Goal: Task Accomplishment & Management: Use online tool/utility

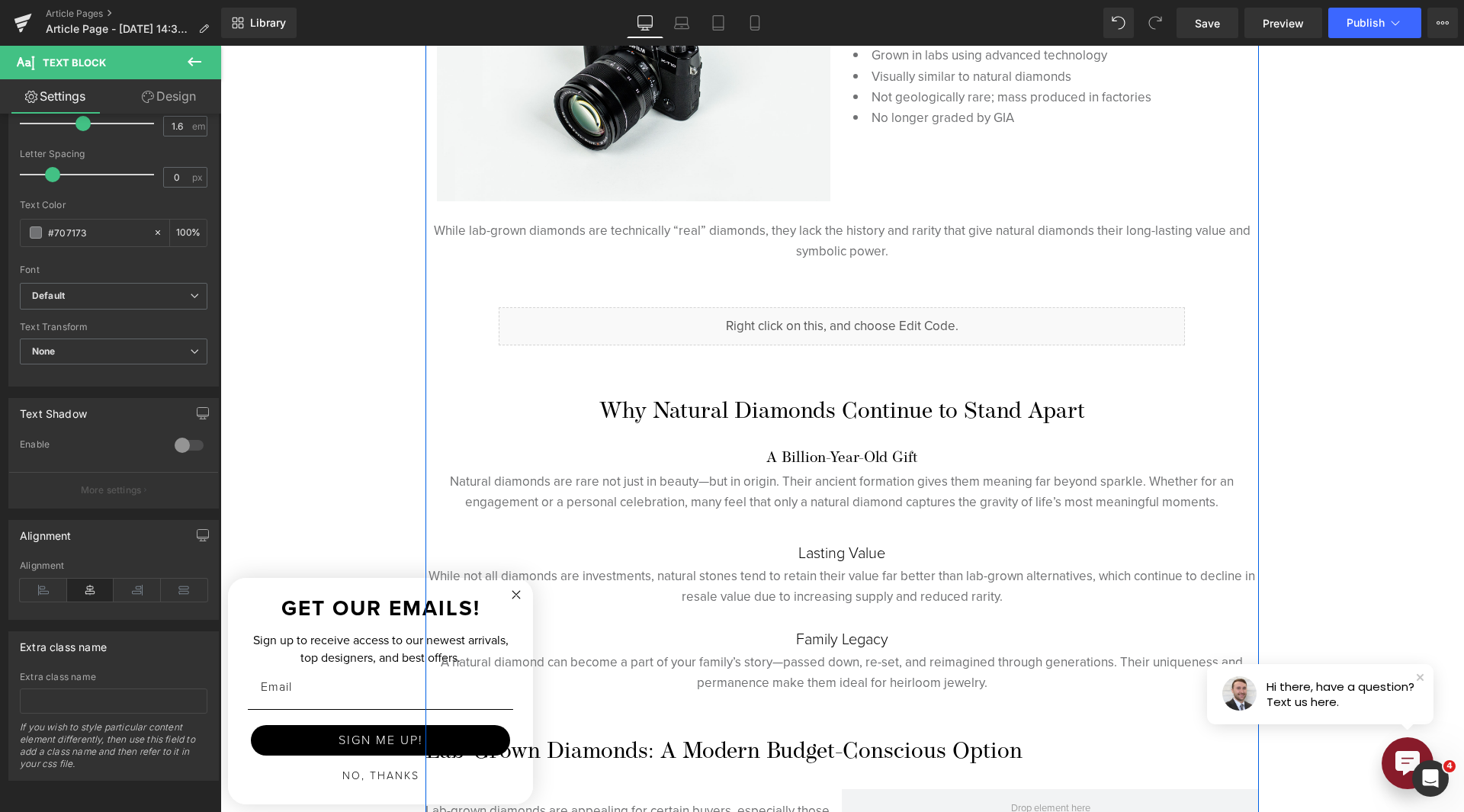
scroll to position [1677, 0]
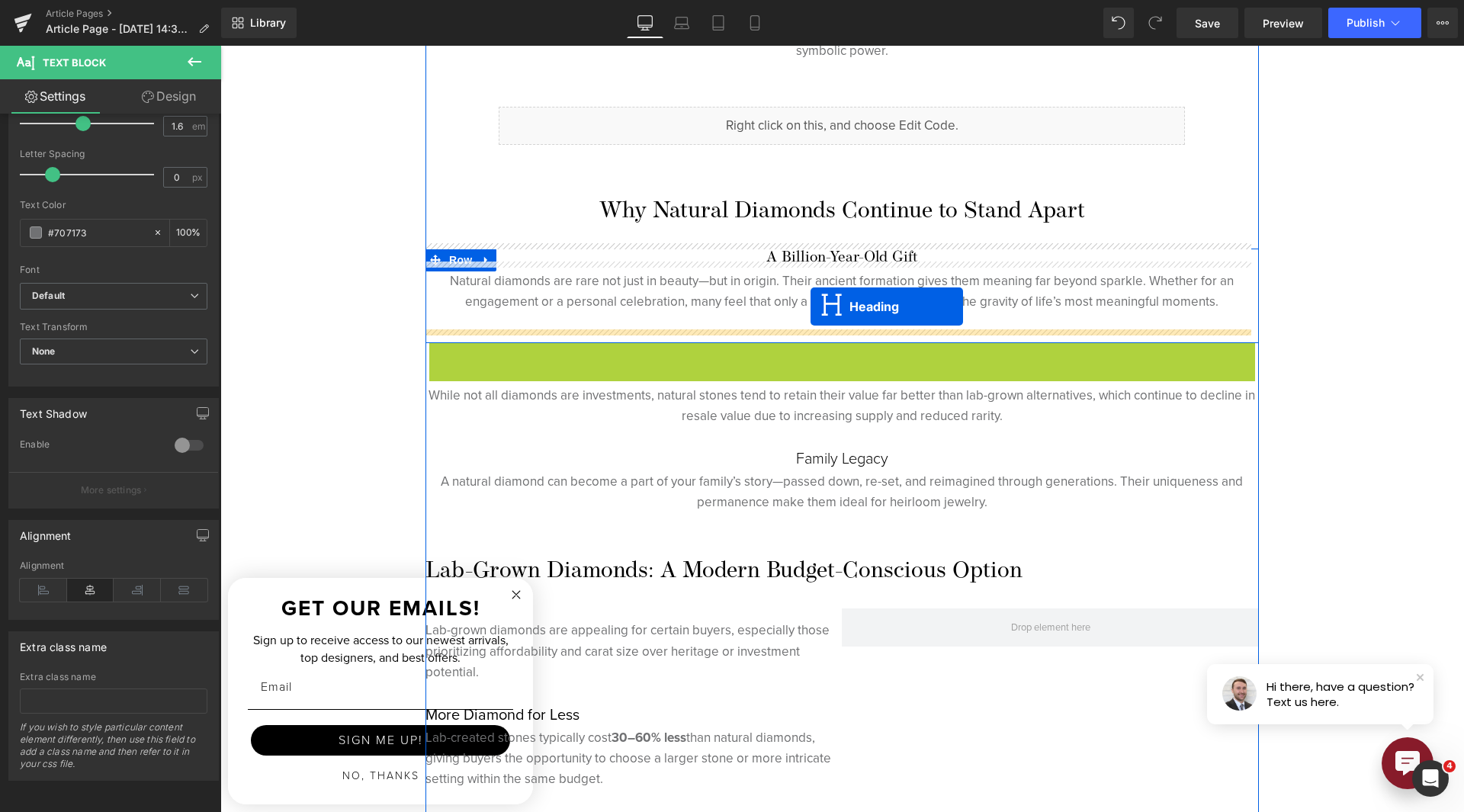
drag, startPoint x: 795, startPoint y: 346, endPoint x: 810, endPoint y: 306, distance: 42.7
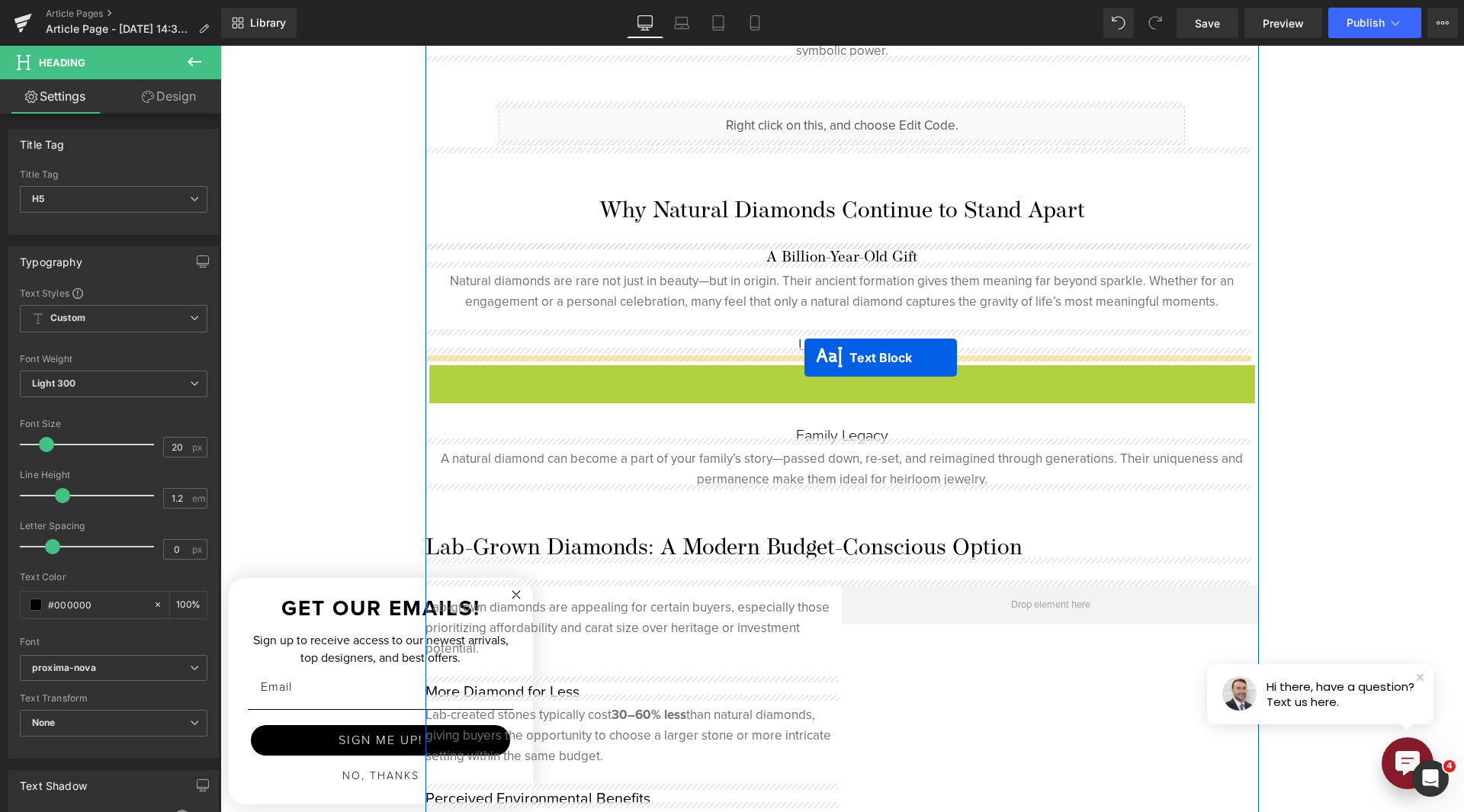
drag, startPoint x: 794, startPoint y: 376, endPoint x: 804, endPoint y: 357, distance: 21.5
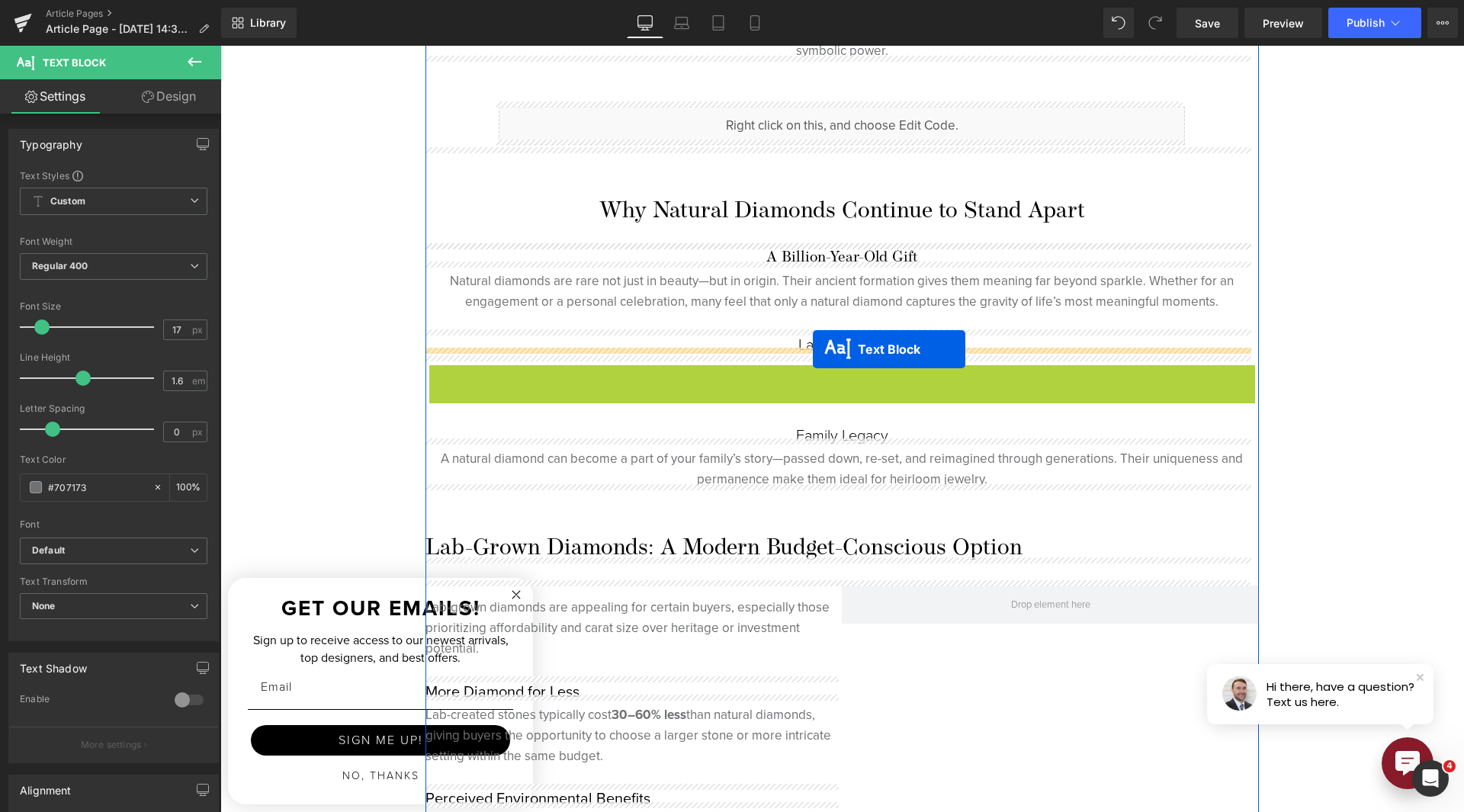
drag, startPoint x: 793, startPoint y: 377, endPoint x: 813, endPoint y: 349, distance: 34.4
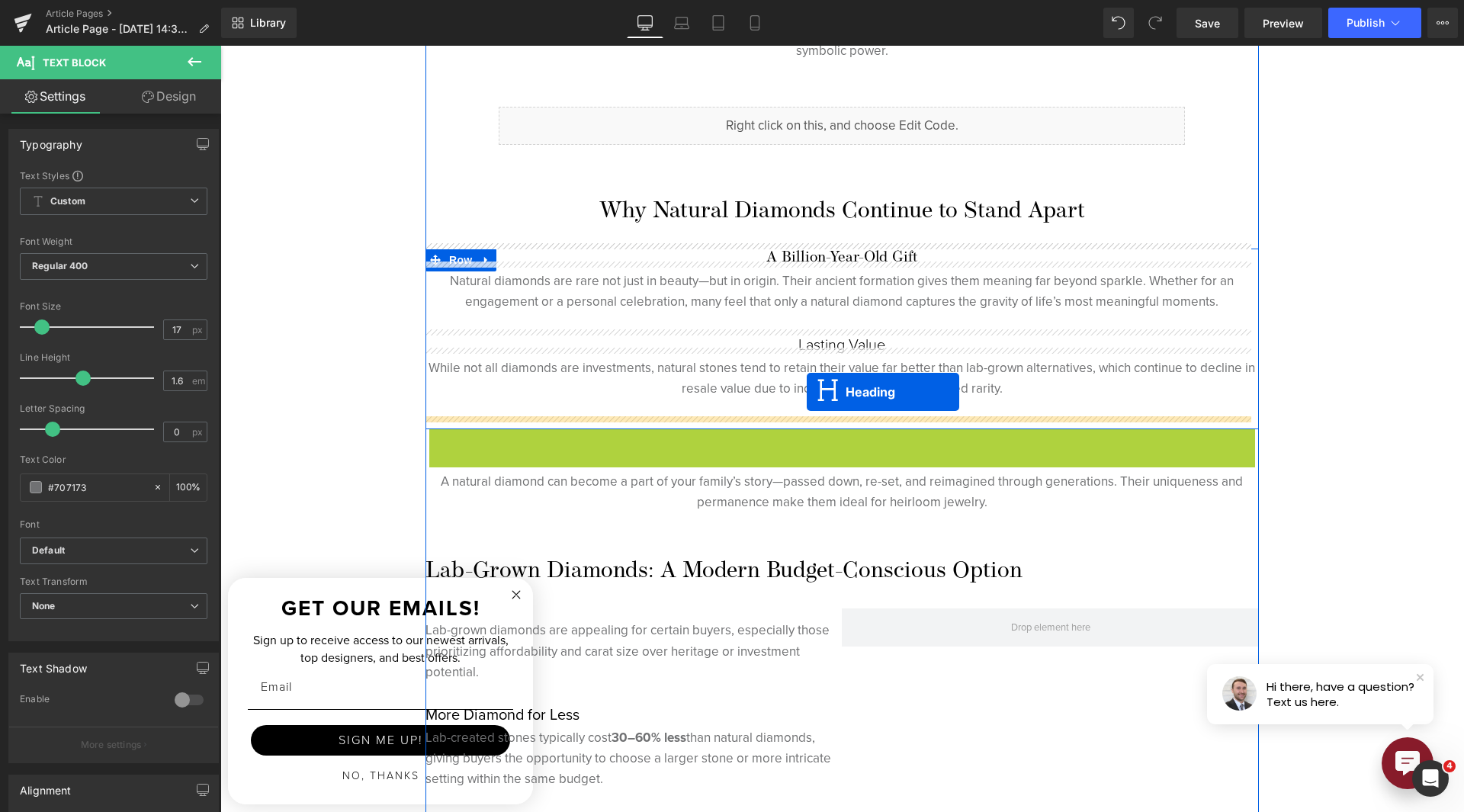
drag, startPoint x: 796, startPoint y: 433, endPoint x: 807, endPoint y: 392, distance: 42.4
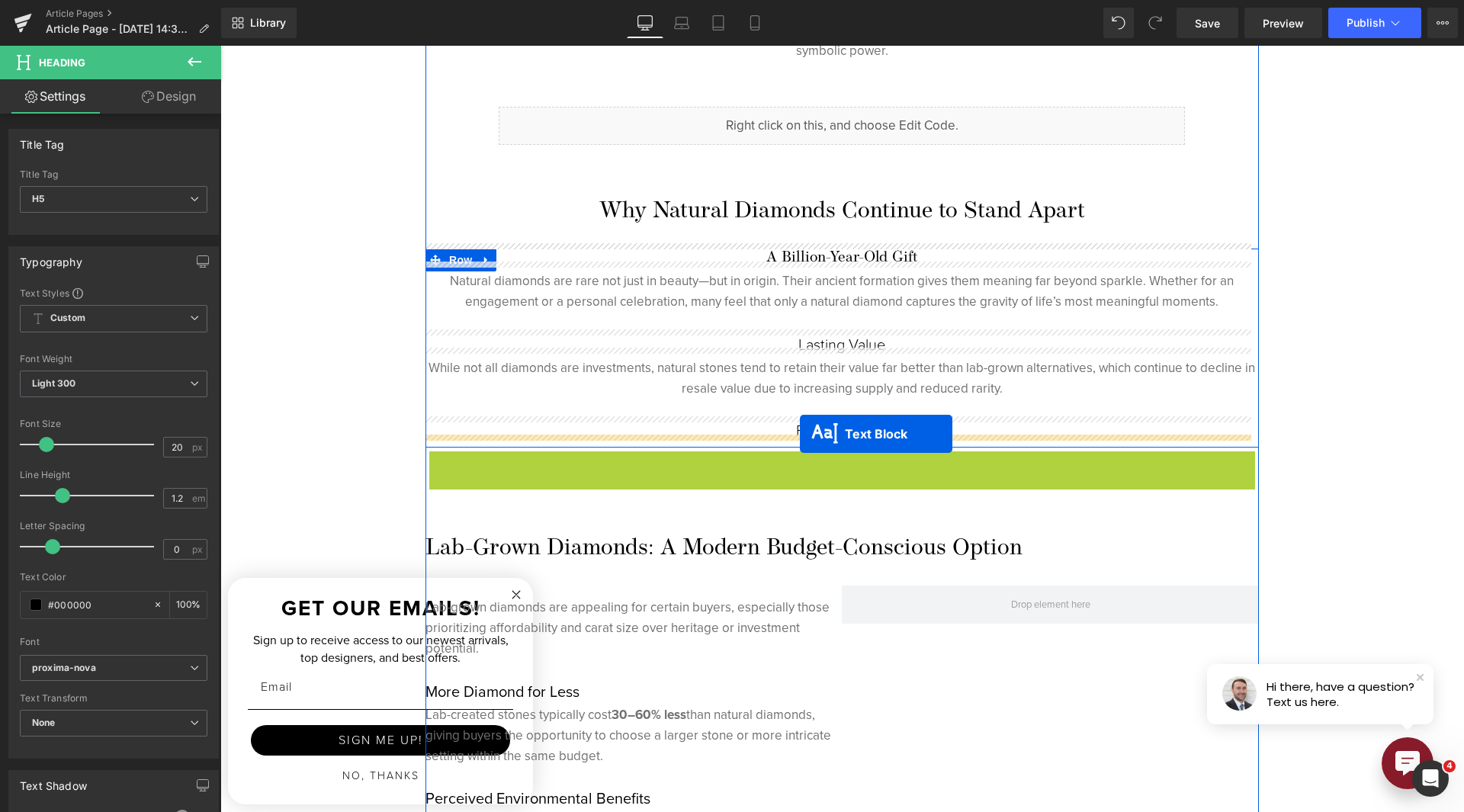
drag, startPoint x: 796, startPoint y: 468, endPoint x: 800, endPoint y: 434, distance: 34.2
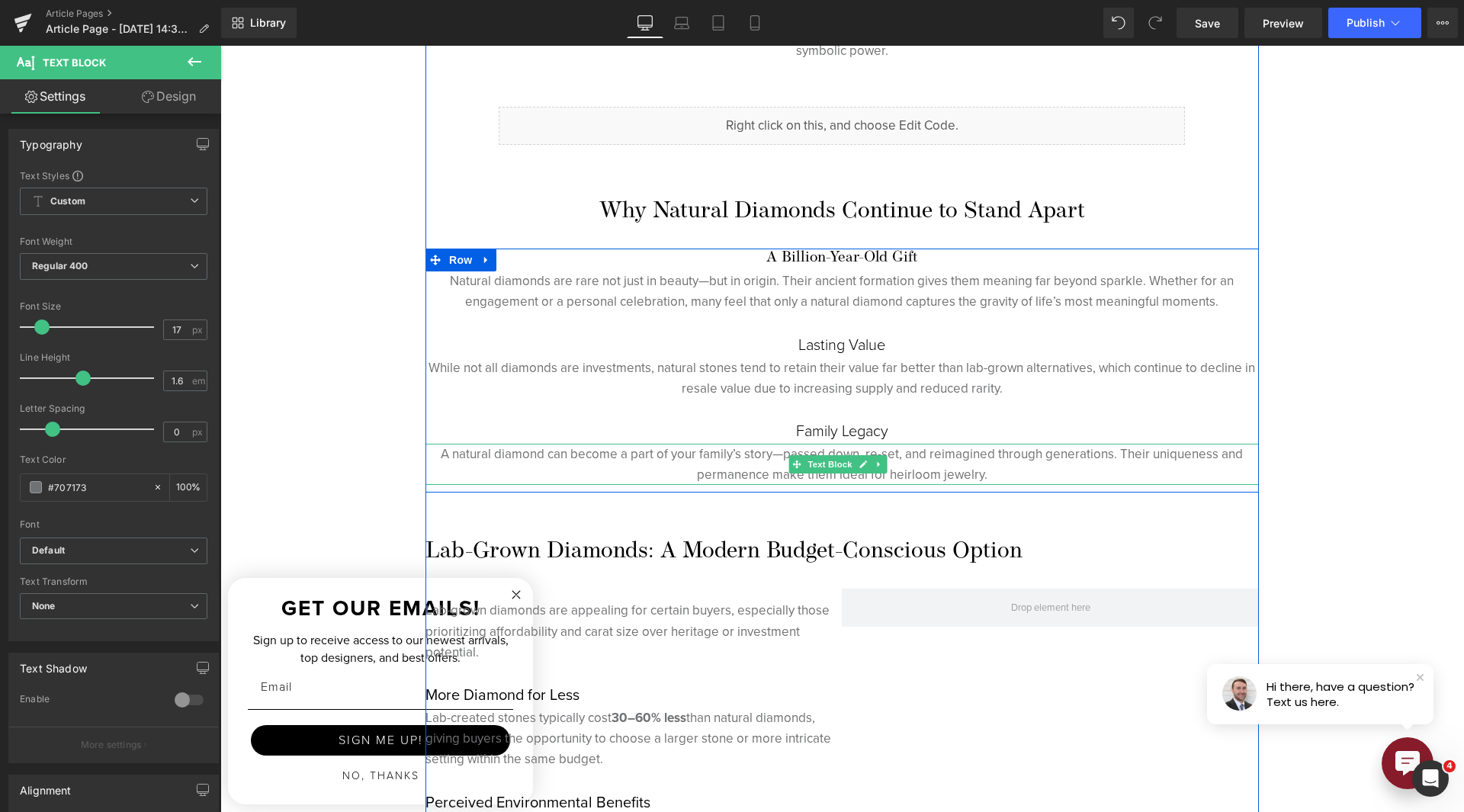
click at [220, 45] on div at bounding box center [220, 45] width 0 height 0
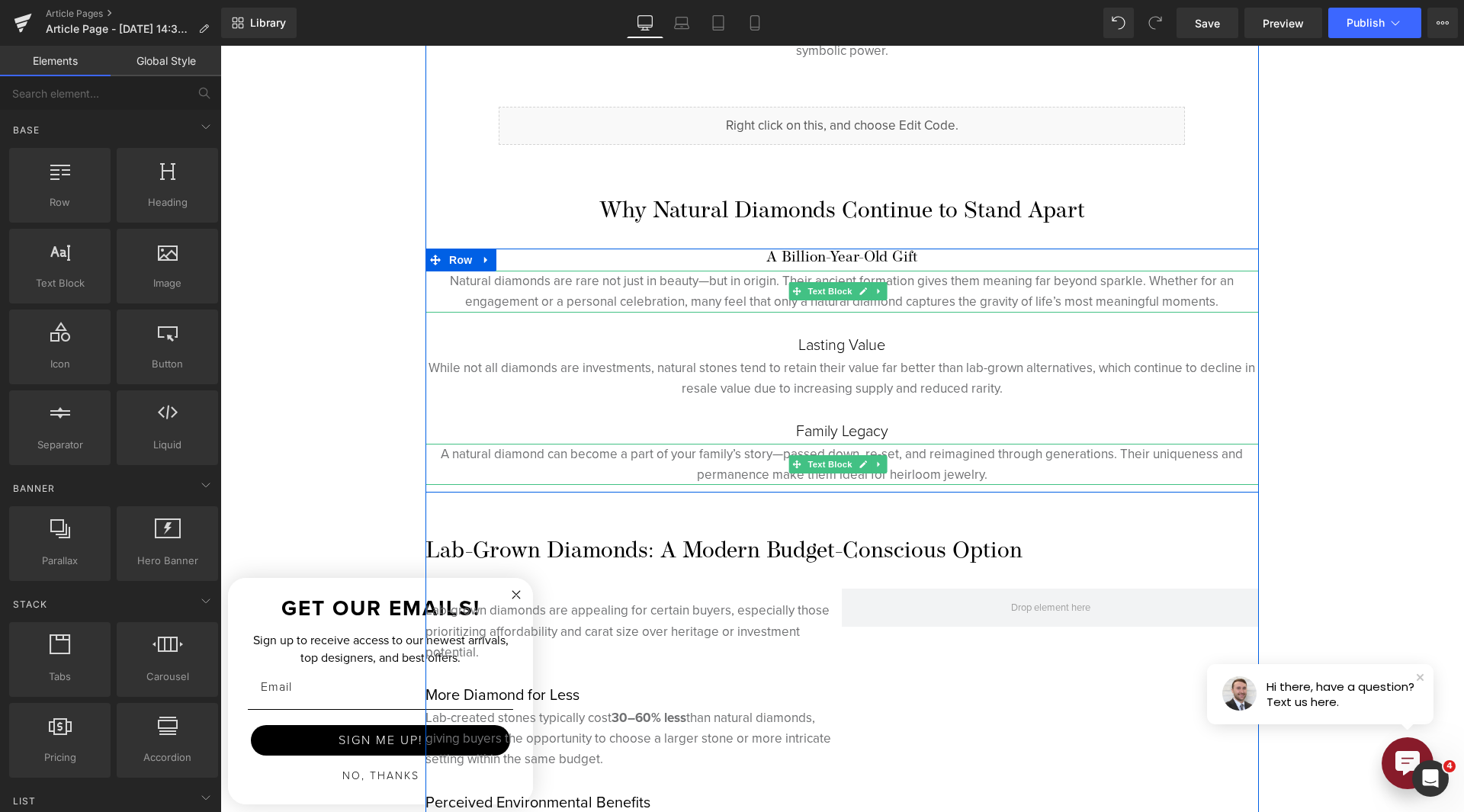
click at [446, 279] on p "Natural diamonds are rare not just in beauty—but in origin. Their ancient forma…" at bounding box center [842, 291] width 834 height 41
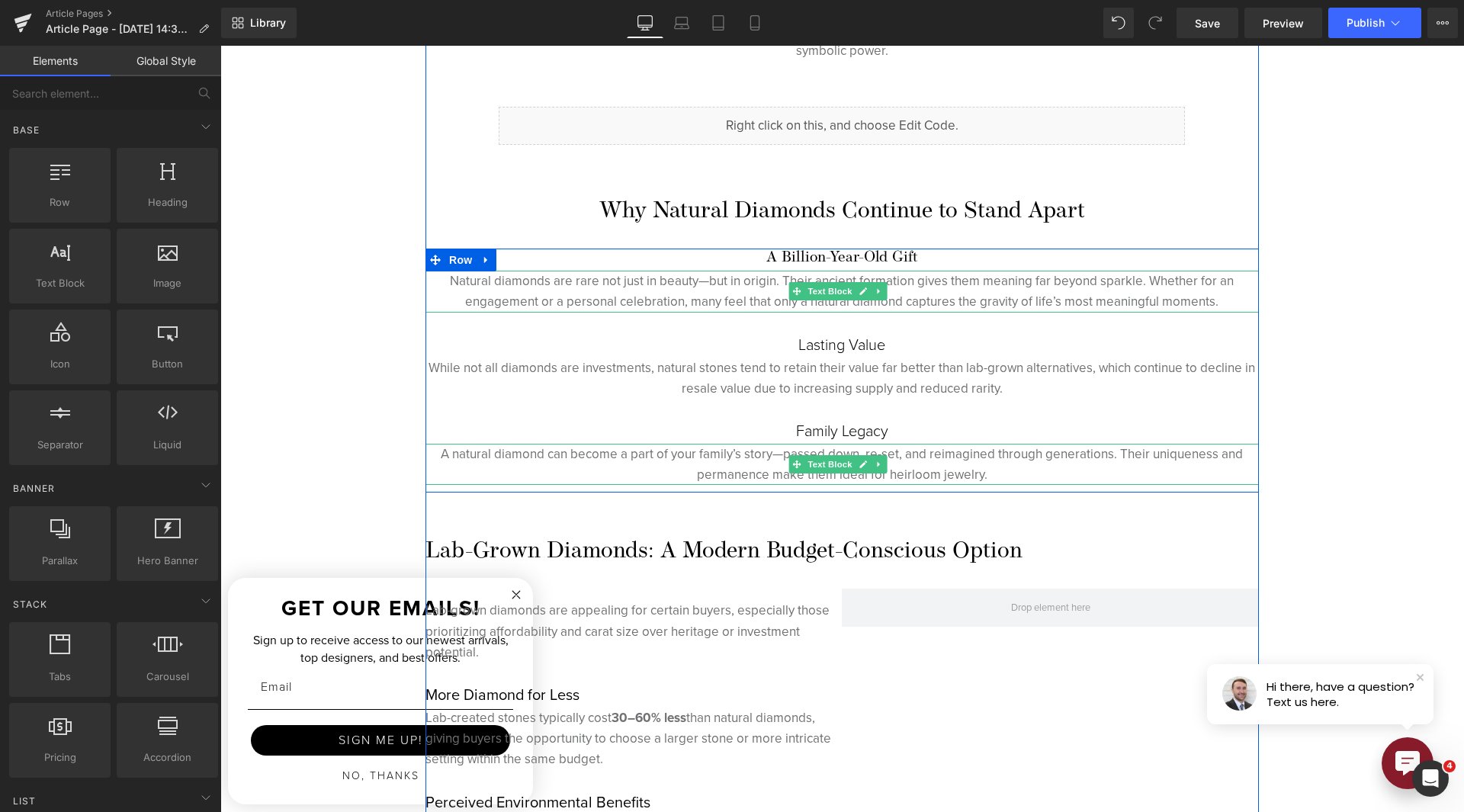
click at [433, 272] on p "Natural diamonds are rare not just in beauty—but in origin. Their ancient forma…" at bounding box center [842, 291] width 834 height 41
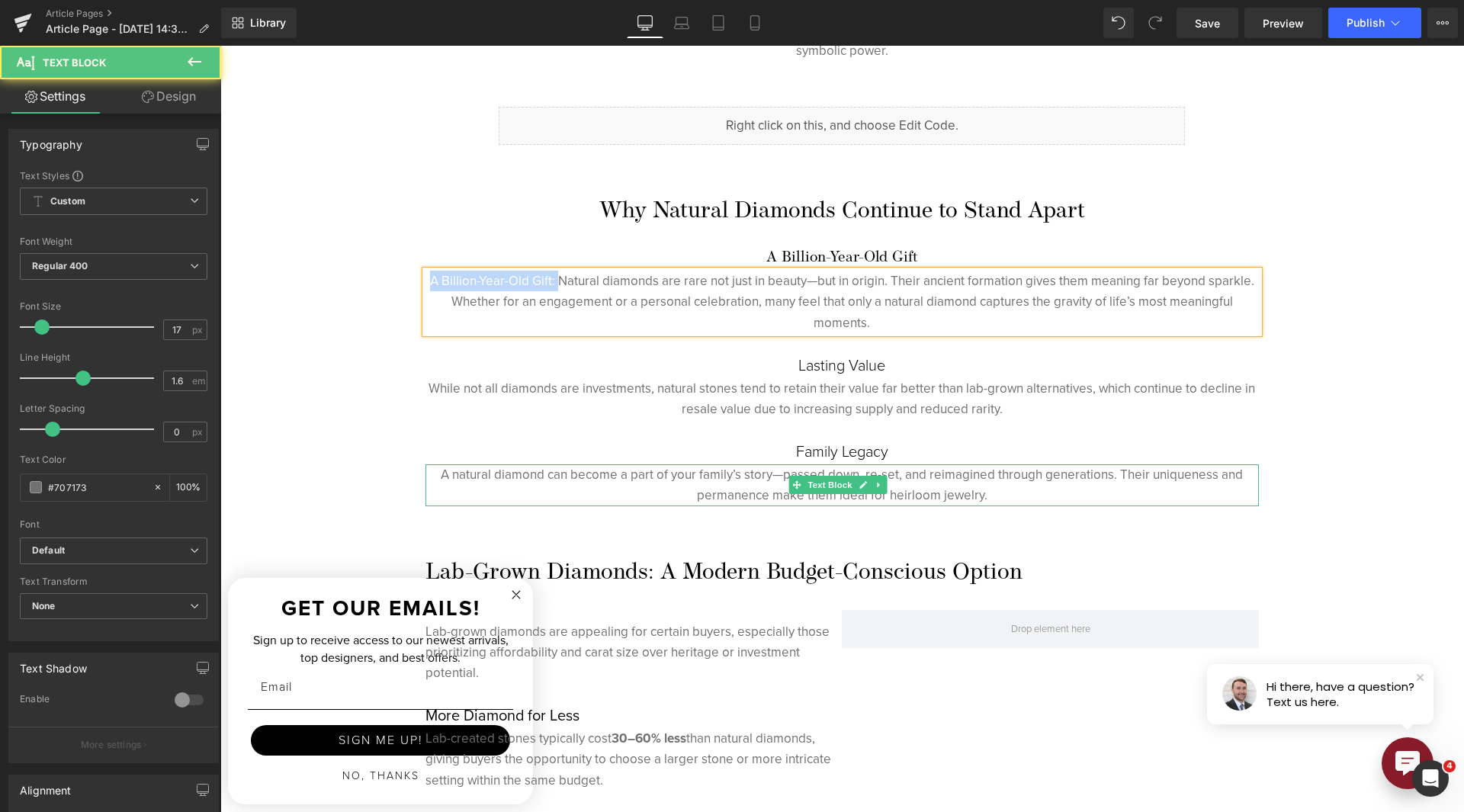
drag, startPoint x: 552, startPoint y: 272, endPoint x: 423, endPoint y: 280, distance: 129.2
click at [426, 280] on p "A Billion-Year-Old Gift: Natural diamonds are rare not just in beauty—but in or…" at bounding box center [842, 302] width 834 height 62
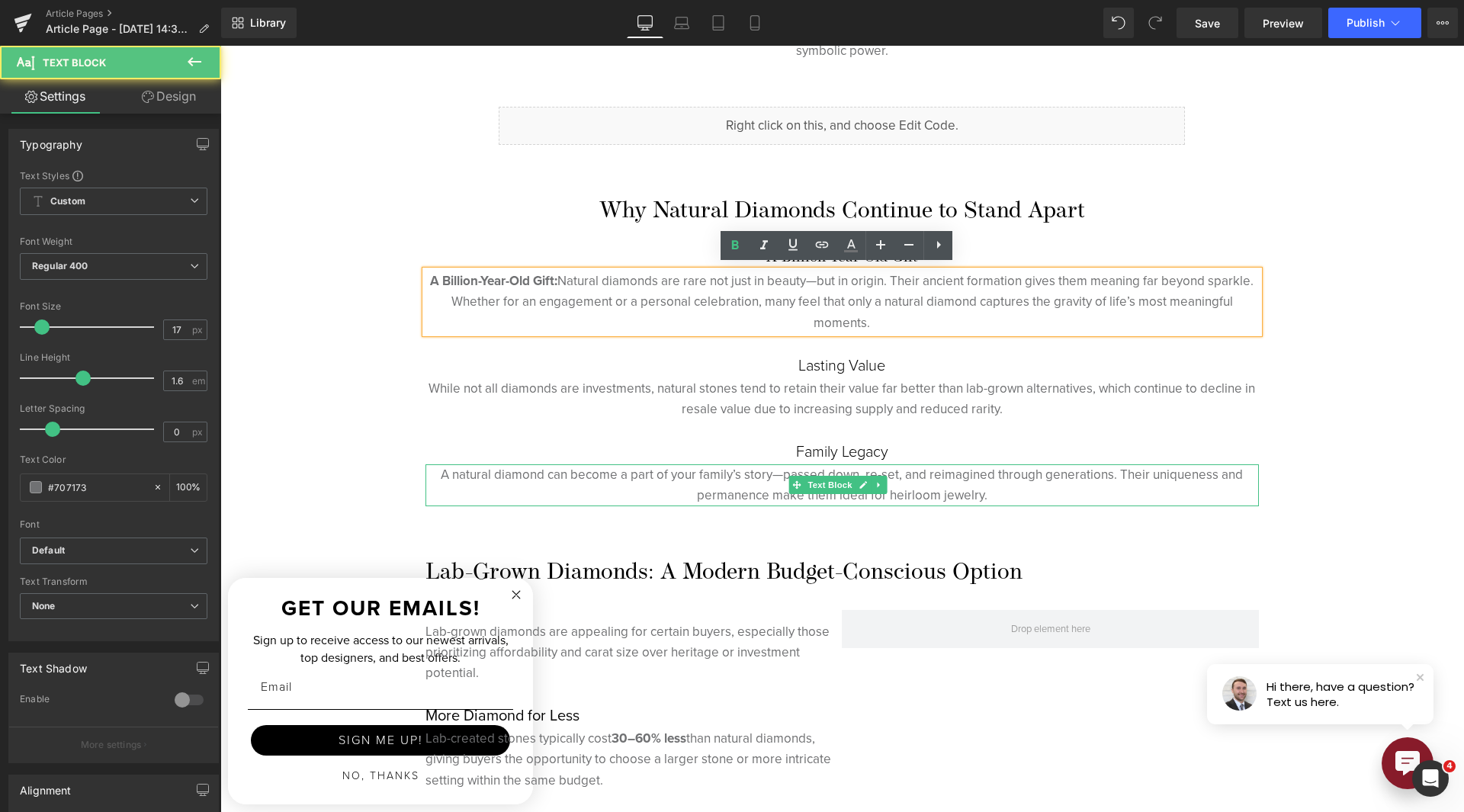
click at [638, 295] on p "A Billion-Year-Old Gift: Natural diamonds are rare not just in beauty—but in or…" at bounding box center [842, 302] width 834 height 62
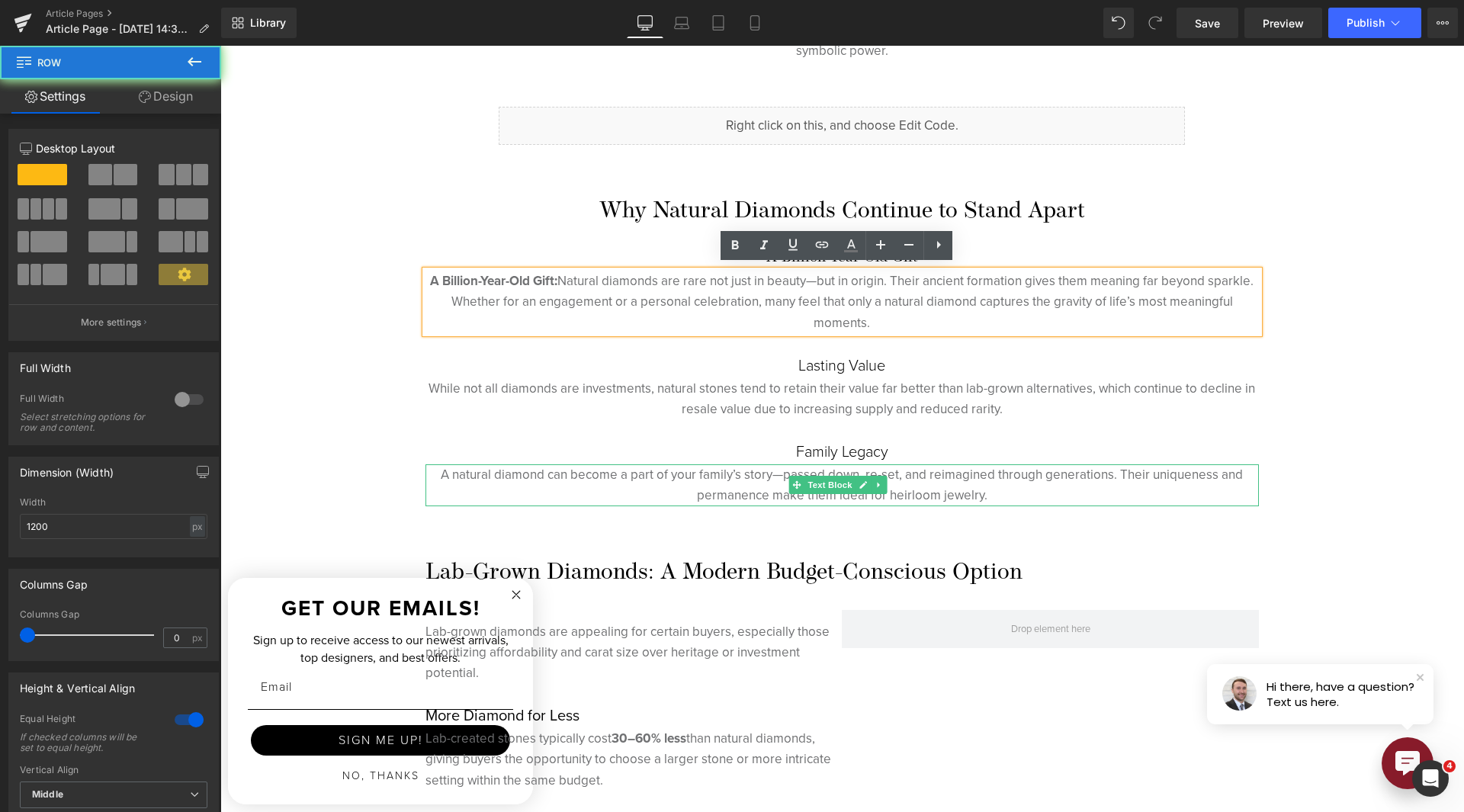
click at [701, 341] on div "A Billion-Year-Old Gift Heading A Billion-Year-Old Gift: Natural diamonds are r…" at bounding box center [842, 377] width 834 height 257
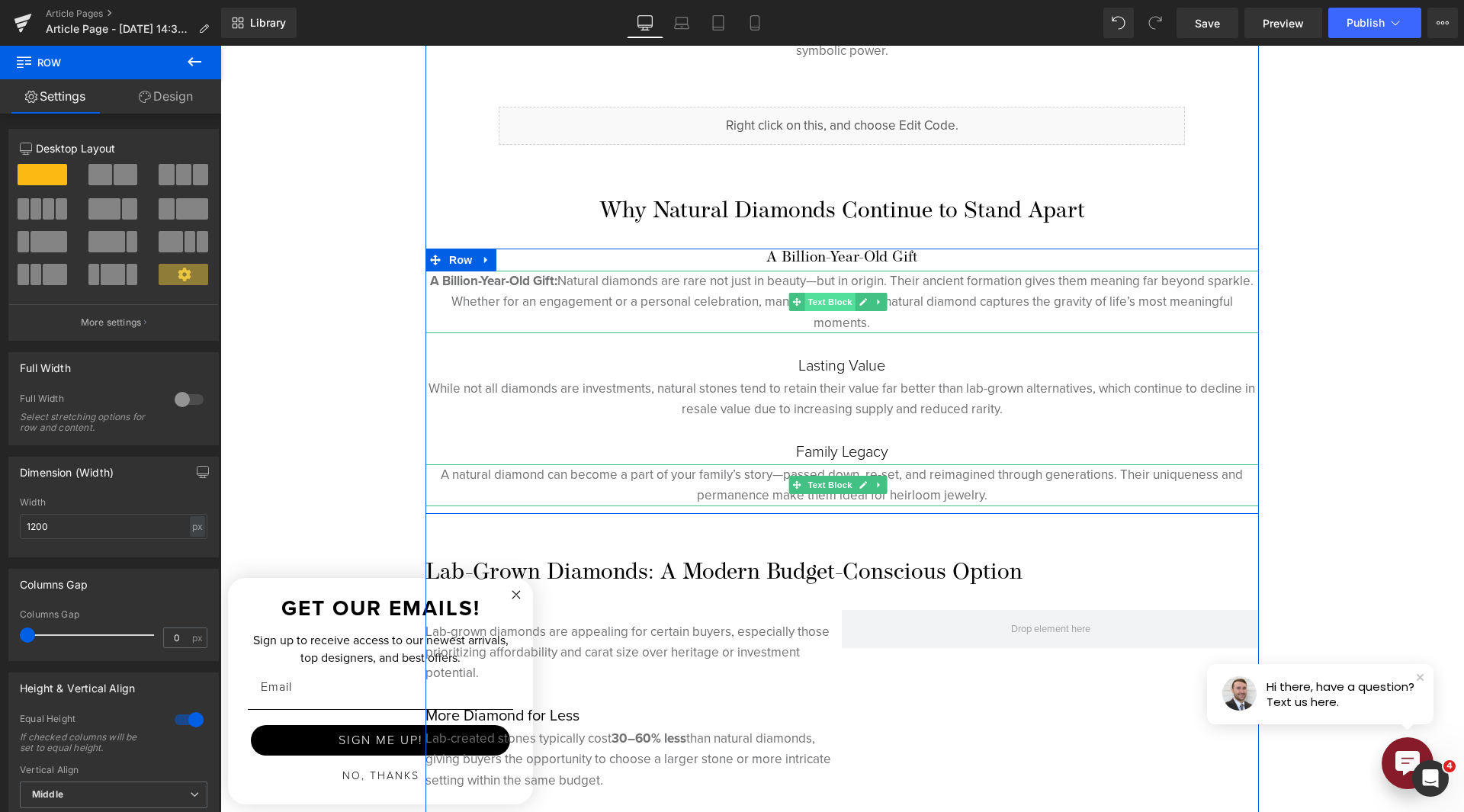
click at [825, 295] on span "Text Block" at bounding box center [830, 302] width 51 height 19
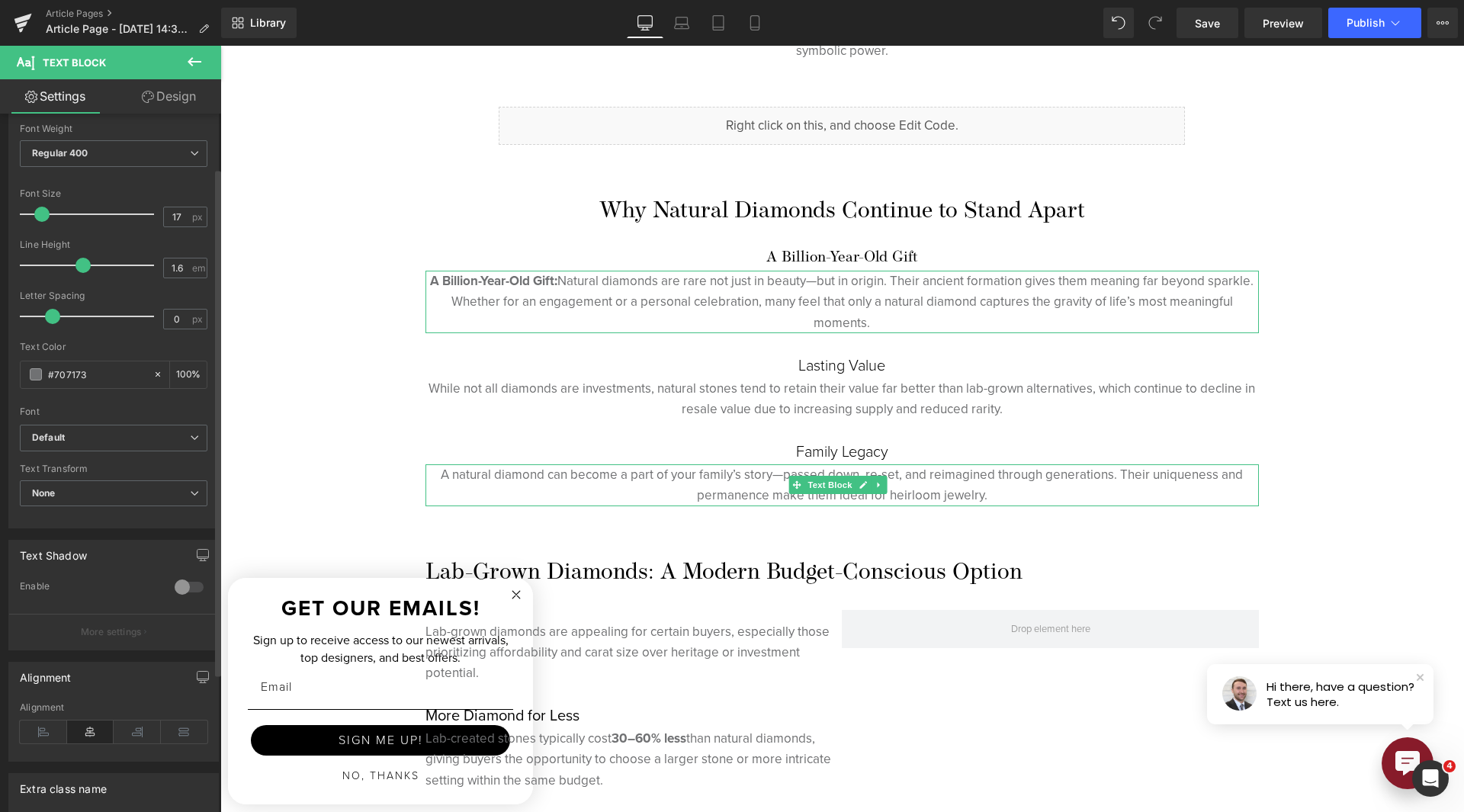
scroll to position [266, 0]
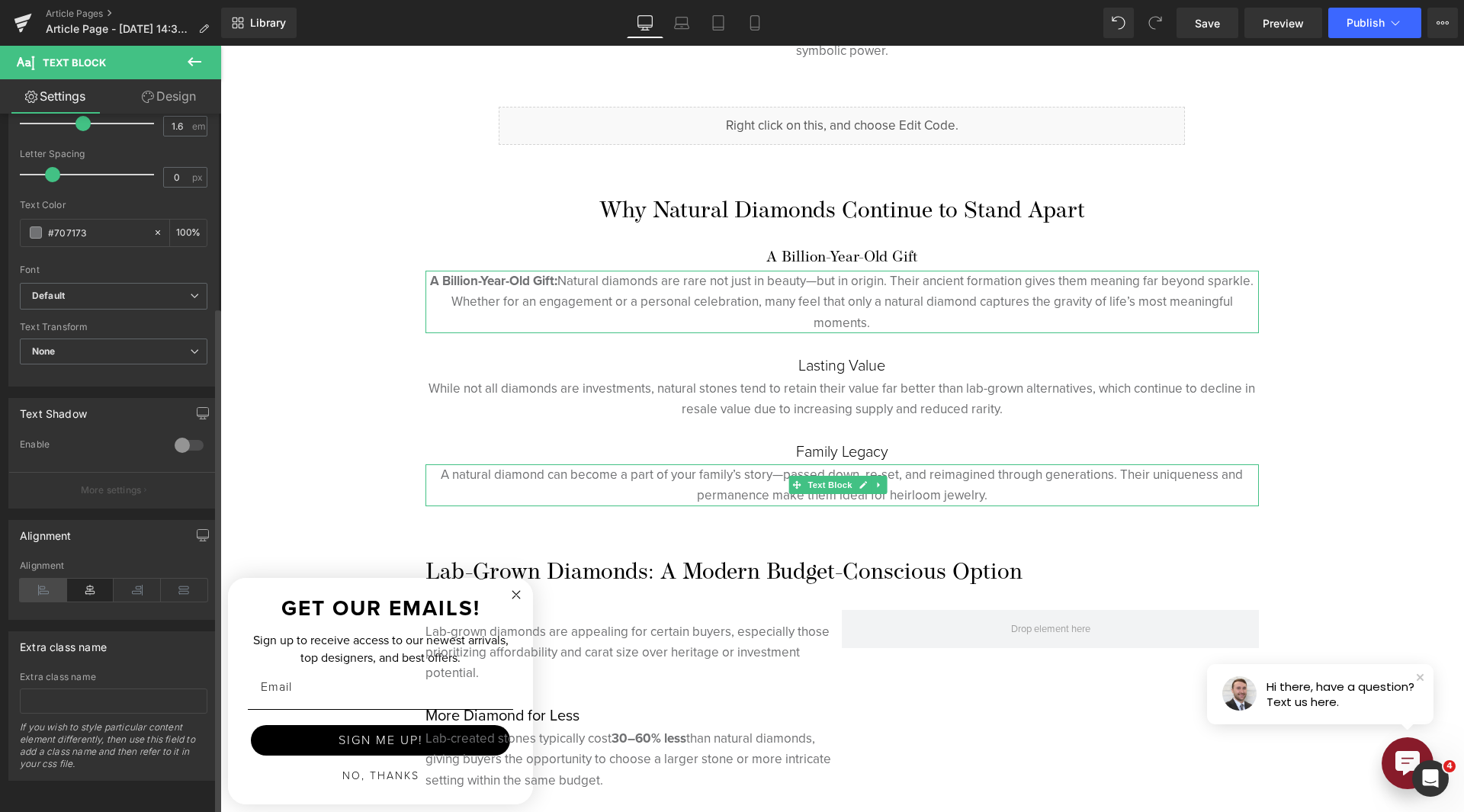
click at [38, 579] on icon at bounding box center [43, 590] width 47 height 23
click at [86, 579] on icon at bounding box center [90, 590] width 47 height 23
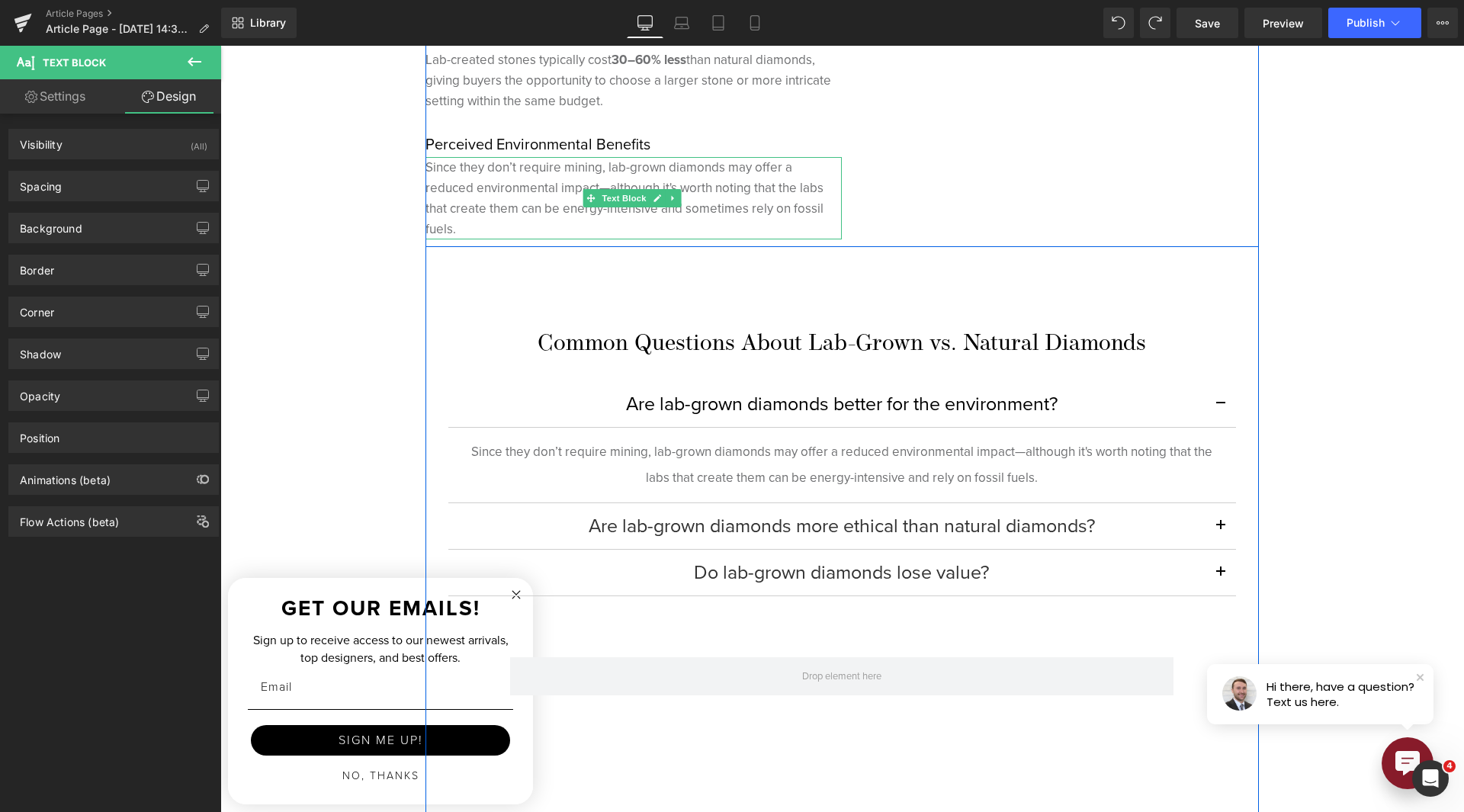
scroll to position [2364, 0]
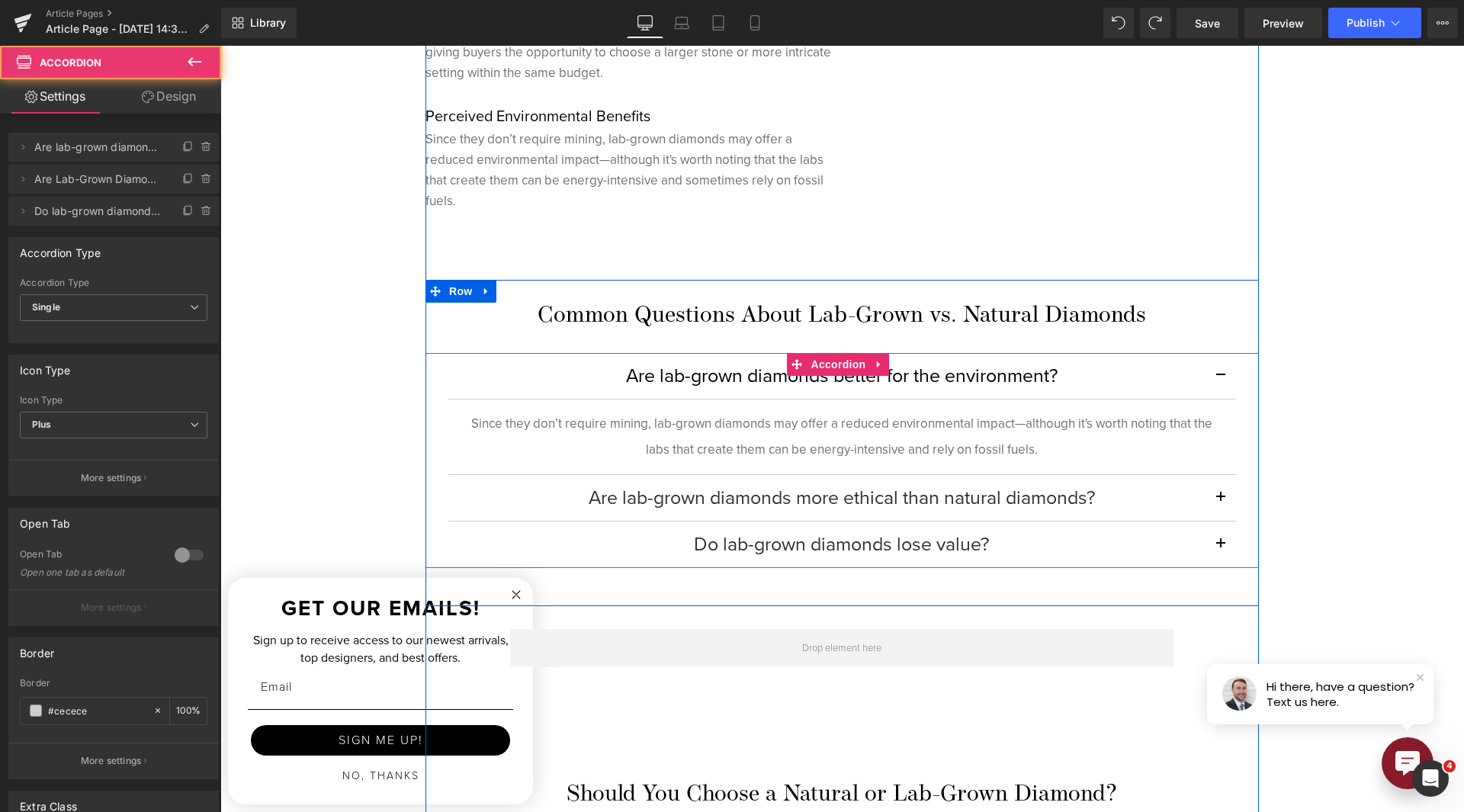
click at [1208, 374] on button "button" at bounding box center [1221, 375] width 30 height 45
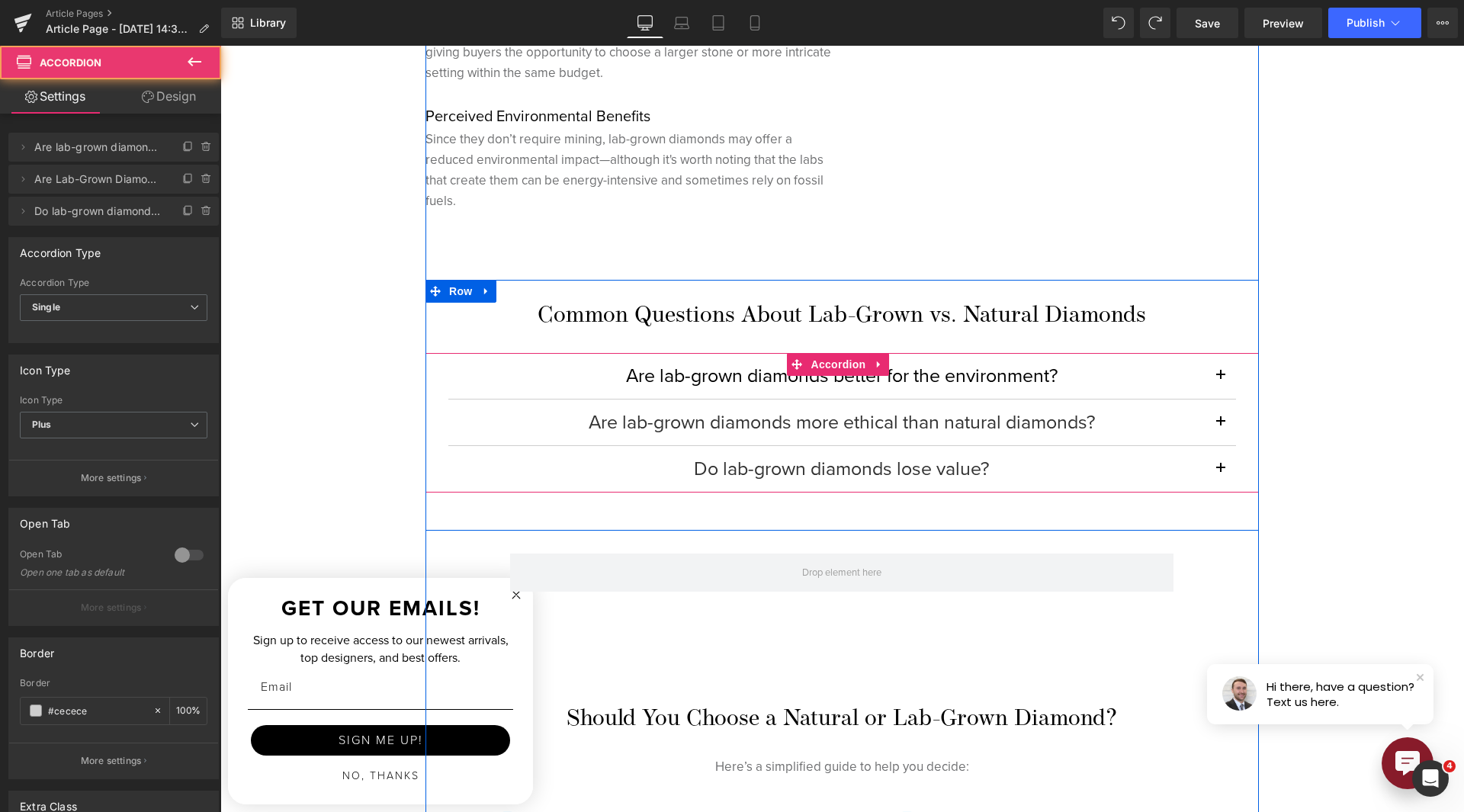
click at [1208, 374] on button "button" at bounding box center [1221, 375] width 30 height 45
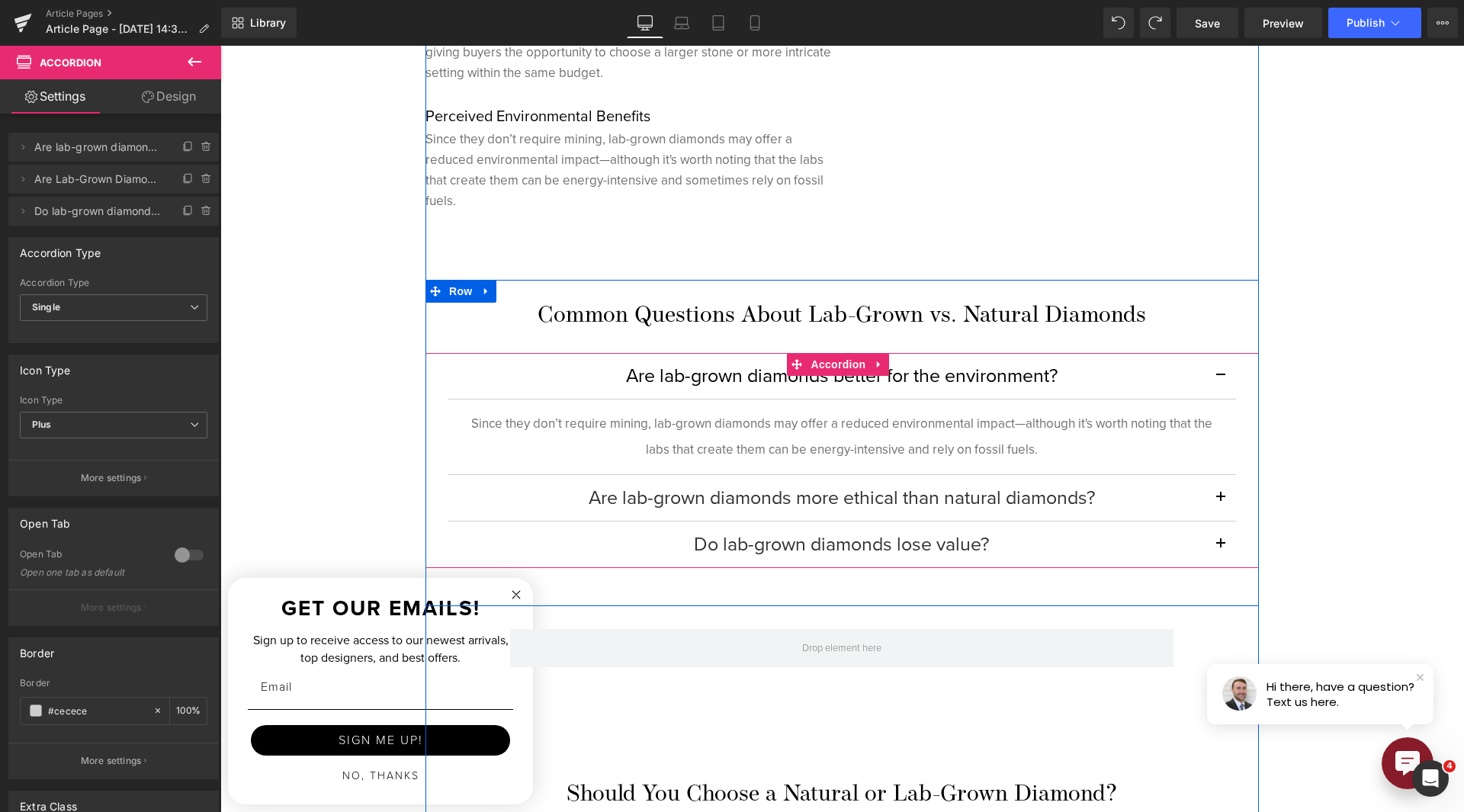
click at [1208, 374] on button "button" at bounding box center [1221, 375] width 30 height 45
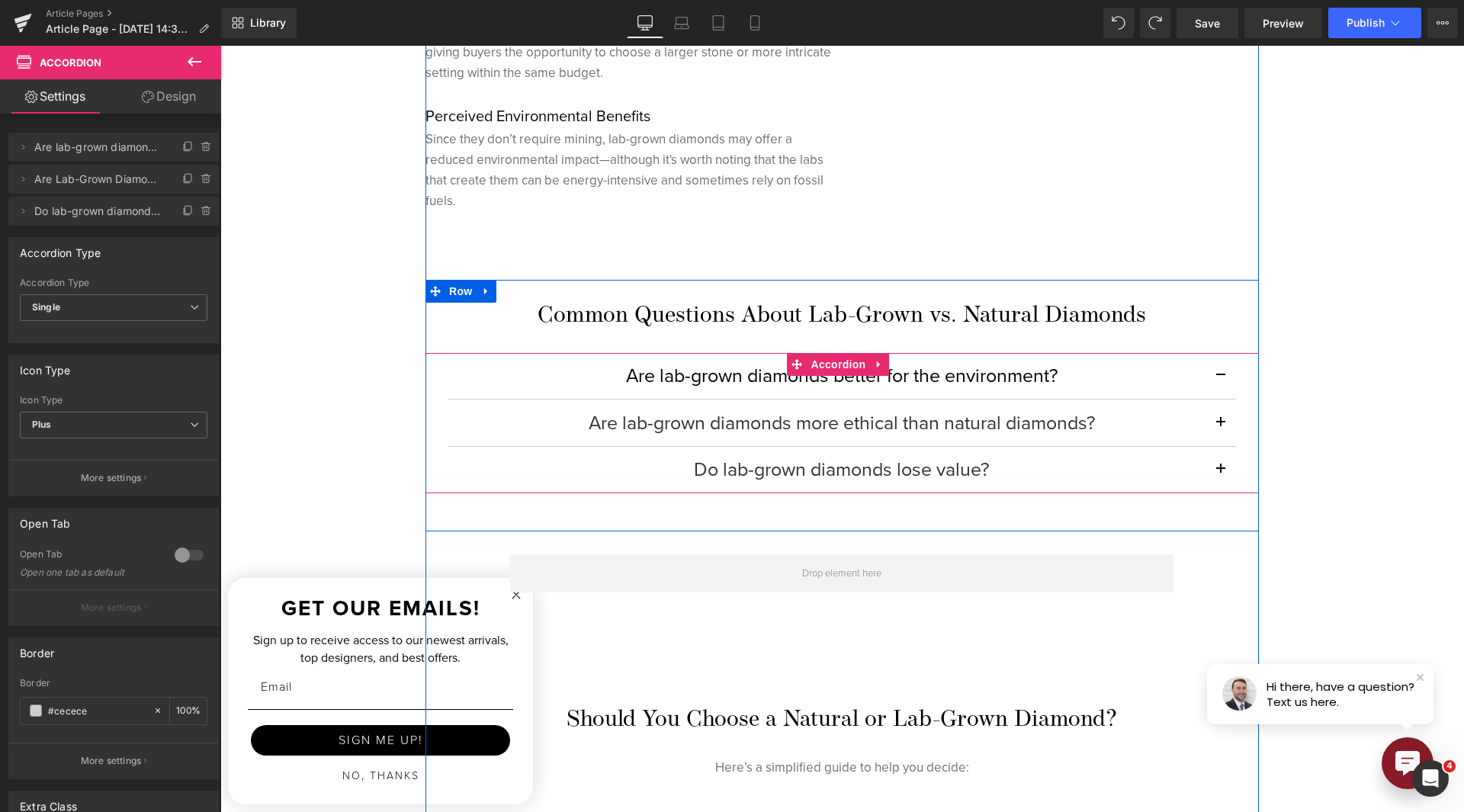
click at [1208, 374] on button "button" at bounding box center [1221, 375] width 30 height 45
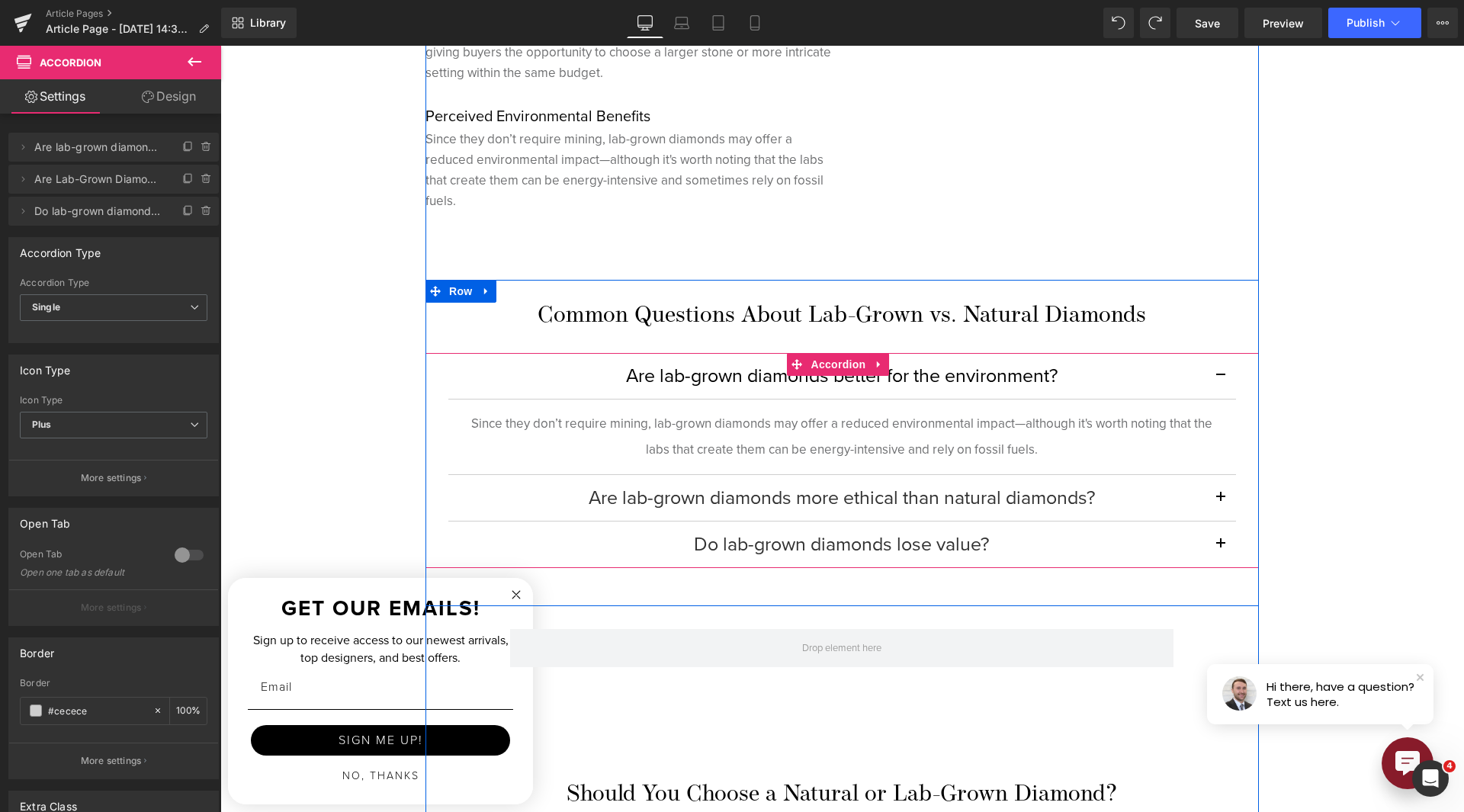
click at [1196, 379] on div "Are lab-grown diamonds better for the environment? Heading" at bounding box center [842, 376] width 727 height 23
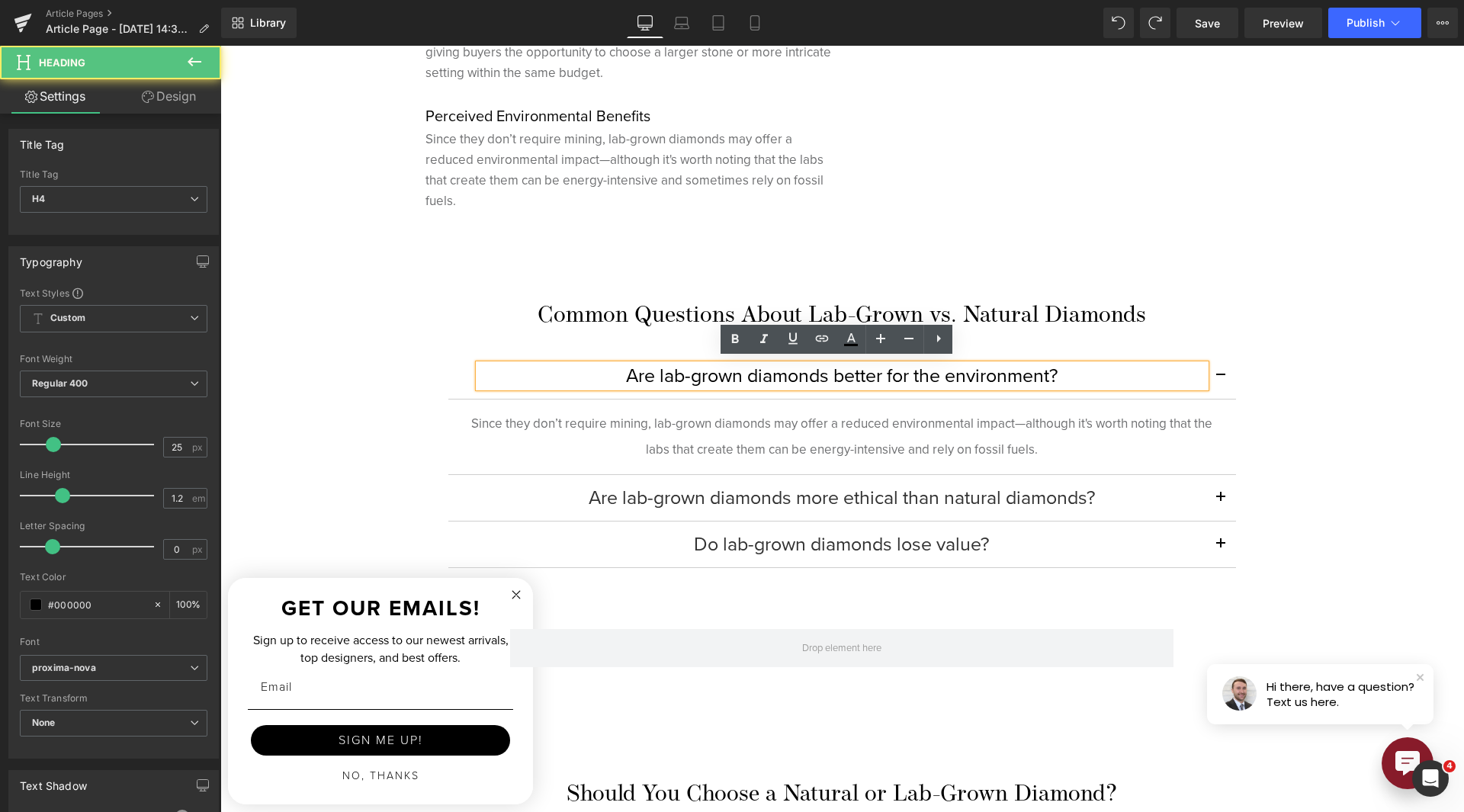
click at [1213, 374] on button "button" at bounding box center [1221, 375] width 30 height 45
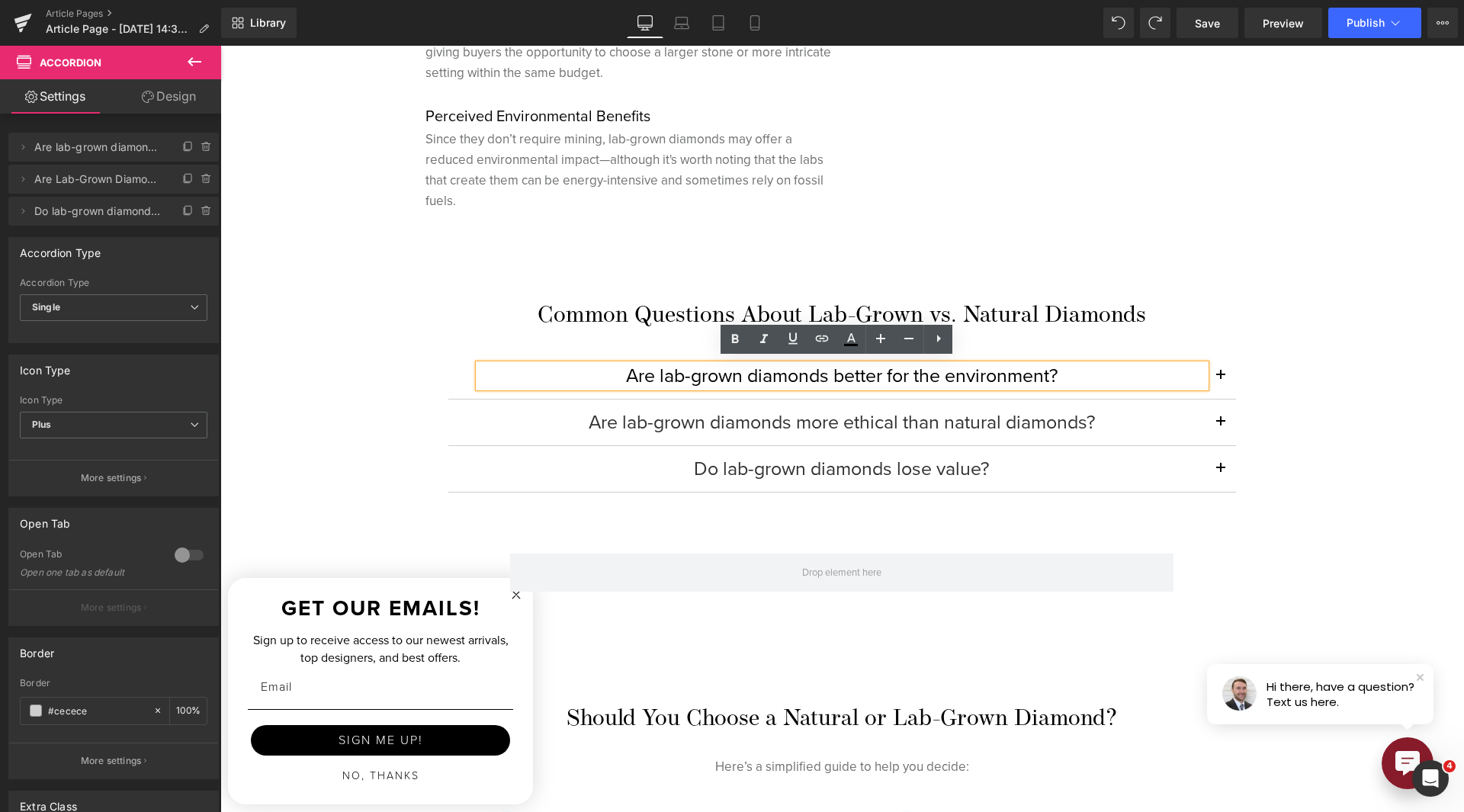
click at [1213, 458] on button "button" at bounding box center [1221, 468] width 30 height 45
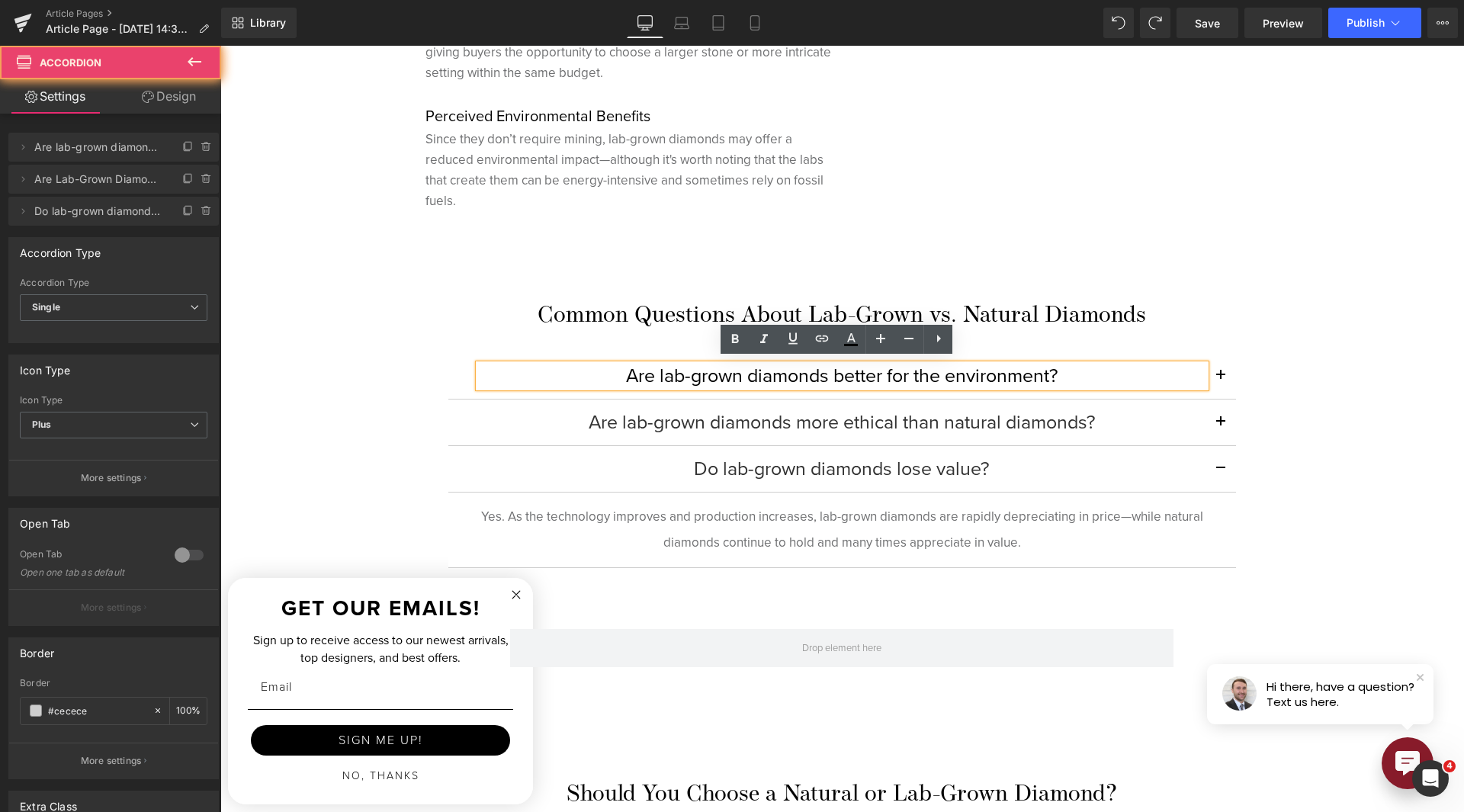
click at [1213, 458] on button "button" at bounding box center [1221, 468] width 30 height 45
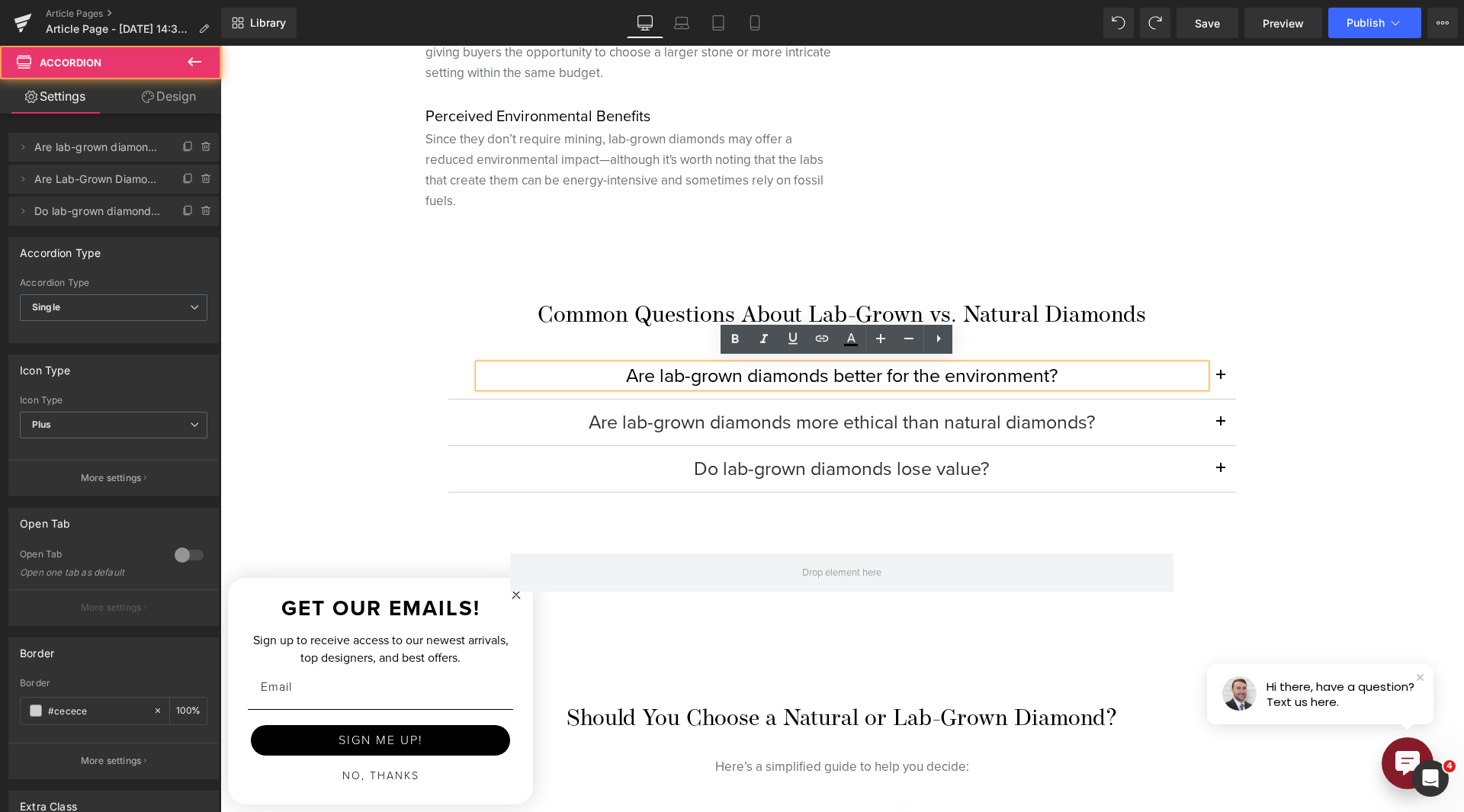
click at [1213, 458] on button "button" at bounding box center [1221, 468] width 30 height 45
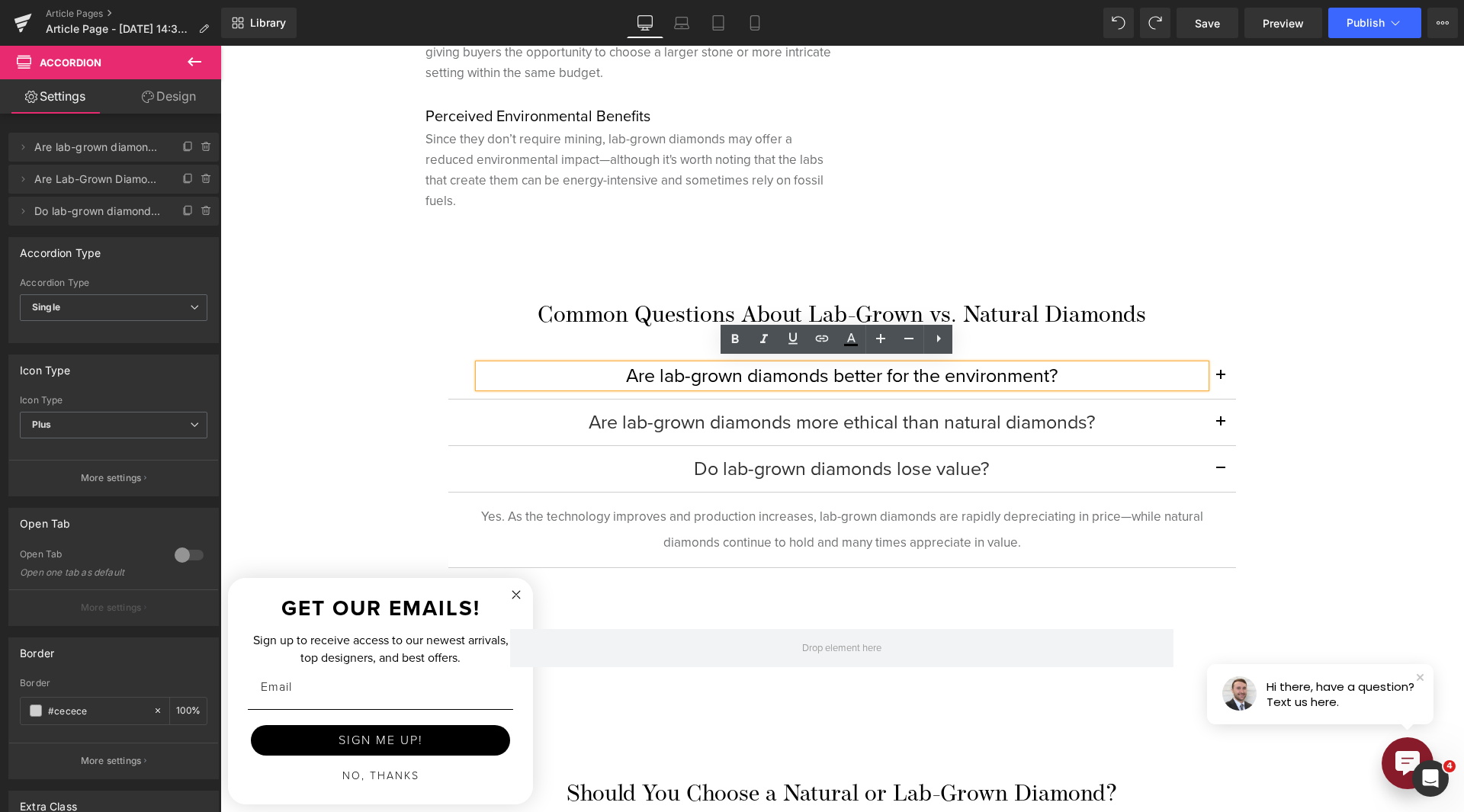
click at [1213, 458] on button "button" at bounding box center [1221, 468] width 30 height 45
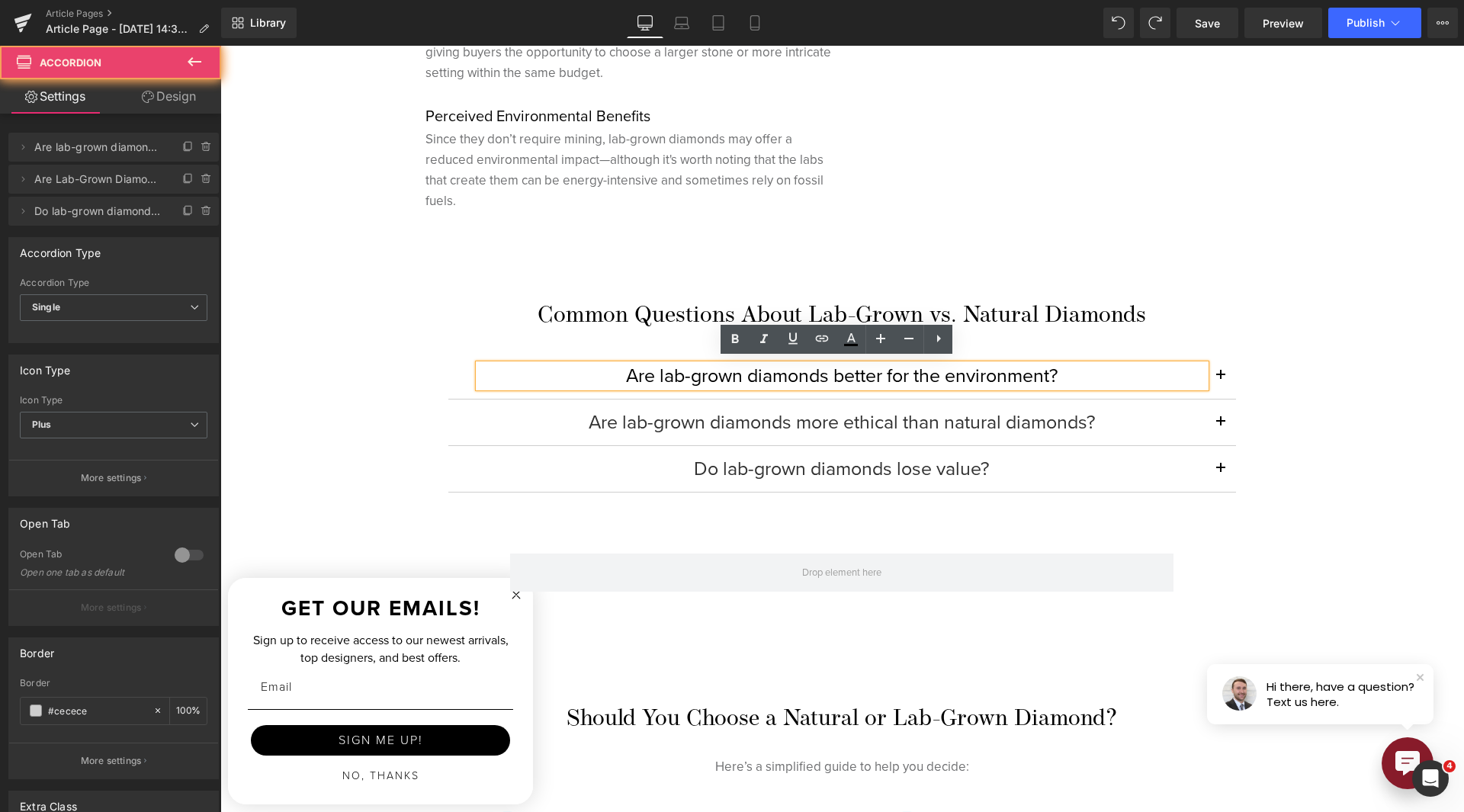
click at [1213, 458] on button "button" at bounding box center [1221, 468] width 30 height 45
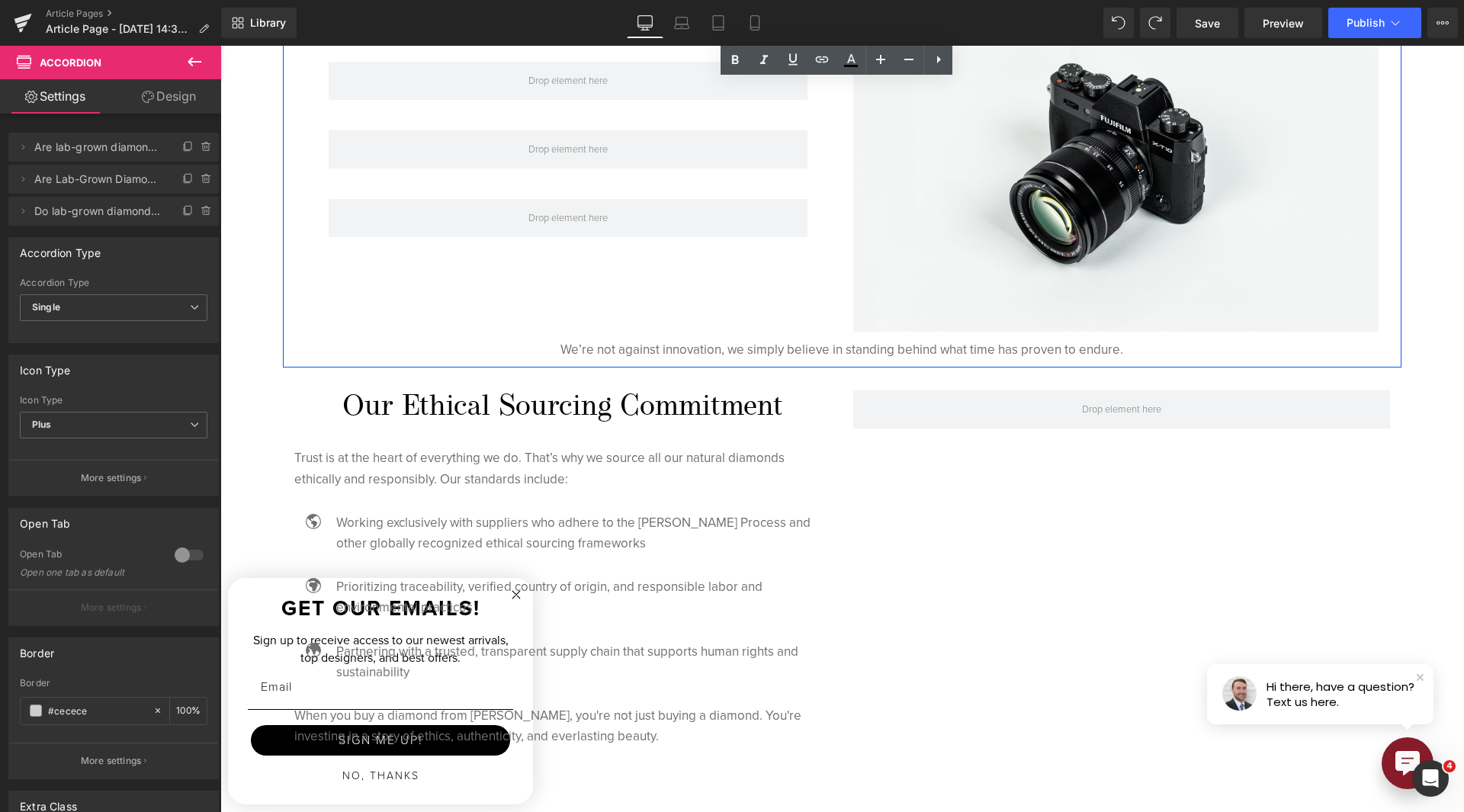
scroll to position [4041, 0]
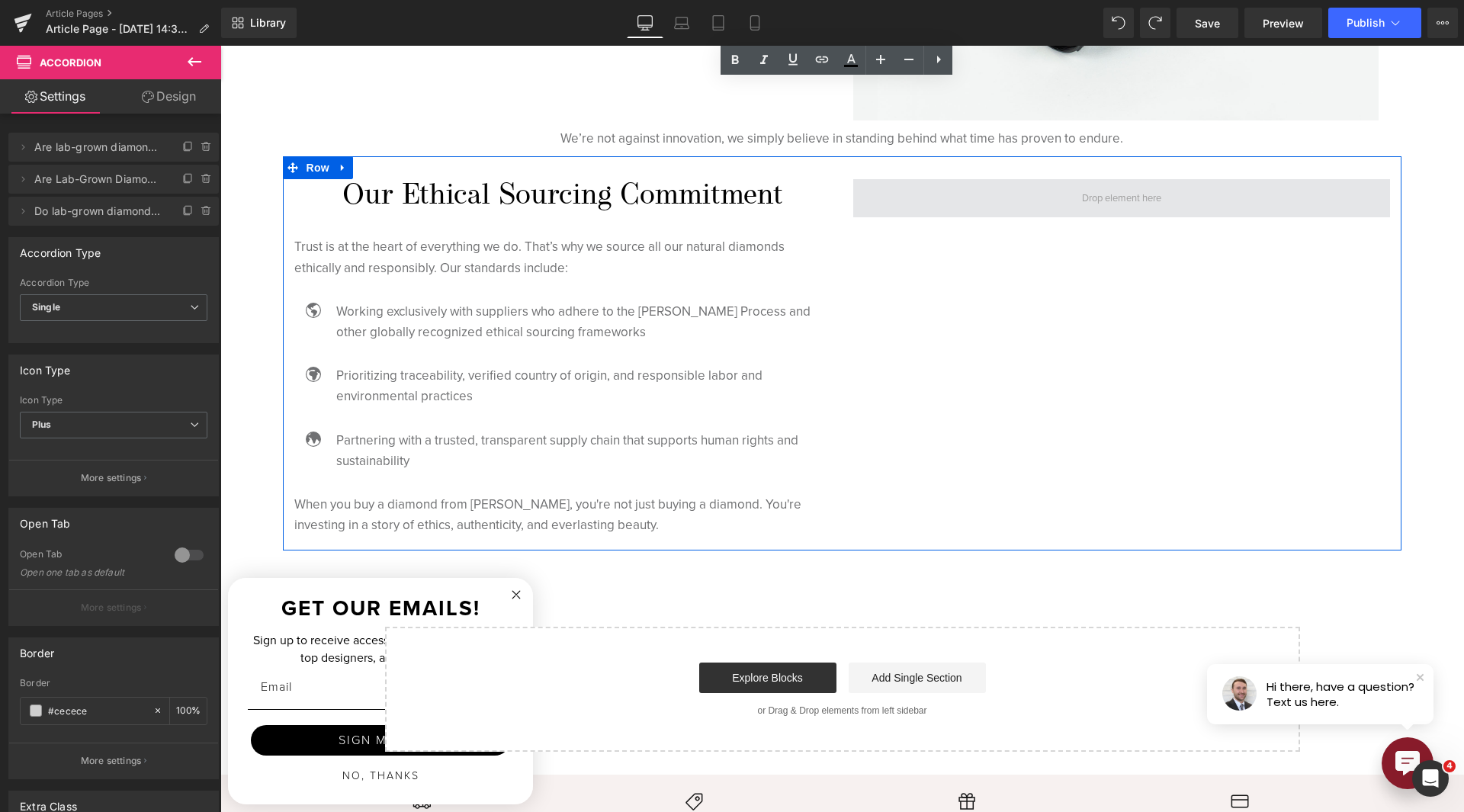
click at [1048, 184] on span at bounding box center [1121, 198] width 537 height 38
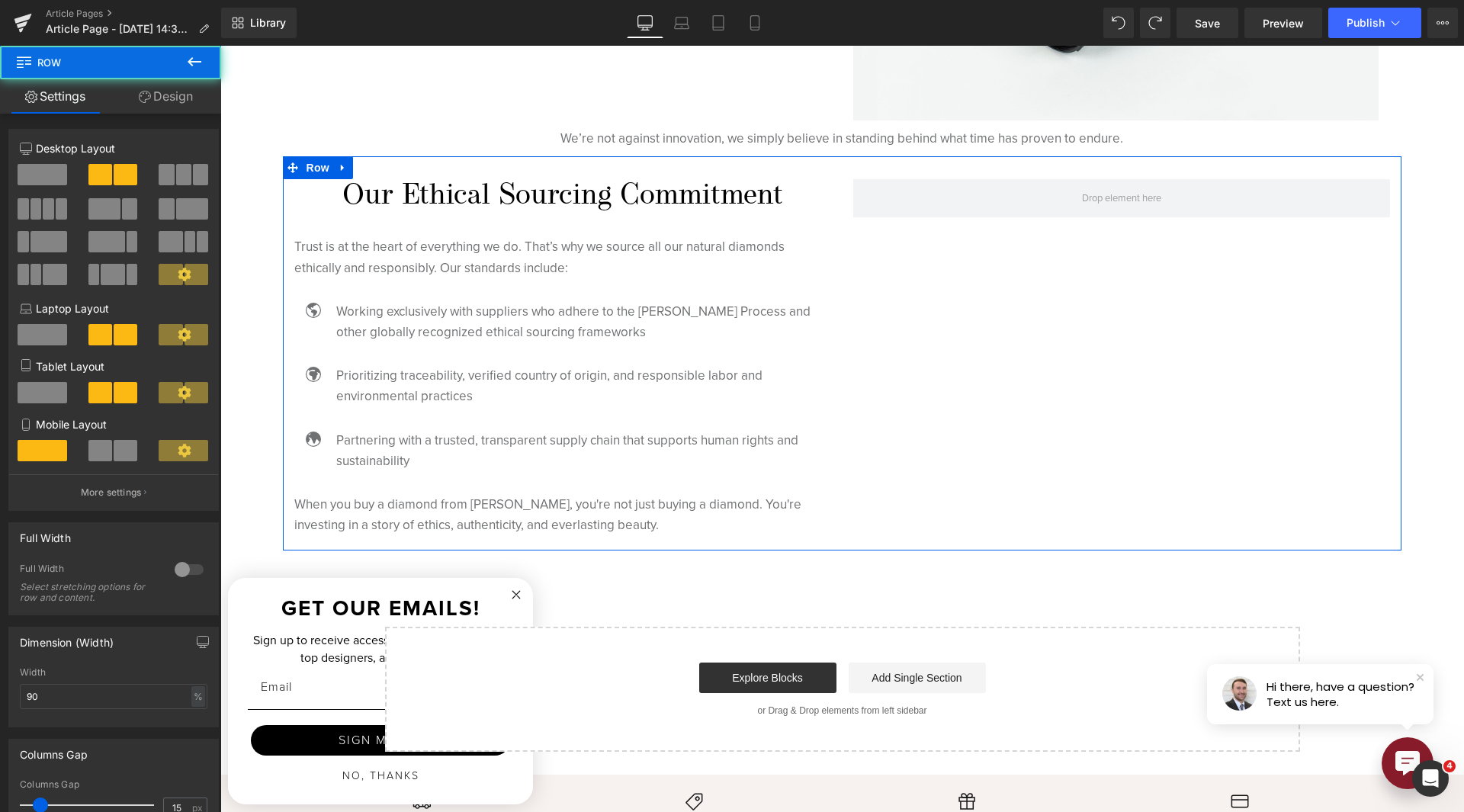
click at [1102, 381] on div "Our Ethical Sourcing Commitment Heading Trust is at the heart of everything we …" at bounding box center [842, 354] width 1119 height 395
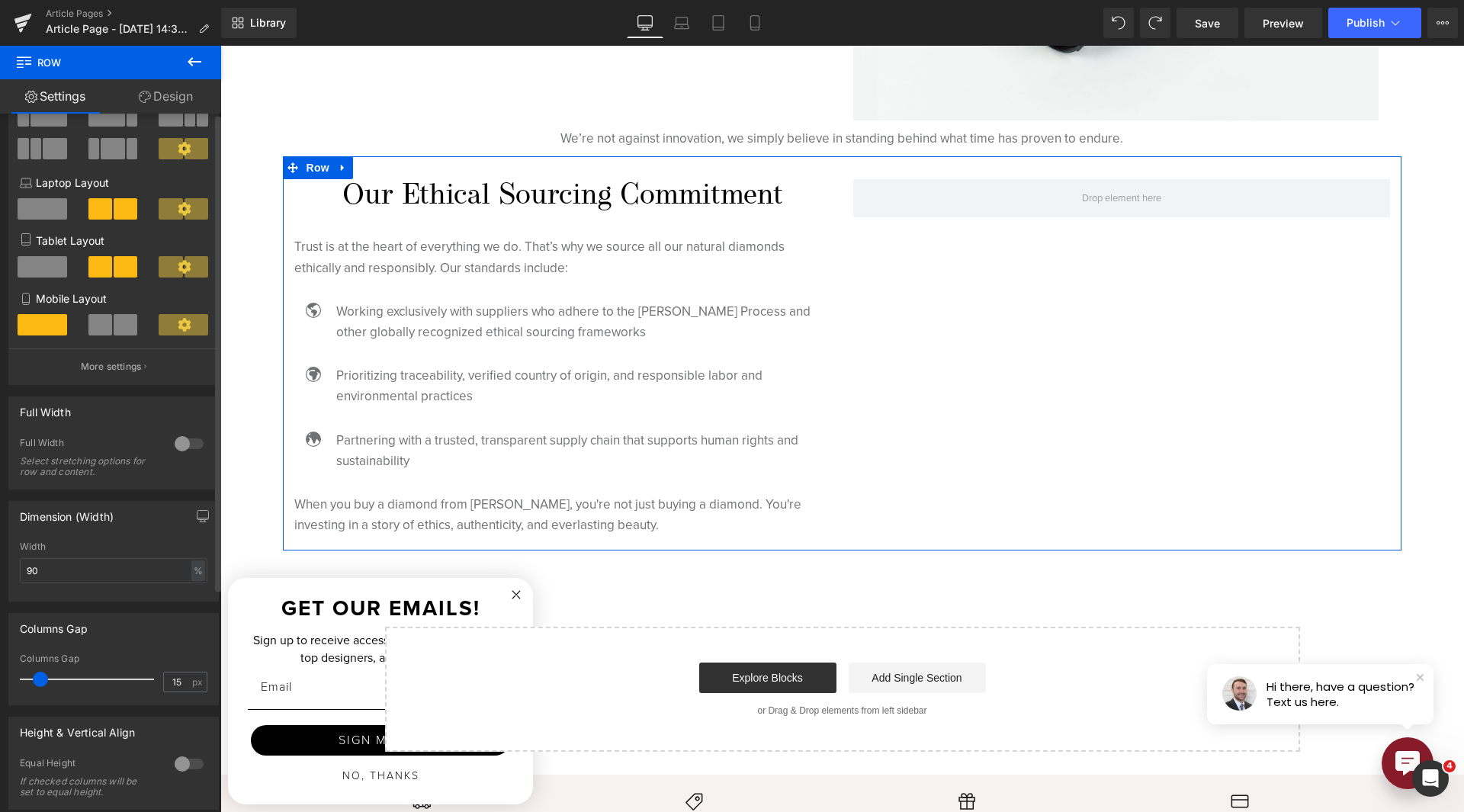
scroll to position [327, 0]
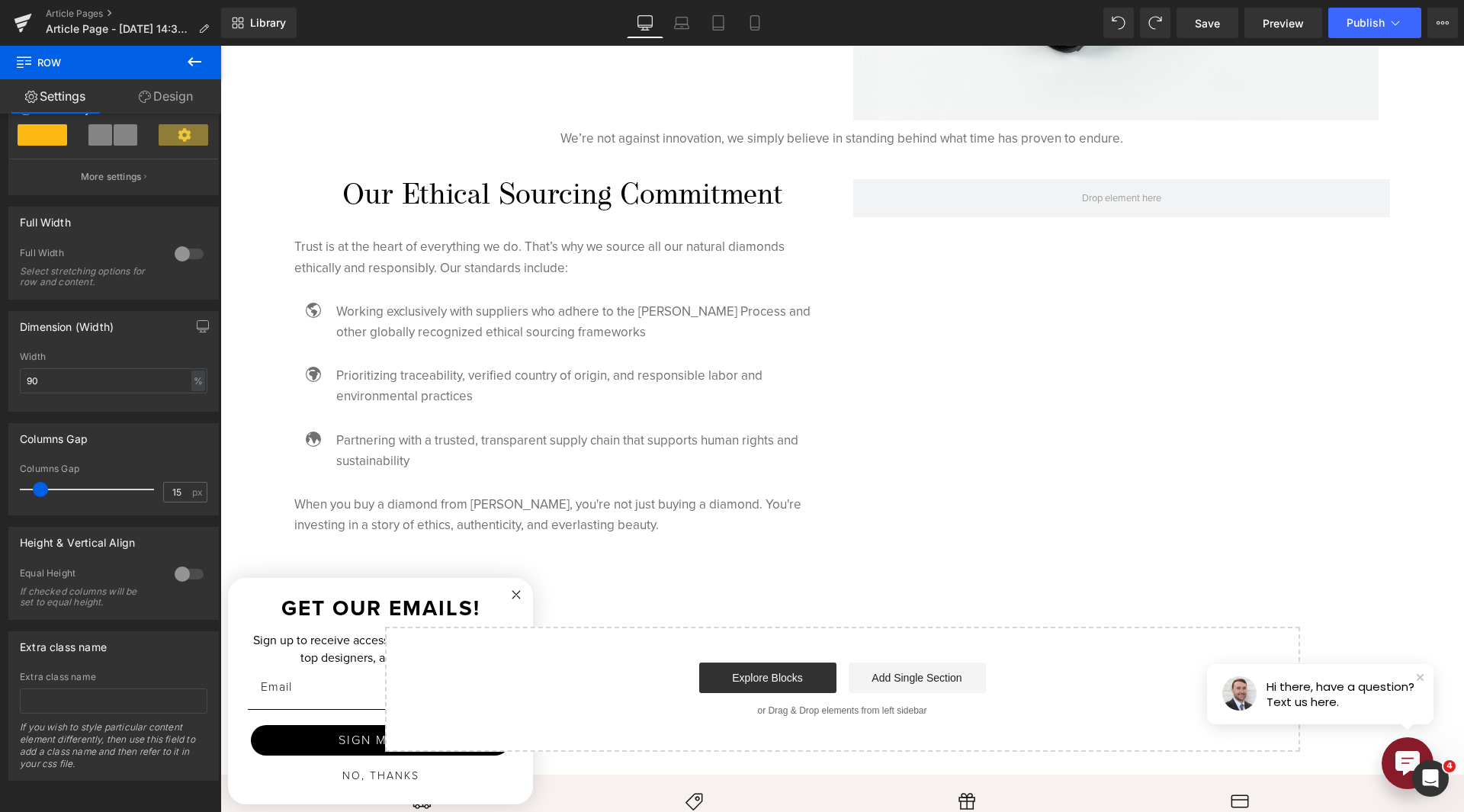
click at [191, 53] on icon at bounding box center [194, 61] width 19 height 19
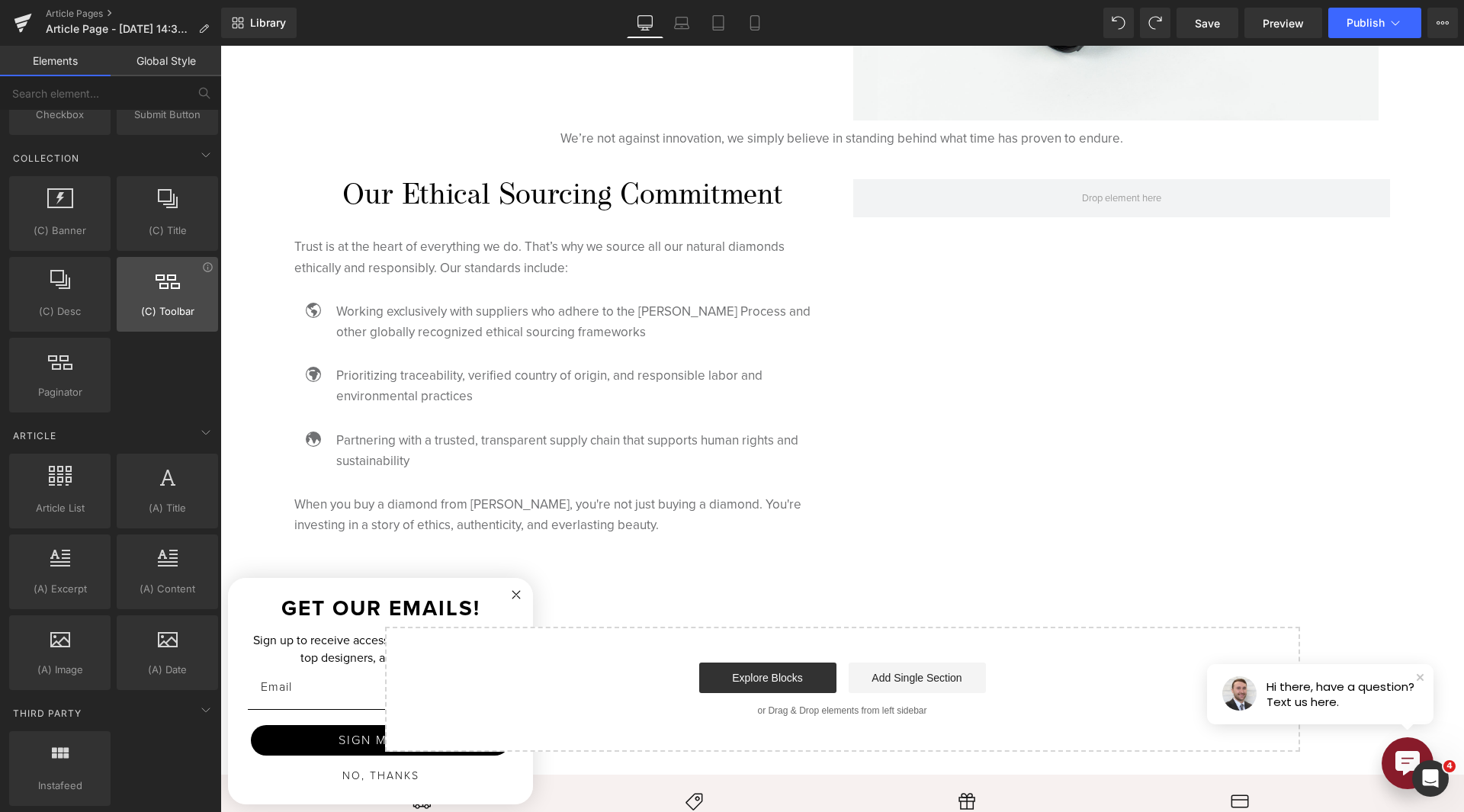
scroll to position [2593, 0]
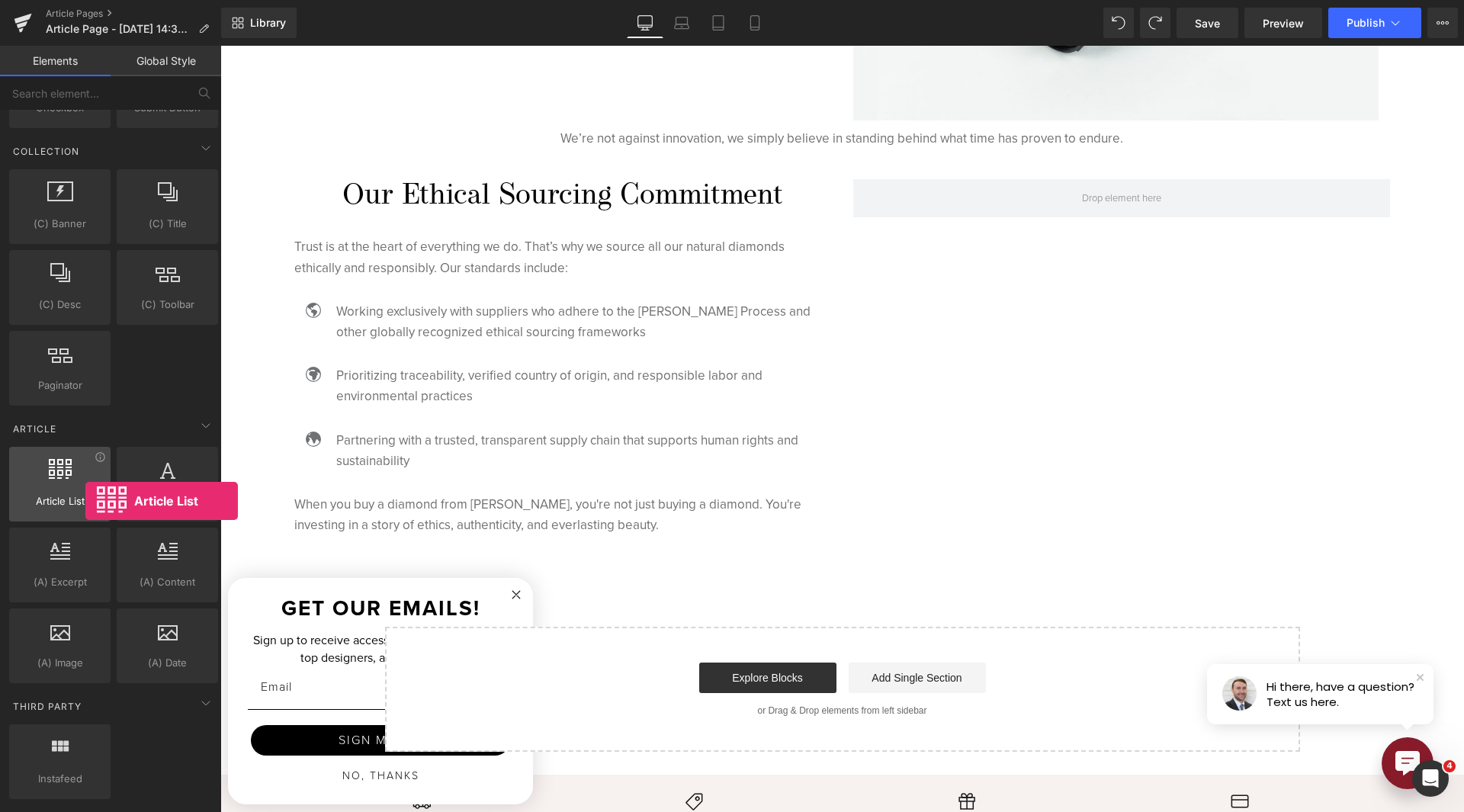
drag, startPoint x: 85, startPoint y: 484, endPoint x: 85, endPoint y: 501, distance: 17.0
click at [85, 501] on div "Article List articles, lists, blogs, posts" at bounding box center [60, 484] width 102 height 75
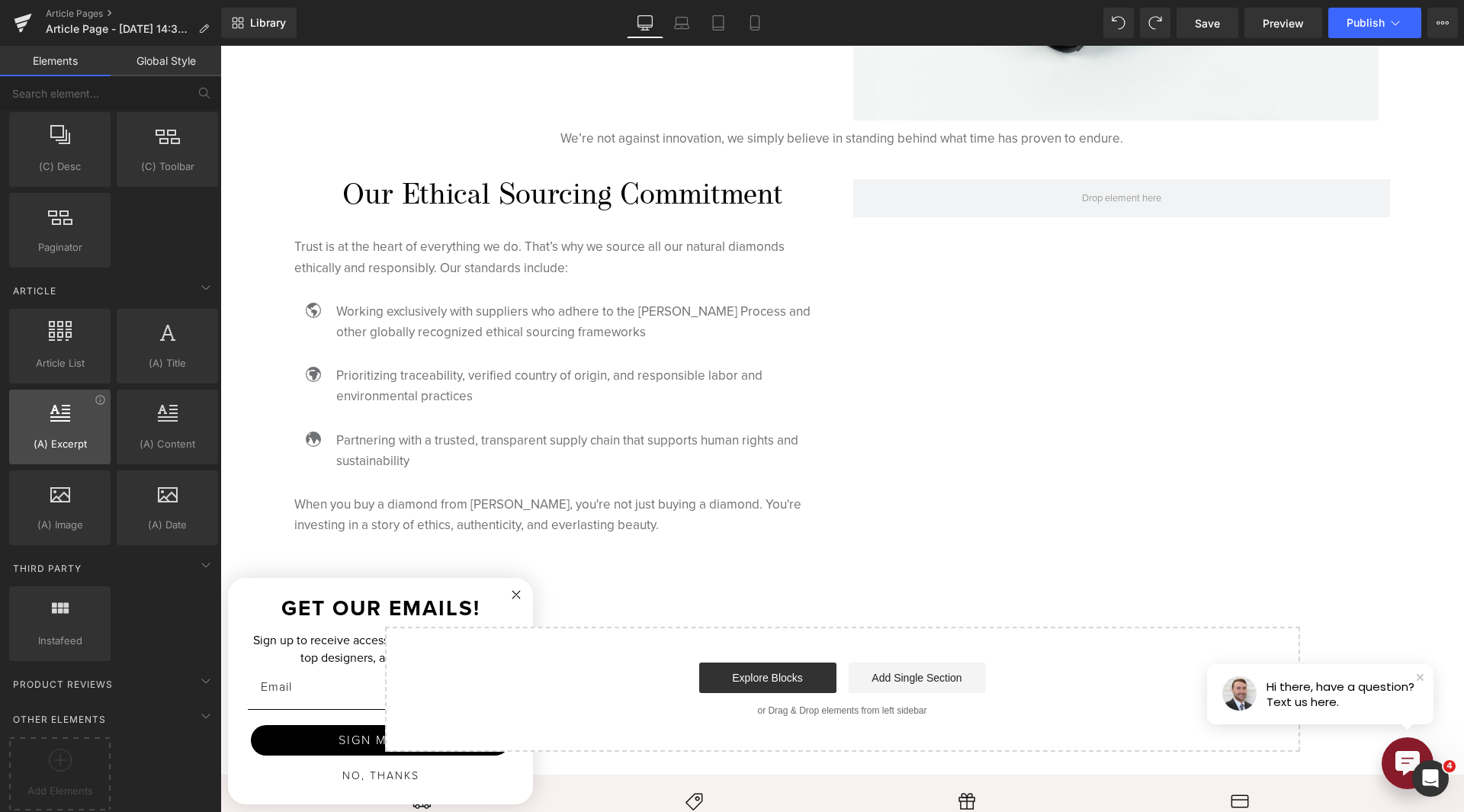
scroll to position [2741, 0]
click at [204, 394] on icon at bounding box center [207, 400] width 12 height 12
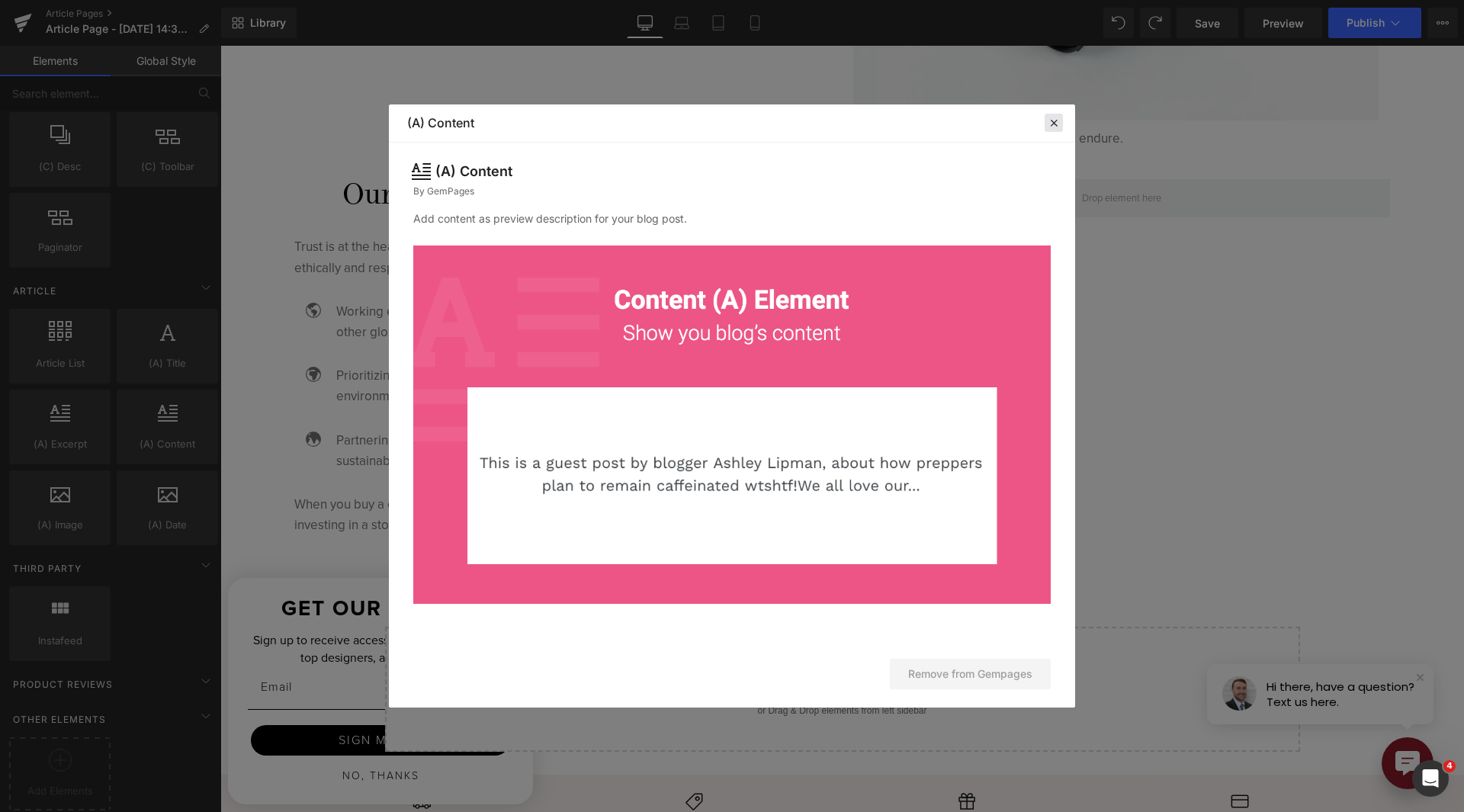
click at [1059, 123] on icon at bounding box center [1053, 122] width 13 height 13
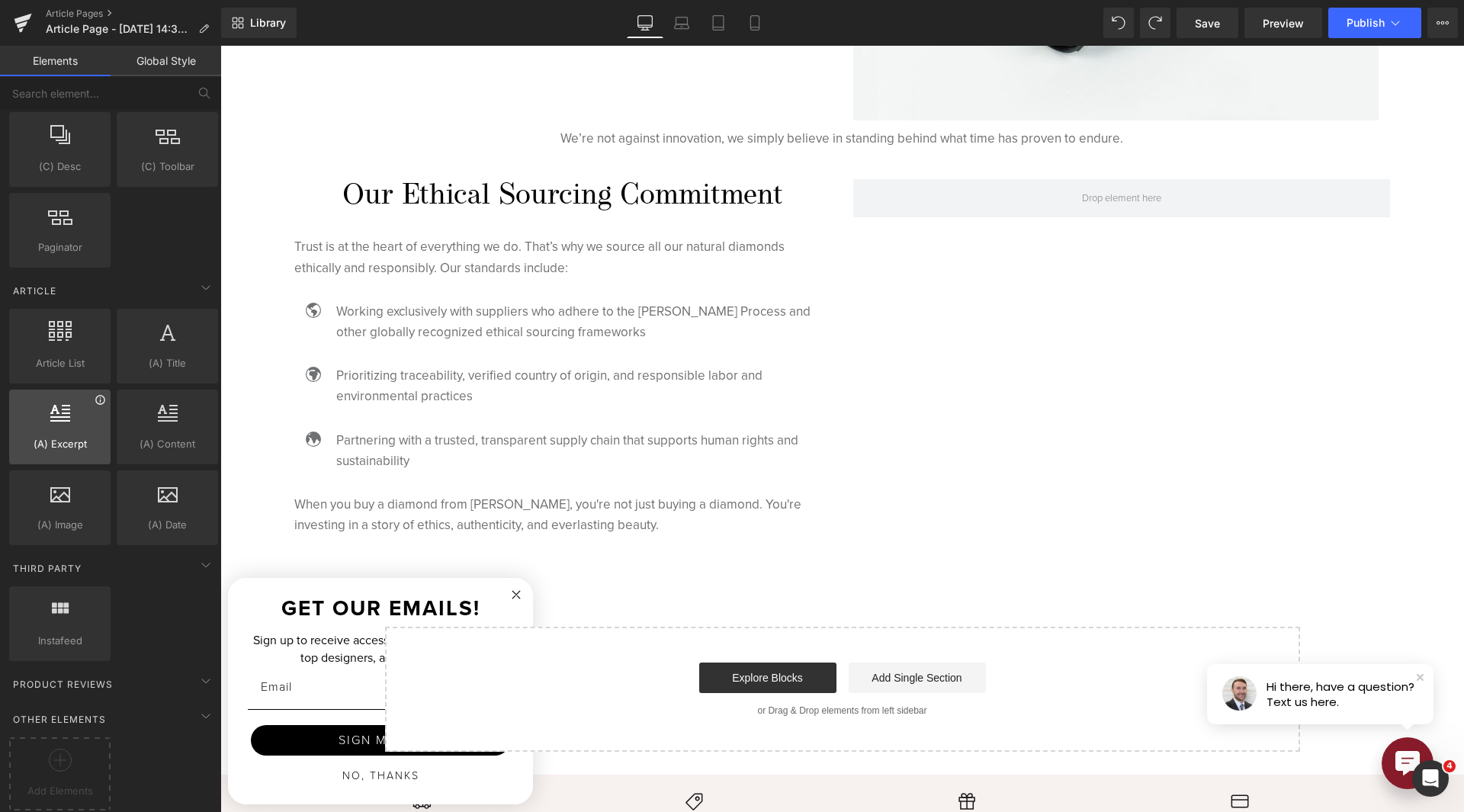
click at [97, 395] on icon at bounding box center [100, 400] width 9 height 9
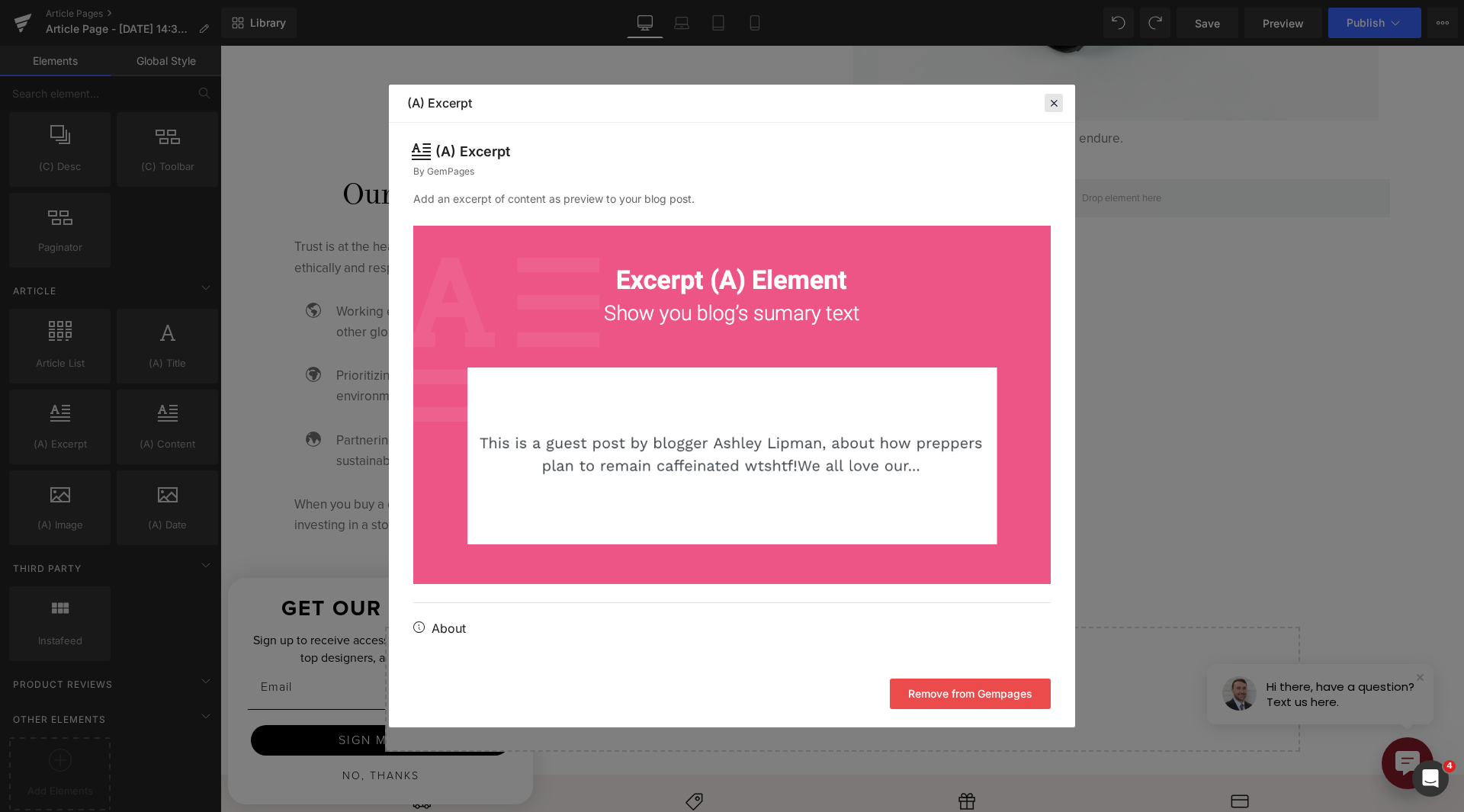
click at [1053, 102] on icon at bounding box center [1053, 102] width 13 height 13
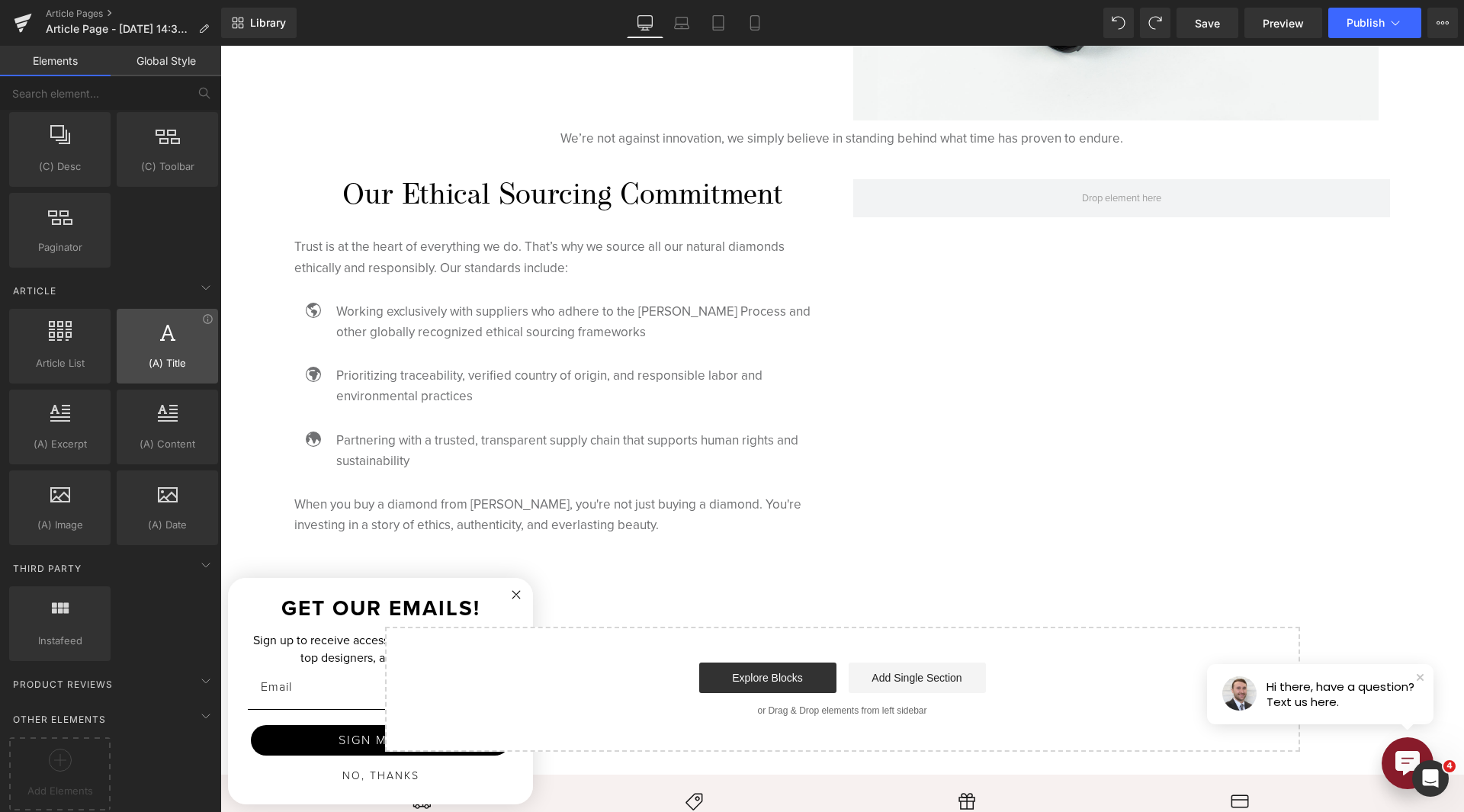
click at [203, 321] on div at bounding box center [167, 338] width 93 height 35
click at [203, 314] on icon at bounding box center [207, 319] width 9 height 9
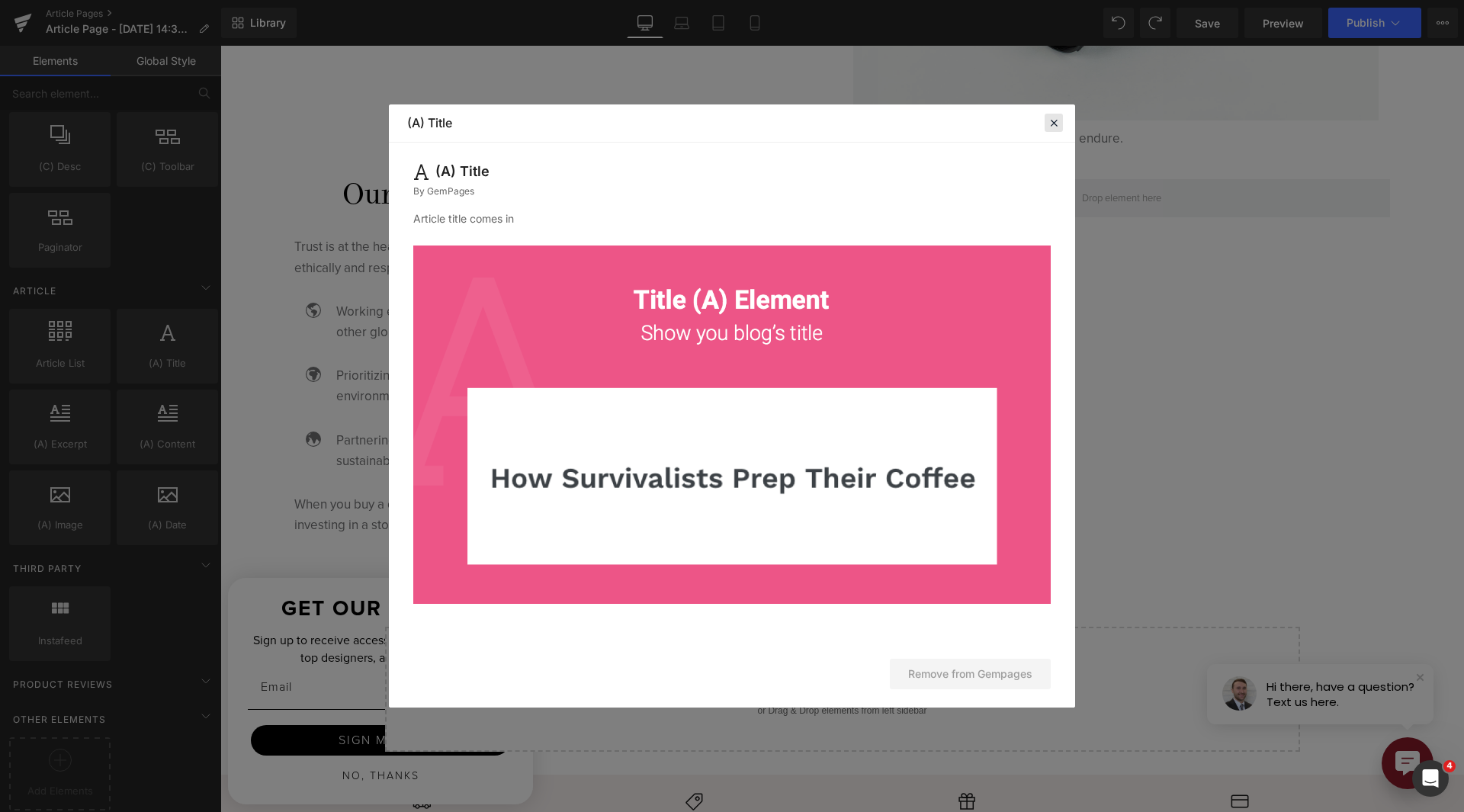
click at [1053, 118] on icon at bounding box center [1053, 122] width 13 height 13
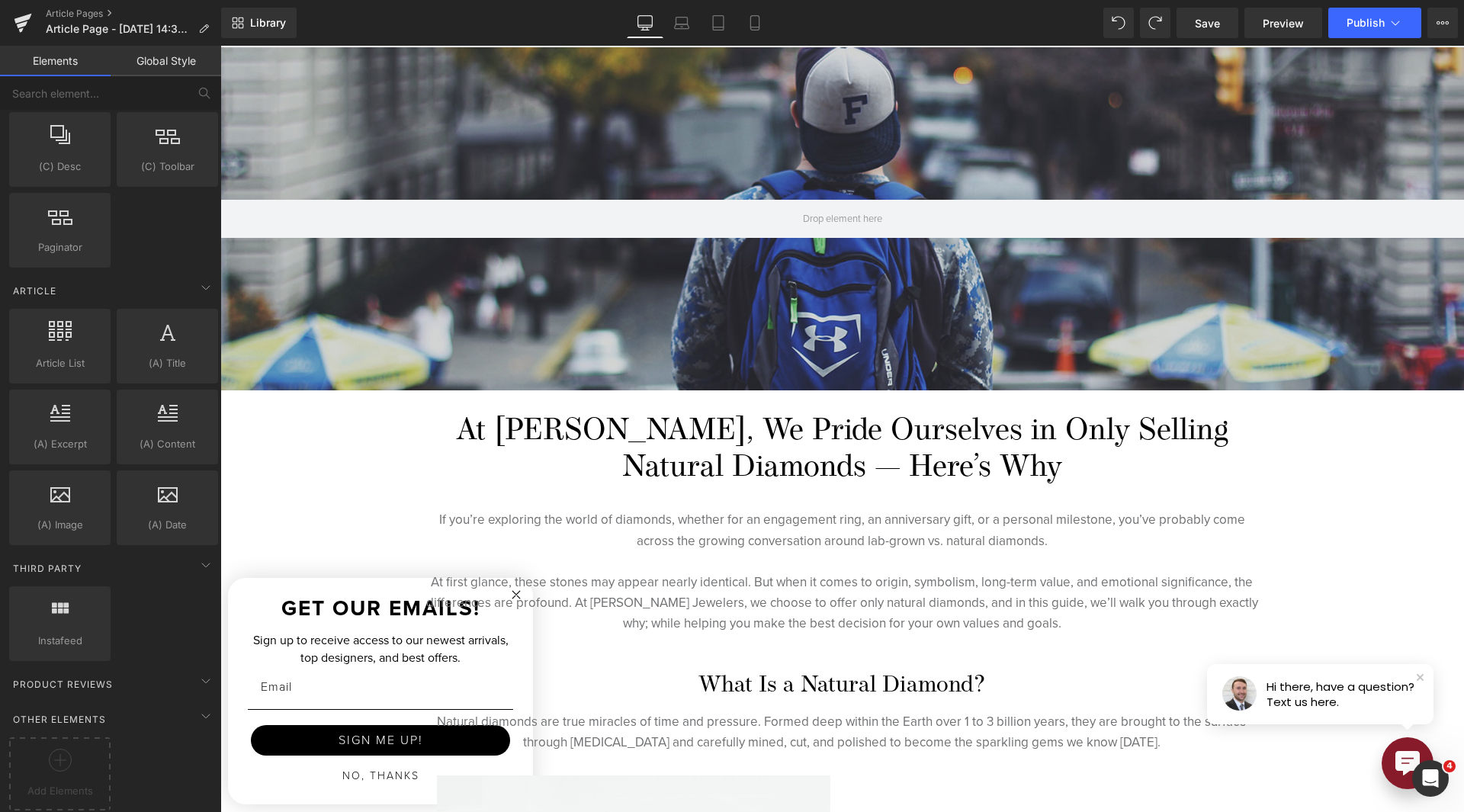
scroll to position [0, 0]
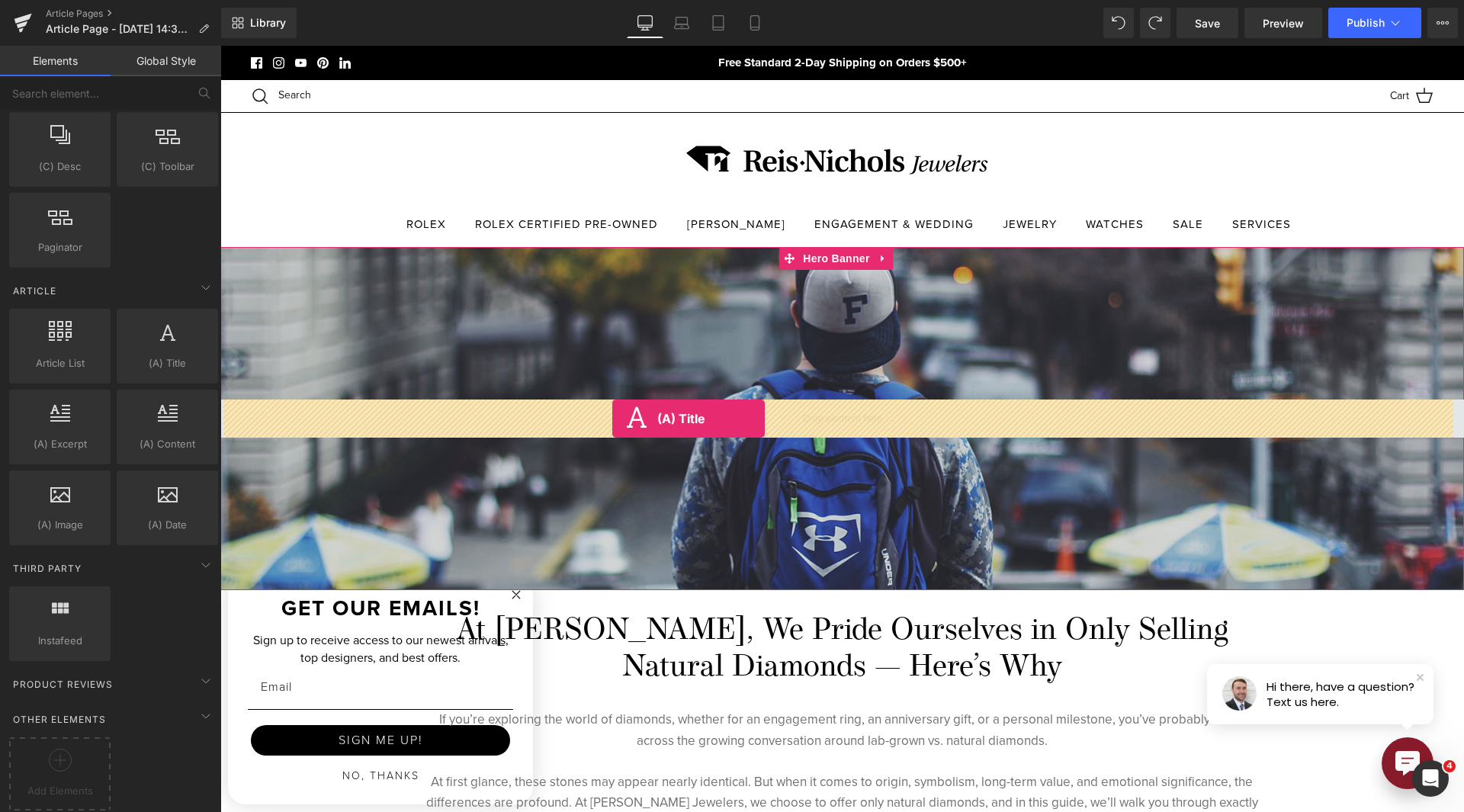
drag, startPoint x: 411, startPoint y: 387, endPoint x: 613, endPoint y: 418, distance: 204.4
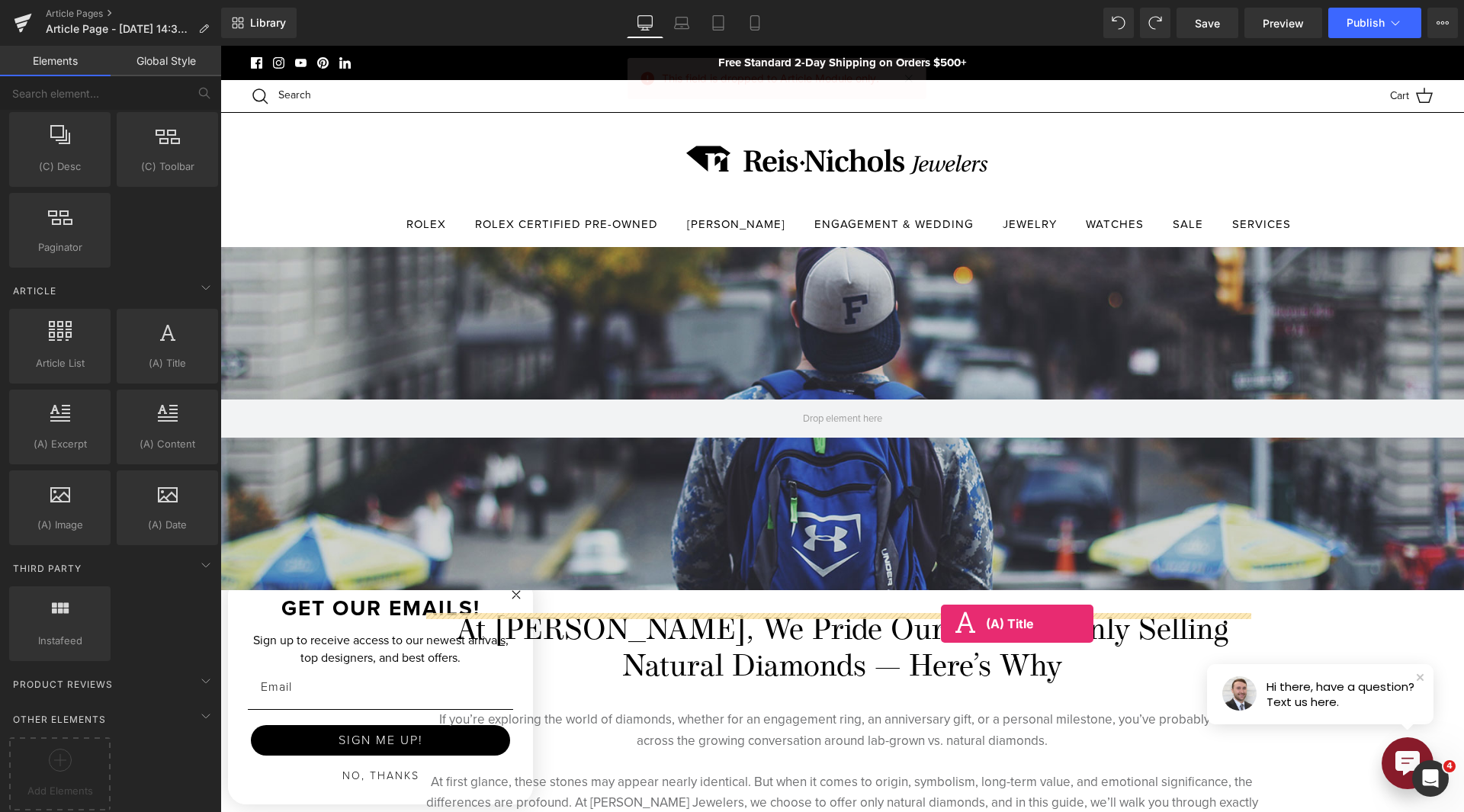
drag, startPoint x: 379, startPoint y: 377, endPoint x: 937, endPoint y: 614, distance: 606.2
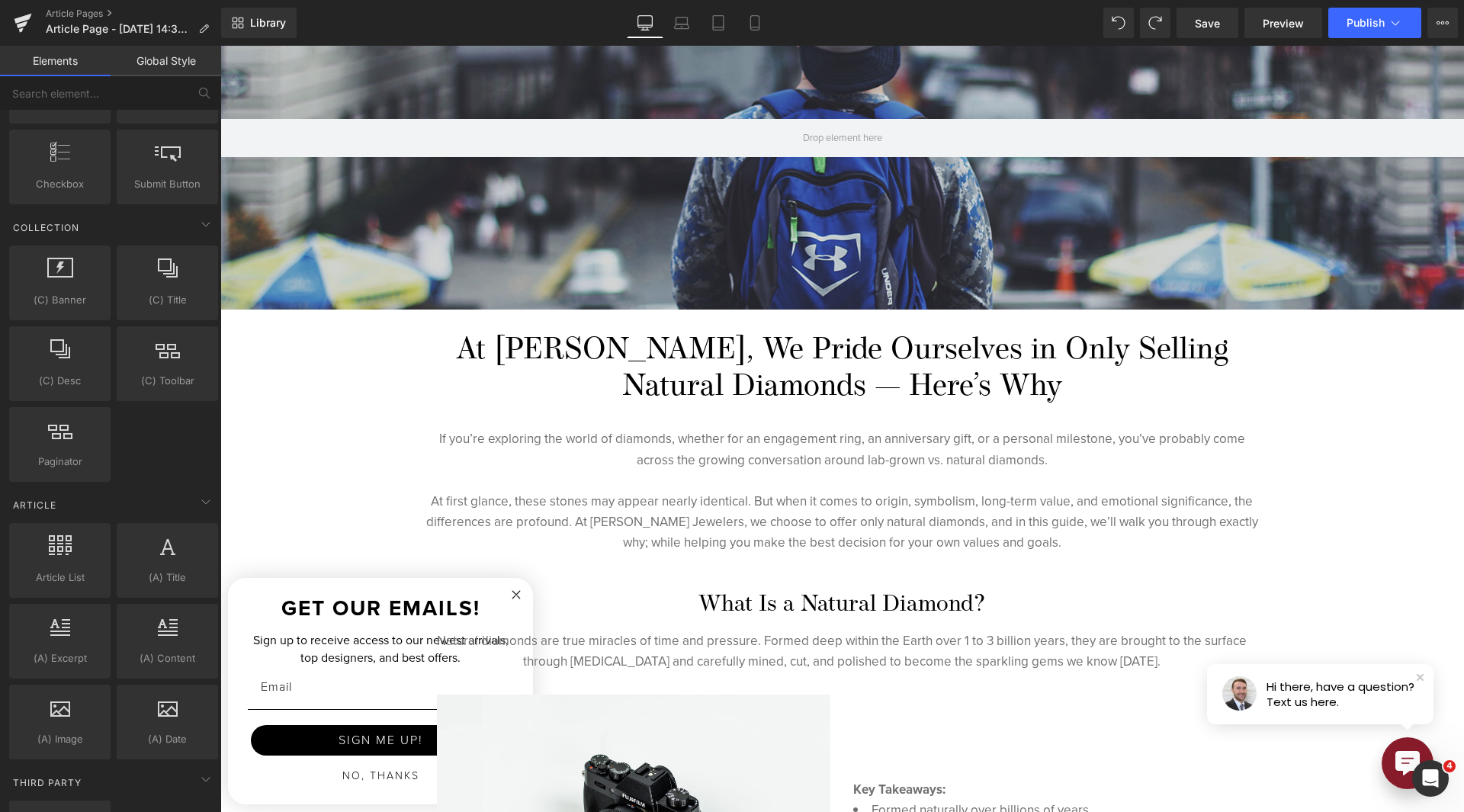
scroll to position [381, 0]
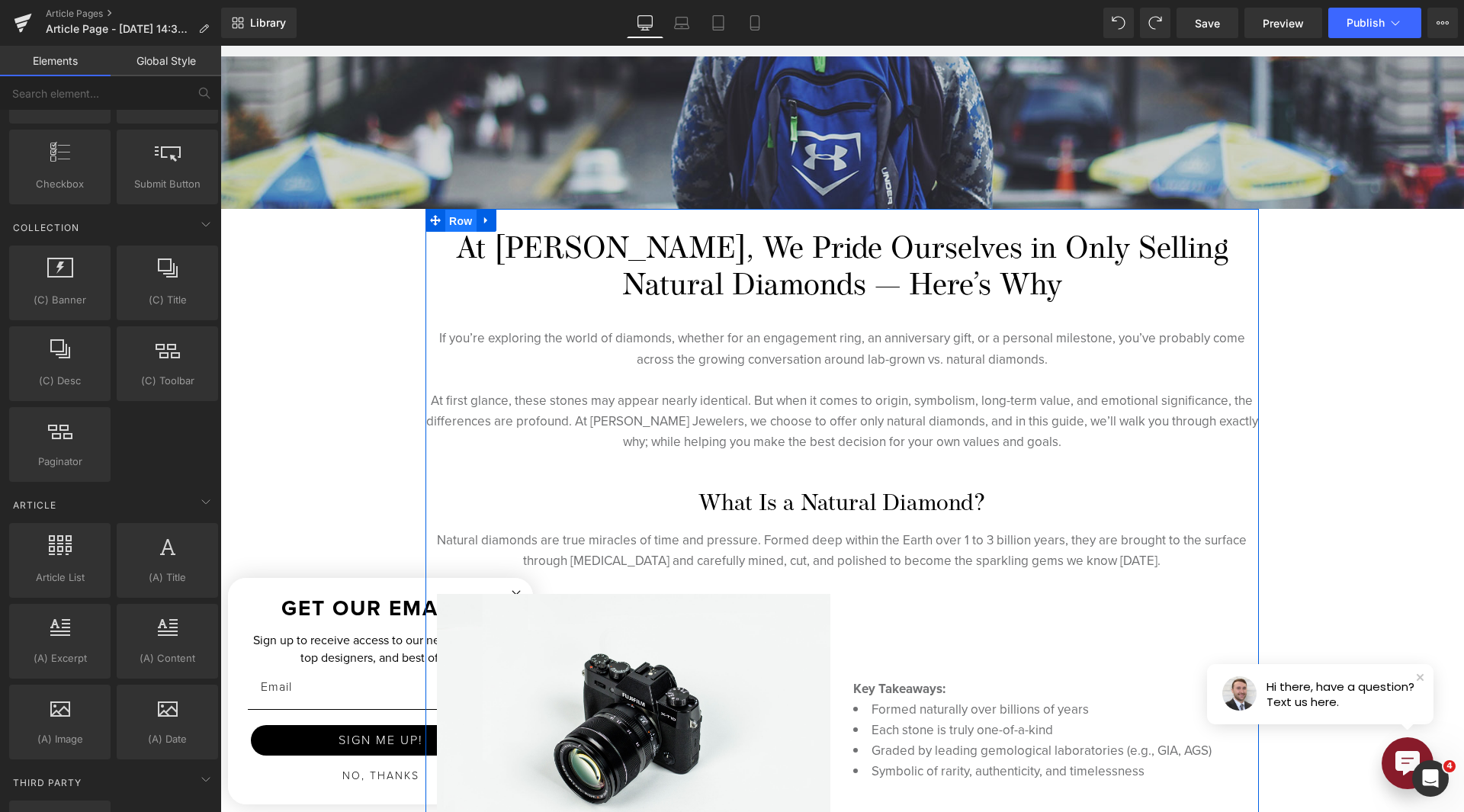
click at [450, 230] on span "Row" at bounding box center [460, 221] width 30 height 23
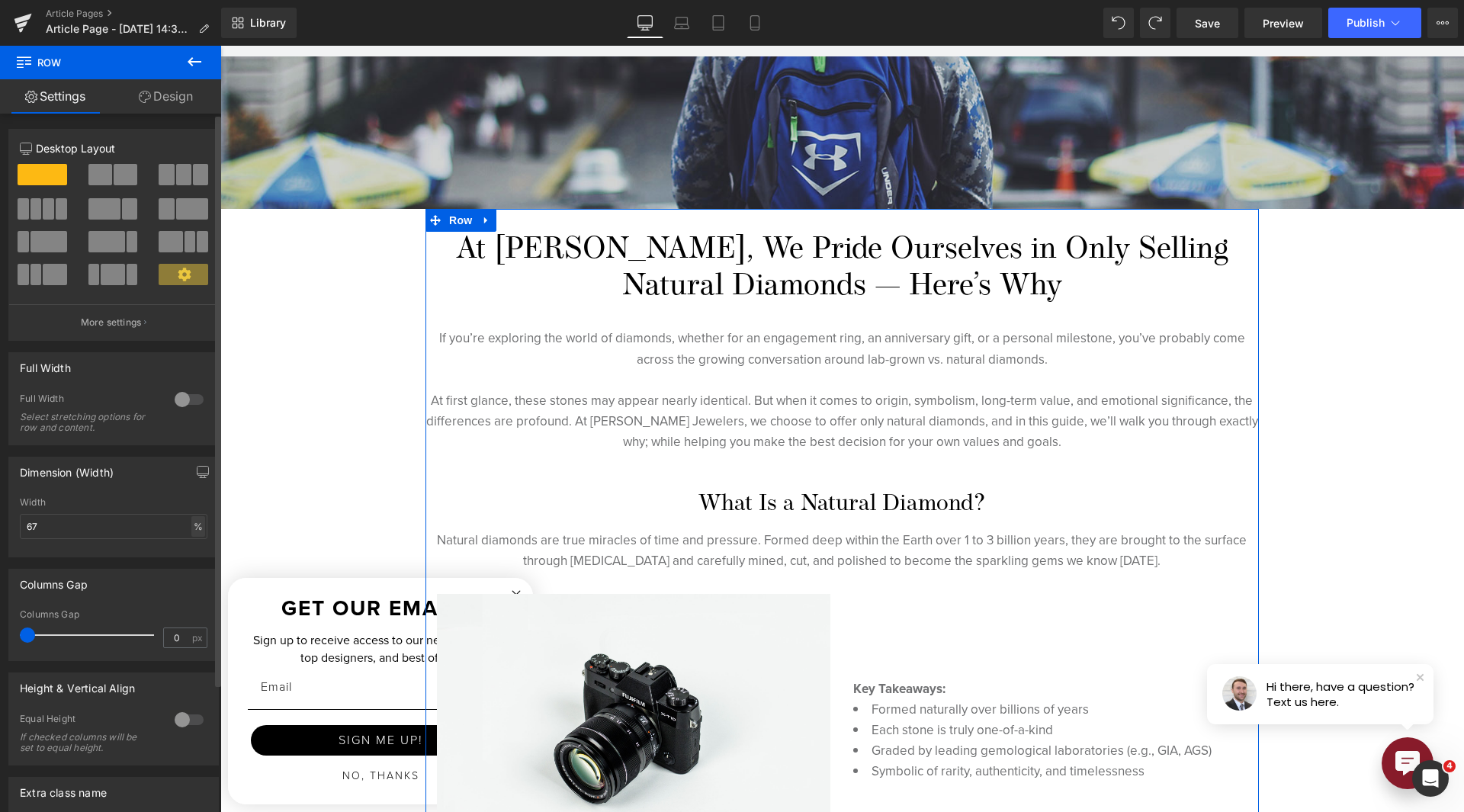
click at [191, 528] on div "%" at bounding box center [198, 526] width 13 height 20
click at [193, 540] on li "%" at bounding box center [197, 549] width 19 height 22
click at [199, 524] on input "67" at bounding box center [113, 526] width 188 height 25
click at [197, 536] on div "67 % % px" at bounding box center [113, 526] width 188 height 25
drag, startPoint x: 199, startPoint y: 528, endPoint x: 199, endPoint y: 549, distance: 21.0
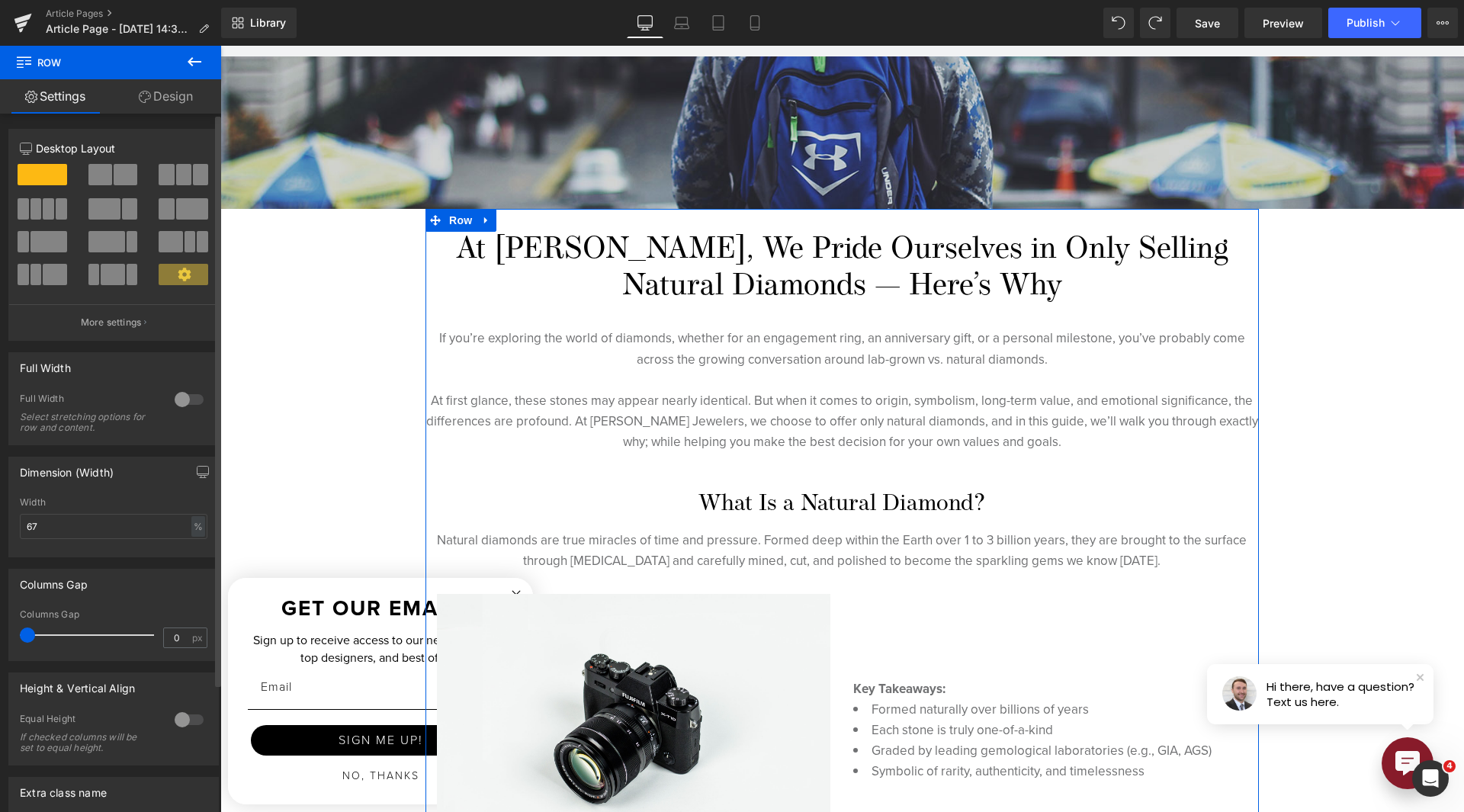
click at [199, 528] on div "%" at bounding box center [198, 526] width 13 height 20
click at [192, 572] on li "px" at bounding box center [197, 572] width 19 height 22
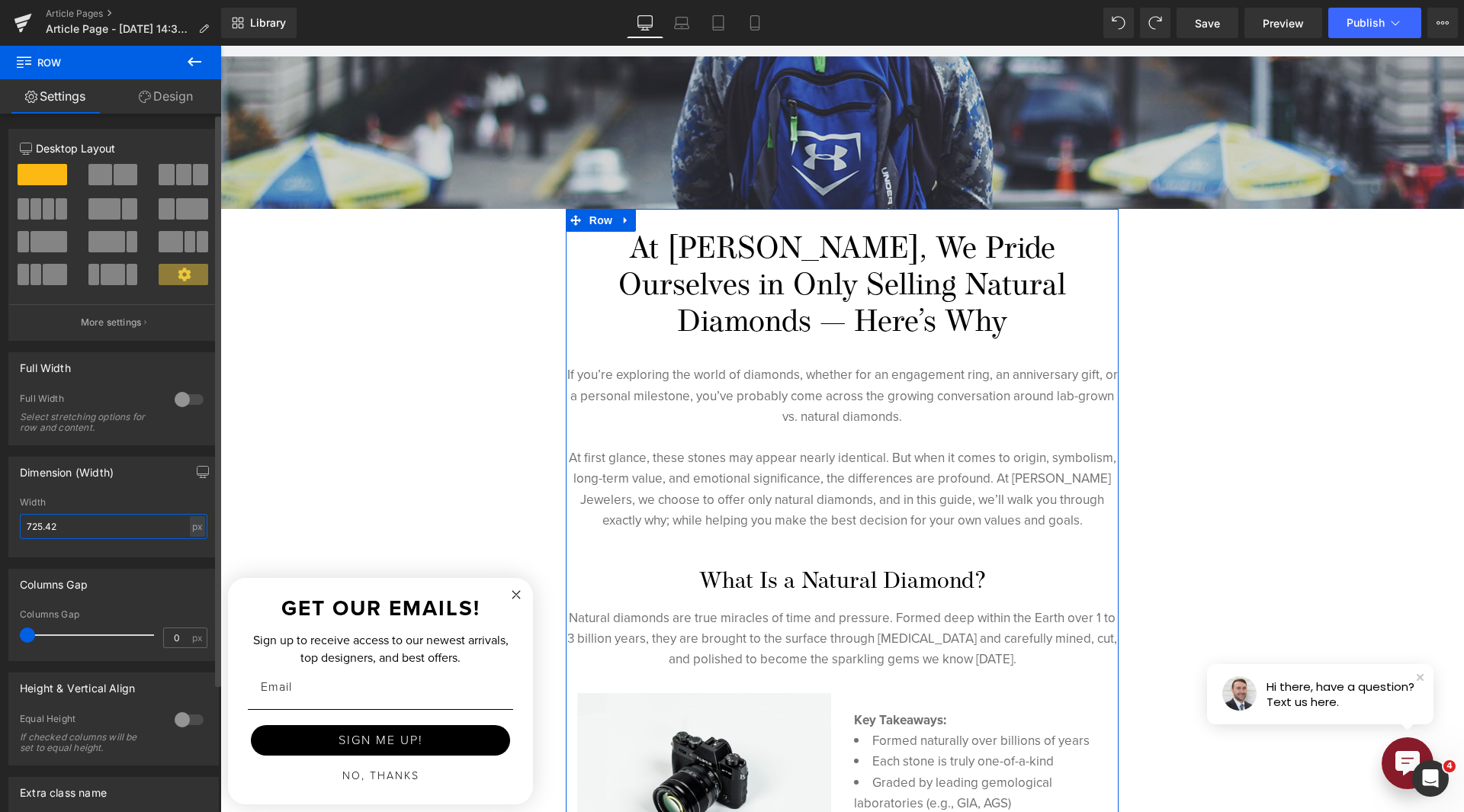
drag, startPoint x: 141, startPoint y: 524, endPoint x: 20, endPoint y: 528, distance: 121.1
click at [21, 528] on input "725.42" at bounding box center [113, 526] width 188 height 25
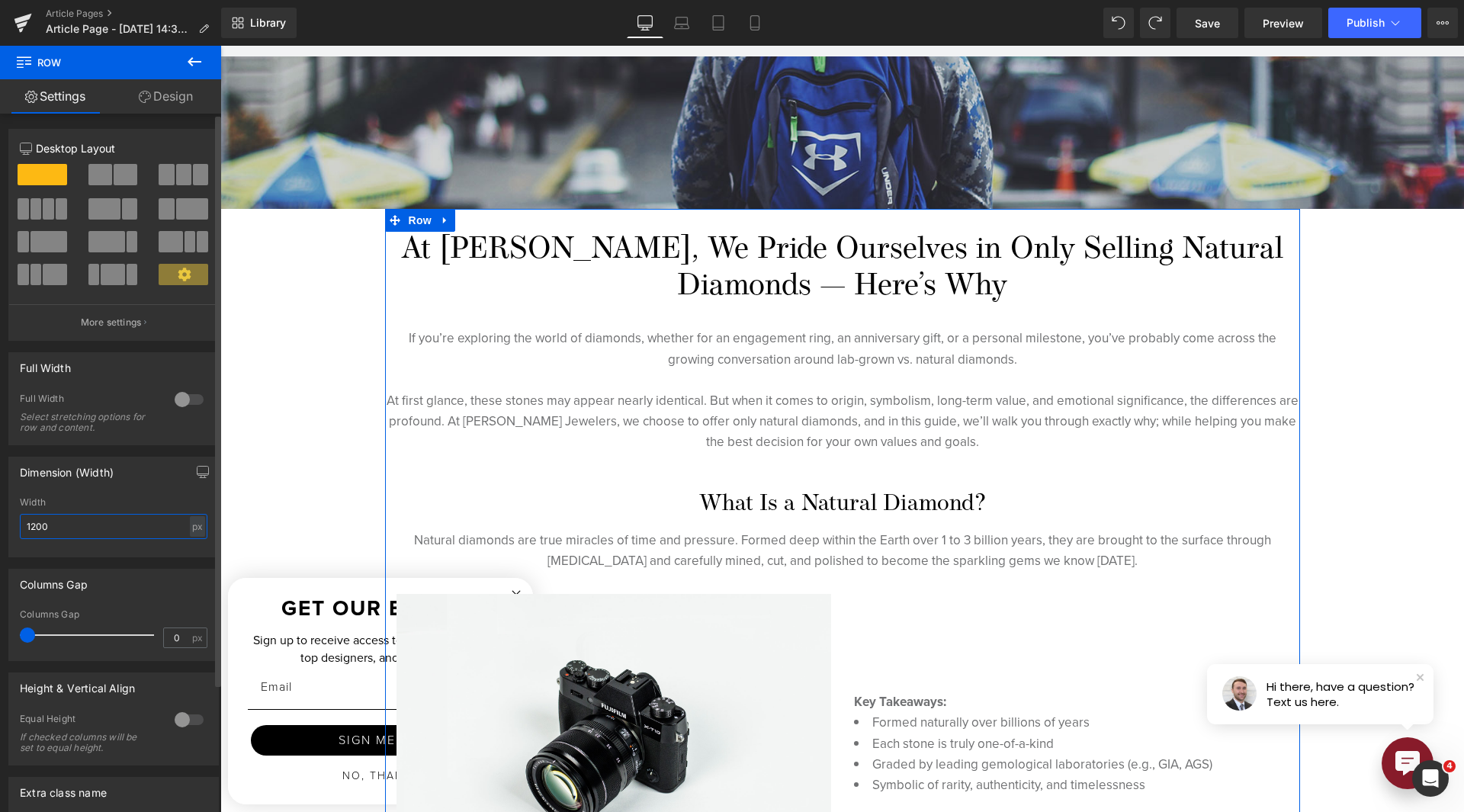
click at [59, 528] on input "1200" at bounding box center [113, 526] width 188 height 25
click at [59, 526] on input "1200" at bounding box center [113, 526] width 188 height 25
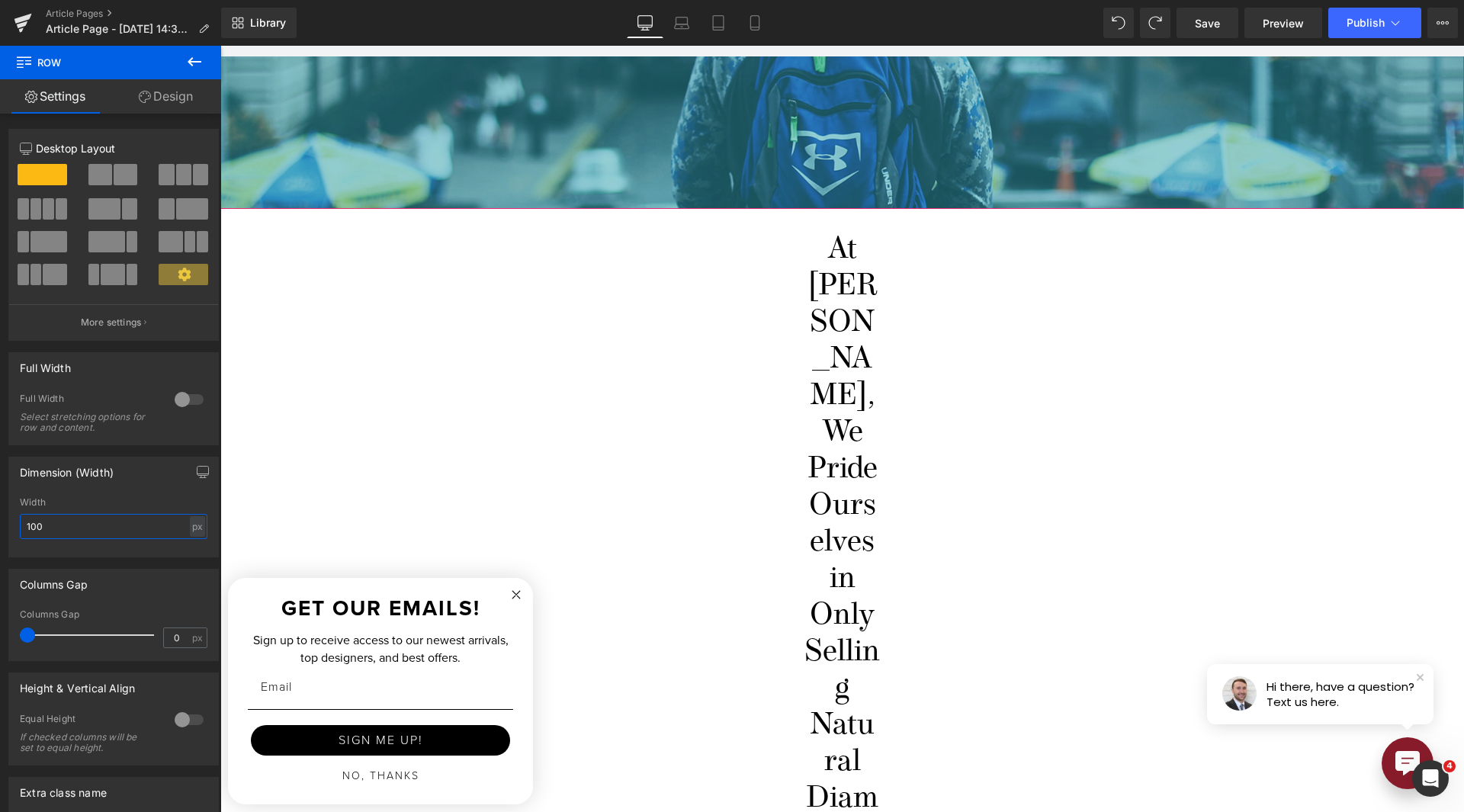
type input "1000"
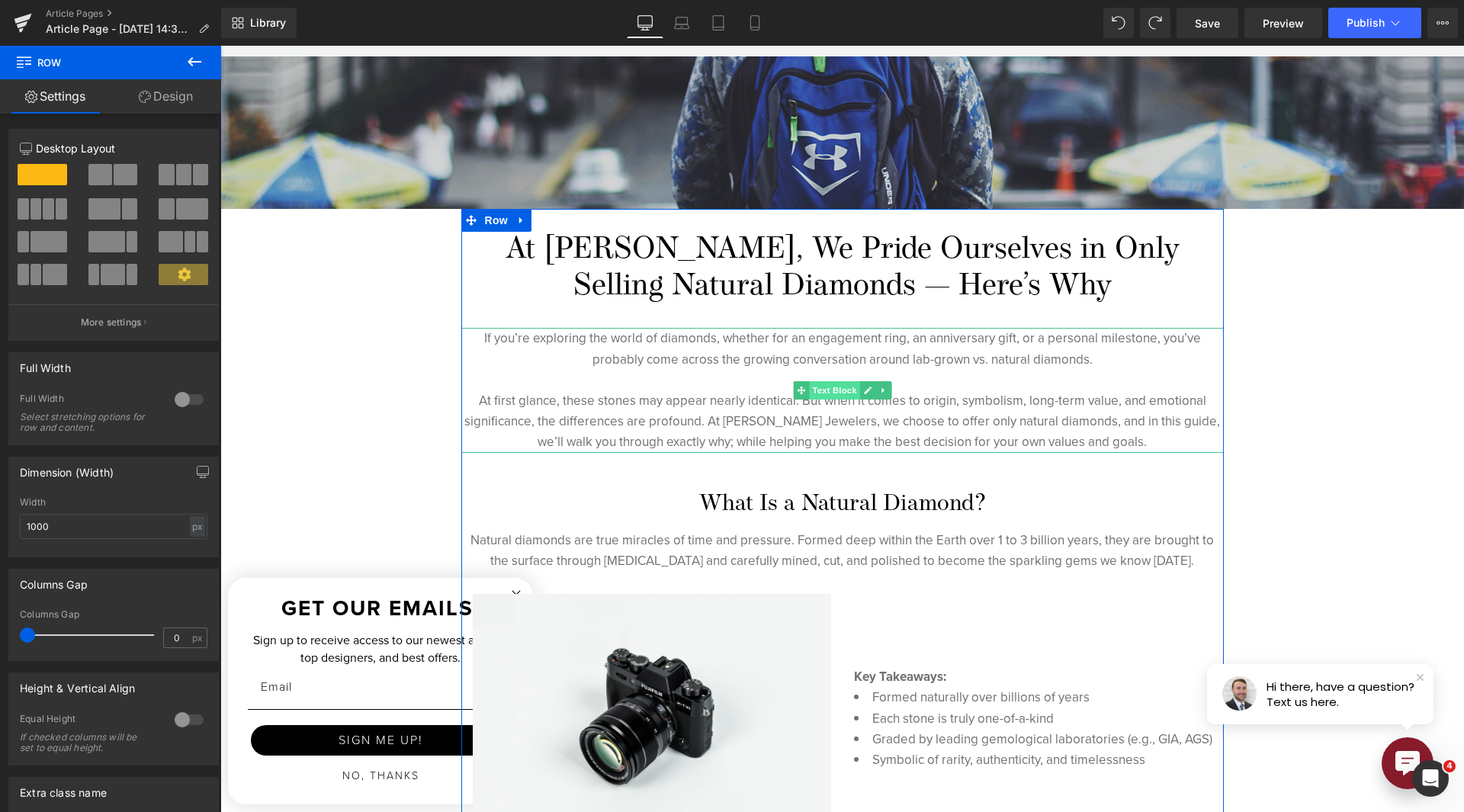
click at [831, 388] on span "Text Block" at bounding box center [834, 390] width 51 height 19
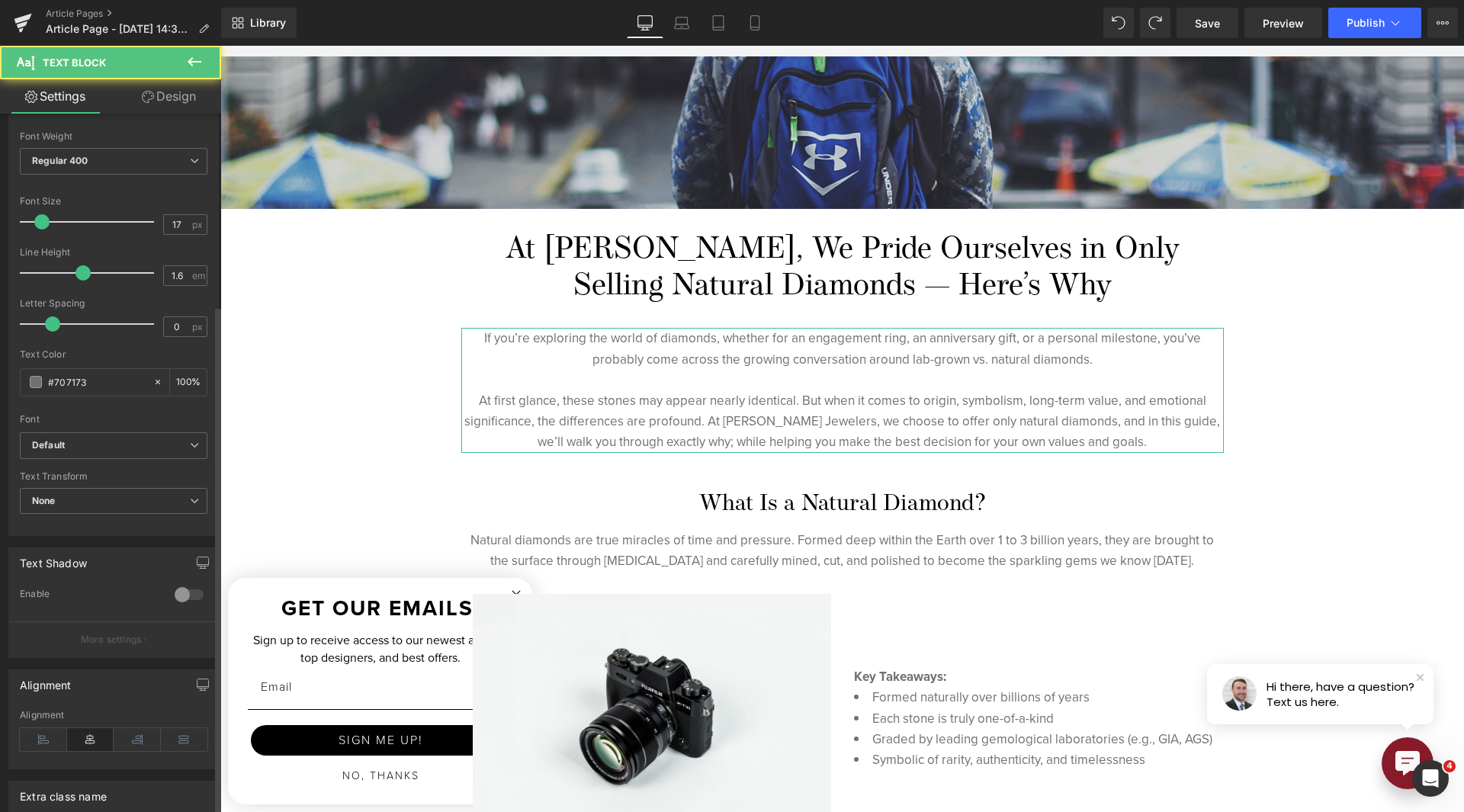
scroll to position [266, 0]
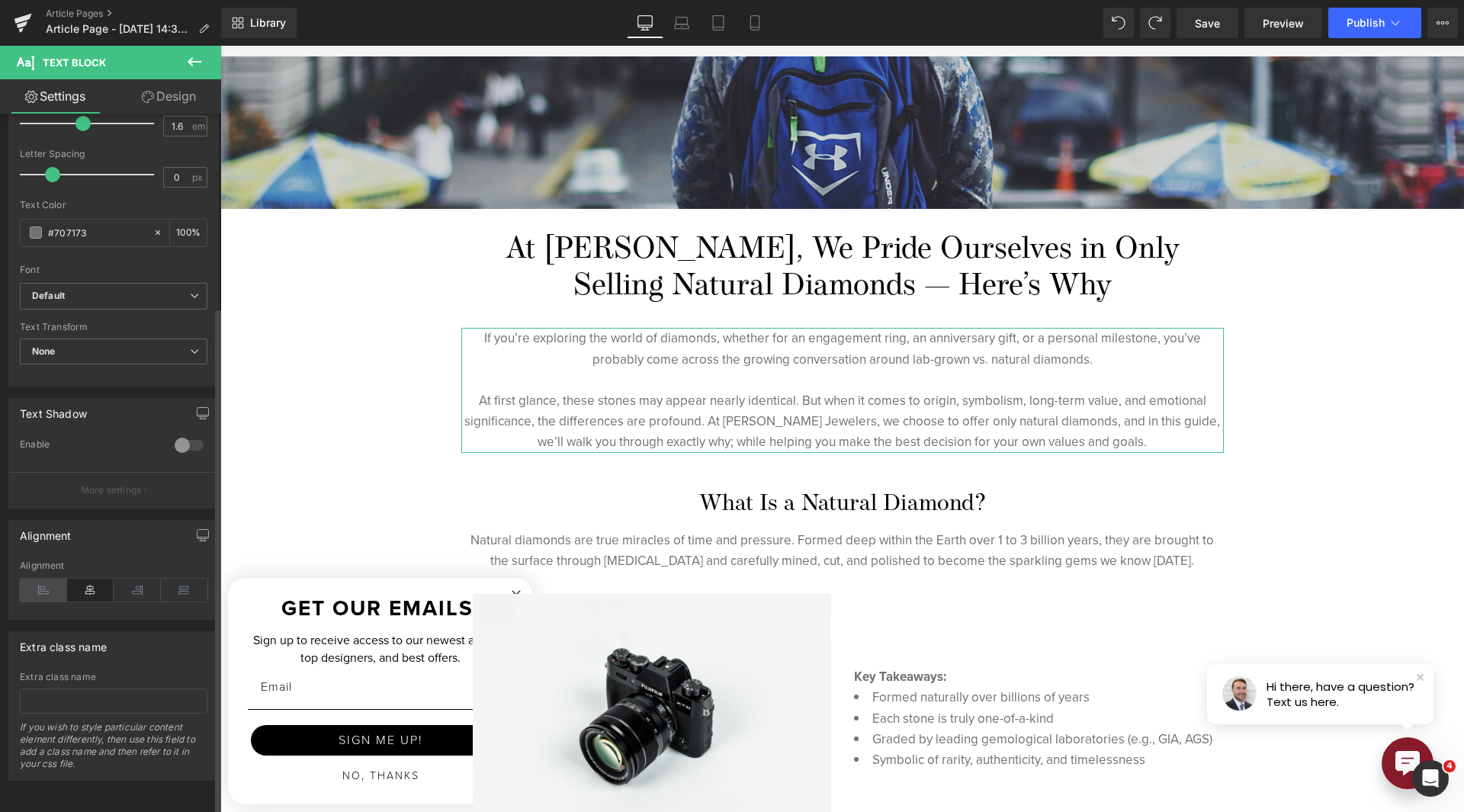
click at [45, 589] on div "Alignment" at bounding box center [113, 589] width 188 height 59
click at [41, 585] on icon at bounding box center [43, 590] width 47 height 23
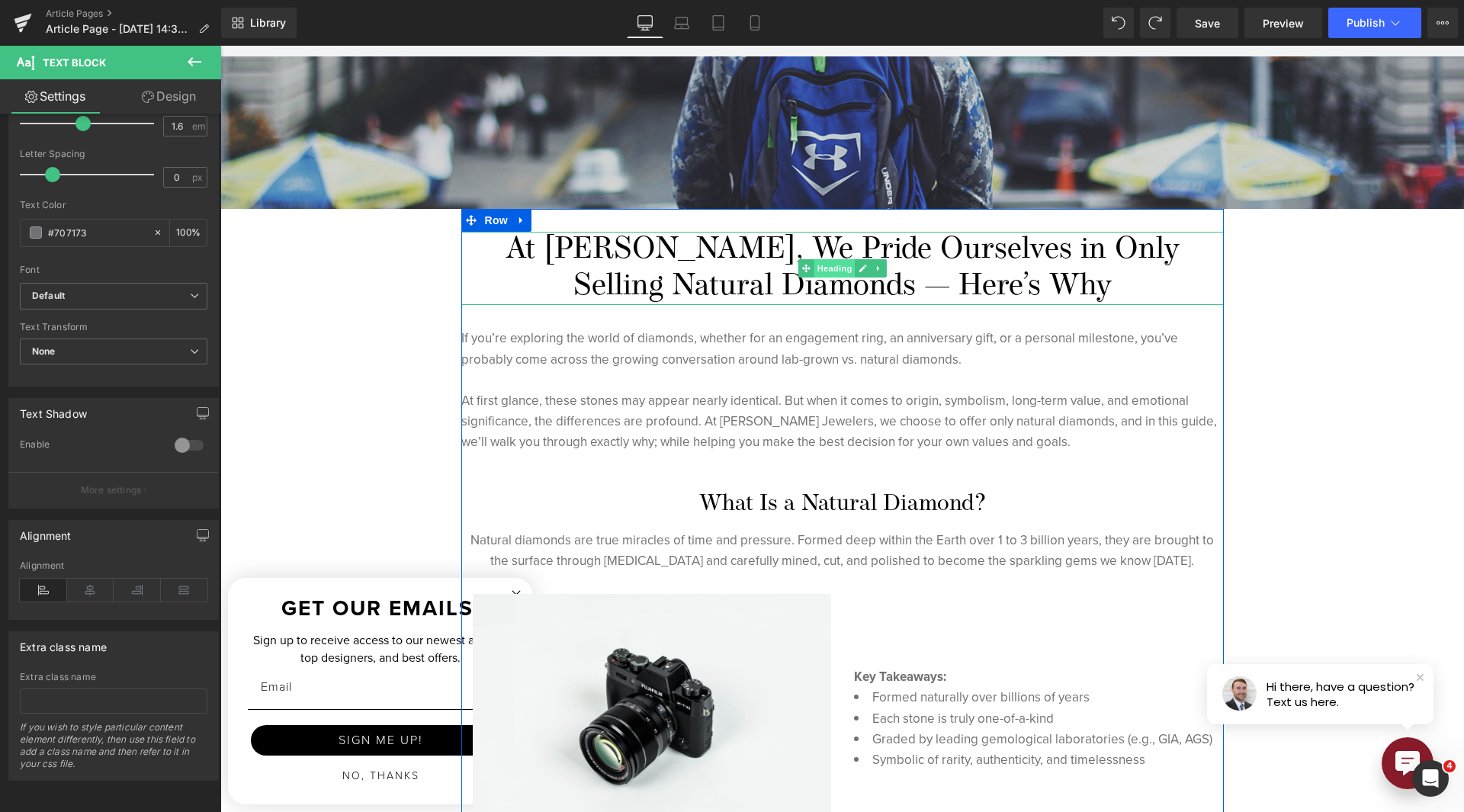
click at [820, 265] on span "Heading" at bounding box center [834, 268] width 41 height 19
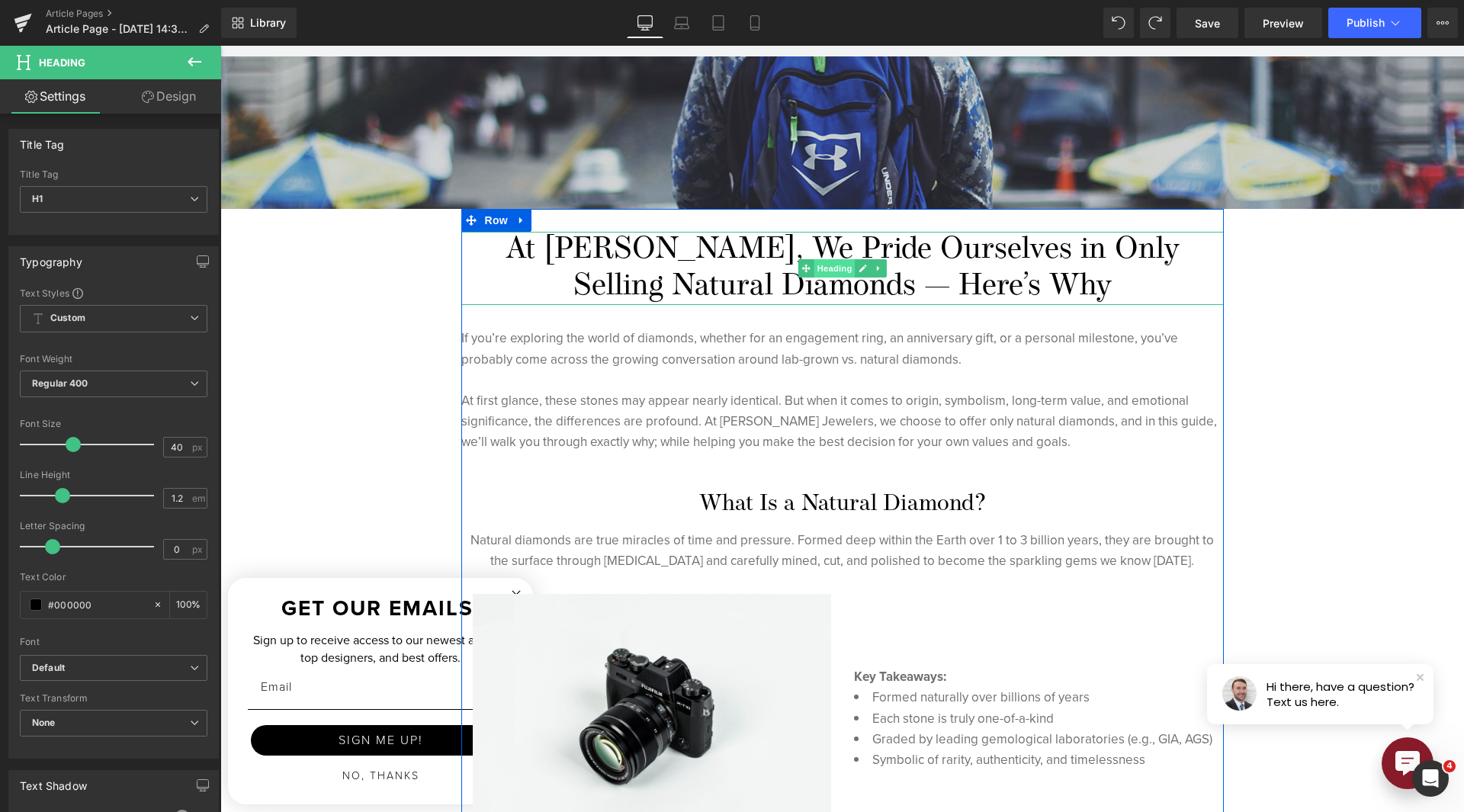
click at [814, 271] on span "Heading" at bounding box center [834, 268] width 41 height 19
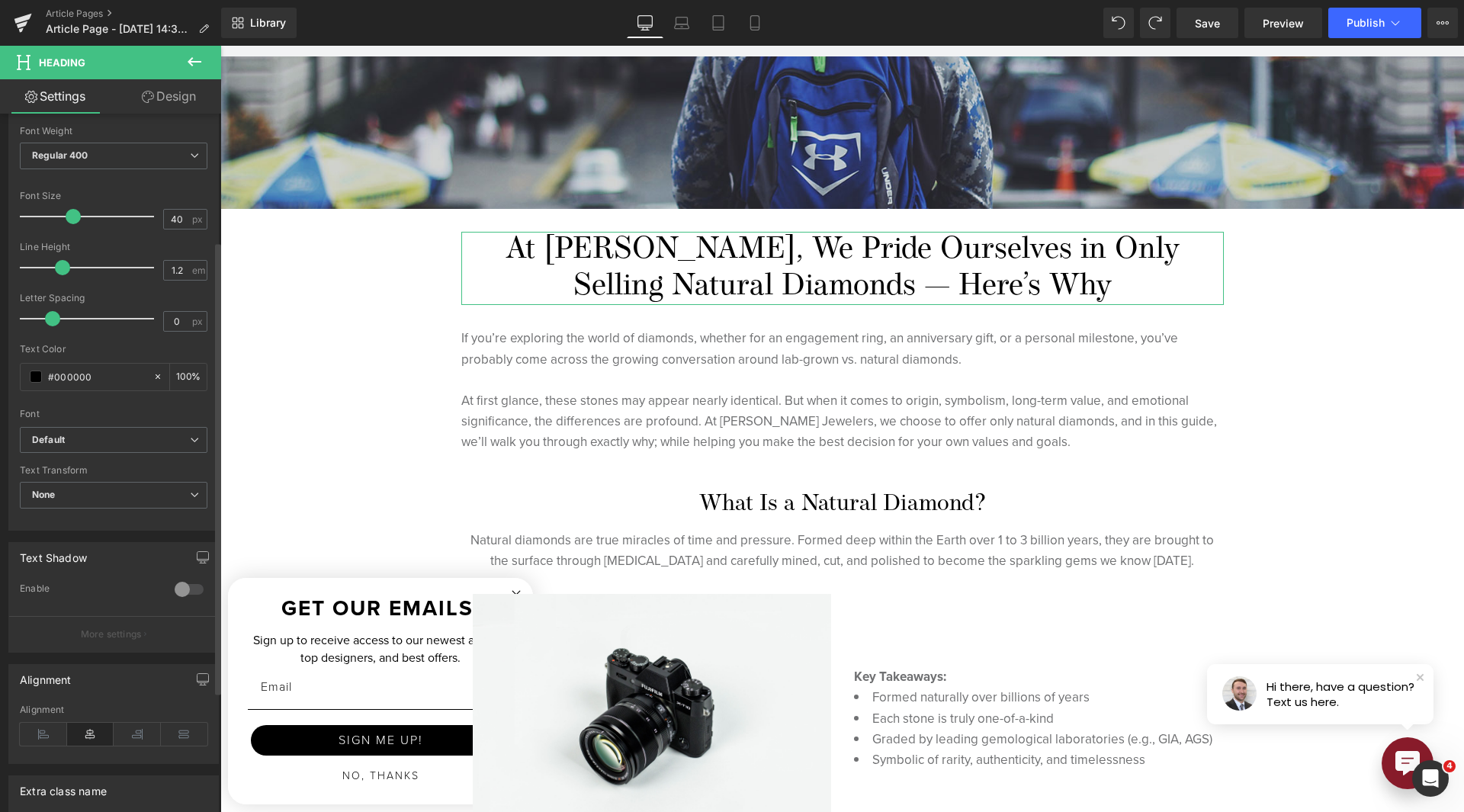
scroll to position [229, 0]
click at [38, 744] on icon at bounding box center [43, 734] width 47 height 23
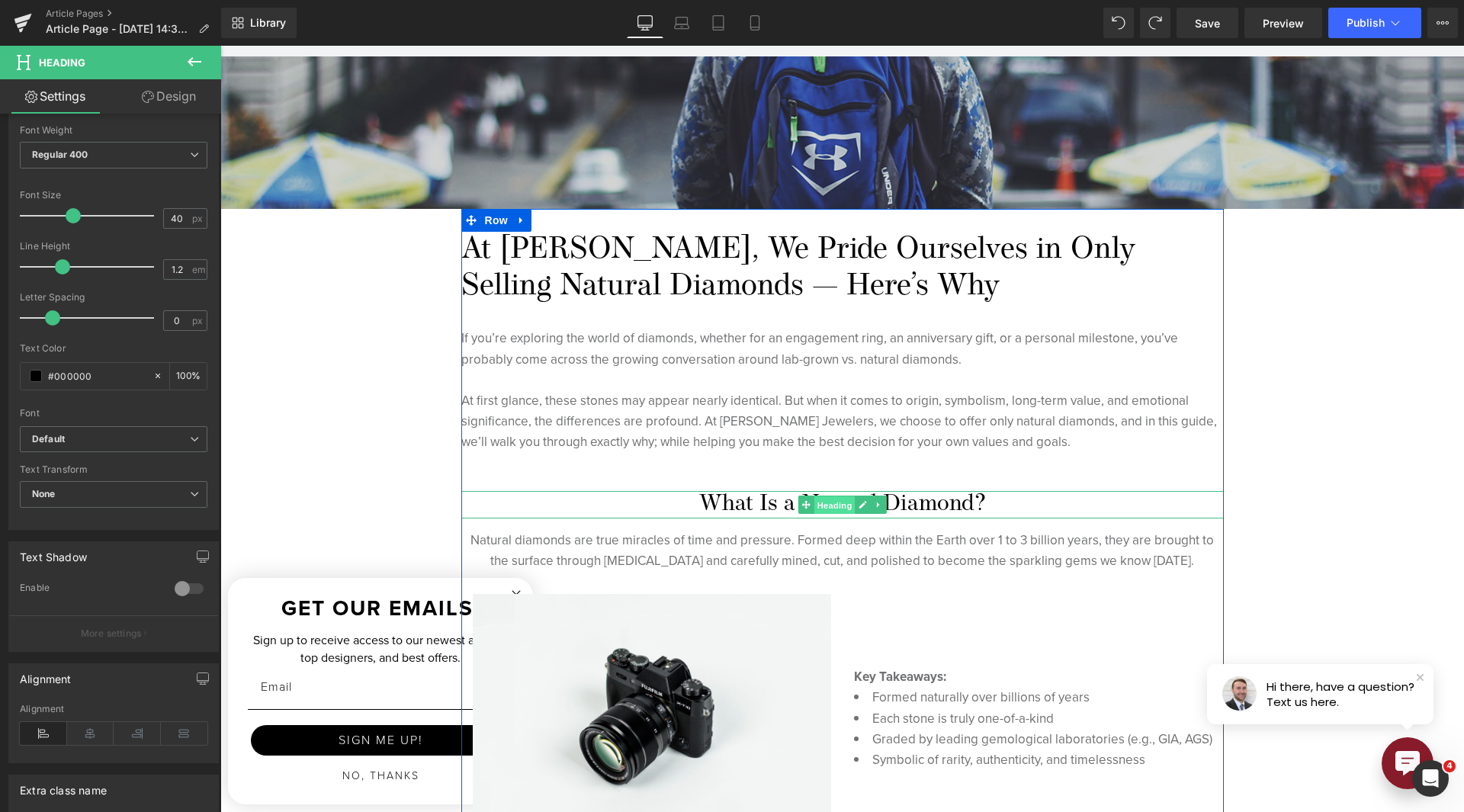
click at [842, 507] on span "Heading" at bounding box center [834, 505] width 41 height 19
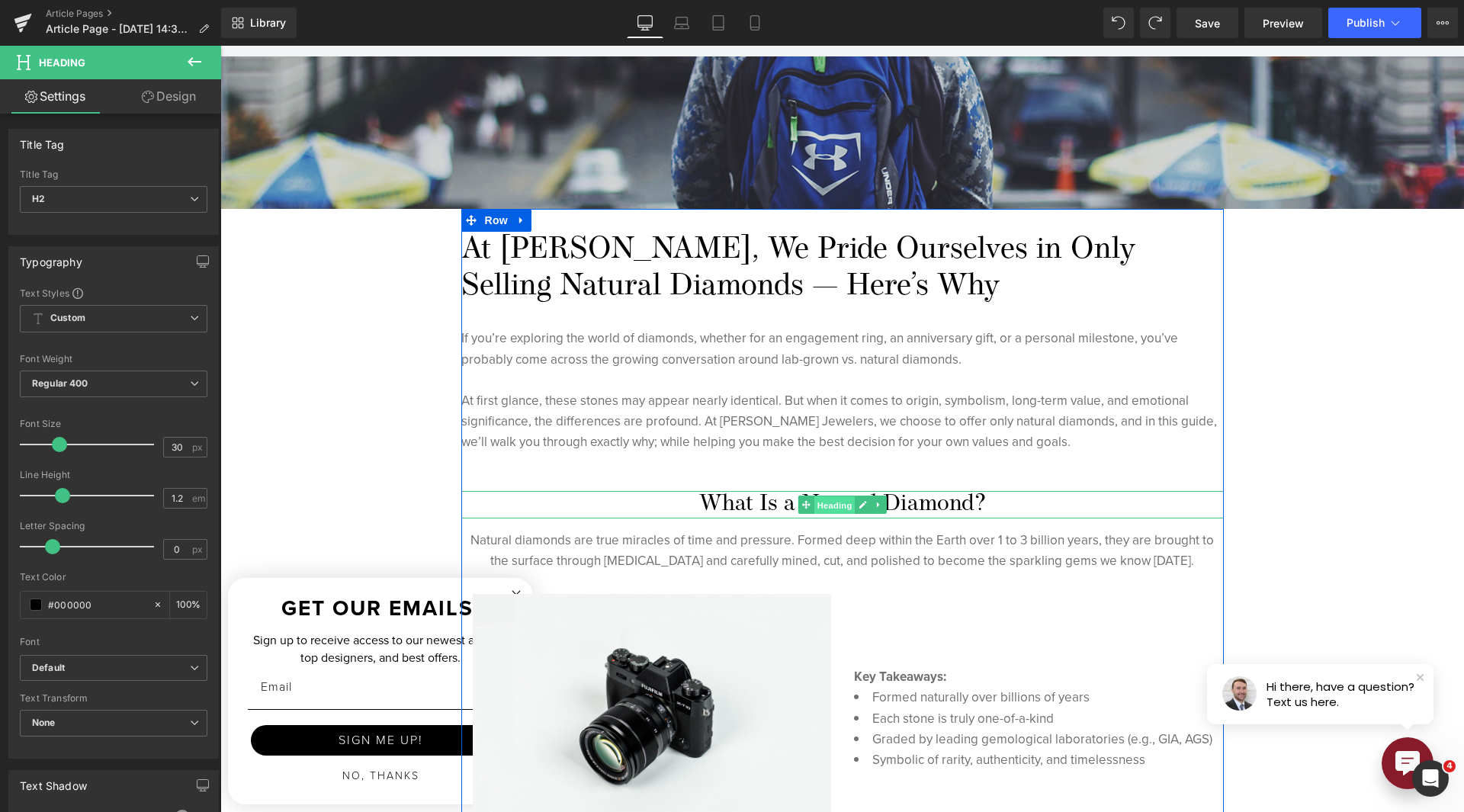
click at [818, 512] on span "Heading" at bounding box center [834, 505] width 41 height 19
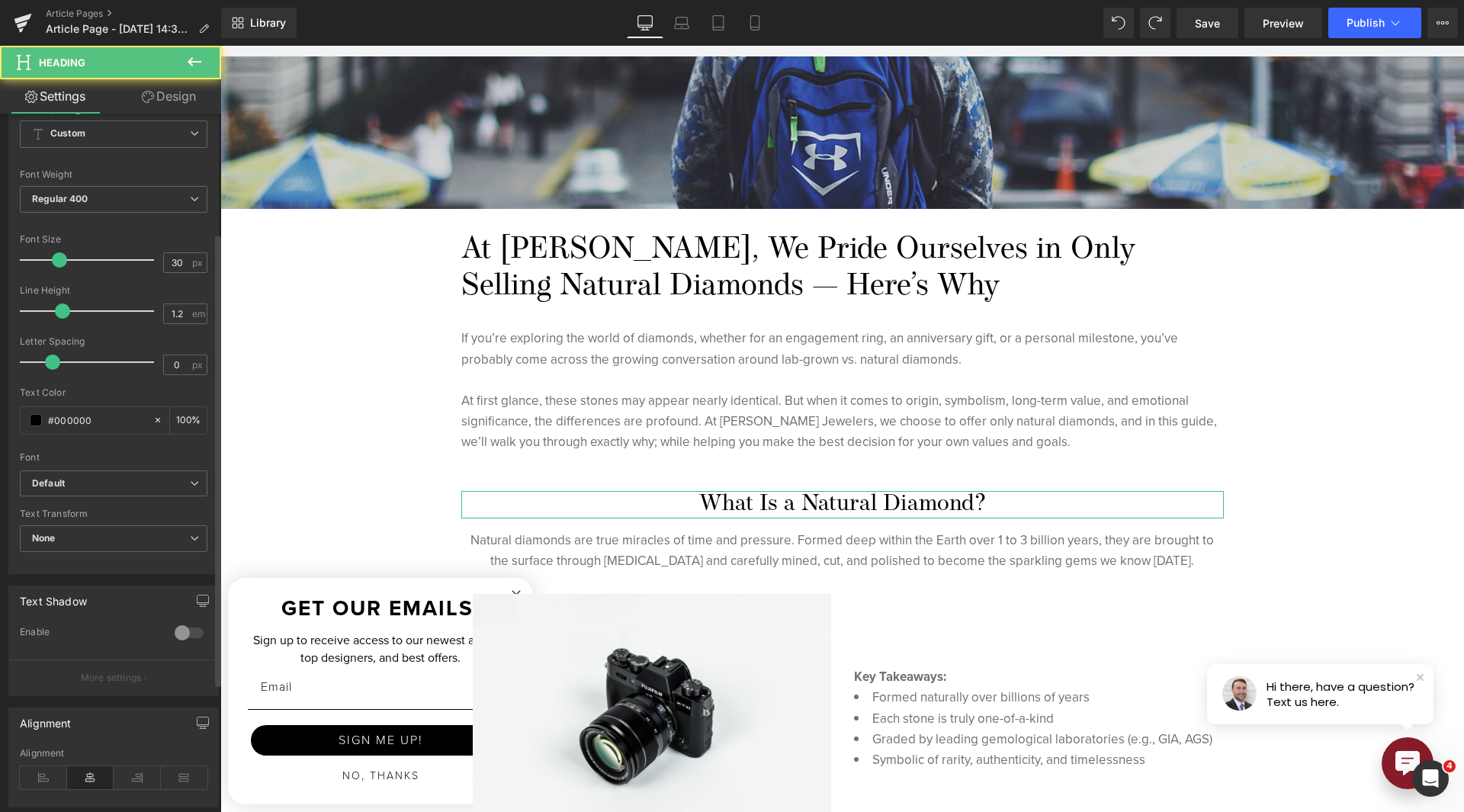
scroll to position [305, 0]
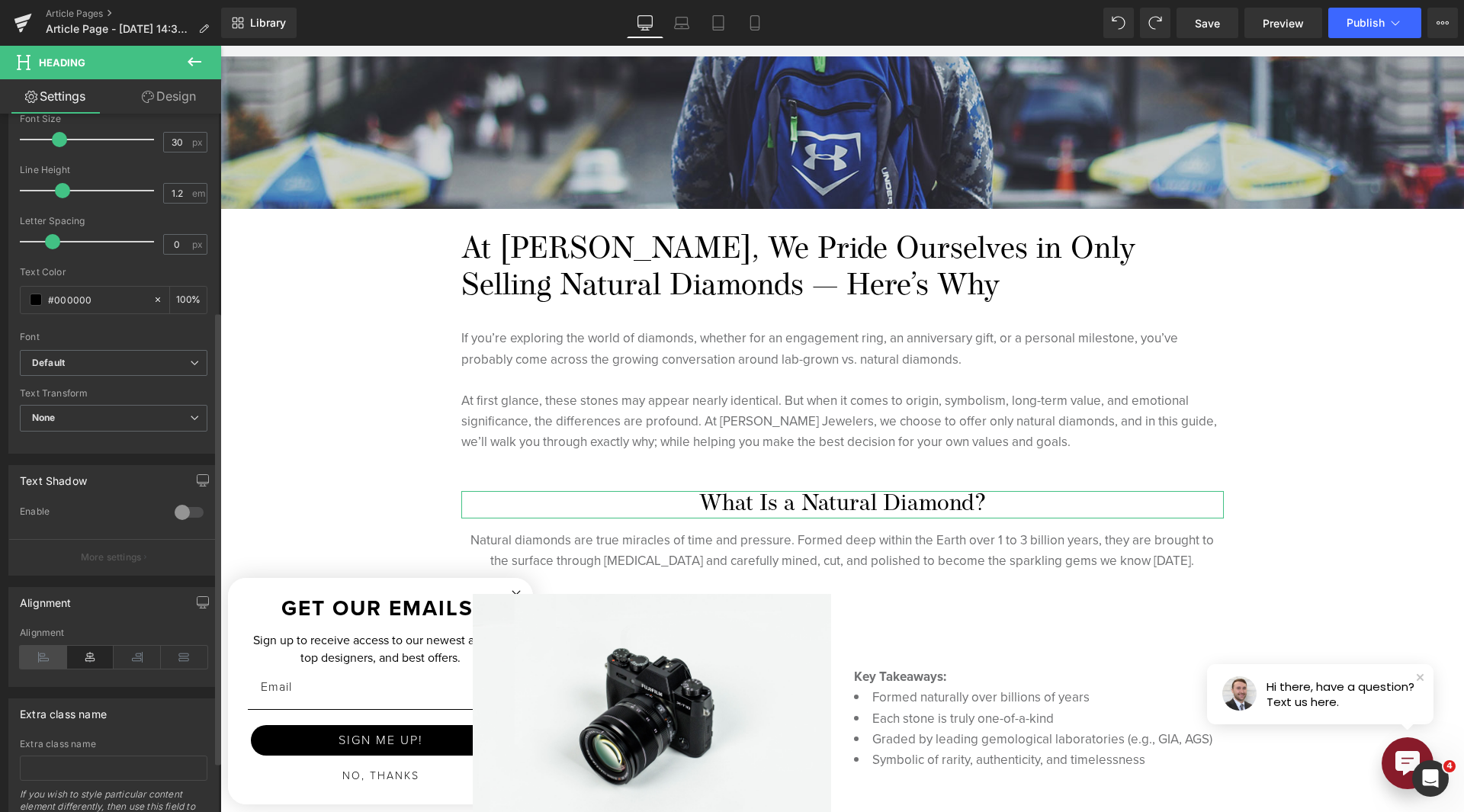
click at [54, 662] on icon at bounding box center [43, 657] width 47 height 23
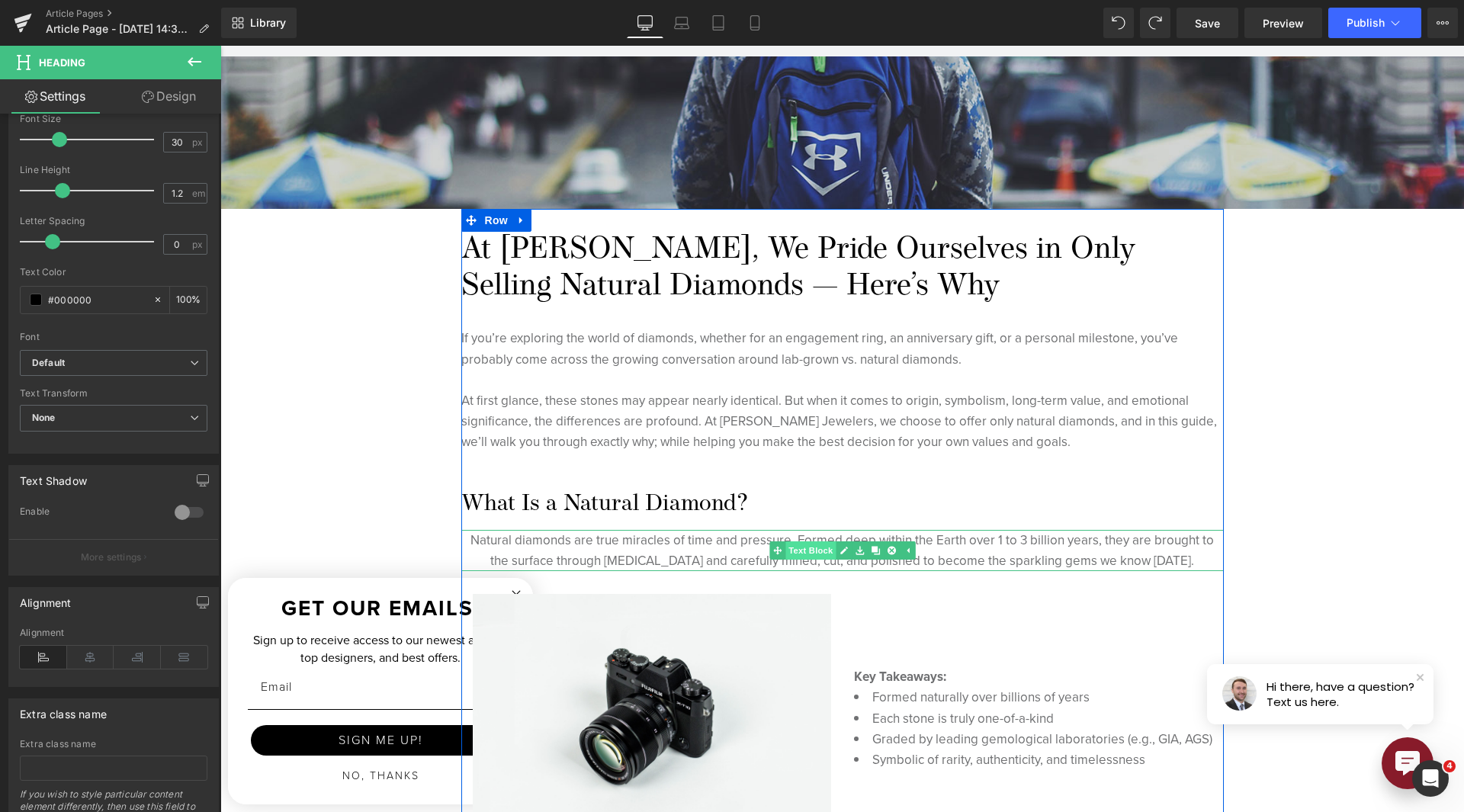
click at [796, 549] on link "Text Block" at bounding box center [802, 550] width 67 height 19
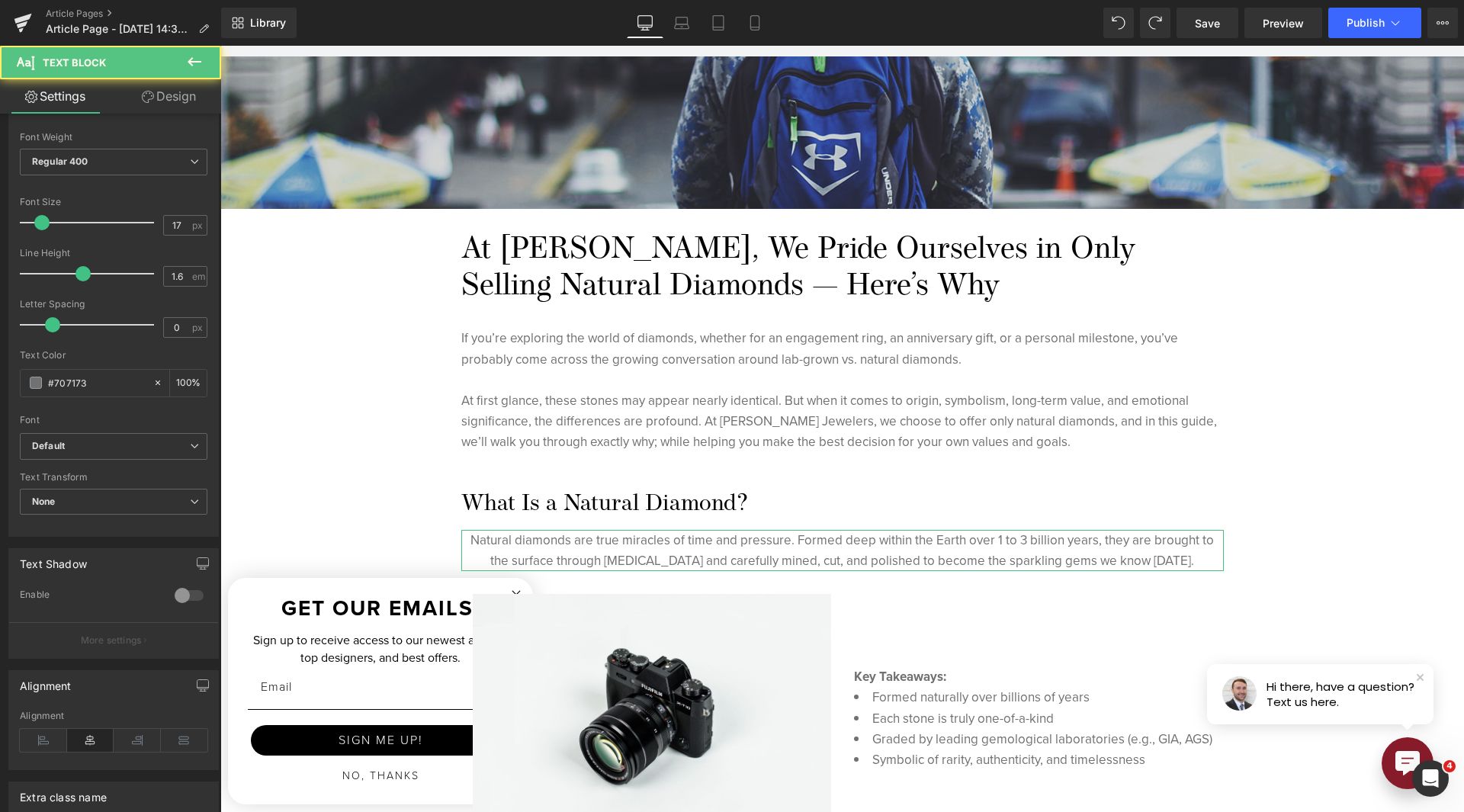
scroll to position [266, 0]
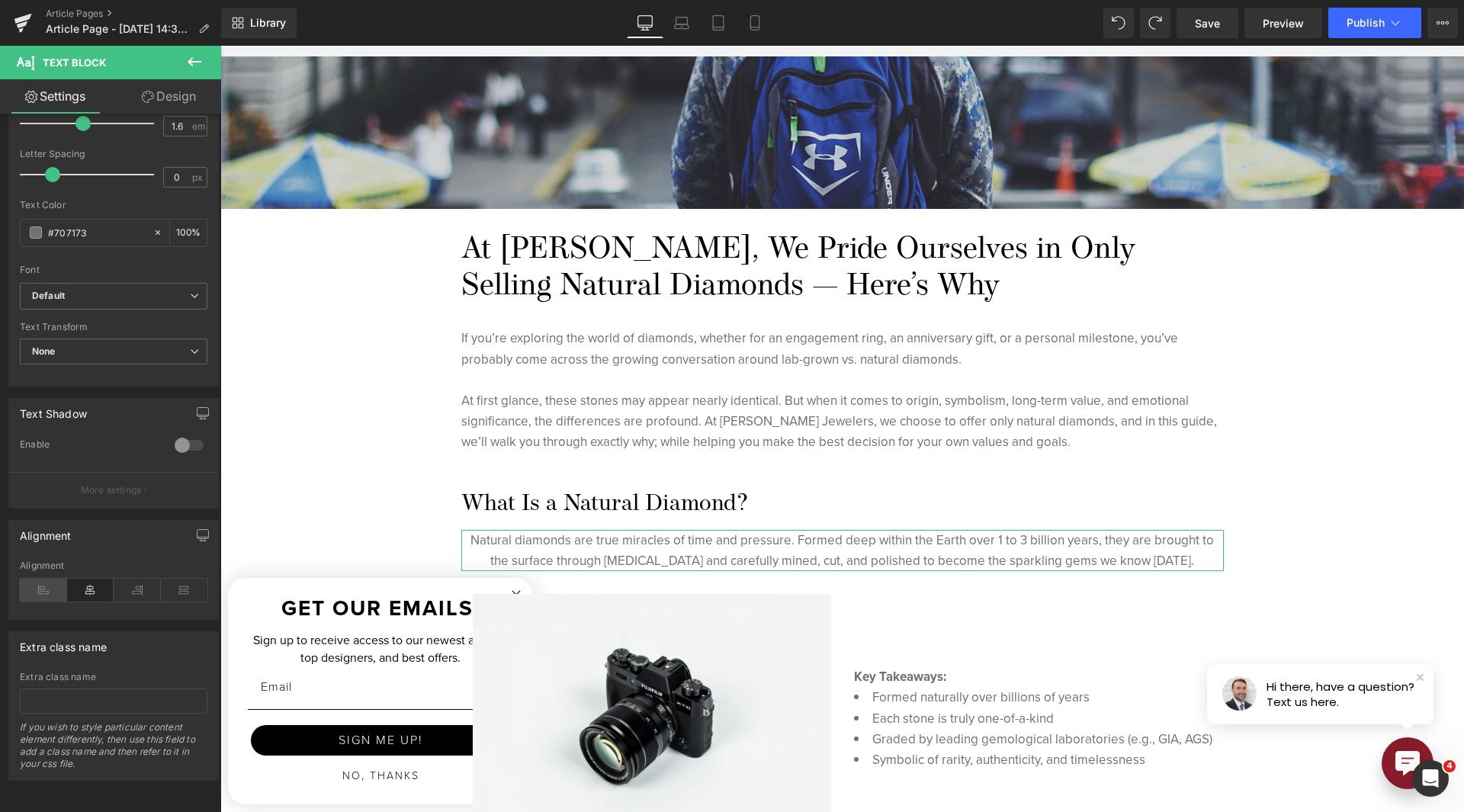
click at [45, 583] on icon at bounding box center [43, 590] width 47 height 23
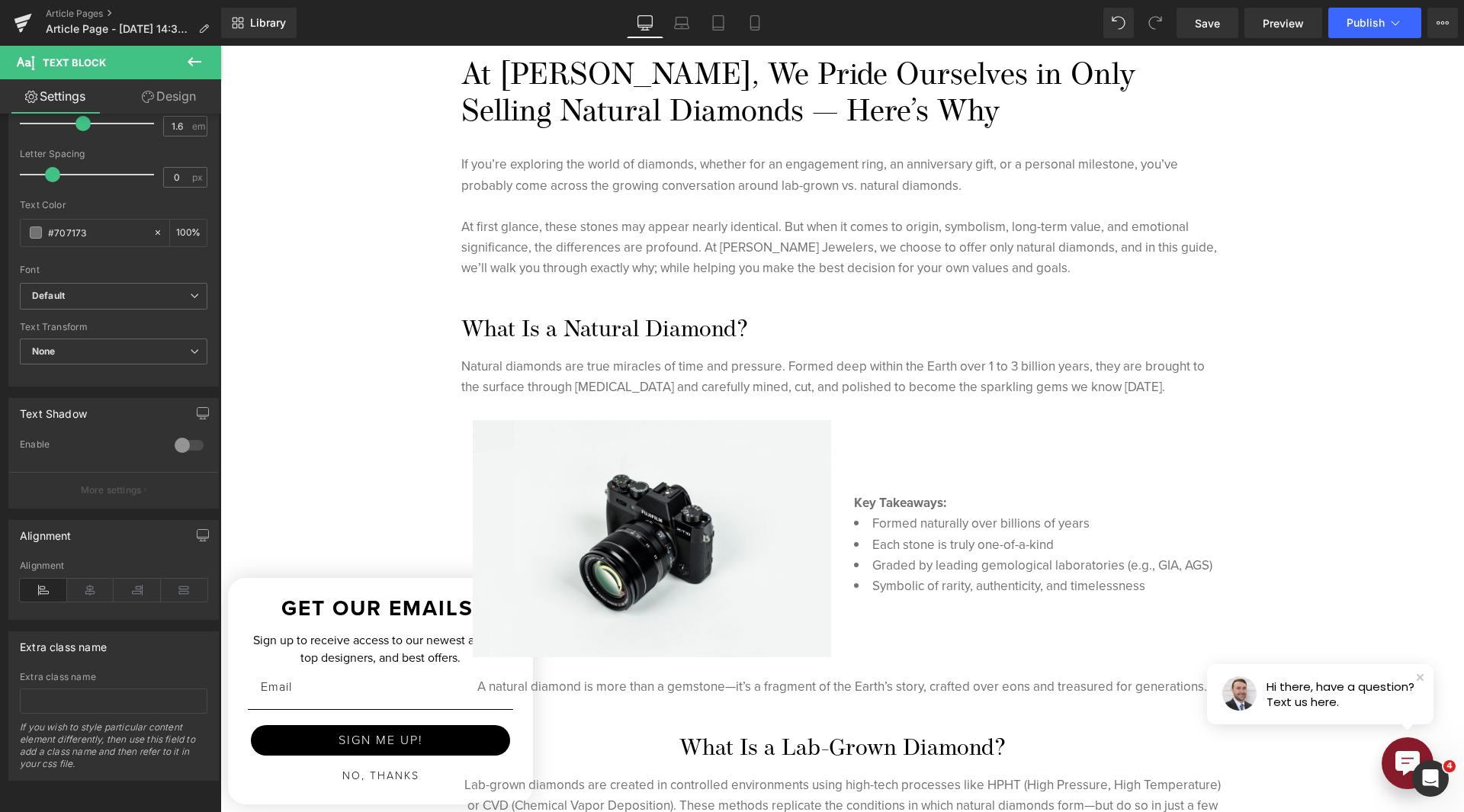
scroll to position [686, 0]
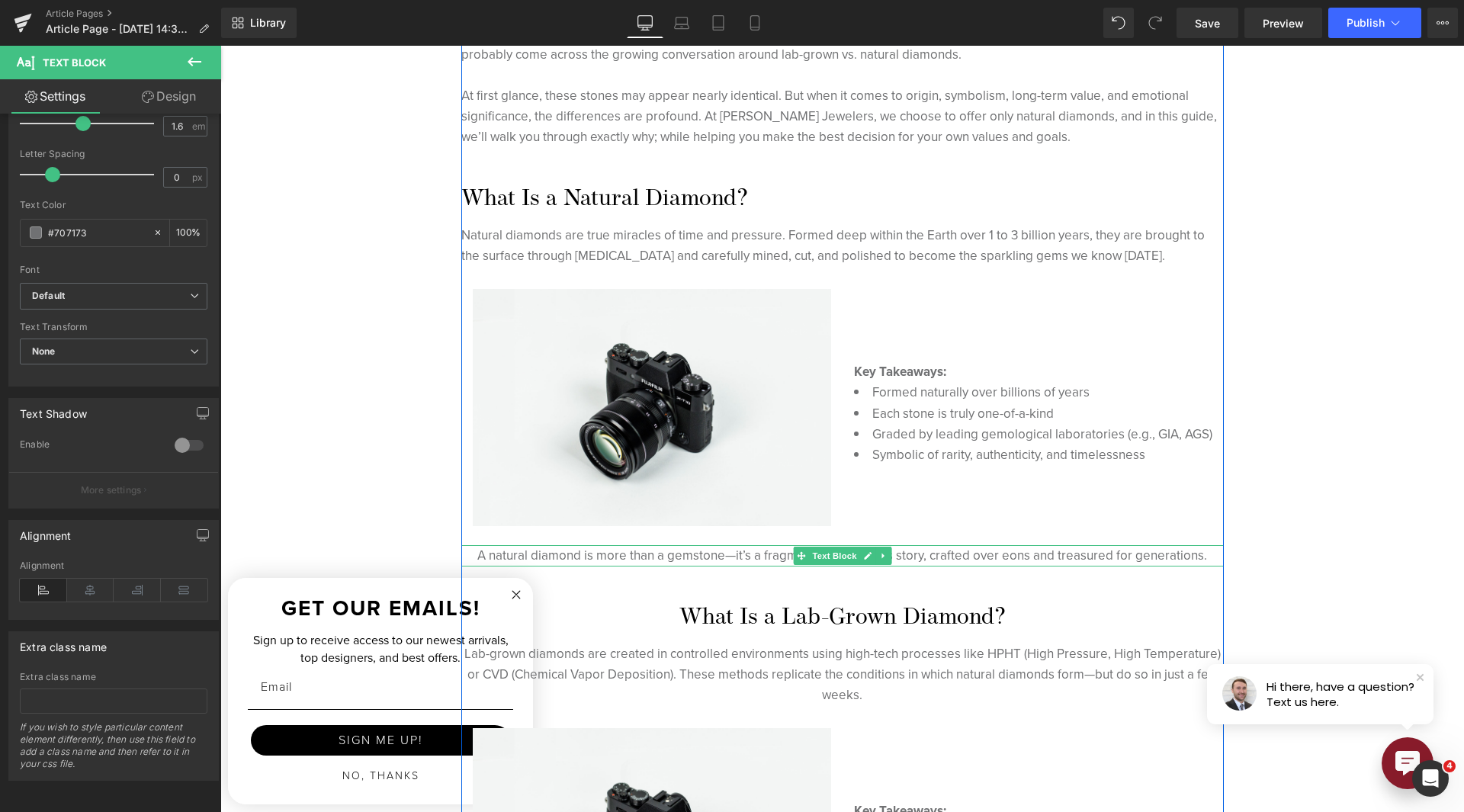
click at [695, 560] on span "A natural diamond is more than a gemstone—it’s a fragment of the Earth’s story,…" at bounding box center [842, 555] width 730 height 19
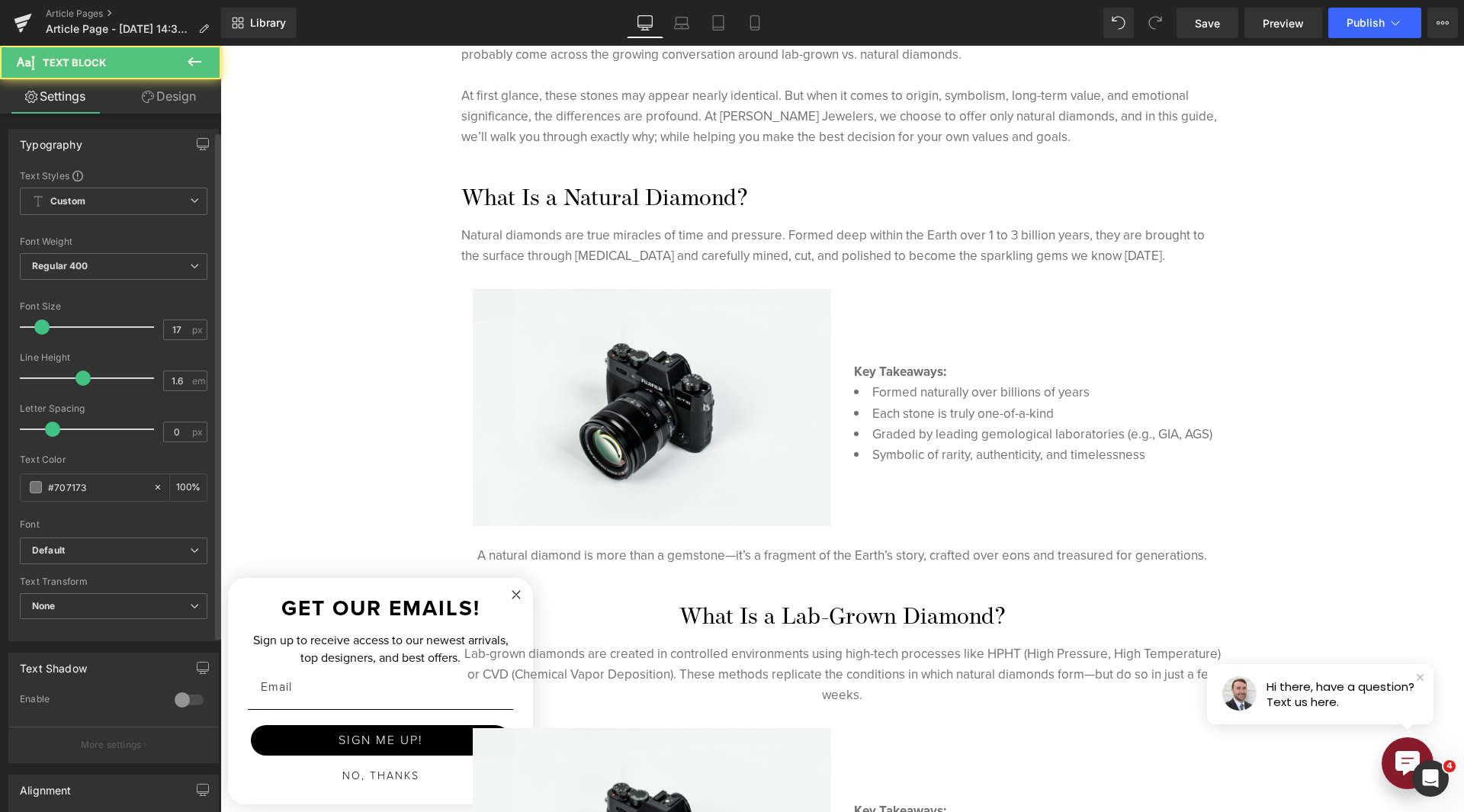
scroll to position [266, 0]
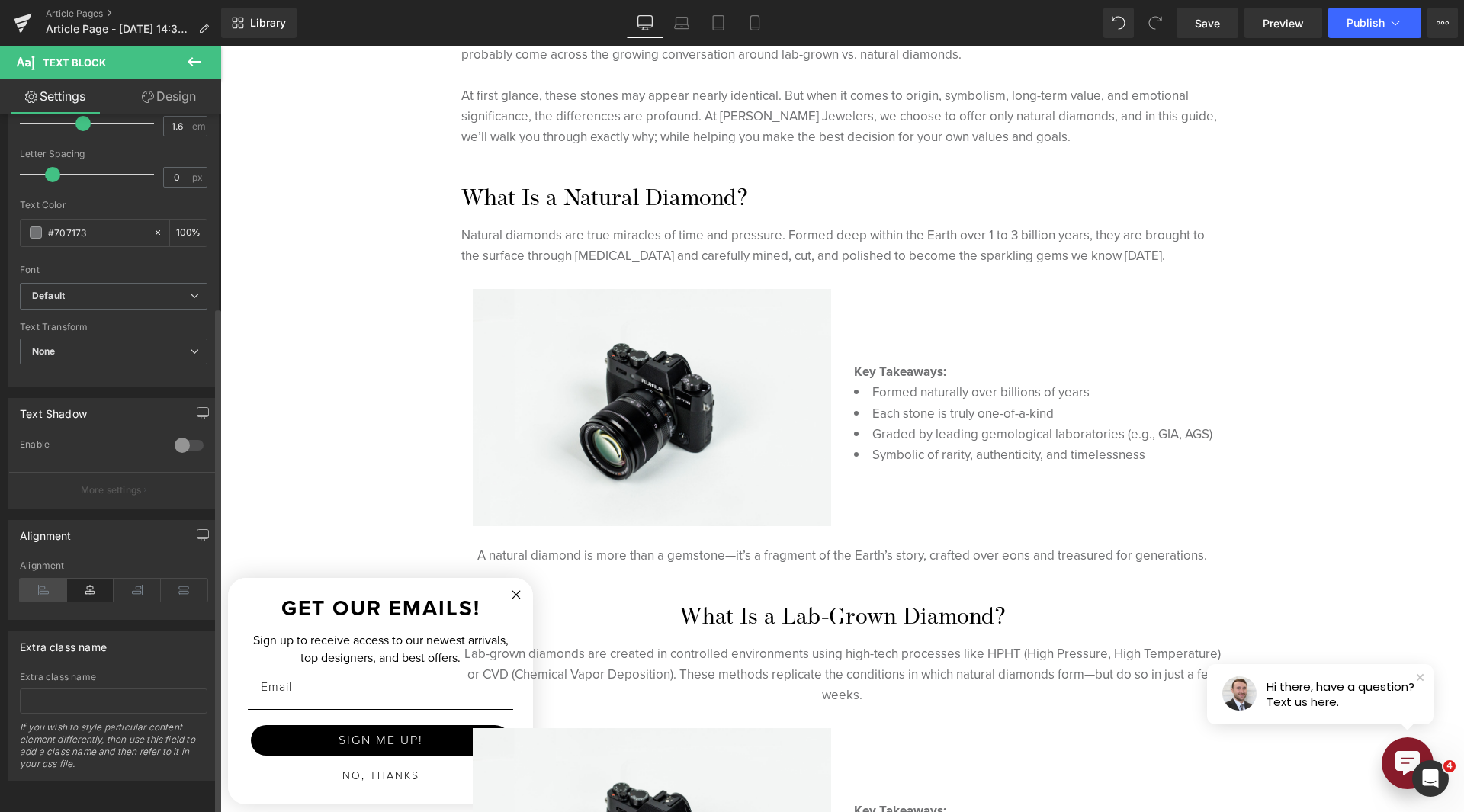
click at [46, 579] on icon at bounding box center [43, 590] width 47 height 23
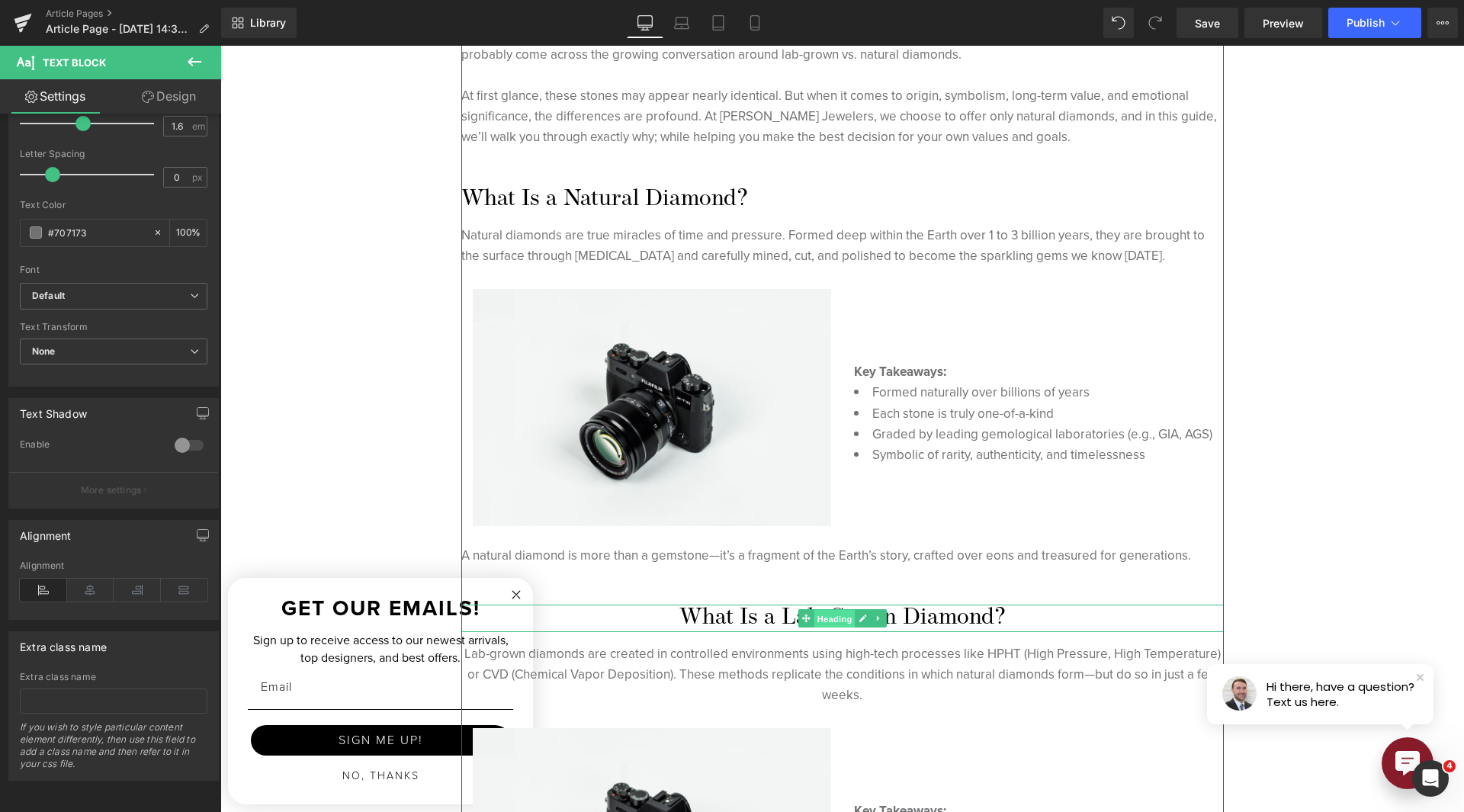
click at [829, 614] on span "Heading" at bounding box center [834, 618] width 41 height 19
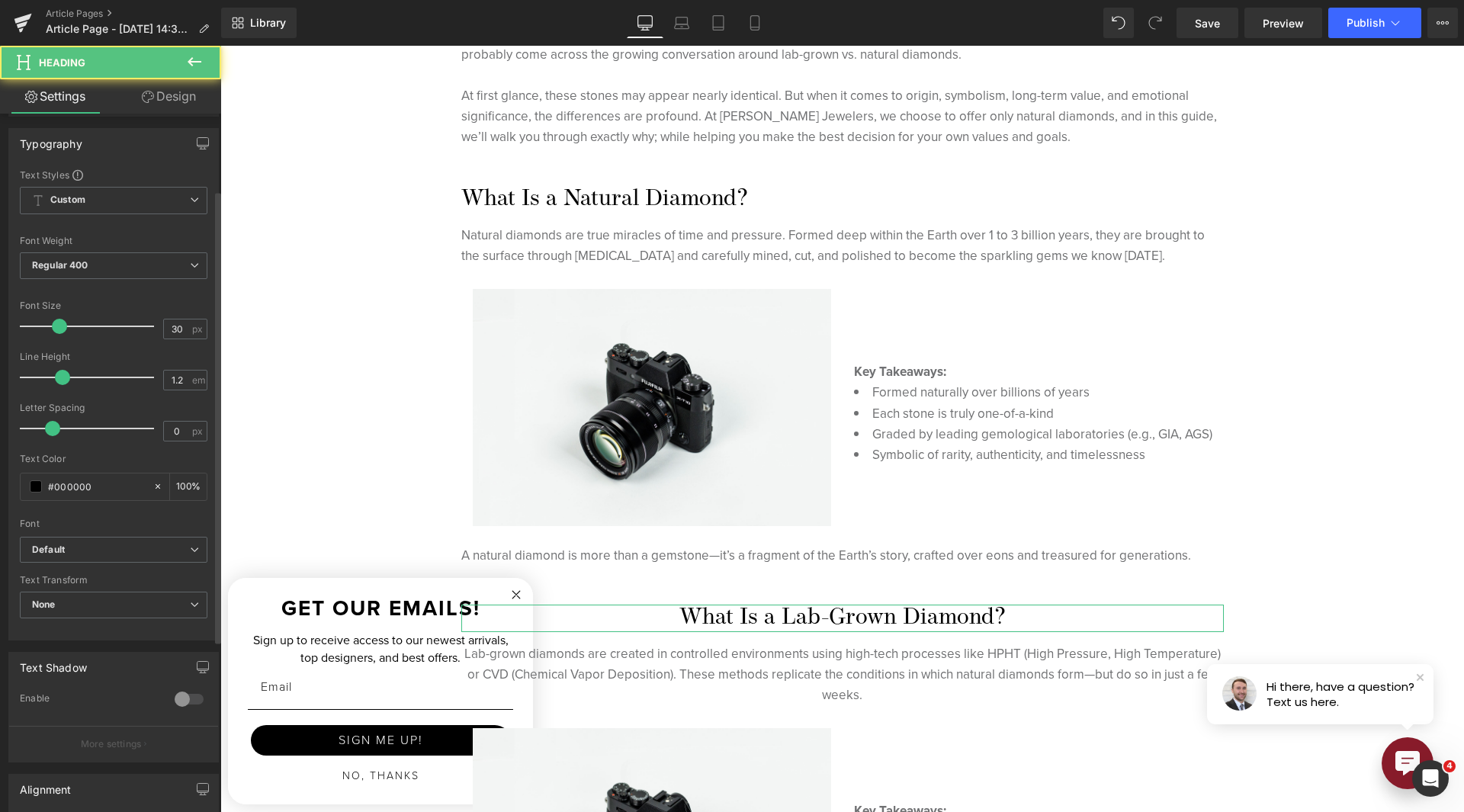
scroll to position [381, 0]
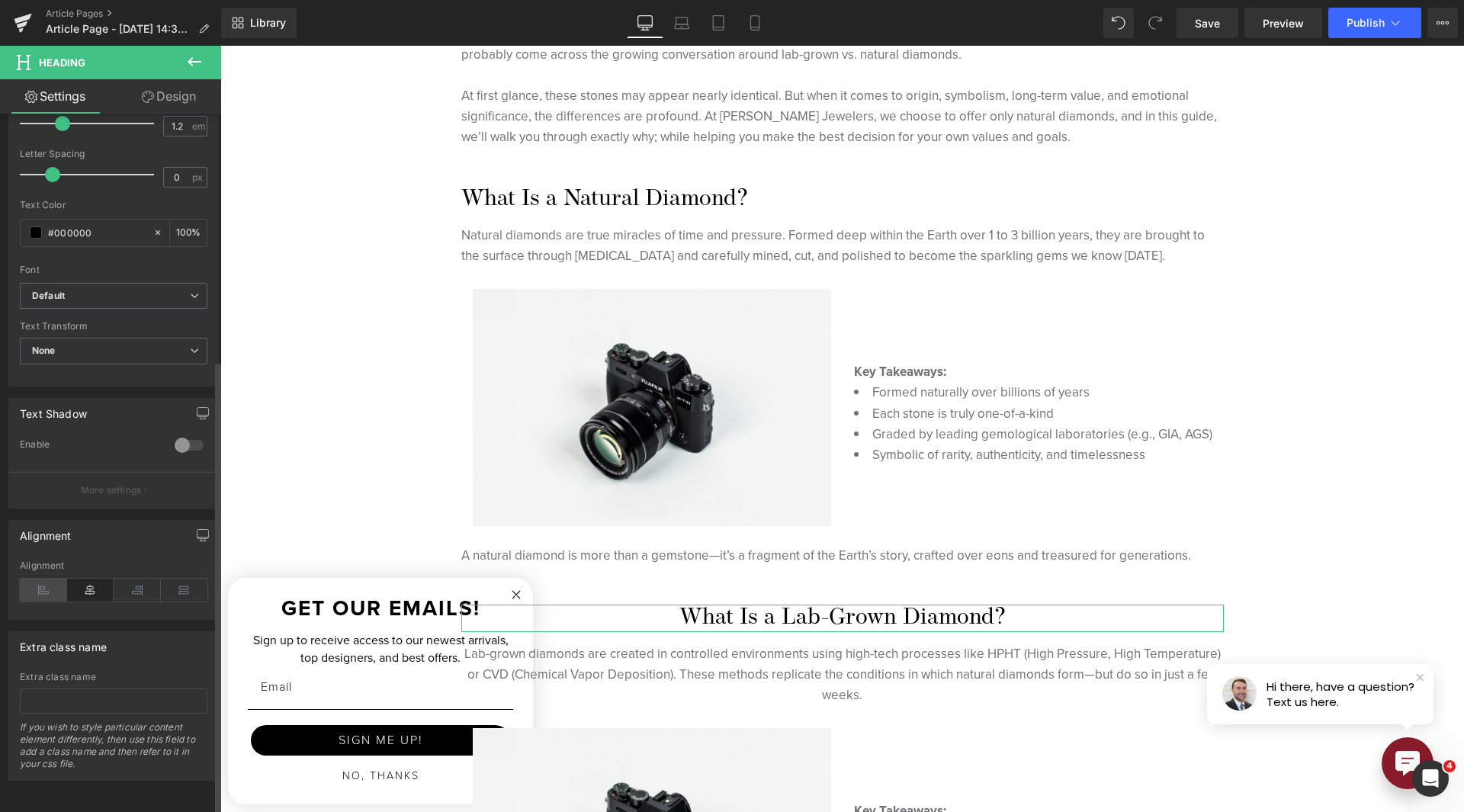
click at [39, 579] on icon at bounding box center [43, 590] width 47 height 23
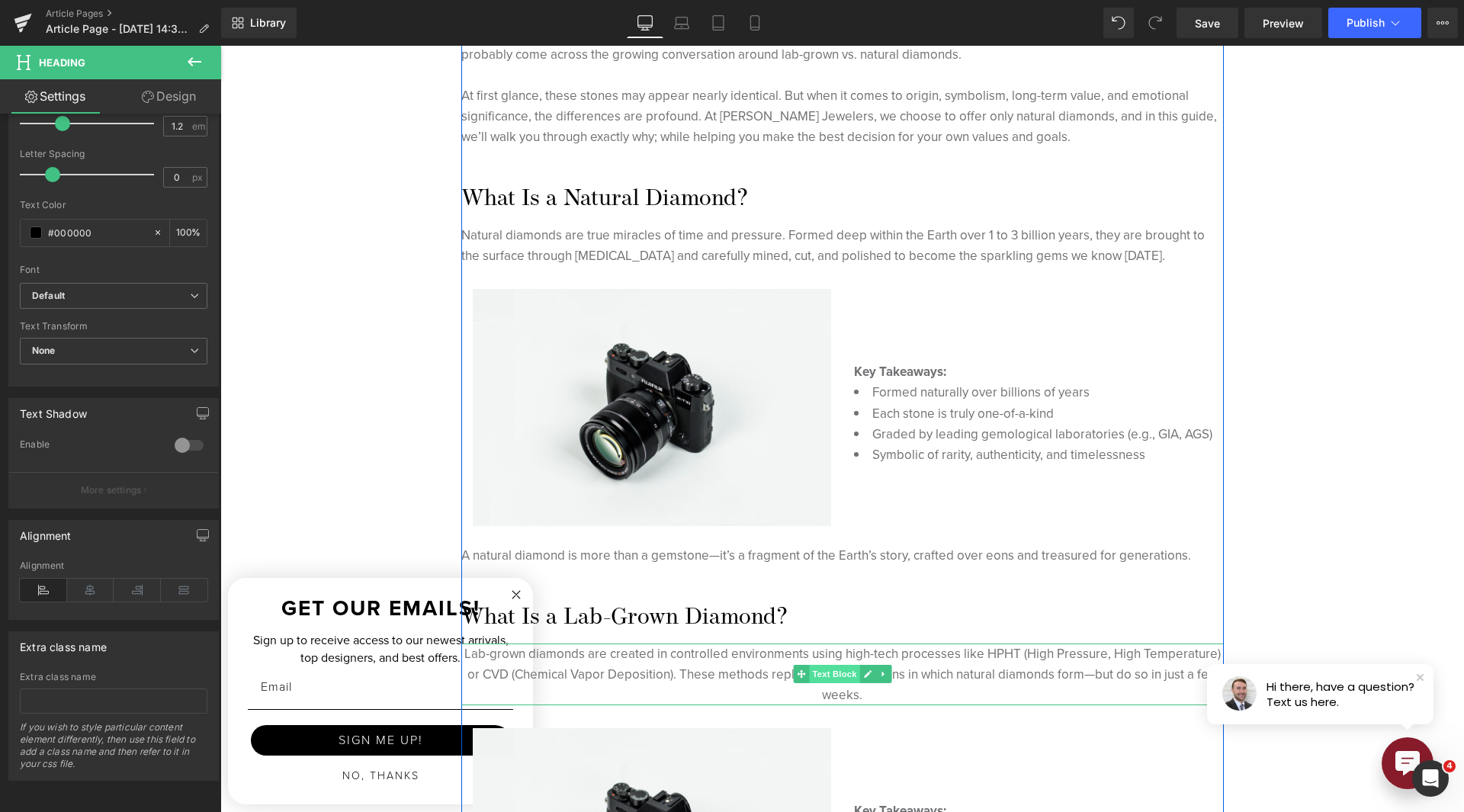
click at [809, 671] on span "Text Block" at bounding box center [834, 674] width 51 height 19
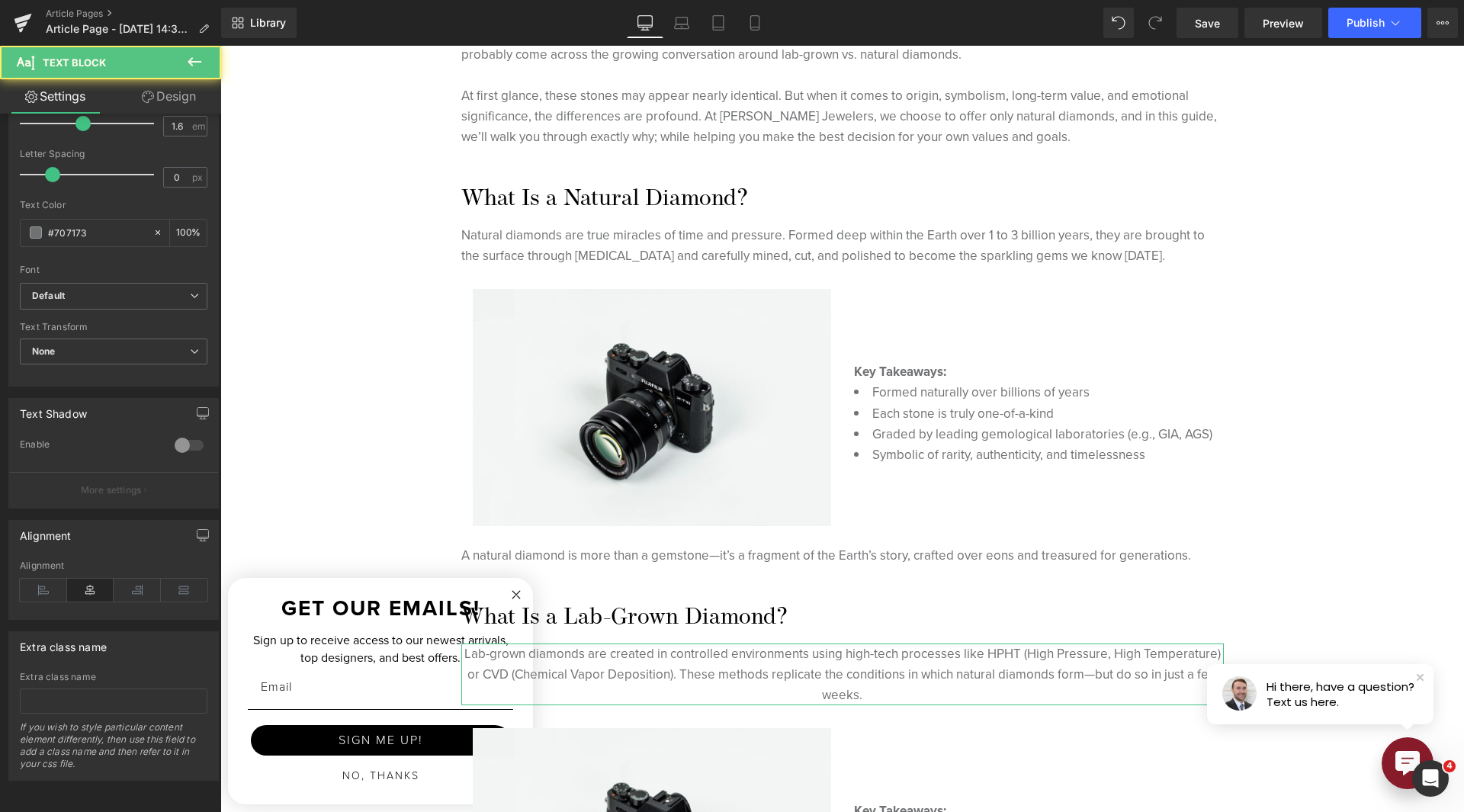
scroll to position [266, 0]
click at [34, 586] on icon at bounding box center [43, 590] width 47 height 23
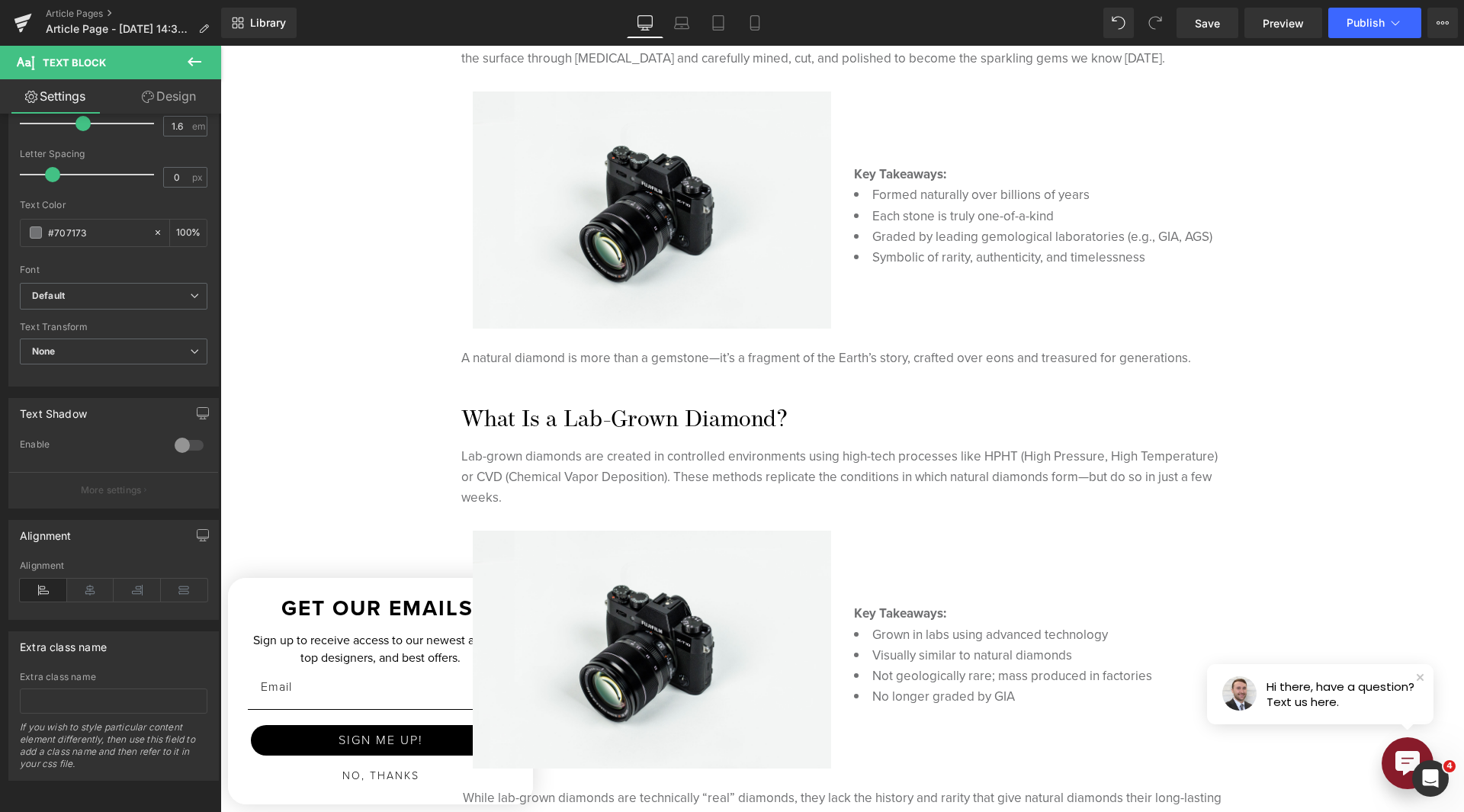
scroll to position [1068, 0]
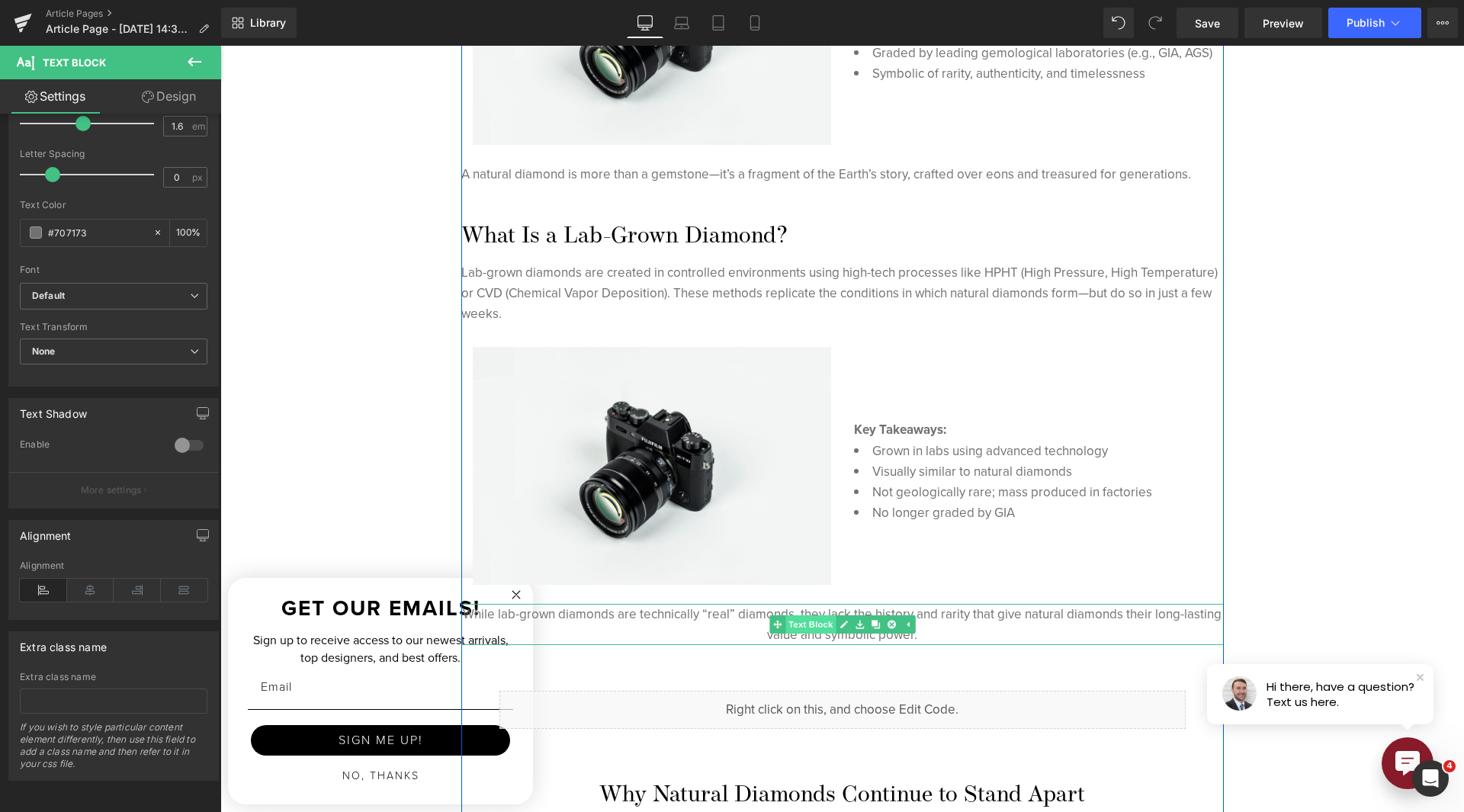
click at [808, 619] on span "Text Block" at bounding box center [810, 624] width 51 height 19
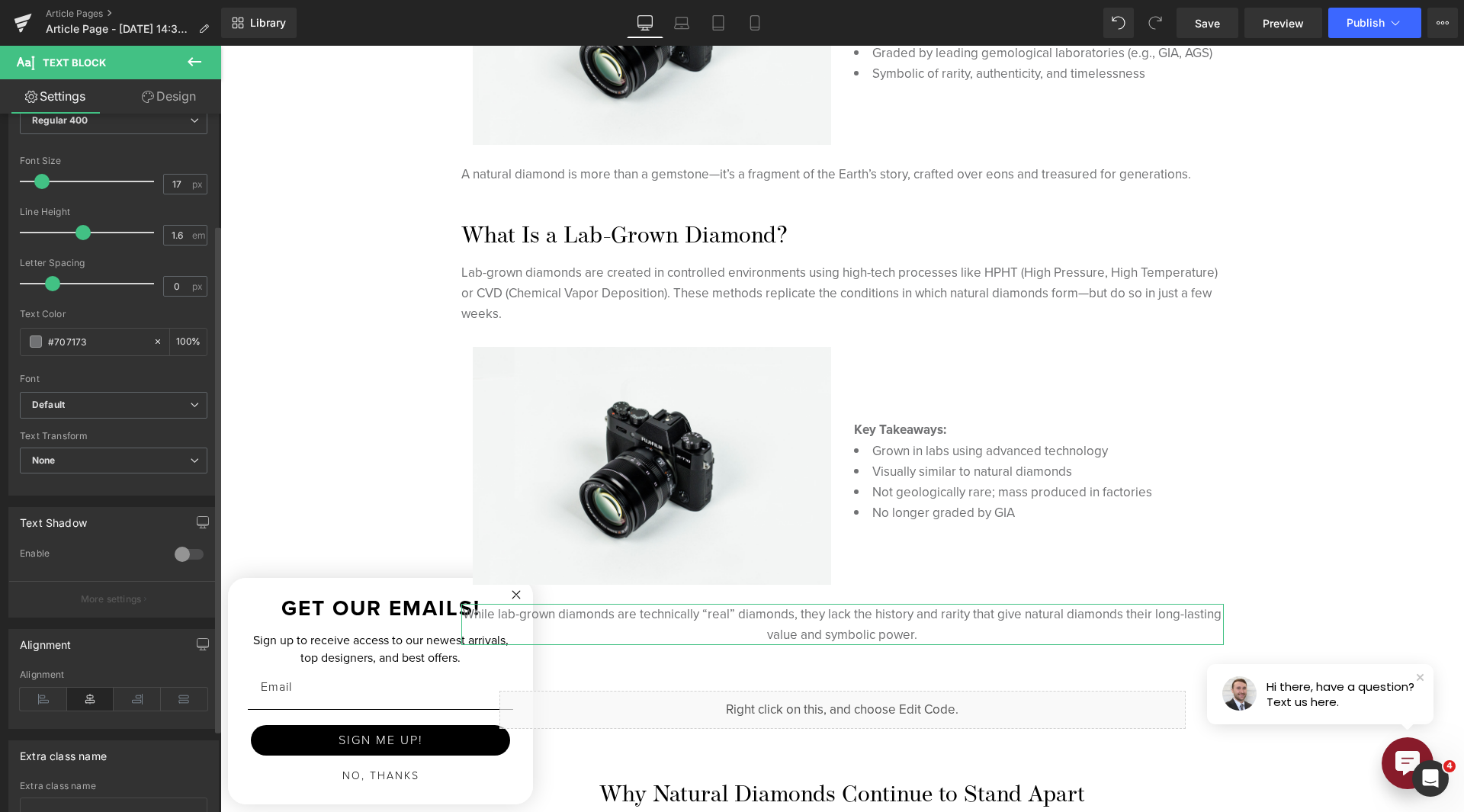
scroll to position [152, 0]
click at [44, 686] on icon at bounding box center [43, 693] width 47 height 23
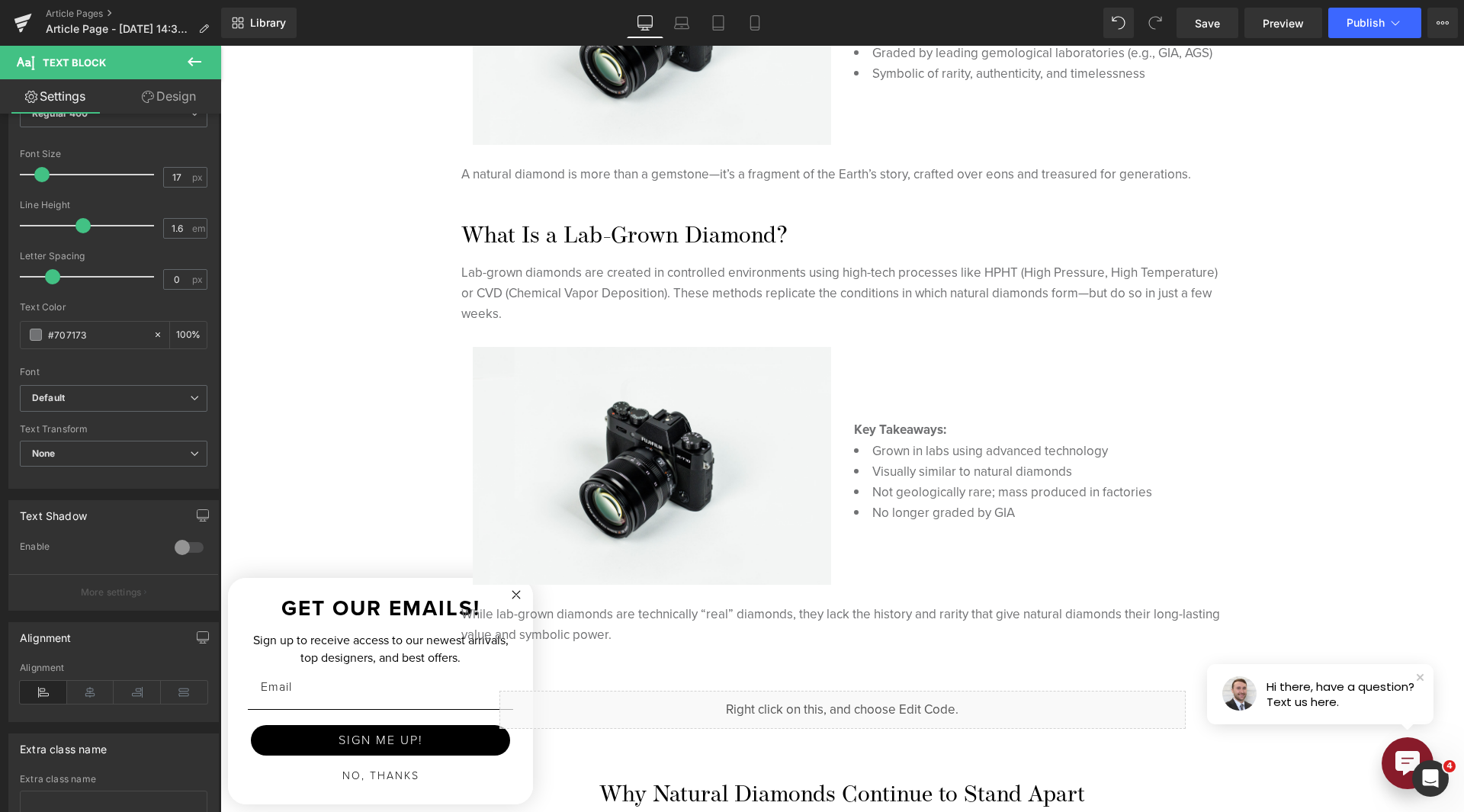
scroll to position [1449, 0]
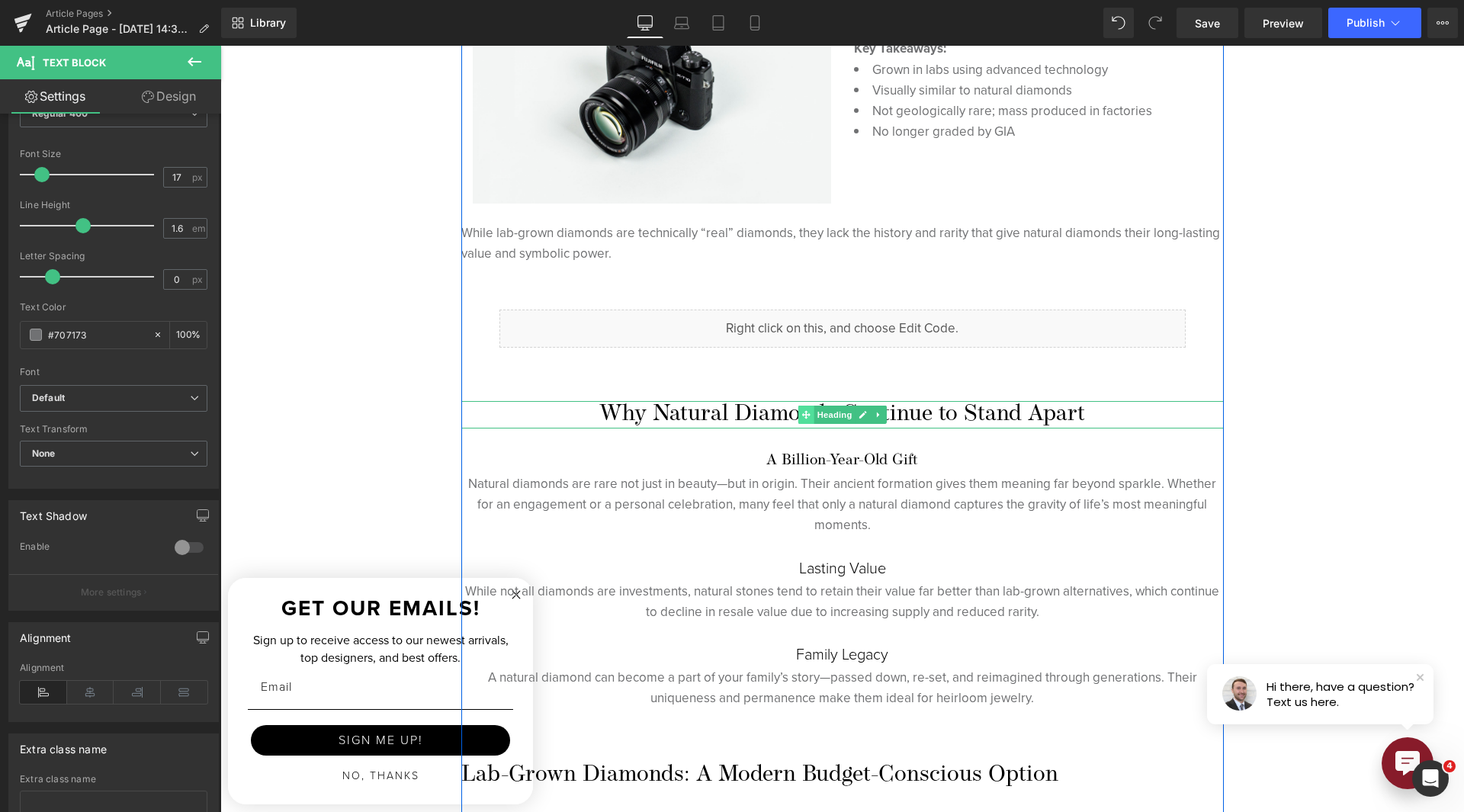
click at [805, 411] on span at bounding box center [806, 415] width 16 height 19
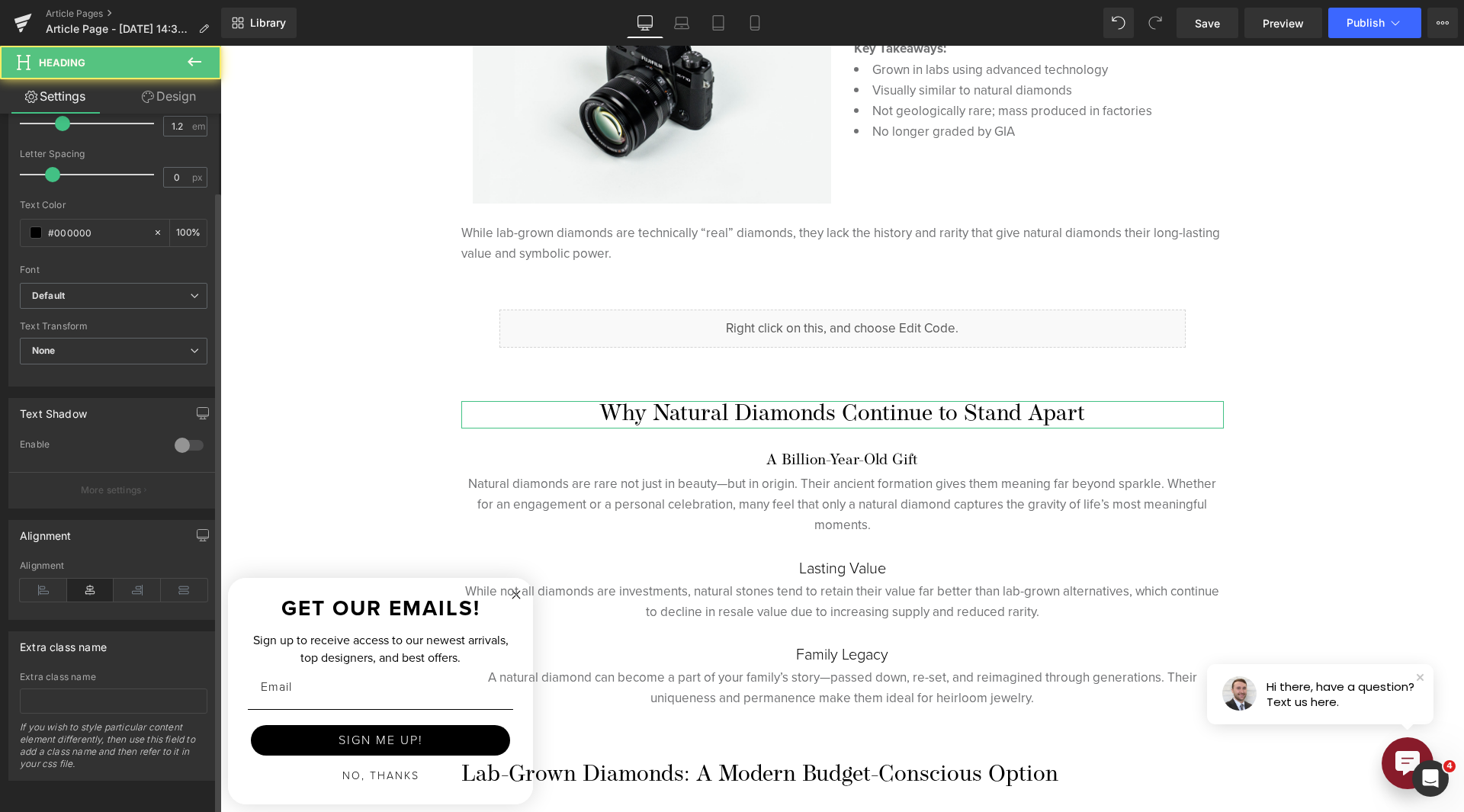
scroll to position [381, 0]
drag, startPoint x: 46, startPoint y: 581, endPoint x: 165, endPoint y: 555, distance: 121.8
click at [46, 581] on icon at bounding box center [43, 590] width 47 height 23
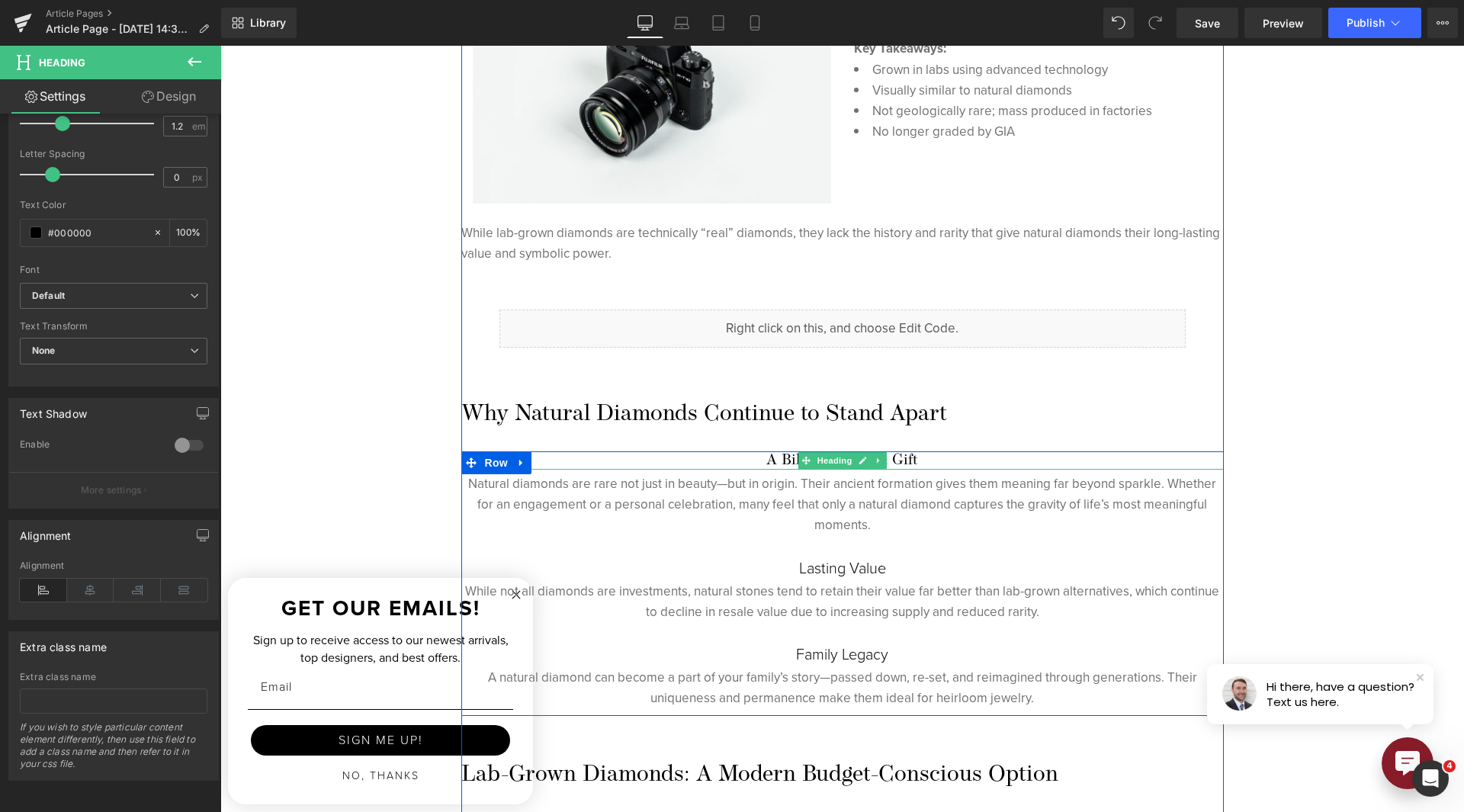
drag, startPoint x: 826, startPoint y: 464, endPoint x: 467, endPoint y: 571, distance: 374.6
click at [826, 464] on span "Heading" at bounding box center [834, 460] width 41 height 19
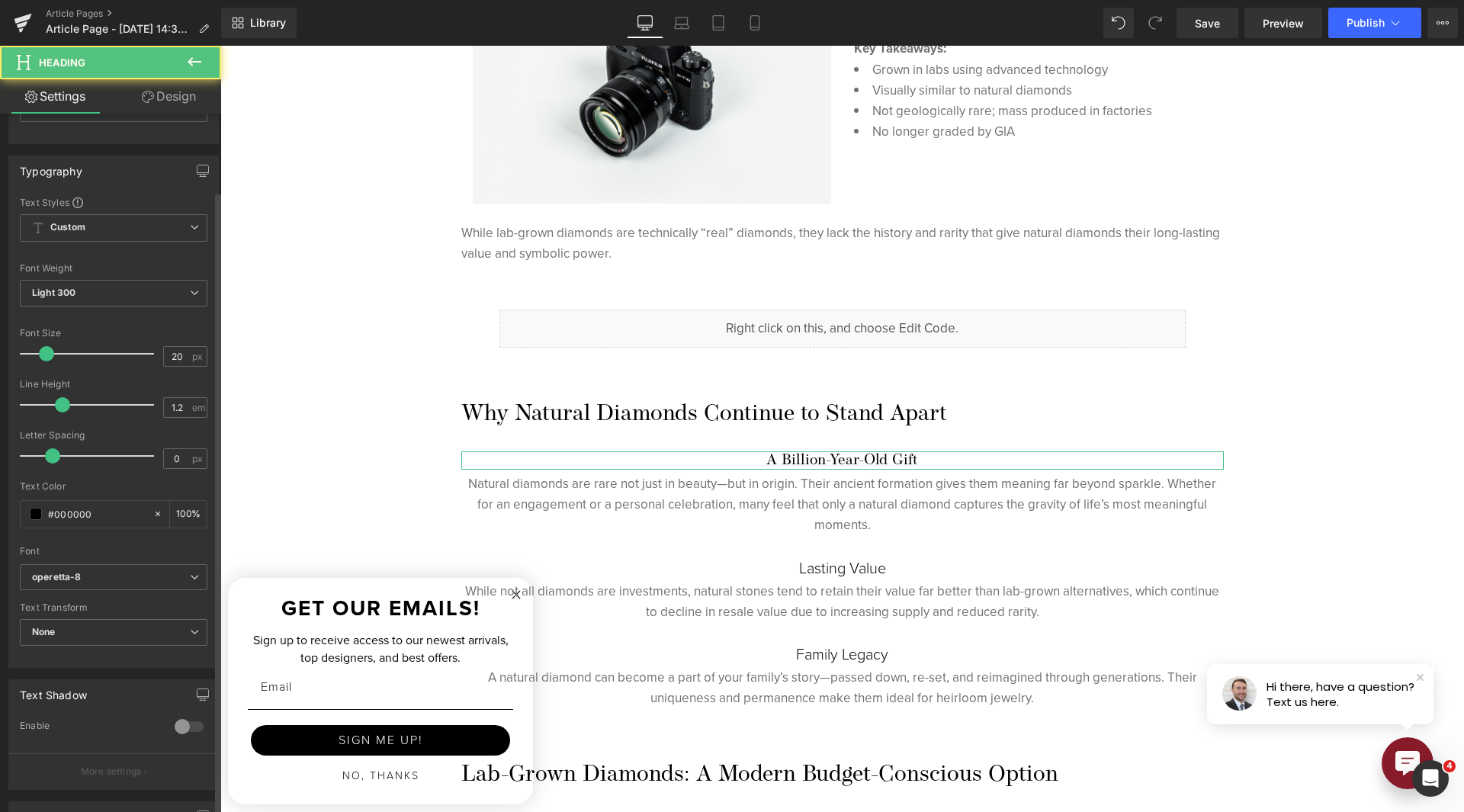
scroll to position [305, 0]
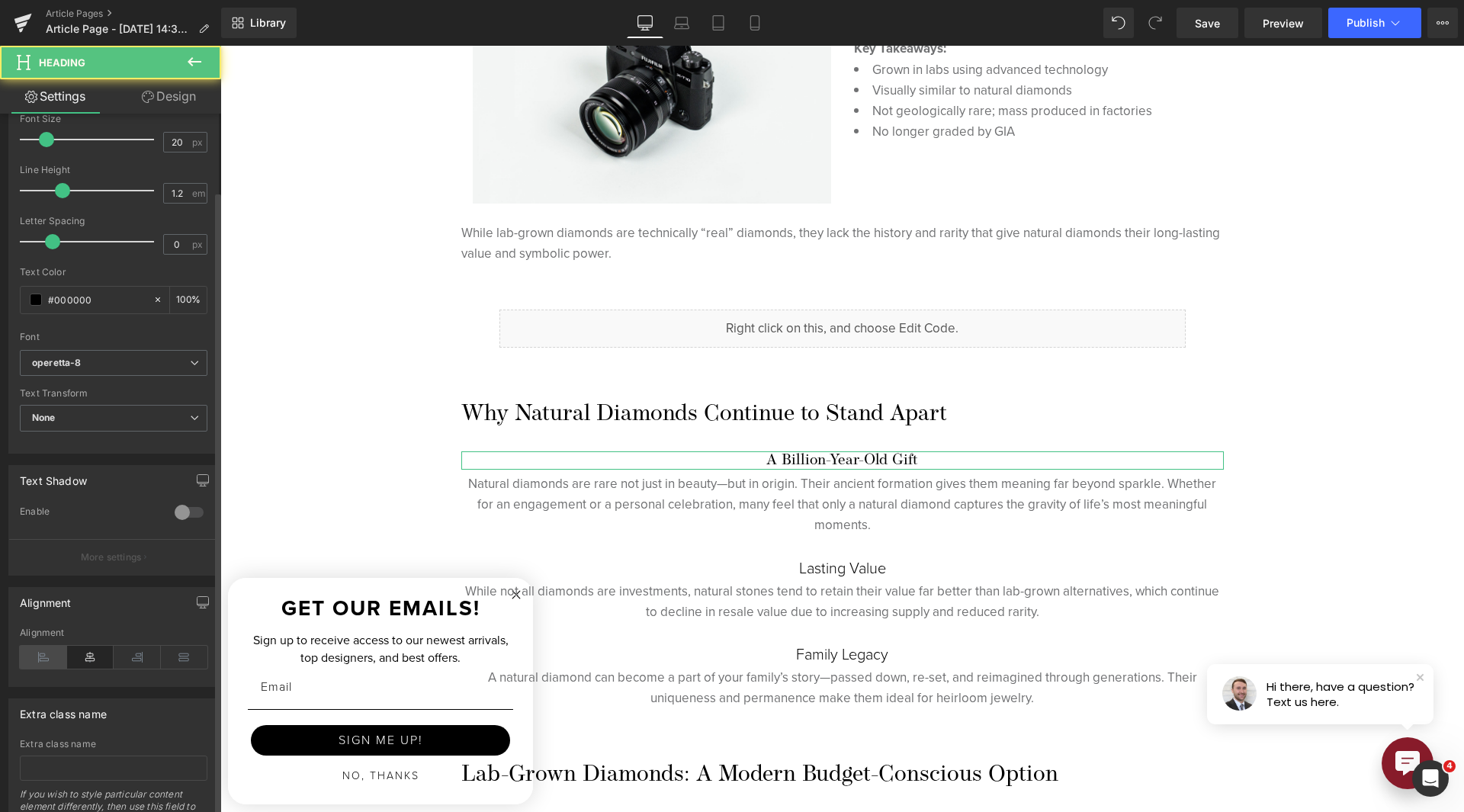
click at [30, 650] on icon at bounding box center [43, 657] width 47 height 23
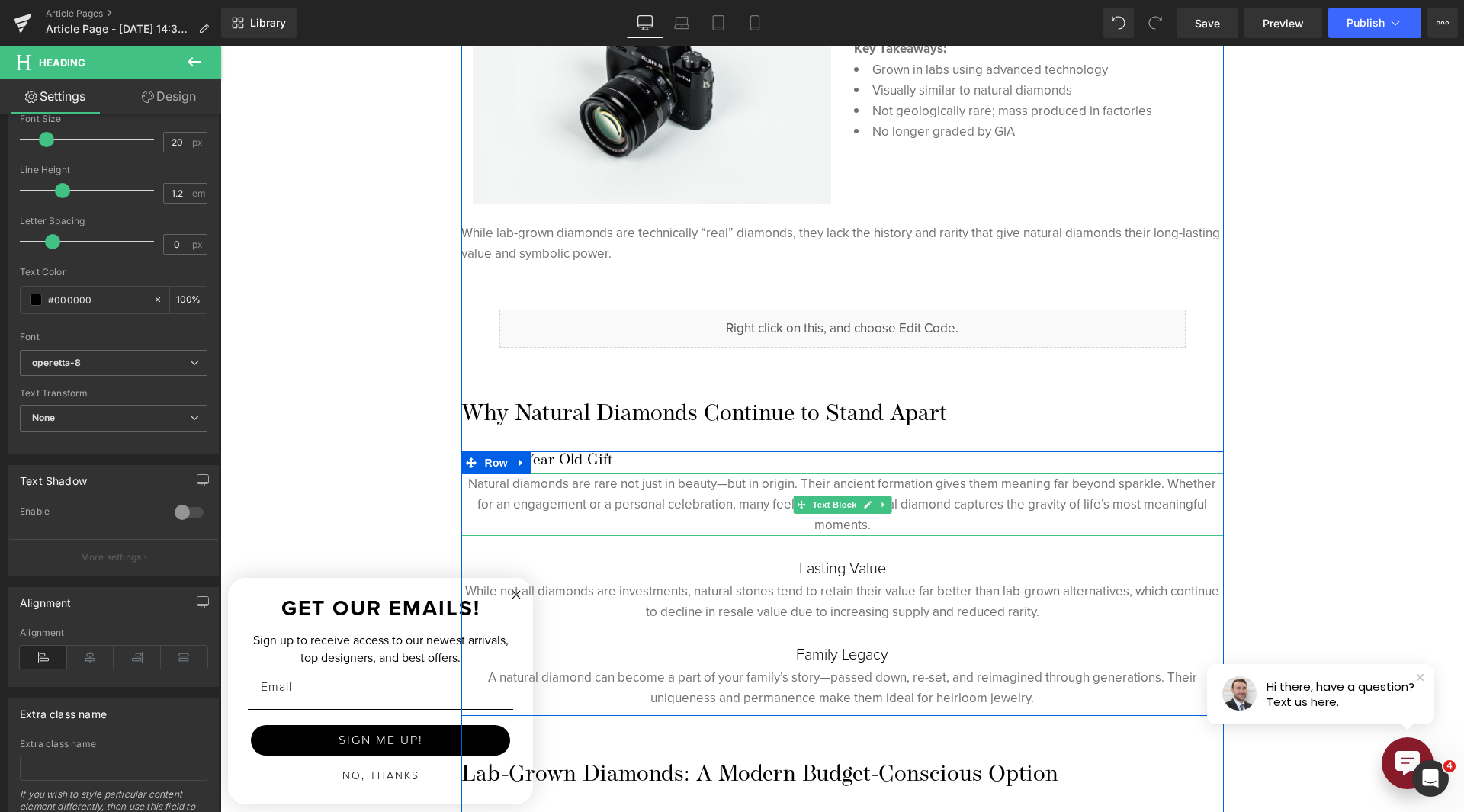
click at [815, 503] on span "Text Block" at bounding box center [834, 505] width 51 height 19
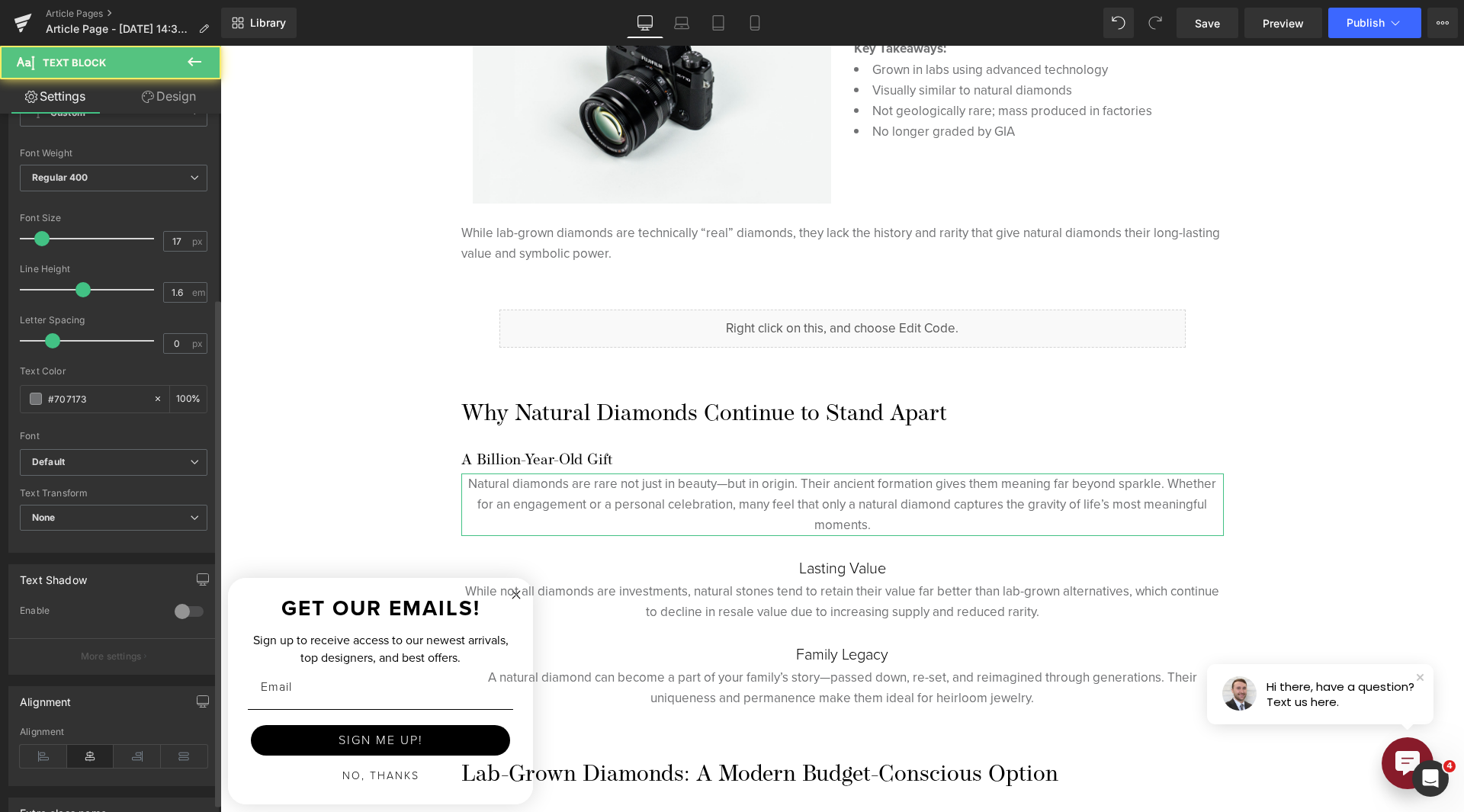
scroll to position [266, 0]
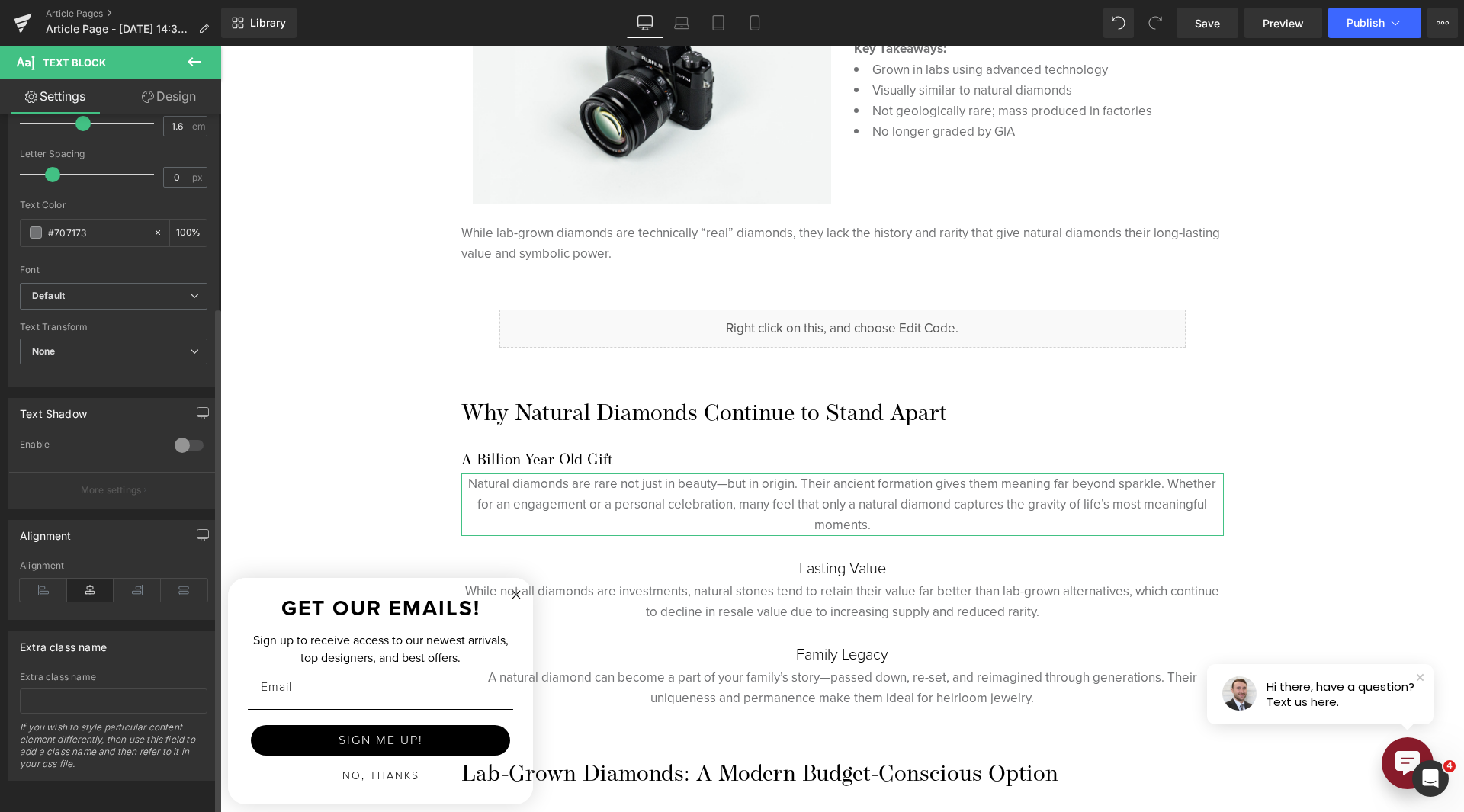
click at [41, 591] on div "Alignment" at bounding box center [113, 589] width 188 height 59
click at [39, 589] on icon at bounding box center [43, 590] width 47 height 23
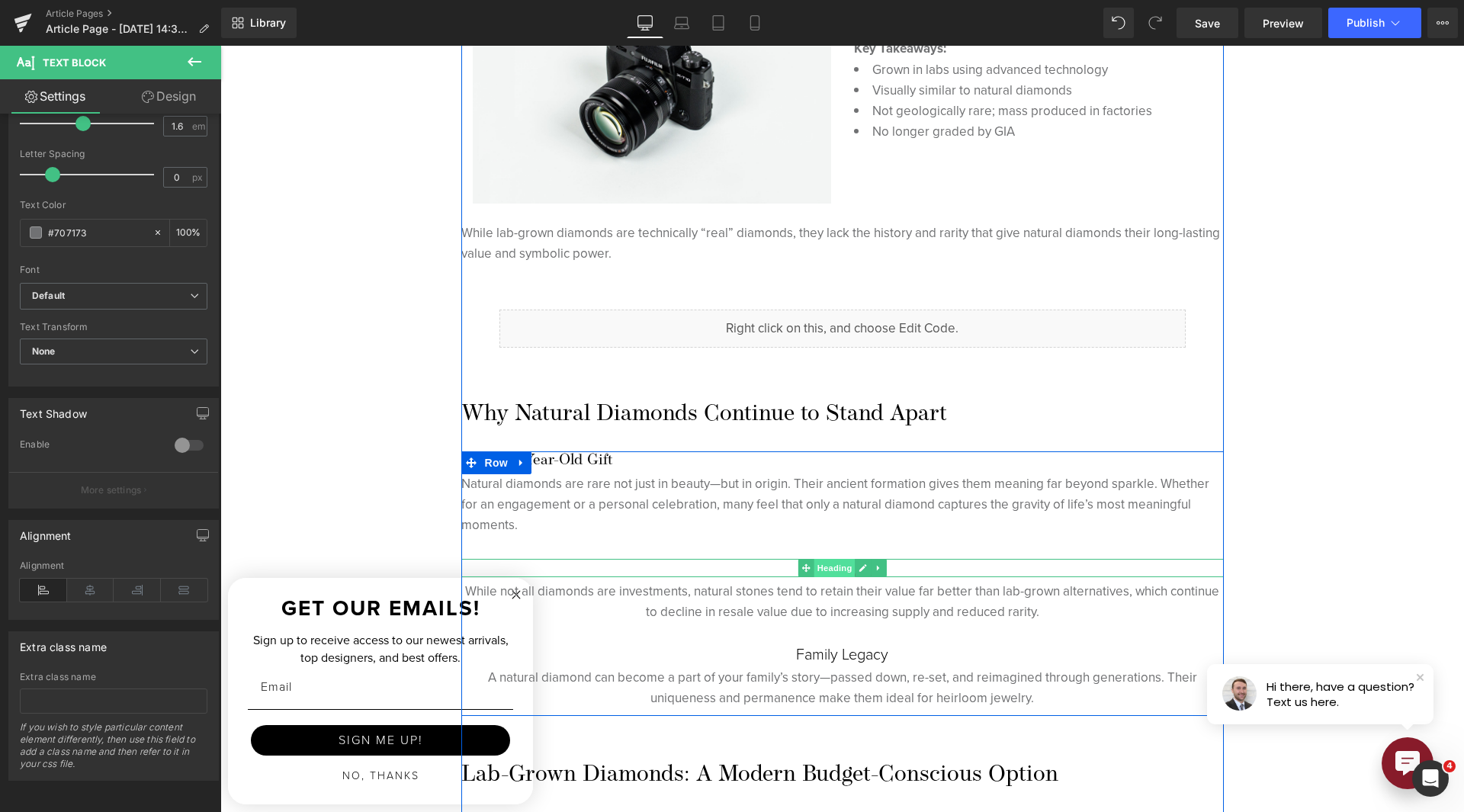
click at [820, 571] on span "Heading" at bounding box center [834, 568] width 41 height 19
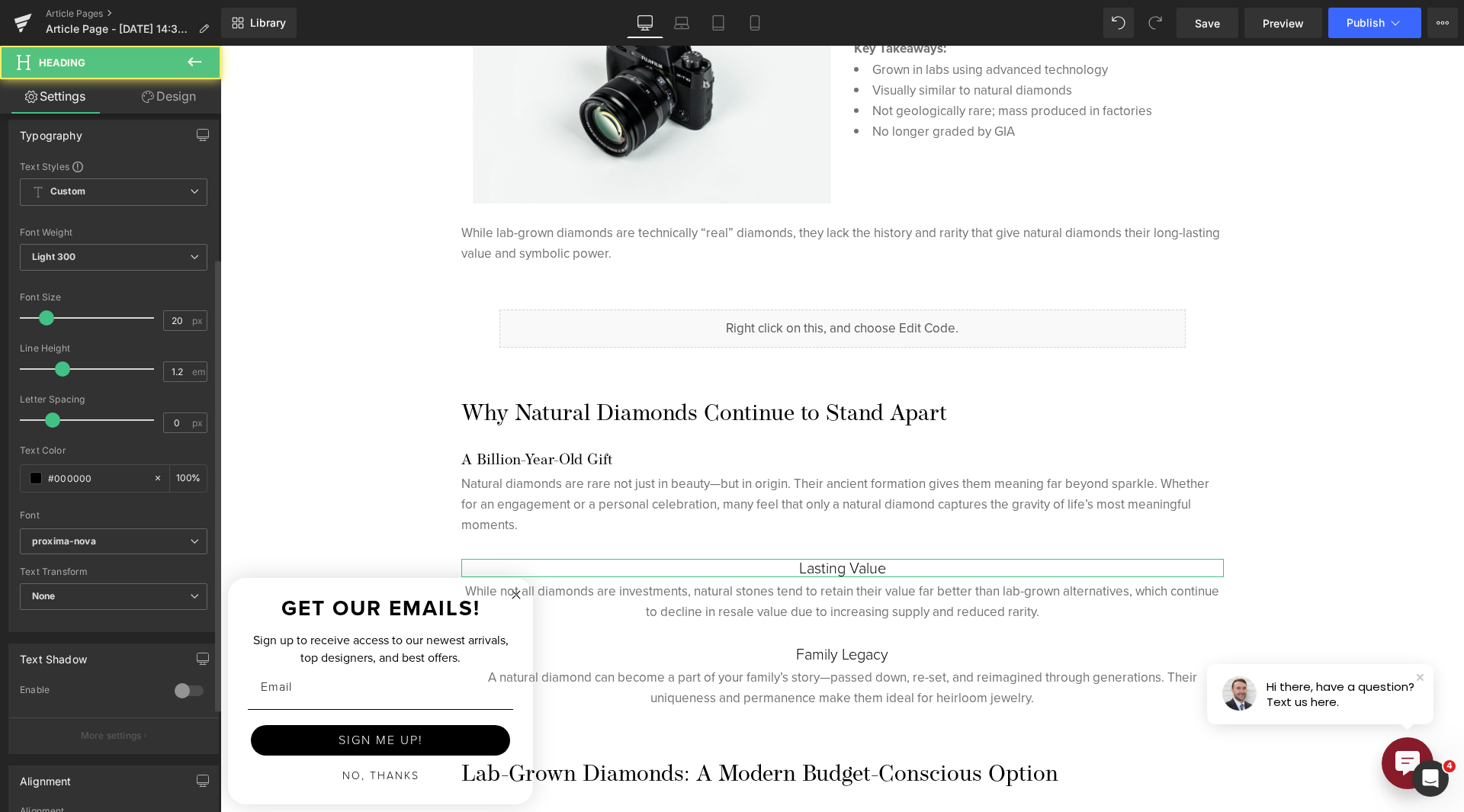
scroll to position [305, 0]
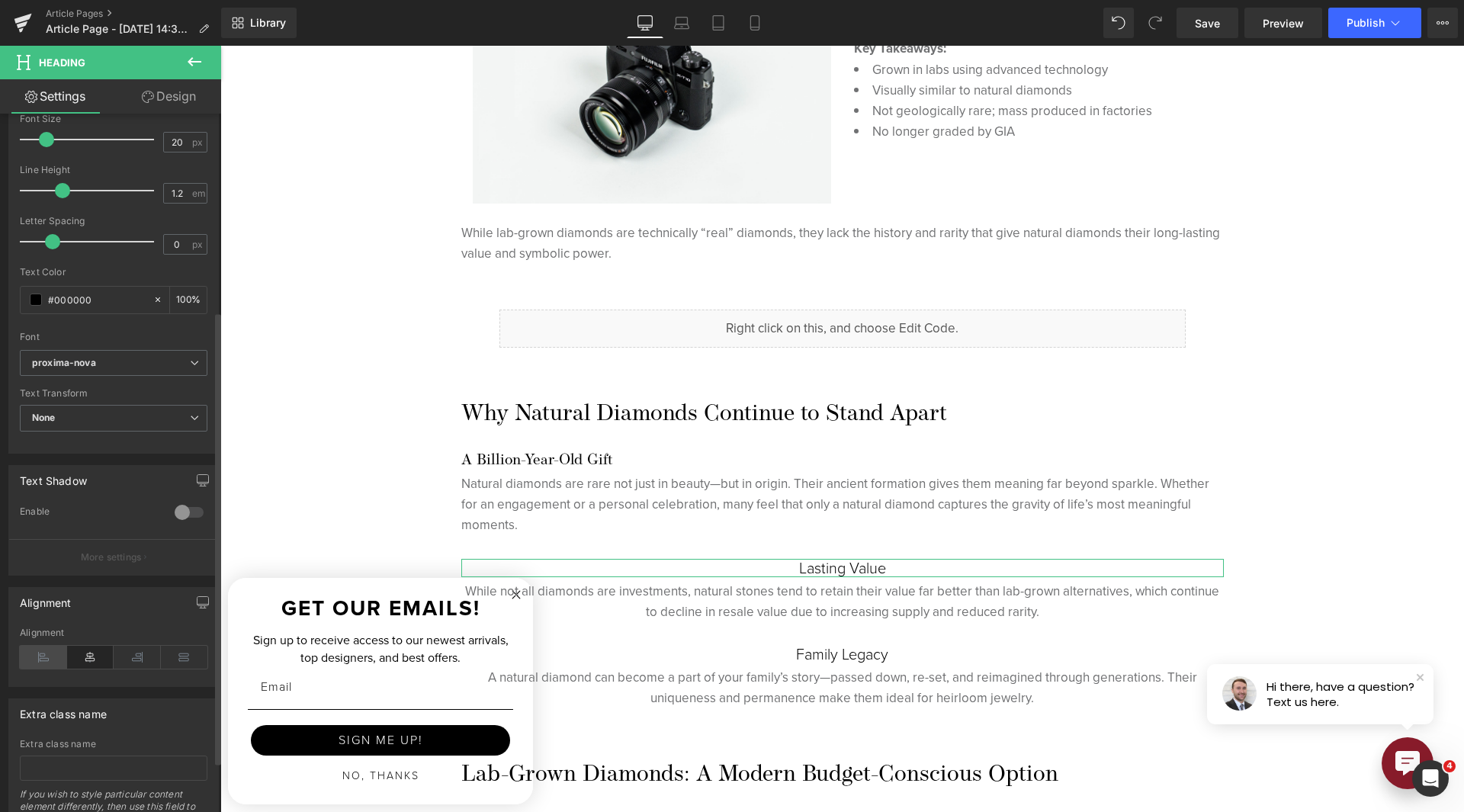
click at [47, 669] on icon at bounding box center [43, 657] width 47 height 23
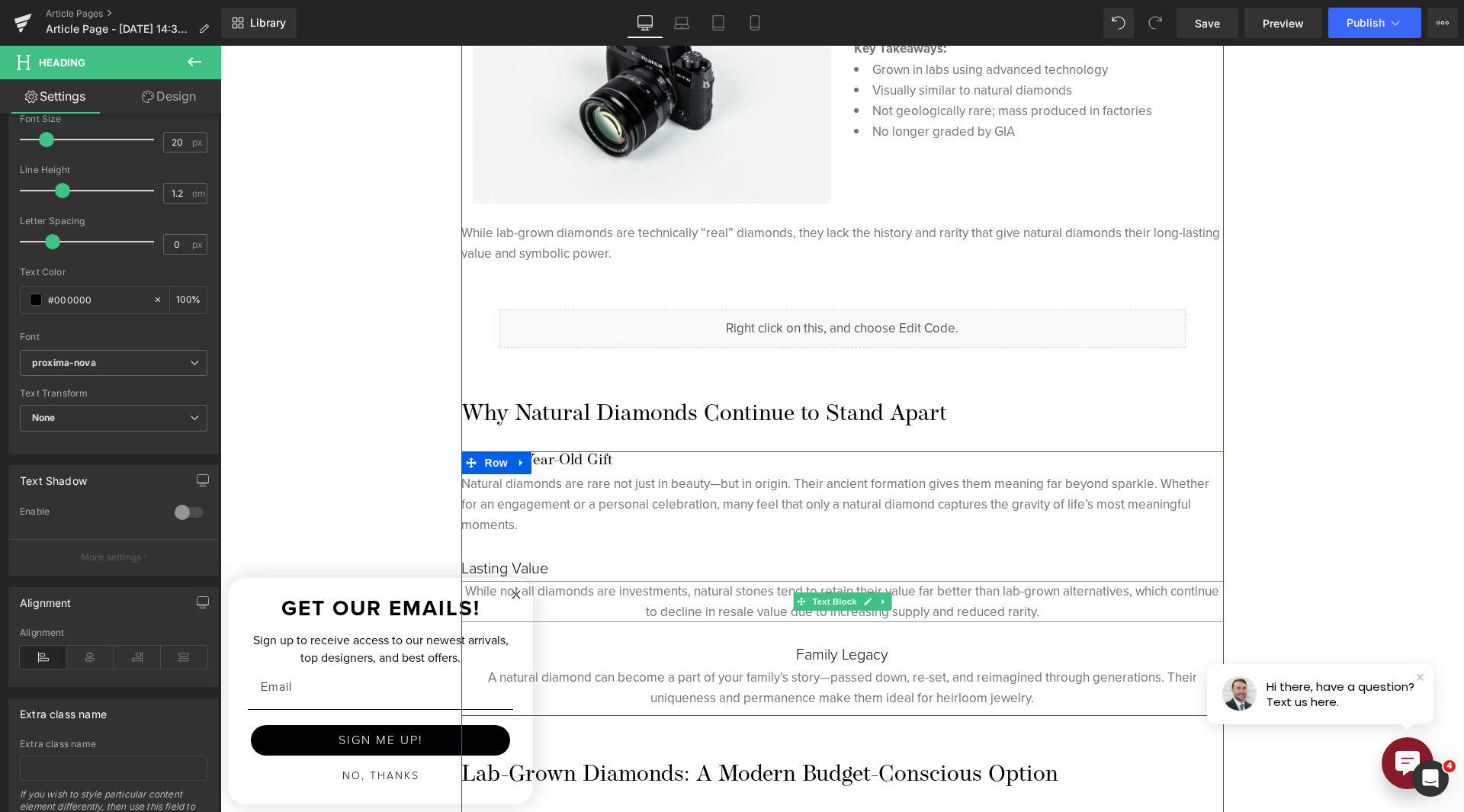
click at [836, 602] on span "Text Block" at bounding box center [834, 601] width 51 height 19
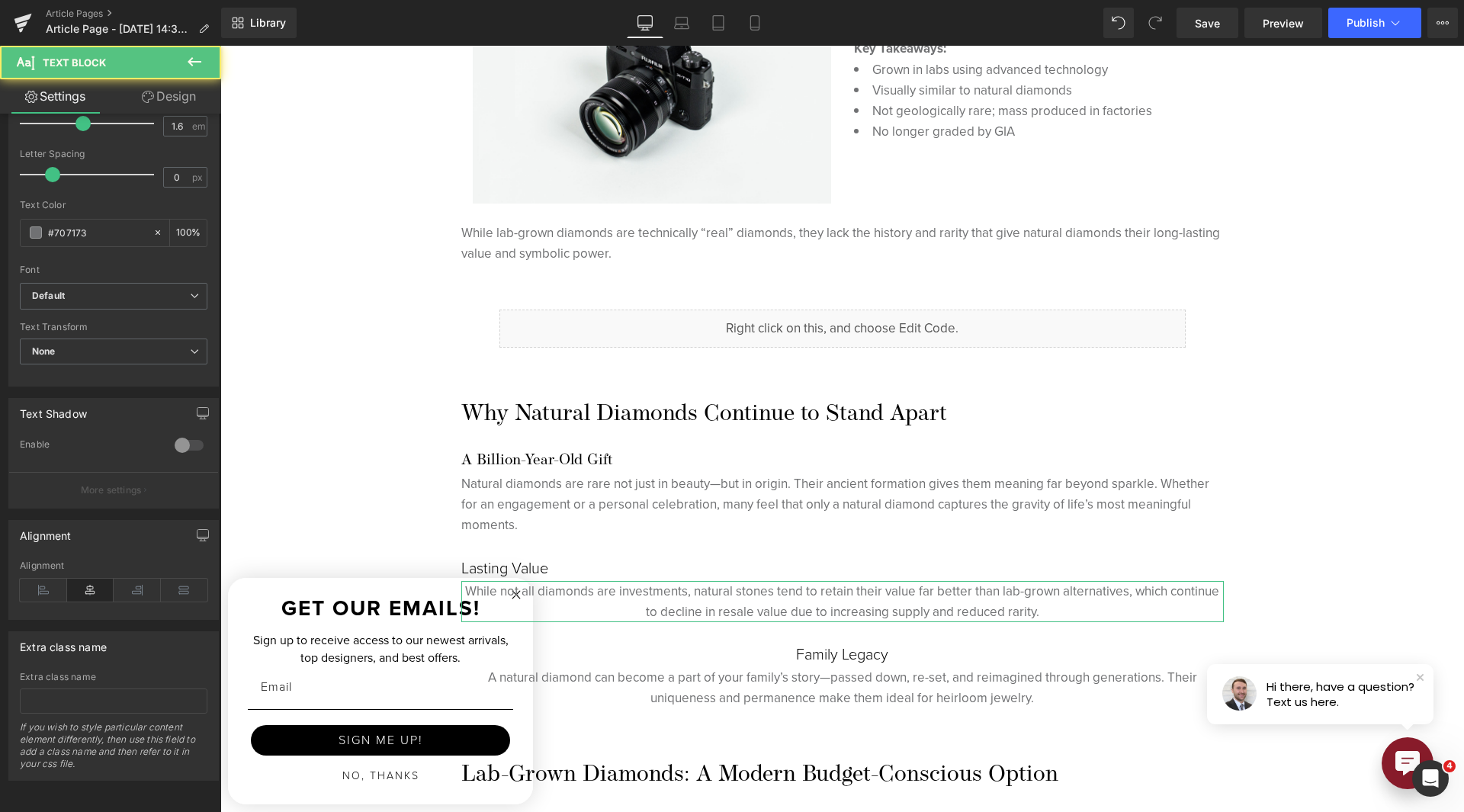
scroll to position [266, 0]
click at [52, 587] on icon at bounding box center [43, 590] width 47 height 23
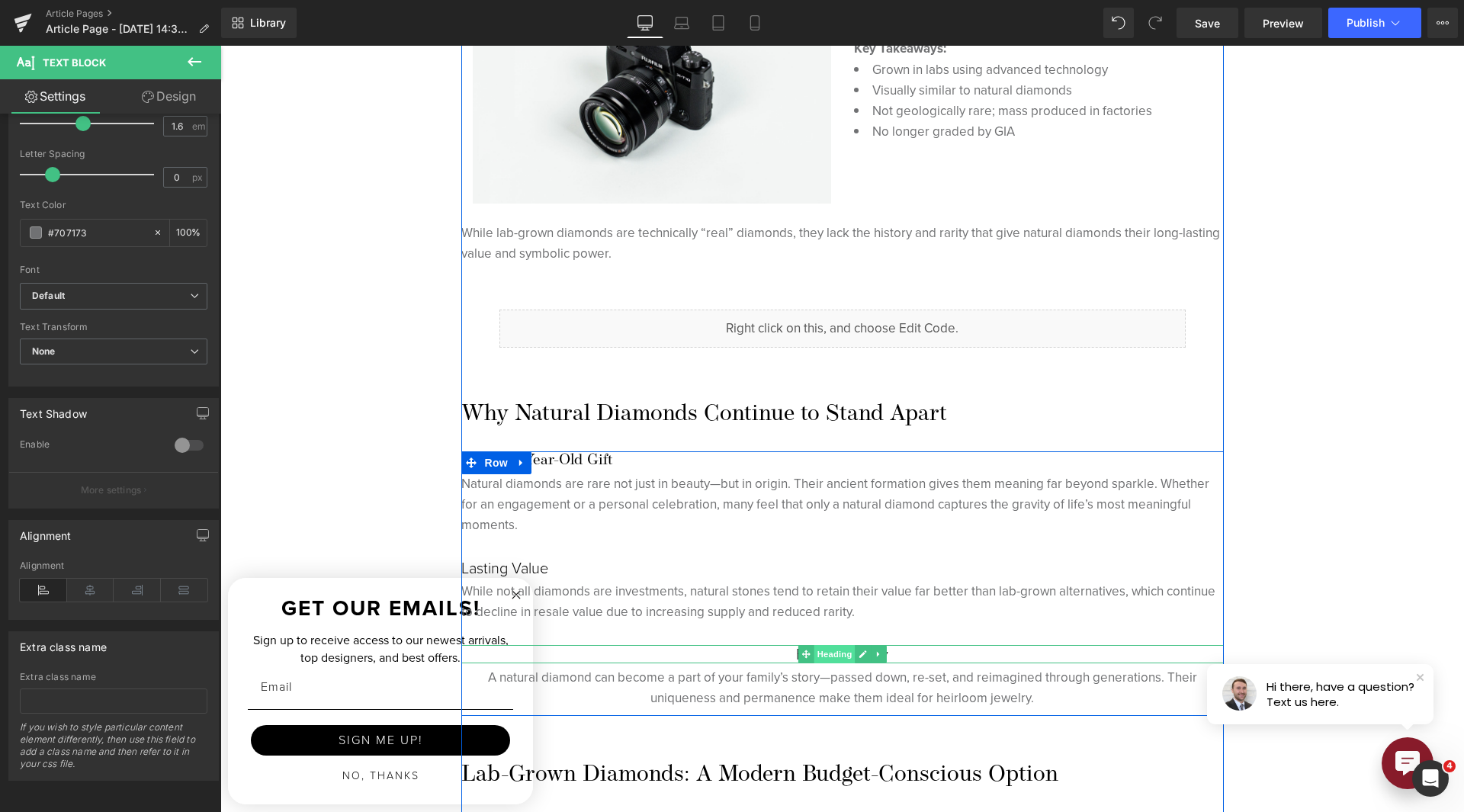
click at [819, 655] on span "Heading" at bounding box center [834, 654] width 41 height 19
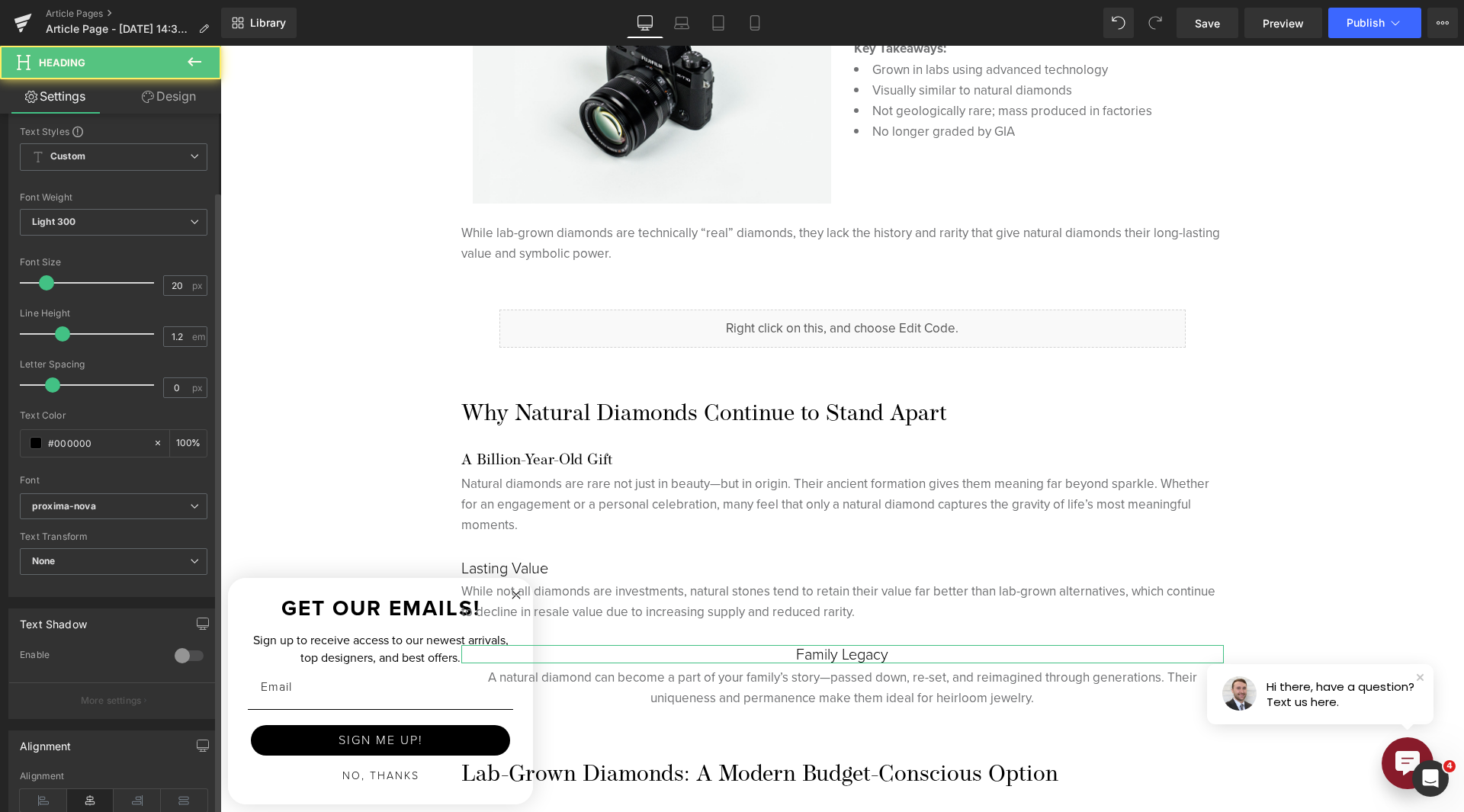
scroll to position [305, 0]
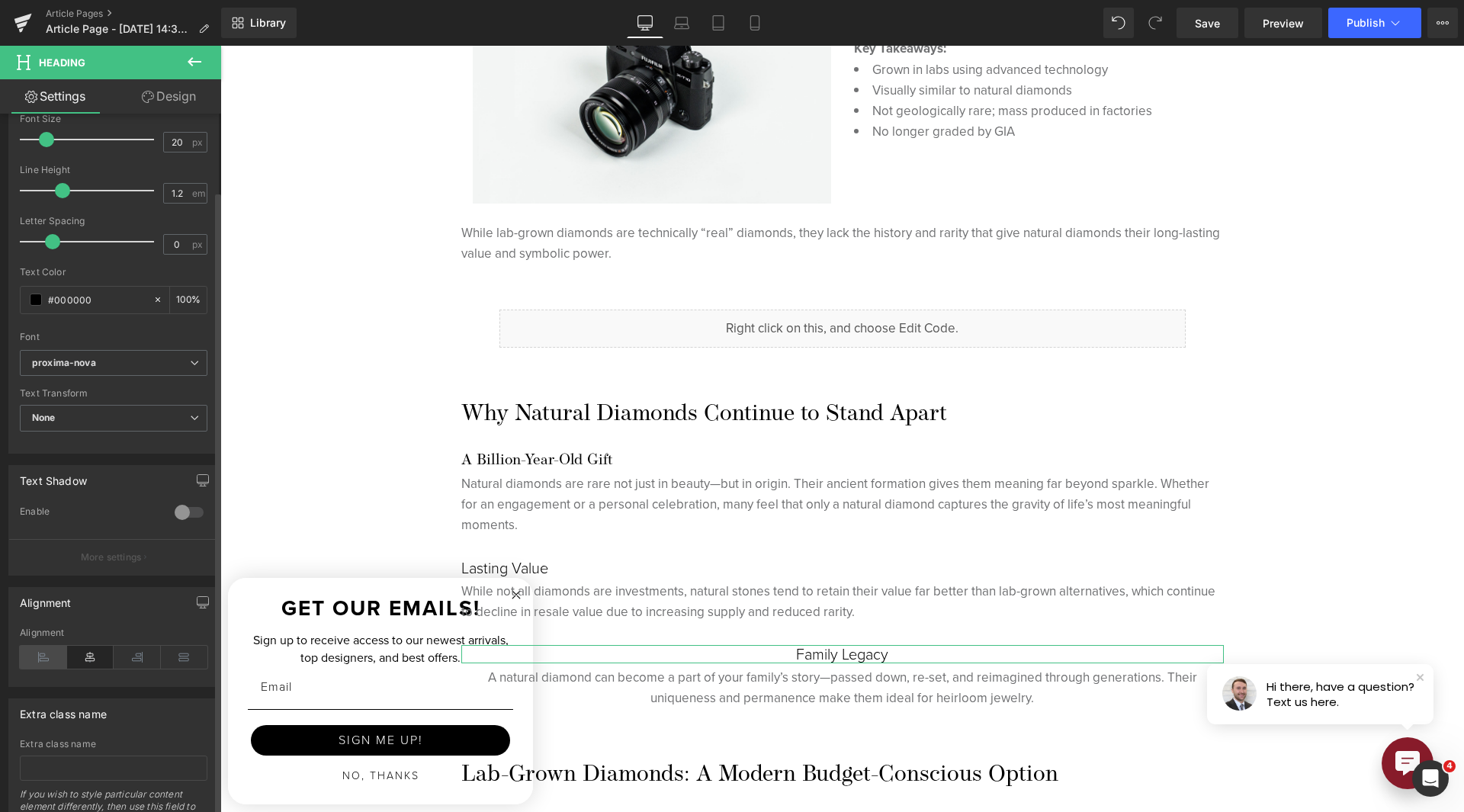
click at [48, 658] on icon at bounding box center [43, 657] width 47 height 23
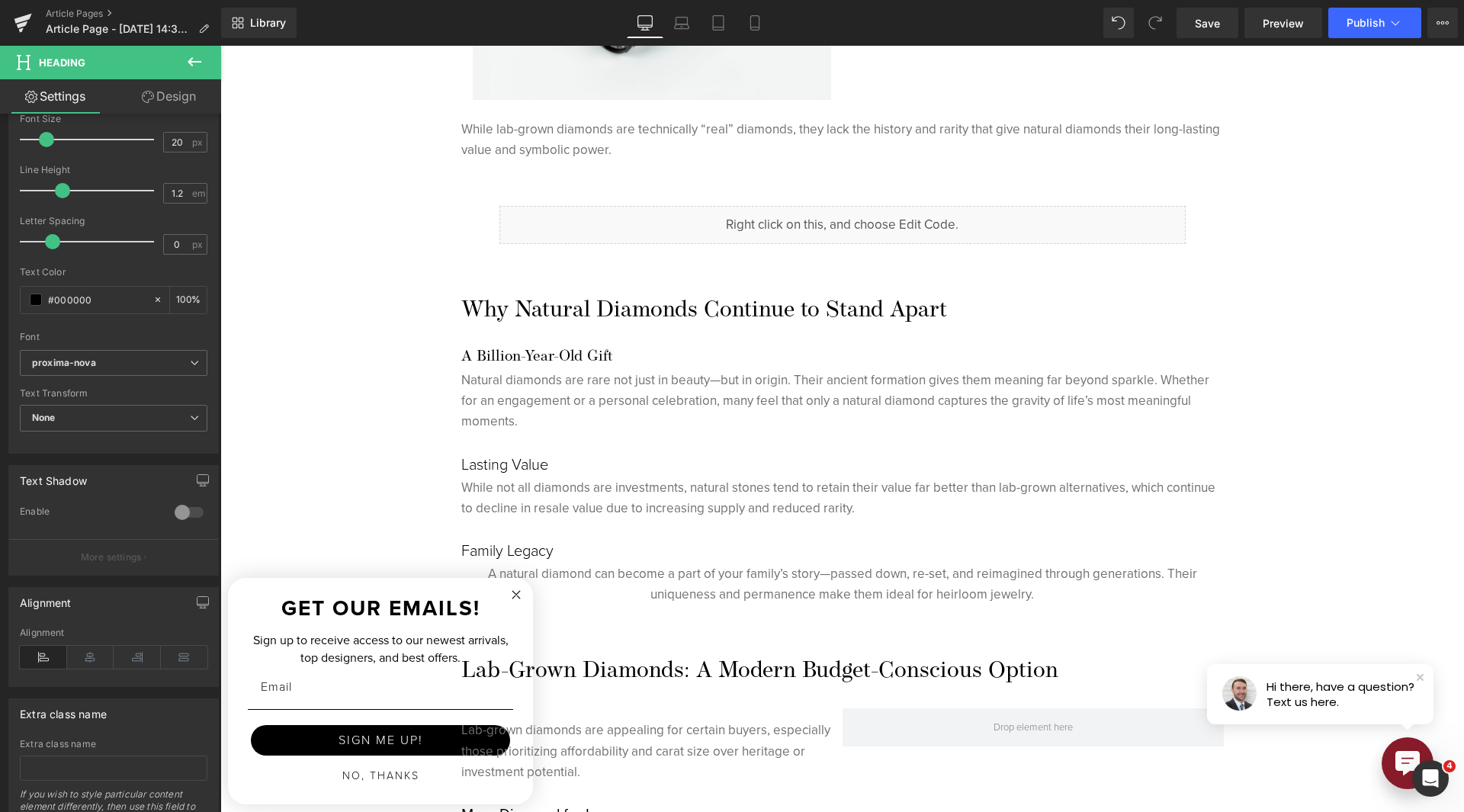
scroll to position [1754, 0]
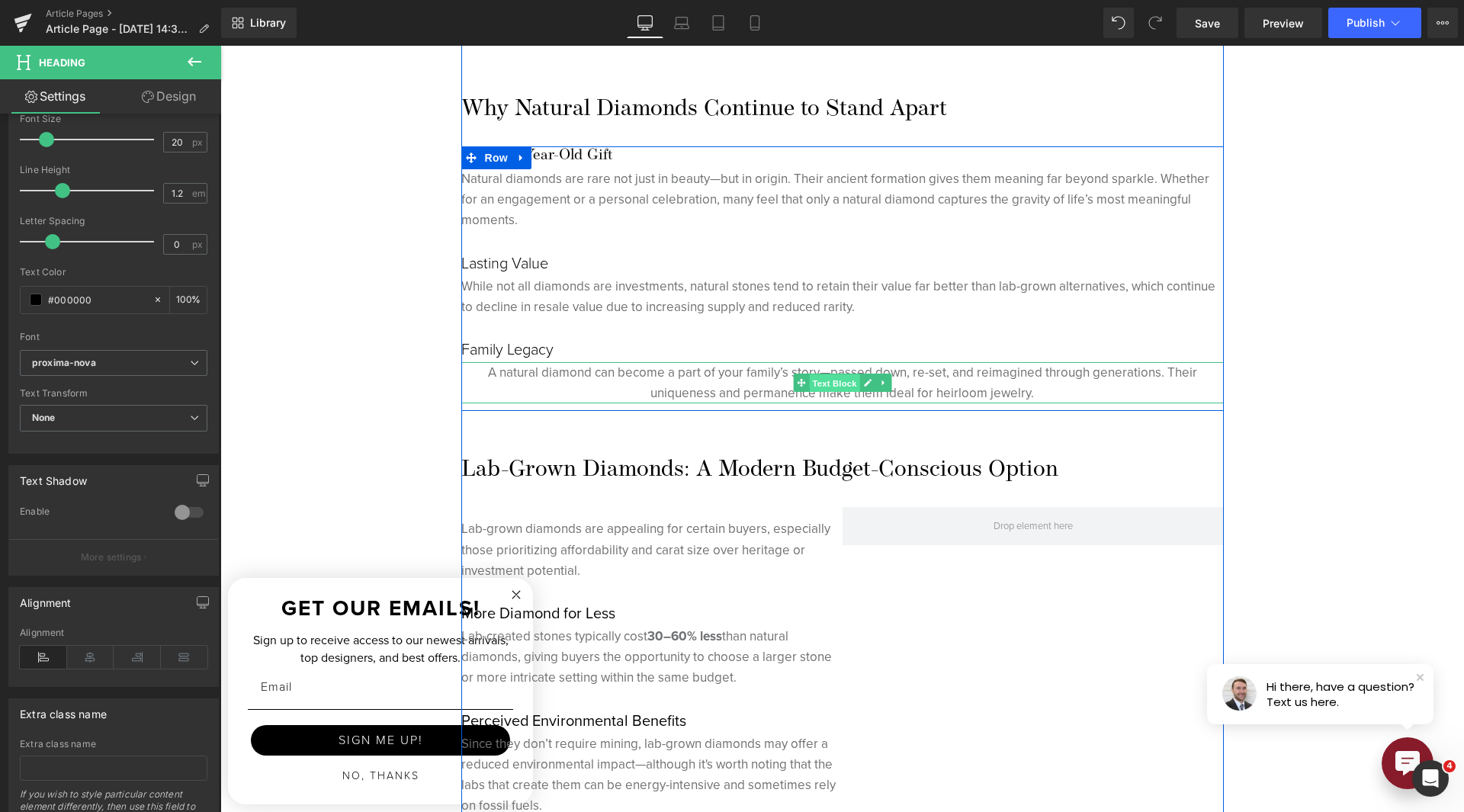
click at [819, 382] on span "Text Block" at bounding box center [834, 383] width 51 height 19
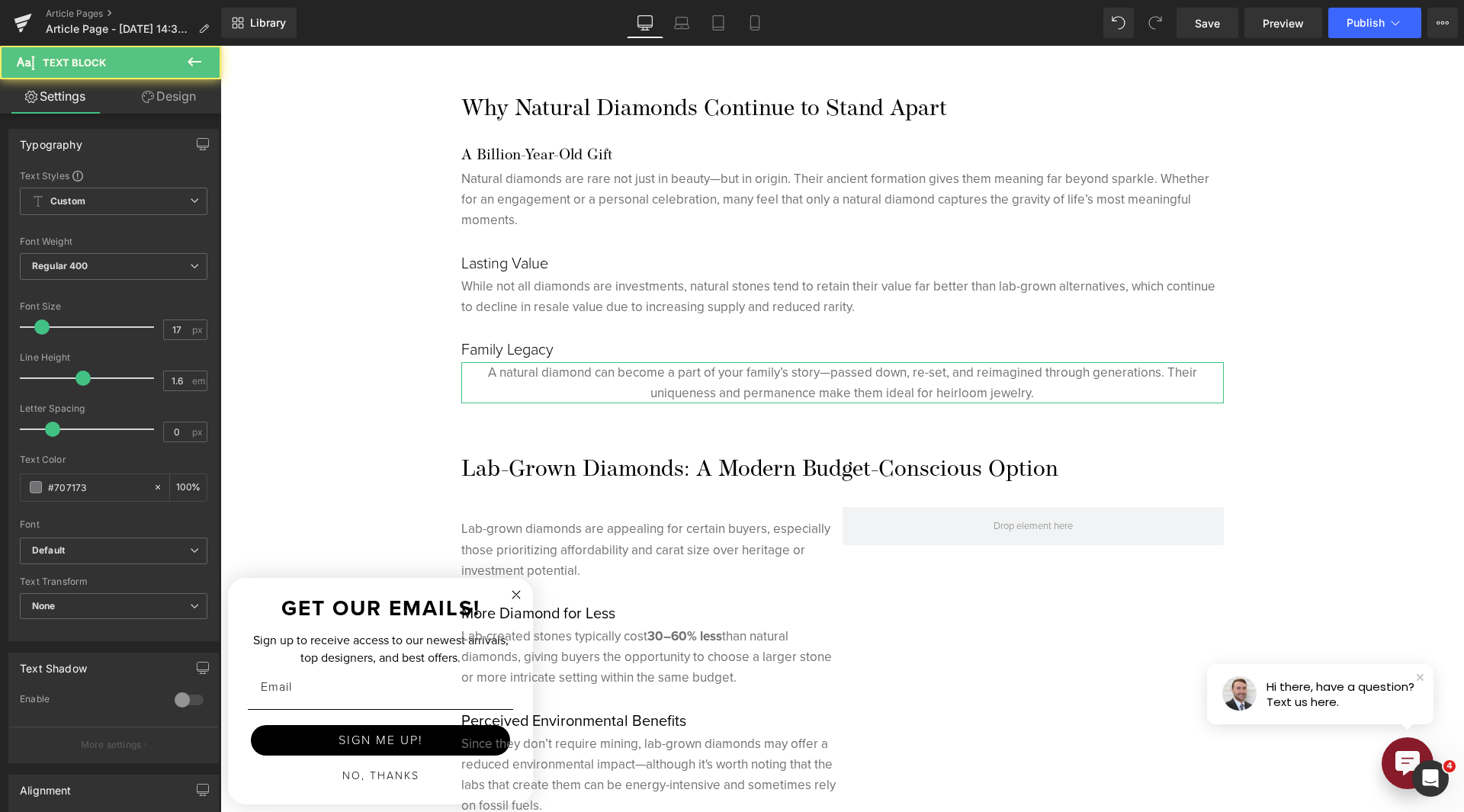
scroll to position [266, 0]
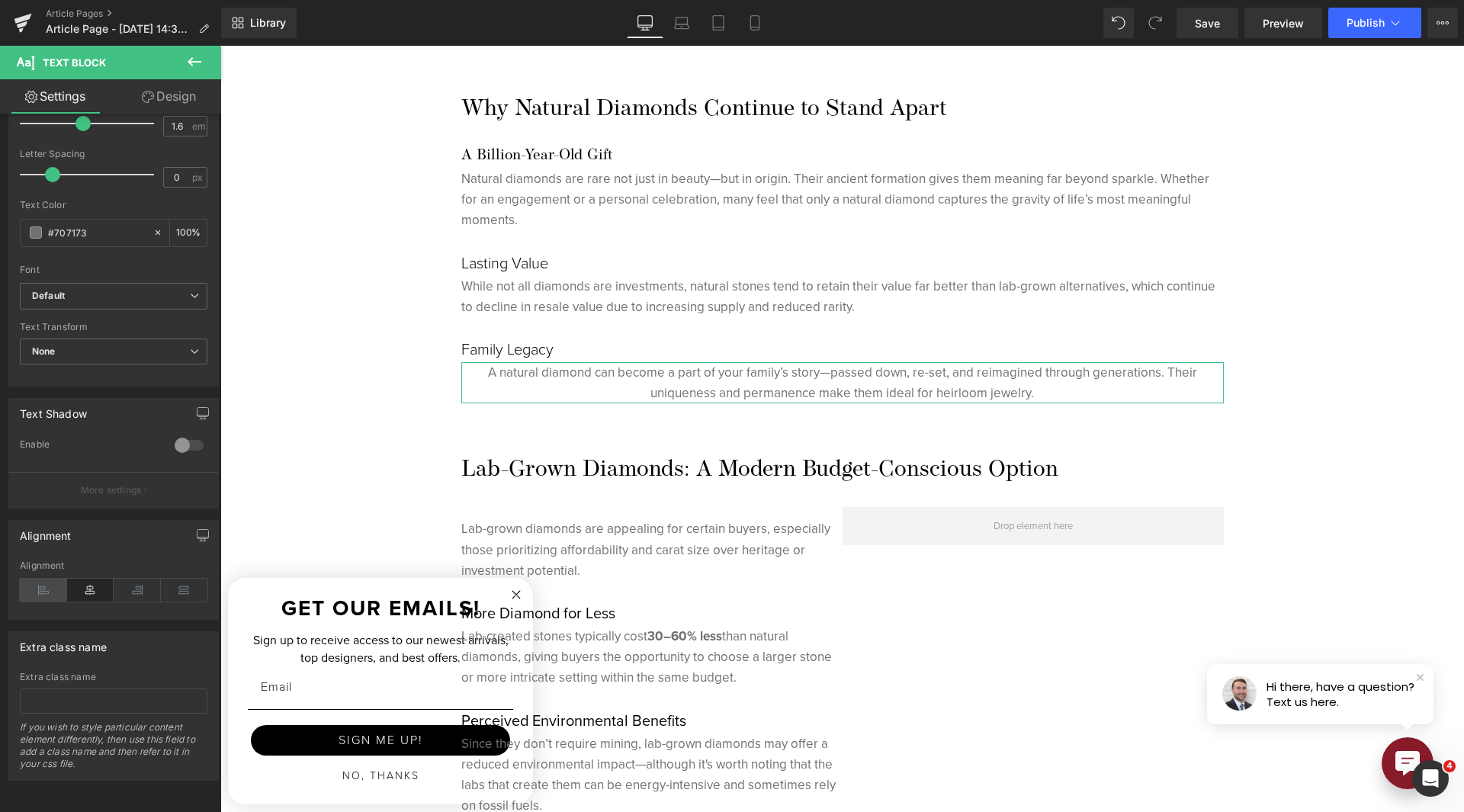
click at [39, 584] on icon at bounding box center [43, 590] width 47 height 23
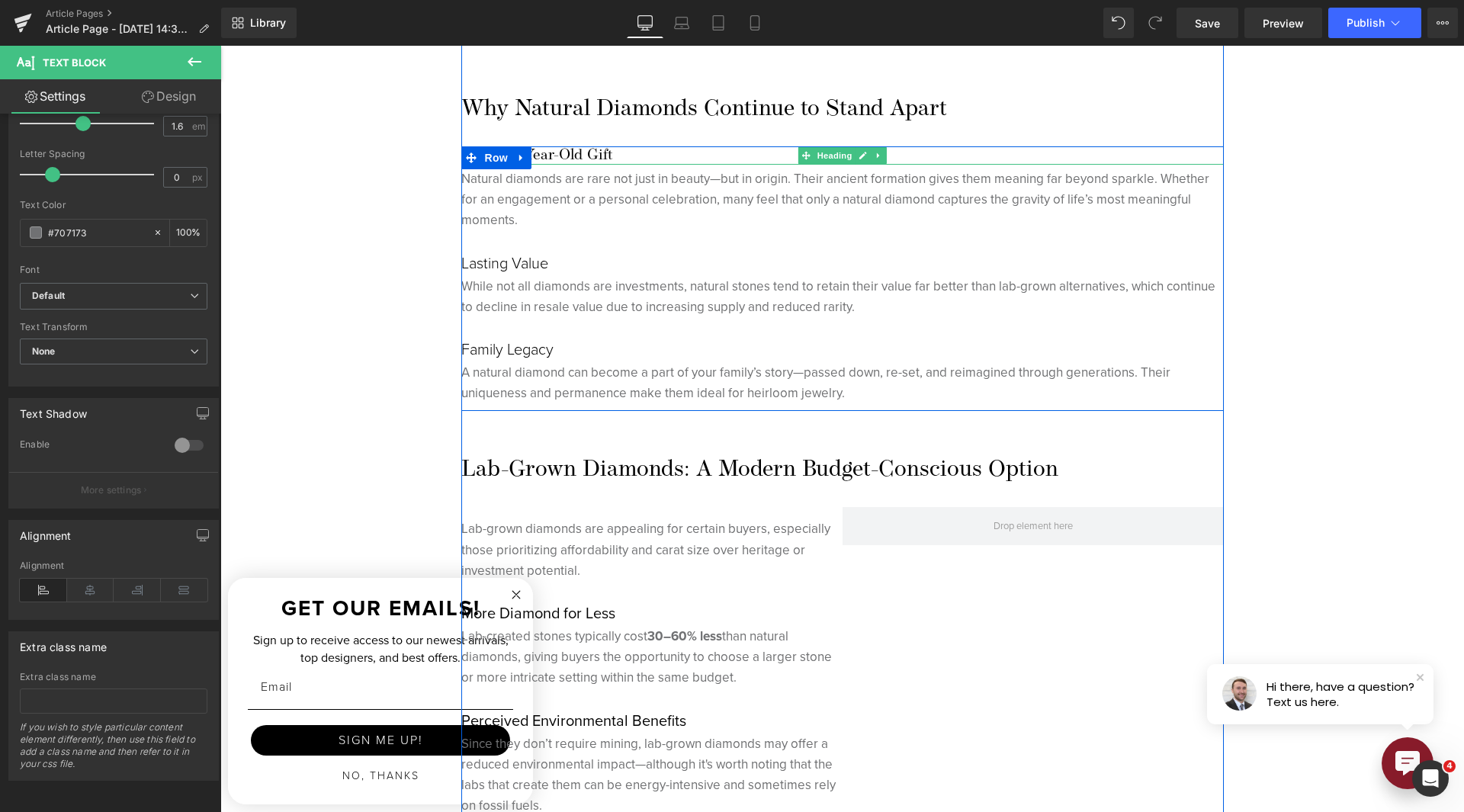
click at [565, 151] on h5 "A Billion-Year-Old Gift" at bounding box center [842, 155] width 762 height 19
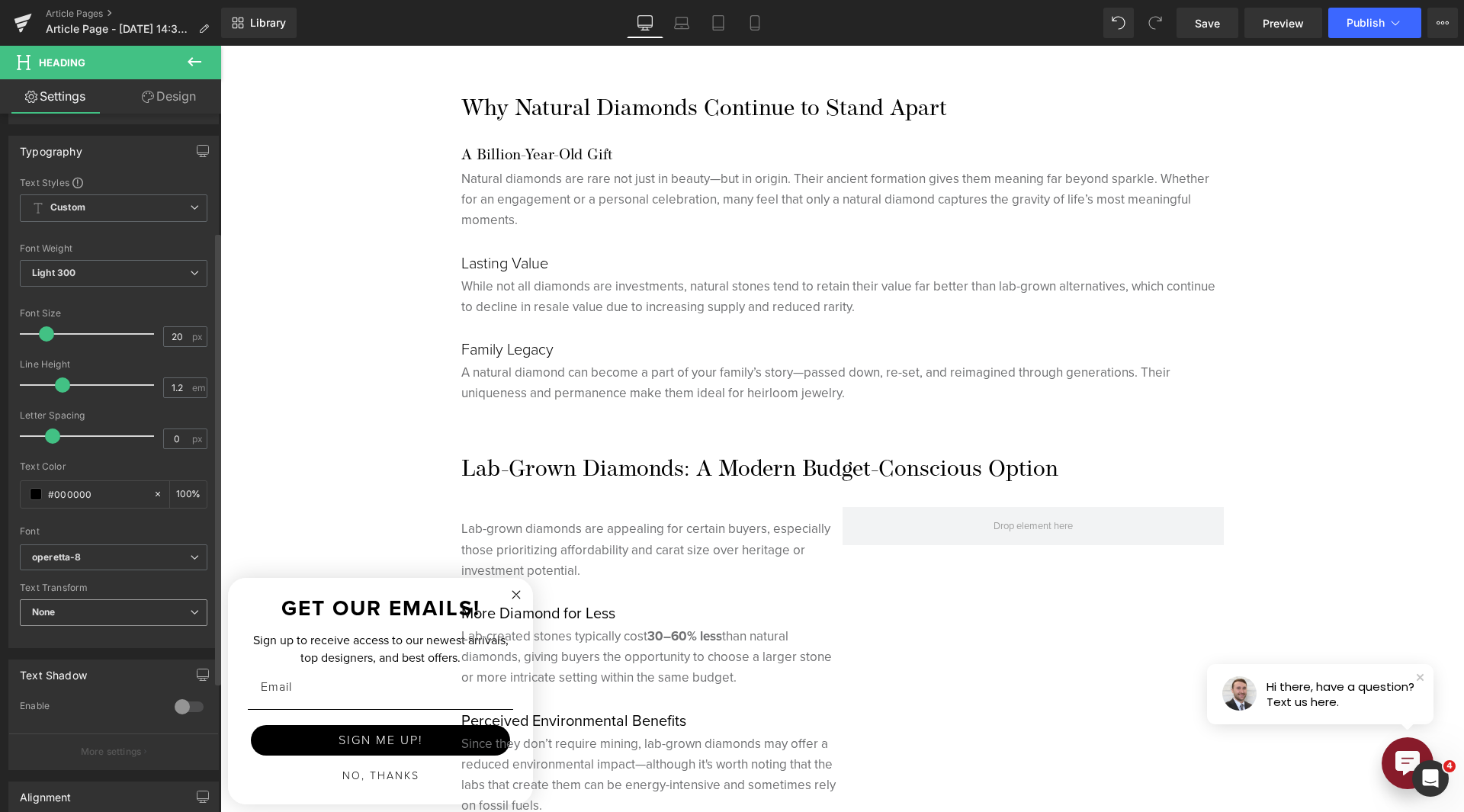
scroll to position [229, 0]
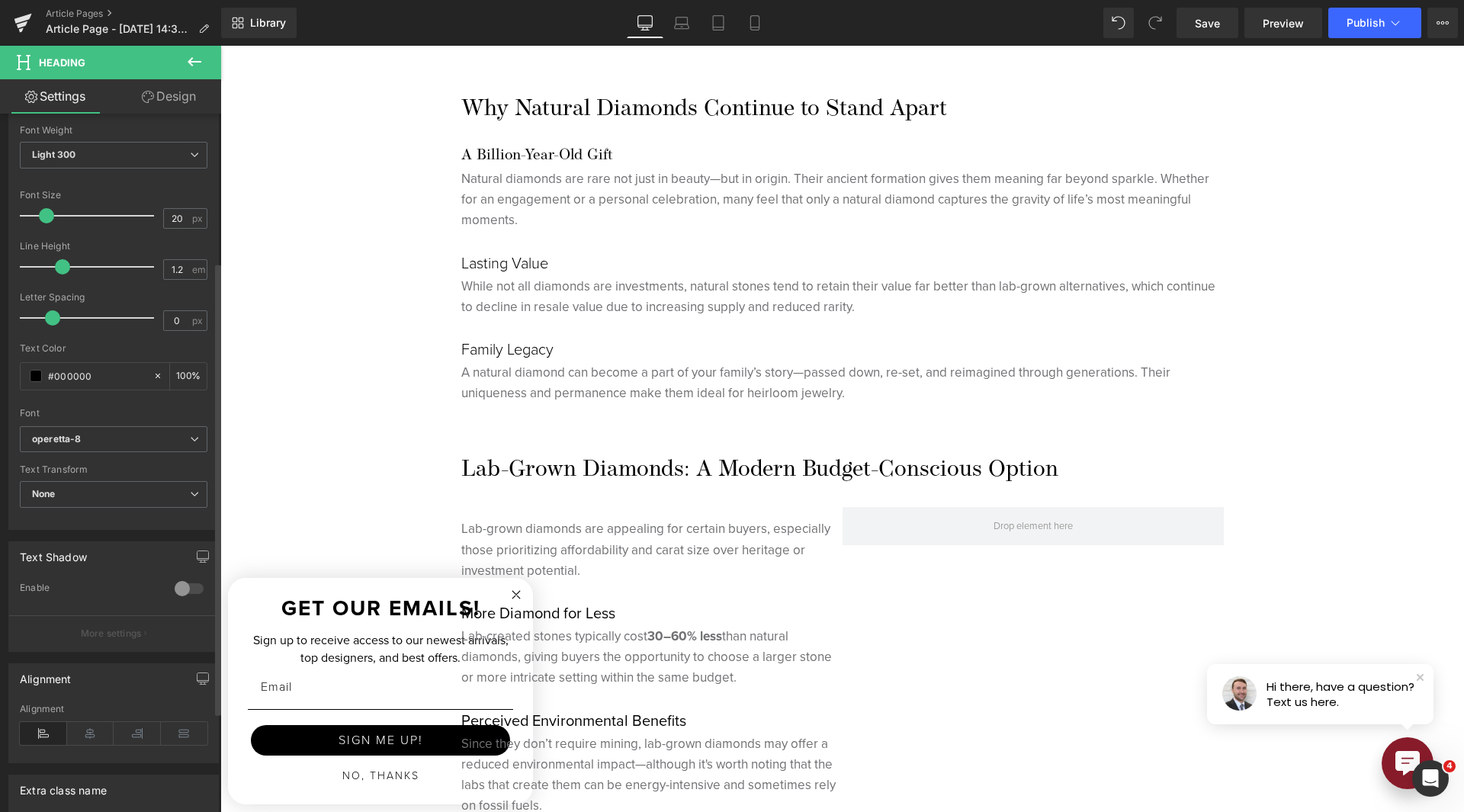
click at [150, 423] on div "Font Default [PERSON_NAME] Serif Khitan Small Script proxima-nova operetta-8 op…" at bounding box center [113, 242] width 188 height 369
click at [151, 438] on b "operetta-8" at bounding box center [110, 439] width 158 height 13
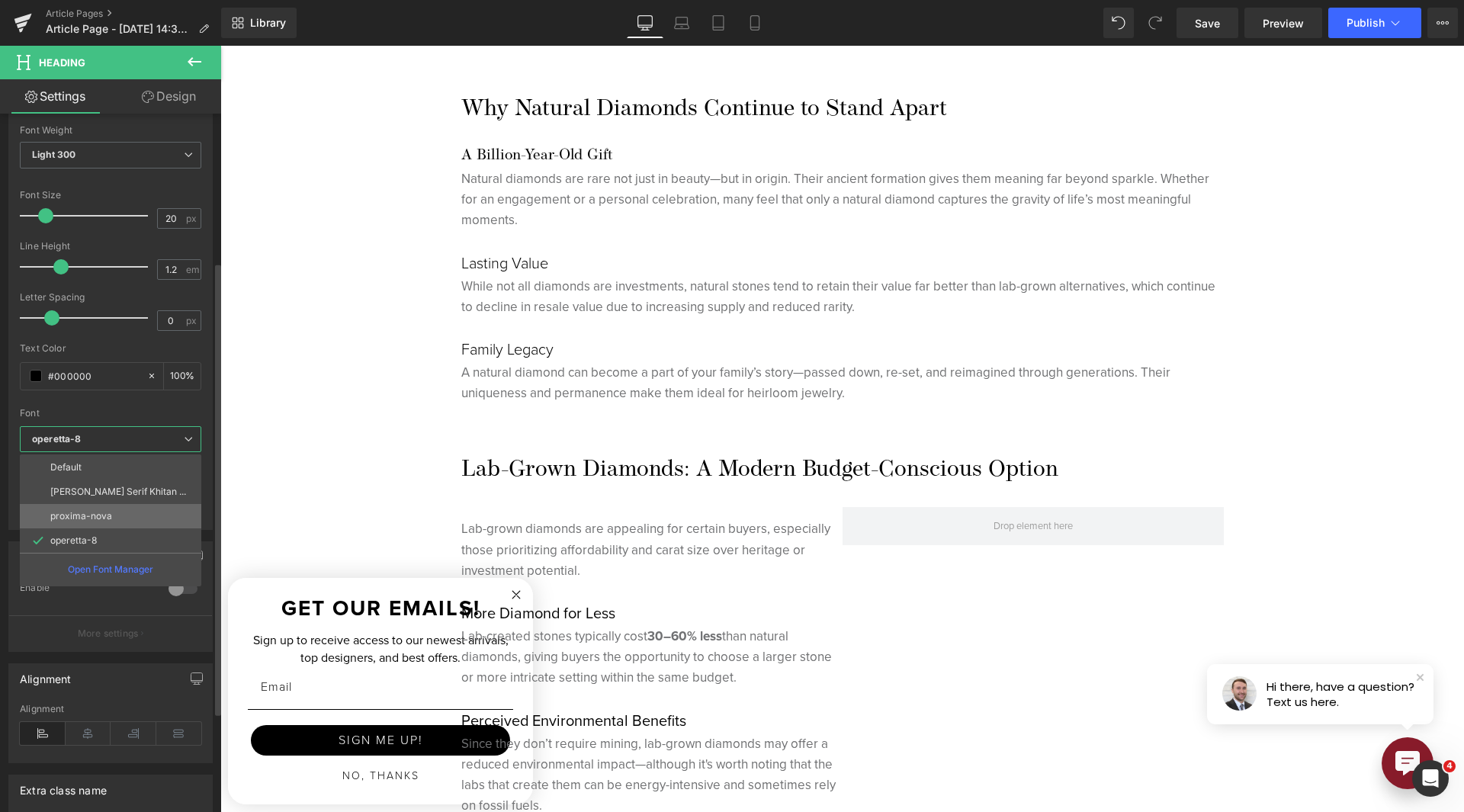
click at [139, 510] on li "proxima-nova" at bounding box center [110, 516] width 182 height 24
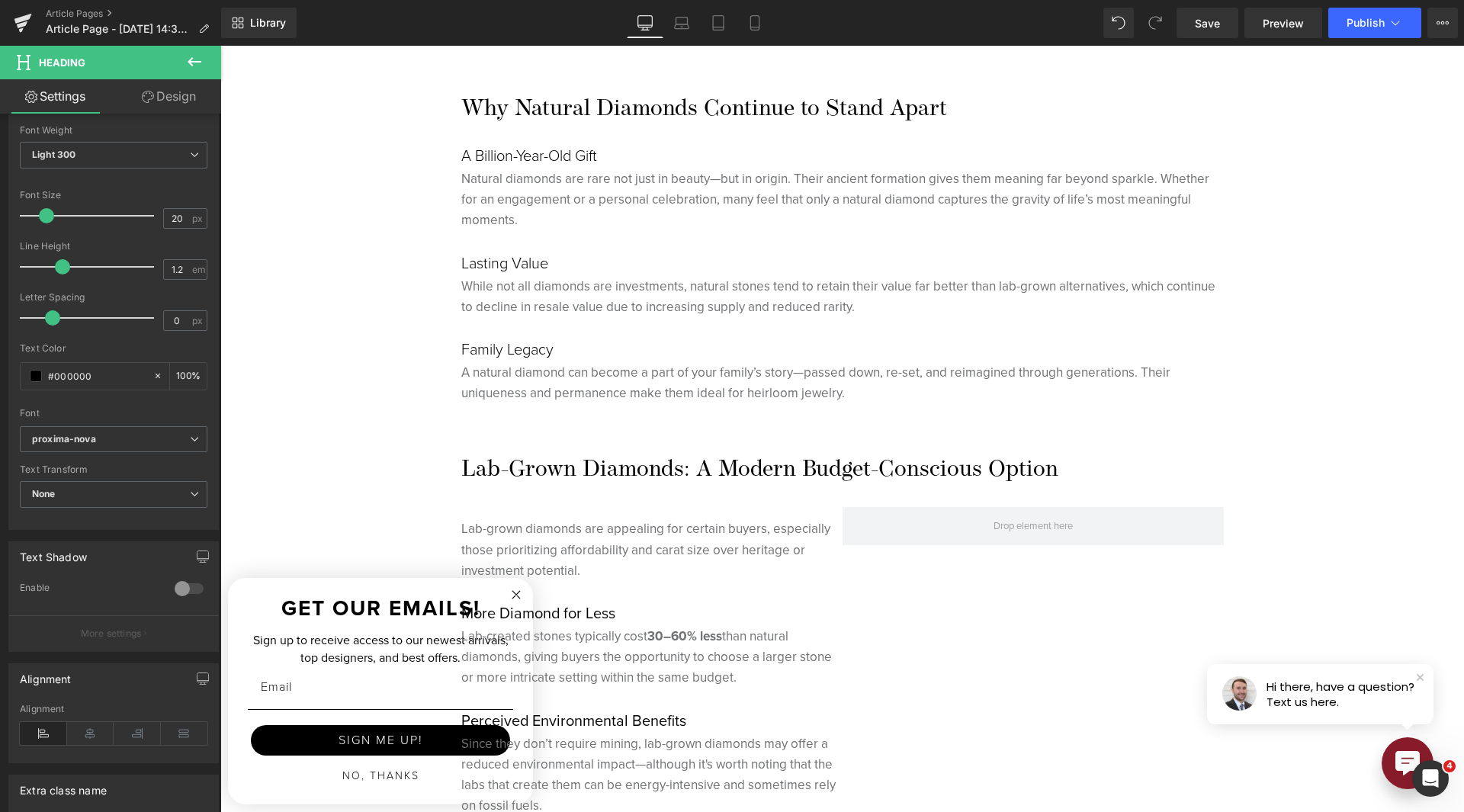
click at [793, 270] on div "Lasting Value Heading" at bounding box center [842, 263] width 762 height 19
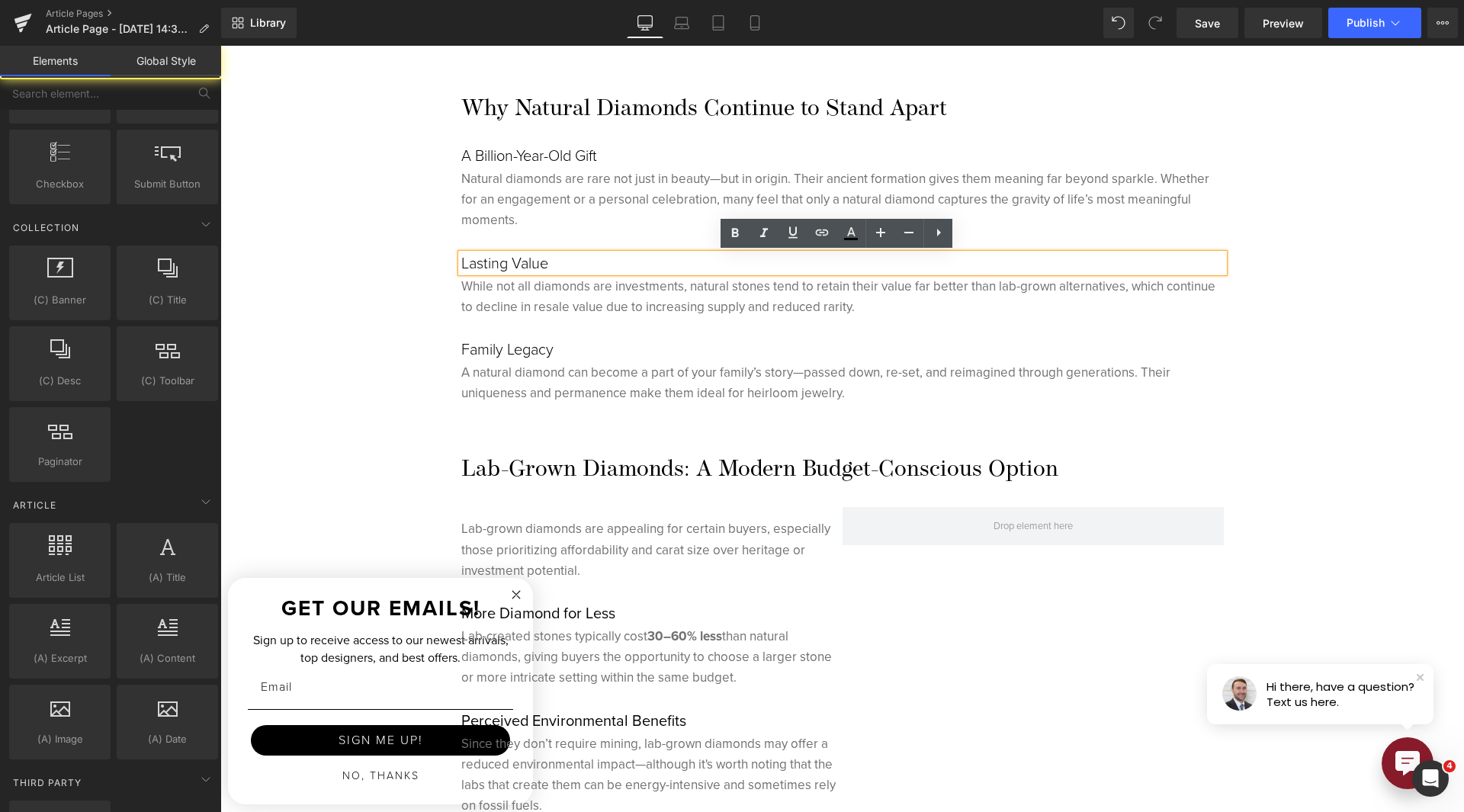
click at [1349, 251] on div "Hero Banner 200px At [PERSON_NAME], We Pride Ourselves in Only Selling Natural …" at bounding box center [842, 763] width 1244 height 4540
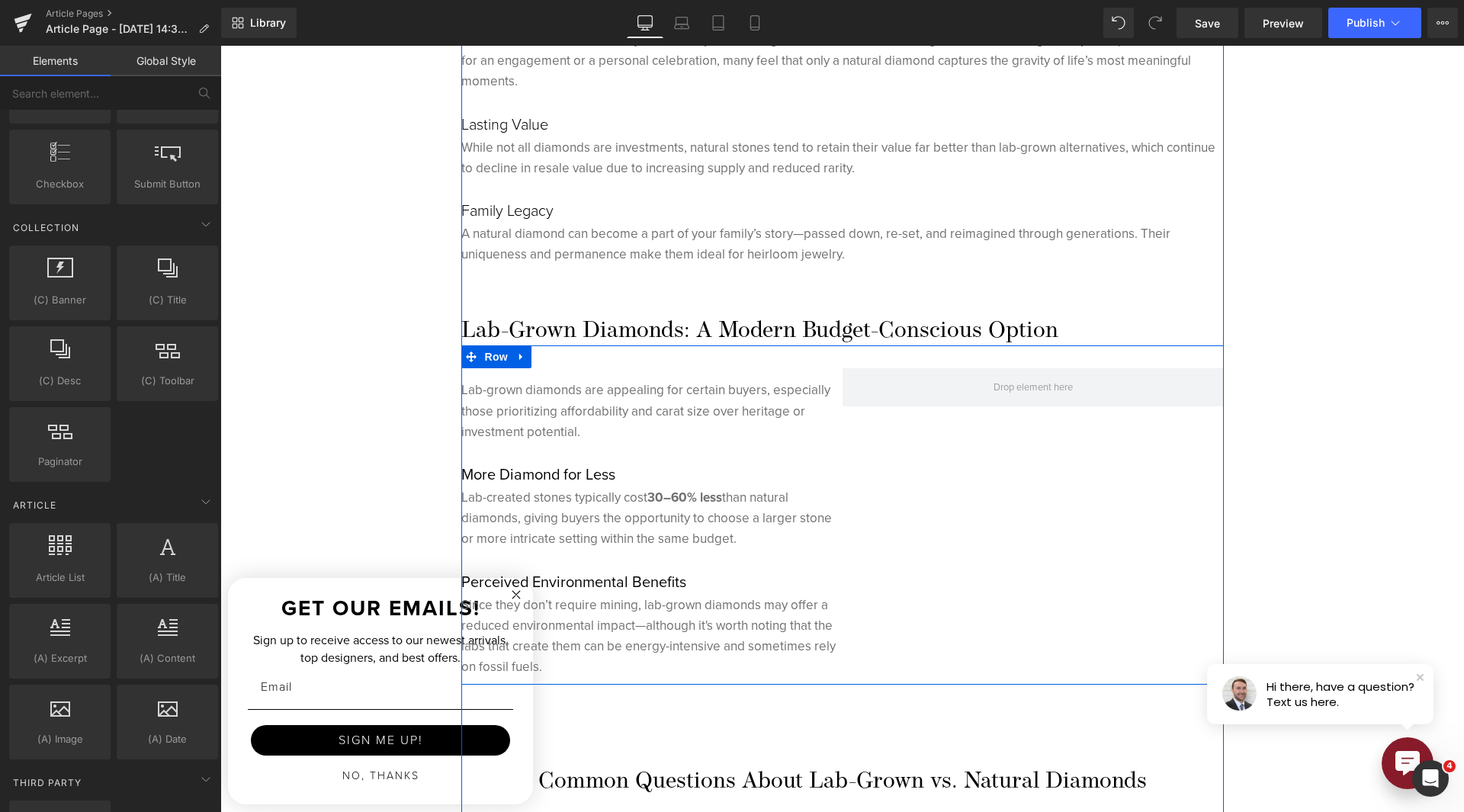
scroll to position [1906, 0]
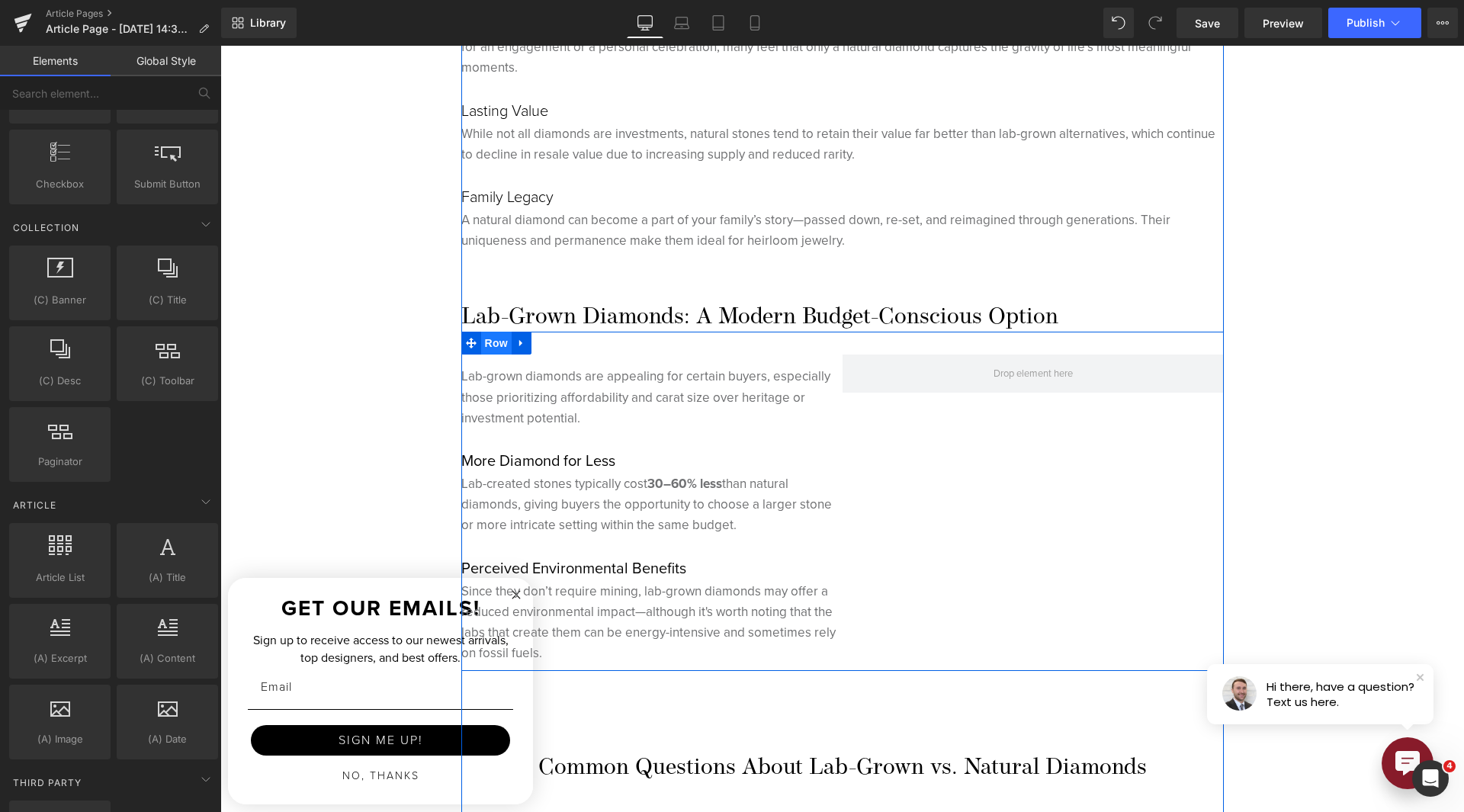
click at [496, 345] on span "Row" at bounding box center [496, 344] width 30 height 23
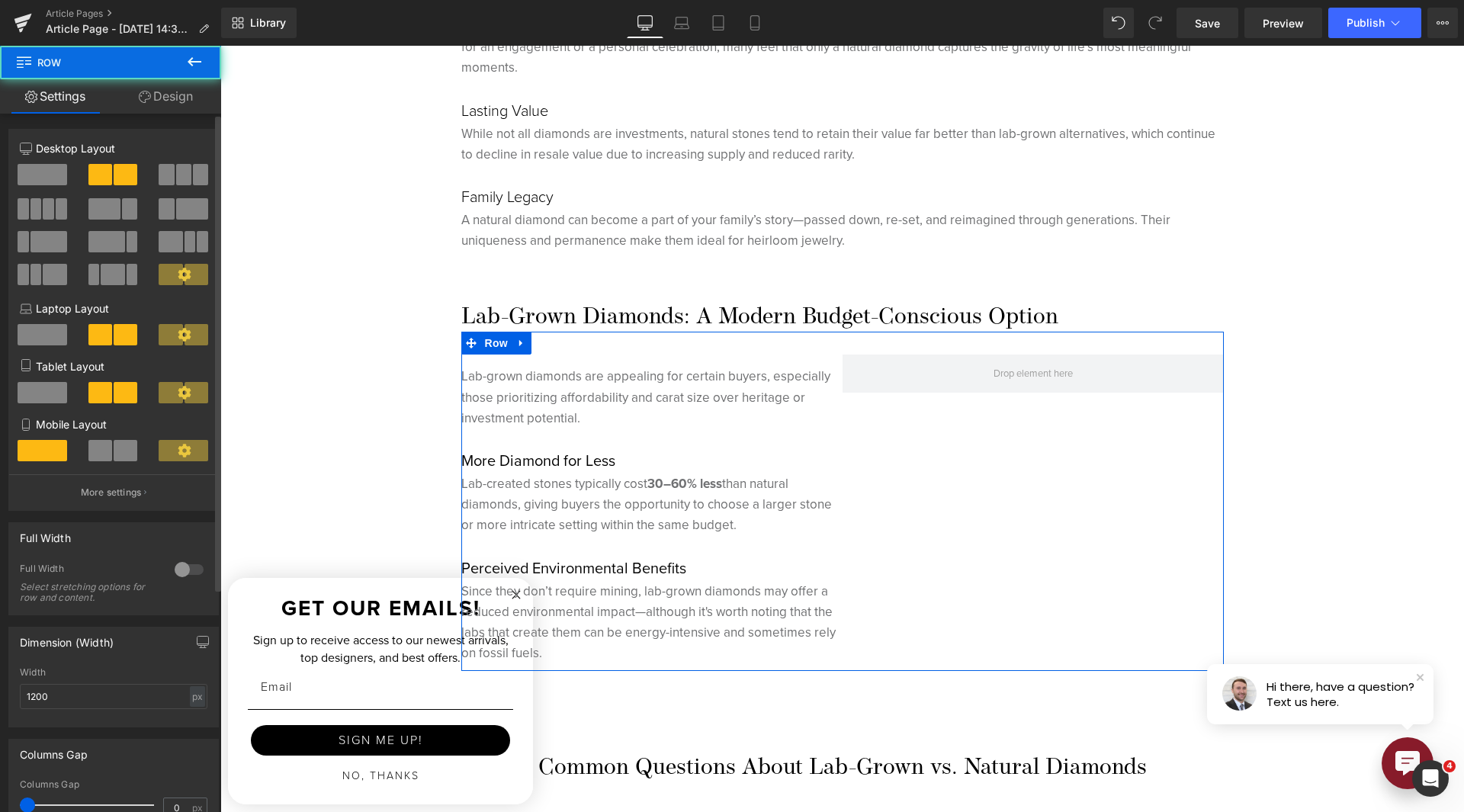
click at [55, 183] on span at bounding box center [43, 175] width 50 height 21
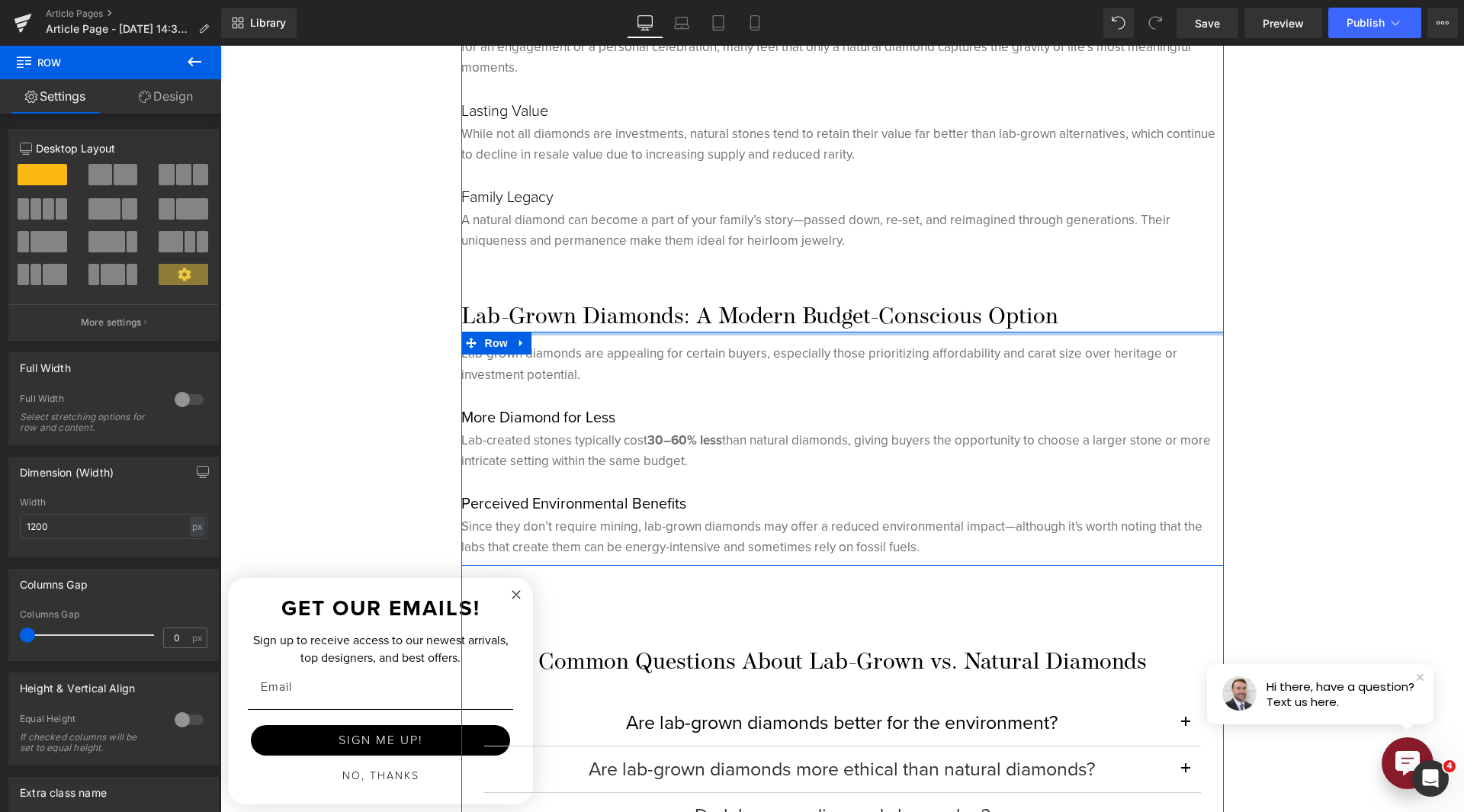
drag, startPoint x: 733, startPoint y: 339, endPoint x: 725, endPoint y: 280, distance: 59.5
click at [725, 284] on div "At [PERSON_NAME], We Pride Ourselves in Only Selling Natural Diamonds — Here’s …" at bounding box center [842, 224] width 762 height 3035
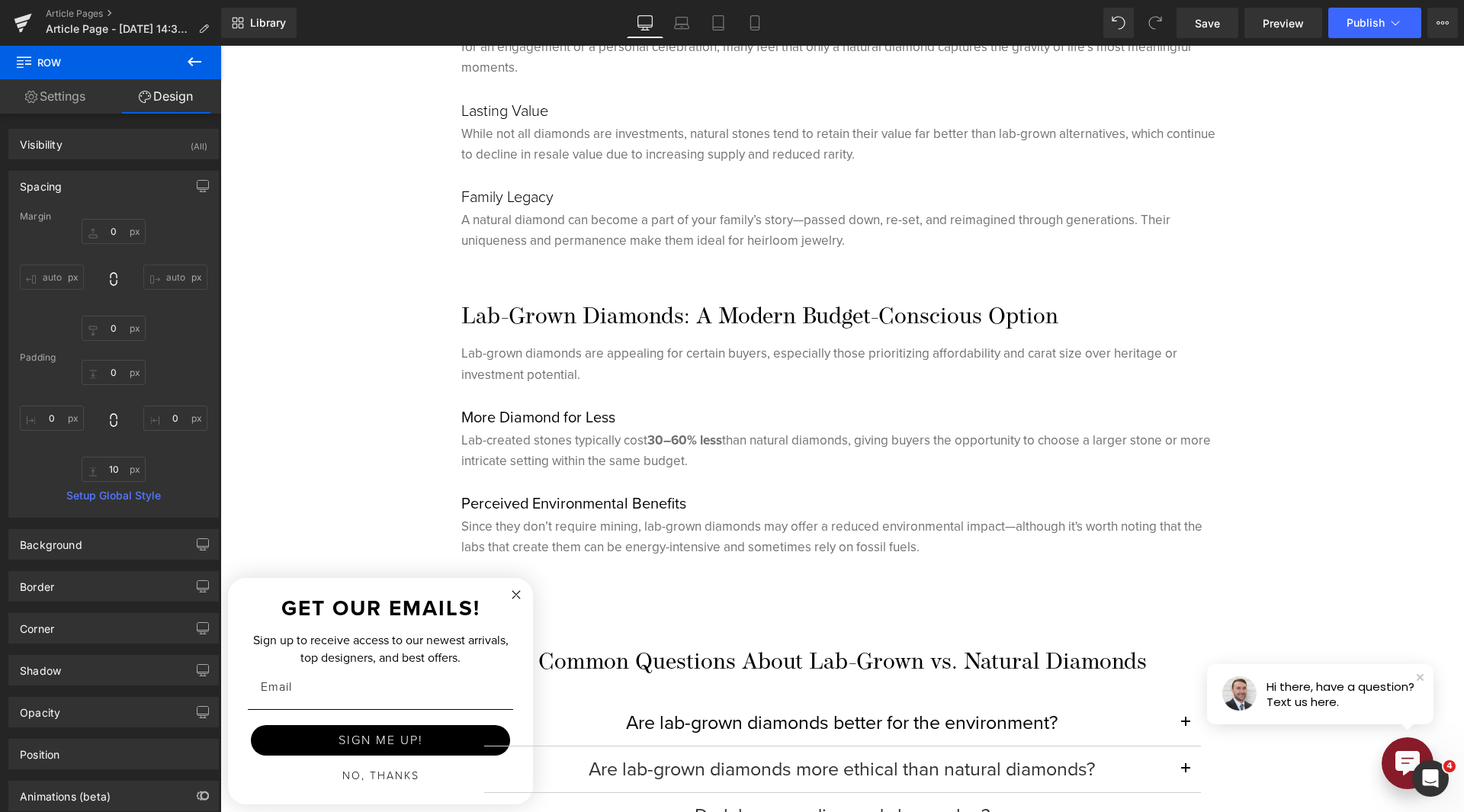
click at [198, 54] on icon at bounding box center [194, 61] width 19 height 19
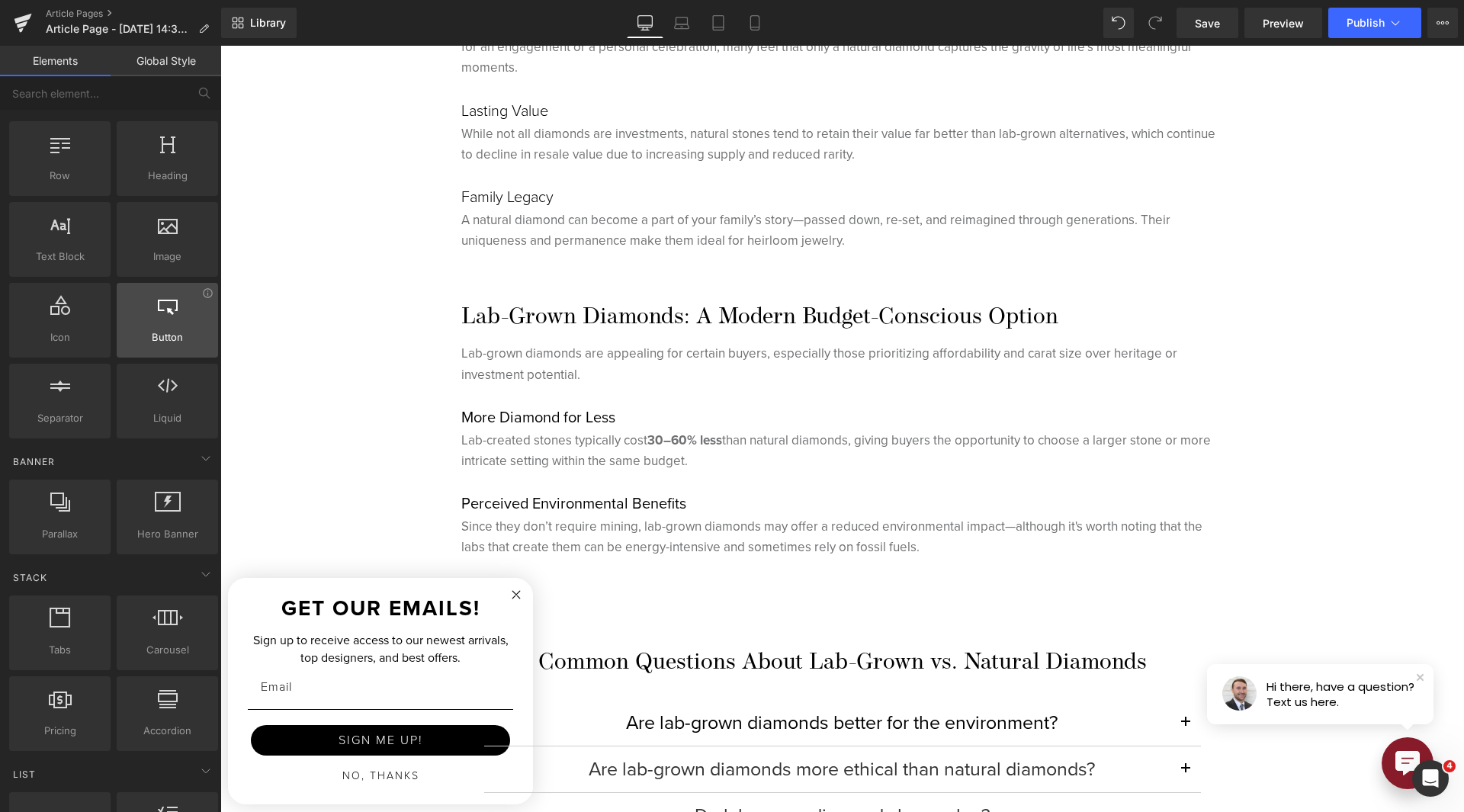
scroll to position [0, 0]
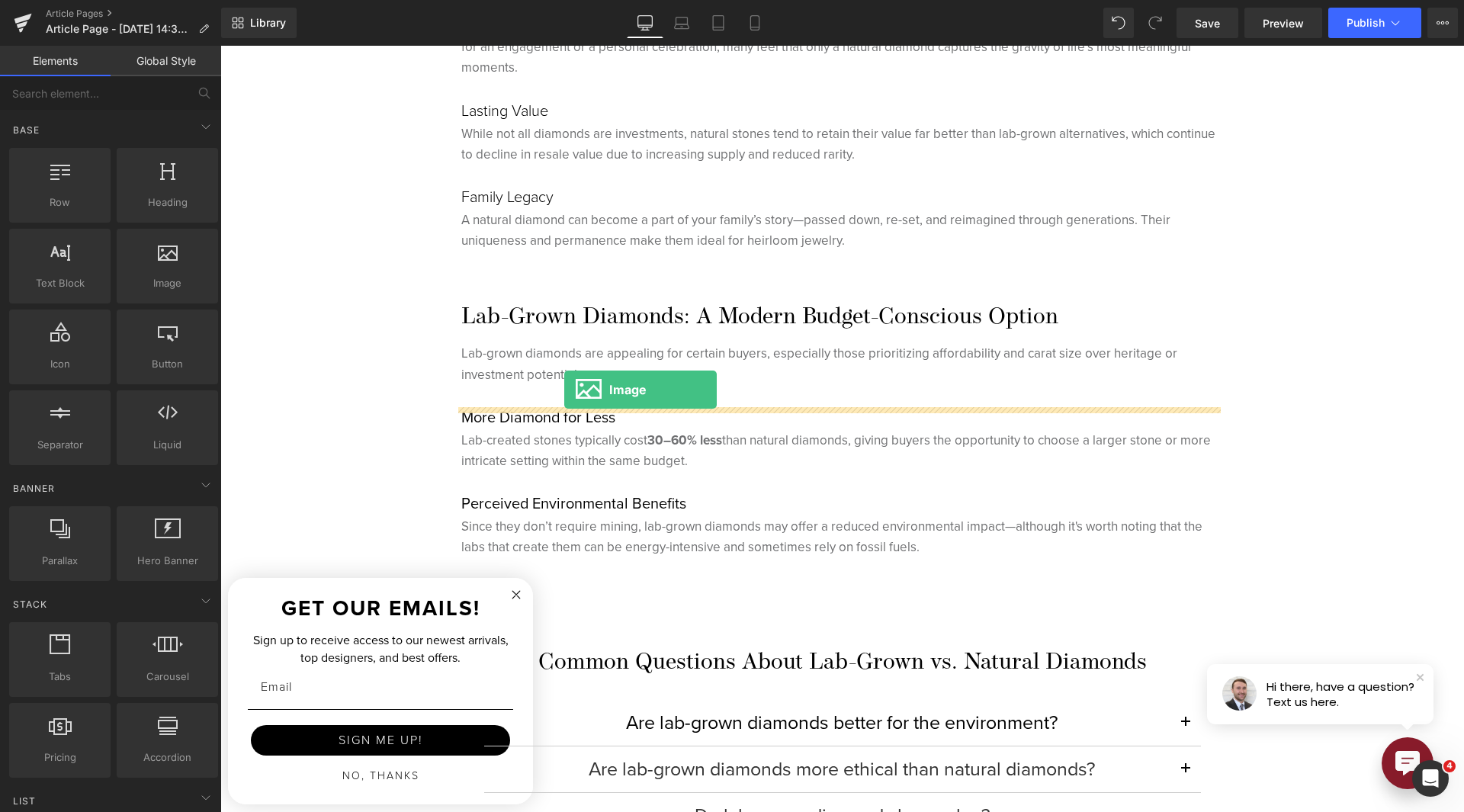
drag, startPoint x: 381, startPoint y: 296, endPoint x: 565, endPoint y: 390, distance: 206.6
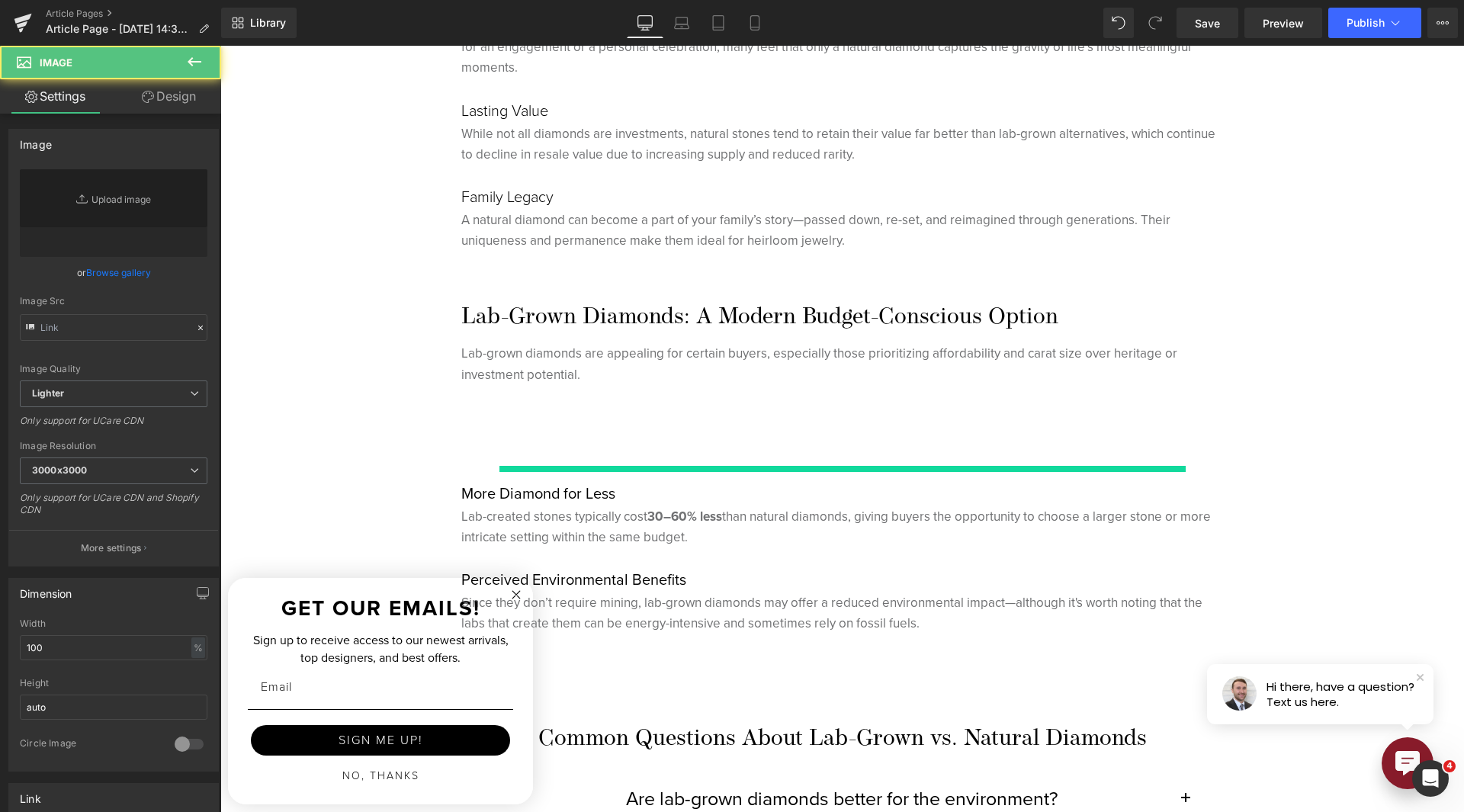
type input "//[DOMAIN_NAME][URL]"
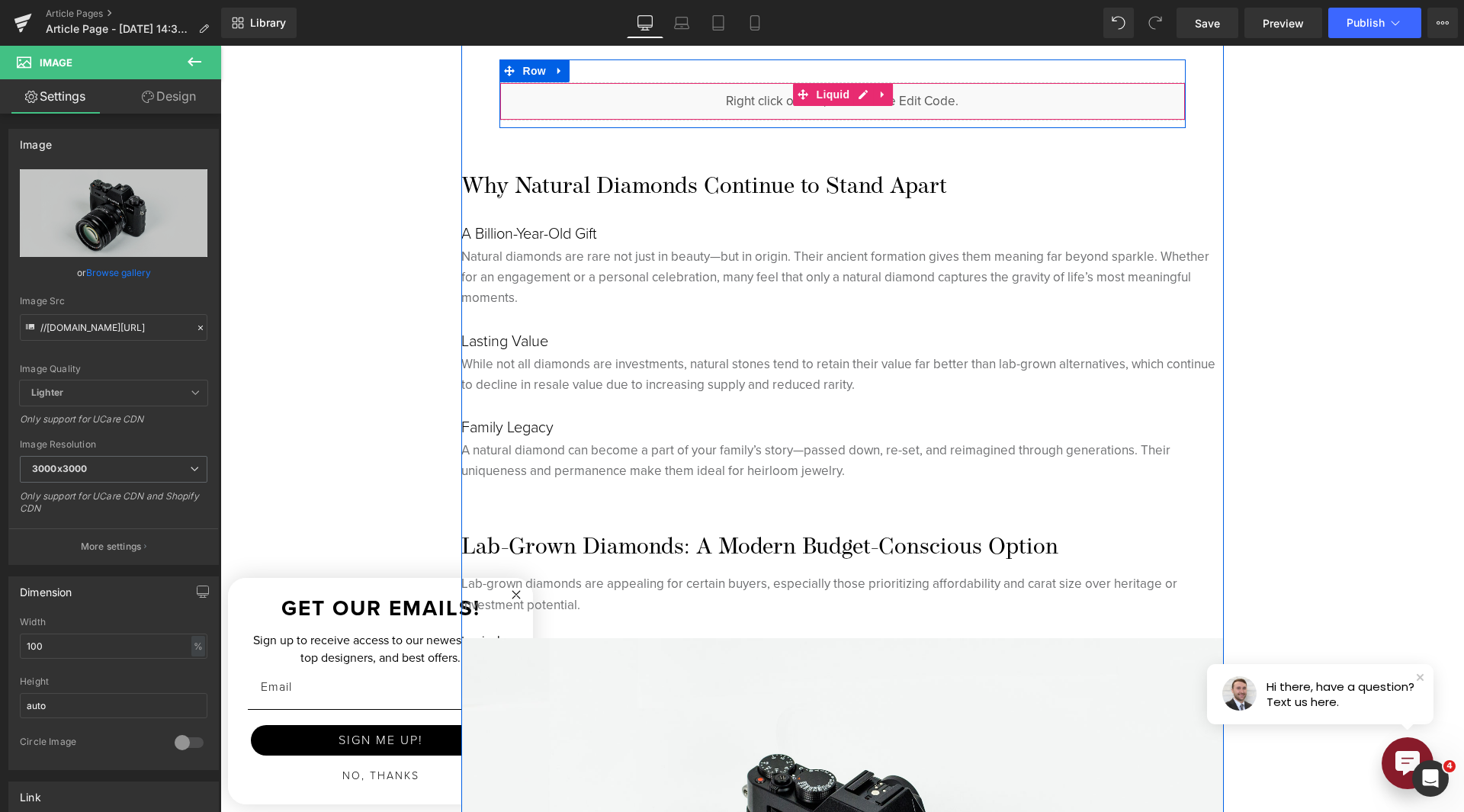
scroll to position [1677, 0]
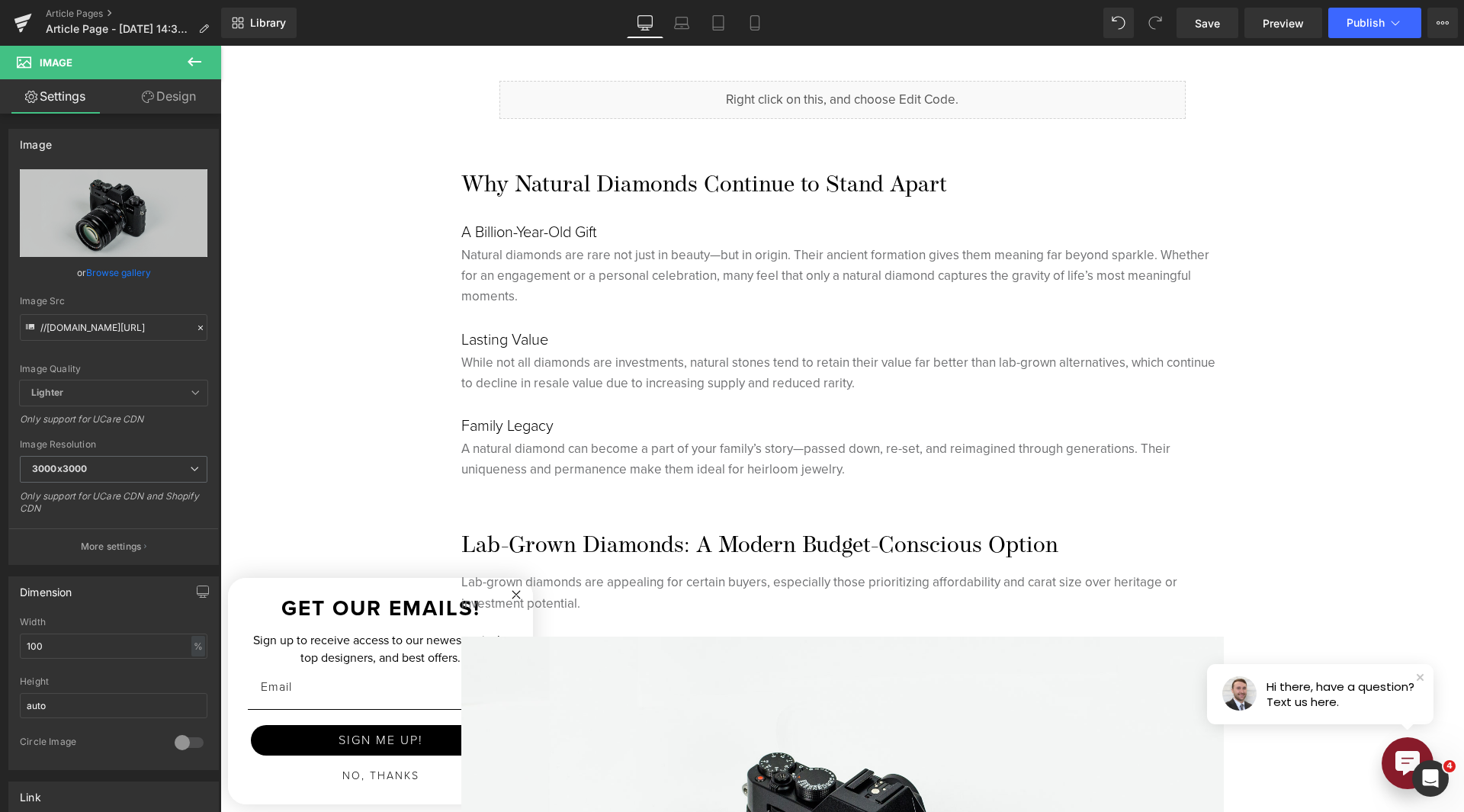
click at [194, 67] on icon at bounding box center [194, 61] width 19 height 19
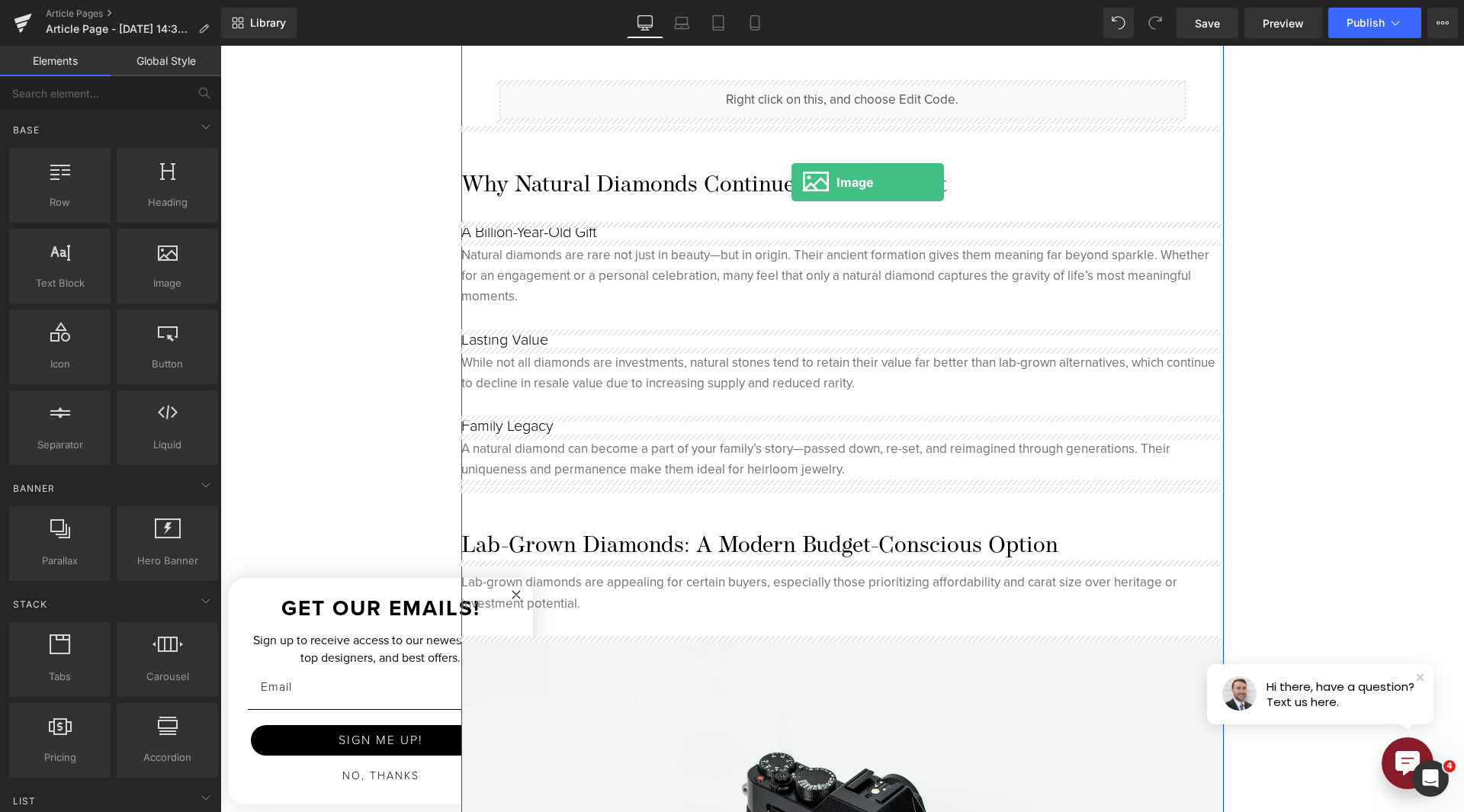
drag, startPoint x: 363, startPoint y: 305, endPoint x: 792, endPoint y: 183, distance: 446.0
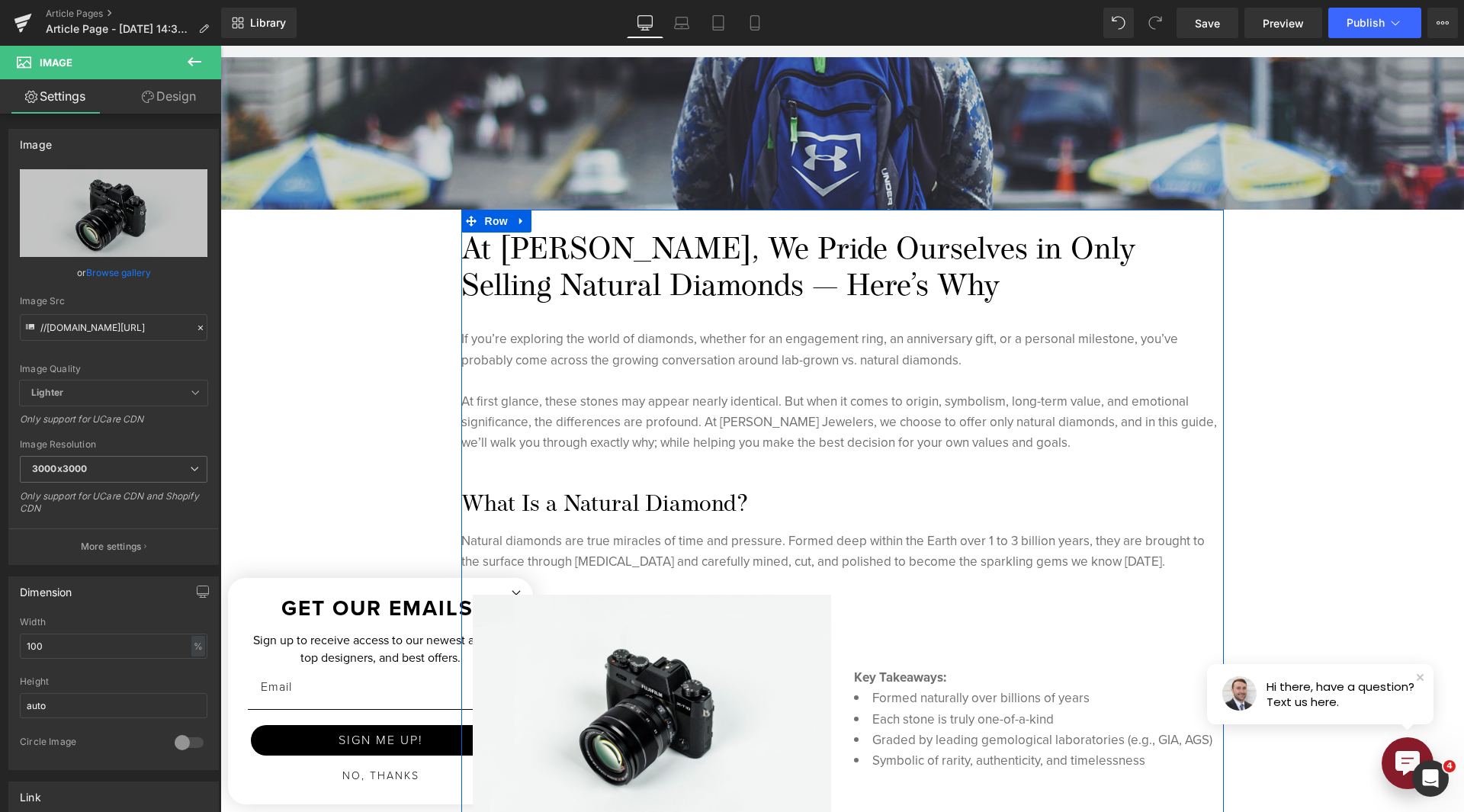
scroll to position [458, 0]
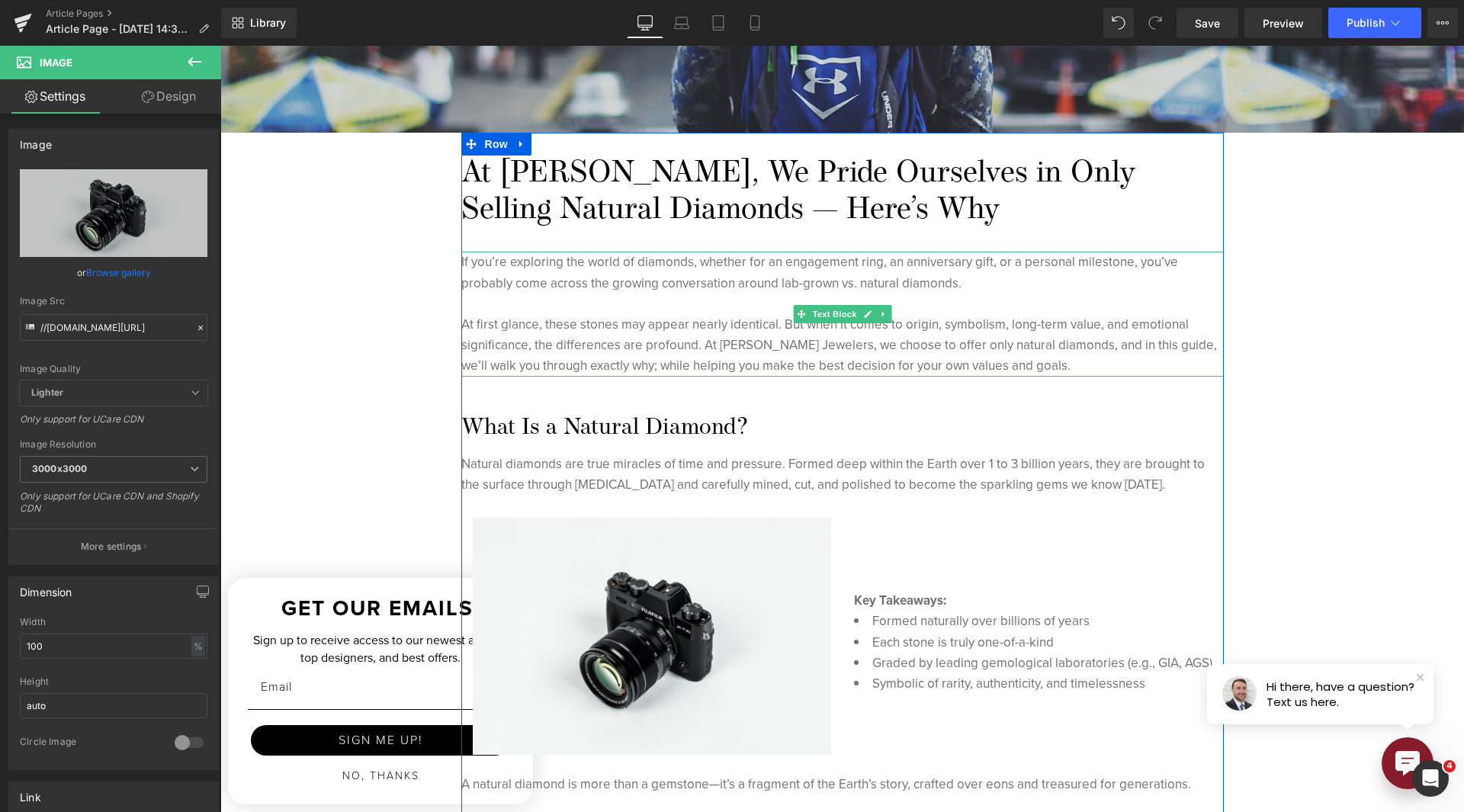
click at [722, 301] on p at bounding box center [842, 304] width 762 height 20
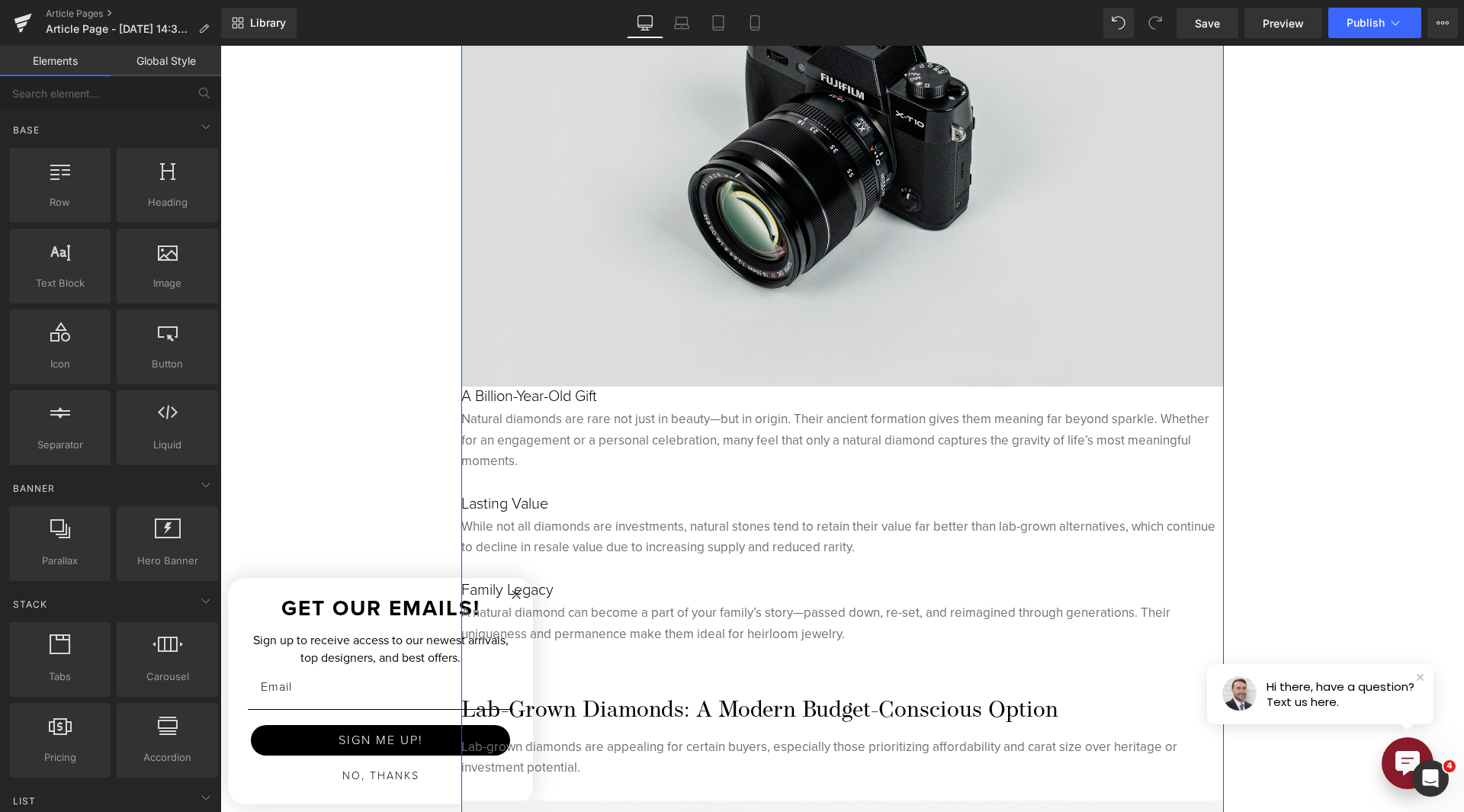
scroll to position [2211, 0]
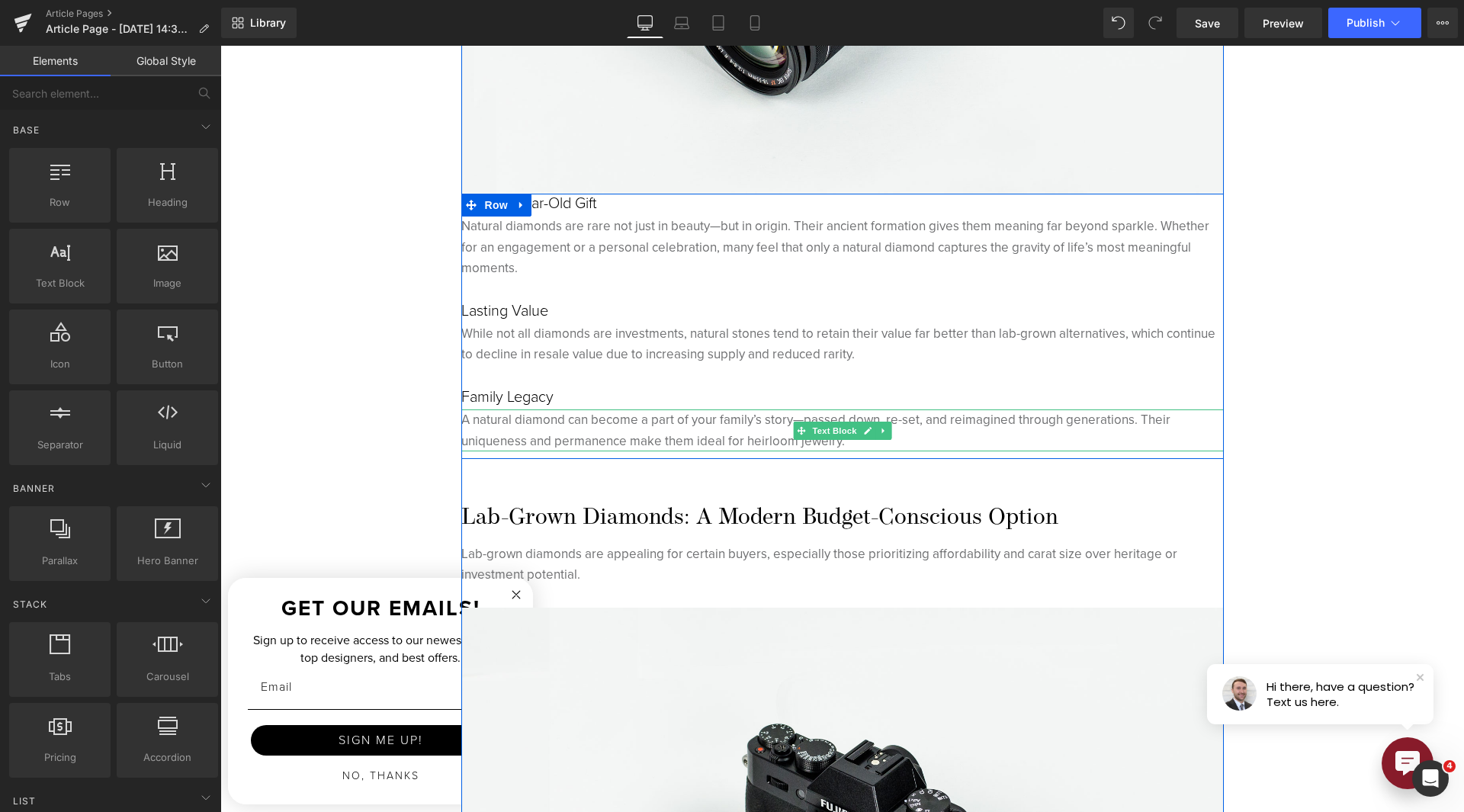
click at [557, 435] on p "A natural diamond can become a part of your family’s story—passed down, re-set,…" at bounding box center [842, 430] width 762 height 41
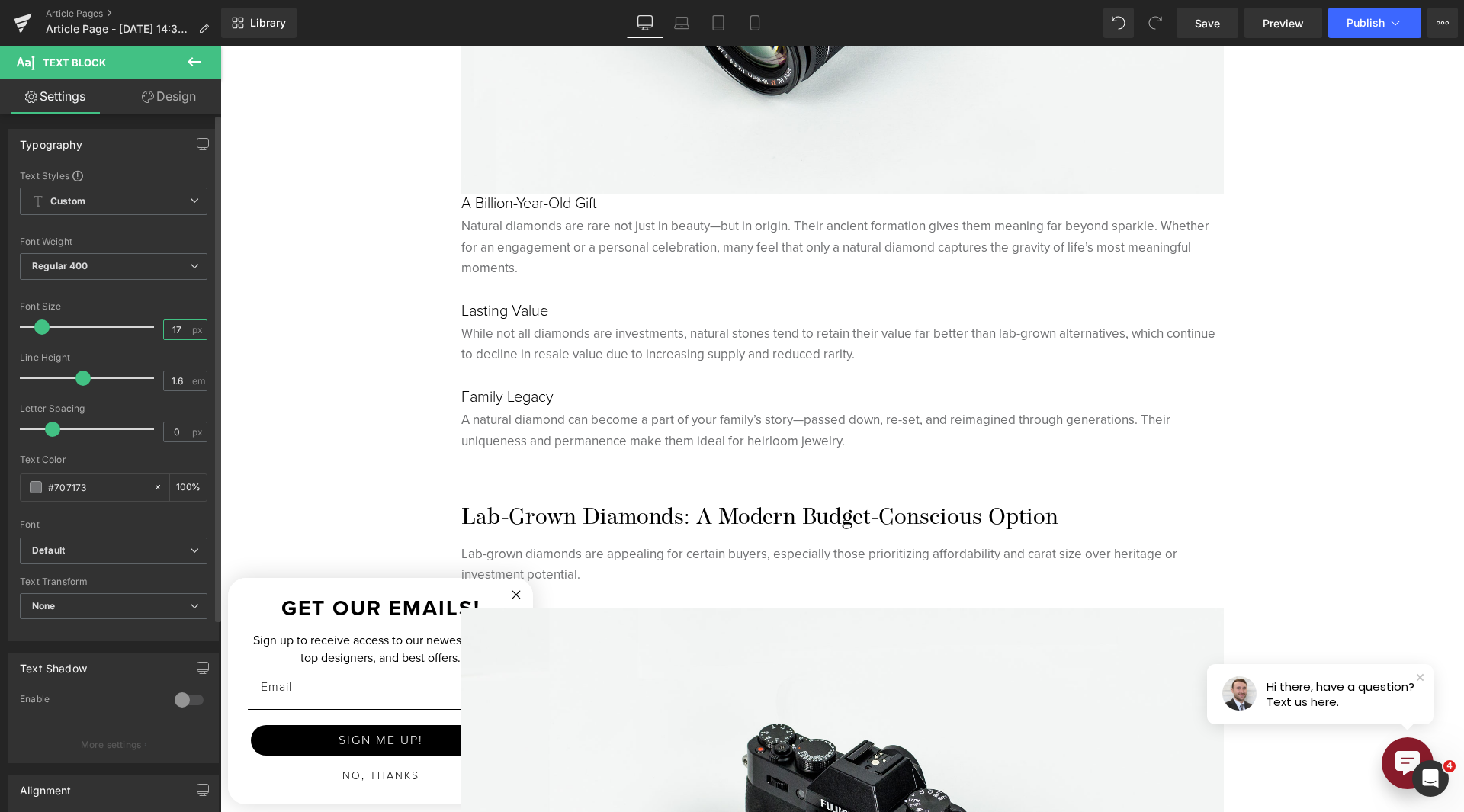
click at [164, 326] on input "17" at bounding box center [177, 329] width 27 height 19
type input "15"
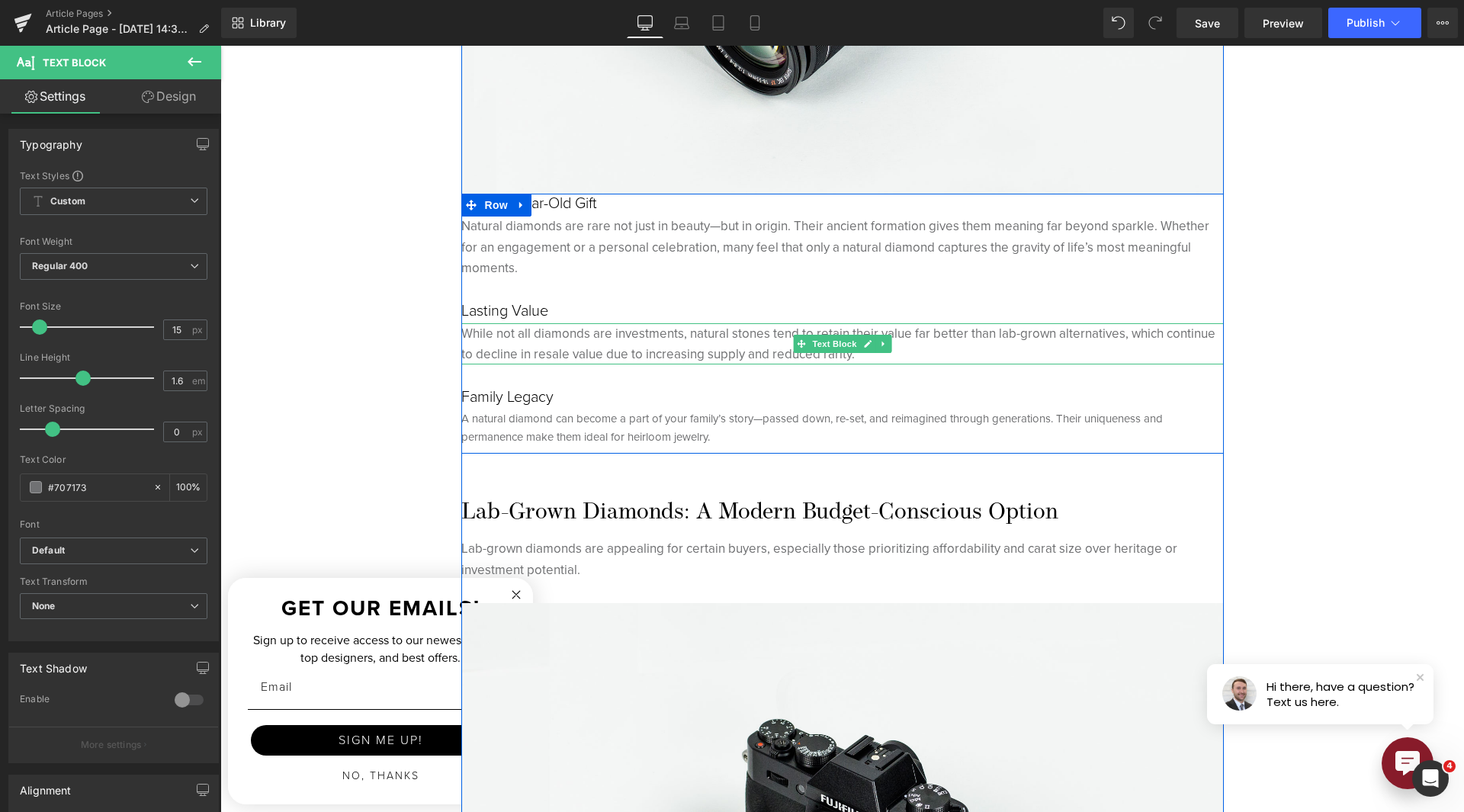
click at [547, 341] on p "While not all diamonds are investments, natural stones tend to retain their val…" at bounding box center [842, 344] width 762 height 41
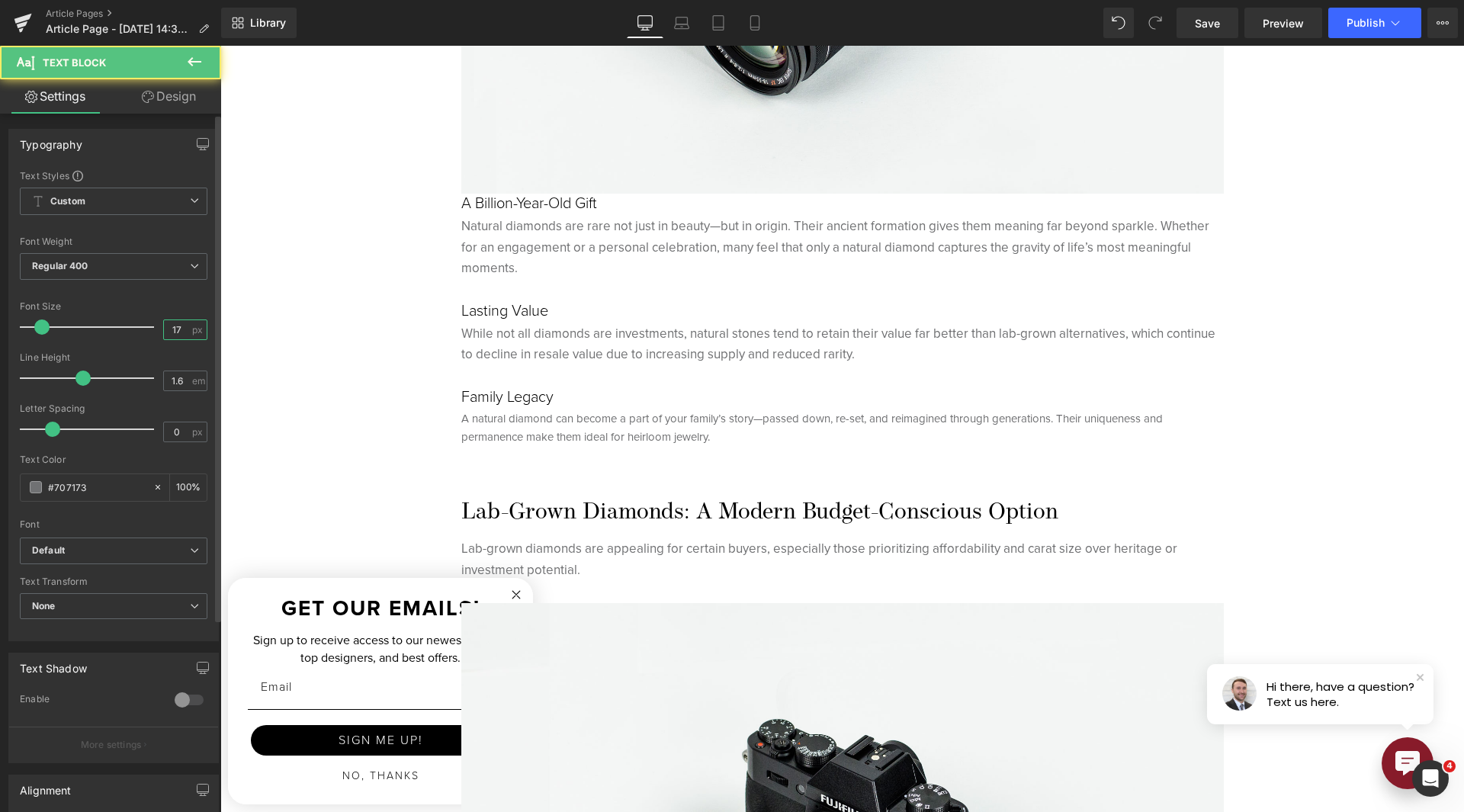
click at [167, 334] on input "17" at bounding box center [177, 329] width 27 height 19
type input "15"
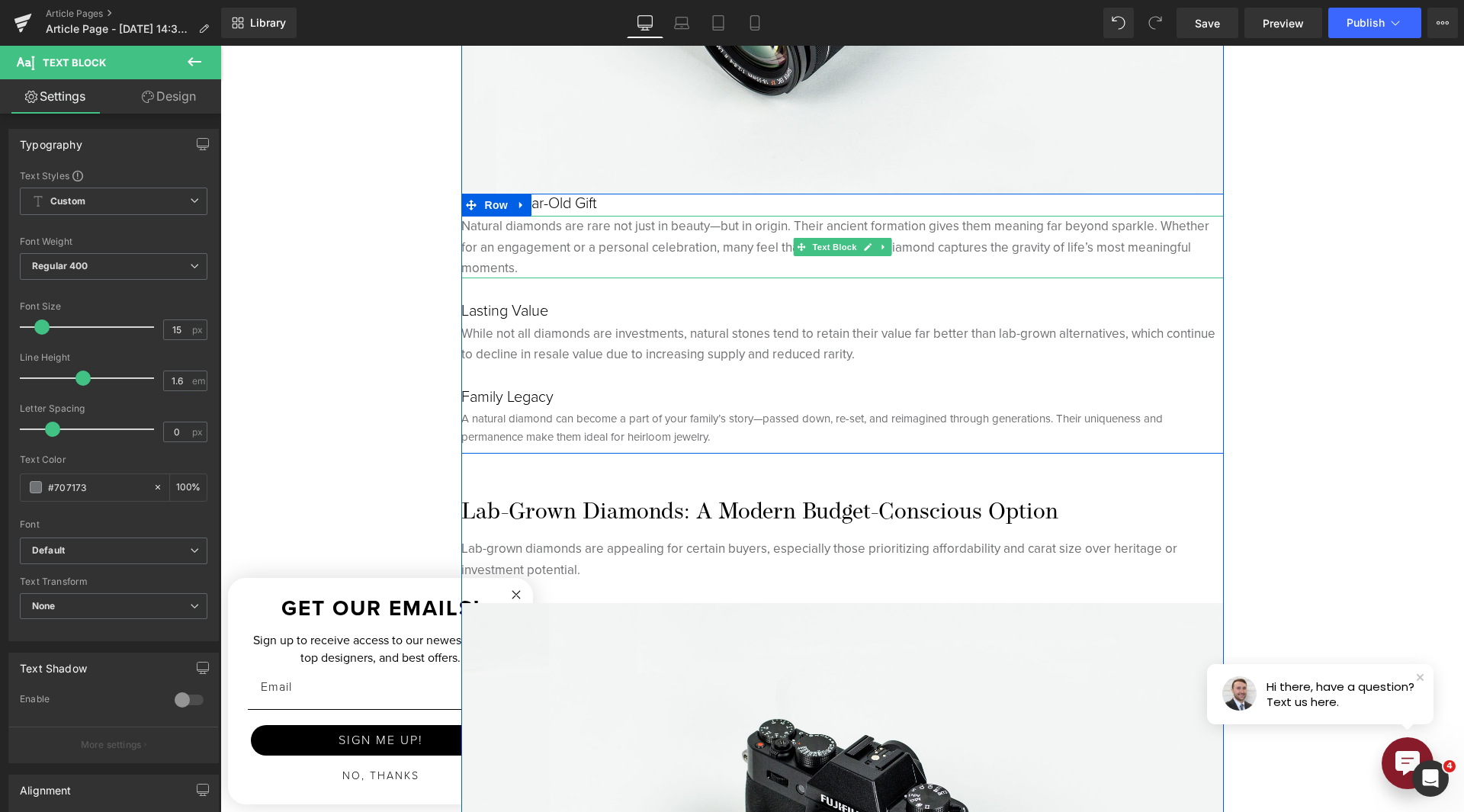
click at [539, 264] on p "Natural diamonds are rare not just in beauty—but in origin. Their ancient forma…" at bounding box center [842, 247] width 762 height 62
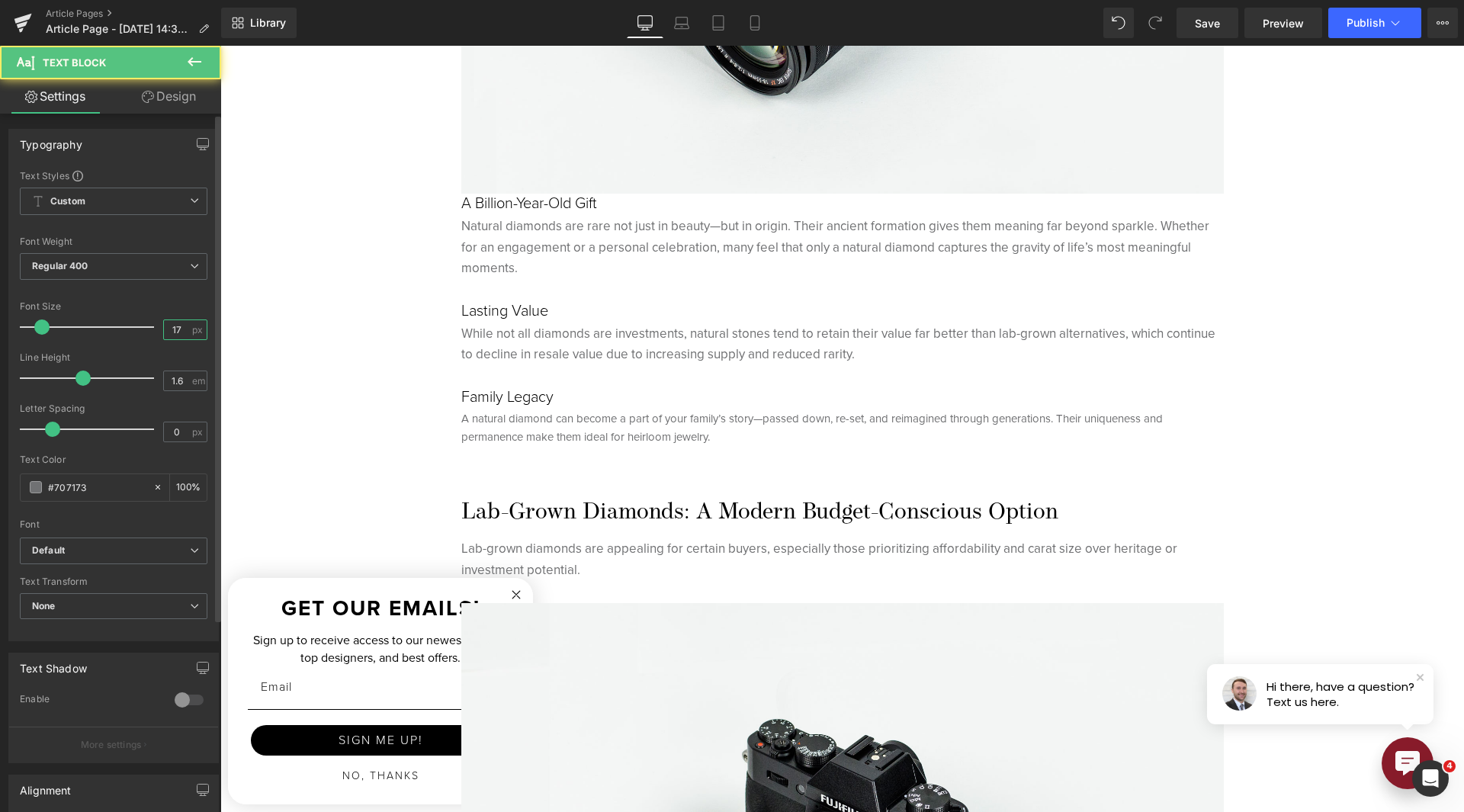
click at [164, 334] on input "17" at bounding box center [177, 329] width 27 height 19
click at [164, 333] on input "17" at bounding box center [177, 329] width 27 height 19
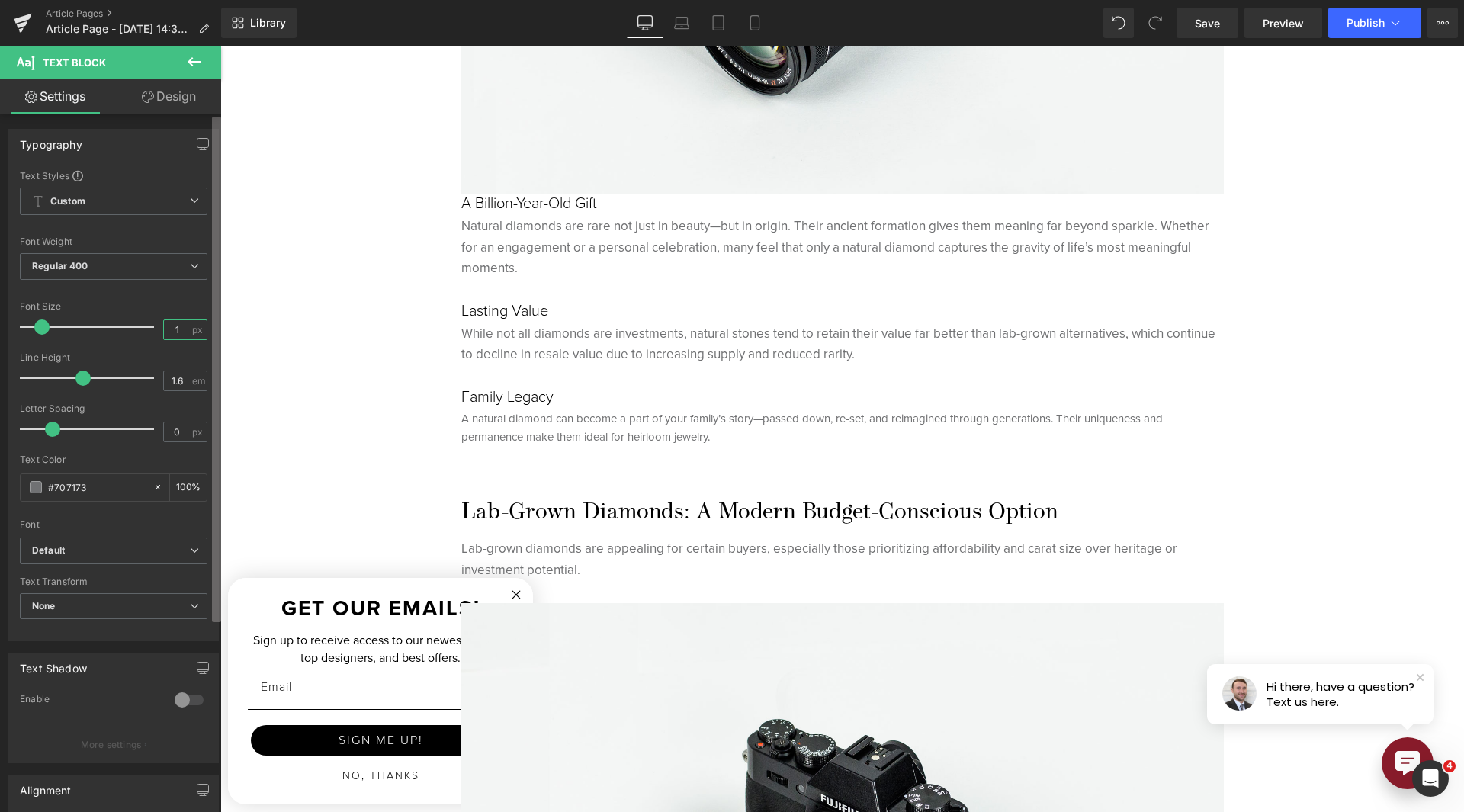
type input "15"
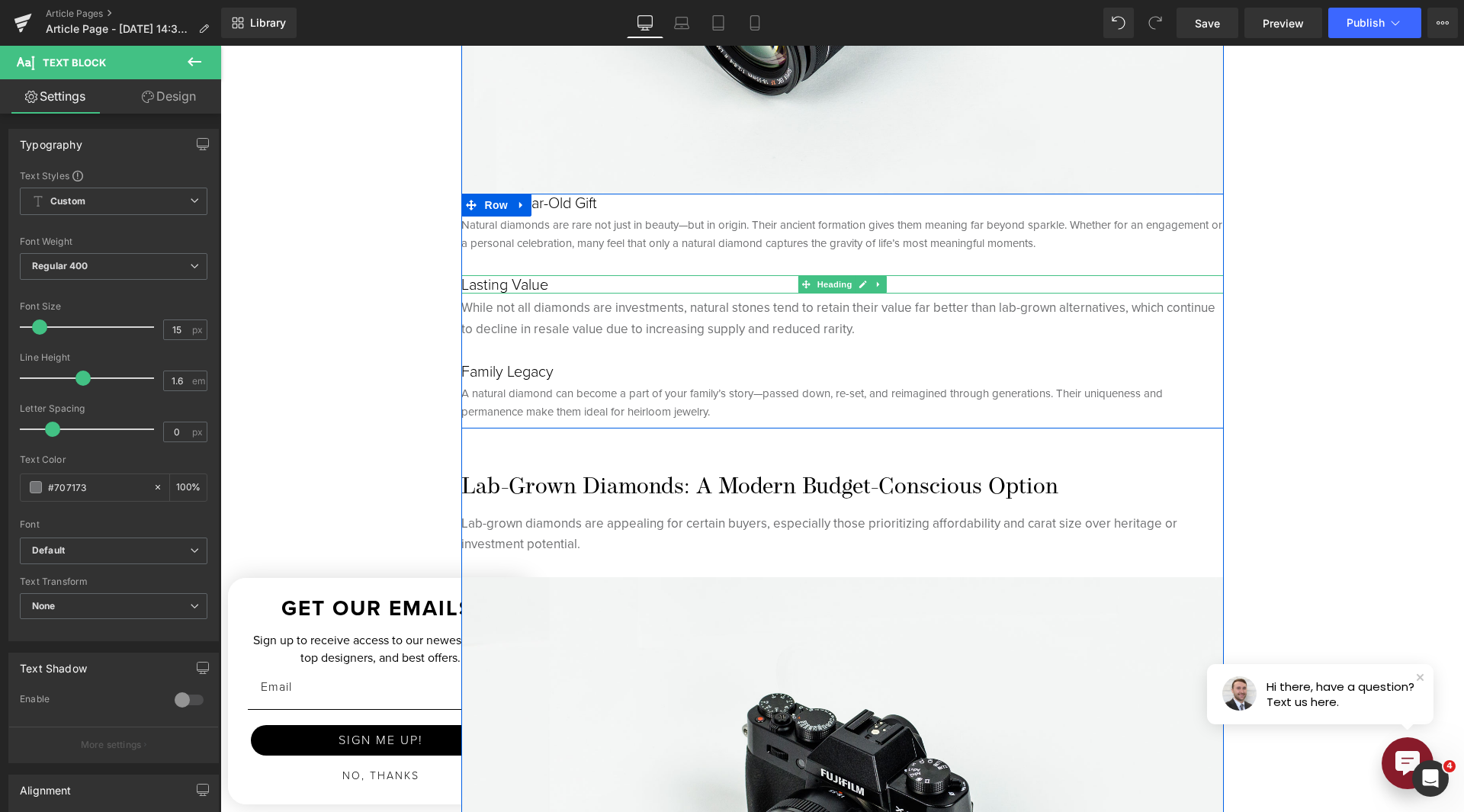
click at [501, 280] on h5 "Lasting Value" at bounding box center [842, 284] width 762 height 19
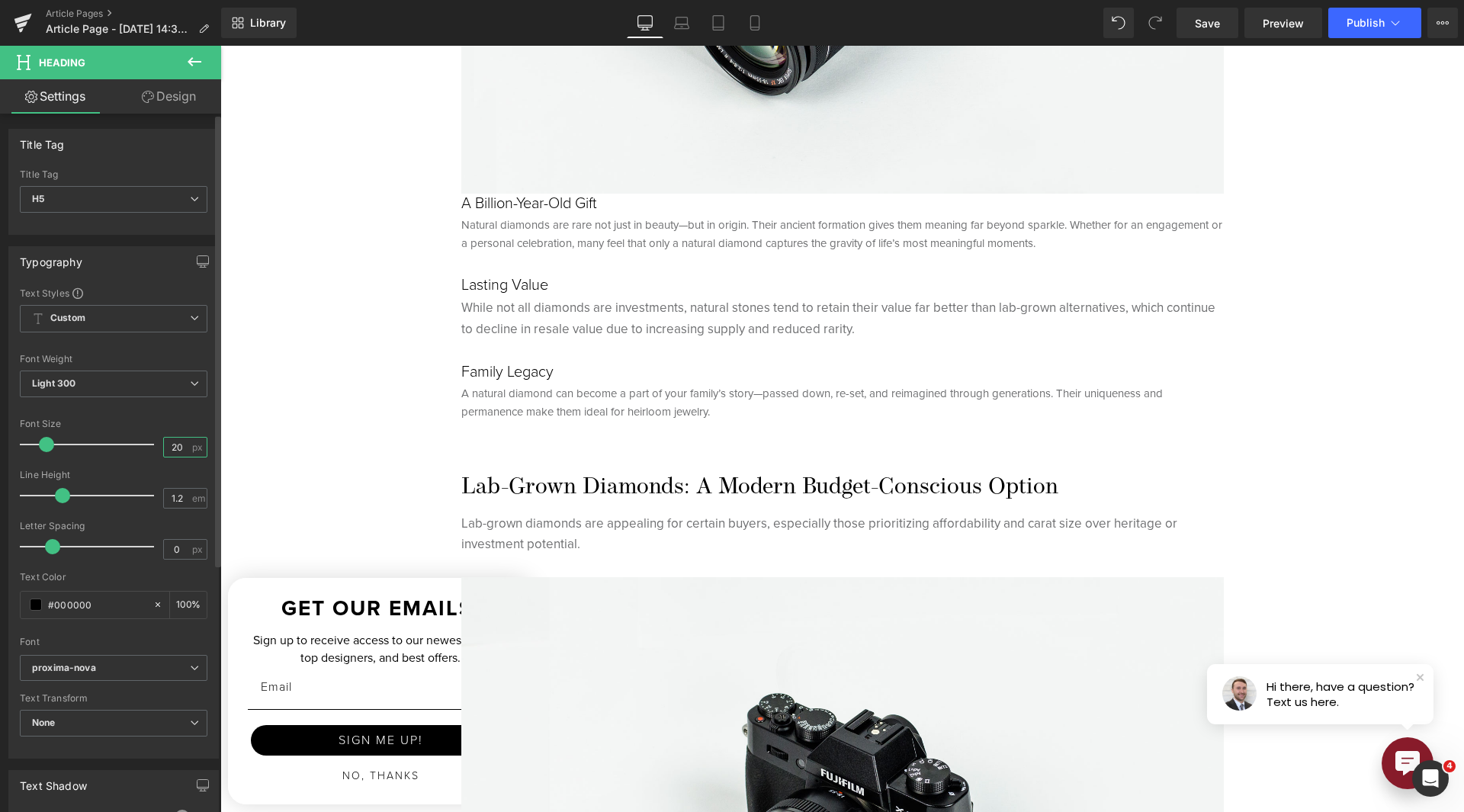
click at [165, 443] on input "20" at bounding box center [177, 447] width 27 height 19
type input "18"
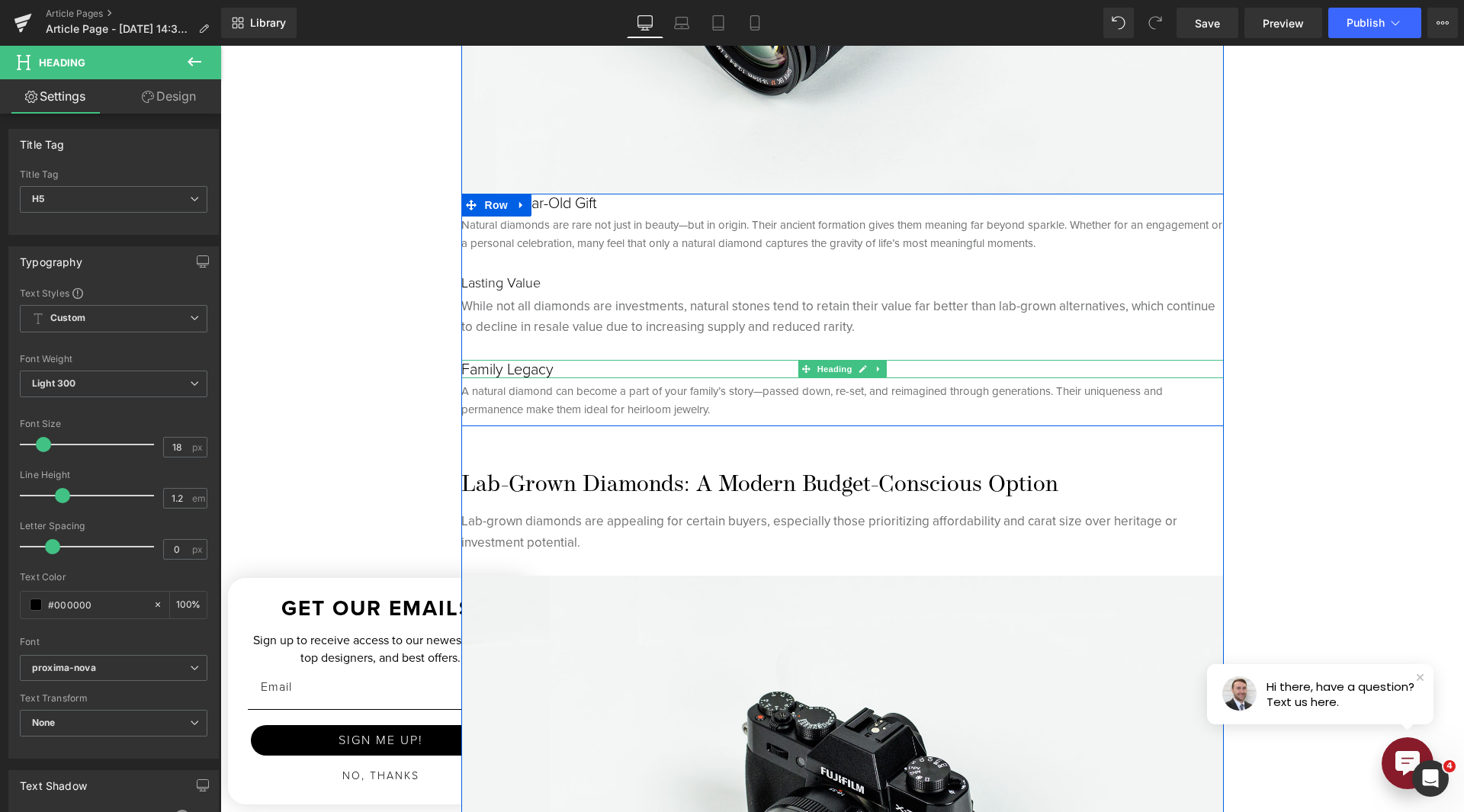
click at [507, 366] on h5 "Family Legacy" at bounding box center [842, 369] width 762 height 19
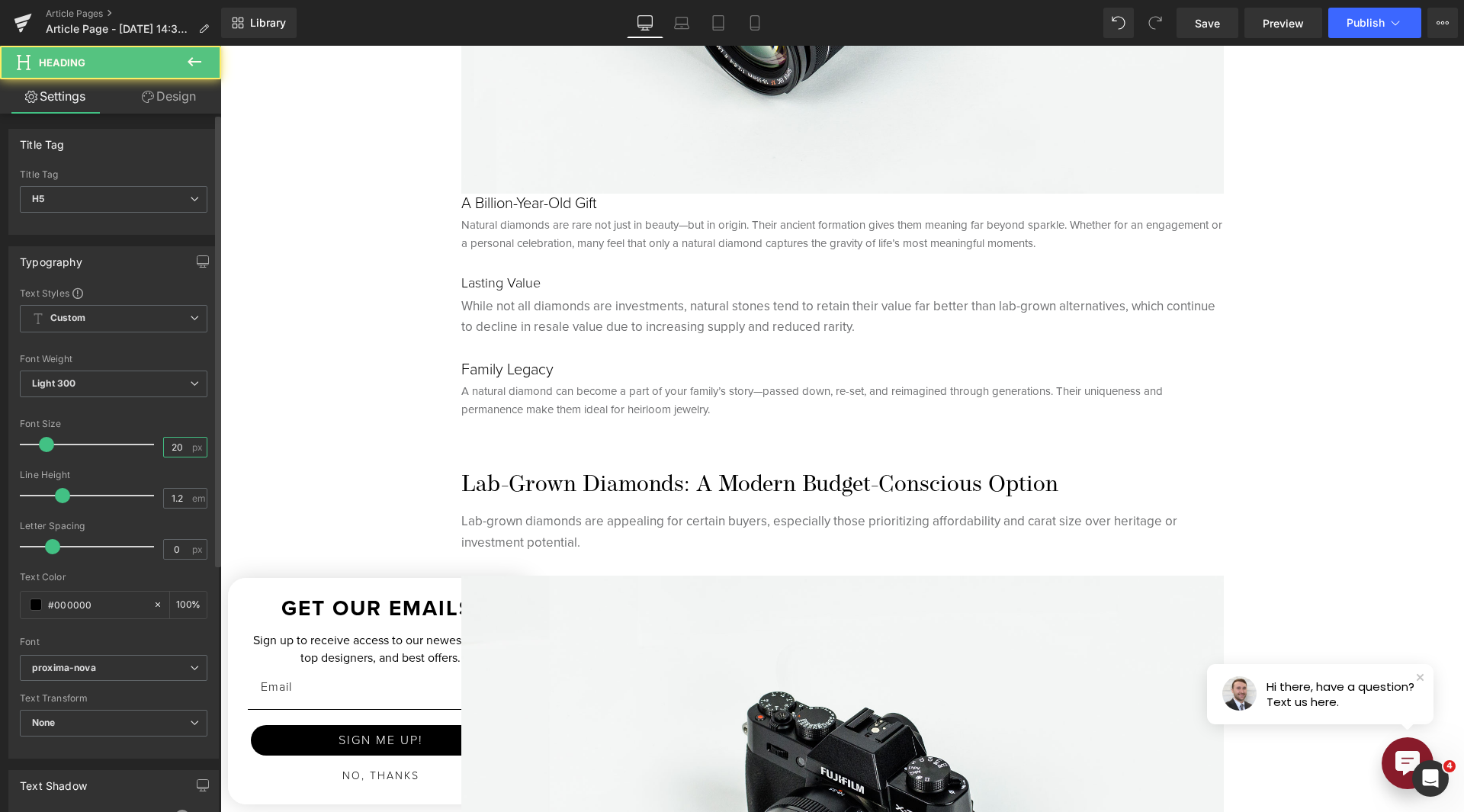
click at [164, 450] on input "20" at bounding box center [177, 447] width 27 height 19
click at [165, 450] on input "20" at bounding box center [177, 447] width 27 height 19
type input "18"
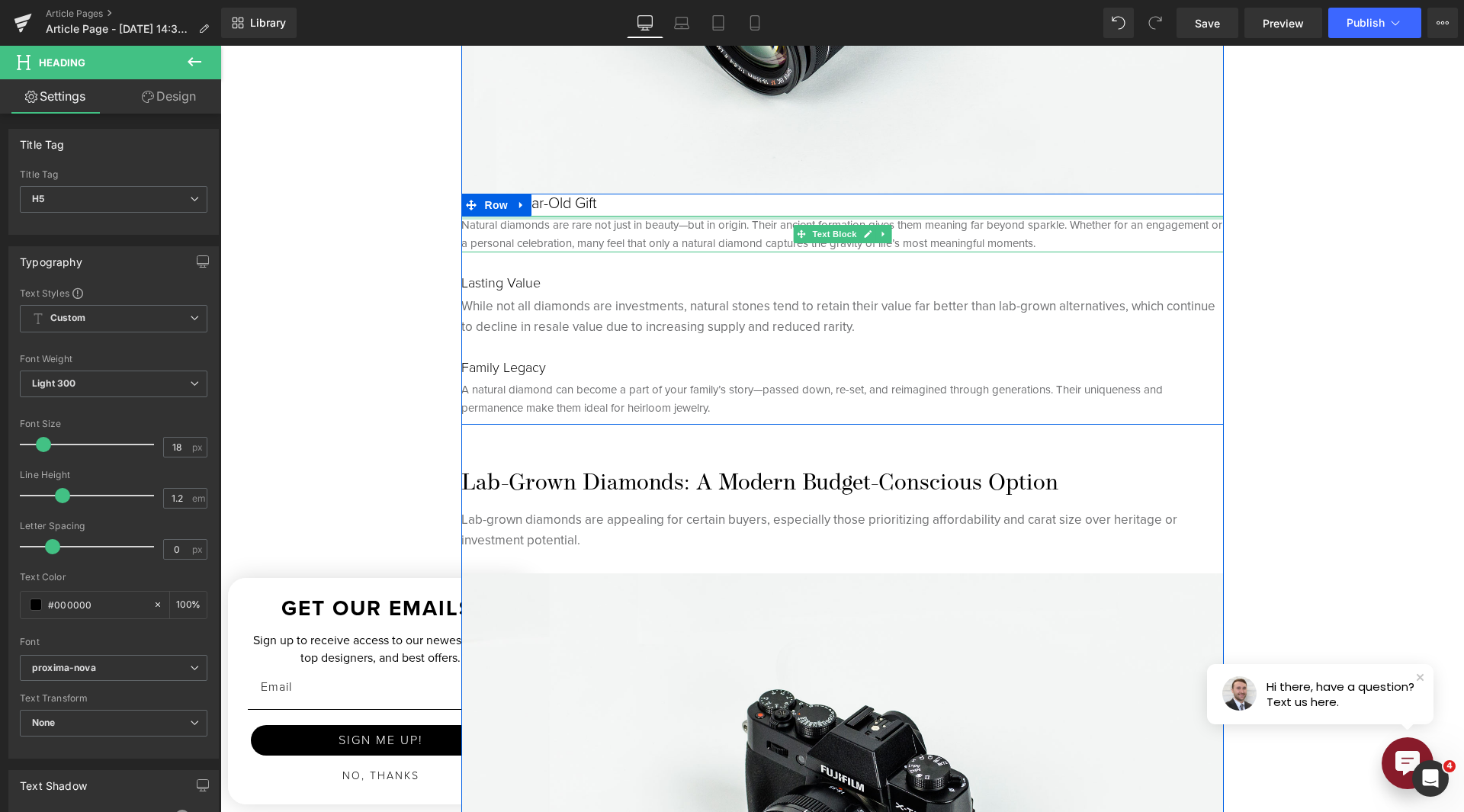
click at [546, 204] on h5 "A Billion-Year-Old Gift" at bounding box center [842, 203] width 762 height 19
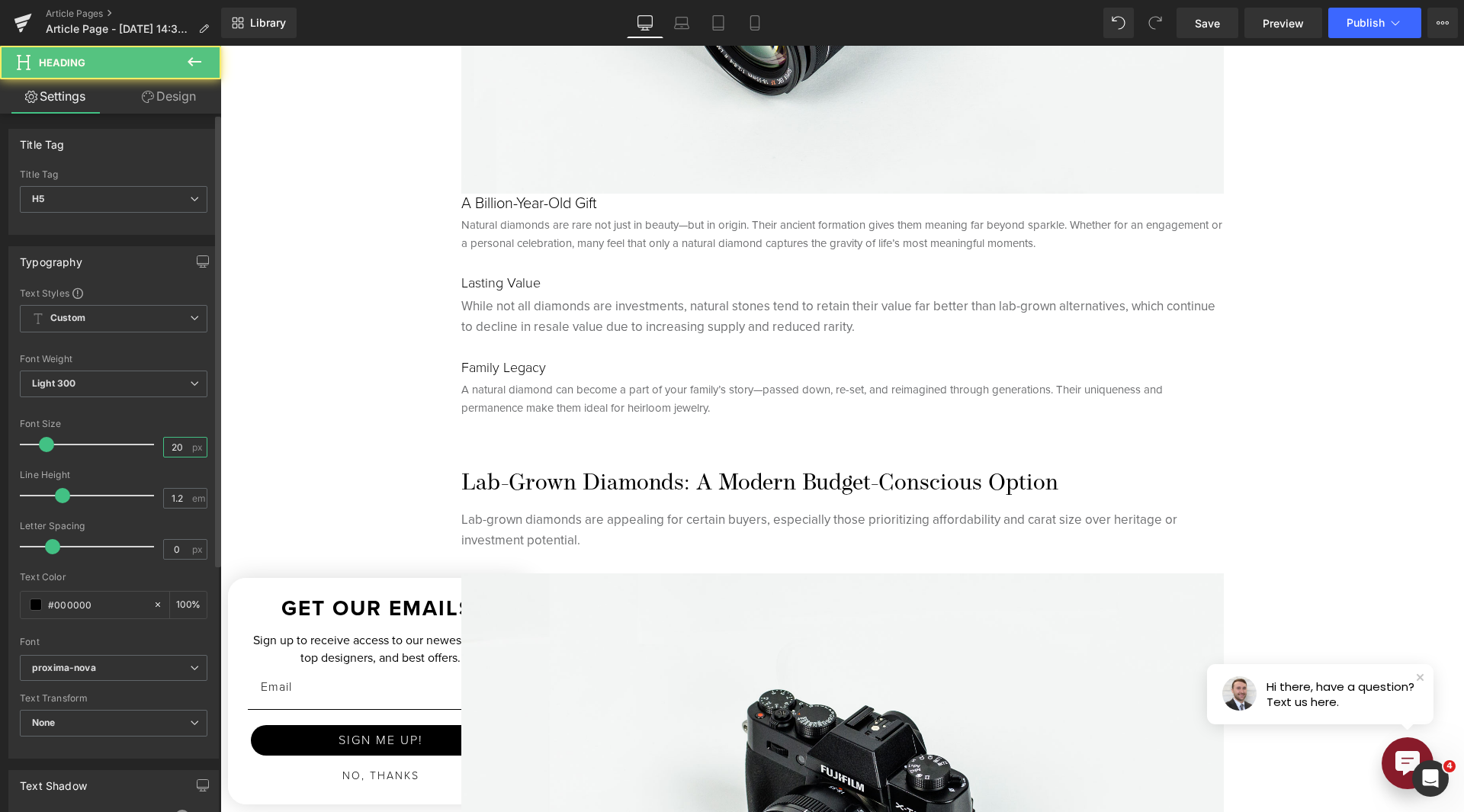
click at [164, 454] on input "20" at bounding box center [177, 447] width 27 height 19
click at [164, 453] on input "20" at bounding box center [177, 447] width 27 height 19
type input "18"
click at [834, 310] on div "While not all diamonds are investments, natural stones tend to retain their val…" at bounding box center [842, 315] width 762 height 41
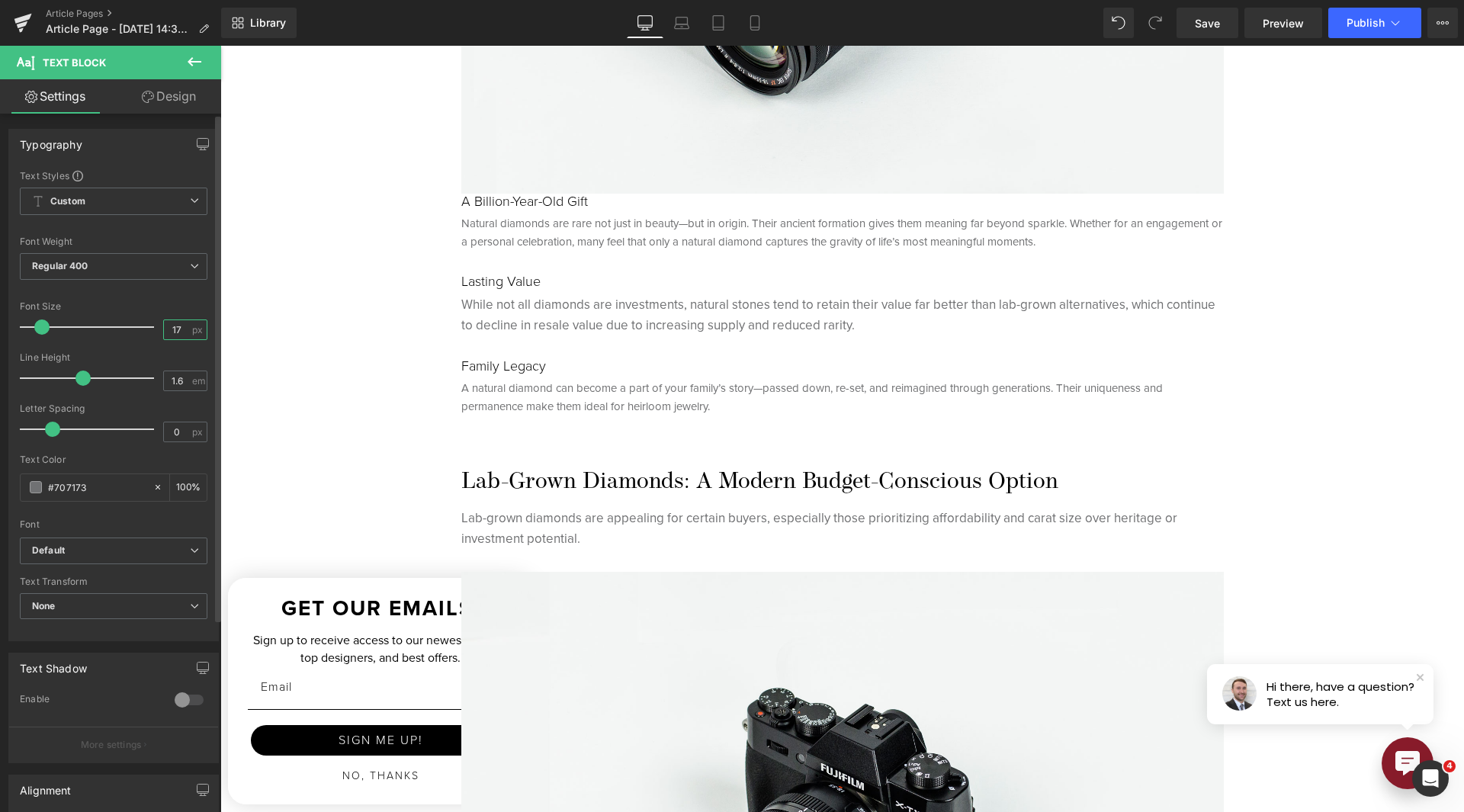
click at [164, 331] on input "17" at bounding box center [177, 329] width 27 height 19
type input "15"
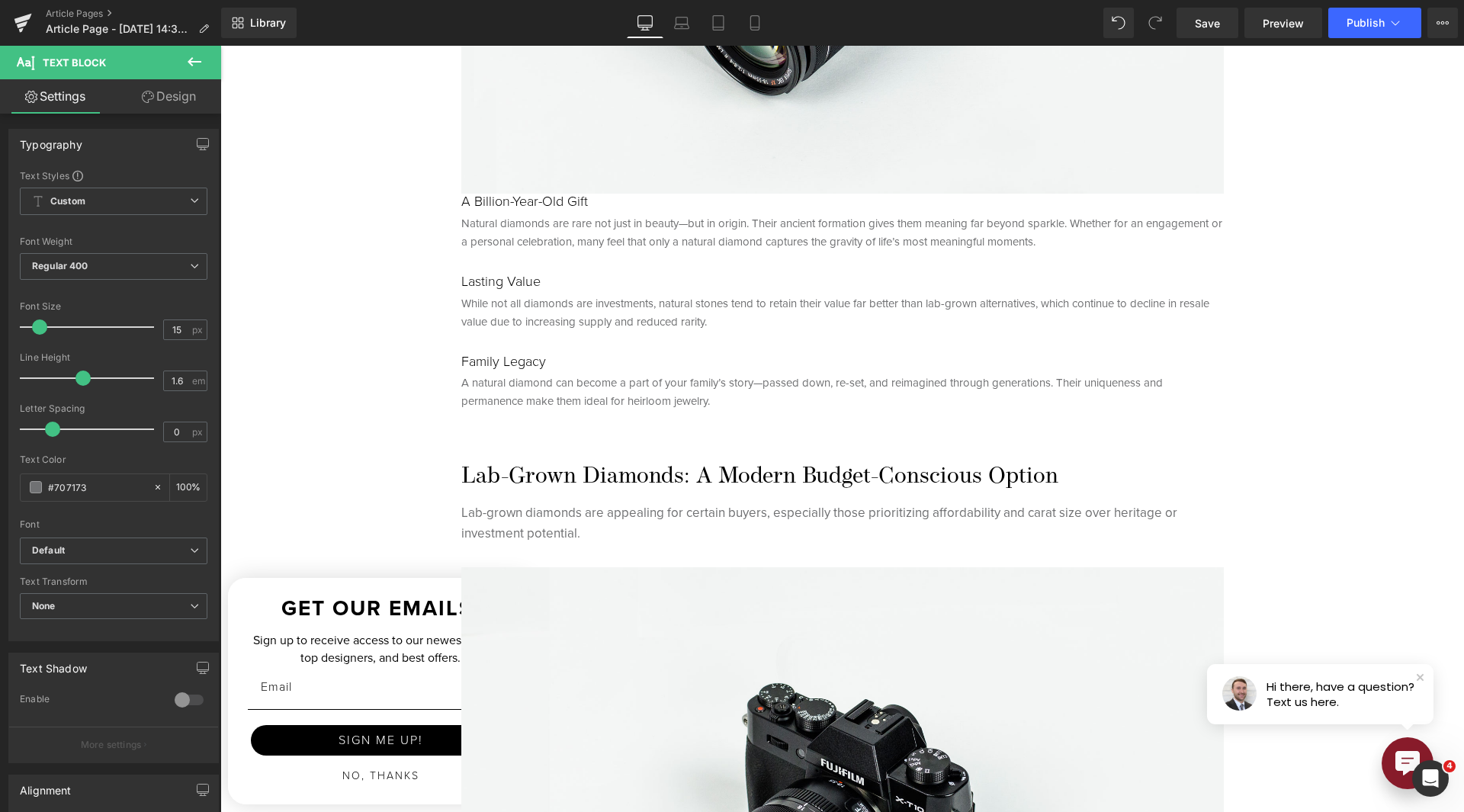
click at [1225, 321] on div "Hero Banner 200px At [PERSON_NAME], We Pride Ourselves in Only Selling Natural …" at bounding box center [842, 737] width 1244 height 5404
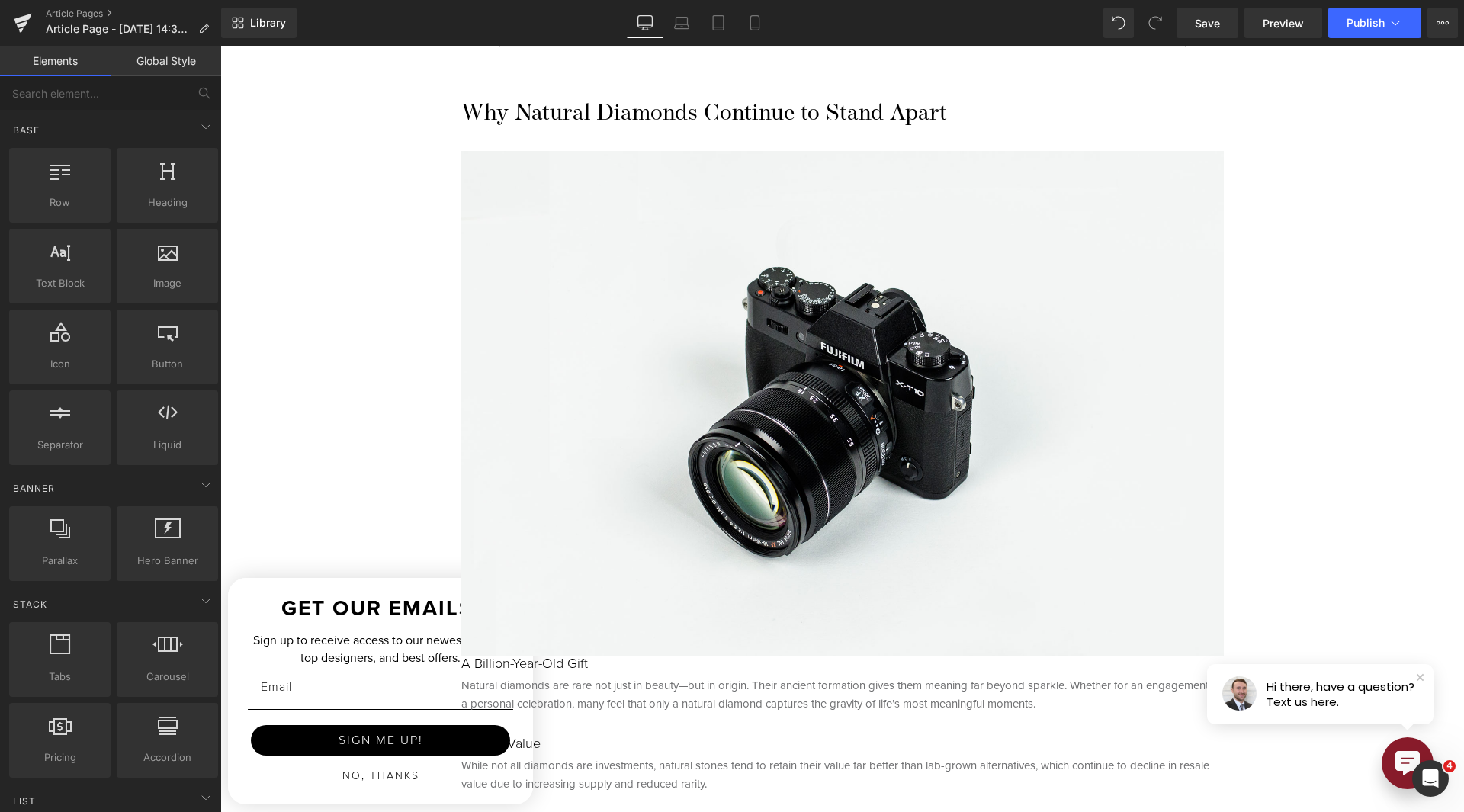
scroll to position [1372, 0]
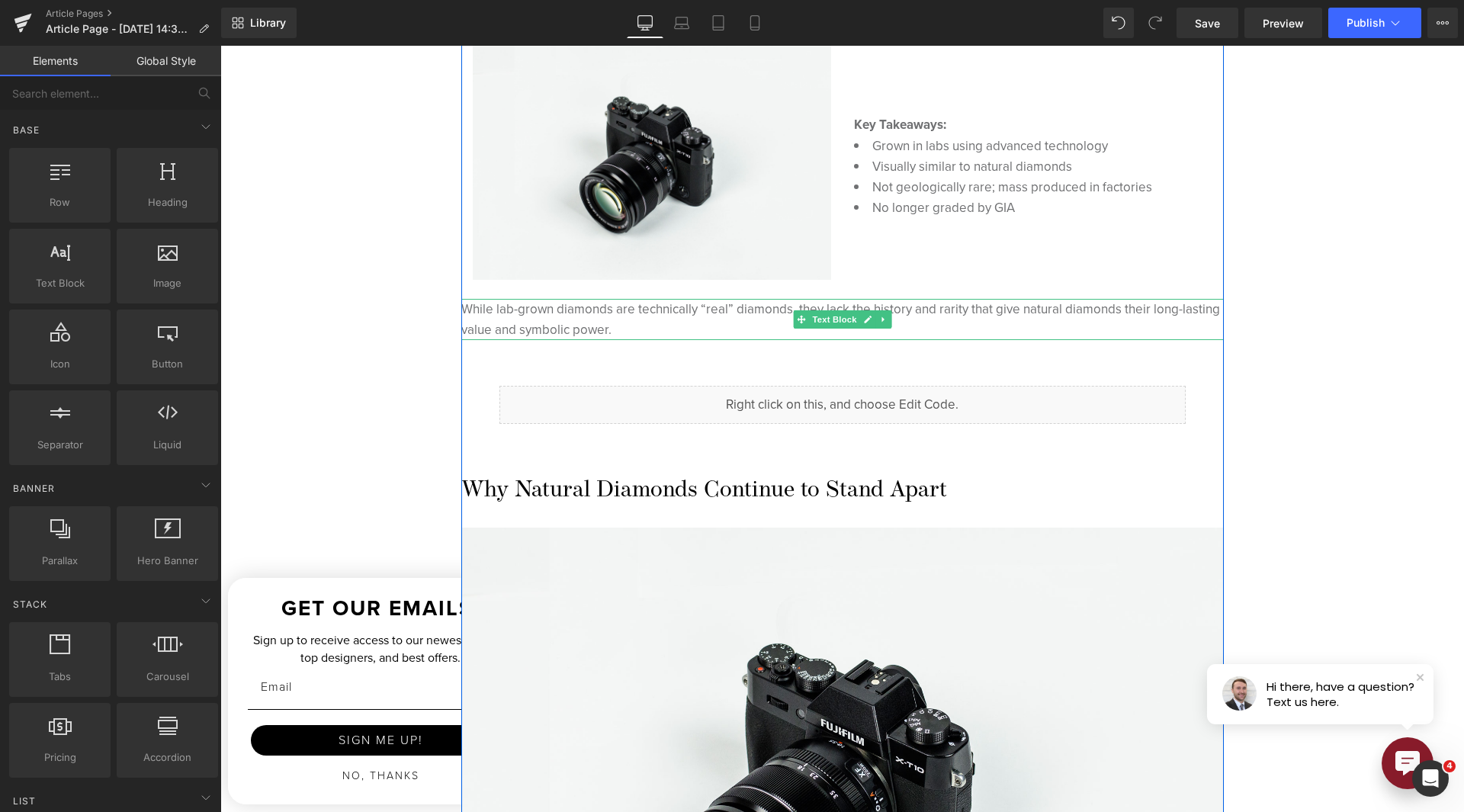
click at [573, 327] on span "While lab-grown diamonds are technically “real” diamonds, they lack the history…" at bounding box center [841, 320] width 759 height 40
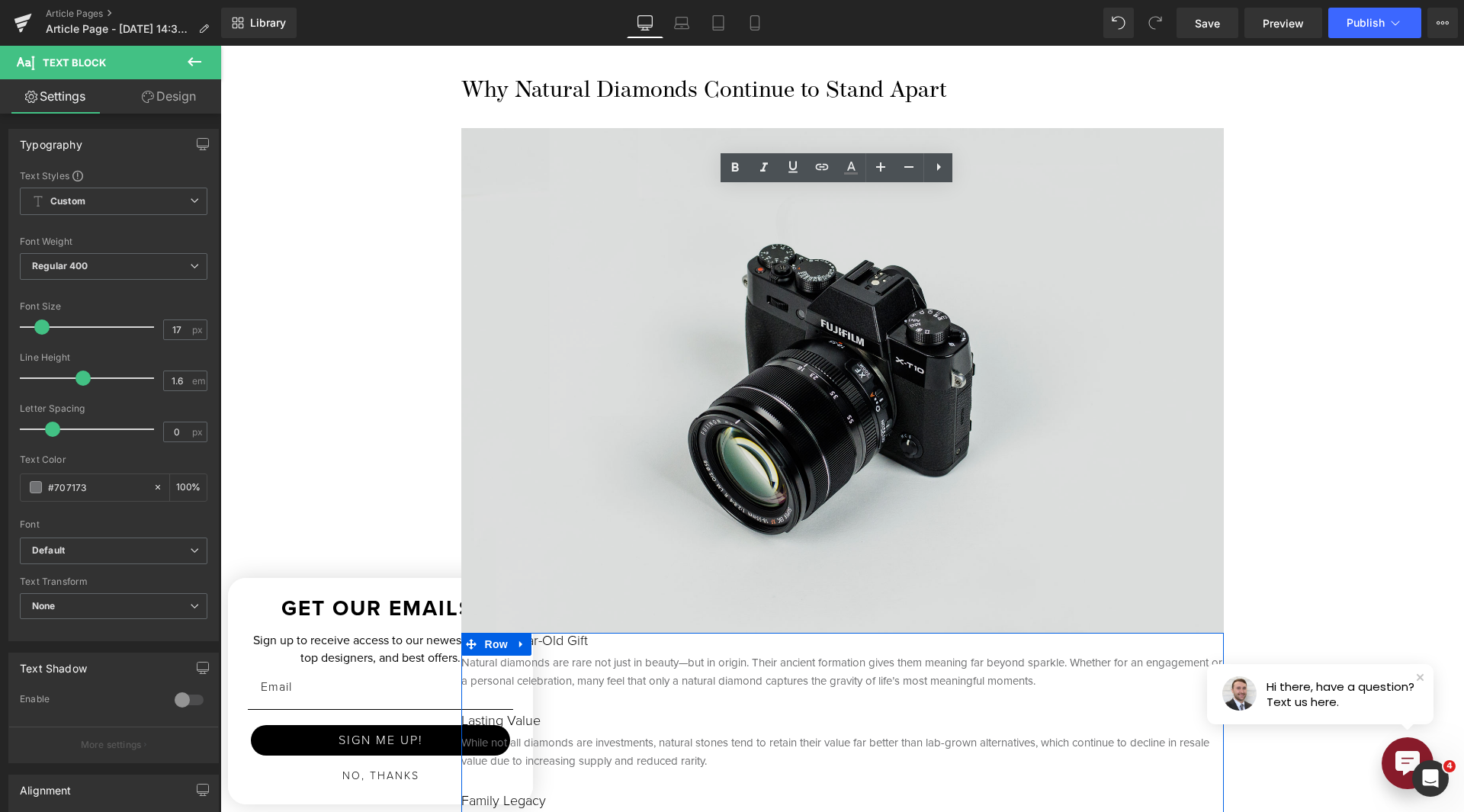
scroll to position [1449, 0]
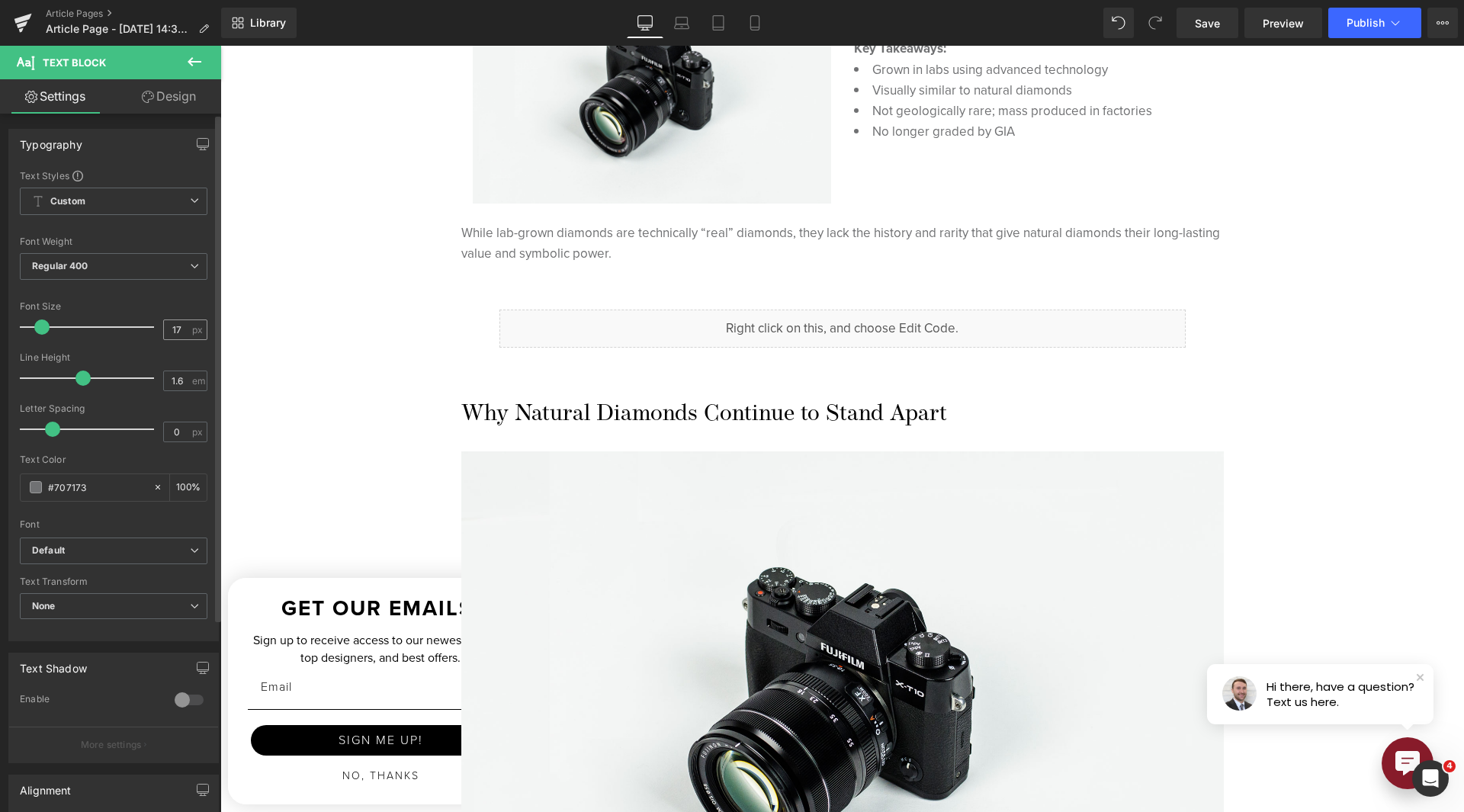
click at [158, 331] on div "Font Size 17 px" at bounding box center [113, 326] width 188 height 51
click at [164, 330] on input "17" at bounding box center [177, 329] width 27 height 19
type input "15"
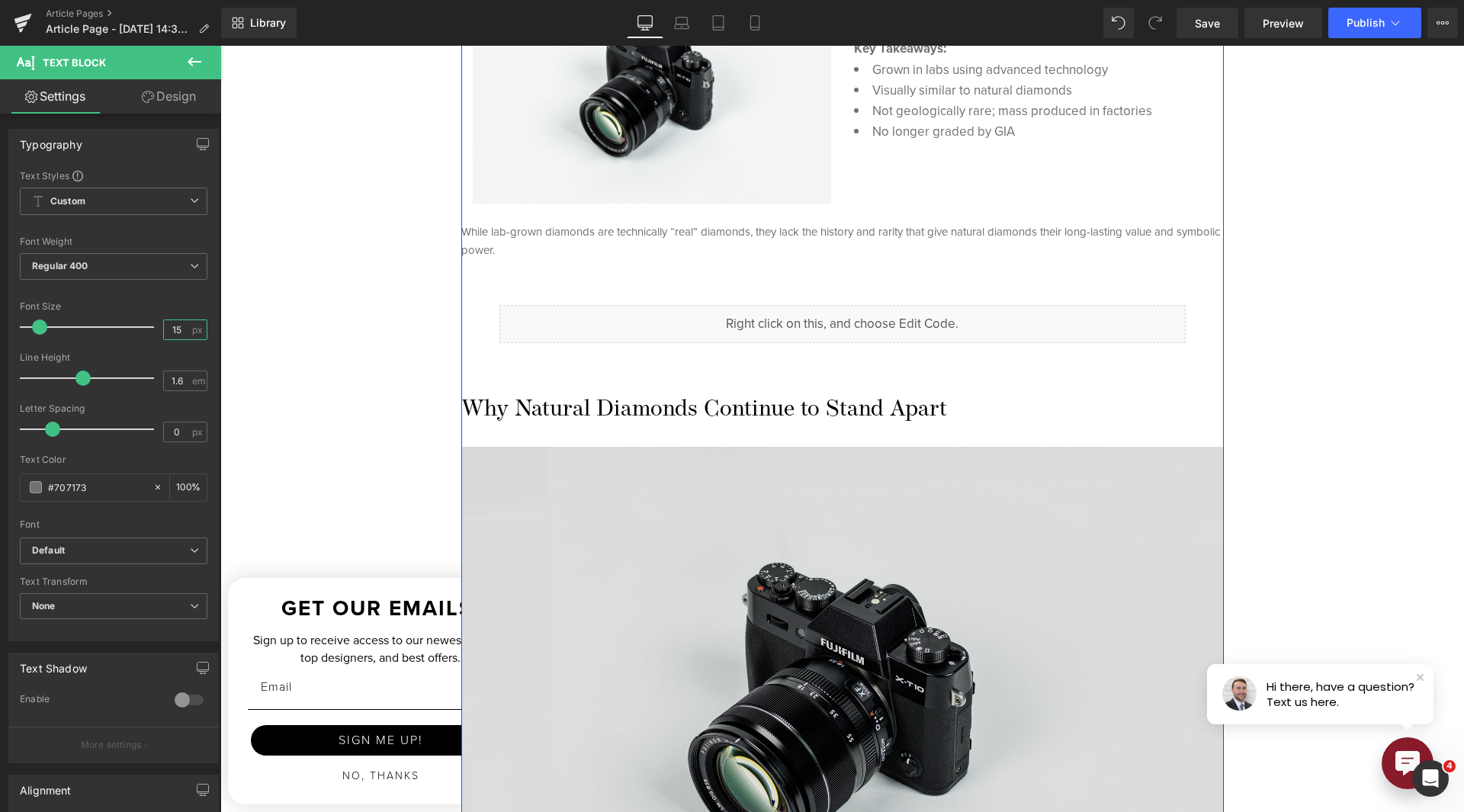
scroll to position [1068, 0]
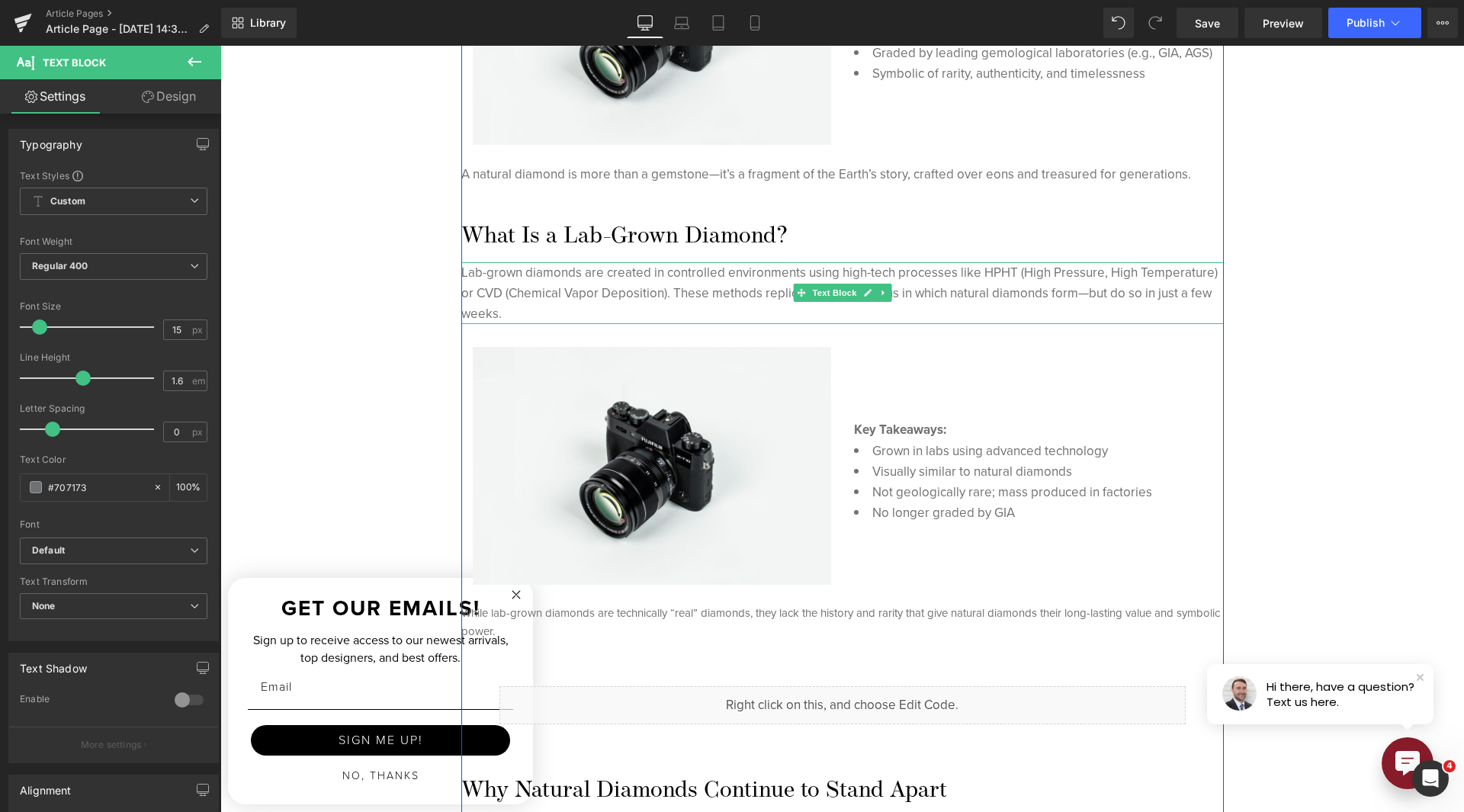
click at [597, 300] on div "Lab-grown diamonds are created in controlled environments using high-tech proce…" at bounding box center [842, 294] width 762 height 62
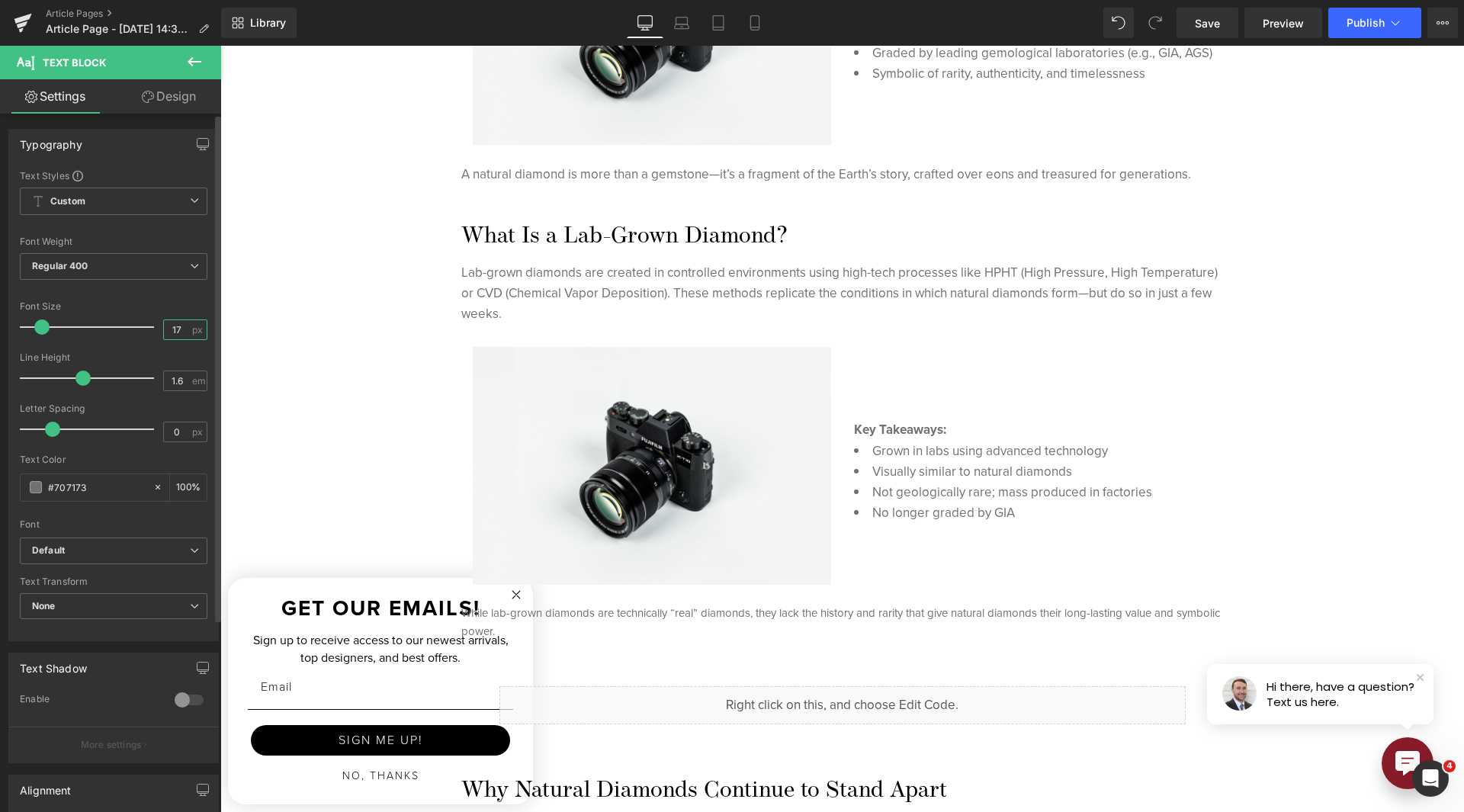
click at [164, 332] on input "17" at bounding box center [177, 329] width 27 height 19
type input "15"
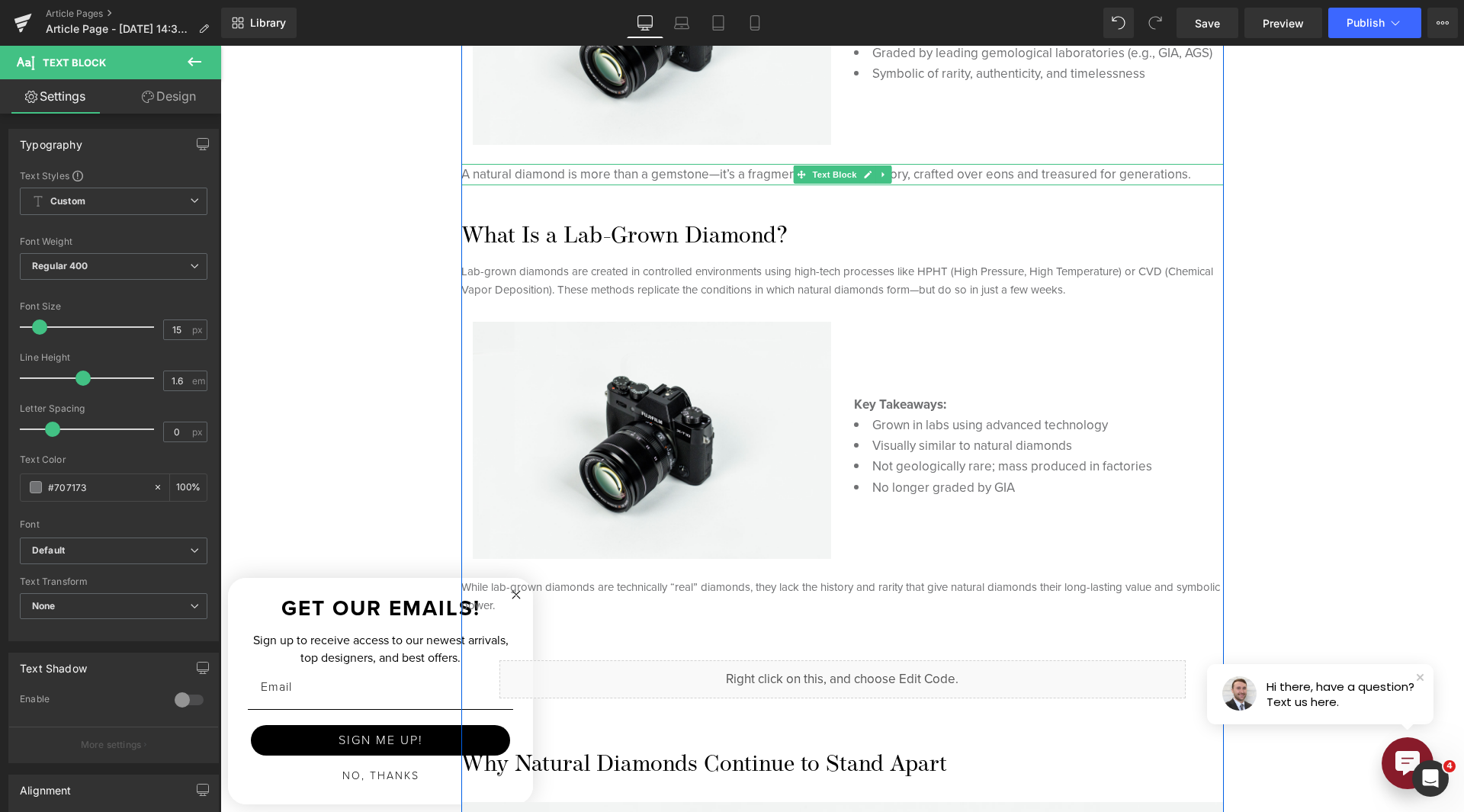
click at [771, 178] on span "A natural diamond is more than a gemstone—it’s a fragment of the Earth’s story,…" at bounding box center [826, 174] width 730 height 19
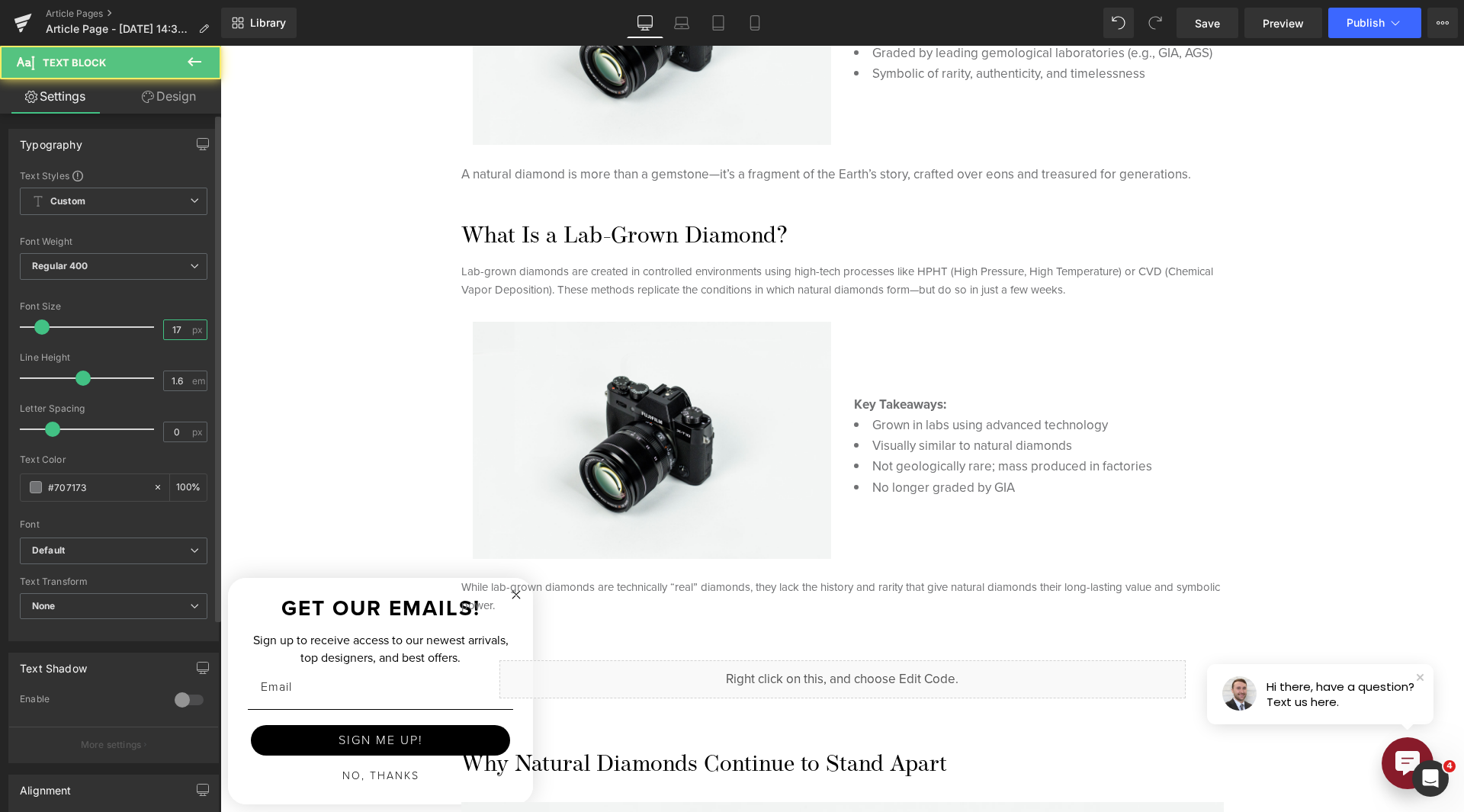
click at [164, 326] on input "17" at bounding box center [177, 329] width 27 height 19
type input "15"
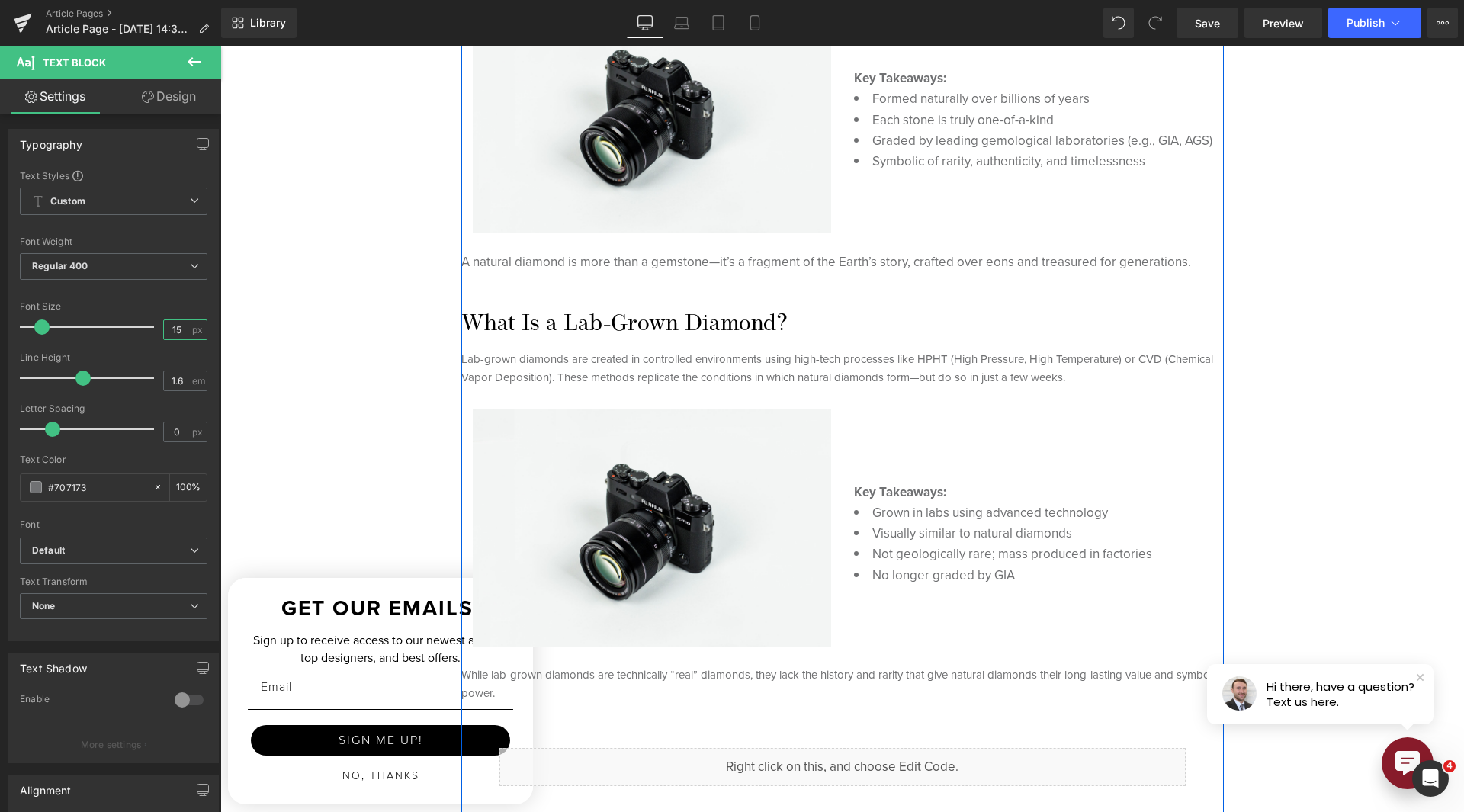
scroll to position [839, 0]
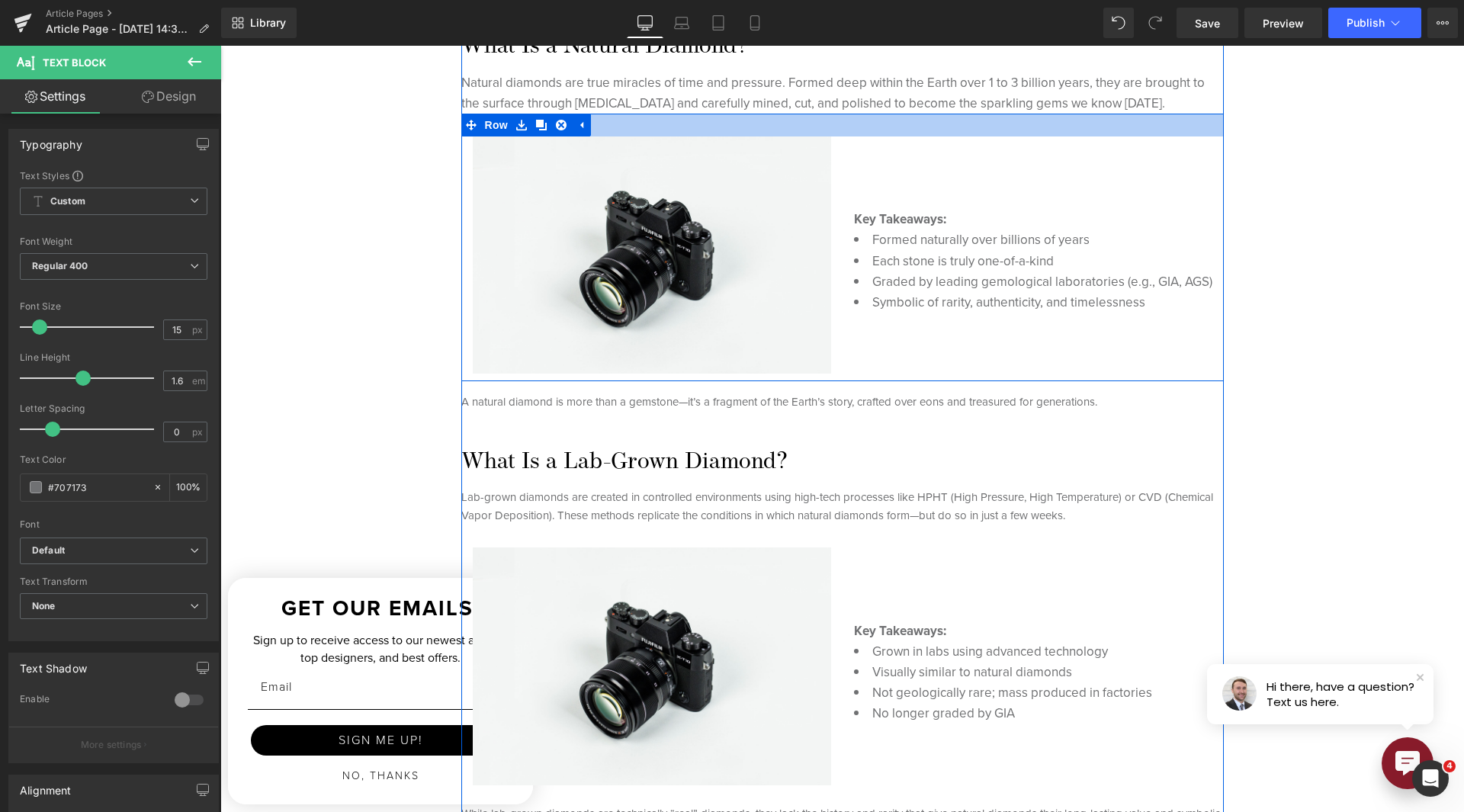
click at [809, 99] on span "Text Block" at bounding box center [834, 93] width 51 height 19
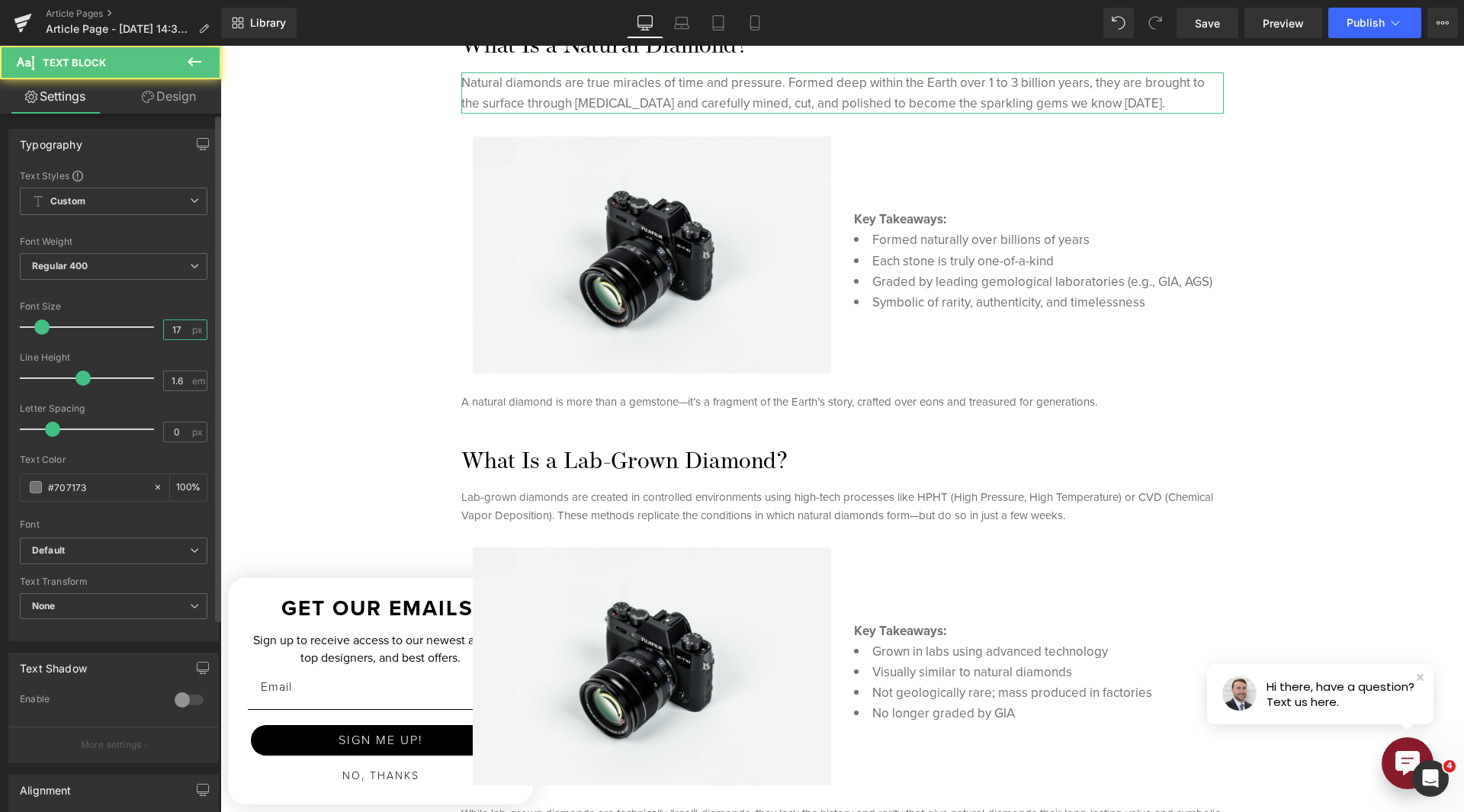
click at [166, 332] on input "17" at bounding box center [177, 329] width 27 height 19
type input "15"
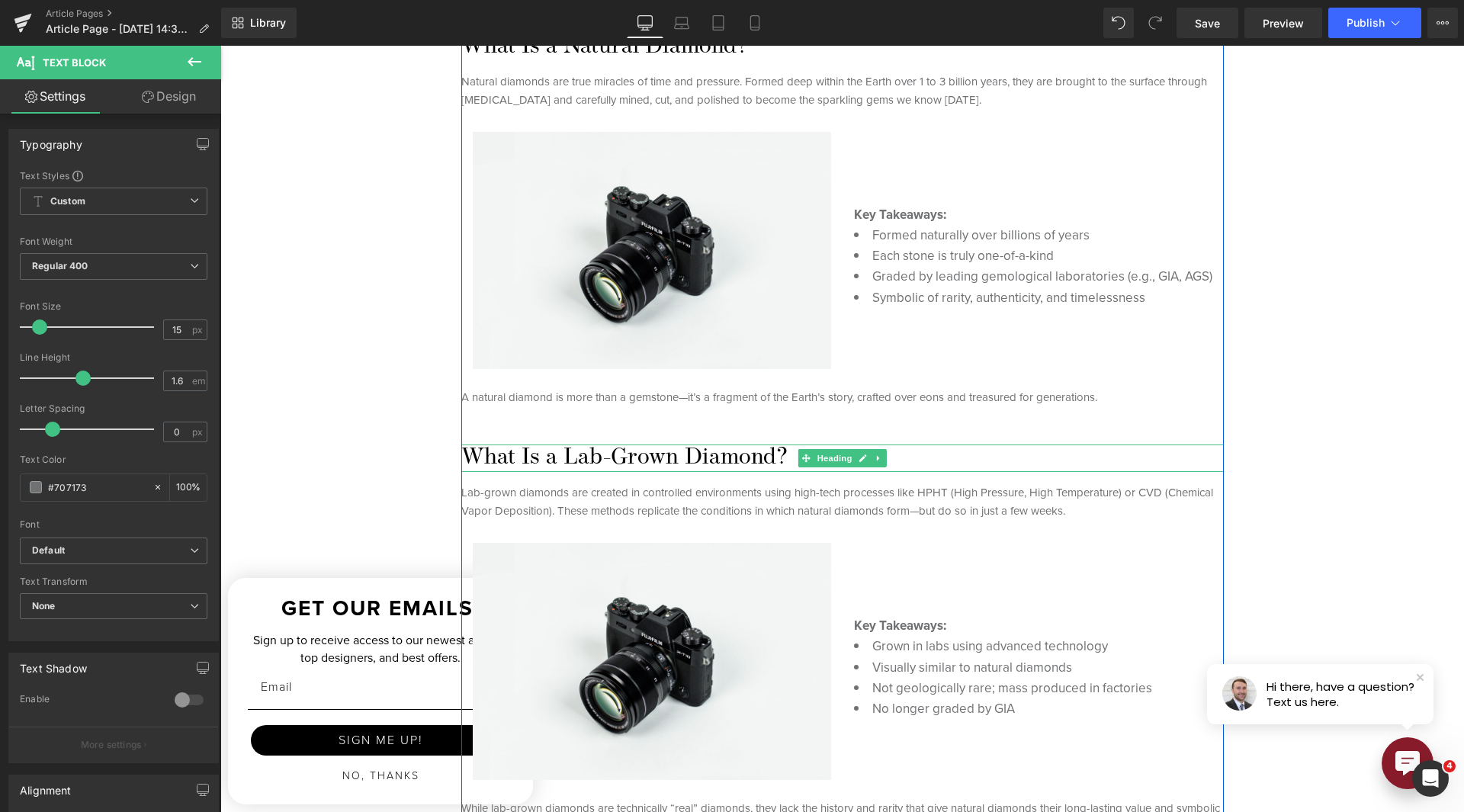
click at [613, 459] on h2 "What Is a Lab-Grown Diamond?" at bounding box center [842, 458] width 762 height 28
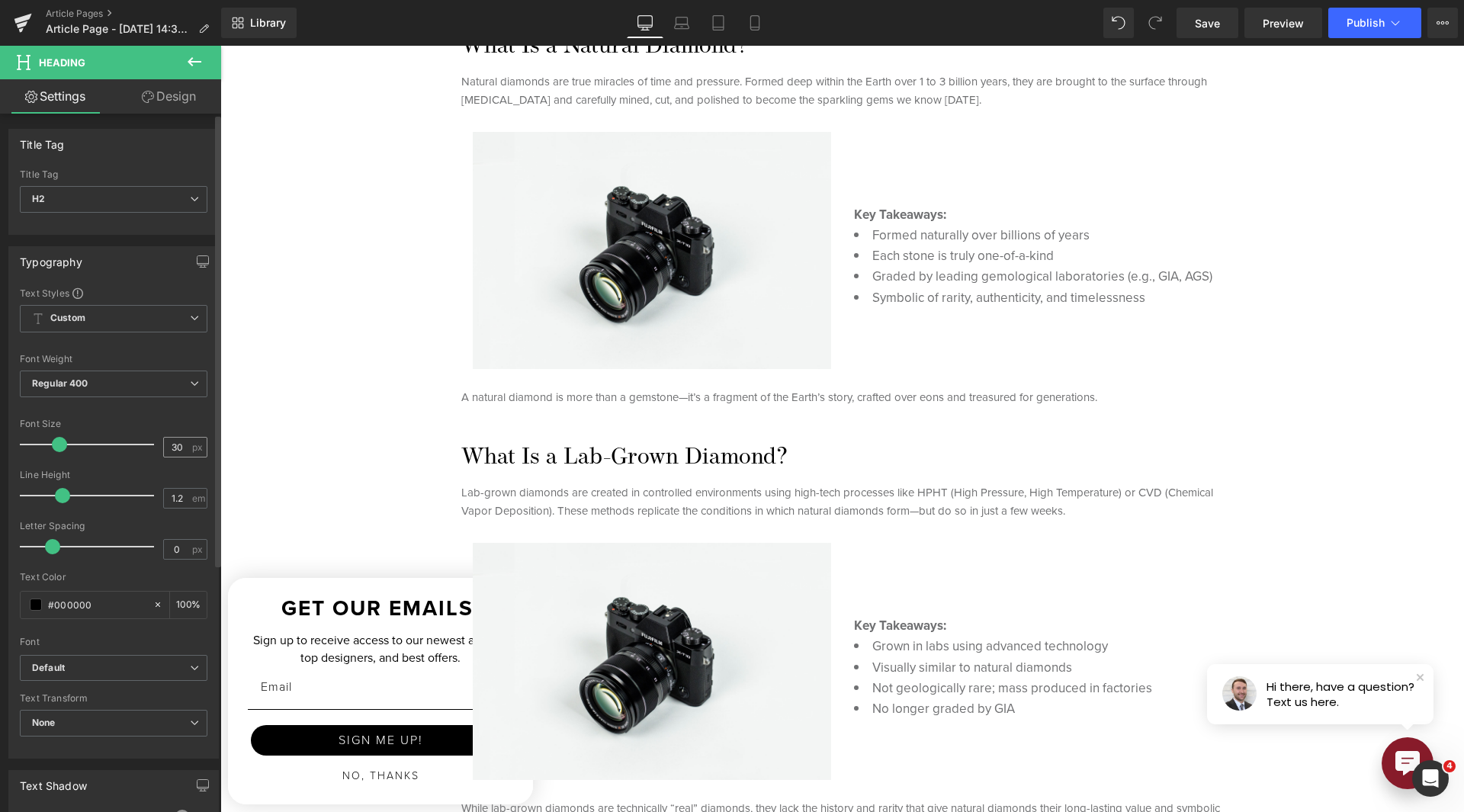
click at [164, 450] on input "30" at bounding box center [177, 447] width 27 height 19
click at [164, 449] on input "30" at bounding box center [177, 447] width 27 height 19
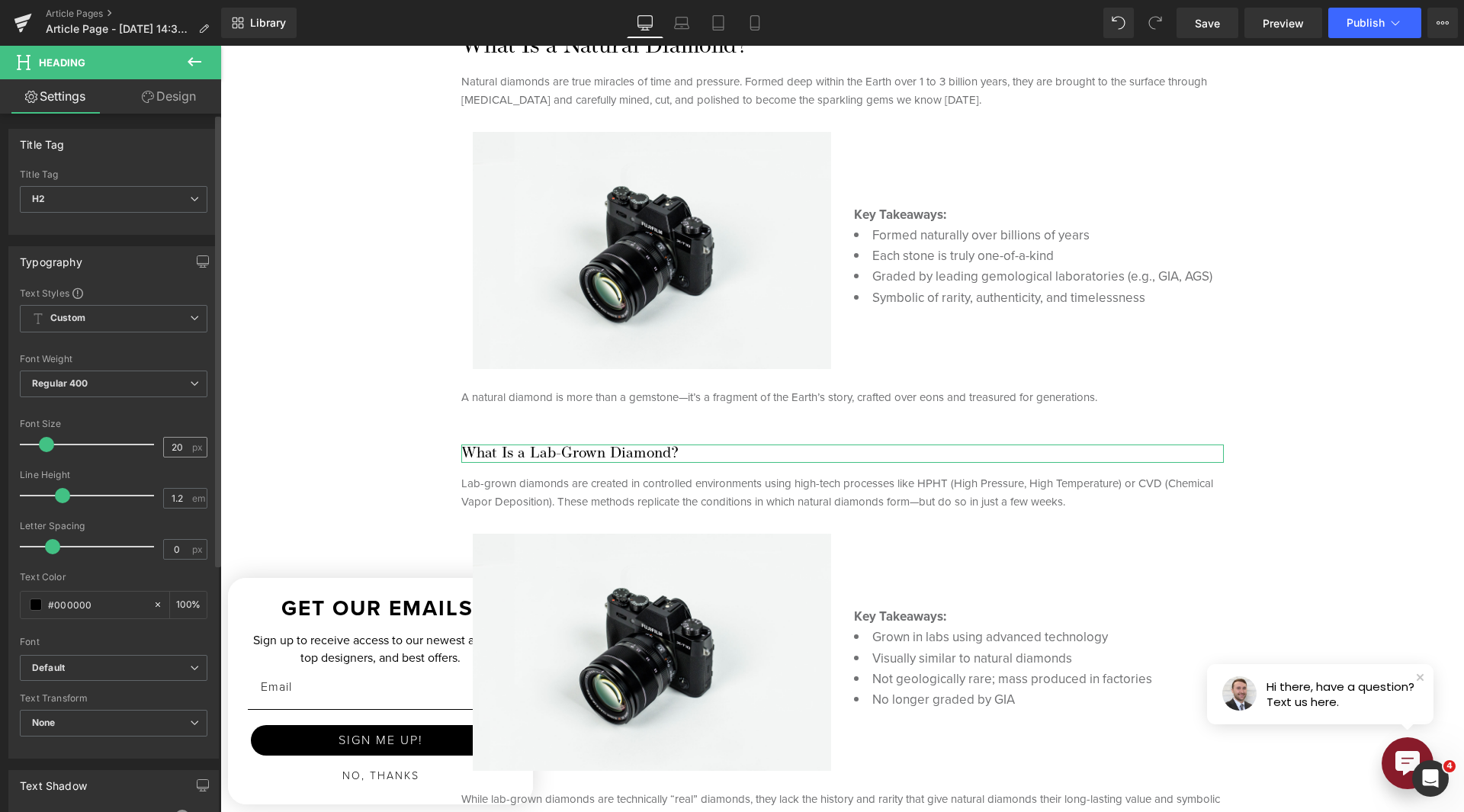
click at [170, 442] on input "20" at bounding box center [177, 447] width 27 height 19
type input "25"
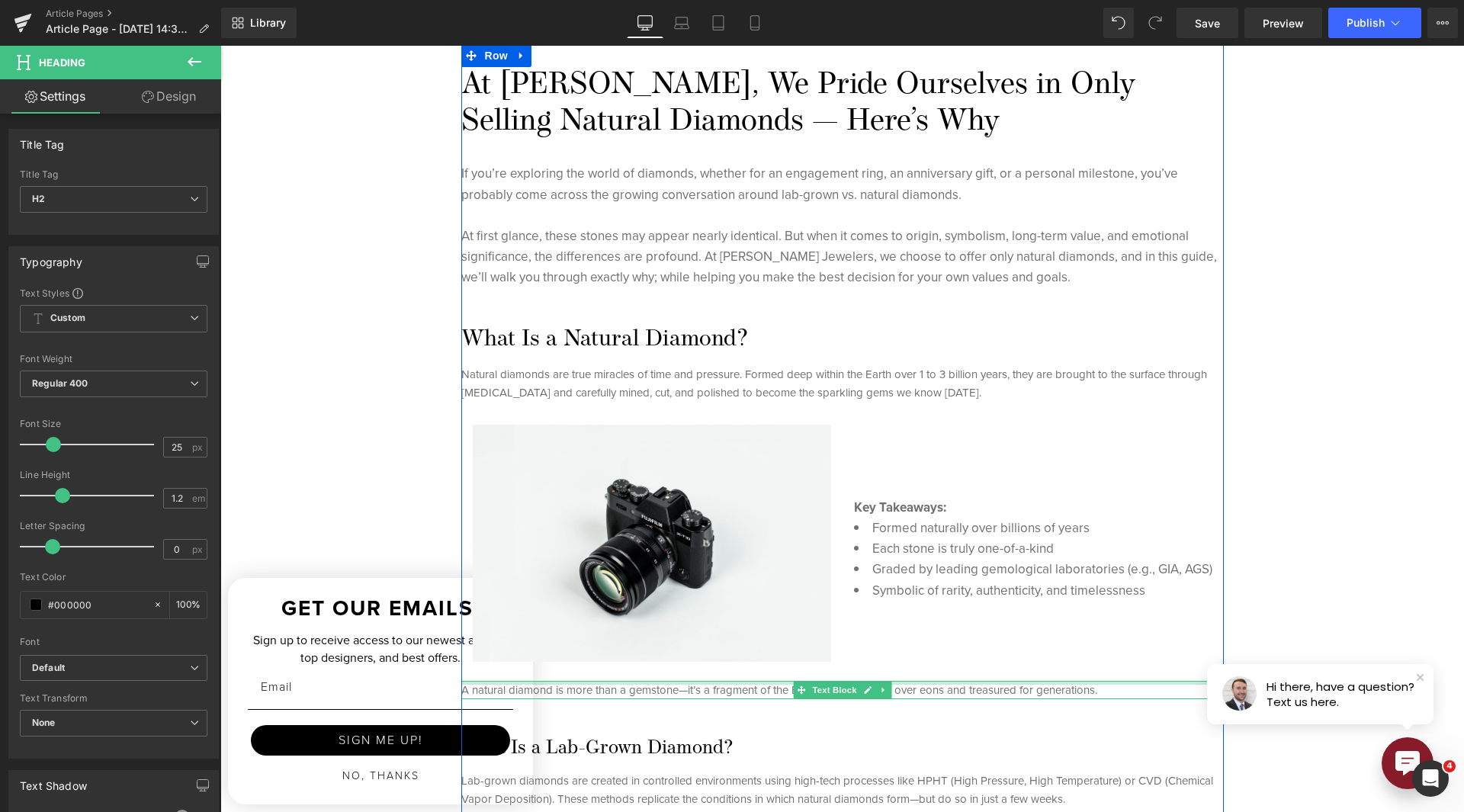
scroll to position [533, 0]
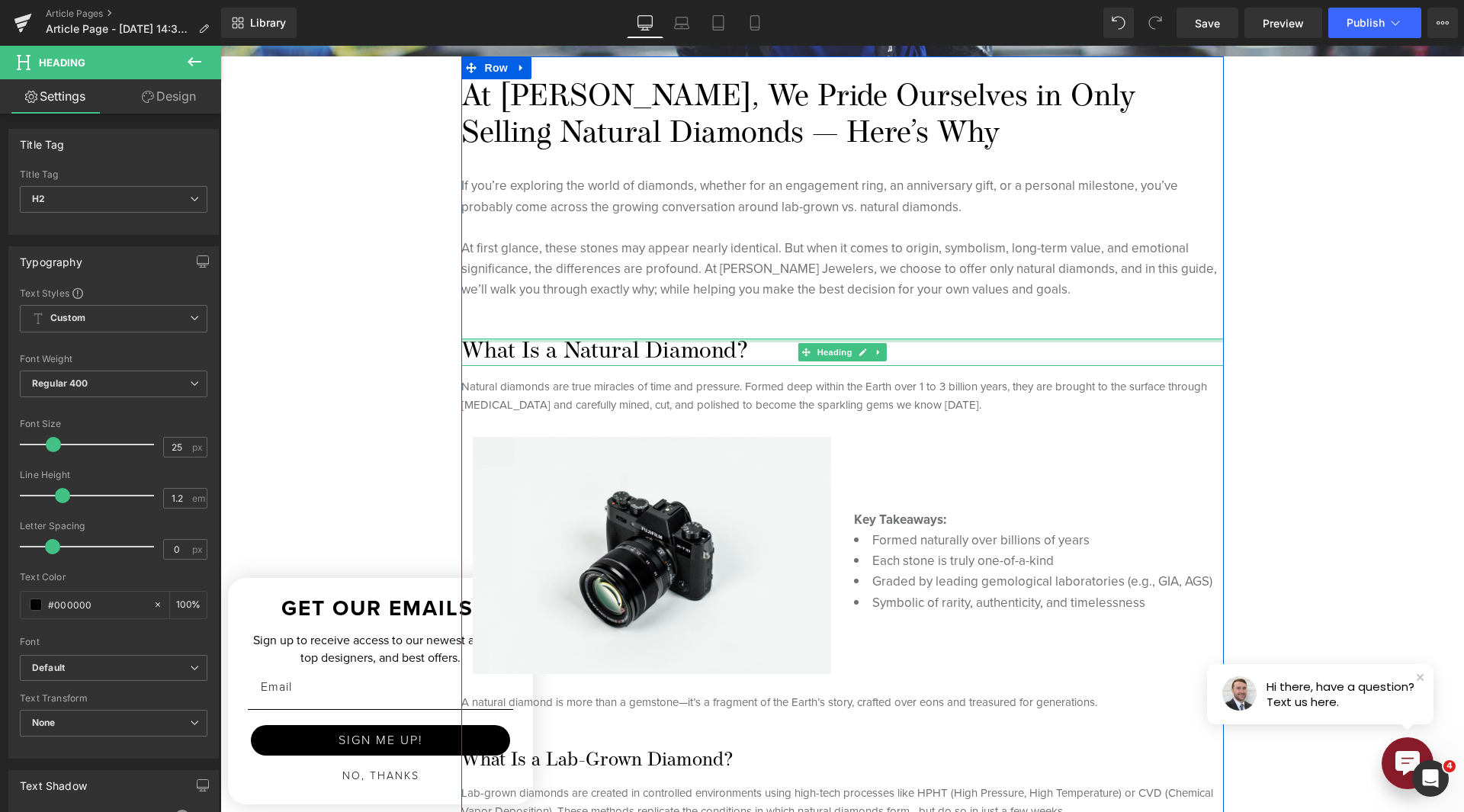
click at [624, 339] on div at bounding box center [842, 340] width 762 height 4
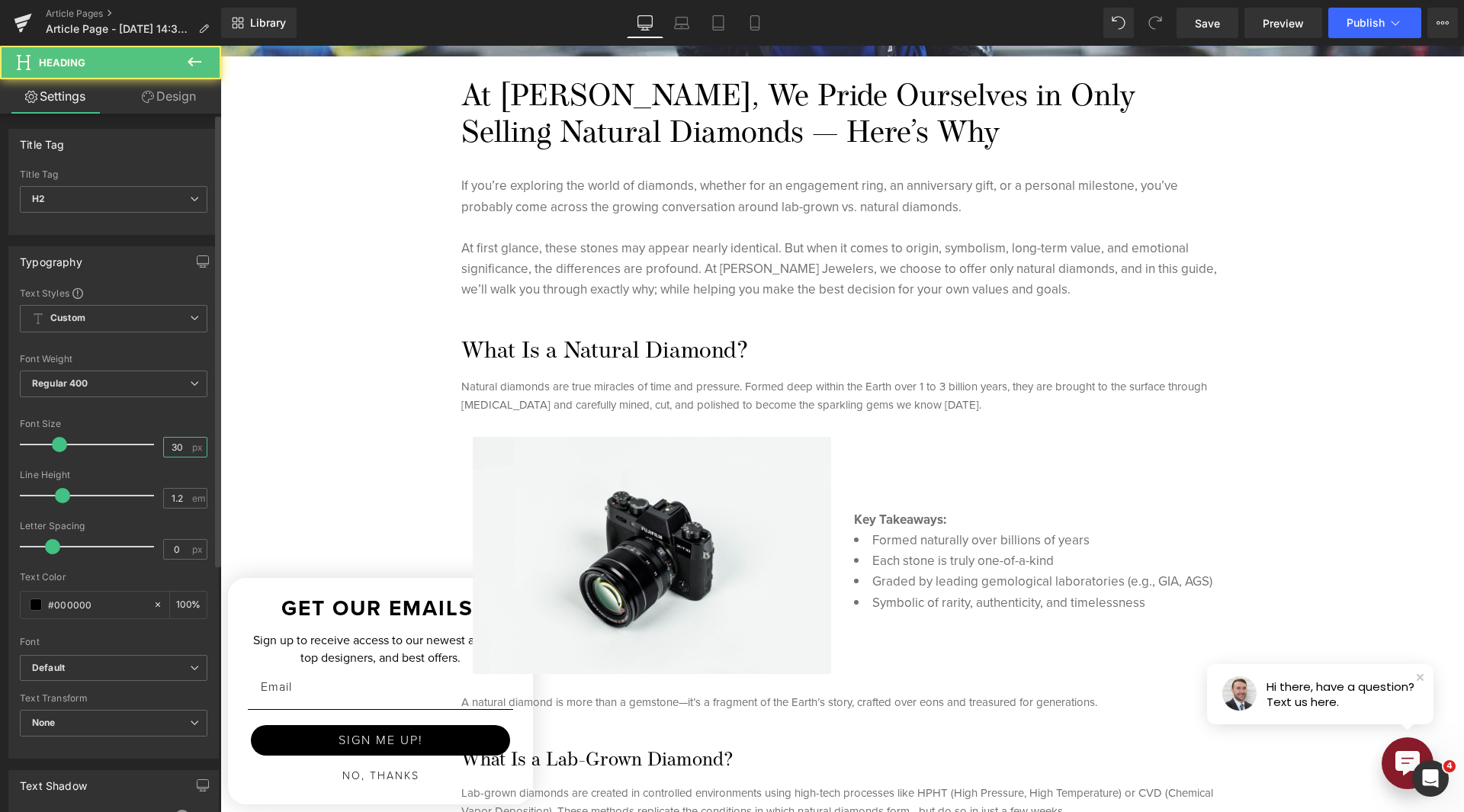
click at [166, 440] on input "30" at bounding box center [177, 447] width 27 height 19
type input "25"
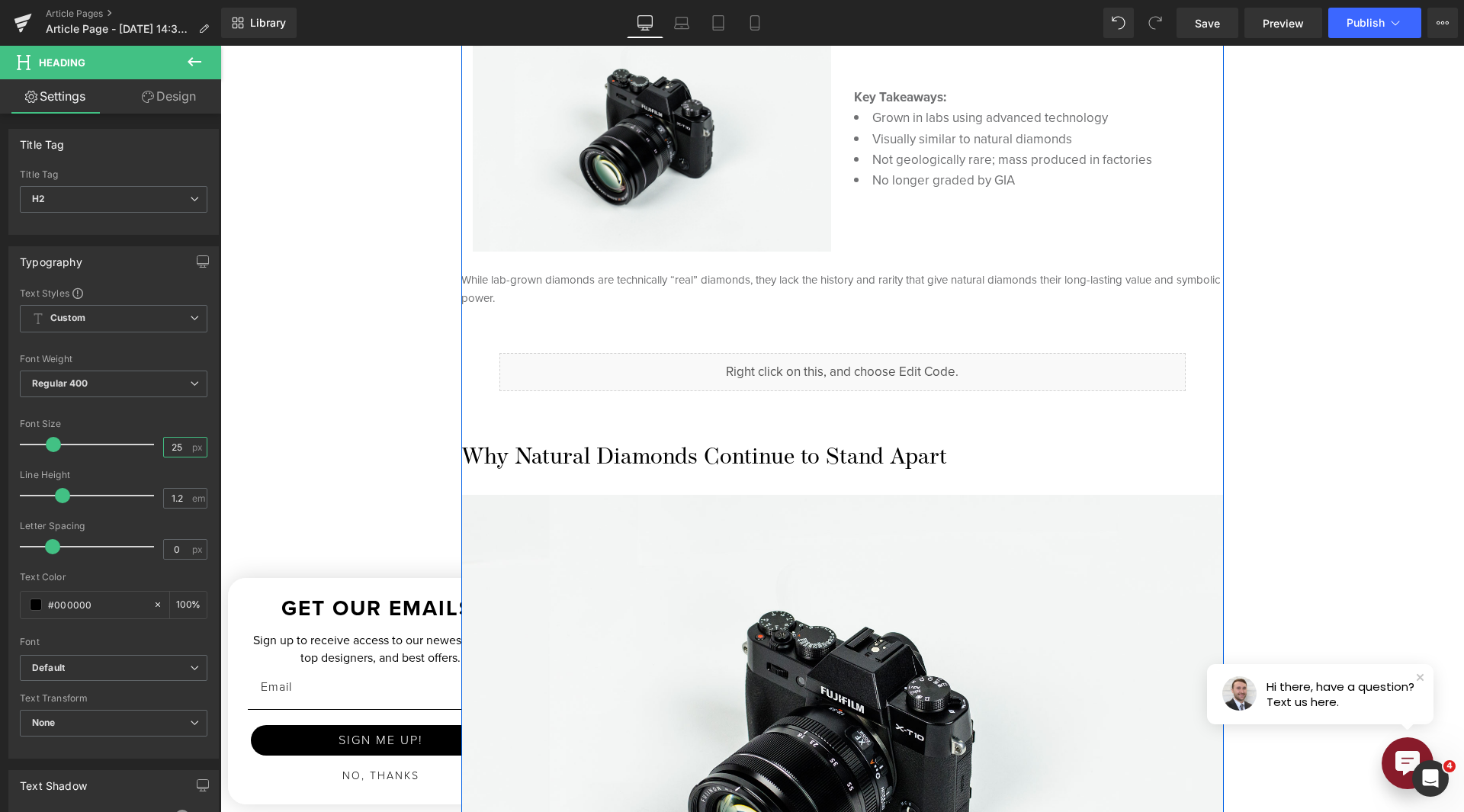
scroll to position [1372, 0]
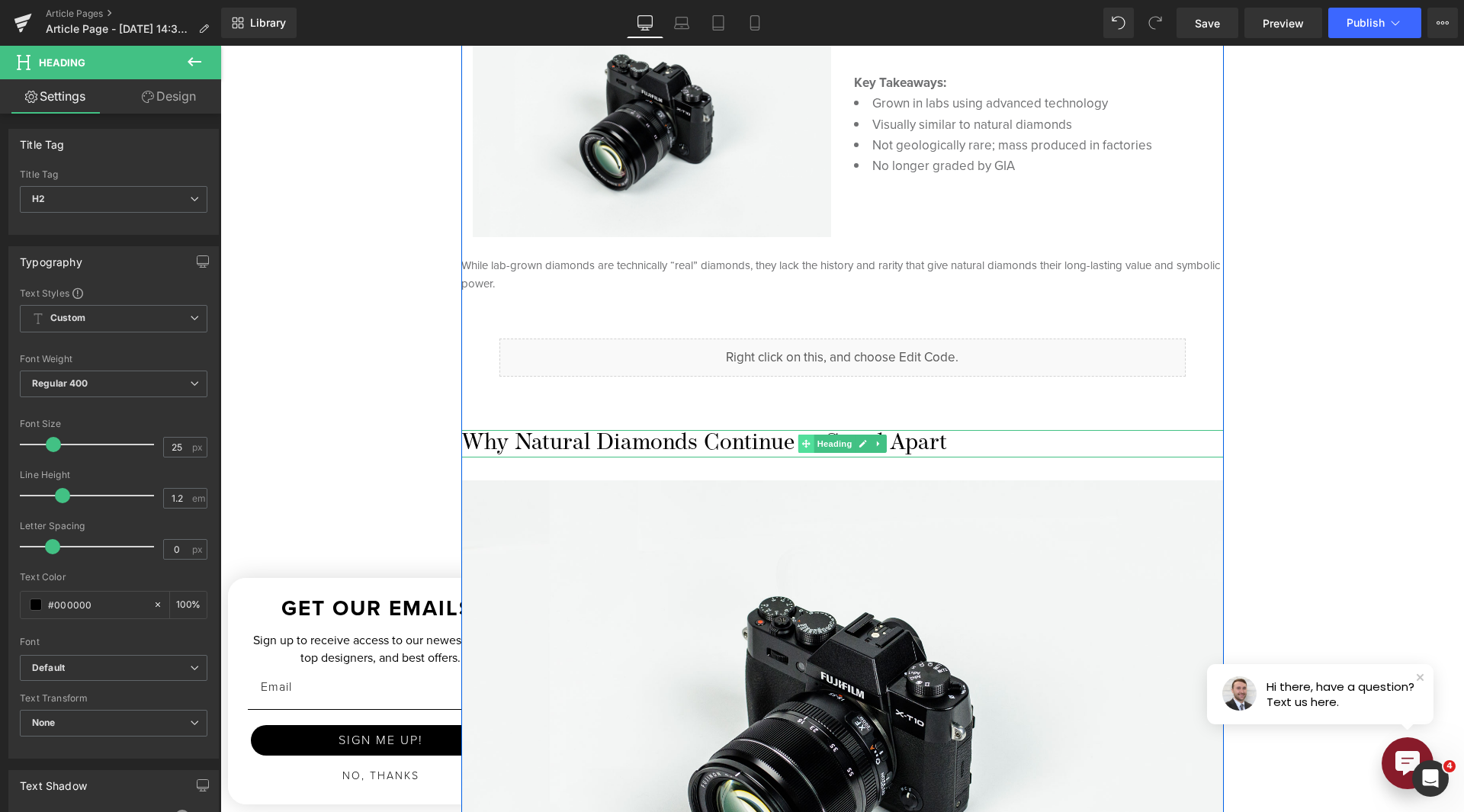
click at [807, 439] on span at bounding box center [806, 443] width 16 height 19
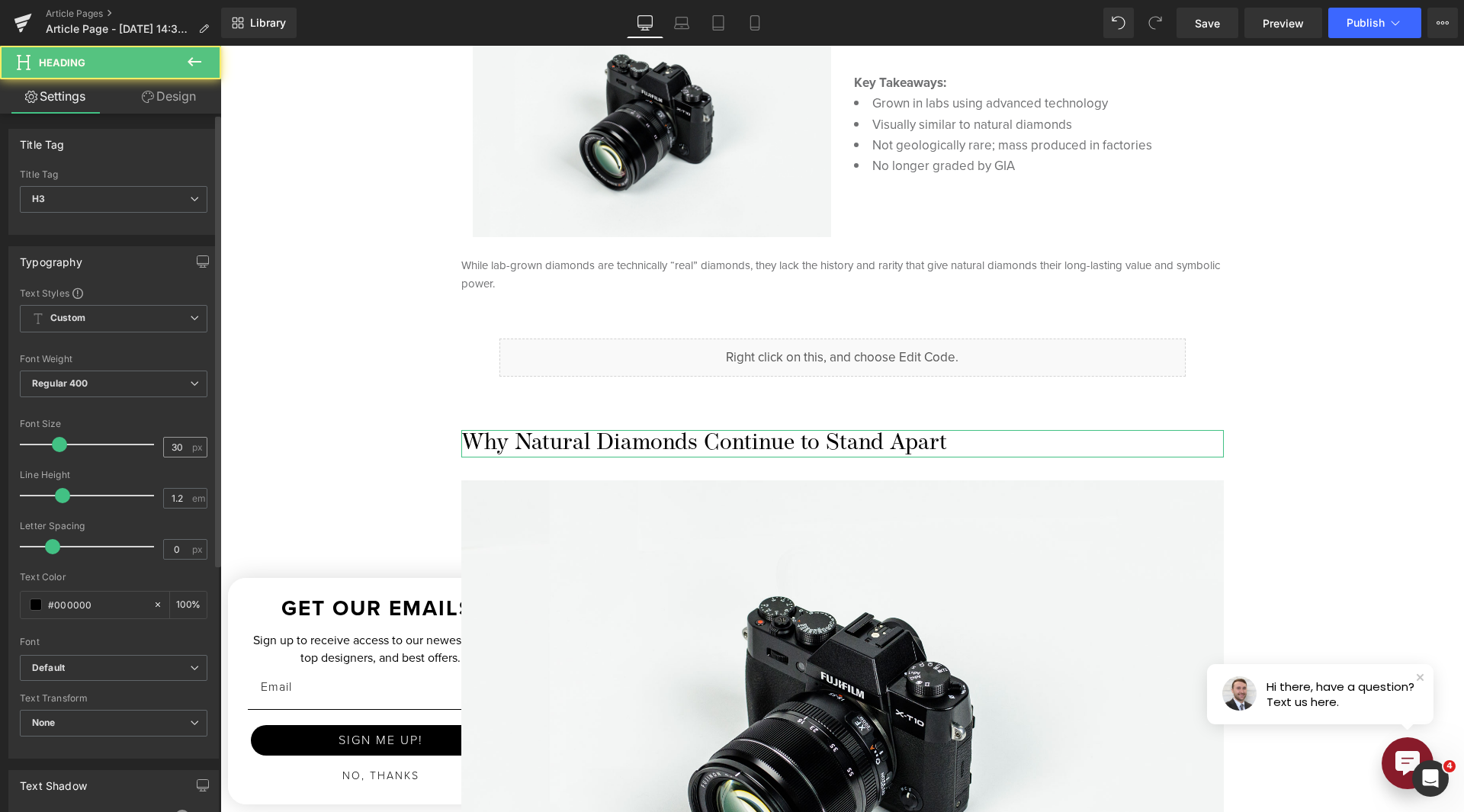
click at [184, 451] on div "30 px" at bounding box center [185, 447] width 45 height 20
click at [174, 451] on input "30" at bounding box center [177, 447] width 27 height 19
click at [174, 451] on input "30" at bounding box center [177, 447] width 27 height 19
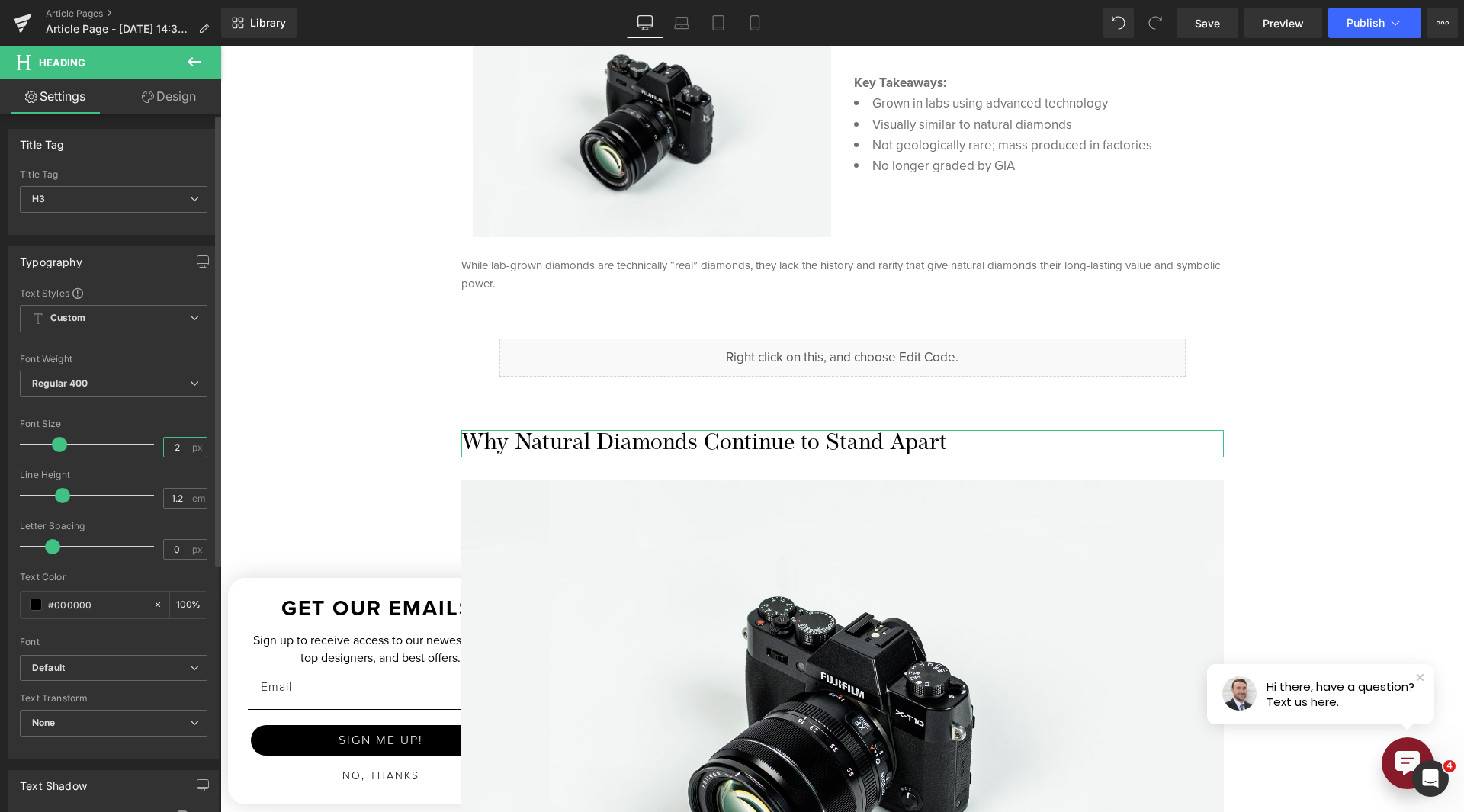
type input "25"
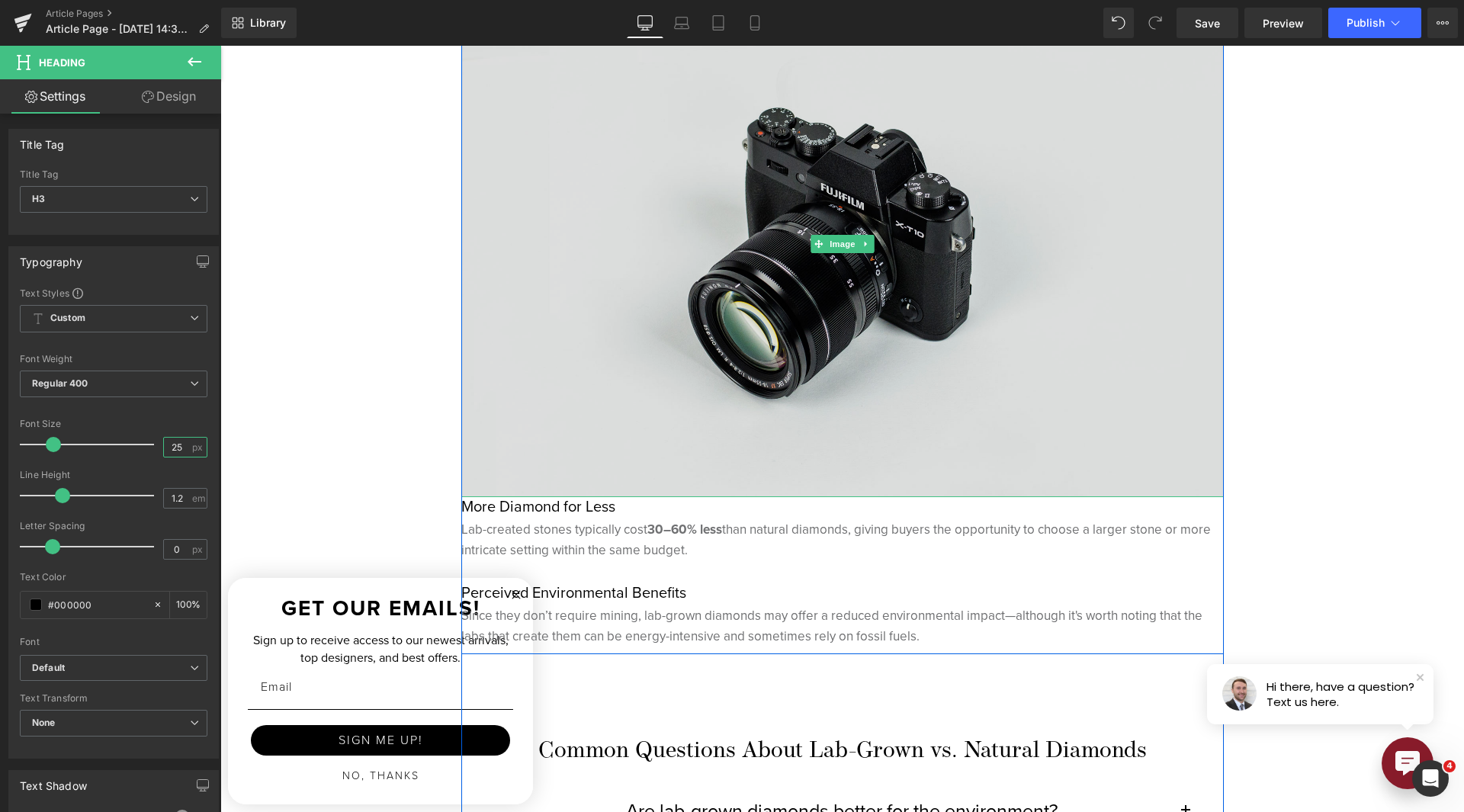
scroll to position [2516, 0]
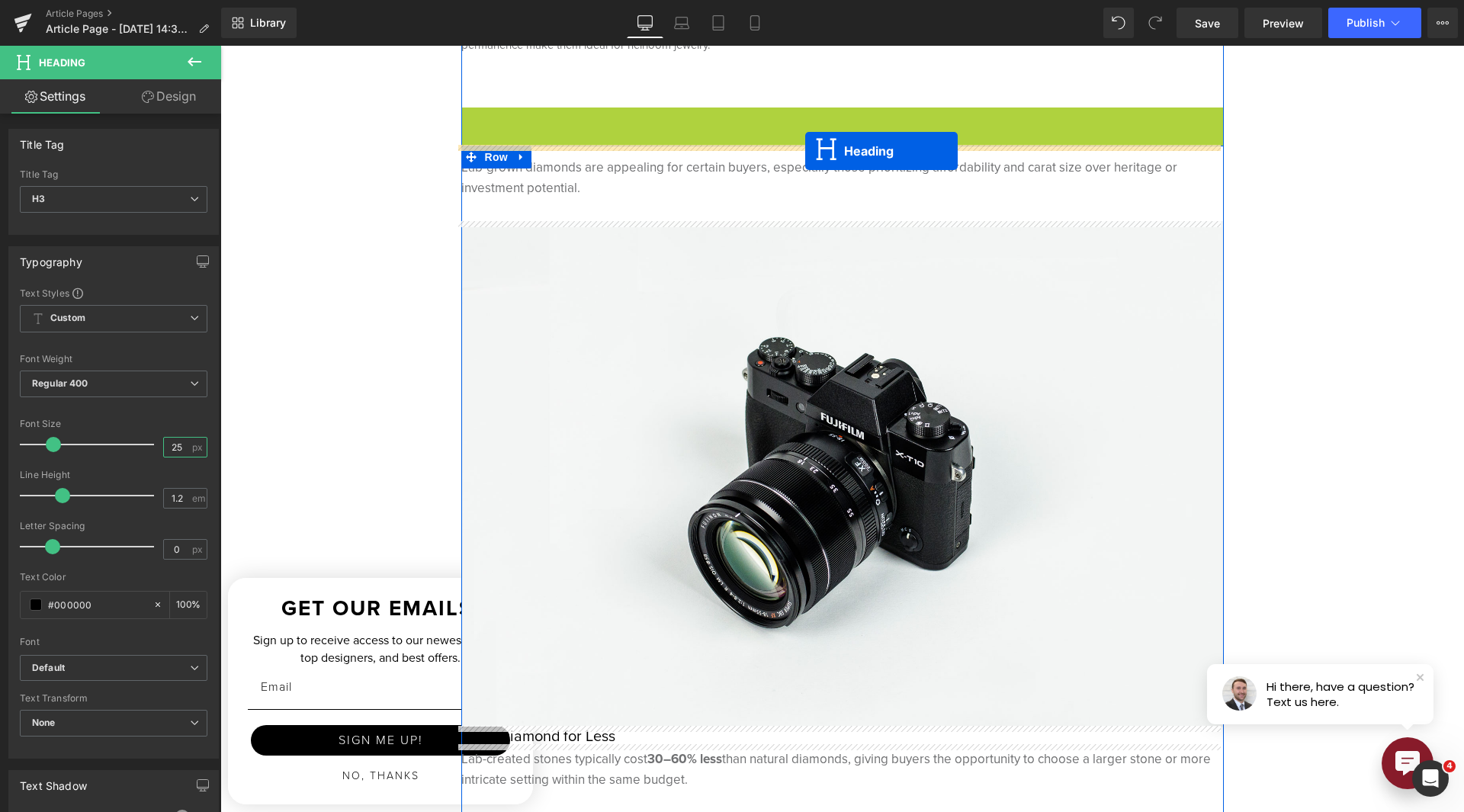
drag, startPoint x: 804, startPoint y: 118, endPoint x: 805, endPoint y: 151, distance: 33.0
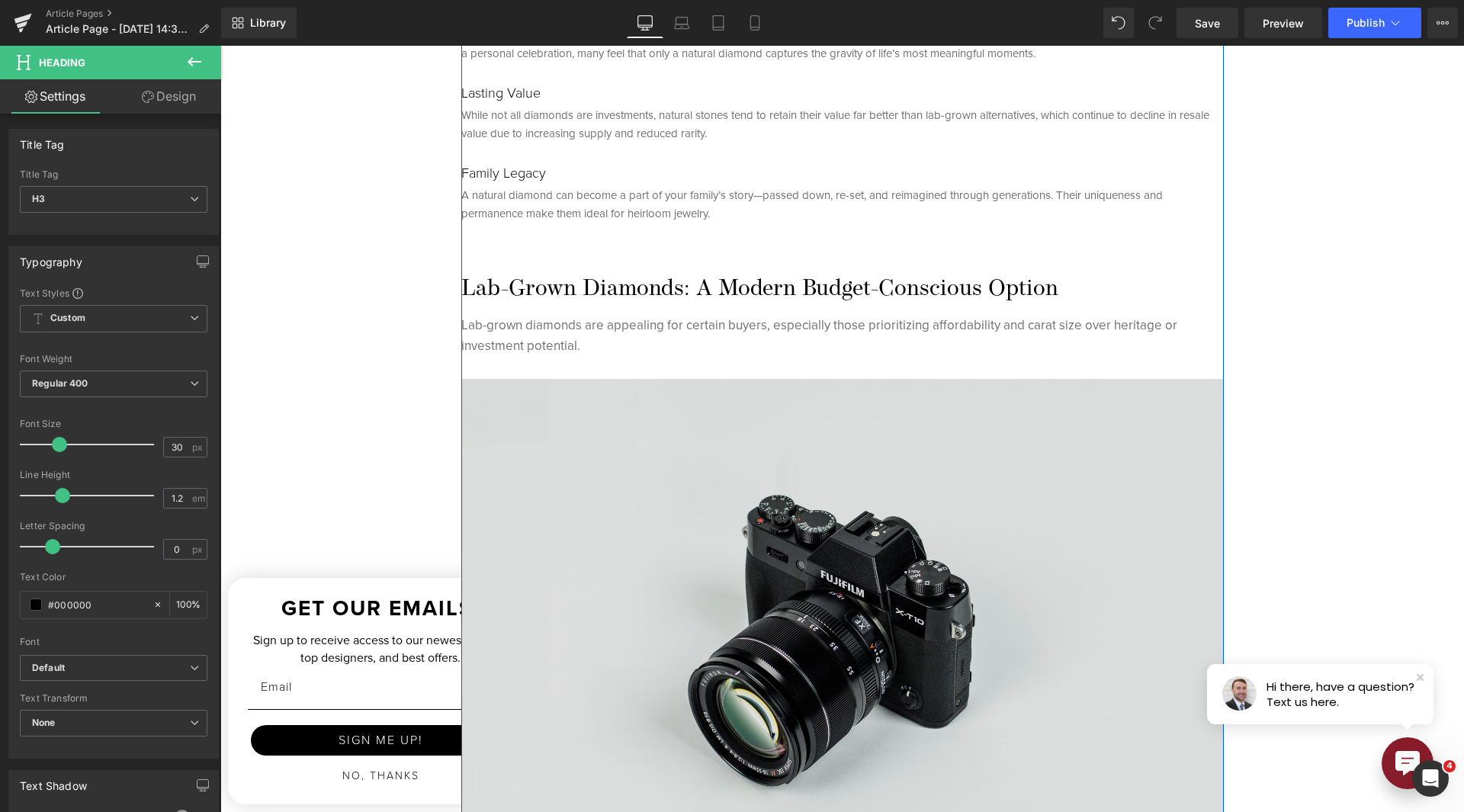
scroll to position [2364, 0]
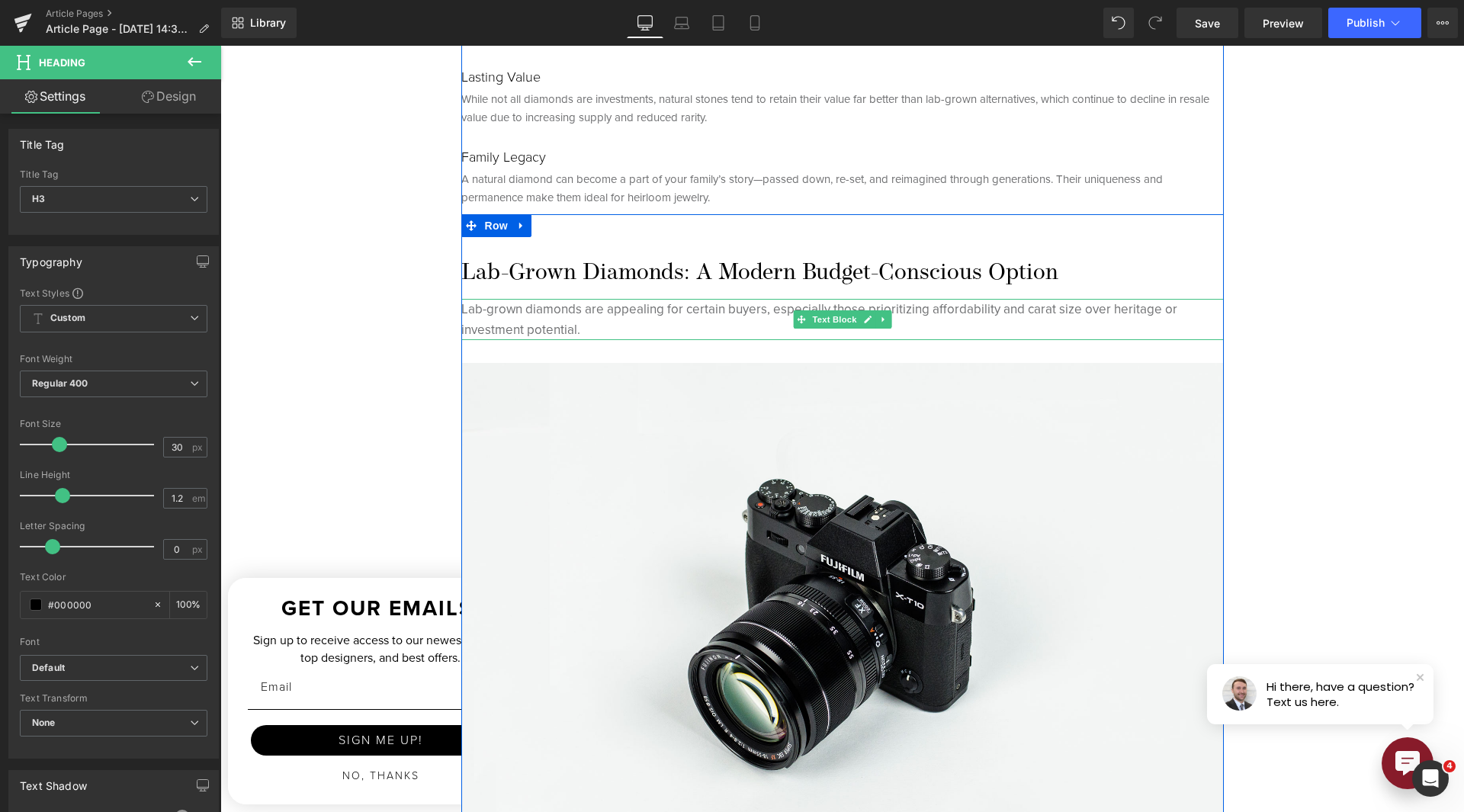
click at [551, 312] on p "Lab-grown diamonds are appealing for certain buyers, especially those prioritiz…" at bounding box center [842, 320] width 762 height 41
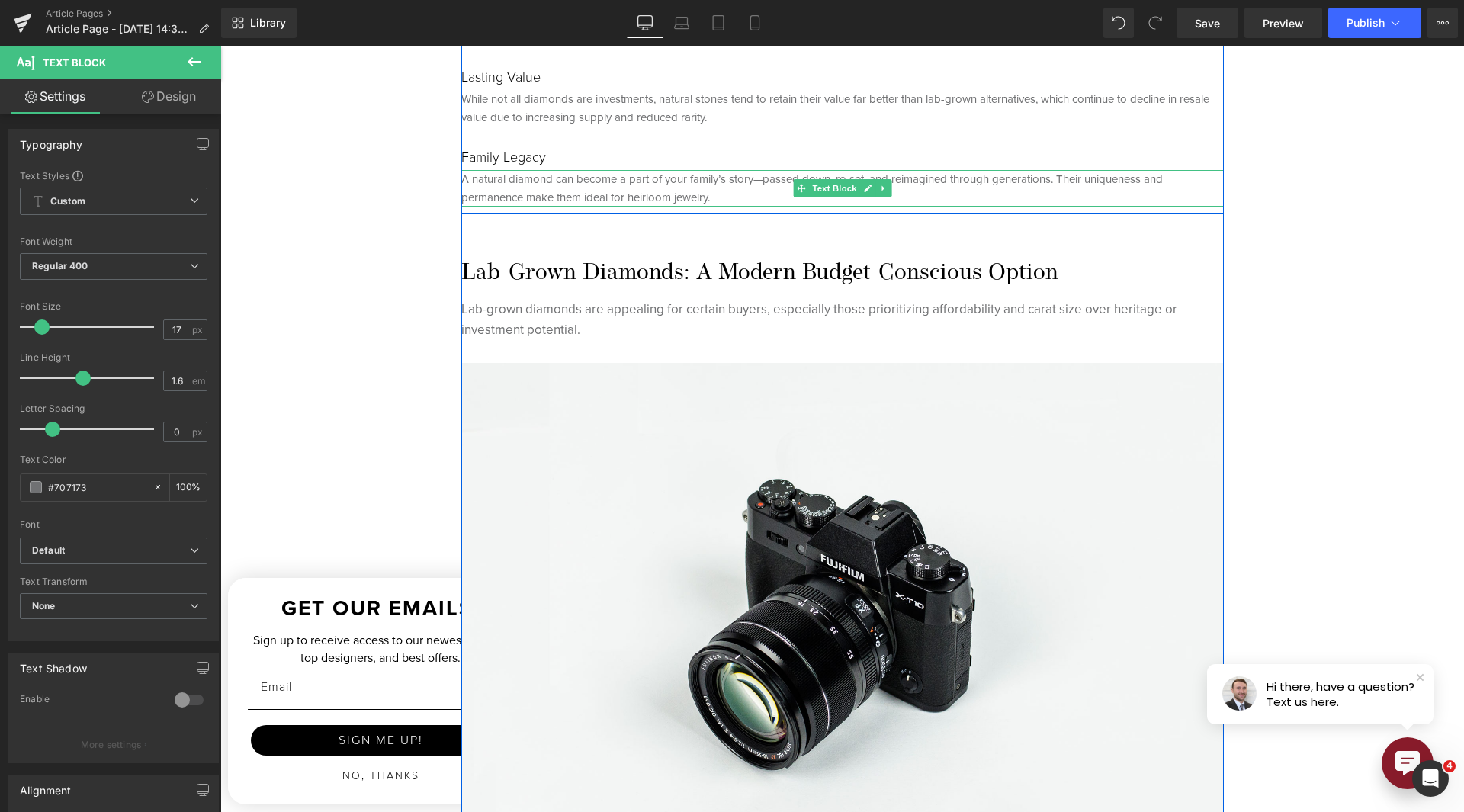
click at [596, 194] on p "A natural diamond can become a part of your family’s story—passed down, re-set,…" at bounding box center [842, 188] width 762 height 37
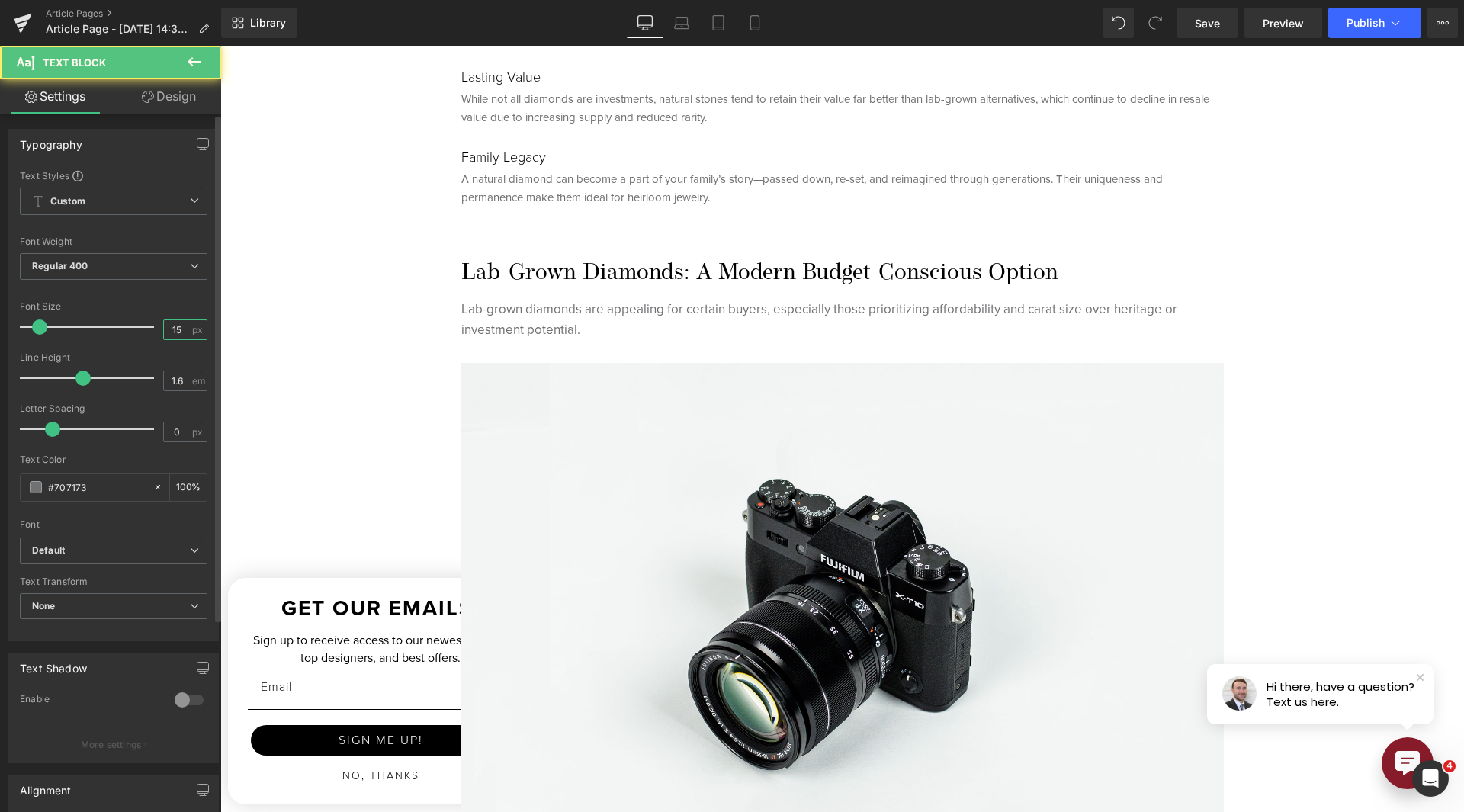
click at [179, 326] on input "15" at bounding box center [177, 329] width 27 height 19
click at [180, 327] on input "15" at bounding box center [177, 329] width 27 height 19
type input "17"
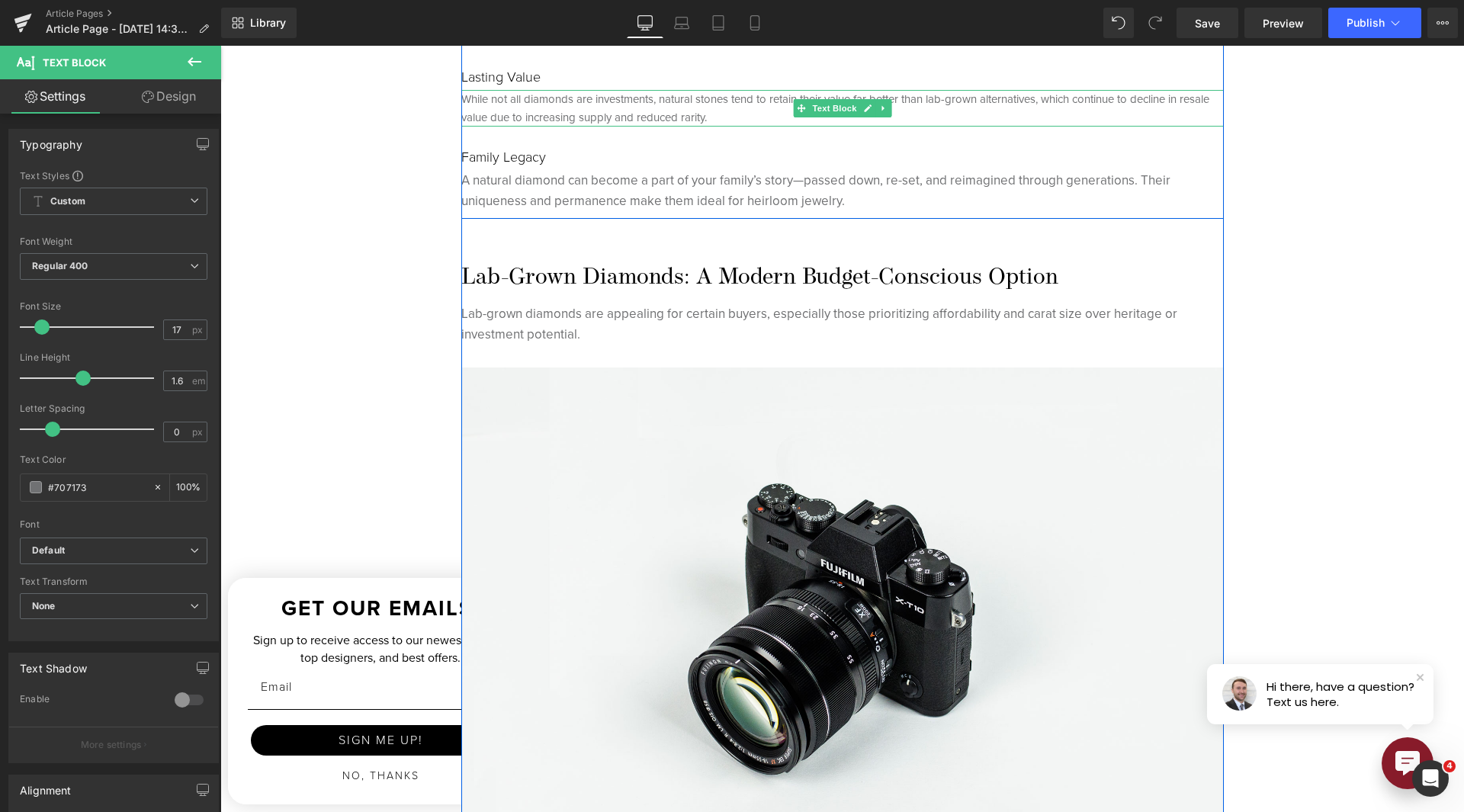
click at [630, 98] on p "While not all diamonds are investments, natural stones tend to retain their val…" at bounding box center [842, 108] width 762 height 37
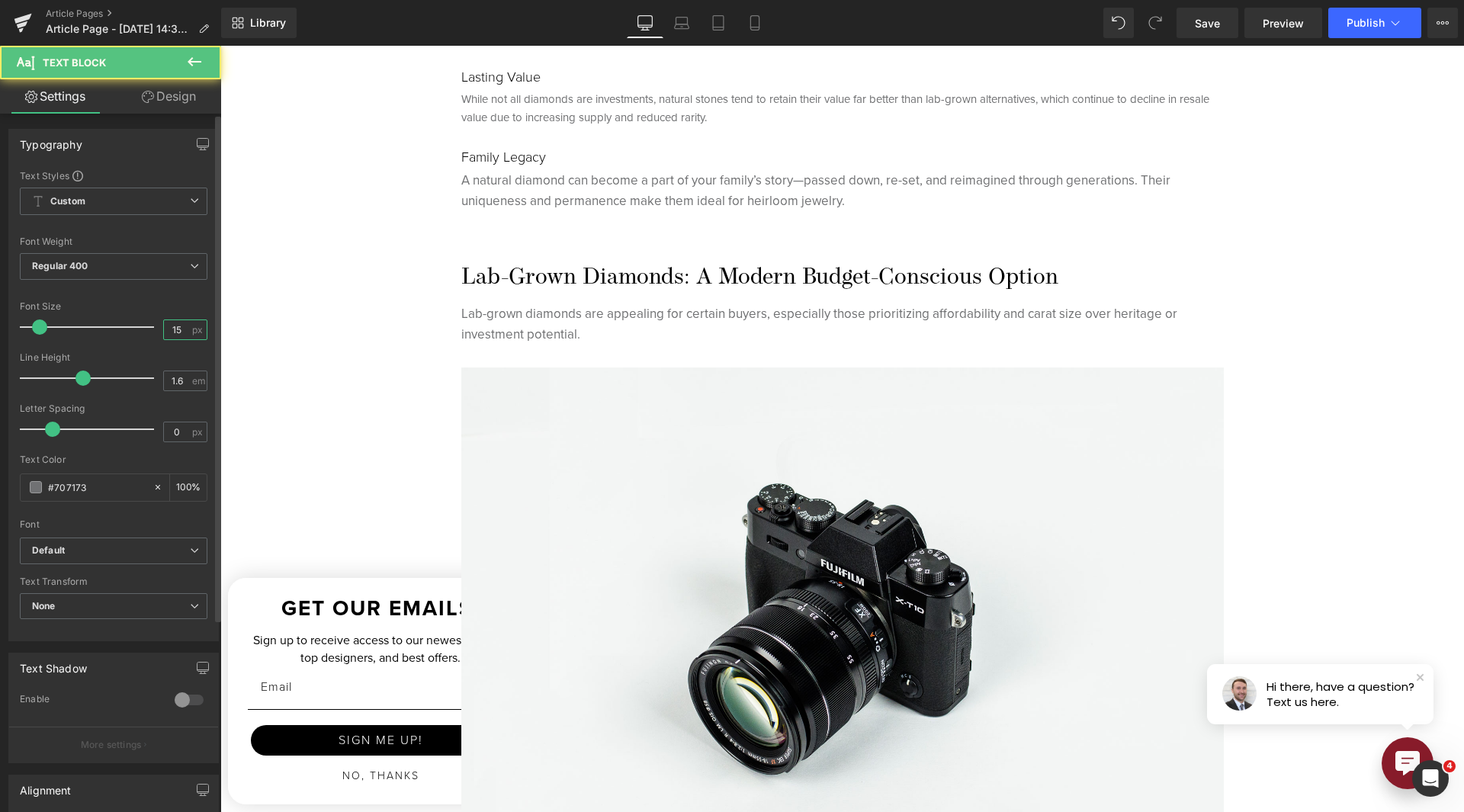
click at [176, 323] on input "15" at bounding box center [177, 329] width 27 height 19
type input "17"
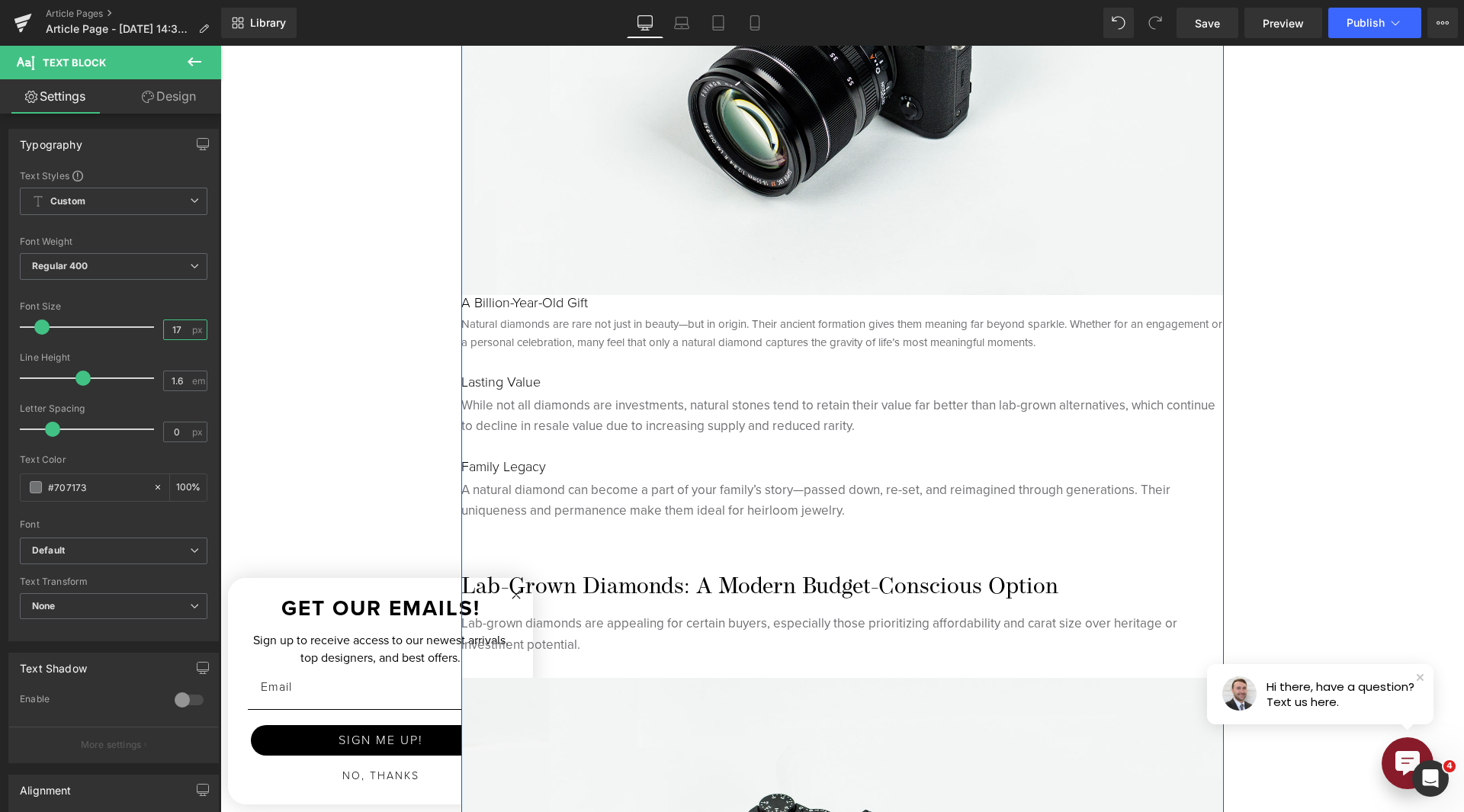
scroll to position [1830, 0]
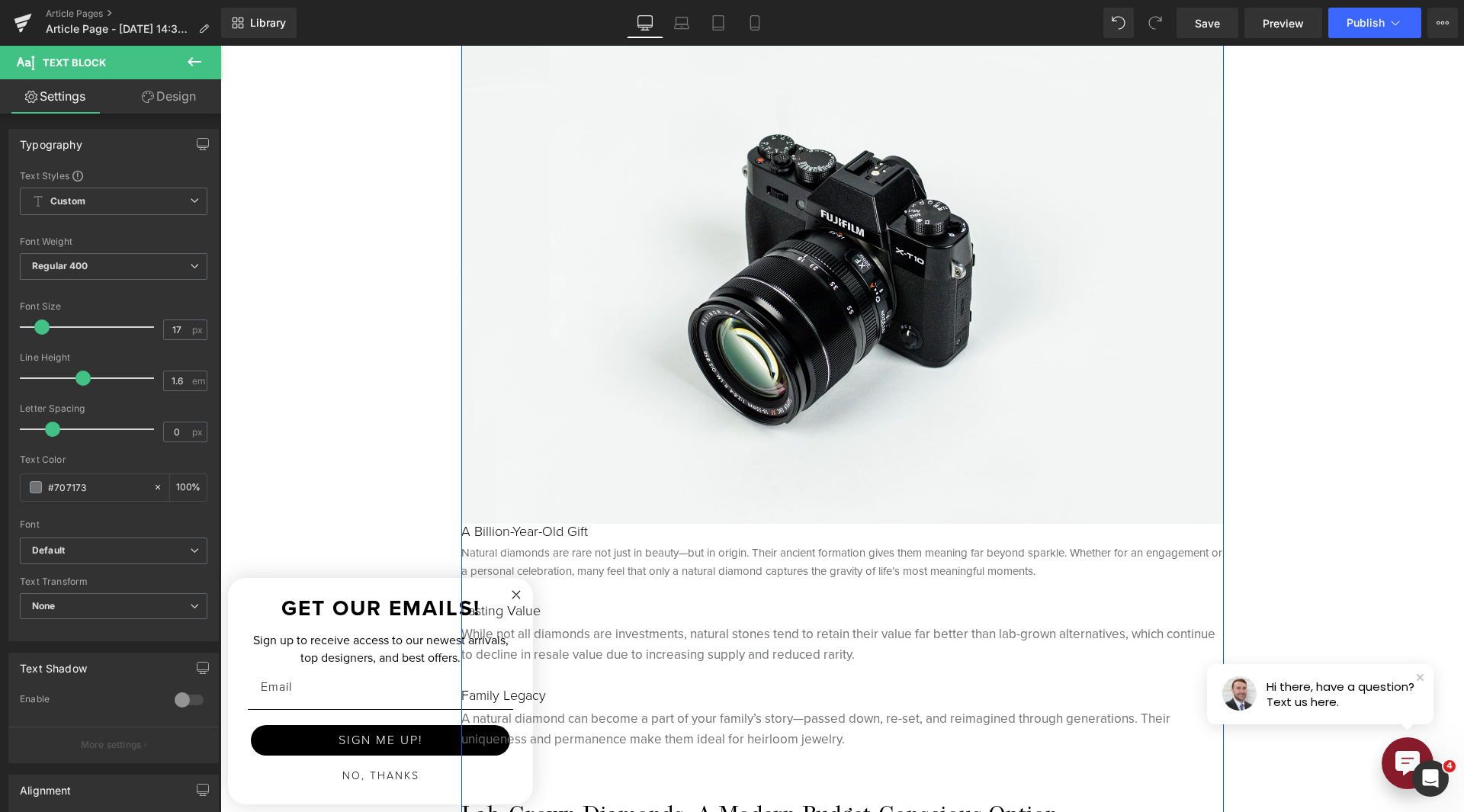
click at [704, 562] on p "Natural diamonds are rare not just in beauty—but in origin. Their ancient forma…" at bounding box center [842, 562] width 762 height 37
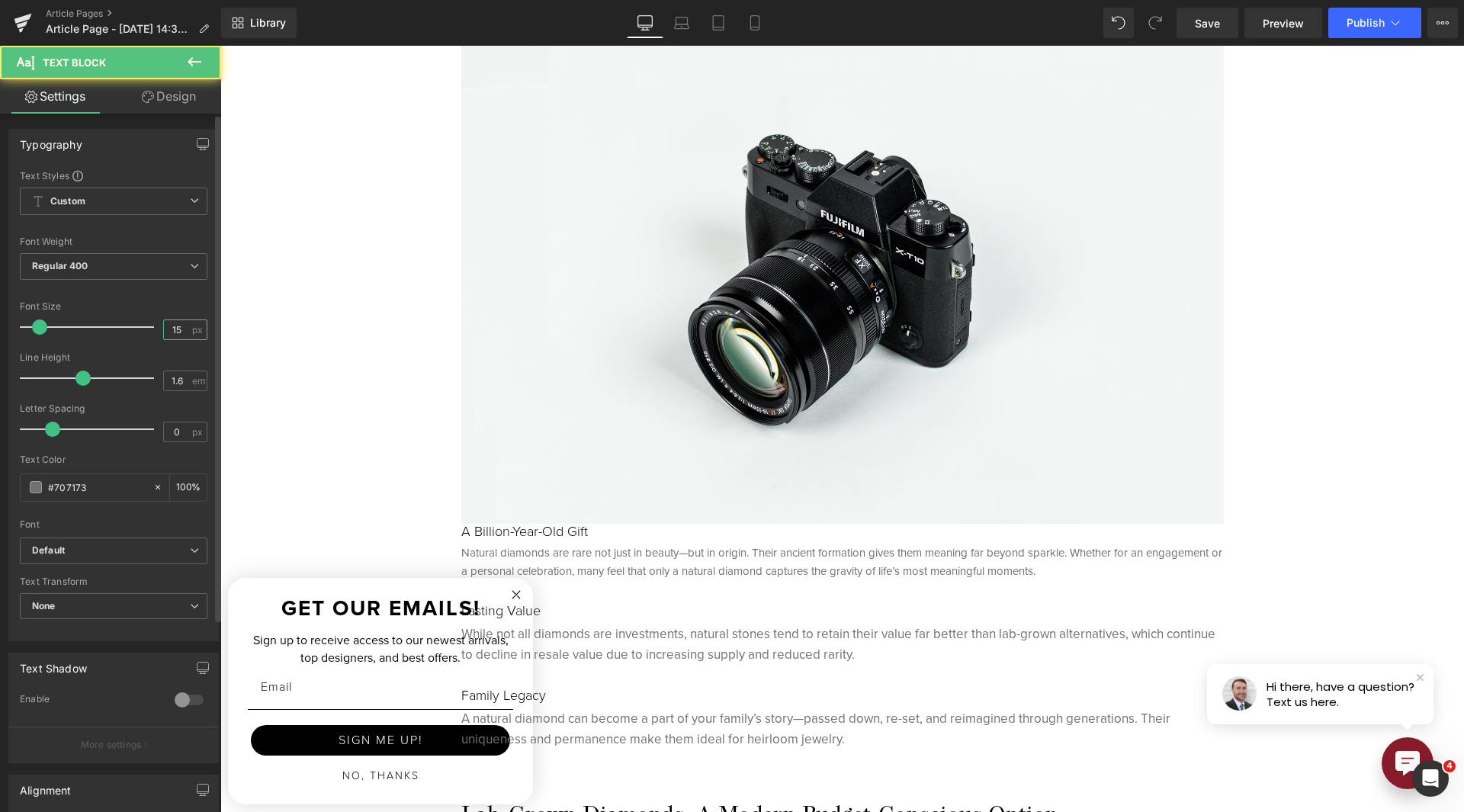
click at [174, 333] on input "15" at bounding box center [177, 329] width 27 height 19
type input "17"
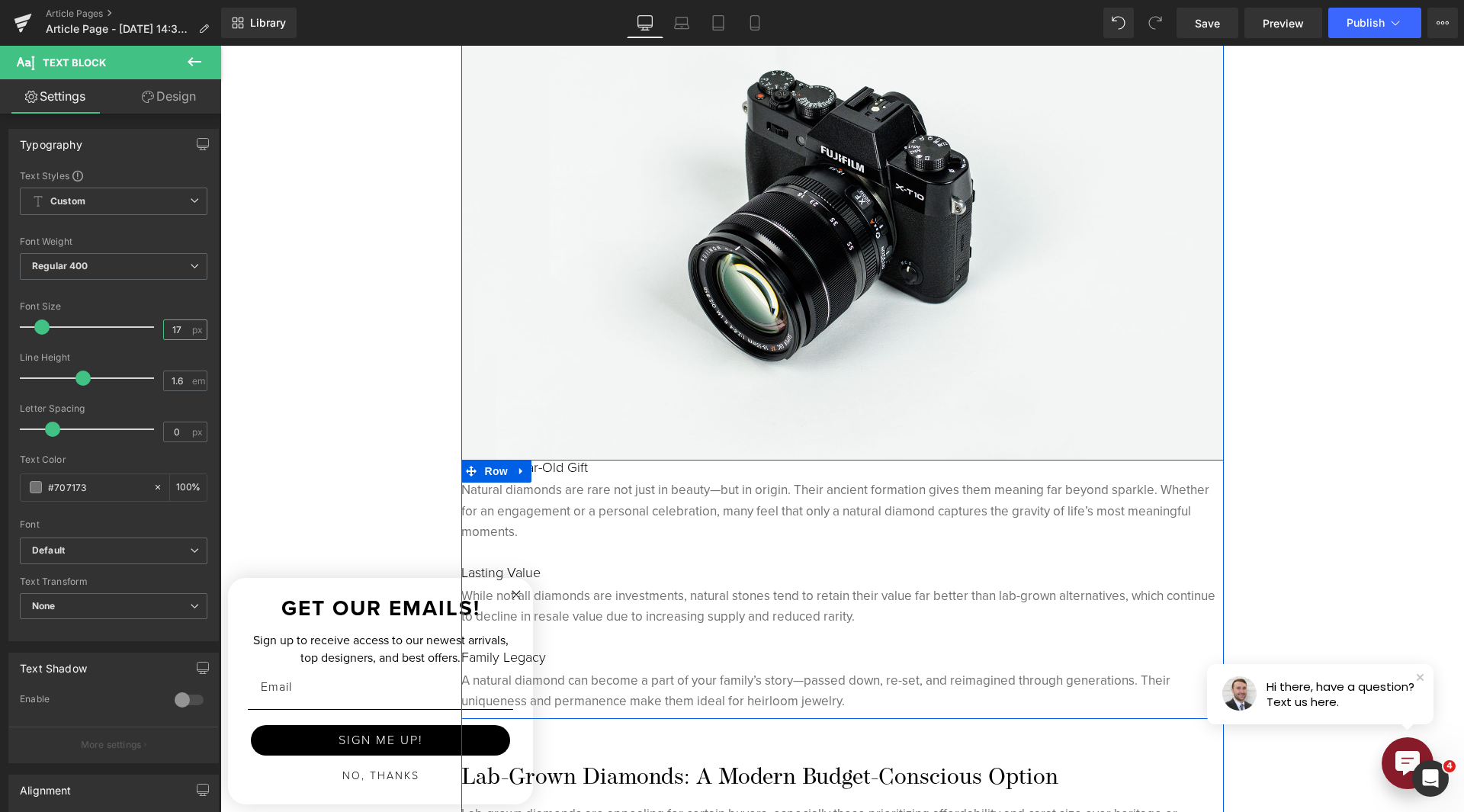
scroll to position [1982, 0]
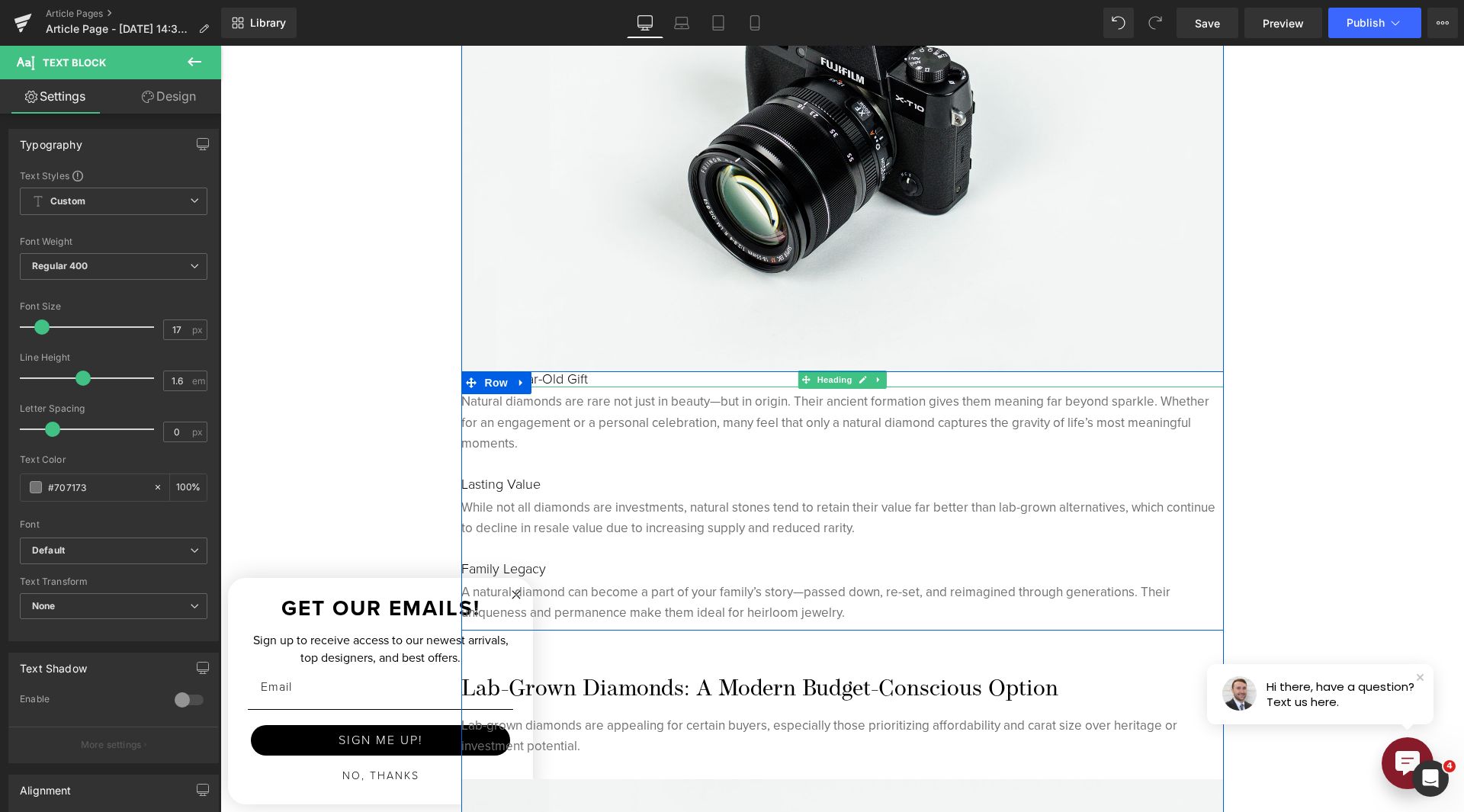
click at [544, 379] on h5 "A Billion-Year-Old Gift" at bounding box center [842, 379] width 762 height 17
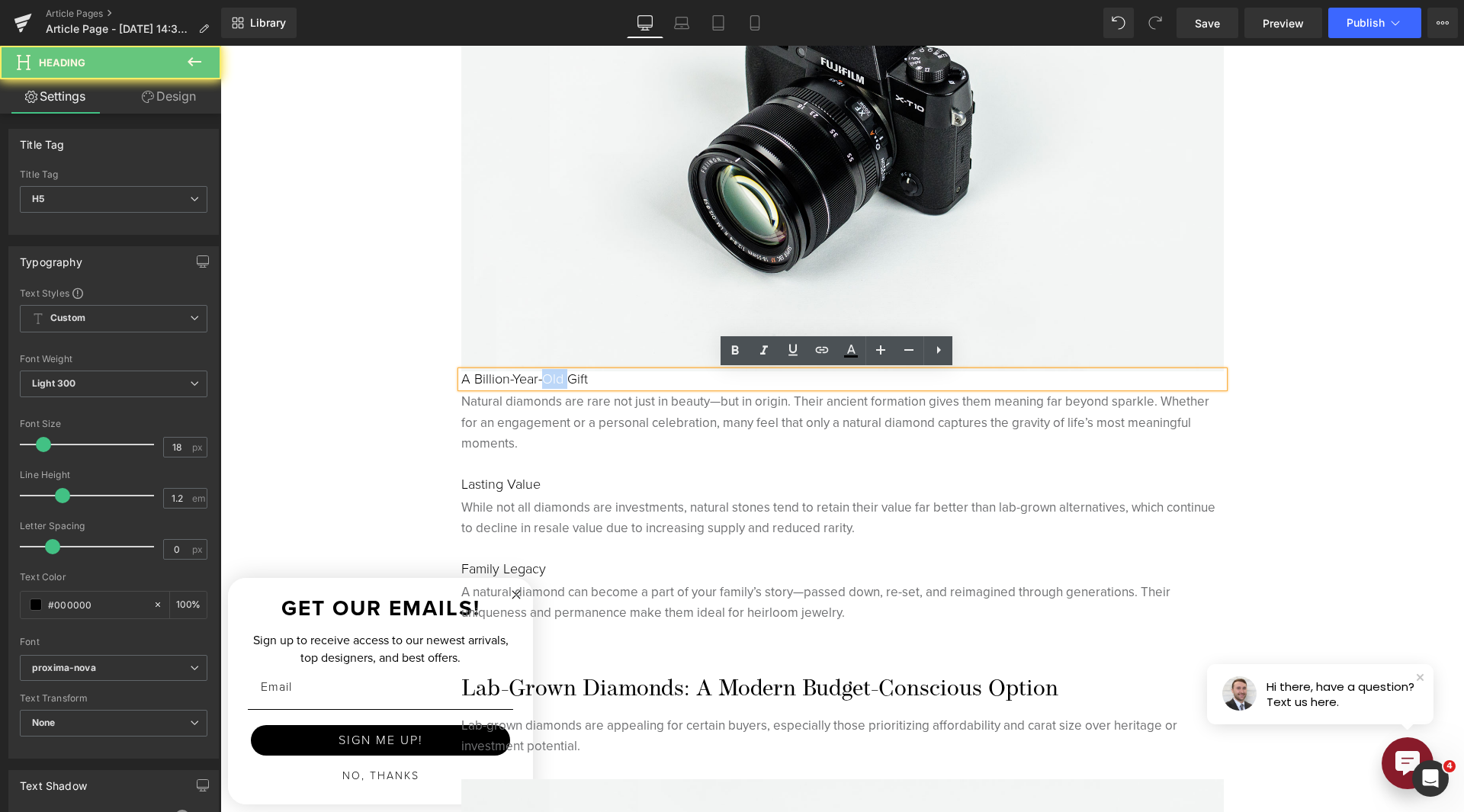
click at [544, 379] on h5 "A Billion-Year-Old Gift" at bounding box center [842, 379] width 762 height 17
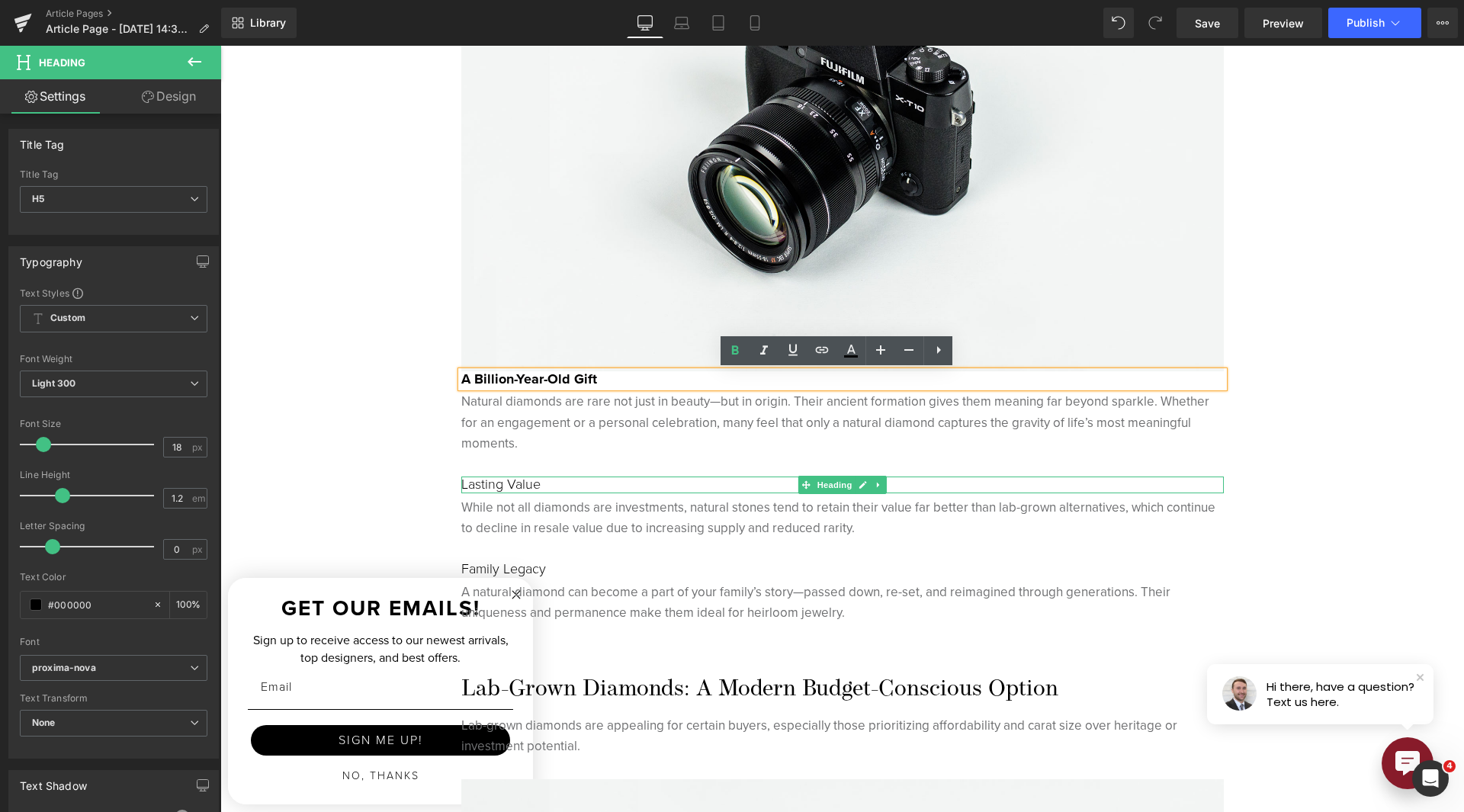
click at [502, 485] on h5 "Lasting Value" at bounding box center [842, 484] width 762 height 17
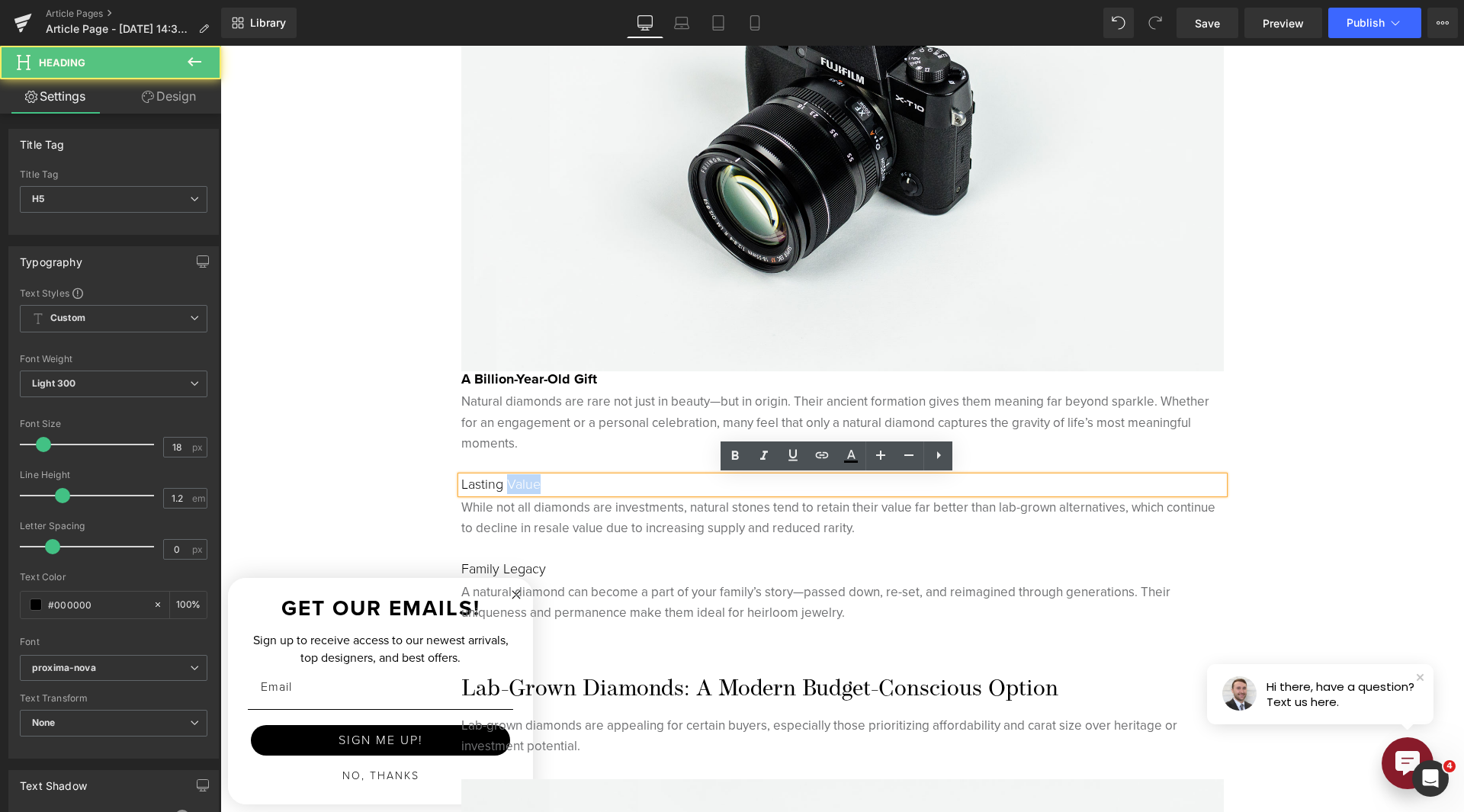
click at [502, 485] on h5 "Lasting Value" at bounding box center [842, 484] width 762 height 17
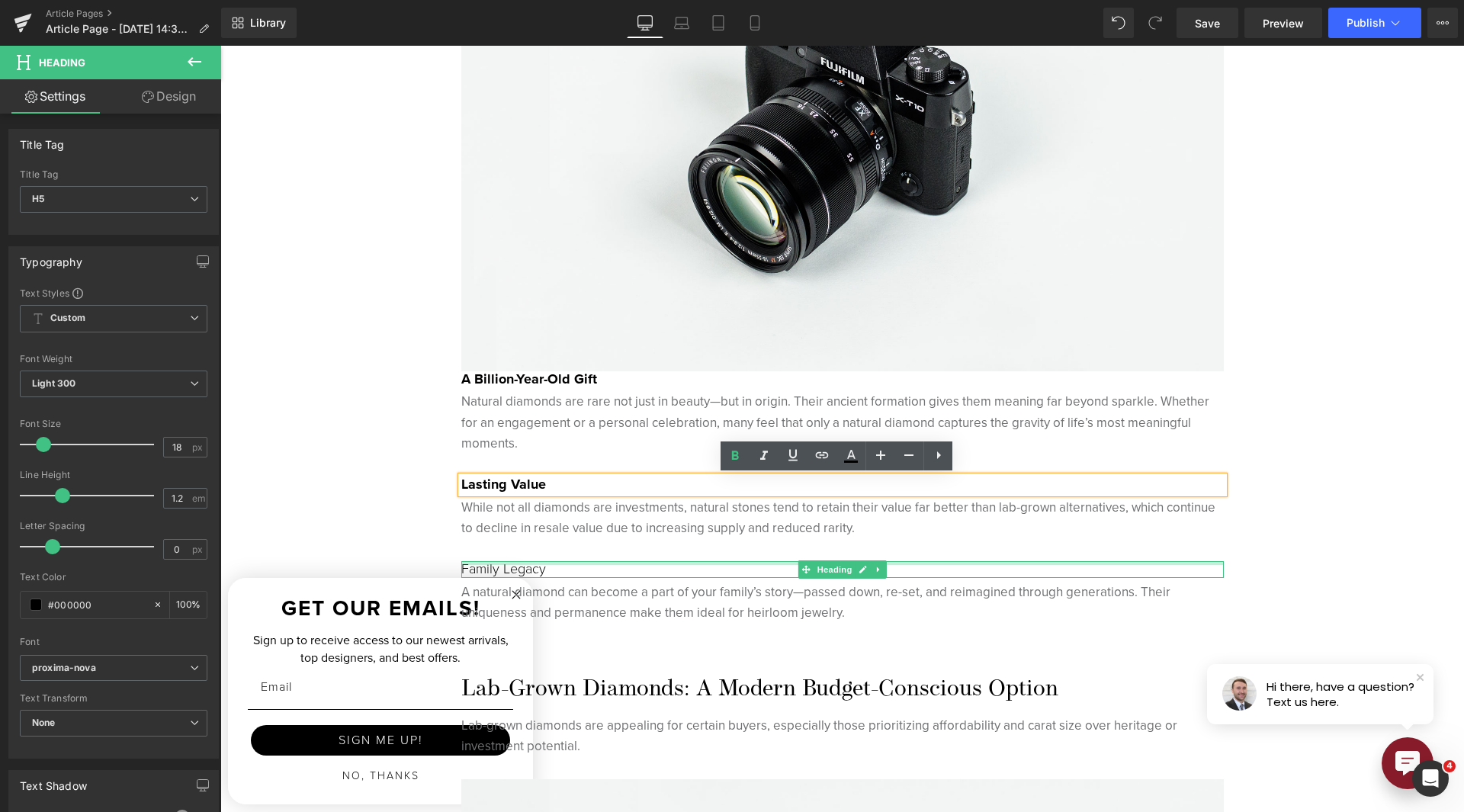
click at [536, 563] on div at bounding box center [842, 563] width 762 height 4
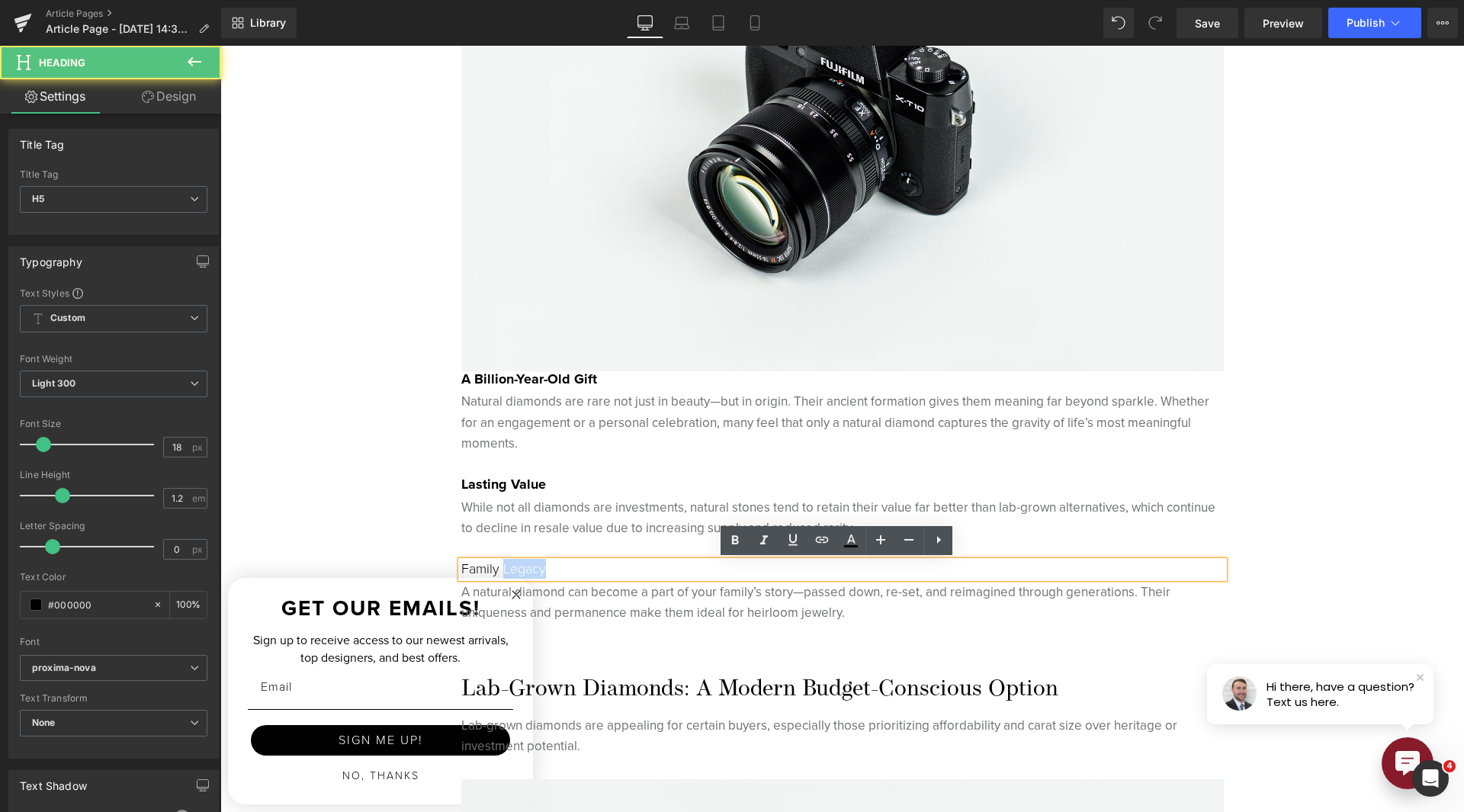
click at [536, 563] on h5 "Family Legacy" at bounding box center [842, 569] width 762 height 17
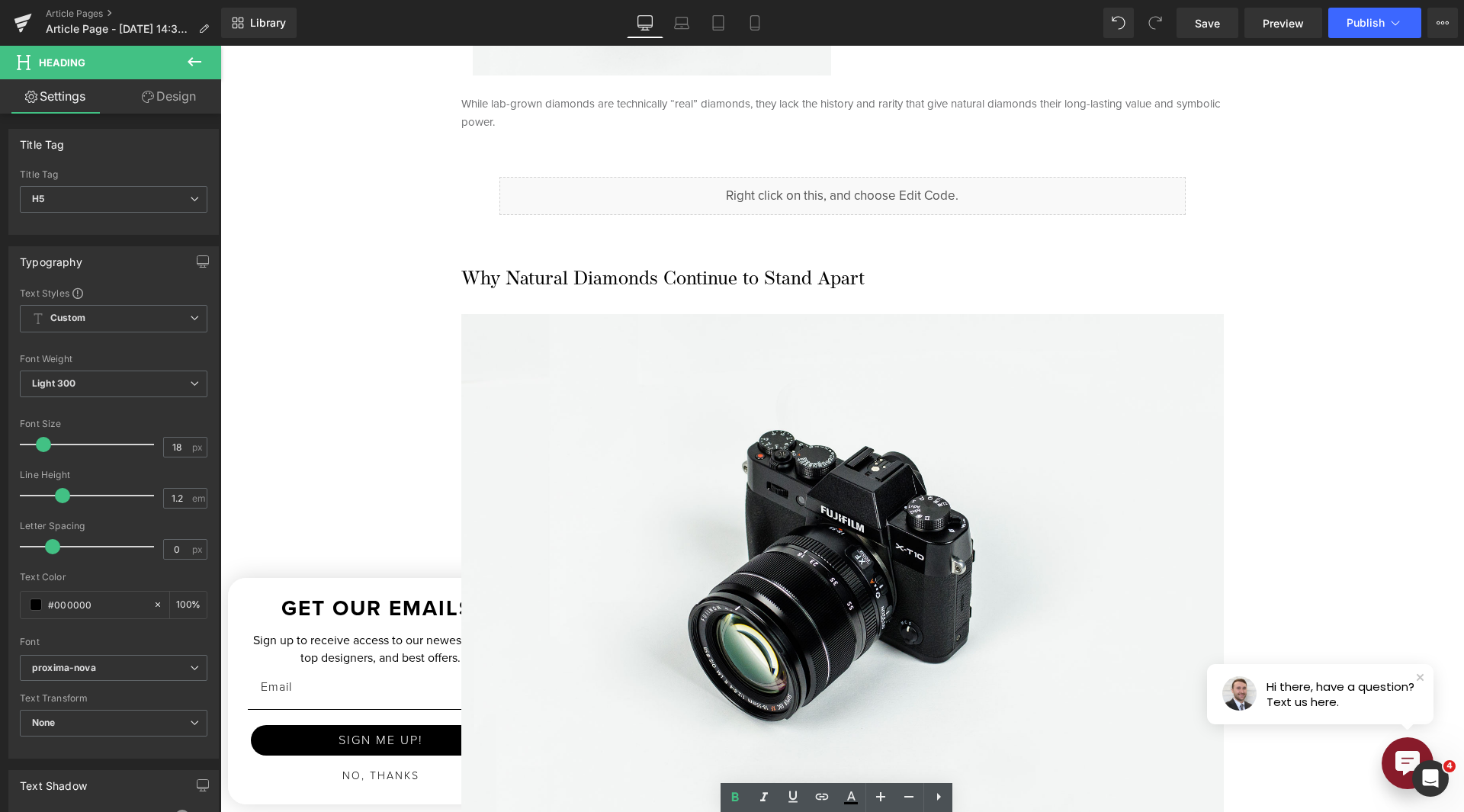
scroll to position [1372, 0]
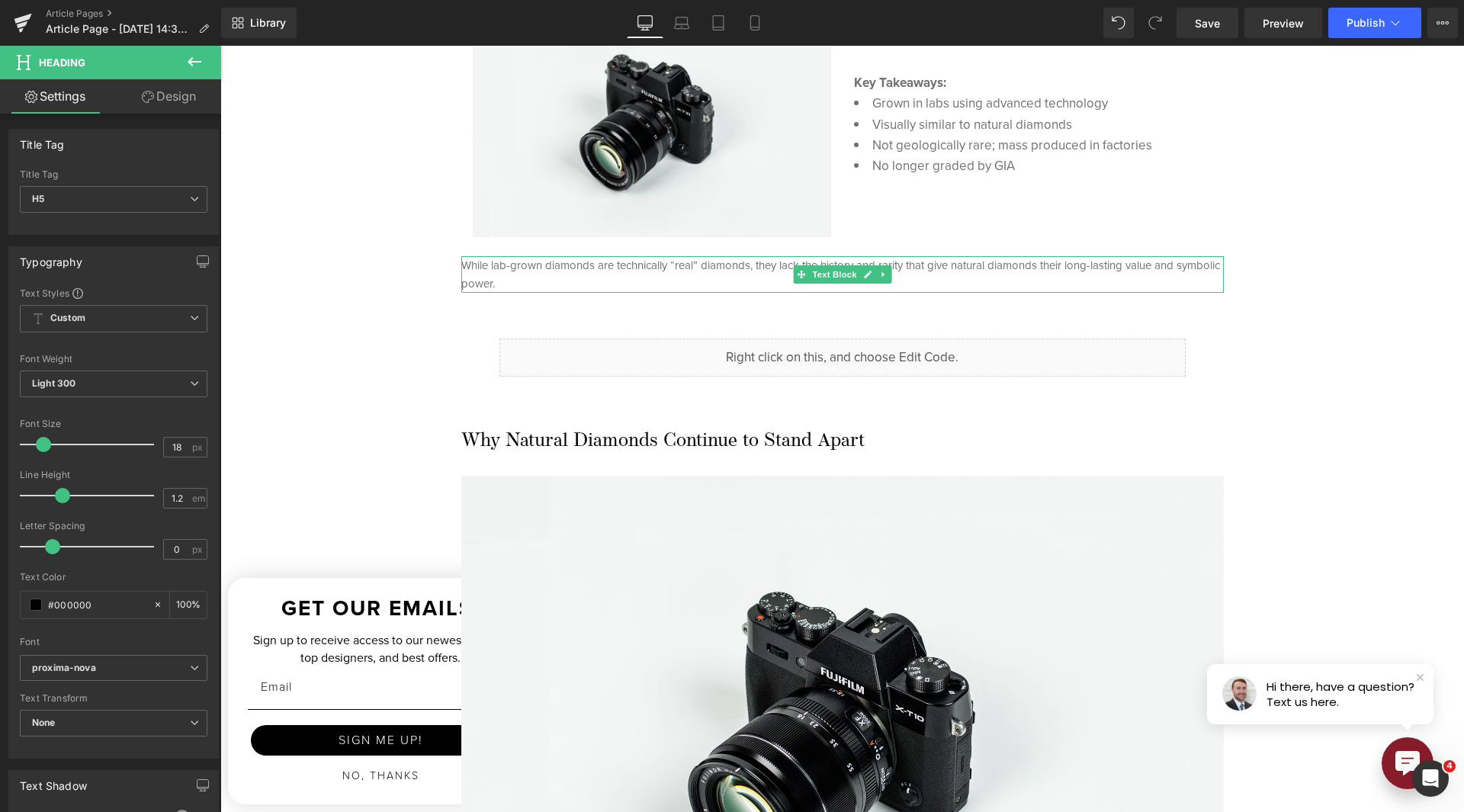
click at [653, 266] on span "While lab-grown diamonds are technically “real” diamonds, they lack the history…" at bounding box center [841, 274] width 759 height 35
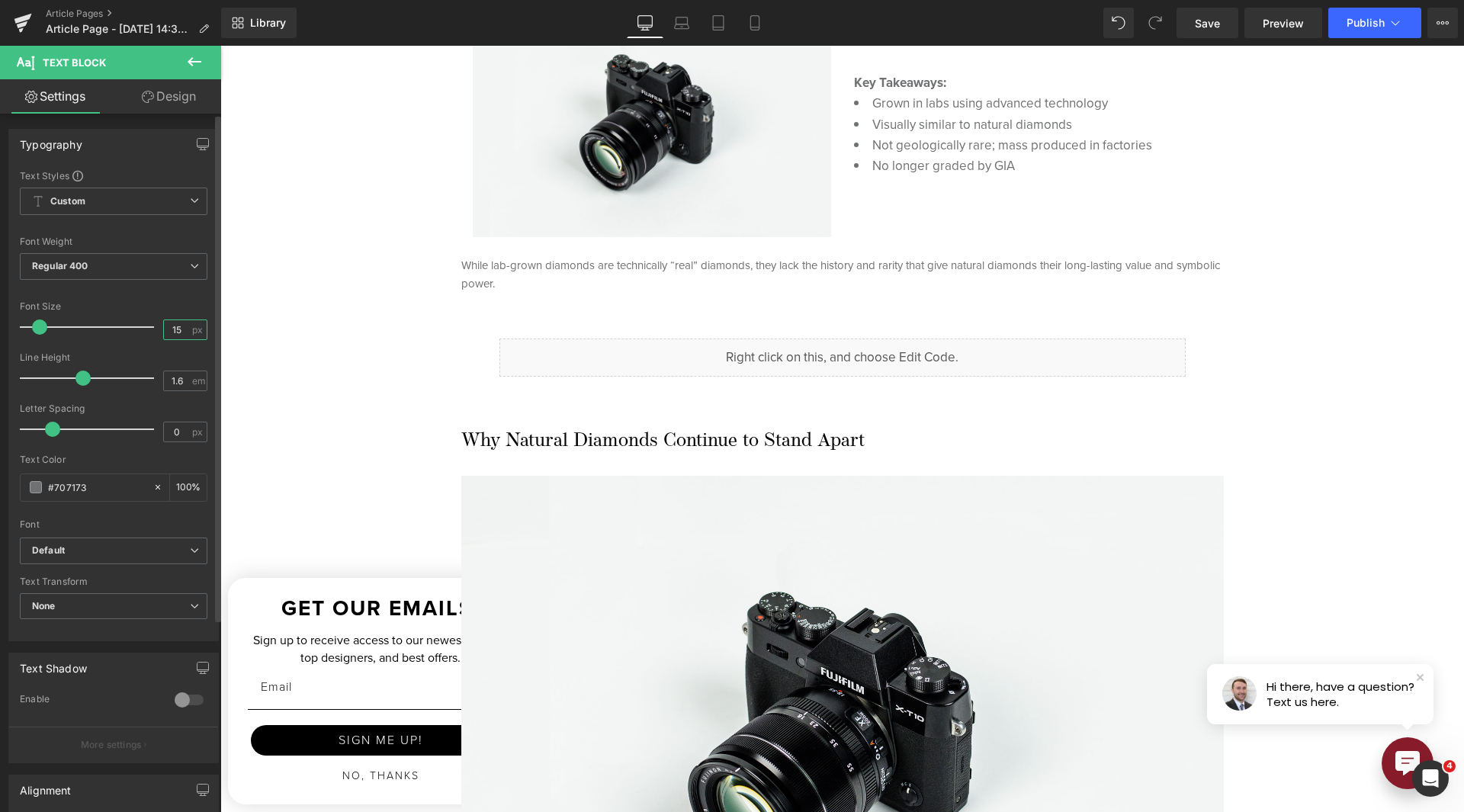
click at [167, 336] on input "15" at bounding box center [177, 329] width 27 height 19
click at [167, 335] on input "15" at bounding box center [177, 329] width 27 height 19
type input "17"
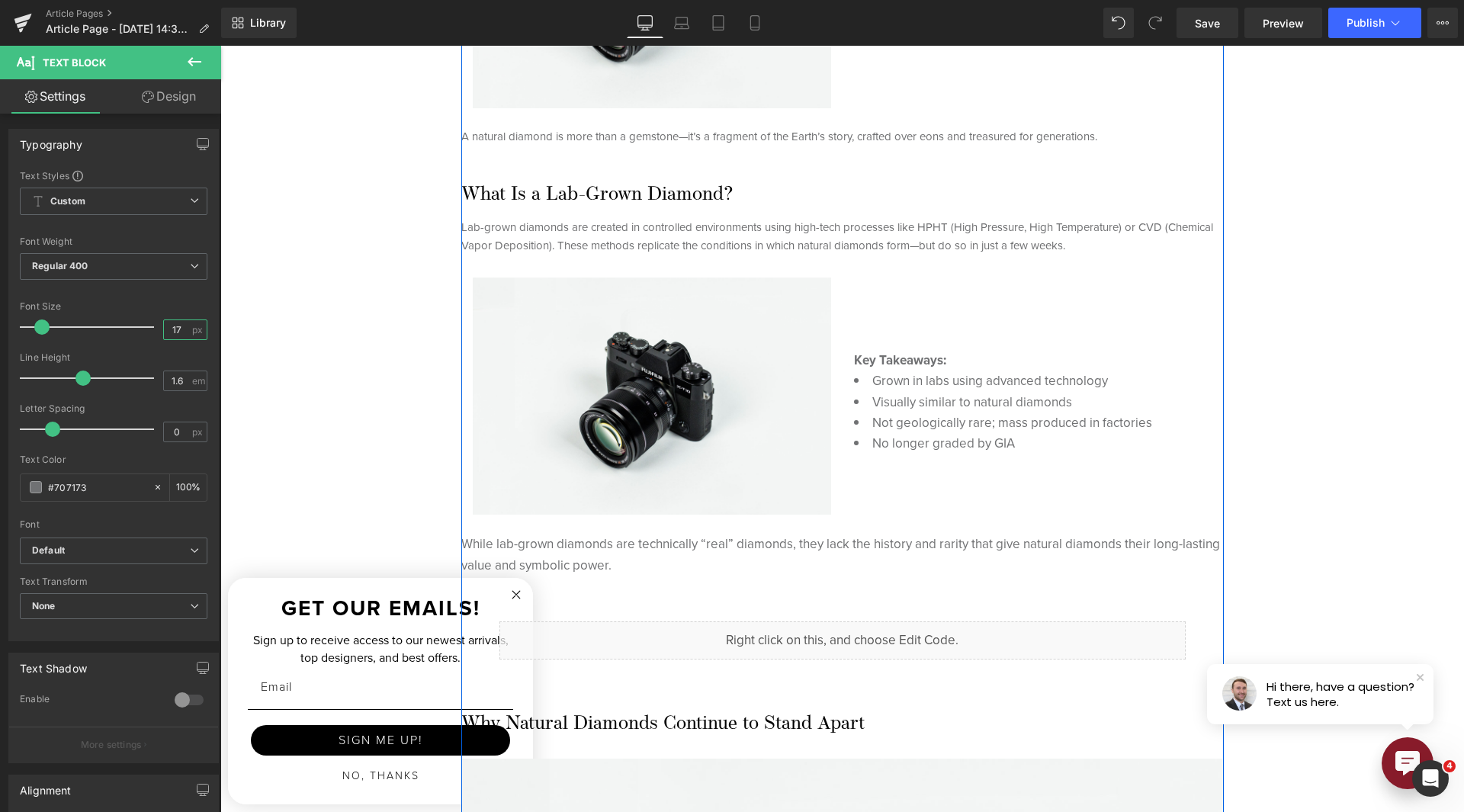
scroll to position [1068, 0]
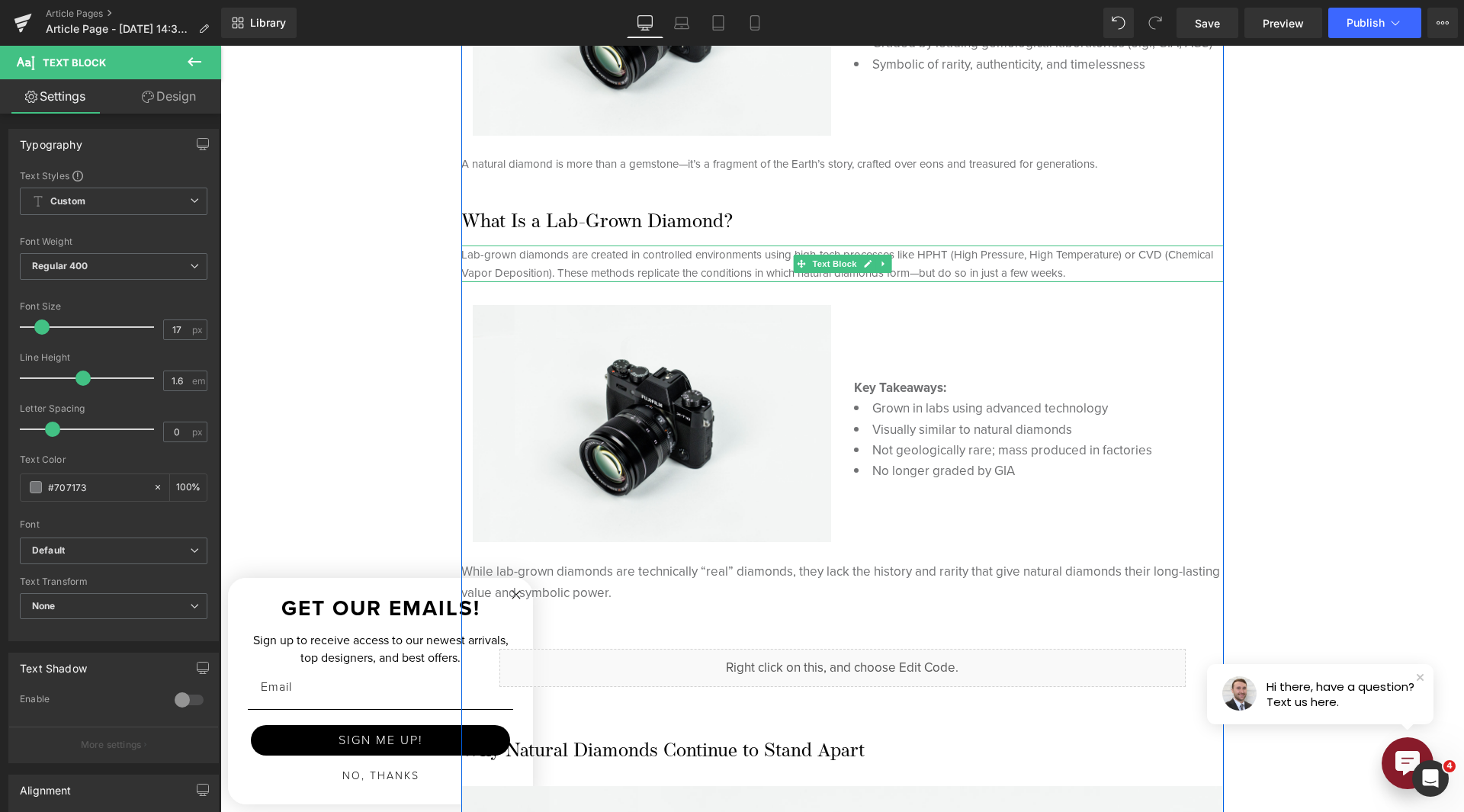
click at [588, 272] on div "Lab-grown diamonds are created in controlled environments using high-tech proce…" at bounding box center [842, 264] width 762 height 37
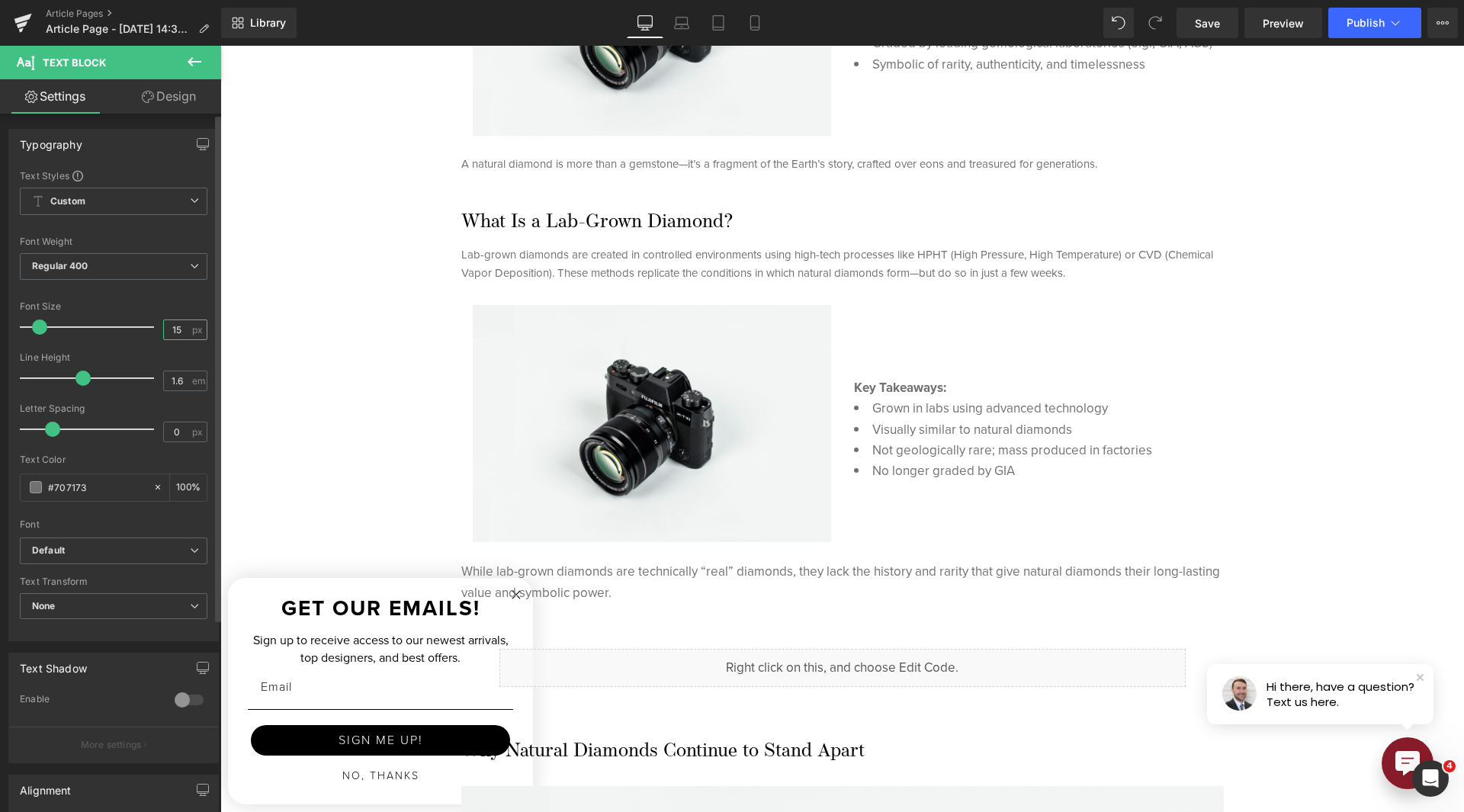
click at [164, 326] on input "15" at bounding box center [177, 329] width 27 height 19
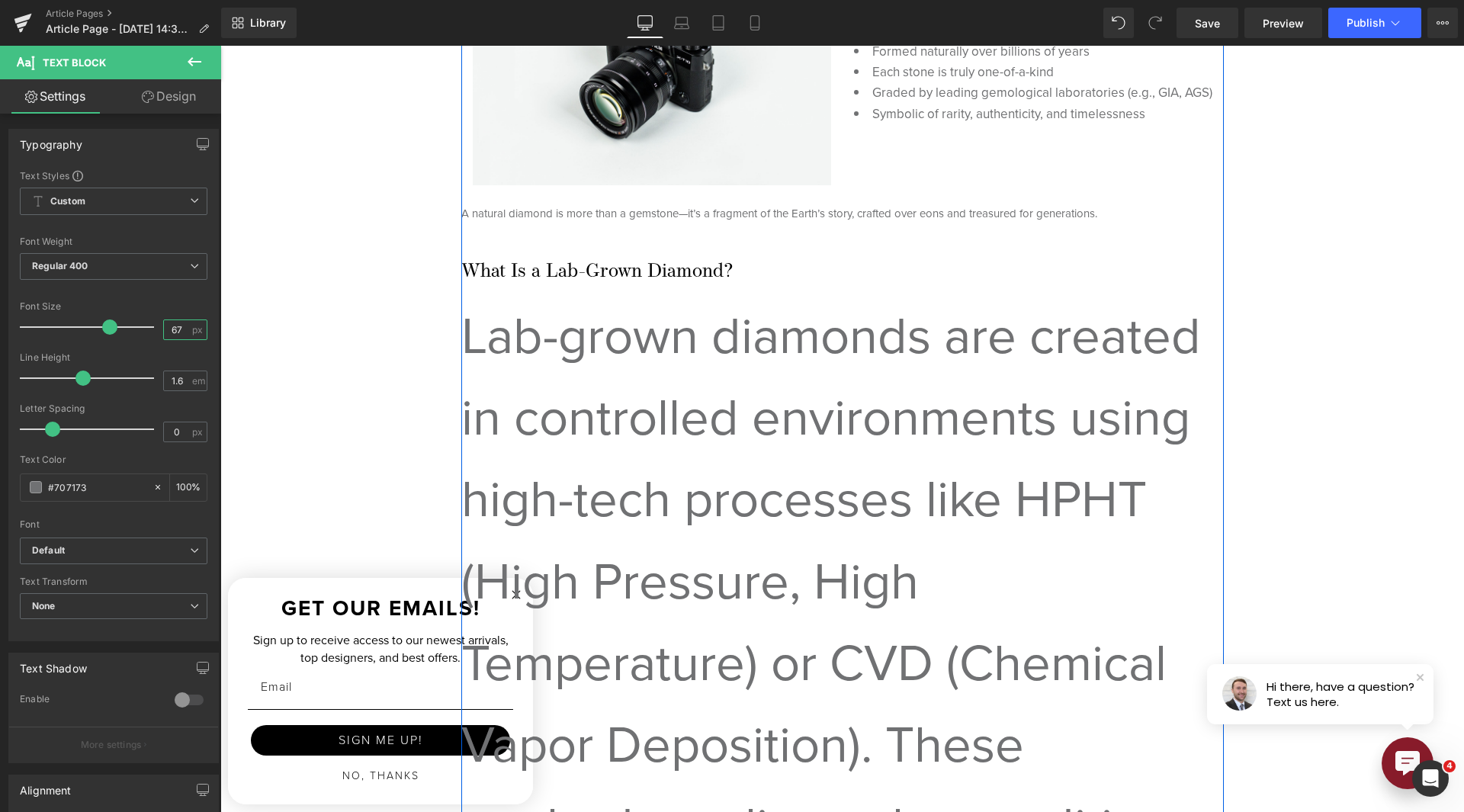
scroll to position [991, 0]
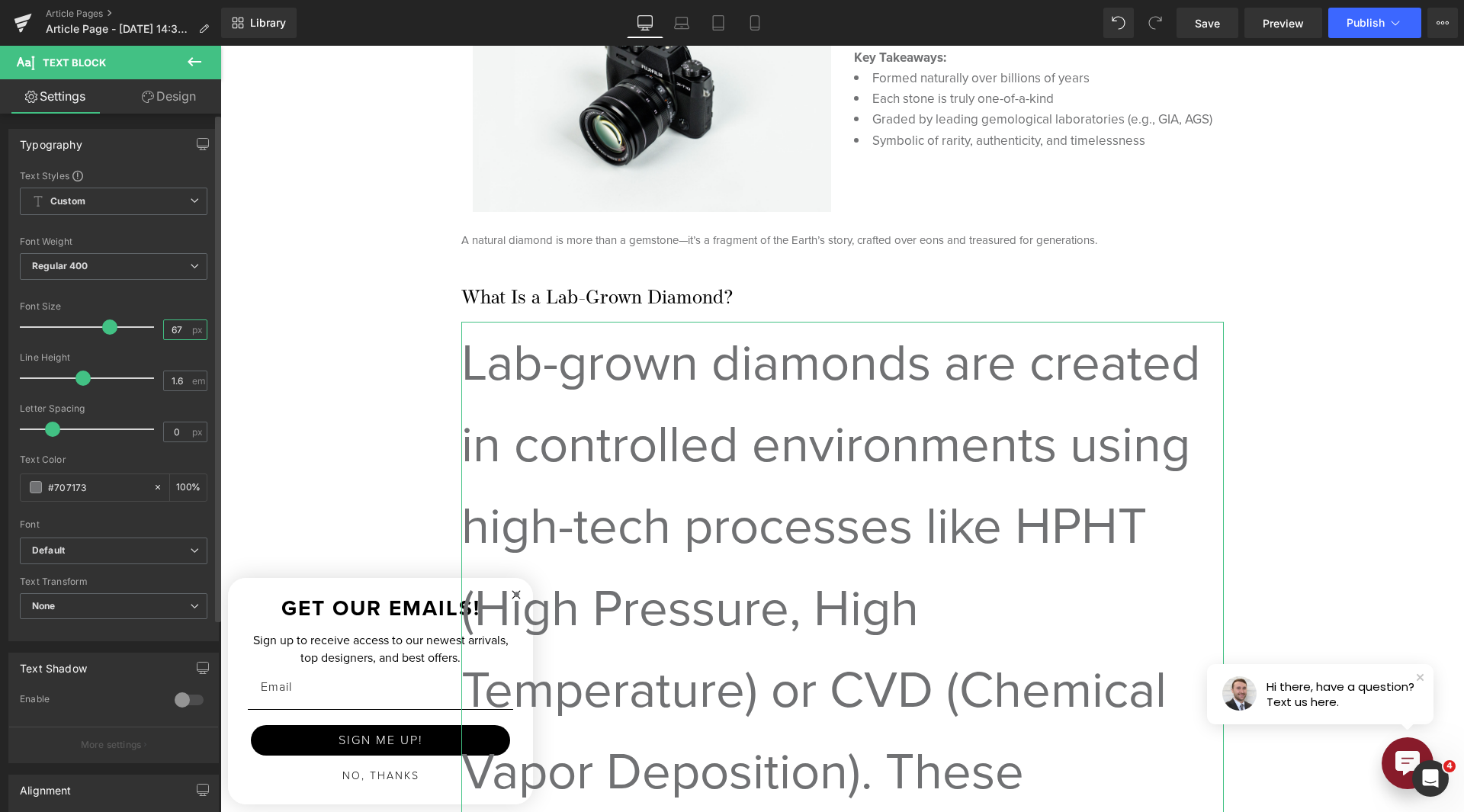
click at [176, 336] on input "67" at bounding box center [177, 329] width 27 height 19
click at [176, 335] on input "67" at bounding box center [177, 329] width 27 height 19
type input "17"
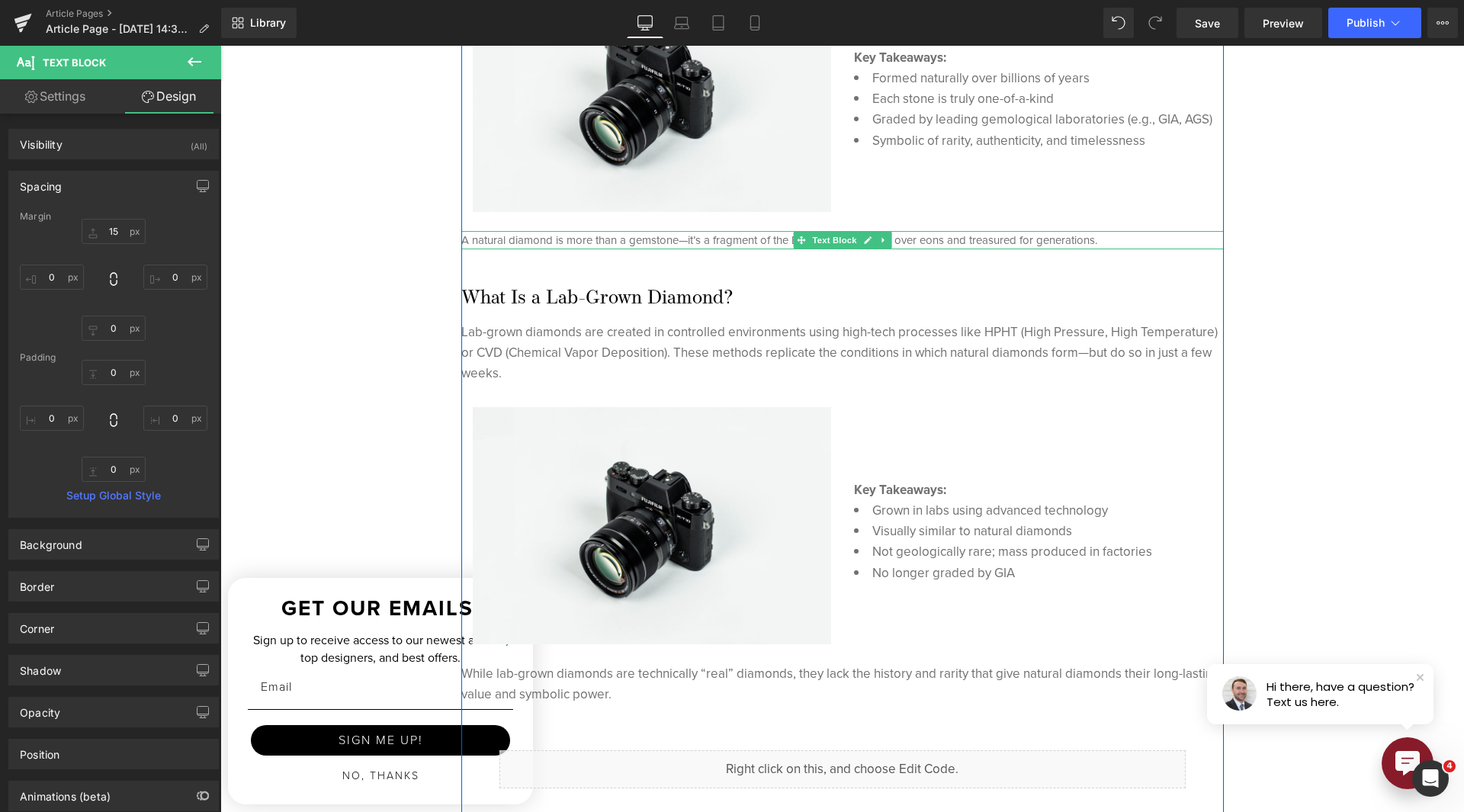
click at [634, 242] on span "A natural diamond is more than a gemstone—it’s a fragment of the Earth’s story,…" at bounding box center [779, 240] width 636 height 17
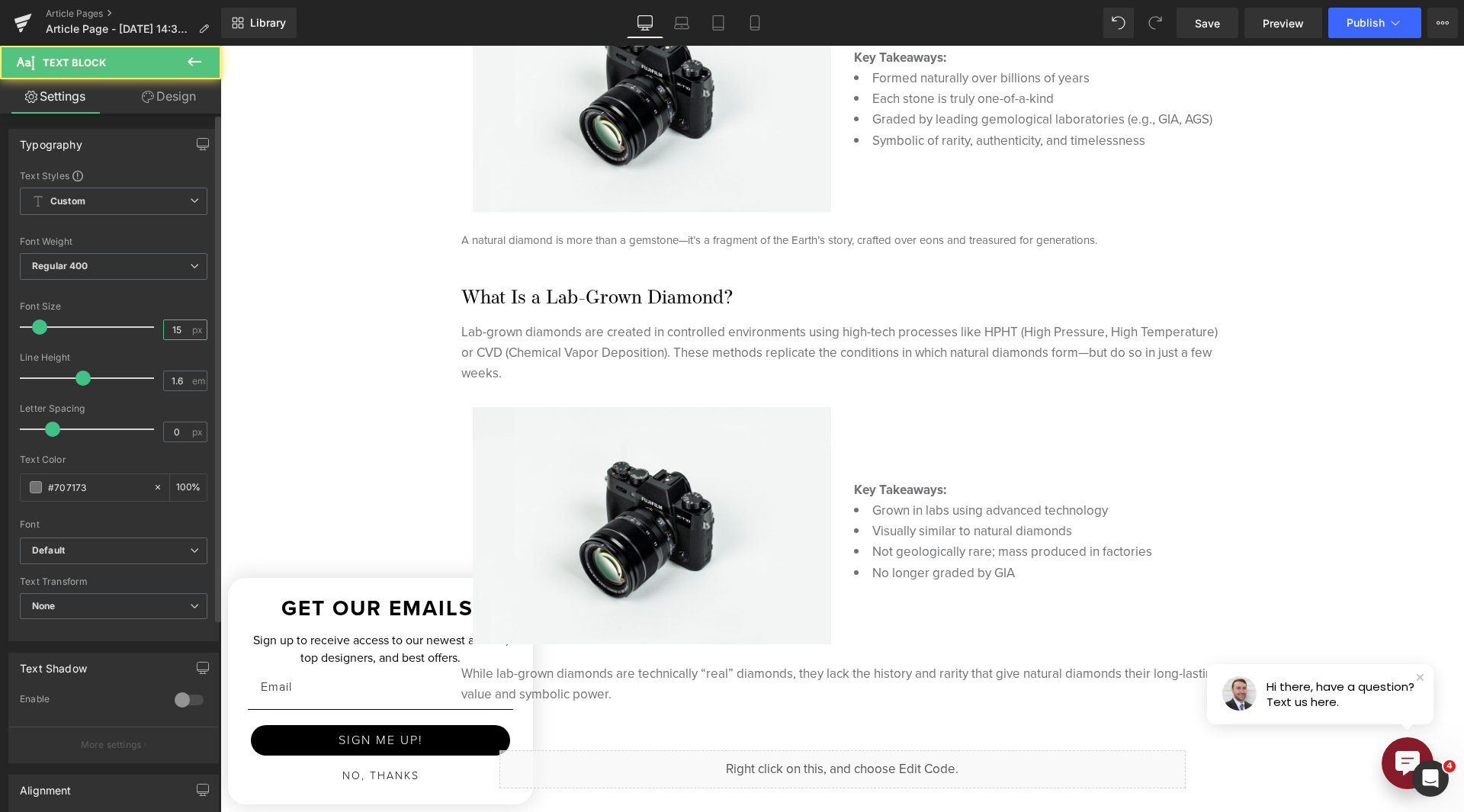
click at [164, 329] on input "15" at bounding box center [177, 329] width 27 height 19
type input "17"
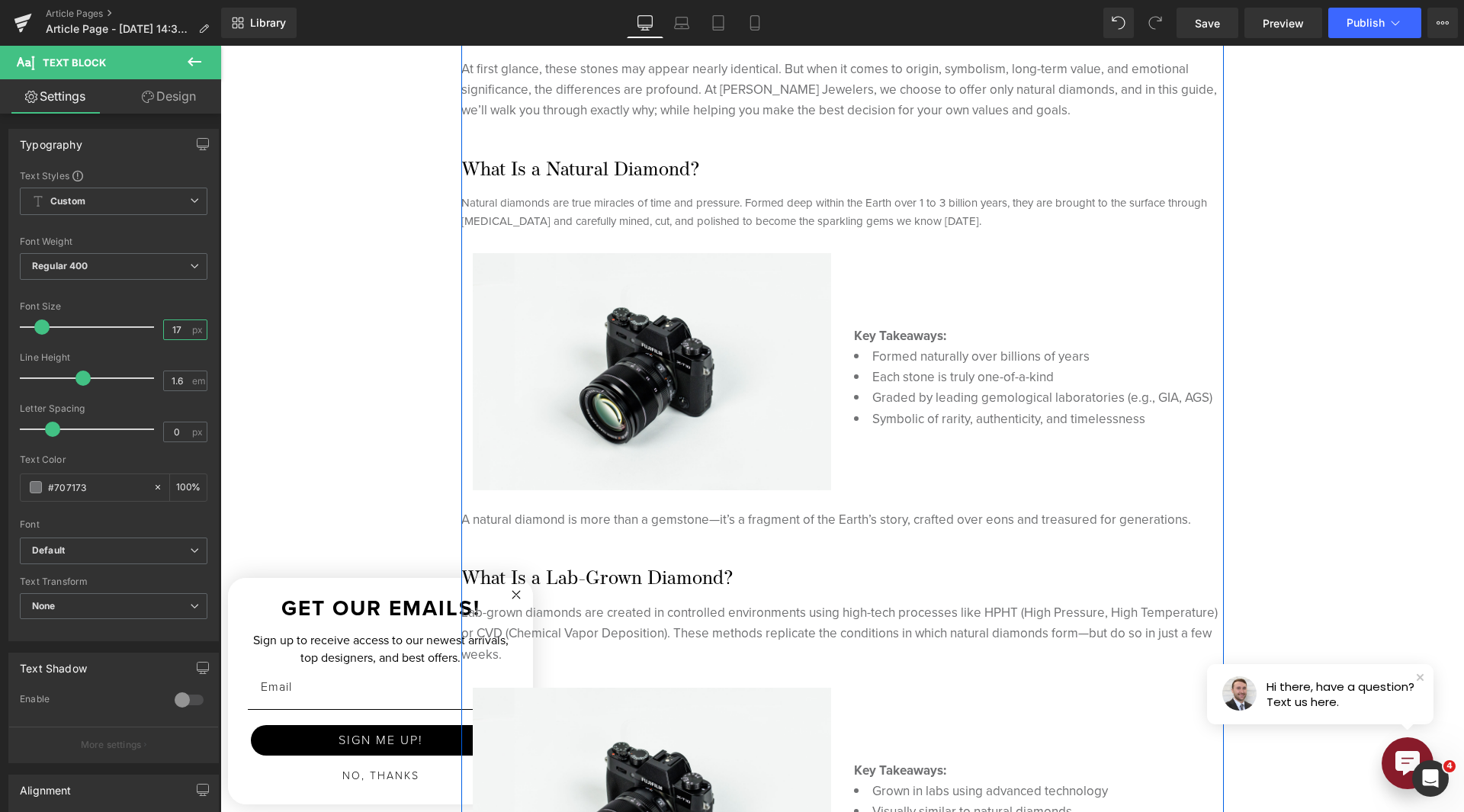
scroll to position [686, 0]
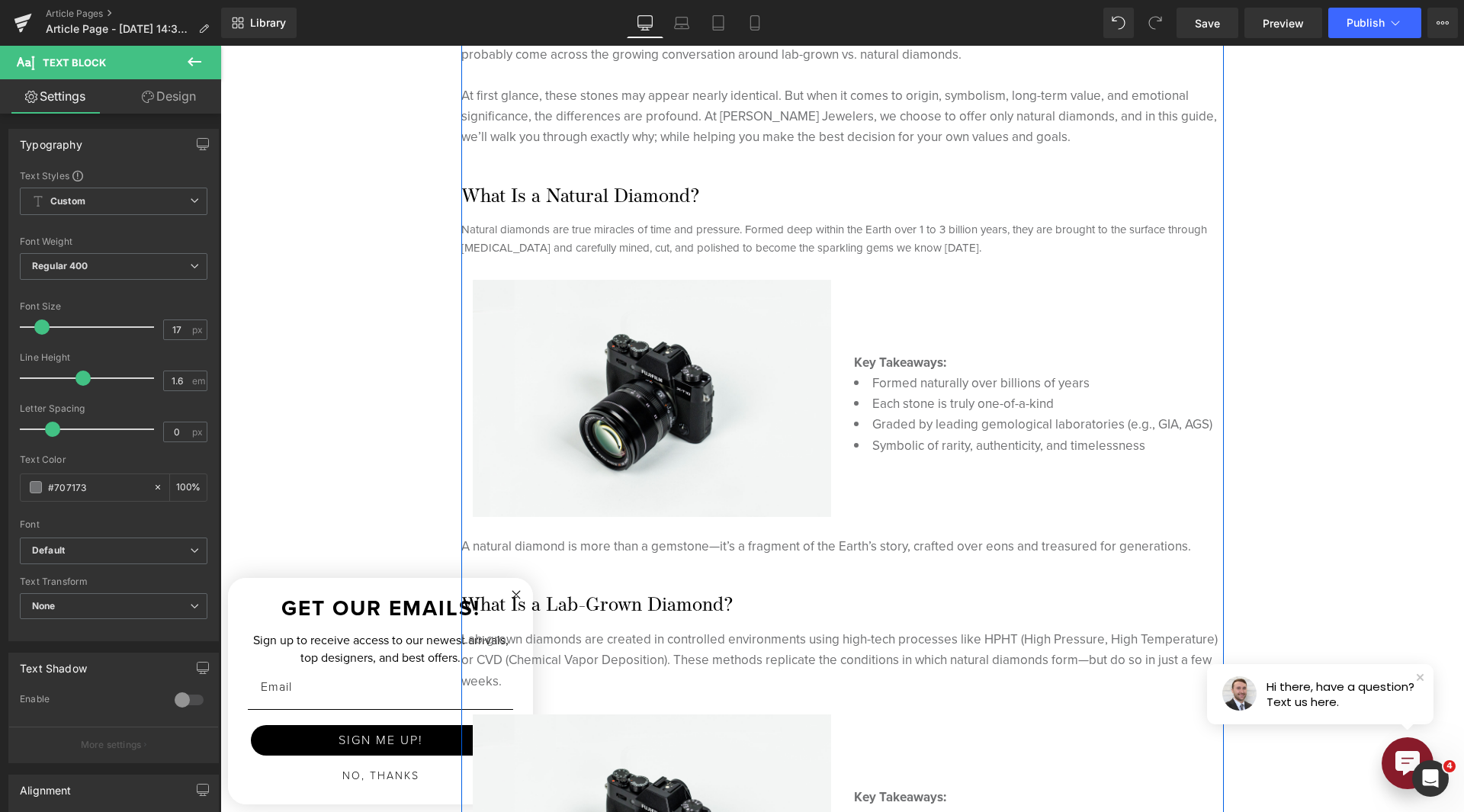
click at [746, 240] on div "Natural diamonds are true miracles of time and pressure. Formed deep within the…" at bounding box center [842, 238] width 762 height 37
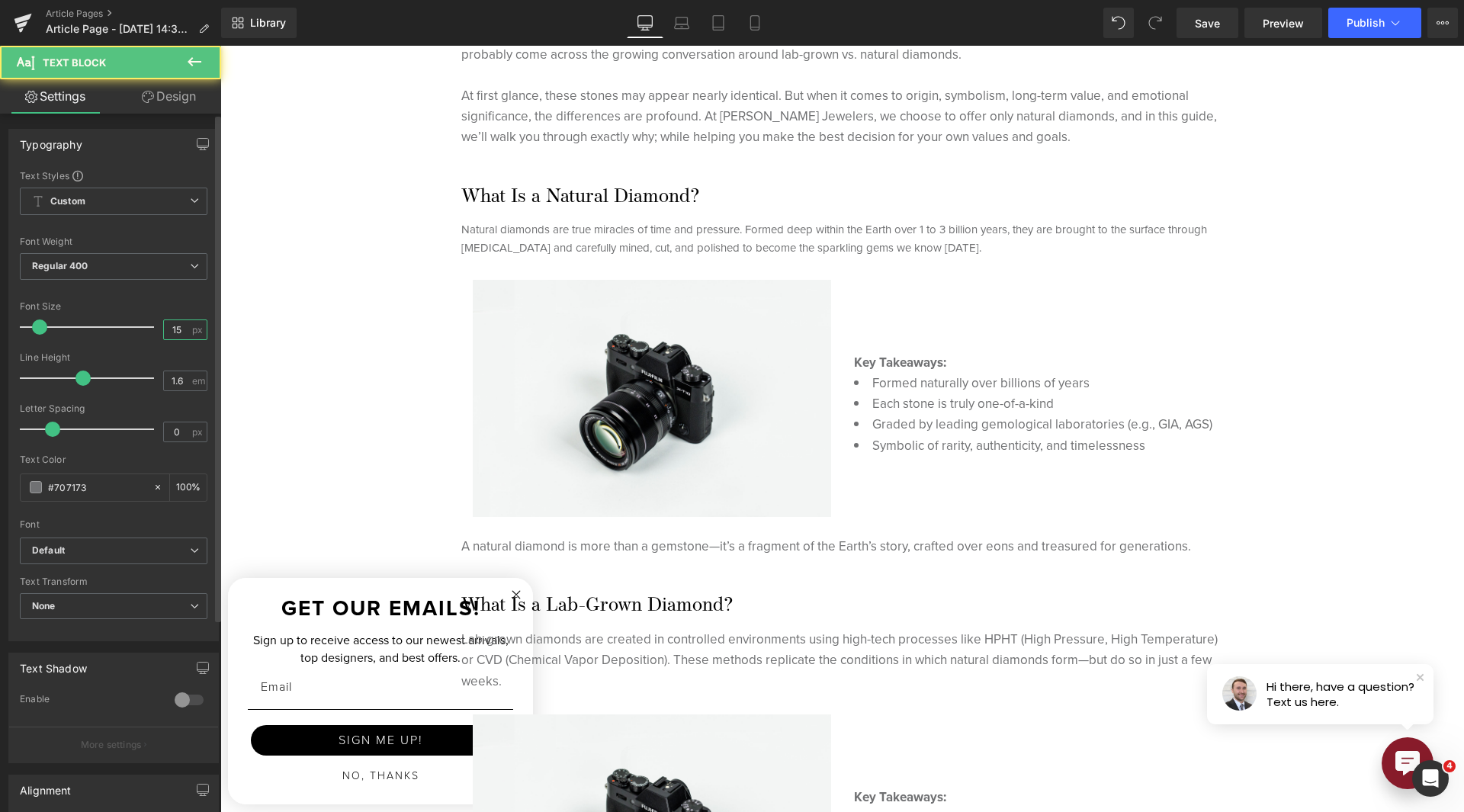
click at [164, 334] on input "15" at bounding box center [177, 329] width 27 height 19
type input "17"
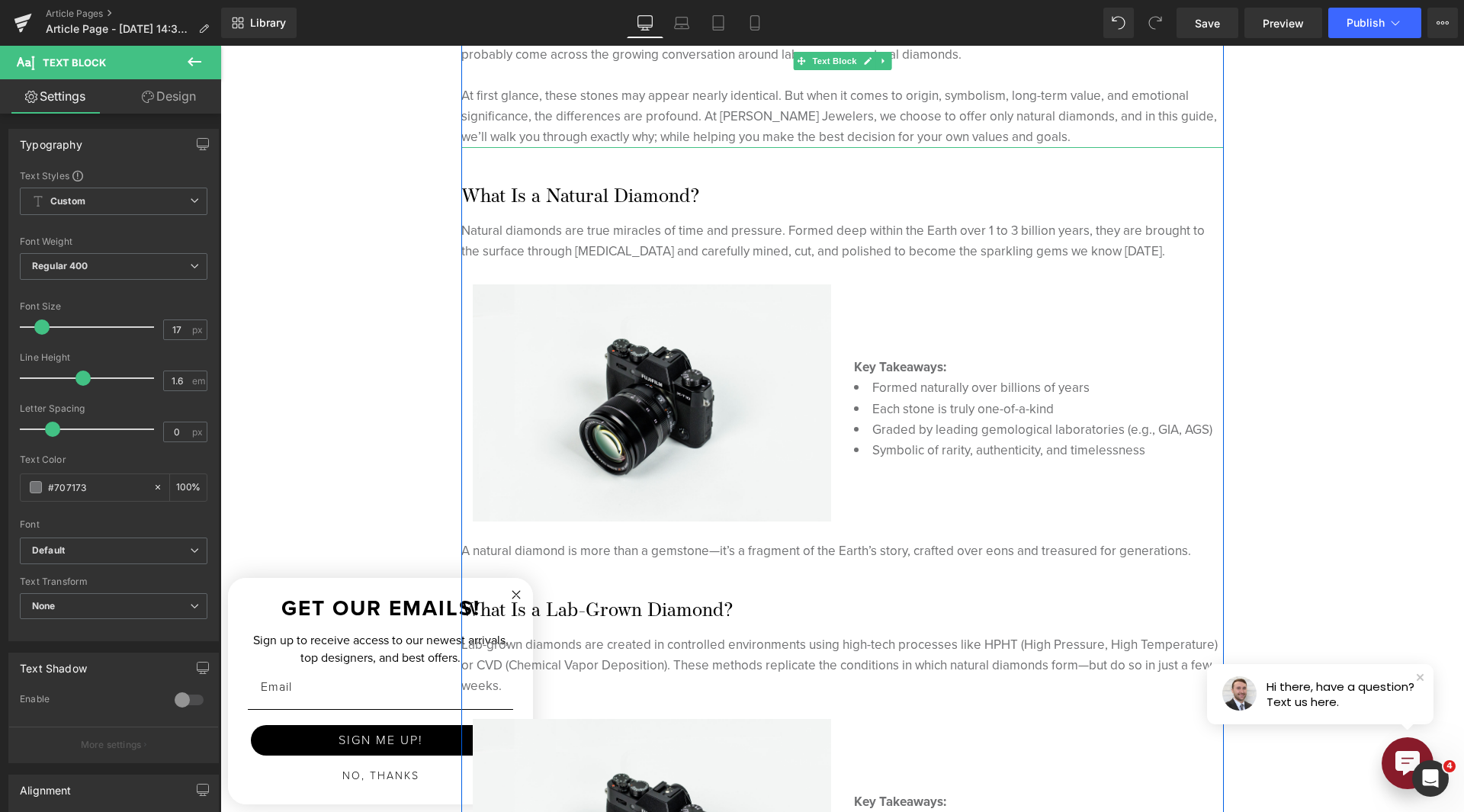
click at [687, 135] on p "At first glance, these stones may appear nearly identical. But when it comes to…" at bounding box center [842, 117] width 762 height 62
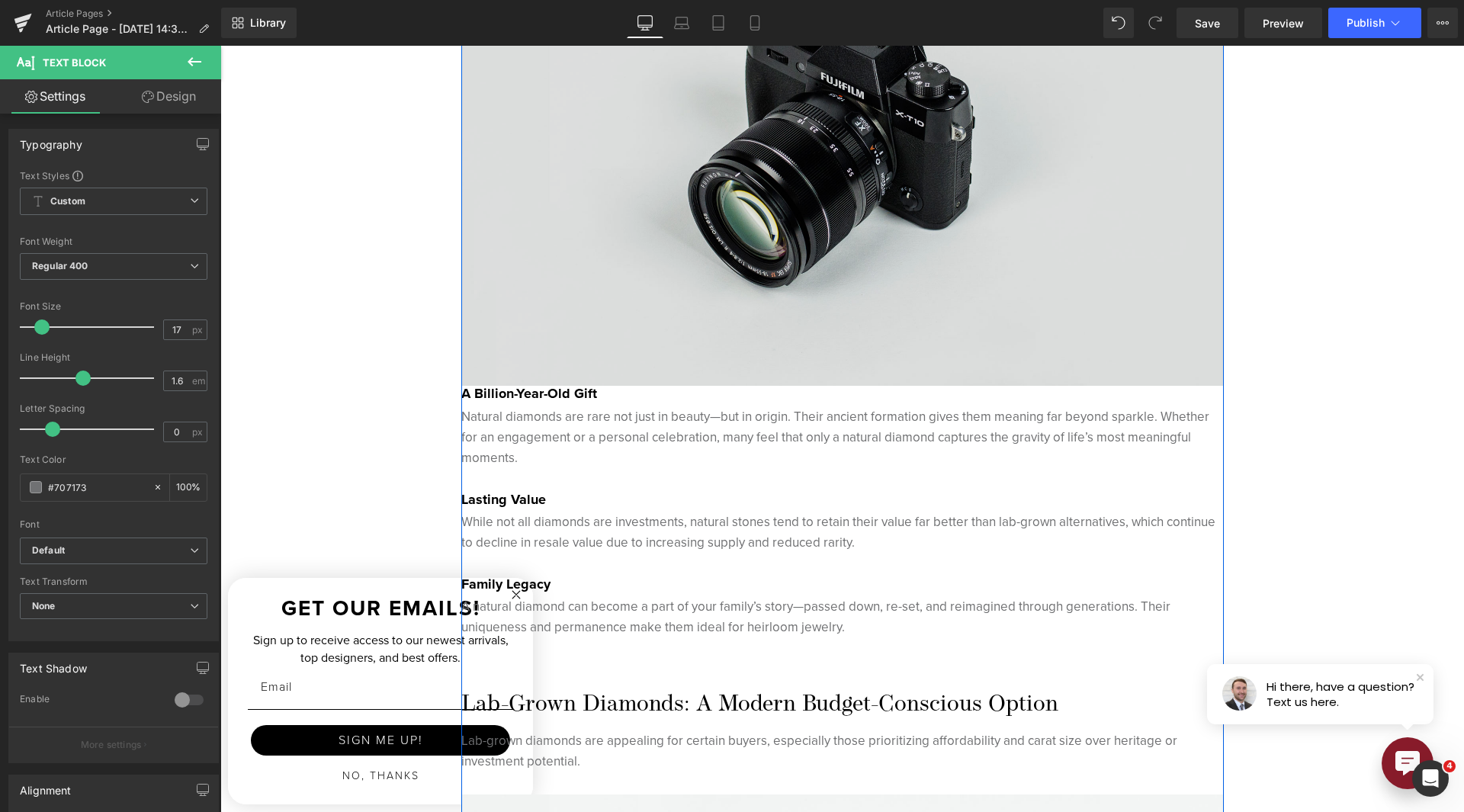
scroll to position [2135, 0]
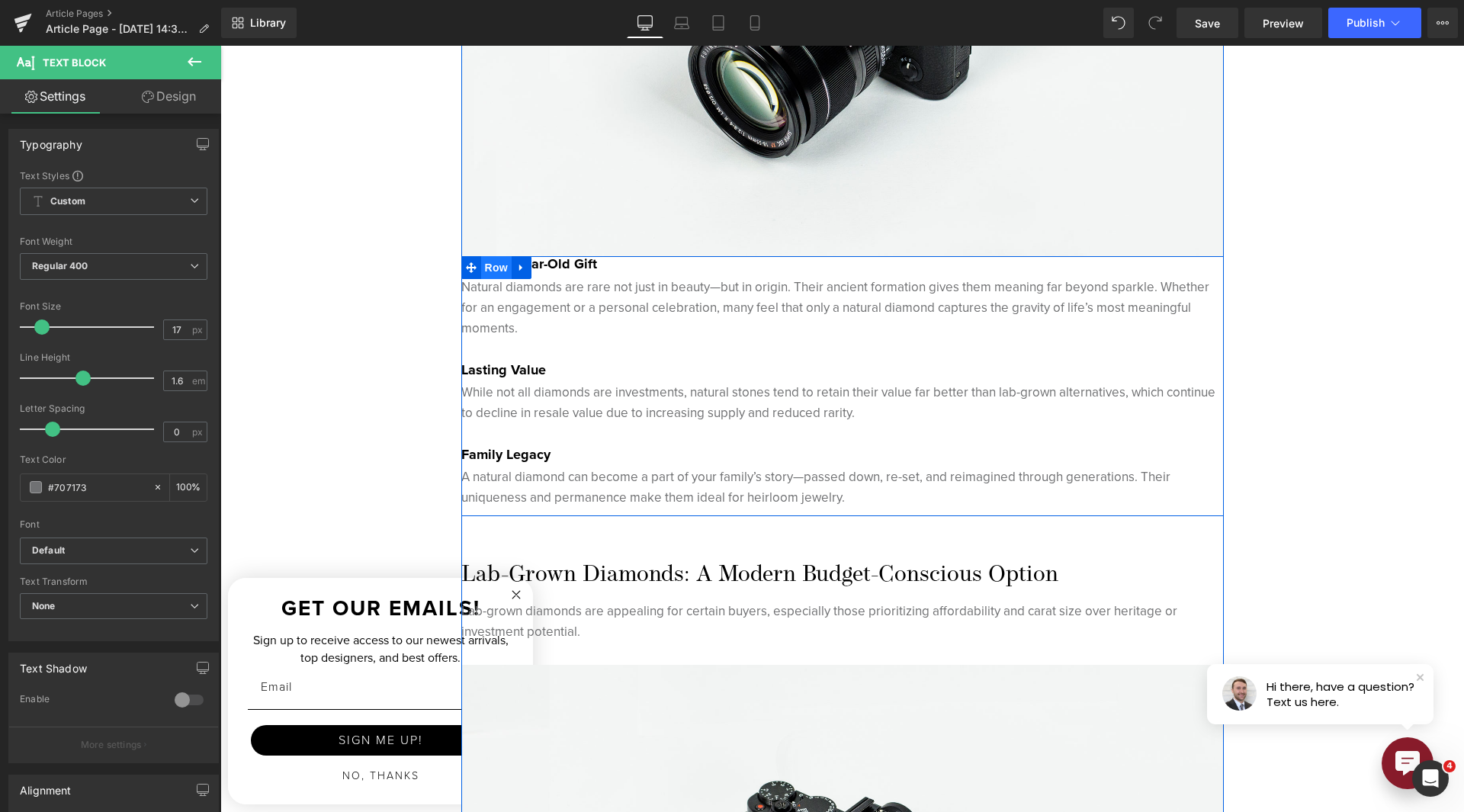
click at [495, 268] on span "Row" at bounding box center [496, 268] width 30 height 23
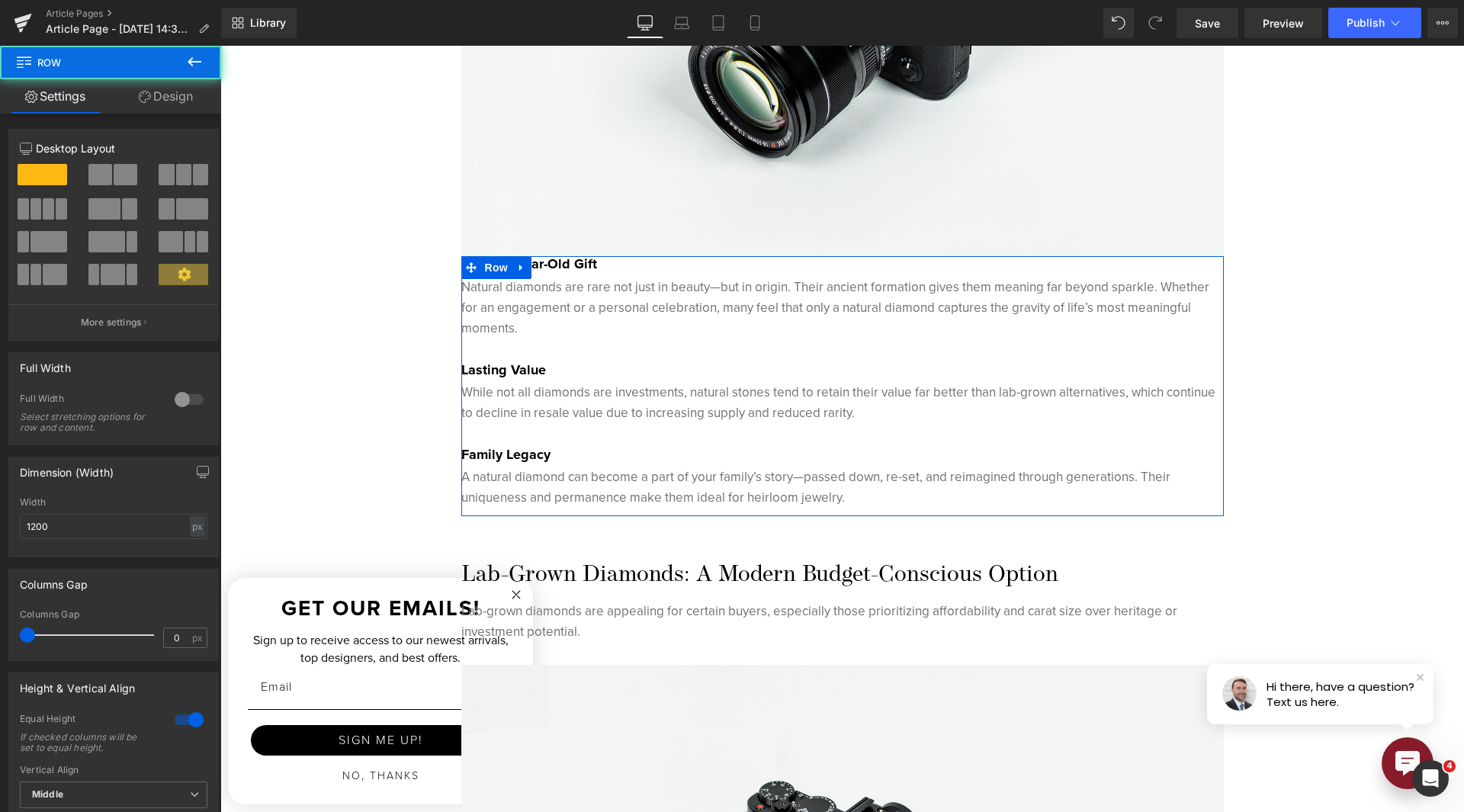
click at [196, 109] on link "Design" at bounding box center [166, 96] width 110 height 35
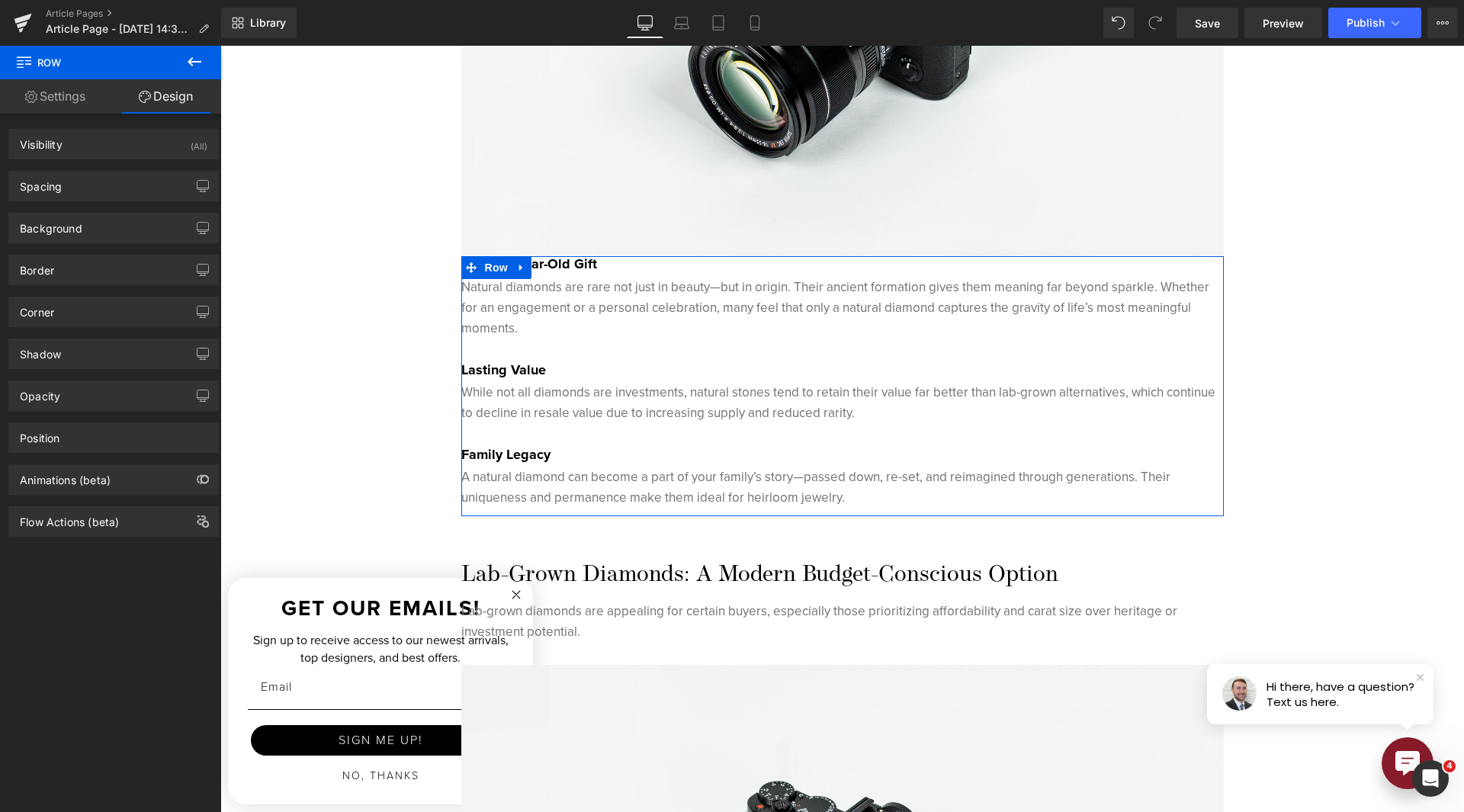
type input "0"
type input "10"
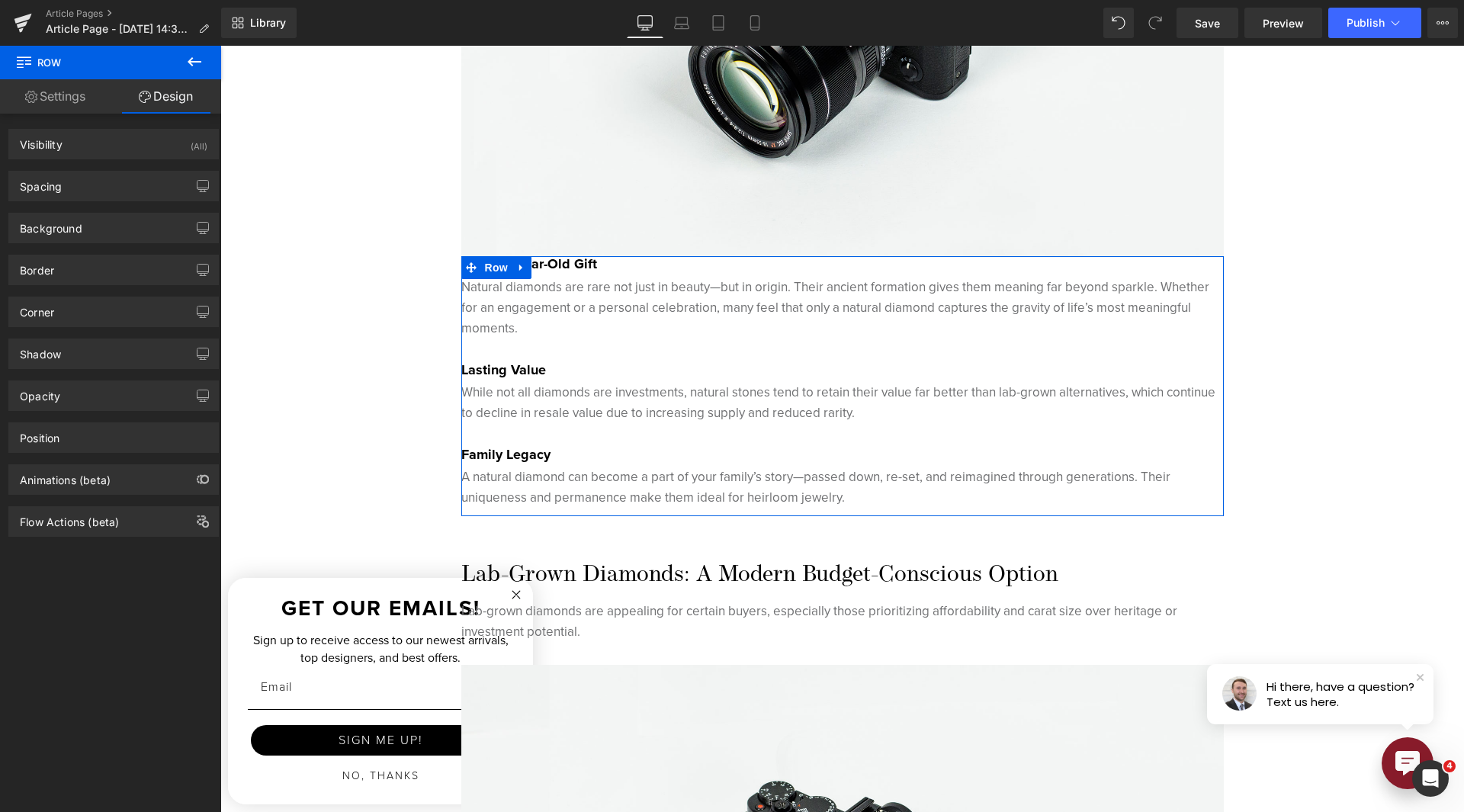
type input "0"
click at [81, 190] on div "Spacing" at bounding box center [113, 186] width 209 height 29
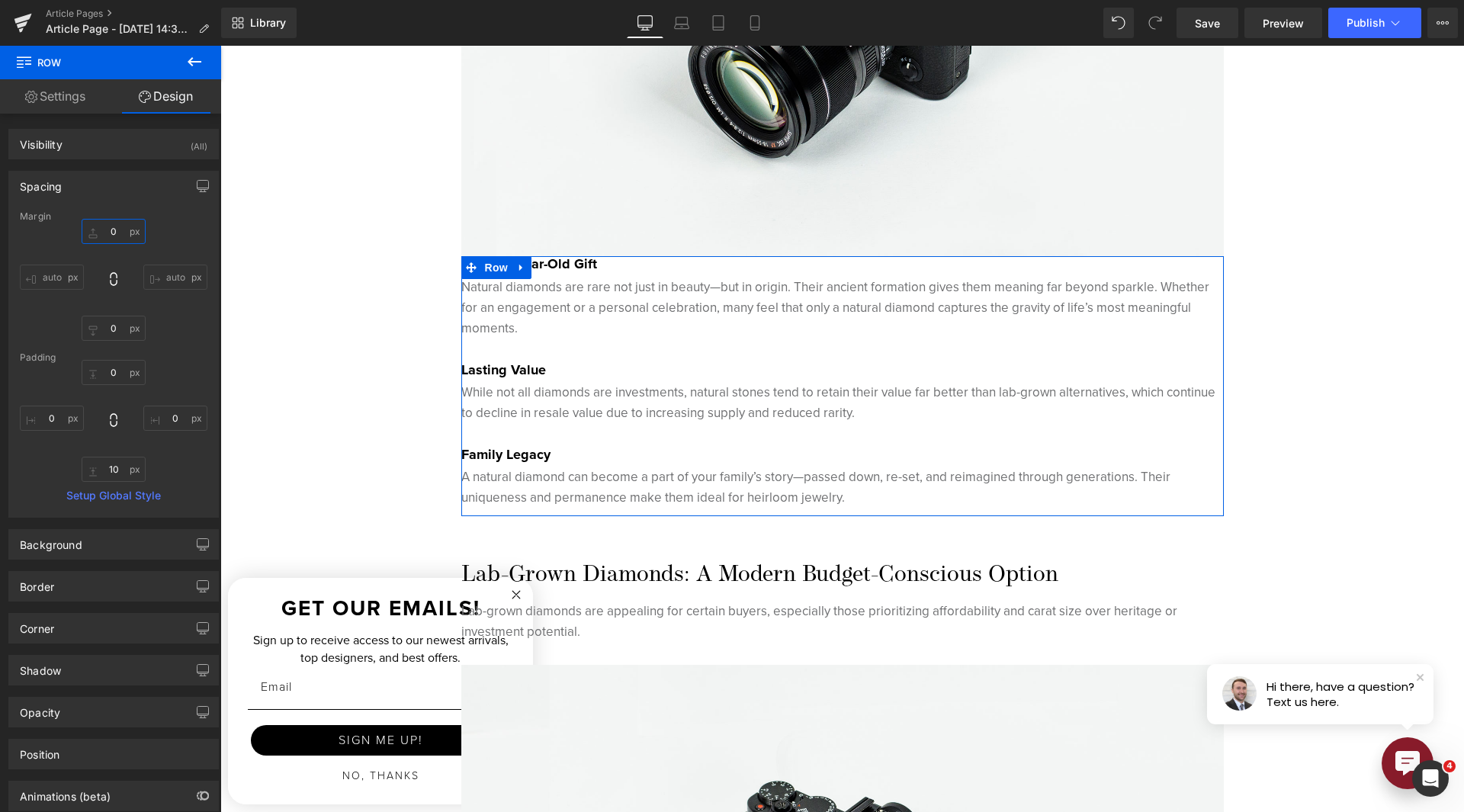
click at [110, 233] on input "0" at bounding box center [114, 231] width 64 height 25
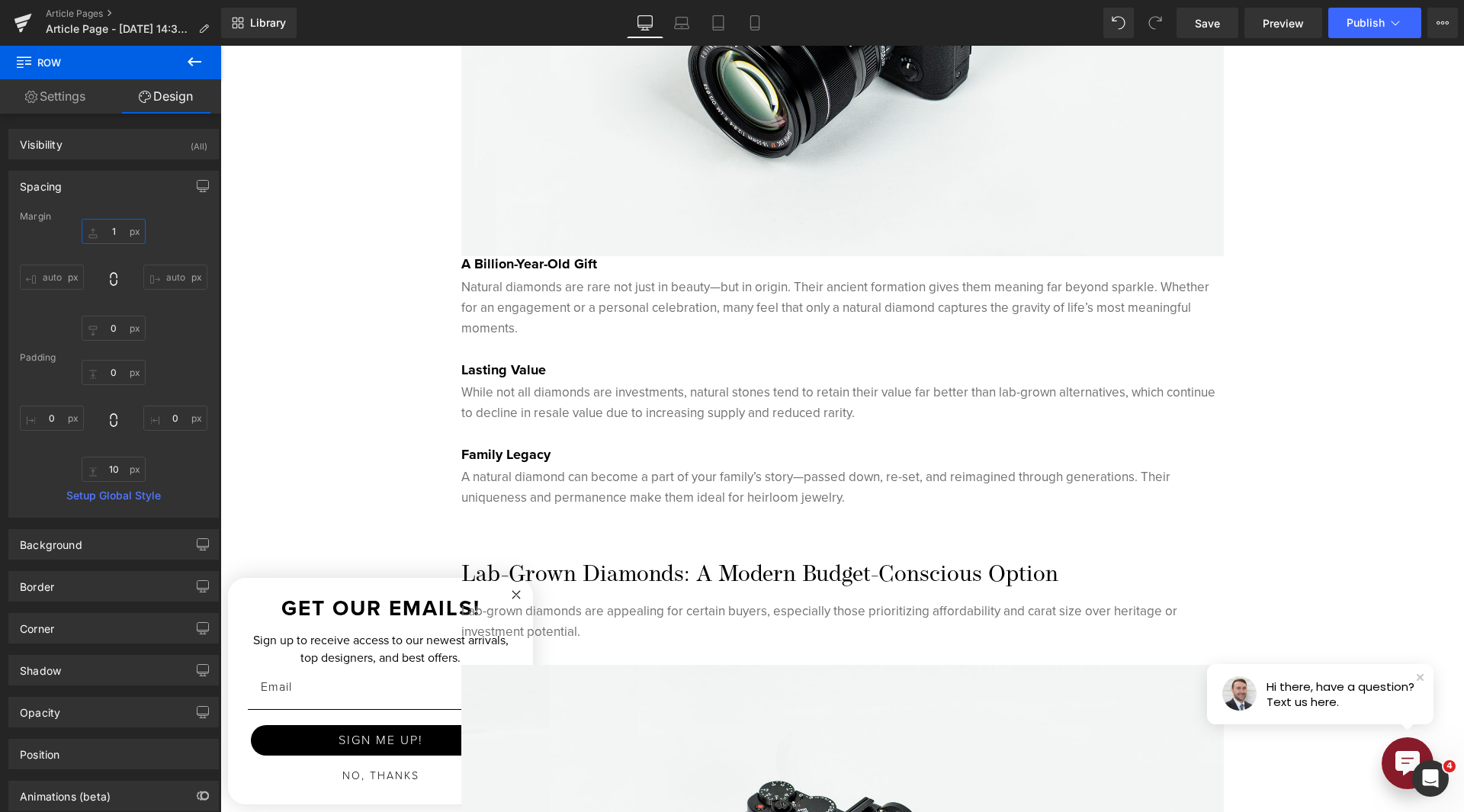
type input "15"
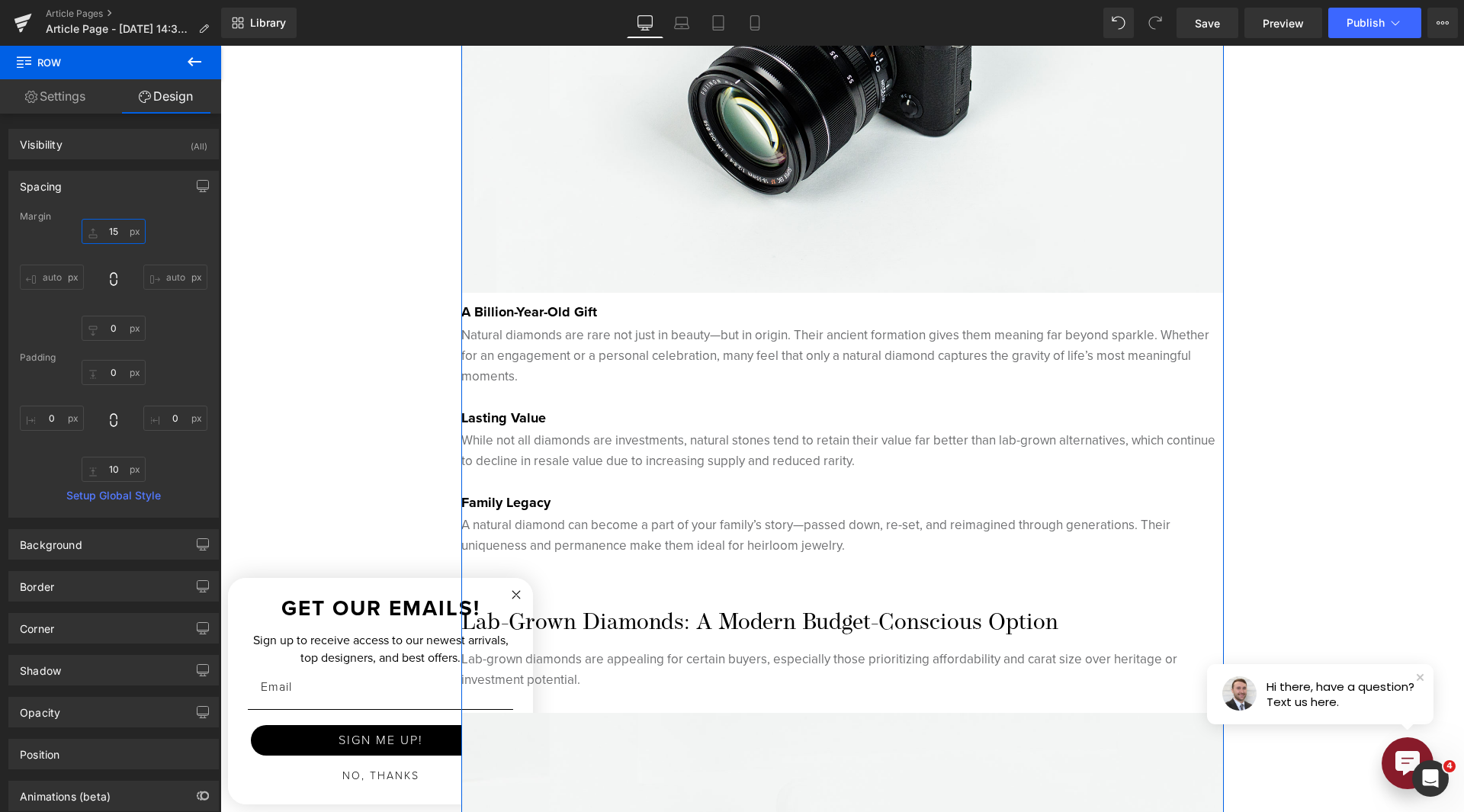
scroll to position [2287, 0]
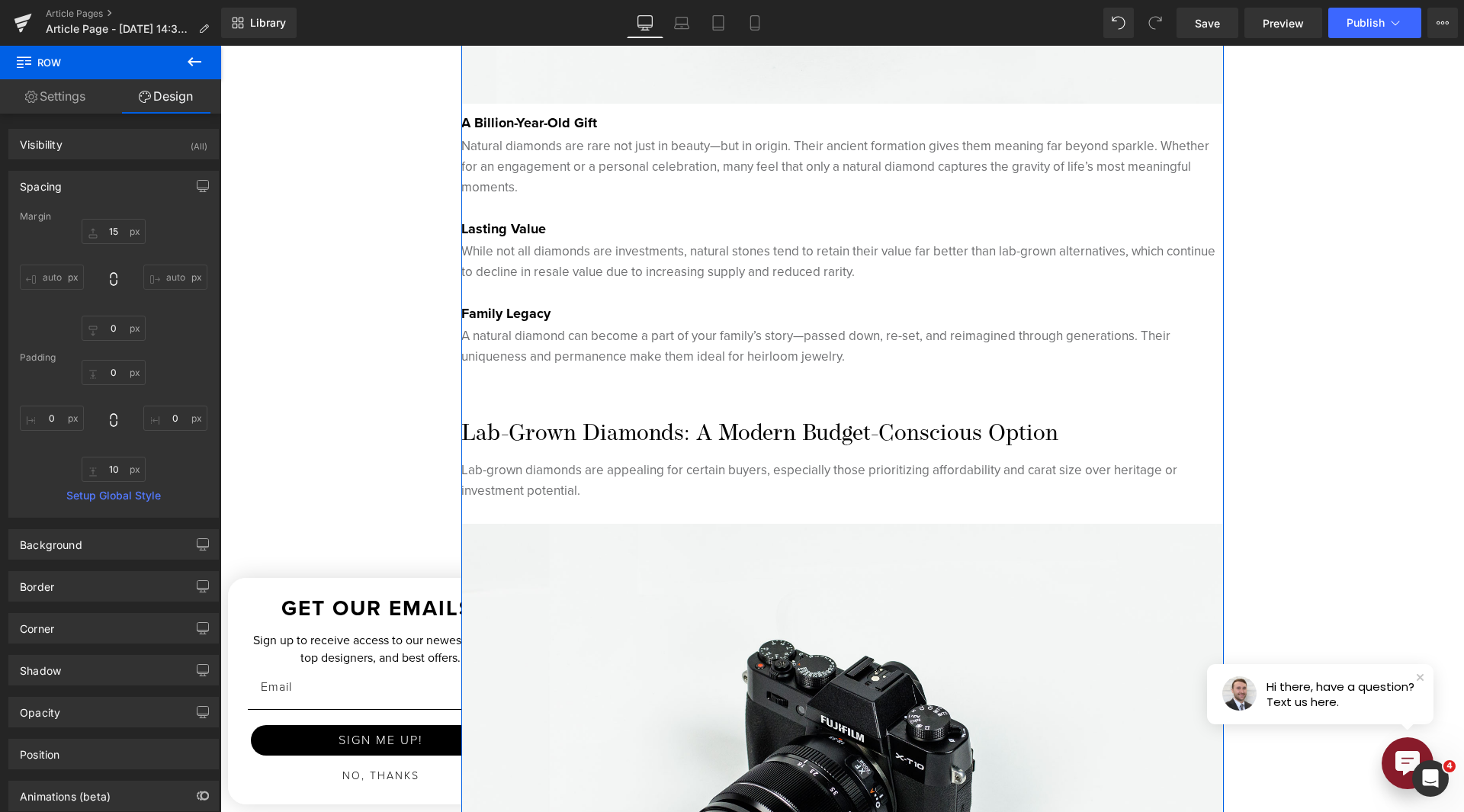
click at [703, 438] on h3 "Lab-Grown Diamonds: A Modern Budget-Conscious Option" at bounding box center [842, 434] width 762 height 28
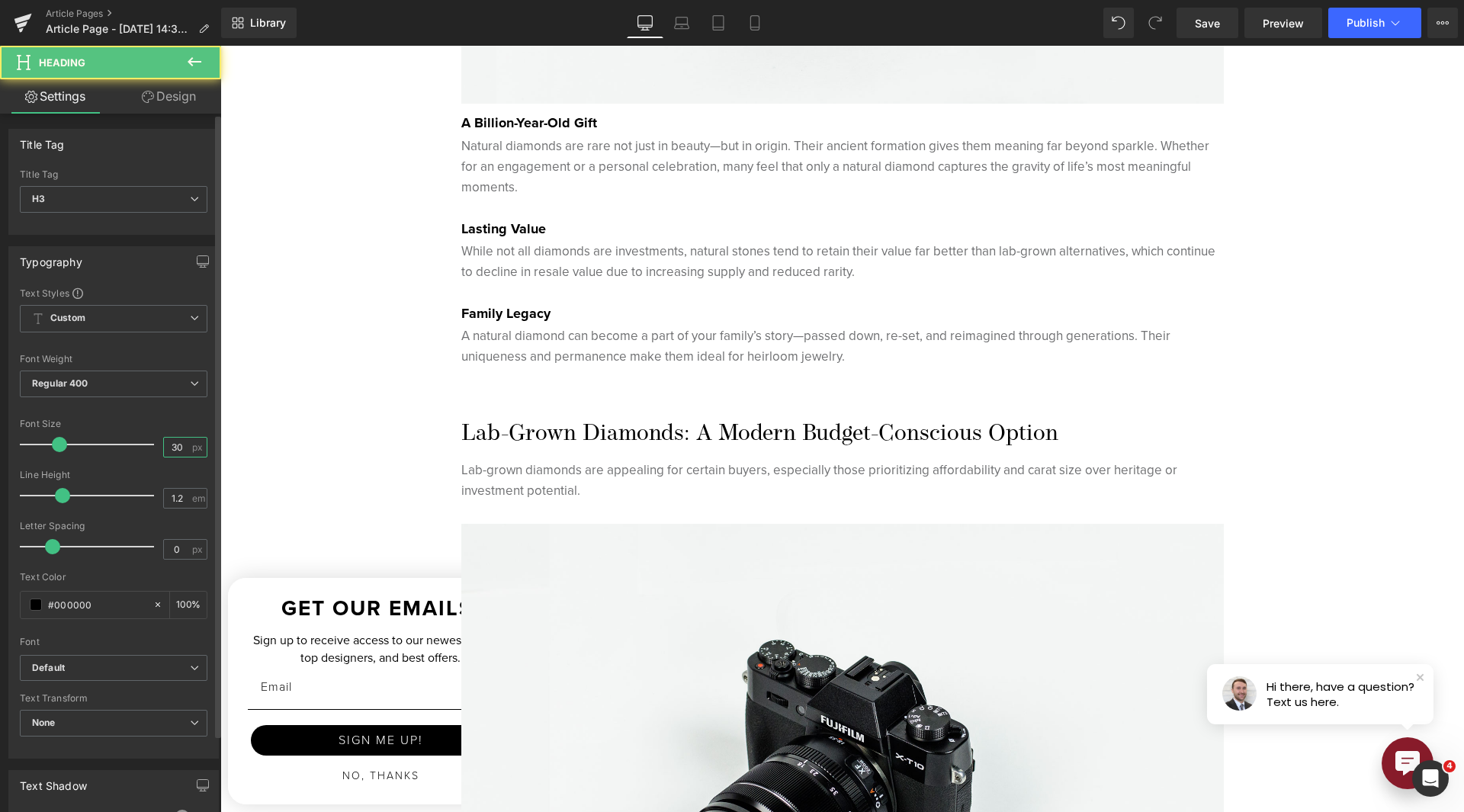
click at [178, 443] on input "30" at bounding box center [177, 447] width 27 height 19
click at [175, 449] on input "30" at bounding box center [177, 447] width 27 height 19
click at [175, 450] on input "30" at bounding box center [177, 447] width 27 height 19
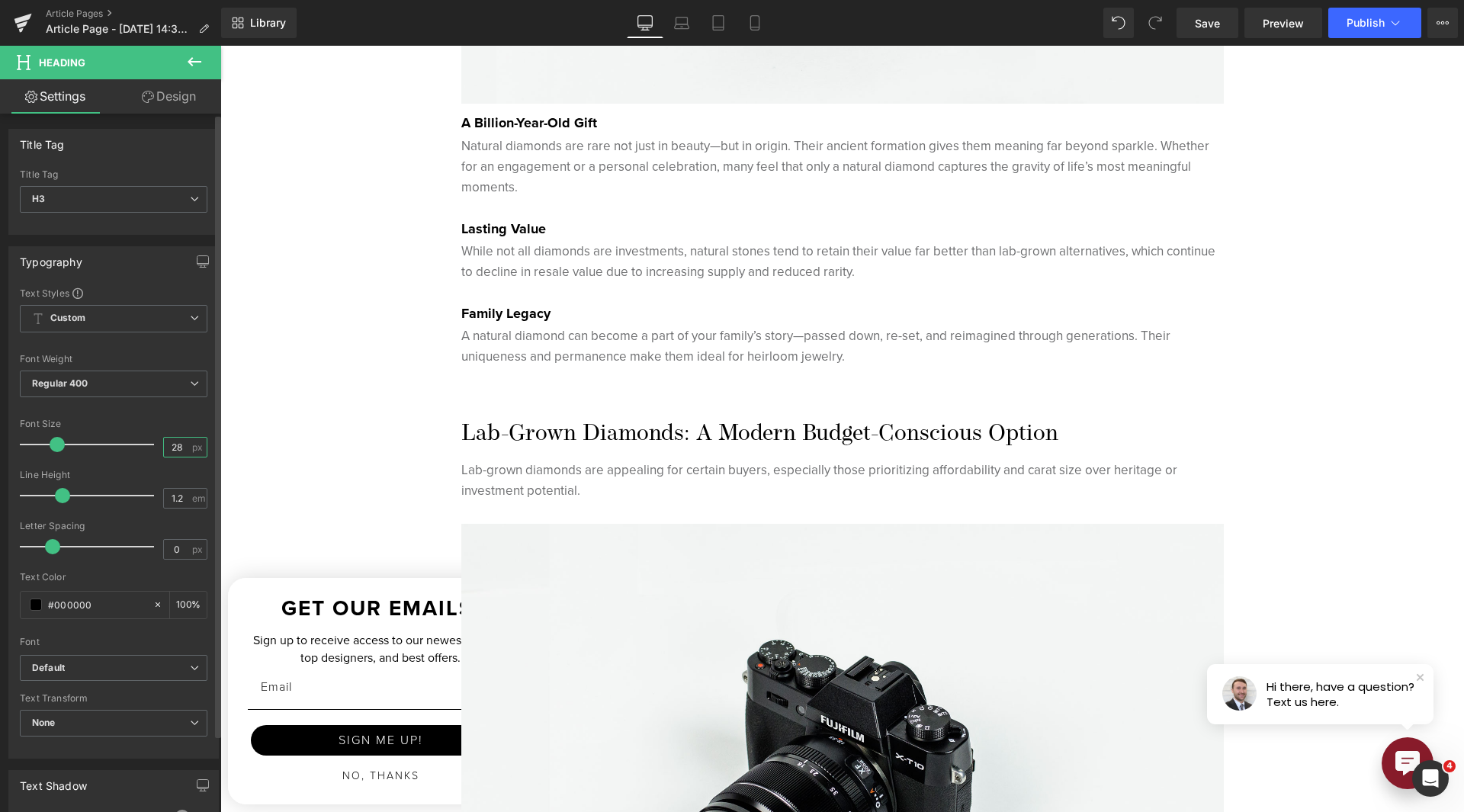
click at [174, 443] on input "28" at bounding box center [177, 447] width 27 height 19
type input "25"
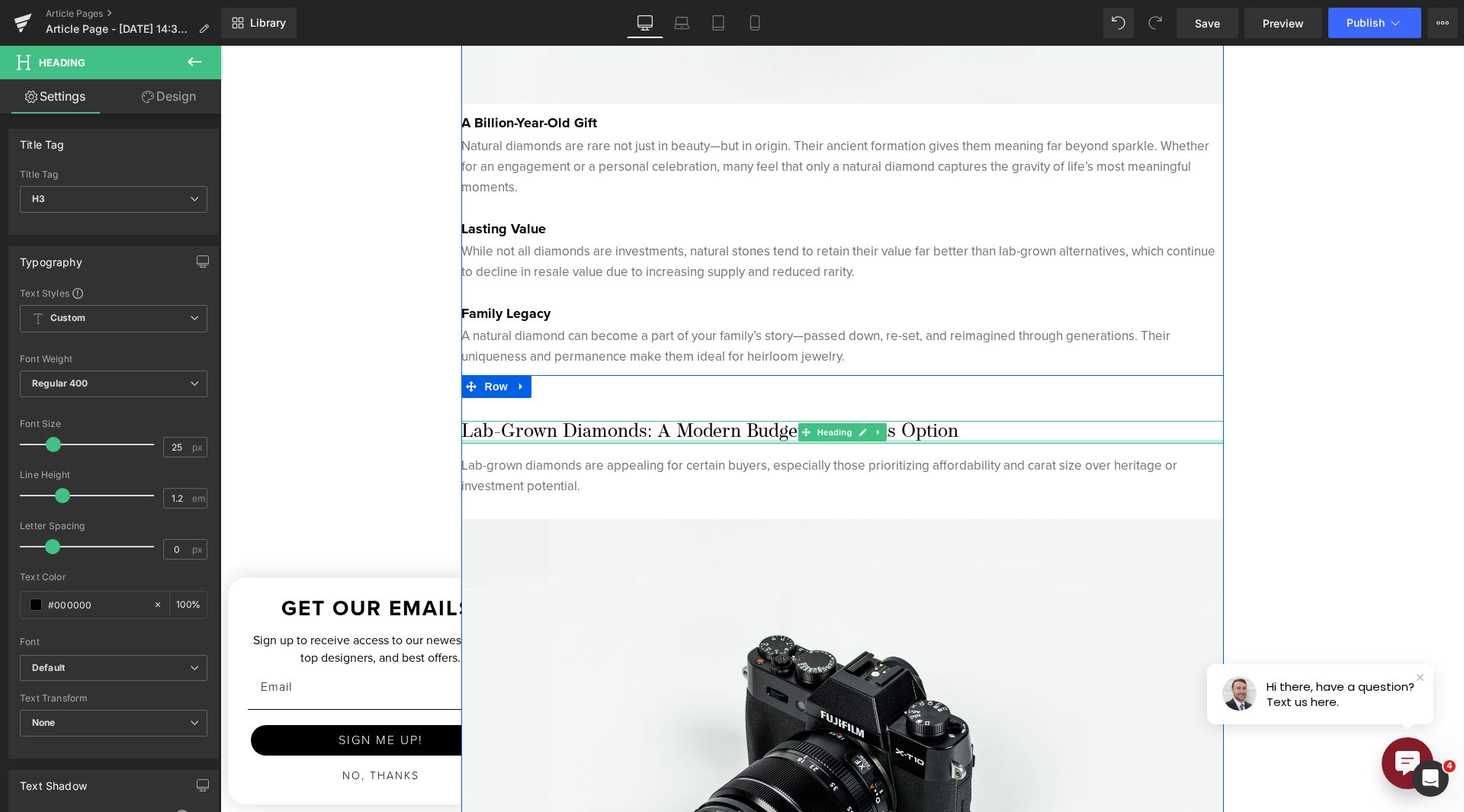
click at [1204, 441] on div "Lab-Grown Diamonds: A Modern Budget-Conscious Option Heading" at bounding box center [842, 433] width 762 height 23
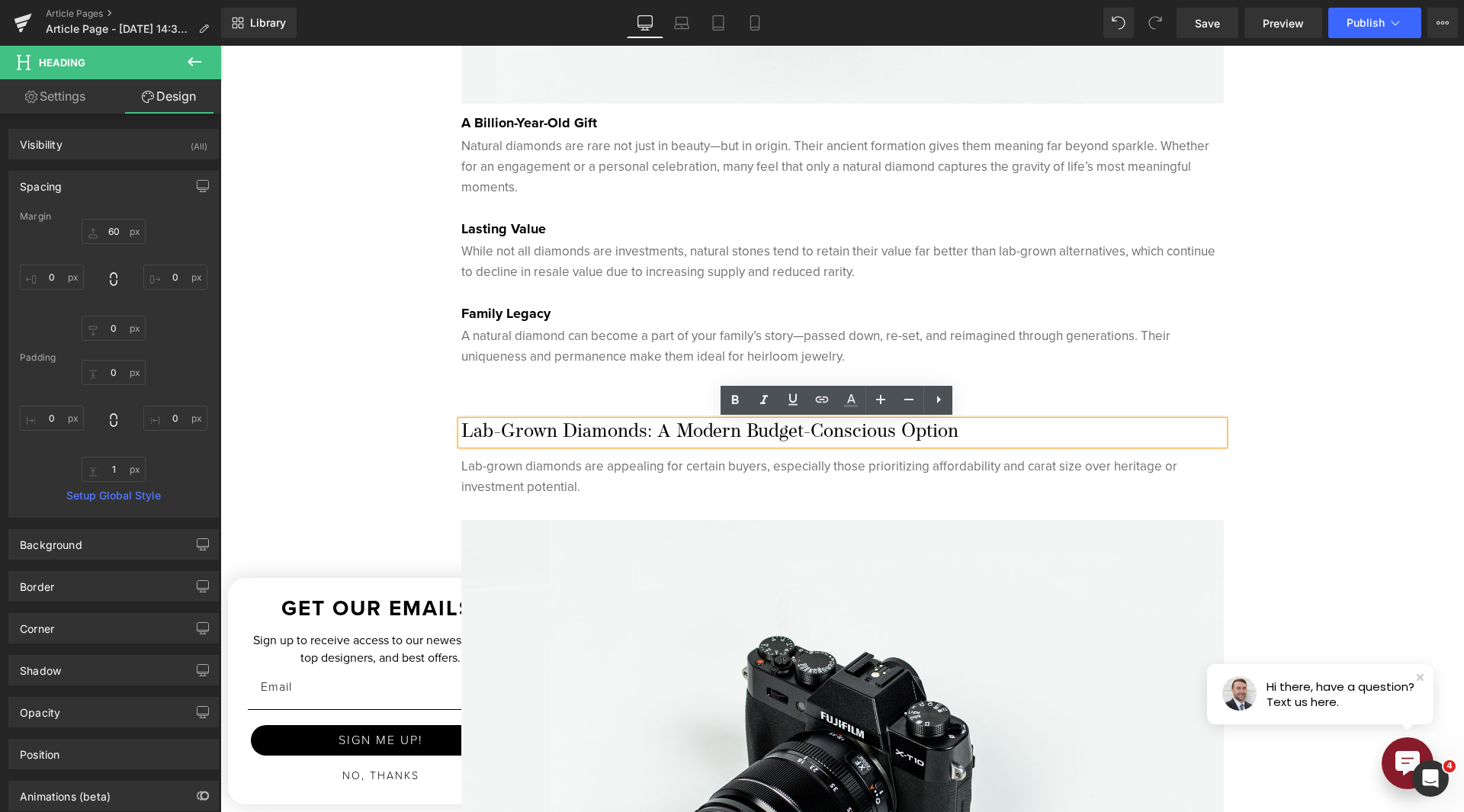
type input "60"
type input "0"
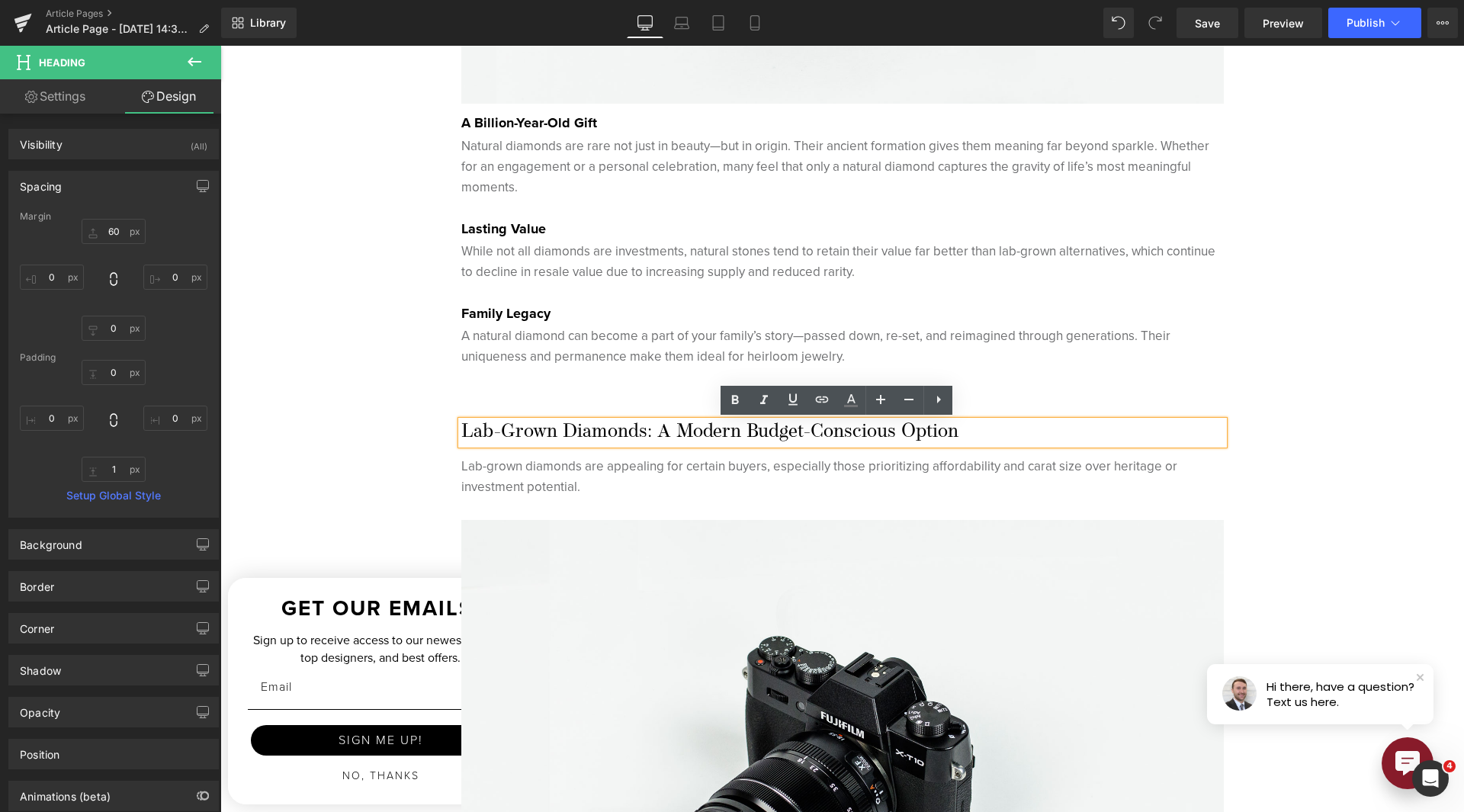
type input "0"
type input "1"
type input "0"
click at [1292, 454] on div "Hero Banner 200px At [PERSON_NAME], We Pride Ourselves in Only Selling Natural …" at bounding box center [842, 676] width 1244 height 5433
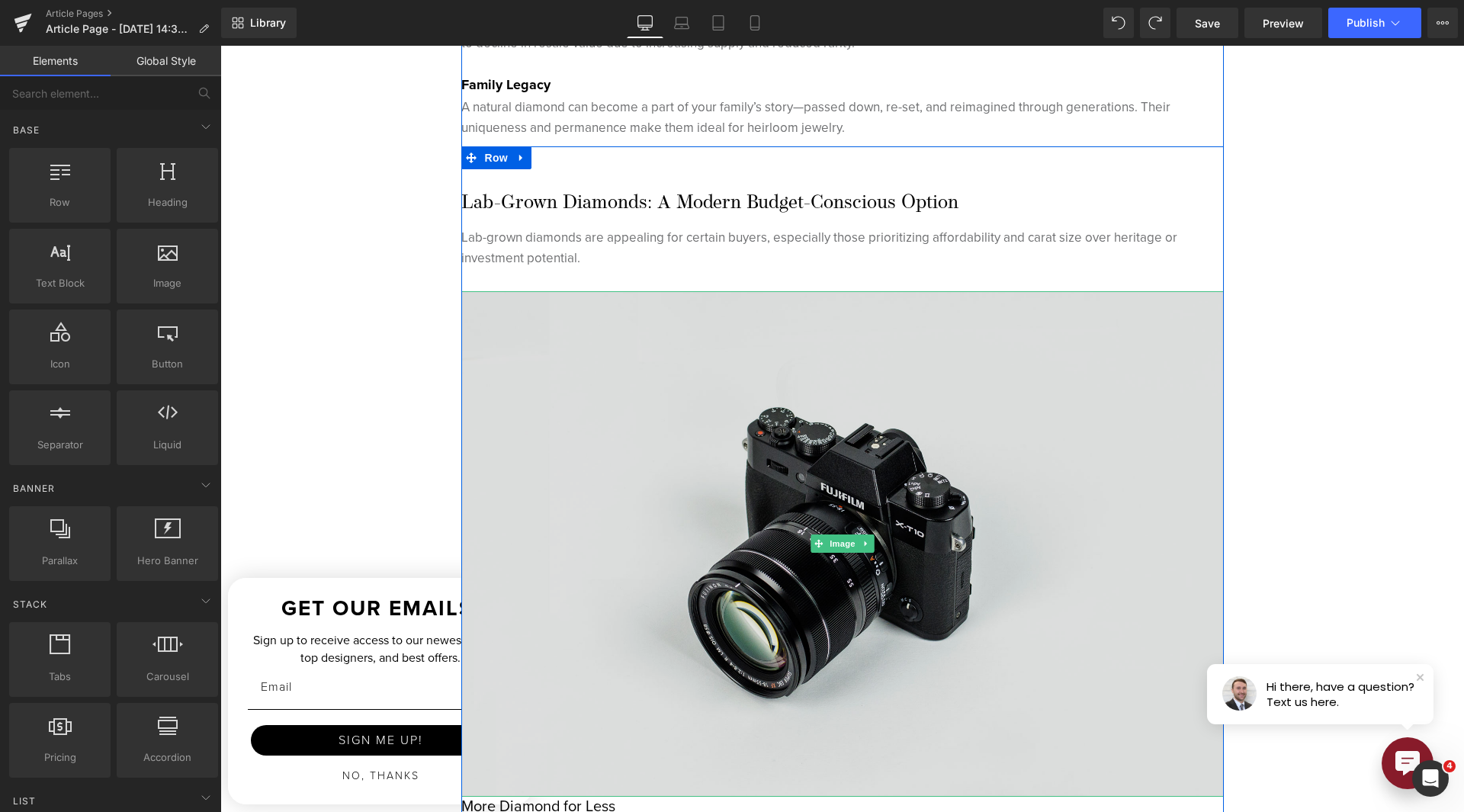
scroll to position [2974, 0]
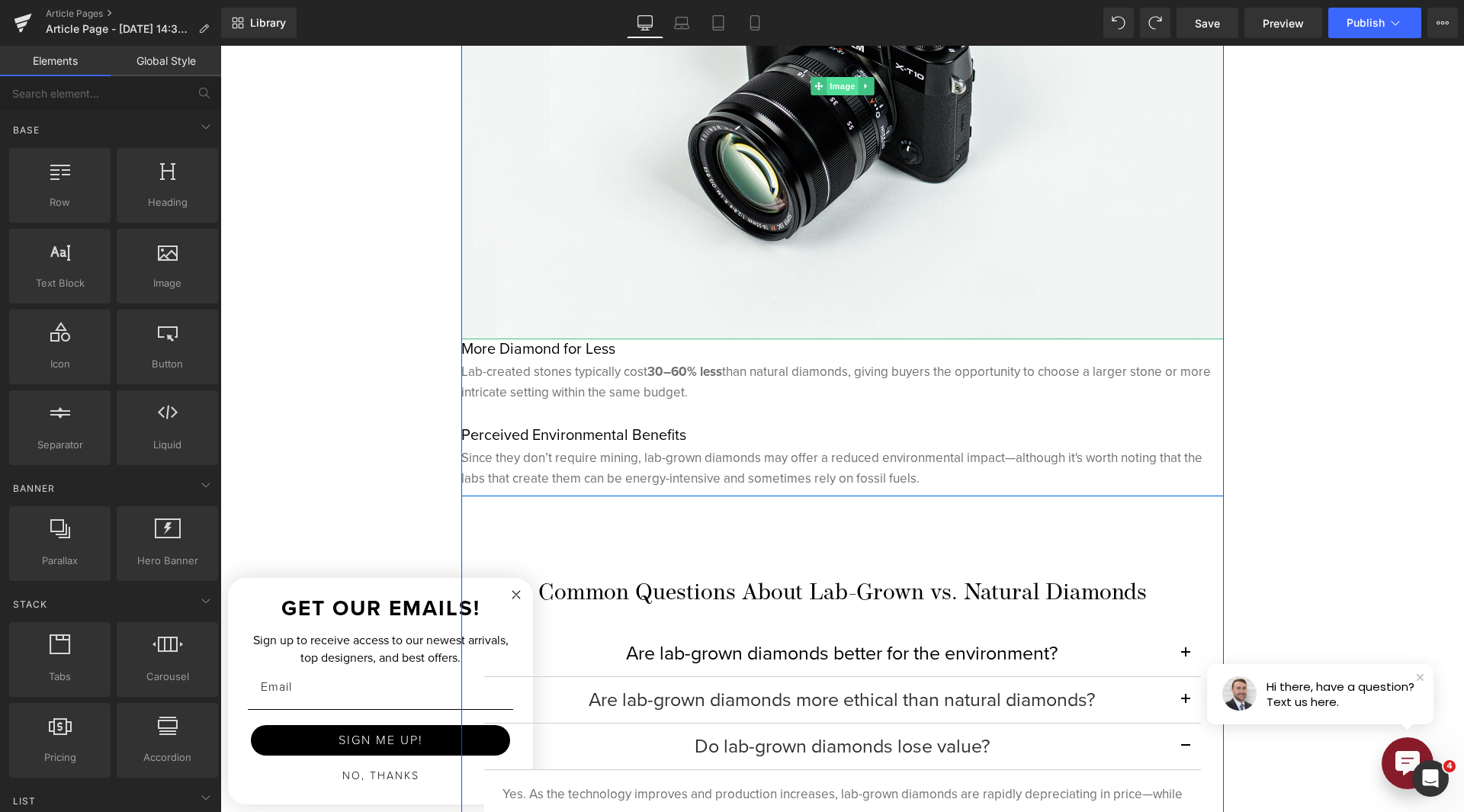
click at [834, 82] on span "Image" at bounding box center [842, 85] width 32 height 19
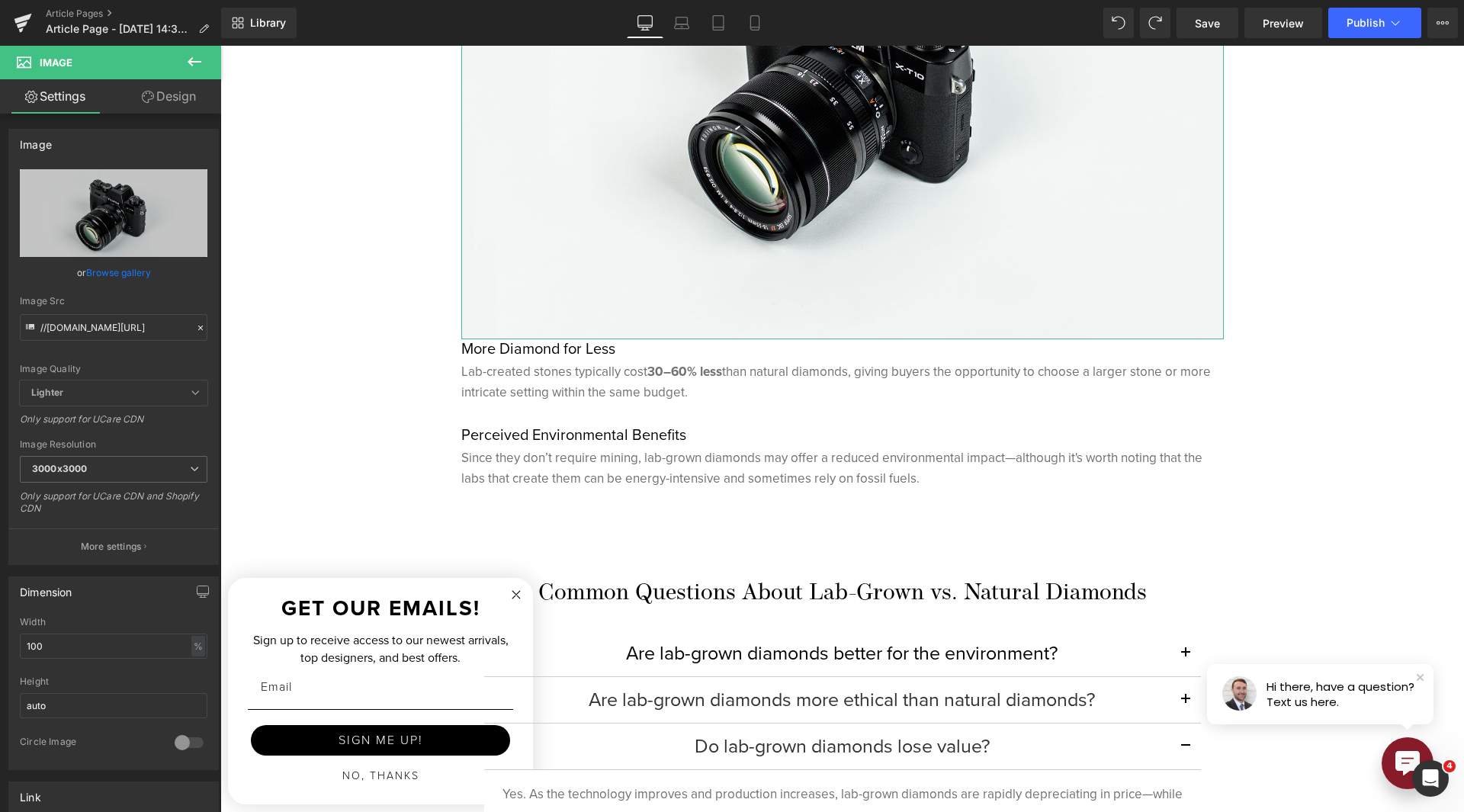
click at [162, 86] on link "Design" at bounding box center [169, 96] width 110 height 35
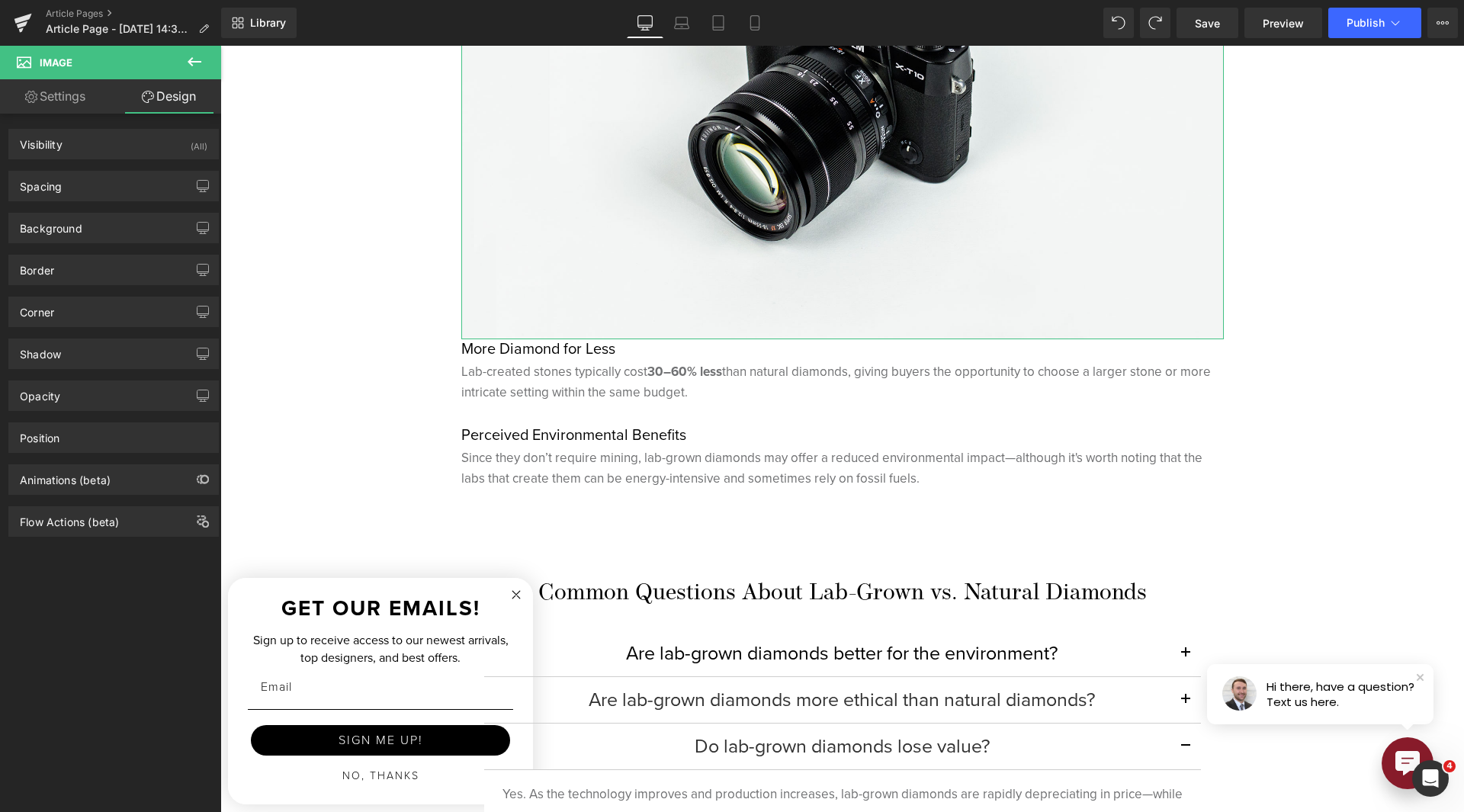
type input "0"
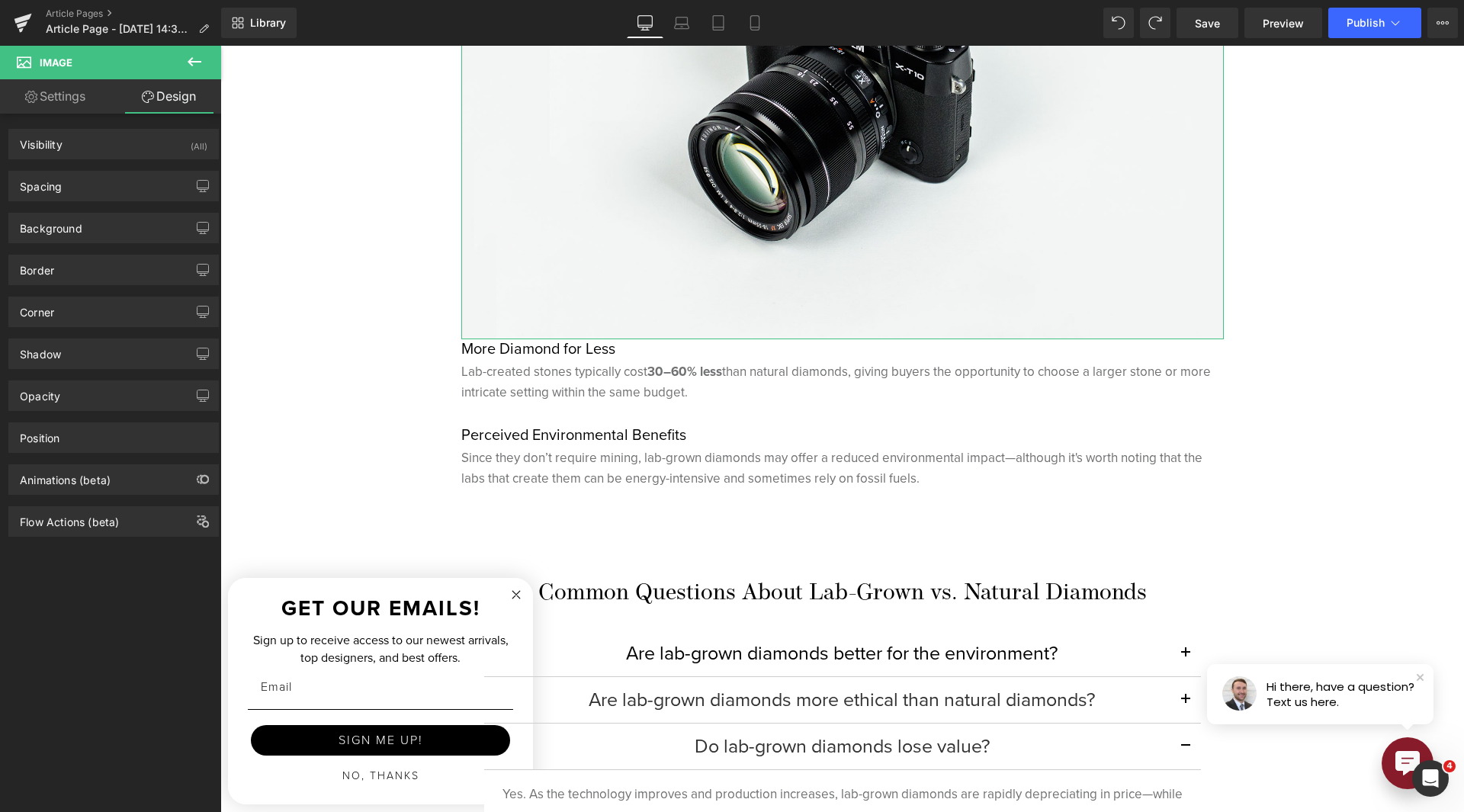
type input "0"
click at [103, 169] on div "Spacing [GEOGRAPHIC_DATA] 0px 0 0px 0 0px 0 0px 0 [GEOGRAPHIC_DATA] 0px 0 0px 0…" at bounding box center [114, 180] width 228 height 42
click at [102, 192] on div "Spacing" at bounding box center [113, 186] width 209 height 29
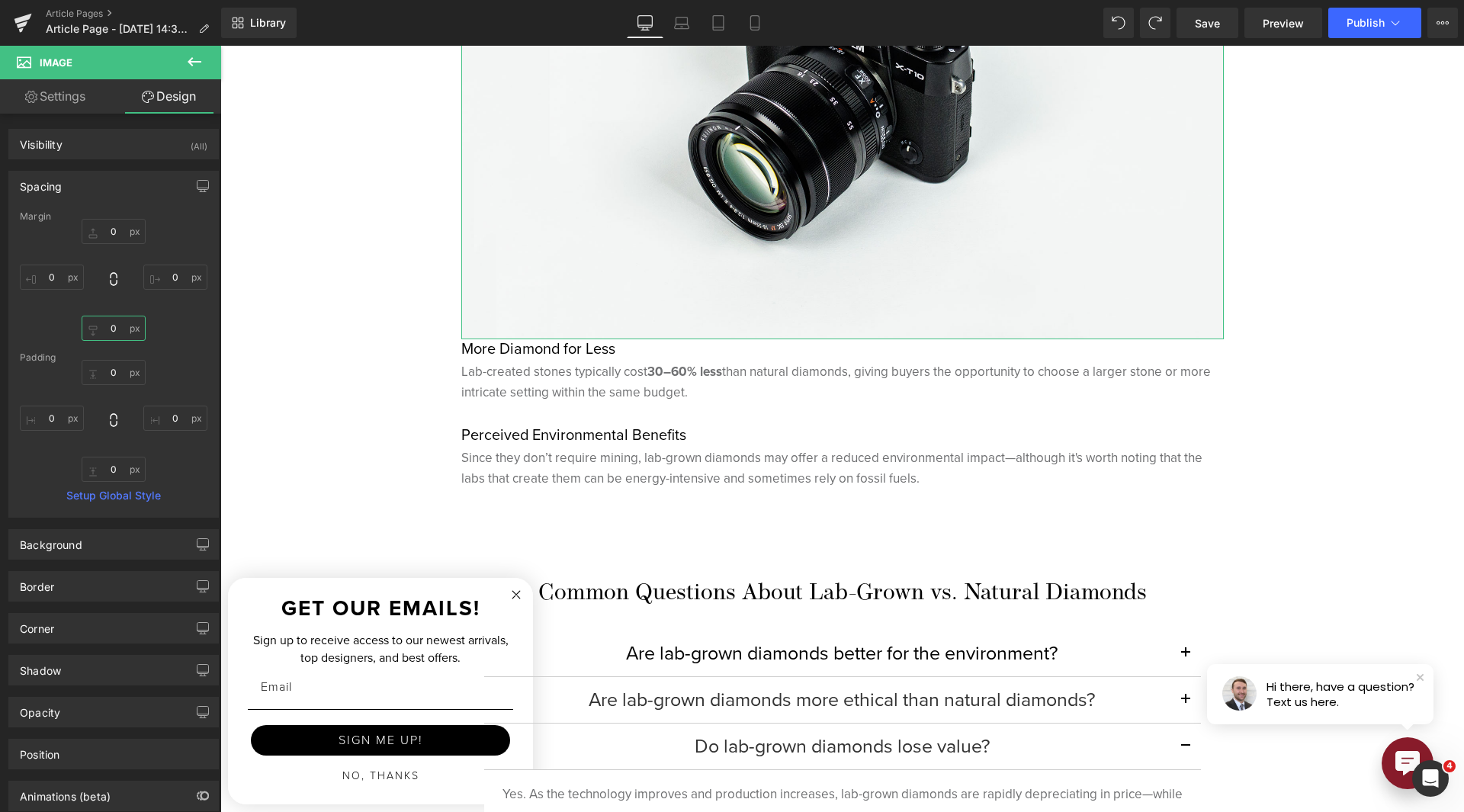
click at [108, 332] on input "0" at bounding box center [114, 329] width 64 height 25
type input "15"
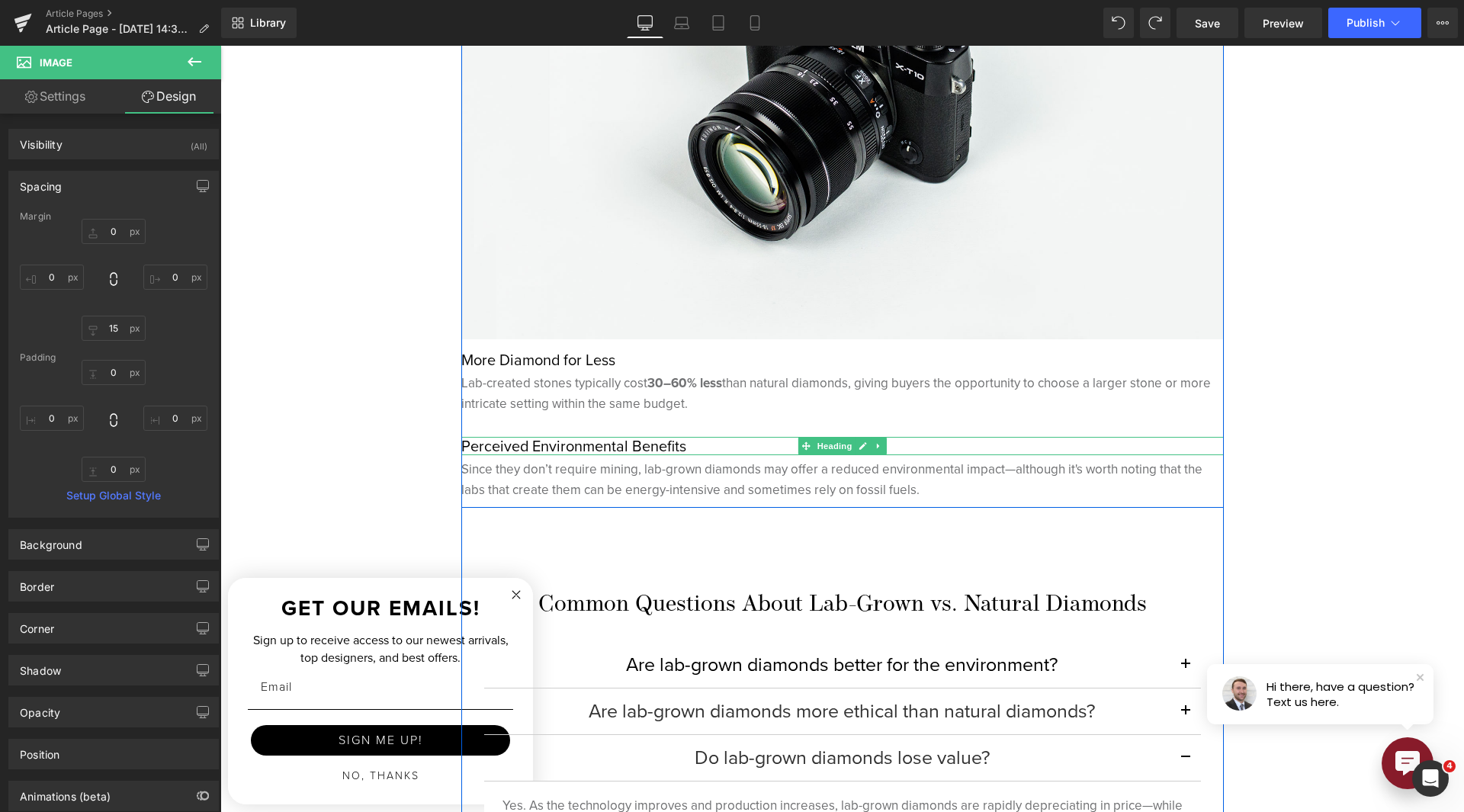
click at [623, 449] on h5 "Perceived Environmental Benefits" at bounding box center [842, 446] width 762 height 19
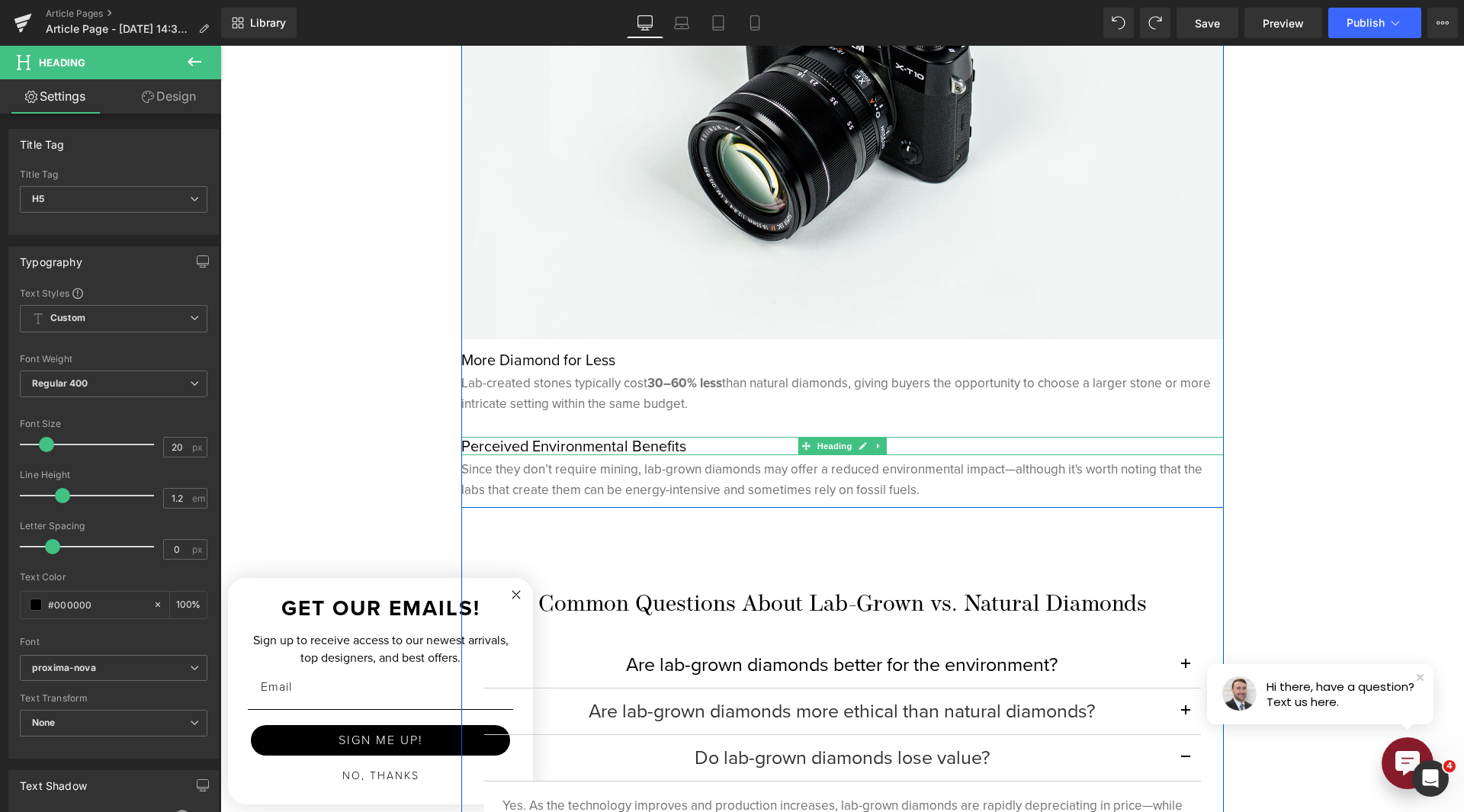
click at [478, 445] on h5 "Perceived Environmental Benefits" at bounding box center [842, 446] width 762 height 19
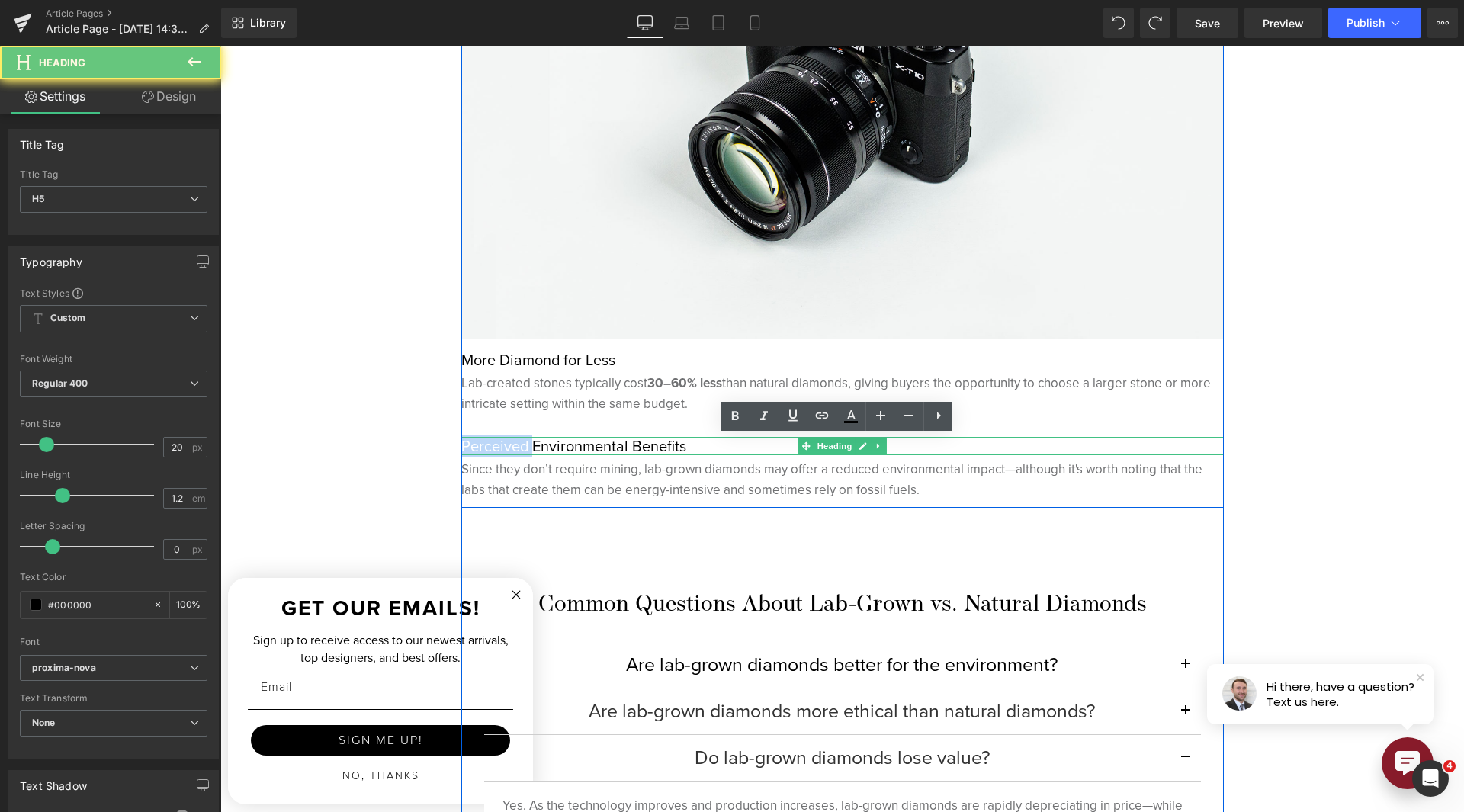
click at [478, 445] on h5 "Perceived Environmental Benefits" at bounding box center [842, 446] width 762 height 19
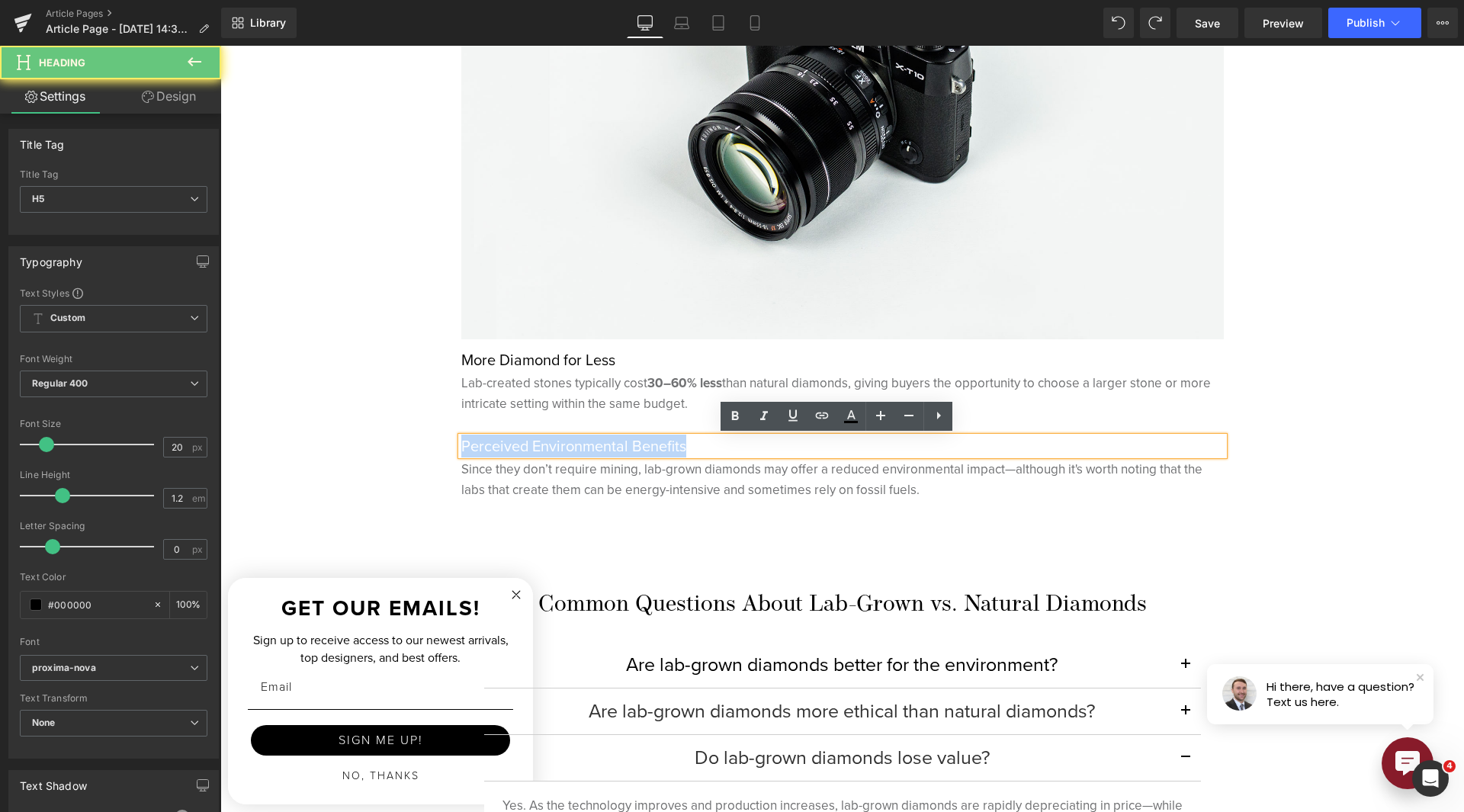
click at [478, 445] on h5 "Perceived Environmental Benefits" at bounding box center [842, 446] width 762 height 19
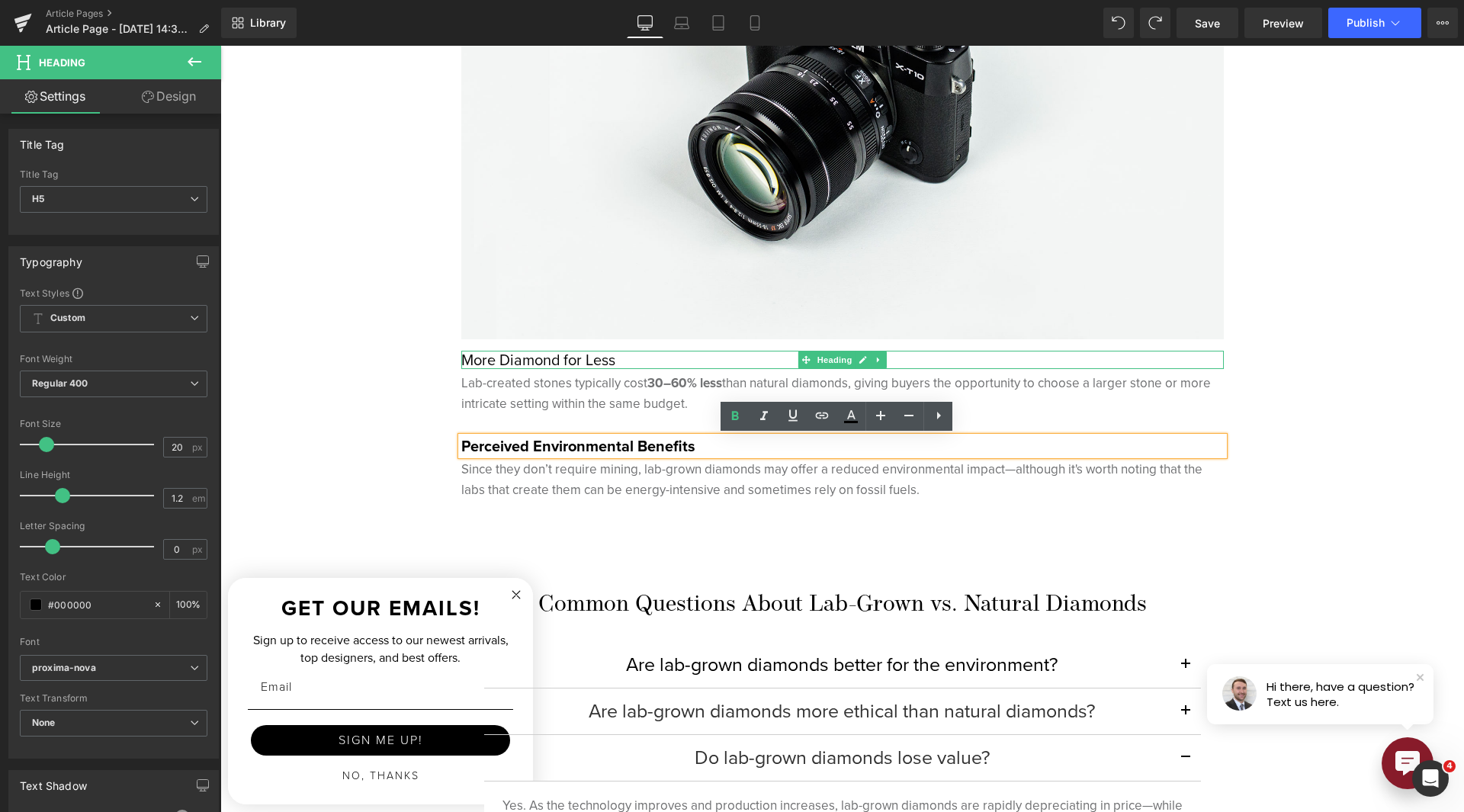
click at [521, 363] on h5 "More Diamond for Less" at bounding box center [842, 360] width 762 height 19
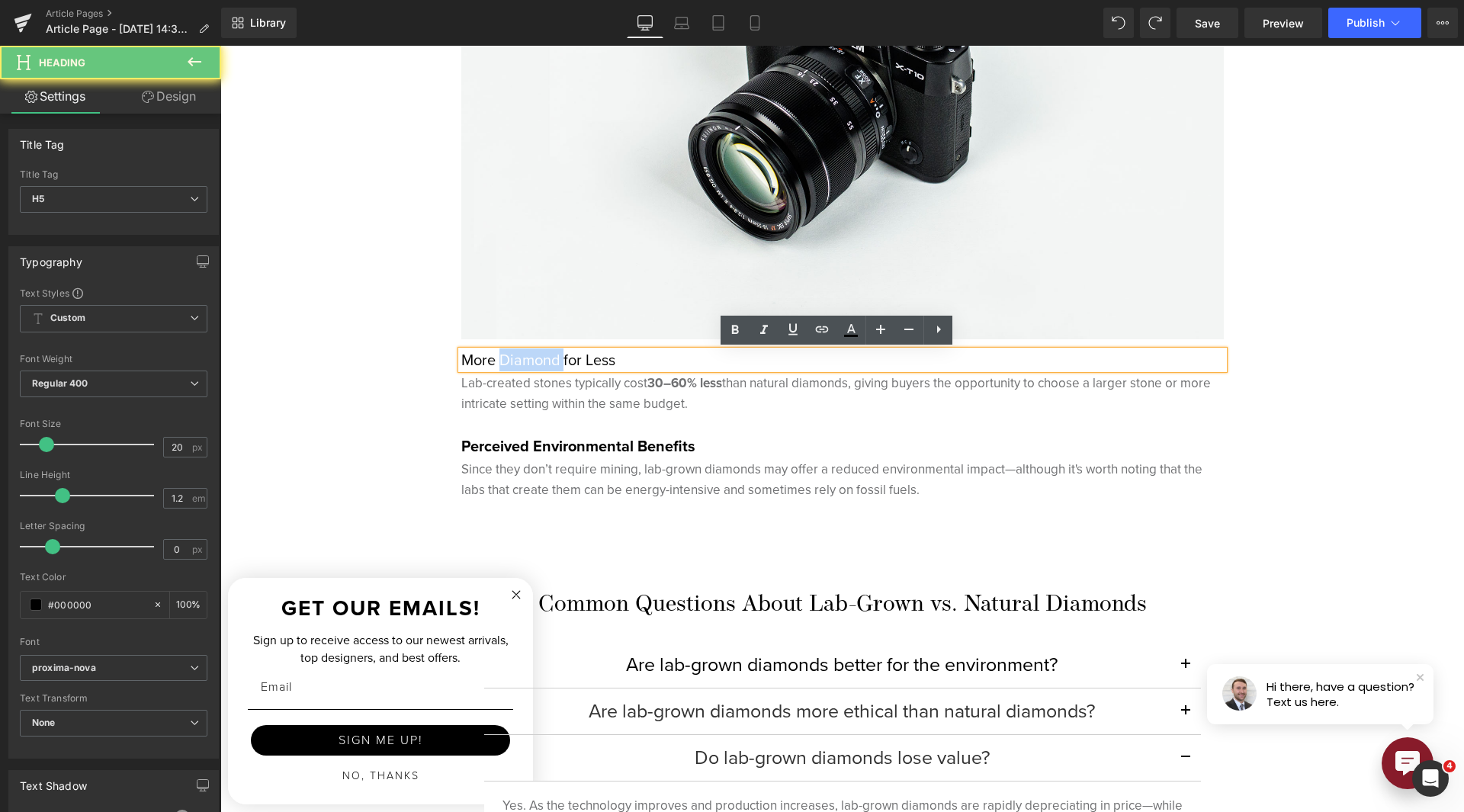
click at [521, 363] on h5 "More Diamond for Less" at bounding box center [842, 360] width 762 height 19
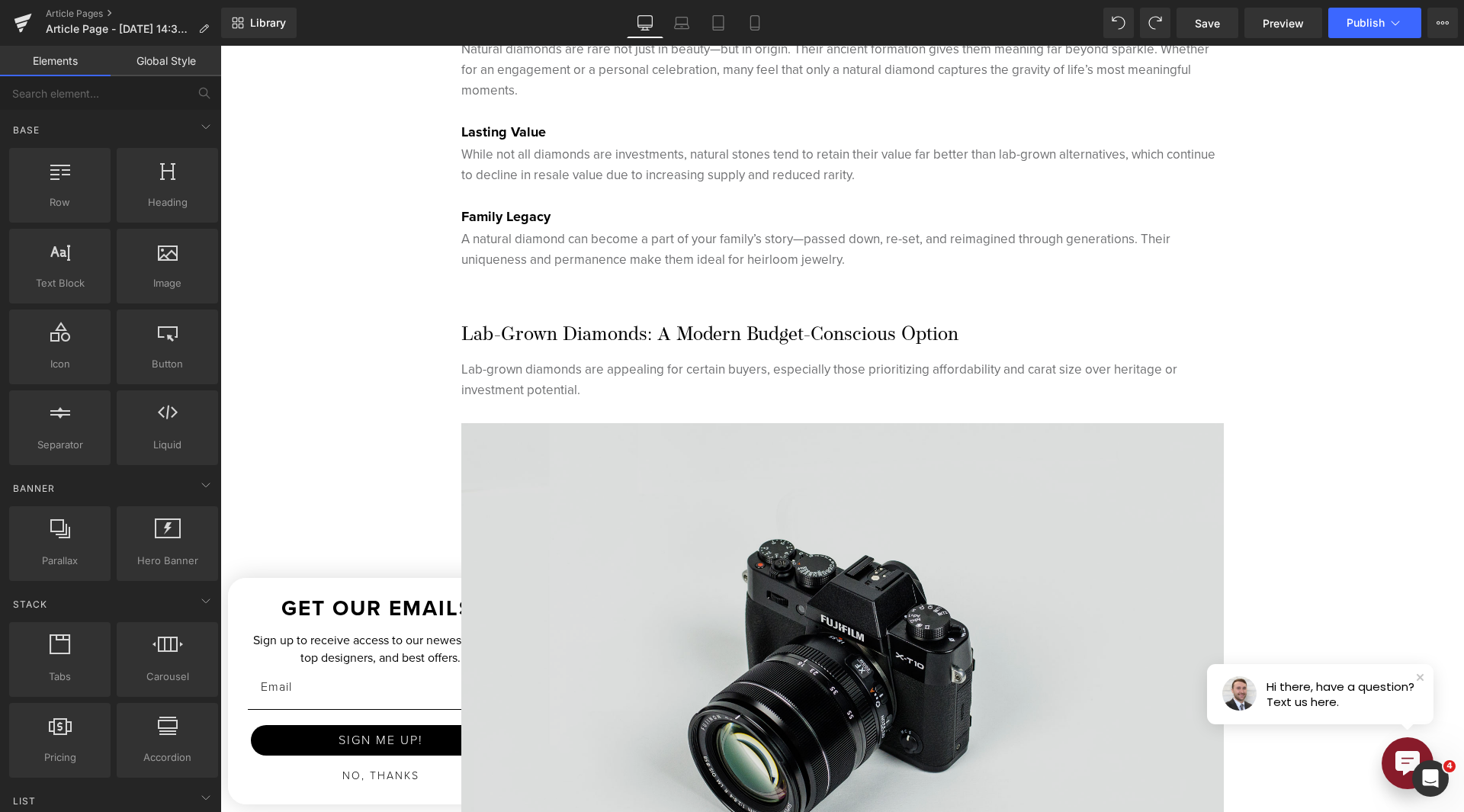
scroll to position [2287, 0]
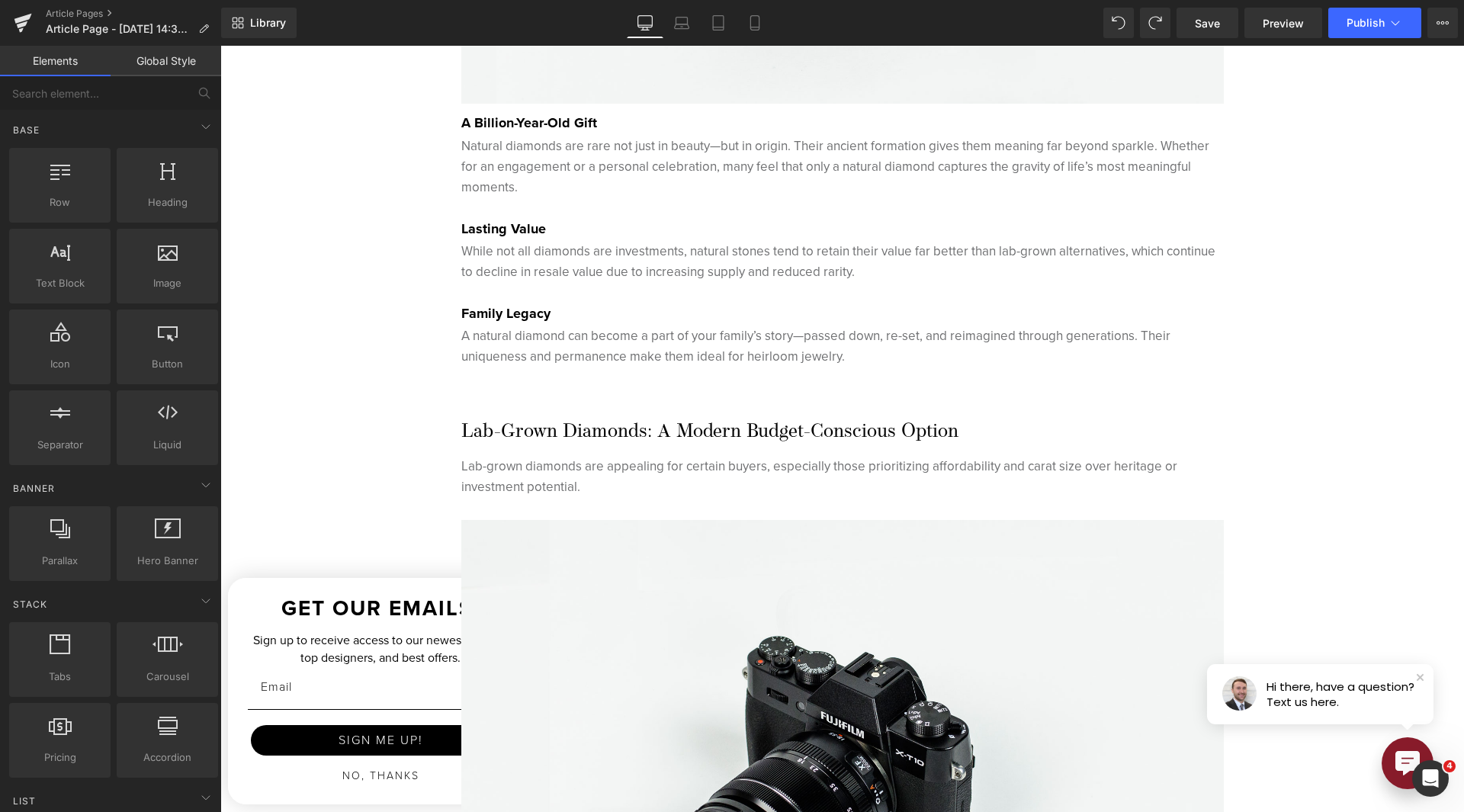
click at [496, 317] on strong "Family Legacy" at bounding box center [506, 313] width 89 height 20
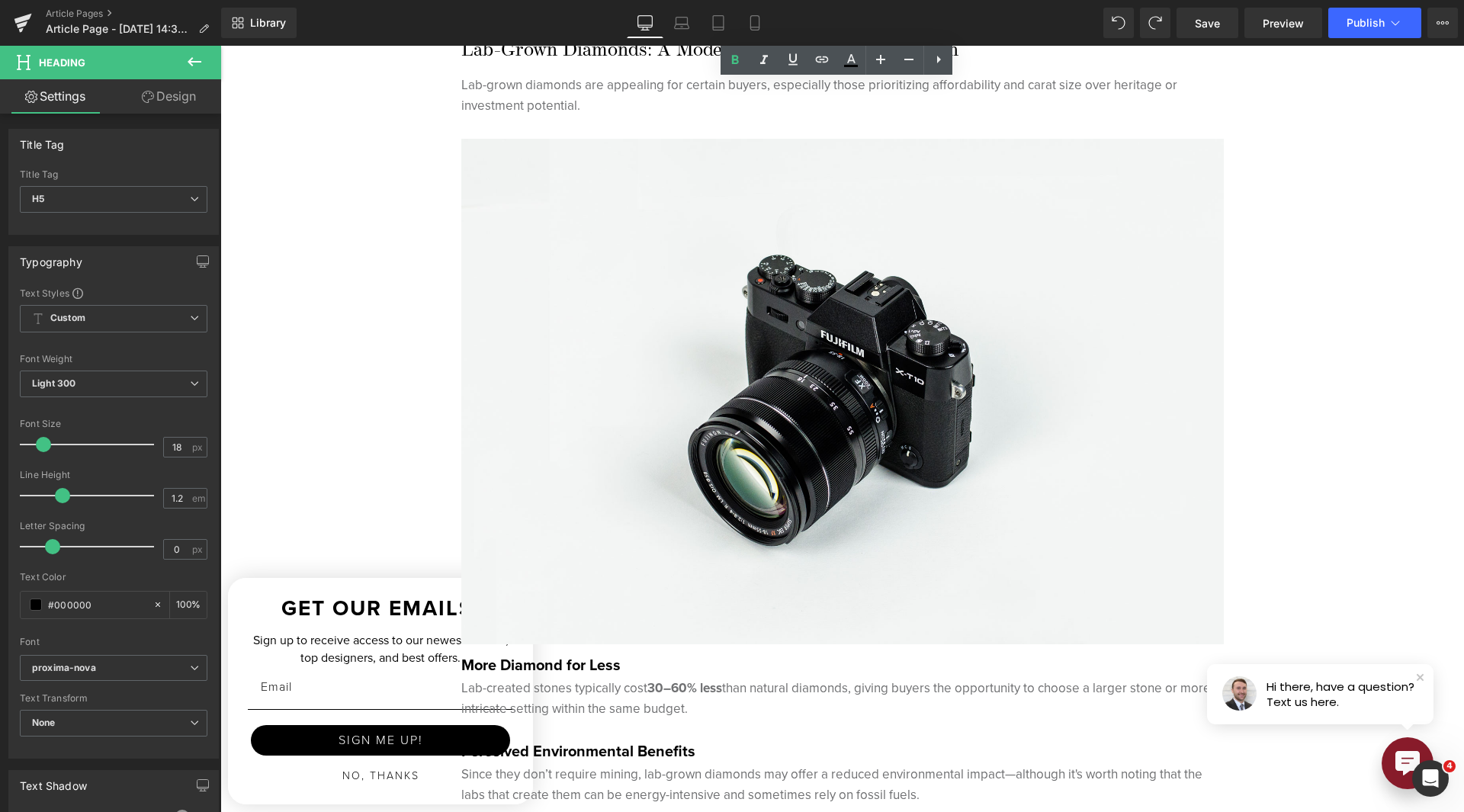
scroll to position [2974, 0]
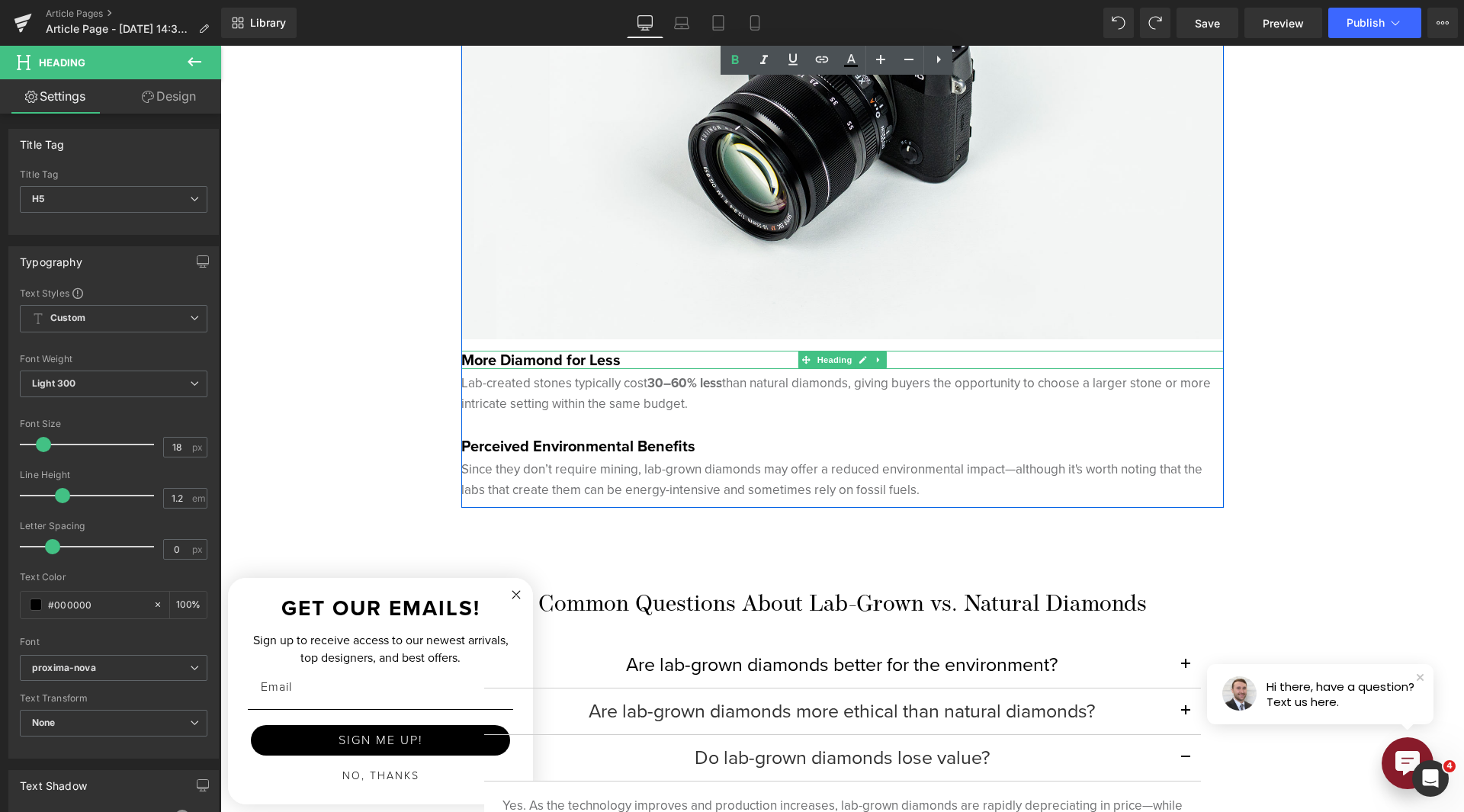
click at [519, 369] on strong "More Diamond for Less" at bounding box center [541, 360] width 159 height 23
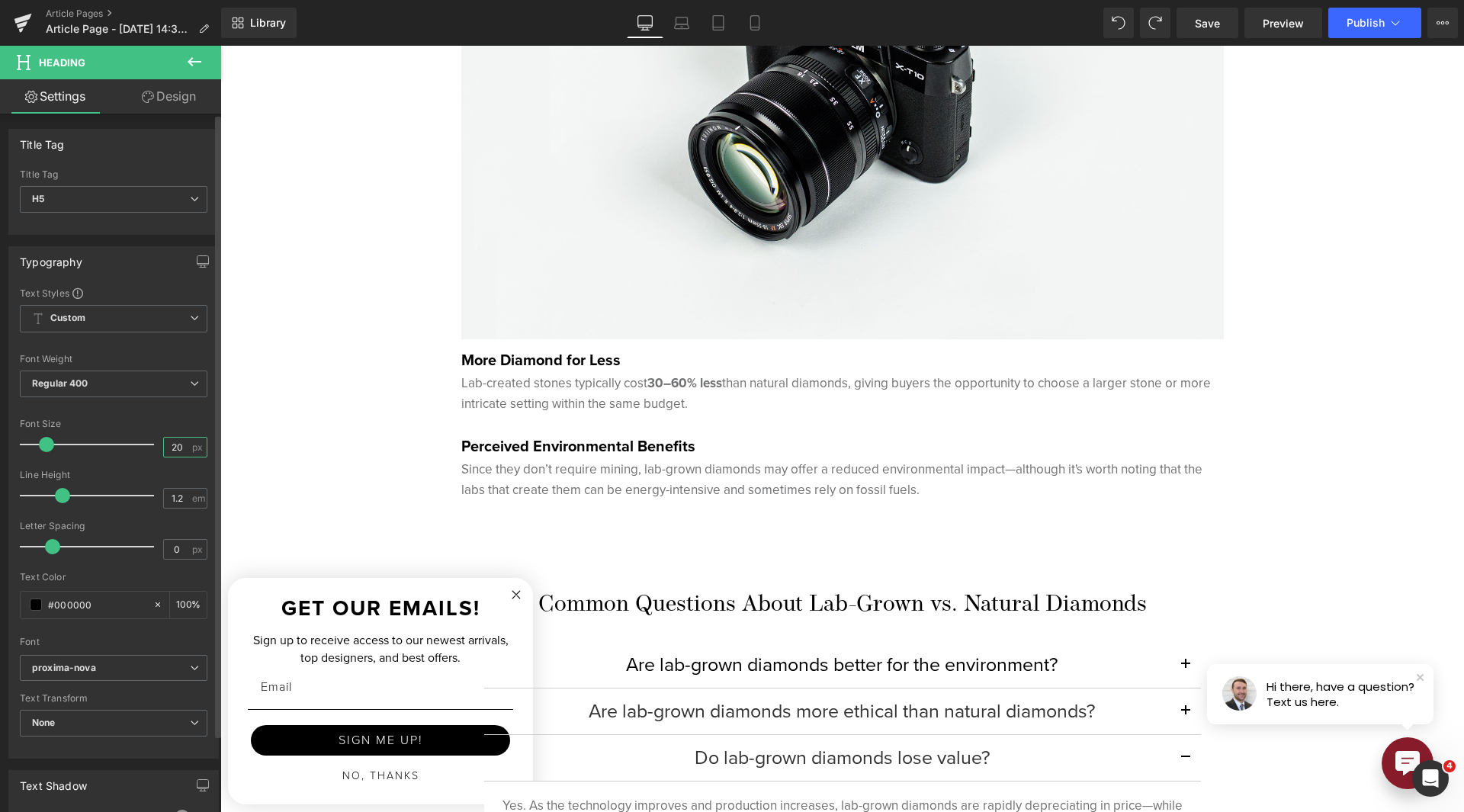
click at [166, 454] on input "20" at bounding box center [177, 447] width 27 height 19
type input "18"
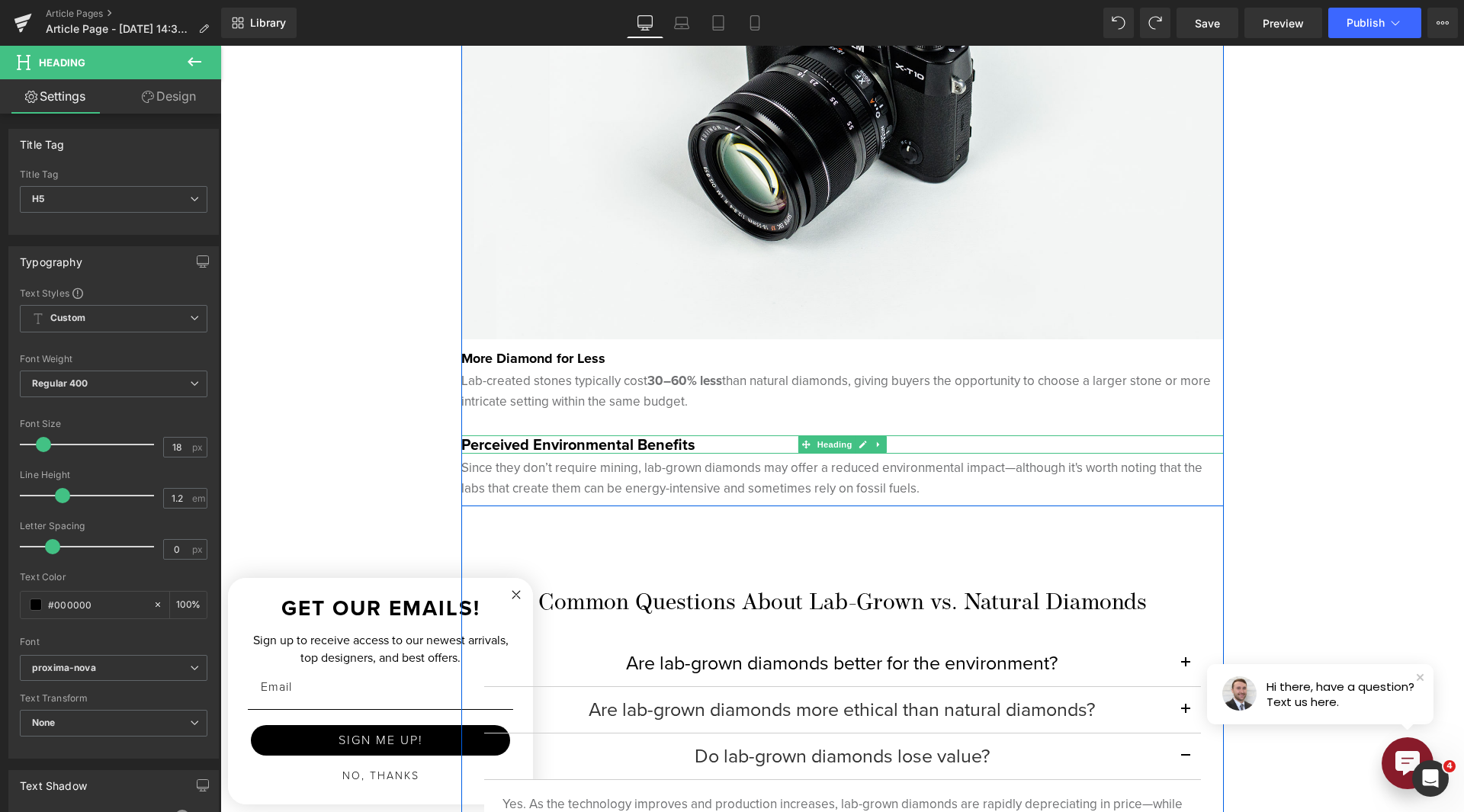
click at [581, 442] on strong "Perceived Environmental Benefits" at bounding box center [578, 444] width 234 height 23
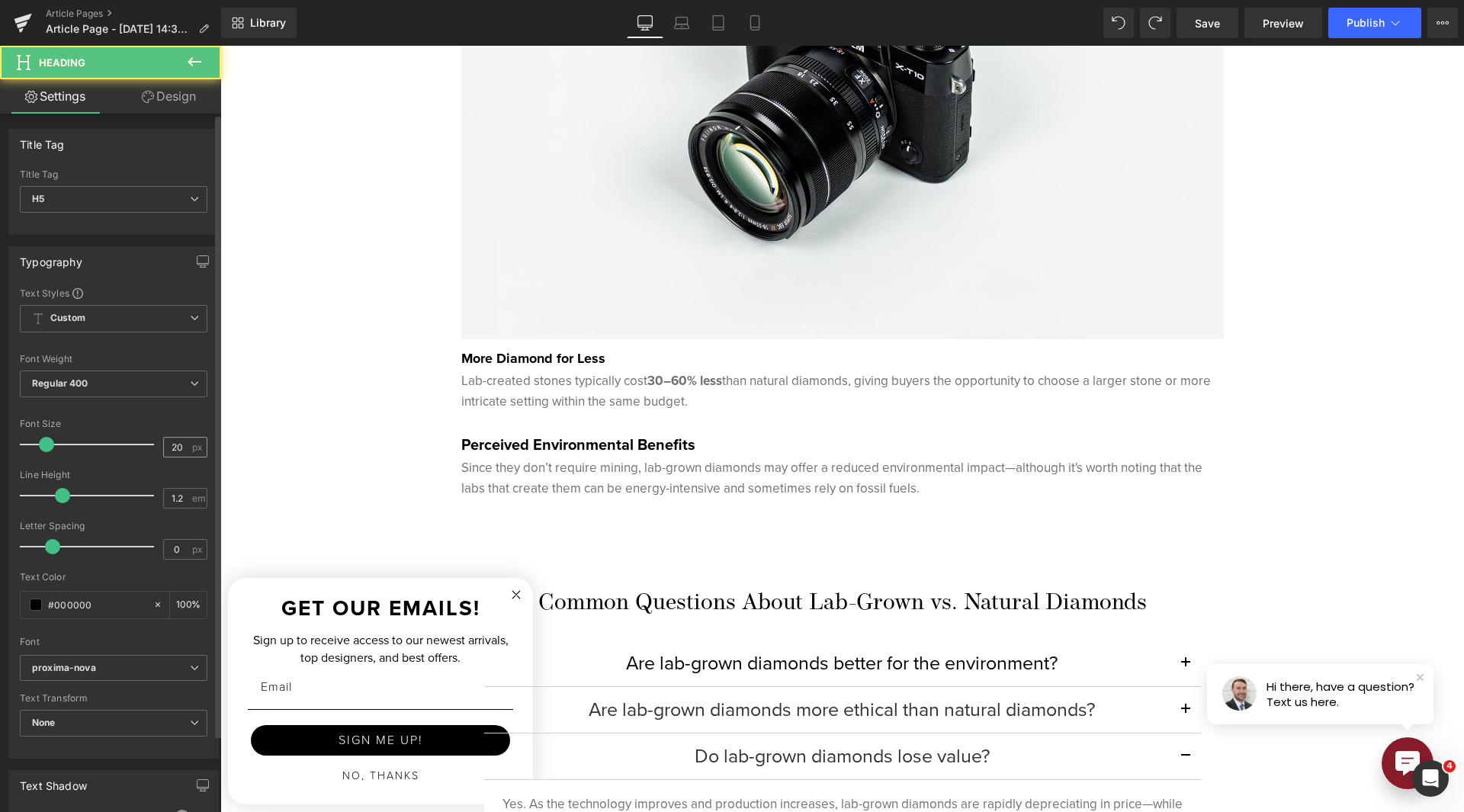
click at [175, 437] on div "20 px" at bounding box center [185, 447] width 45 height 20
click at [177, 443] on input "20" at bounding box center [177, 447] width 27 height 19
click at [178, 443] on input "20" at bounding box center [177, 447] width 27 height 19
type input "18"
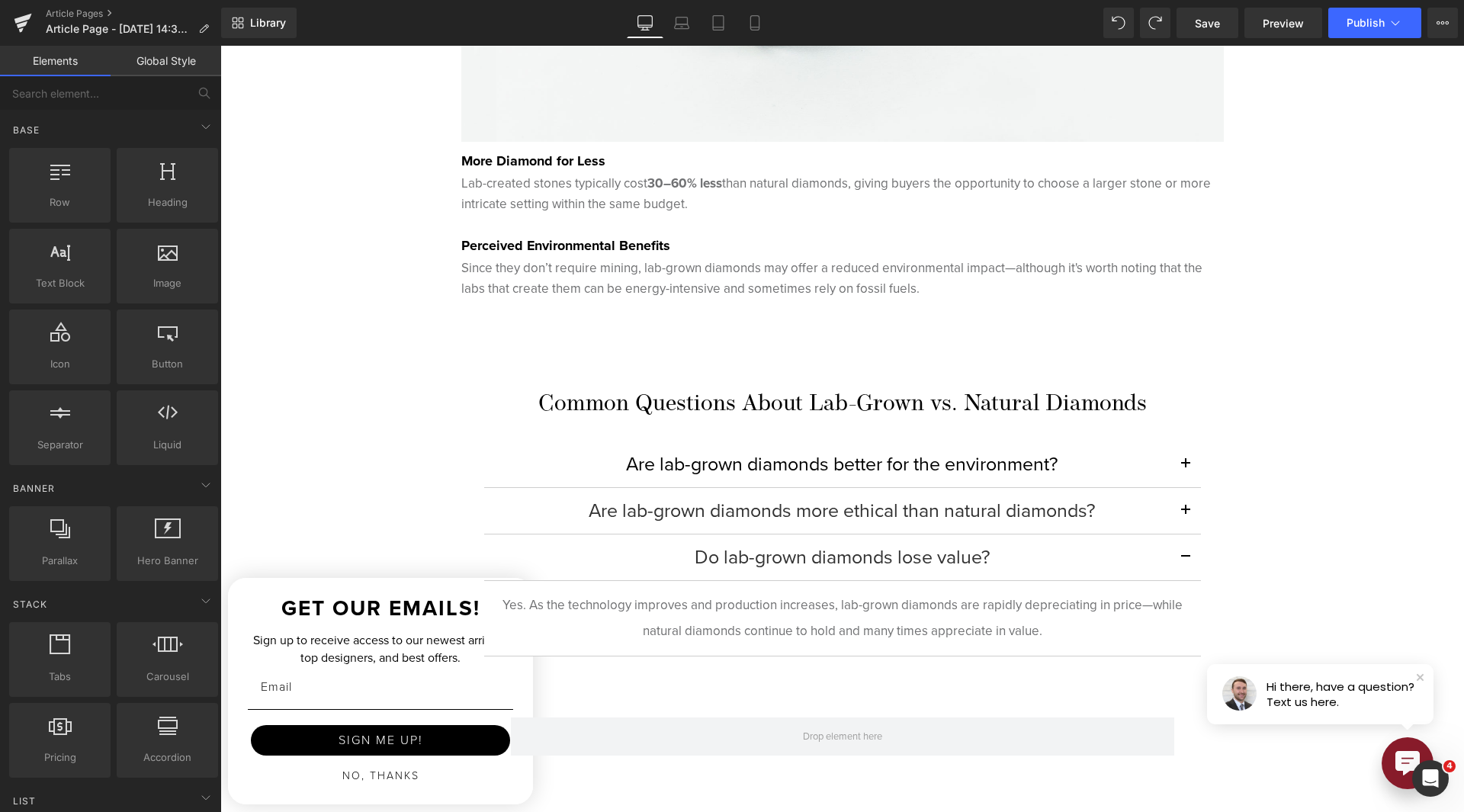
scroll to position [3203, 0]
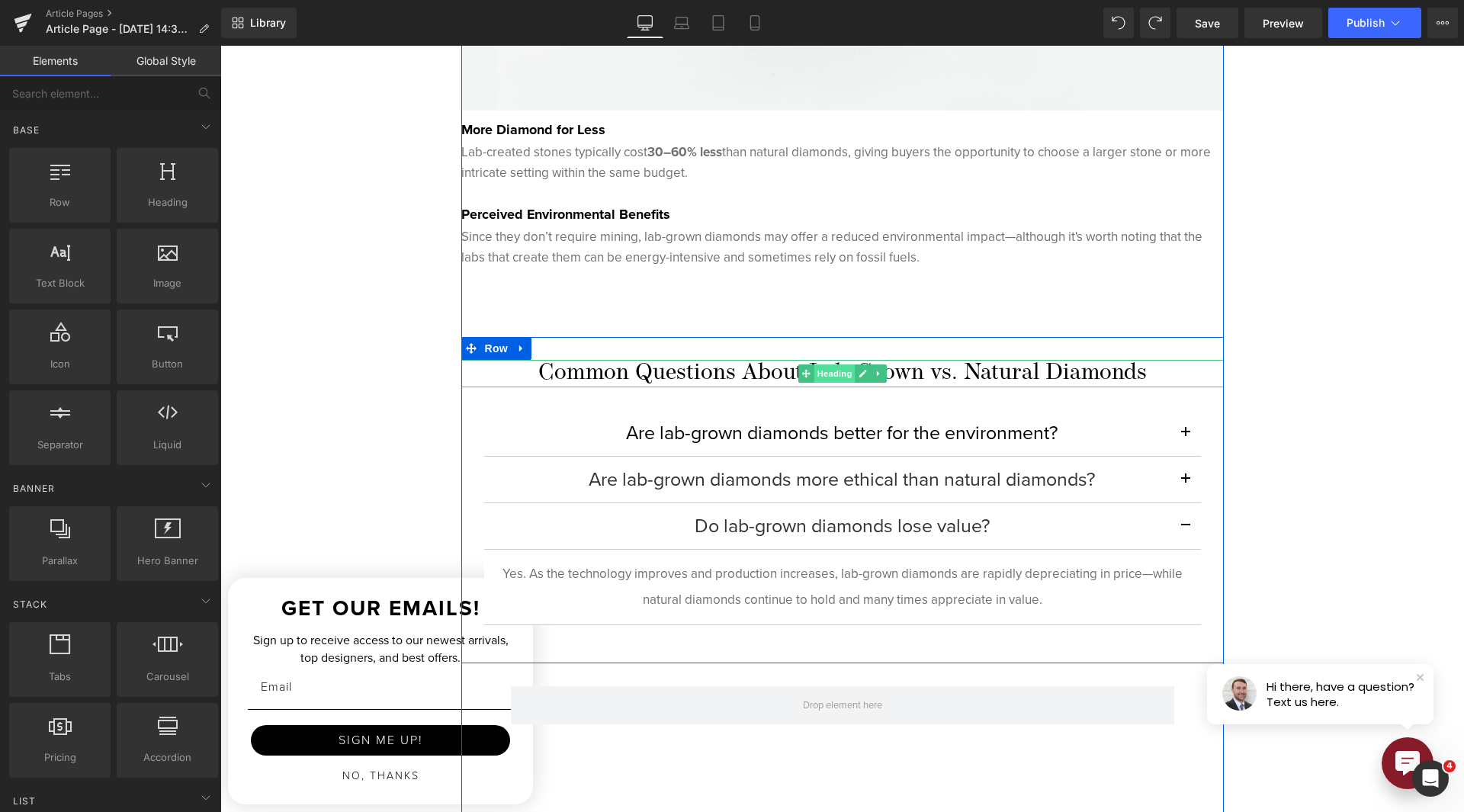
click at [831, 377] on span "Heading" at bounding box center [834, 373] width 41 height 19
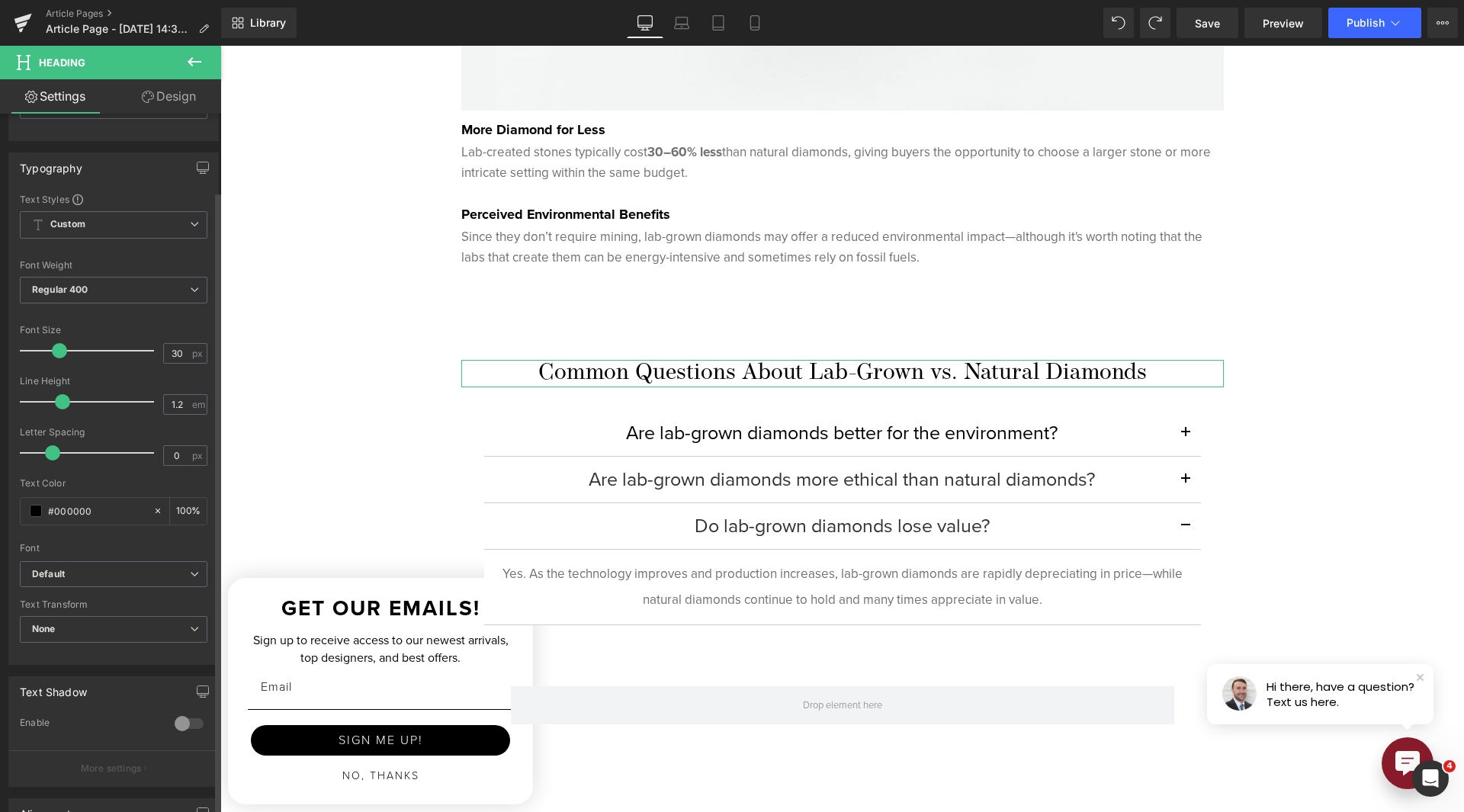
scroll to position [305, 0]
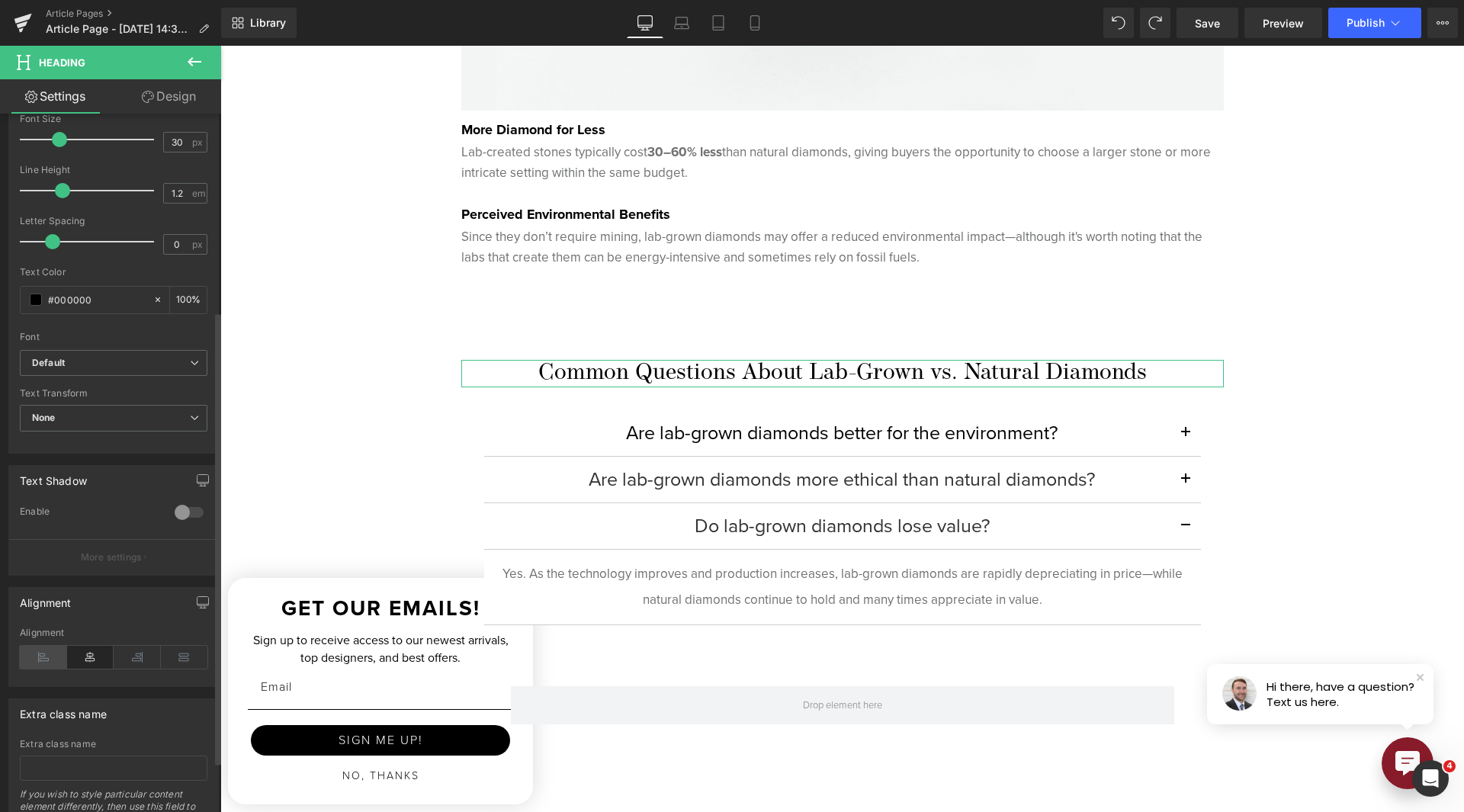
click at [45, 649] on icon at bounding box center [43, 657] width 47 height 23
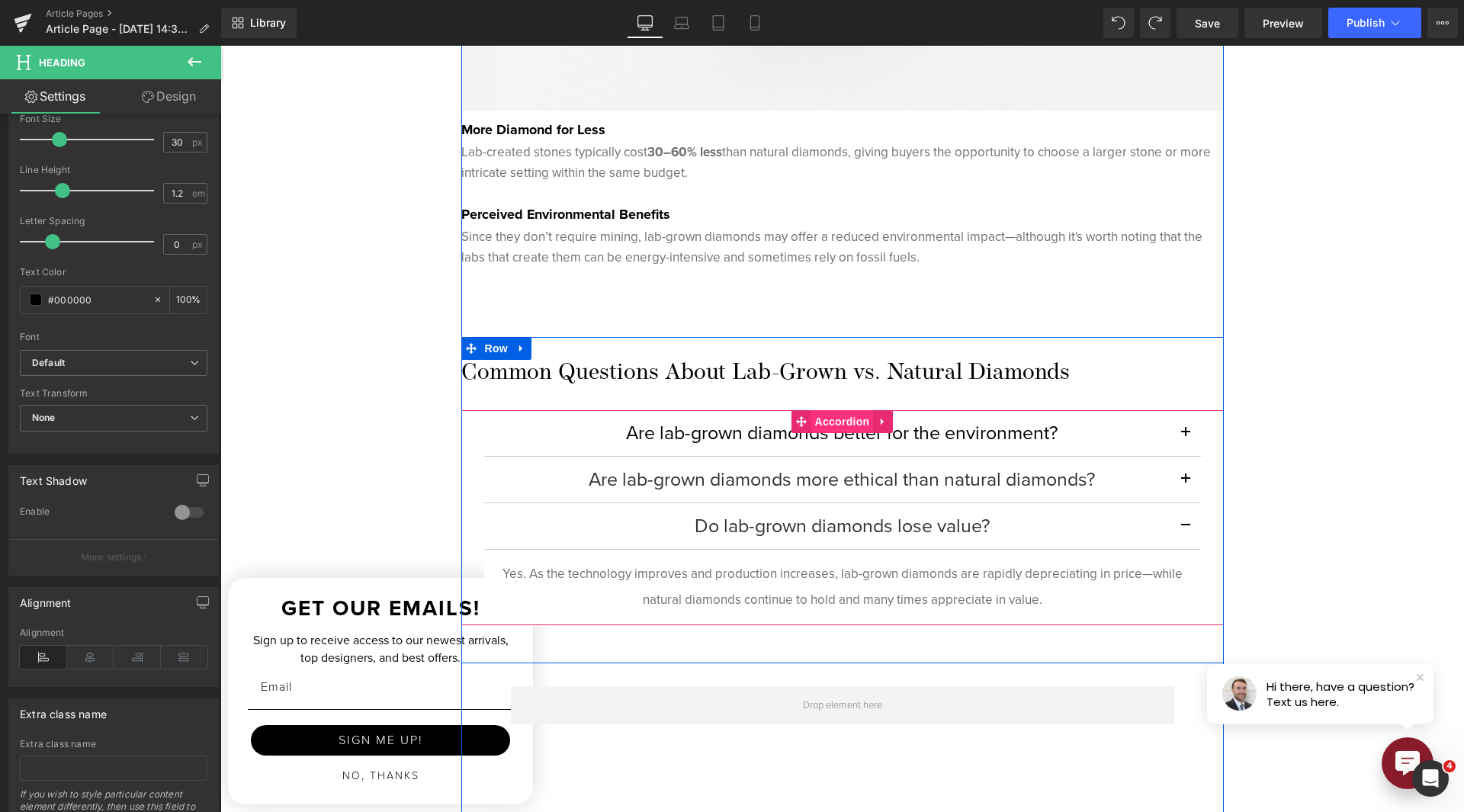
click at [830, 421] on span "Accordion" at bounding box center [842, 422] width 62 height 23
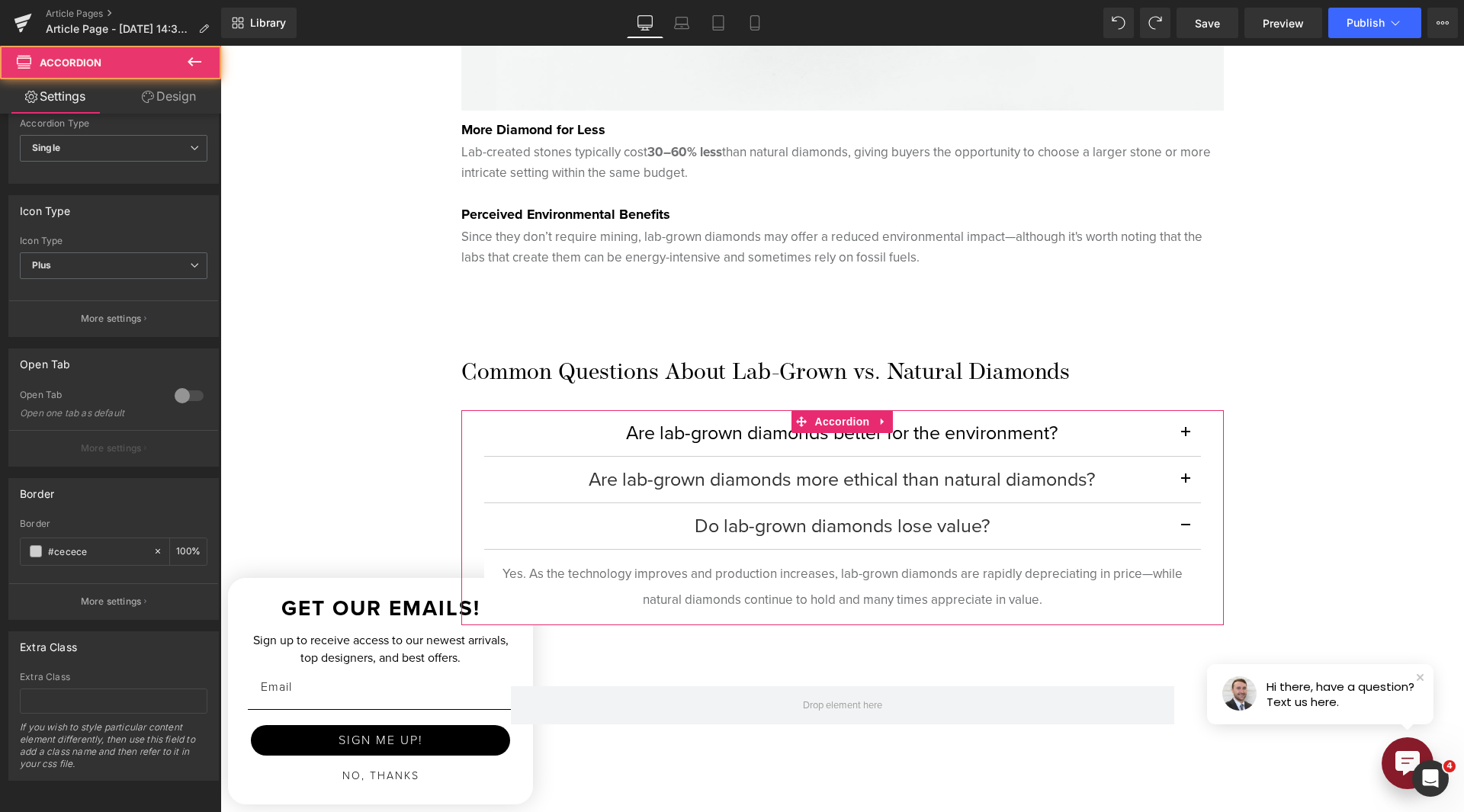
scroll to position [171, 0]
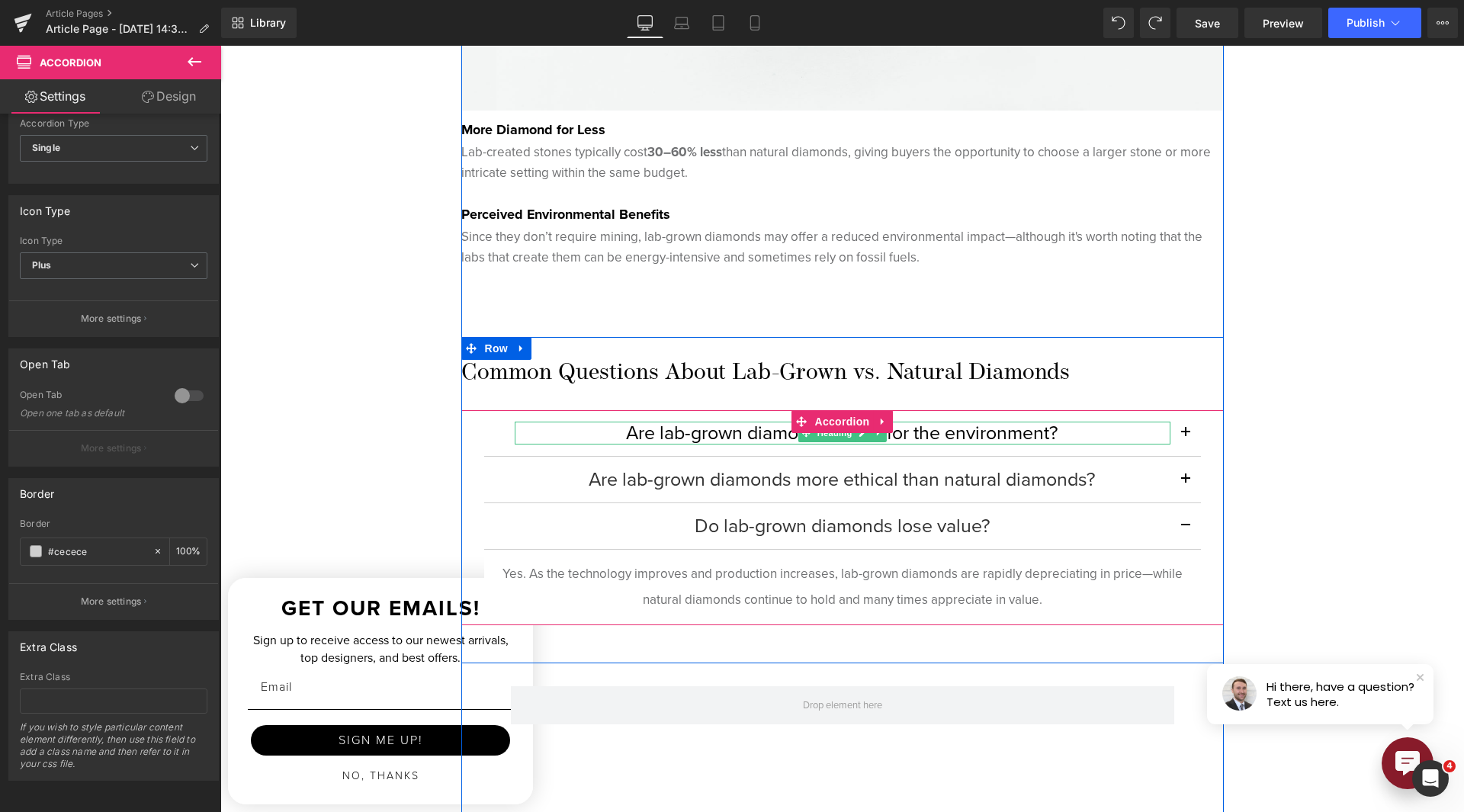
click at [730, 430] on h4 "Are lab-grown diamonds better for the environment?" at bounding box center [842, 434] width 655 height 23
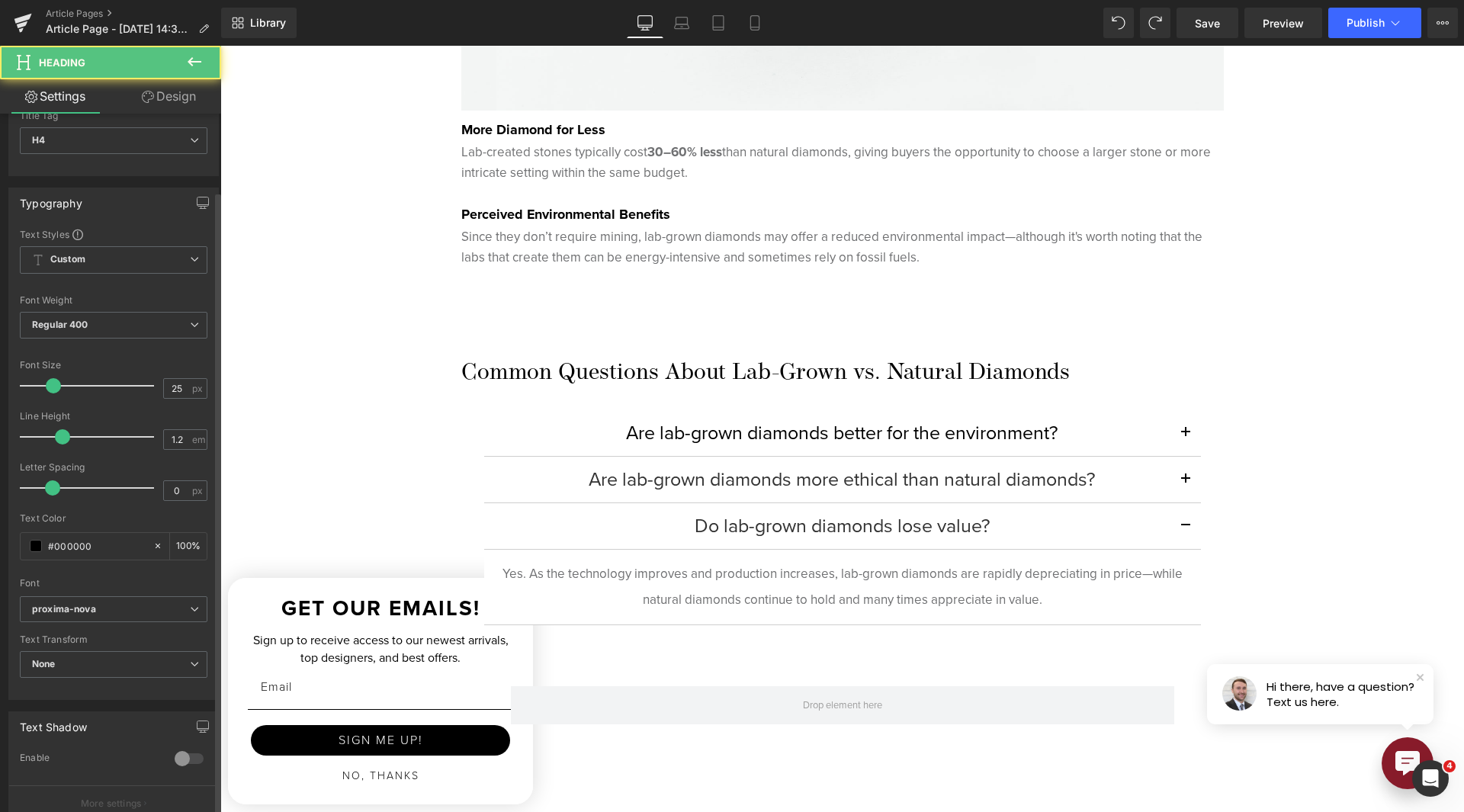
scroll to position [229, 0]
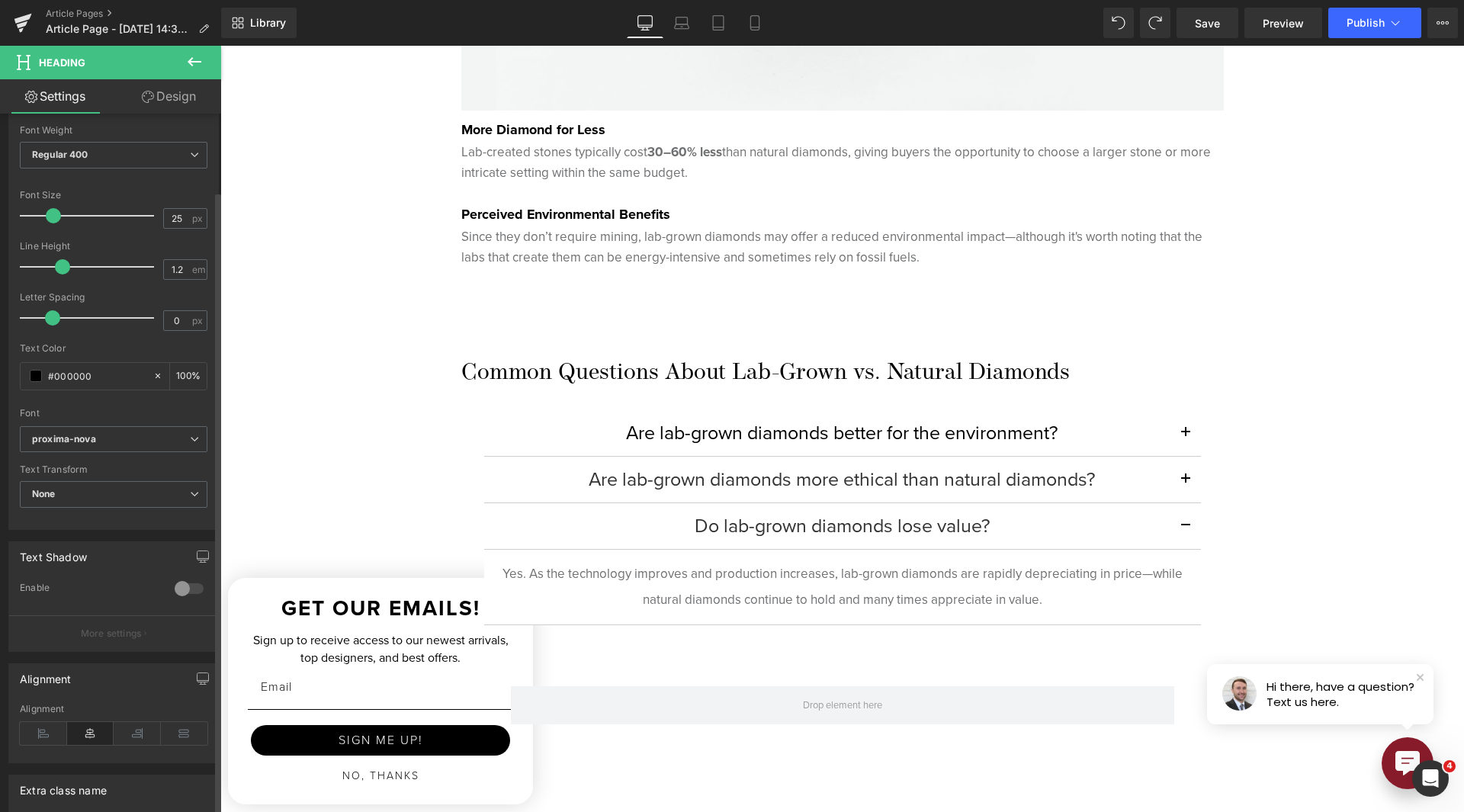
drag, startPoint x: 46, startPoint y: 735, endPoint x: 87, endPoint y: 719, distance: 44.0
click at [46, 735] on icon at bounding box center [43, 734] width 47 height 23
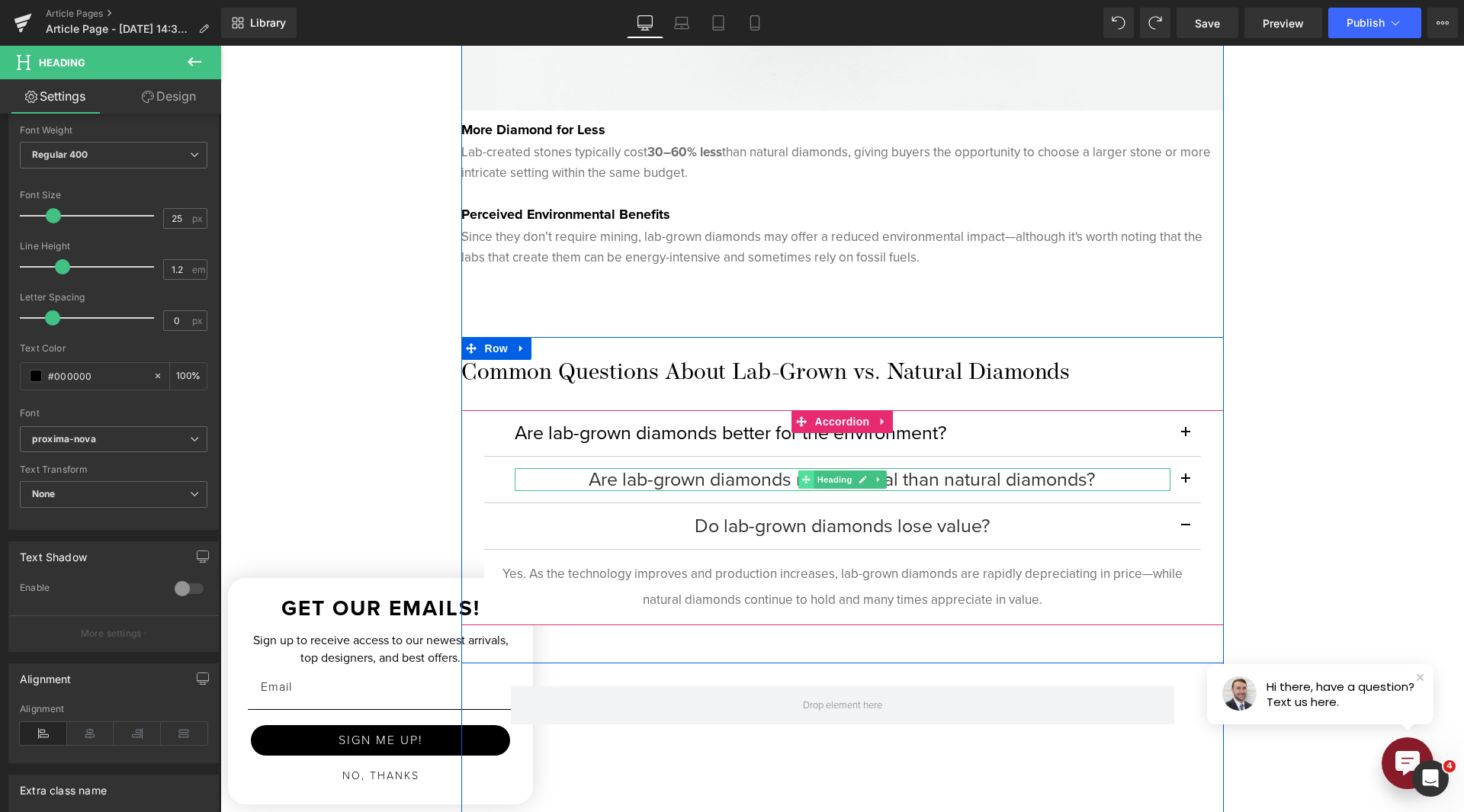
click at [798, 475] on span at bounding box center [806, 479] width 16 height 19
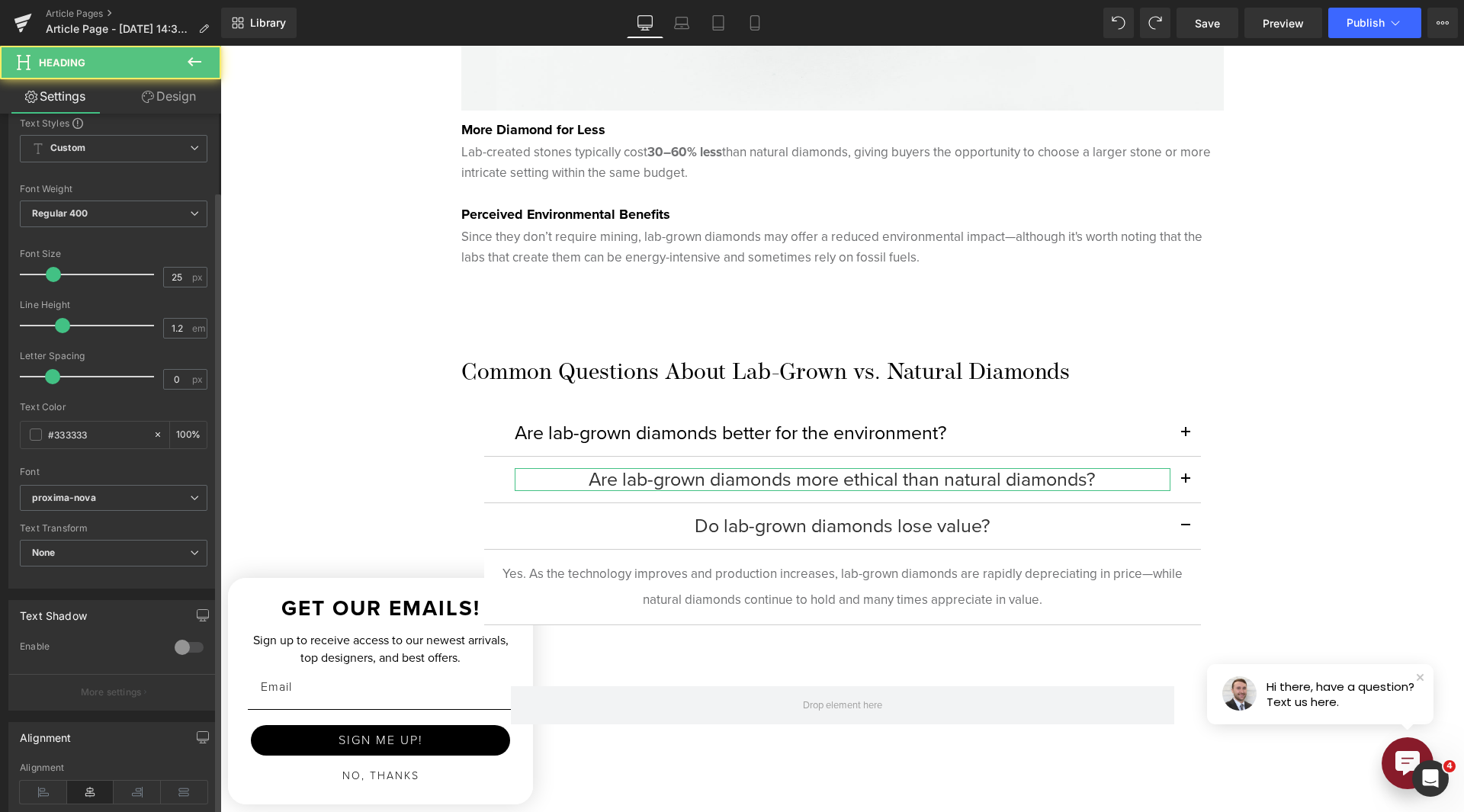
scroll to position [384, 0]
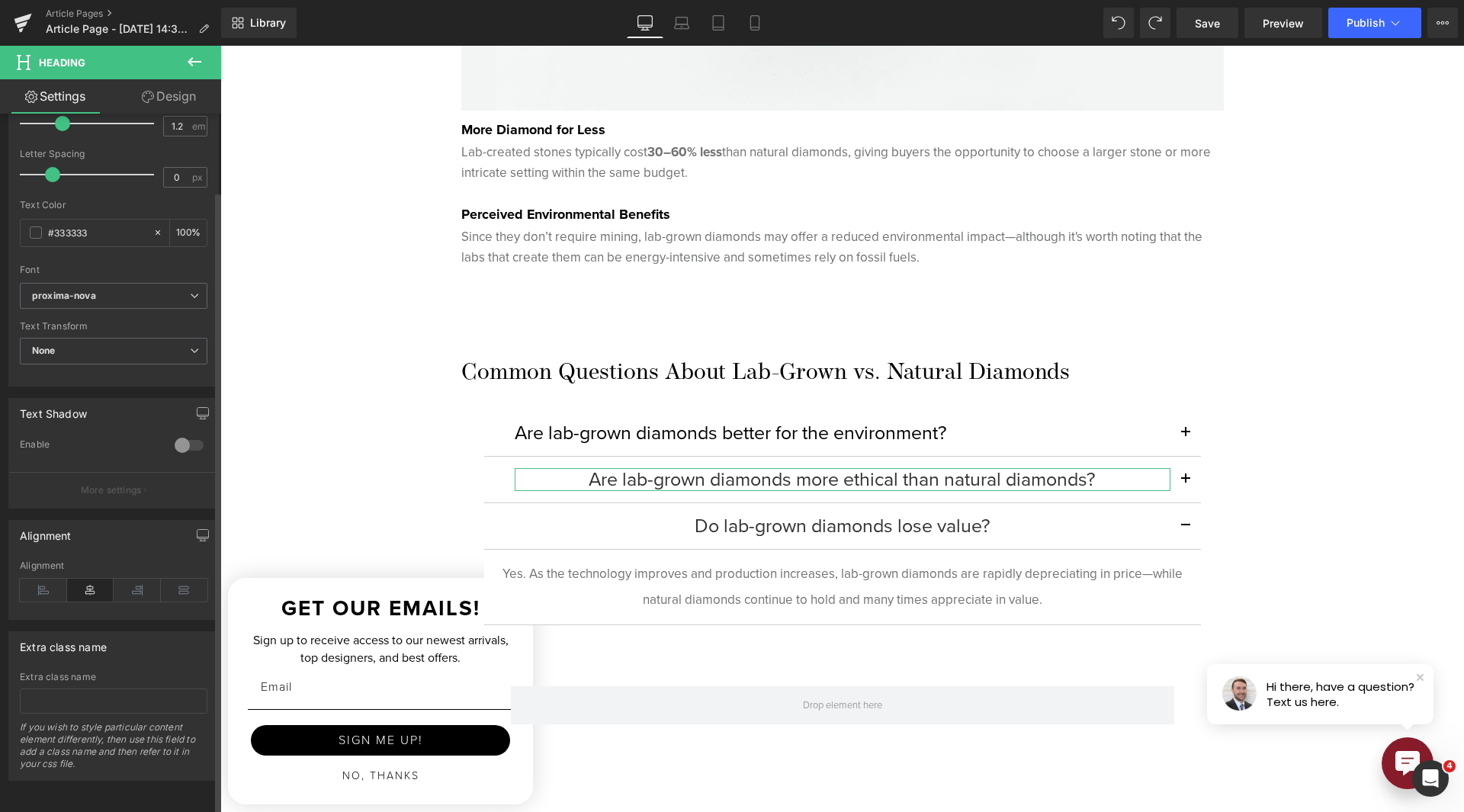
drag, startPoint x: 43, startPoint y: 581, endPoint x: 100, endPoint y: 576, distance: 57.2
click at [42, 580] on icon at bounding box center [43, 590] width 47 height 23
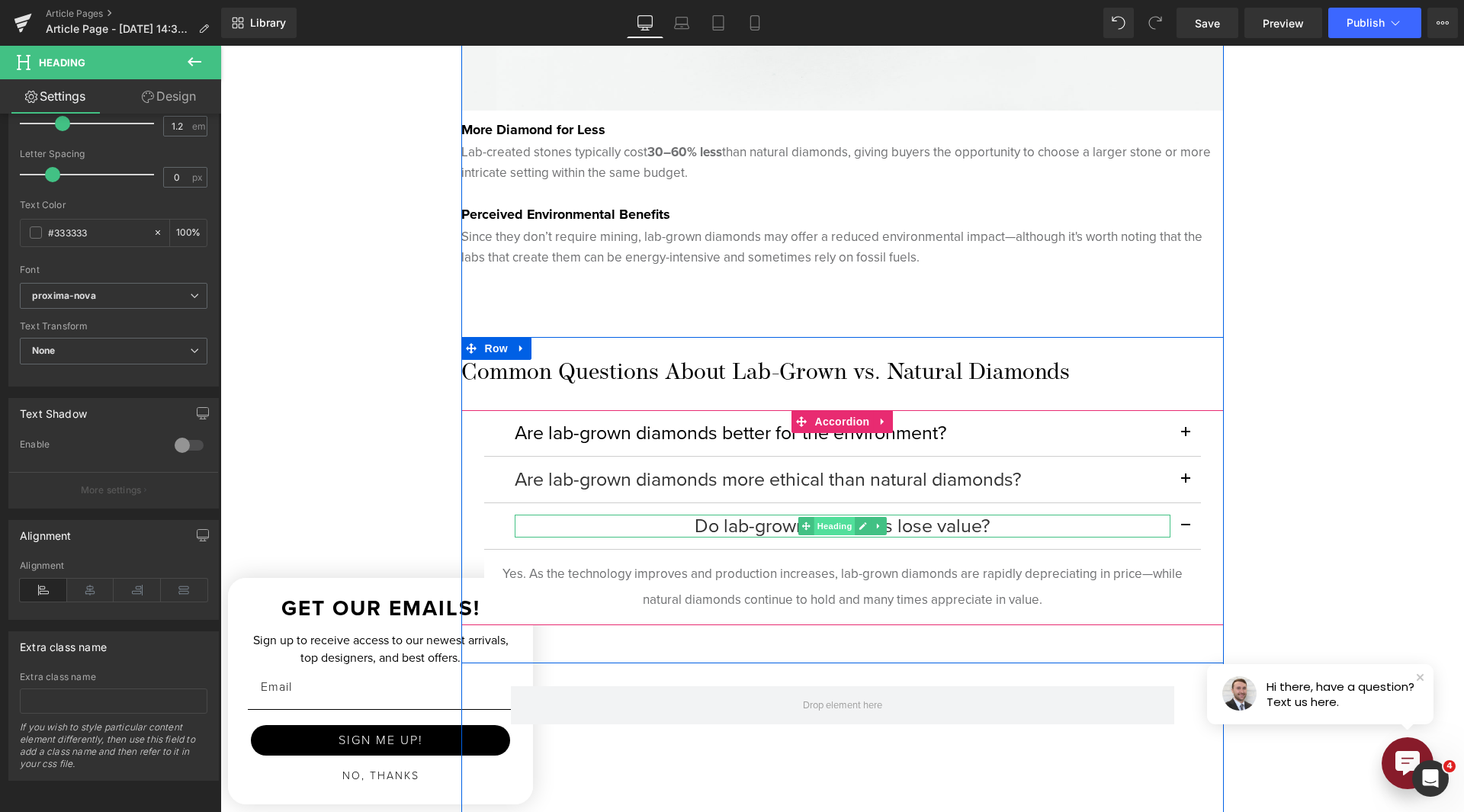
click at [814, 517] on span "Heading" at bounding box center [834, 526] width 41 height 19
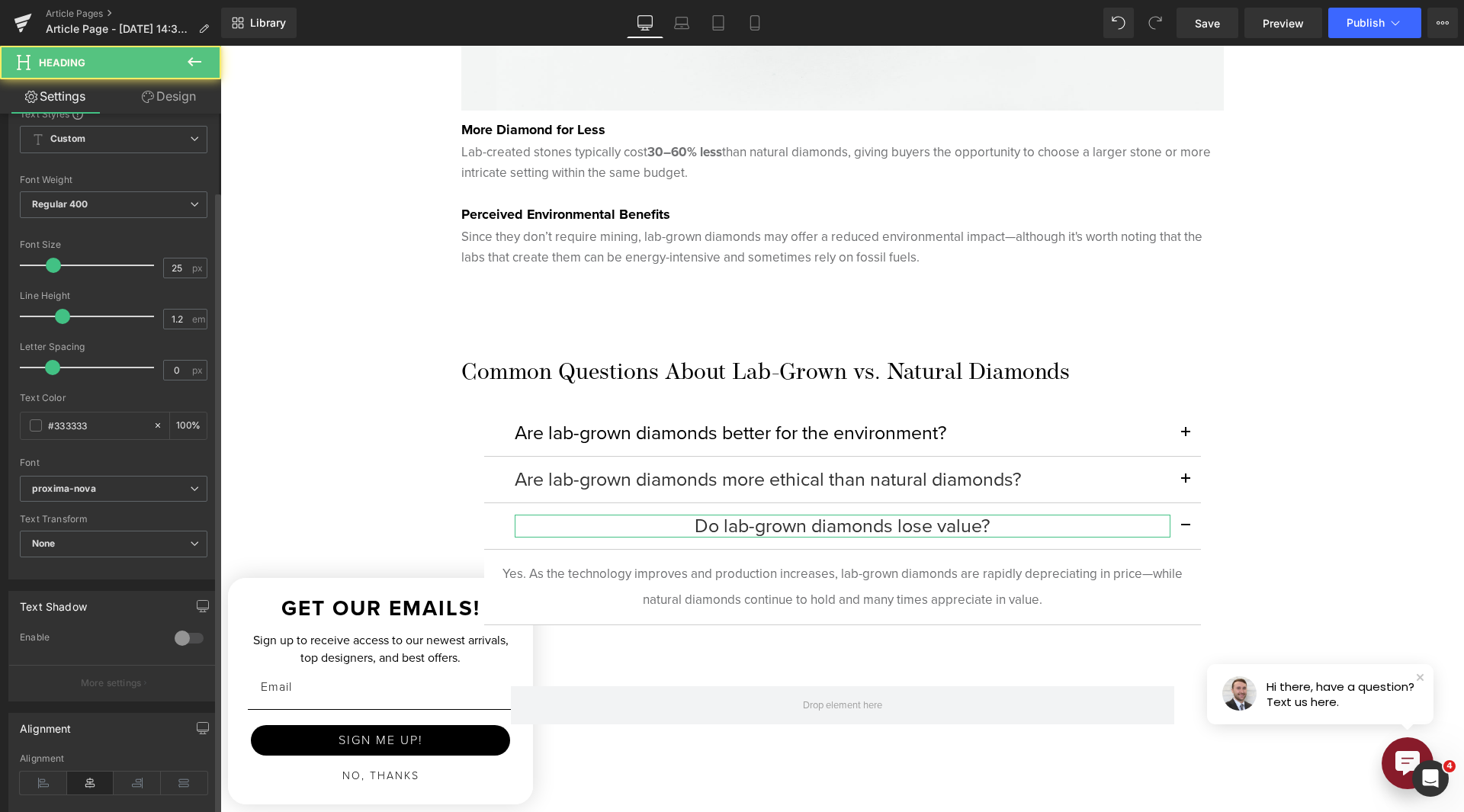
scroll to position [381, 0]
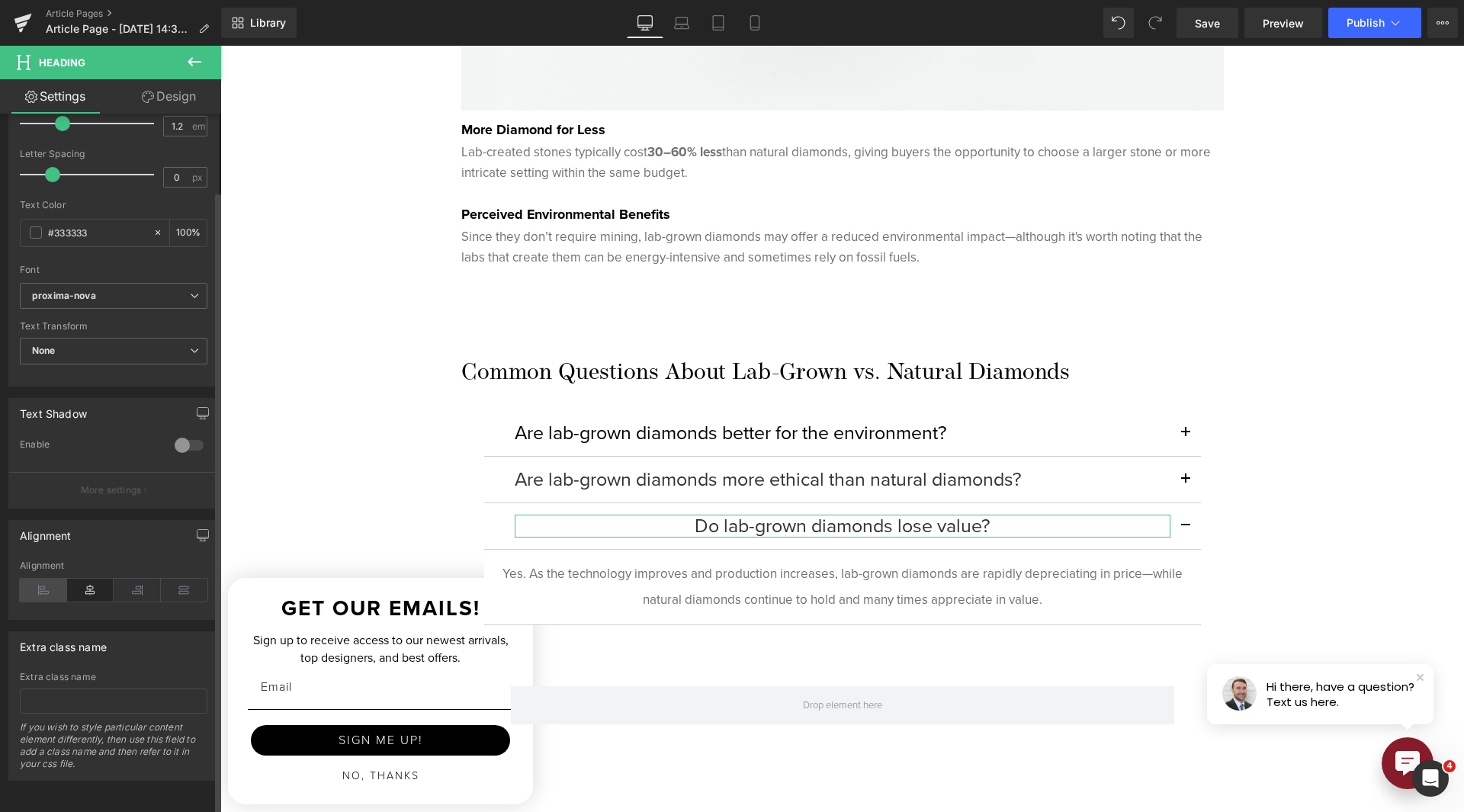
click at [35, 579] on icon at bounding box center [43, 590] width 47 height 23
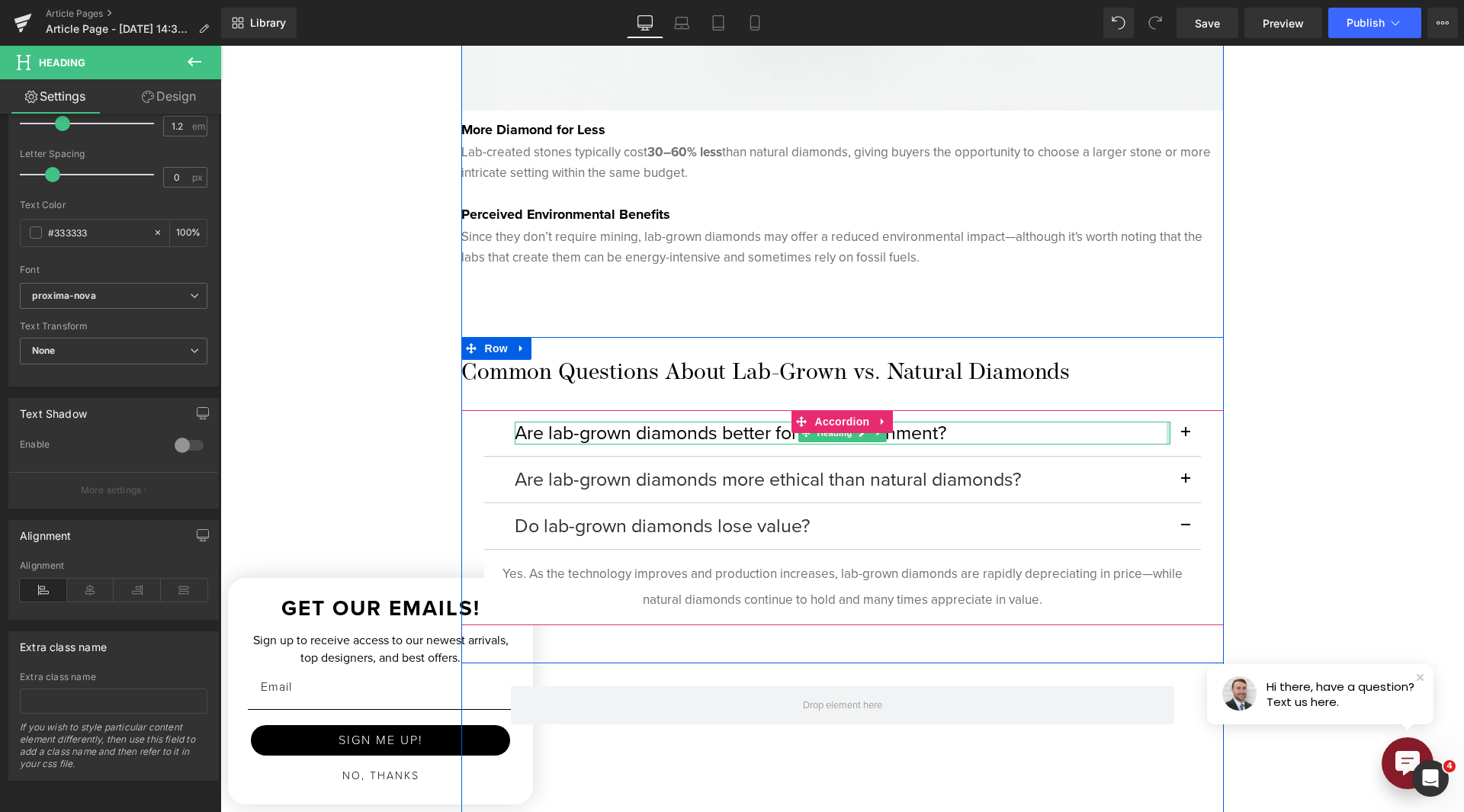
click at [1167, 434] on div at bounding box center [1168, 434] width 4 height 23
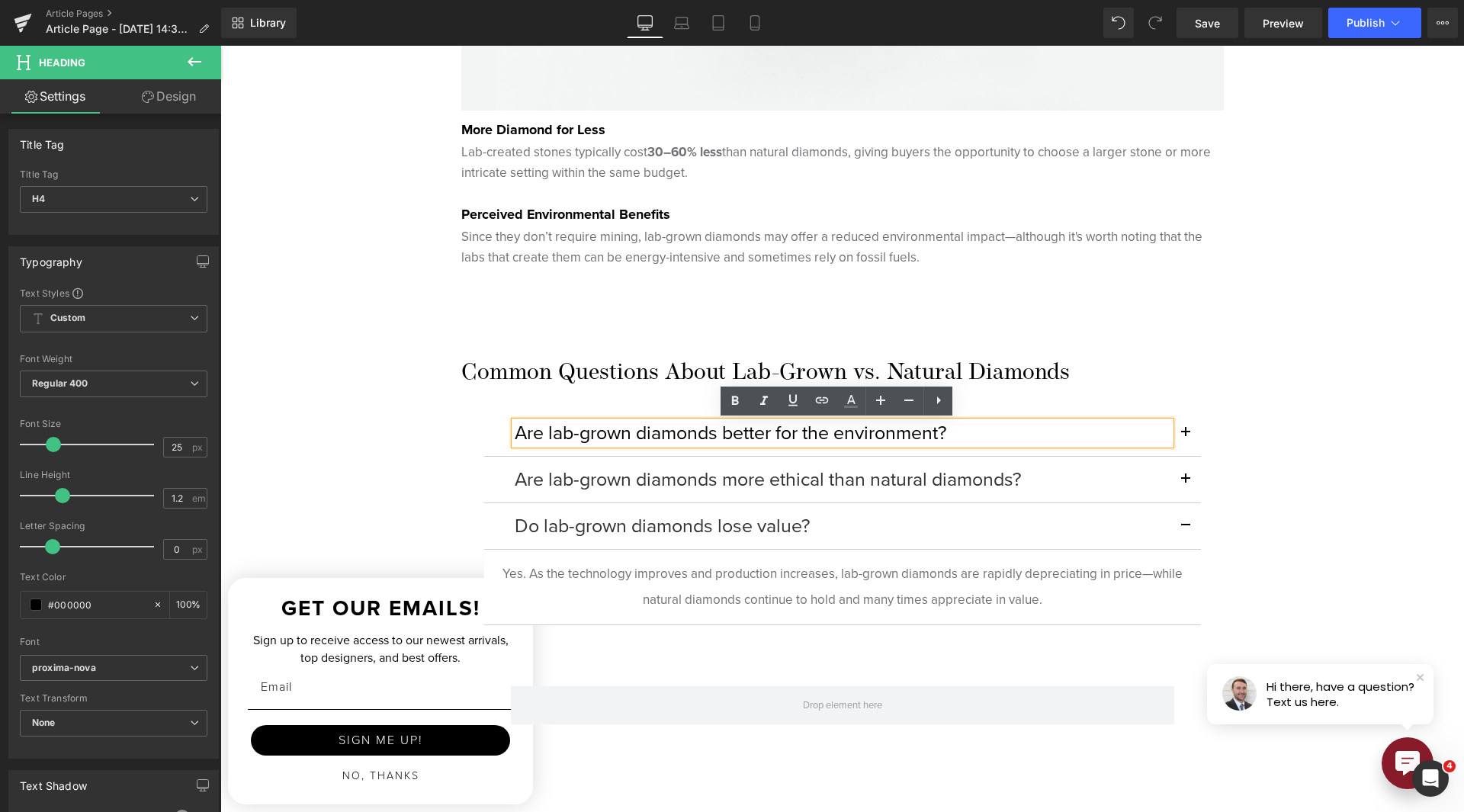
click at [1187, 432] on button "button" at bounding box center [1185, 433] width 30 height 45
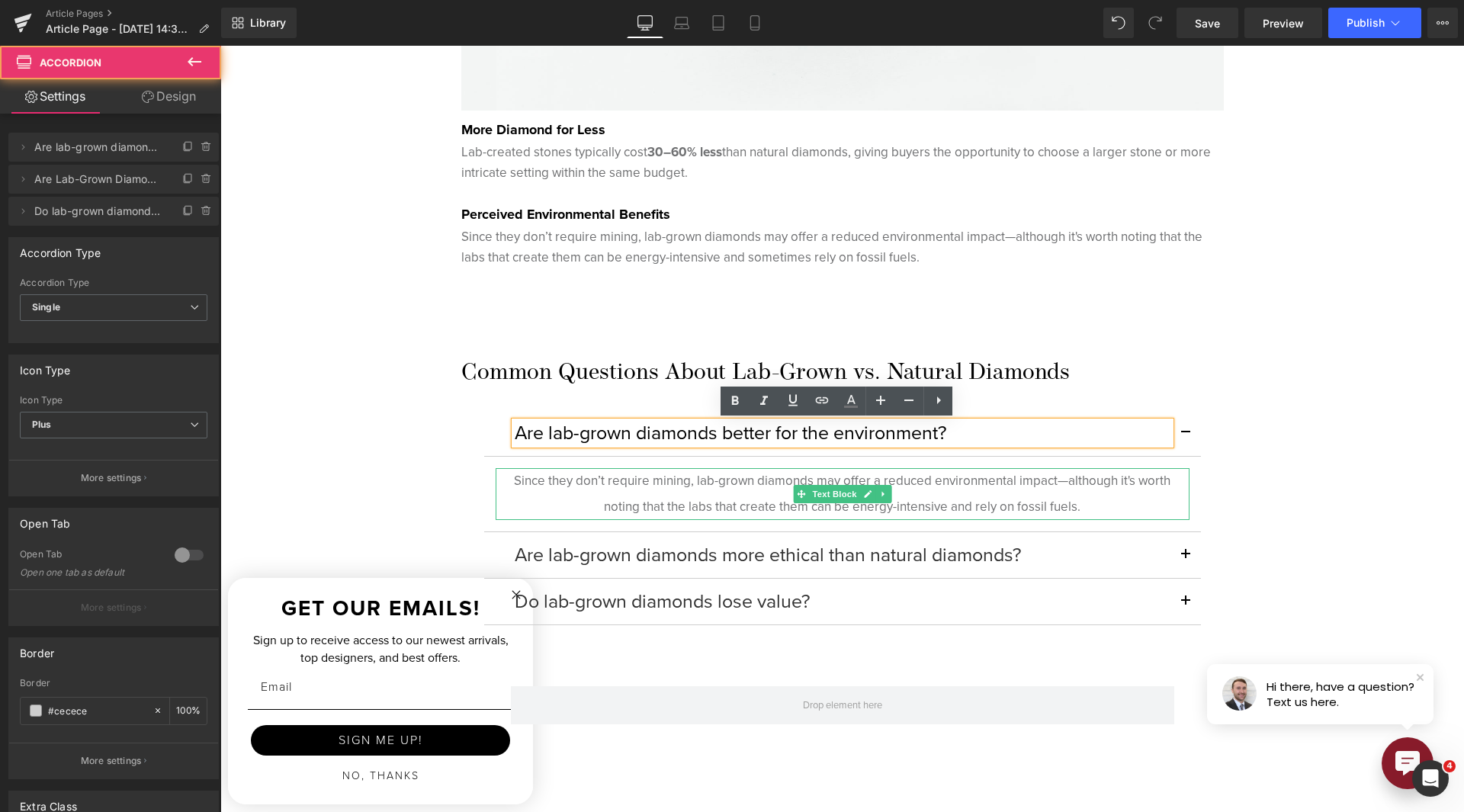
click at [782, 475] on p "Since they don’t require mining, lab-grown diamonds may offer a reduced environ…" at bounding box center [842, 494] width 694 height 52
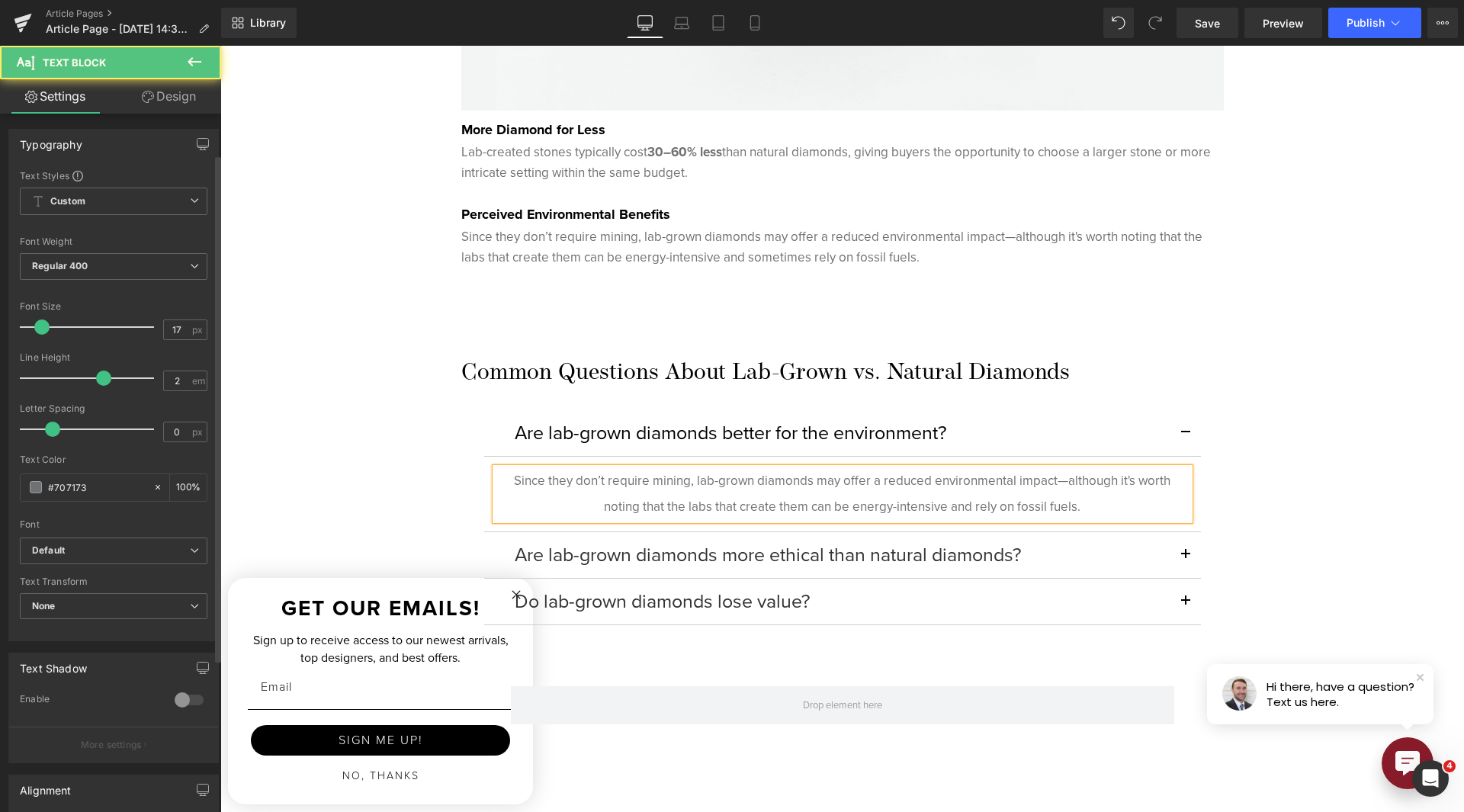
scroll to position [266, 0]
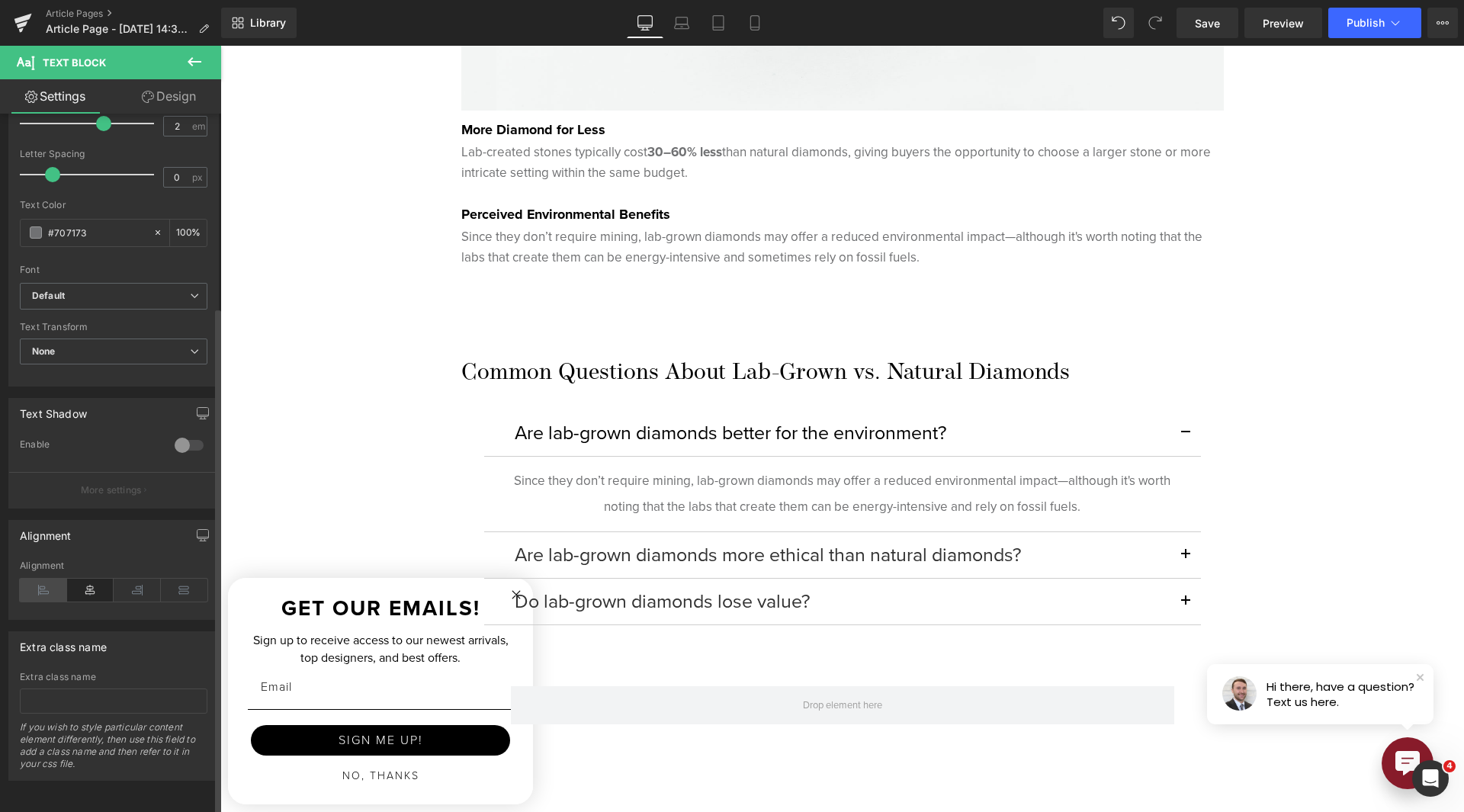
click at [42, 579] on icon at bounding box center [43, 590] width 47 height 23
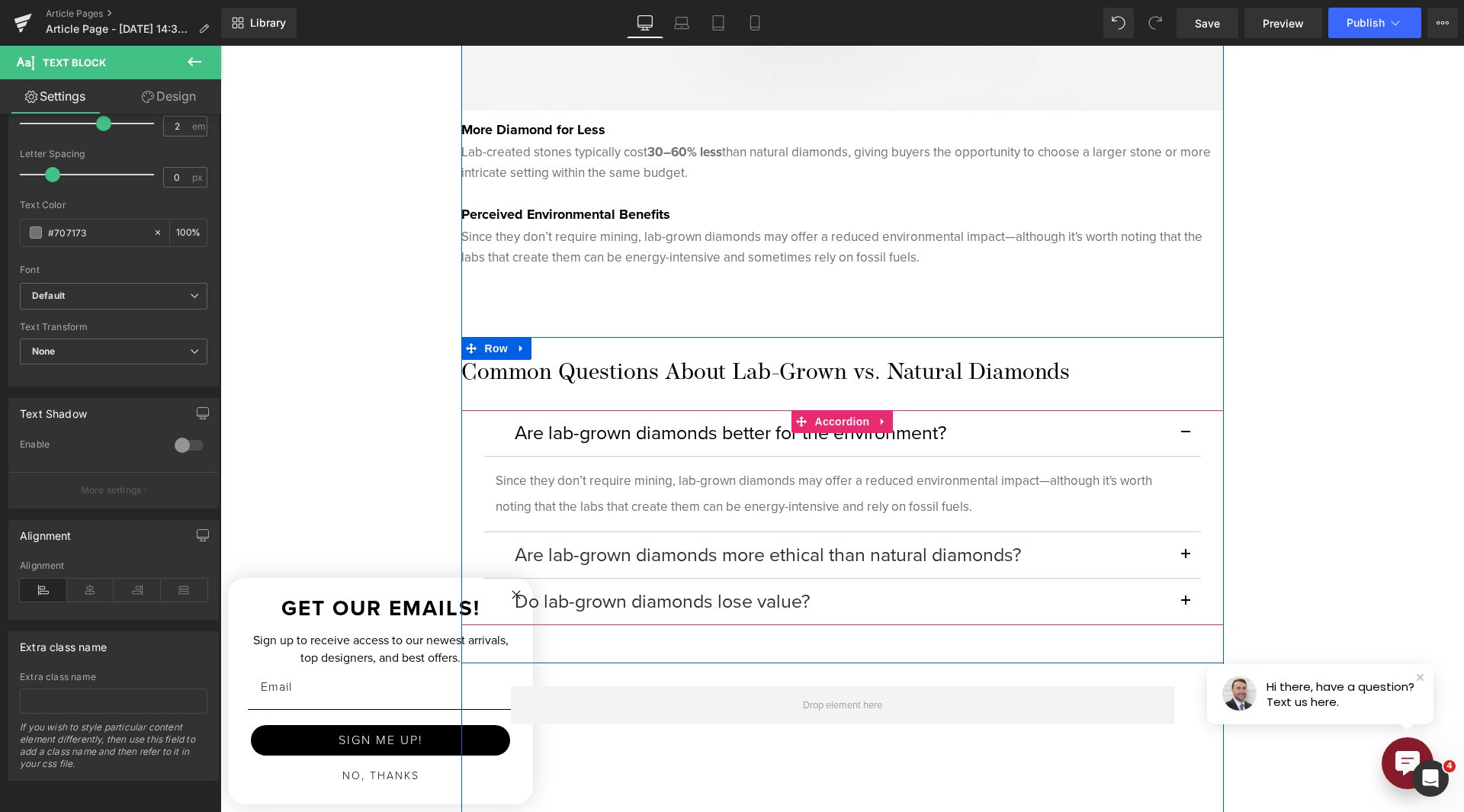
click at [1179, 542] on button "button" at bounding box center [1185, 555] width 30 height 45
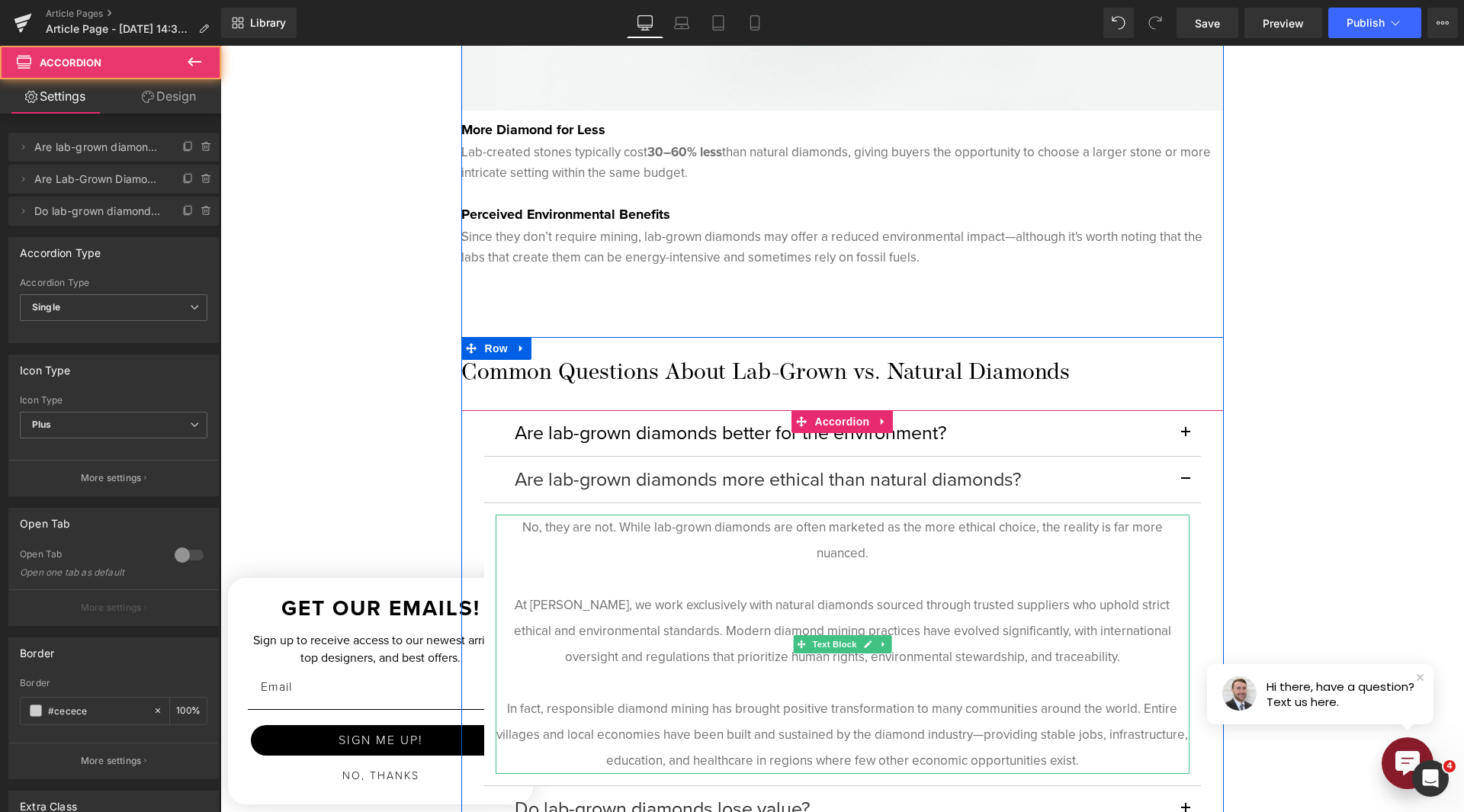
click at [796, 570] on p at bounding box center [842, 579] width 694 height 26
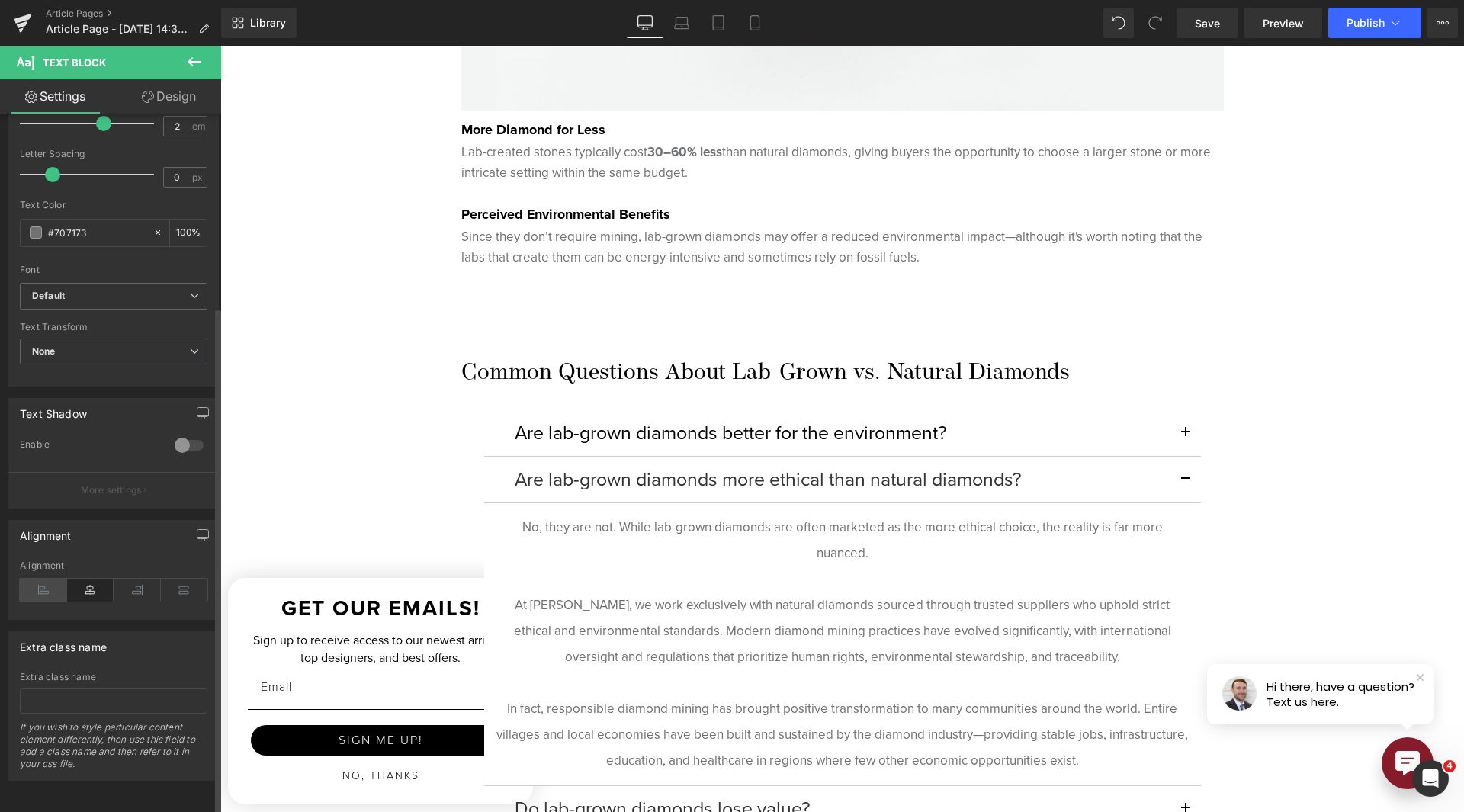
click at [49, 589] on icon at bounding box center [43, 590] width 47 height 23
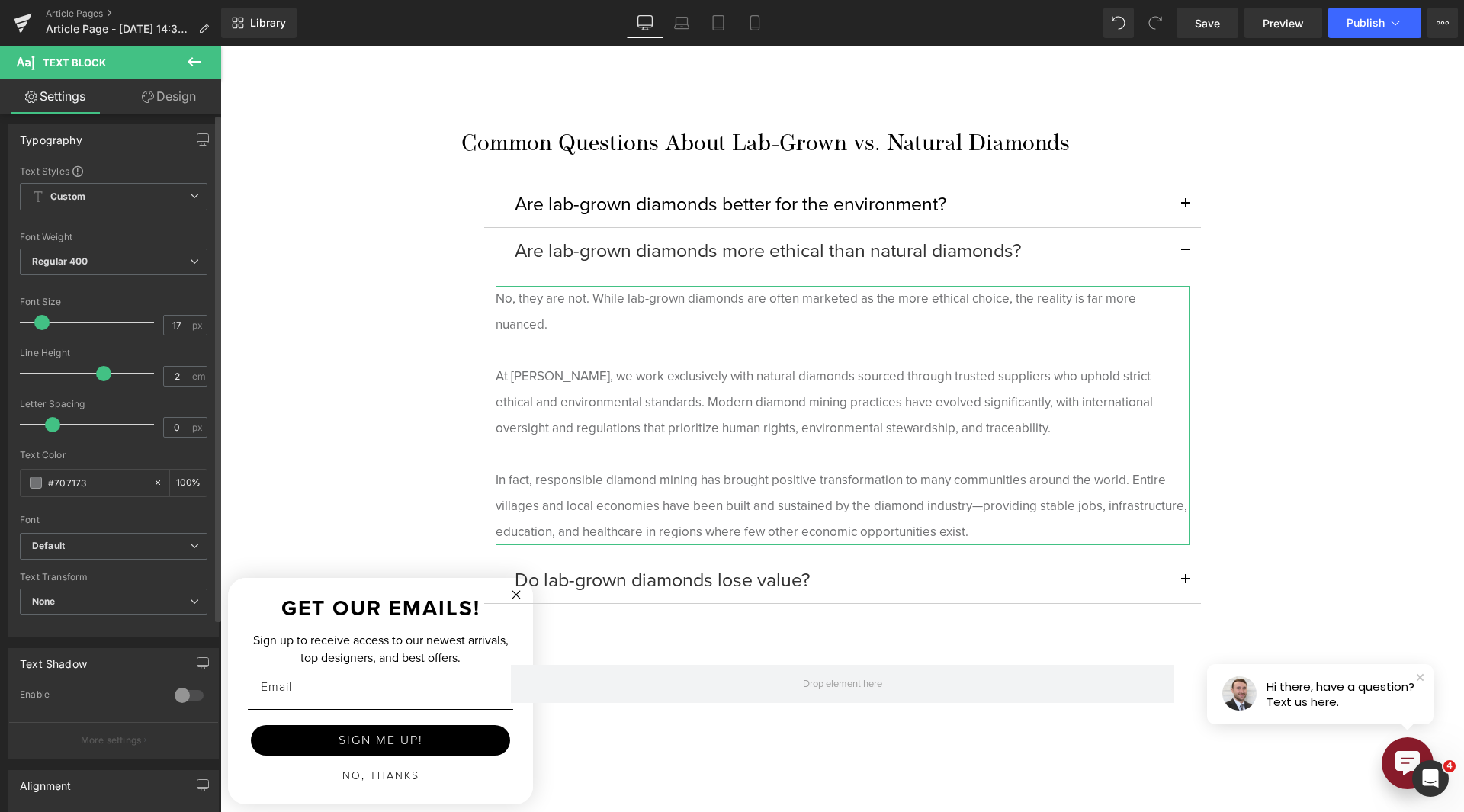
scroll to position [0, 0]
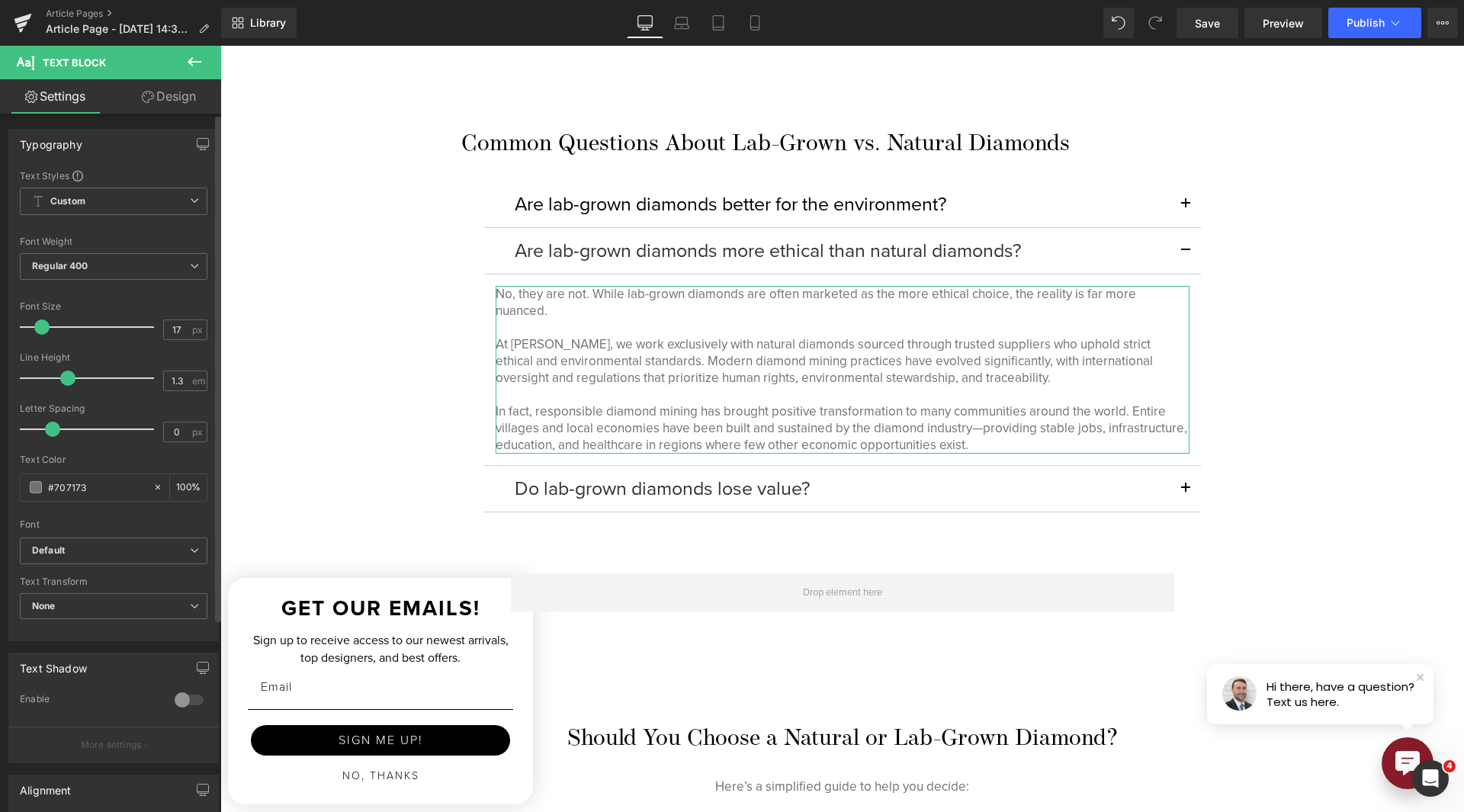
type input "1.4"
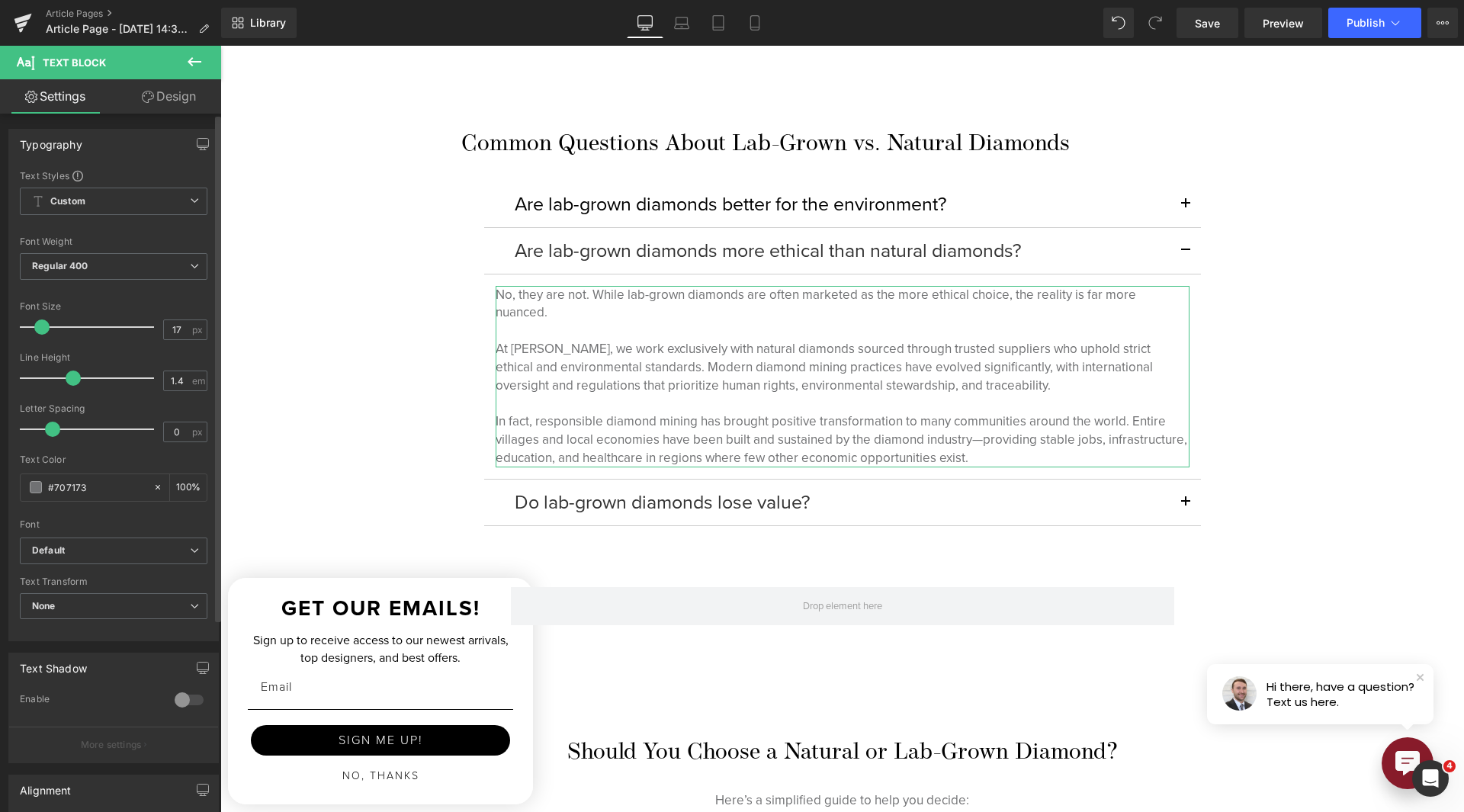
drag, startPoint x: 99, startPoint y: 374, endPoint x: 68, endPoint y: 376, distance: 31.1
click at [68, 376] on span at bounding box center [73, 378] width 15 height 15
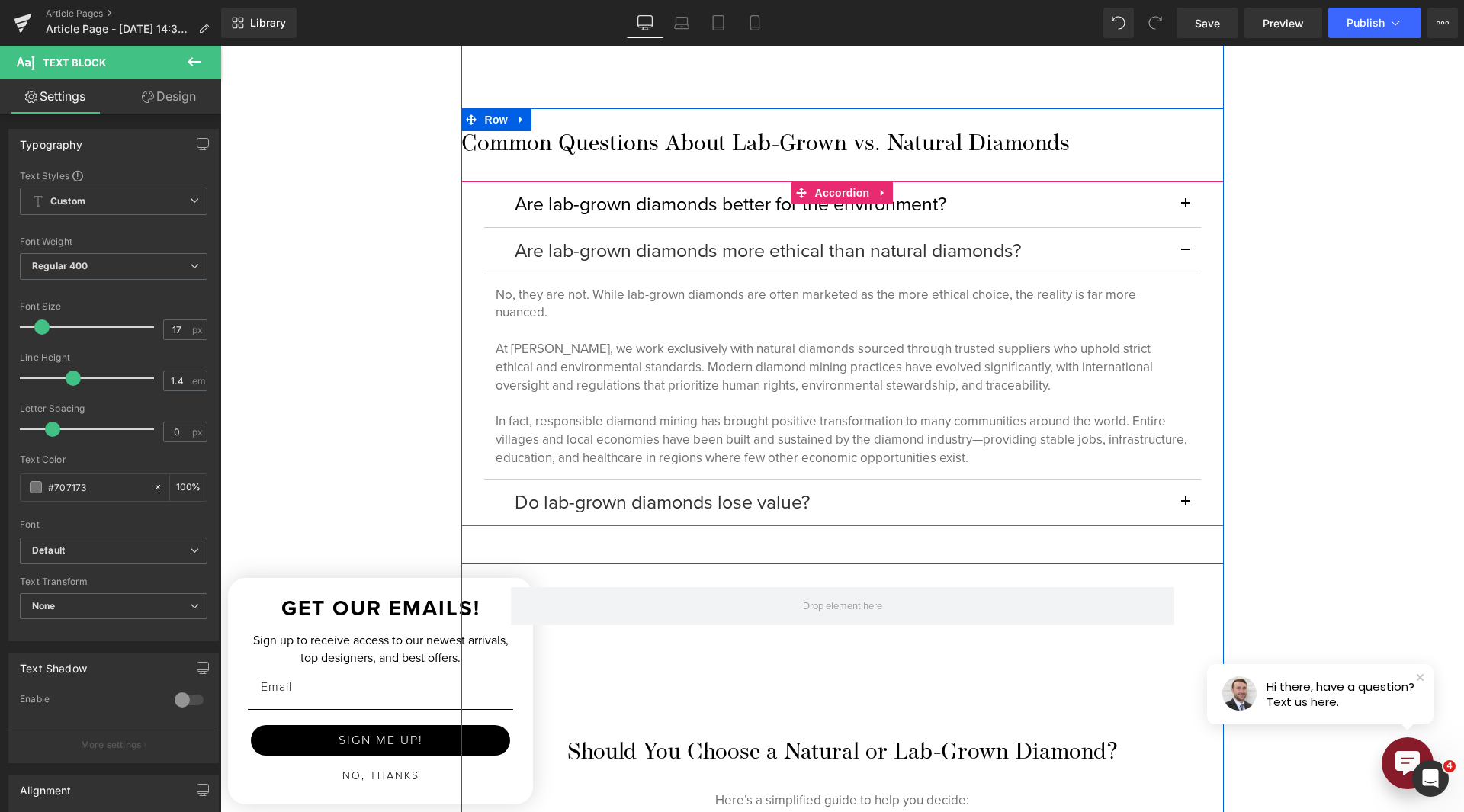
click at [1183, 210] on button "button" at bounding box center [1185, 204] width 30 height 45
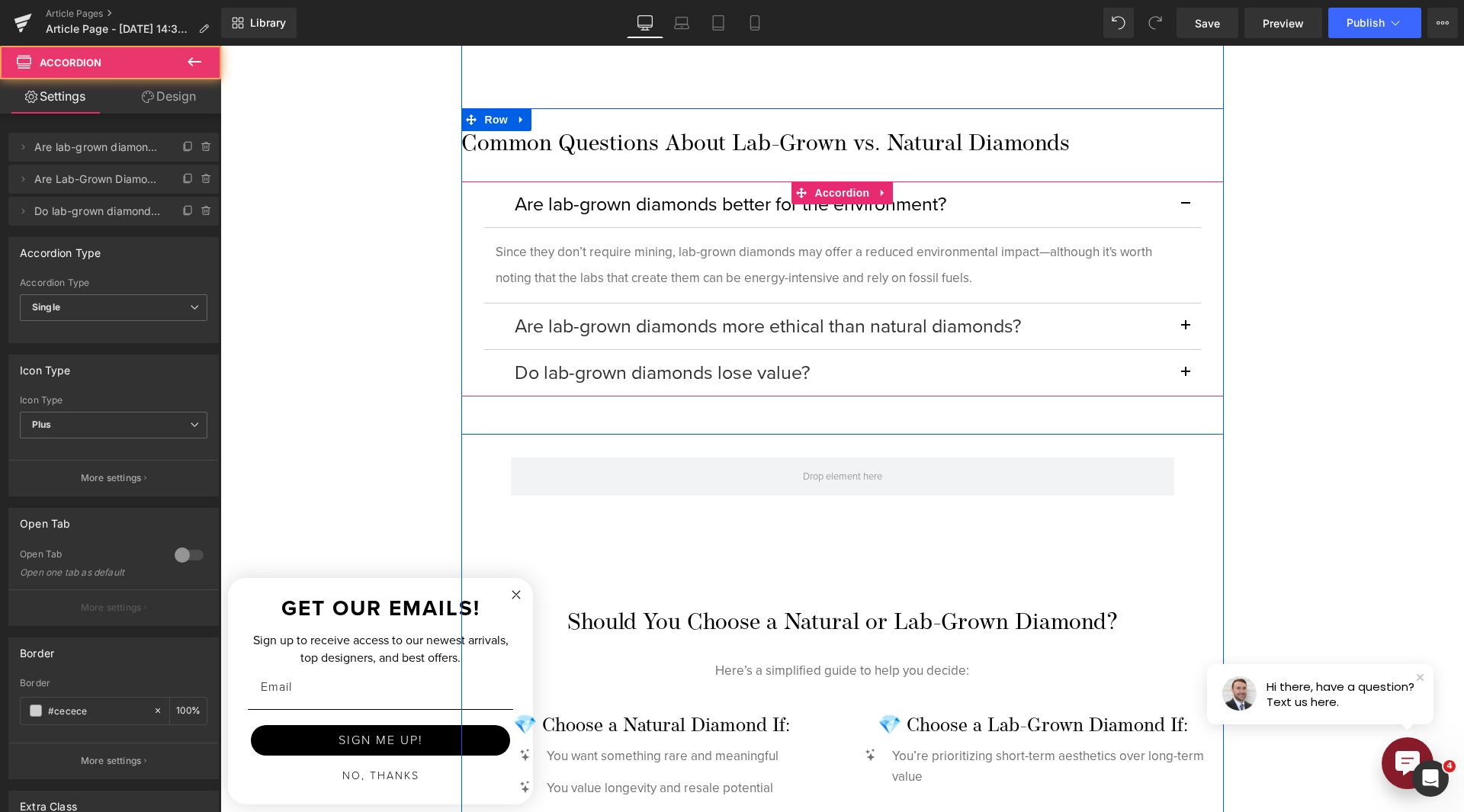
click at [678, 277] on p "Since they don’t require mining, lab-grown diamonds may offer a reduced environ…" at bounding box center [842, 265] width 694 height 52
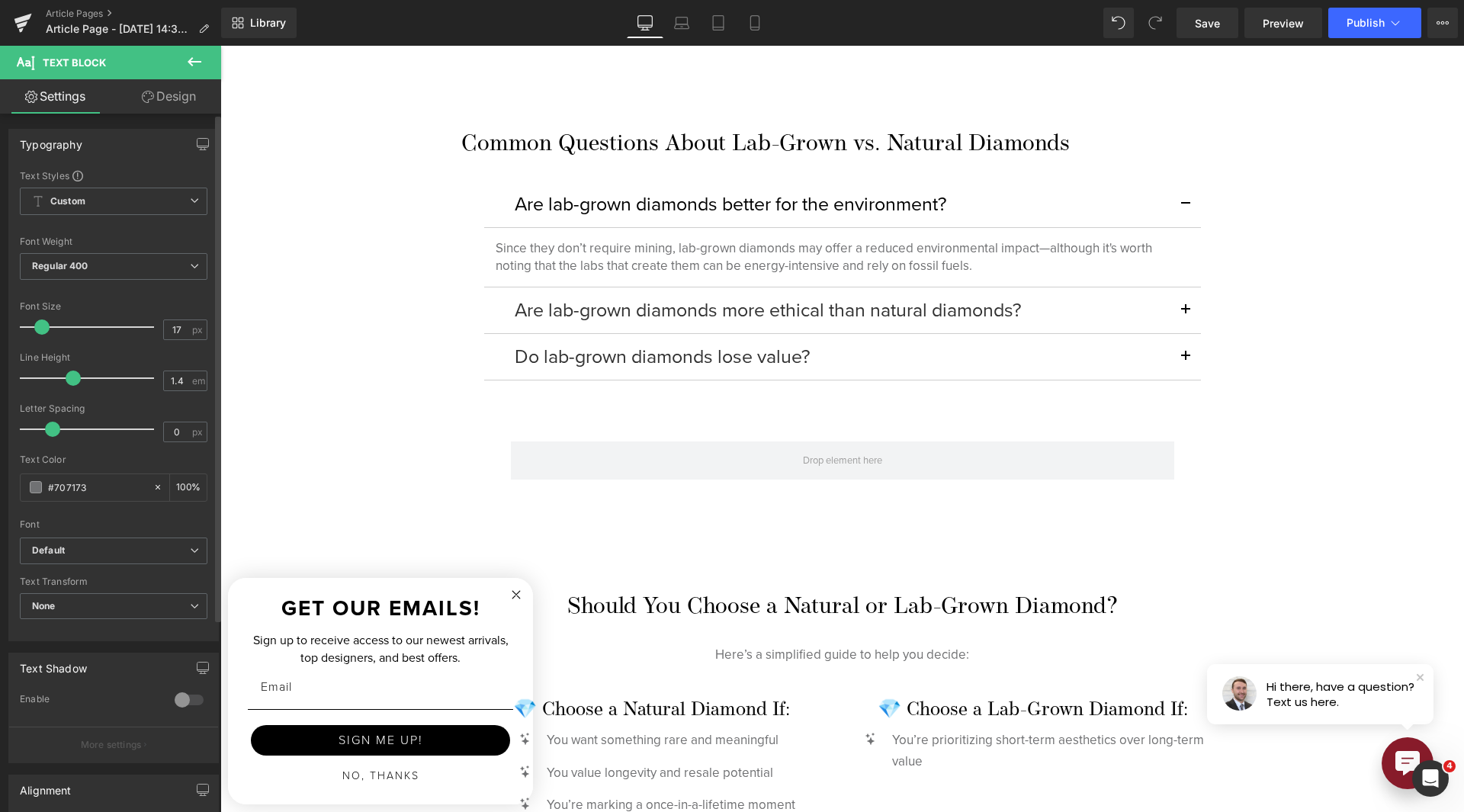
type input "1.3"
drag, startPoint x: 102, startPoint y: 377, endPoint x: 69, endPoint y: 380, distance: 33.1
click at [69, 380] on span at bounding box center [73, 378] width 15 height 15
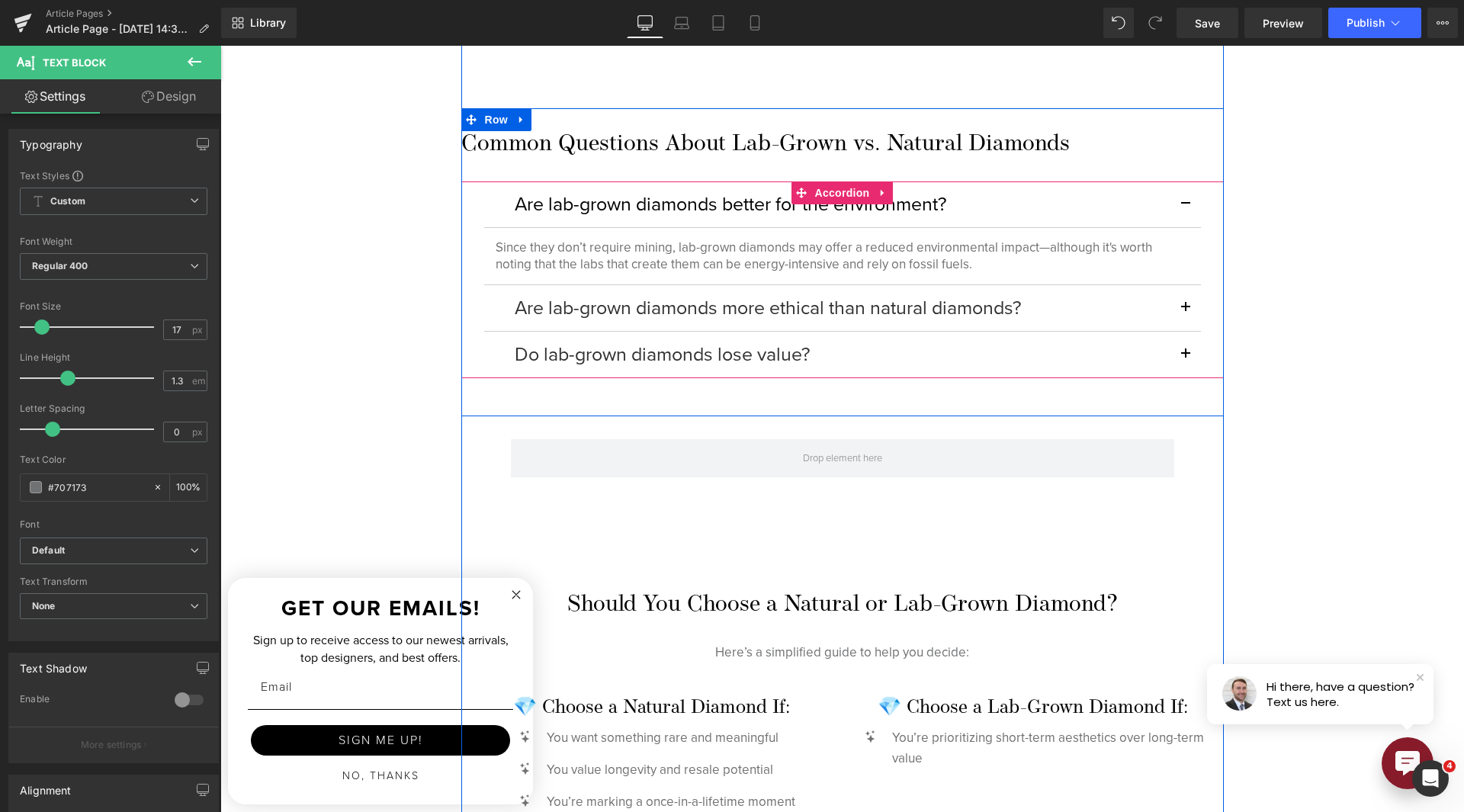
click at [1186, 358] on span "button" at bounding box center [1186, 358] width 0 height 0
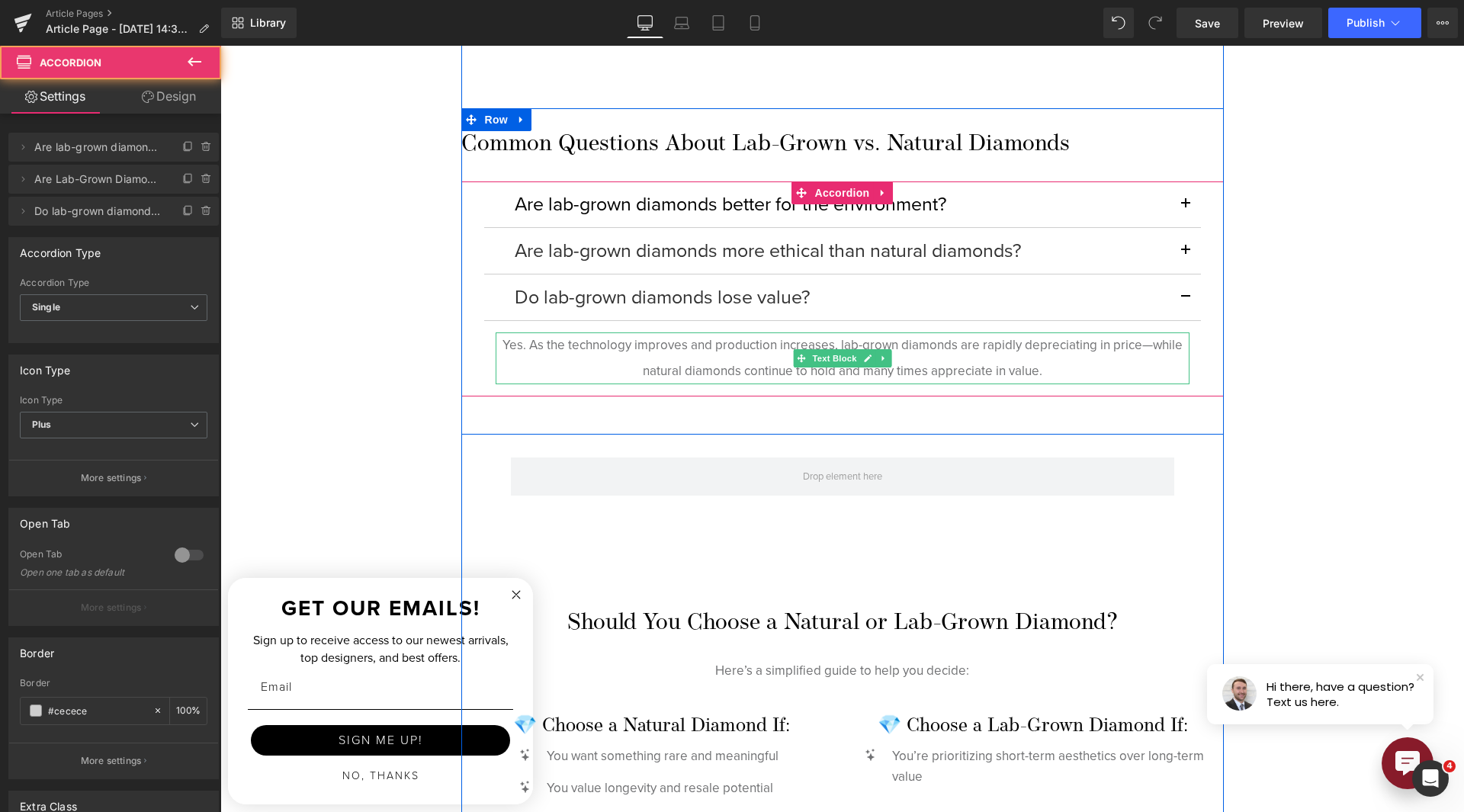
click at [777, 353] on p "Yes. As the technology improves and production increases, lab-grown diamonds ar…" at bounding box center [842, 358] width 694 height 52
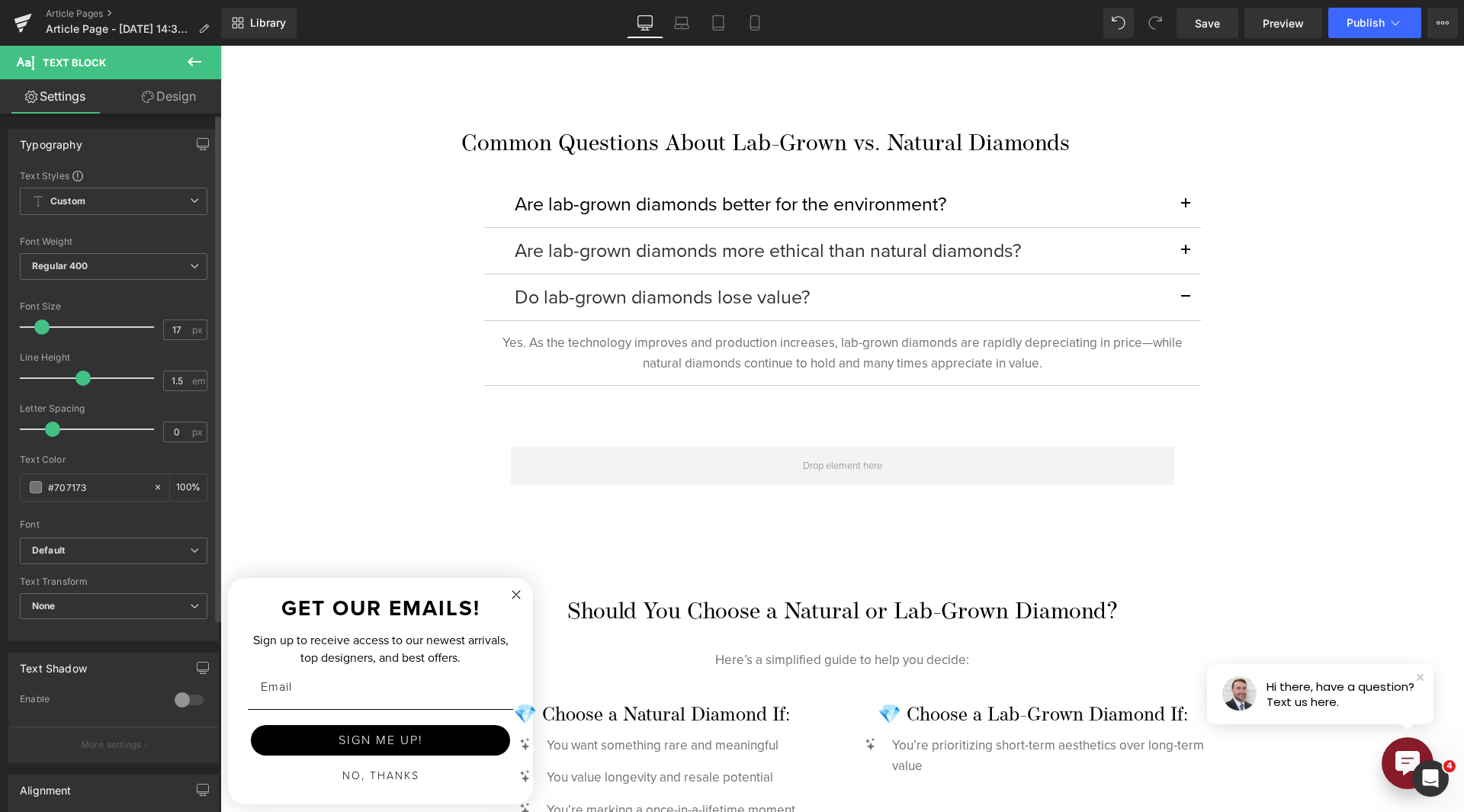
type input "1.4"
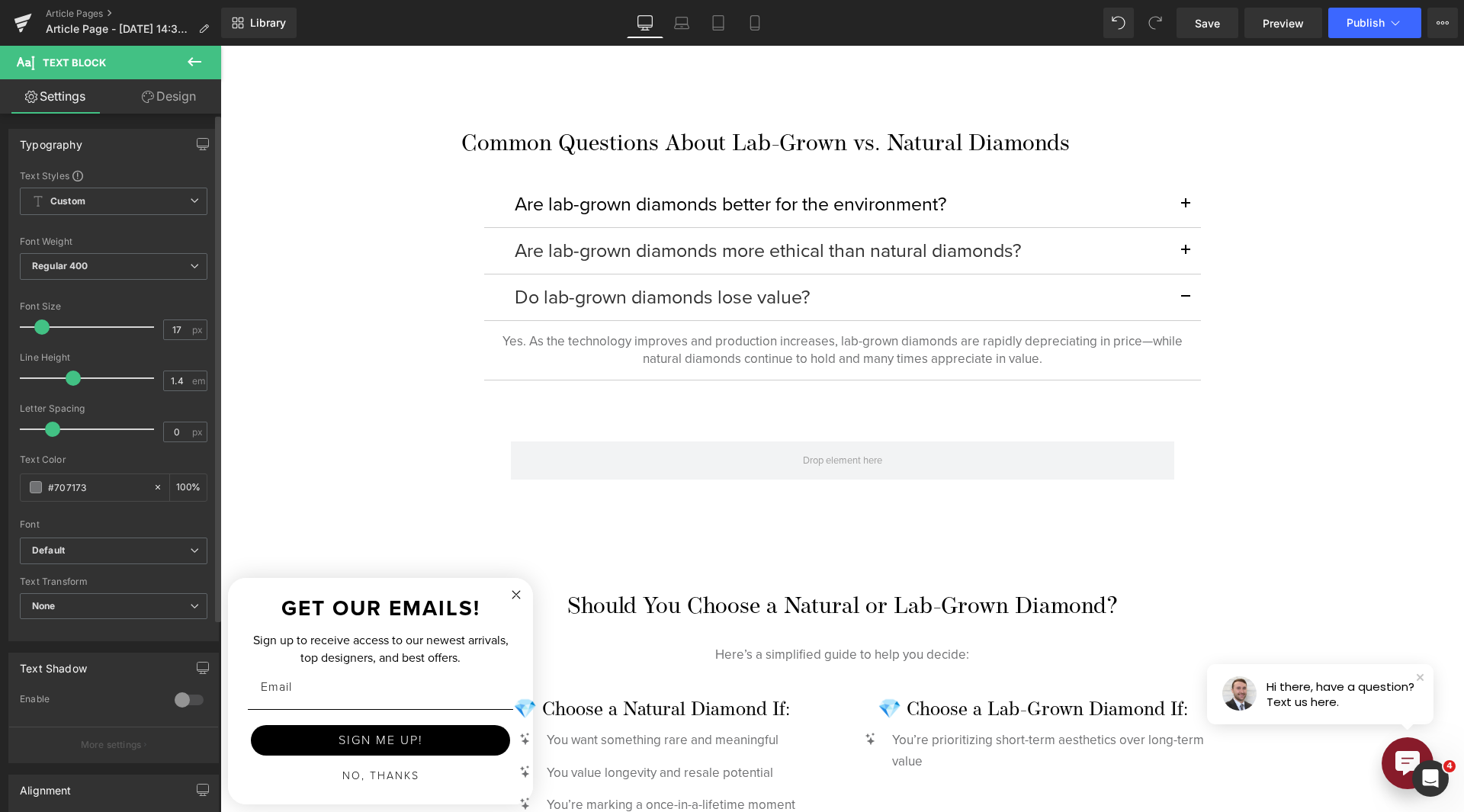
drag, startPoint x: 105, startPoint y: 379, endPoint x: 76, endPoint y: 380, distance: 29.0
click at [76, 380] on span at bounding box center [73, 378] width 15 height 15
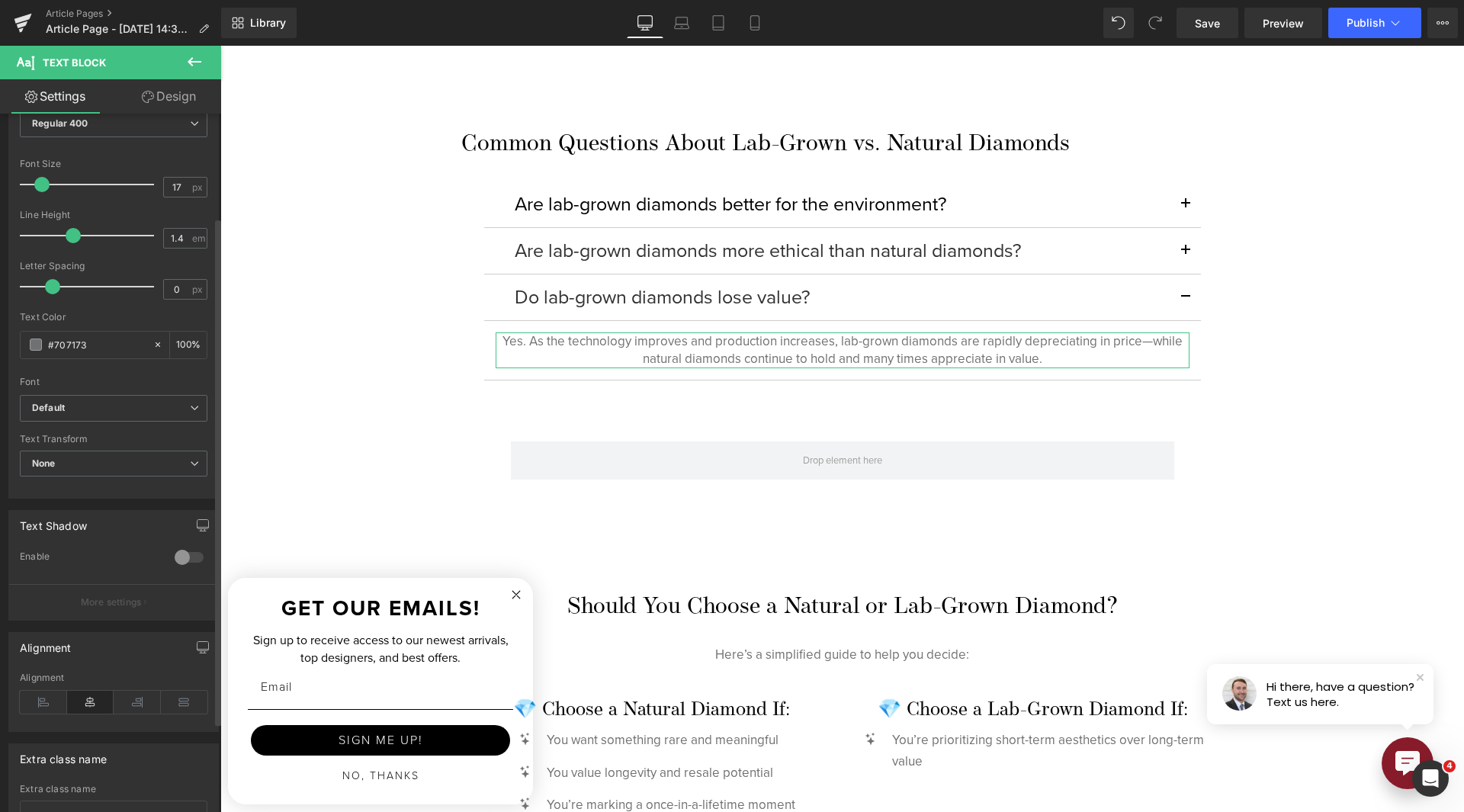
scroll to position [229, 0]
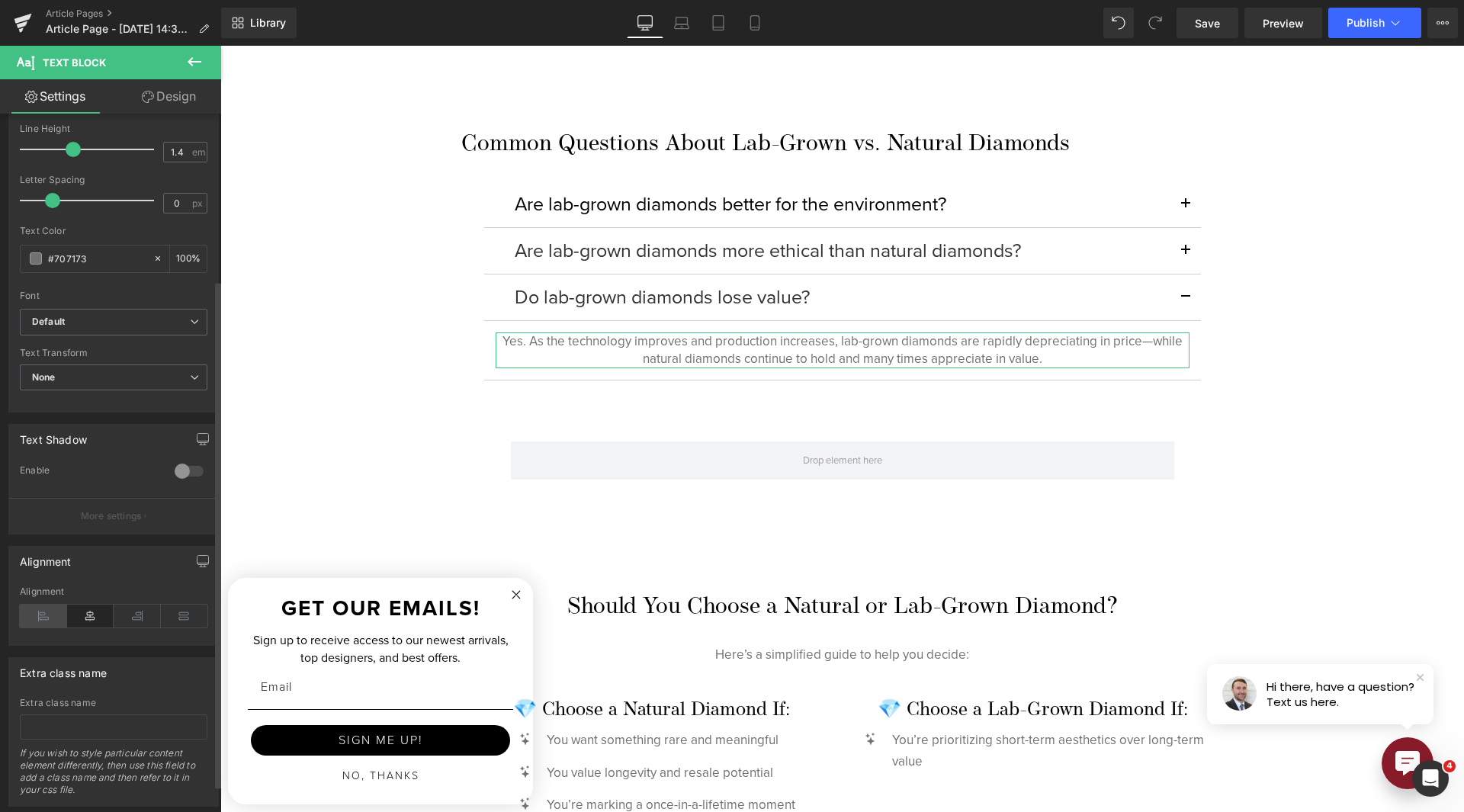
click at [35, 621] on icon at bounding box center [43, 616] width 47 height 23
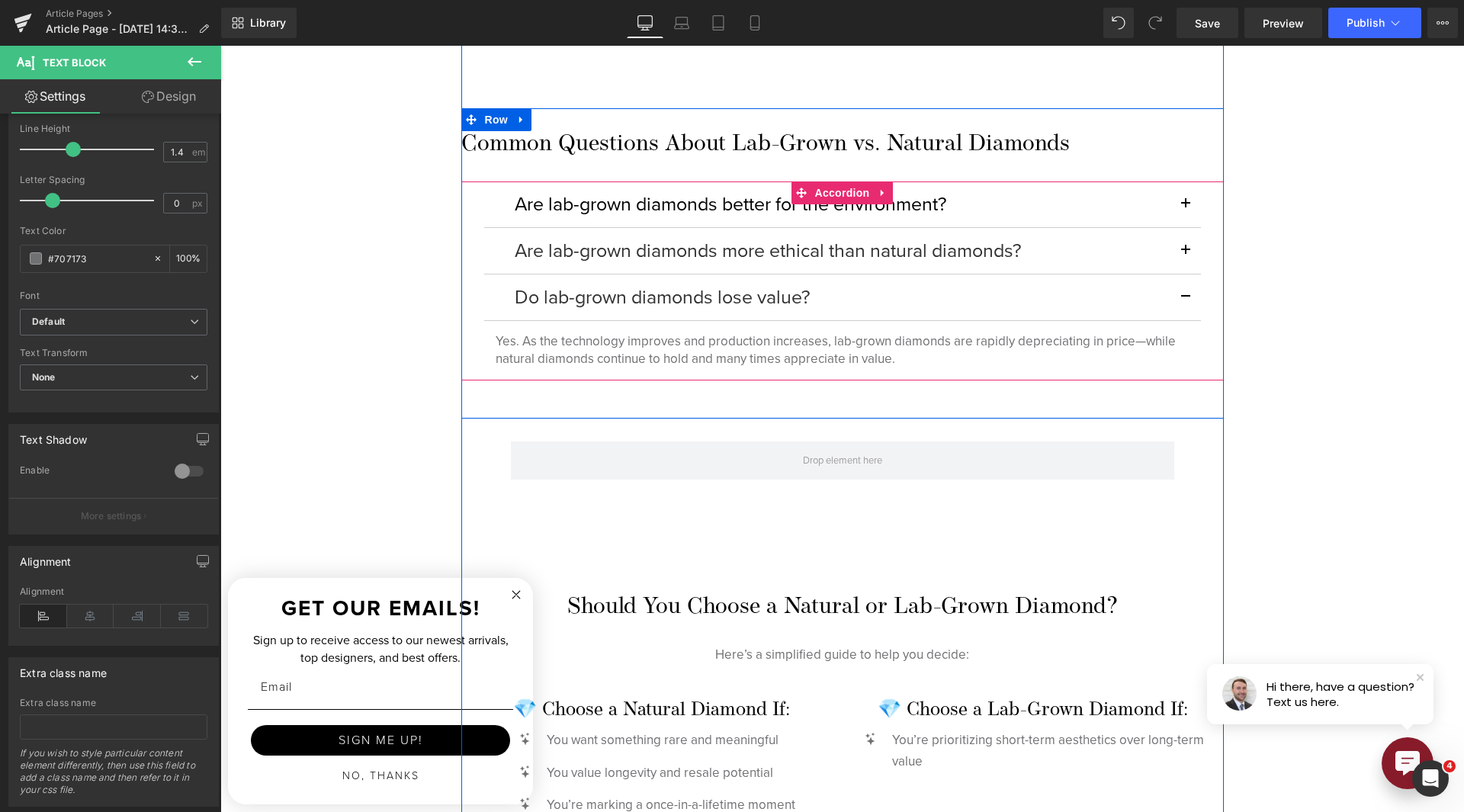
click at [1186, 298] on button "button" at bounding box center [1185, 296] width 30 height 45
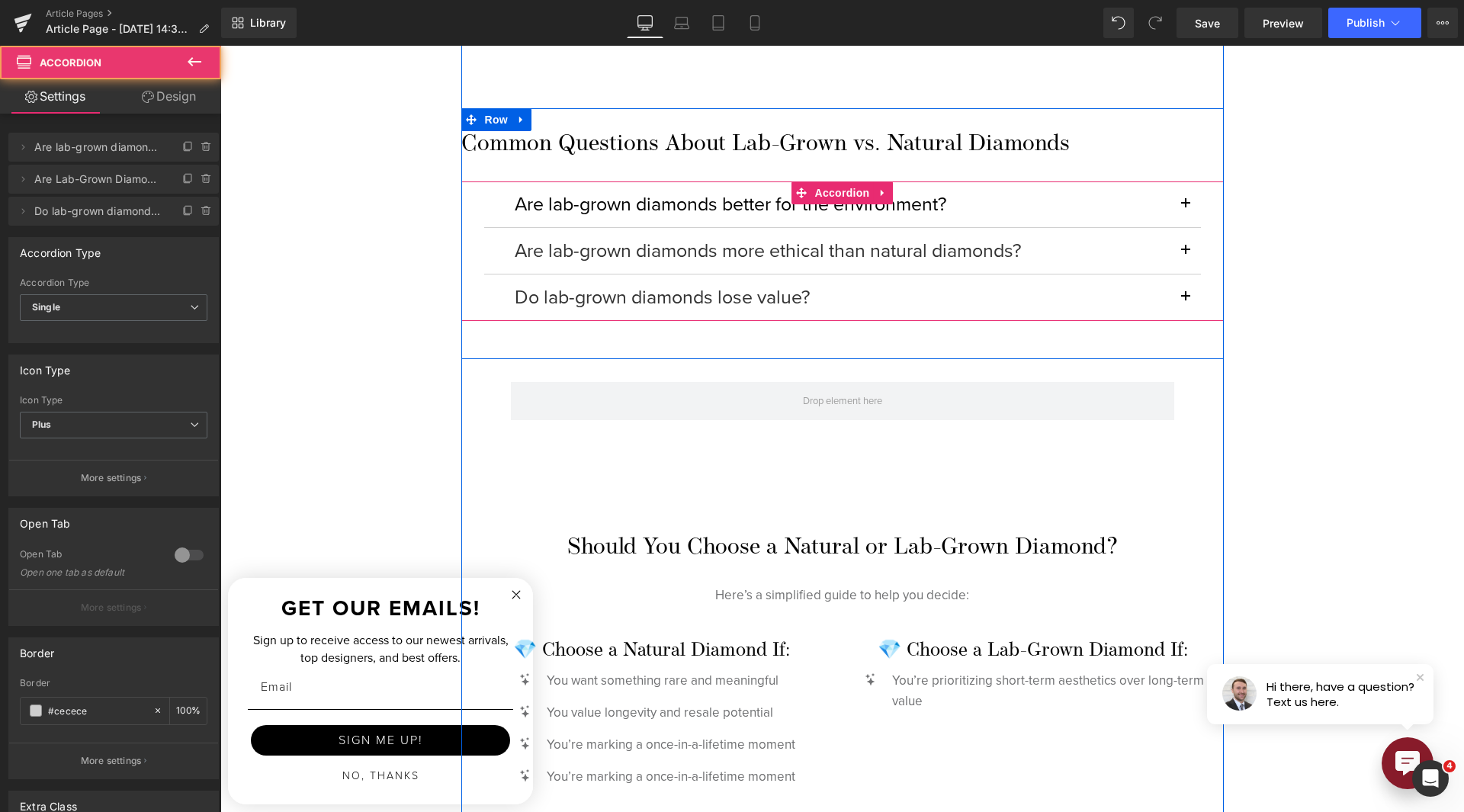
click at [1175, 254] on button "button" at bounding box center [1185, 250] width 30 height 45
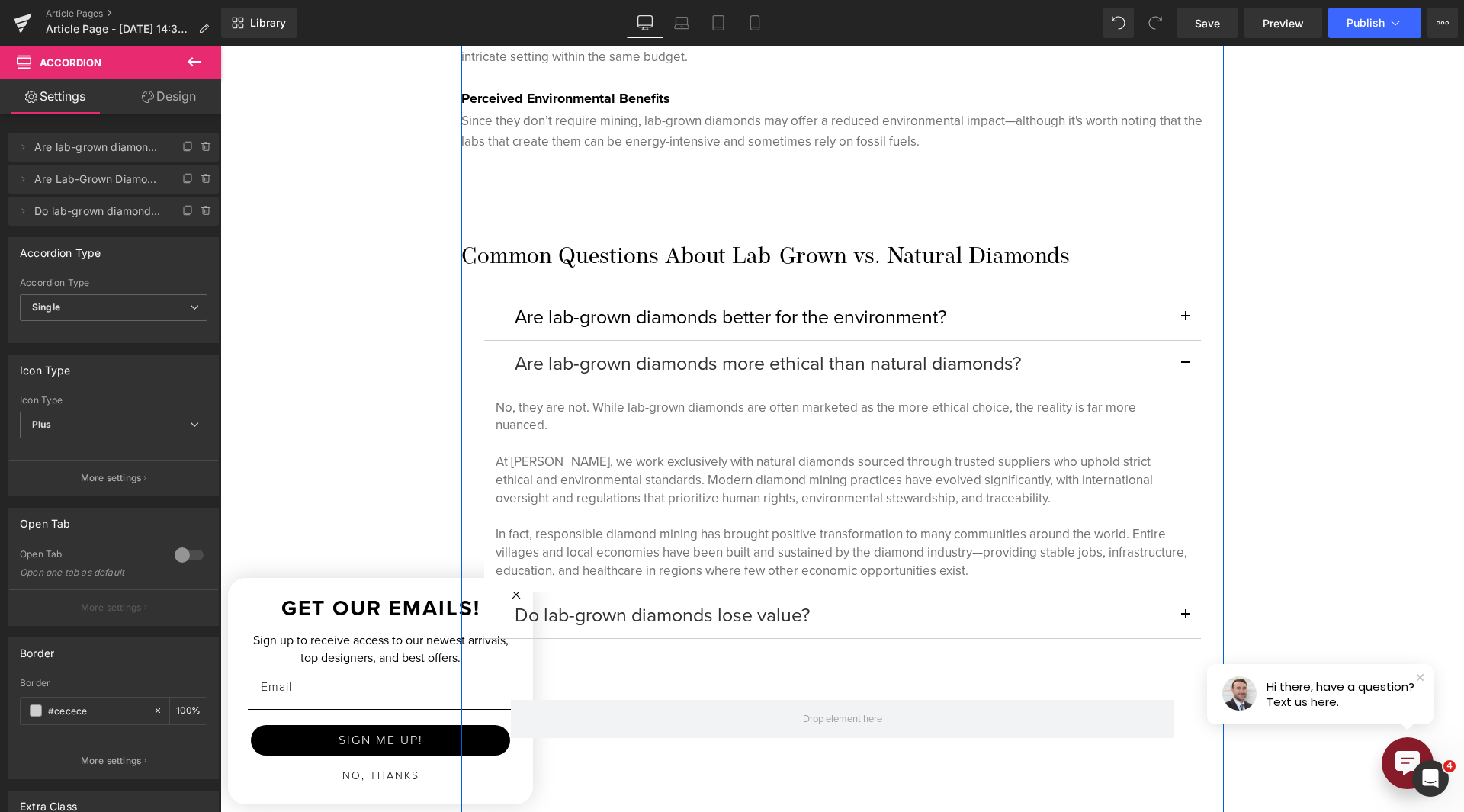
scroll to position [3126, 0]
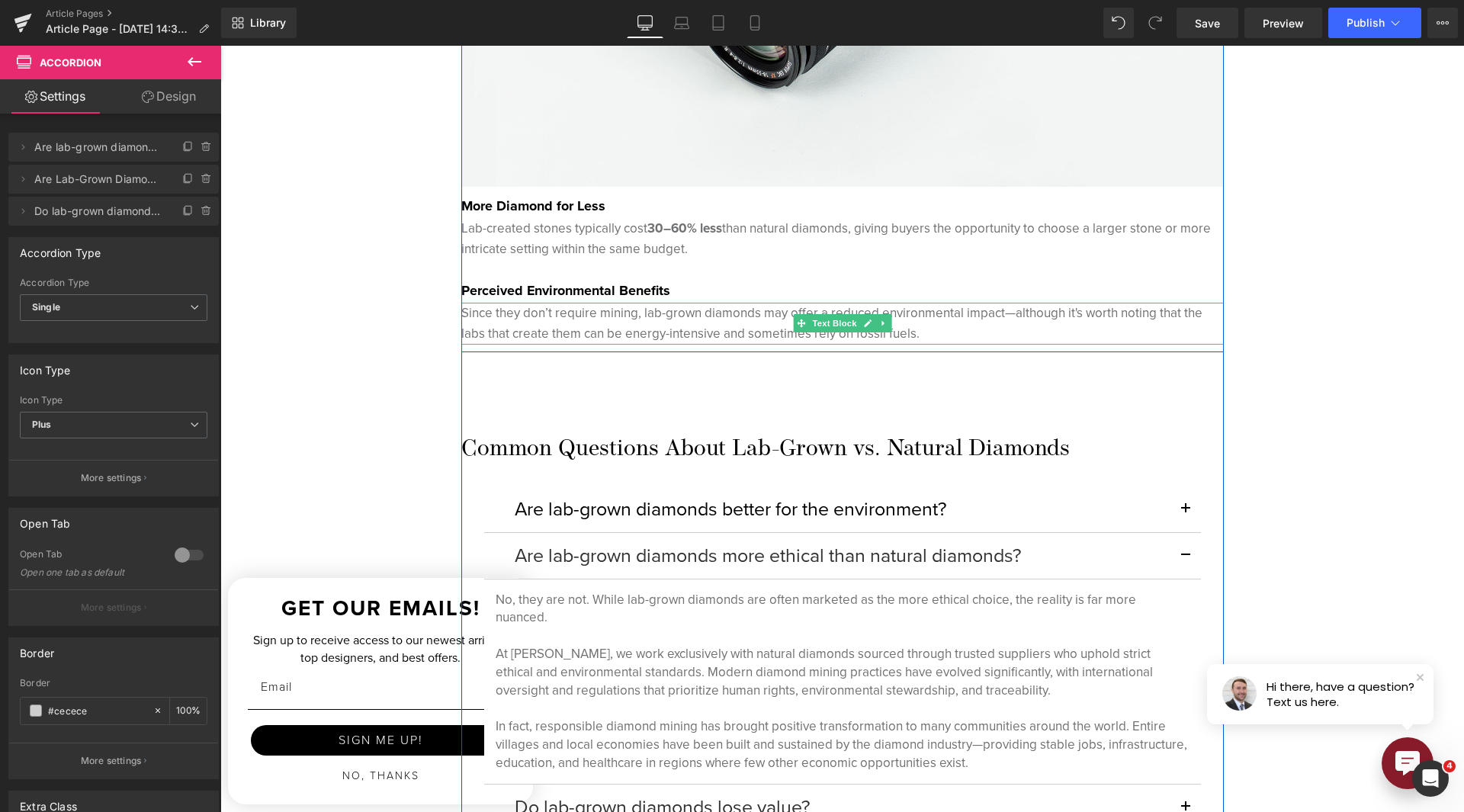
click at [620, 328] on p "Since they don’t require mining, lab-grown diamonds may offer a reduced environ…" at bounding box center [842, 323] width 762 height 41
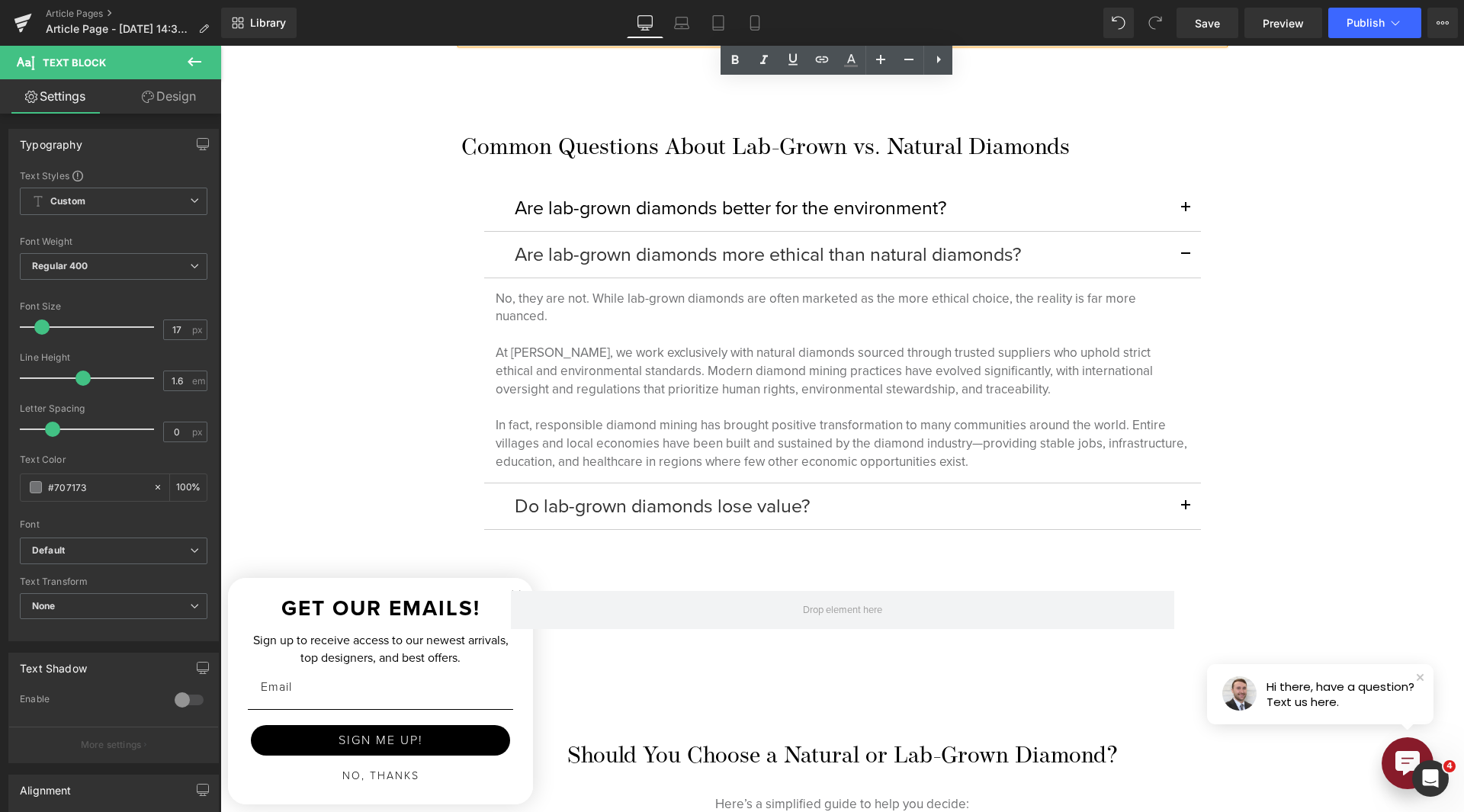
scroll to position [3431, 0]
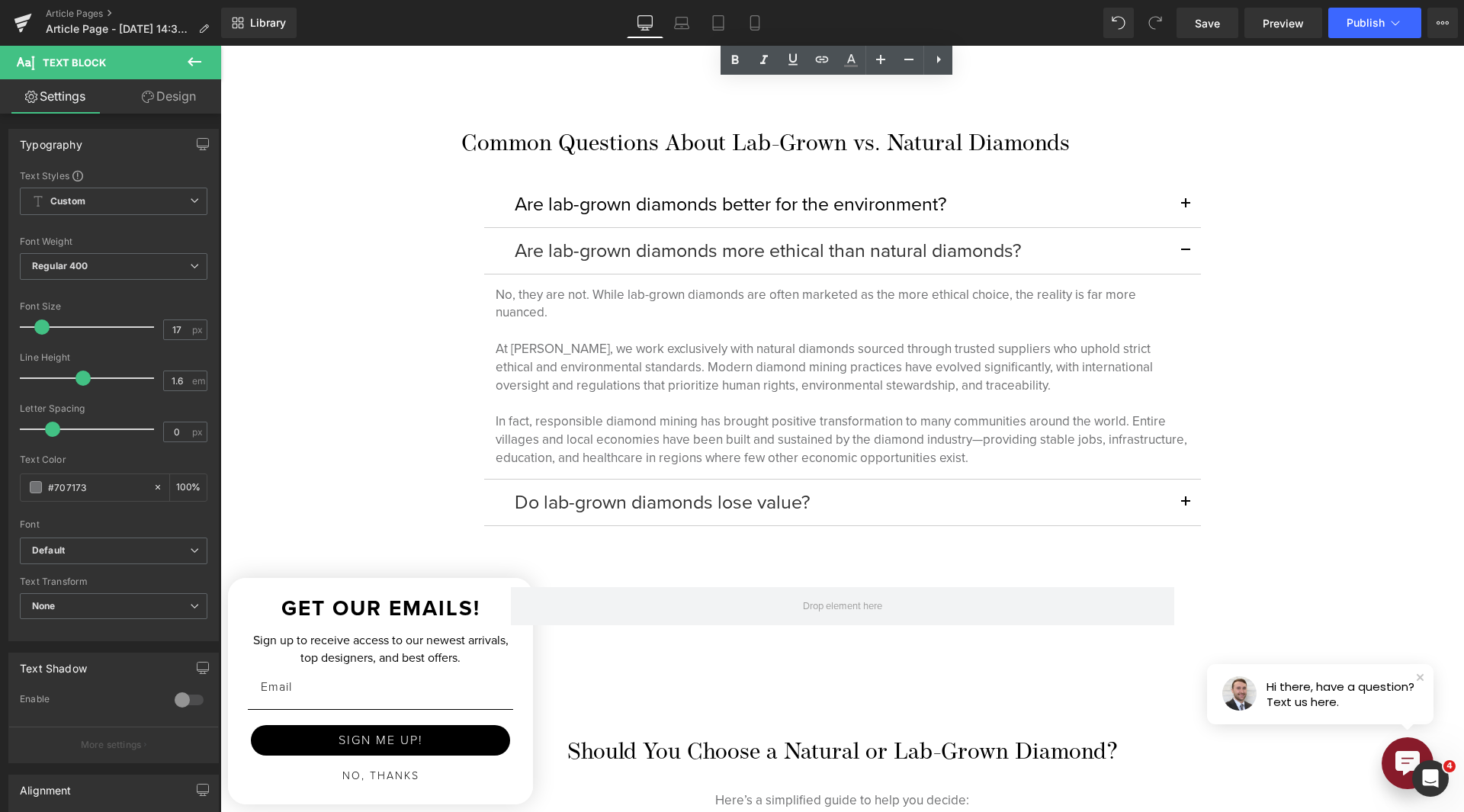
click at [651, 396] on p at bounding box center [842, 403] width 694 height 19
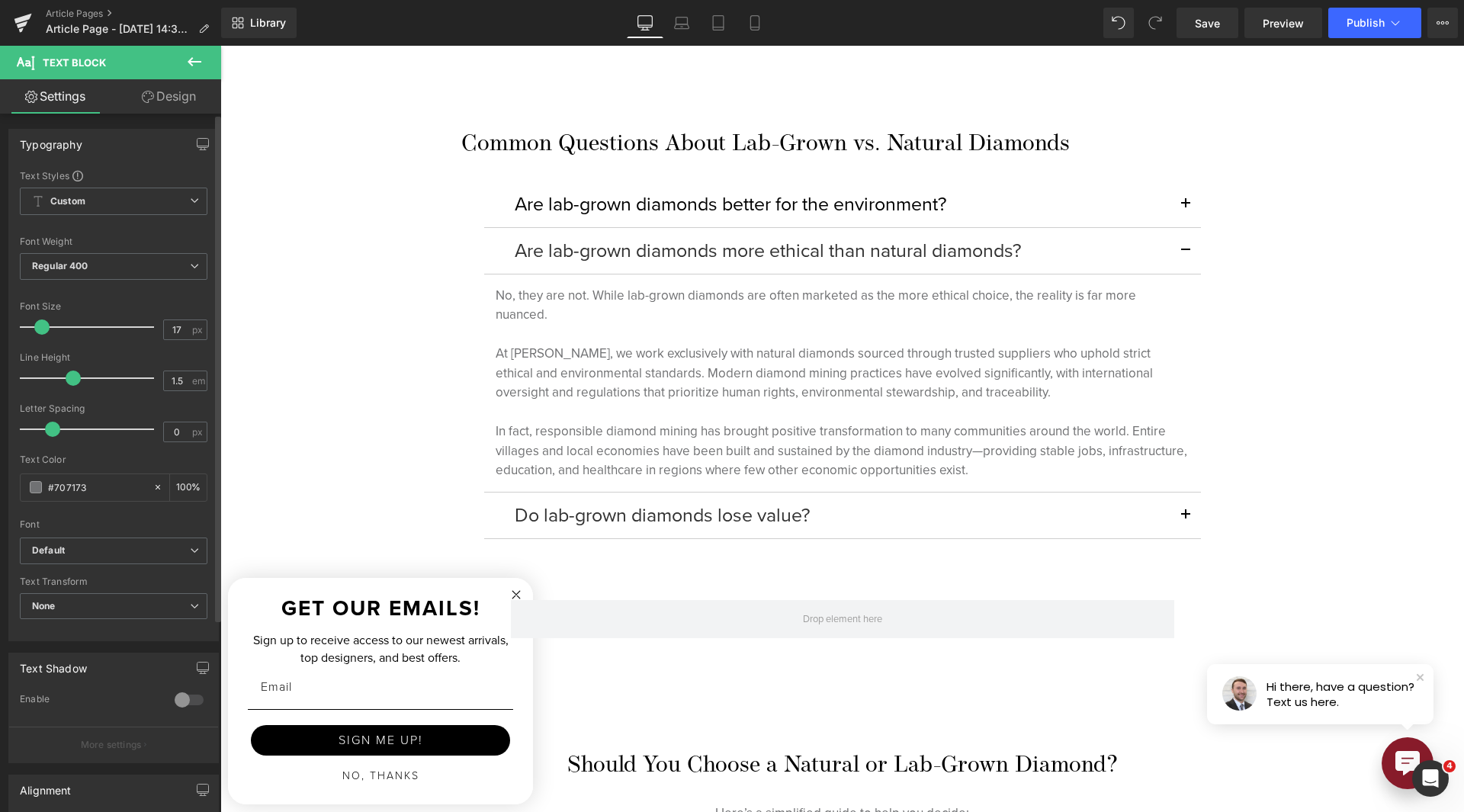
type input "1.6"
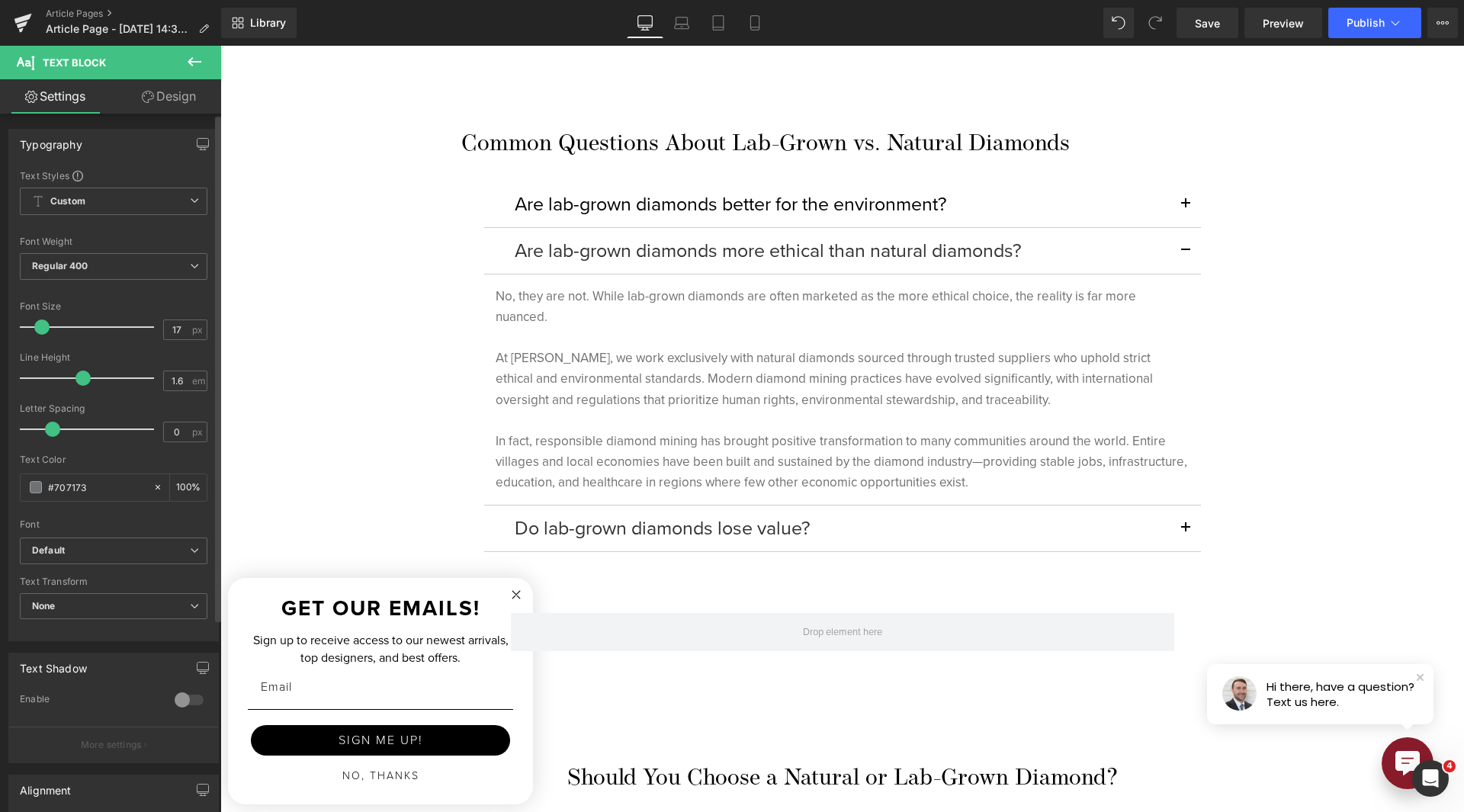
drag, startPoint x: 73, startPoint y: 377, endPoint x: 82, endPoint y: 380, distance: 9.5
click at [82, 380] on span at bounding box center [83, 378] width 15 height 15
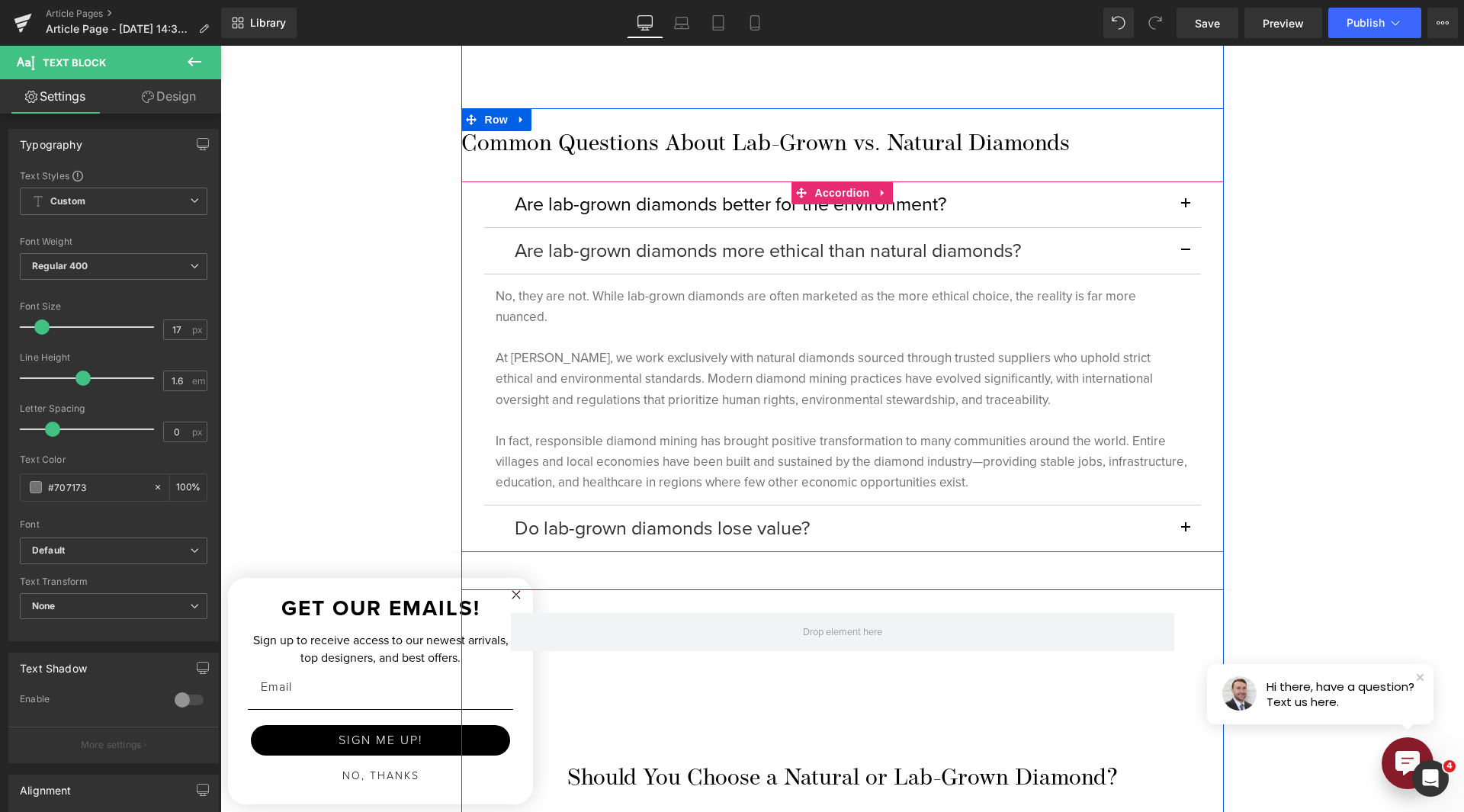
click at [1177, 208] on button "button" at bounding box center [1185, 204] width 30 height 45
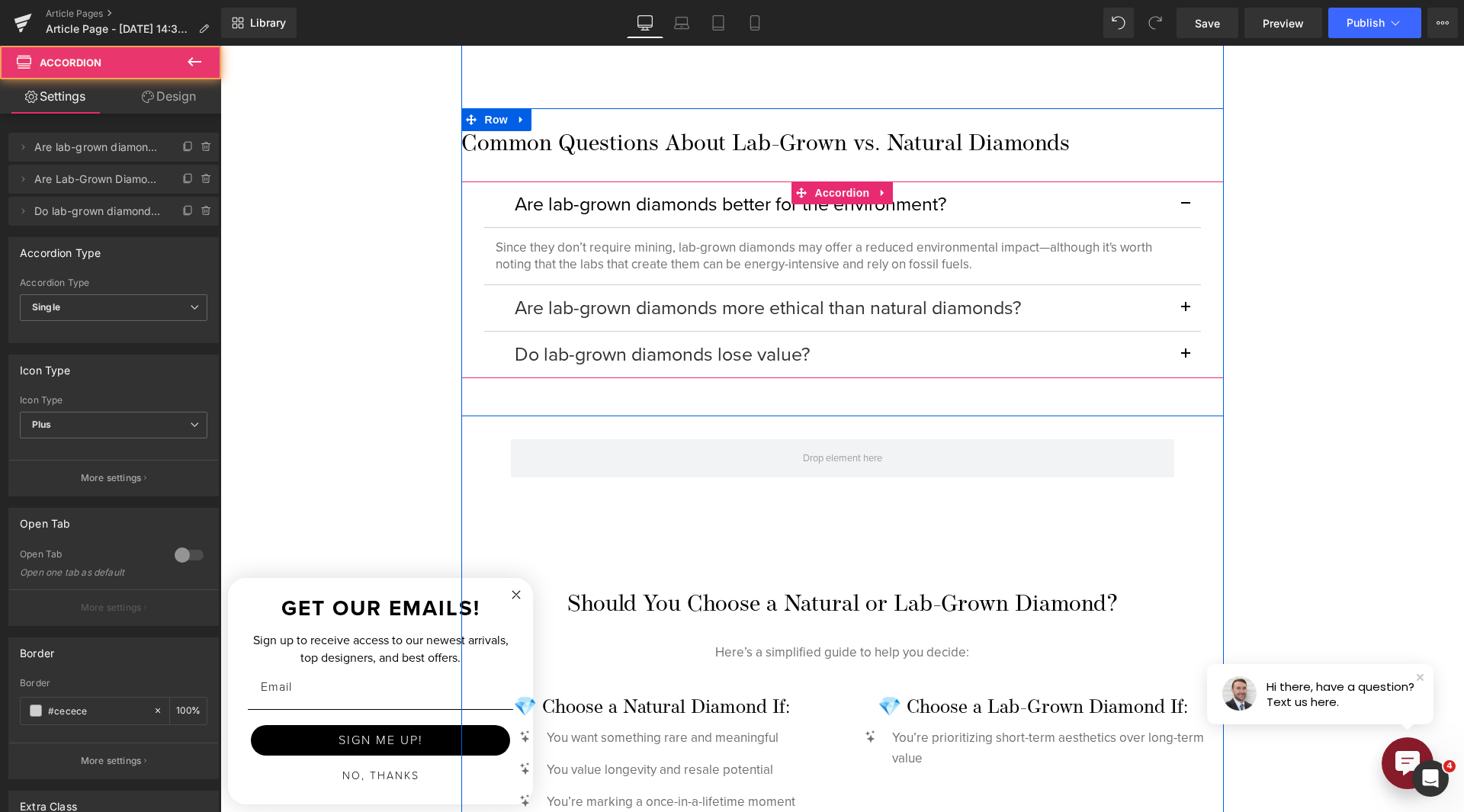
click at [696, 265] on p "Since they don’t require mining, lab-grown diamonds may offer a reduced environ…" at bounding box center [842, 256] width 694 height 34
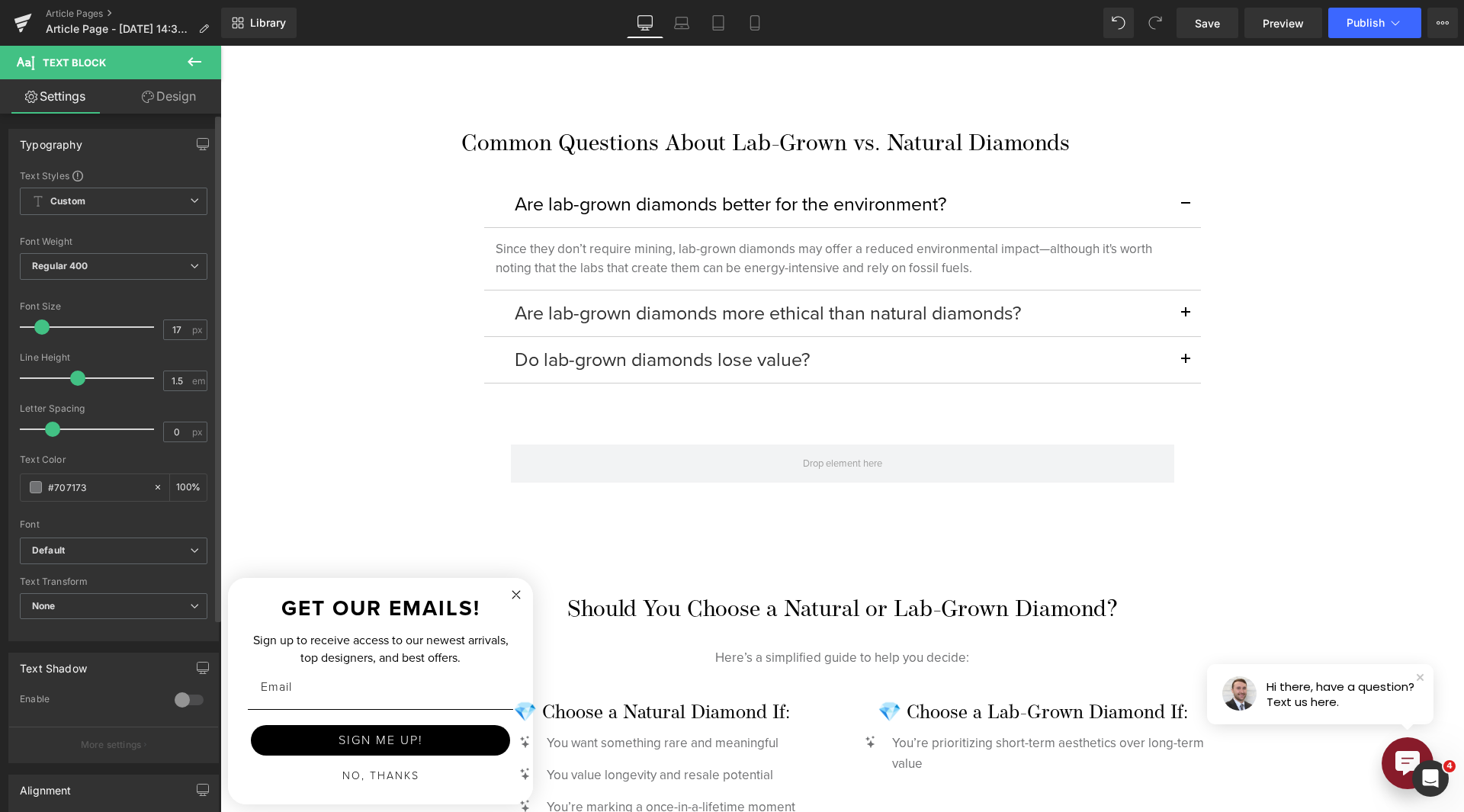
type input "1.6"
drag, startPoint x: 72, startPoint y: 380, endPoint x: 86, endPoint y: 385, distance: 14.9
click at [86, 385] on div at bounding box center [91, 378] width 126 height 30
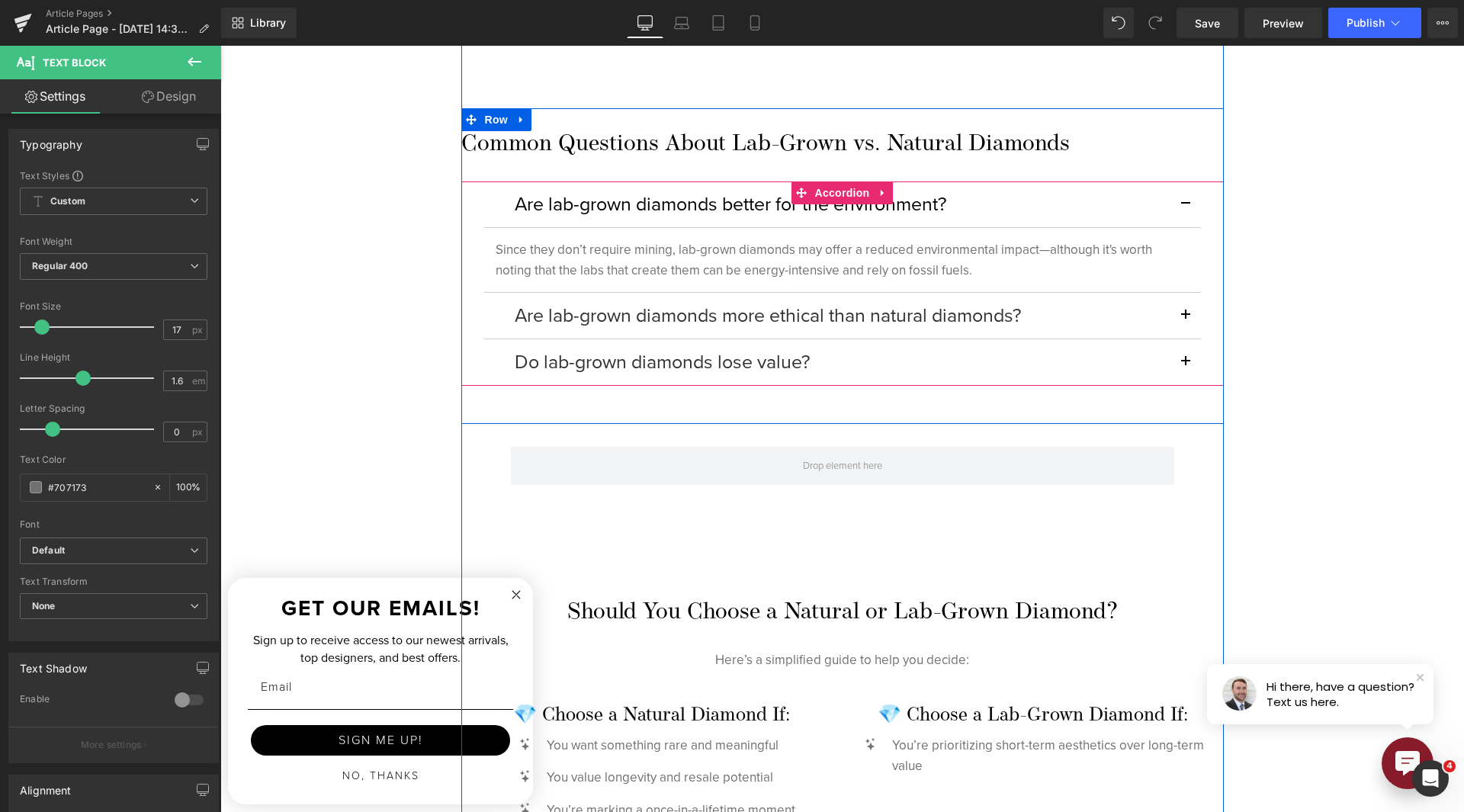
click at [1170, 364] on button "button" at bounding box center [1185, 361] width 30 height 45
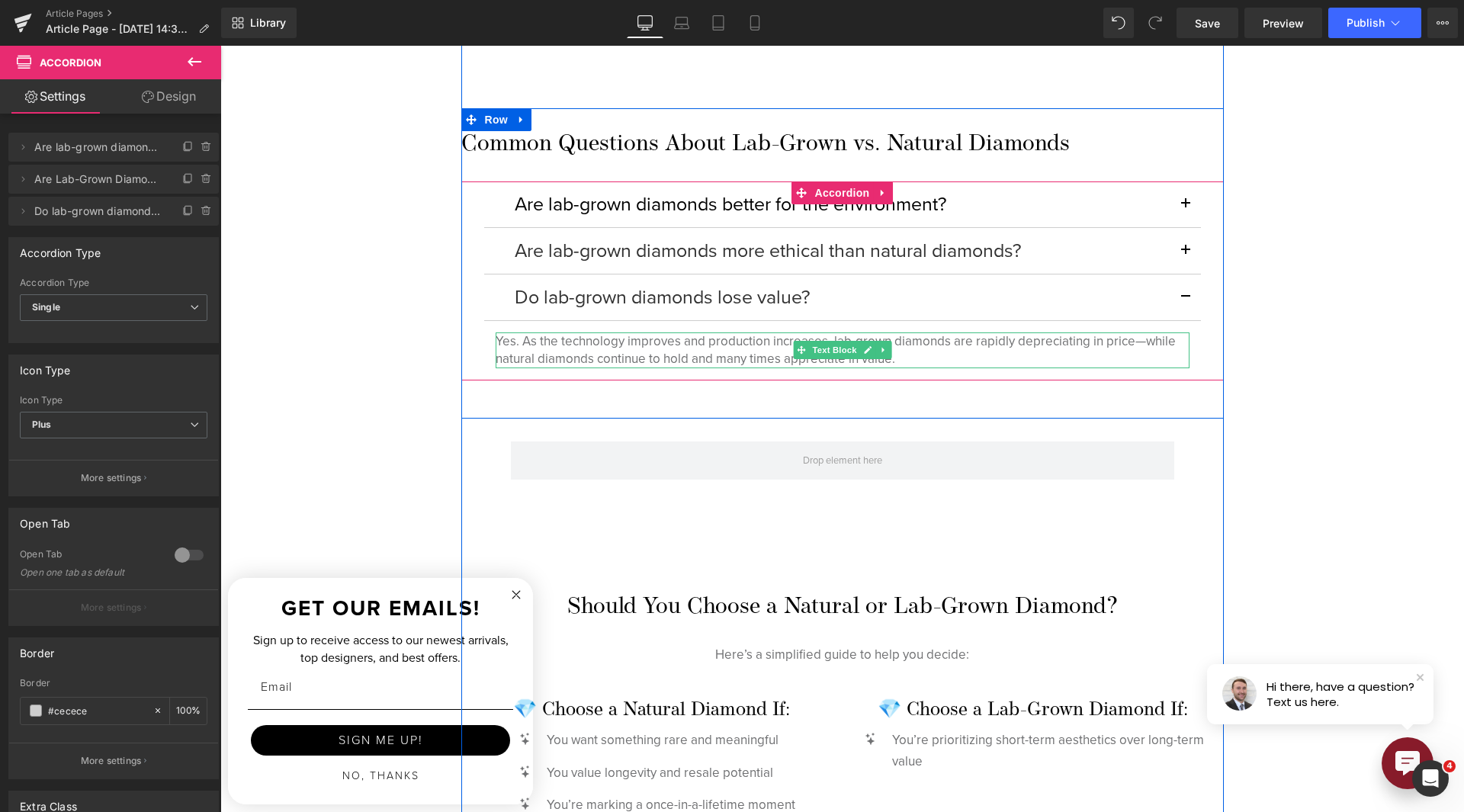
click at [743, 358] on p "Yes. As the technology improves and production increases, lab-grown diamonds ar…" at bounding box center [842, 350] width 694 height 37
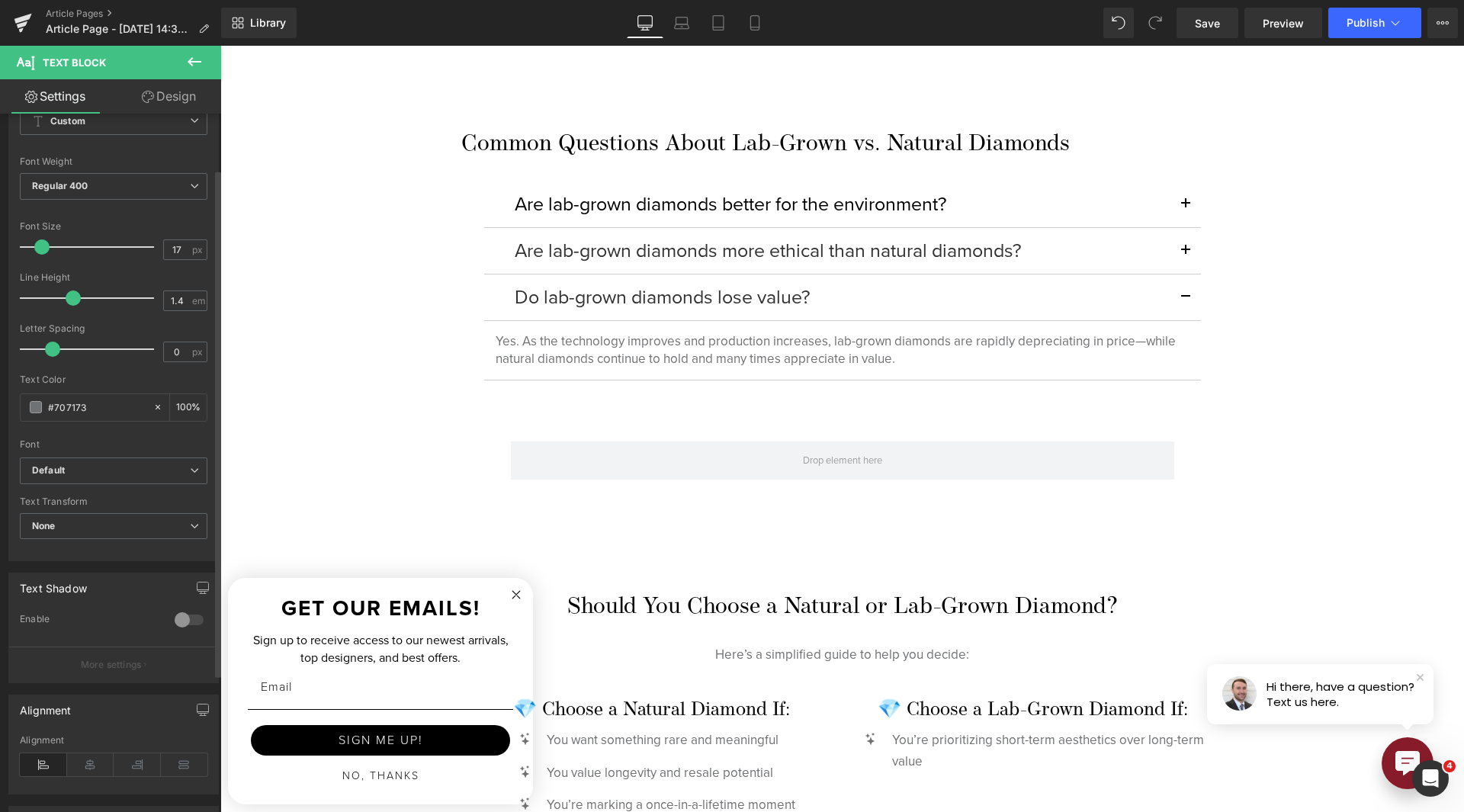
scroll to position [77, 0]
type input "1.6"
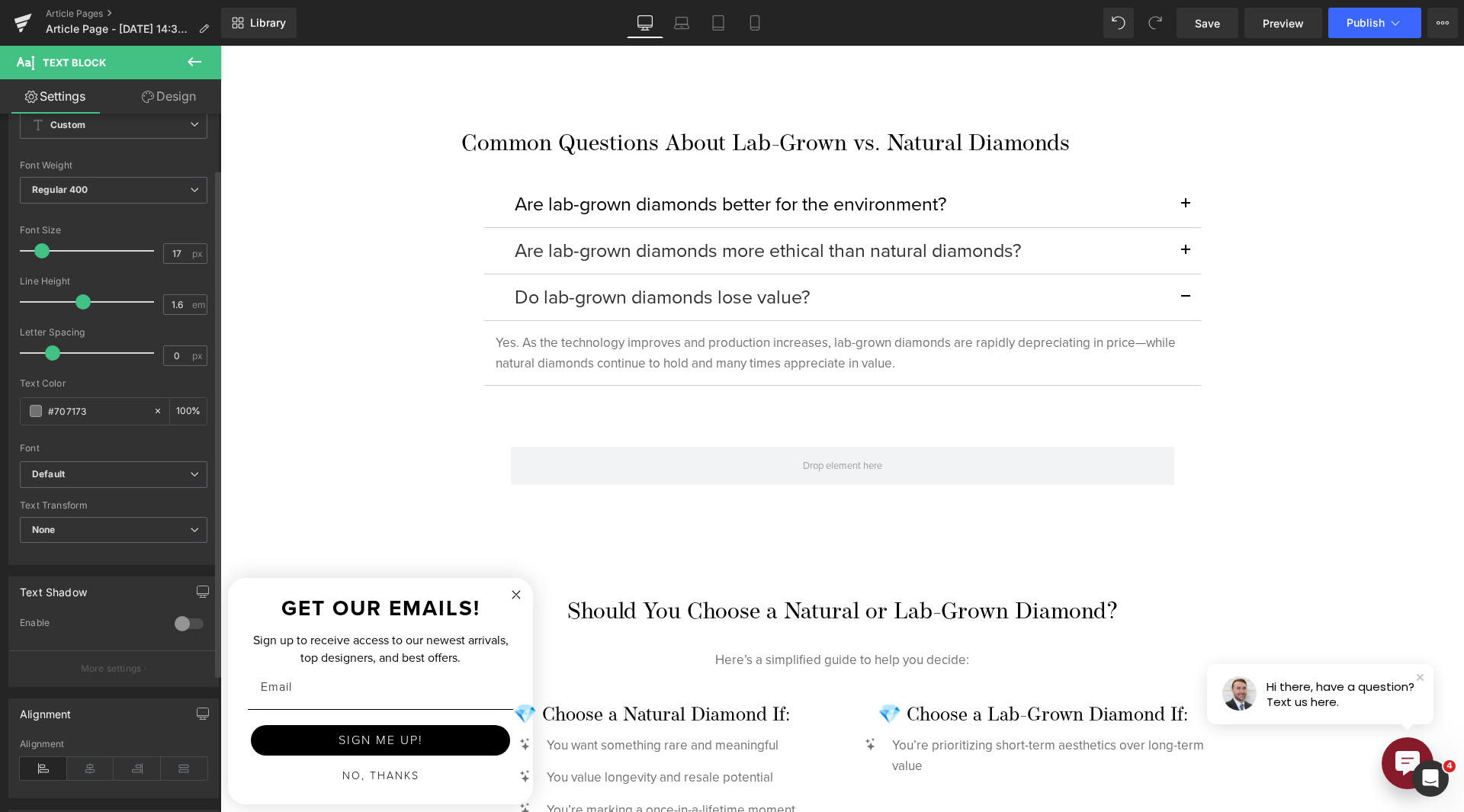
drag, startPoint x: 69, startPoint y: 299, endPoint x: 77, endPoint y: 300, distance: 8.1
click at [77, 300] on span at bounding box center [83, 302] width 15 height 15
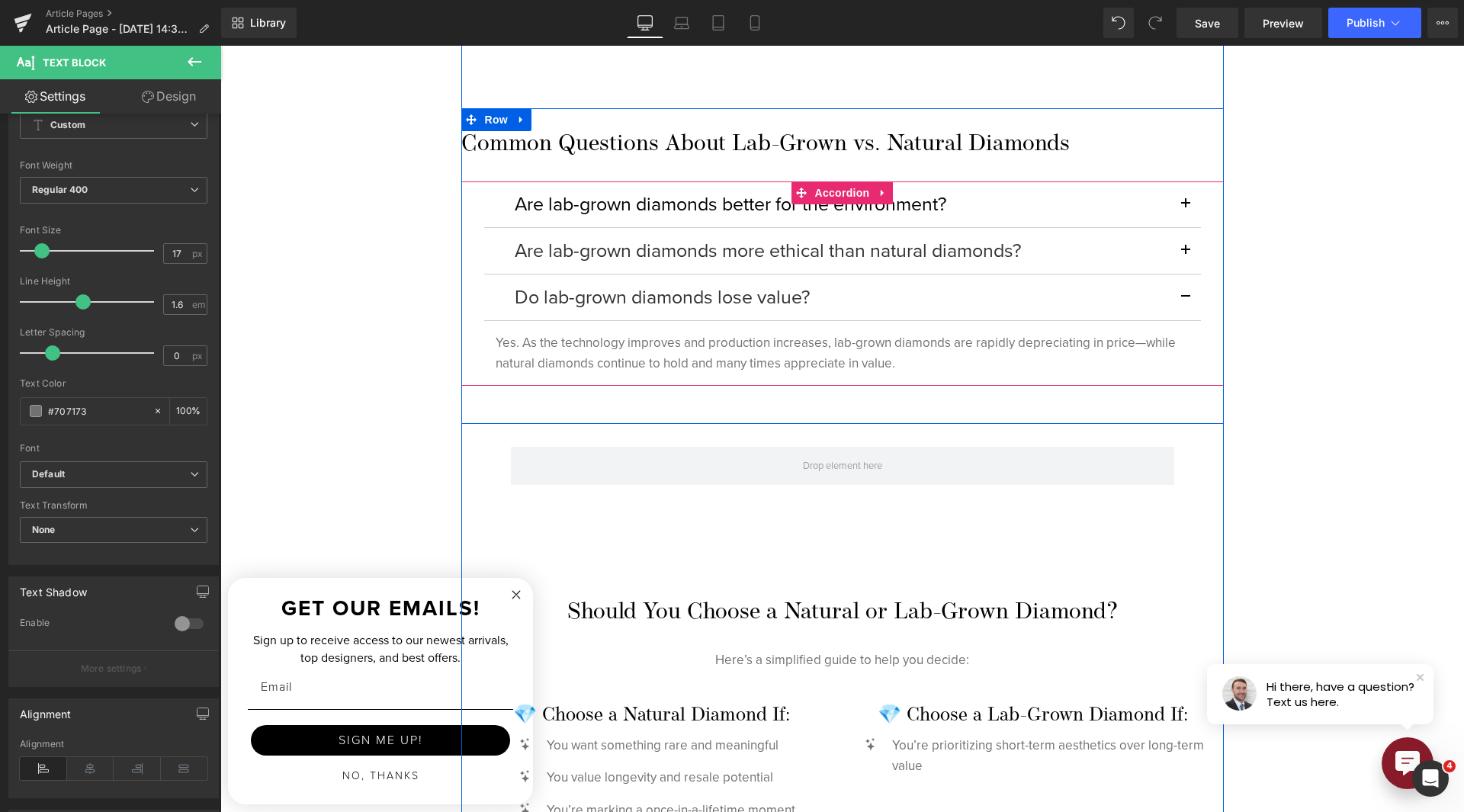
click at [1173, 284] on button "button" at bounding box center [1185, 296] width 30 height 45
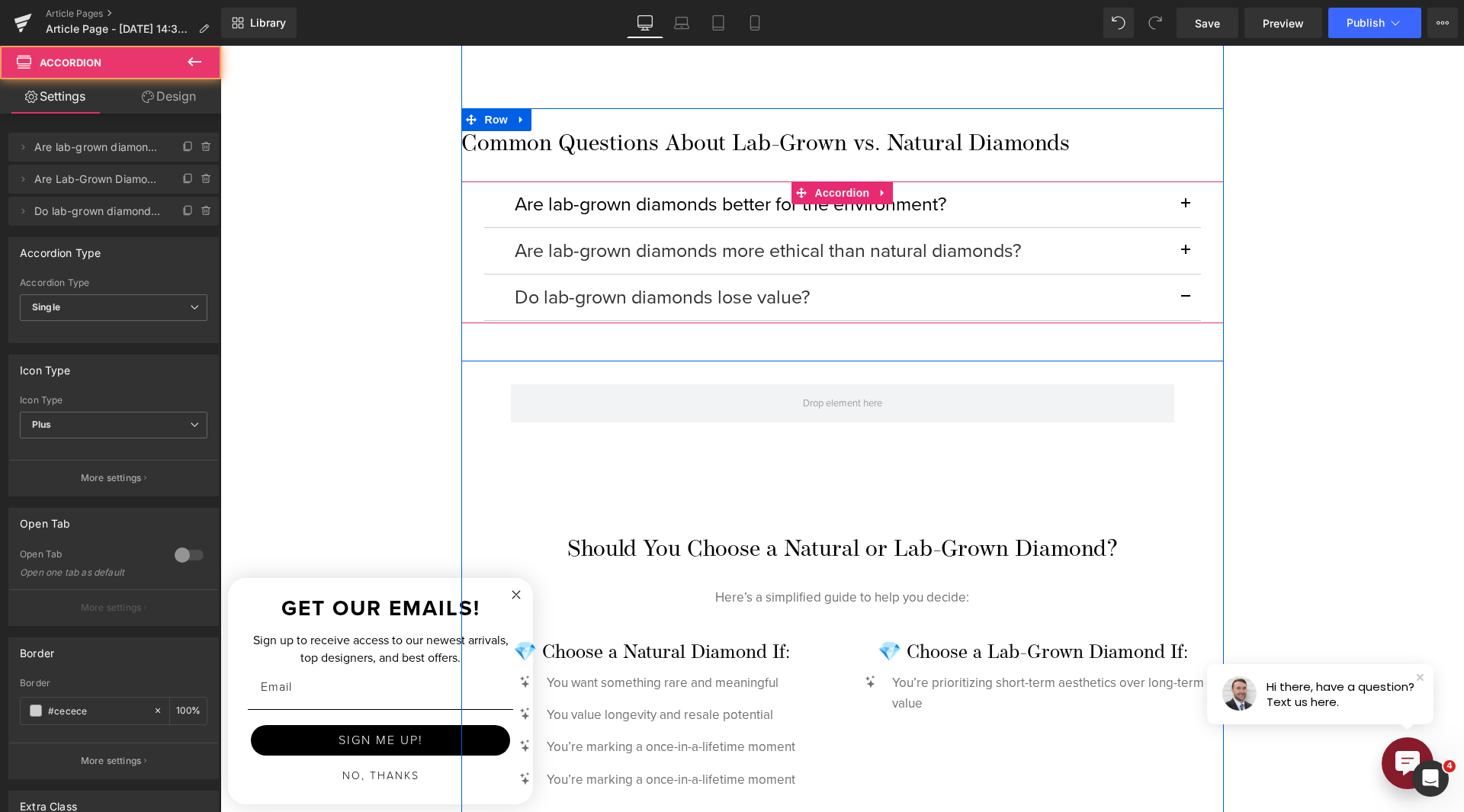
click at [1186, 255] on span "button" at bounding box center [1186, 255] width 0 height 0
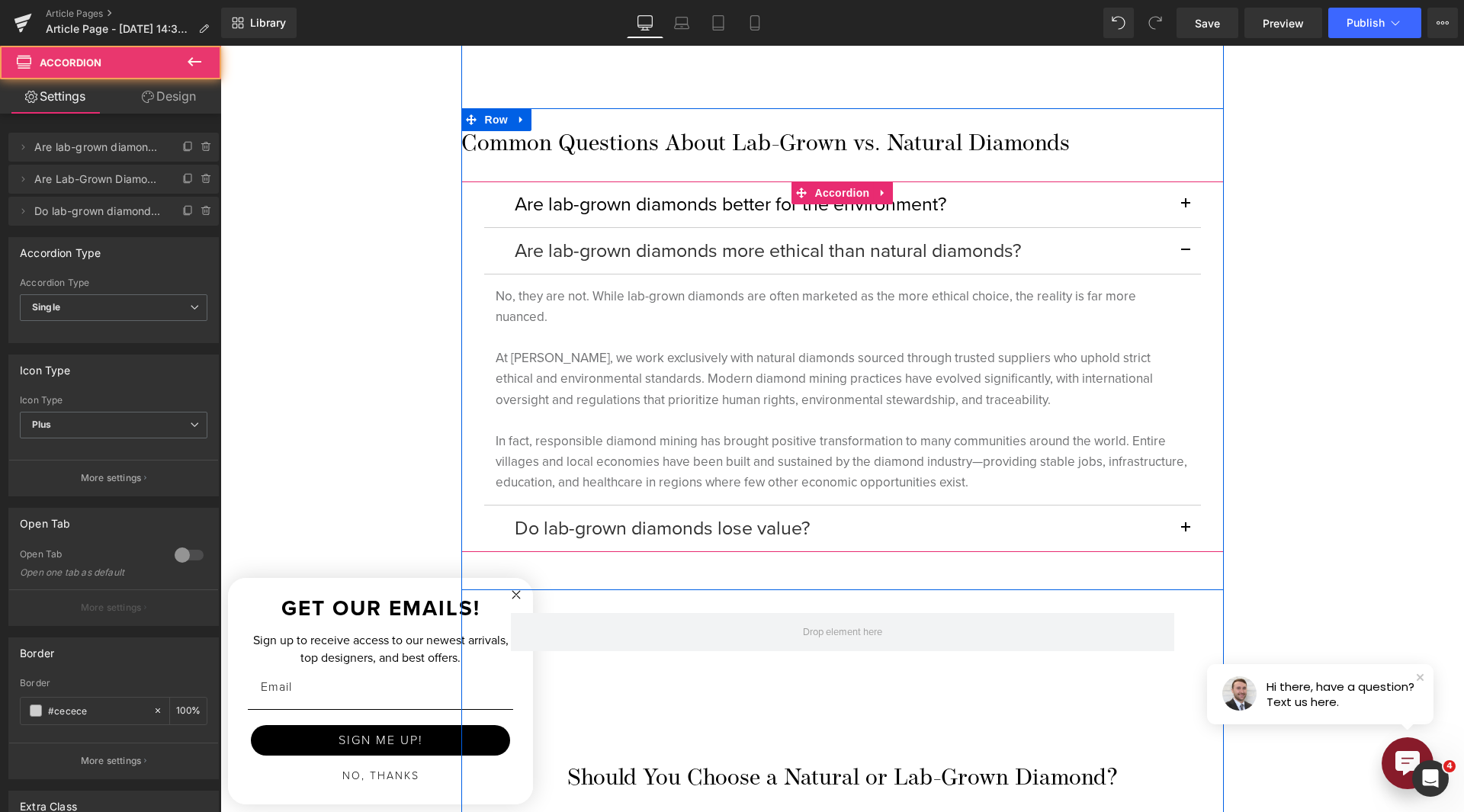
click at [1179, 251] on button "button" at bounding box center [1185, 250] width 30 height 45
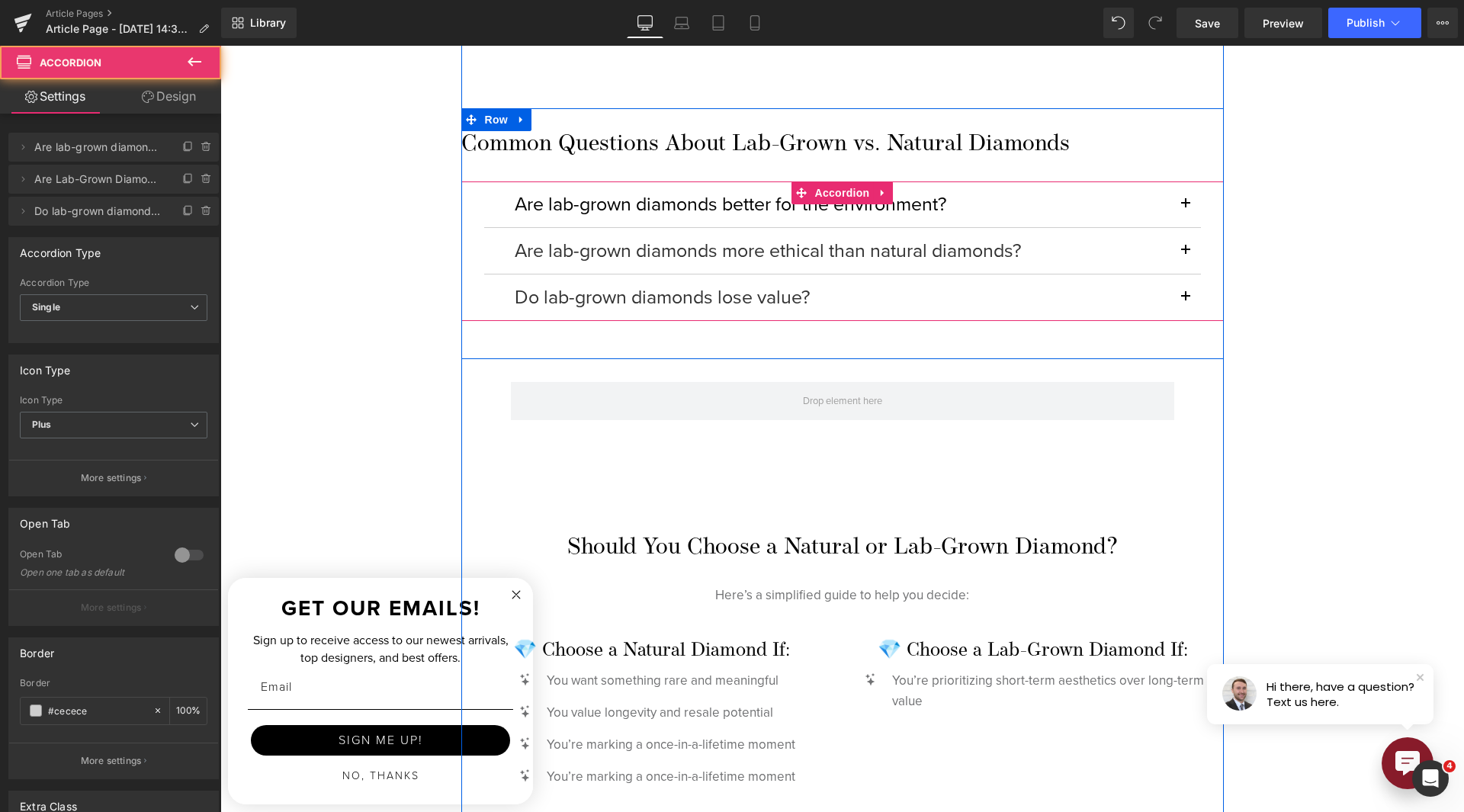
click at [1170, 213] on button "button" at bounding box center [1185, 204] width 30 height 45
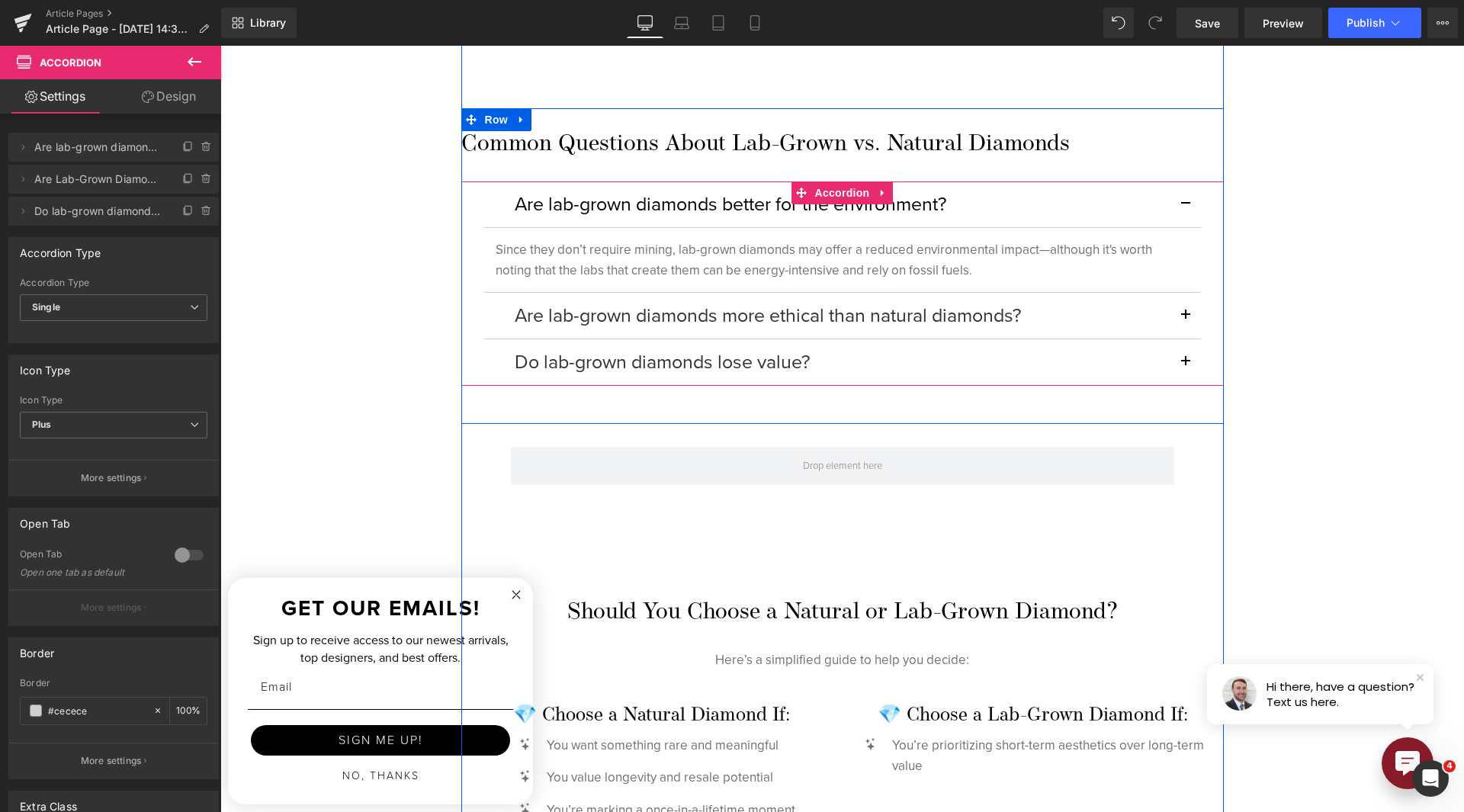
click at [1175, 212] on button "button" at bounding box center [1185, 204] width 30 height 45
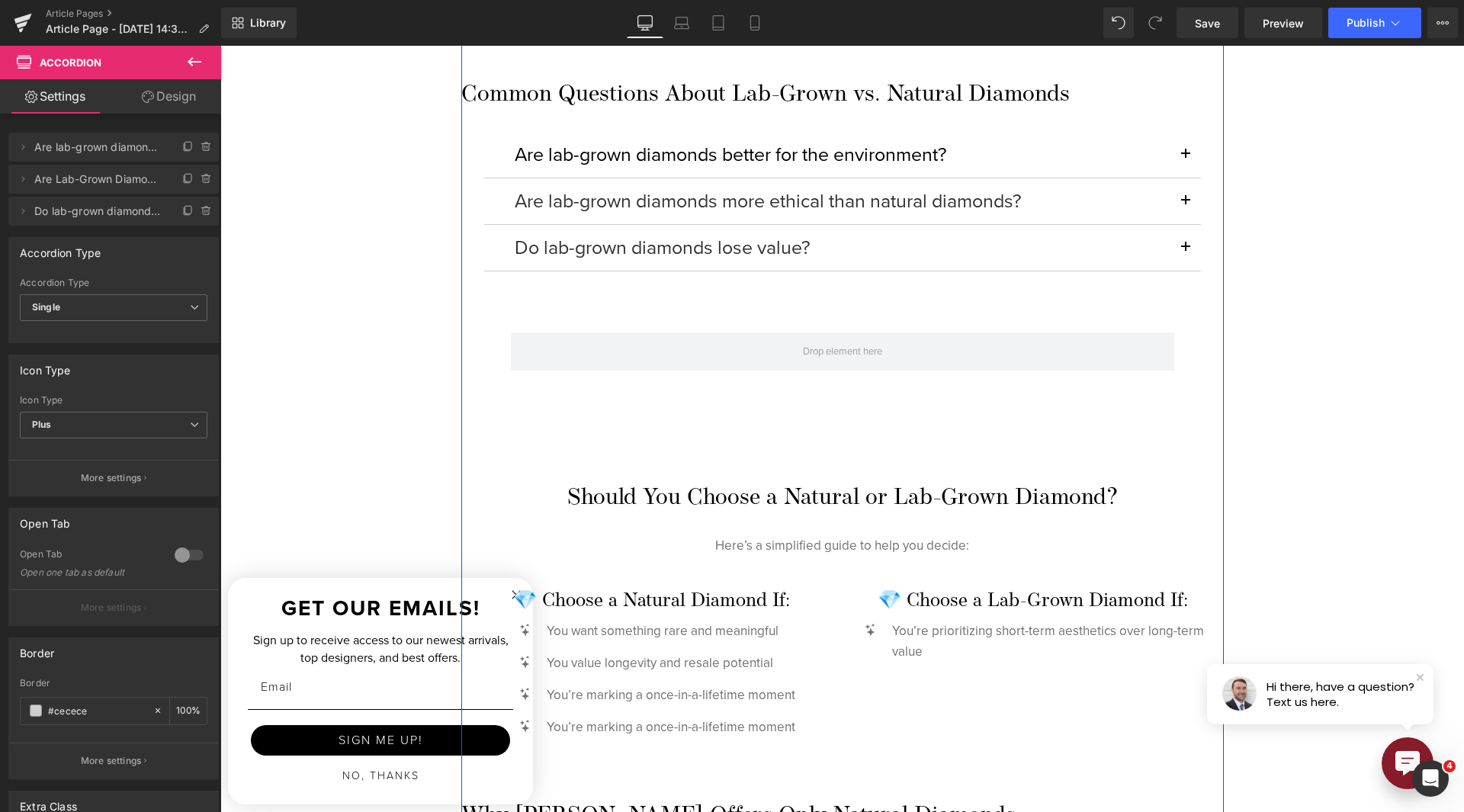
scroll to position [3507, 0]
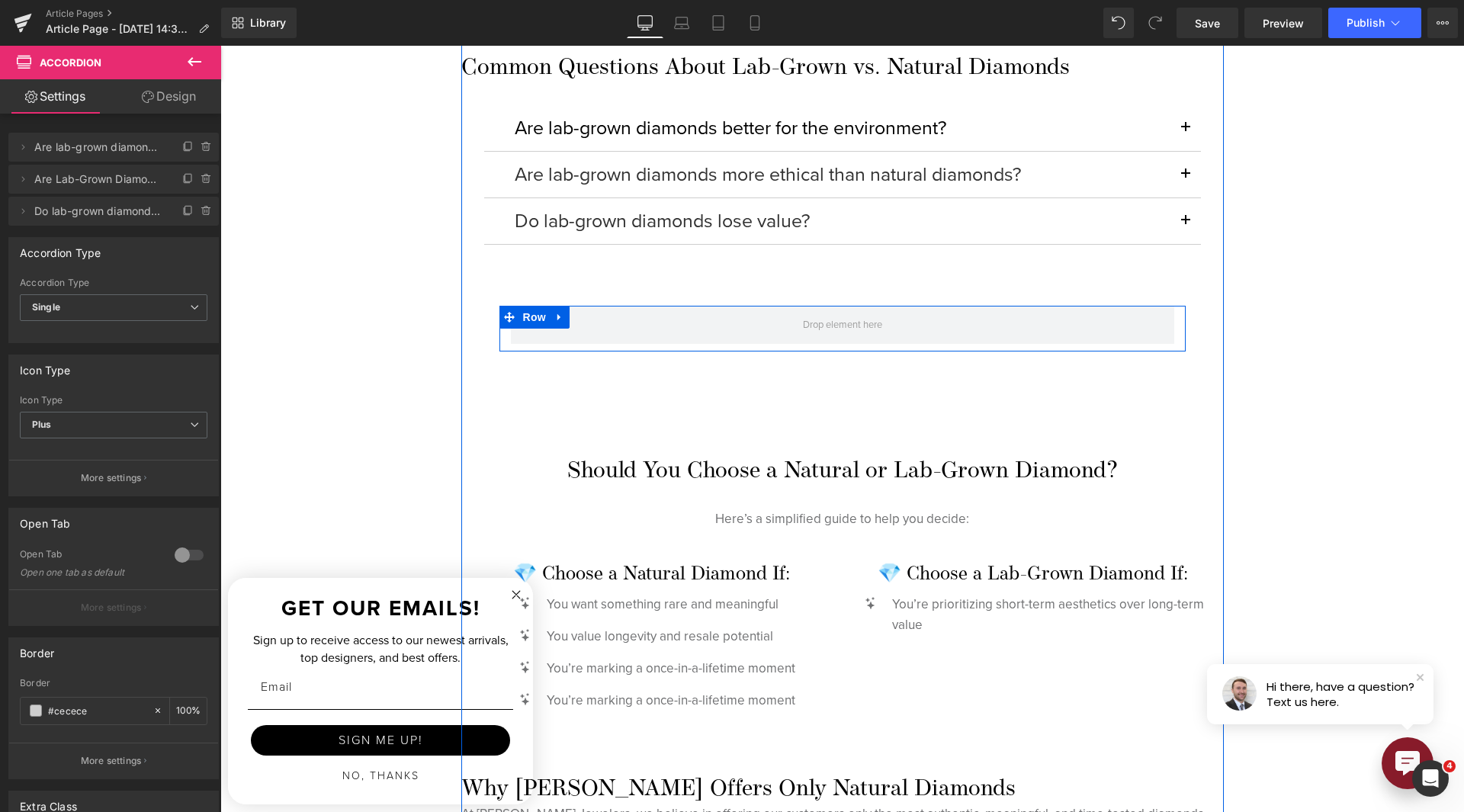
click at [555, 315] on icon at bounding box center [560, 316] width 11 height 12
click at [594, 319] on icon at bounding box center [599, 317] width 11 height 11
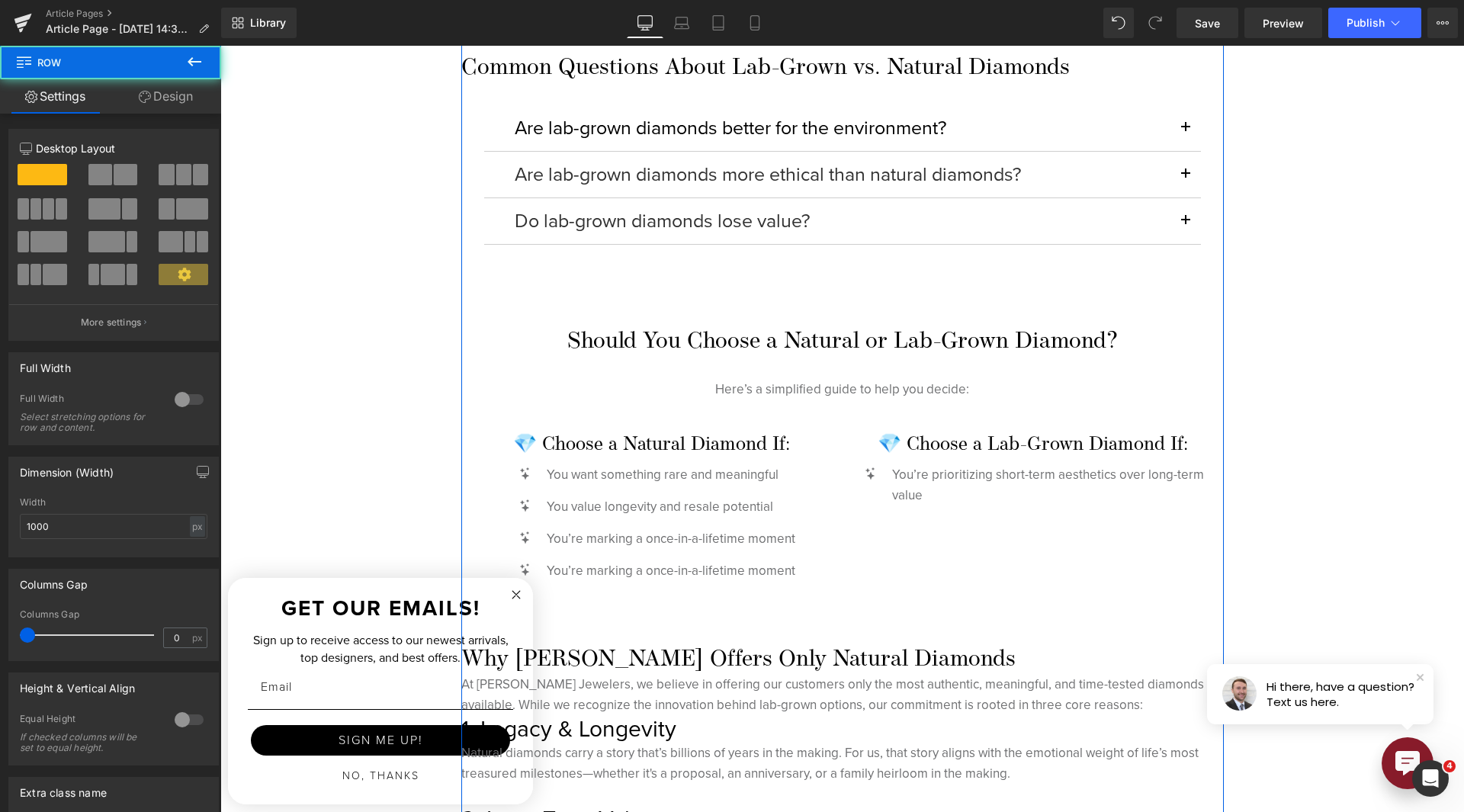
click at [826, 345] on span "Heading" at bounding box center [834, 342] width 41 height 19
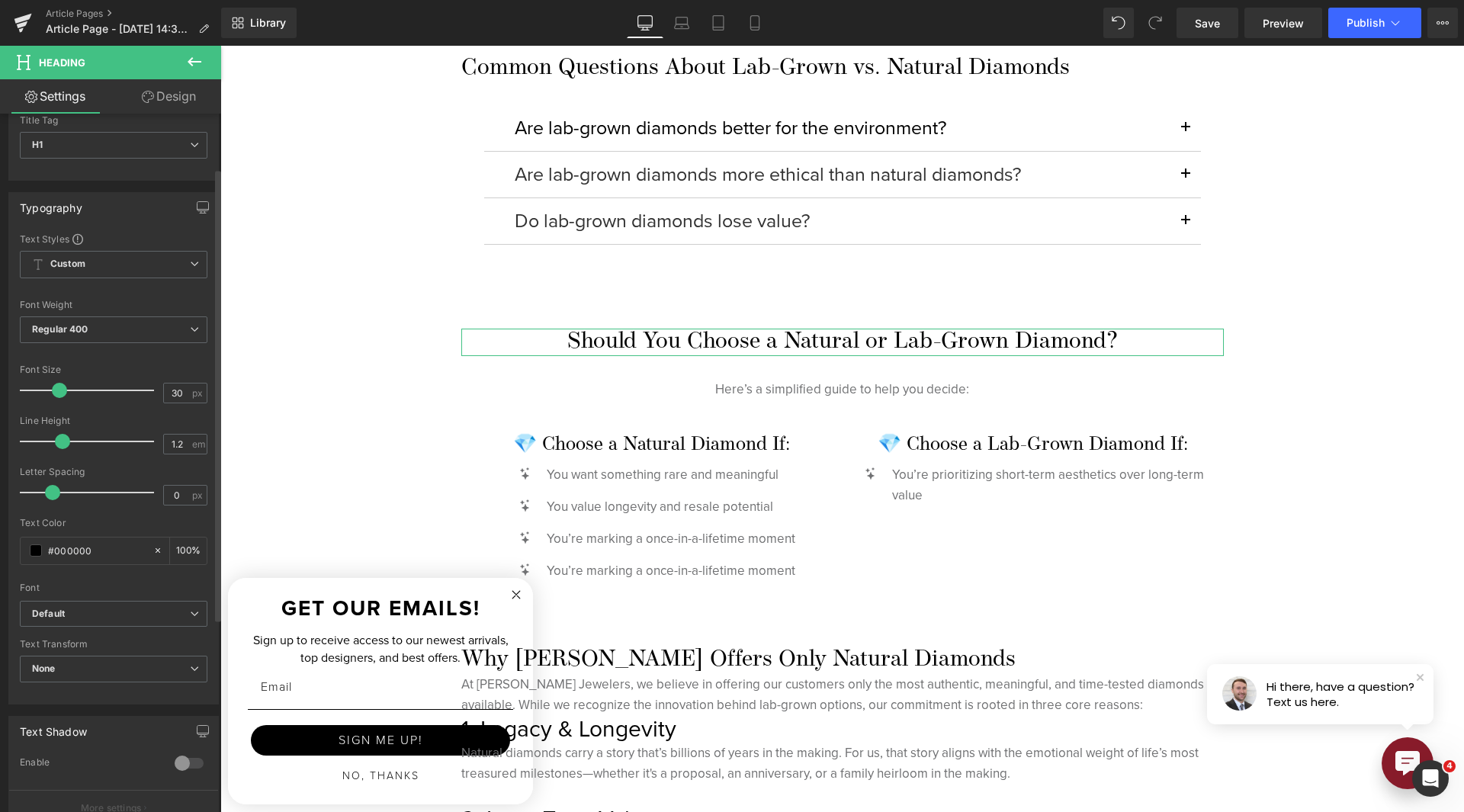
scroll to position [305, 0]
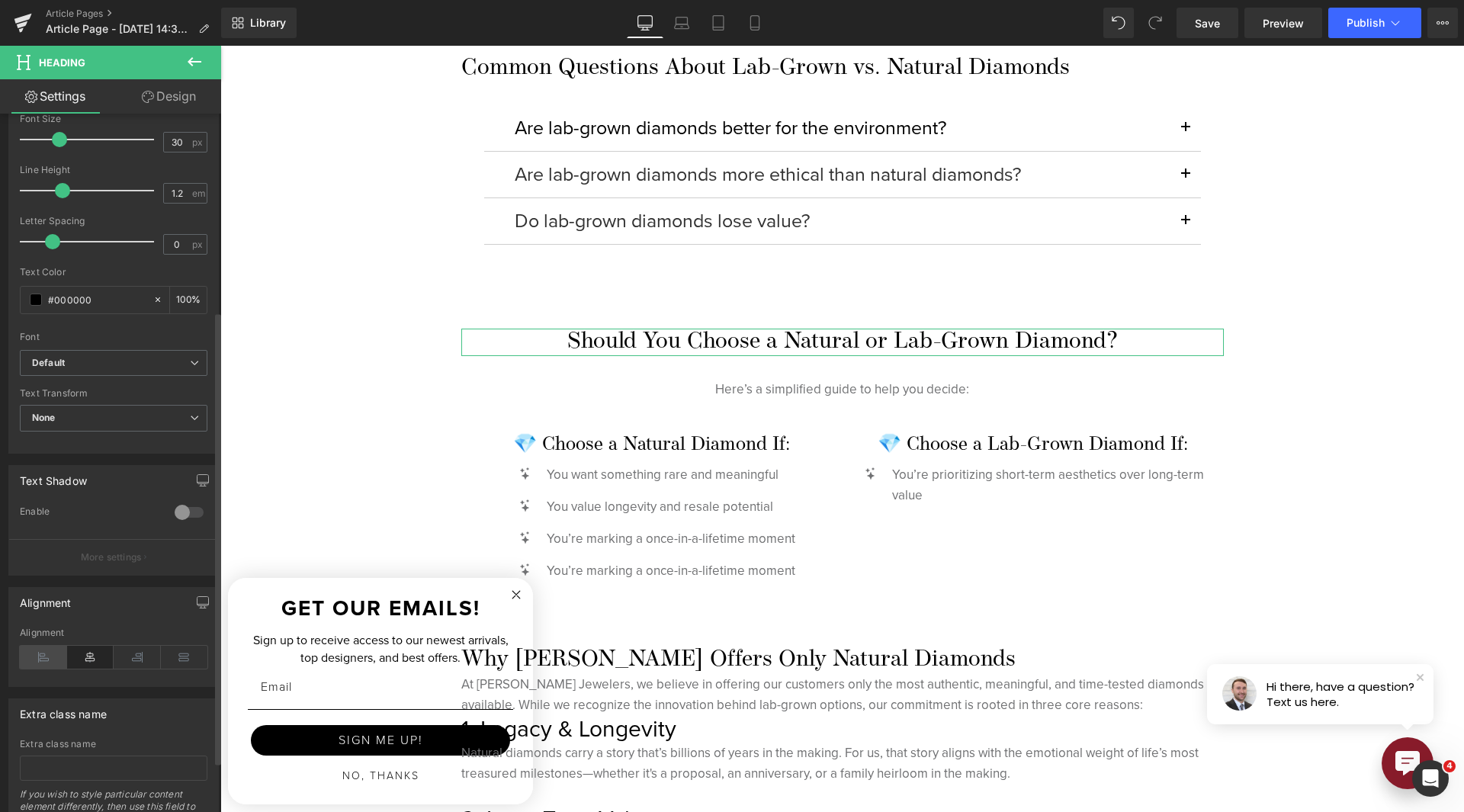
click at [42, 657] on icon at bounding box center [43, 657] width 47 height 23
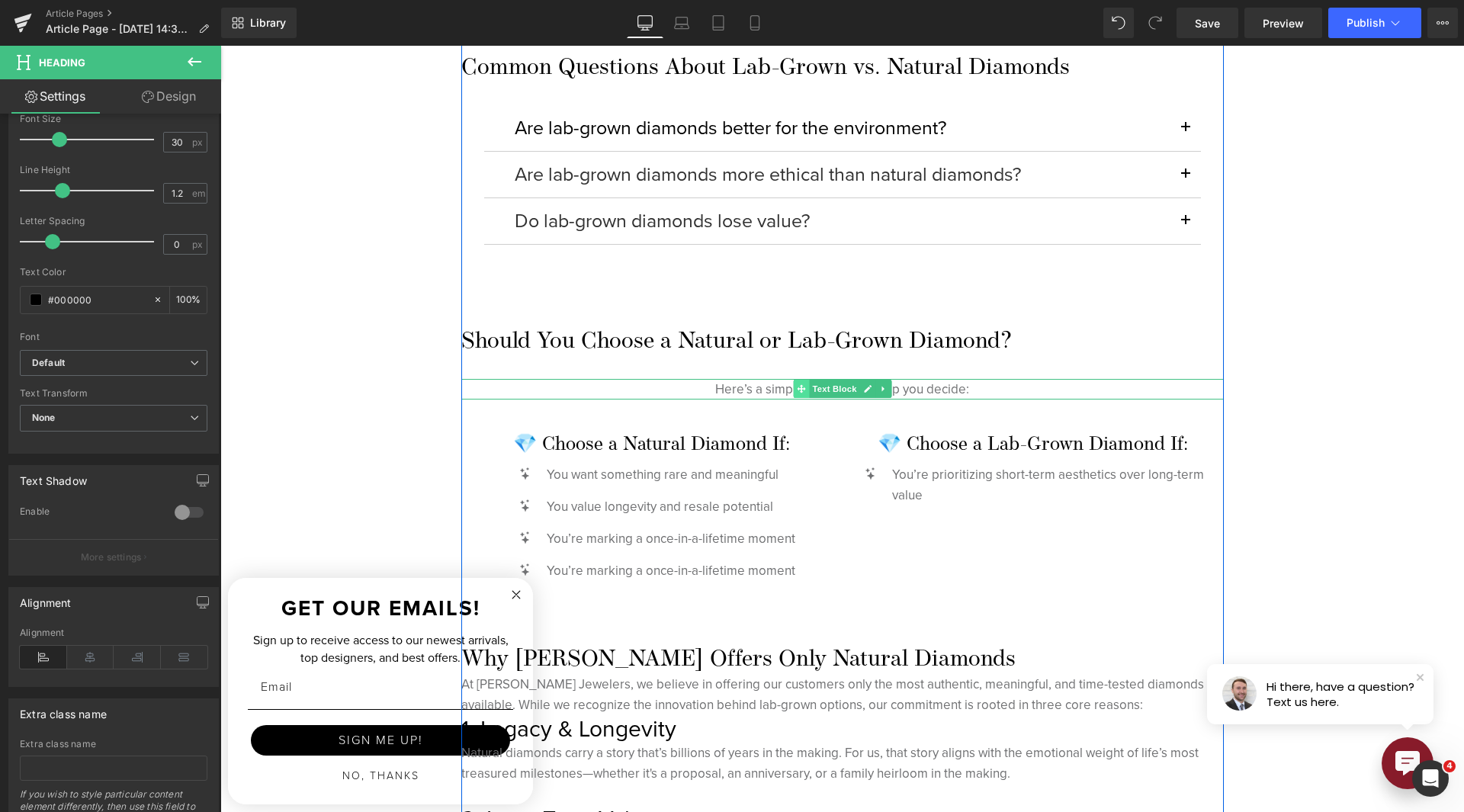
click at [797, 392] on icon at bounding box center [801, 388] width 8 height 8
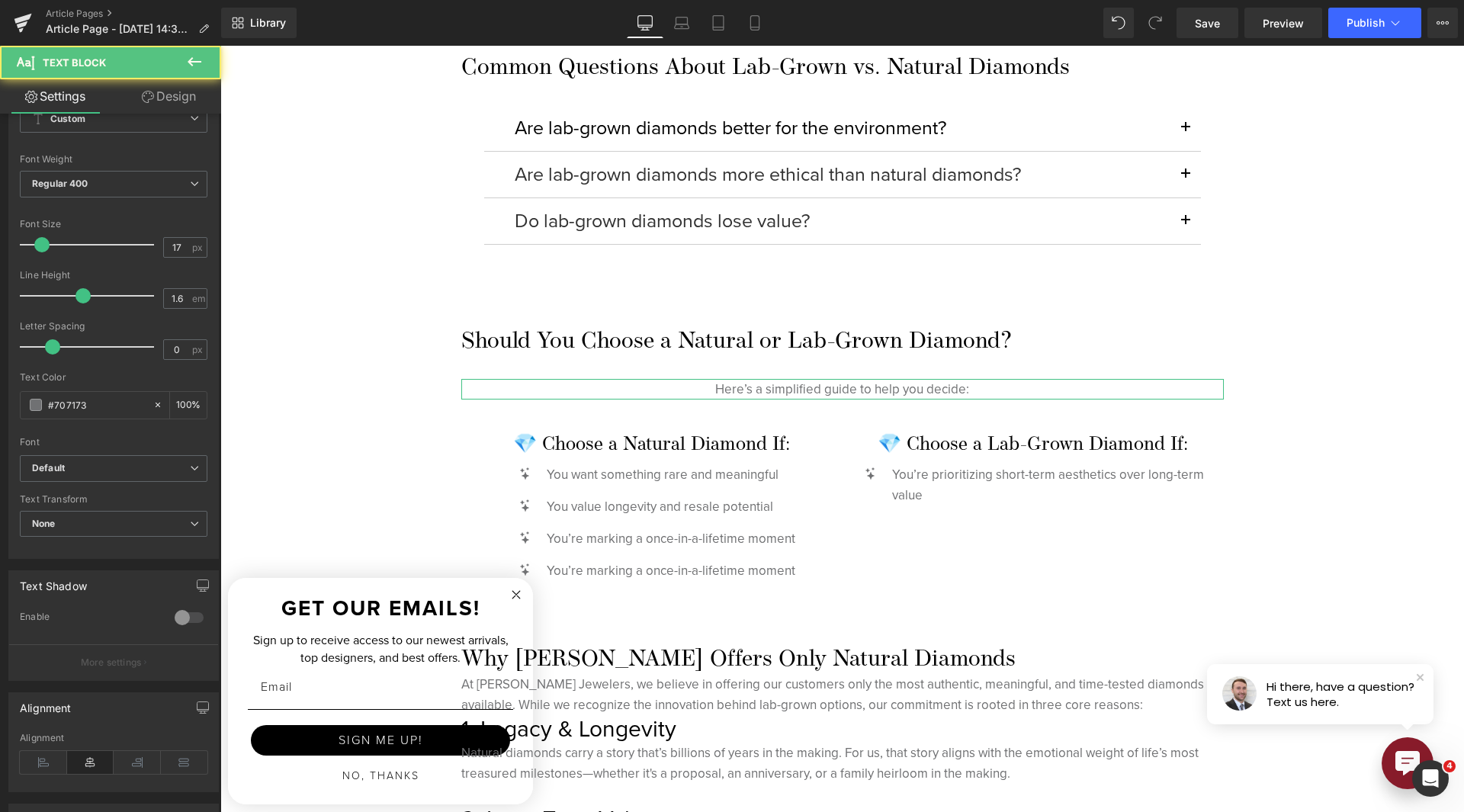
scroll to position [266, 0]
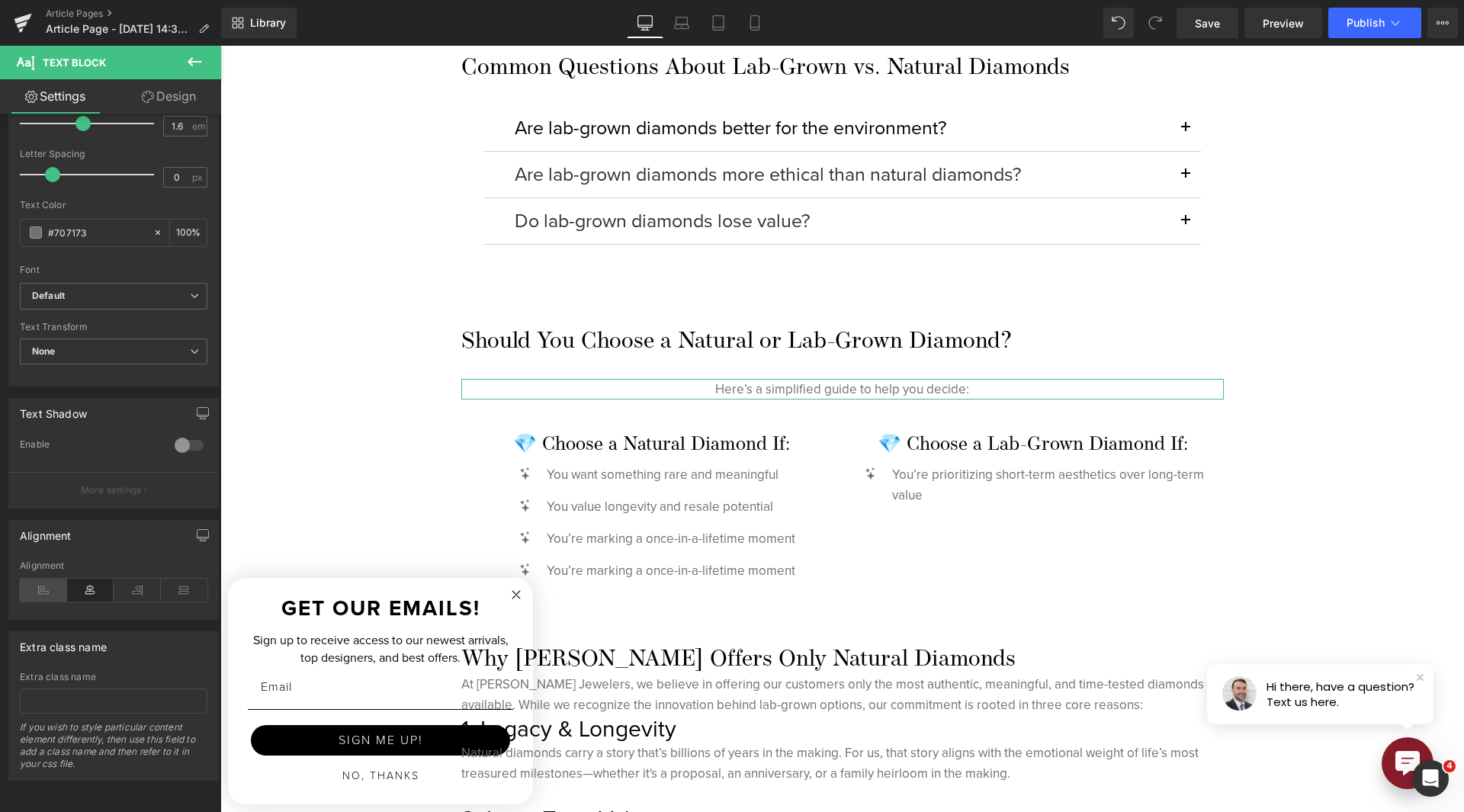
click at [45, 579] on icon at bounding box center [43, 590] width 47 height 23
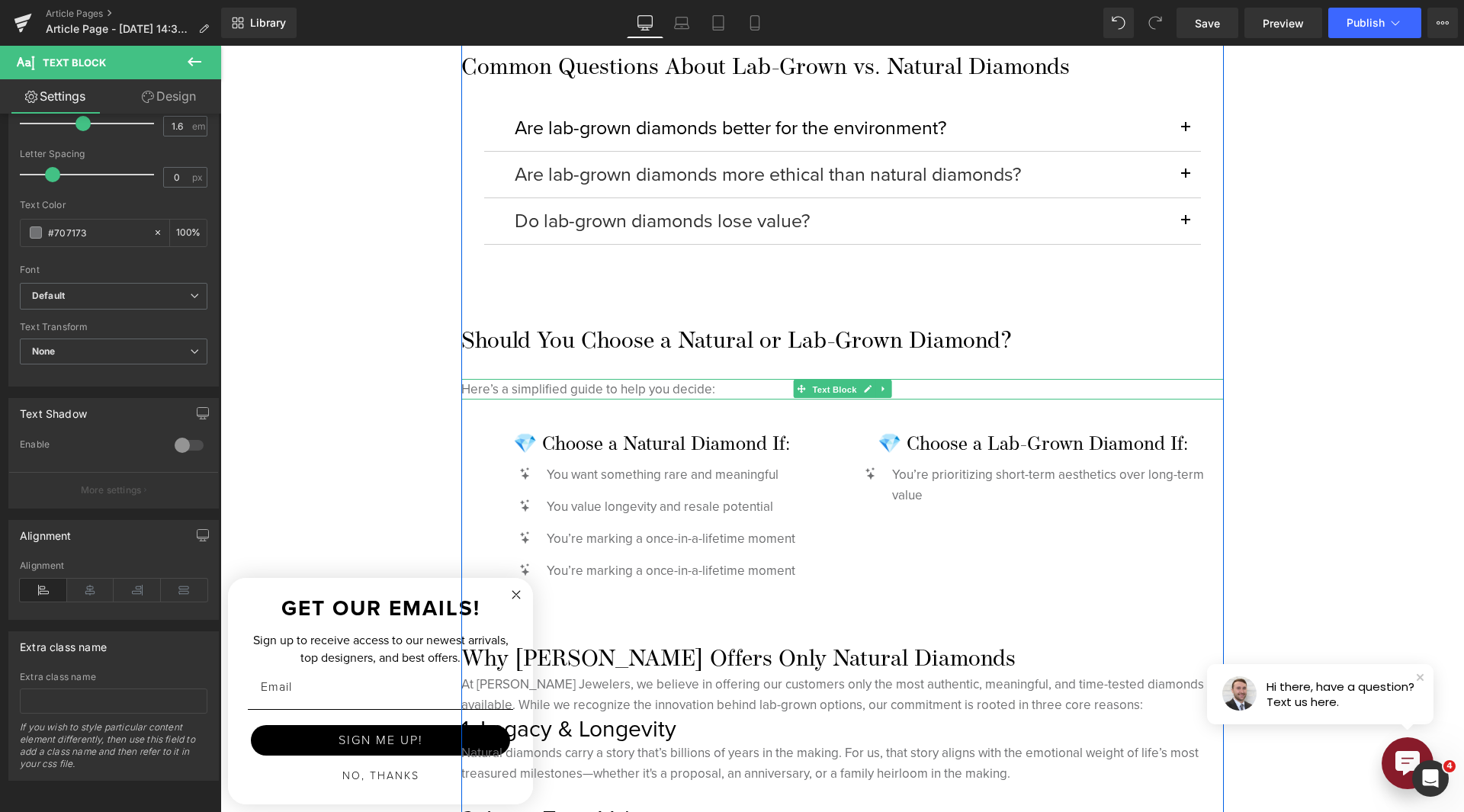
drag, startPoint x: 826, startPoint y: 390, endPoint x: 787, endPoint y: 405, distance: 41.8
click at [826, 389] on span "Text Block" at bounding box center [834, 389] width 51 height 19
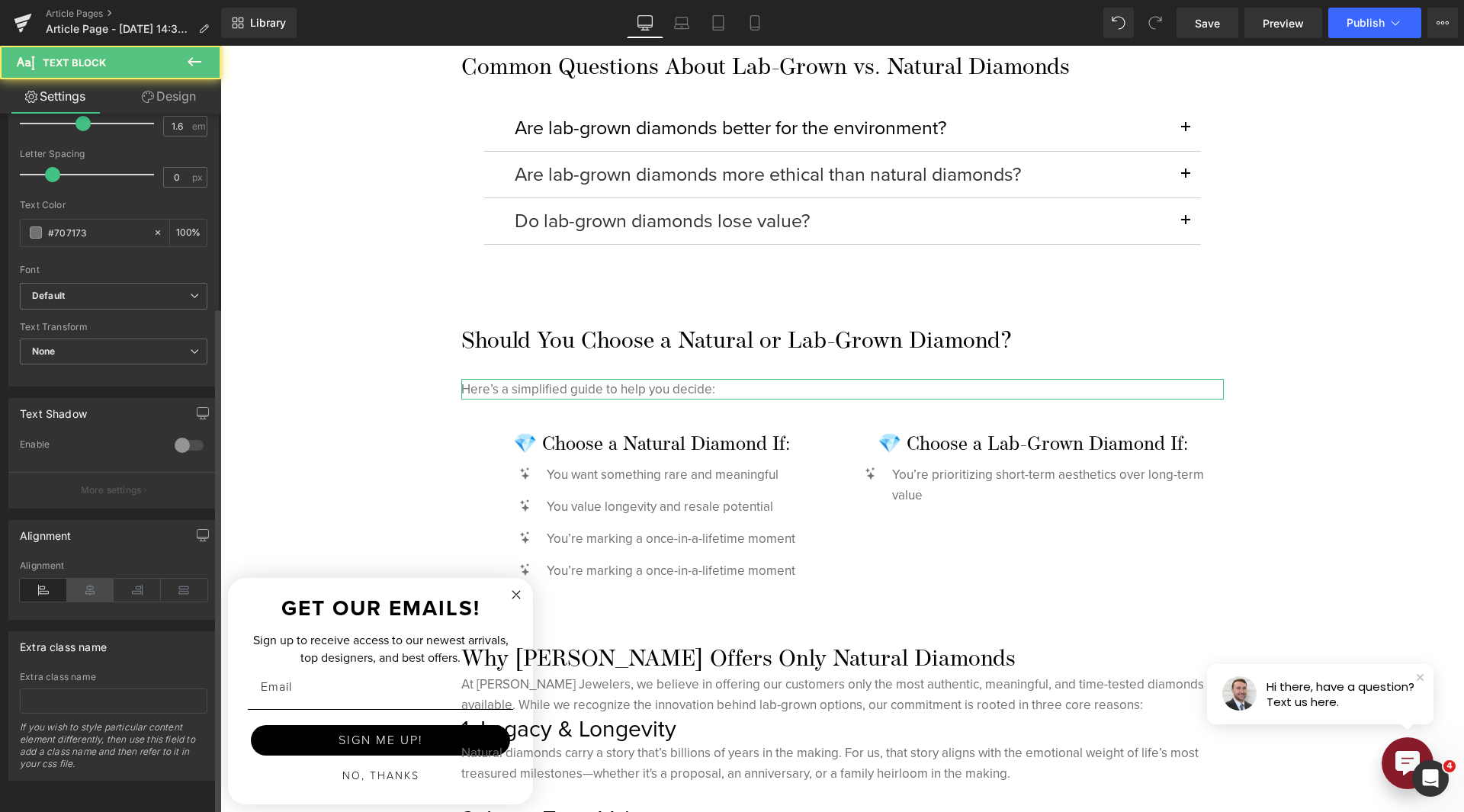
click at [98, 582] on icon at bounding box center [90, 590] width 47 height 23
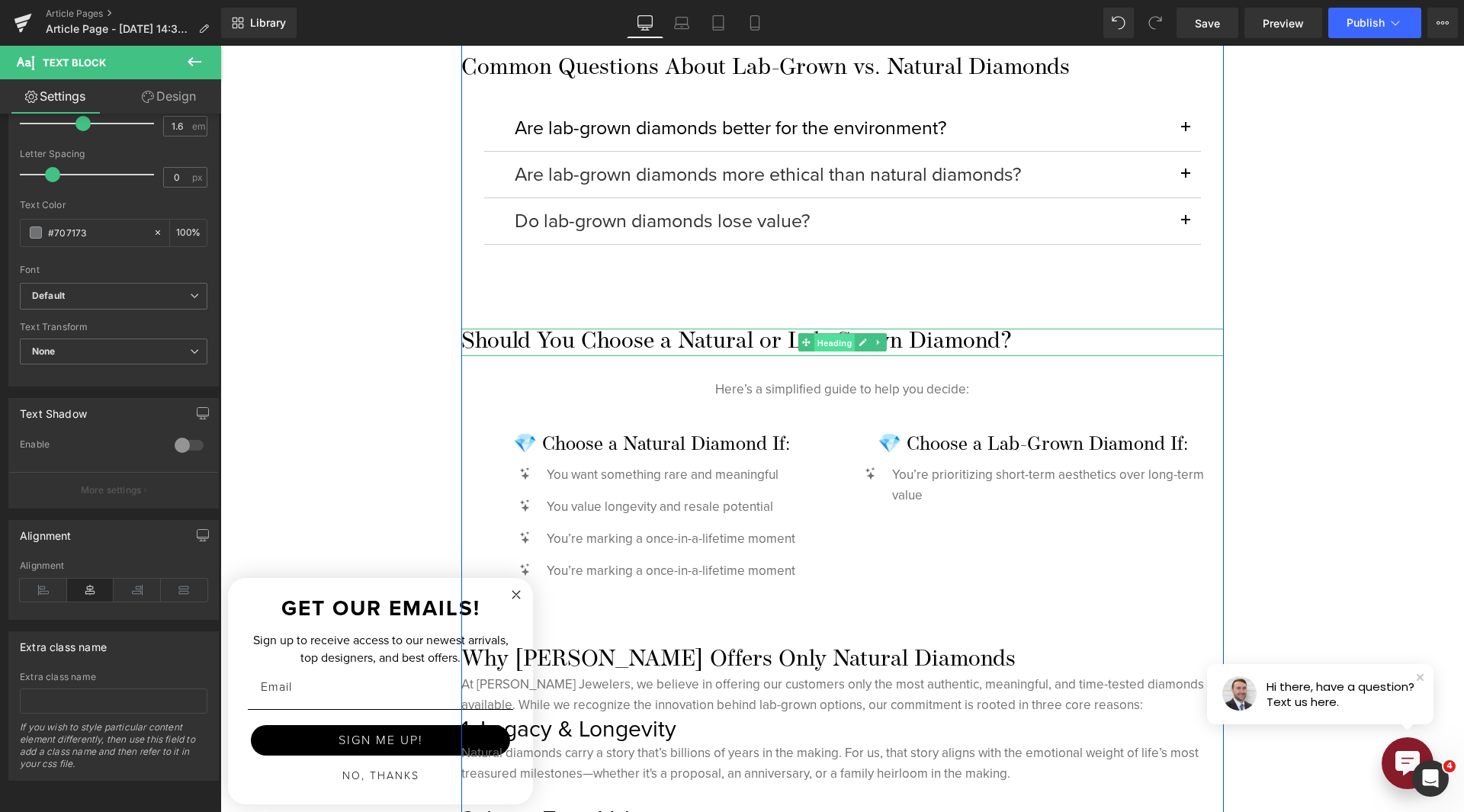
click at [835, 336] on span "Heading" at bounding box center [834, 342] width 41 height 19
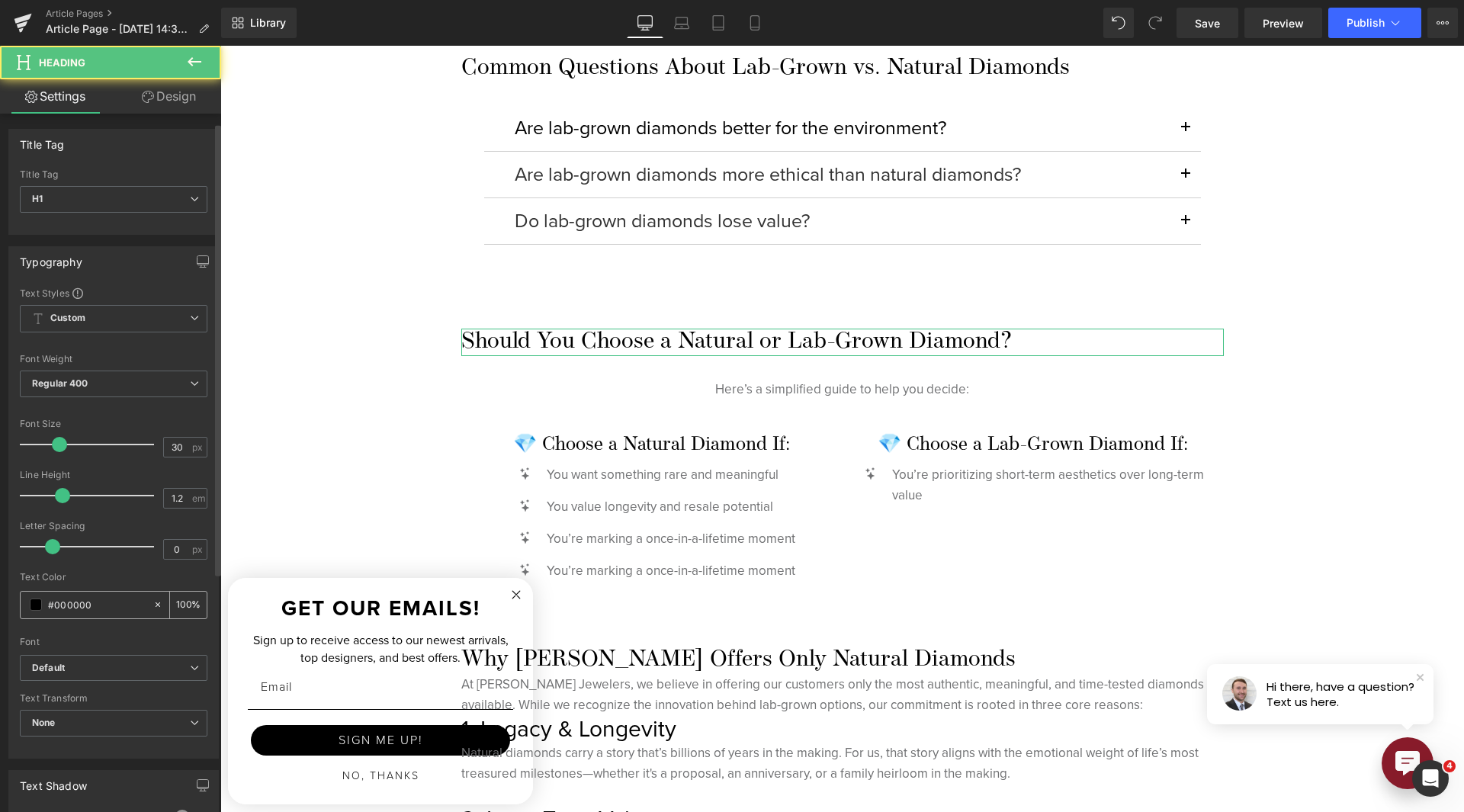
scroll to position [305, 0]
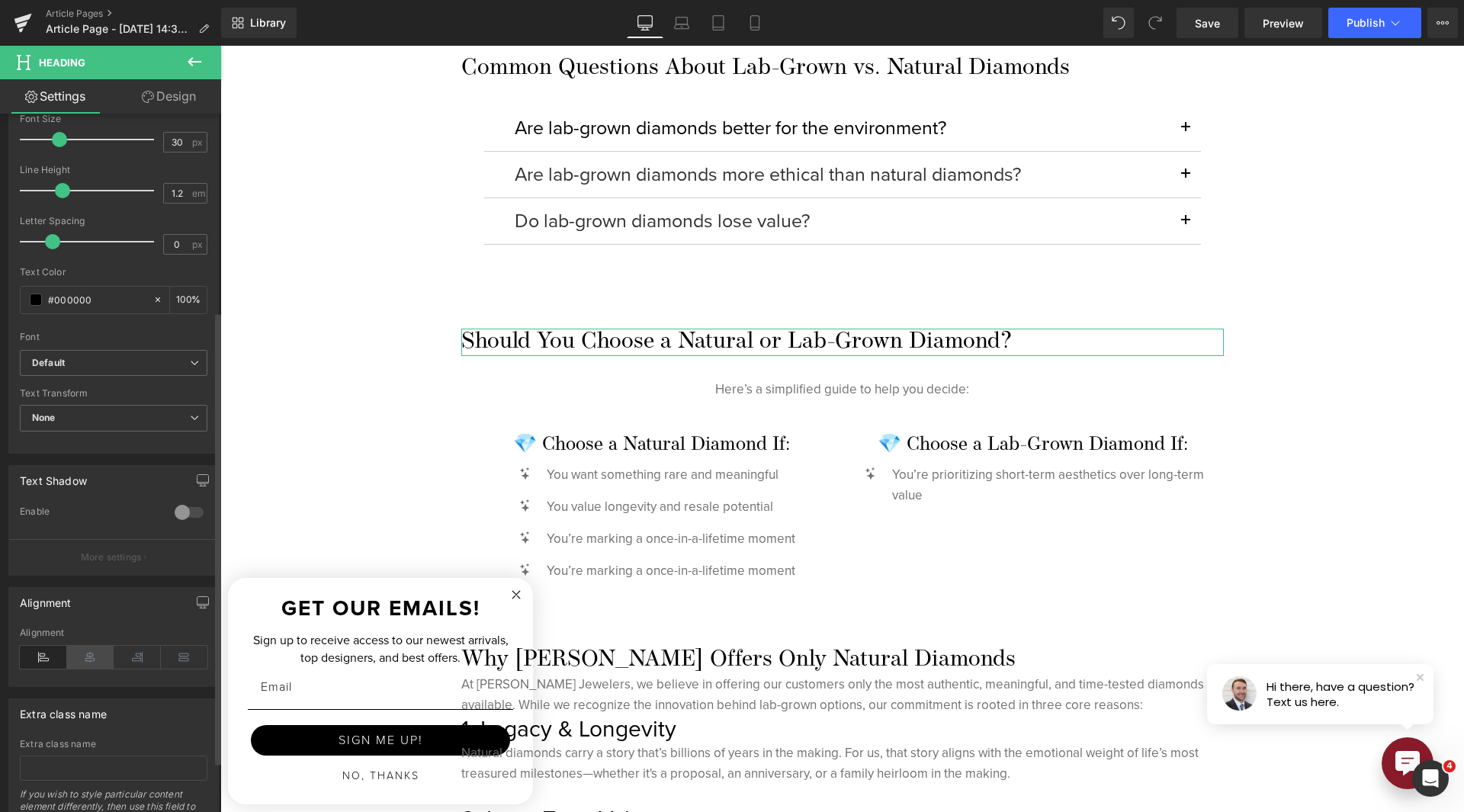
click at [87, 662] on icon at bounding box center [90, 657] width 47 height 23
click at [194, 69] on icon at bounding box center [194, 61] width 19 height 19
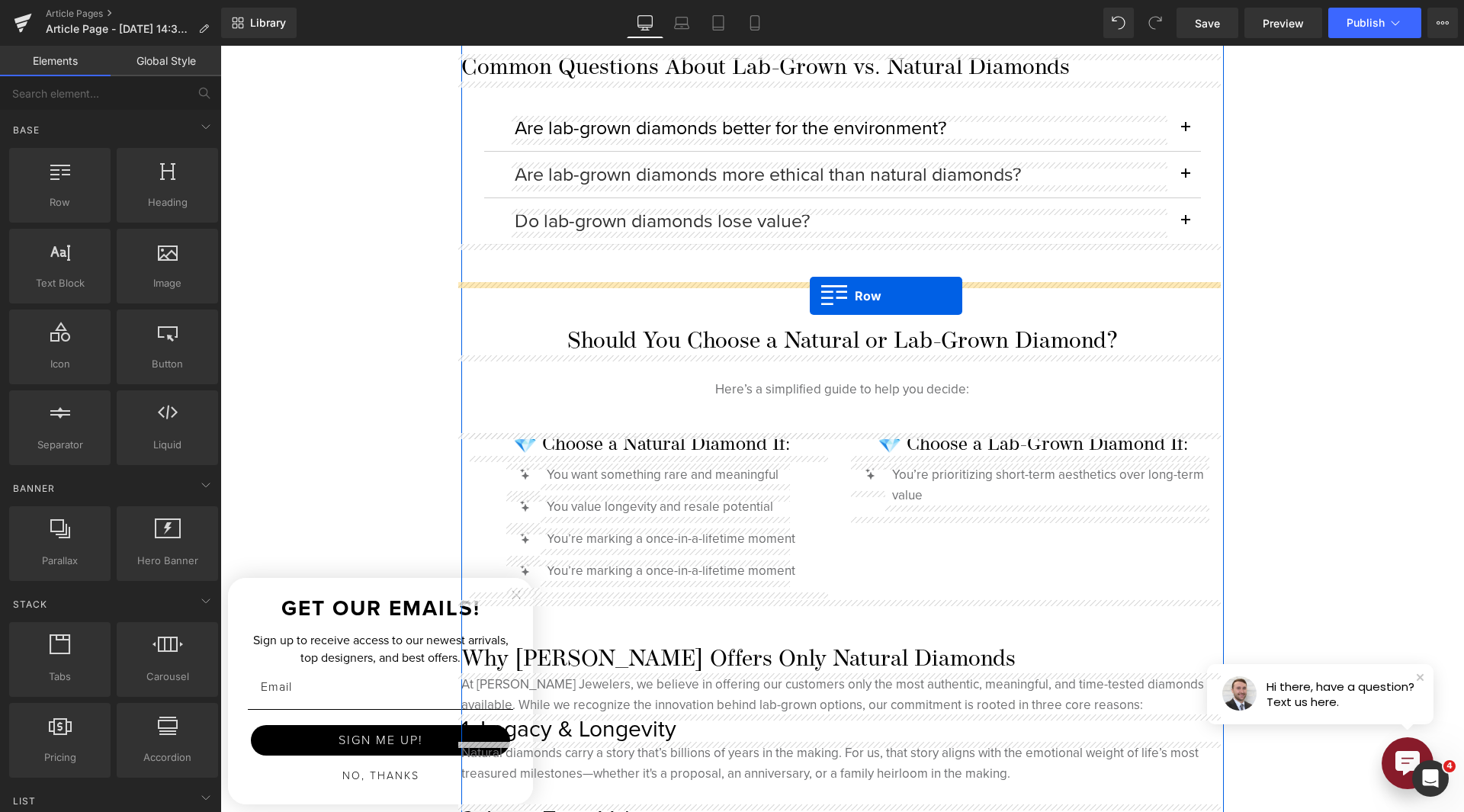
drag, startPoint x: 416, startPoint y: 305, endPoint x: 809, endPoint y: 296, distance: 393.1
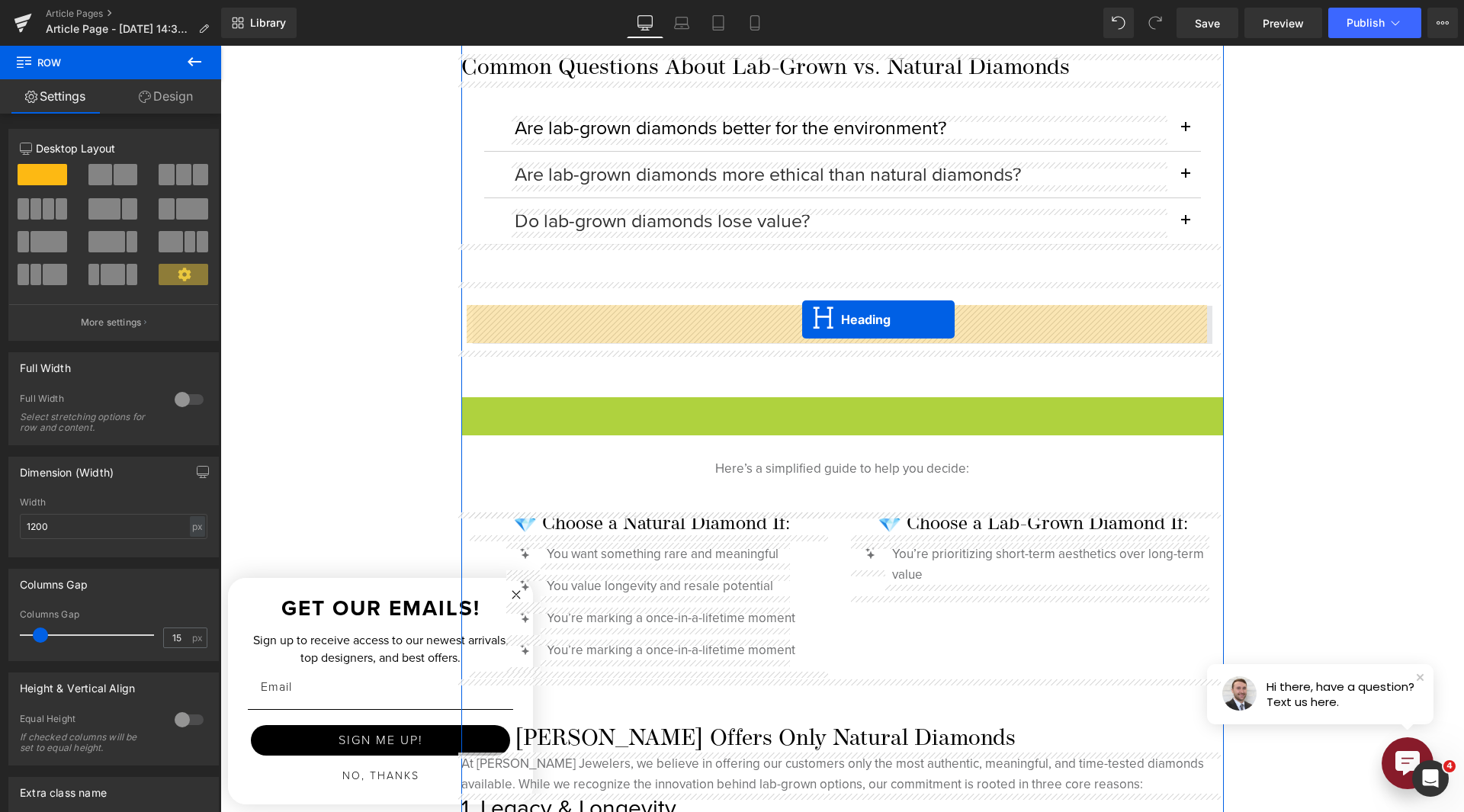
drag, startPoint x: 802, startPoint y: 347, endPoint x: 802, endPoint y: 320, distance: 27.0
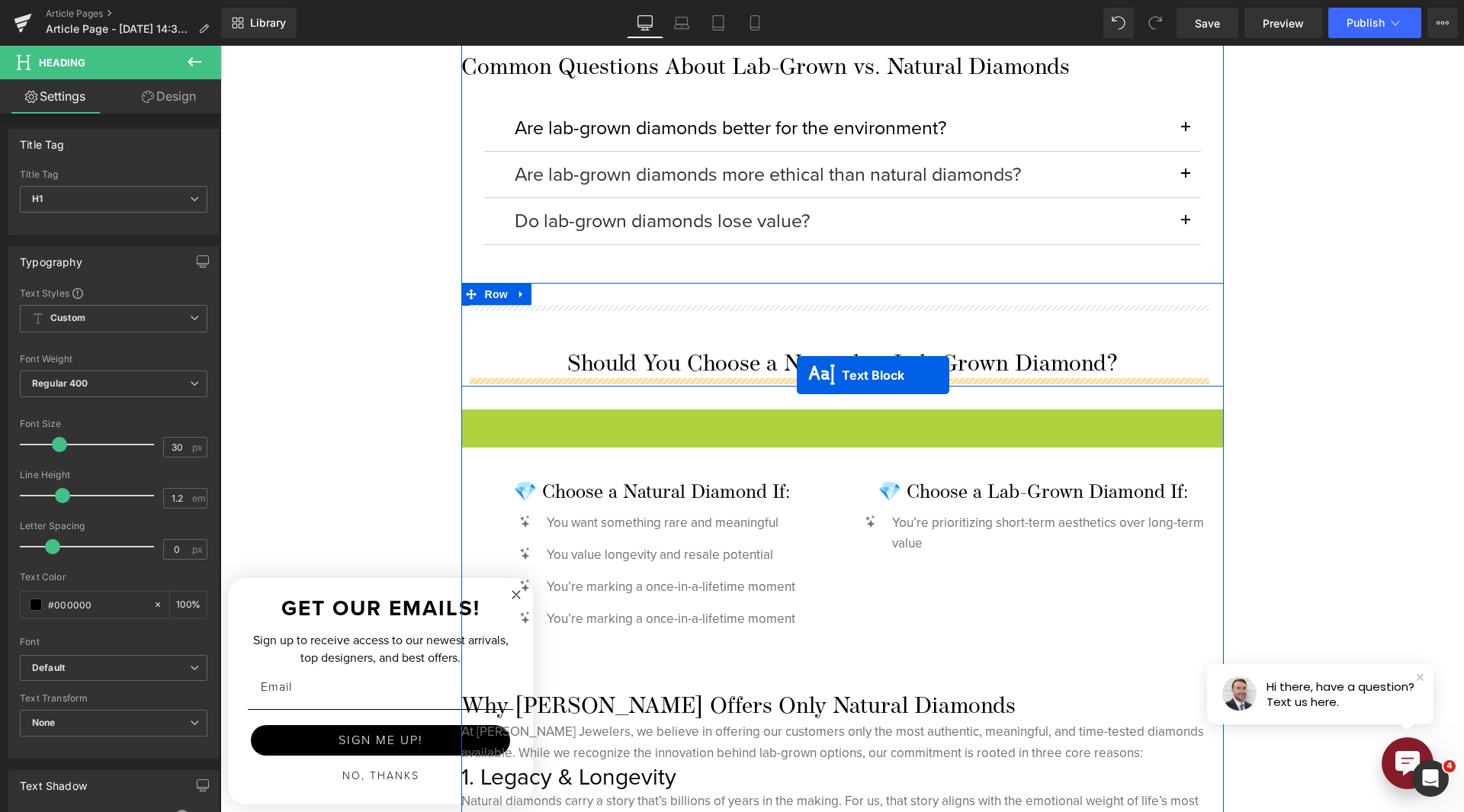
drag, startPoint x: 793, startPoint y: 414, endPoint x: 797, endPoint y: 375, distance: 39.2
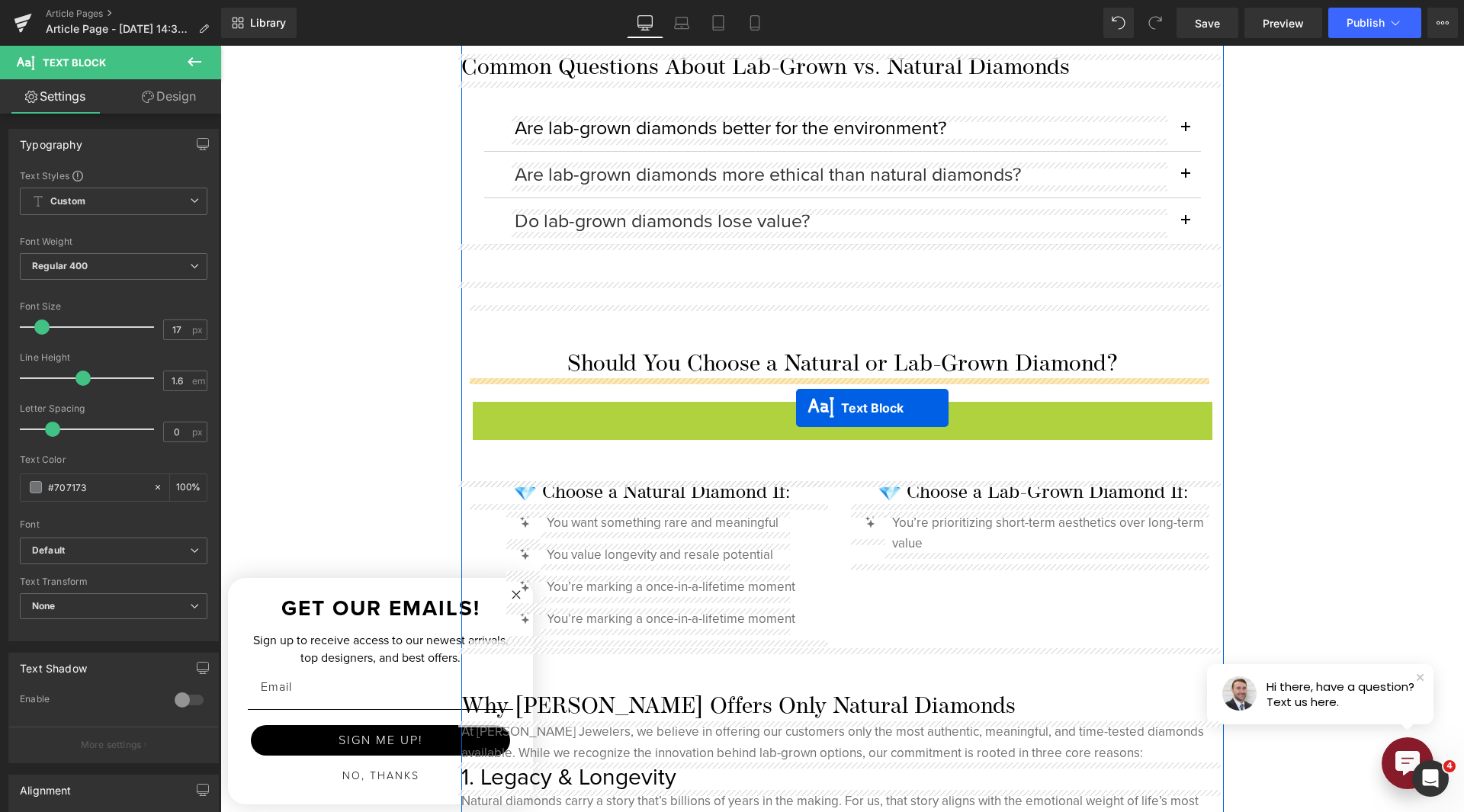
drag, startPoint x: 787, startPoint y: 417, endPoint x: 796, endPoint y: 408, distance: 12.7
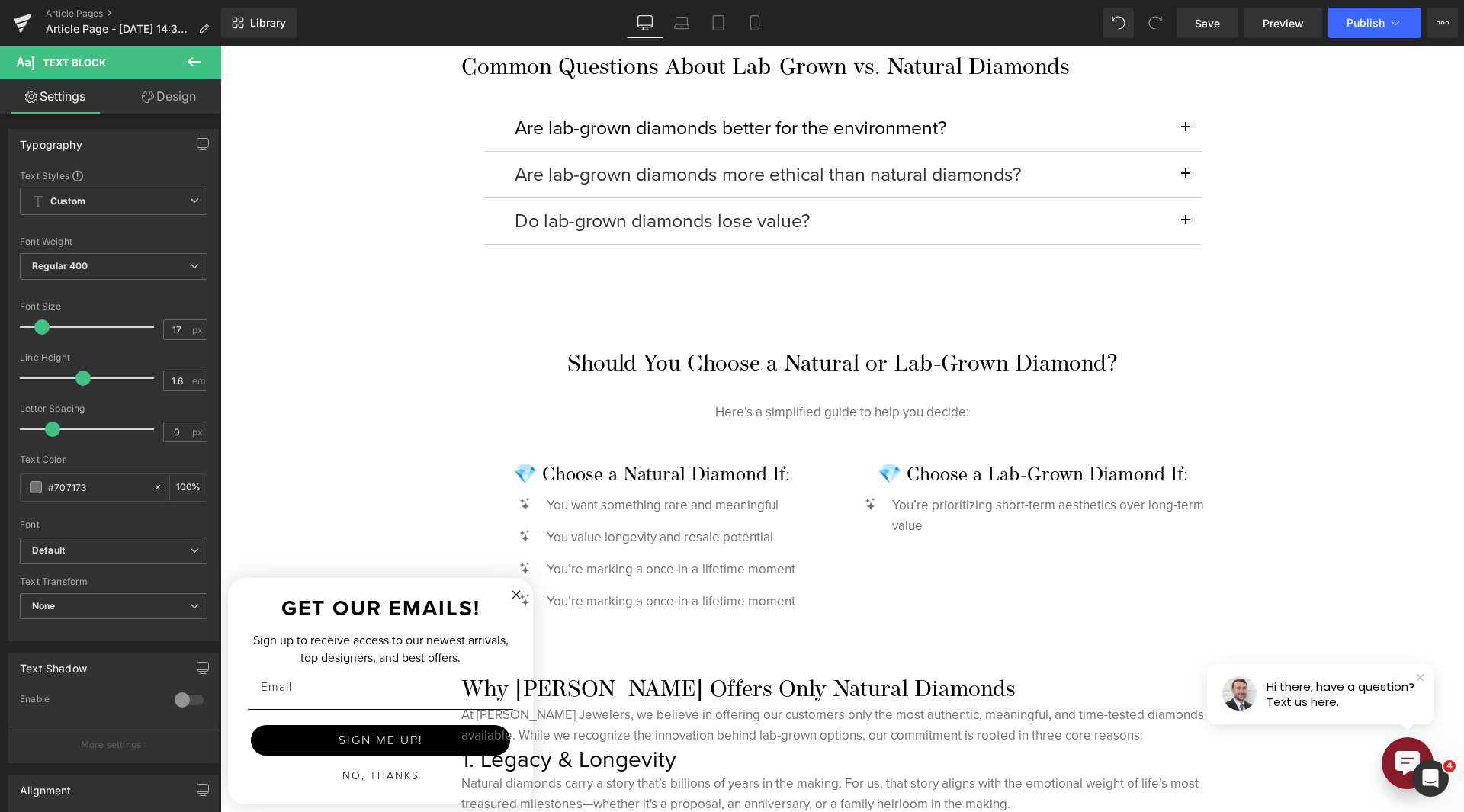
click at [198, 63] on icon at bounding box center [194, 61] width 19 height 19
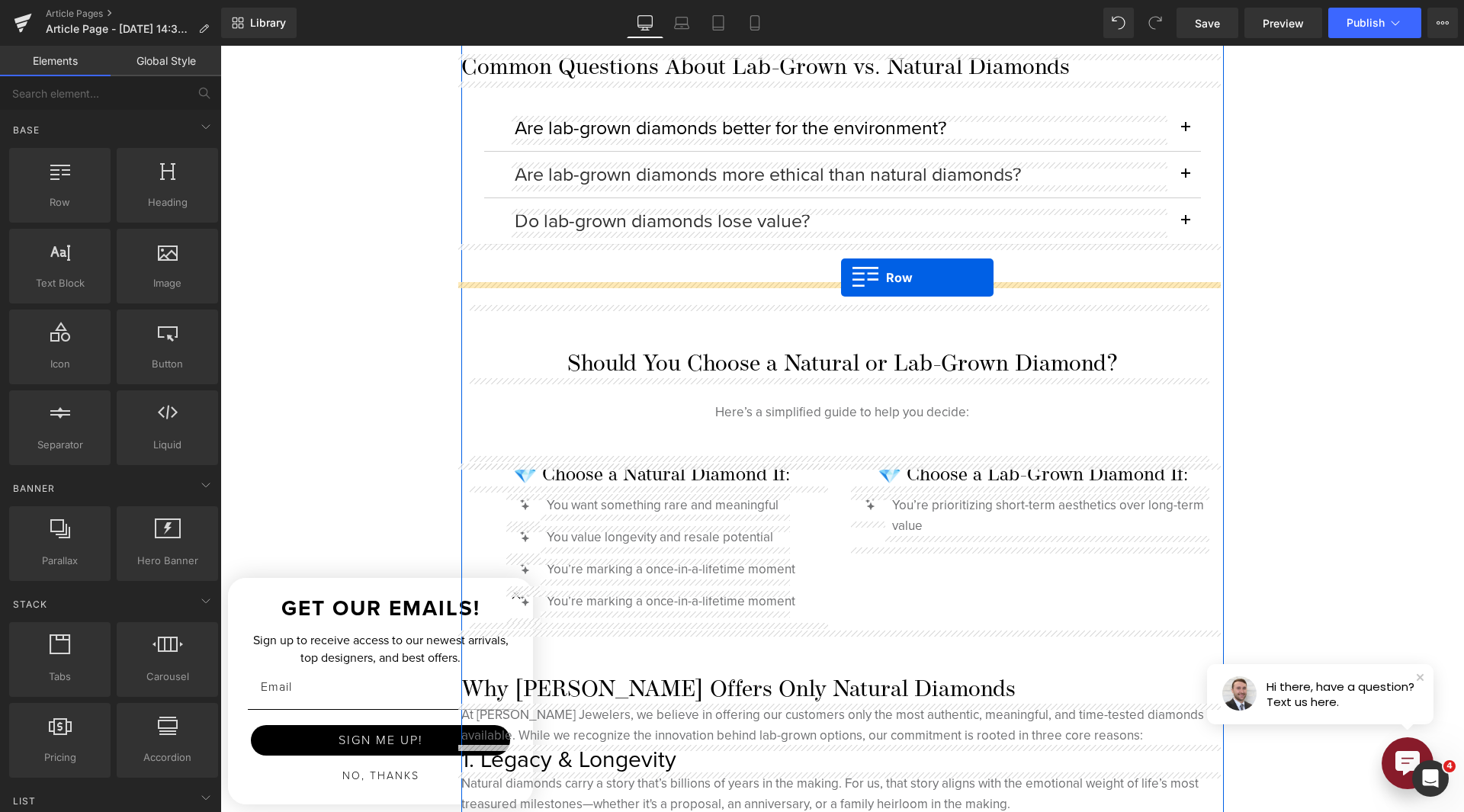
drag, startPoint x: 232, startPoint y: 253, endPoint x: 842, endPoint y: 278, distance: 610.5
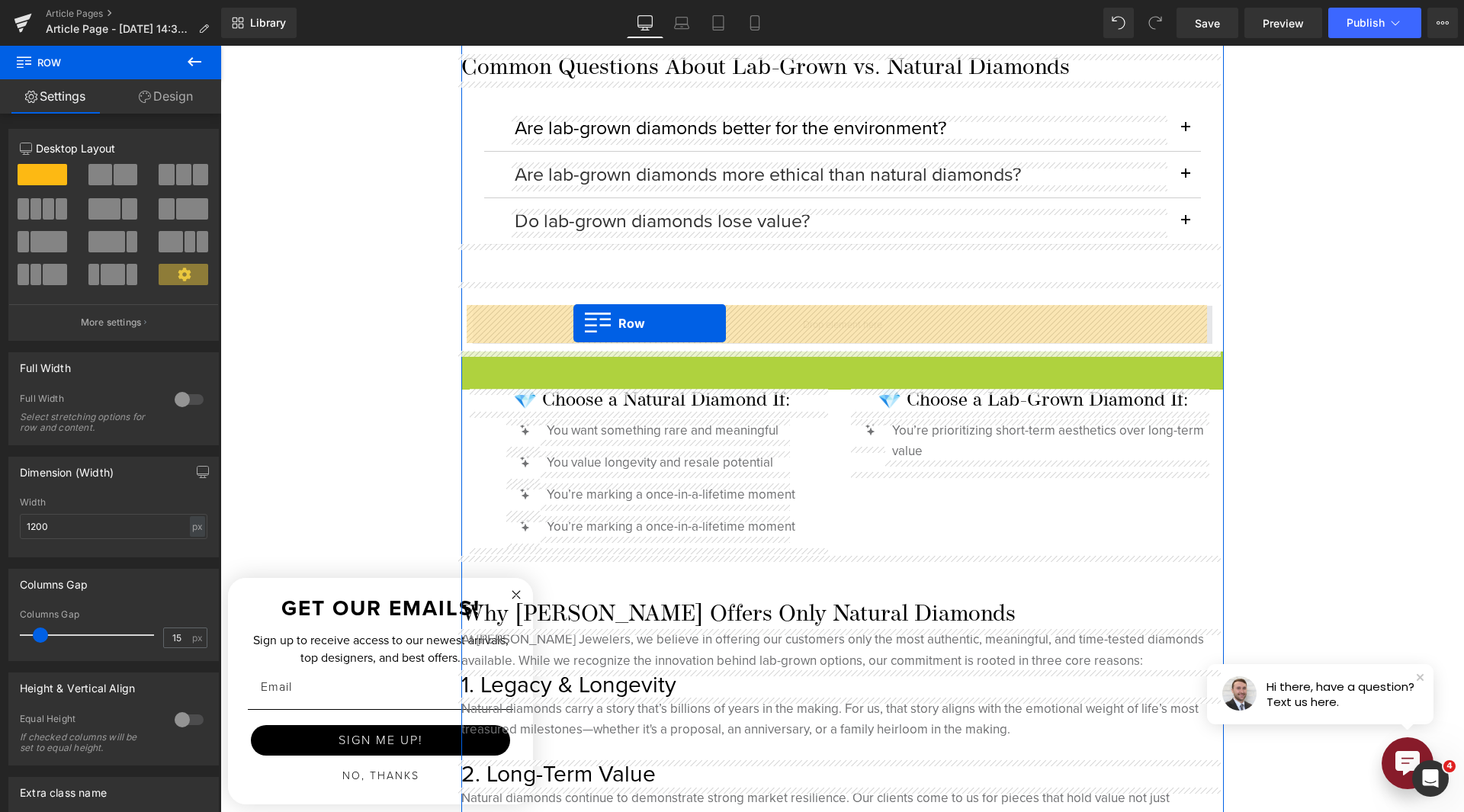
drag, startPoint x: 464, startPoint y: 363, endPoint x: 573, endPoint y: 324, distance: 115.8
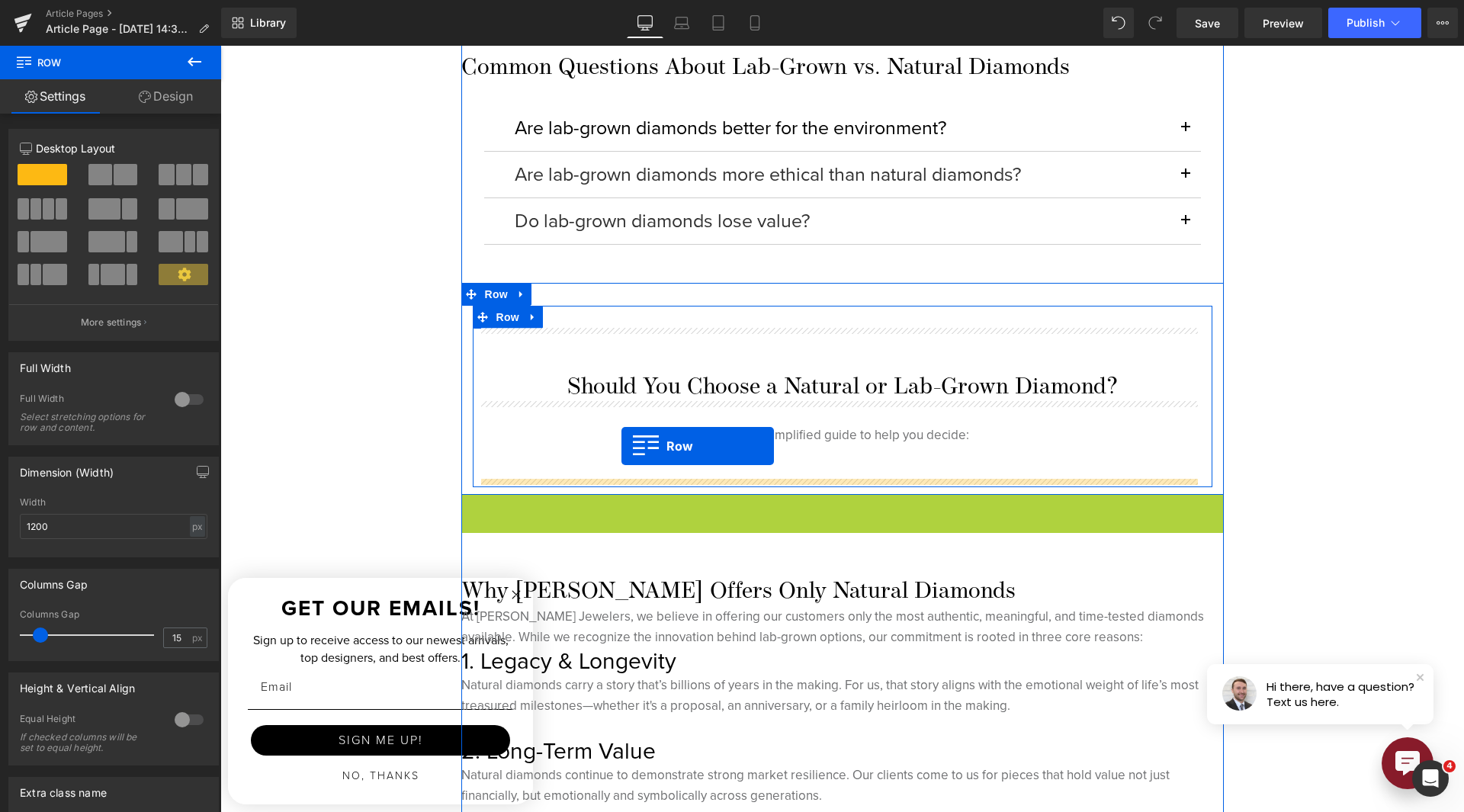
drag, startPoint x: 464, startPoint y: 501, endPoint x: 622, endPoint y: 446, distance: 167.3
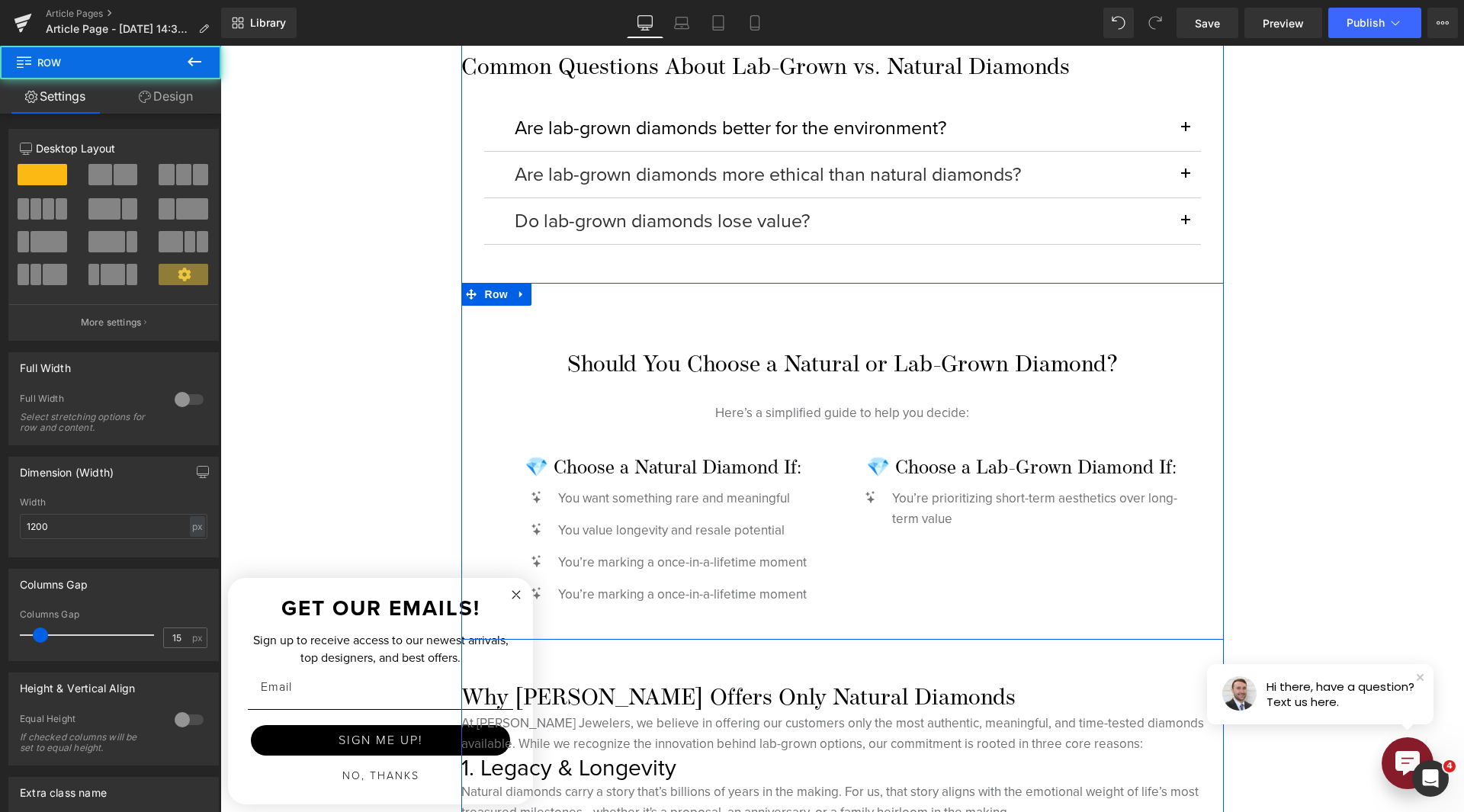
drag, startPoint x: 704, startPoint y: 299, endPoint x: 709, endPoint y: 272, distance: 27.5
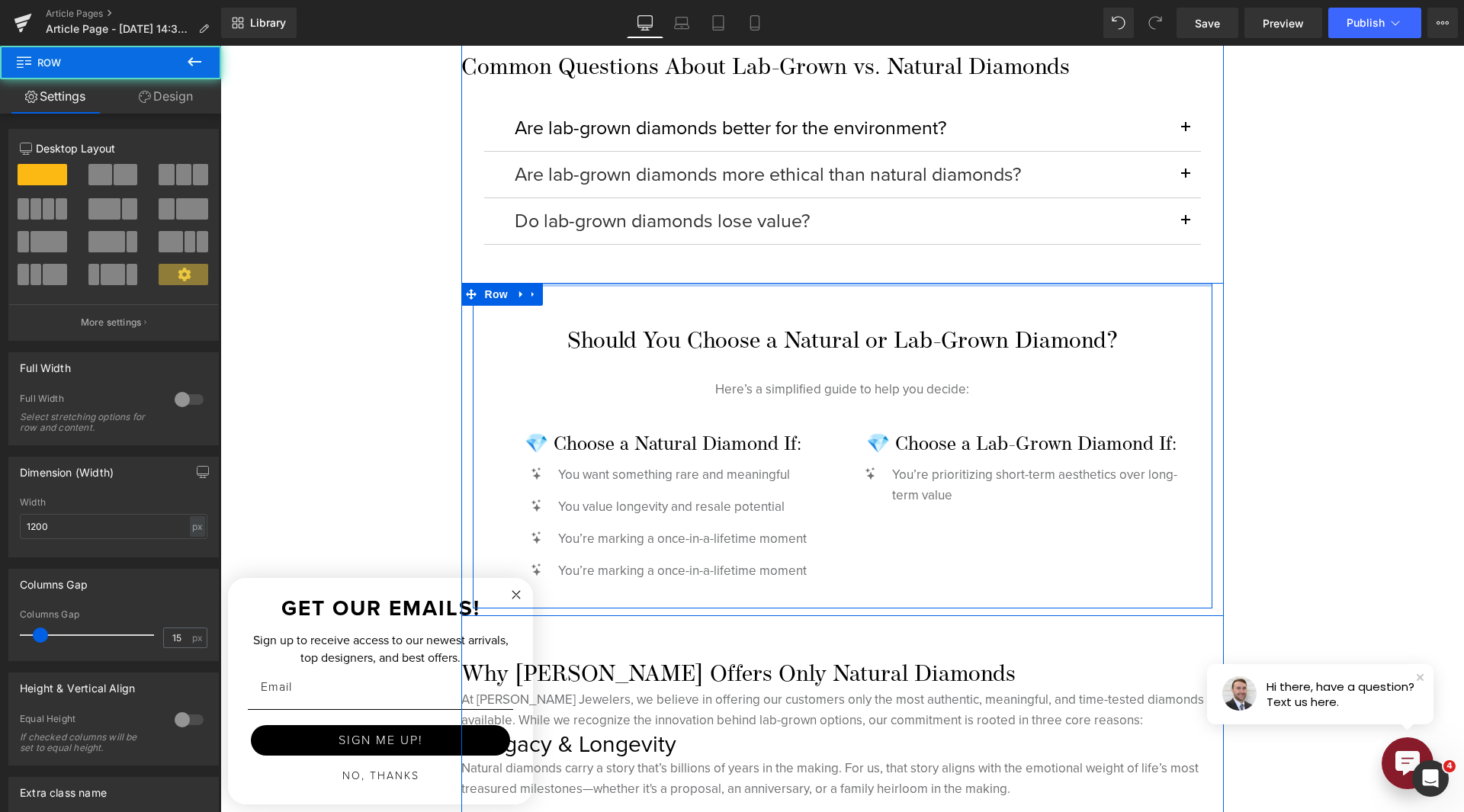
drag, startPoint x: 818, startPoint y: 293, endPoint x: 817, endPoint y: 265, distance: 28.0
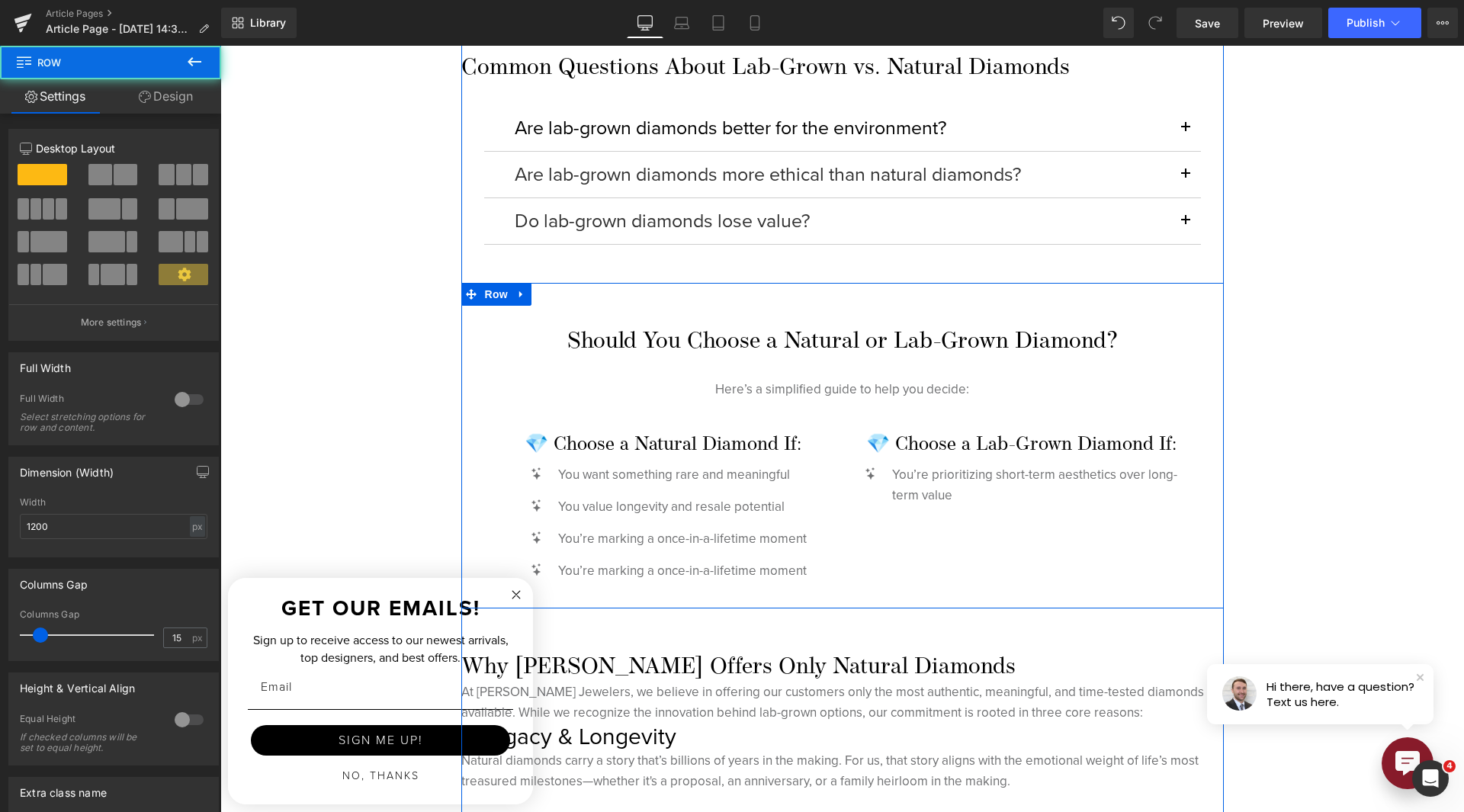
drag, startPoint x: 714, startPoint y: 615, endPoint x: 714, endPoint y: 598, distance: 17.0
click at [714, 598] on div "Should You Choose a Natural or Lab-Grown Diamond? Heading Here’s a simplified g…" at bounding box center [842, 446] width 762 height 326
click at [473, 386] on div "Should You Choose a Natural or Lab-Grown Diamond? Heading Here’s a simplified g…" at bounding box center [842, 442] width 740 height 318
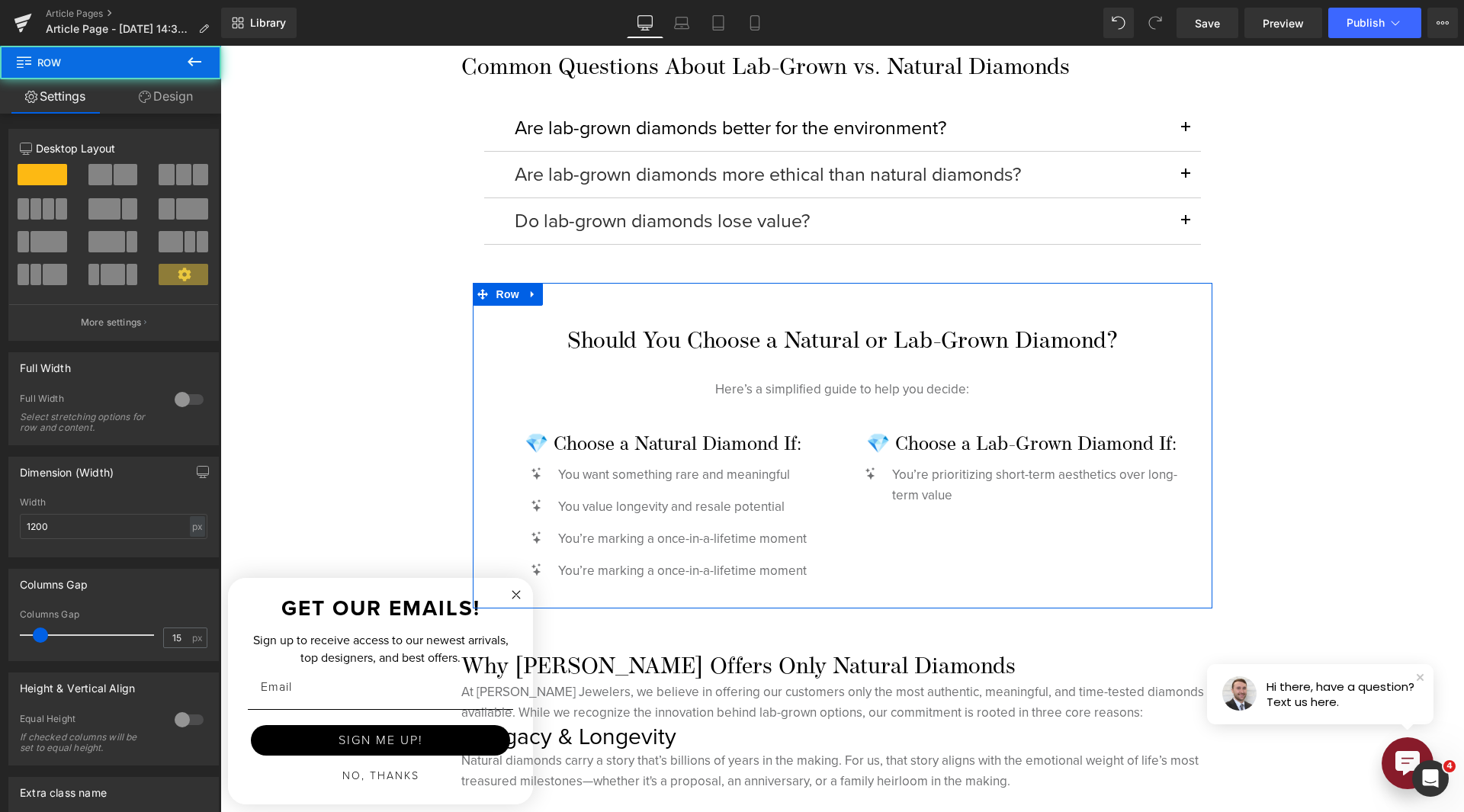
click at [162, 93] on link "Design" at bounding box center [166, 96] width 110 height 35
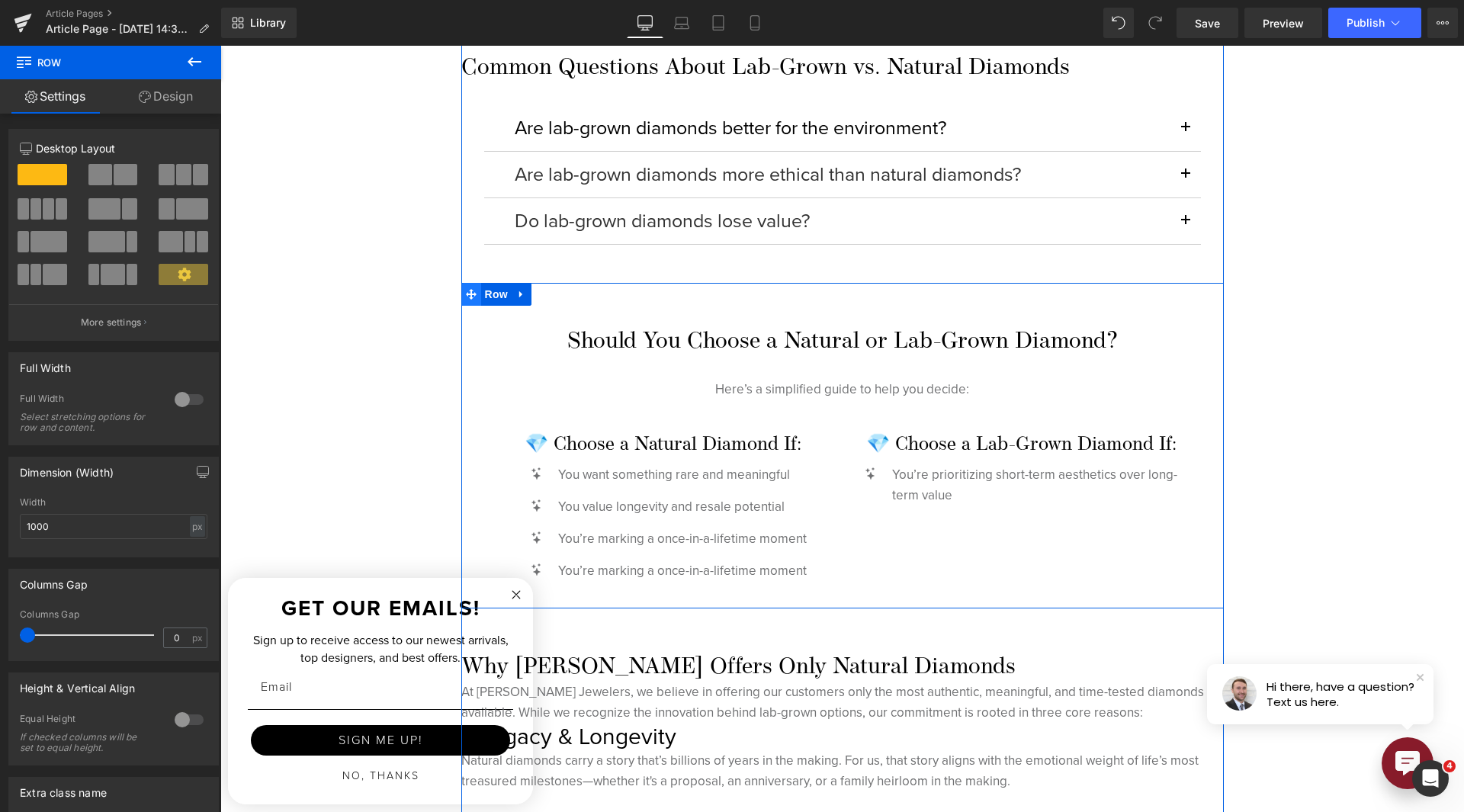
click at [465, 303] on span at bounding box center [471, 295] width 20 height 23
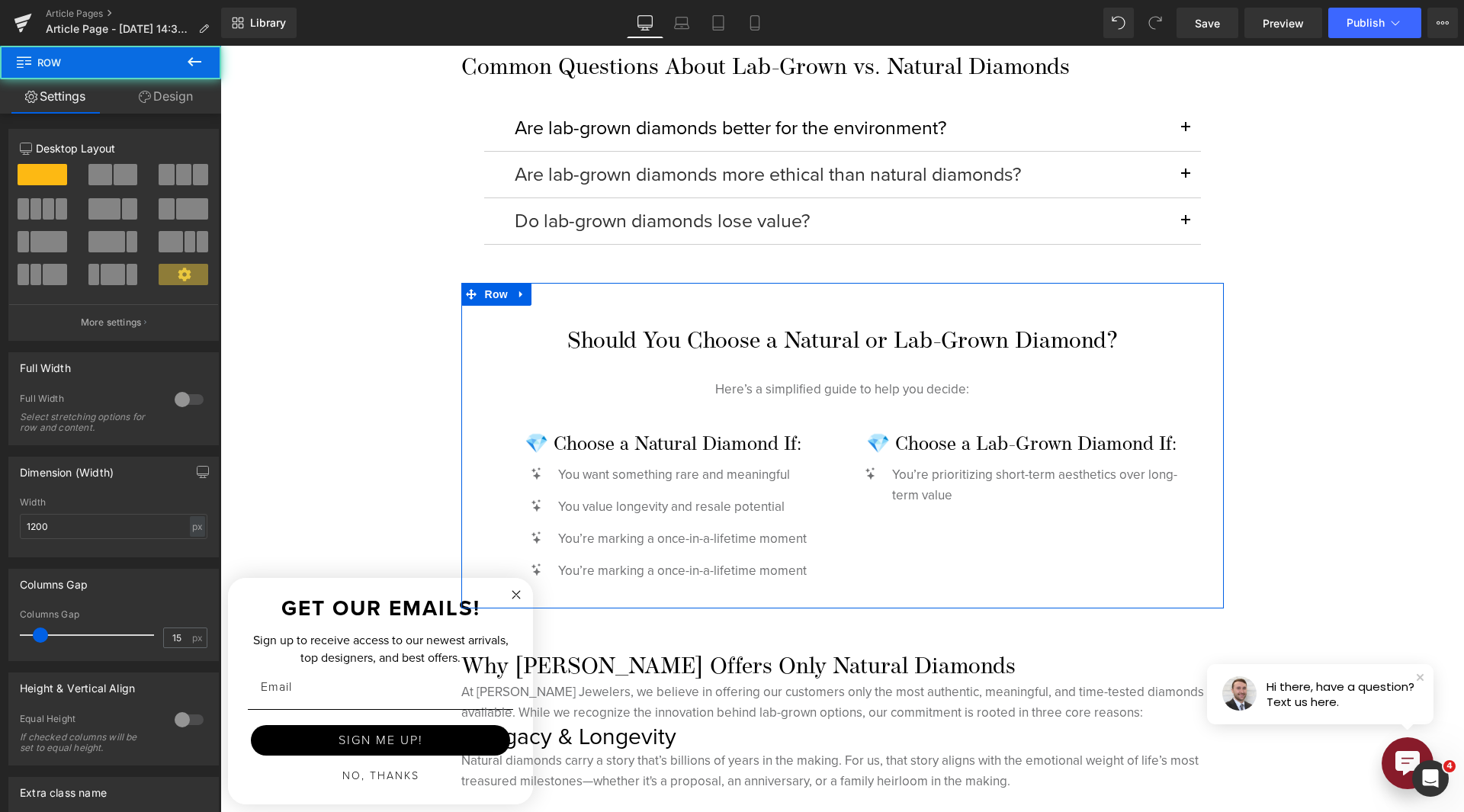
click at [152, 92] on link "Design" at bounding box center [166, 96] width 110 height 35
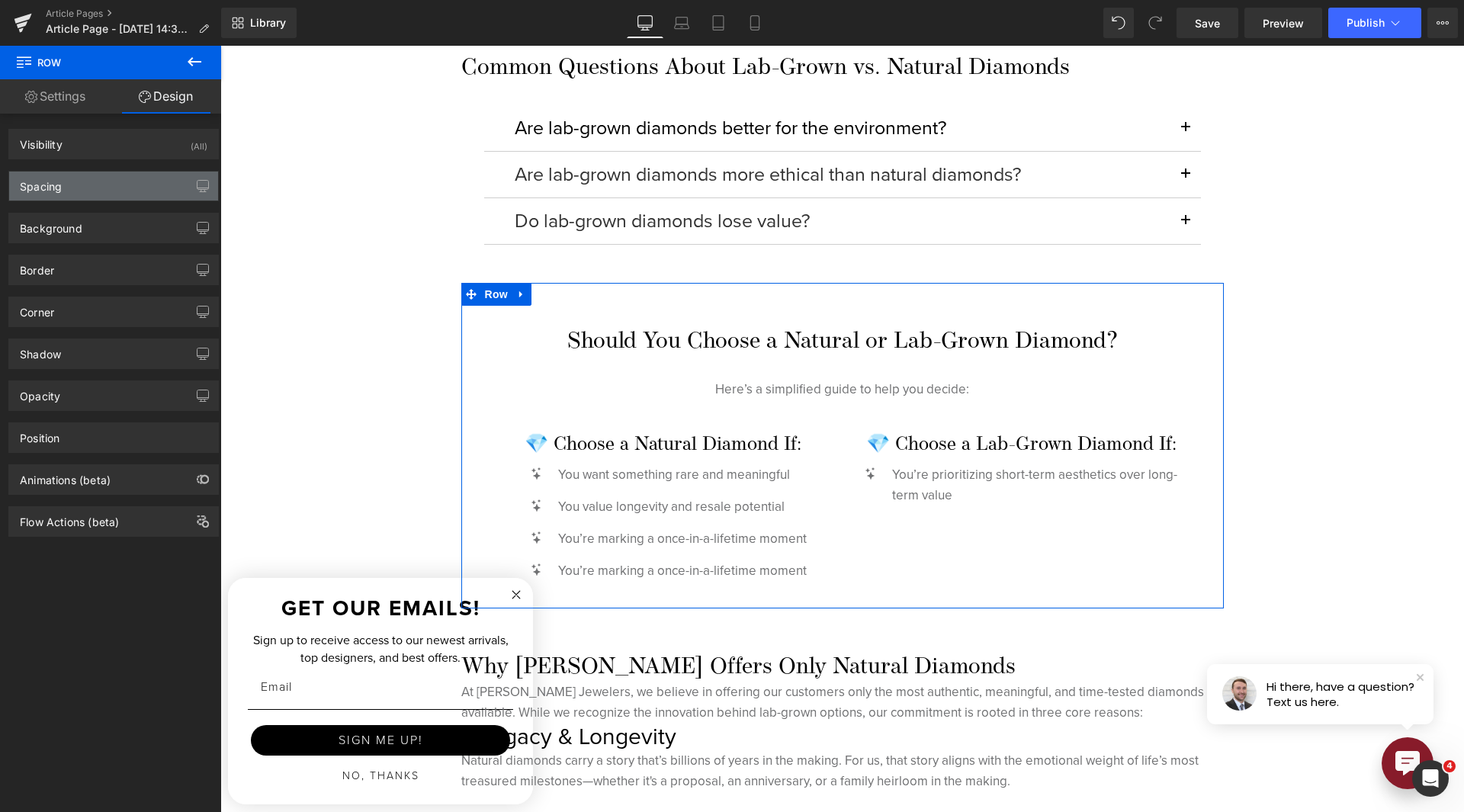
click at [130, 196] on div "Spacing" at bounding box center [113, 186] width 209 height 29
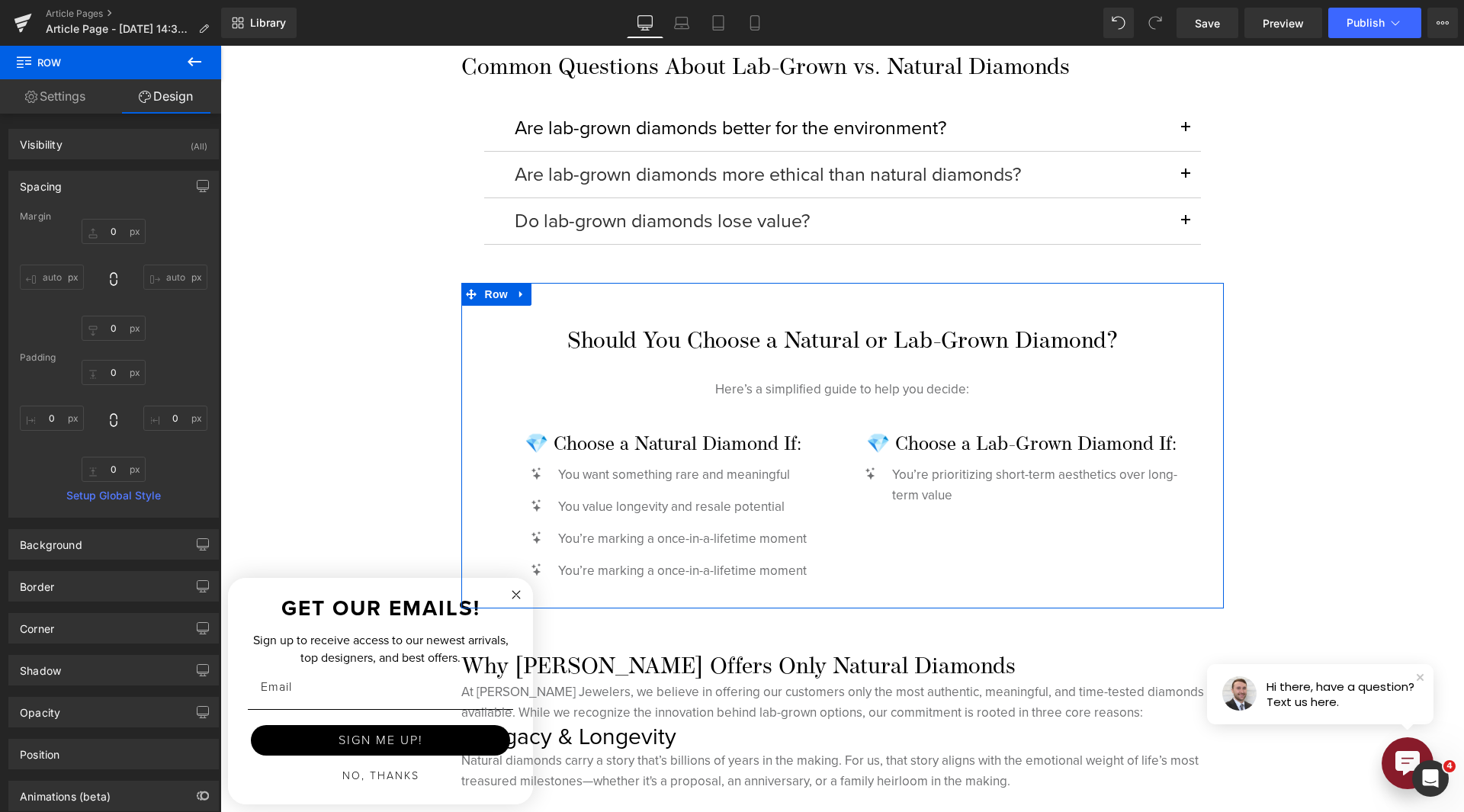
drag, startPoint x: 128, startPoint y: 175, endPoint x: 130, endPoint y: 201, distance: 26.1
click at [128, 178] on div "Spacing" at bounding box center [113, 186] width 209 height 29
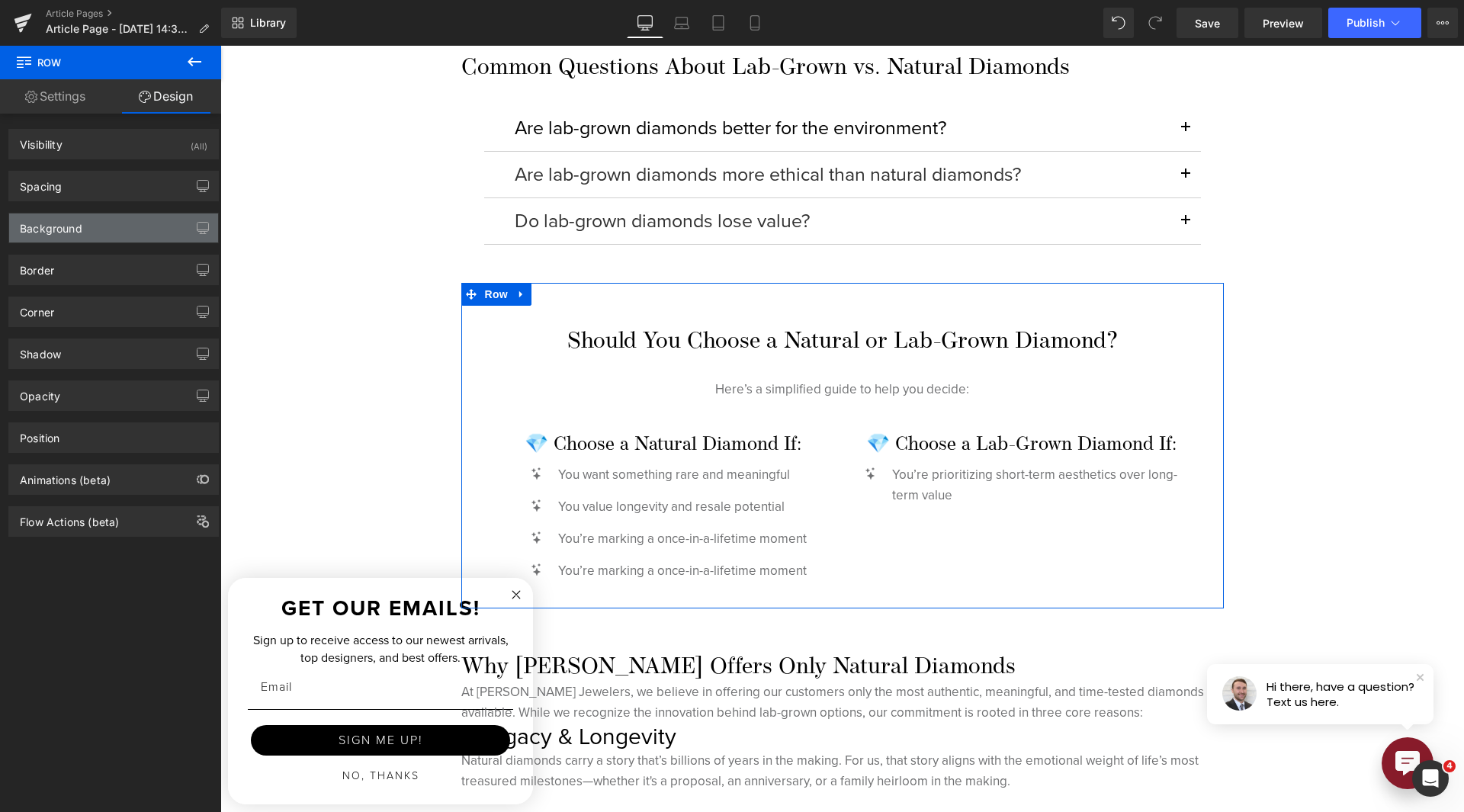
click at [137, 234] on div "Background" at bounding box center [113, 228] width 209 height 29
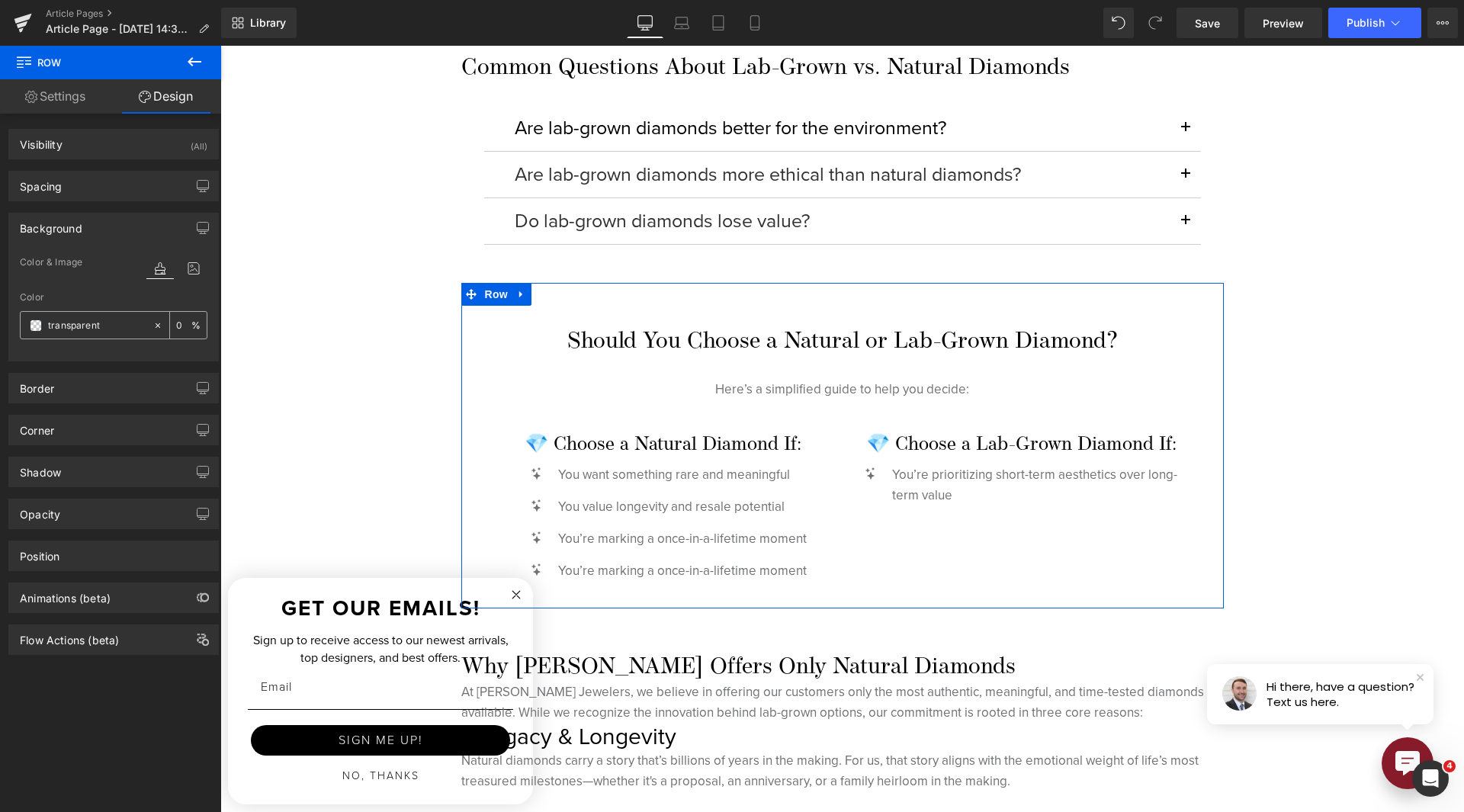
click at [33, 327] on span at bounding box center [36, 326] width 12 height 12
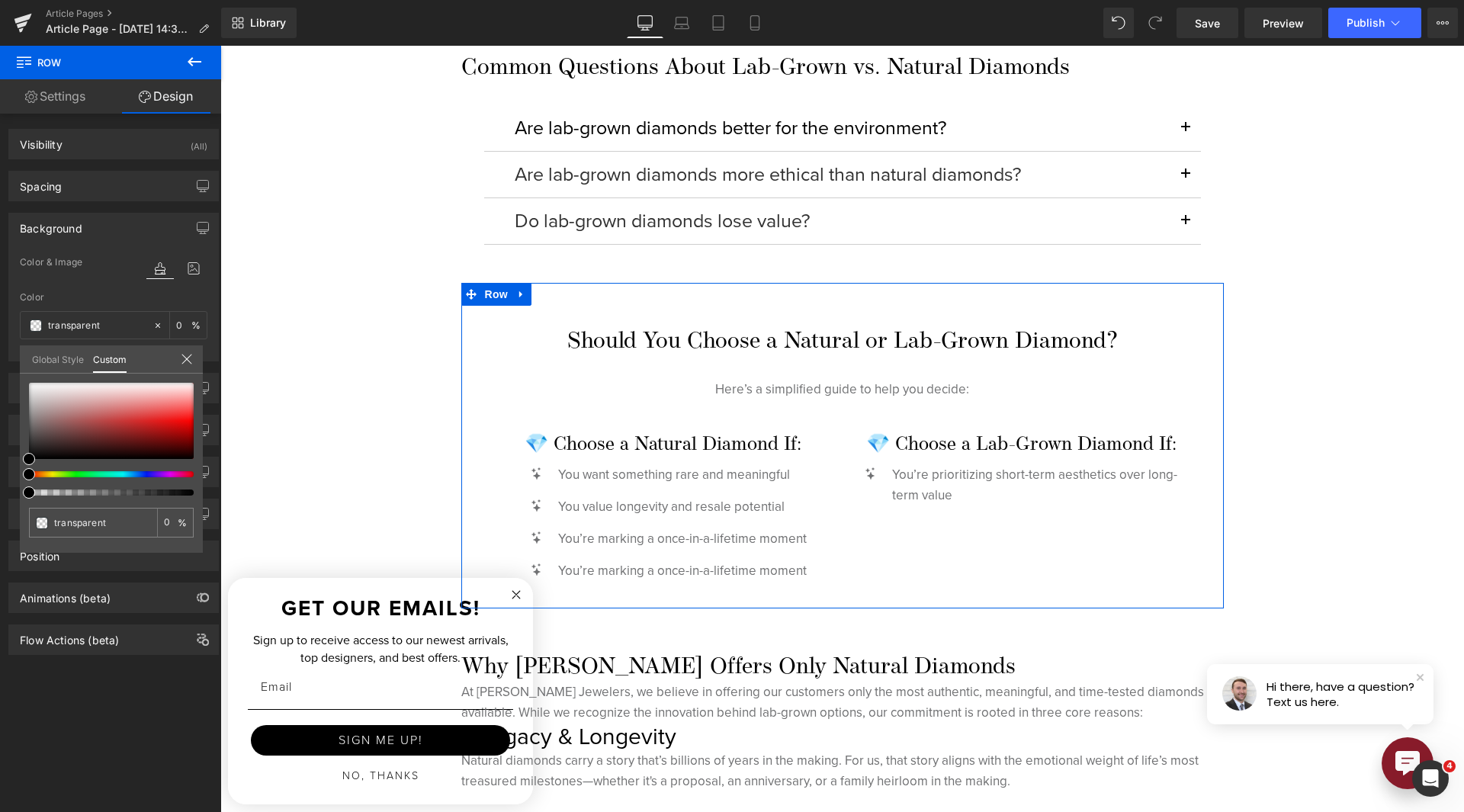
type input "#000000"
type input "100"
type input "#000000"
type input "100"
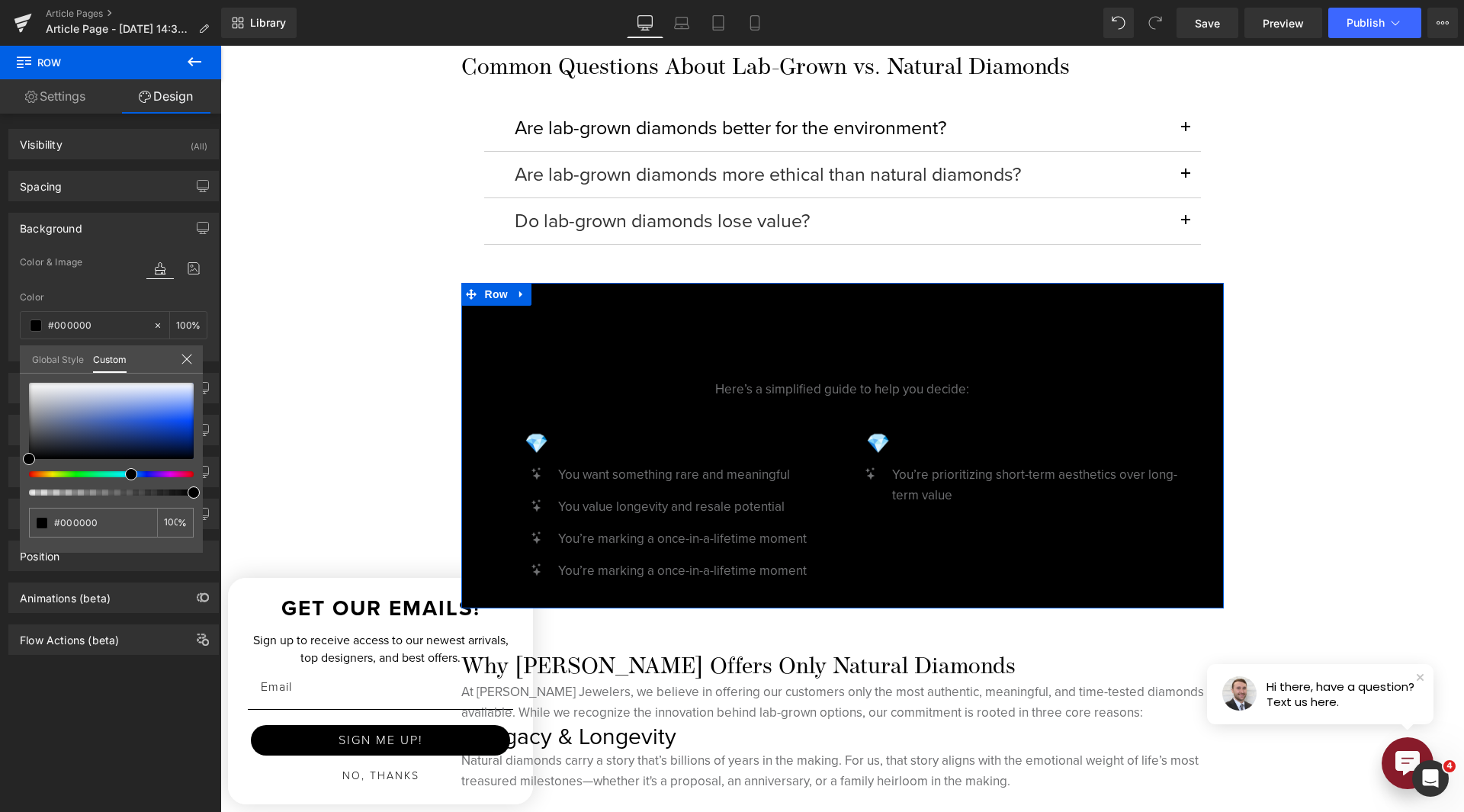
drag, startPoint x: 103, startPoint y: 475, endPoint x: 125, endPoint y: 477, distance: 22.1
click at [125, 477] on div at bounding box center [111, 439] width 165 height 113
type input "#161921"
type input "#181b24"
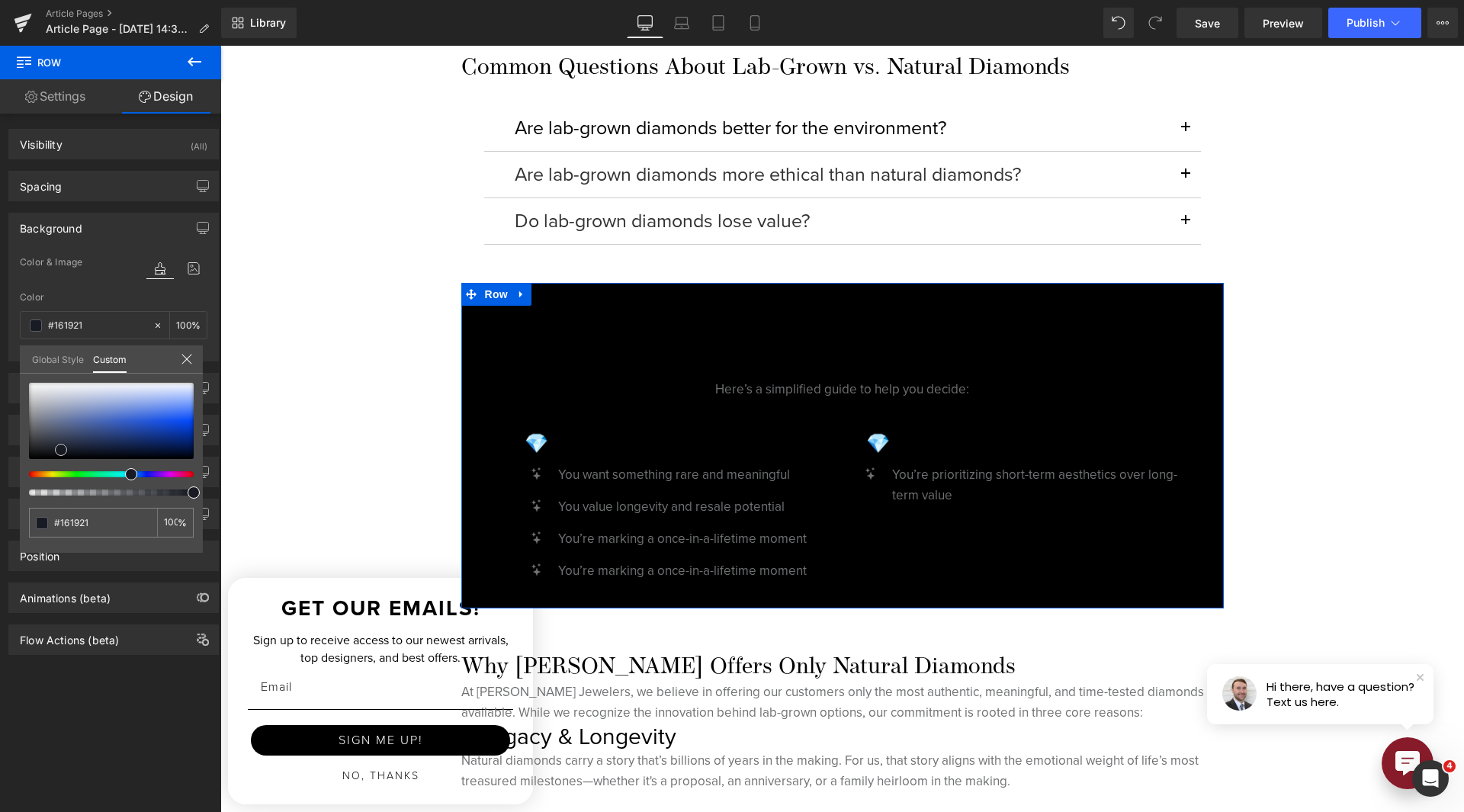
type input "#181b24"
type input "#1c2335"
type input "#1d2b4d"
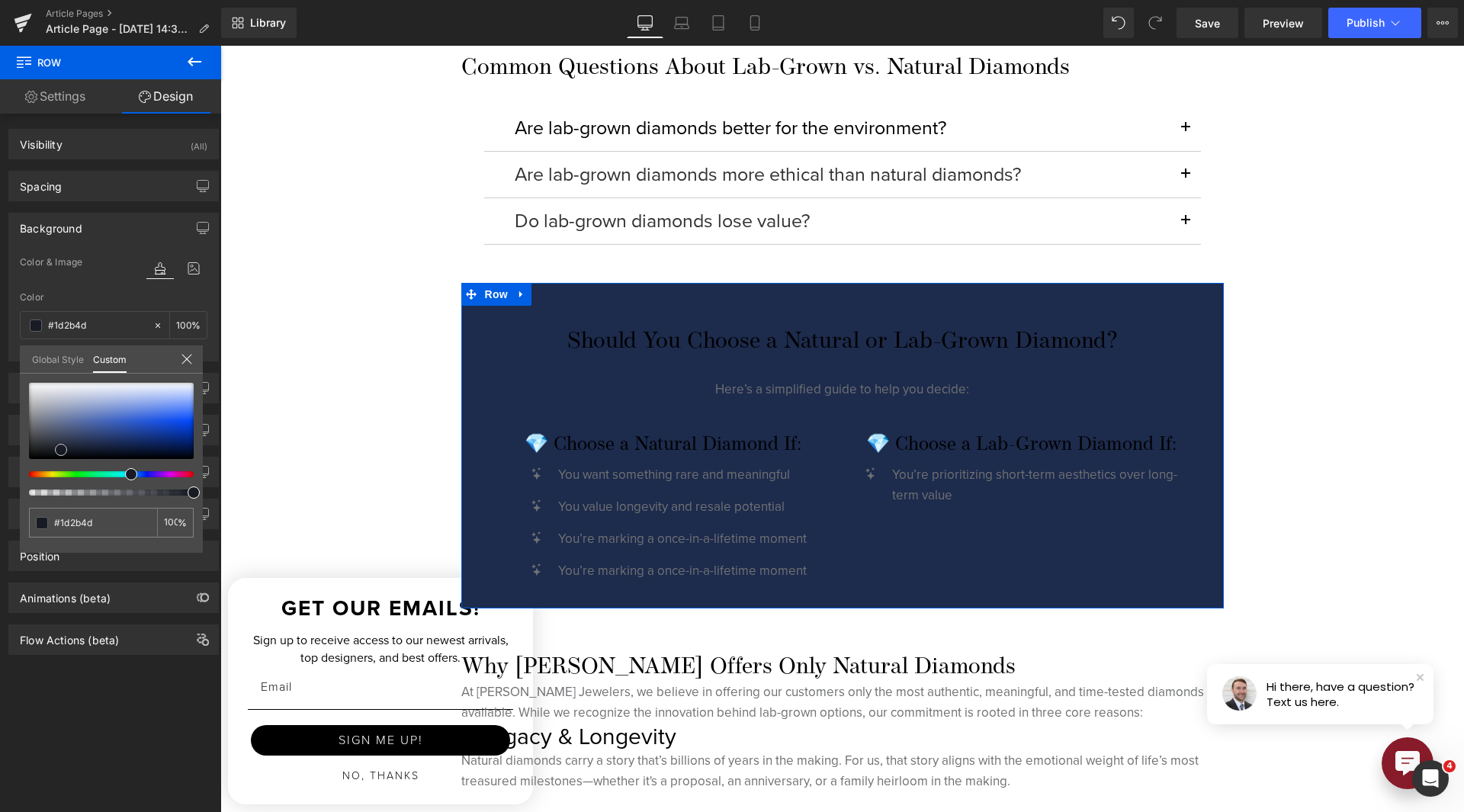
type input "#1b2c54"
type input "#1e356a"
type input "#2d5ac2"
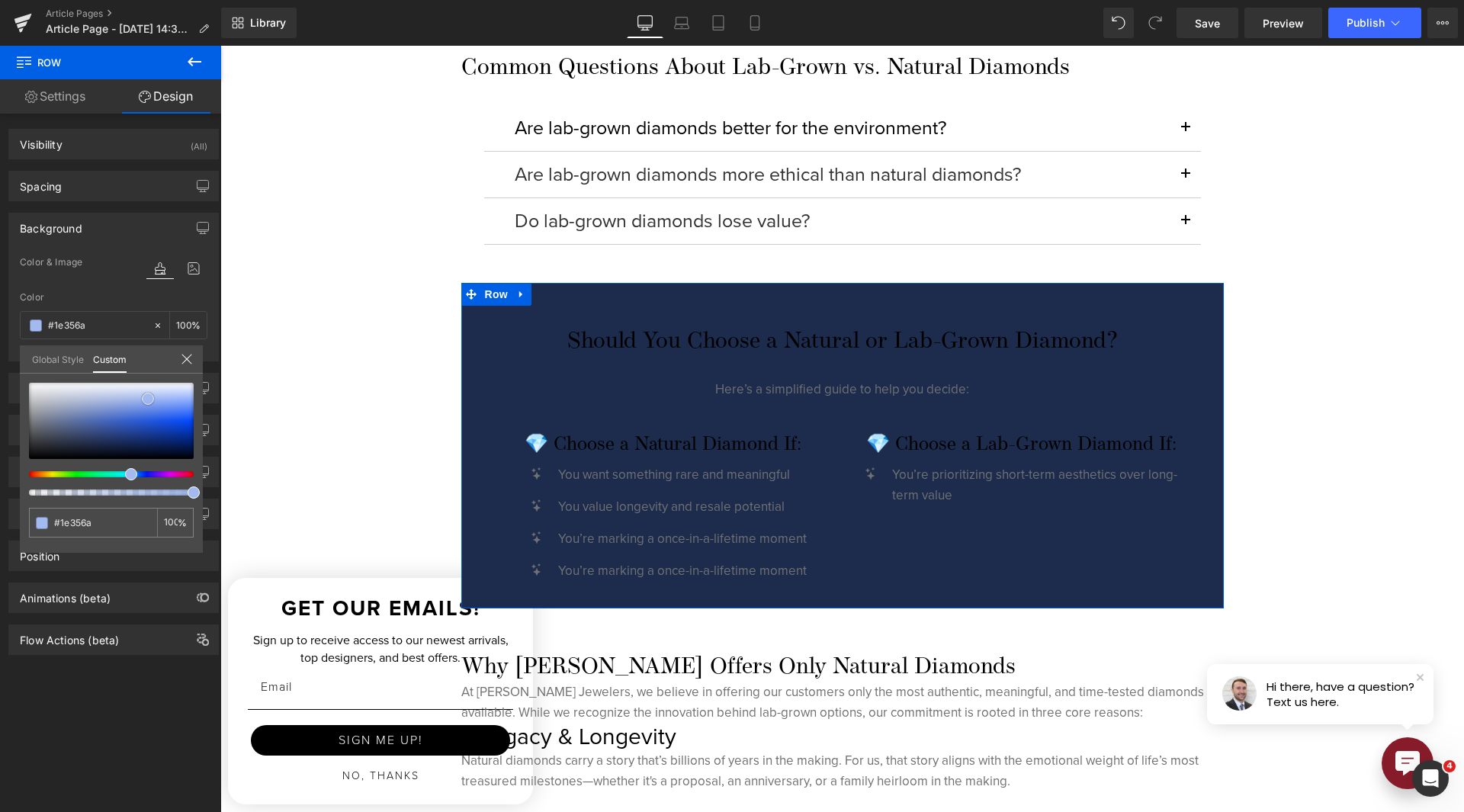
type input "#2d5ac2"
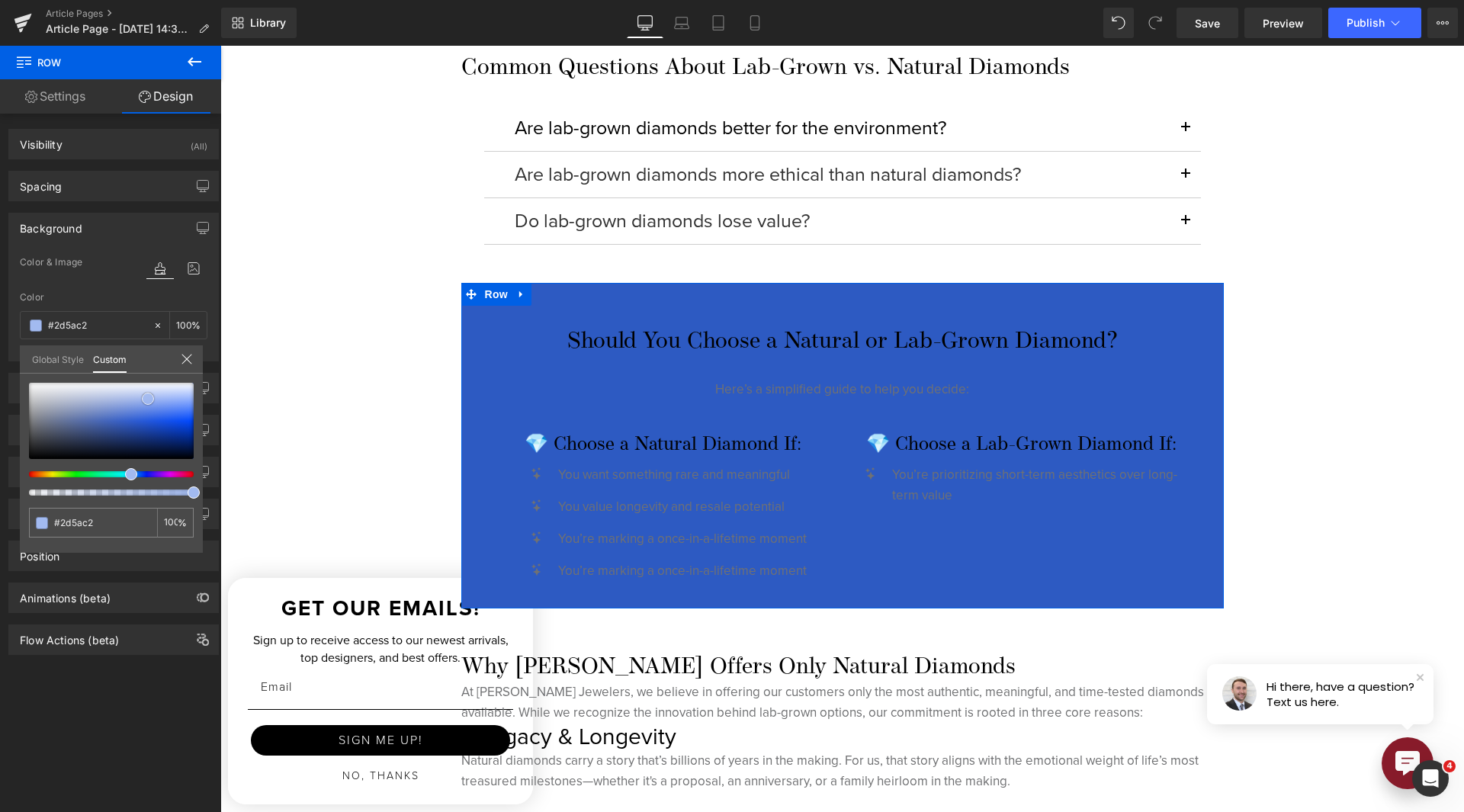
type input "#b3c6f3"
type input "#dfe7fa"
type input "#e4eafb"
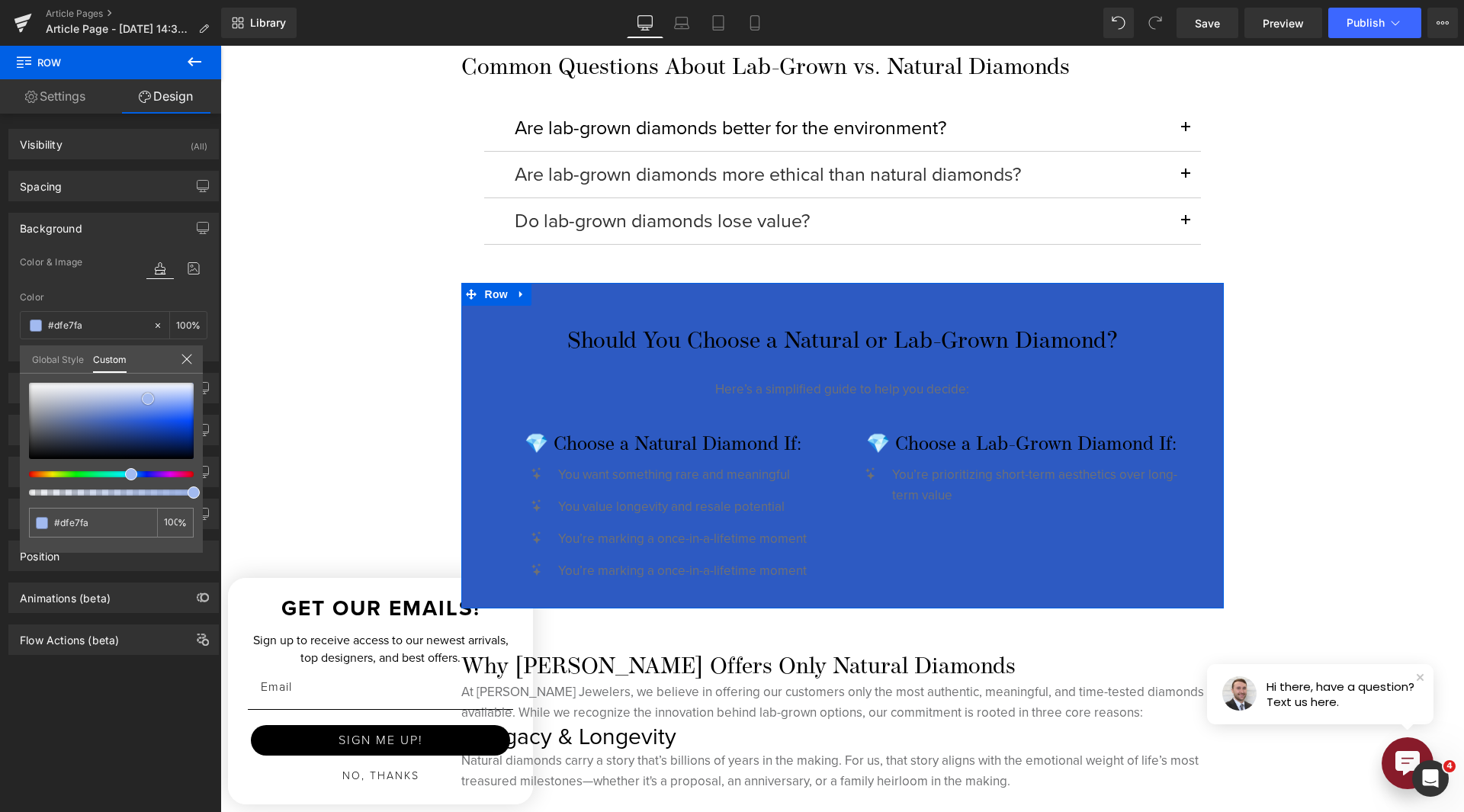
type input "#e4eafb"
type input "#edf1fc"
type input "#f6f8fd"
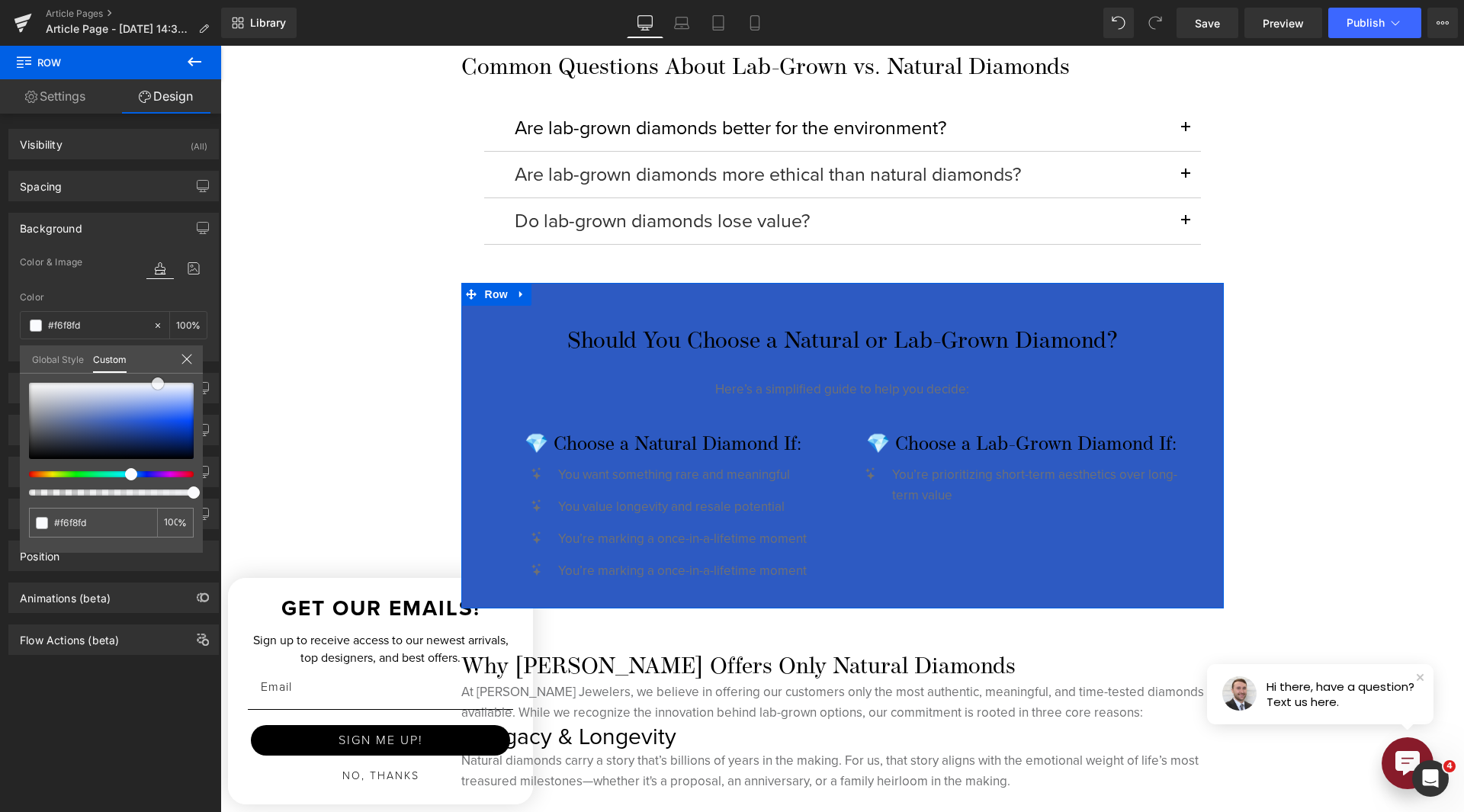
type input "#ffffff"
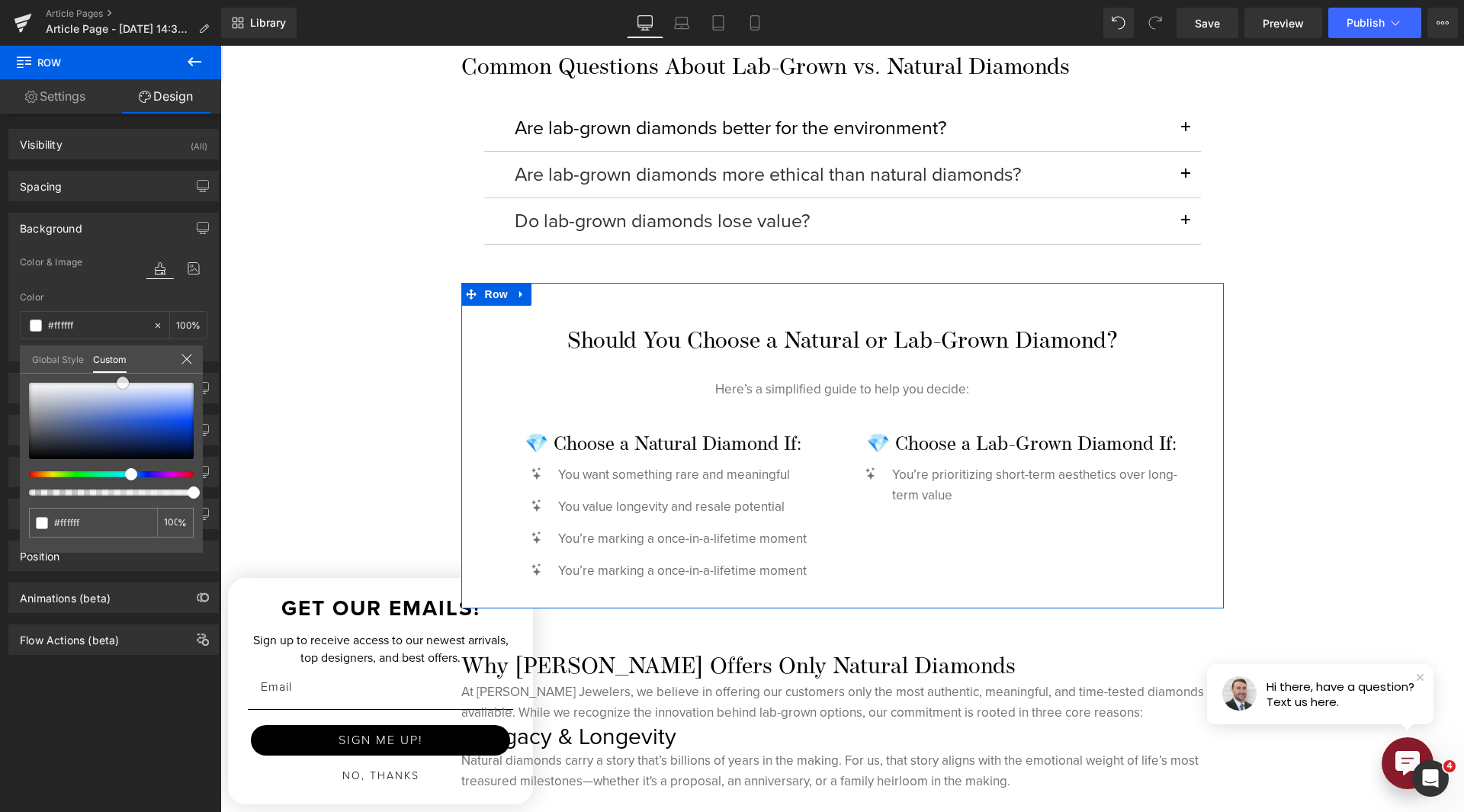
type input "#f8f9fb"
type input "#f3f6fb"
type input "#eff3fa"
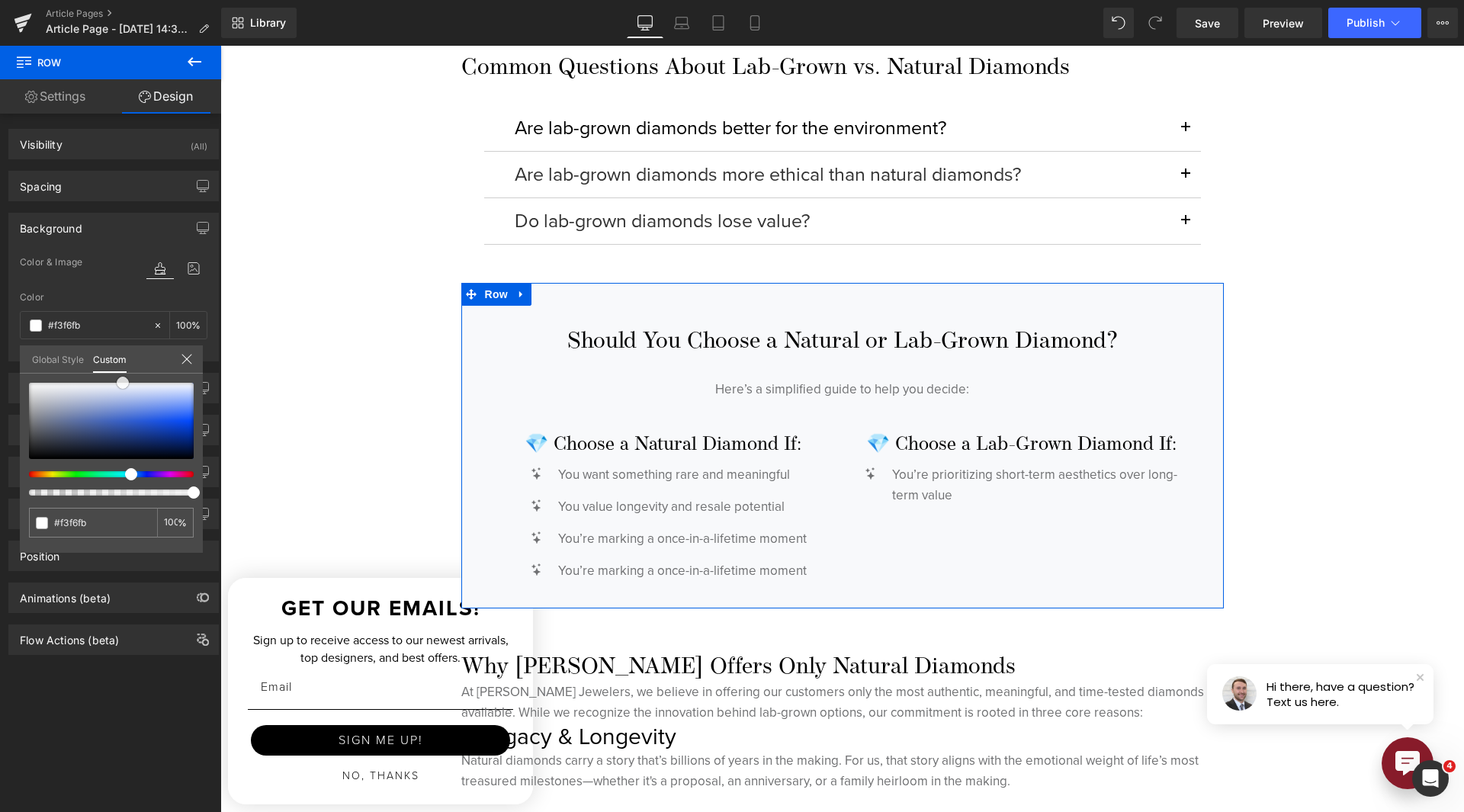
type input "#eff3fa"
type input "#ecf0f8"
type input "#e8edf7"
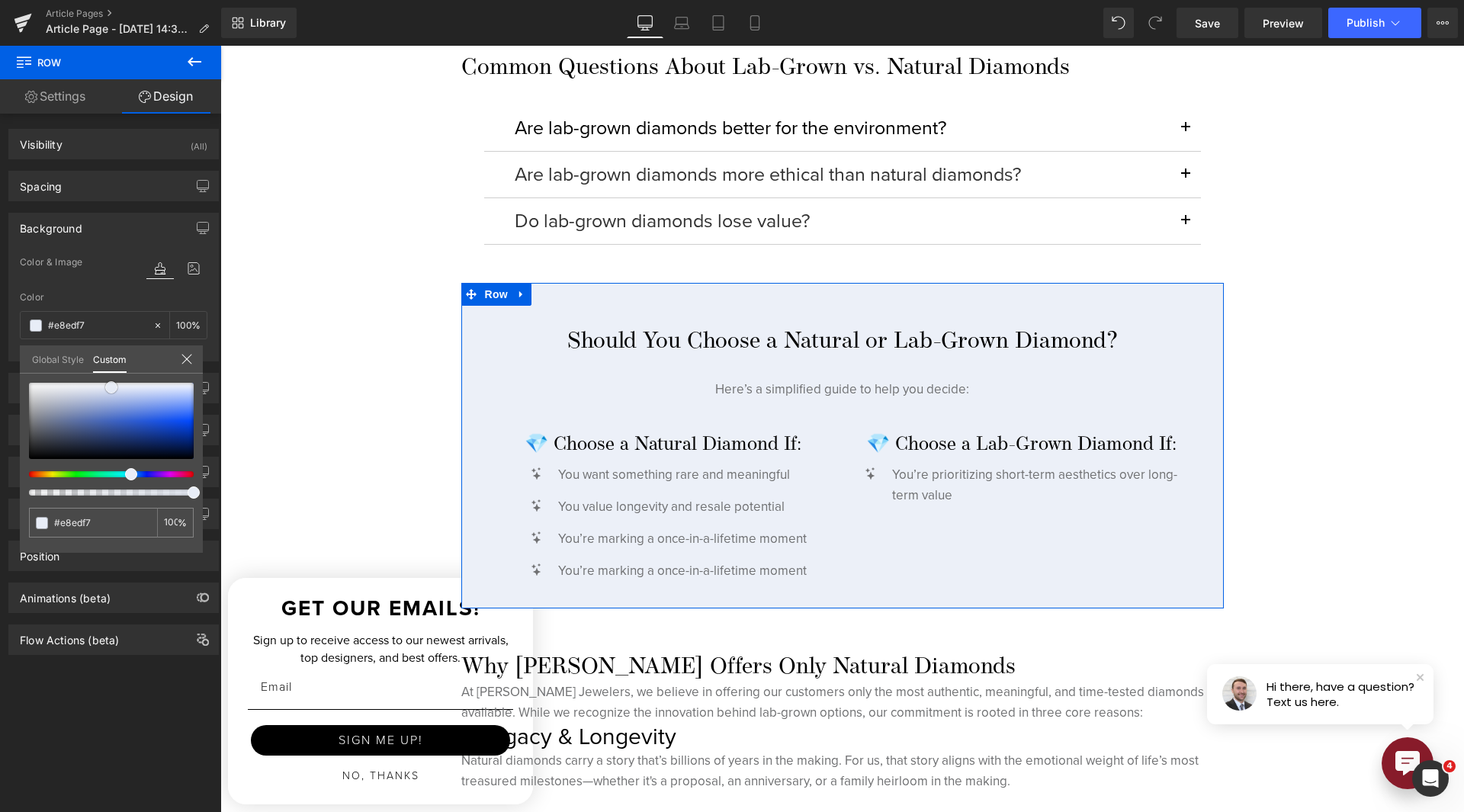
type input "#ecf0f8"
type input "#e4eaf5"
type input "#e0e7f4"
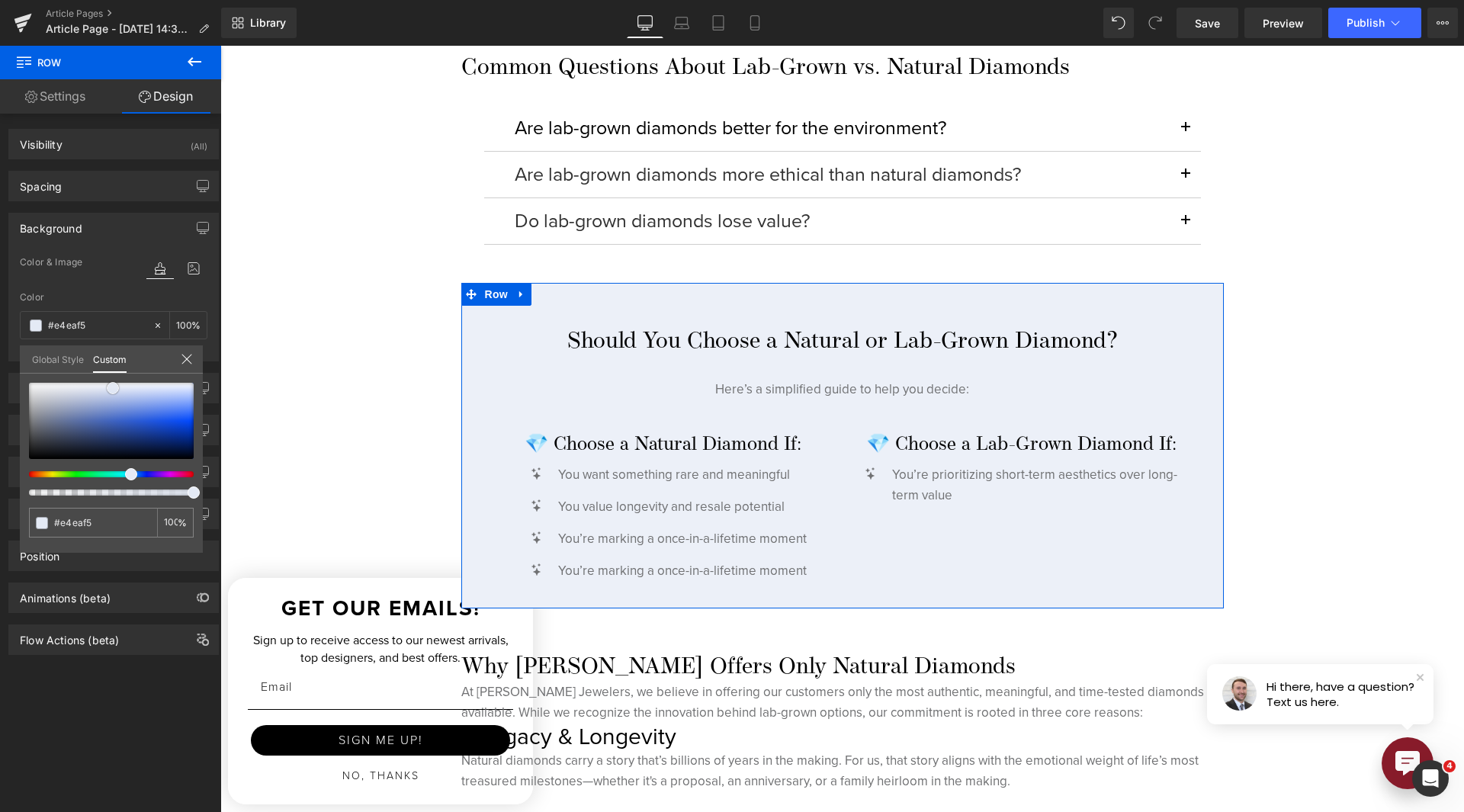
type input "#e0e7f4"
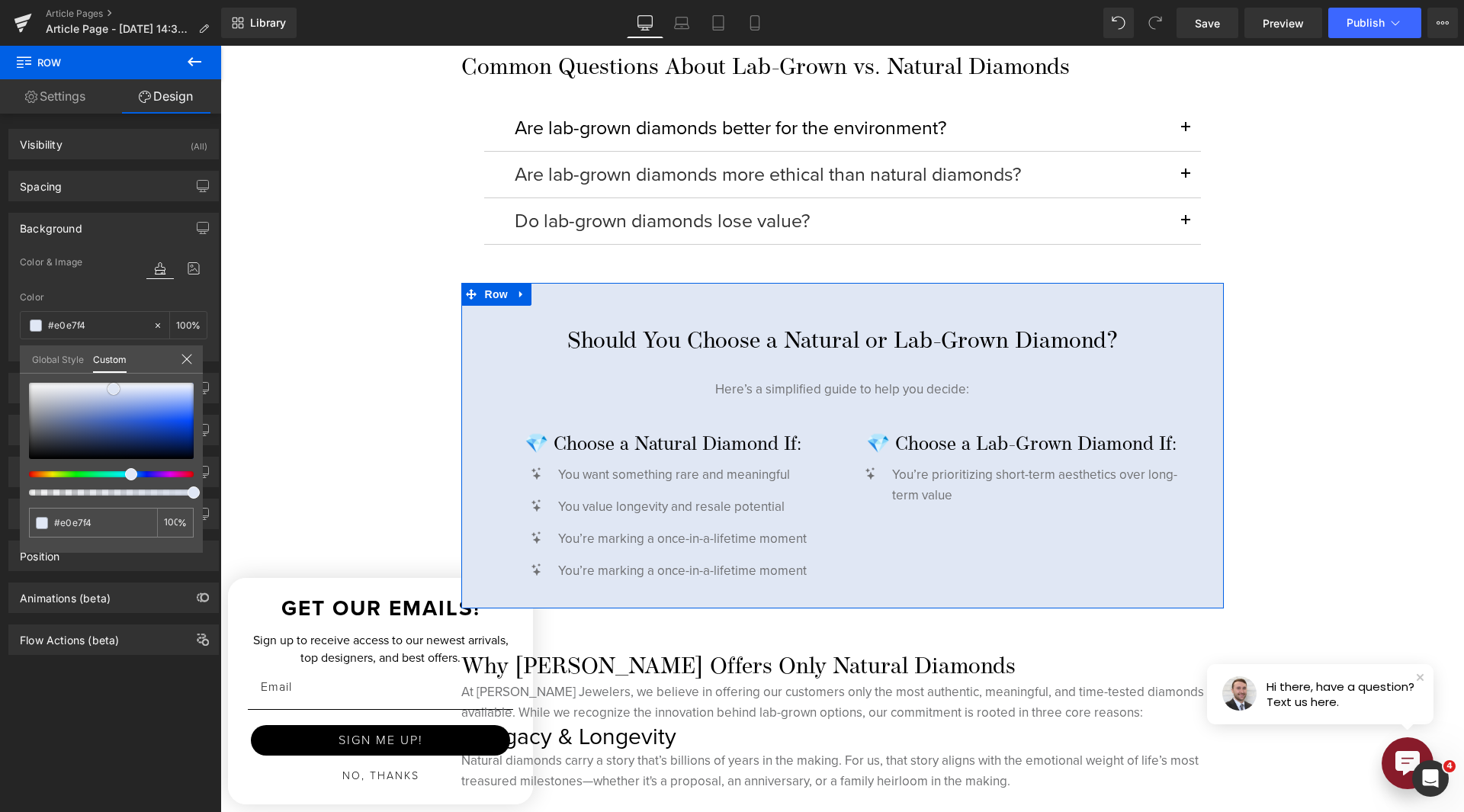
type input "#e0e7f5"
type input "#dfe7f5"
type input "#dbe5f4"
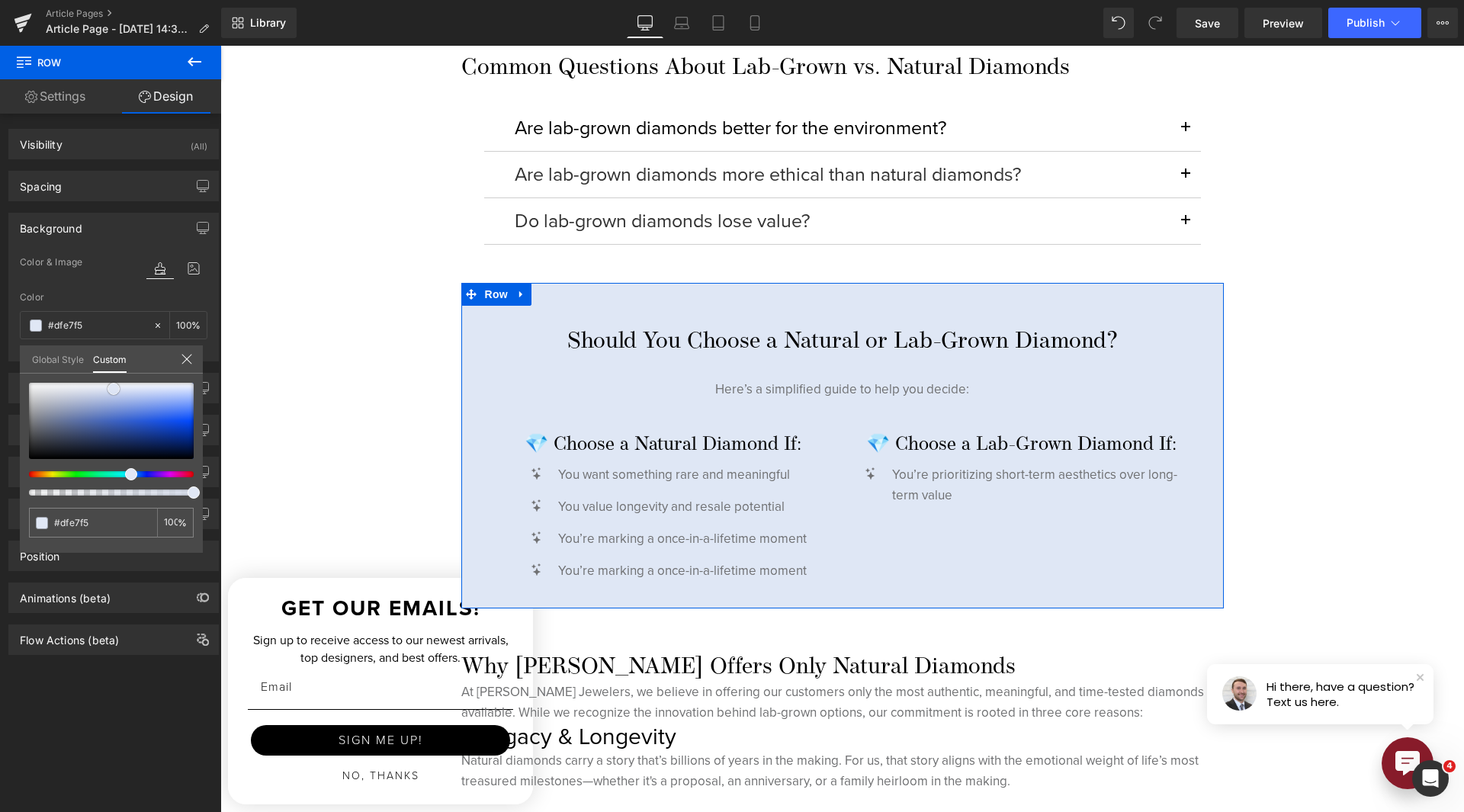
type input "#dbe5f4"
type input "#dfe8f5"
type input "#e3ebf6"
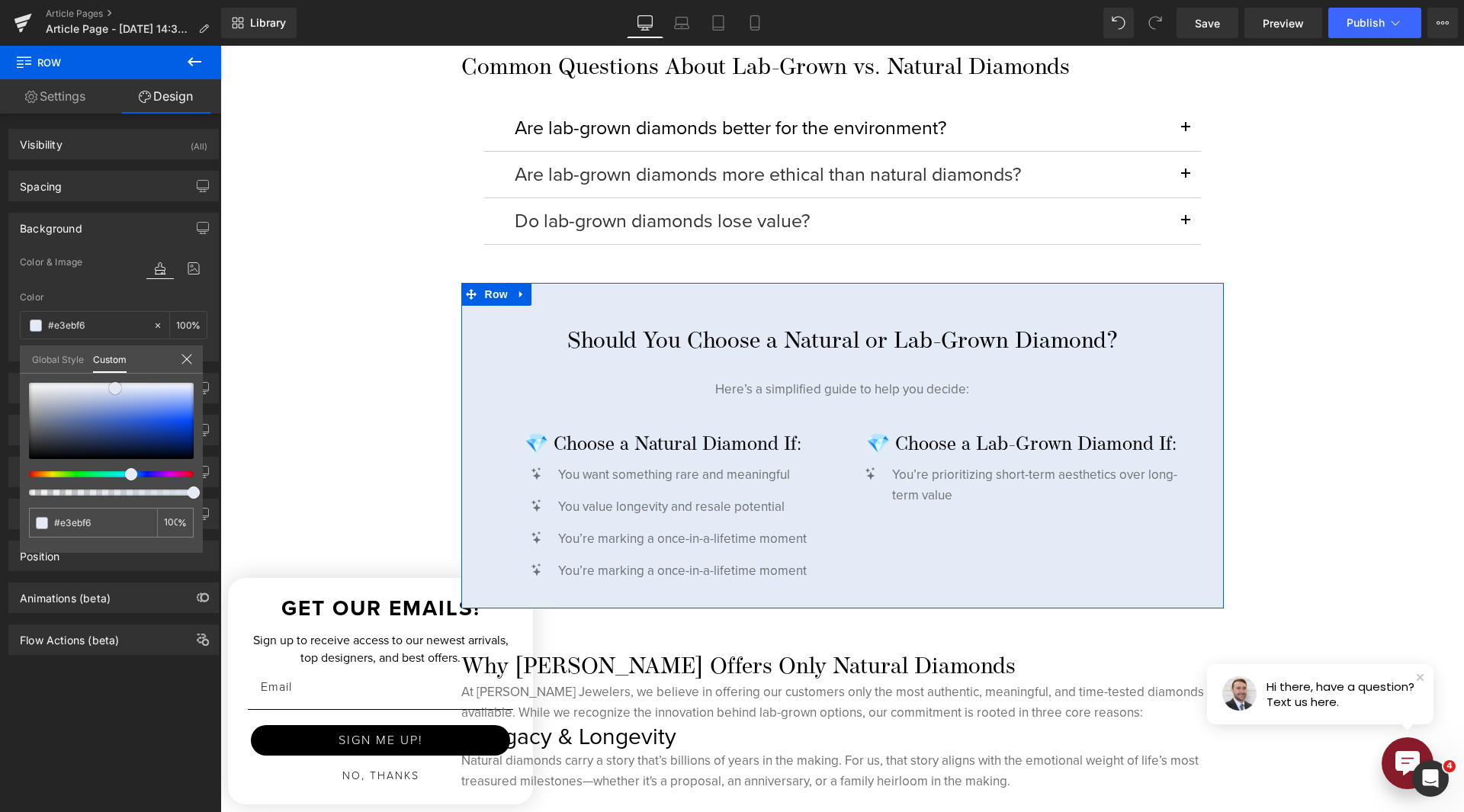
type input "#e8edf7"
type input "#e7ecf8"
type input "#ebeff9"
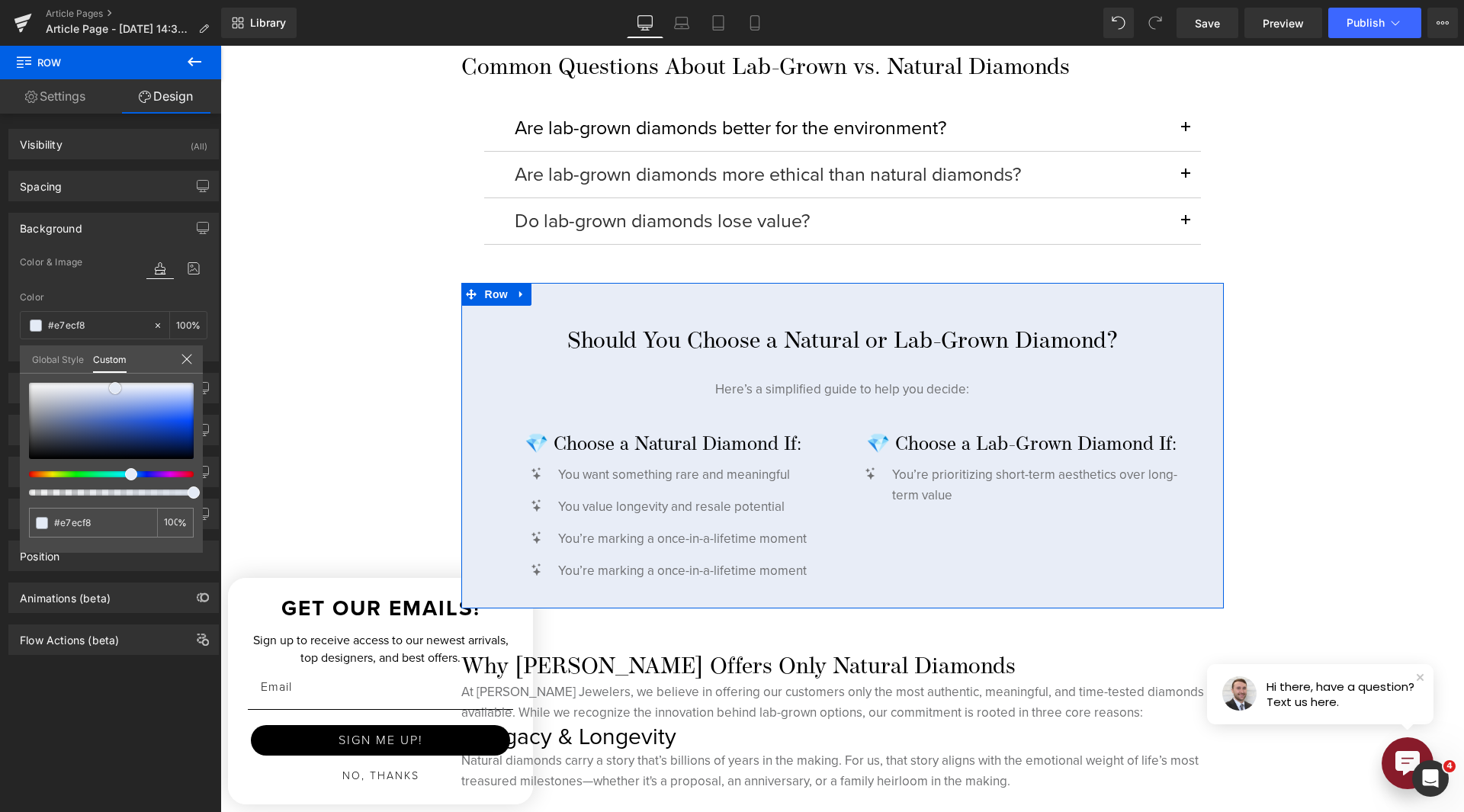
type input "#ebeff9"
type input "#eff2fa"
type input "#f3f5fb"
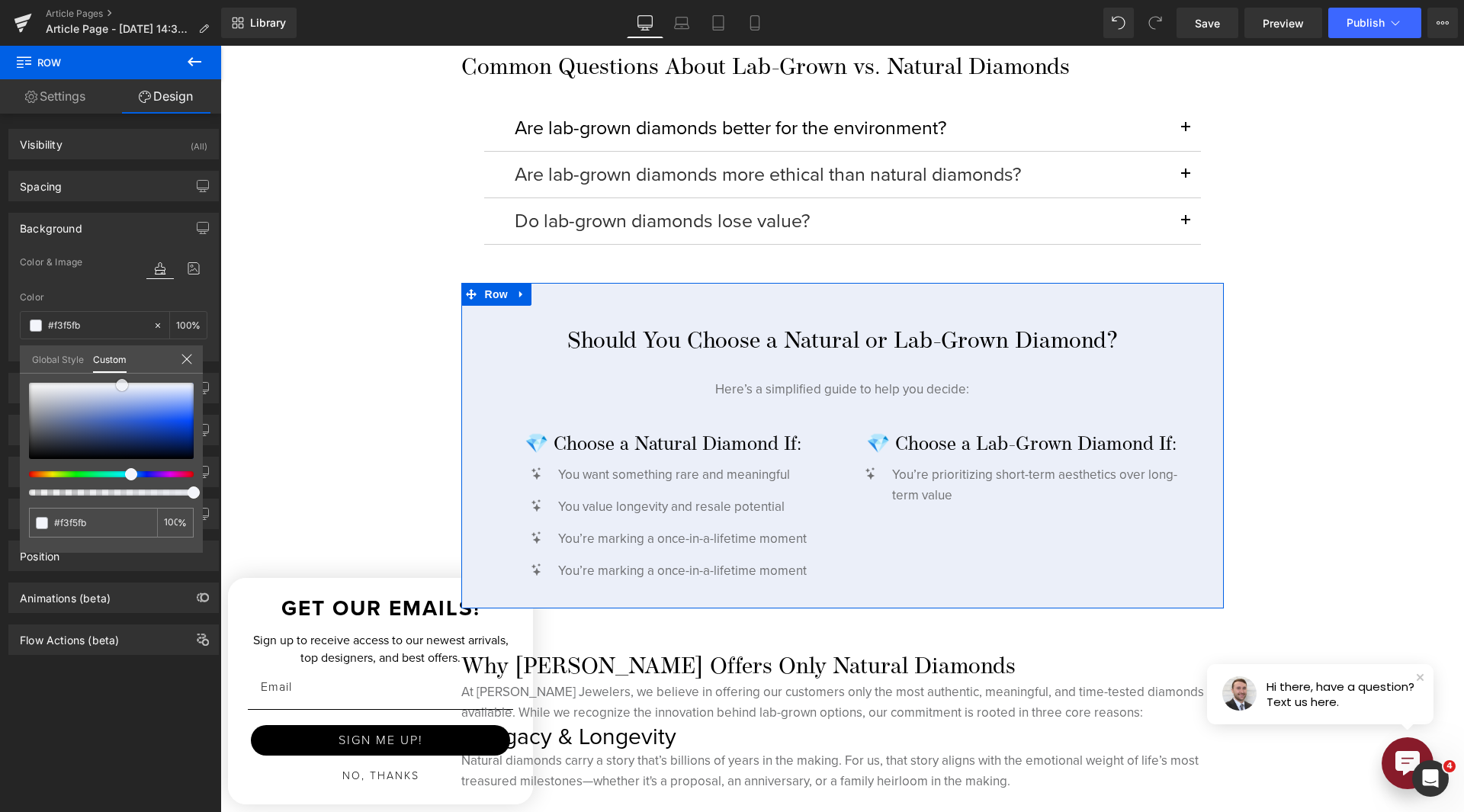
type input "#f7f8fc"
type input "#fbfbfd"
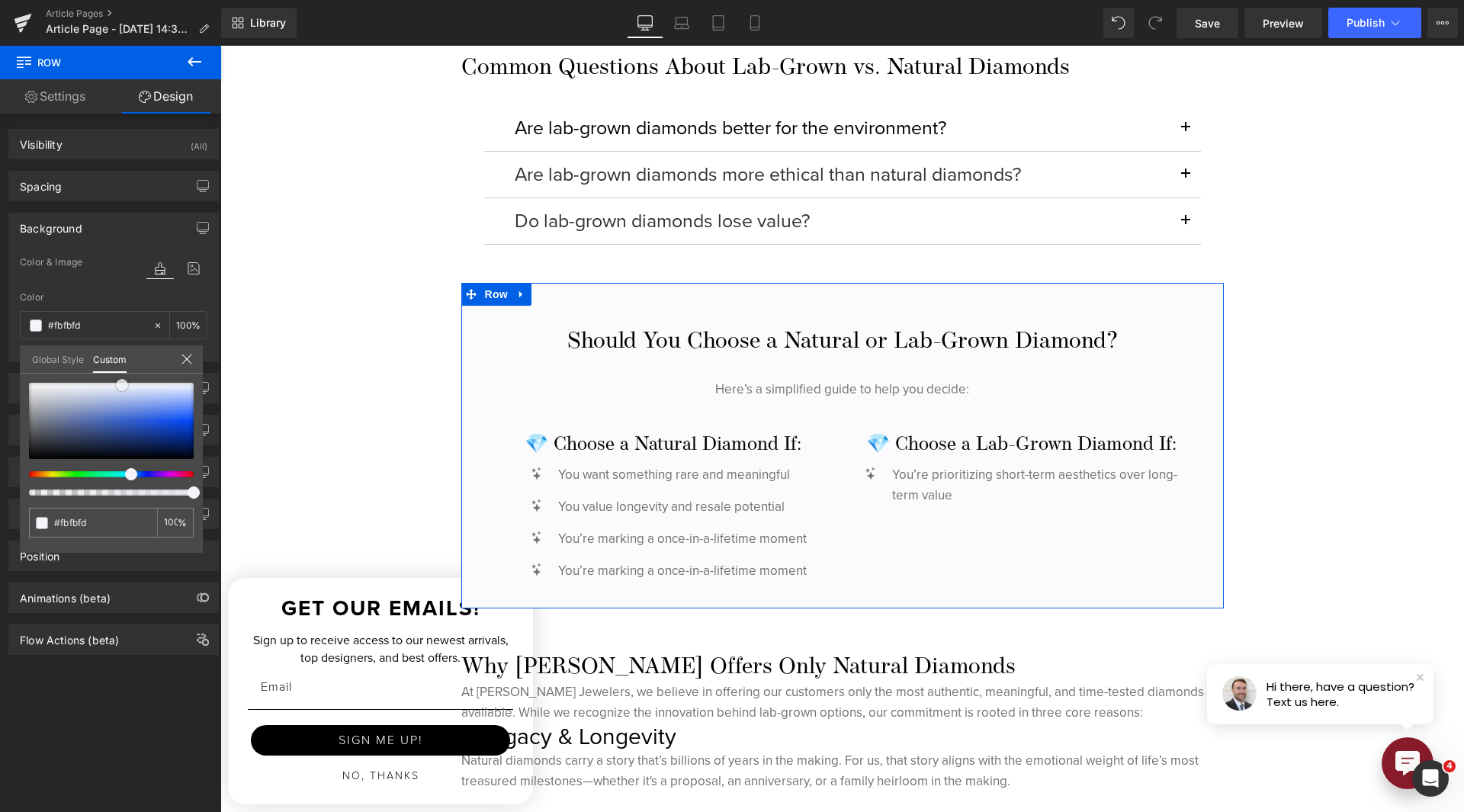
type input "#ffffff"
drag, startPoint x: 61, startPoint y: 451, endPoint x: 126, endPoint y: 383, distance: 94.1
click at [126, 383] on div at bounding box center [111, 421] width 165 height 77
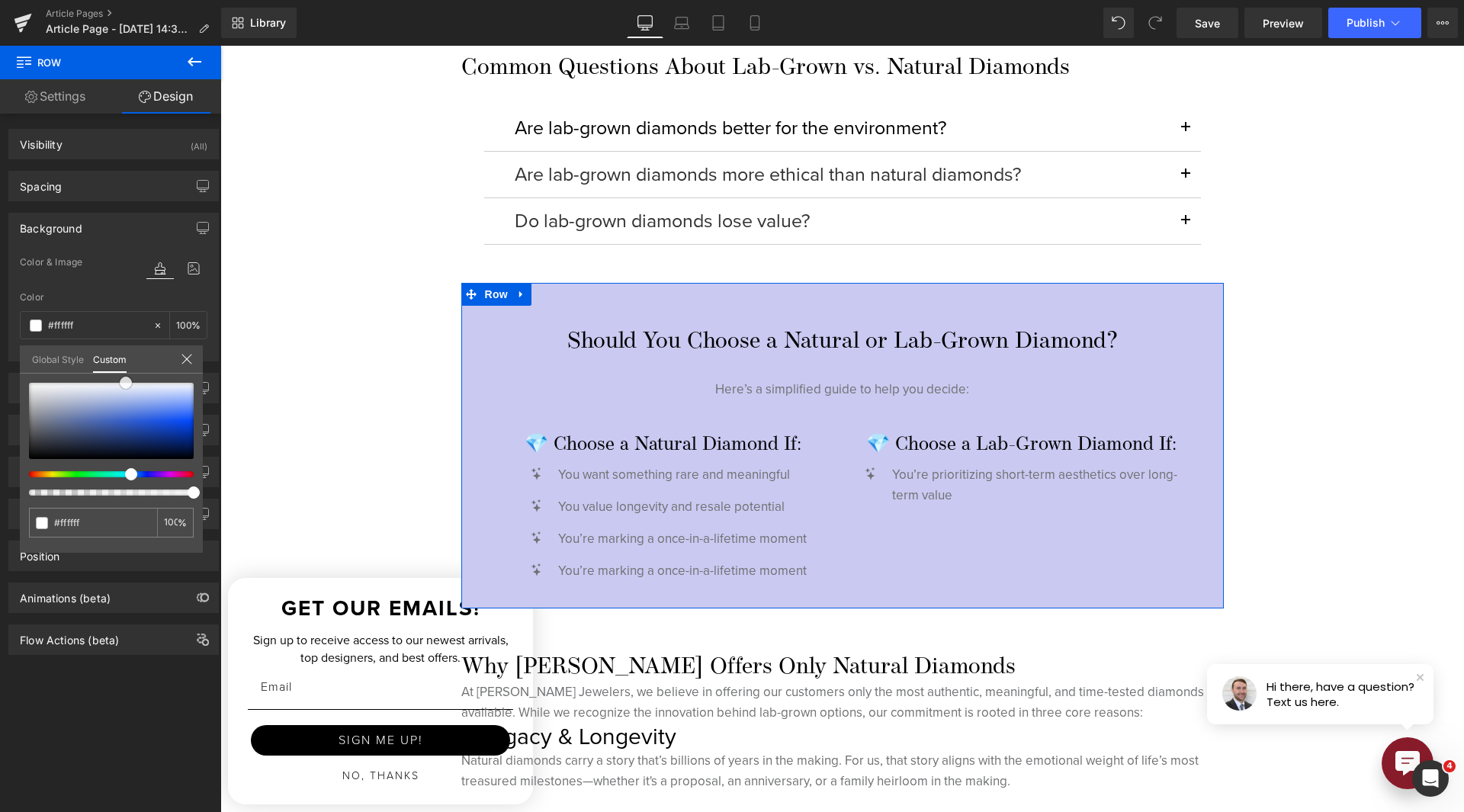
type input "#c9c9f1"
type input "#cecef2"
type input "#d2d2f3"
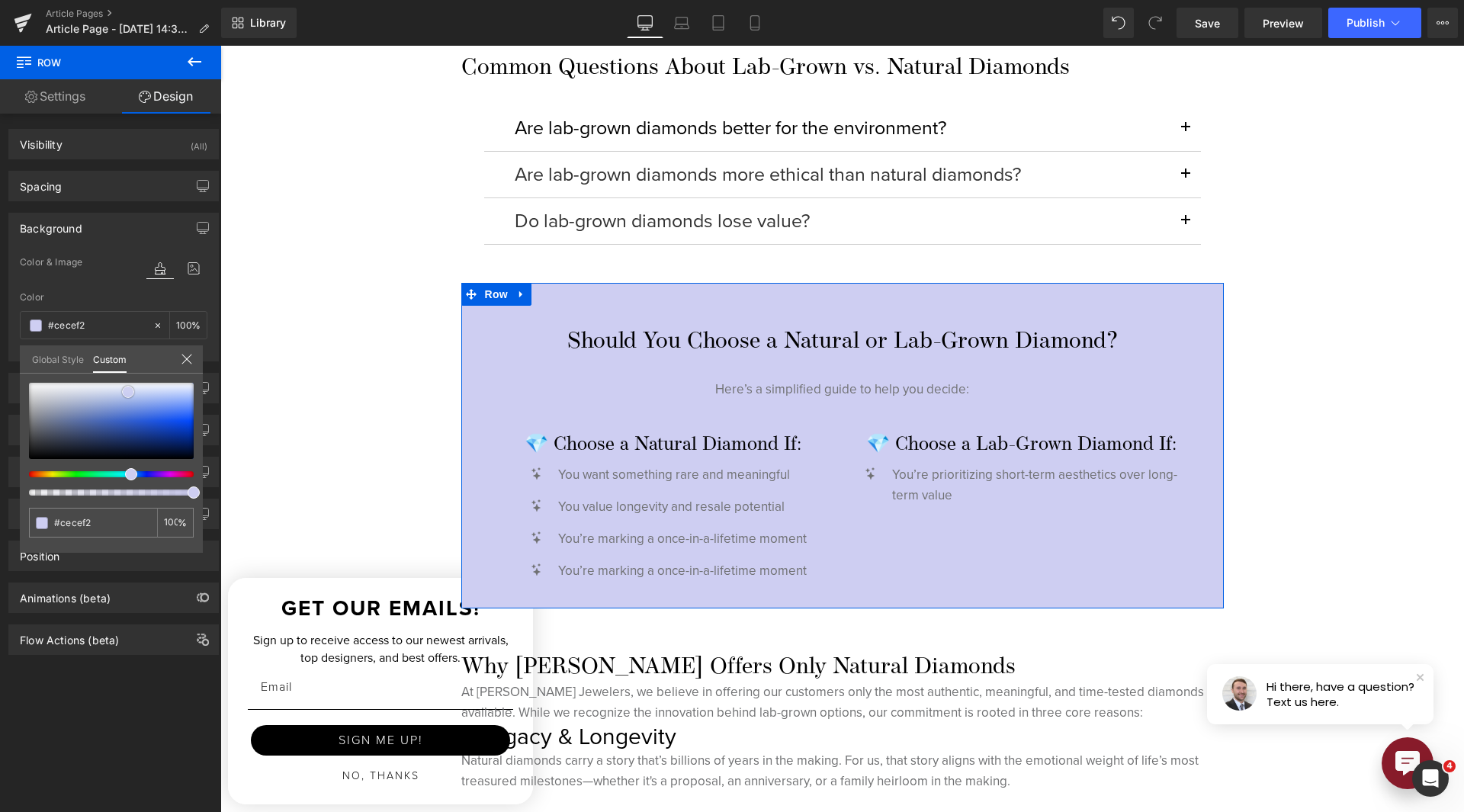
type input "#d2d2f3"
type input "#e6e6f8"
type input "#f7f7fc"
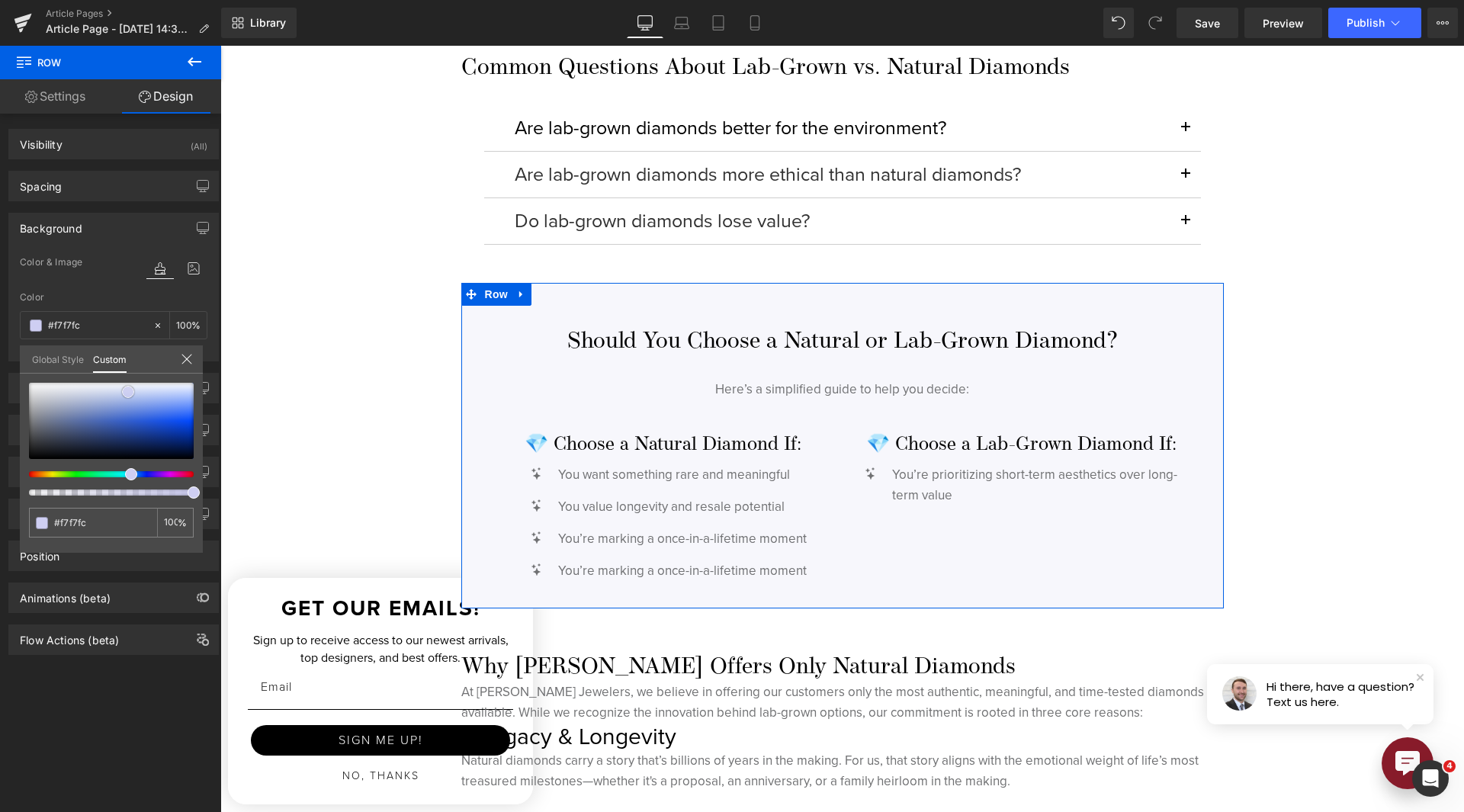
type input "#ffffff"
type input "#fbfbfd"
type input "#f8f8fb"
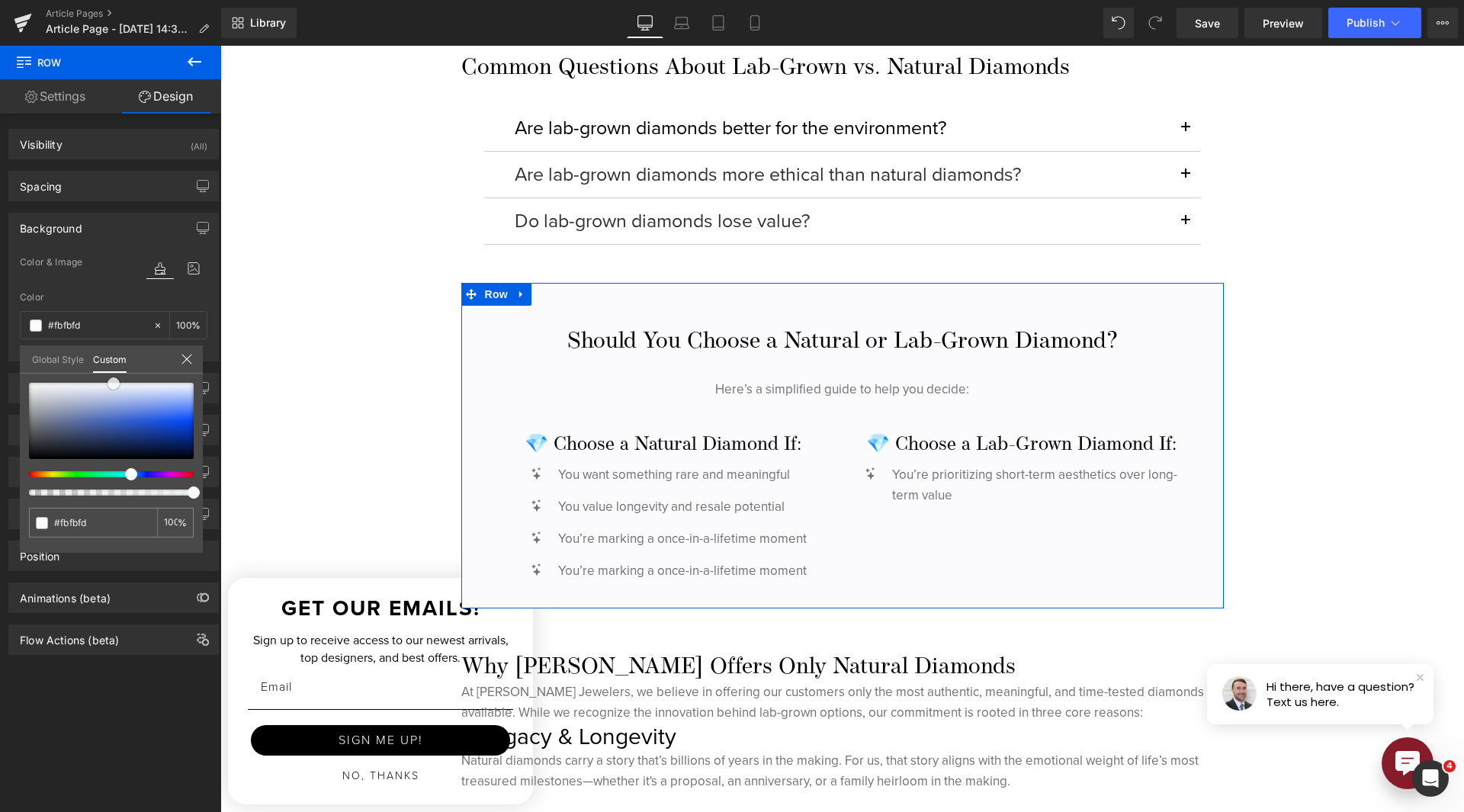
type input "#f8f8fb"
type input "#efeff9"
type input "#f0f0f9"
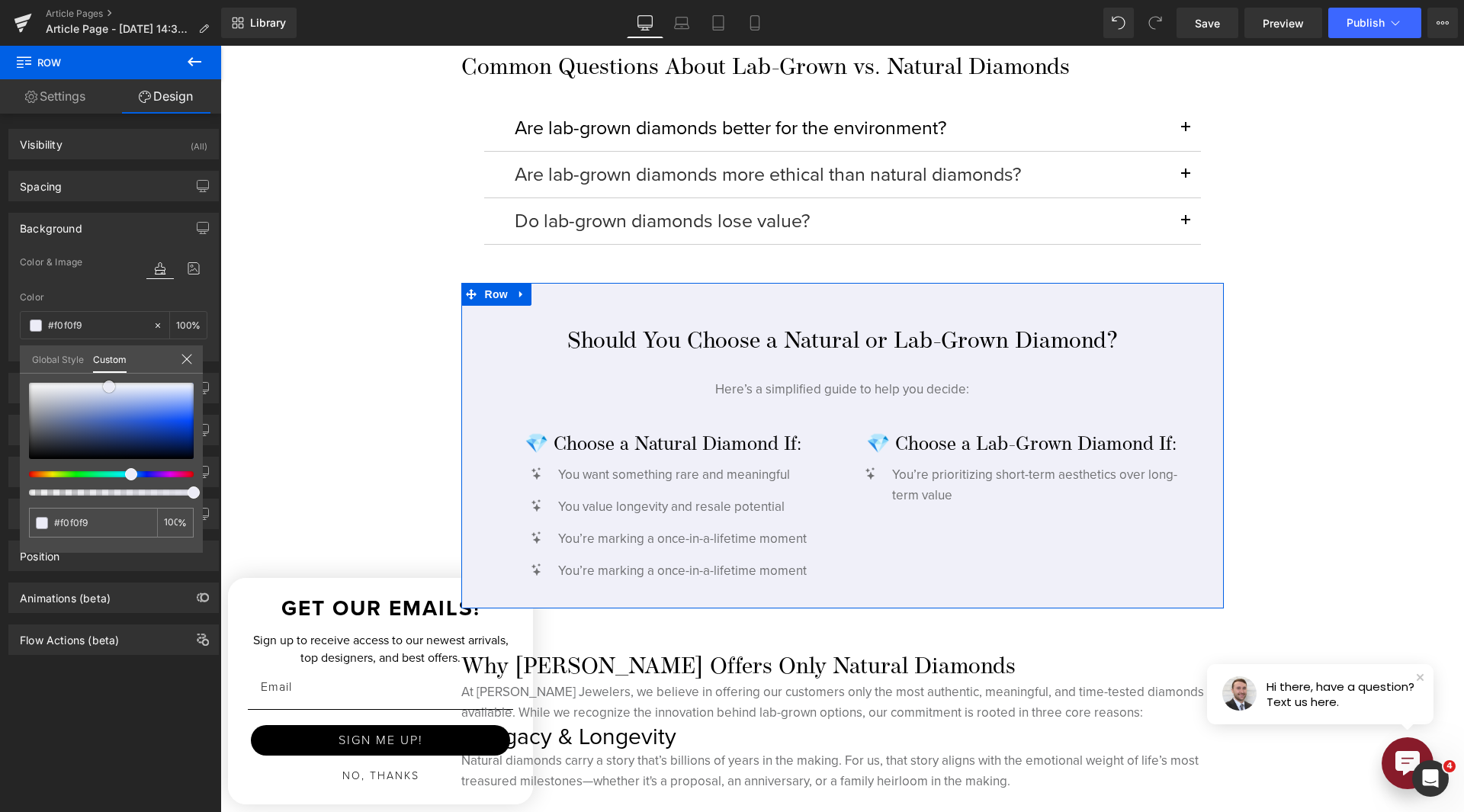
type input "#ececf8"
type input "#f0f0f9"
type input "#f3f3fa"
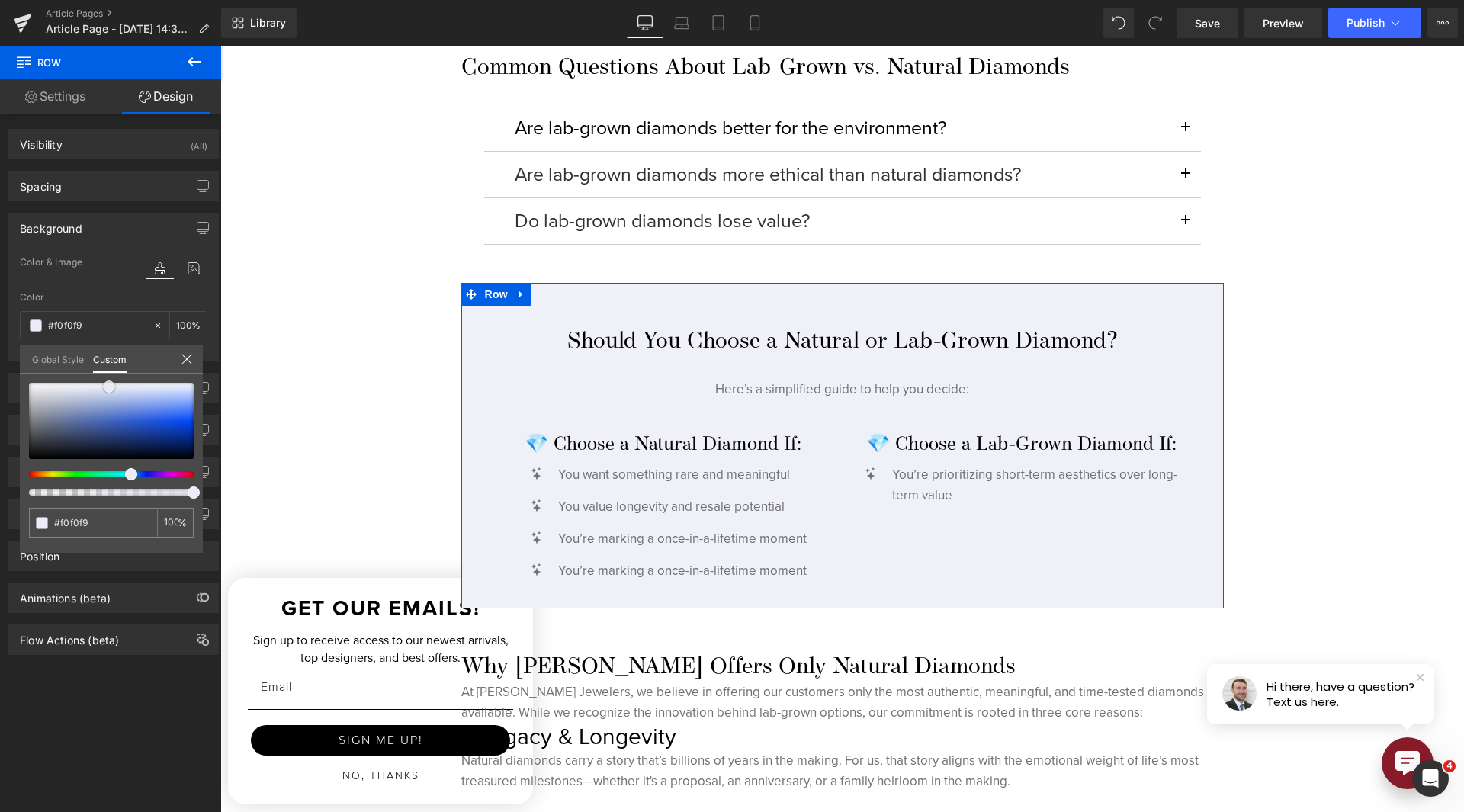
type input "#f3f3fa"
type input "#fbfbfd"
type input "#ffffff"
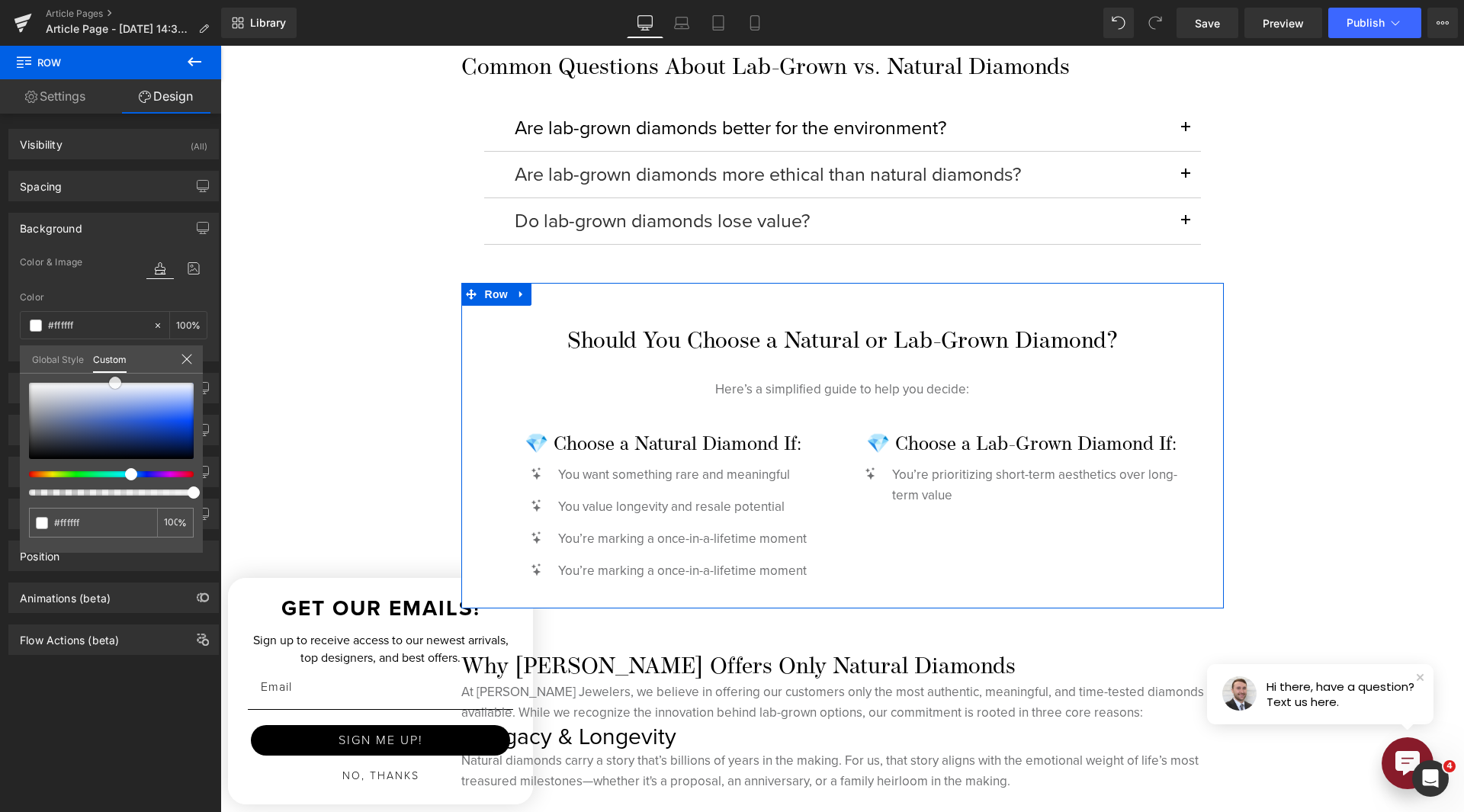
type input "#f8f8fb"
type input "#efeff9"
type input "#e7e7f7"
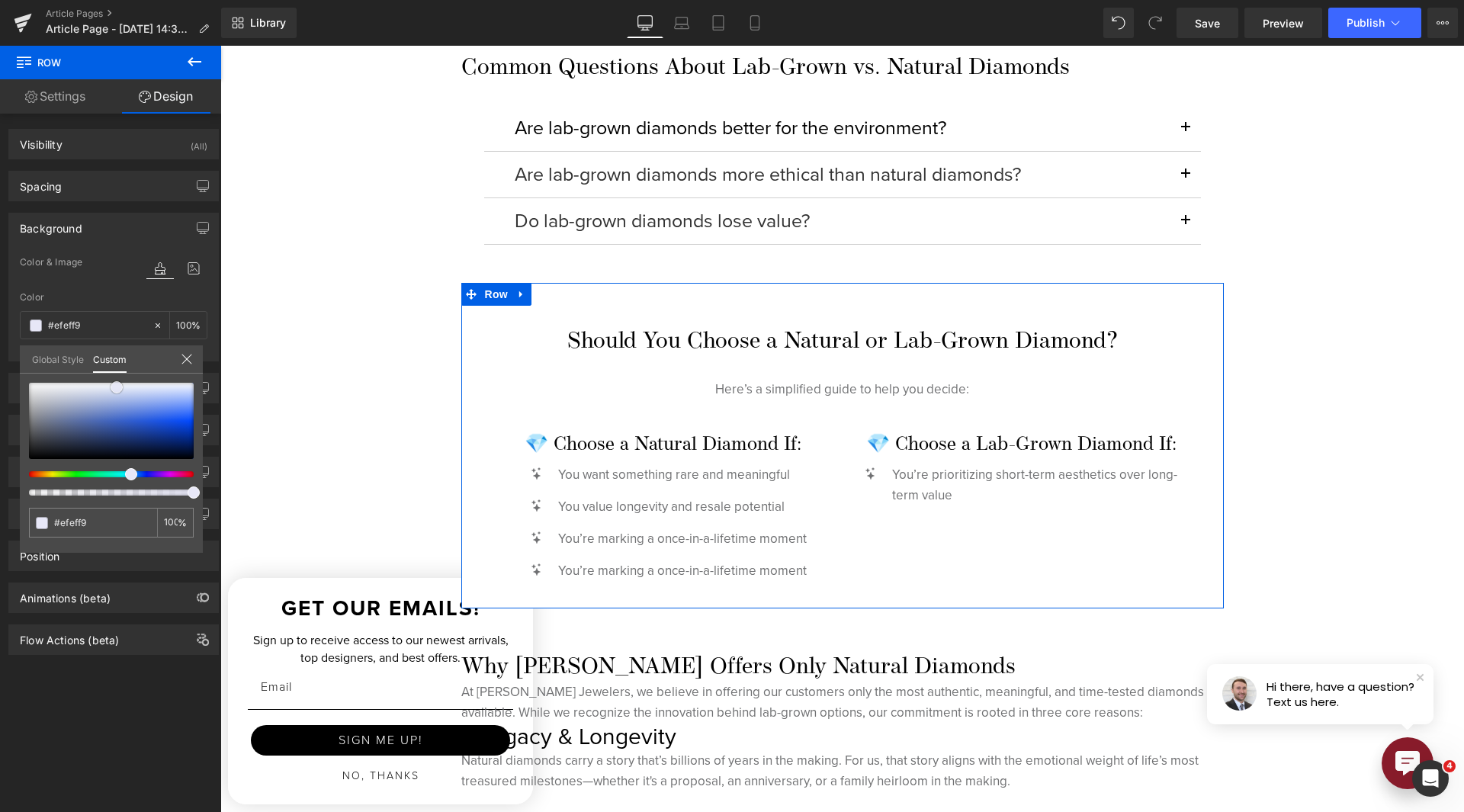
type input "#e7e7f7"
type input "#e7e7f8"
type input "#e2e2f7"
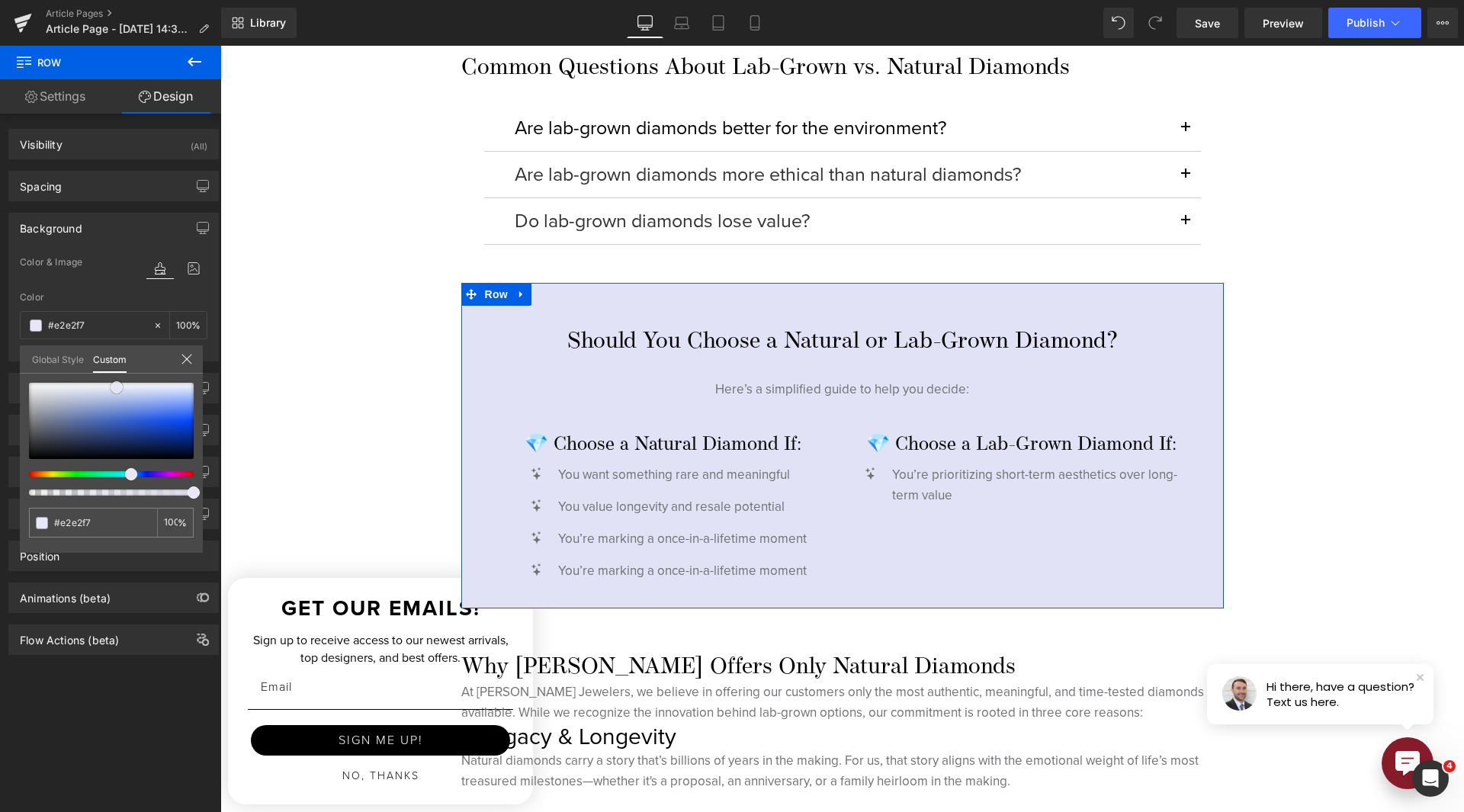
type input "#e2e2f8"
type input "#e1e1f9"
type input "#dcdcf8"
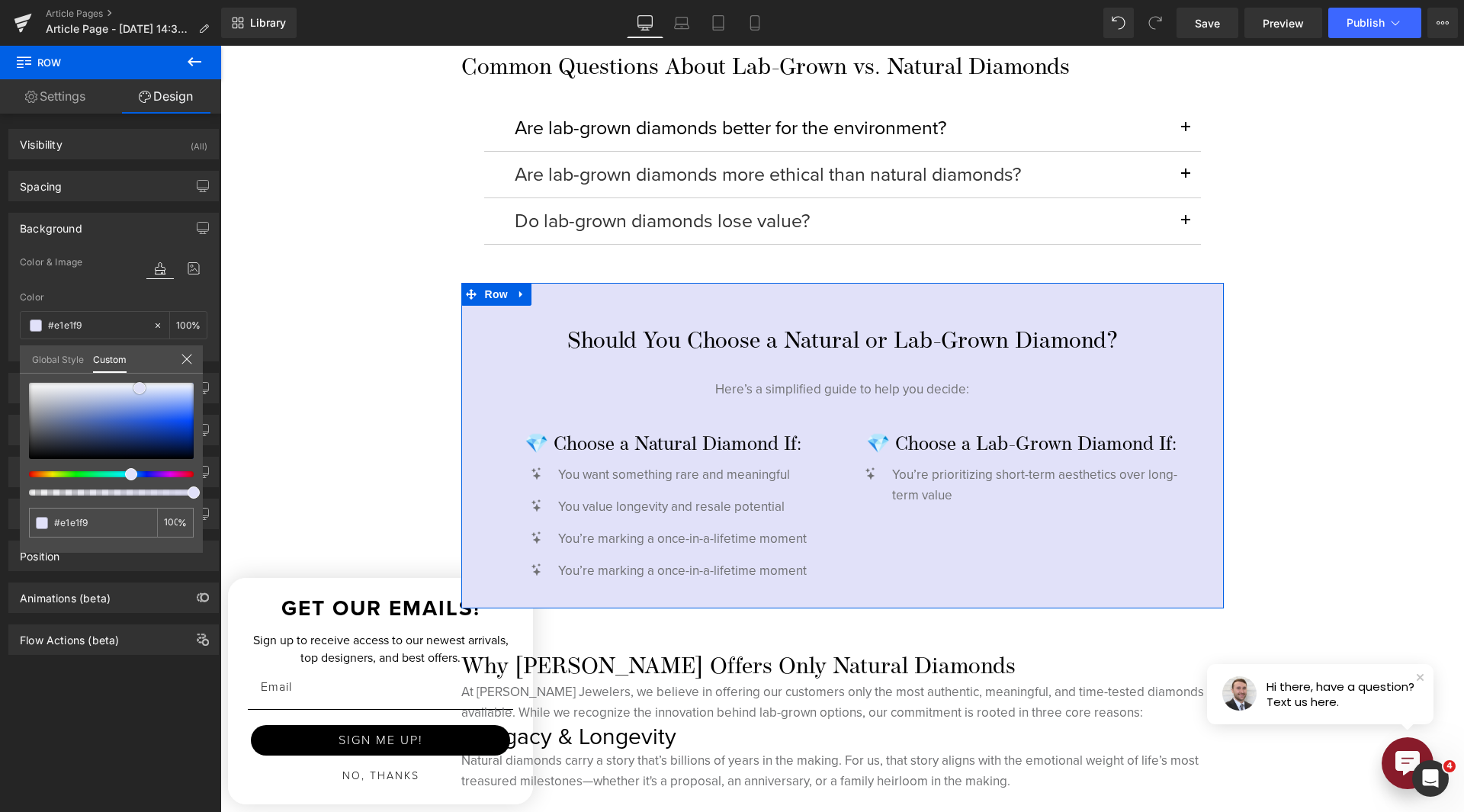
type input "#dcdcf8"
type input "#d0d0f5"
type input "#cbcbf5"
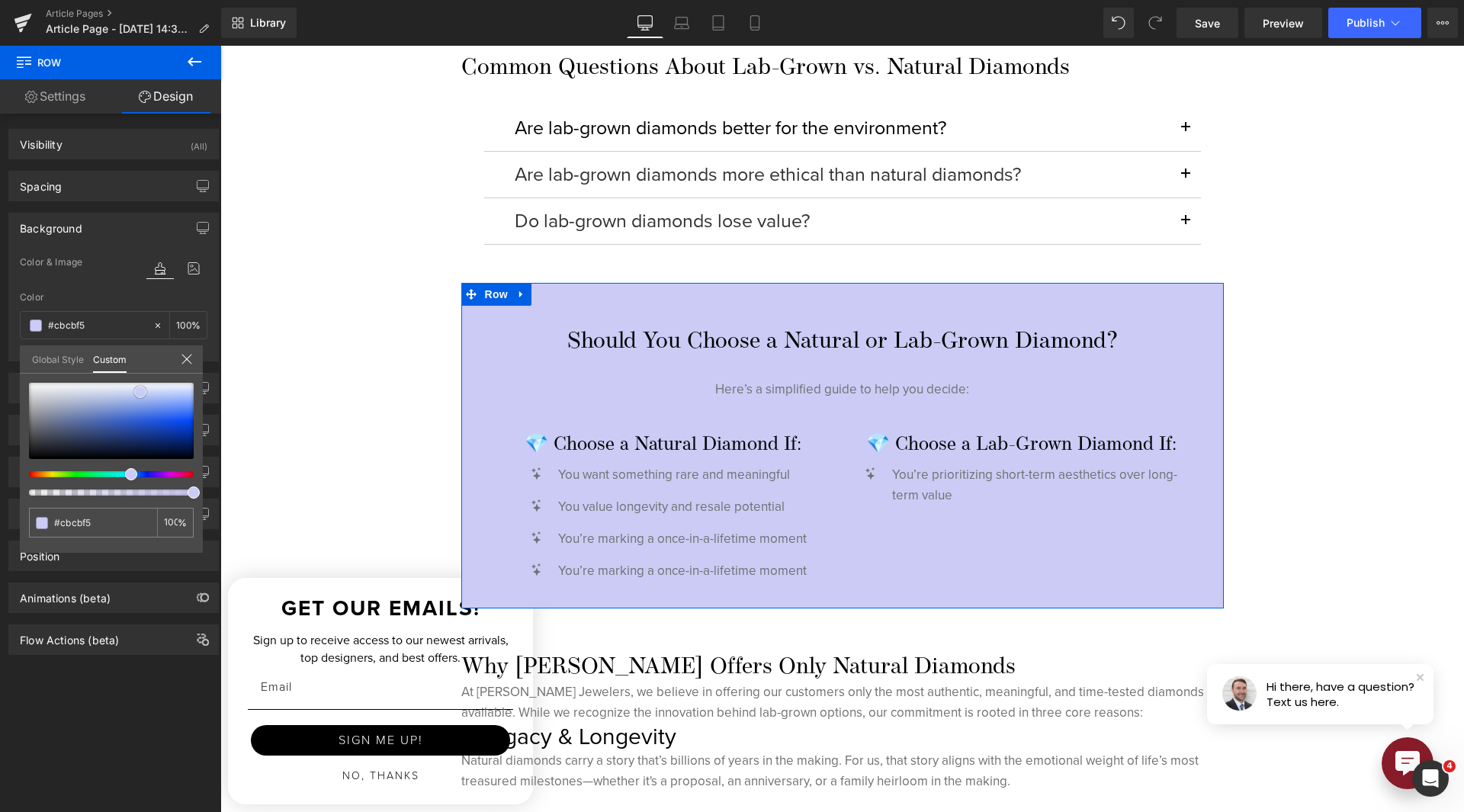
type input "#ccccf4"
type input "#cacaf1"
type input "#c4c4ed"
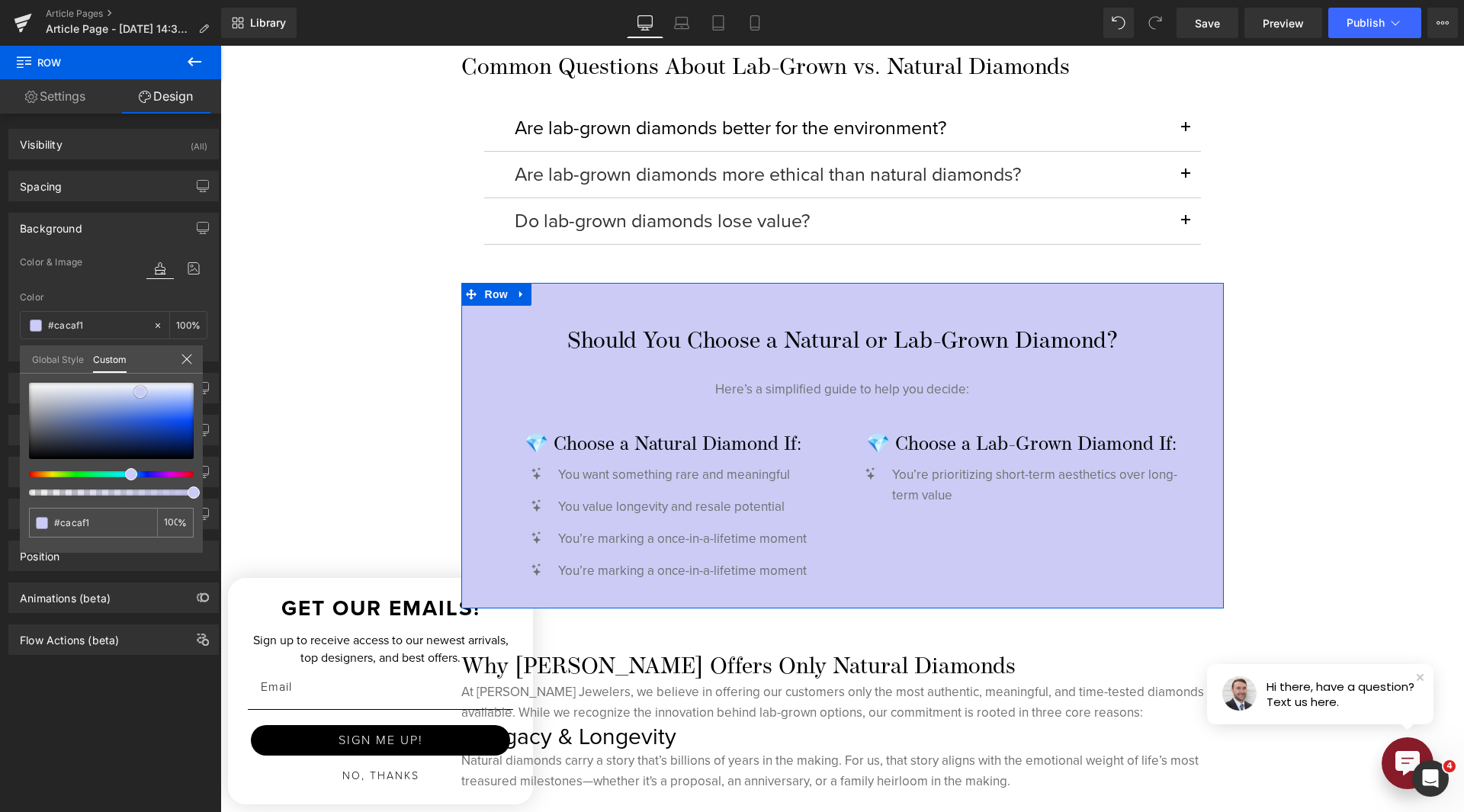
type input "#c4c4ed"
type input "#c1c1eb"
type input "#c2c2ea"
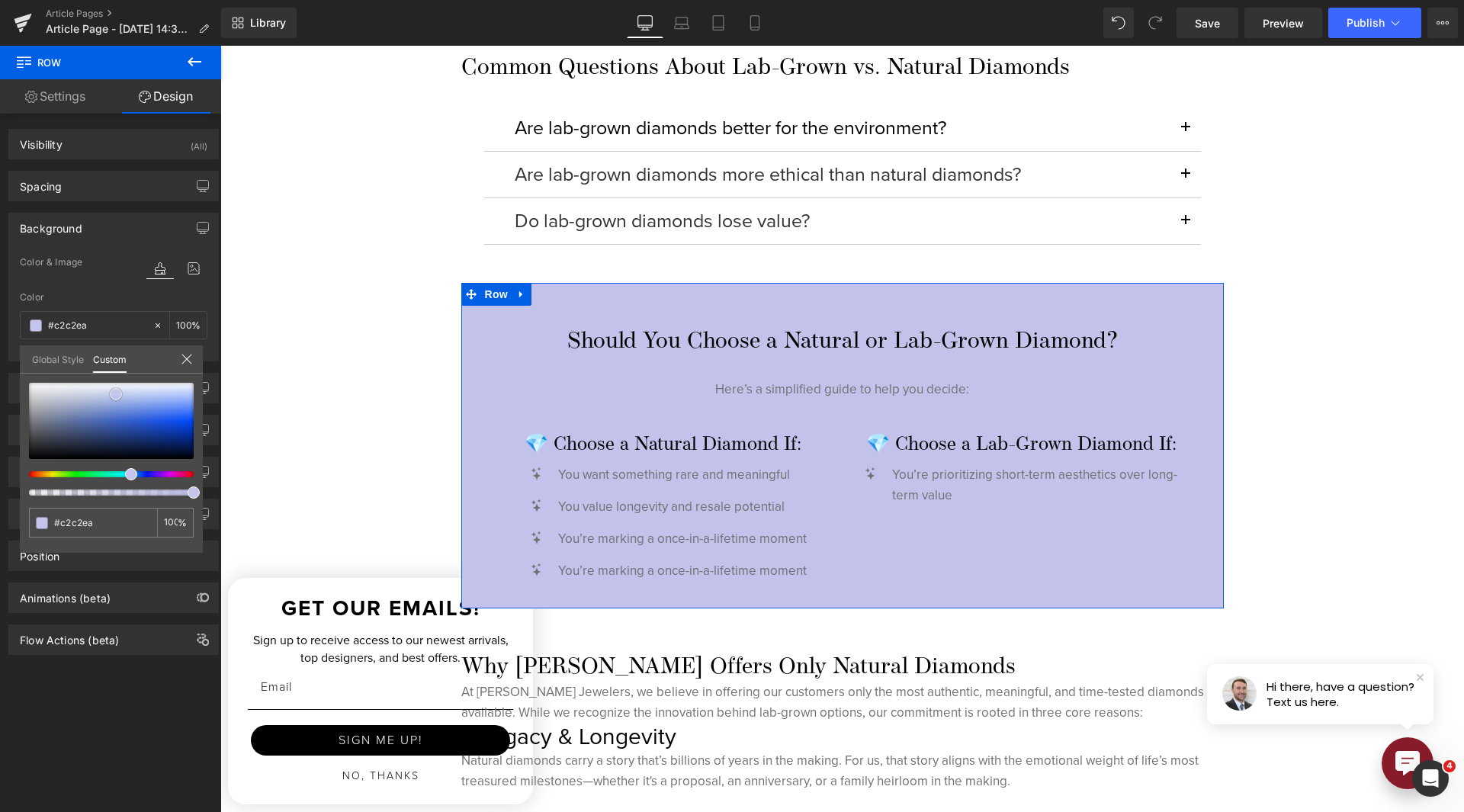
type input "#c3c3e9"
type input "#bfbfe8"
type input "#c0c0e7"
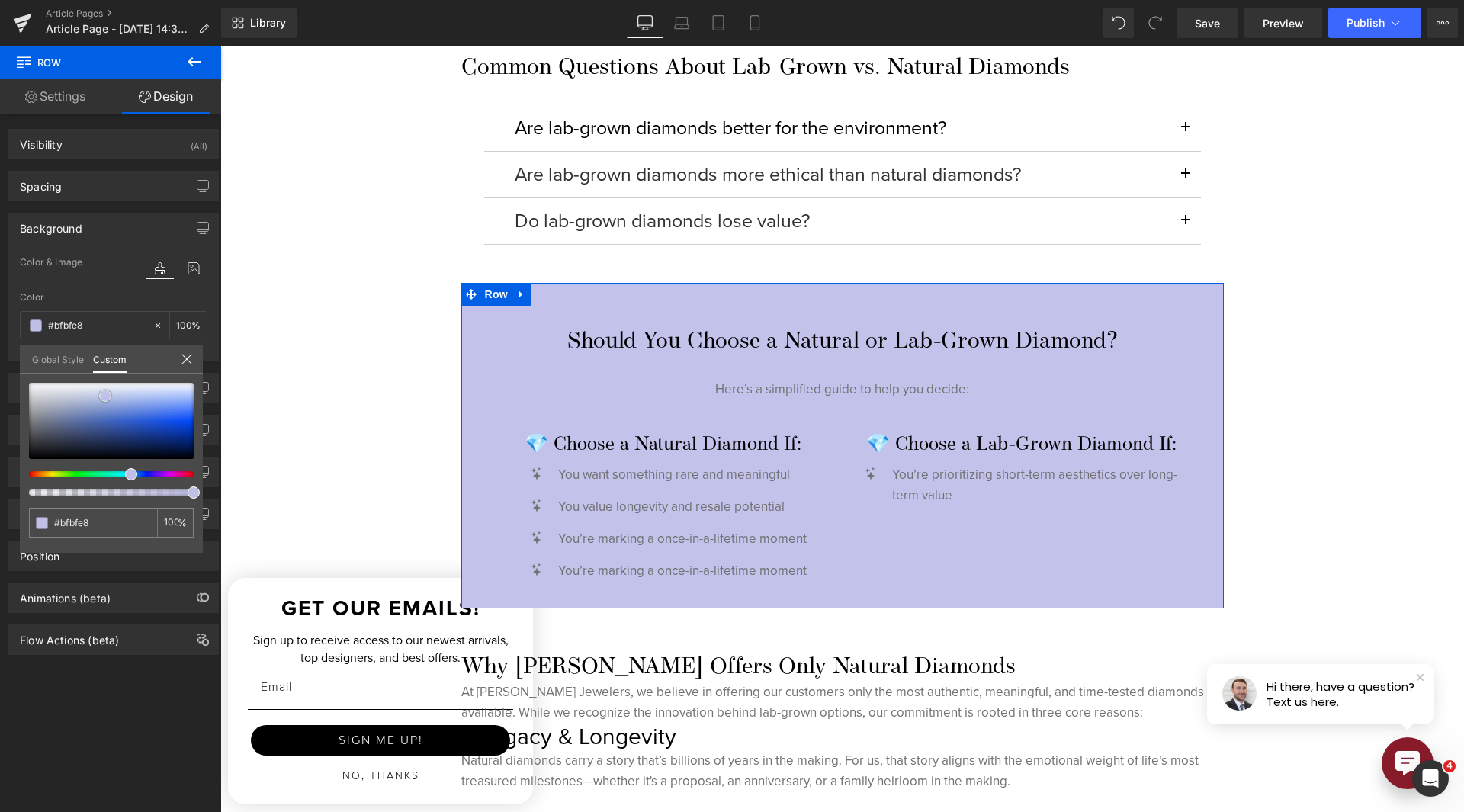
type input "#c0c0e7"
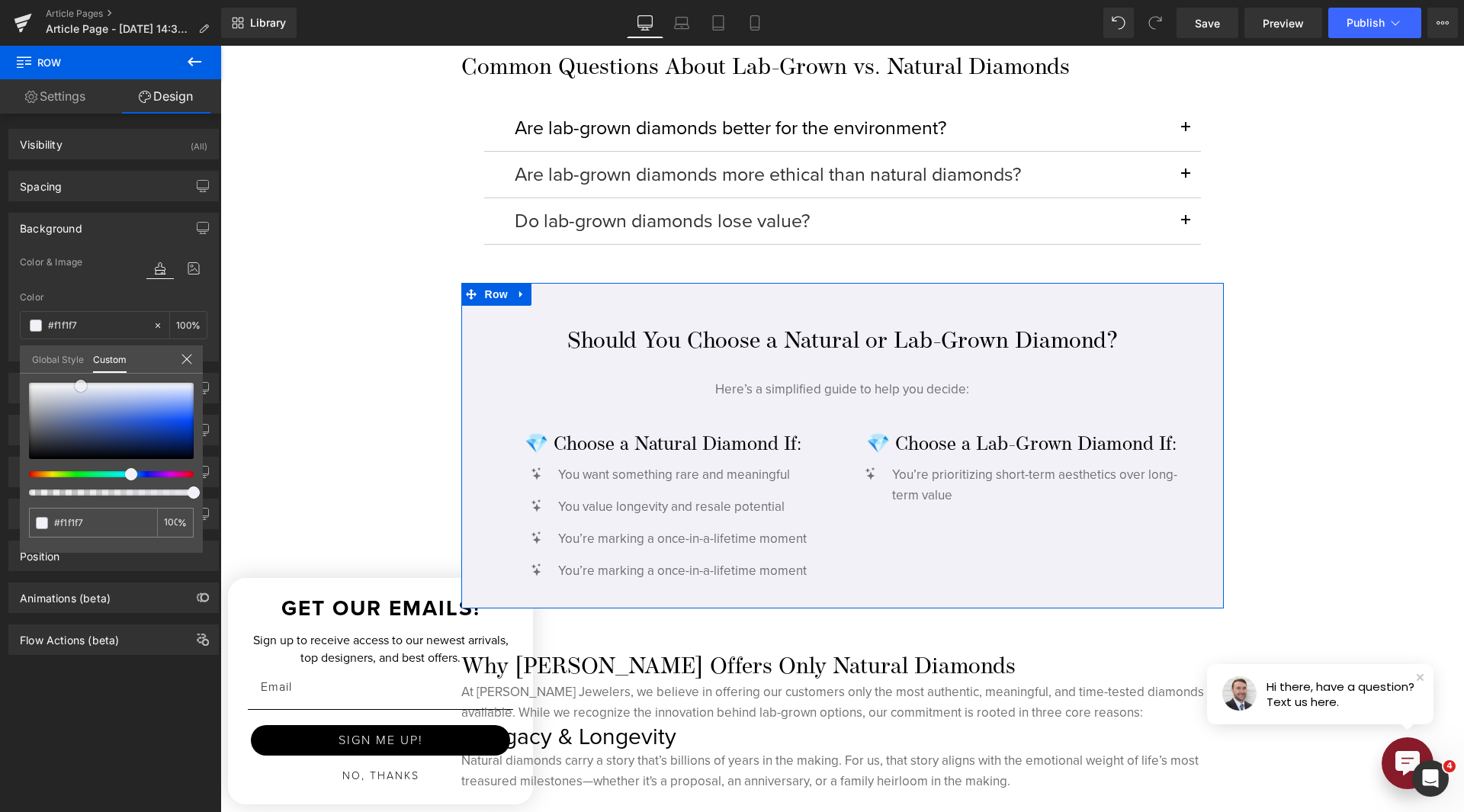
drag, startPoint x: 128, startPoint y: 393, endPoint x: 81, endPoint y: 386, distance: 47.5
click at [81, 386] on div at bounding box center [111, 421] width 165 height 77
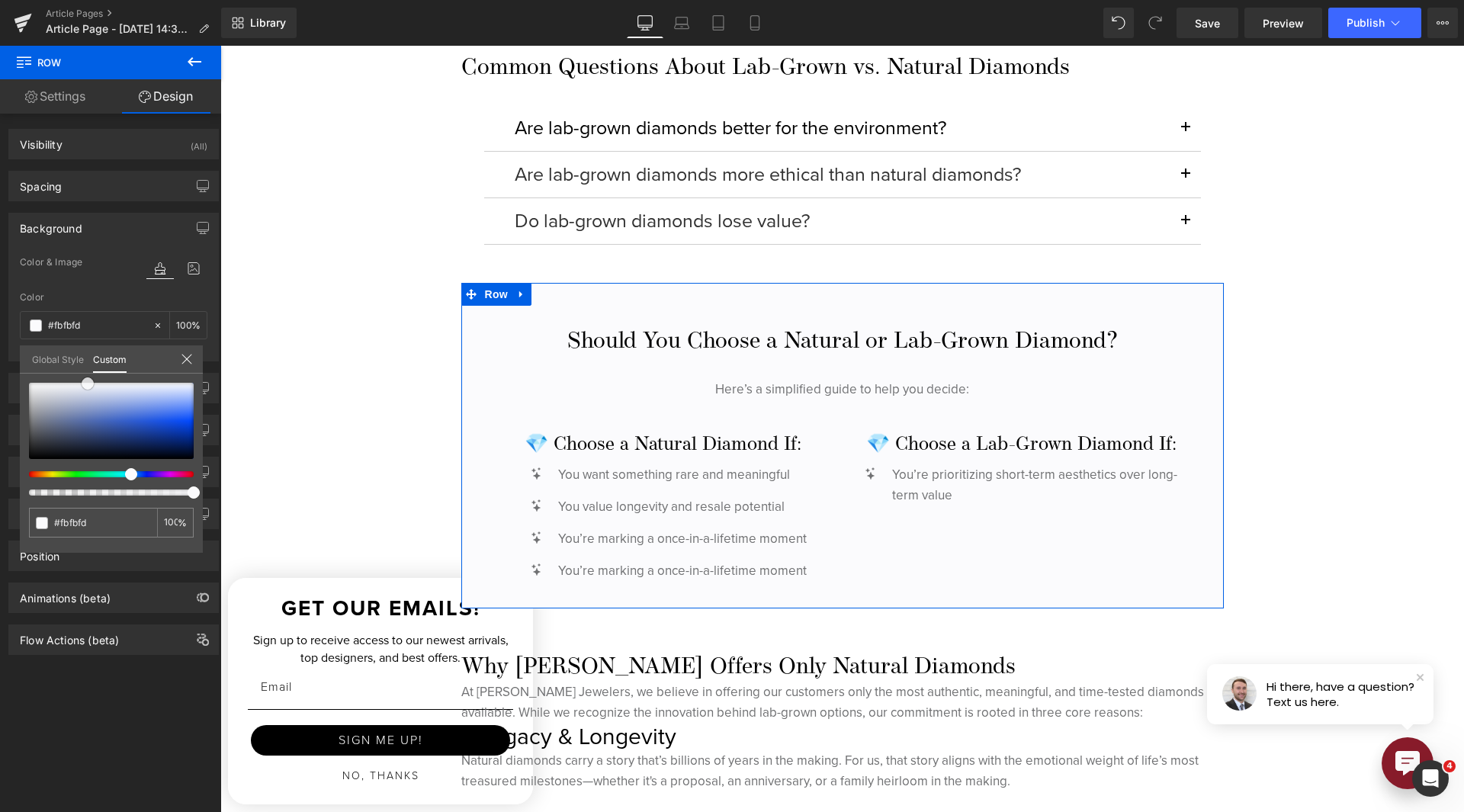
click at [86, 385] on span at bounding box center [88, 384] width 12 height 12
click at [88, 386] on span at bounding box center [90, 383] width 12 height 12
click at [90, 386] on span at bounding box center [94, 385] width 12 height 12
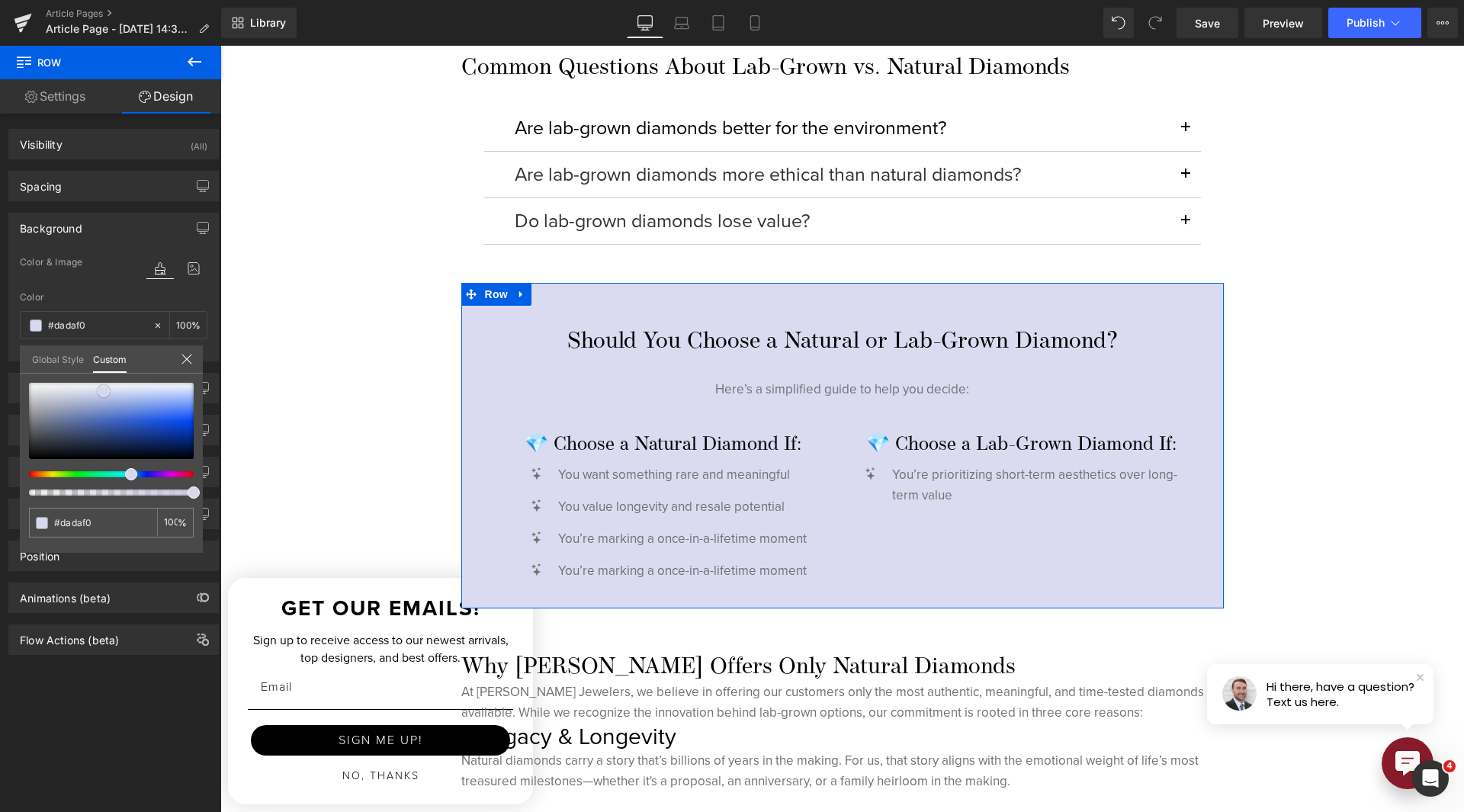
drag, startPoint x: 93, startPoint y: 386, endPoint x: 102, endPoint y: 393, distance: 11.4
click at [102, 393] on span at bounding box center [104, 391] width 12 height 12
drag, startPoint x: 130, startPoint y: 479, endPoint x: 122, endPoint y: 480, distance: 8.1
click at [122, 480] on div at bounding box center [111, 439] width 165 height 113
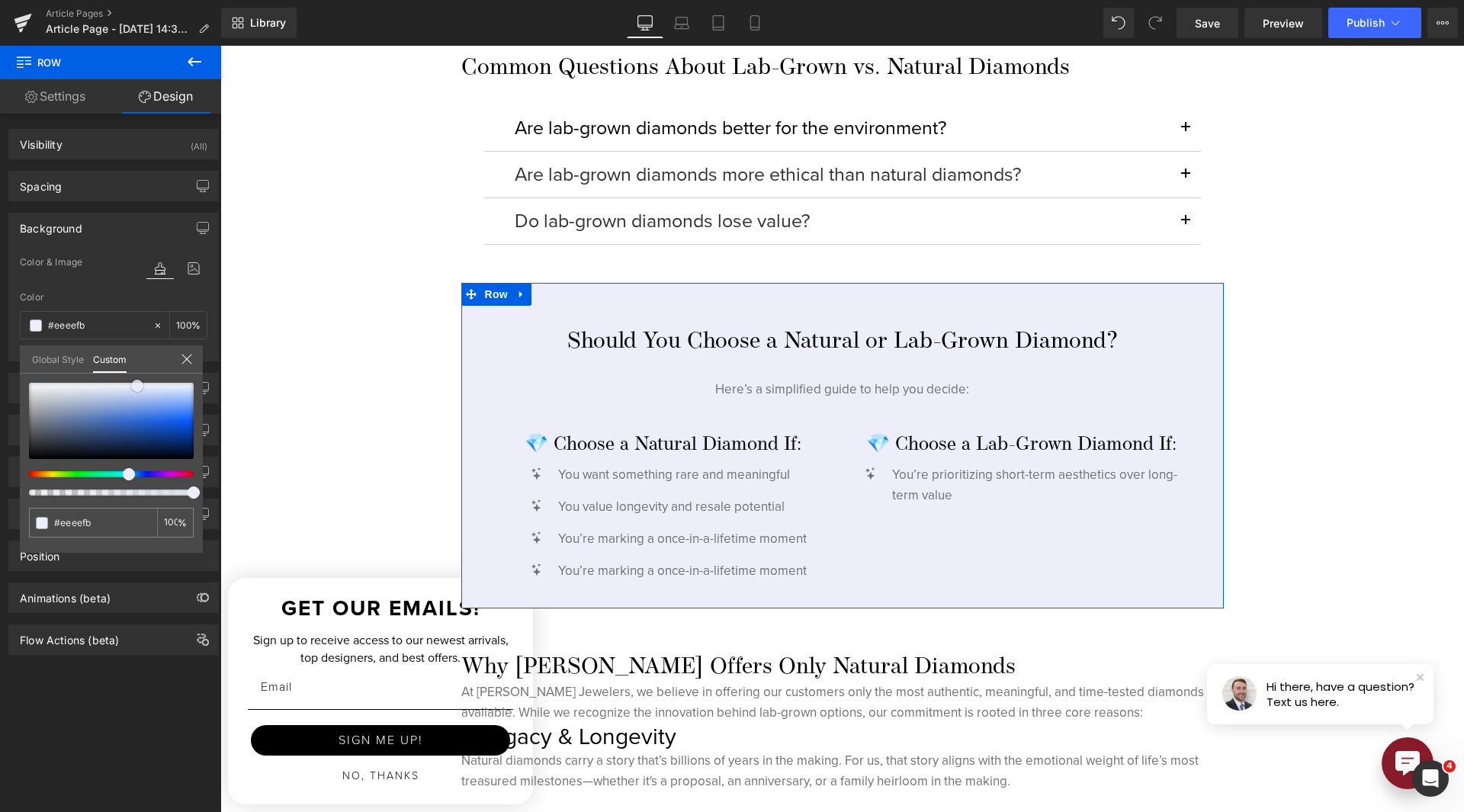
drag, startPoint x: 109, startPoint y: 395, endPoint x: 142, endPoint y: 390, distance: 33.4
click at [142, 390] on span at bounding box center [137, 386] width 12 height 12
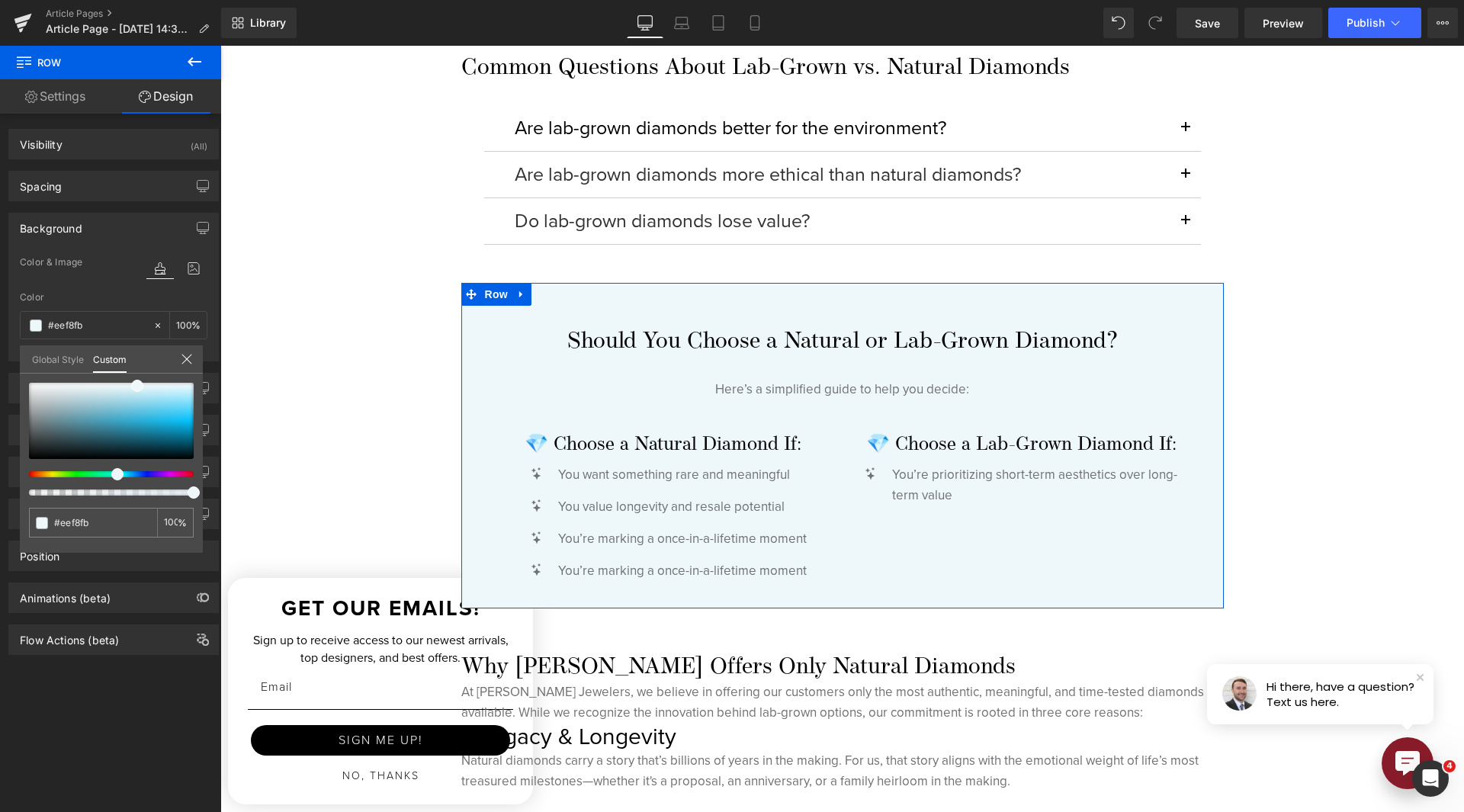
drag, startPoint x: 126, startPoint y: 478, endPoint x: 109, endPoint y: 478, distance: 17.0
click at [109, 478] on div at bounding box center [111, 439] width 165 height 113
drag, startPoint x: 133, startPoint y: 388, endPoint x: 156, endPoint y: 385, distance: 23.2
click at [156, 385] on div at bounding box center [111, 421] width 165 height 77
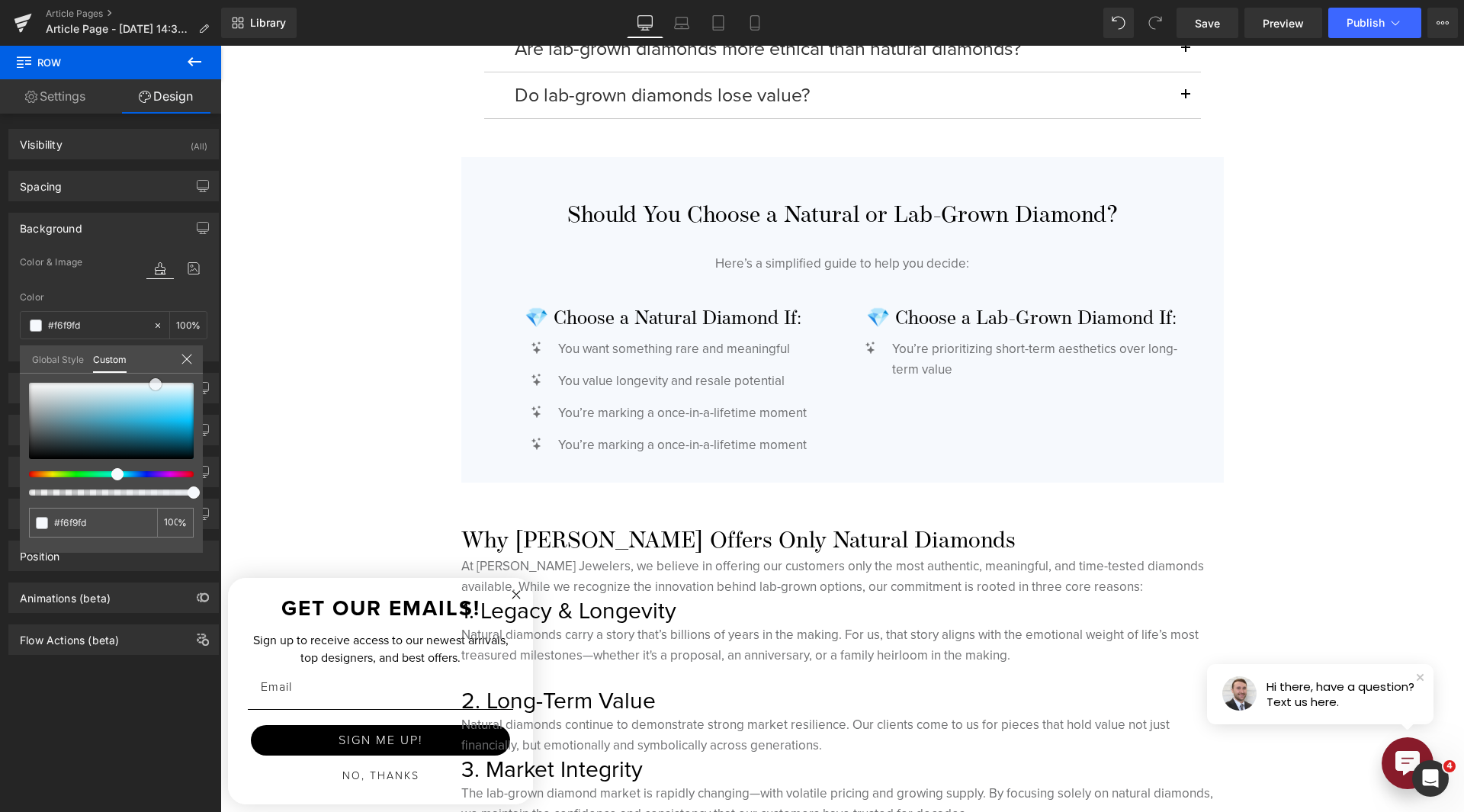
scroll to position [3659, 0]
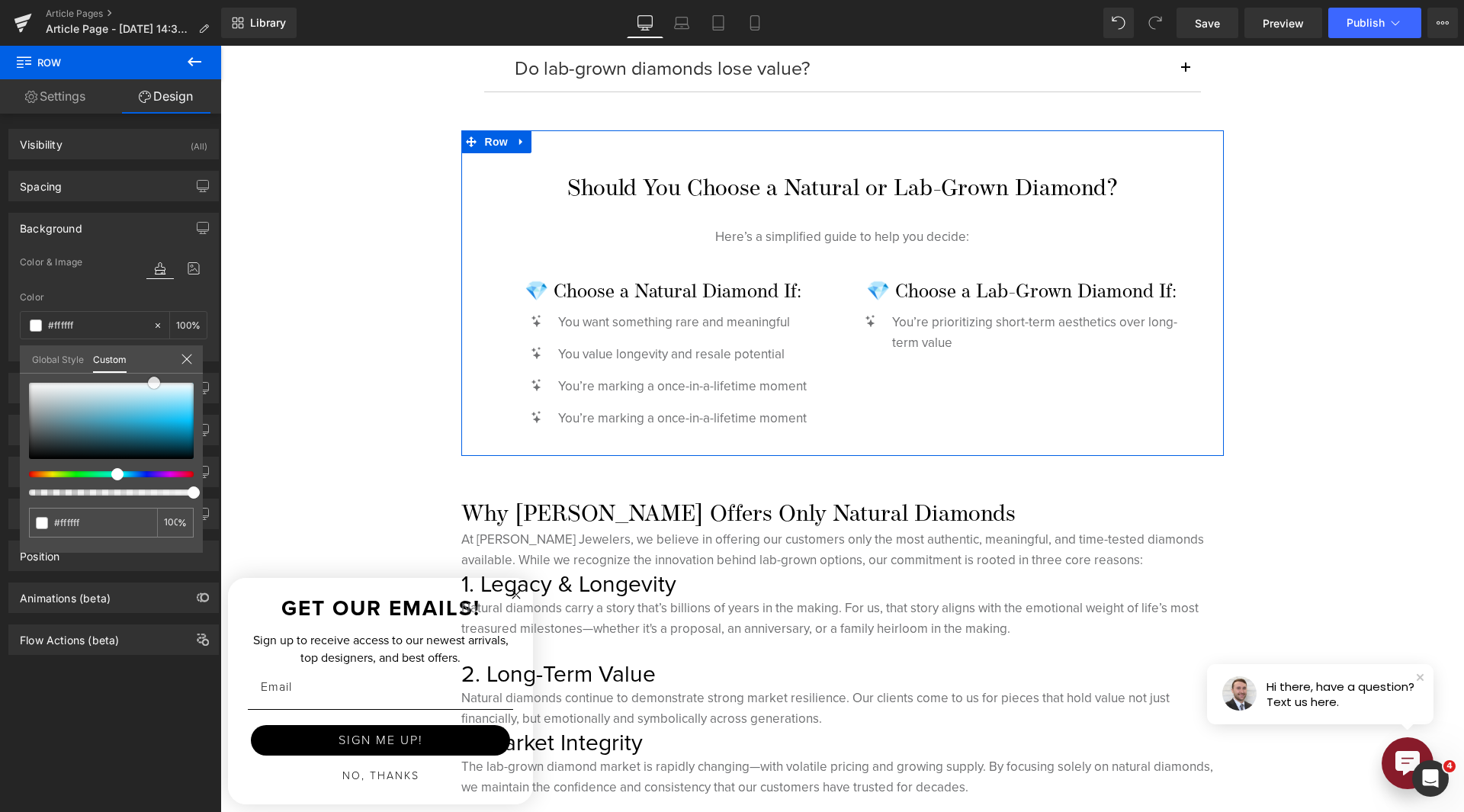
click at [154, 386] on span at bounding box center [154, 383] width 12 height 12
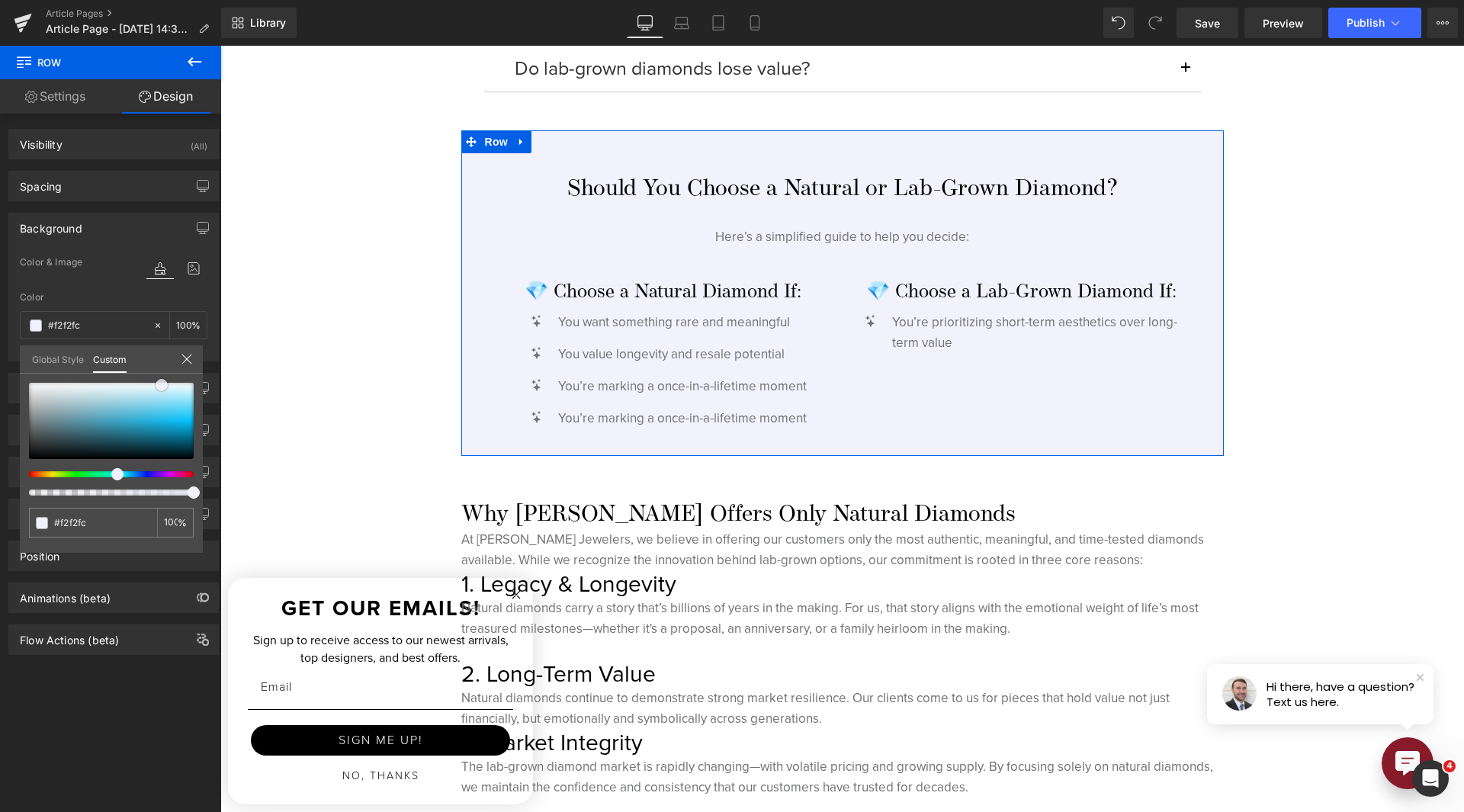
drag, startPoint x: 157, startPoint y: 388, endPoint x: 164, endPoint y: 390, distance: 7.3
click at [164, 390] on span at bounding box center [162, 386] width 12 height 12
click at [154, 388] on span at bounding box center [158, 385] width 12 height 12
click at [122, 475] on span at bounding box center [124, 475] width 12 height 12
drag, startPoint x: 150, startPoint y: 393, endPoint x: 164, endPoint y: 385, distance: 16.1
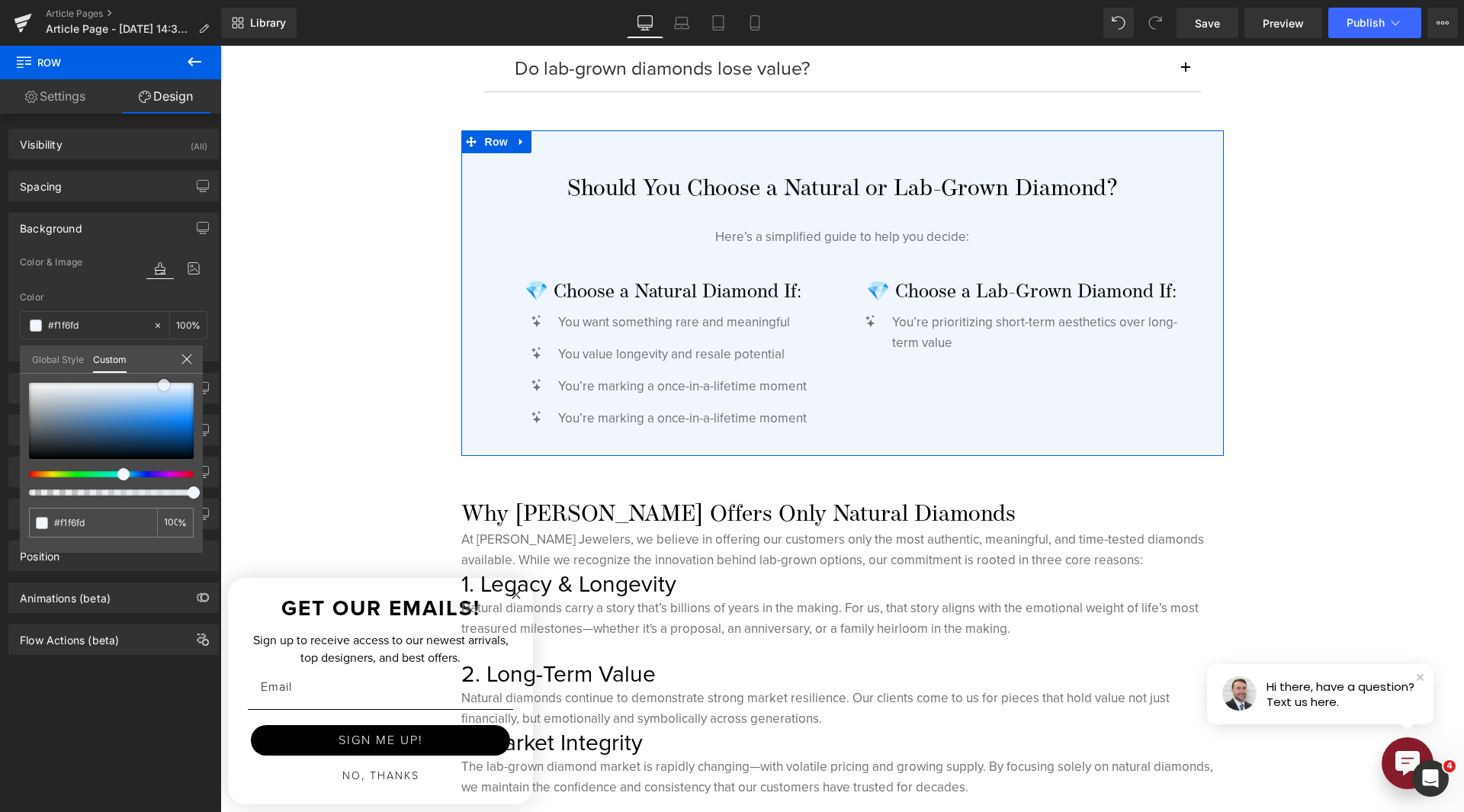
click at [164, 385] on div at bounding box center [111, 421] width 165 height 77
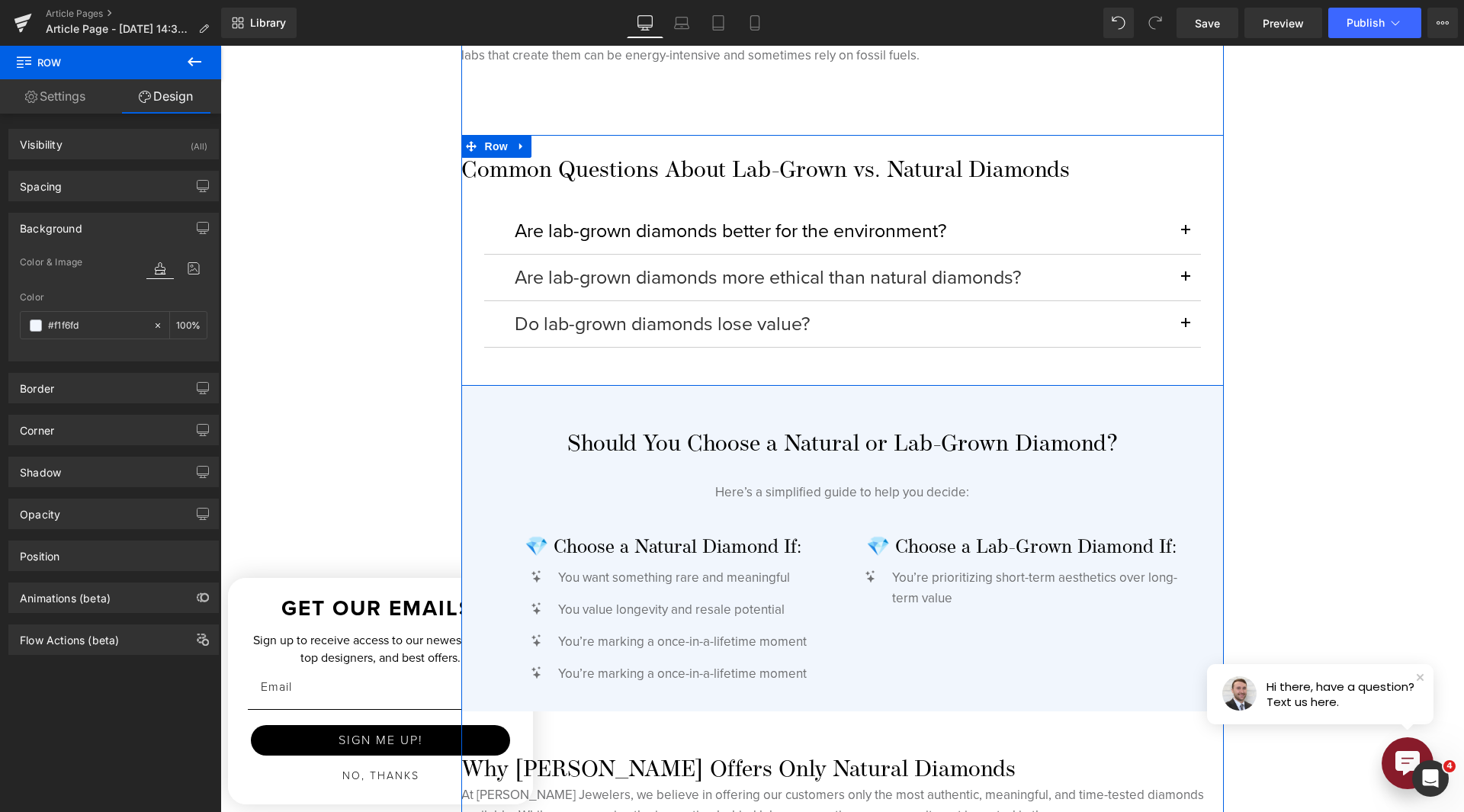
scroll to position [3431, 0]
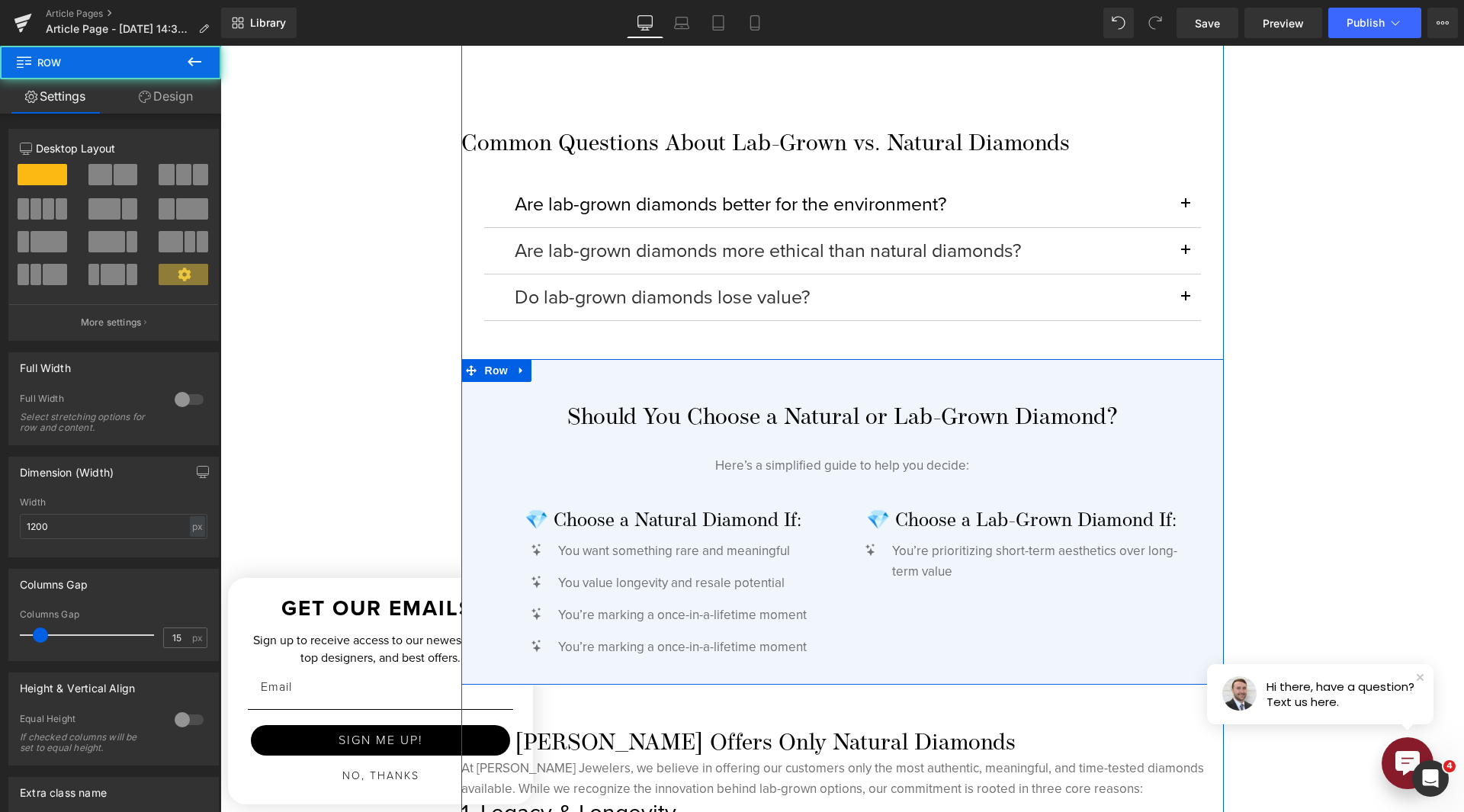
click at [461, 394] on div "Should You Choose a Natural or Lab-Grown Diamond? Heading Here’s a simplified g…" at bounding box center [842, 522] width 762 height 326
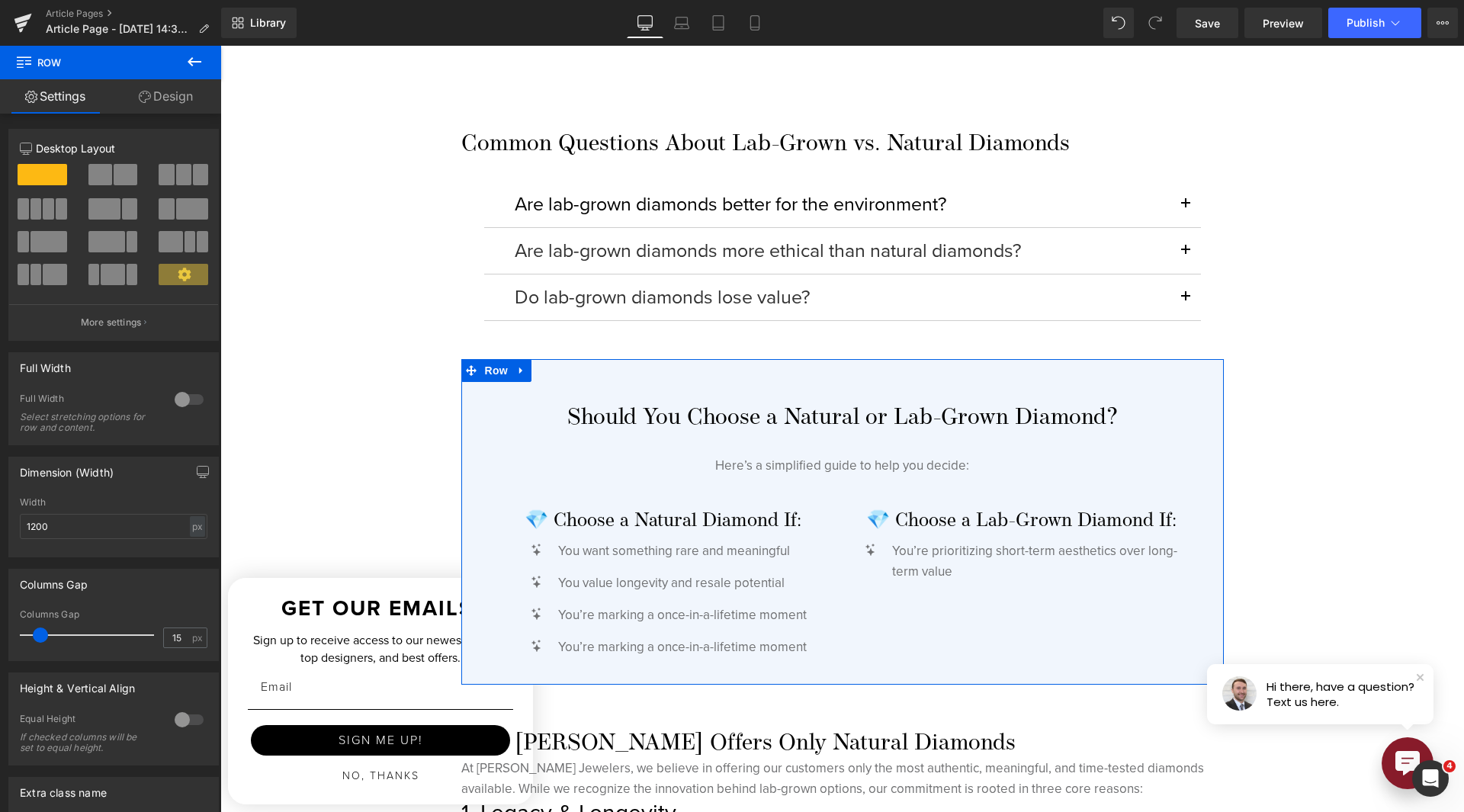
click at [173, 98] on link "Design" at bounding box center [166, 96] width 110 height 35
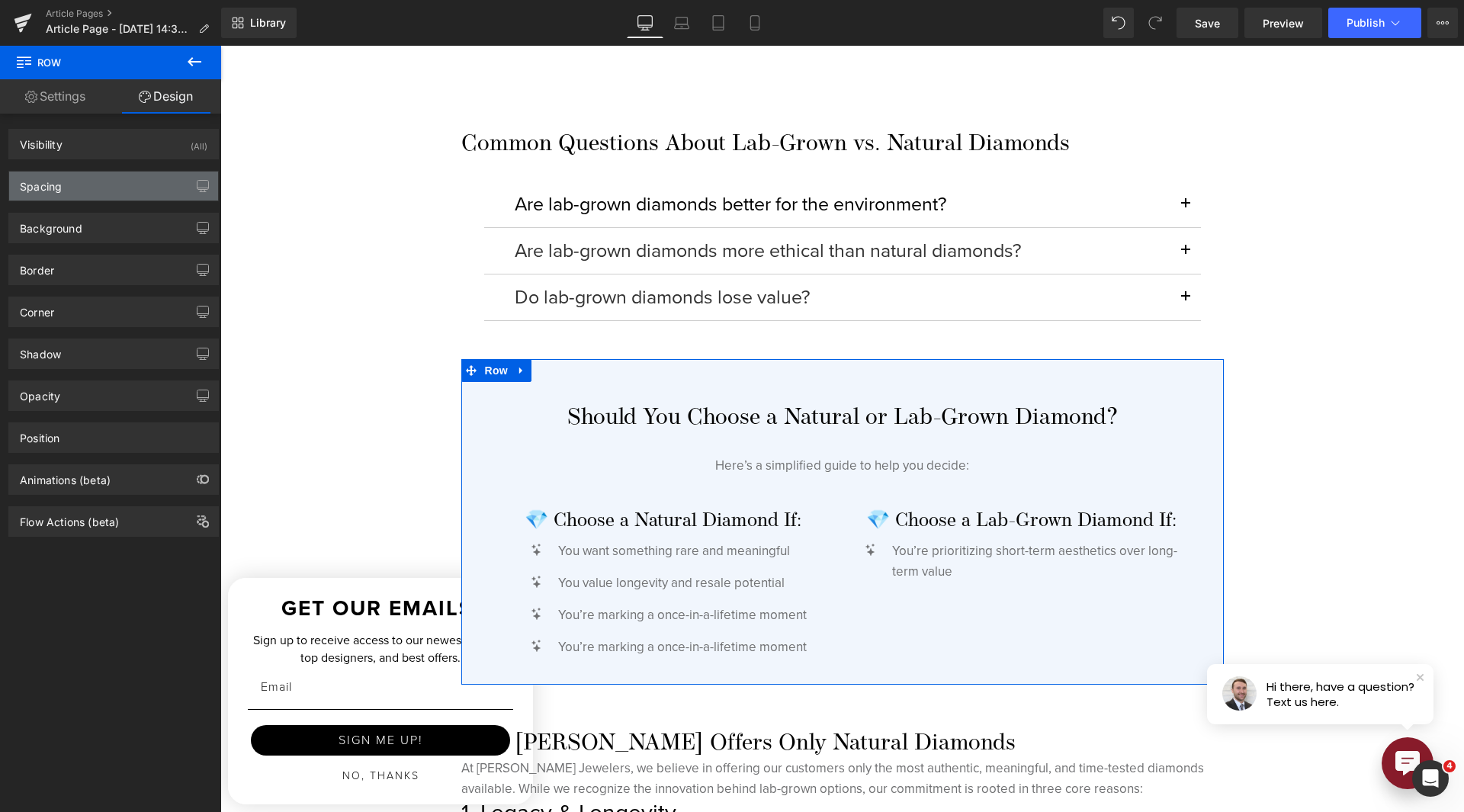
click at [141, 188] on div "Spacing" at bounding box center [113, 186] width 209 height 29
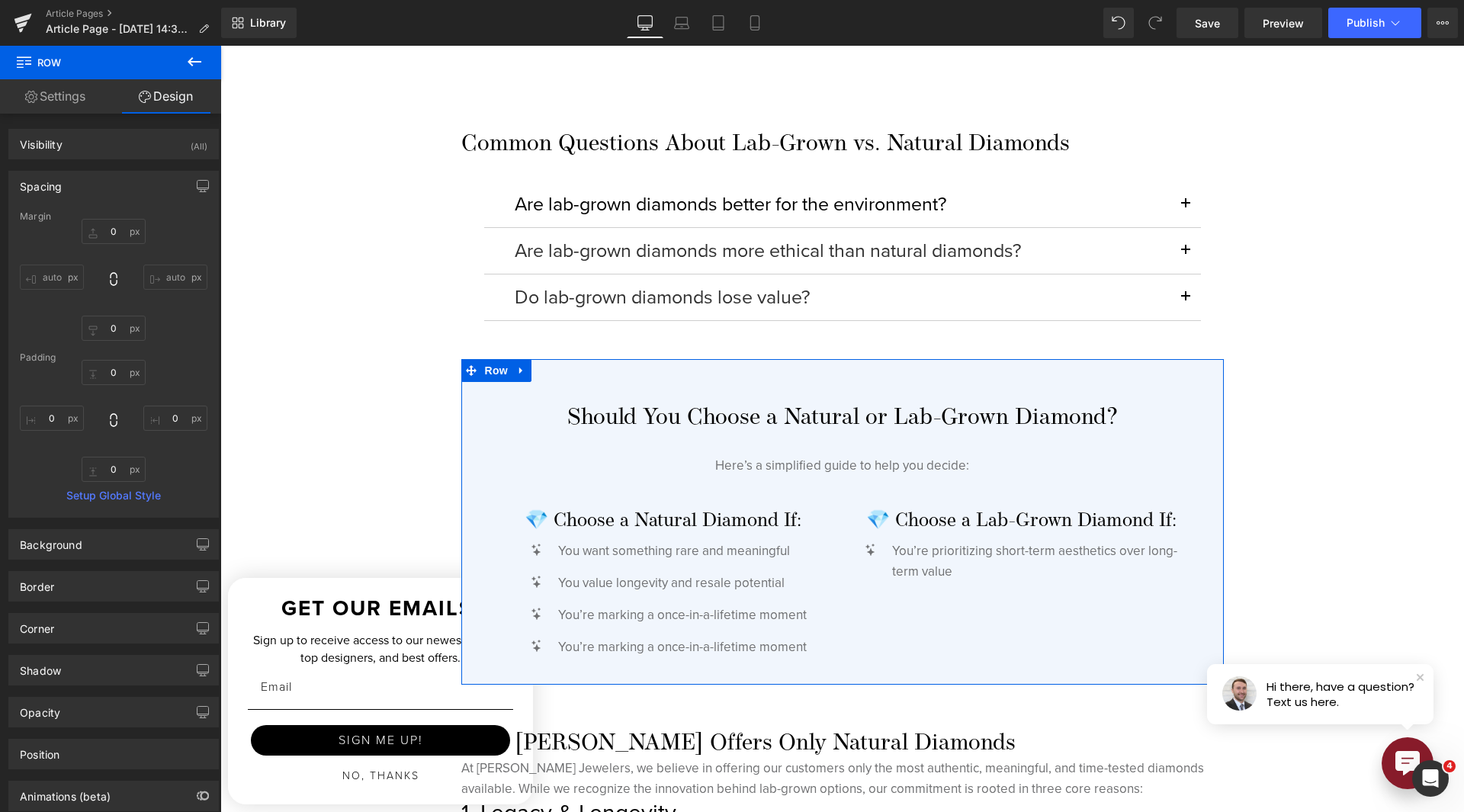
click at [141, 188] on div "Spacing" at bounding box center [113, 186] width 209 height 29
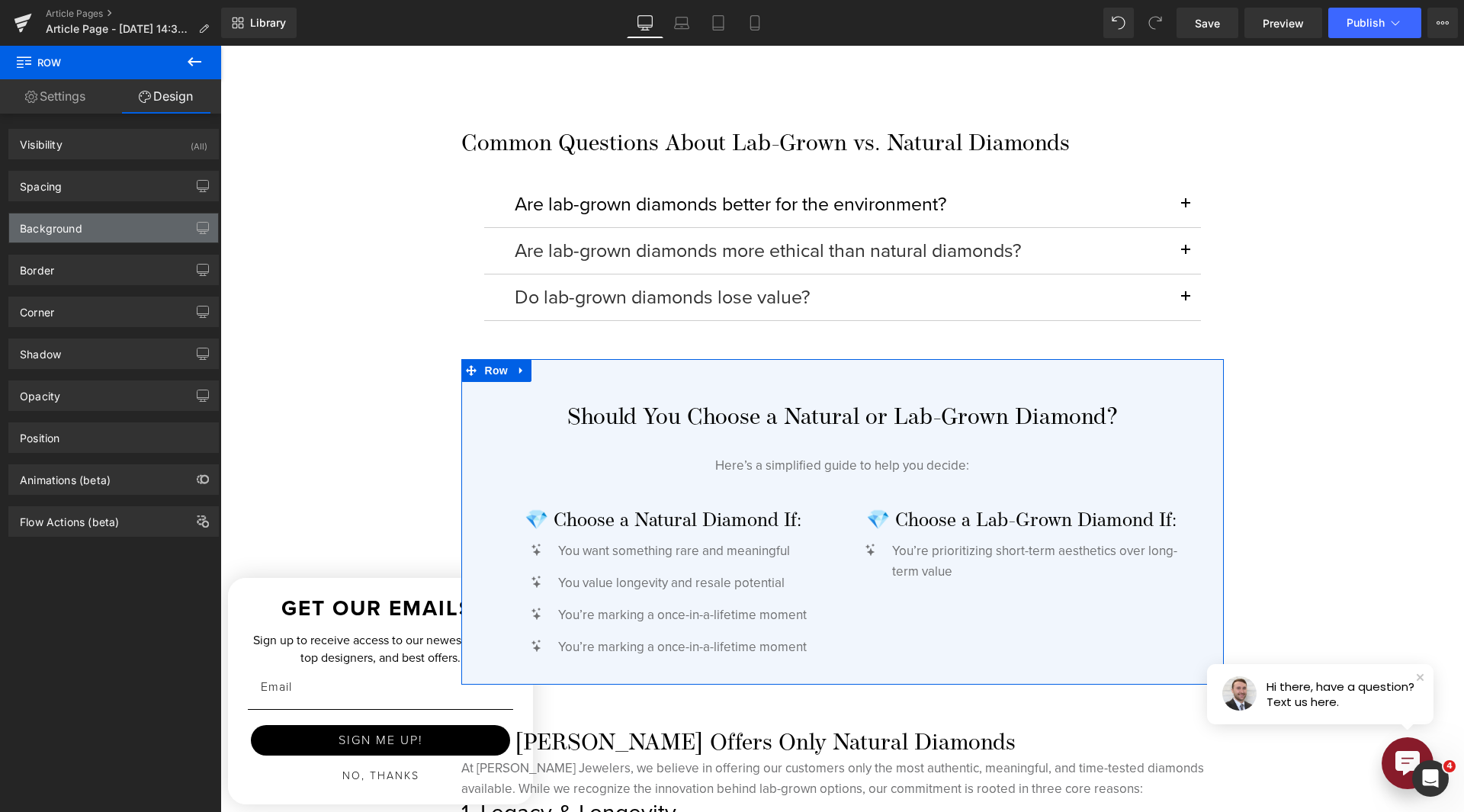
click at [94, 227] on div "Background" at bounding box center [113, 228] width 209 height 29
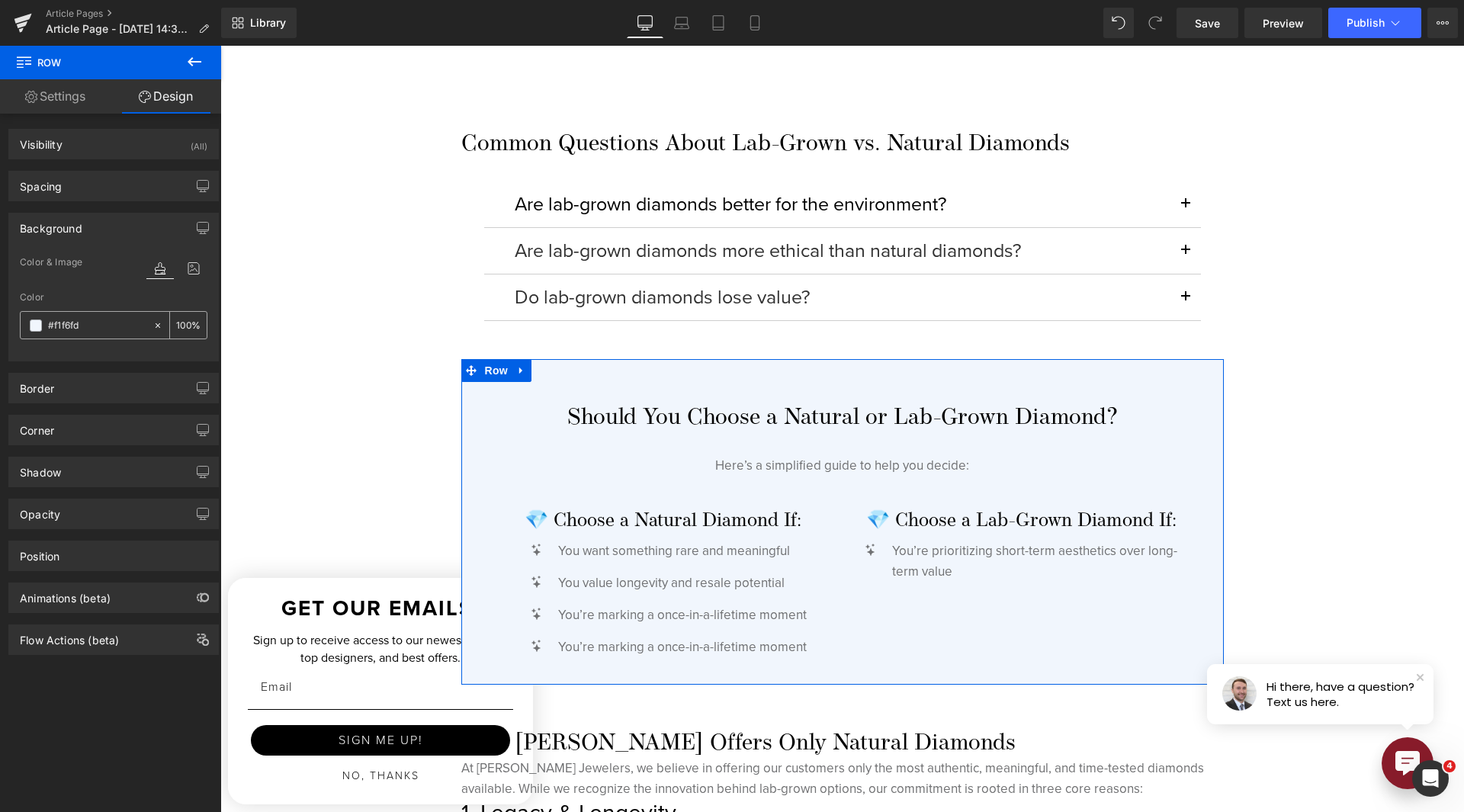
click at [35, 323] on span at bounding box center [36, 326] width 12 height 12
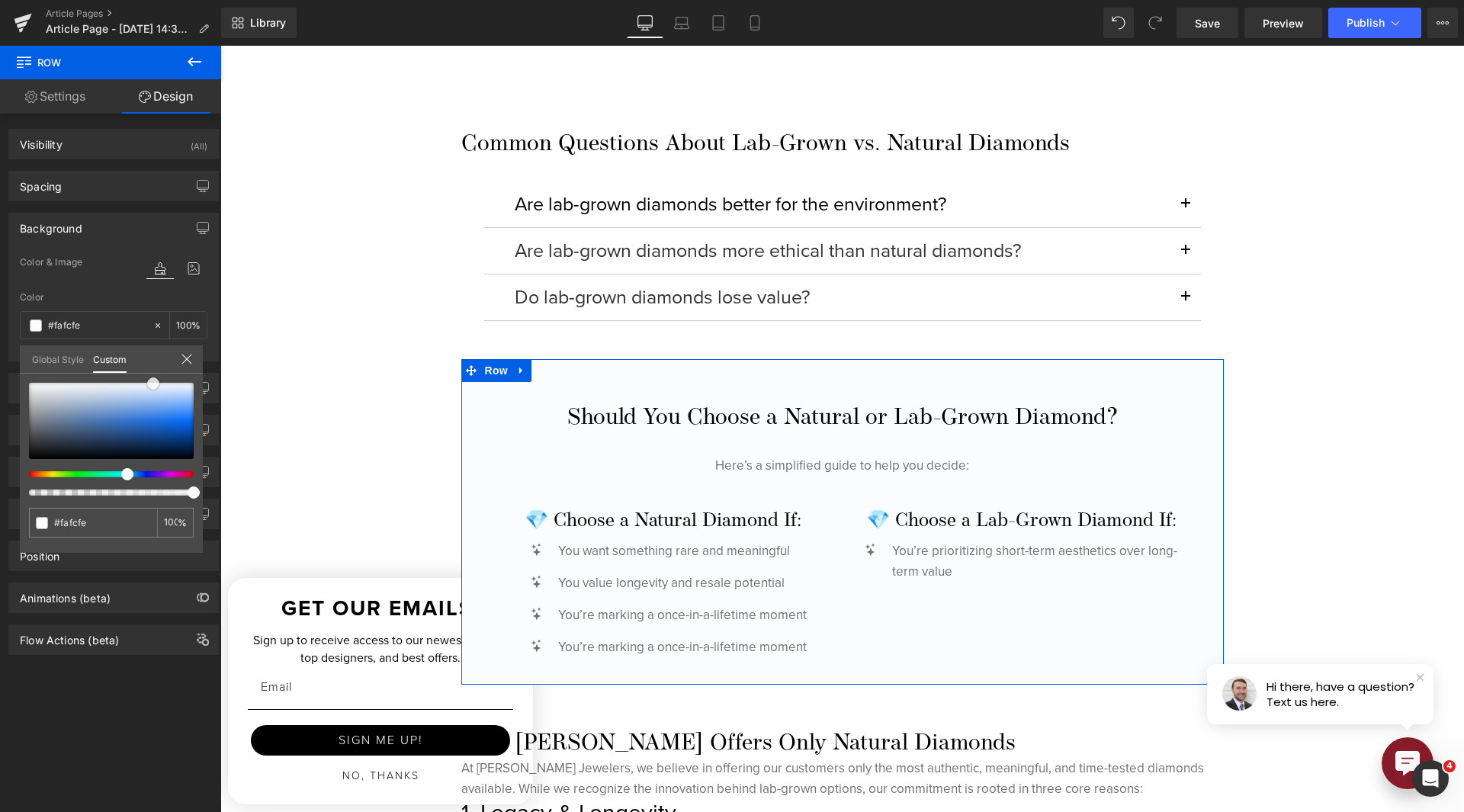
click at [150, 385] on span at bounding box center [153, 384] width 12 height 12
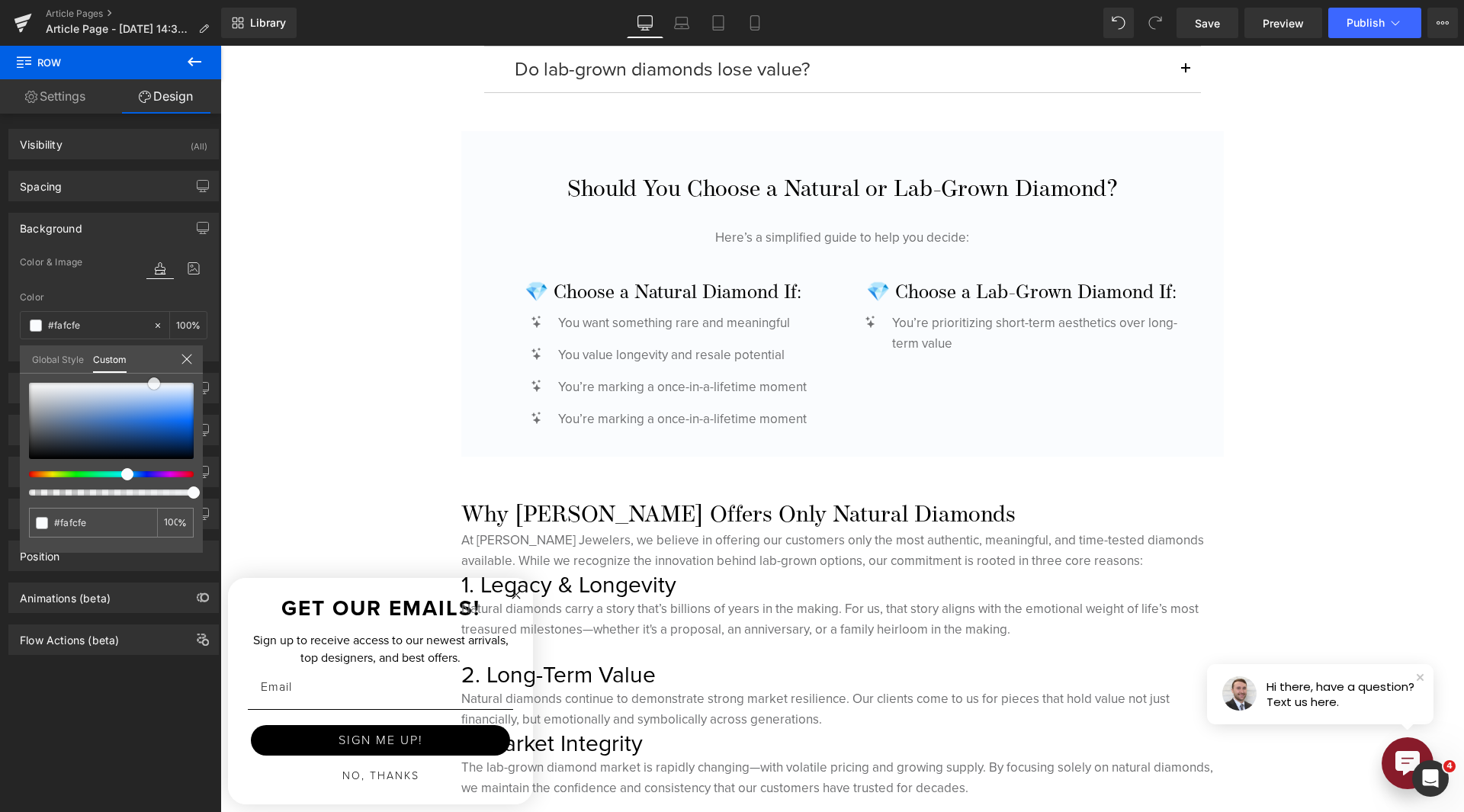
scroll to position [3659, 0]
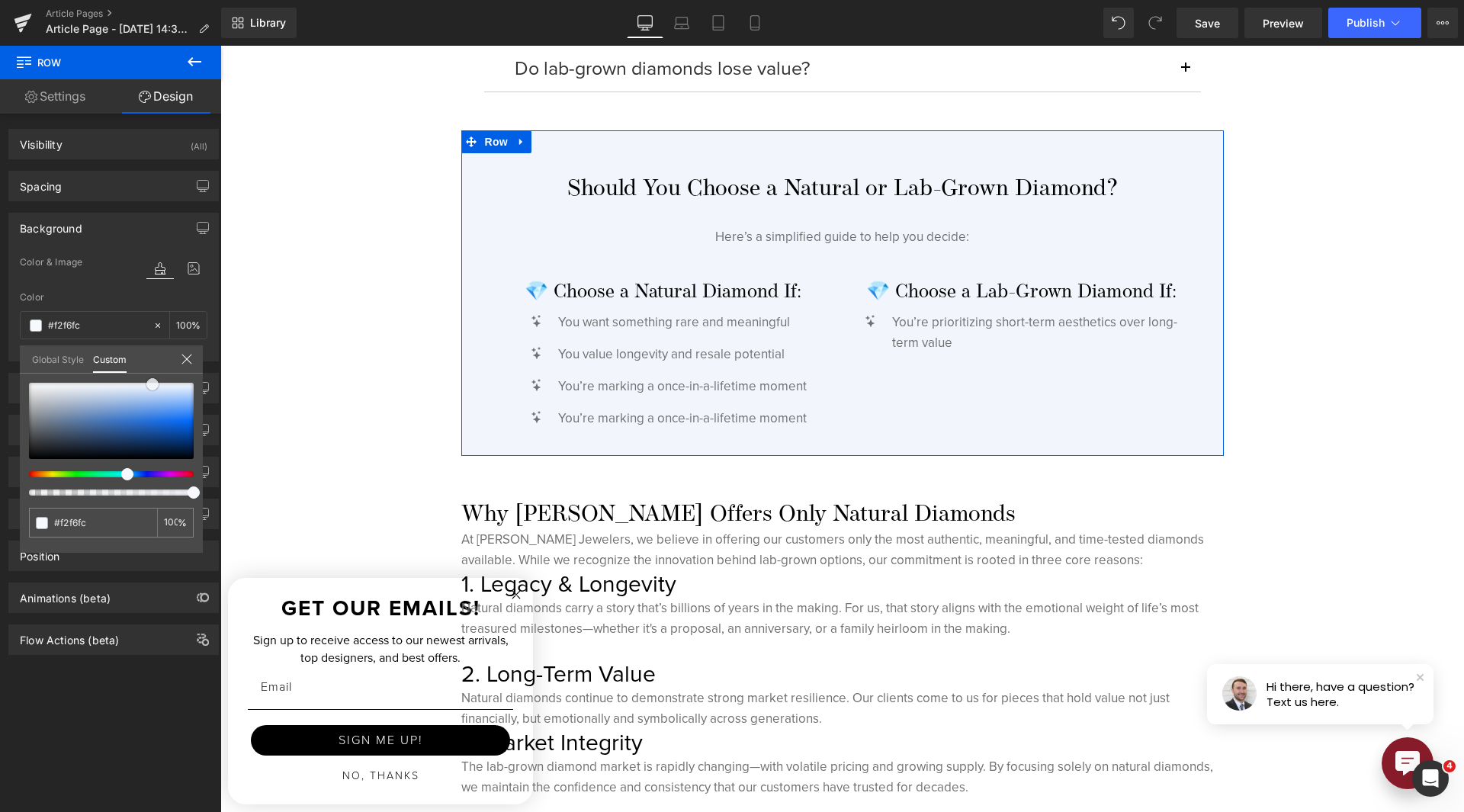
click at [151, 390] on span at bounding box center [152, 385] width 12 height 12
click at [150, 386] on span at bounding box center [148, 385] width 12 height 12
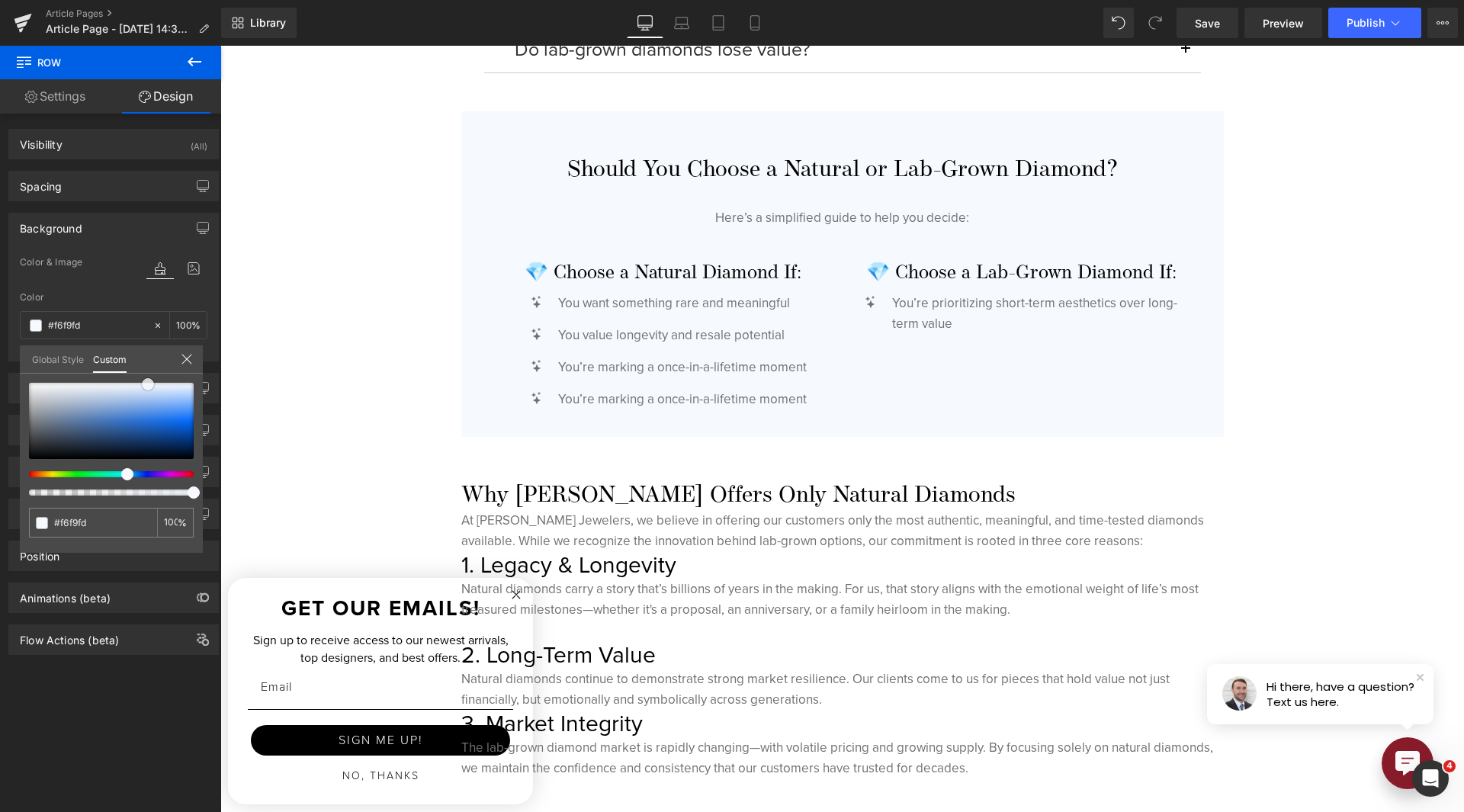
scroll to position [3736, 0]
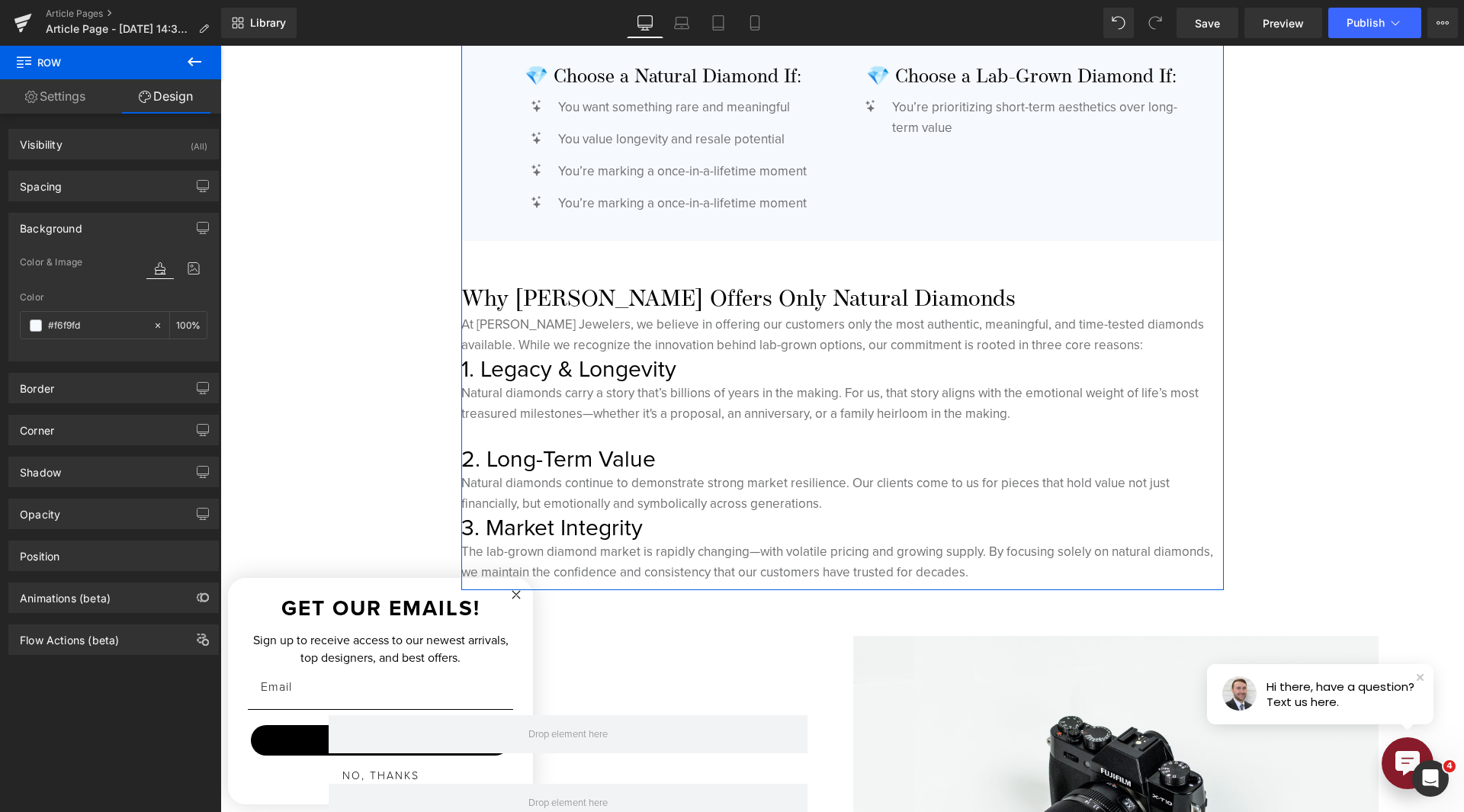
scroll to position [3888, 0]
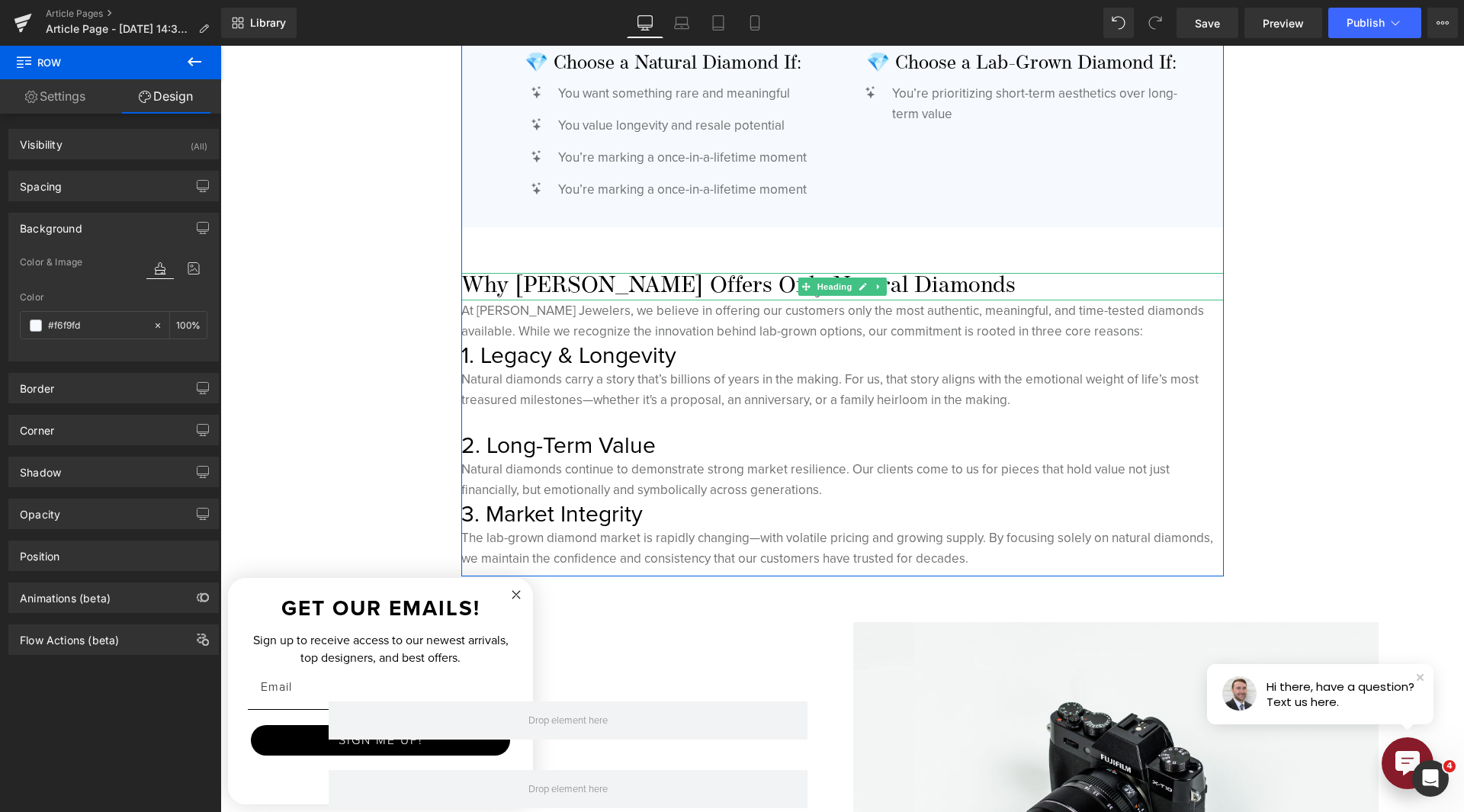
click at [655, 293] on h1 "Why [PERSON_NAME] Offers Only Natural Diamonds" at bounding box center [842, 287] width 762 height 28
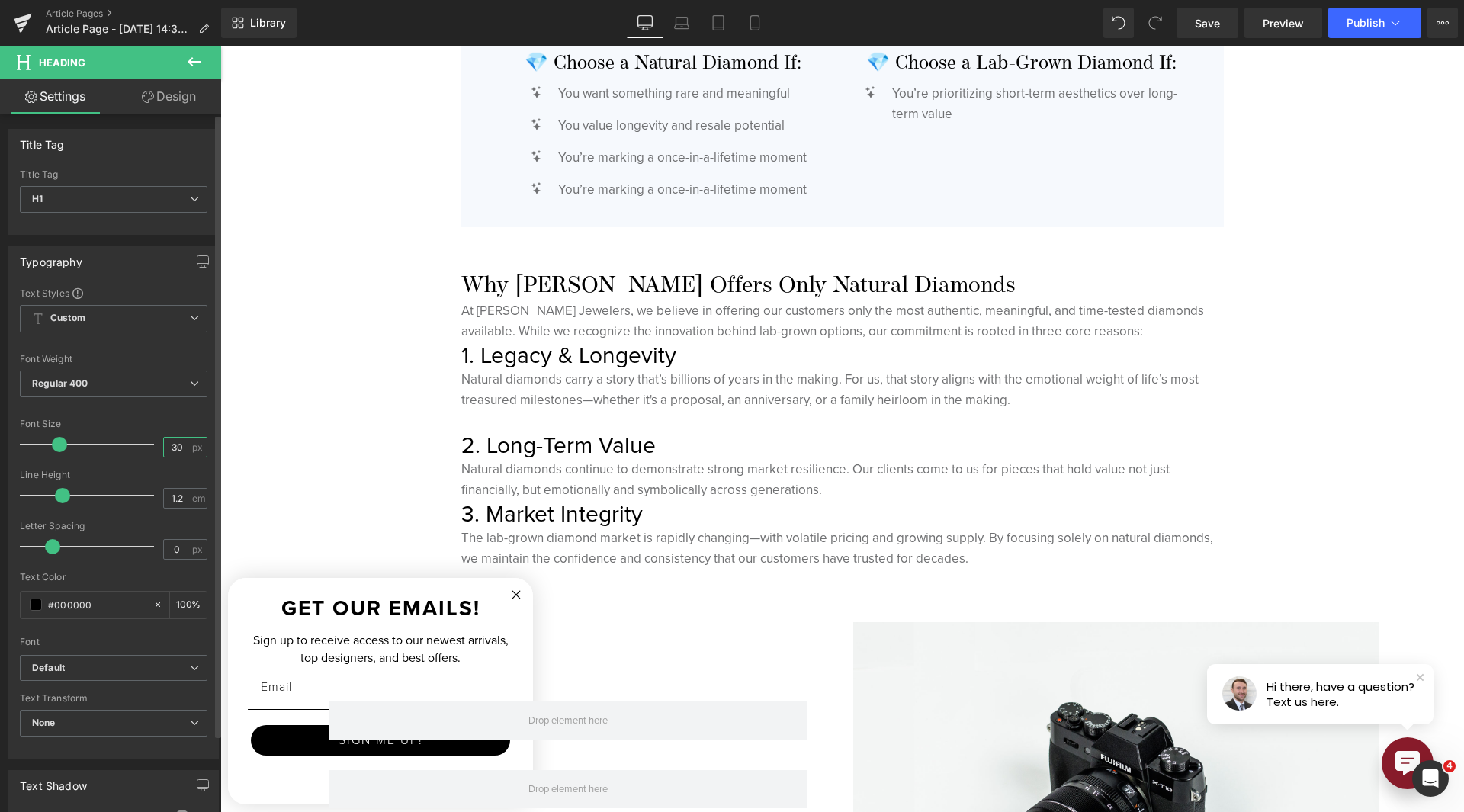
click at [167, 450] on input "30" at bounding box center [177, 447] width 27 height 19
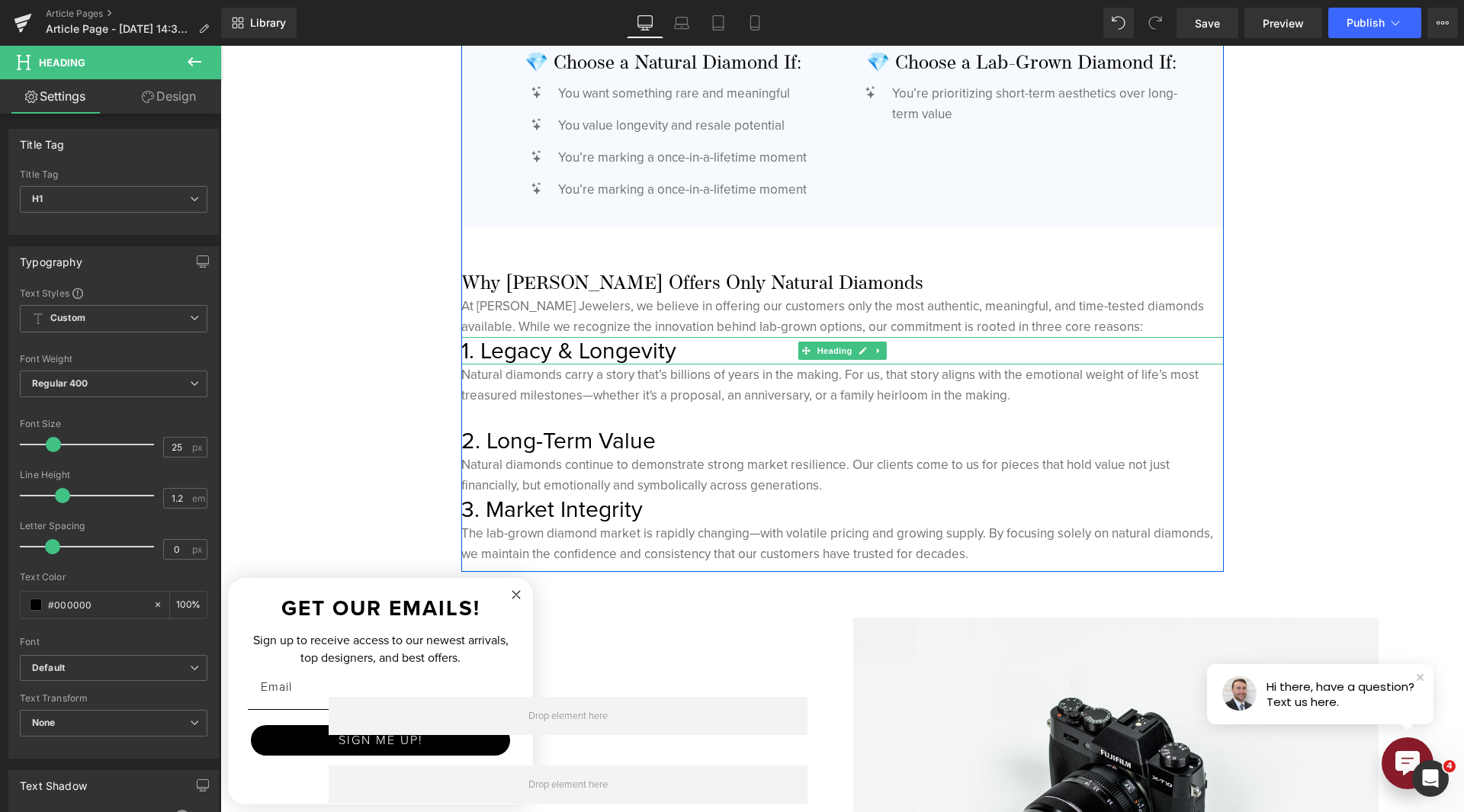
click at [590, 352] on h1 "1. Legacy & Longevity" at bounding box center [842, 350] width 762 height 28
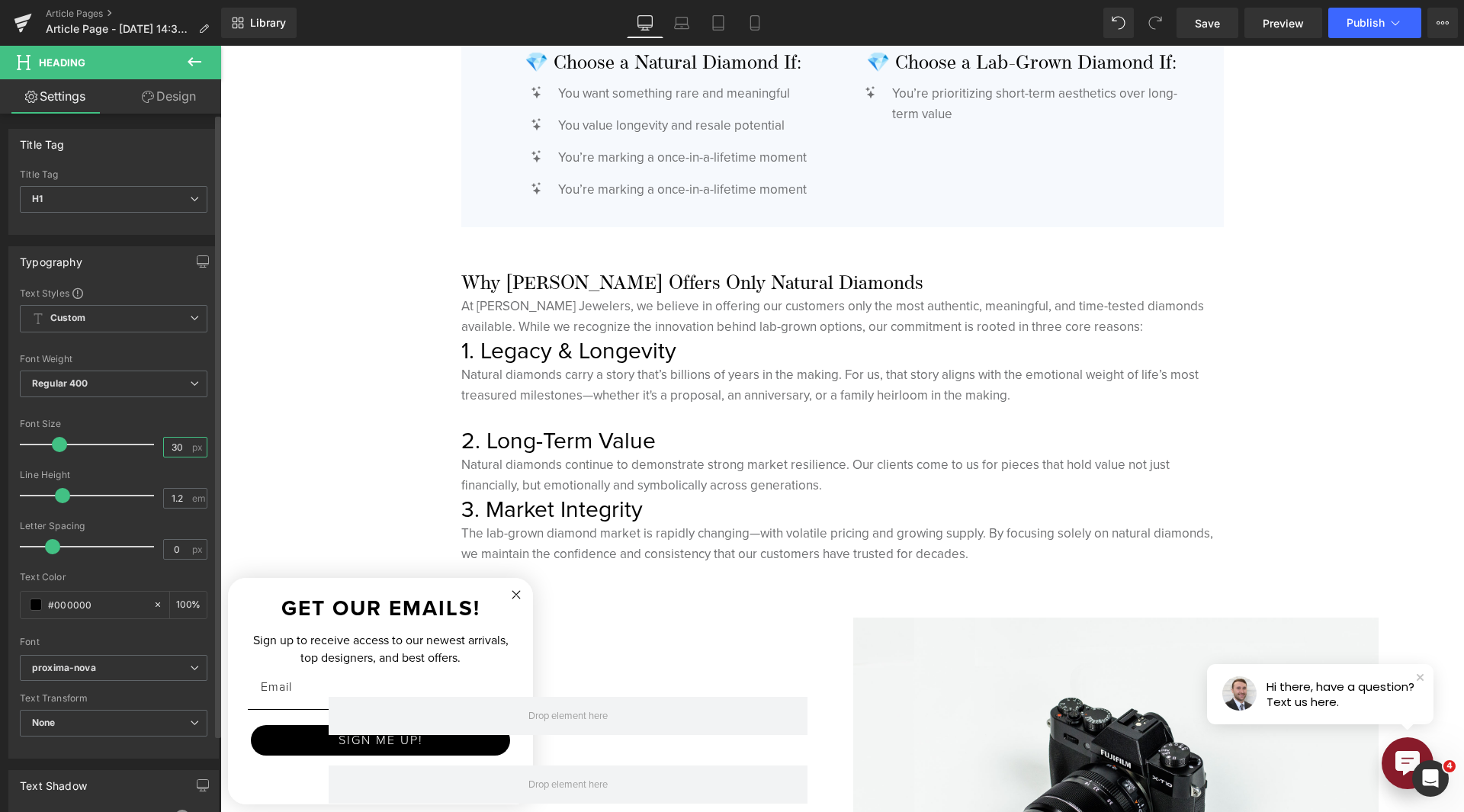
click at [174, 443] on input "30" at bounding box center [177, 447] width 27 height 19
click at [177, 444] on input "30" at bounding box center [177, 447] width 27 height 19
click at [176, 444] on input "30" at bounding box center [177, 447] width 27 height 19
click at [174, 446] on input "30" at bounding box center [177, 447] width 27 height 19
click at [167, 446] on input "30" at bounding box center [177, 447] width 27 height 19
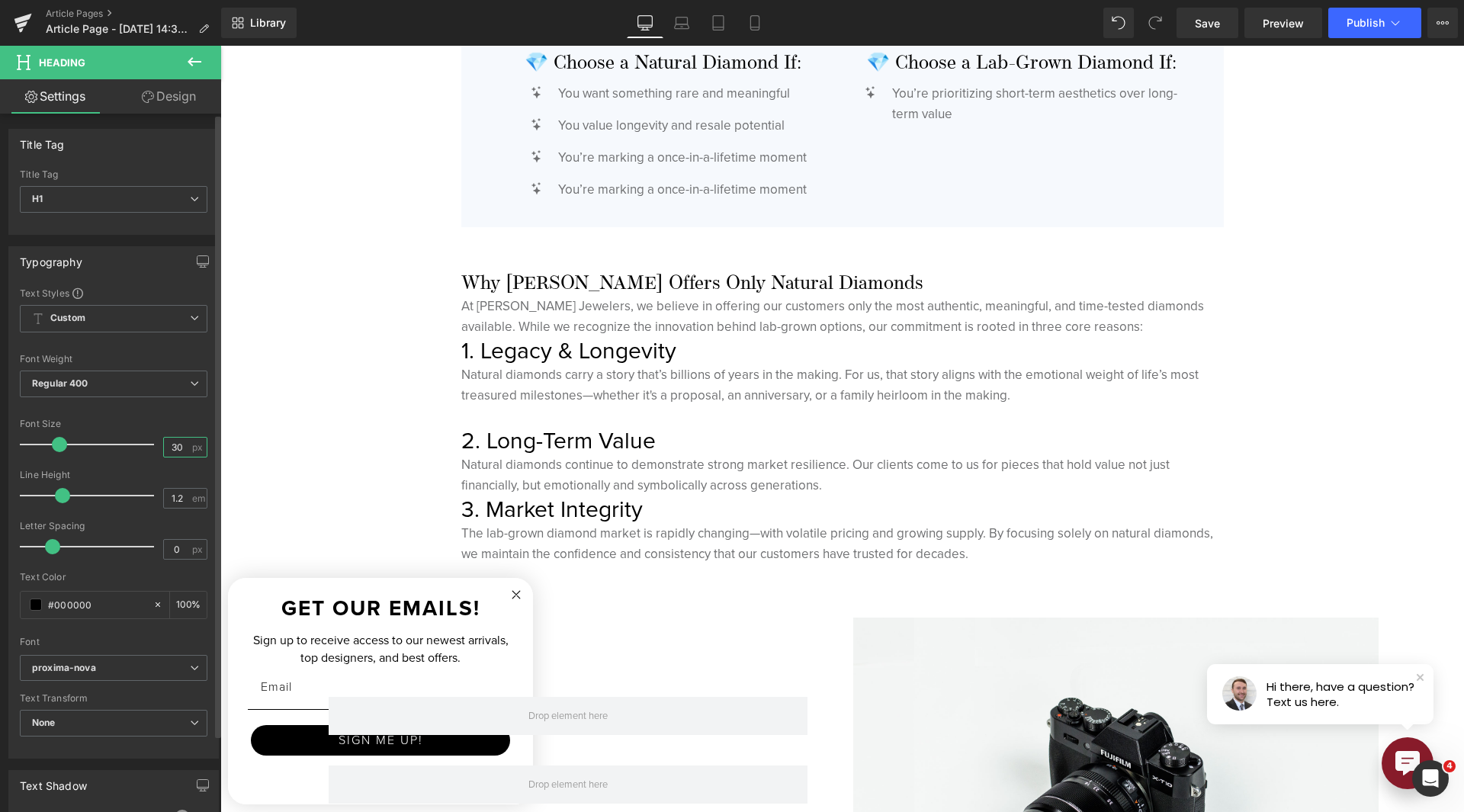
click at [167, 446] on input "30" at bounding box center [177, 447] width 27 height 19
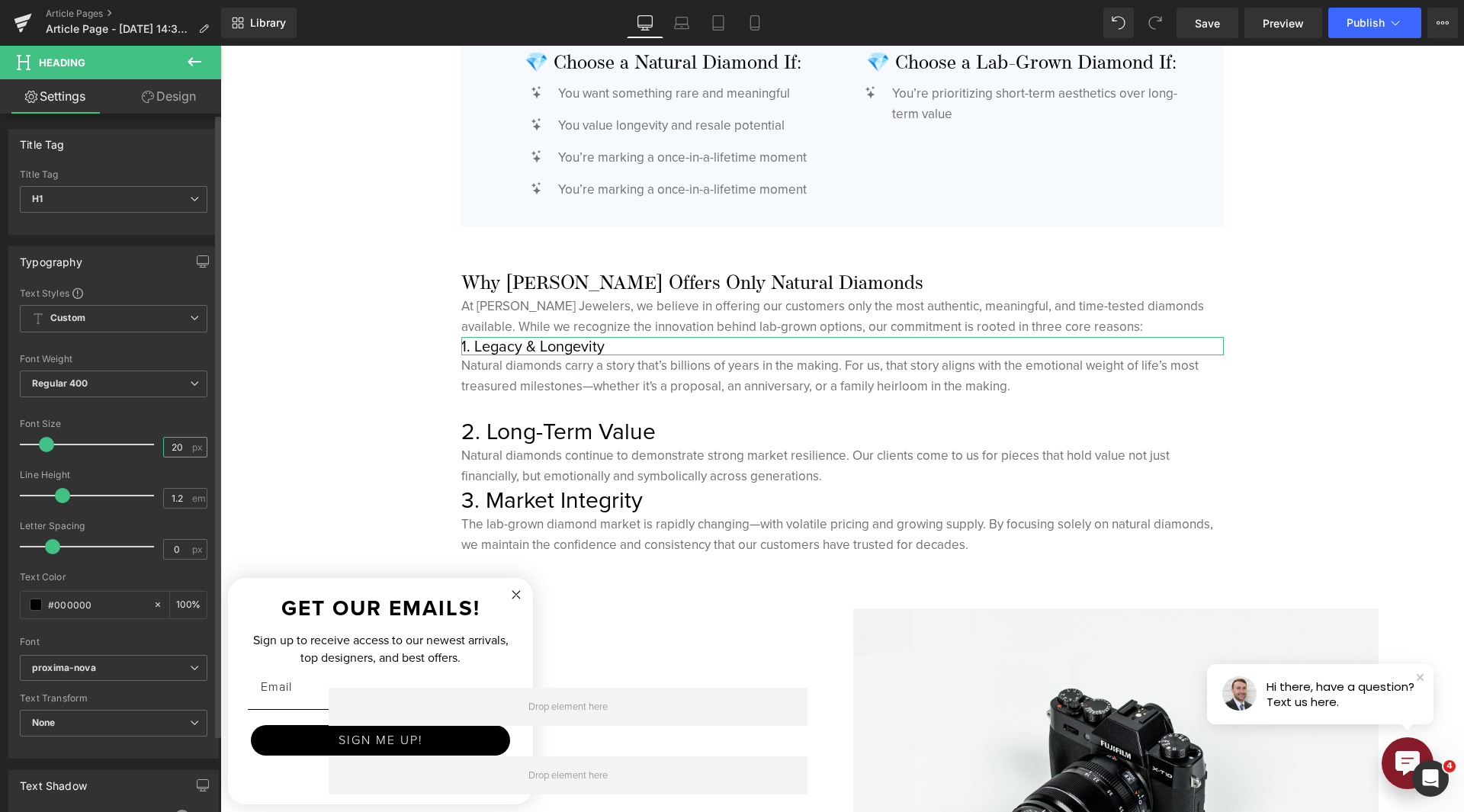
click at [164, 451] on input "20" at bounding box center [177, 447] width 27 height 19
click at [164, 451] on input "20" at bounding box center [177, 447] width 27 height 19
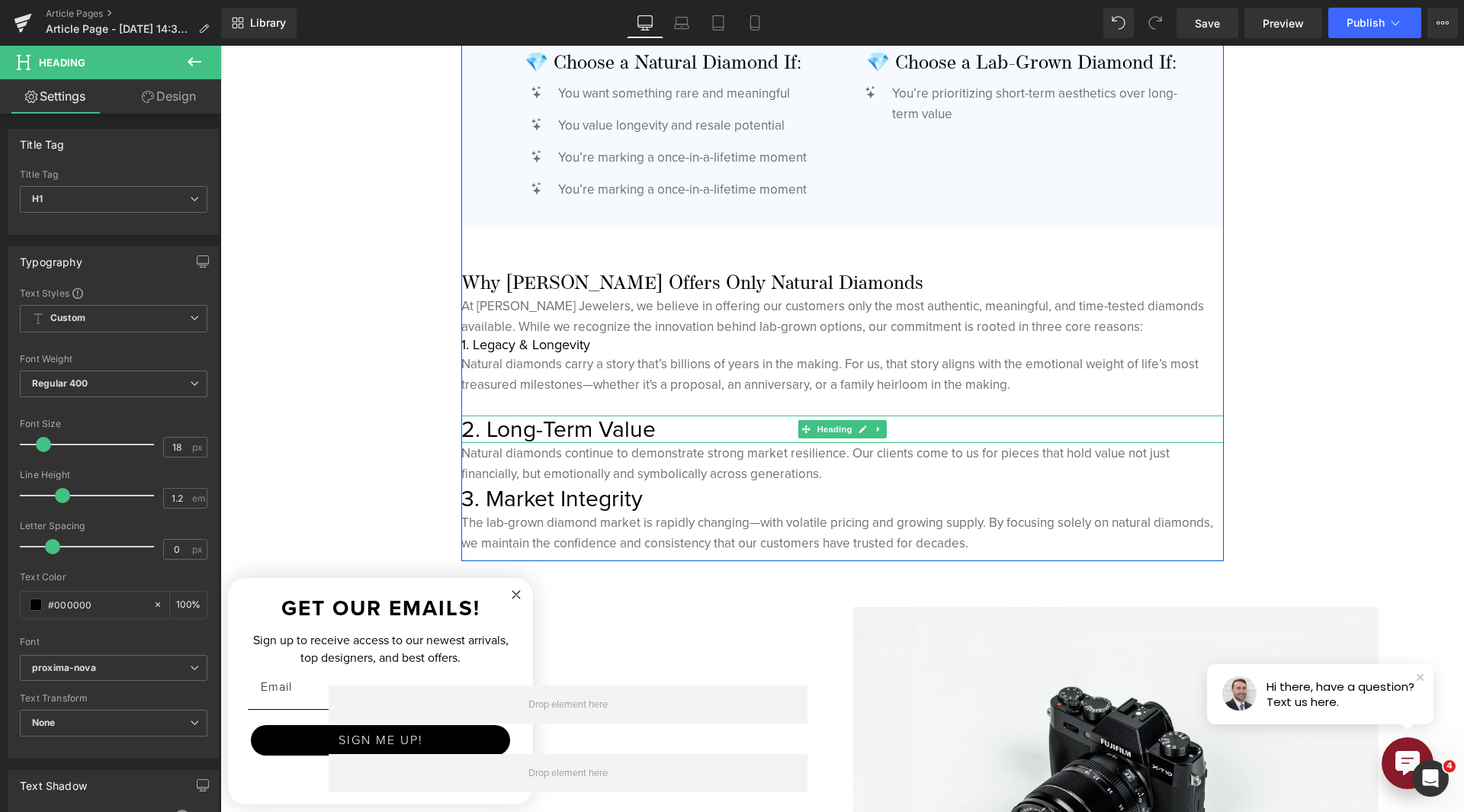
click at [511, 426] on h1 "2. Long-Term Value" at bounding box center [842, 429] width 762 height 28
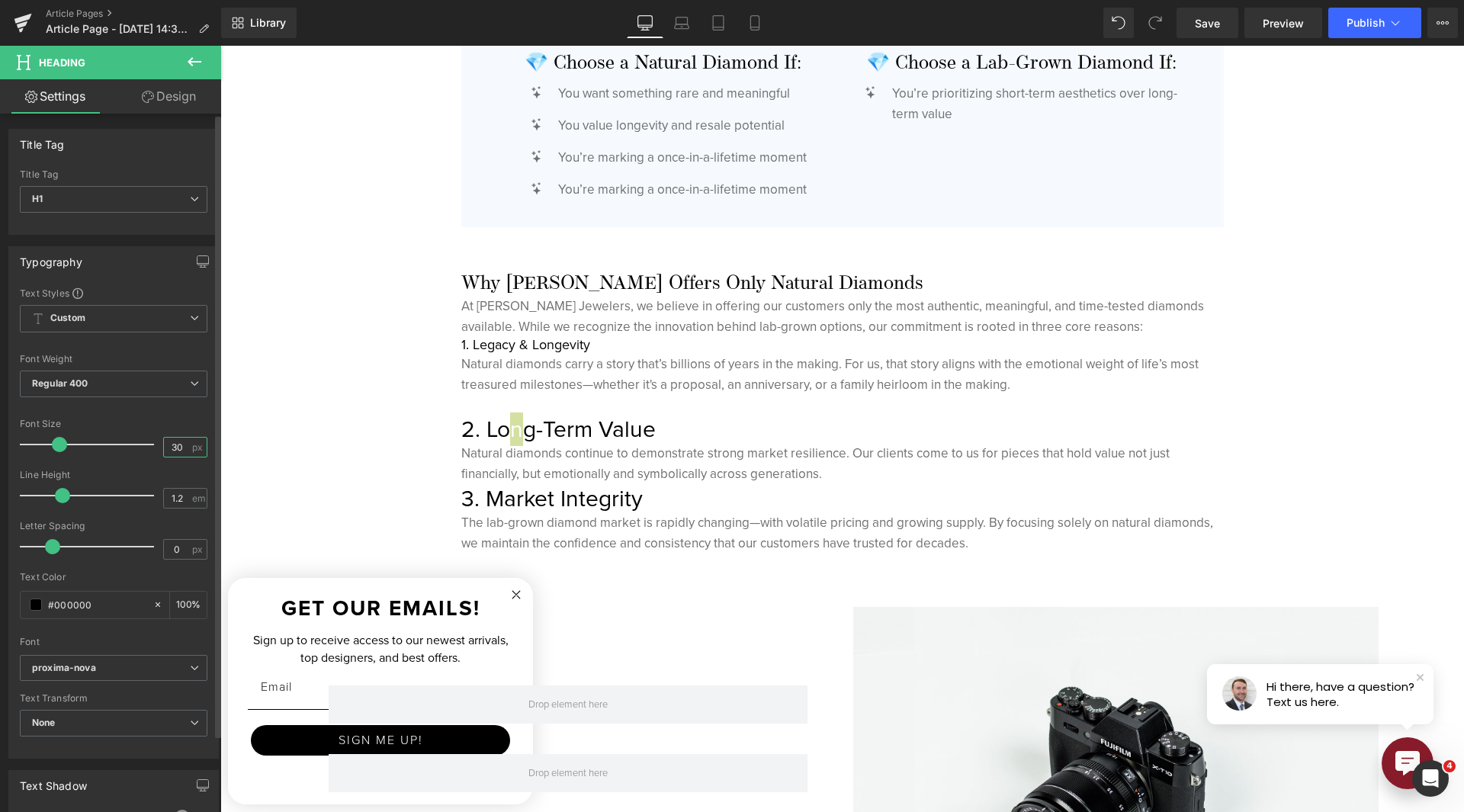
click at [167, 449] on input "30" at bounding box center [177, 447] width 27 height 19
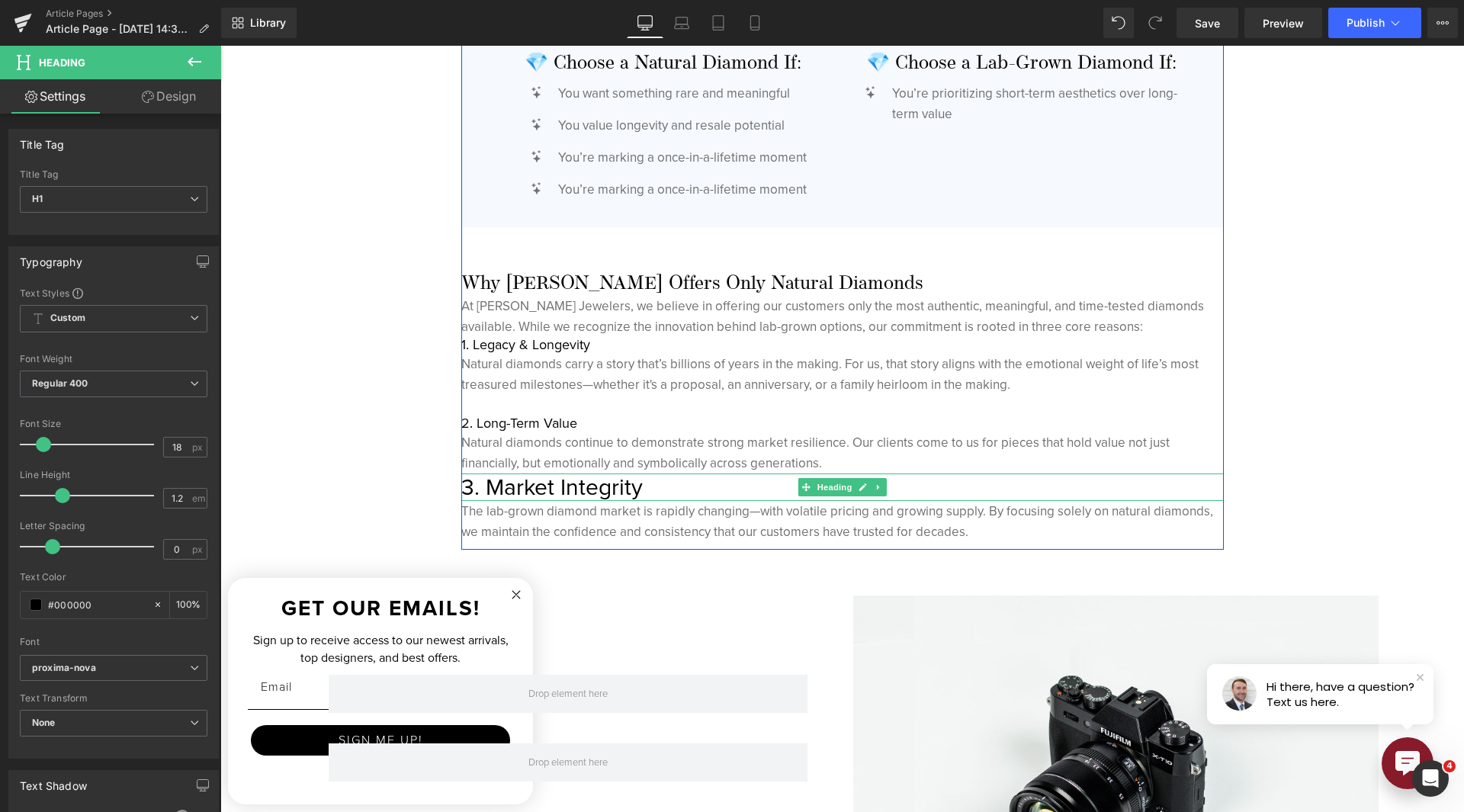
click at [550, 482] on h1 "3. Market Integrity" at bounding box center [842, 487] width 762 height 28
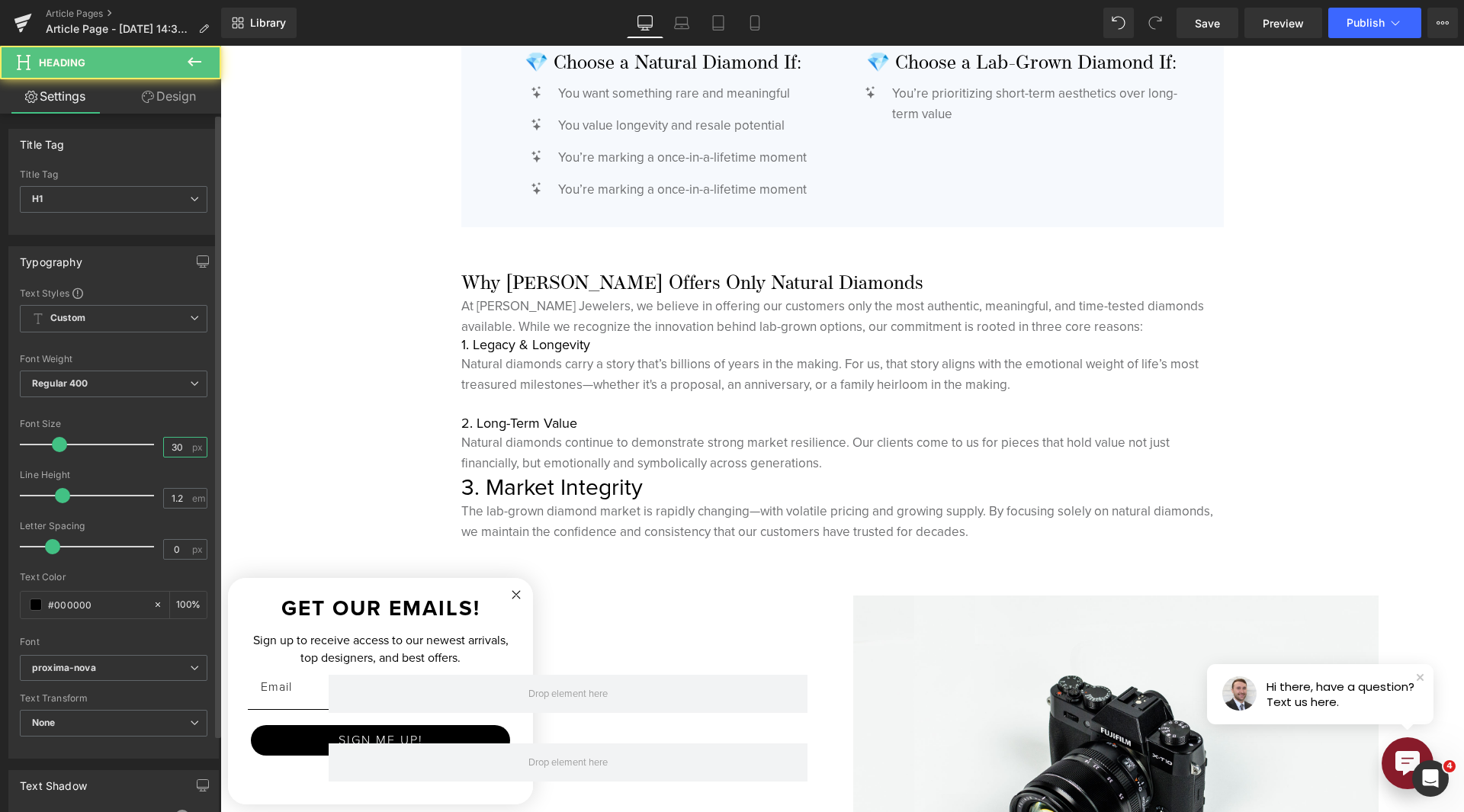
click at [175, 450] on input "30" at bounding box center [177, 447] width 27 height 19
click at [175, 449] on input "30" at bounding box center [177, 447] width 27 height 19
click at [176, 449] on input "30" at bounding box center [177, 447] width 27 height 19
click at [171, 450] on input "30" at bounding box center [177, 447] width 27 height 19
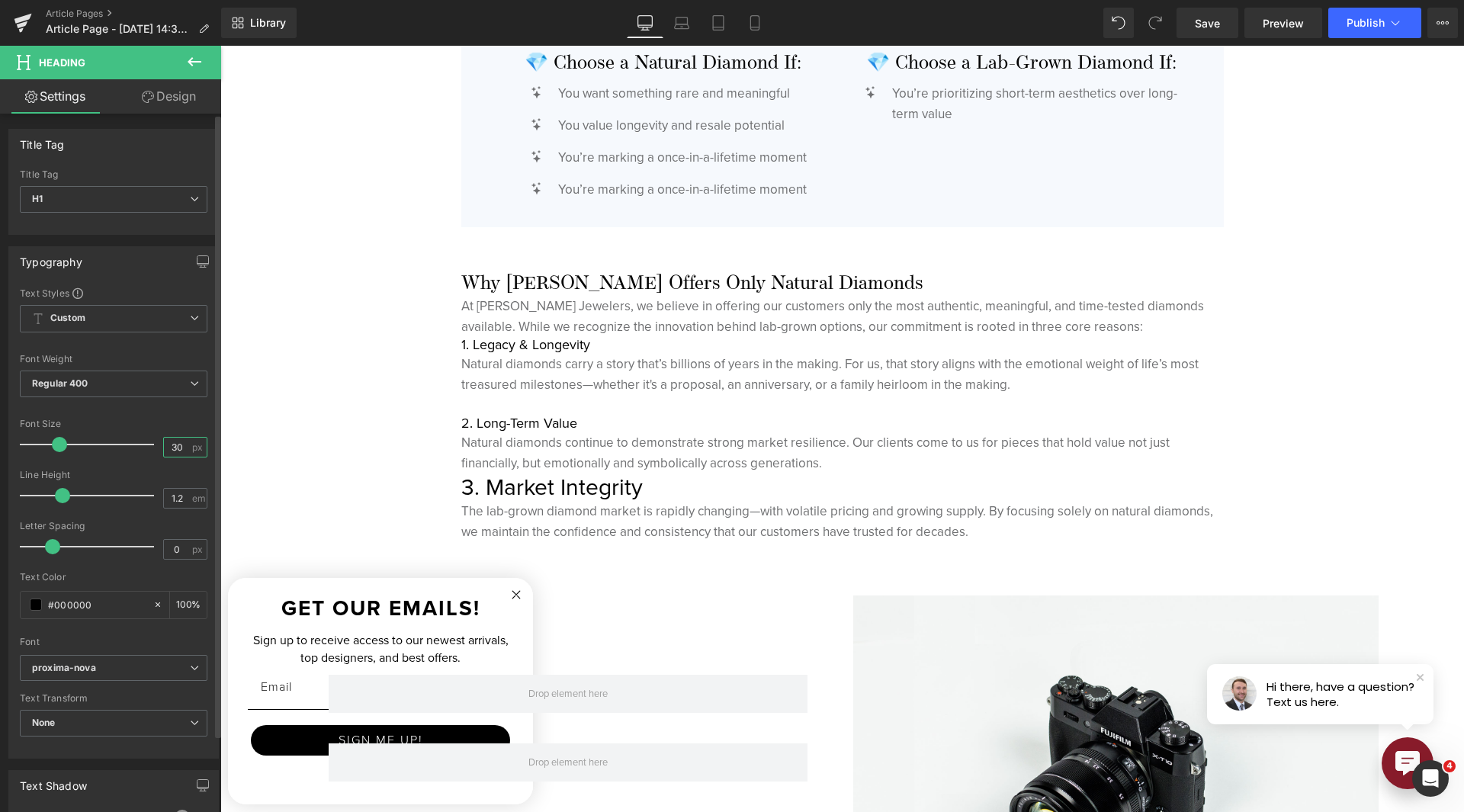
click at [171, 450] on input "30" at bounding box center [177, 447] width 27 height 19
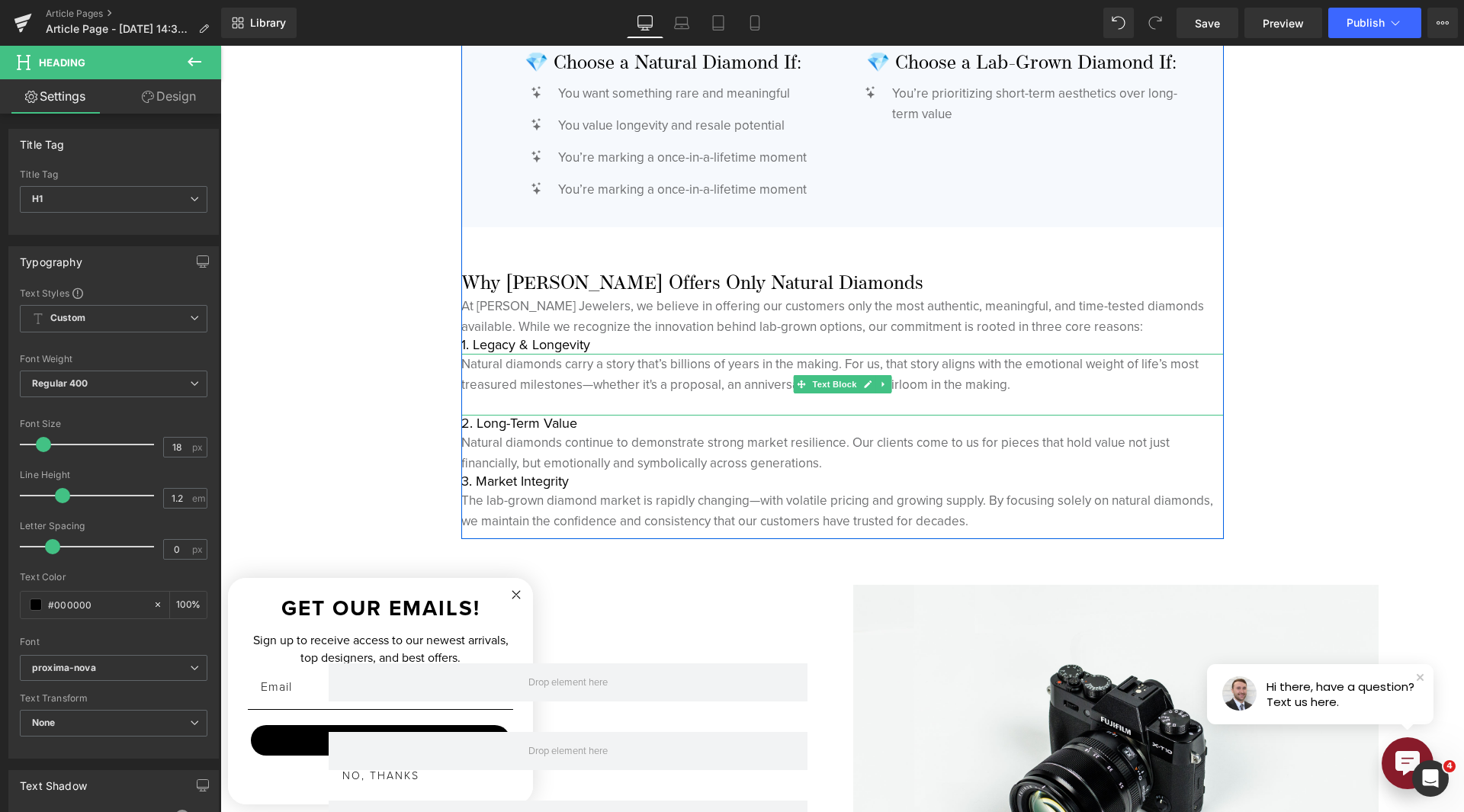
click at [591, 400] on p at bounding box center [842, 405] width 762 height 20
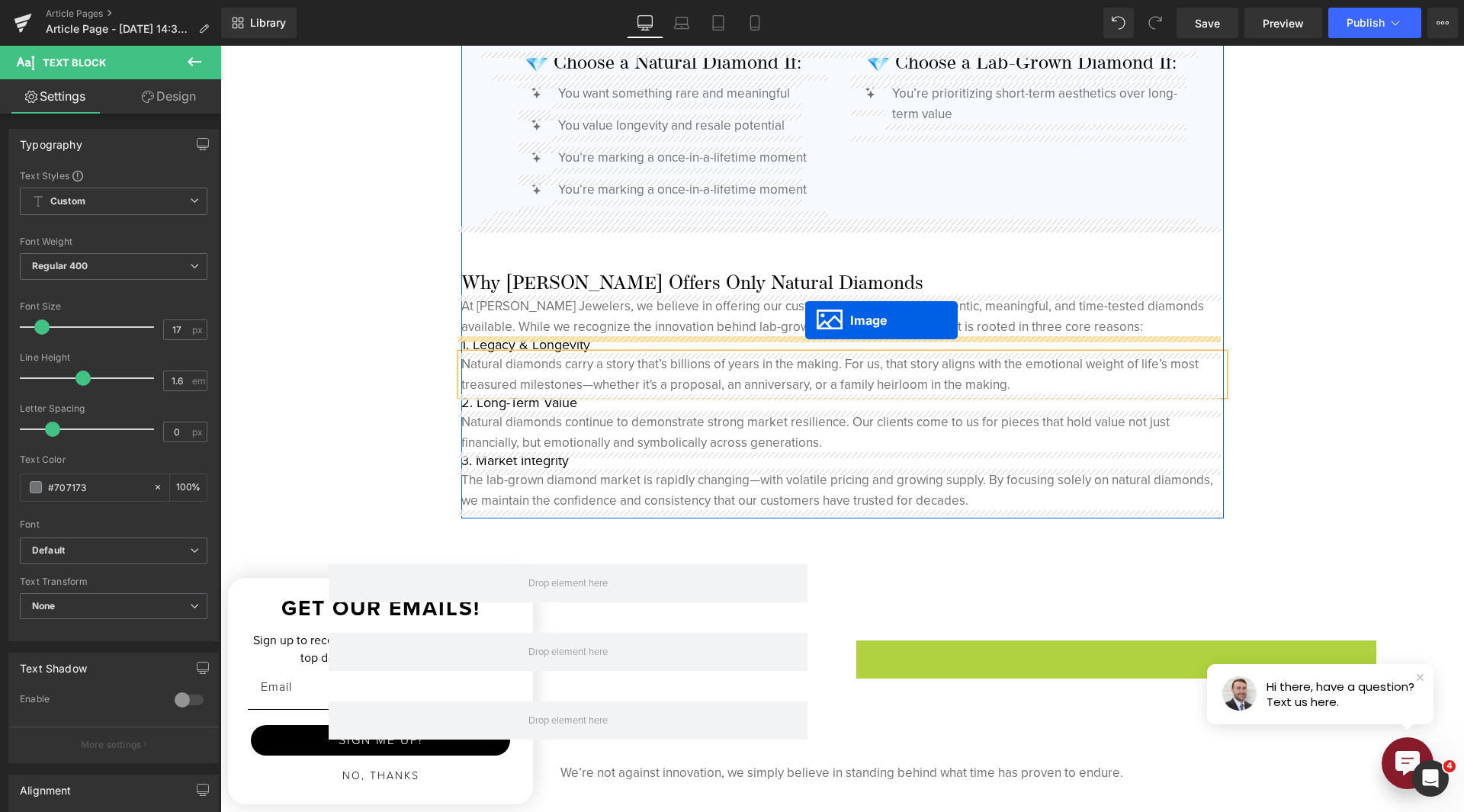
drag, startPoint x: 1076, startPoint y: 740, endPoint x: 805, endPoint y: 321, distance: 499.0
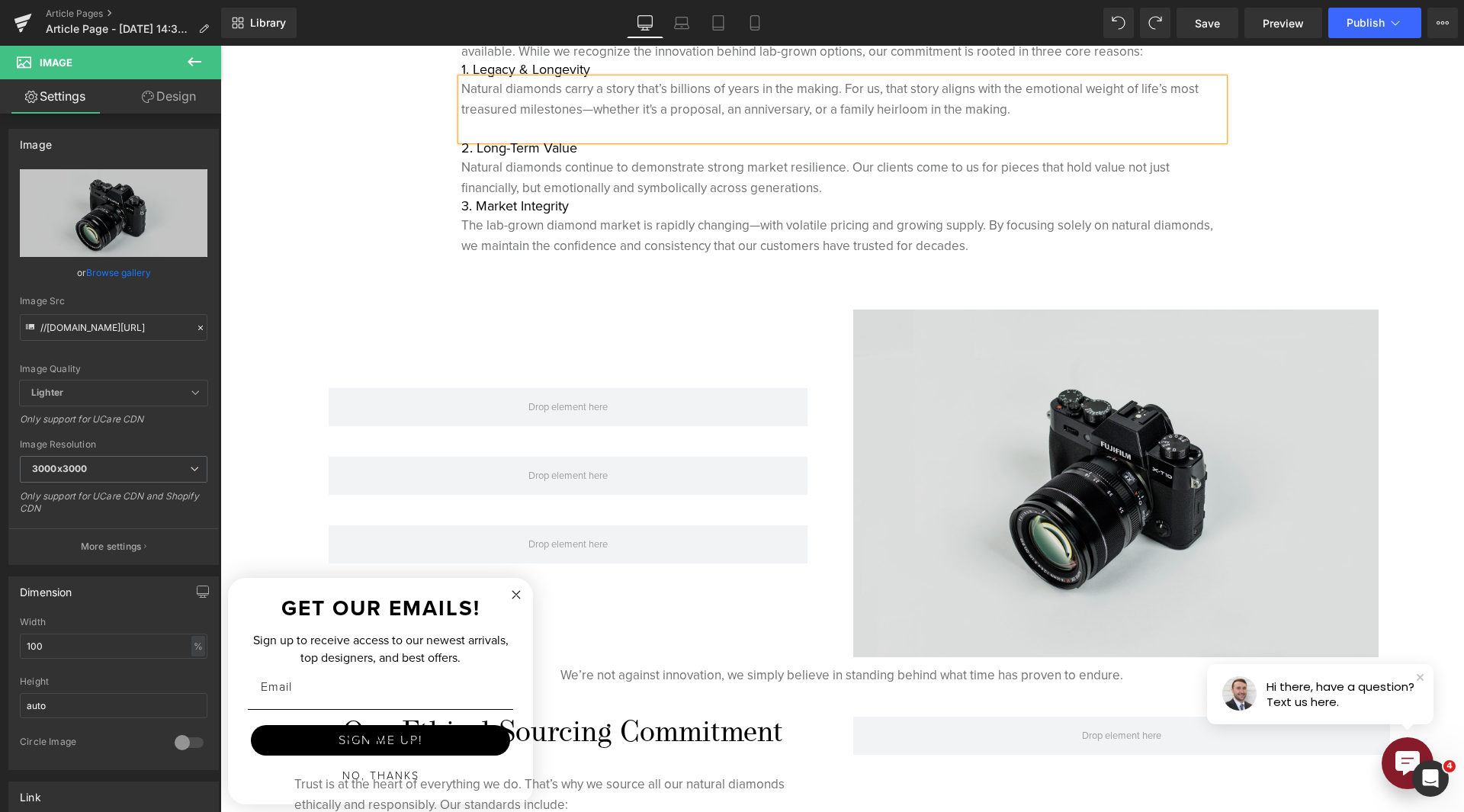
scroll to position [4170, 0]
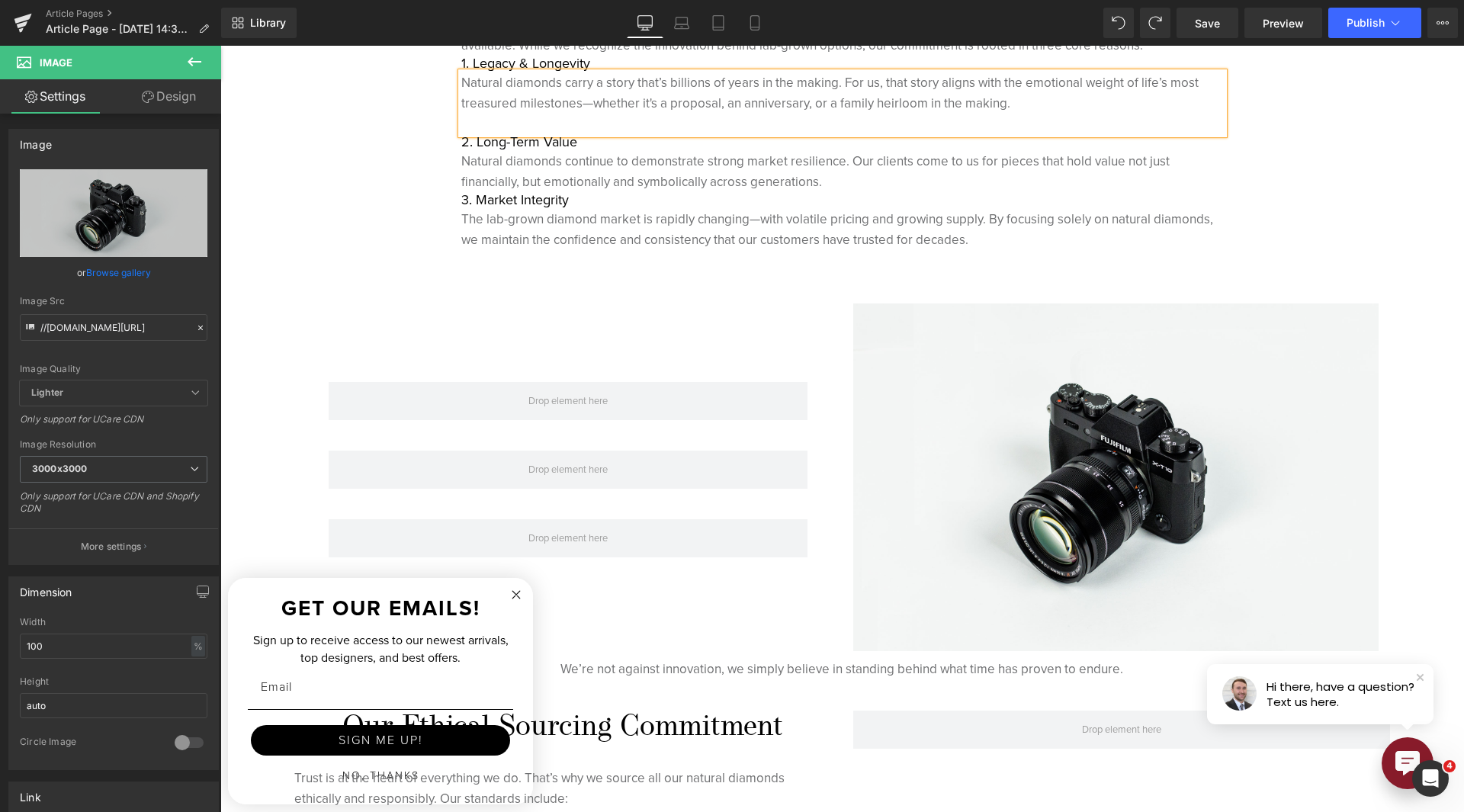
click at [771, 126] on p at bounding box center [842, 124] width 762 height 20
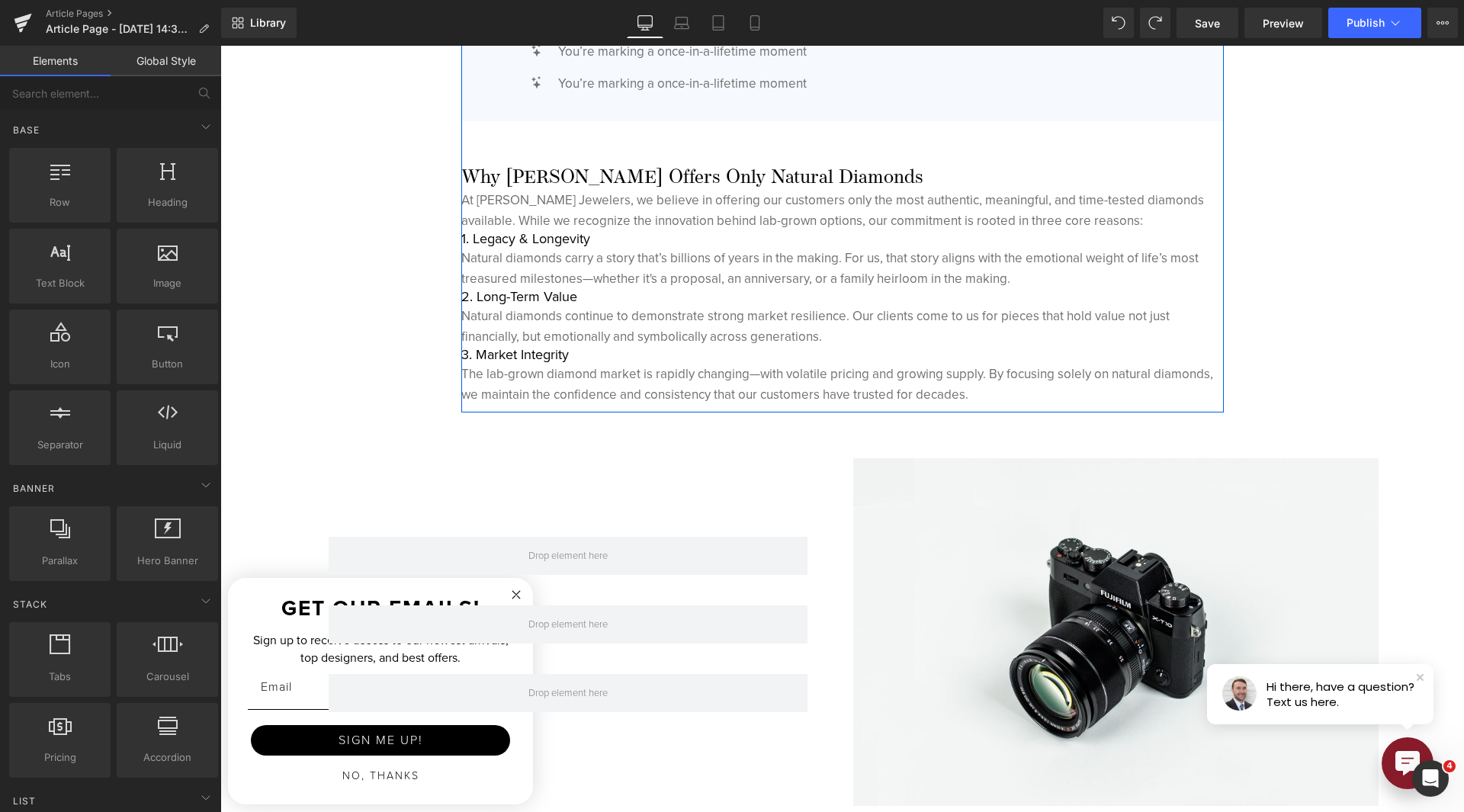
scroll to position [4094, 0]
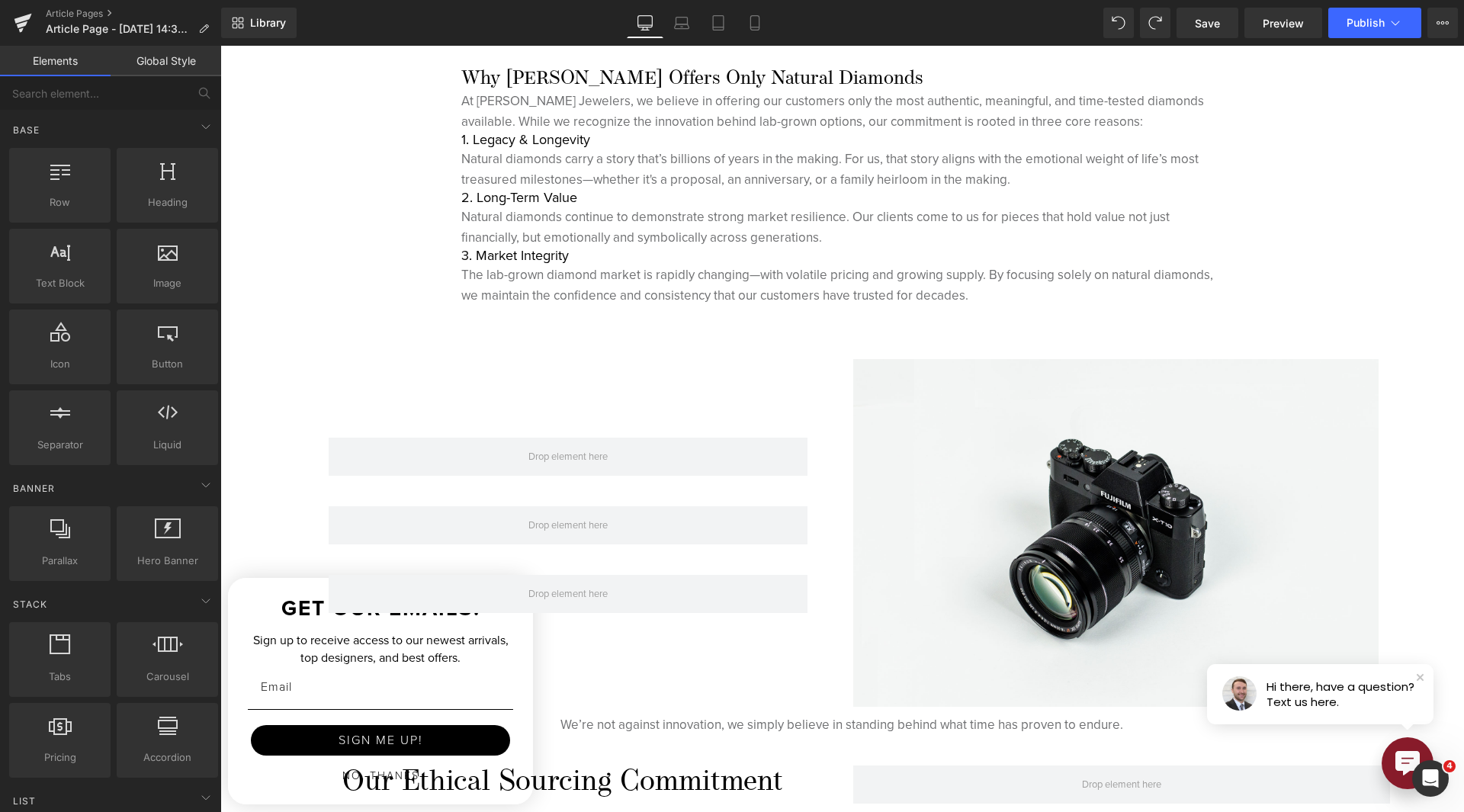
click at [1434, 783] on icon "Open Intercom Messenger" at bounding box center [1431, 779] width 25 height 25
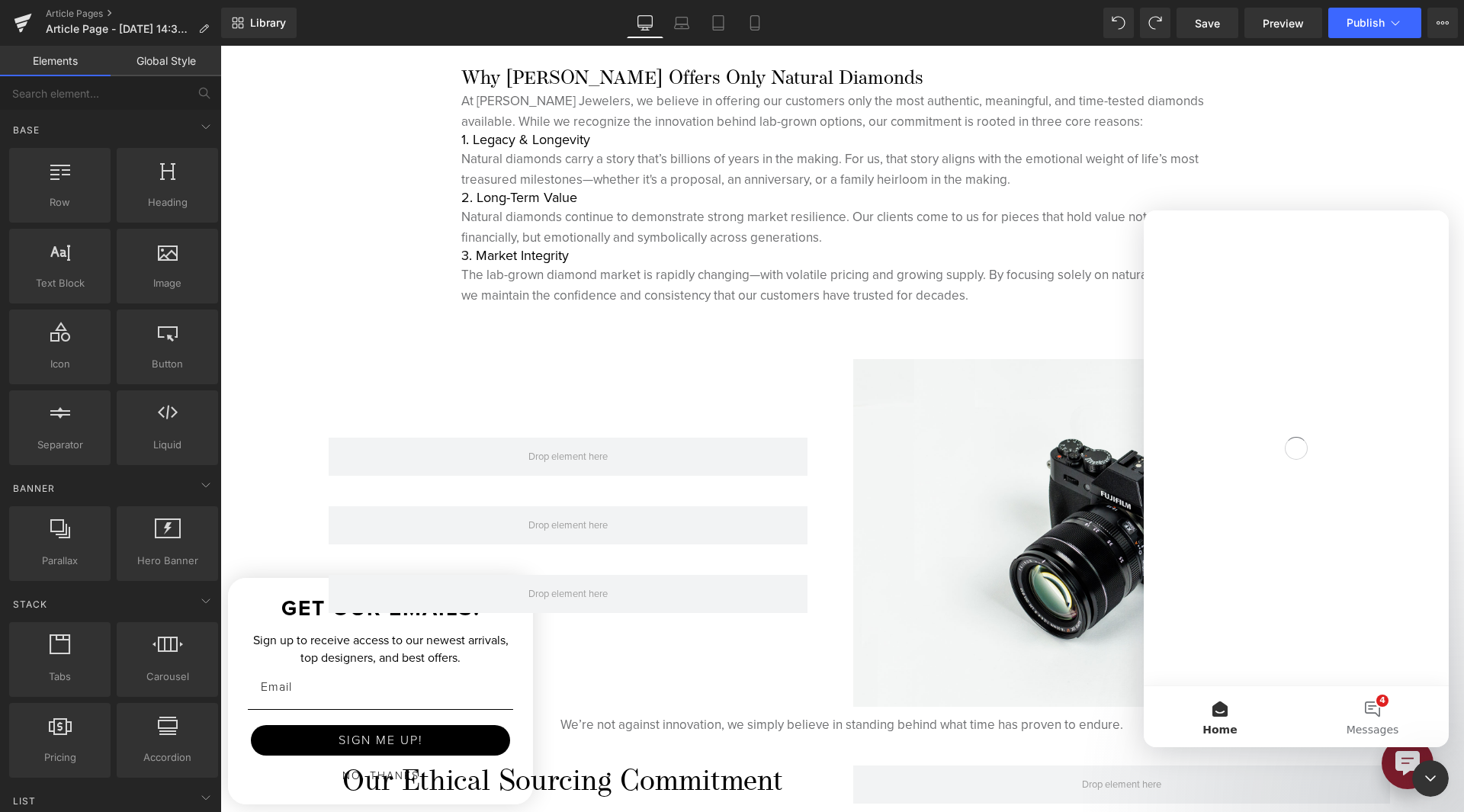
scroll to position [0, 0]
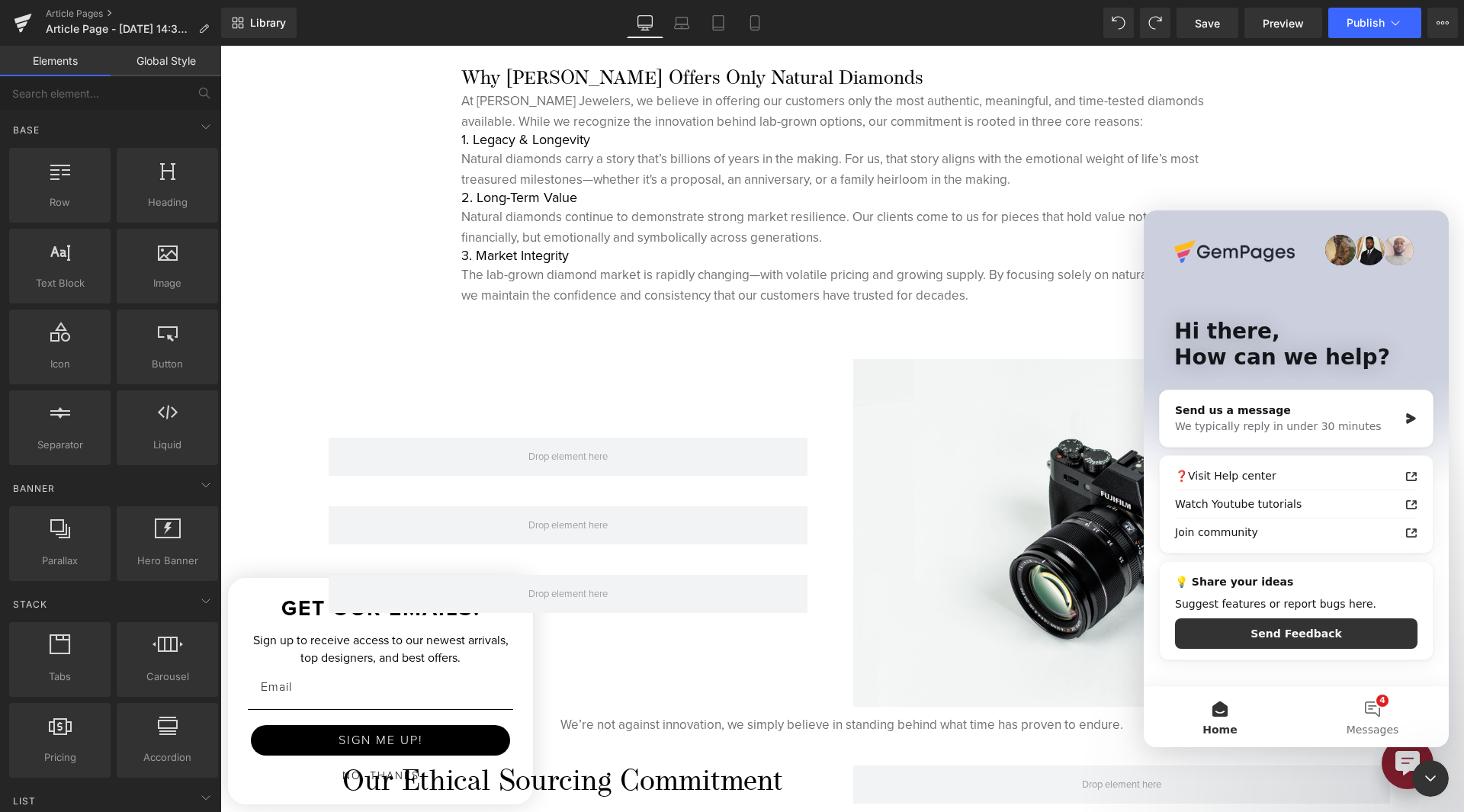
click at [1434, 783] on icon "Close Intercom Messenger" at bounding box center [1430, 778] width 19 height 19
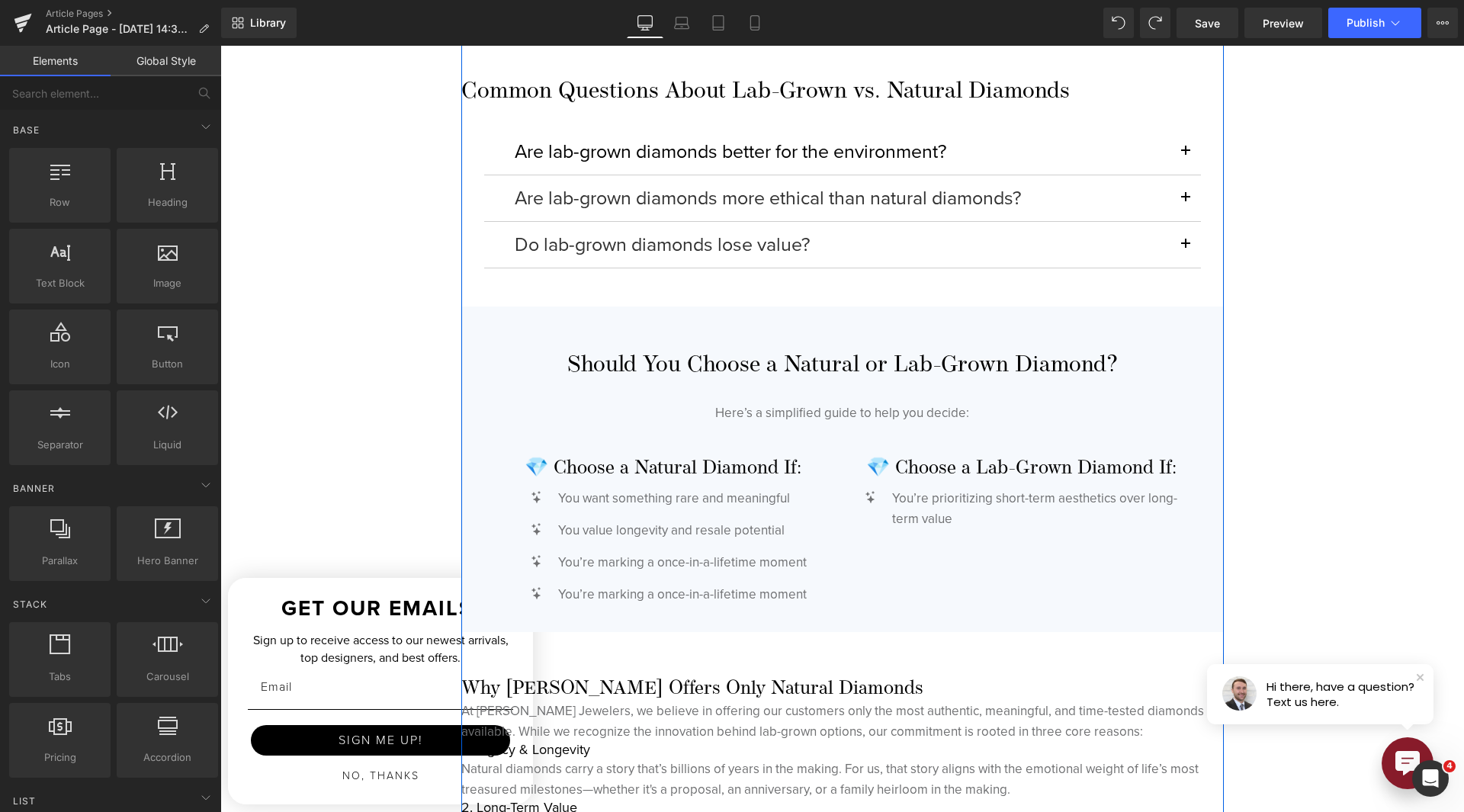
scroll to position [3712, 0]
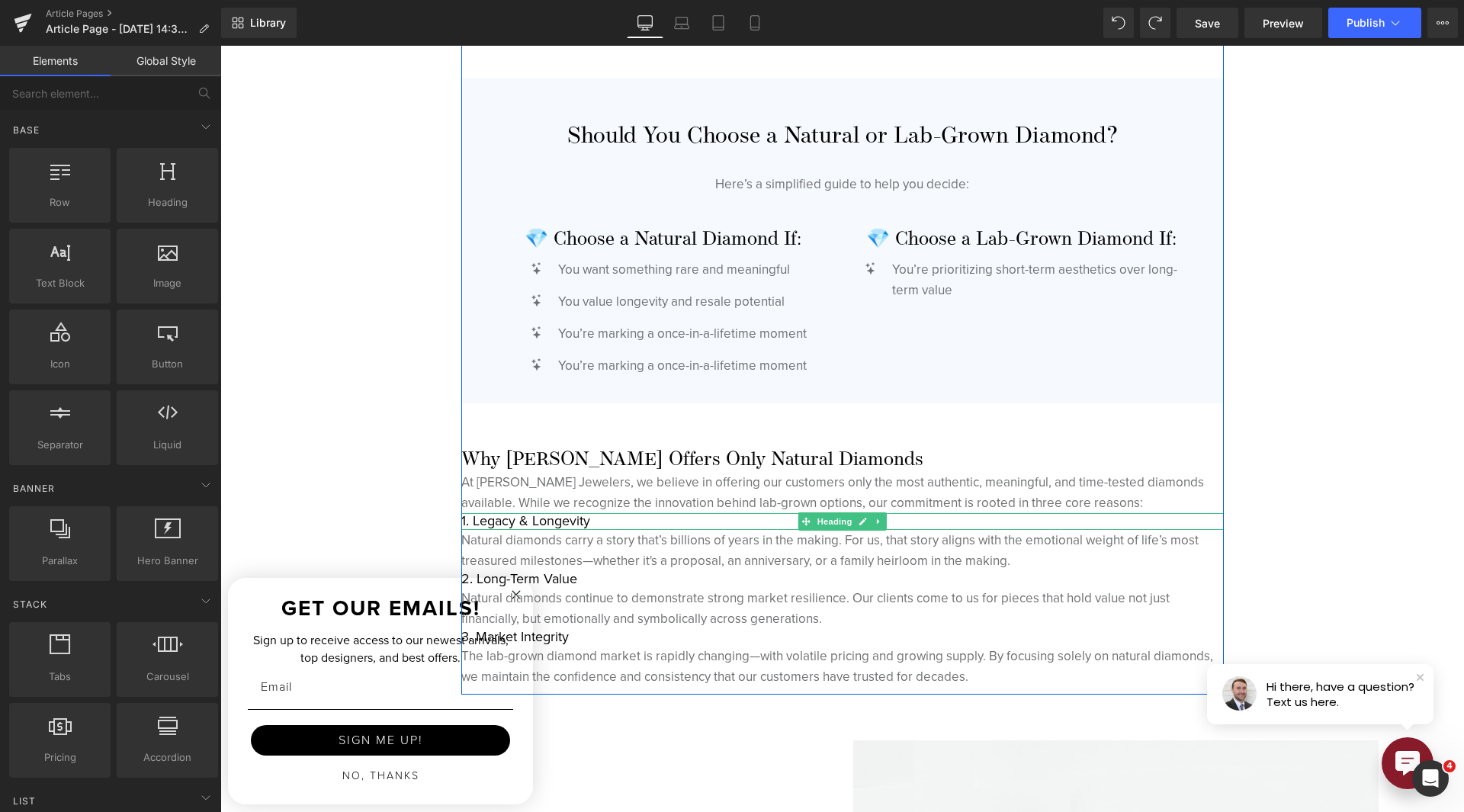
click at [465, 517] on h1 "1. Legacy & Longevity" at bounding box center [842, 521] width 762 height 17
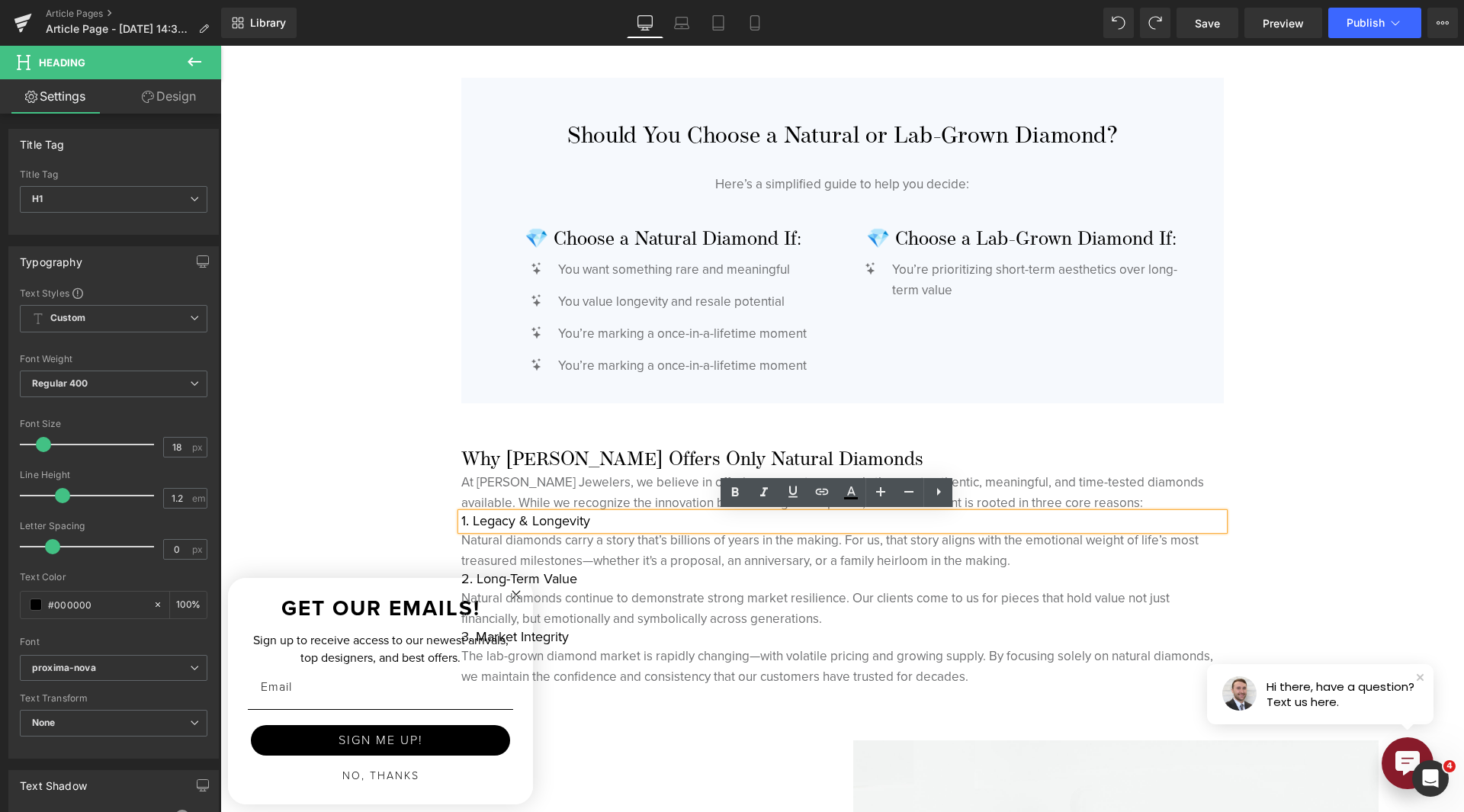
click at [462, 516] on h1 "1. Legacy & Longevity" at bounding box center [842, 521] width 762 height 17
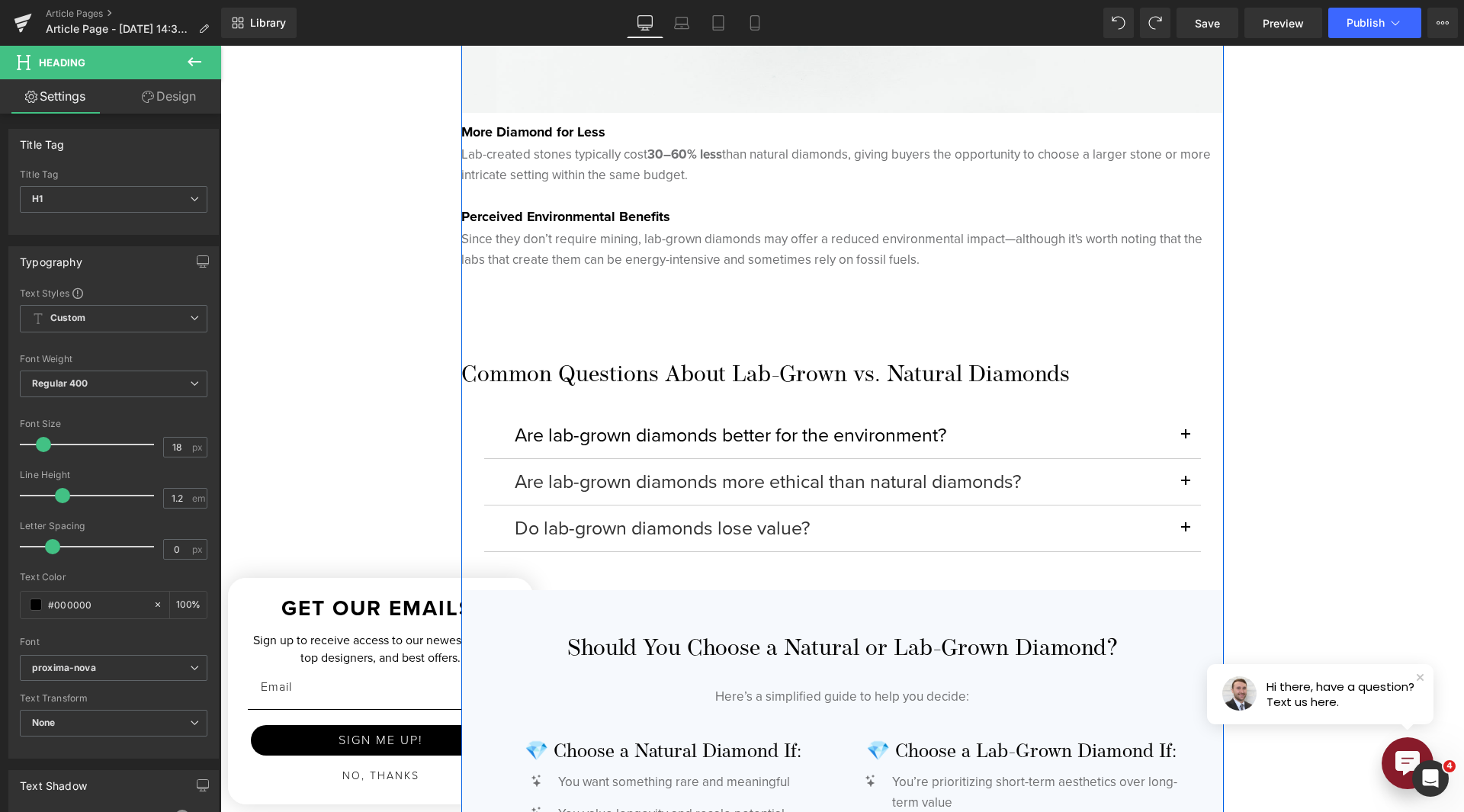
scroll to position [3179, 0]
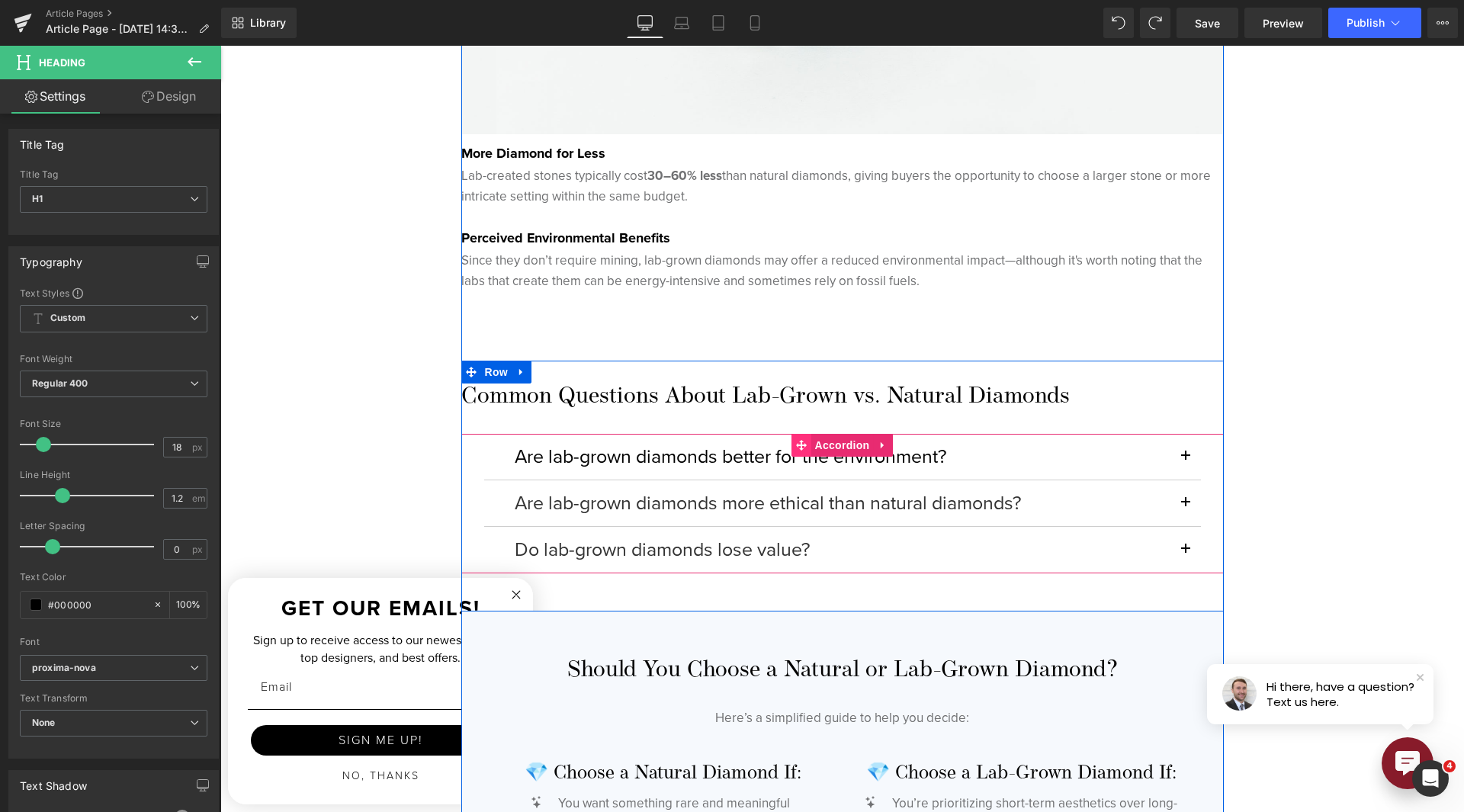
click at [796, 448] on icon at bounding box center [801, 445] width 11 height 11
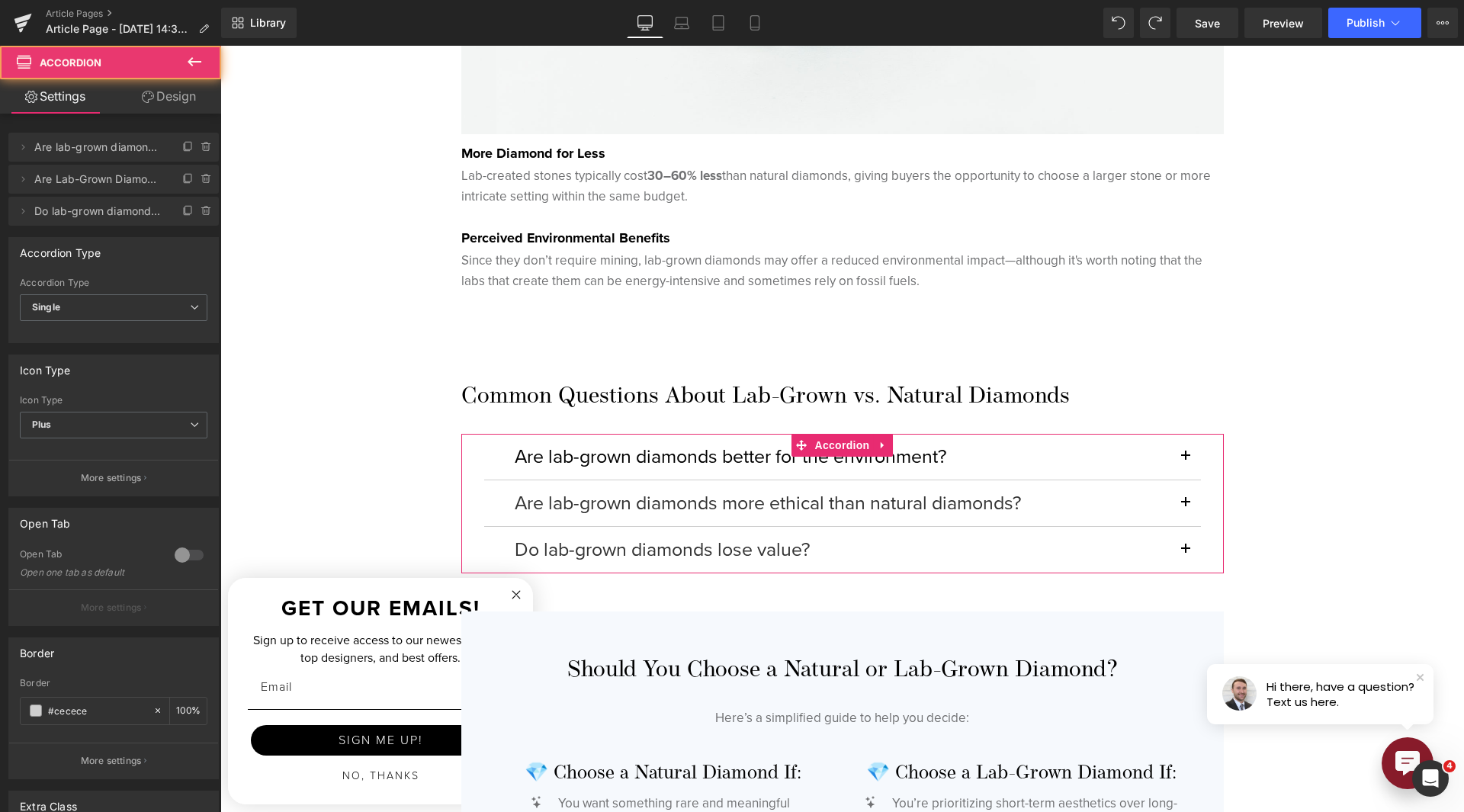
click at [194, 98] on link "Design" at bounding box center [169, 96] width 110 height 35
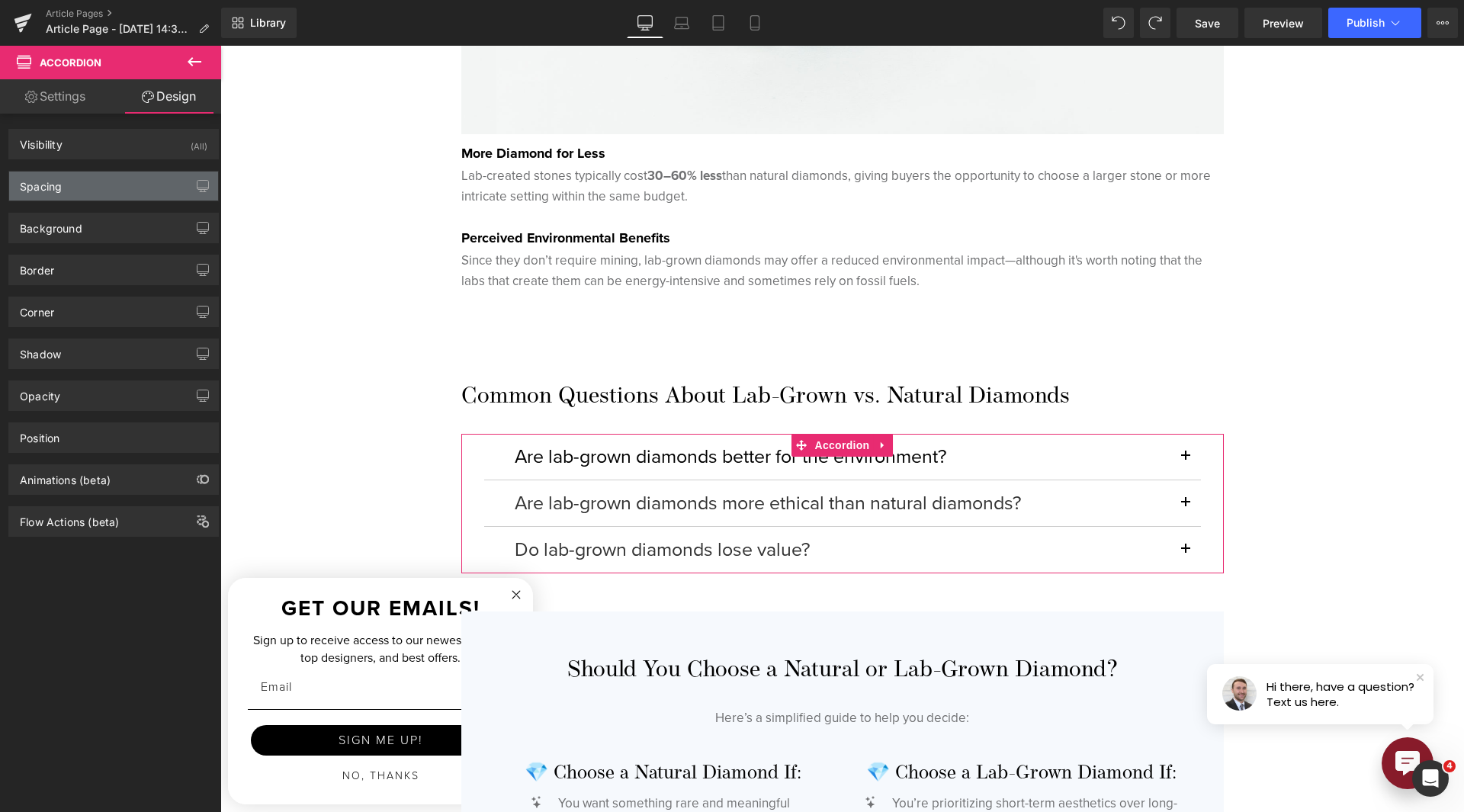
click at [123, 189] on div "Spacing" at bounding box center [113, 186] width 209 height 29
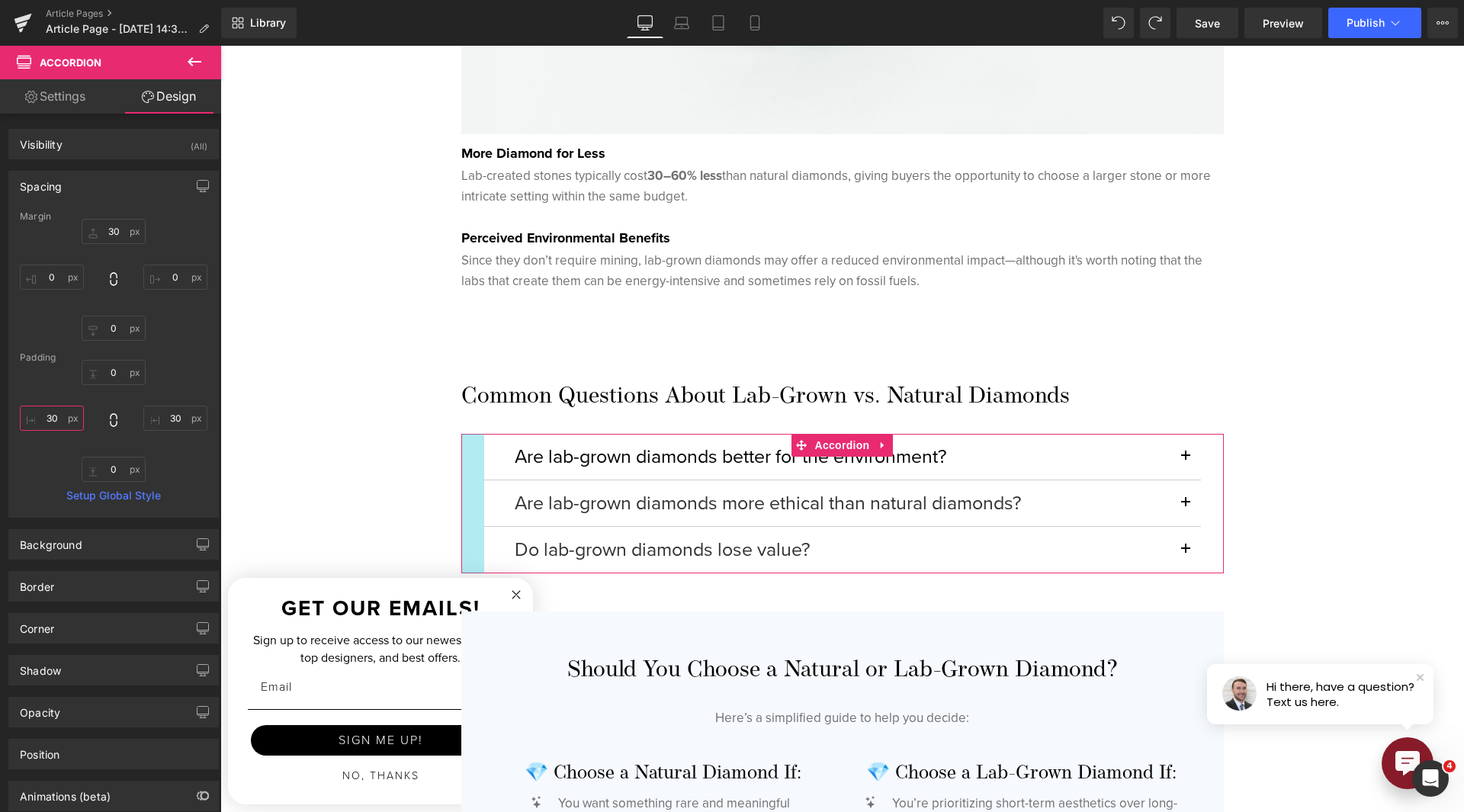
click at [45, 421] on input "30" at bounding box center [52, 418] width 64 height 25
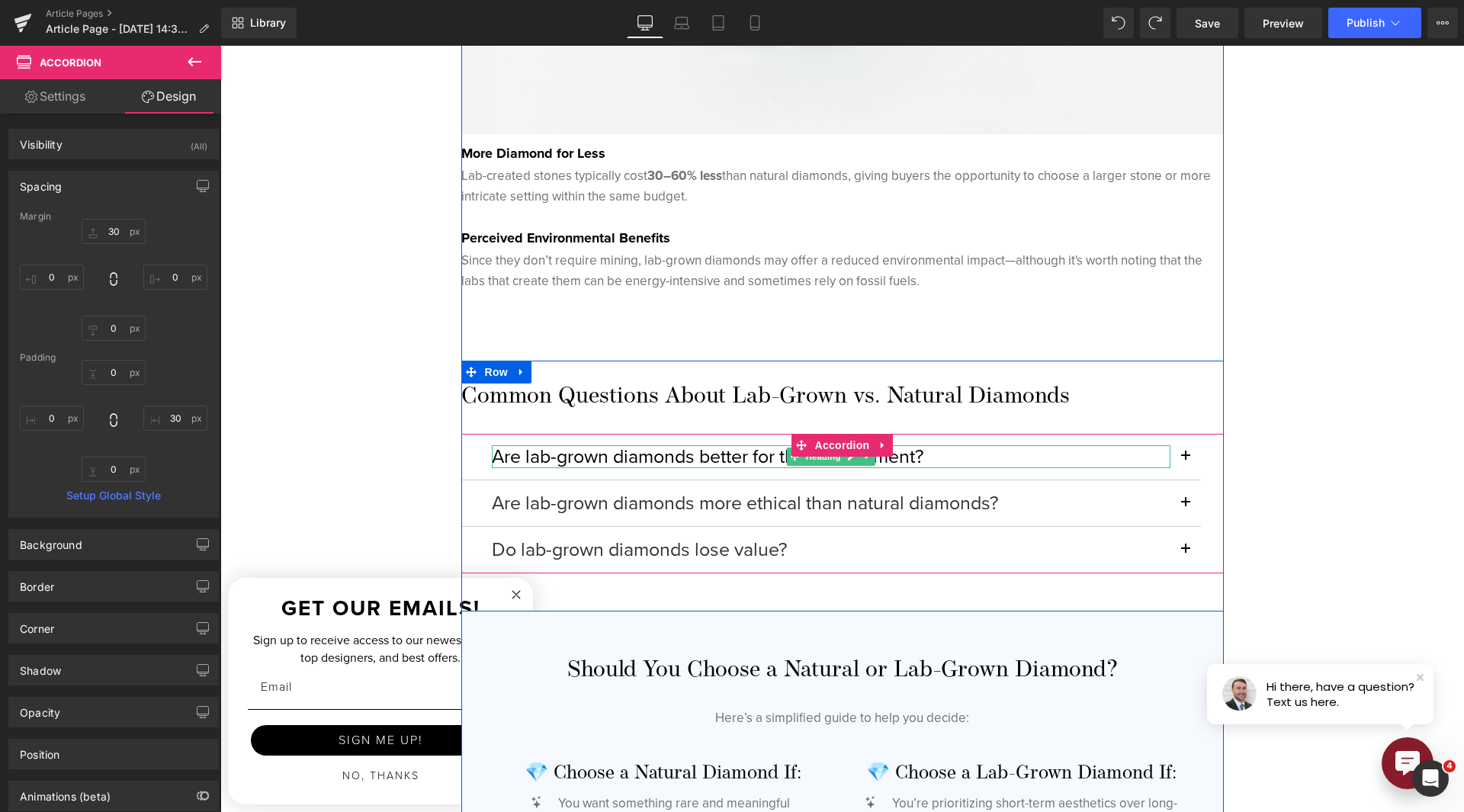
click at [797, 467] on div at bounding box center [831, 467] width 679 height 4
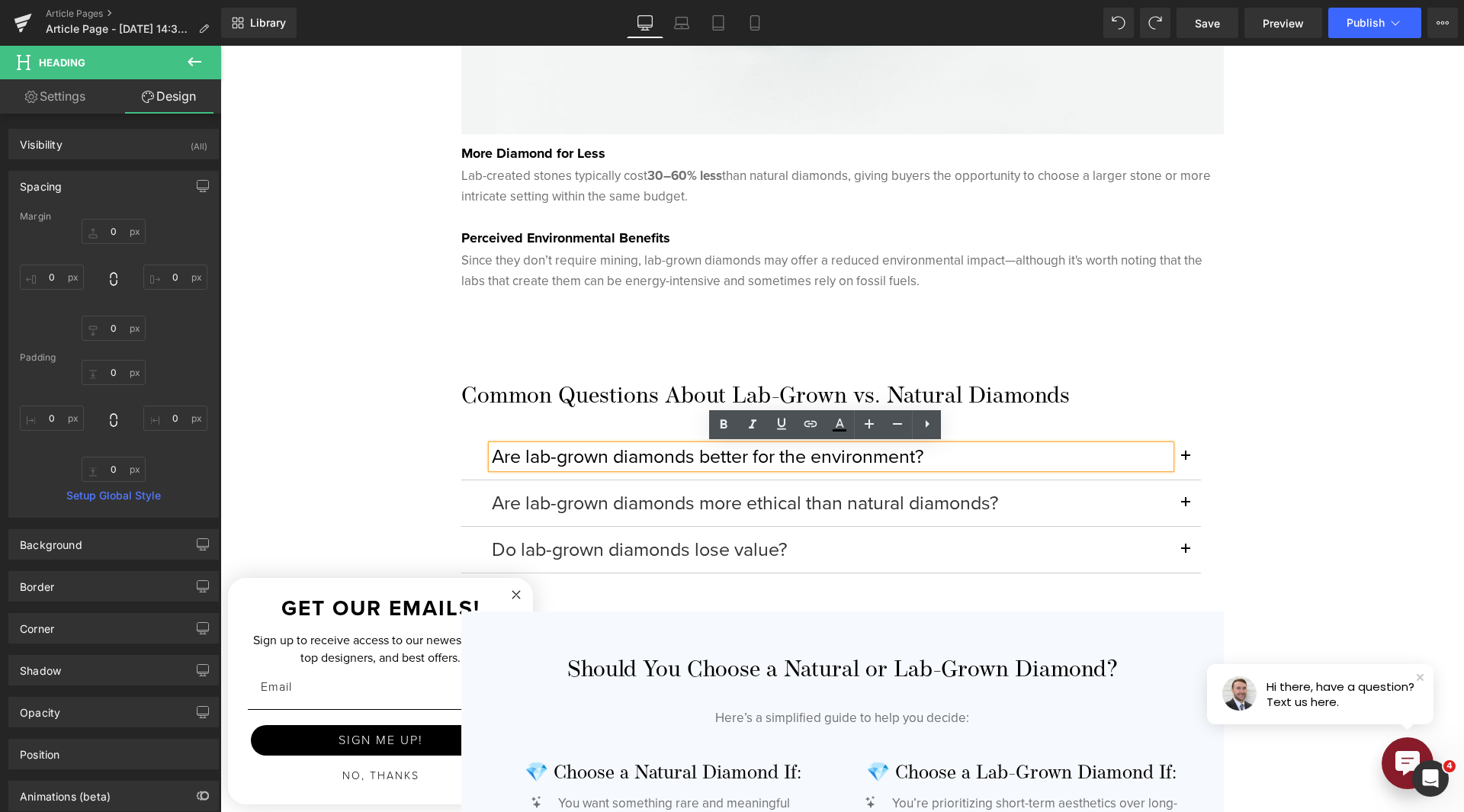
click at [725, 459] on h4 "Are lab-grown diamonds better for the environment?" at bounding box center [831, 457] width 679 height 23
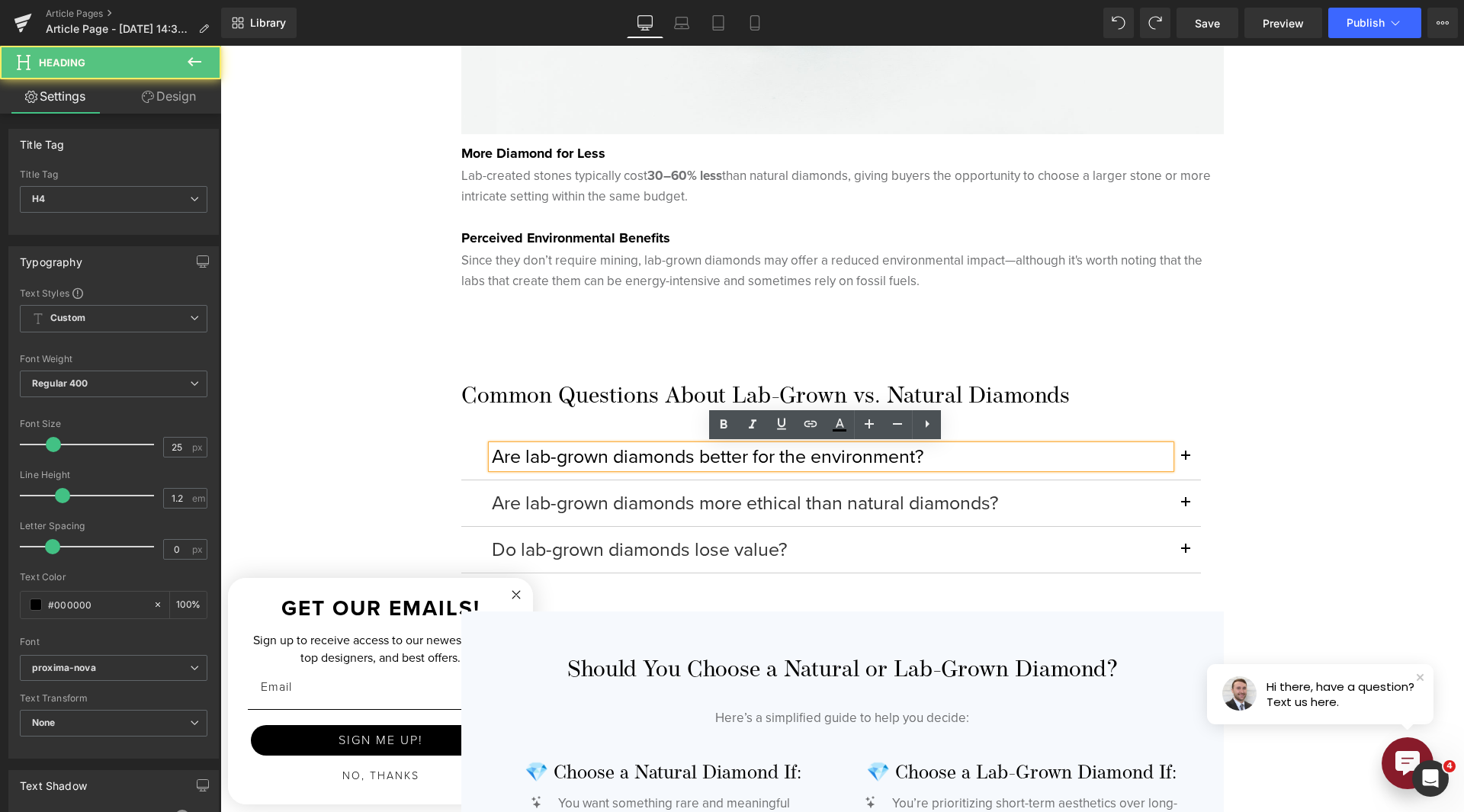
drag, startPoint x: 1338, startPoint y: 417, endPoint x: 1216, endPoint y: 417, distance: 122.0
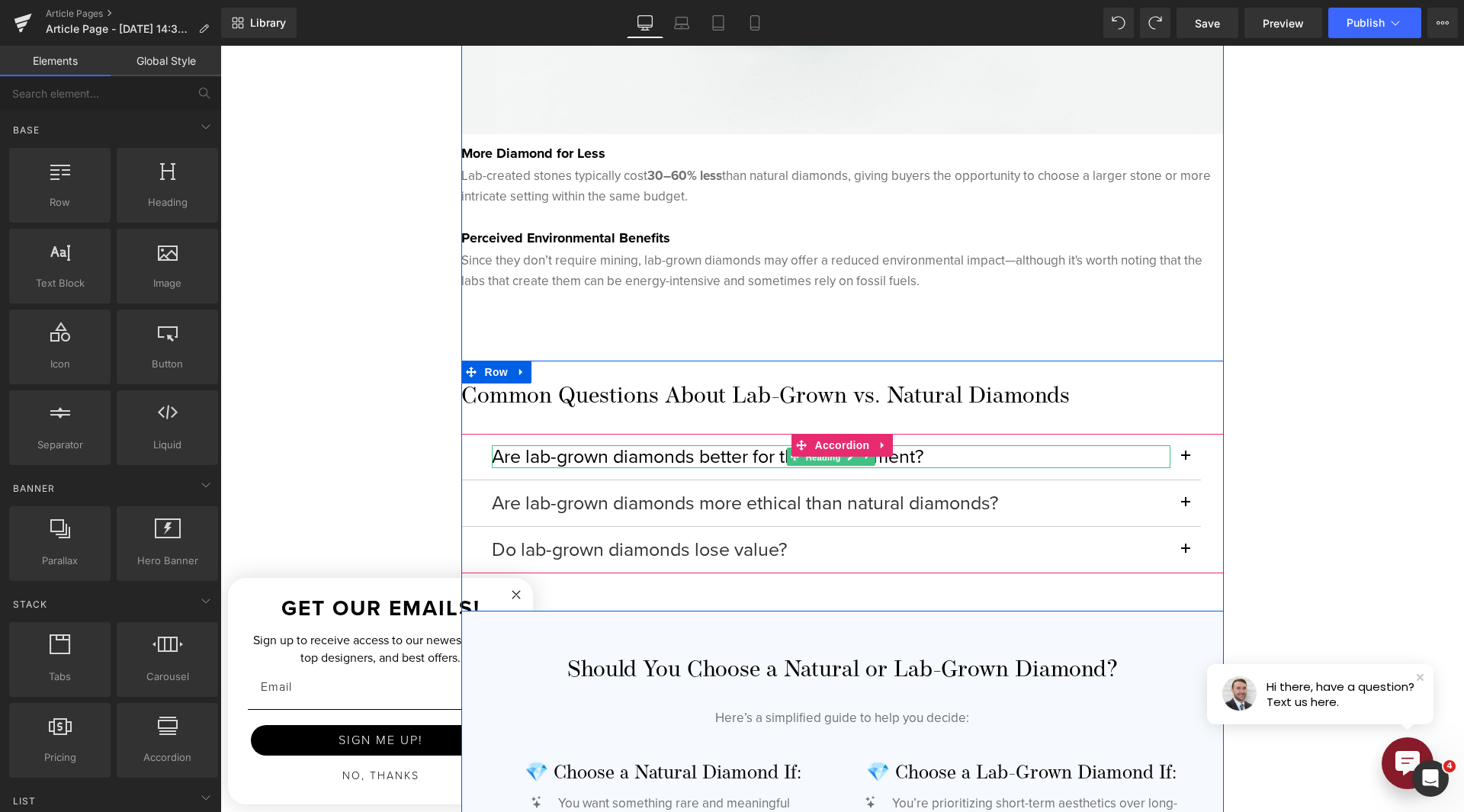
click at [820, 459] on span "Heading" at bounding box center [823, 457] width 41 height 19
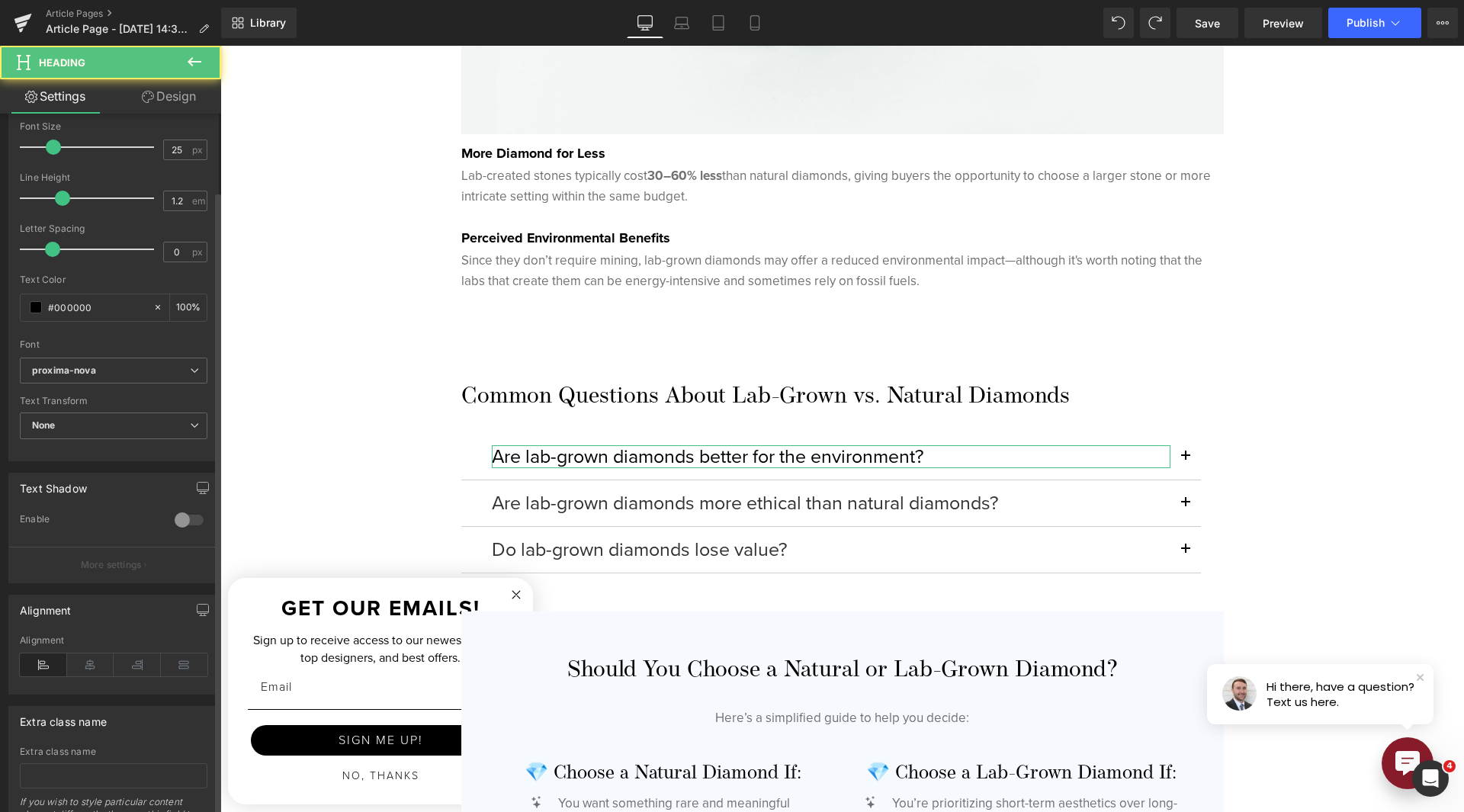
scroll to position [305, 0]
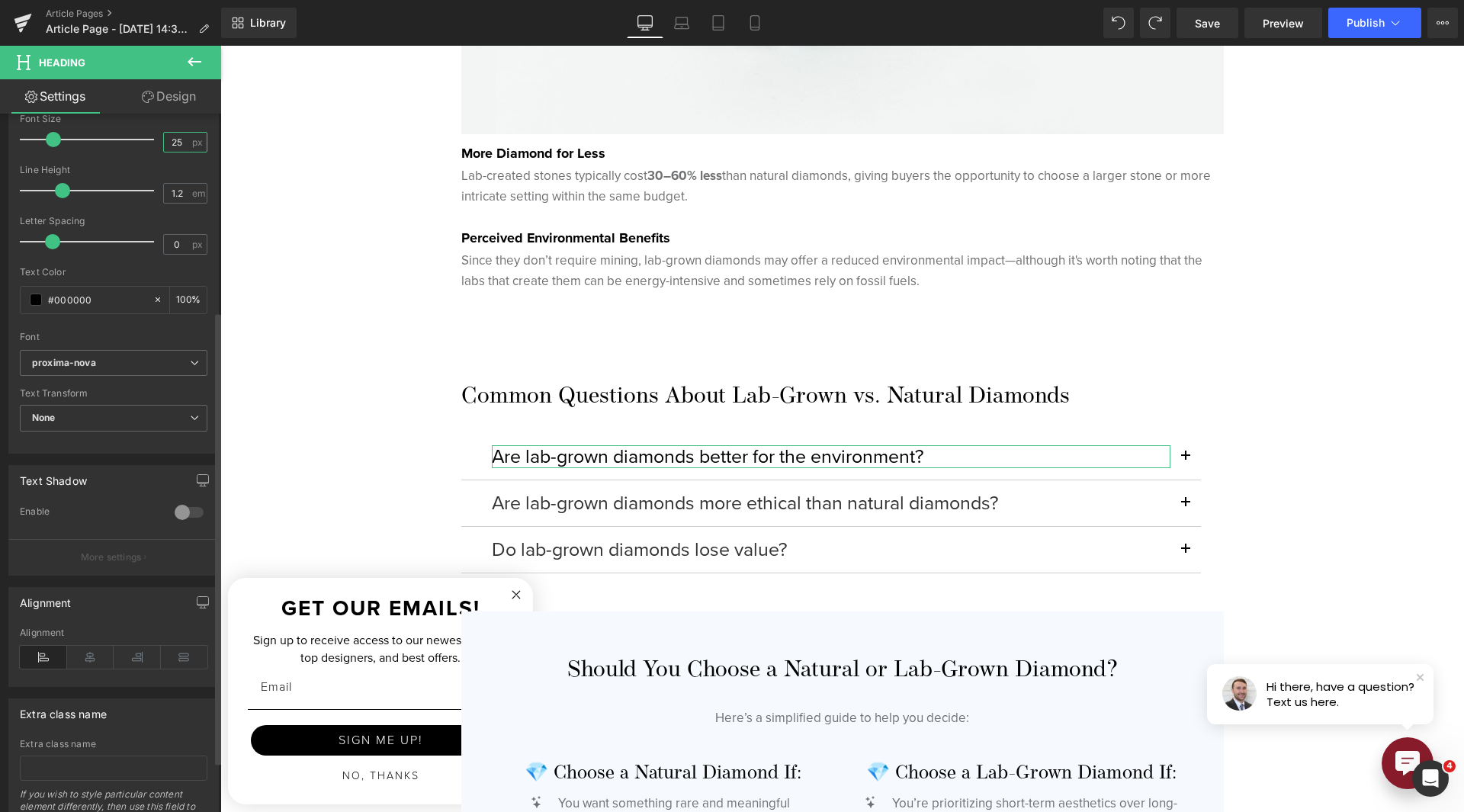
click at [171, 142] on input "25" at bounding box center [177, 142] width 27 height 19
click at [170, 142] on input "25" at bounding box center [177, 142] width 27 height 19
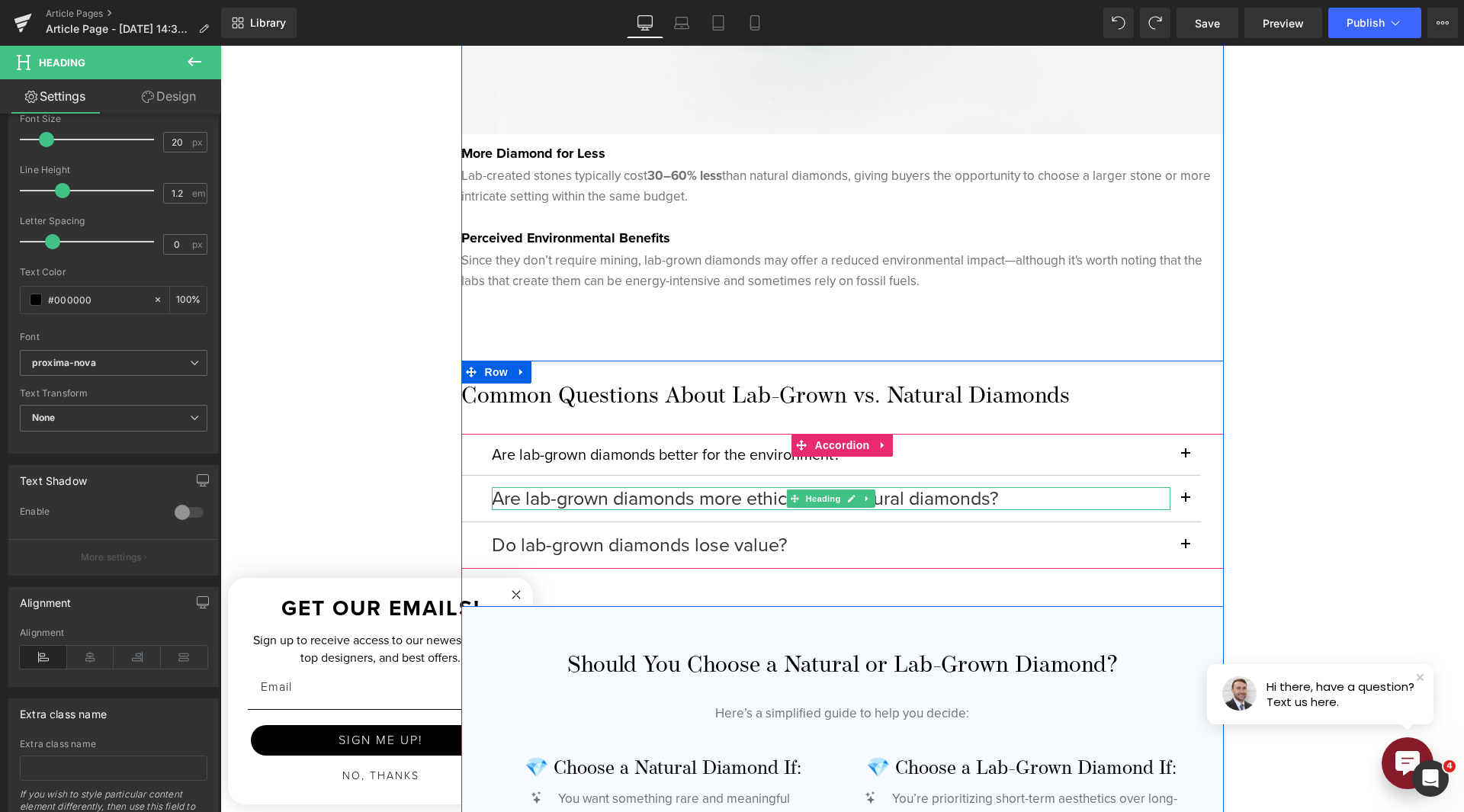
click at [634, 496] on h4 "Are lab-grown diamonds more ethical than natural diamonds?" at bounding box center [831, 499] width 679 height 23
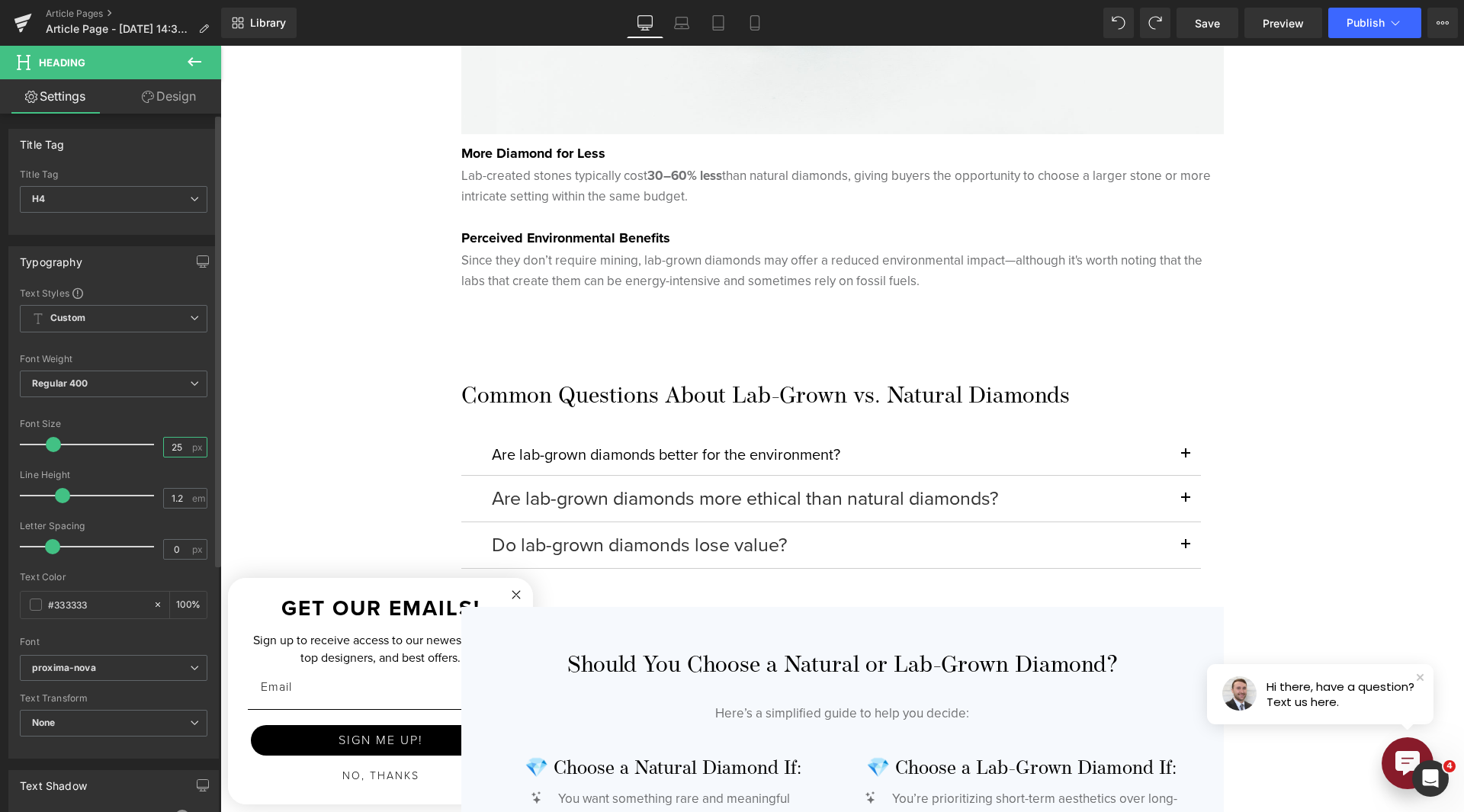
click at [167, 450] on input "25" at bounding box center [177, 447] width 27 height 19
click at [167, 449] on input "25" at bounding box center [177, 447] width 27 height 19
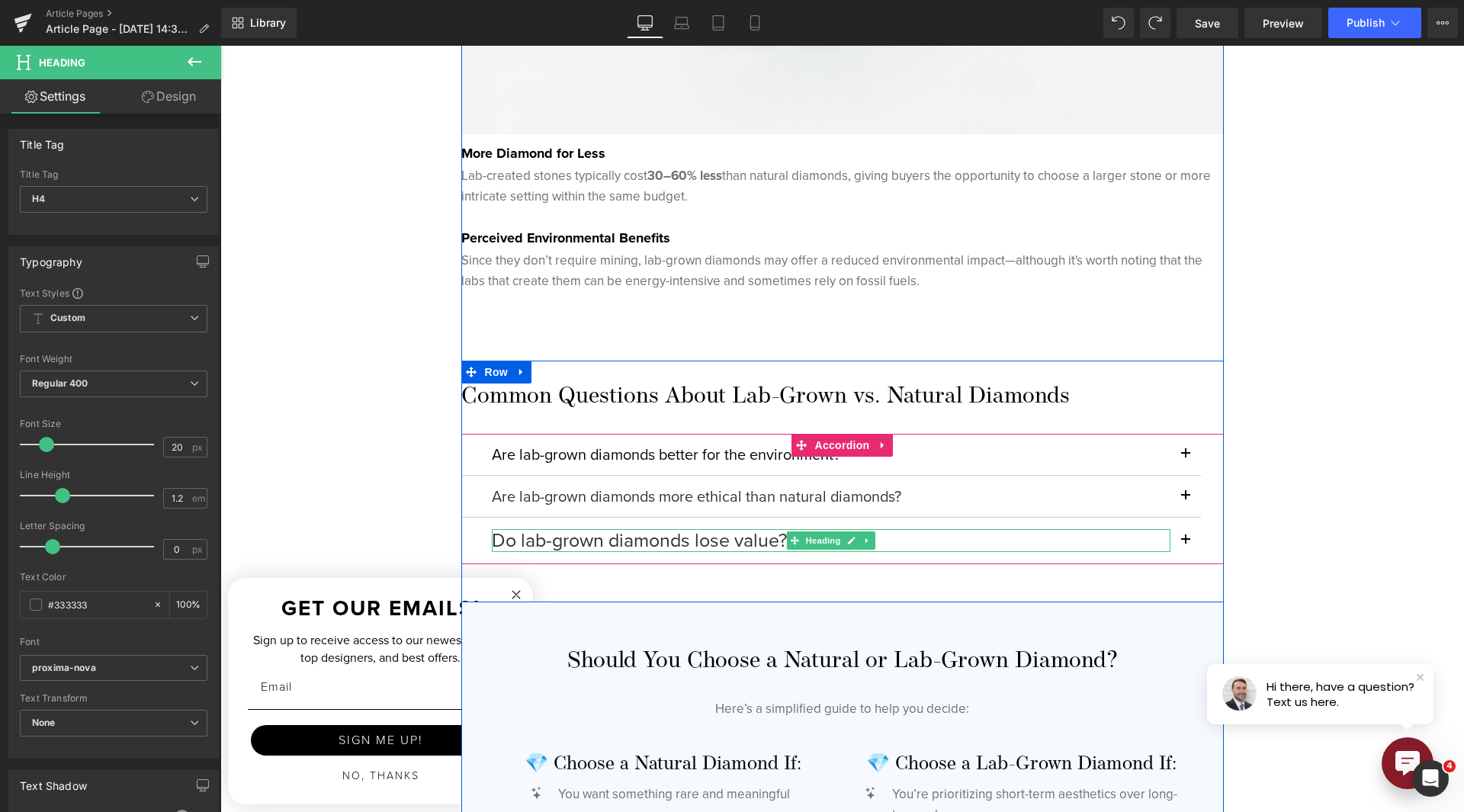
click at [704, 543] on h4 "Do lab-grown diamonds lose value?" at bounding box center [831, 540] width 679 height 23
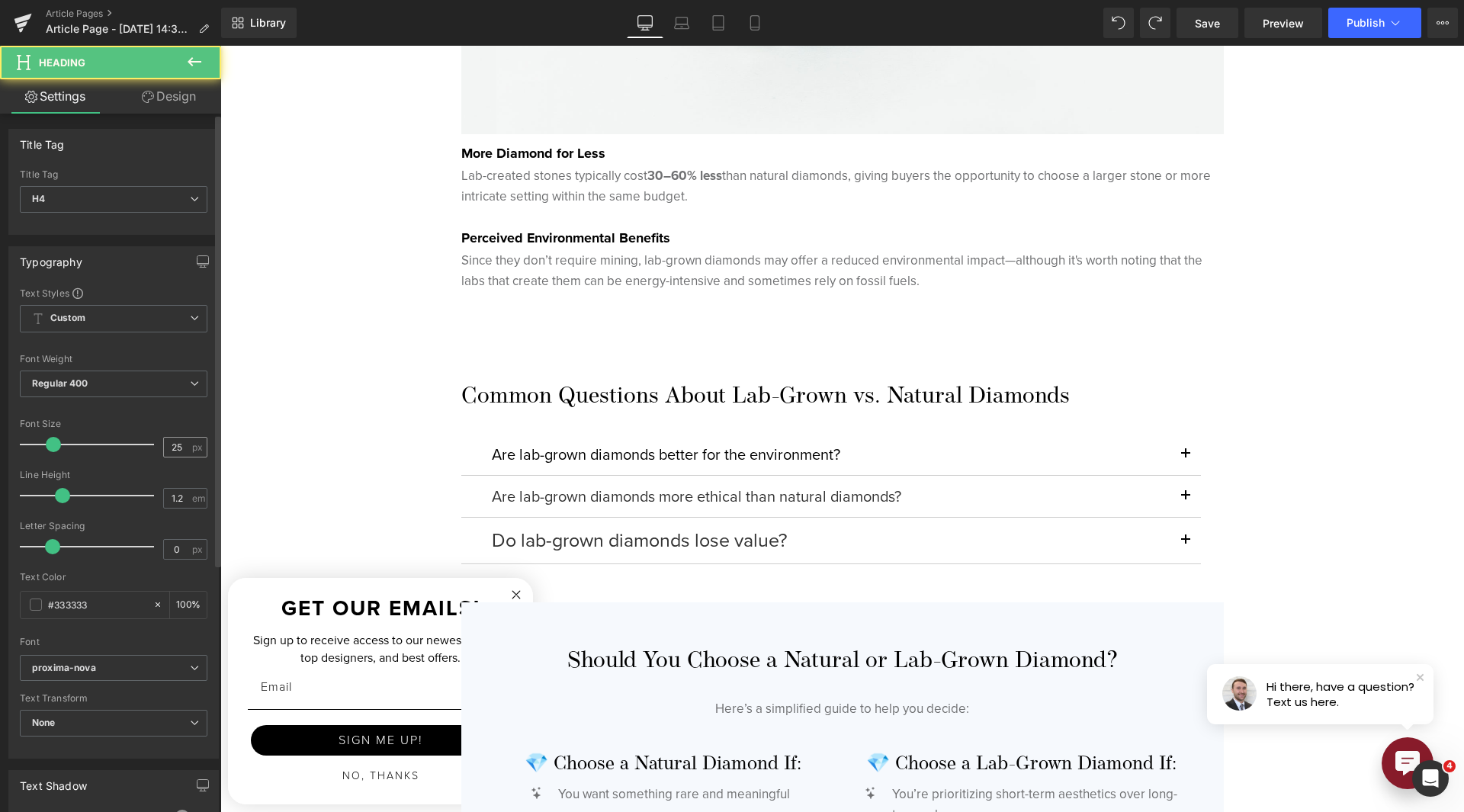
click at [169, 457] on div "Font Size 25 px" at bounding box center [113, 443] width 188 height 51
click at [169, 457] on div "25 px" at bounding box center [185, 447] width 45 height 20
click at [171, 450] on input "25" at bounding box center [177, 447] width 27 height 19
click at [167, 450] on input "25" at bounding box center [177, 447] width 27 height 19
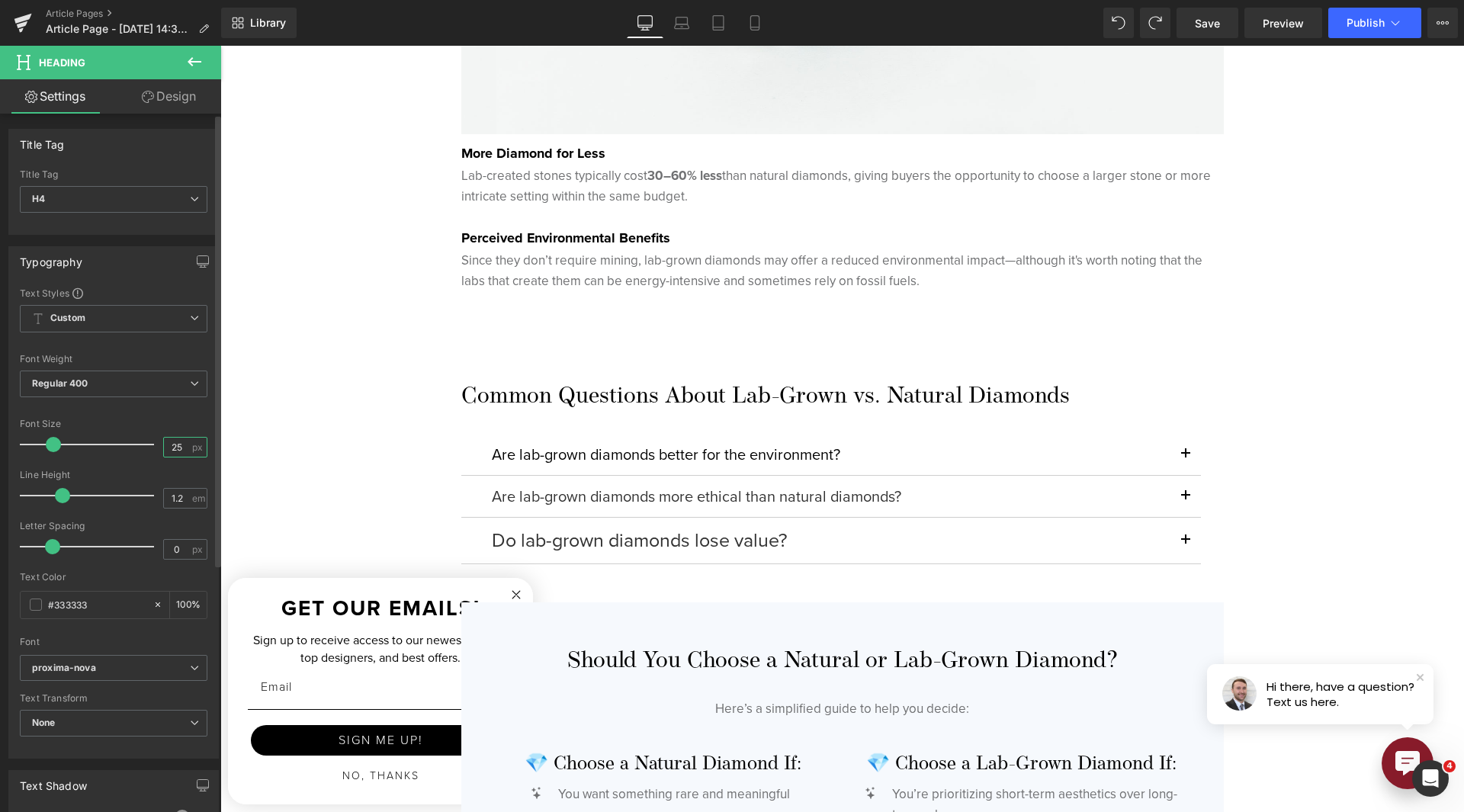
click at [167, 450] on input "25" at bounding box center [177, 447] width 27 height 19
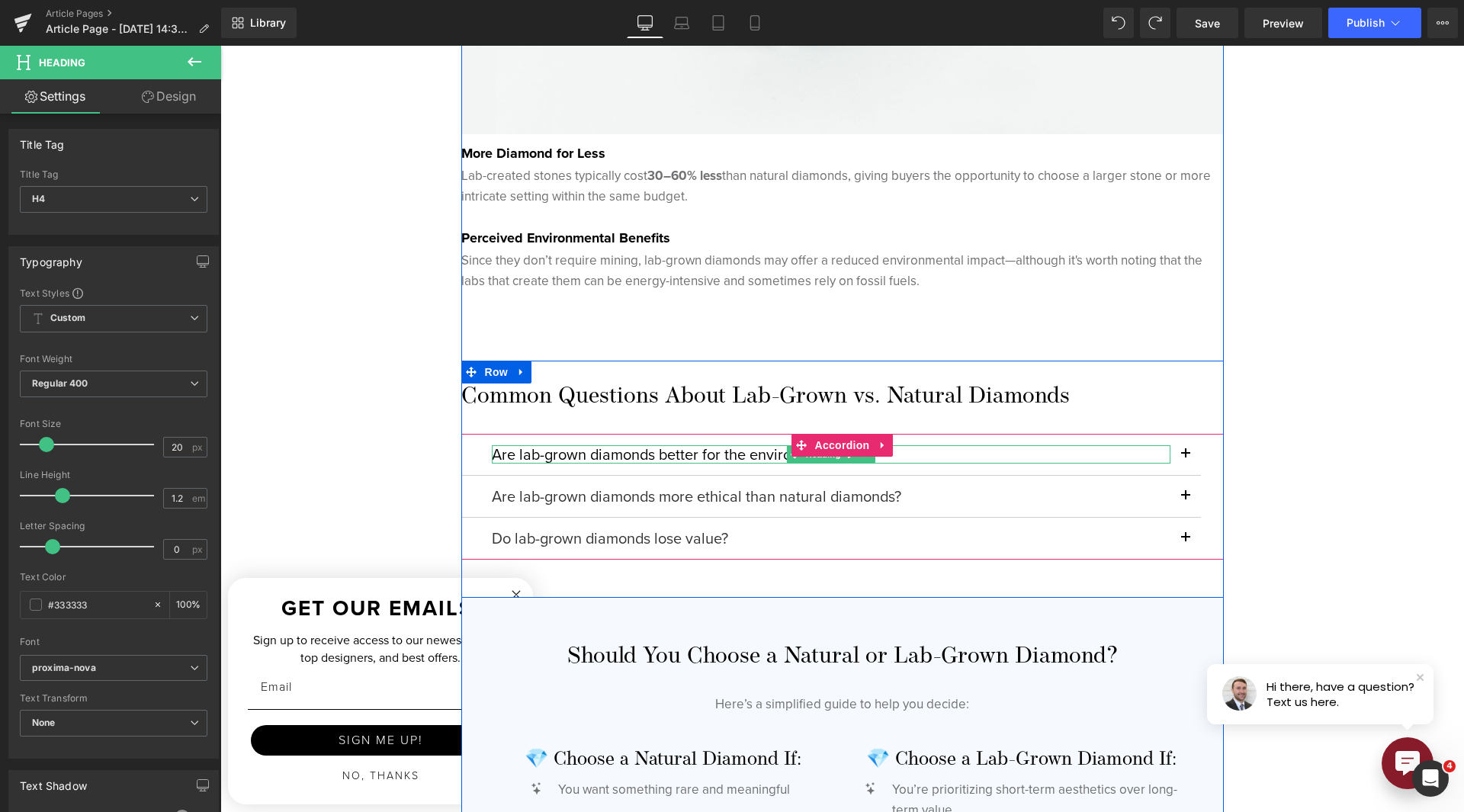
click at [663, 451] on h4 "Are lab-grown diamonds better for the environment?" at bounding box center [831, 454] width 679 height 19
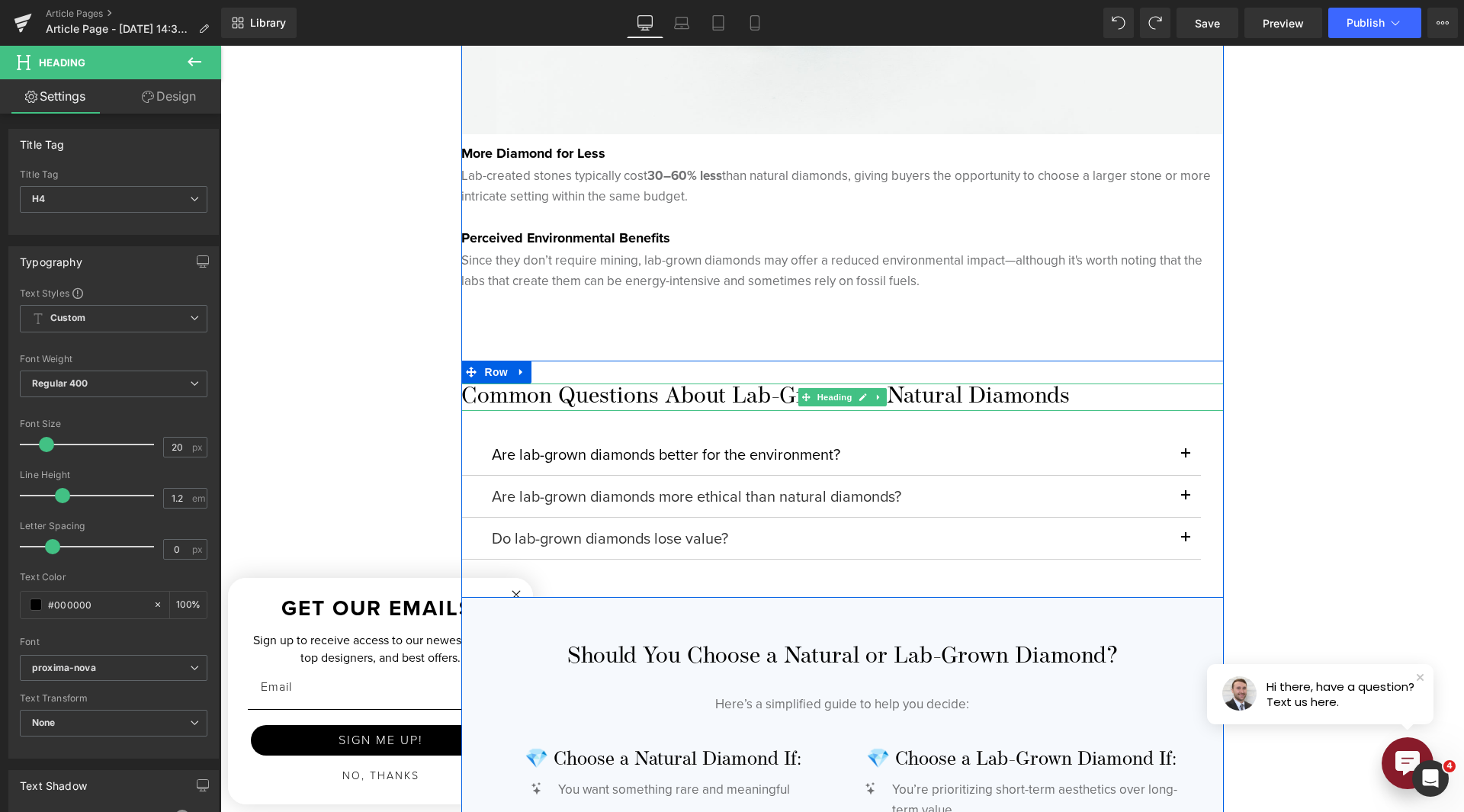
click at [688, 401] on h3 "Common Questions About Lab-Grown vs. Natural Diamonds" at bounding box center [842, 397] width 762 height 28
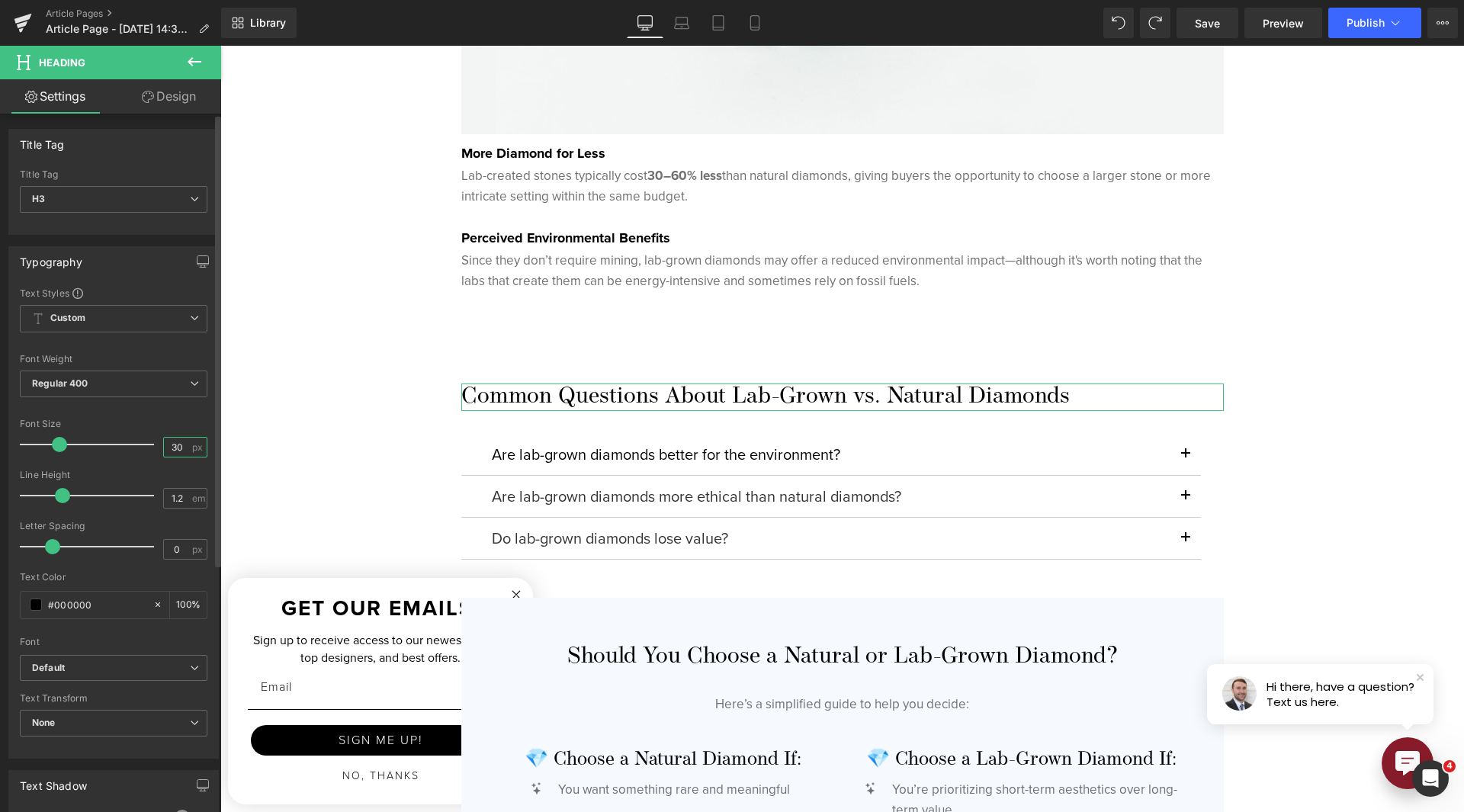
click at [165, 443] on input "30" at bounding box center [177, 447] width 27 height 19
drag, startPoint x: 165, startPoint y: 443, endPoint x: 175, endPoint y: 444, distance: 10.0
click at [166, 443] on input "30" at bounding box center [177, 447] width 27 height 19
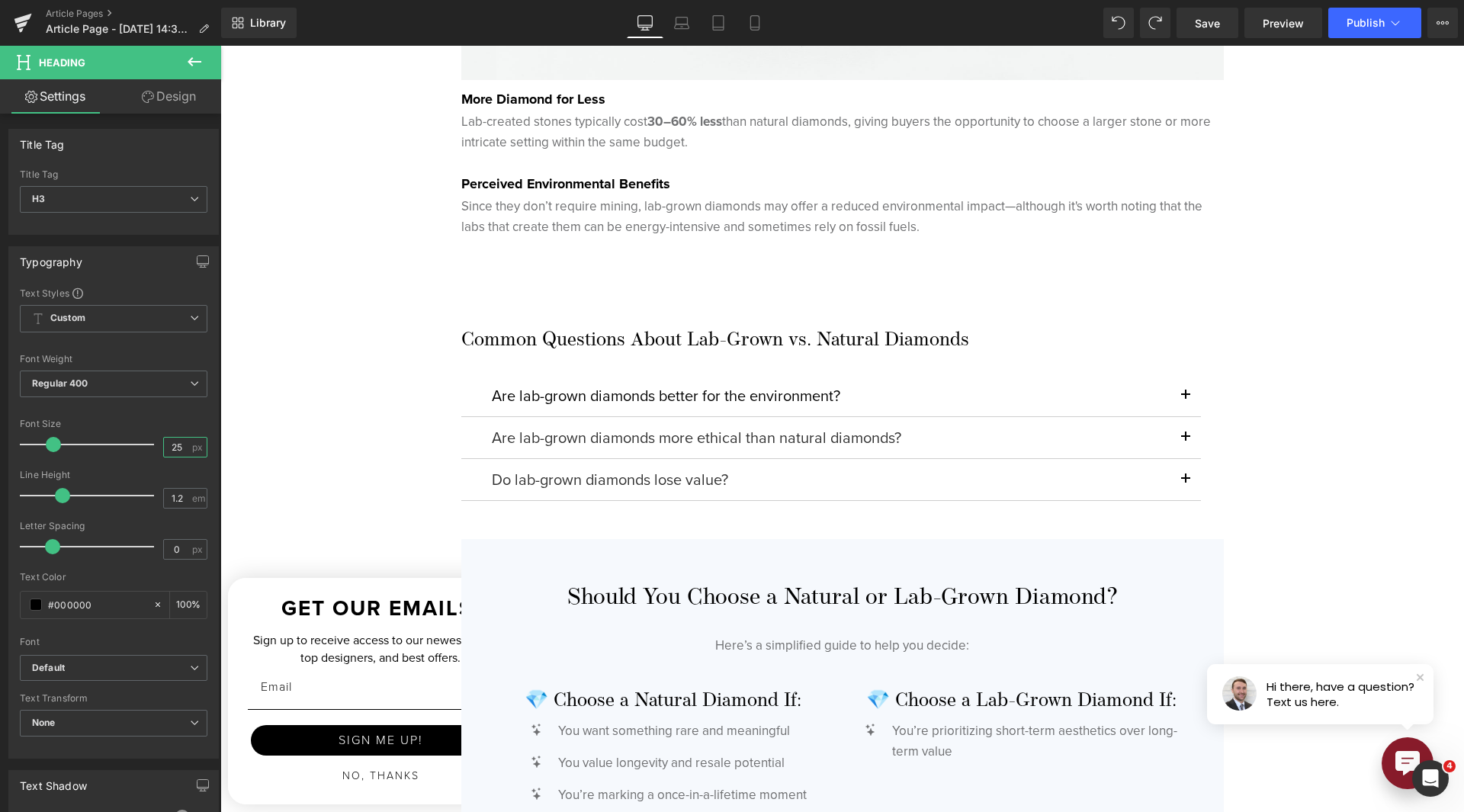
scroll to position [3255, 0]
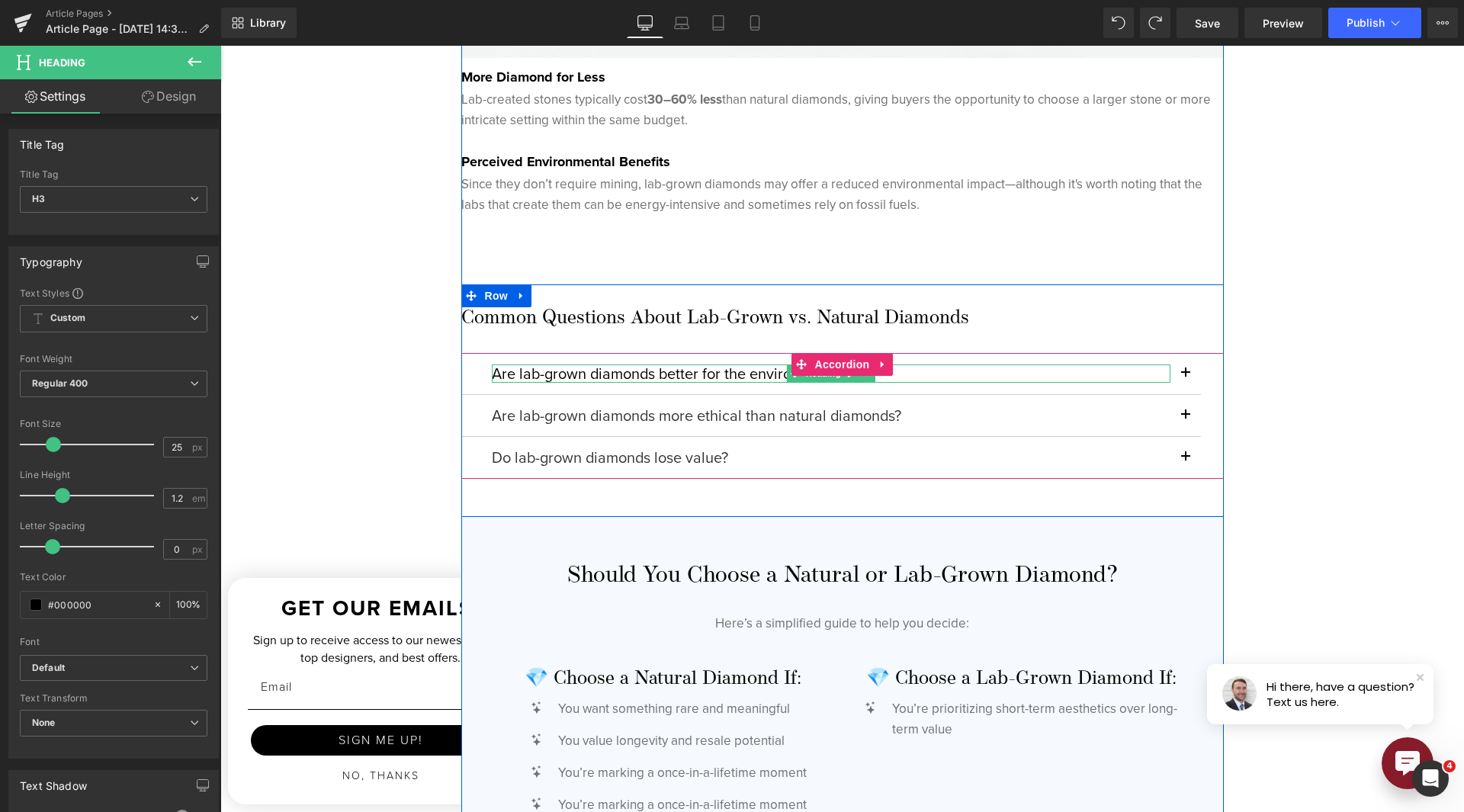
click at [673, 372] on h4 "Are lab-grown diamonds better for the environment?" at bounding box center [831, 373] width 679 height 19
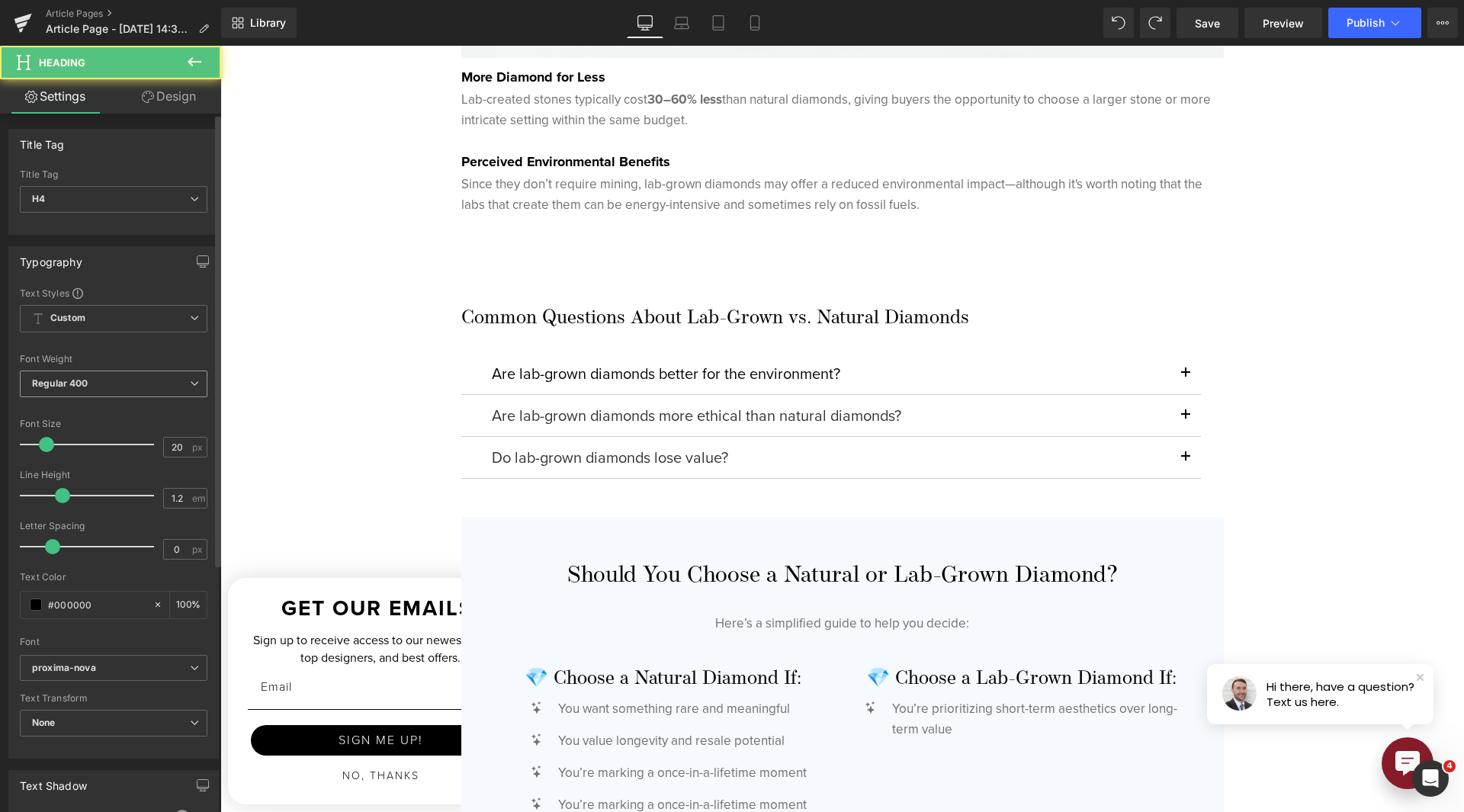
click at [74, 391] on span "Regular 400" at bounding box center [113, 384] width 188 height 27
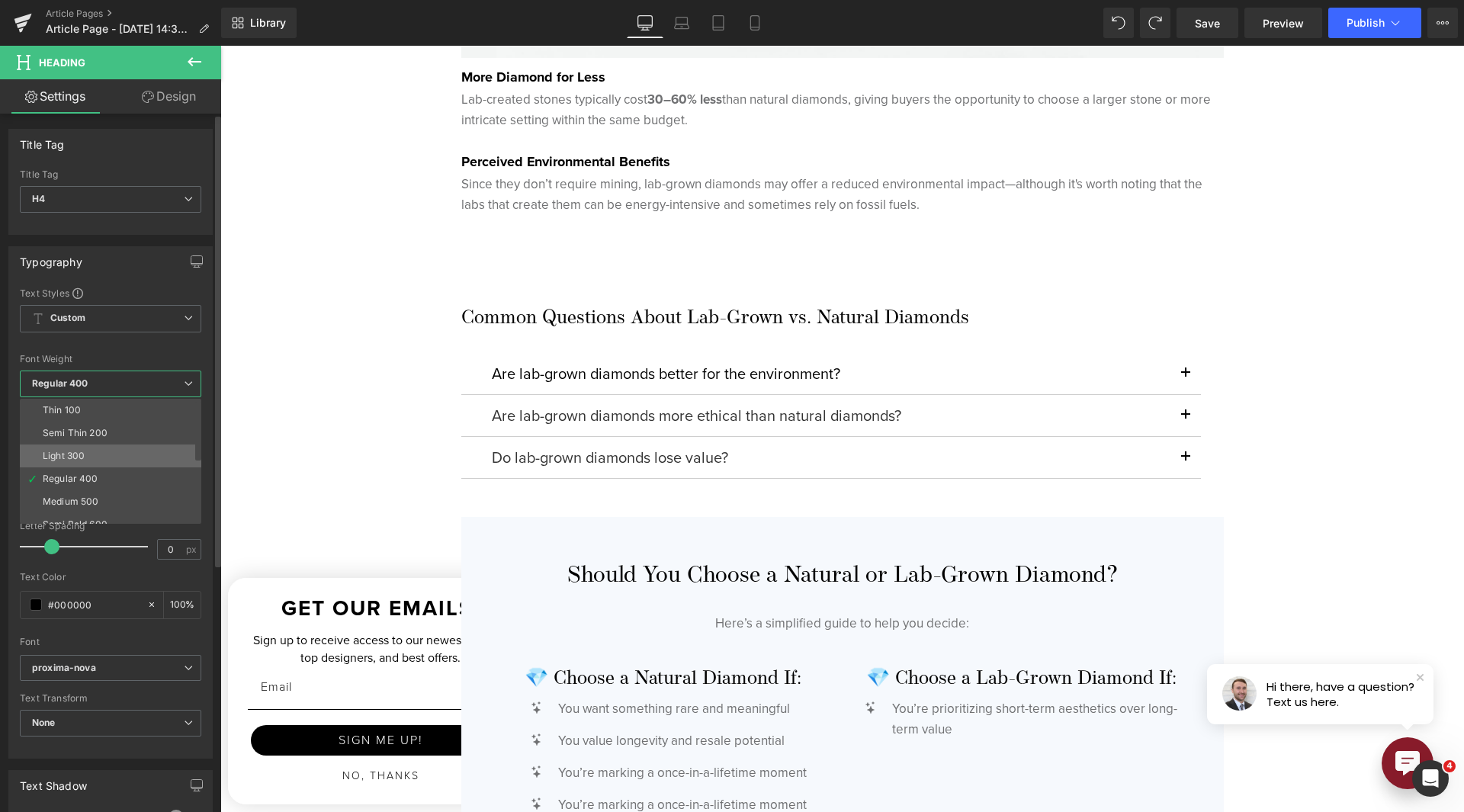
click at [86, 452] on li "Light 300" at bounding box center [114, 456] width 189 height 23
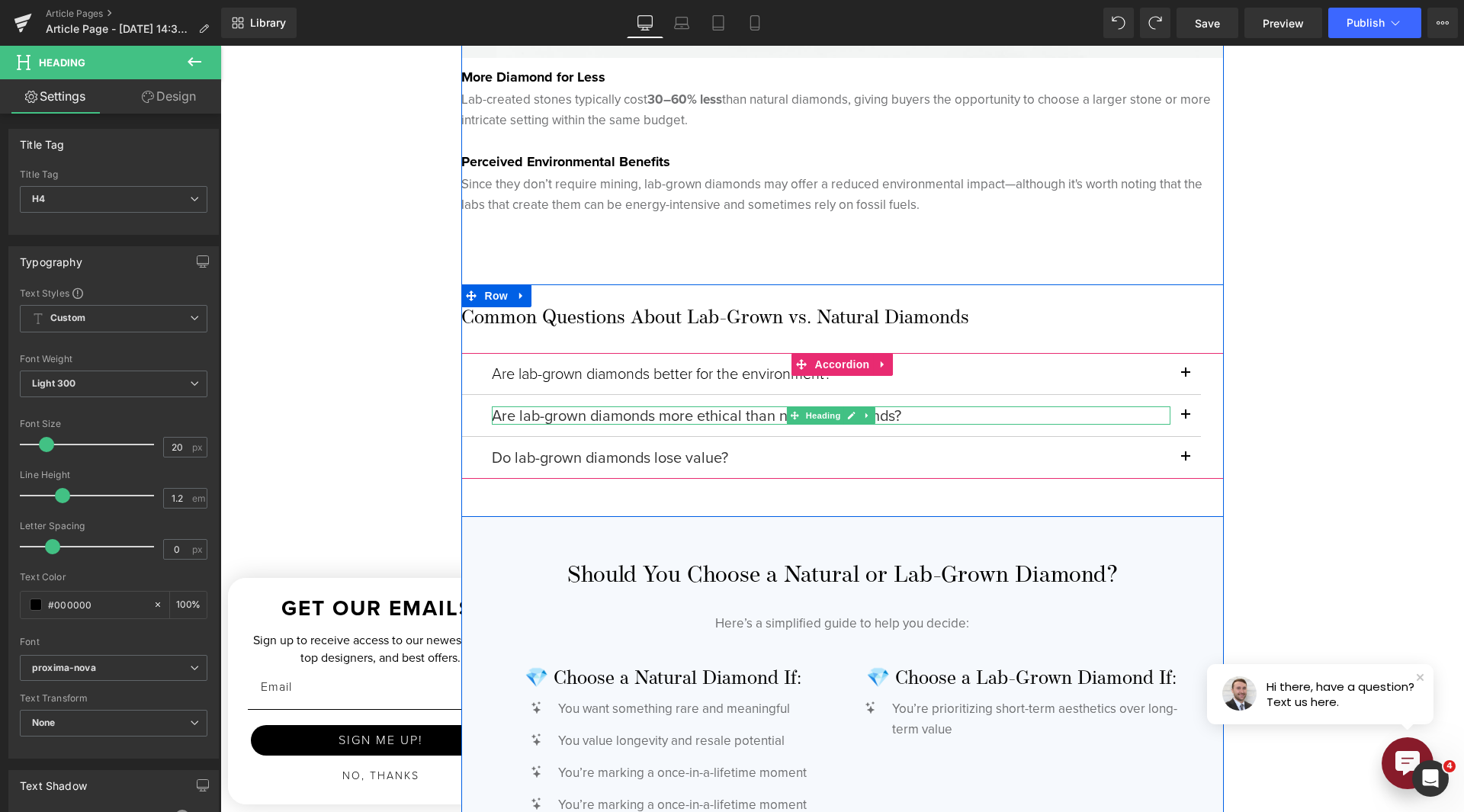
click at [633, 413] on h4 "Are lab-grown diamonds more ethical than natural diamonds?" at bounding box center [831, 415] width 679 height 19
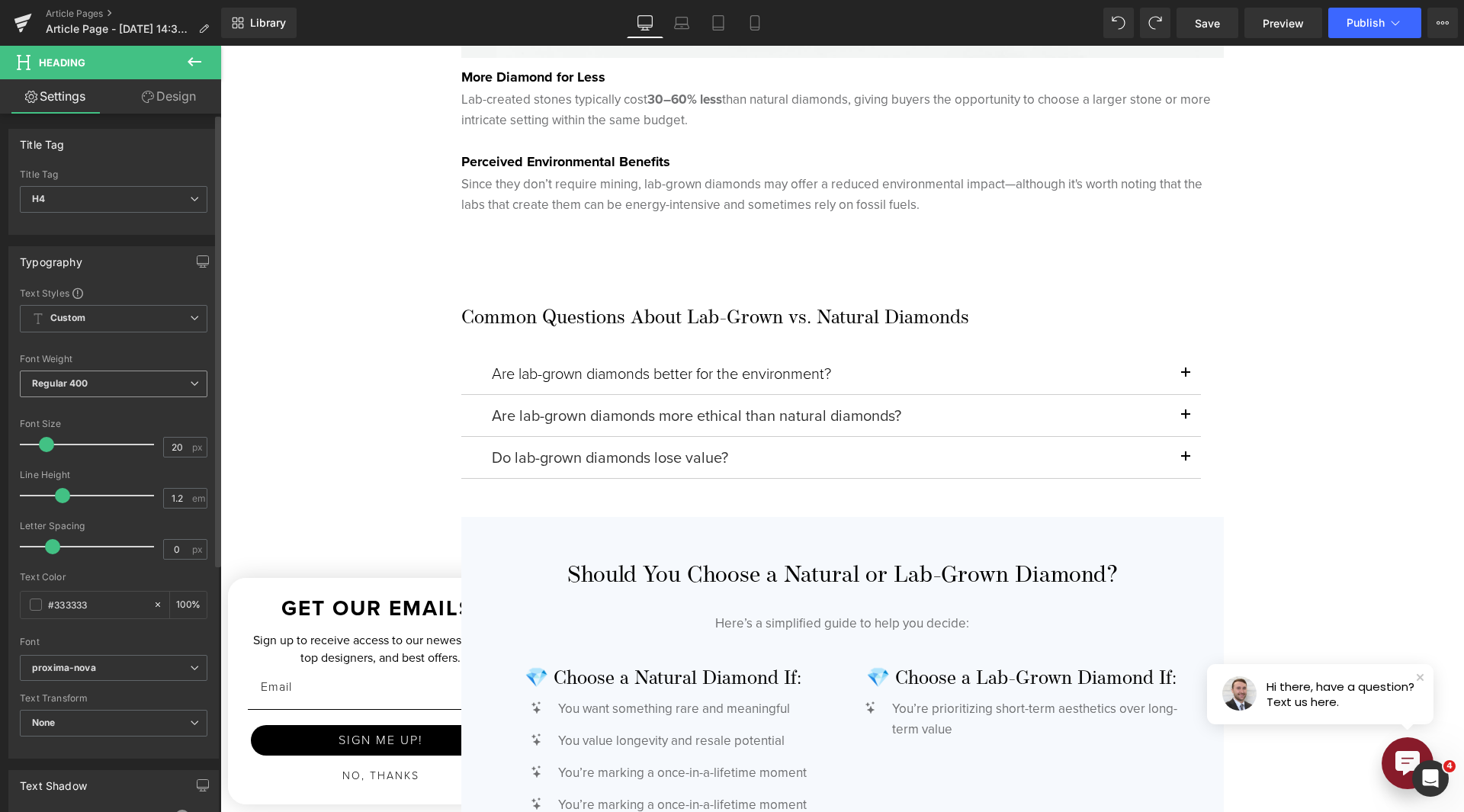
click at [107, 387] on span "Regular 400" at bounding box center [113, 384] width 188 height 27
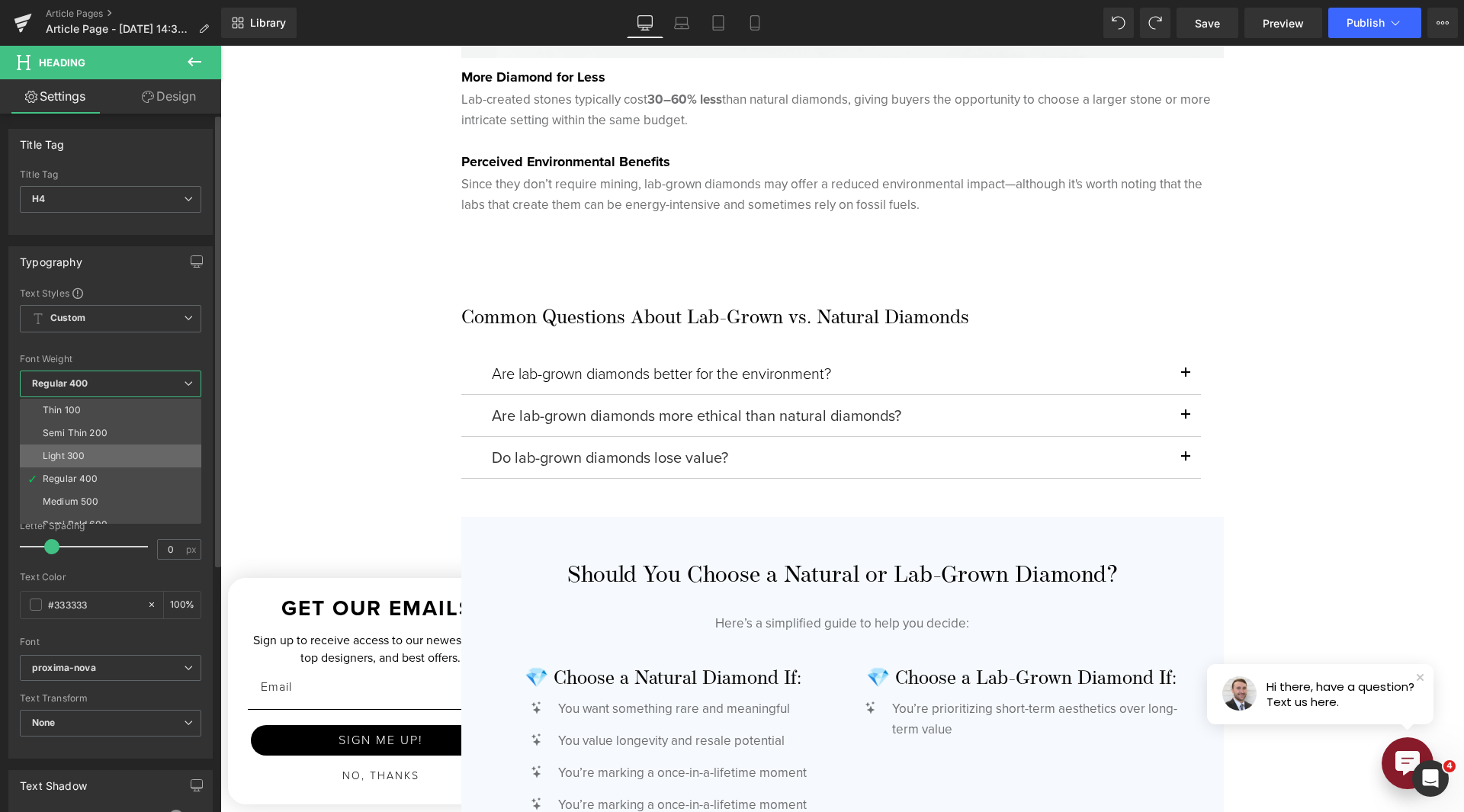
click at [94, 449] on li "Light 300" at bounding box center [114, 456] width 189 height 23
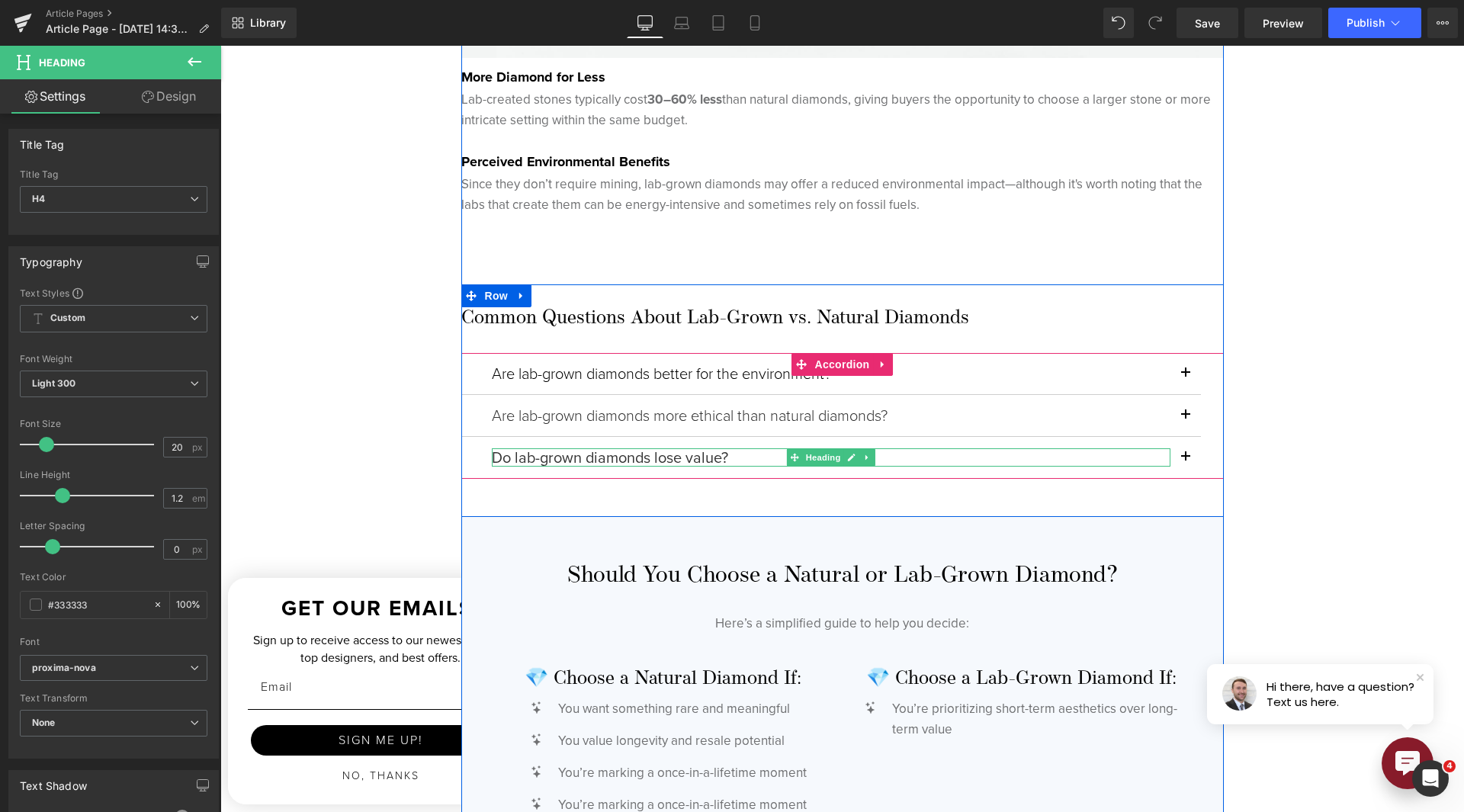
click at [603, 459] on h4 "Do lab-grown diamonds lose value?" at bounding box center [831, 458] width 679 height 19
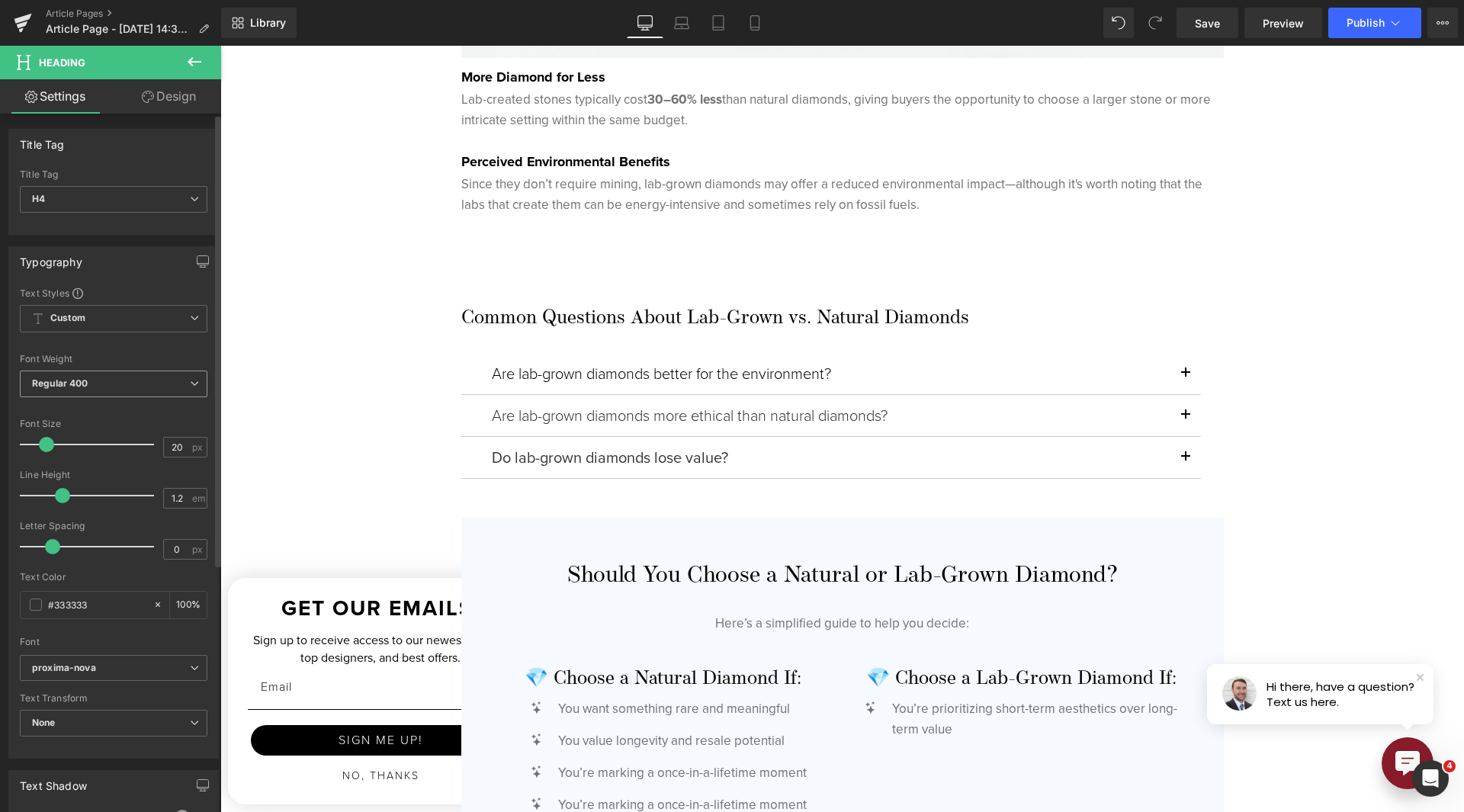
click at [80, 389] on span "Regular 400" at bounding box center [113, 384] width 188 height 27
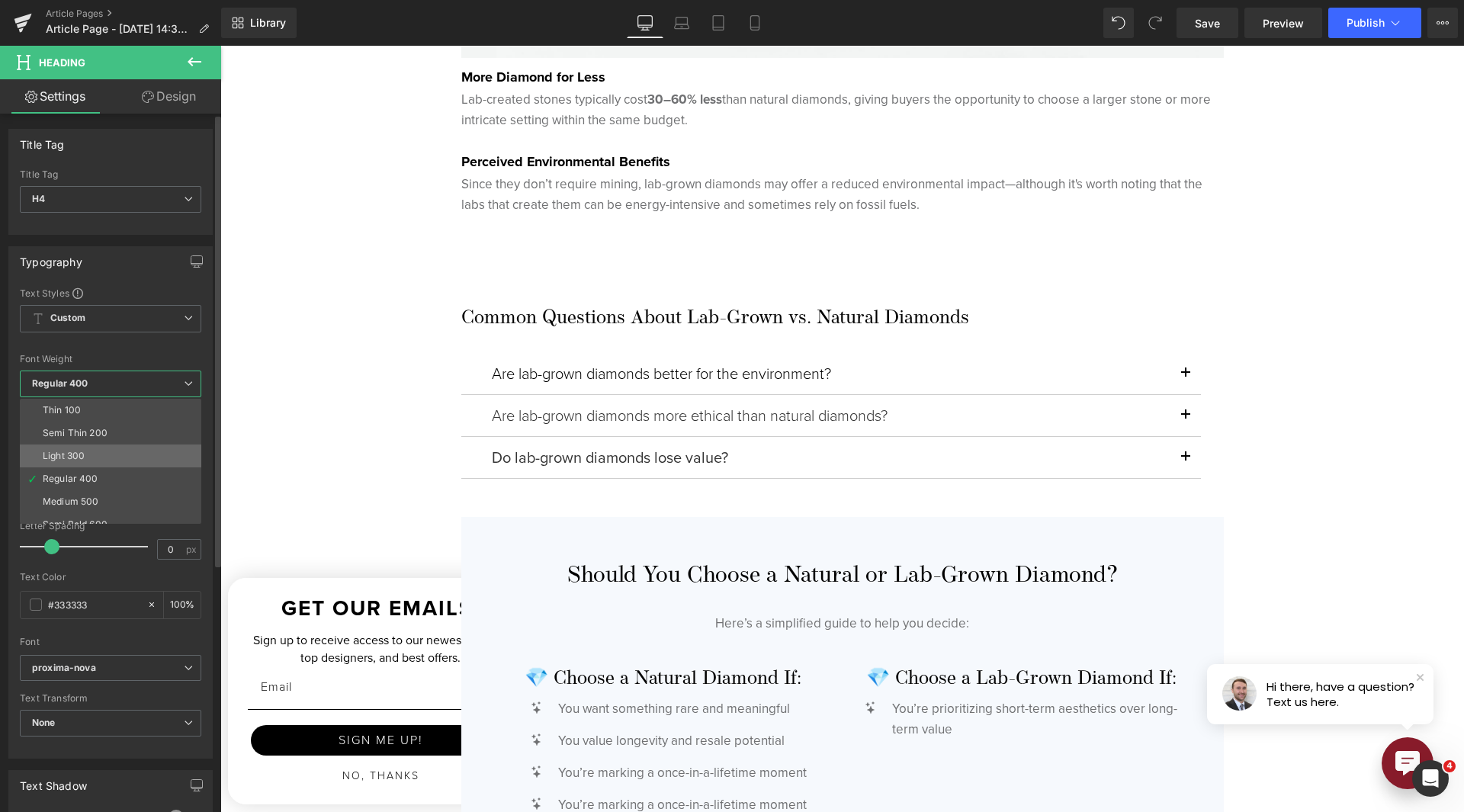
click at [83, 465] on li "Light 300" at bounding box center [114, 456] width 189 height 23
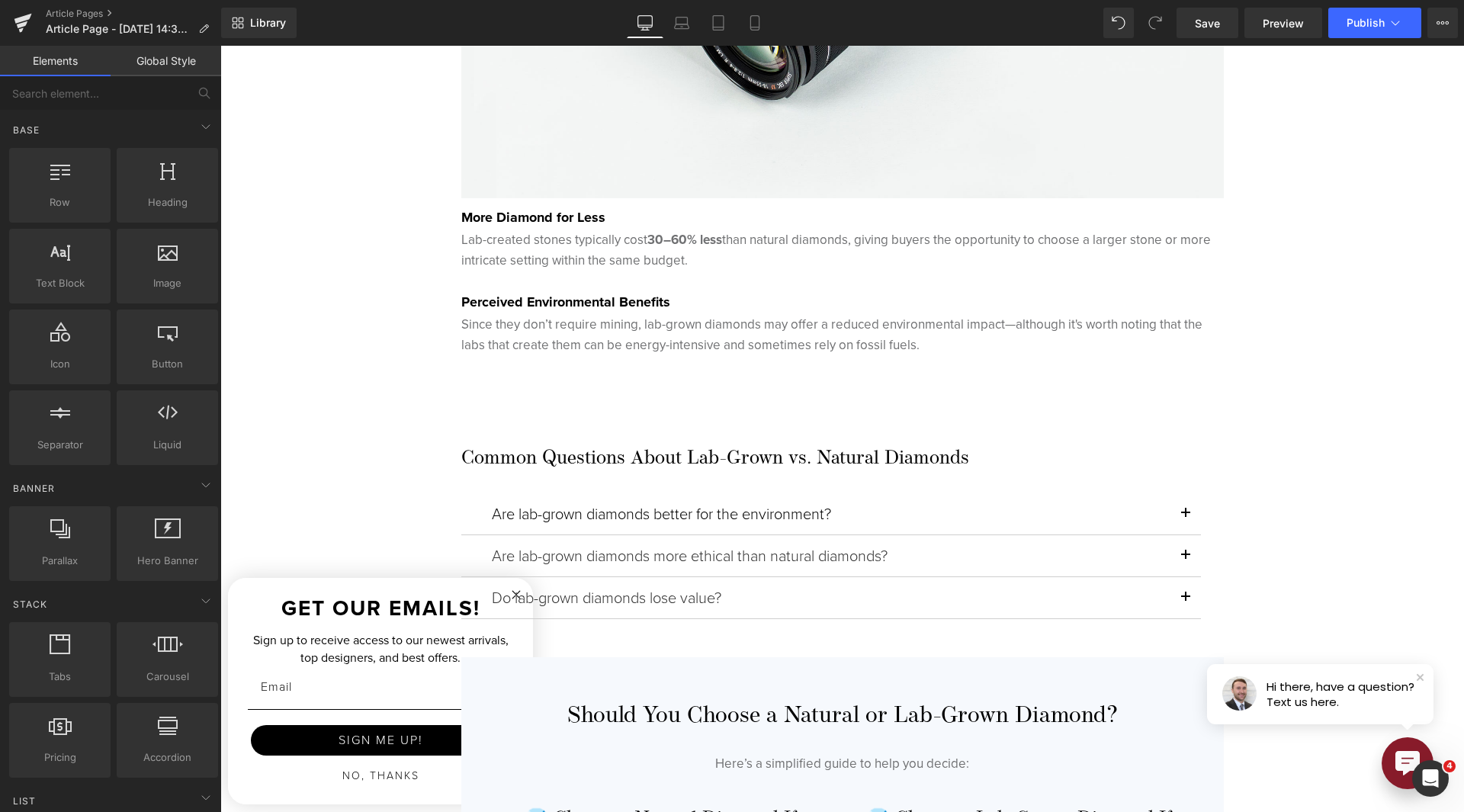
scroll to position [3102, 0]
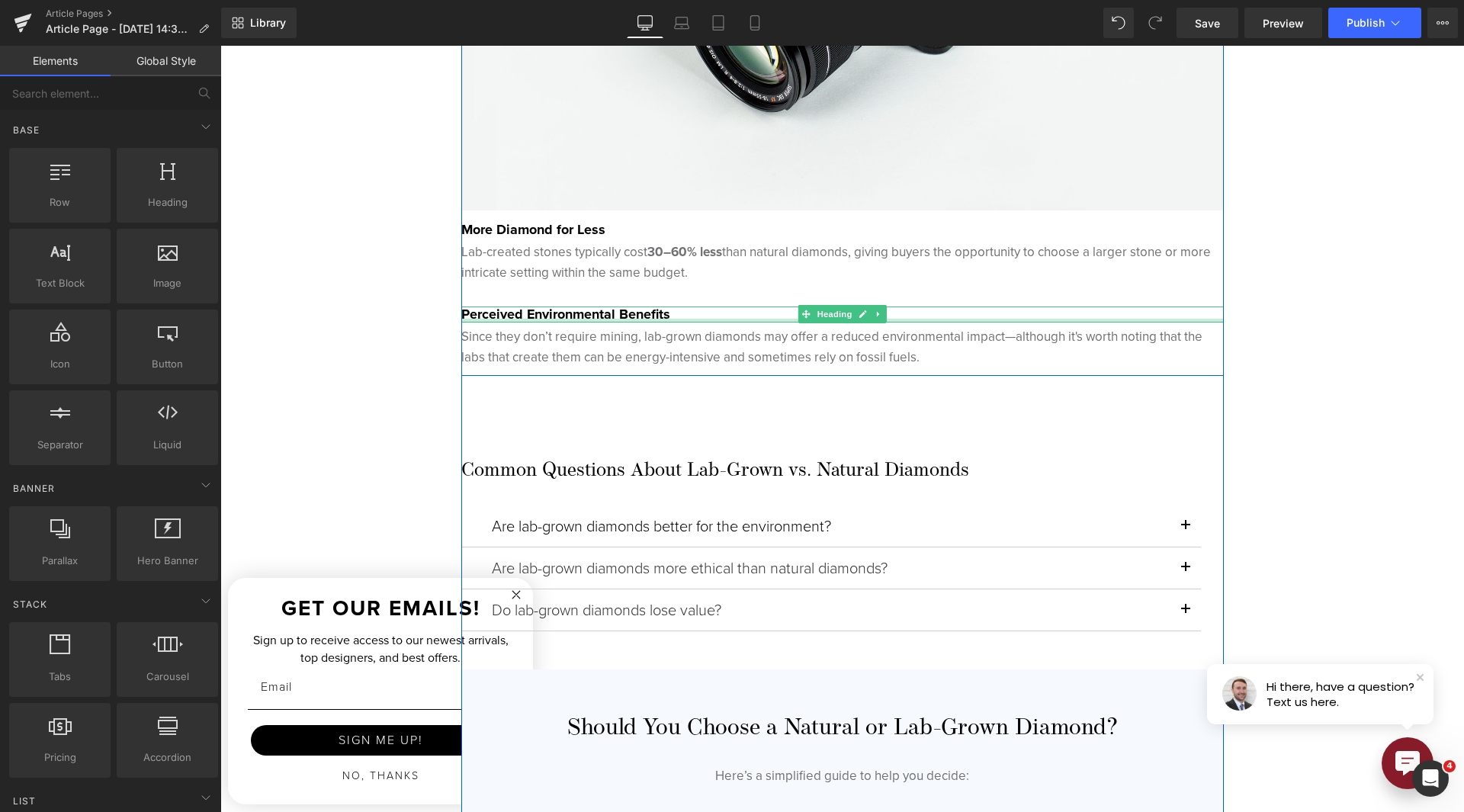
drag, startPoint x: 573, startPoint y: 319, endPoint x: 382, endPoint y: 358, distance: 194.9
click at [573, 318] on div "Perceived Environmental Benefits Heading" at bounding box center [842, 314] width 762 height 17
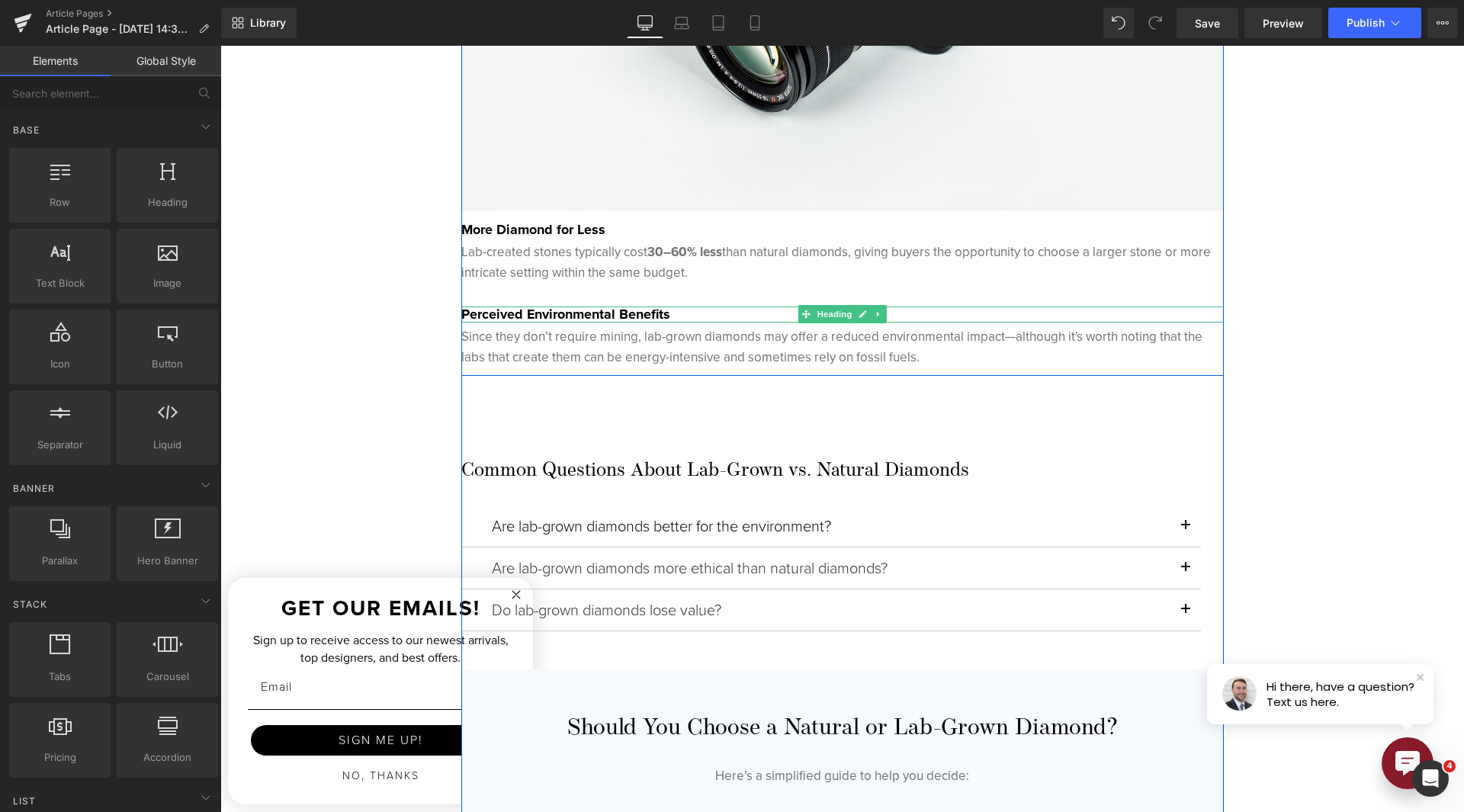
click at [491, 314] on strong "Perceived Environmental Benefits" at bounding box center [565, 314] width 209 height 20
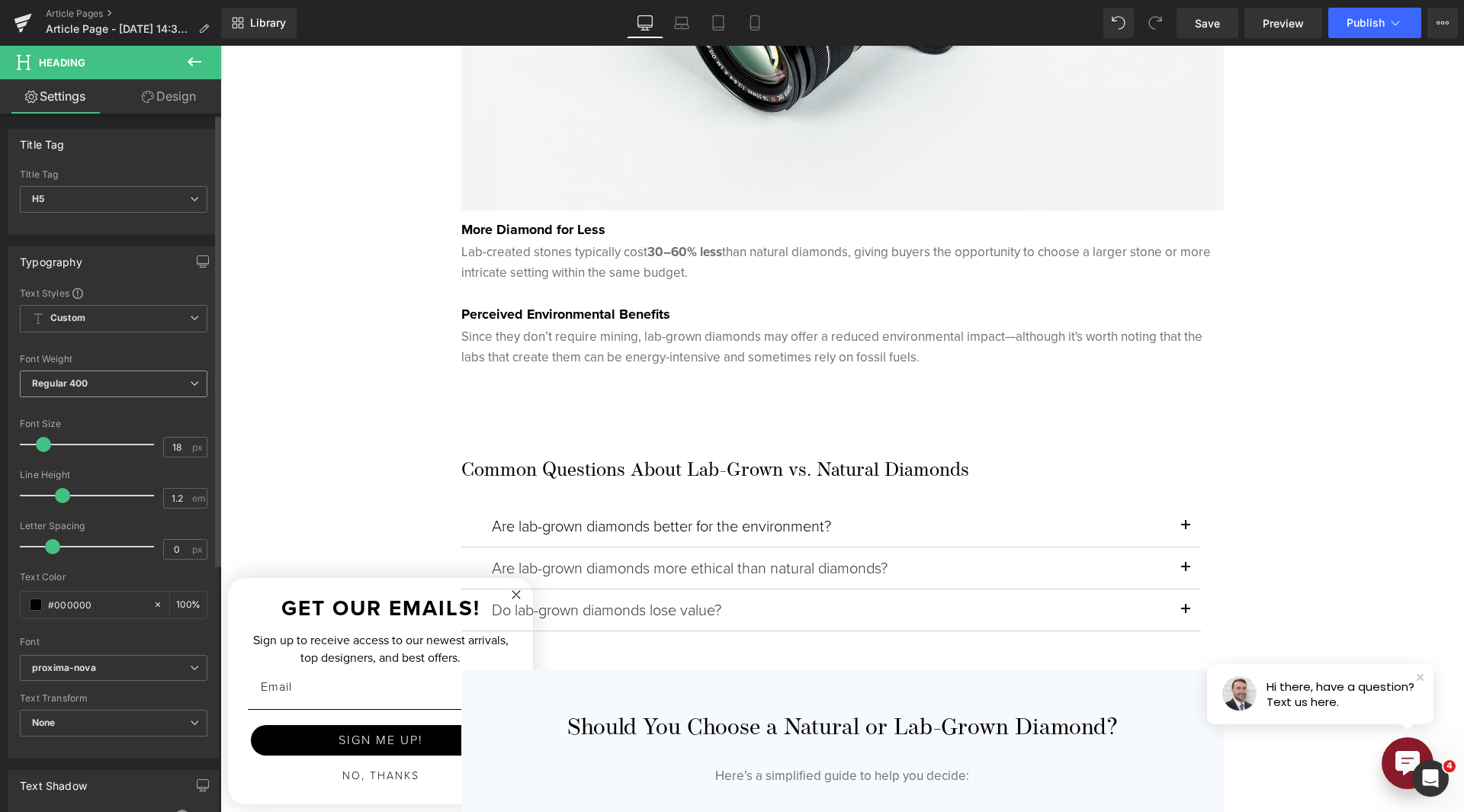
click at [140, 386] on span "Regular 400" at bounding box center [113, 384] width 188 height 27
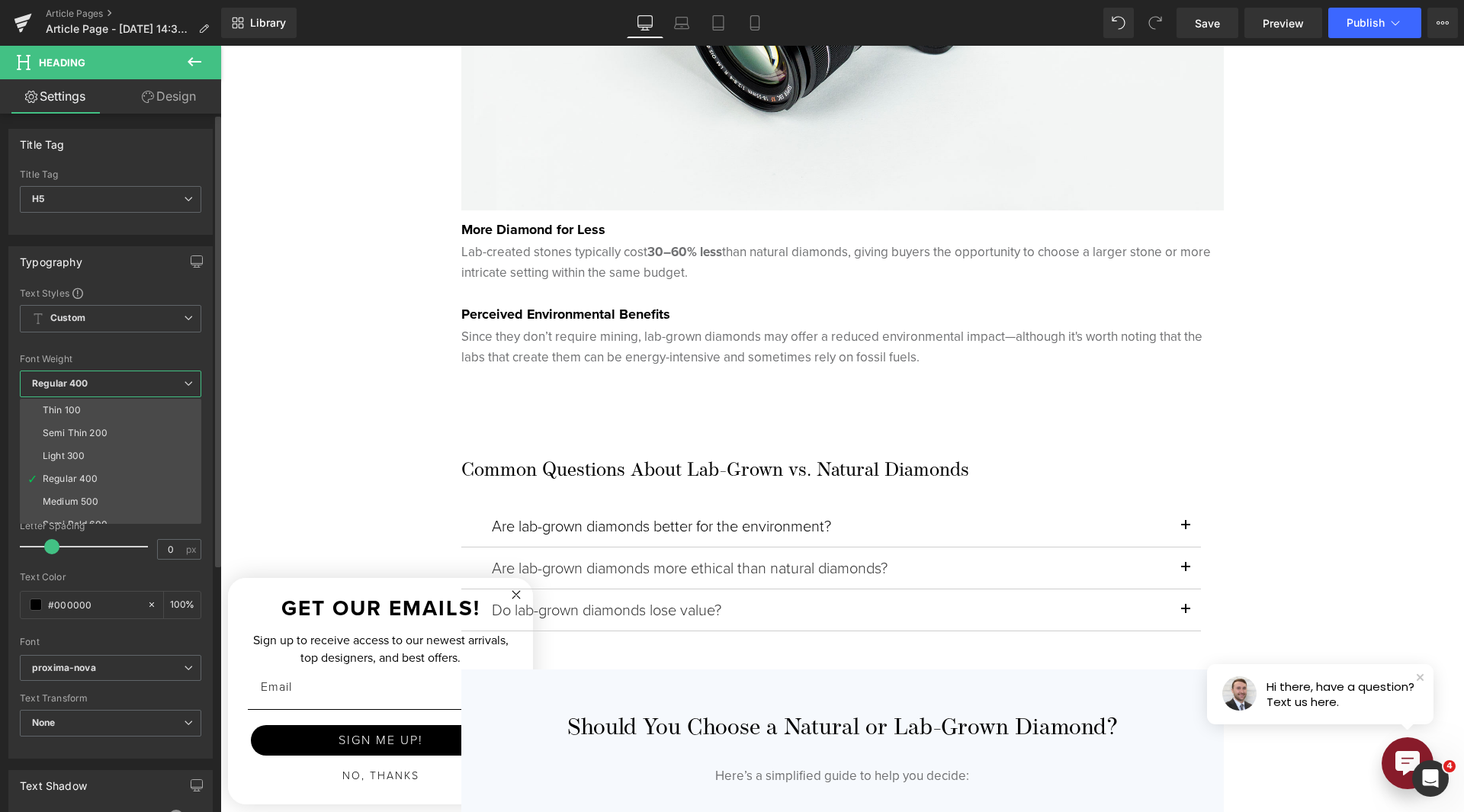
click at [124, 449] on li "Light 300" at bounding box center [114, 456] width 189 height 23
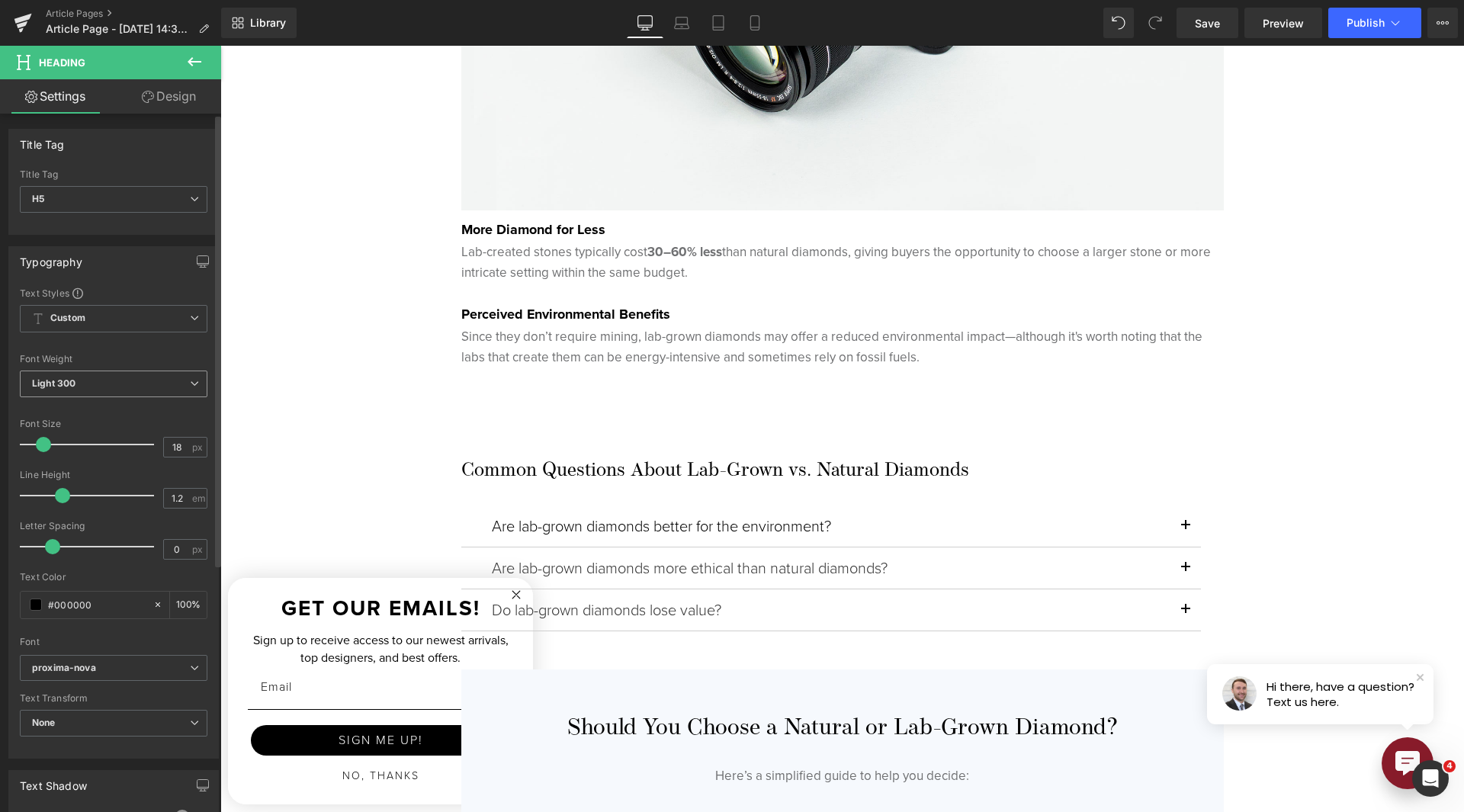
drag, startPoint x: 118, startPoint y: 379, endPoint x: 119, endPoint y: 405, distance: 26.0
click at [118, 379] on span "Light 300" at bounding box center [113, 384] width 188 height 27
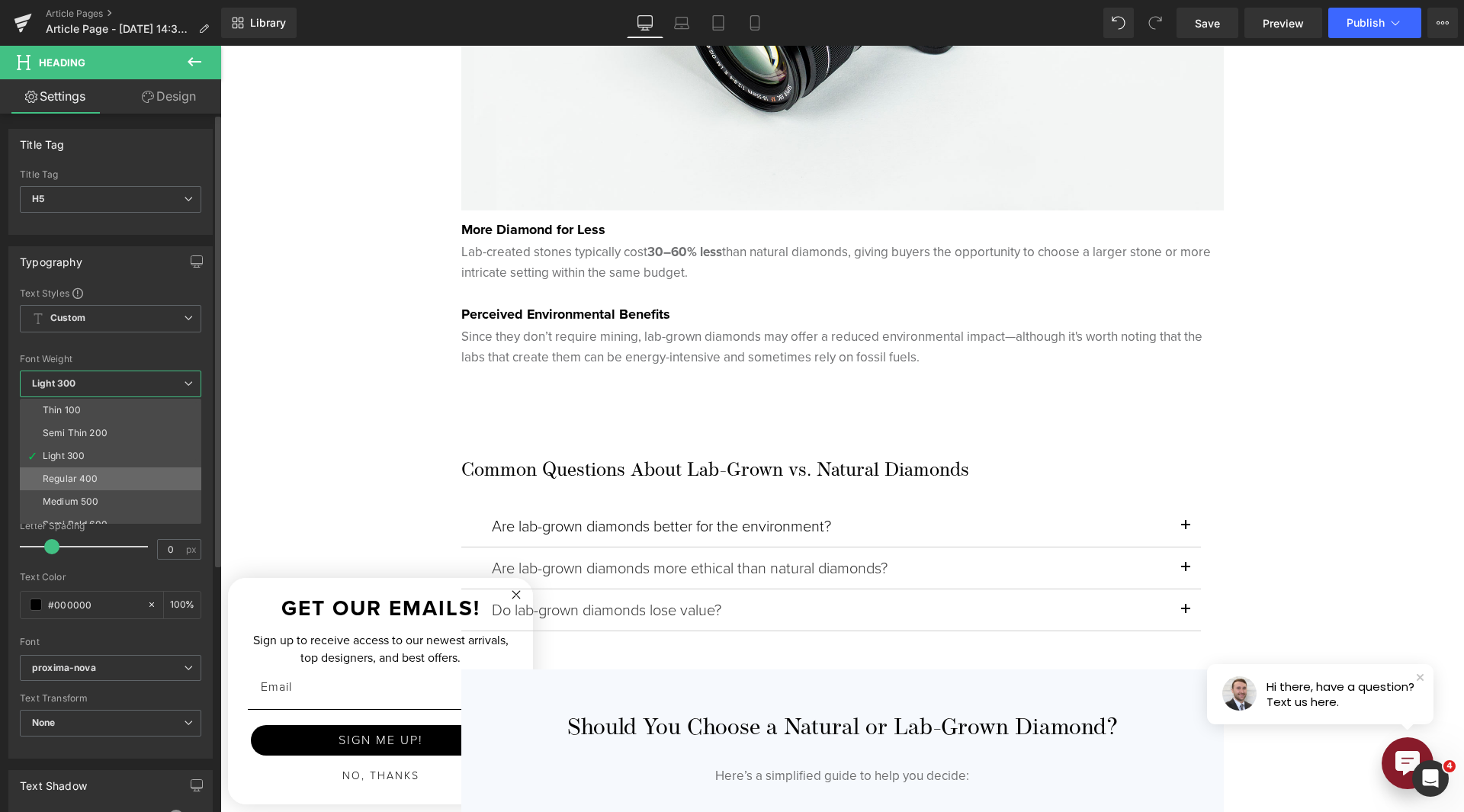
click at [123, 472] on li "Regular 400" at bounding box center [114, 479] width 189 height 23
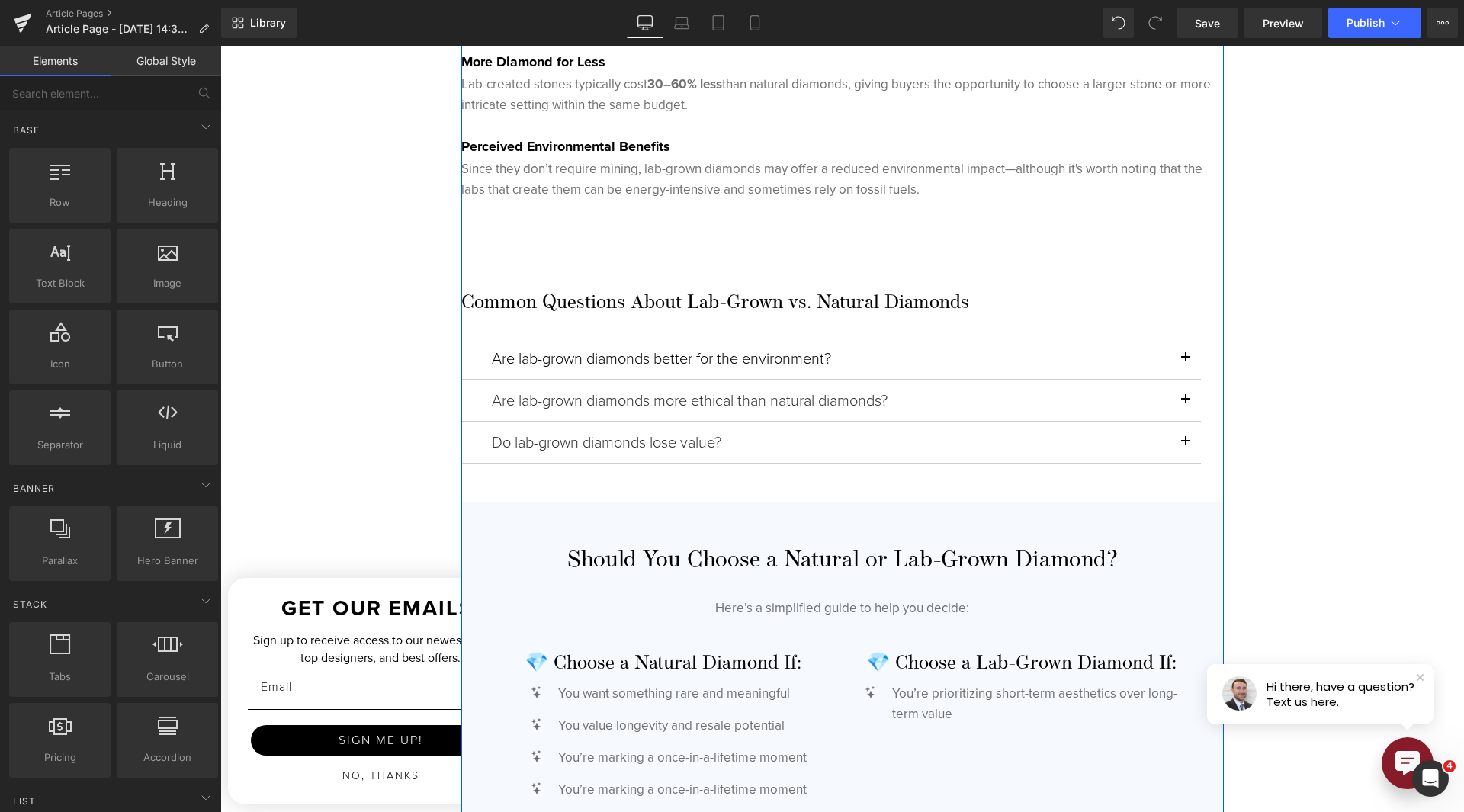
scroll to position [3484, 0]
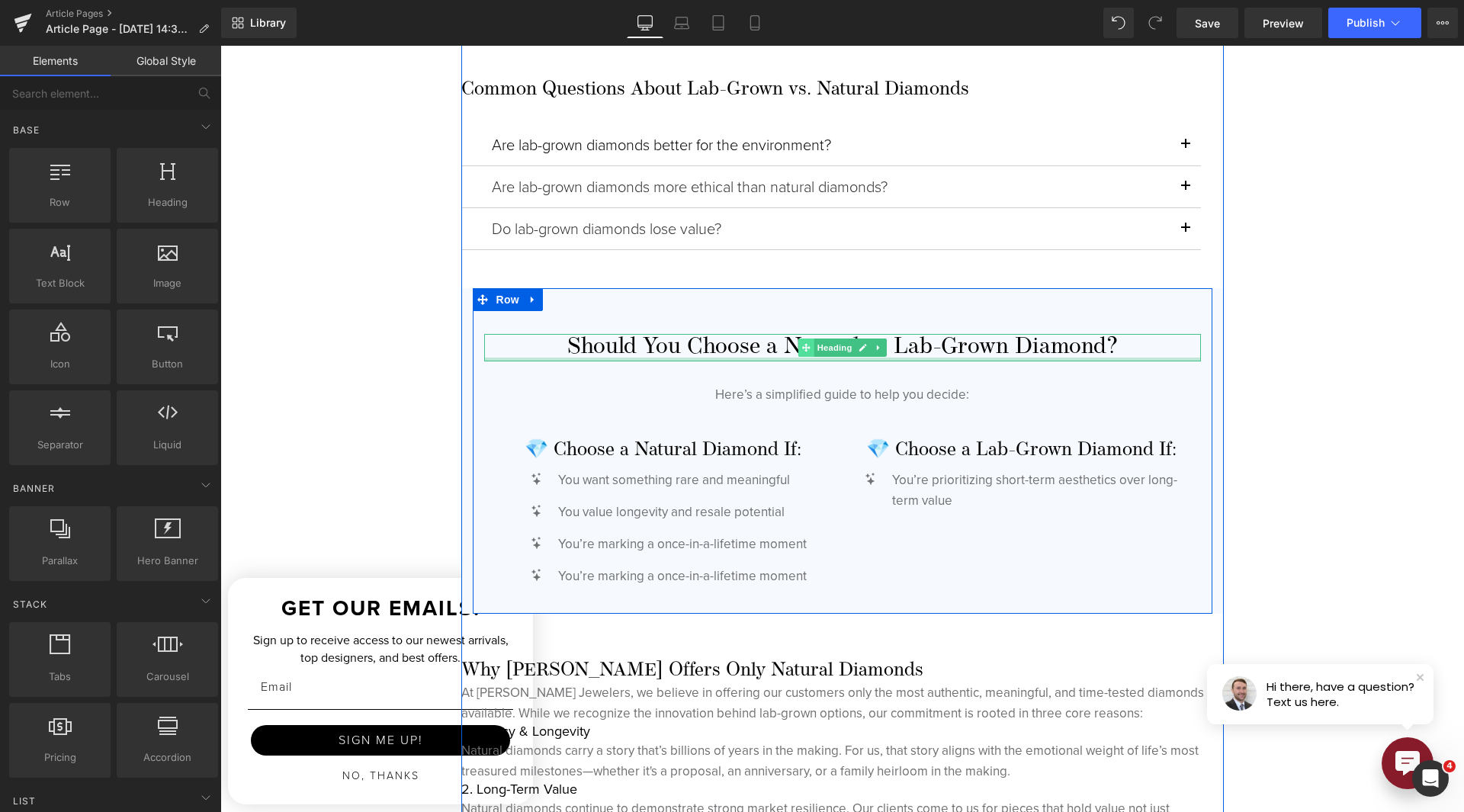
click at [800, 353] on span at bounding box center [806, 347] width 16 height 19
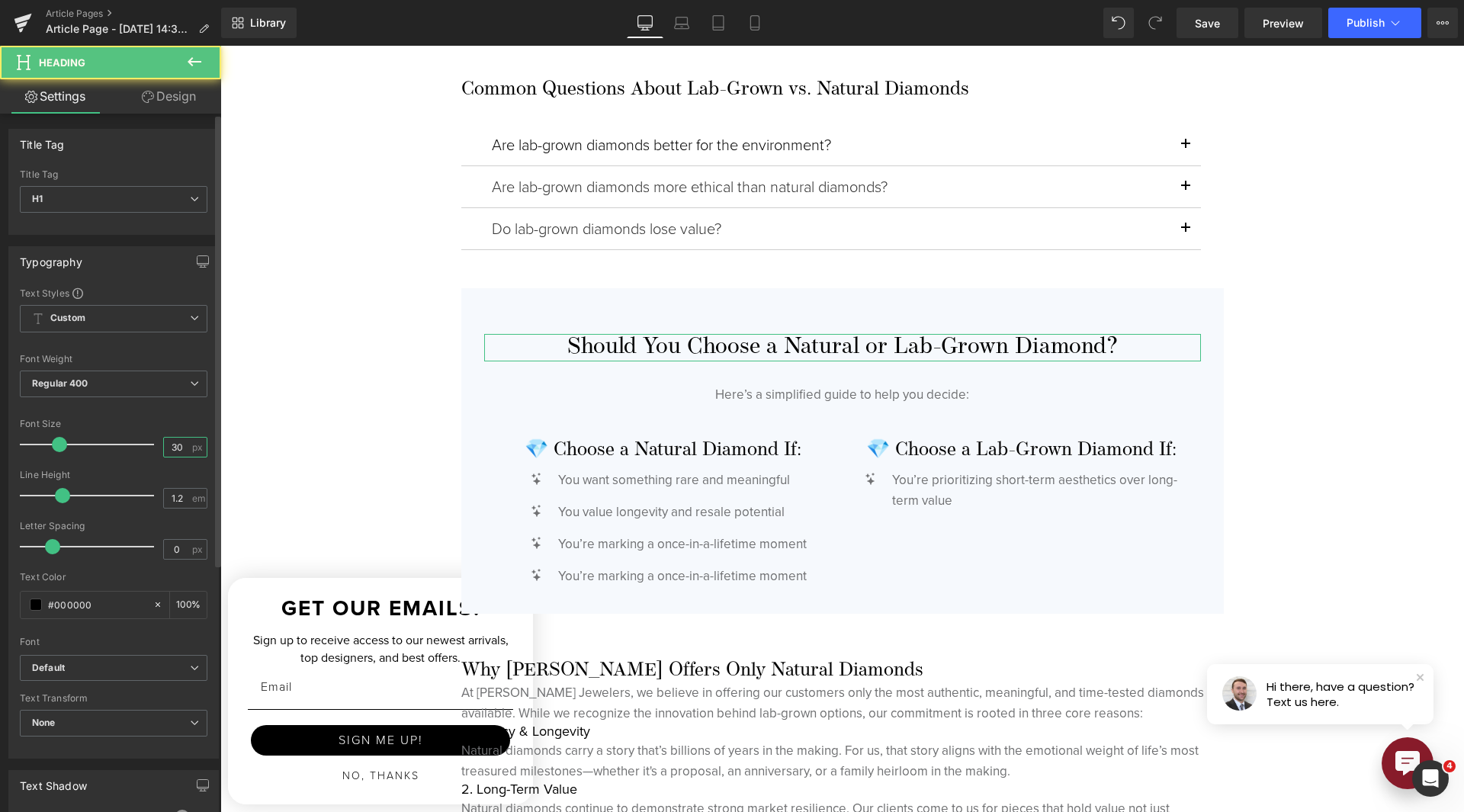
click at [168, 443] on input "30" at bounding box center [177, 447] width 27 height 19
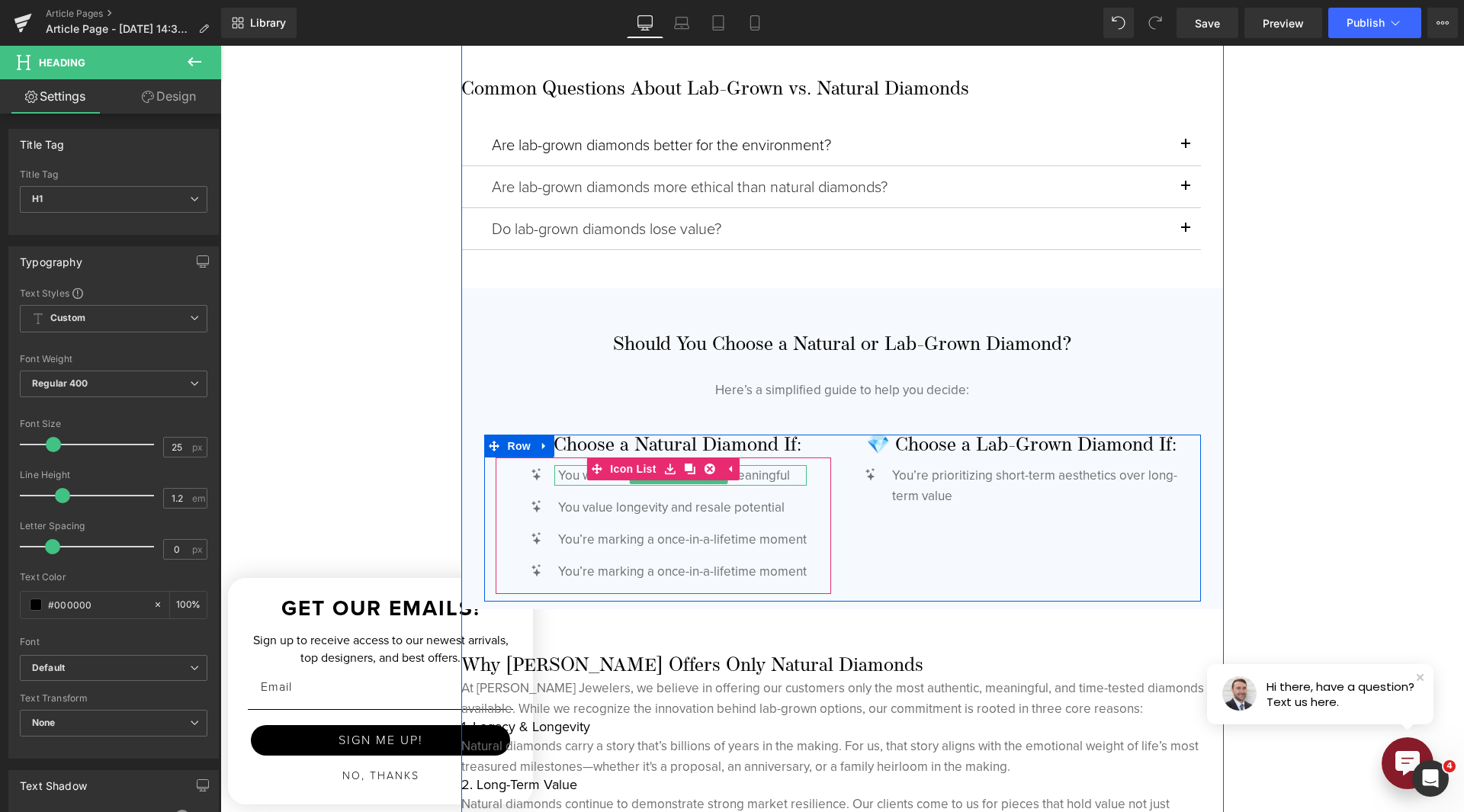
click at [564, 479] on p "You want something rare and meaningful" at bounding box center [682, 475] width 248 height 20
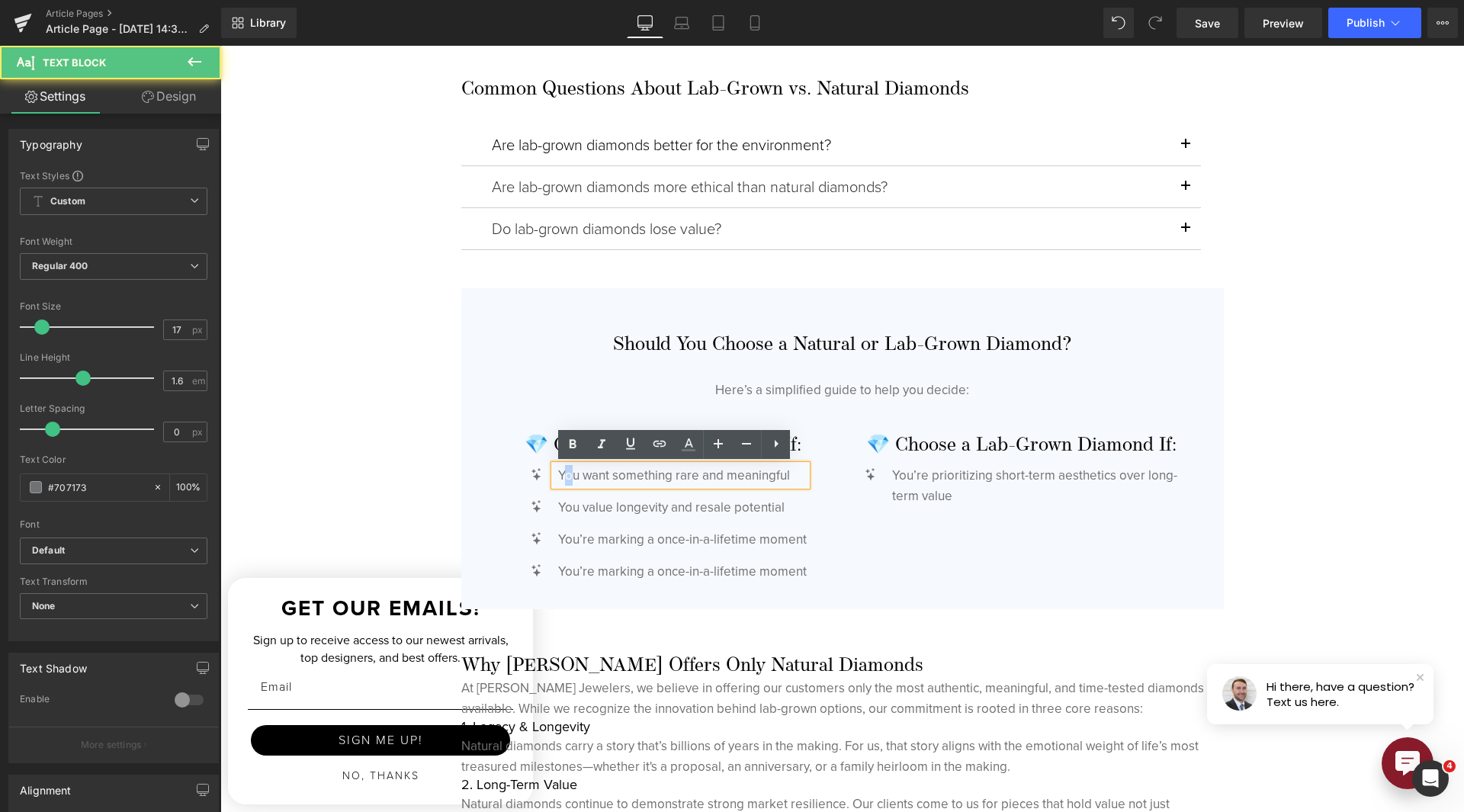
click at [564, 479] on p "You want something rare and meaningful" at bounding box center [682, 475] width 248 height 20
click at [564, 478] on p "You want something rare and meaningful" at bounding box center [682, 475] width 248 height 20
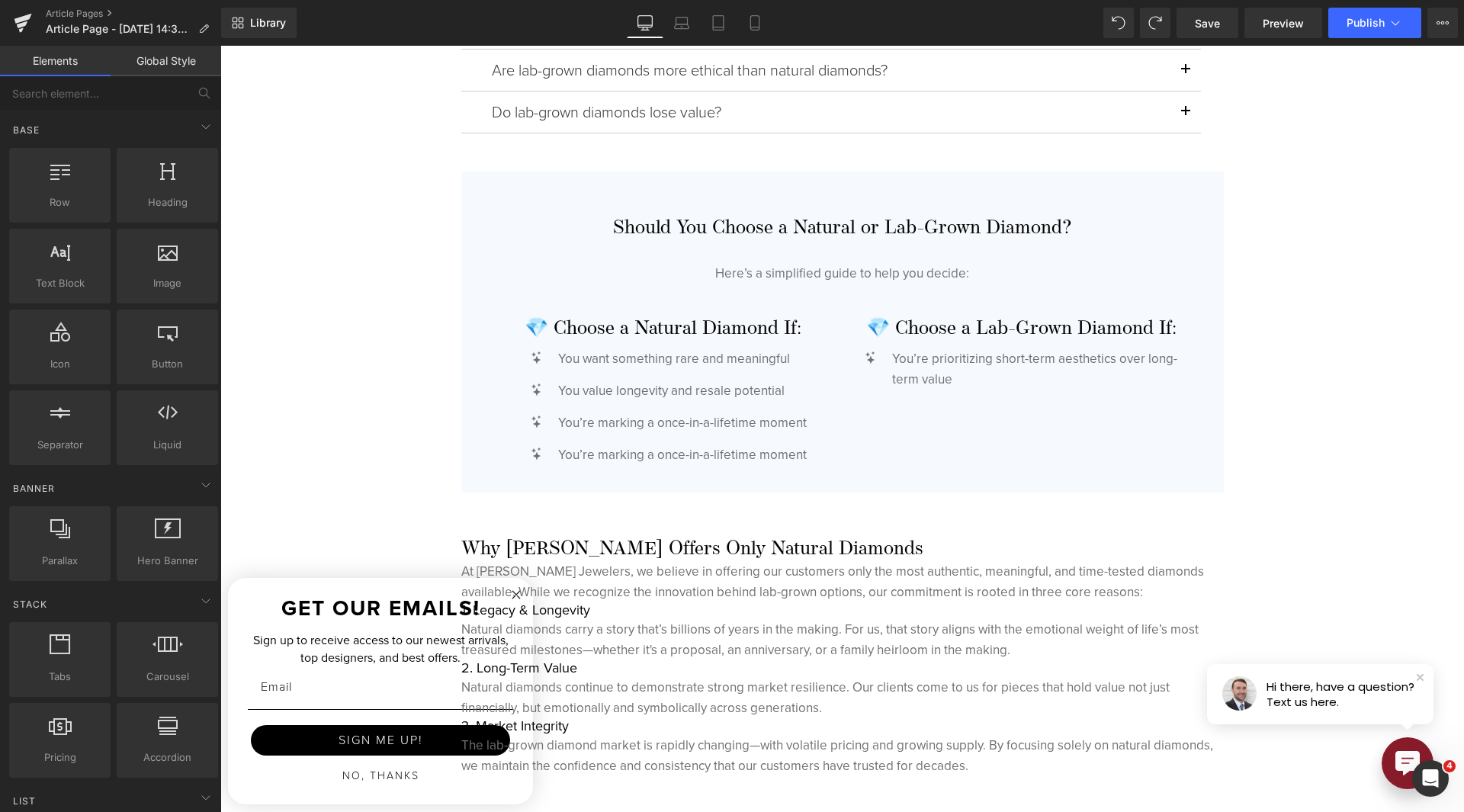
scroll to position [3788, 0]
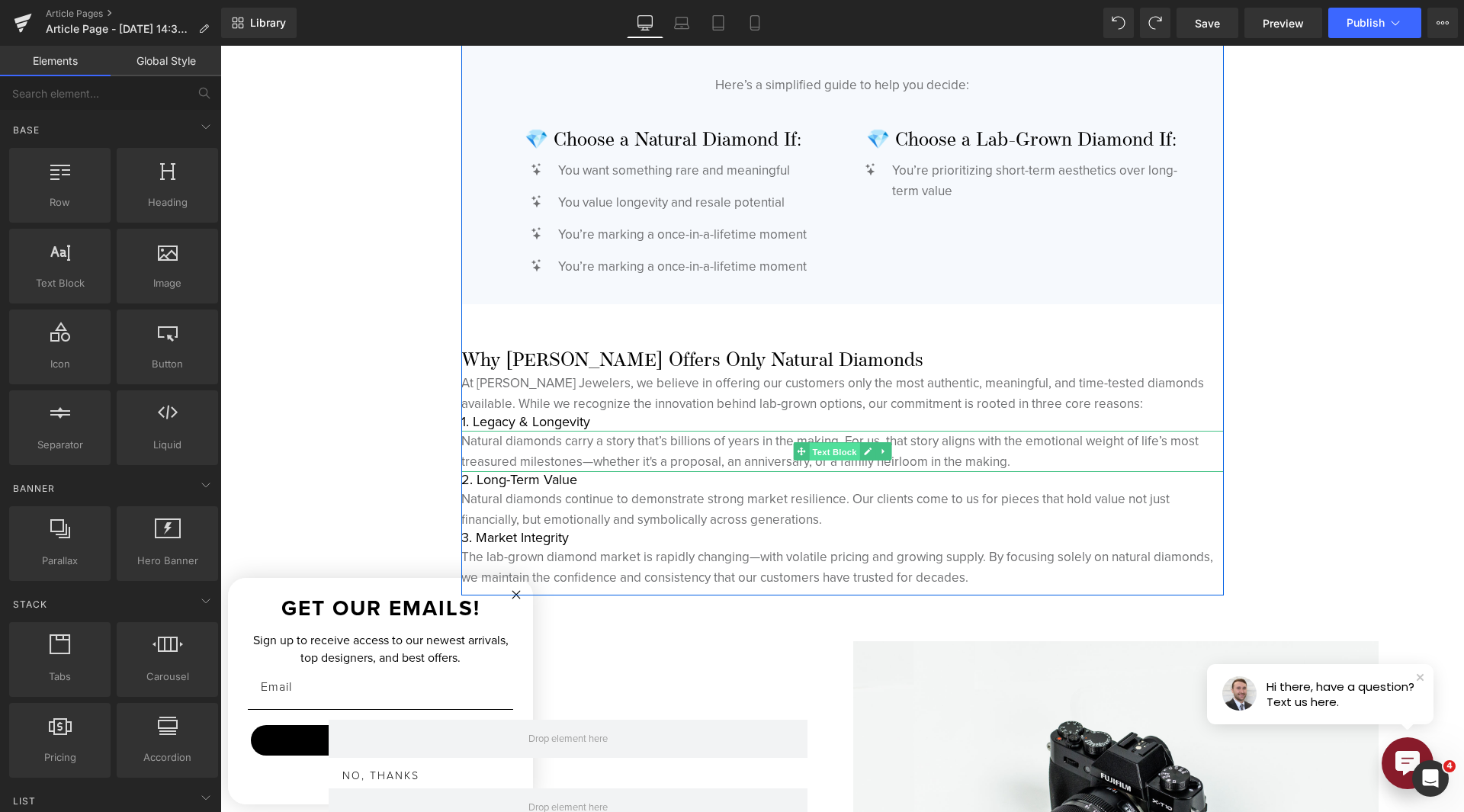
click at [836, 449] on span "Text Block" at bounding box center [834, 451] width 51 height 19
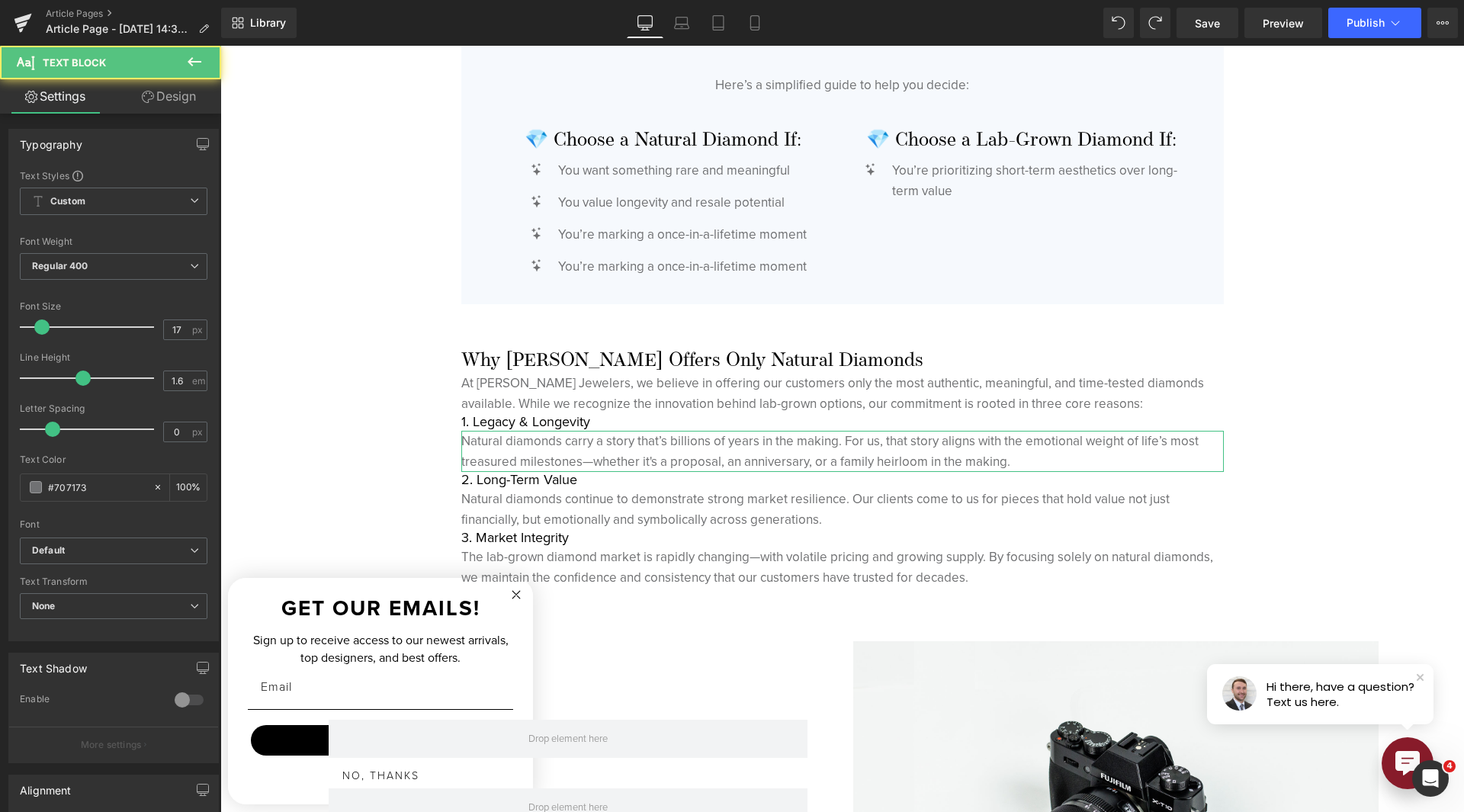
click at [183, 112] on link "Design" at bounding box center [169, 96] width 110 height 35
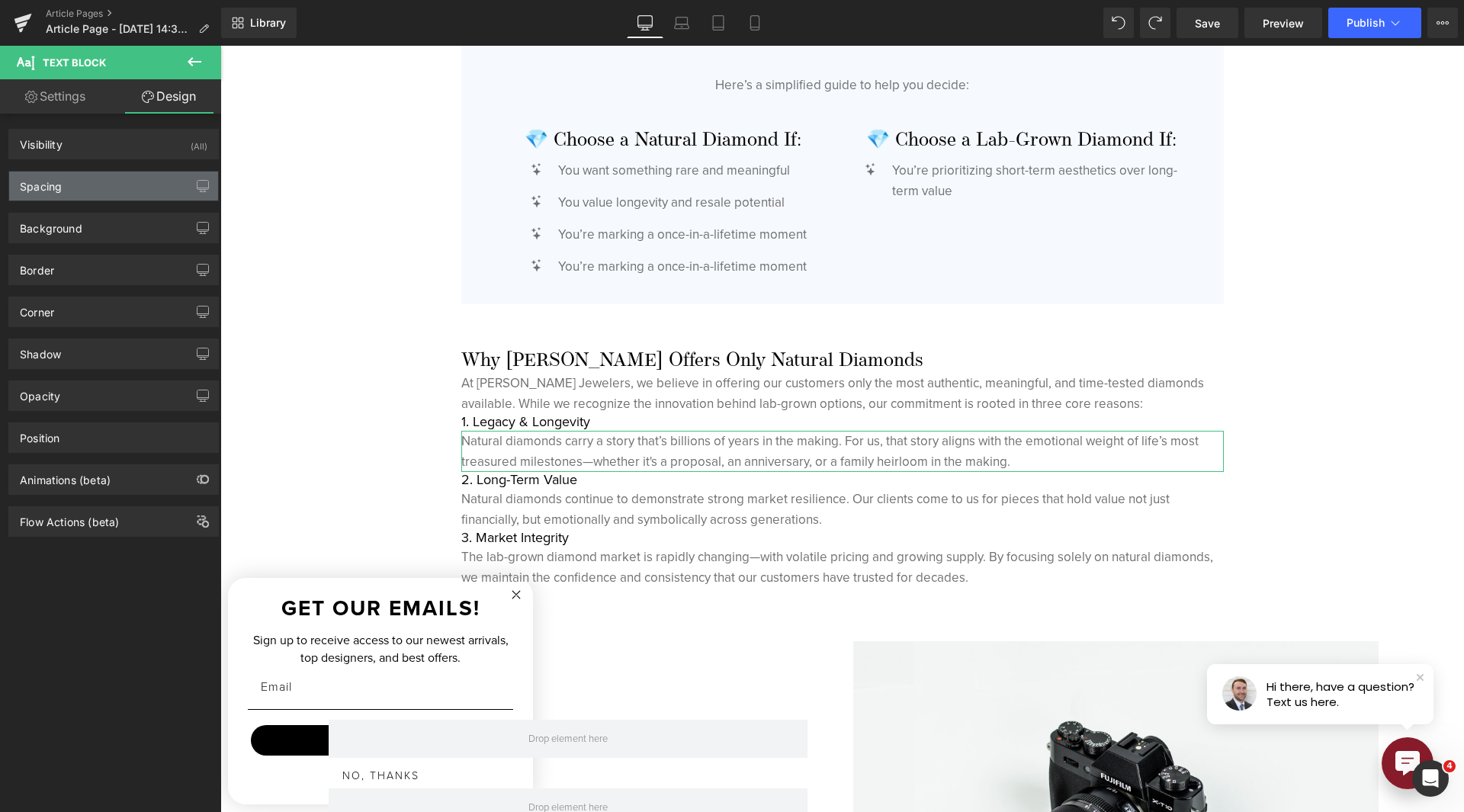
click at [123, 178] on div "Spacing" at bounding box center [113, 186] width 209 height 29
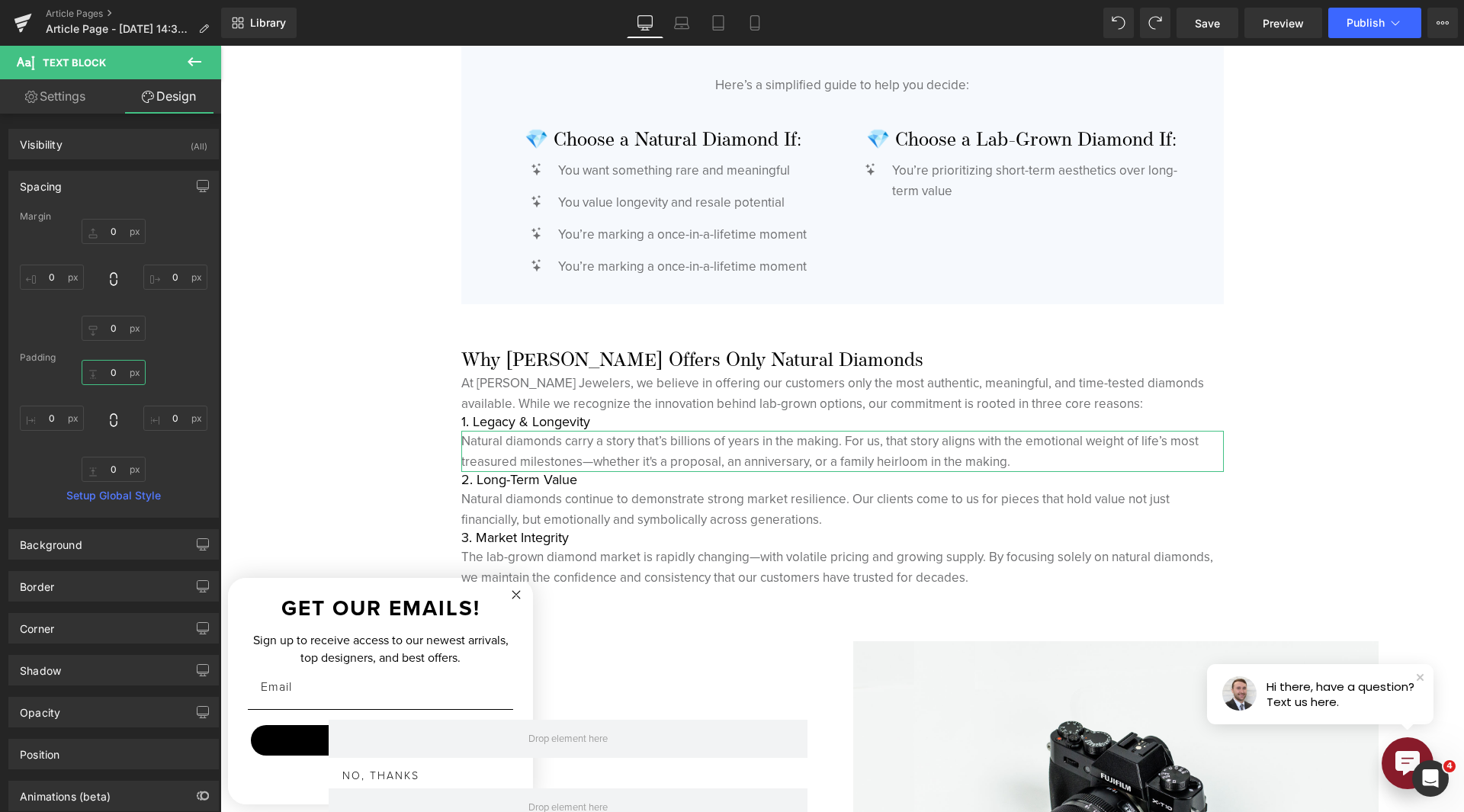
click at [118, 363] on input "0" at bounding box center [114, 372] width 64 height 25
click at [102, 465] on input "0" at bounding box center [114, 469] width 64 height 25
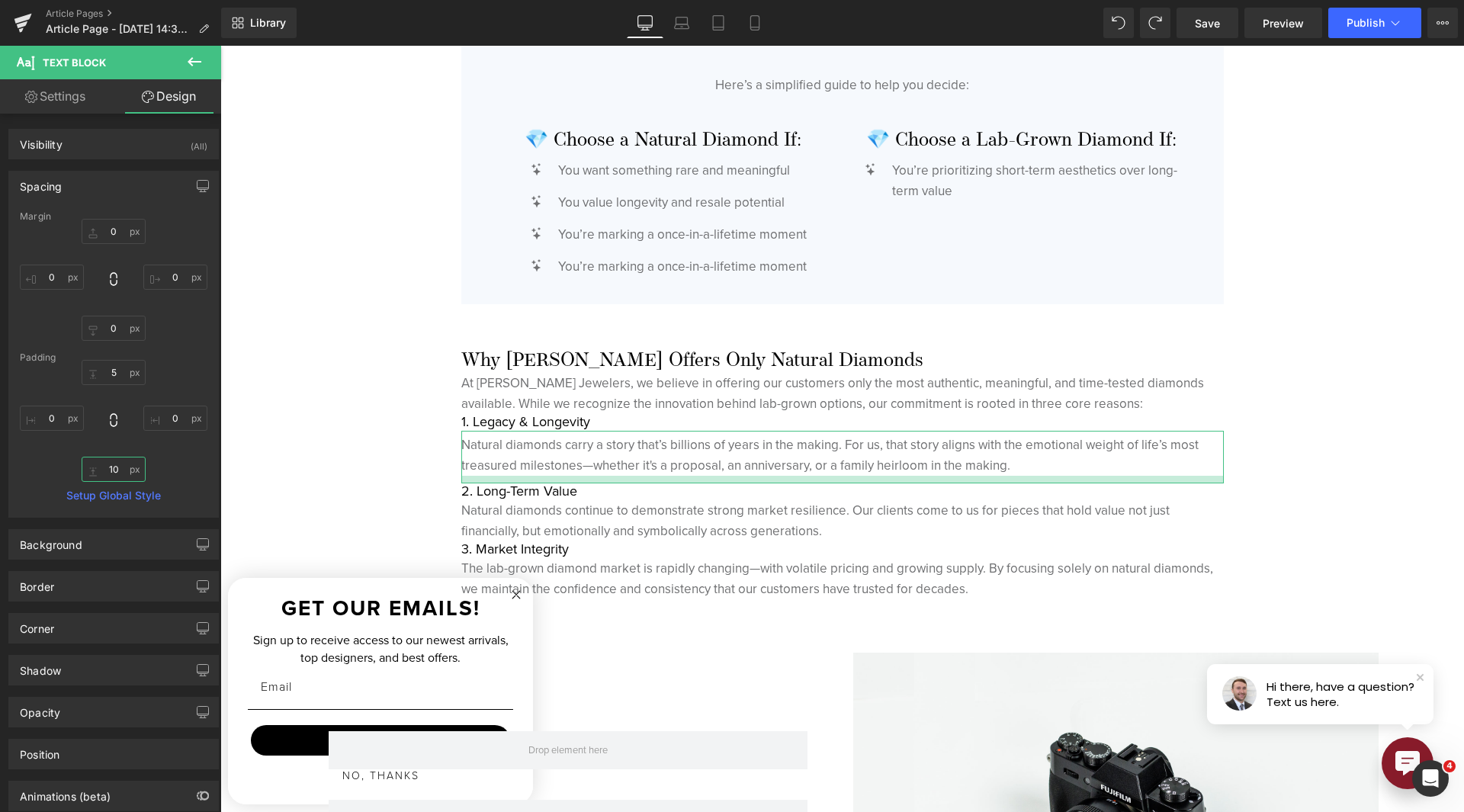
click at [101, 465] on input "10" at bounding box center [114, 469] width 64 height 25
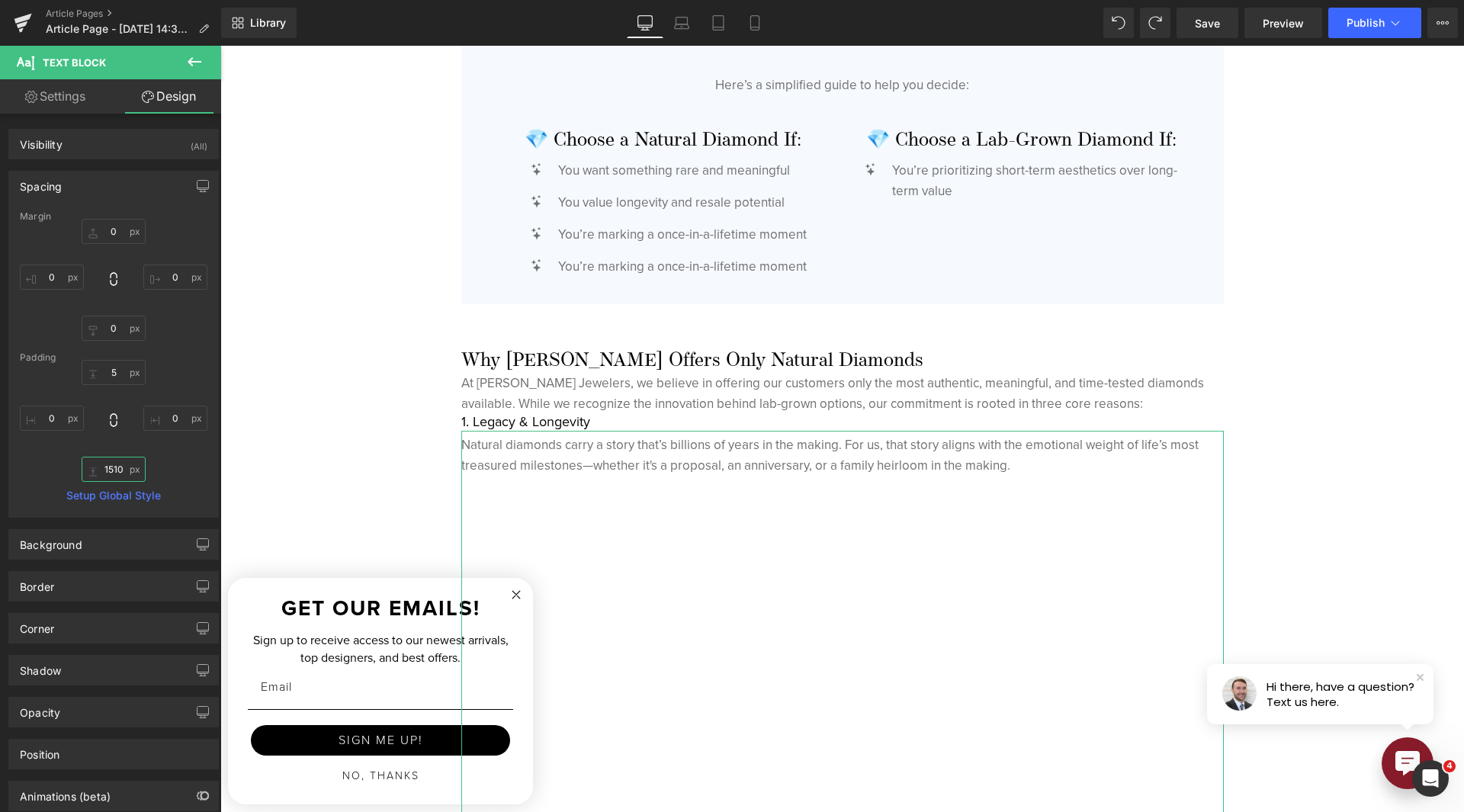
click at [112, 470] on input "1510" at bounding box center [114, 469] width 64 height 25
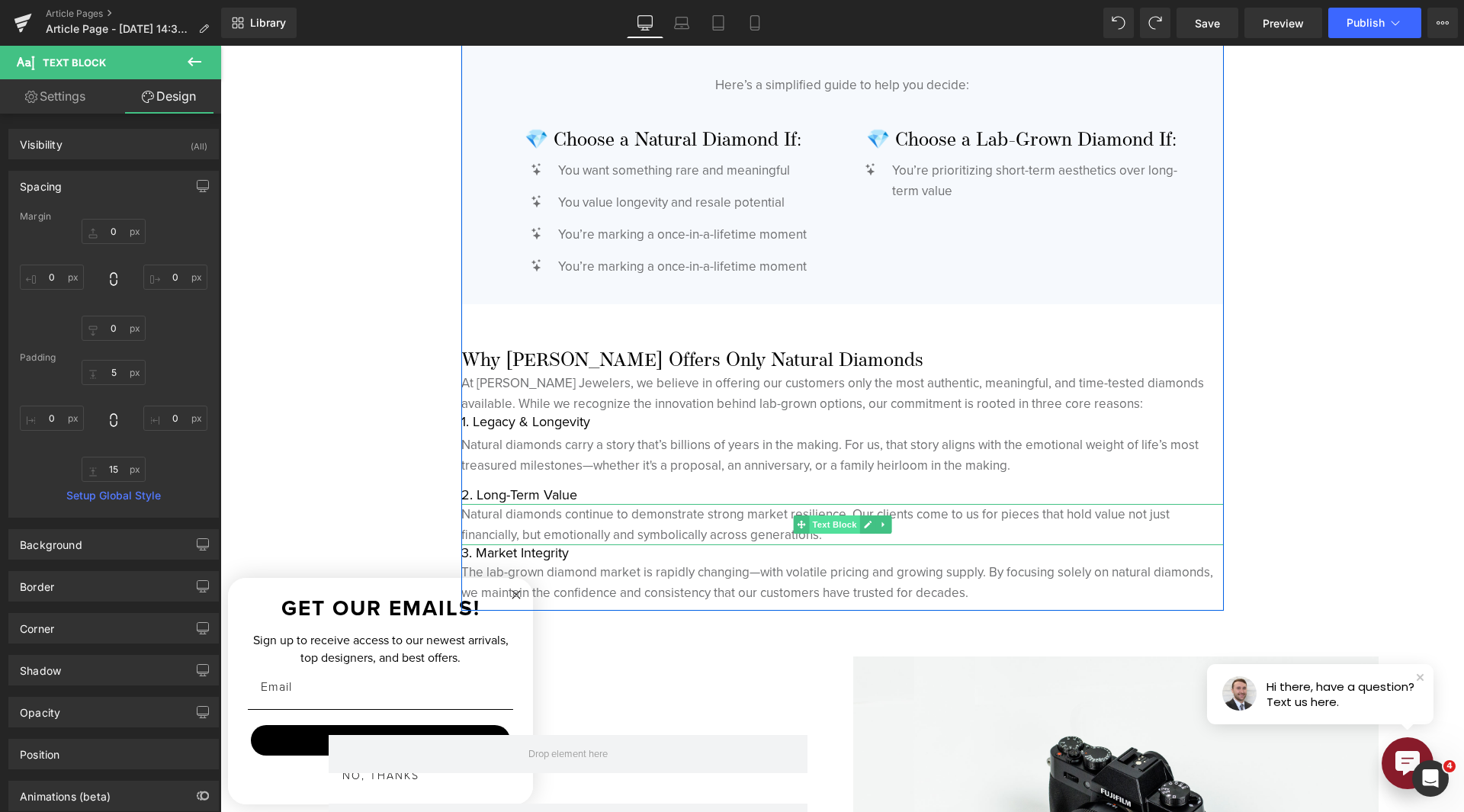
click at [811, 524] on span "Text Block" at bounding box center [834, 524] width 51 height 19
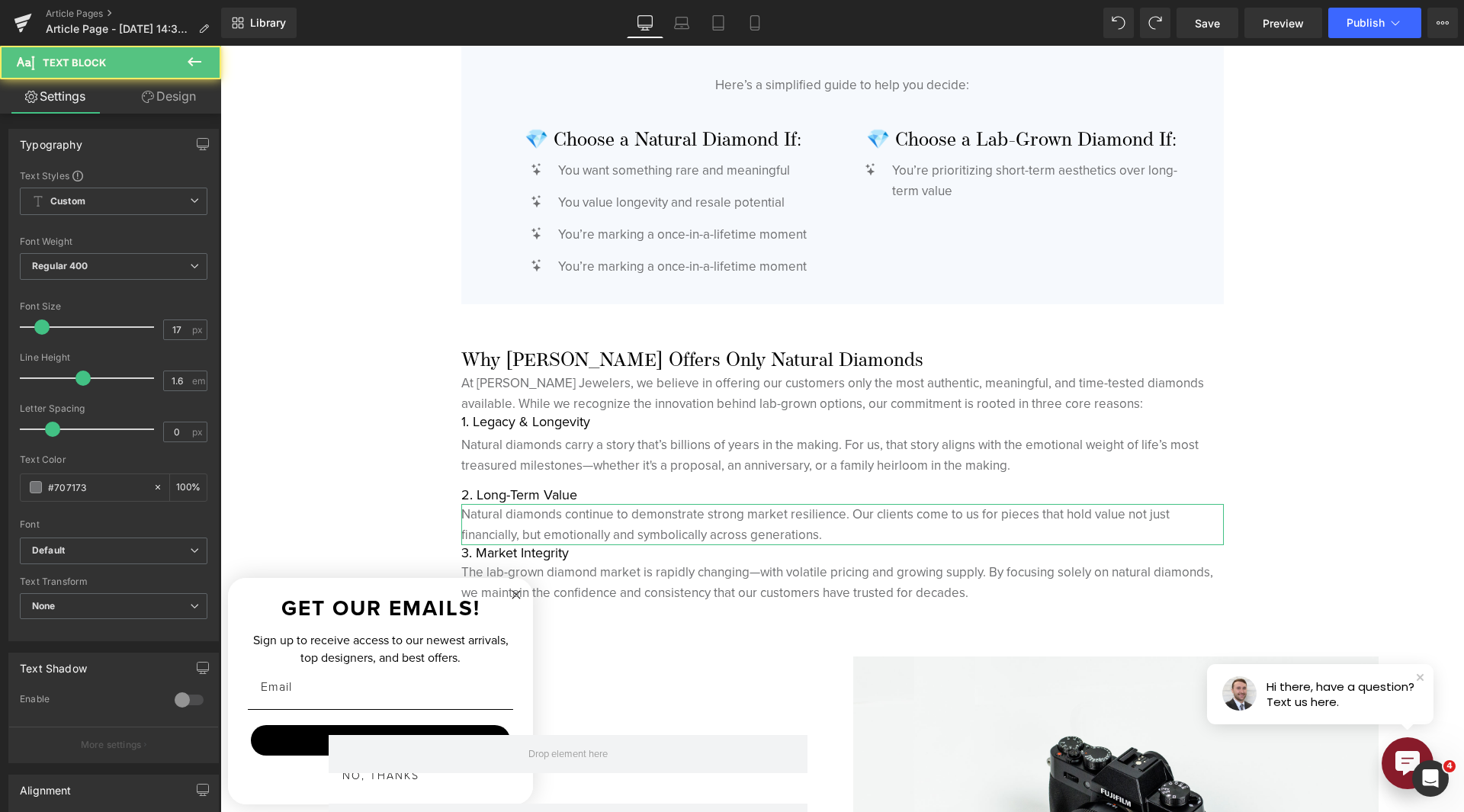
click at [156, 85] on link "Design" at bounding box center [169, 96] width 110 height 35
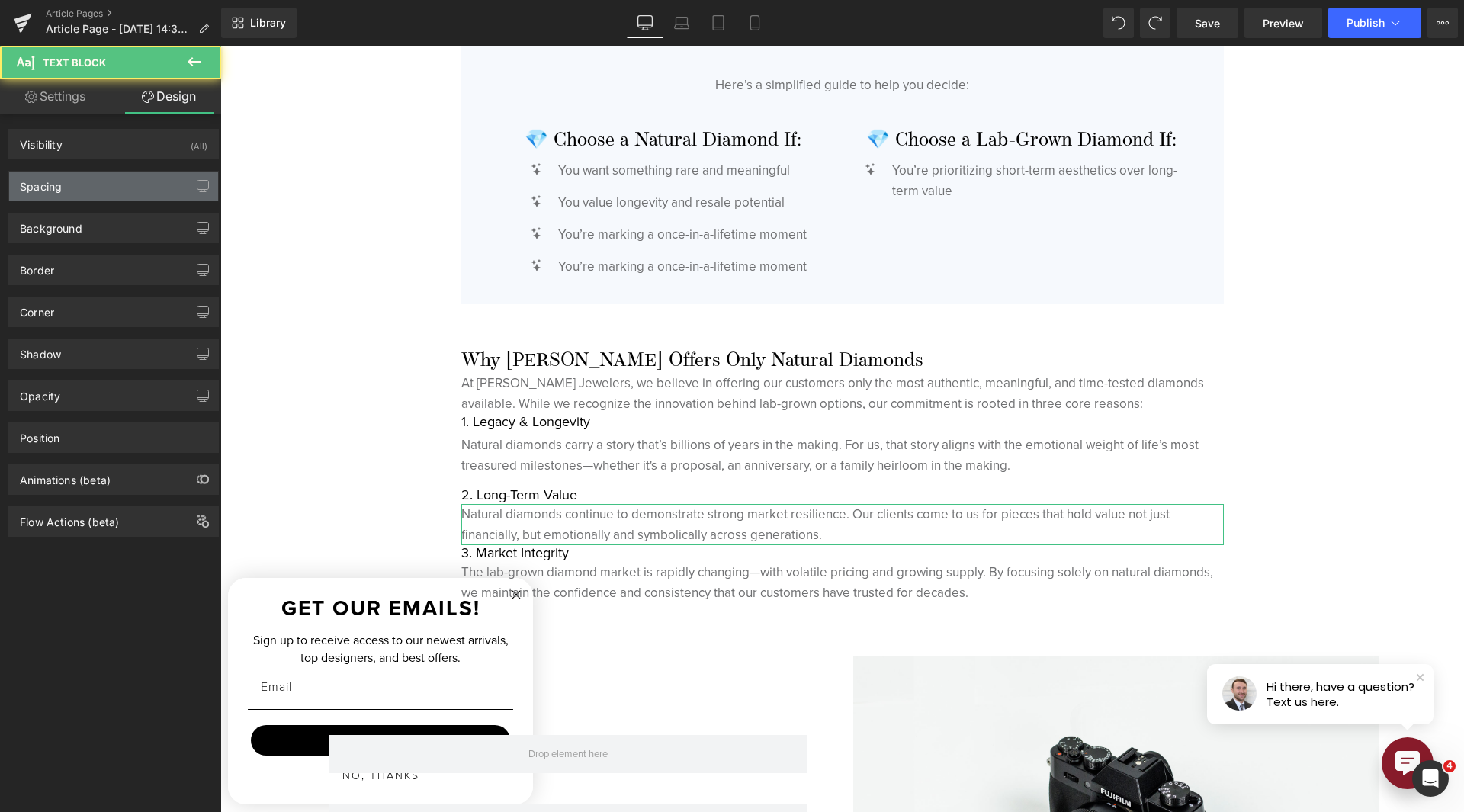
click at [107, 178] on div "Spacing" at bounding box center [113, 186] width 209 height 29
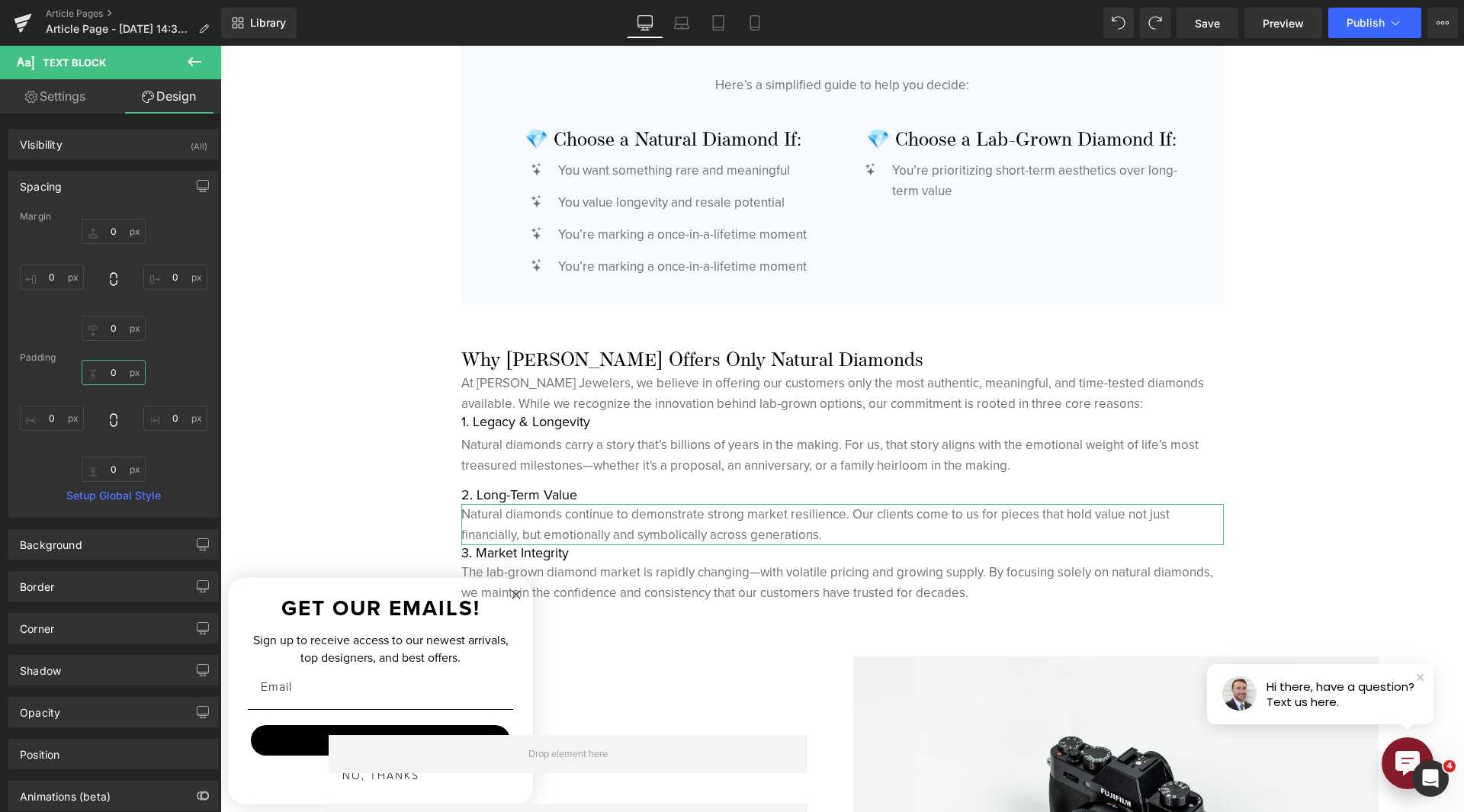
click at [112, 369] on input "0" at bounding box center [114, 372] width 64 height 25
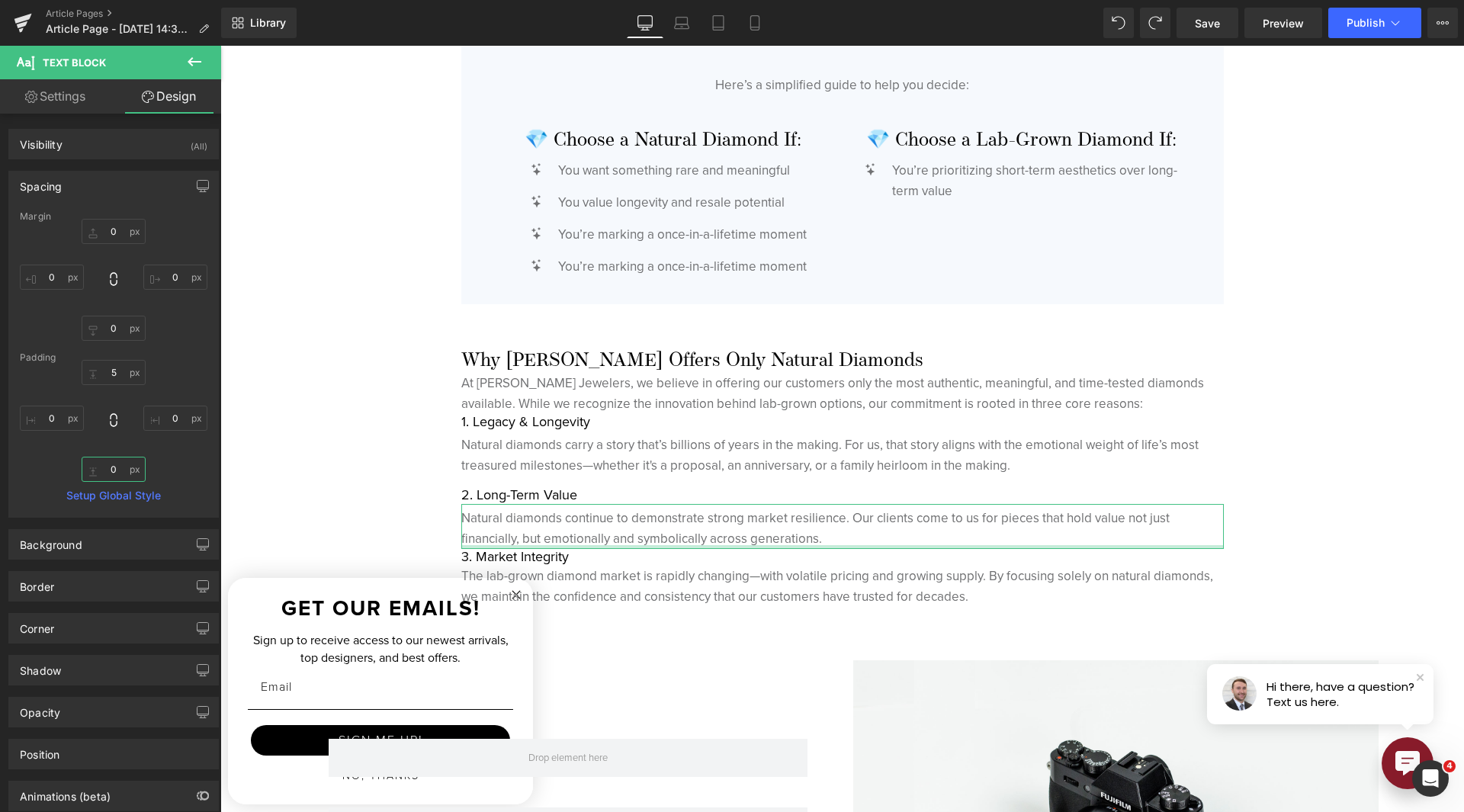
click at [114, 466] on input "0" at bounding box center [114, 469] width 64 height 25
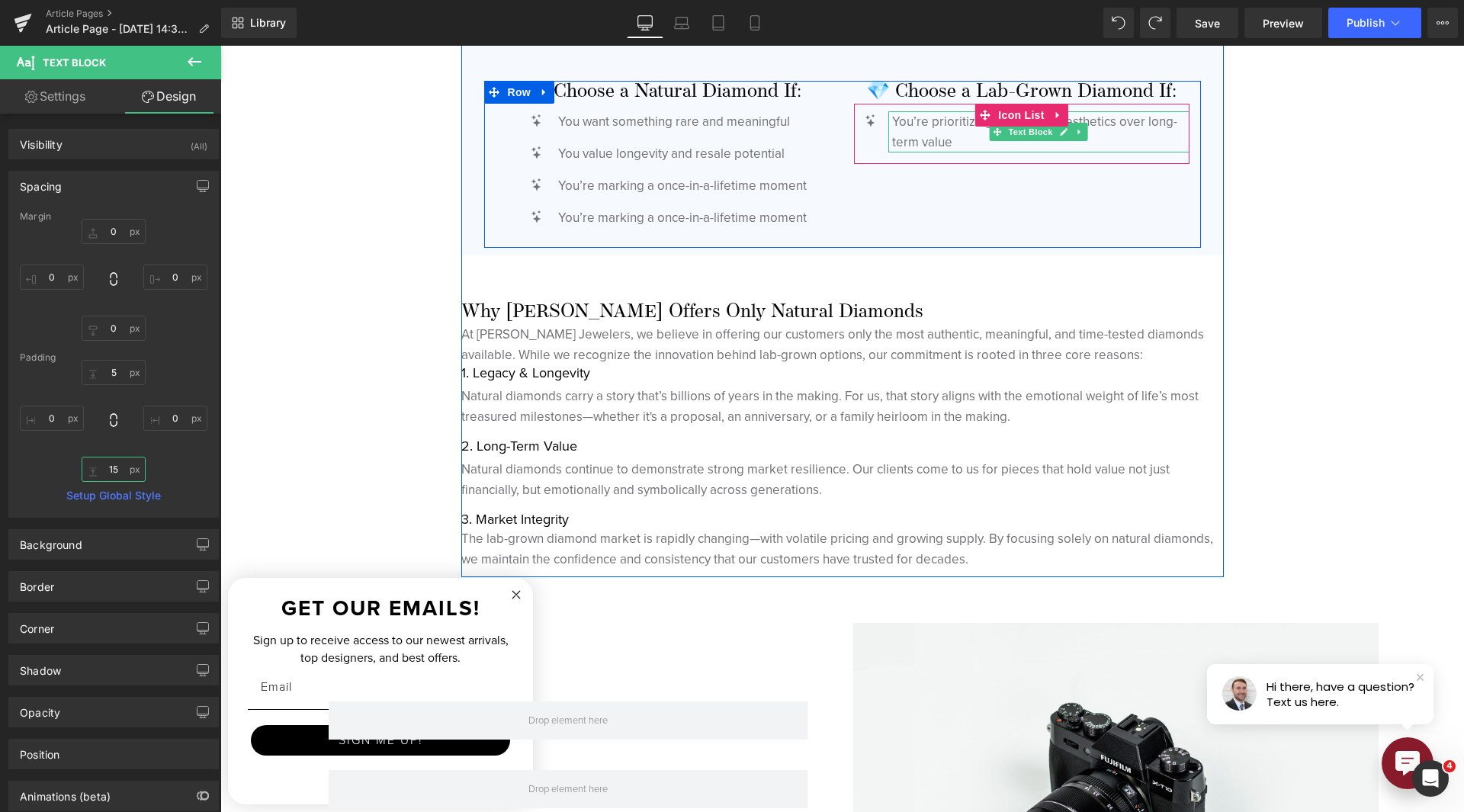
scroll to position [3865, 0]
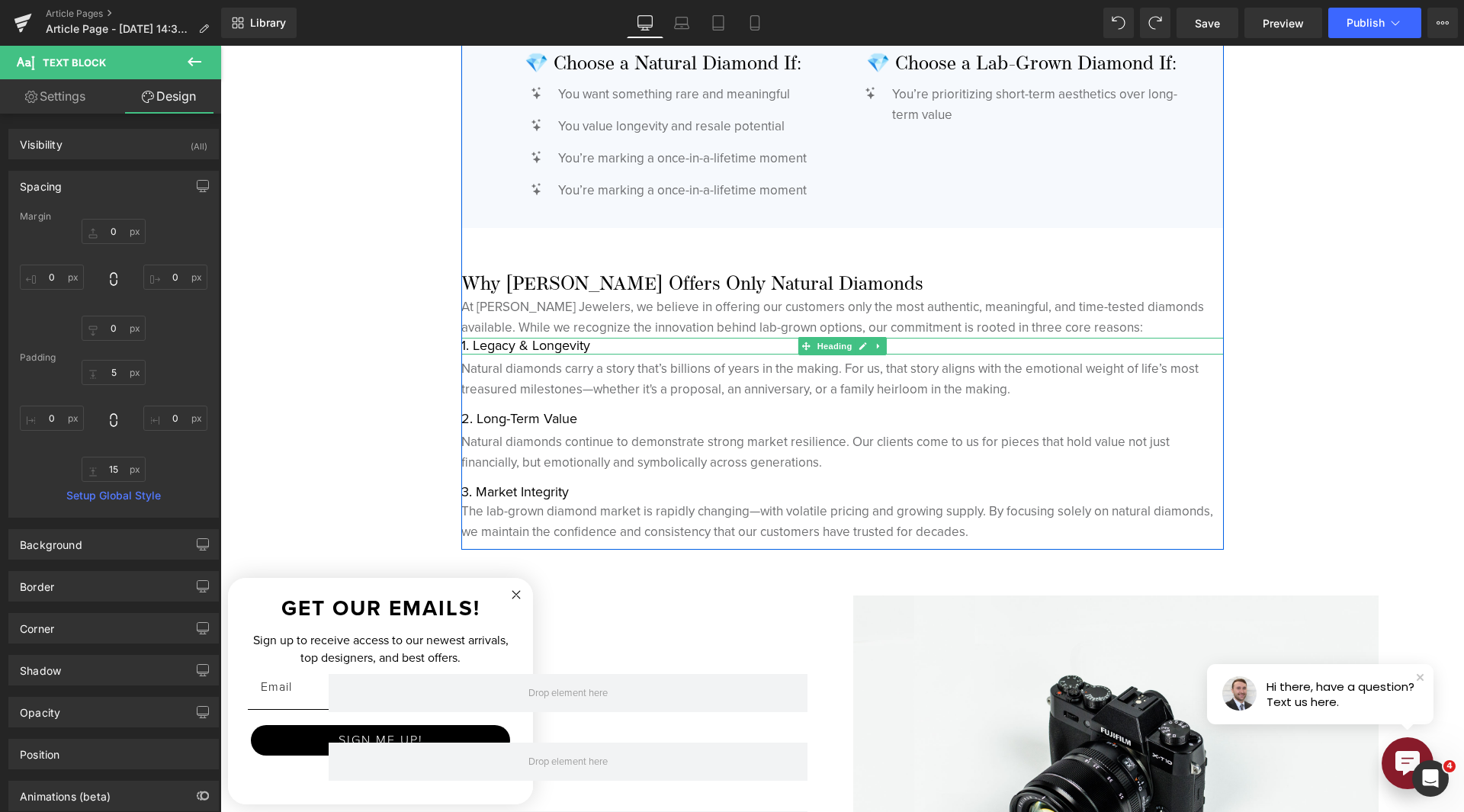
click at [530, 342] on h1 "1. Legacy & Longevity" at bounding box center [842, 345] width 762 height 17
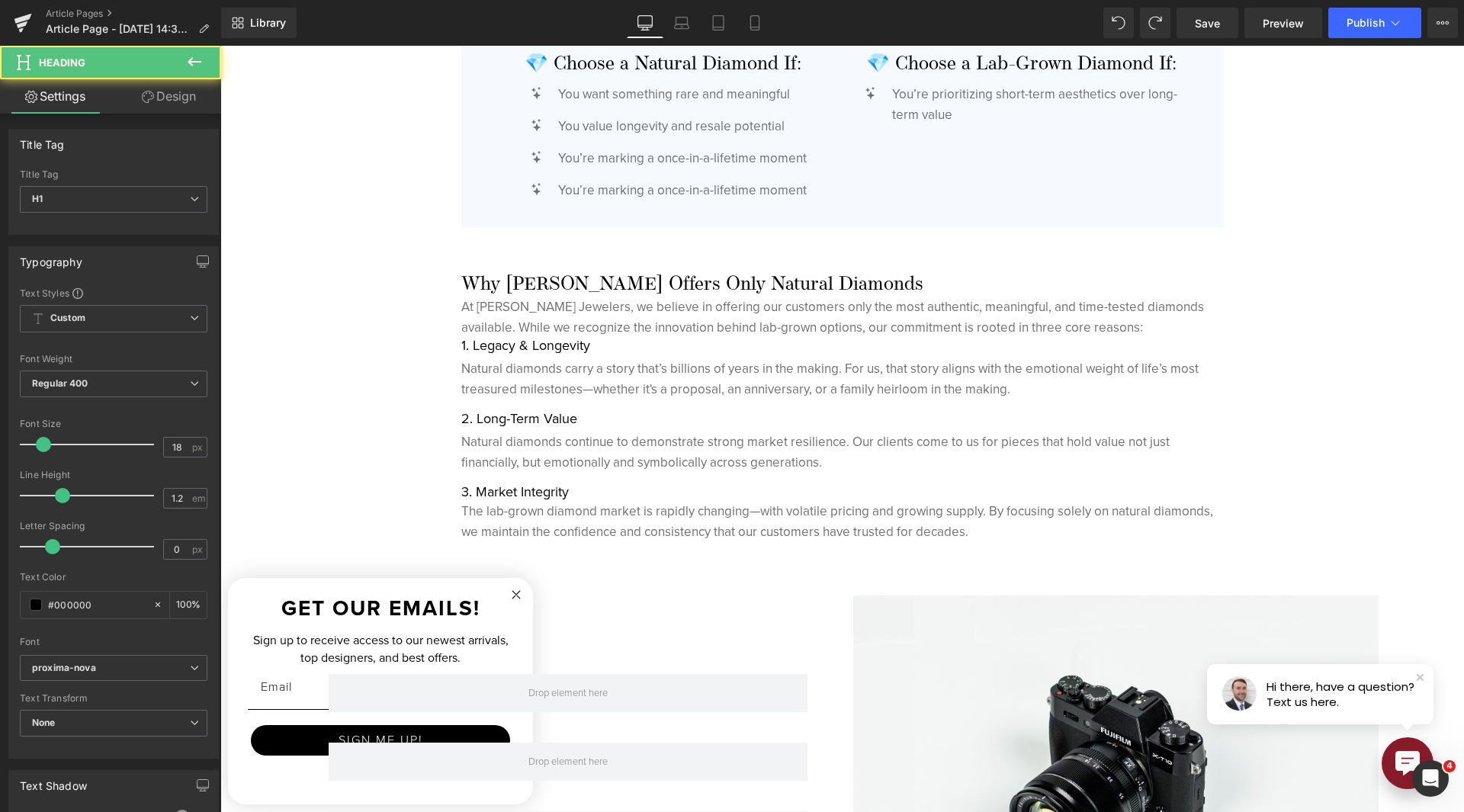
click at [164, 109] on link "Design" at bounding box center [169, 96] width 110 height 35
click at [0, 0] on div "Spacing" at bounding box center [0, 0] width 0 height 0
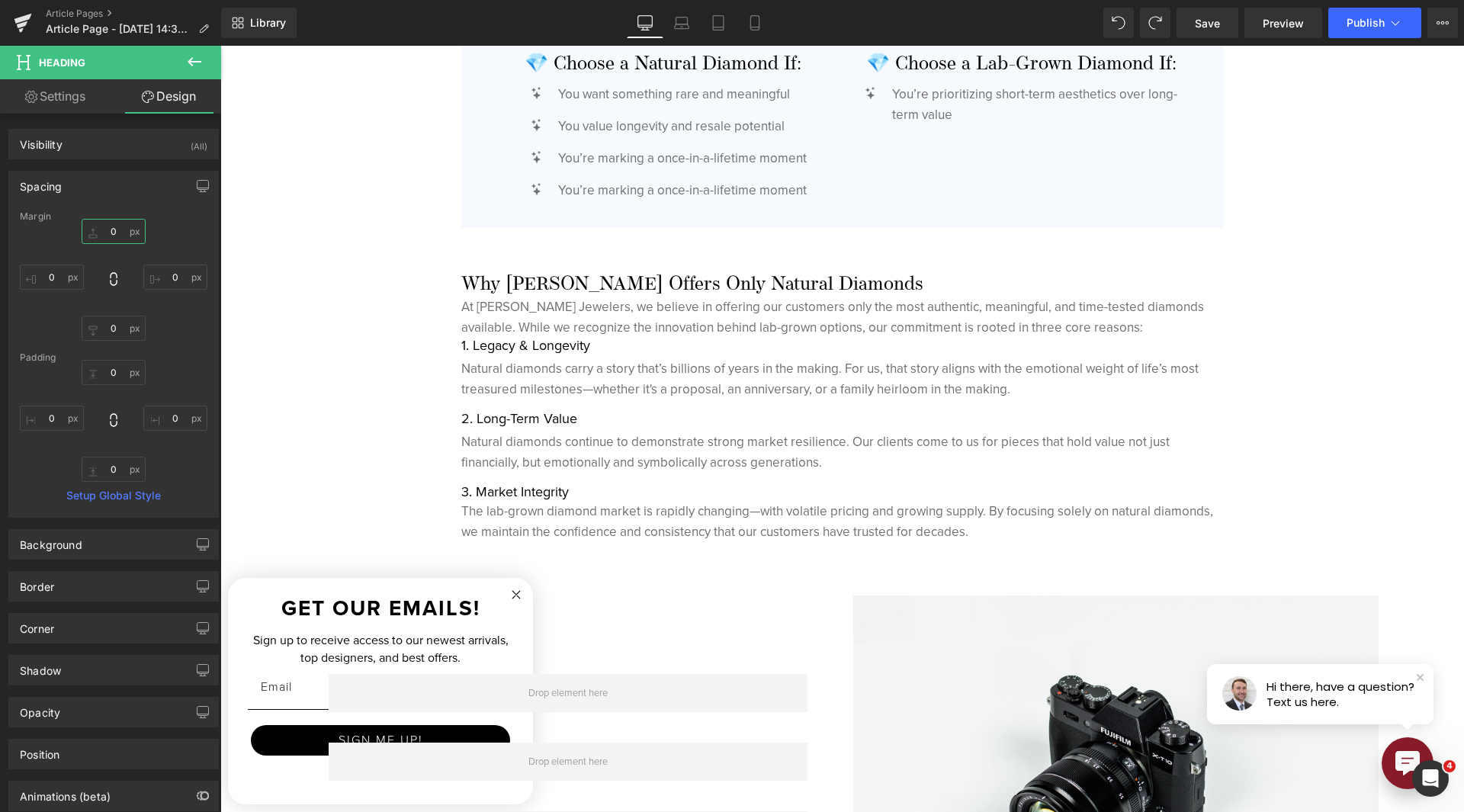
click at [117, 230] on input "0" at bounding box center [114, 231] width 64 height 25
click at [111, 236] on input "5" at bounding box center [114, 231] width 64 height 25
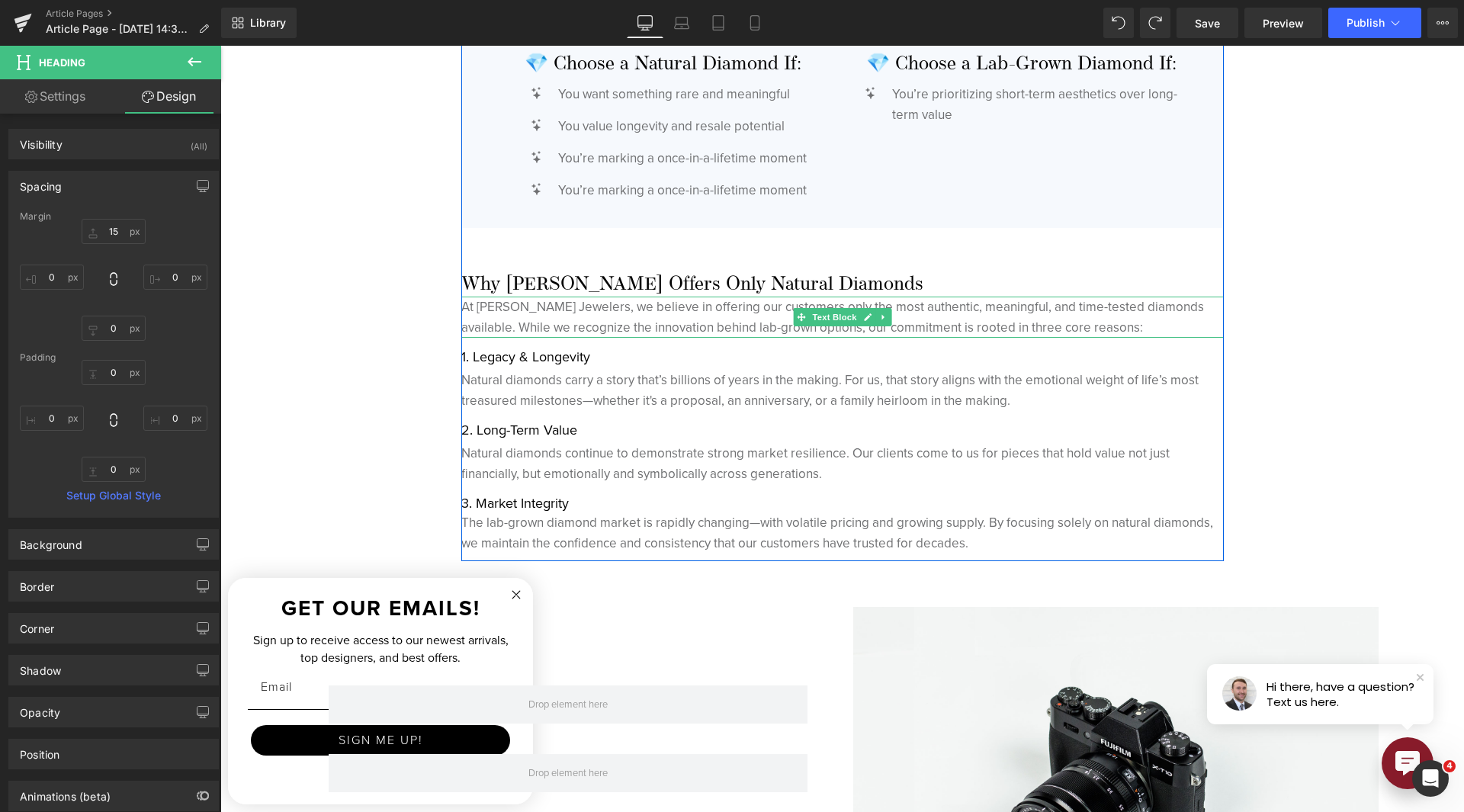
click at [590, 327] on p "At [PERSON_NAME] Jewelers, we believe in offering our customers only the most a…" at bounding box center [842, 317] width 762 height 41
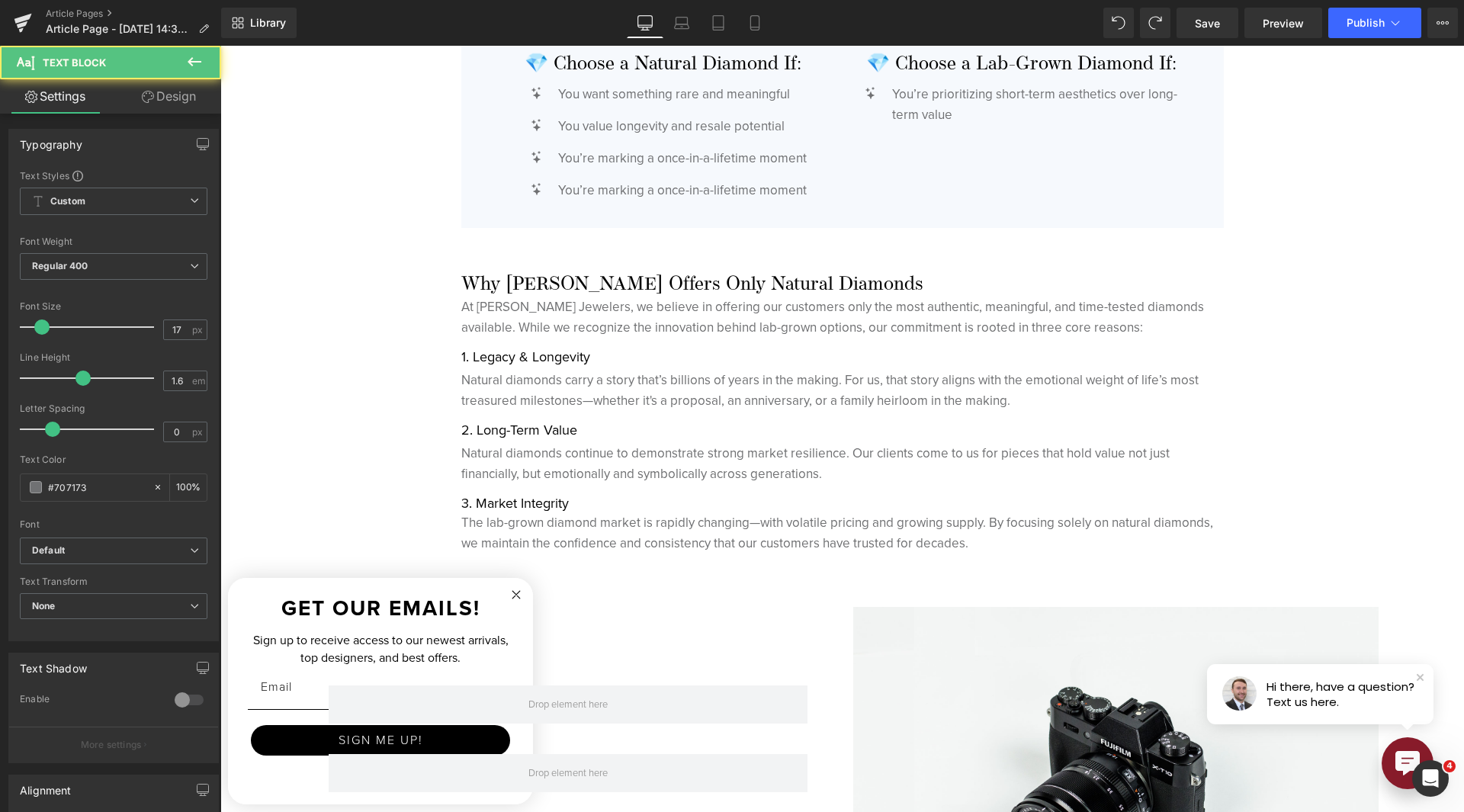
click at [138, 106] on link "Design" at bounding box center [169, 96] width 110 height 35
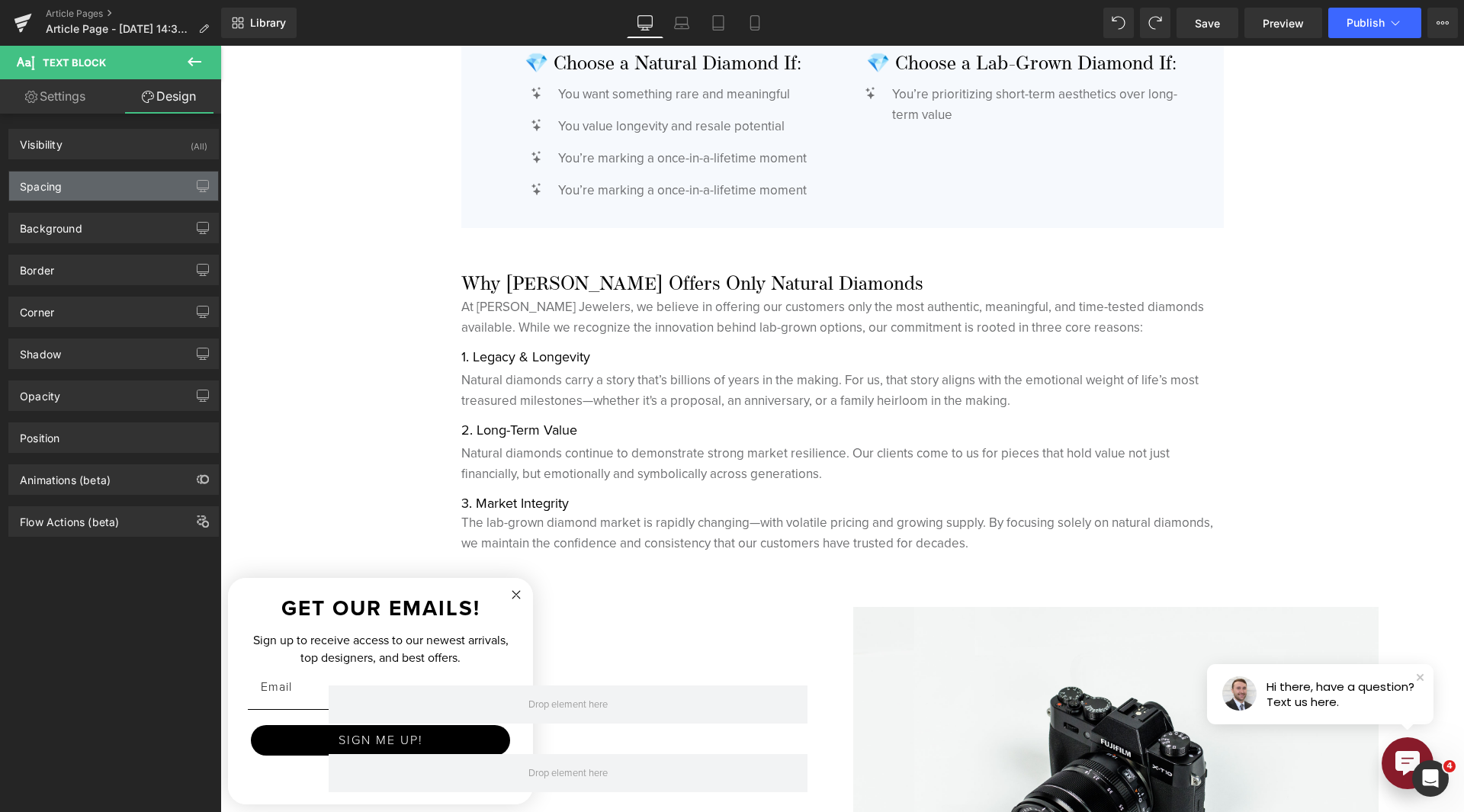
click at [93, 183] on div "Spacing" at bounding box center [113, 186] width 209 height 29
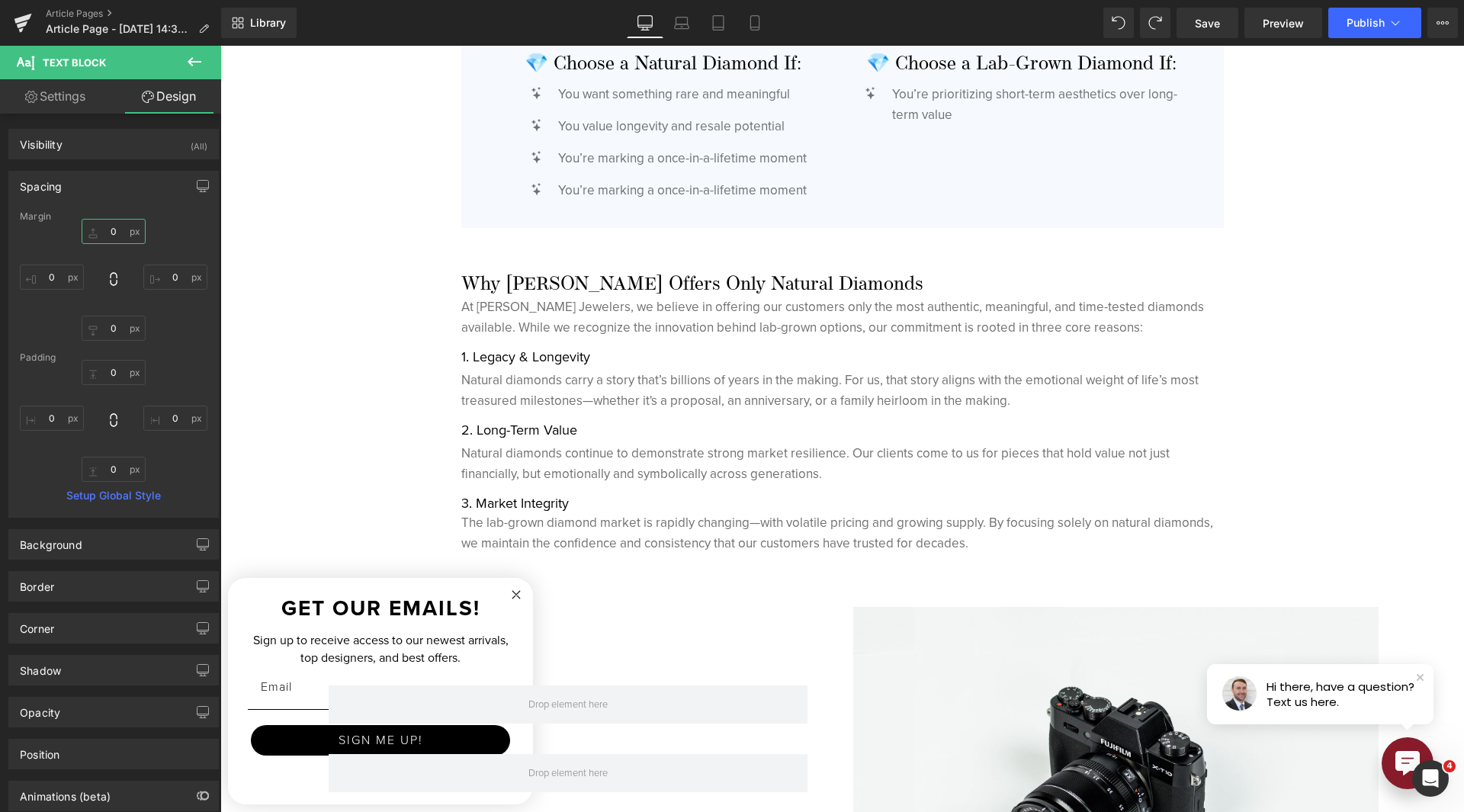
click at [114, 237] on input "0" at bounding box center [114, 231] width 64 height 25
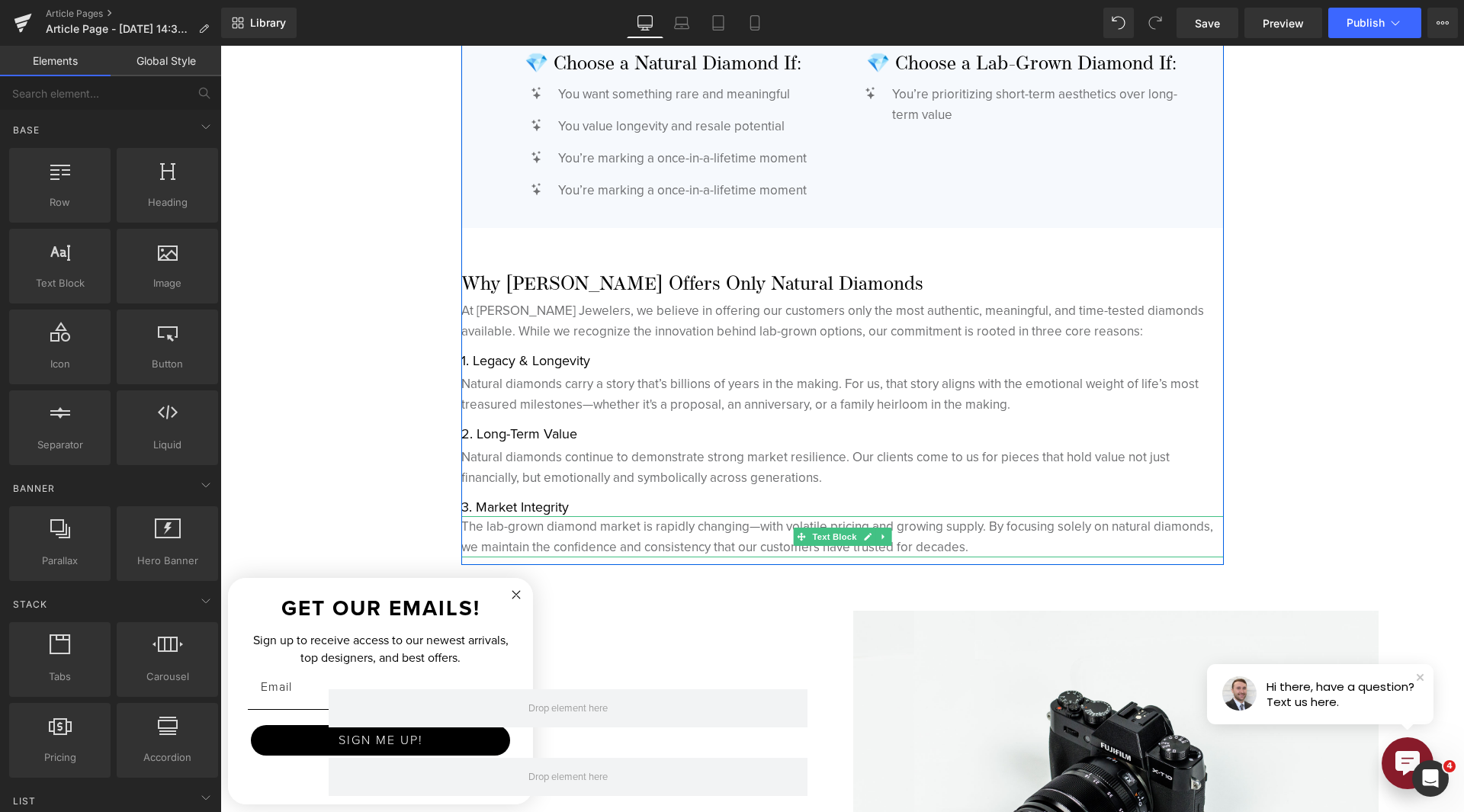
click at [549, 544] on p "The lab-grown diamond market is rapidly changing—with volatile pricing and grow…" at bounding box center [842, 537] width 762 height 41
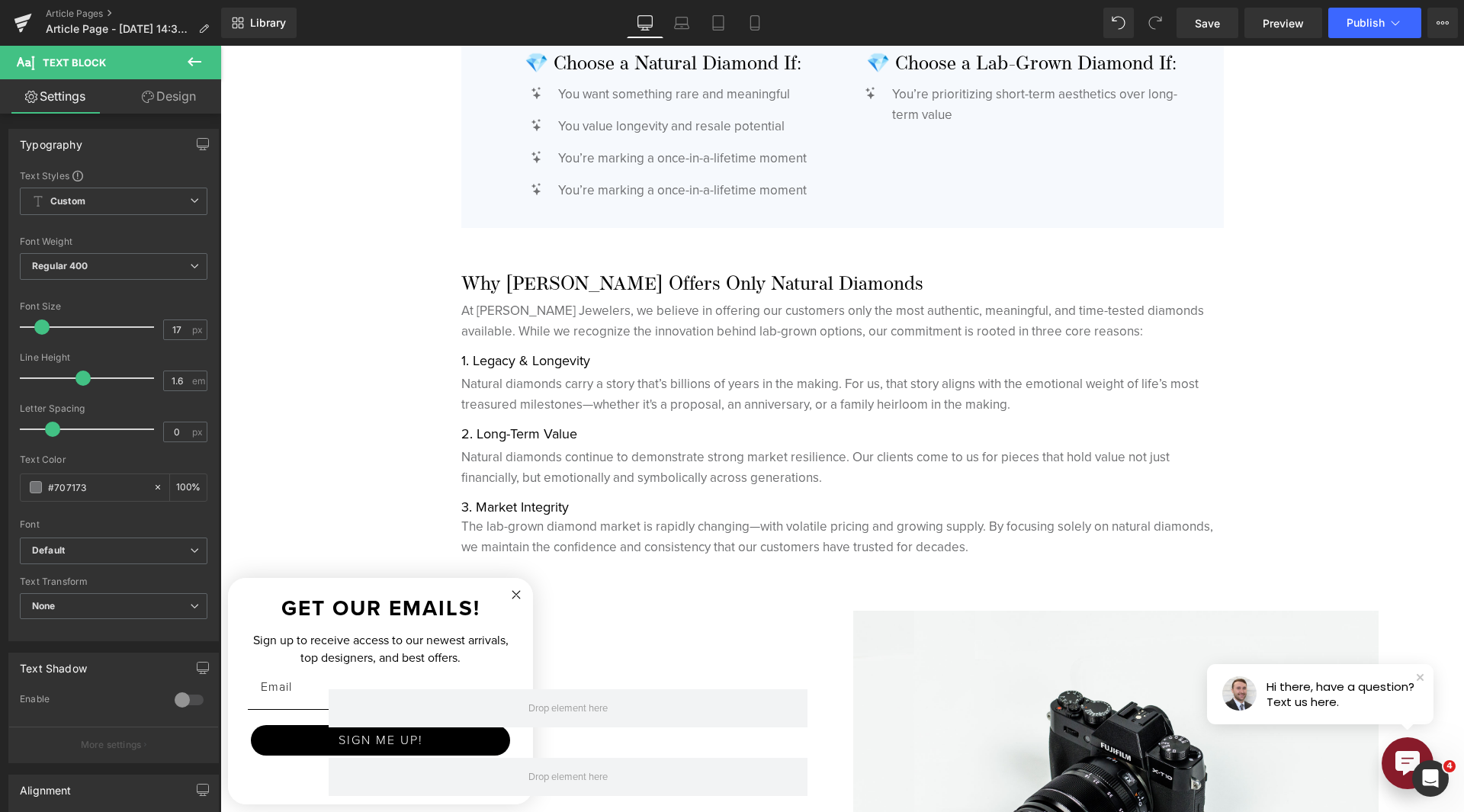
drag, startPoint x: 178, startPoint y: 89, endPoint x: 87, endPoint y: 186, distance: 133.0
click at [178, 88] on link "Design" at bounding box center [169, 96] width 110 height 35
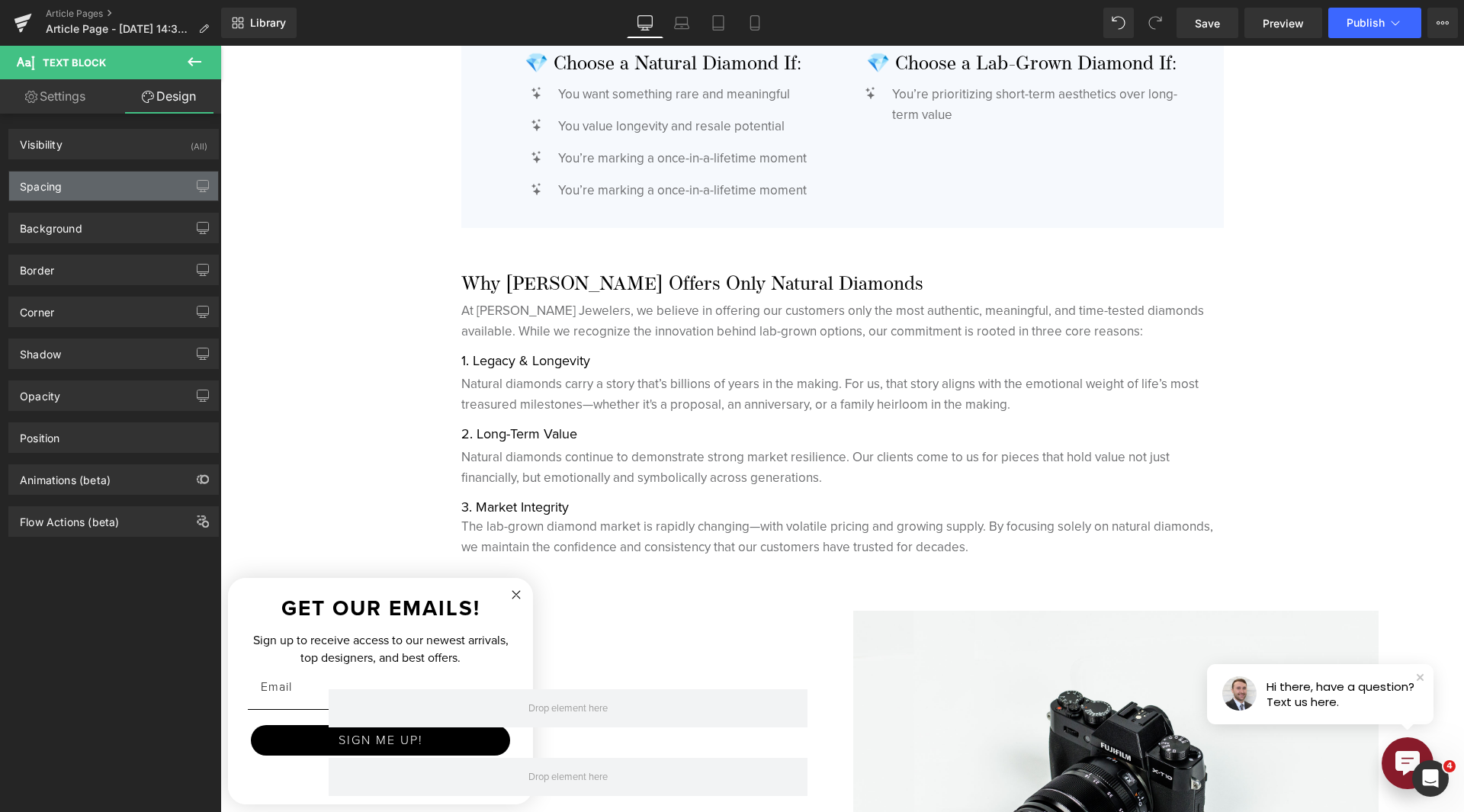
click at [87, 186] on div "Spacing" at bounding box center [113, 186] width 209 height 29
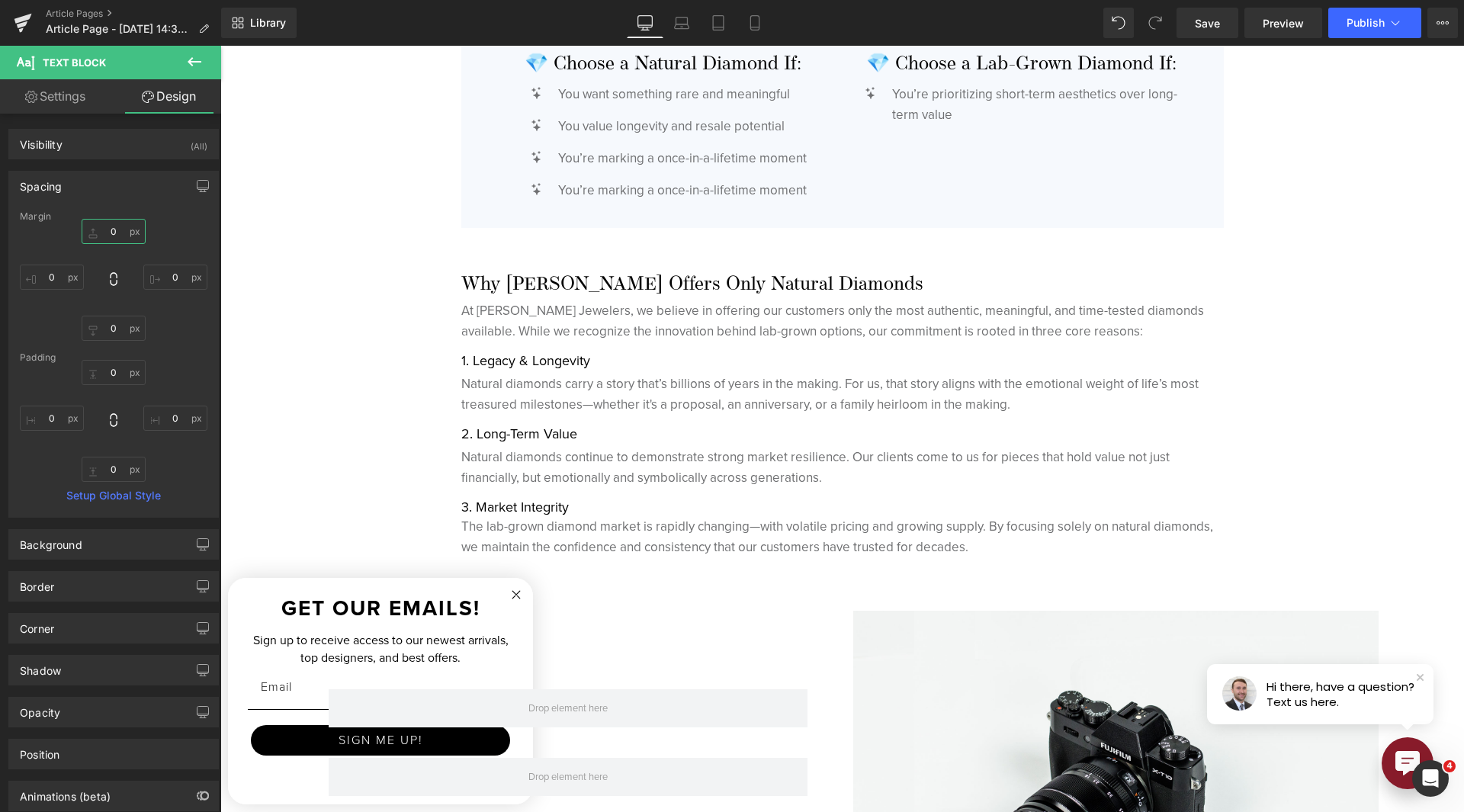
click at [115, 226] on input "0" at bounding box center [114, 231] width 64 height 25
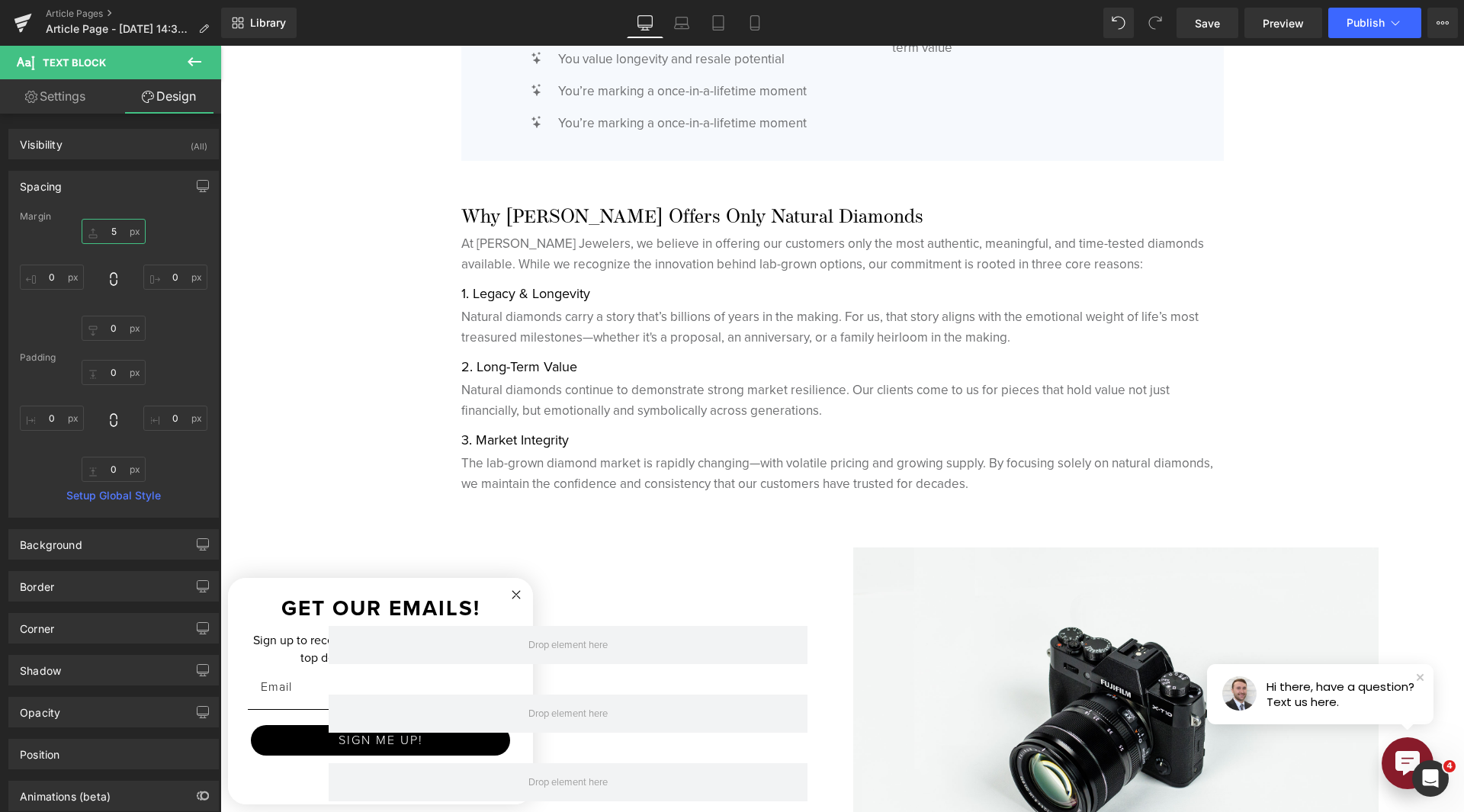
scroll to position [4170, 0]
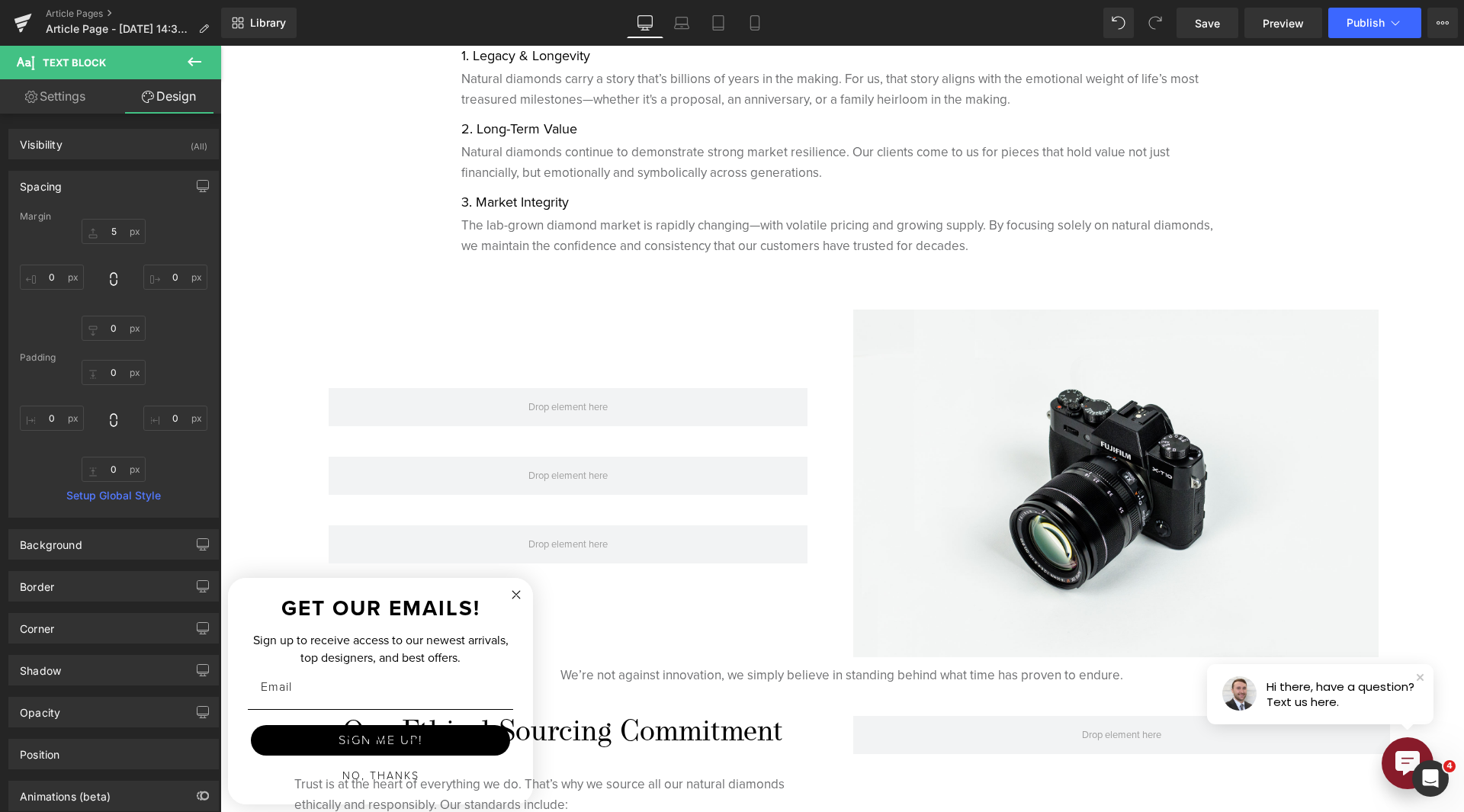
click at [557, 154] on p "Natural diamonds continue to demonstrate strong market resilience. Our clients …" at bounding box center [842, 162] width 762 height 41
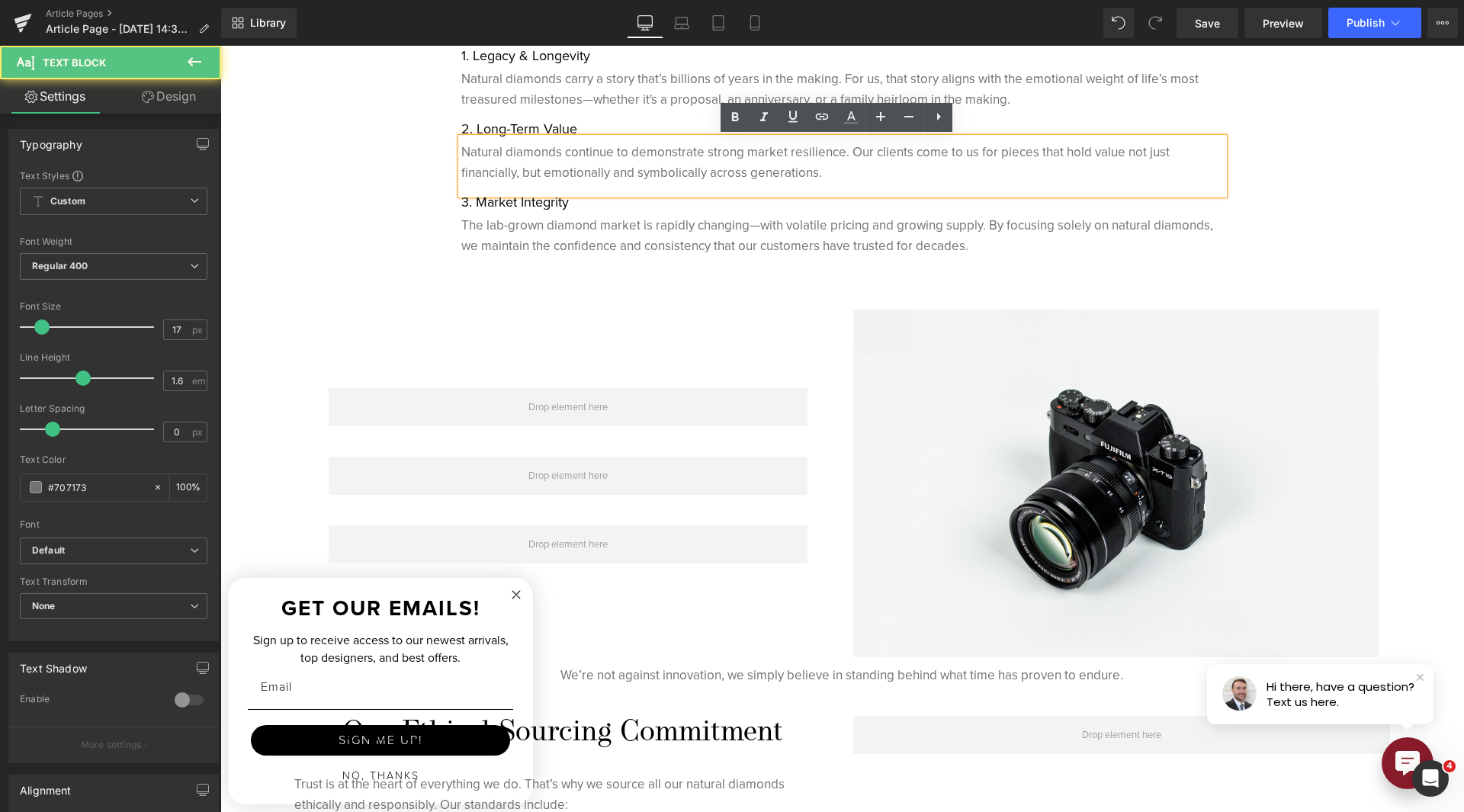
scroll to position [3865, 0]
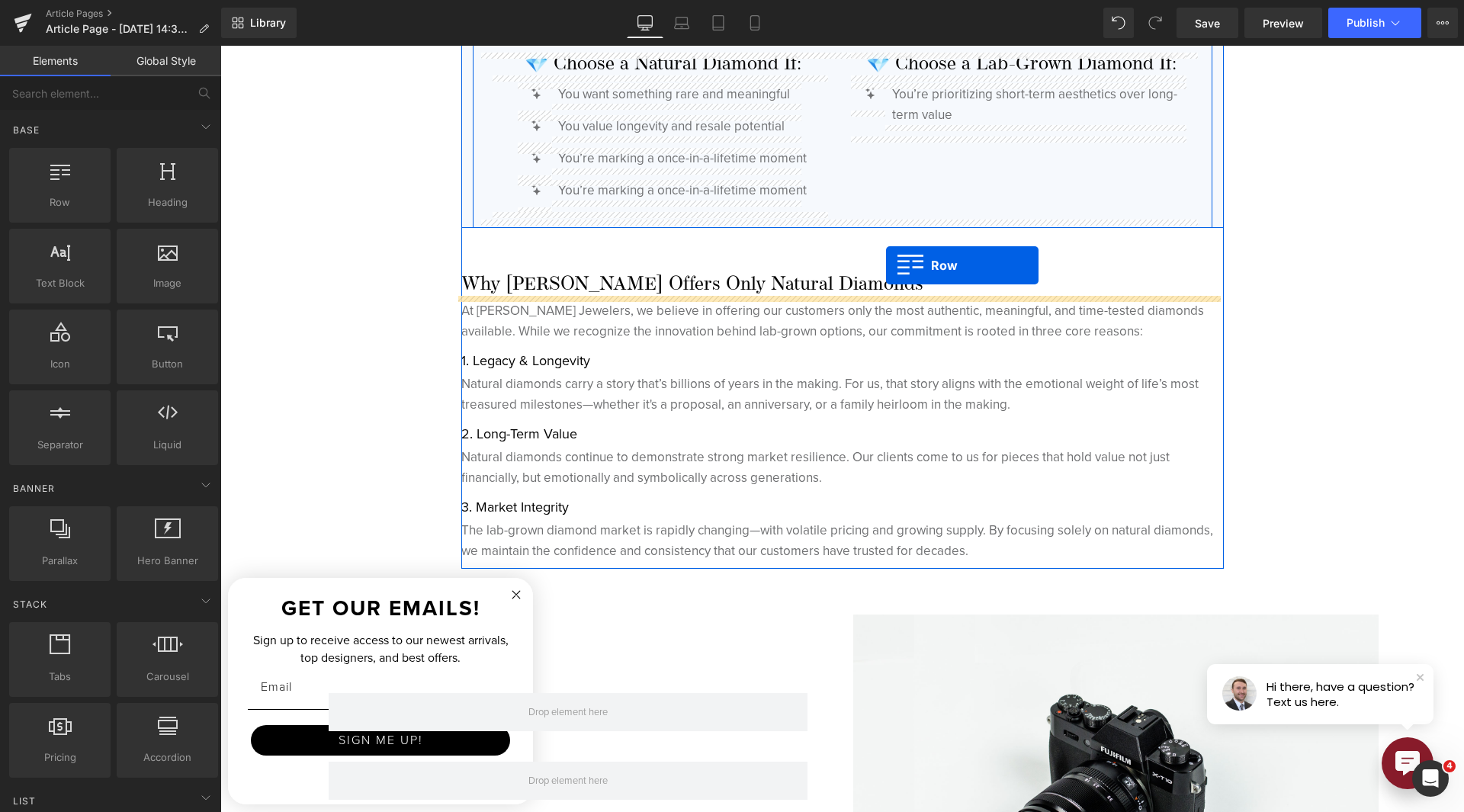
drag, startPoint x: 301, startPoint y: 241, endPoint x: 886, endPoint y: 265, distance: 585.5
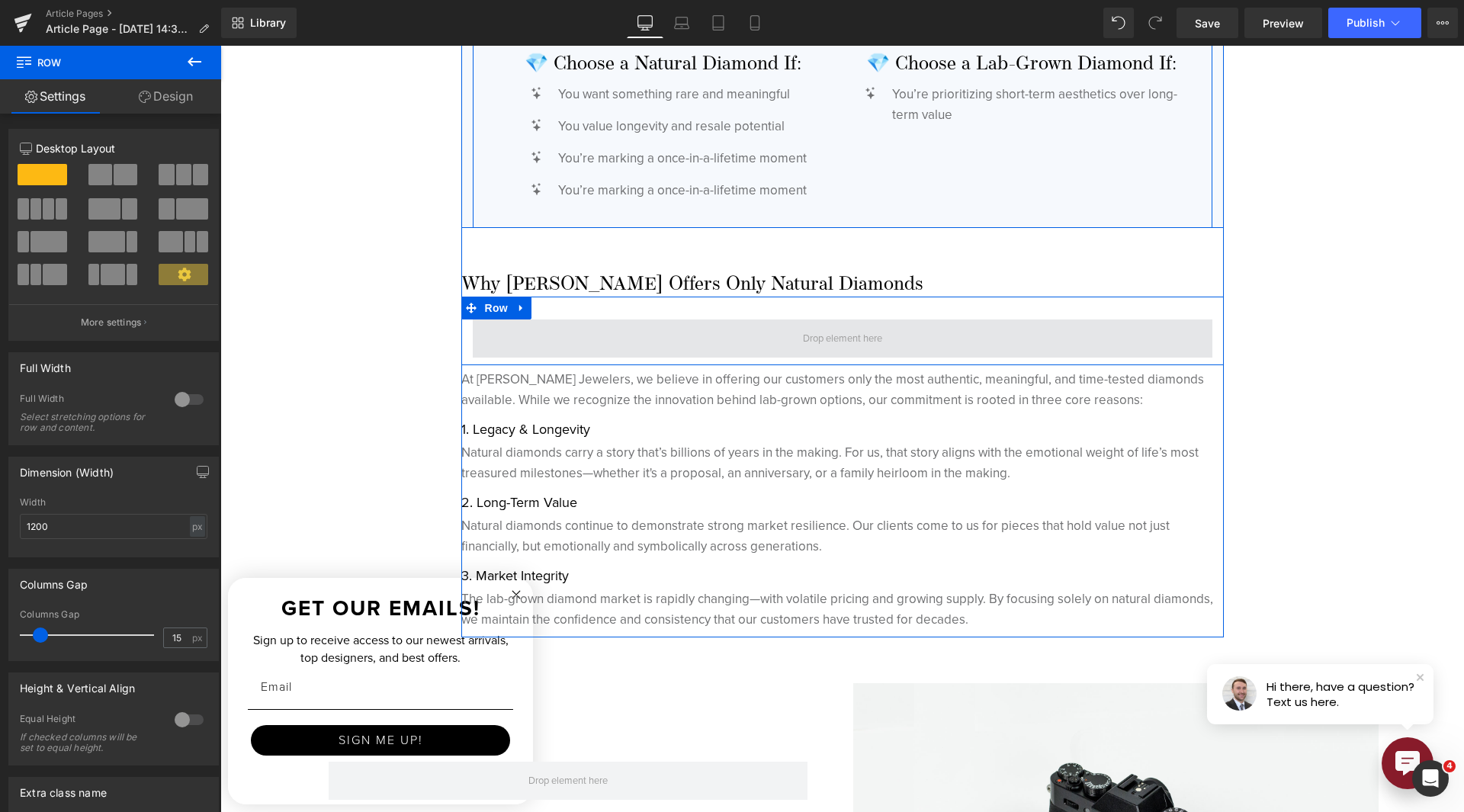
click at [712, 342] on span at bounding box center [842, 338] width 740 height 38
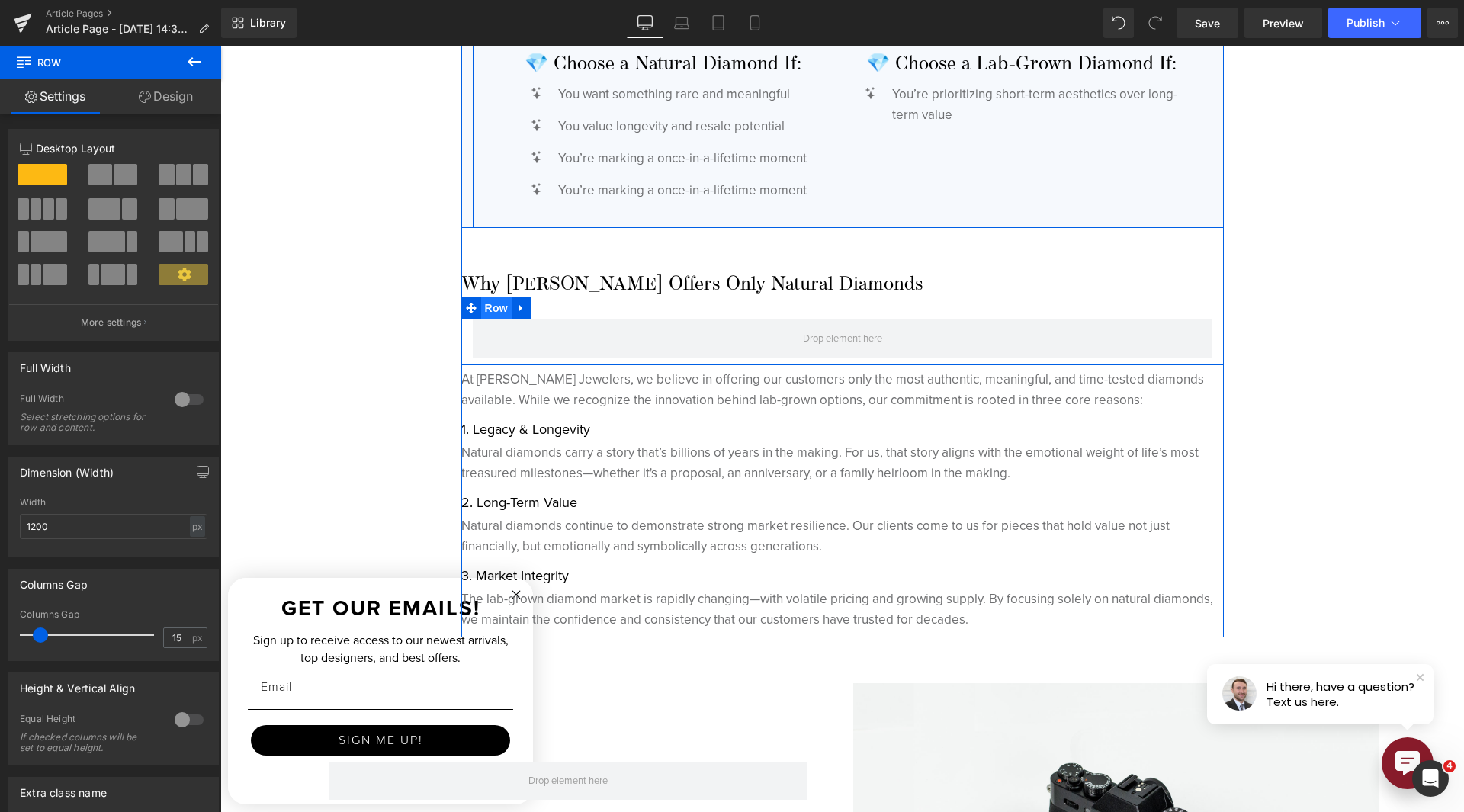
click at [482, 316] on span "Row" at bounding box center [496, 308] width 30 height 23
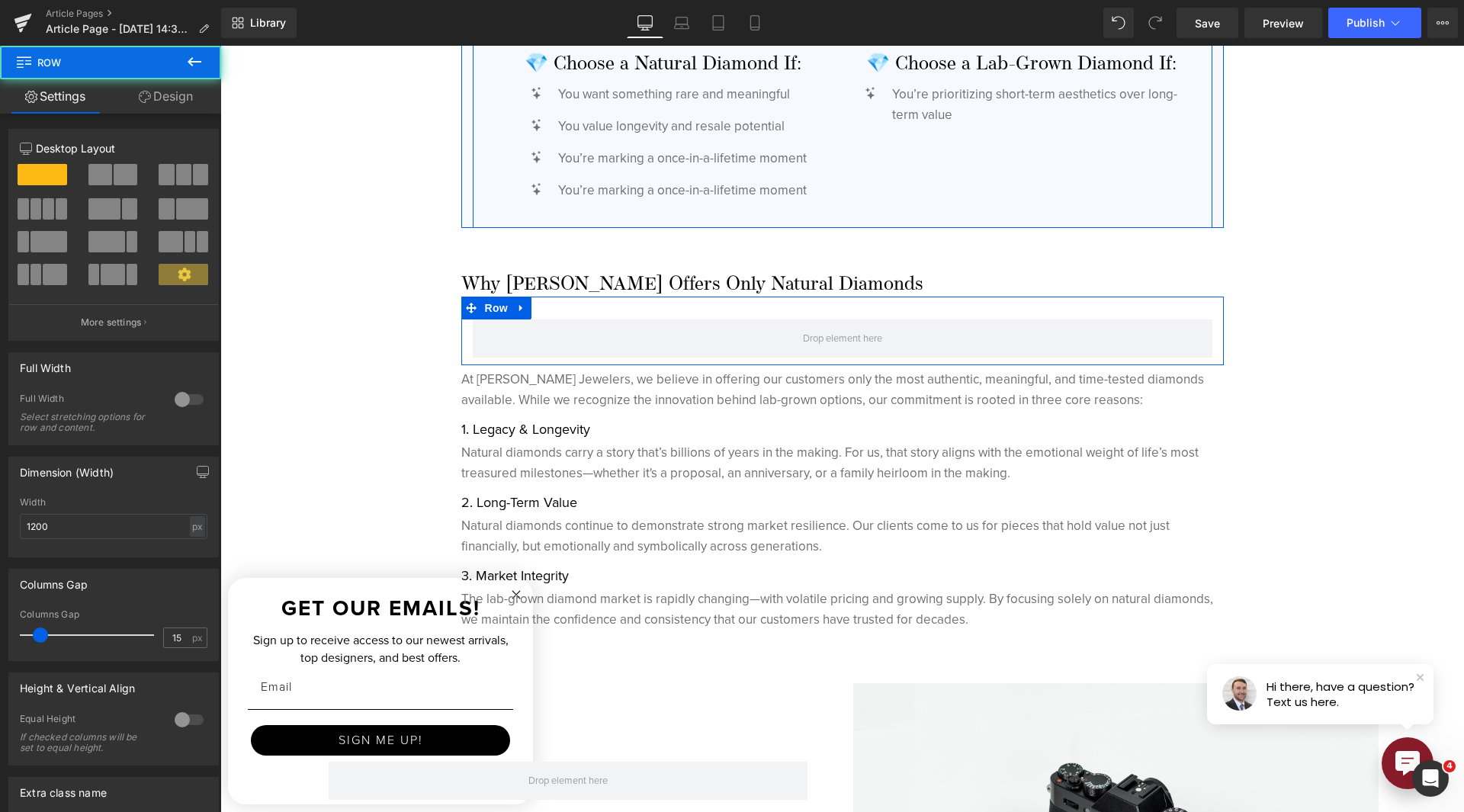
click at [126, 171] on span at bounding box center [126, 175] width 24 height 21
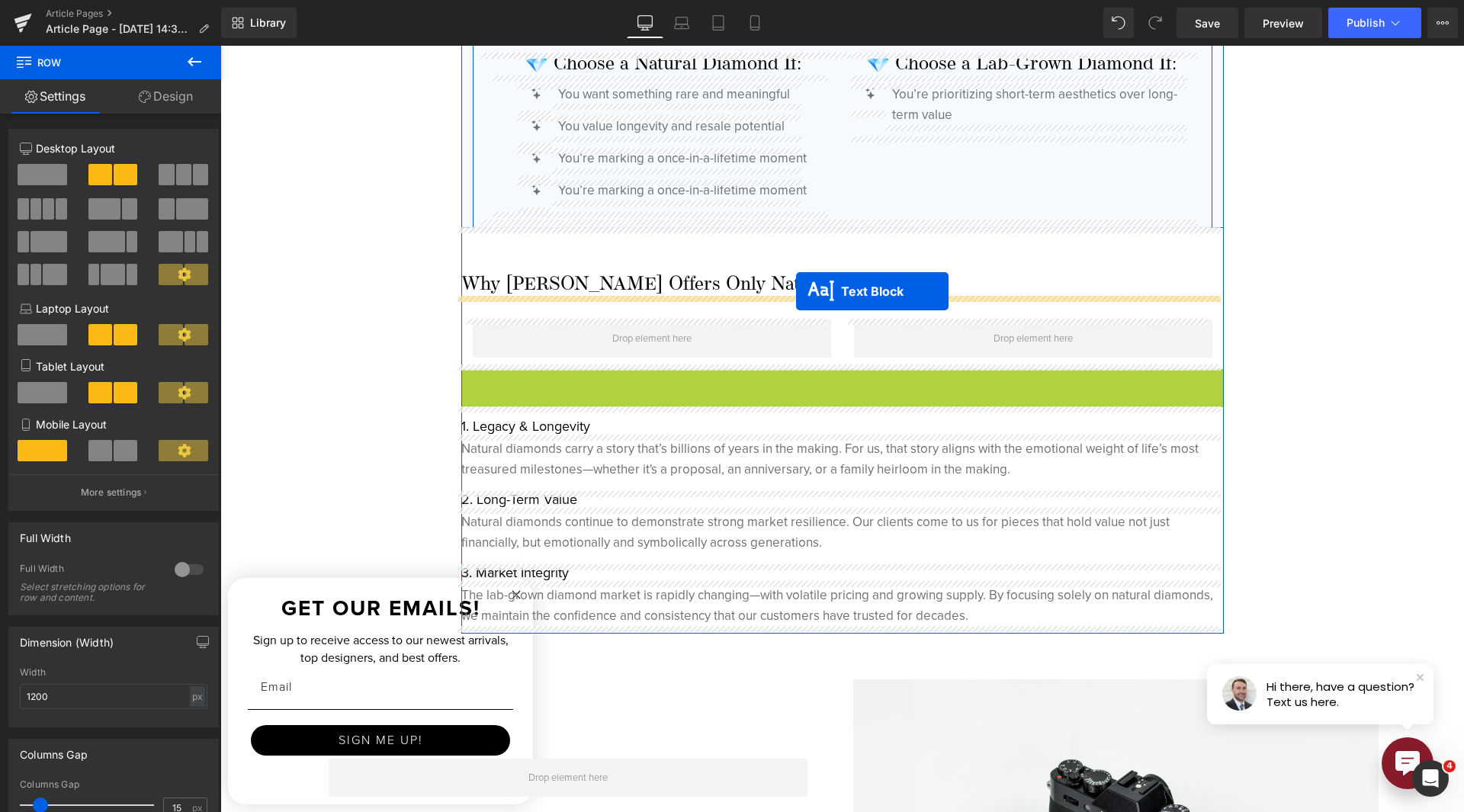
drag, startPoint x: 801, startPoint y: 386, endPoint x: 796, endPoint y: 291, distance: 95.1
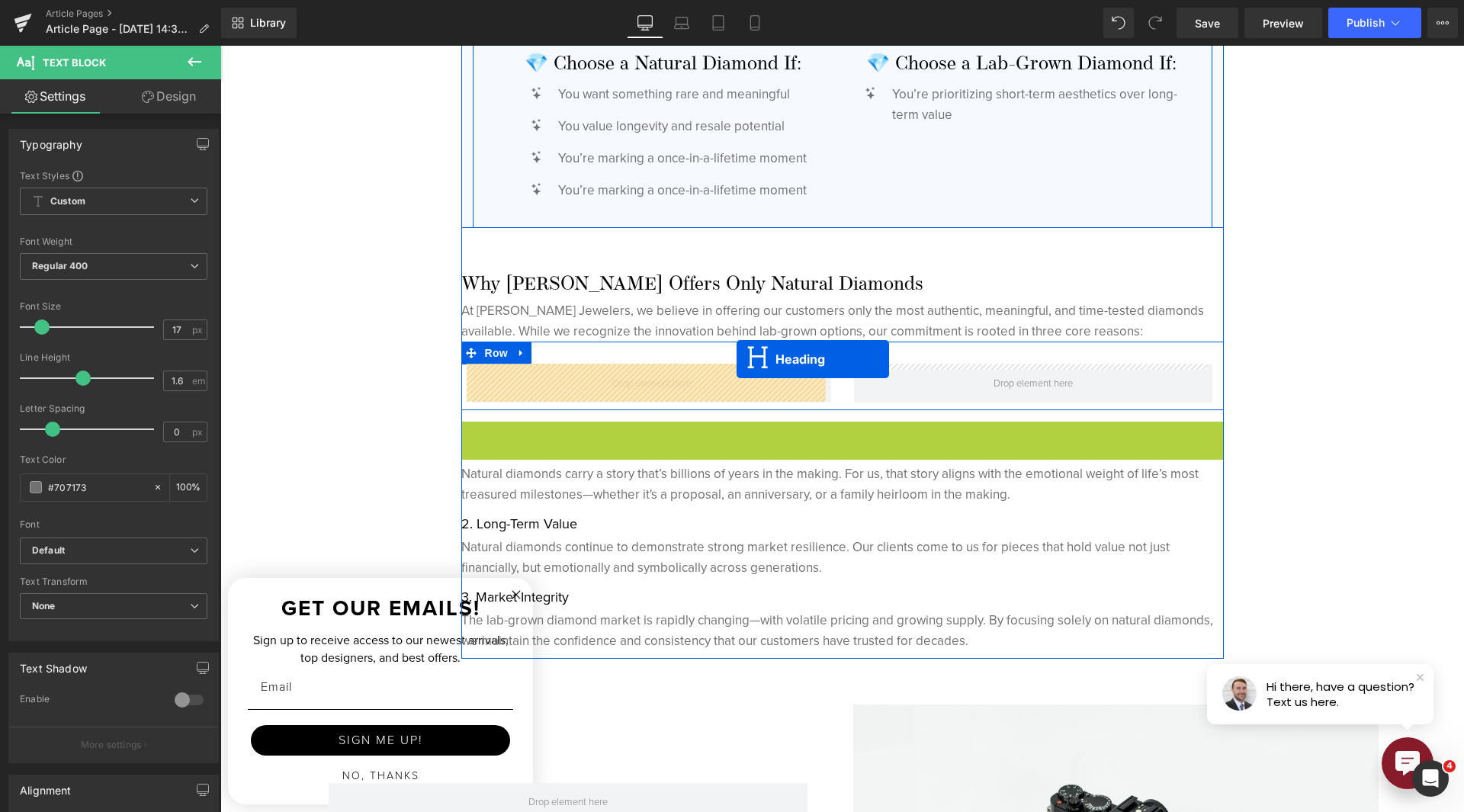
drag, startPoint x: 799, startPoint y: 428, endPoint x: 736, endPoint y: 358, distance: 94.2
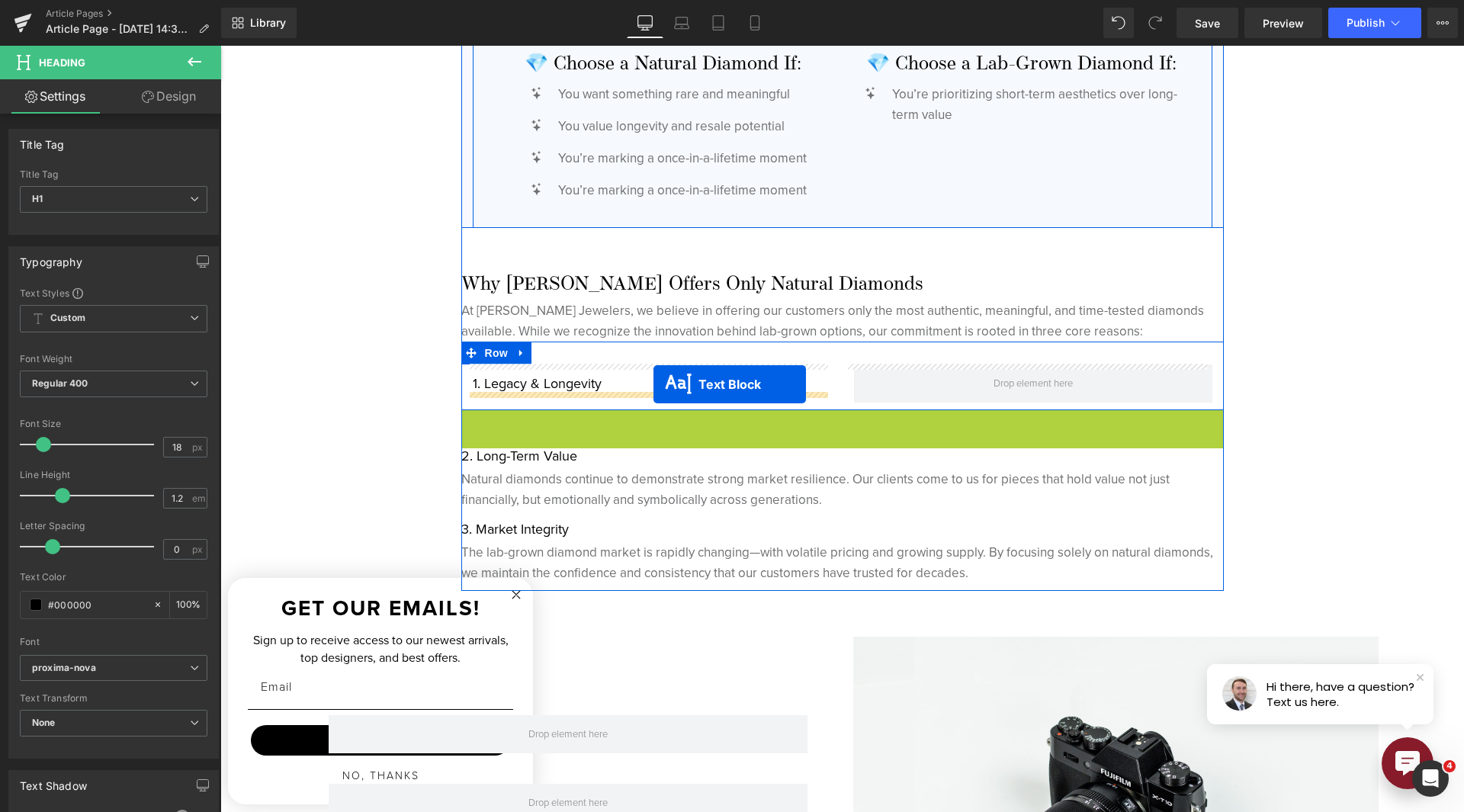
drag, startPoint x: 796, startPoint y: 443, endPoint x: 654, endPoint y: 385, distance: 153.4
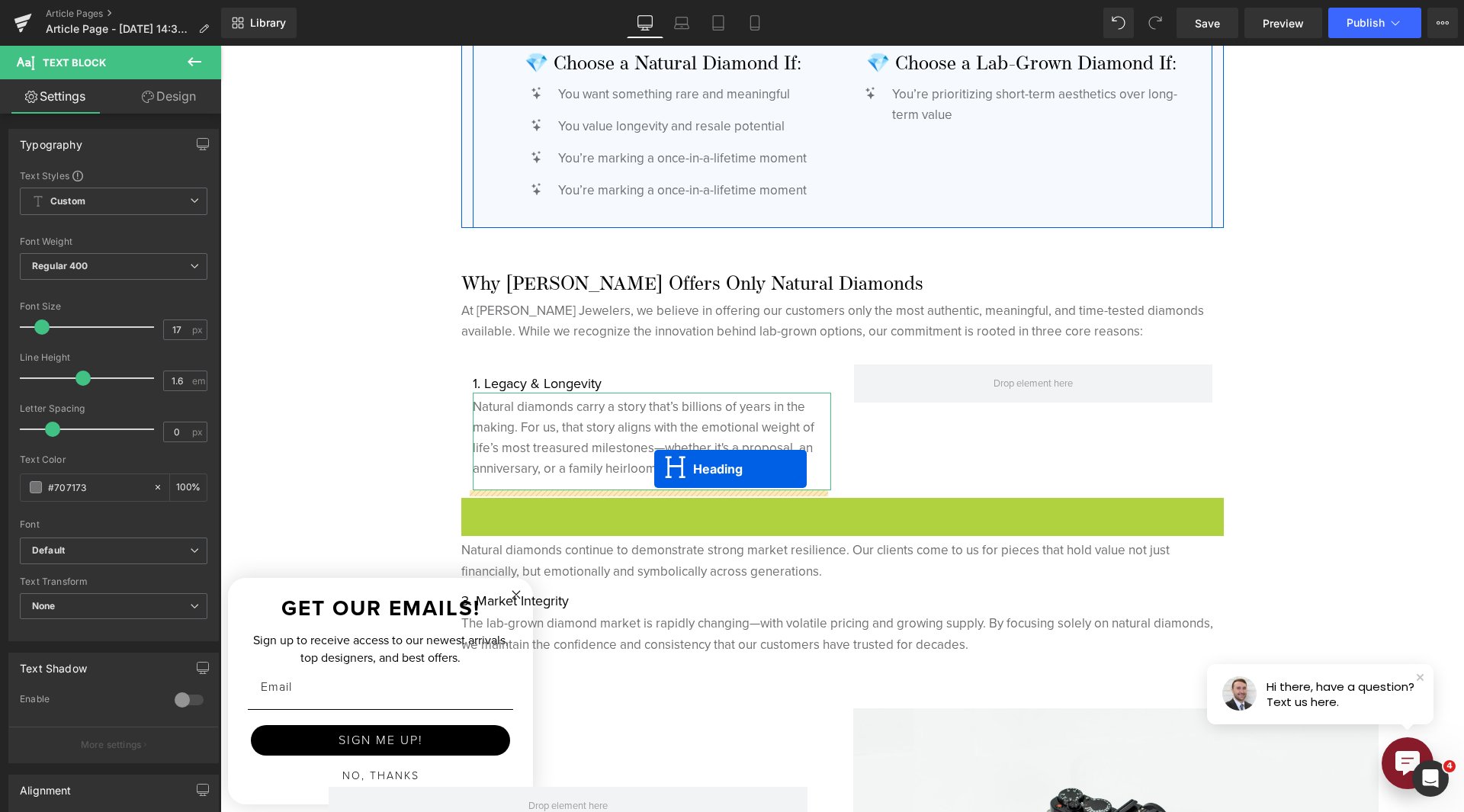
drag, startPoint x: 805, startPoint y: 508, endPoint x: 655, endPoint y: 469, distance: 155.0
click at [655, 468] on p "Natural diamonds carry a story that’s billions of years in the making. For us, …" at bounding box center [652, 437] width 358 height 83
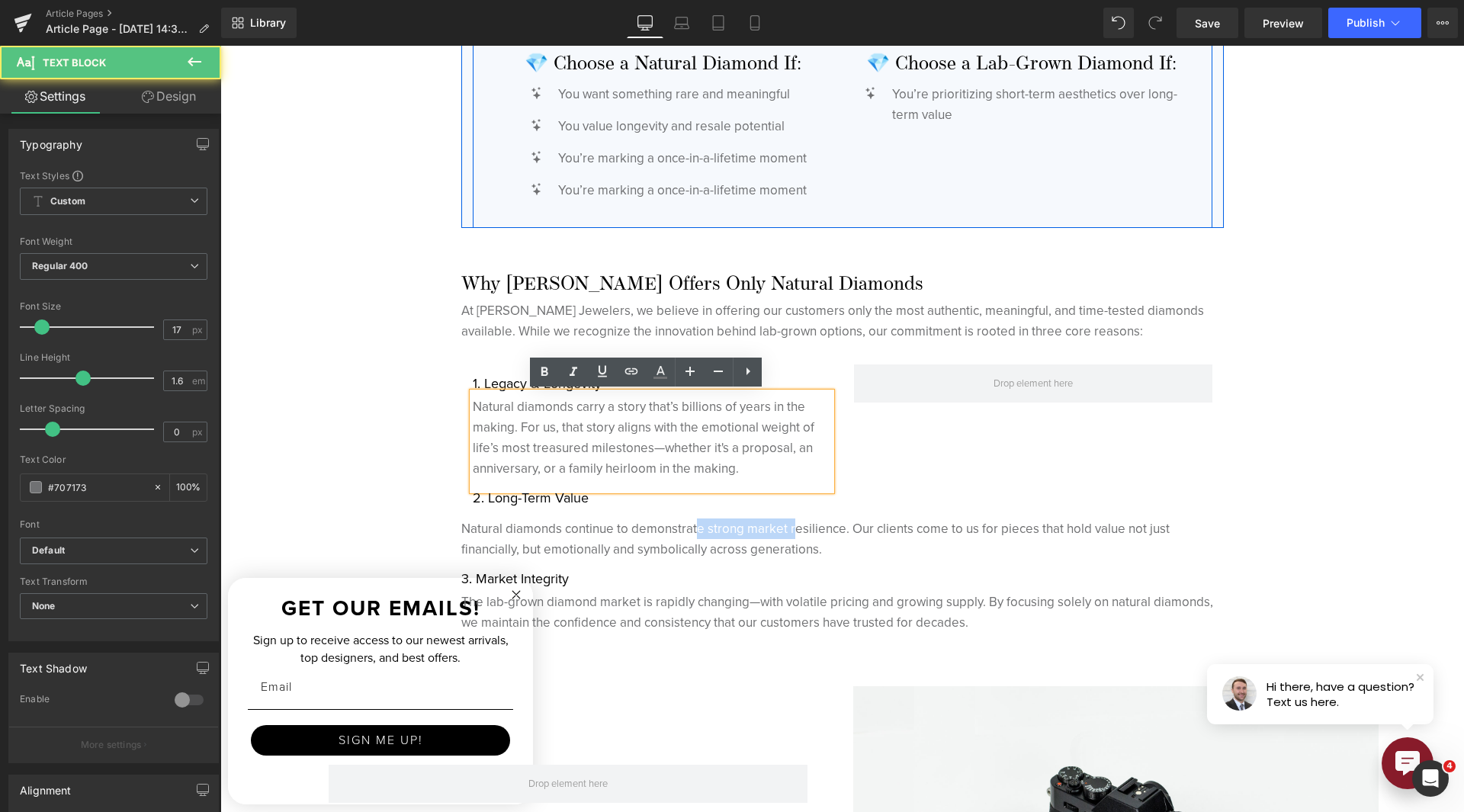
drag, startPoint x: 786, startPoint y: 539, endPoint x: 694, endPoint y: 485, distance: 106.7
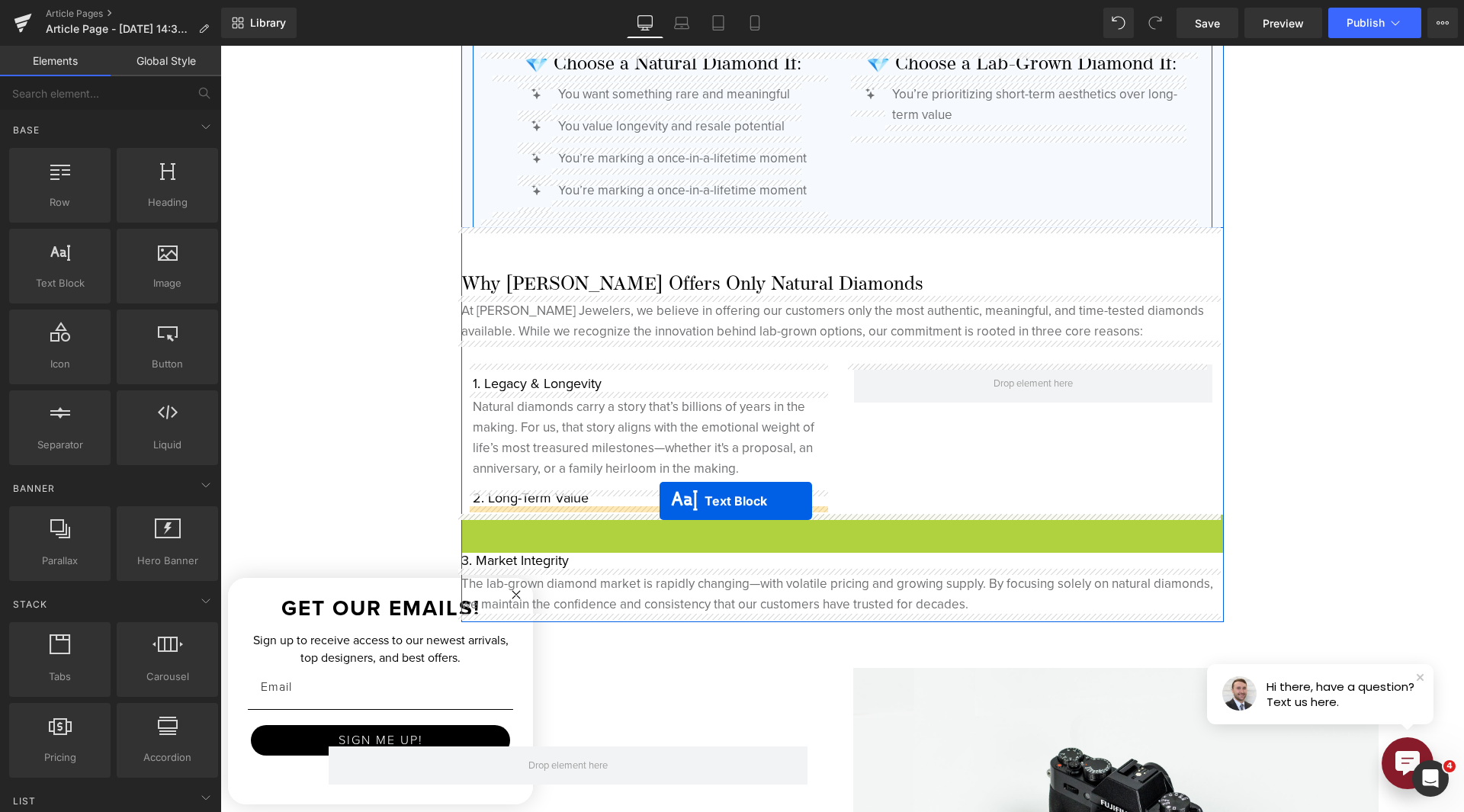
drag, startPoint x: 796, startPoint y: 544, endPoint x: 660, endPoint y: 500, distance: 142.9
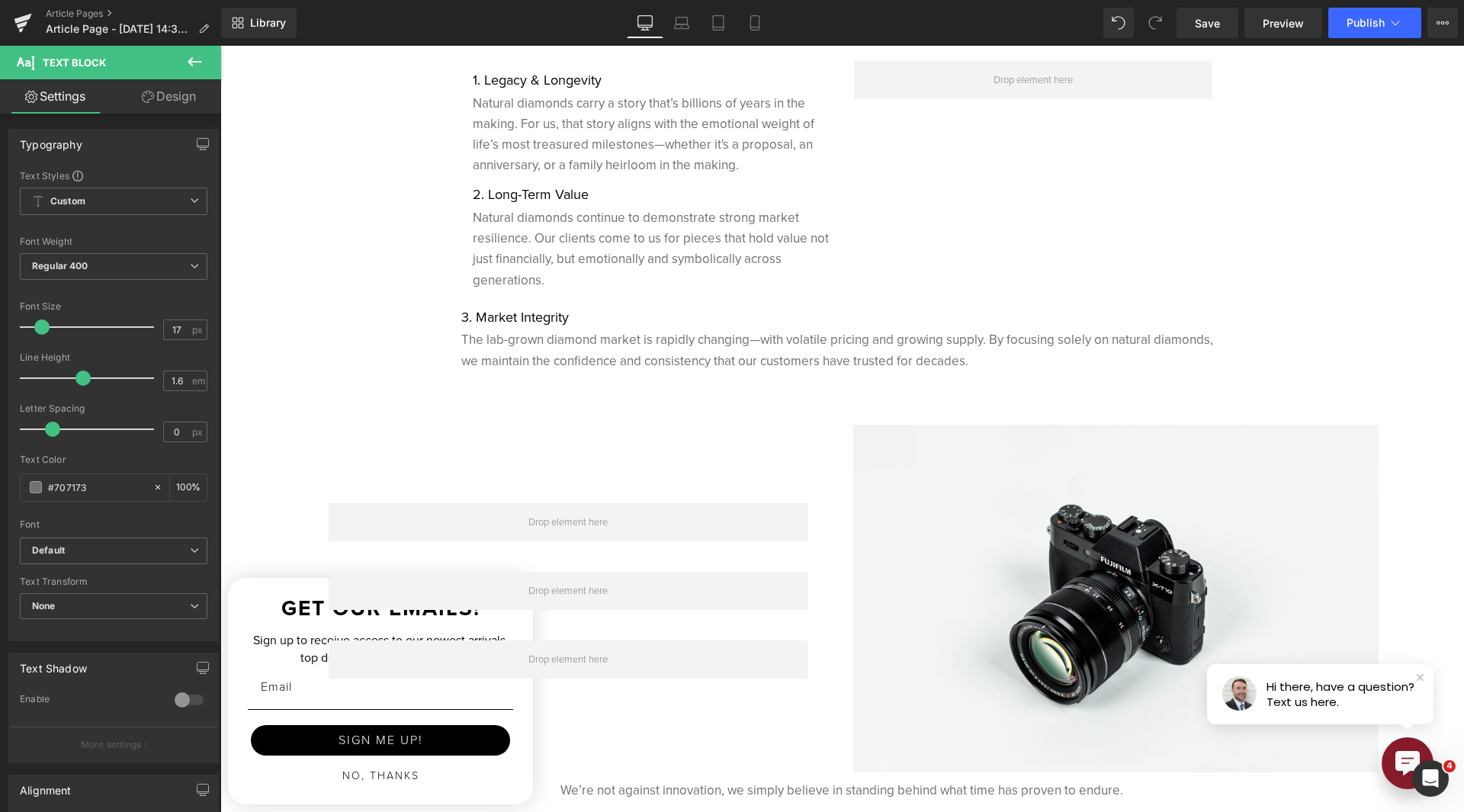
scroll to position [4170, 0]
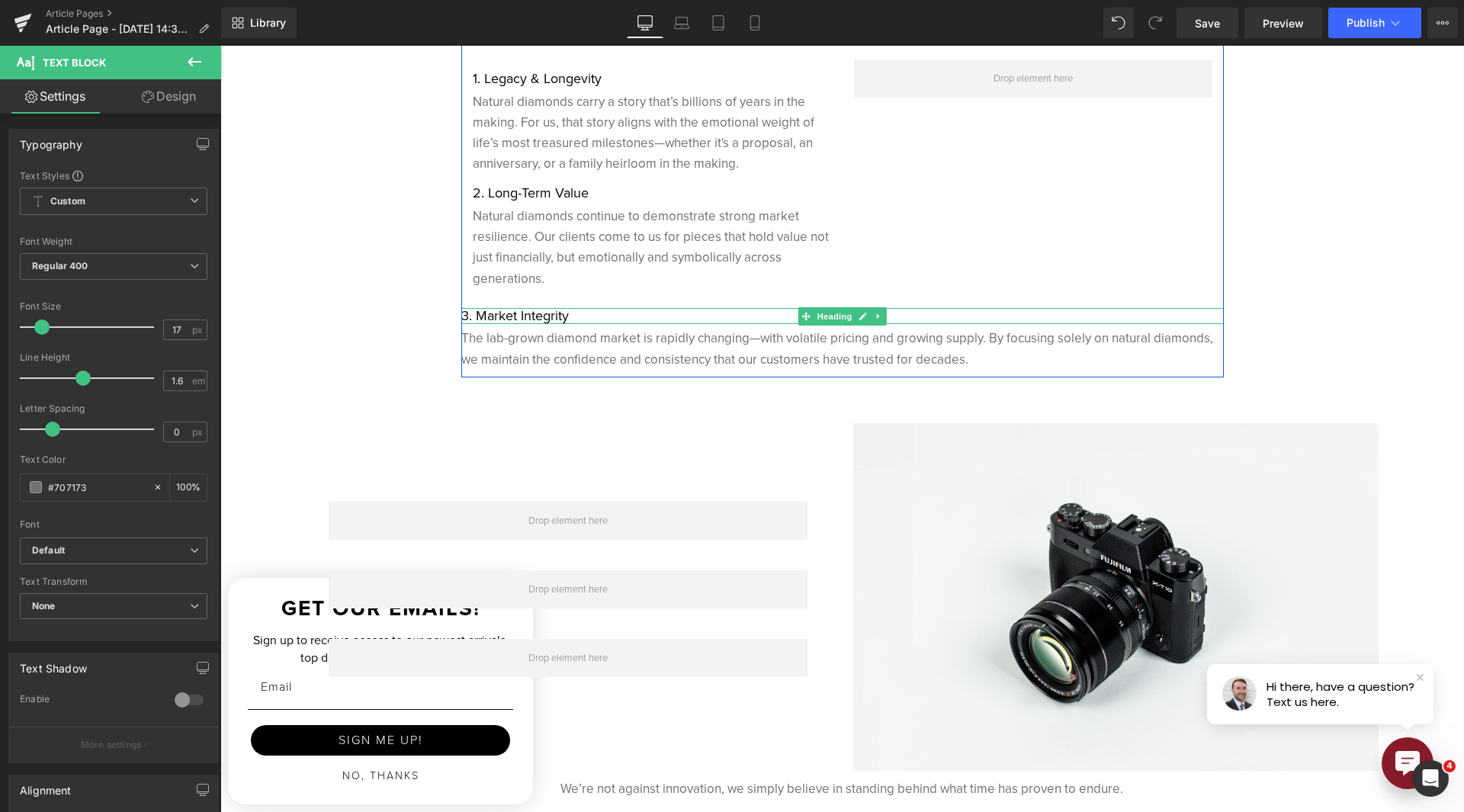
drag, startPoint x: 804, startPoint y: 321, endPoint x: 756, endPoint y: 289, distance: 57.7
click at [803, 320] on span at bounding box center [806, 316] width 16 height 19
click at [756, 290] on div "Natural diamonds continue to demonstrate strong market resilience. Our clients …" at bounding box center [652, 251] width 358 height 98
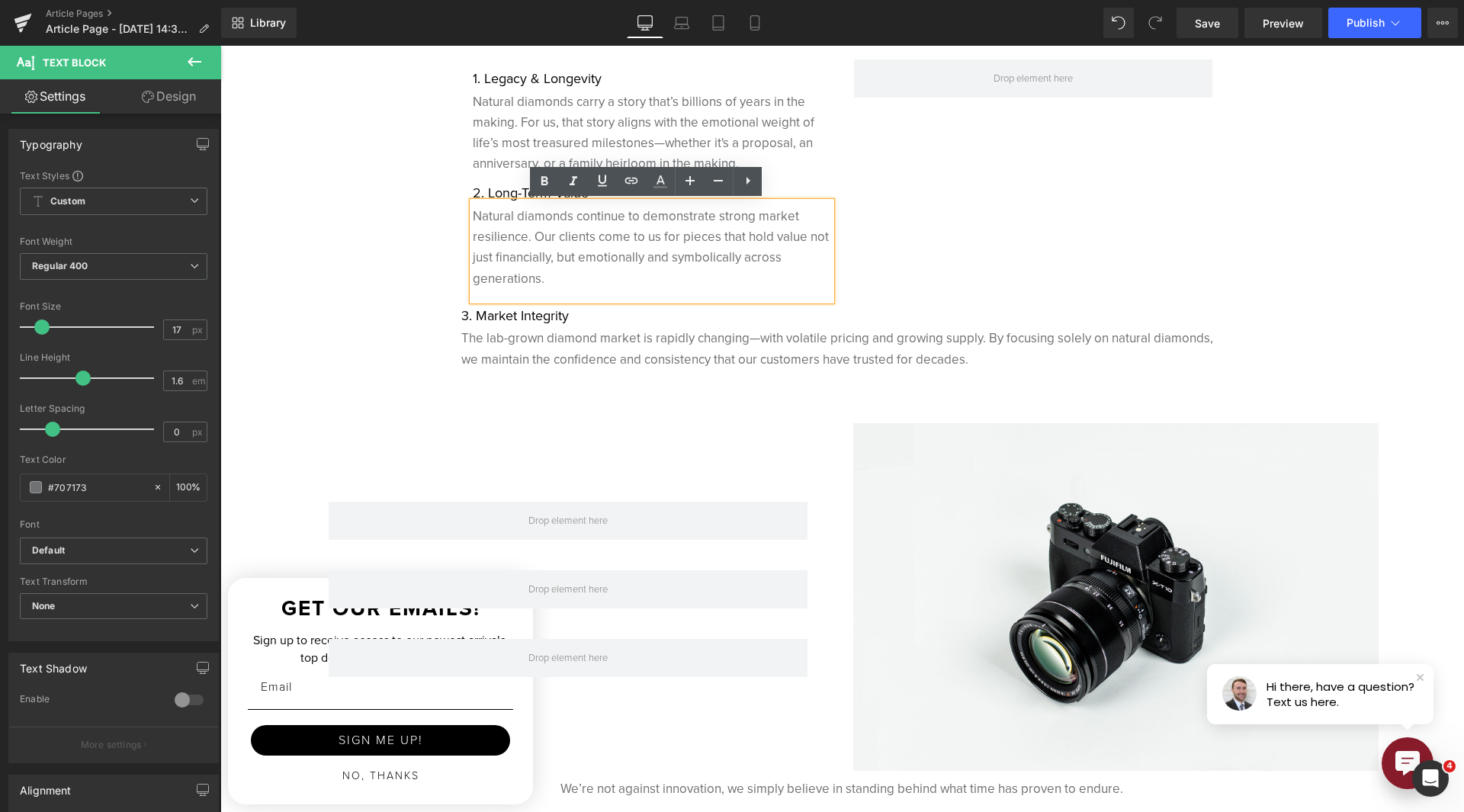
click at [220, 45] on div at bounding box center [220, 45] width 0 height 0
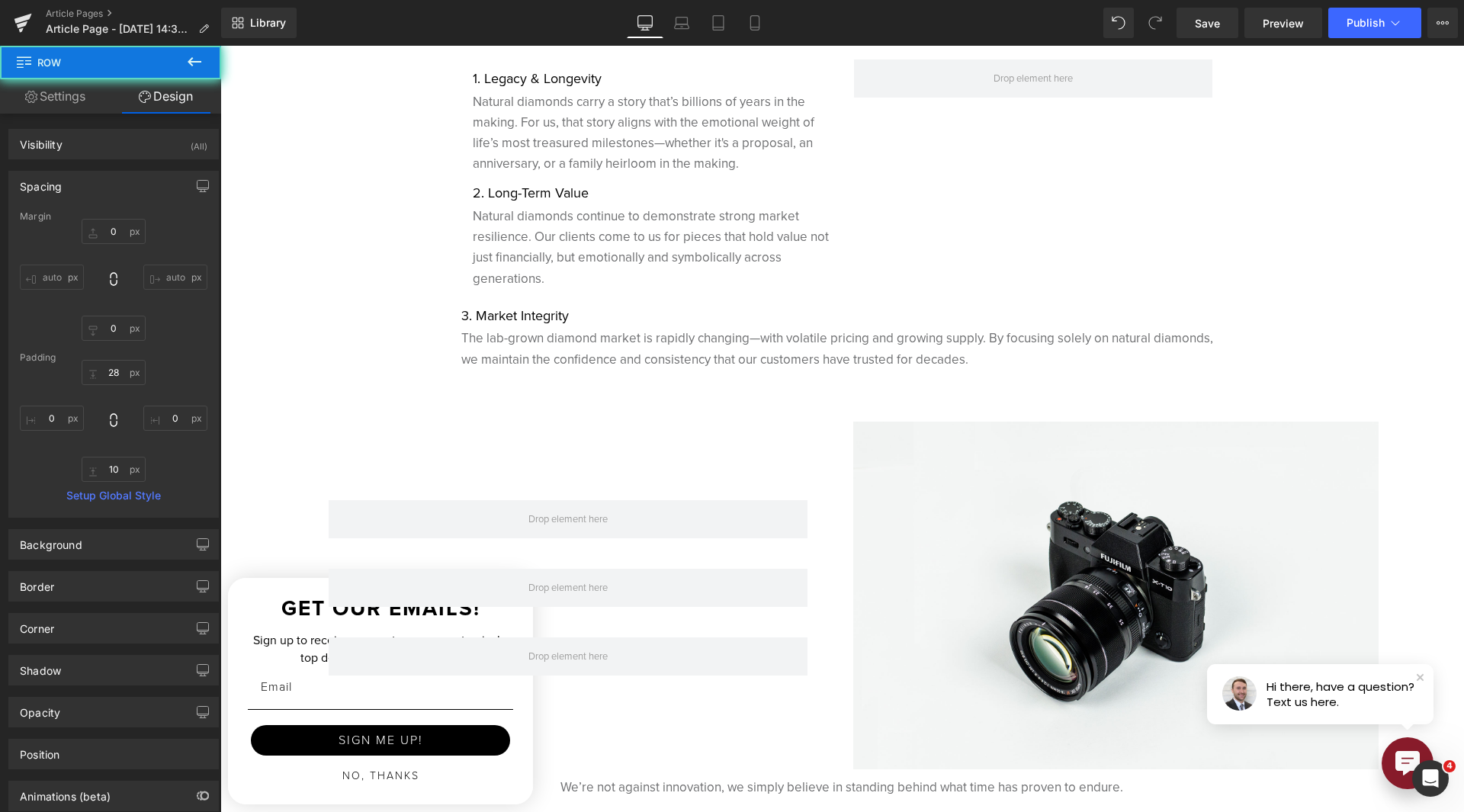
click at [607, 286] on p "Natural diamonds continue to demonstrate strong market resilience. Our clients …" at bounding box center [652, 247] width 358 height 83
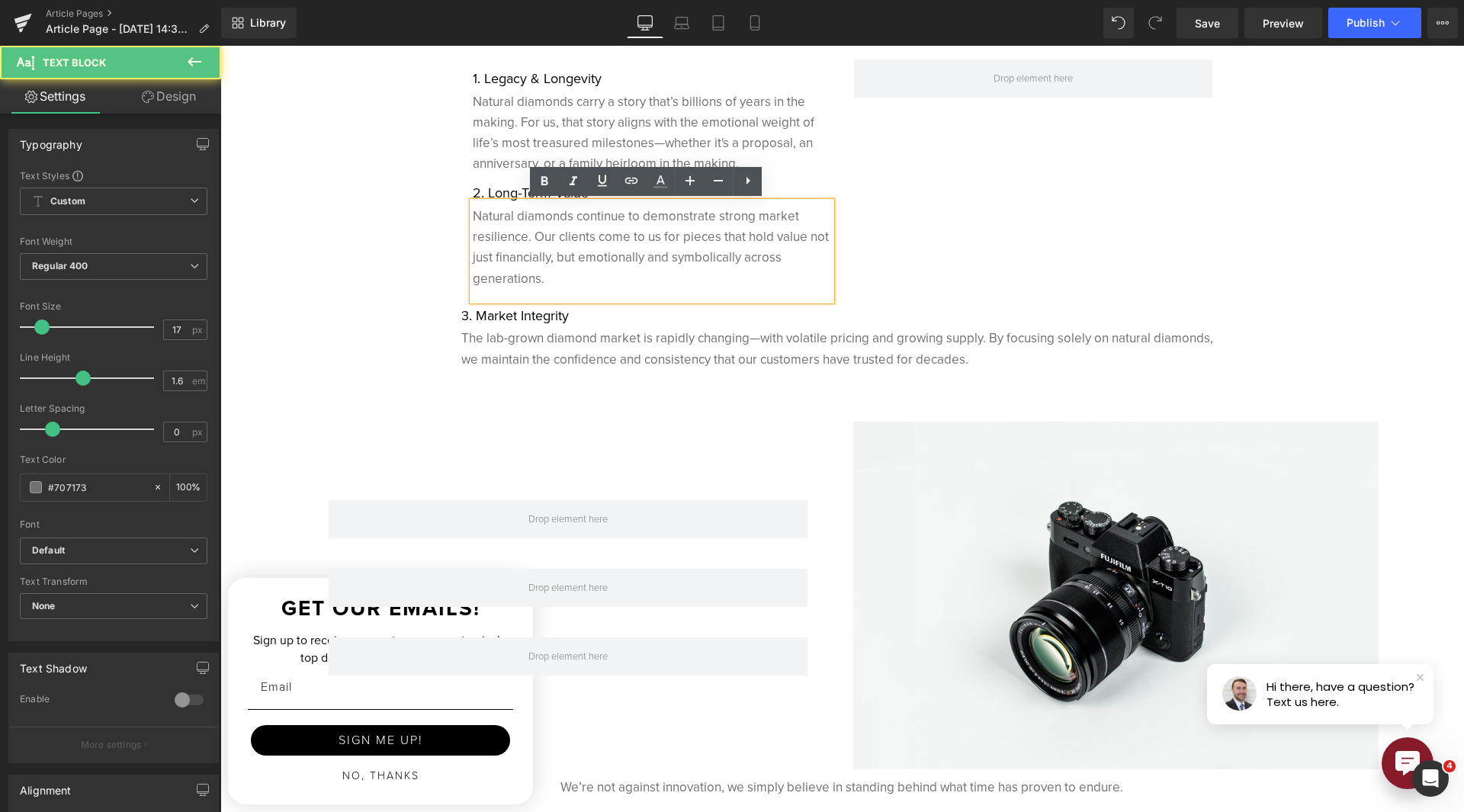
click at [605, 292] on div "Natural diamonds continue to demonstrate strong market resilience. Our clients …" at bounding box center [652, 251] width 358 height 98
click at [579, 295] on div "Natural diamonds continue to demonstrate strong market resilience. Our clients …" at bounding box center [652, 251] width 358 height 98
click at [538, 290] on div "Natural diamonds continue to demonstrate strong market resilience. Our clients …" at bounding box center [652, 251] width 358 height 98
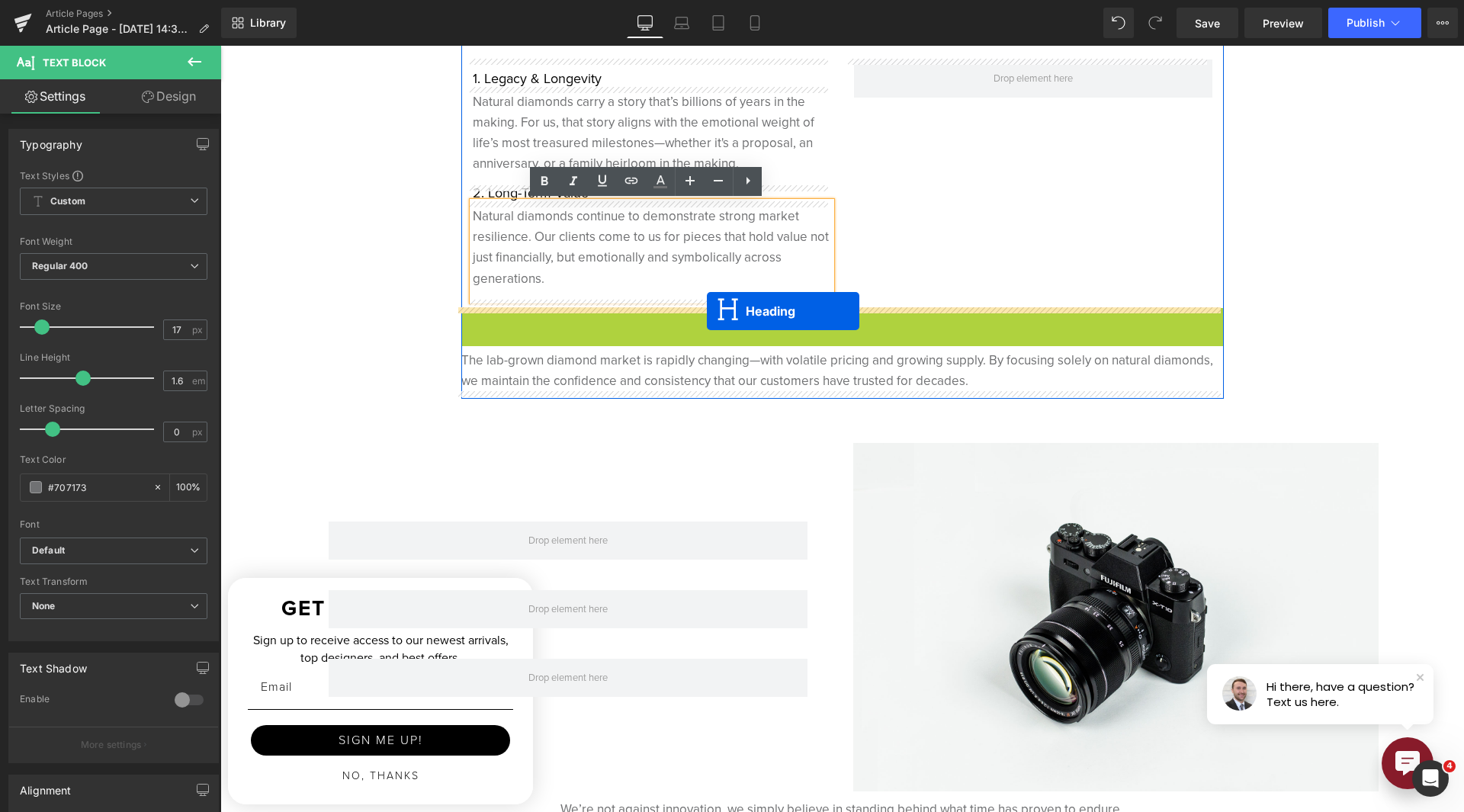
drag, startPoint x: 799, startPoint y: 315, endPoint x: 707, endPoint y: 311, distance: 92.1
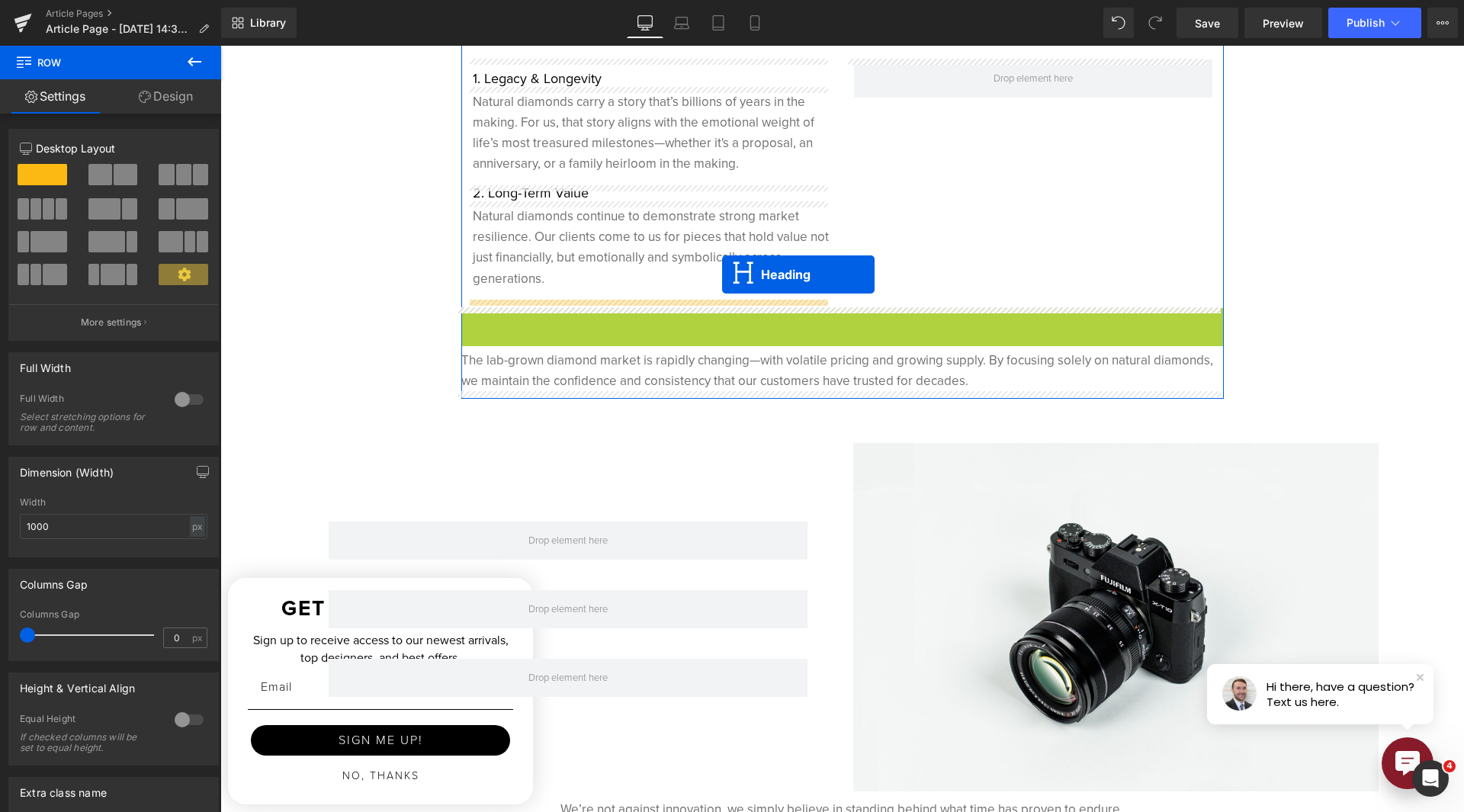
drag, startPoint x: 793, startPoint y: 316, endPoint x: 722, endPoint y: 274, distance: 82.5
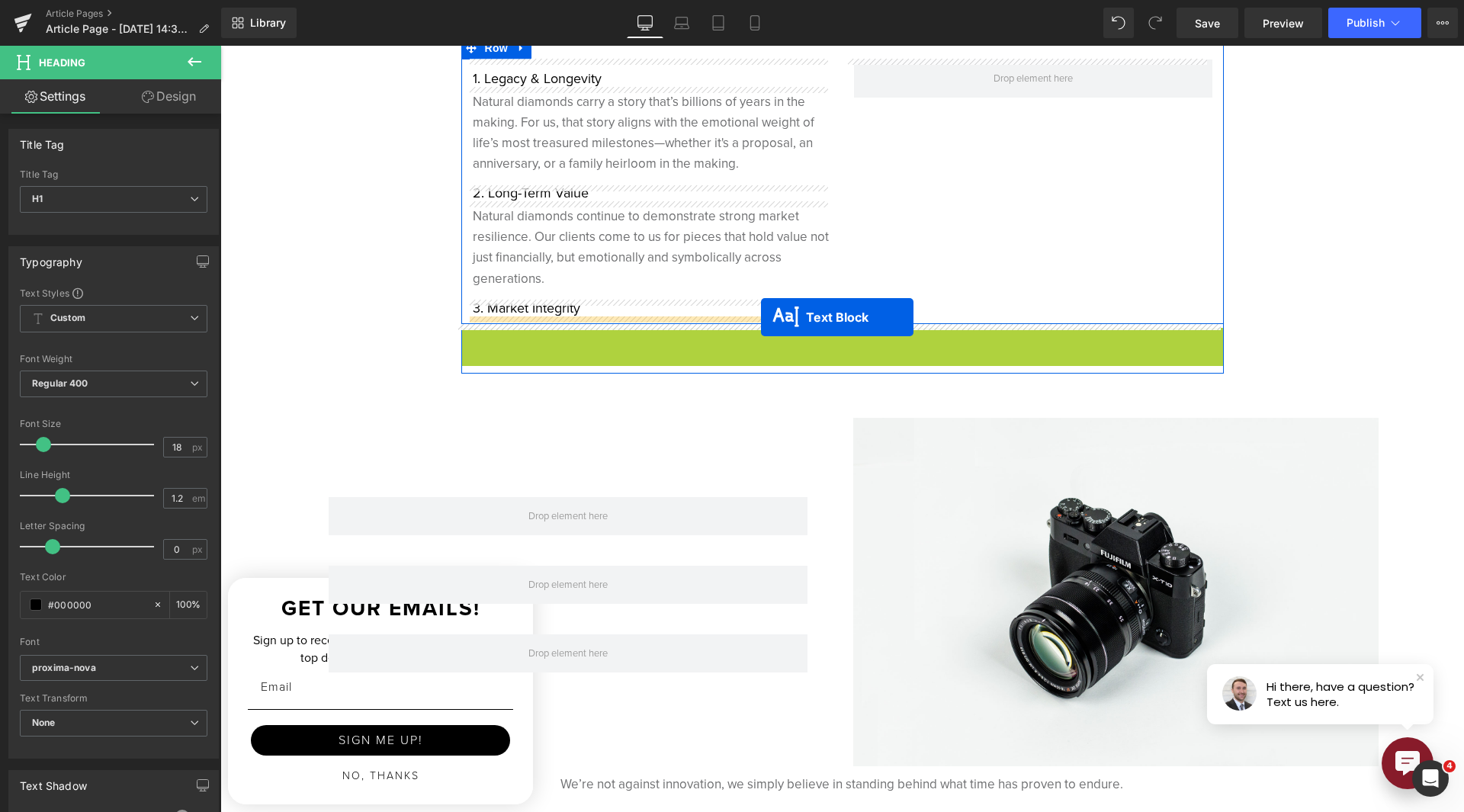
drag, startPoint x: 789, startPoint y: 349, endPoint x: 761, endPoint y: 316, distance: 43.3
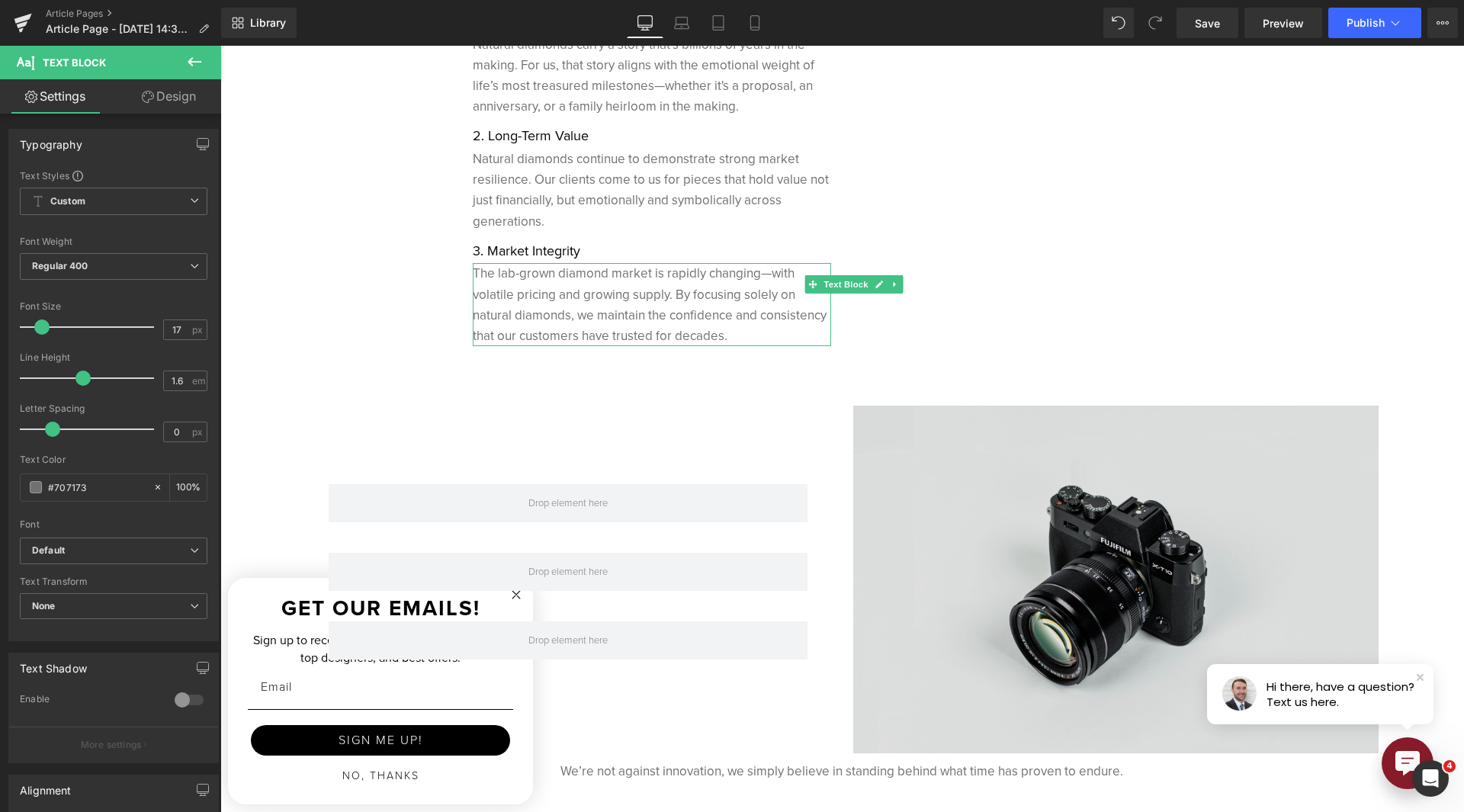
scroll to position [4246, 0]
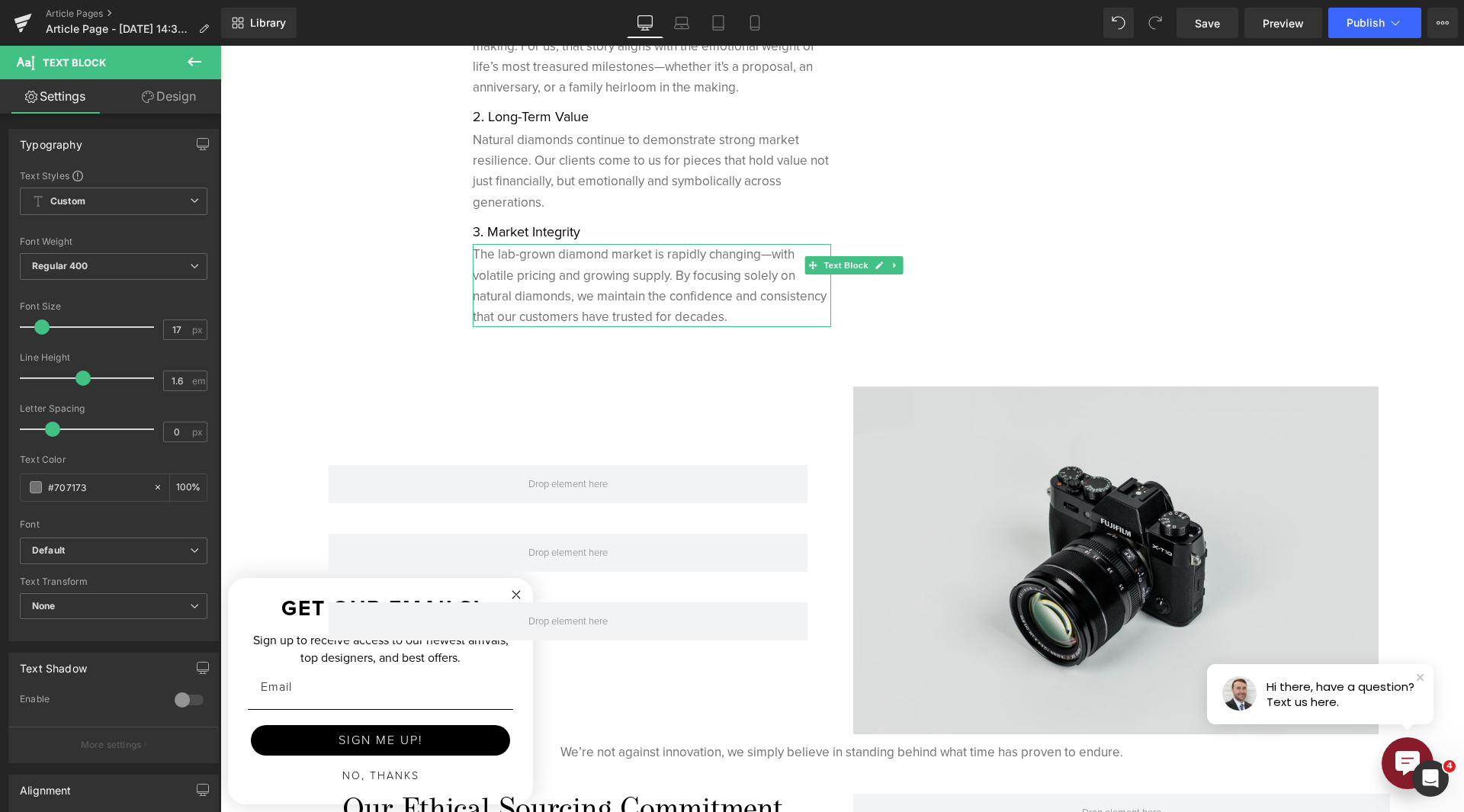
click at [1051, 549] on img at bounding box center [1116, 560] width 525 height 347
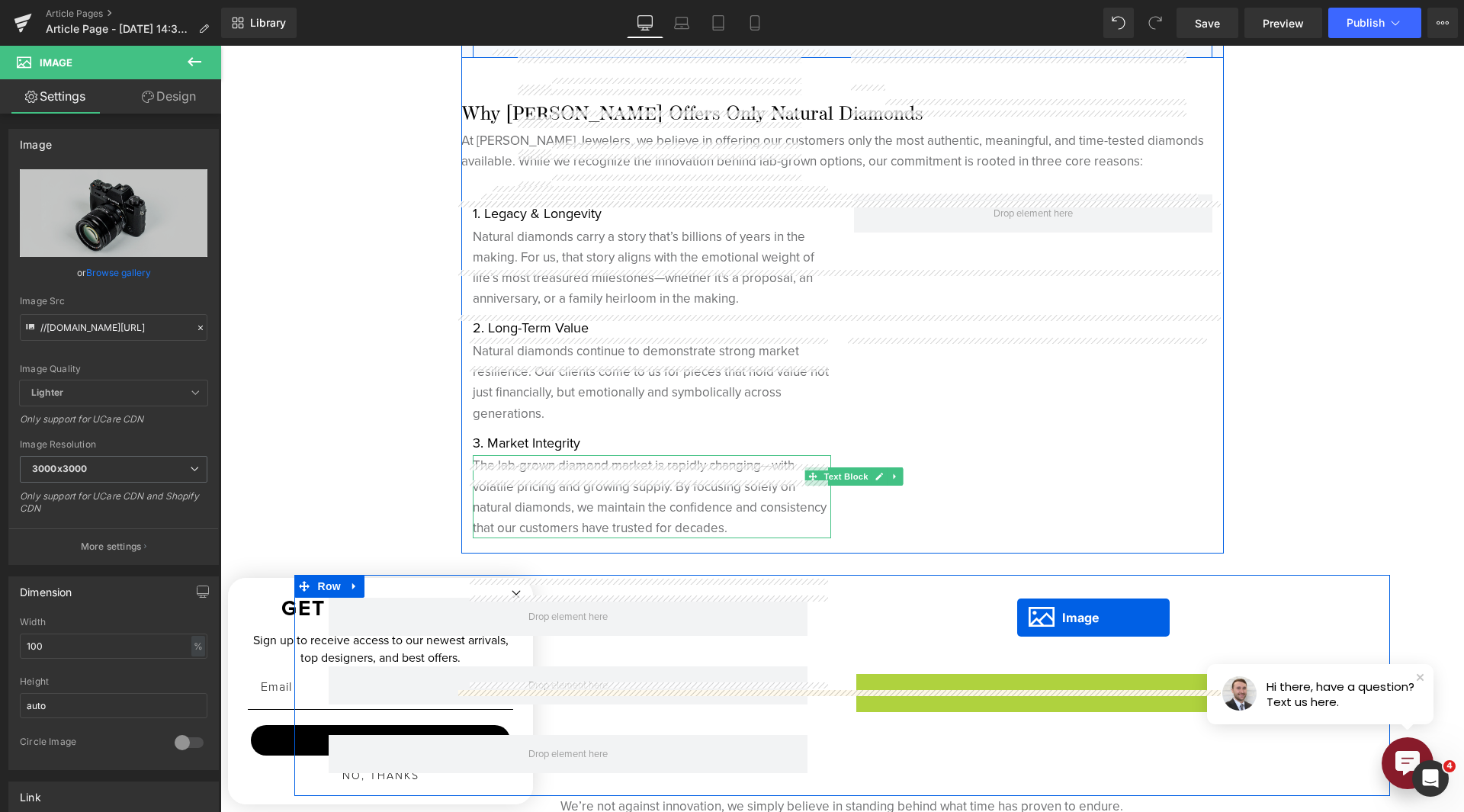
scroll to position [3865, 0]
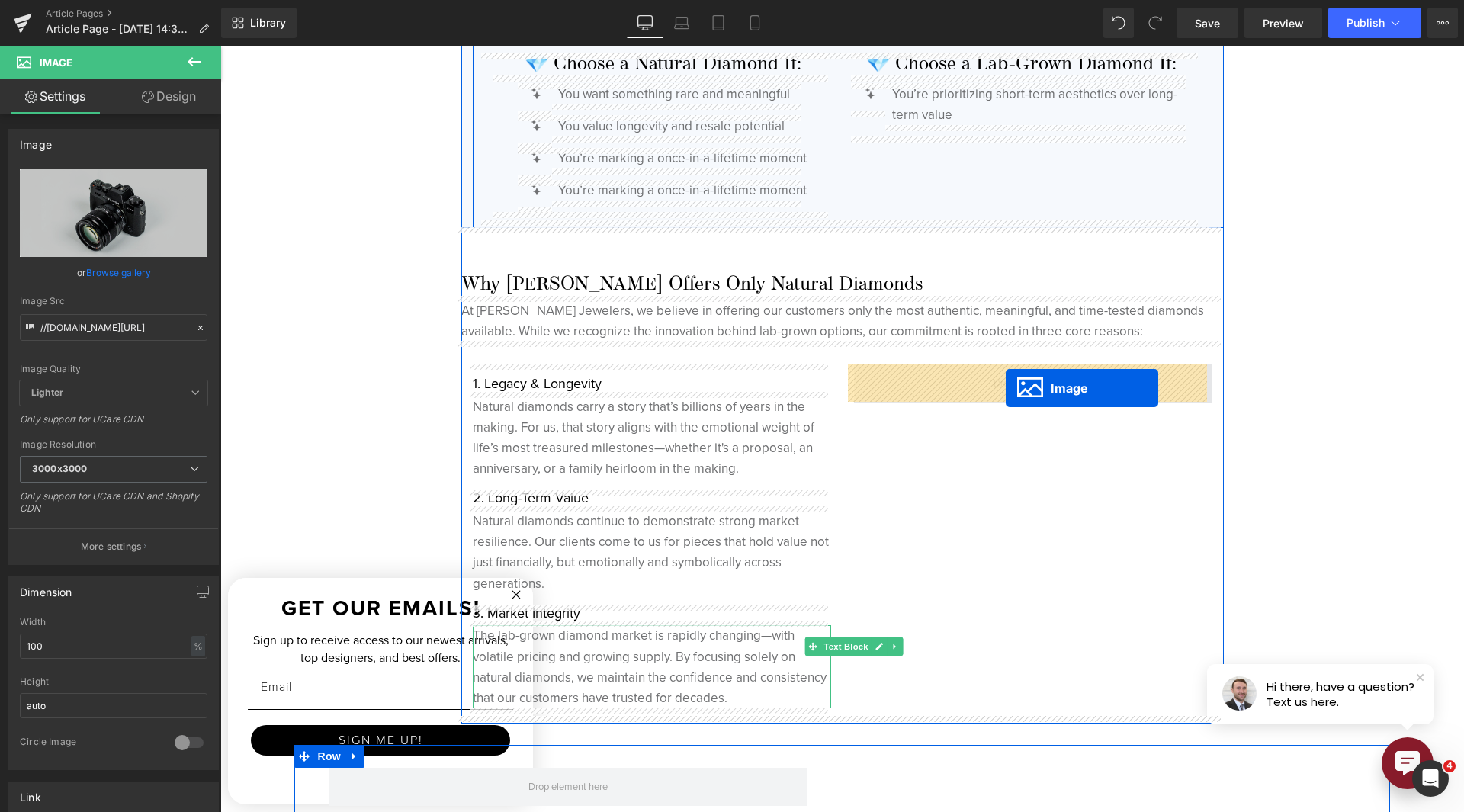
drag, startPoint x: 1086, startPoint y: 565, endPoint x: 1006, endPoint y: 389, distance: 193.3
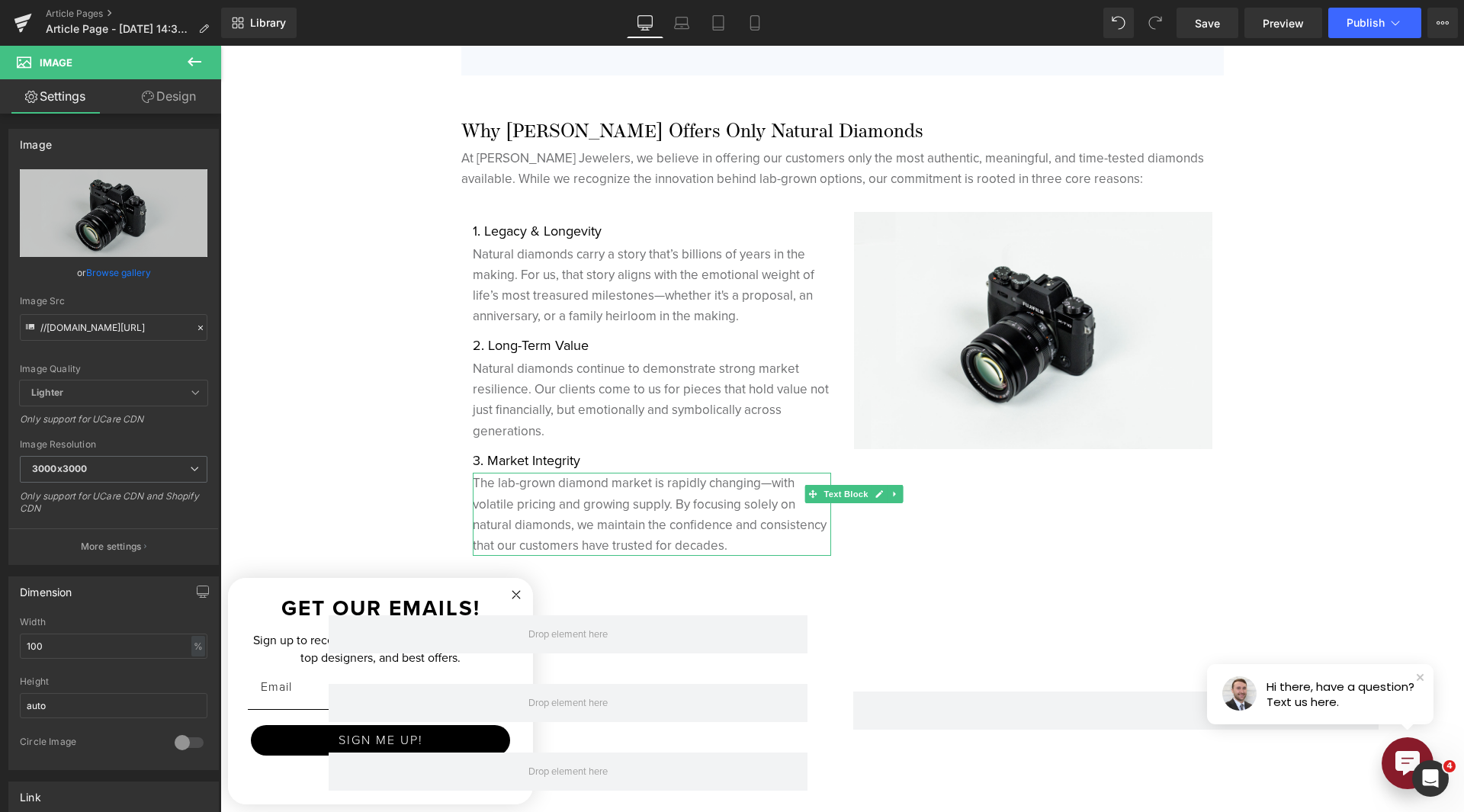
scroll to position [4246, 0]
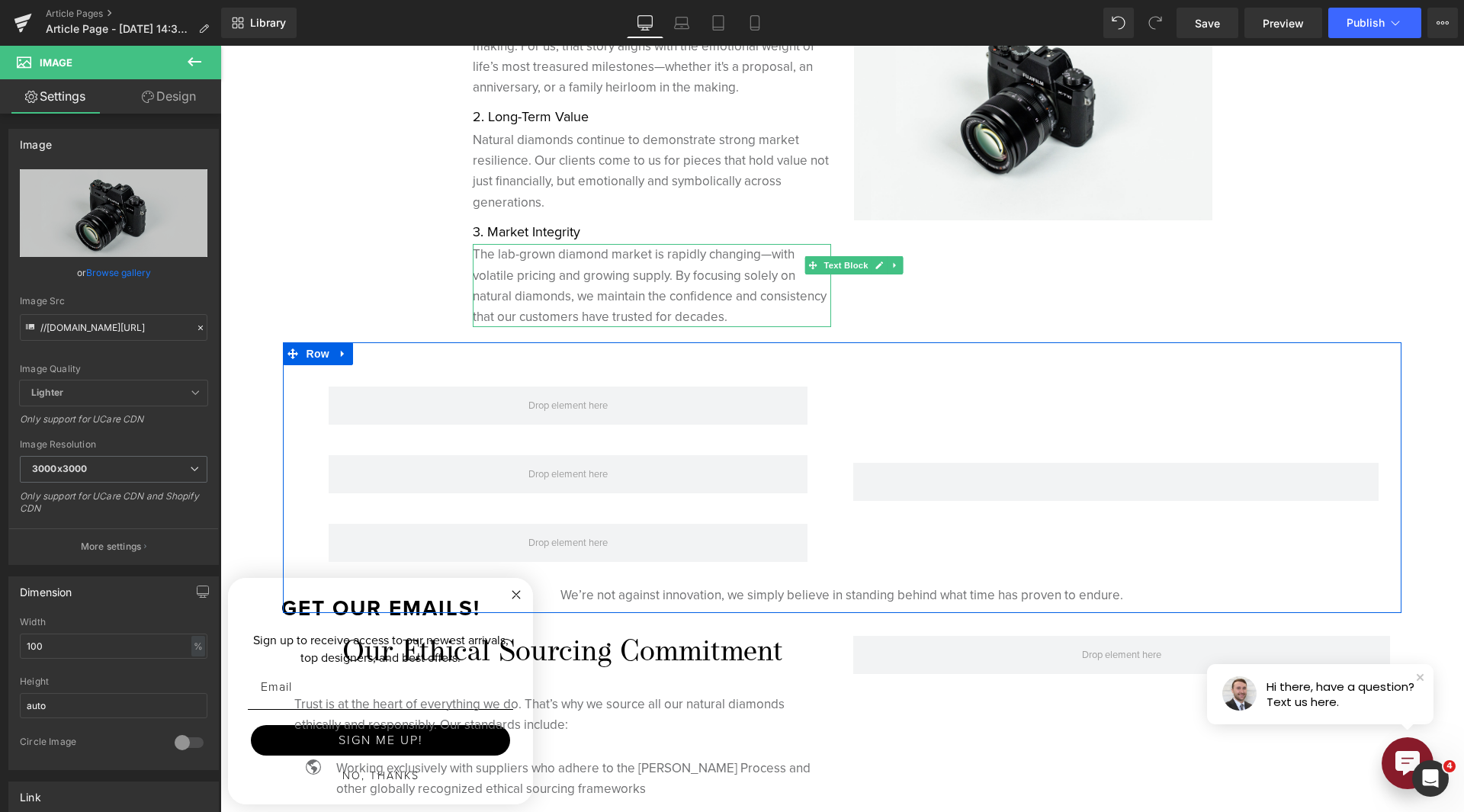
click at [348, 353] on link at bounding box center [343, 353] width 20 height 23
click at [379, 358] on icon at bounding box center [383, 353] width 11 height 11
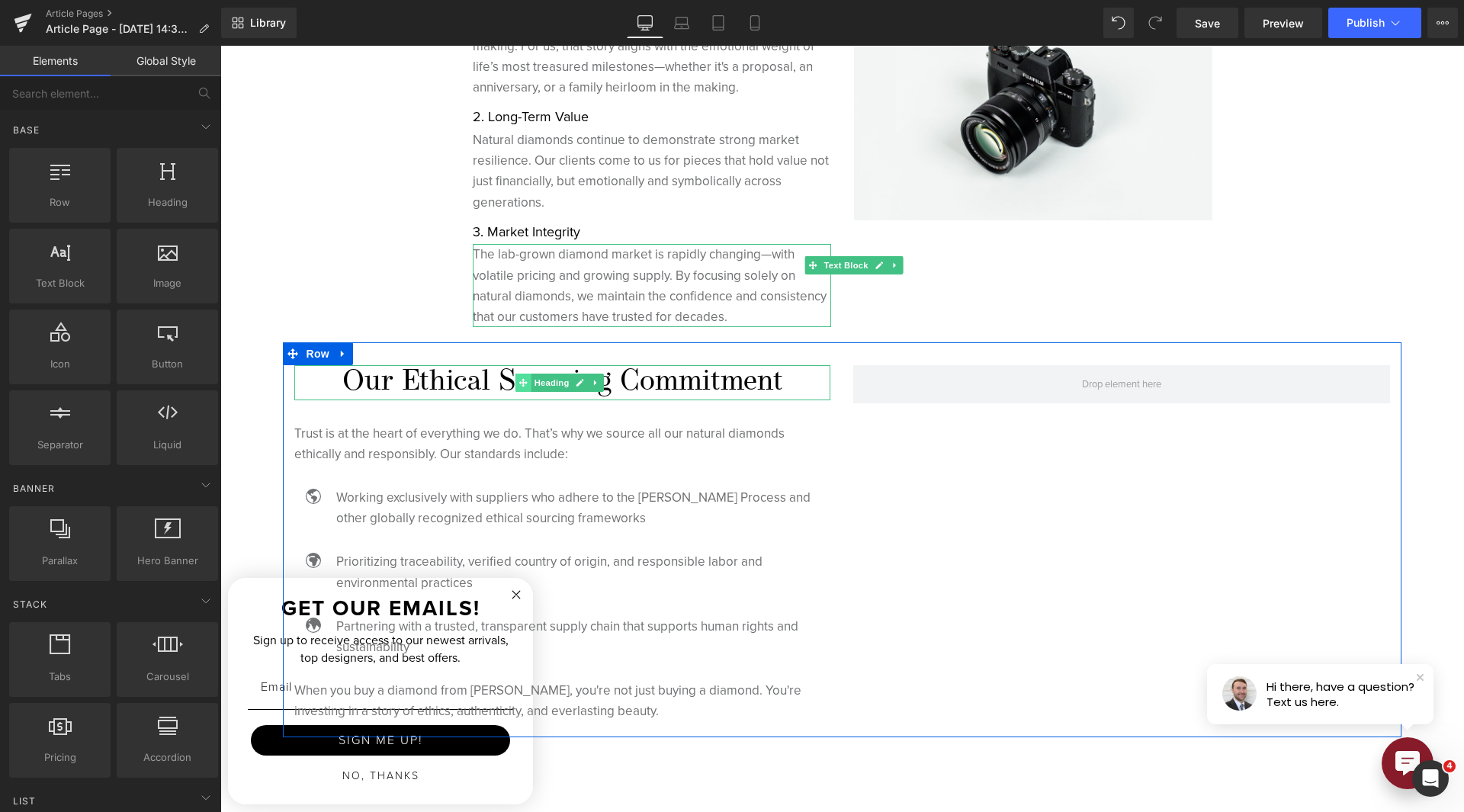
drag, startPoint x: 533, startPoint y: 390, endPoint x: 518, endPoint y: 389, distance: 15.0
click at [534, 390] on span "Heading" at bounding box center [552, 383] width 41 height 19
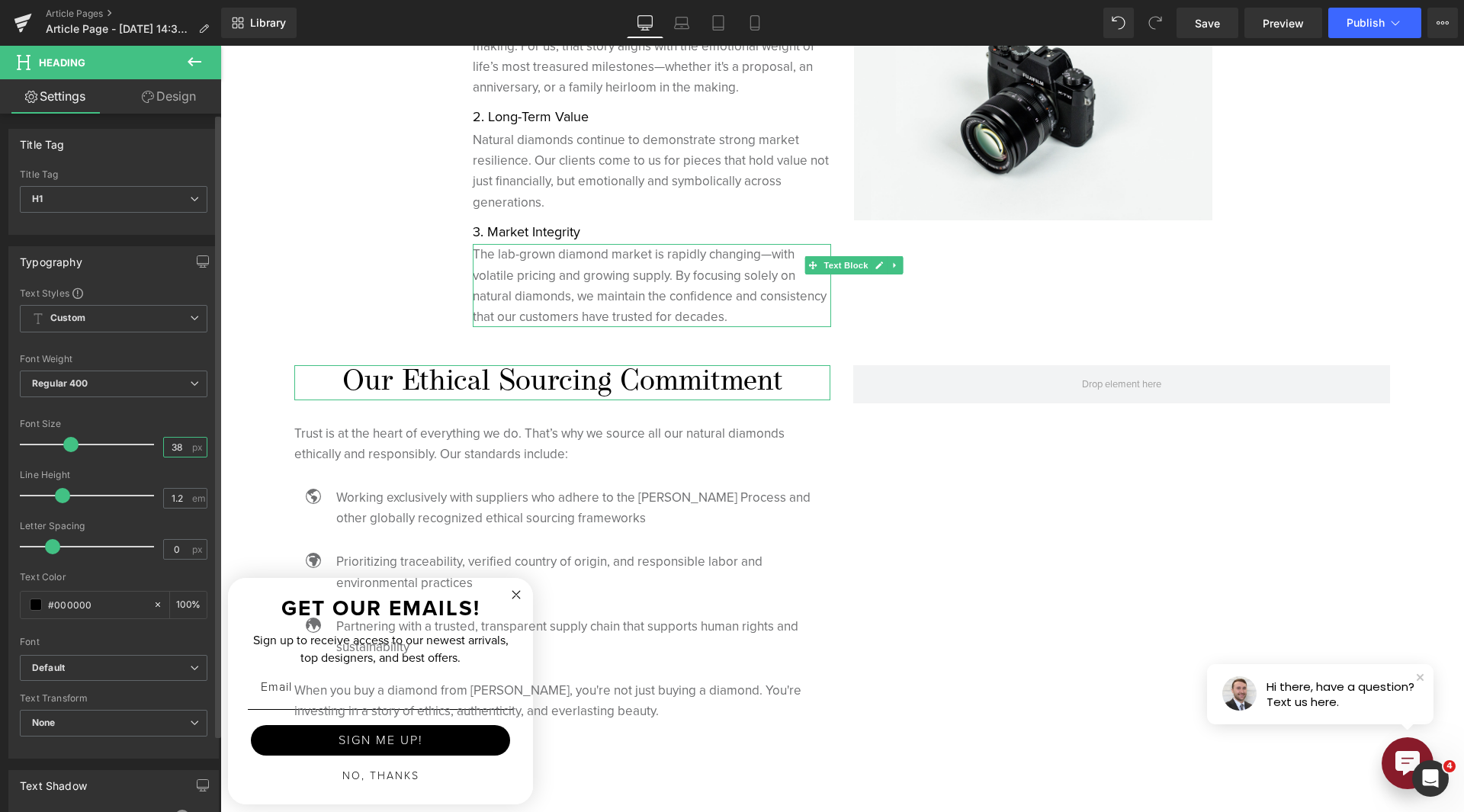
click at [180, 445] on input "38" at bounding box center [177, 447] width 27 height 19
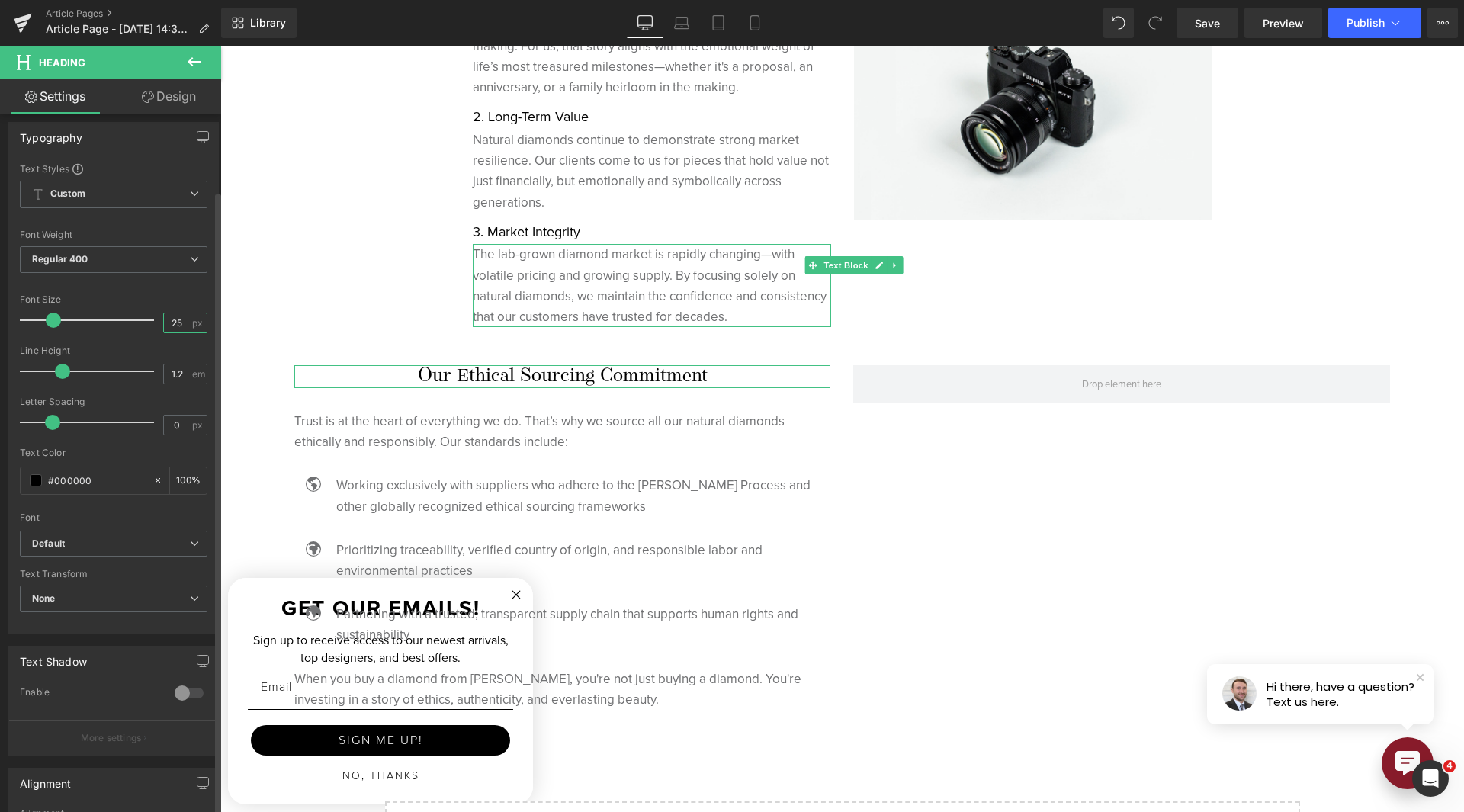
scroll to position [229, 0]
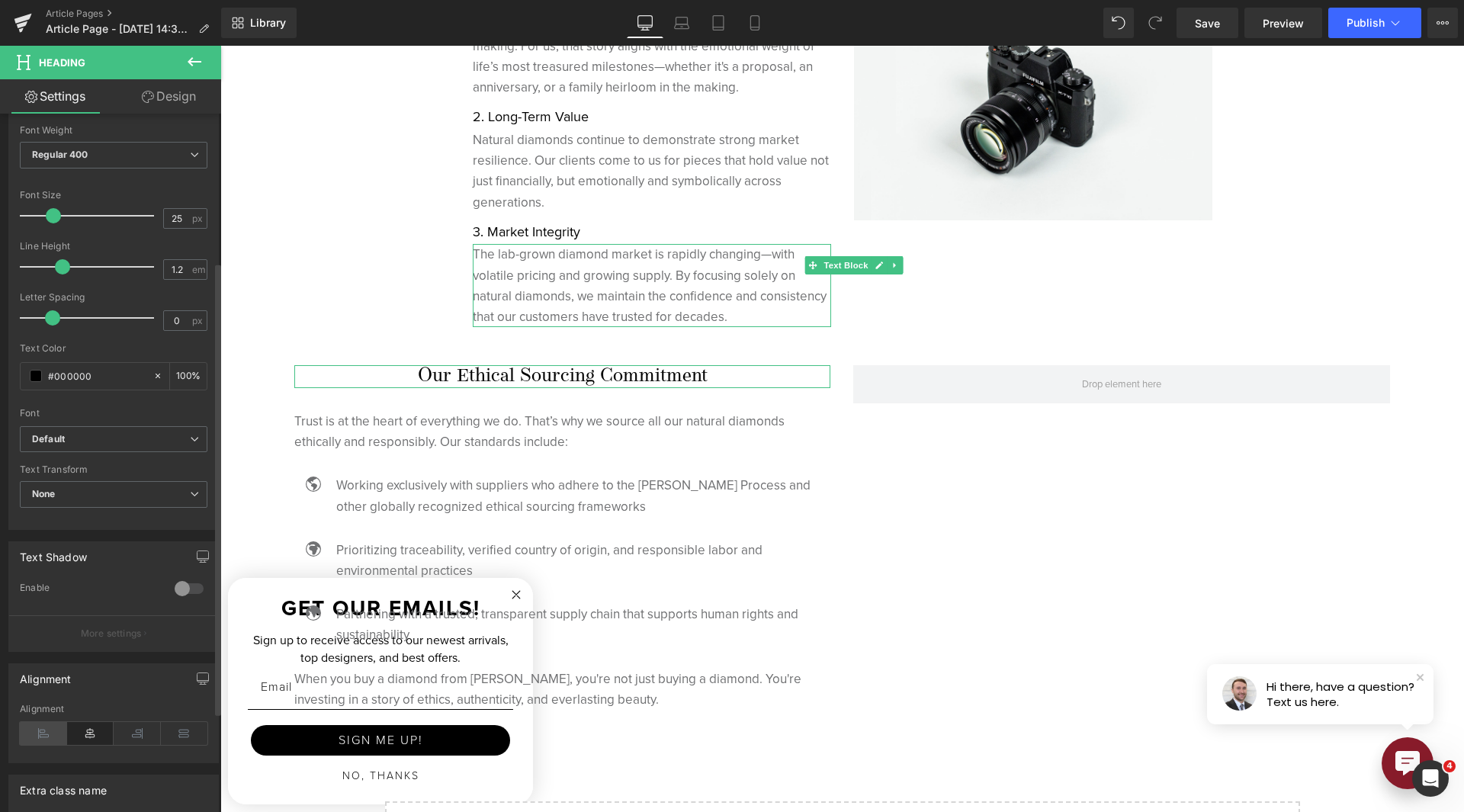
click at [49, 736] on icon at bounding box center [43, 734] width 47 height 23
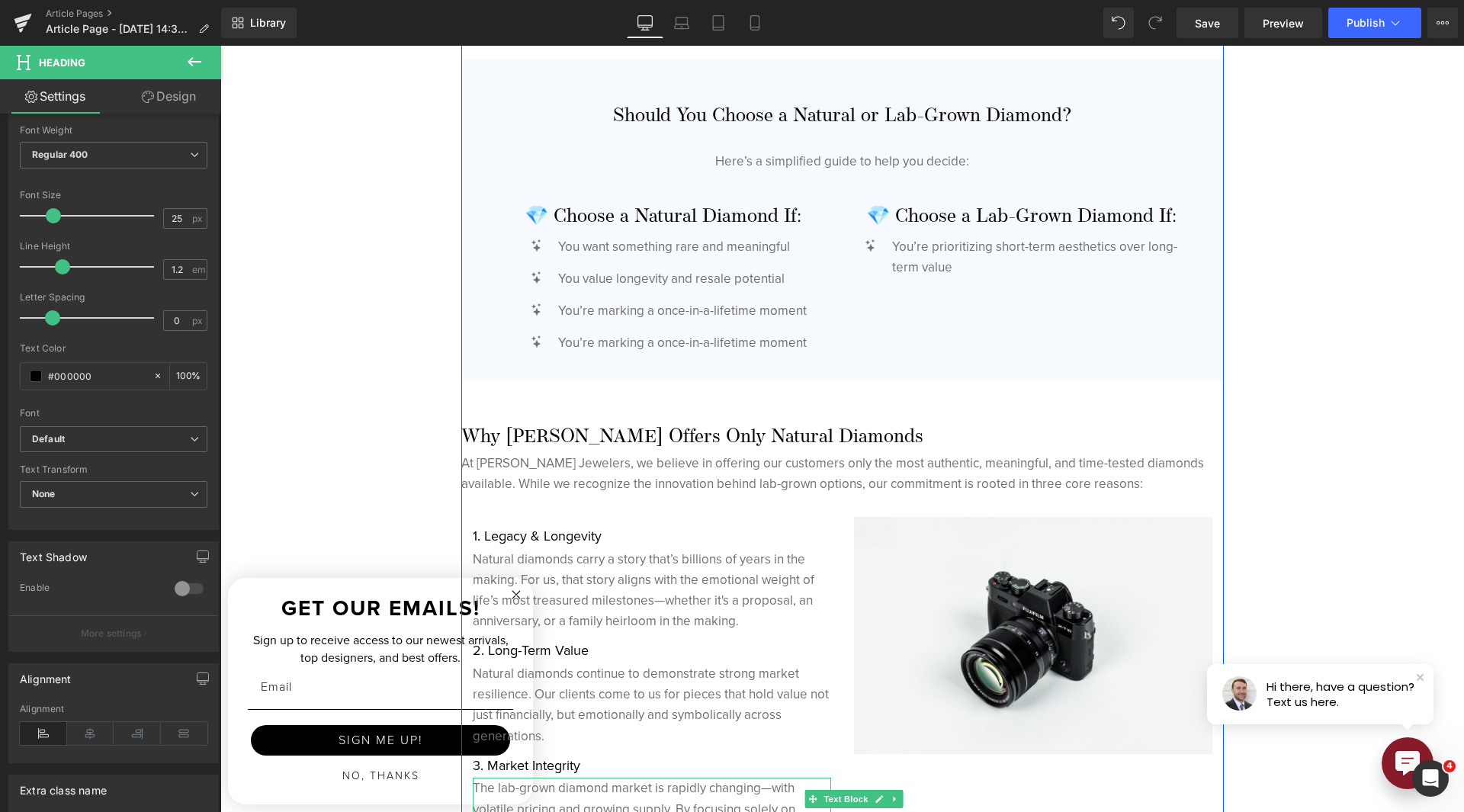
scroll to position [4170, 0]
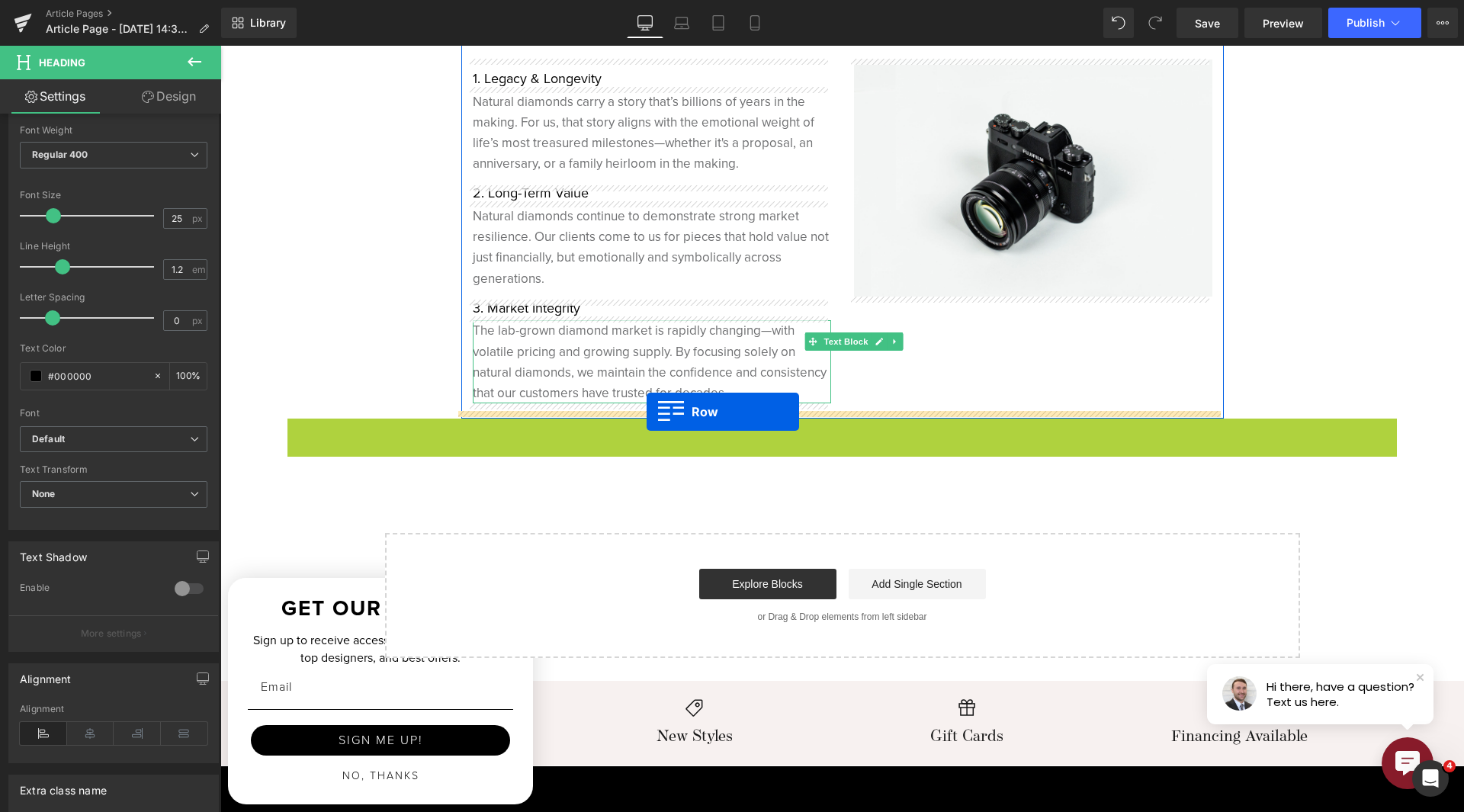
drag, startPoint x: 294, startPoint y: 433, endPoint x: 647, endPoint y: 411, distance: 353.7
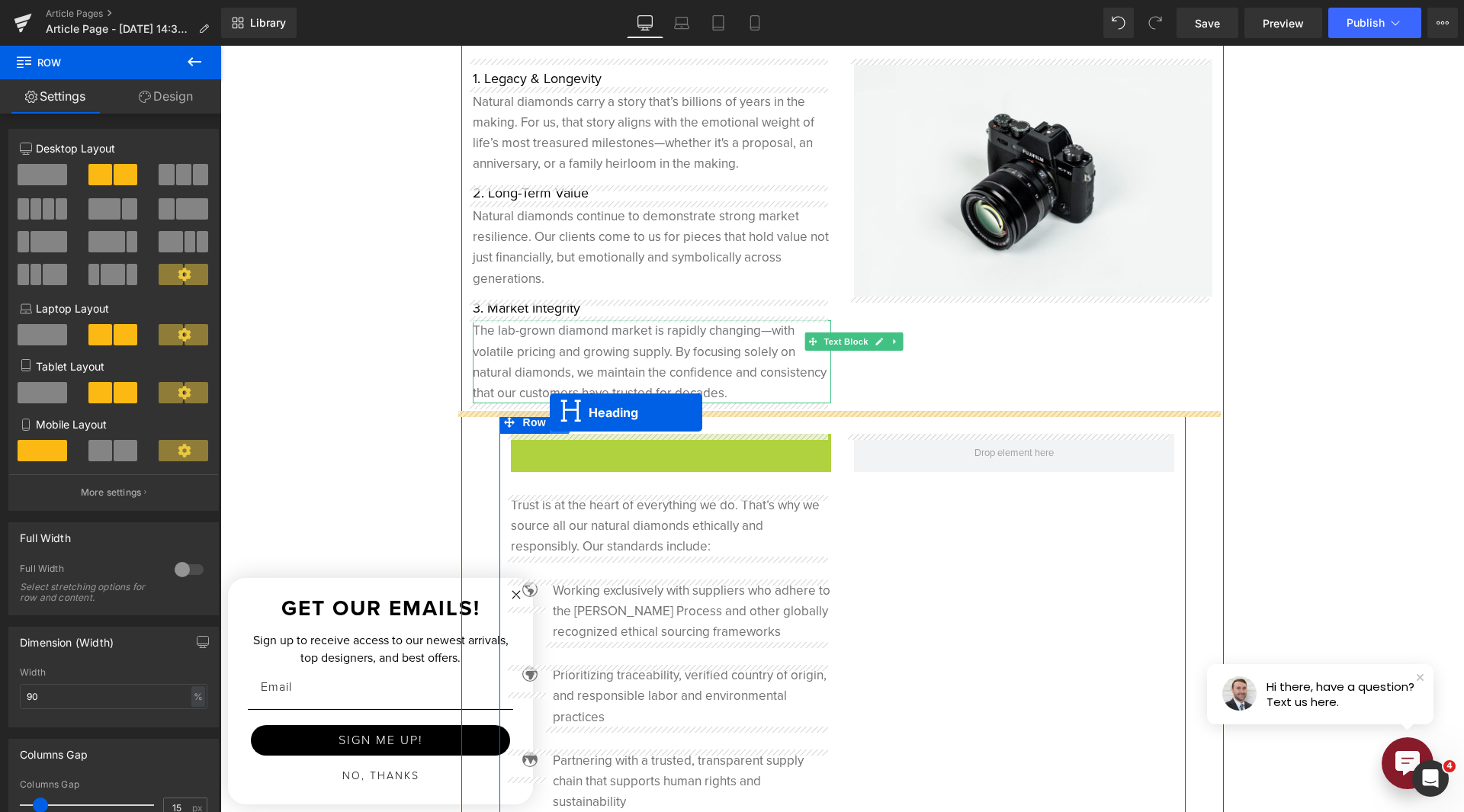
drag, startPoint x: 624, startPoint y: 438, endPoint x: 549, endPoint y: 412, distance: 79.4
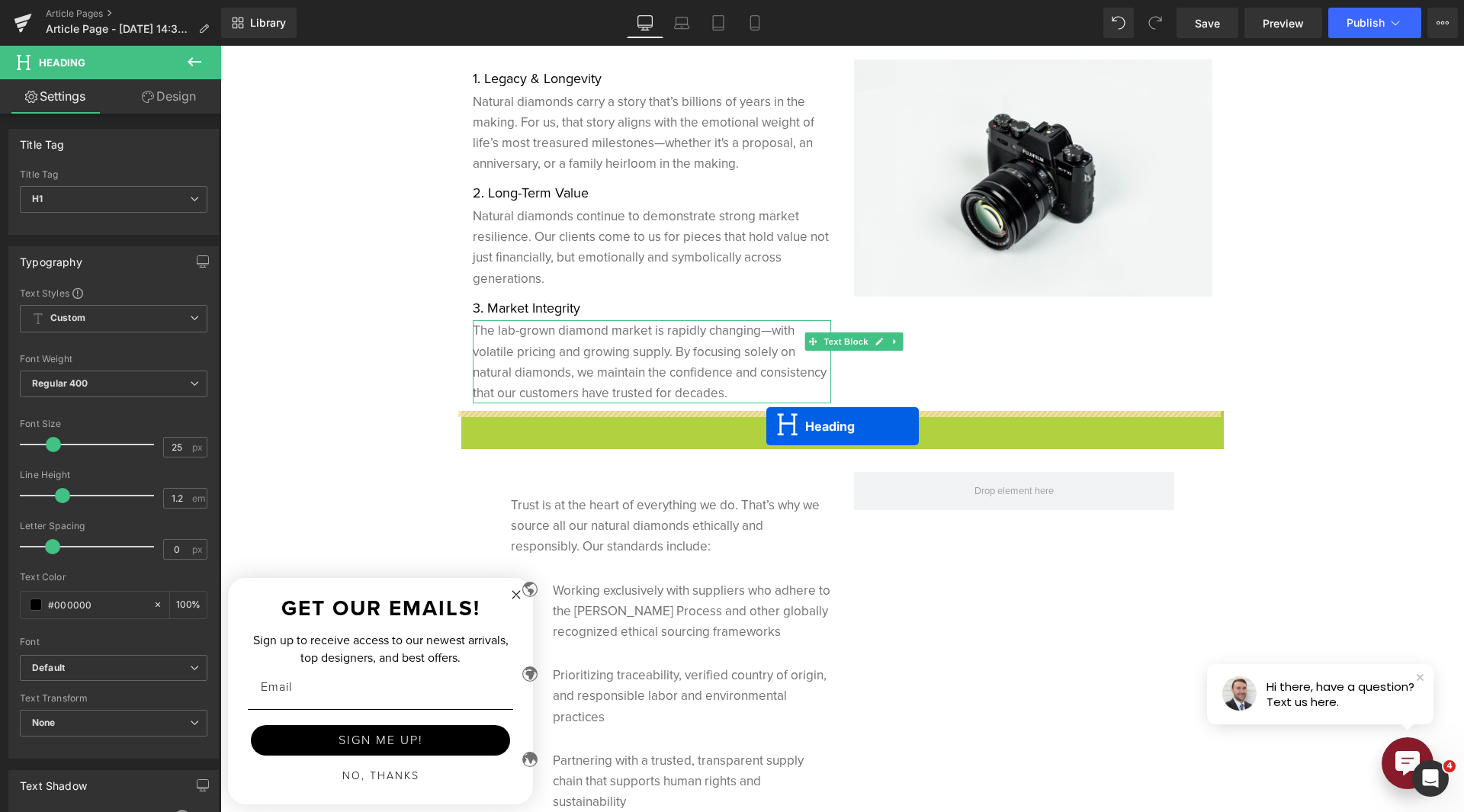
drag, startPoint x: 793, startPoint y: 426, endPoint x: 767, endPoint y: 426, distance: 26.0
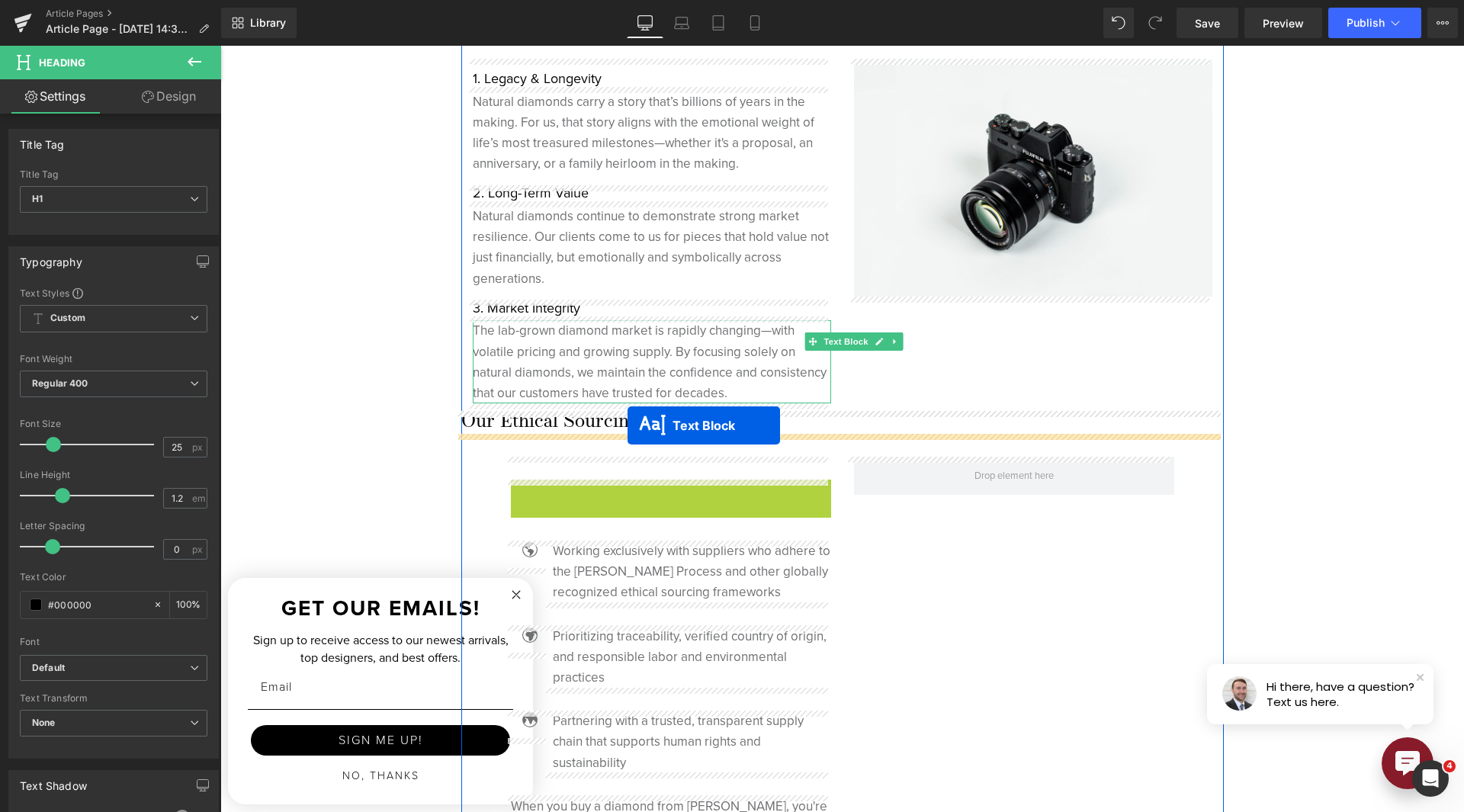
drag, startPoint x: 624, startPoint y: 508, endPoint x: 628, endPoint y: 426, distance: 82.1
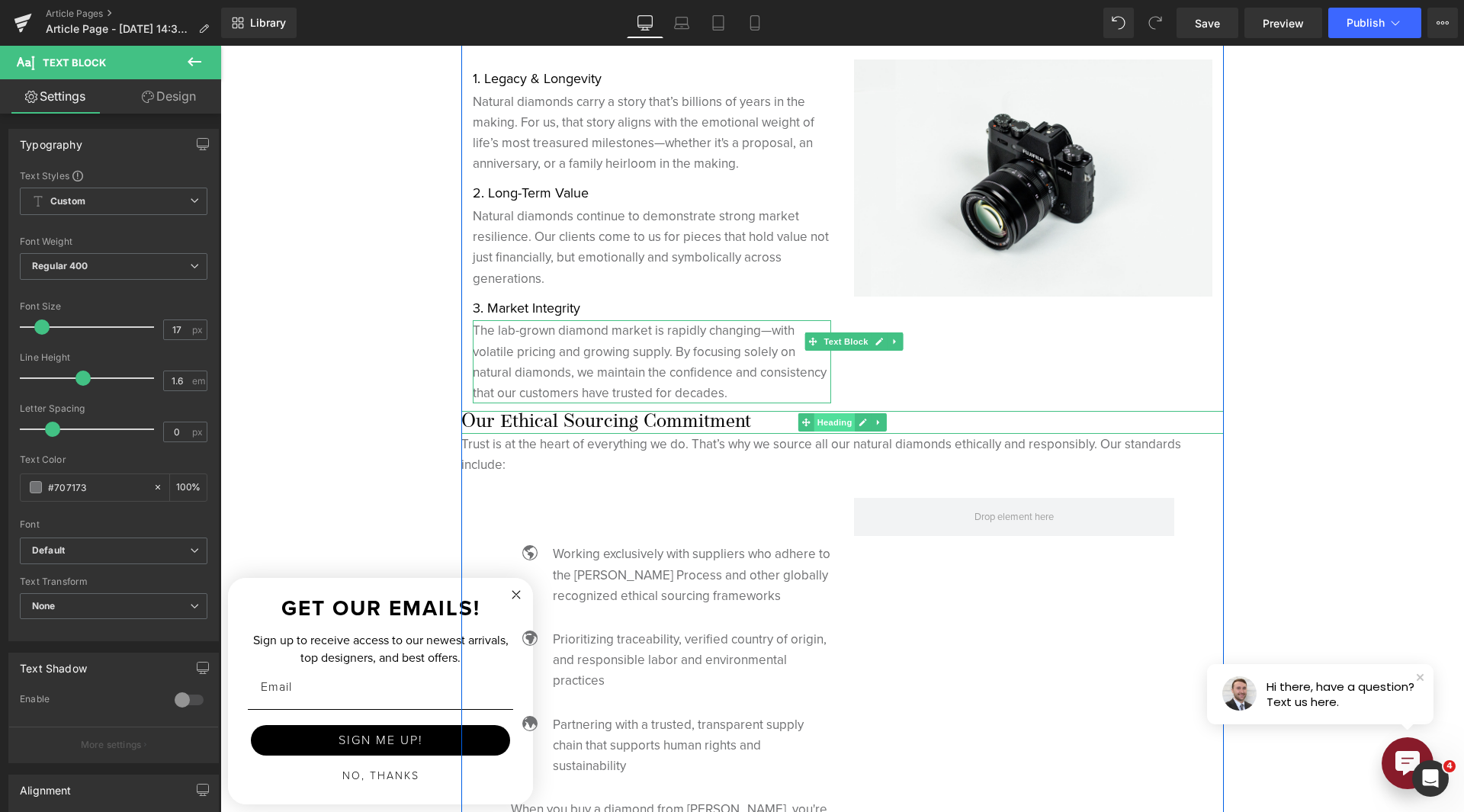
click at [820, 426] on span "Heading" at bounding box center [834, 422] width 41 height 19
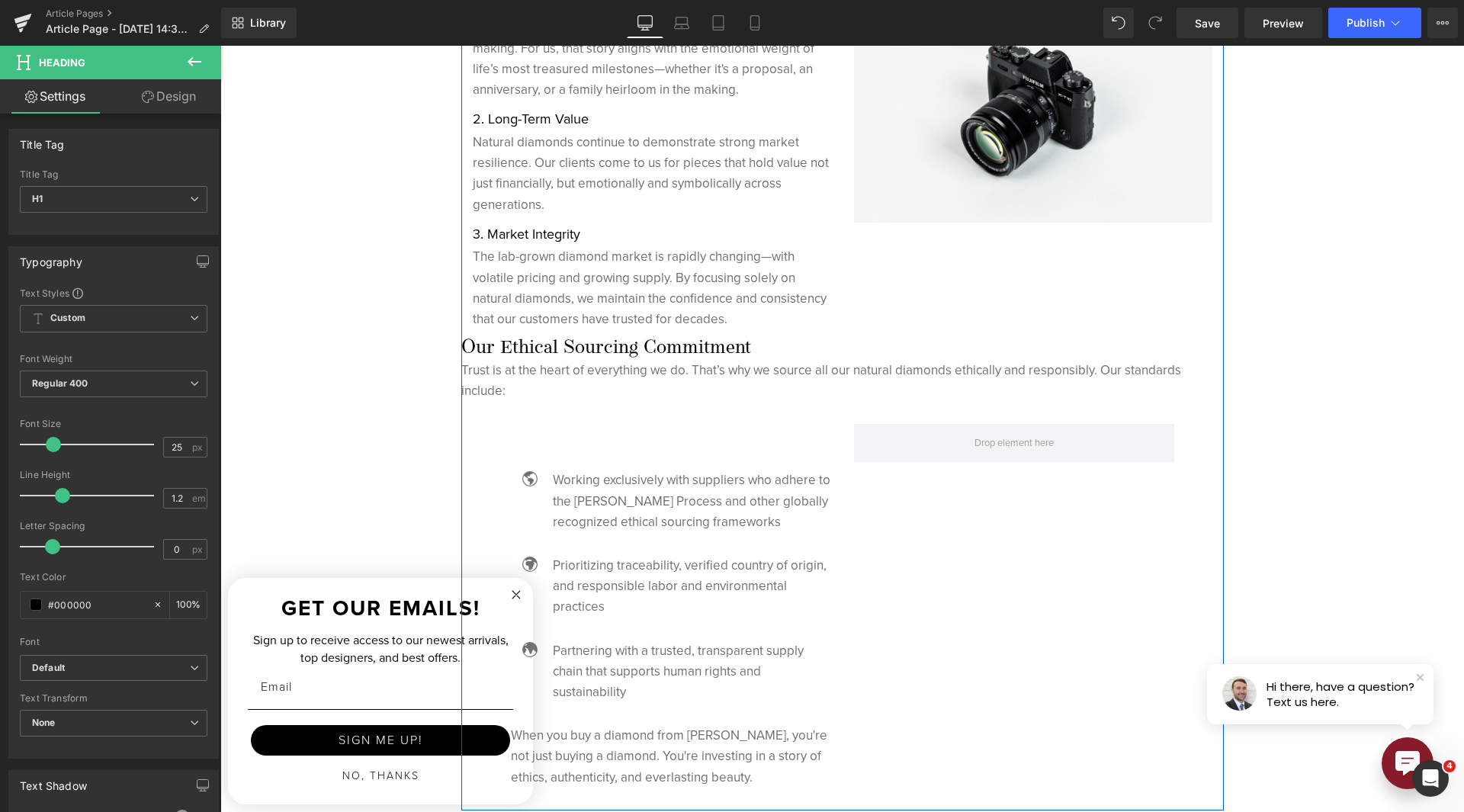
scroll to position [4246, 0]
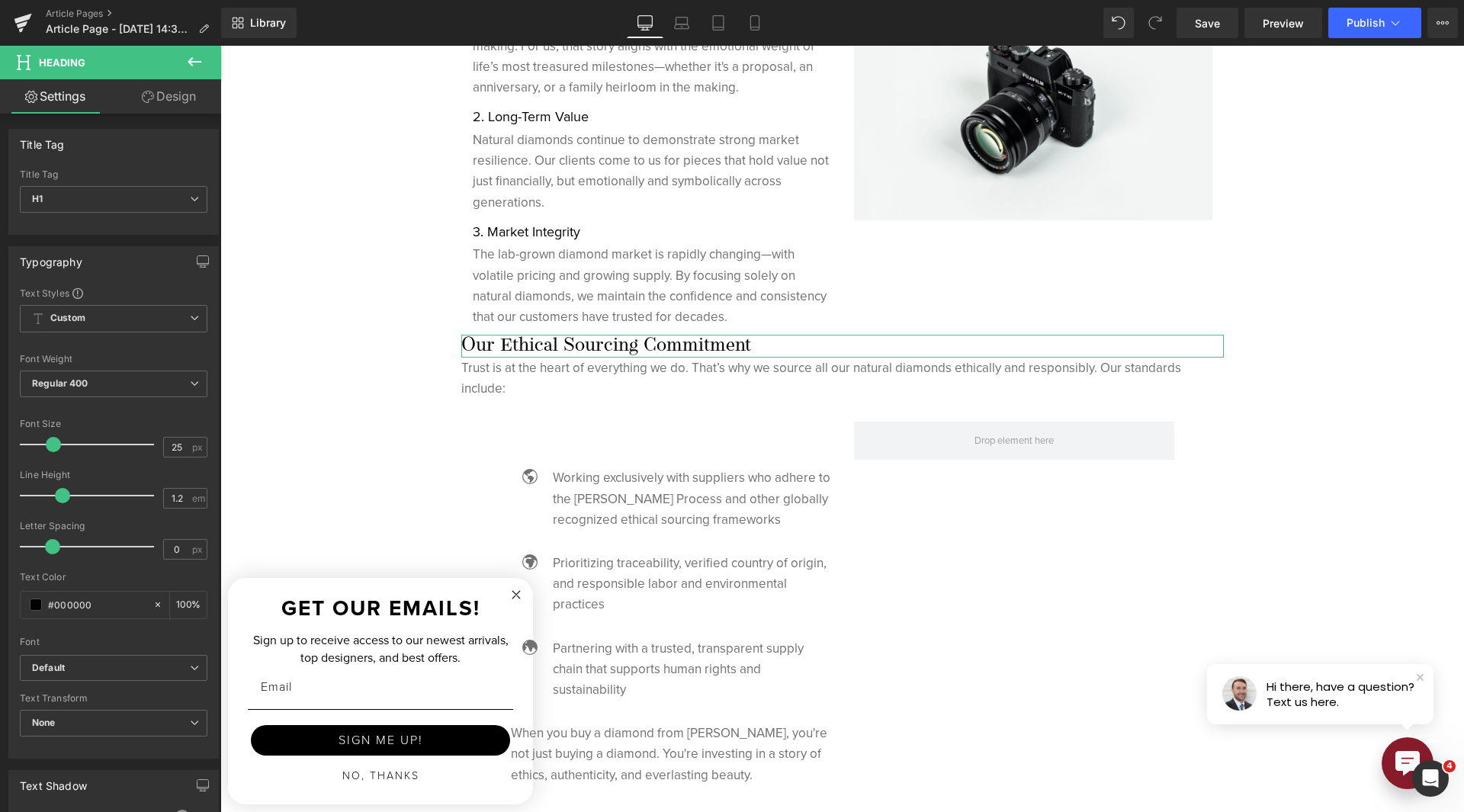
click at [197, 91] on link "Design" at bounding box center [169, 96] width 110 height 35
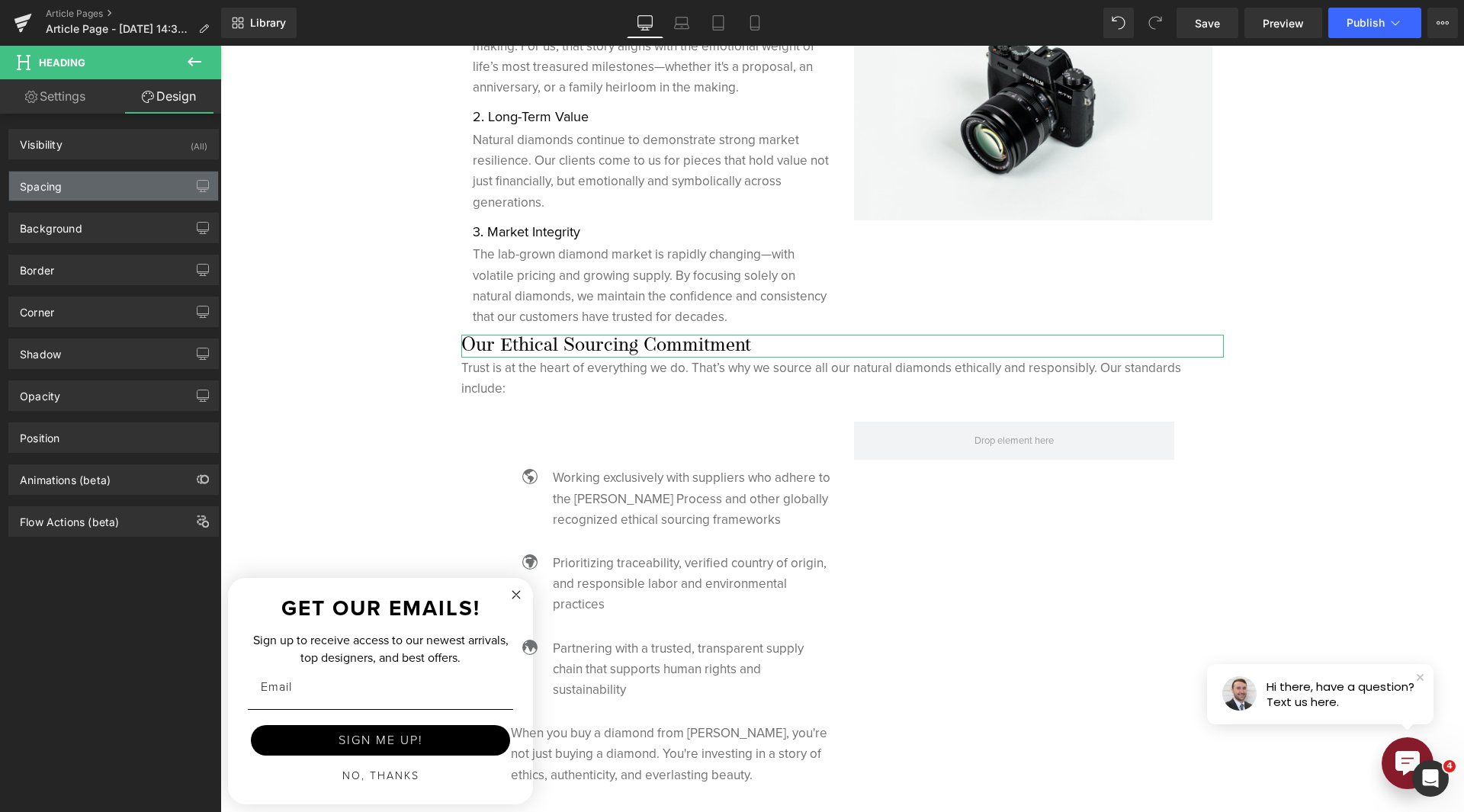
click at [139, 174] on div "Spacing" at bounding box center [113, 186] width 209 height 29
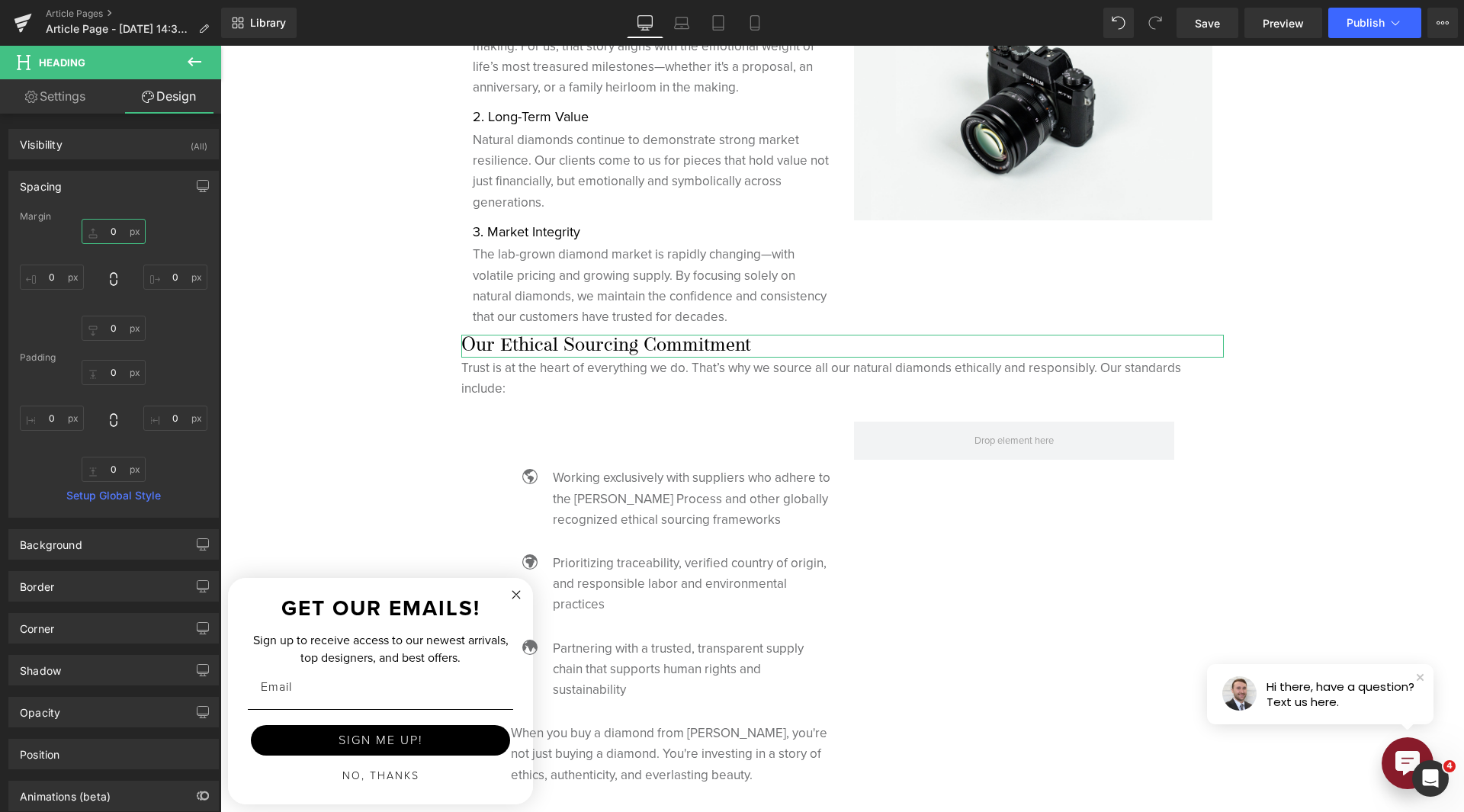
click at [109, 225] on input "0" at bounding box center [114, 231] width 64 height 25
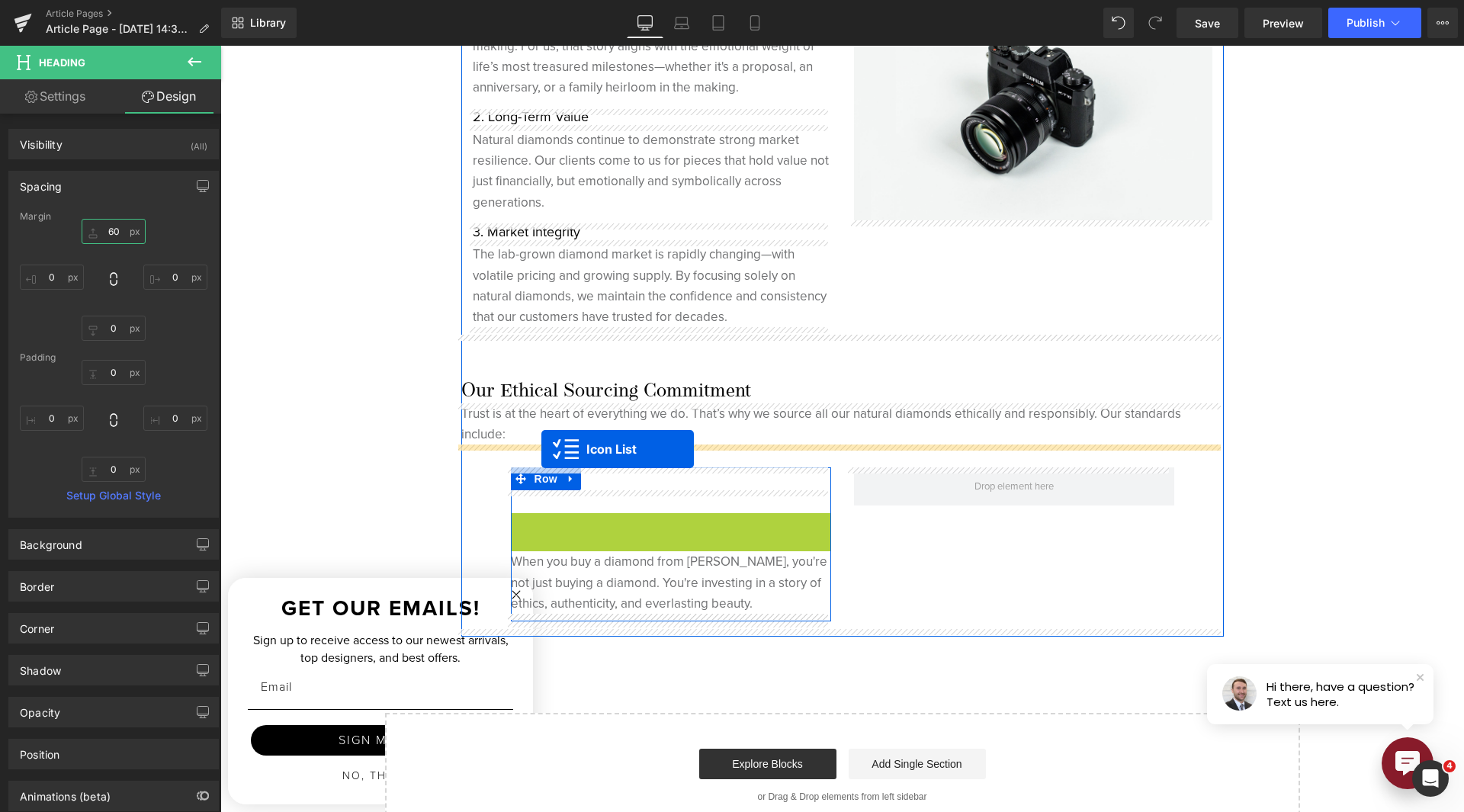
drag, startPoint x: 625, startPoint y: 528, endPoint x: 541, endPoint y: 449, distance: 115.3
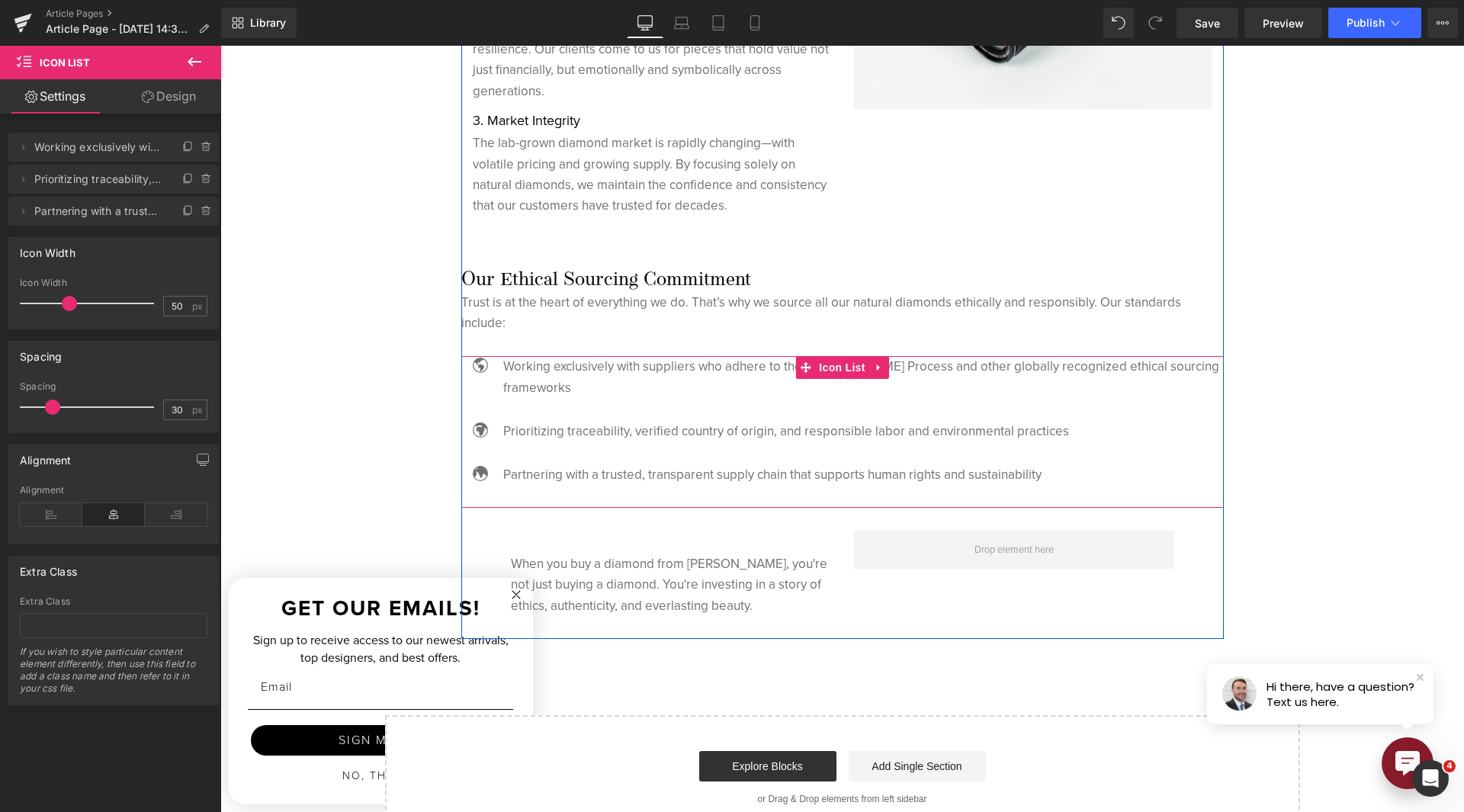
scroll to position [4398, 0]
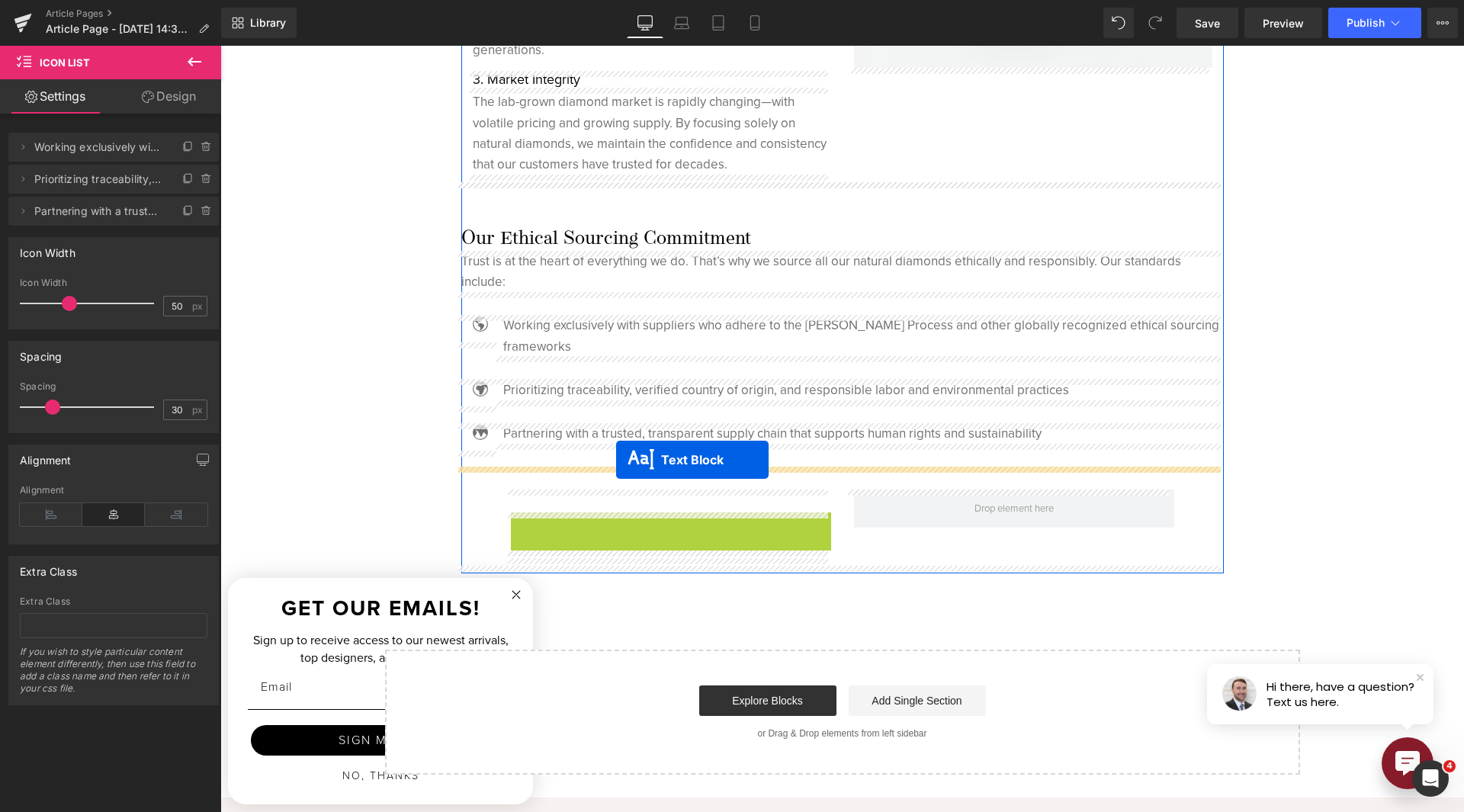
drag, startPoint x: 626, startPoint y: 543, endPoint x: 616, endPoint y: 459, distance: 84.6
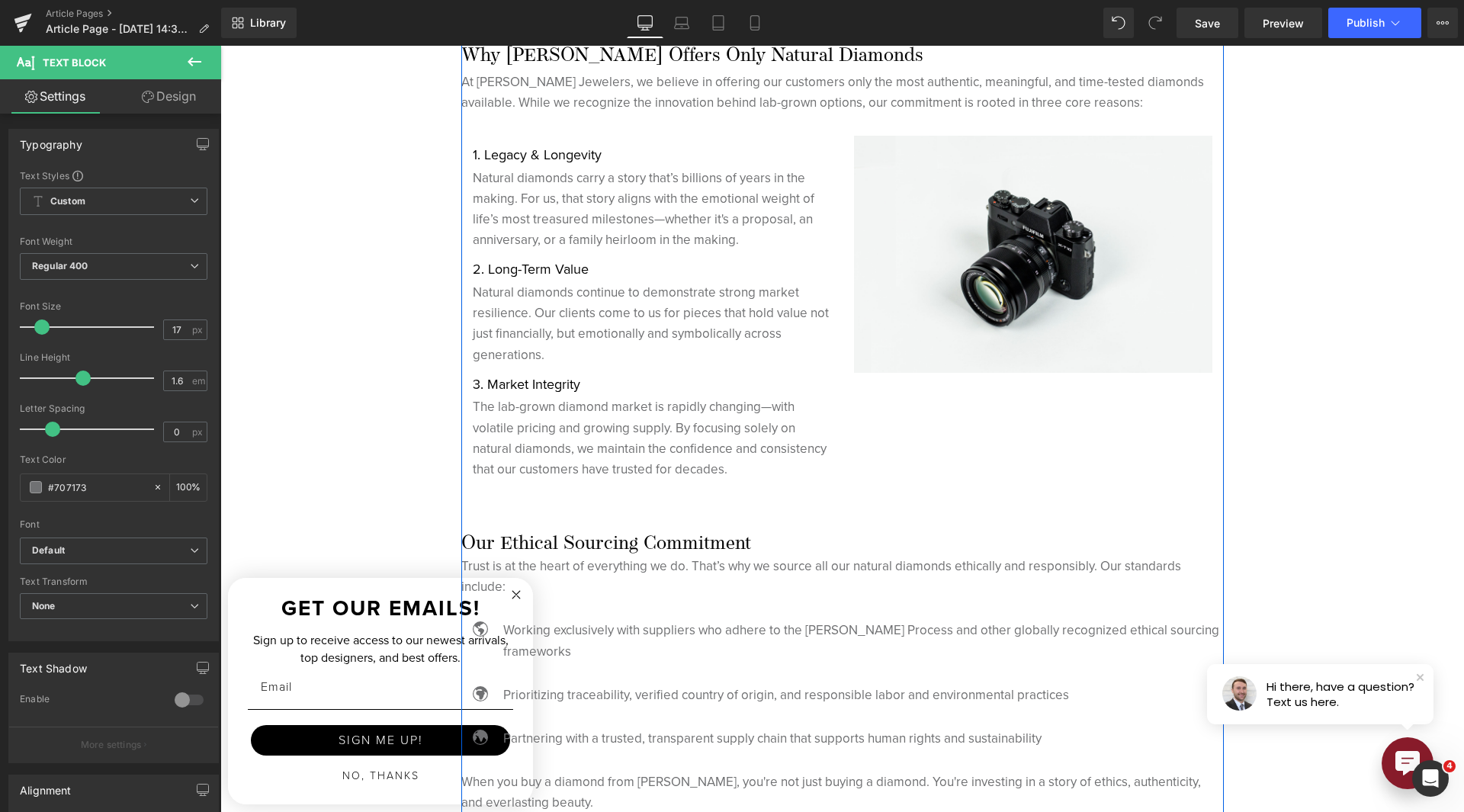
scroll to position [4246, 0]
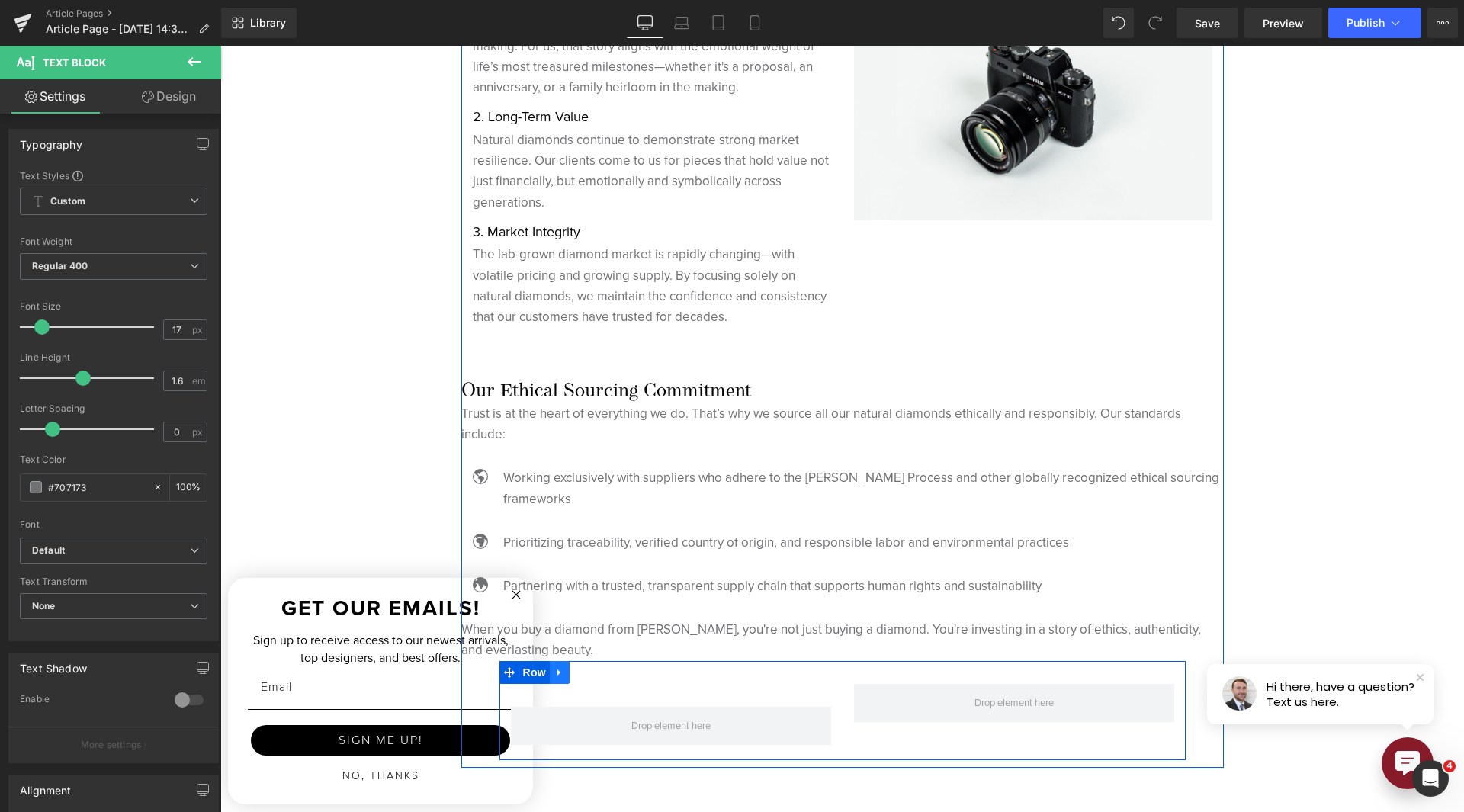
click at [560, 675] on link at bounding box center [559, 672] width 20 height 23
click at [594, 677] on icon at bounding box center [599, 671] width 11 height 12
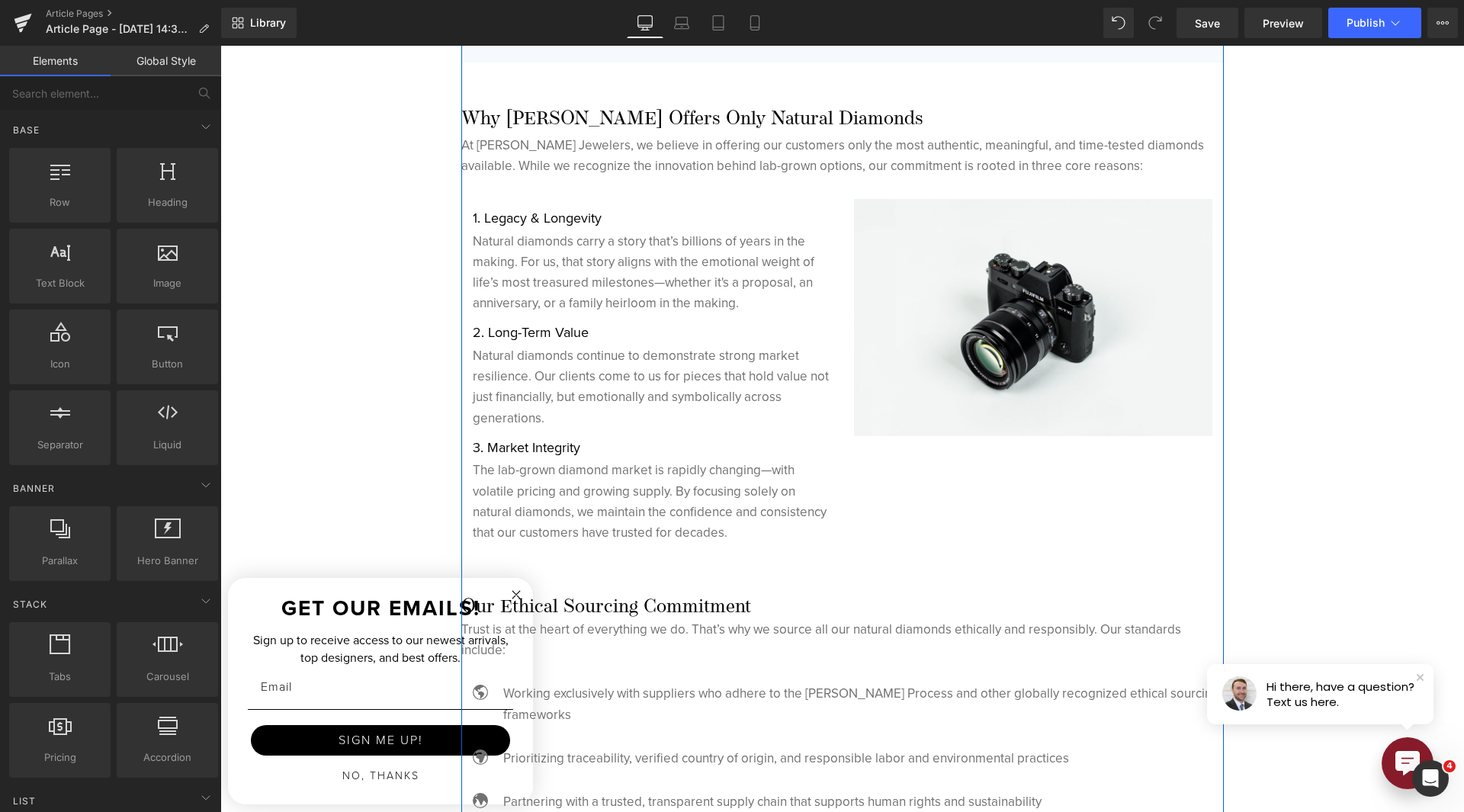
scroll to position [3788, 0]
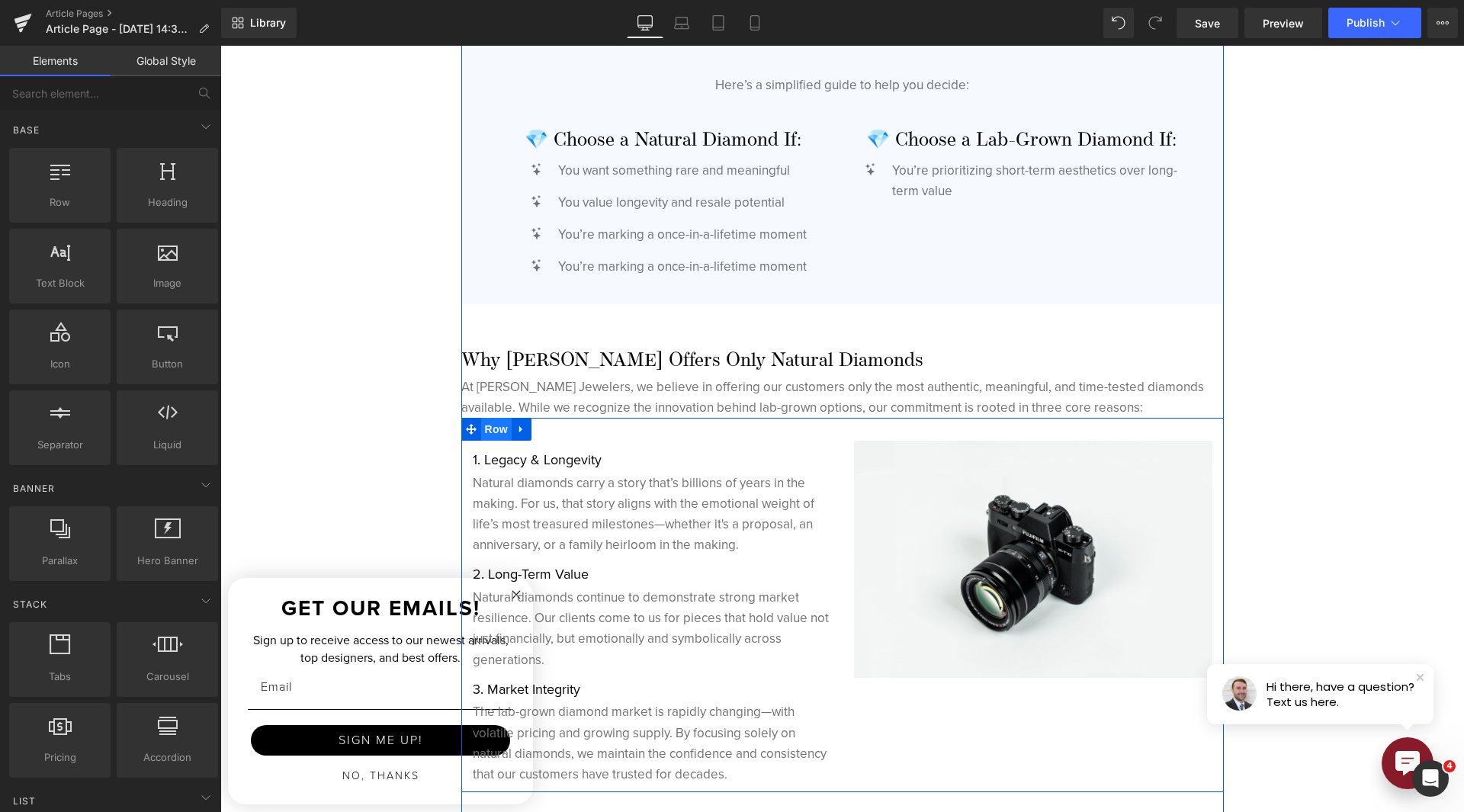
click at [494, 430] on span "Row" at bounding box center [496, 429] width 30 height 23
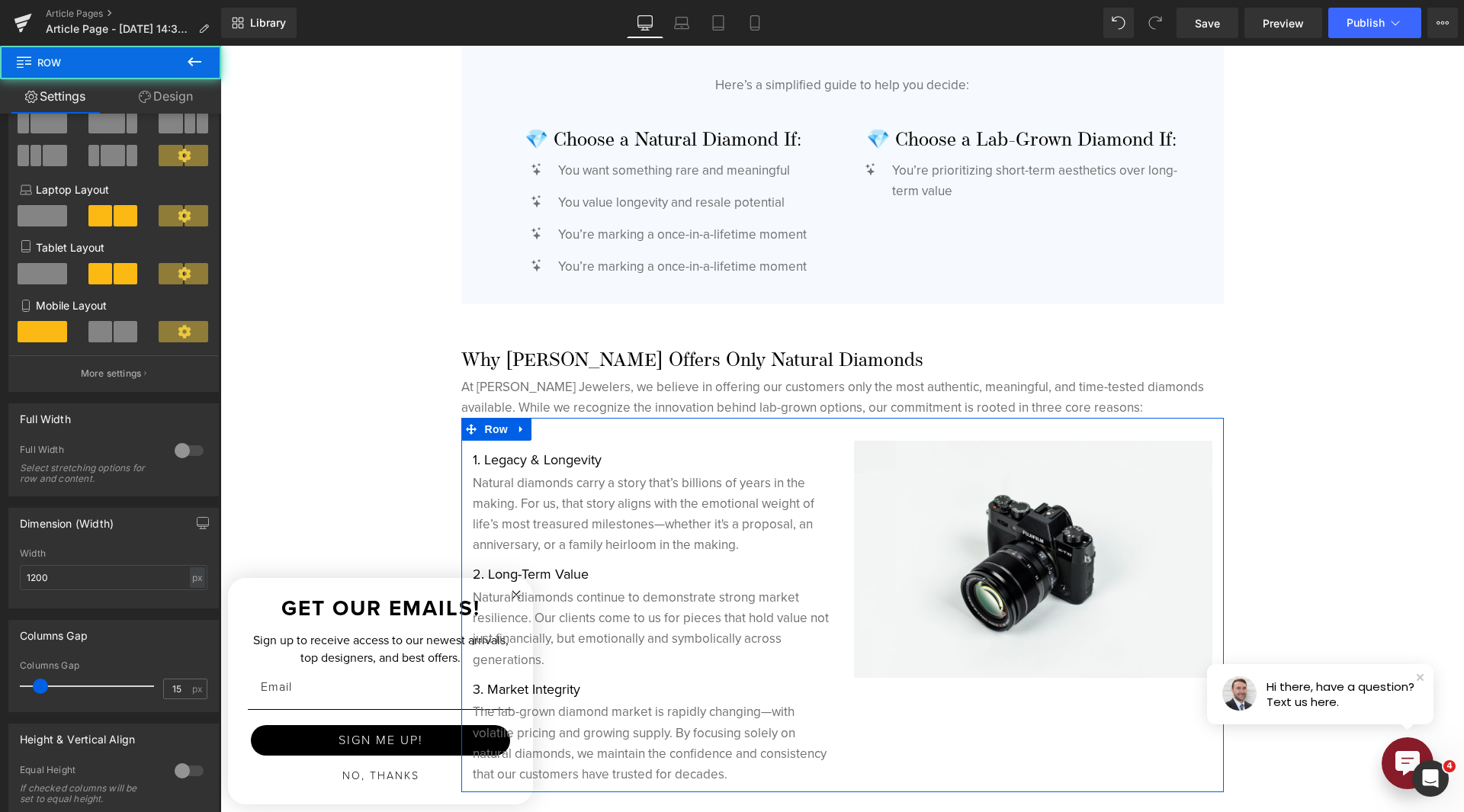
scroll to position [327, 0]
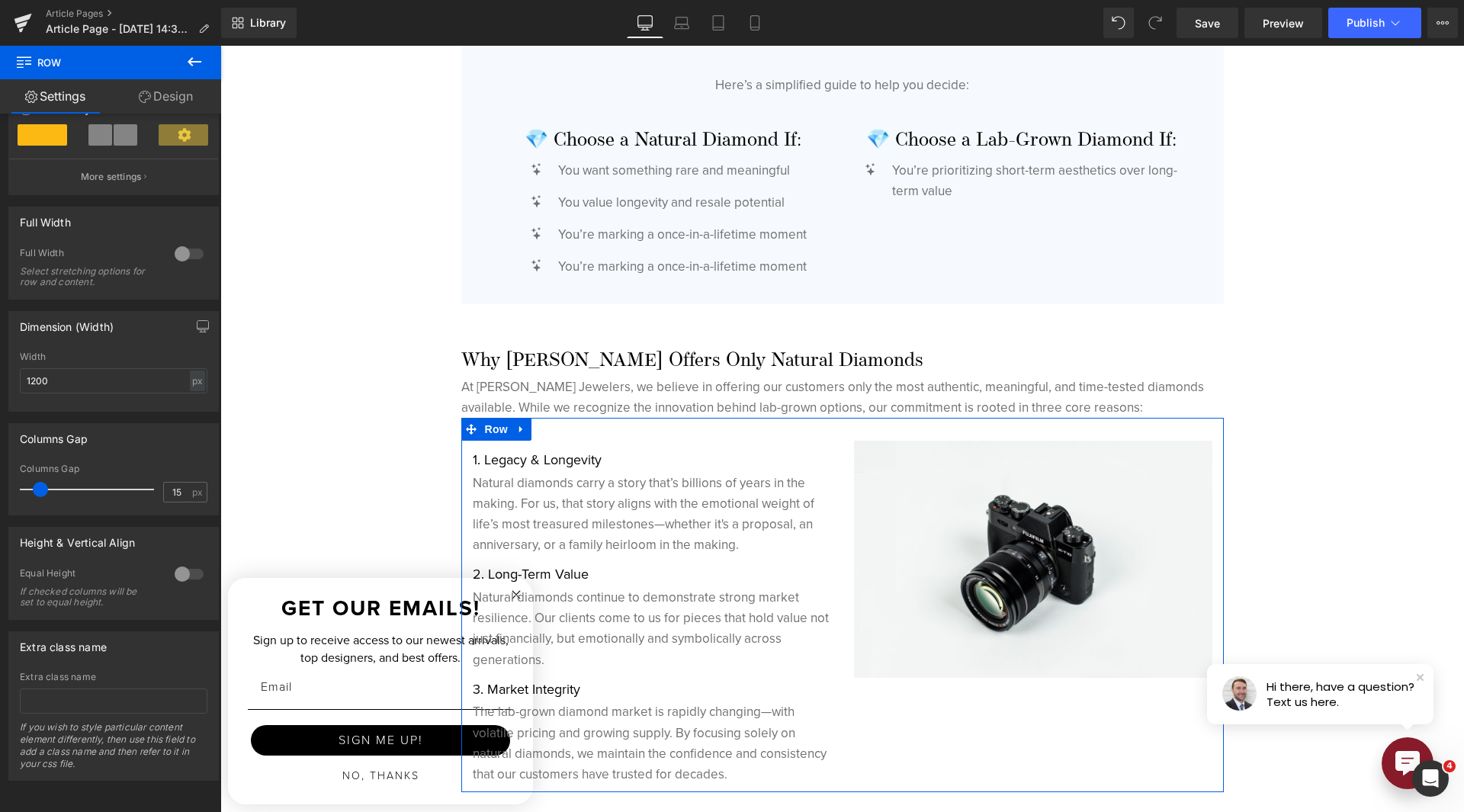
click at [162, 568] on div "Equal Height If checked columns will be set to equal height." at bounding box center [113, 593] width 188 height 52
click at [177, 564] on div at bounding box center [189, 573] width 37 height 24
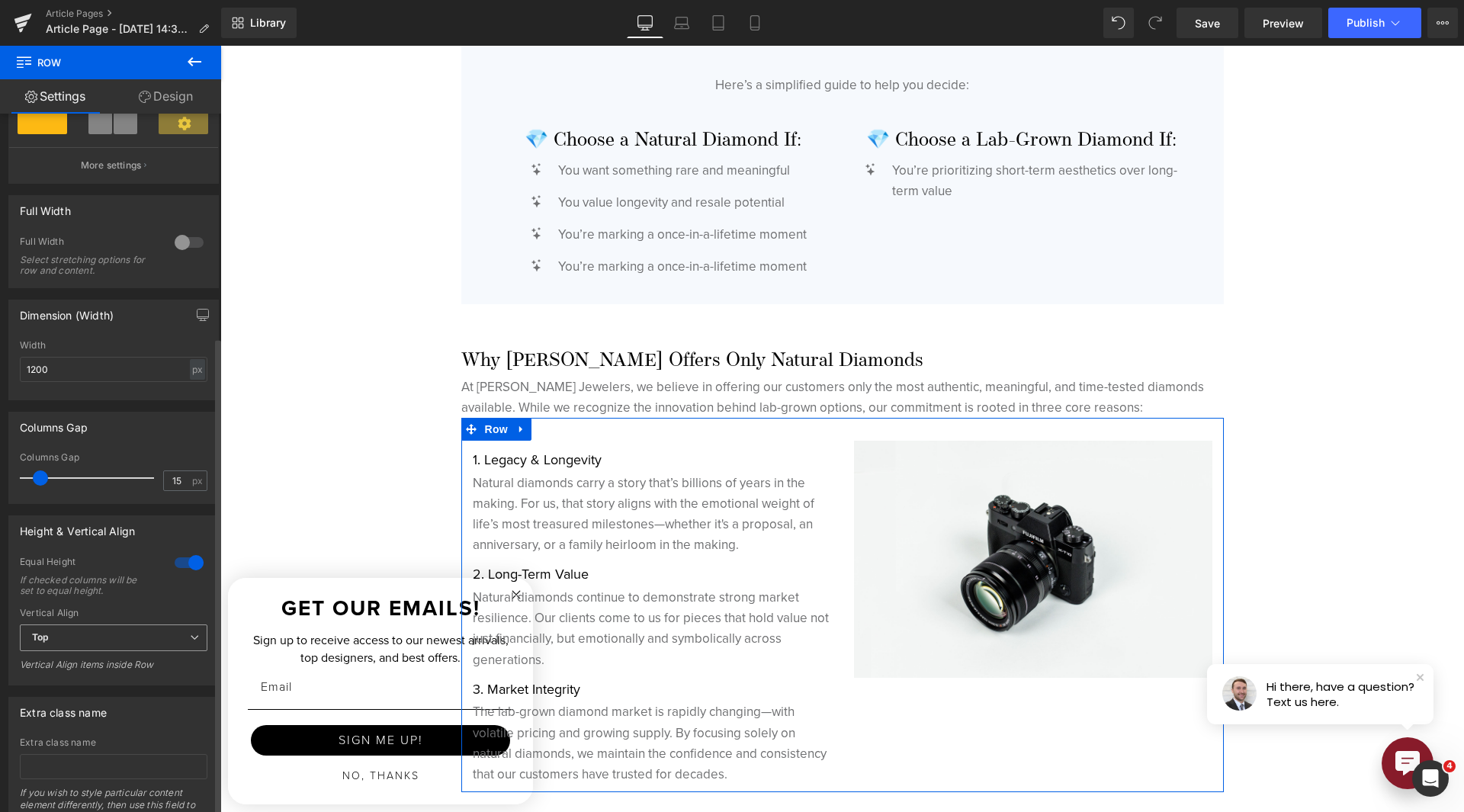
click at [142, 637] on span "Top" at bounding box center [113, 637] width 188 height 27
click at [141, 698] on li "Middle" at bounding box center [110, 688] width 182 height 23
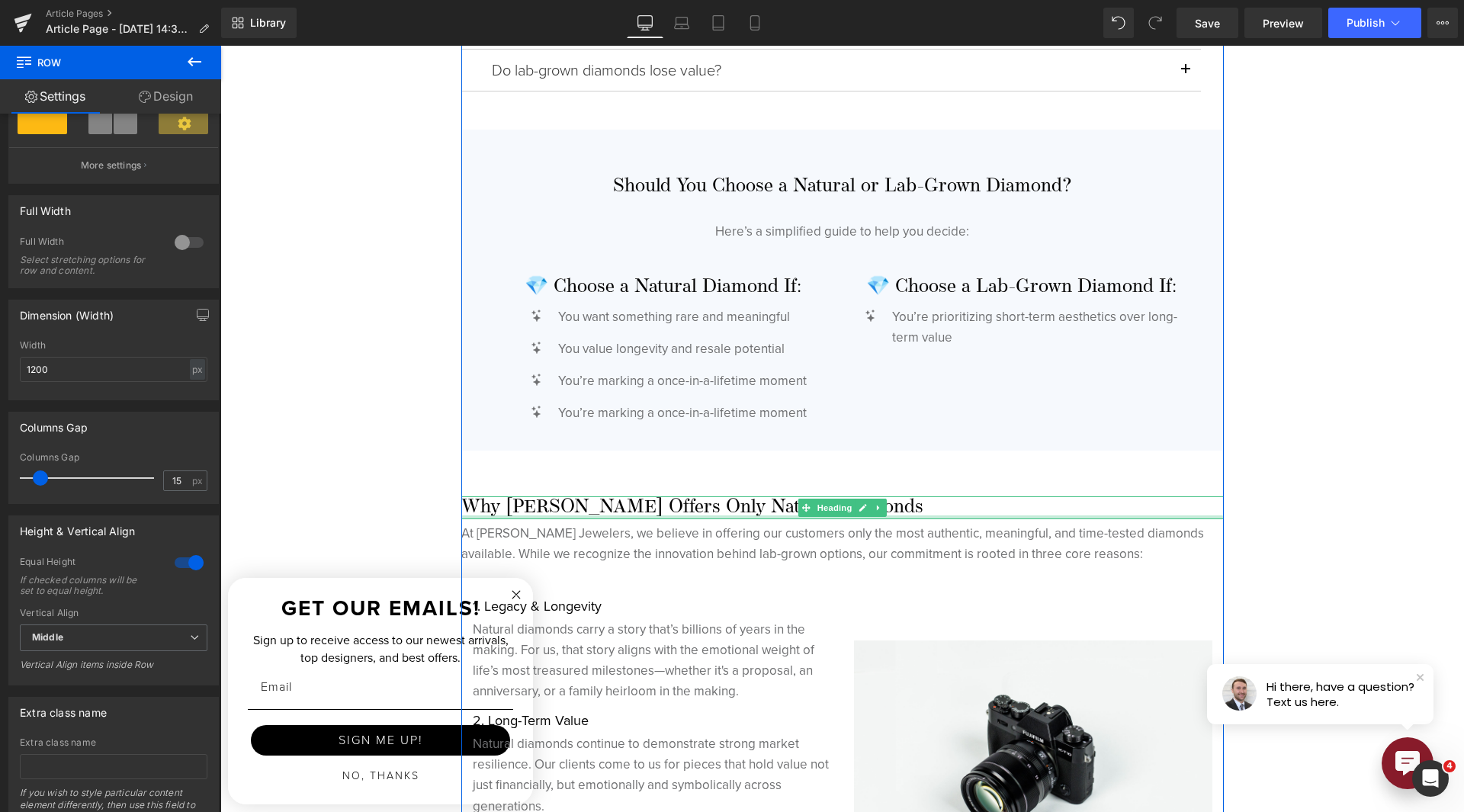
scroll to position [3636, 0]
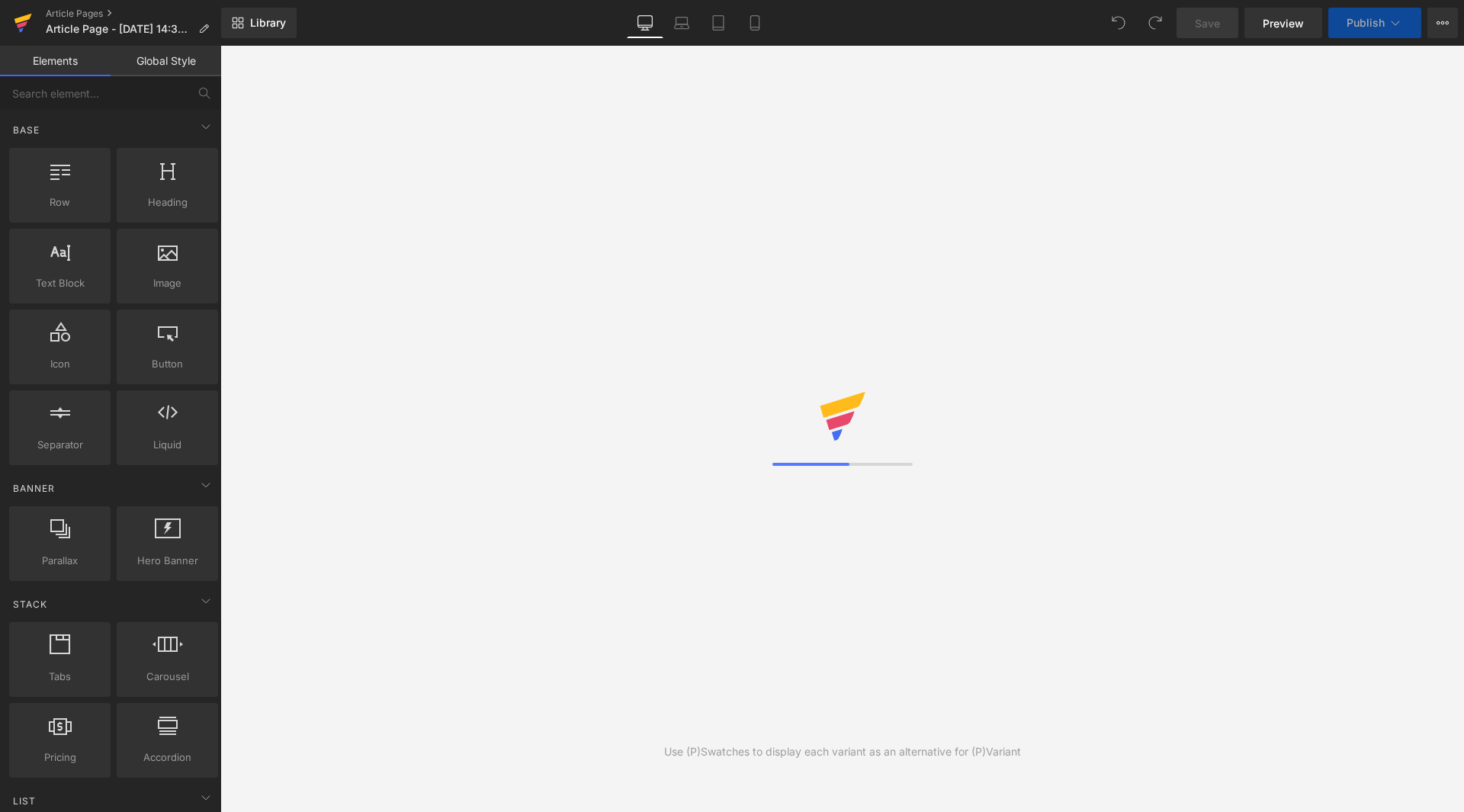
drag, startPoint x: 0, startPoint y: 0, endPoint x: 28, endPoint y: 14, distance: 31.3
click at [28, 14] on icon at bounding box center [22, 22] width 19 height 38
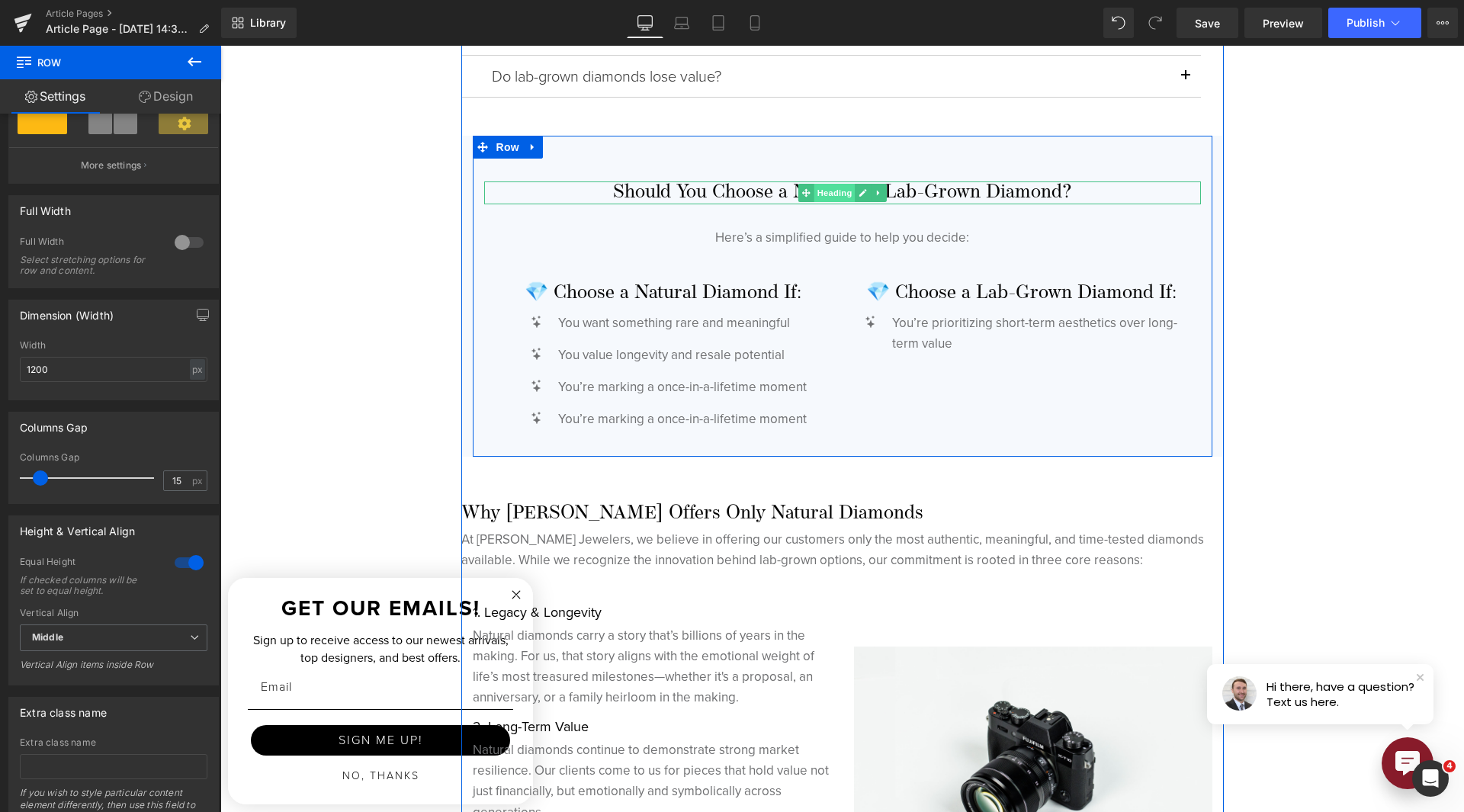
click at [815, 188] on span "Heading" at bounding box center [834, 192] width 41 height 19
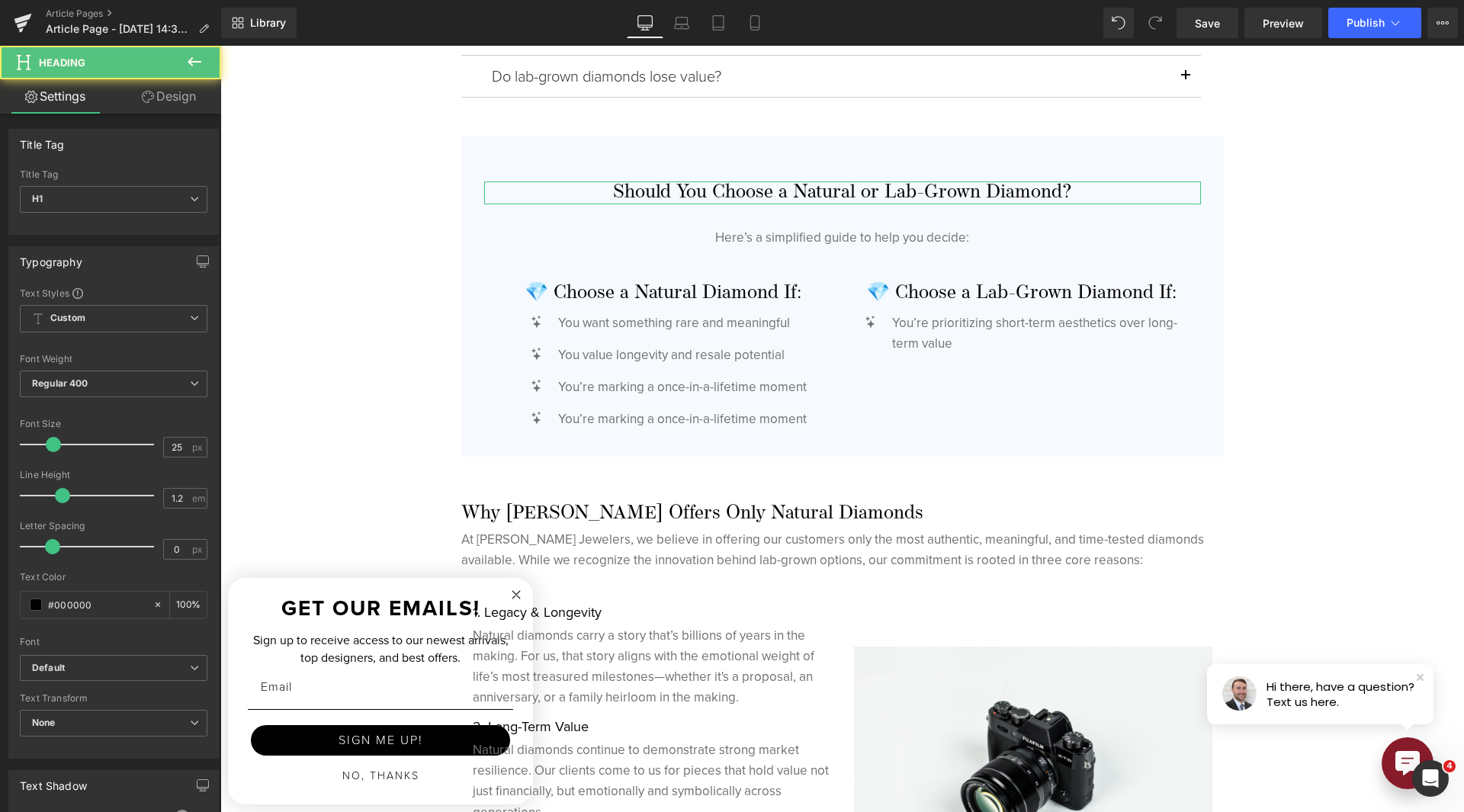
click at [176, 99] on link "Design" at bounding box center [169, 96] width 110 height 35
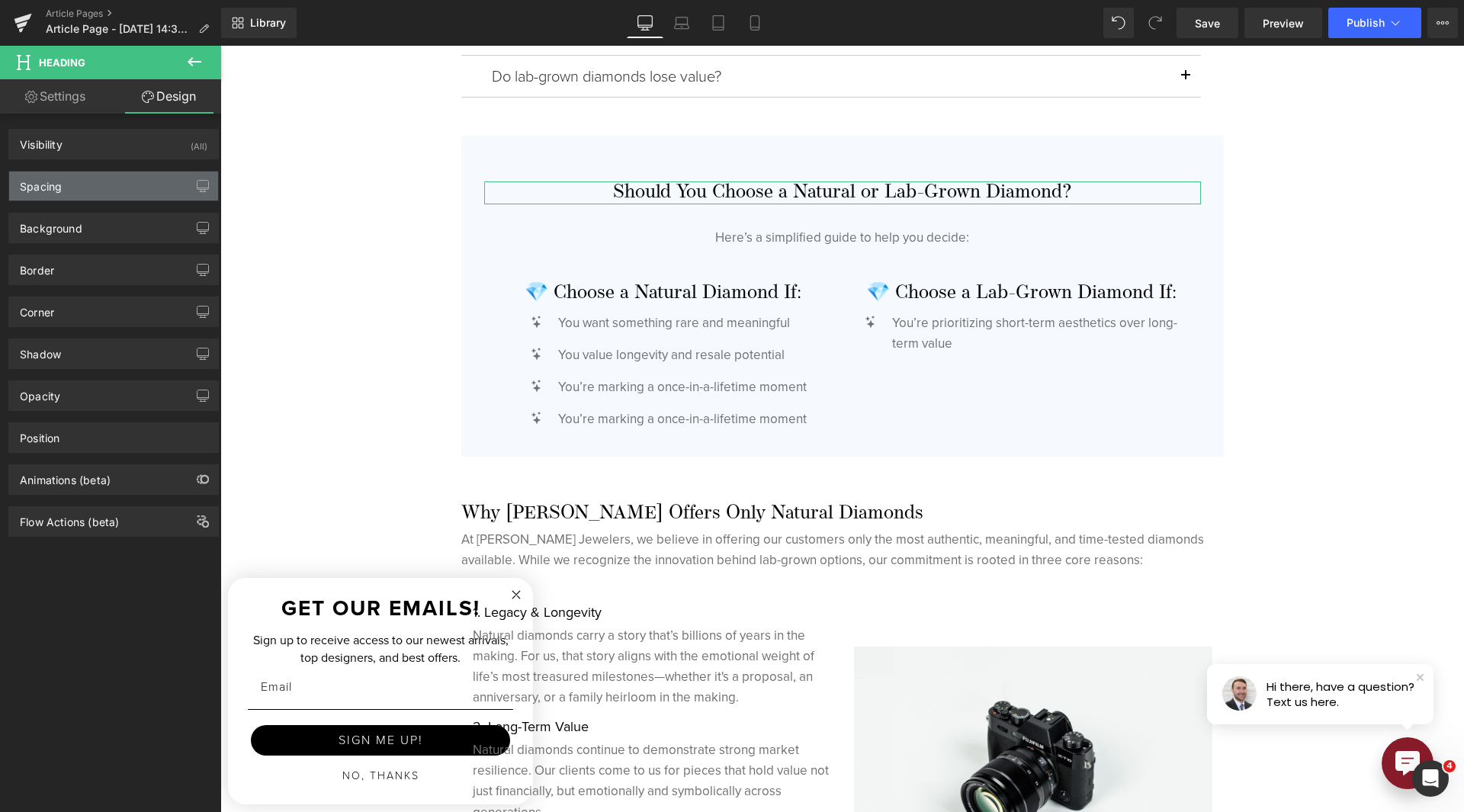
click at [105, 187] on div "Spacing" at bounding box center [113, 186] width 209 height 29
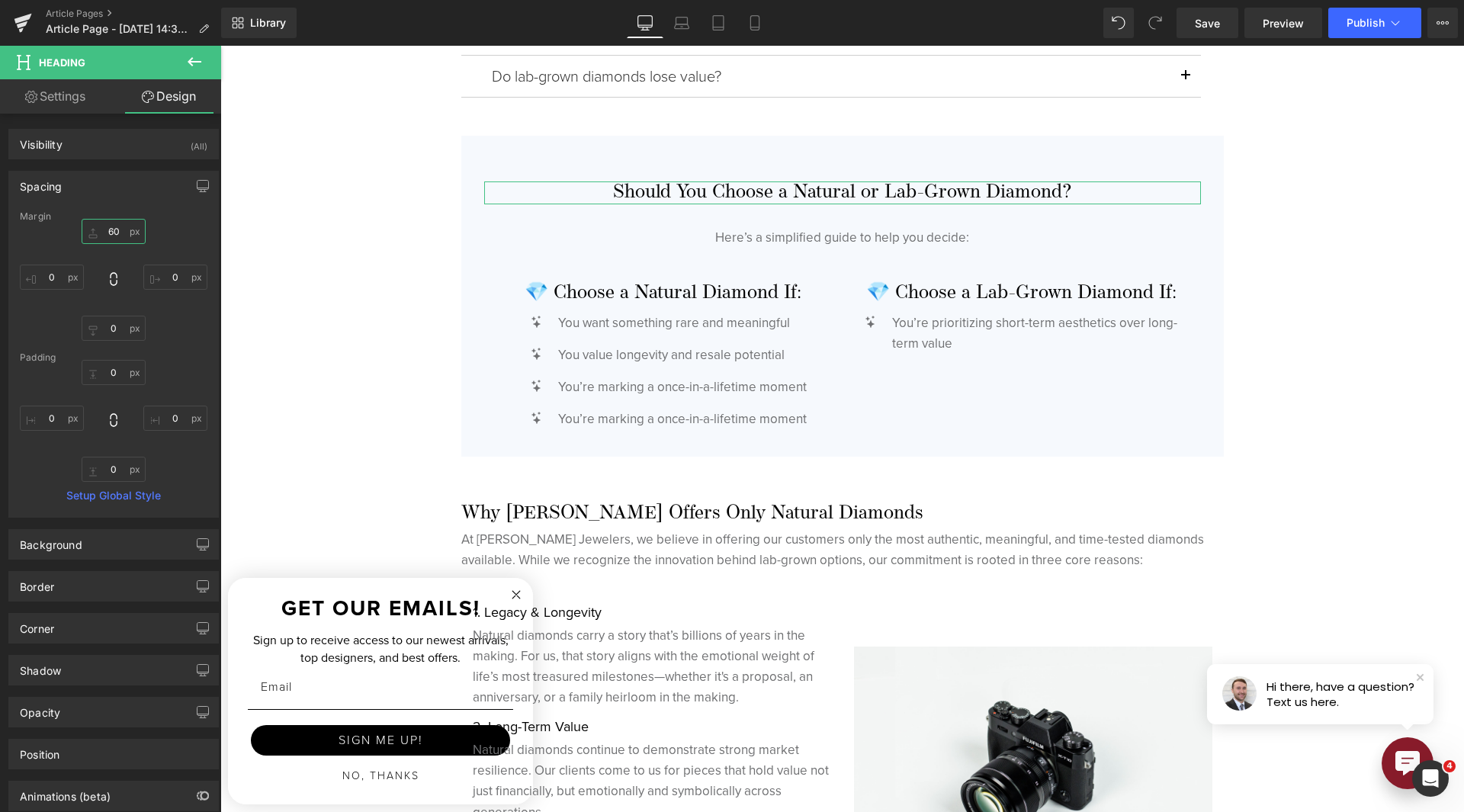
click at [110, 238] on input "60" at bounding box center [114, 231] width 64 height 25
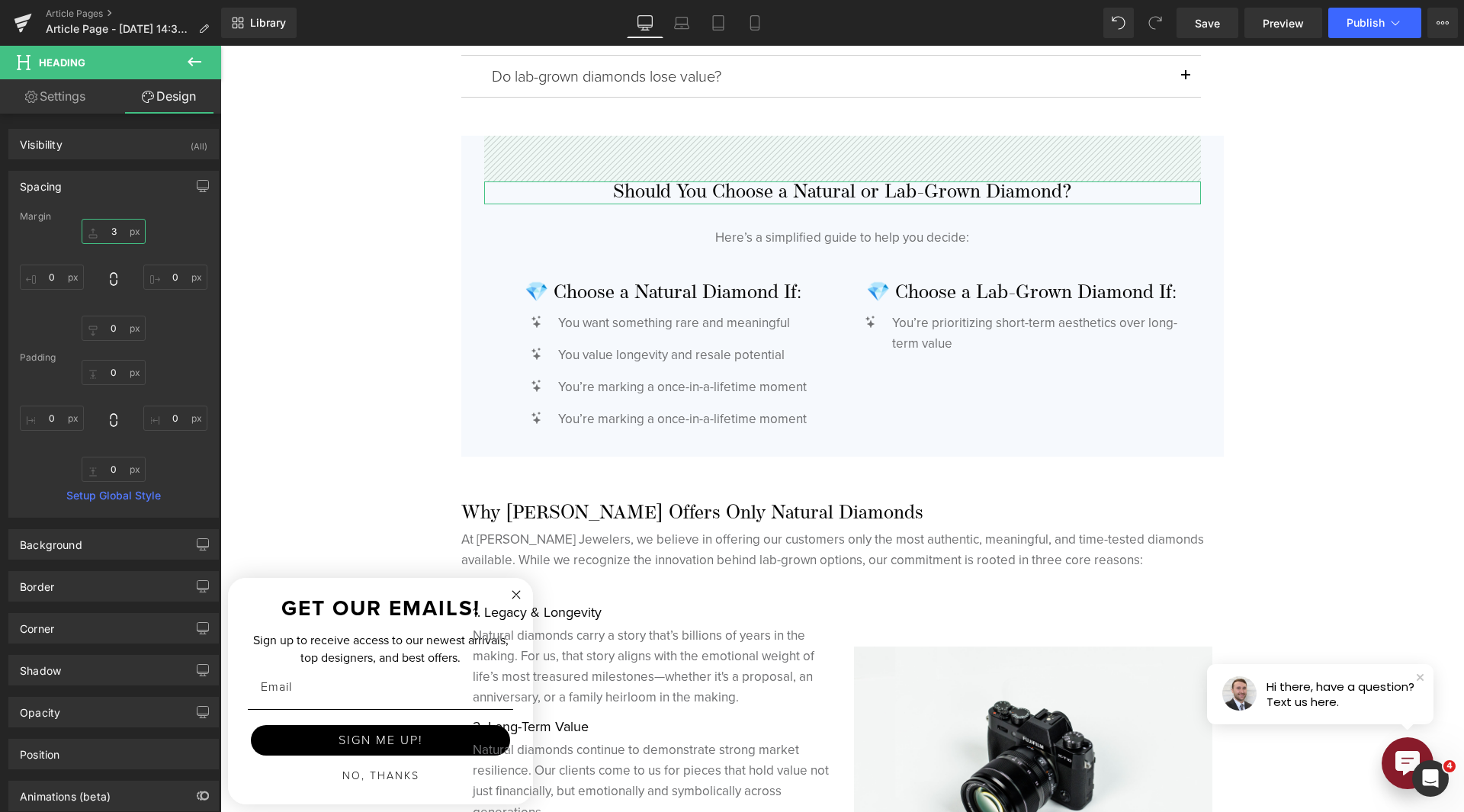
type input "30"
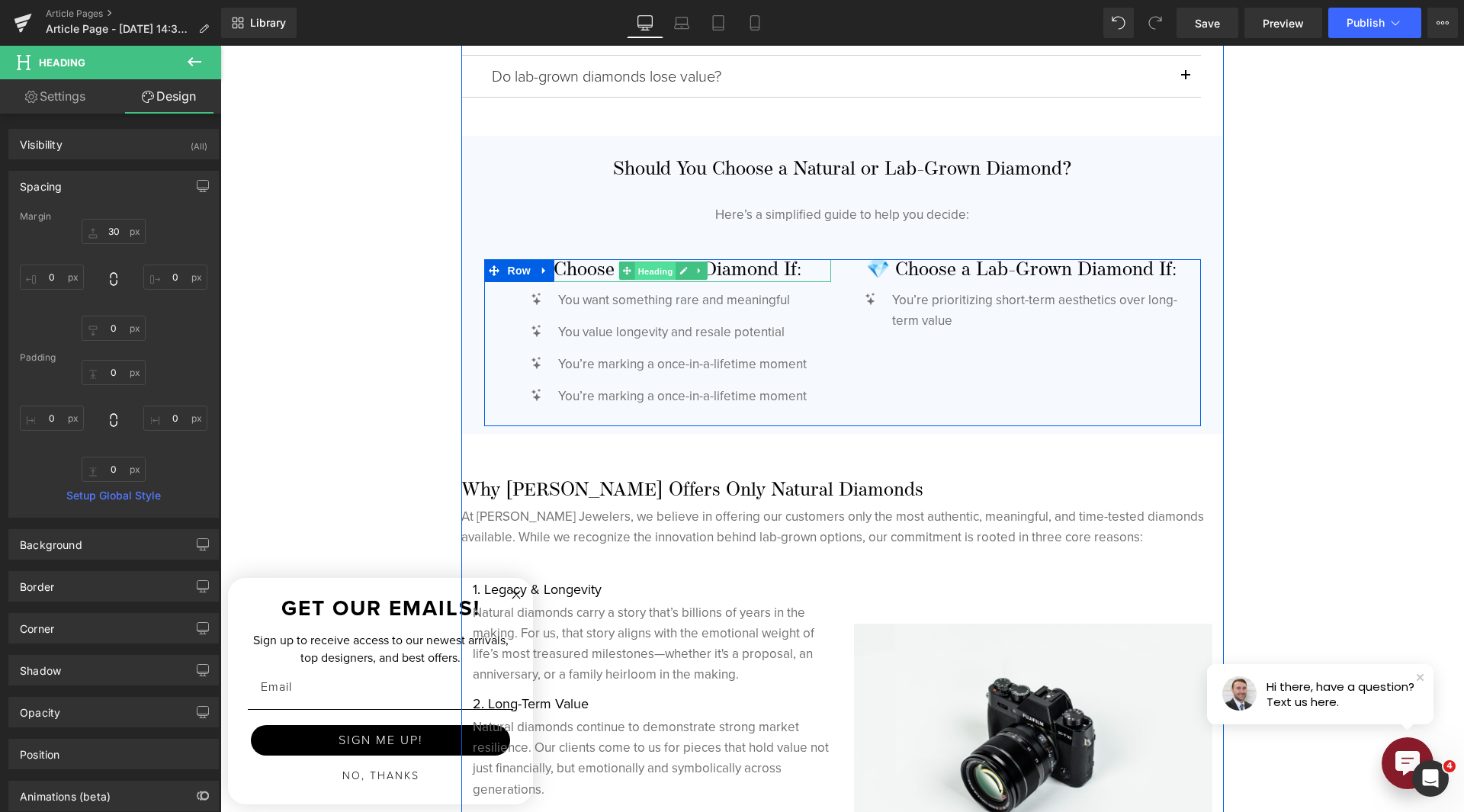
click at [651, 277] on span "Heading" at bounding box center [655, 272] width 41 height 19
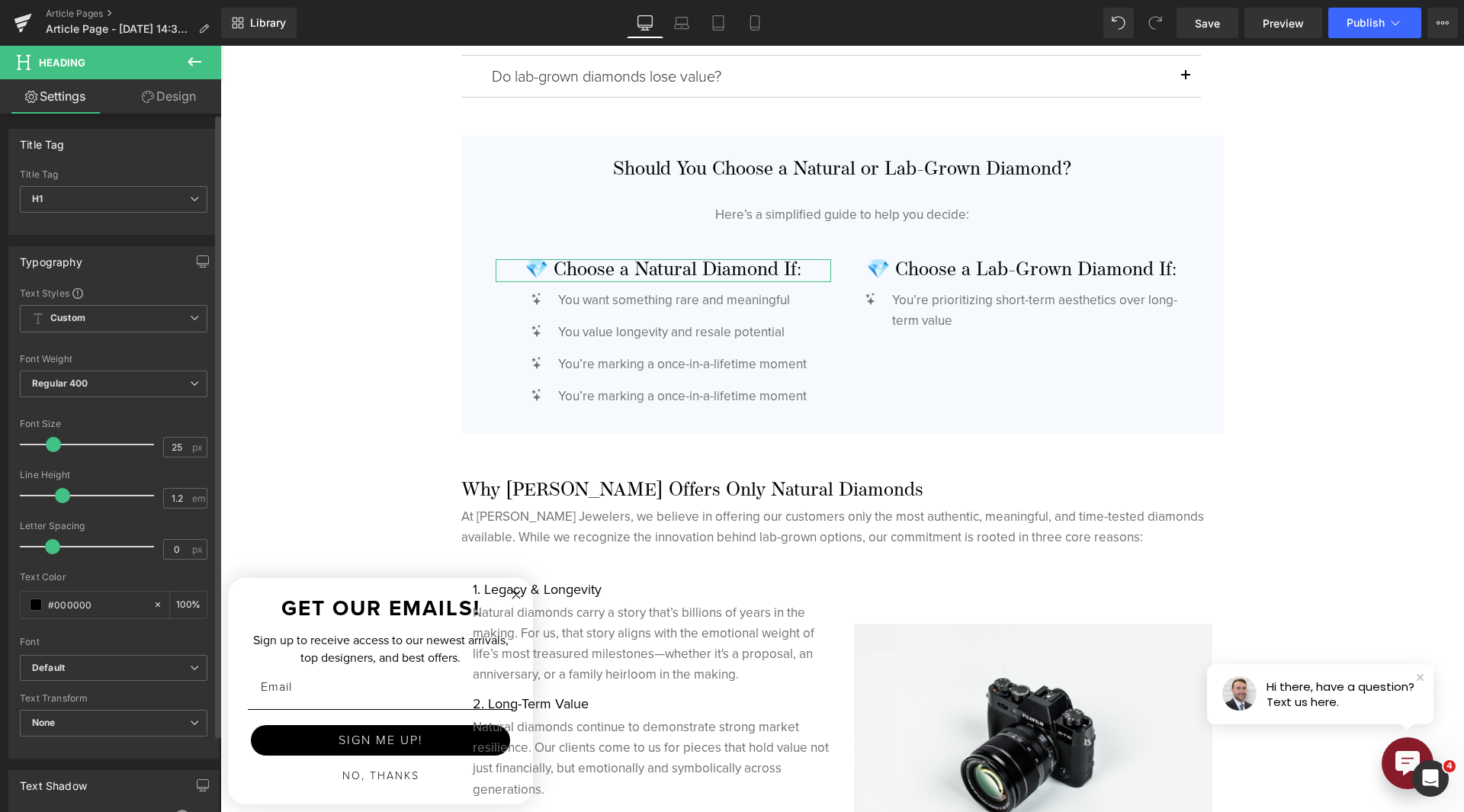
click at [167, 429] on div "Font Size 25 px" at bounding box center [113, 443] width 188 height 51
click at [172, 444] on input "25" at bounding box center [177, 447] width 27 height 19
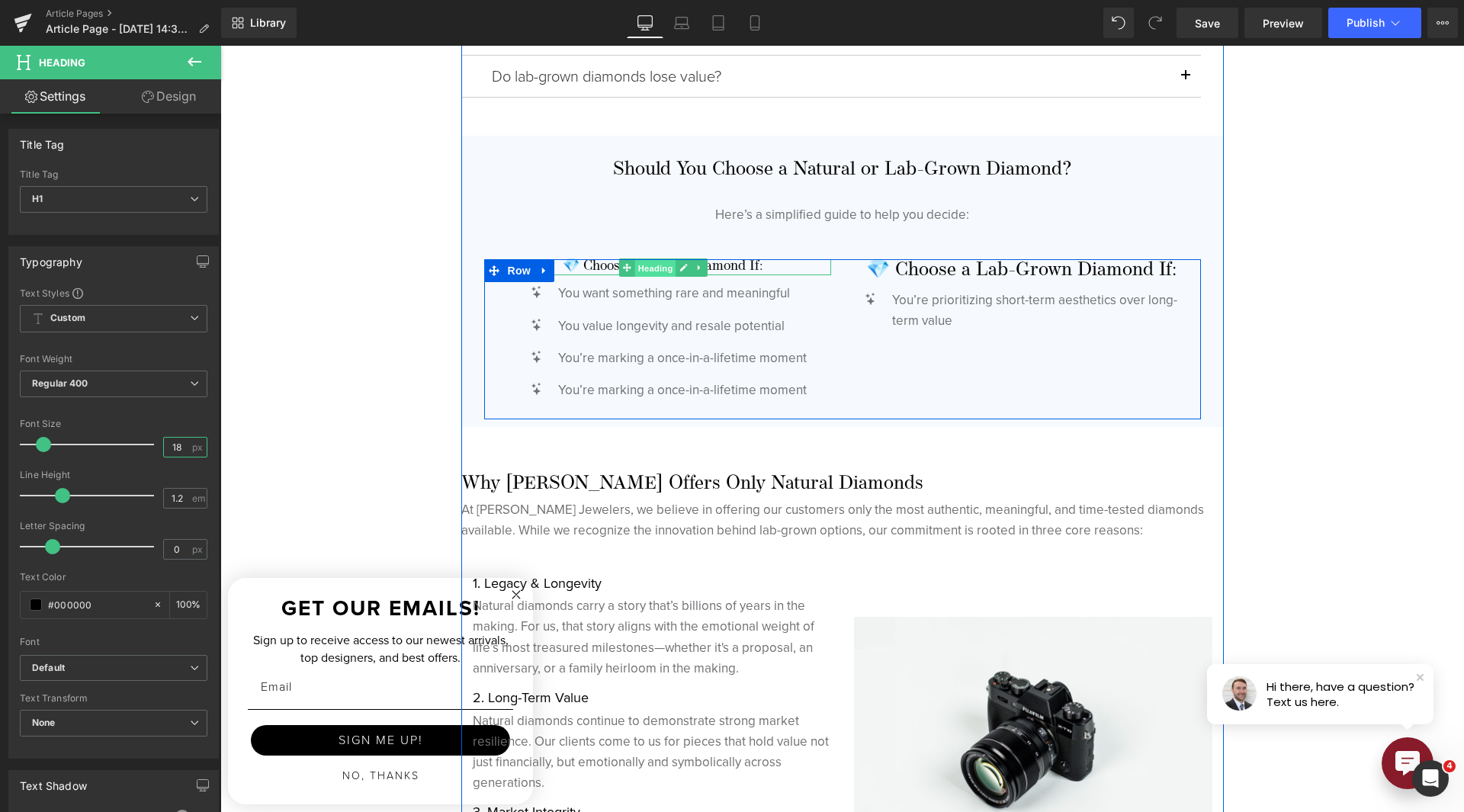
click at [641, 268] on span "Heading" at bounding box center [655, 267] width 41 height 19
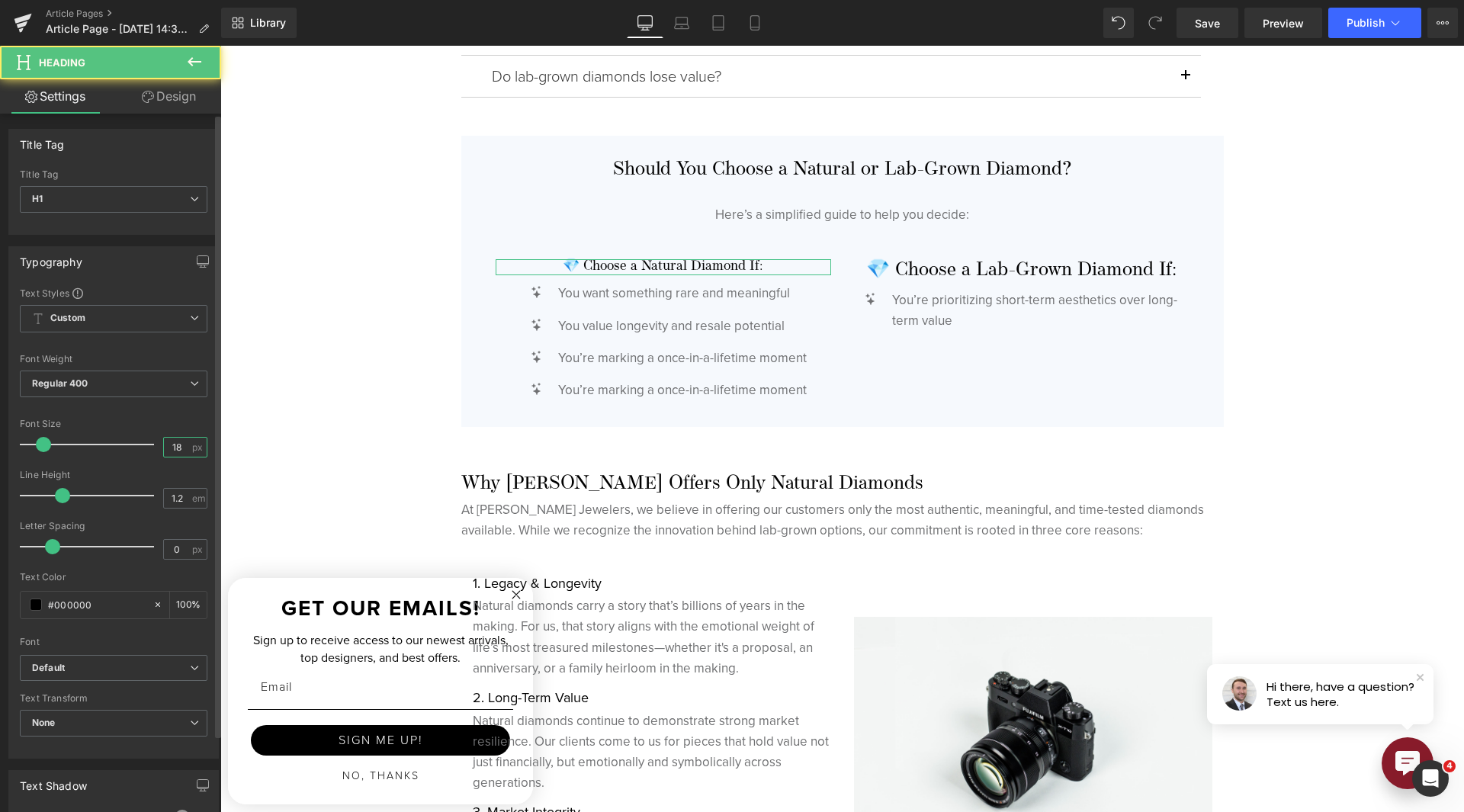
click at [164, 446] on input "18" at bounding box center [177, 447] width 27 height 19
type input "20"
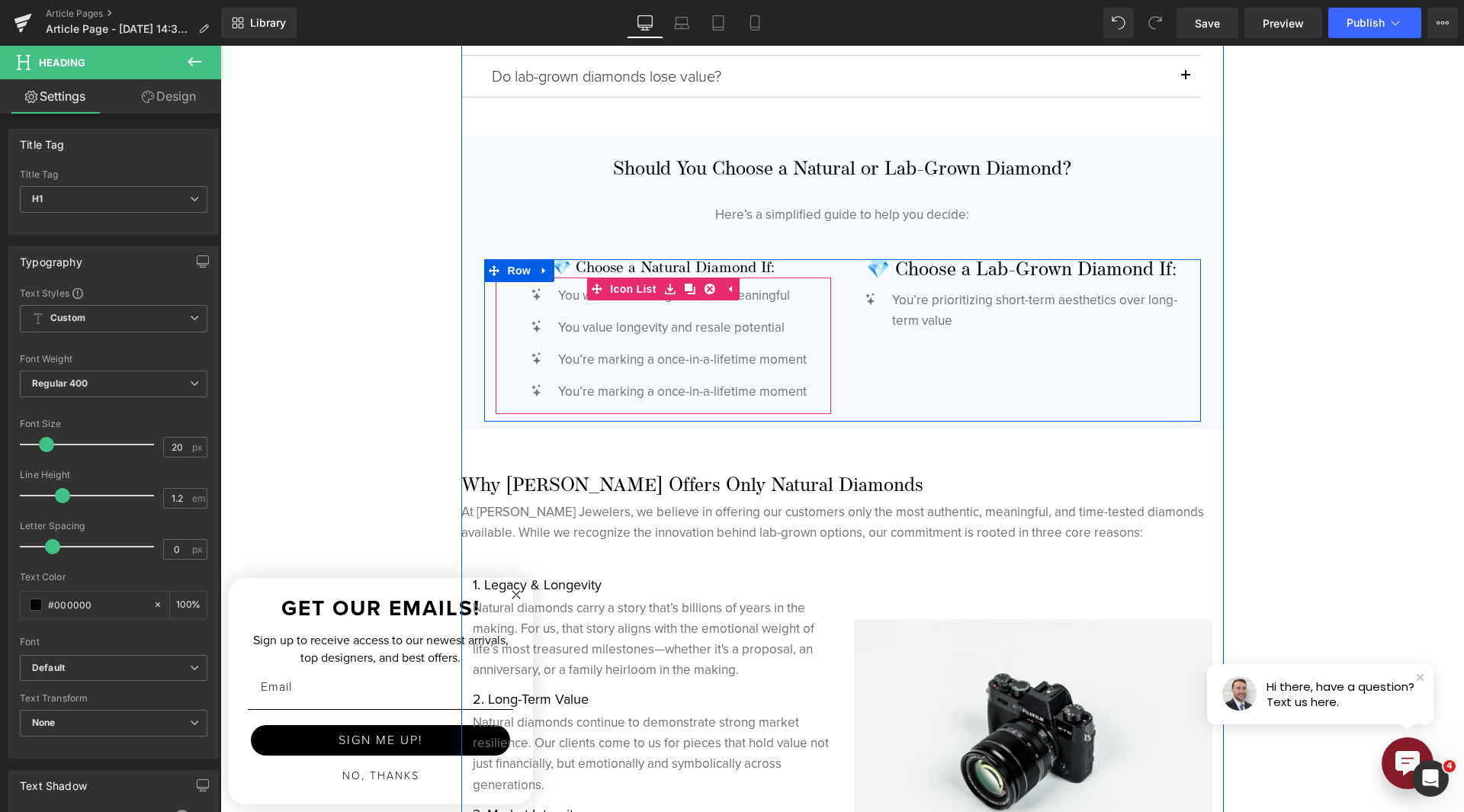
click at [582, 299] on div "Icon You want something rare and meaningful Text Block Icon You value longevity…" at bounding box center [663, 345] width 336 height 136
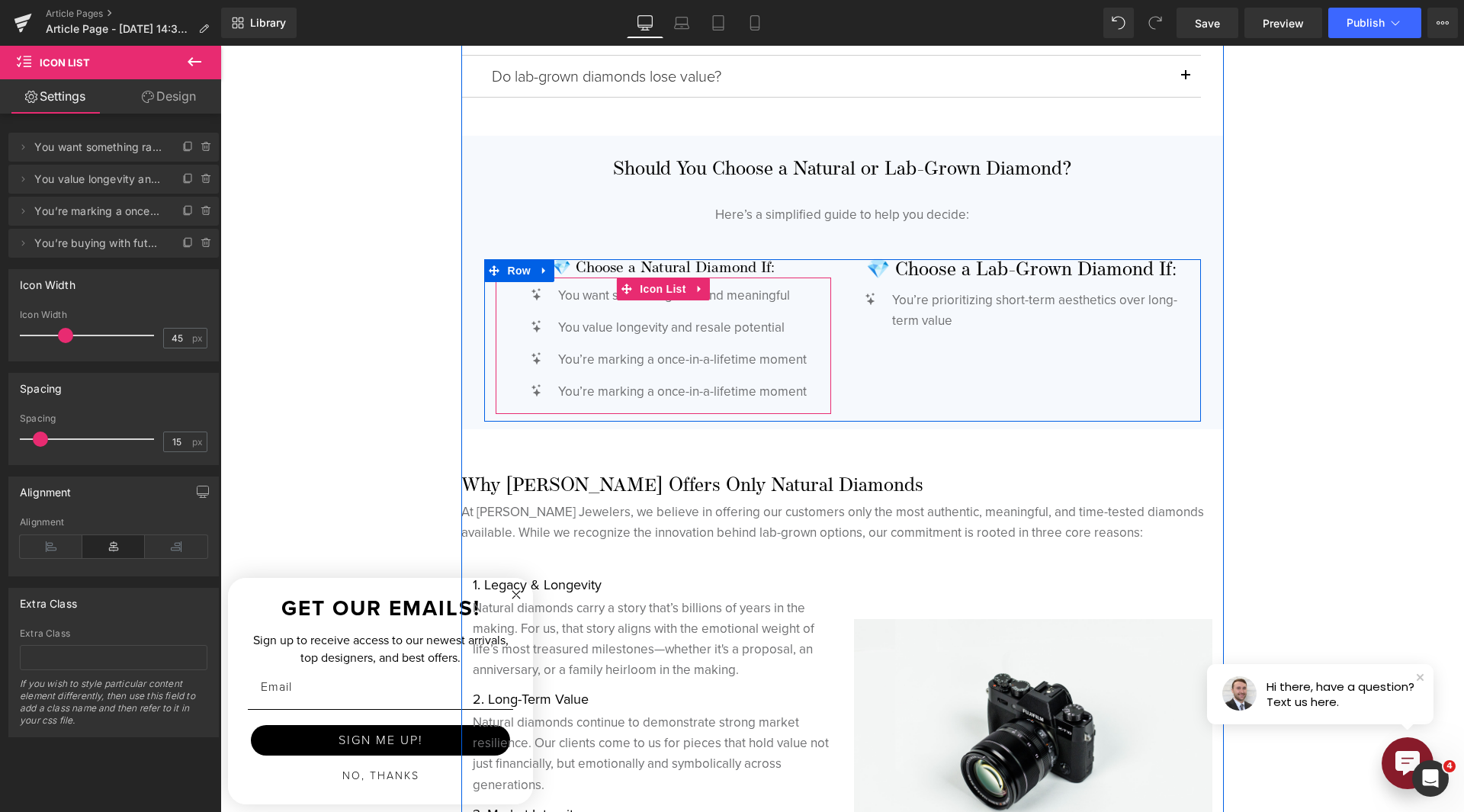
click at [561, 292] on p "You want something rare and meaningful" at bounding box center [682, 295] width 248 height 20
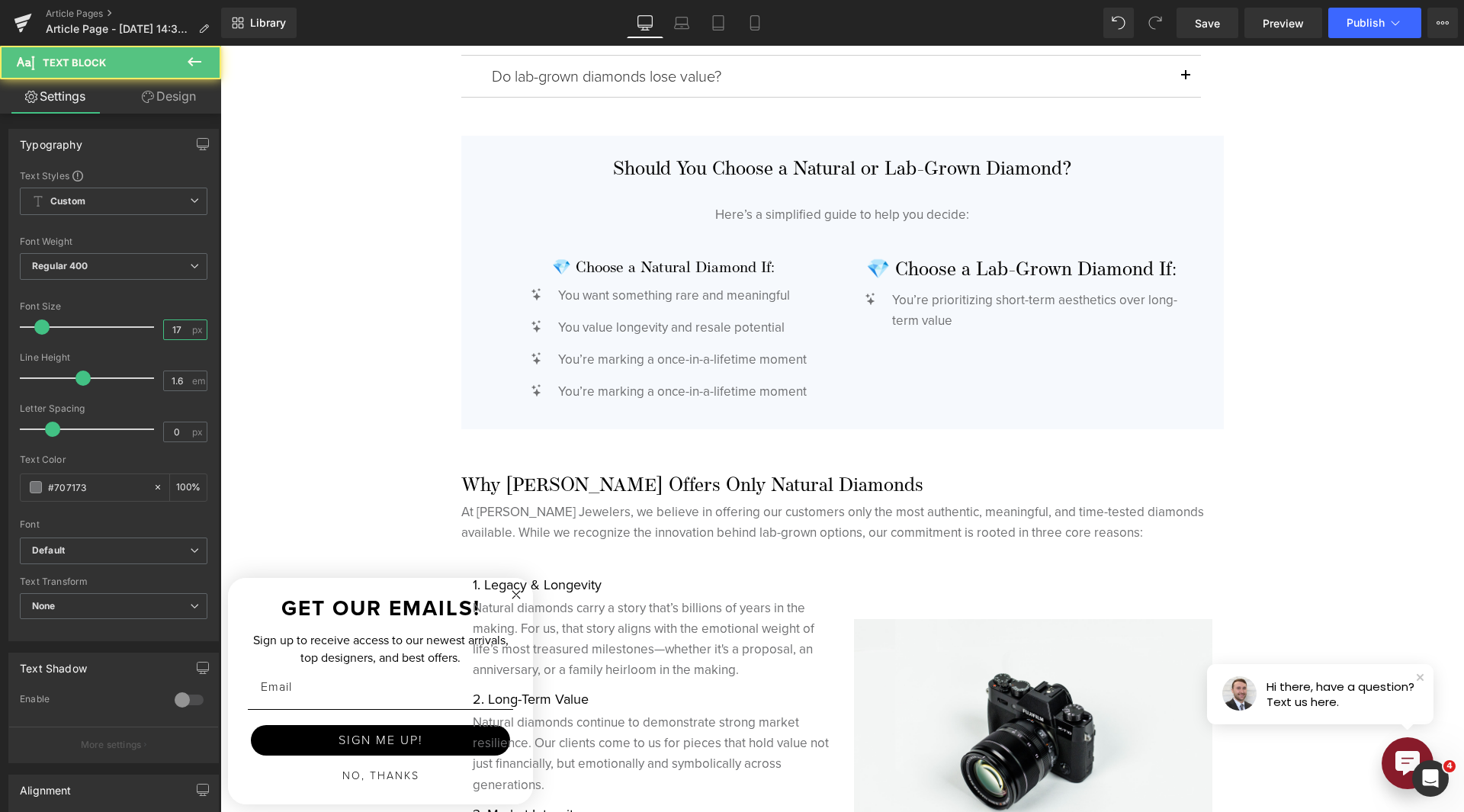
click at [167, 332] on input "17" at bounding box center [177, 329] width 27 height 19
type input "15"
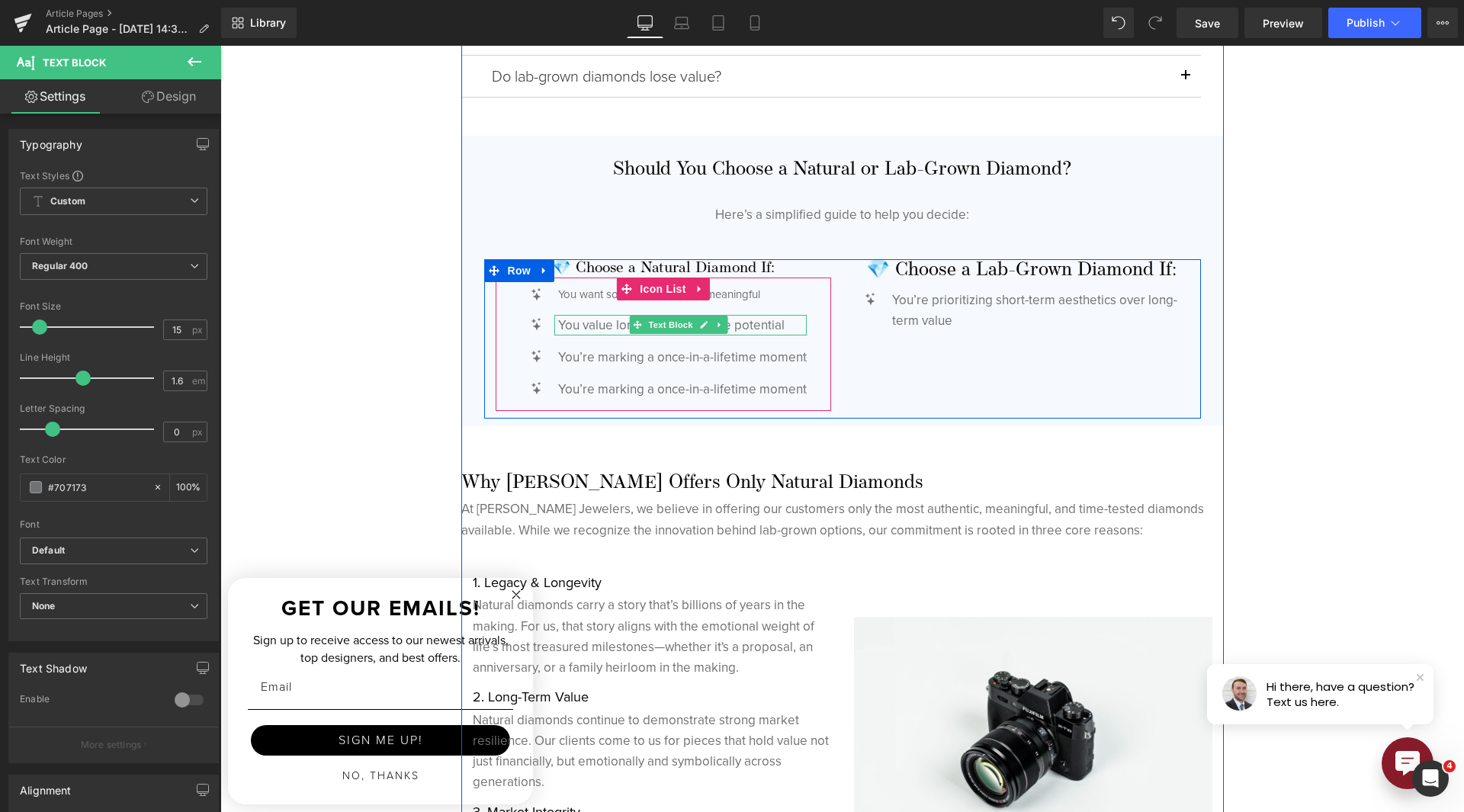
click at [613, 326] on p "You value longevity and resale potential" at bounding box center [682, 325] width 248 height 20
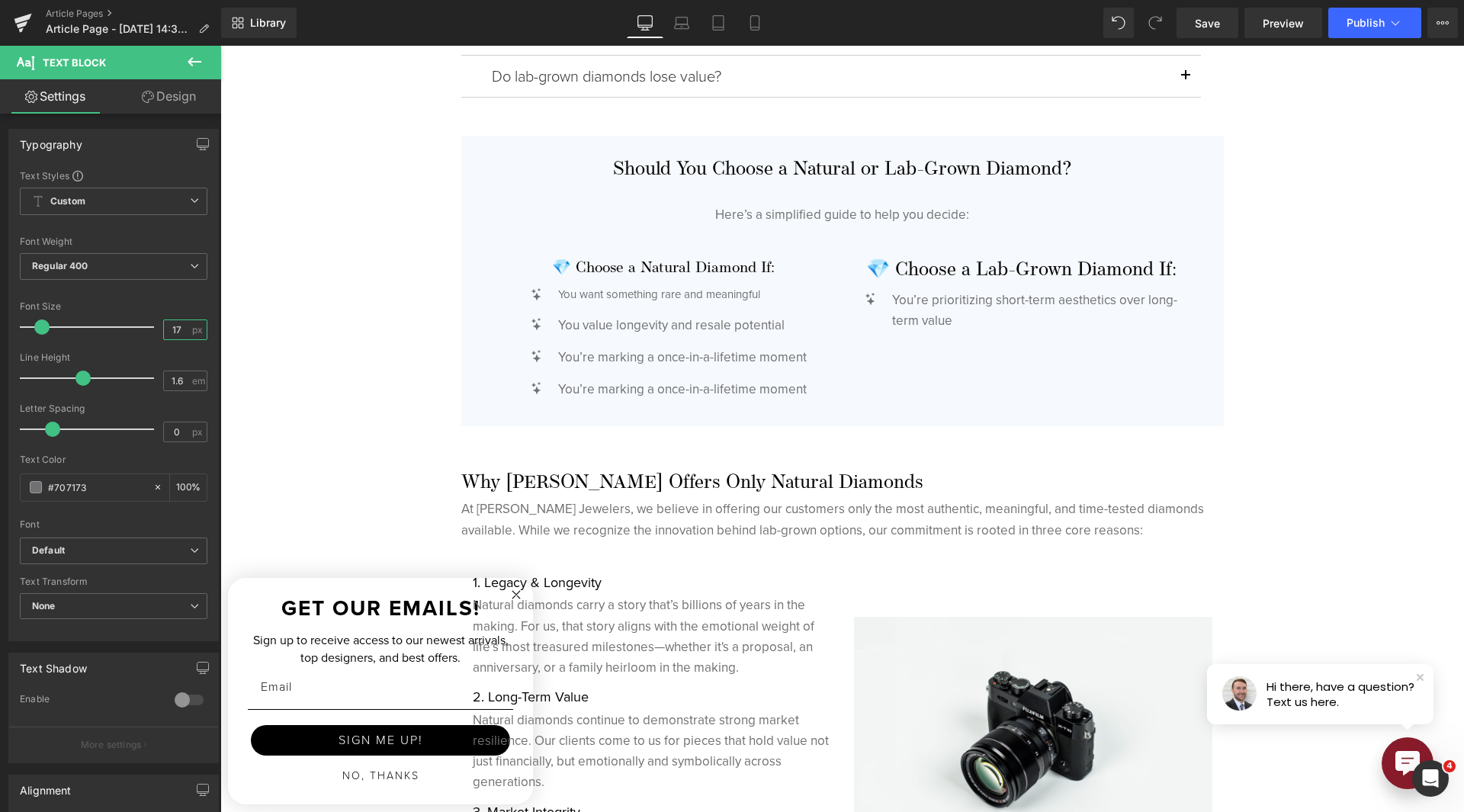
click at [169, 332] on input "17" at bounding box center [177, 329] width 27 height 19
type input "15"
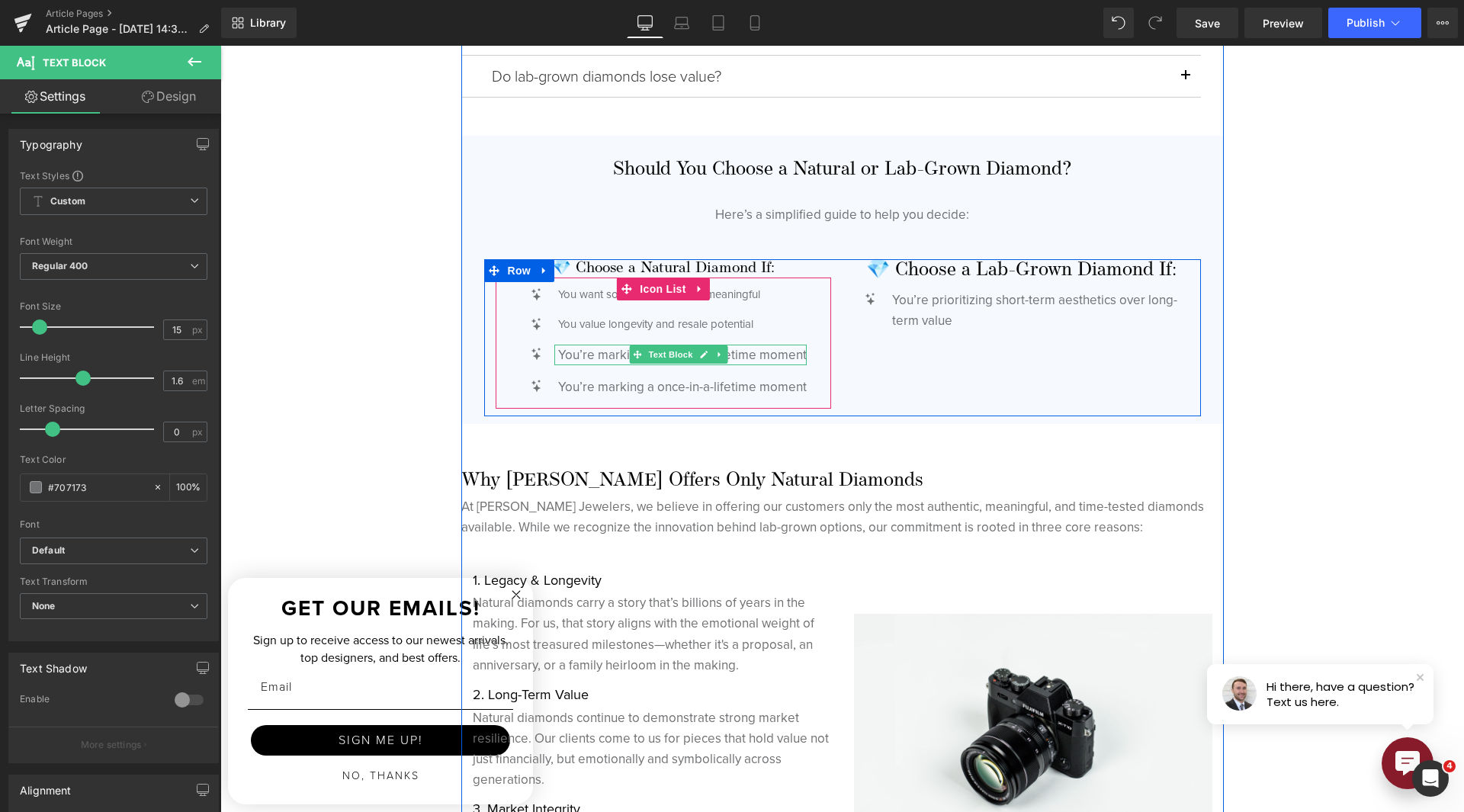
click at [606, 357] on p "You’re marking a once-in-a-lifetime moment" at bounding box center [682, 354] width 248 height 20
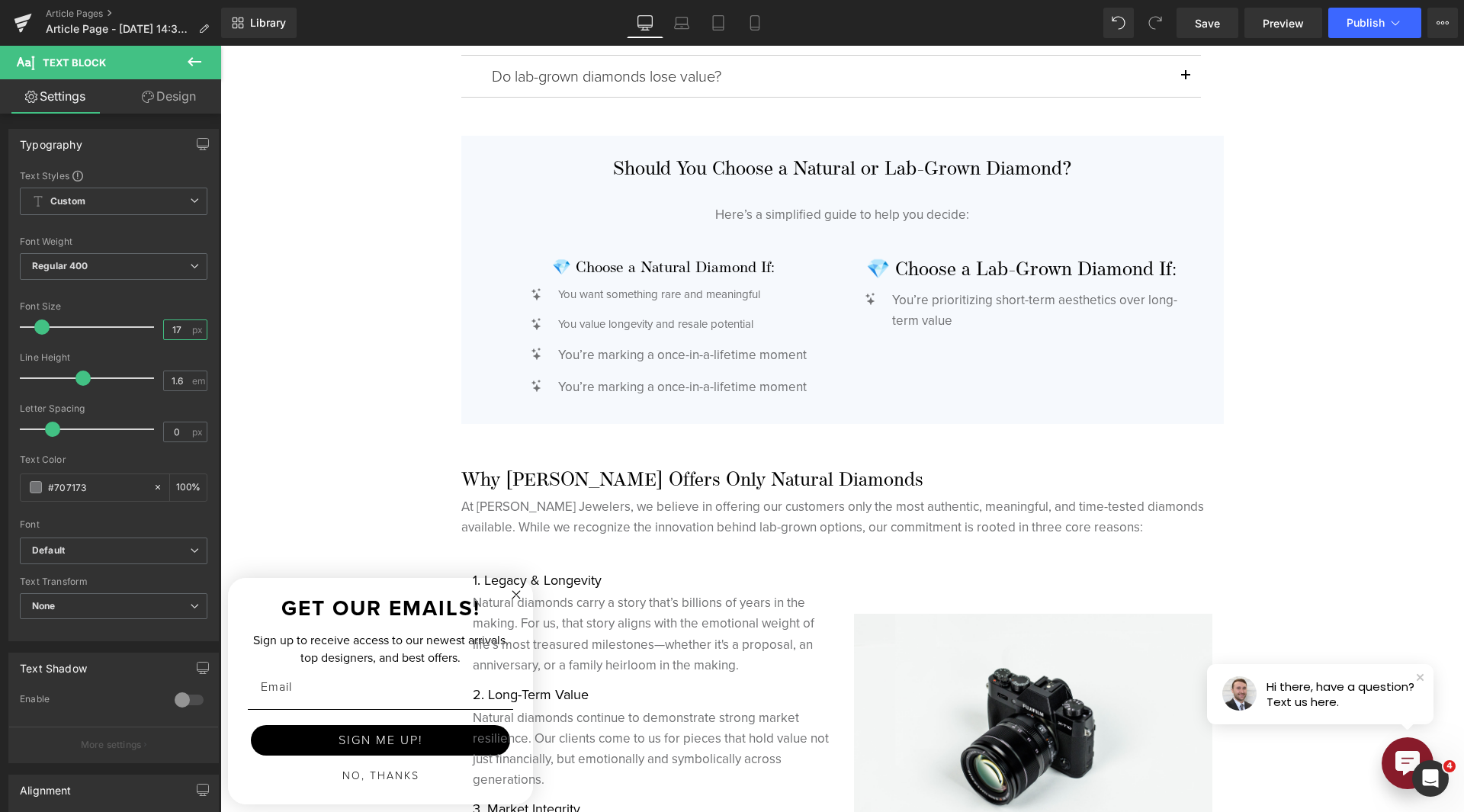
click at [168, 331] on input "17" at bounding box center [177, 329] width 27 height 19
type input "15"
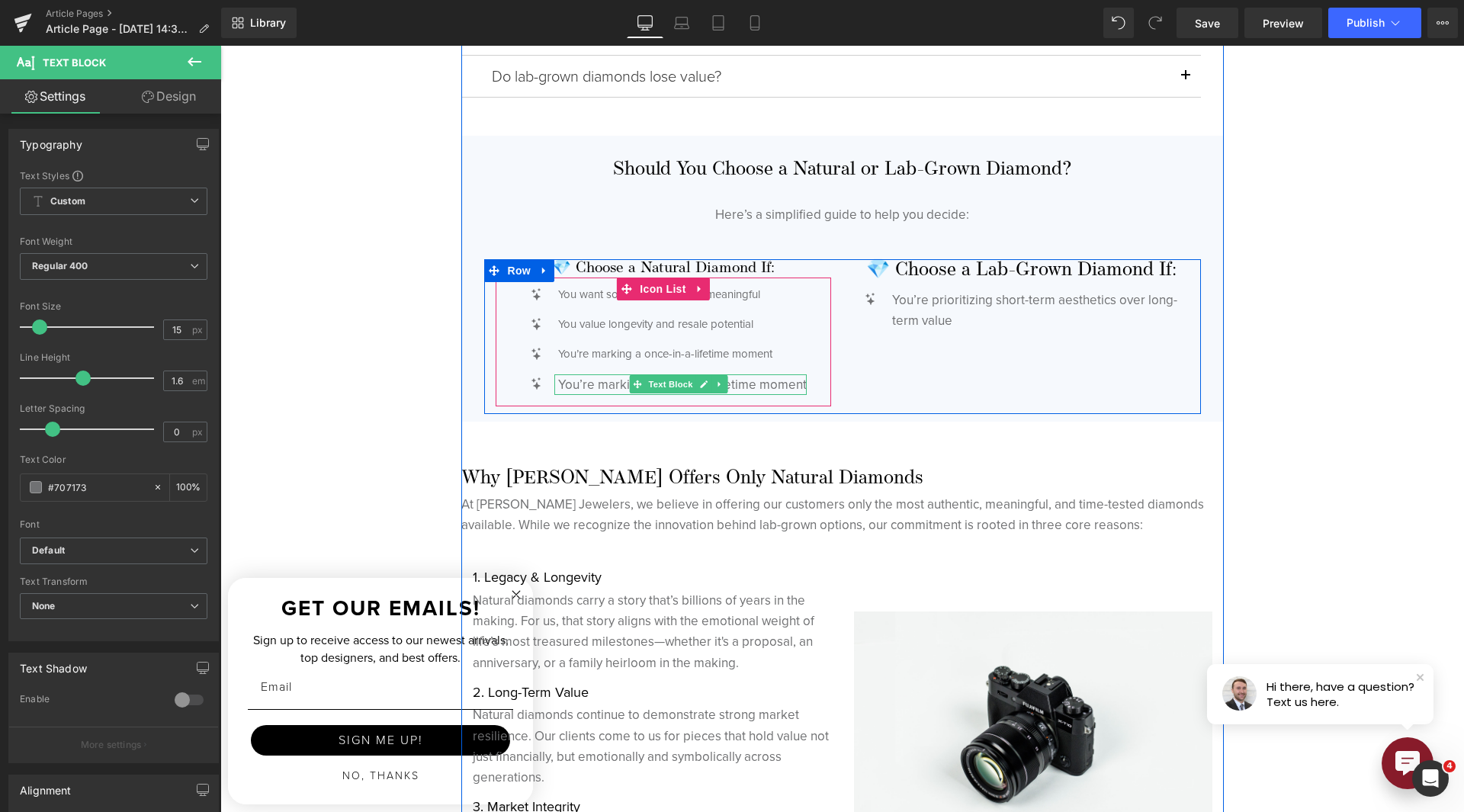
click at [604, 384] on p "You’re marking a once-in-a-lifetime moment" at bounding box center [682, 384] width 248 height 20
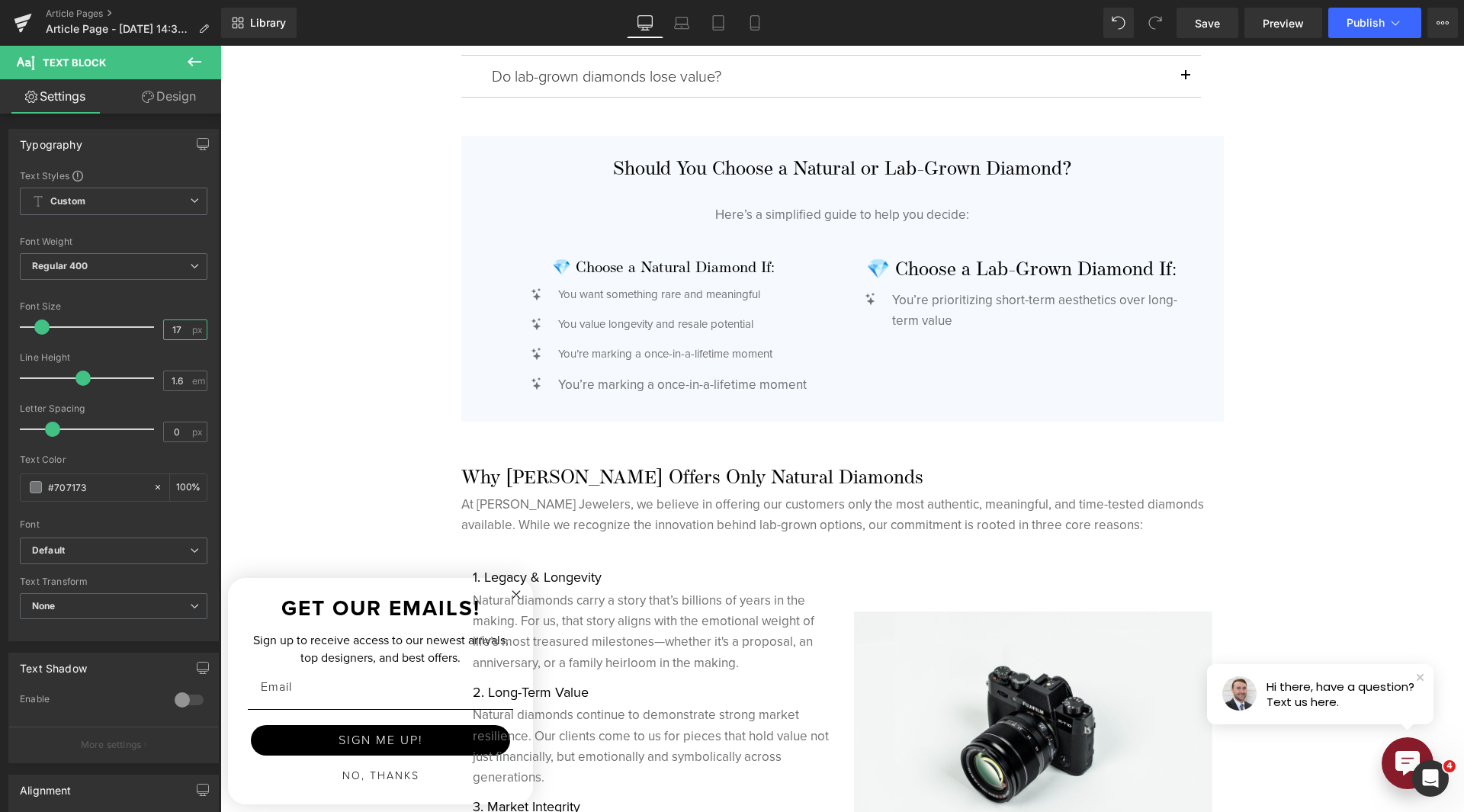
click at [173, 332] on input "17" at bounding box center [177, 329] width 27 height 19
type input "15"
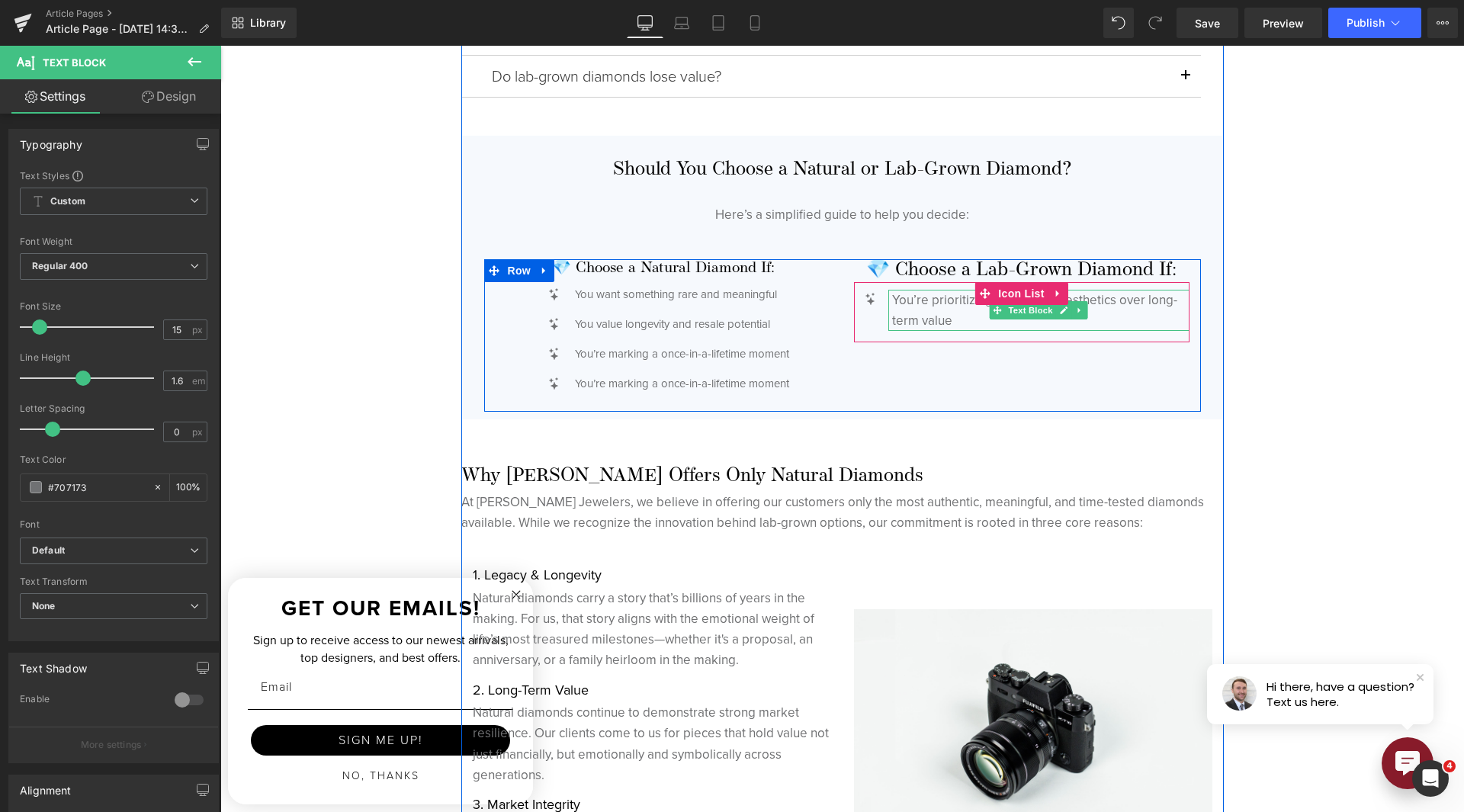
click at [899, 319] on p "You’re prioritizing short-term aesthetics over long-term value" at bounding box center [1041, 310] width 297 height 41
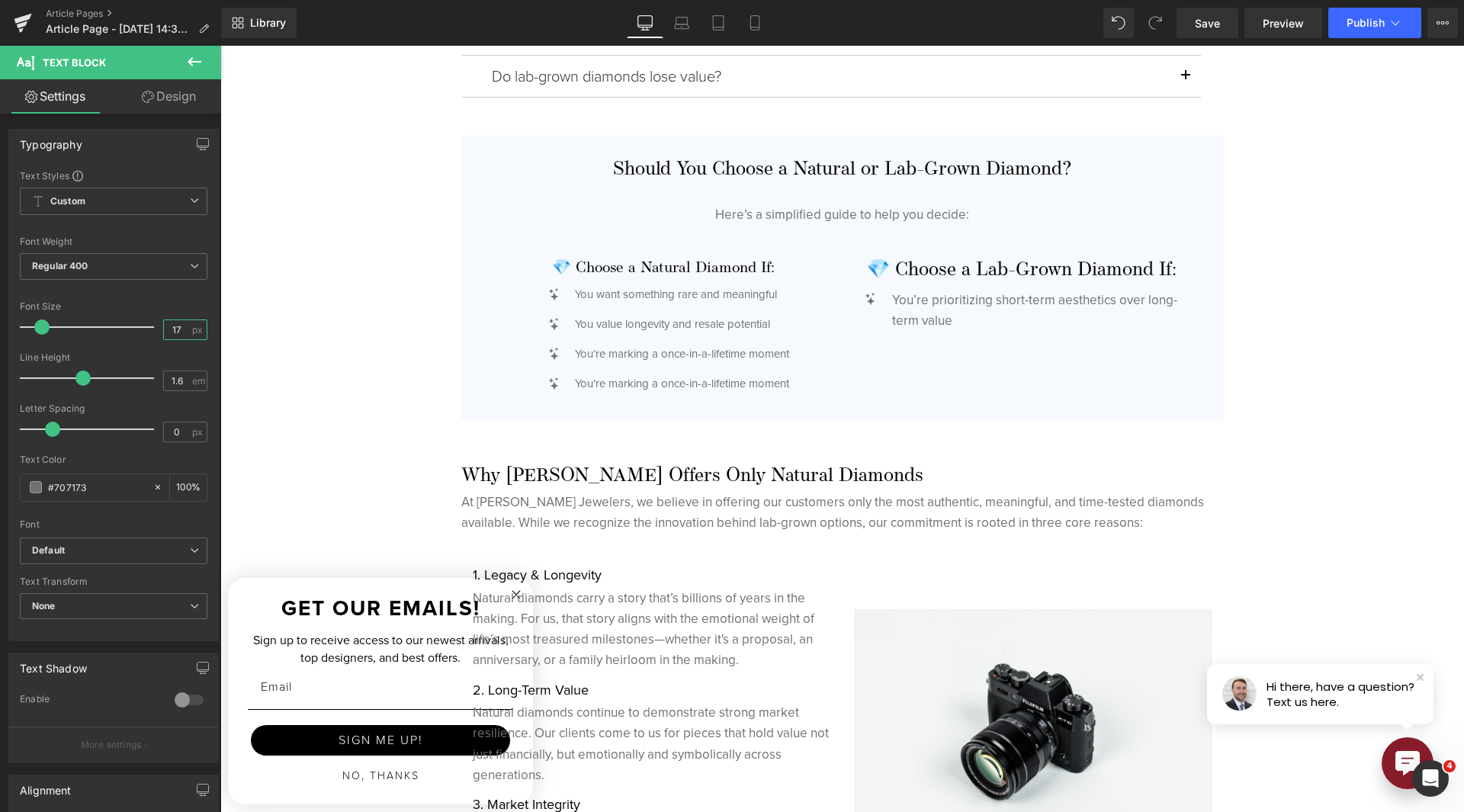
click at [165, 333] on input "17" at bounding box center [177, 329] width 27 height 19
type input "15"
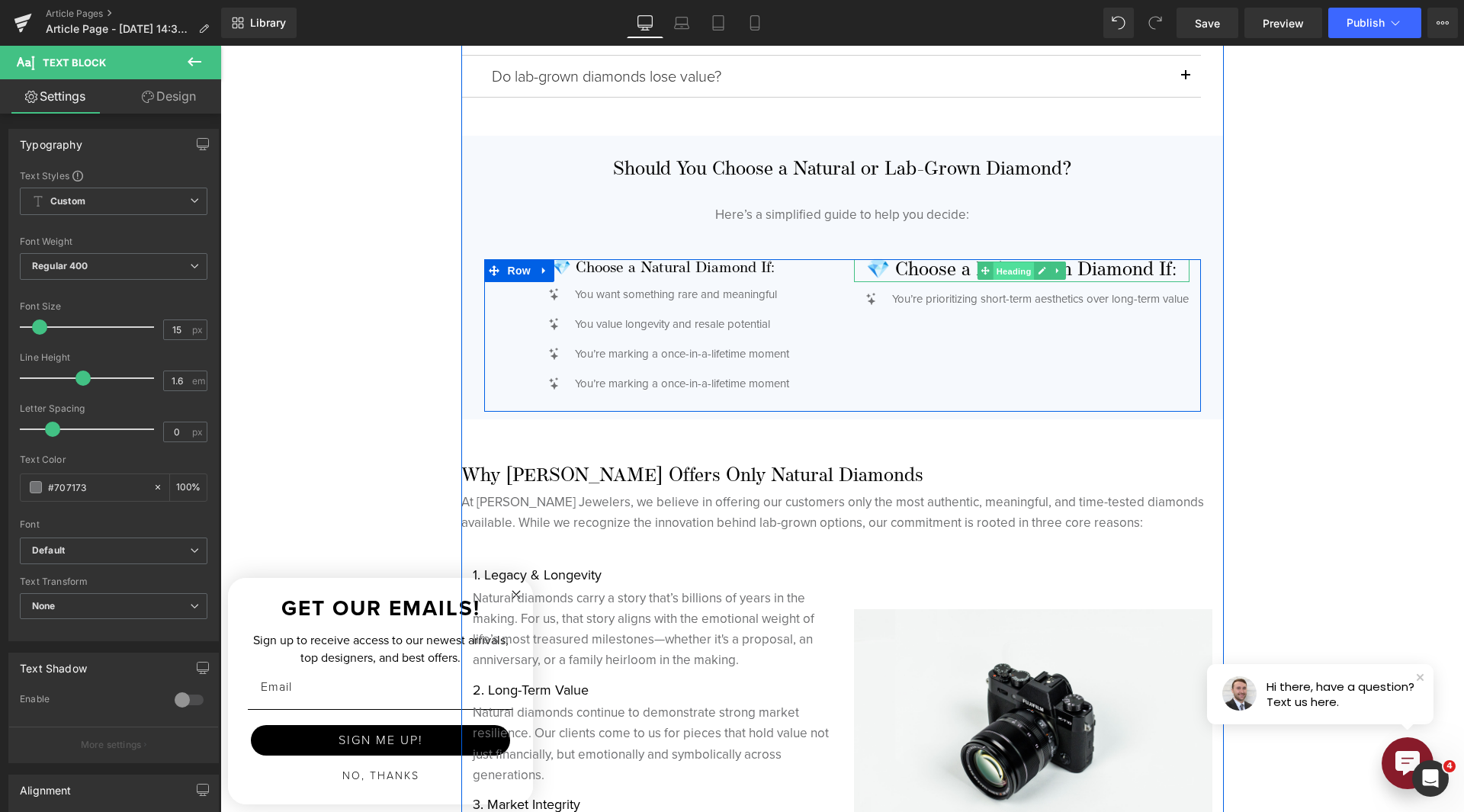
click at [1004, 273] on span "Heading" at bounding box center [1013, 272] width 41 height 19
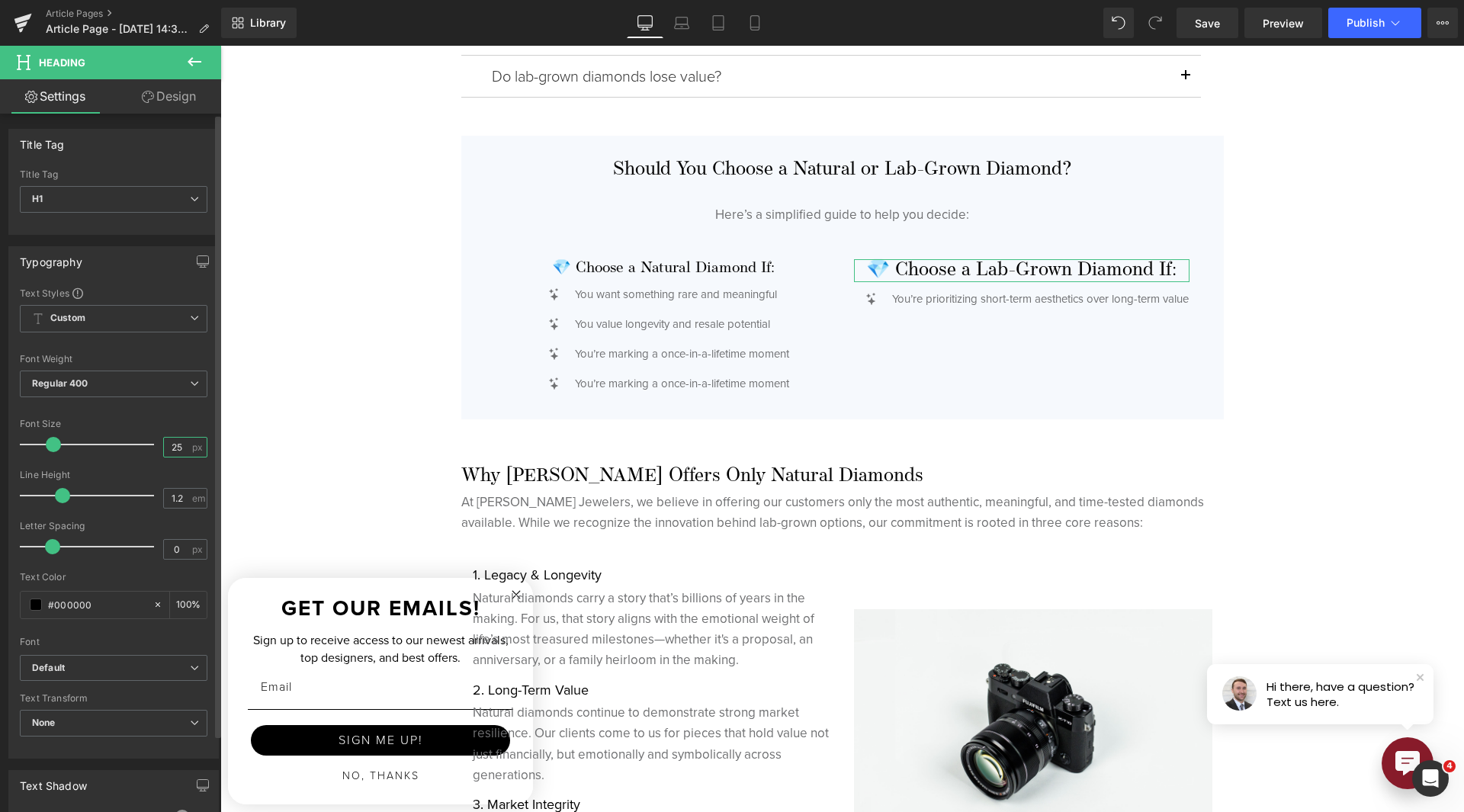
click at [164, 445] on input "25" at bounding box center [177, 447] width 27 height 19
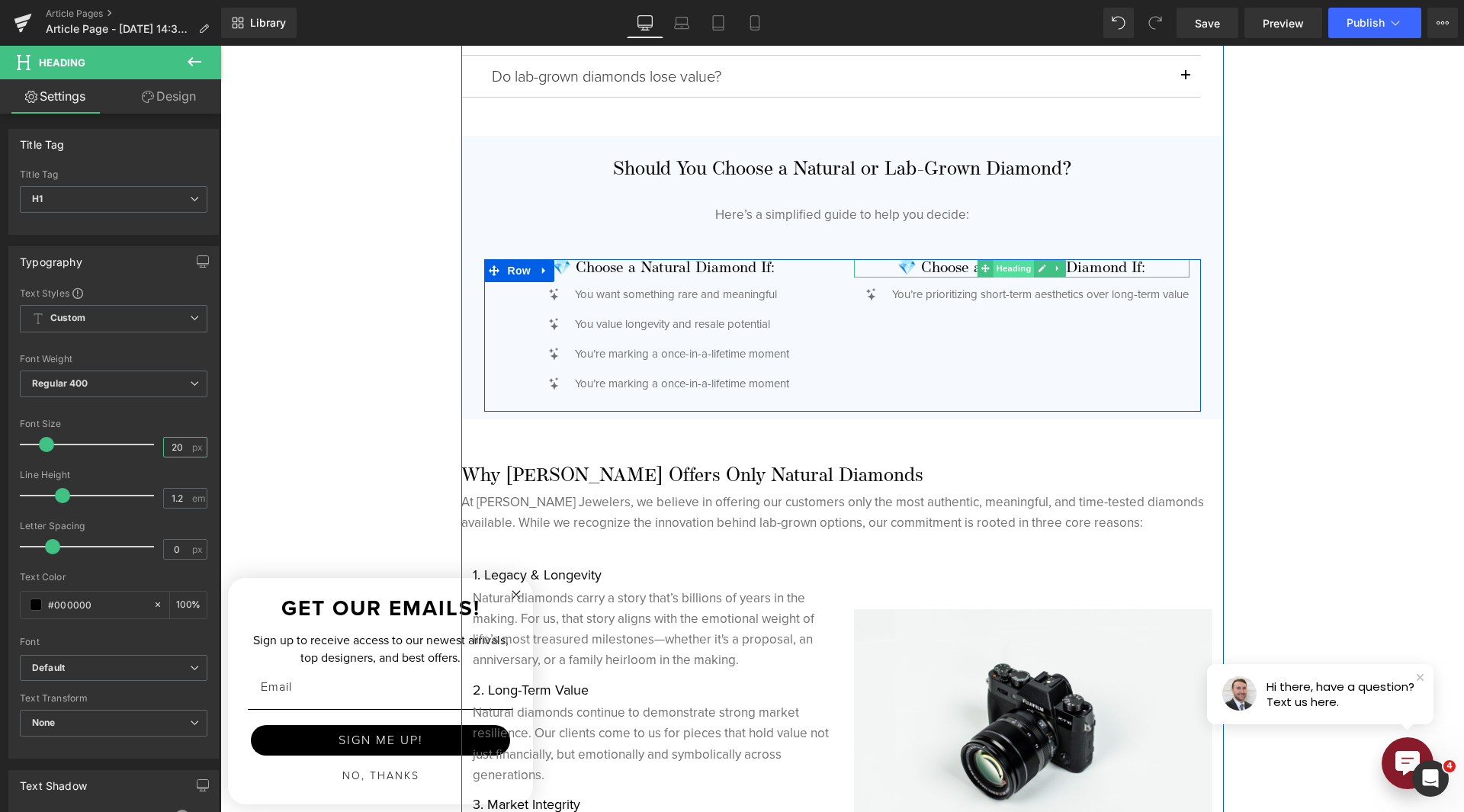
click at [993, 271] on span "Heading" at bounding box center [1013, 268] width 41 height 19
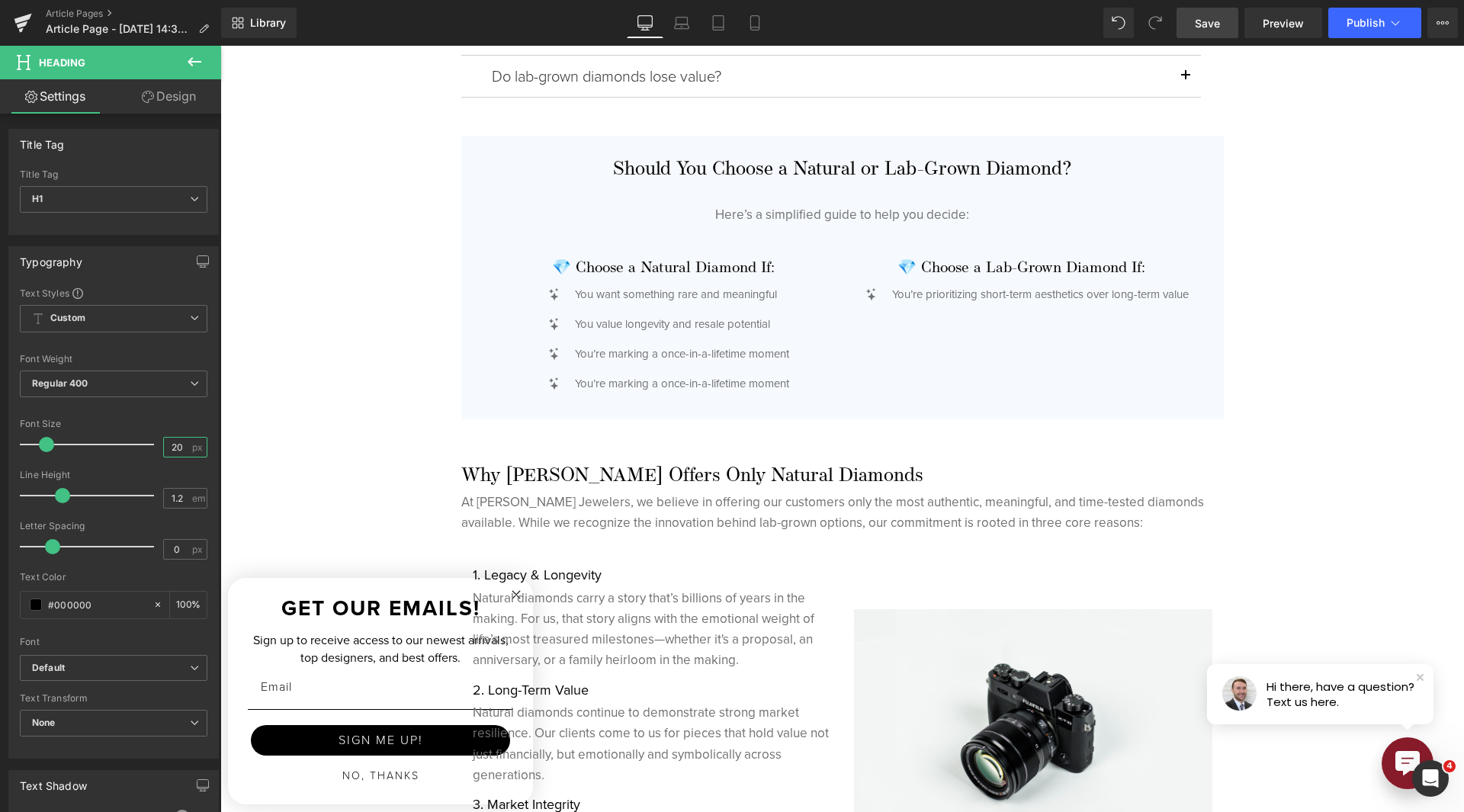
type input "20"
click at [1220, 24] on span "Save" at bounding box center [1208, 23] width 25 height 16
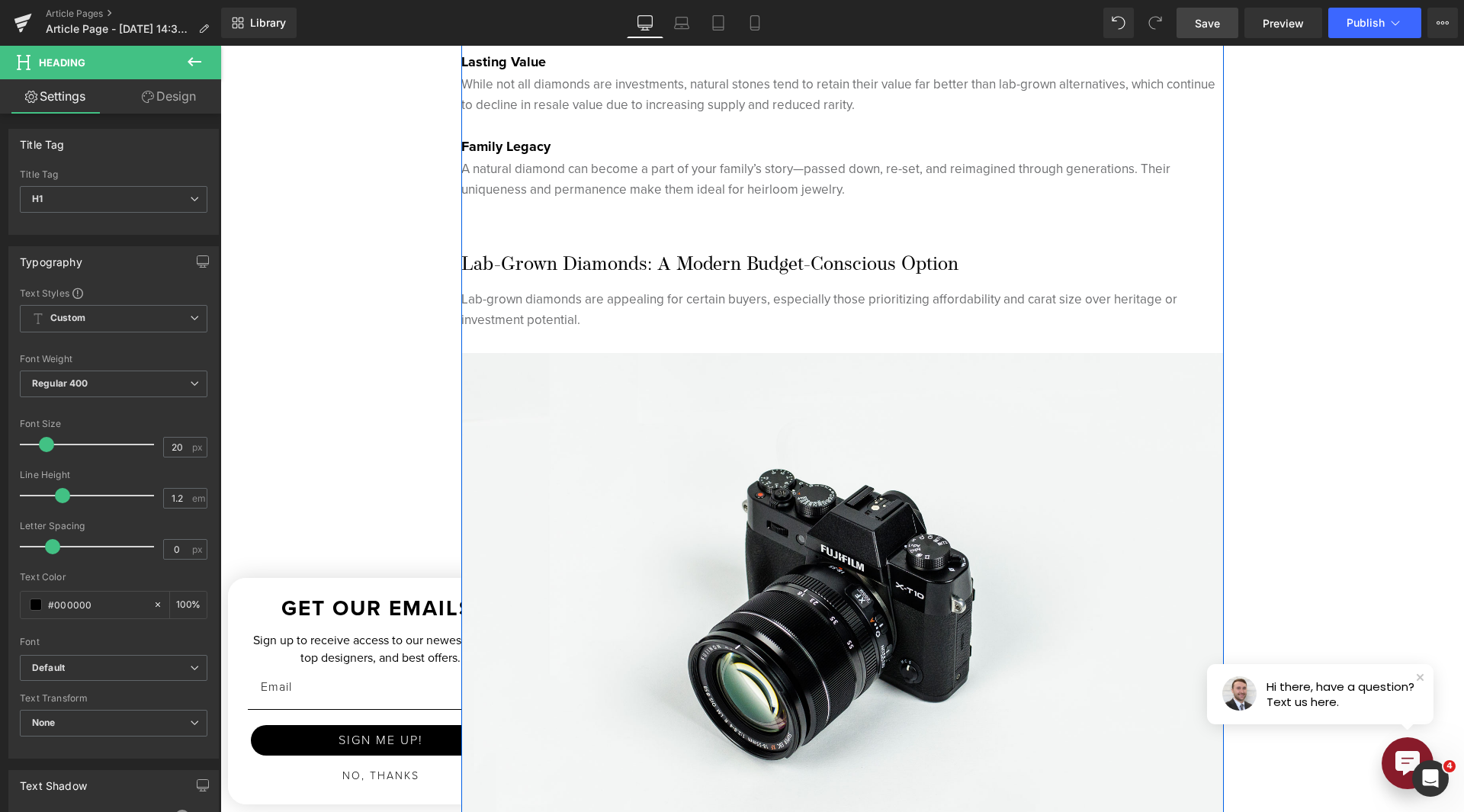
scroll to position [2287, 0]
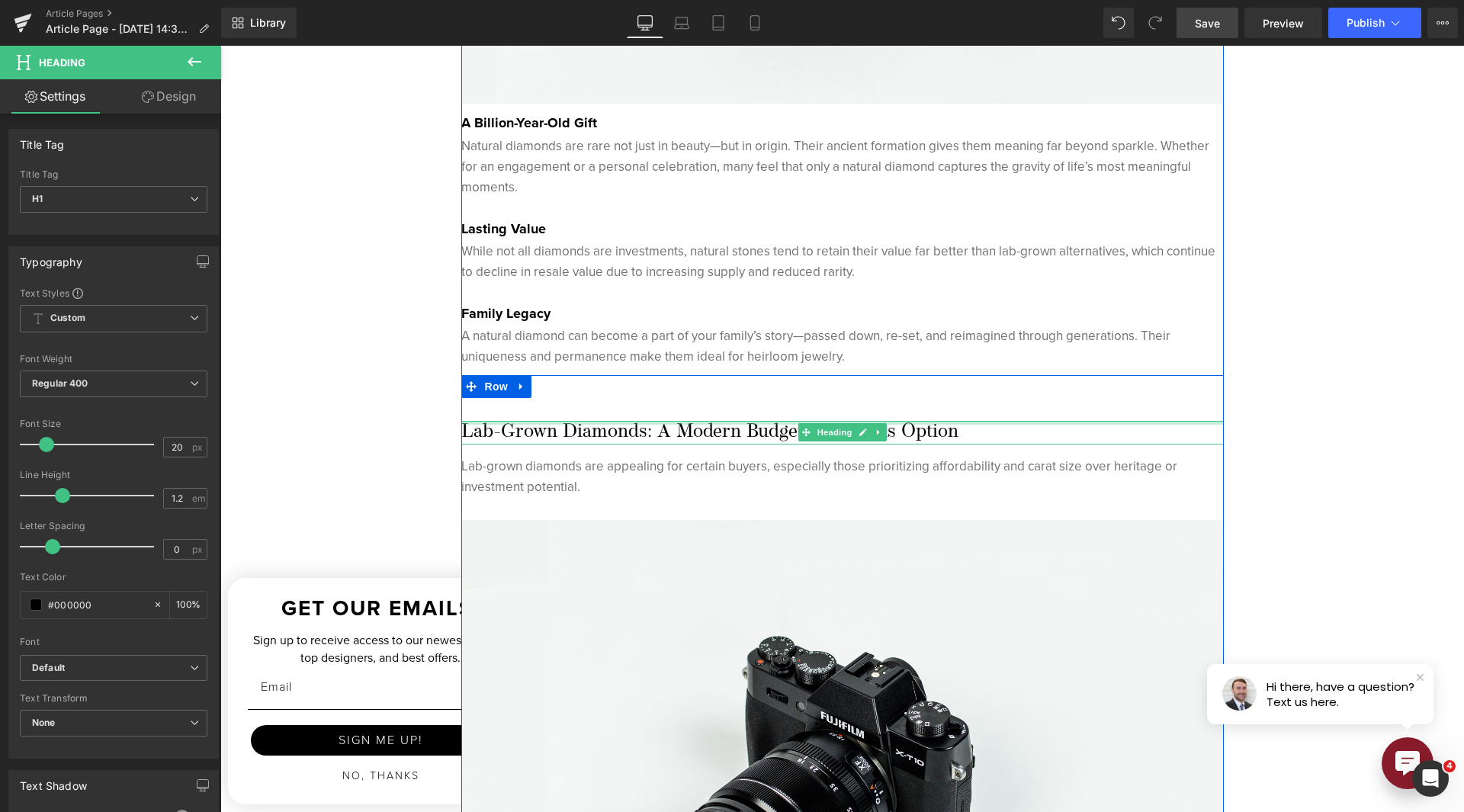
click at [710, 422] on div at bounding box center [842, 423] width 762 height 4
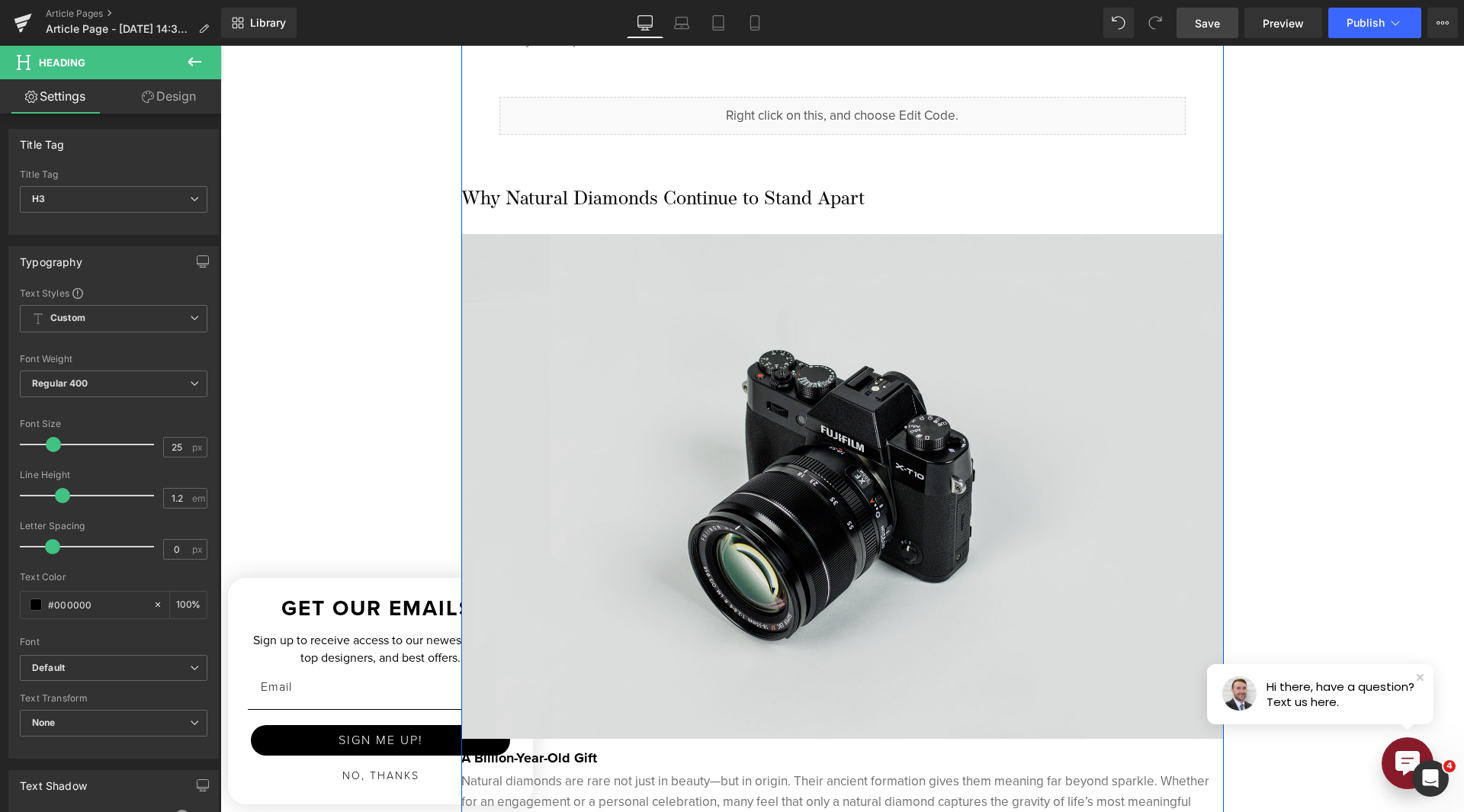
scroll to position [1449, 0]
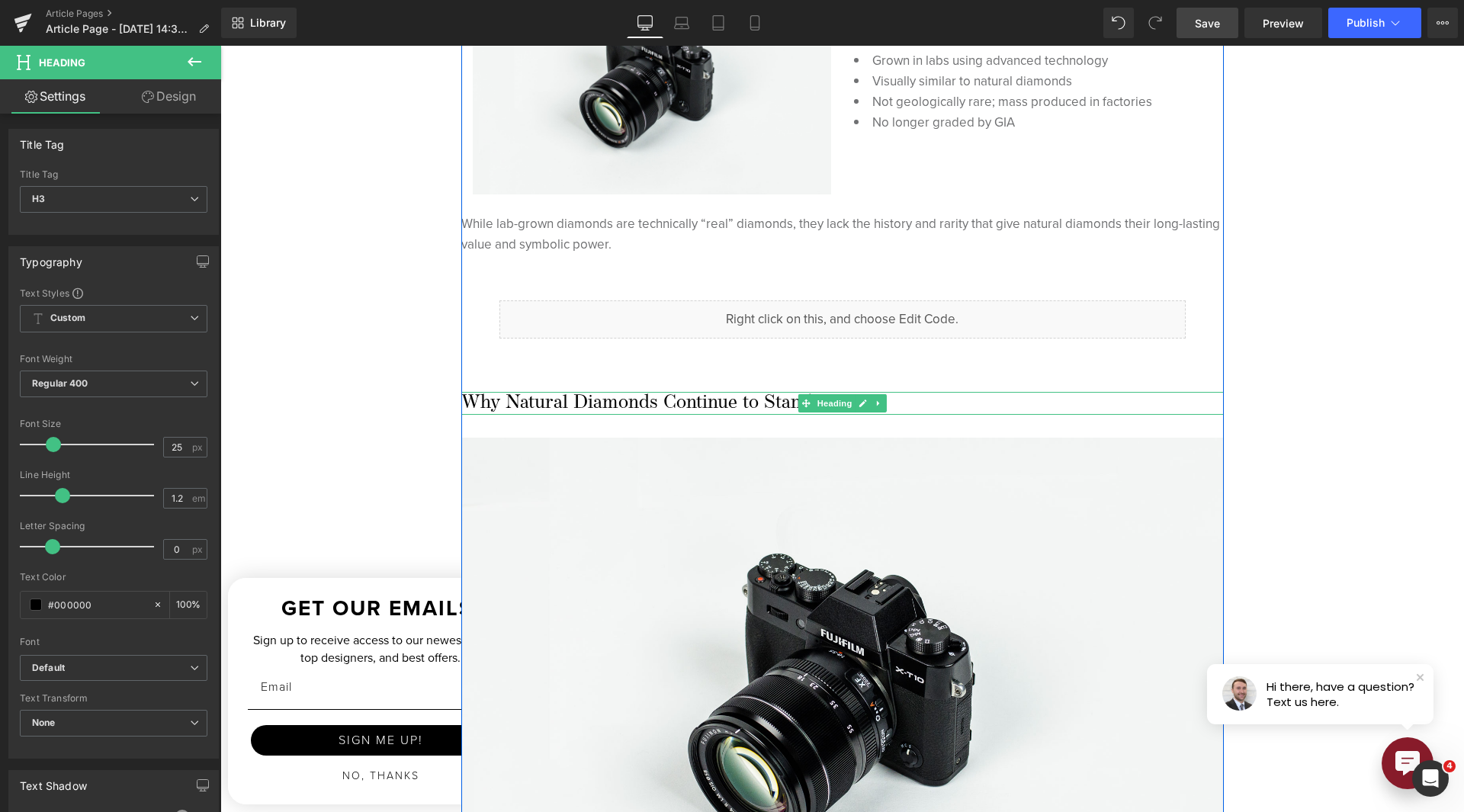
click at [697, 402] on h3 "Why Natural Diamonds Continue to Stand Apart" at bounding box center [842, 403] width 762 height 23
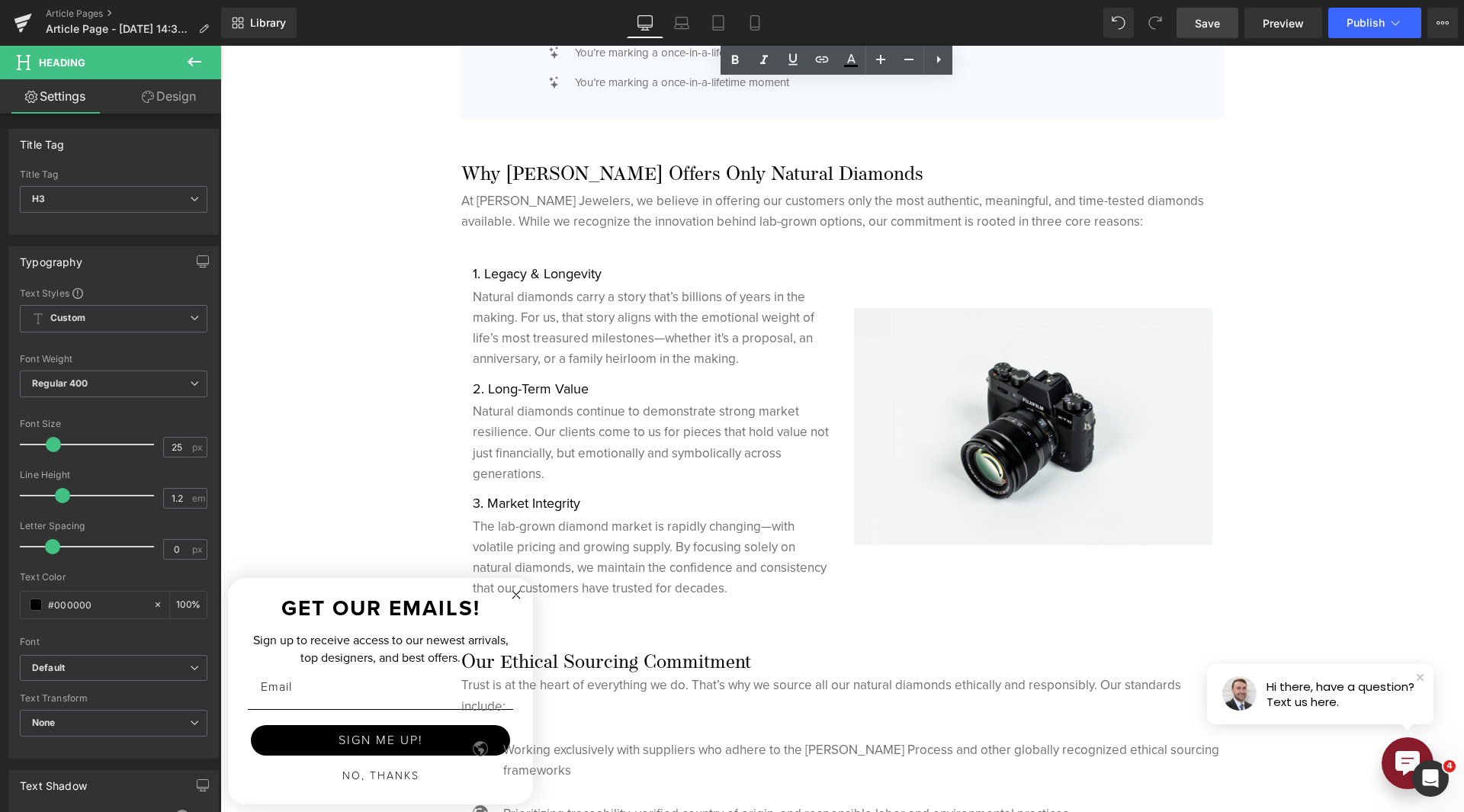
scroll to position [3965, 0]
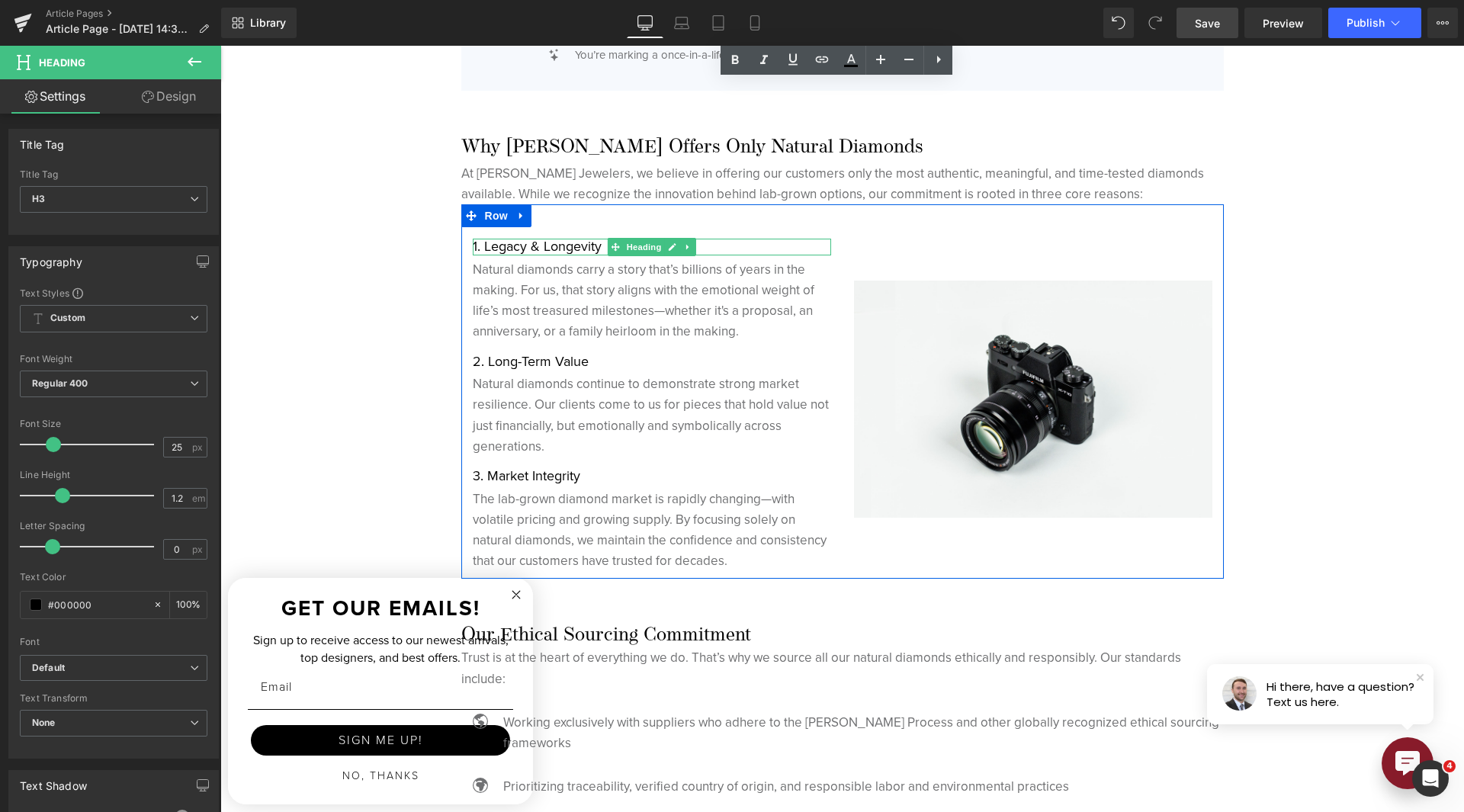
click at [573, 248] on h1 "1. Legacy & Longevity" at bounding box center [652, 247] width 358 height 17
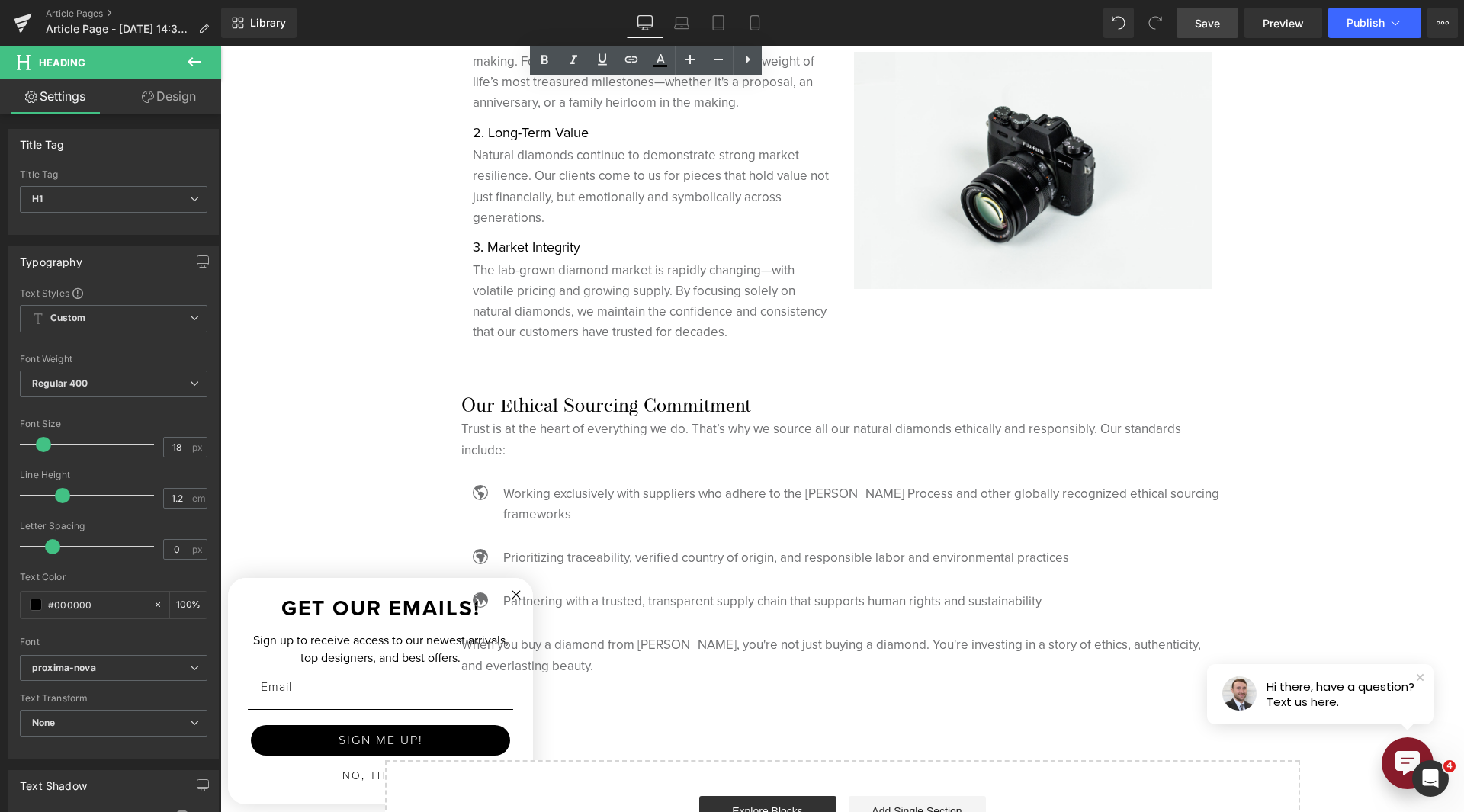
scroll to position [4269, 0]
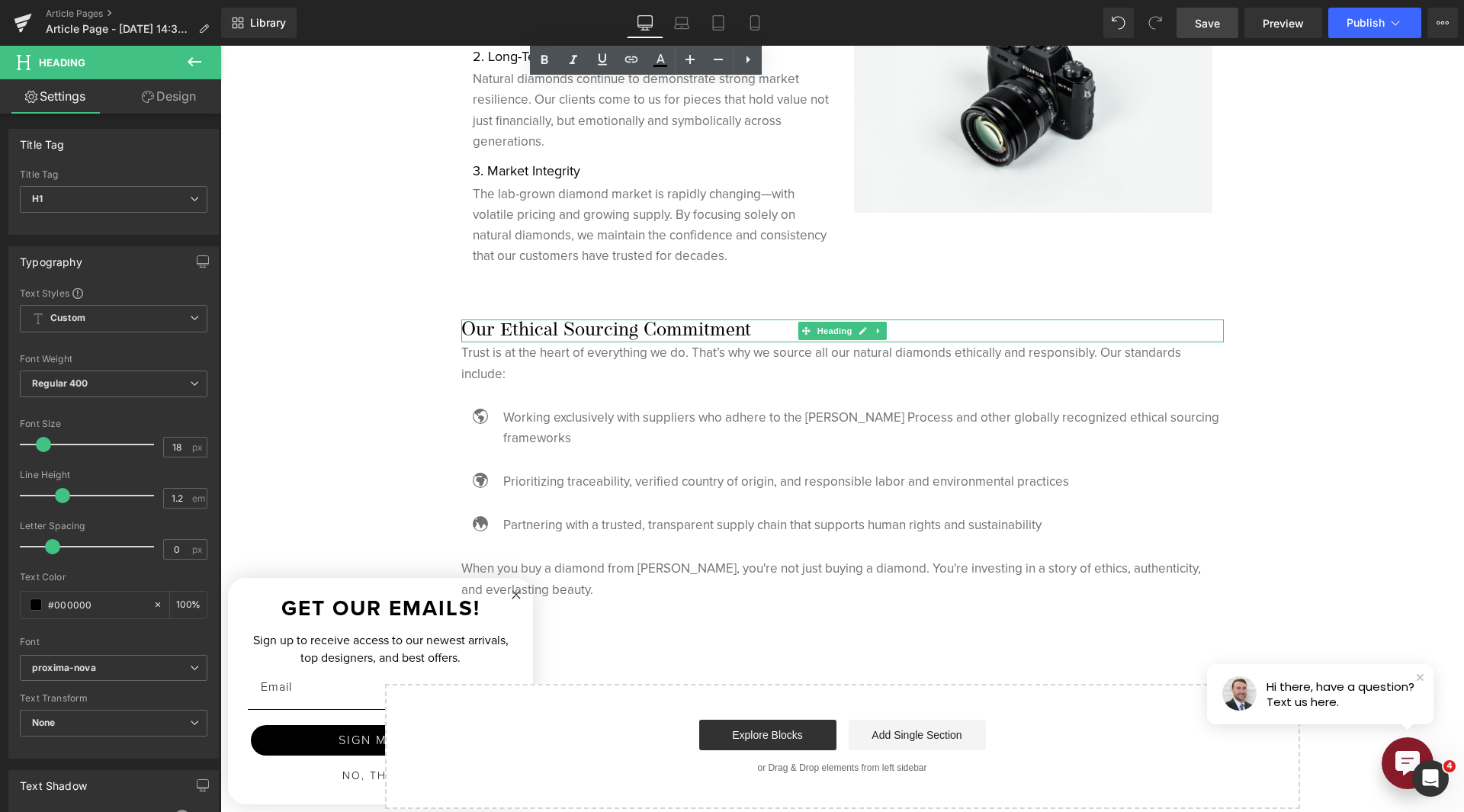
click at [609, 327] on h1 "Our Ethical Sourcing Commitment" at bounding box center [842, 331] width 762 height 23
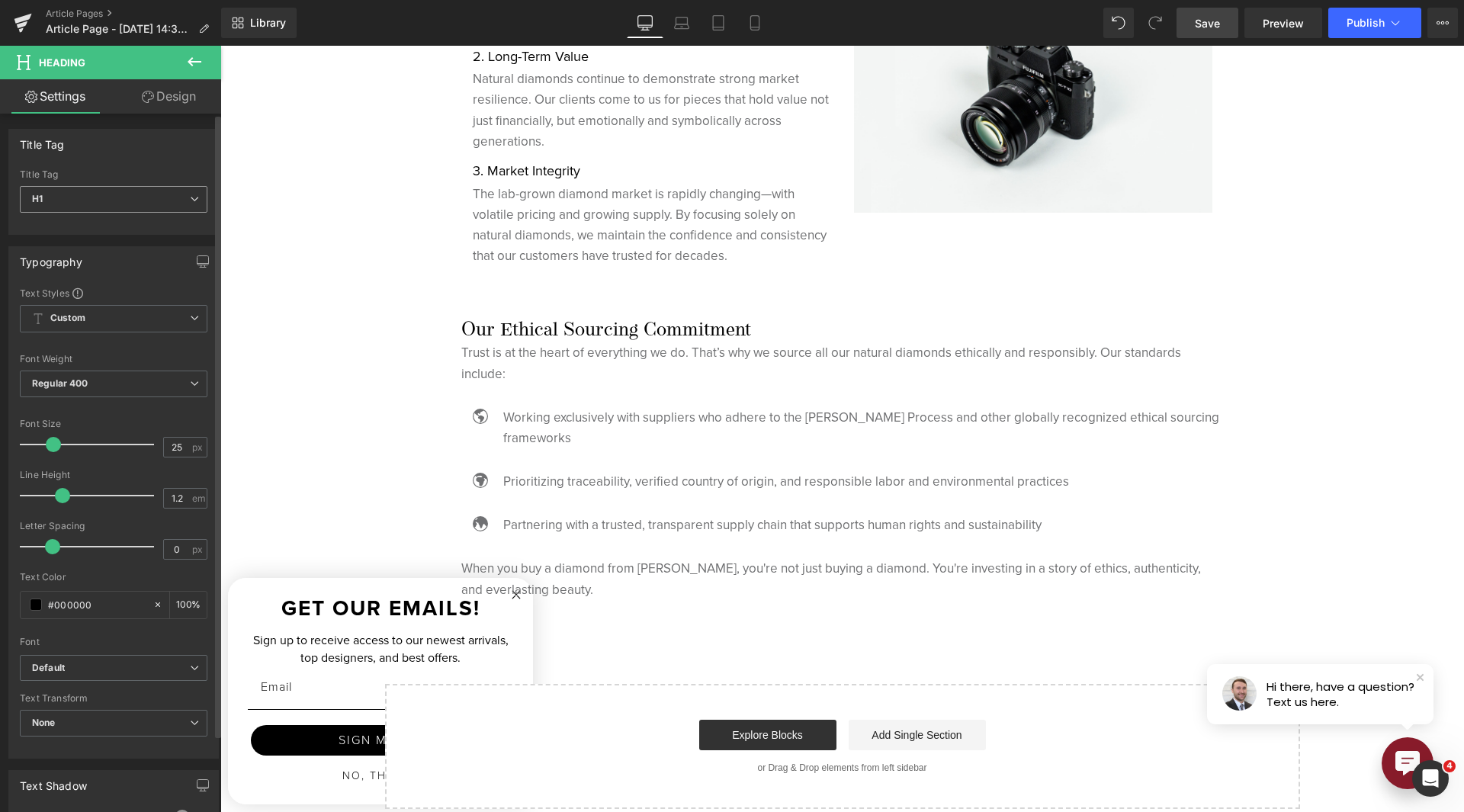
click at [185, 191] on span "H1" at bounding box center [113, 199] width 188 height 27
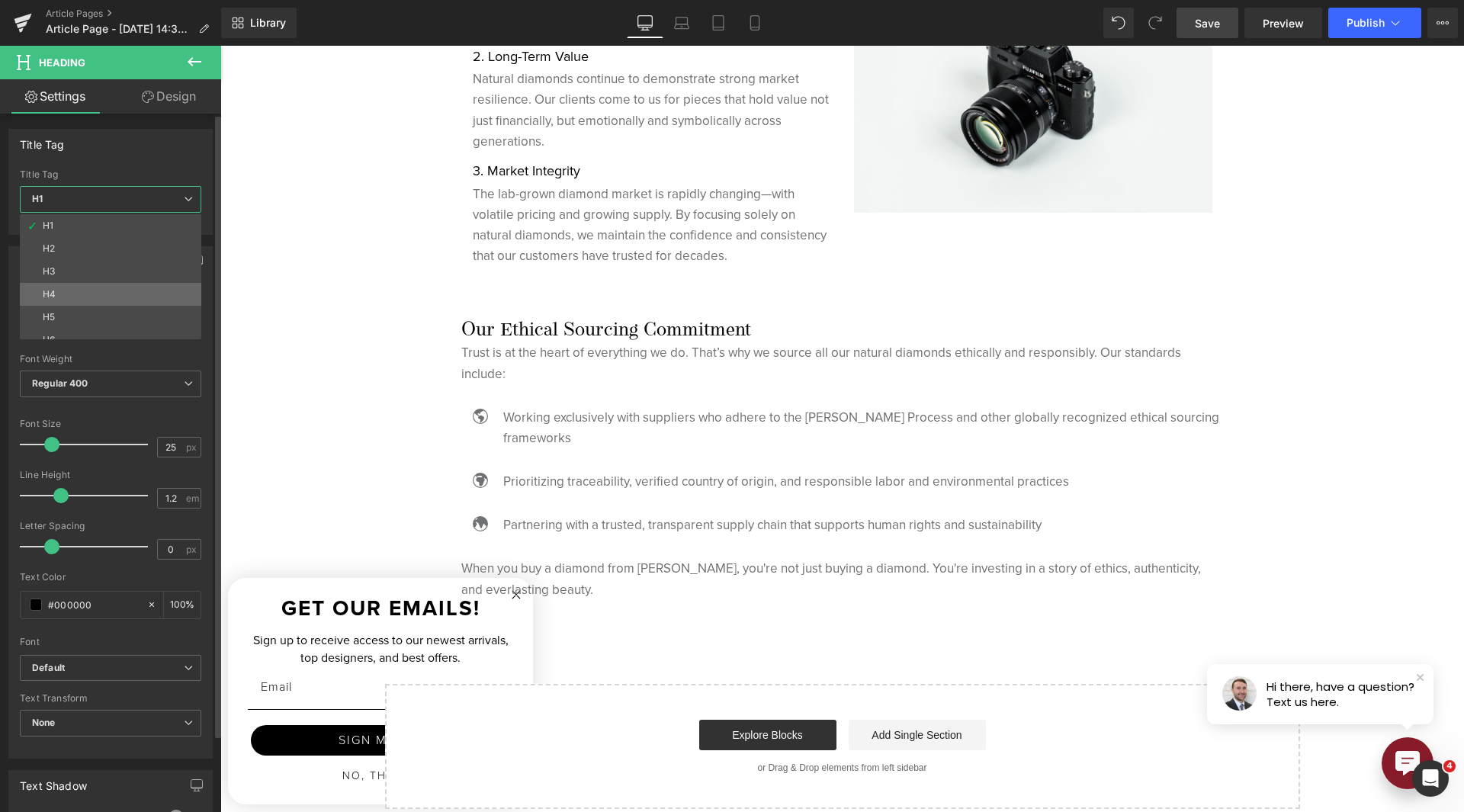
click at [170, 290] on li "H4" at bounding box center [114, 295] width 189 height 23
type input "27"
type input "100"
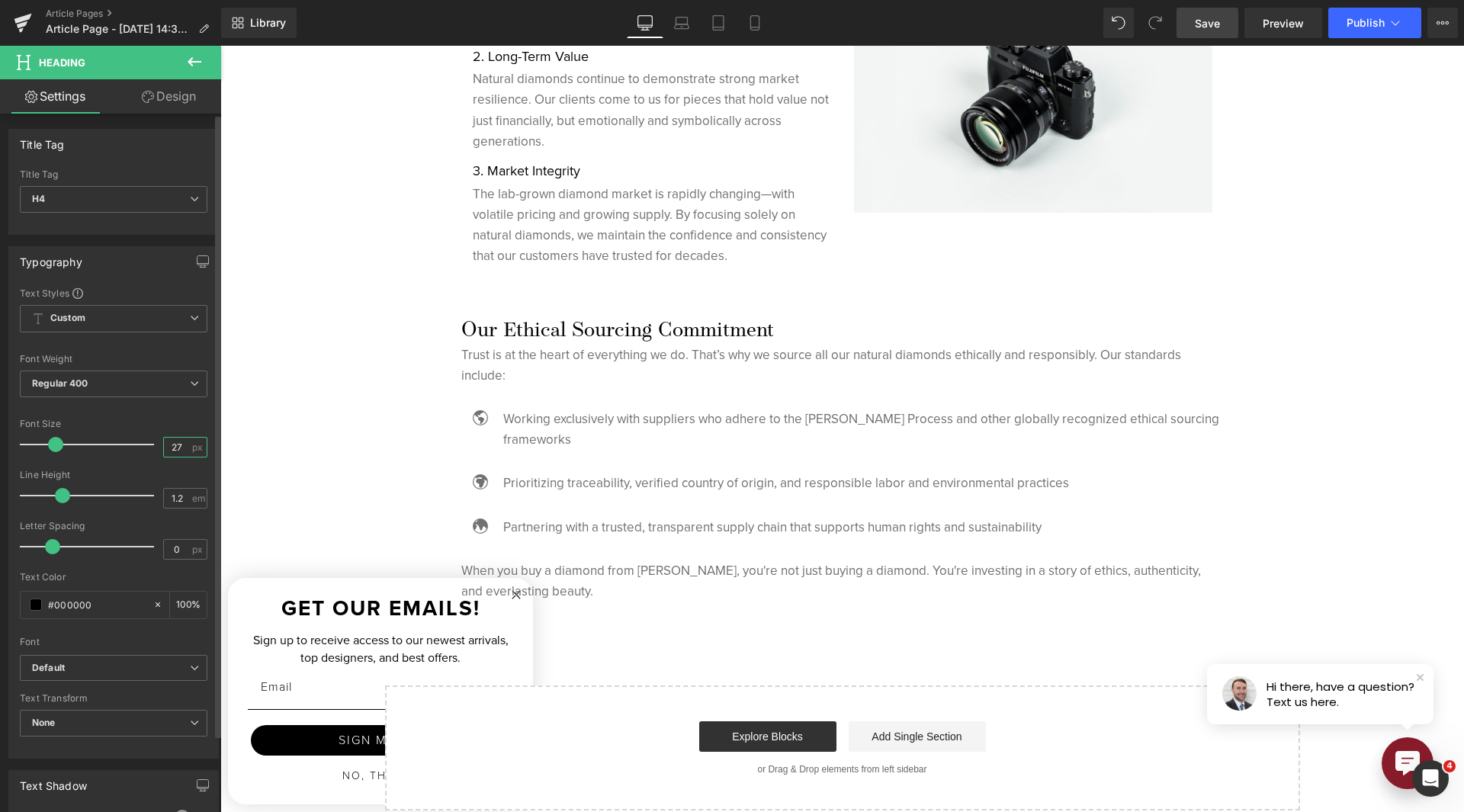
click at [170, 444] on input "27" at bounding box center [177, 447] width 27 height 19
type input "25"
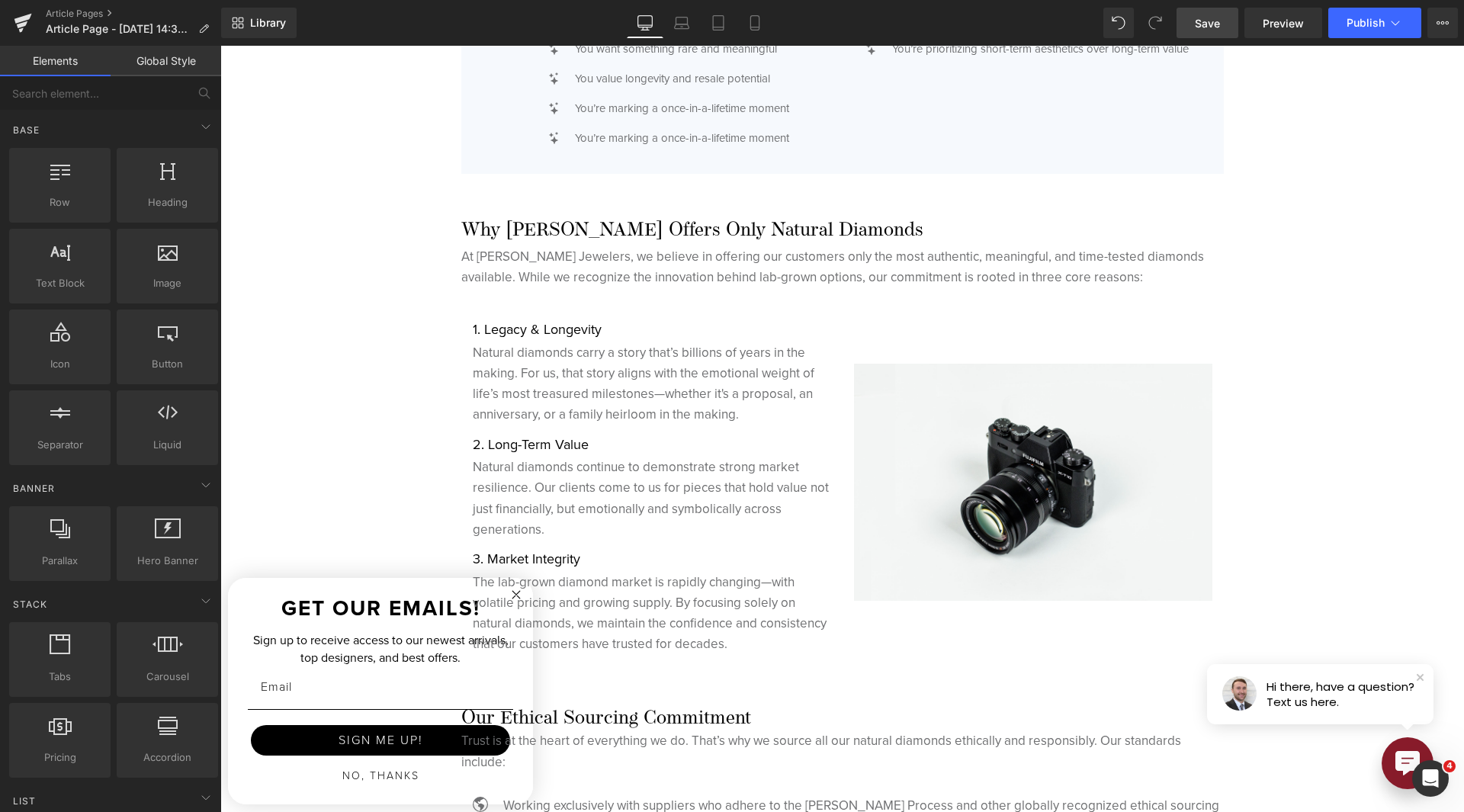
scroll to position [3888, 0]
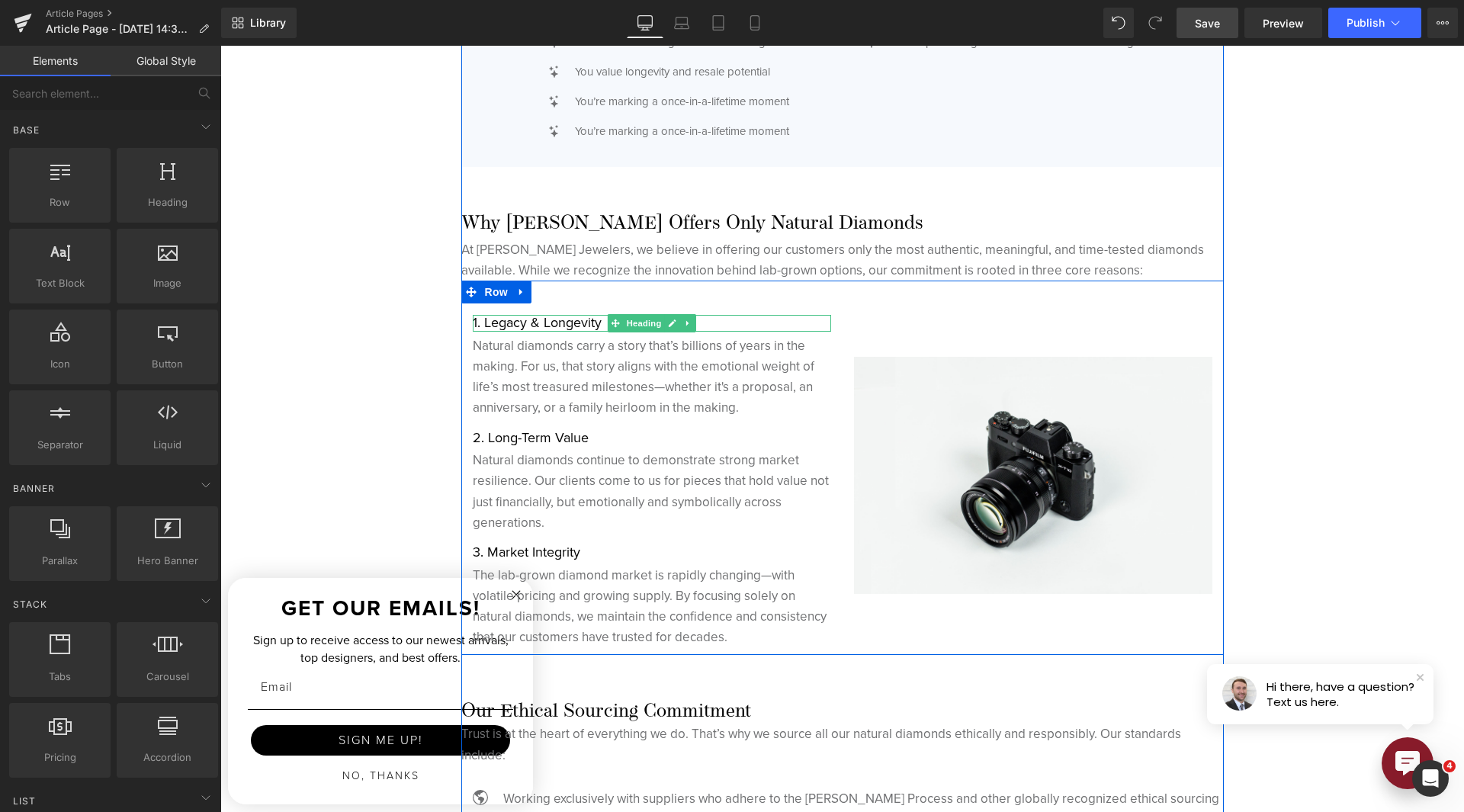
click at [561, 321] on h1 "1. Legacy & Longevity" at bounding box center [652, 323] width 358 height 17
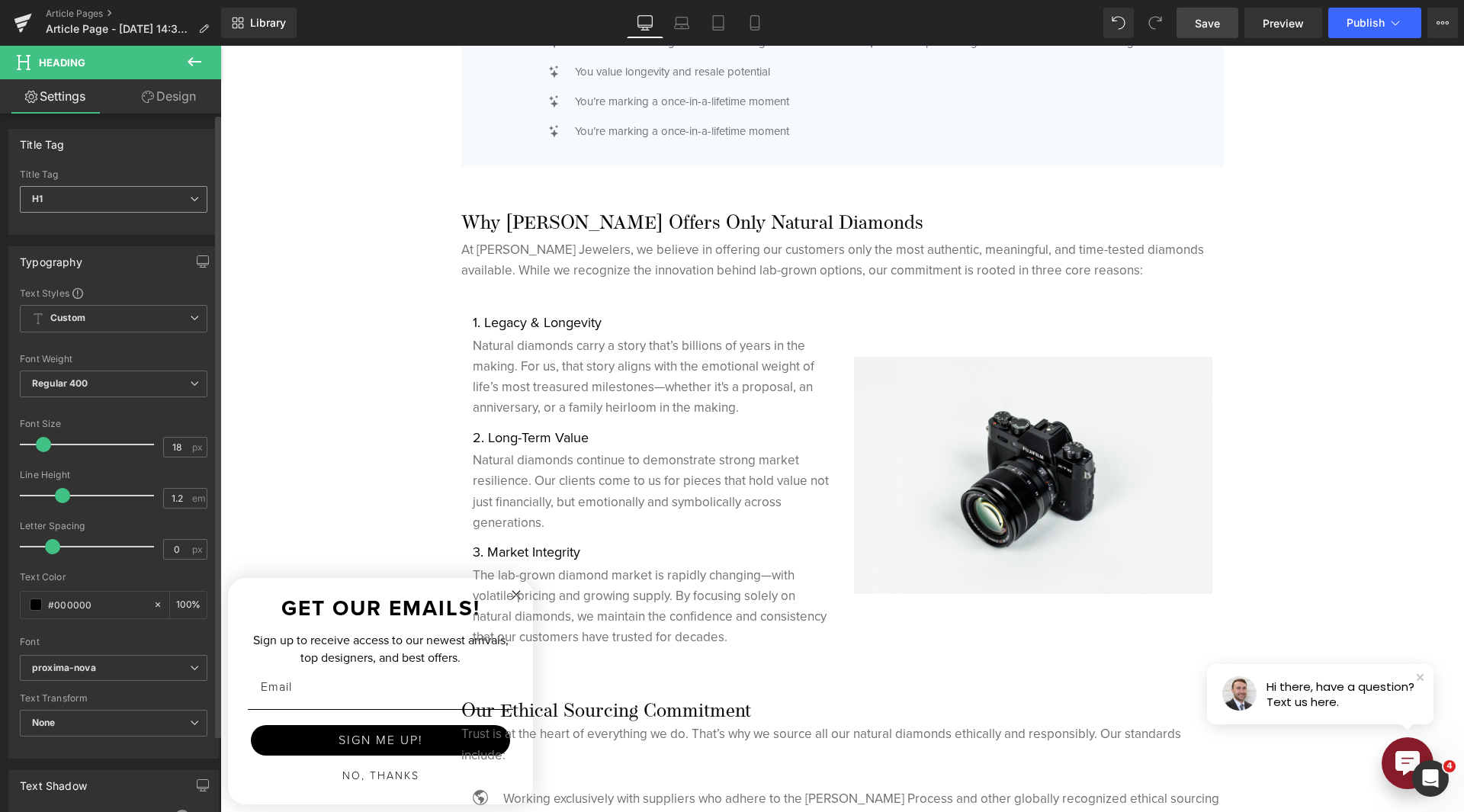
click at [107, 204] on span "H1" at bounding box center [113, 199] width 188 height 27
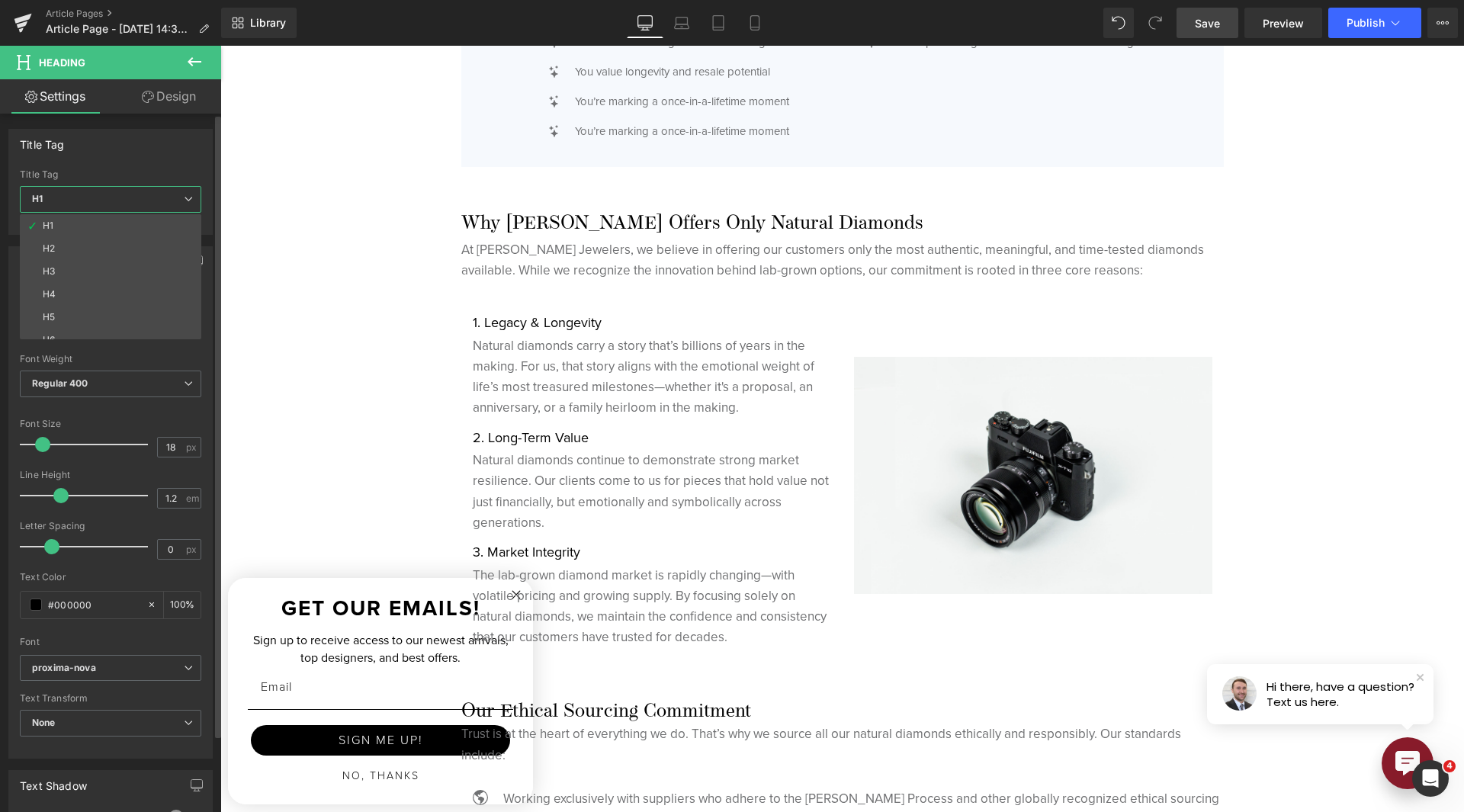
click at [114, 311] on li "H5" at bounding box center [114, 317] width 189 height 23
type input "24"
type input "100"
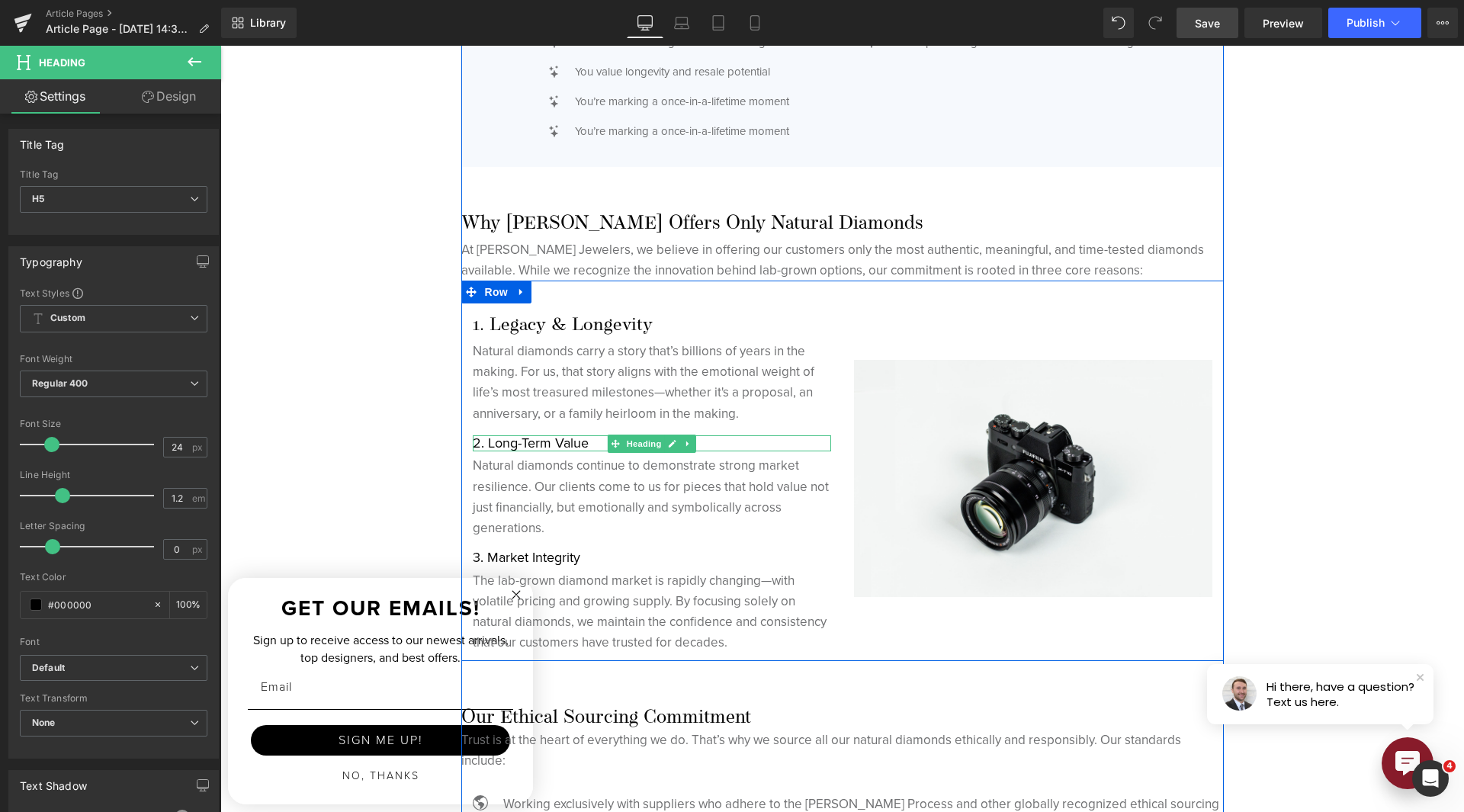
click at [536, 442] on h1 "2. Long-Term Value" at bounding box center [652, 443] width 358 height 17
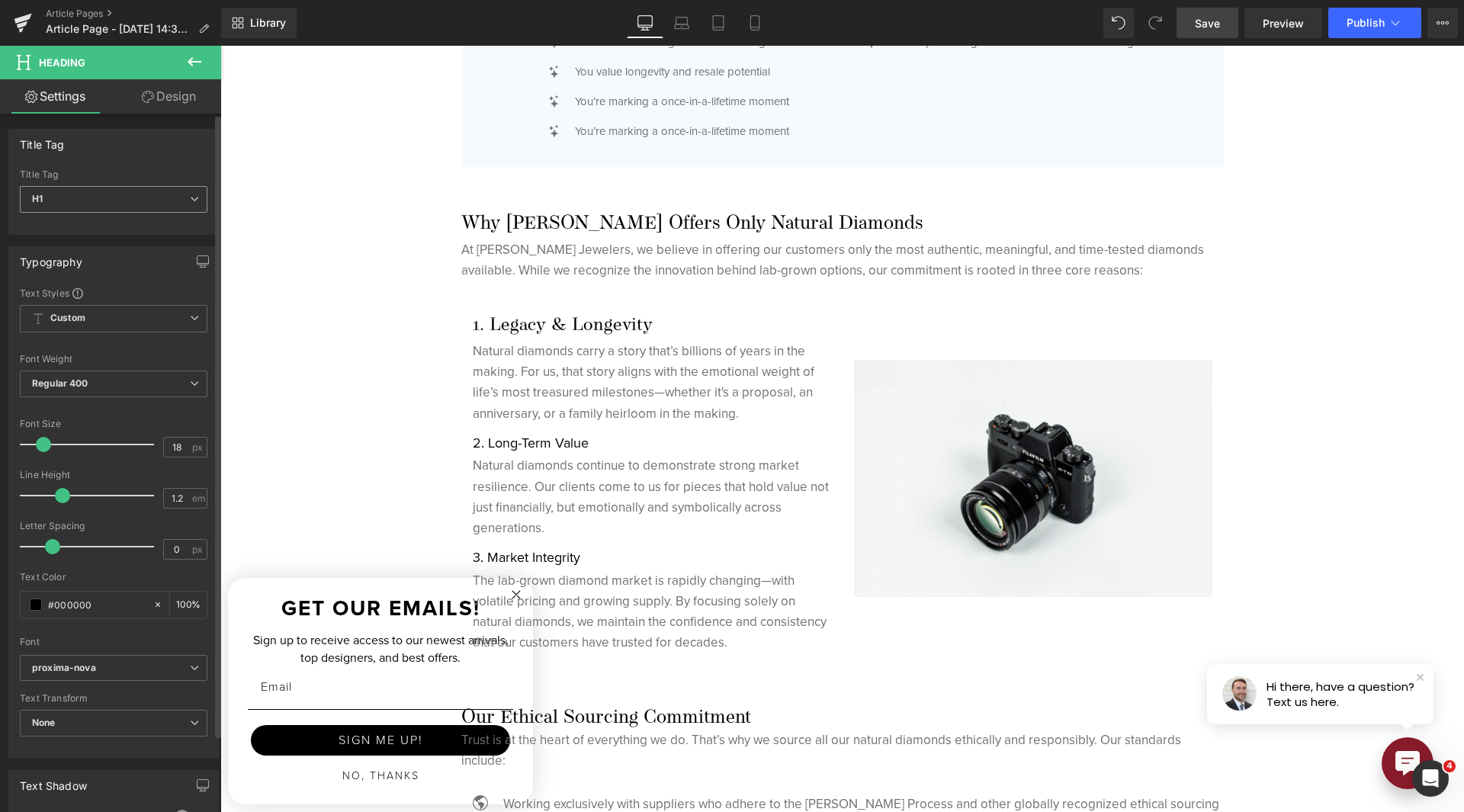
click at [135, 209] on span "H1" at bounding box center [113, 199] width 188 height 27
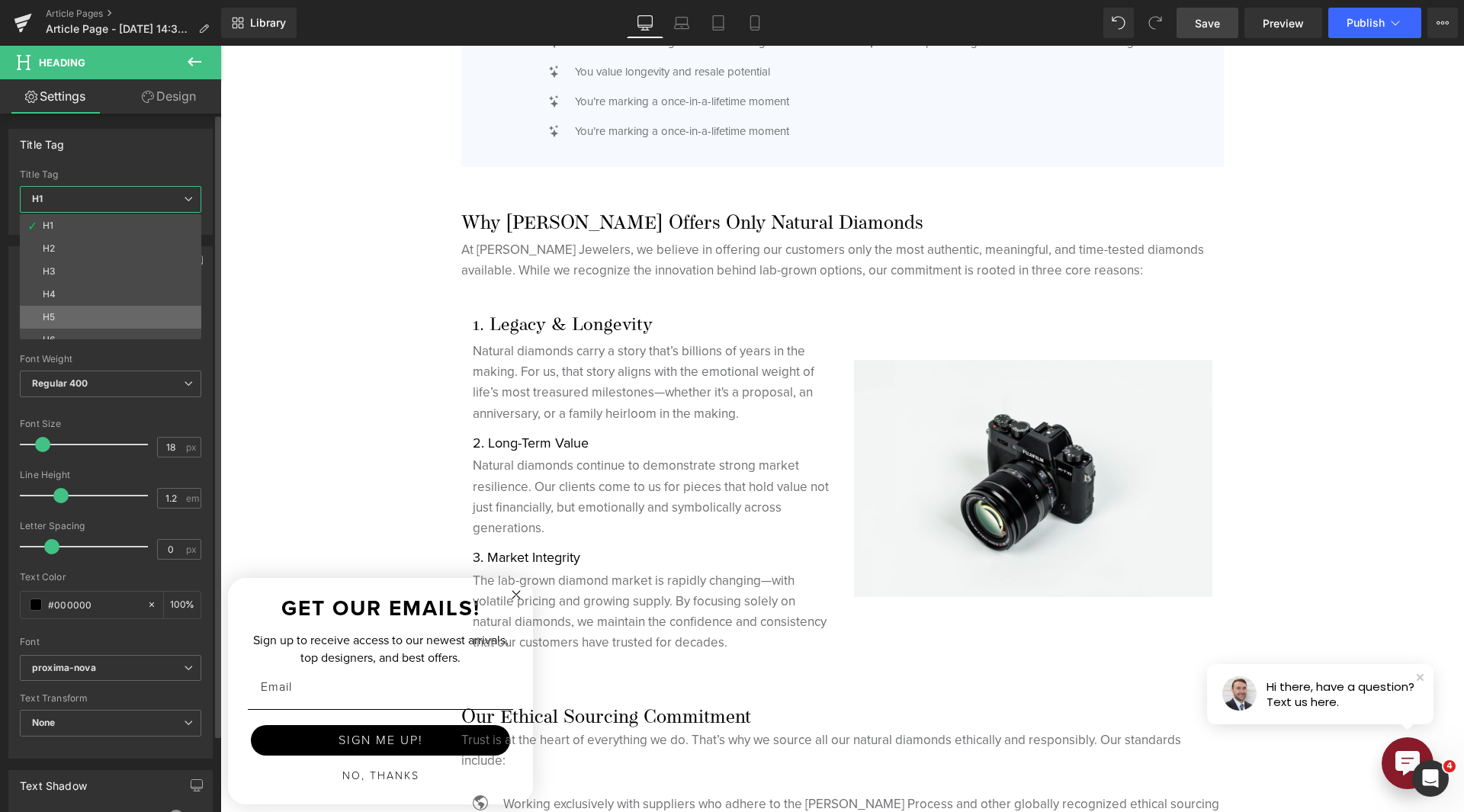
click at [131, 308] on li "H5" at bounding box center [114, 317] width 189 height 23
type input "24"
type input "100"
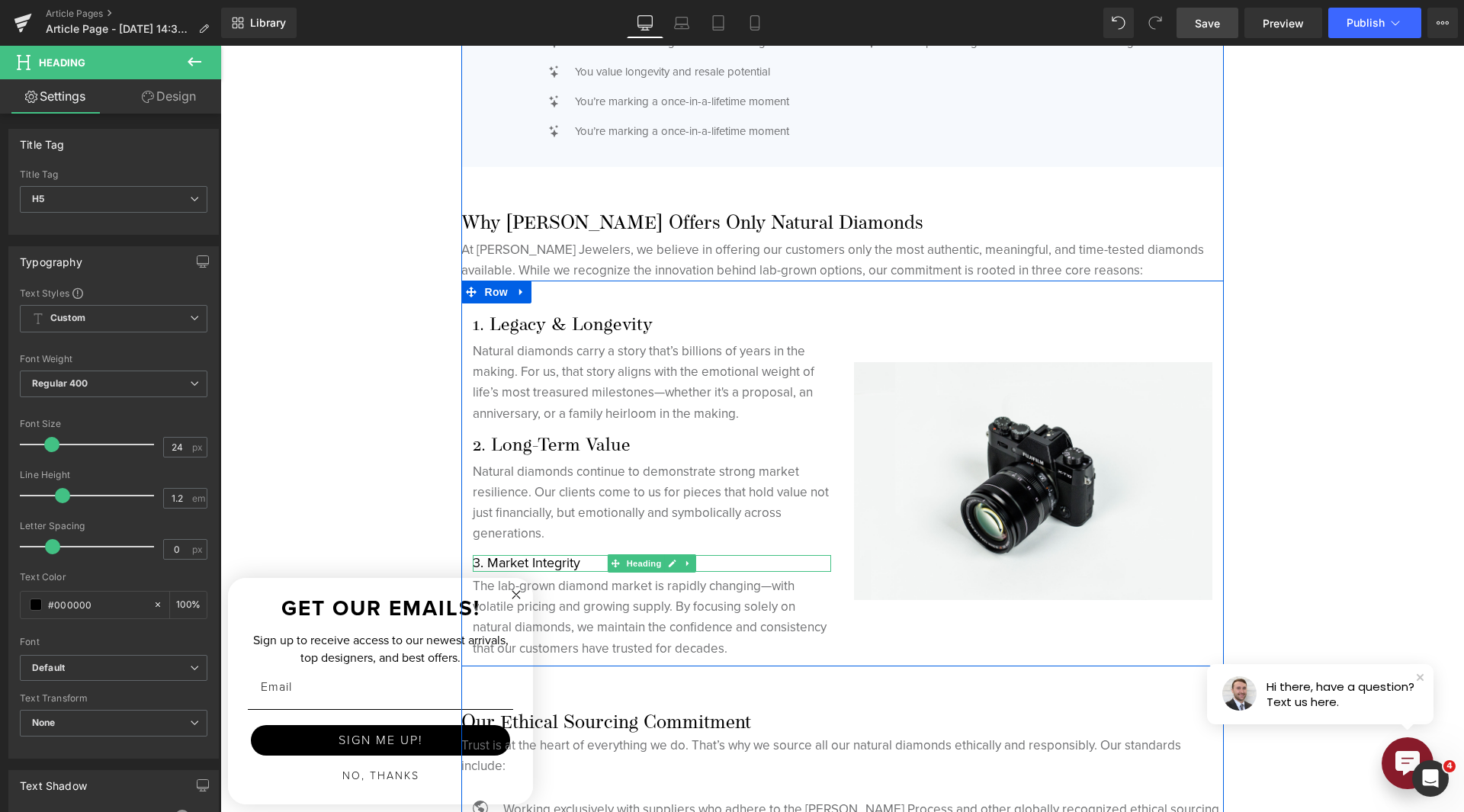
click at [564, 563] on h1 "3. Market Integrity" at bounding box center [652, 563] width 358 height 17
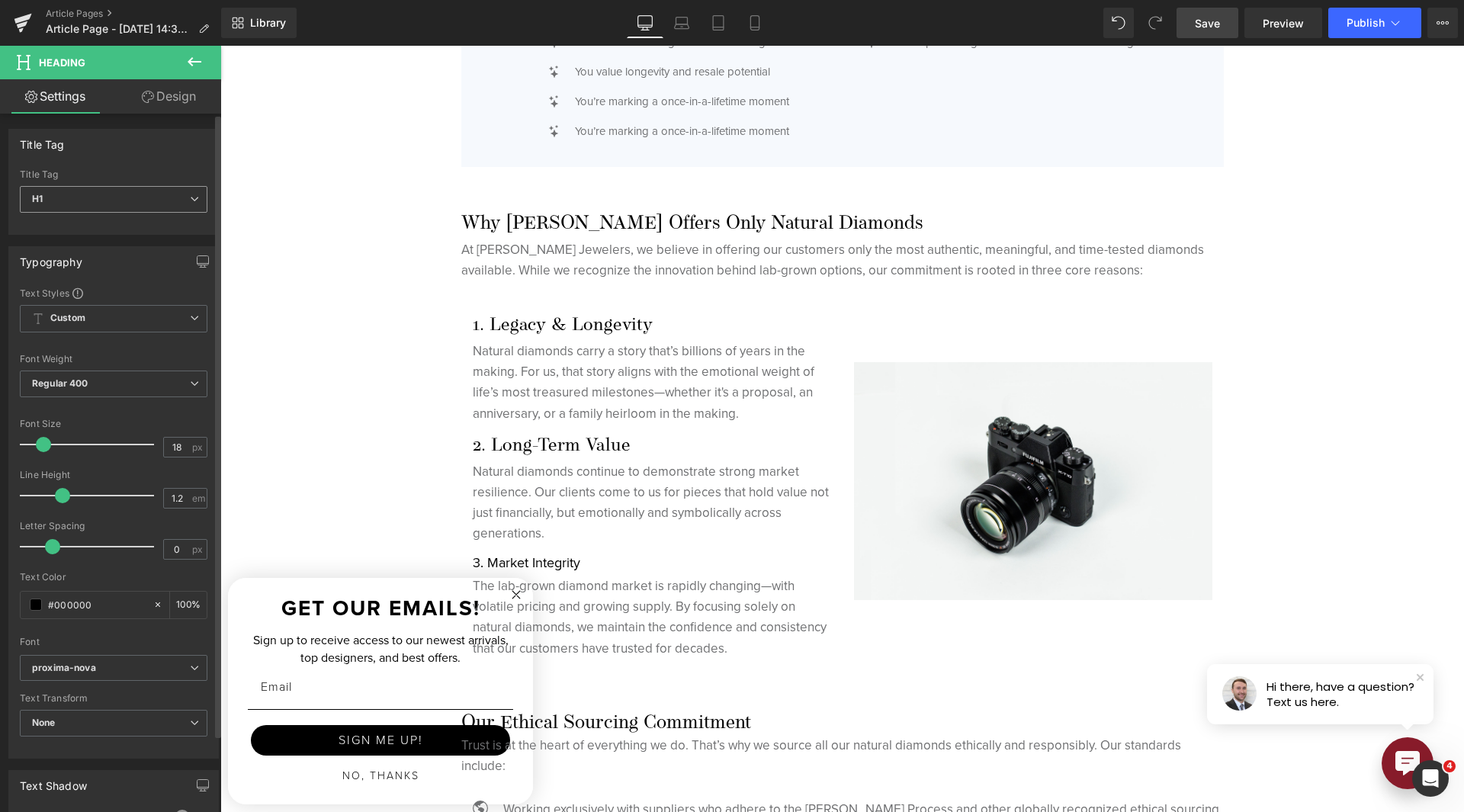
click at [125, 206] on span "H1" at bounding box center [113, 199] width 188 height 27
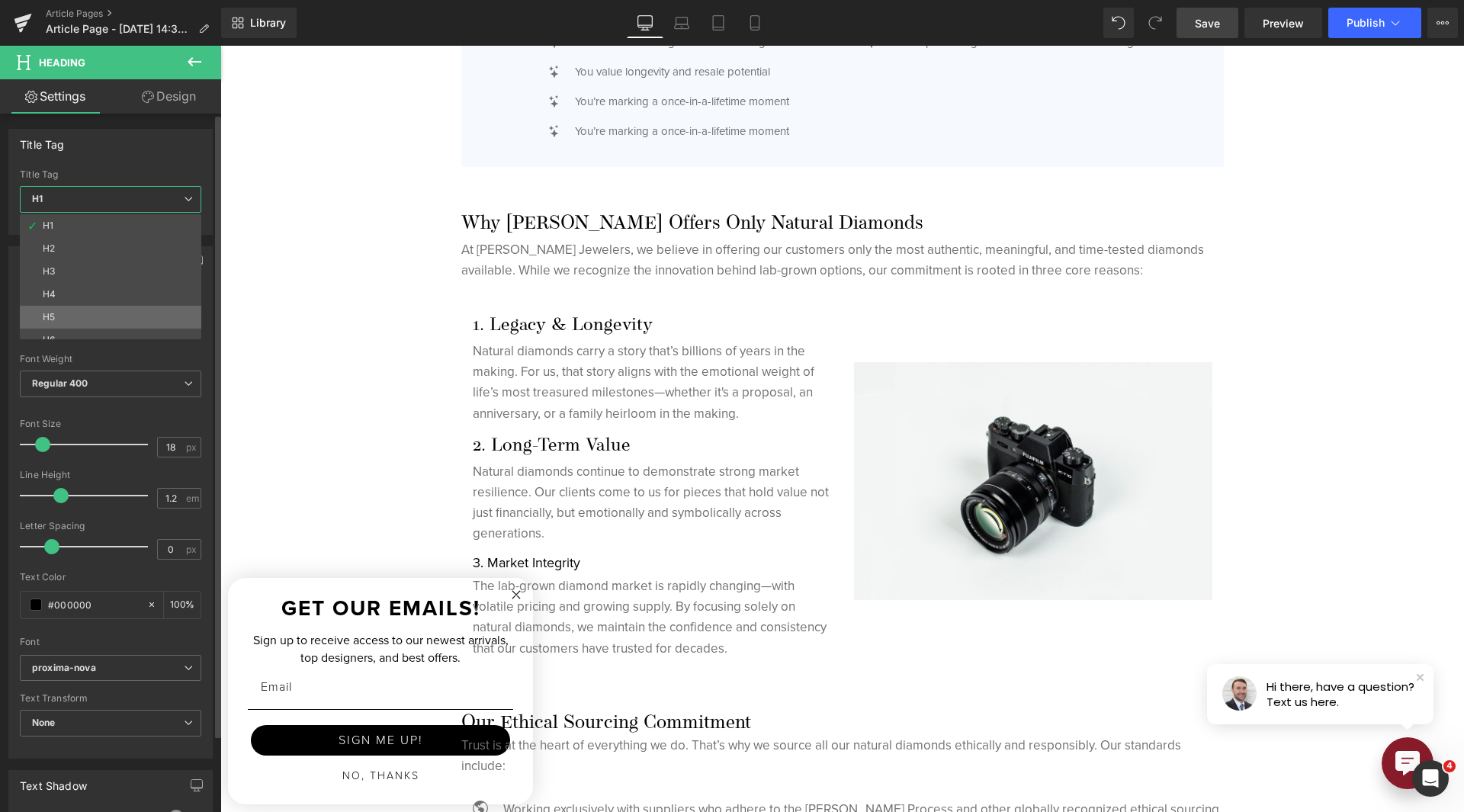
click at [131, 305] on li "H5" at bounding box center [114, 317] width 189 height 23
type input "24"
type input "100"
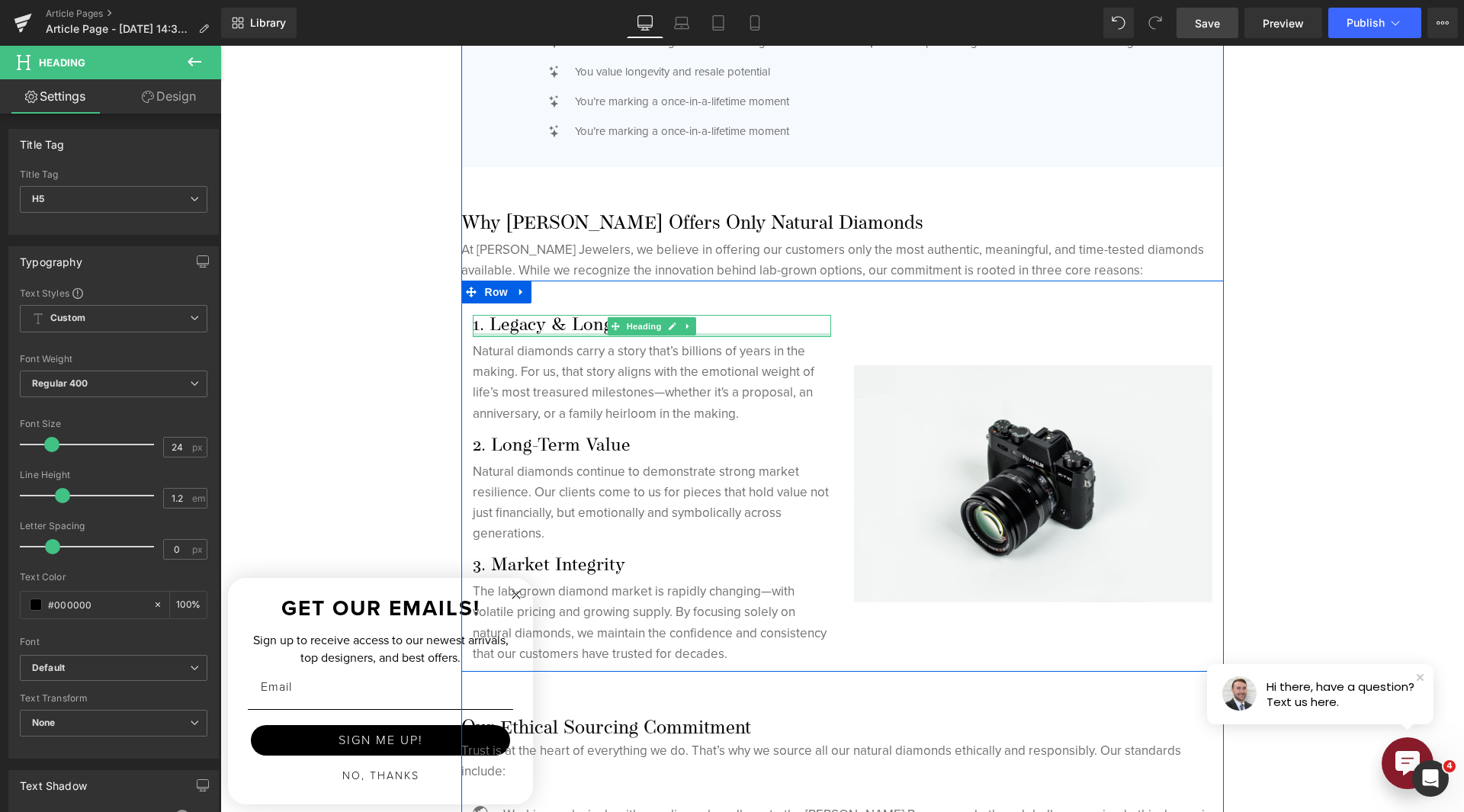
click at [526, 334] on div at bounding box center [652, 335] width 358 height 4
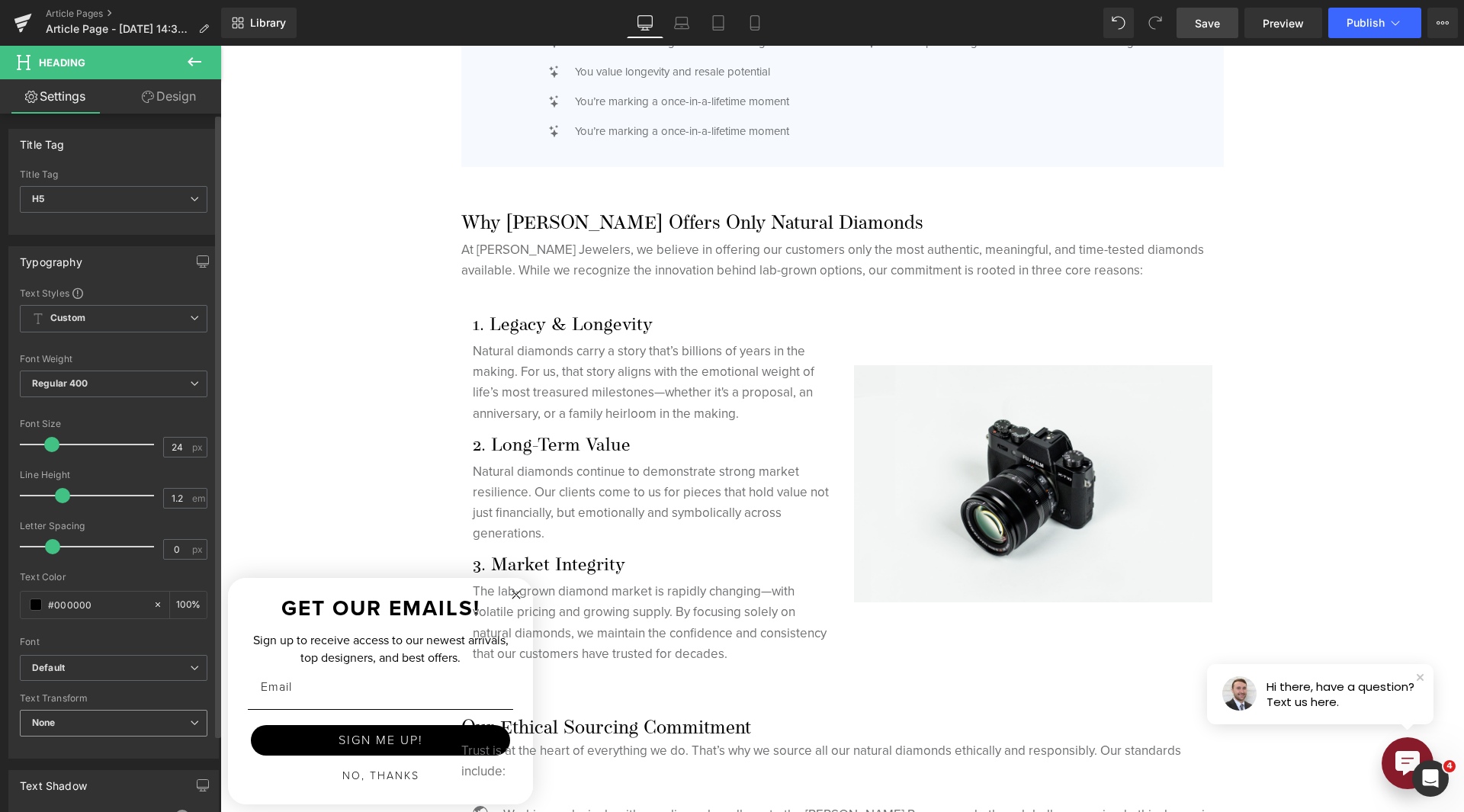
click at [134, 722] on span "None" at bounding box center [113, 723] width 188 height 27
click at [134, 722] on span "None" at bounding box center [110, 723] width 182 height 27
click at [148, 657] on span "Default" at bounding box center [113, 669] width 188 height 27
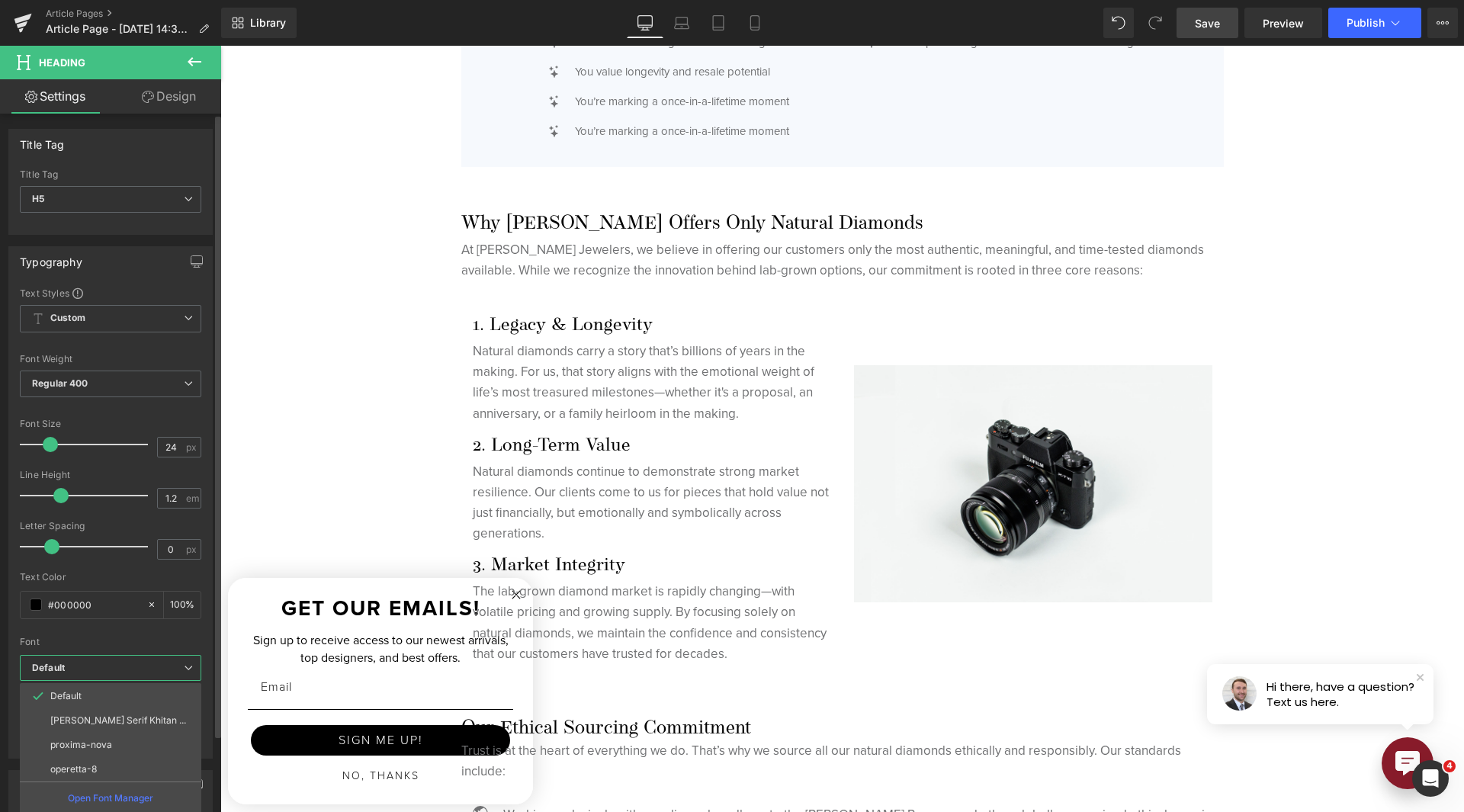
click at [142, 743] on li "proxima-nova" at bounding box center [110, 744] width 182 height 24
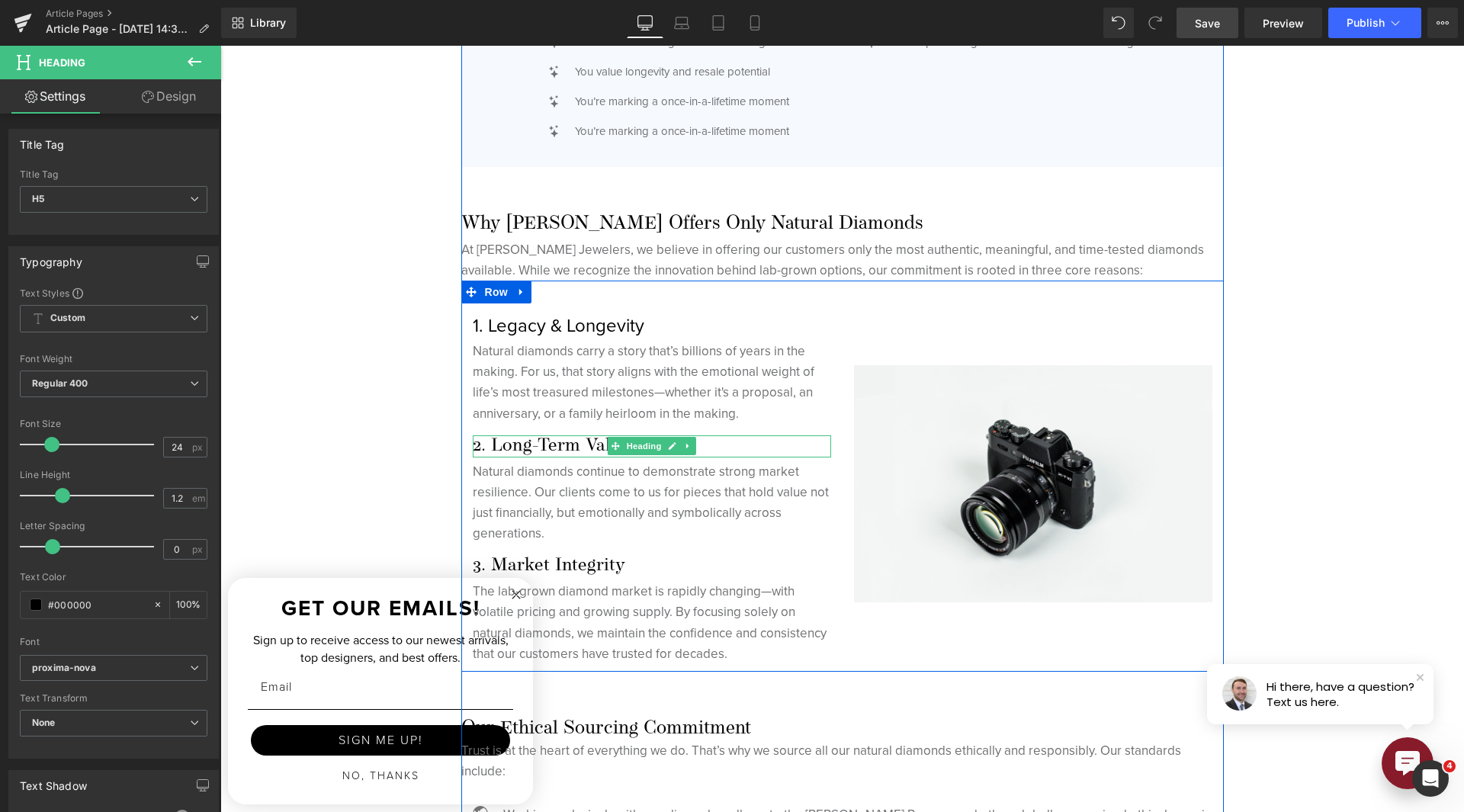
click at [539, 441] on h5 "2. Long-Term Value" at bounding box center [652, 446] width 358 height 22
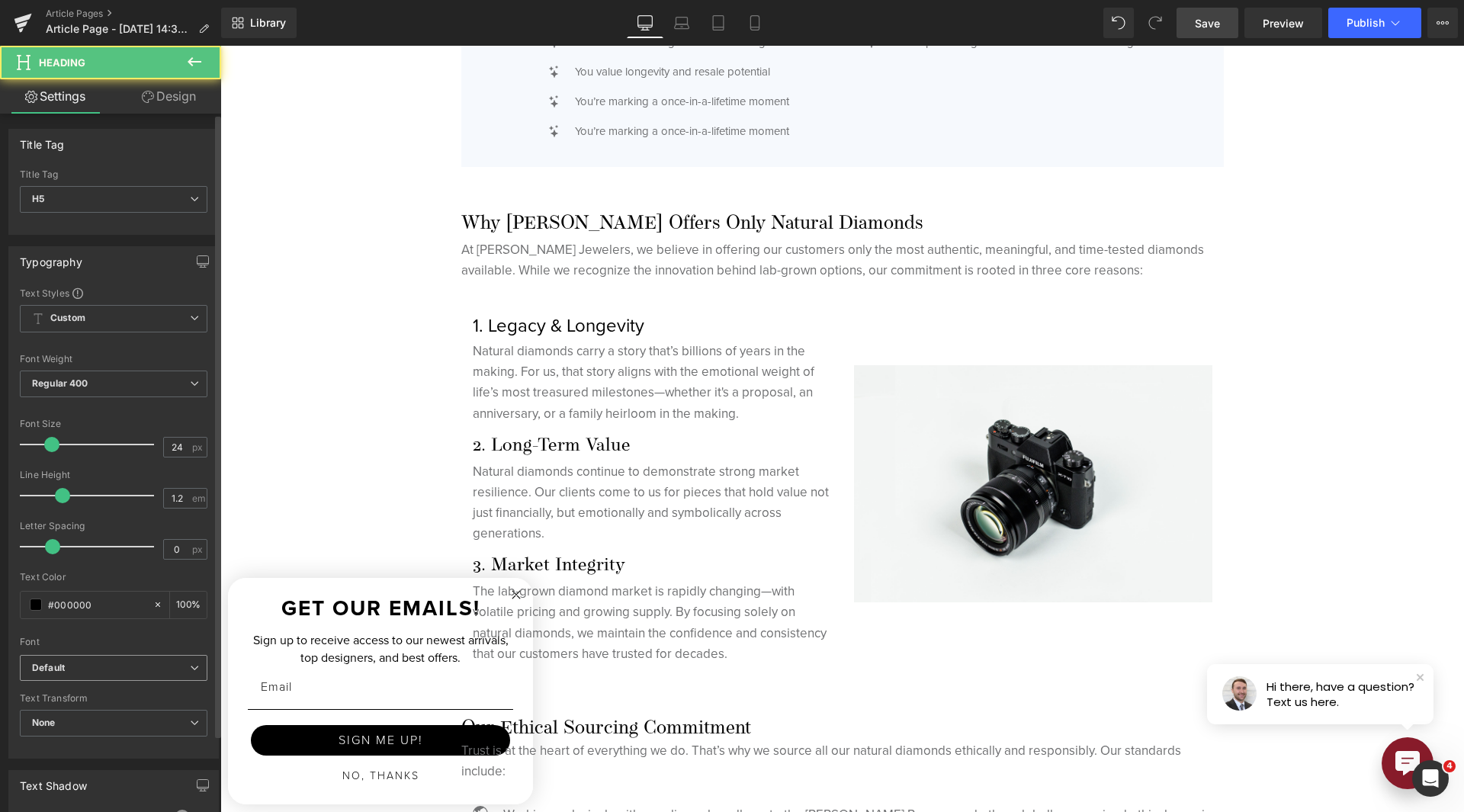
click at [135, 658] on span "Default" at bounding box center [113, 669] width 188 height 27
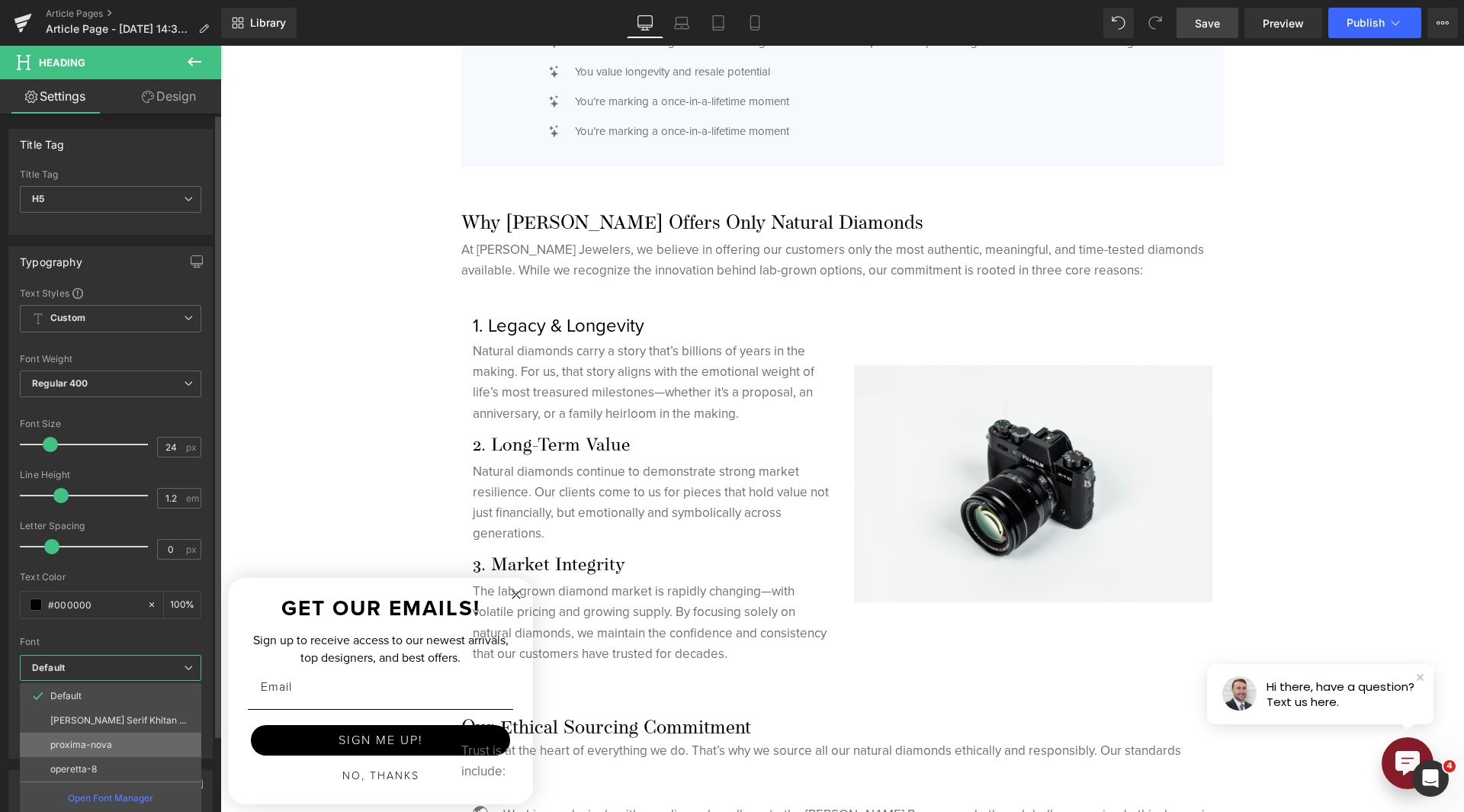
click at [145, 753] on li "proxima-nova" at bounding box center [110, 744] width 182 height 24
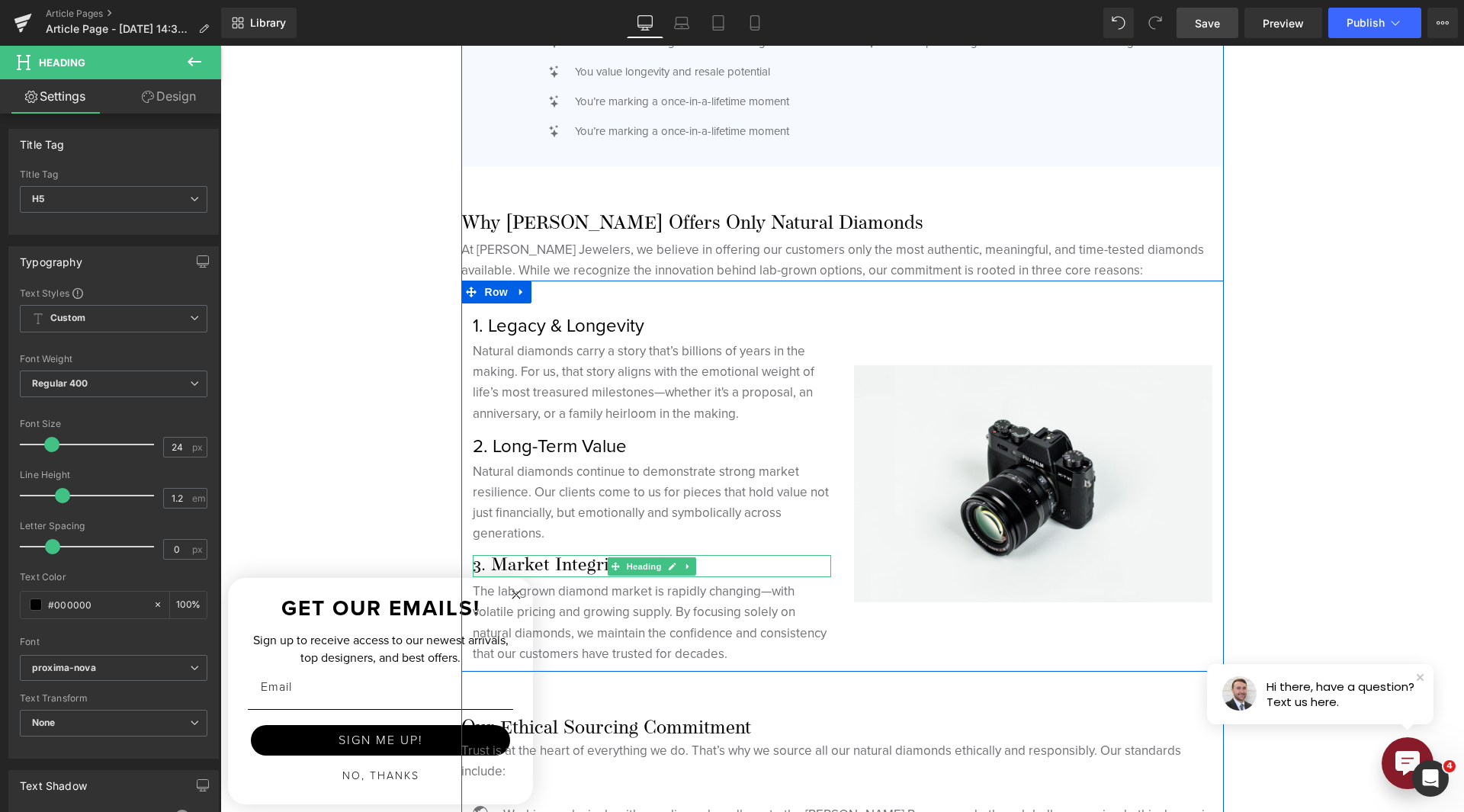
click at [526, 563] on h5 "3. Market Integrity" at bounding box center [652, 565] width 358 height 22
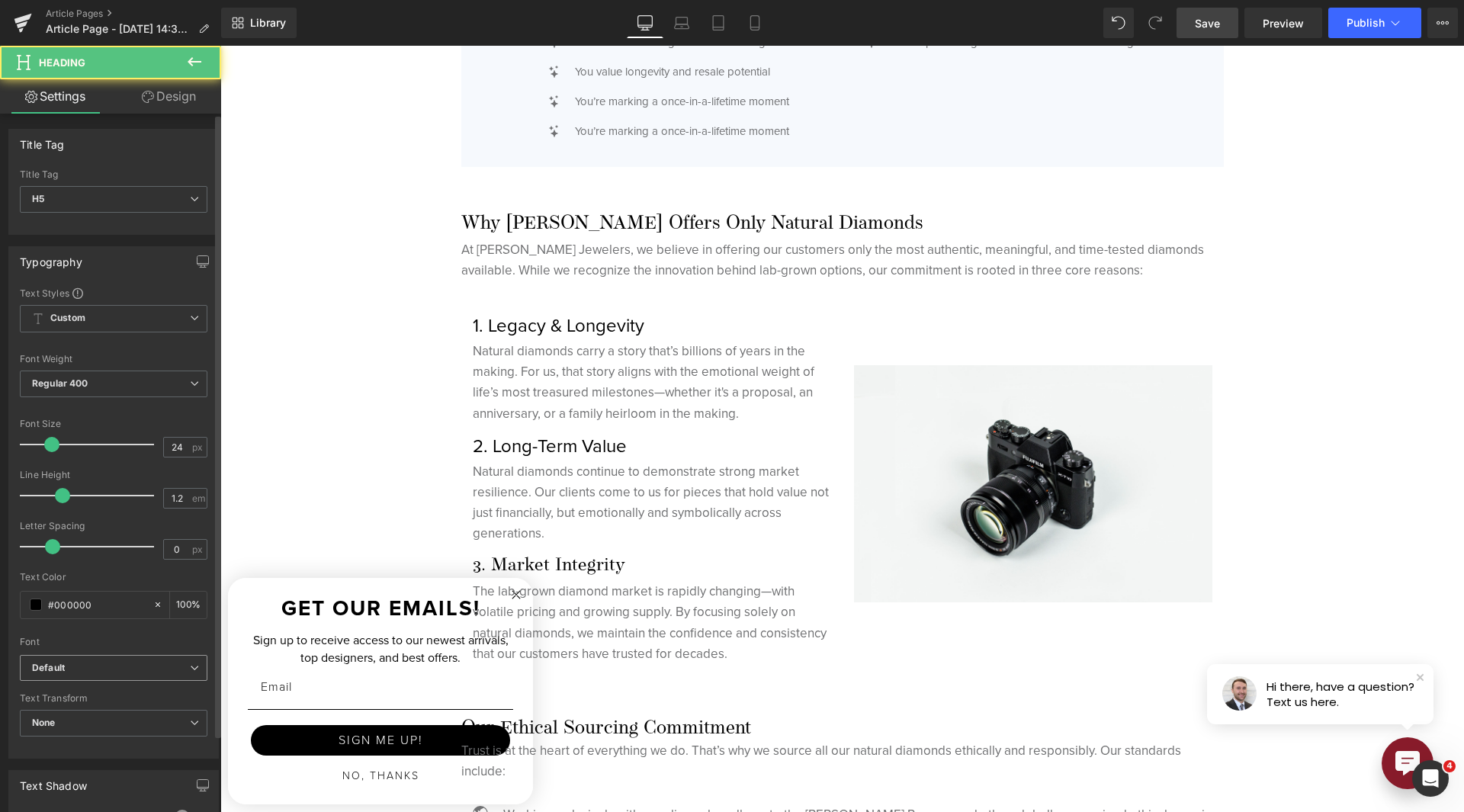
click at [159, 662] on b "Default" at bounding box center [110, 668] width 158 height 13
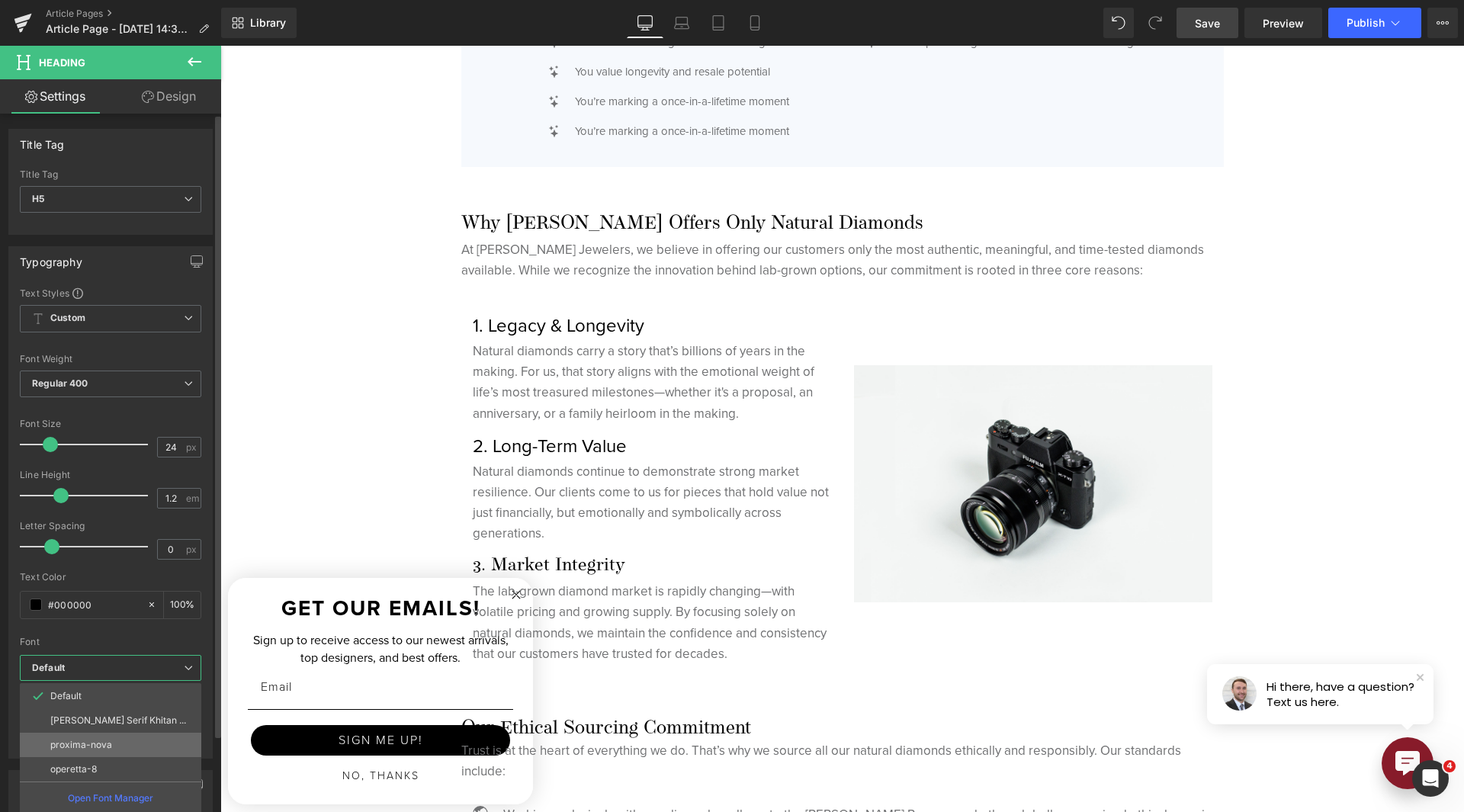
click at [141, 742] on li "proxima-nova" at bounding box center [110, 744] width 182 height 24
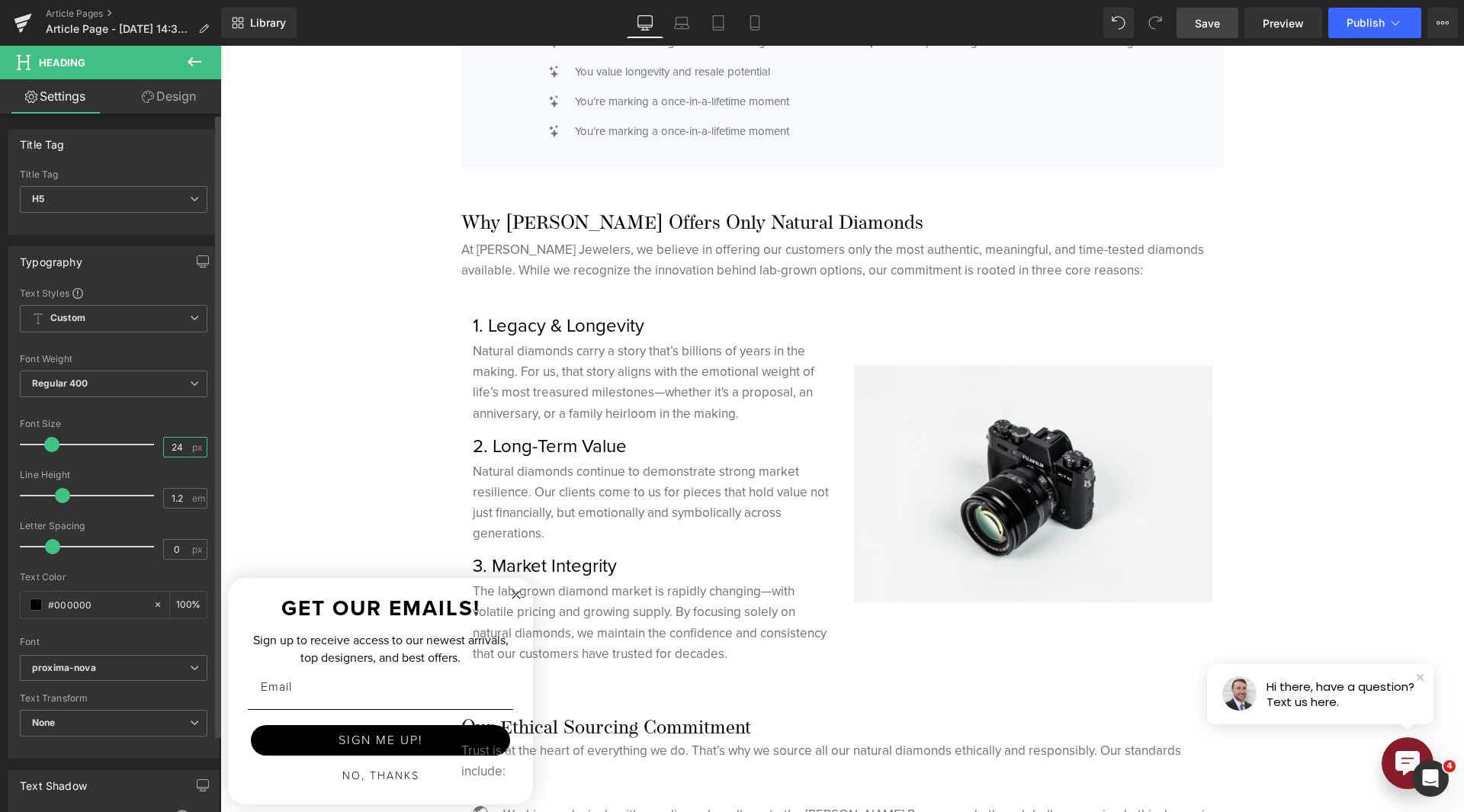
click at [164, 443] on input "24" at bounding box center [177, 447] width 27 height 19
click at [164, 443] on input "24" at bounding box center [177, 447] width 27 height 19
type input "18"
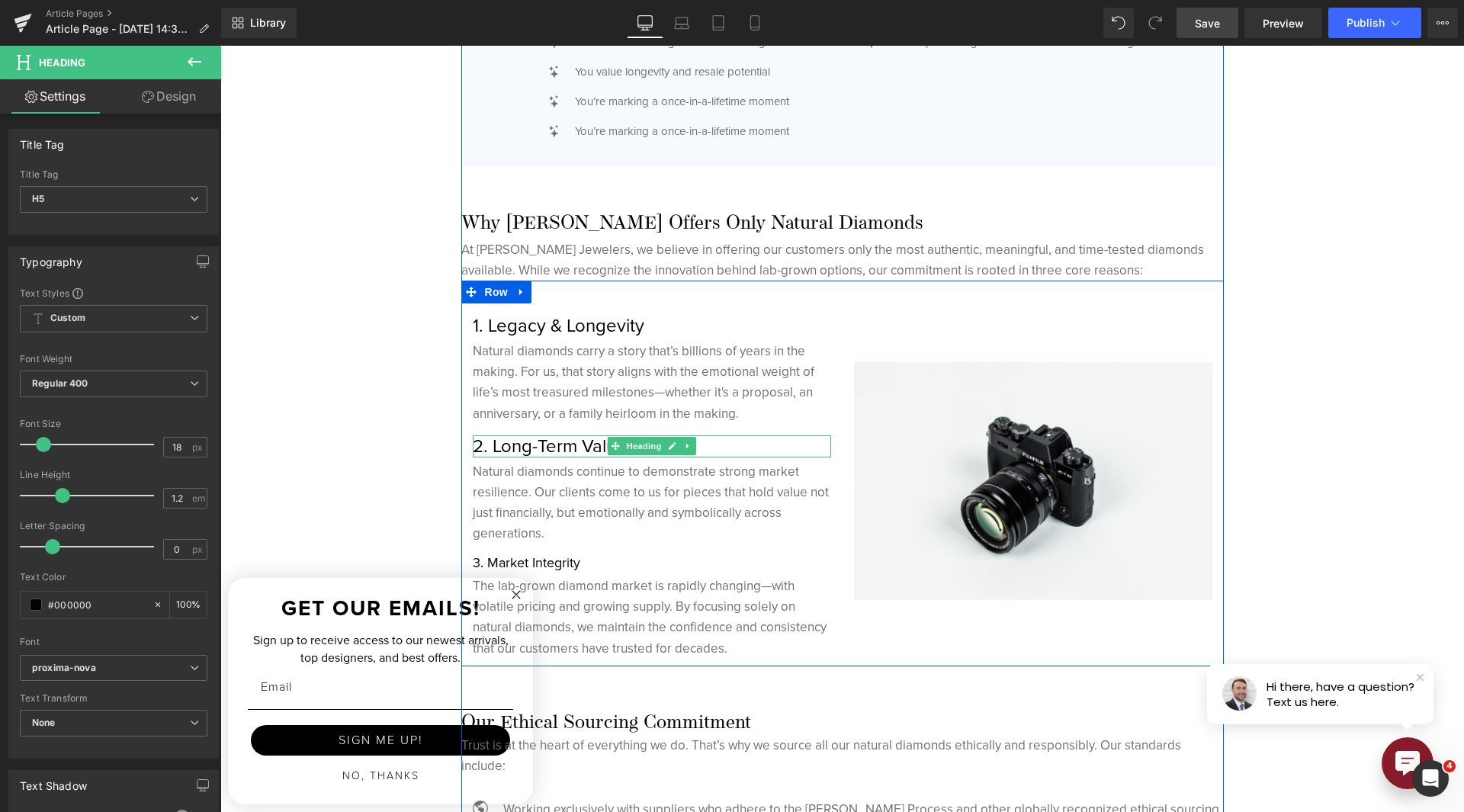
click at [568, 443] on h5 "2. Long-Term Value" at bounding box center [652, 446] width 358 height 22
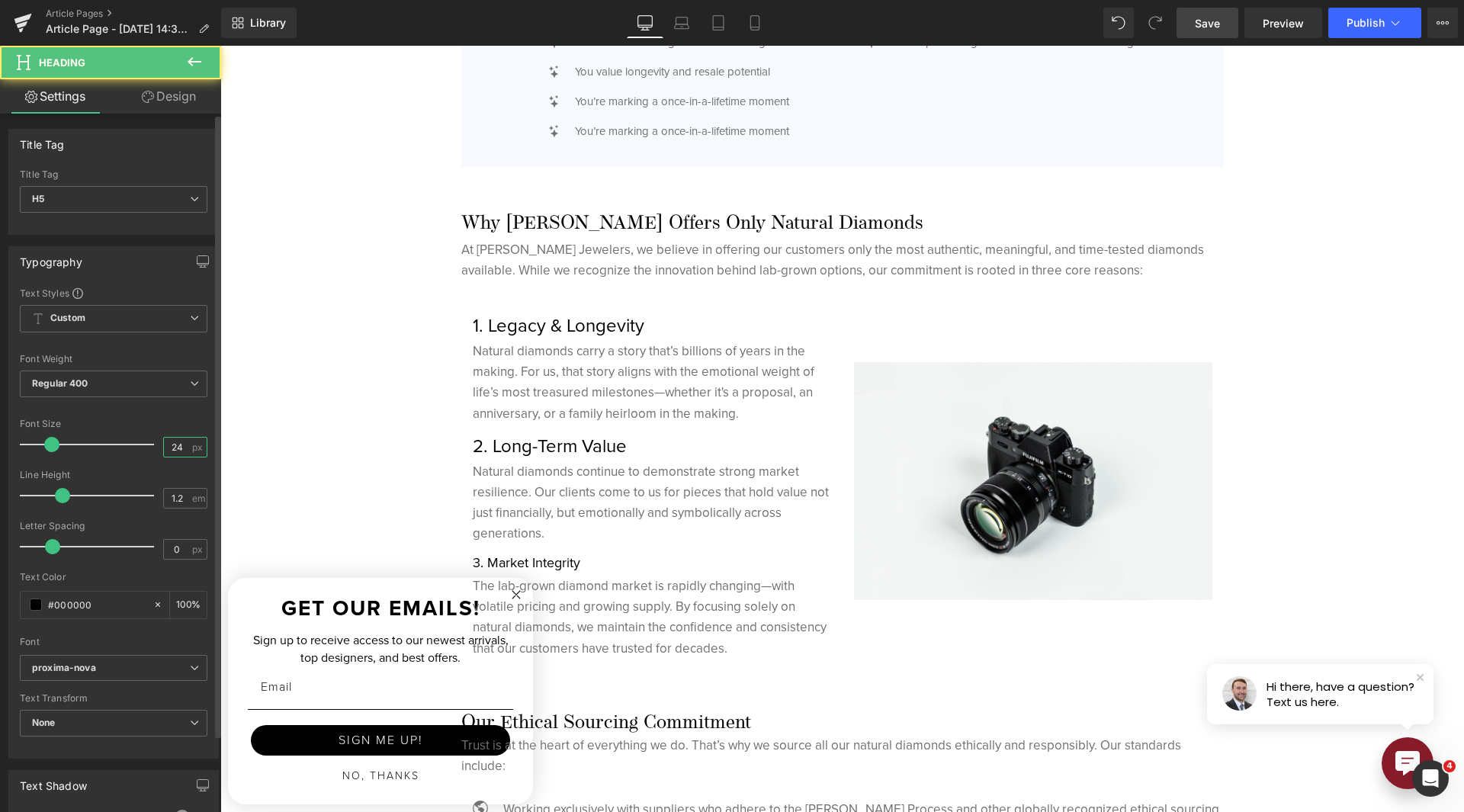
click at [166, 439] on input "24" at bounding box center [177, 447] width 27 height 19
click at [166, 438] on input "24" at bounding box center [177, 447] width 27 height 19
click at [166, 439] on input "24" at bounding box center [177, 447] width 27 height 19
type input "18"
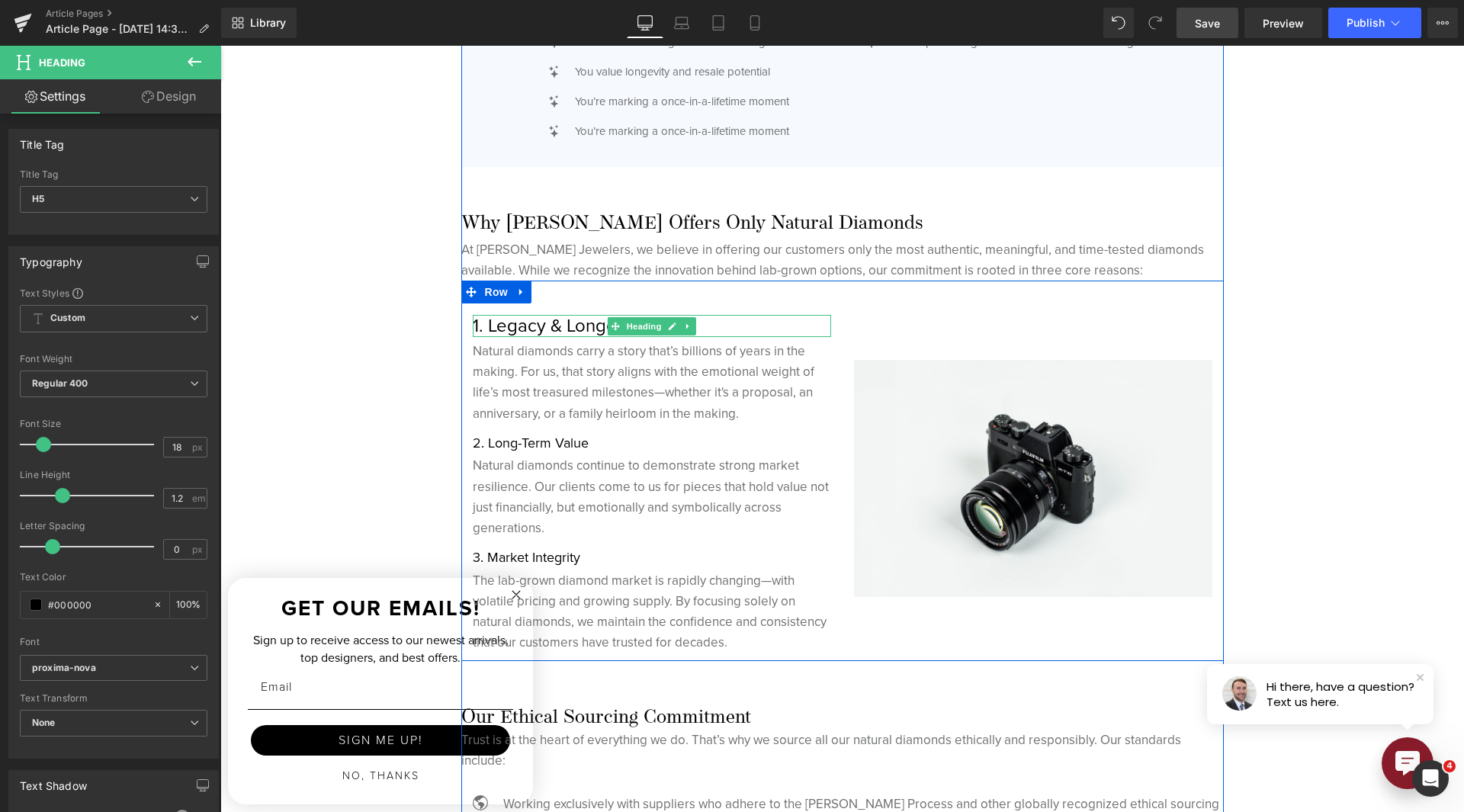
click at [515, 330] on h5 "1. Legacy & Longevity" at bounding box center [652, 326] width 358 height 22
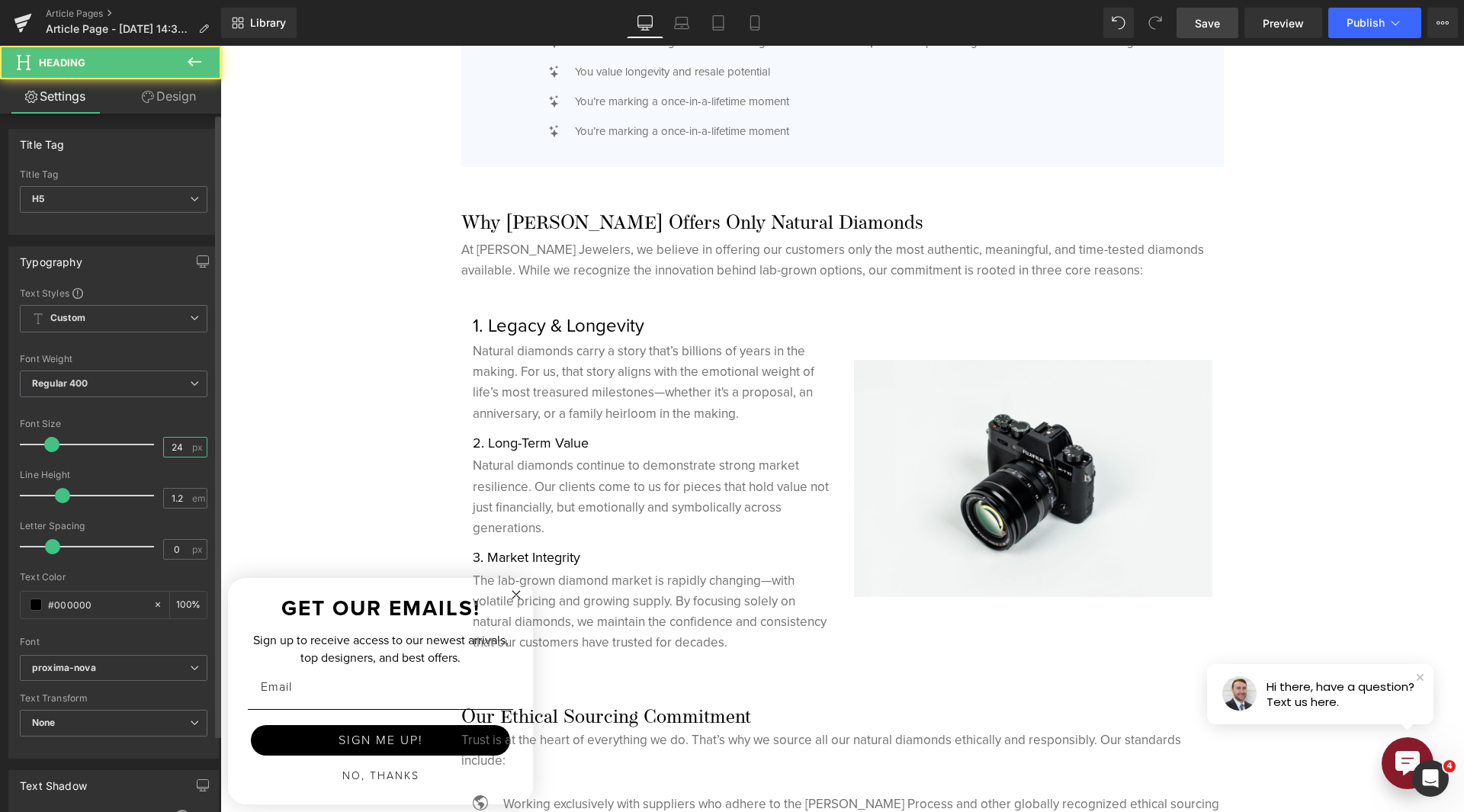
click at [164, 449] on input "24" at bounding box center [177, 447] width 27 height 19
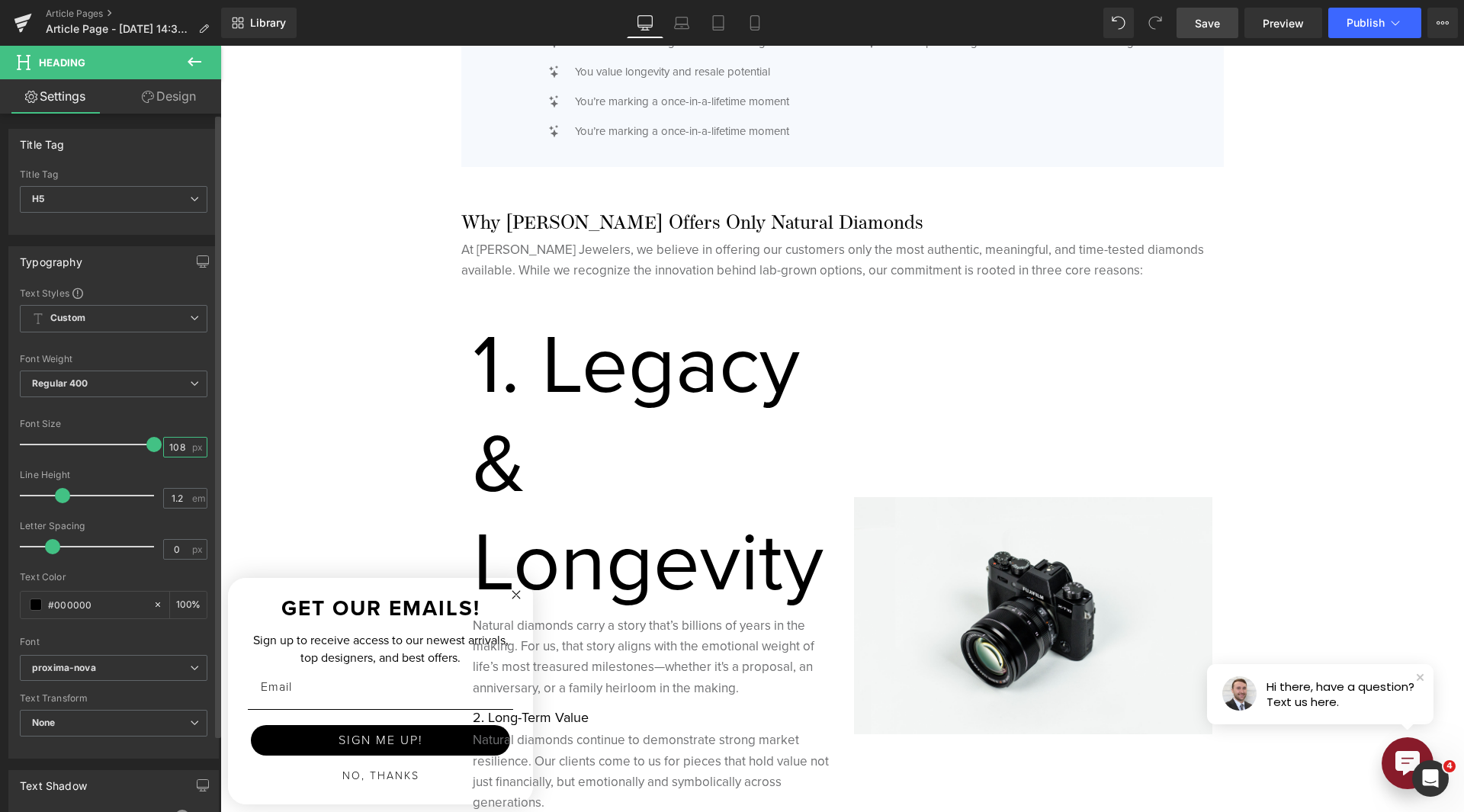
click at [173, 443] on input "108" at bounding box center [177, 447] width 27 height 19
type input "18"
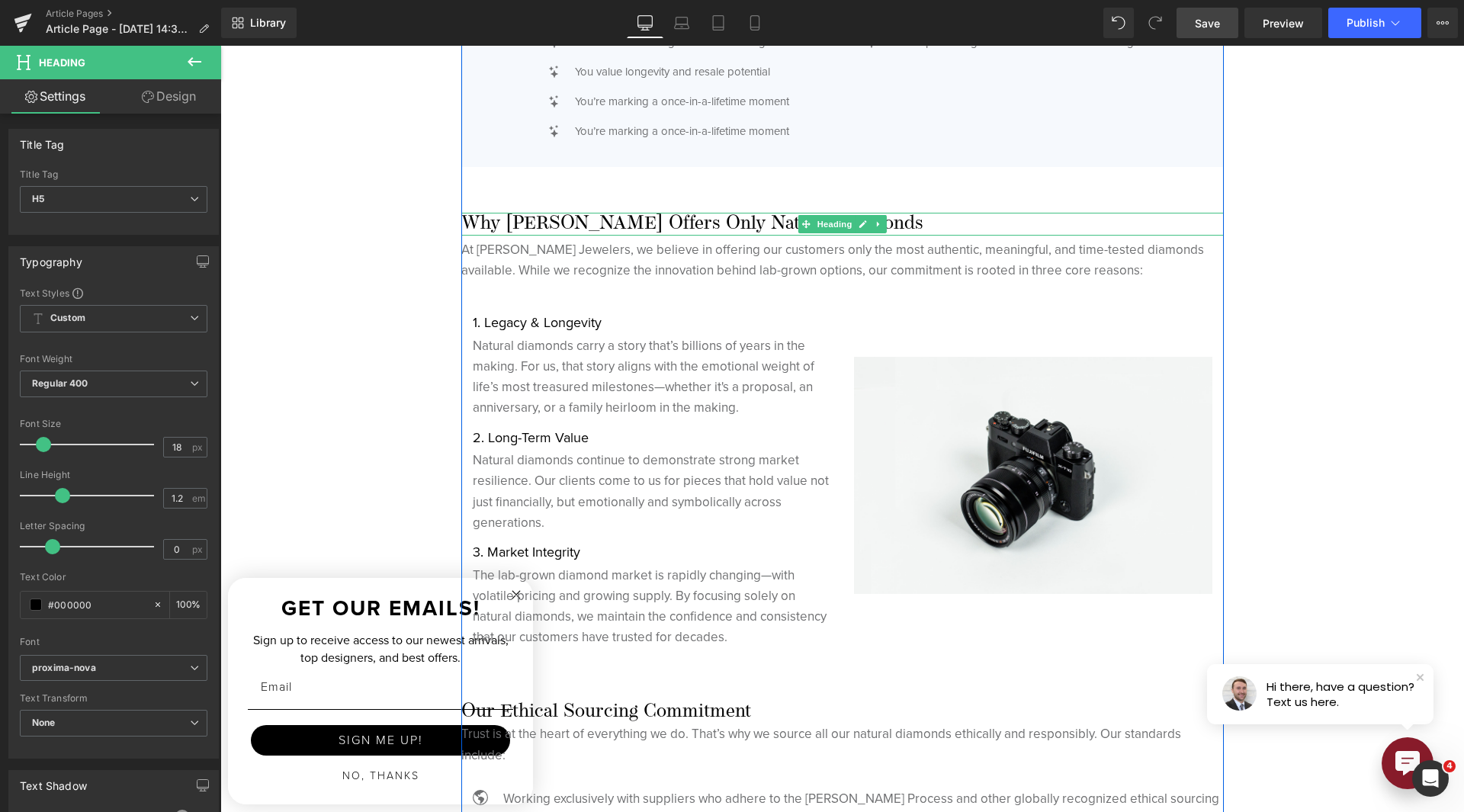
click at [666, 219] on h1 "Why [PERSON_NAME] Offers Only Natural Diamonds" at bounding box center [842, 224] width 762 height 23
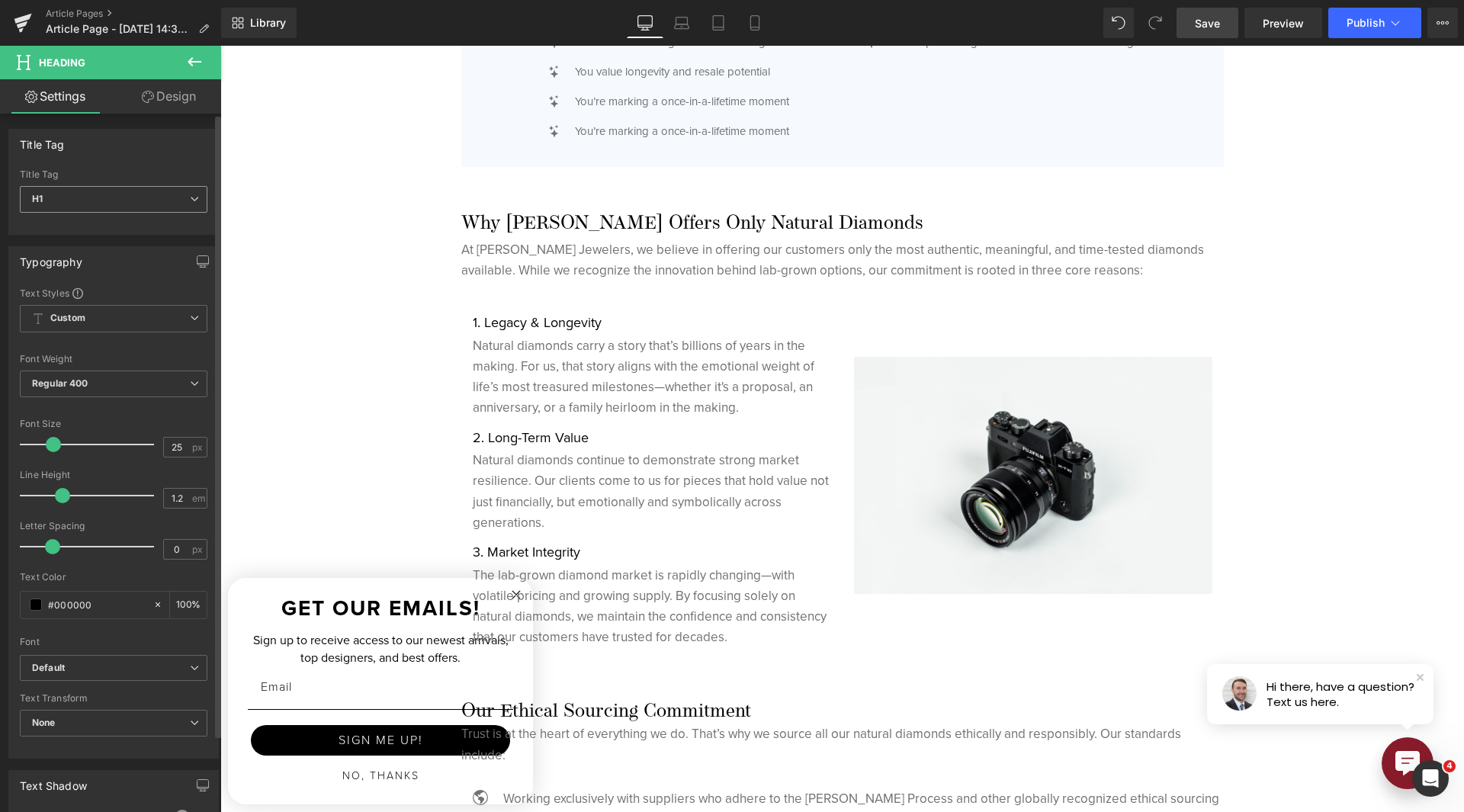
click at [178, 199] on span "H1" at bounding box center [113, 199] width 188 height 27
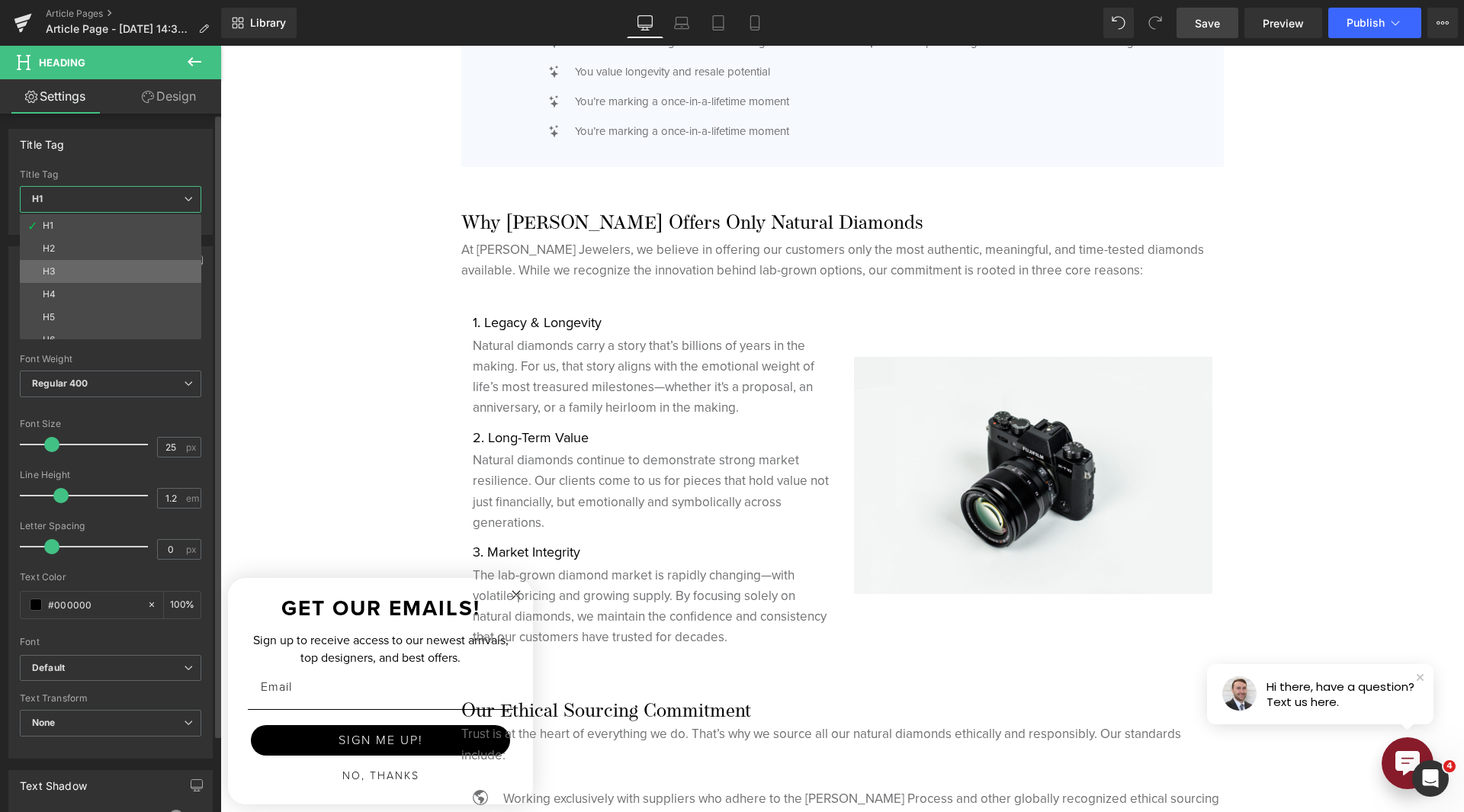
click at [162, 273] on li "H3" at bounding box center [114, 272] width 189 height 23
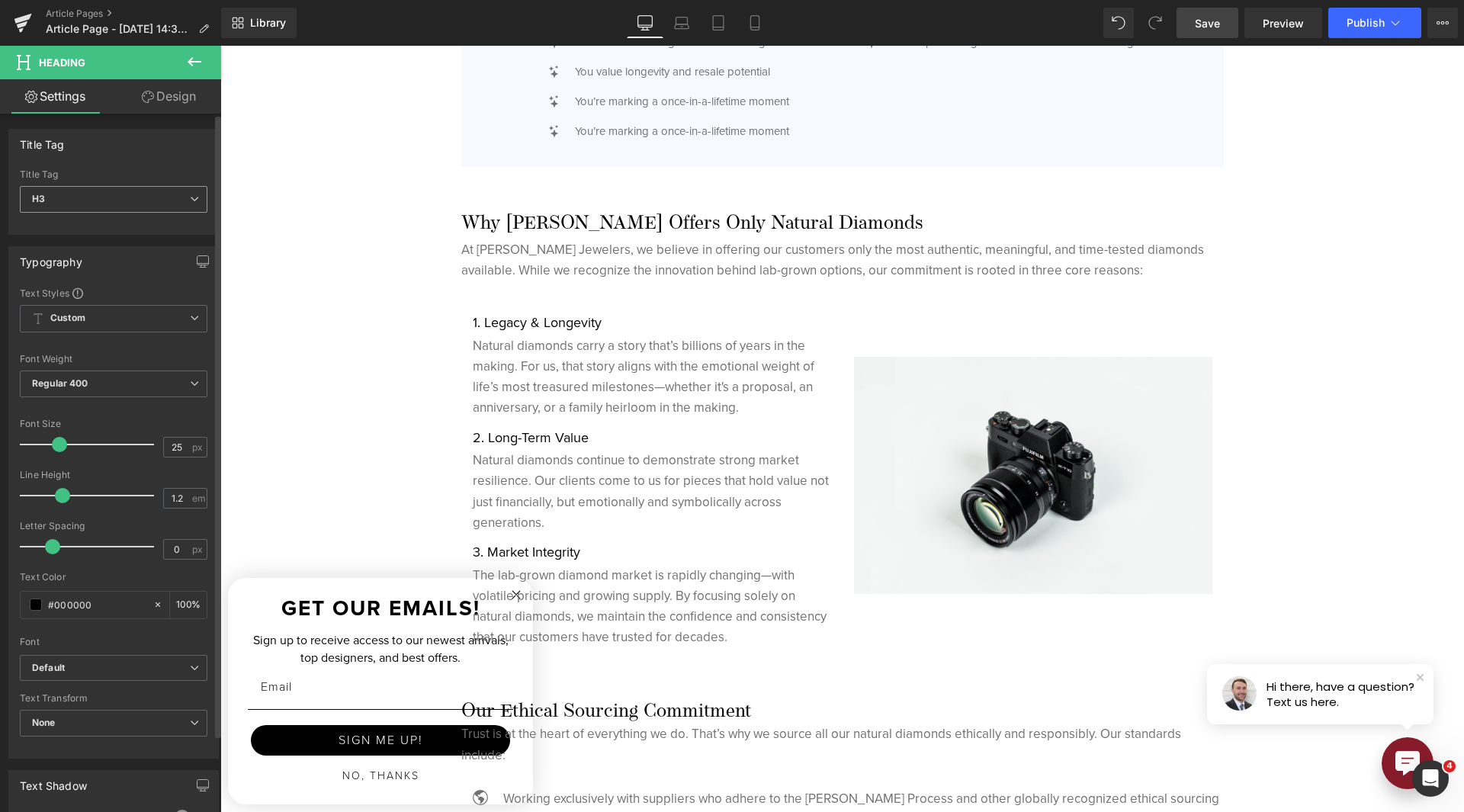
type input "30"
type input "100"
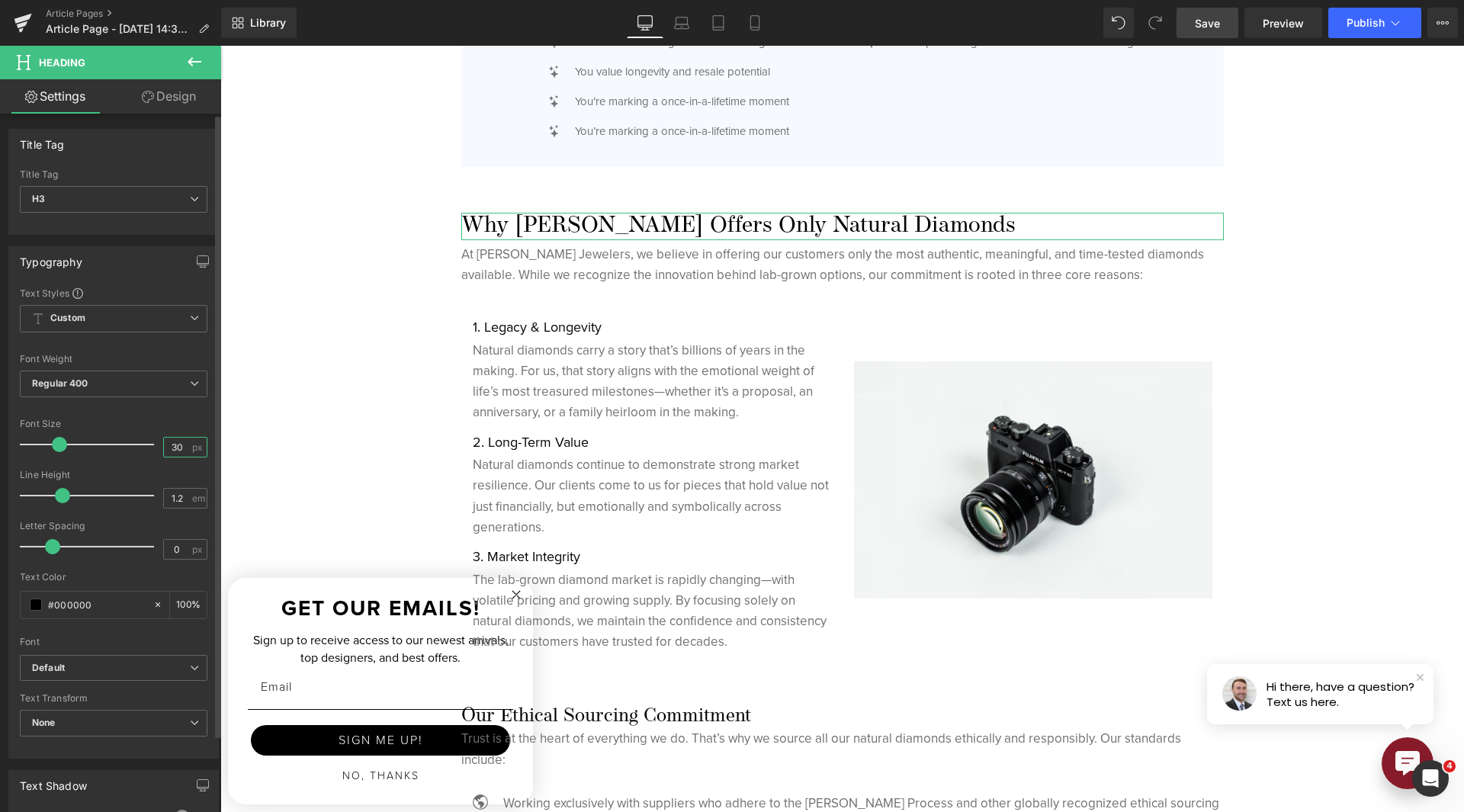
click at [173, 448] on input "30" at bounding box center [177, 447] width 27 height 19
type input "25"
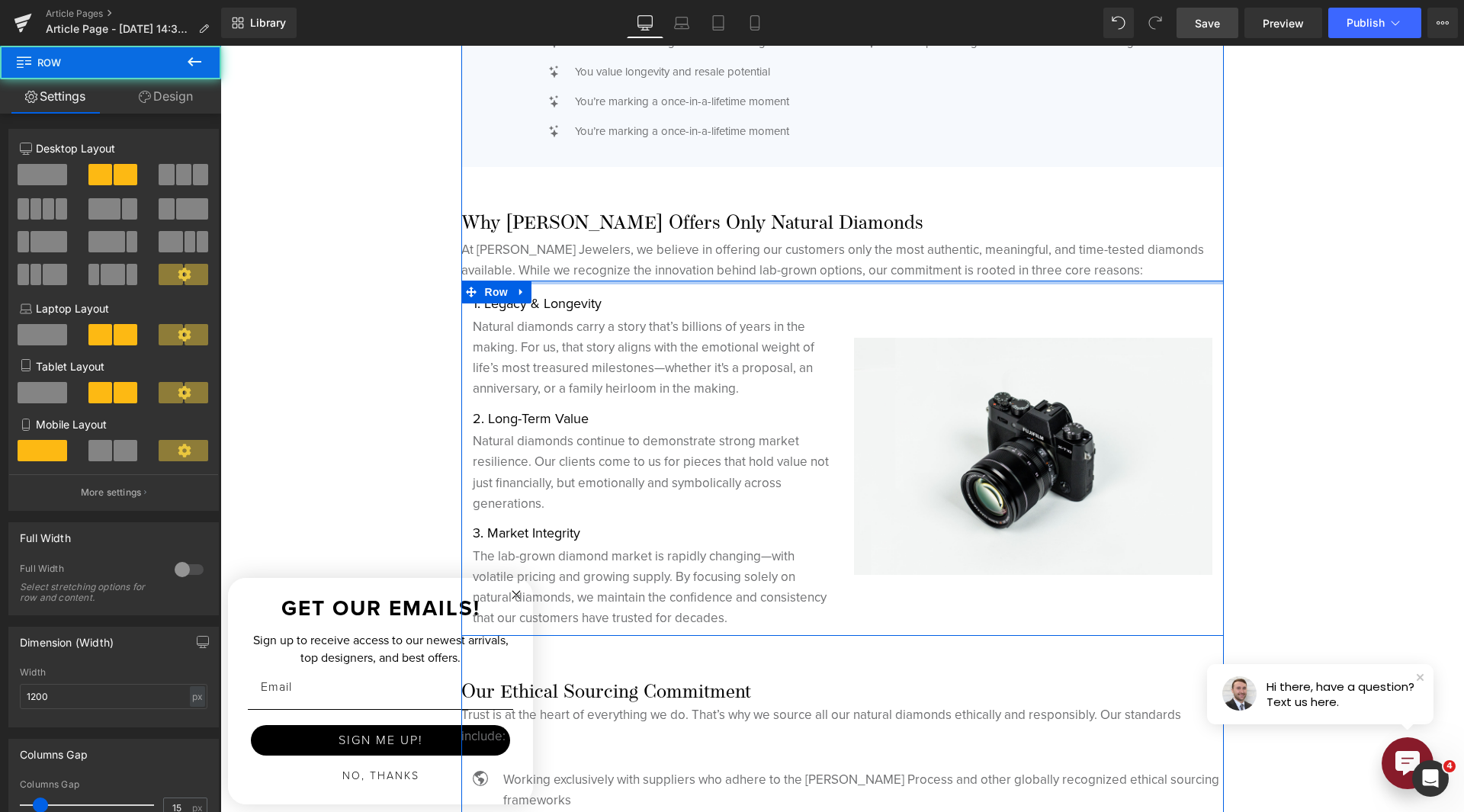
drag, startPoint x: 655, startPoint y: 303, endPoint x: 644, endPoint y: 299, distance: 11.7
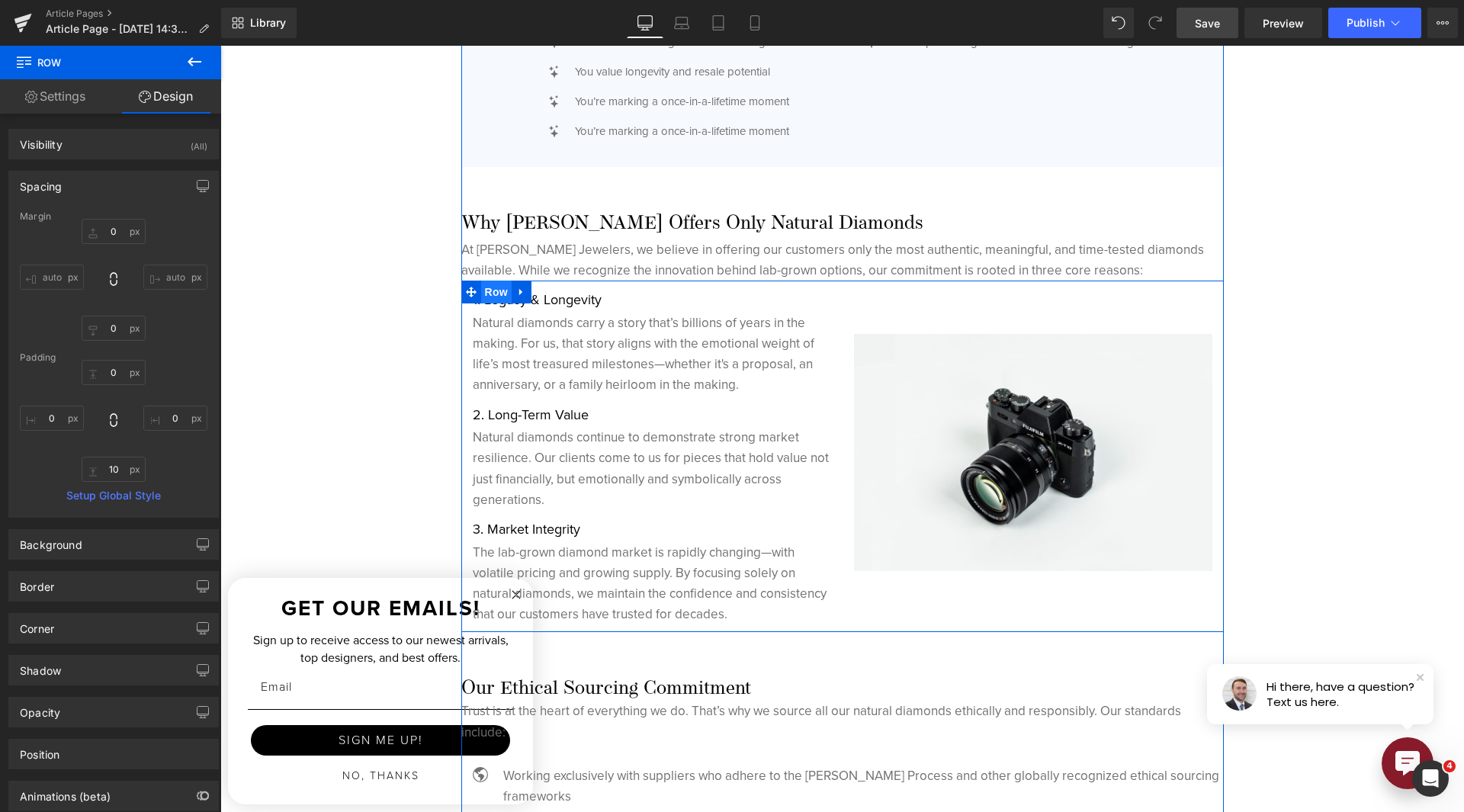
click at [481, 296] on span "Row" at bounding box center [496, 292] width 30 height 23
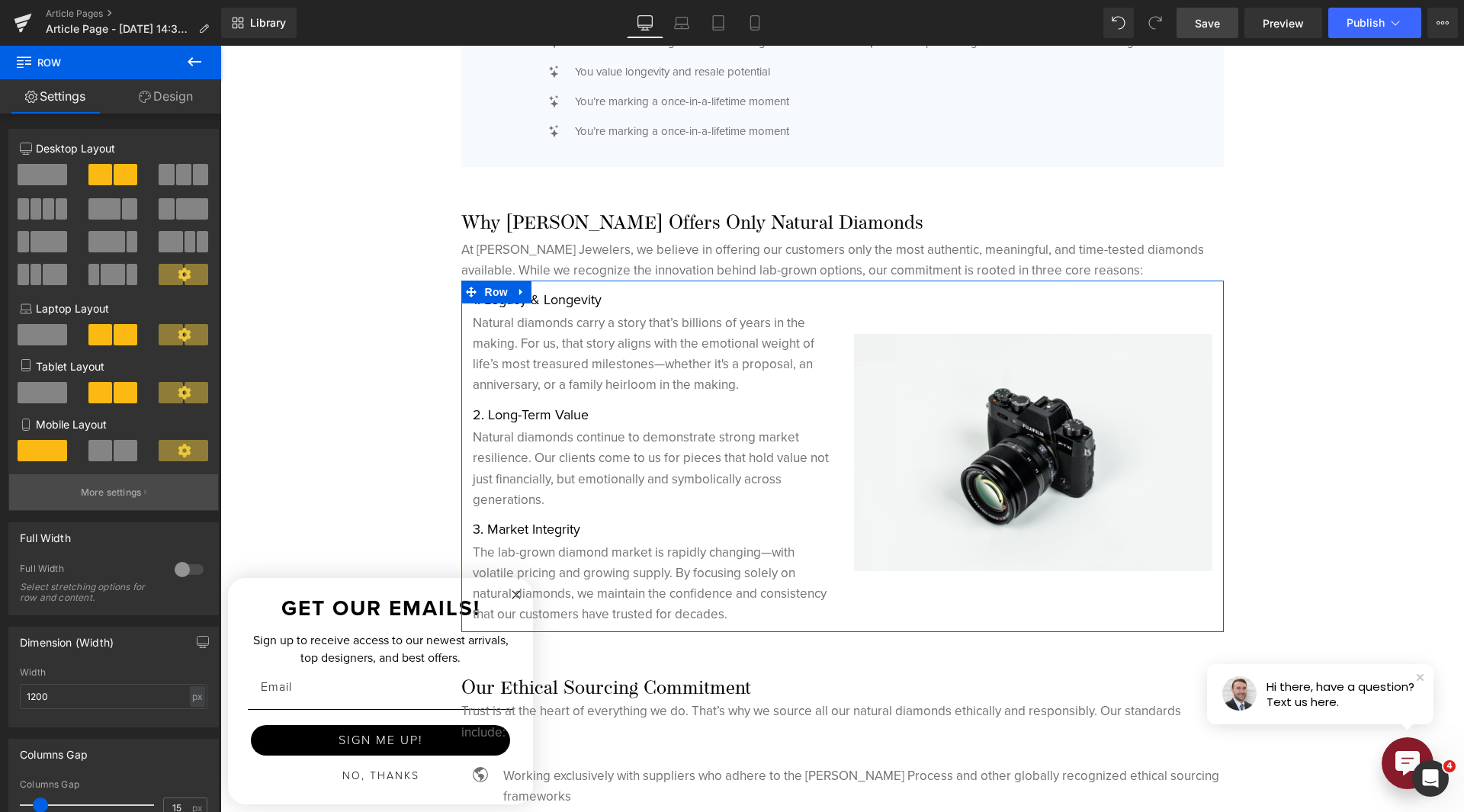
click at [101, 485] on p "More settings" at bounding box center [111, 491] width 61 height 13
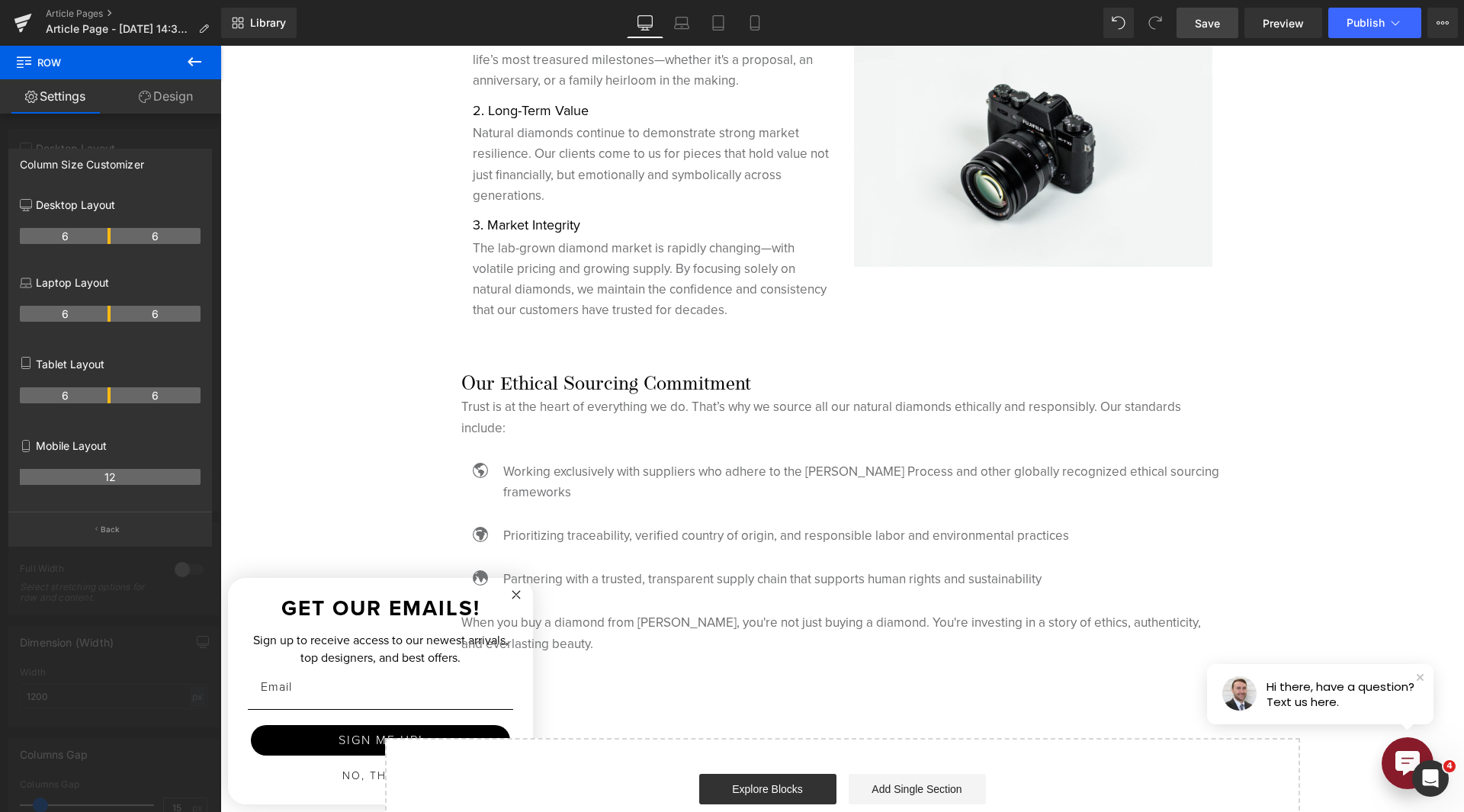
scroll to position [4194, 0]
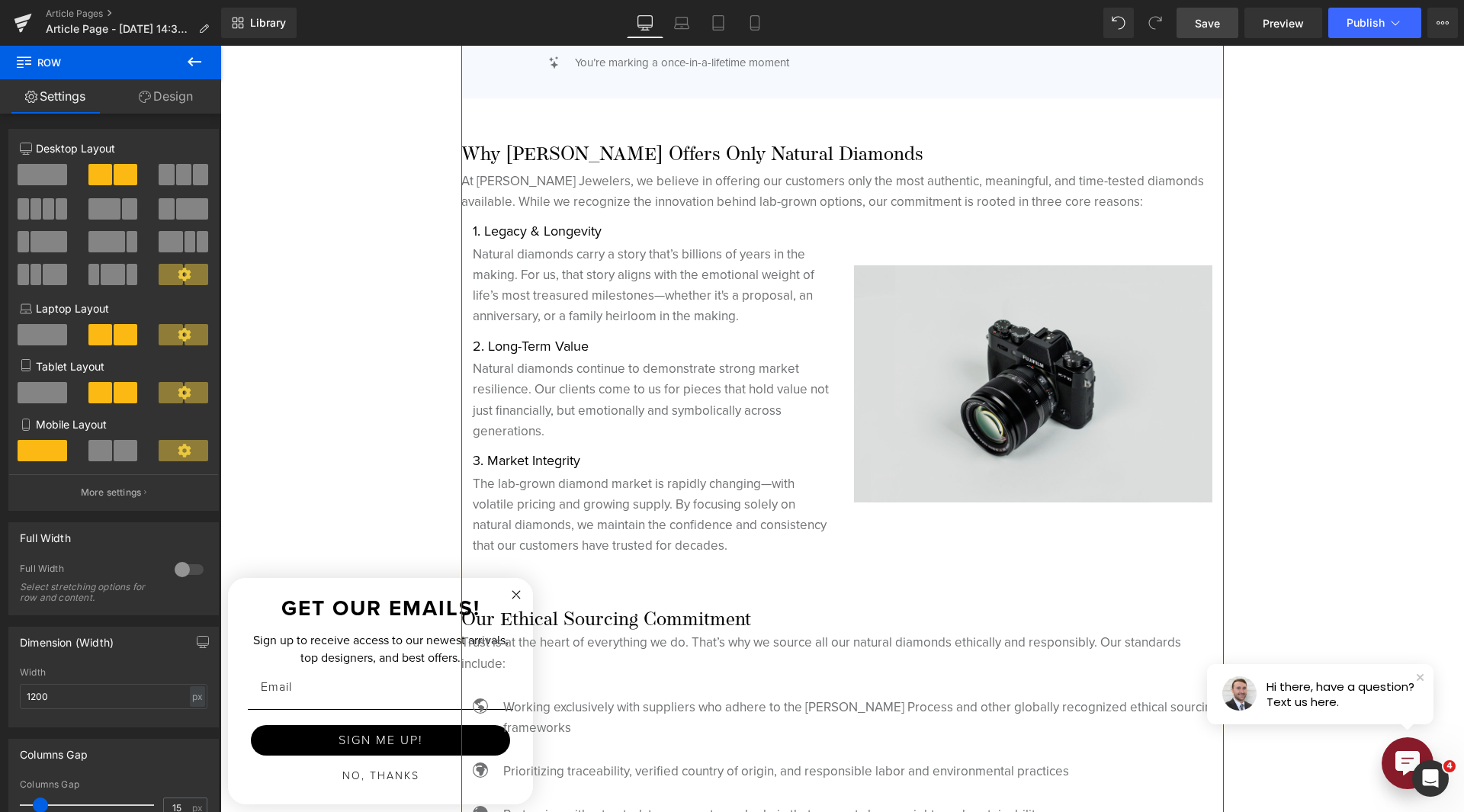
scroll to position [4117, 0]
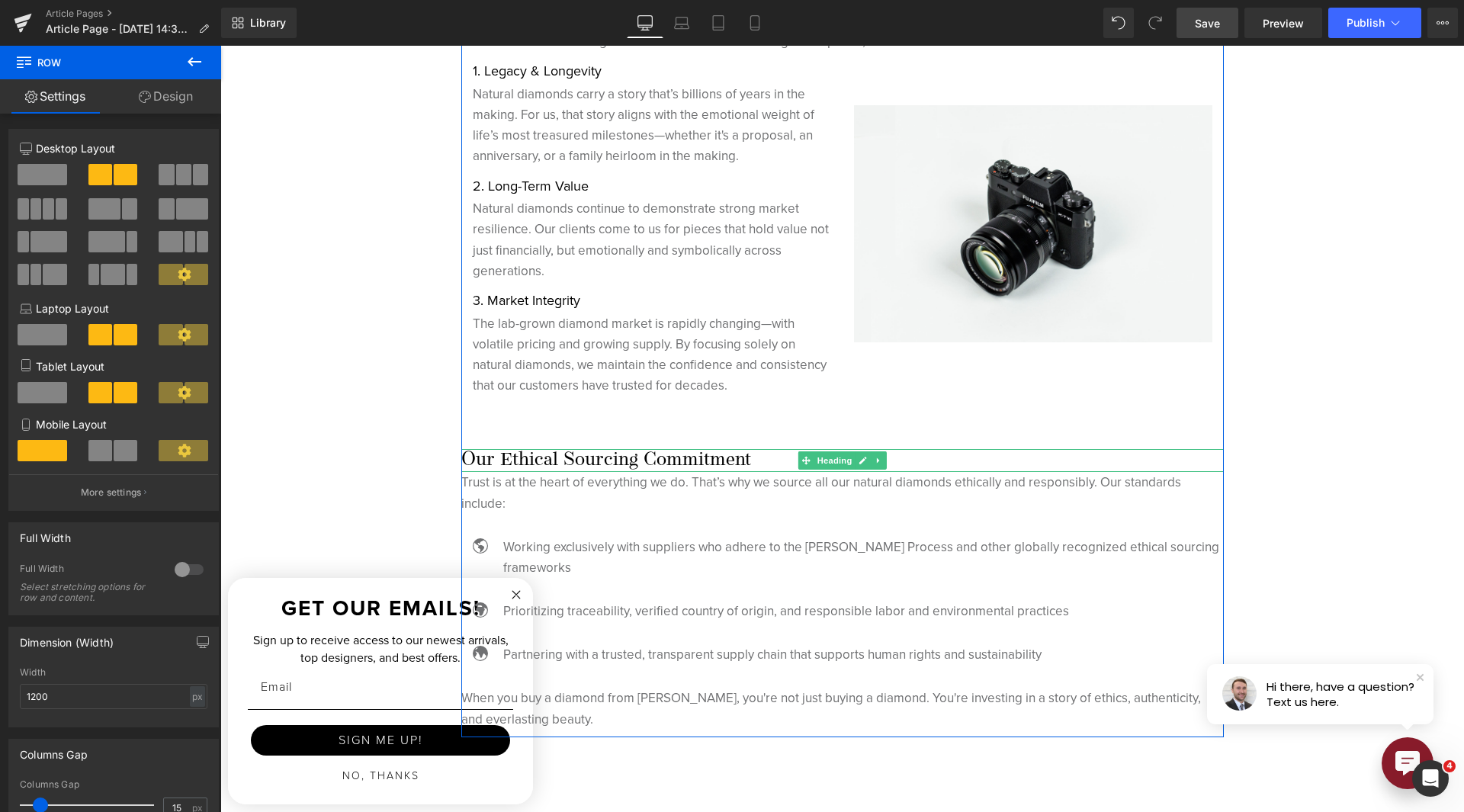
click at [675, 454] on h4 "Our Ethical Sourcing Commitment" at bounding box center [842, 460] width 762 height 23
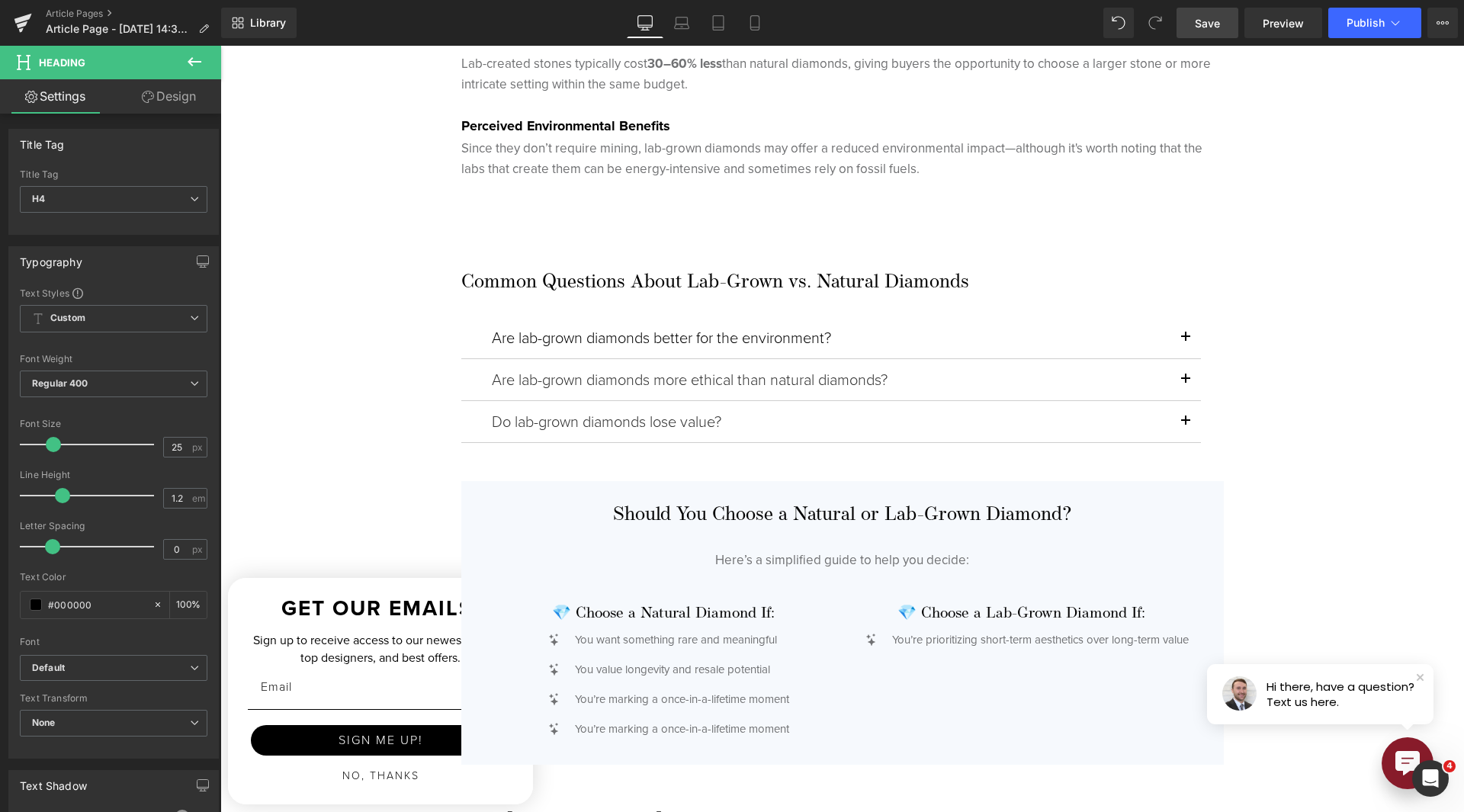
scroll to position [3126, 0]
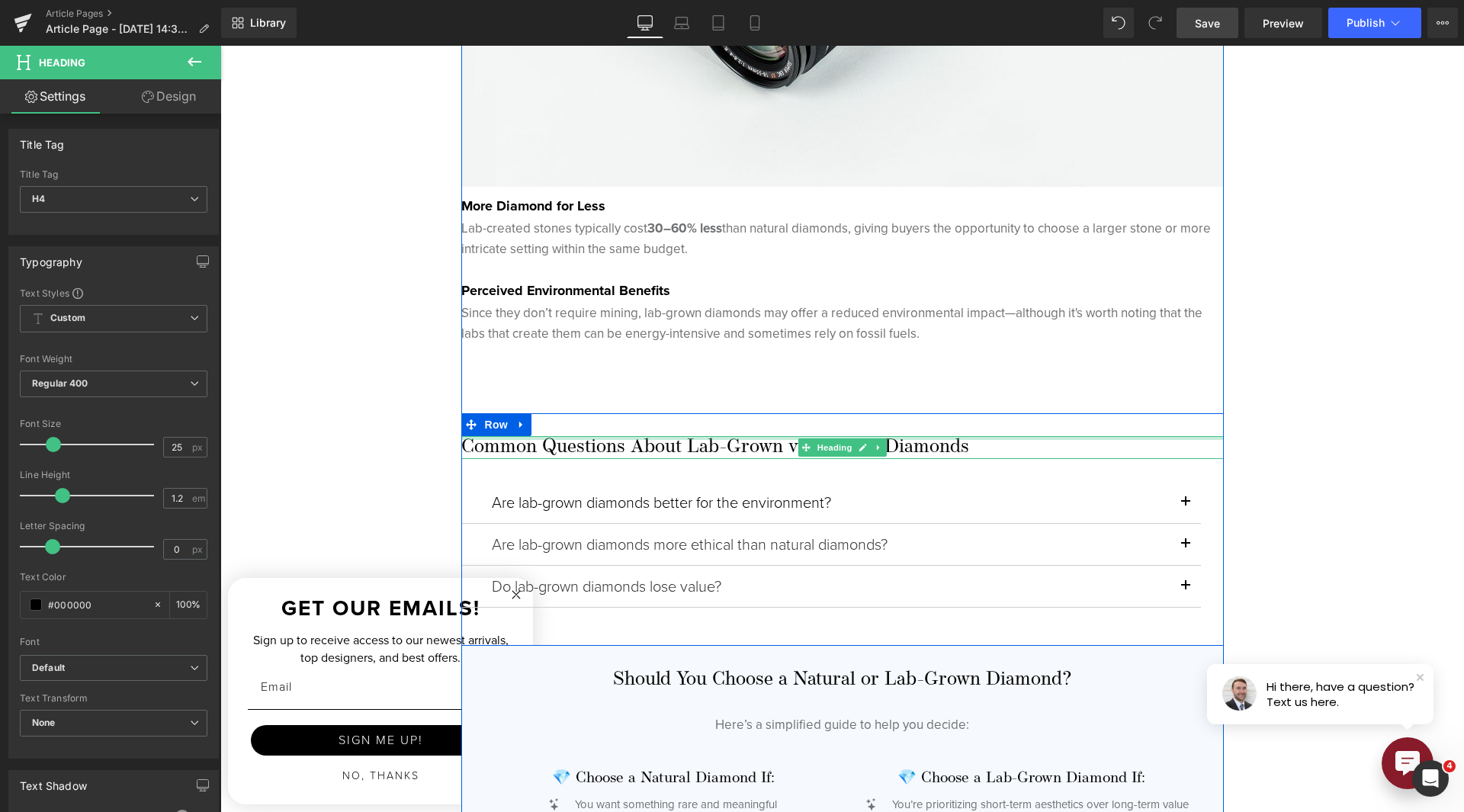
click at [668, 437] on div "Common Questions About Lab-Grown vs. Natural Diamonds Heading" at bounding box center [842, 448] width 762 height 23
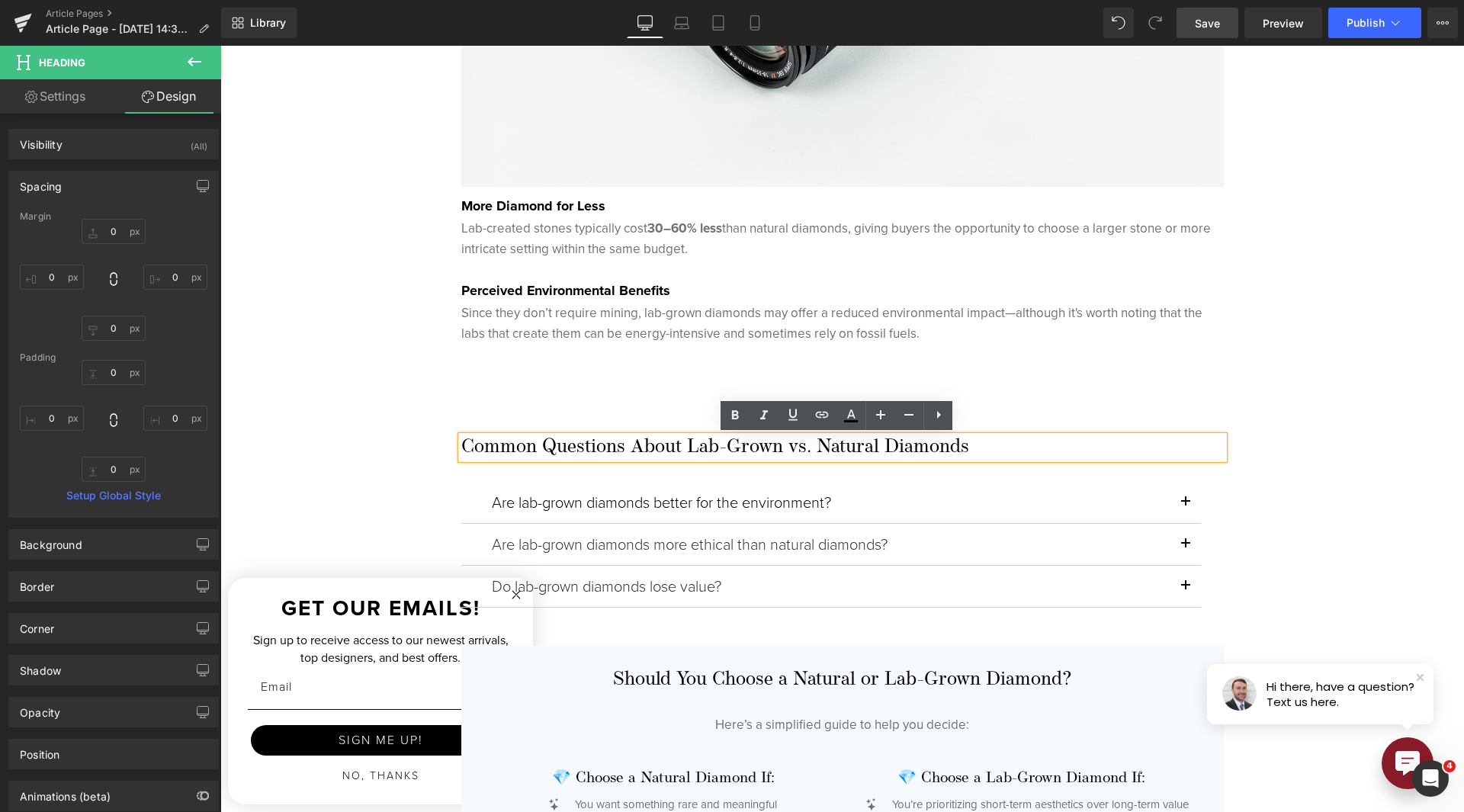
click at [668, 441] on h3 "Common Questions About Lab-Grown vs. Natural Diamonds" at bounding box center [842, 448] width 762 height 23
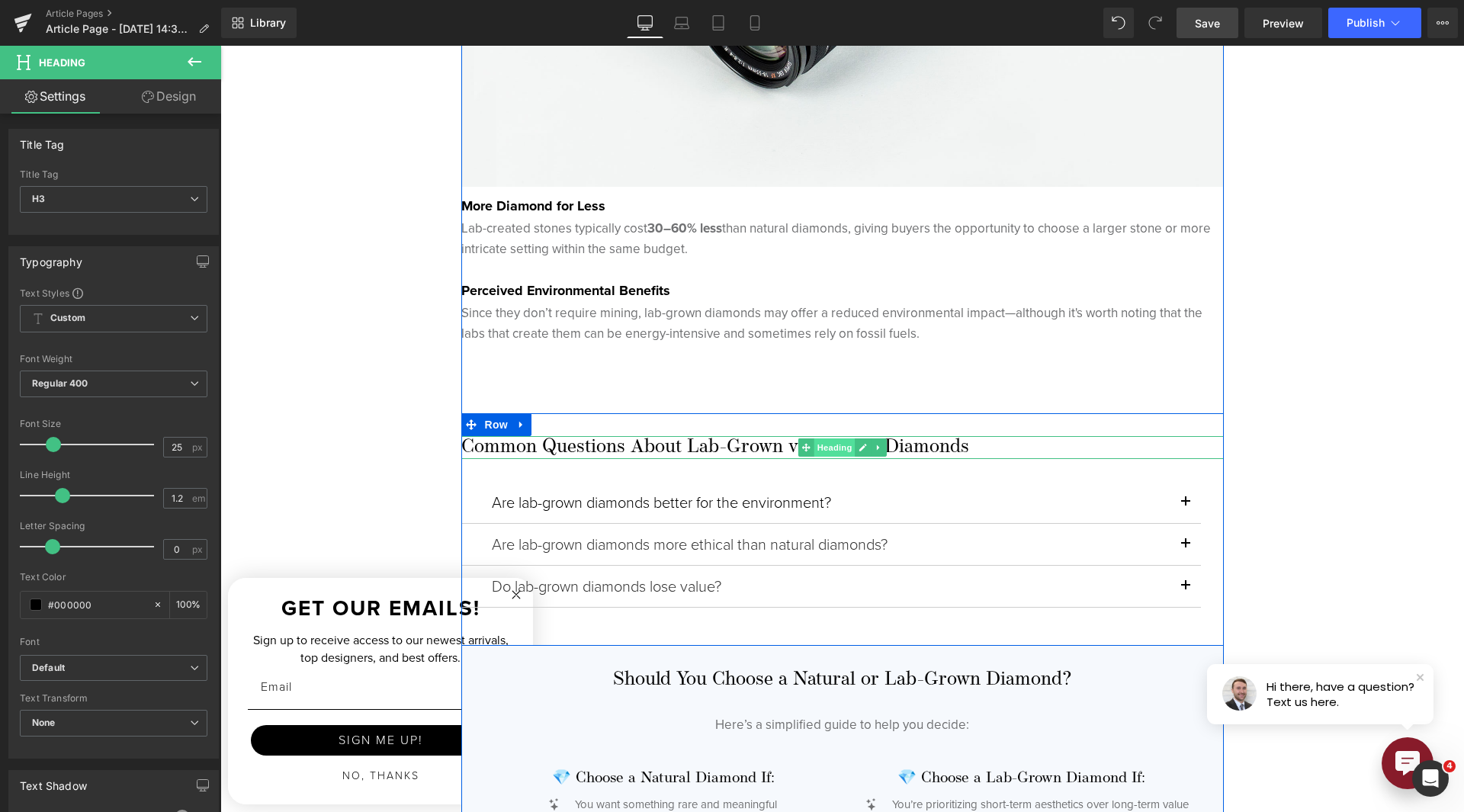
click at [814, 449] on span "Heading" at bounding box center [834, 447] width 41 height 19
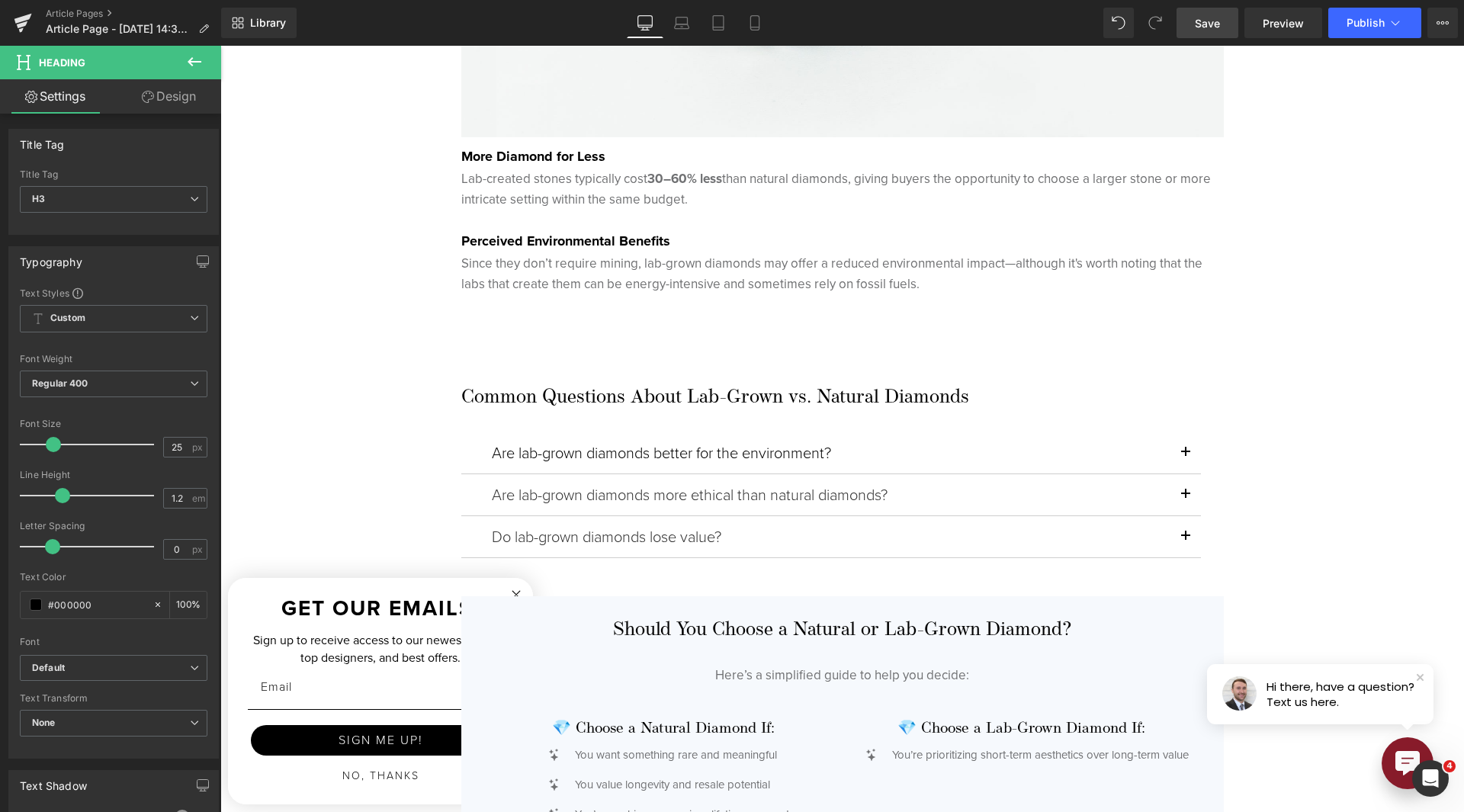
scroll to position [2974, 0]
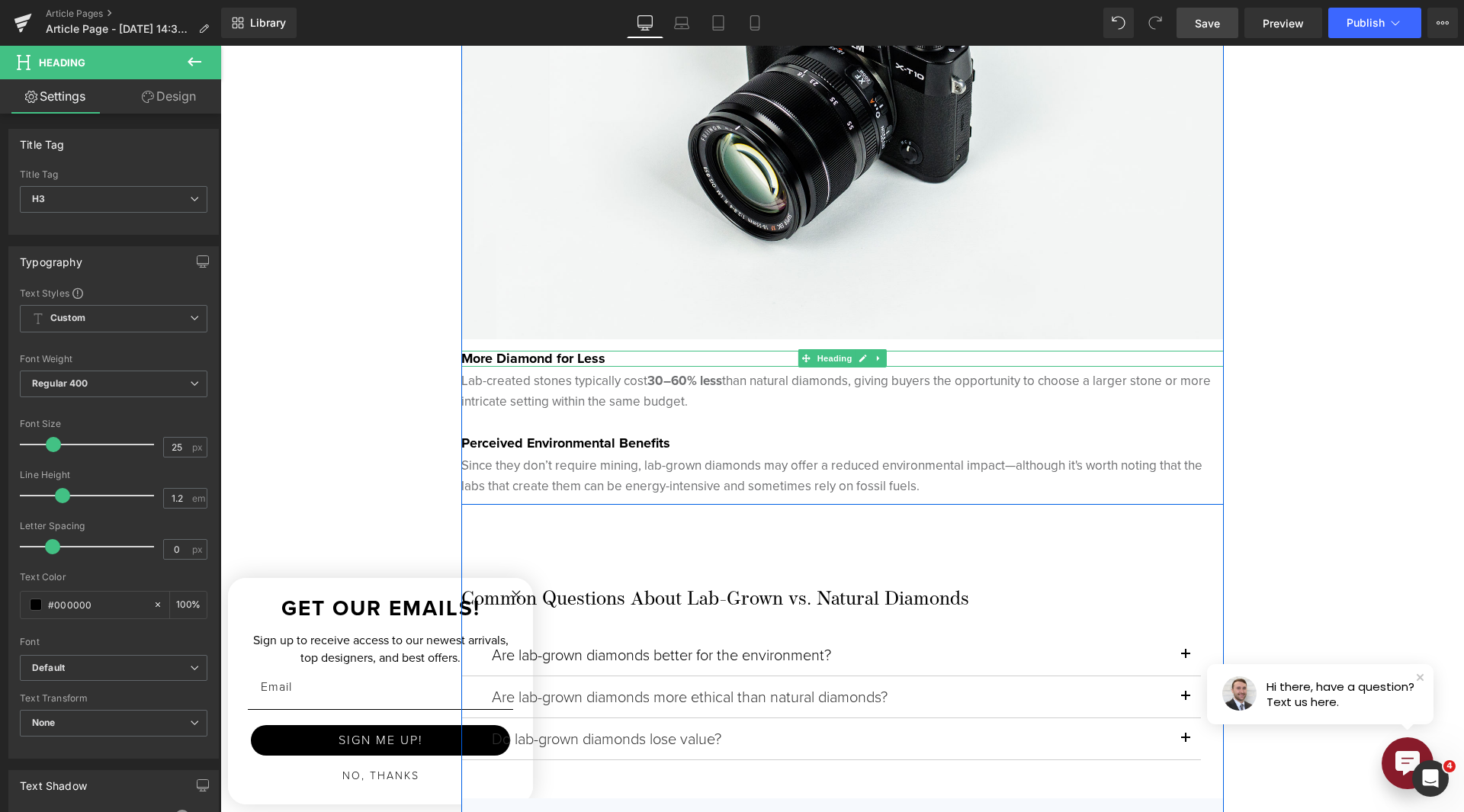
click at [526, 356] on strong "More Diamond for Less" at bounding box center [533, 358] width 144 height 20
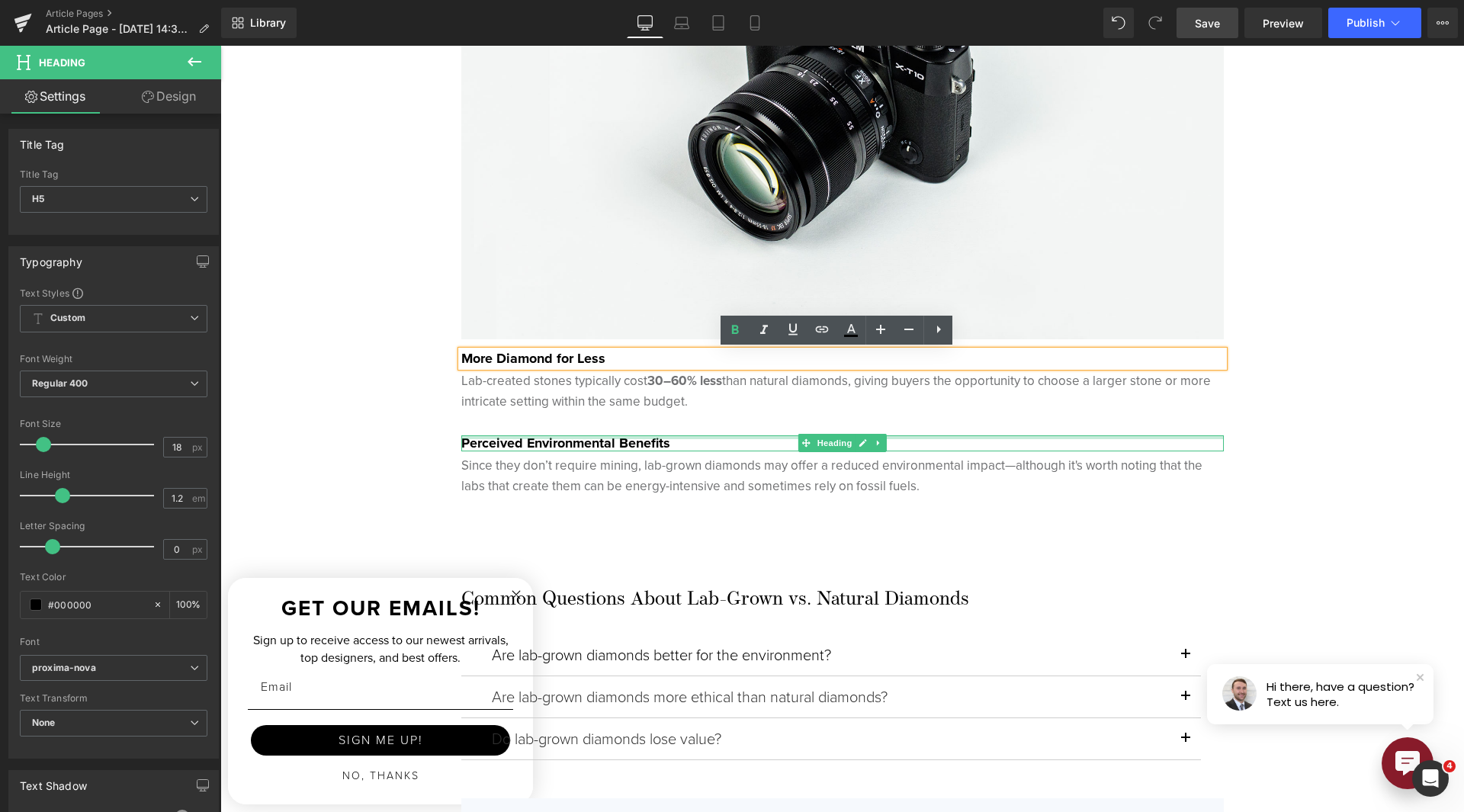
click at [533, 438] on div "Perceived Environmental Benefits Heading" at bounding box center [842, 443] width 762 height 17
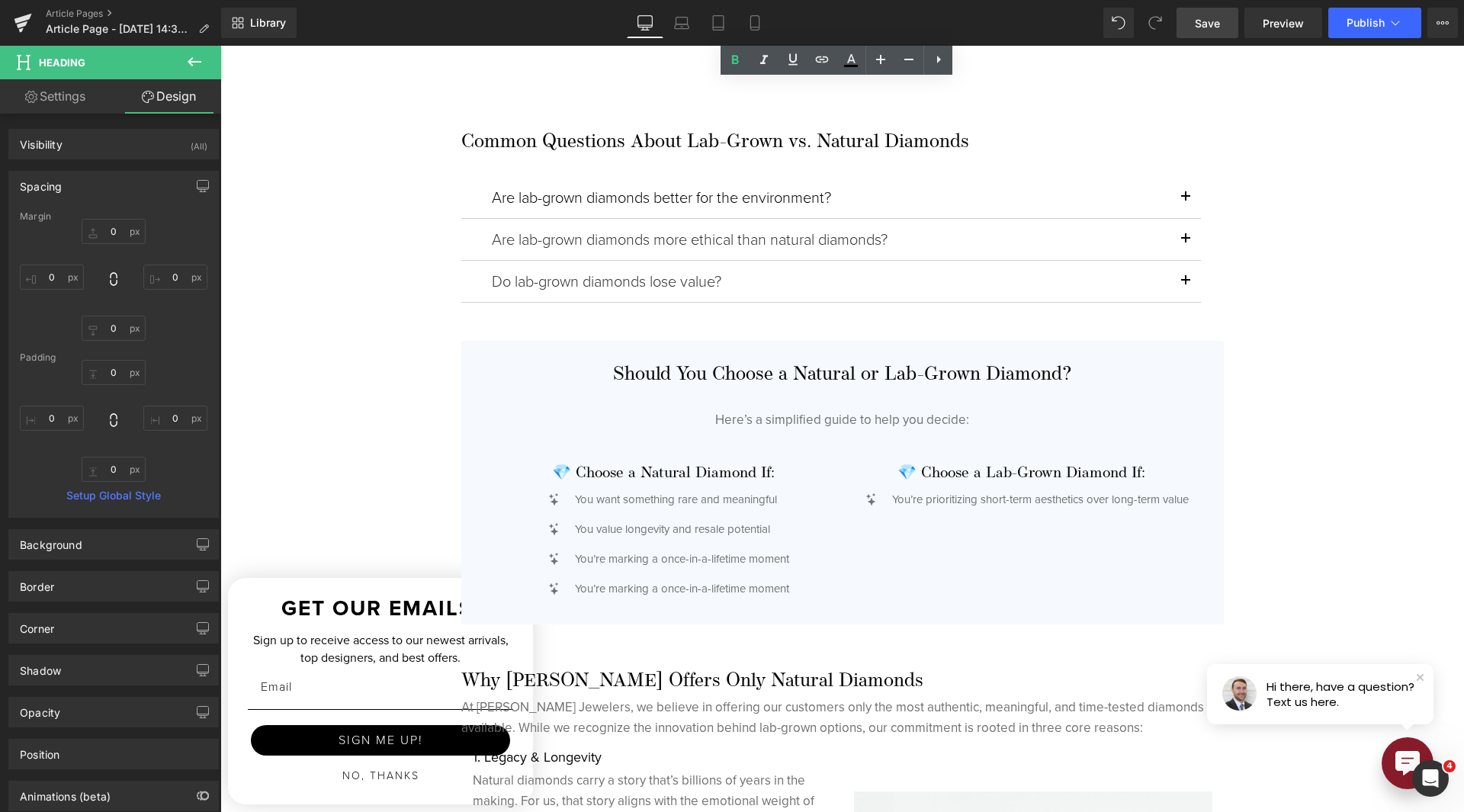
scroll to position [3812, 0]
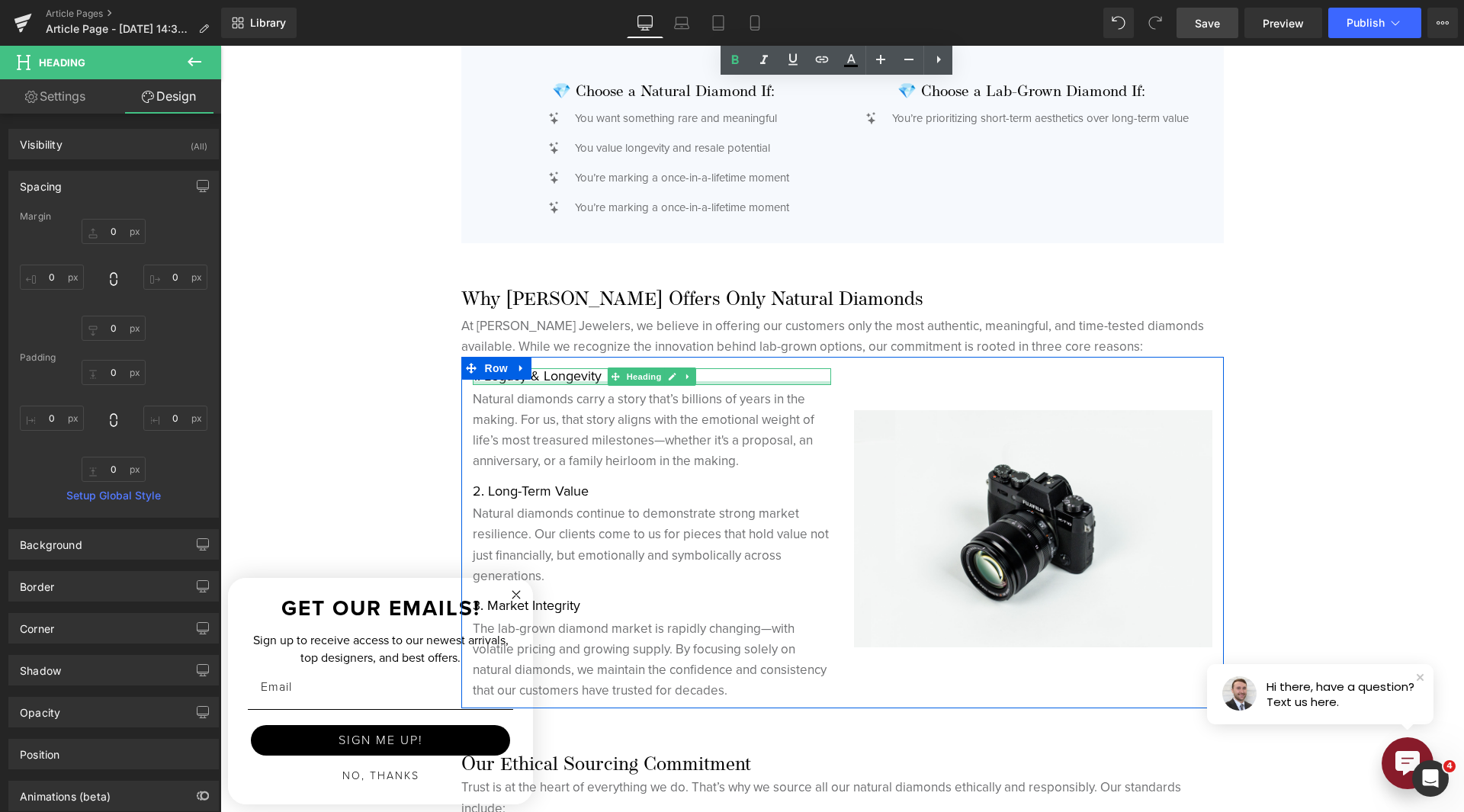
click at [573, 381] on div at bounding box center [652, 383] width 358 height 4
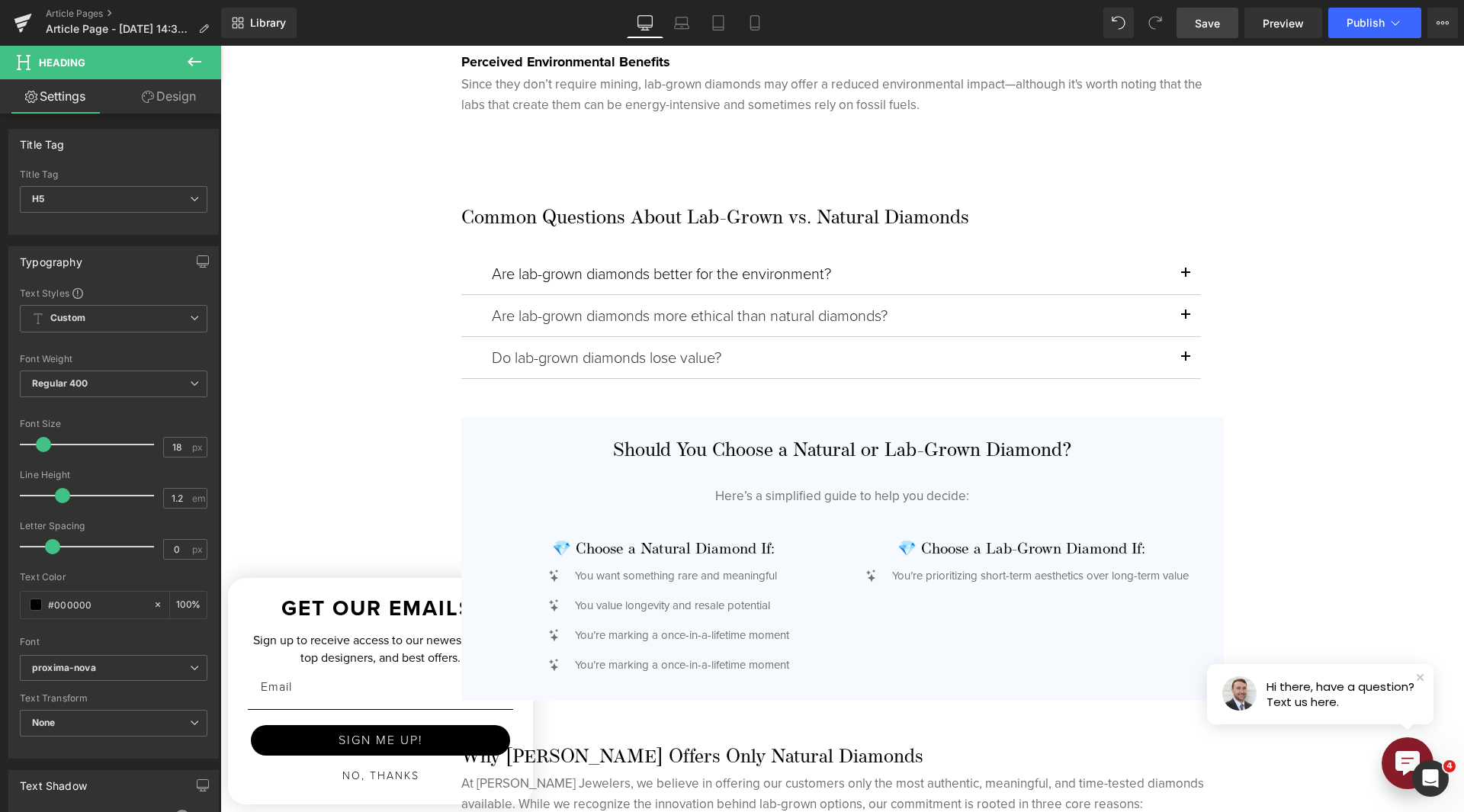
scroll to position [2974, 0]
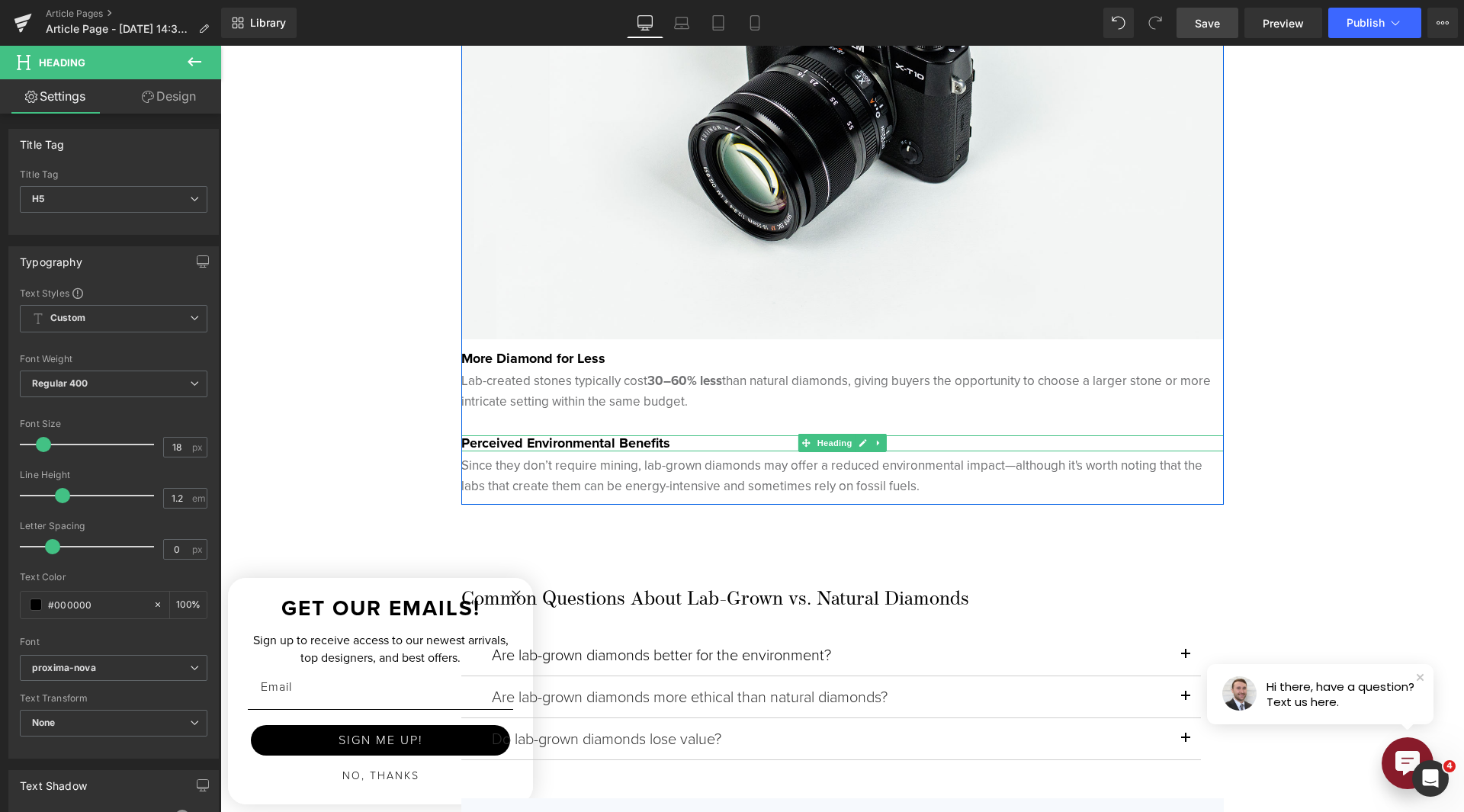
click at [582, 438] on strong "Perceived Environmental Benefits" at bounding box center [565, 443] width 209 height 20
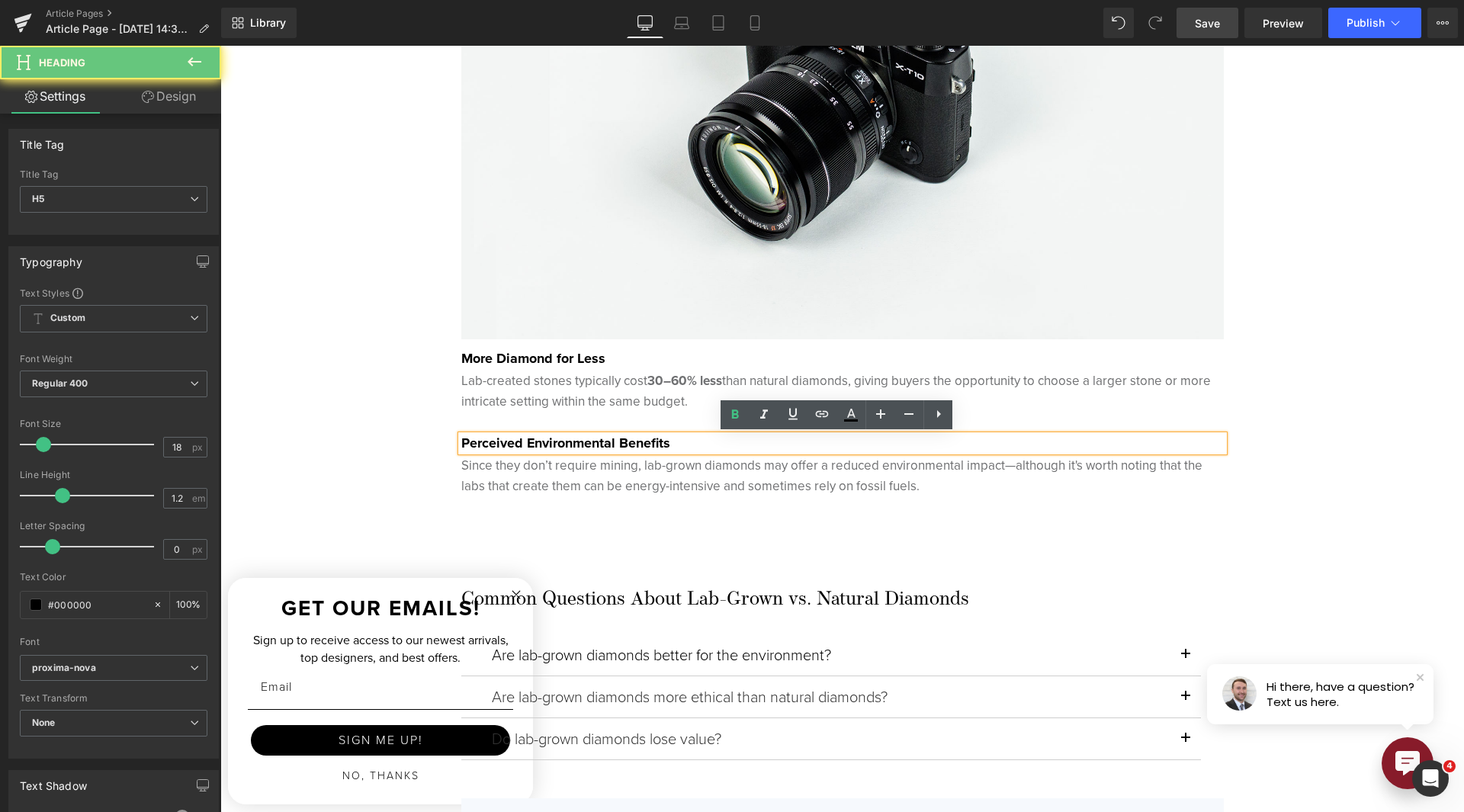
click at [582, 438] on strong "Perceived Environmental Benefits" at bounding box center [565, 443] width 209 height 20
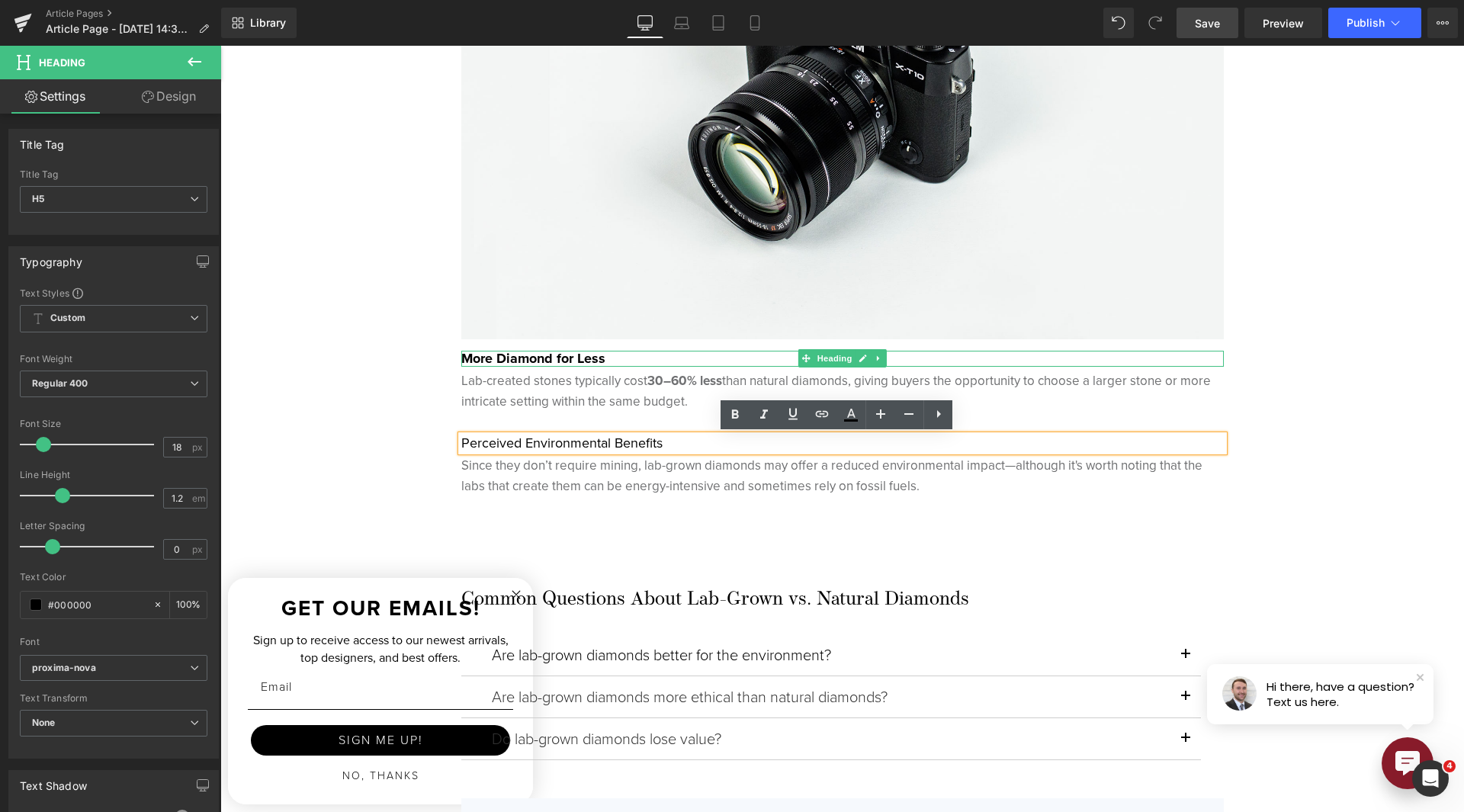
click at [565, 361] on strong "More Diamond for Less" at bounding box center [533, 358] width 144 height 20
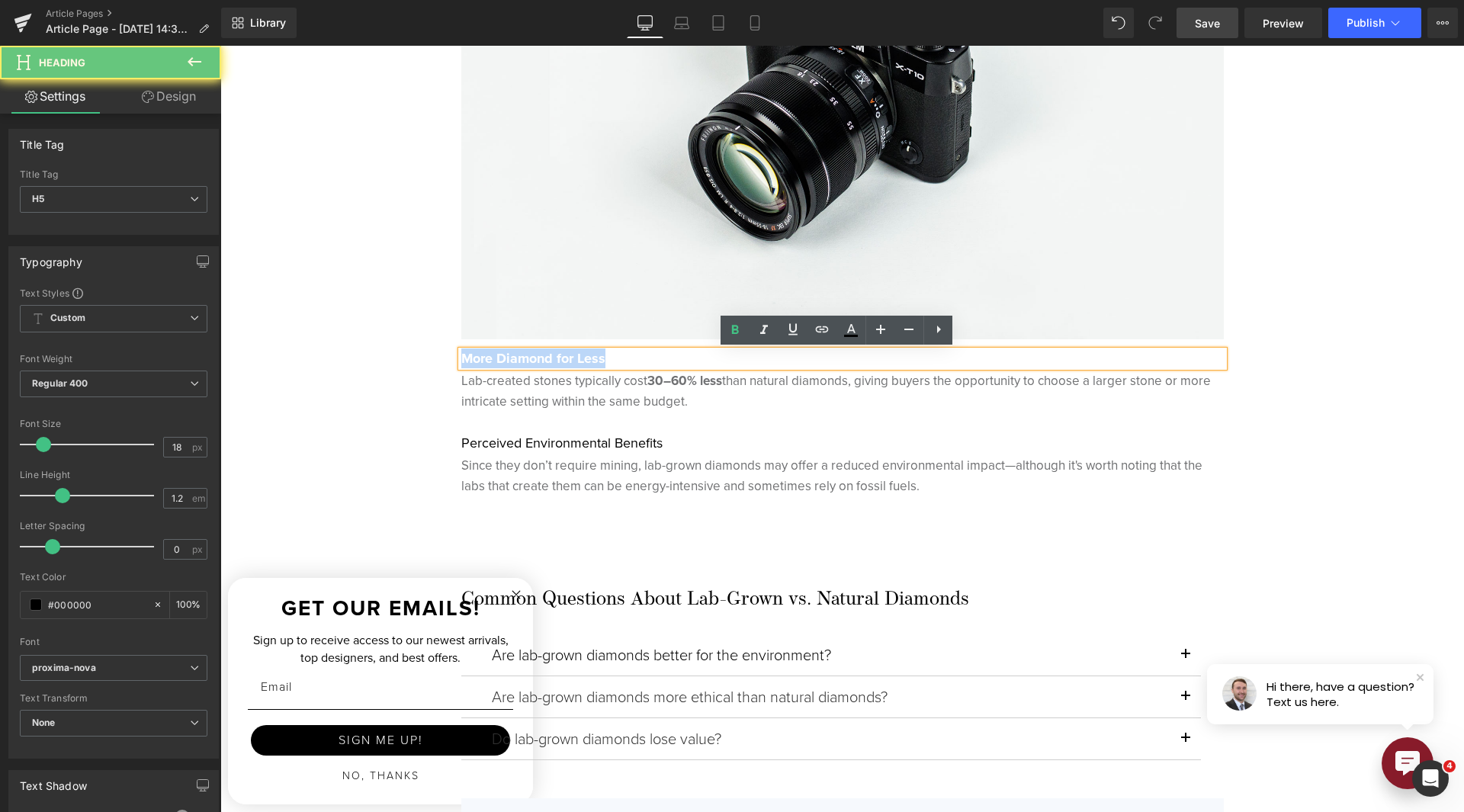
click at [565, 361] on strong "More Diamond for Less" at bounding box center [533, 358] width 144 height 20
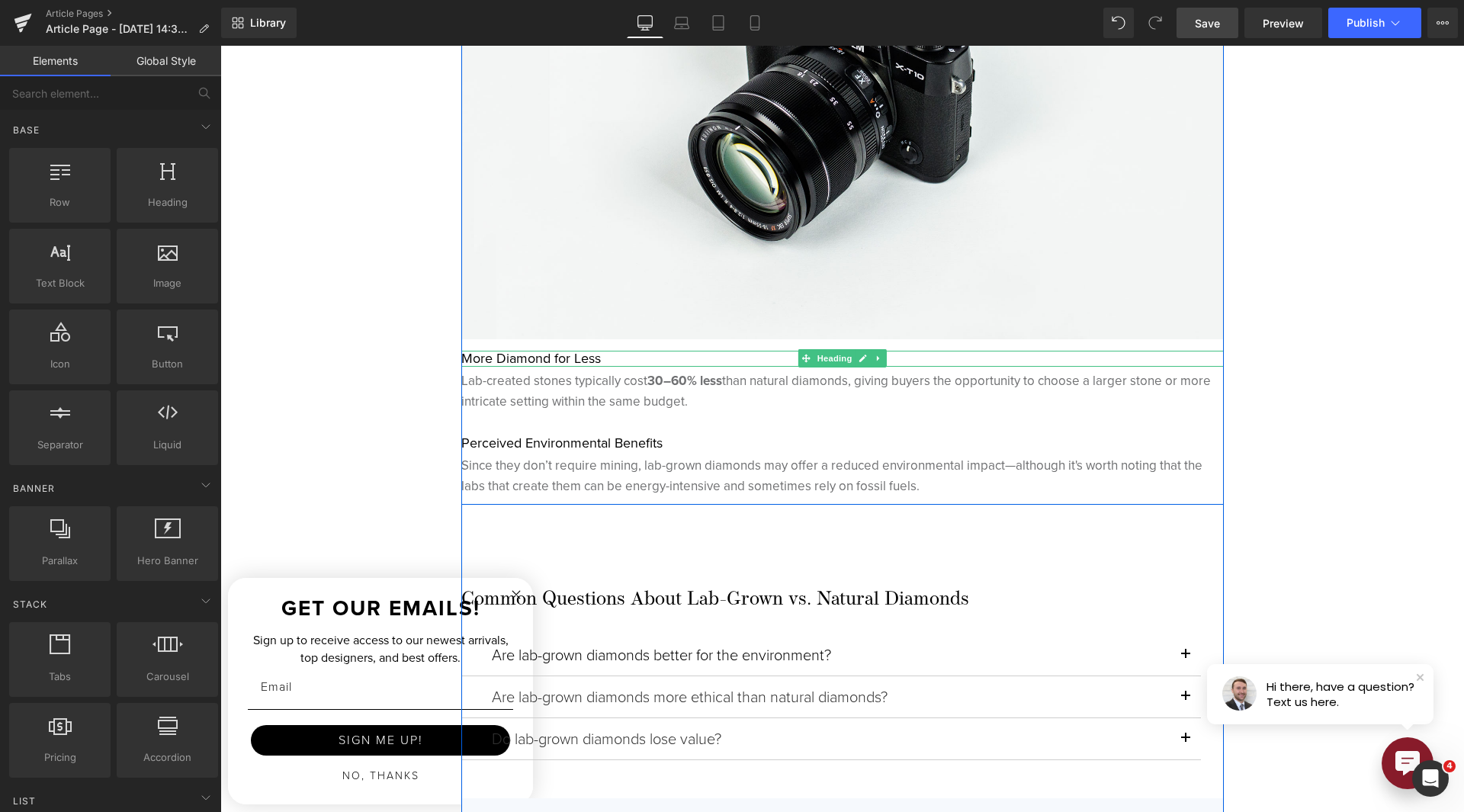
click at [551, 361] on h5 "More Diamond for Less" at bounding box center [842, 359] width 762 height 17
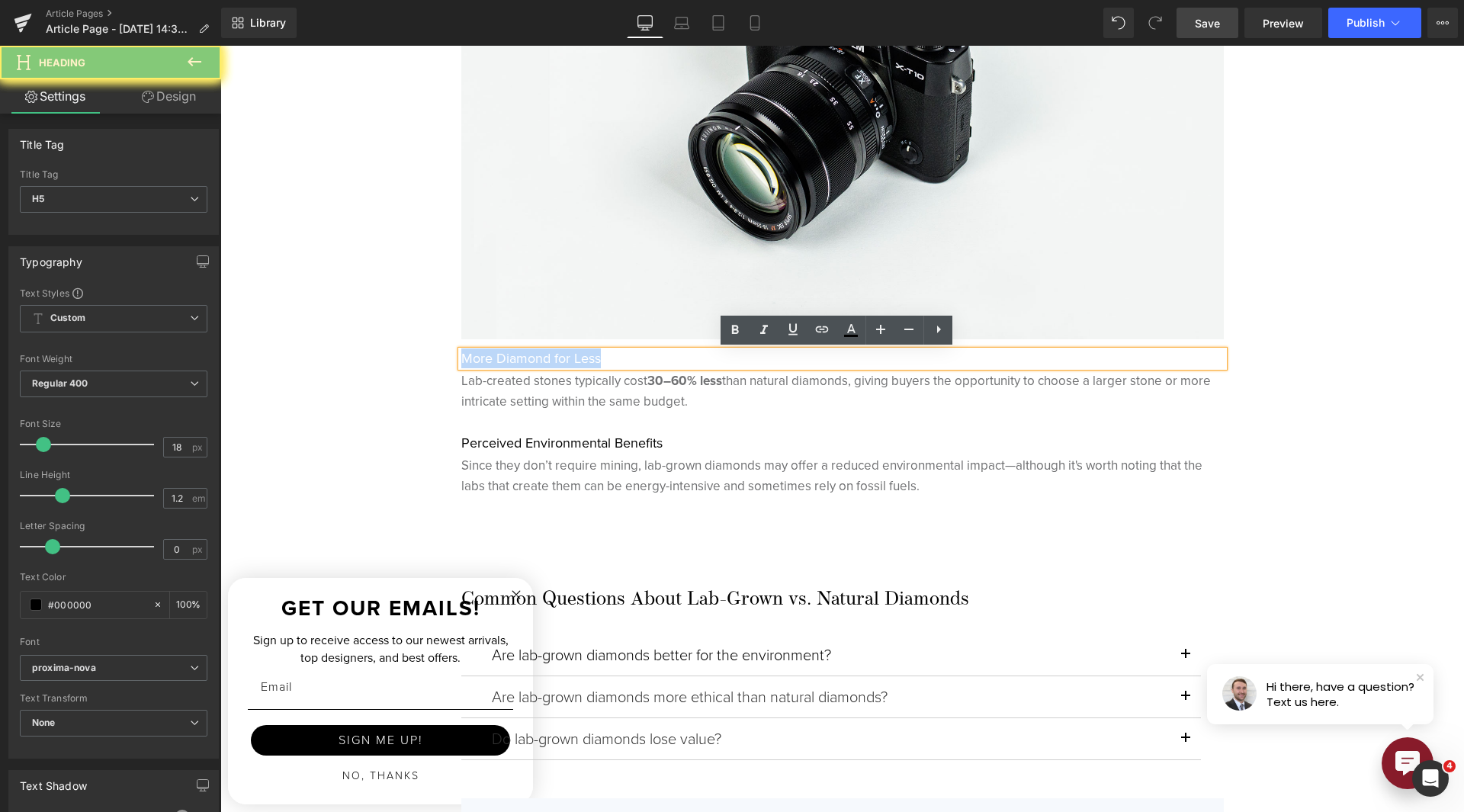
click at [551, 361] on h5 "More Diamond for Less" at bounding box center [842, 359] width 762 height 17
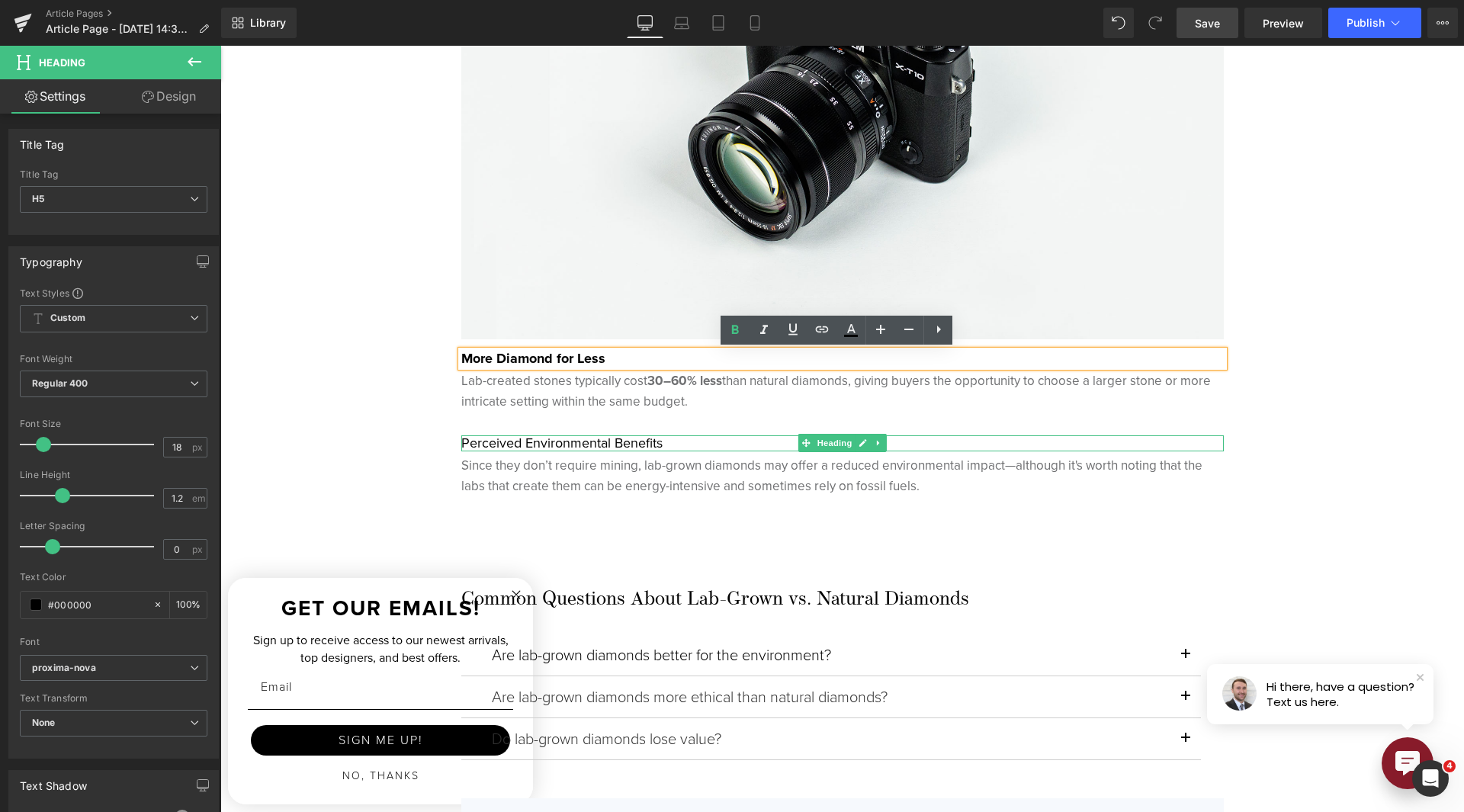
click at [552, 441] on h5 "Perceived Environmental Benefits" at bounding box center [842, 443] width 762 height 17
click at [552, 440] on h5 "Perceived Environmental Benefits" at bounding box center [842, 443] width 762 height 17
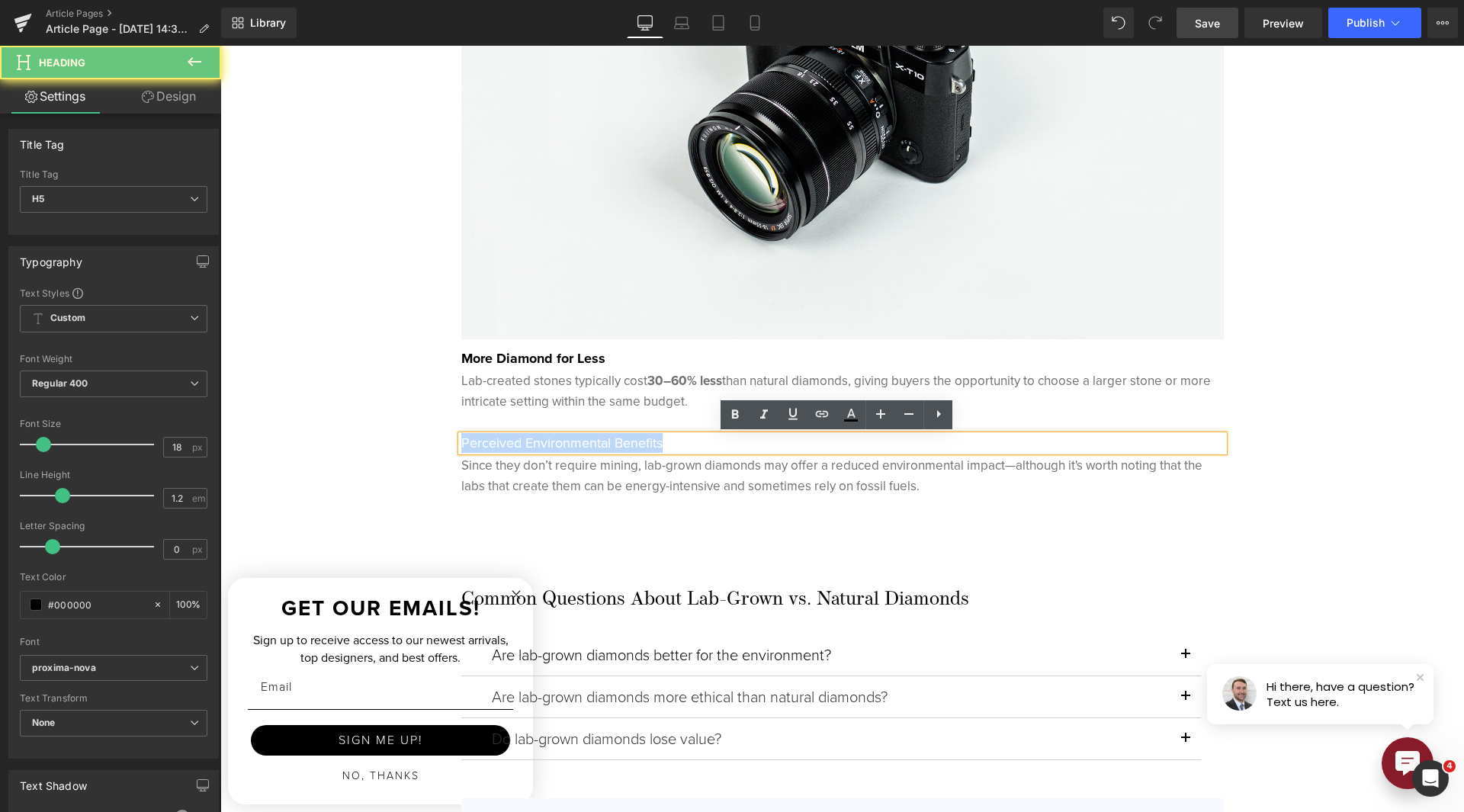
click at [552, 440] on h5 "Perceived Environmental Benefits" at bounding box center [842, 443] width 762 height 17
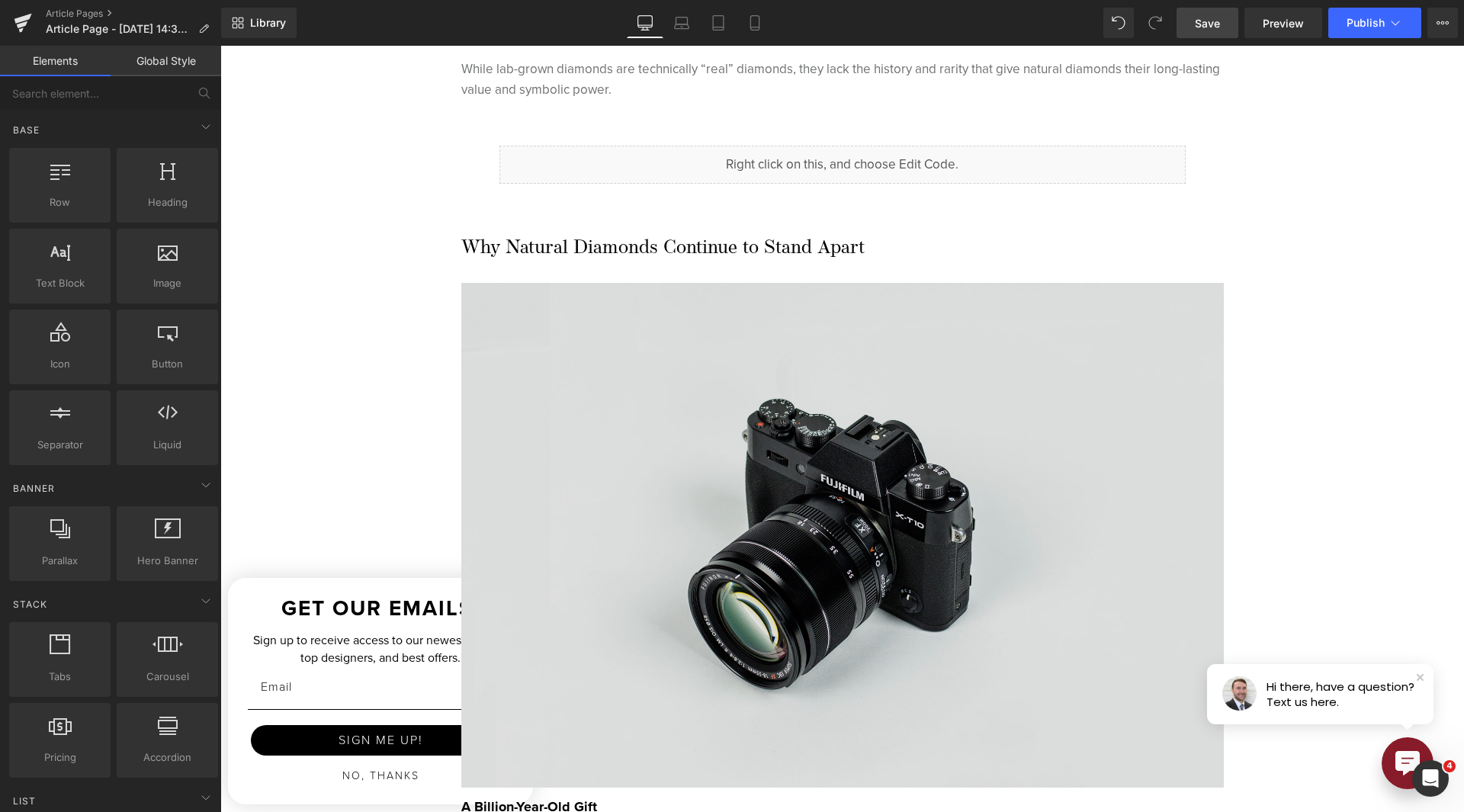
scroll to position [1449, 0]
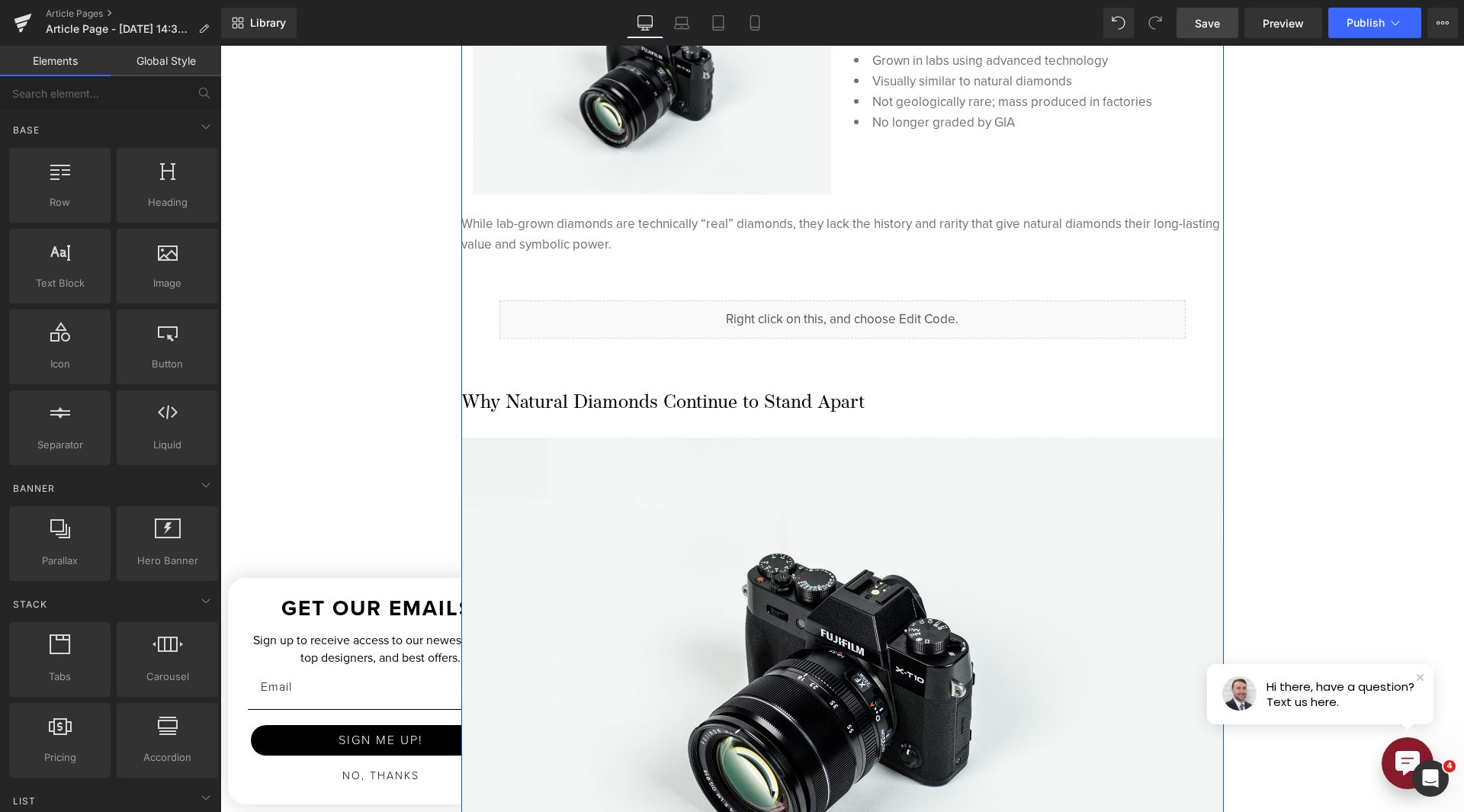
click at [587, 402] on h3 "Why Natural Diamonds Continue to Stand Apart" at bounding box center [842, 403] width 762 height 23
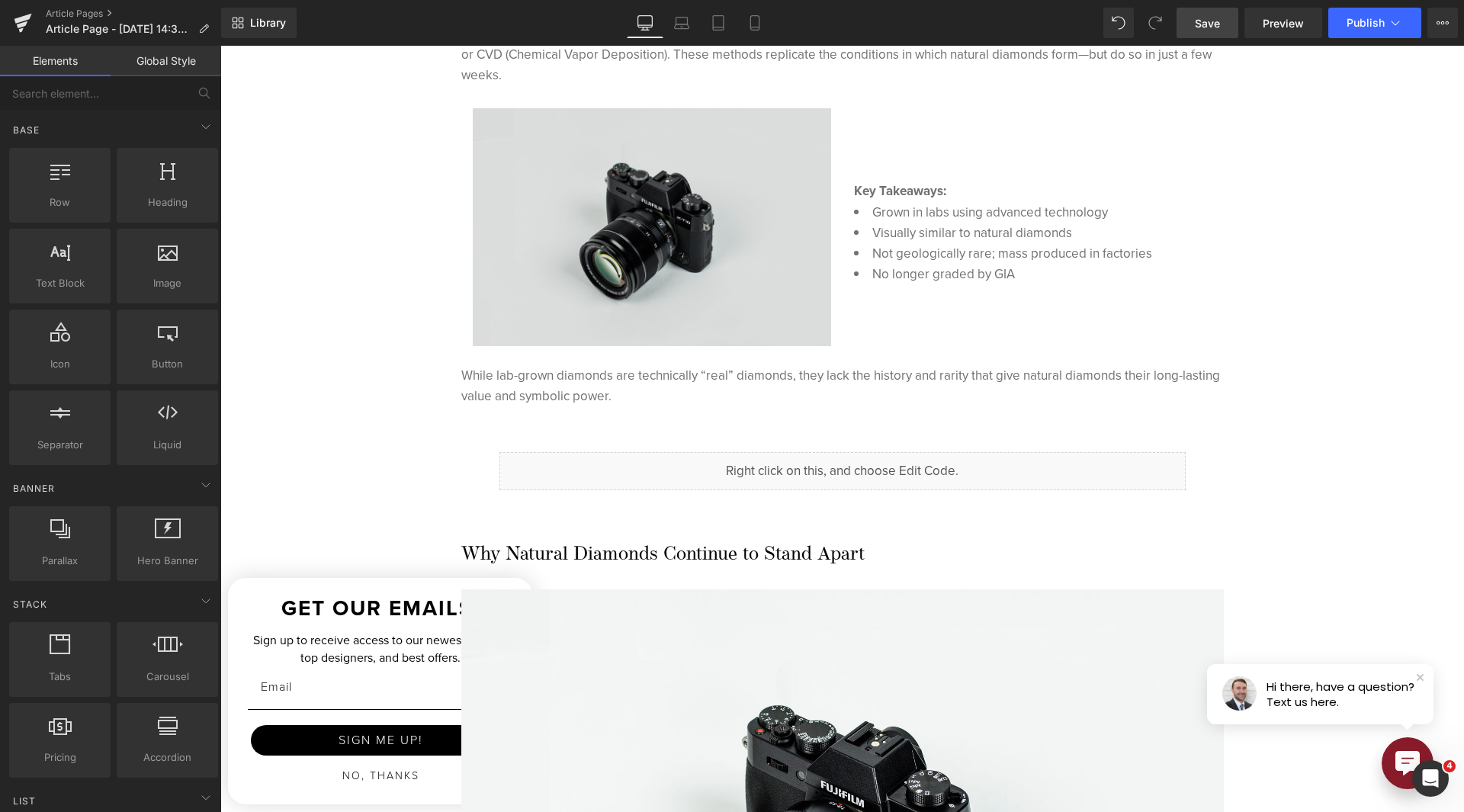
scroll to position [1068, 0]
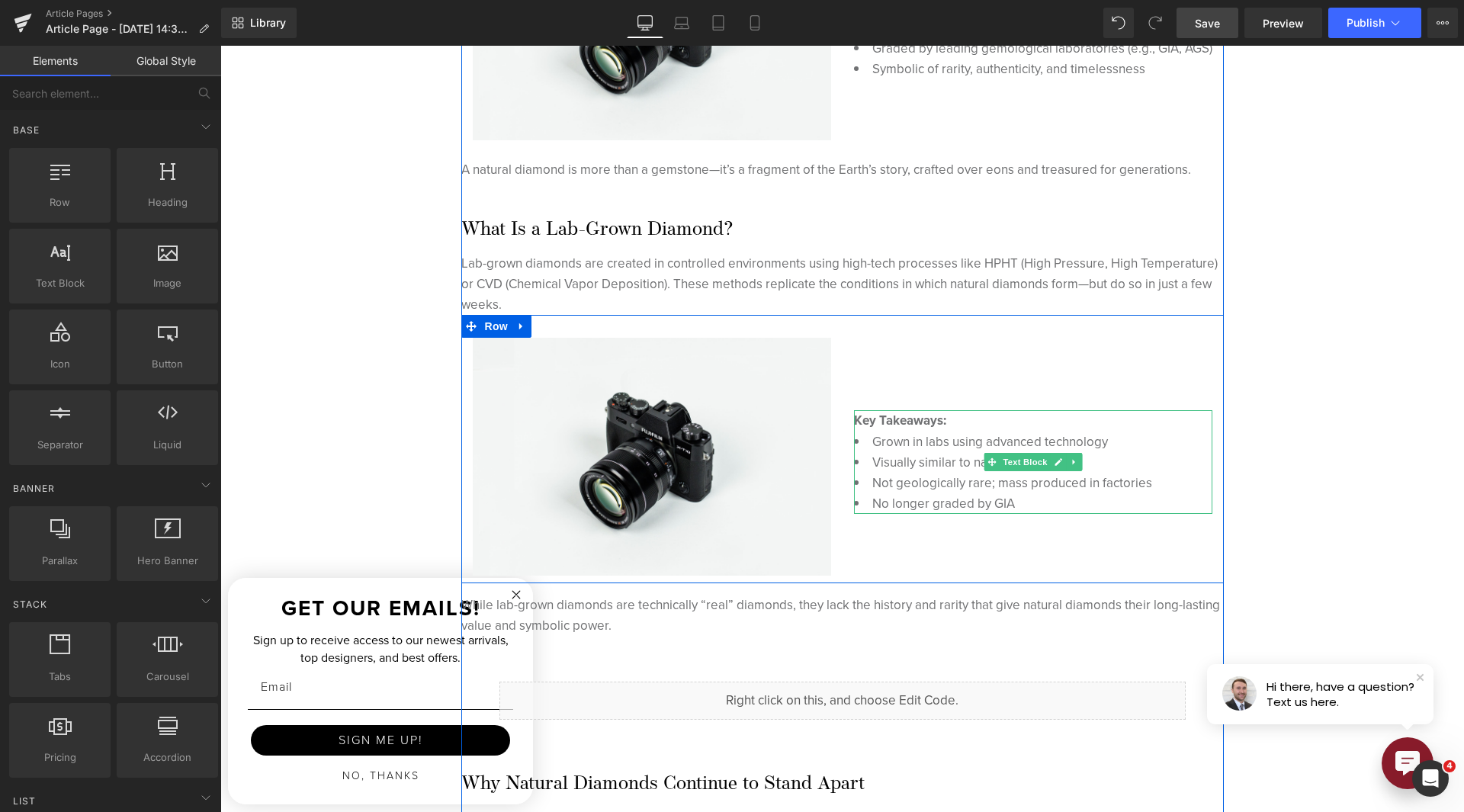
click at [880, 417] on strong "Key Takeaways:" at bounding box center [900, 420] width 93 height 19
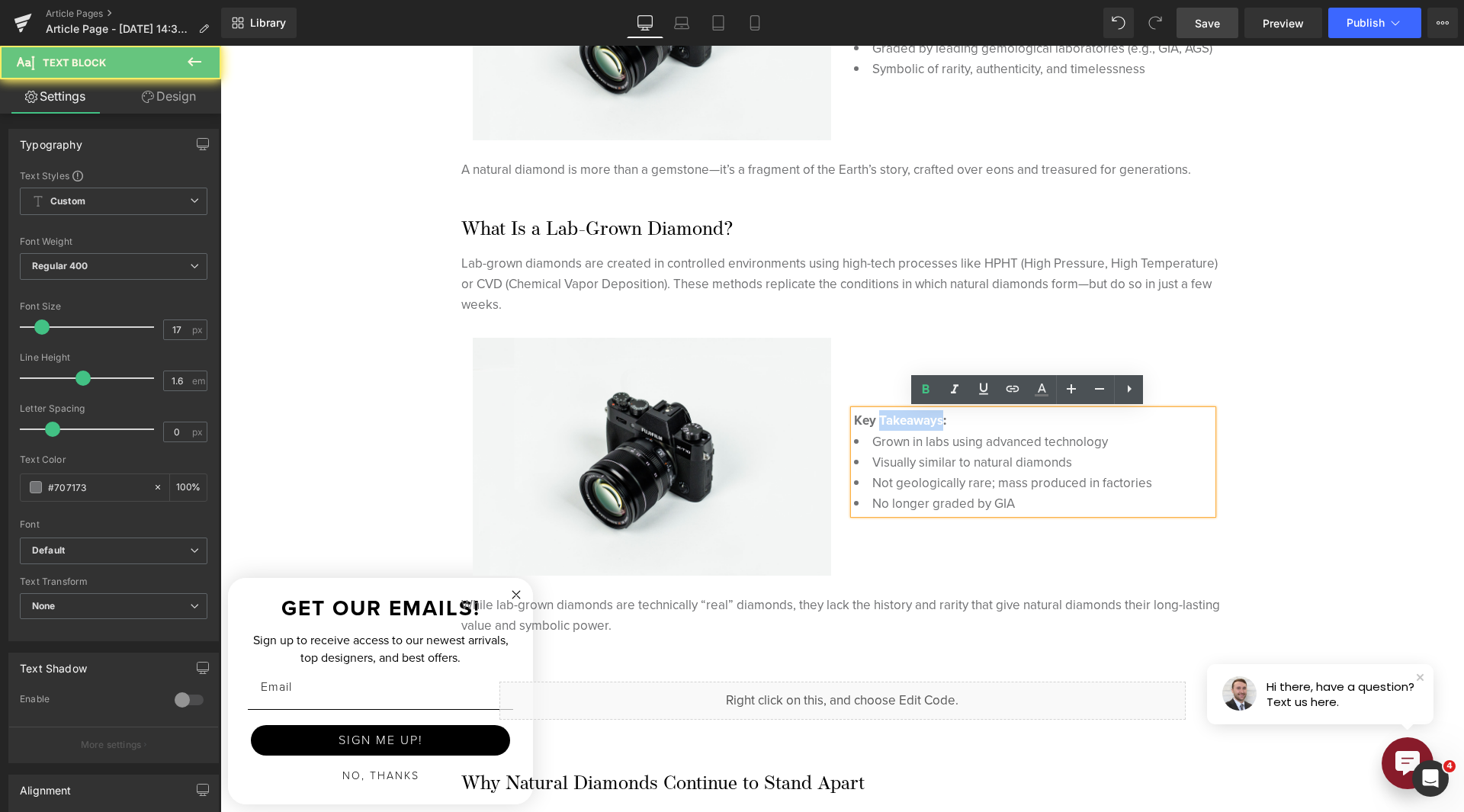
click at [880, 417] on strong "Key Takeaways:" at bounding box center [900, 420] width 93 height 19
click at [880, 418] on strong "Key Takeaways:" at bounding box center [900, 420] width 93 height 19
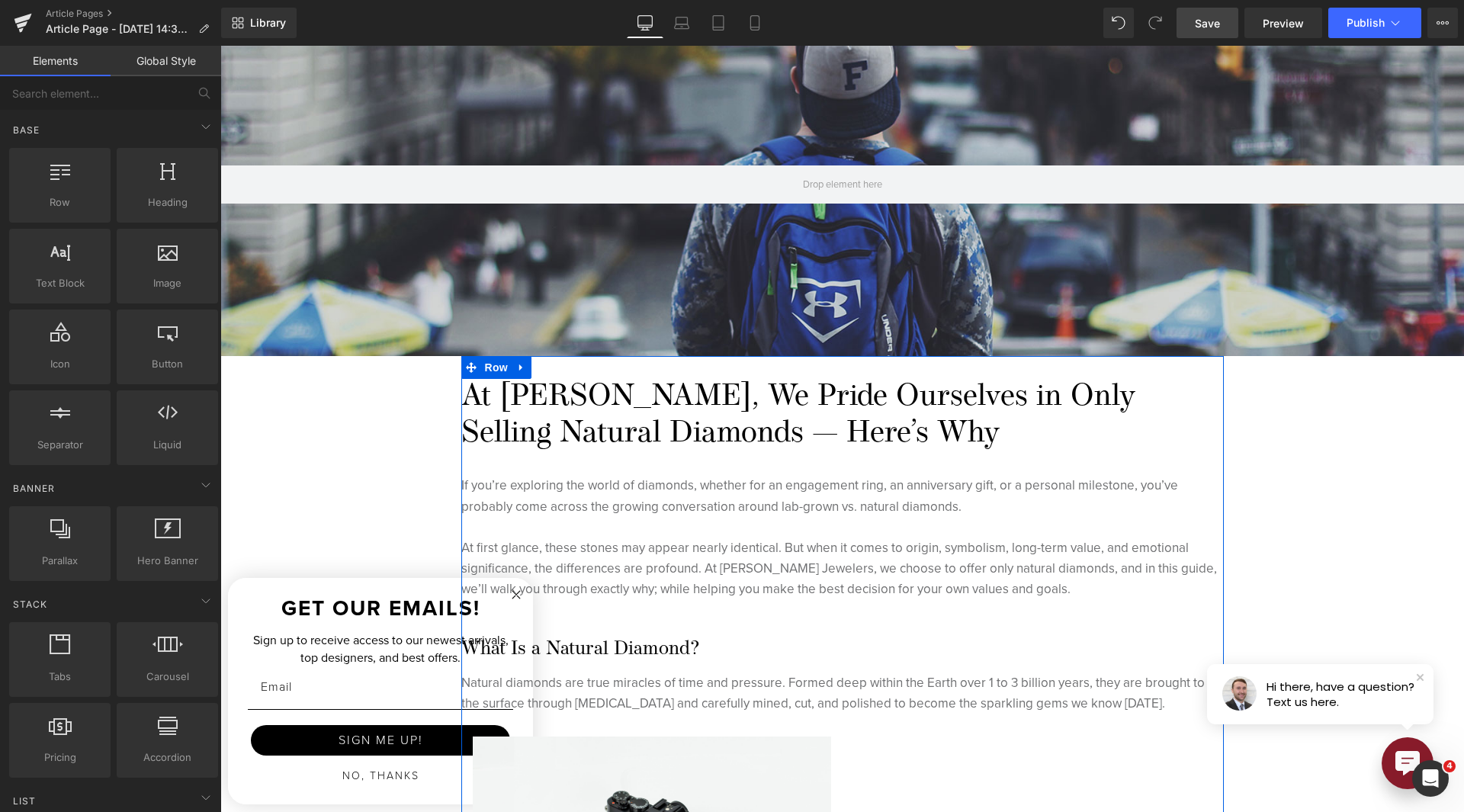
scroll to position [229, 0]
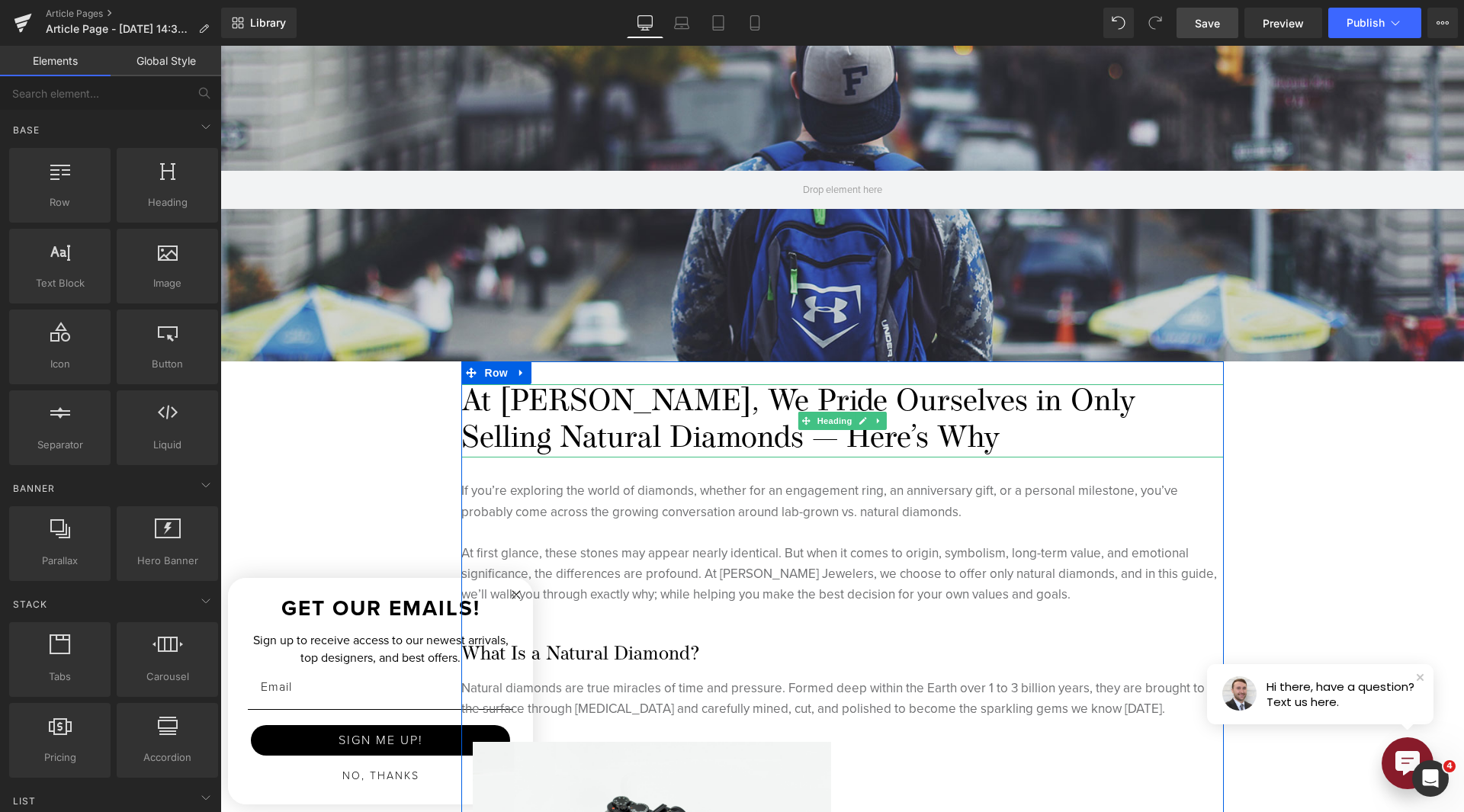
click at [756, 412] on h1 "At [PERSON_NAME], We Pride Ourselves in Only Selling Natural Diamonds — Here’s …" at bounding box center [842, 421] width 762 height 73
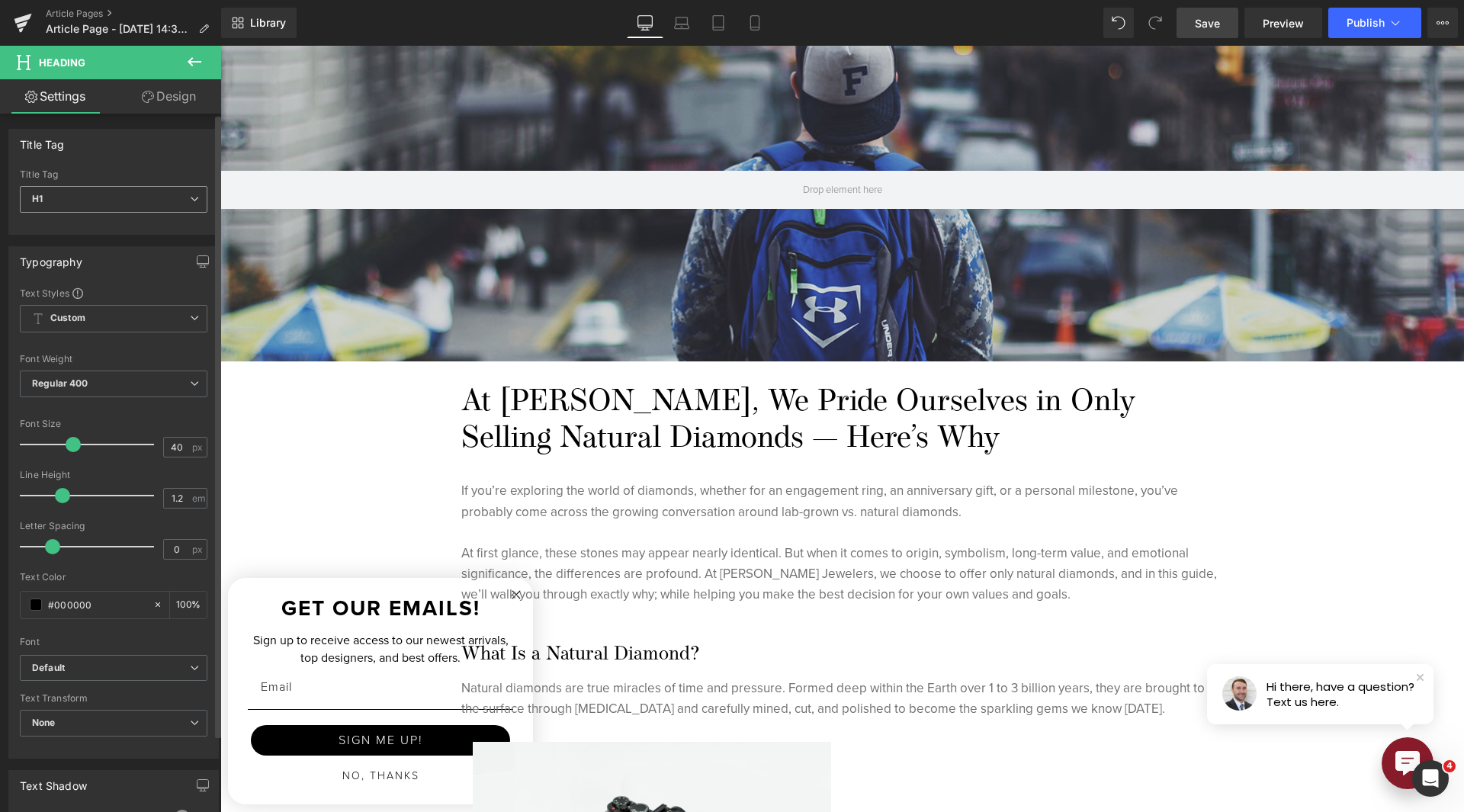
click at [101, 195] on span "H1" at bounding box center [113, 199] width 188 height 27
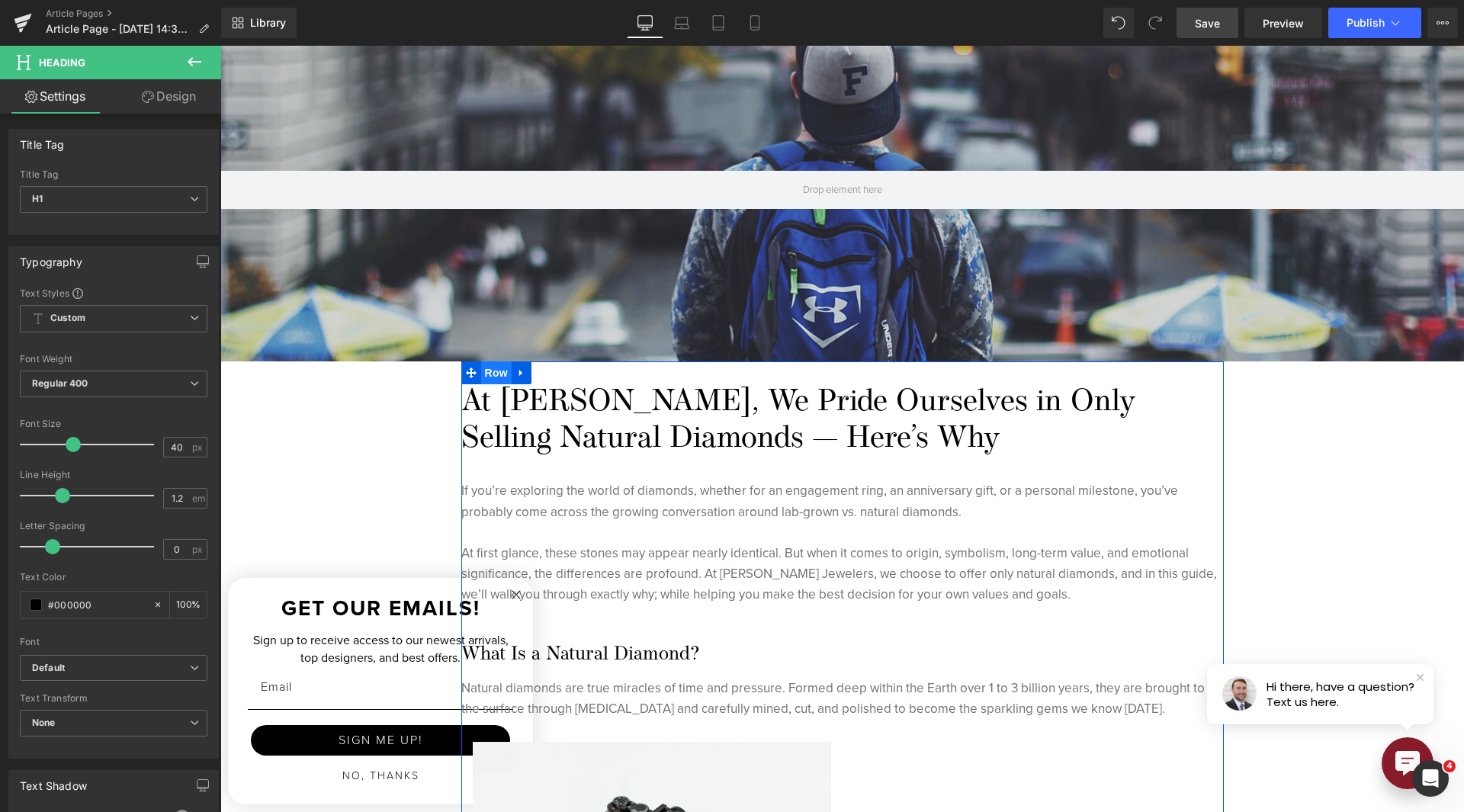
click at [490, 377] on span "Row" at bounding box center [496, 373] width 30 height 23
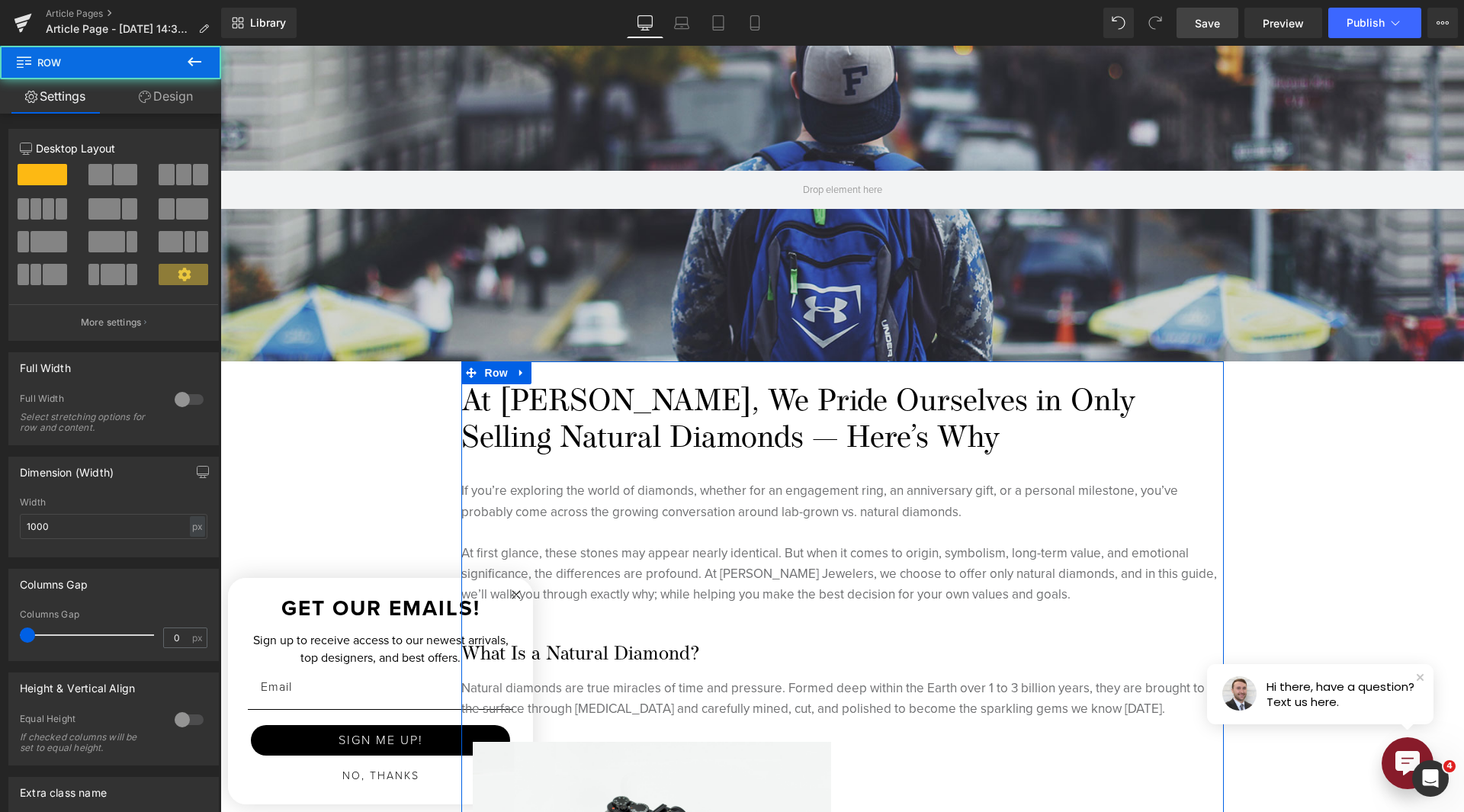
click at [179, 89] on link "Design" at bounding box center [166, 96] width 110 height 35
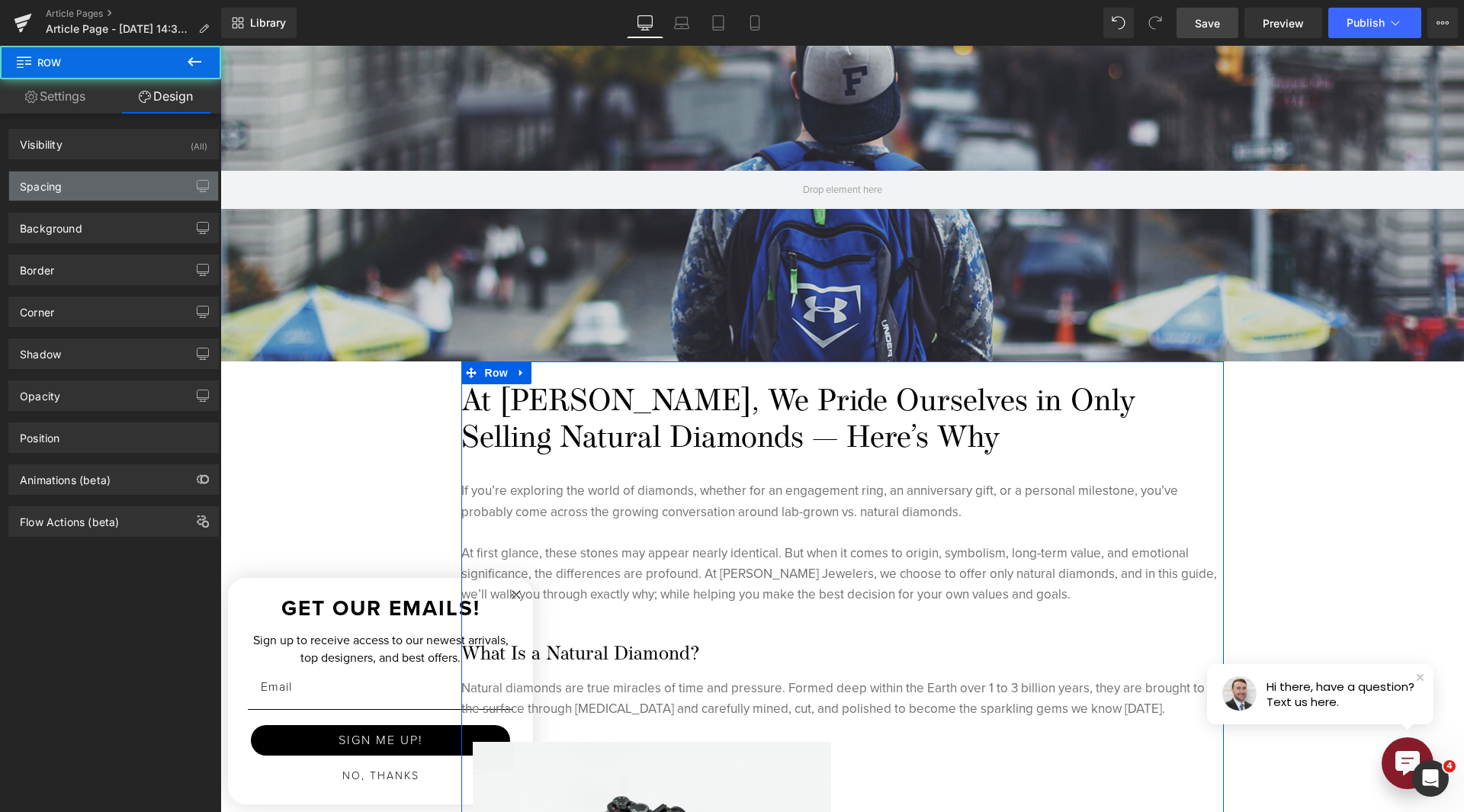
type input "0"
type input "30"
type input "0"
type input "10"
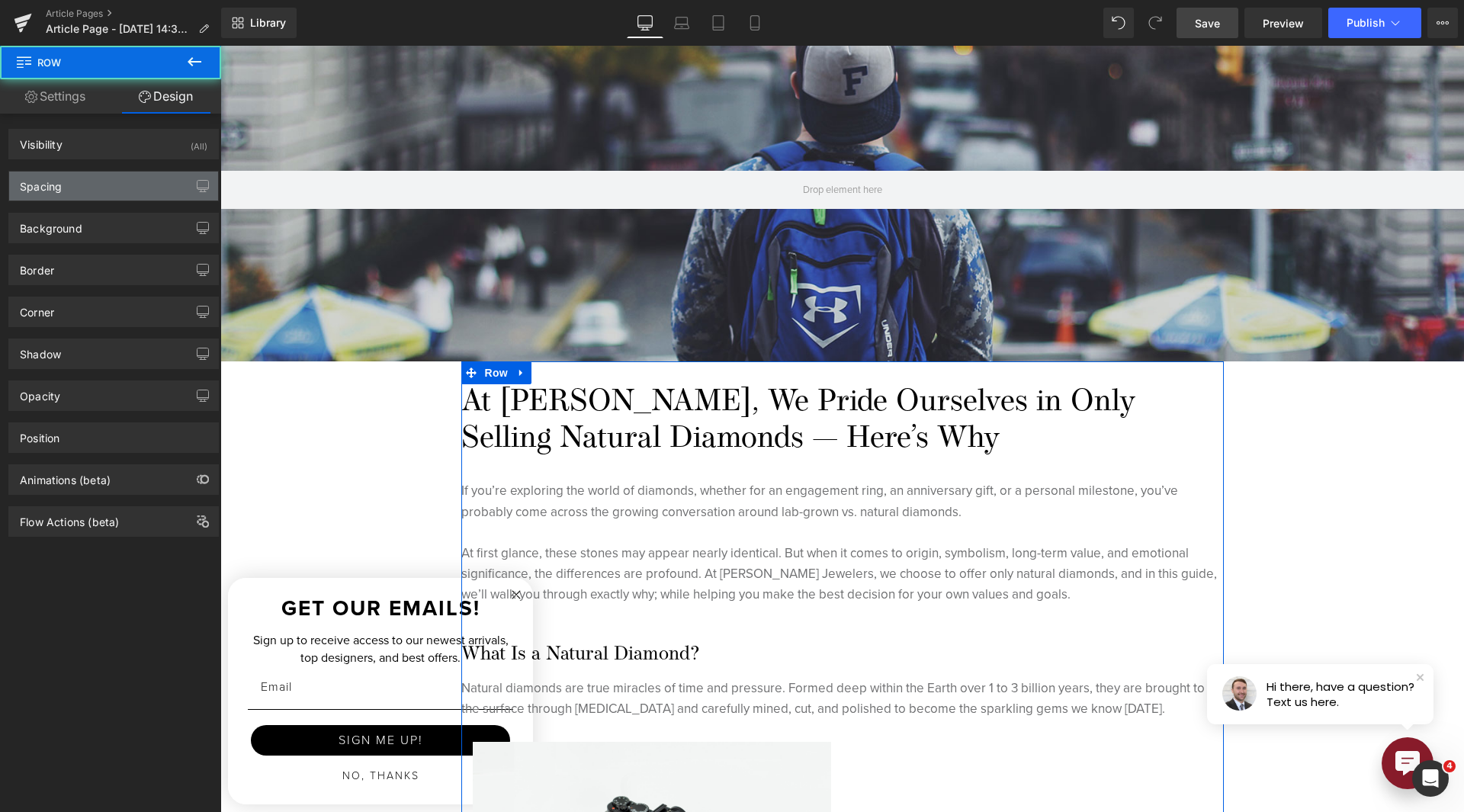
type input "0"
click at [114, 191] on div "Spacing" at bounding box center [113, 186] width 209 height 29
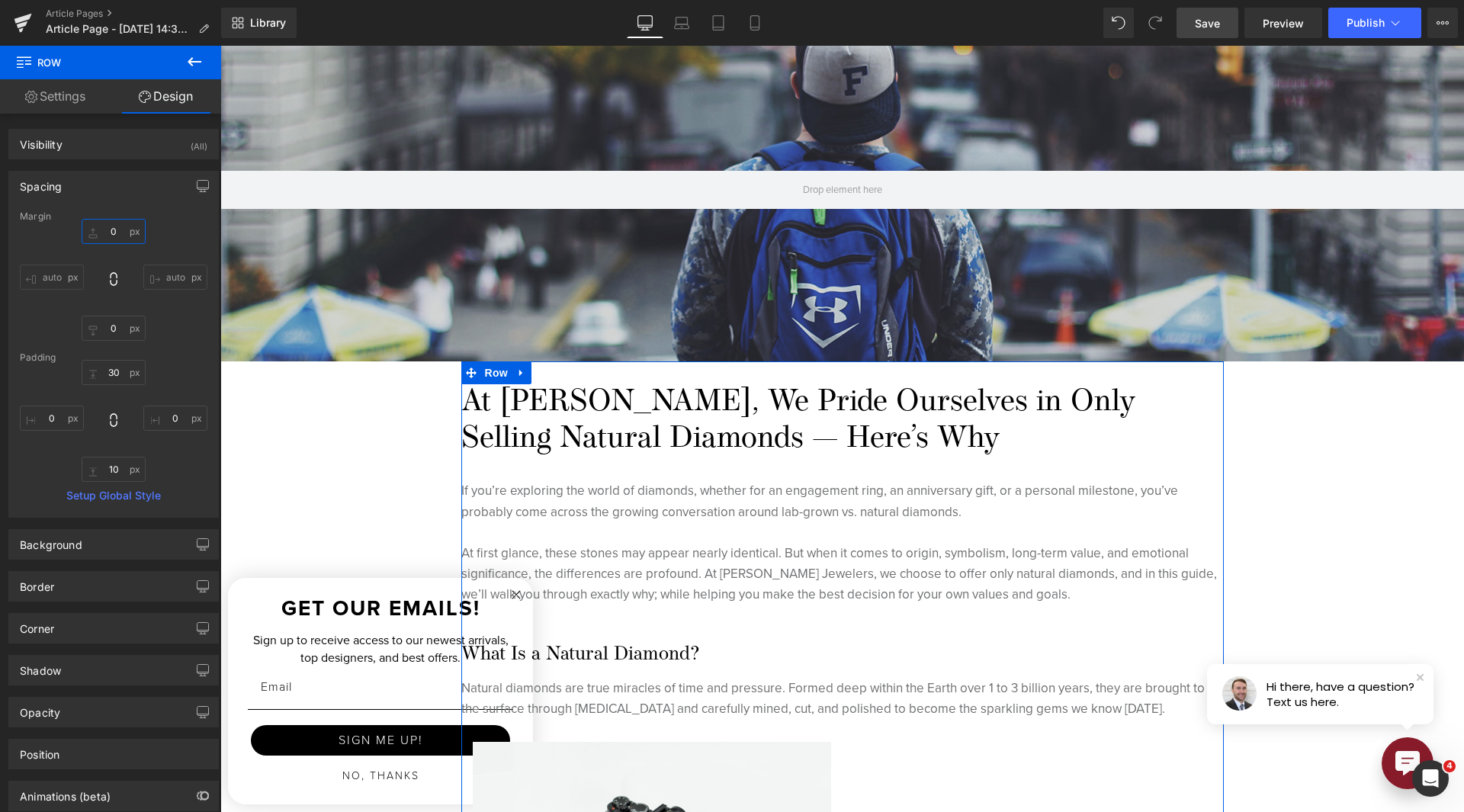
click at [116, 236] on input "0" at bounding box center [114, 231] width 64 height 25
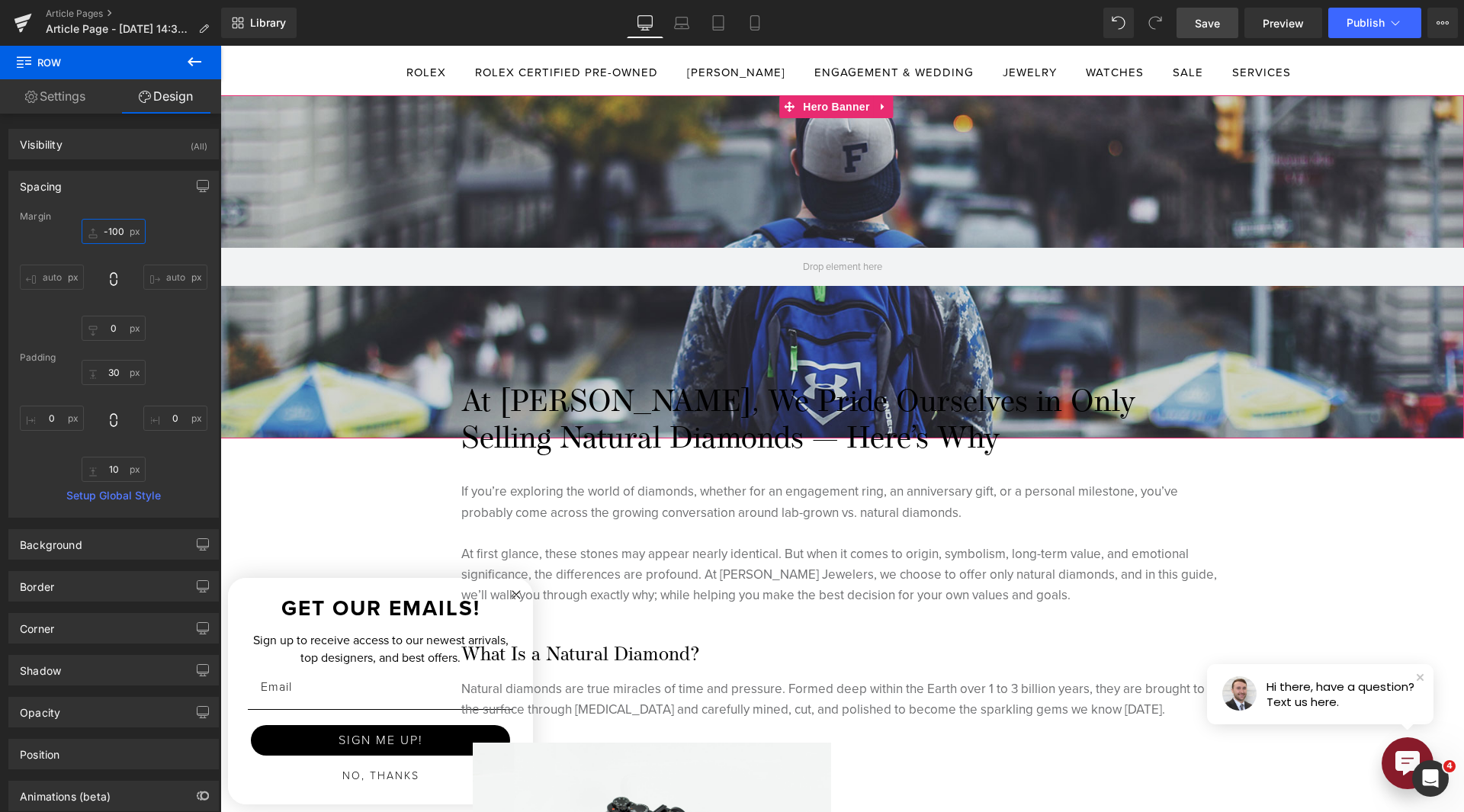
scroll to position [152, 0]
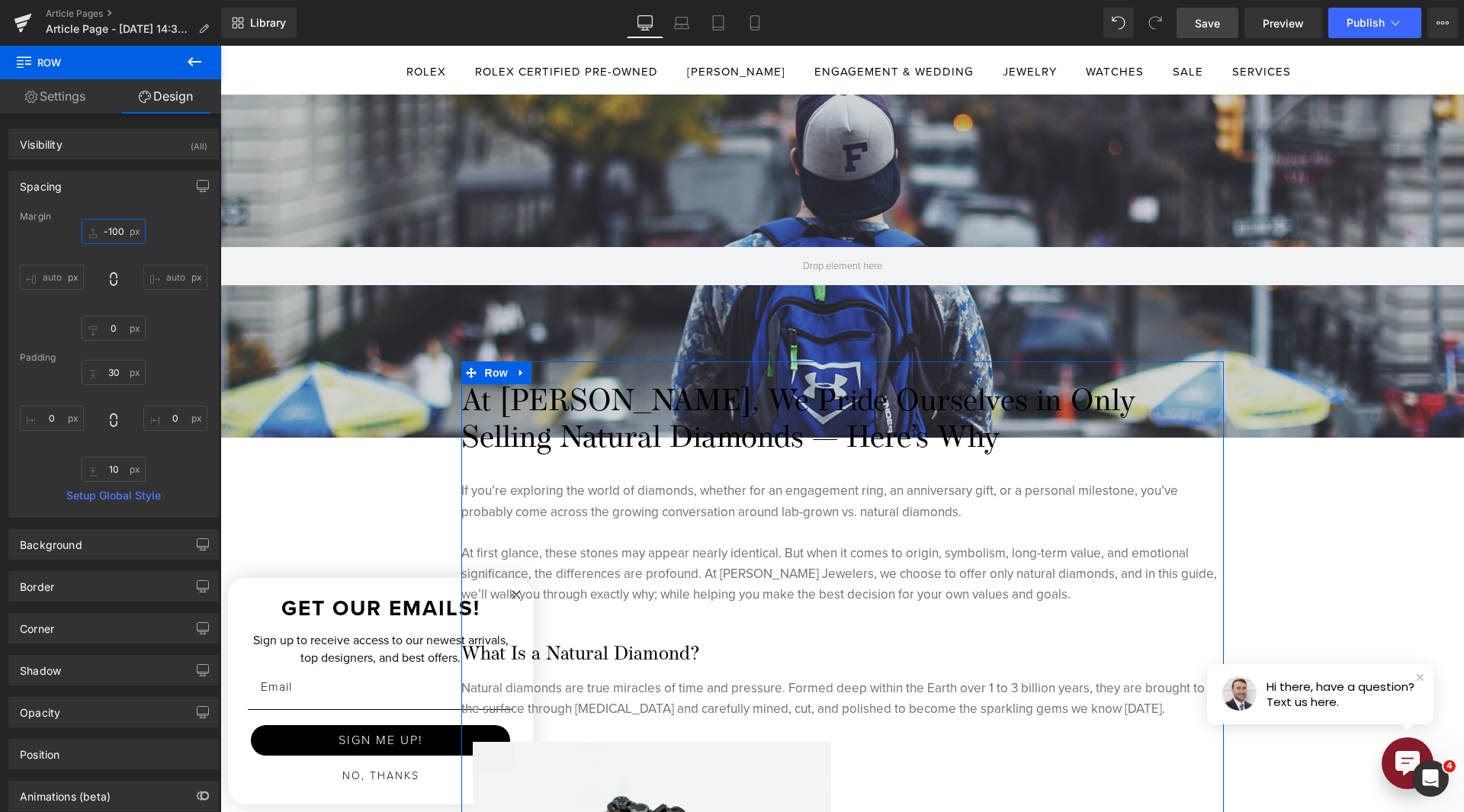
click at [114, 237] on input "-100" at bounding box center [114, 231] width 64 height 25
type input "-300"
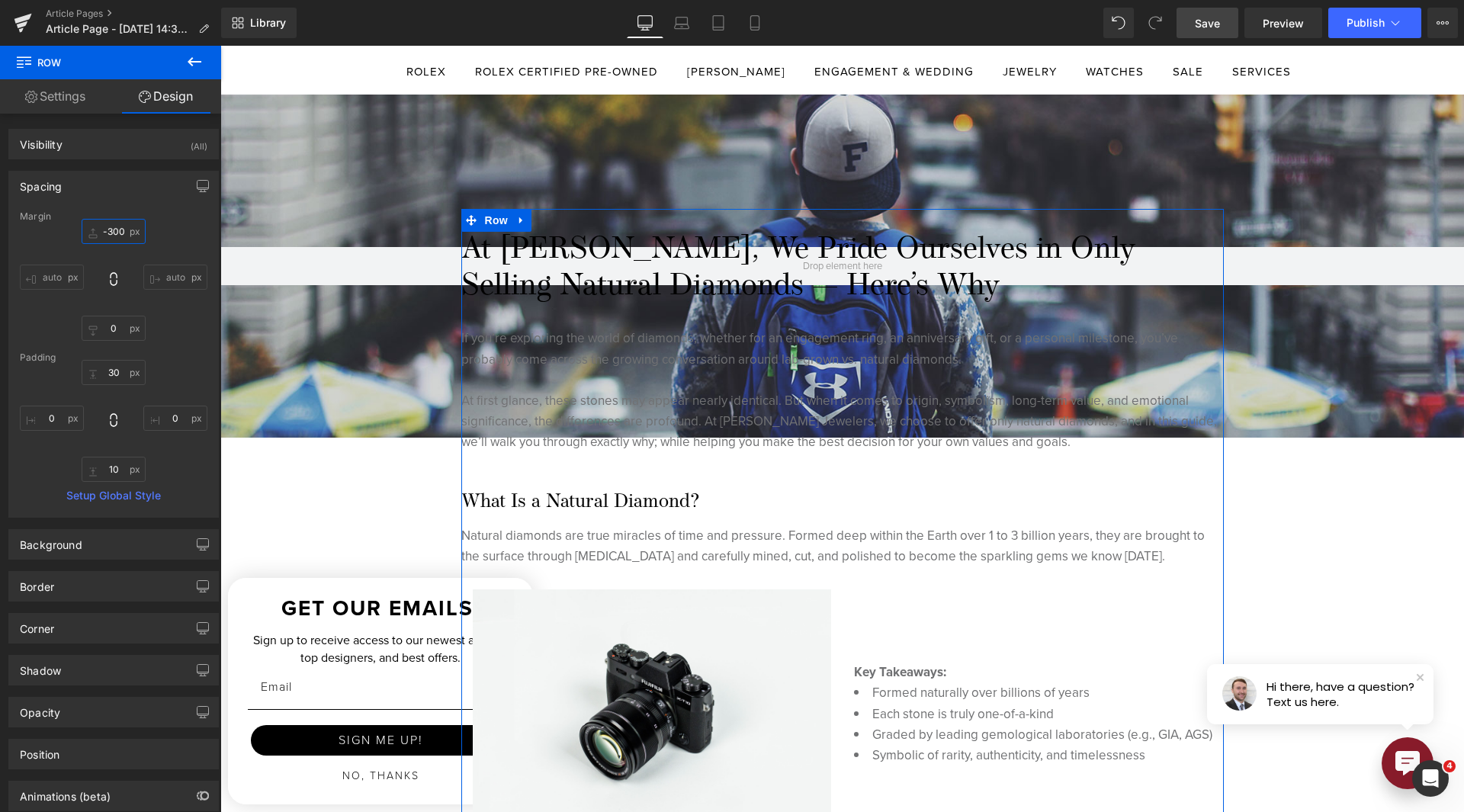
drag, startPoint x: 485, startPoint y: 218, endPoint x: 446, endPoint y: 200, distance: 43.0
click at [485, 219] on span "Row" at bounding box center [496, 221] width 30 height 23
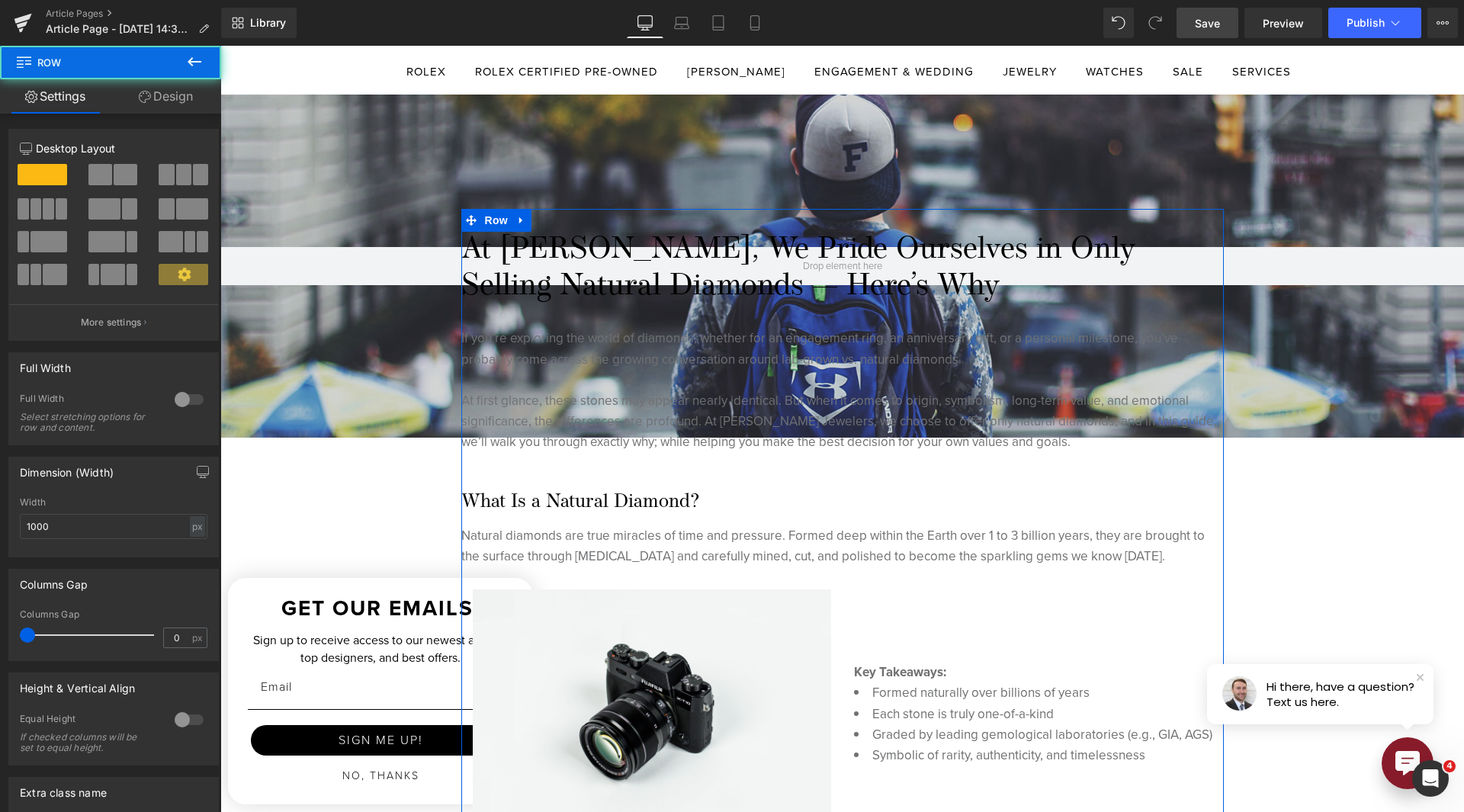
click at [191, 99] on link "Design" at bounding box center [166, 96] width 110 height 35
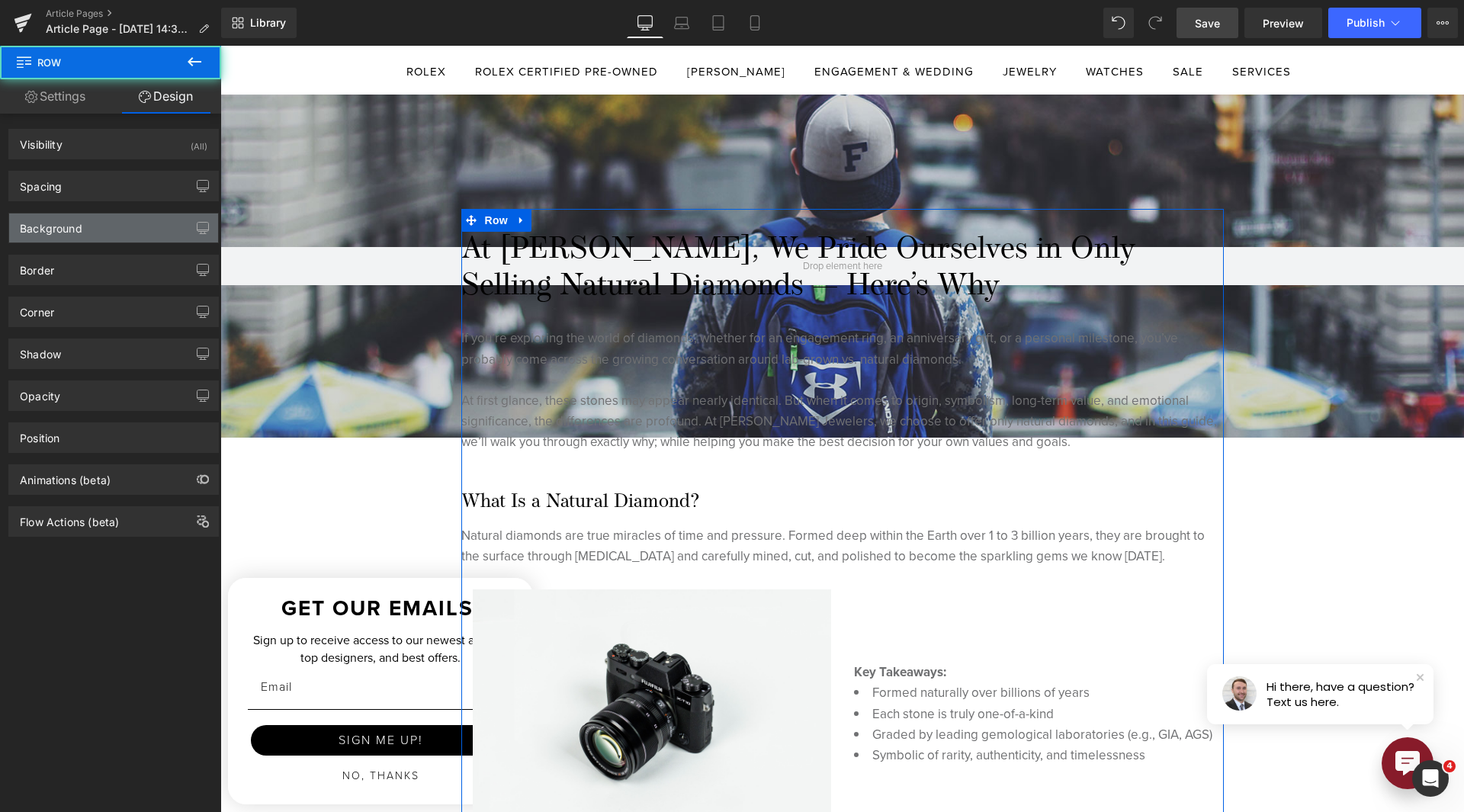
type input "transparent"
type input "0"
click at [103, 232] on div "Background" at bounding box center [113, 228] width 209 height 29
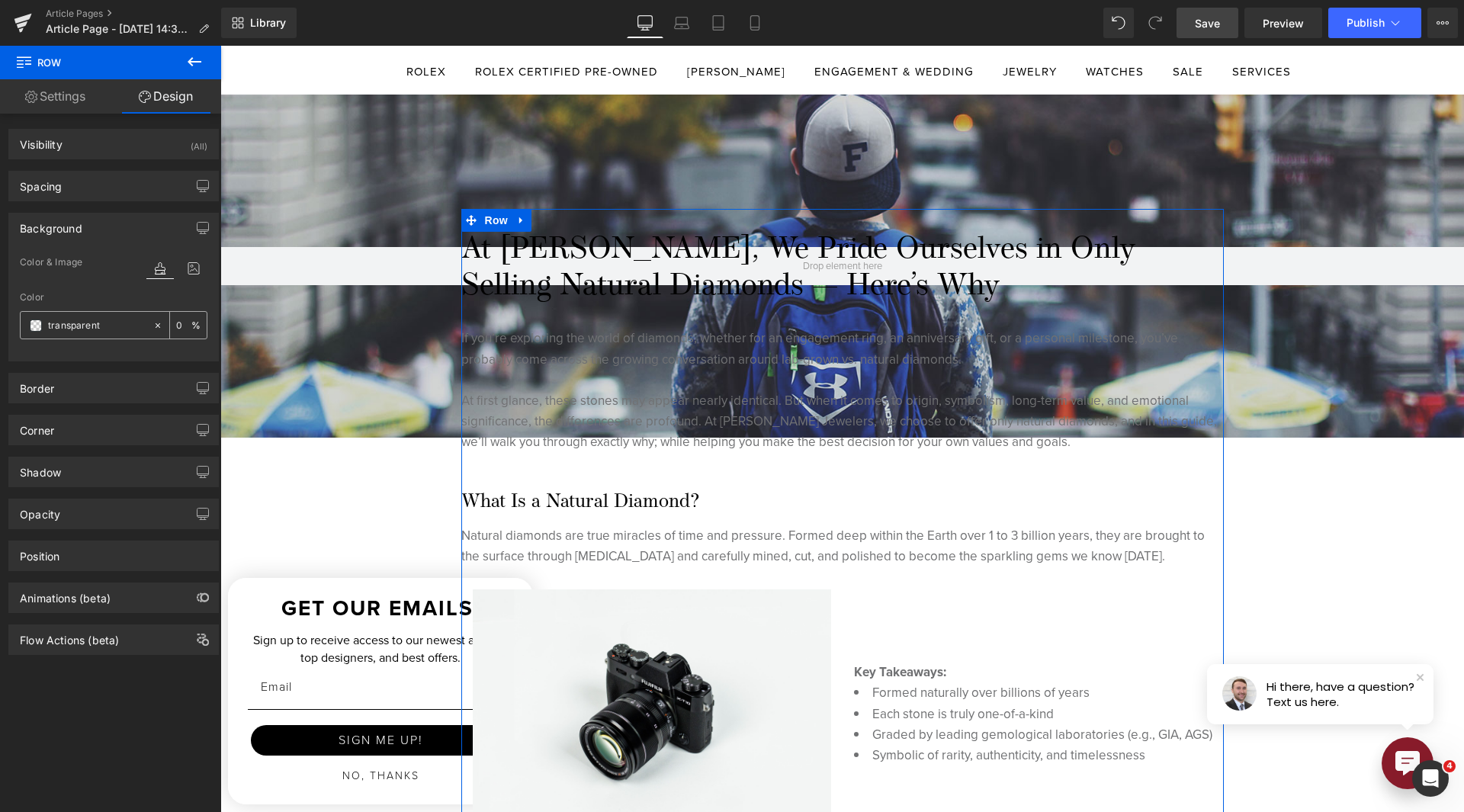
click at [30, 325] on span at bounding box center [36, 326] width 12 height 12
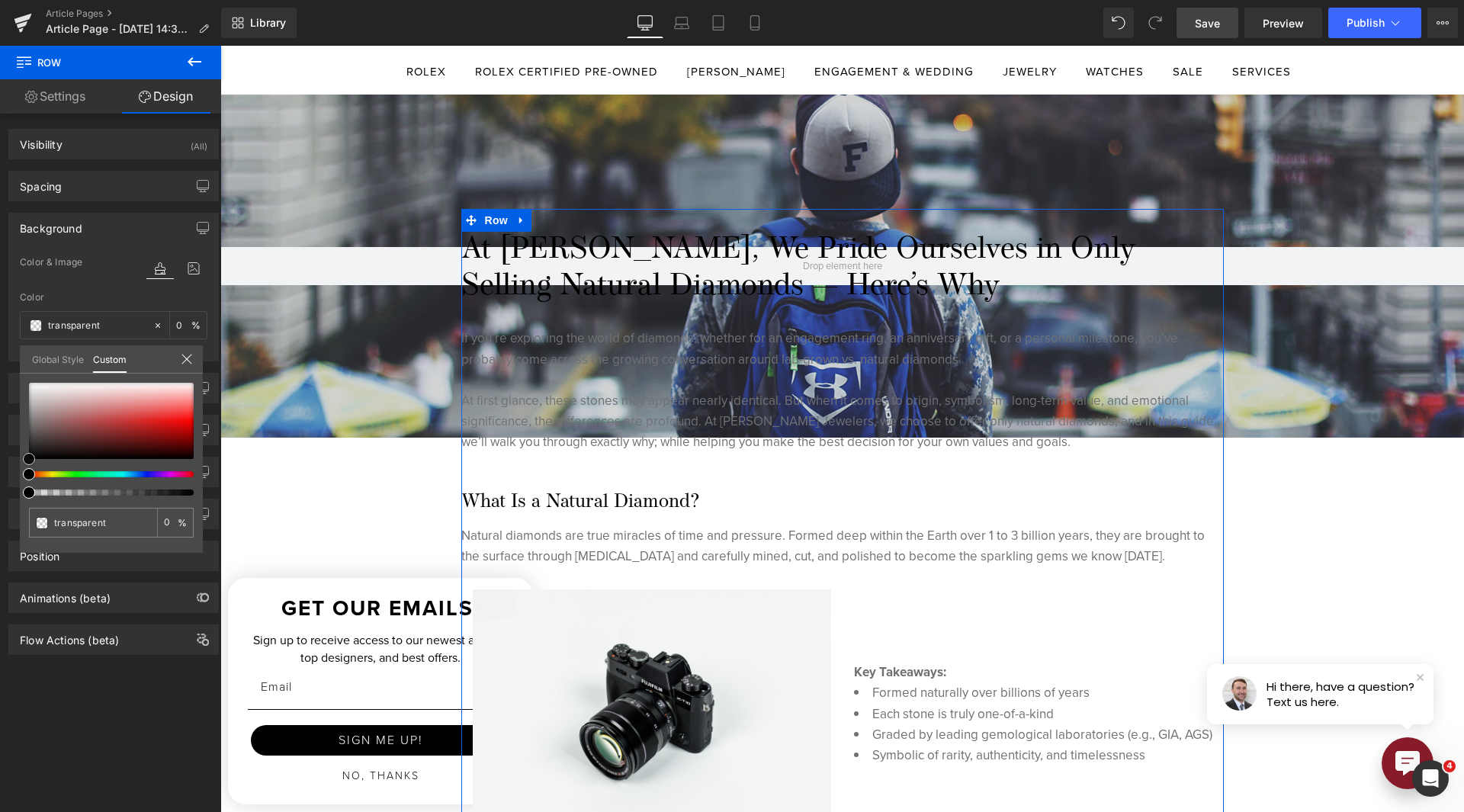
type input "#e2dddd"
type input "100"
type input "#e2dddd"
type input "100"
type input "#dbd6d6"
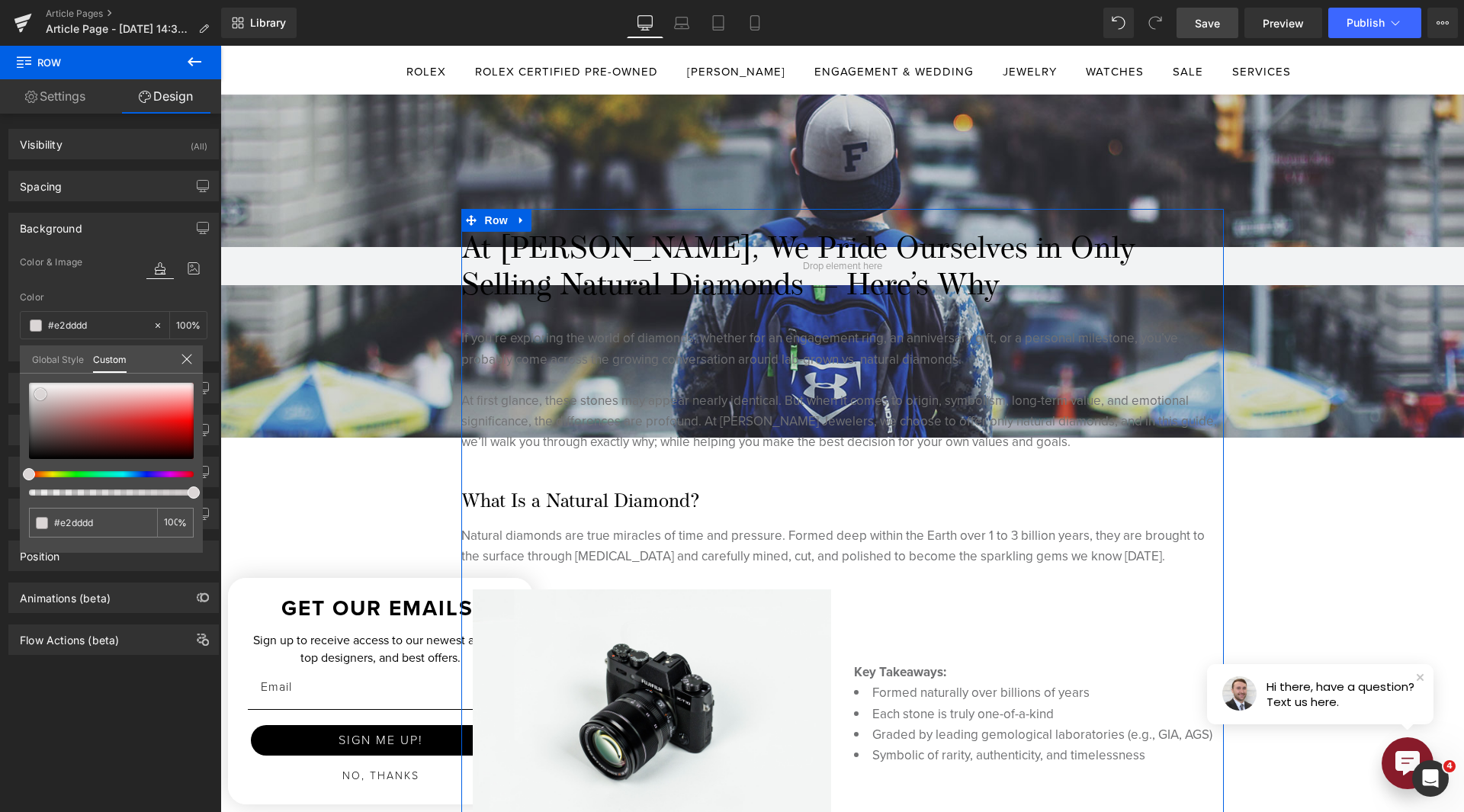
type input "#dbd6d6"
type input "#d8d3d3"
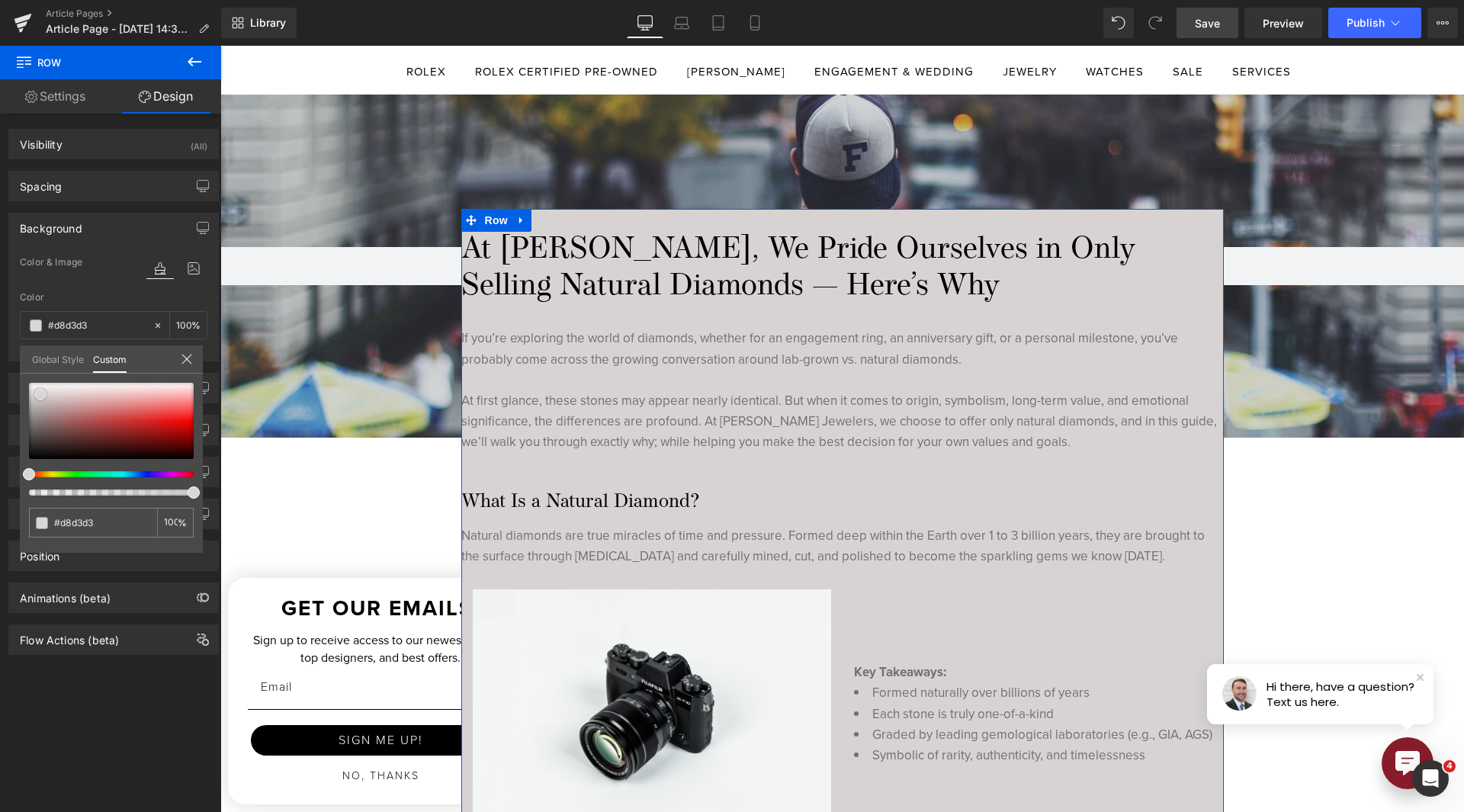
type input "#ddd9d9"
type input "#ffffff"
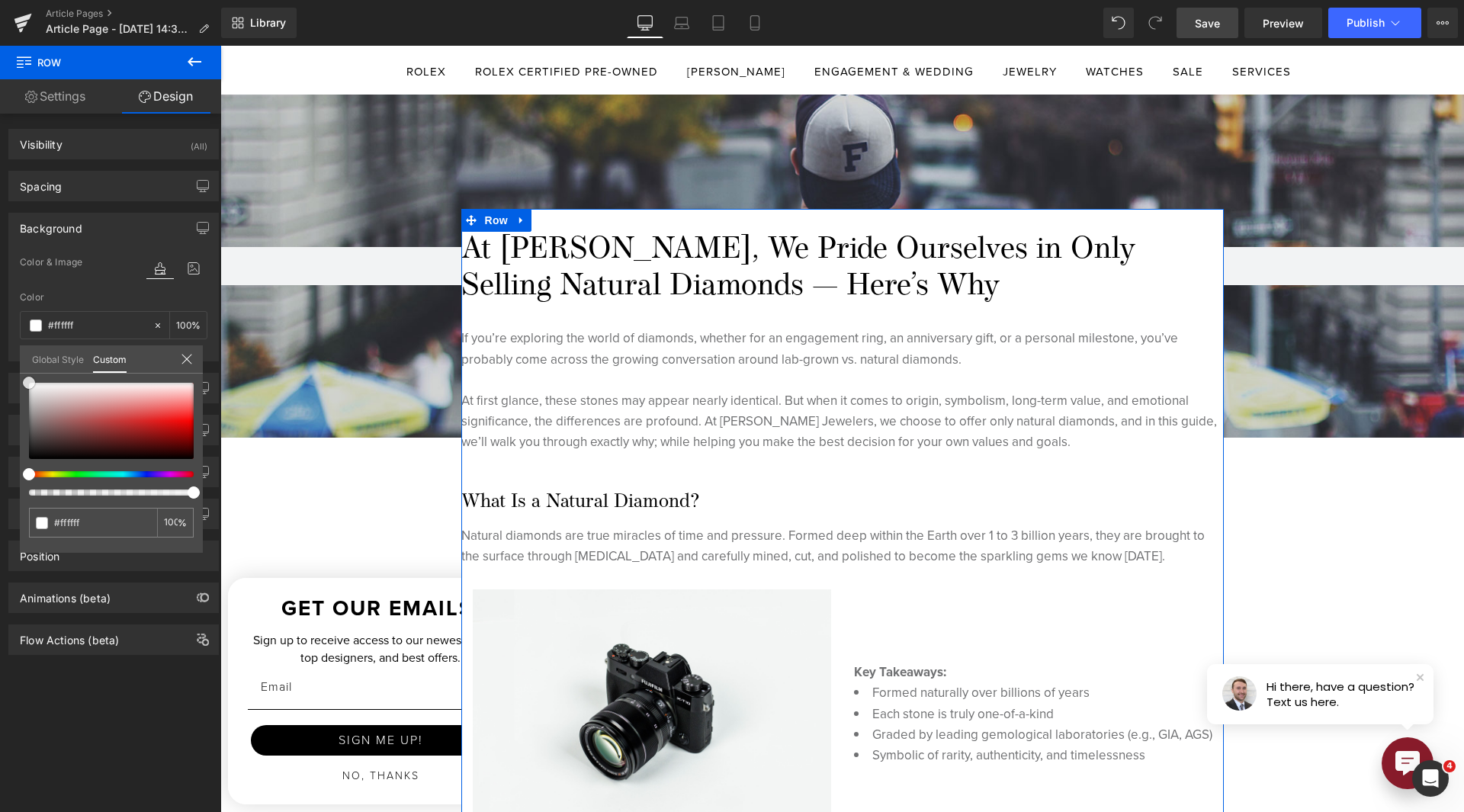
drag, startPoint x: 40, startPoint y: 394, endPoint x: 0, endPoint y: 363, distance: 50.6
click at [0, 361] on div "Background Color & Image color rgba(255, 255, 255, 1) Color #ffffff 100 % Image…" at bounding box center [114, 281] width 228 height 160
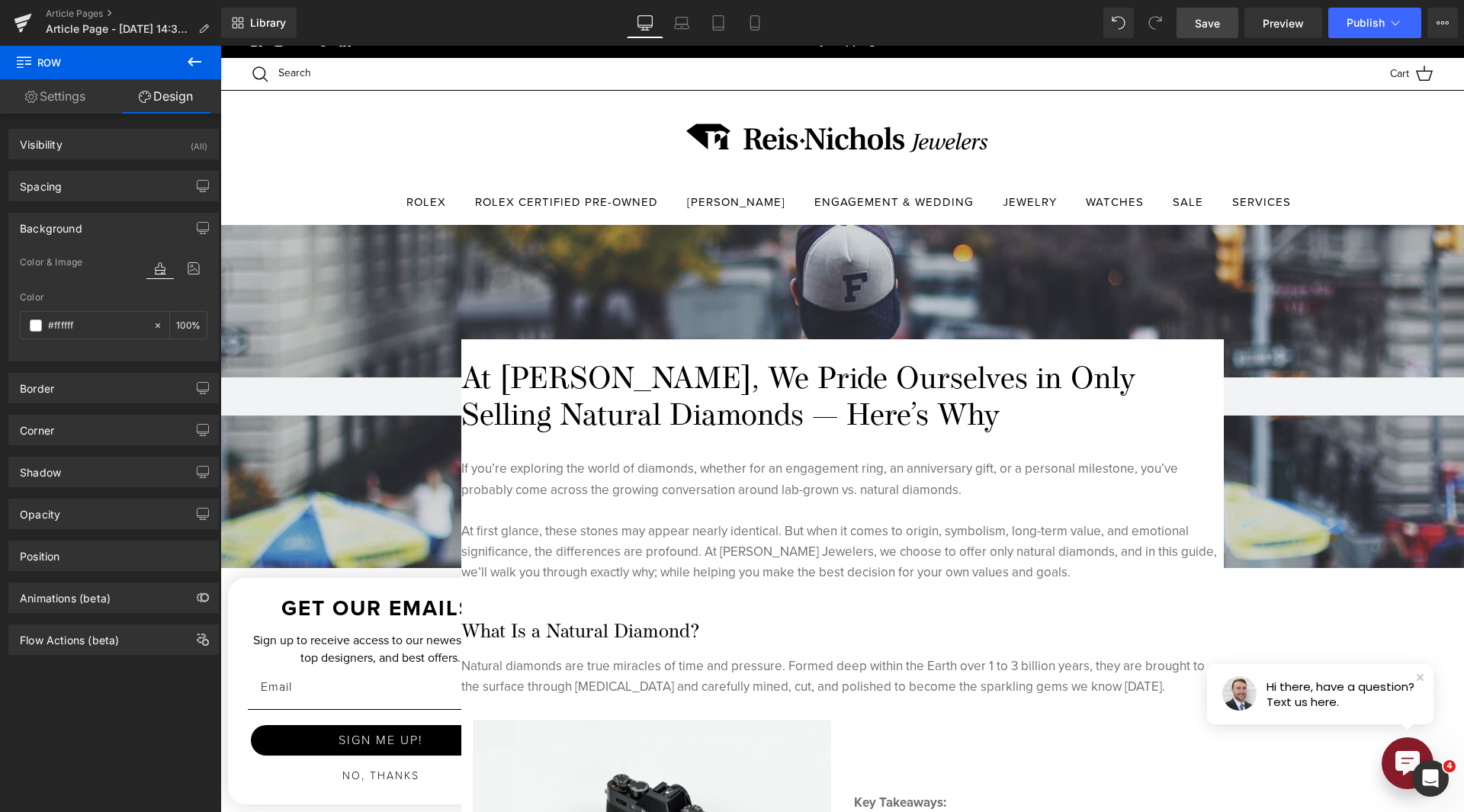
scroll to position [0, 0]
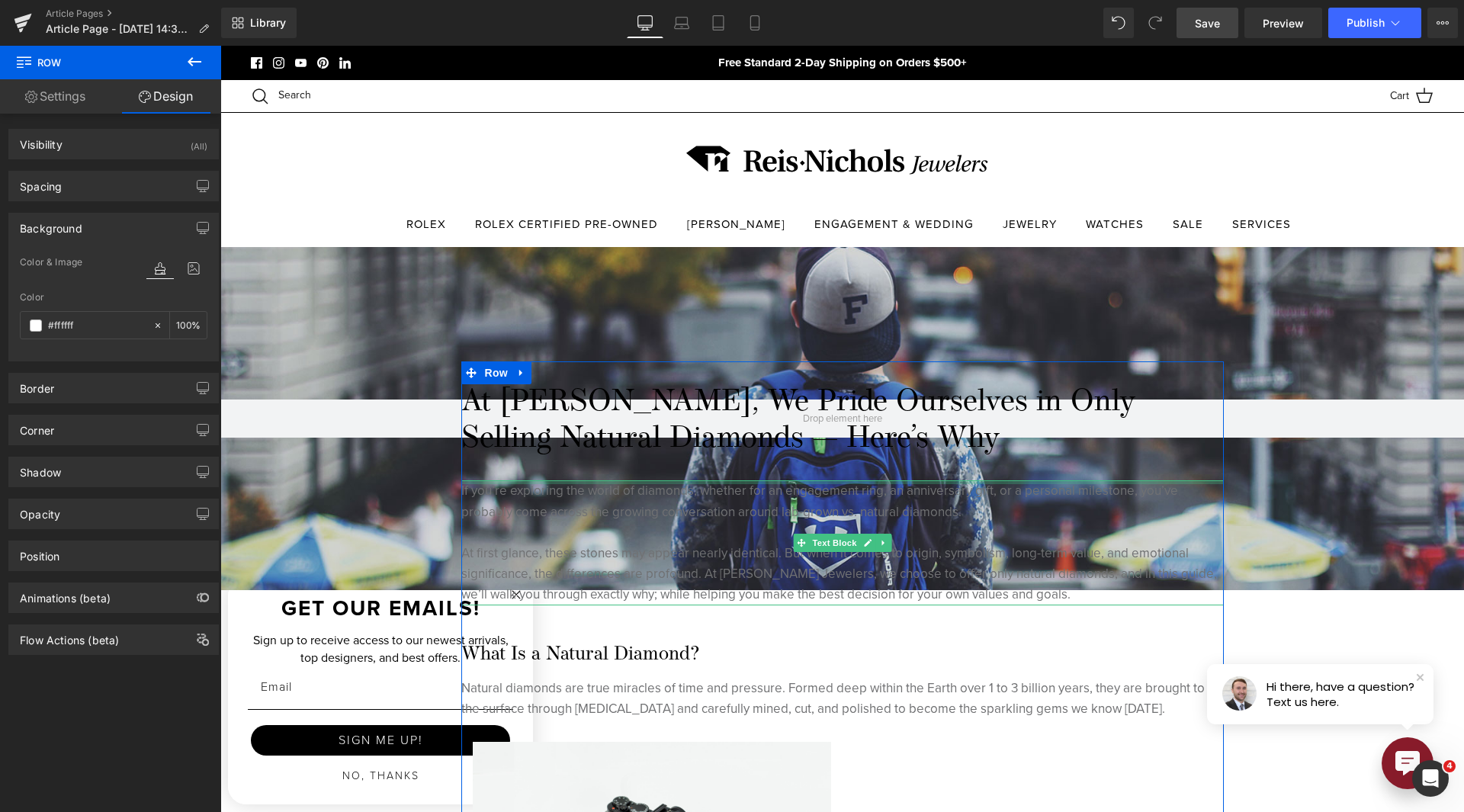
type input "transparent"
type input "0"
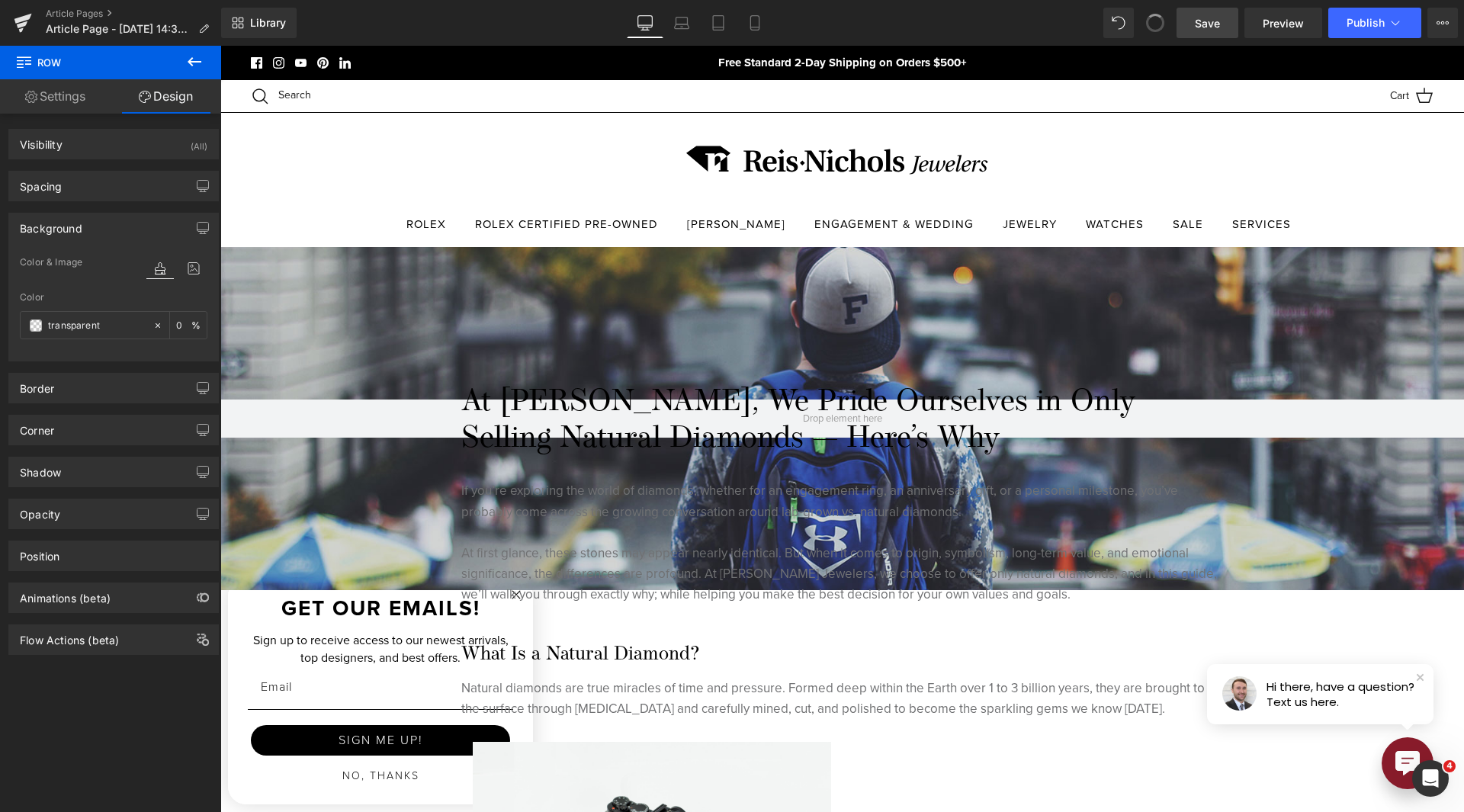
type input "#ffffff"
type input "100"
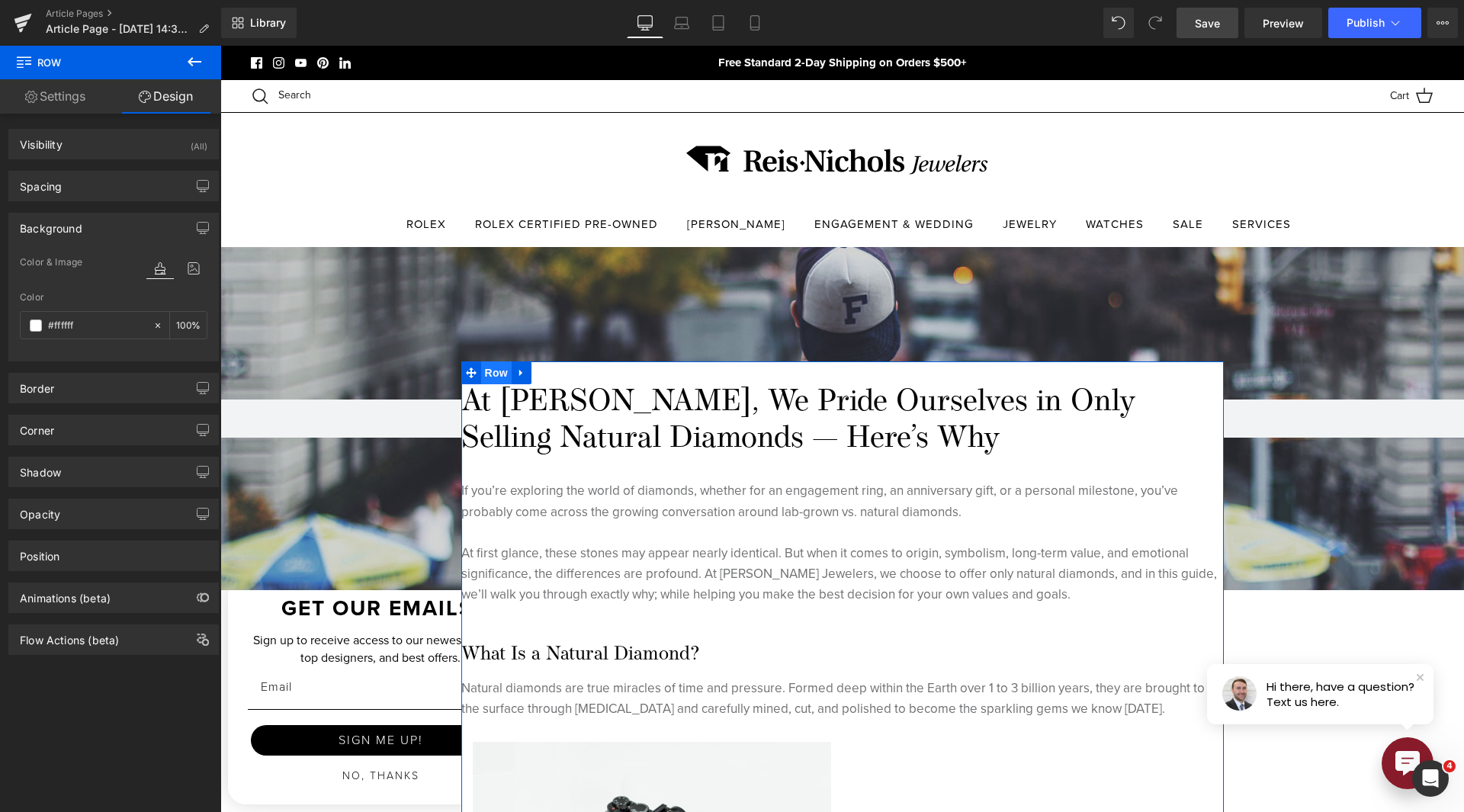
click at [481, 383] on span "Row" at bounding box center [496, 373] width 30 height 23
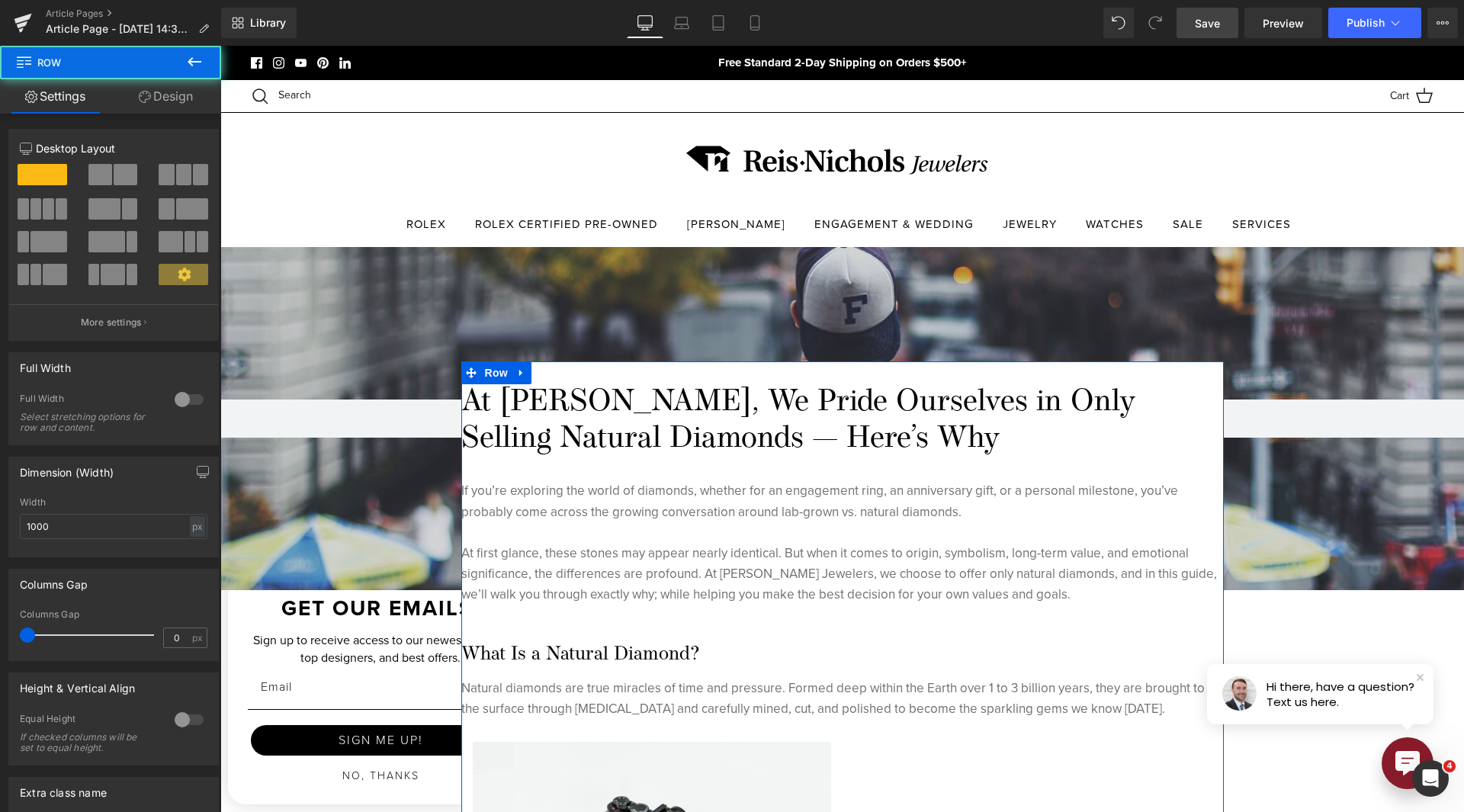
click at [180, 101] on link "Design" at bounding box center [166, 96] width 110 height 35
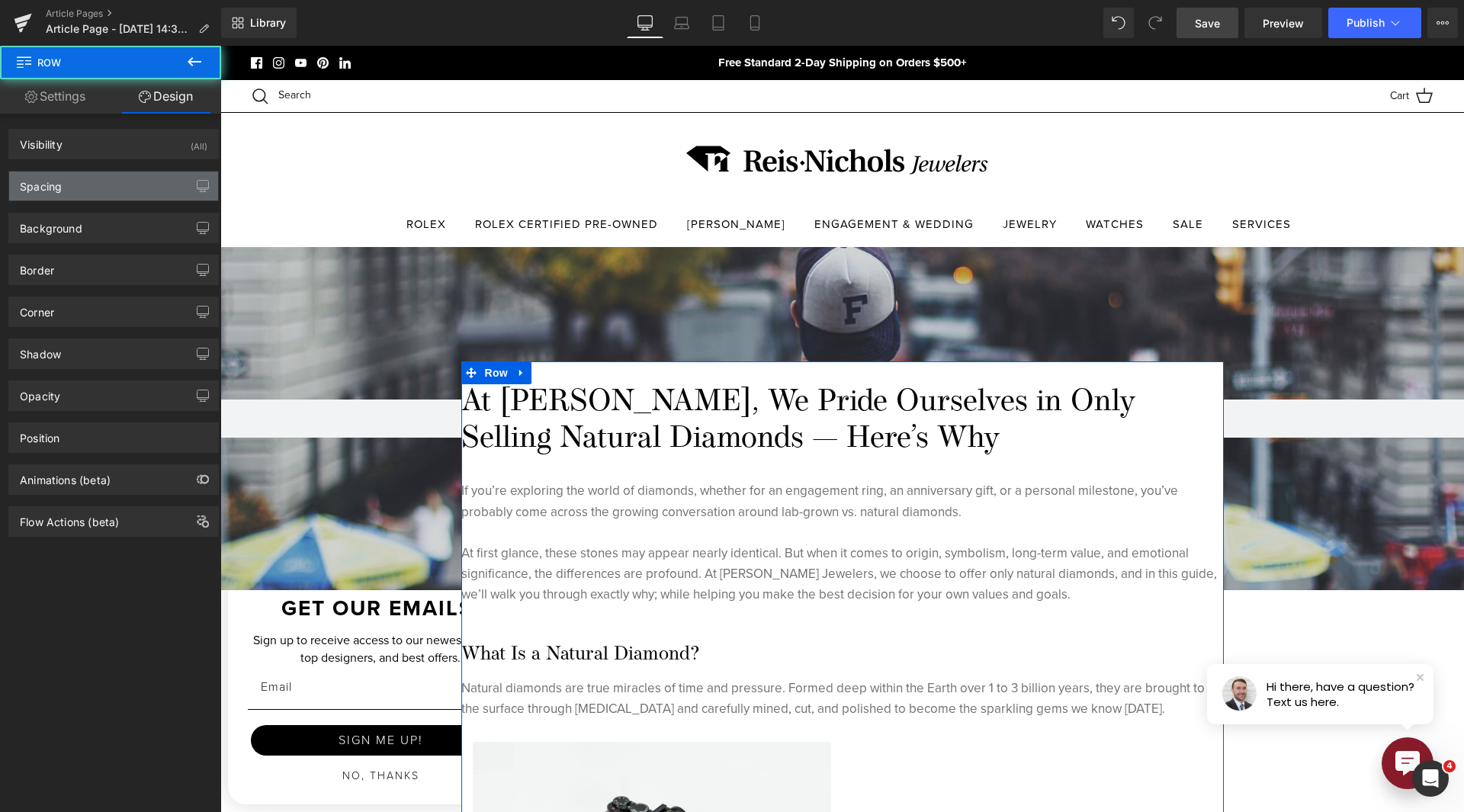
click at [91, 190] on div "Spacing" at bounding box center [113, 186] width 209 height 29
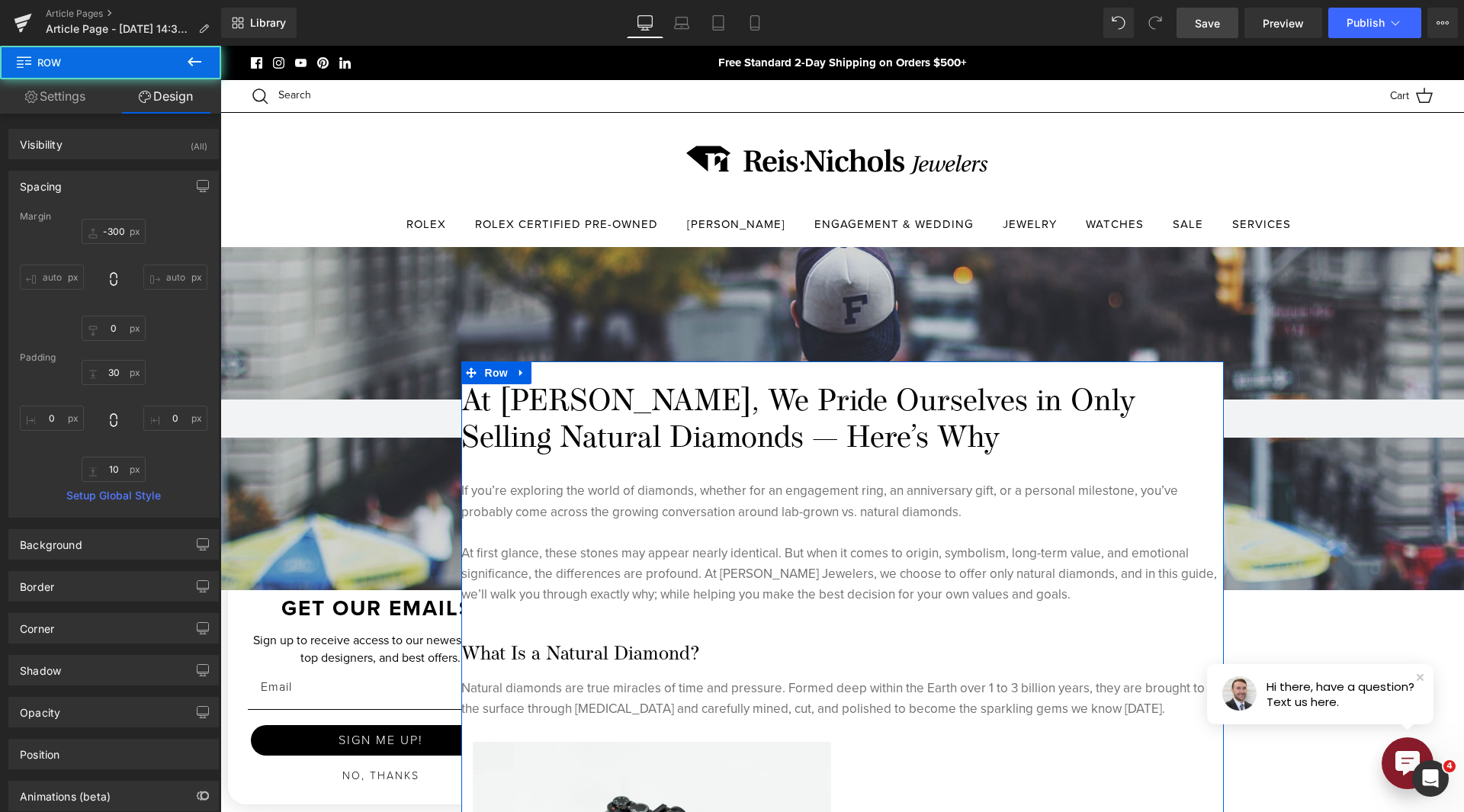
type input "-300"
type input "0"
type input "30"
type input "0"
type input "10"
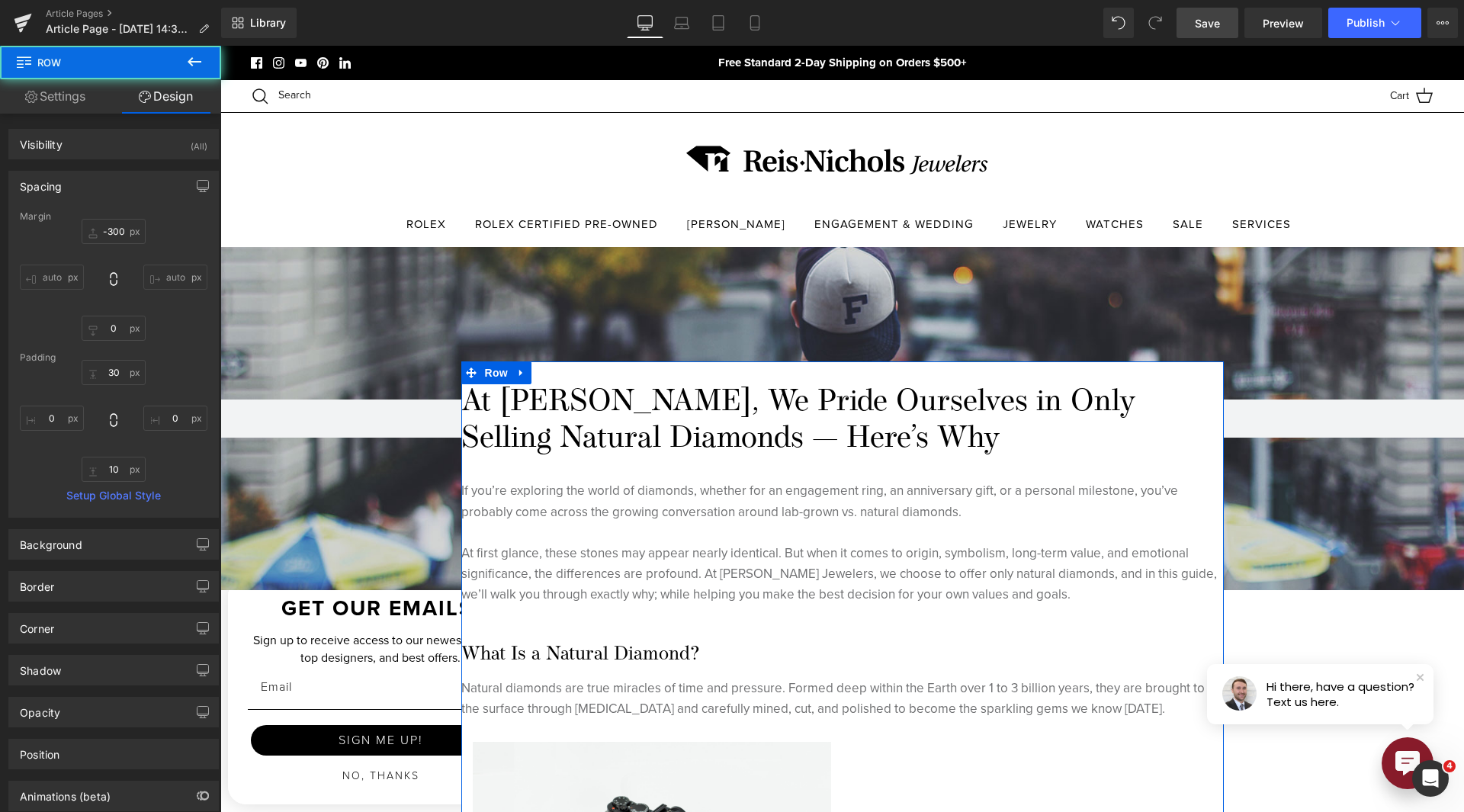
type input "0"
click at [110, 240] on input "-300" at bounding box center [114, 231] width 64 height 25
click at [110, 240] on input "-300" at bounding box center [114, 231] width 64 height 25
type input "0"
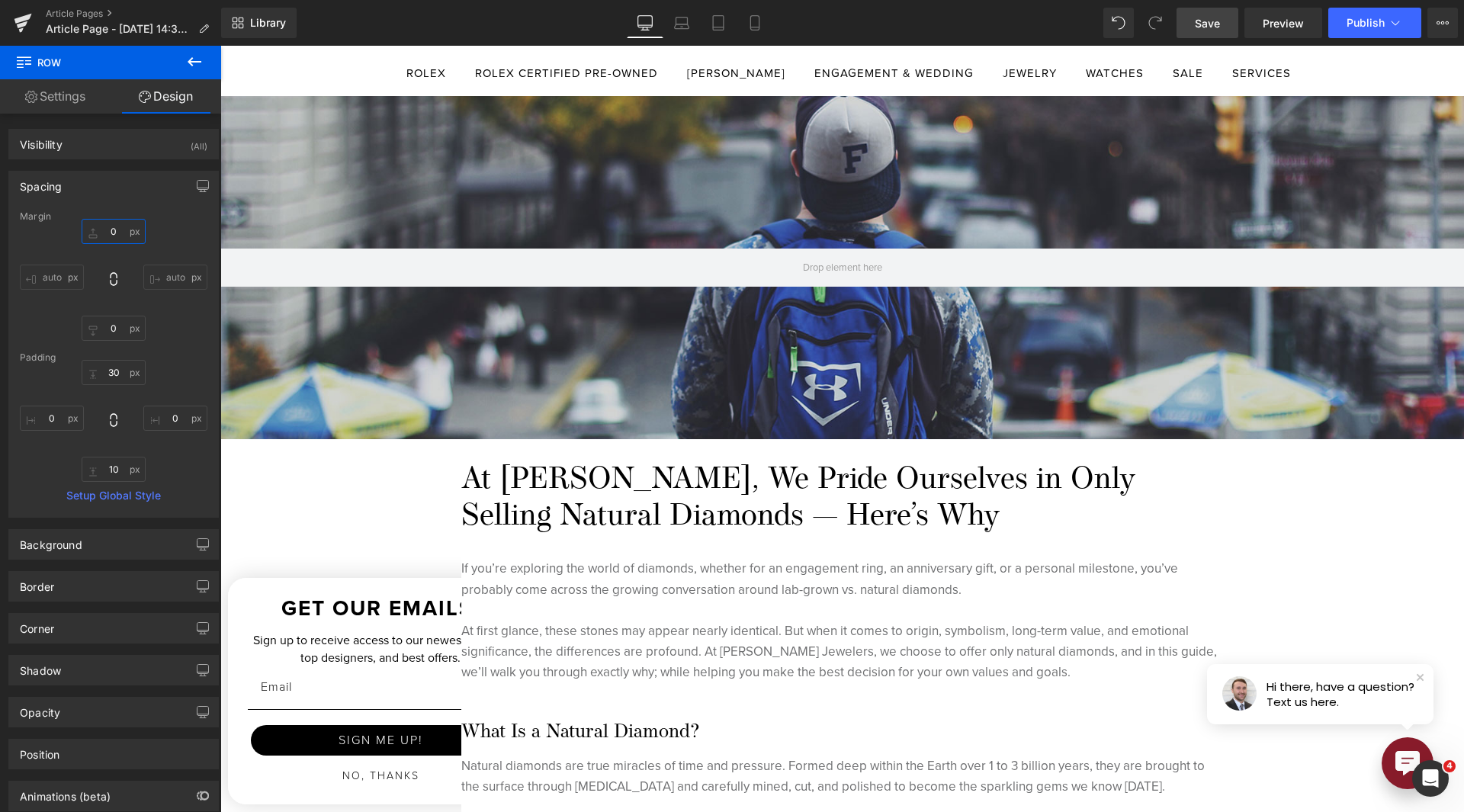
scroll to position [305, 0]
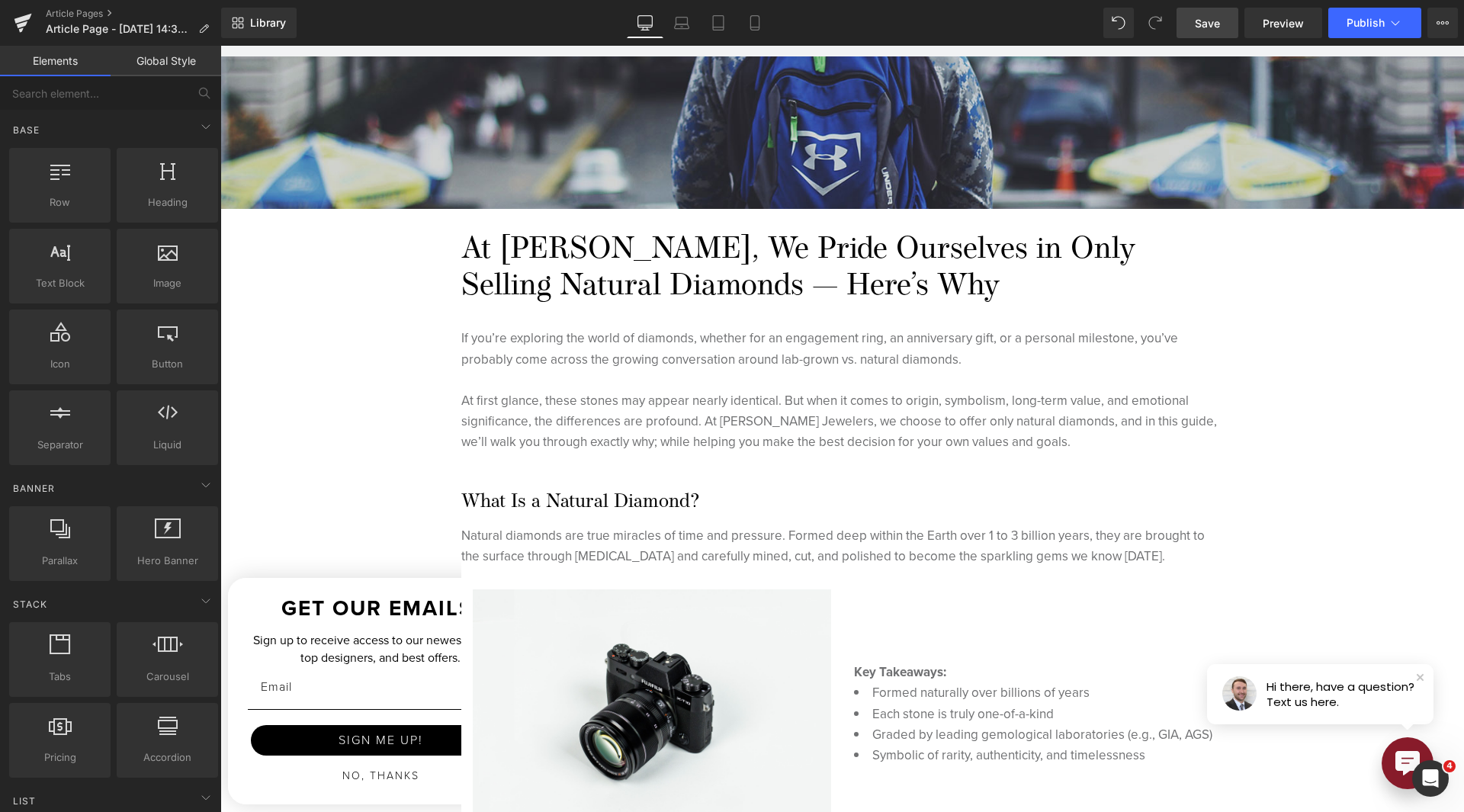
scroll to position [686, 0]
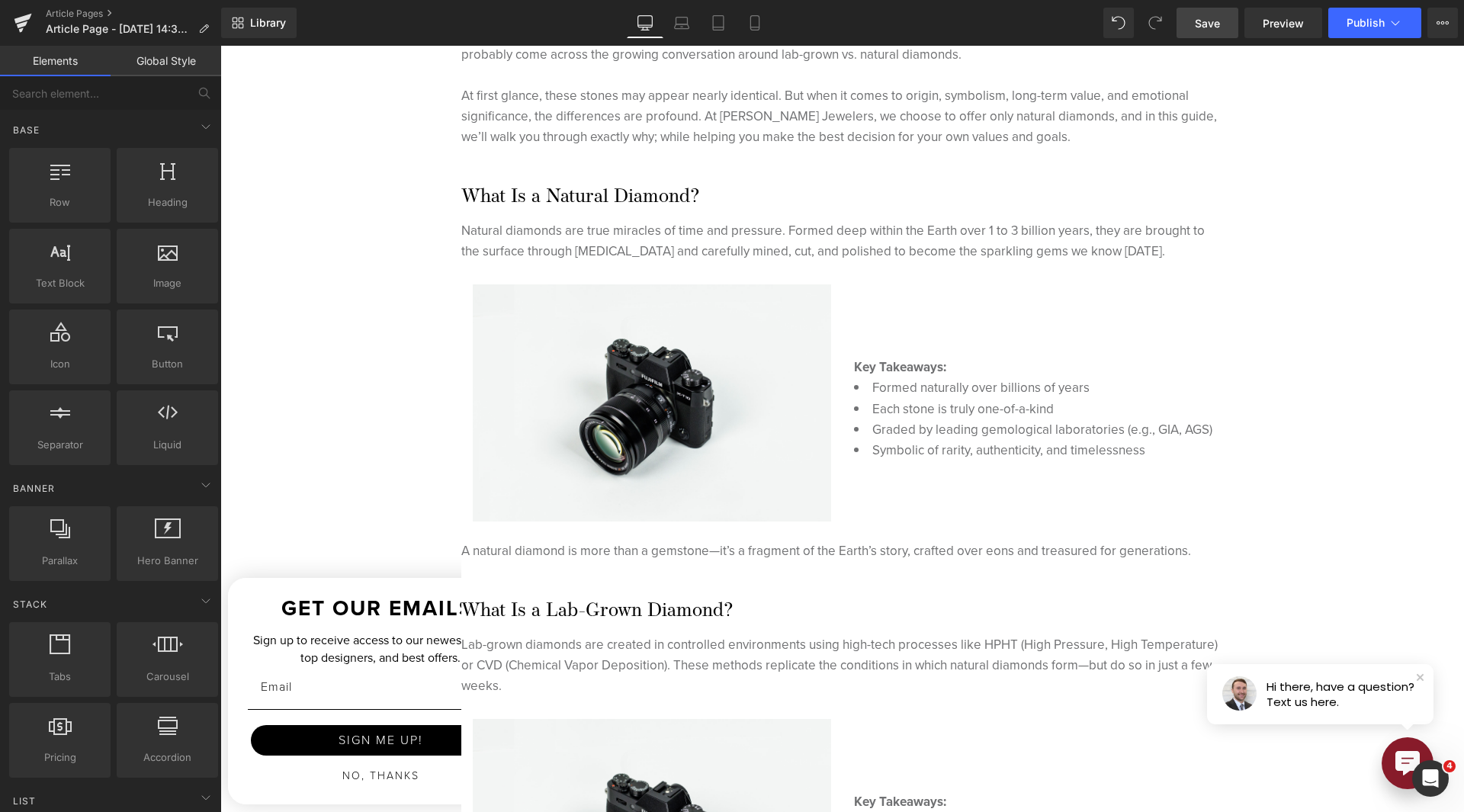
click at [1220, 20] on span "Save" at bounding box center [1208, 23] width 25 height 16
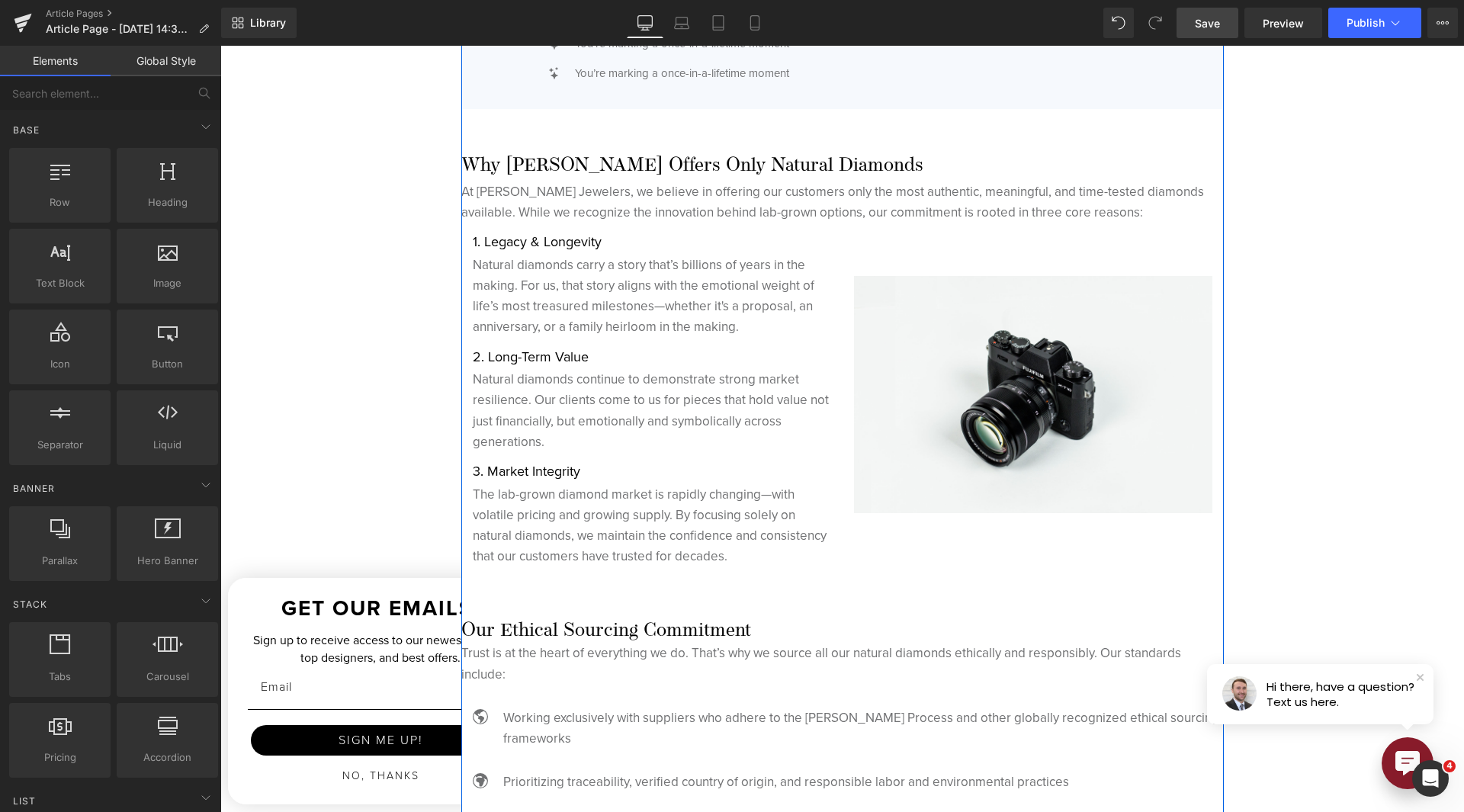
scroll to position [3812, 0]
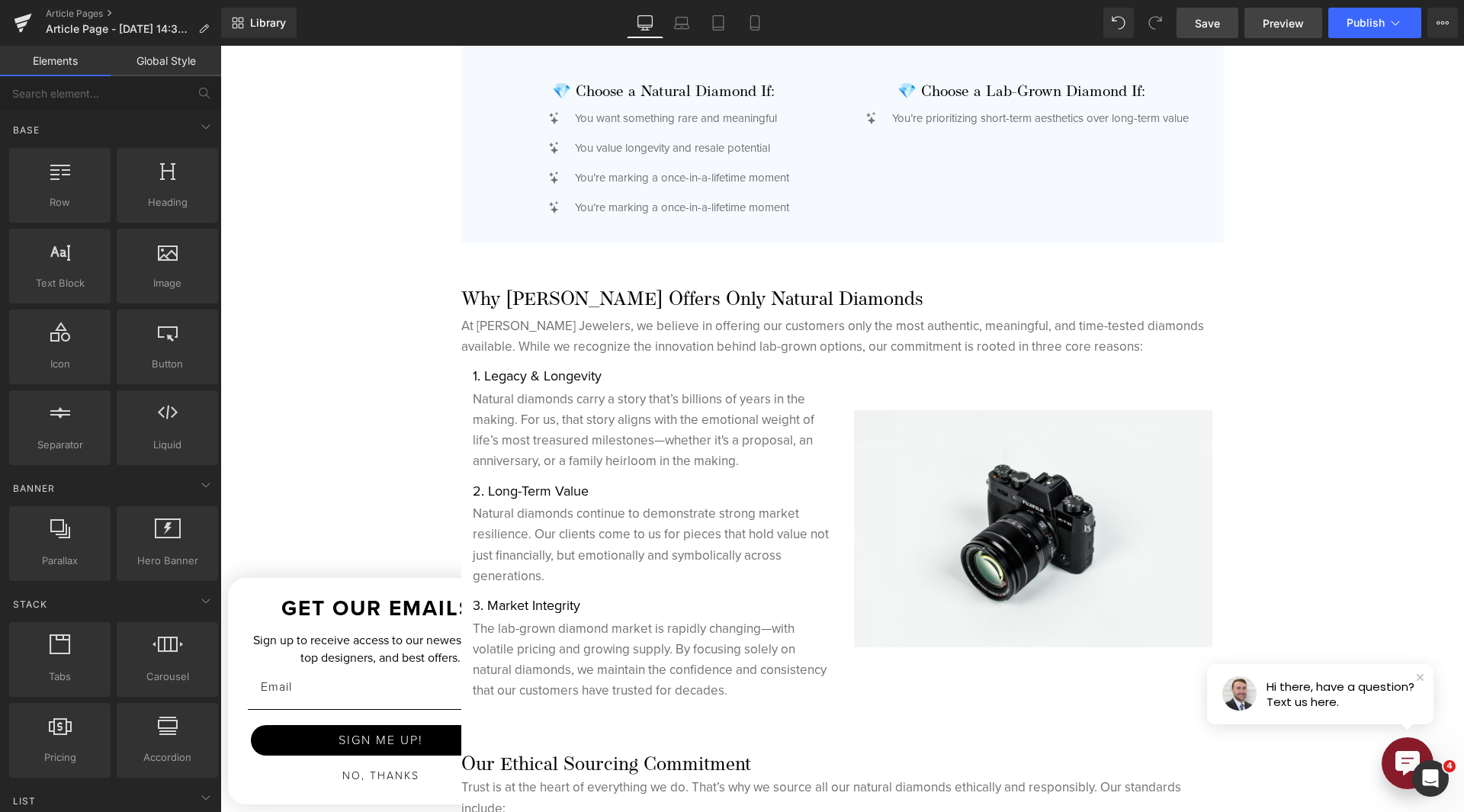
click at [1266, 26] on span "Preview" at bounding box center [1283, 23] width 41 height 16
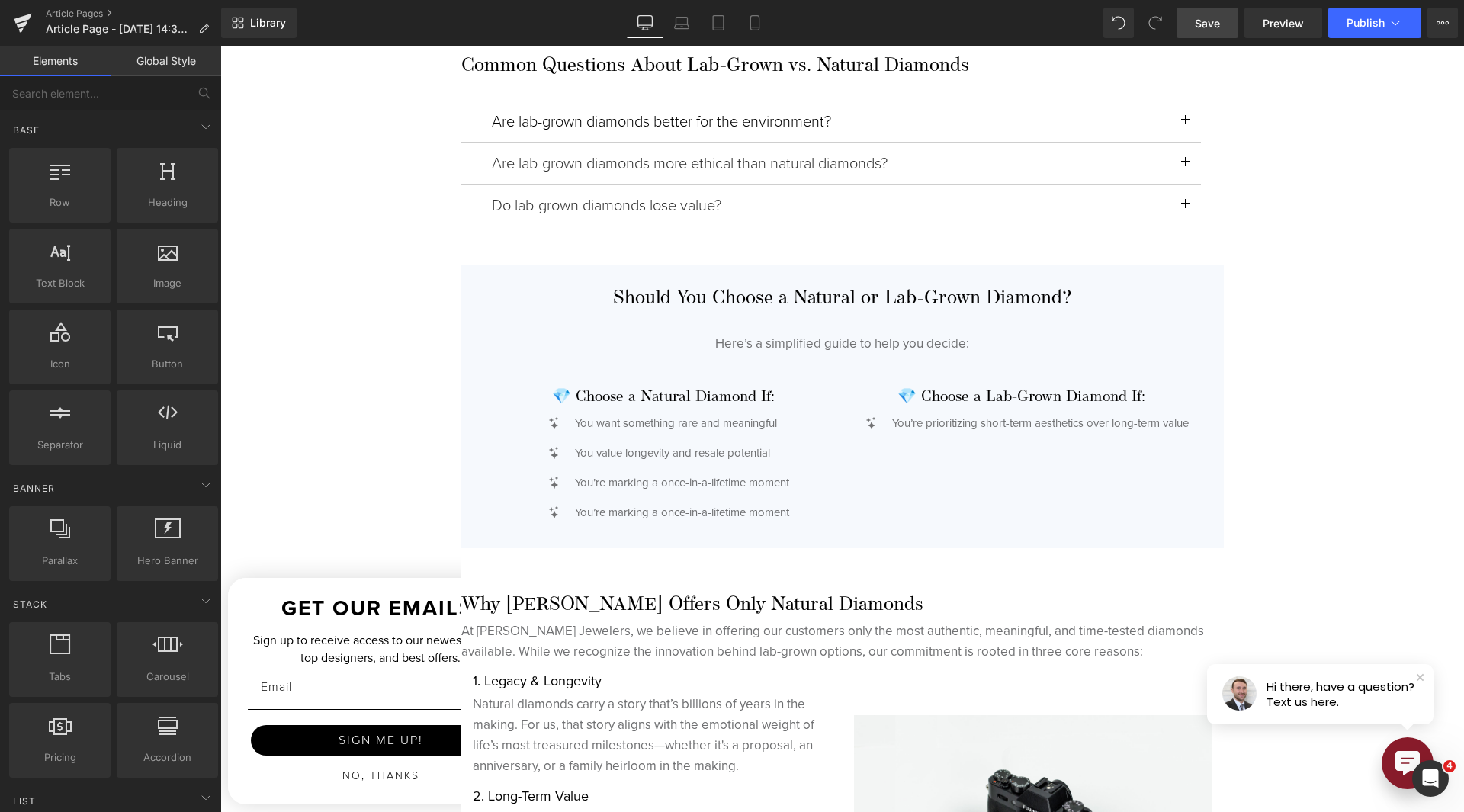
scroll to position [3049, 0]
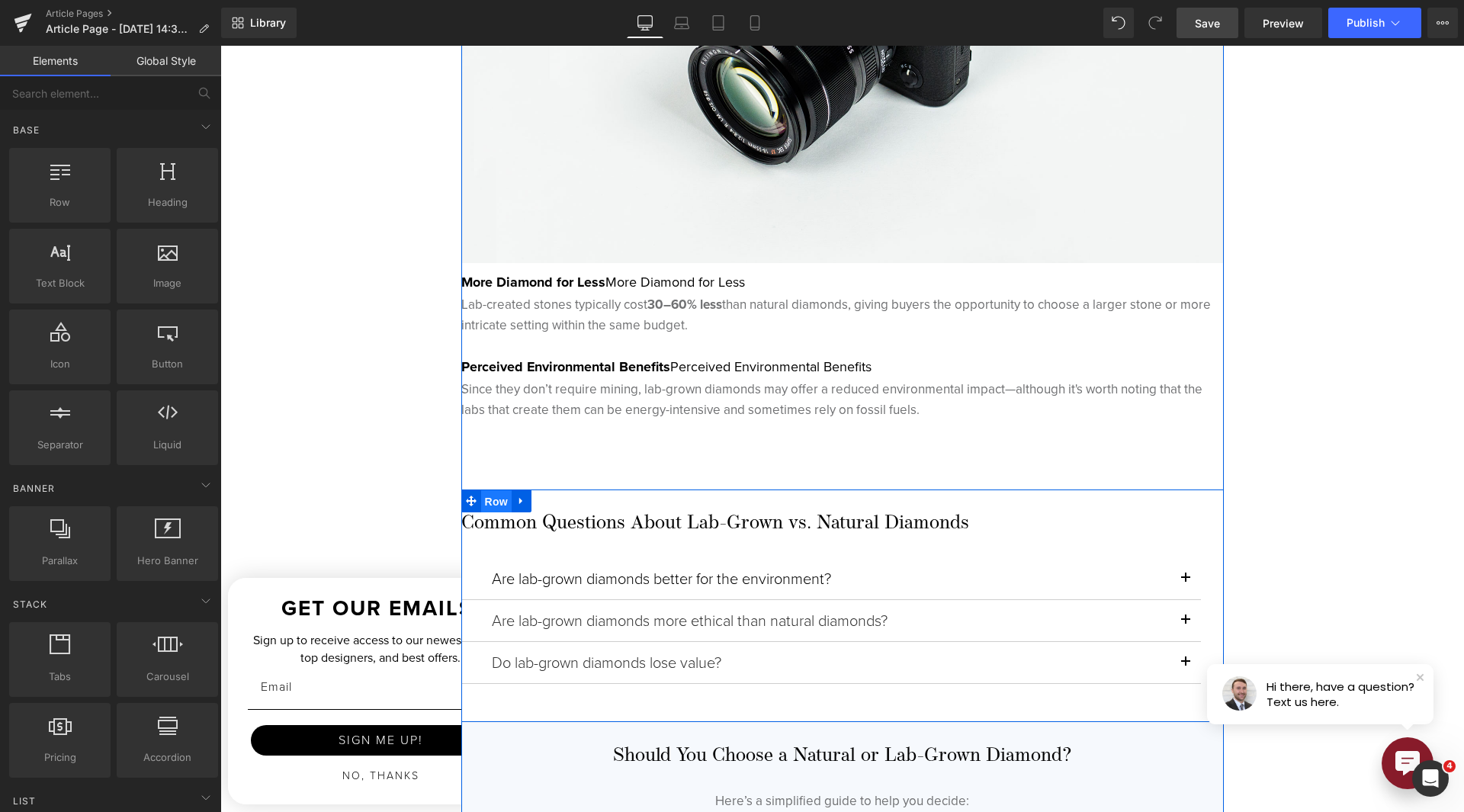
click at [482, 510] on span "Row" at bounding box center [496, 502] width 30 height 23
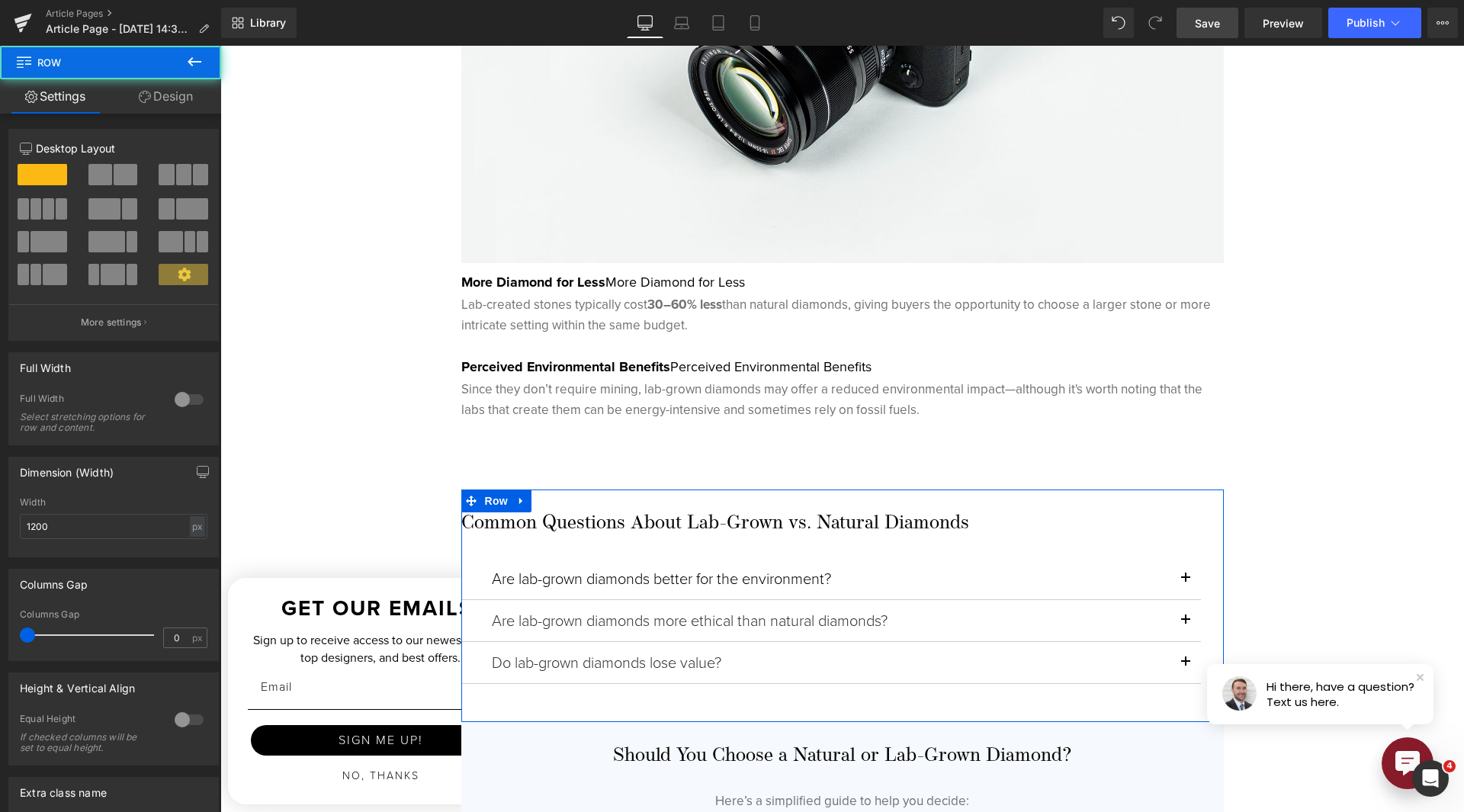
click at [157, 110] on link "Design" at bounding box center [166, 96] width 110 height 35
click at [0, 0] on div "Spacing" at bounding box center [0, 0] width 0 height 0
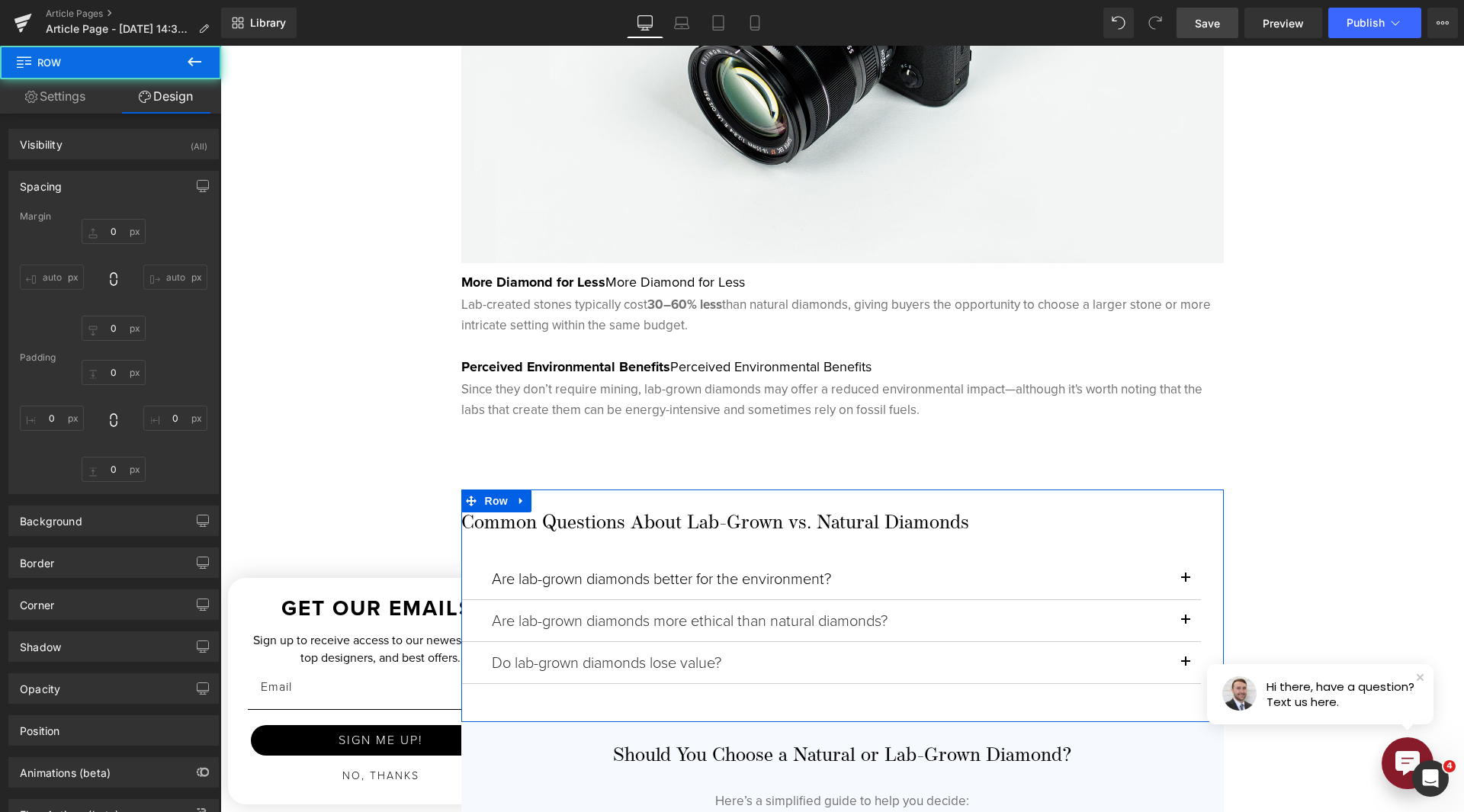
type input "80"
type input "0"
type input "30"
type input "0"
type input "50"
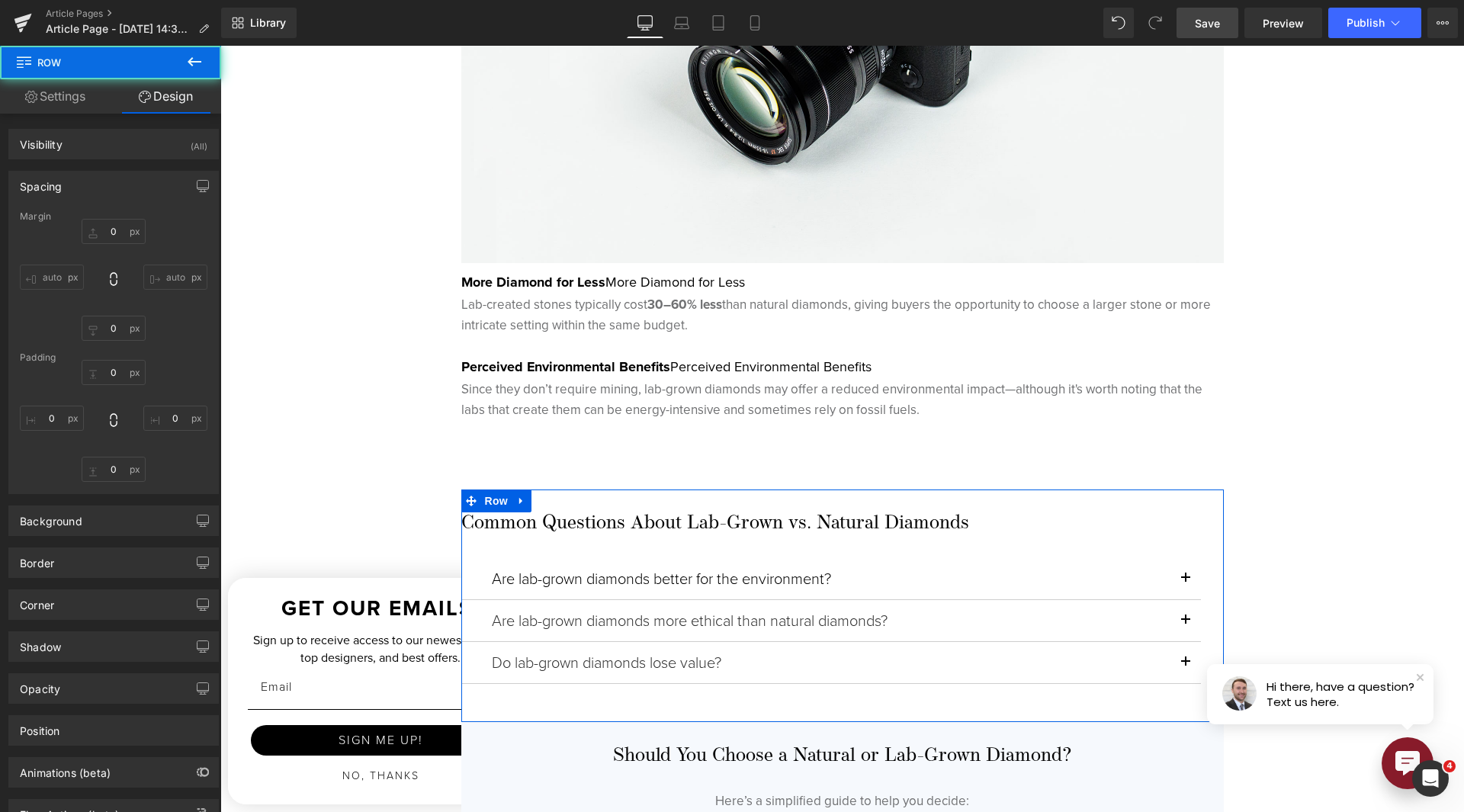
type input "0"
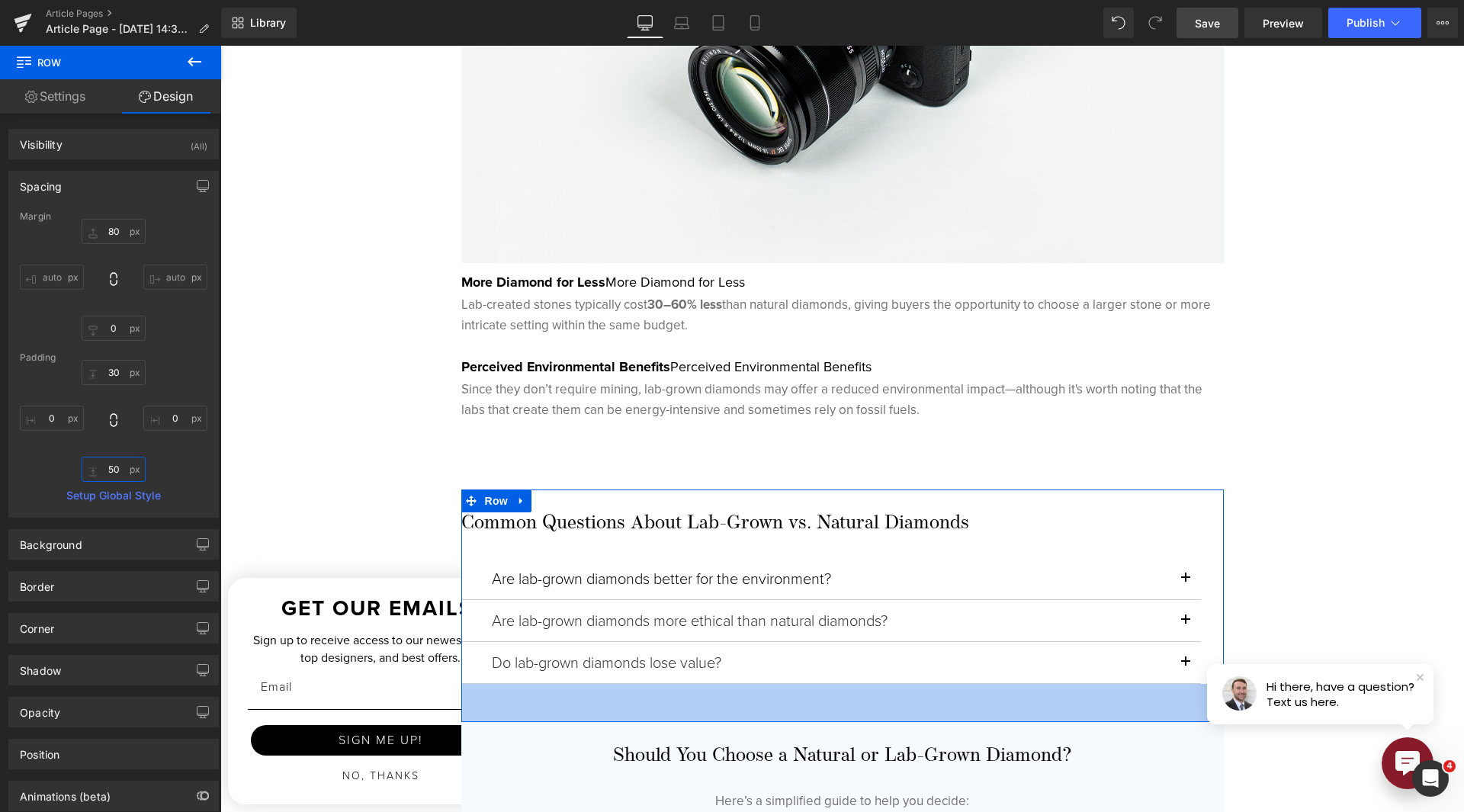
click at [111, 469] on input "50" at bounding box center [114, 469] width 64 height 25
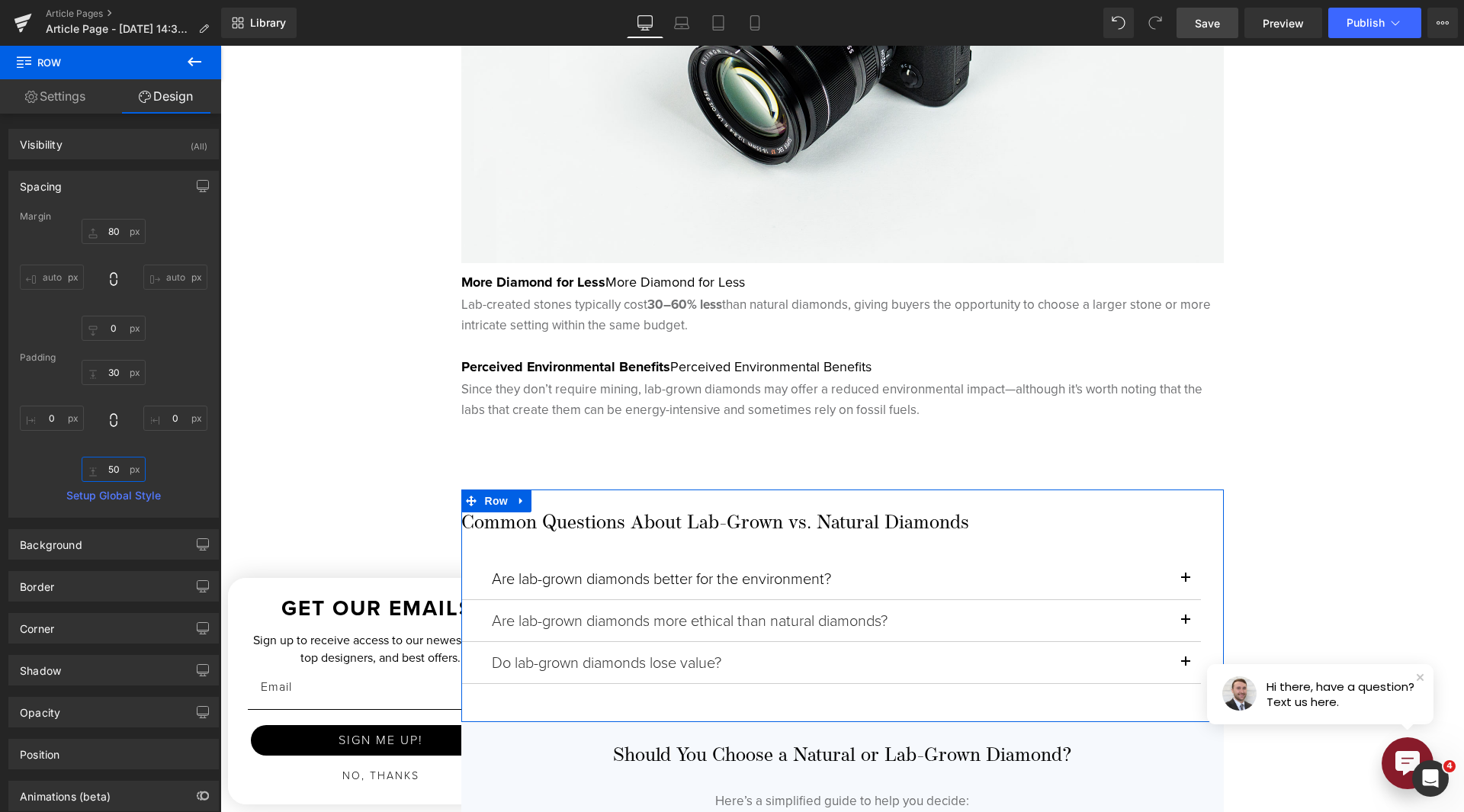
click at [111, 469] on input "50" at bounding box center [114, 469] width 64 height 25
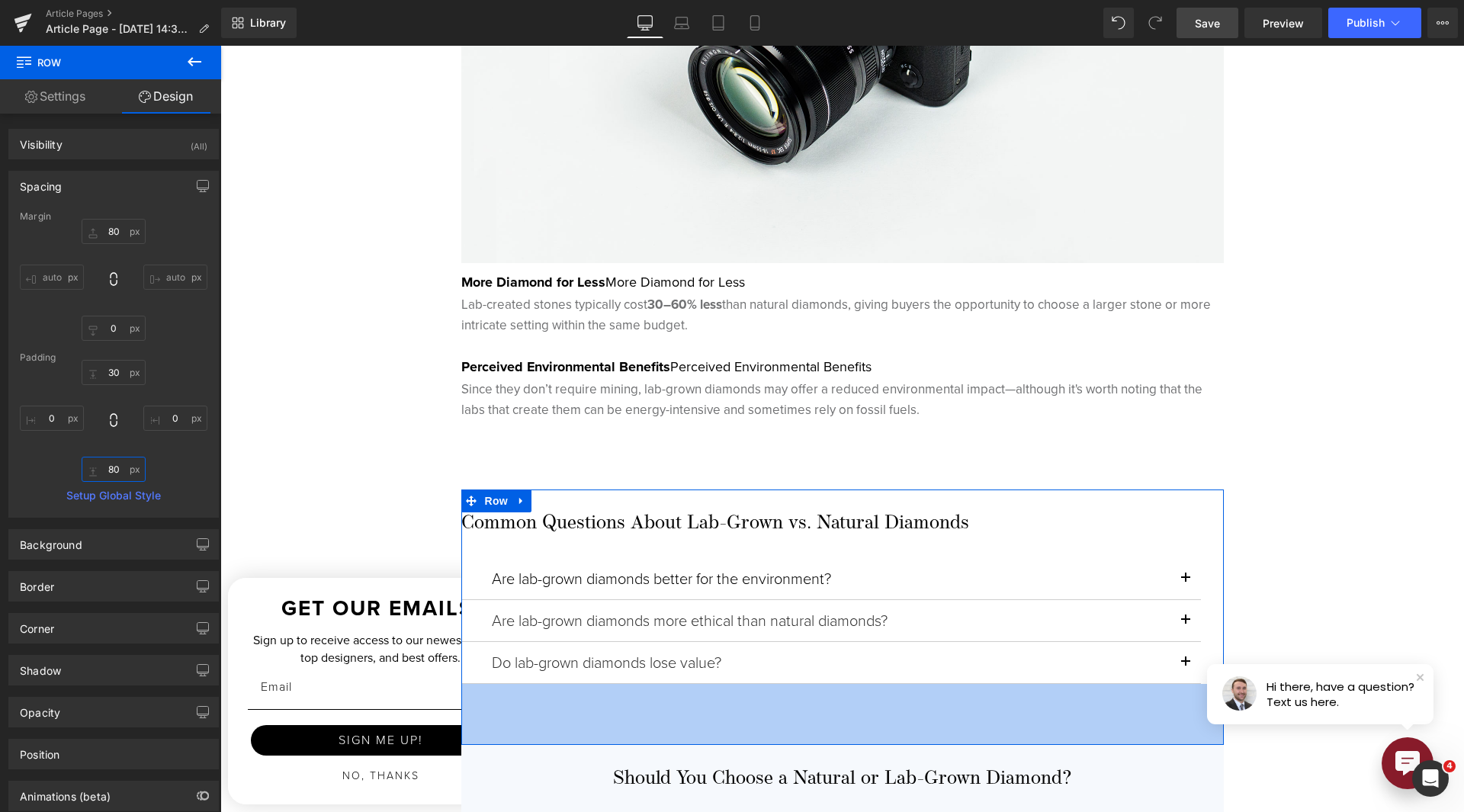
click at [103, 475] on input "80" at bounding box center [114, 469] width 64 height 25
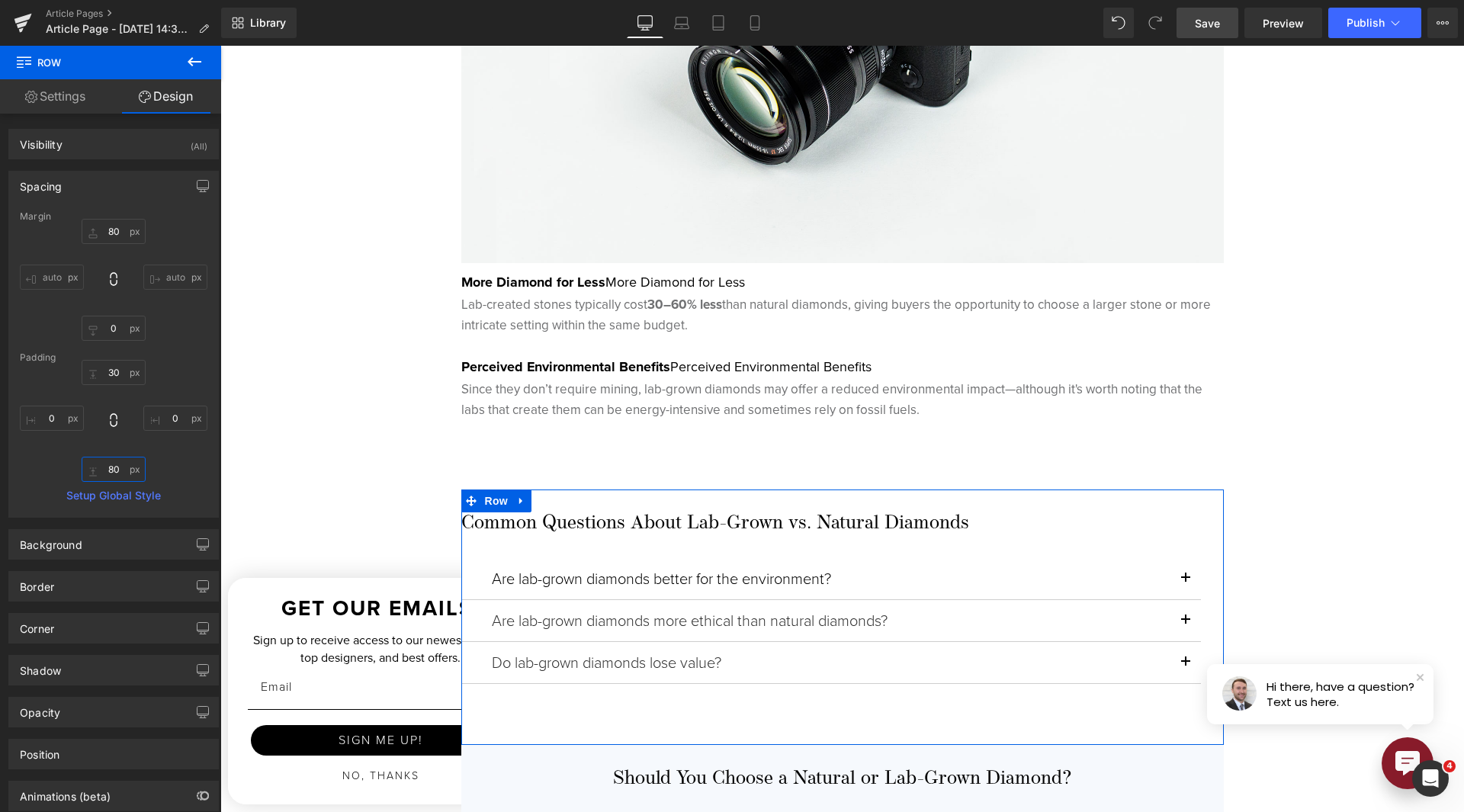
click at [105, 475] on input "80" at bounding box center [114, 469] width 64 height 25
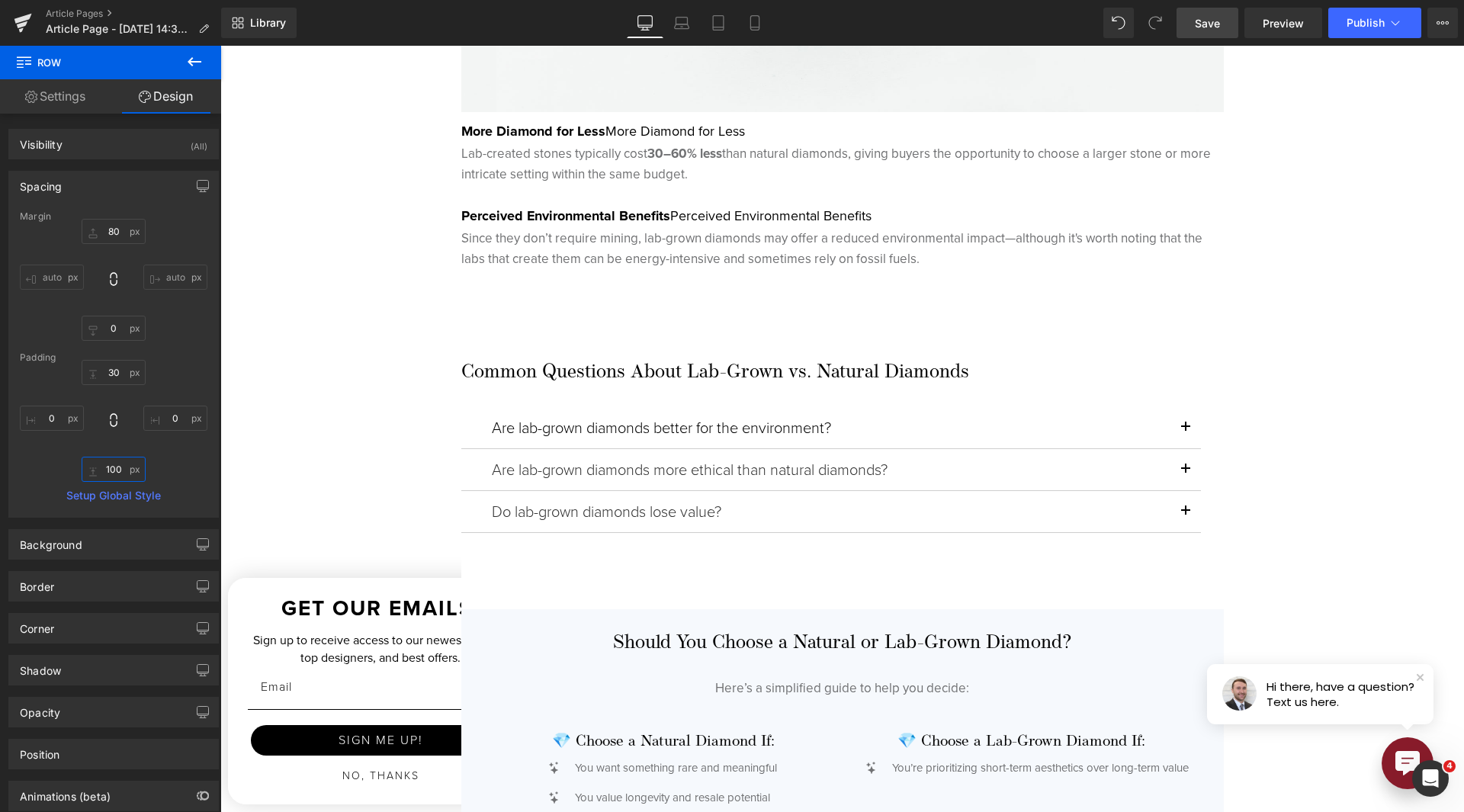
scroll to position [3203, 0]
type input "100"
click at [1216, 21] on span "Save" at bounding box center [1208, 23] width 25 height 16
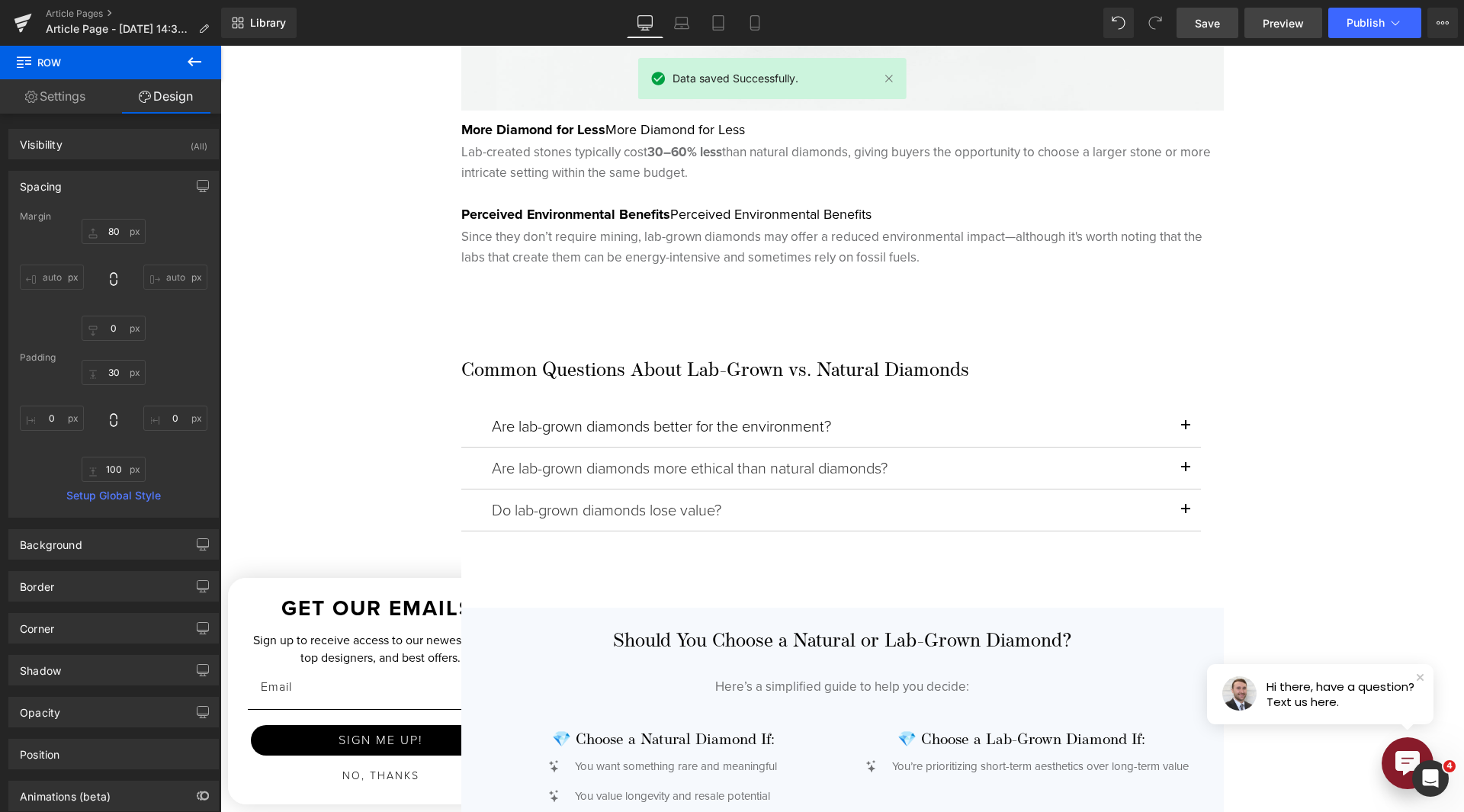
click at [1263, 23] on link "Preview" at bounding box center [1283, 23] width 77 height 30
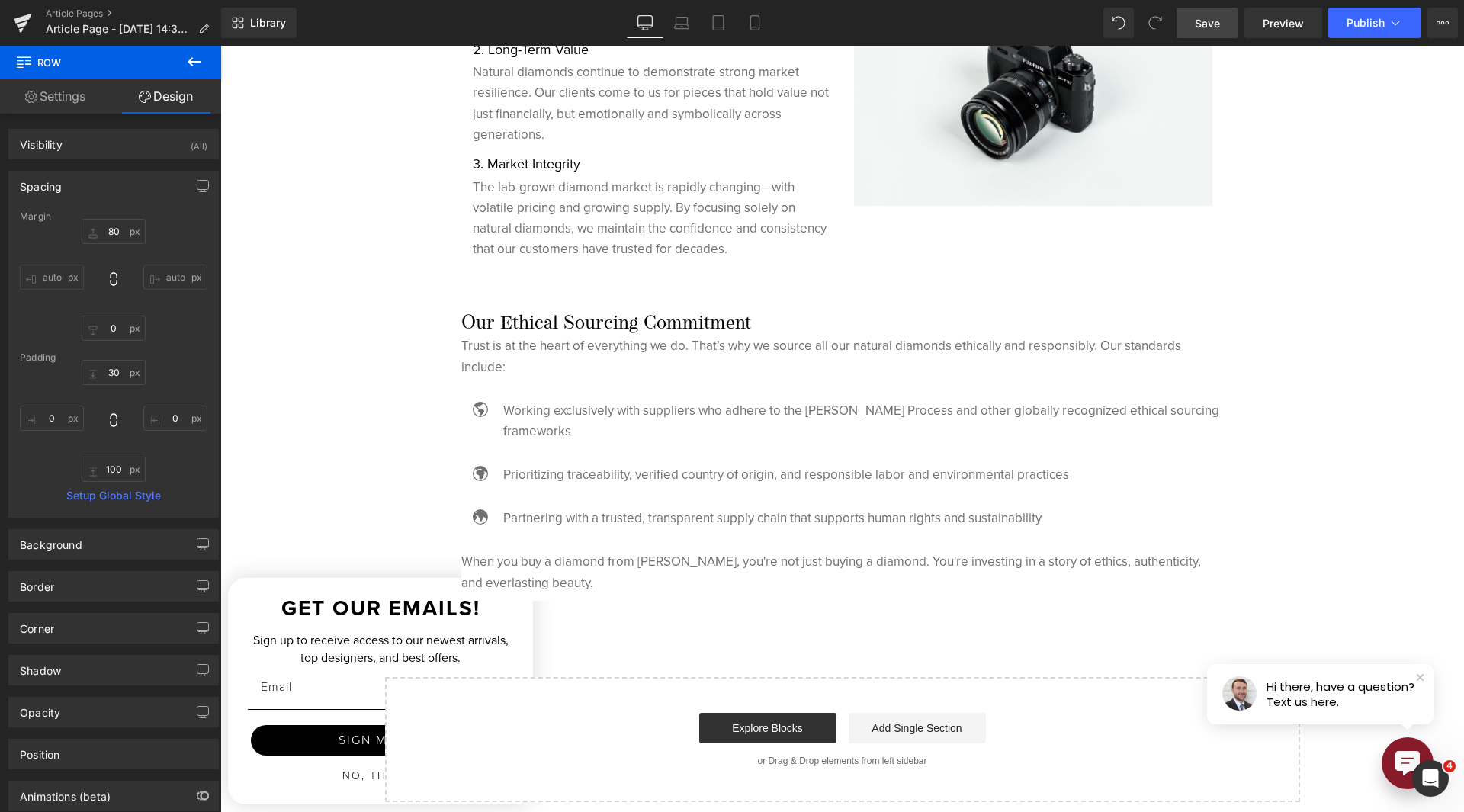
scroll to position [4498, 0]
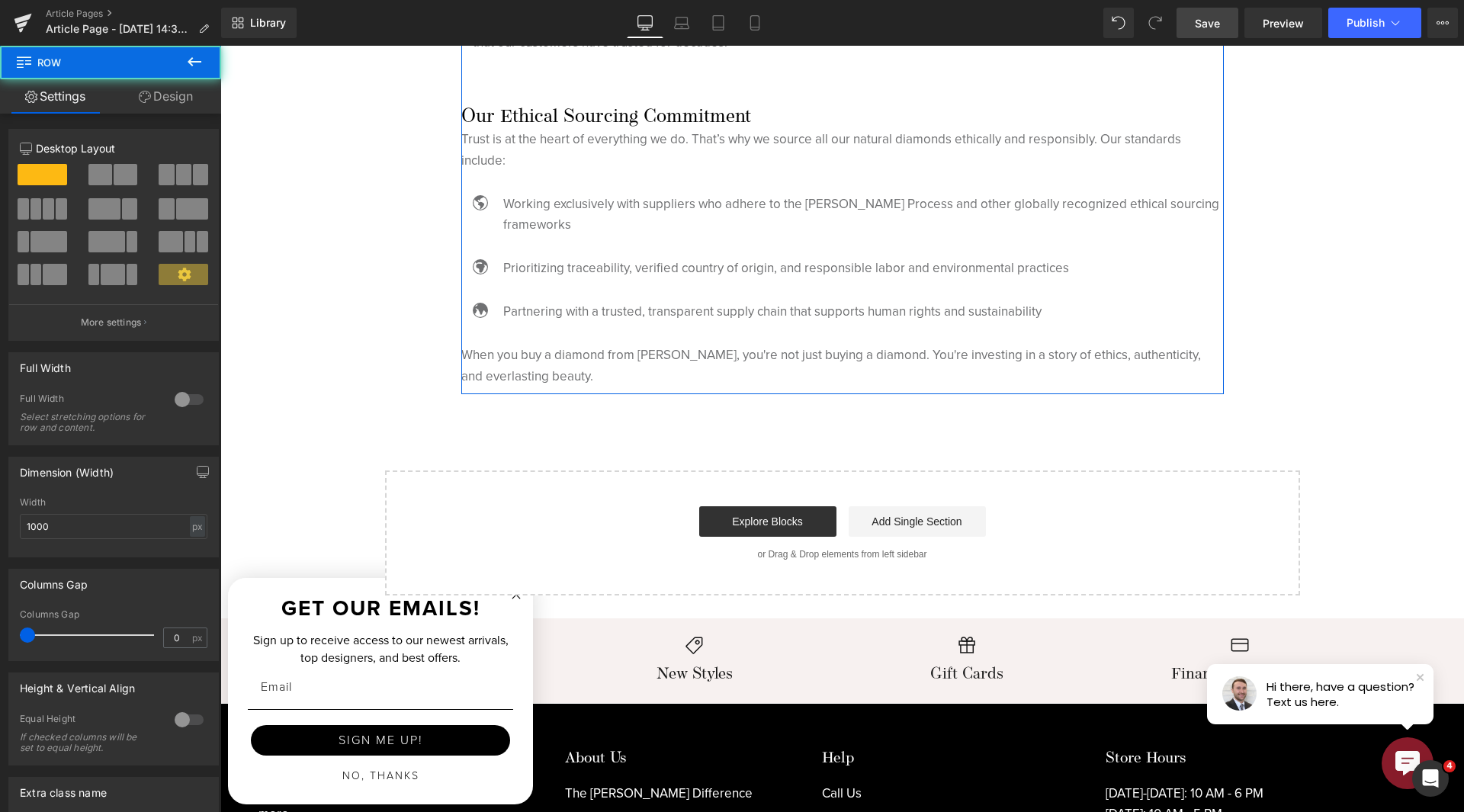
click at [163, 85] on link "Design" at bounding box center [166, 96] width 110 height 35
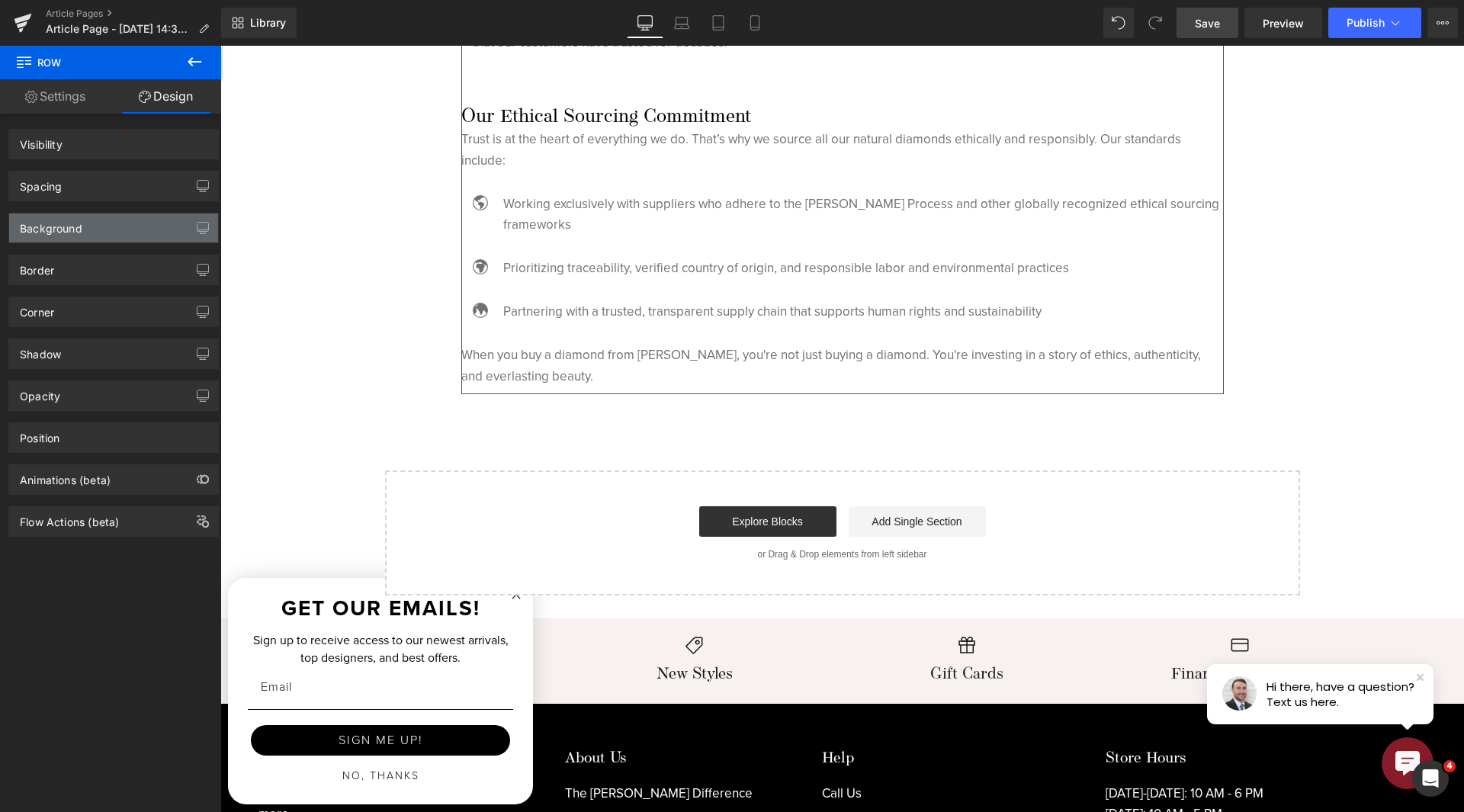
click at [95, 215] on div "Background" at bounding box center [113, 228] width 209 height 29
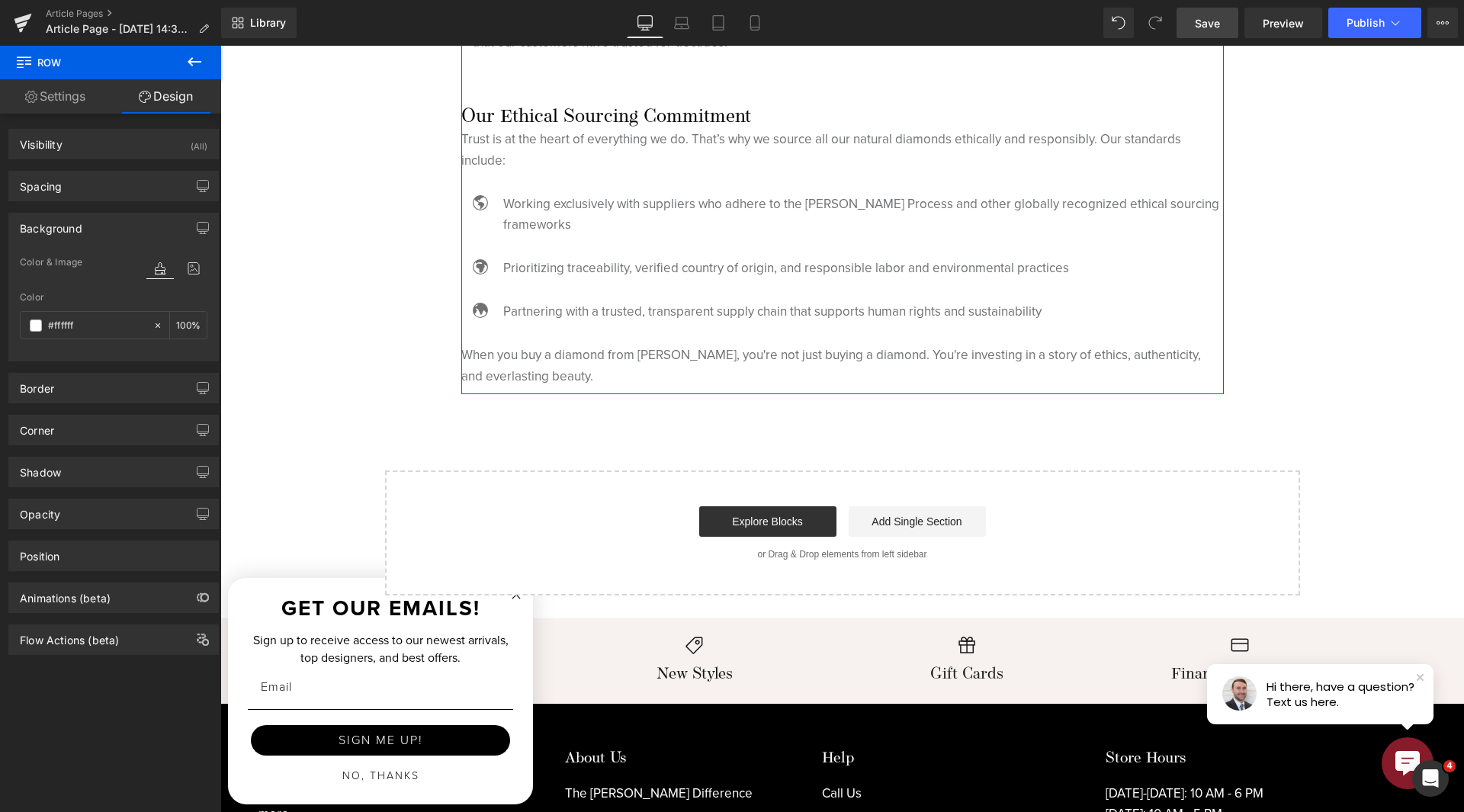
type input "0"
type input "30"
type input "0"
type input "10"
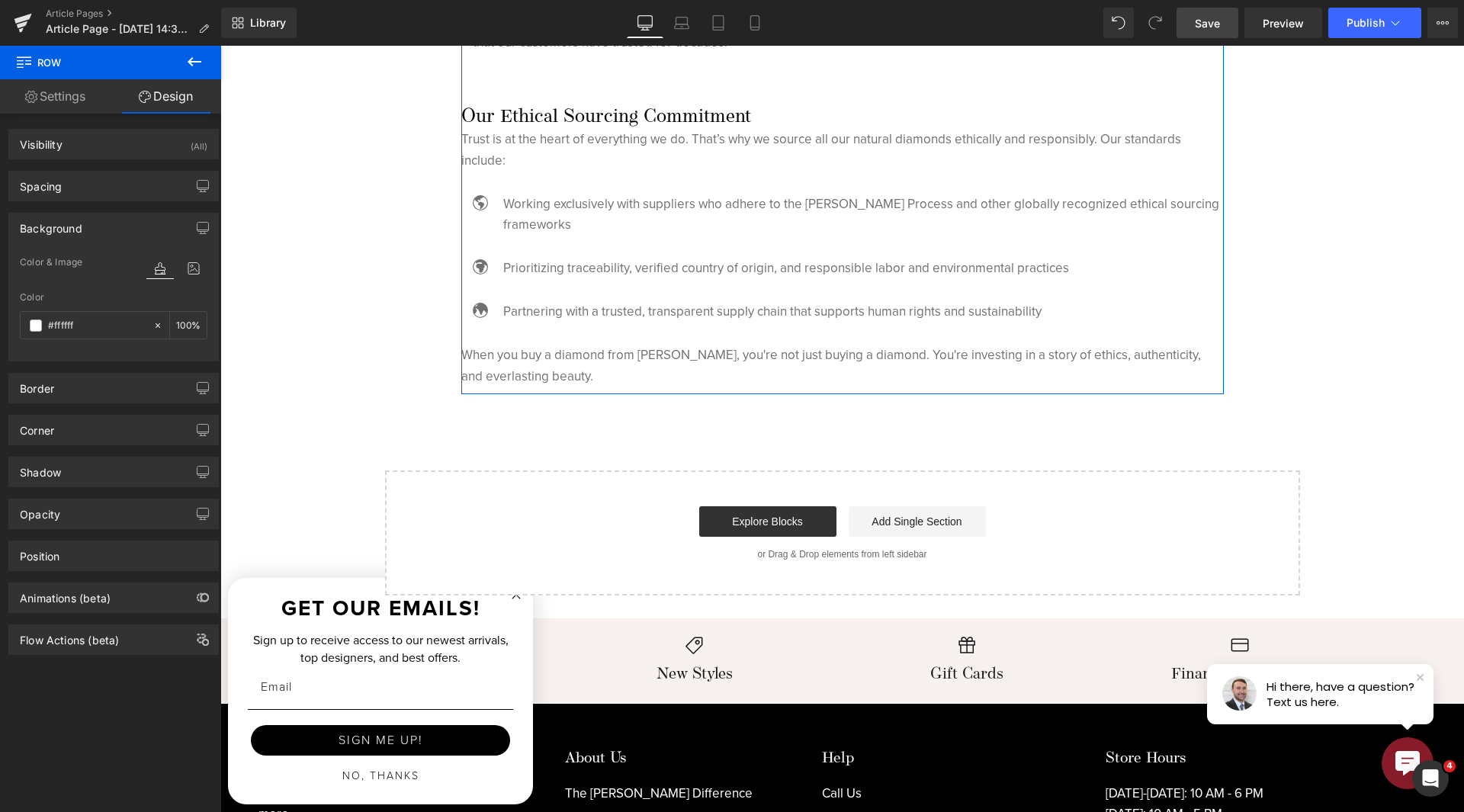
type input "0"
type input "#ffffff"
type input "100"
click at [99, 197] on div "Spacing" at bounding box center [113, 186] width 209 height 29
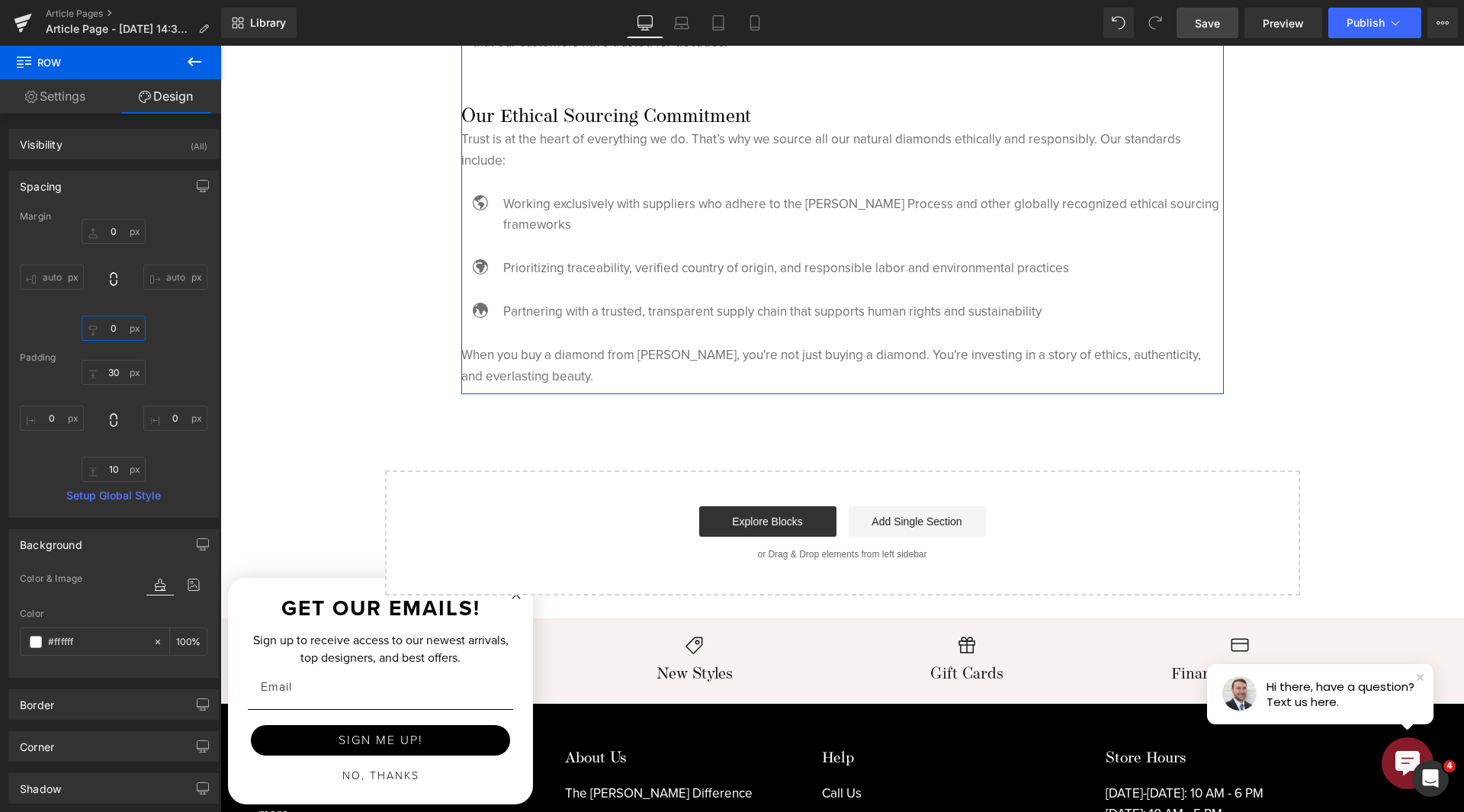
click at [102, 328] on input "0" at bounding box center [114, 329] width 64 height 25
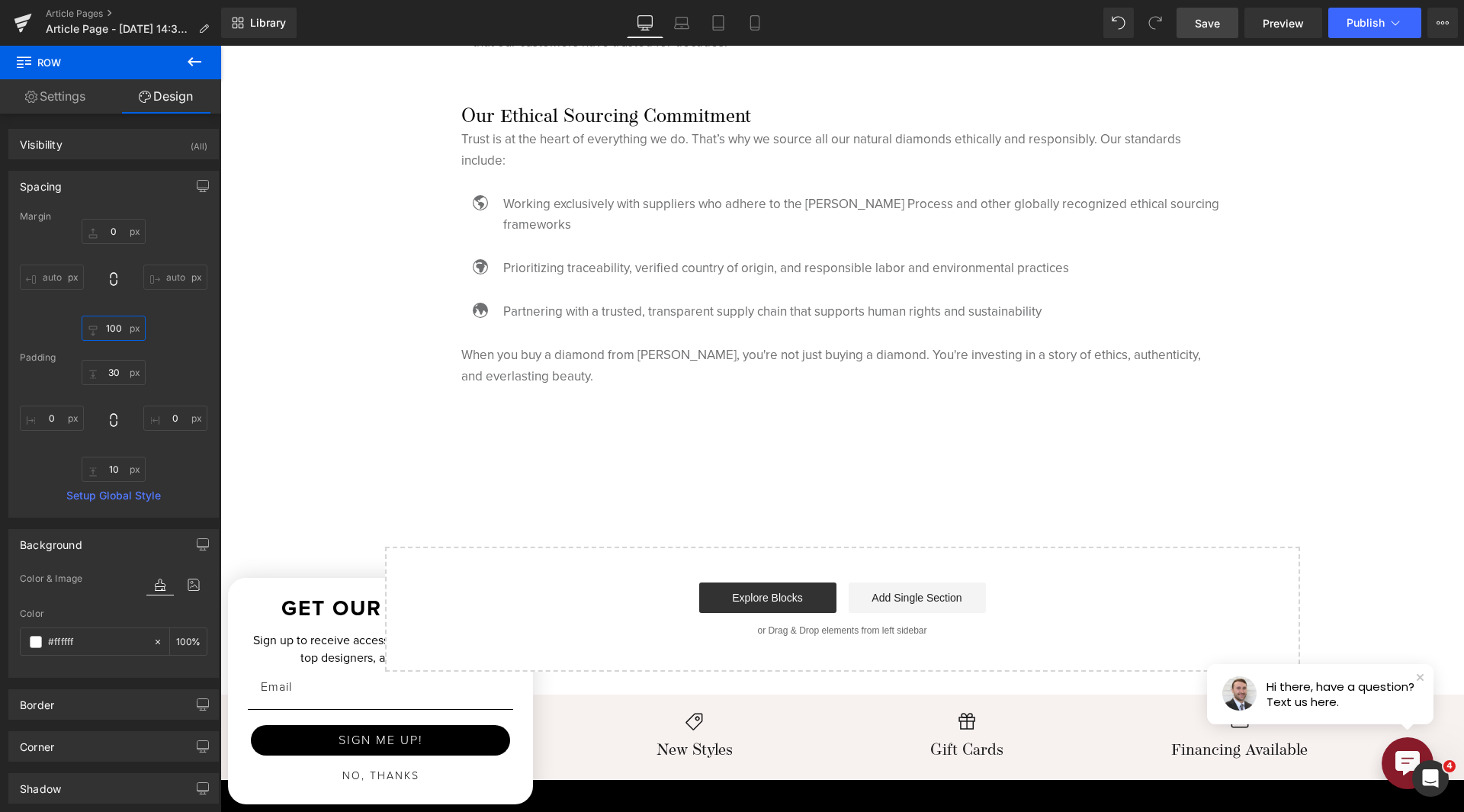
type input "100"
click at [1210, 13] on link "Save" at bounding box center [1207, 23] width 61 height 30
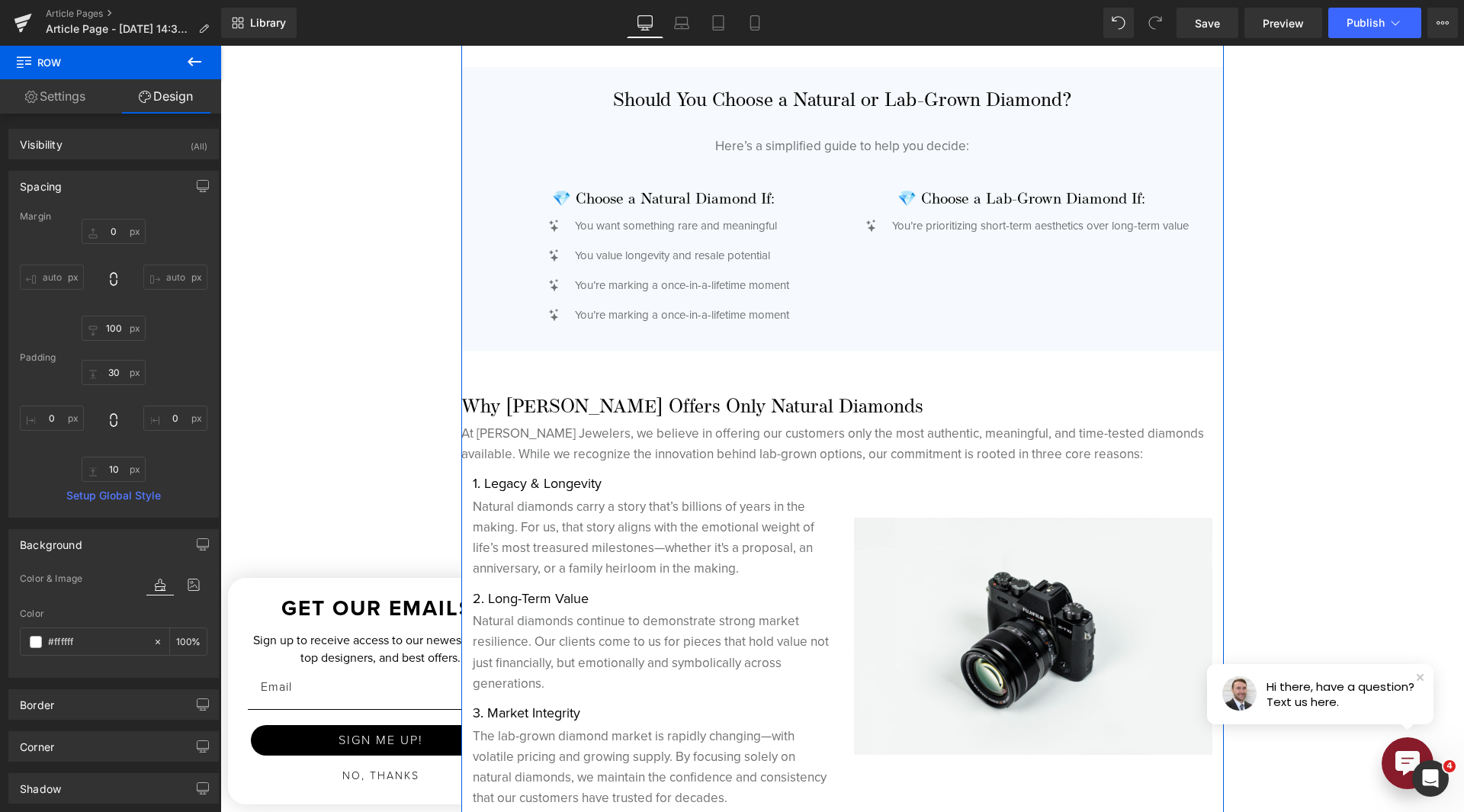
scroll to position [3355, 0]
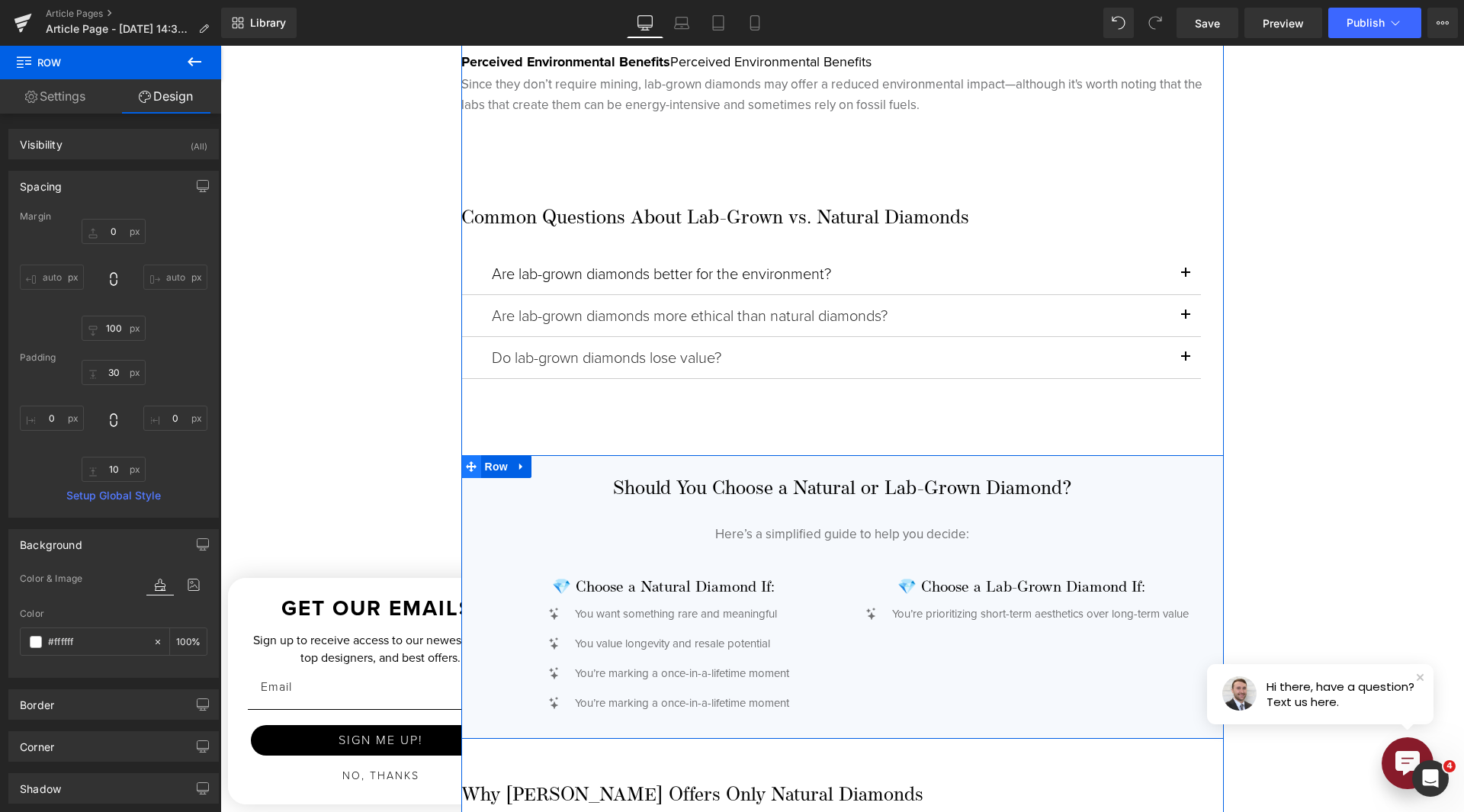
click at [467, 465] on icon at bounding box center [471, 466] width 11 height 12
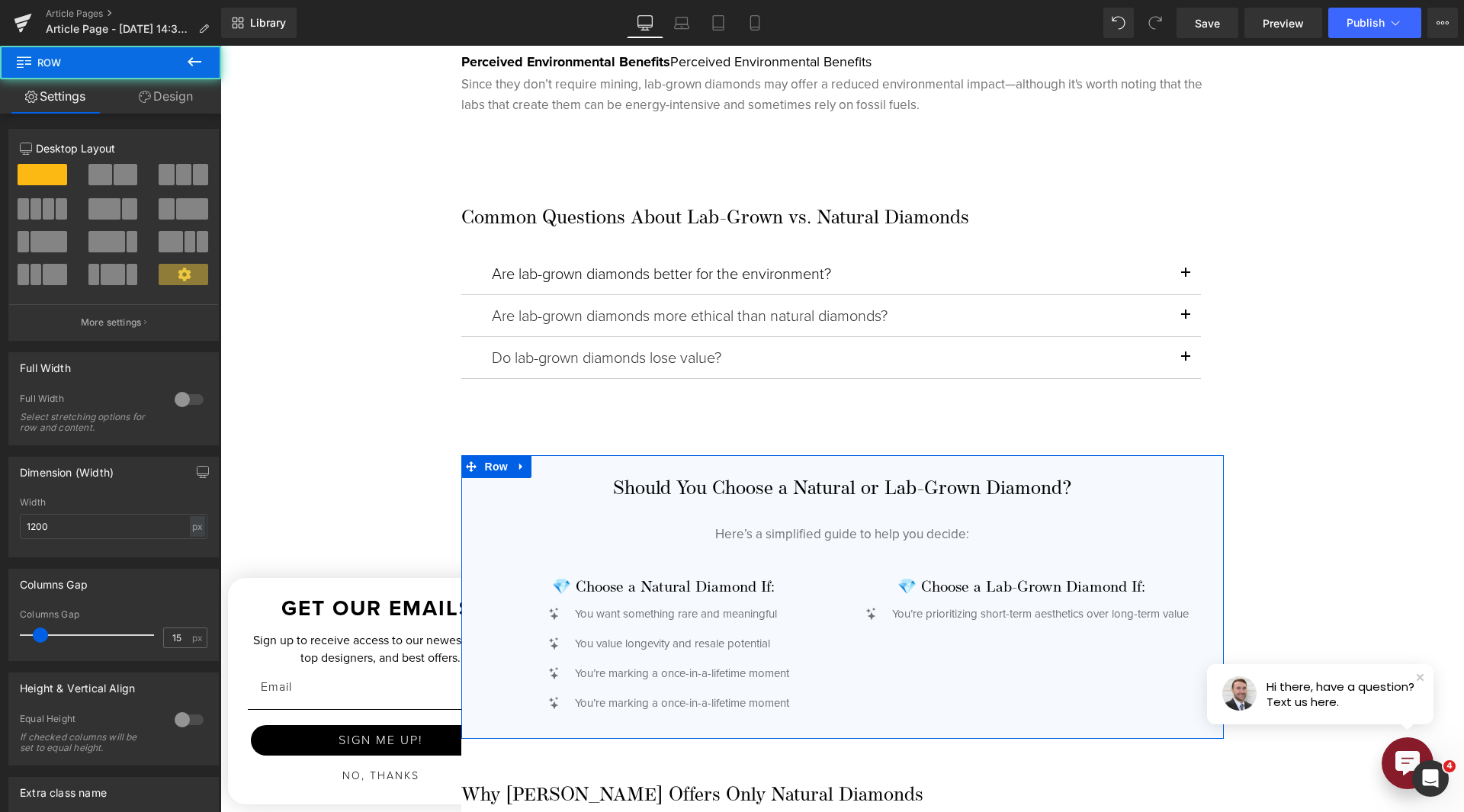
click at [139, 102] on icon at bounding box center [145, 97] width 12 height 12
click at [0, 0] on div "Spacing" at bounding box center [0, 0] width 0 height 0
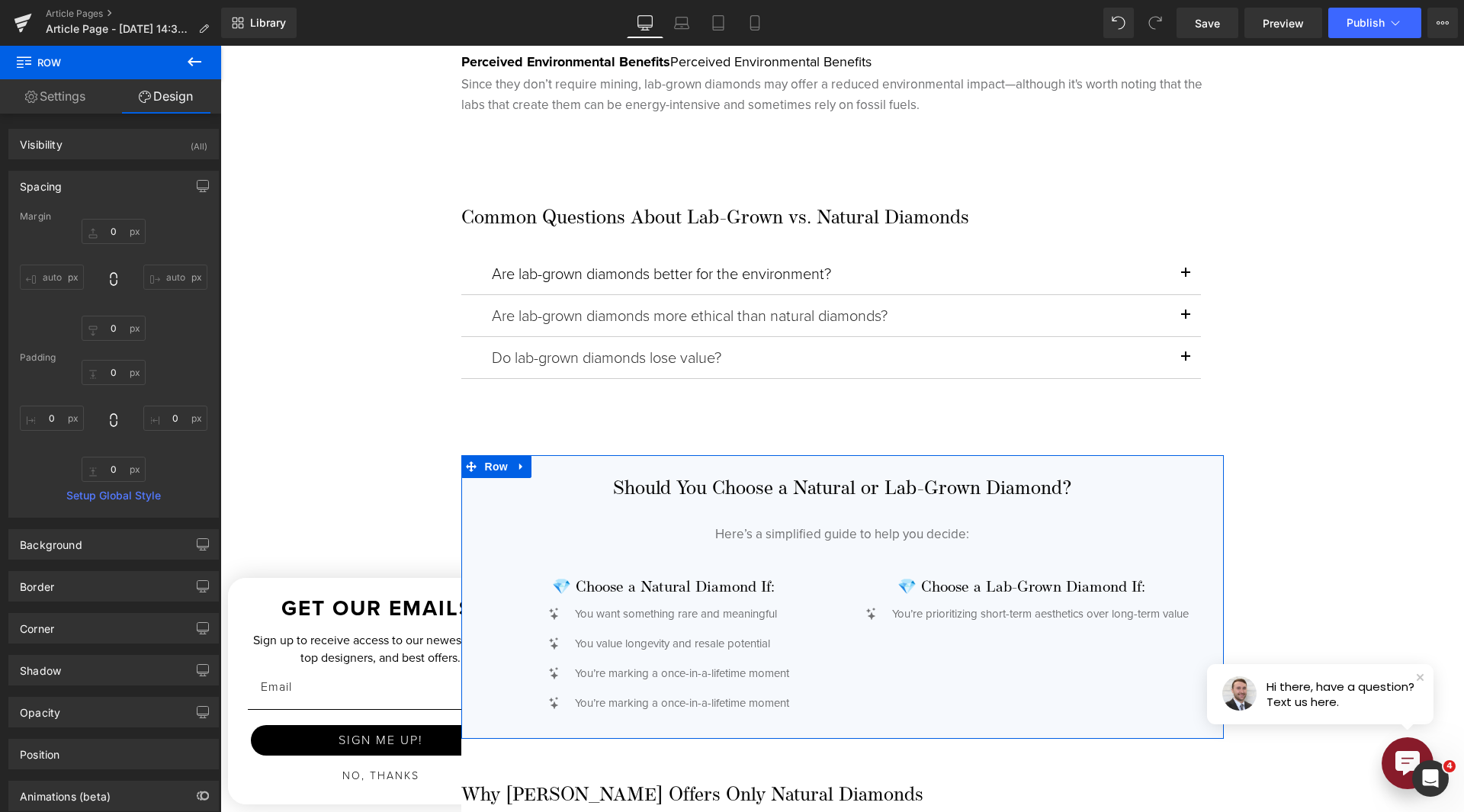
type input "0"
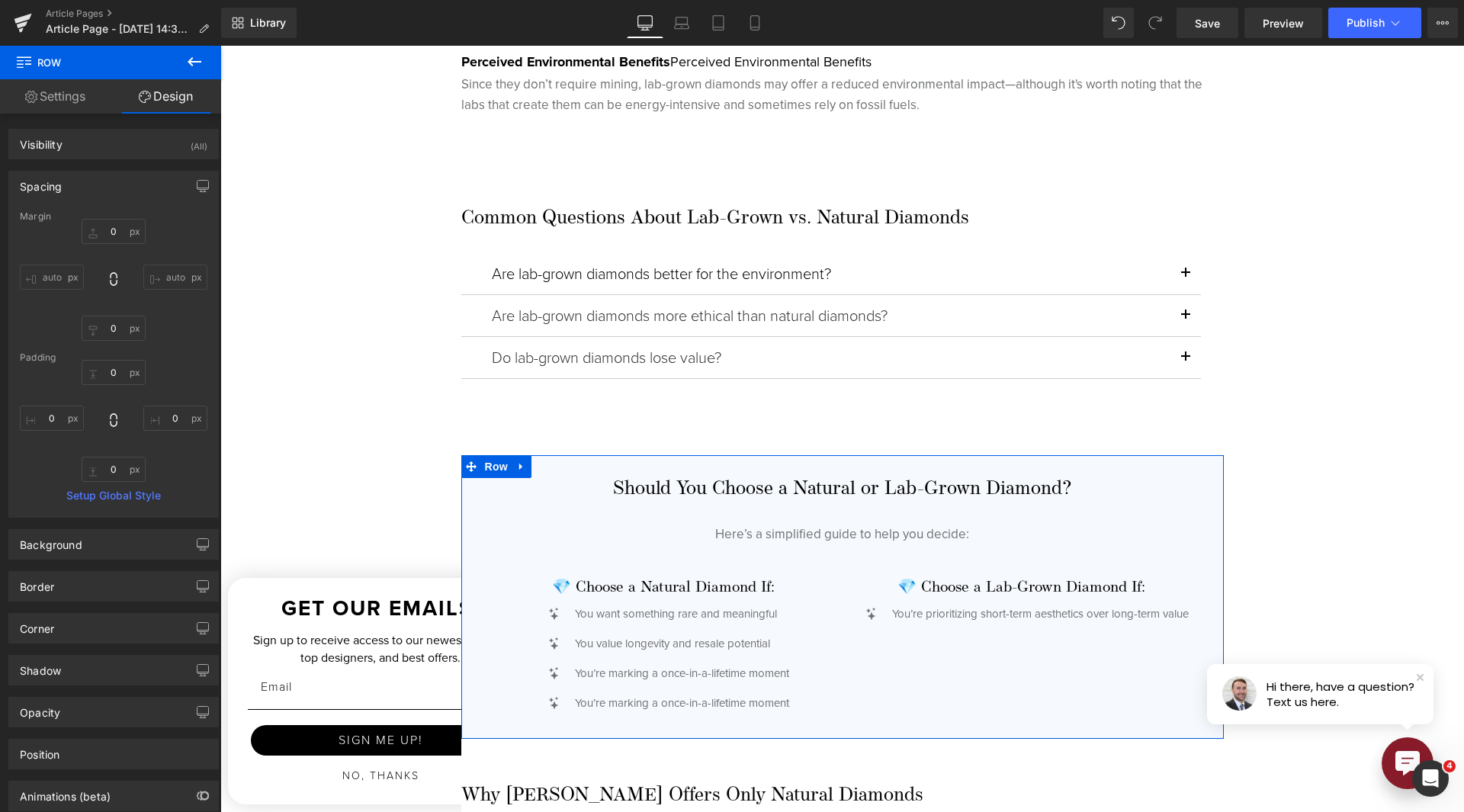
type input "0"
click at [461, 548] on div "Should You Choose a Natural or Lab-Grown Diamond? Heading Here’s a simplified g…" at bounding box center [842, 597] width 762 height 284
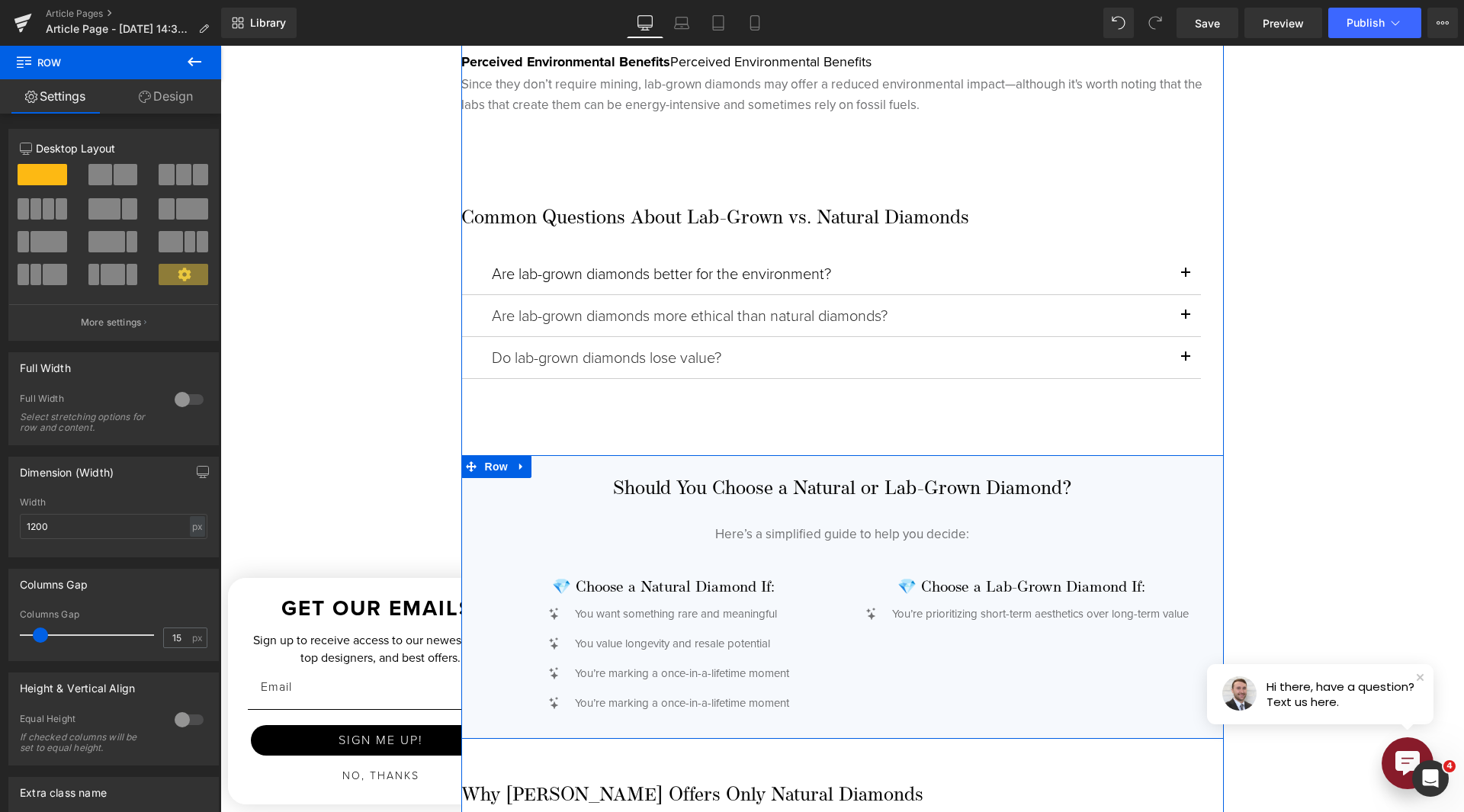
click at [463, 499] on div "Should You Choose a Natural or Lab-Grown Diamond? Heading Here’s a simplified g…" at bounding box center [842, 597] width 762 height 284
drag, startPoint x: 192, startPoint y: 95, endPoint x: 118, endPoint y: 185, distance: 116.5
click at [193, 98] on link "Design" at bounding box center [166, 96] width 110 height 35
click at [0, 0] on div "Spacing" at bounding box center [0, 0] width 0 height 0
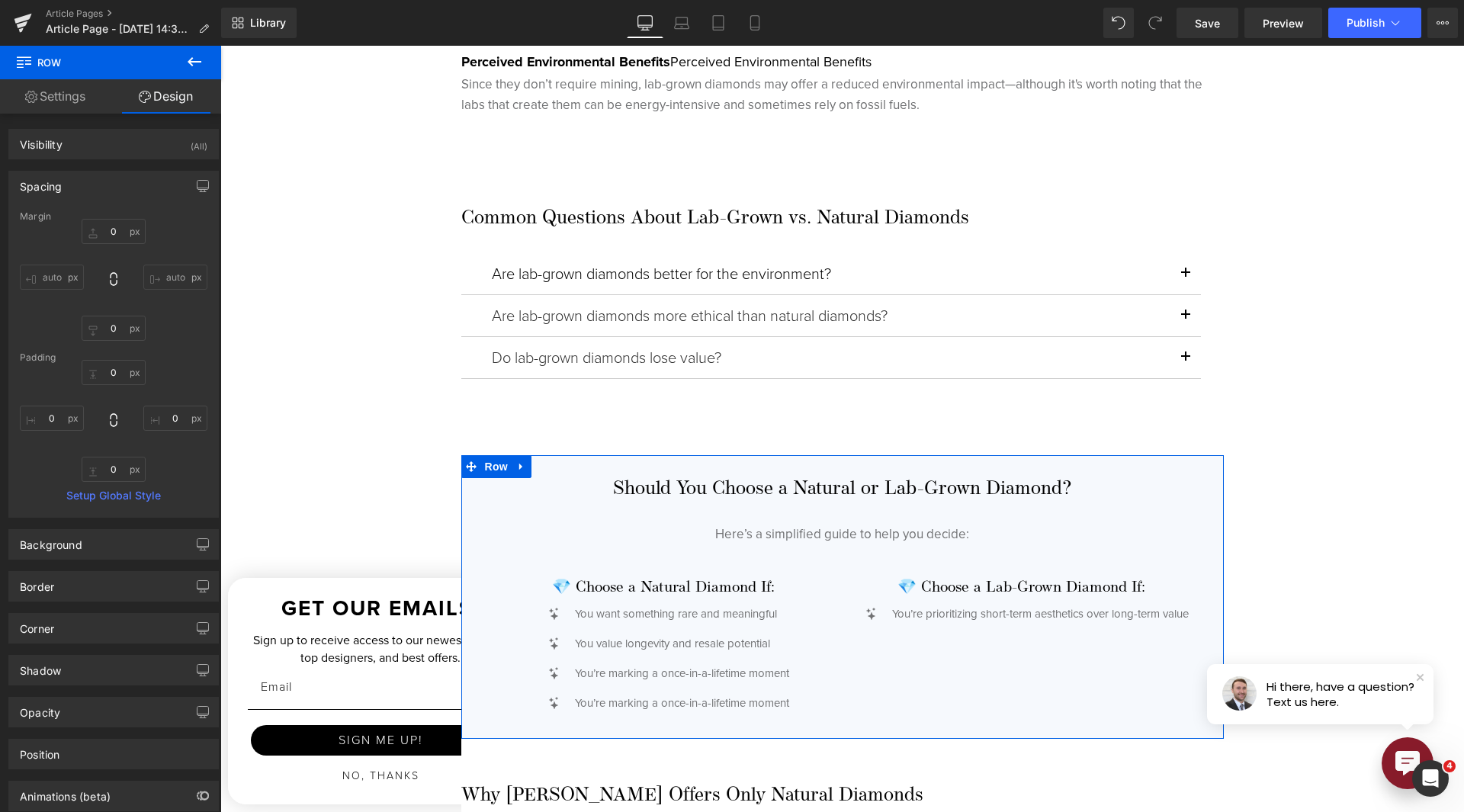
type input "0"
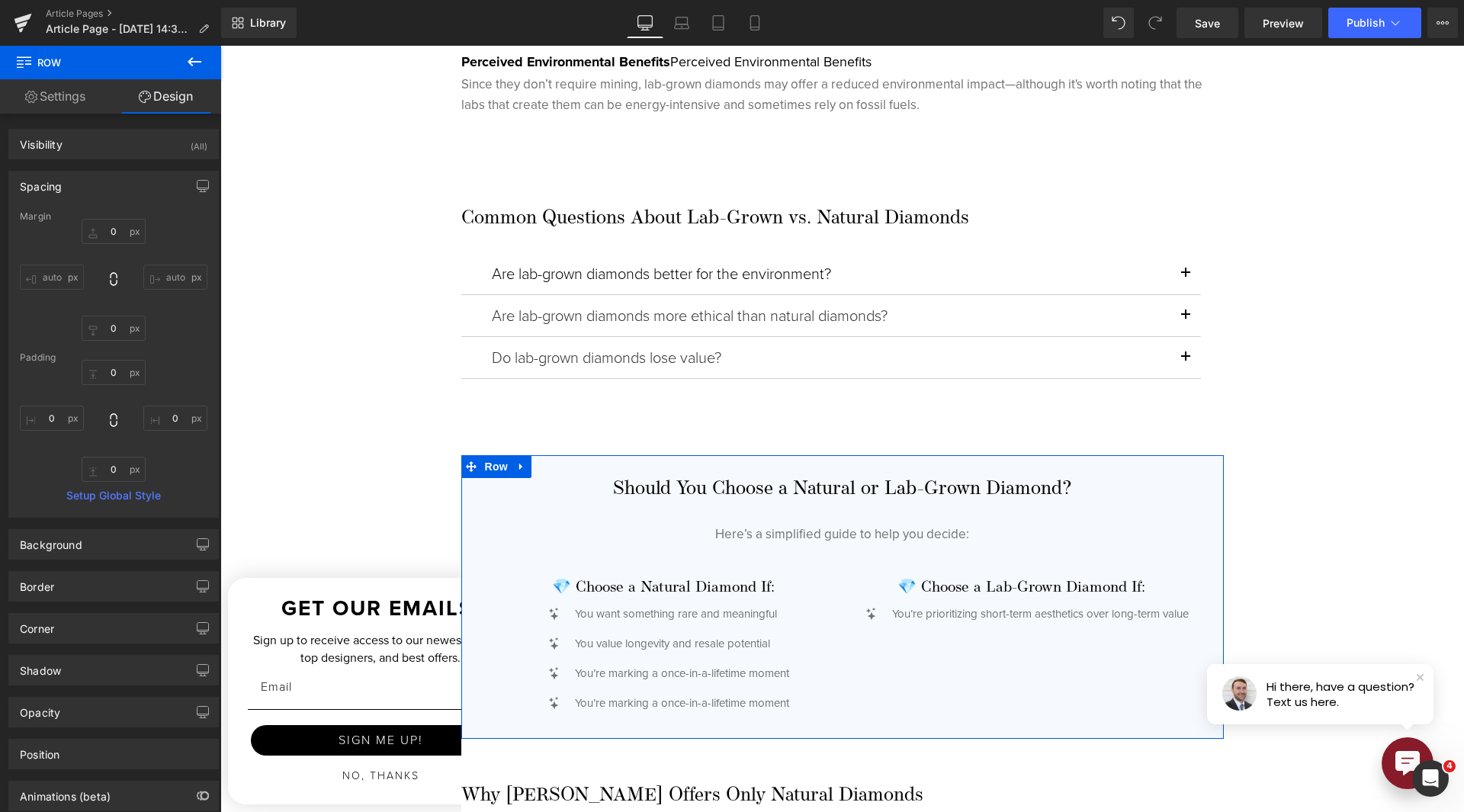
type input "0"
click at [466, 469] on icon at bounding box center [471, 466] width 11 height 12
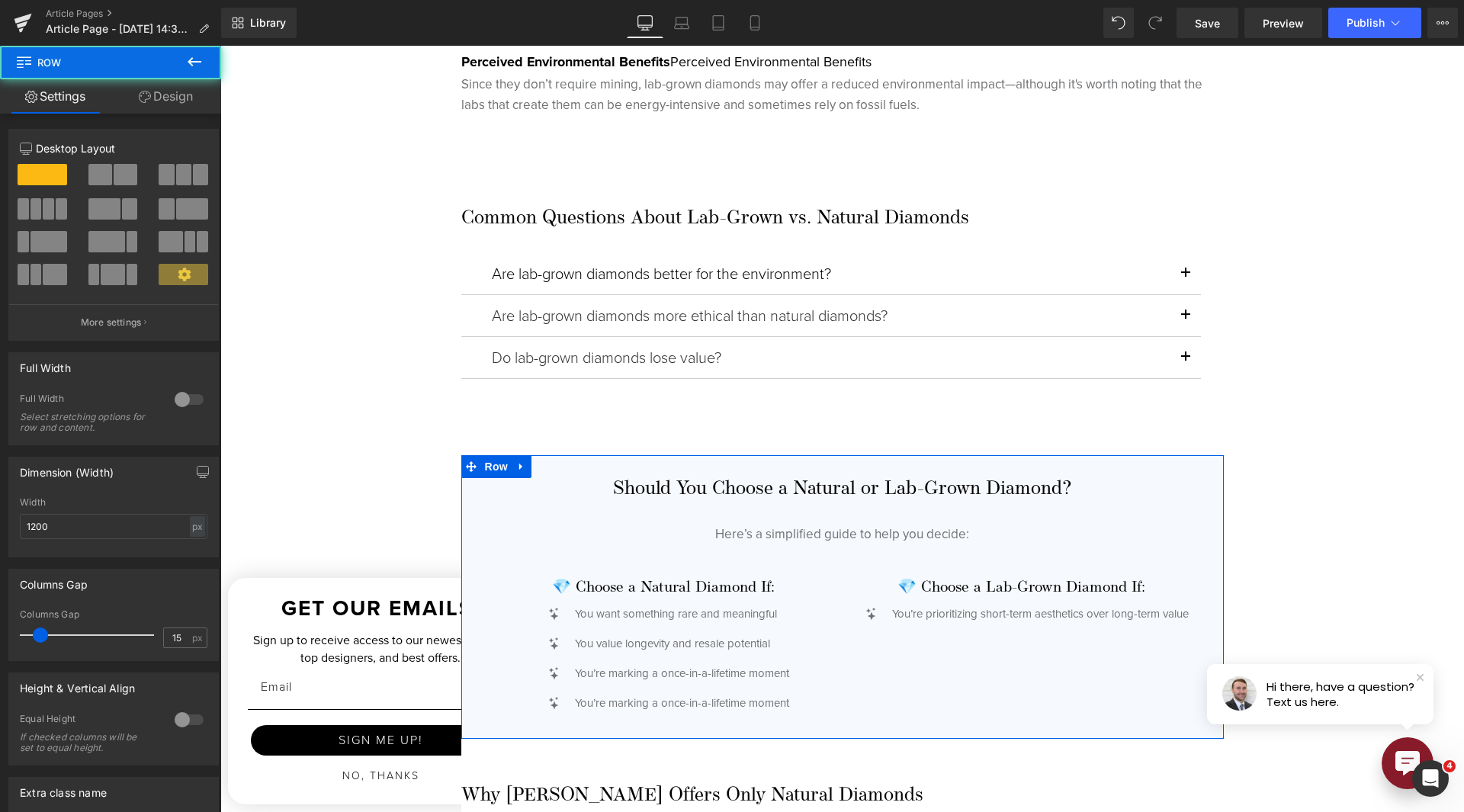
click at [150, 83] on link "Design" at bounding box center [166, 96] width 110 height 35
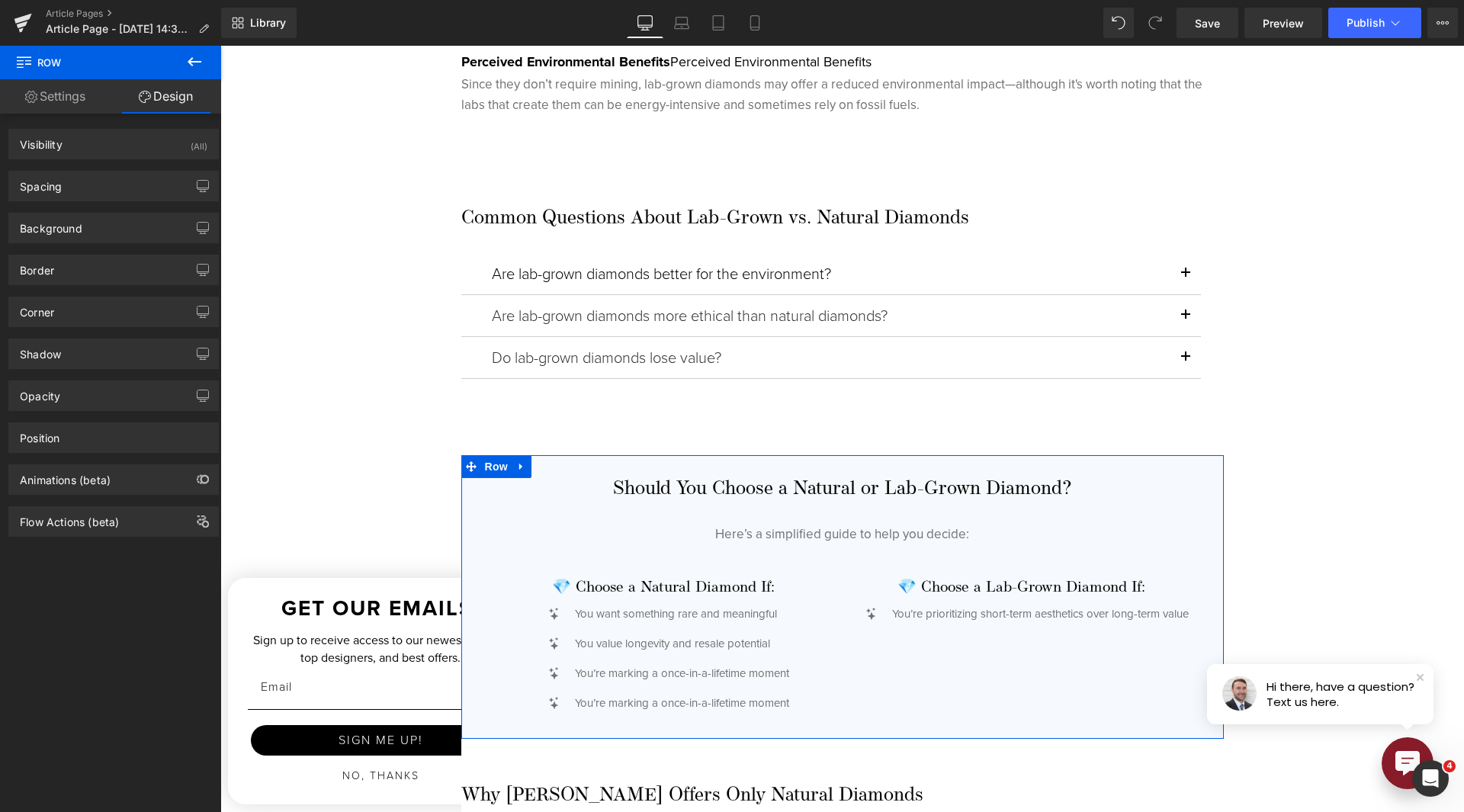
type input "0"
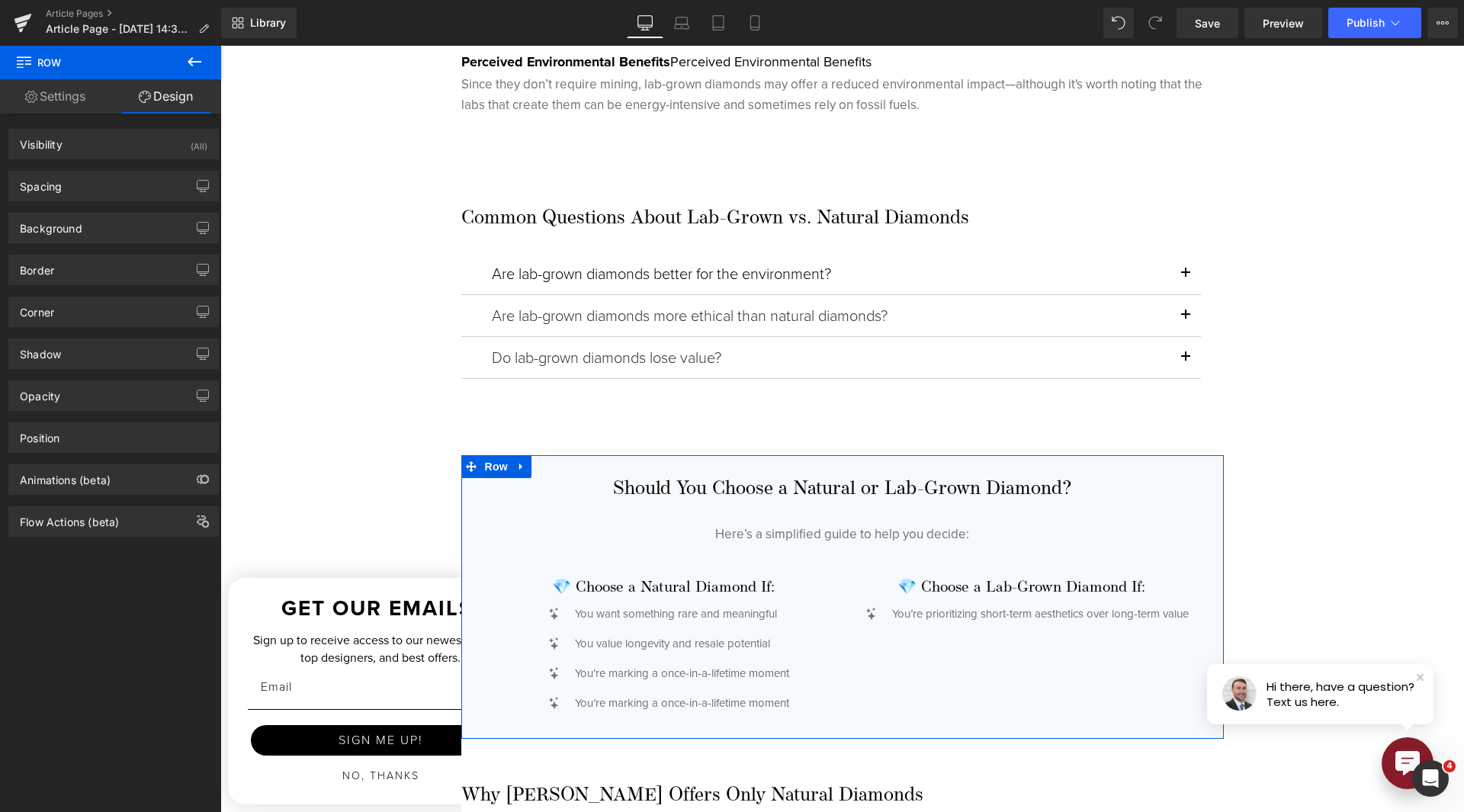
type input "0"
click at [144, 201] on div "Background Color & Image color rgba(246, 249, 253, 1) Color #f6f9fd 100 % Image…" at bounding box center [114, 222] width 228 height 42
click at [141, 191] on div "Spacing" at bounding box center [113, 186] width 209 height 29
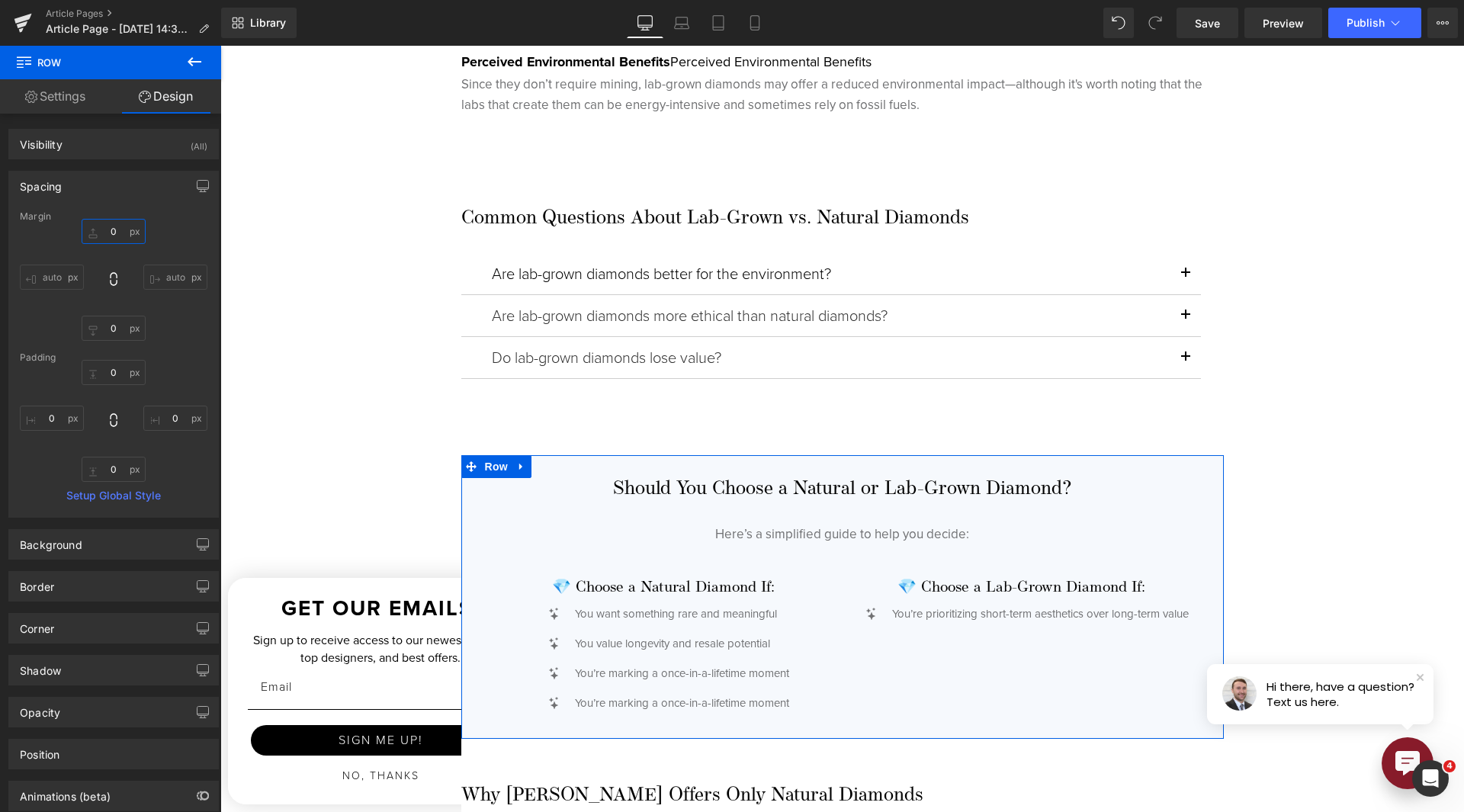
click at [106, 235] on input "0" at bounding box center [114, 231] width 64 height 25
click at [114, 365] on input "0" at bounding box center [114, 372] width 64 height 25
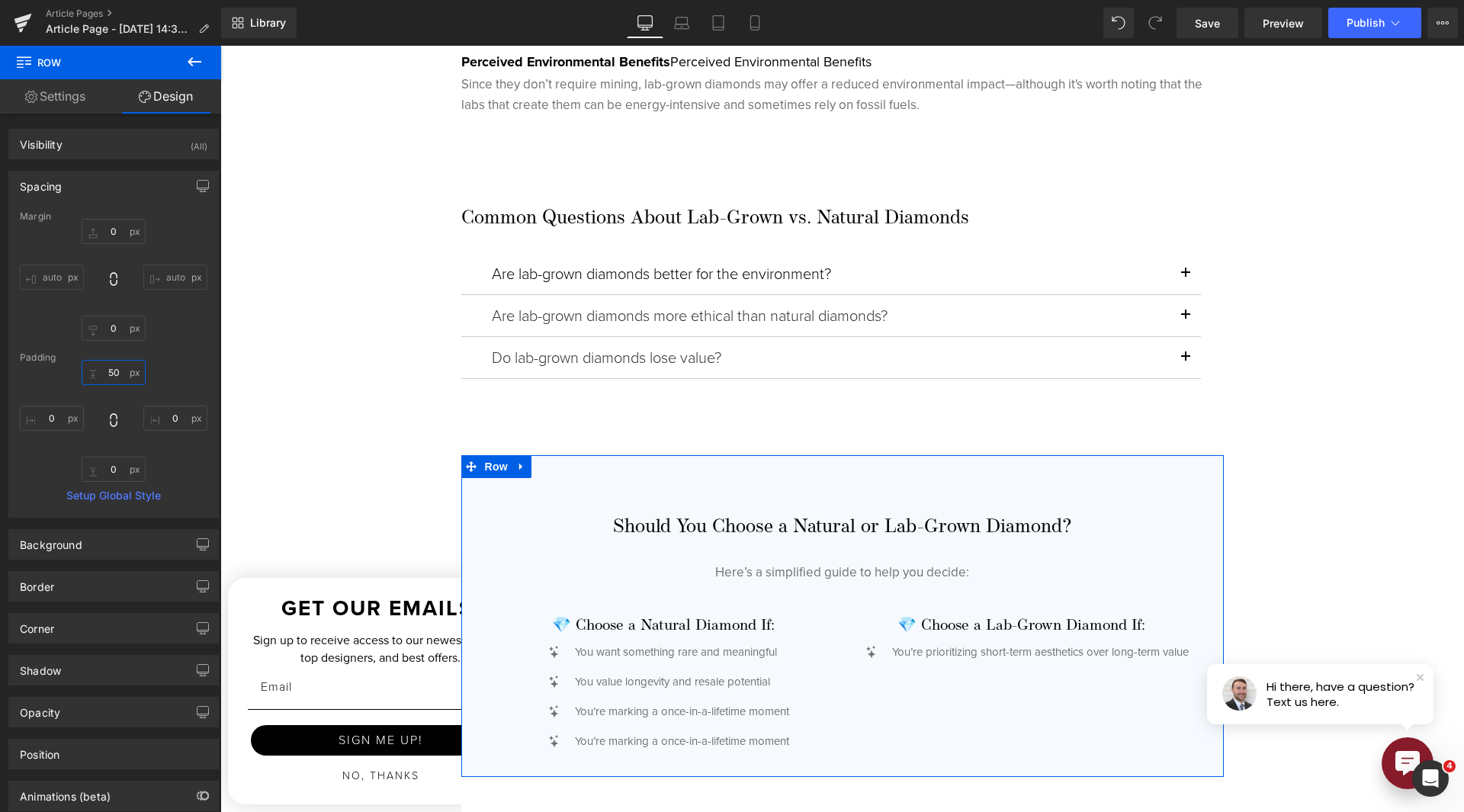
click at [106, 372] on input "50" at bounding box center [114, 372] width 64 height 25
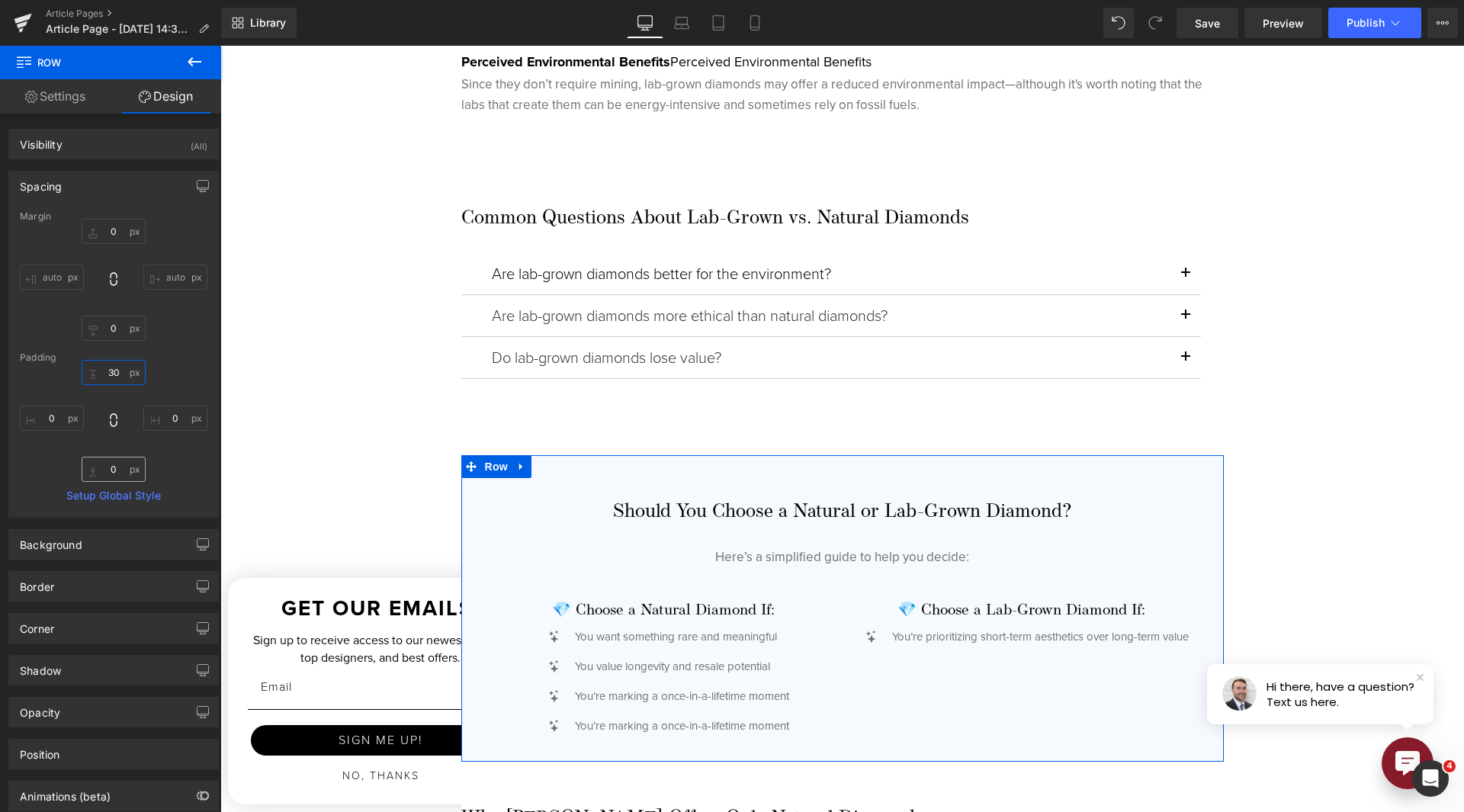
type input "30"
click at [112, 465] on input "0" at bounding box center [114, 469] width 64 height 25
type input "30"
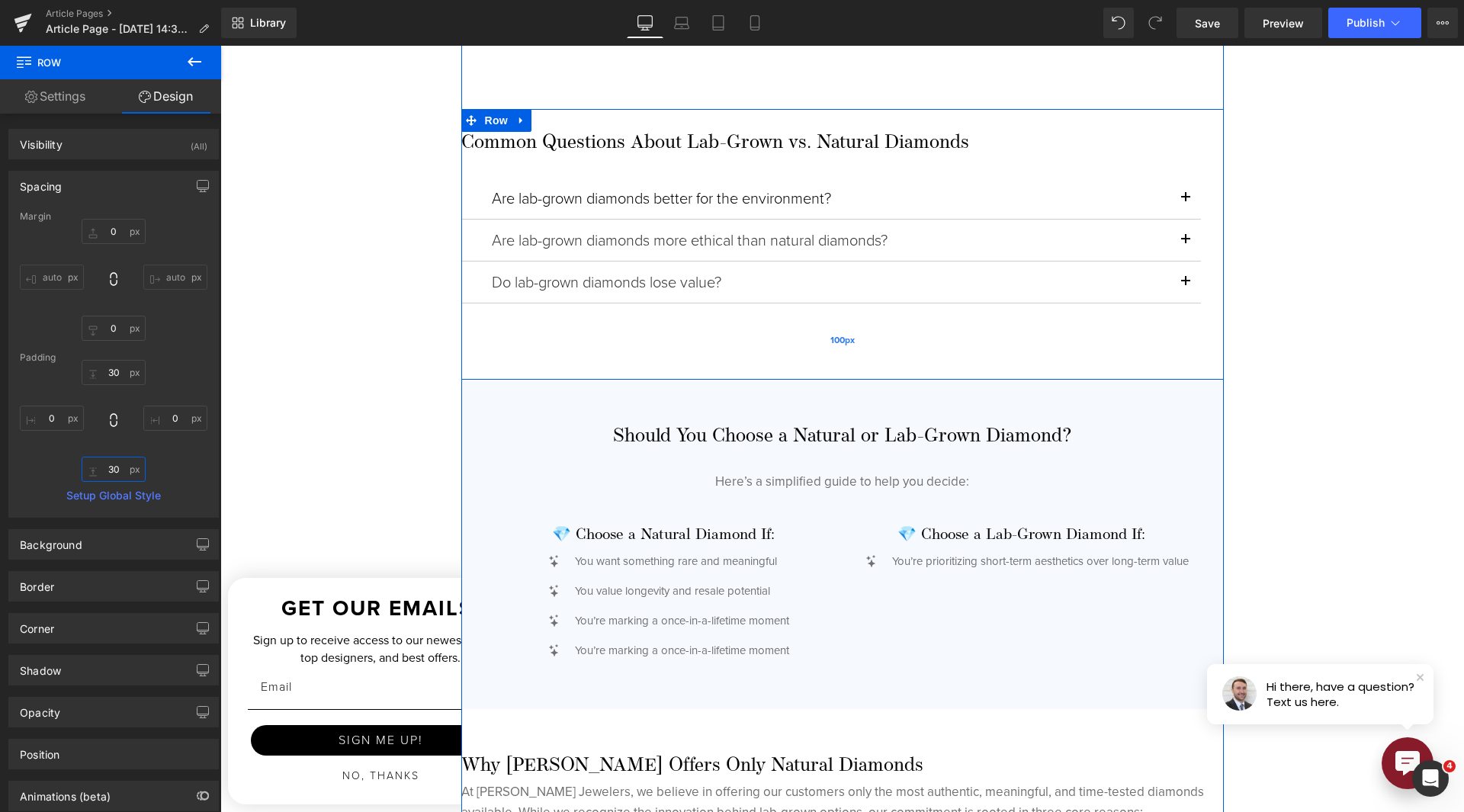
scroll to position [3431, 0]
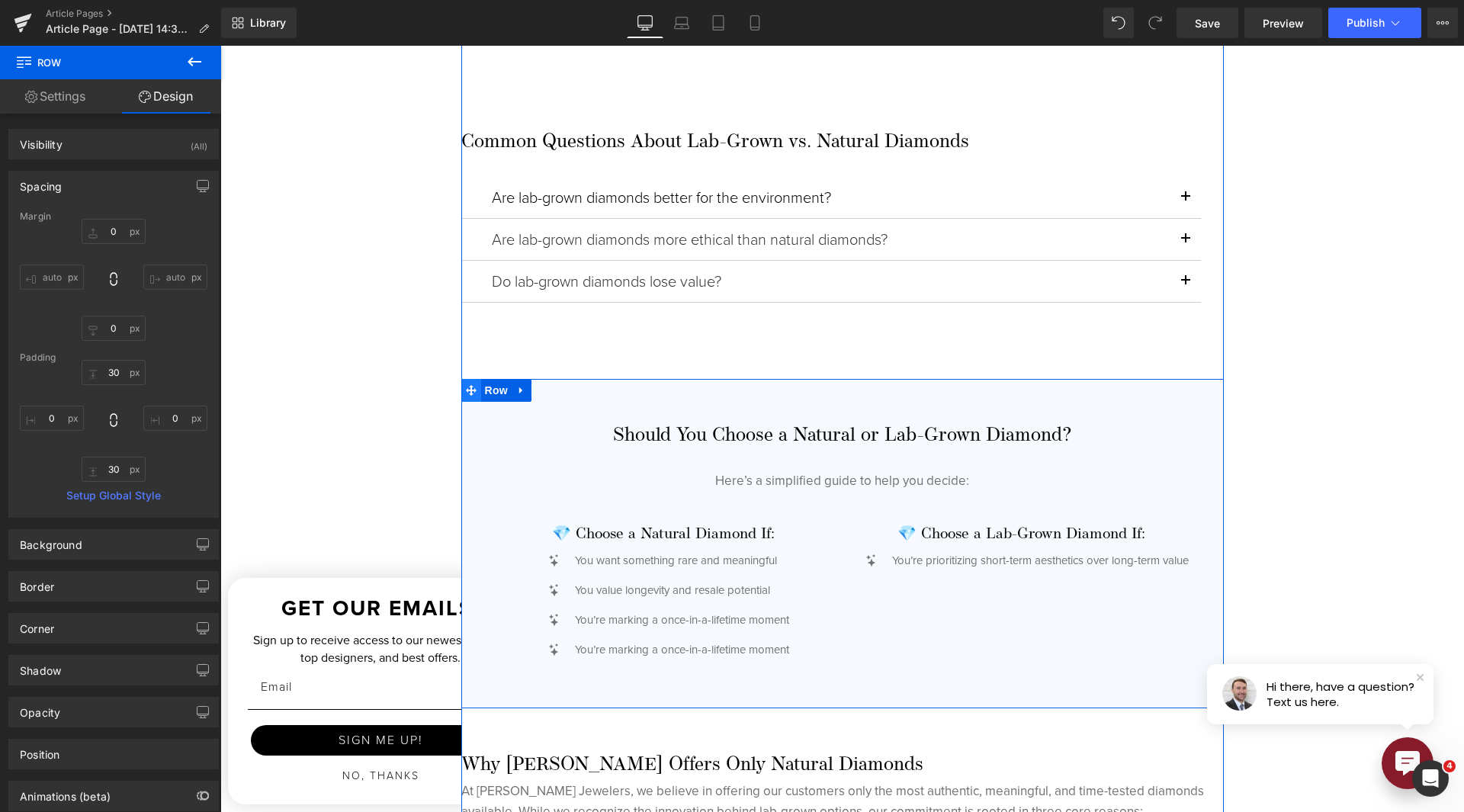
click at [466, 393] on icon at bounding box center [471, 390] width 11 height 11
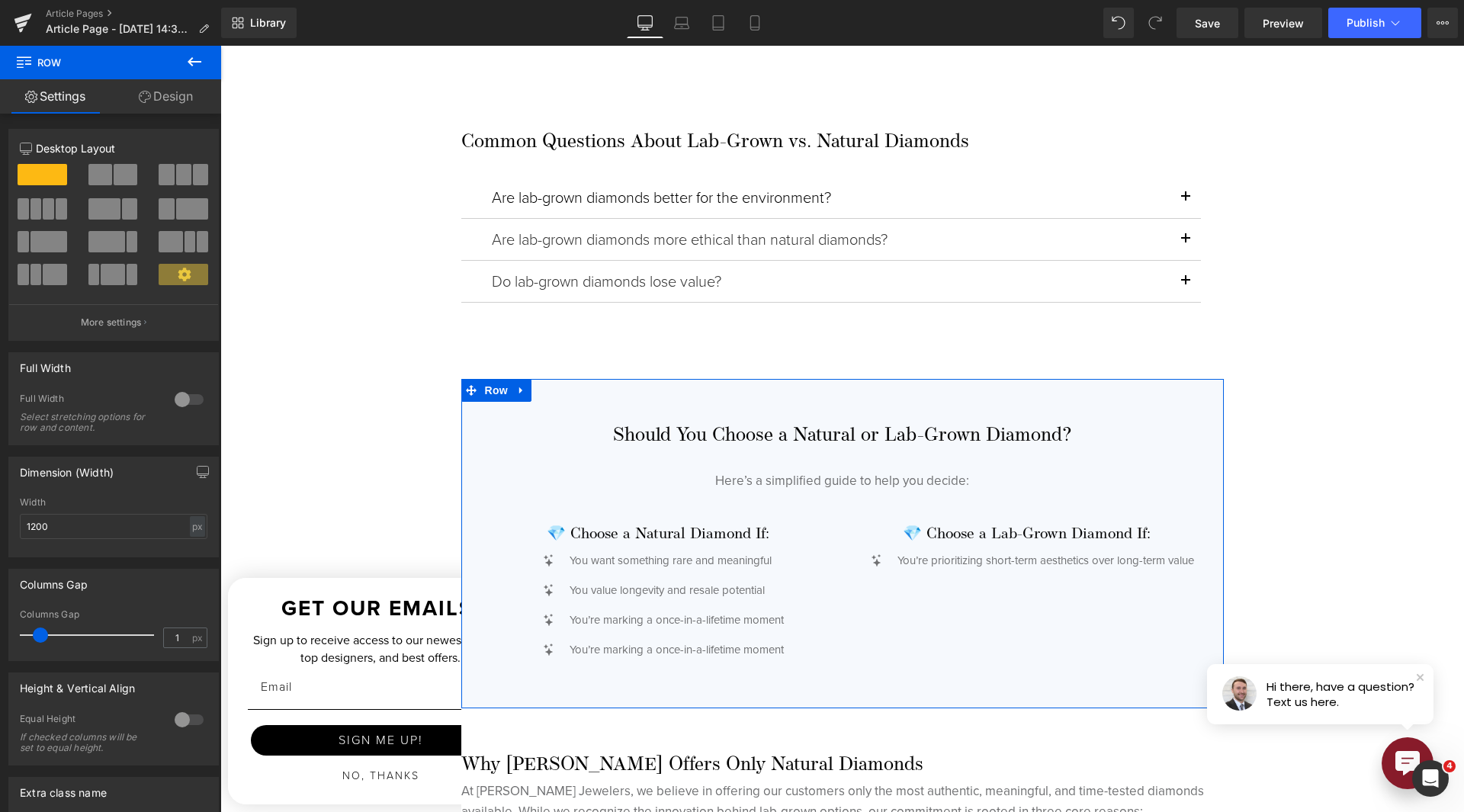
type input "0"
drag, startPoint x: 39, startPoint y: 634, endPoint x: 0, endPoint y: 648, distance: 41.4
click at [0, 648] on div "Columns Gap 0px Columns Gap 0 px" at bounding box center [114, 609] width 228 height 103
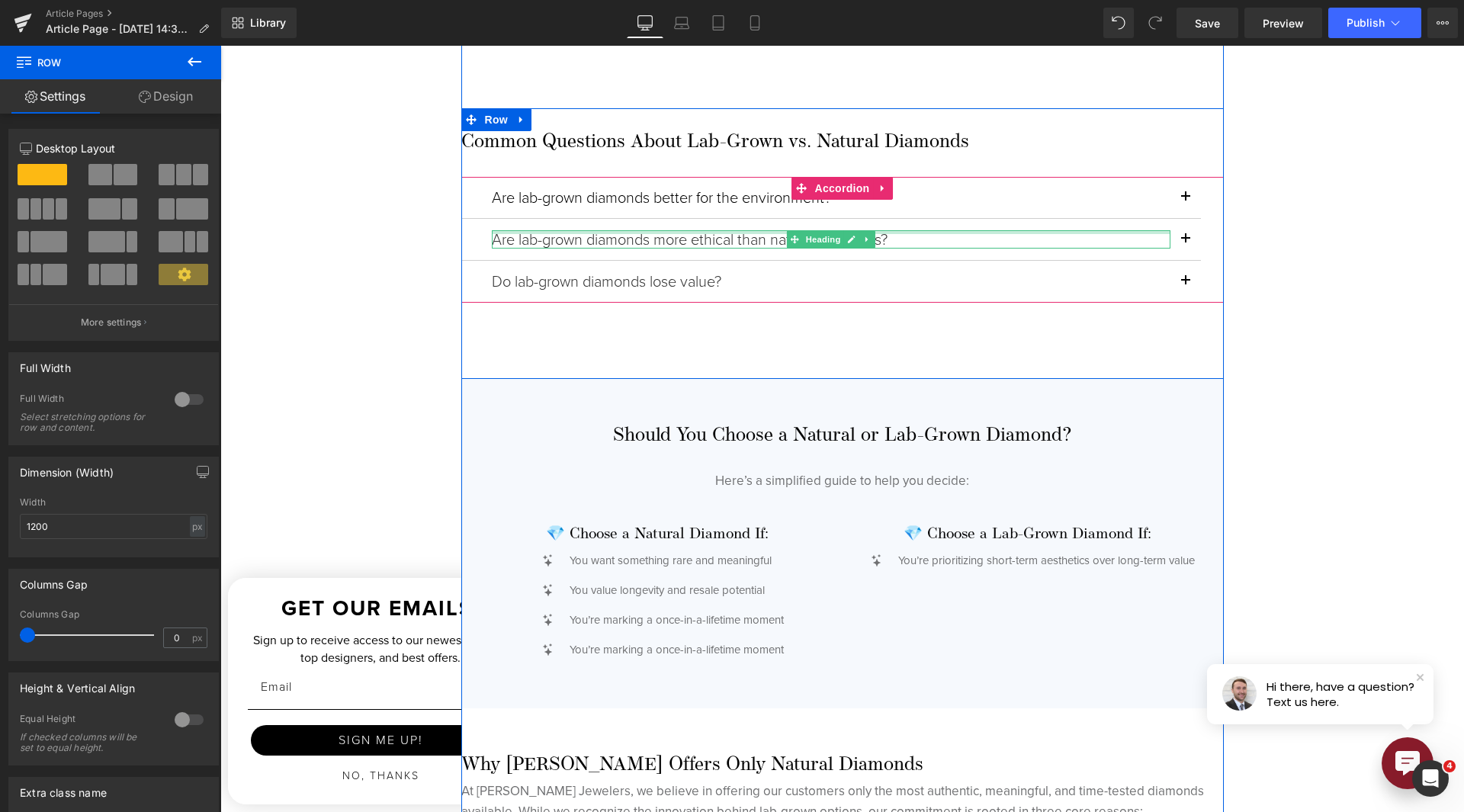
scroll to position [3584, 0]
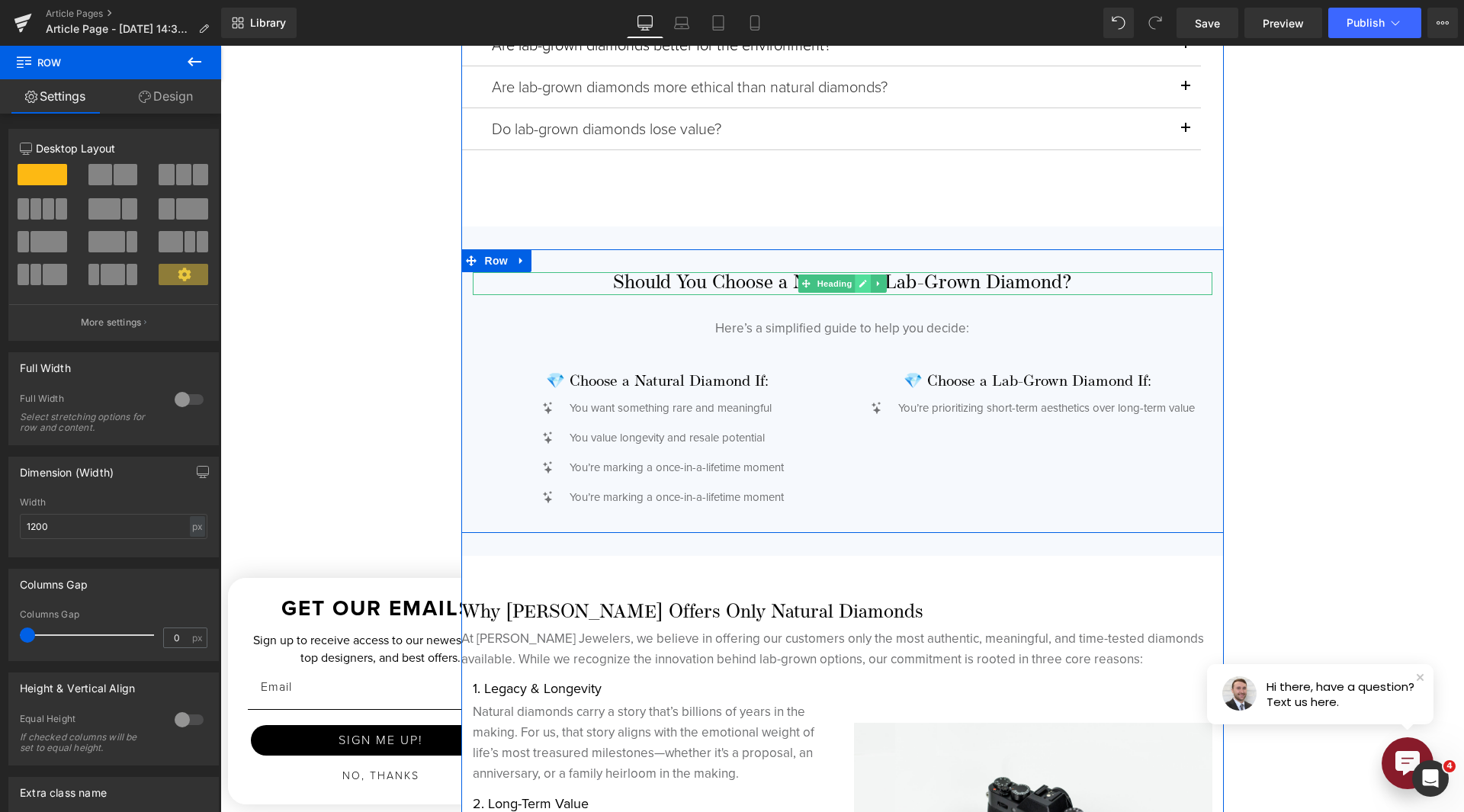
click at [855, 285] on link at bounding box center [863, 283] width 16 height 19
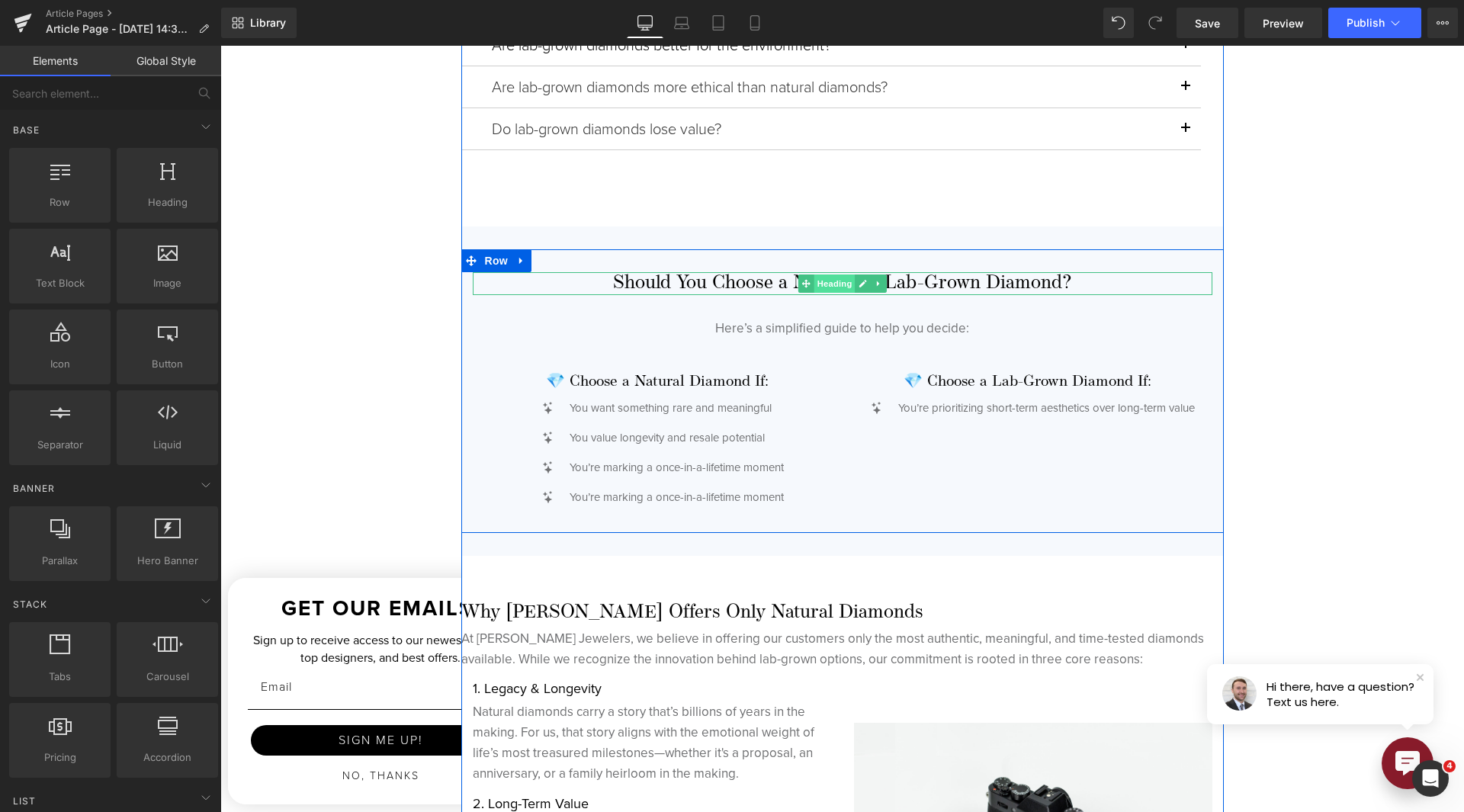
click at [819, 284] on span "Heading" at bounding box center [834, 283] width 41 height 19
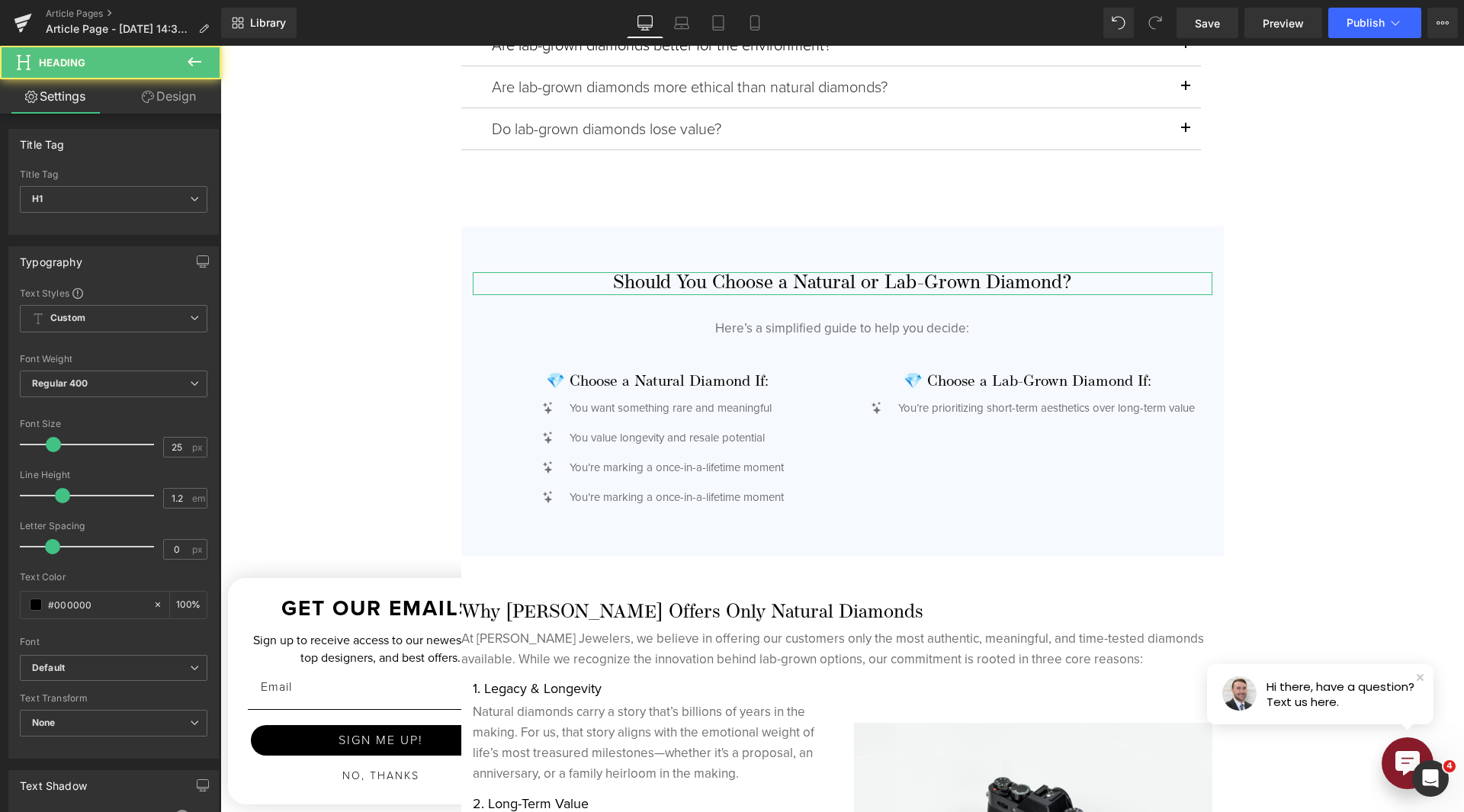
drag, startPoint x: 156, startPoint y: 93, endPoint x: 110, endPoint y: 183, distance: 101.1
click at [157, 94] on link "Design" at bounding box center [169, 96] width 110 height 35
click at [0, 0] on div "Spacing" at bounding box center [0, 0] width 0 height 0
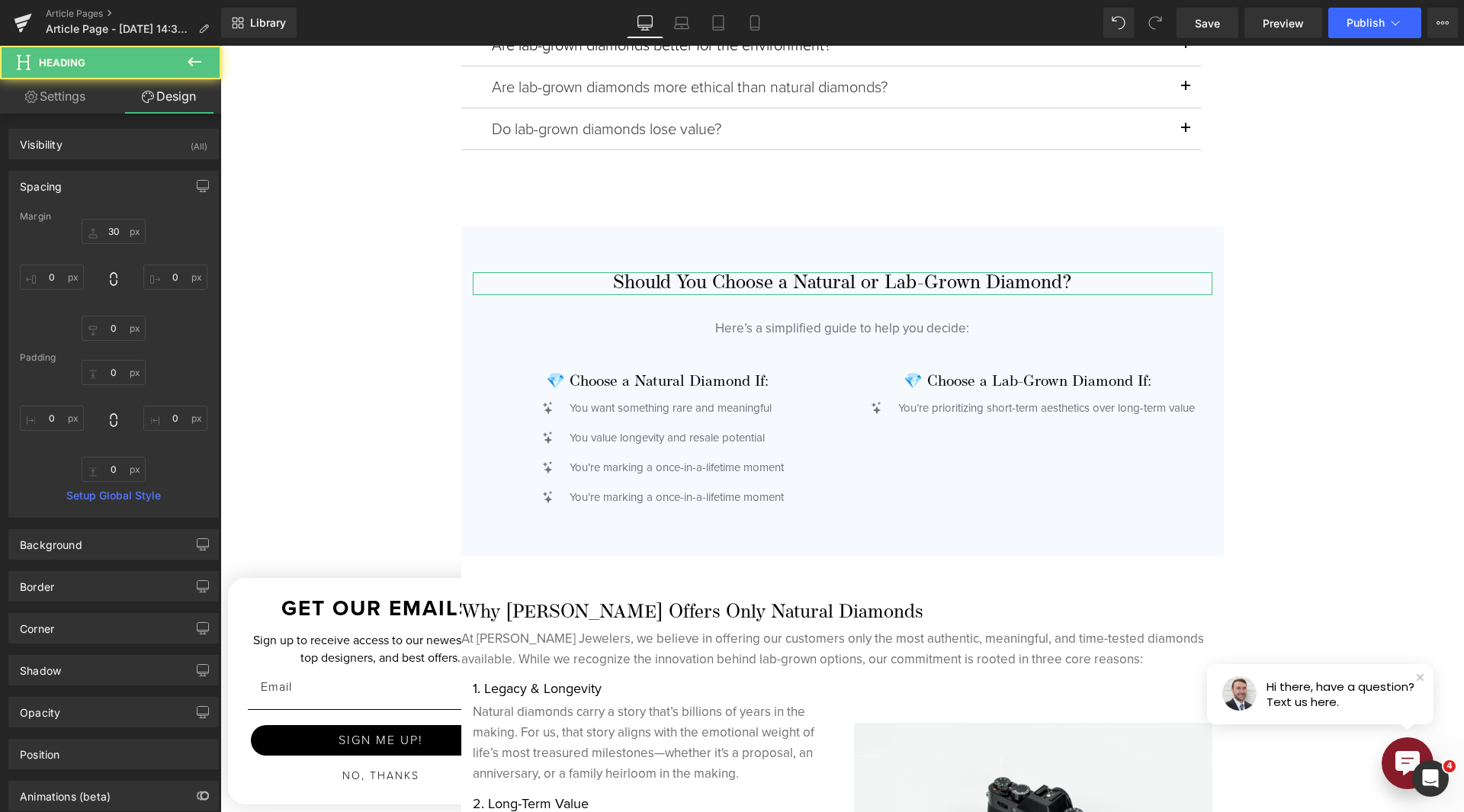
type input "30"
type input "0"
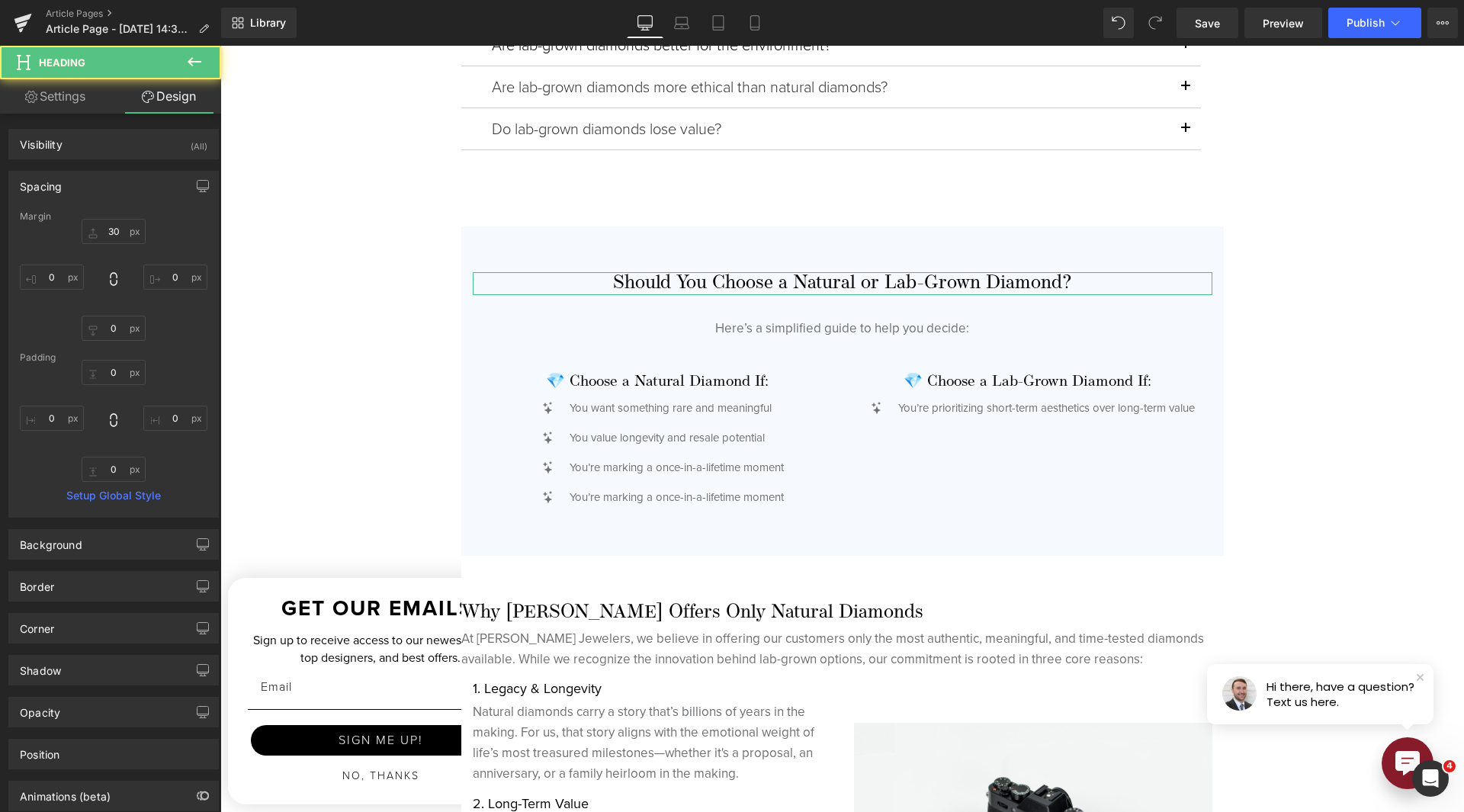
type input "0"
click at [109, 238] on input "30" at bounding box center [114, 231] width 64 height 25
type input "15"
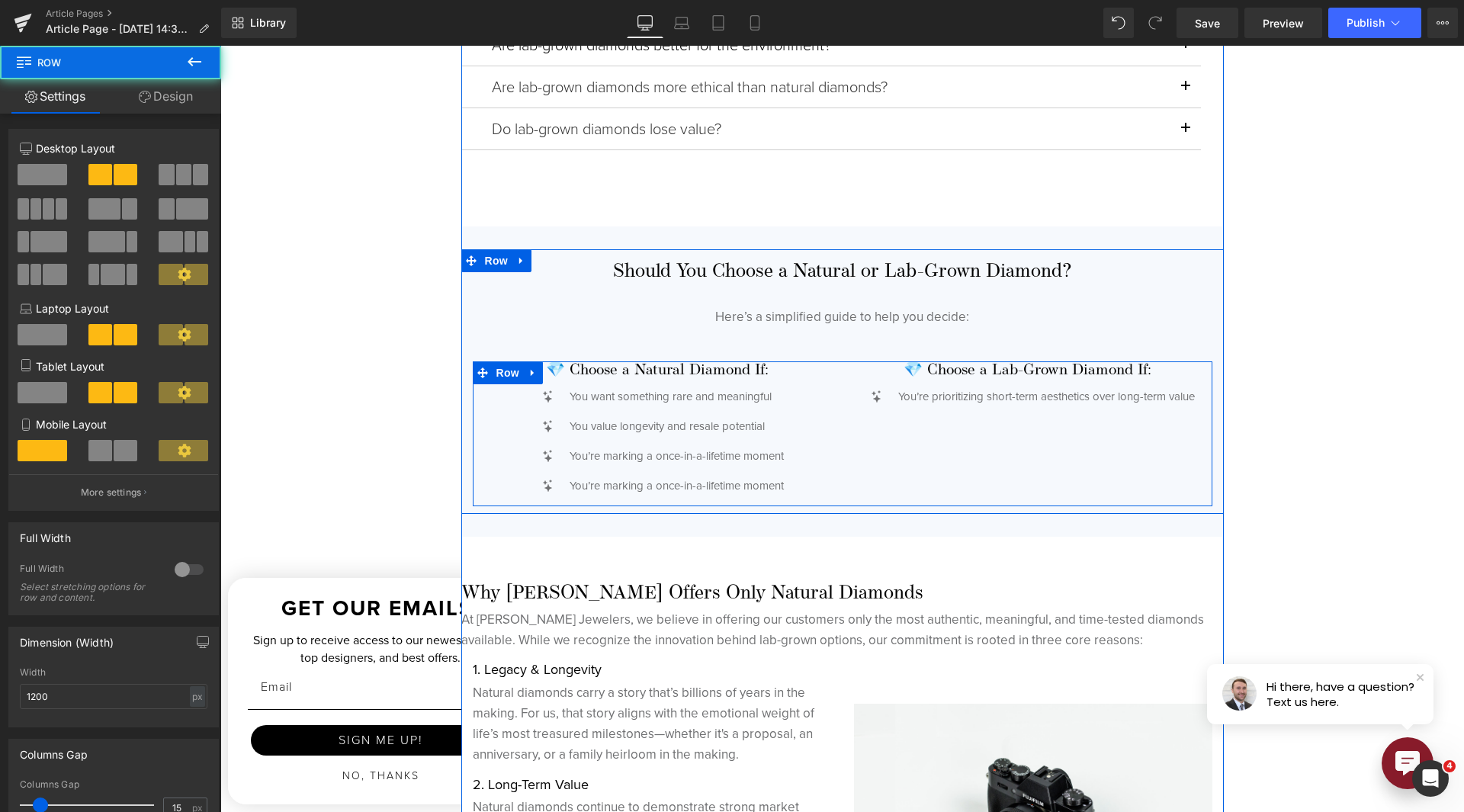
drag, startPoint x: 687, startPoint y: 512, endPoint x: 685, endPoint y: 492, distance: 20.1
click at [685, 492] on div "💎 Choose a Natural Diamond If: Heading Icon You want something rare and meaning…" at bounding box center [842, 434] width 740 height 145
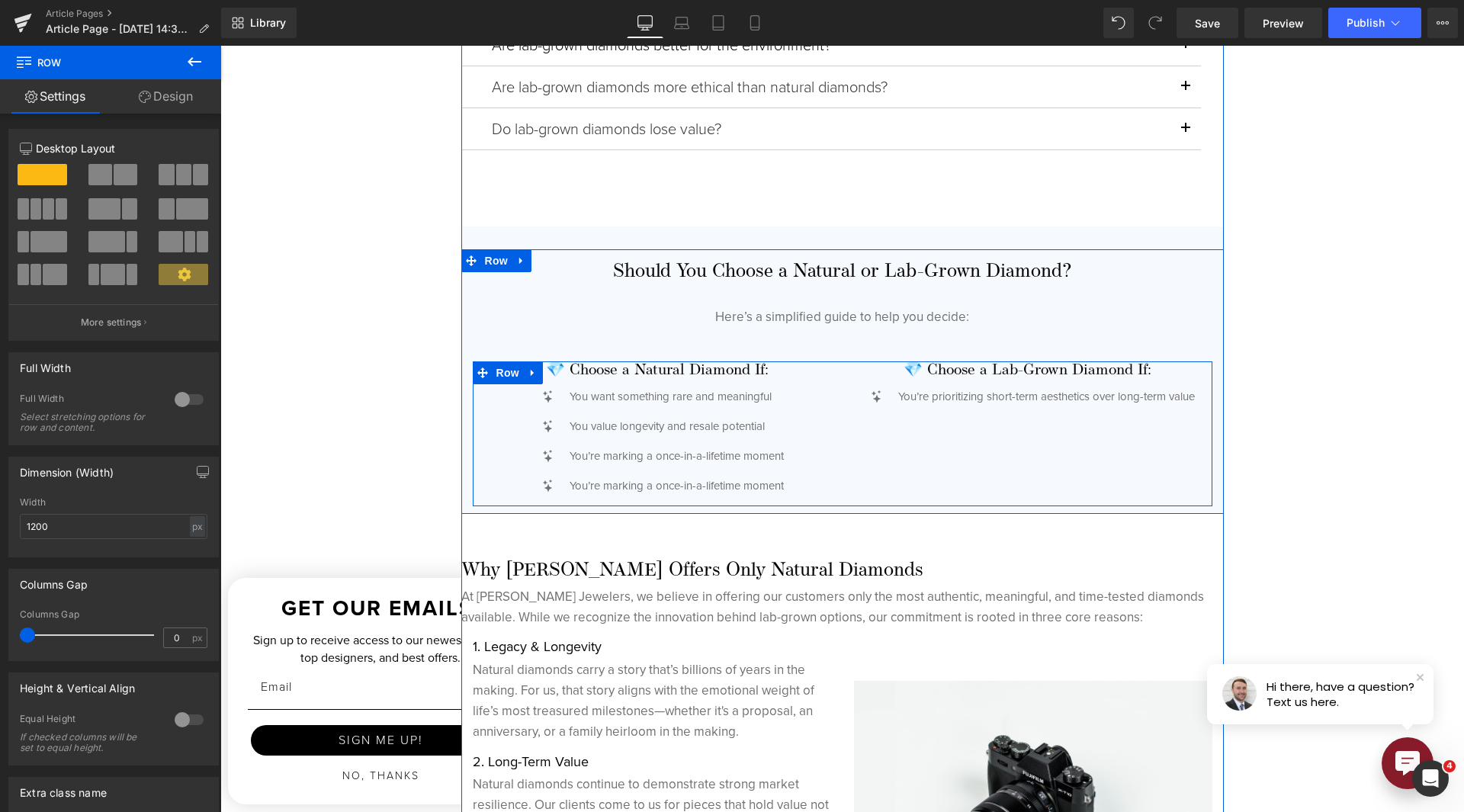
drag, startPoint x: 822, startPoint y: 494, endPoint x: 828, endPoint y: 478, distance: 17.1
click at [828, 478] on div "Should You Choose a Natural or Lab-Grown Diamond? Heading Here’s a simplified g…" at bounding box center [842, 369] width 762 height 288
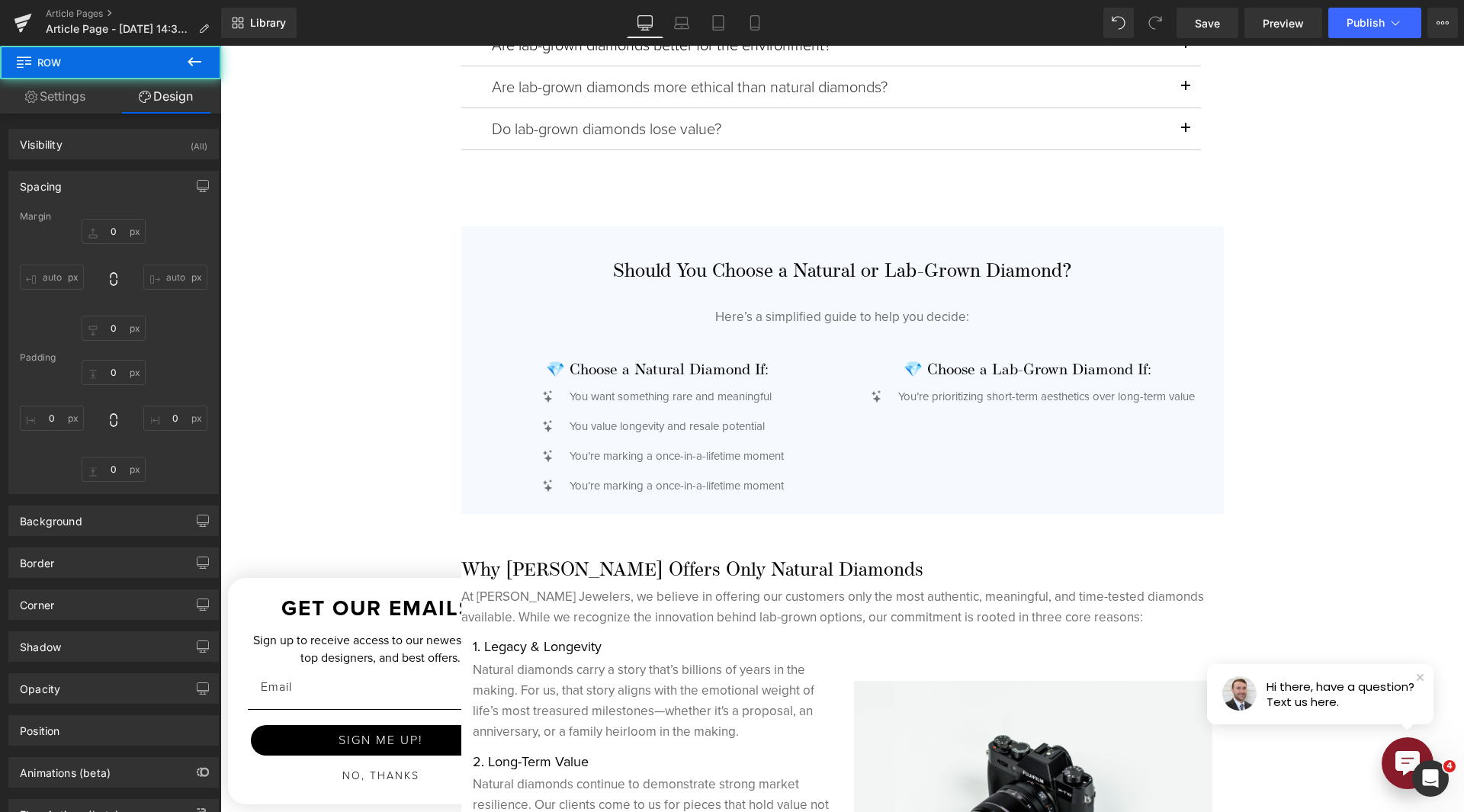
type input "0"
type input "30"
type input "0"
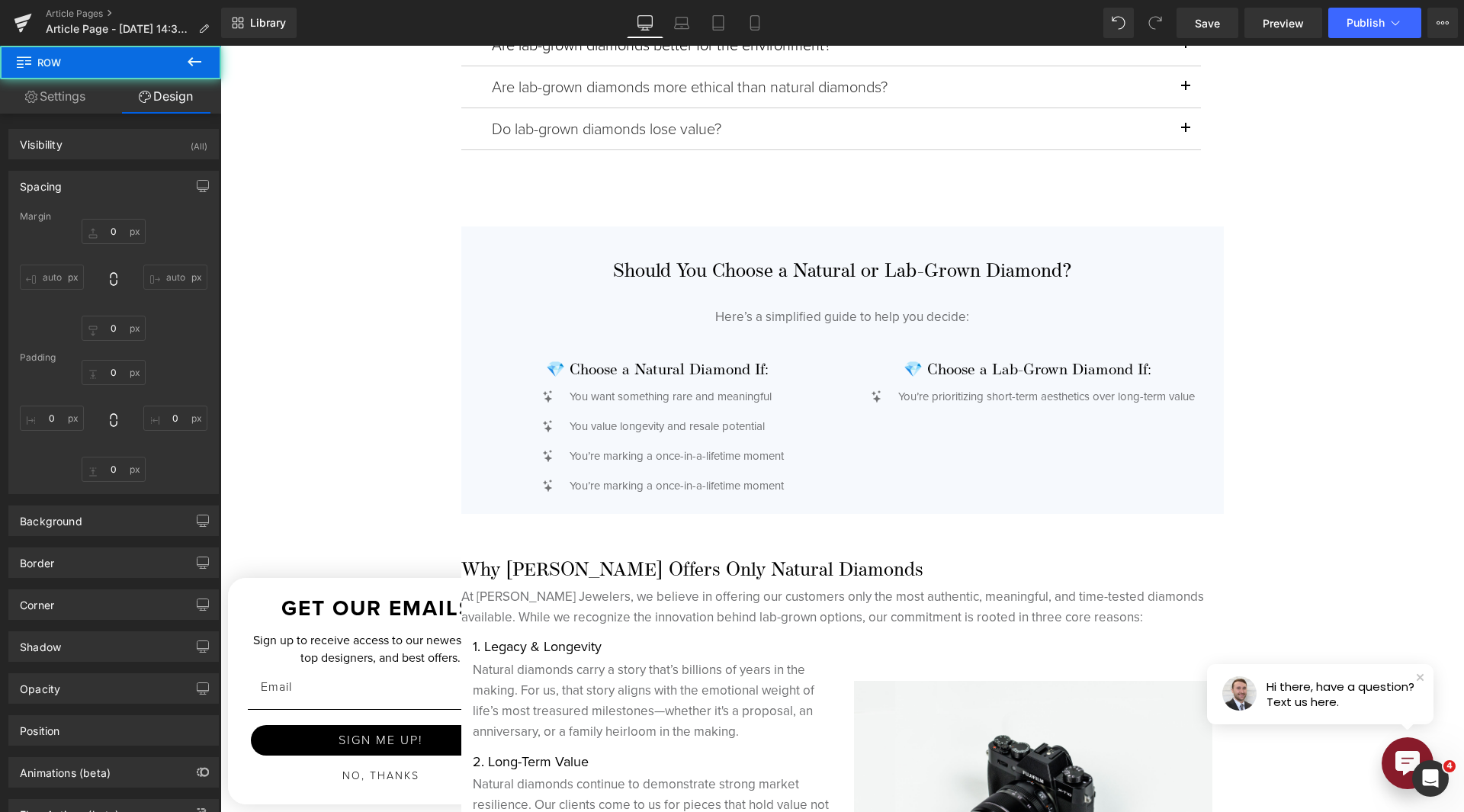
type input "0"
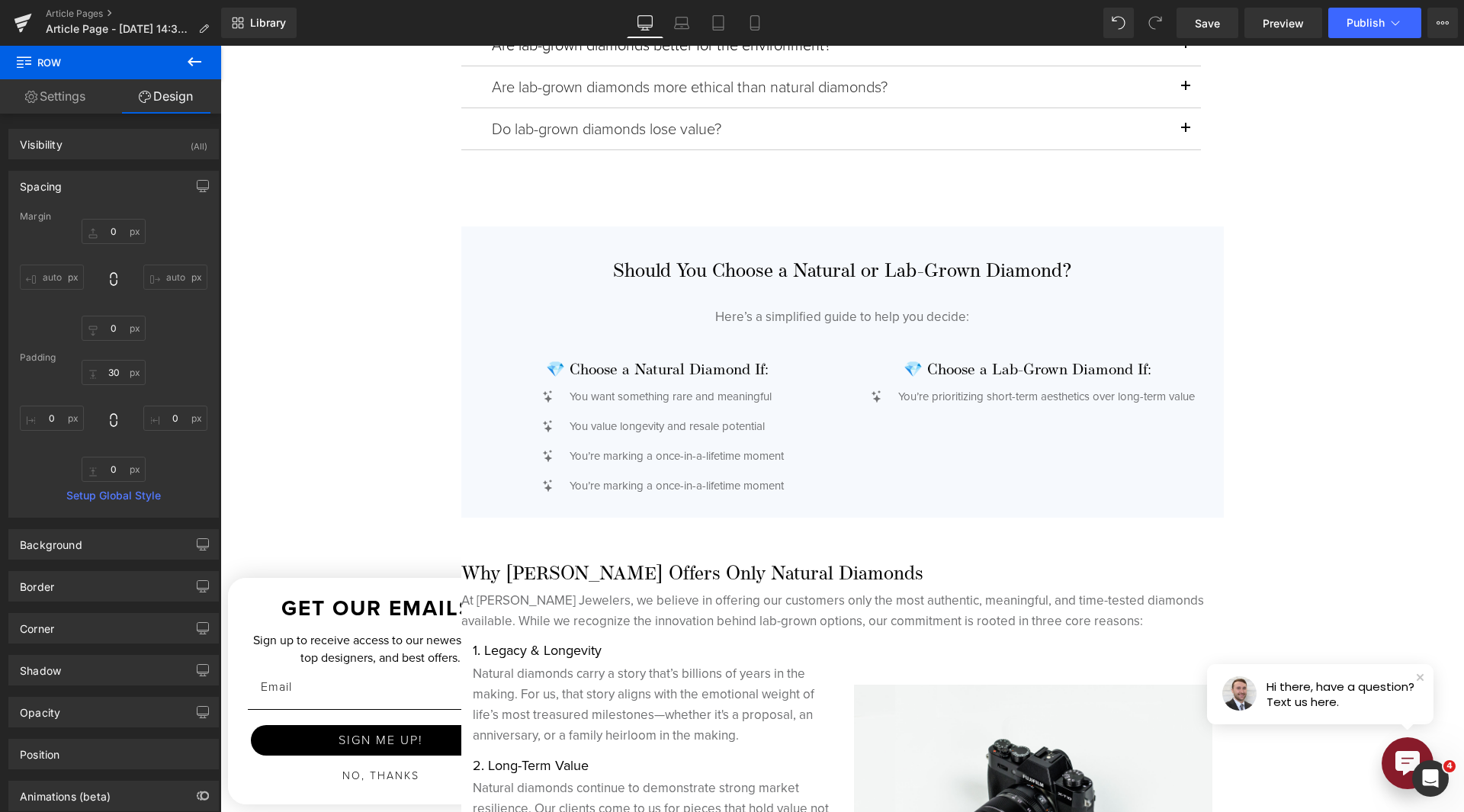
type input "0"
type input "30"
type input "0"
type input "5"
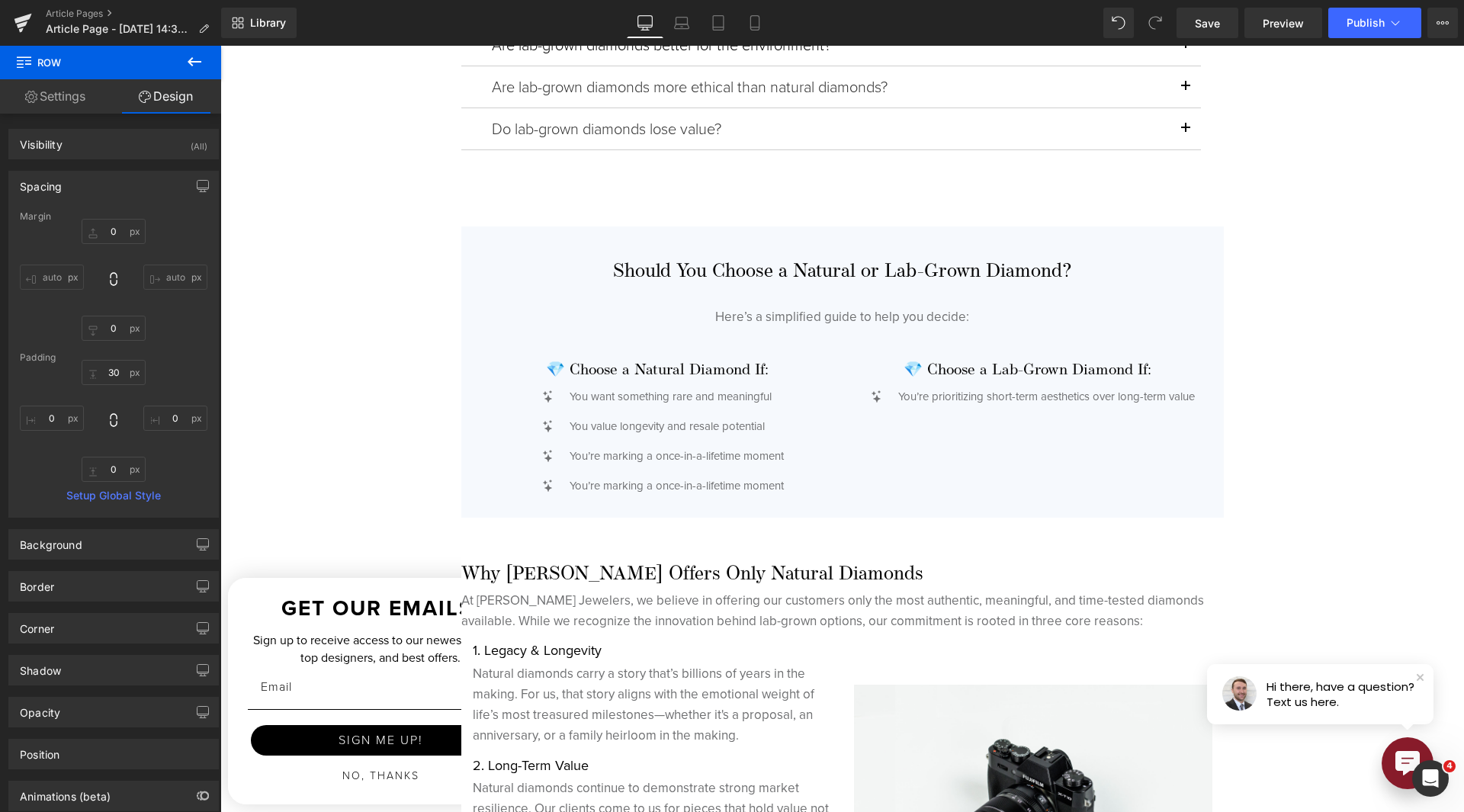
type input "0"
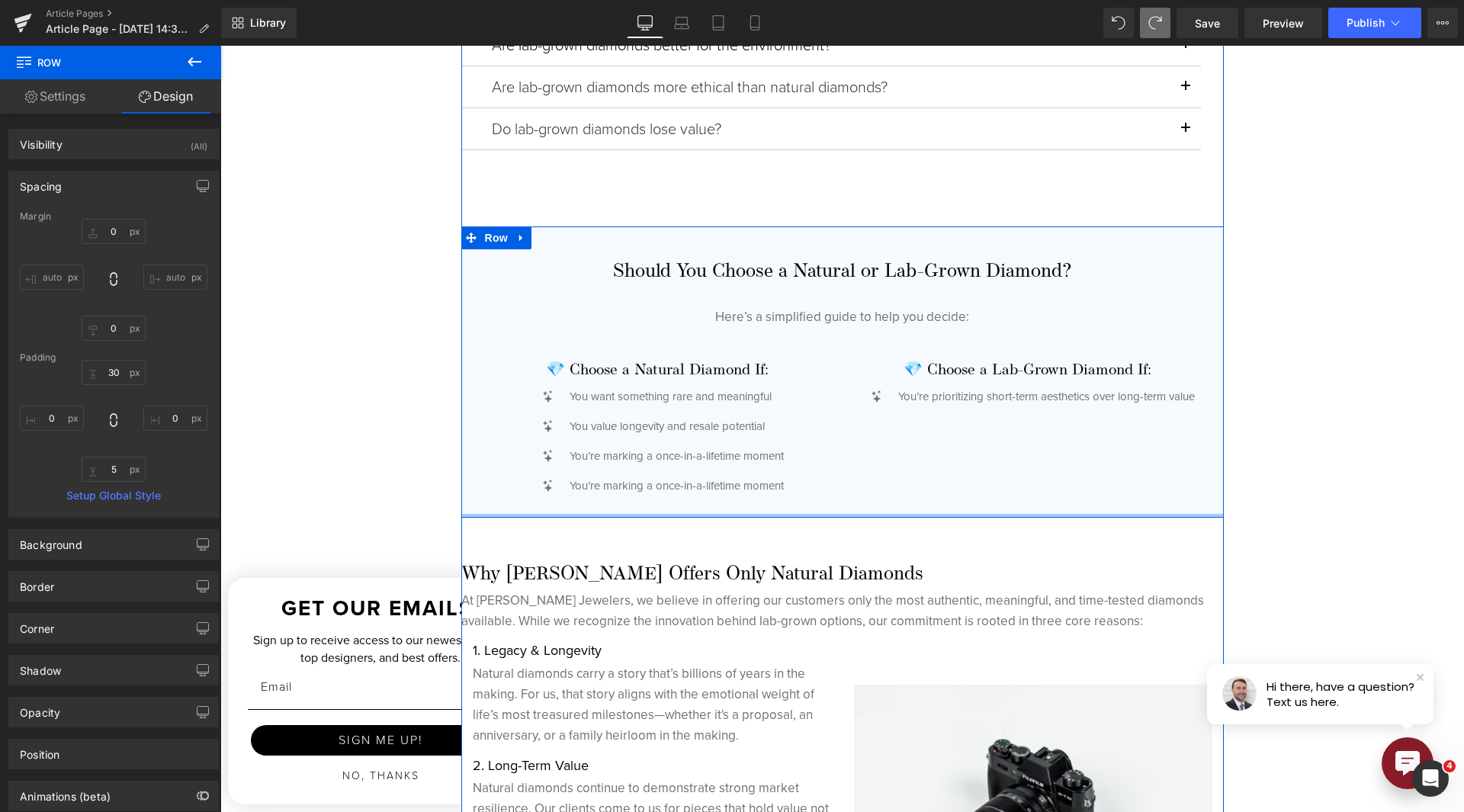
click at [565, 512] on div "Should You Choose a Natural or Lab-Grown Diamond? Heading Here’s a simplified g…" at bounding box center [842, 371] width 762 height 291
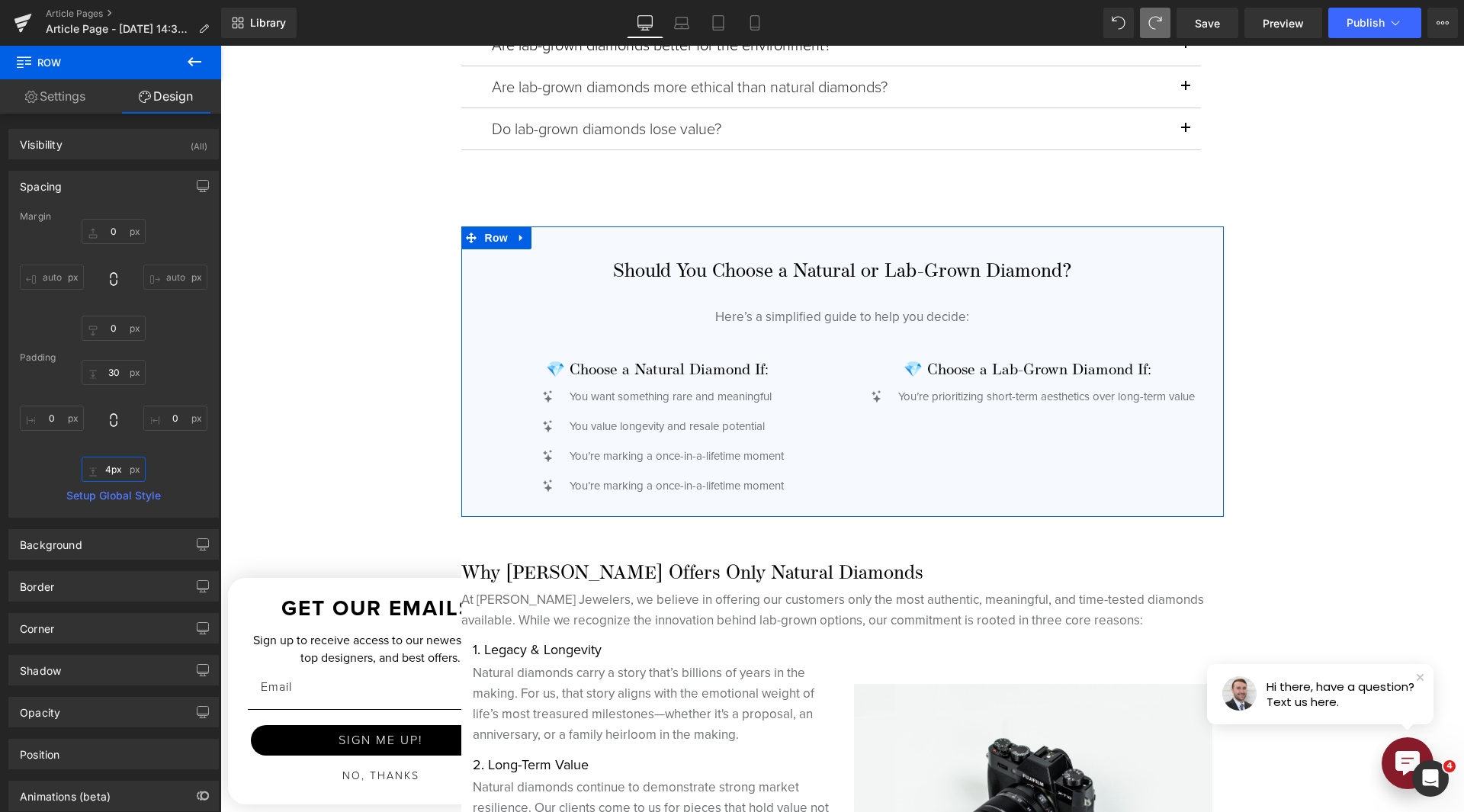
click at [106, 474] on input "4px" at bounding box center [114, 469] width 64 height 25
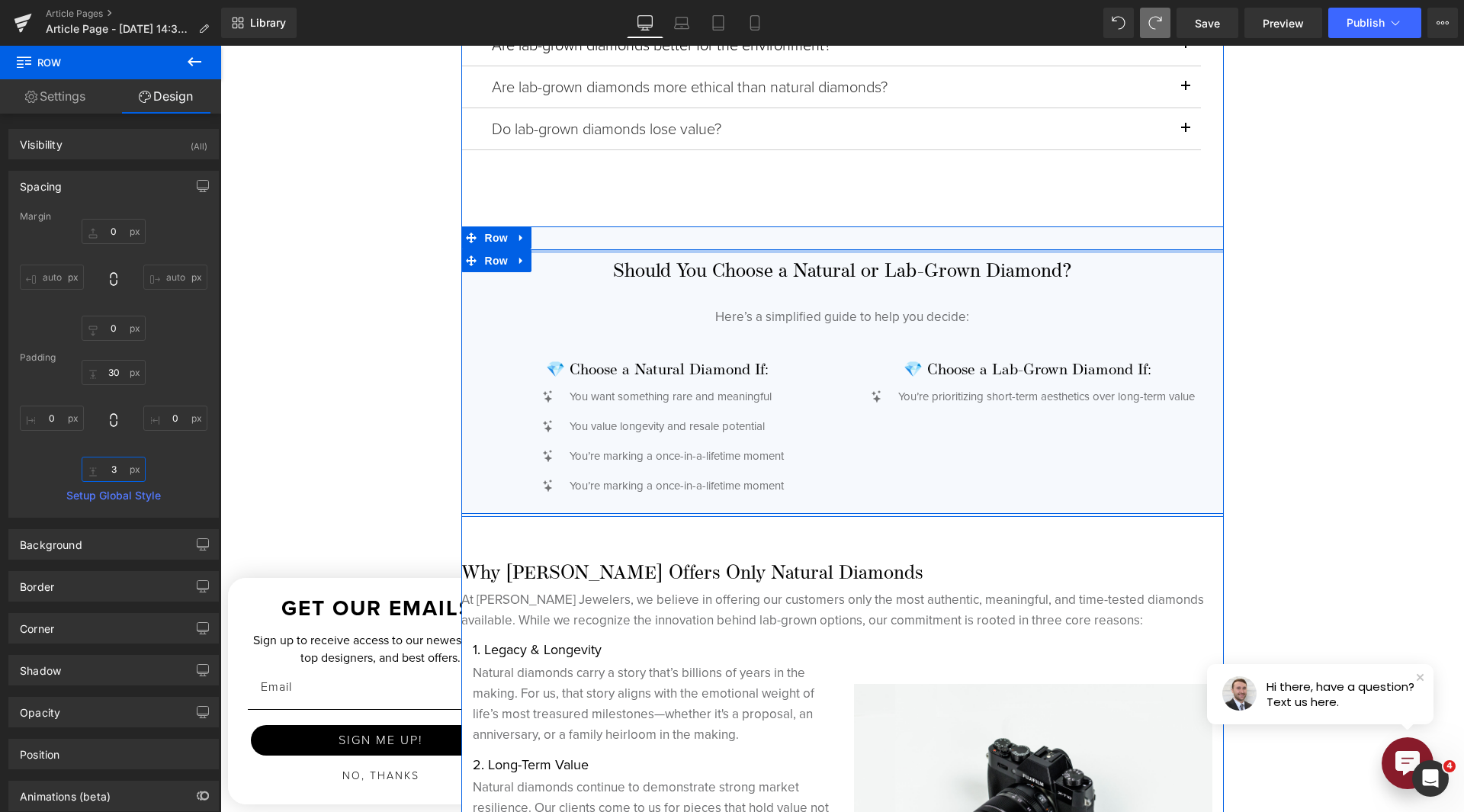
type input "30"
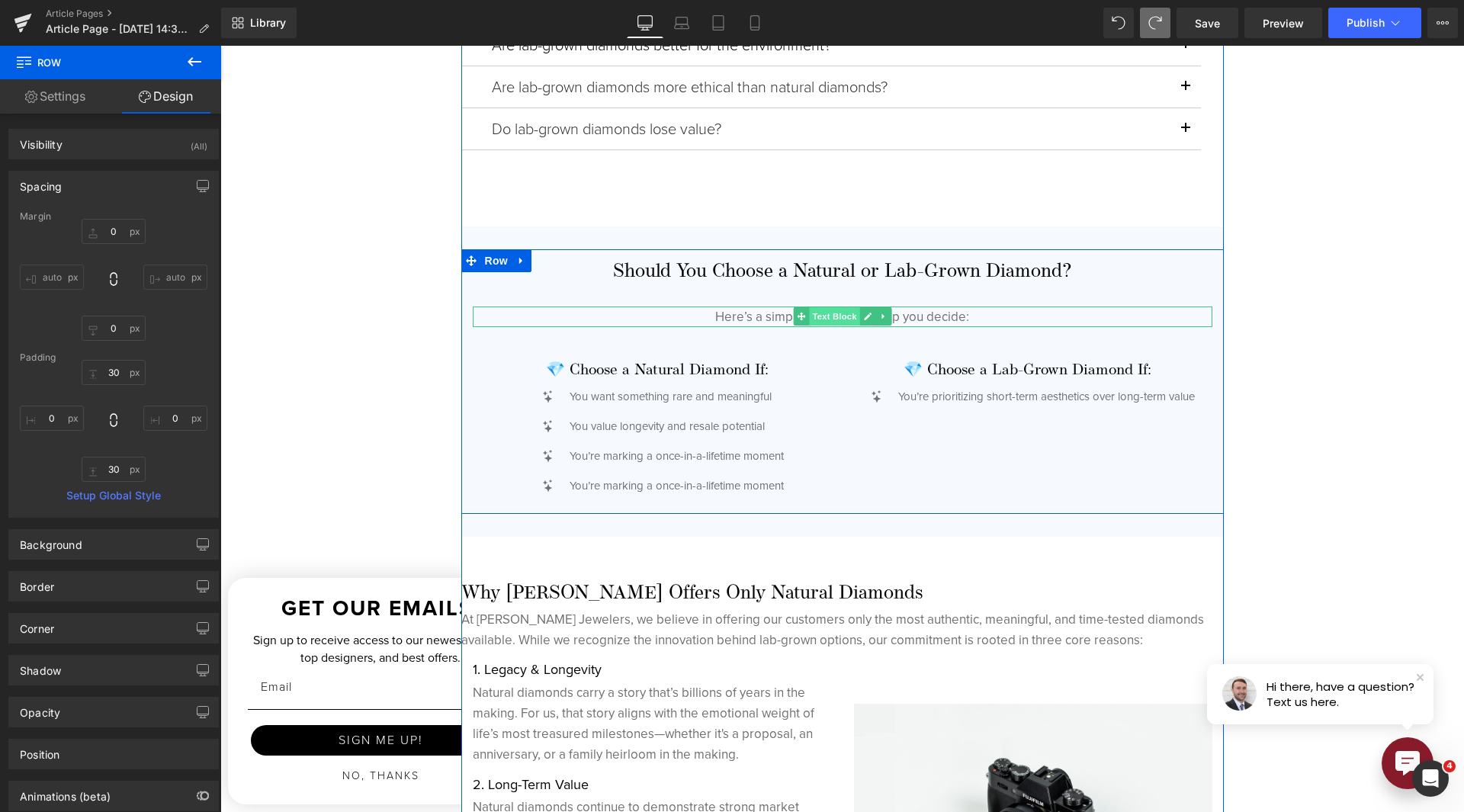
click at [831, 321] on span "Text Block" at bounding box center [834, 316] width 51 height 19
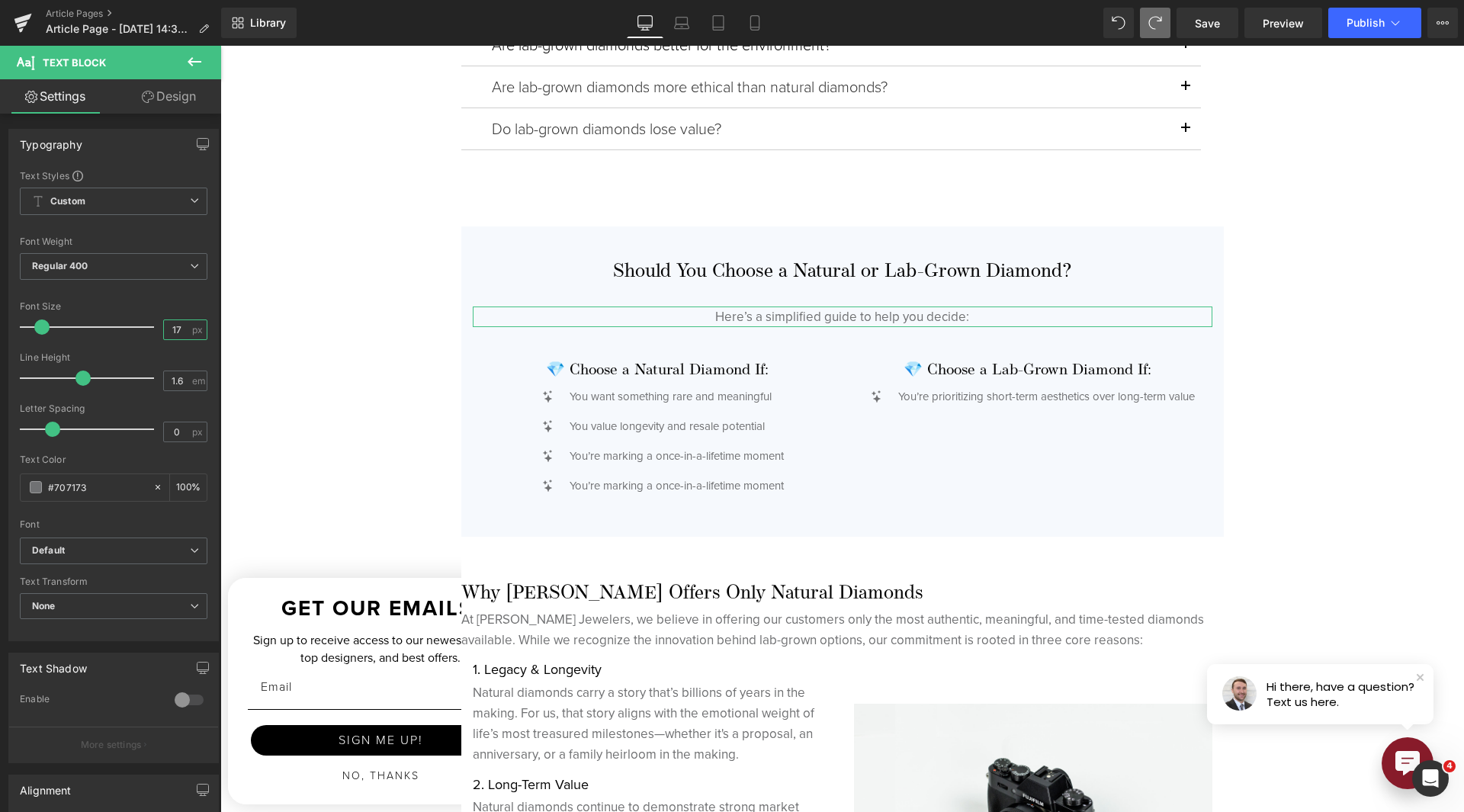
click at [166, 336] on input "17" at bounding box center [177, 329] width 27 height 19
drag, startPoint x: 135, startPoint y: 102, endPoint x: 77, endPoint y: 175, distance: 93.2
click at [135, 102] on link "Design" at bounding box center [169, 96] width 110 height 35
click at [0, 0] on div "Spacing" at bounding box center [0, 0] width 0 height 0
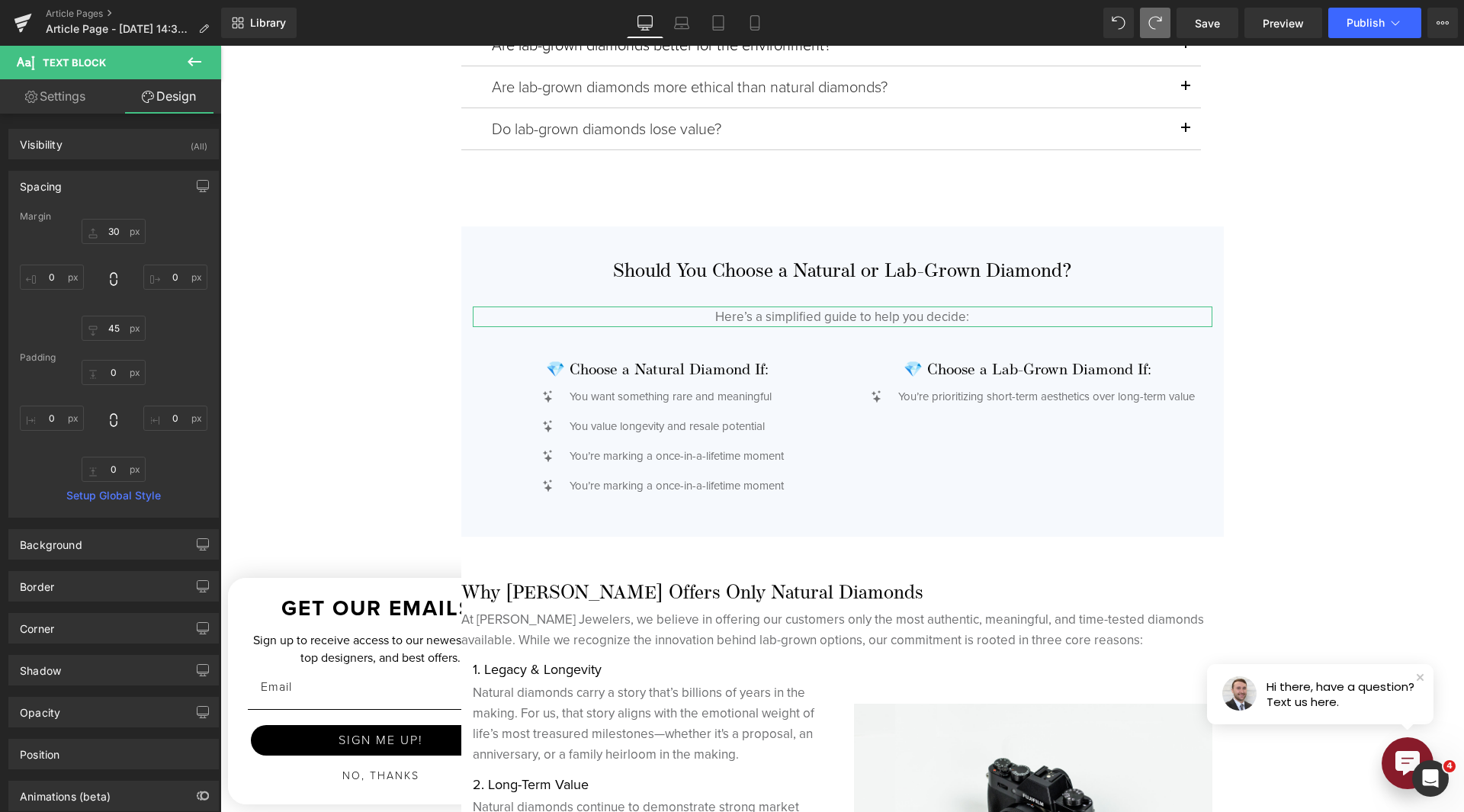
type input "30"
type input "0"
type input "45"
type input "0"
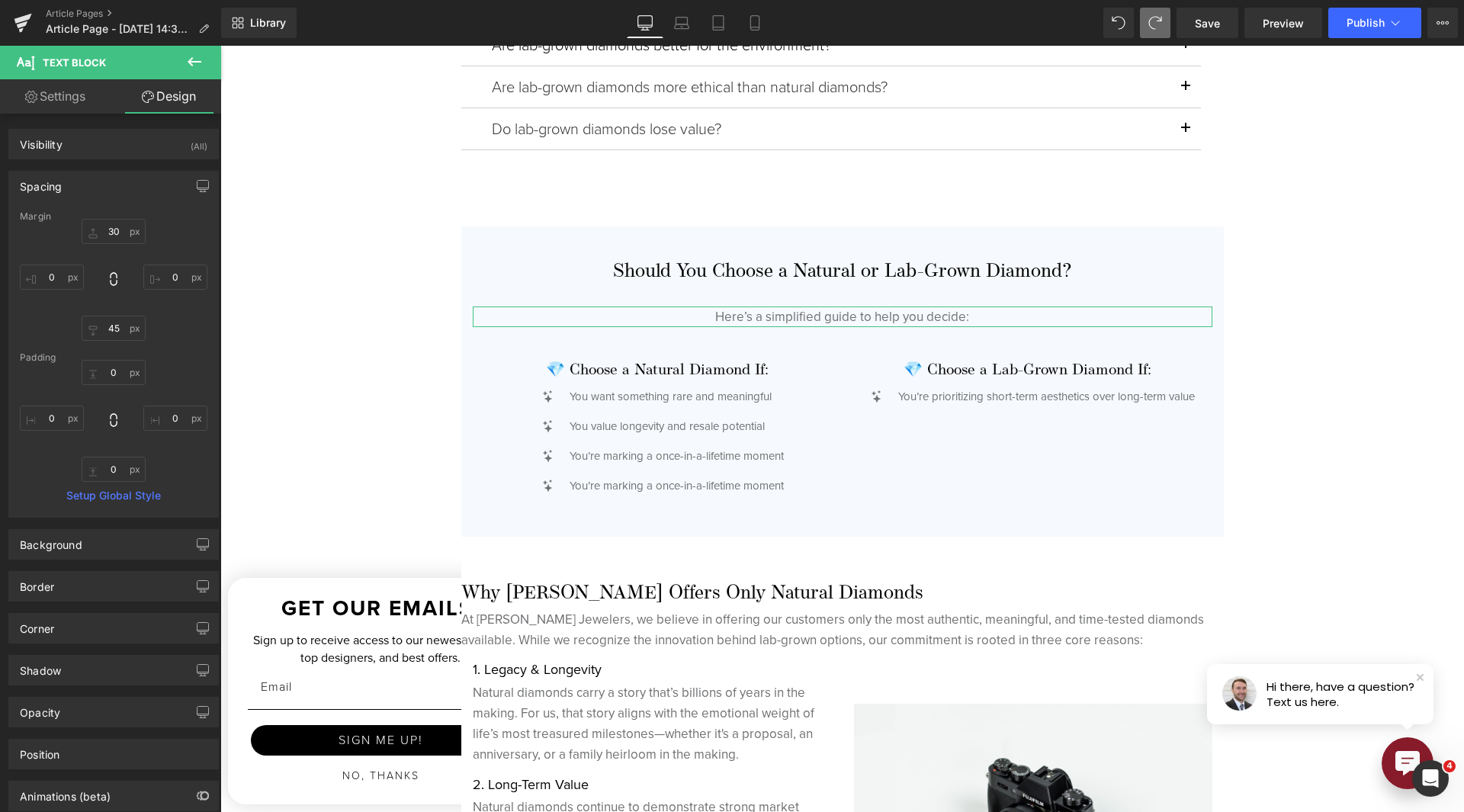
type input "0"
click at [92, 236] on input "30" at bounding box center [114, 231] width 64 height 25
type input "15"
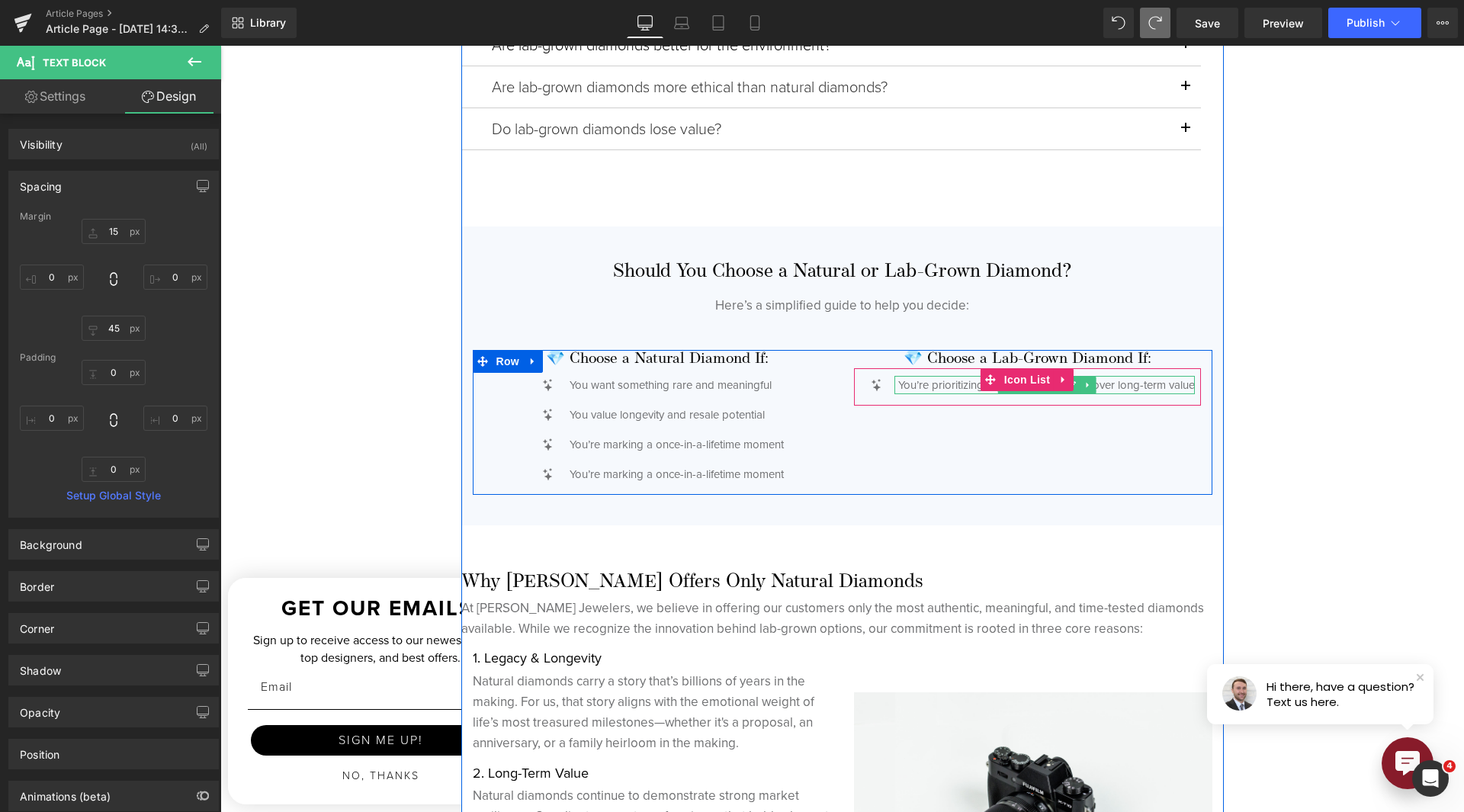
click at [899, 385] on p "You’re prioritizing short-term aesthetics over long-term value" at bounding box center [1046, 385] width 297 height 19
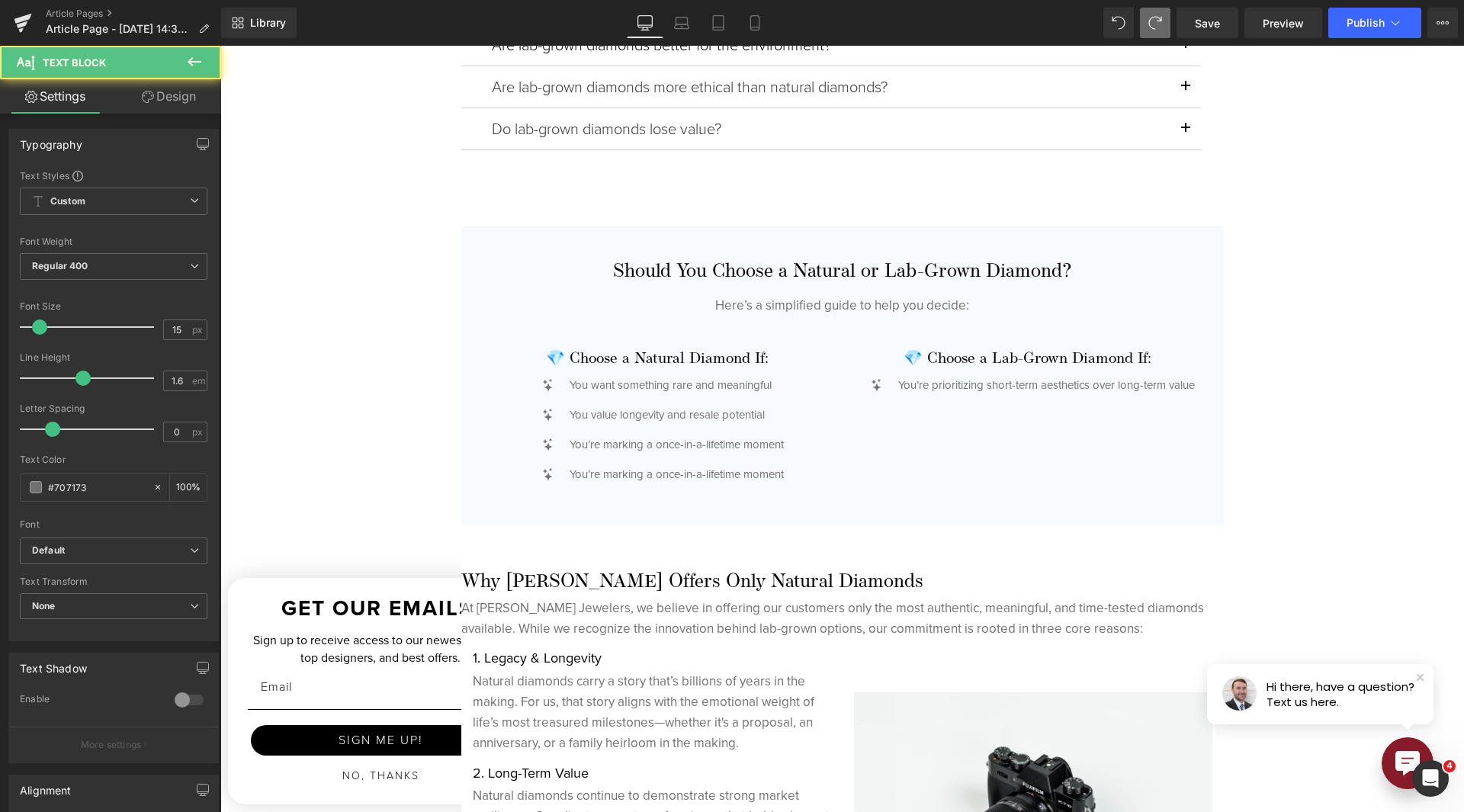
click at [159, 109] on link "Design" at bounding box center [169, 96] width 110 height 35
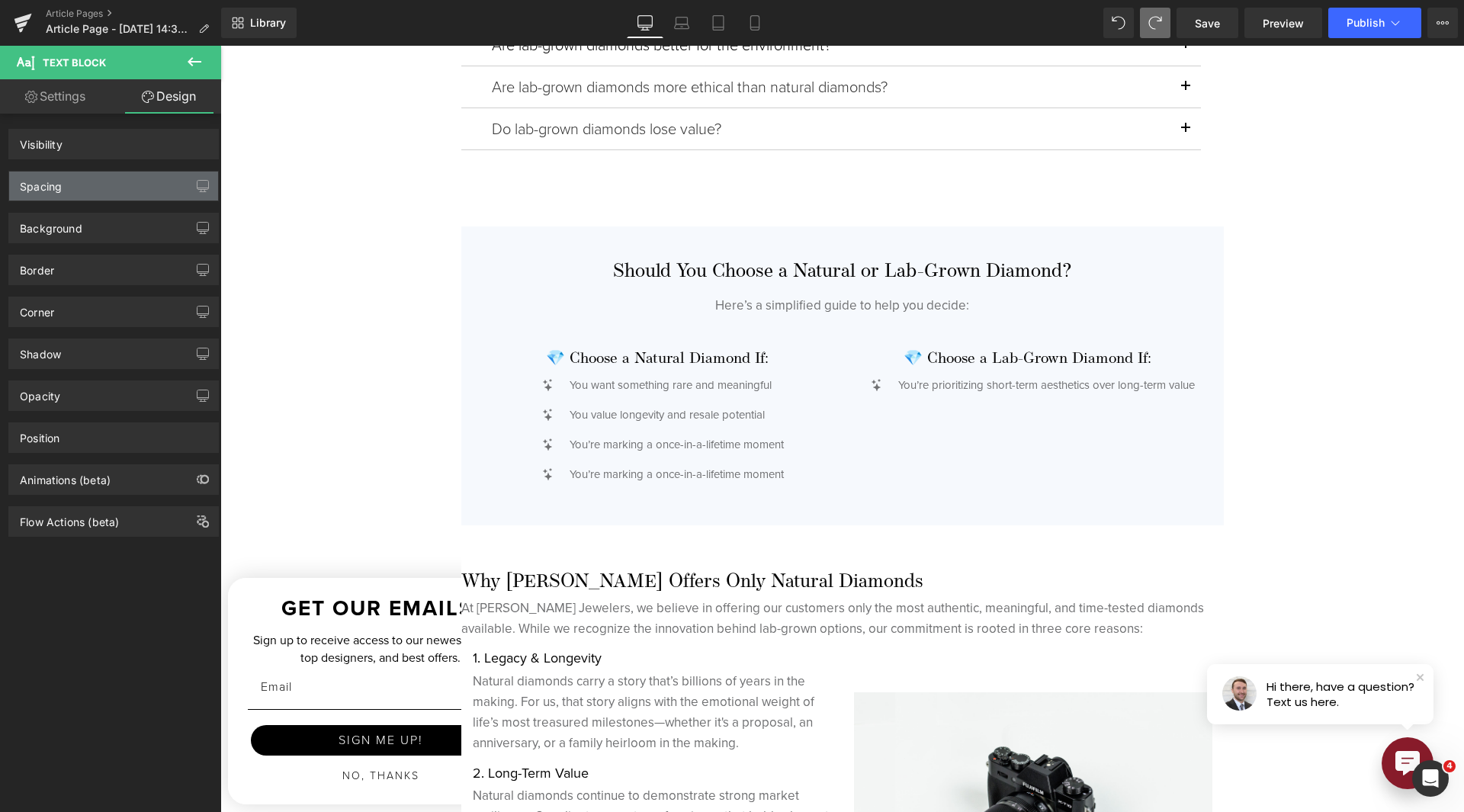
click at [85, 192] on div "Spacing" at bounding box center [113, 186] width 209 height 29
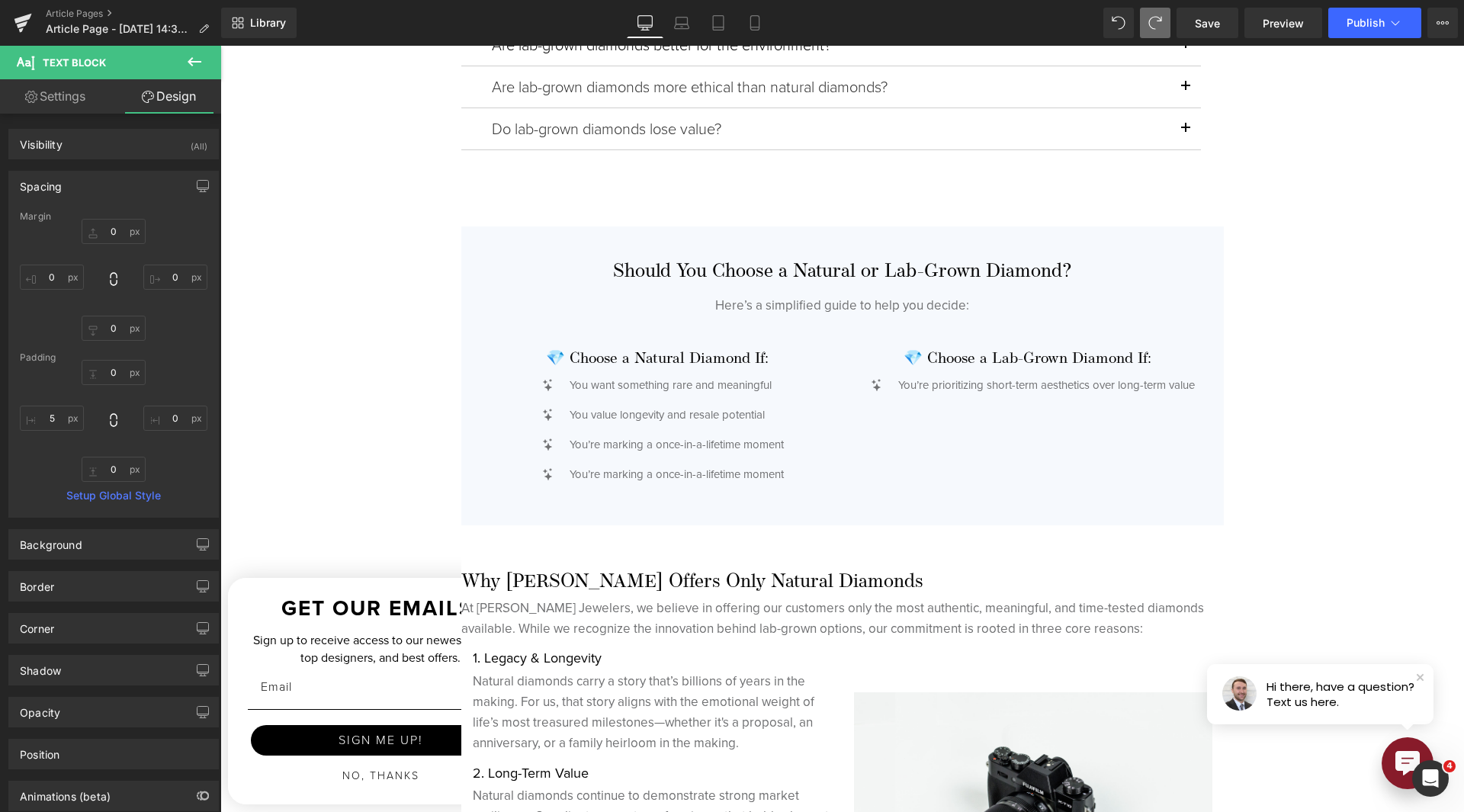
type input "0"
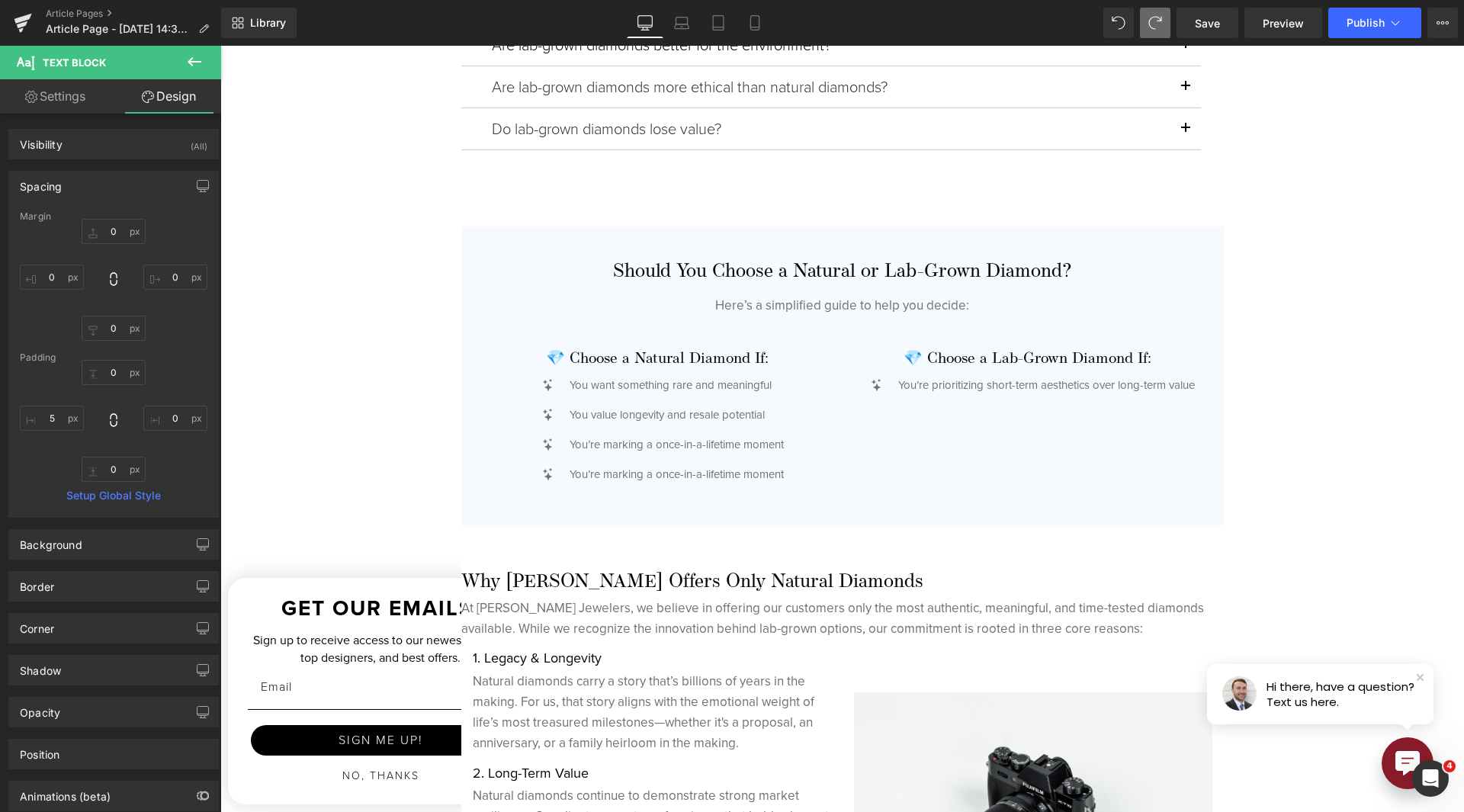
type input "0"
click at [53, 416] on input "5" at bounding box center [52, 418] width 64 height 25
type input "0"
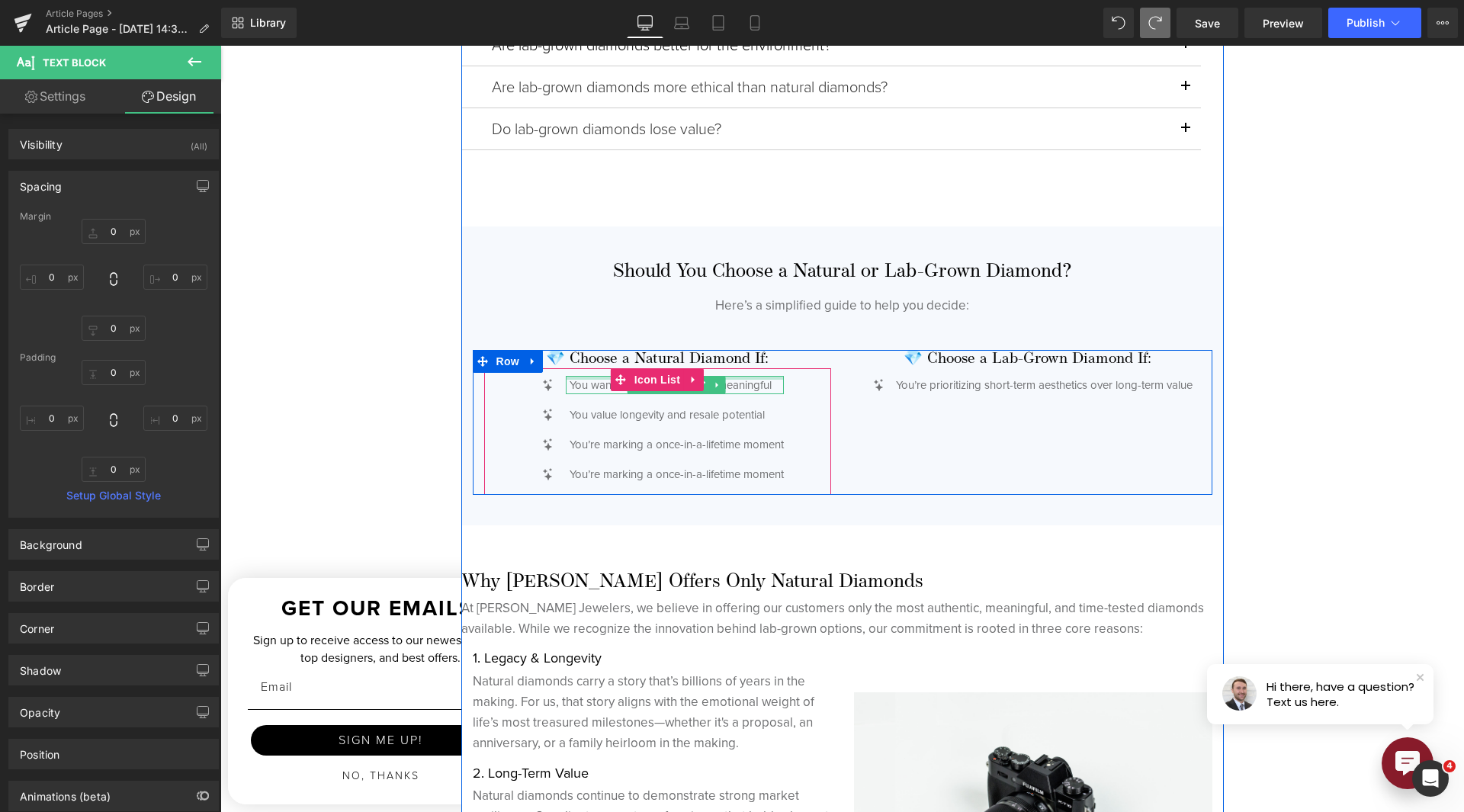
click at [573, 376] on div at bounding box center [674, 378] width 218 height 4
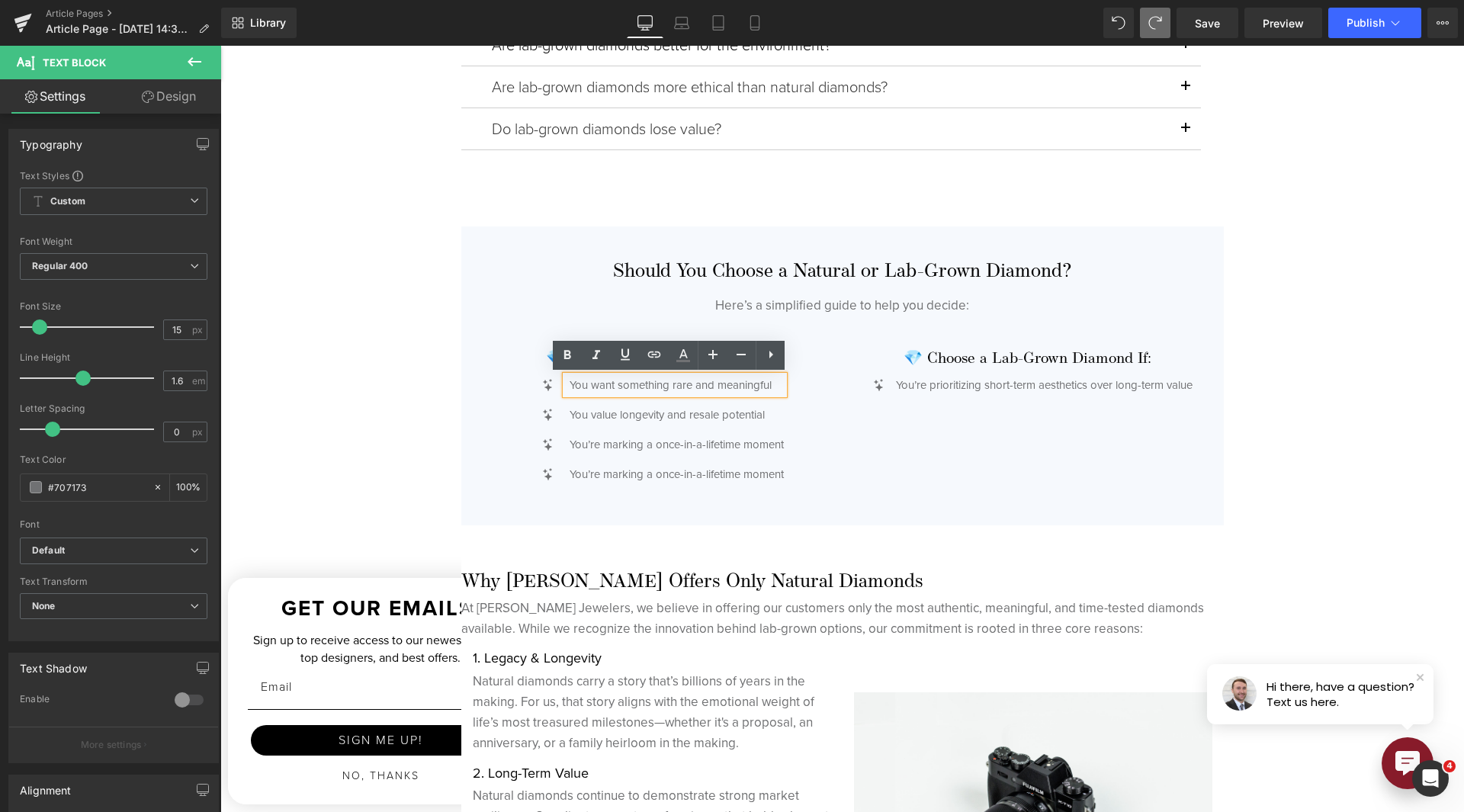
click at [168, 90] on link "Design" at bounding box center [169, 96] width 110 height 35
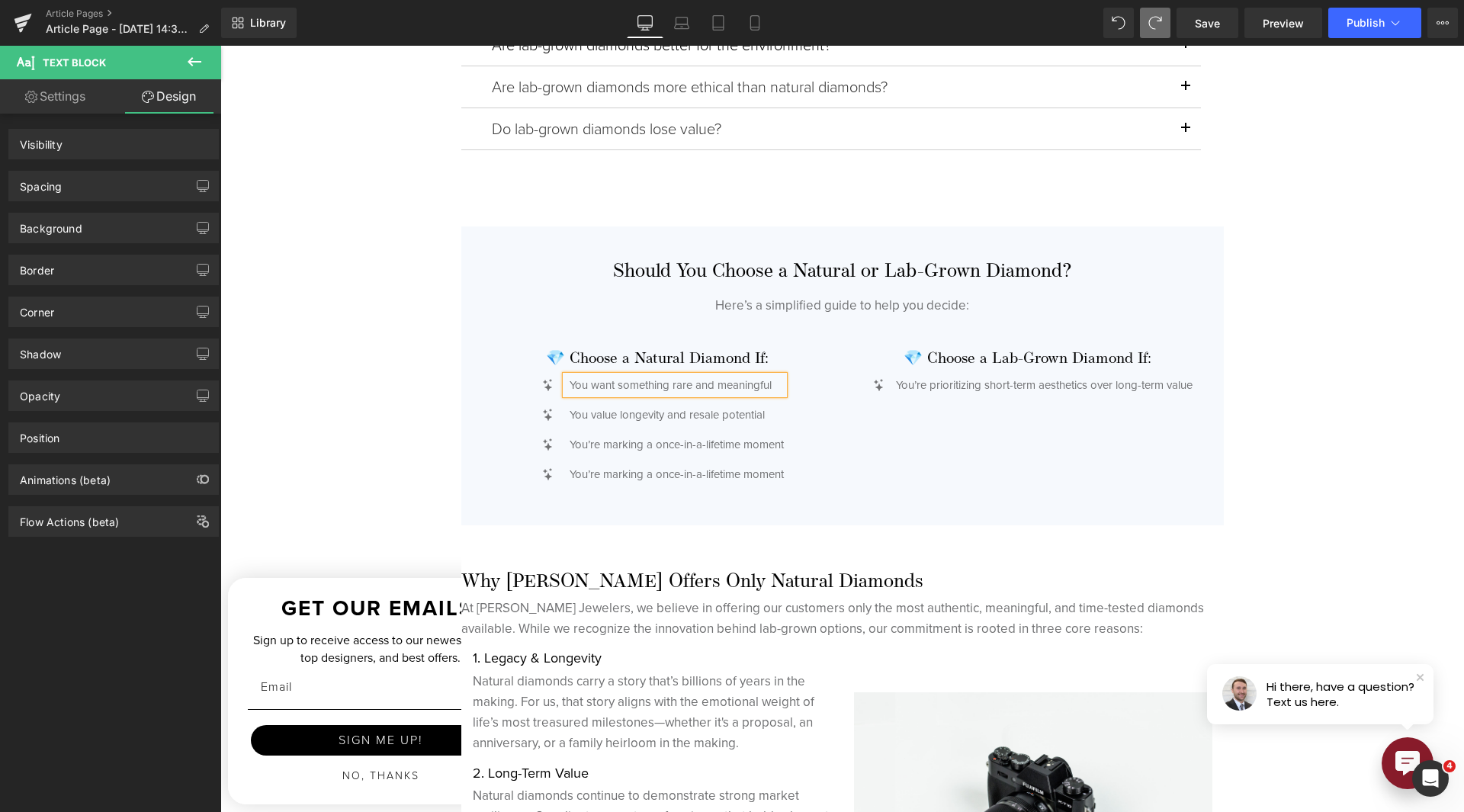
click at [96, 183] on div "Spacing" at bounding box center [113, 186] width 209 height 29
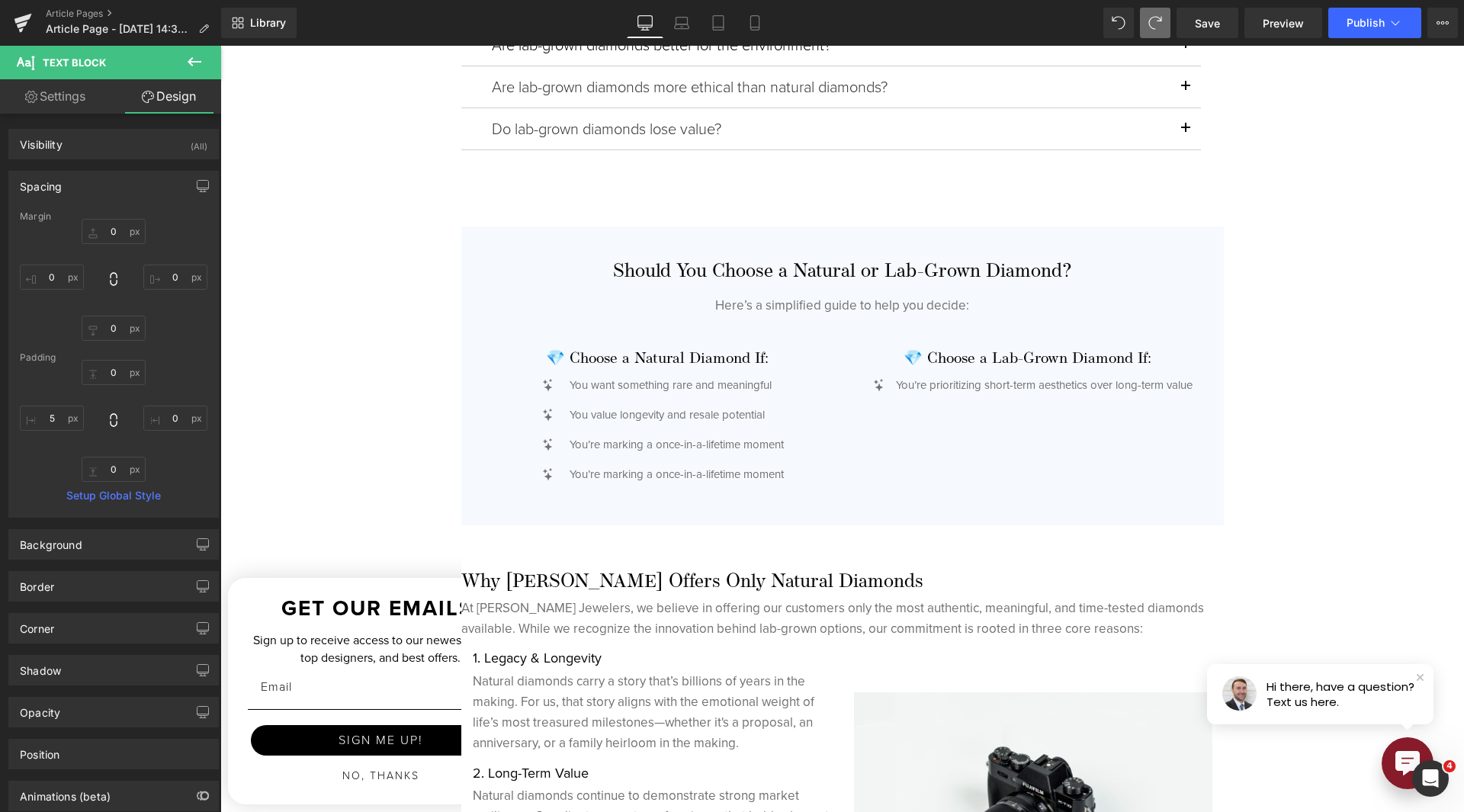
type input "0"
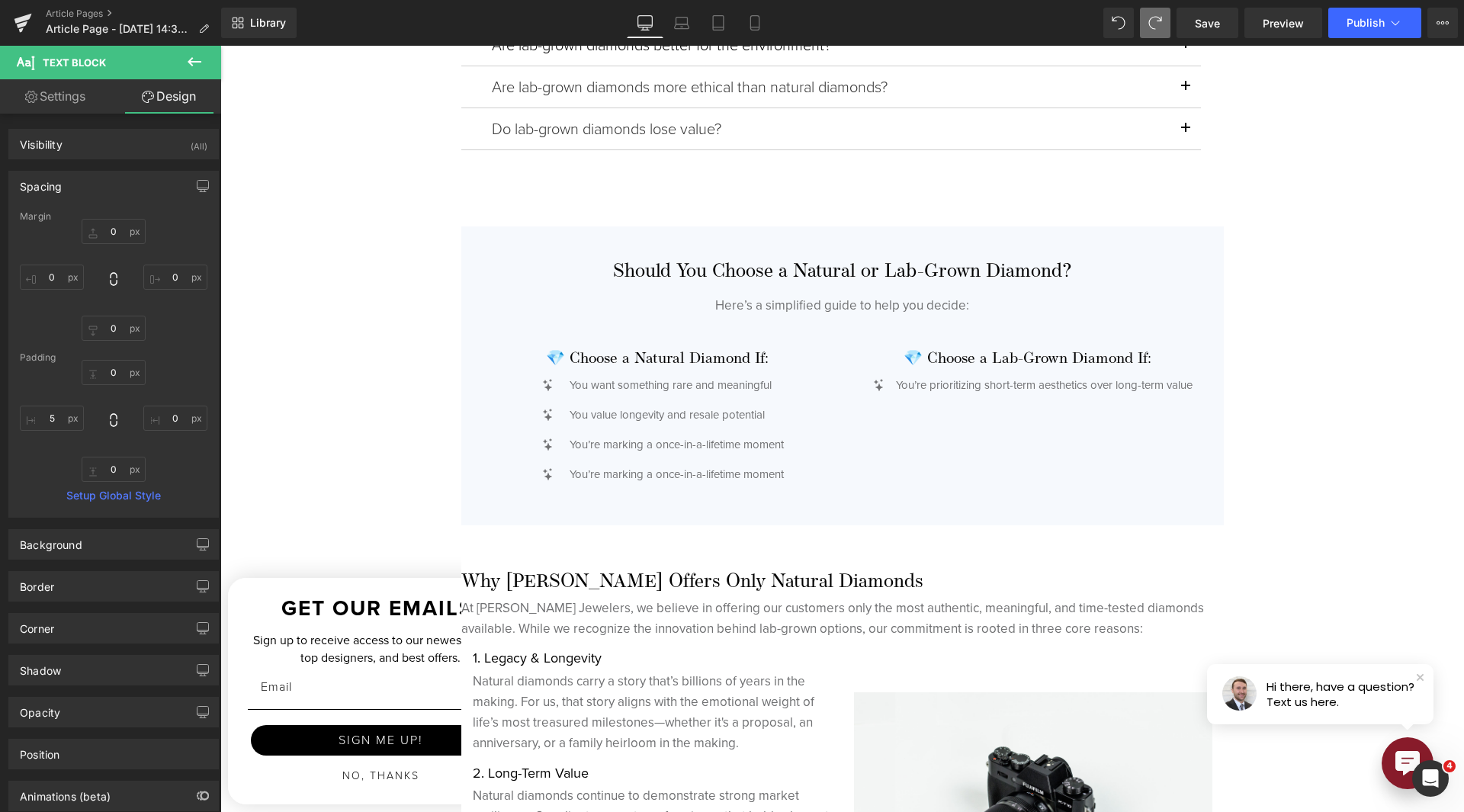
type input "0"
click at [629, 419] on div "You value longevity and resale potential Text Block" at bounding box center [674, 415] width 218 height 19
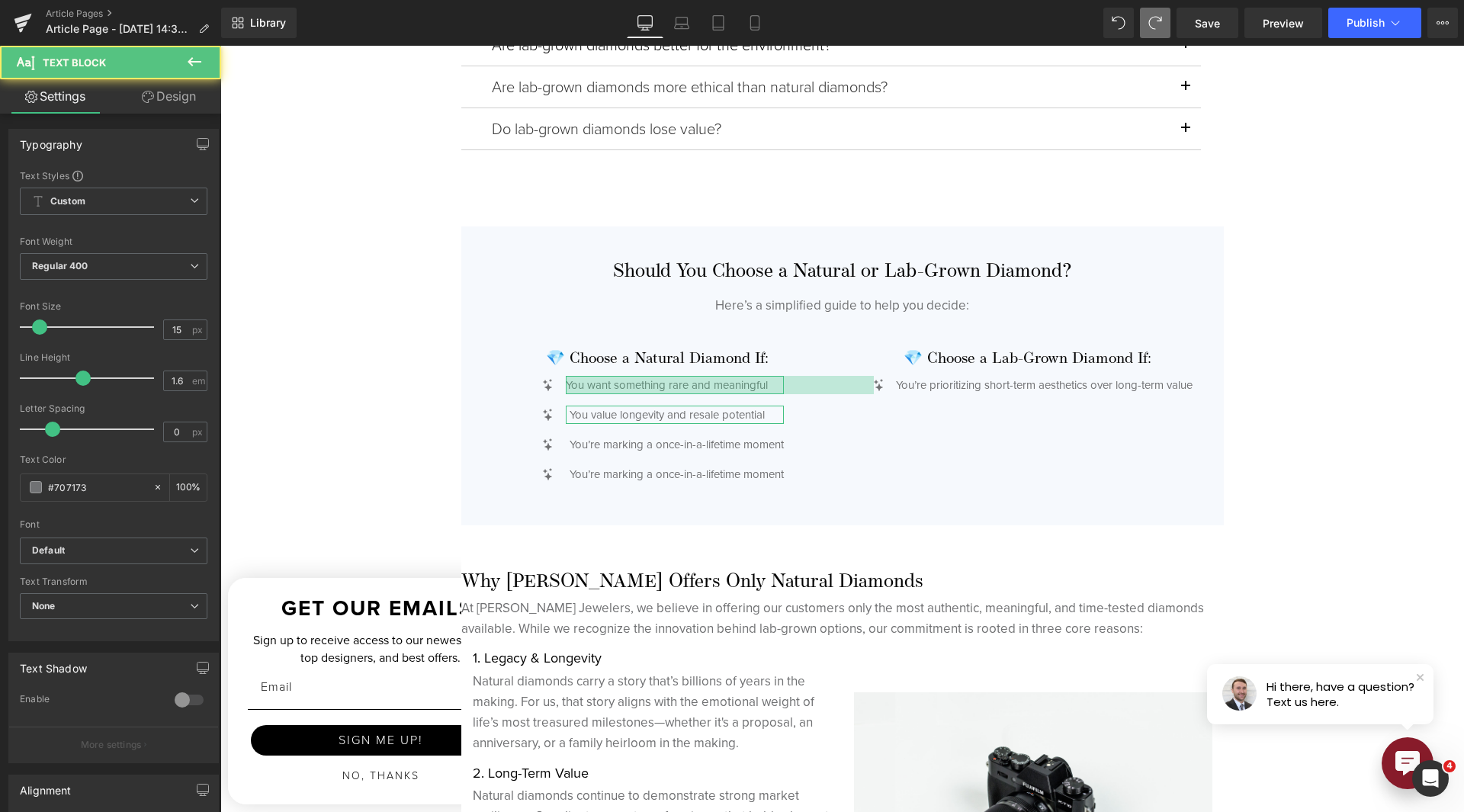
click at [177, 110] on link "Design" at bounding box center [169, 96] width 110 height 35
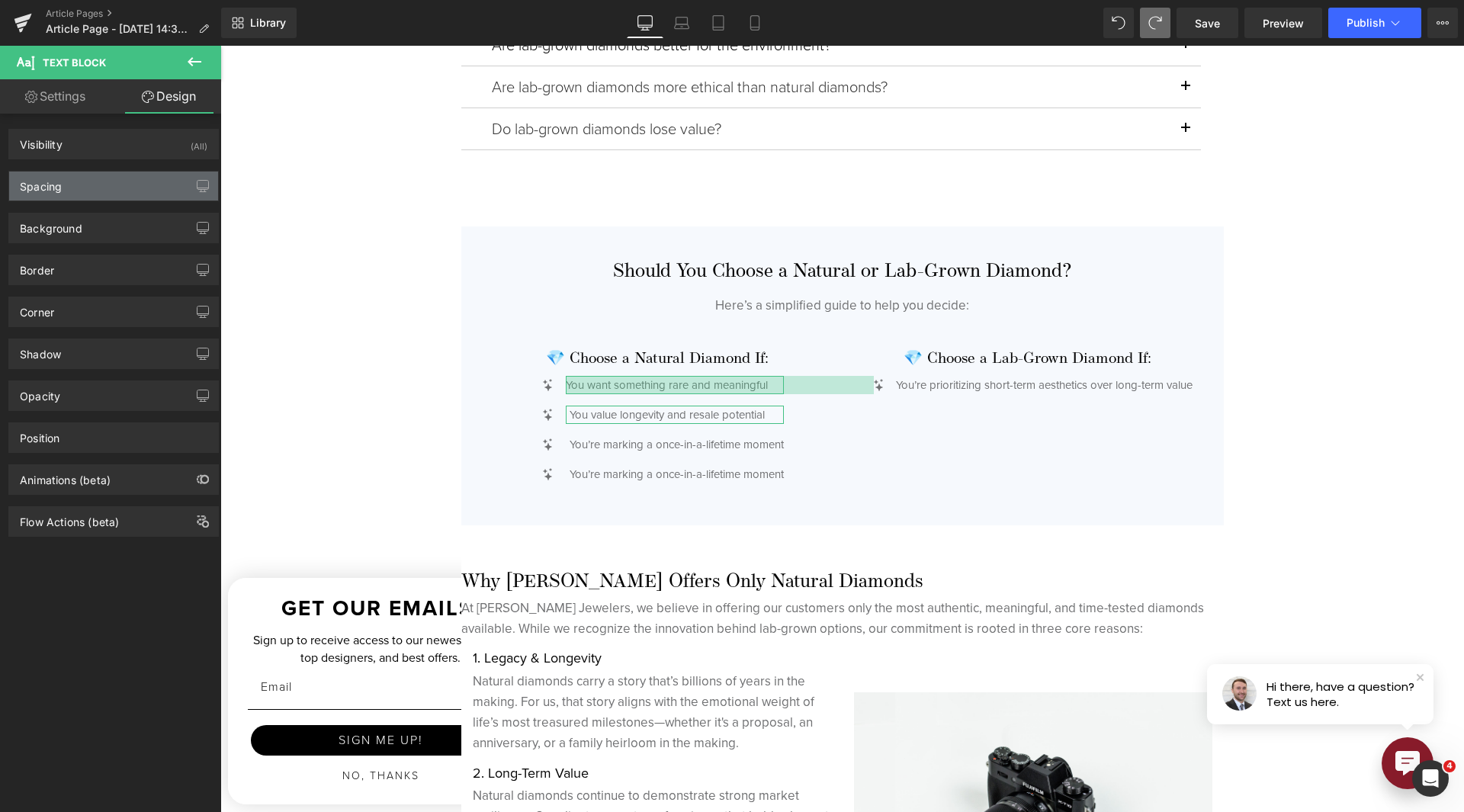
click at [102, 175] on div "Spacing" at bounding box center [113, 186] width 209 height 29
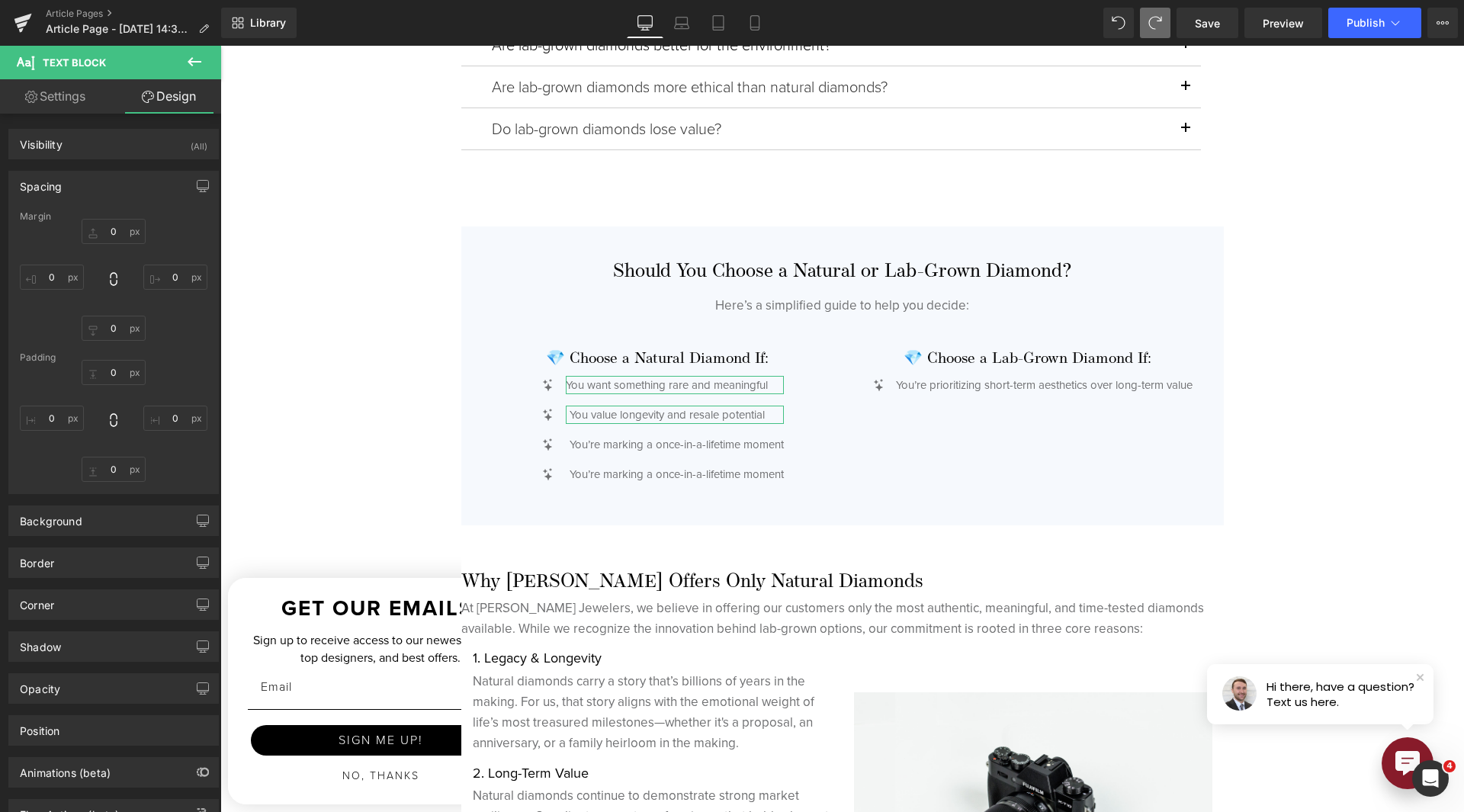
type input "0"
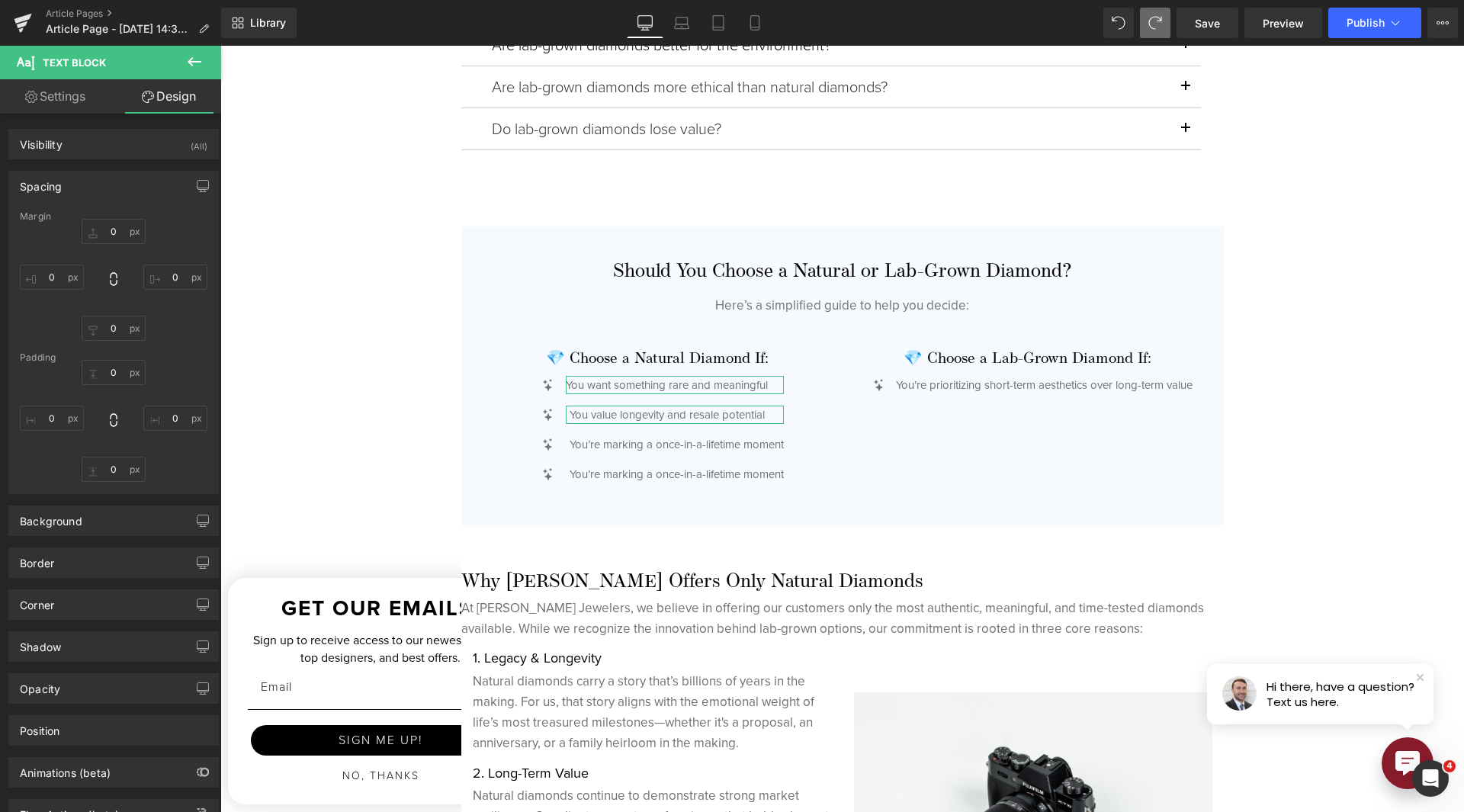
type input "0"
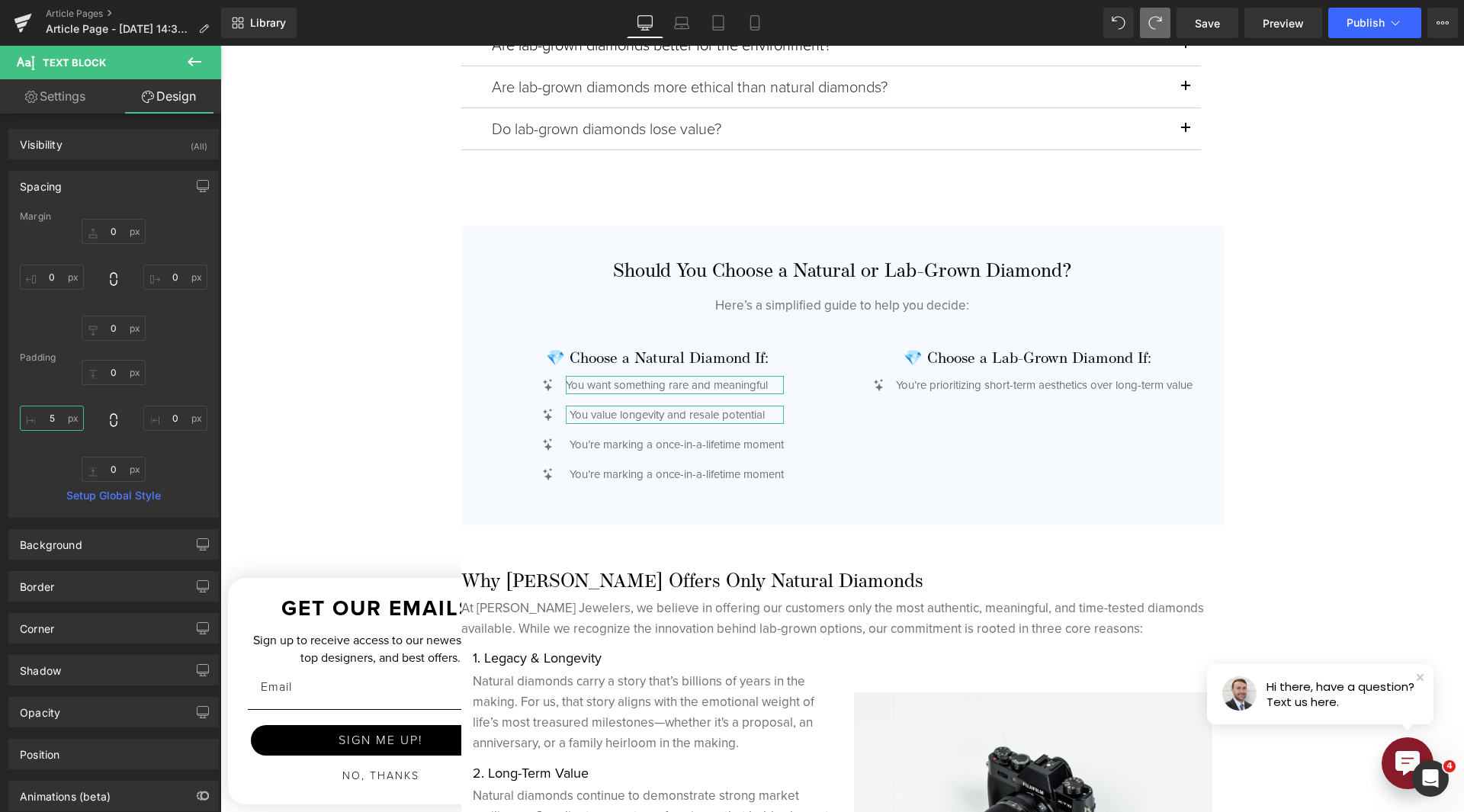
click at [37, 427] on input "5" at bounding box center [52, 418] width 64 height 25
type input "0"
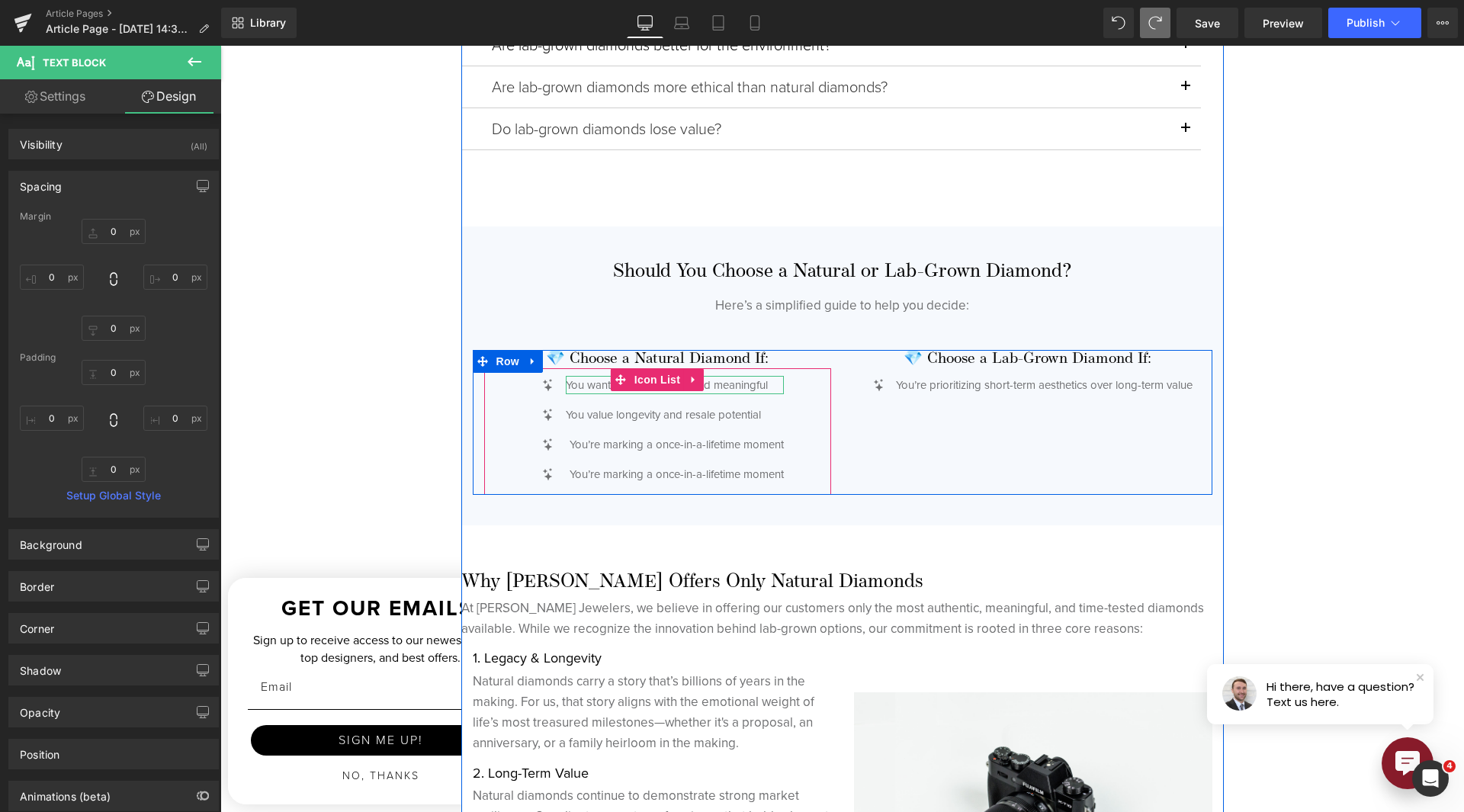
click at [592, 416] on p "You value longevity and resale potential" at bounding box center [674, 415] width 218 height 19
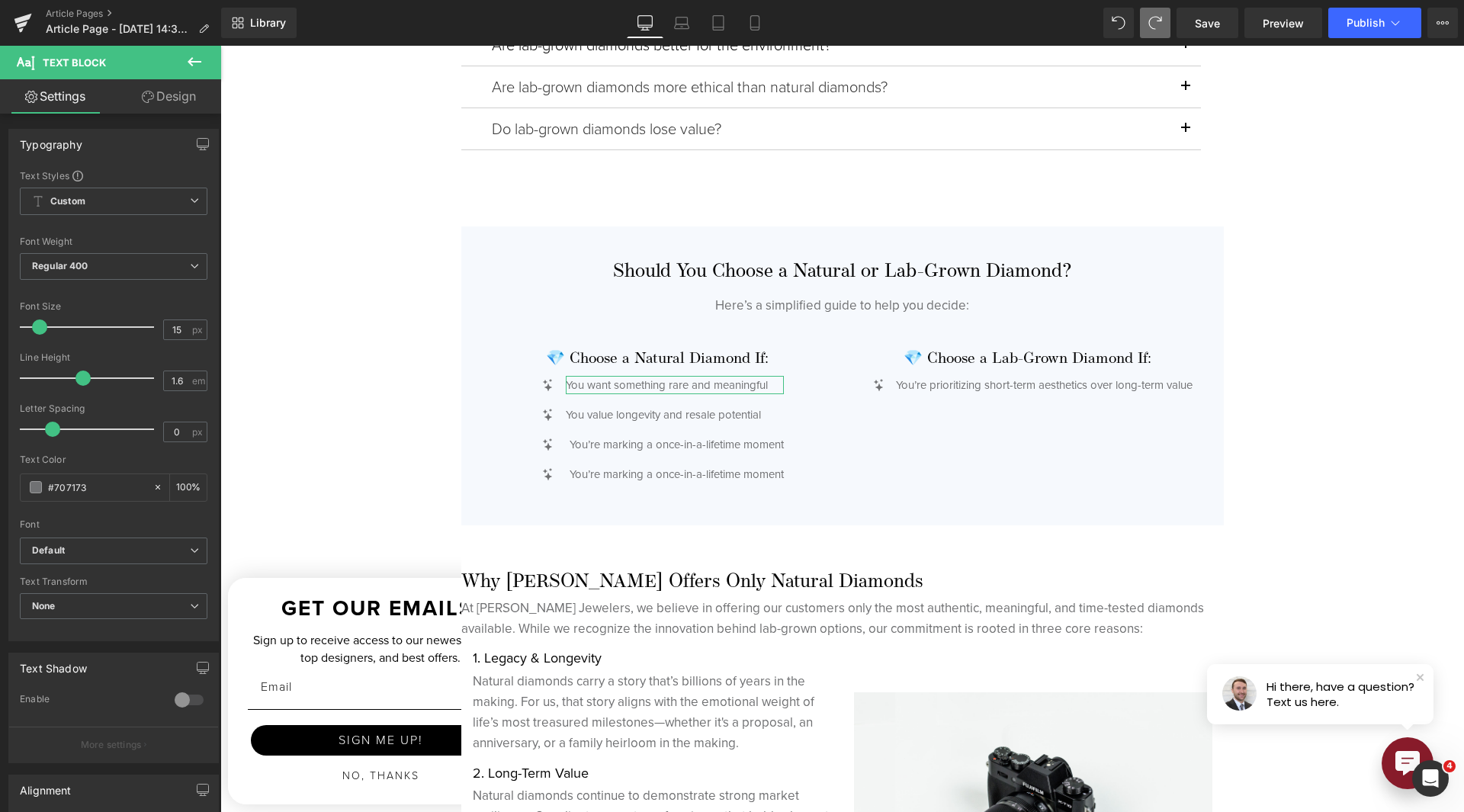
drag, startPoint x: 179, startPoint y: 99, endPoint x: 96, endPoint y: 178, distance: 114.6
click at [179, 98] on link "Design" at bounding box center [169, 96] width 110 height 35
click at [0, 0] on div "Spacing" at bounding box center [0, 0] width 0 height 0
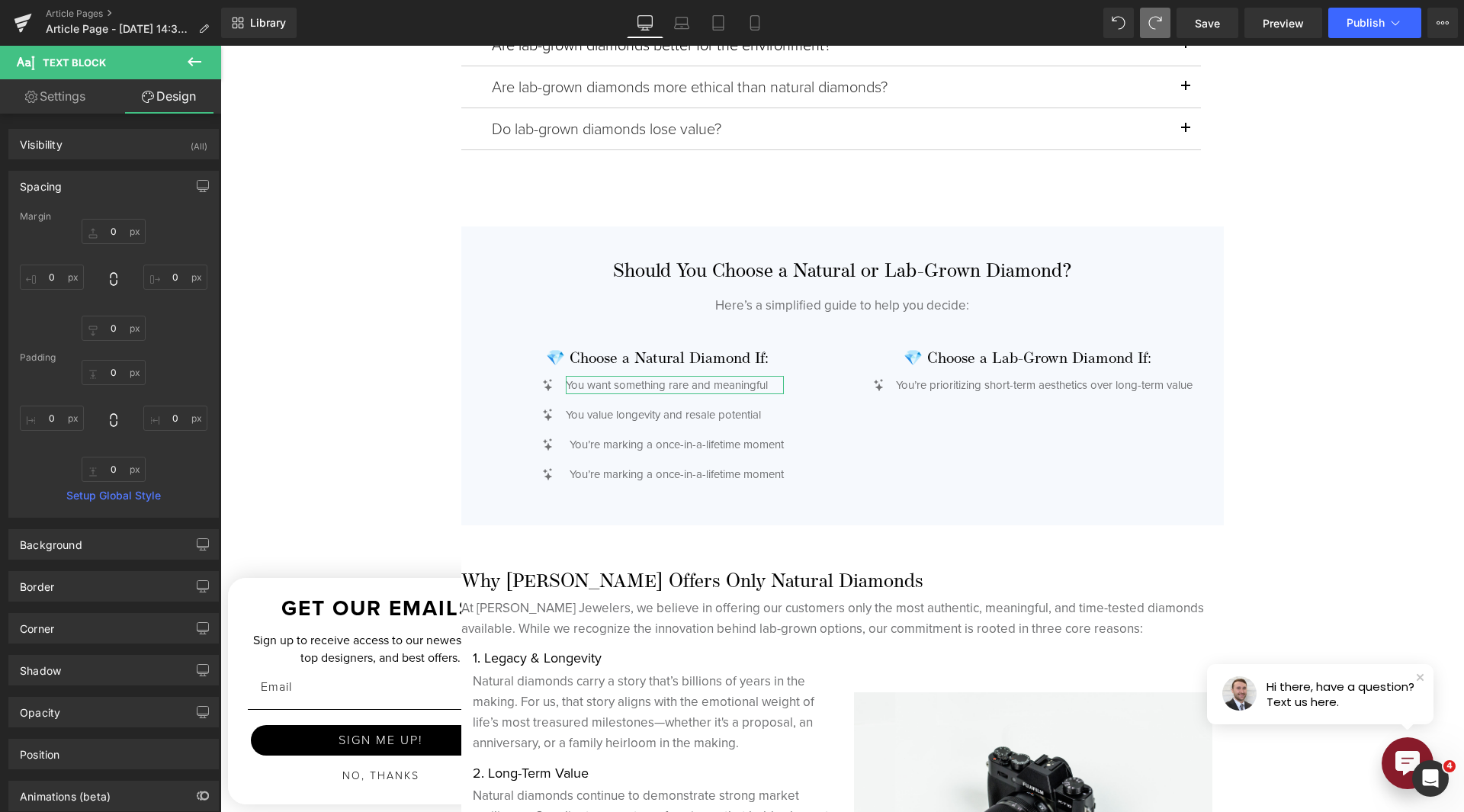
type input "0"
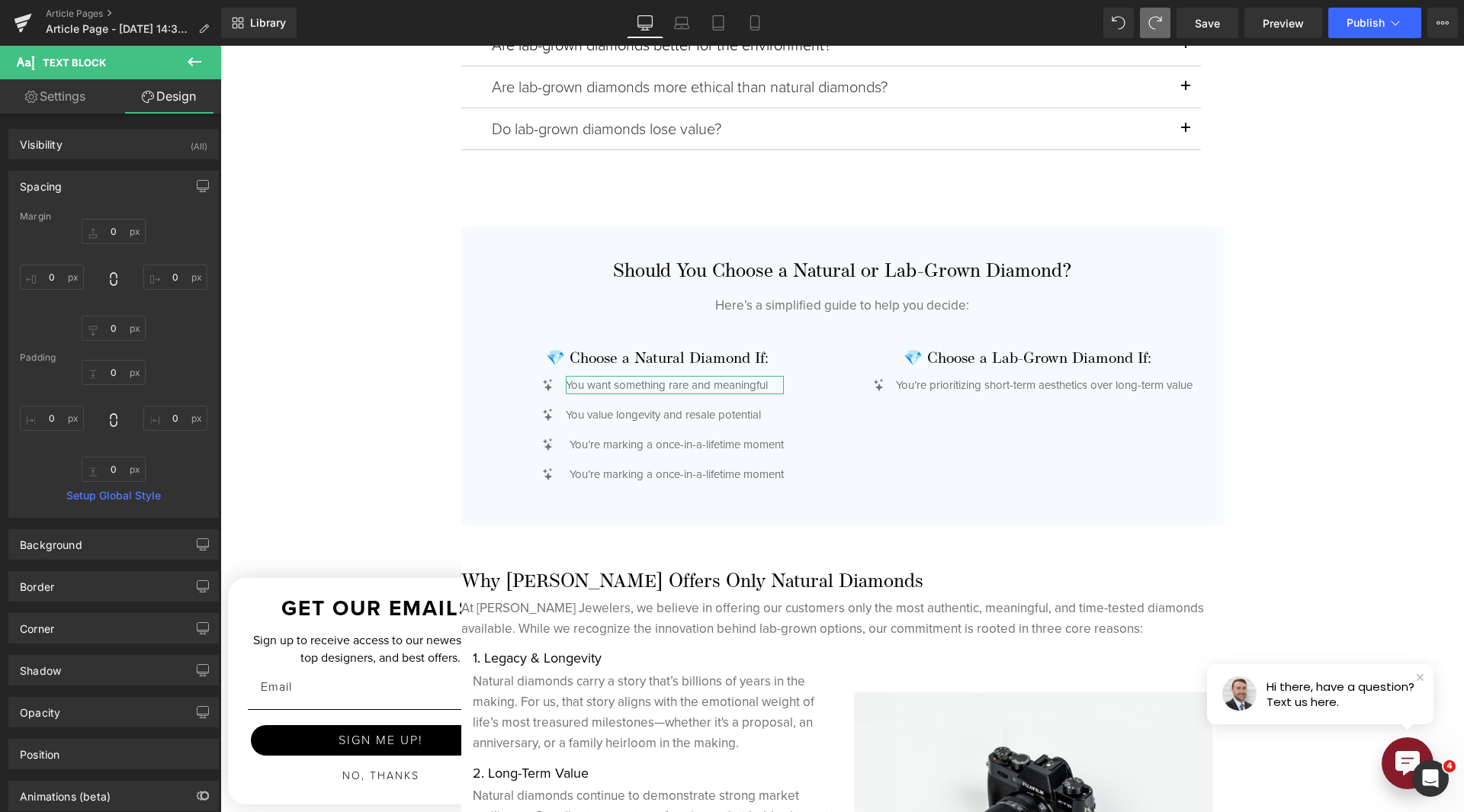
type input "0"
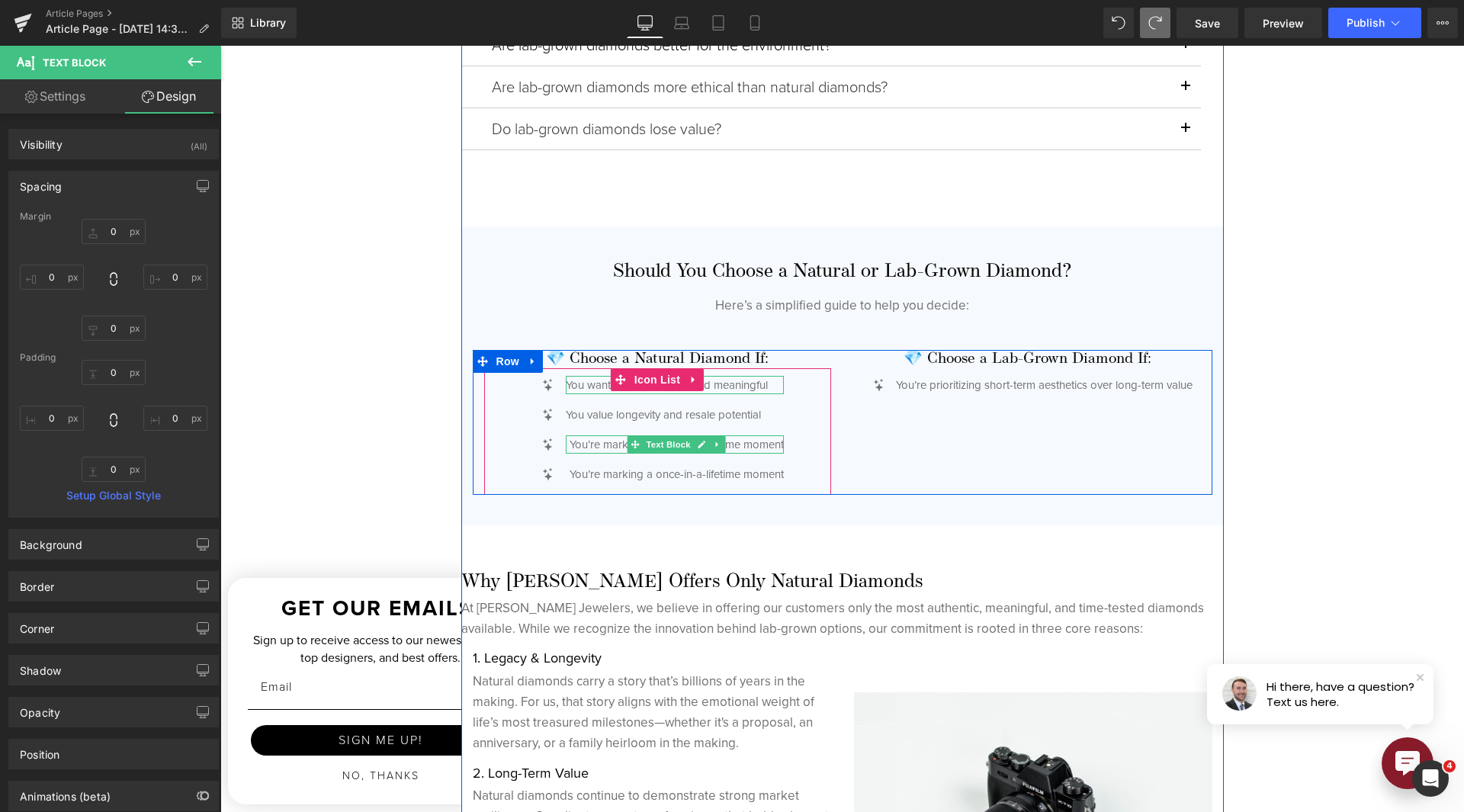
click at [595, 446] on p "You’re marking a once-in-a-lifetime moment" at bounding box center [677, 444] width 215 height 19
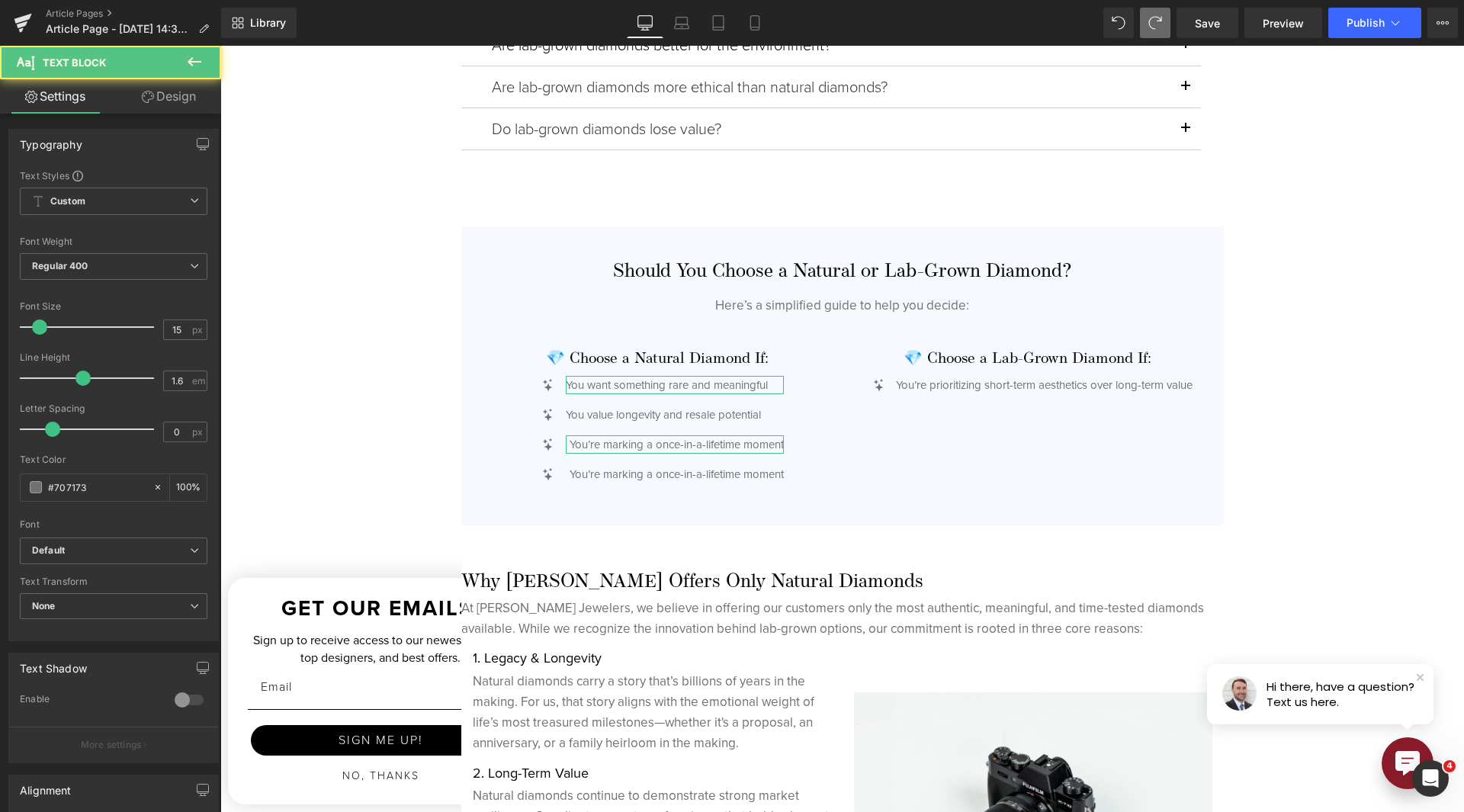
click at [173, 98] on link "Design" at bounding box center [169, 96] width 110 height 35
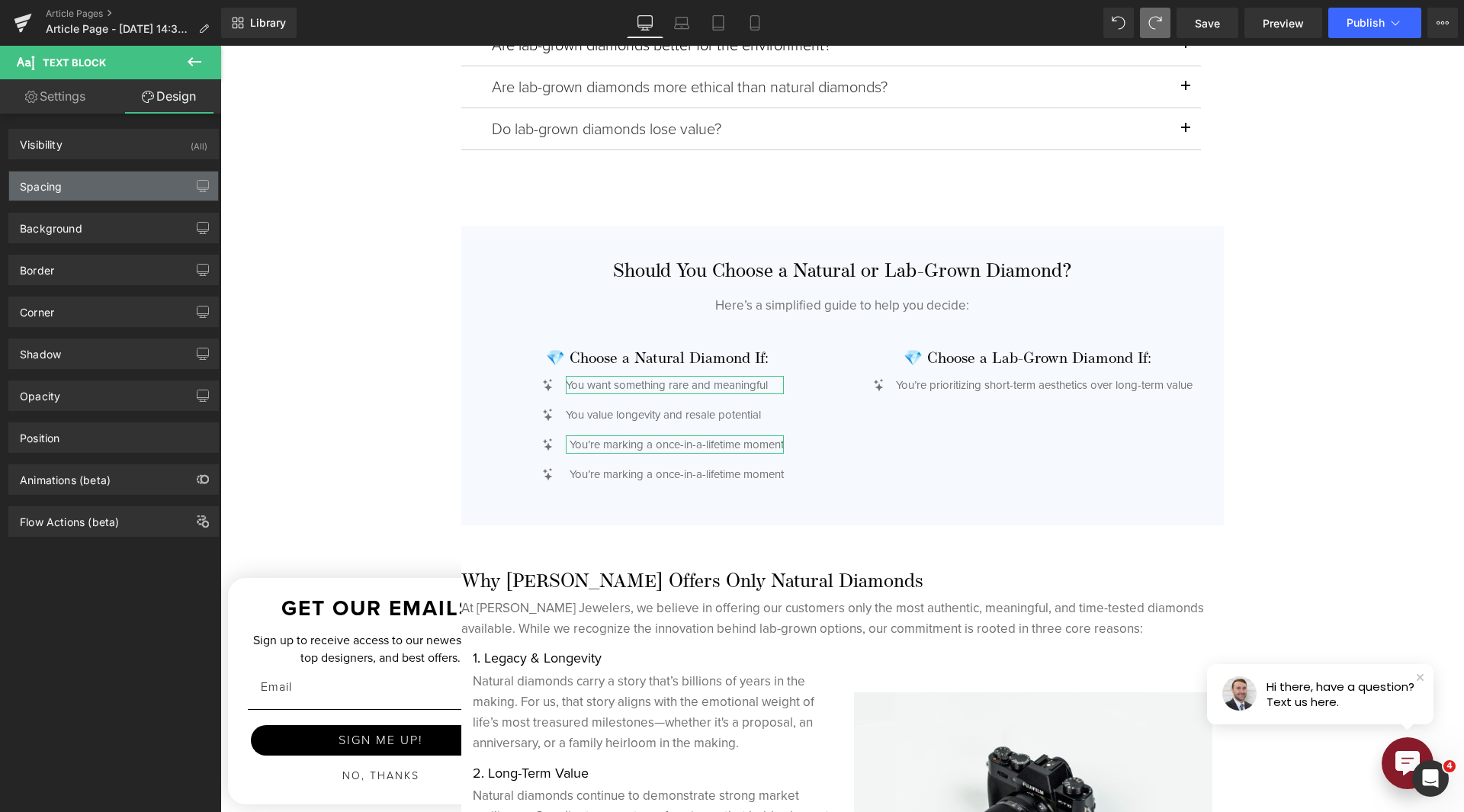
click at [82, 194] on div "Spacing" at bounding box center [113, 186] width 209 height 29
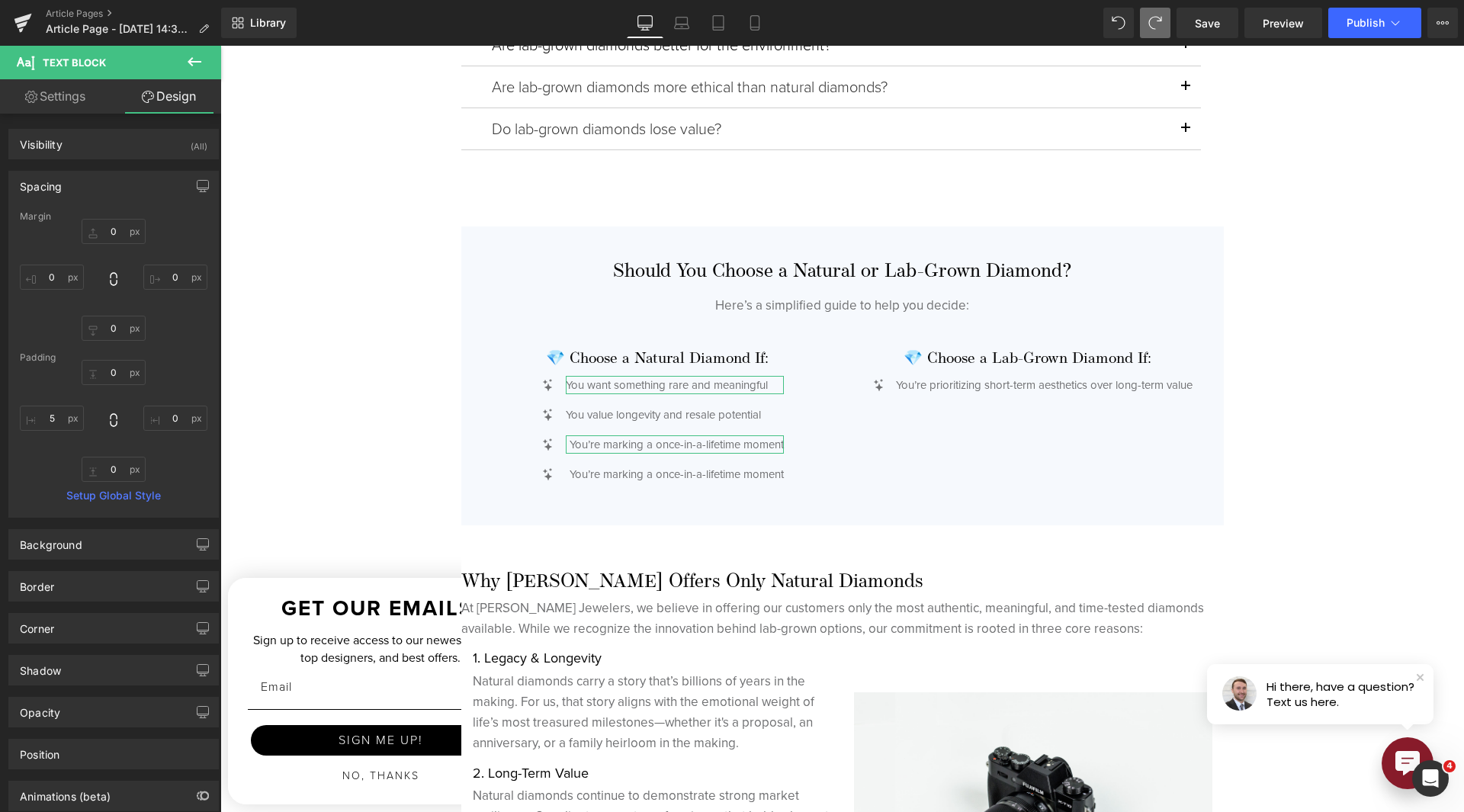
type input "0"
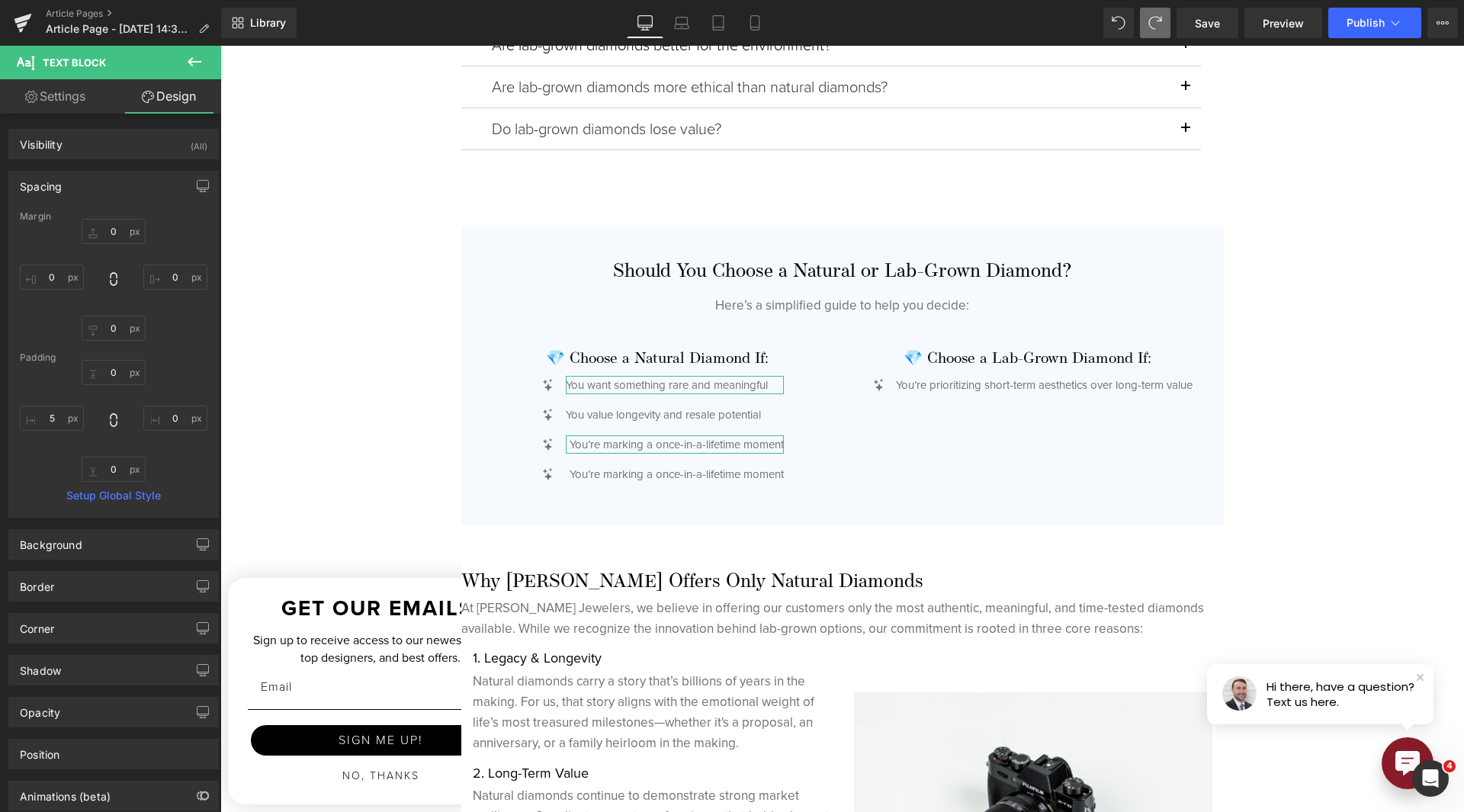
type input "0"
click at [55, 417] on input "5" at bounding box center [52, 418] width 64 height 25
type input "0"
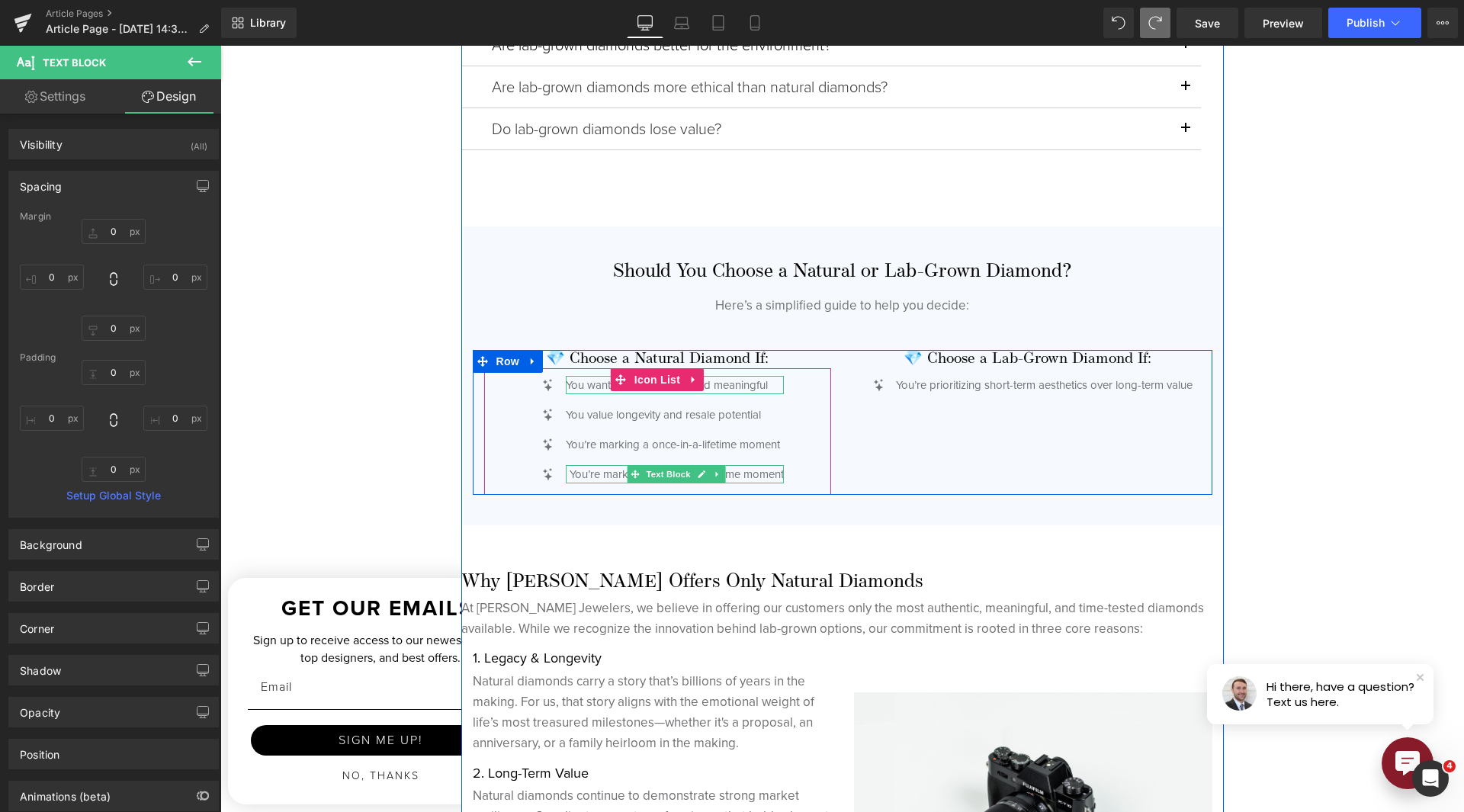
drag, startPoint x: 599, startPoint y: 471, endPoint x: 419, endPoint y: 277, distance: 264.6
click at [601, 471] on p "You’re marking a once-in-a-lifetime moment" at bounding box center [677, 474] width 215 height 19
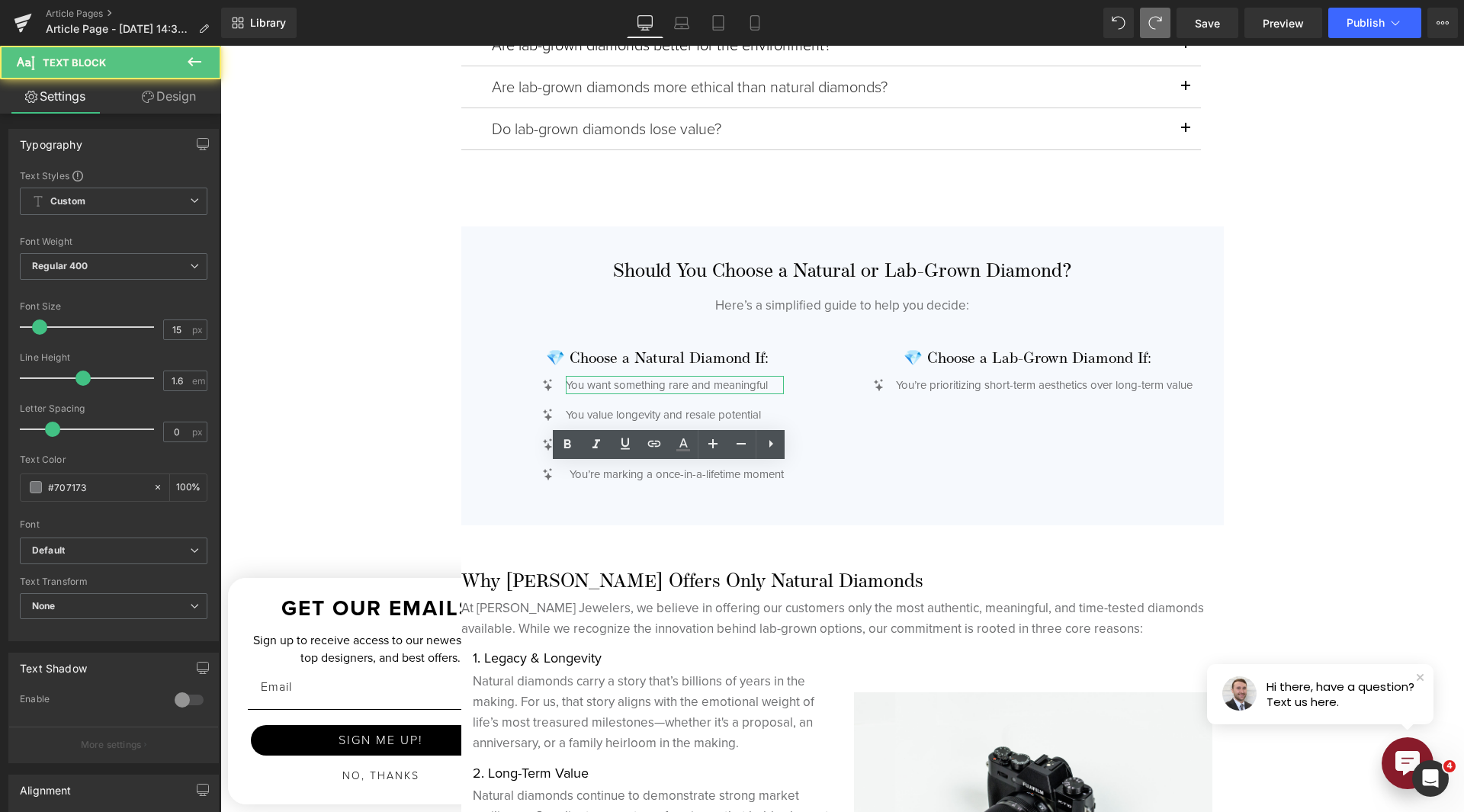
click at [199, 87] on link "Design" at bounding box center [169, 96] width 110 height 35
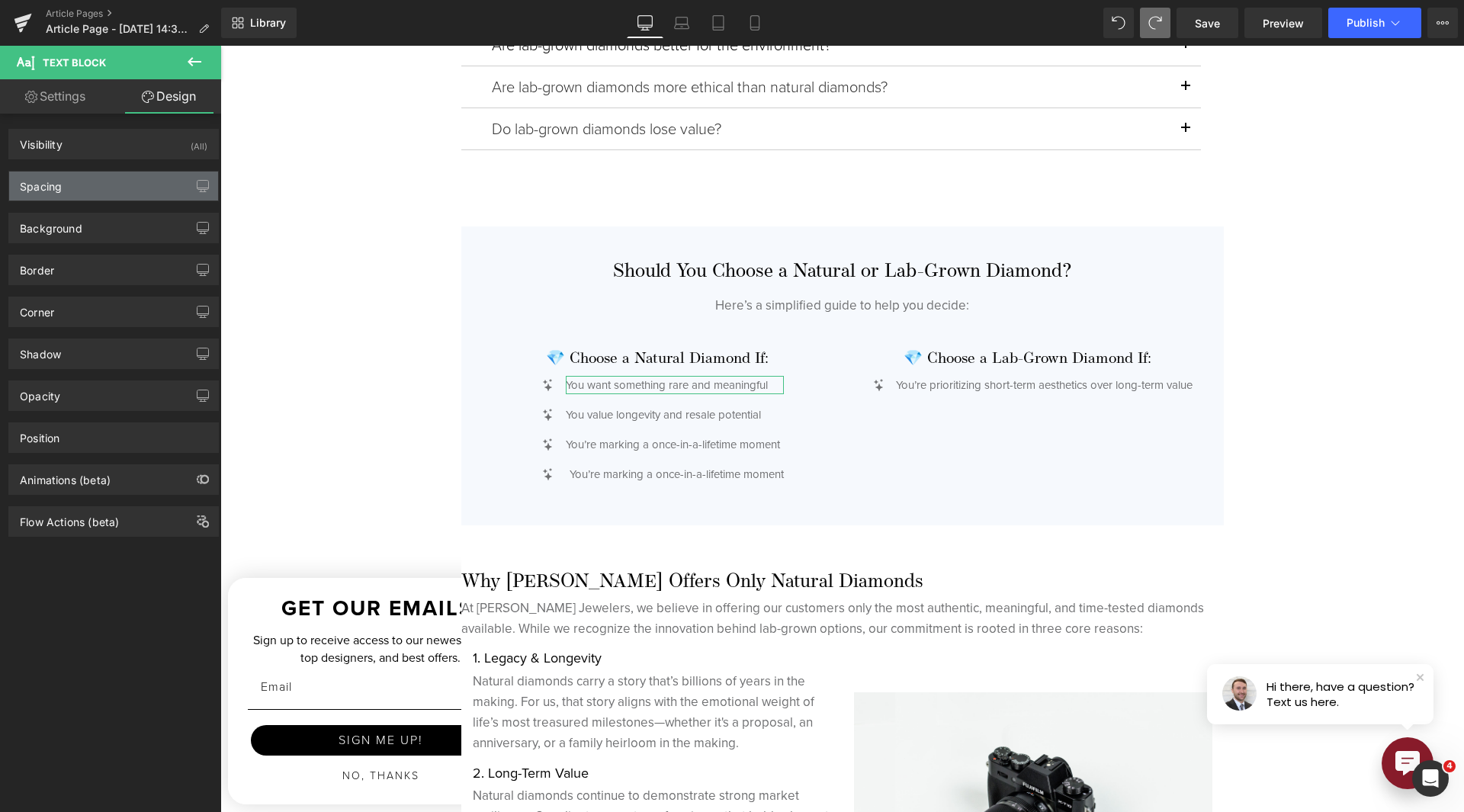
click at [69, 188] on div "Spacing" at bounding box center [113, 186] width 209 height 29
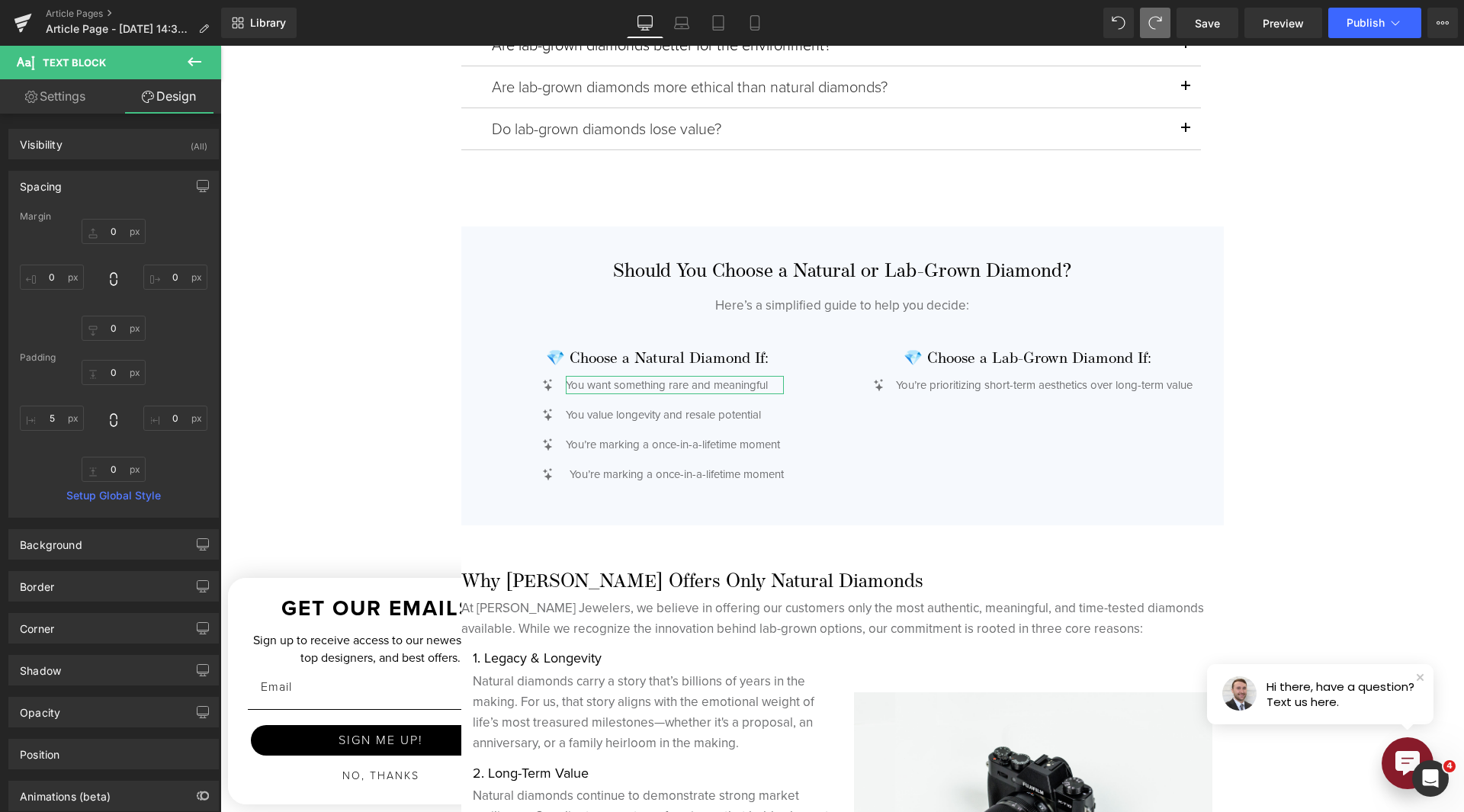
type input "0"
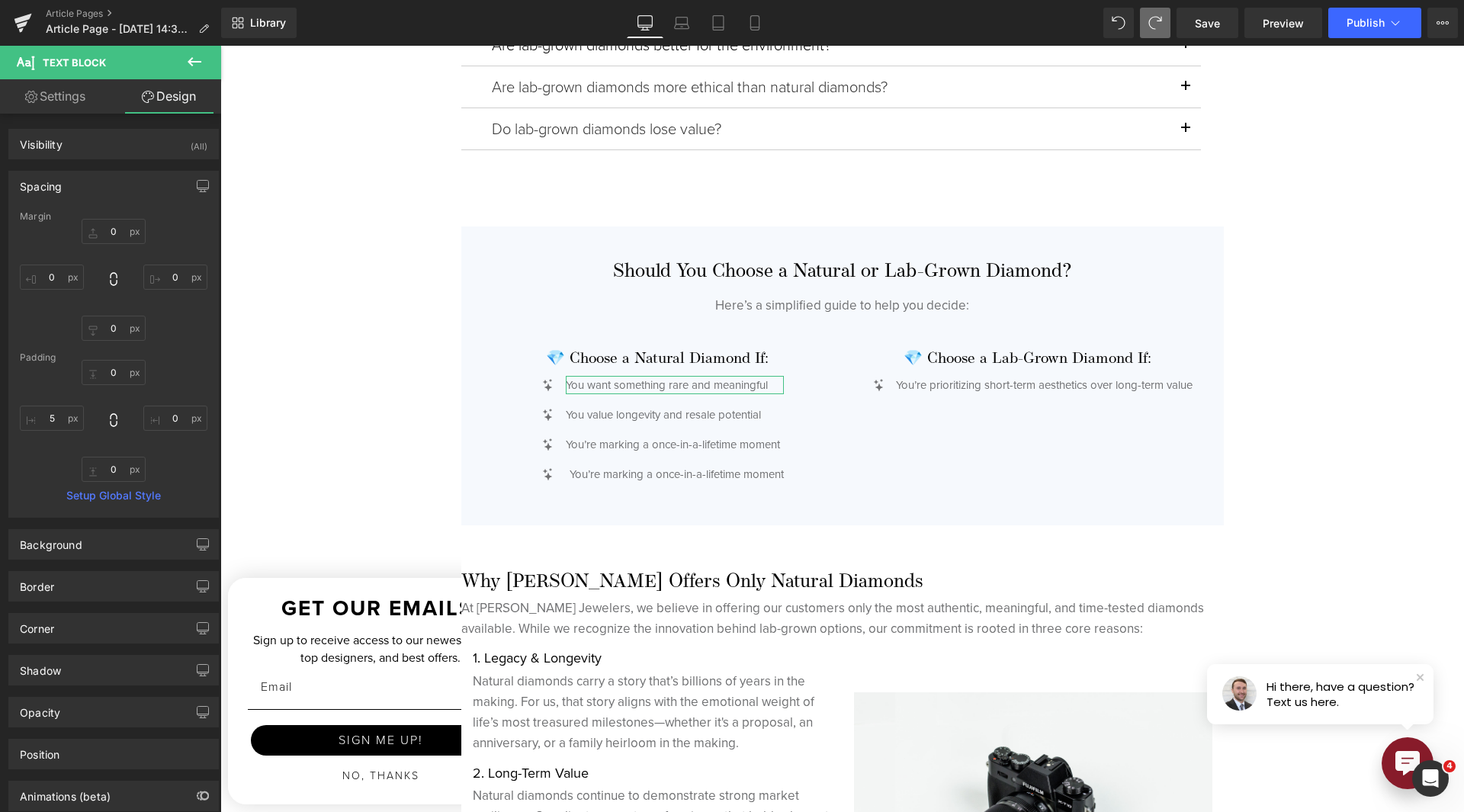
type input "0"
click at [52, 425] on input "5" at bounding box center [52, 418] width 64 height 25
type input "0"
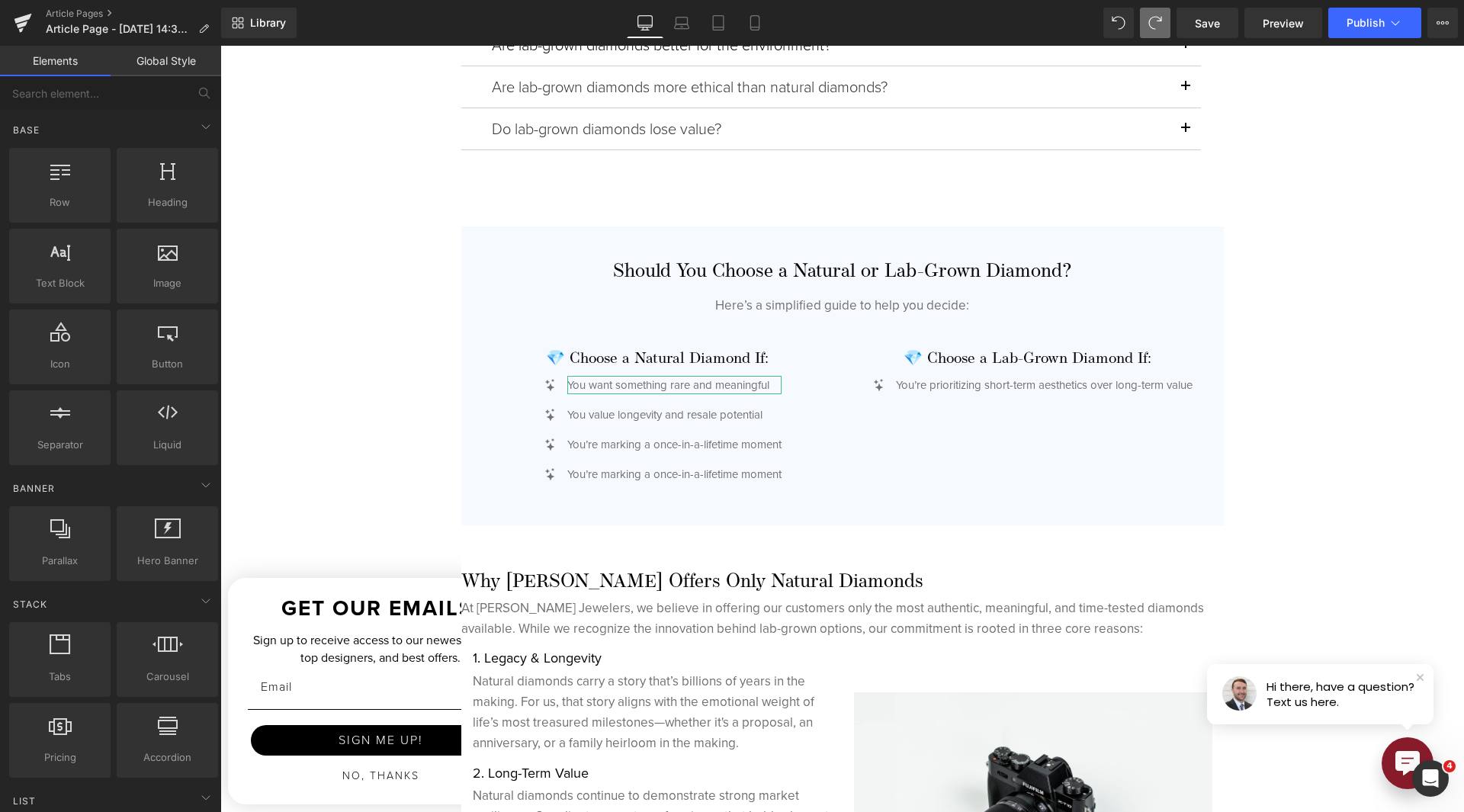
click at [1026, 306] on p "Here’s a simplified guide to help you decide:" at bounding box center [842, 304] width 740 height 20
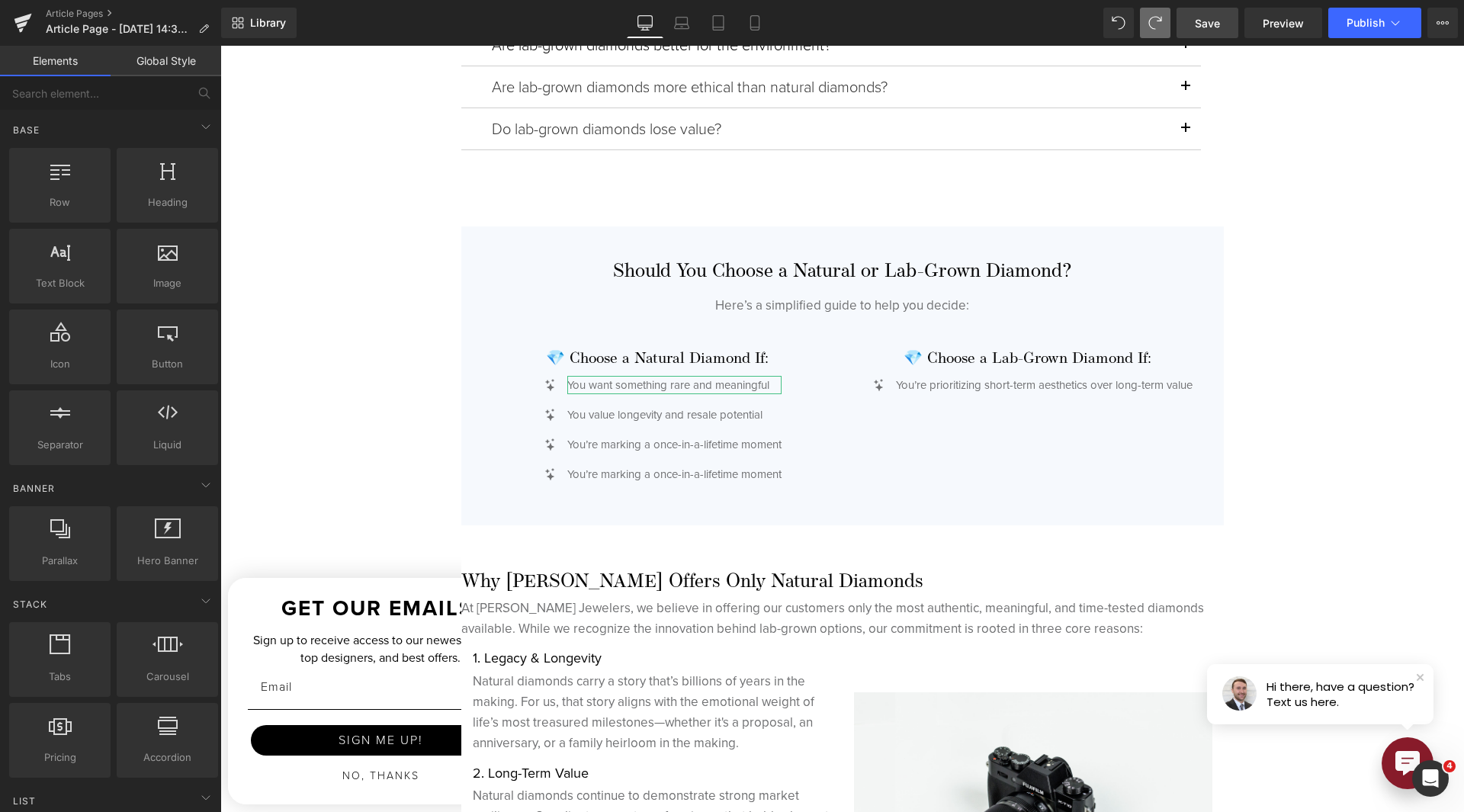
click at [1218, 37] on link "Save" at bounding box center [1207, 23] width 61 height 30
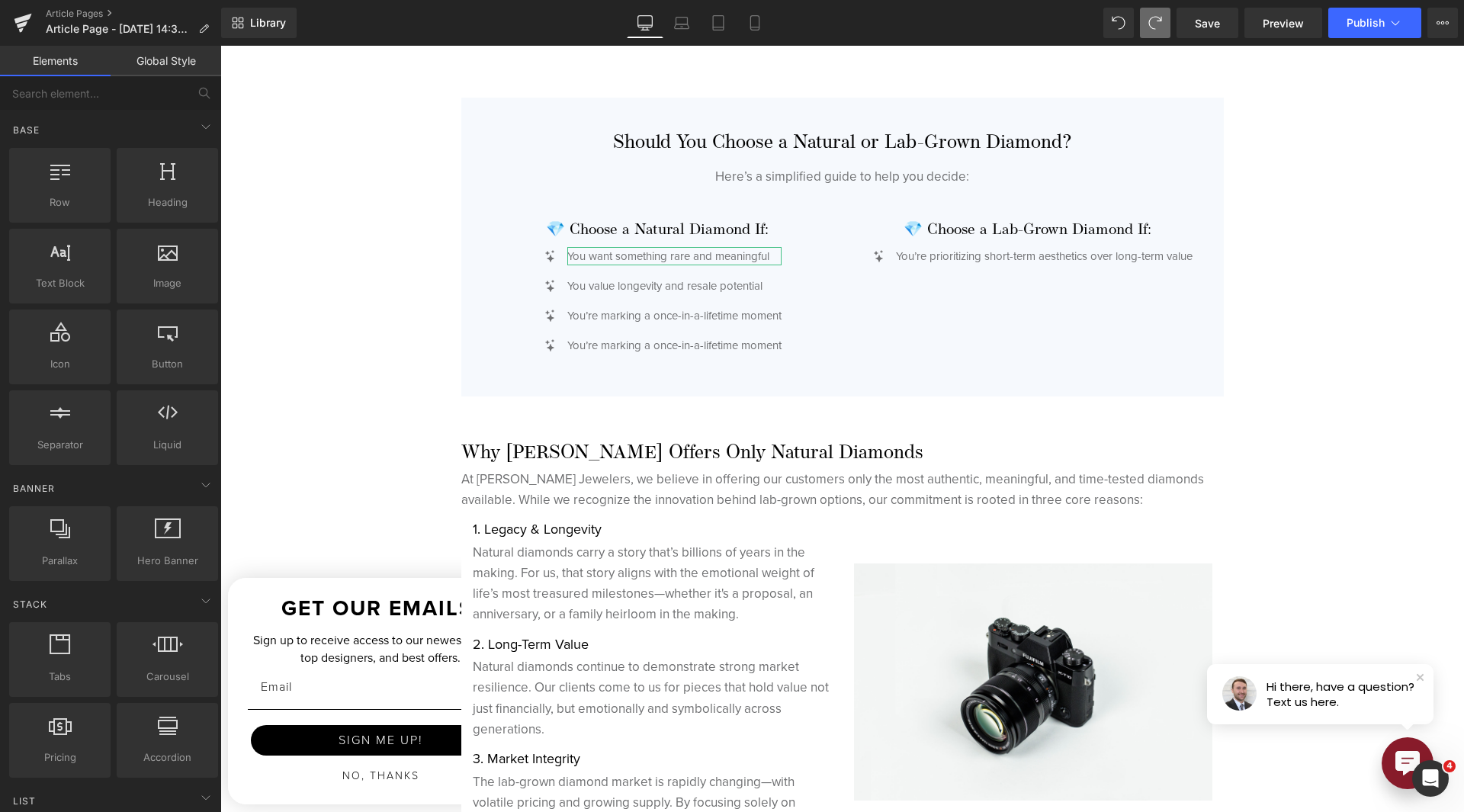
scroll to position [4041, 0]
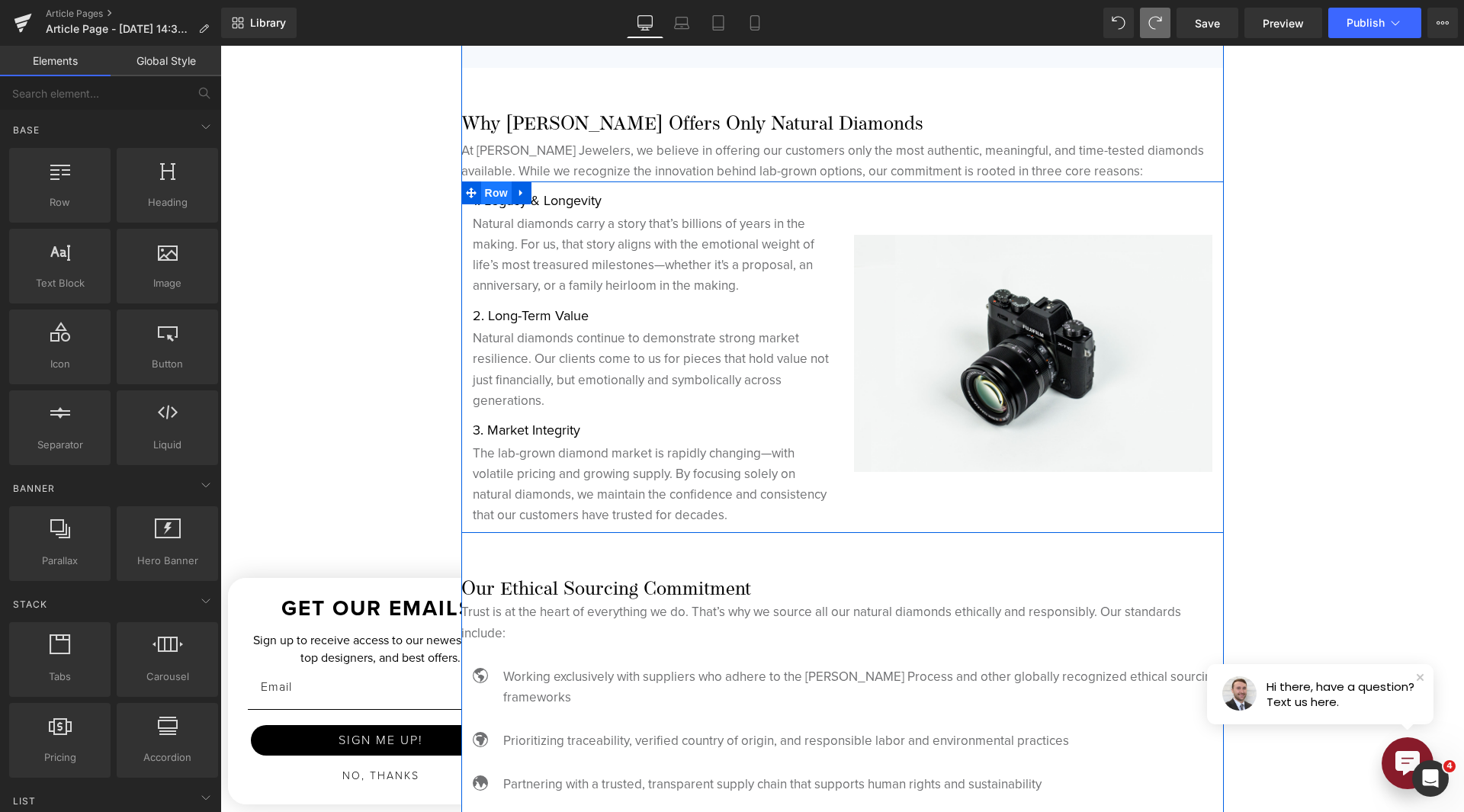
click at [487, 194] on span "Row" at bounding box center [496, 193] width 30 height 23
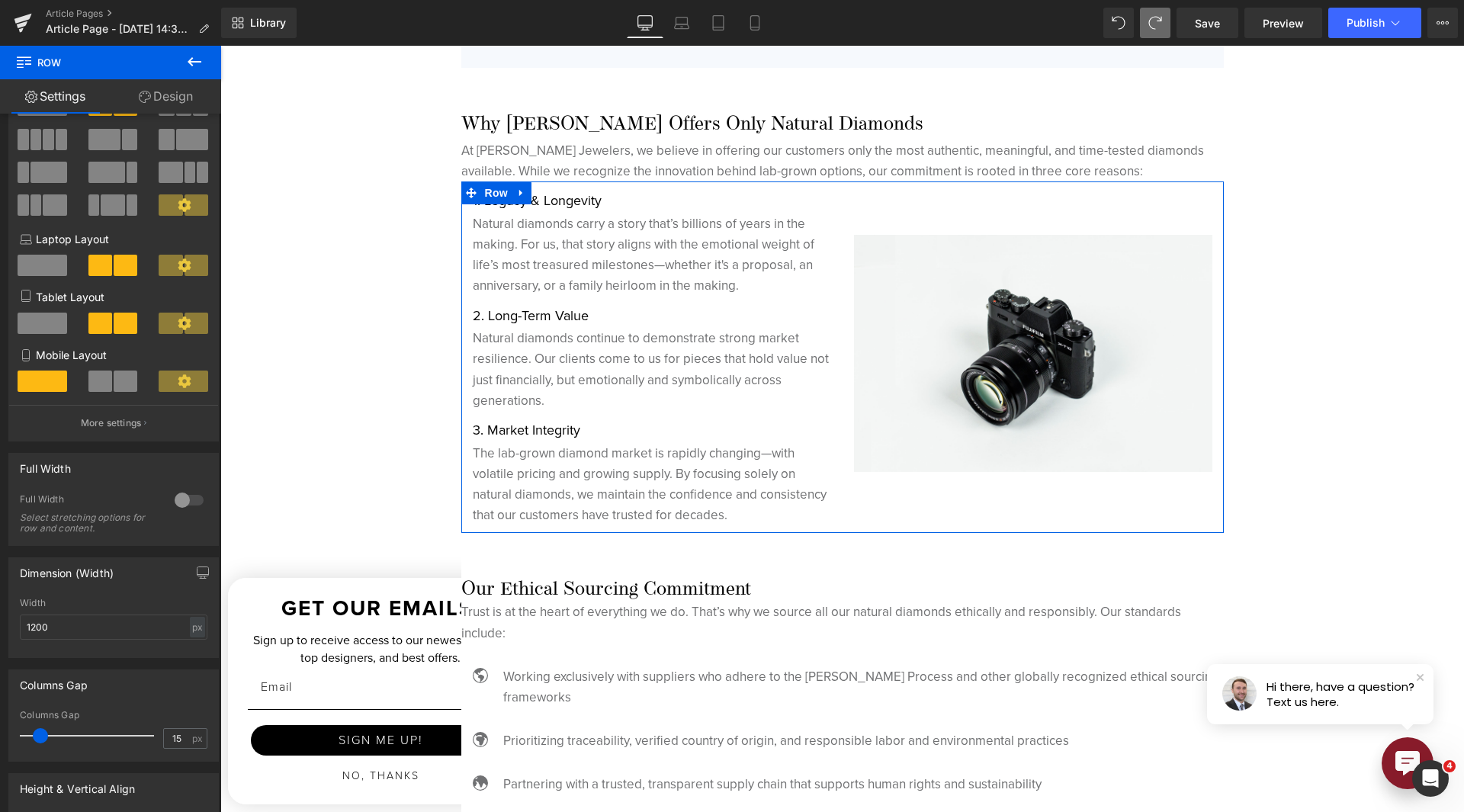
scroll to position [152, 0]
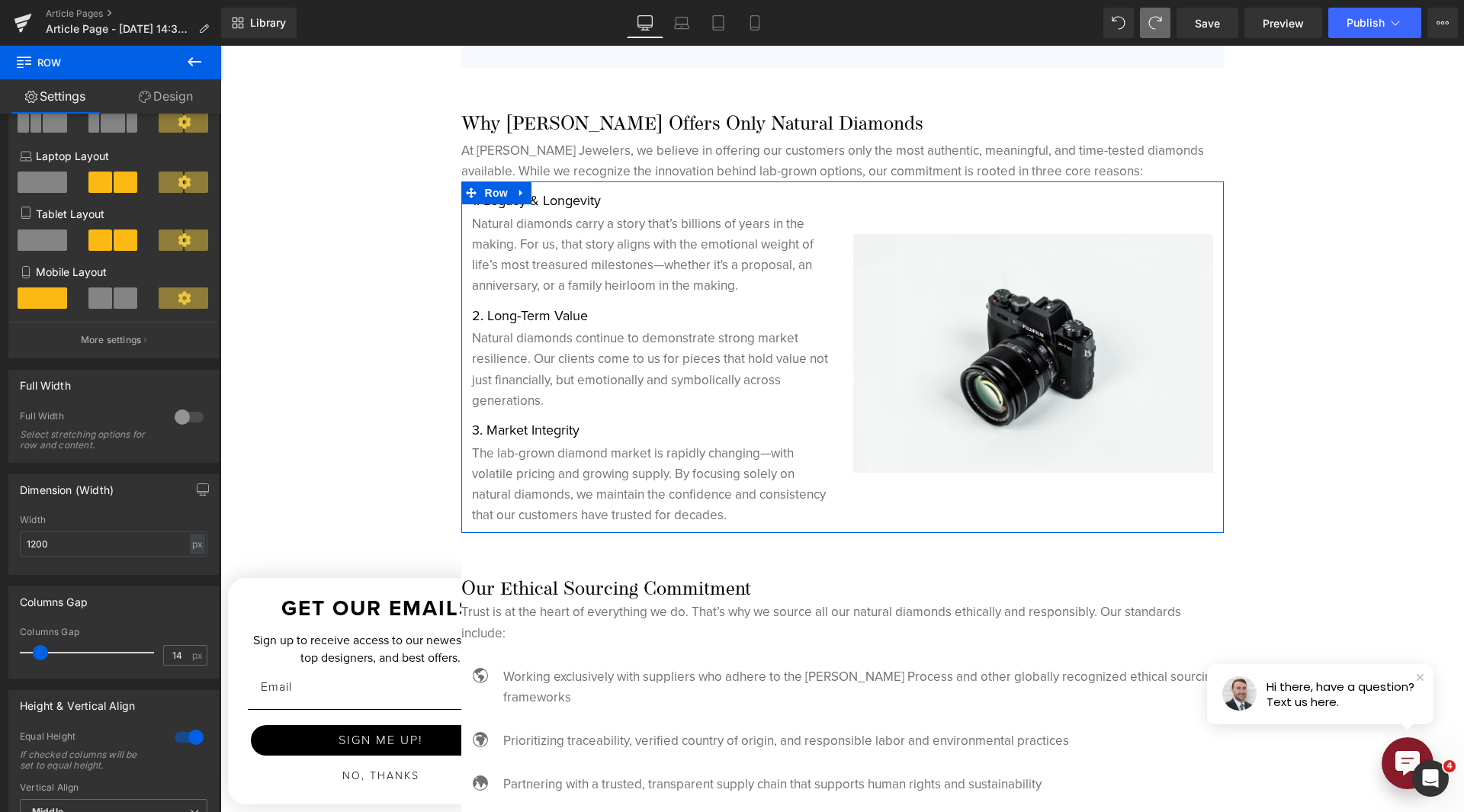
type input "0"
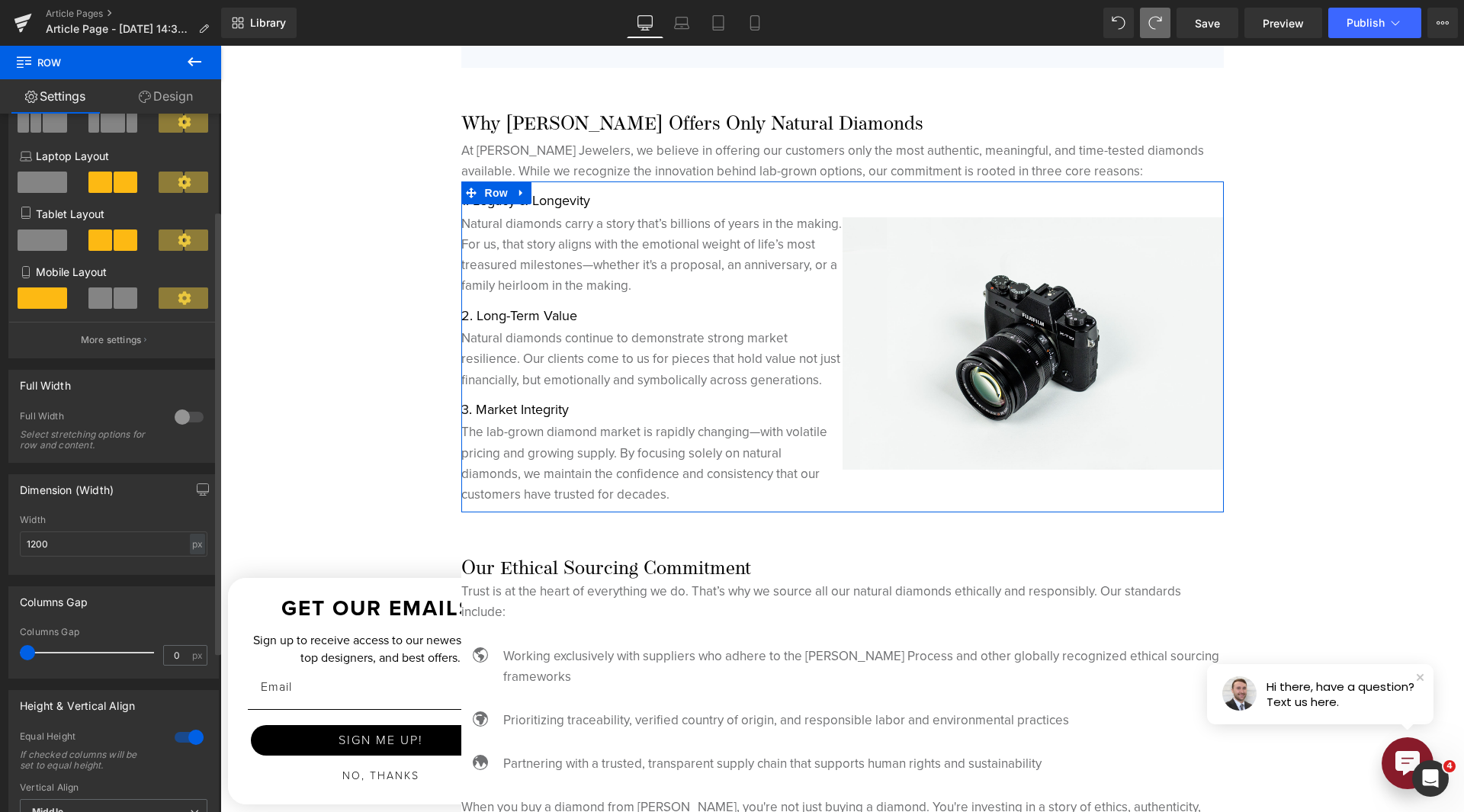
drag, startPoint x: 39, startPoint y: 648, endPoint x: 0, endPoint y: 651, distance: 39.1
click at [0, 651] on div "Columns Gap 0px Columns Gap 0 px" at bounding box center [114, 627] width 228 height 103
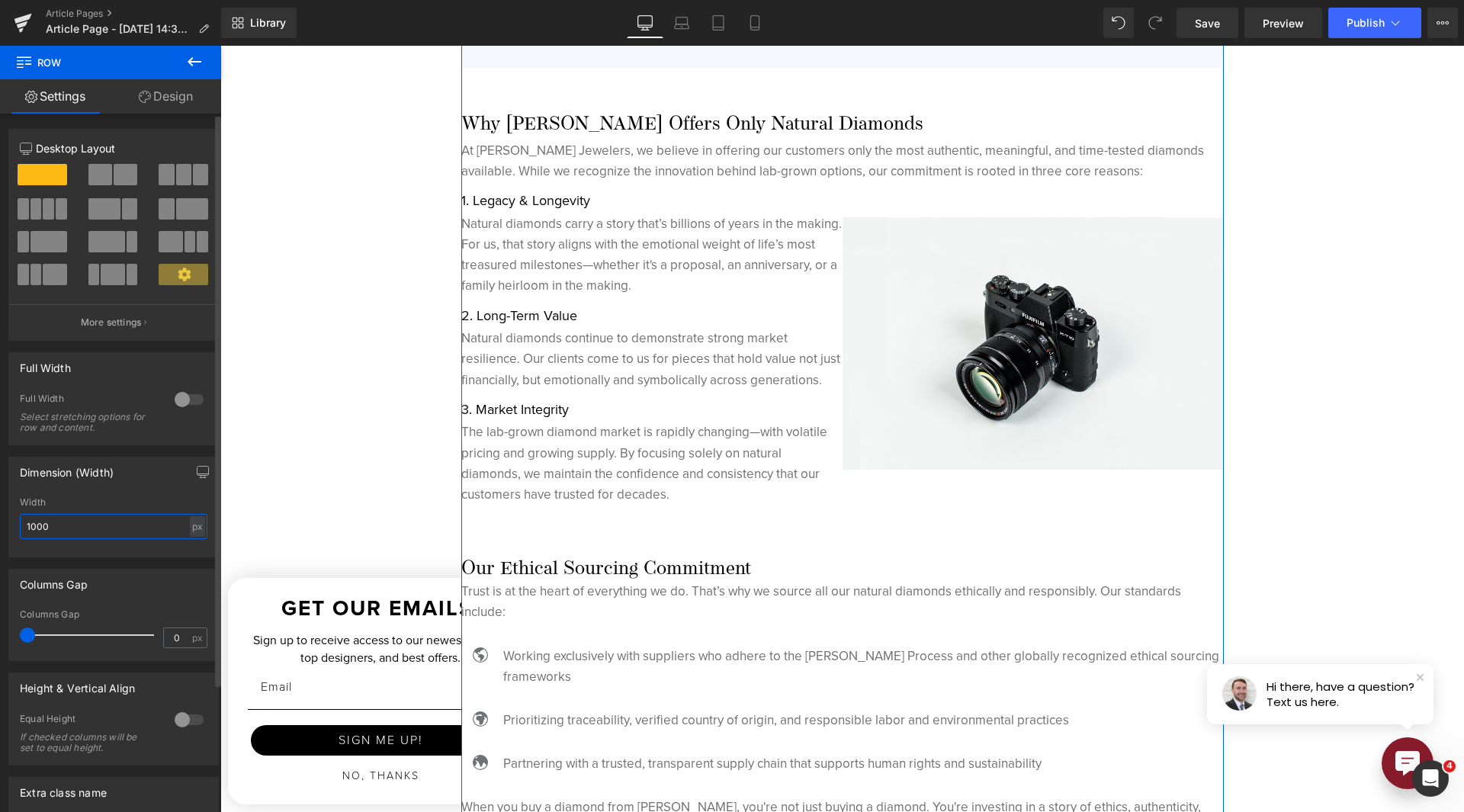
click at [94, 529] on input "1000" at bounding box center [113, 526] width 188 height 25
click at [94, 528] on input "1000" at bounding box center [113, 526] width 188 height 25
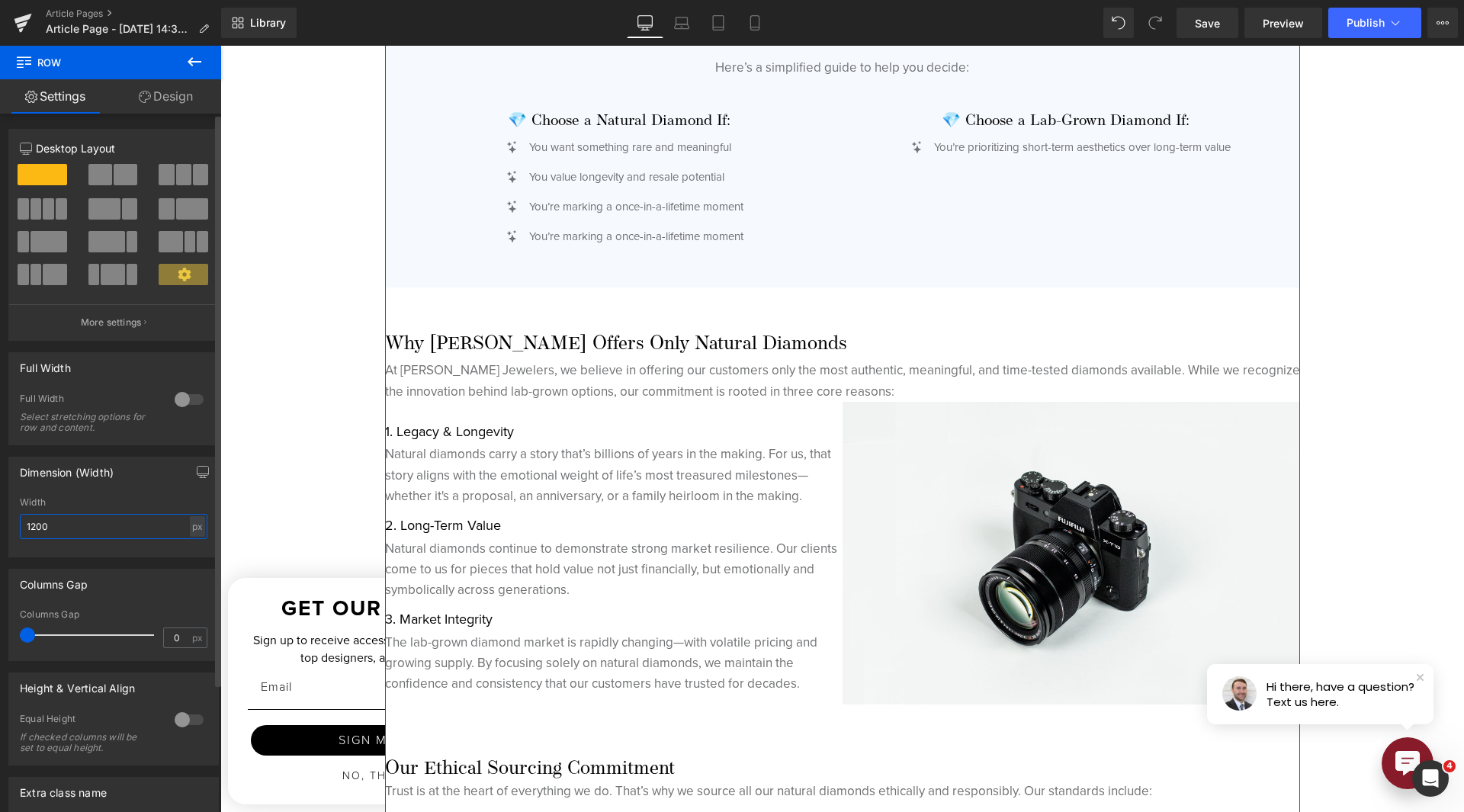
click at [39, 528] on input "1200" at bounding box center [113, 526] width 188 height 25
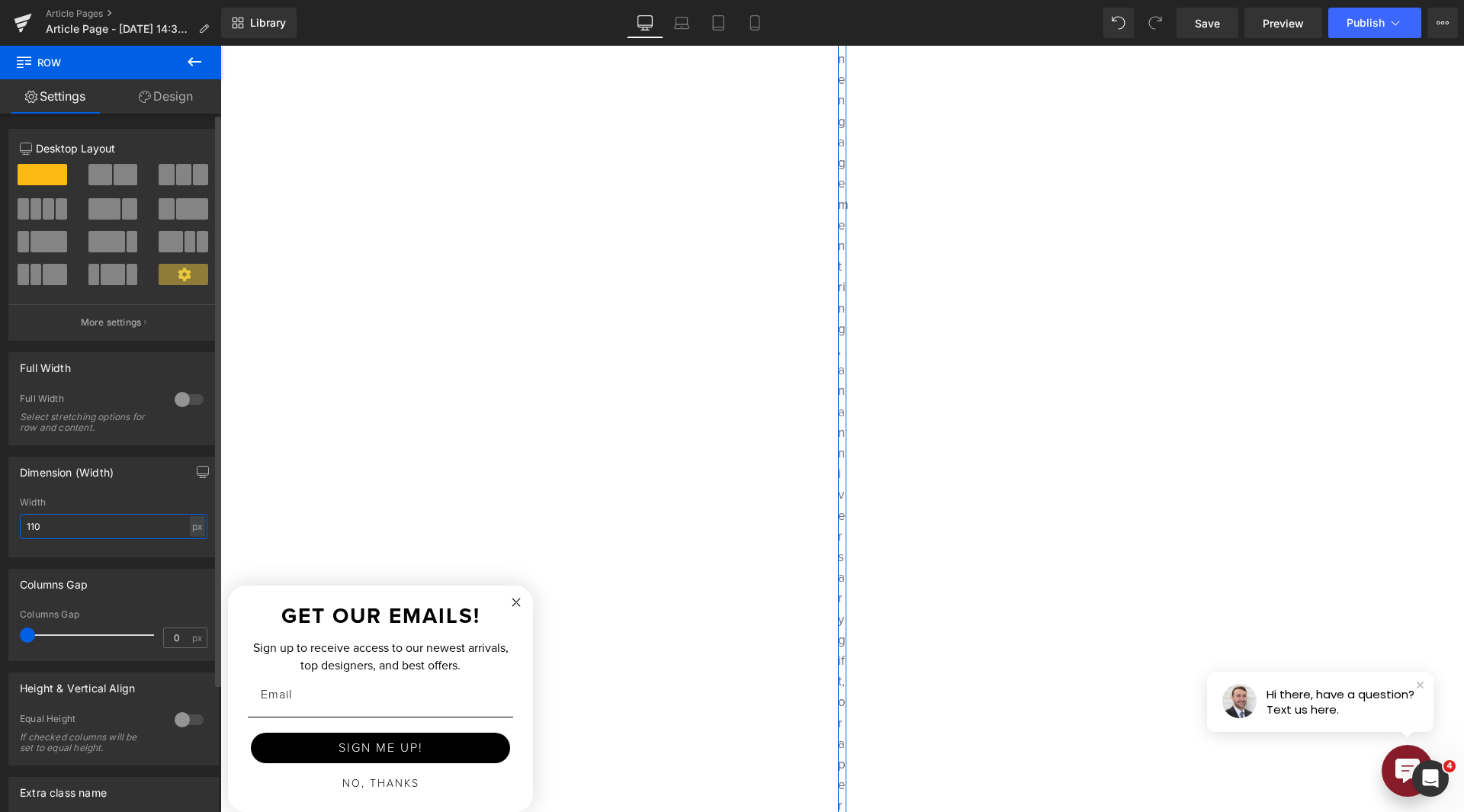
type input "1100"
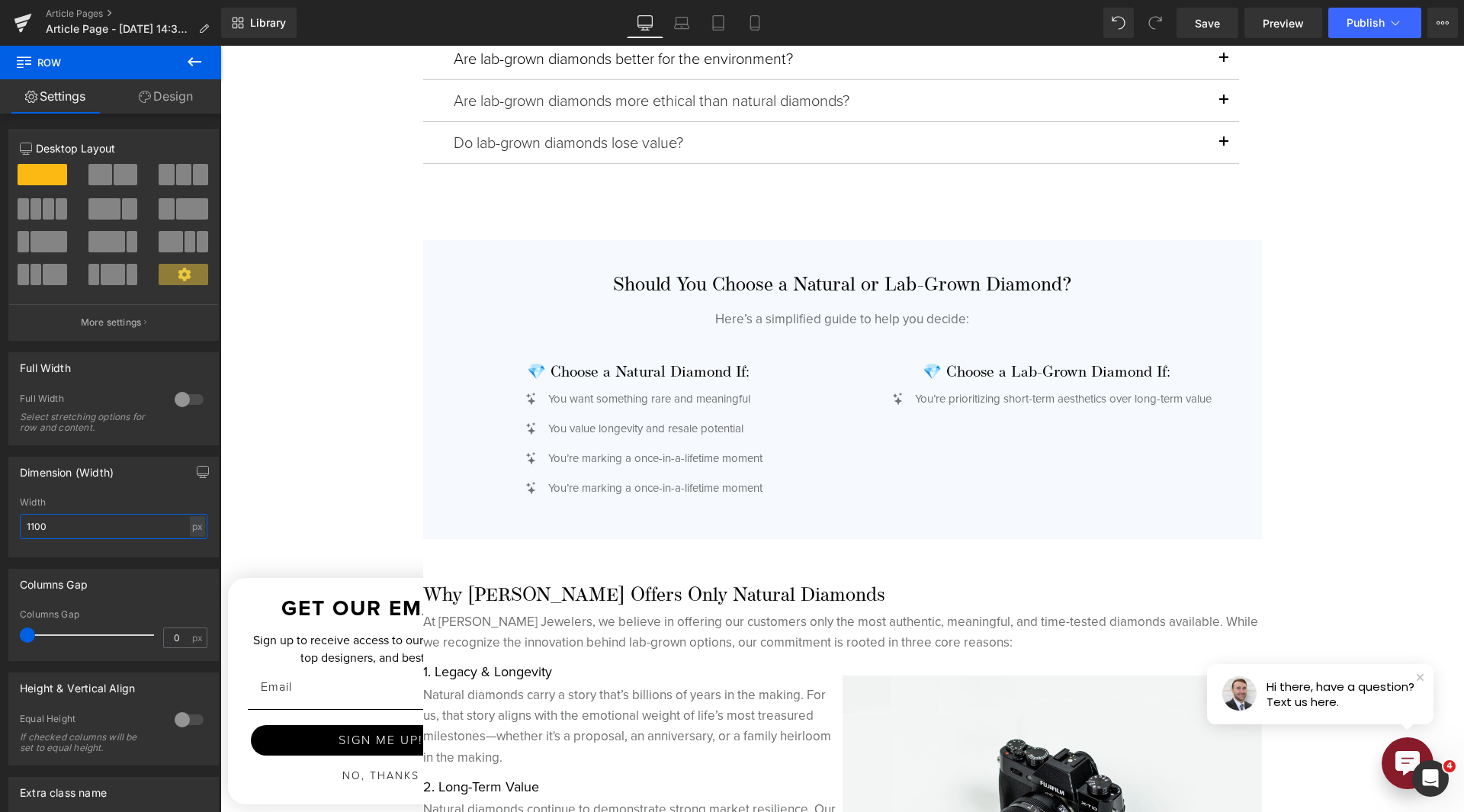
scroll to position [3659, 0]
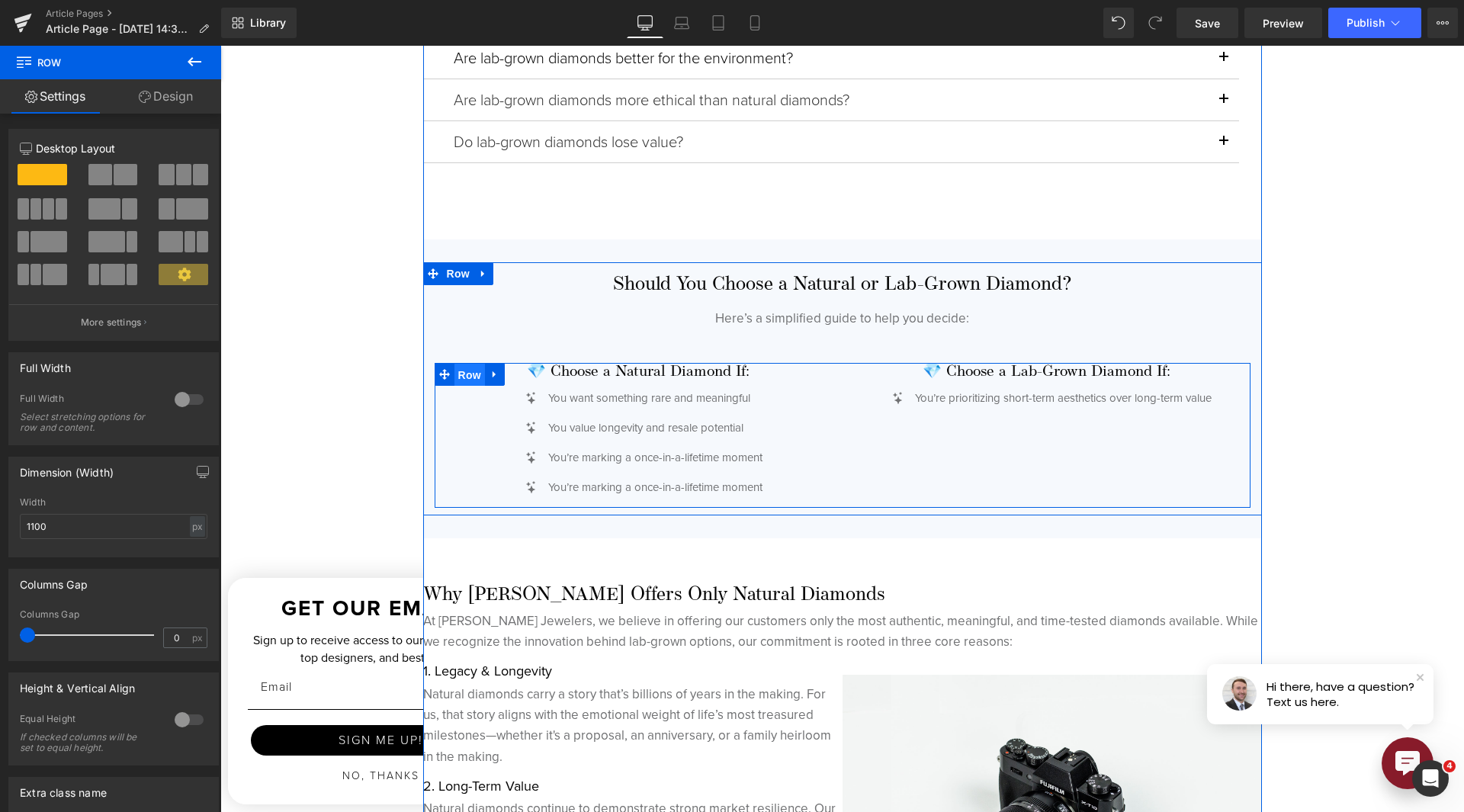
click at [457, 381] on span "Row" at bounding box center [469, 375] width 30 height 23
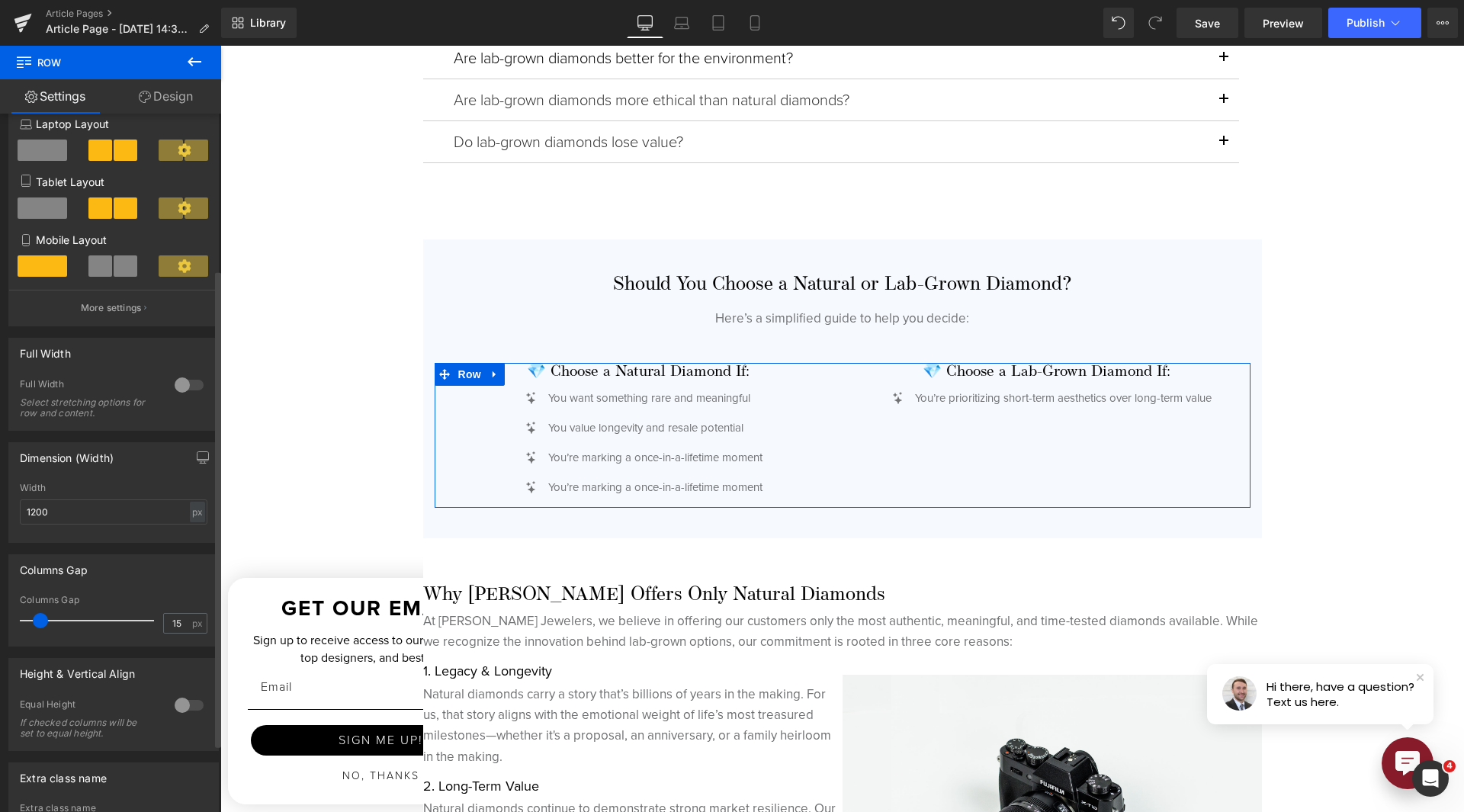
scroll to position [229, 0]
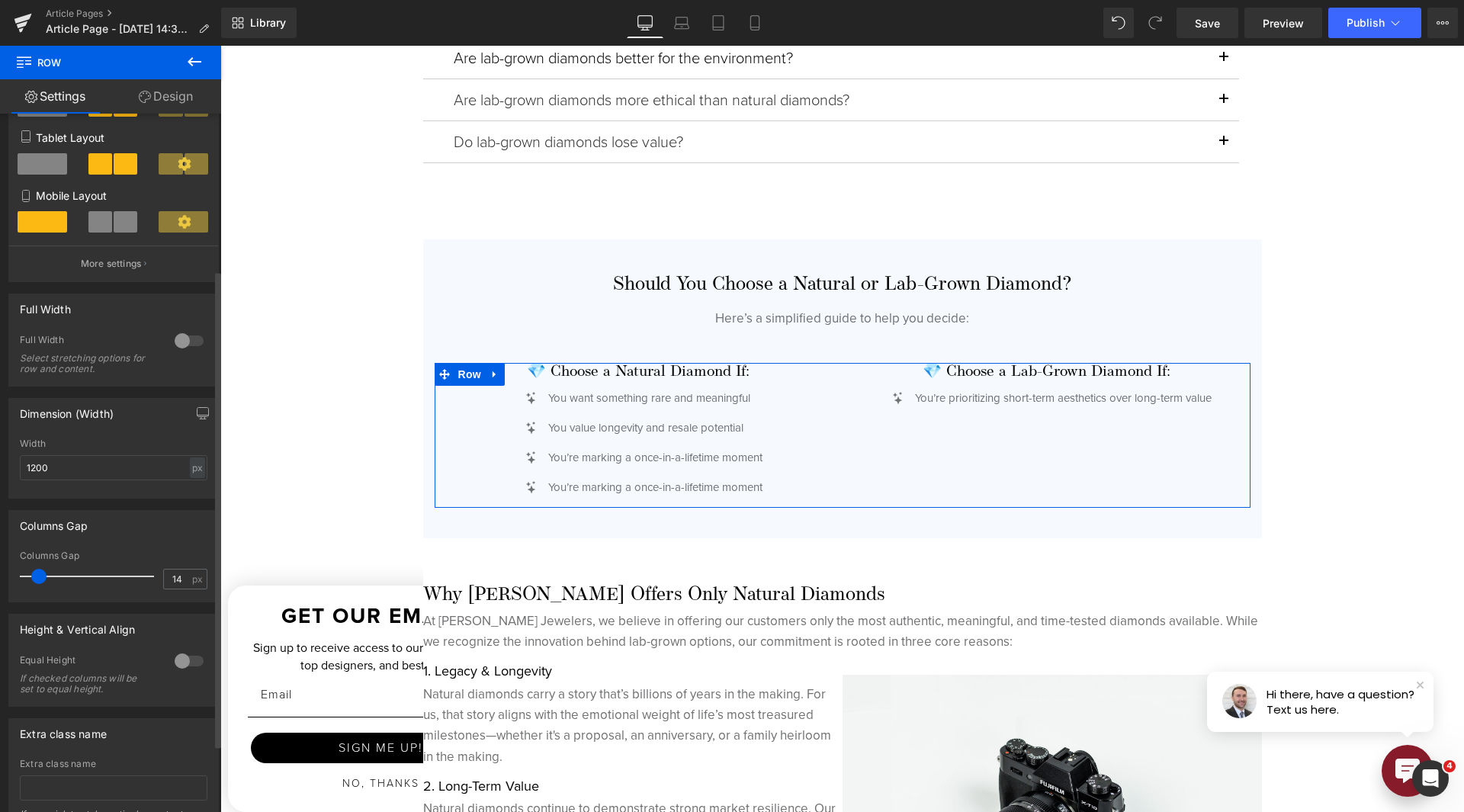
type input "15"
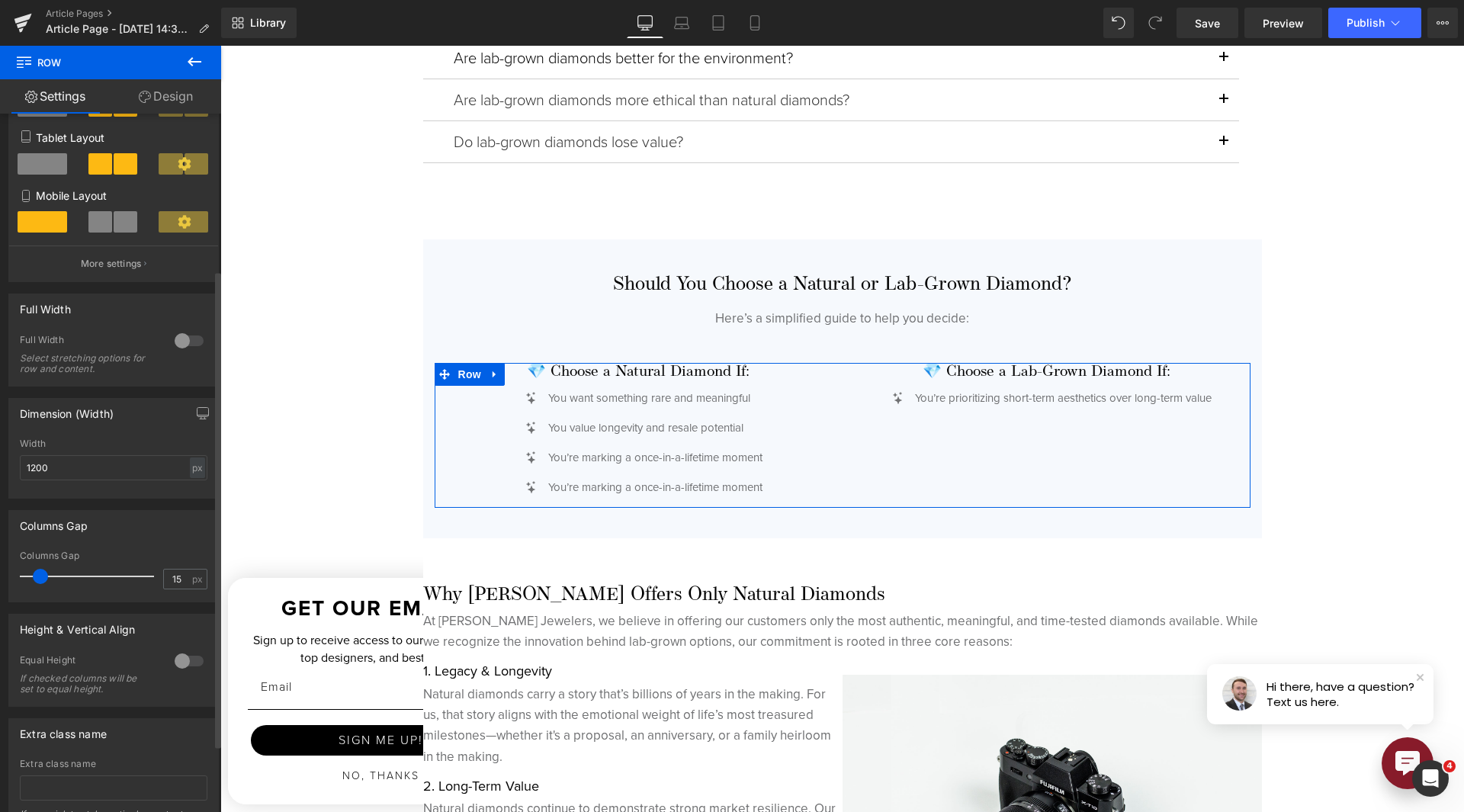
click at [41, 576] on span at bounding box center [40, 576] width 15 height 15
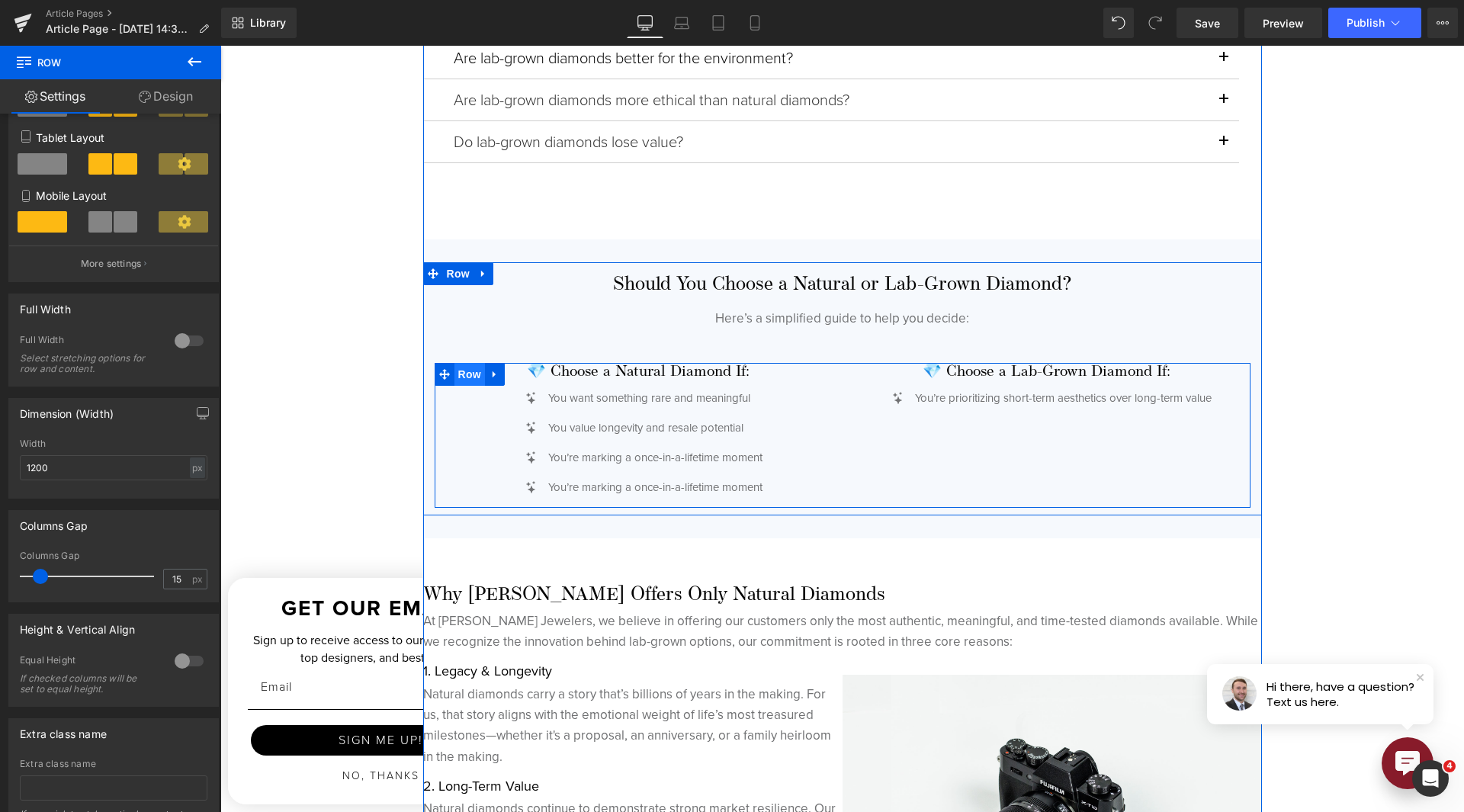
click at [454, 373] on span "Row" at bounding box center [469, 375] width 30 height 23
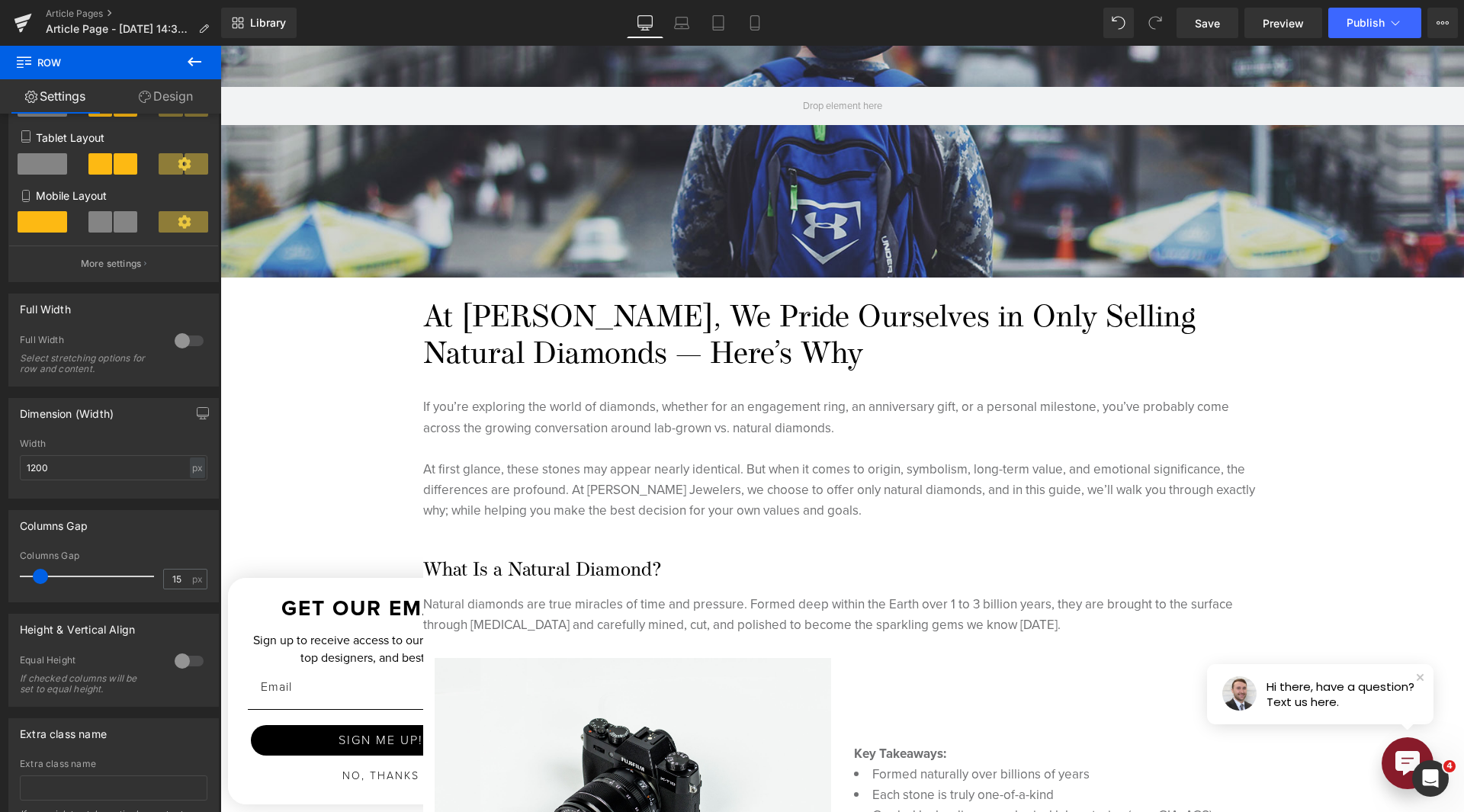
scroll to position [77, 0]
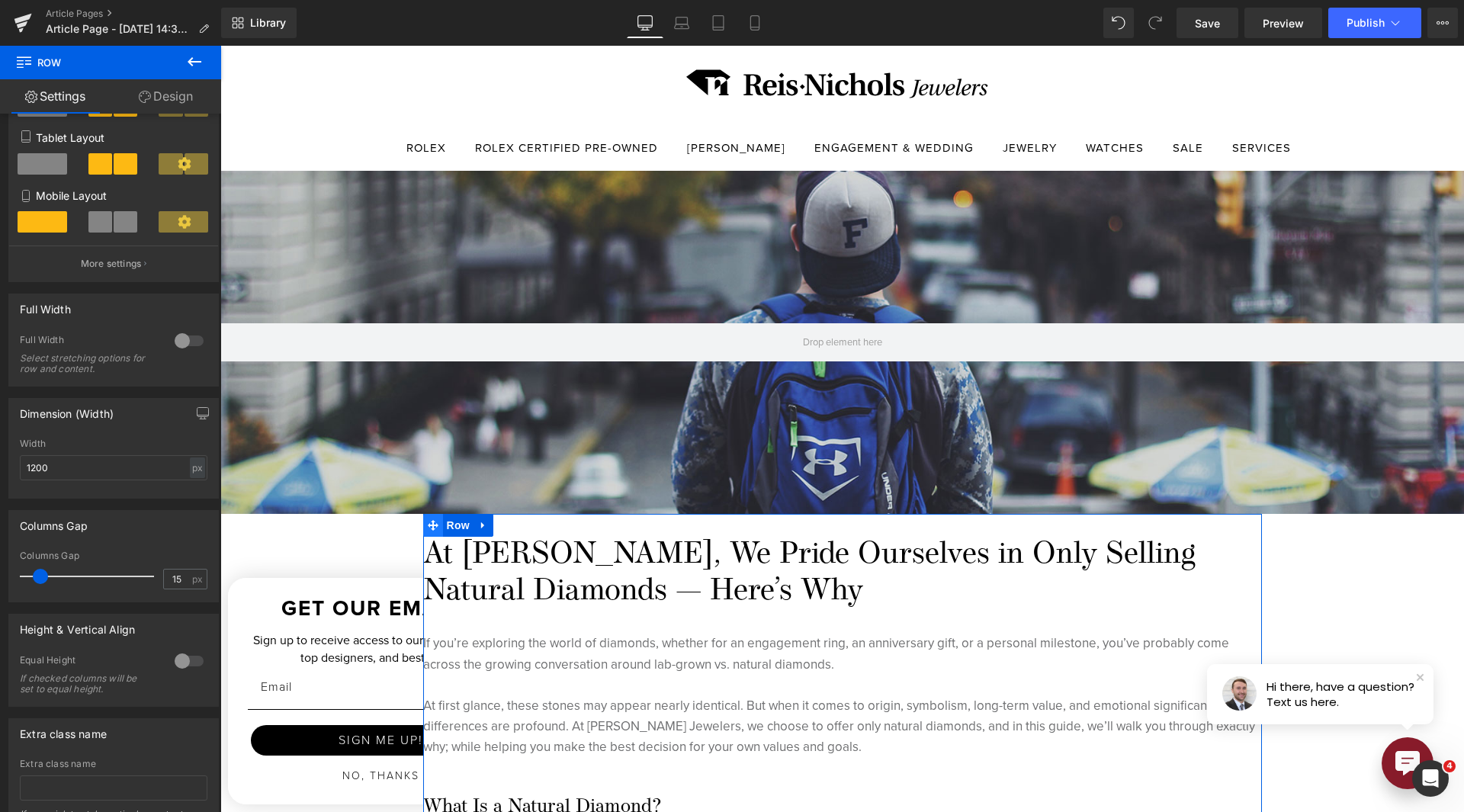
click at [433, 535] on span at bounding box center [433, 525] width 20 height 23
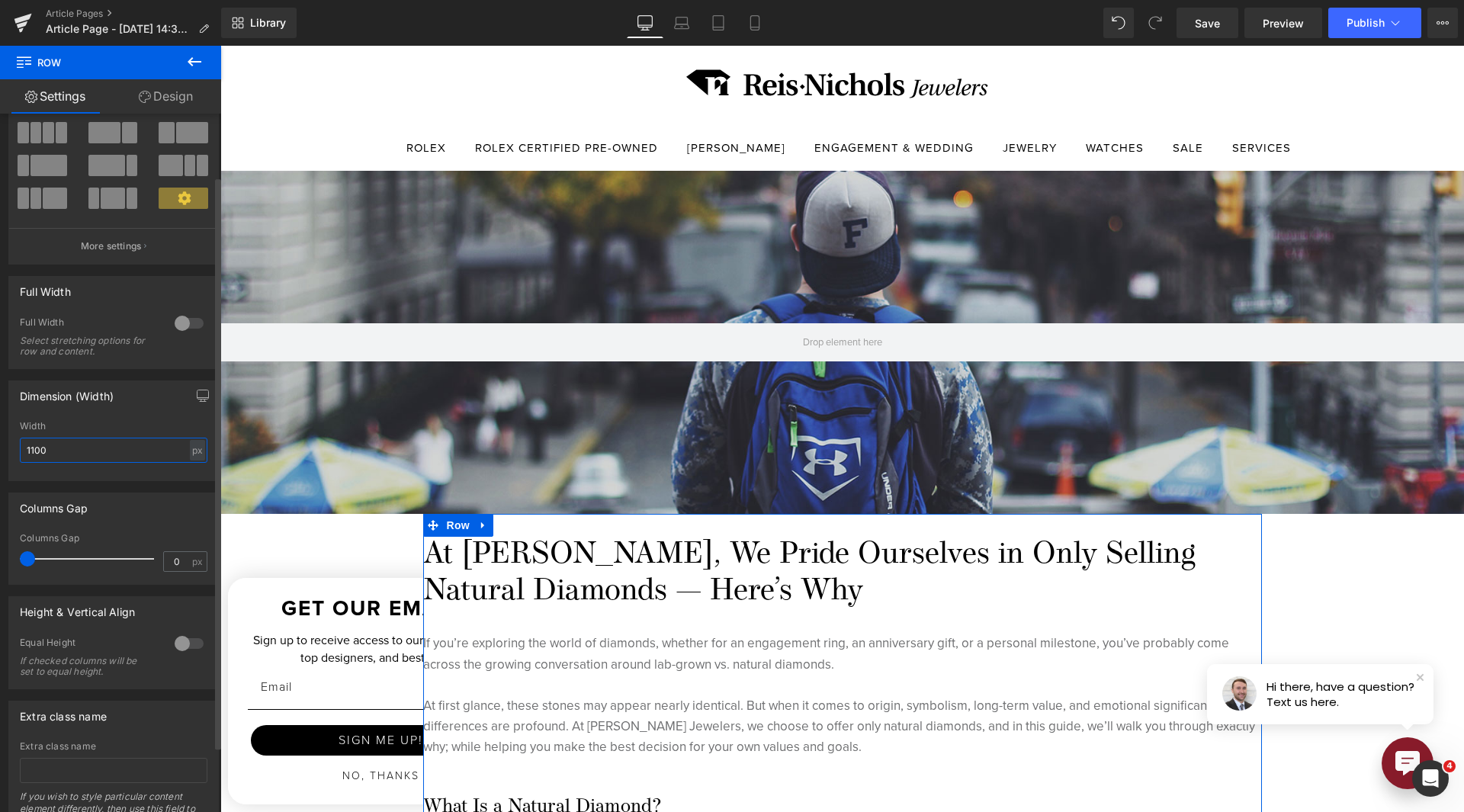
click at [132, 444] on input "1100" at bounding box center [113, 451] width 188 height 25
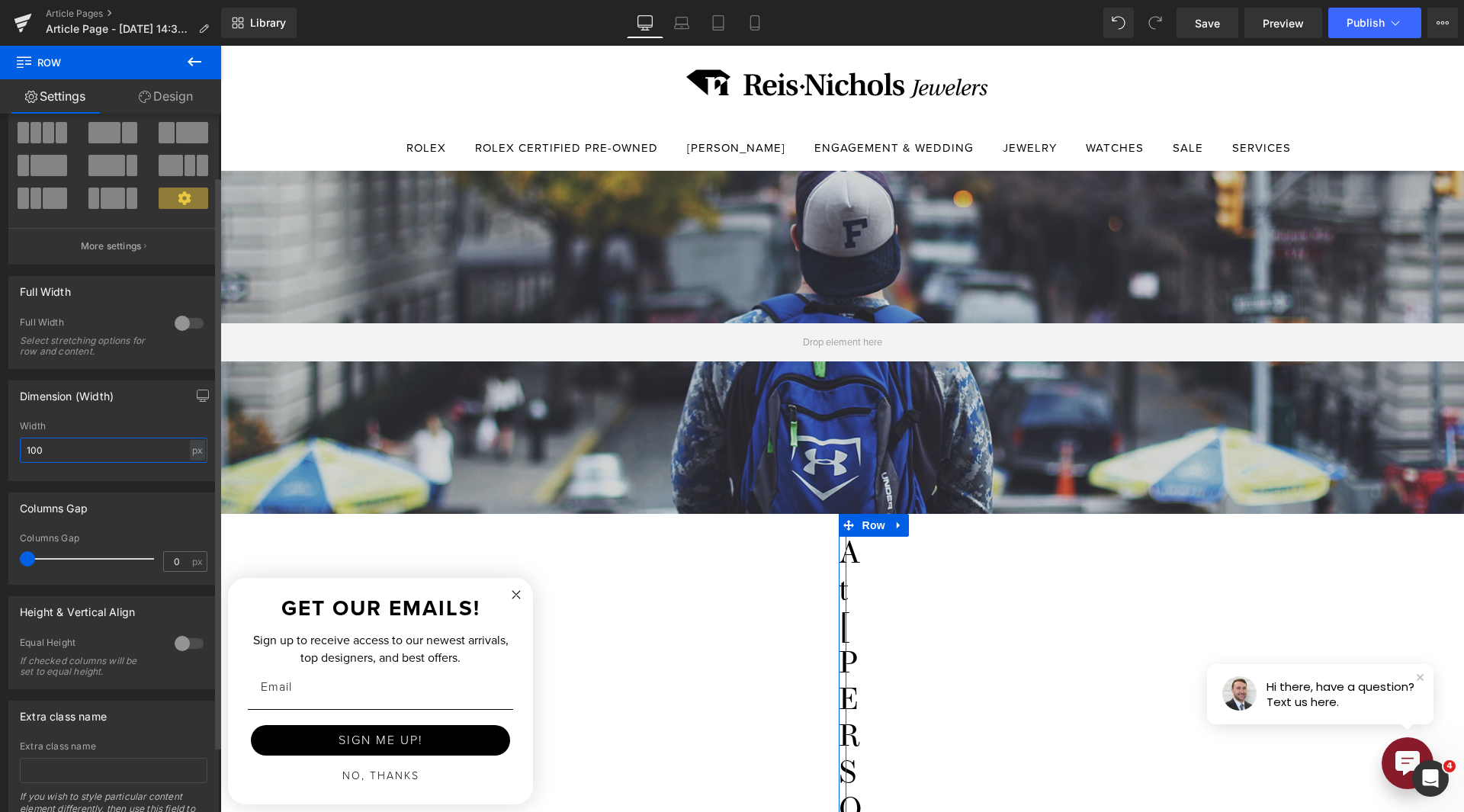
type input "1000"
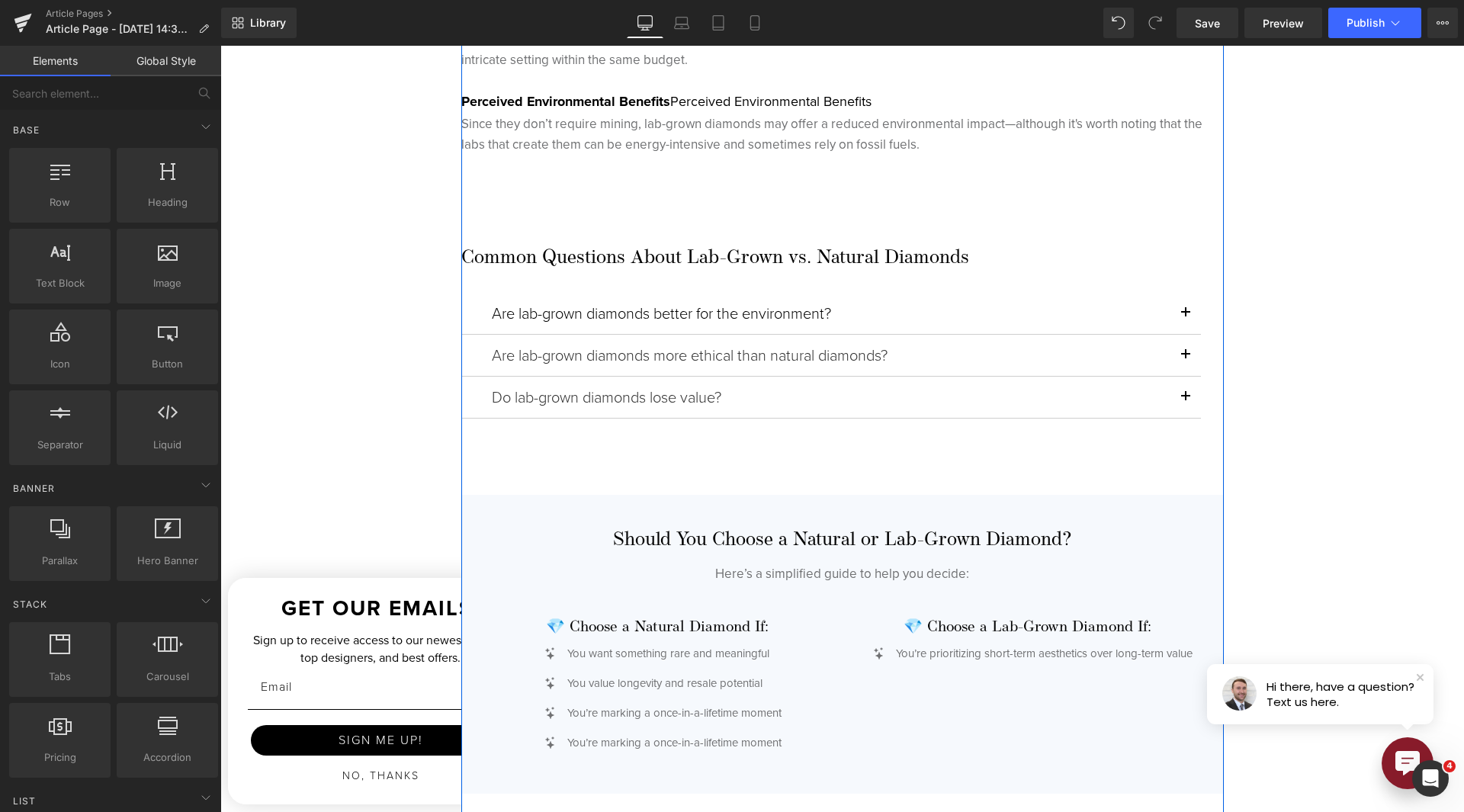
scroll to position [3049, 0]
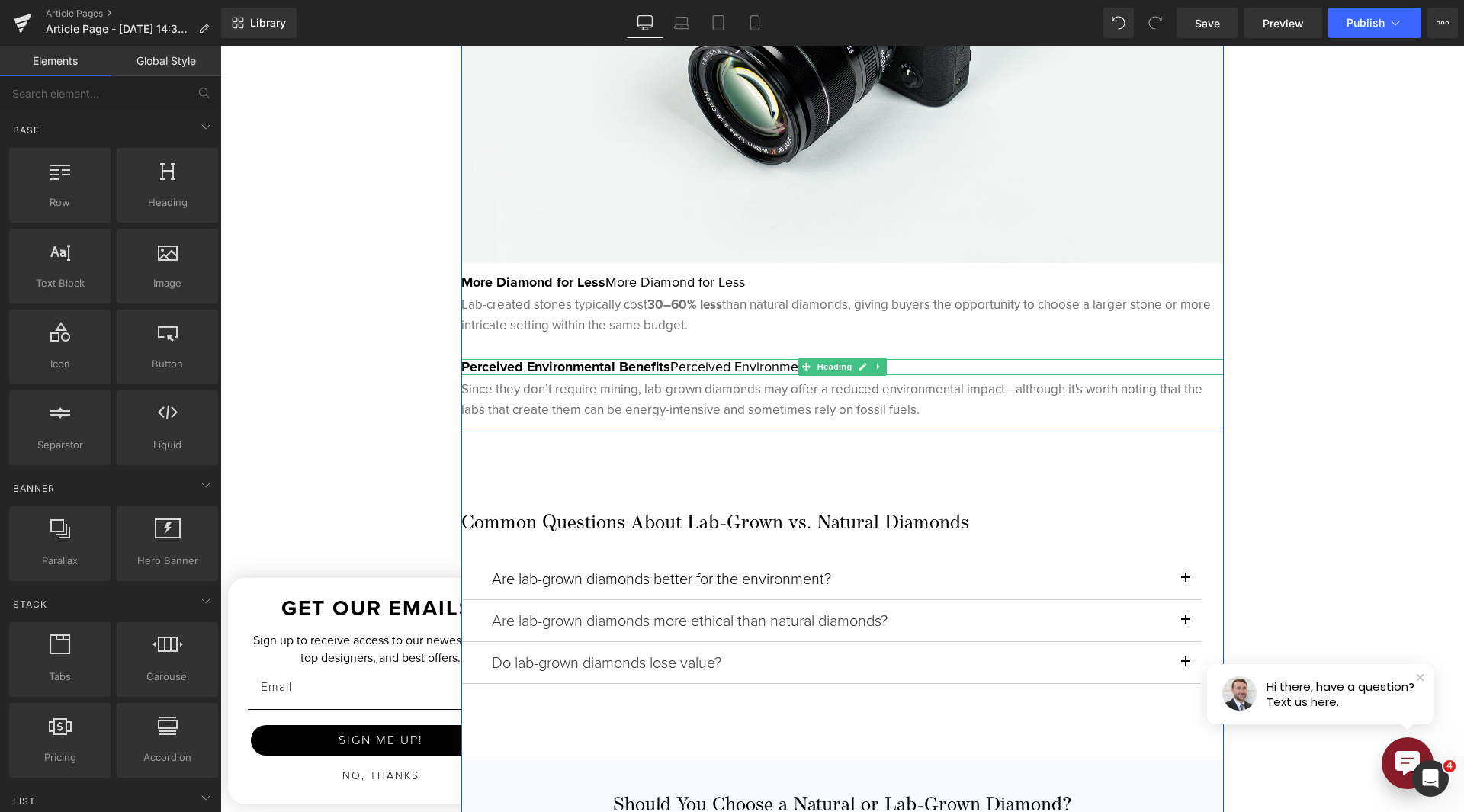
click at [752, 366] on h5 "Perceived Environmental Benefits Perceived Environmental Benefits" at bounding box center [842, 367] width 762 height 17
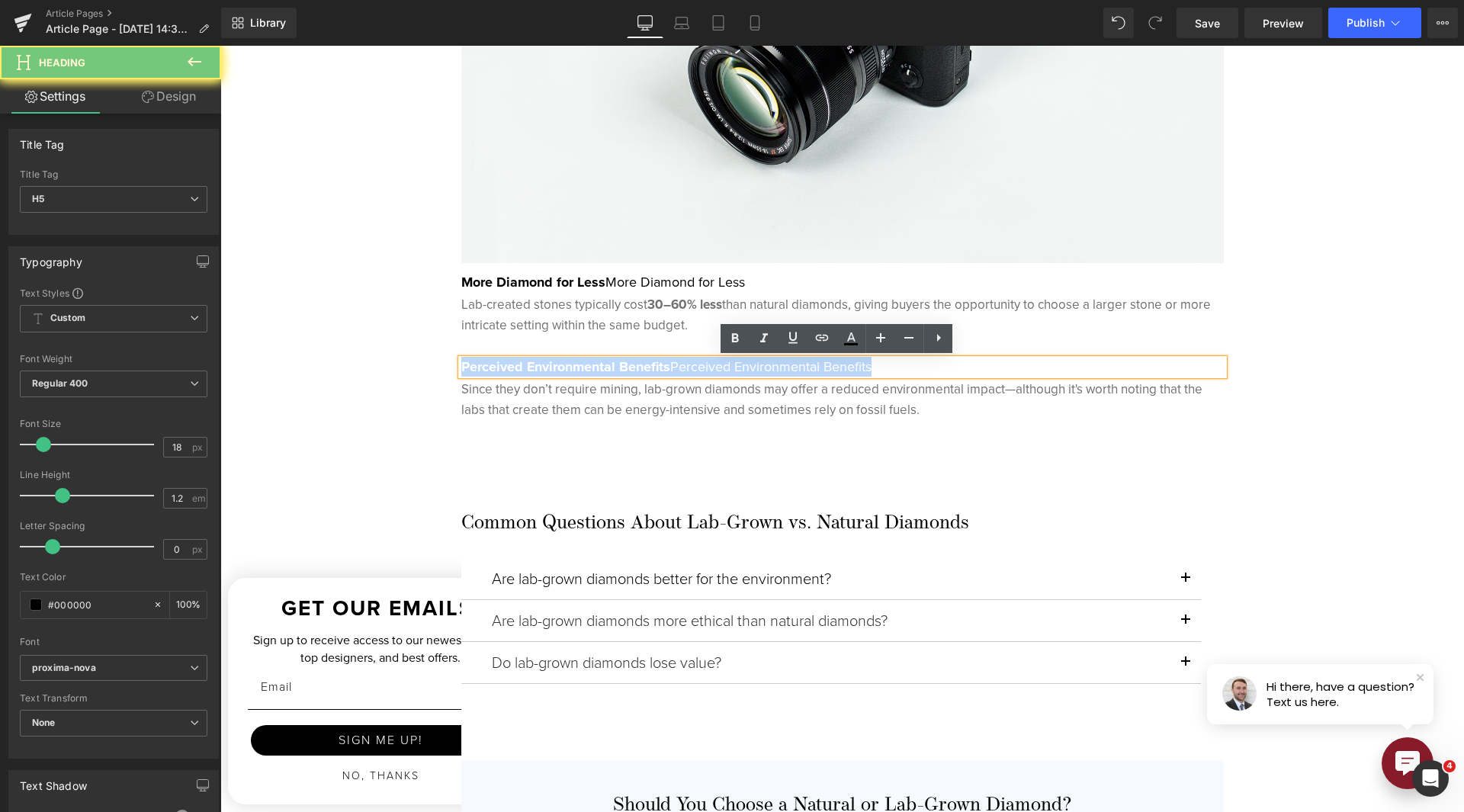
click at [701, 367] on h5 "Perceived Environmental Benefits Perceived Environmental Benefits" at bounding box center [842, 367] width 762 height 17
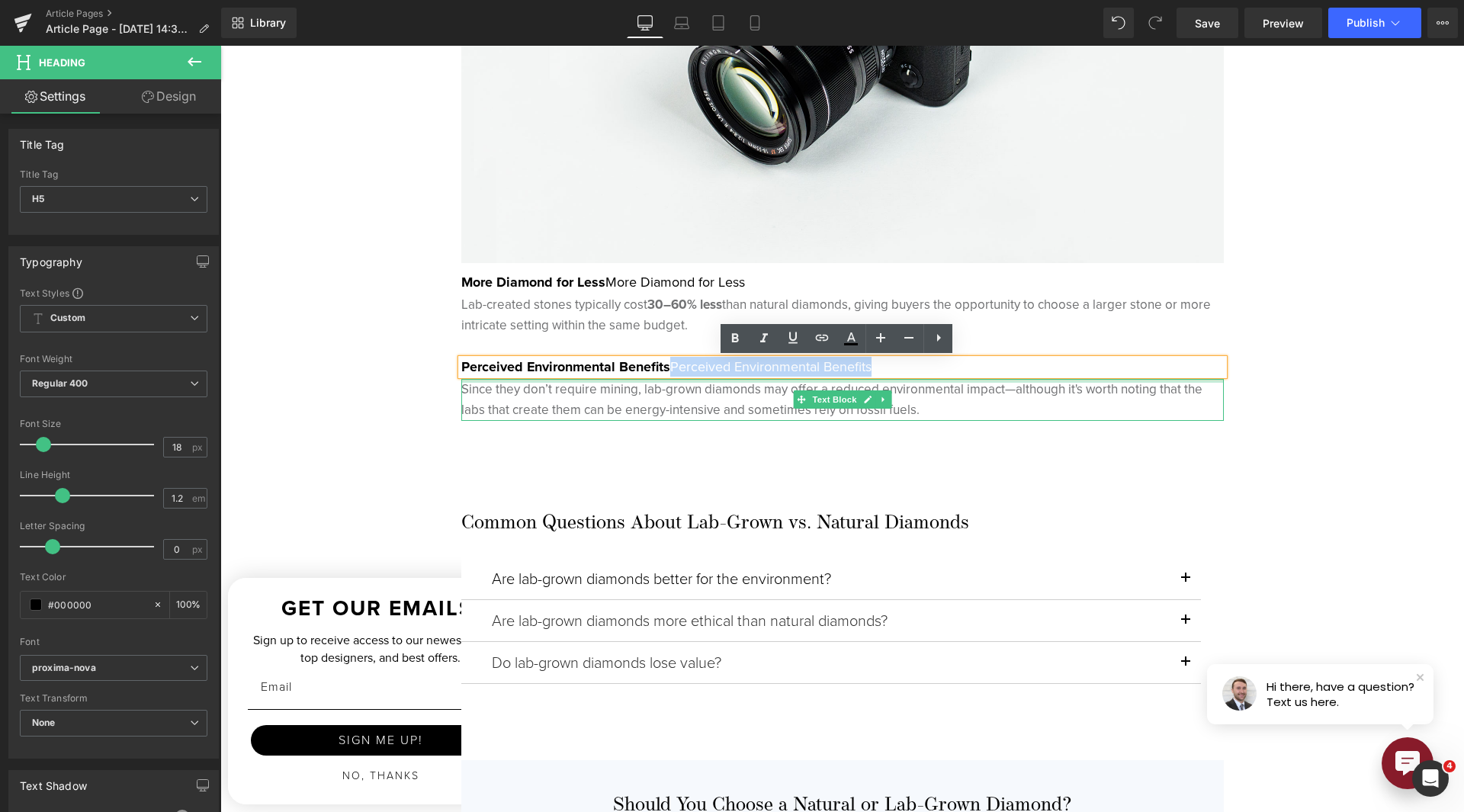
drag, startPoint x: 662, startPoint y: 367, endPoint x: 906, endPoint y: 380, distance: 244.3
click at [906, 380] on div "Lab-Grown Diamonds: A Modern Budget-Conscious Option Heading Lab-grown diamonds…" at bounding box center [842, 17] width 762 height 808
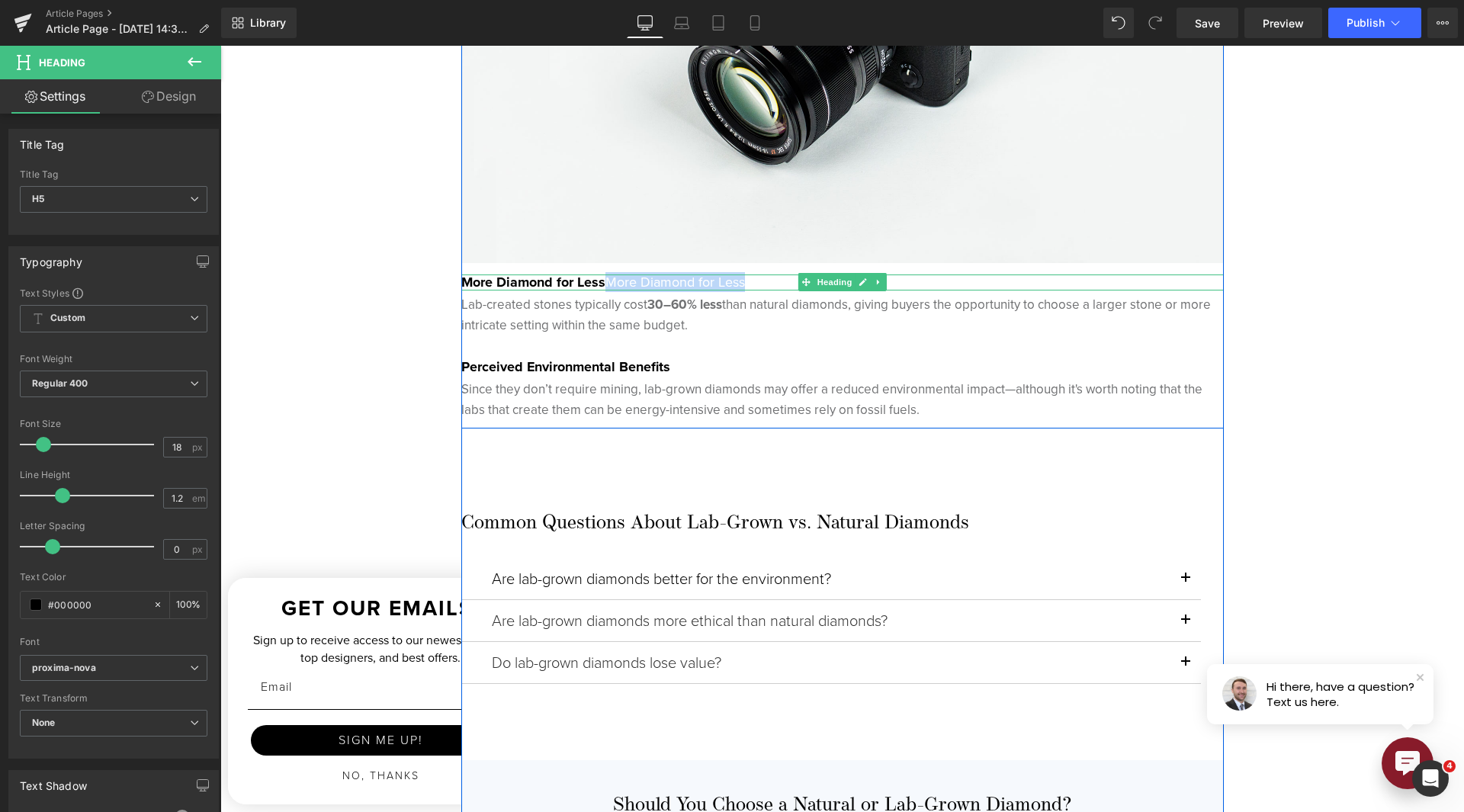
drag, startPoint x: 722, startPoint y: 281, endPoint x: 752, endPoint y: 280, distance: 30.0
click at [752, 280] on h5 "More Diamond for Less More Diamond for Less" at bounding box center [842, 282] width 762 height 17
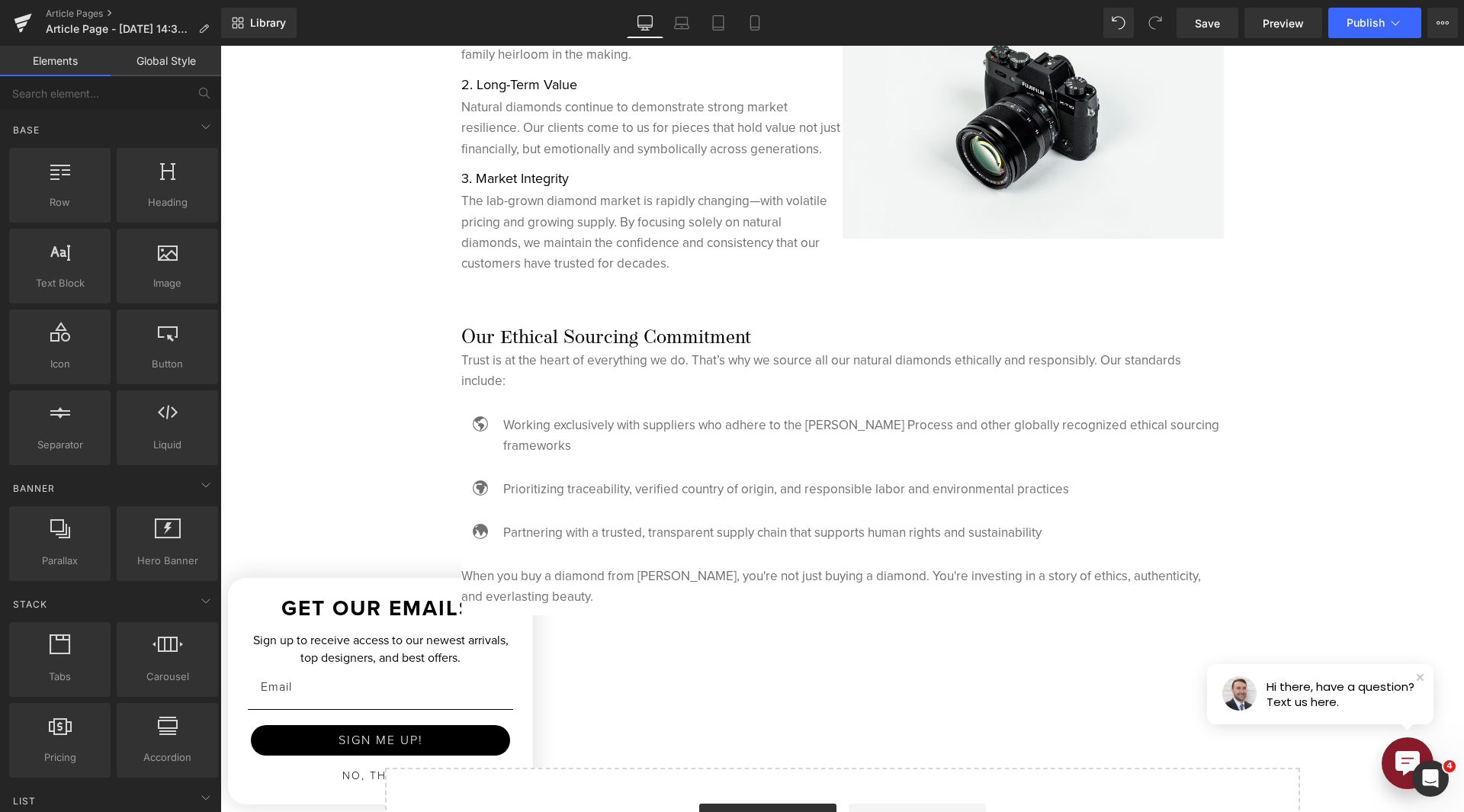
scroll to position [4346, 0]
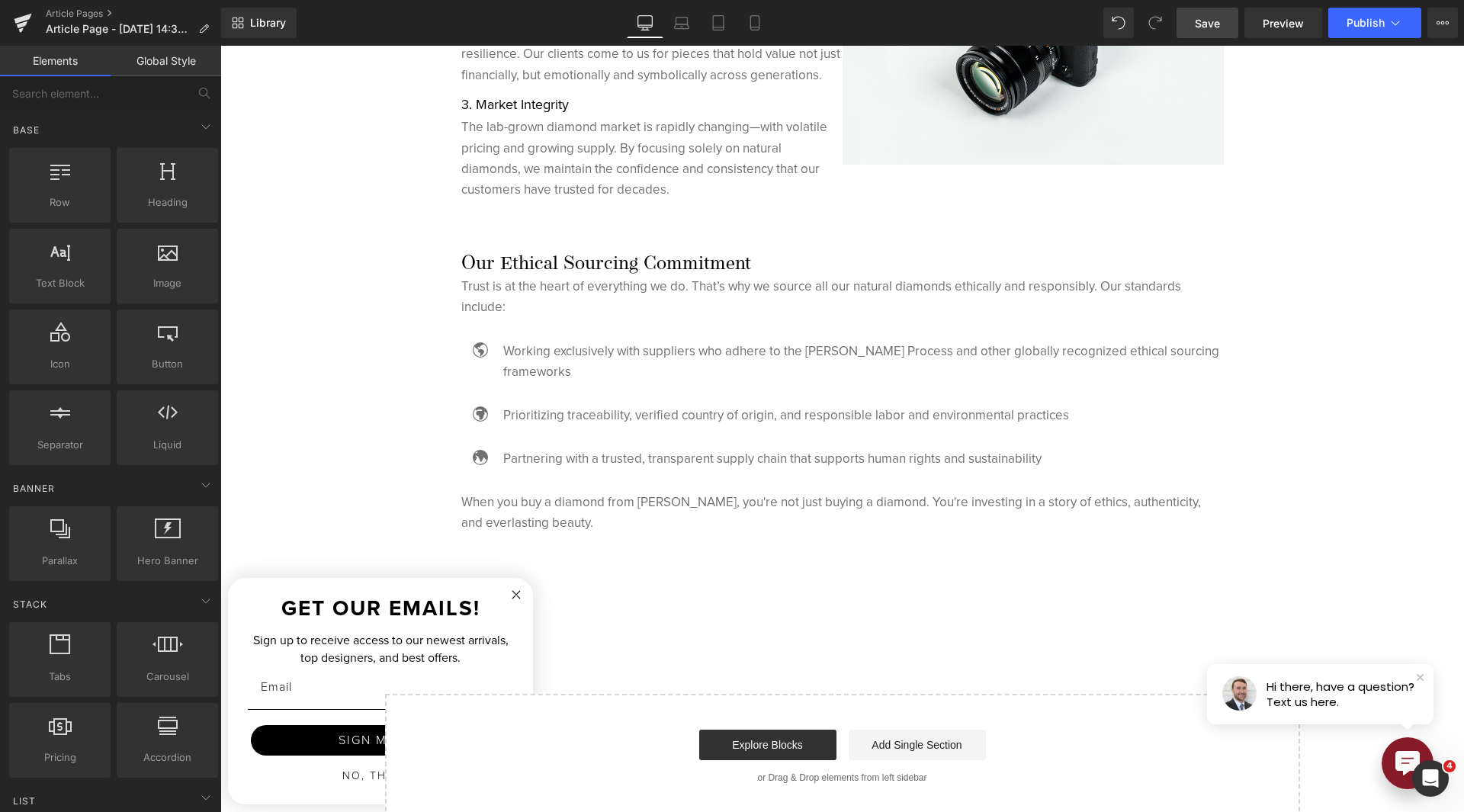
click at [1213, 34] on link "Save" at bounding box center [1207, 23] width 61 height 30
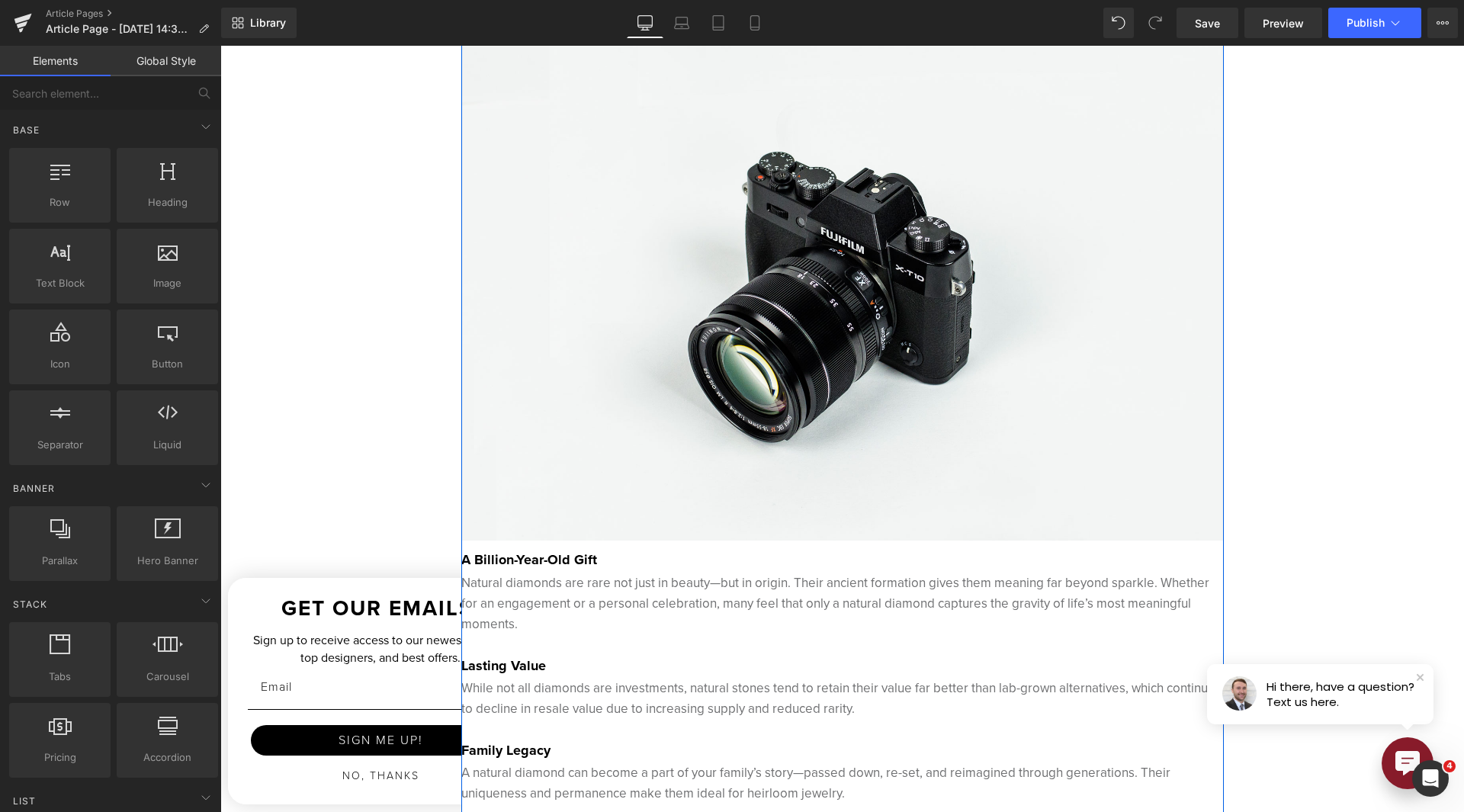
scroll to position [1830, 0]
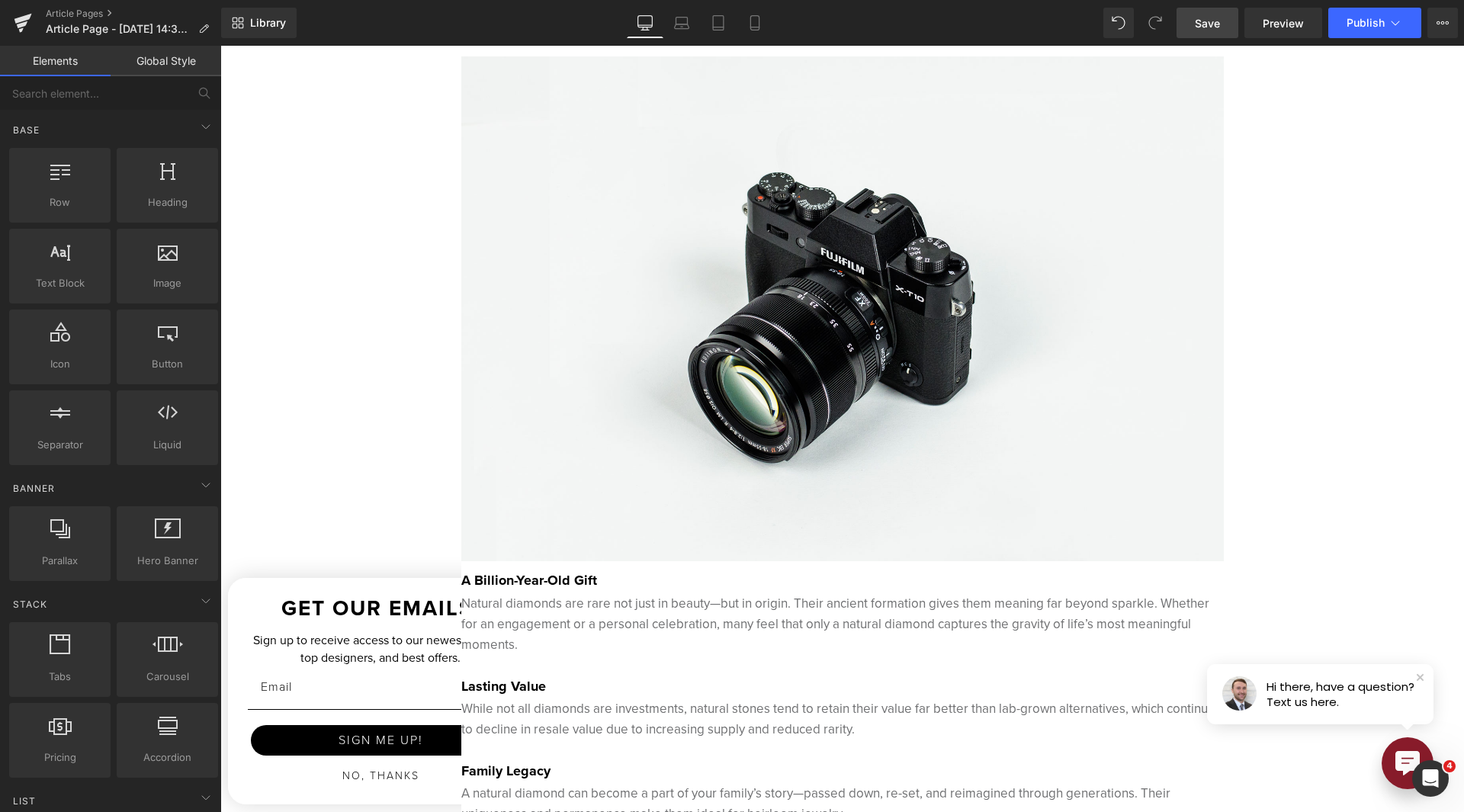
click at [1194, 22] on link "Save" at bounding box center [1207, 23] width 61 height 30
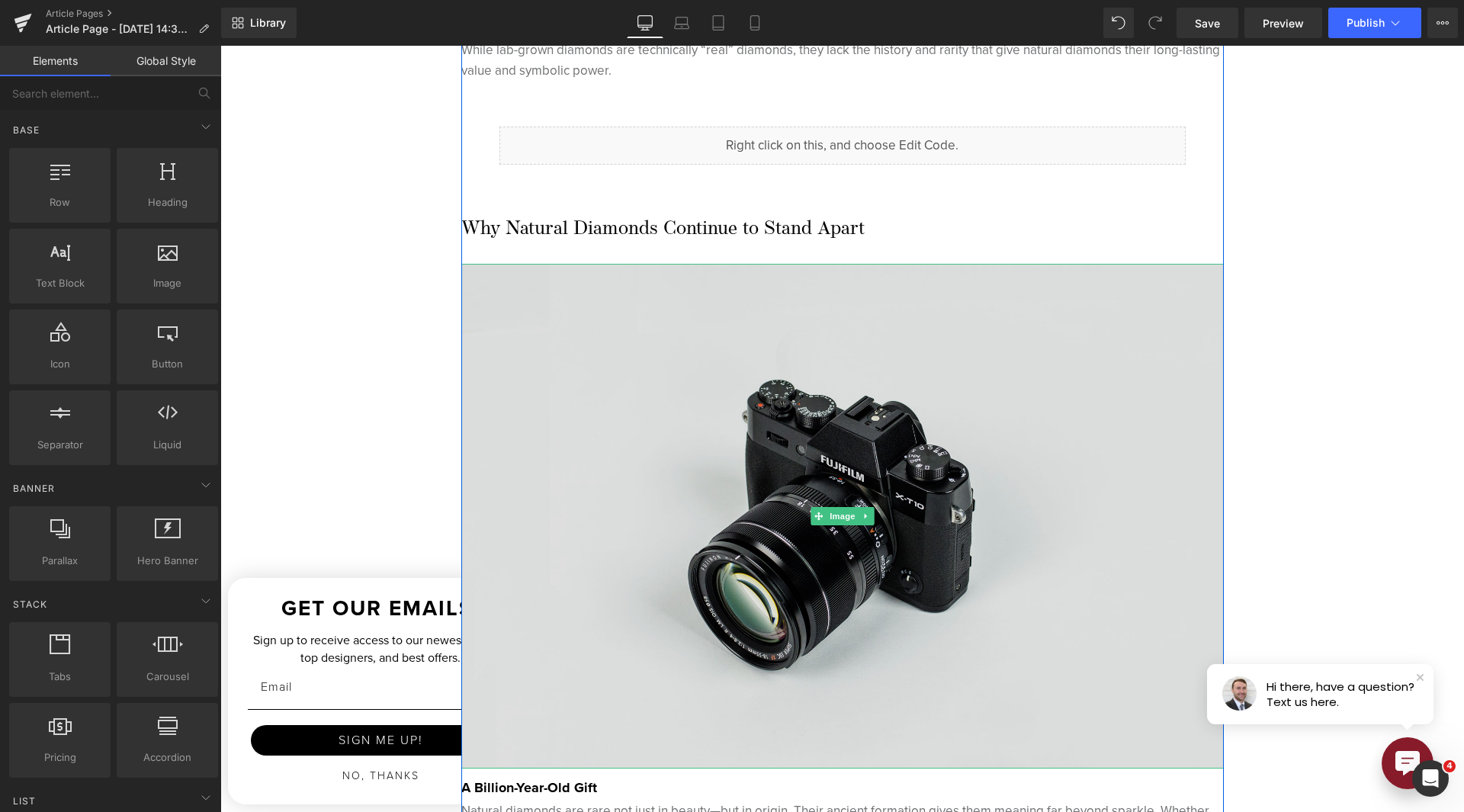
scroll to position [1677, 0]
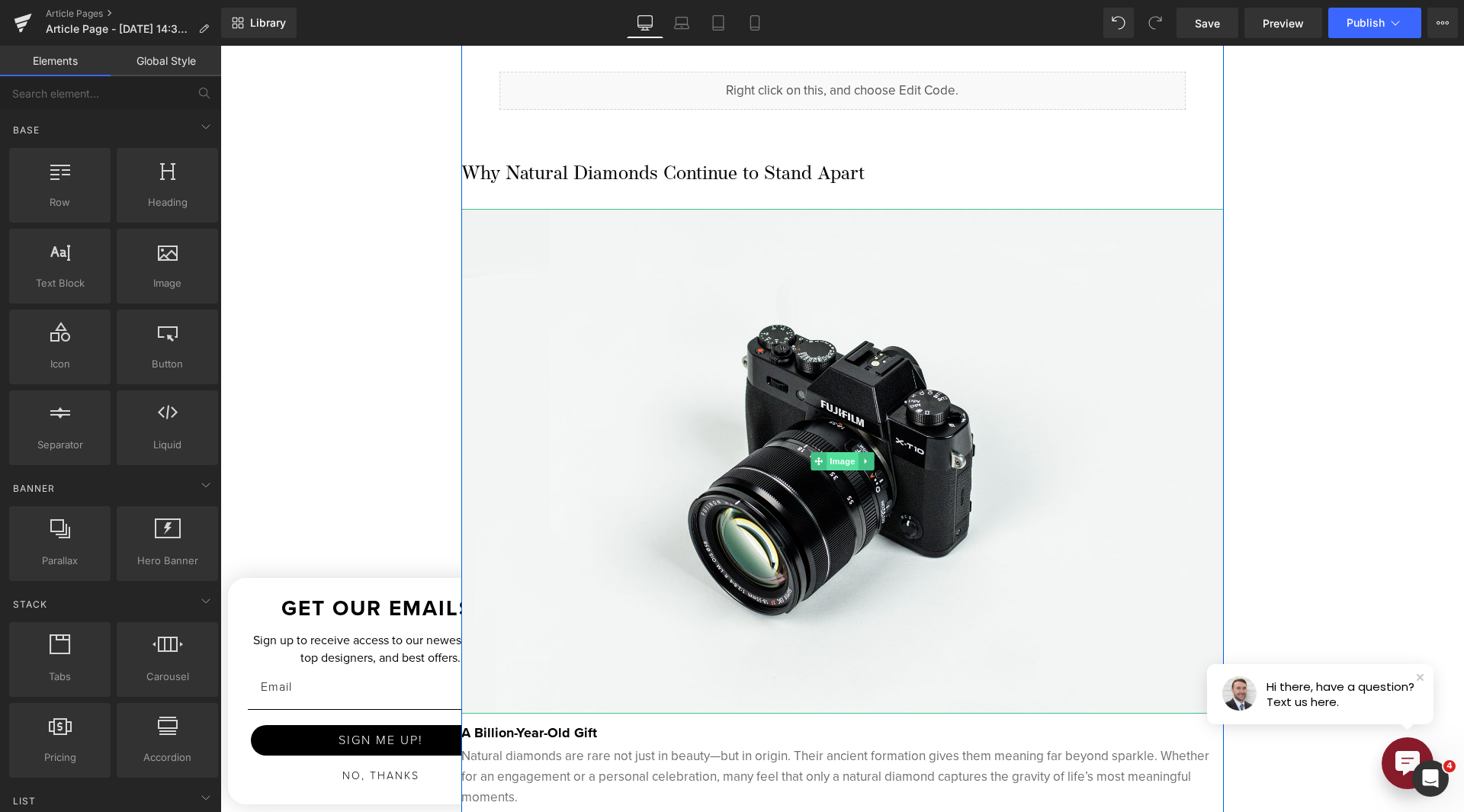
click at [839, 459] on span "Image" at bounding box center [842, 461] width 32 height 19
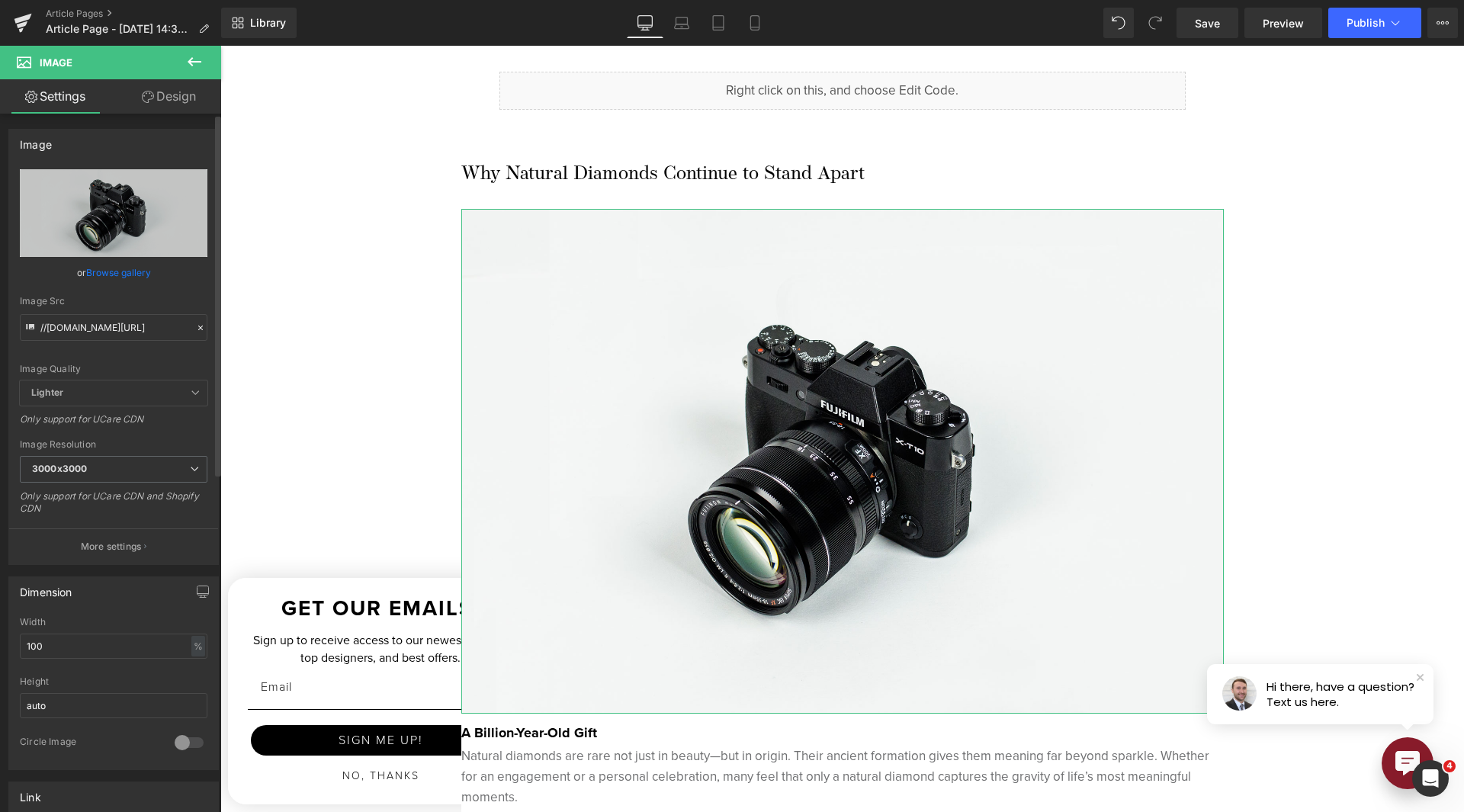
click at [141, 277] on link "Browse gallery" at bounding box center [118, 272] width 65 height 27
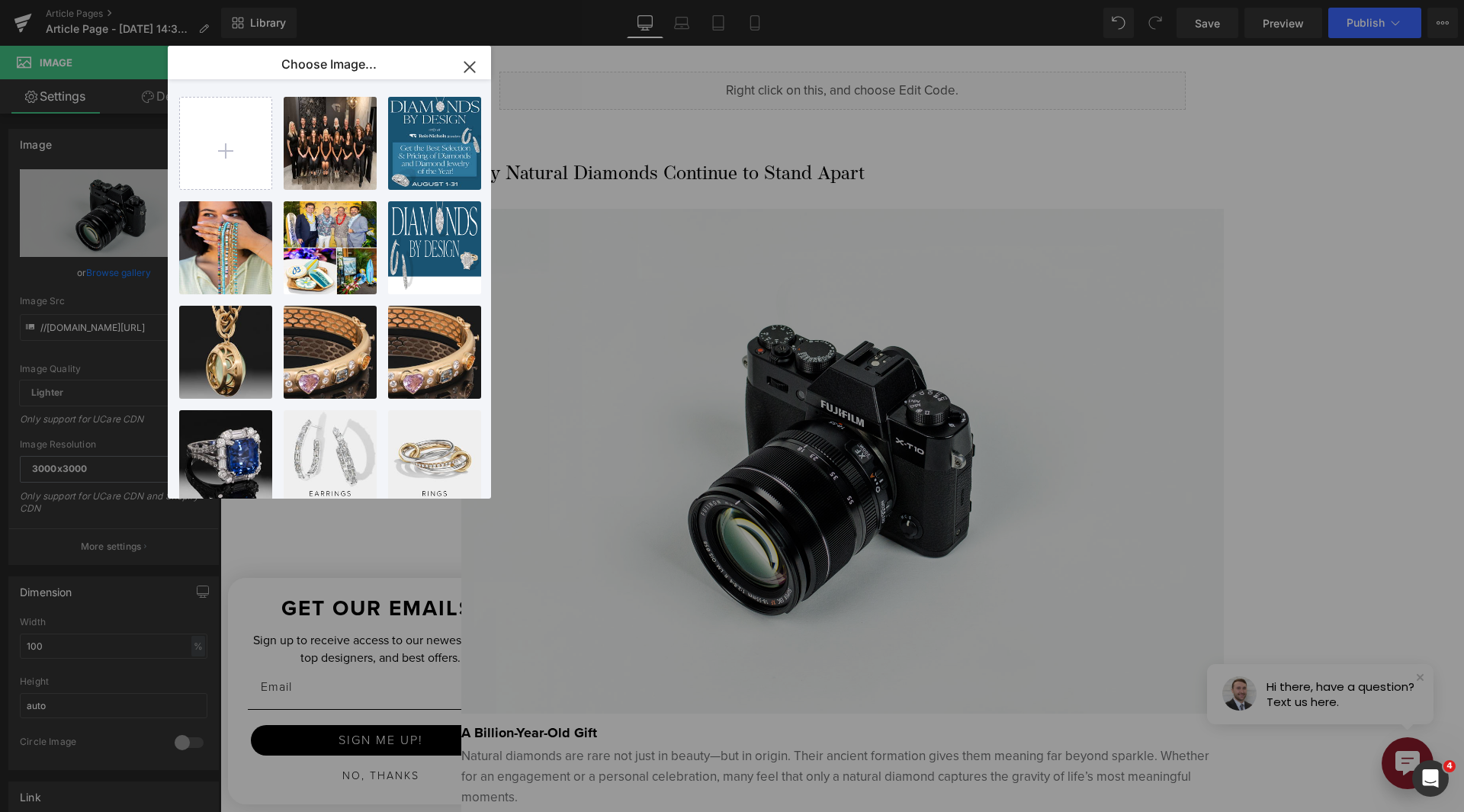
click at [468, 71] on icon "button" at bounding box center [469, 67] width 24 height 24
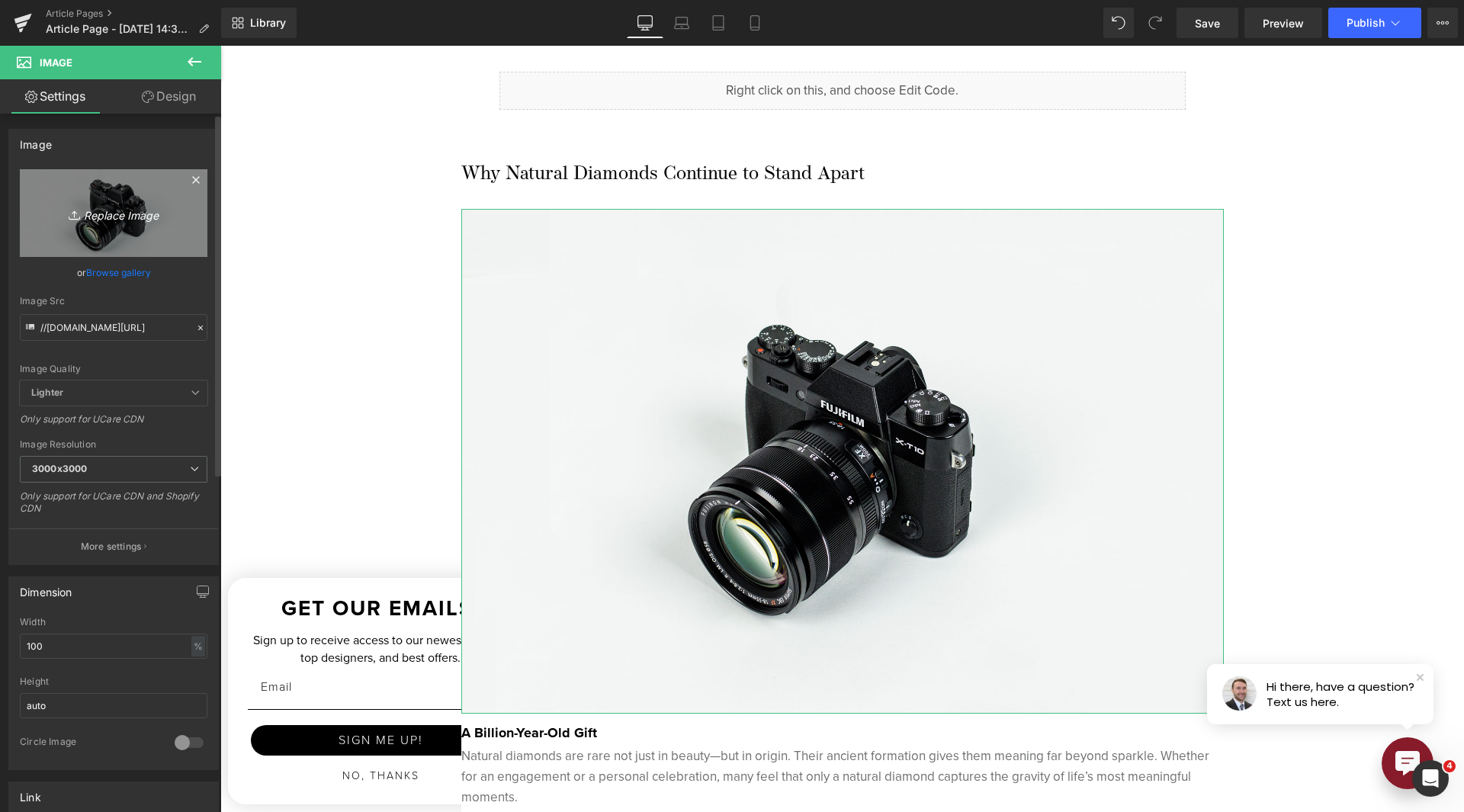
click at [192, 179] on icon at bounding box center [196, 180] width 7 height 7
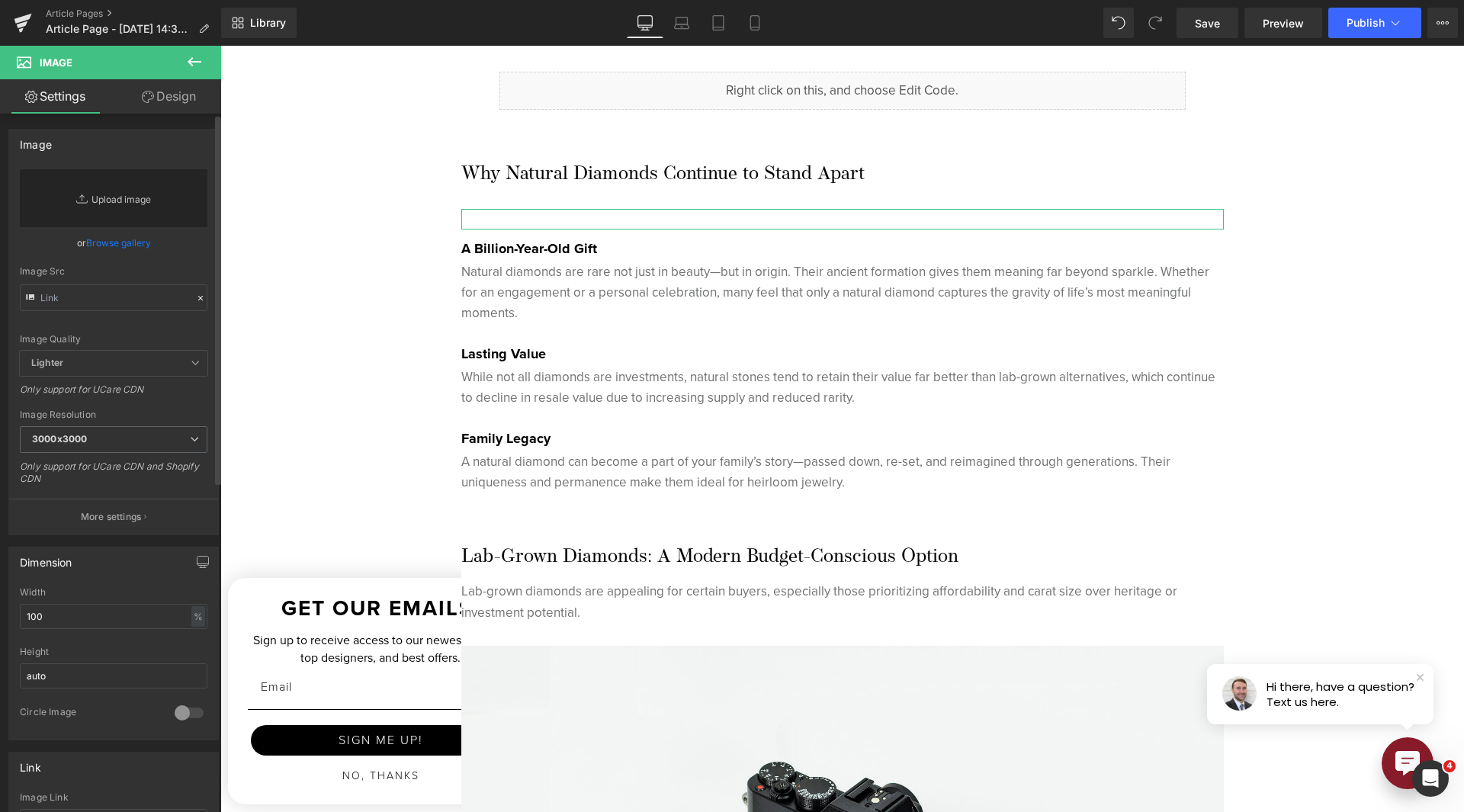
click at [103, 196] on link "Replace Image" at bounding box center [113, 198] width 188 height 58
click at [123, 249] on link "Browse gallery" at bounding box center [118, 243] width 65 height 27
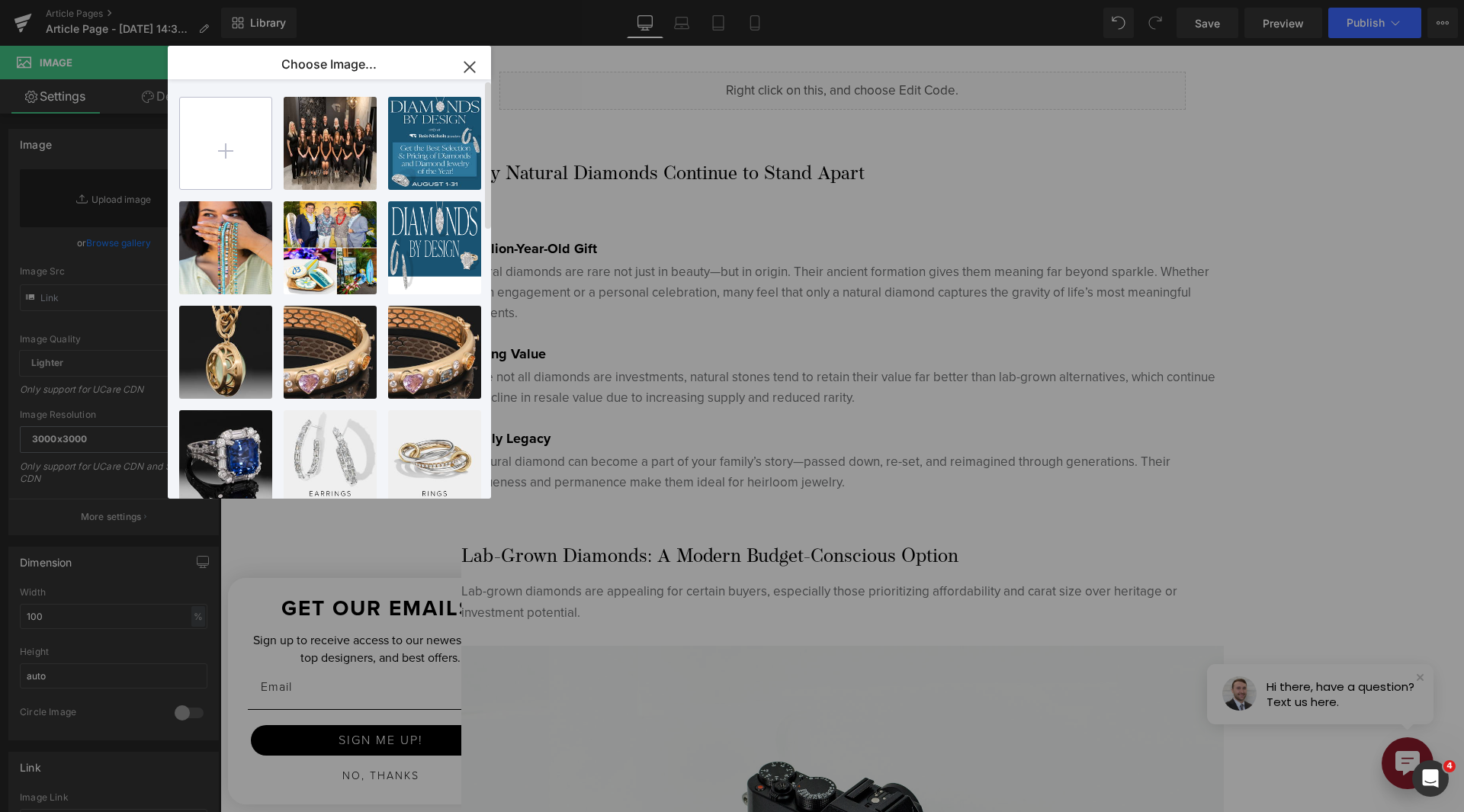
click at [209, 125] on input "file" at bounding box center [225, 143] width 92 height 92
click at [466, 59] on icon "button" at bounding box center [469, 66] width 24 height 24
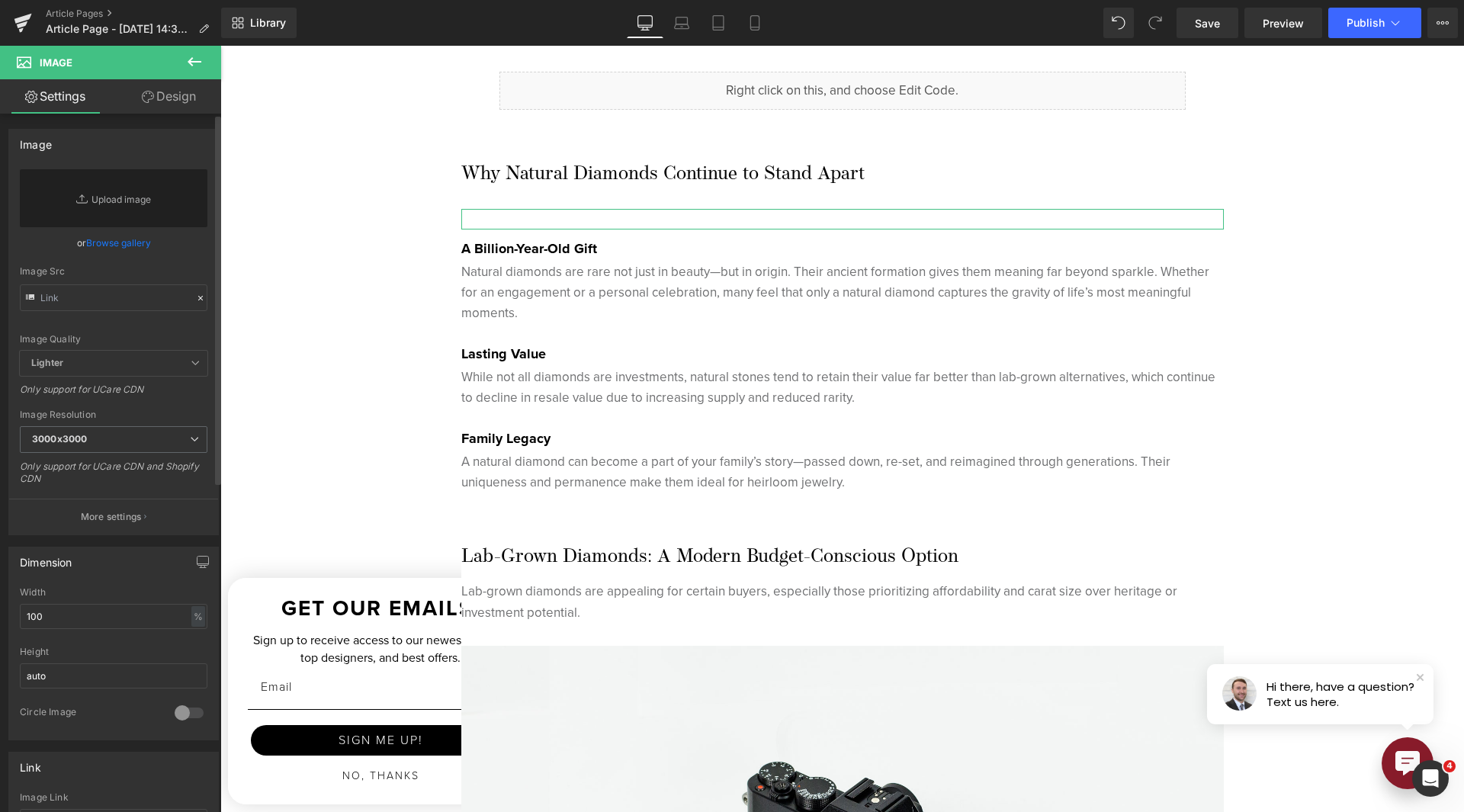
click at [119, 248] on link "Browse gallery" at bounding box center [118, 243] width 65 height 27
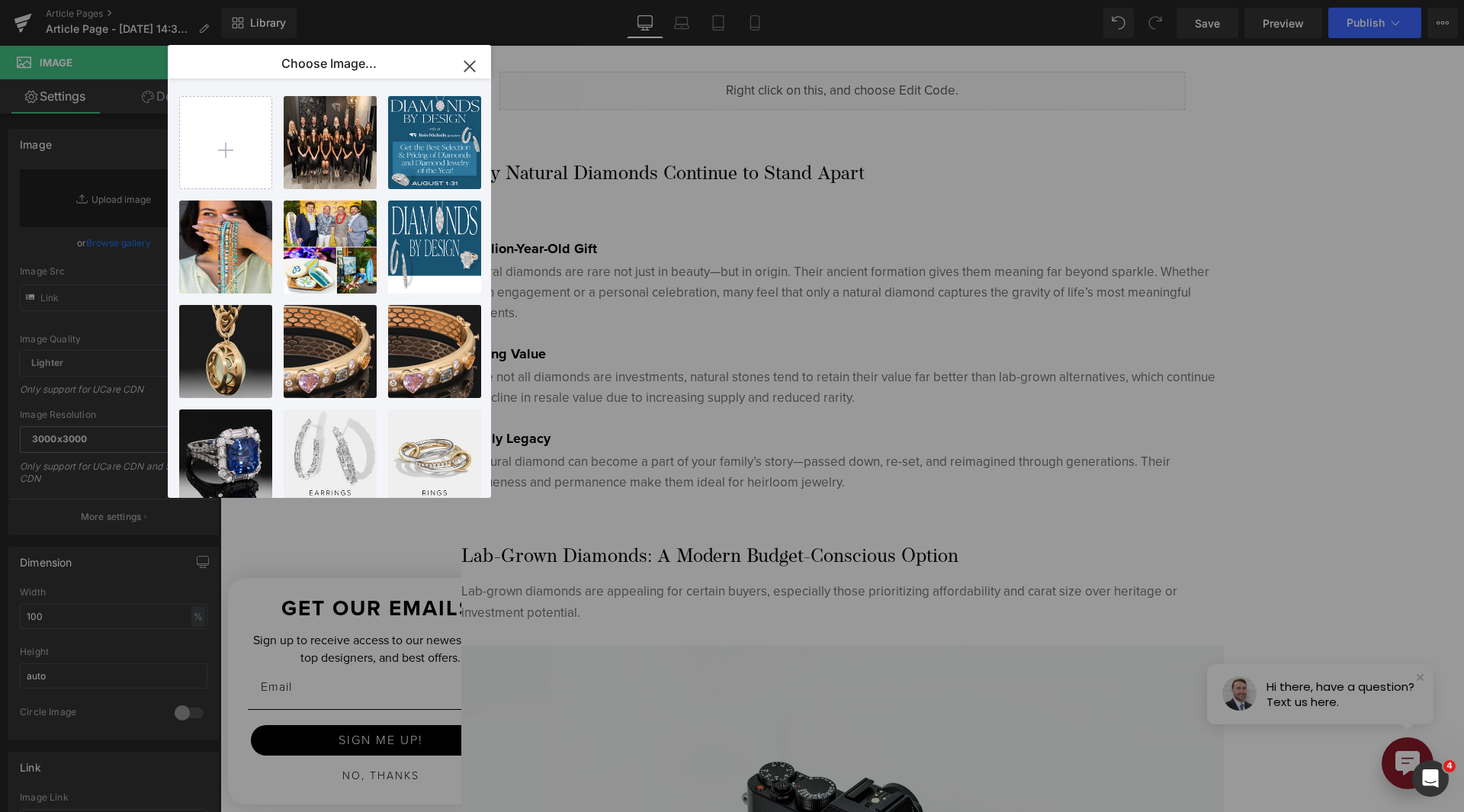
click at [273, 103] on div "Shop Te...2025.jpg 1.89 MB Delete image? Yes No Diamond...de 1.png 333.23 KB De…" at bounding box center [338, 291] width 318 height 426
click at [257, 105] on input "file" at bounding box center [225, 142] width 92 height 92
type input "C:\fakepath\image.png"
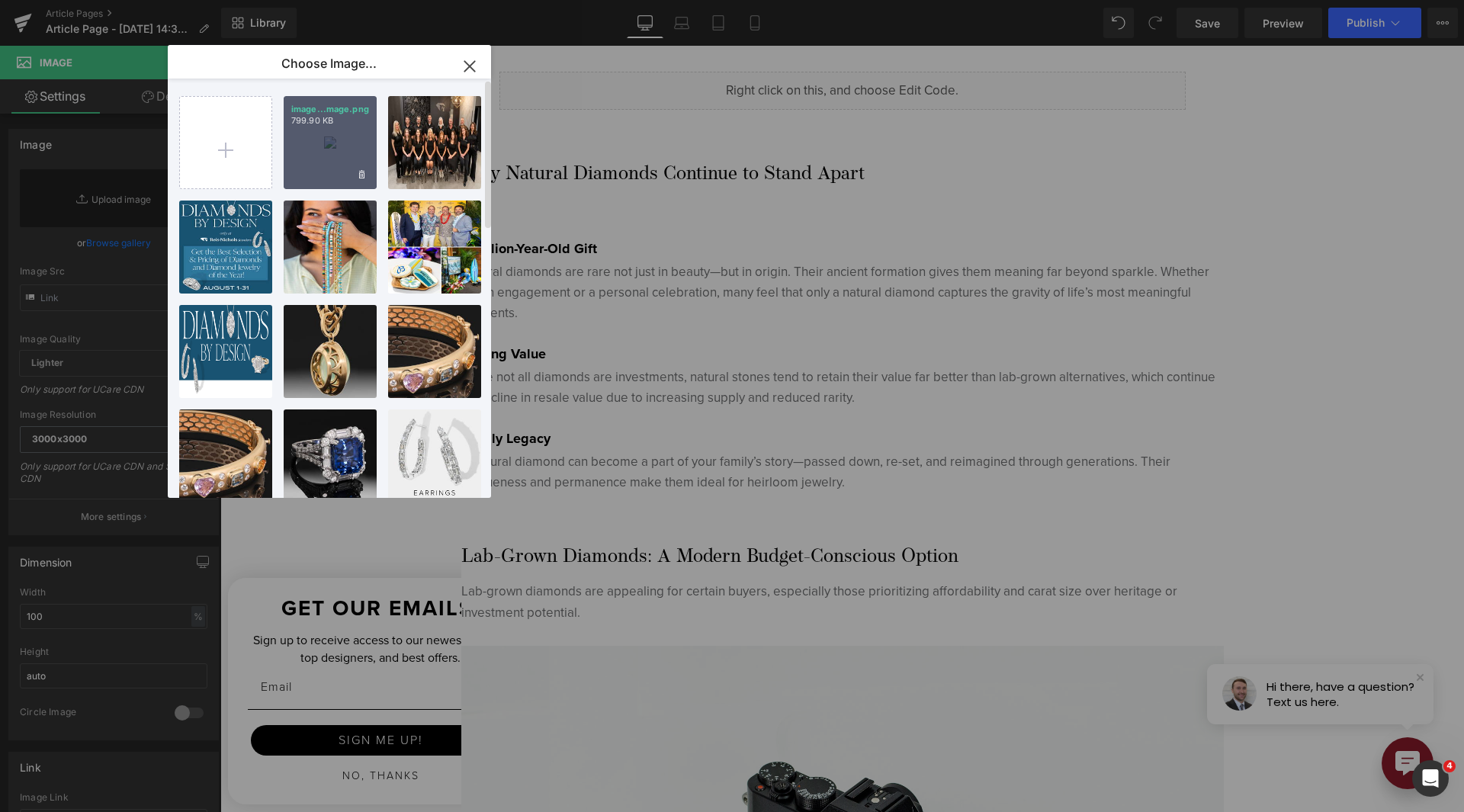
drag, startPoint x: 328, startPoint y: 109, endPoint x: 64, endPoint y: 96, distance: 264.3
click at [328, 109] on p "image...mage.png" at bounding box center [329, 109] width 77 height 12
type input "https://ucarecdn.com/f8678cf7-cdbc-44af-bebd-0376f15fcbaa/-/format/auto/-/previ…"
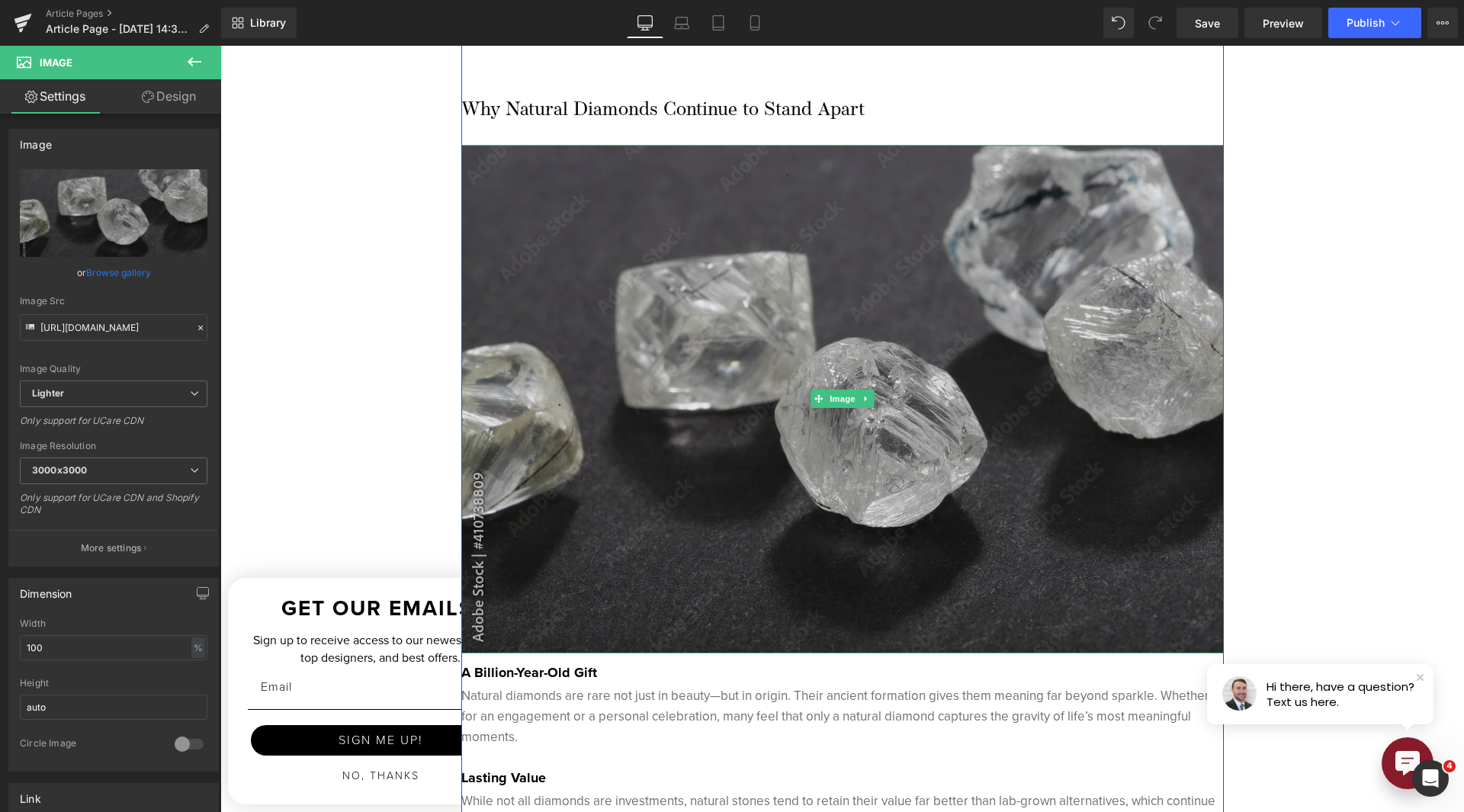
scroll to position [1830, 0]
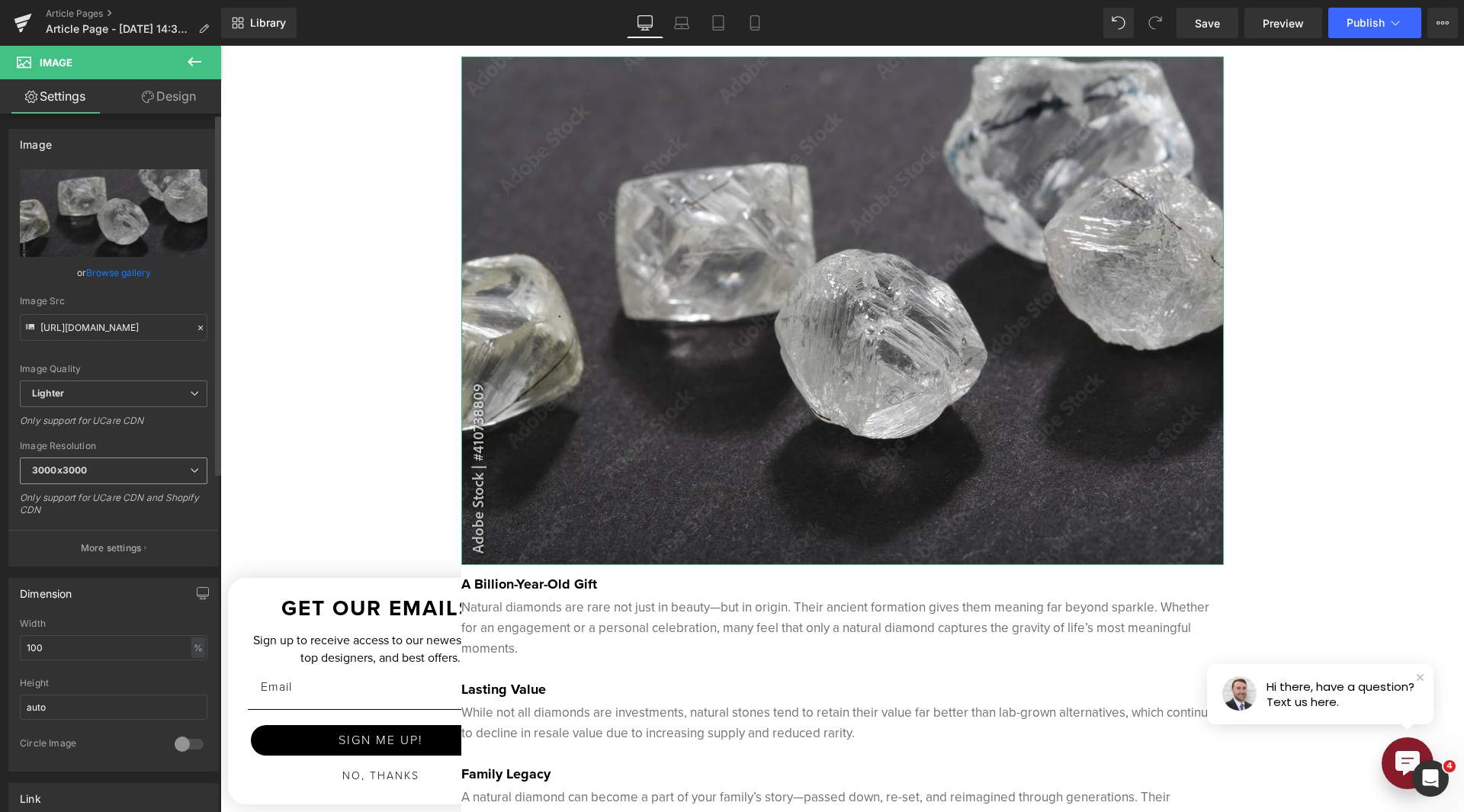
click at [130, 469] on span "3000x3000" at bounding box center [113, 471] width 188 height 27
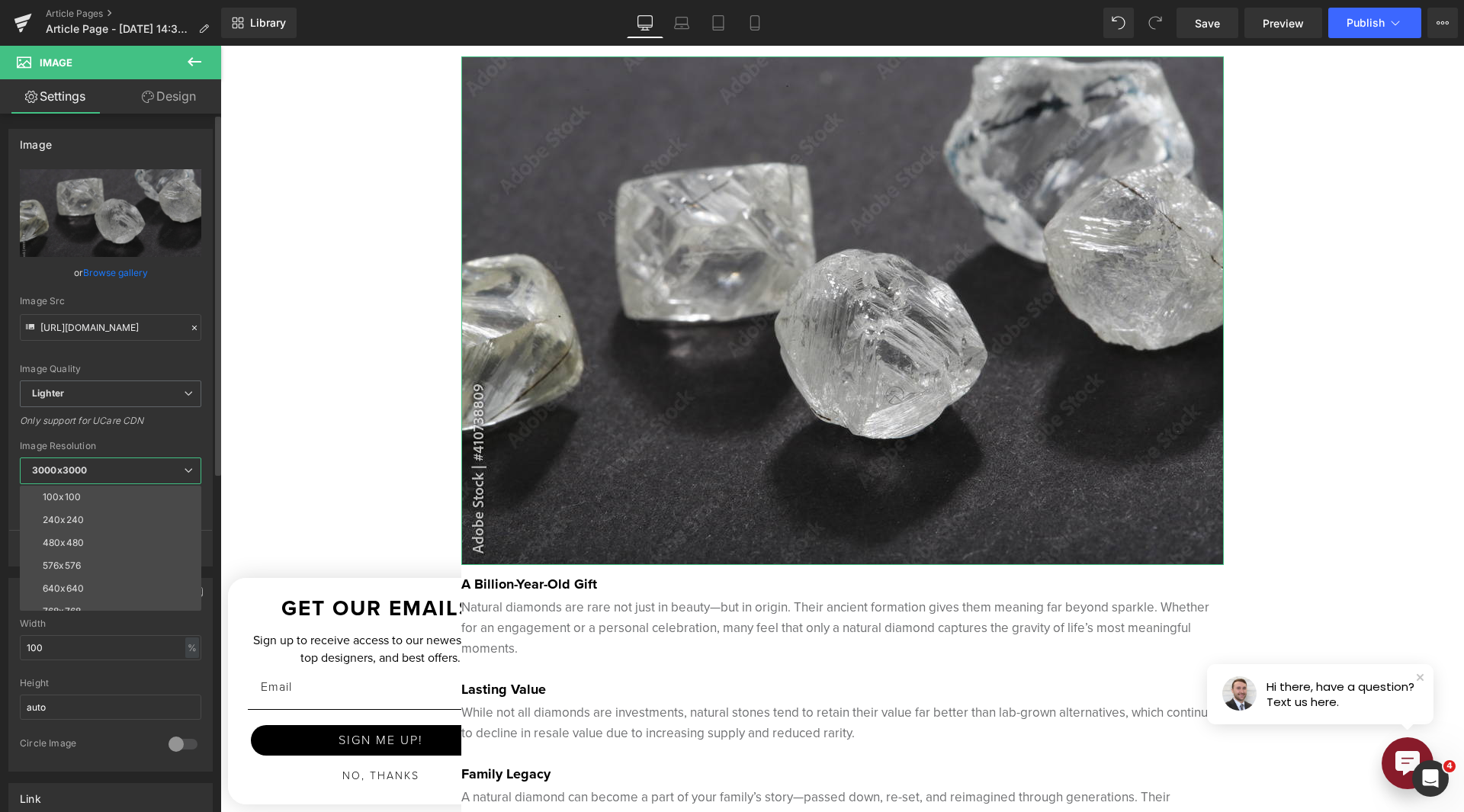
click at [130, 469] on span "3000x3000" at bounding box center [110, 471] width 182 height 27
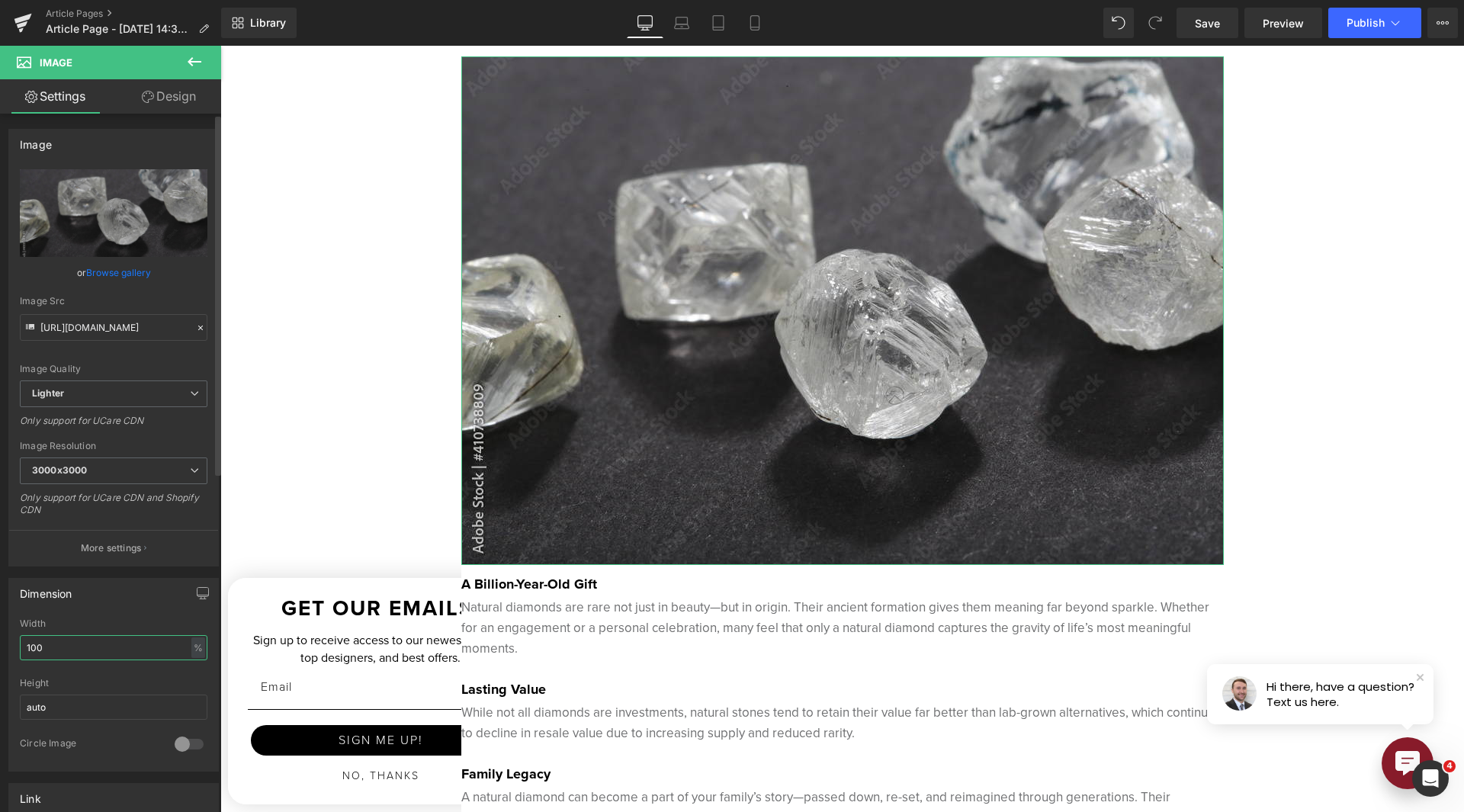
click at [130, 655] on input "100" at bounding box center [113, 647] width 188 height 25
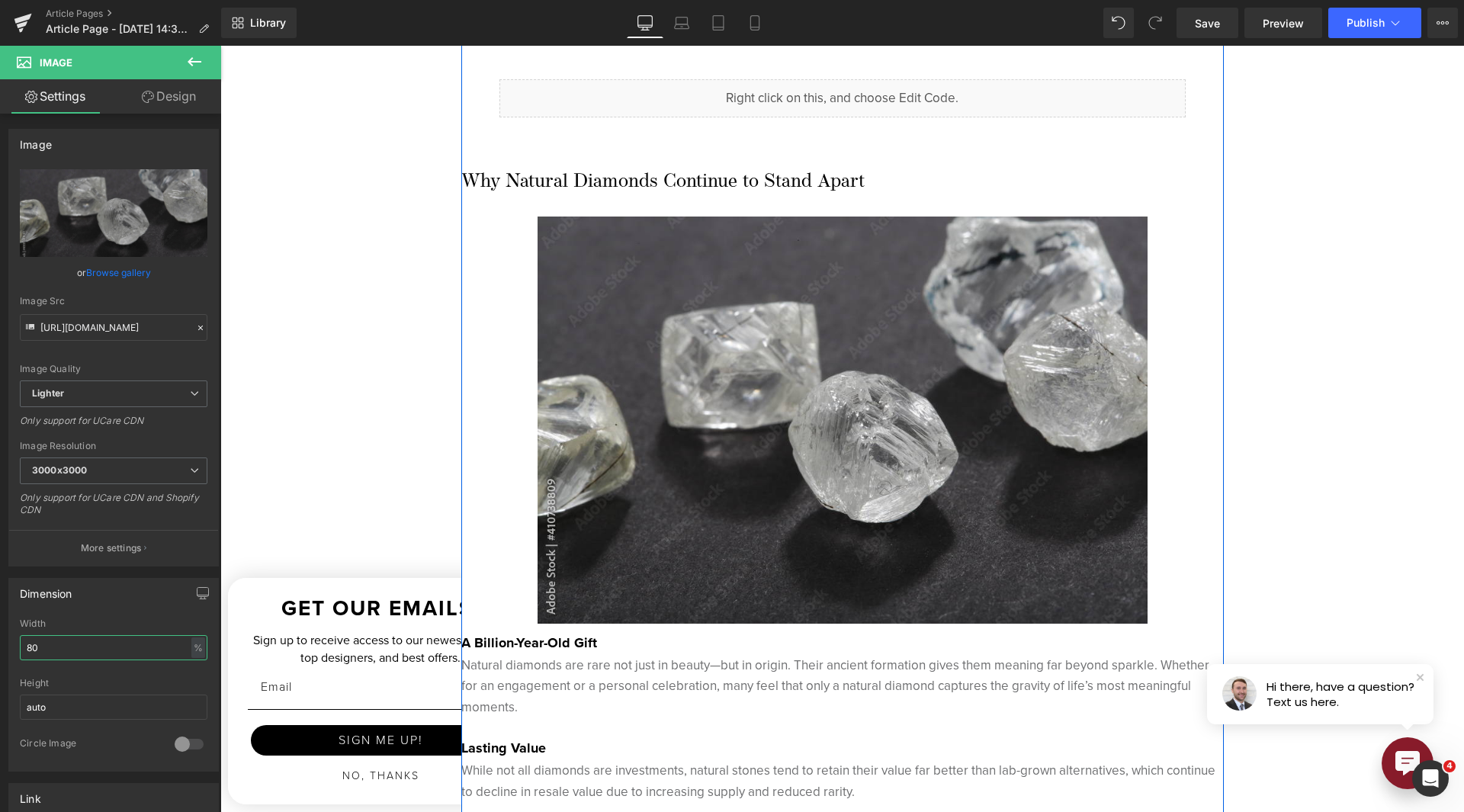
scroll to position [1754, 0]
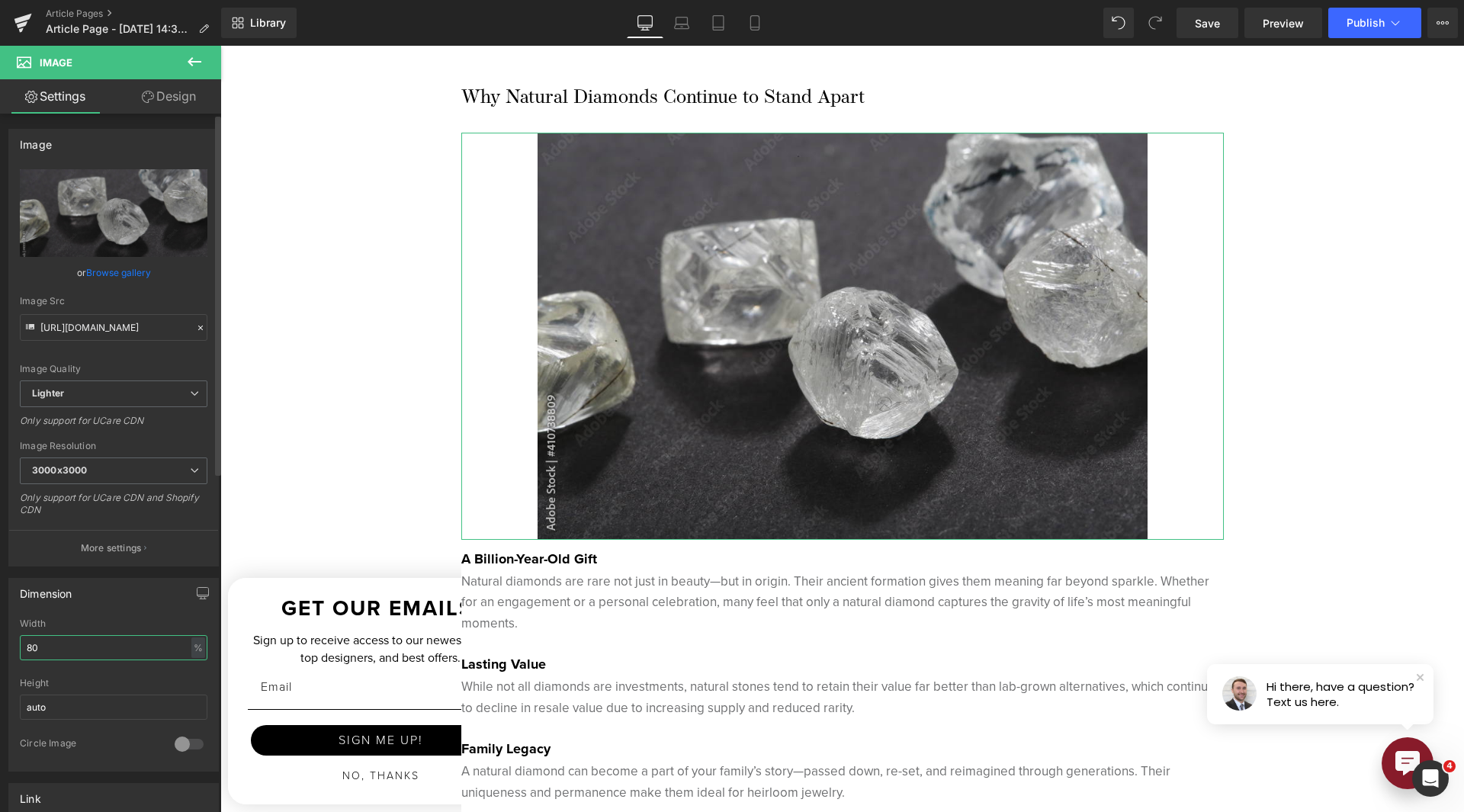
click at [21, 649] on input "80" at bounding box center [113, 647] width 188 height 25
click at [21, 648] on input "80" at bounding box center [113, 647] width 188 height 25
type input "100"
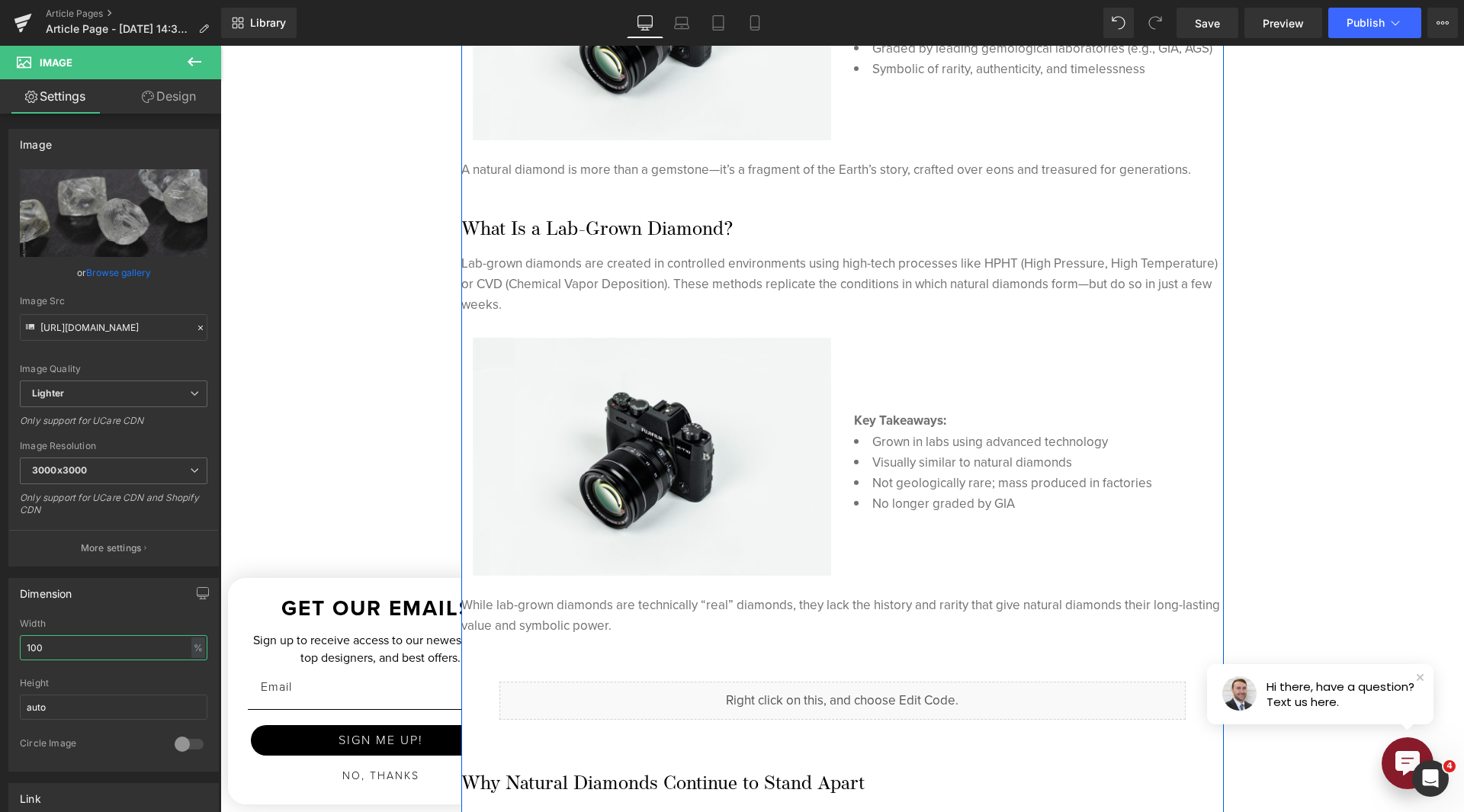
scroll to position [762, 0]
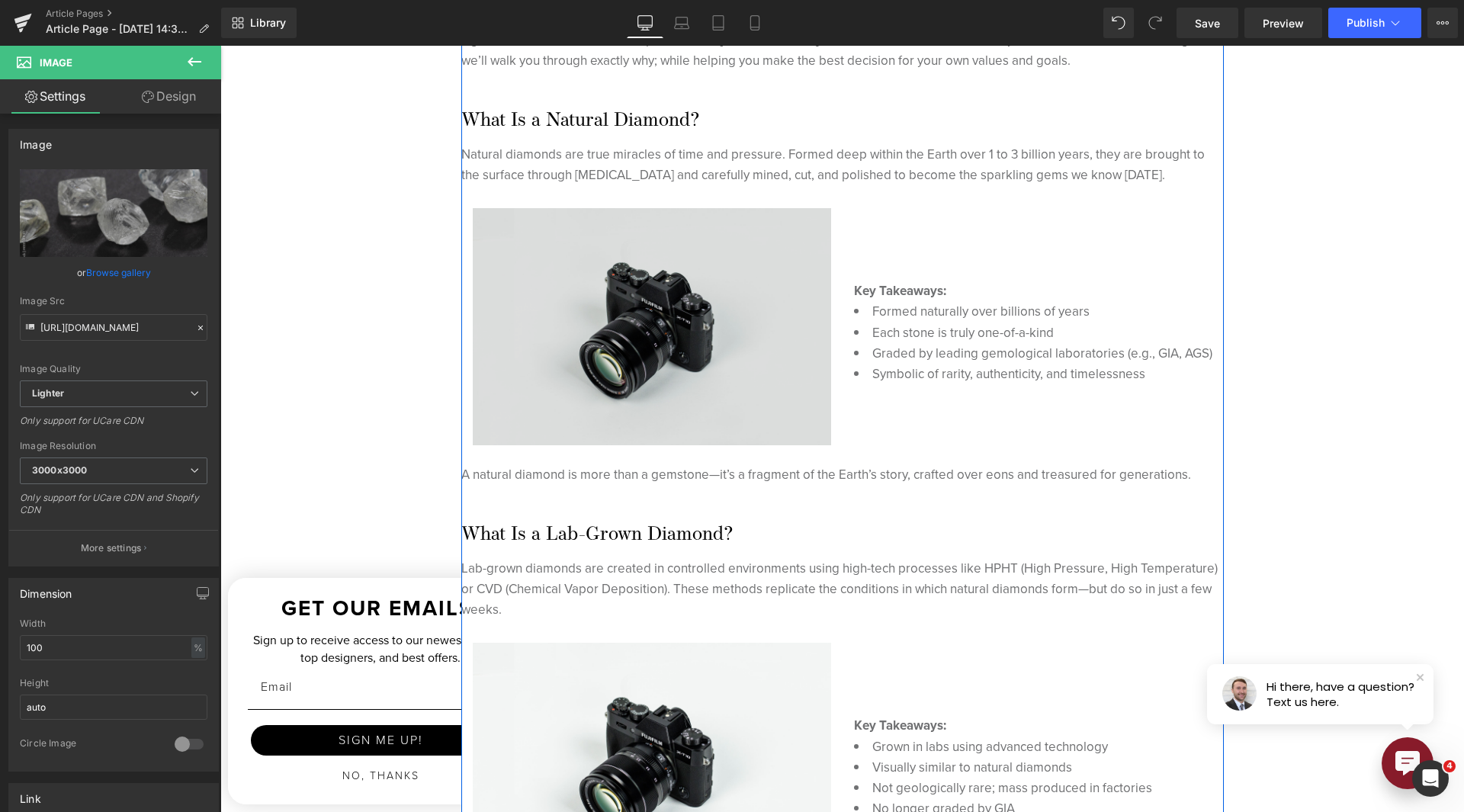
click at [633, 318] on div "Image" at bounding box center [652, 327] width 358 height 237
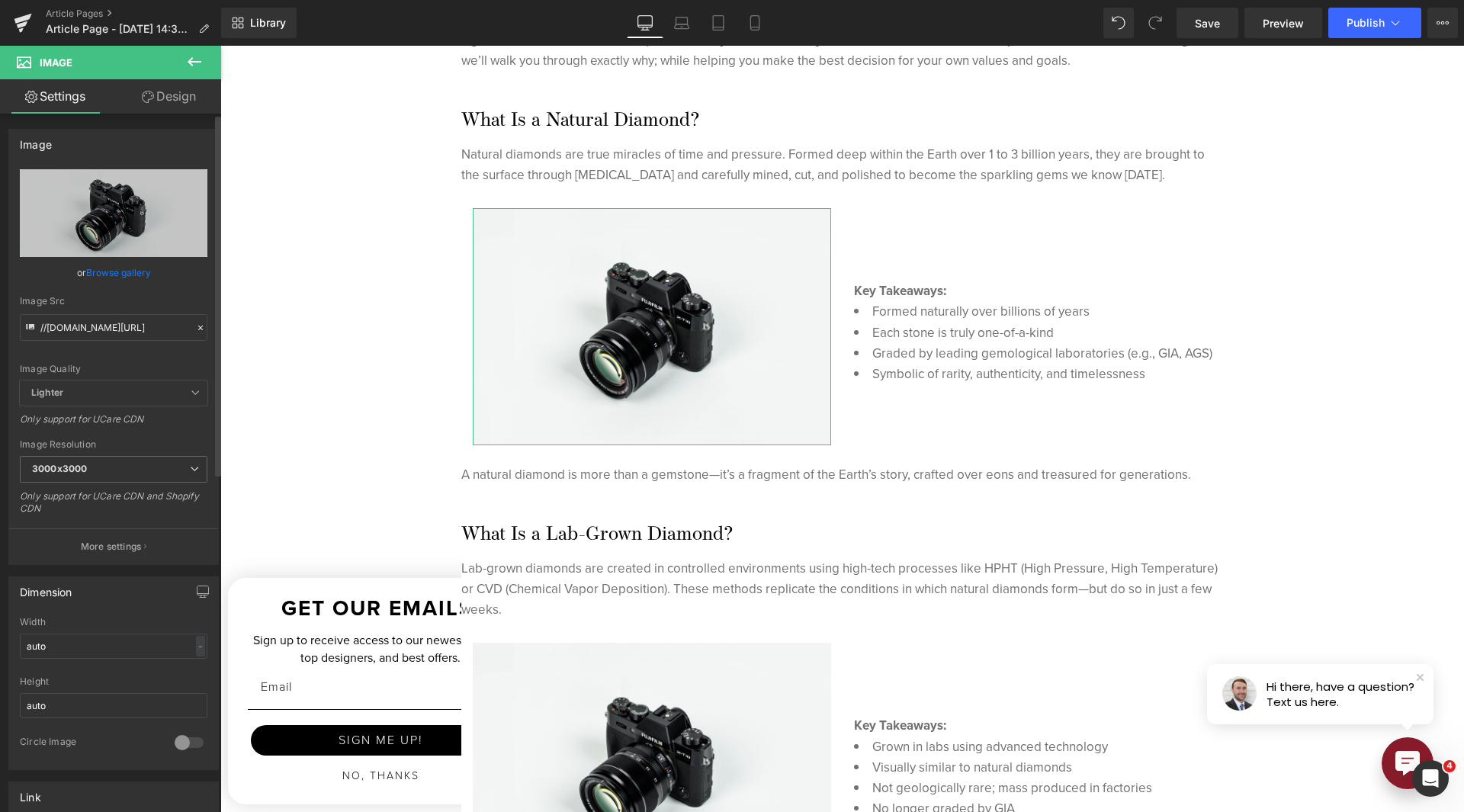
click at [122, 273] on link "Browse gallery" at bounding box center [118, 272] width 65 height 27
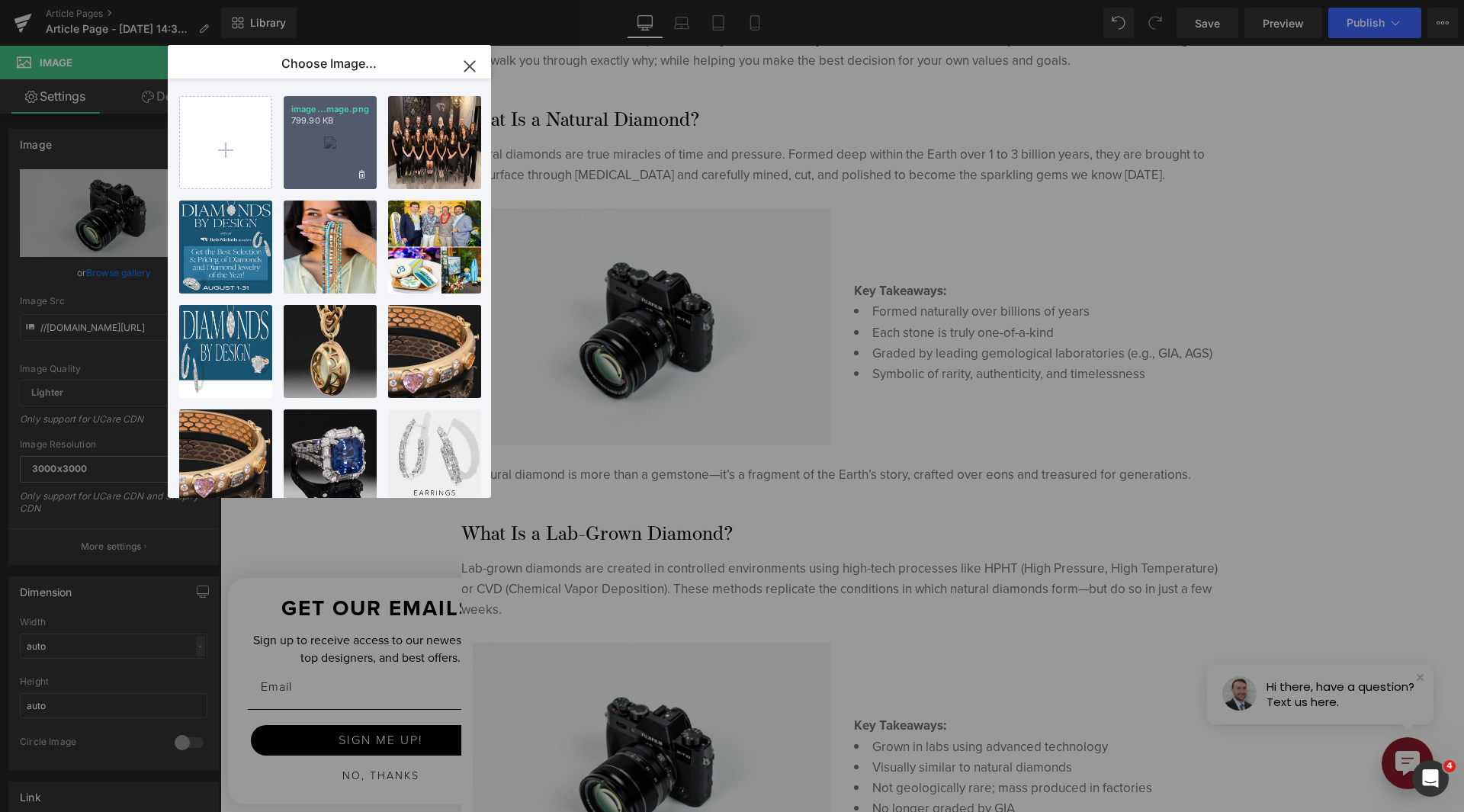
click at [312, 169] on div "image...mage.png 799.90 KB" at bounding box center [330, 142] width 93 height 93
type input "https://ucarecdn.com/f8678cf7-cdbc-44af-bebd-0376f15fcbaa/-/format/auto/-/previ…"
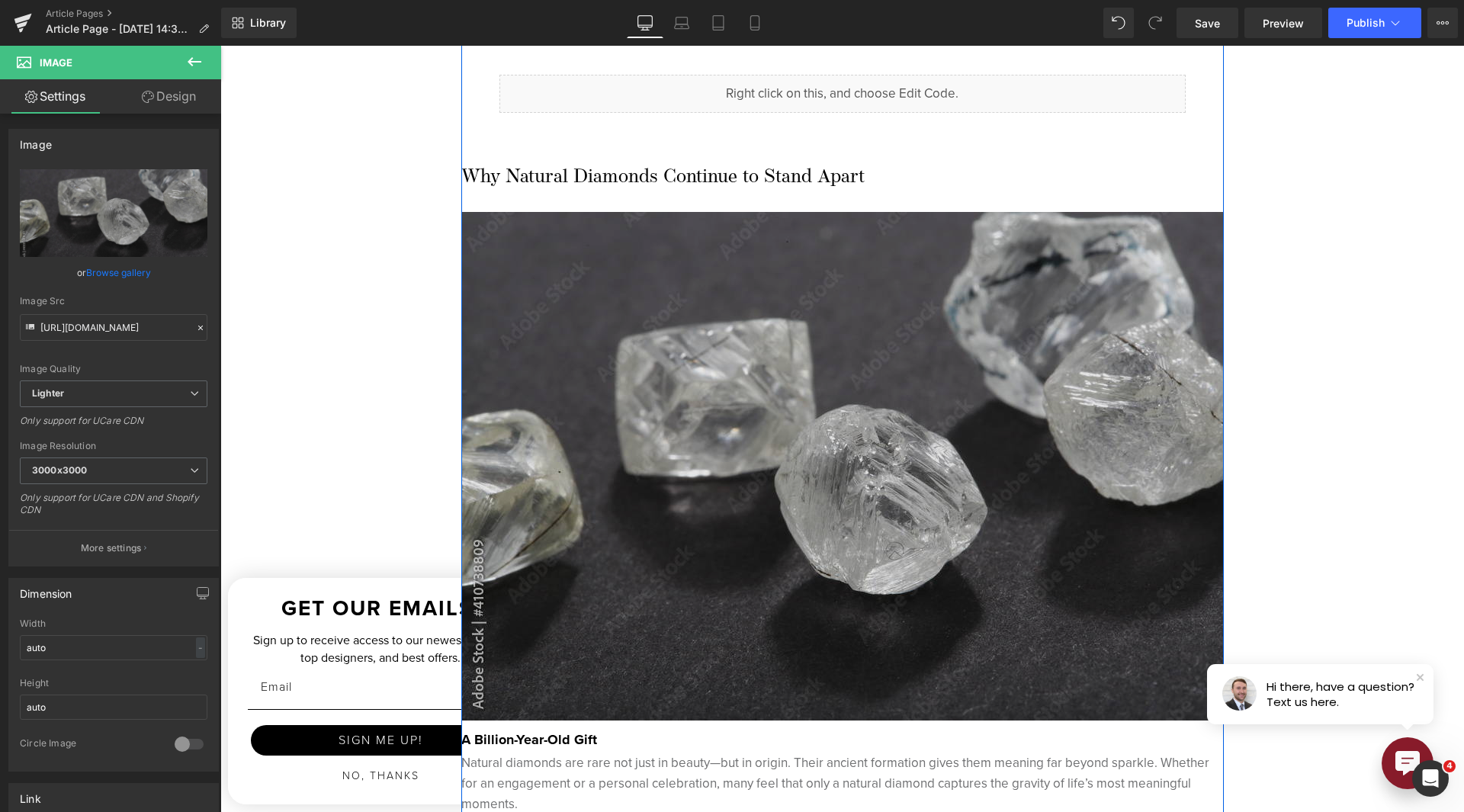
scroll to position [1677, 0]
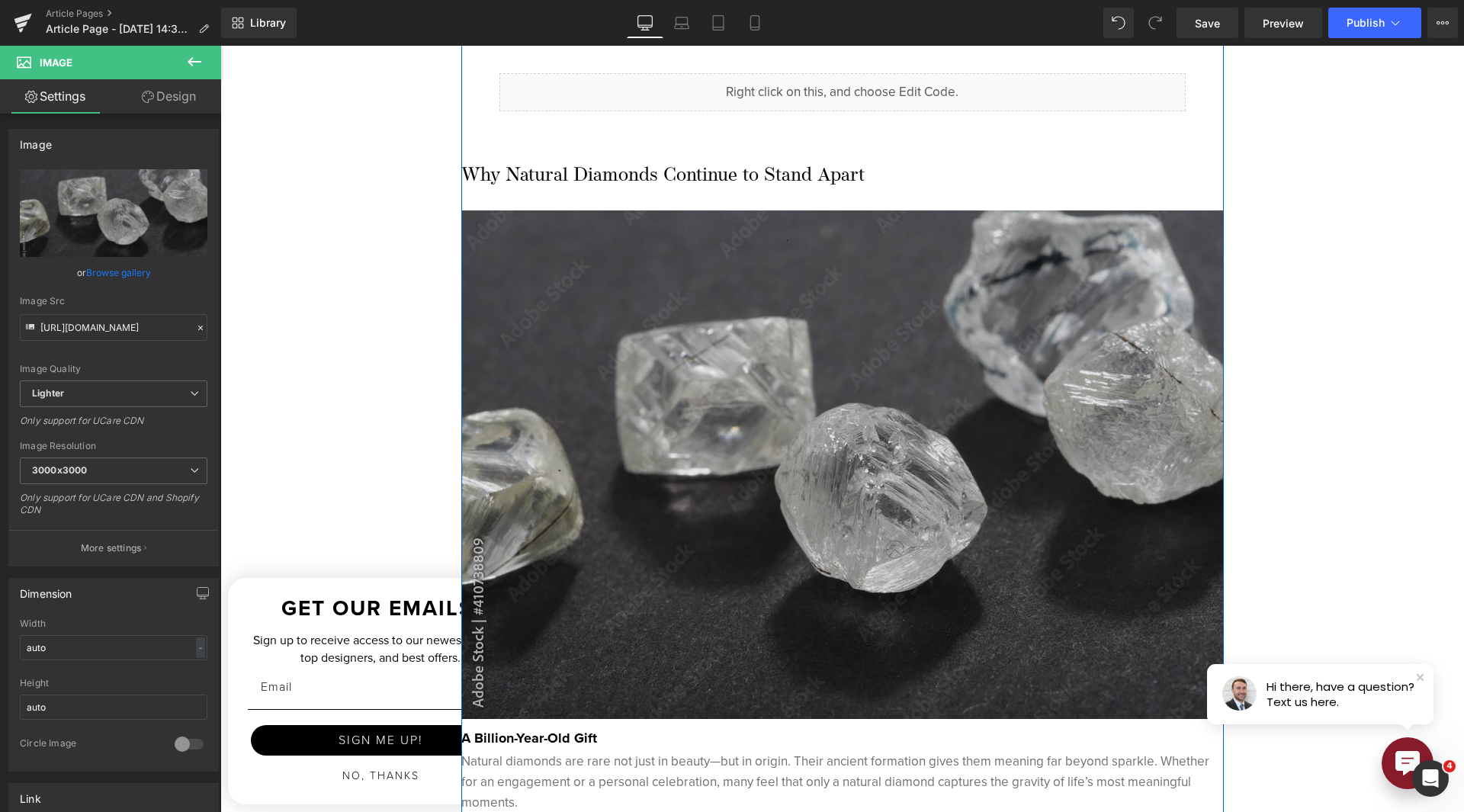
click at [826, 489] on img at bounding box center [842, 464] width 762 height 508
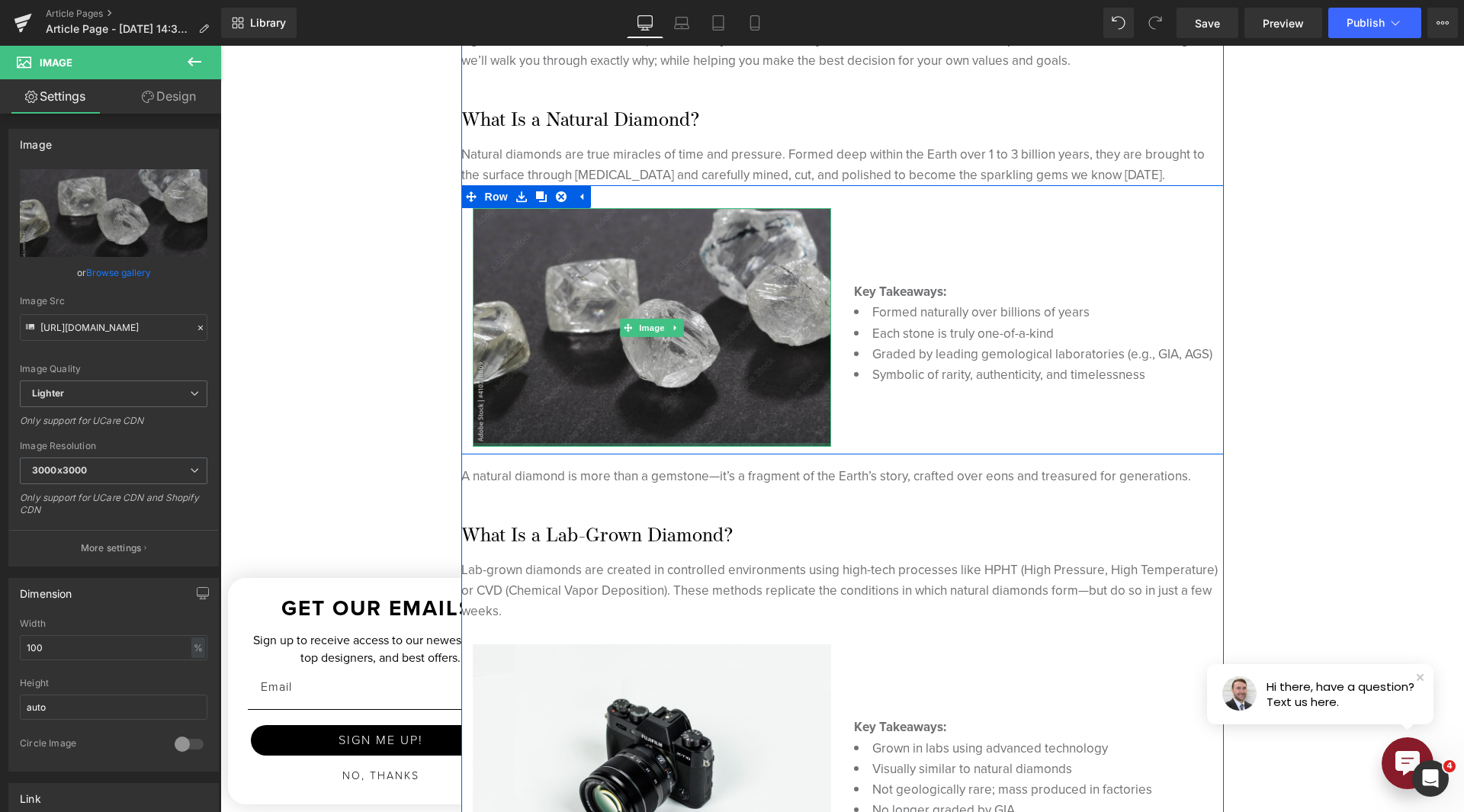
scroll to position [991, 0]
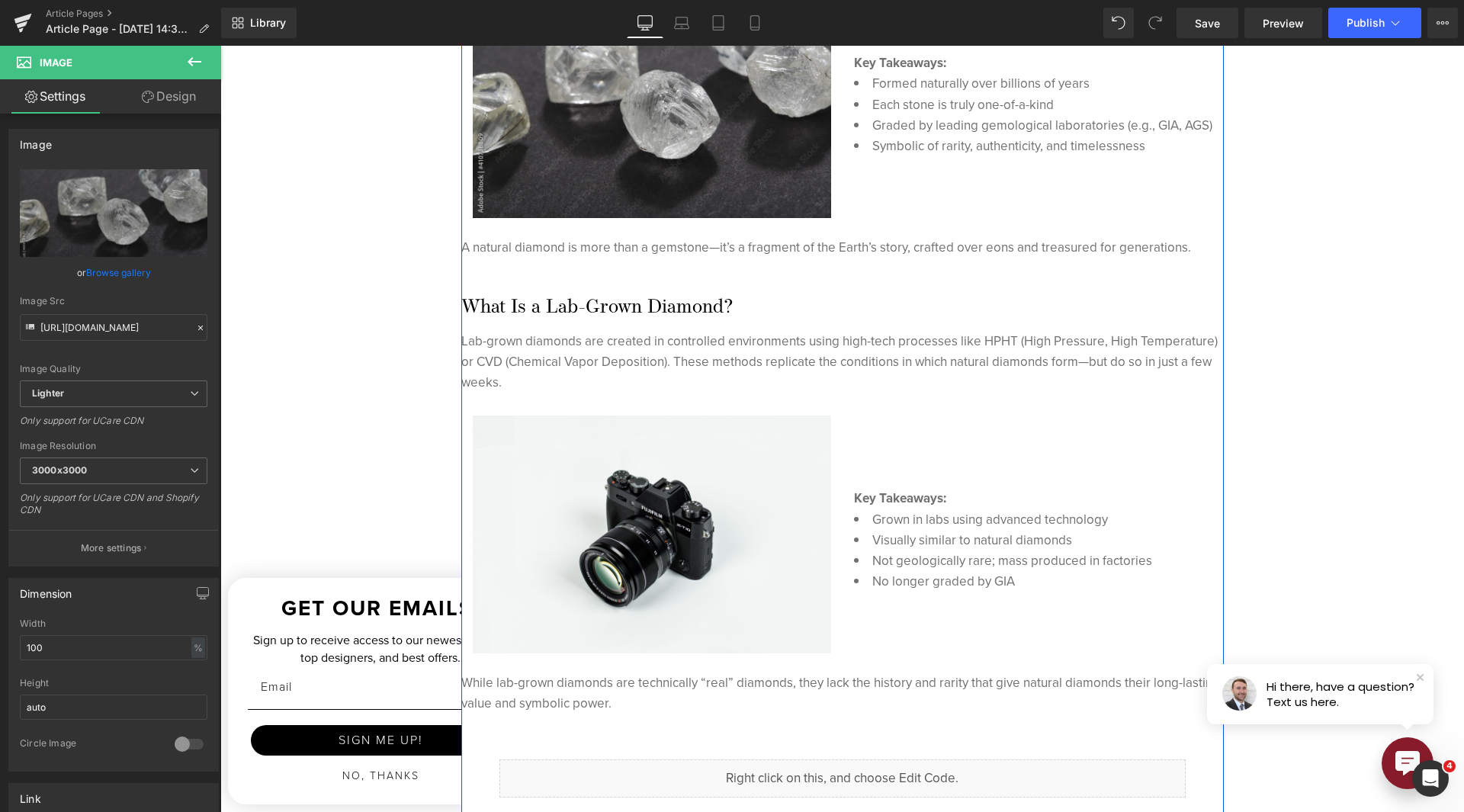
click at [649, 528] on div "Image" at bounding box center [652, 534] width 358 height 237
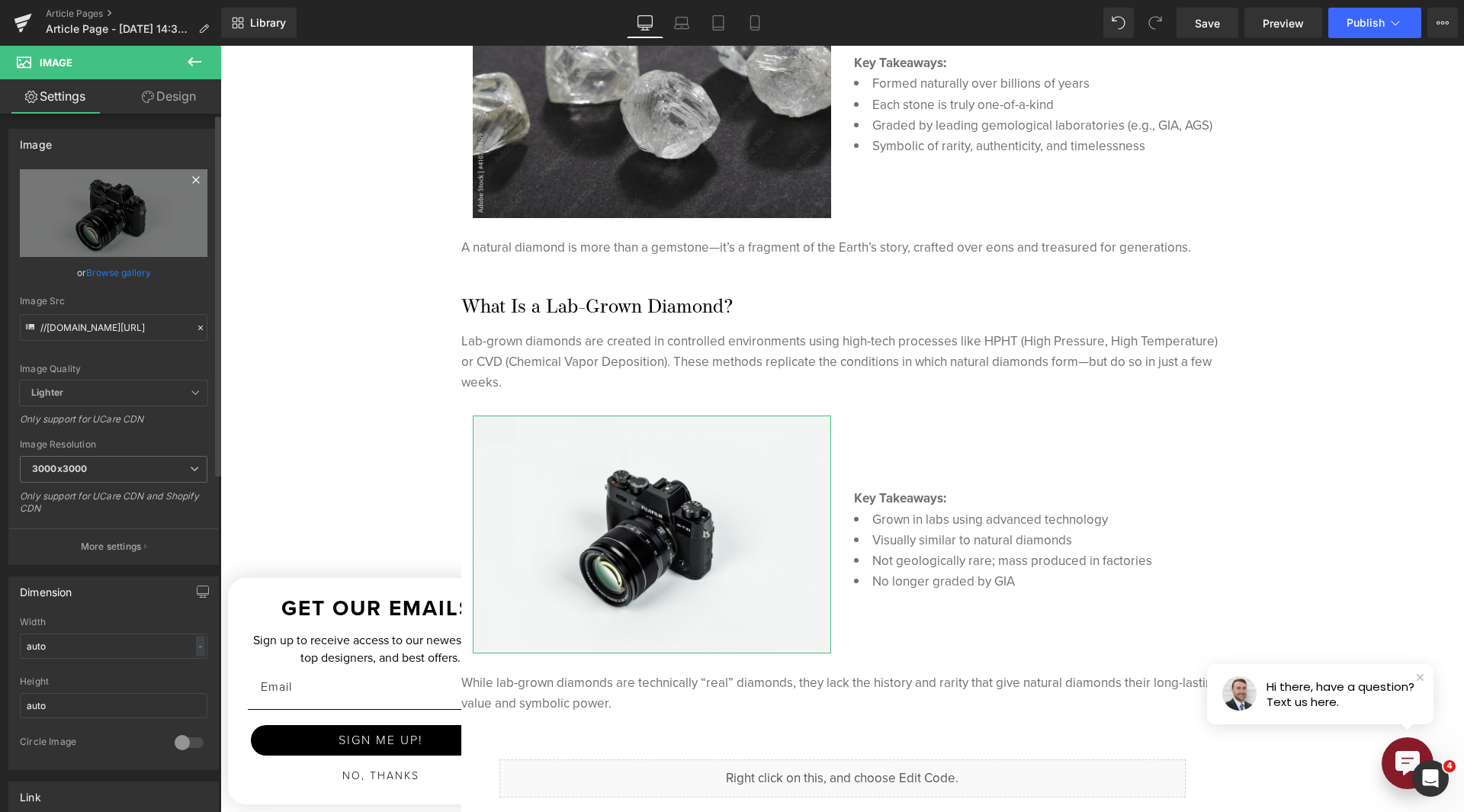
click at [189, 188] on icon at bounding box center [196, 180] width 19 height 19
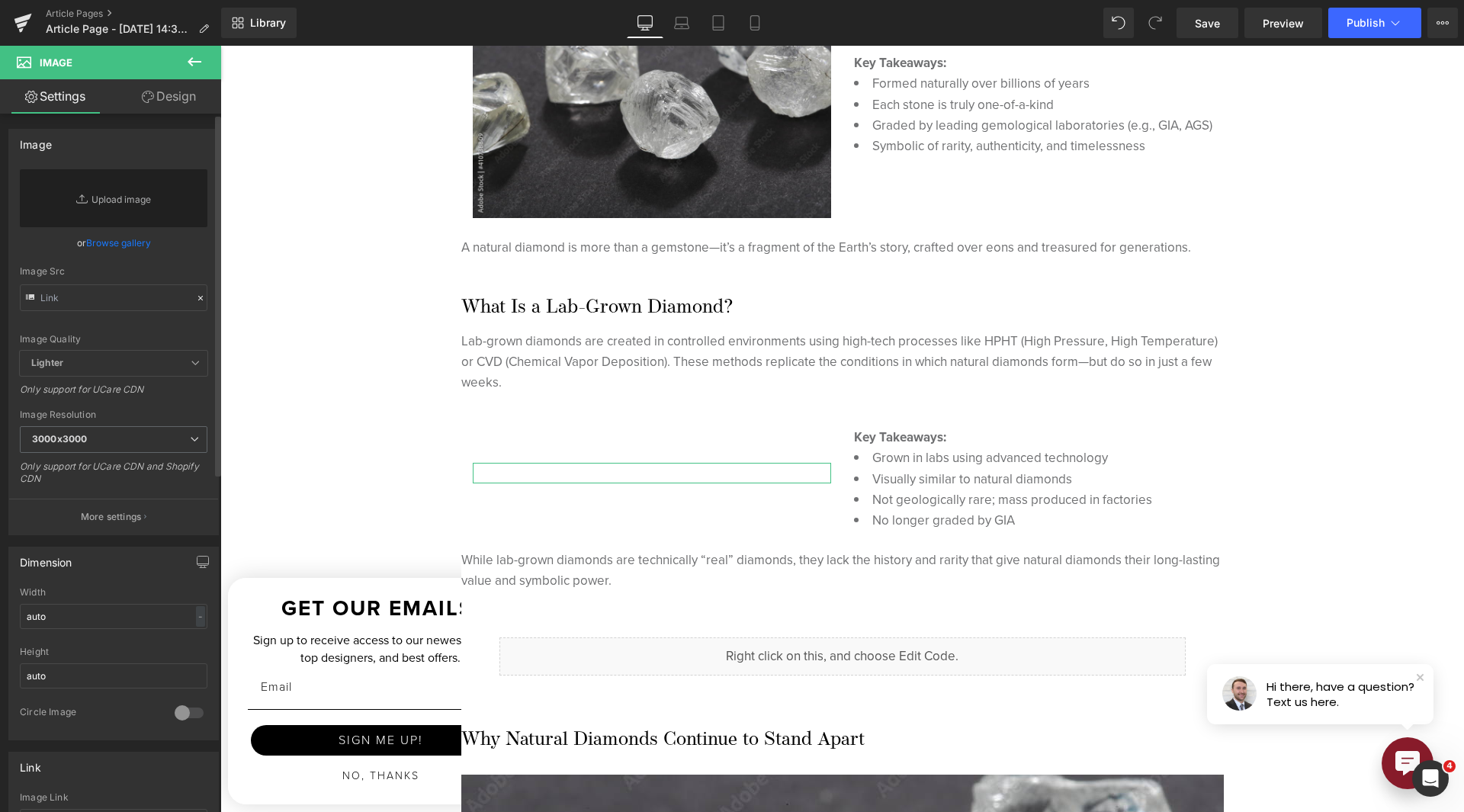
click at [115, 243] on link "Browse gallery" at bounding box center [118, 243] width 65 height 27
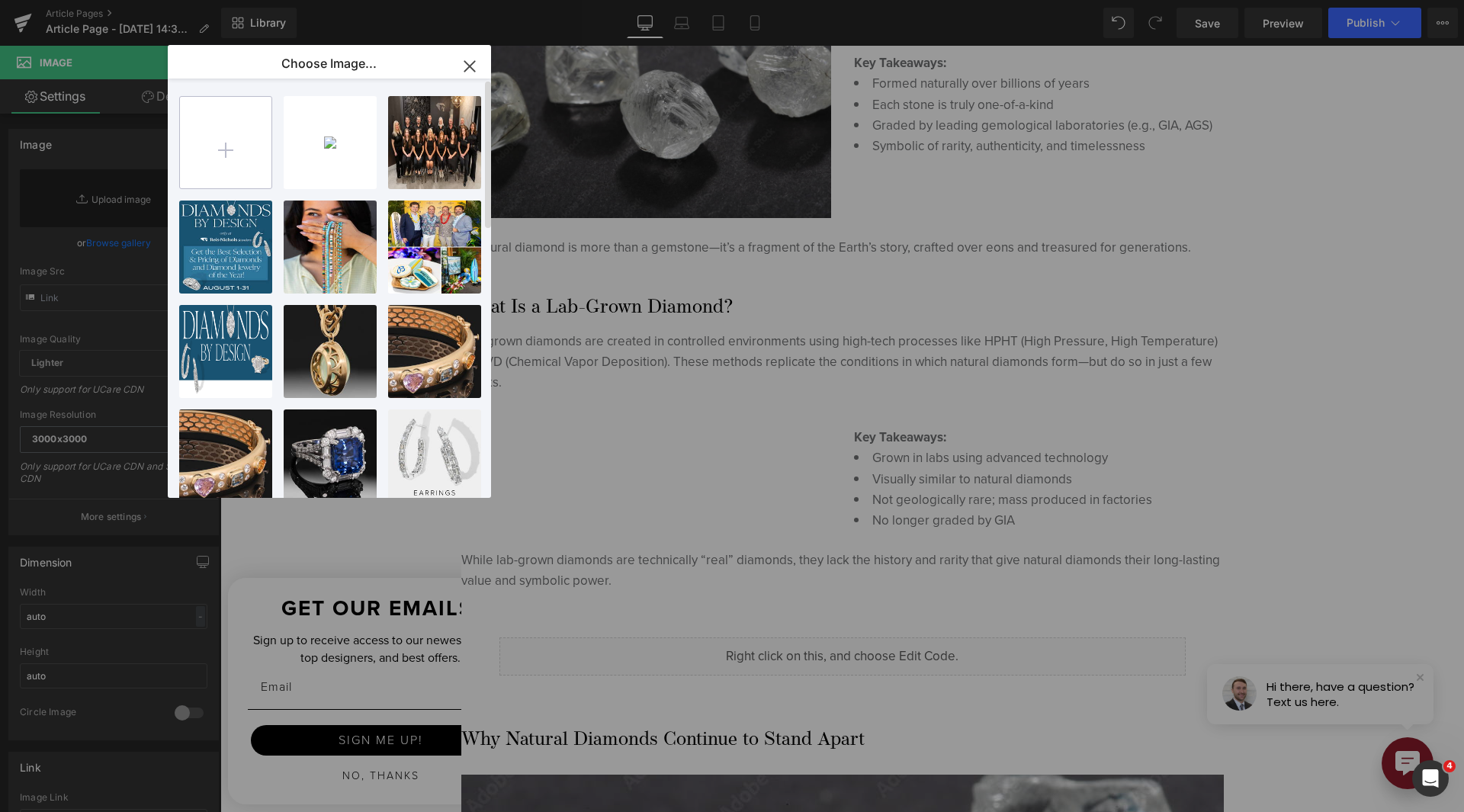
click at [244, 142] on input "file" at bounding box center [225, 142] width 92 height 92
type input "C:\fakepath\image (1).png"
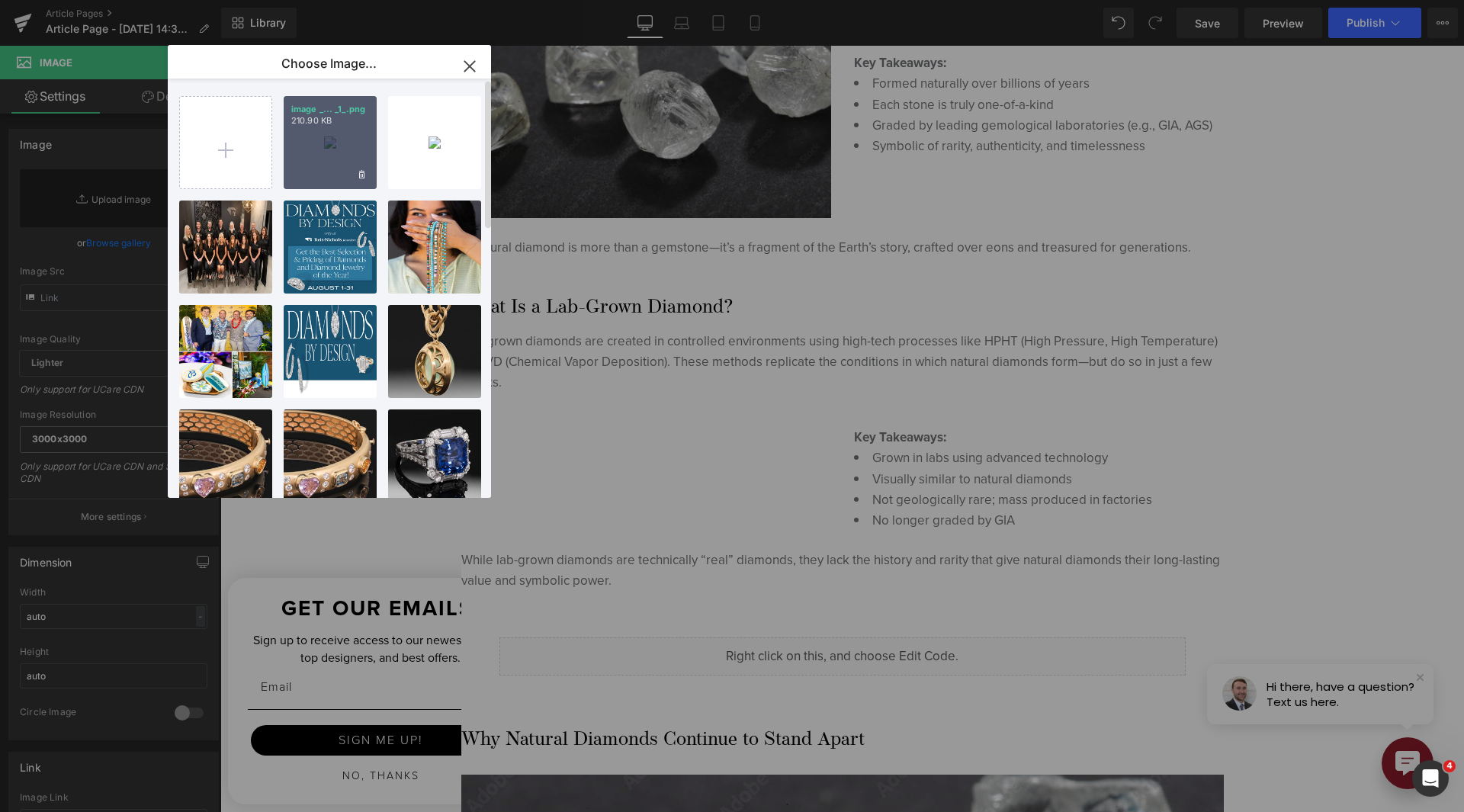
click at [342, 116] on p "210.90 KB" at bounding box center [329, 120] width 77 height 12
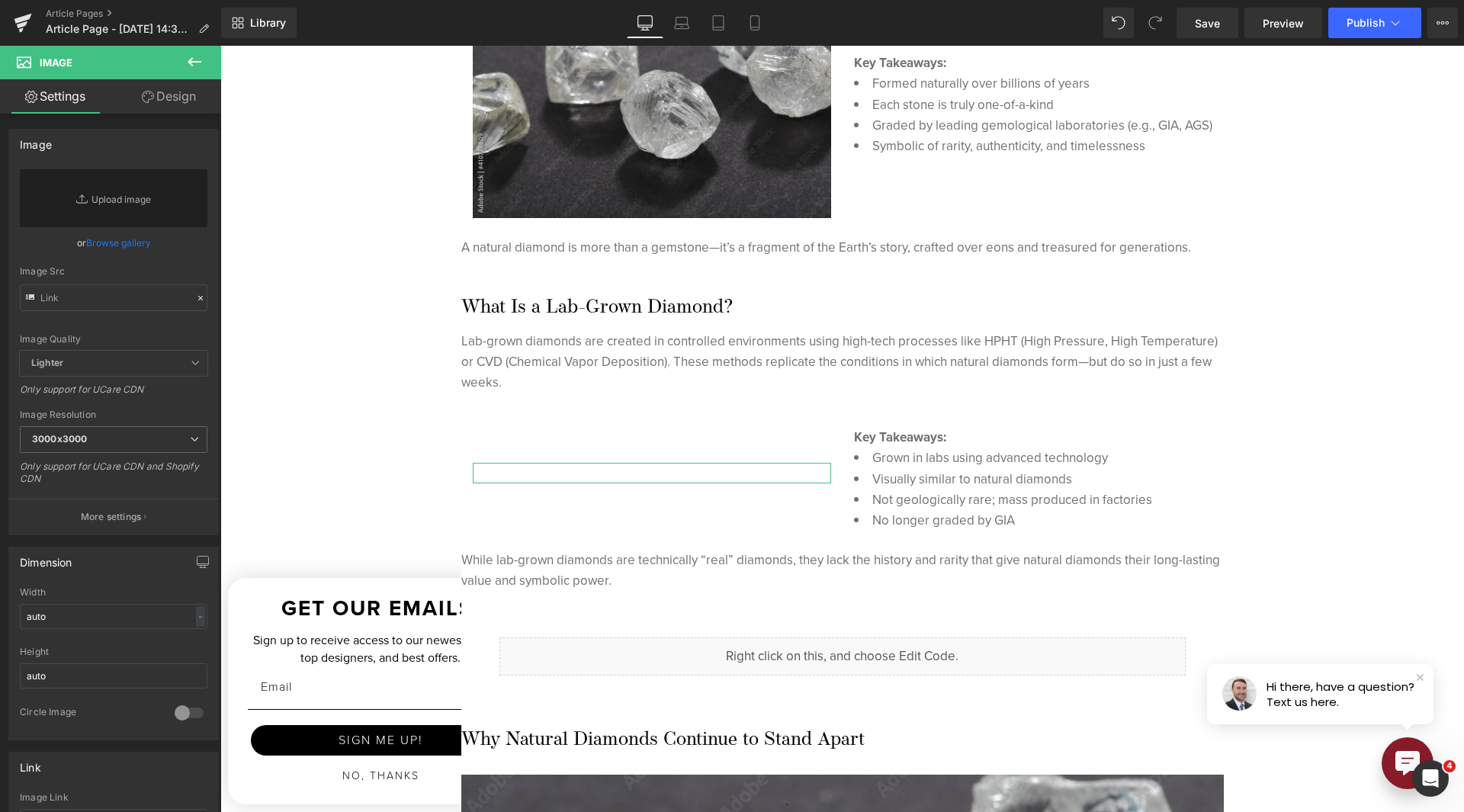
click at [105, 240] on link "Browse gallery" at bounding box center [118, 243] width 65 height 27
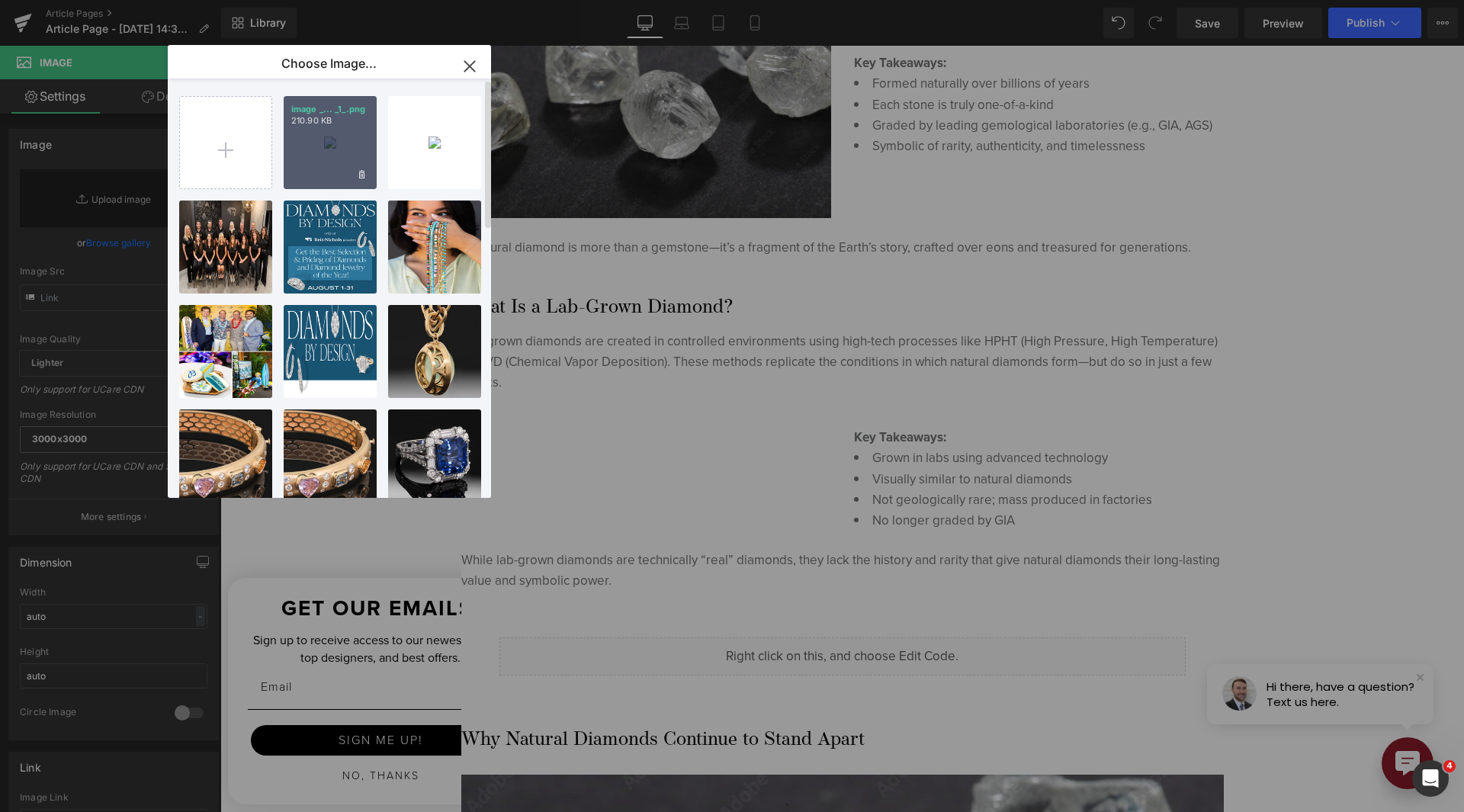
click at [304, 121] on p "210.90 KB" at bounding box center [329, 120] width 77 height 12
type input "https://ucarecdn.com/15a44bd6-9e27-4934-96d1-8fd6cfa37710/-/format/auto/-/previ…"
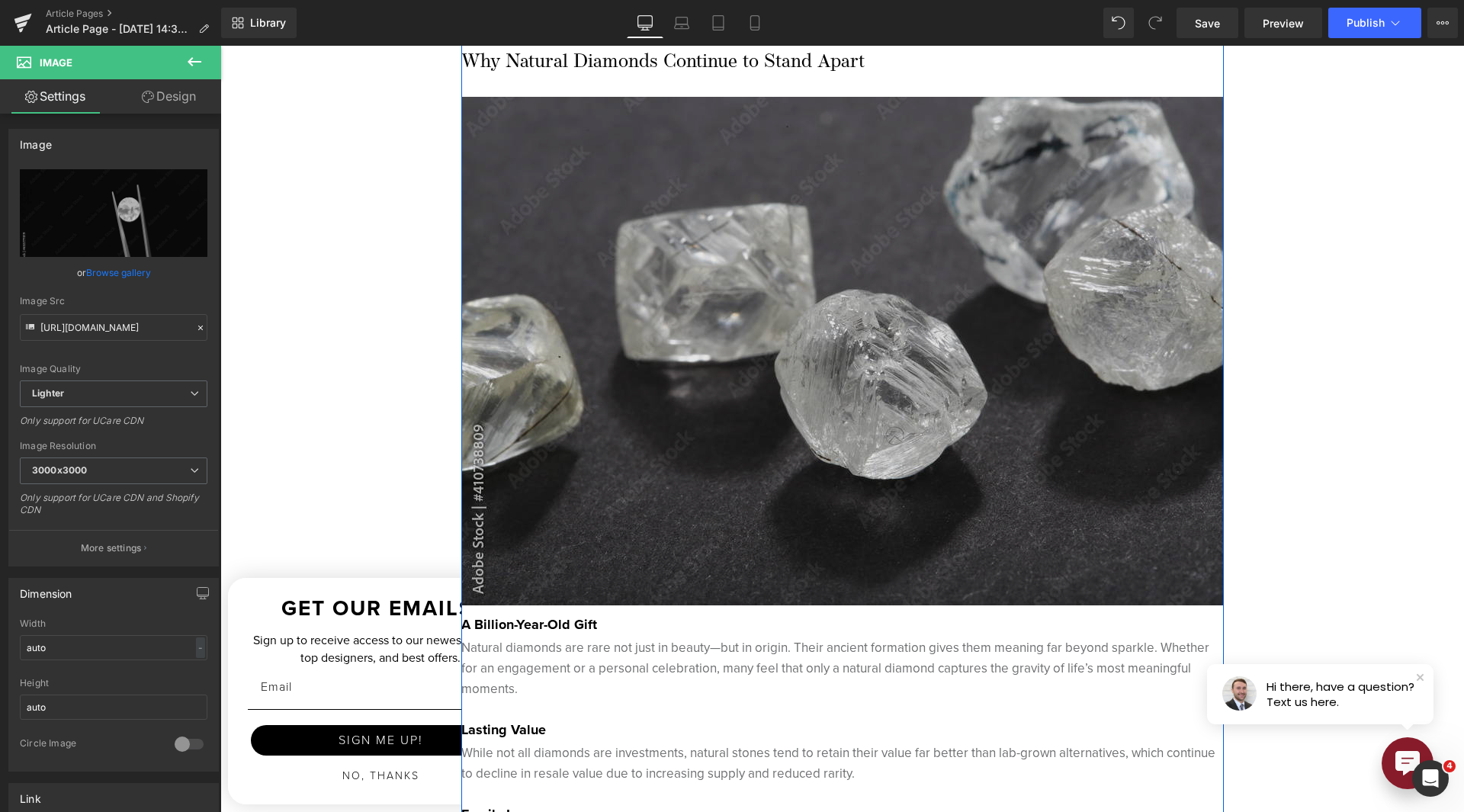
scroll to position [1601, 0]
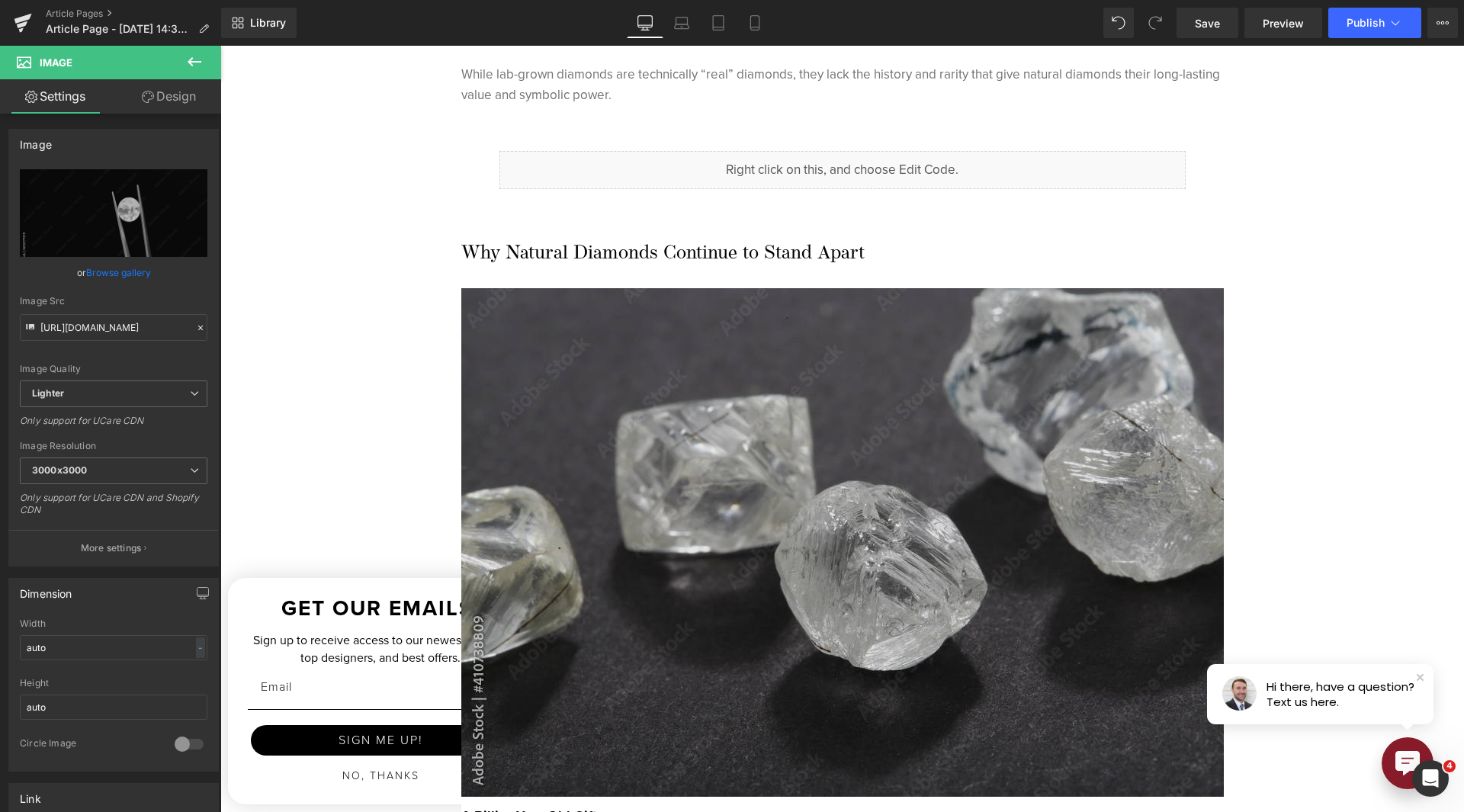
drag, startPoint x: 853, startPoint y: 458, endPoint x: 833, endPoint y: 501, distance: 47.4
click at [853, 458] on img at bounding box center [842, 542] width 762 height 508
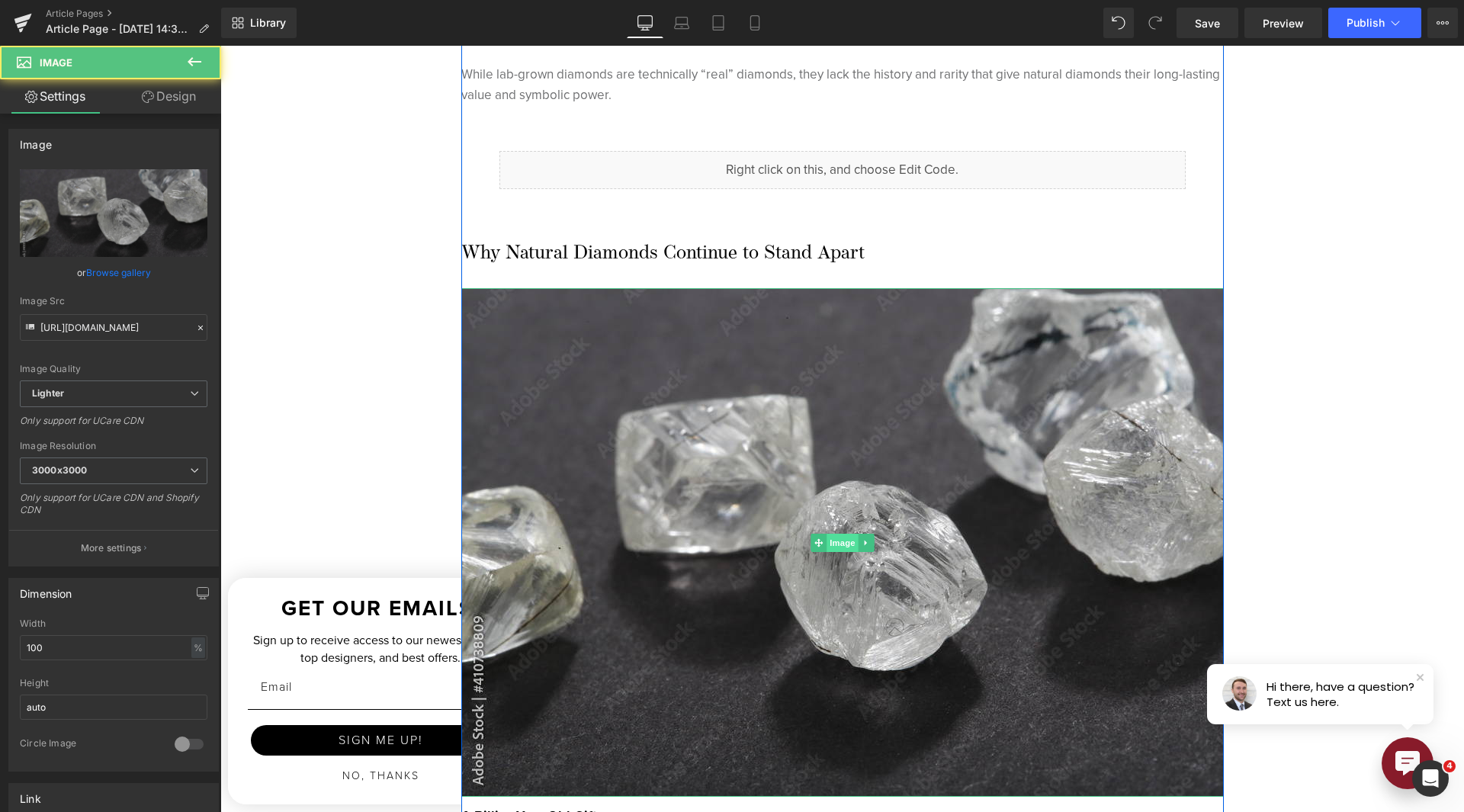
click at [829, 537] on span "Image" at bounding box center [842, 542] width 32 height 19
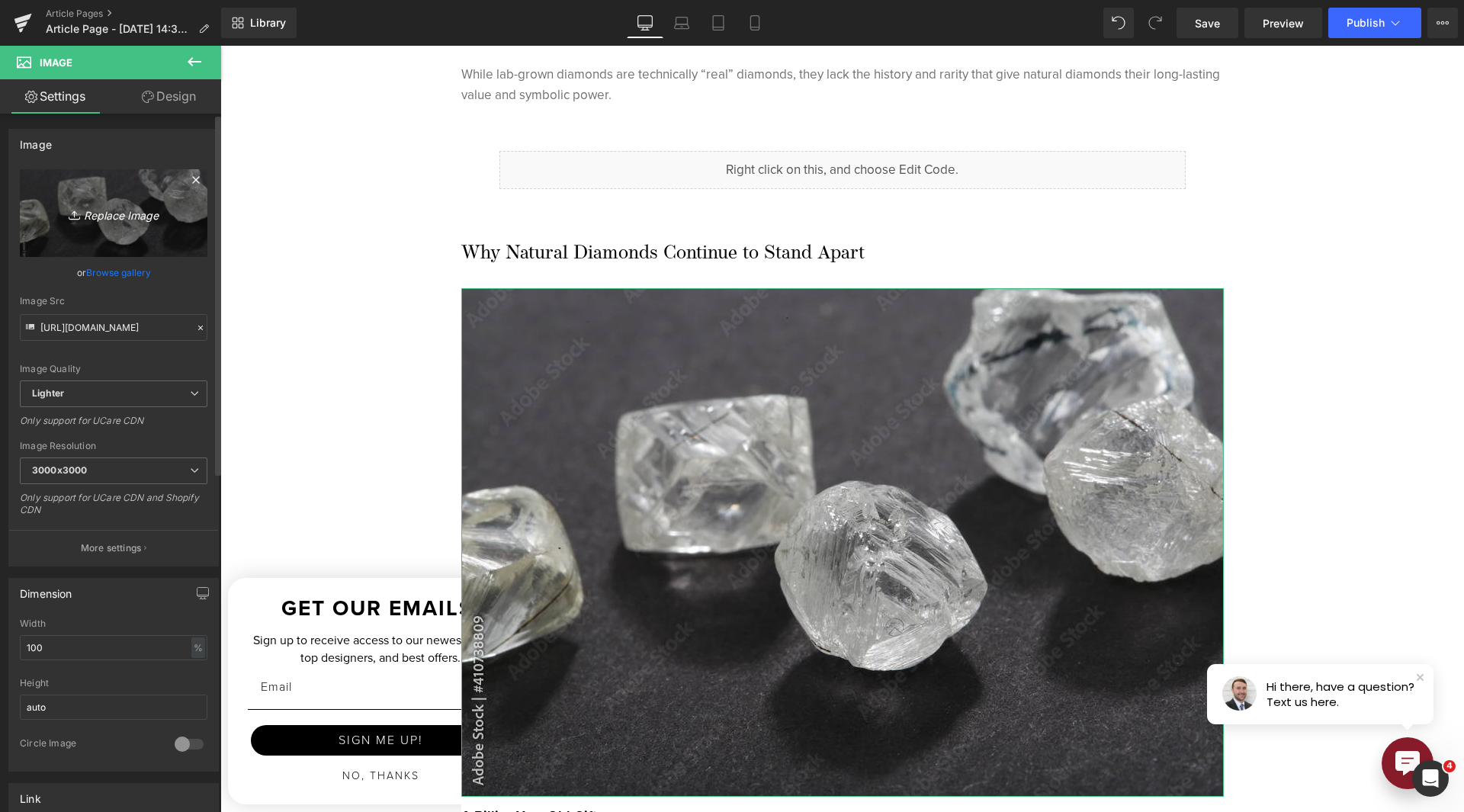
drag, startPoint x: 188, startPoint y: 178, endPoint x: 185, endPoint y: 190, distance: 12.4
click at [192, 178] on icon at bounding box center [196, 180] width 7 height 7
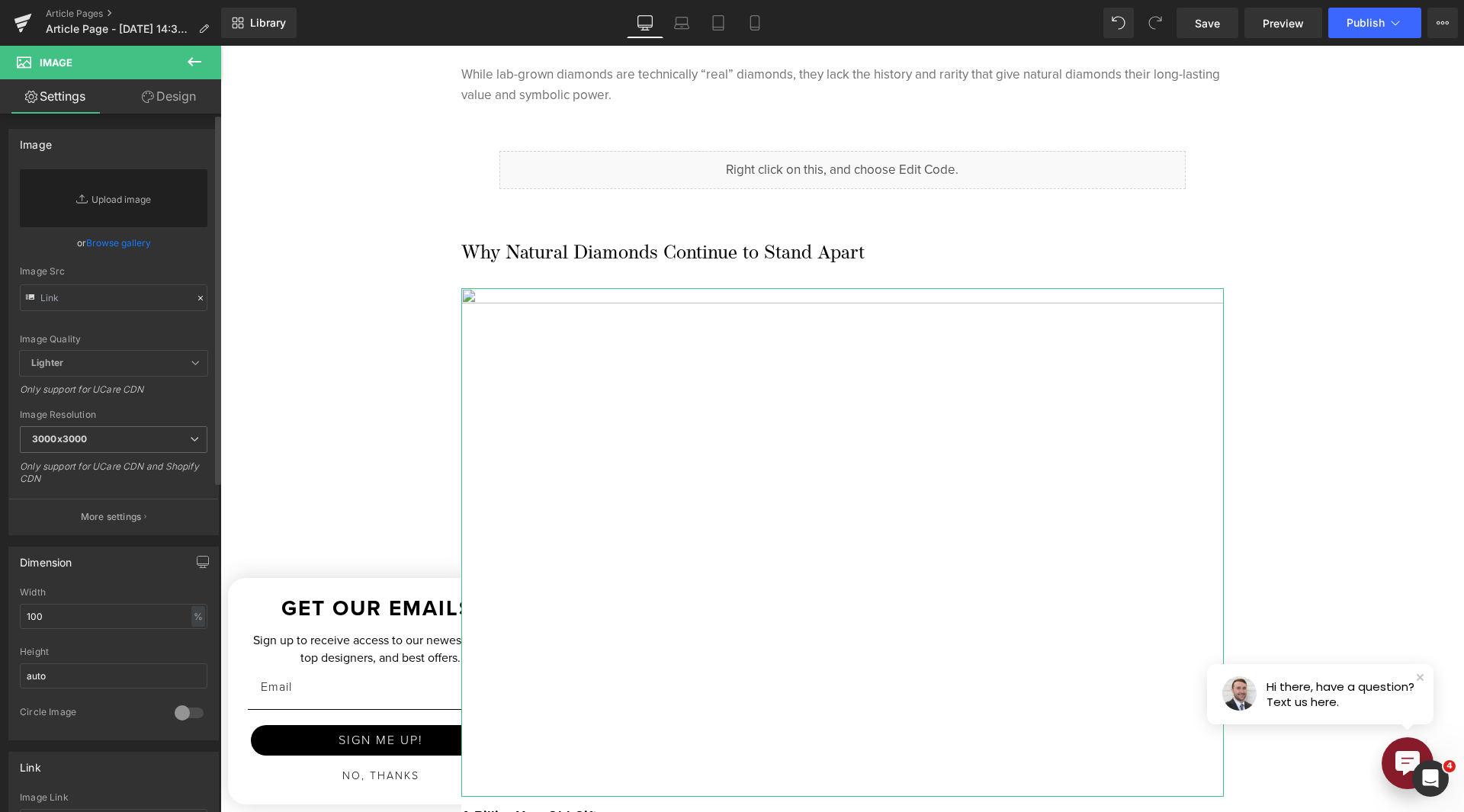
click at [146, 244] on link "Browse gallery" at bounding box center [118, 243] width 65 height 27
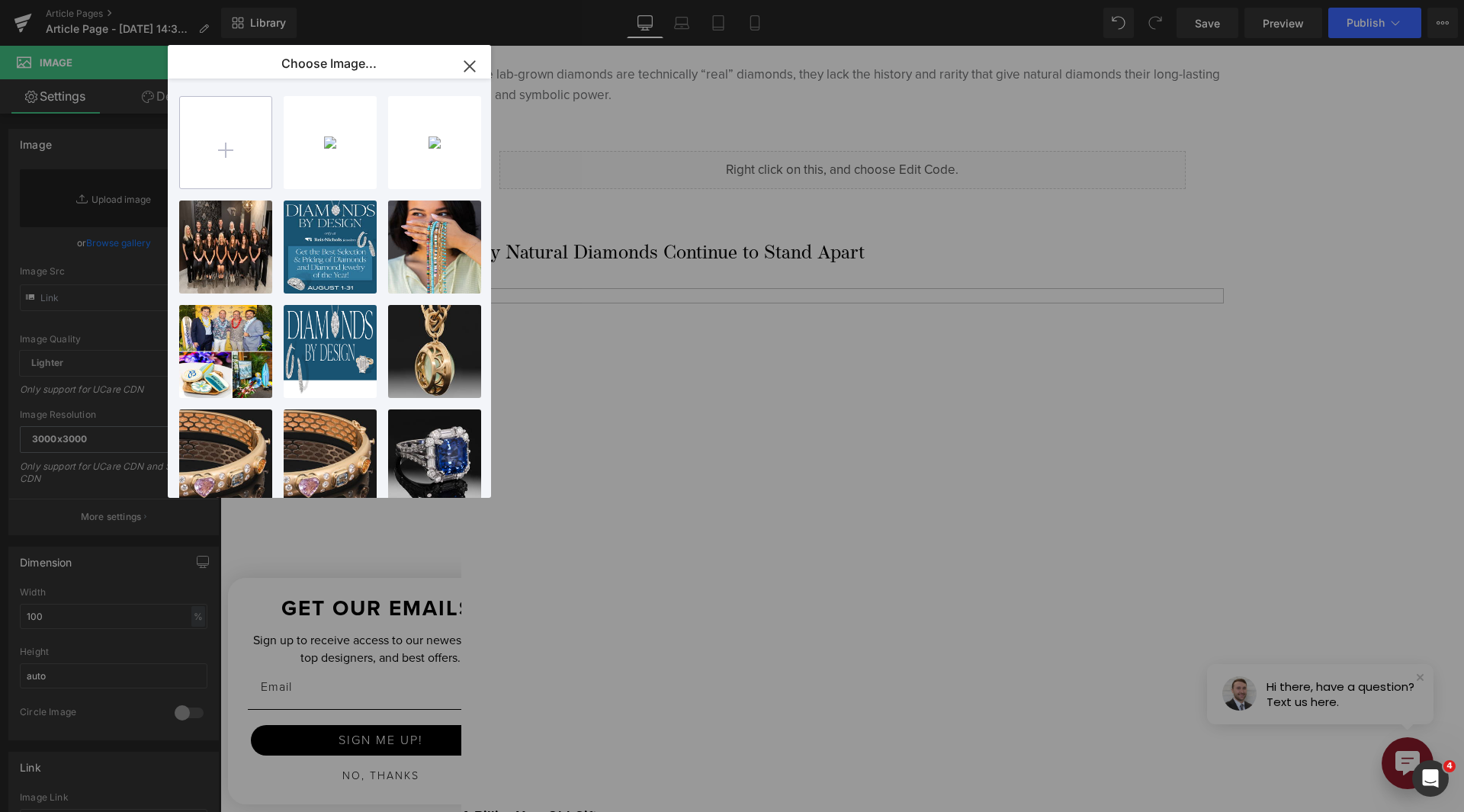
click at [230, 150] on input "file" at bounding box center [225, 142] width 92 height 92
type input "C:\fakepath\1000_F_61207817_eVLm60K8BAHEkIpL9odBurd3Kp7CeLx8.jpg"
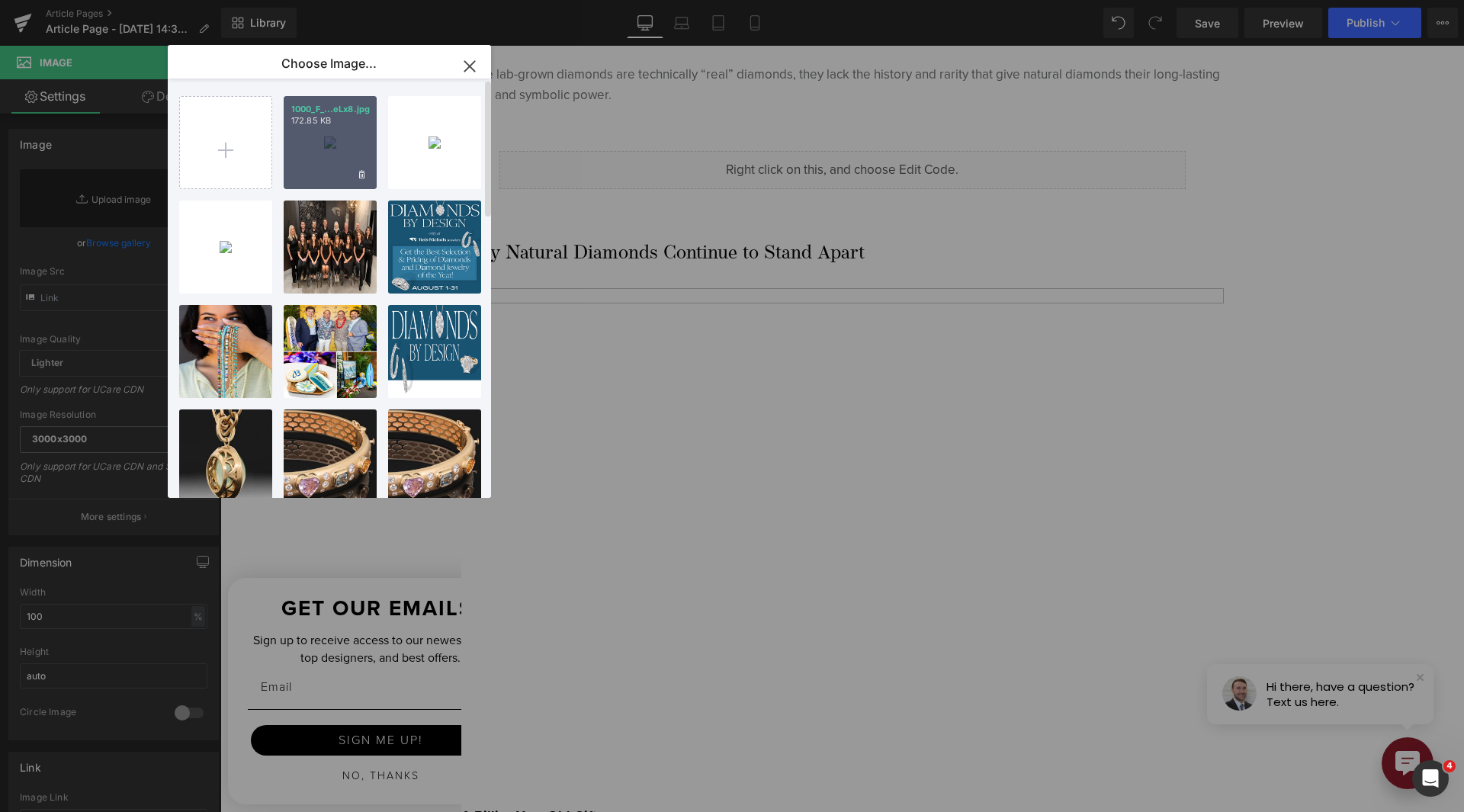
click at [369, 128] on div "1000_F_...eLx8.jpg 172.85 KB" at bounding box center [330, 142] width 93 height 93
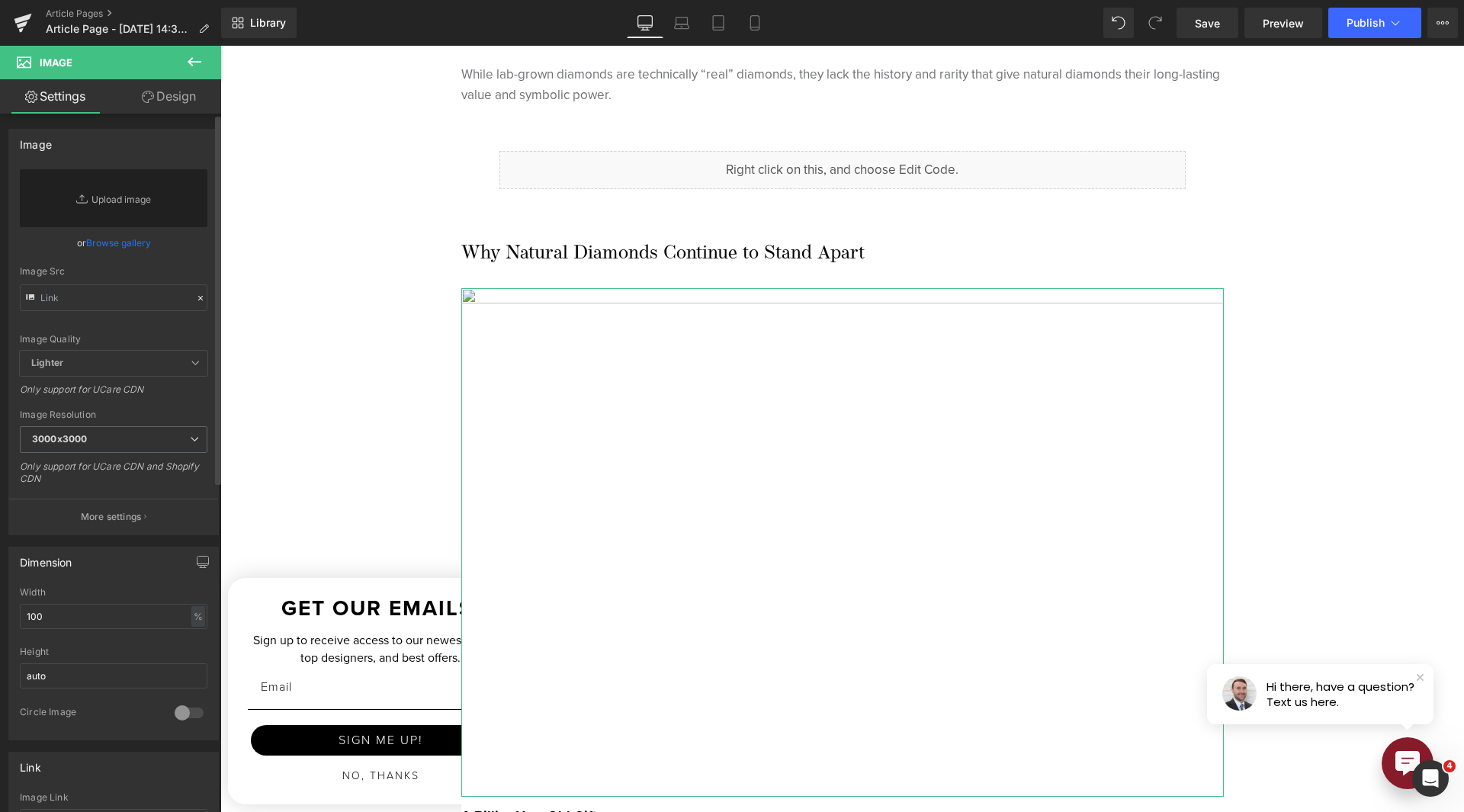
click at [134, 249] on link "Browse gallery" at bounding box center [118, 243] width 65 height 27
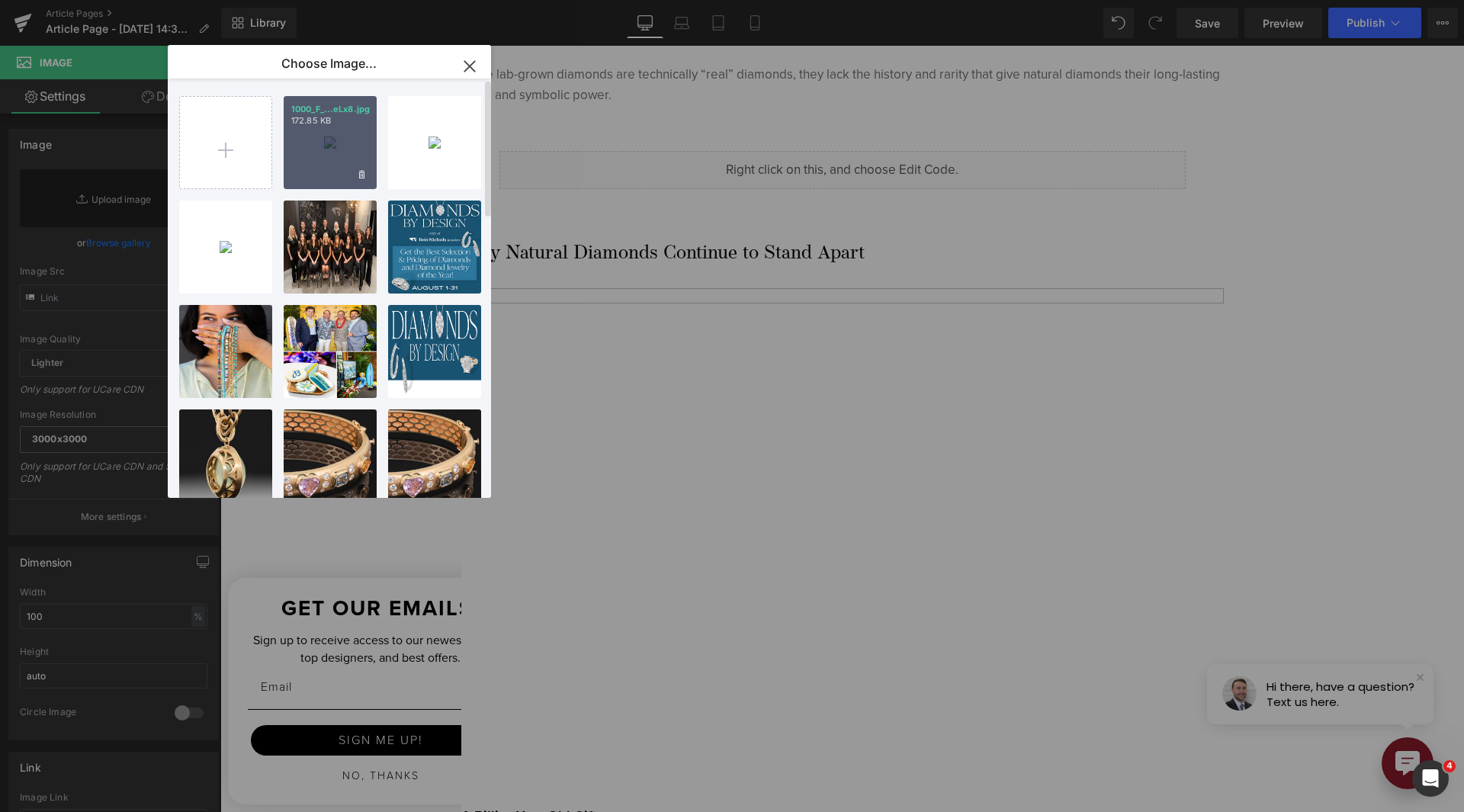
click at [308, 144] on div "1000_F_...eLx8.jpg 172.85 KB" at bounding box center [330, 142] width 93 height 93
type input "https://ucarecdn.com/a3703b67-32ba-4f35-8d31-af5eba1a74d7/-/format/auto/-/previ…"
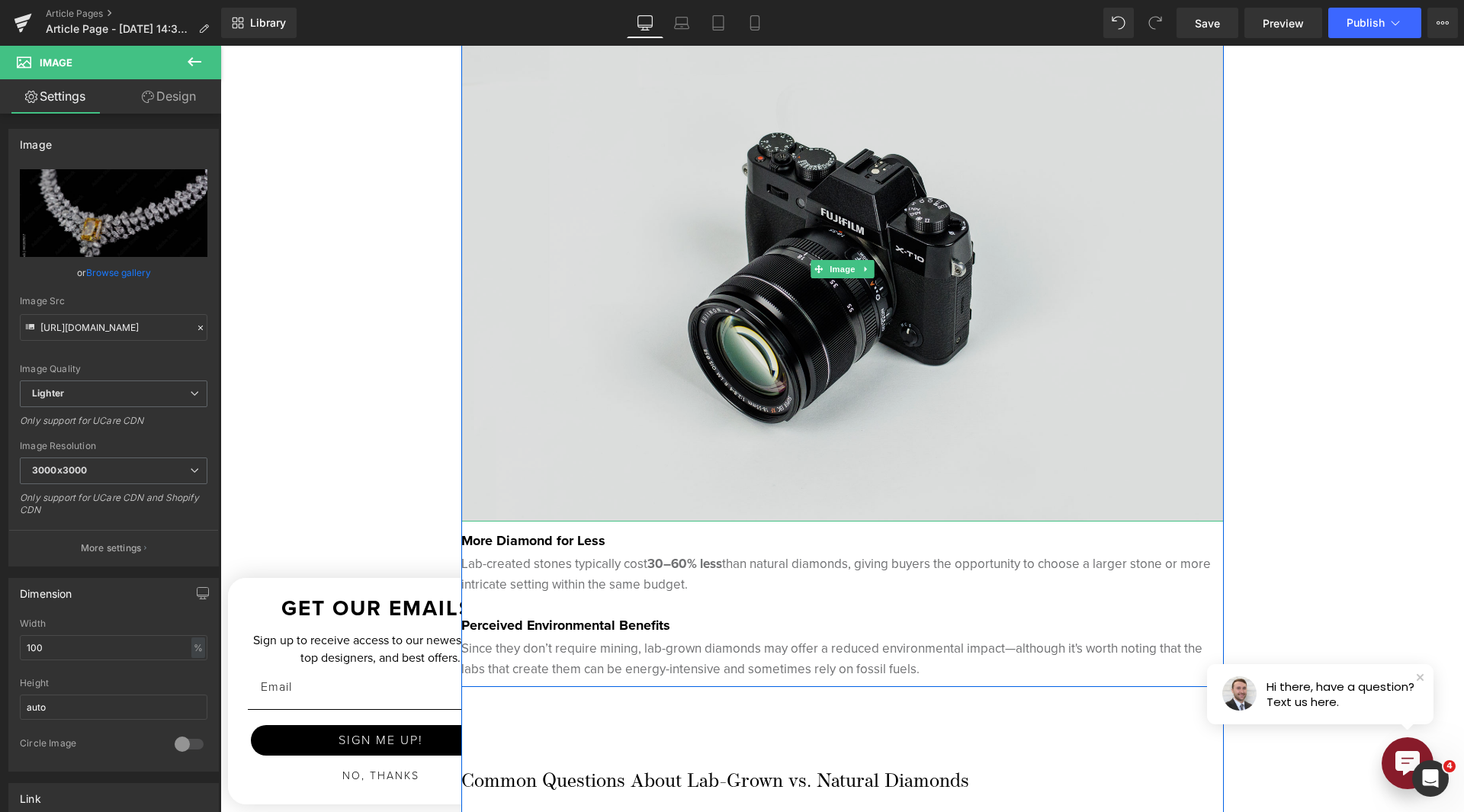
scroll to position [2821, 0]
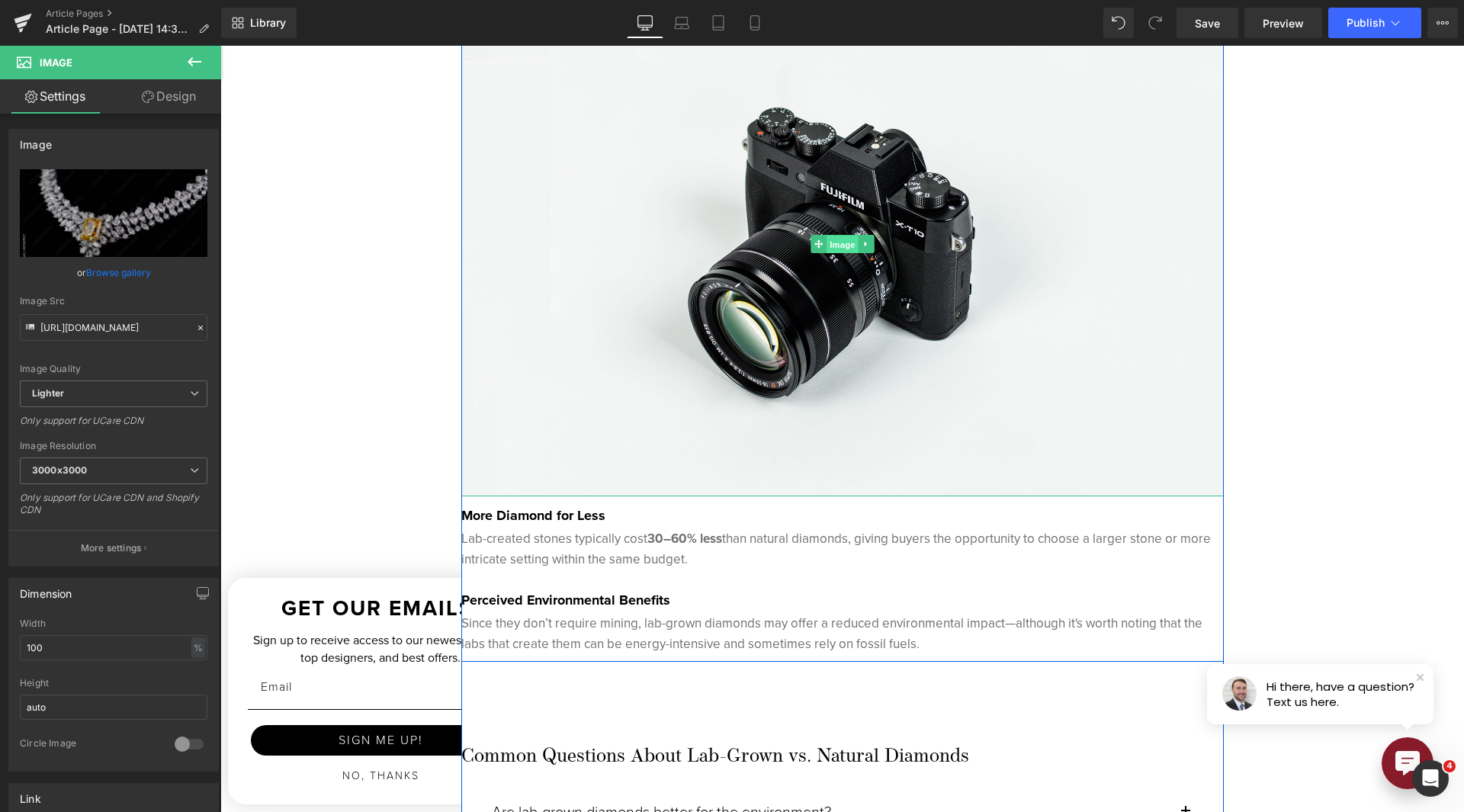
click at [826, 242] on span "Image" at bounding box center [842, 245] width 32 height 19
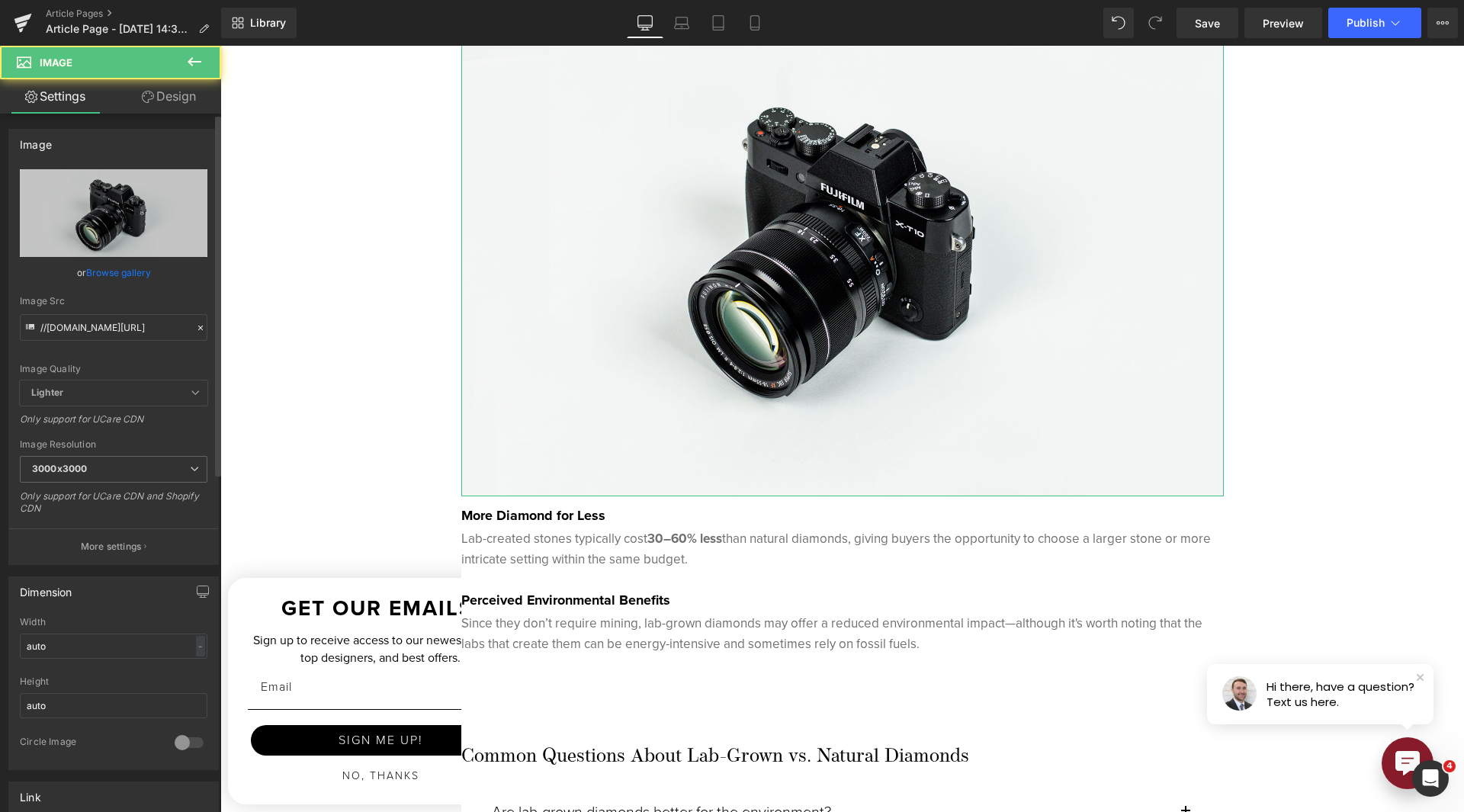
click at [130, 276] on link "Browse gallery" at bounding box center [118, 272] width 65 height 27
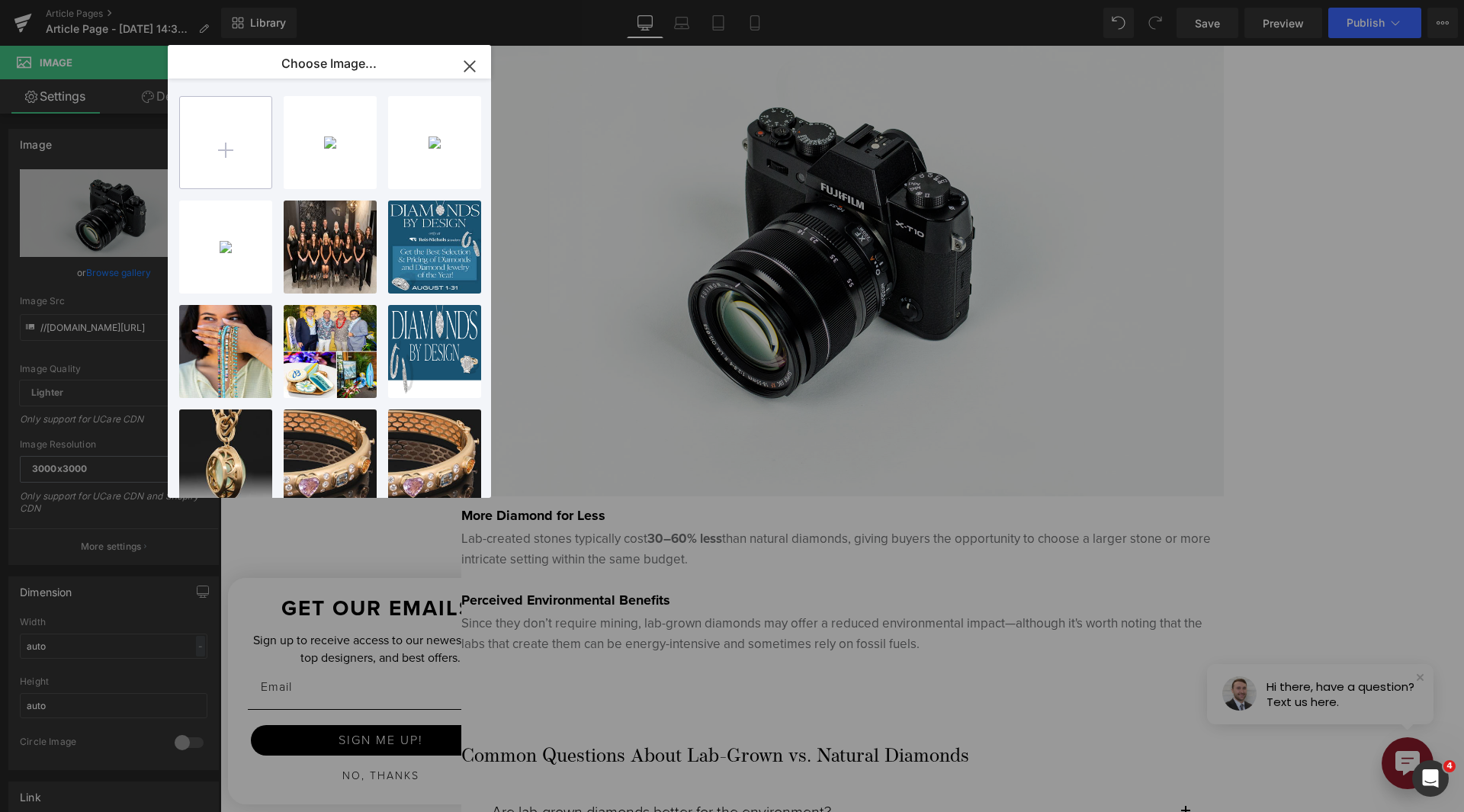
click at [209, 155] on input "file" at bounding box center [225, 142] width 92 height 92
type input "C:\fakepath\1000_F_479039796_Het3dUrgq5m80kb5h9pd1fvaos1eUXOa.jpg"
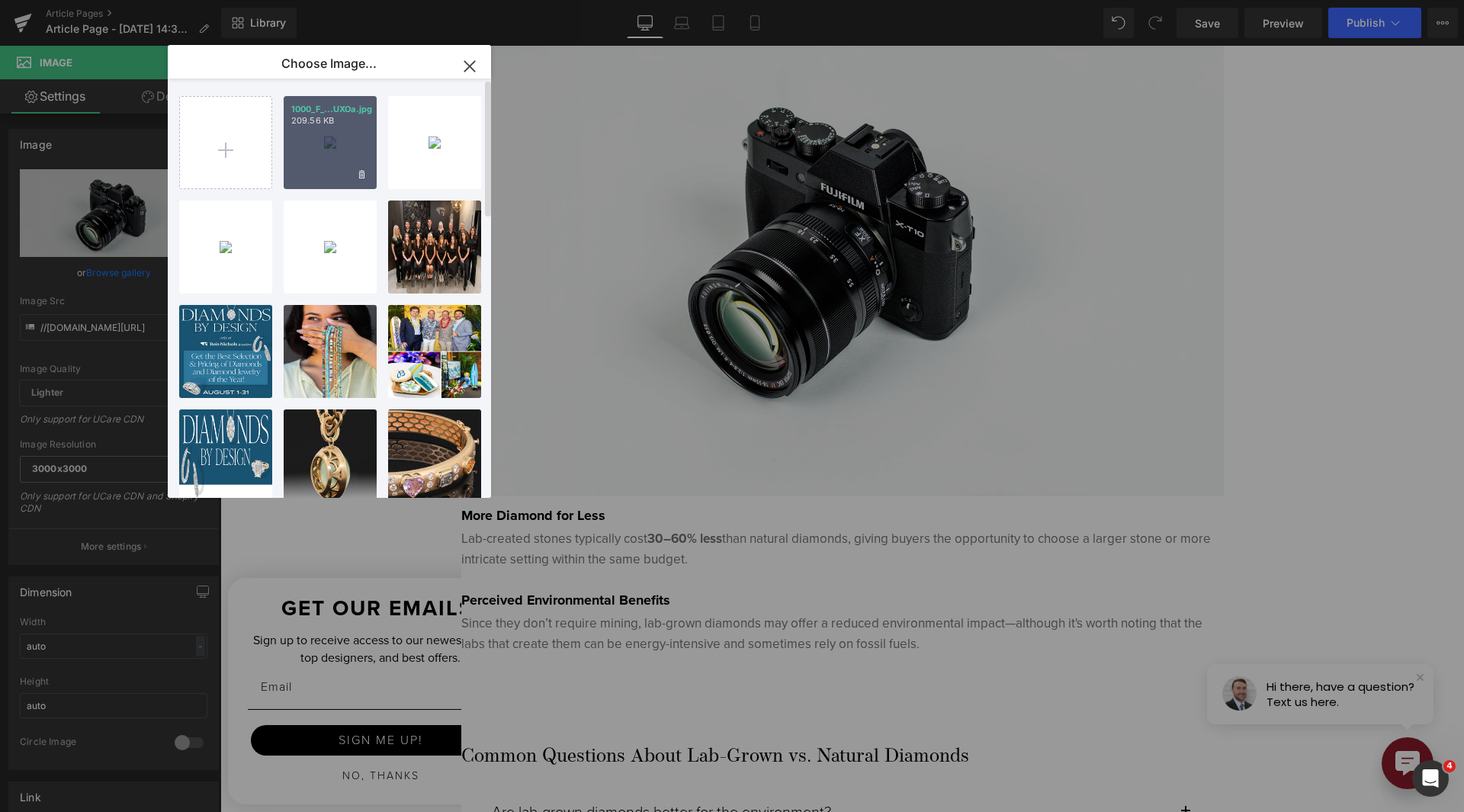
click at [342, 142] on div "1000_F_...UXOa.jpg 209.56 KB" at bounding box center [330, 142] width 93 height 93
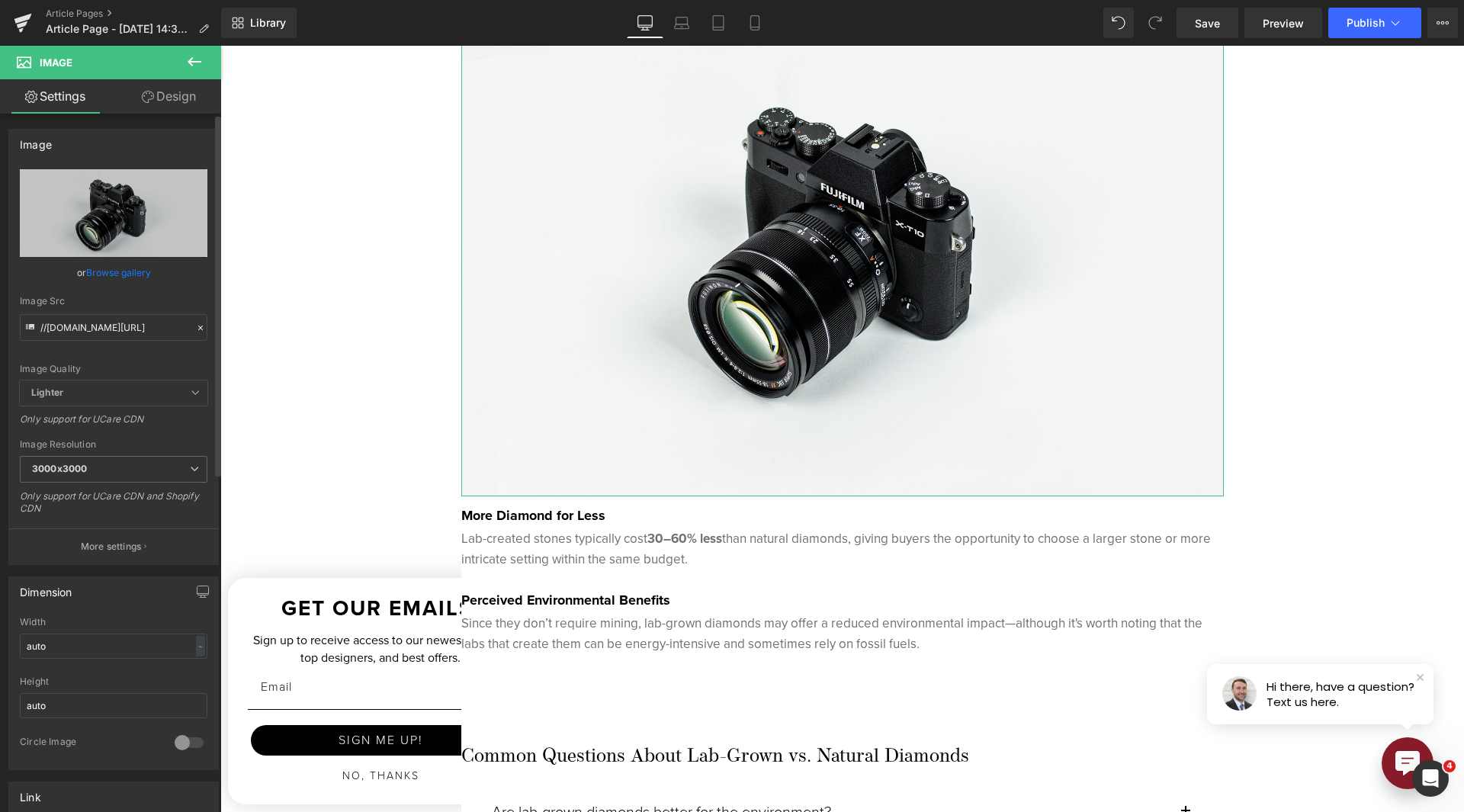
click at [132, 273] on link "Browse gallery" at bounding box center [118, 272] width 65 height 27
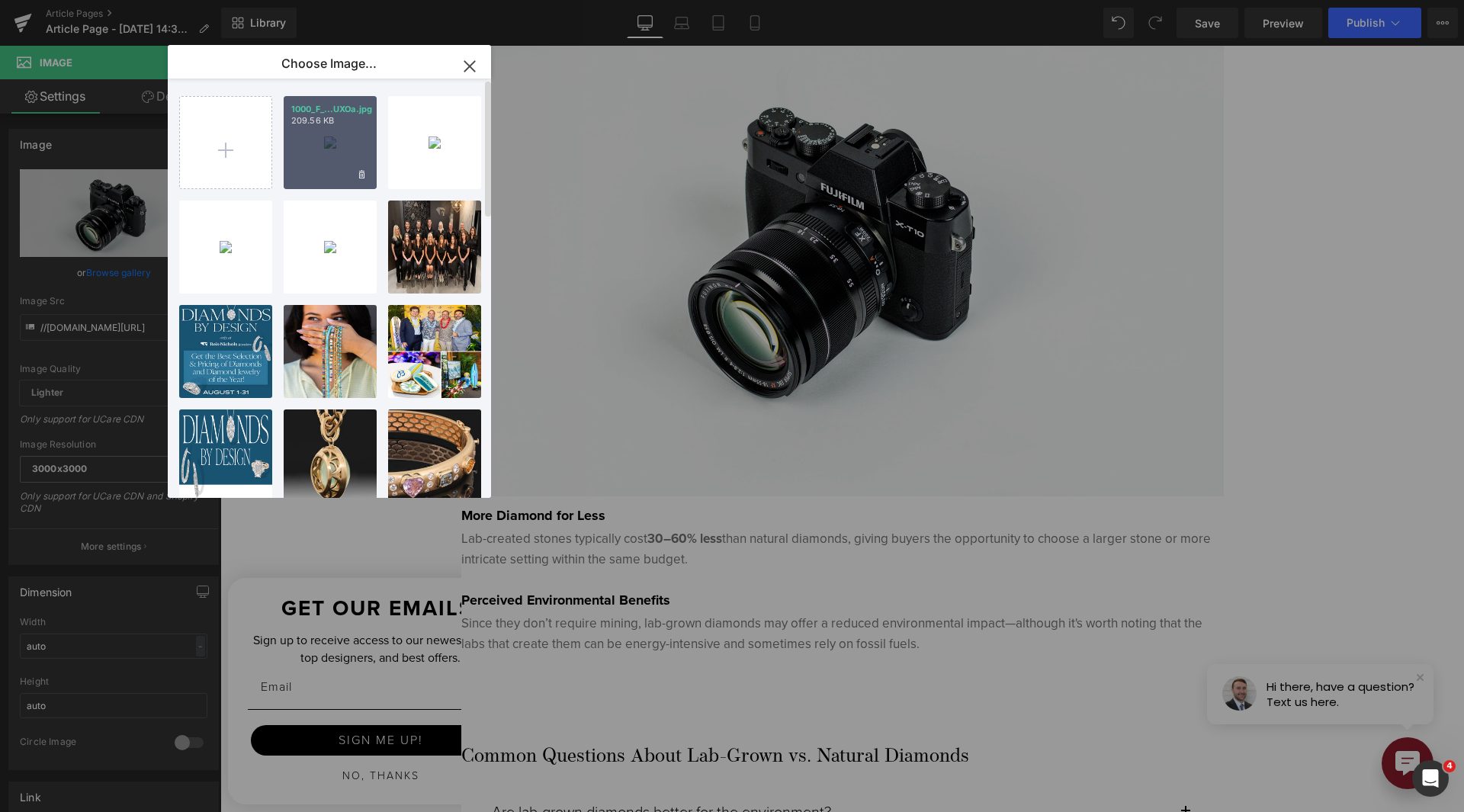
click at [317, 158] on div "1000_F_...UXOa.jpg 209.56 KB" at bounding box center [330, 142] width 93 height 93
type input "https://ucarecdn.com/84ce39a4-06fa-46ce-be79-8f1e6a21ef91/-/format/auto/-/previ…"
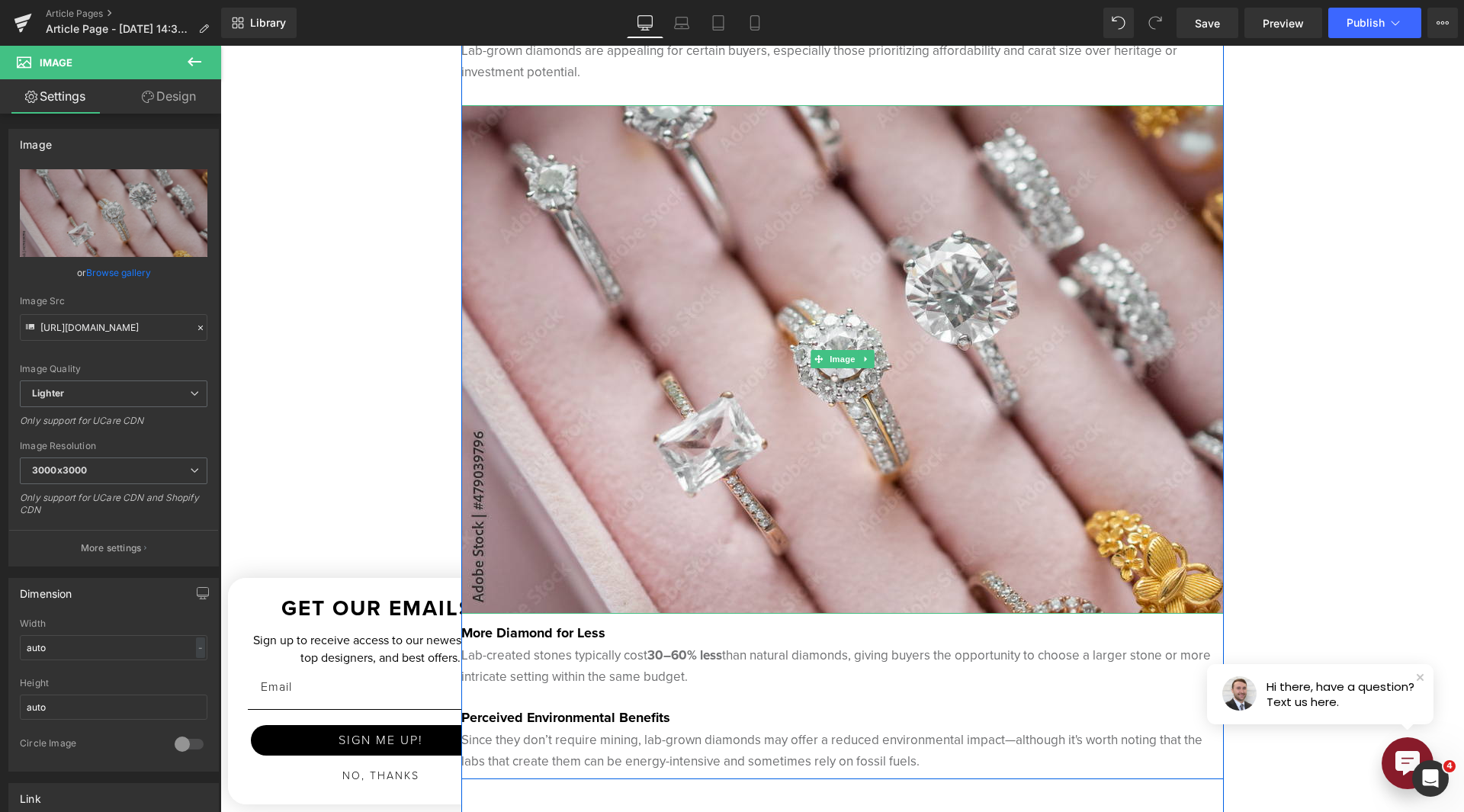
scroll to position [2516, 0]
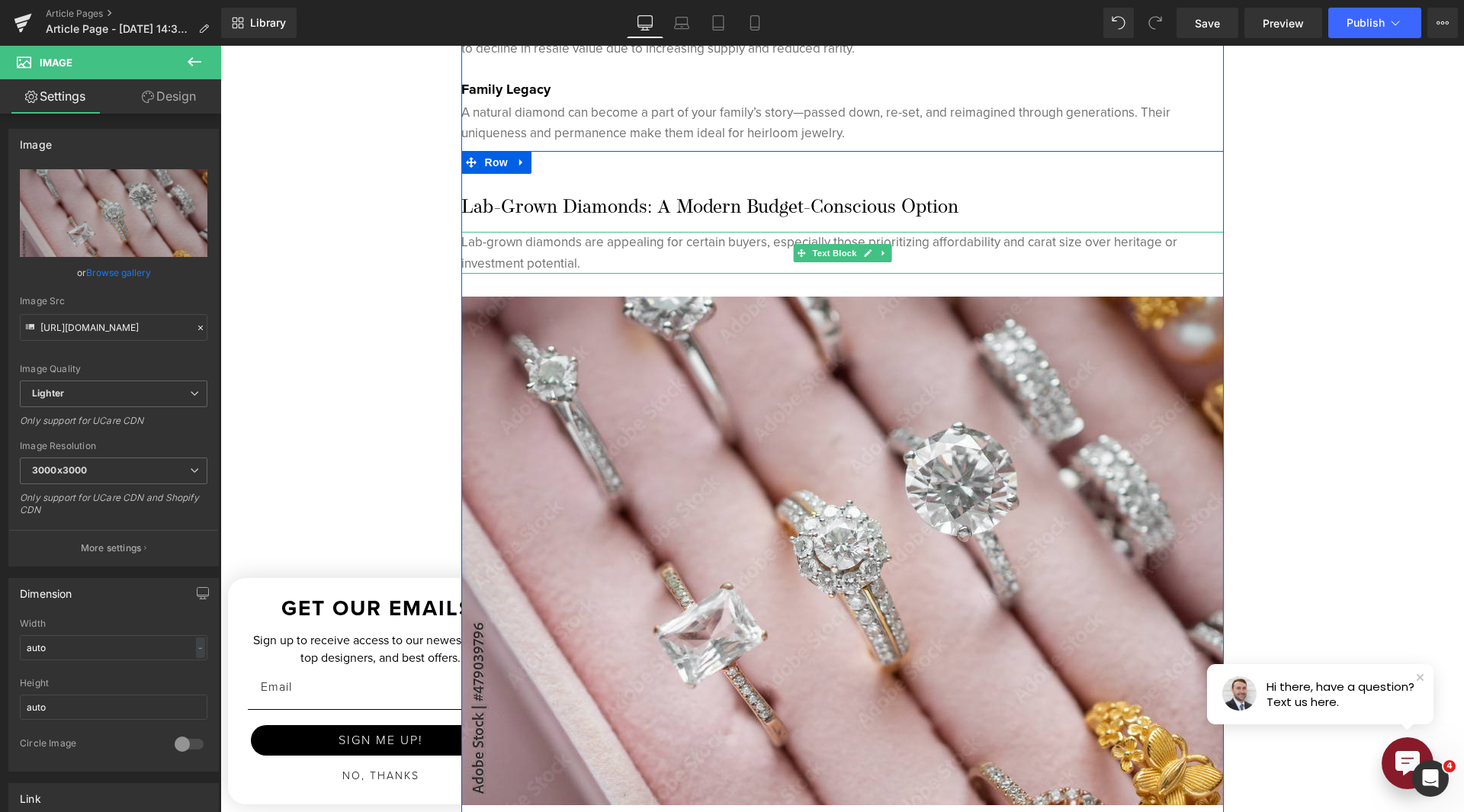
drag, startPoint x: 1149, startPoint y: 245, endPoint x: 1212, endPoint y: 187, distance: 85.6
click at [1149, 246] on p "Lab-grown diamonds are appealing for certain buyers, especially those prioritiz…" at bounding box center [842, 252] width 762 height 41
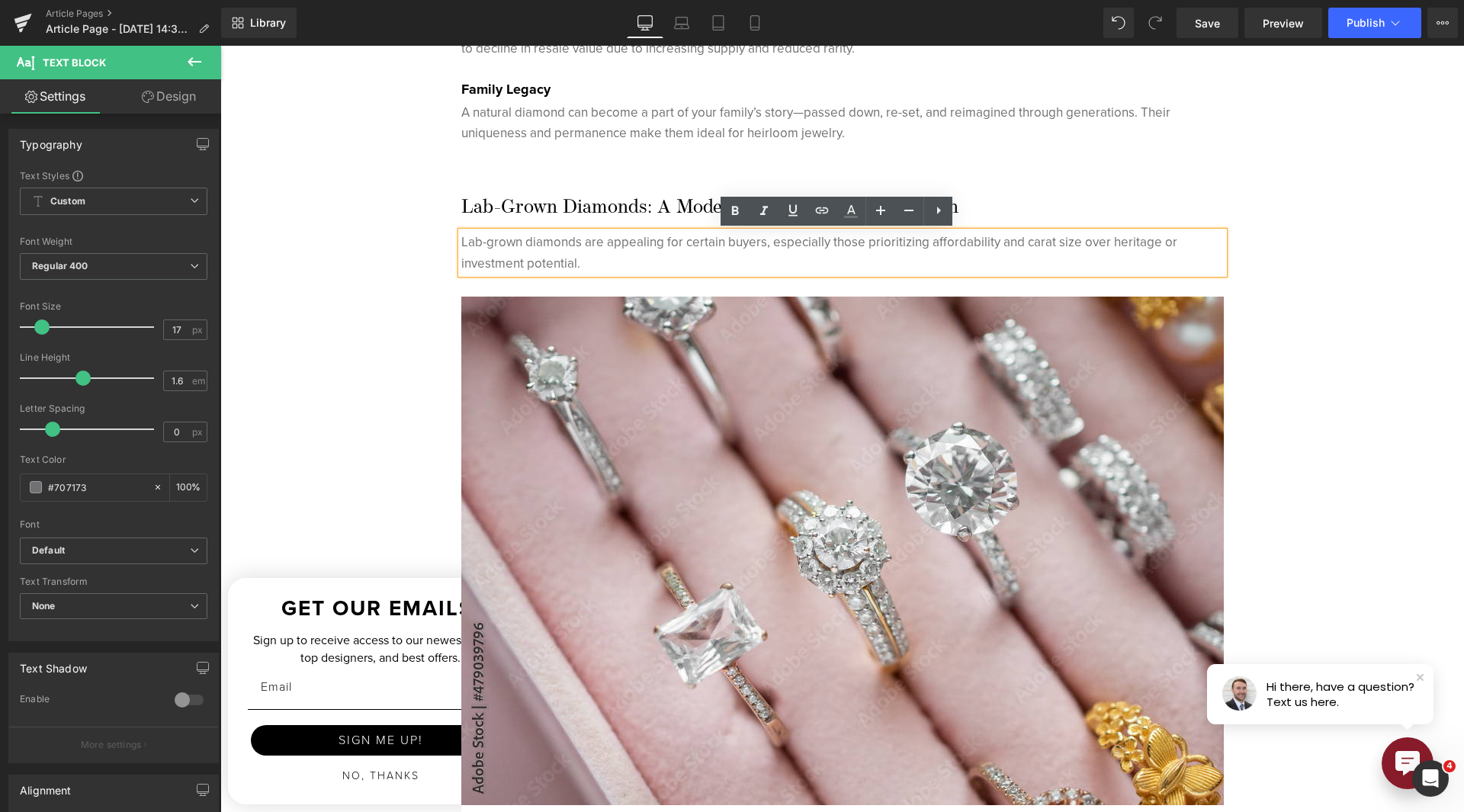
click at [1275, 268] on div "Hero Banner 200px At [PERSON_NAME], We Pride Ourselves in Only Selling Natural …" at bounding box center [842, 194] width 1244 height 4926
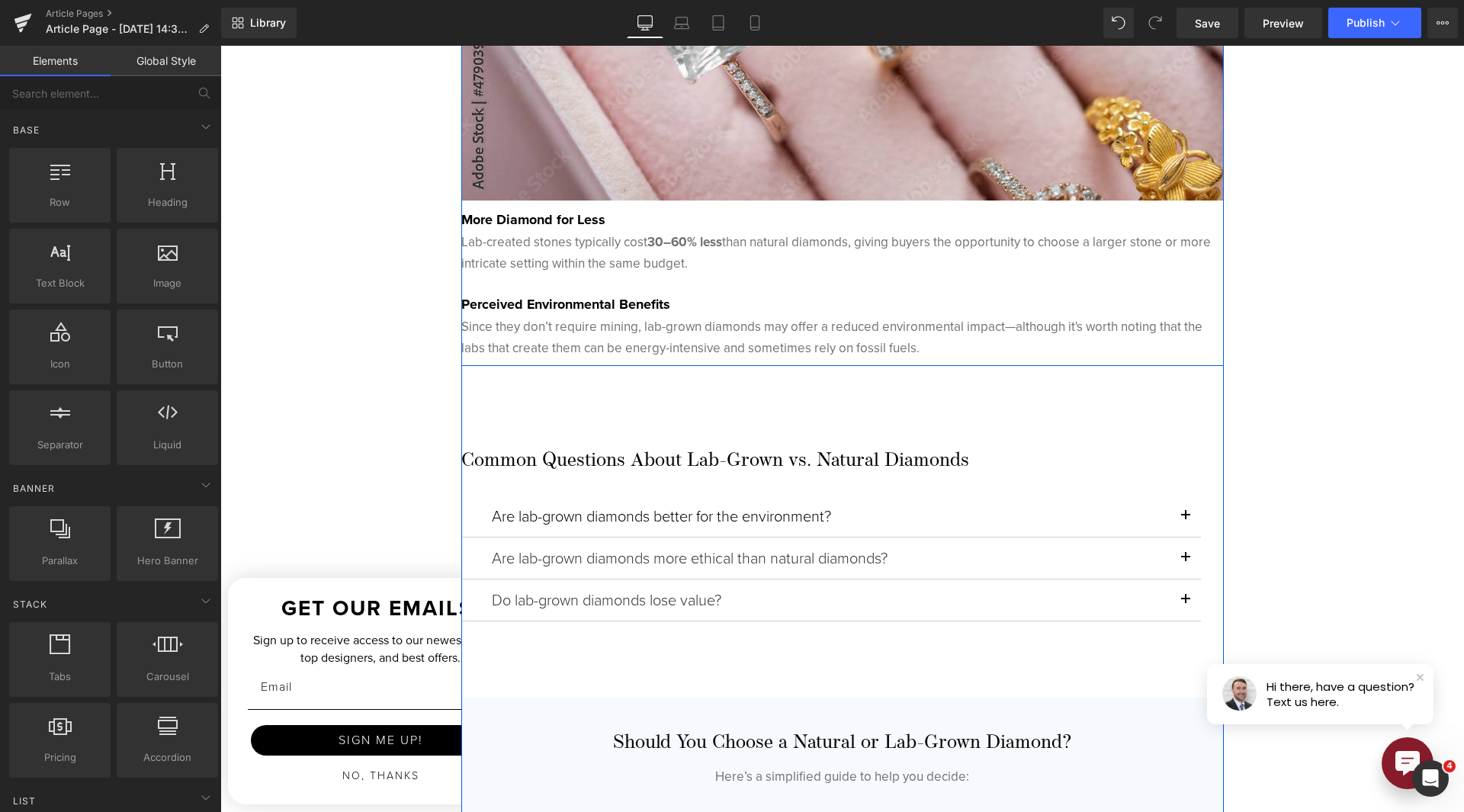
scroll to position [3126, 0]
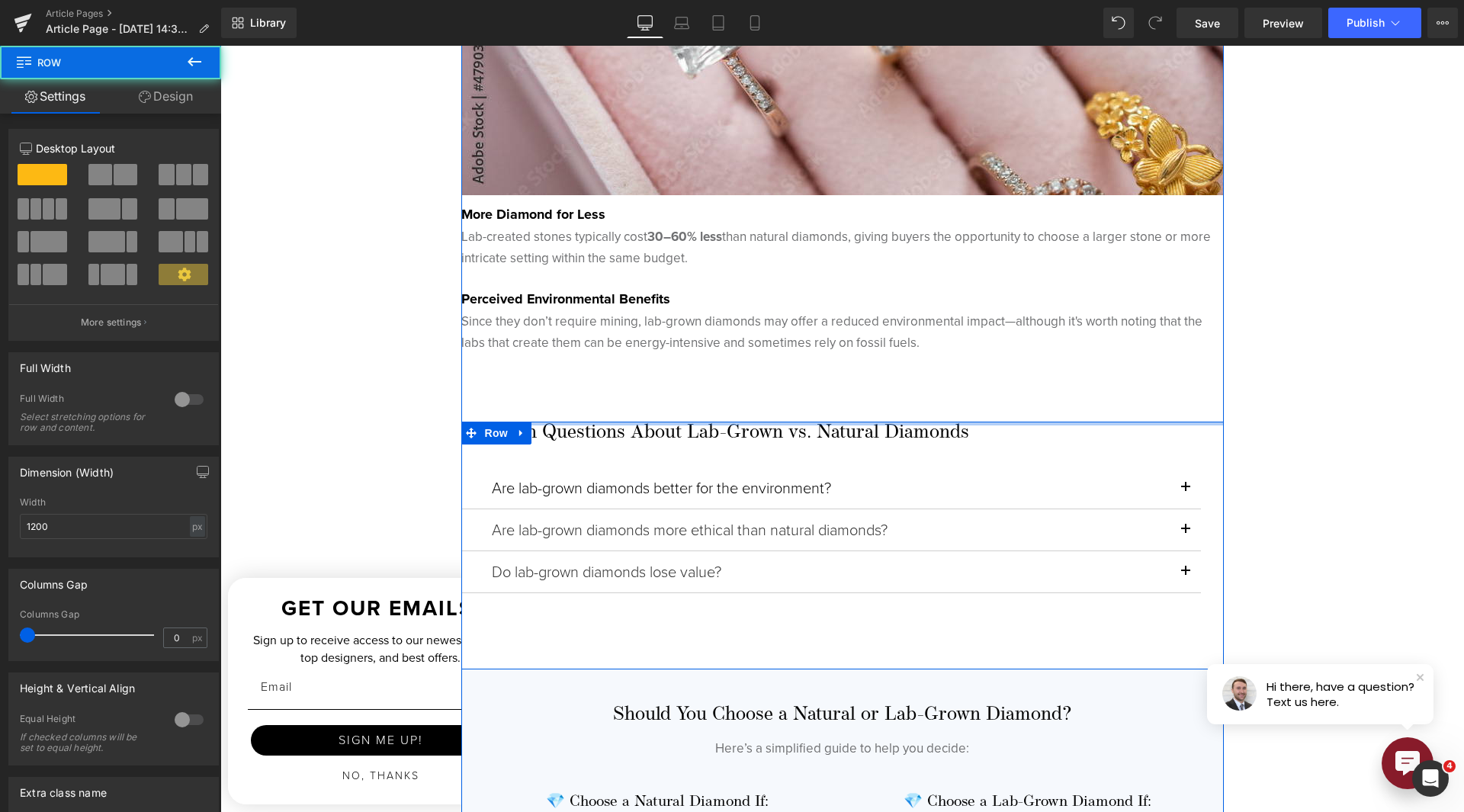
drag, startPoint x: 700, startPoint y: 430, endPoint x: 687, endPoint y: 392, distance: 40.2
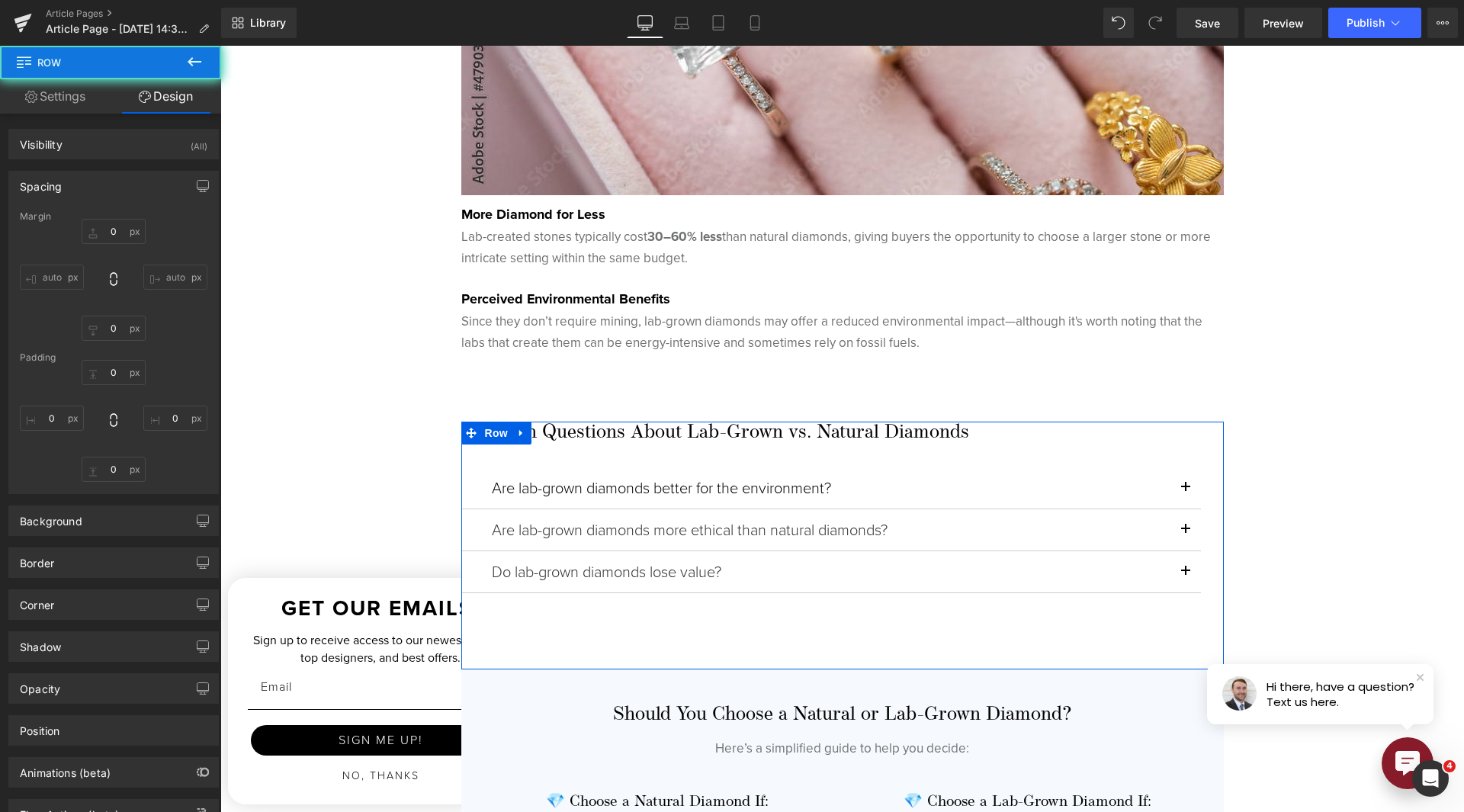
type input "80"
type input "0"
type input "100"
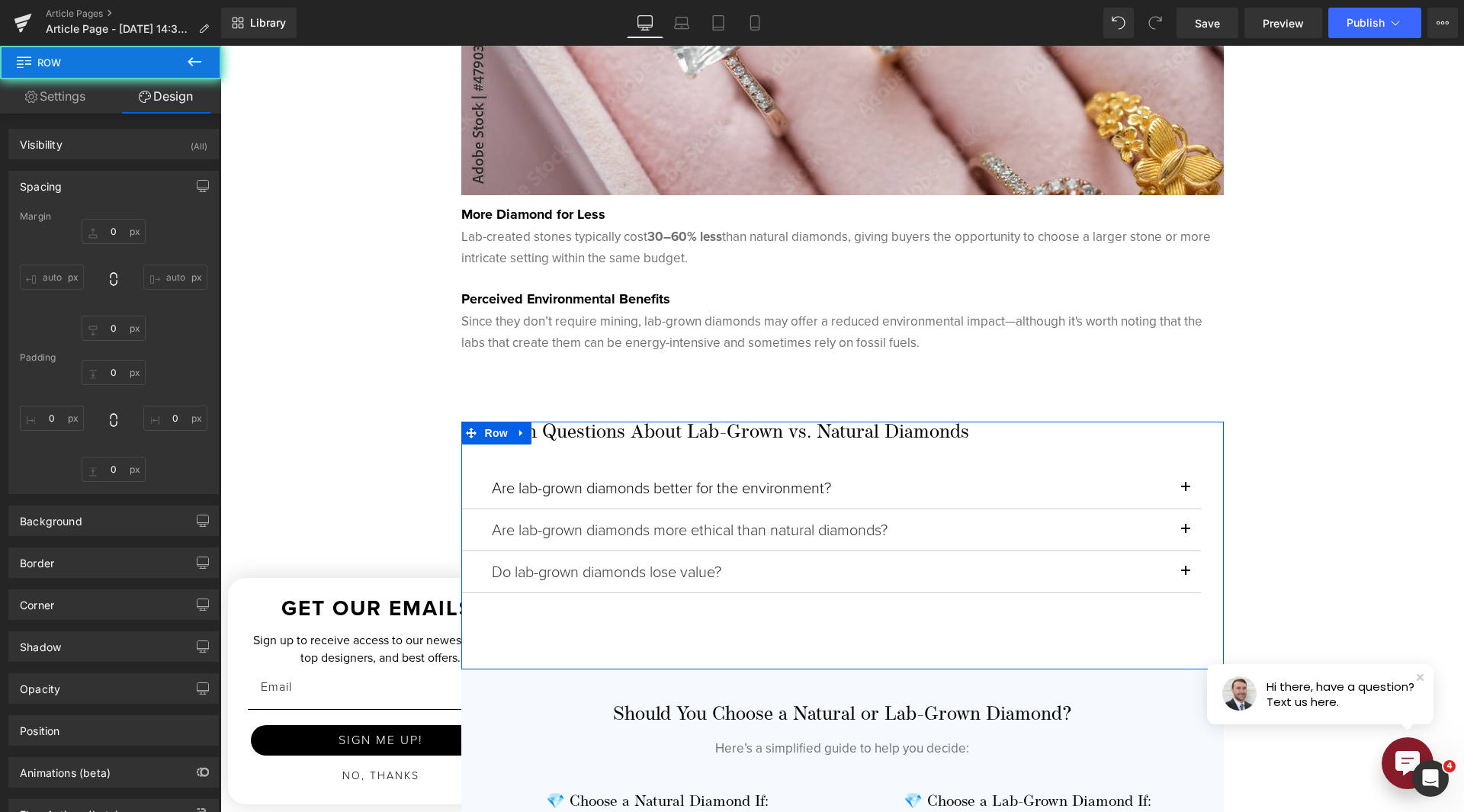
type input "0"
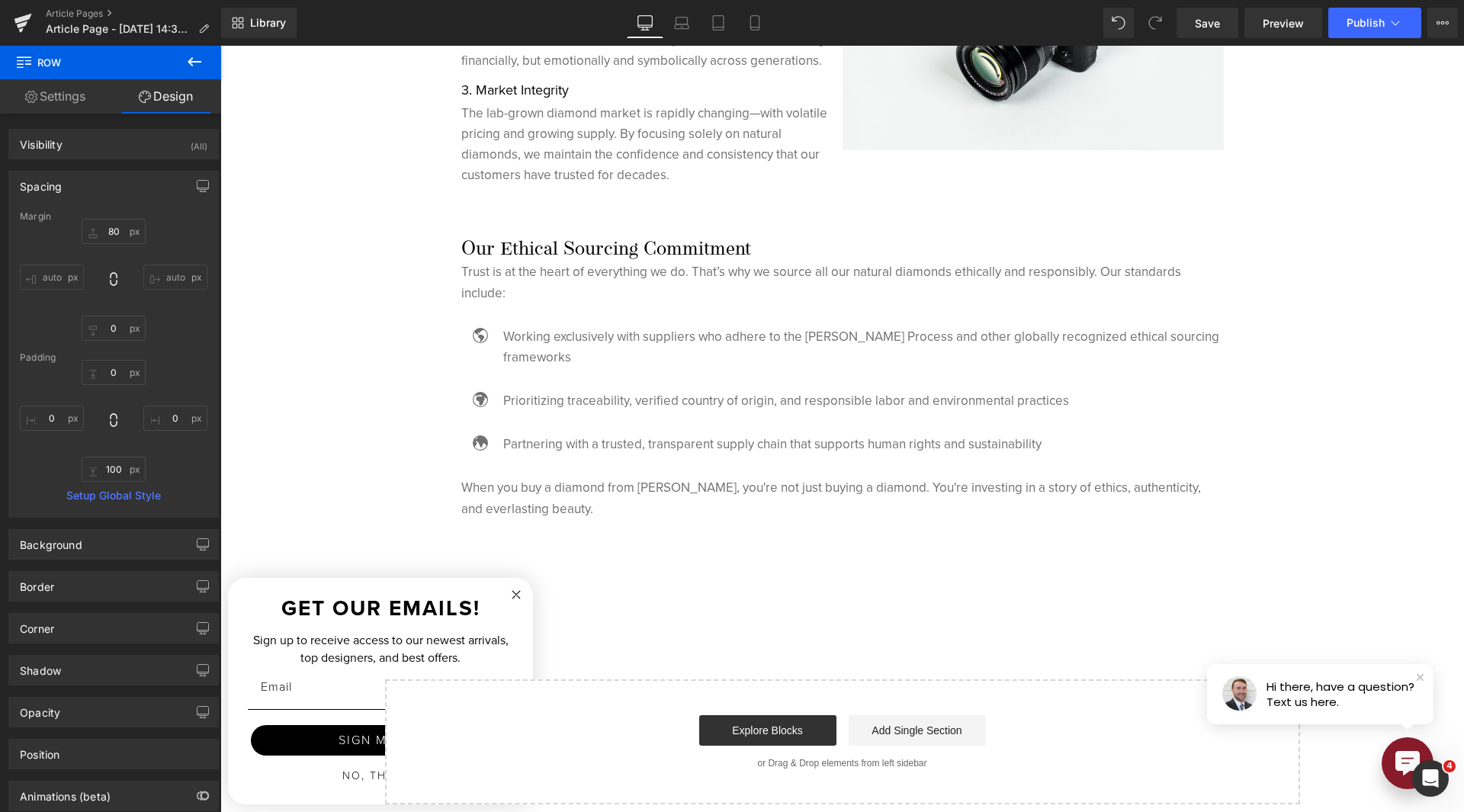
scroll to position [3965, 0]
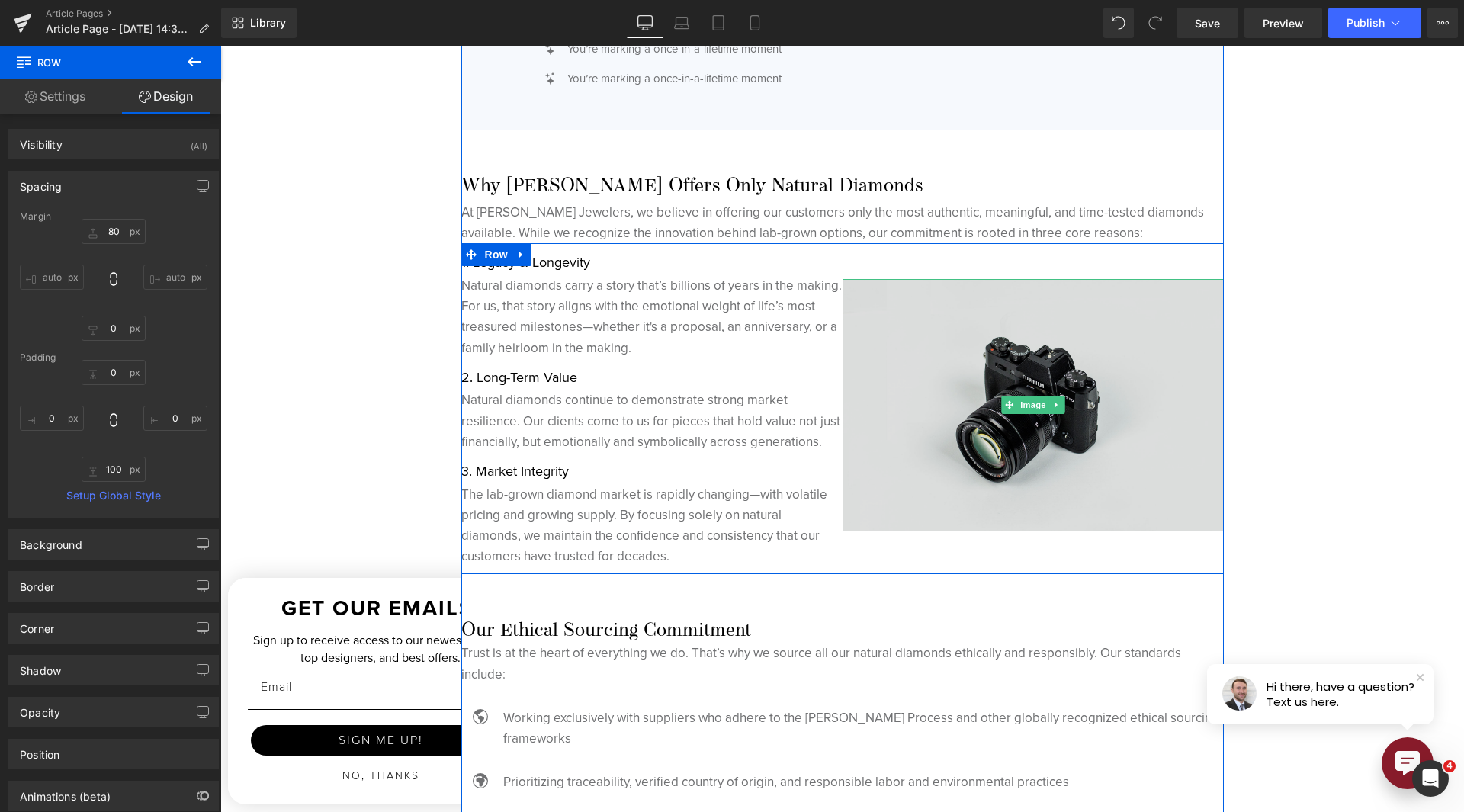
click at [1041, 395] on img at bounding box center [1033, 404] width 381 height 252
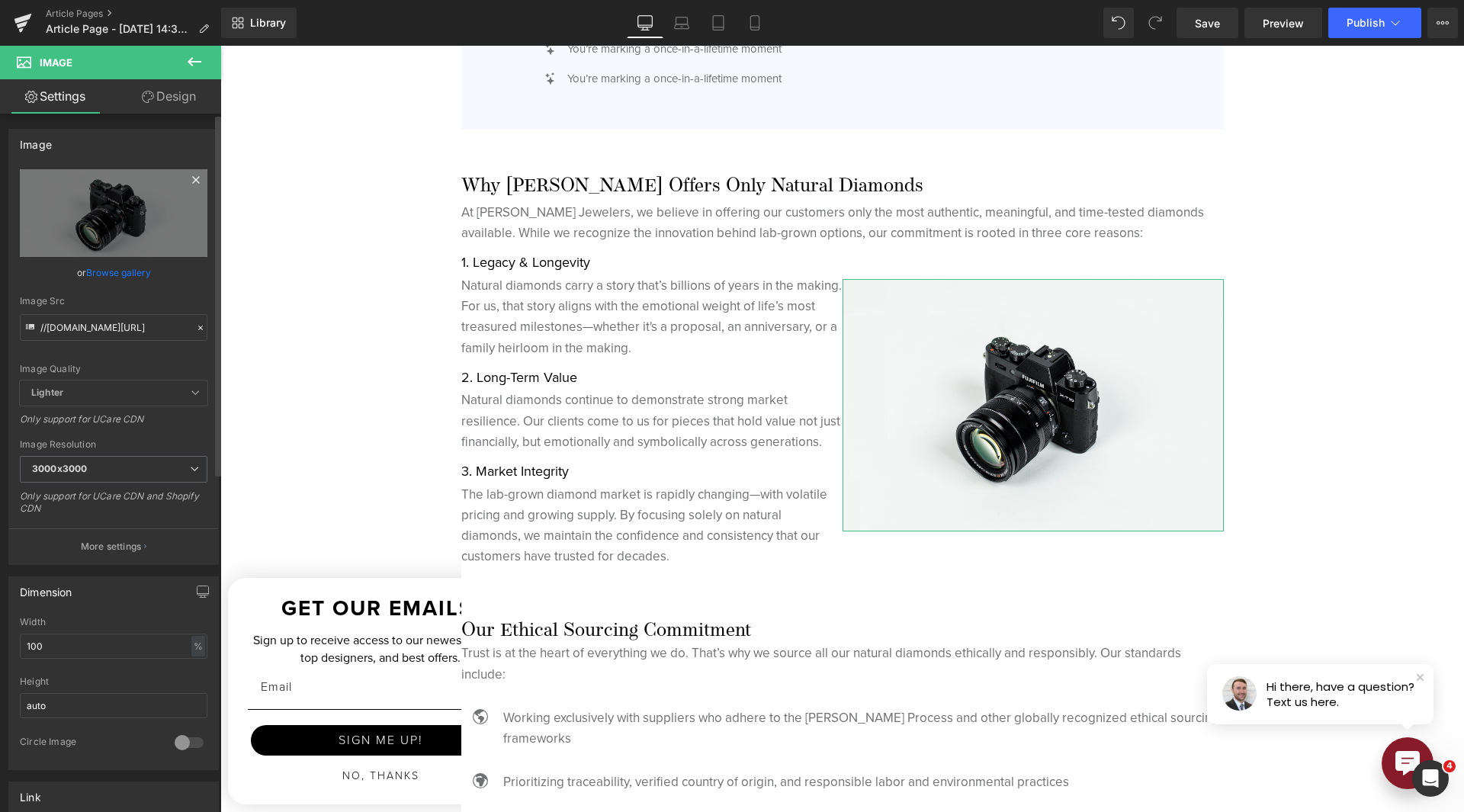
click at [192, 182] on icon at bounding box center [196, 180] width 7 height 7
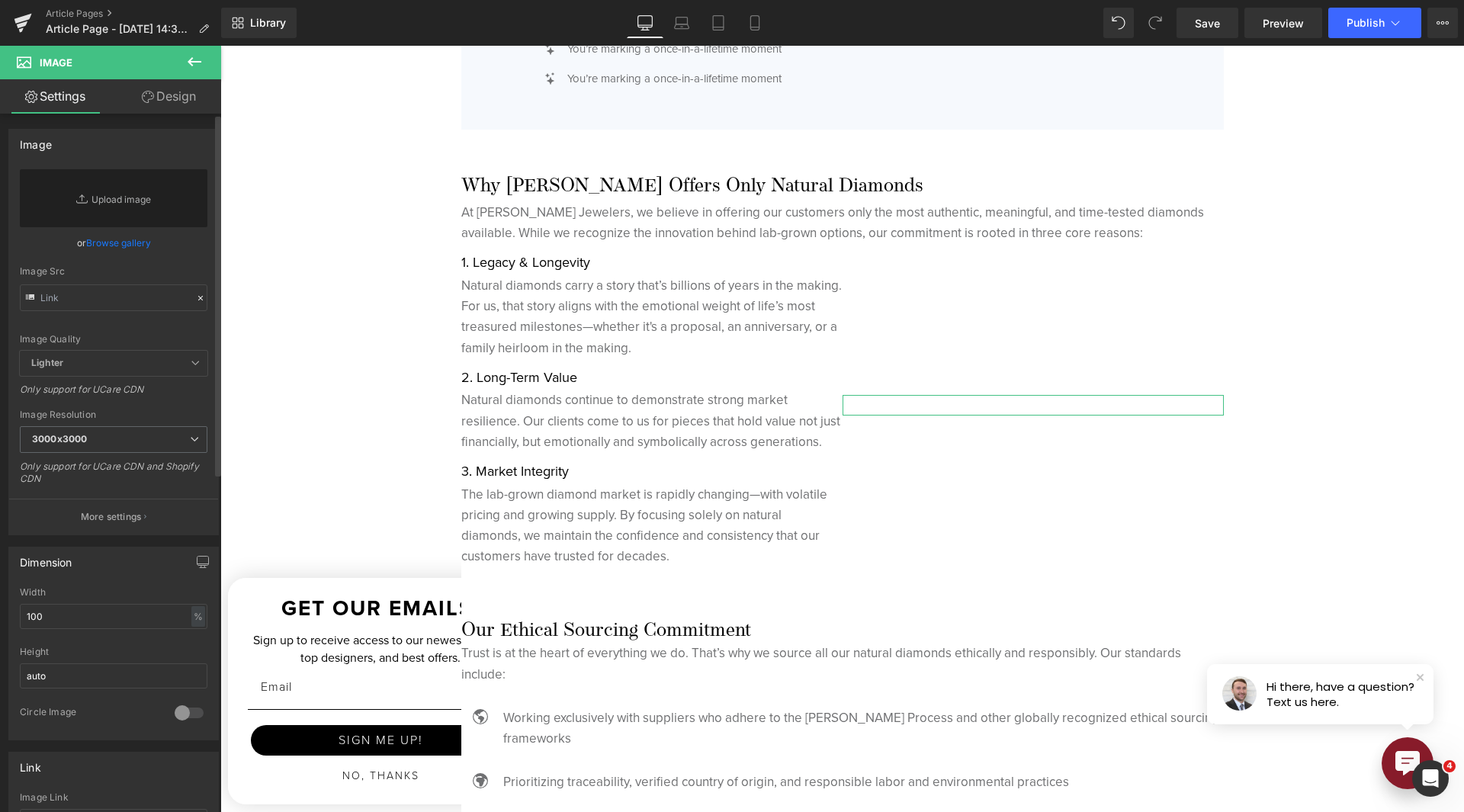
click at [140, 246] on link "Browse gallery" at bounding box center [118, 243] width 65 height 27
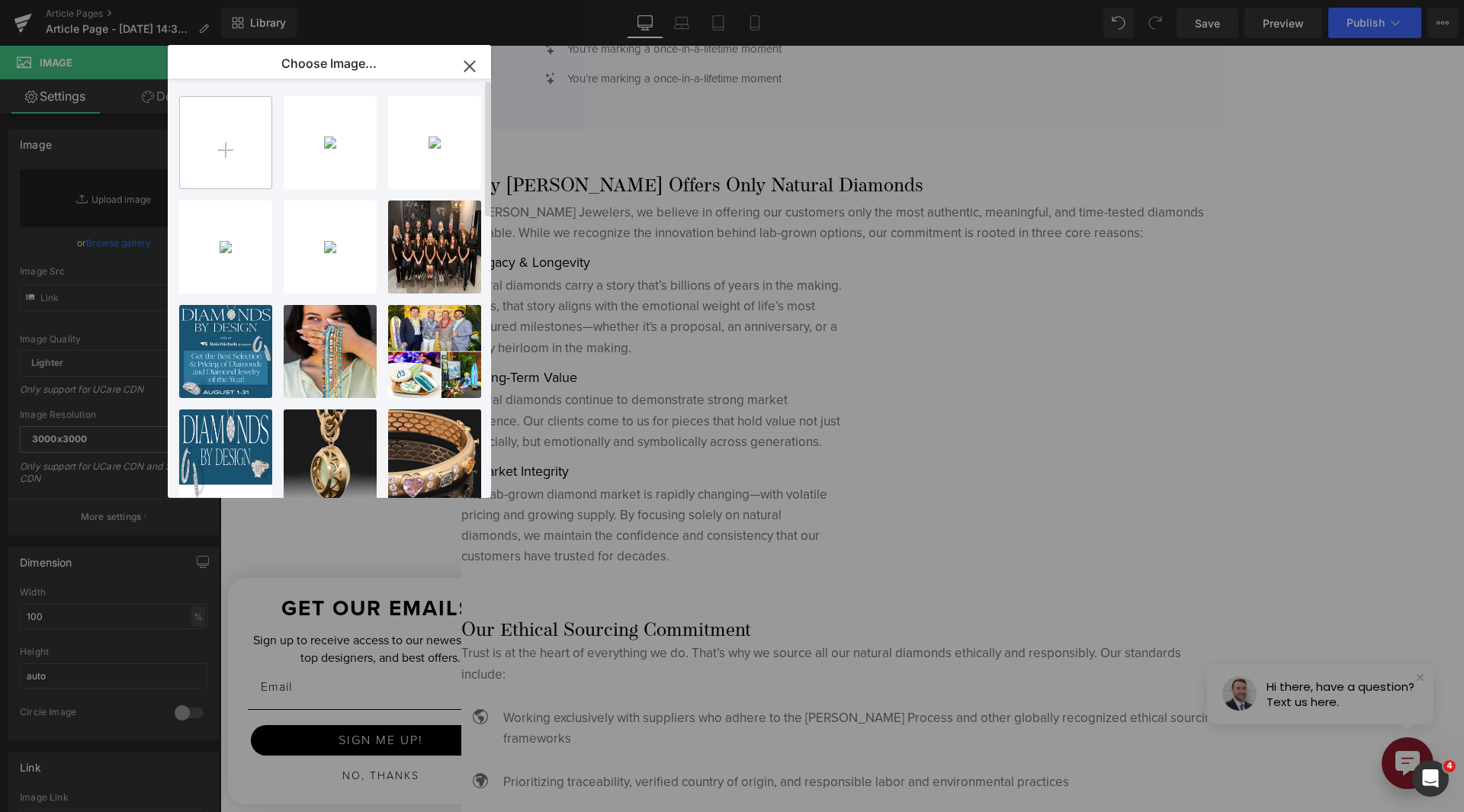
click at [248, 169] on input "file" at bounding box center [225, 142] width 92 height 92
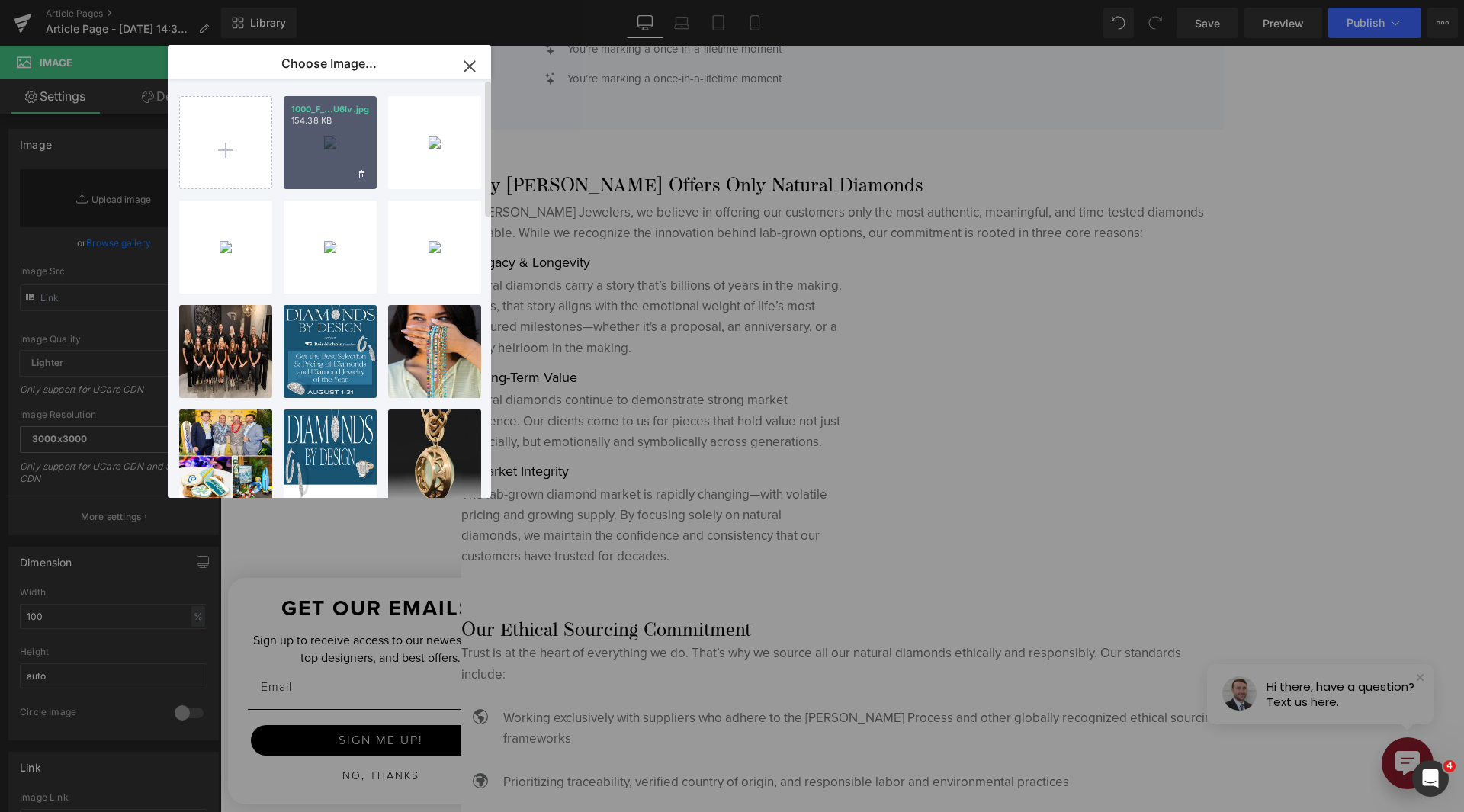
click at [317, 148] on div "1000_F_...U6lv.jpg 154.38 KB" at bounding box center [330, 142] width 93 height 93
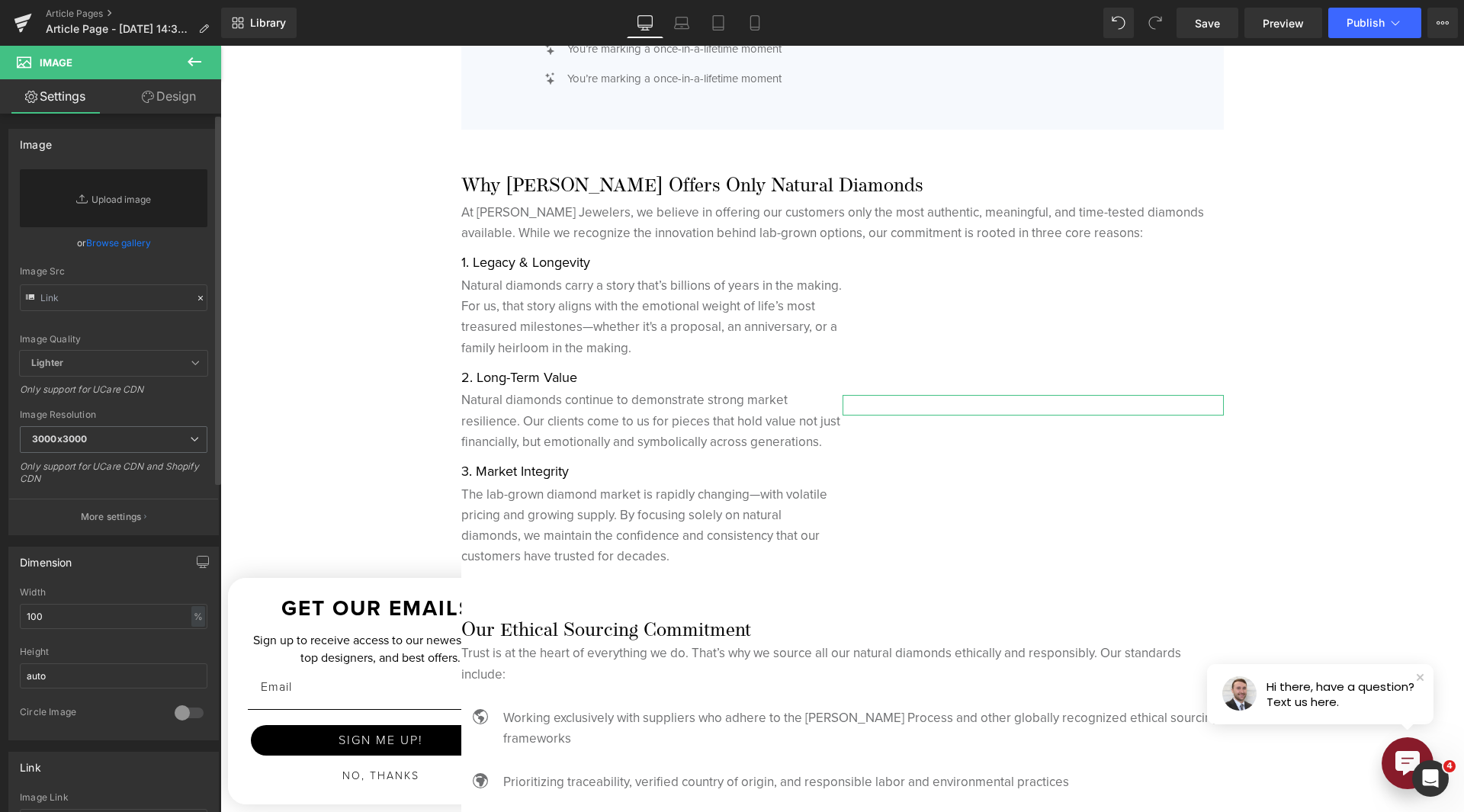
click at [141, 230] on link "Browse gallery" at bounding box center [118, 243] width 65 height 27
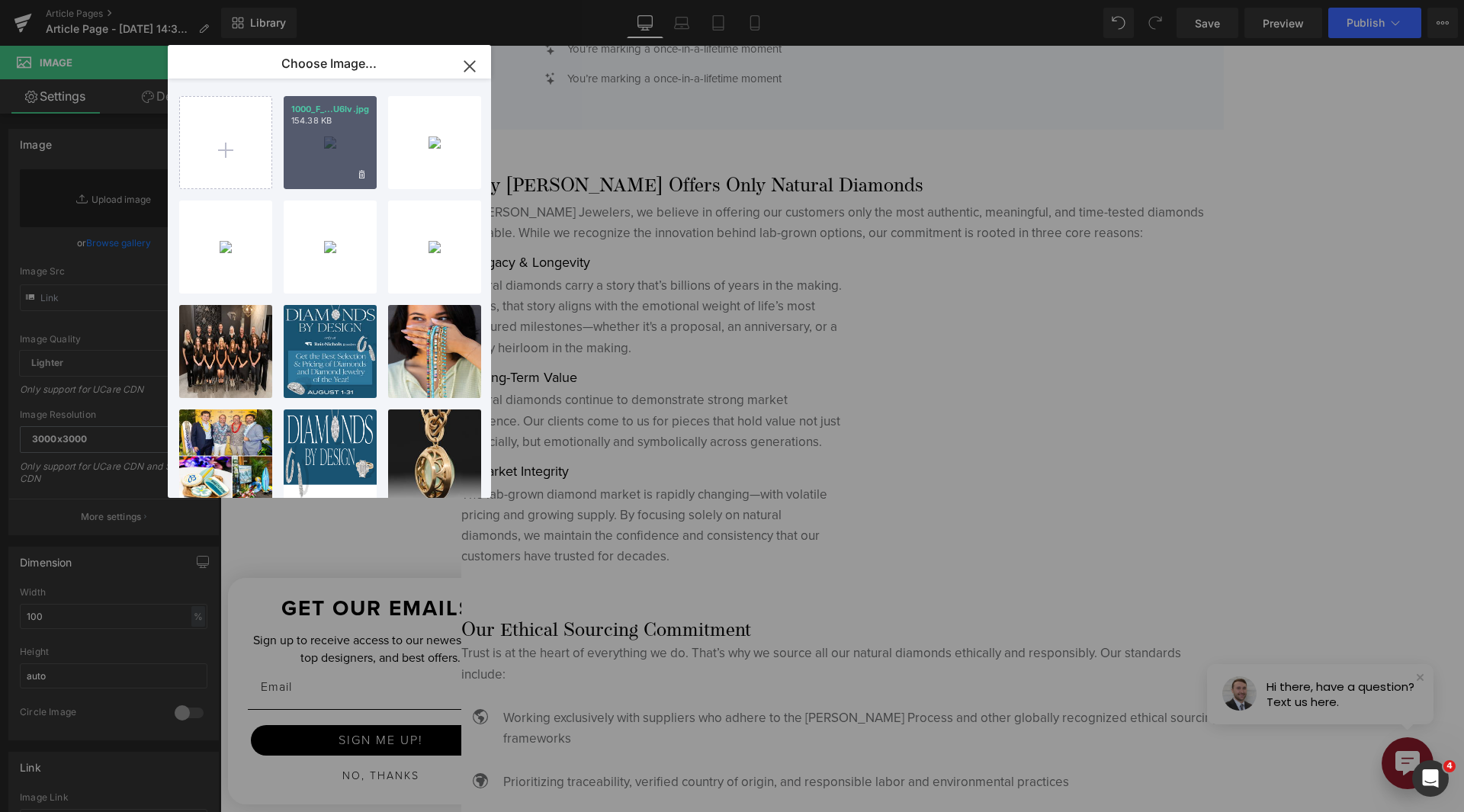
click at [297, 162] on div "1000_F_...U6lv.jpg 154.38 KB" at bounding box center [330, 142] width 93 height 93
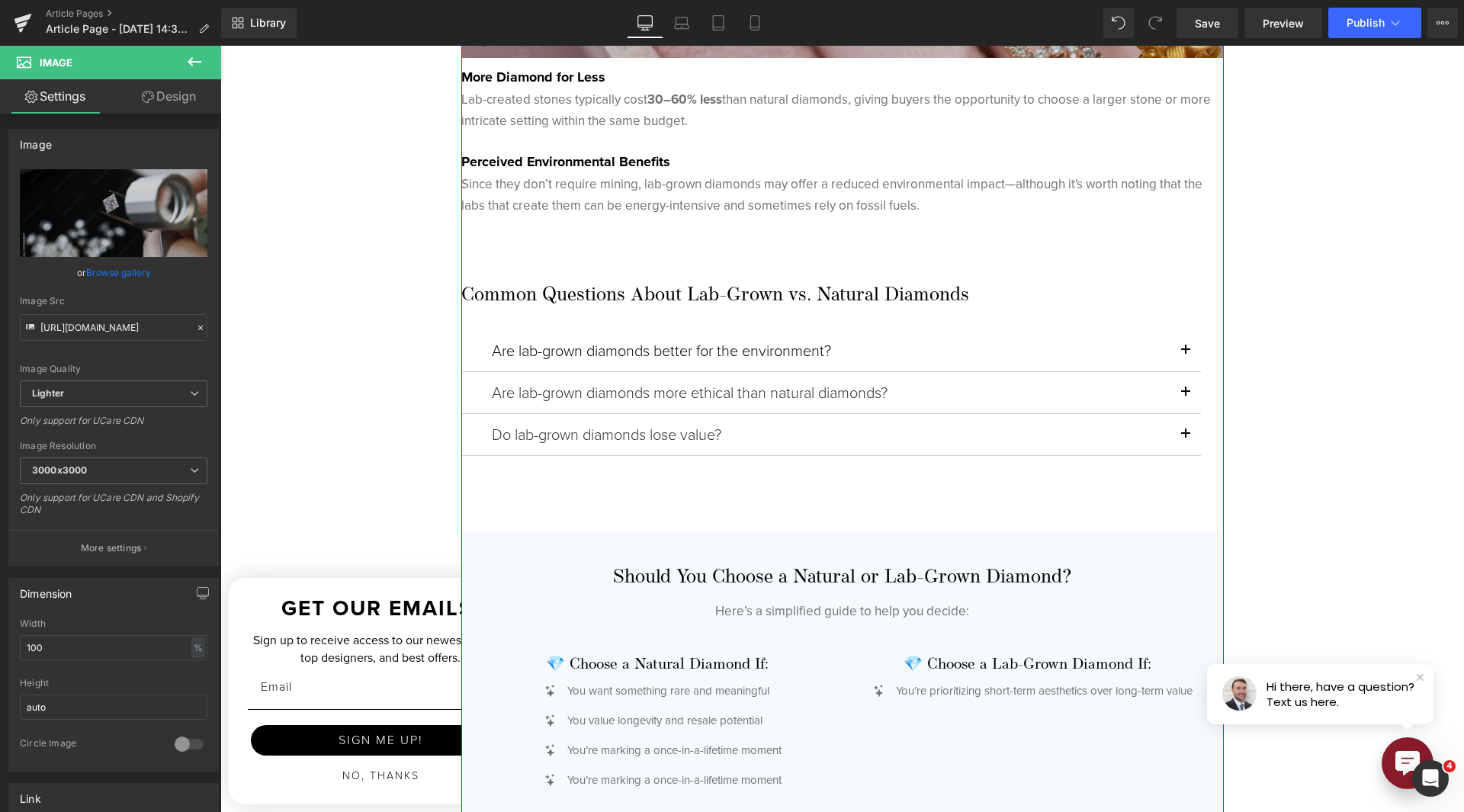
scroll to position [3278, 0]
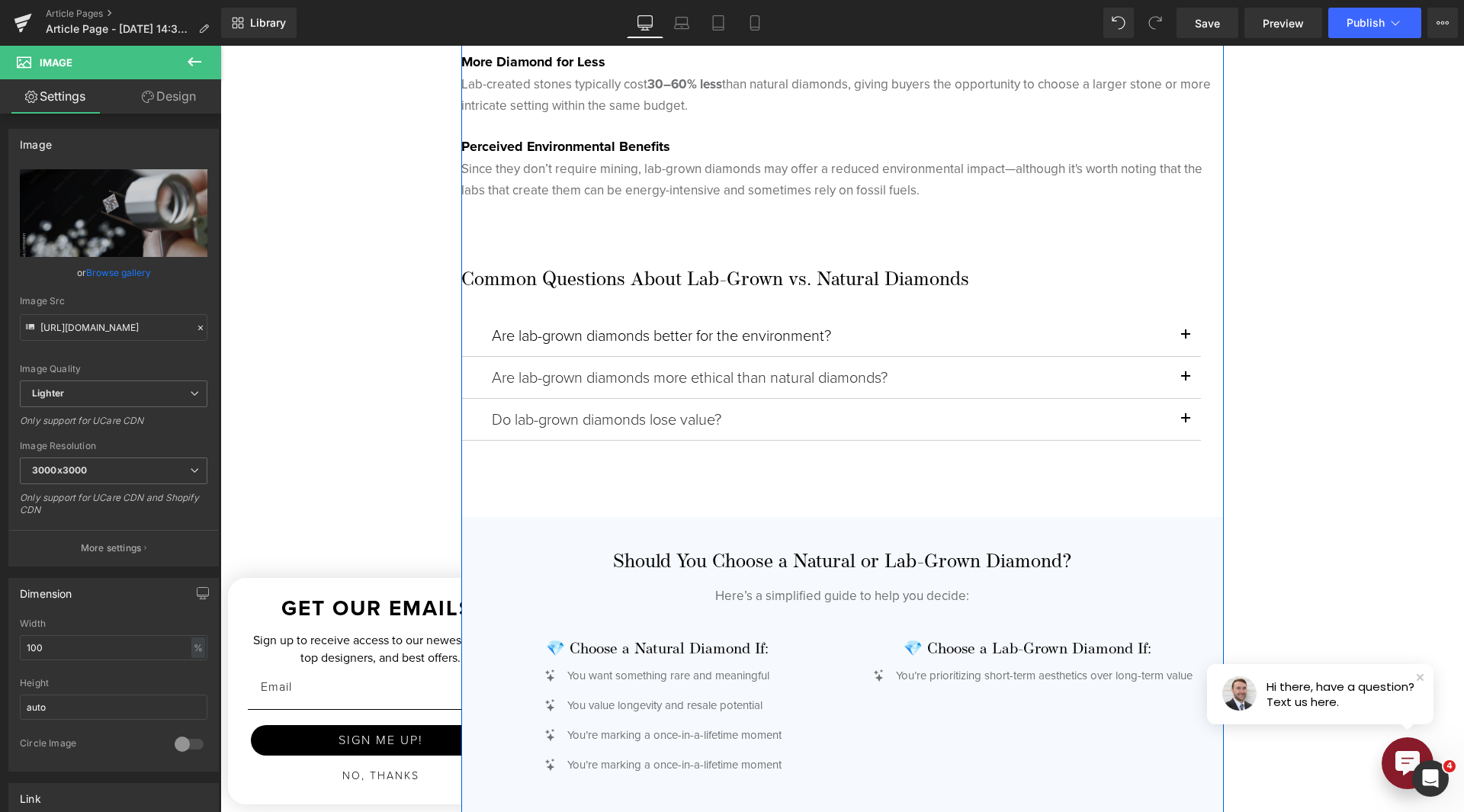
click at [220, 45] on div at bounding box center [220, 45] width 0 height 0
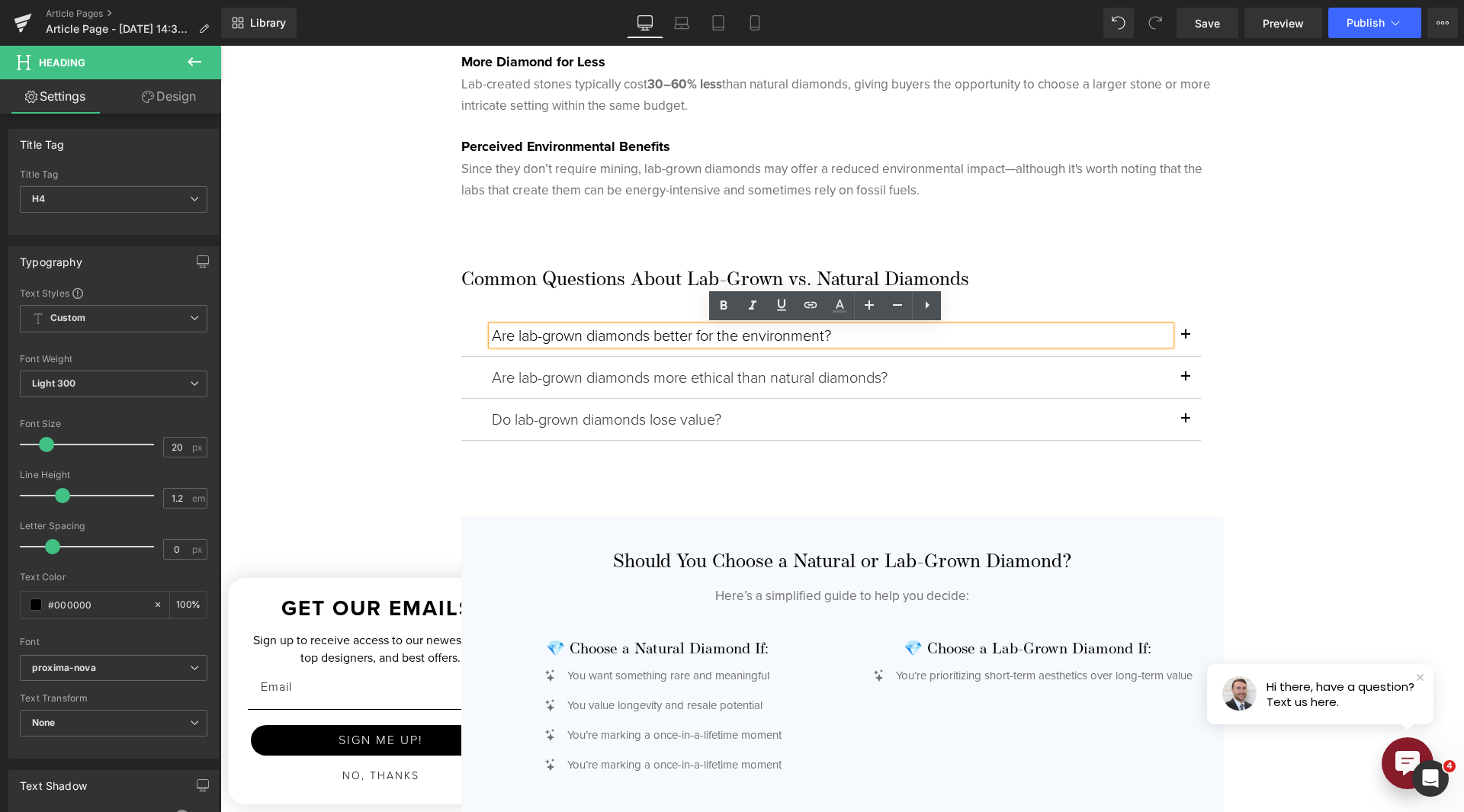
click at [1178, 338] on button "button" at bounding box center [1185, 336] width 30 height 41
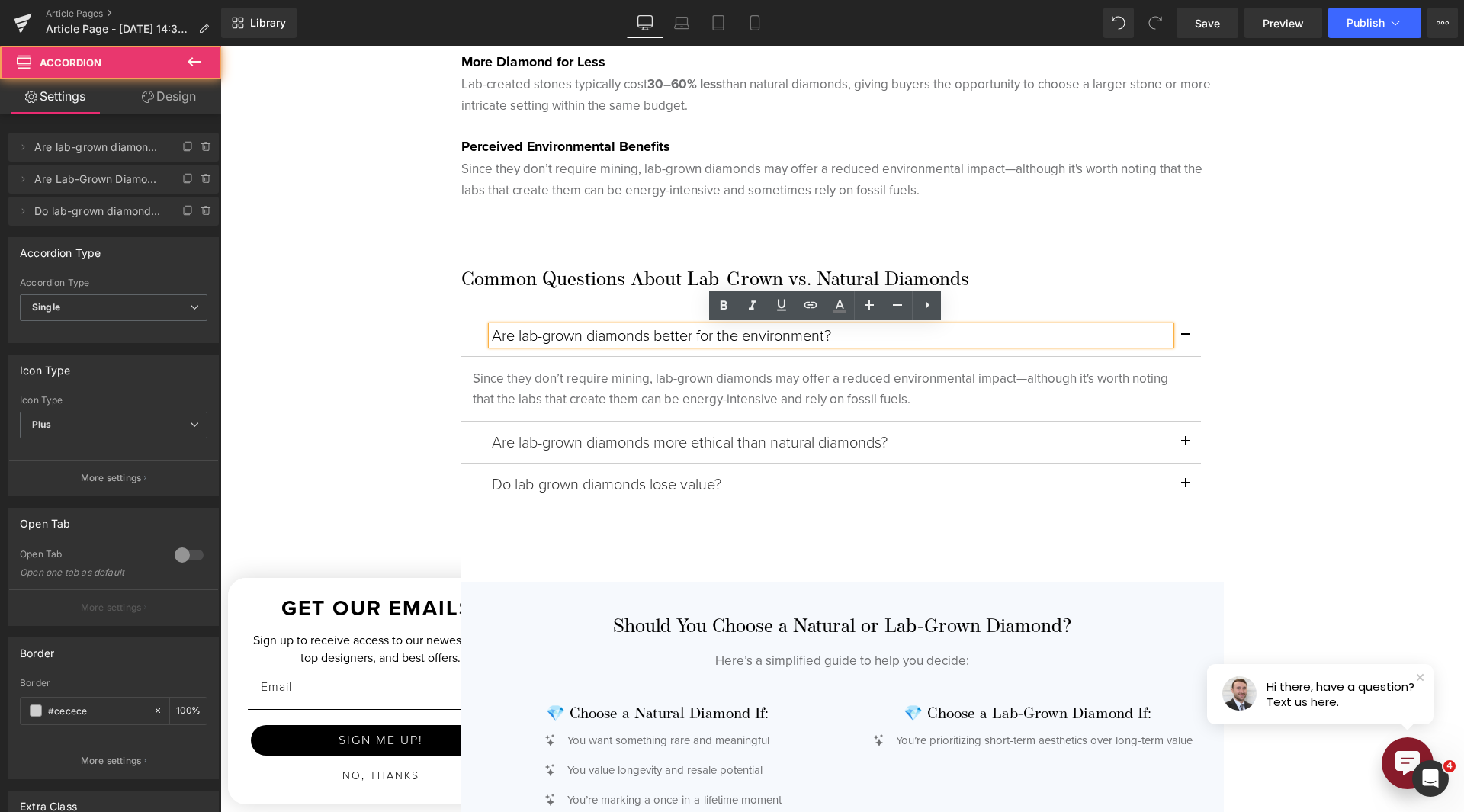
click at [1178, 338] on button "button" at bounding box center [1185, 336] width 30 height 41
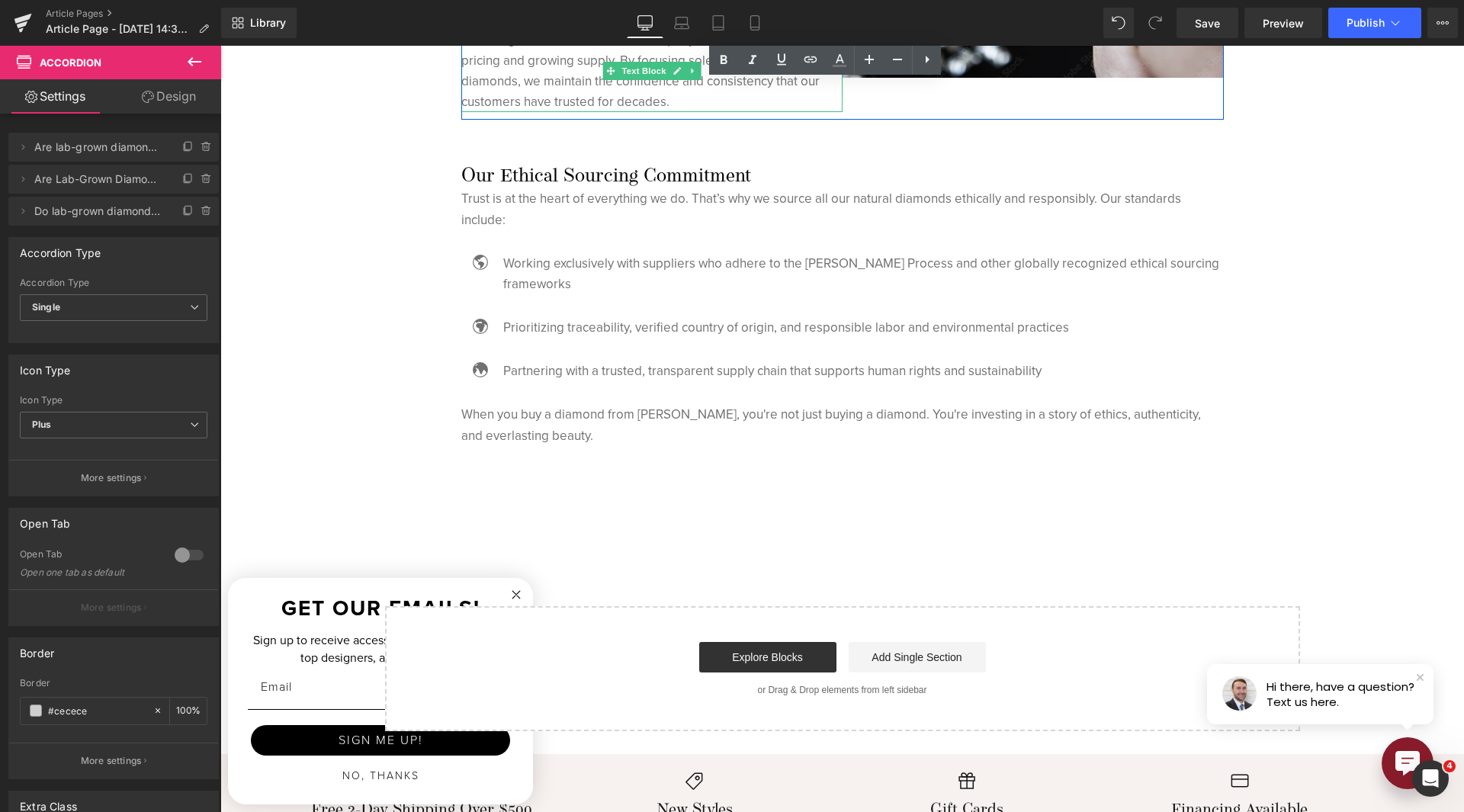
scroll to position [4422, 0]
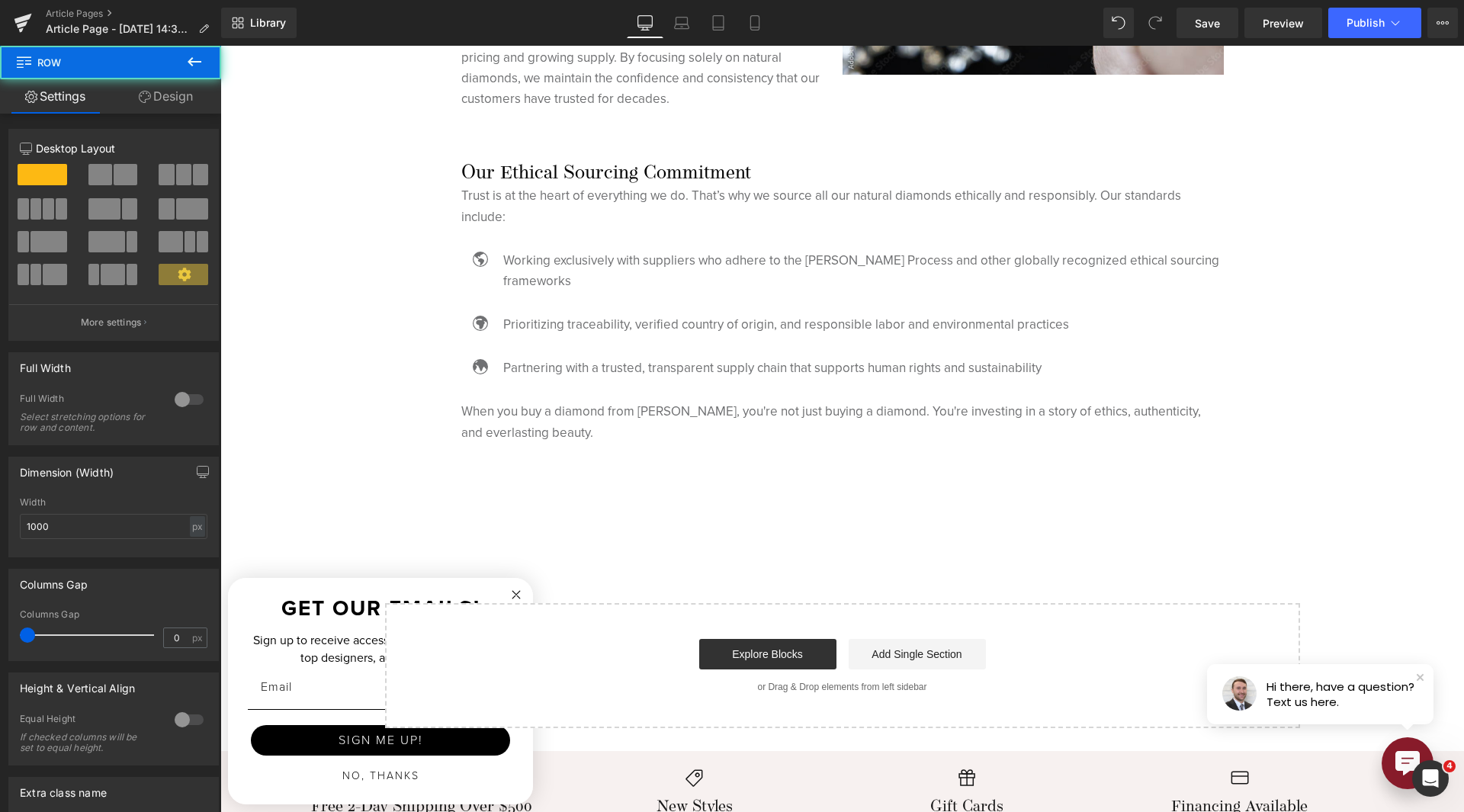
click at [182, 45] on button at bounding box center [194, 62] width 53 height 34
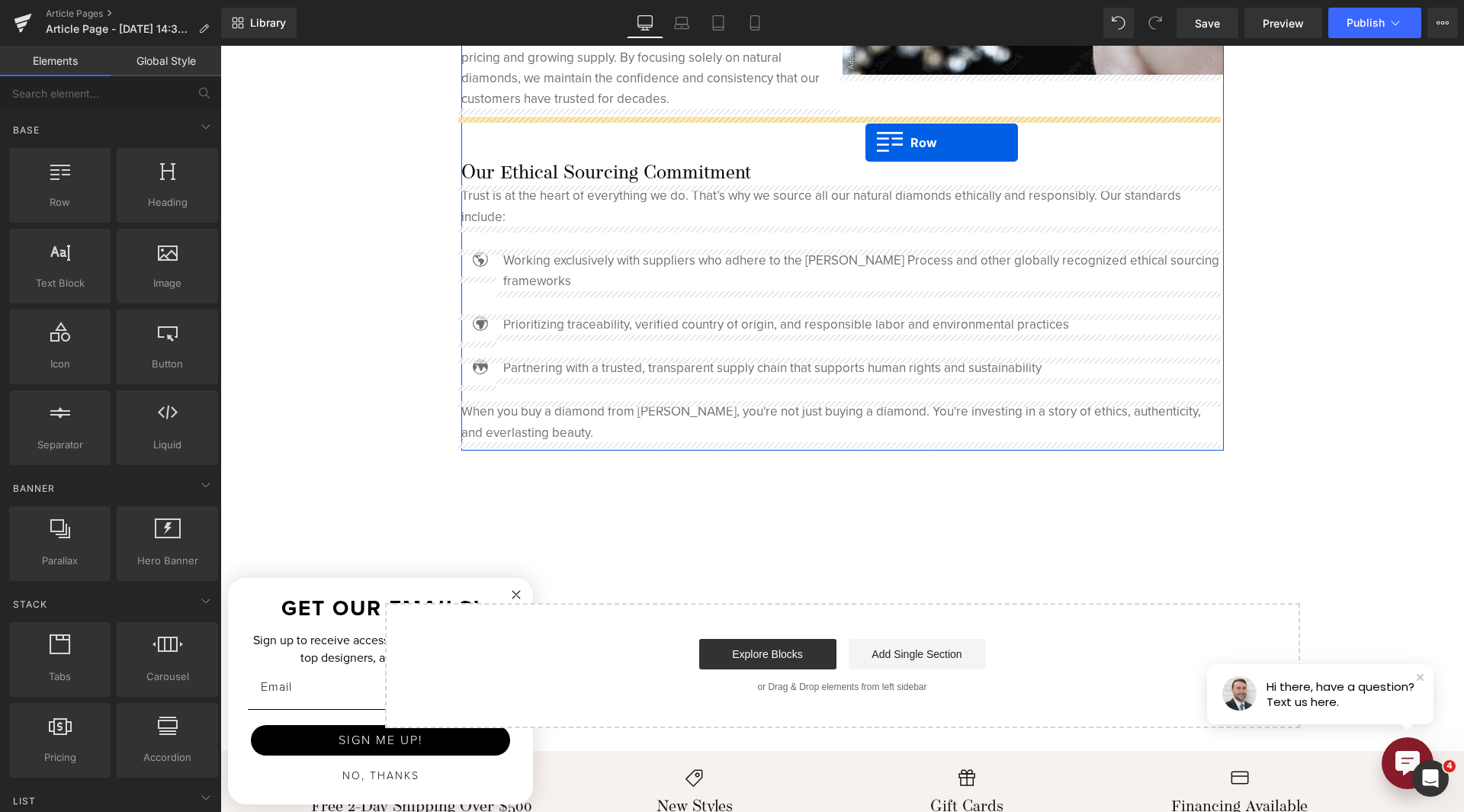
drag, startPoint x: 270, startPoint y: 245, endPoint x: 866, endPoint y: 142, distance: 604.8
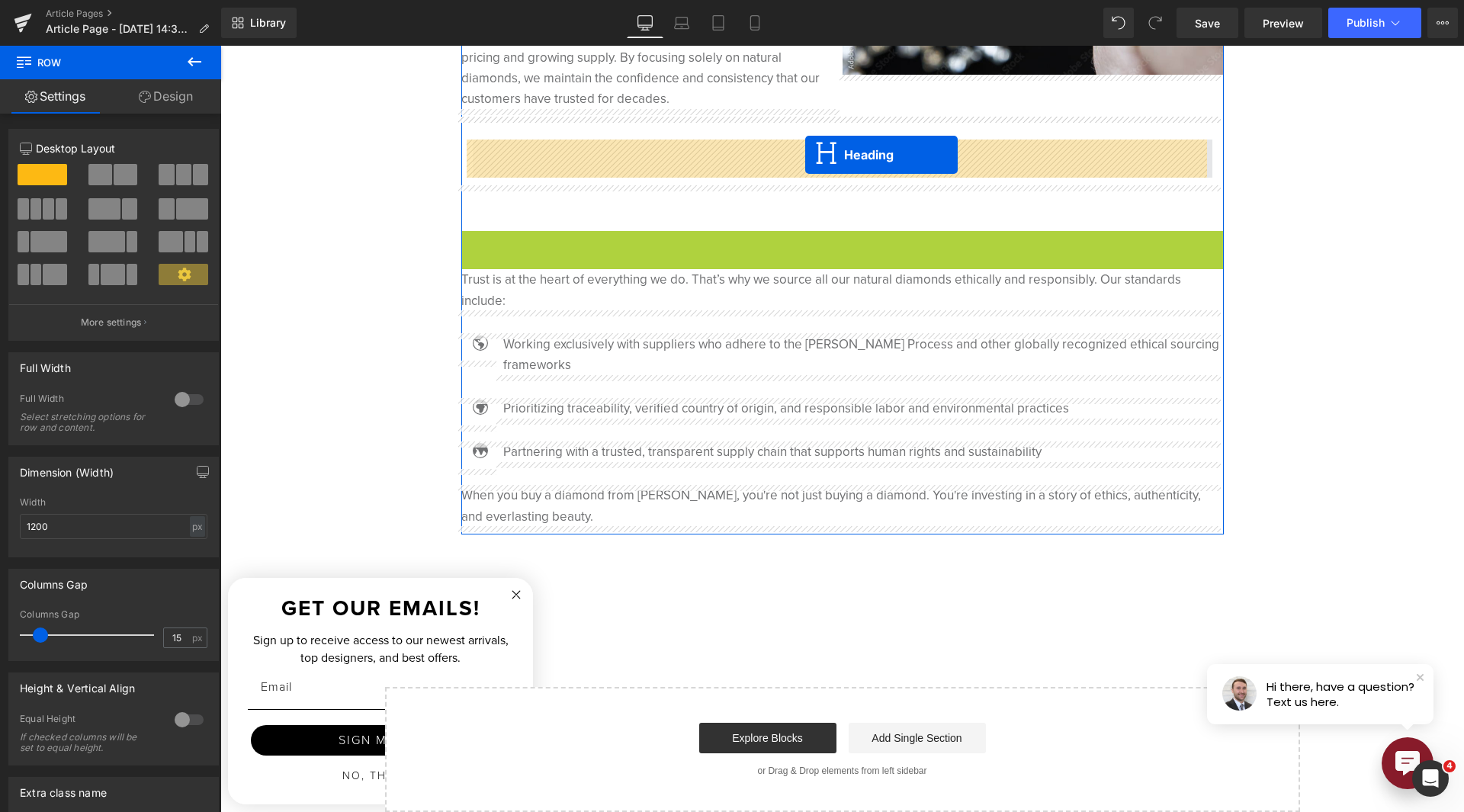
drag, startPoint x: 802, startPoint y: 247, endPoint x: 805, endPoint y: 155, distance: 92.0
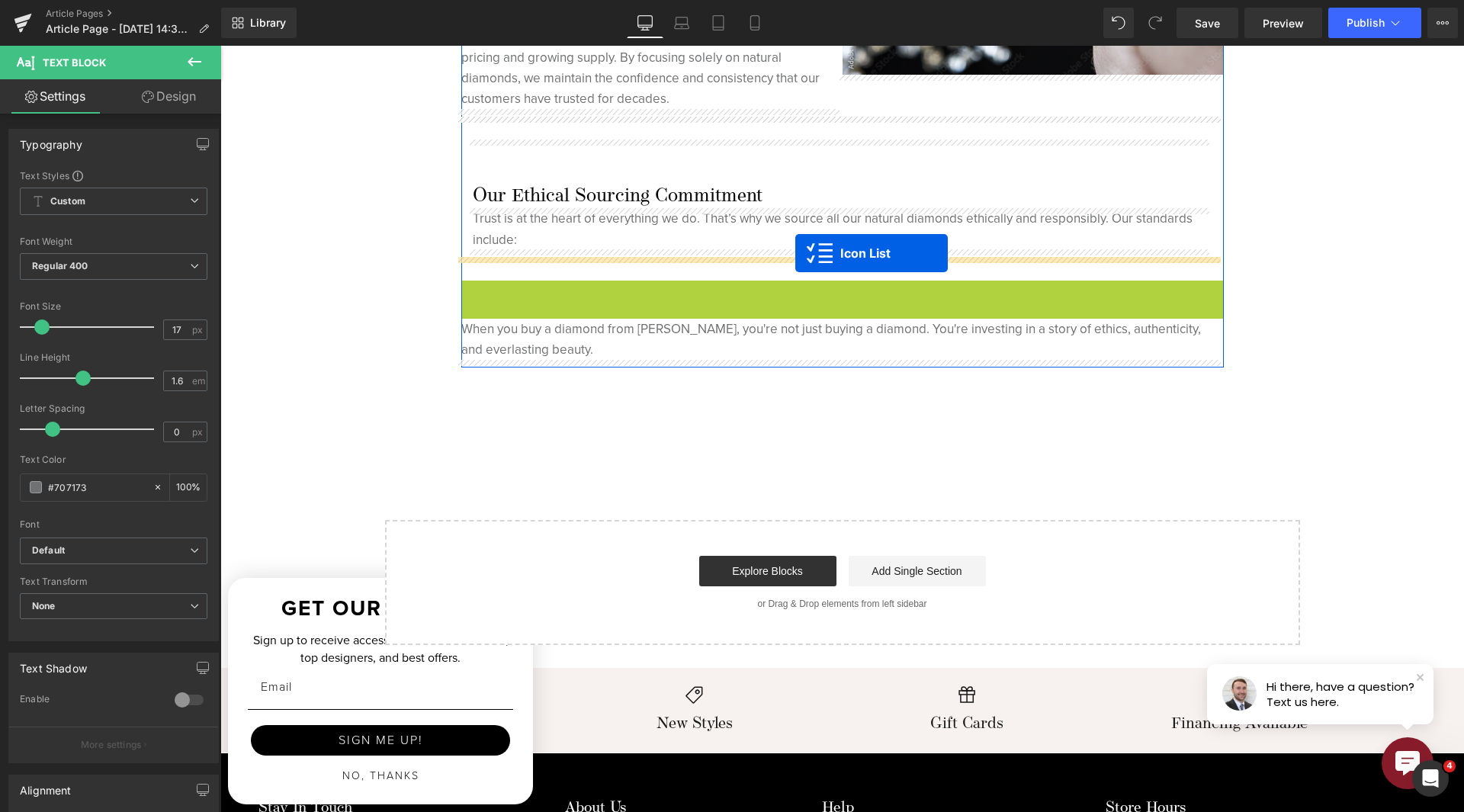
drag, startPoint x: 799, startPoint y: 292, endPoint x: 795, endPoint y: 253, distance: 39.2
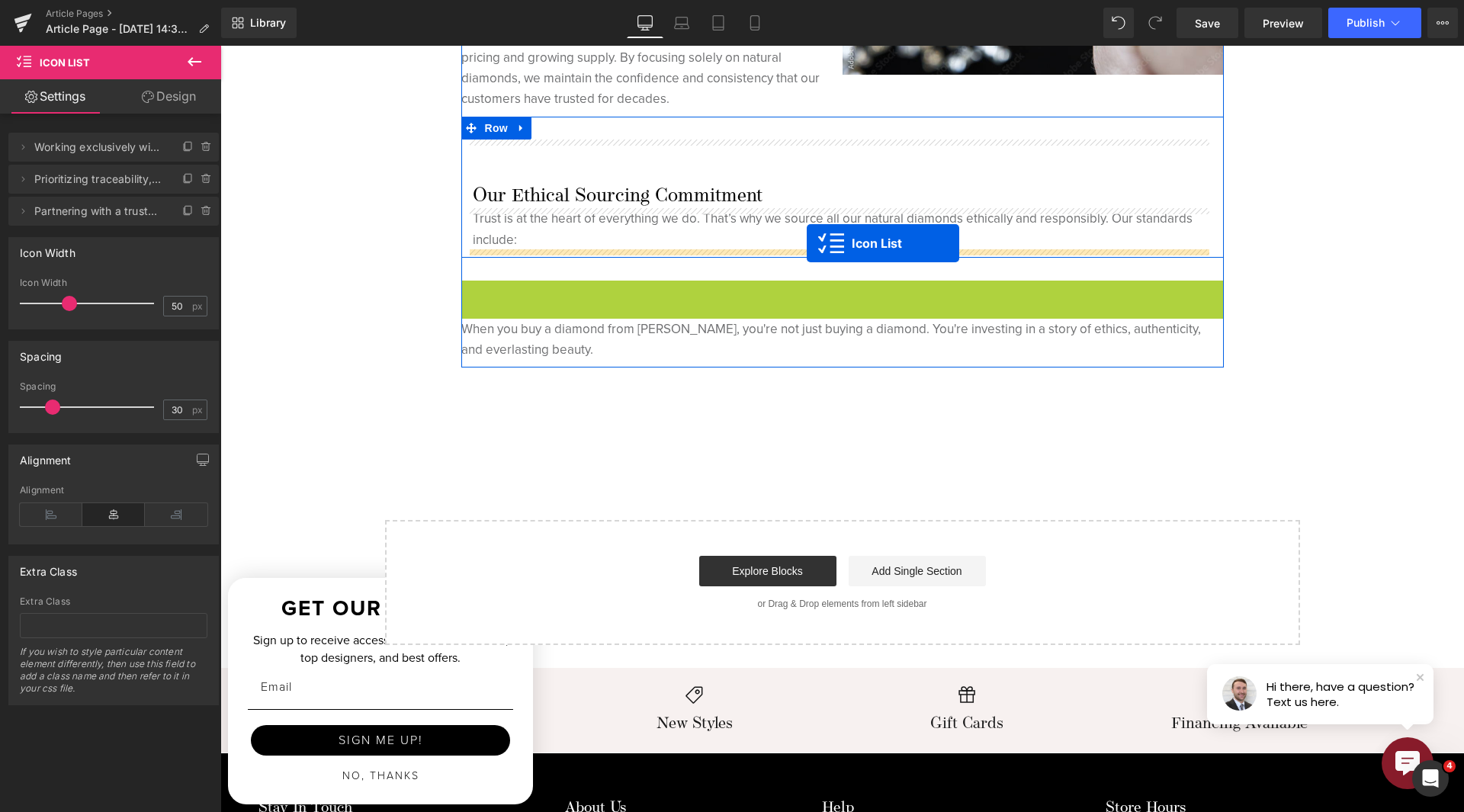
drag, startPoint x: 793, startPoint y: 288, endPoint x: 807, endPoint y: 243, distance: 47.1
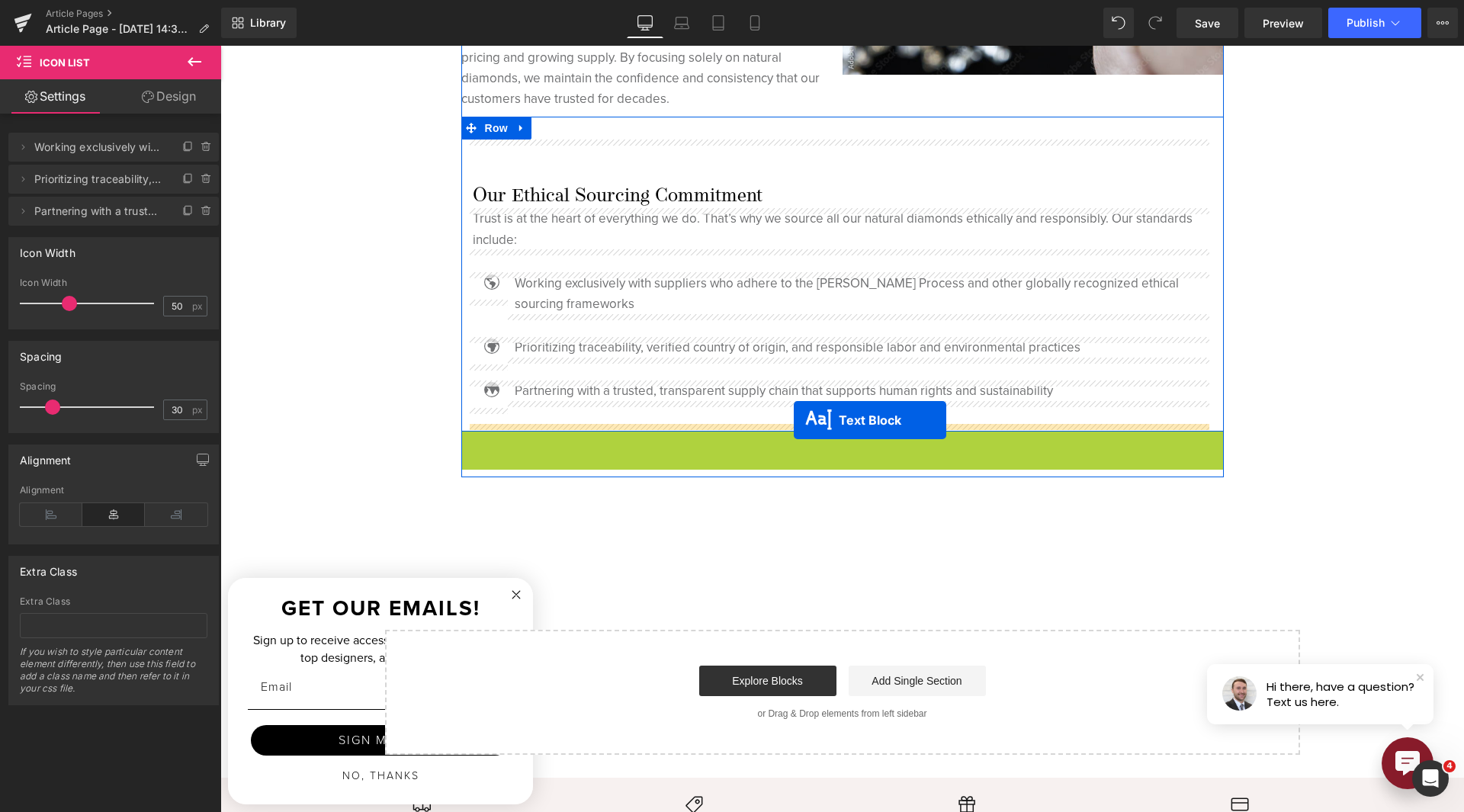
drag, startPoint x: 792, startPoint y: 456, endPoint x: 793, endPoint y: 420, distance: 36.0
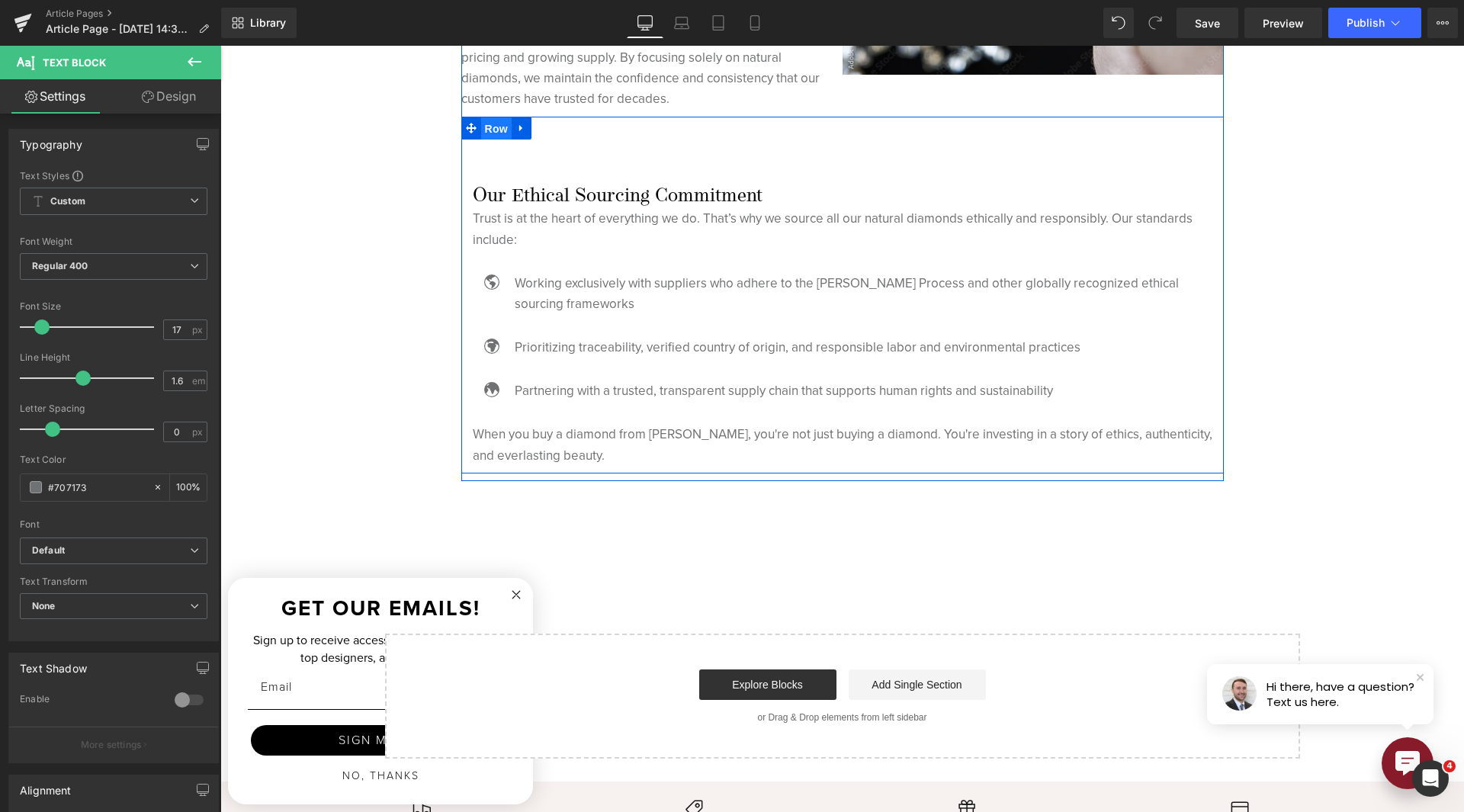
click at [482, 135] on span "Row" at bounding box center [496, 129] width 30 height 23
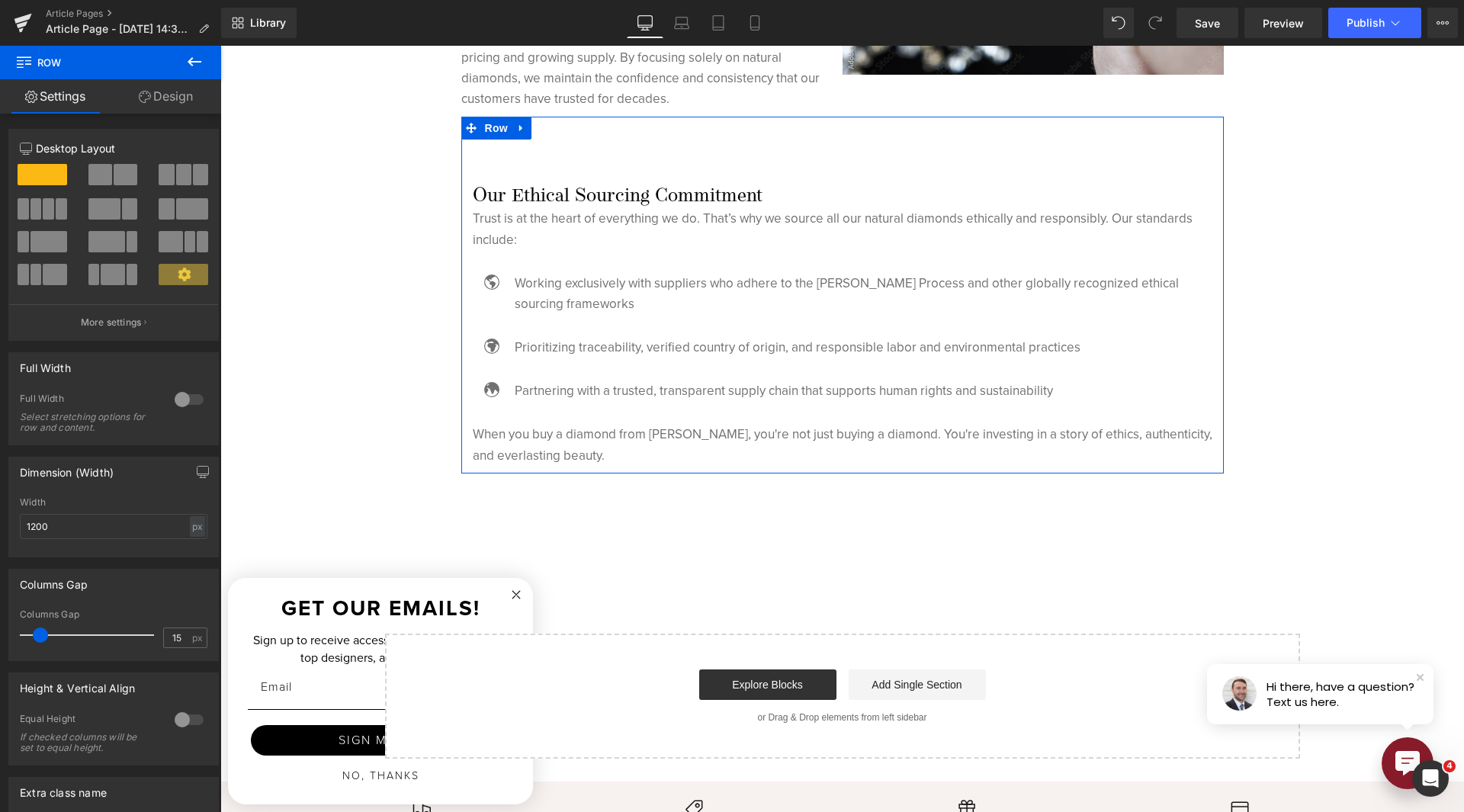
click at [154, 93] on link "Design" at bounding box center [166, 96] width 110 height 35
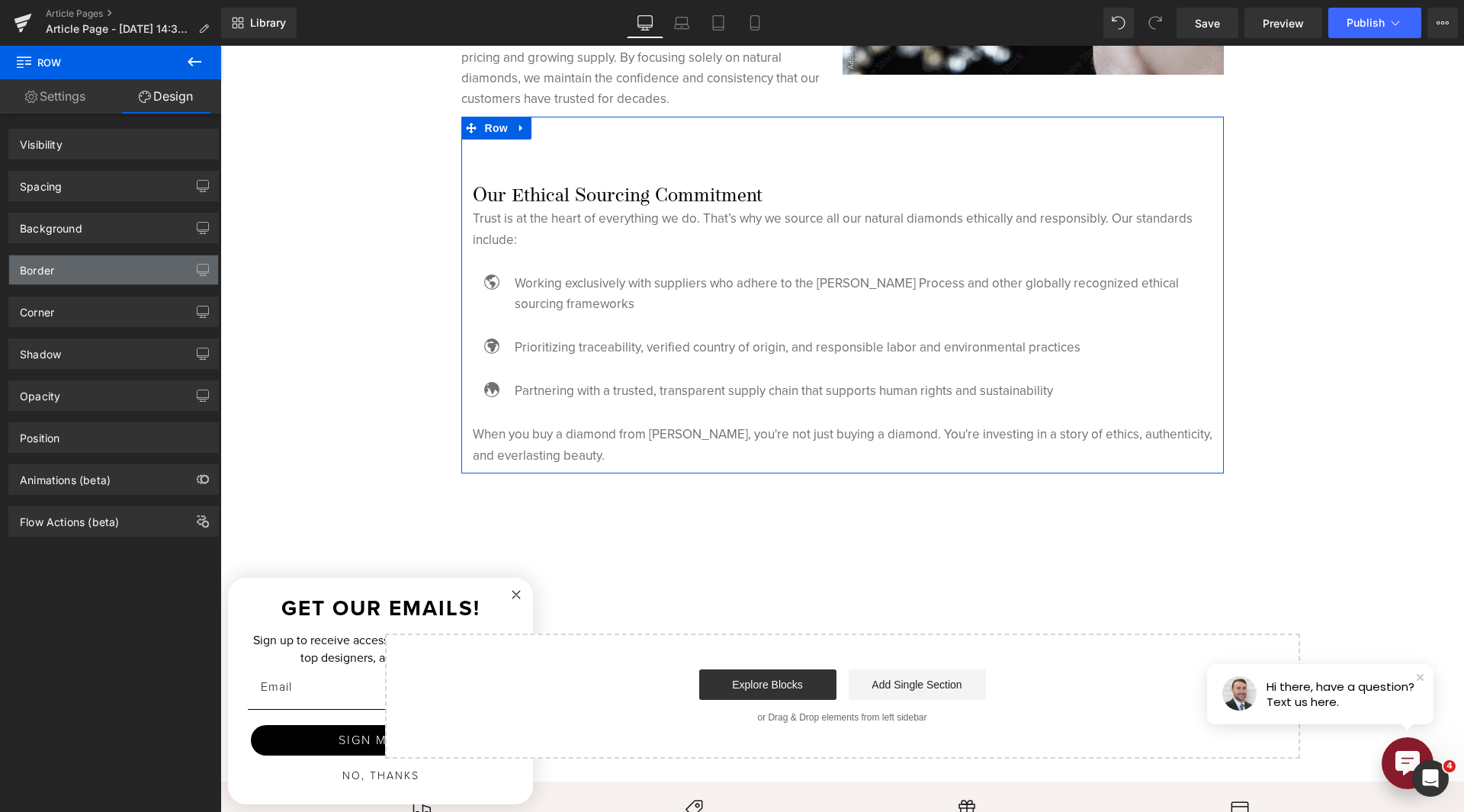
click at [101, 216] on div "Background" at bounding box center [113, 228] width 209 height 29
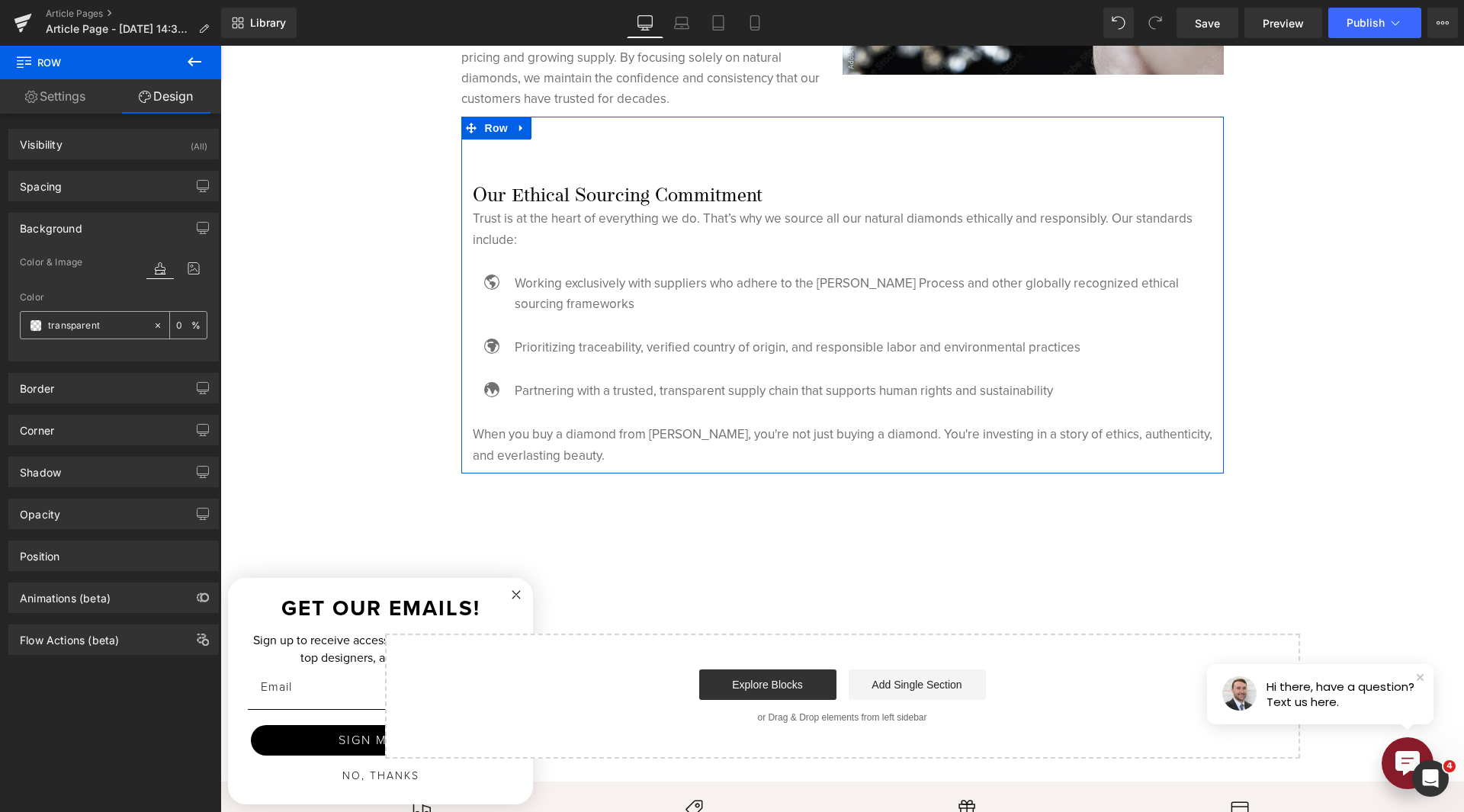
click at [40, 322] on span at bounding box center [36, 326] width 12 height 12
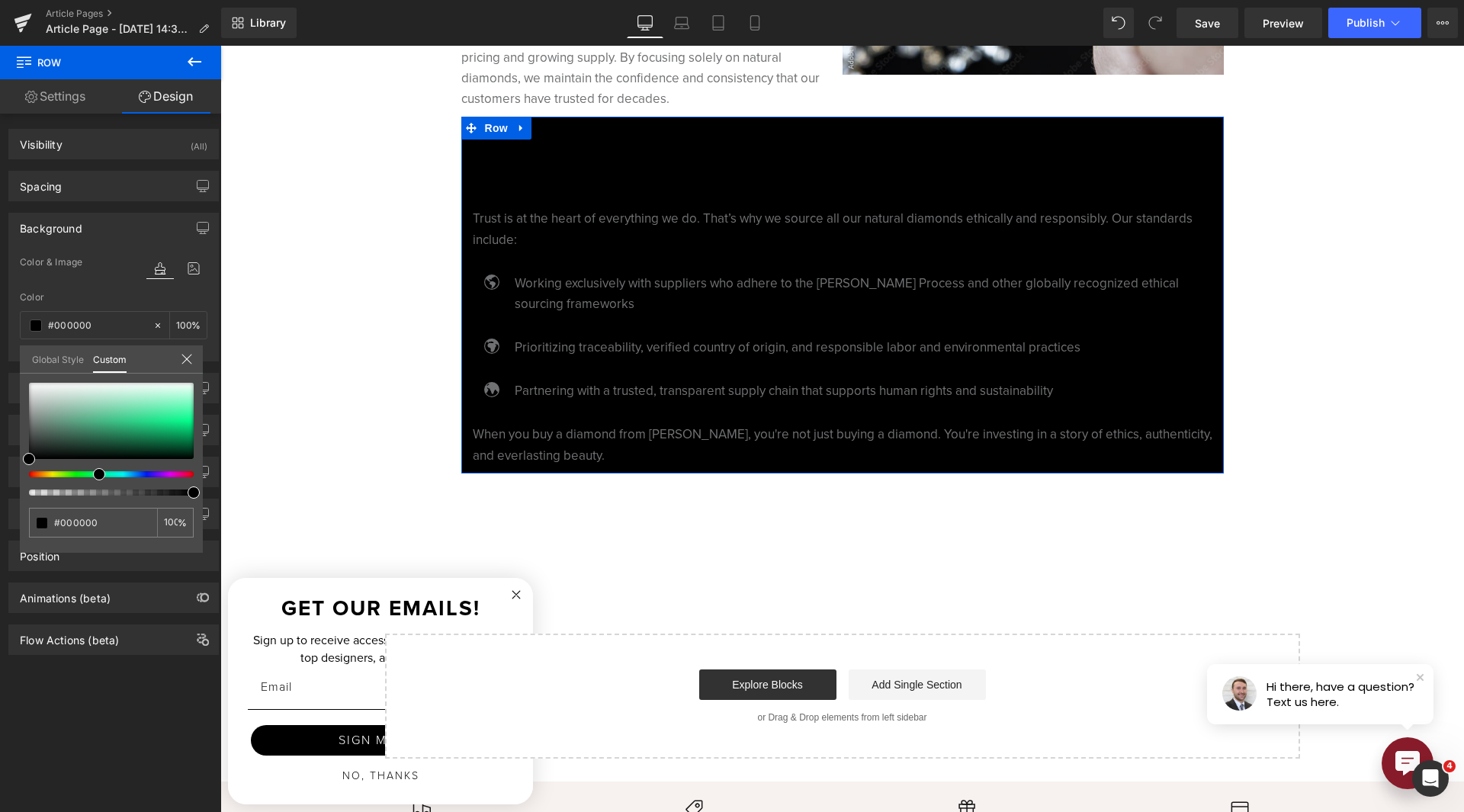
drag, startPoint x: 98, startPoint y: 471, endPoint x: 93, endPoint y: 465, distance: 7.8
click at [93, 465] on div at bounding box center [111, 439] width 165 height 113
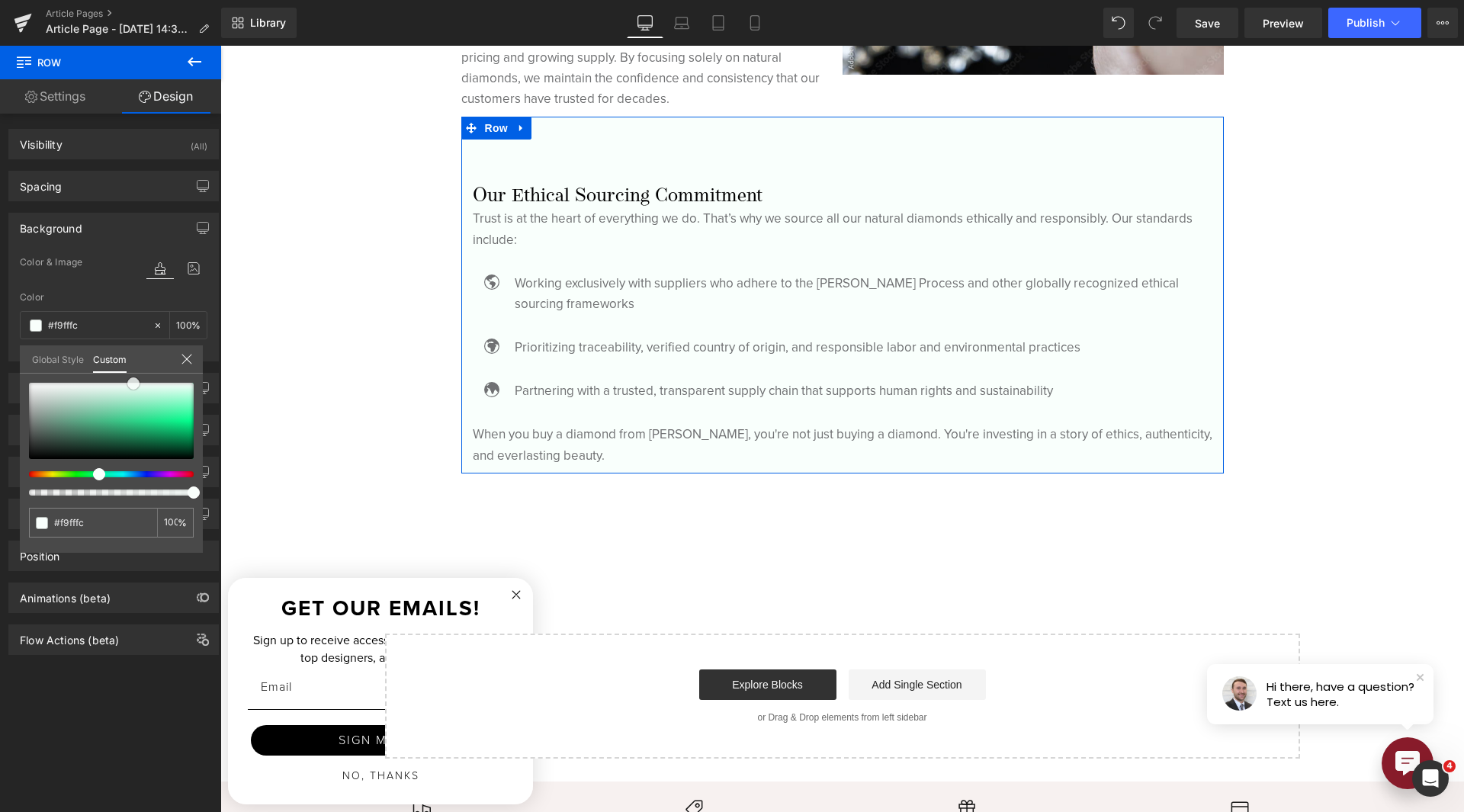
drag, startPoint x: 137, startPoint y: 391, endPoint x: 134, endPoint y: 384, distance: 7.6
click at [134, 384] on div at bounding box center [111, 421] width 165 height 77
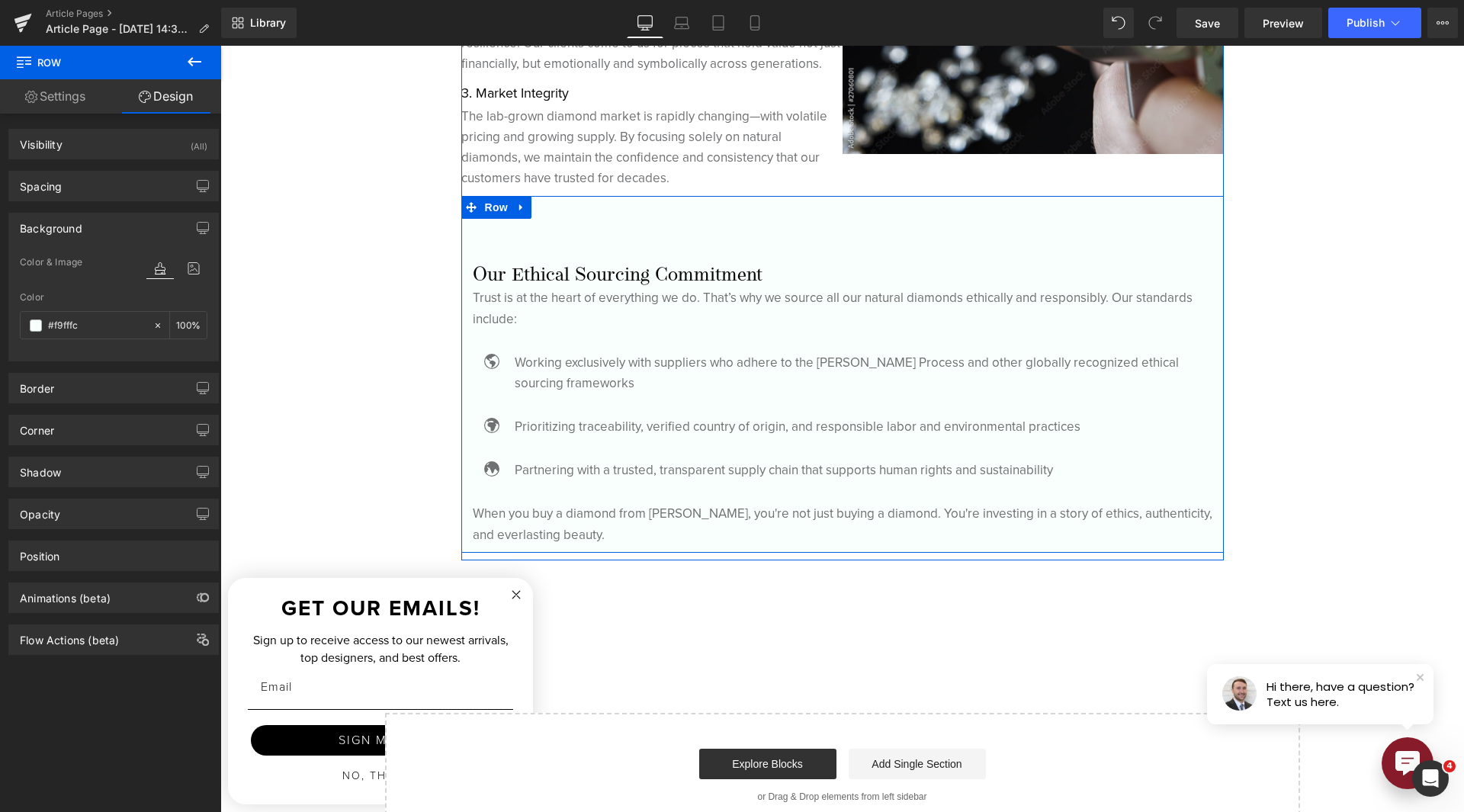
scroll to position [4269, 0]
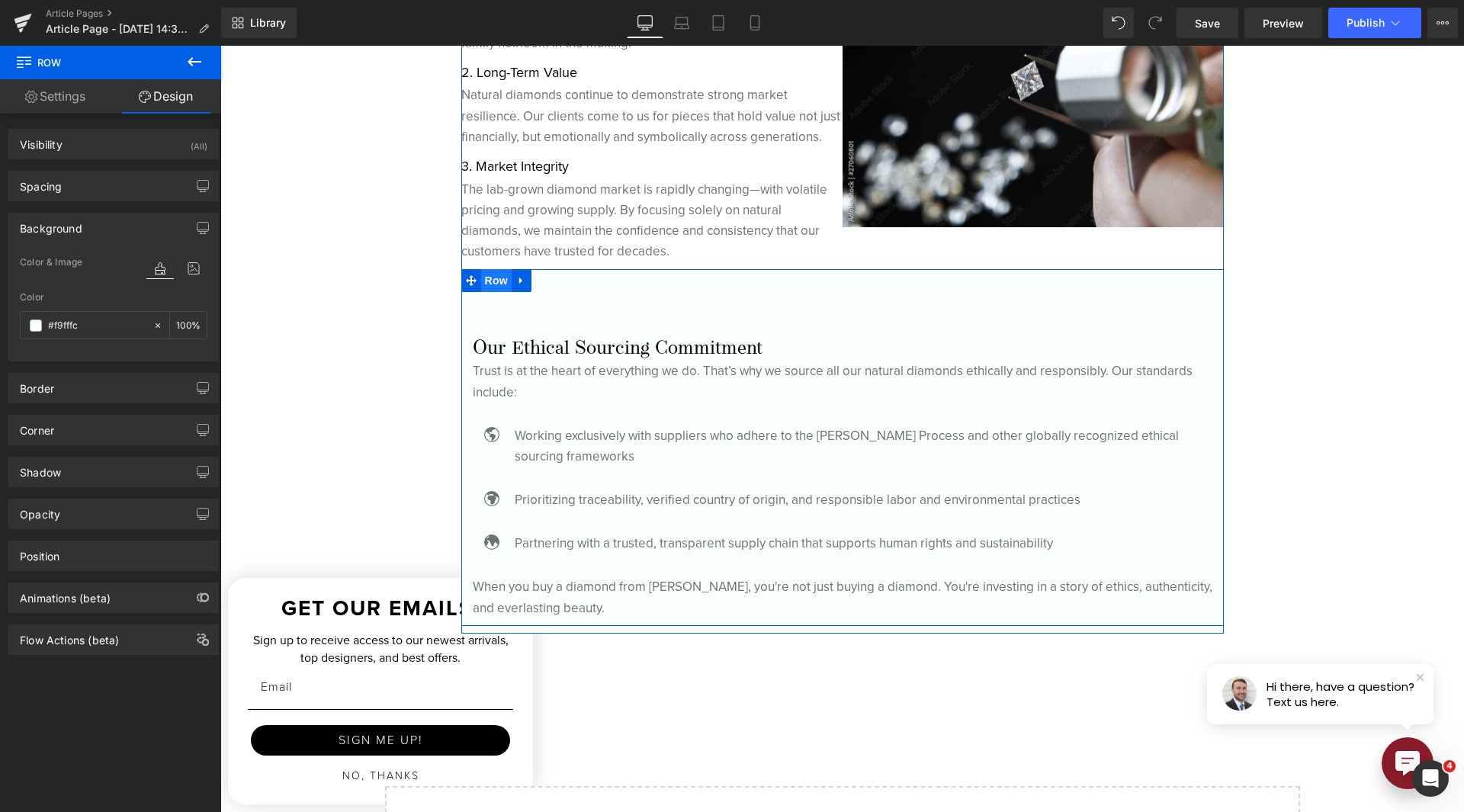
click at [485, 286] on span "Row" at bounding box center [496, 280] width 30 height 23
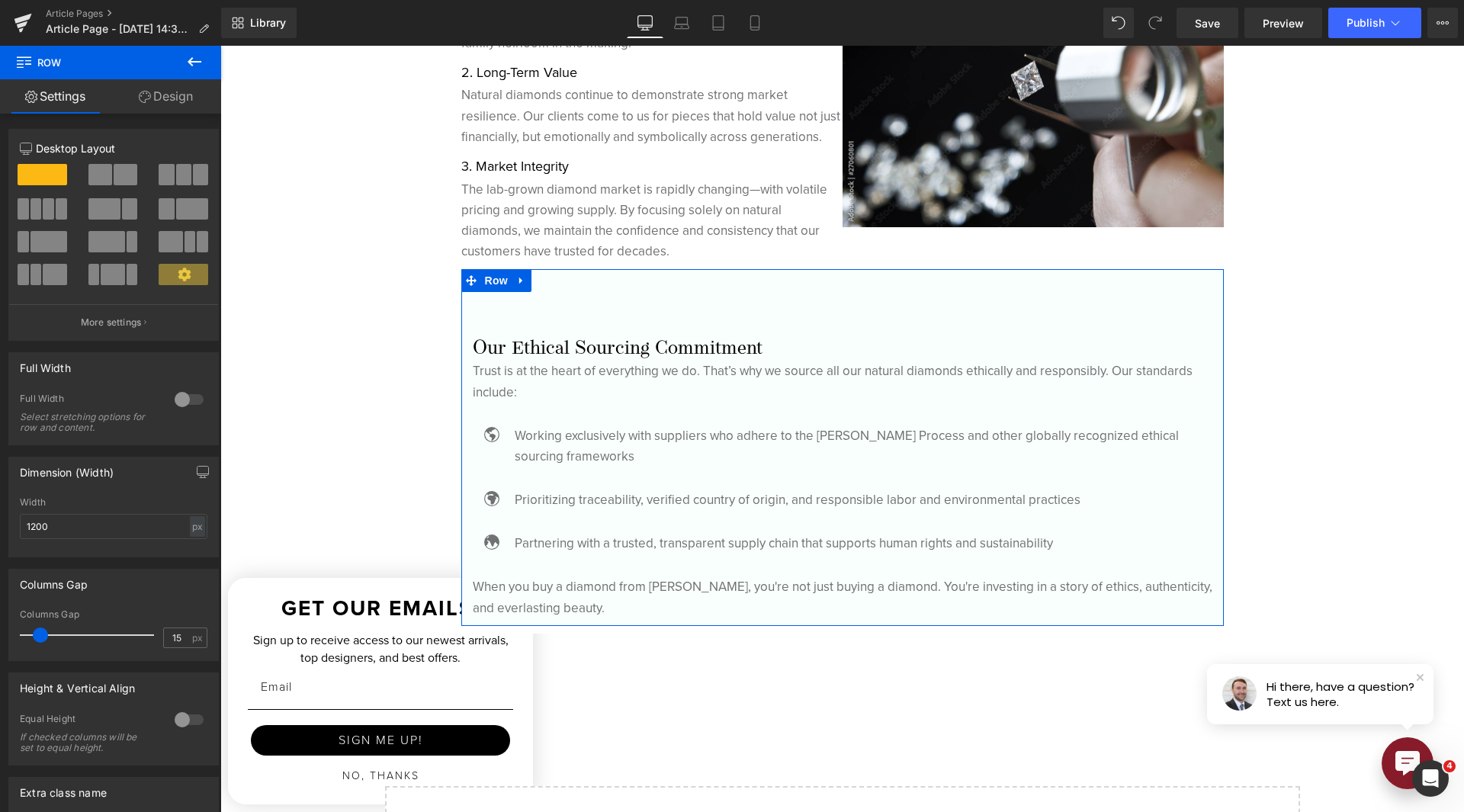
click at [162, 89] on link "Design" at bounding box center [166, 96] width 110 height 35
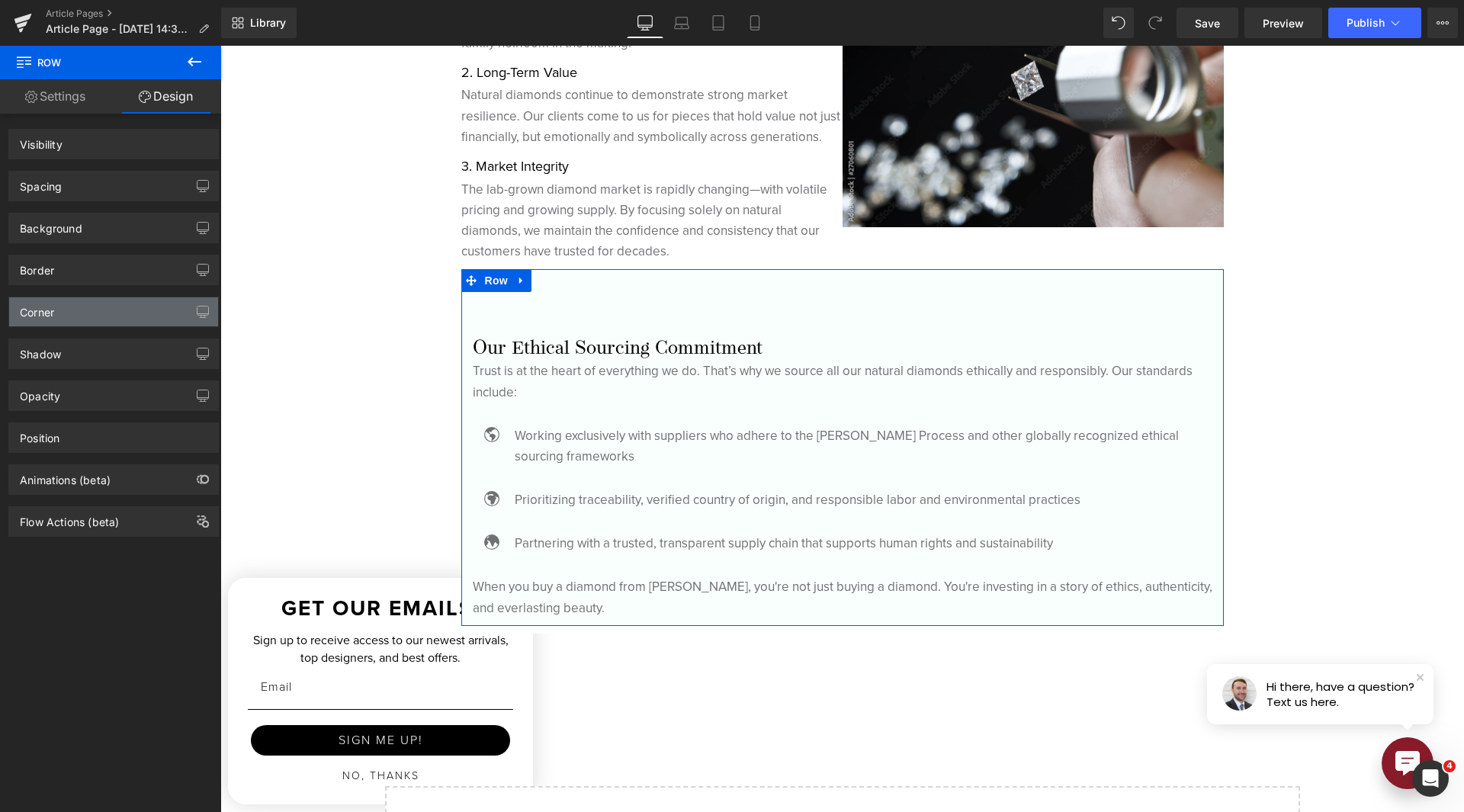
click at [118, 217] on div "Background" at bounding box center [113, 228] width 209 height 29
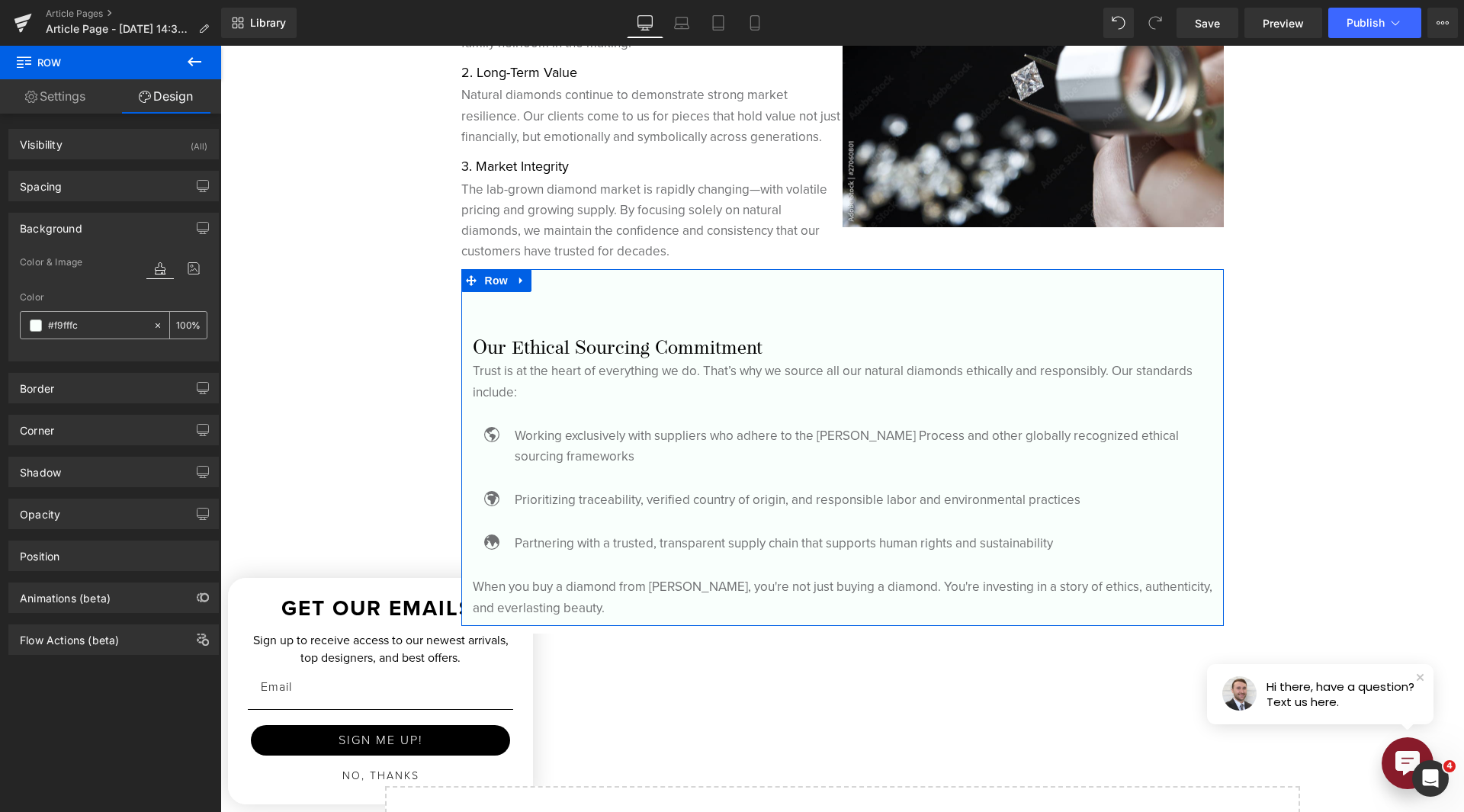
click at [30, 320] on div "#f9fffc" at bounding box center [86, 325] width 132 height 27
click at [32, 321] on span at bounding box center [36, 326] width 12 height 12
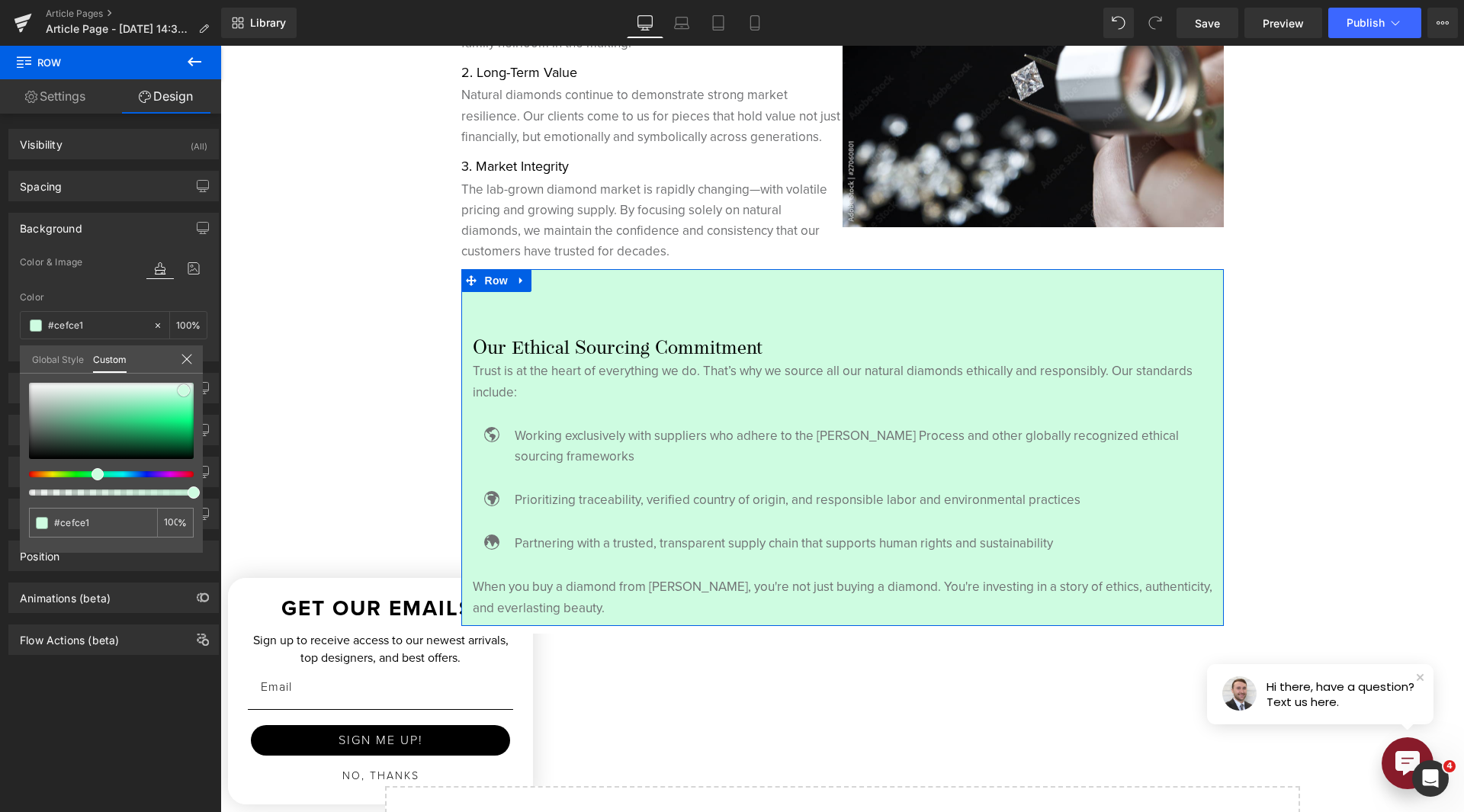
drag, startPoint x: 181, startPoint y: 383, endPoint x: 183, endPoint y: 390, distance: 7.3
click at [183, 390] on div at bounding box center [111, 421] width 165 height 77
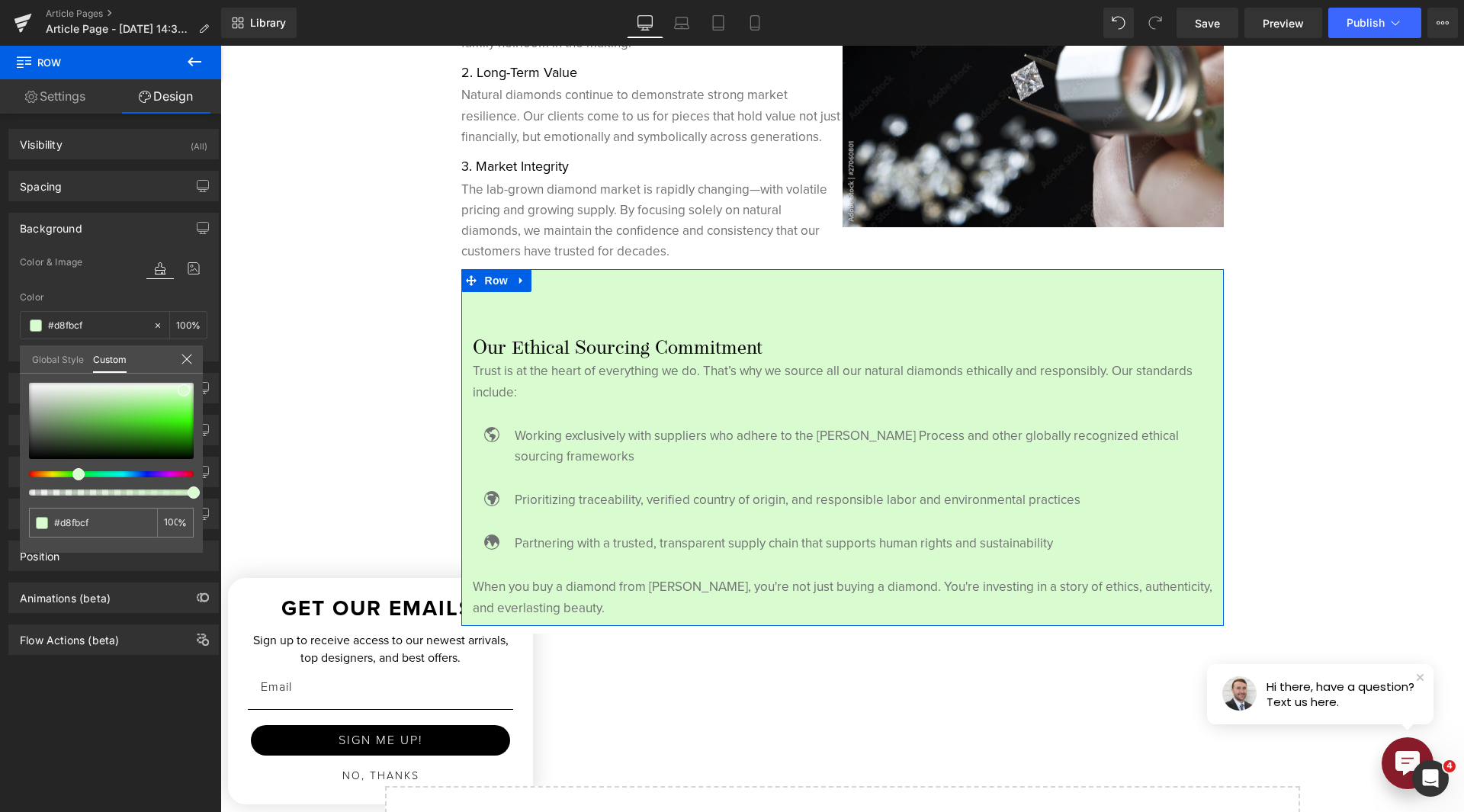
drag, startPoint x: 103, startPoint y: 474, endPoint x: 72, endPoint y: 469, distance: 31.4
click at [72, 469] on div at bounding box center [111, 439] width 165 height 113
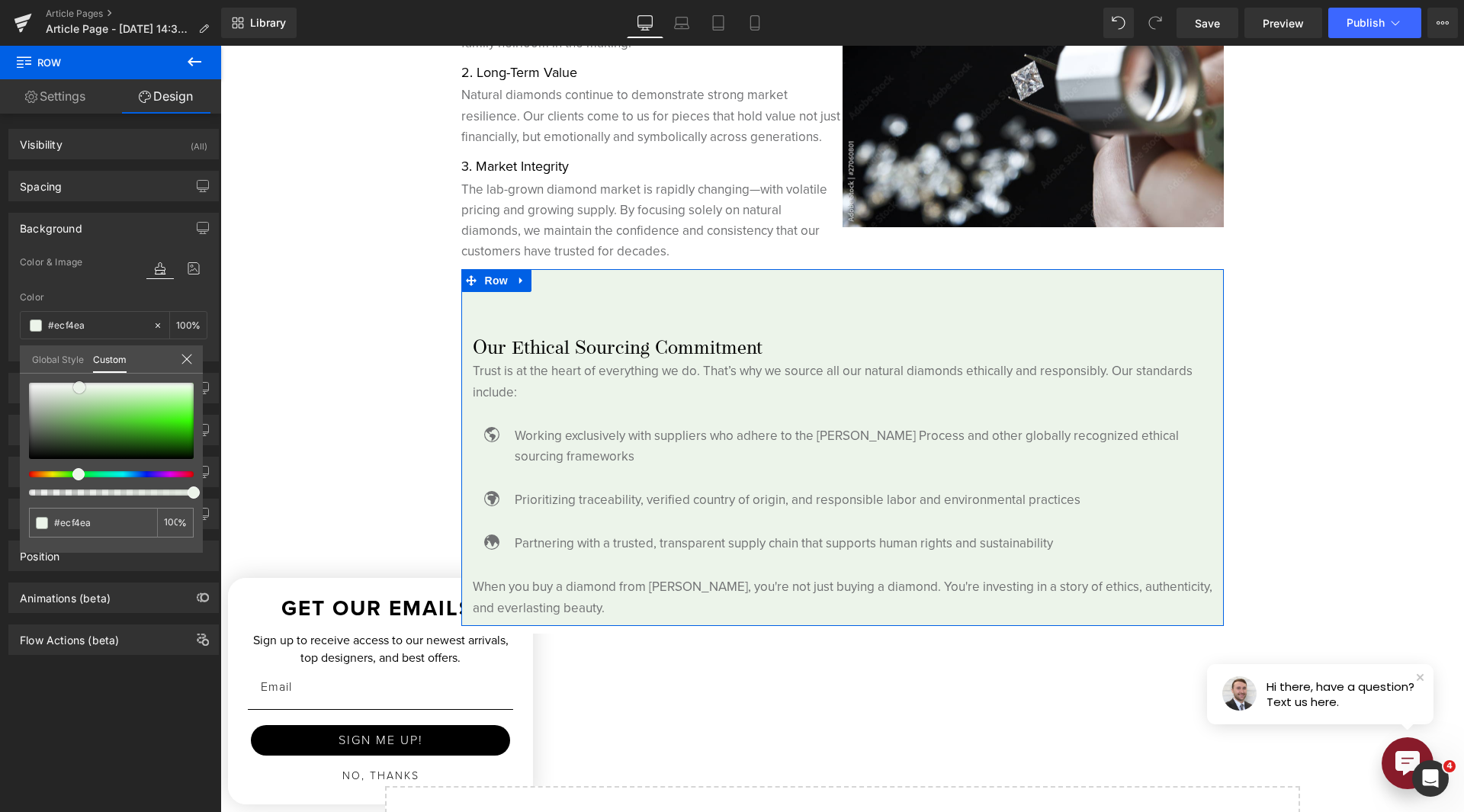
drag, startPoint x: 186, startPoint y: 390, endPoint x: 82, endPoint y: 386, distance: 104.1
click at [82, 386] on span at bounding box center [79, 387] width 12 height 12
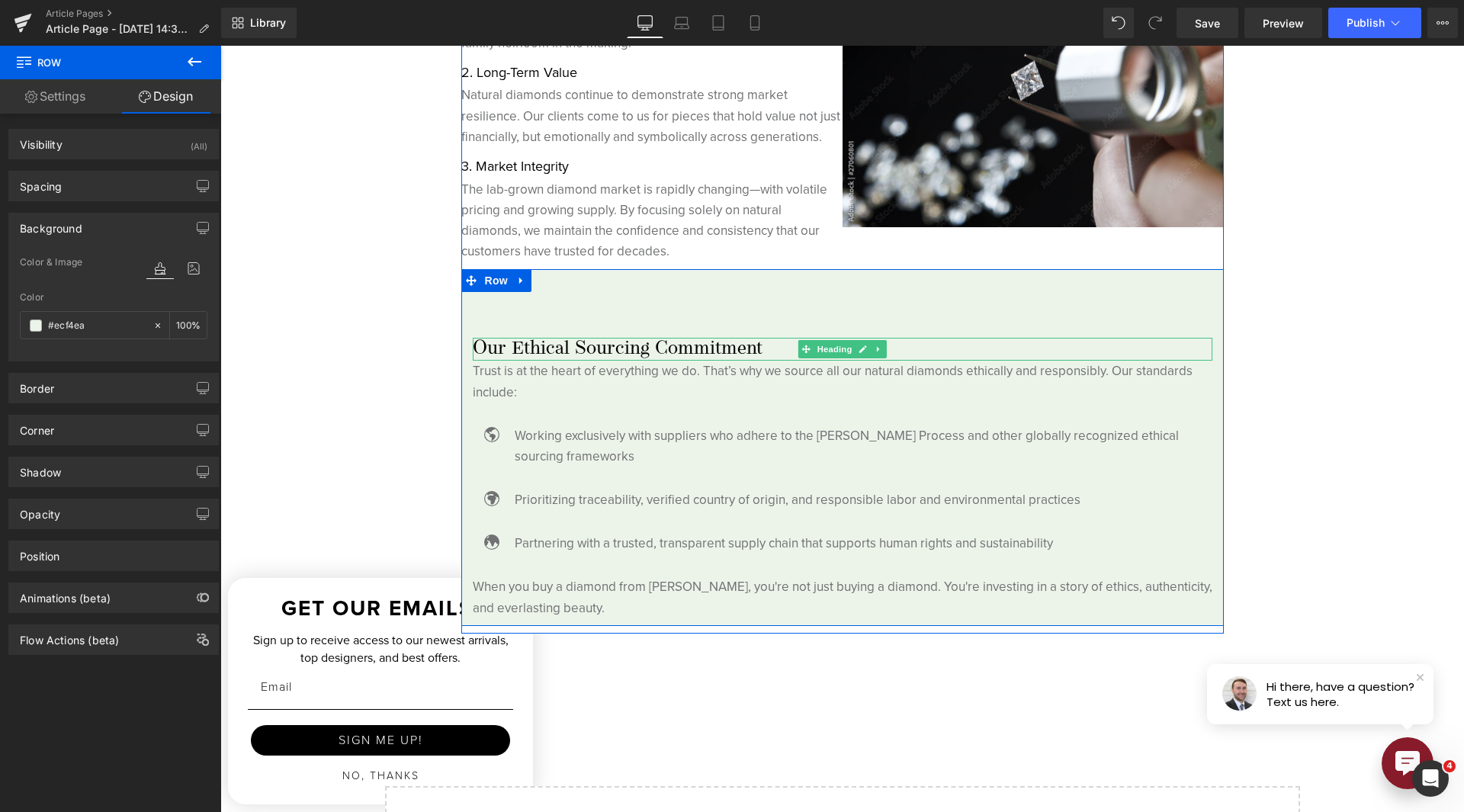
click at [656, 353] on h4 "Our Ethical Sourcing Commitment" at bounding box center [842, 349] width 740 height 23
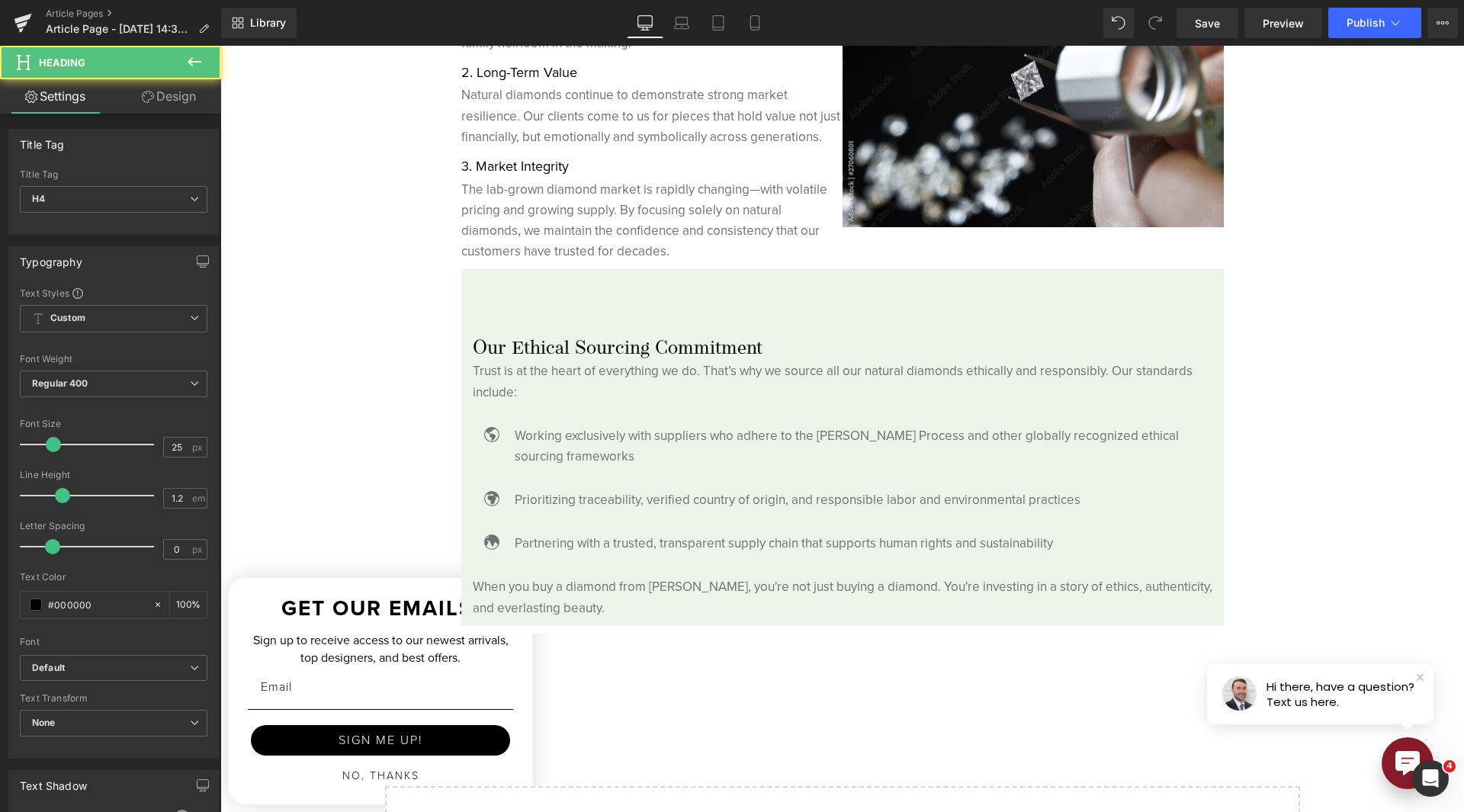
click at [67, 220] on div at bounding box center [113, 224] width 188 height 10
click at [186, 109] on link "Design" at bounding box center [169, 96] width 110 height 35
click at [0, 0] on div "Spacing" at bounding box center [0, 0] width 0 height 0
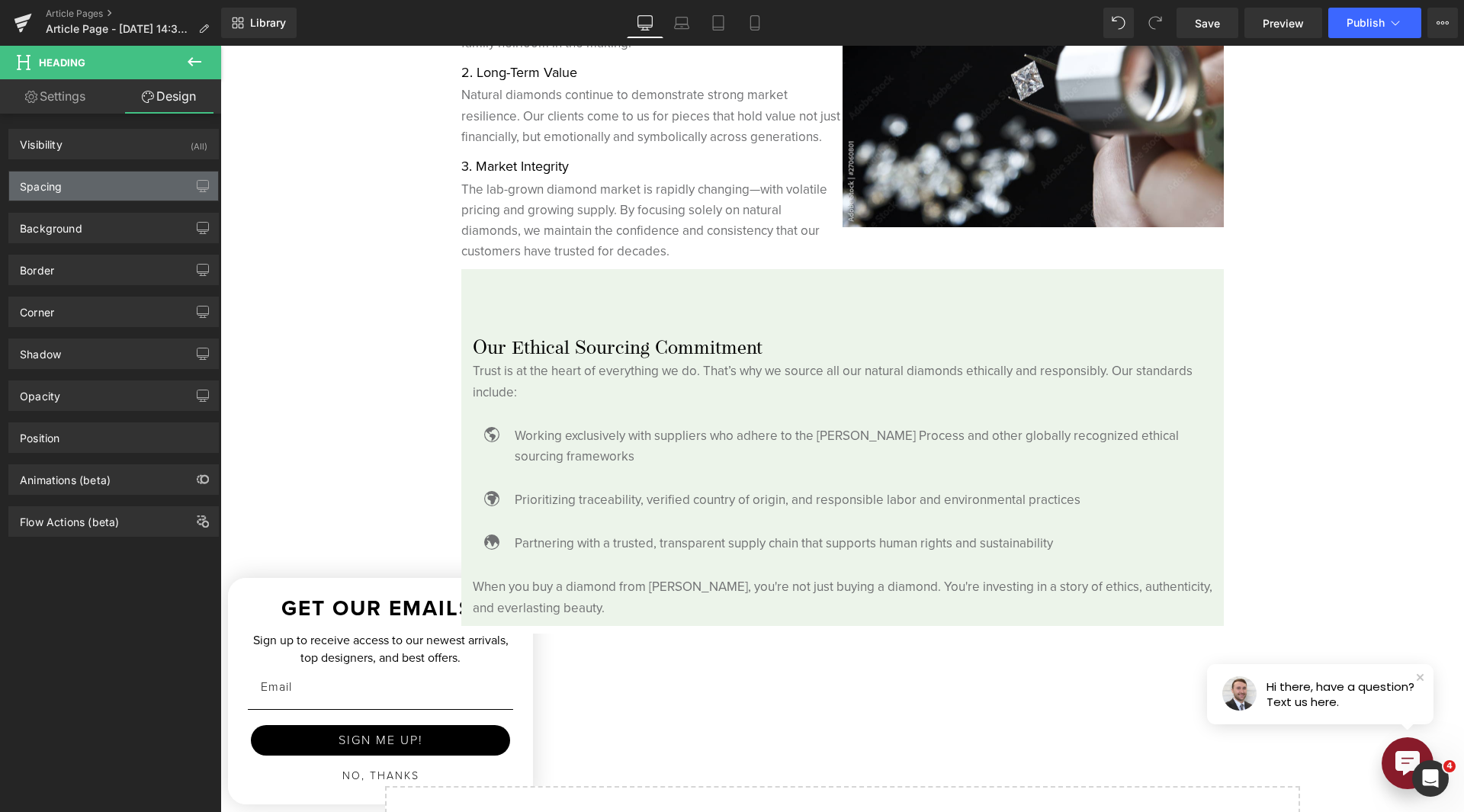
click at [99, 177] on div "Spacing" at bounding box center [113, 186] width 209 height 29
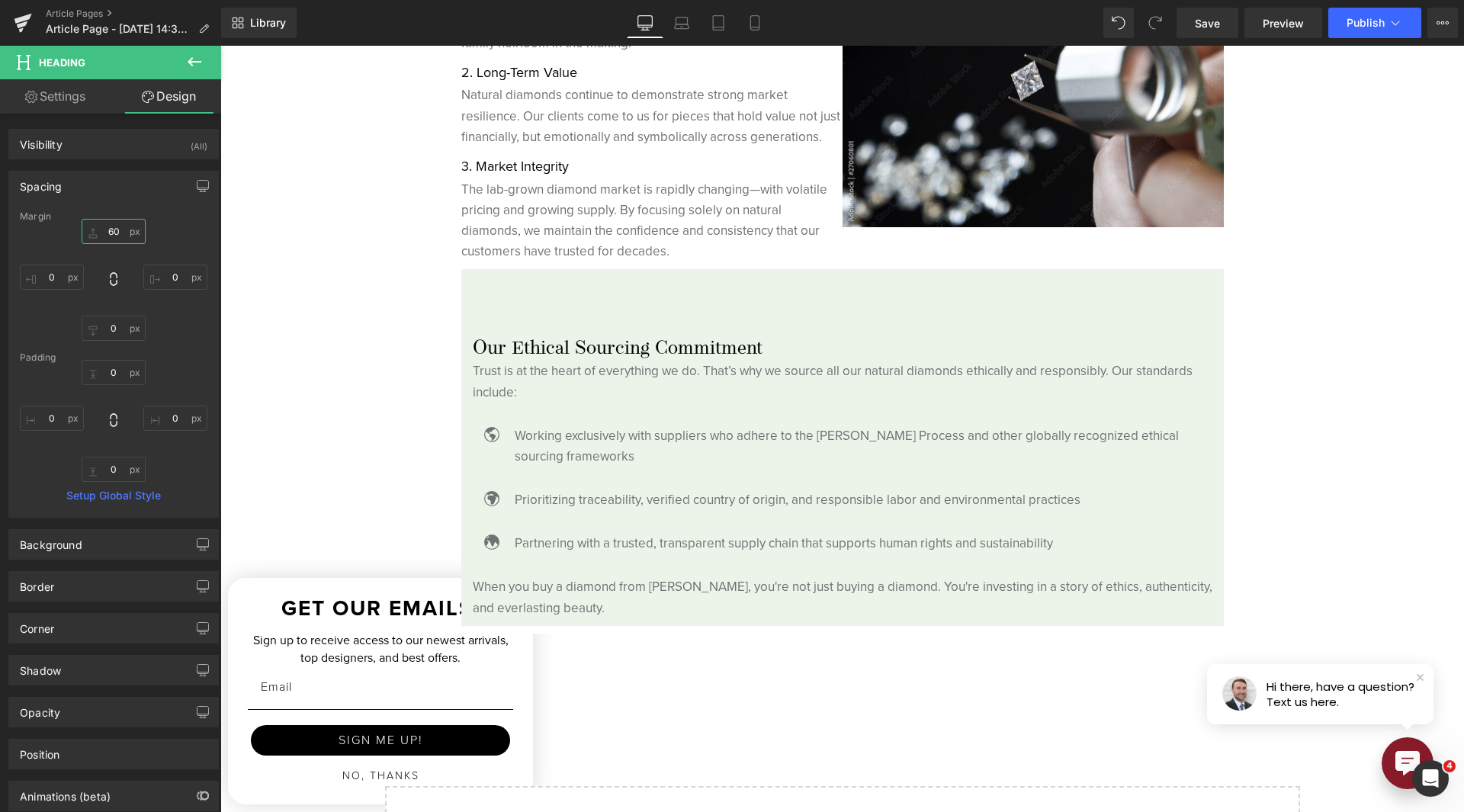
click at [103, 231] on input "60" at bounding box center [114, 231] width 64 height 25
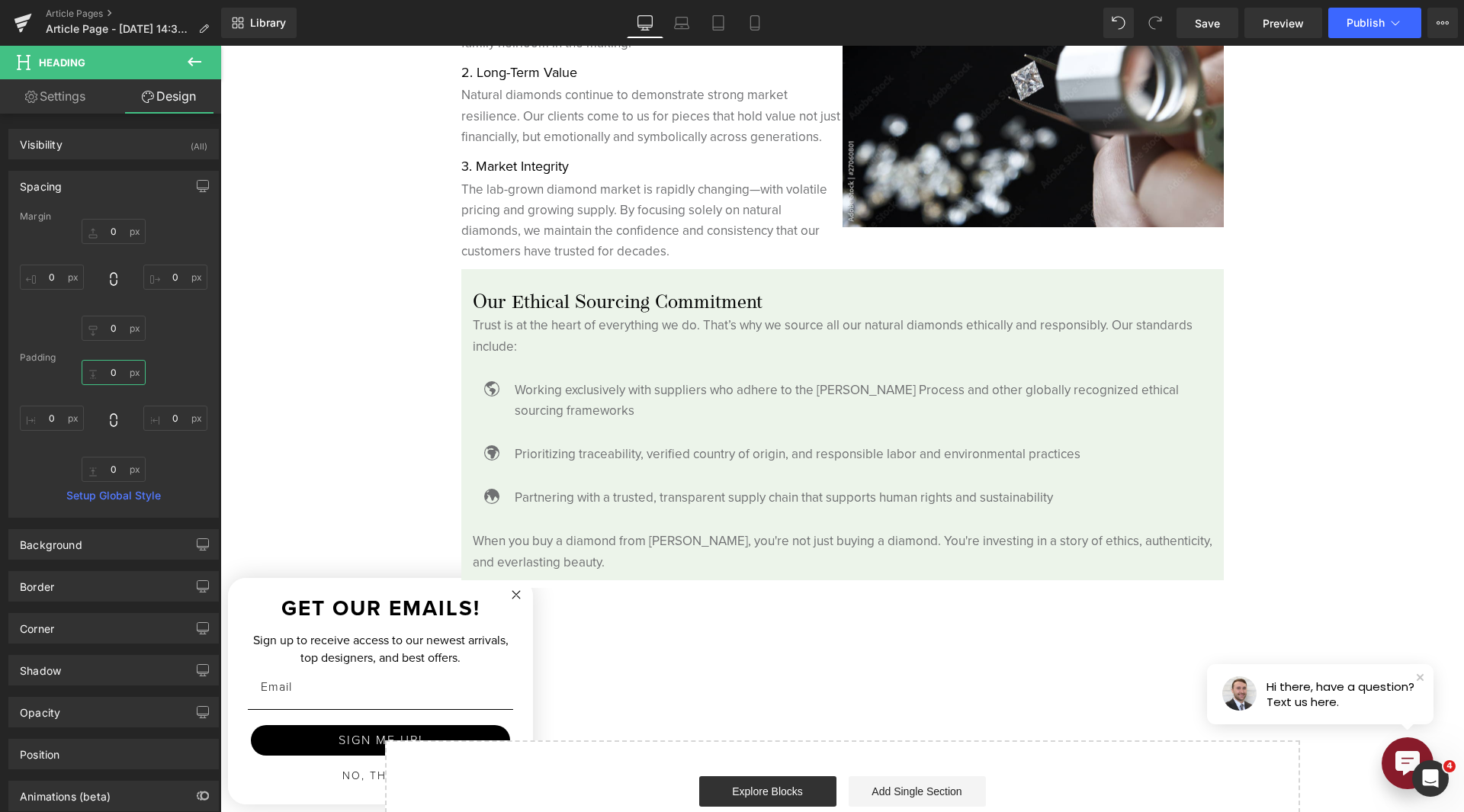
click at [109, 378] on input "0" at bounding box center [114, 372] width 64 height 25
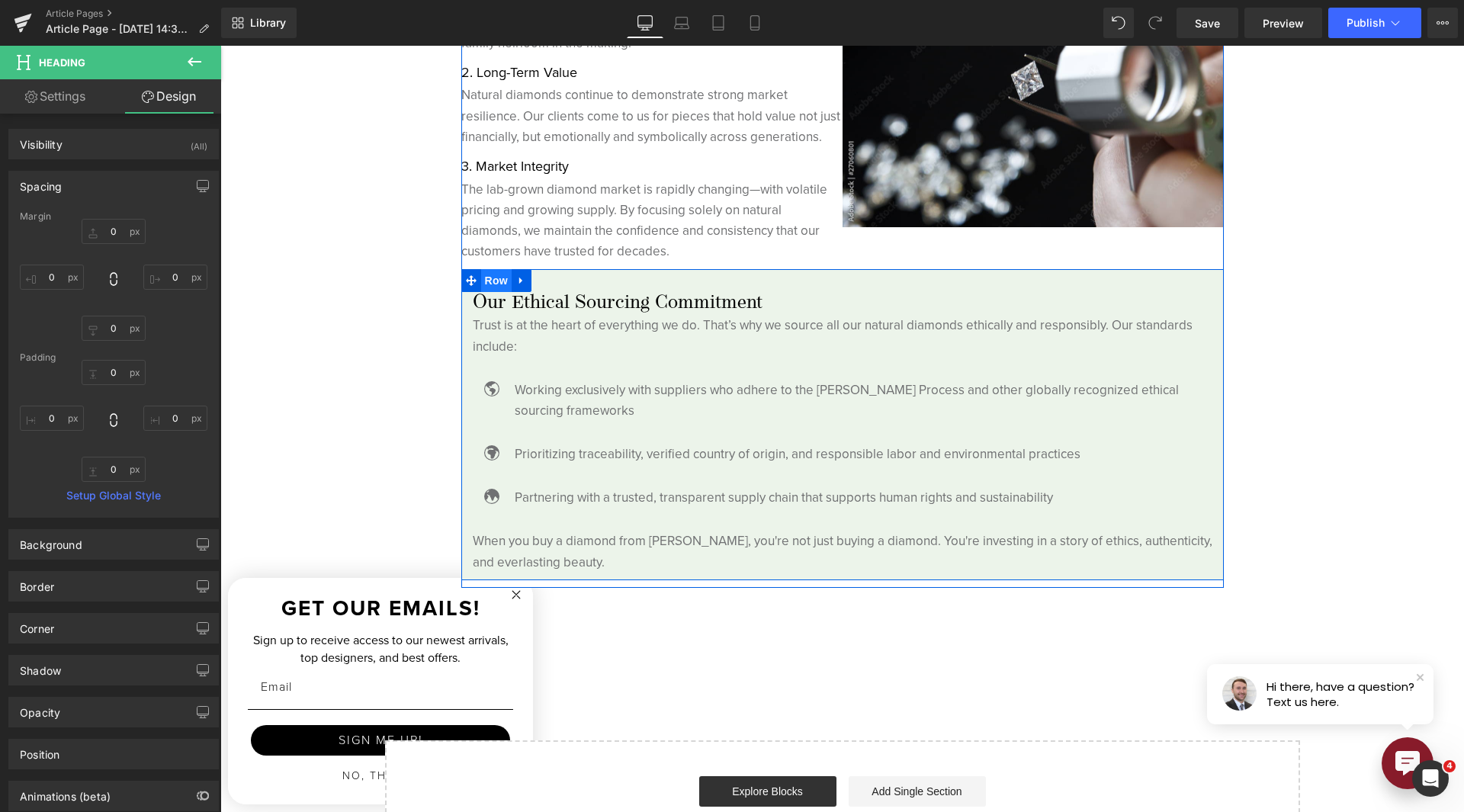
click at [489, 278] on span "Row" at bounding box center [496, 280] width 30 height 23
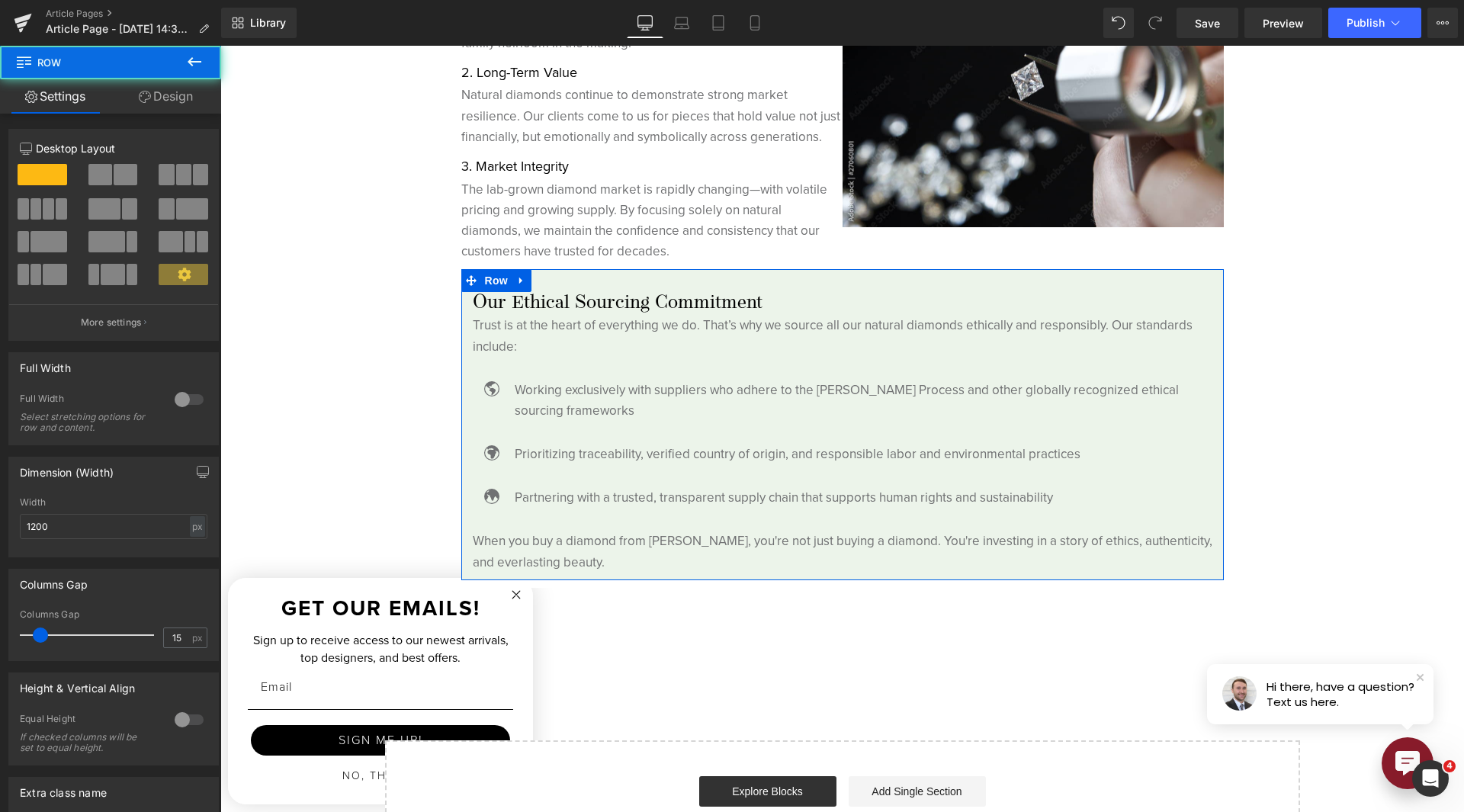
click at [183, 103] on link "Design" at bounding box center [166, 96] width 110 height 35
click at [0, 0] on div "Spacing" at bounding box center [0, 0] width 0 height 0
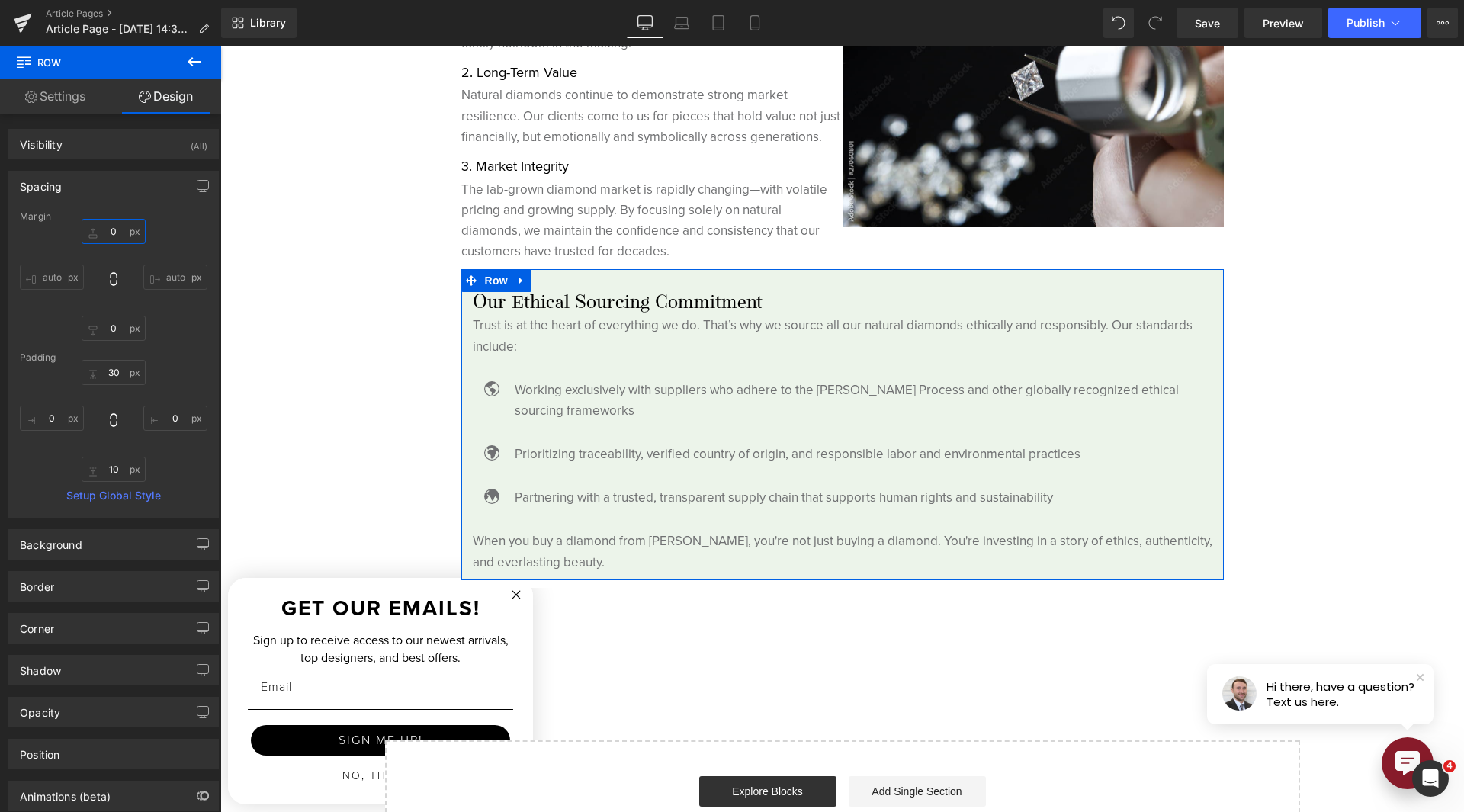
click at [110, 235] on input "0" at bounding box center [114, 231] width 64 height 25
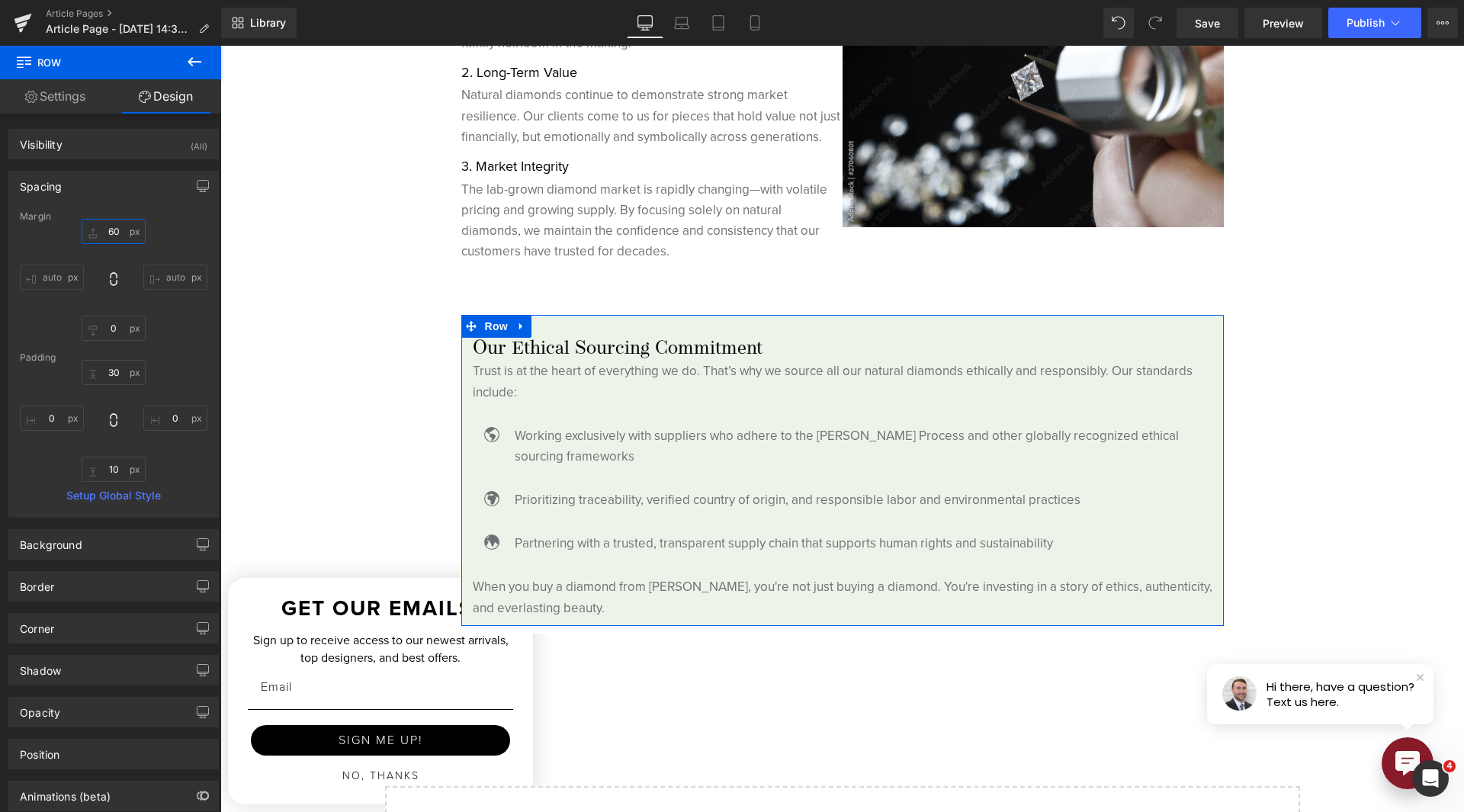
click at [105, 234] on input "60" at bounding box center [114, 231] width 64 height 25
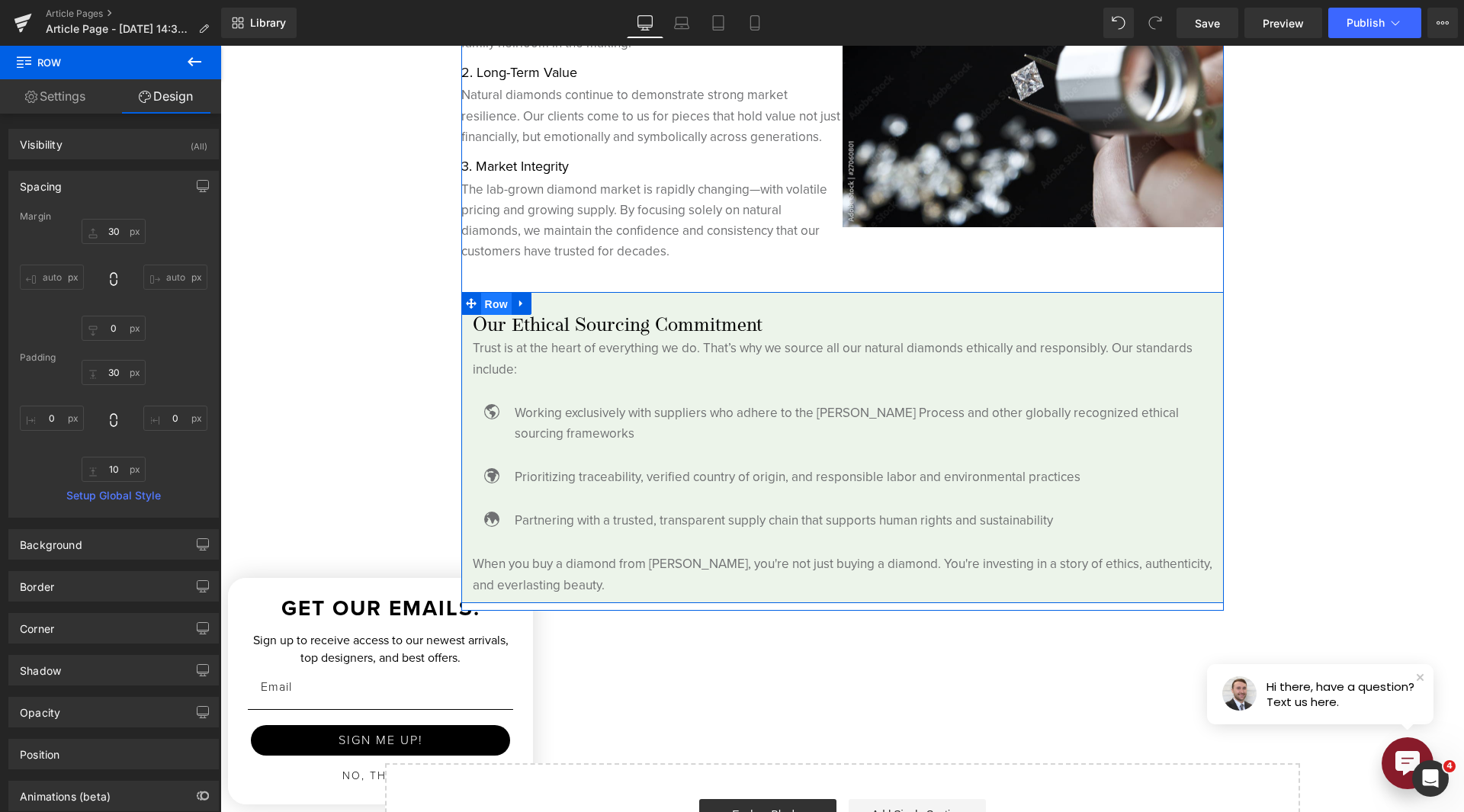
click at [500, 301] on span "Row" at bounding box center [496, 304] width 30 height 23
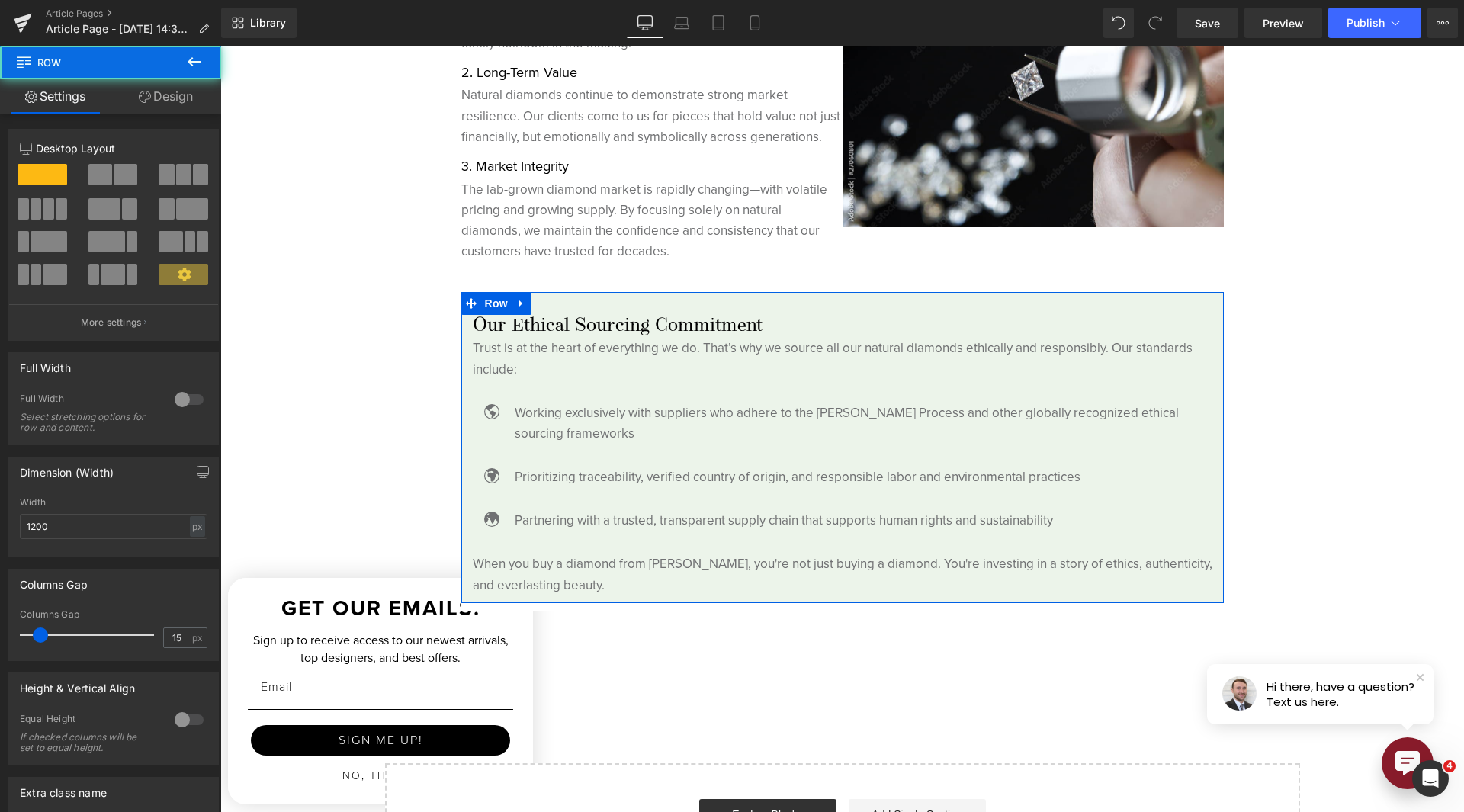
click at [157, 101] on link "Design" at bounding box center [166, 96] width 110 height 35
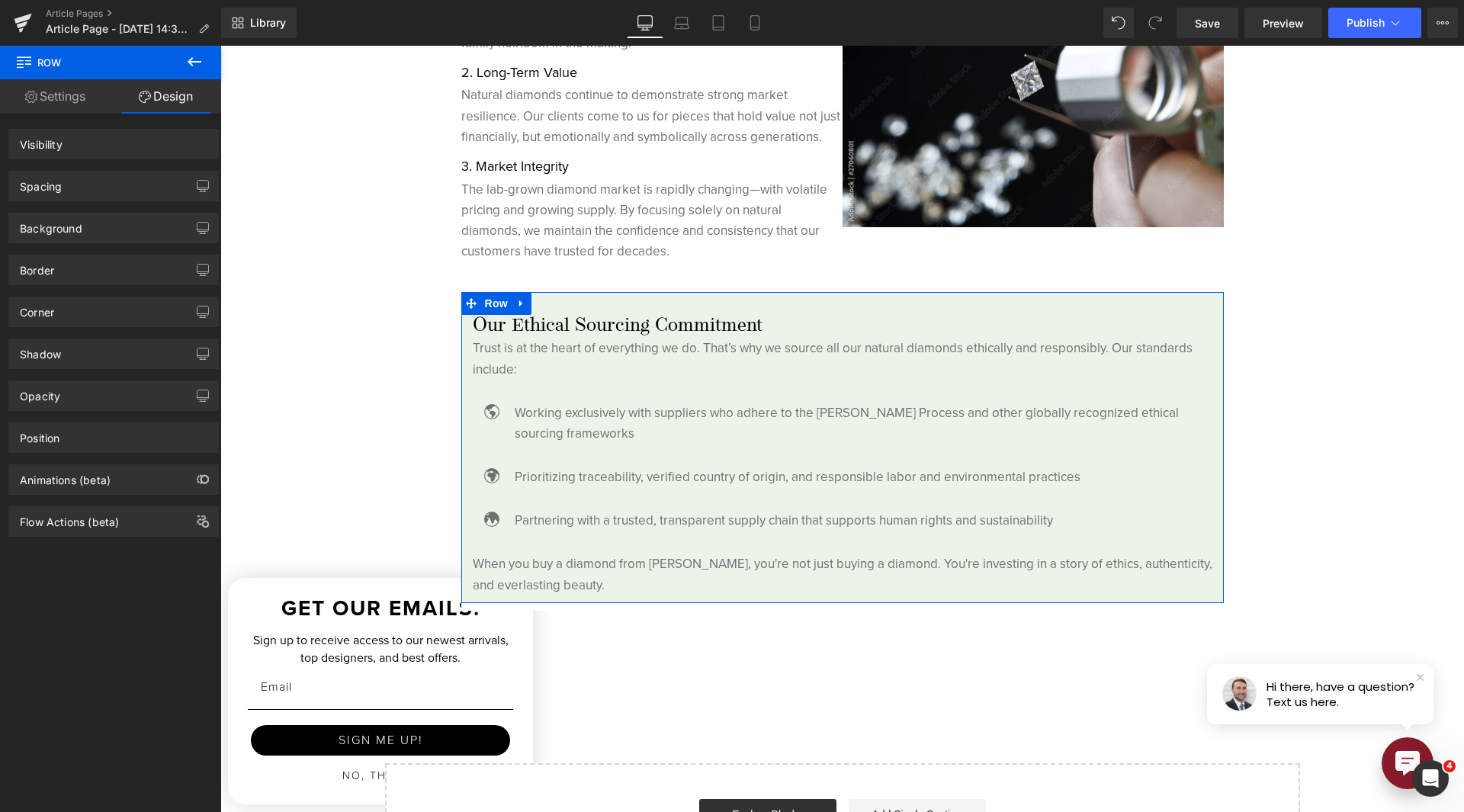
click at [119, 188] on div "Spacing" at bounding box center [113, 186] width 209 height 29
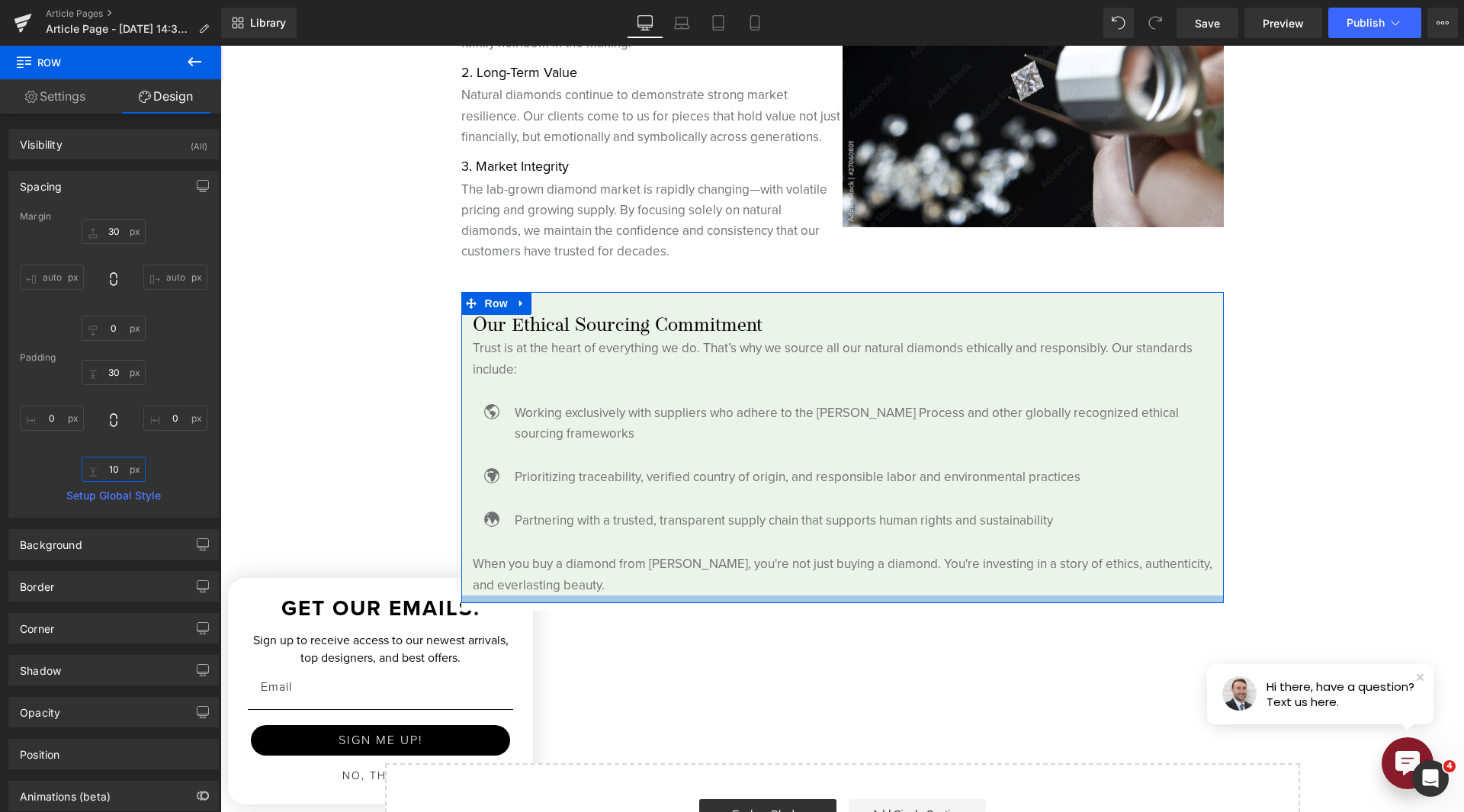
click at [114, 466] on input "10" at bounding box center [114, 469] width 64 height 25
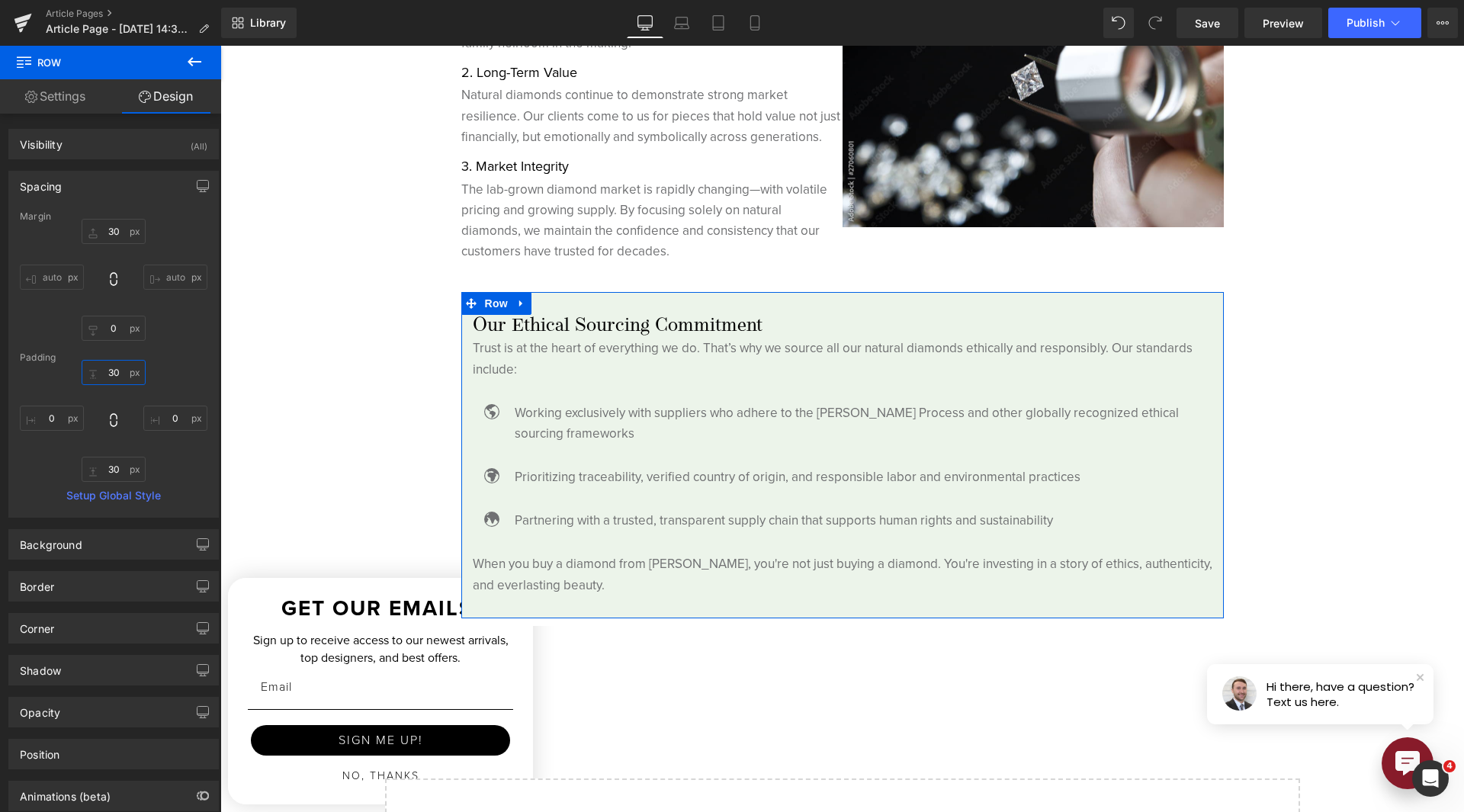
click at [110, 371] on input "30" at bounding box center [114, 372] width 64 height 25
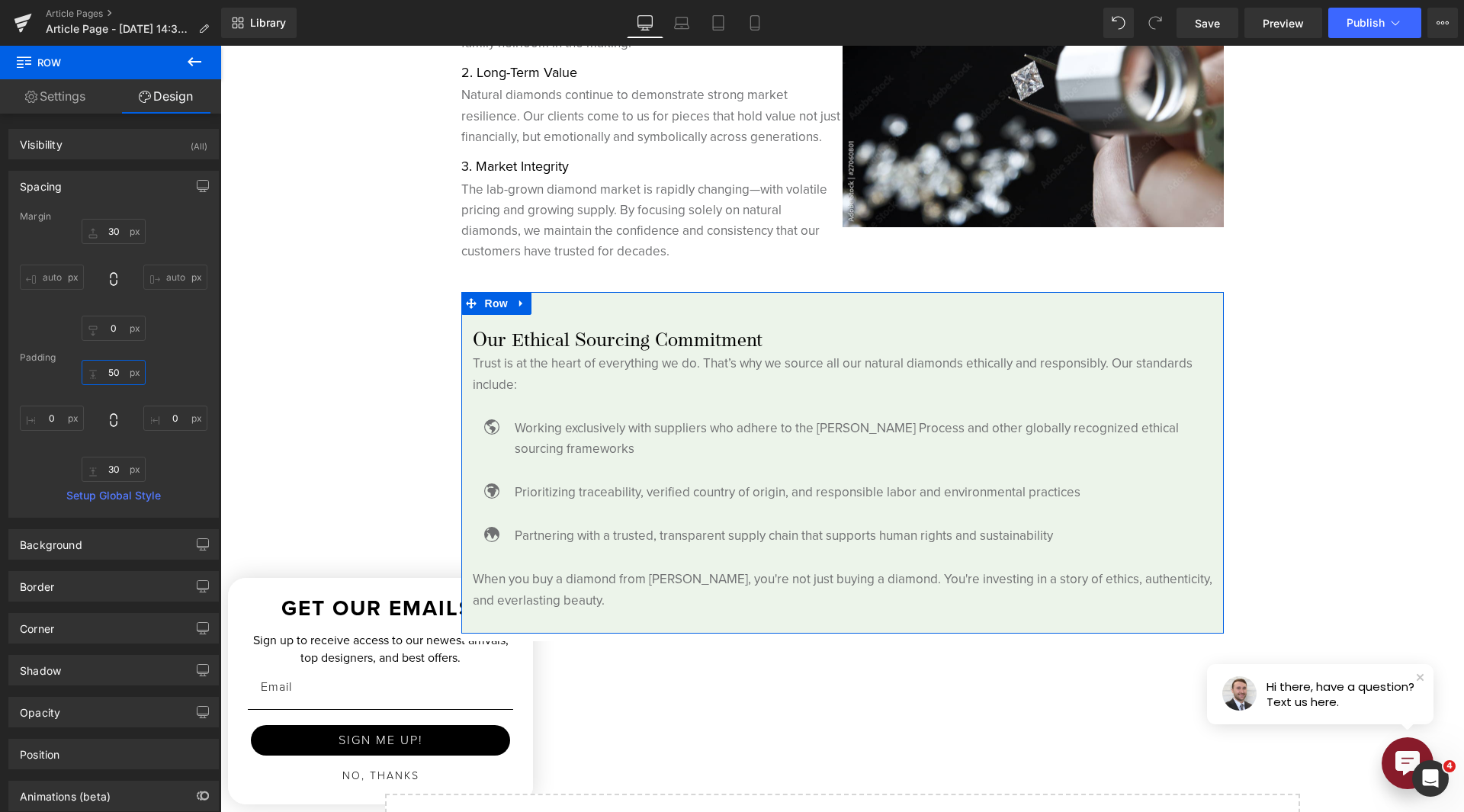
click at [101, 372] on input "50" at bounding box center [114, 372] width 64 height 25
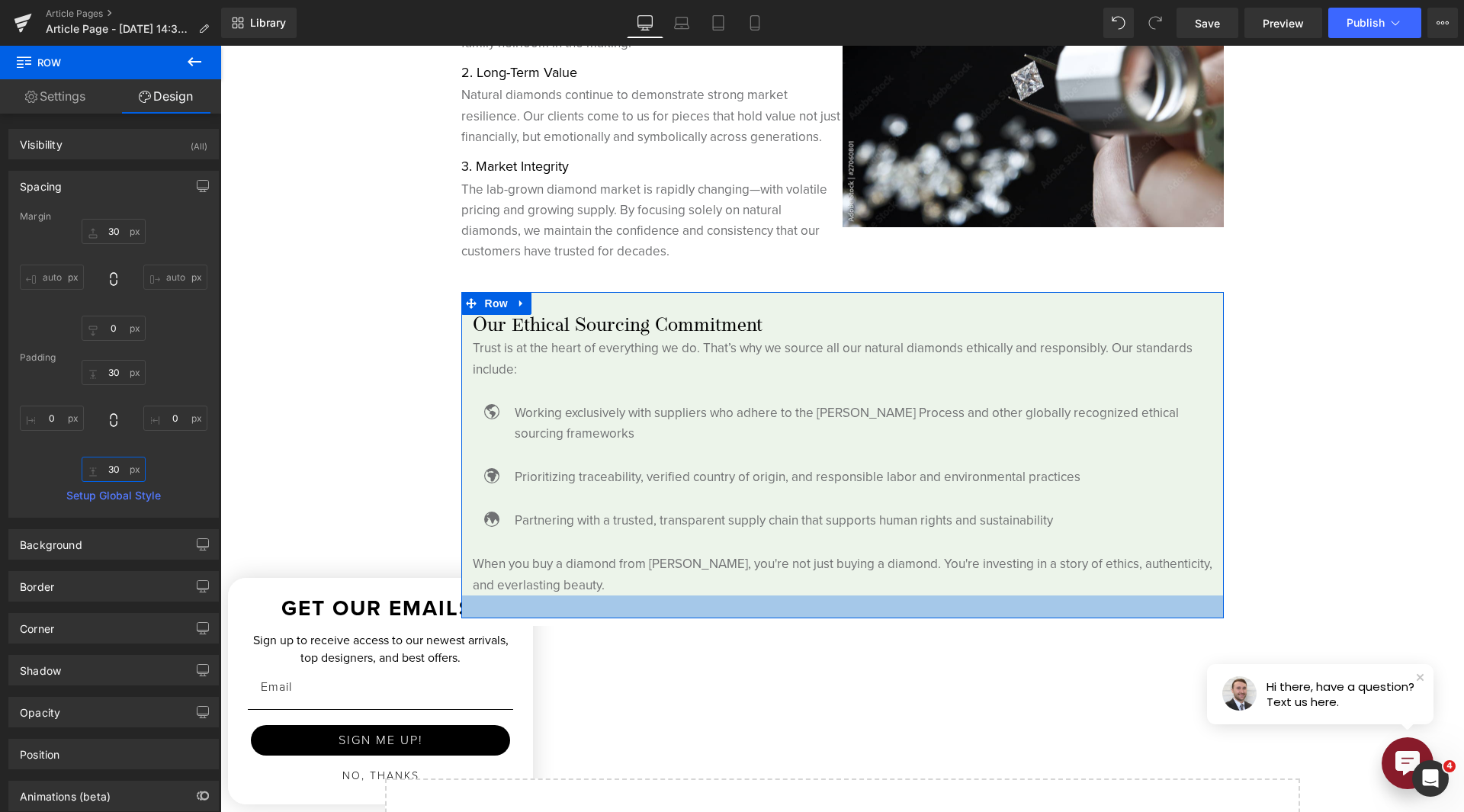
click at [112, 465] on input "30" at bounding box center [114, 469] width 64 height 25
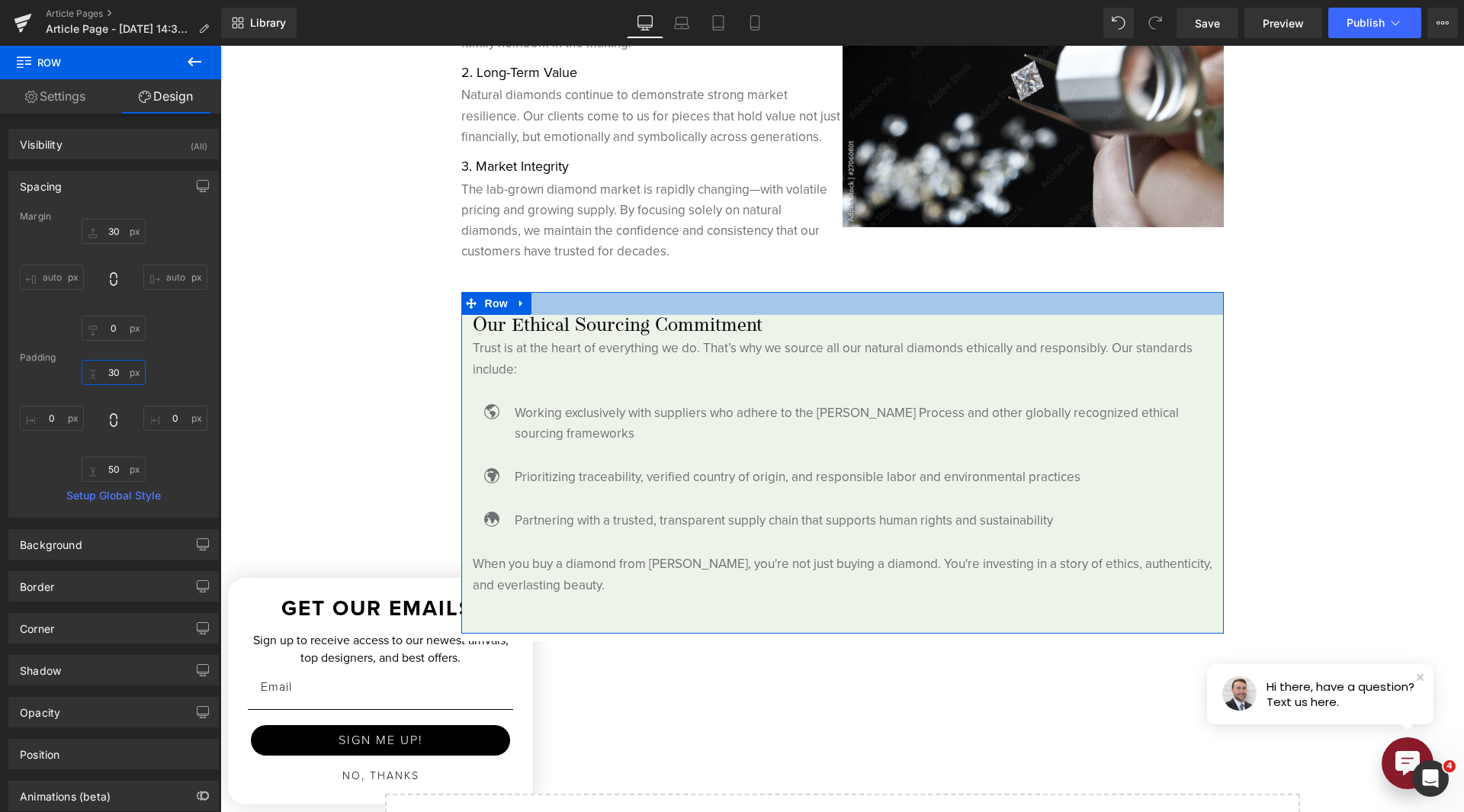
click at [109, 367] on input "30" at bounding box center [114, 372] width 64 height 25
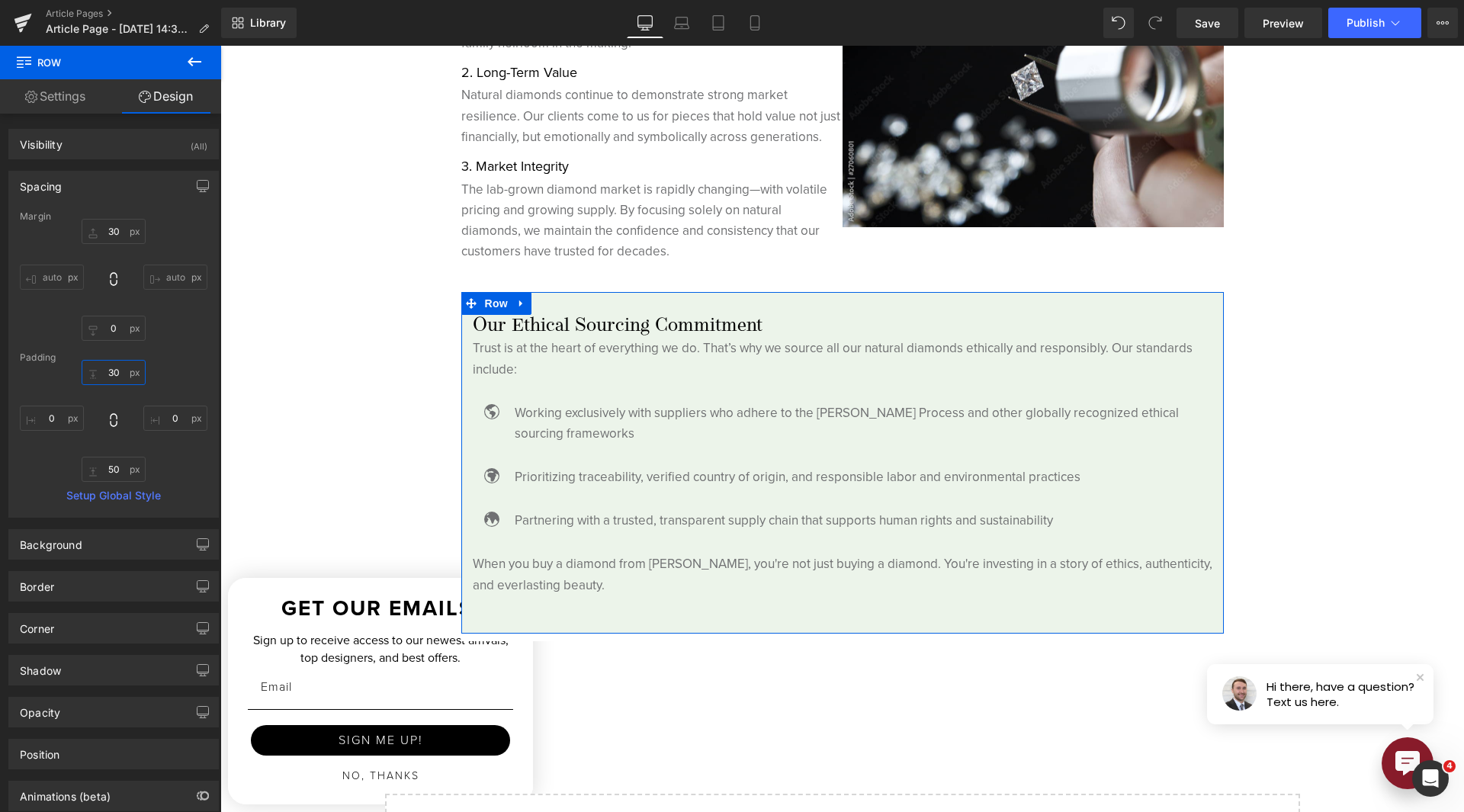
click at [109, 368] on input "30" at bounding box center [114, 372] width 64 height 25
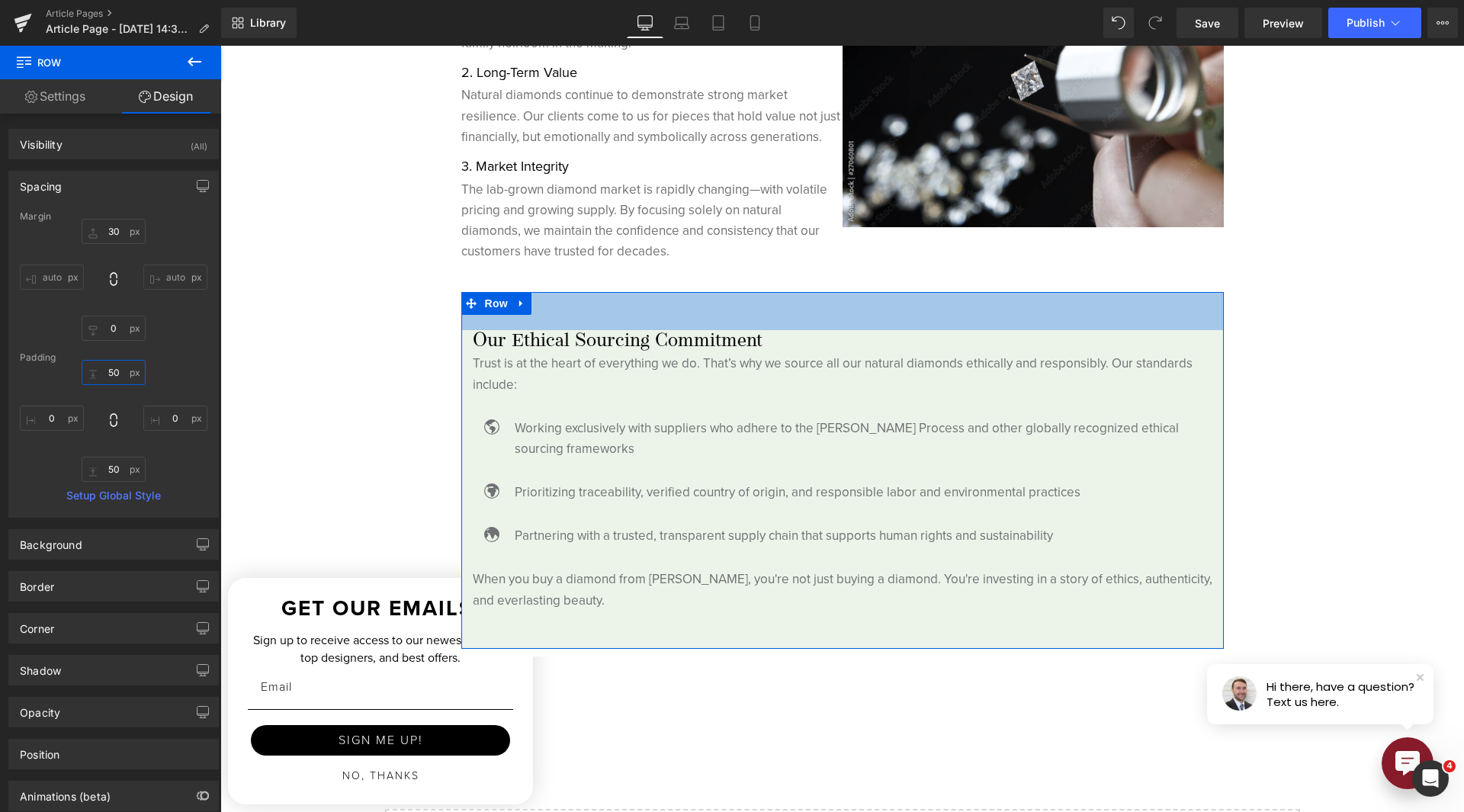
click at [111, 373] on input "50" at bounding box center [114, 372] width 64 height 25
click at [110, 373] on input "50" at bounding box center [114, 372] width 64 height 25
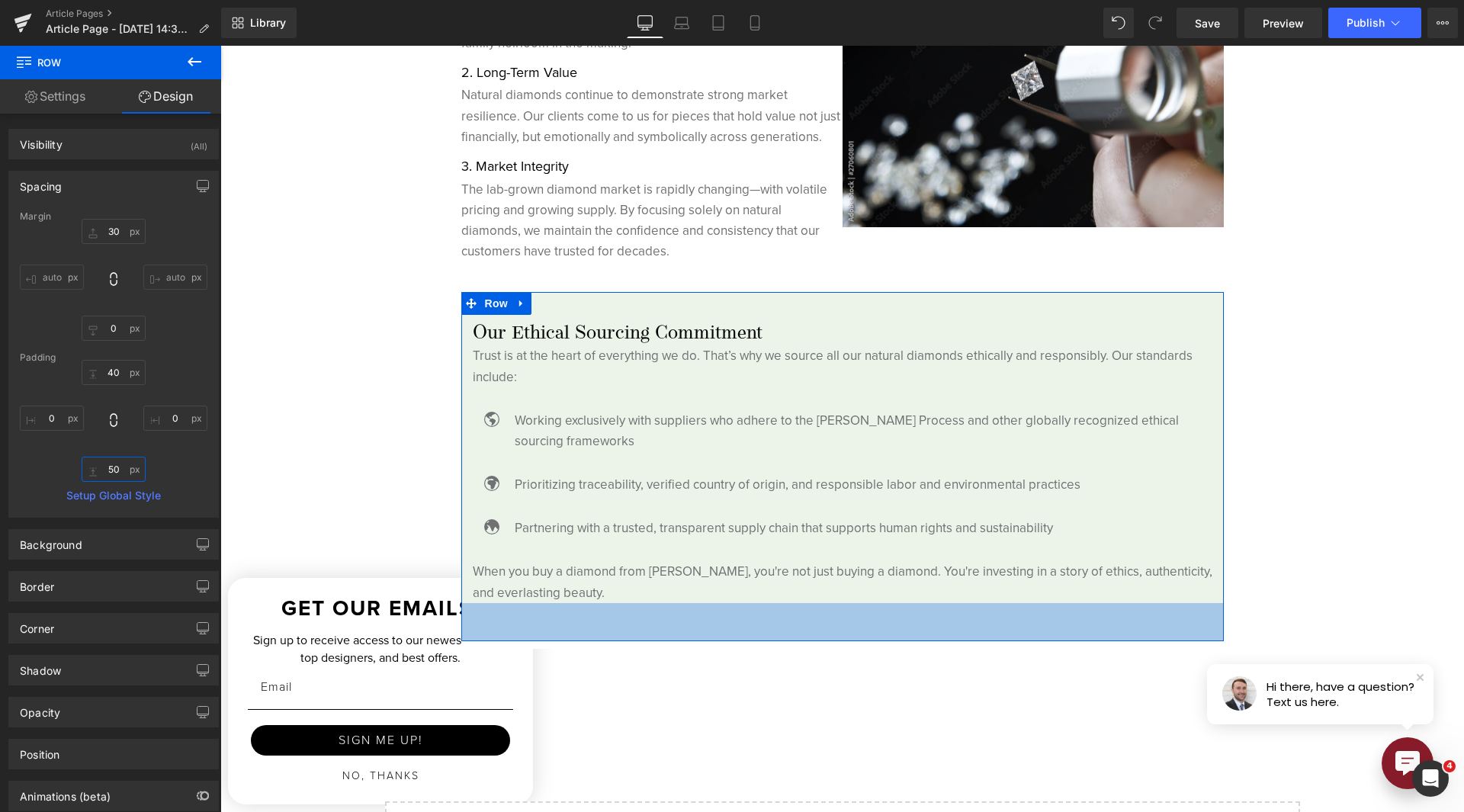
click at [117, 459] on input "50" at bounding box center [114, 469] width 64 height 25
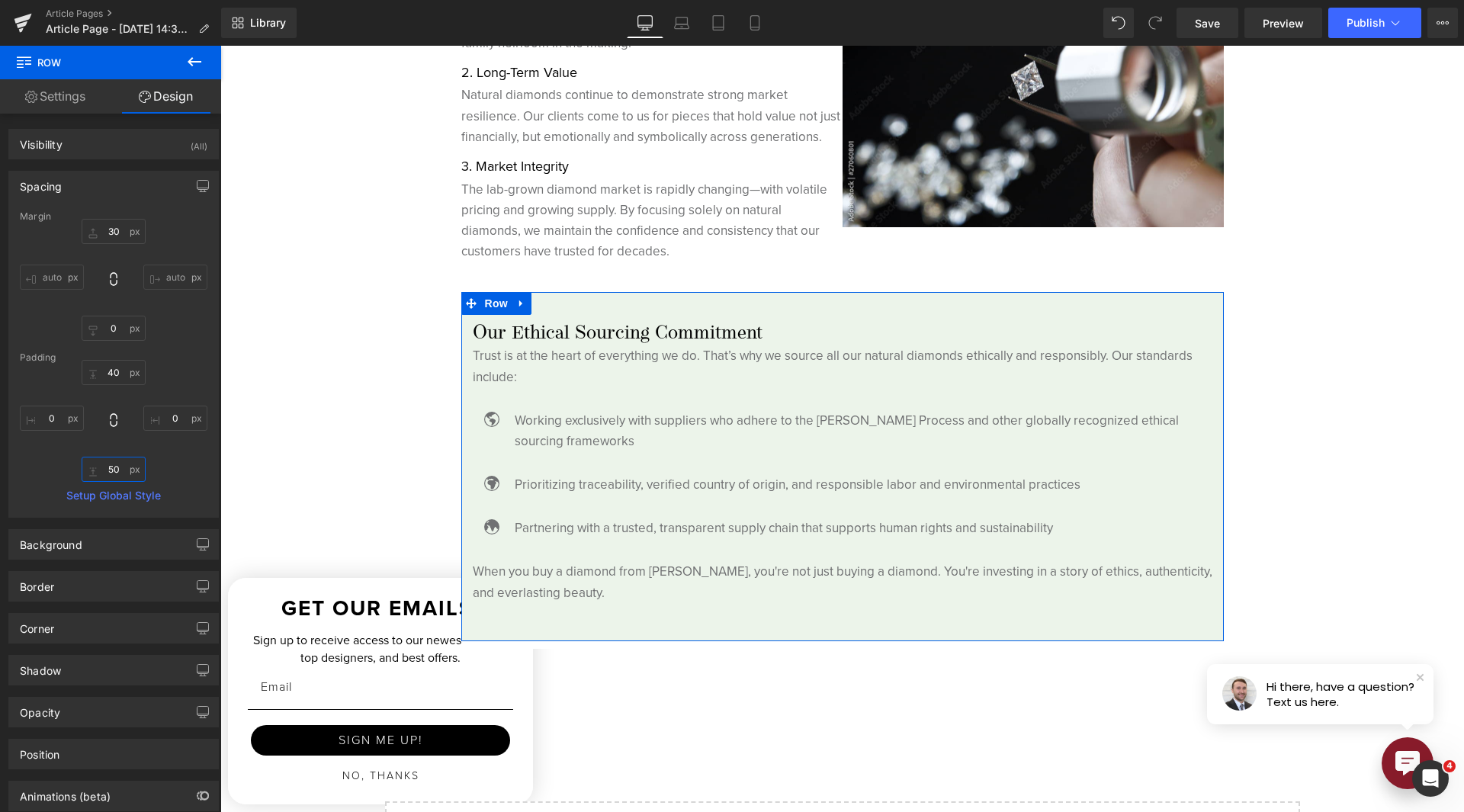
click at [117, 459] on input "50" at bounding box center [114, 469] width 64 height 25
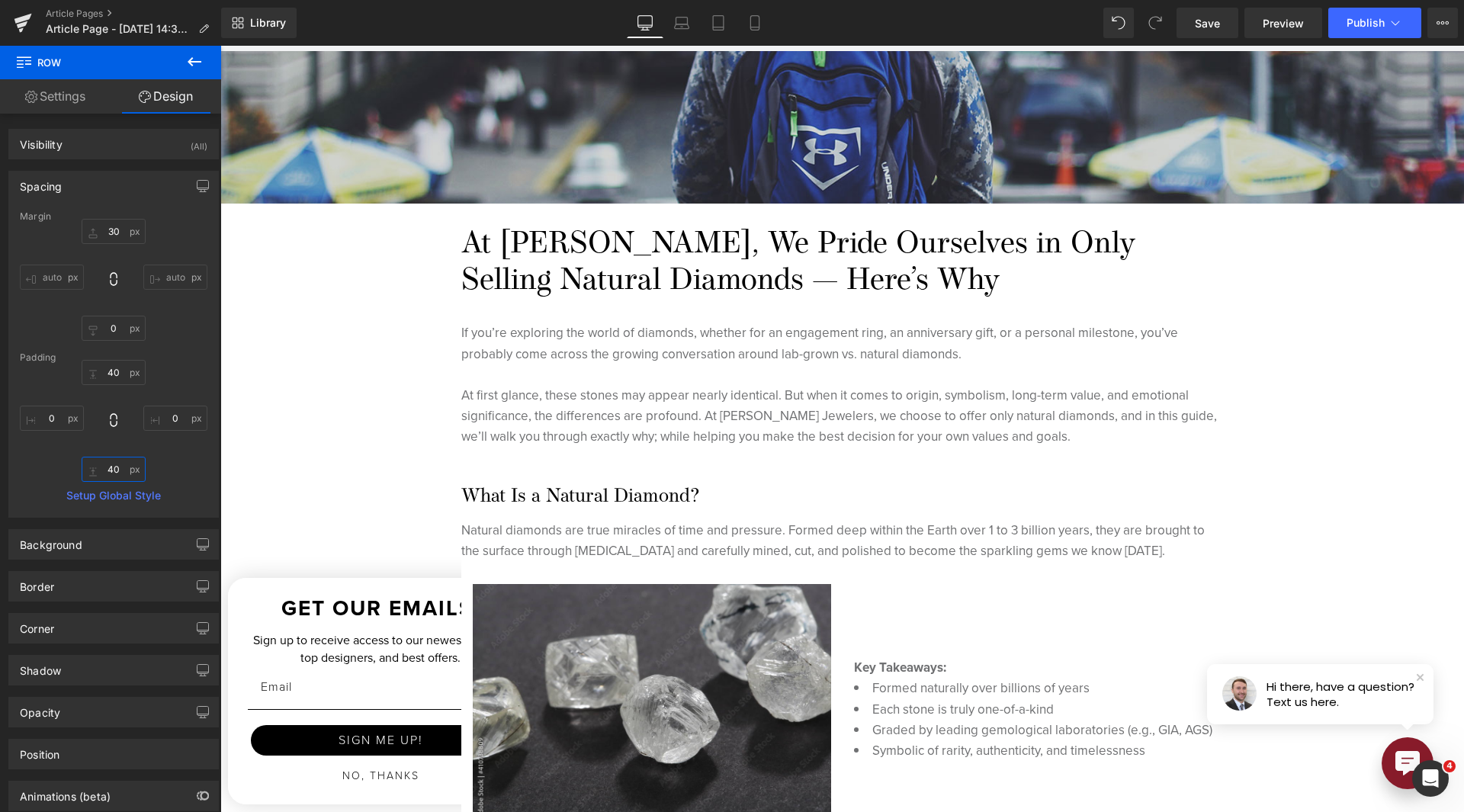
scroll to position [533, 0]
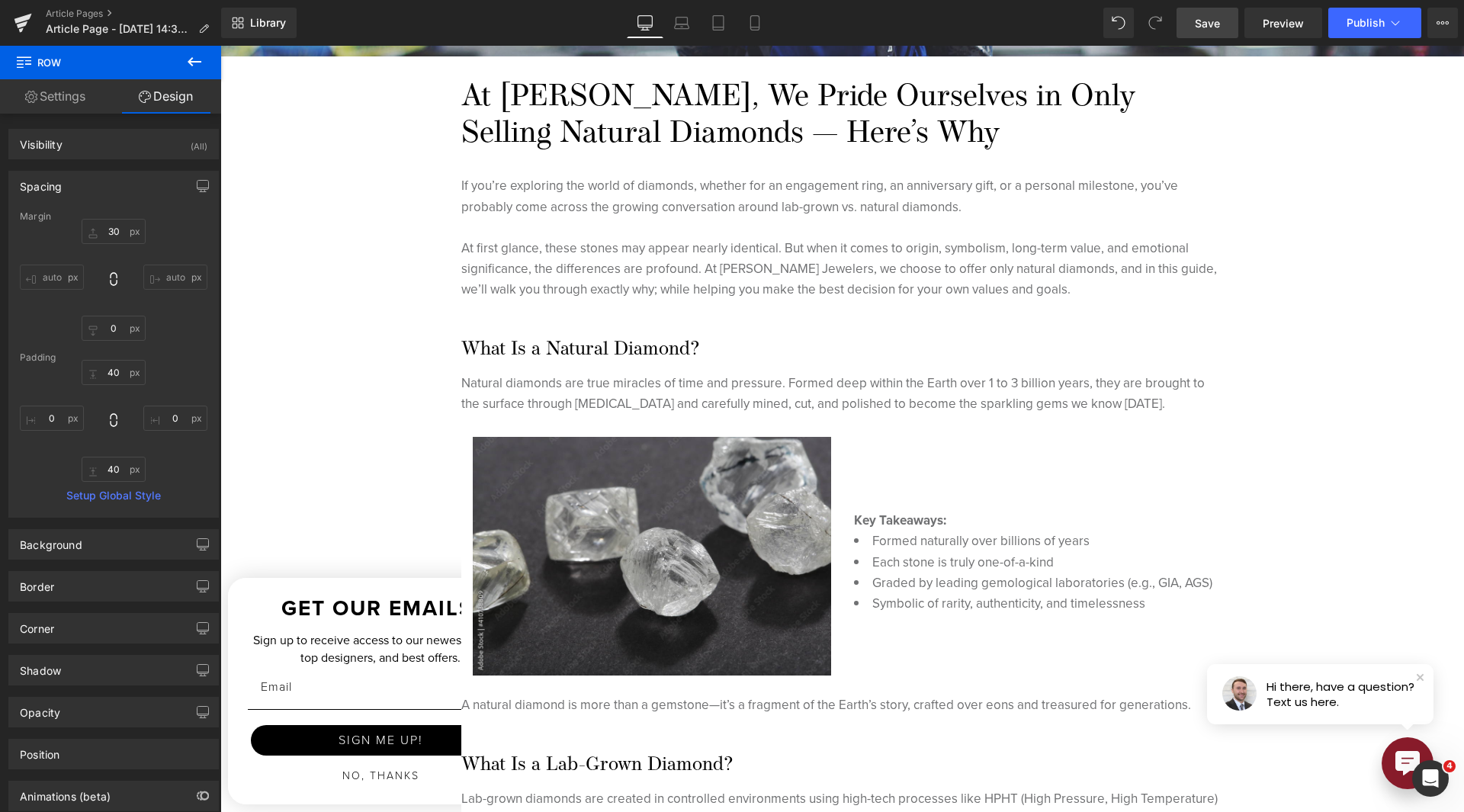
drag, startPoint x: 1218, startPoint y: 22, endPoint x: 923, endPoint y: 114, distance: 309.0
click at [1218, 22] on span "Save" at bounding box center [1208, 23] width 25 height 16
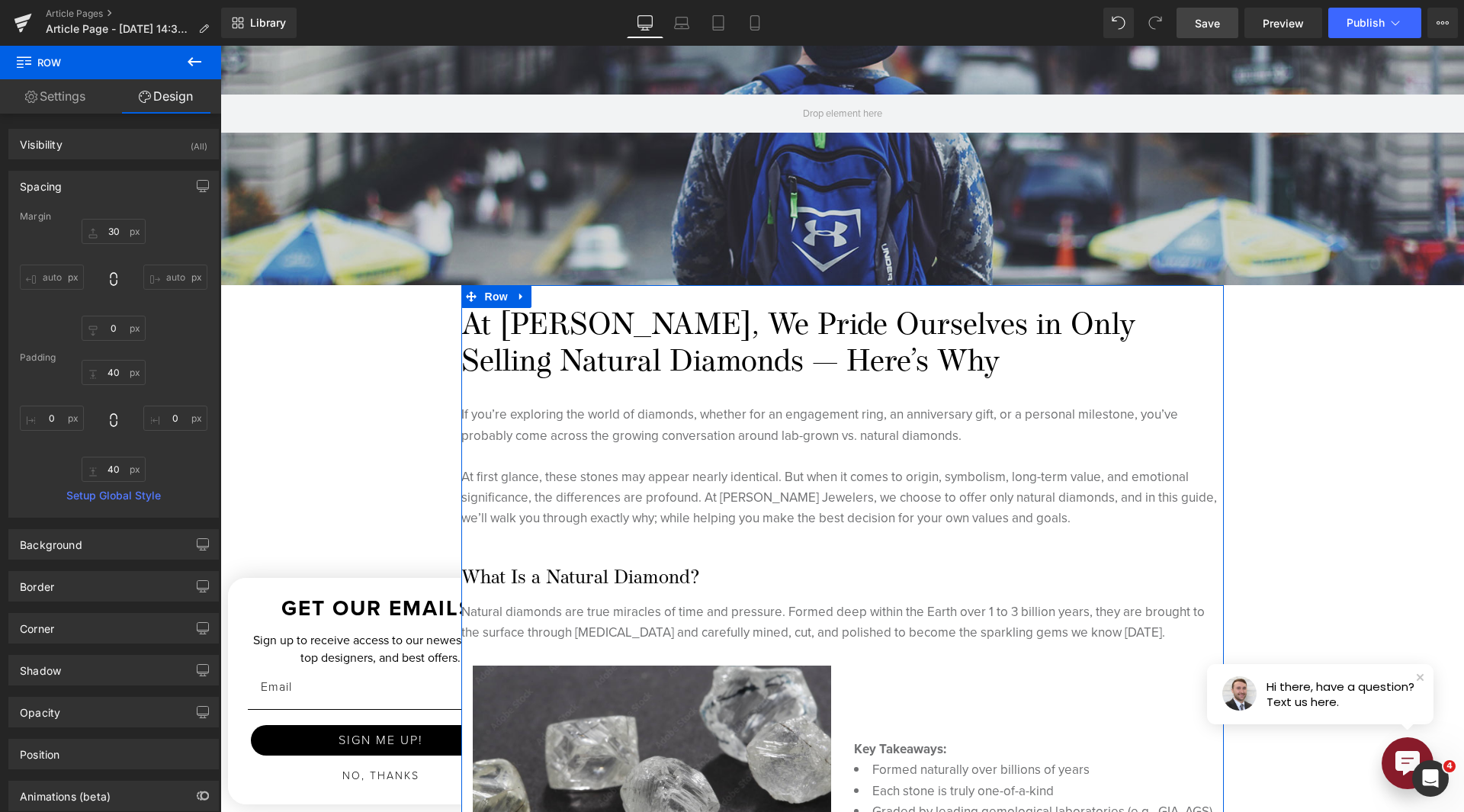
scroll to position [77, 0]
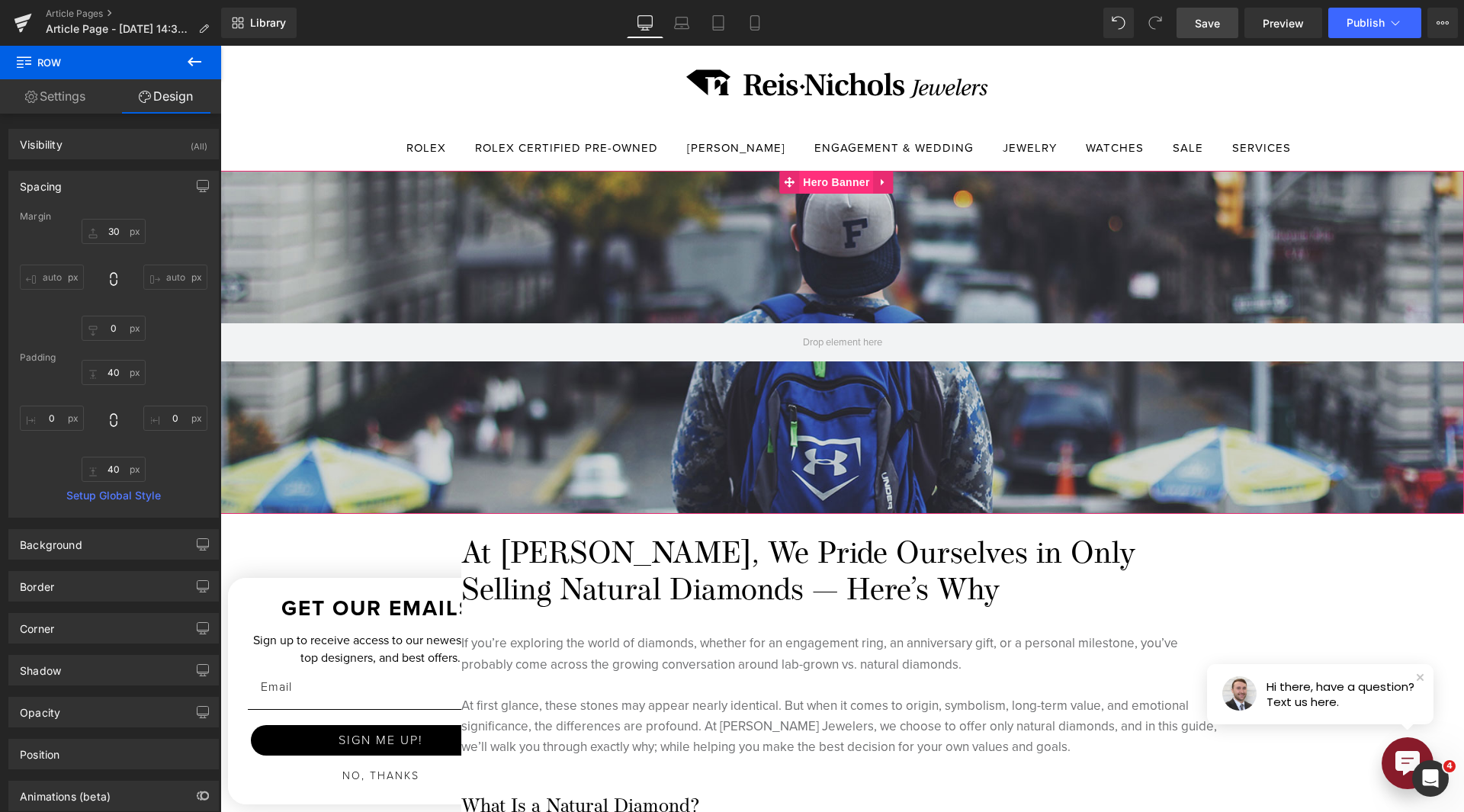
click at [826, 190] on span "Hero Banner" at bounding box center [835, 183] width 74 height 23
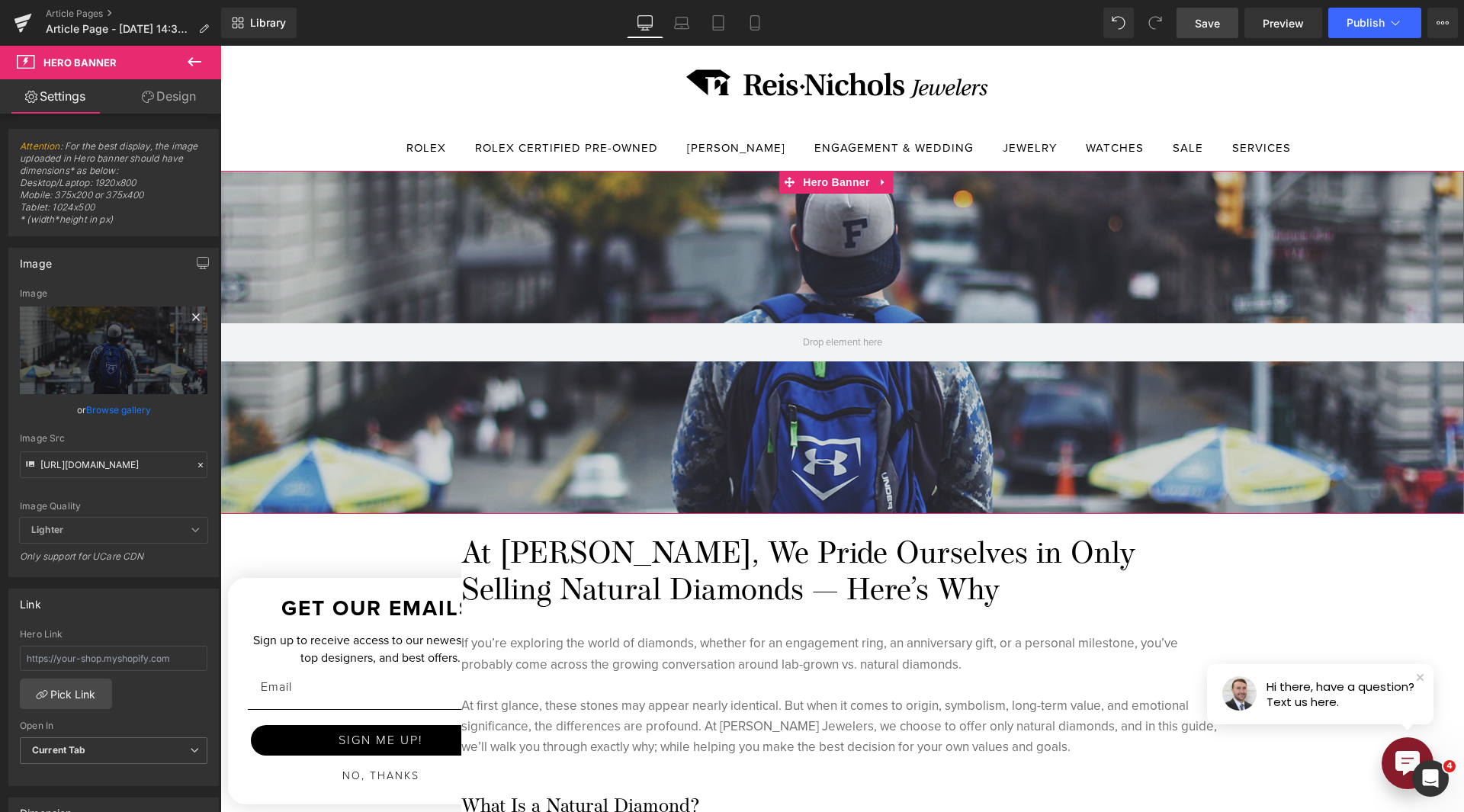
click at [192, 315] on icon at bounding box center [196, 317] width 7 height 7
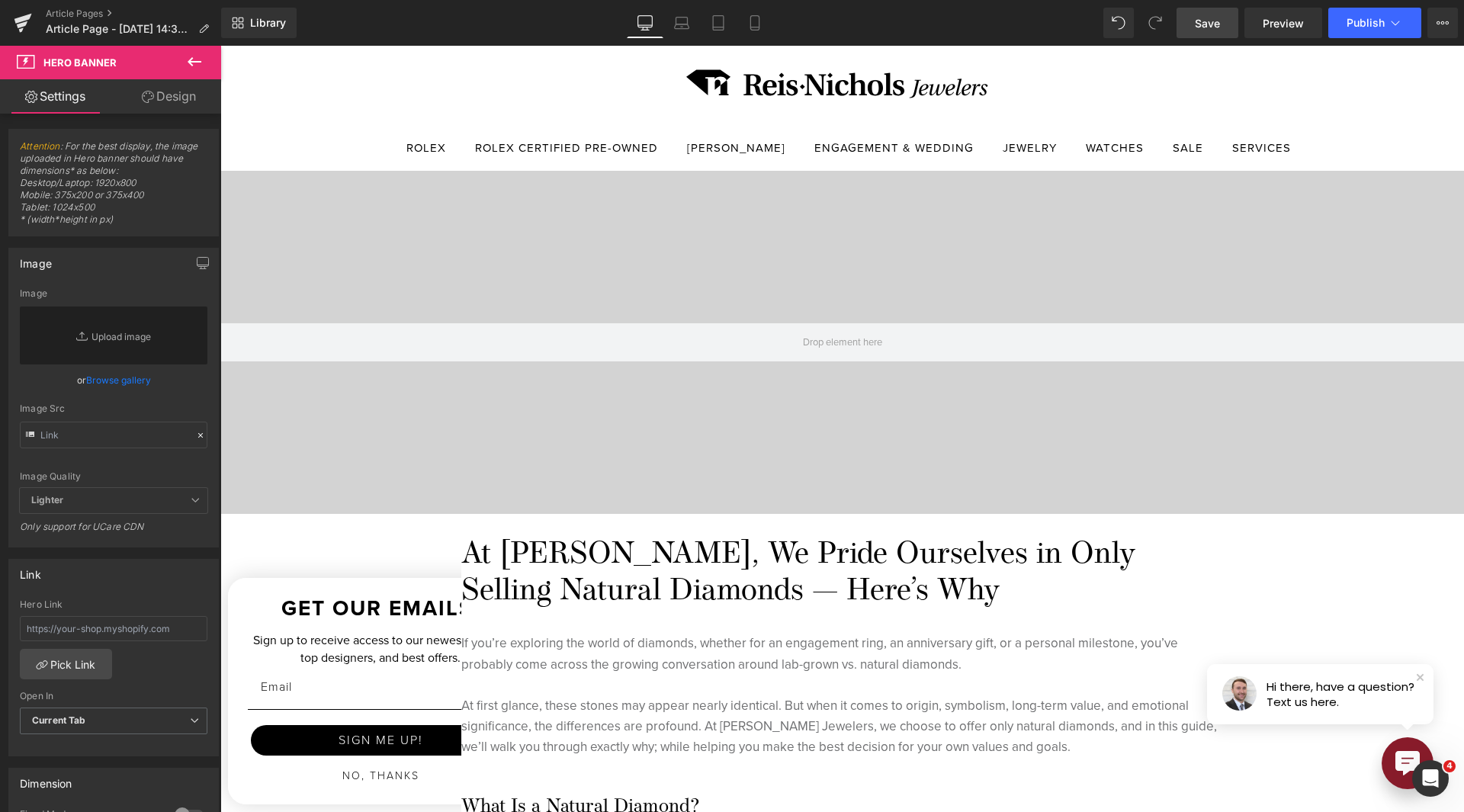
click at [122, 374] on link "Browse gallery" at bounding box center [118, 380] width 65 height 27
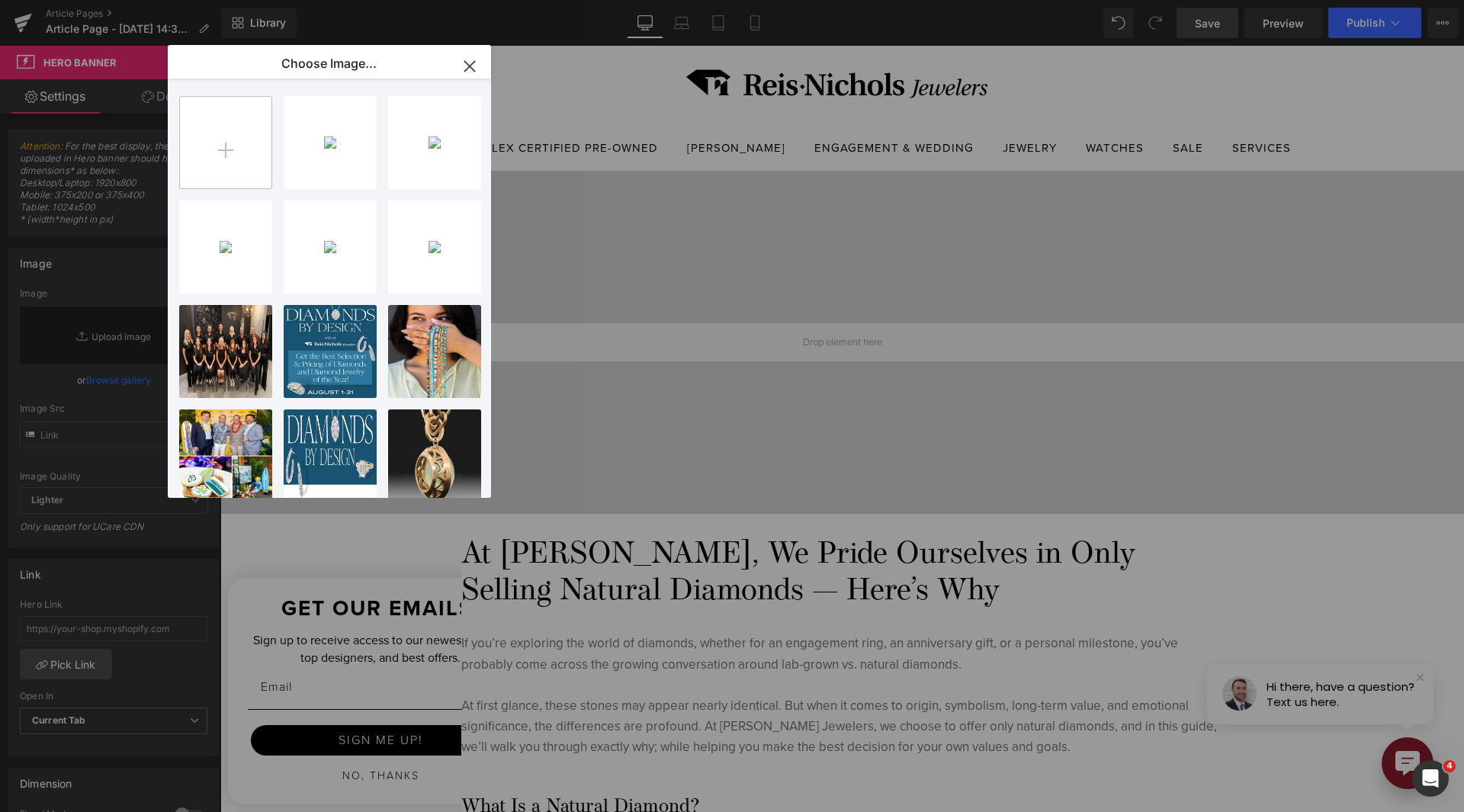
click at [222, 146] on input "file" at bounding box center [225, 142] width 92 height 92
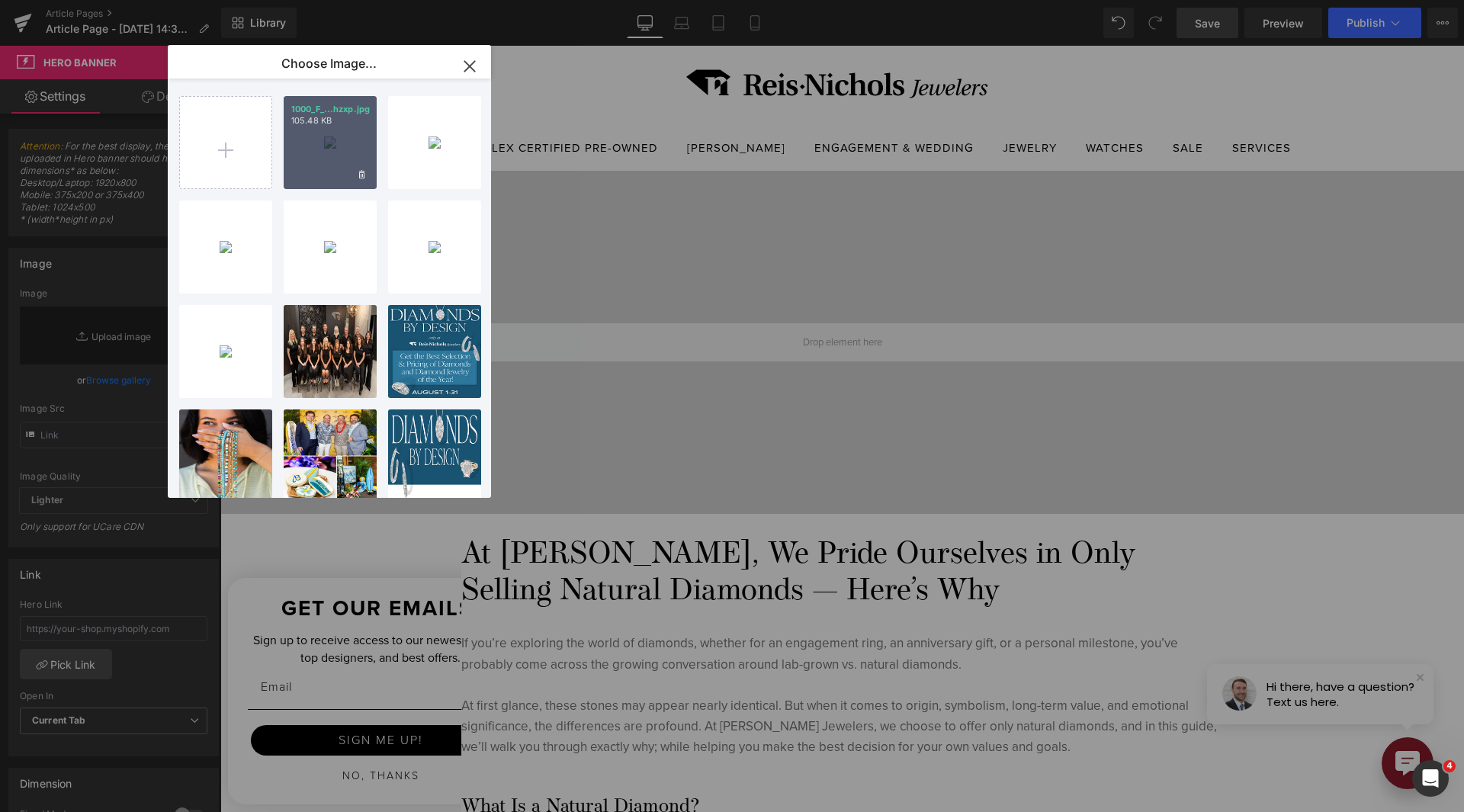
click at [339, 145] on div "1000_F_...hzxp.jpg 105.48 KB" at bounding box center [330, 142] width 93 height 93
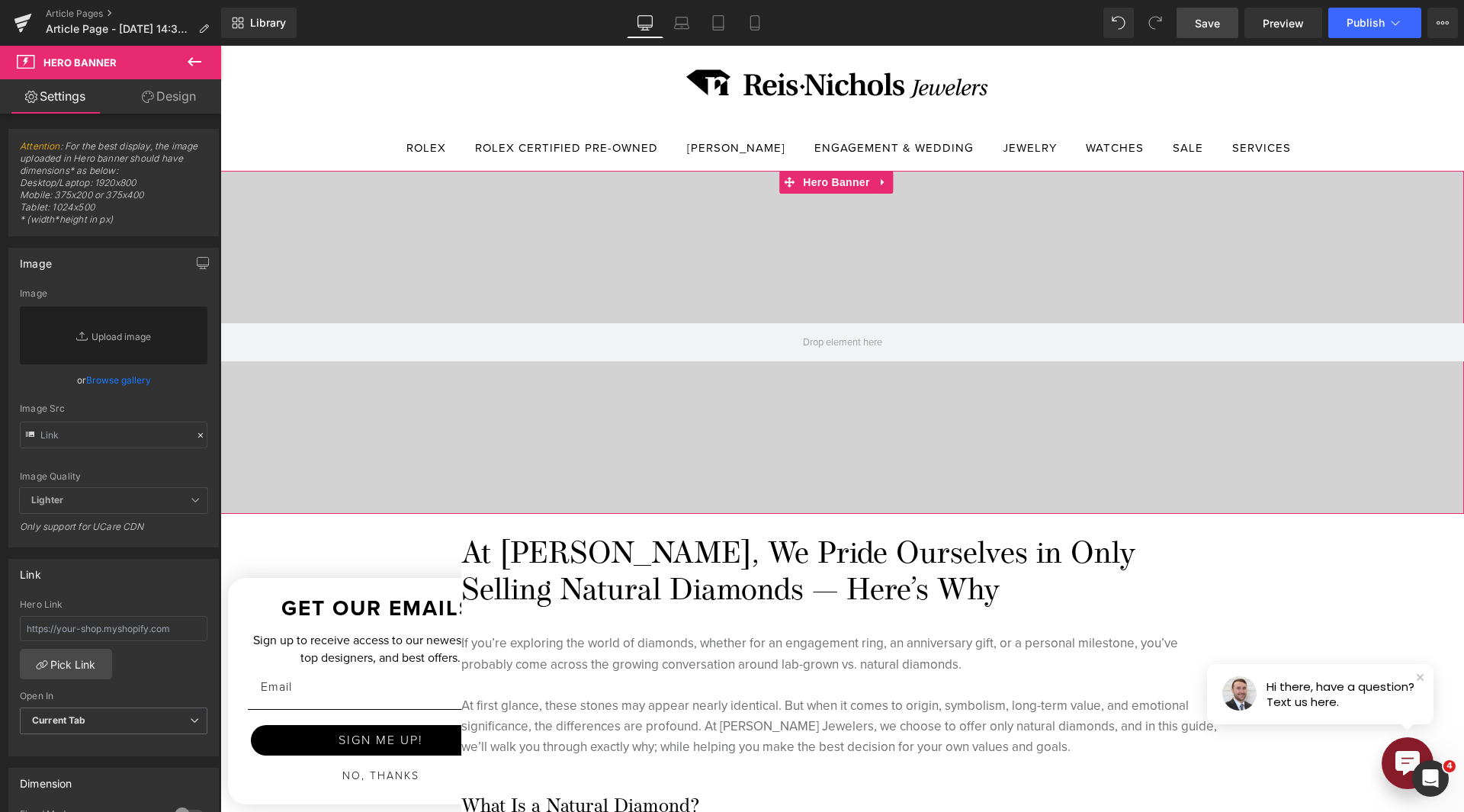
click at [116, 397] on div "Image Quality Lighter Lightest Lighter Lighter Lightest Only support for UCare …" at bounding box center [113, 388] width 188 height 199
click at [122, 376] on link "Browse gallery" at bounding box center [118, 380] width 65 height 27
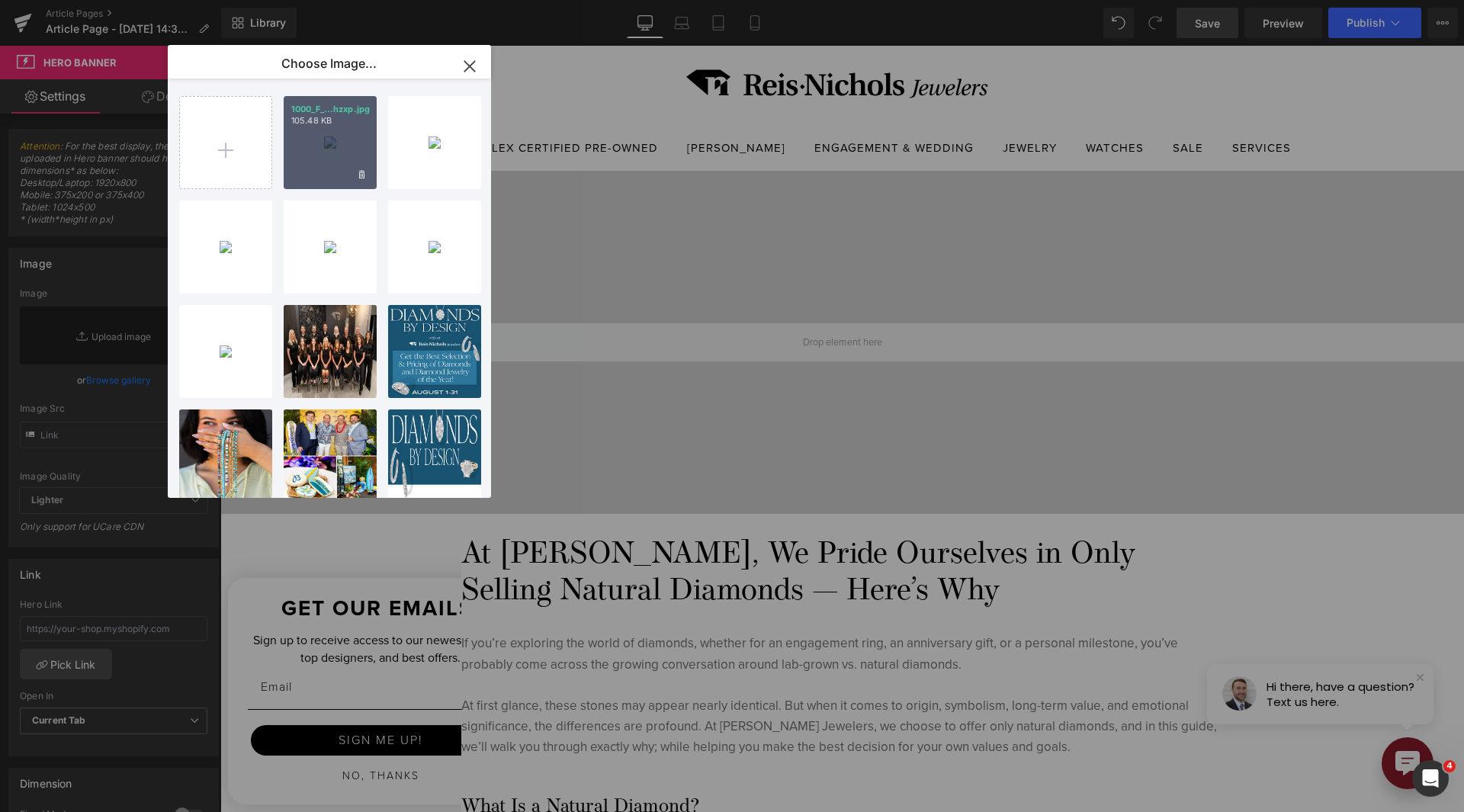
click at [350, 157] on div "1000_F_...hzxp.jpg 105.48 KB" at bounding box center [330, 142] width 93 height 93
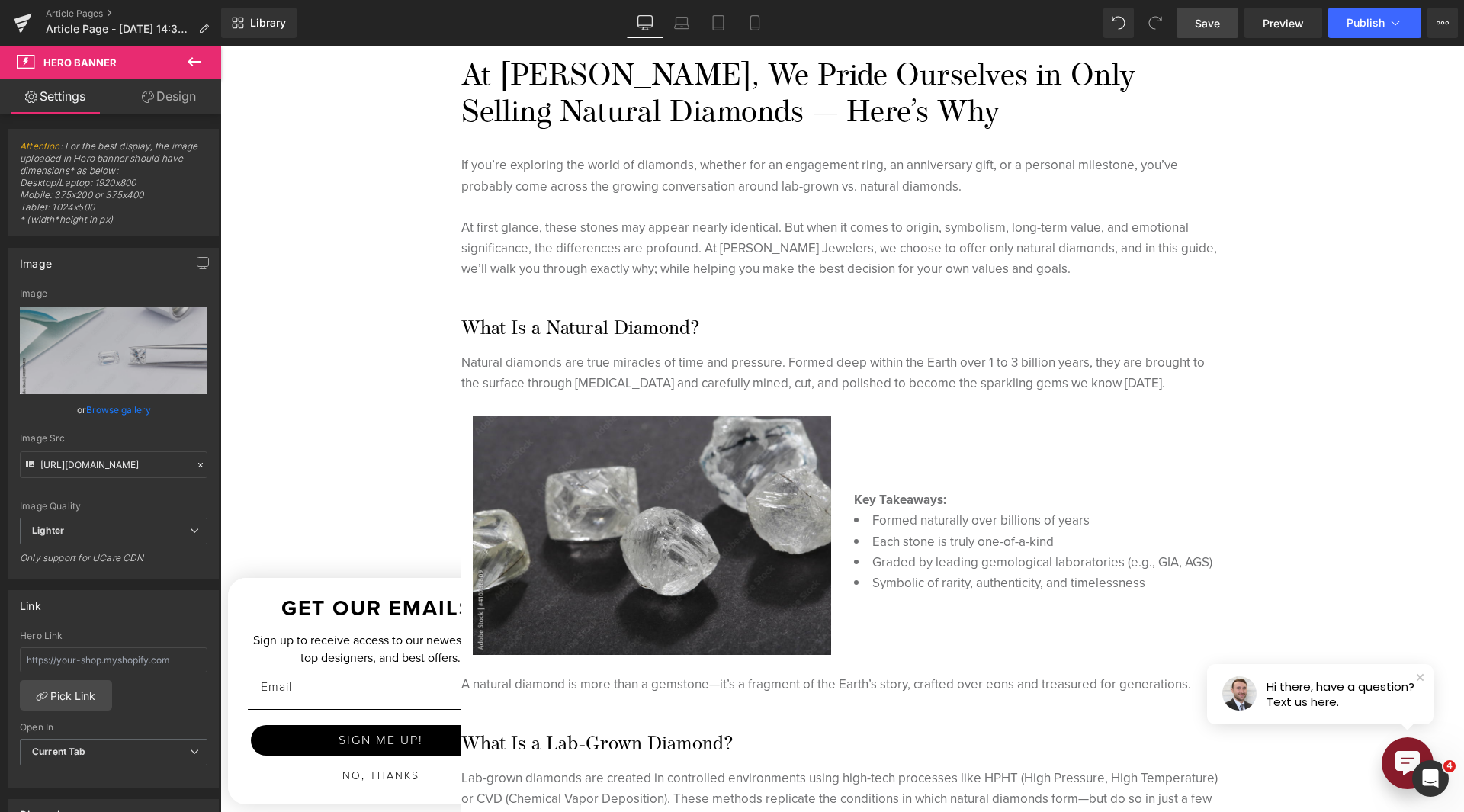
scroll to position [305, 0]
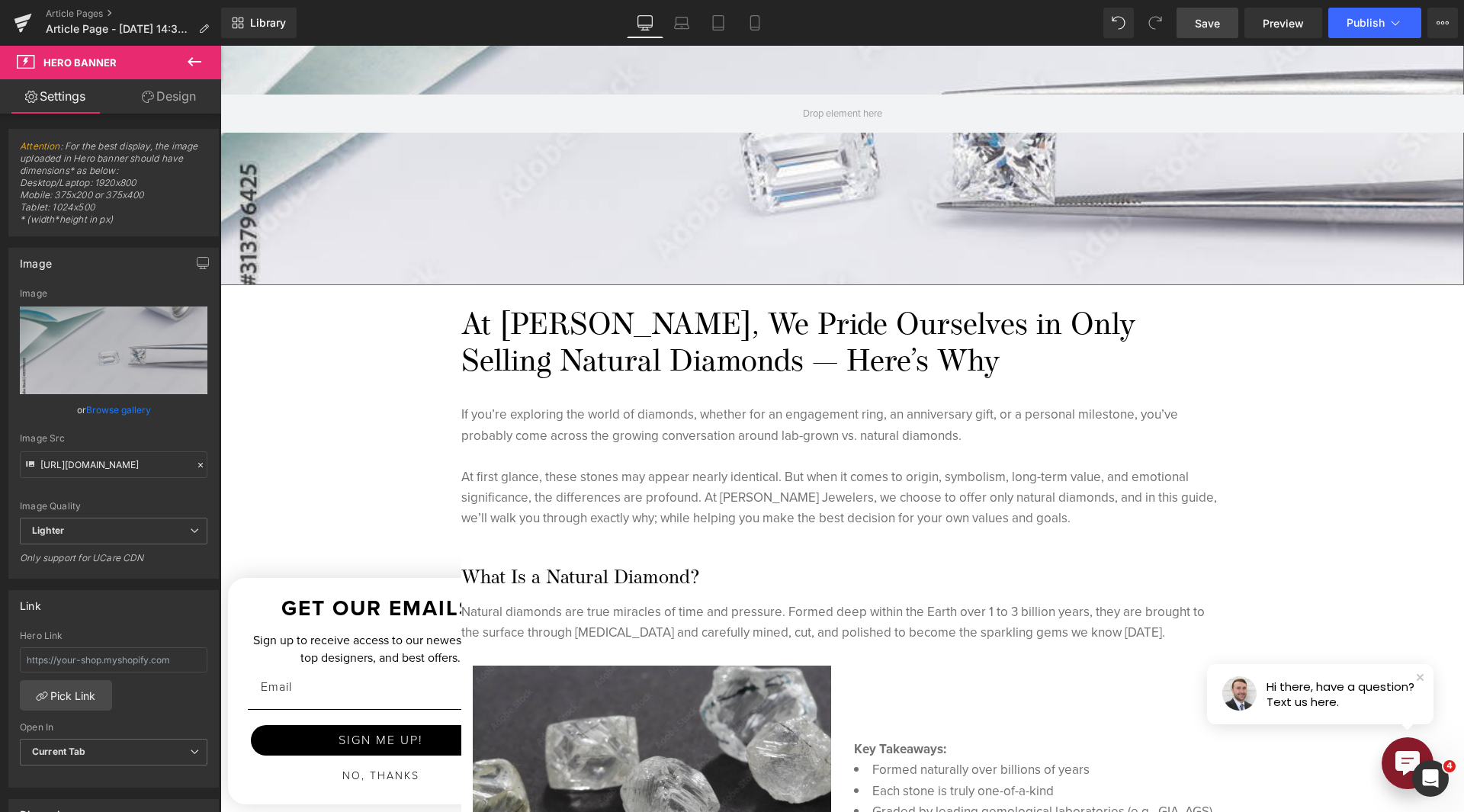
drag, startPoint x: 194, startPoint y: 322, endPoint x: 130, endPoint y: 388, distance: 91.9
click at [194, 321] on icon at bounding box center [196, 317] width 19 height 19
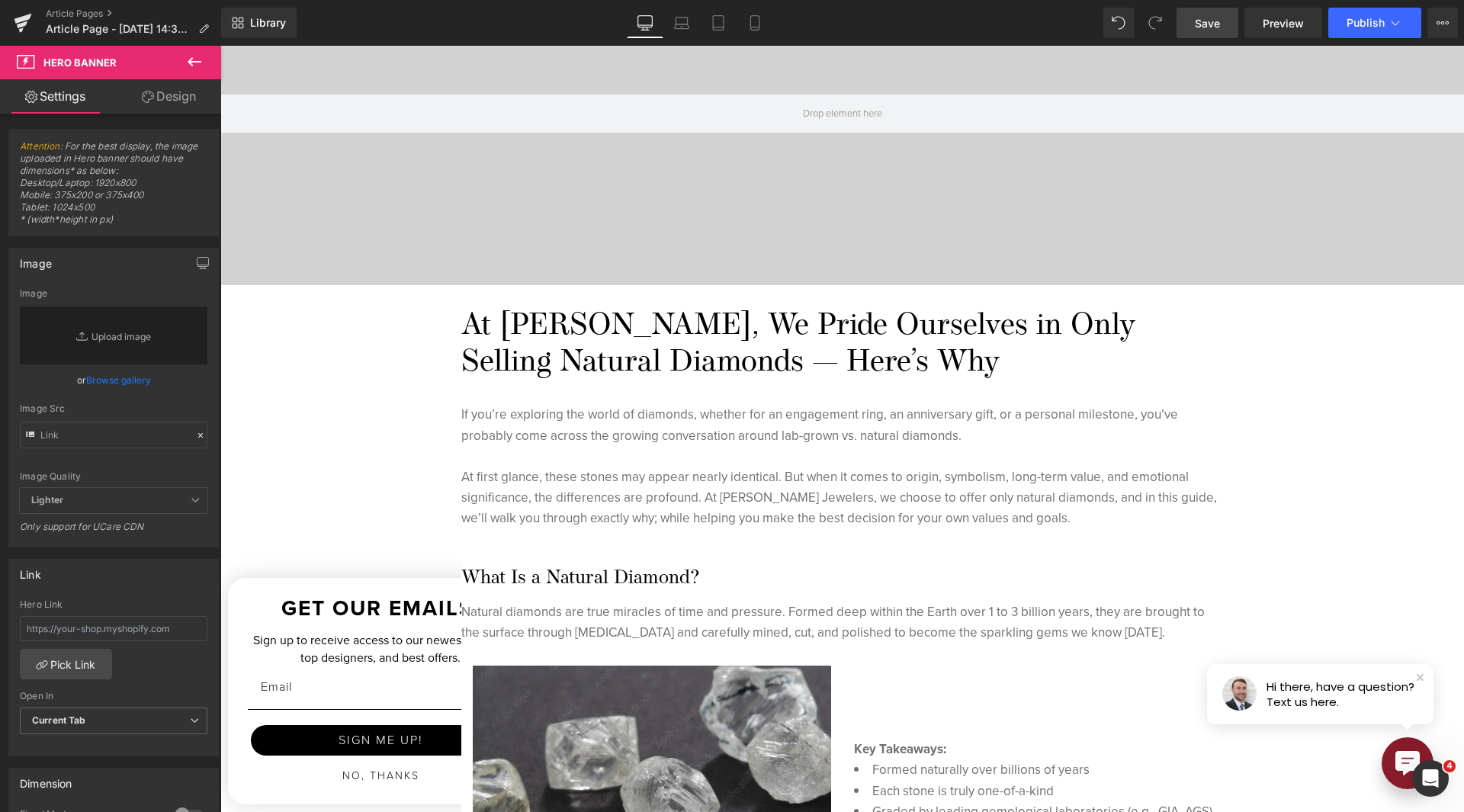
click at [126, 379] on link "Browse gallery" at bounding box center [118, 380] width 65 height 27
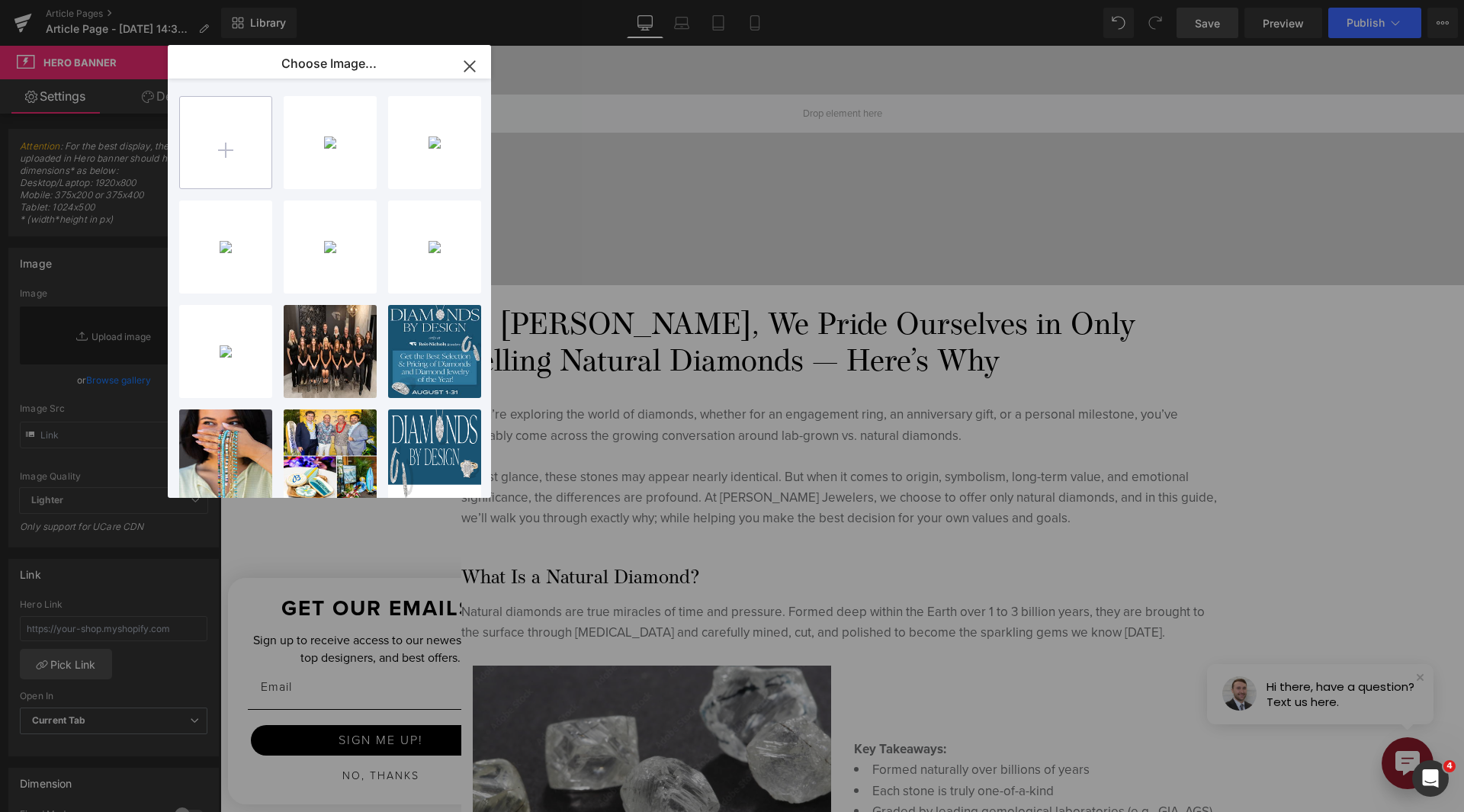
click at [236, 133] on input "file" at bounding box center [225, 142] width 92 height 92
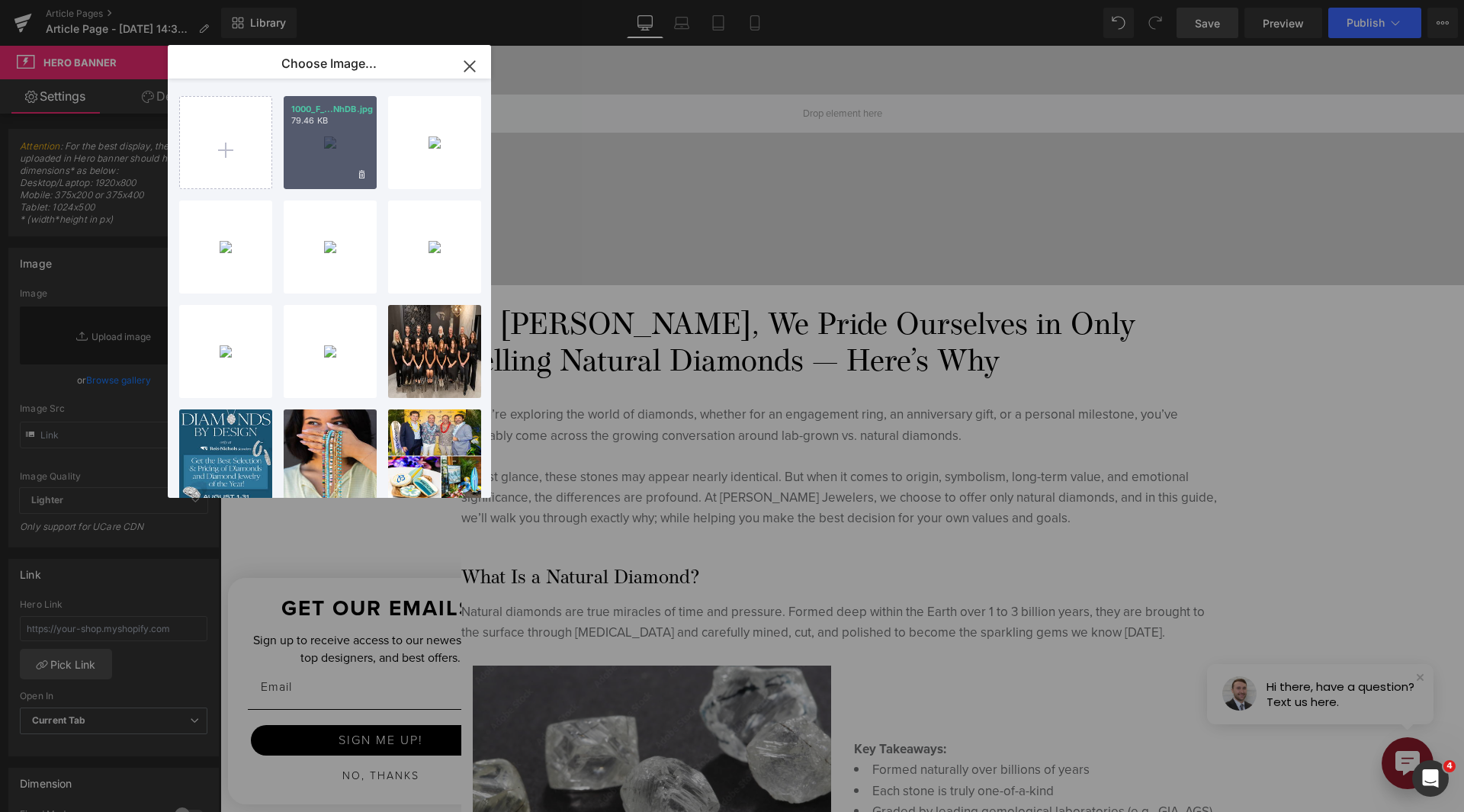
click at [327, 114] on p "1000_F_...NhDB.jpg" at bounding box center [329, 109] width 77 height 12
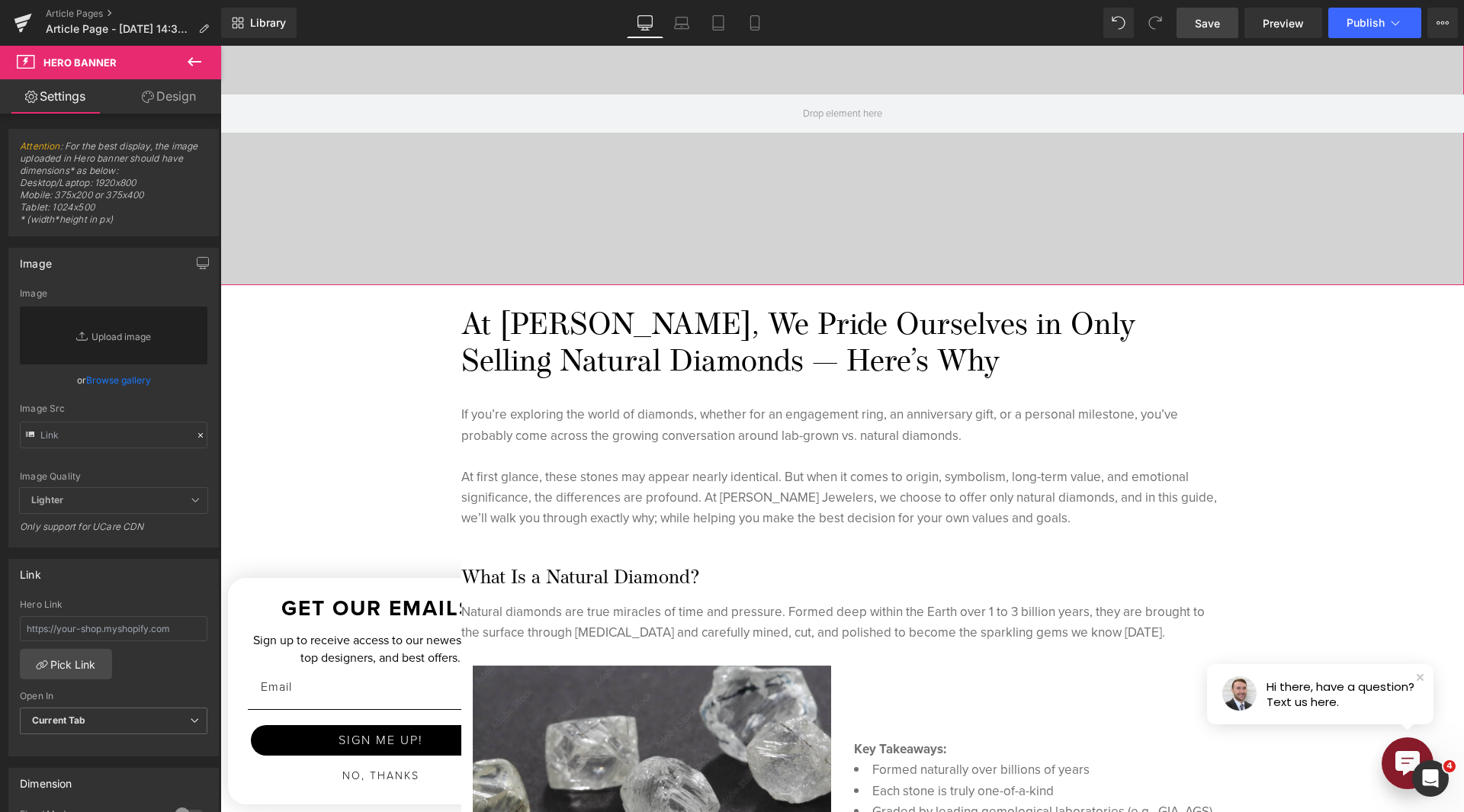
click at [127, 386] on link "Browse gallery" at bounding box center [118, 380] width 65 height 27
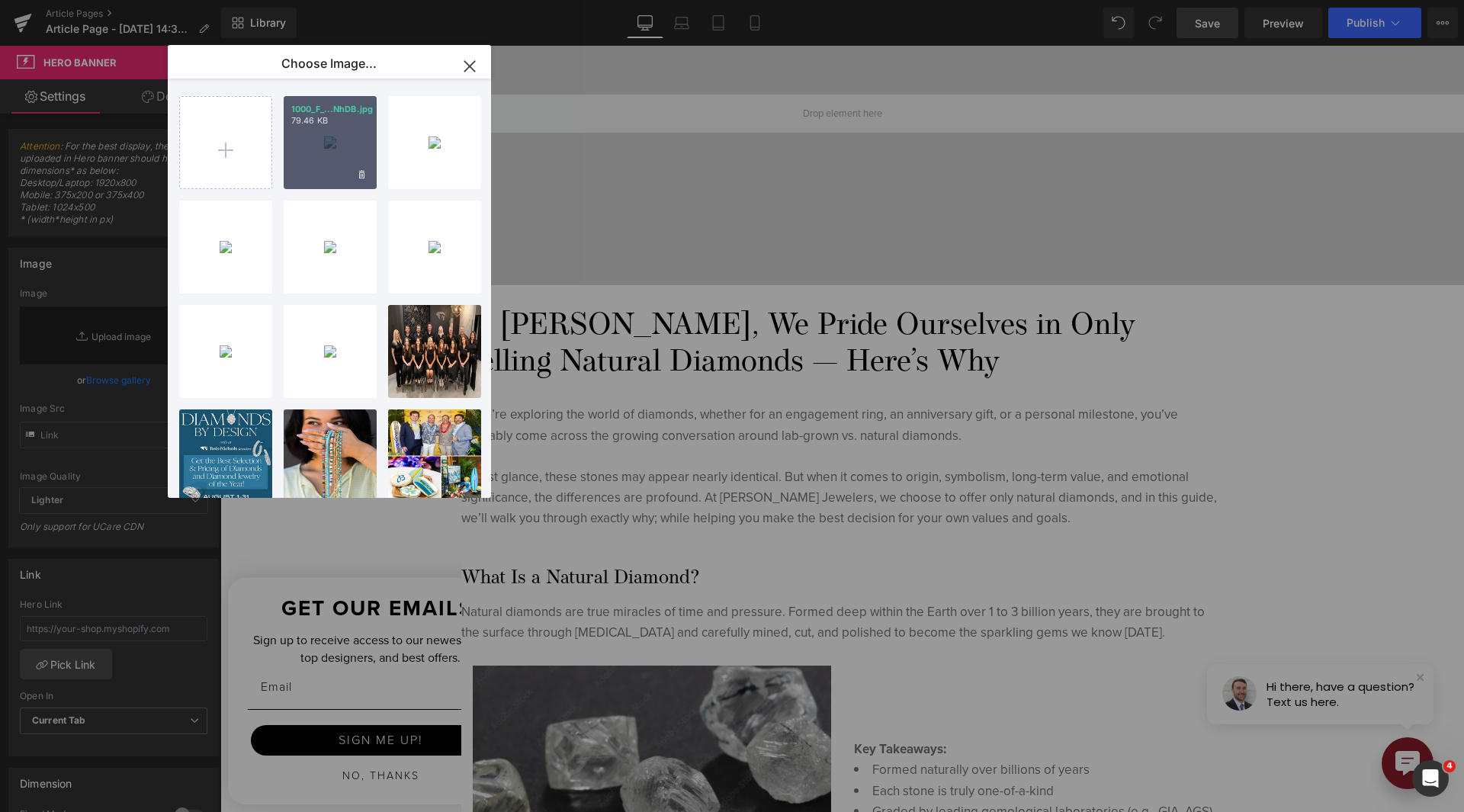
drag, startPoint x: 213, startPoint y: 269, endPoint x: 309, endPoint y: 153, distance: 150.6
click at [309, 153] on div "1000_F_...NhDB.jpg 79.46 KB" at bounding box center [330, 142] width 93 height 93
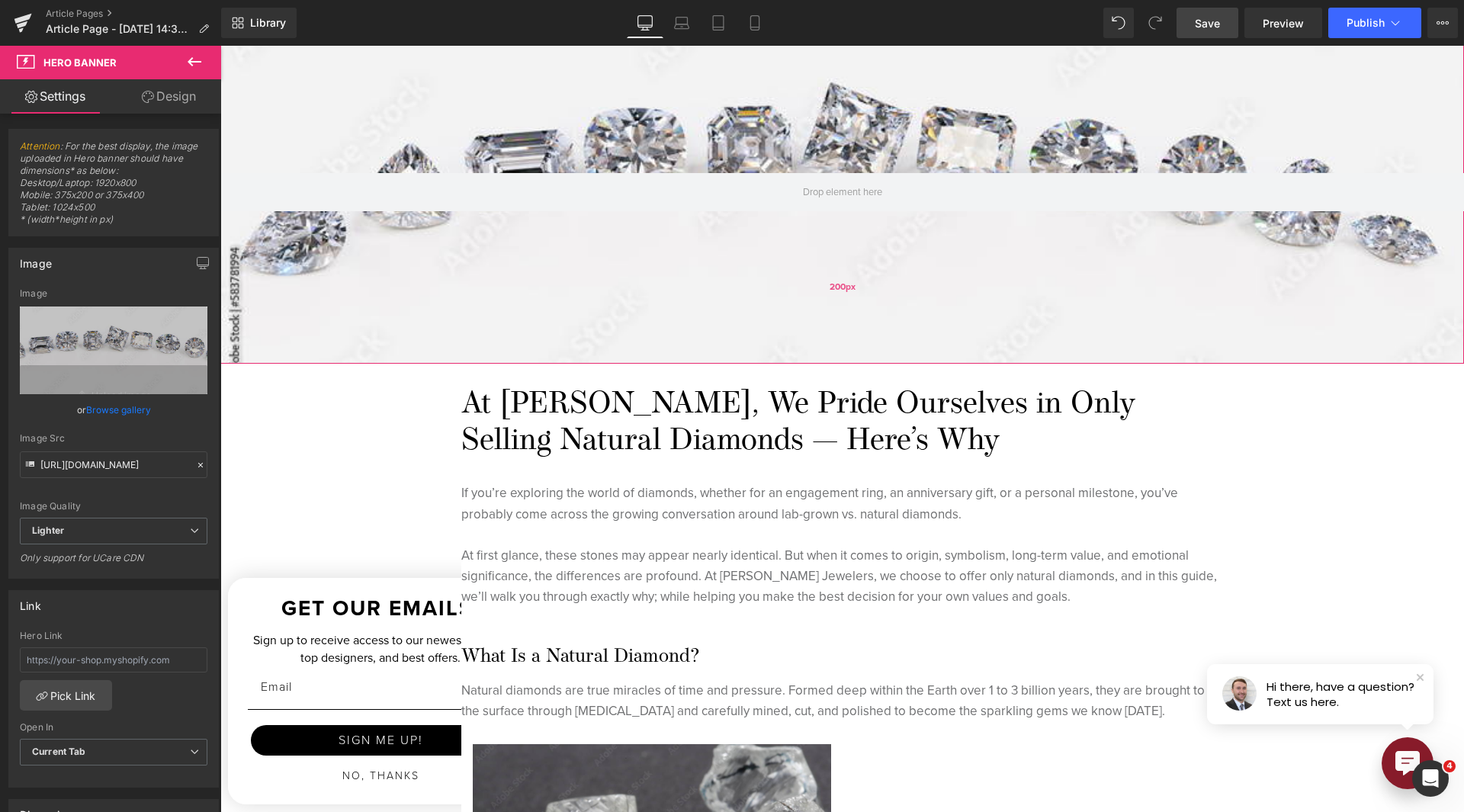
scroll to position [152, 0]
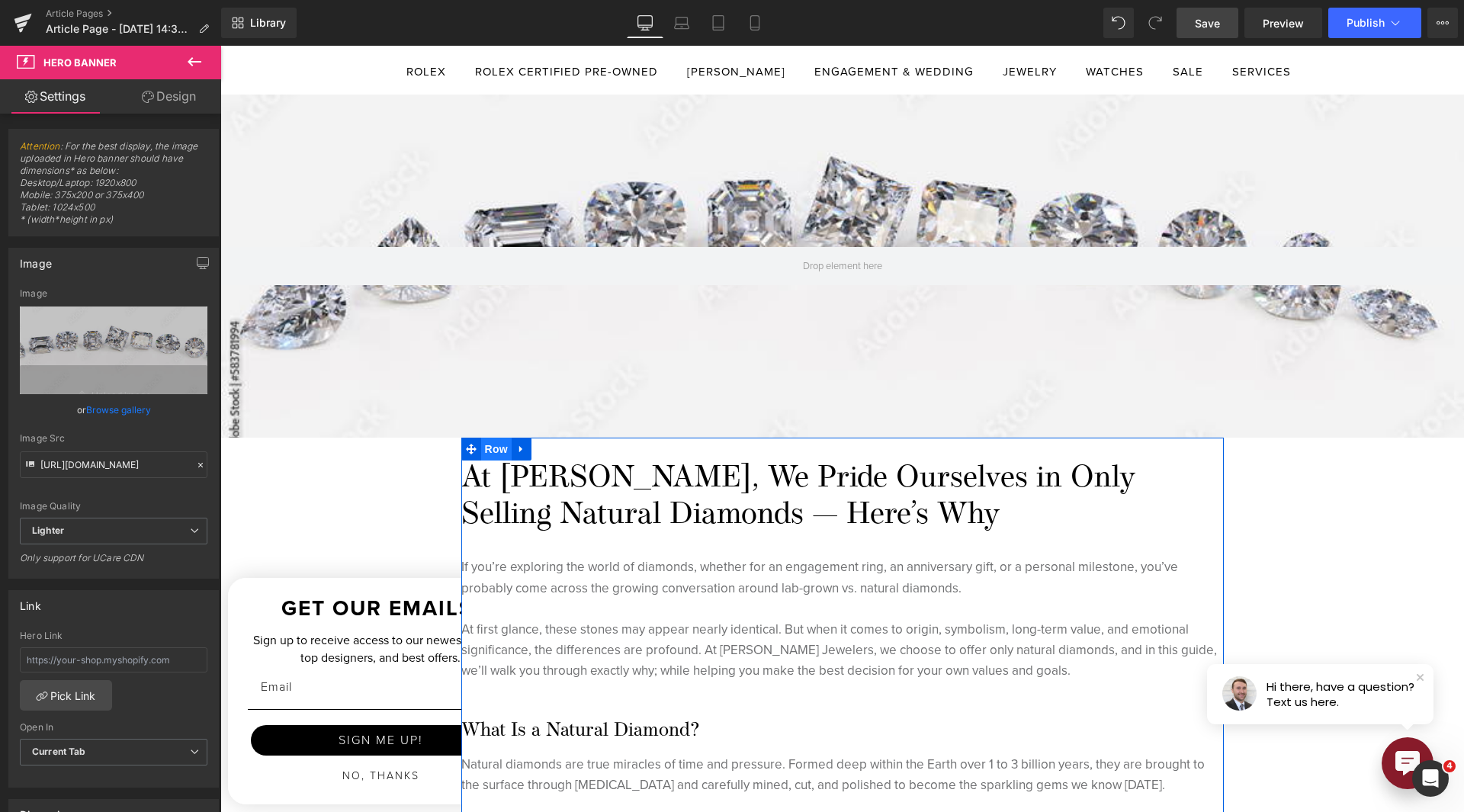
click at [485, 449] on span "Row" at bounding box center [496, 450] width 30 height 23
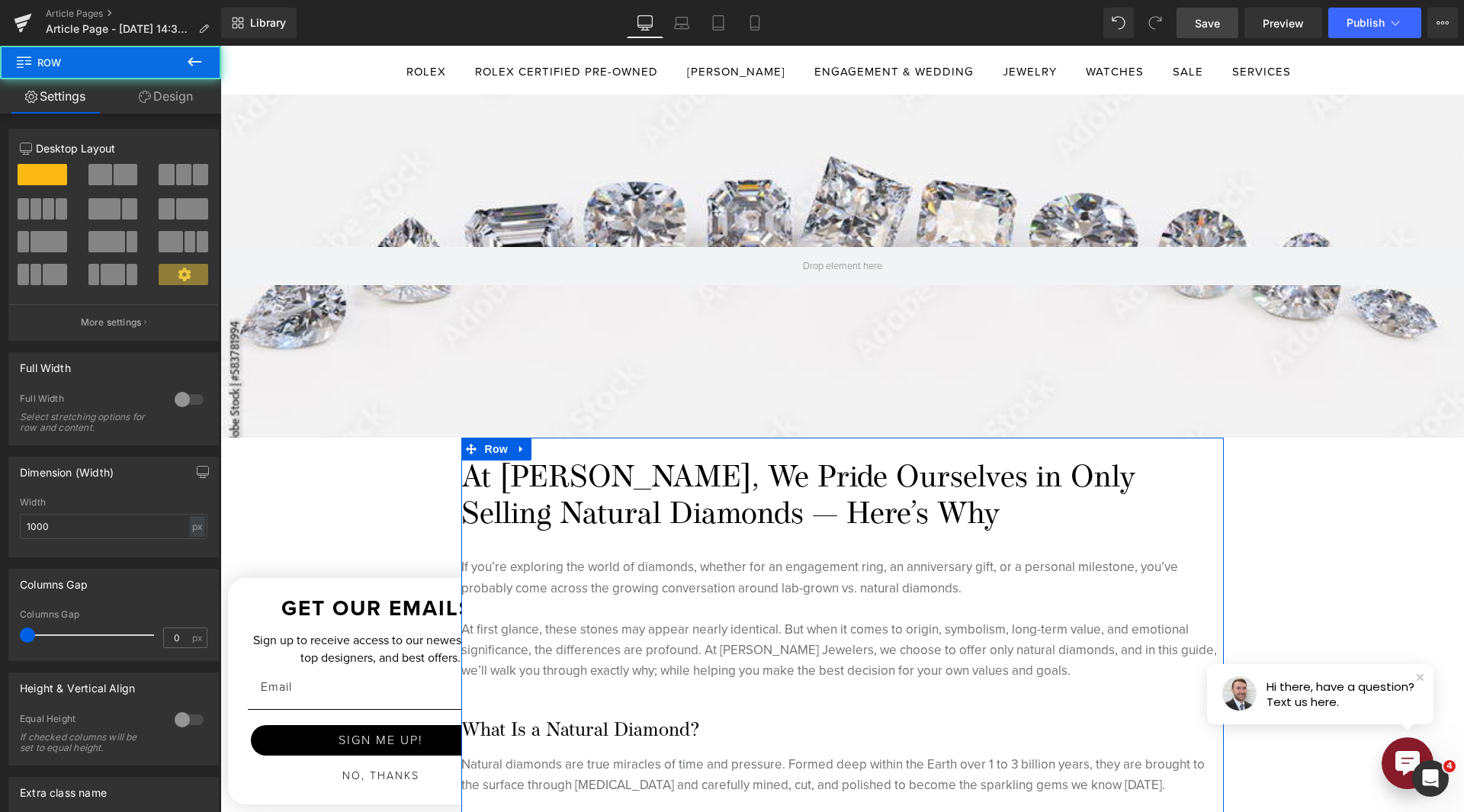
click at [162, 100] on link "Design" at bounding box center [166, 96] width 110 height 35
click at [0, 0] on div "Spacing" at bounding box center [0, 0] width 0 height 0
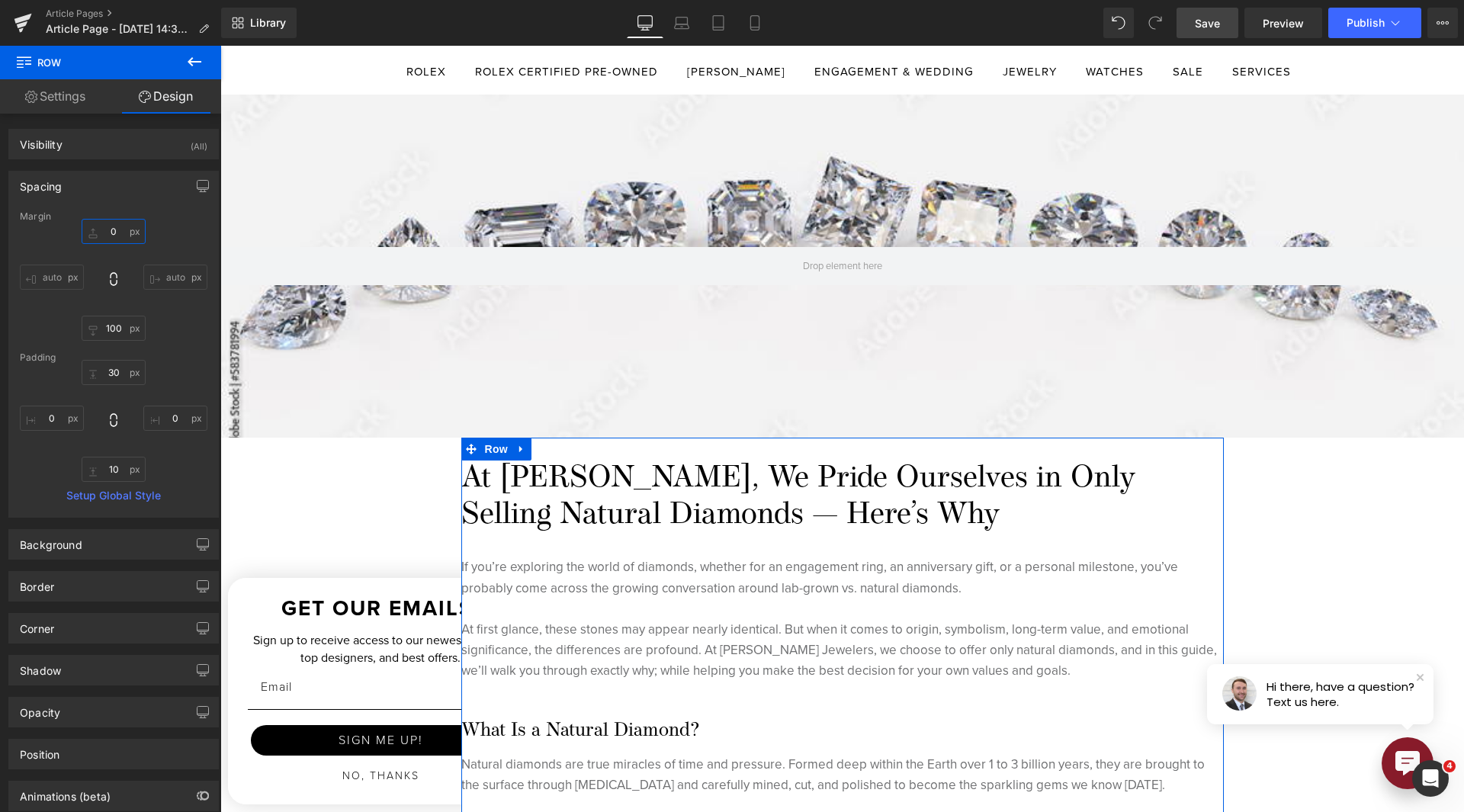
click at [104, 236] on input "0" at bounding box center [114, 231] width 64 height 25
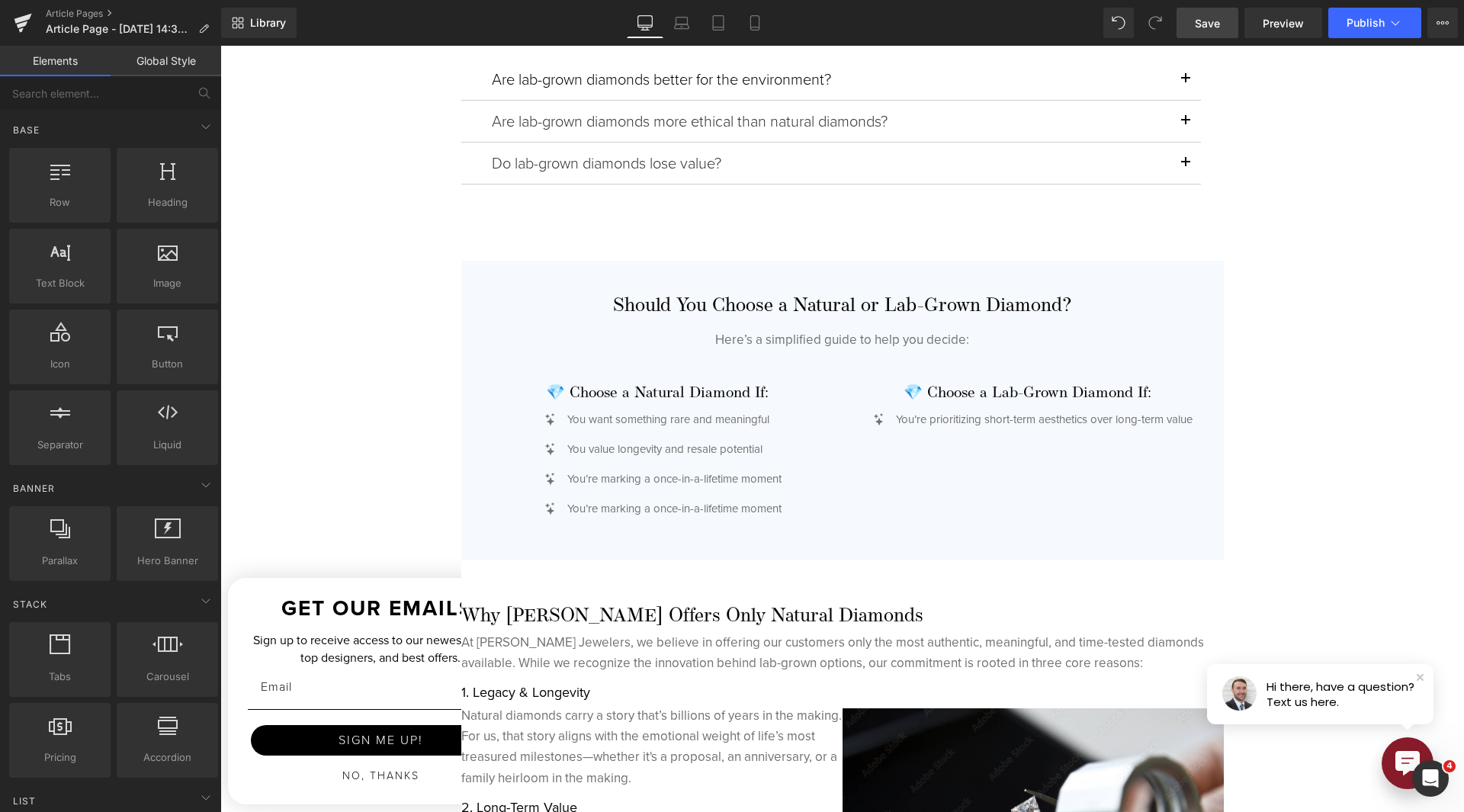
scroll to position [3507, 0]
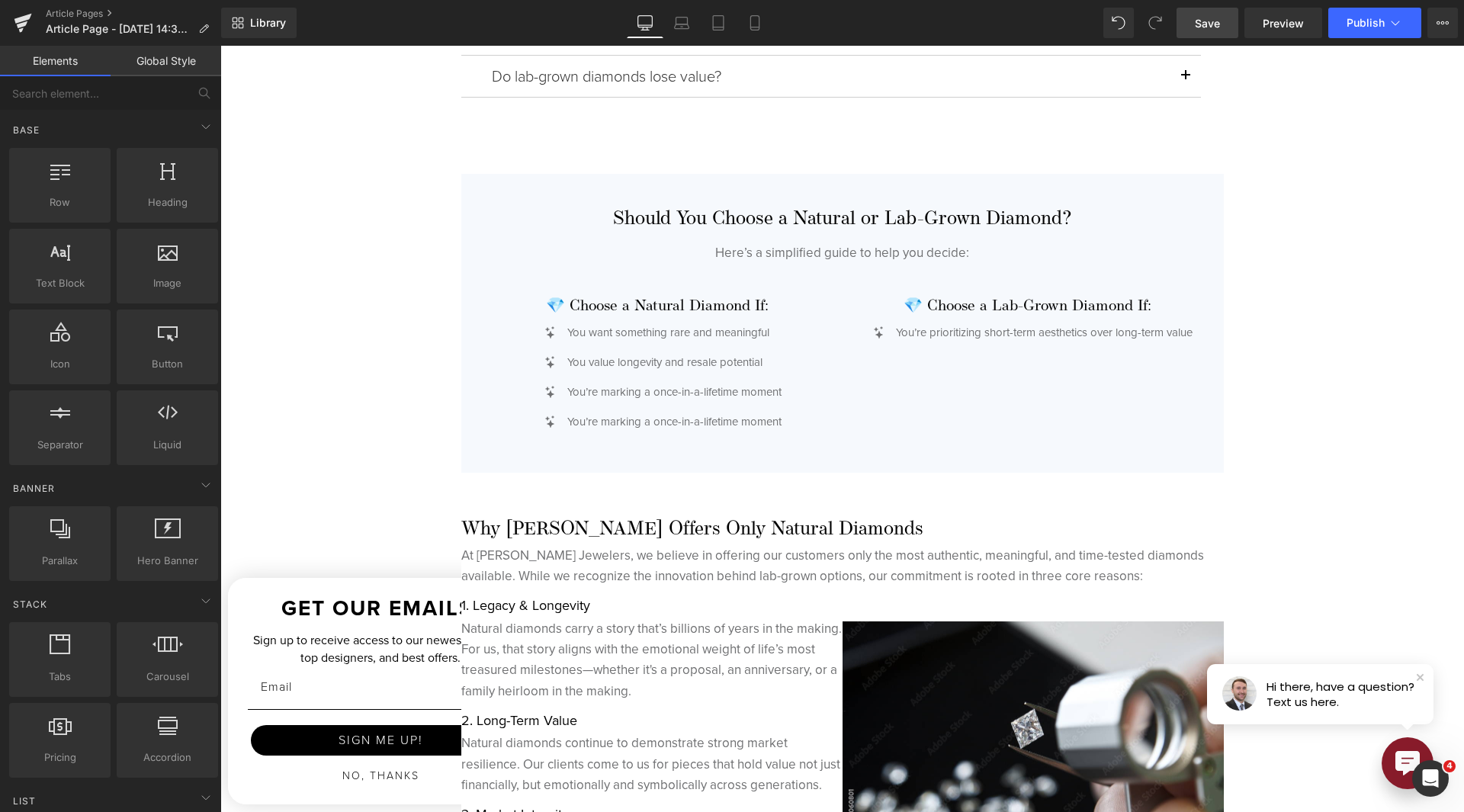
click at [1223, 29] on link "Save" at bounding box center [1207, 23] width 61 height 30
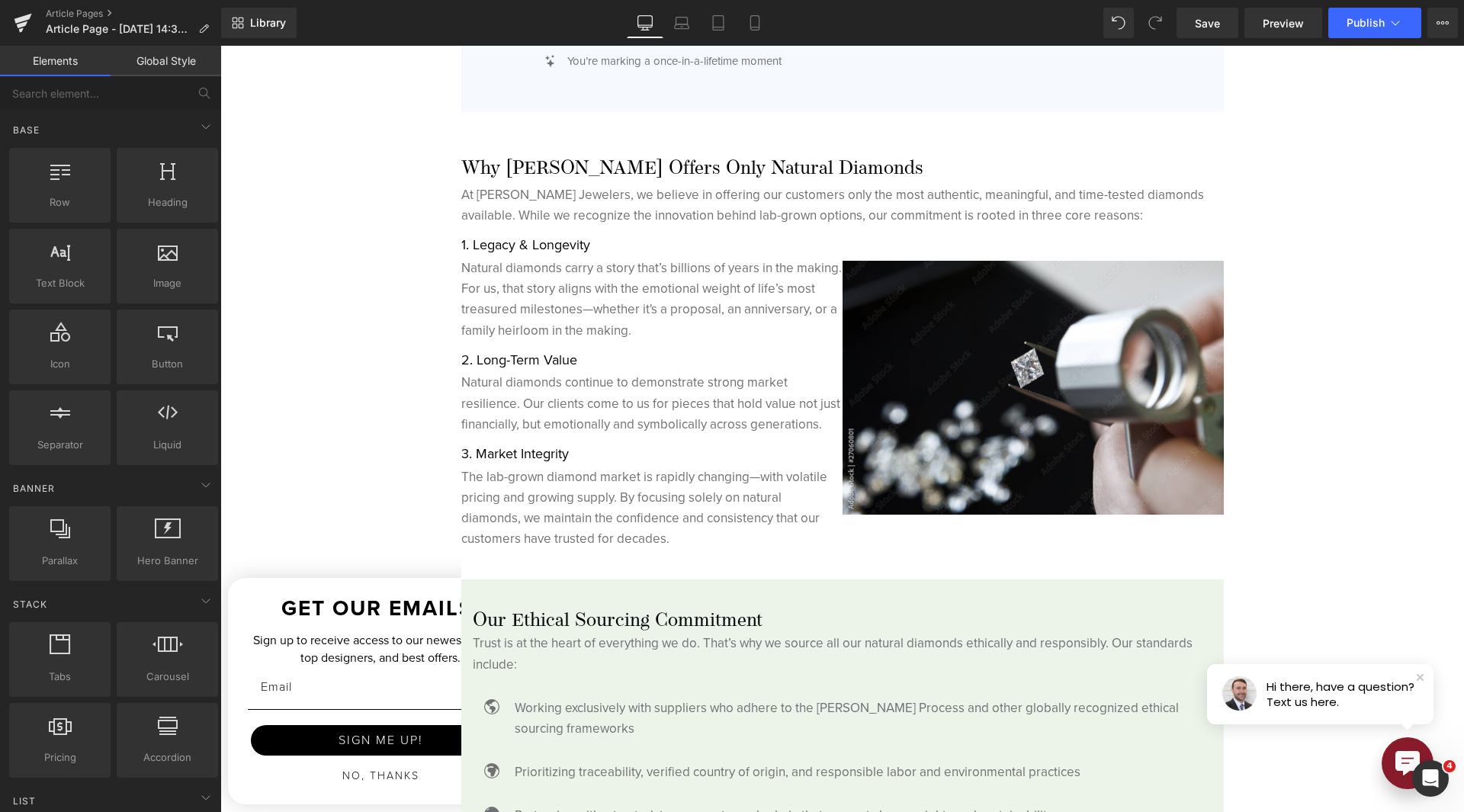
scroll to position [4117, 0]
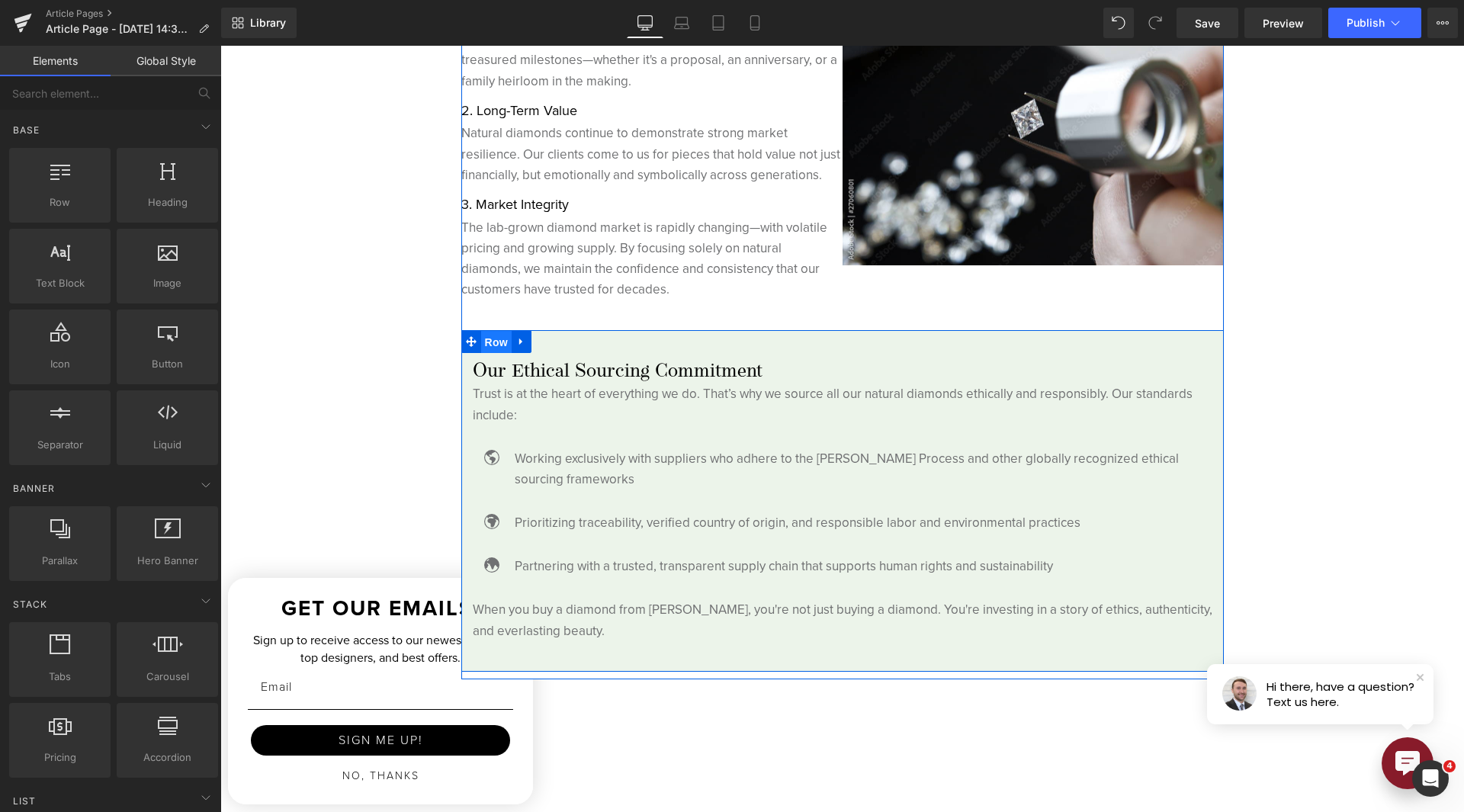
click at [498, 342] on span "Row" at bounding box center [496, 343] width 30 height 23
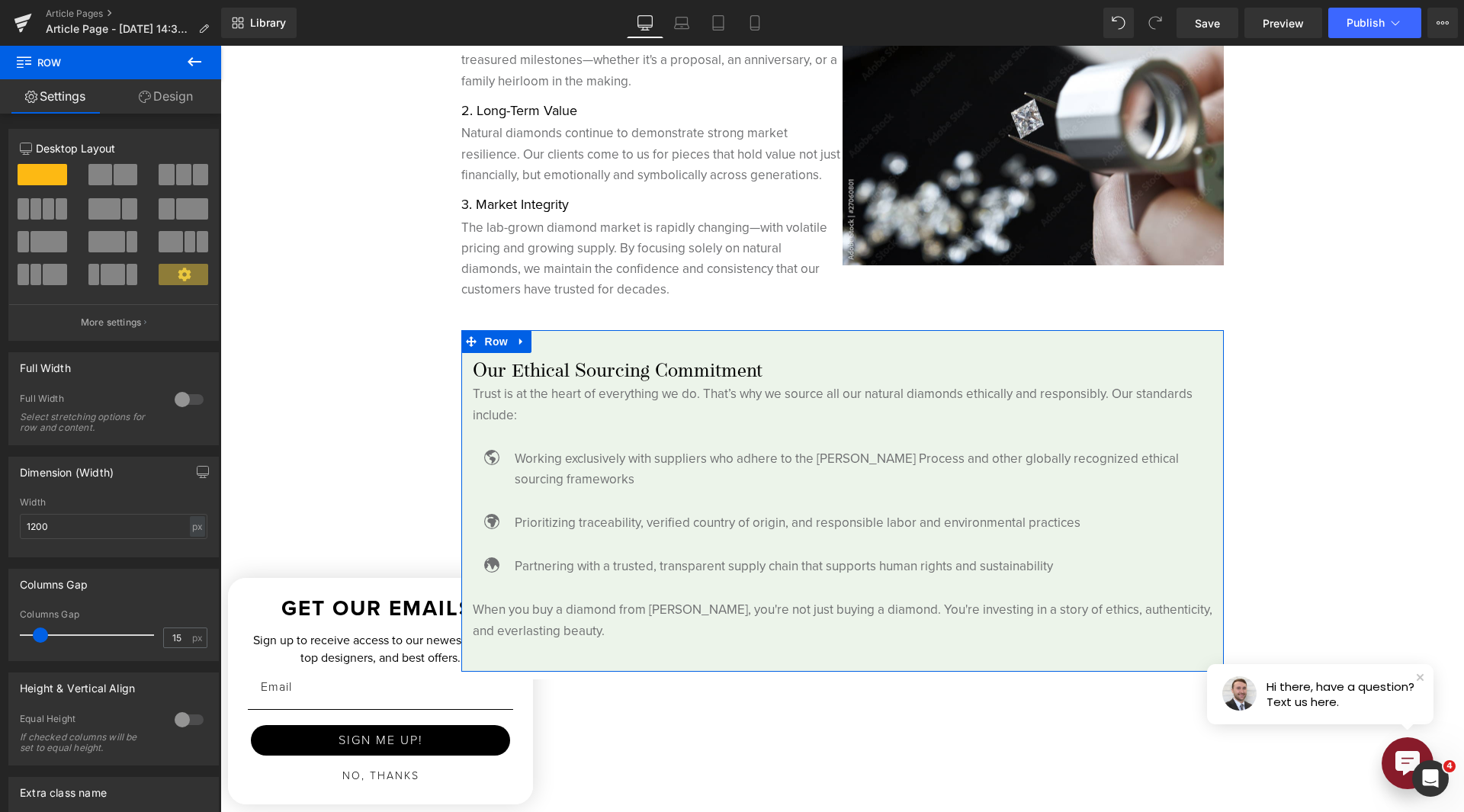
click at [191, 91] on link "Design" at bounding box center [166, 96] width 110 height 35
click at [0, 0] on div "Spacing" at bounding box center [0, 0] width 0 height 0
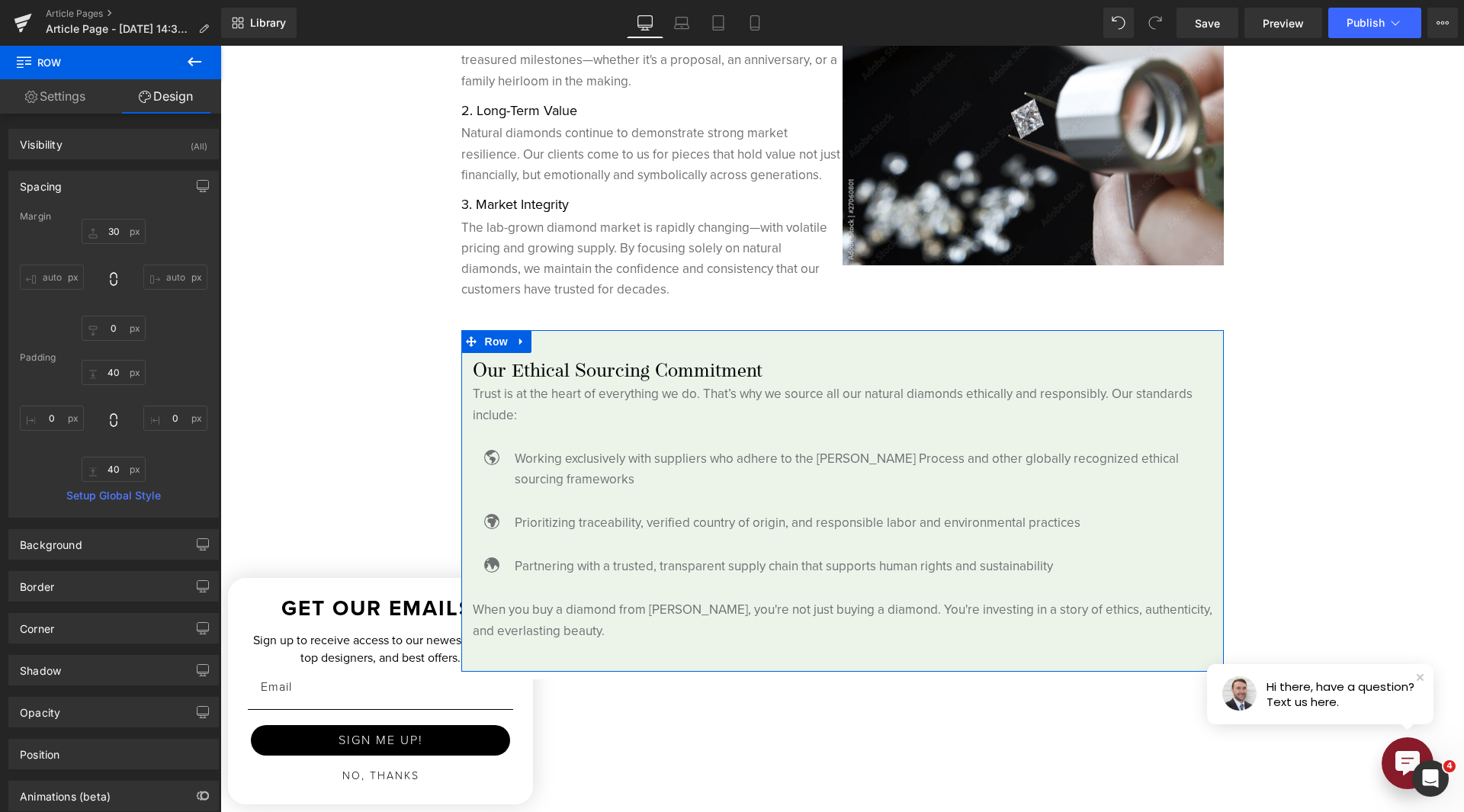
click at [72, 191] on div "Spacing" at bounding box center [113, 186] width 209 height 29
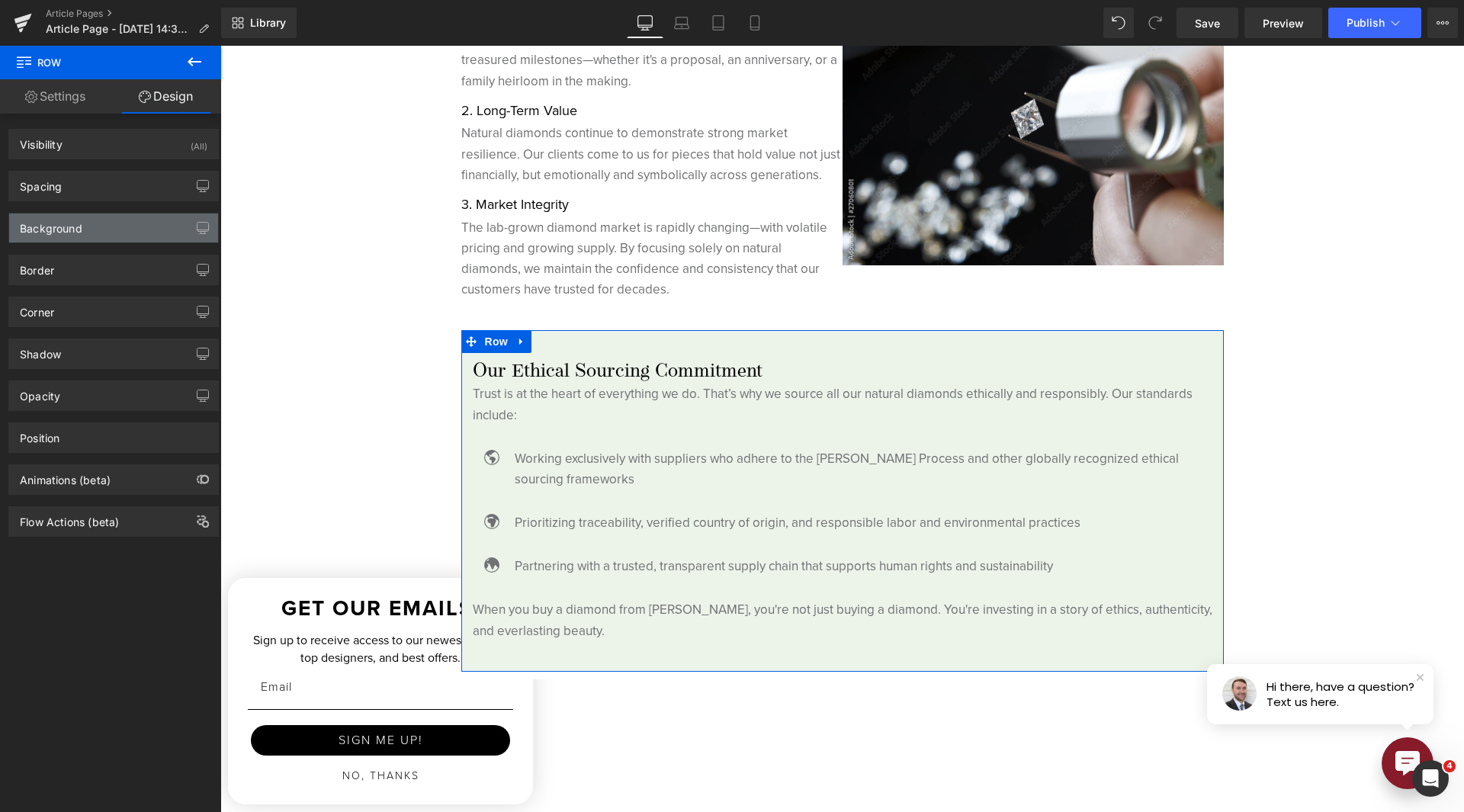
click at [90, 236] on div "Background" at bounding box center [113, 228] width 209 height 29
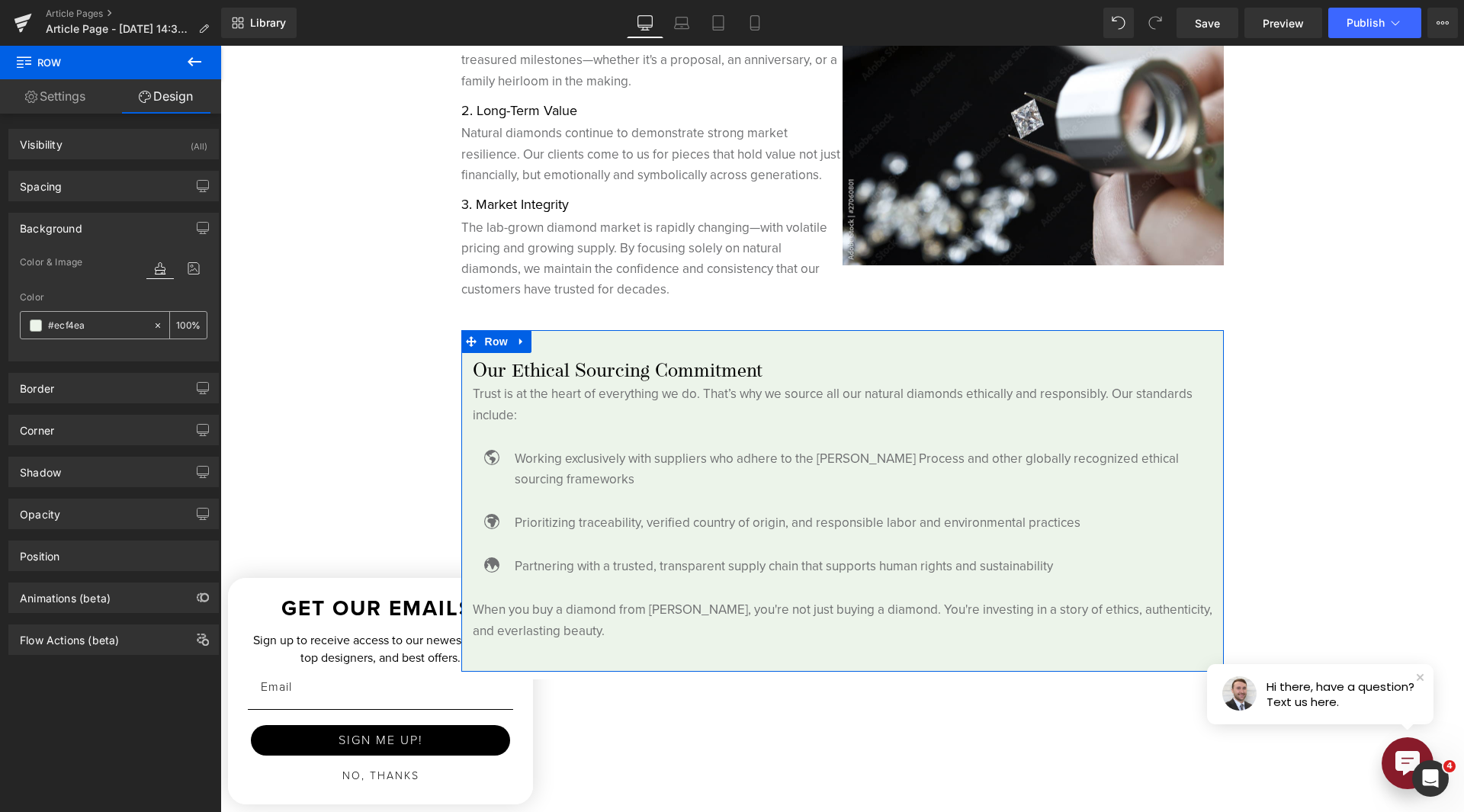
click at [25, 324] on div "#ecf4ea" at bounding box center [86, 325] width 132 height 27
click at [37, 327] on span at bounding box center [36, 326] width 12 height 12
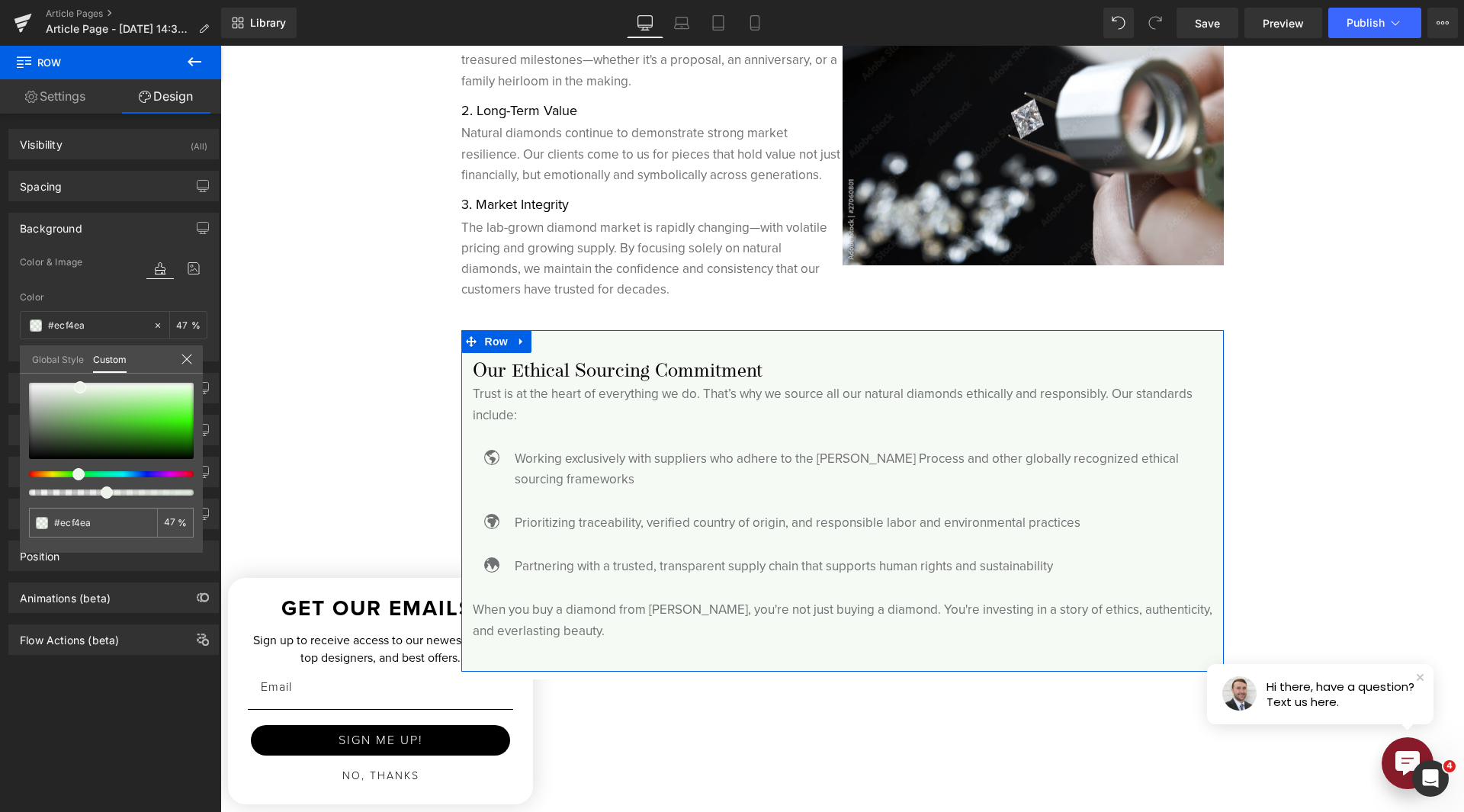
drag, startPoint x: 184, startPoint y: 494, endPoint x: 100, endPoint y: 487, distance: 84.3
click at [100, 487] on div at bounding box center [111, 439] width 165 height 113
drag, startPoint x: 329, startPoint y: 539, endPoint x: 226, endPoint y: 499, distance: 110.5
click at [78, 387] on span at bounding box center [78, 385] width 12 height 12
click at [77, 386] on span at bounding box center [80, 386] width 12 height 12
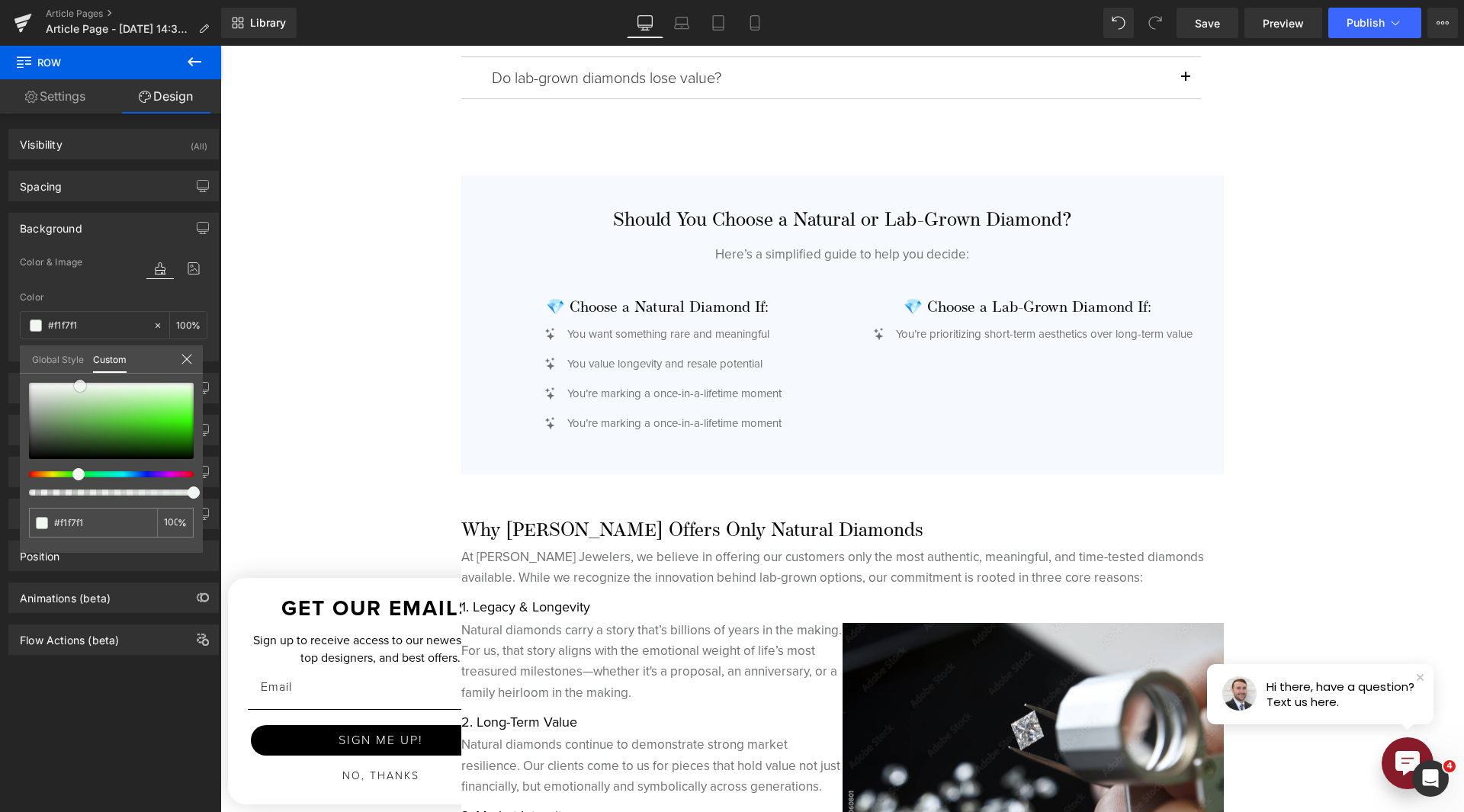
scroll to position [3431, 0]
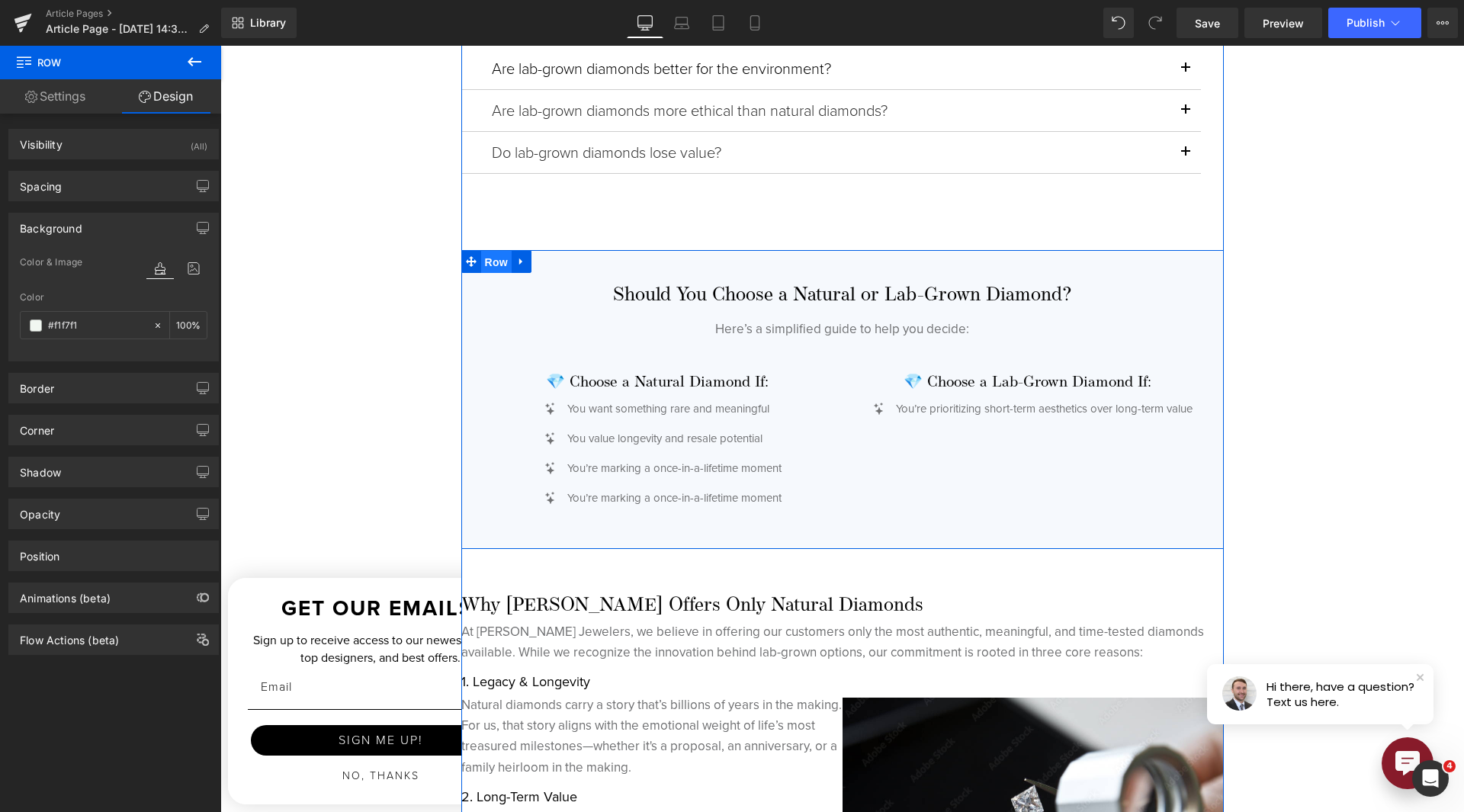
click at [485, 269] on span "Row" at bounding box center [496, 263] width 30 height 23
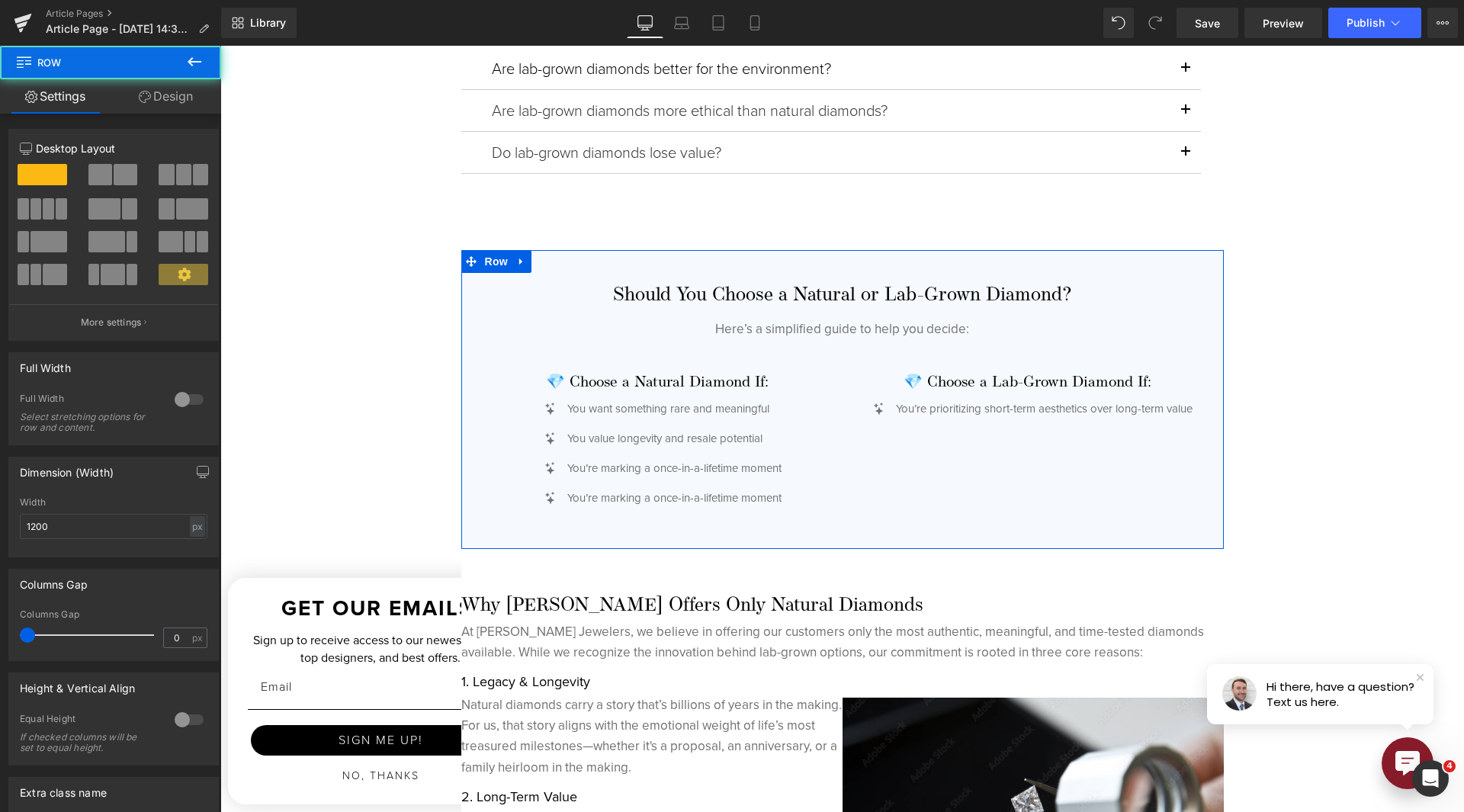
click at [177, 98] on link "Design" at bounding box center [166, 96] width 110 height 35
click at [0, 0] on div "Spacing" at bounding box center [0, 0] width 0 height 0
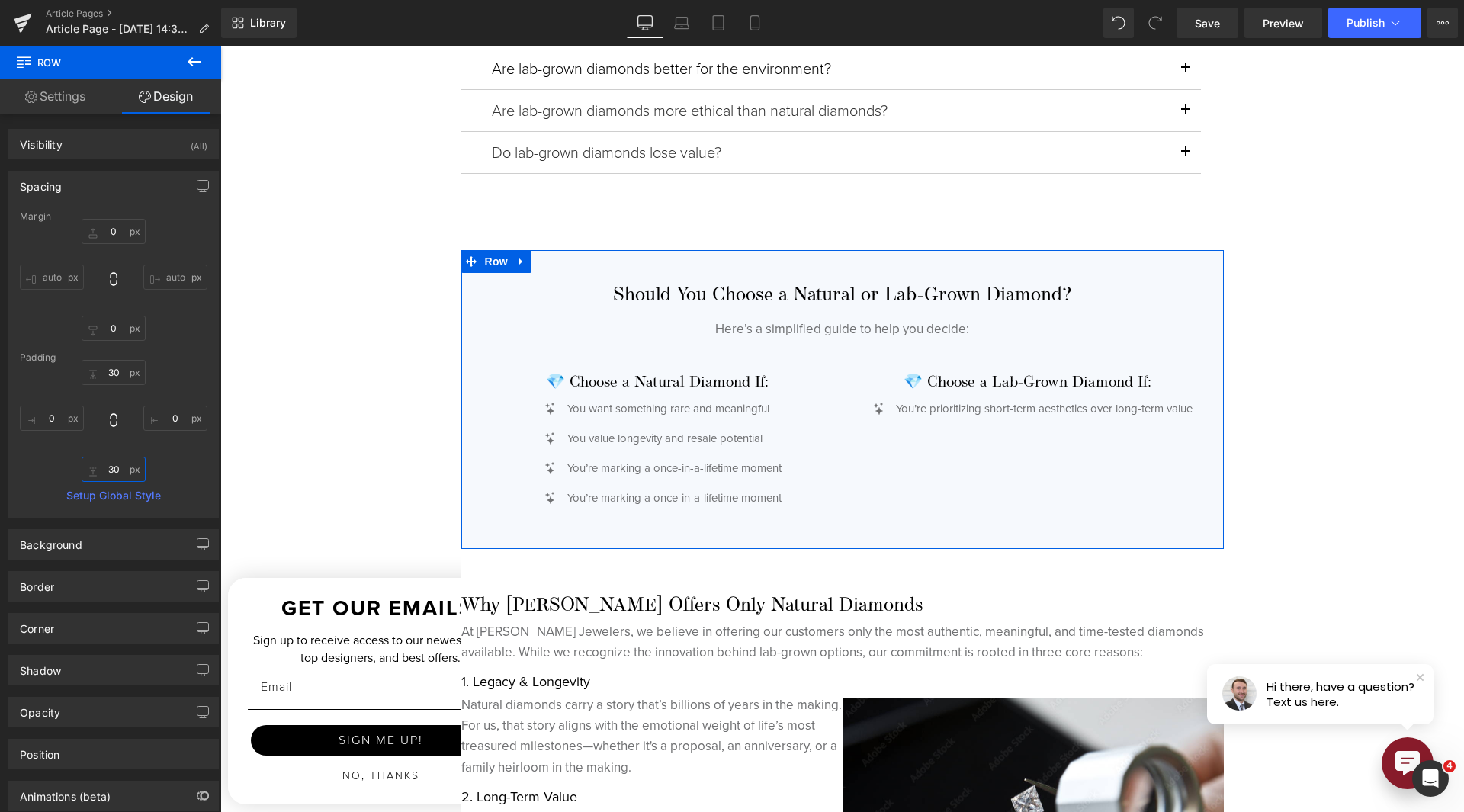
click at [110, 463] on input "30" at bounding box center [114, 469] width 64 height 25
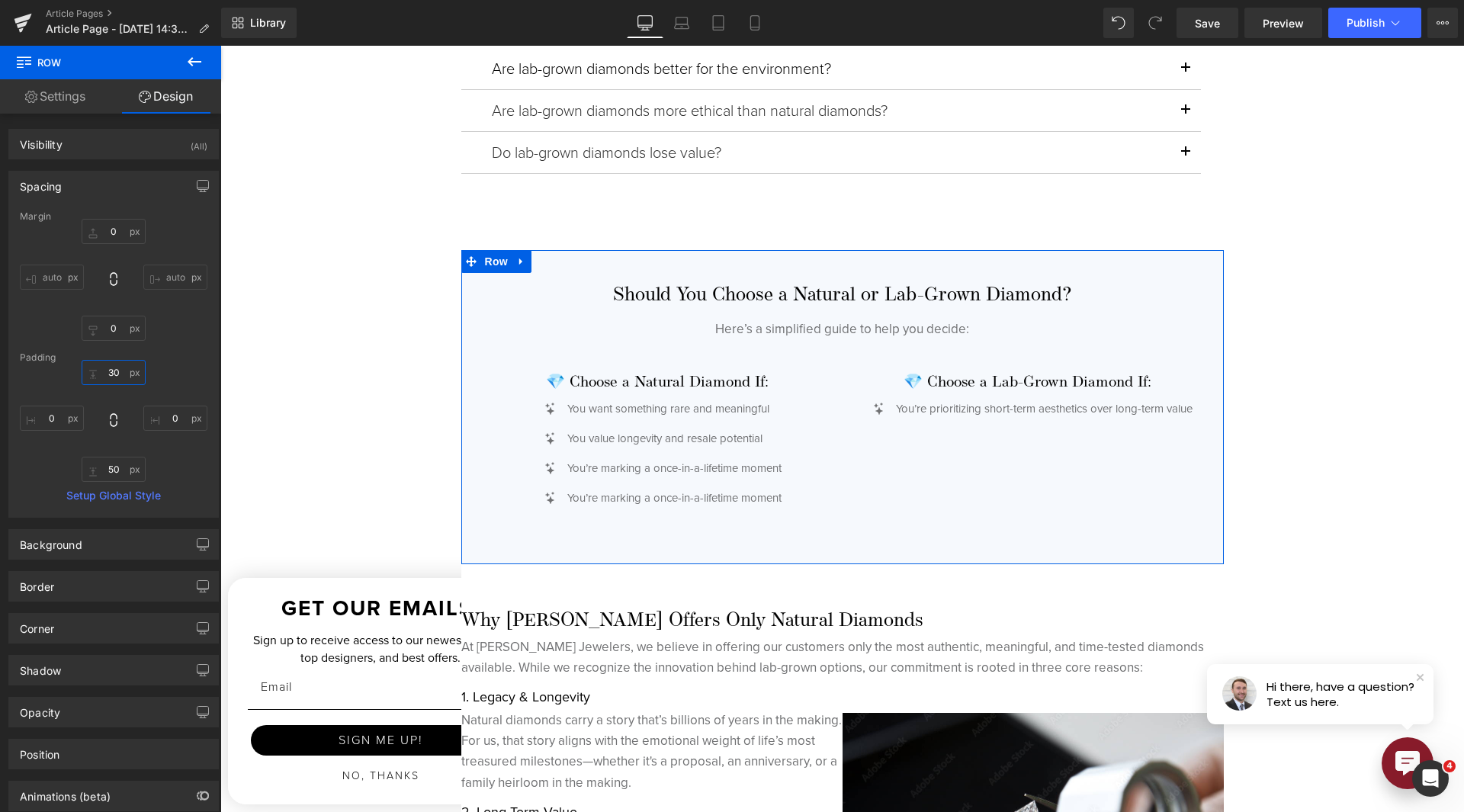
click at [109, 368] on input "30" at bounding box center [114, 372] width 64 height 25
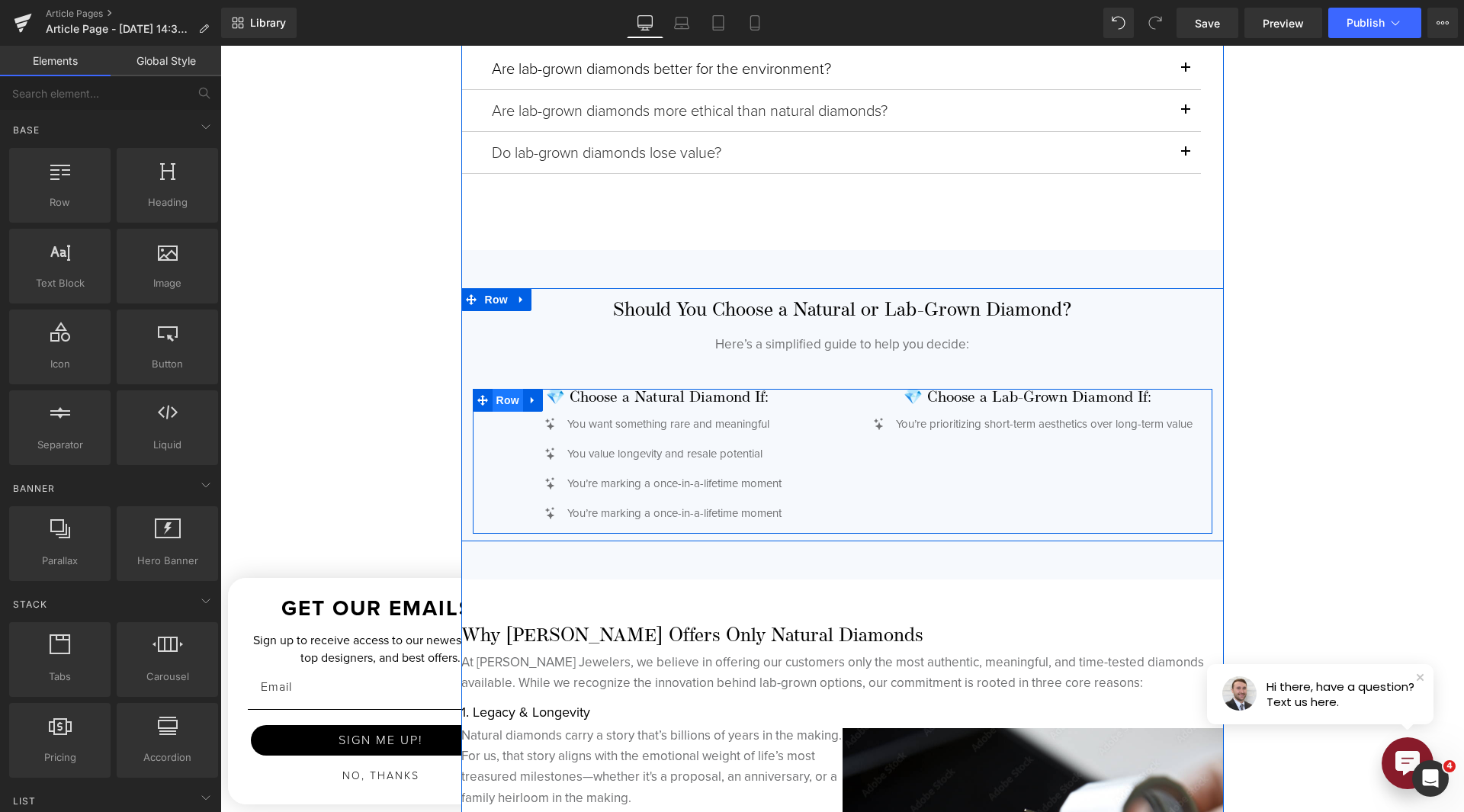
click at [494, 401] on span "Row" at bounding box center [508, 401] width 30 height 23
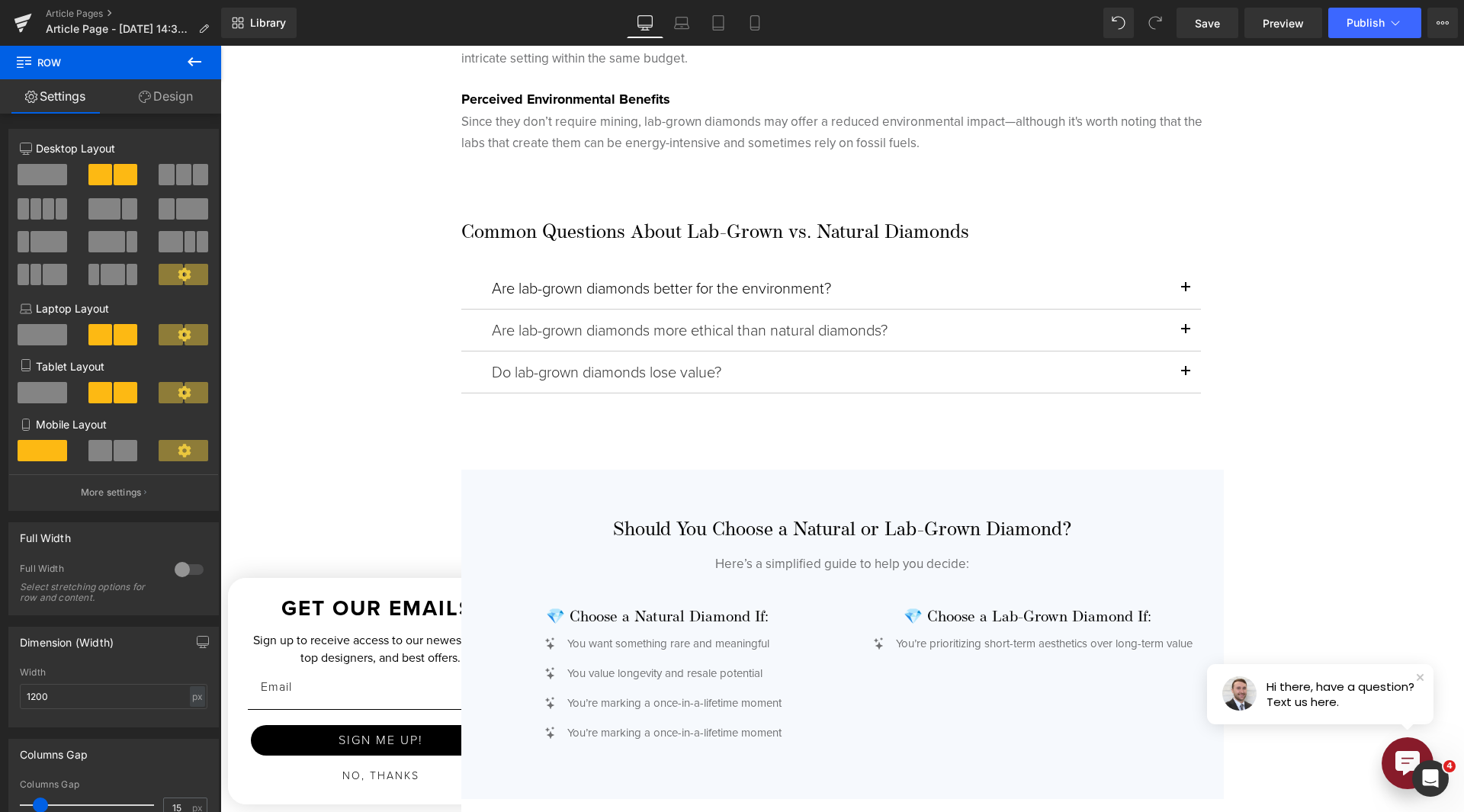
scroll to position [3203, 0]
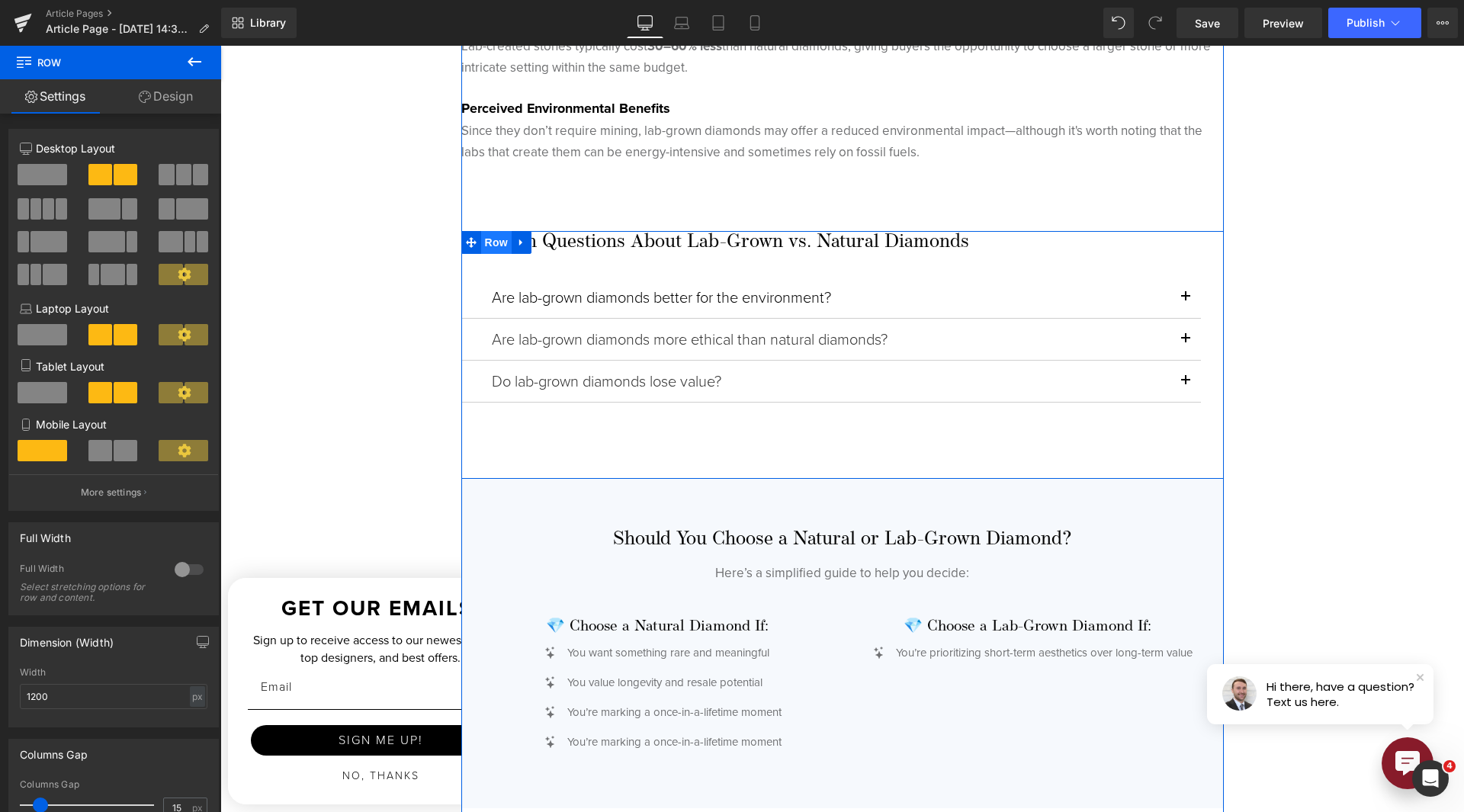
click at [485, 245] on span "Row" at bounding box center [496, 242] width 30 height 23
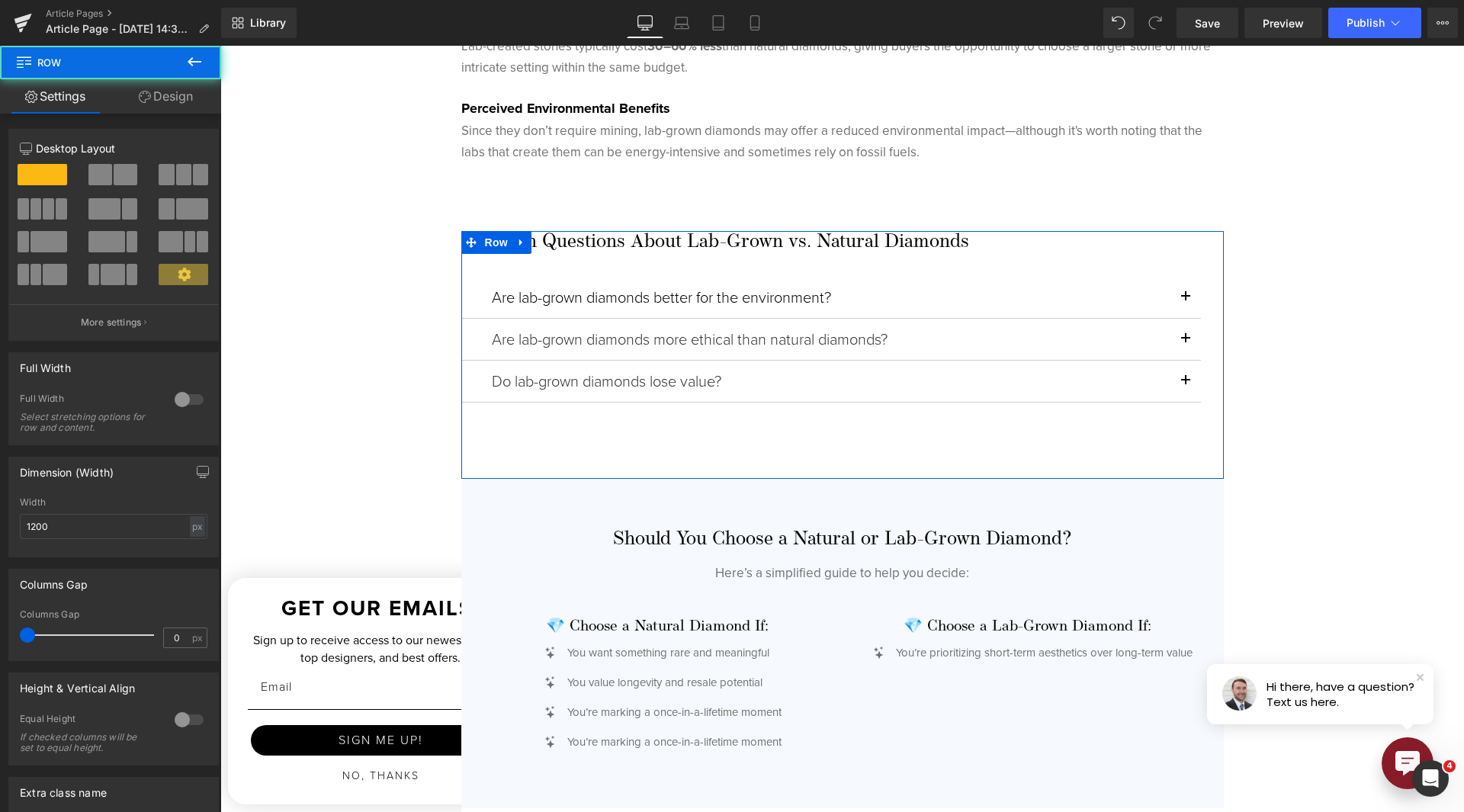
click at [188, 109] on link "Design" at bounding box center [166, 96] width 110 height 35
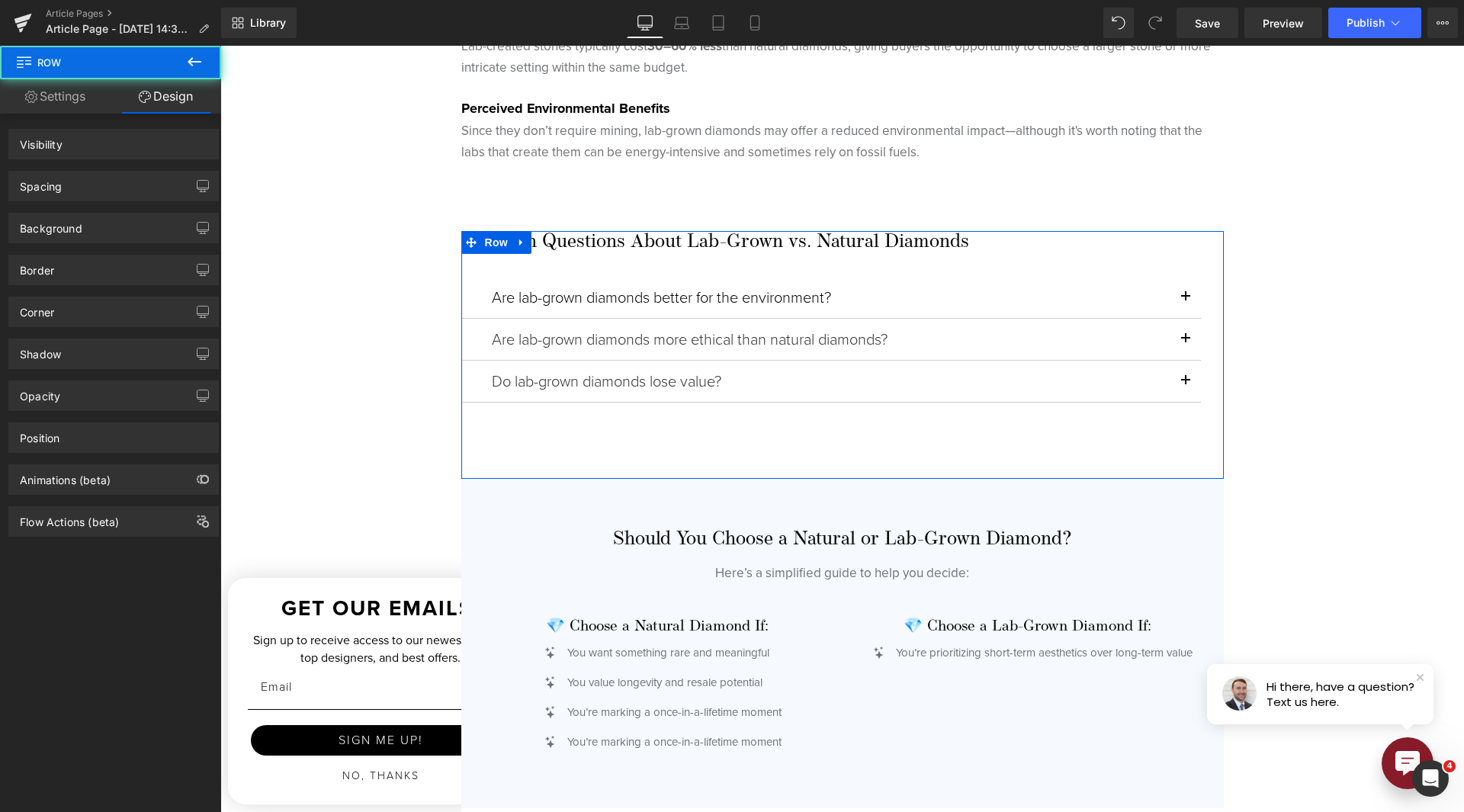
click at [111, 185] on div "Spacing" at bounding box center [113, 186] width 209 height 29
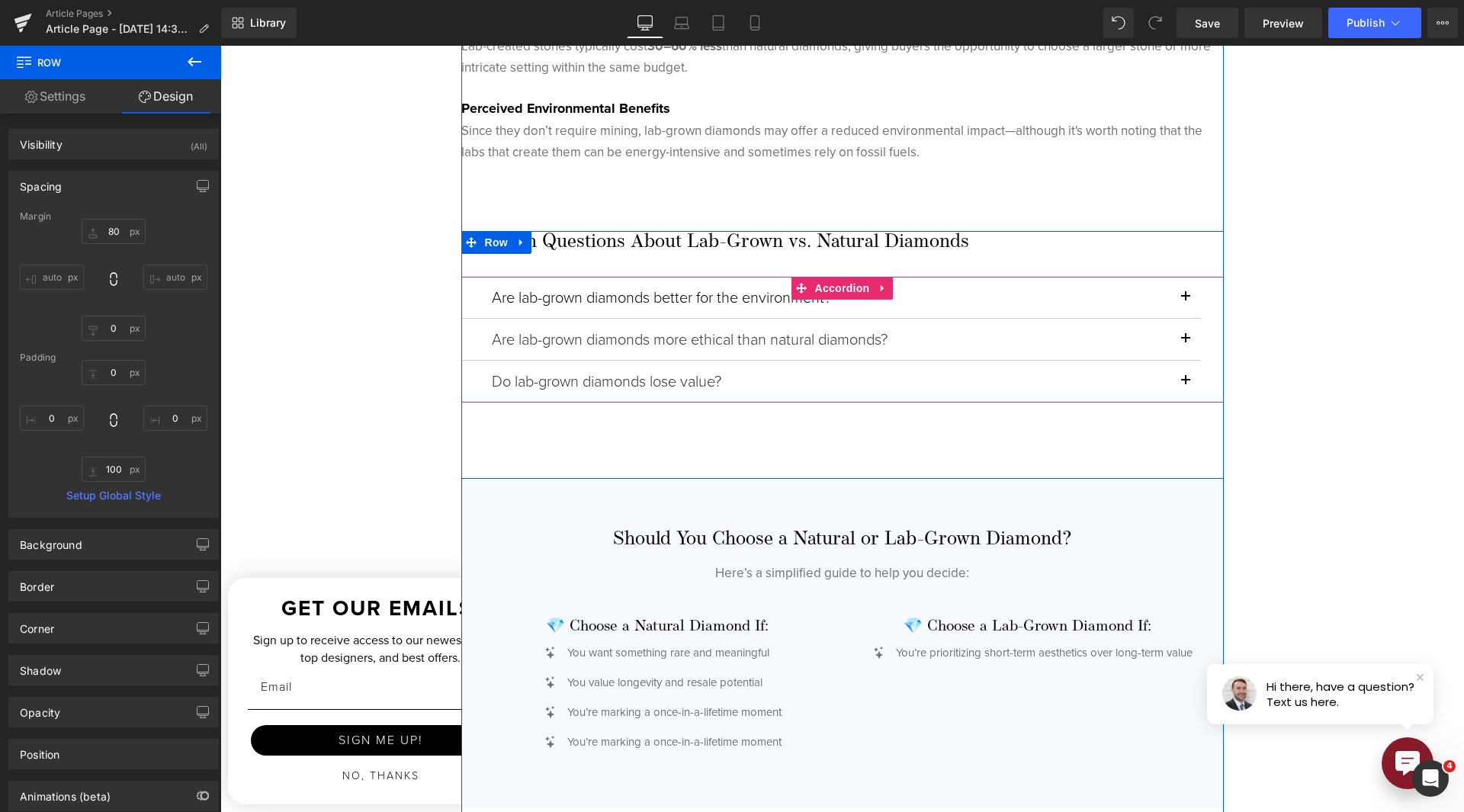
click at [1183, 380] on button "button" at bounding box center [1185, 381] width 30 height 41
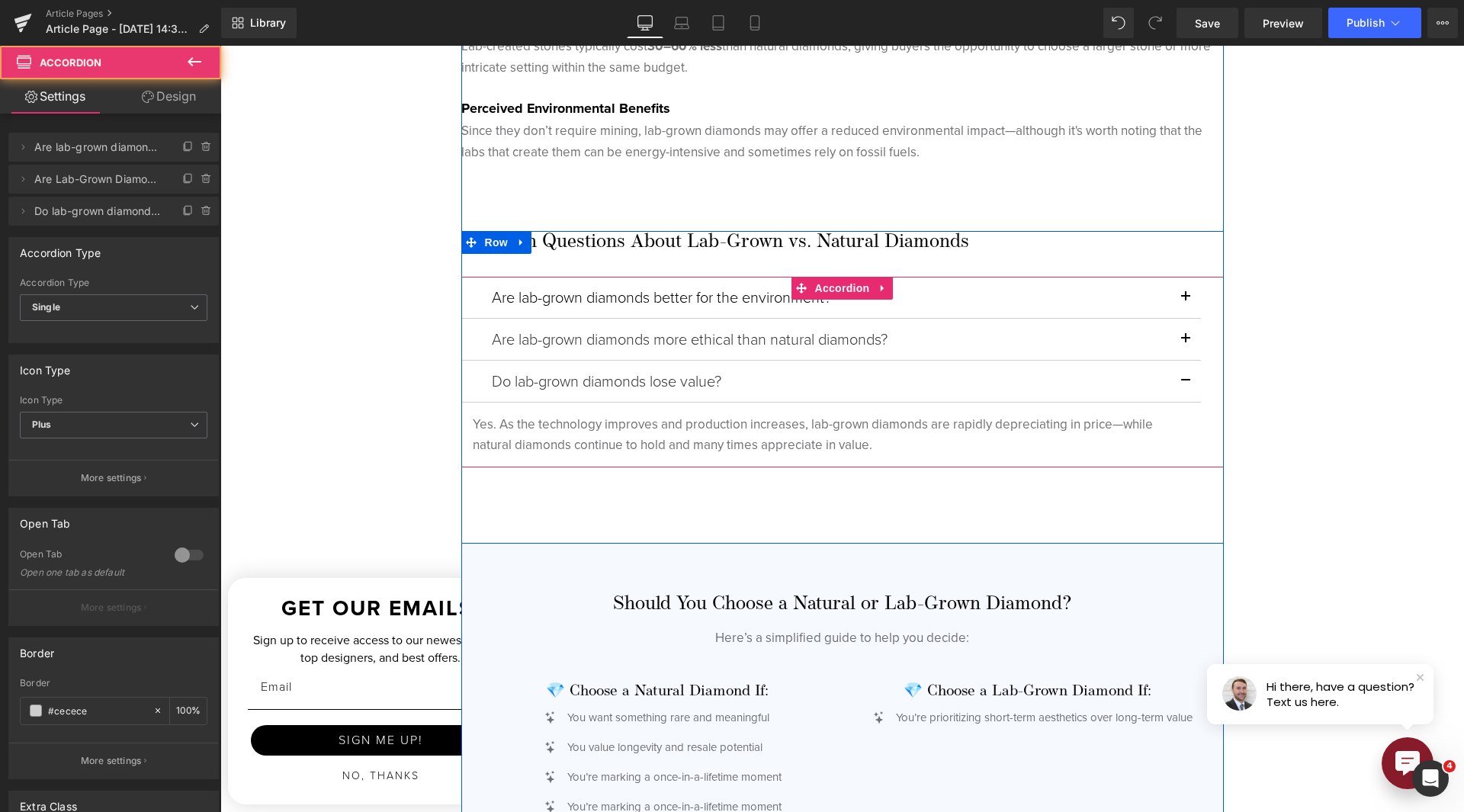
click at [1183, 380] on button "button" at bounding box center [1185, 381] width 30 height 41
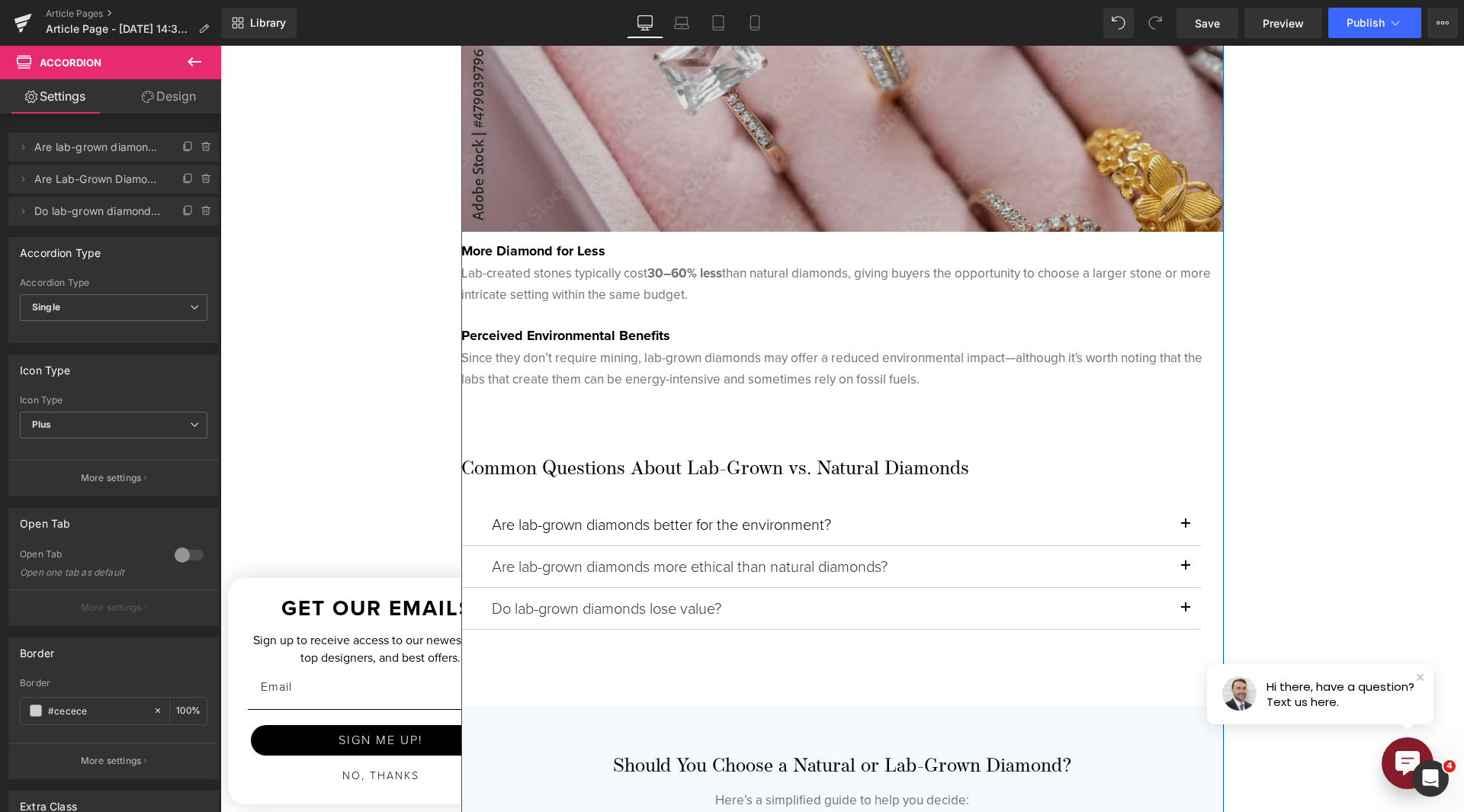
scroll to position [2821, 0]
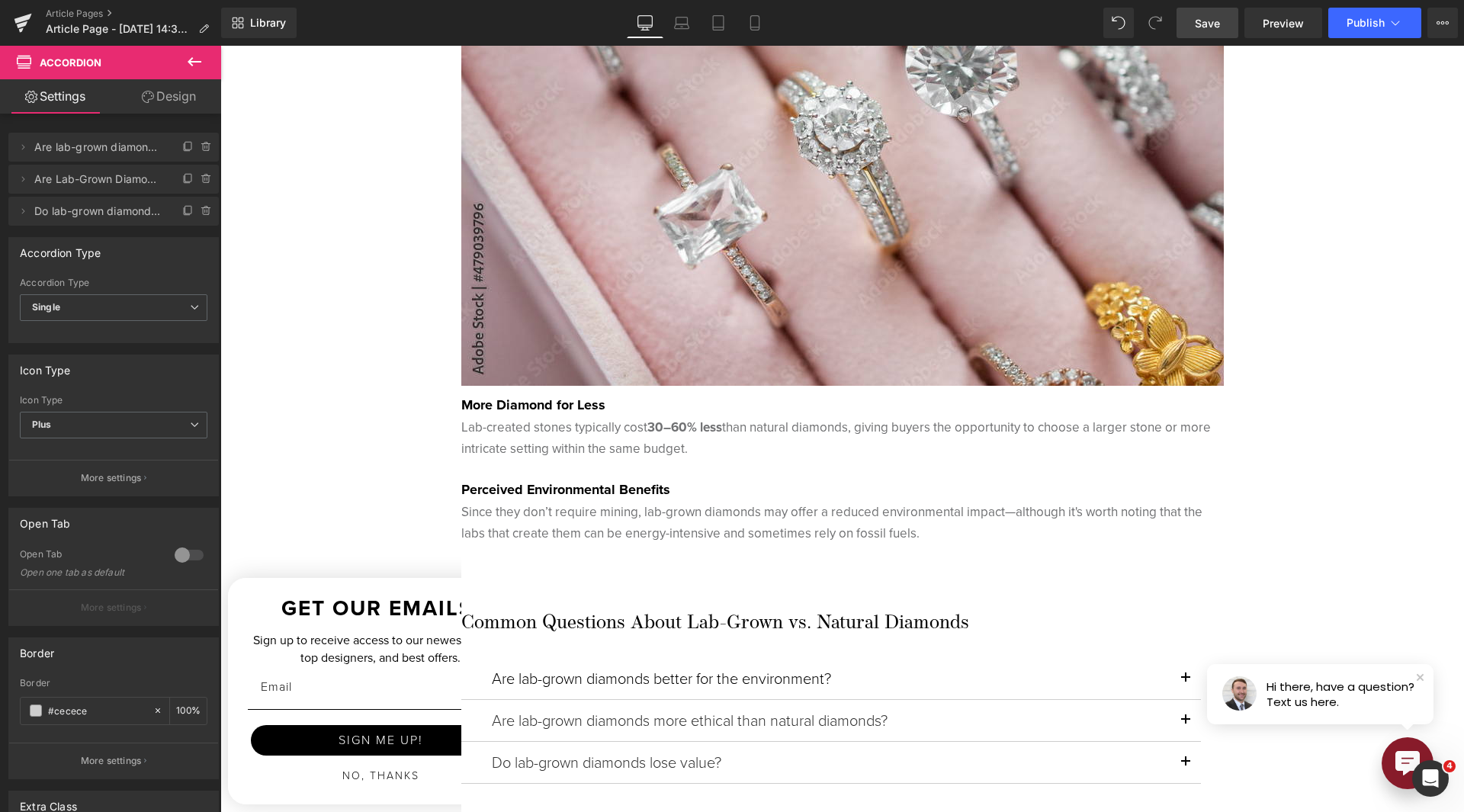
drag, startPoint x: 1216, startPoint y: 27, endPoint x: 859, endPoint y: 264, distance: 428.5
click at [1216, 27] on span "Save" at bounding box center [1208, 23] width 25 height 16
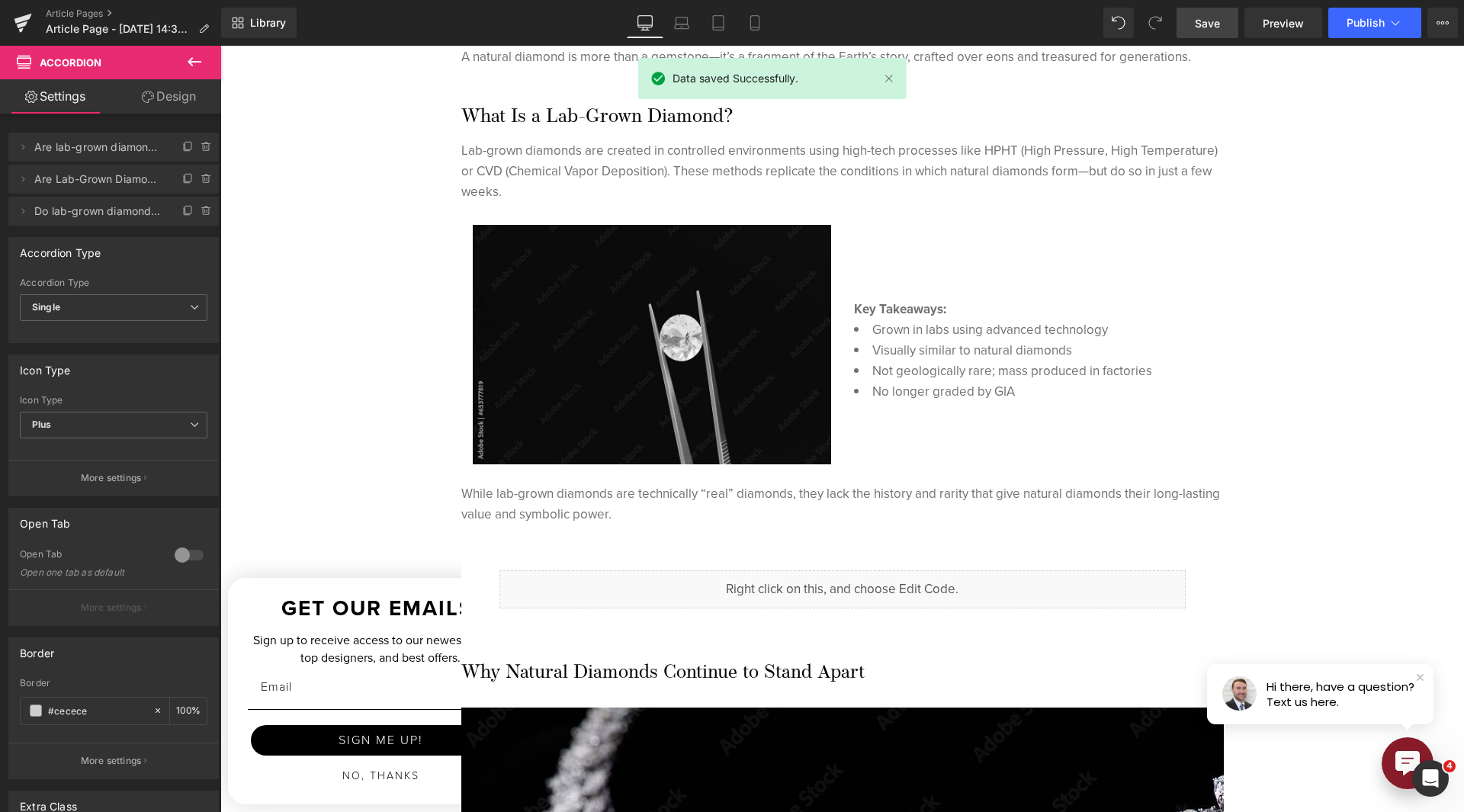
scroll to position [1449, 0]
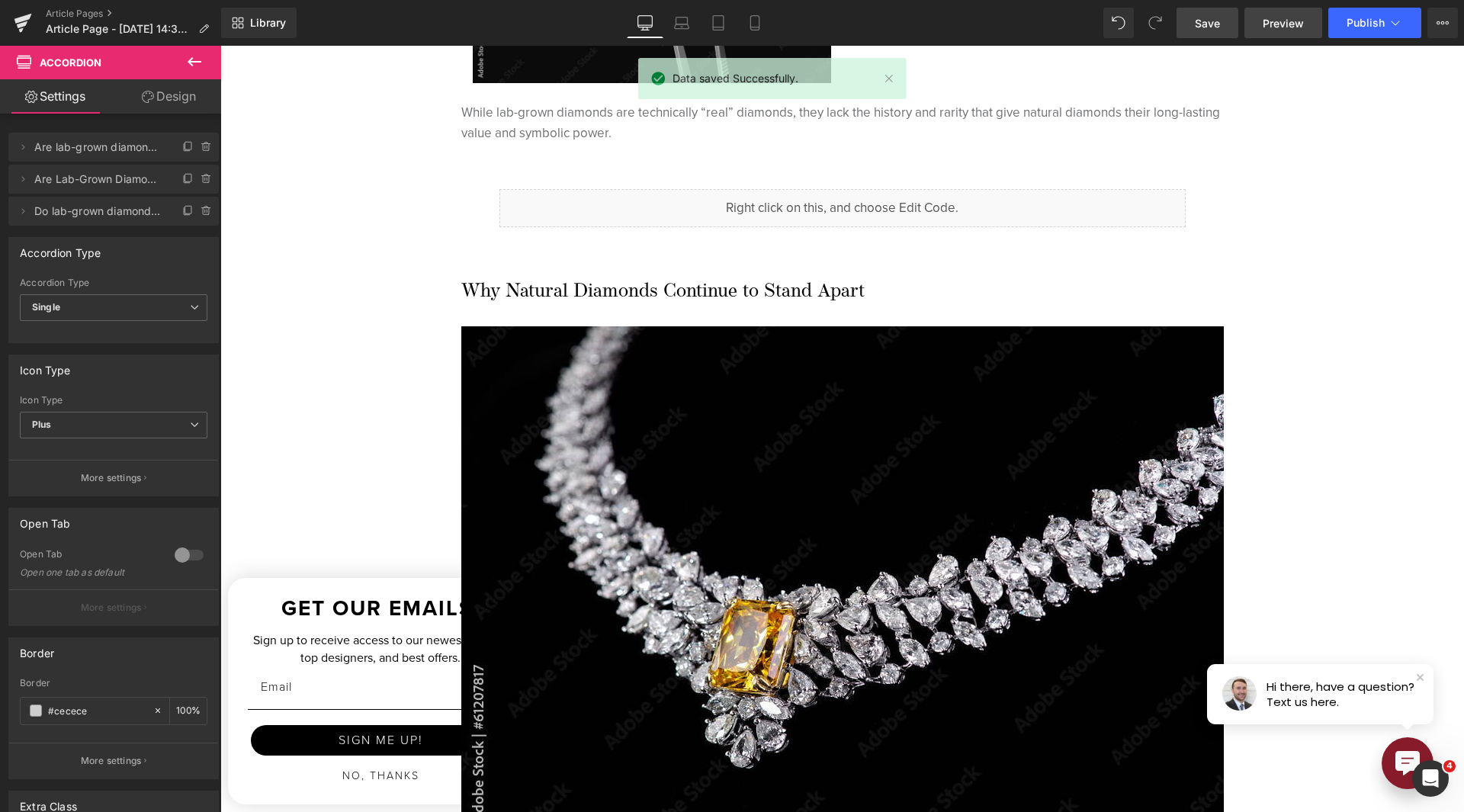
click at [1293, 19] on span "Preview" at bounding box center [1283, 23] width 41 height 16
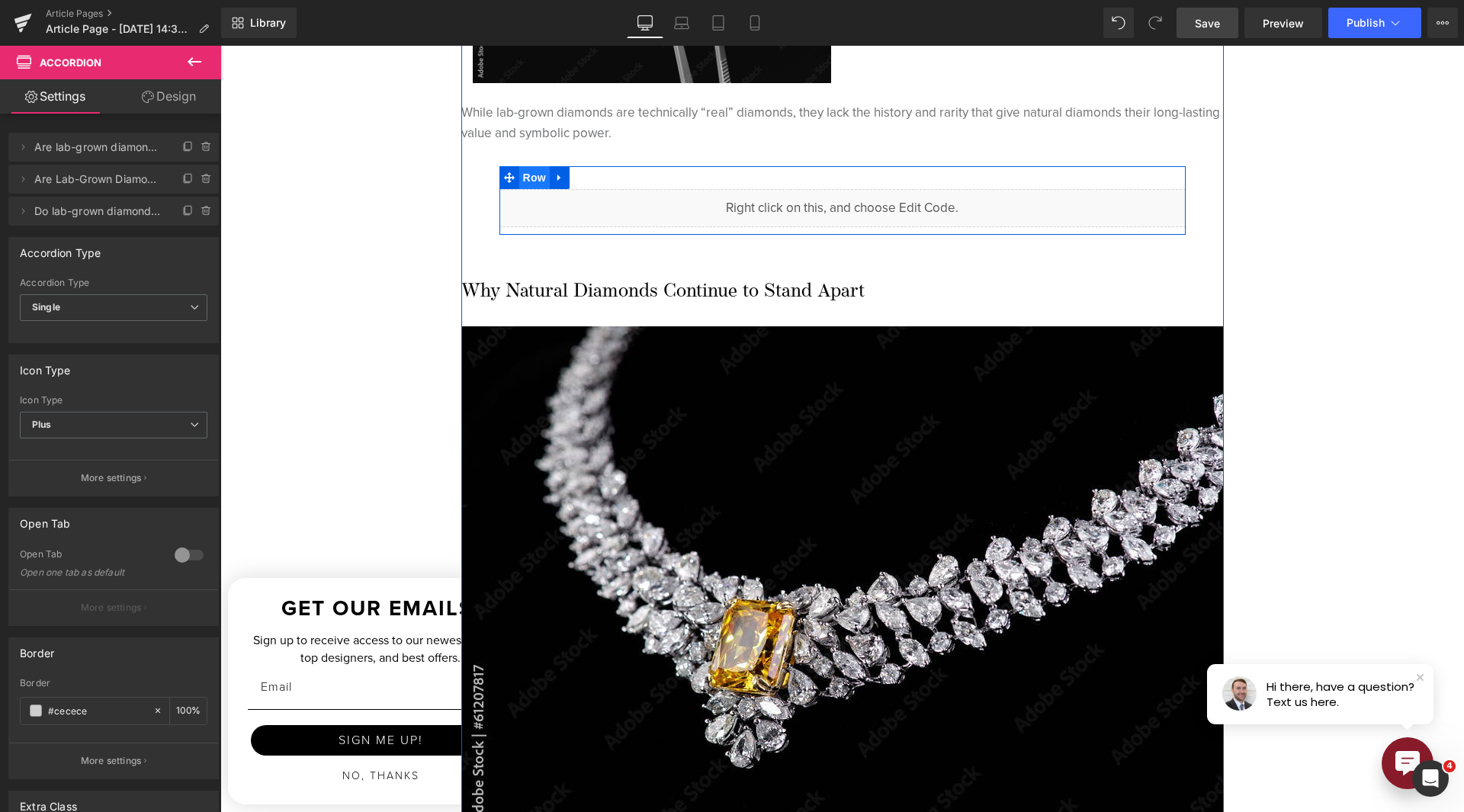
click at [521, 175] on span "Row" at bounding box center [534, 178] width 30 height 23
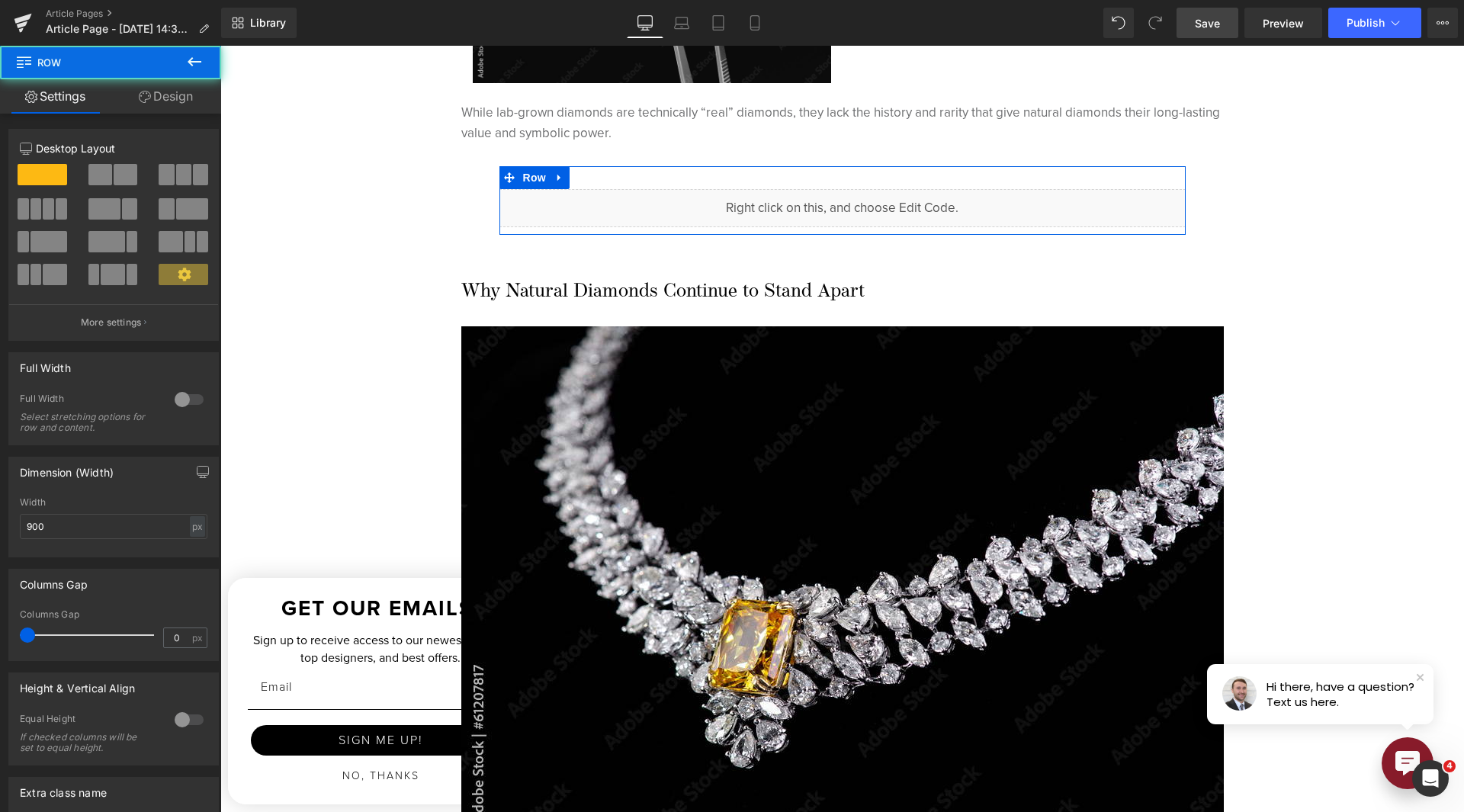
click at [143, 111] on link "Design" at bounding box center [166, 96] width 110 height 35
click at [0, 0] on div "Spacing" at bounding box center [0, 0] width 0 height 0
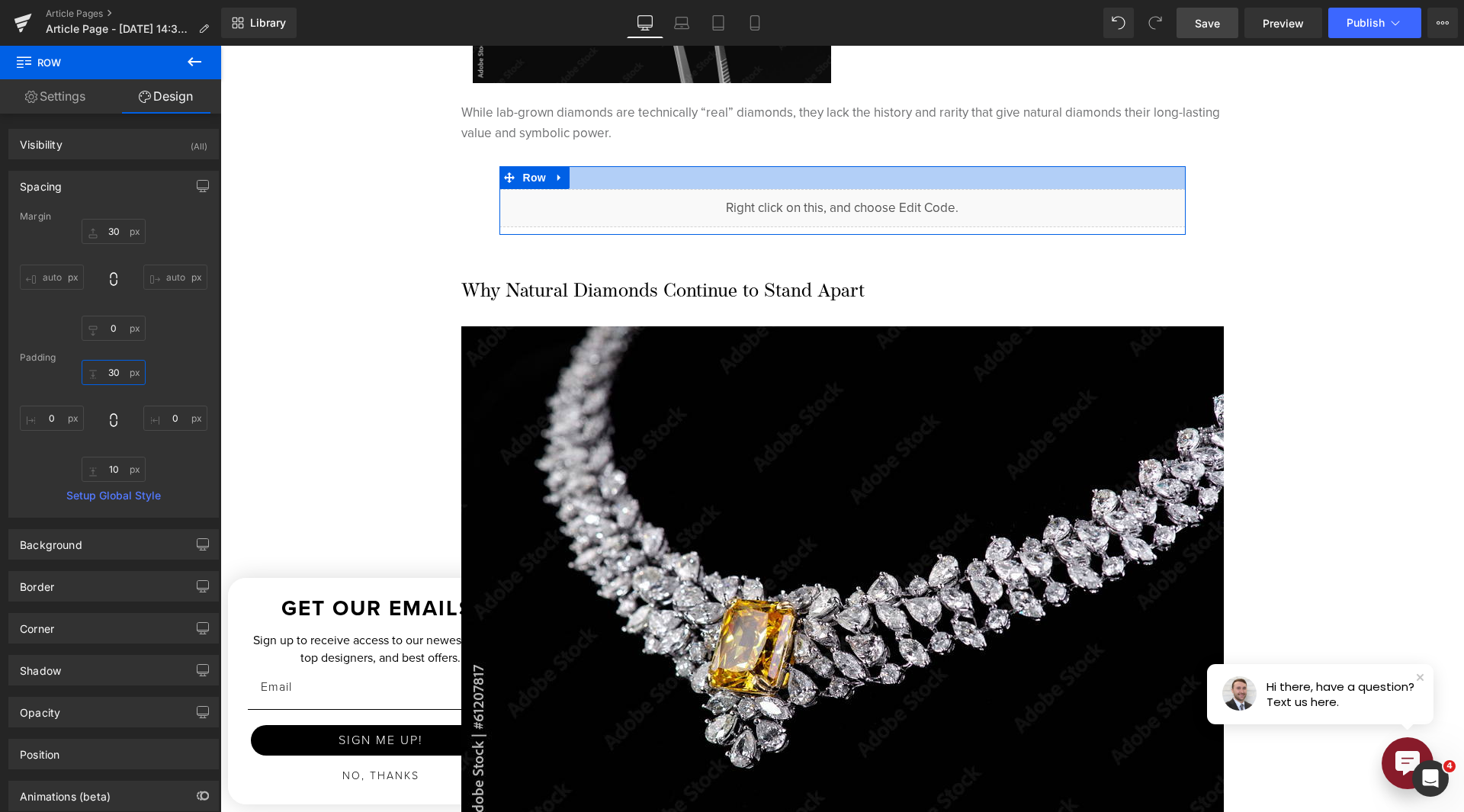
click at [110, 371] on input "30" at bounding box center [114, 372] width 64 height 25
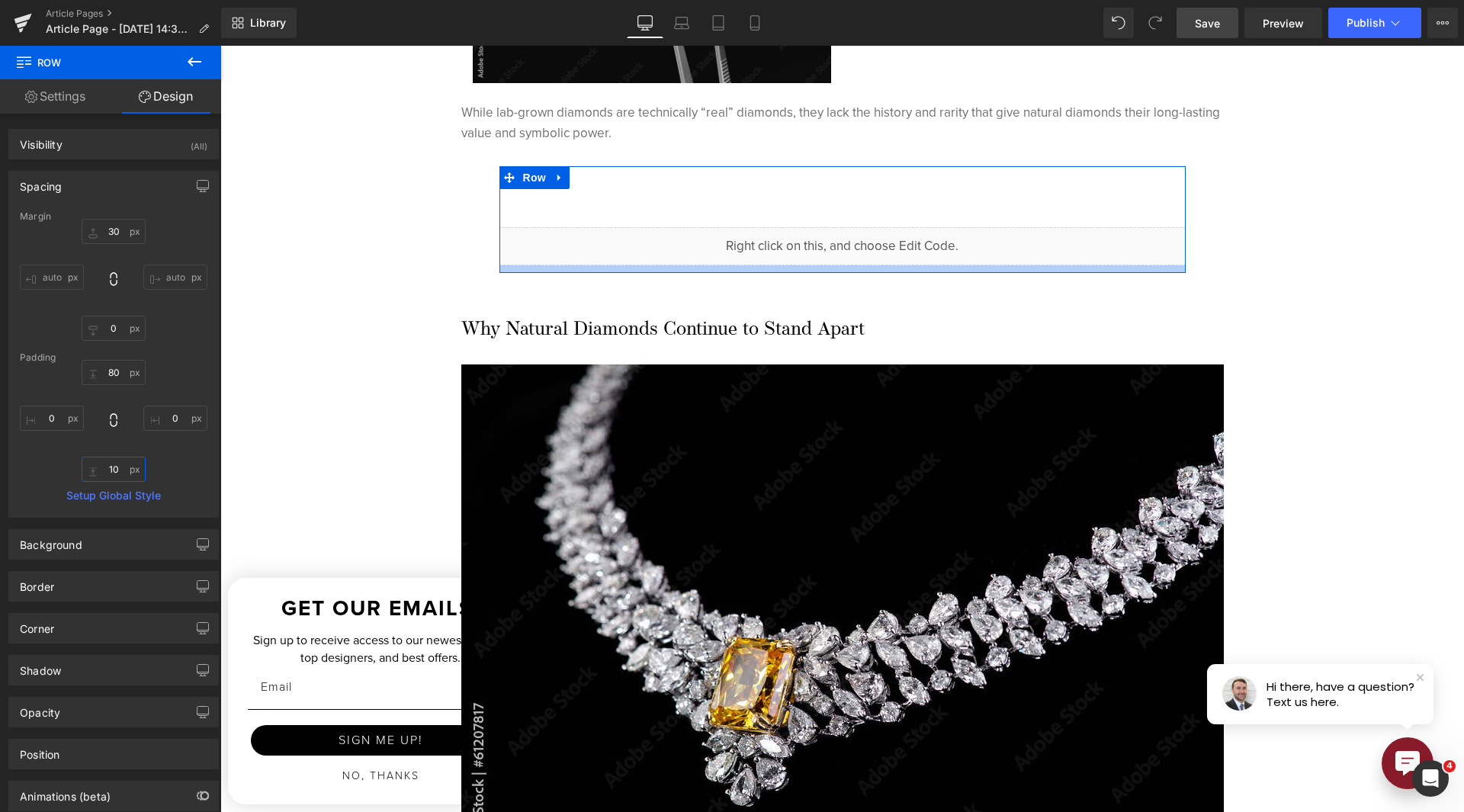
click at [112, 462] on input "10" at bounding box center [114, 469] width 64 height 25
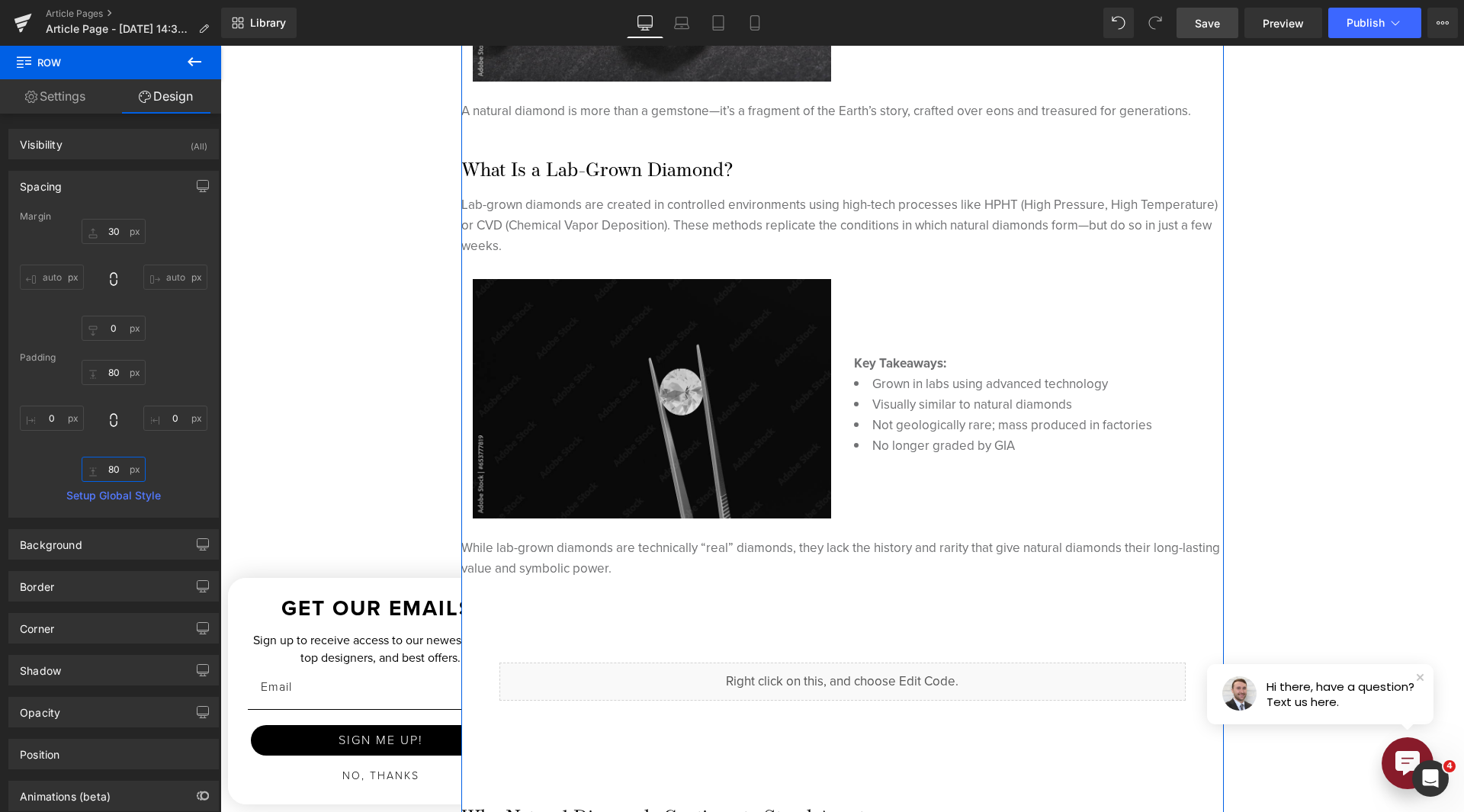
scroll to position [915, 0]
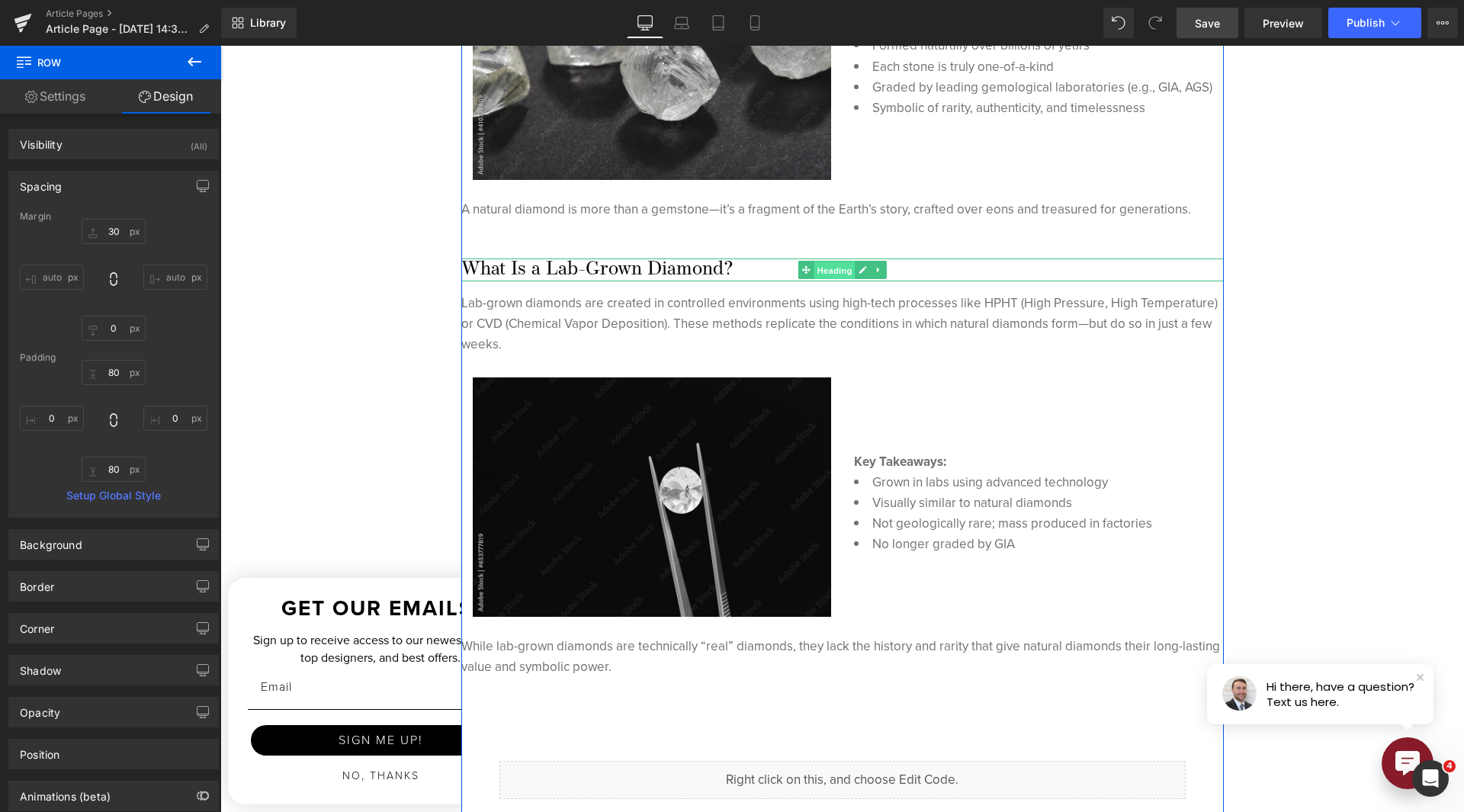
click at [820, 272] on span "Heading" at bounding box center [834, 270] width 41 height 19
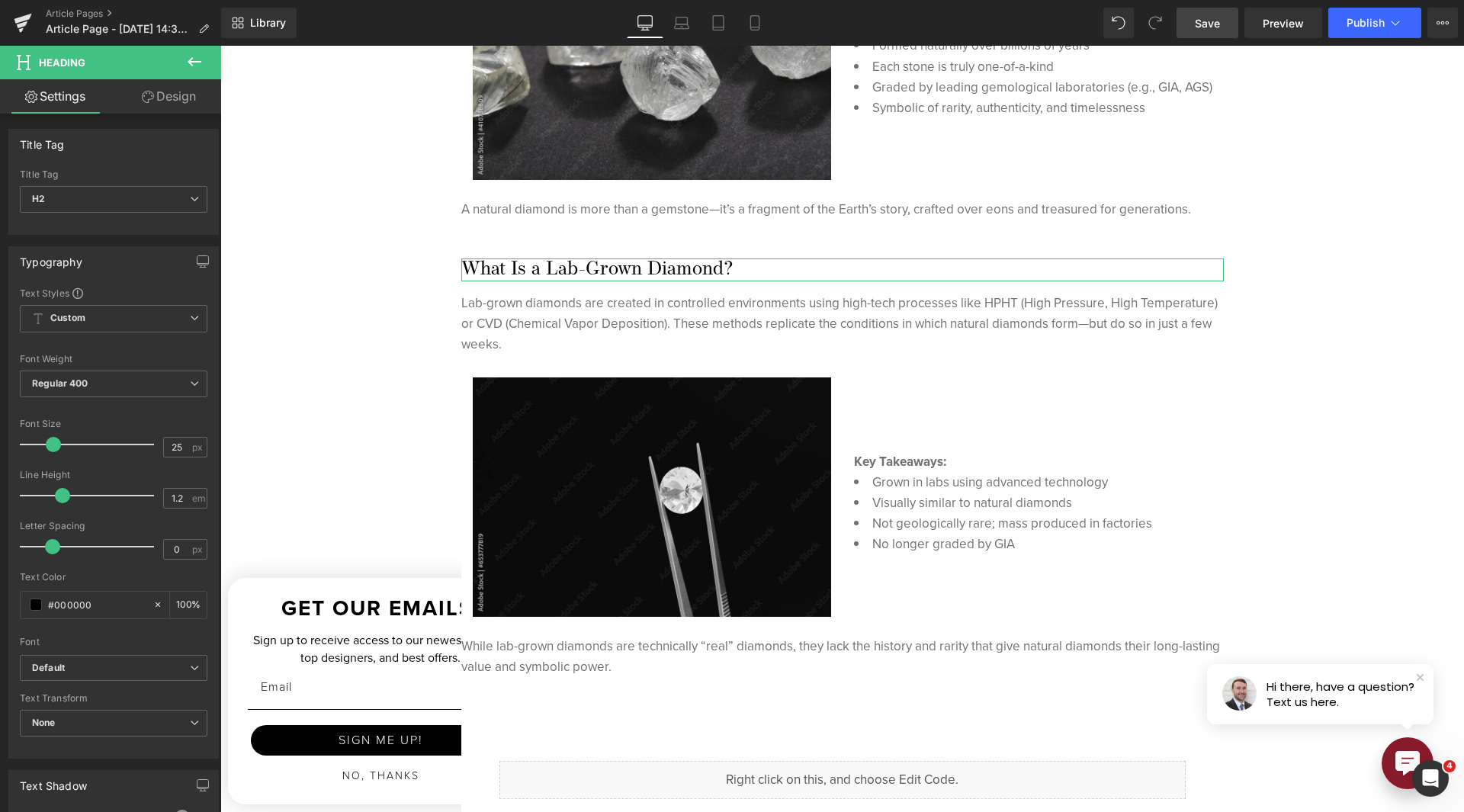
drag, startPoint x: 600, startPoint y: 226, endPoint x: 102, endPoint y: 185, distance: 499.7
click at [167, 98] on link "Design" at bounding box center [169, 96] width 110 height 35
click at [0, 0] on div "Spacing" at bounding box center [0, 0] width 0 height 0
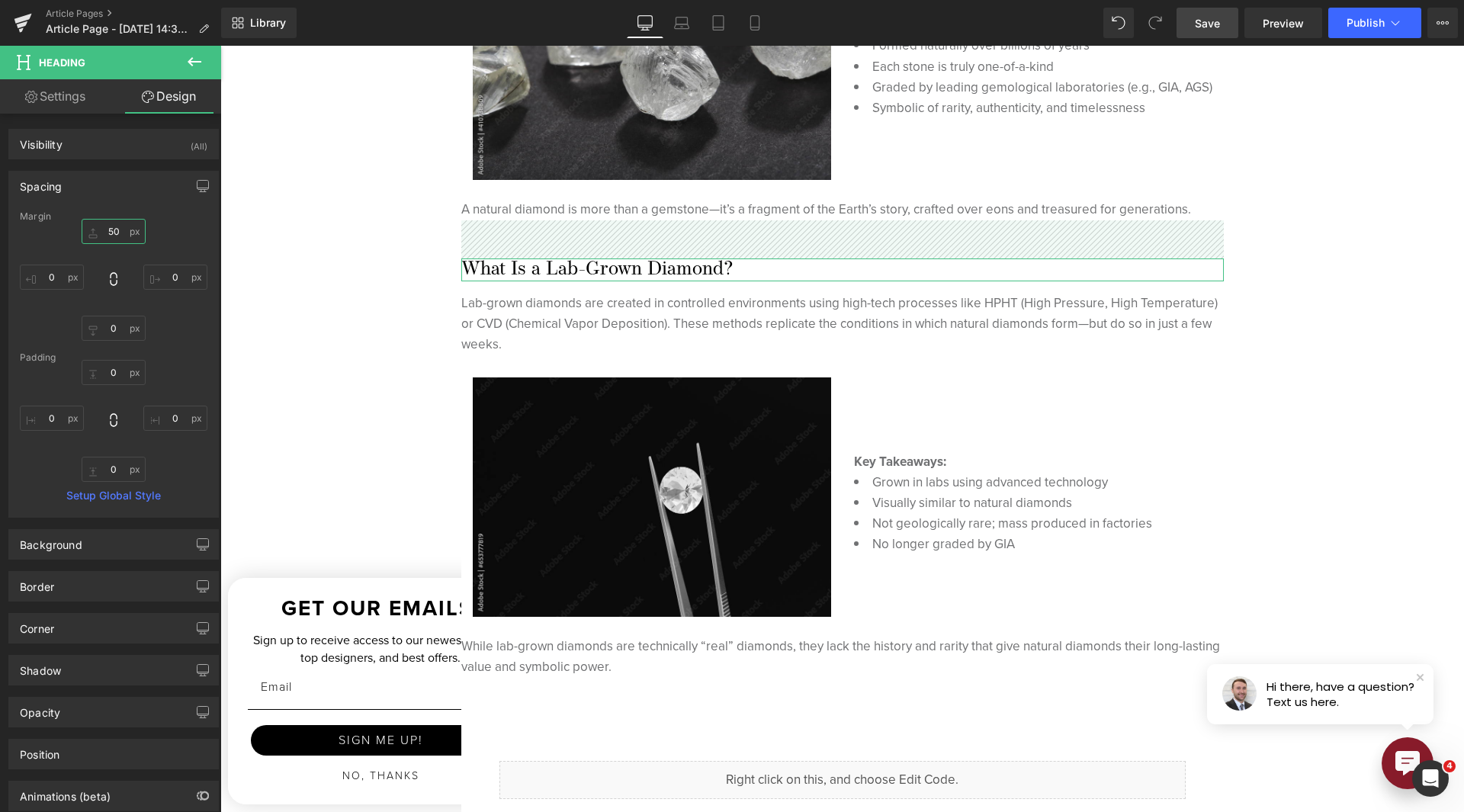
click at [114, 235] on input "50" at bounding box center [114, 231] width 64 height 25
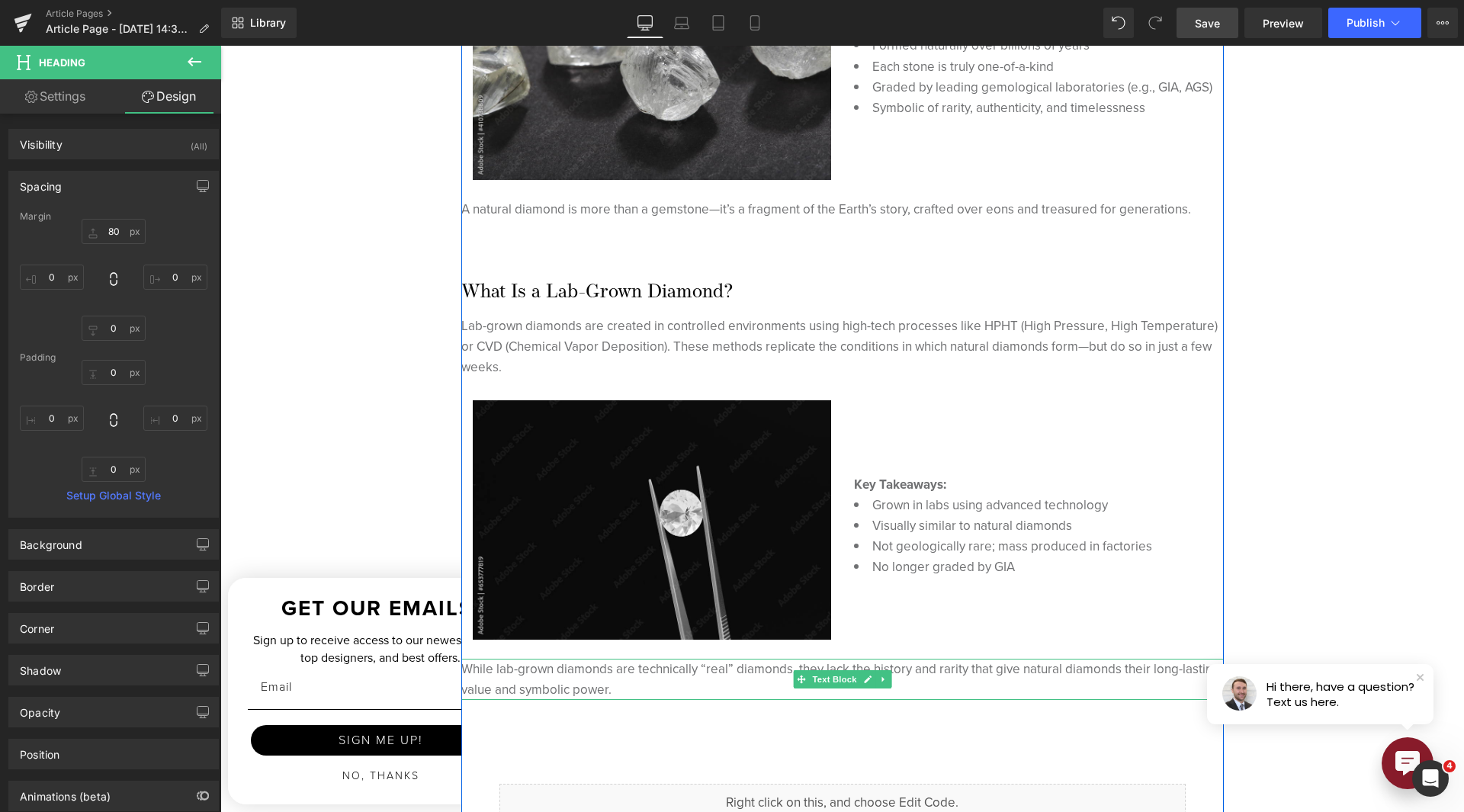
click at [602, 688] on span "While lab-grown diamonds are technically “real” diamonds, they lack the history…" at bounding box center [841, 679] width 759 height 40
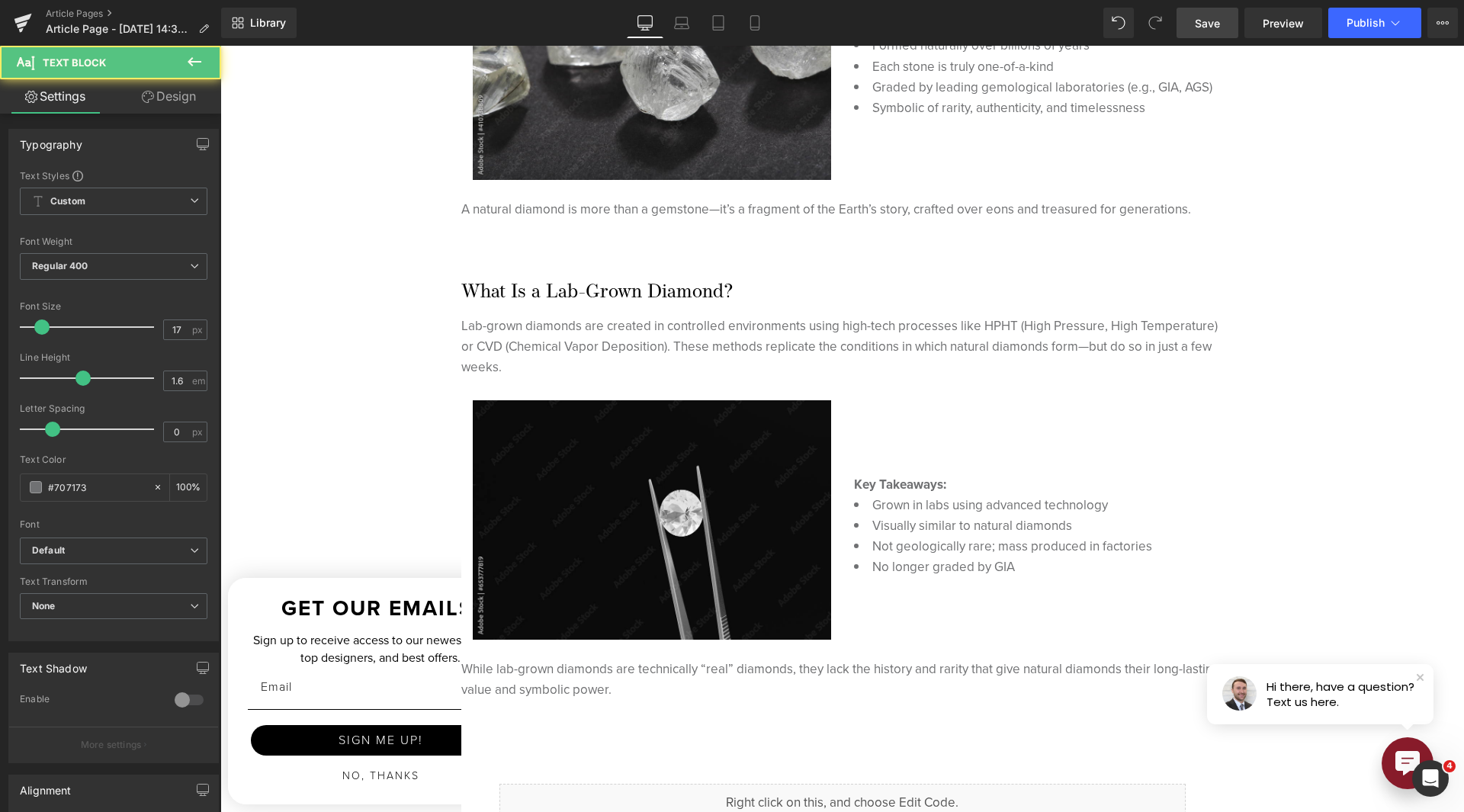
click at [183, 110] on link "Design" at bounding box center [169, 96] width 110 height 35
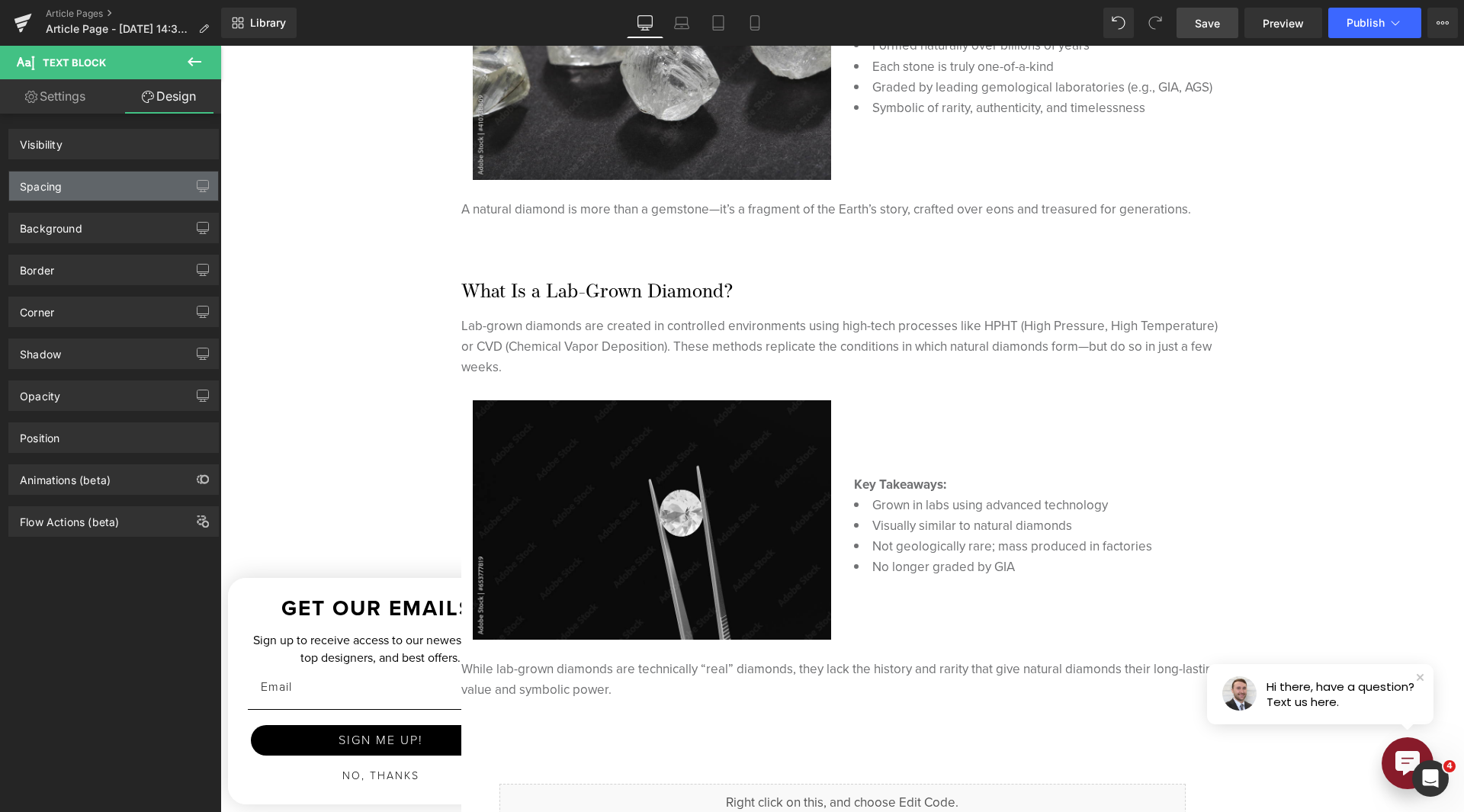
click at [116, 199] on div "Spacing" at bounding box center [113, 186] width 209 height 29
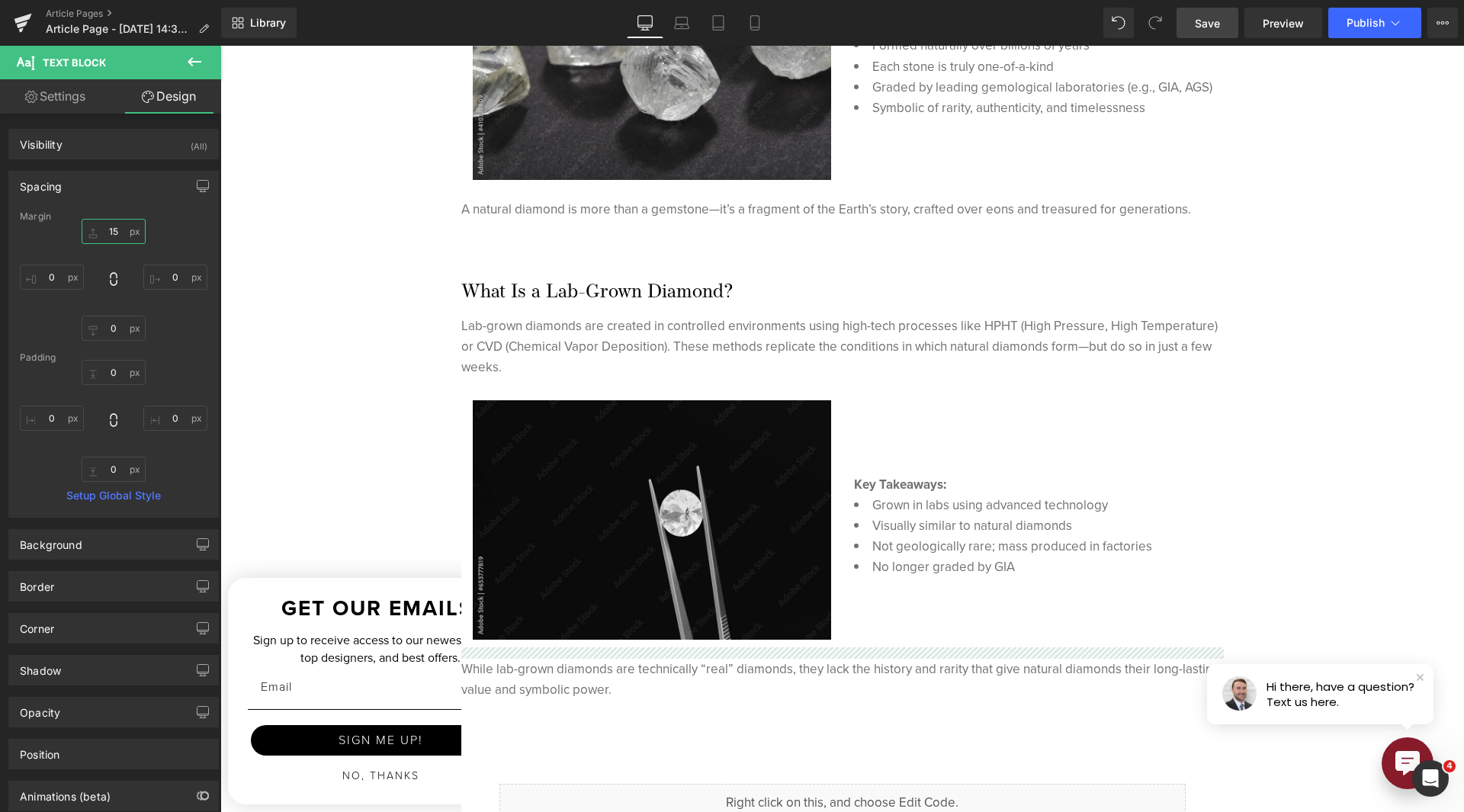
click at [109, 231] on input "15" at bounding box center [114, 231] width 64 height 25
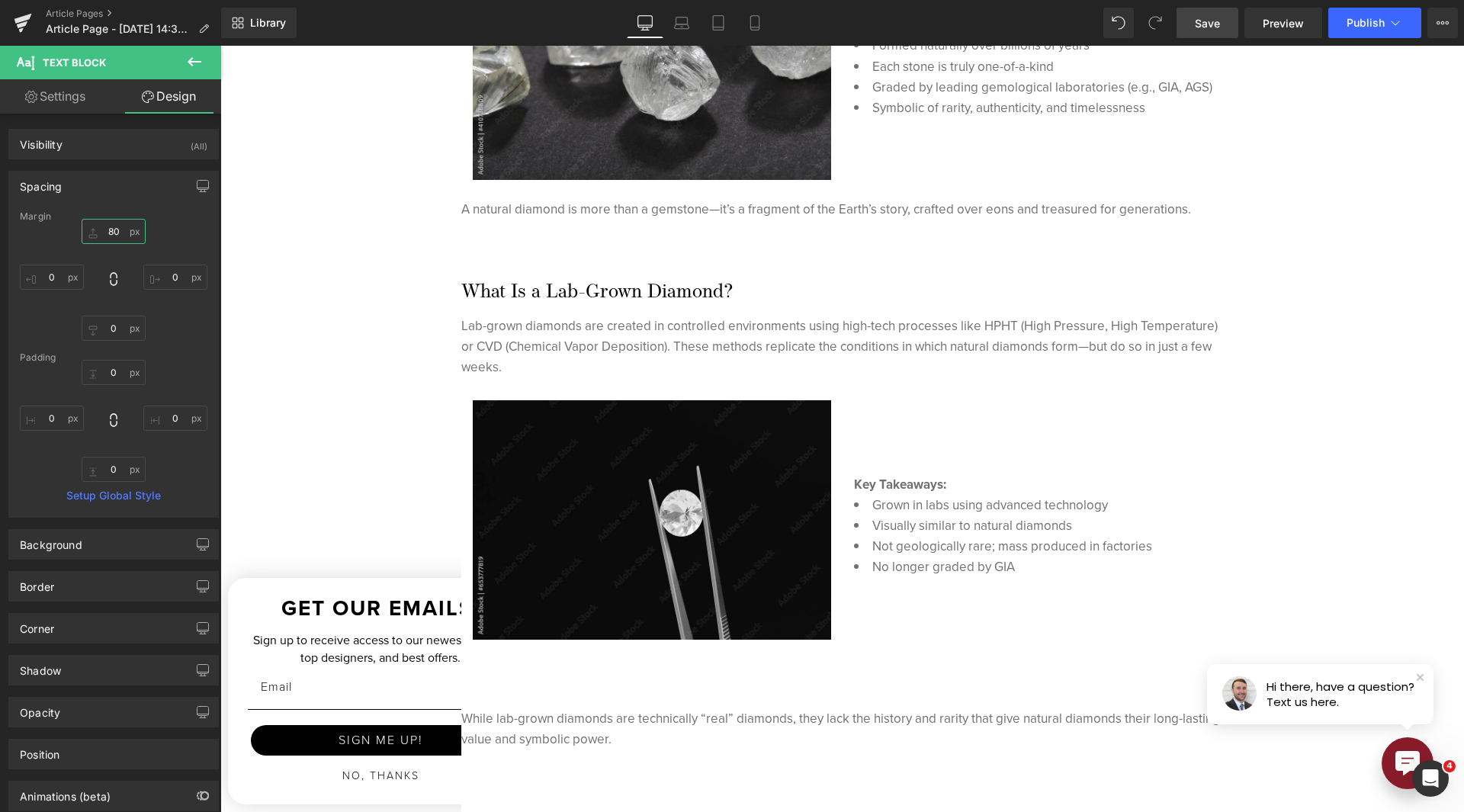
click at [102, 231] on input "80" at bounding box center [114, 231] width 64 height 25
click at [102, 231] on input "80" at bounding box center [114, 231] width 64 height 25
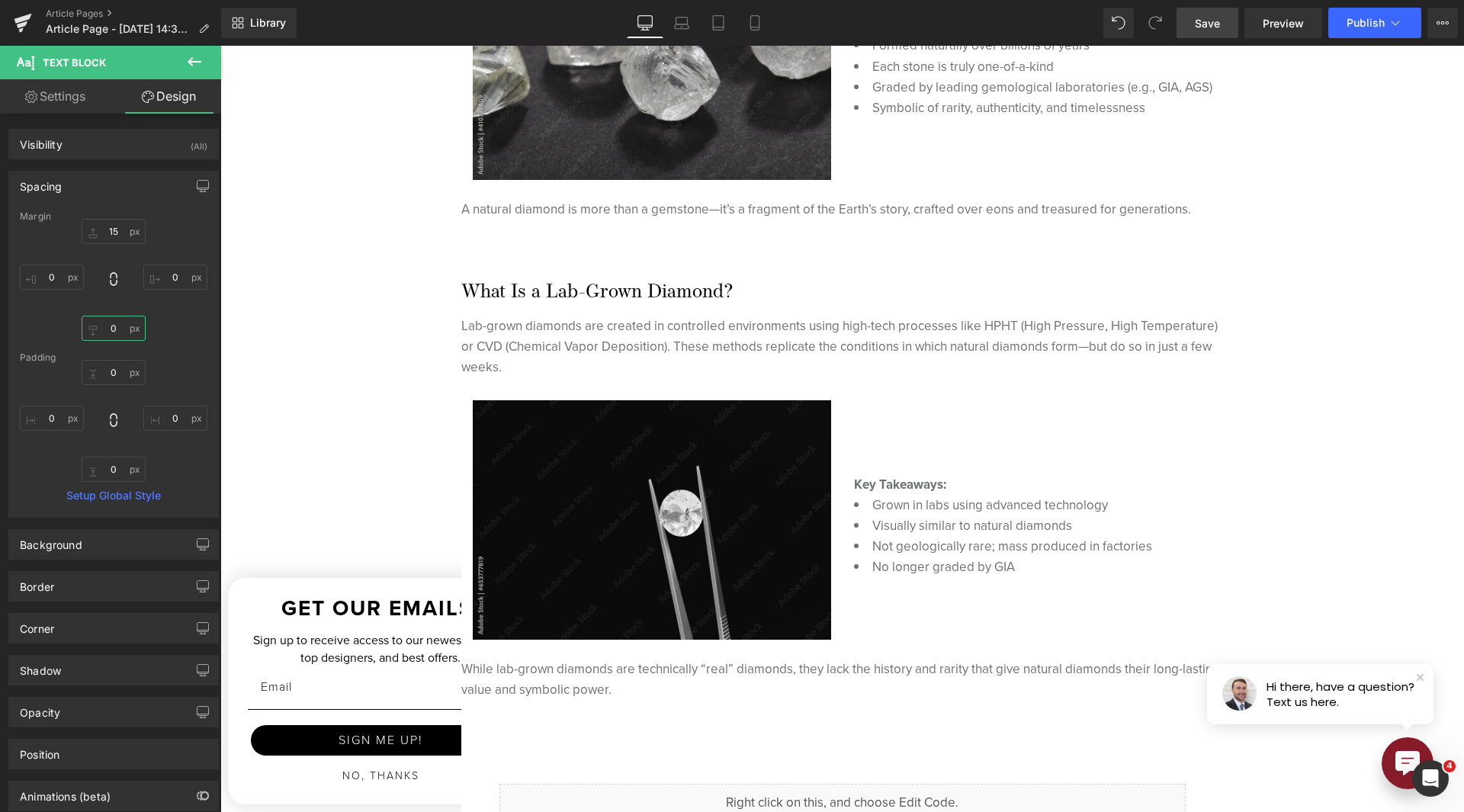
click at [114, 329] on input "0" at bounding box center [114, 329] width 64 height 25
click at [107, 328] on input "80" at bounding box center [114, 329] width 64 height 25
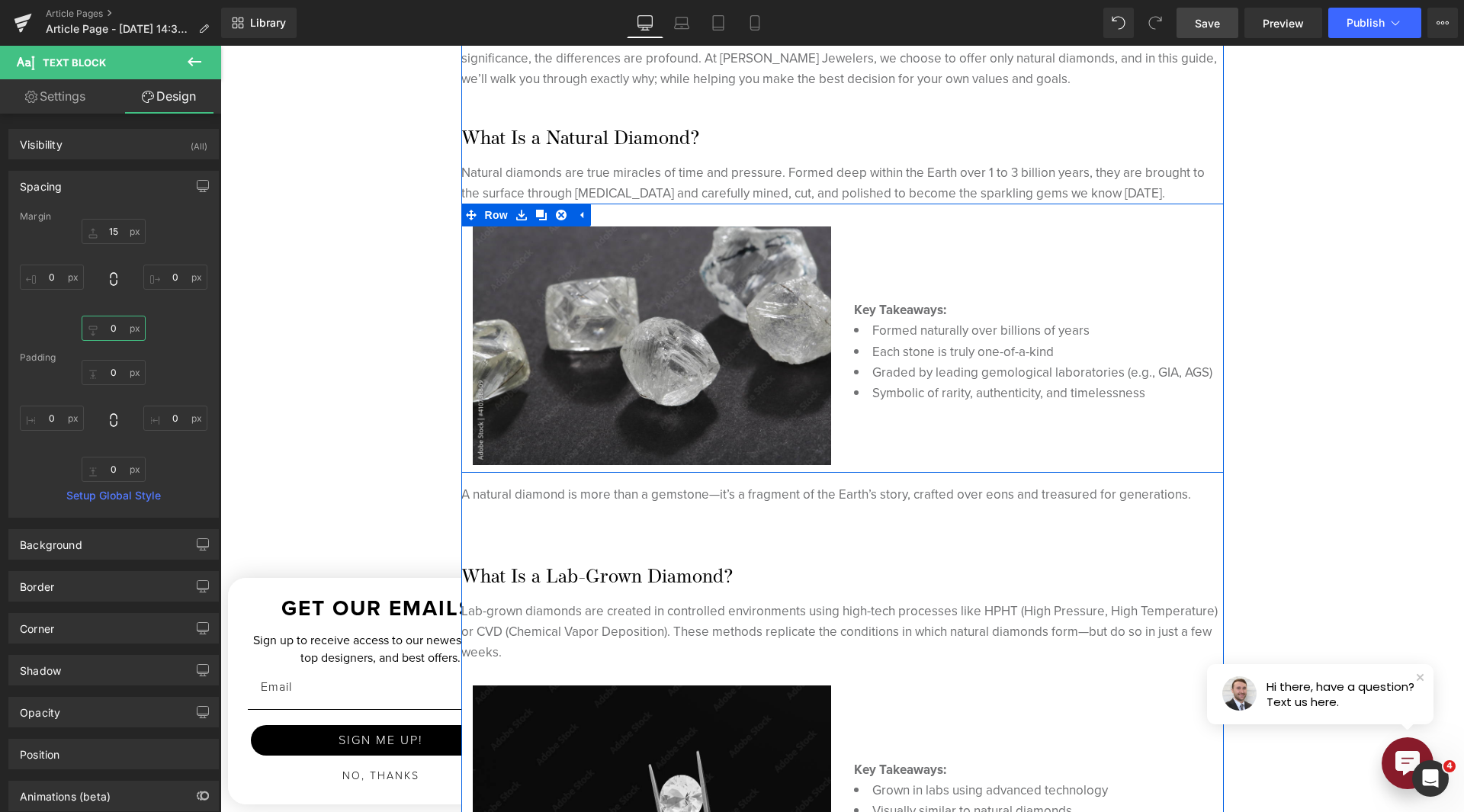
scroll to position [533, 0]
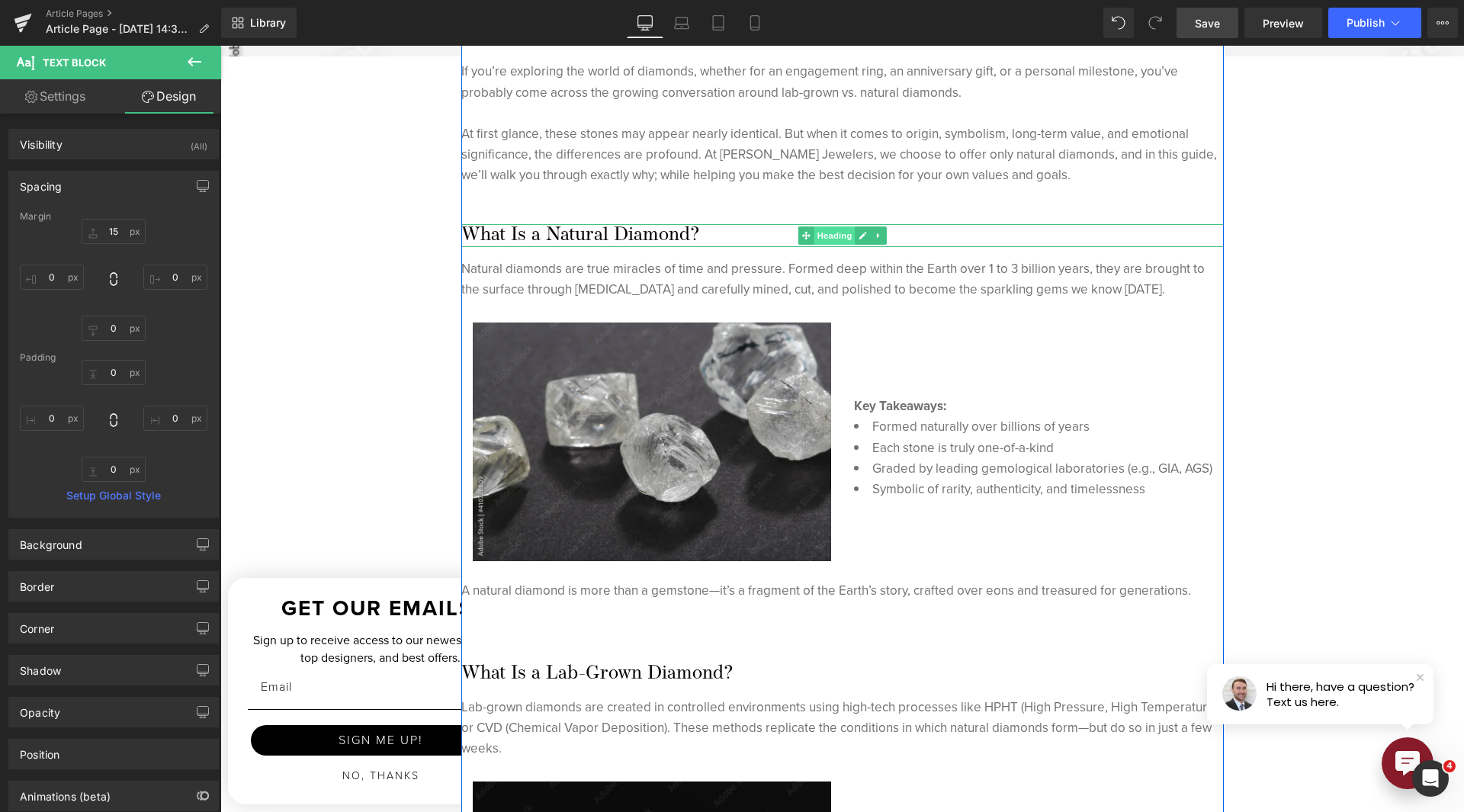
click at [817, 234] on span "Heading" at bounding box center [834, 235] width 41 height 19
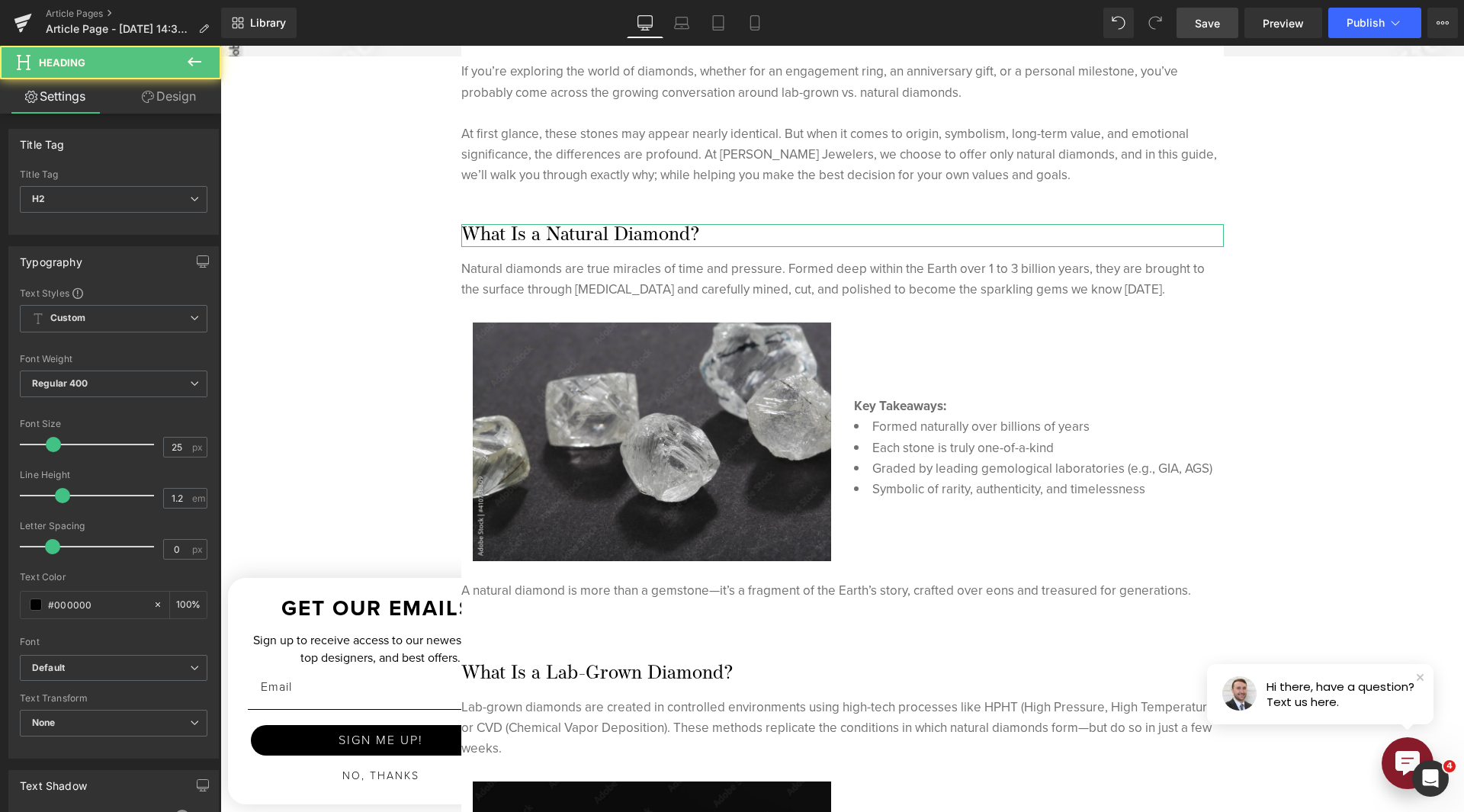
drag, startPoint x: 598, startPoint y: 189, endPoint x: 94, endPoint y: 178, distance: 504.1
click at [142, 95] on icon at bounding box center [148, 97] width 12 height 12
click at [0, 0] on div "Spacing" at bounding box center [0, 0] width 0 height 0
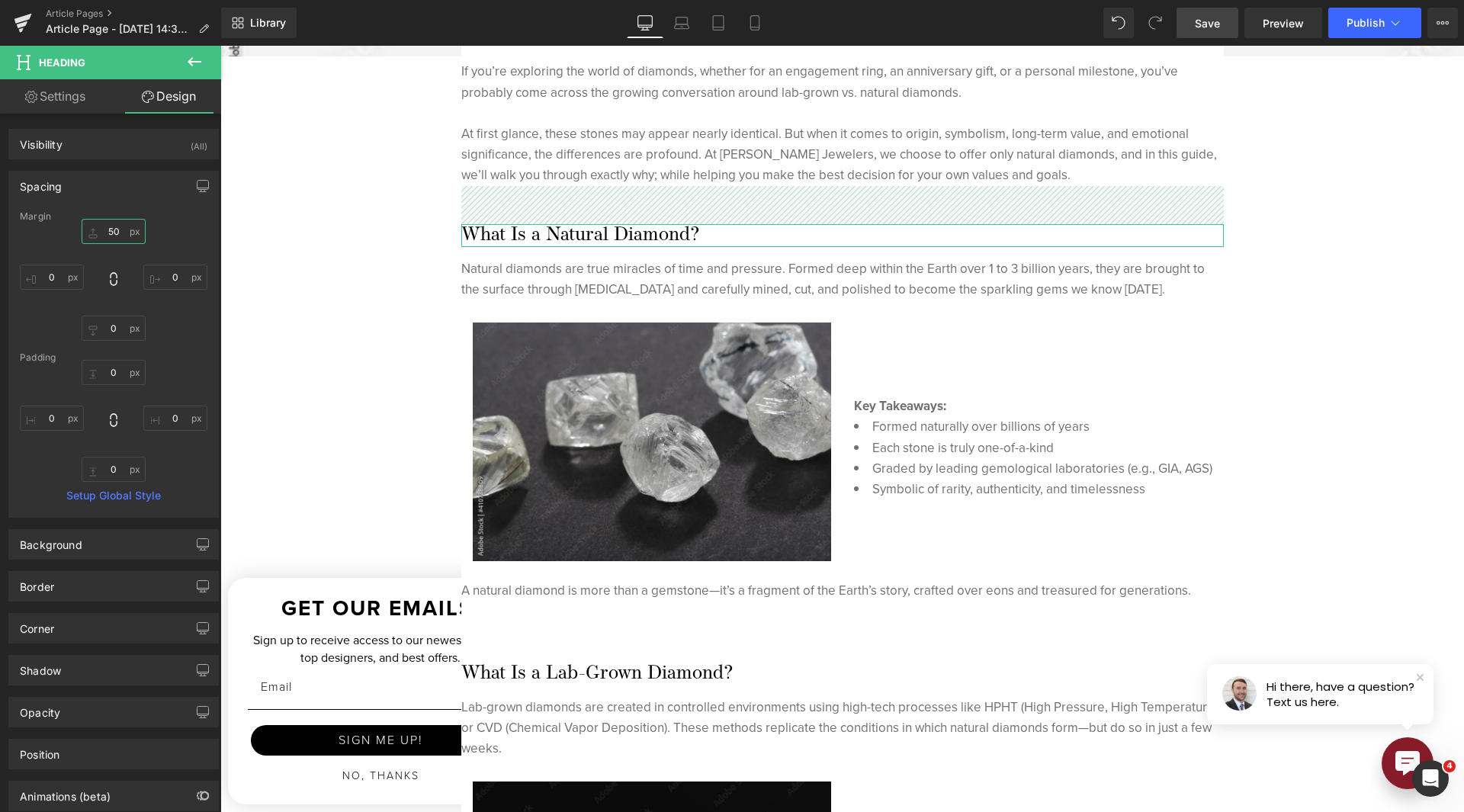
click at [104, 234] on input "50" at bounding box center [114, 231] width 64 height 25
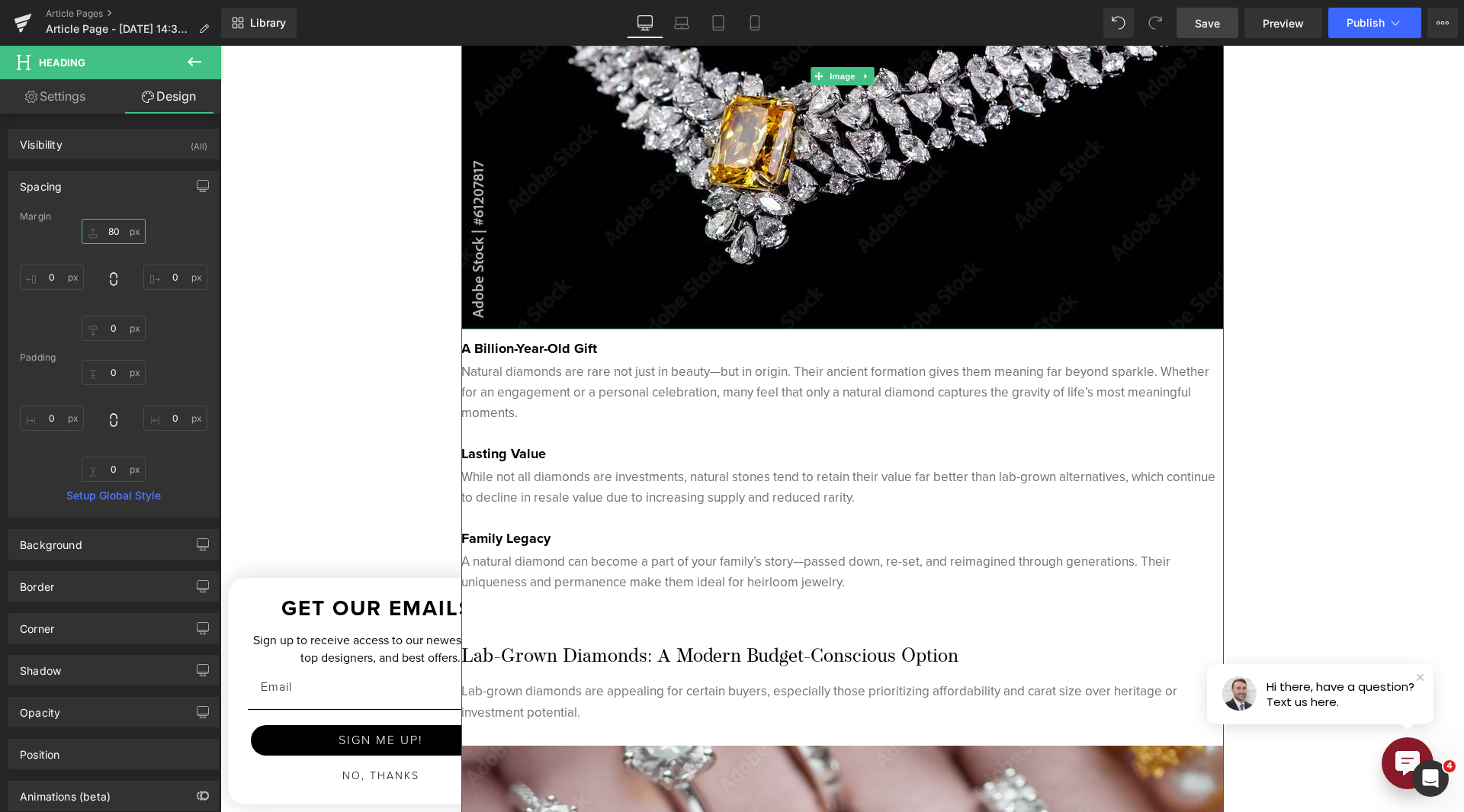
scroll to position [2135, 0]
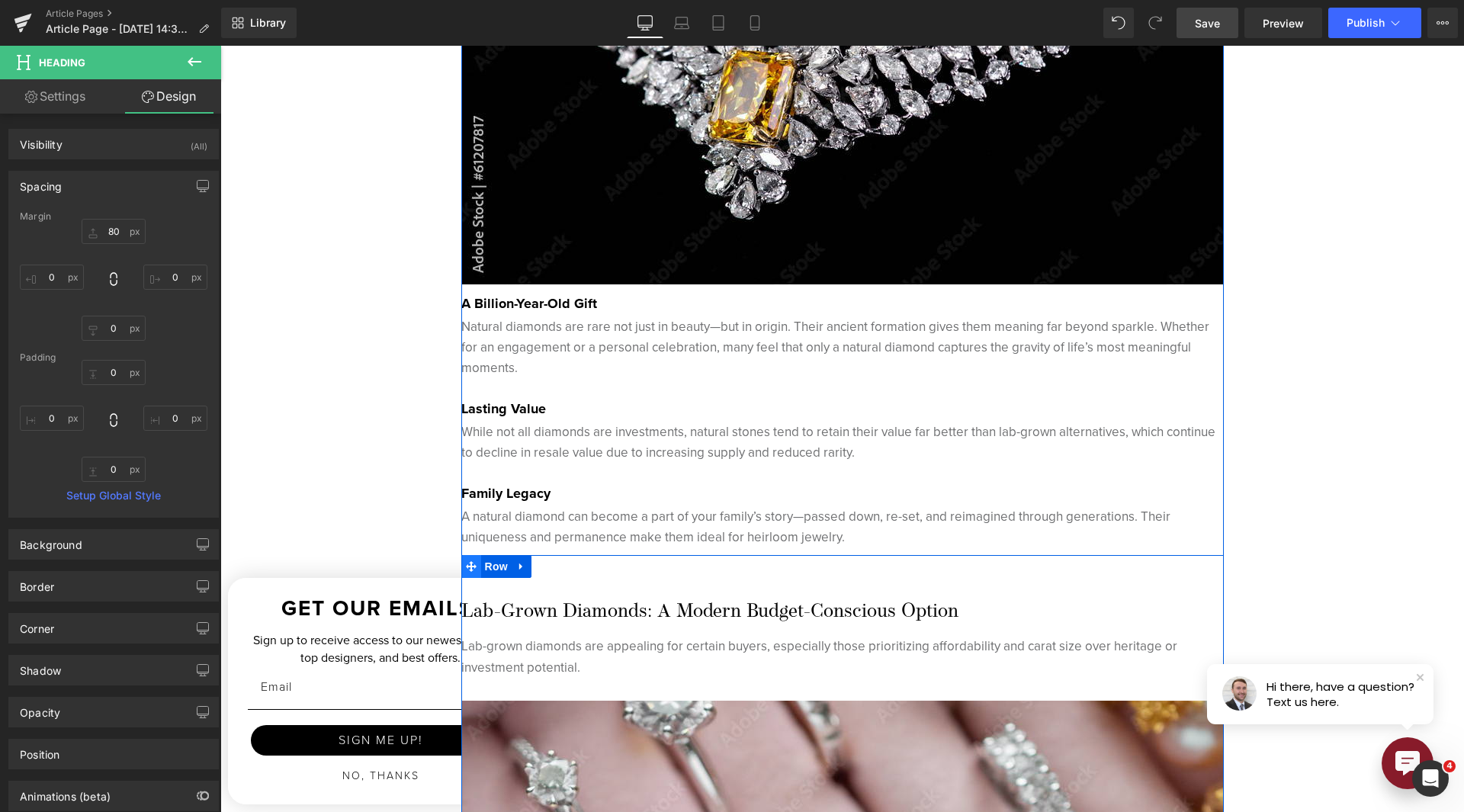
click at [475, 567] on span at bounding box center [471, 566] width 20 height 23
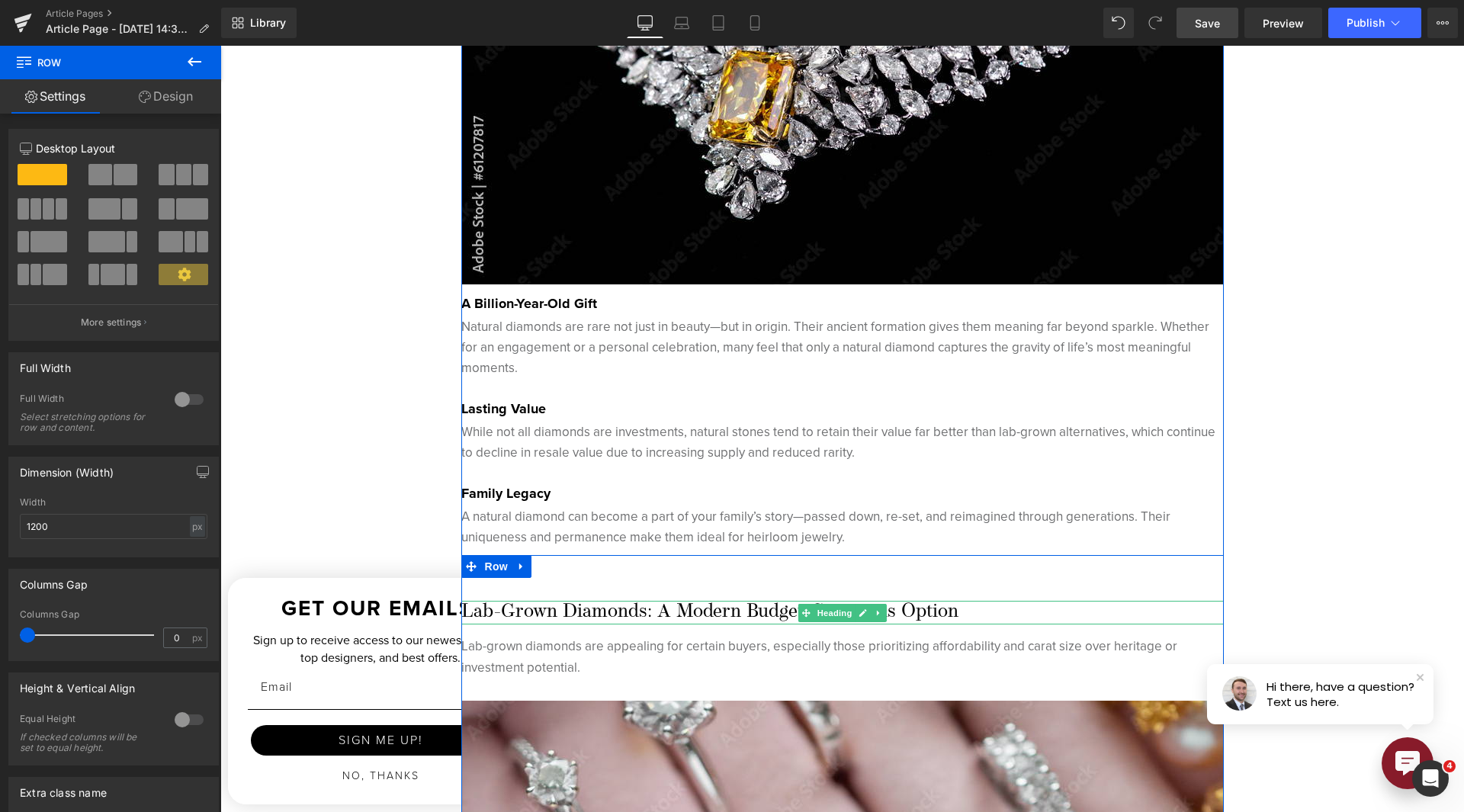
click at [659, 618] on h3 "Lab-Grown Diamonds: A Modern Budget-Conscious Option" at bounding box center [842, 613] width 762 height 23
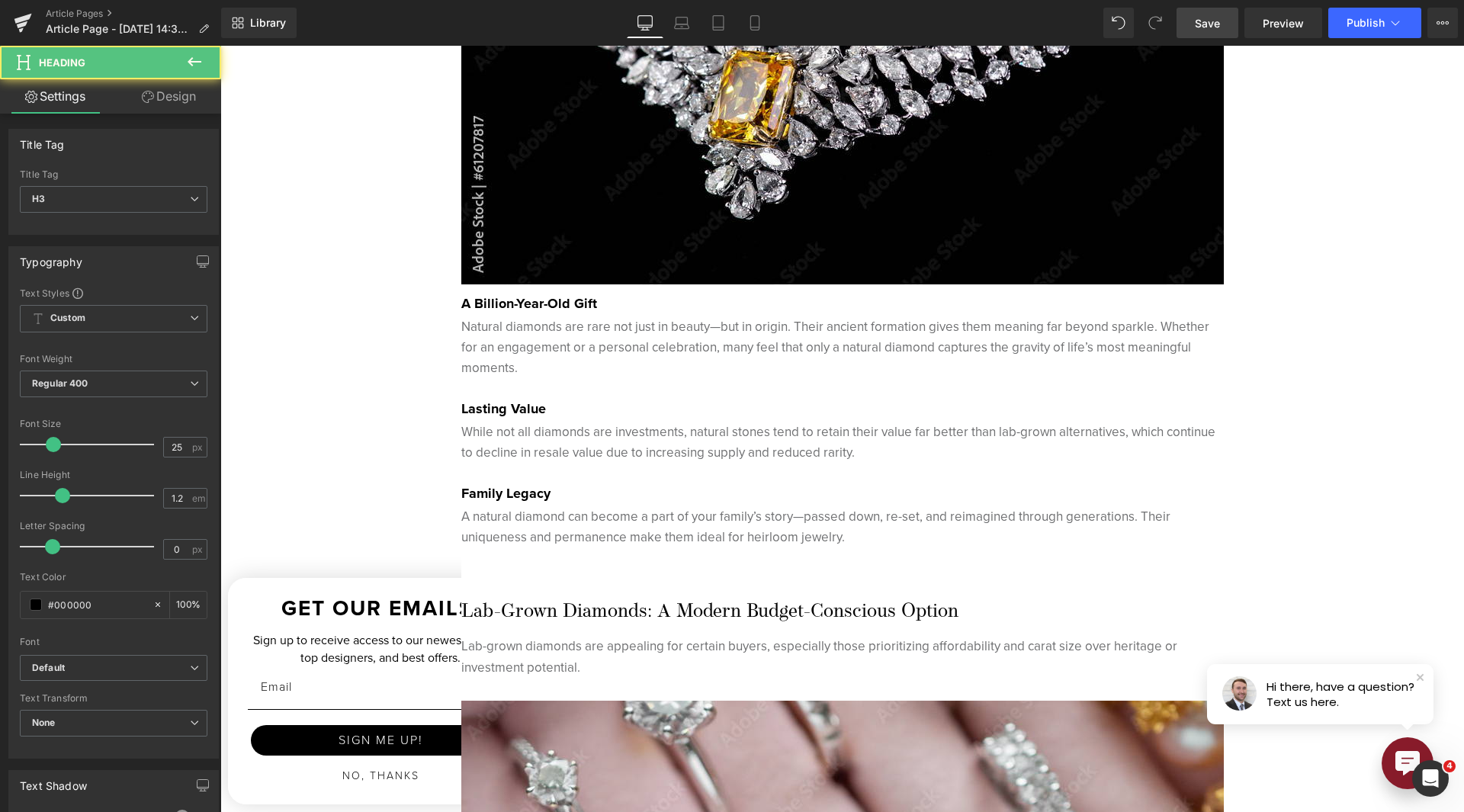
click at [170, 113] on link "Design" at bounding box center [169, 96] width 110 height 35
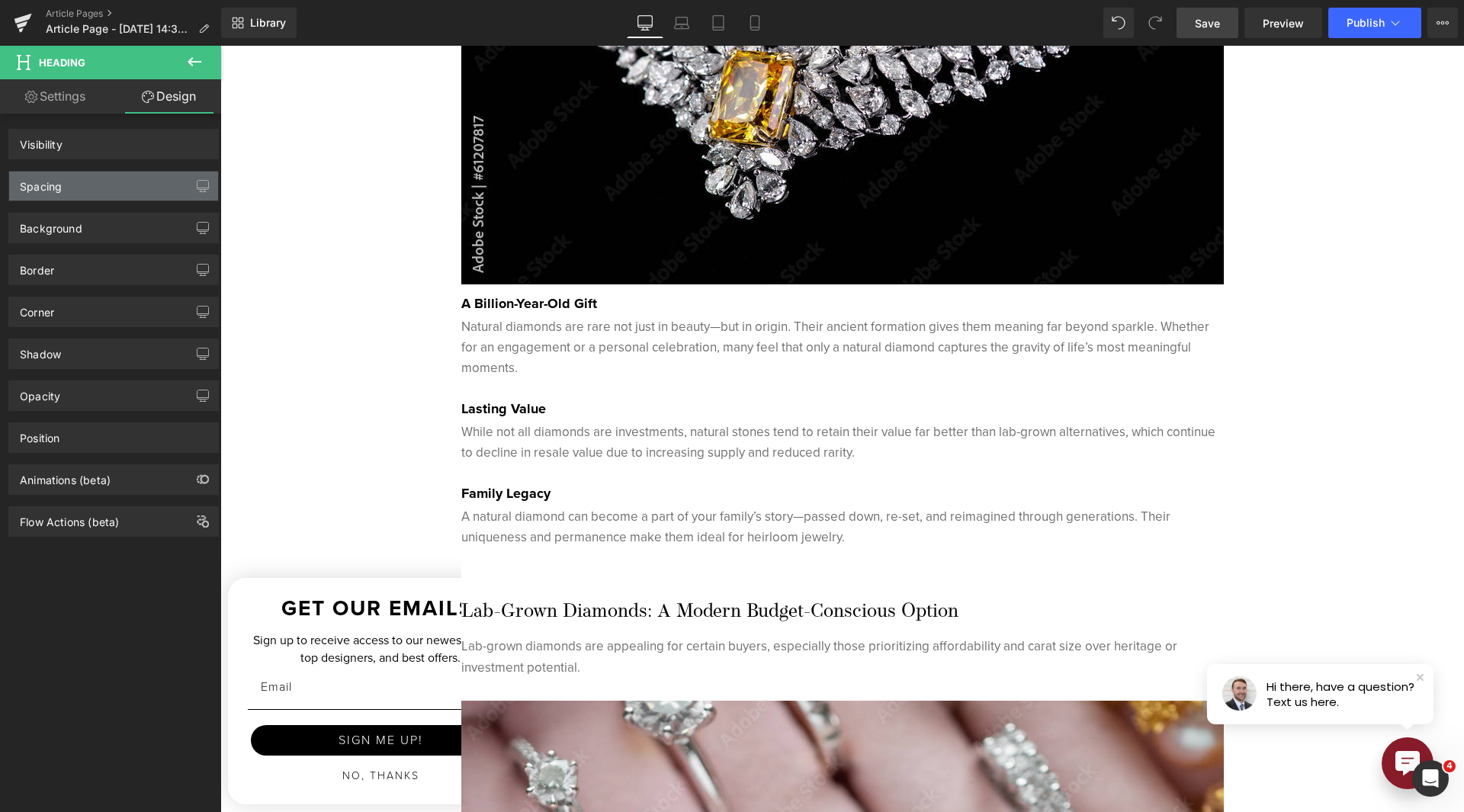
click at [125, 194] on div "Spacing" at bounding box center [113, 186] width 209 height 29
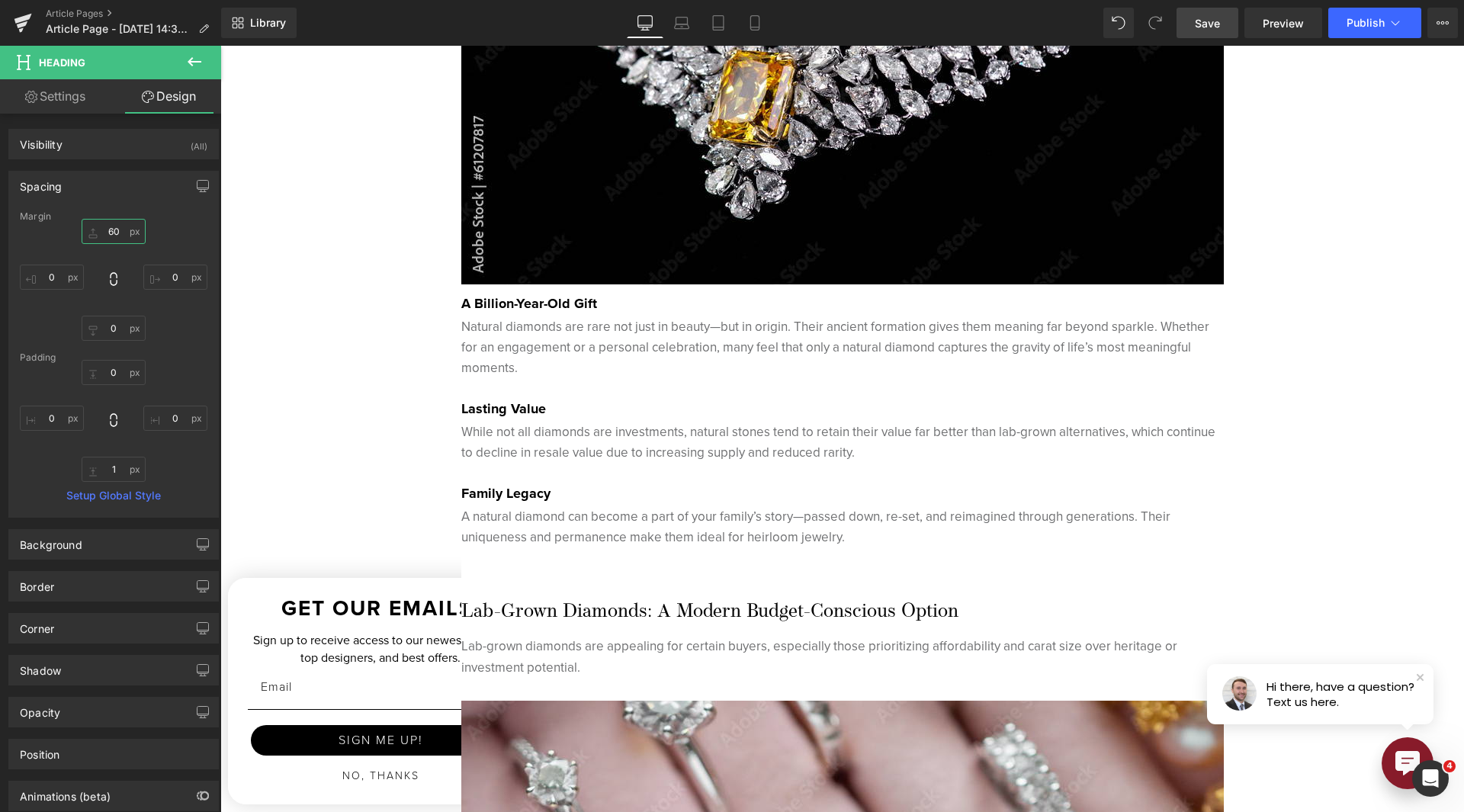
click at [113, 229] on input "60" at bounding box center [114, 231] width 64 height 25
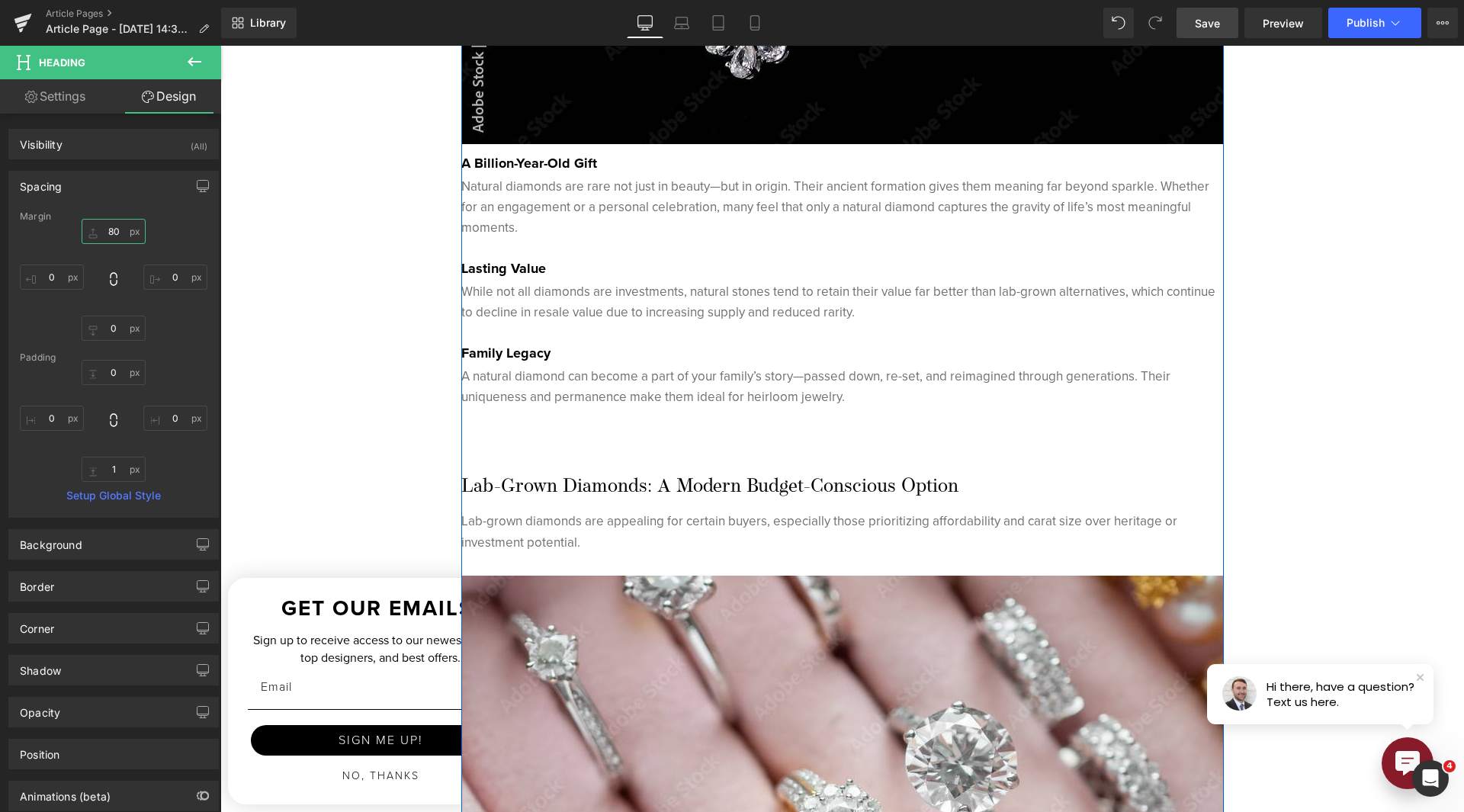
scroll to position [2516, 0]
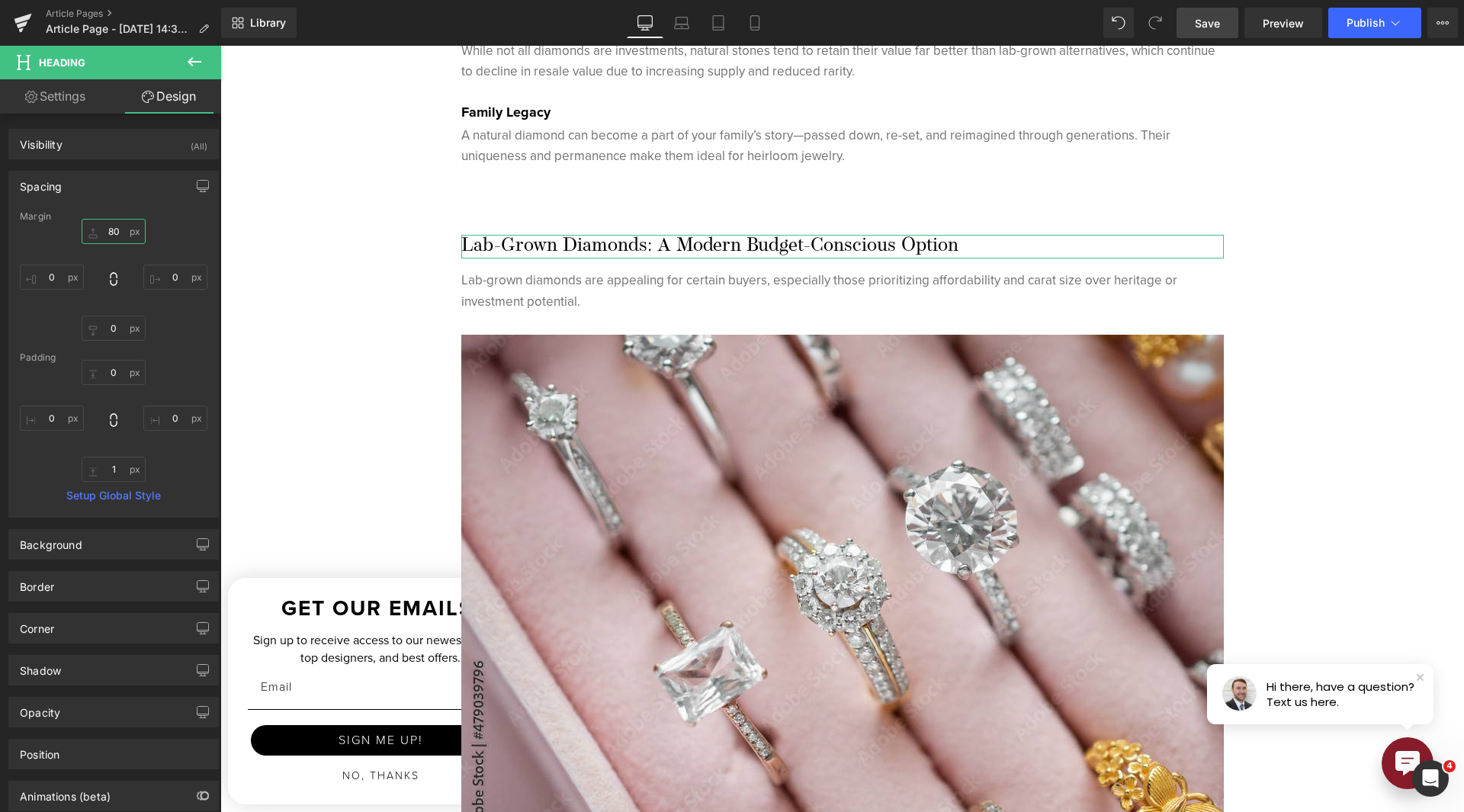
click at [110, 237] on input "80" at bounding box center [114, 231] width 64 height 25
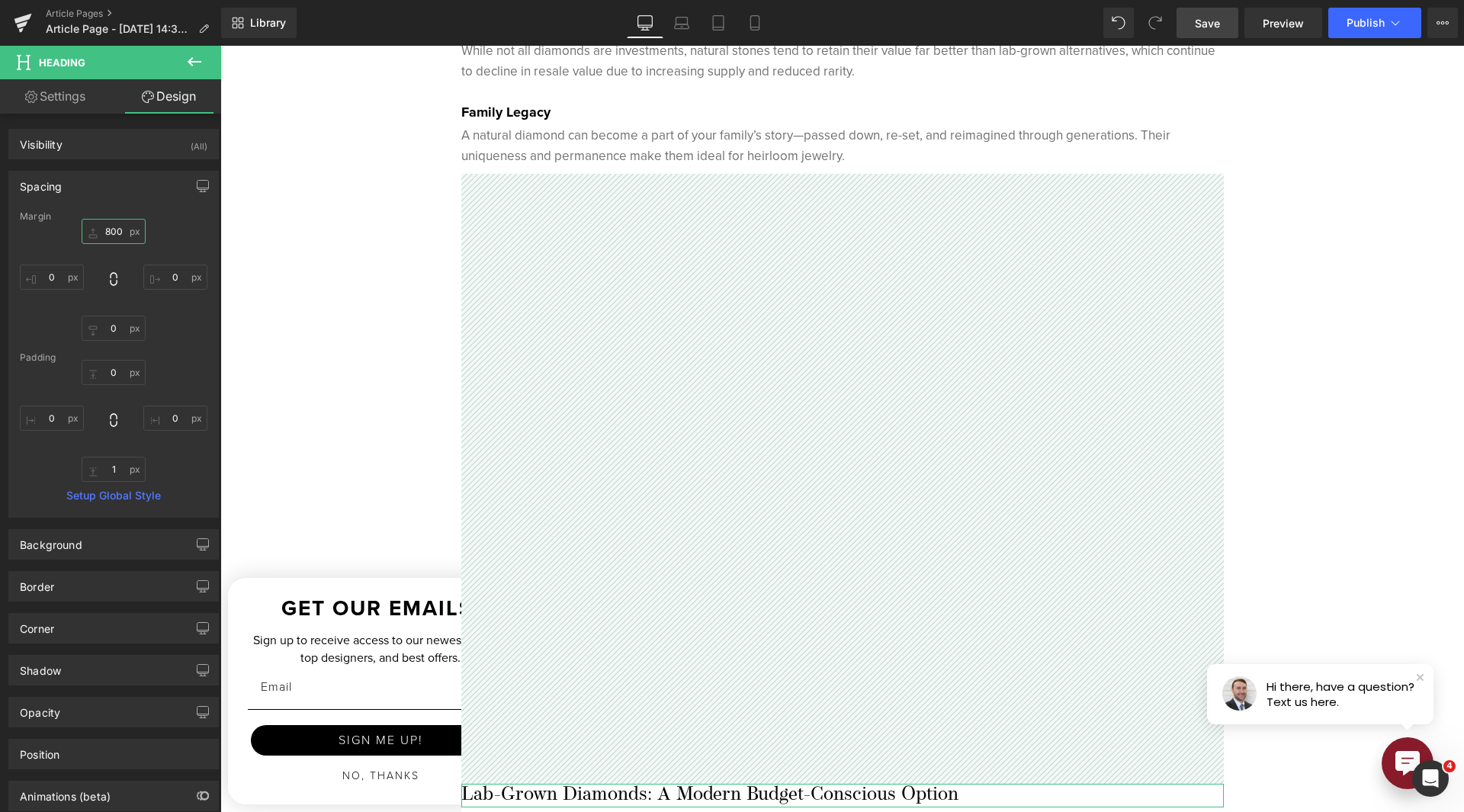
click at [119, 235] on input "800" at bounding box center [114, 231] width 64 height 25
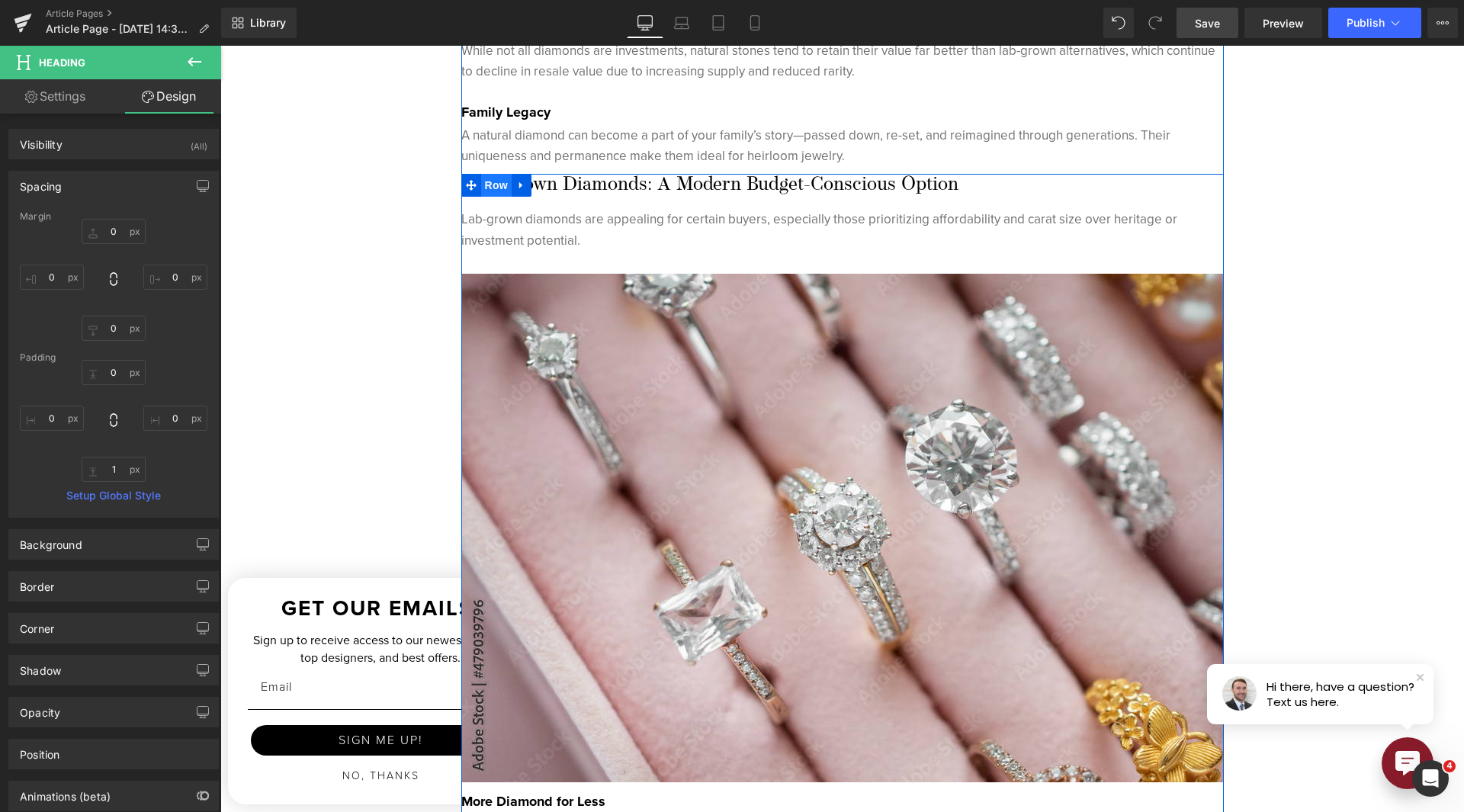
click at [500, 184] on span "Row" at bounding box center [496, 185] width 30 height 23
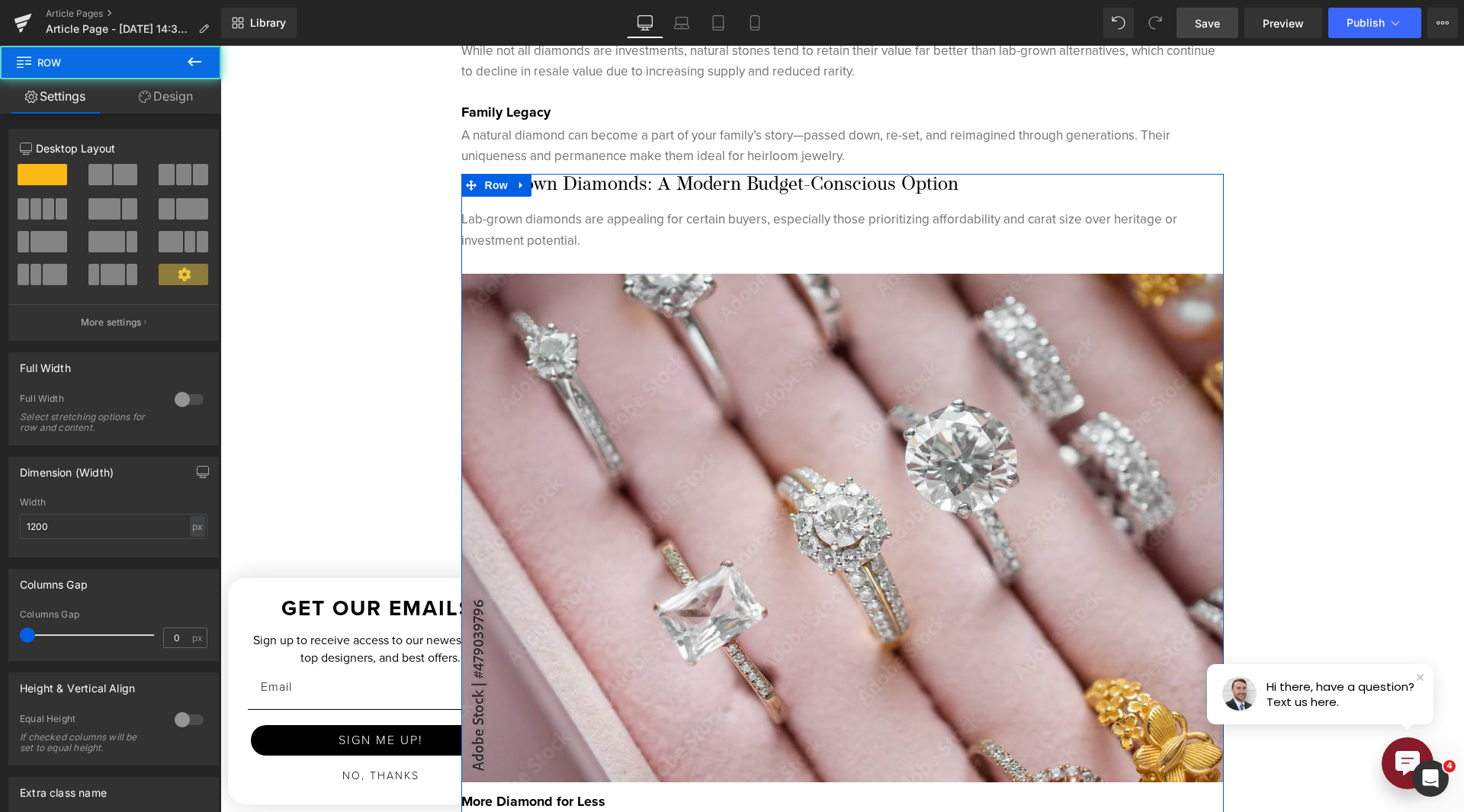
click at [161, 101] on link "Design" at bounding box center [166, 96] width 110 height 35
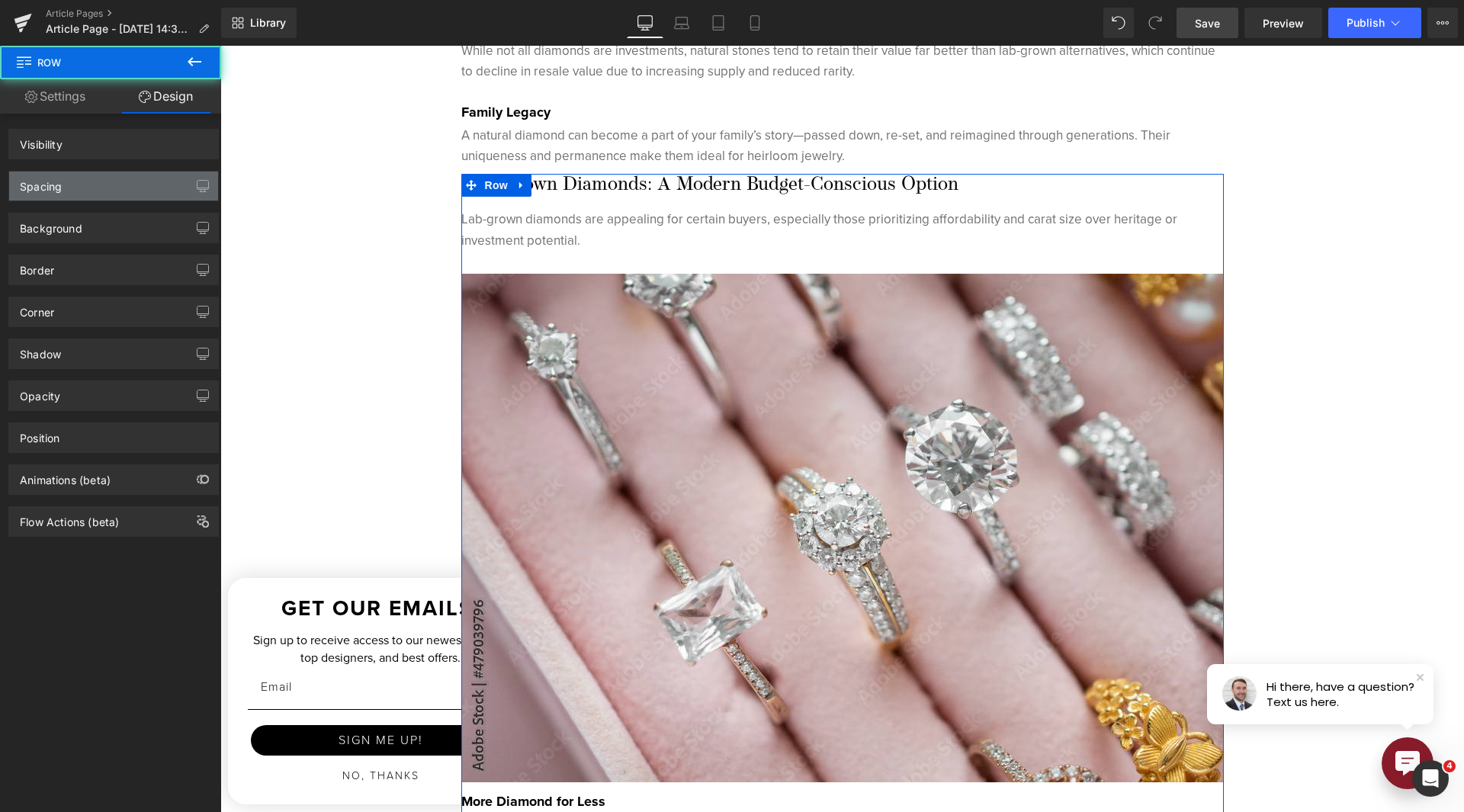
click at [110, 182] on div "Spacing" at bounding box center [113, 186] width 209 height 29
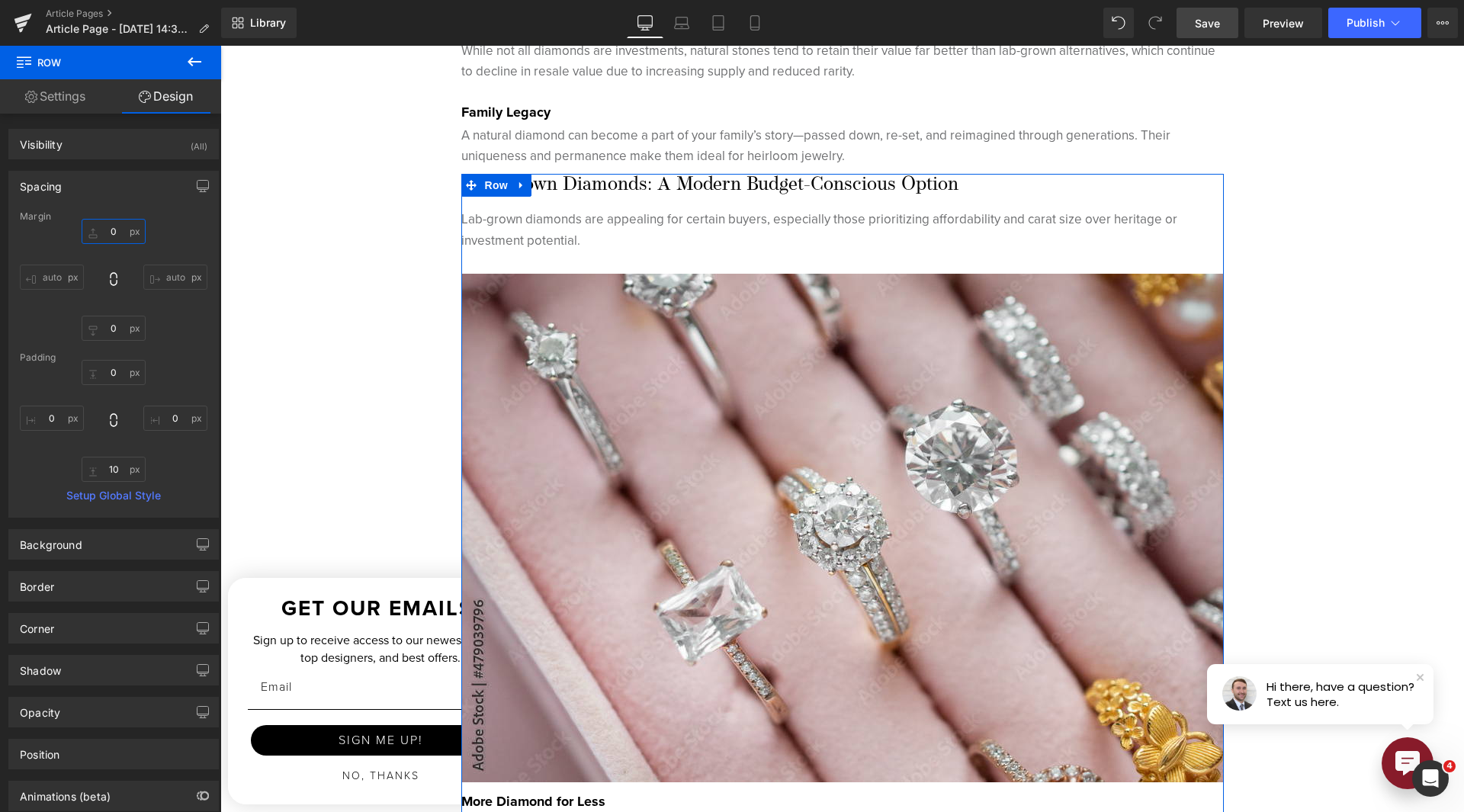
click at [109, 237] on input "0" at bounding box center [114, 231] width 64 height 25
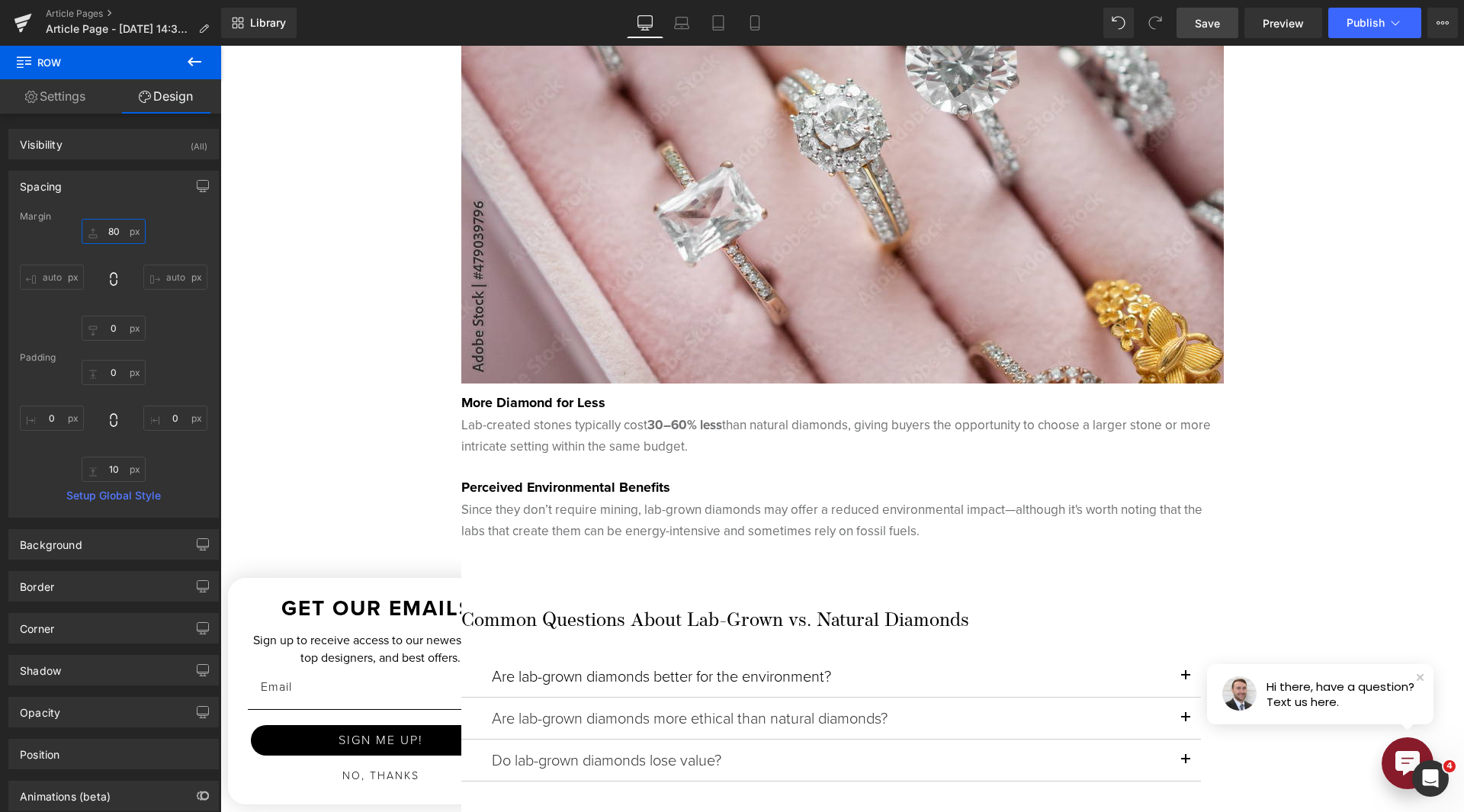
scroll to position [3126, 0]
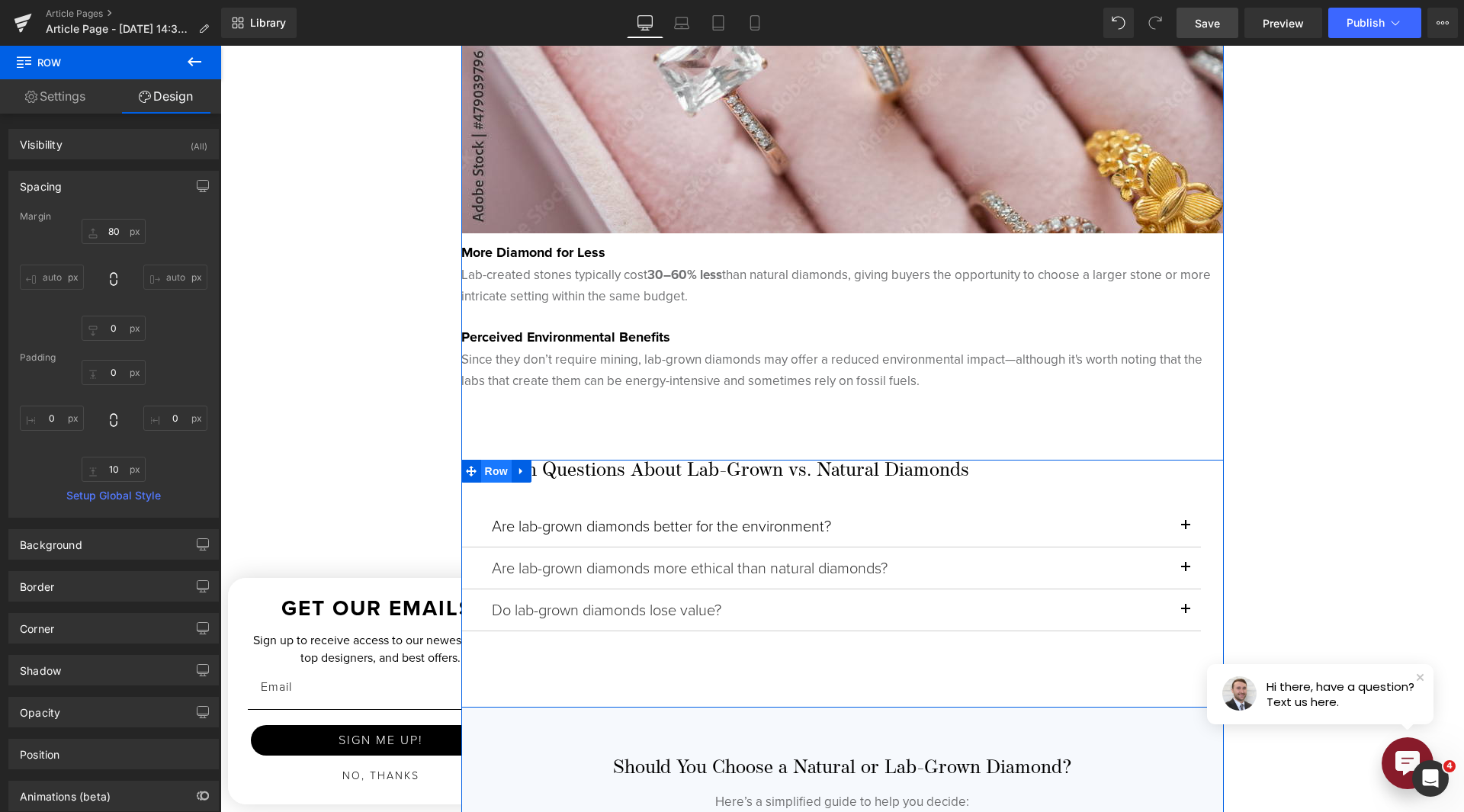
click at [496, 475] on span "Row" at bounding box center [496, 471] width 30 height 23
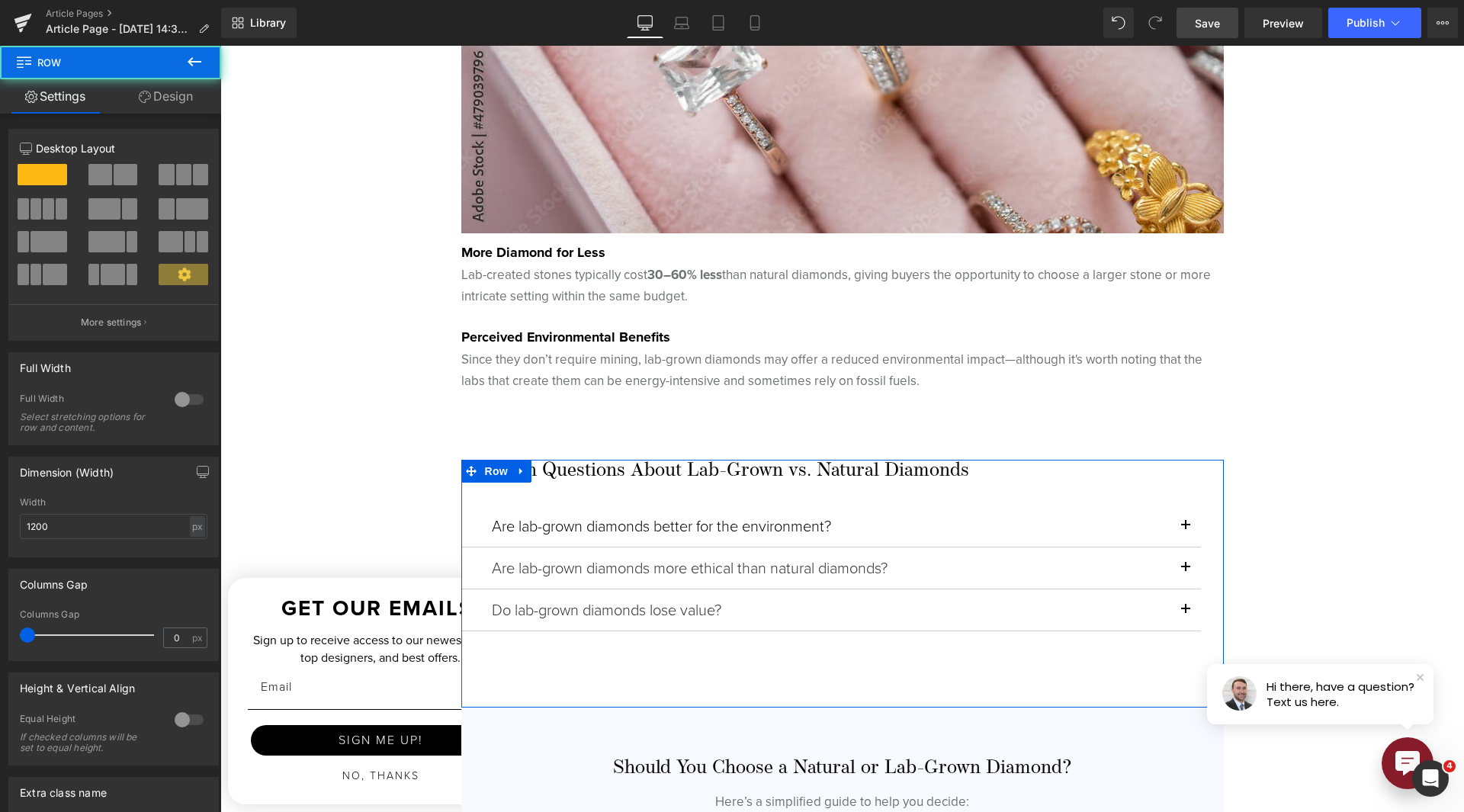
click at [174, 111] on link "Design" at bounding box center [166, 96] width 110 height 35
click at [0, 0] on div "Spacing" at bounding box center [0, 0] width 0 height 0
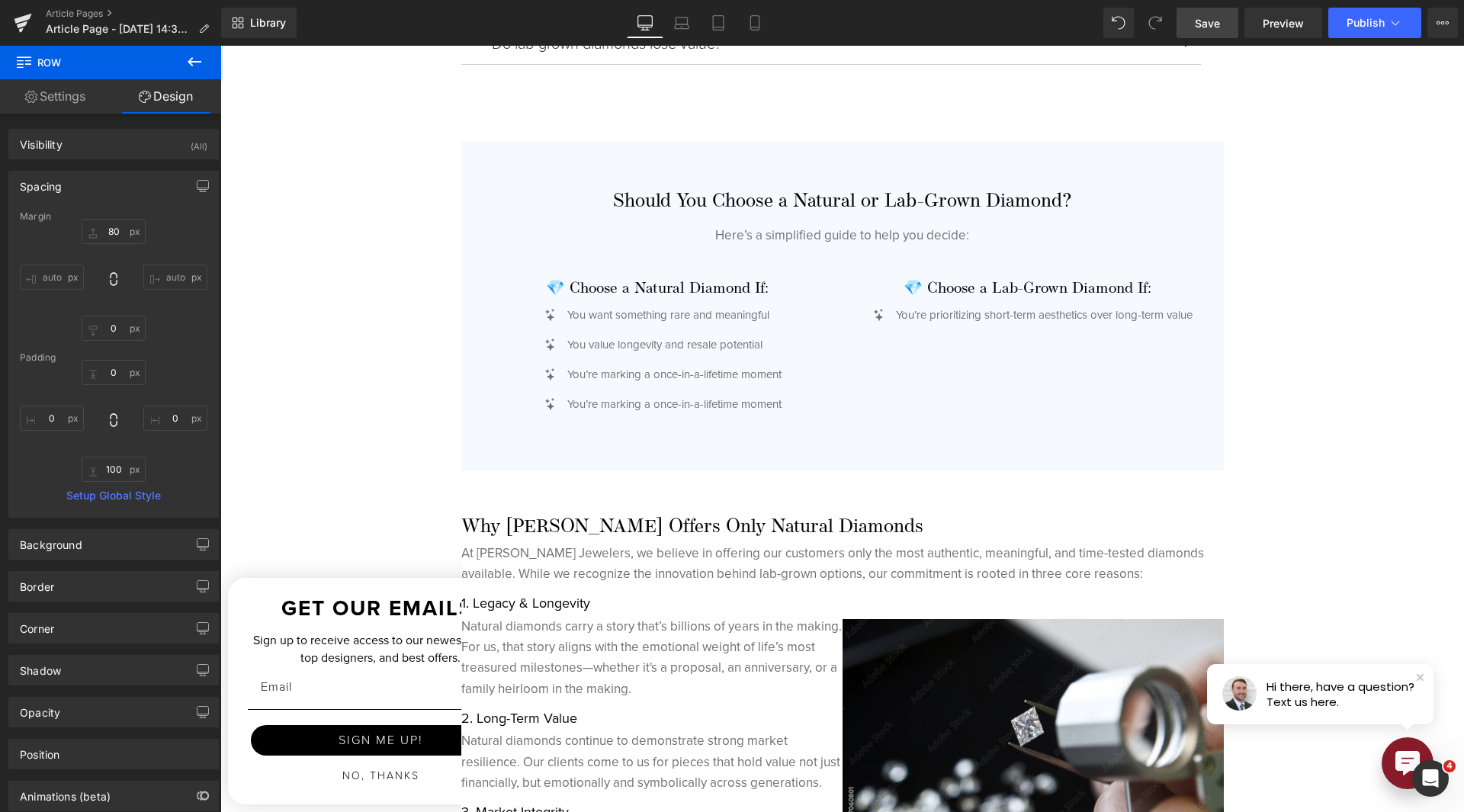
scroll to position [3888, 0]
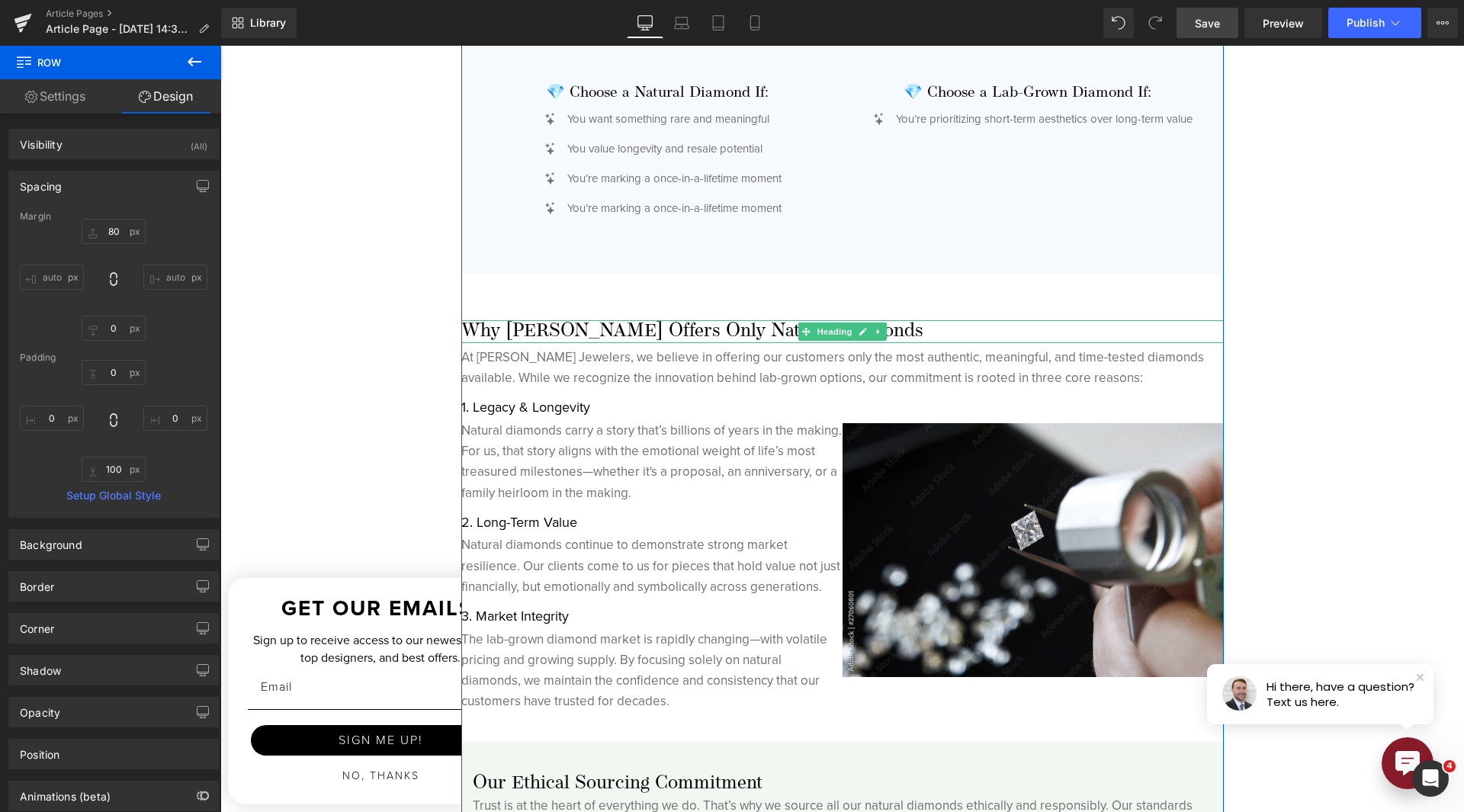
click at [494, 332] on h3 "Why [PERSON_NAME] Offers Only Natural Diamonds" at bounding box center [842, 332] width 762 height 23
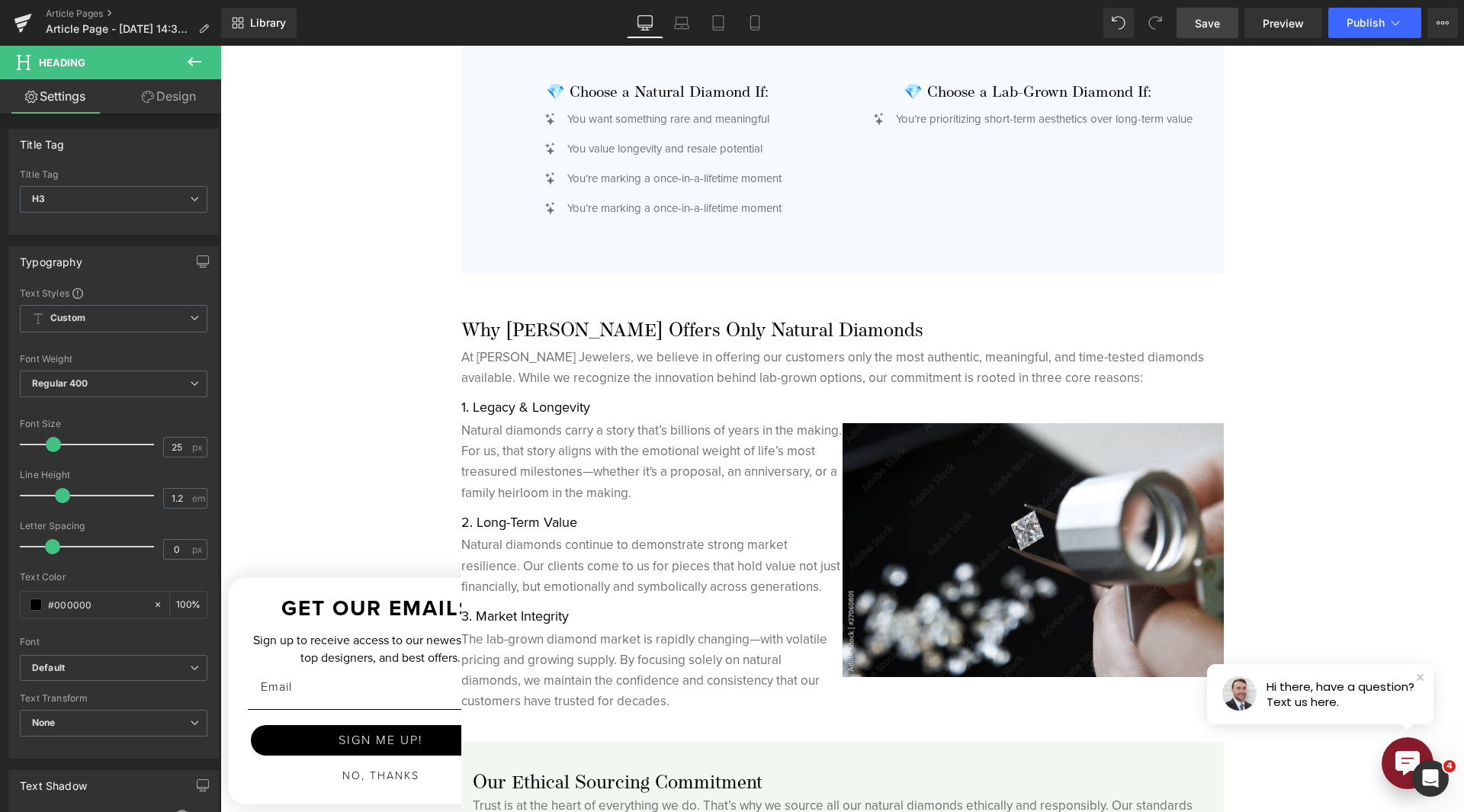
click at [163, 102] on link "Design" at bounding box center [169, 96] width 110 height 35
click at [0, 0] on div "Spacing" at bounding box center [0, 0] width 0 height 0
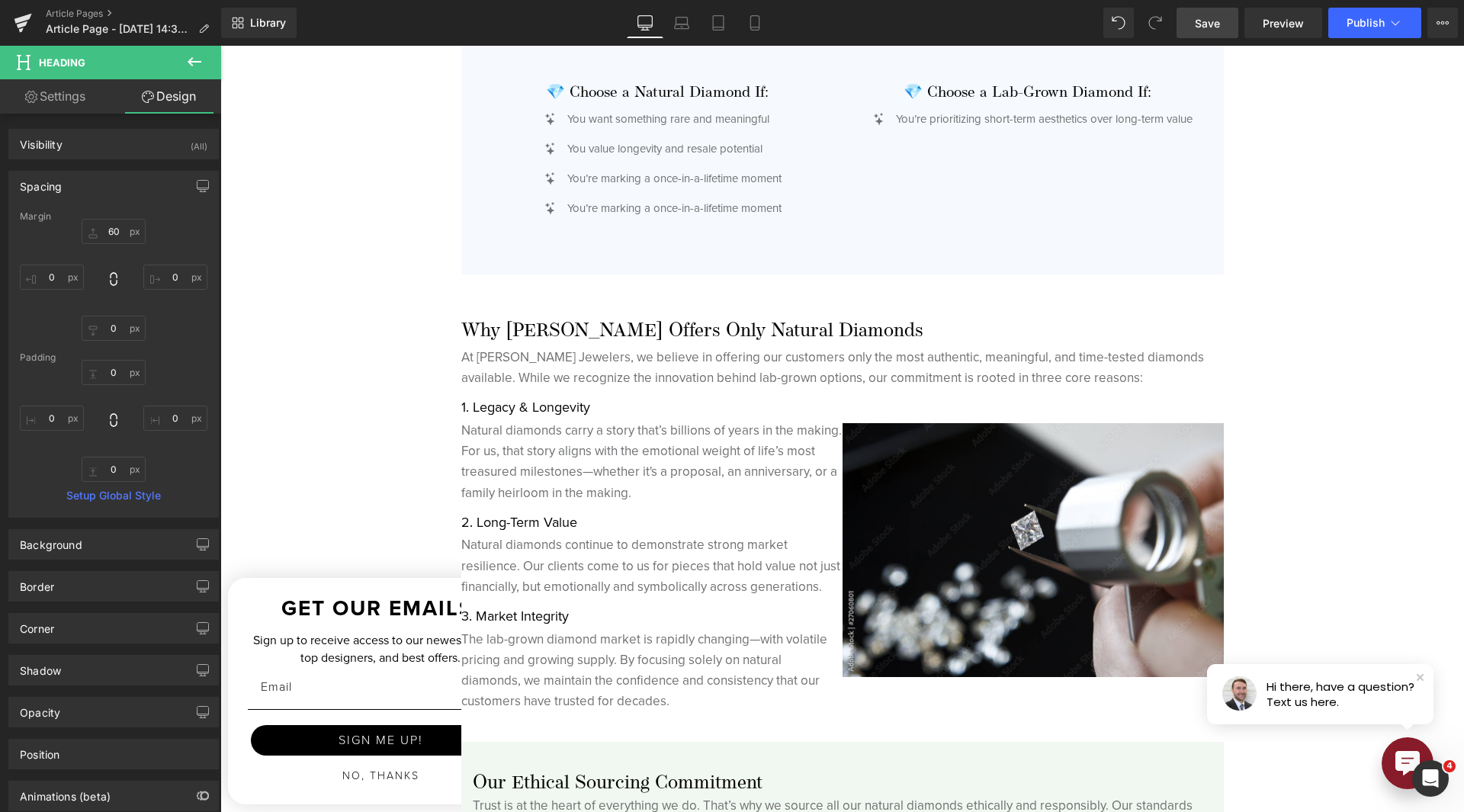
click at [102, 218] on div "Margin" at bounding box center [113, 216] width 188 height 11
click at [109, 225] on input "60" at bounding box center [114, 231] width 64 height 25
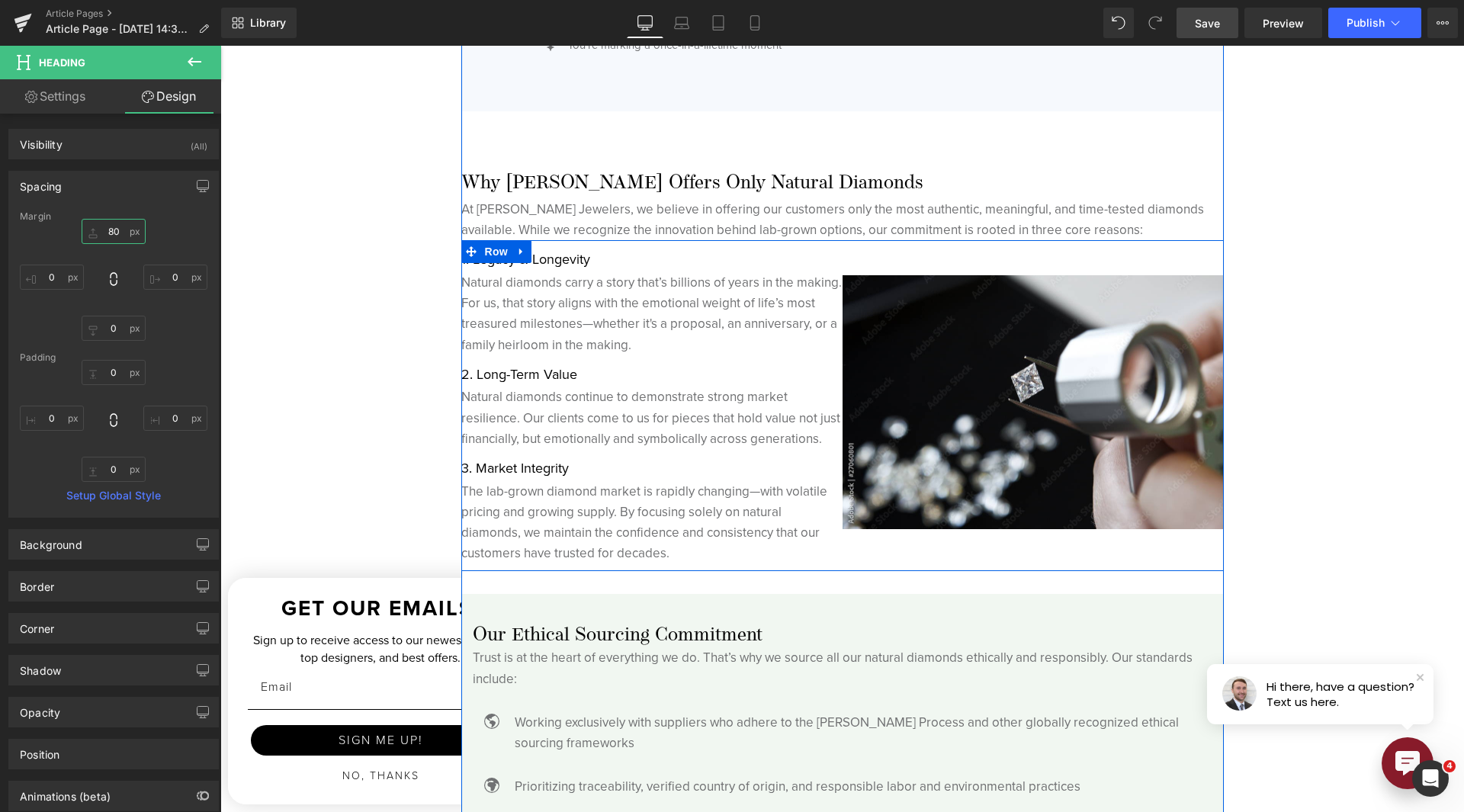
scroll to position [4269, 0]
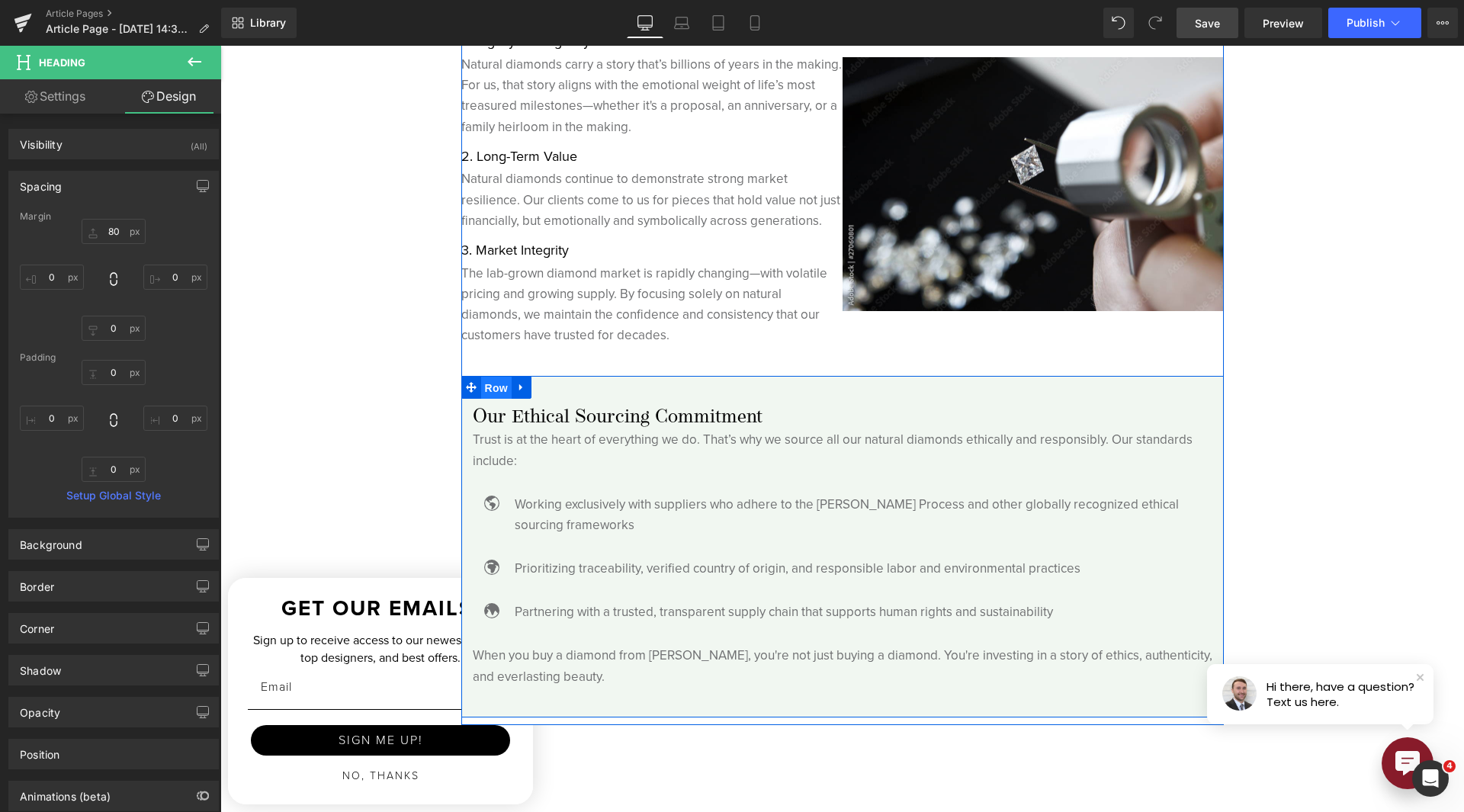
click at [493, 385] on span "Row" at bounding box center [496, 388] width 30 height 23
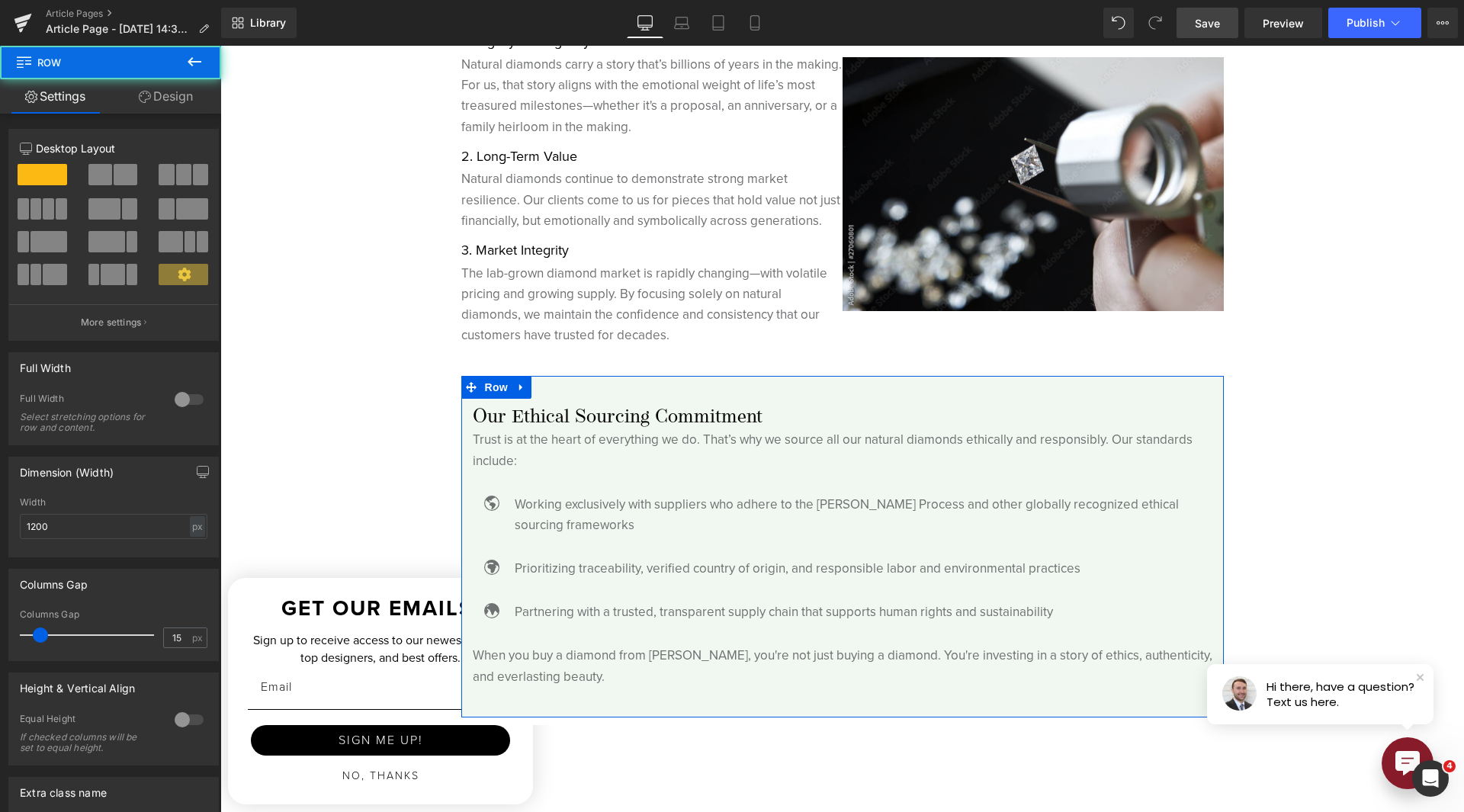
drag, startPoint x: 183, startPoint y: 113, endPoint x: 128, endPoint y: 184, distance: 89.8
click at [183, 112] on link "Design" at bounding box center [166, 96] width 110 height 35
click at [0, 0] on div "Spacing" at bounding box center [0, 0] width 0 height 0
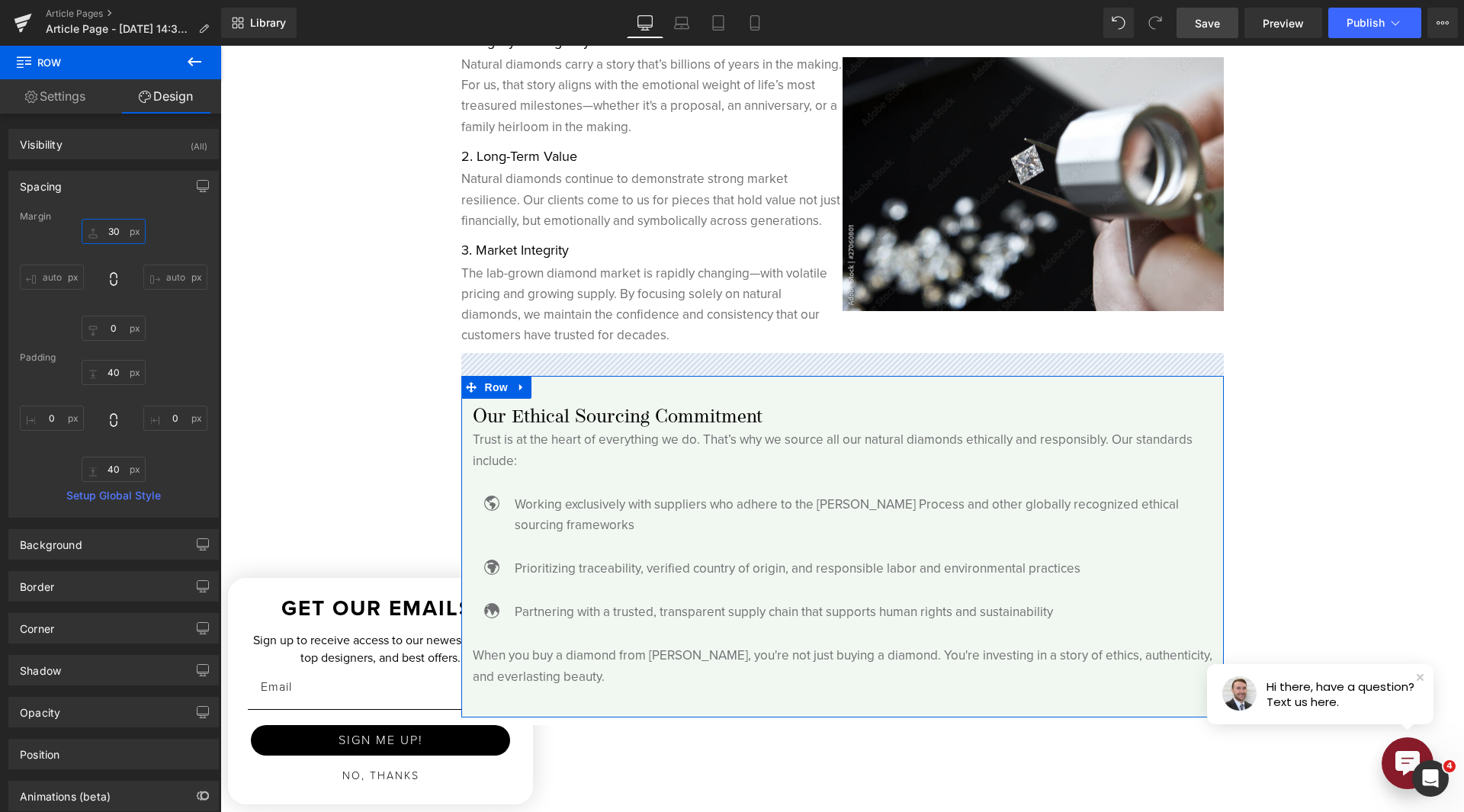
click at [105, 230] on input "30" at bounding box center [114, 231] width 64 height 25
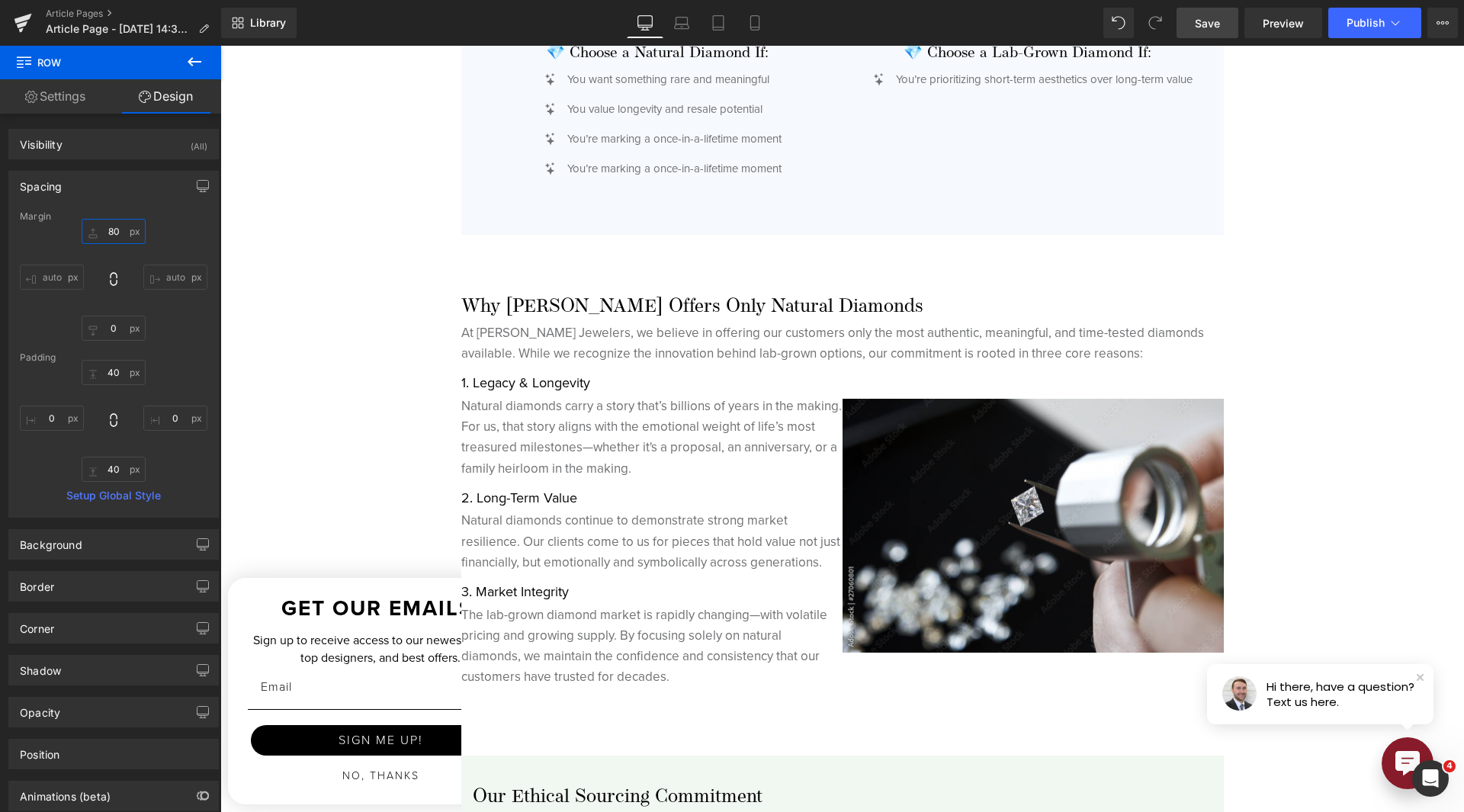
scroll to position [4117, 0]
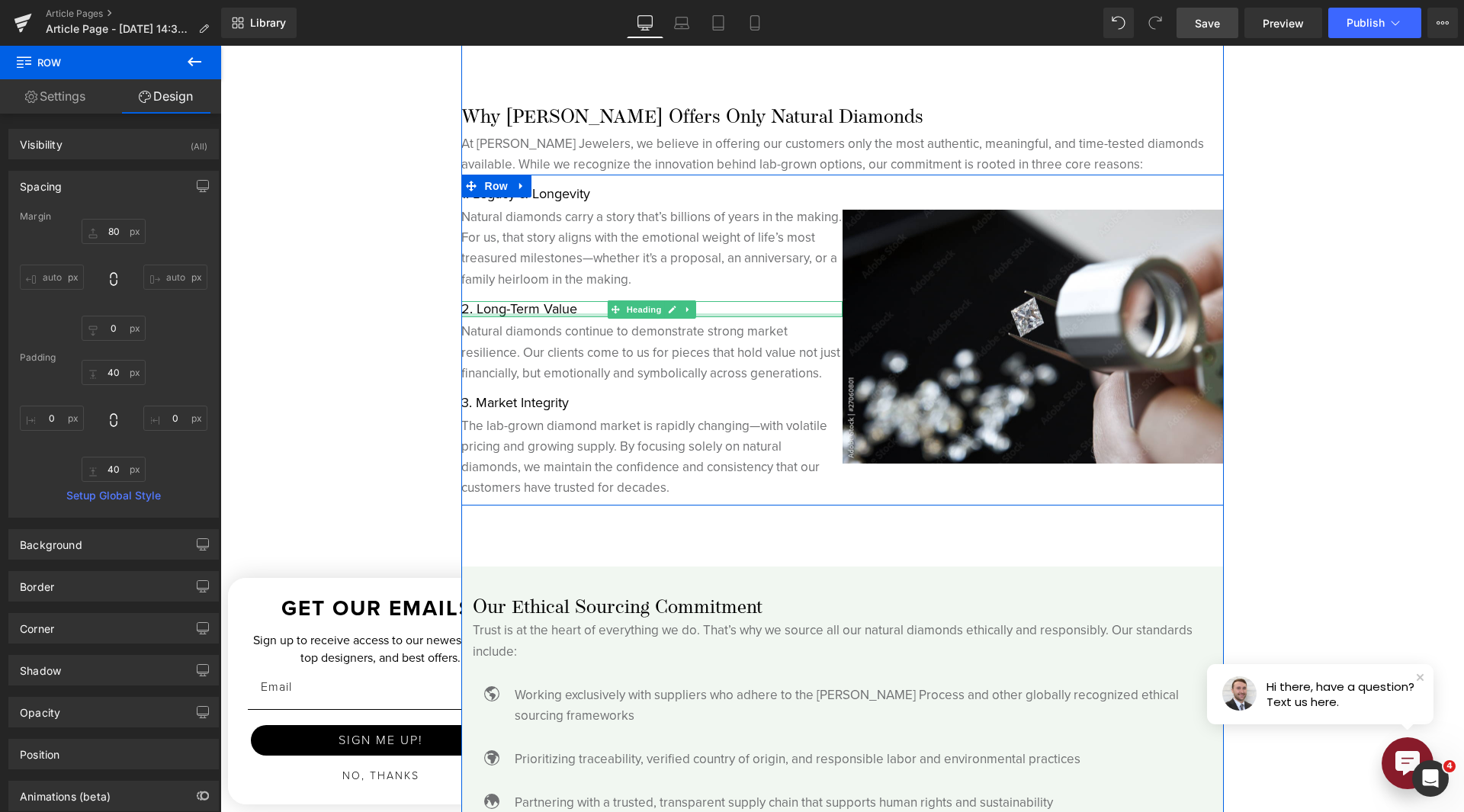
click at [523, 313] on div "2. Long-Term Value Heading" at bounding box center [652, 309] width 381 height 17
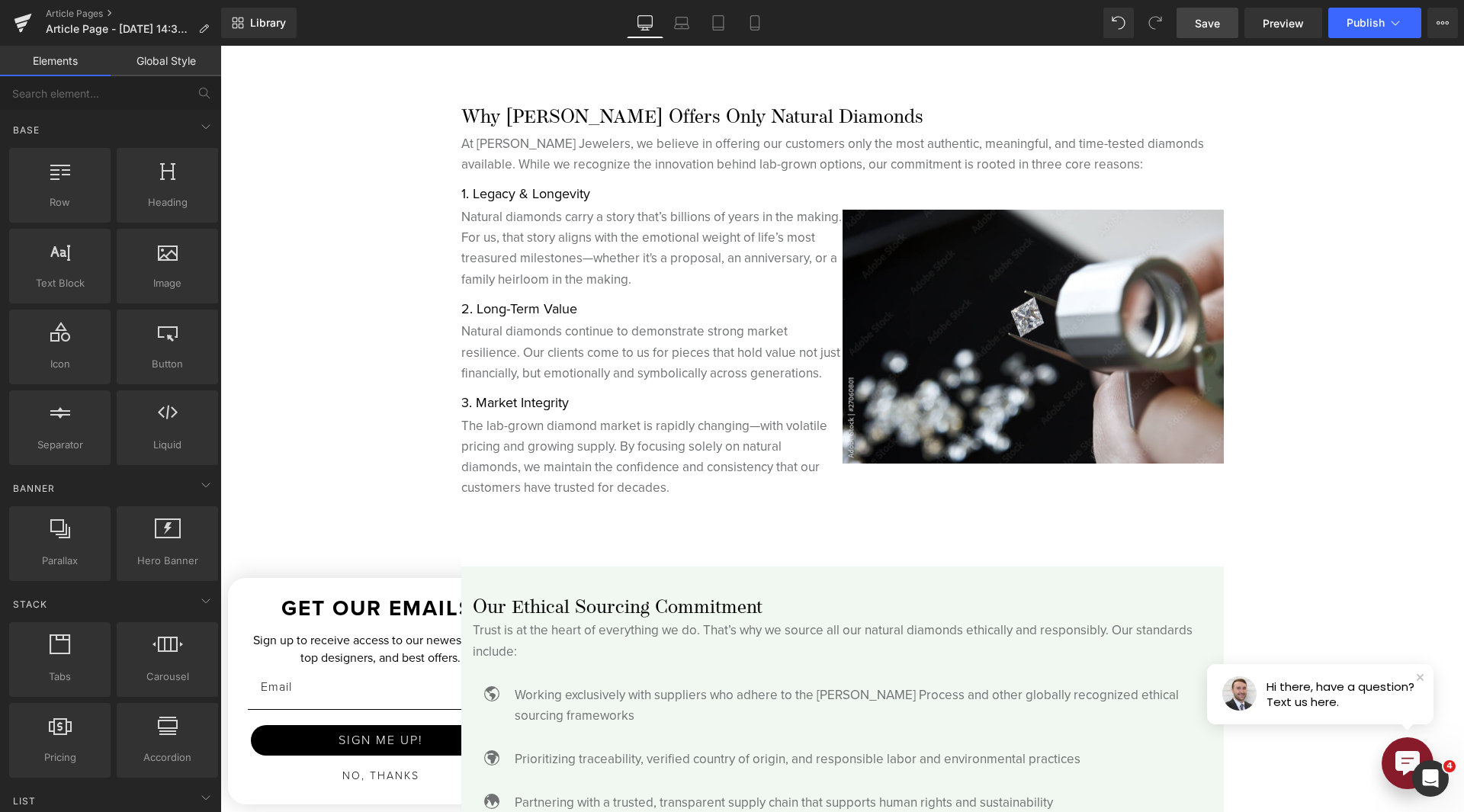
click at [1218, 19] on span "Save" at bounding box center [1208, 23] width 25 height 16
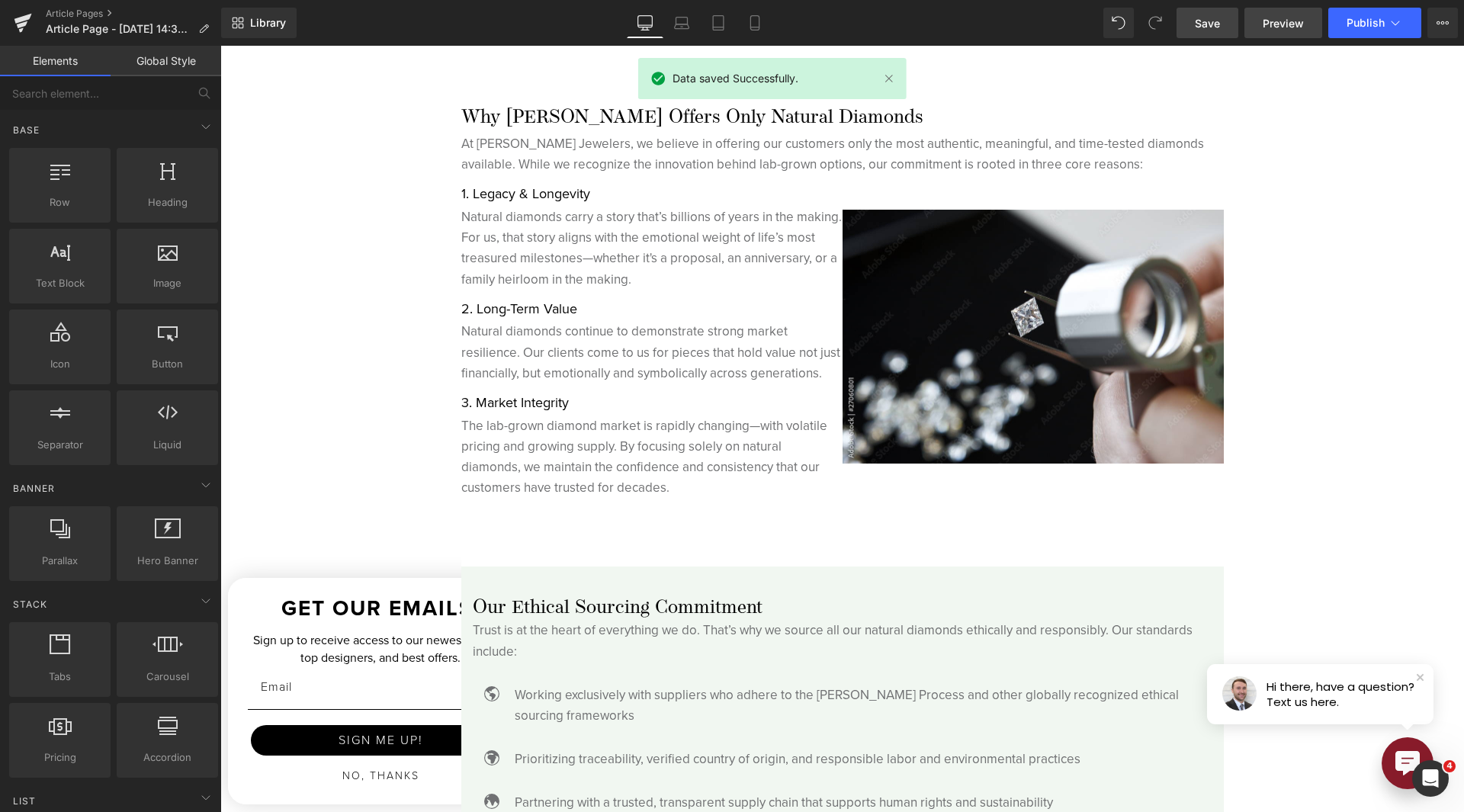
click at [1265, 26] on span "Preview" at bounding box center [1283, 23] width 41 height 16
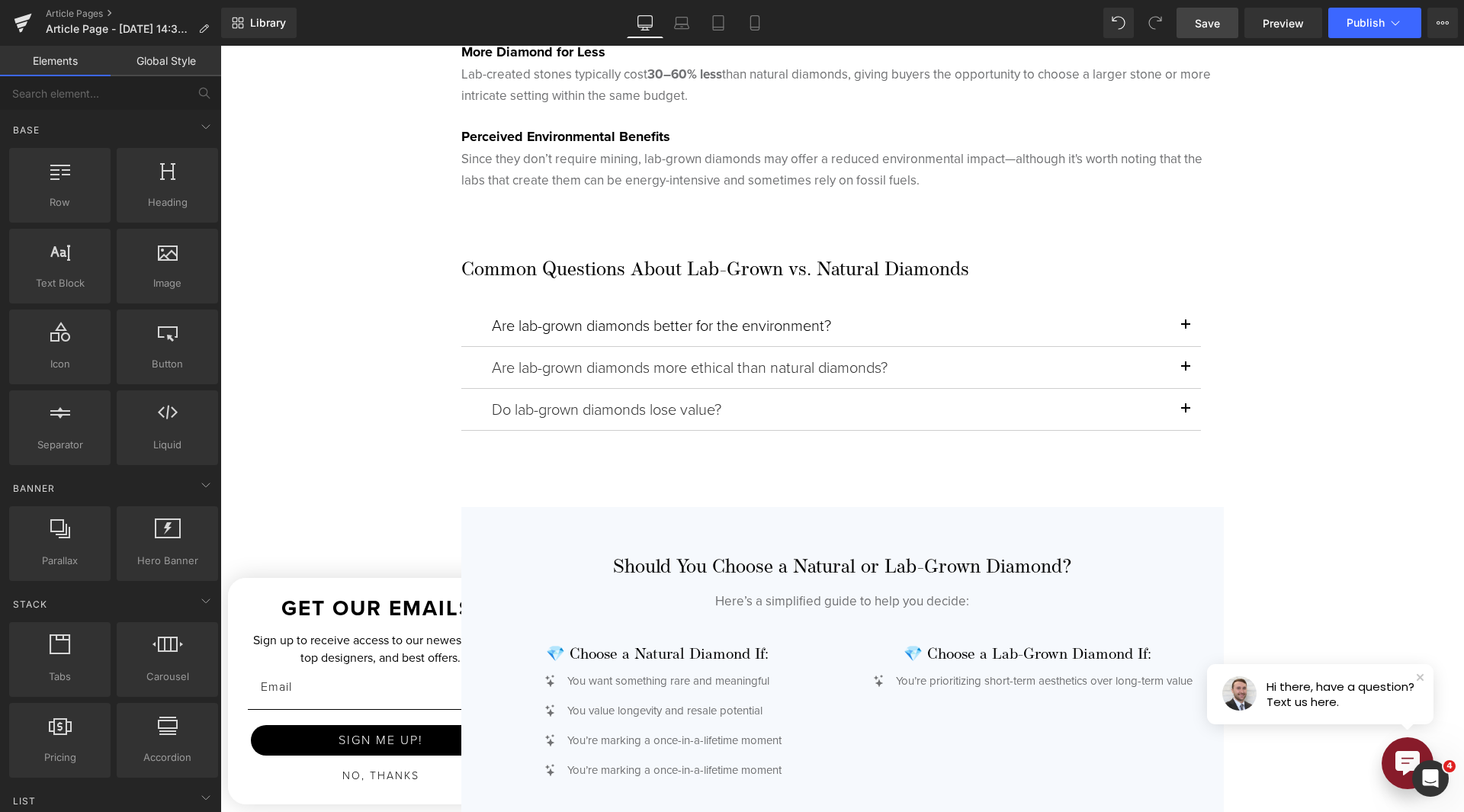
scroll to position [3126, 0]
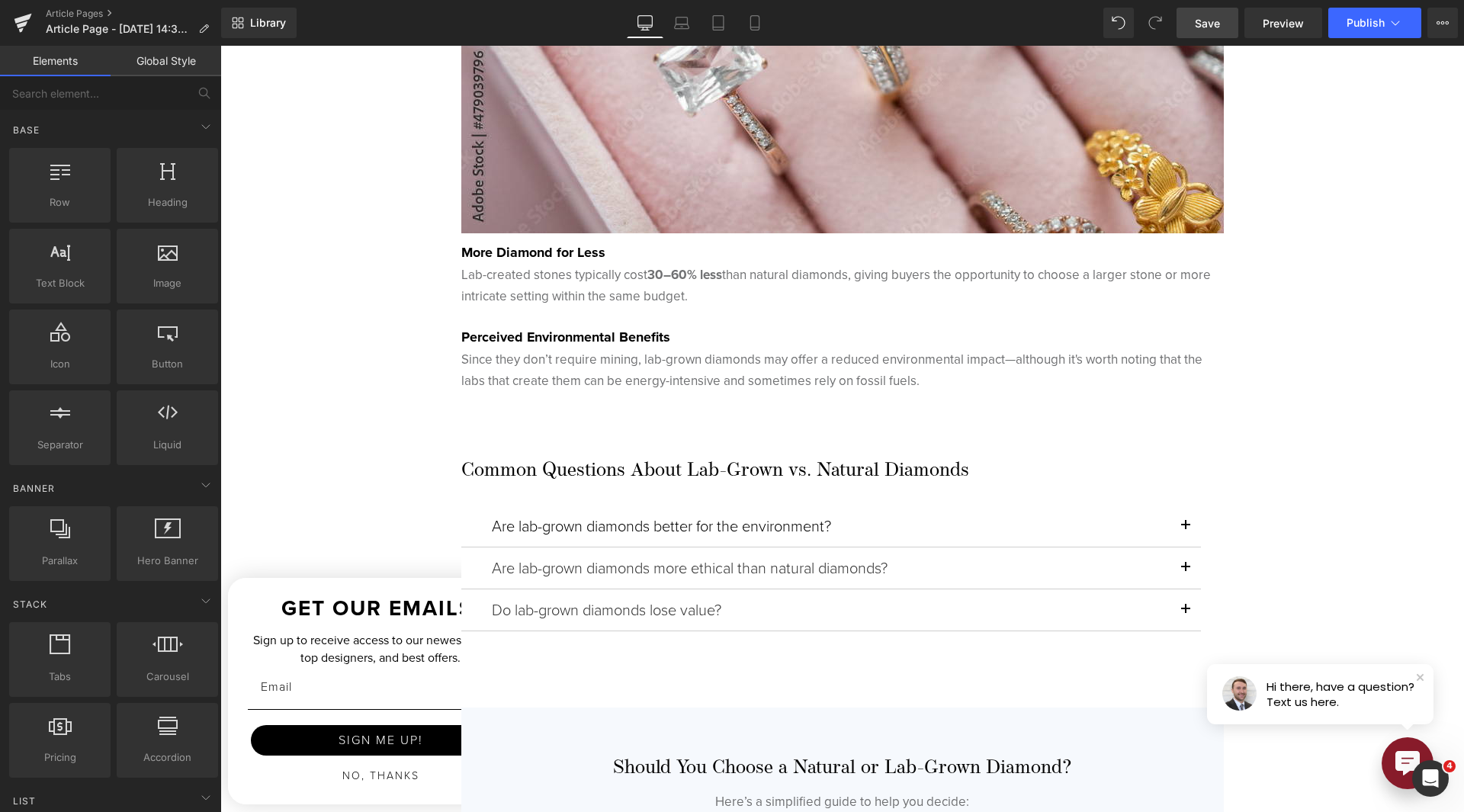
click at [692, 520] on div "Are lab-grown diamonds better for the environment? Heading" at bounding box center [831, 526] width 679 height 19
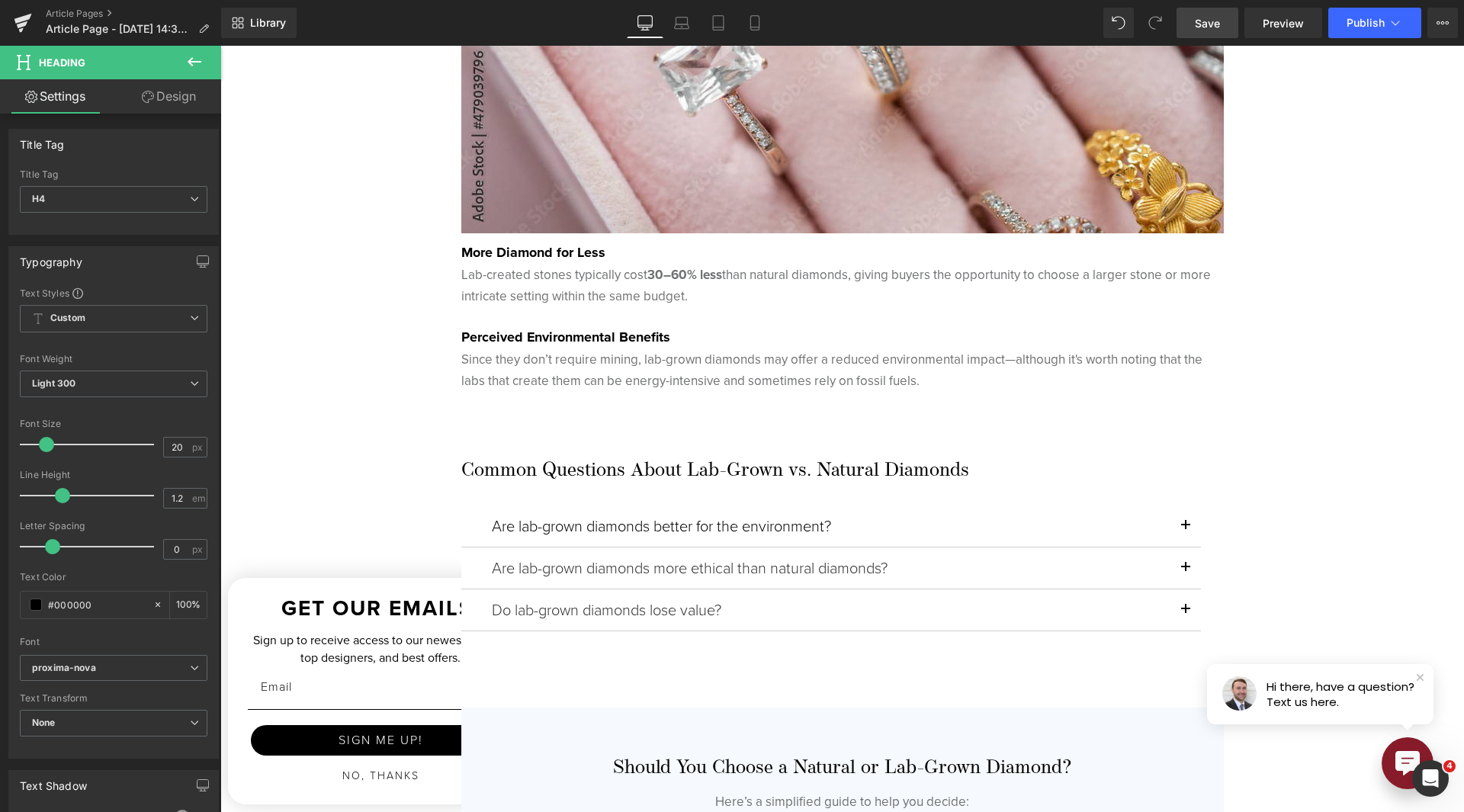
click at [192, 103] on link "Design" at bounding box center [169, 96] width 110 height 35
click at [0, 0] on div "Spacing" at bounding box center [0, 0] width 0 height 0
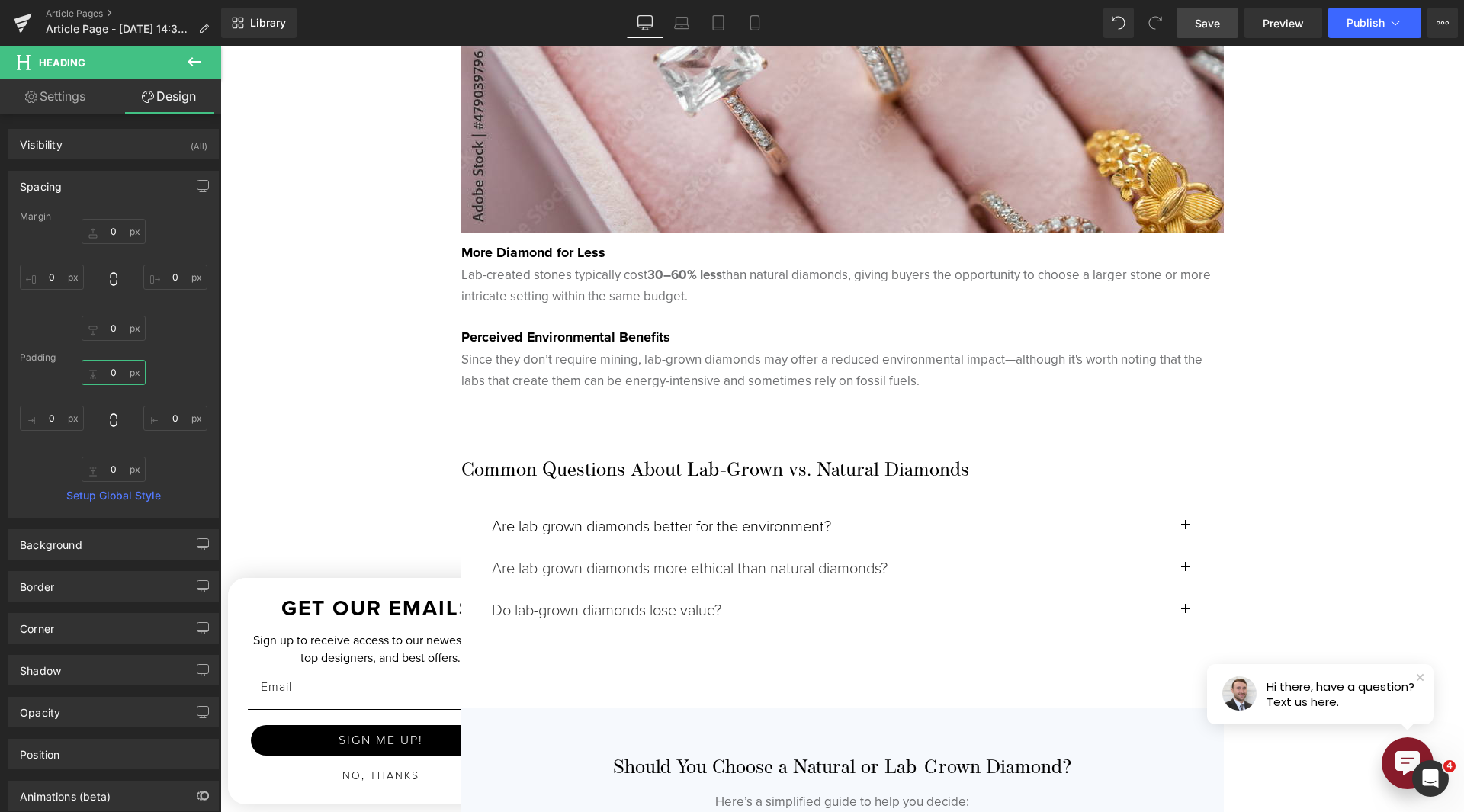
click at [115, 369] on input "0" at bounding box center [114, 372] width 64 height 25
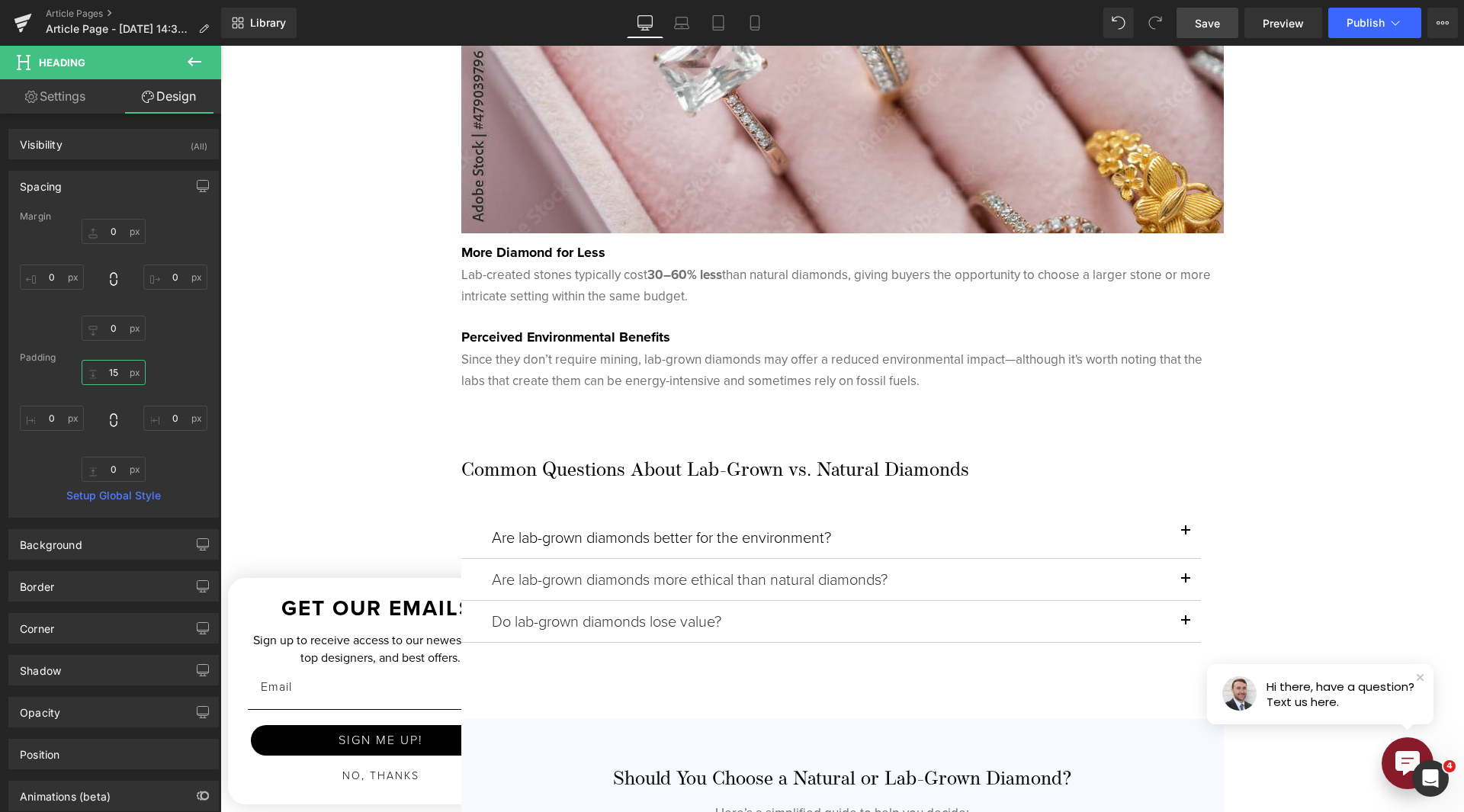
click at [120, 365] on input "15" at bounding box center [114, 372] width 64 height 25
click at [120, 363] on input "15" at bounding box center [114, 372] width 64 height 25
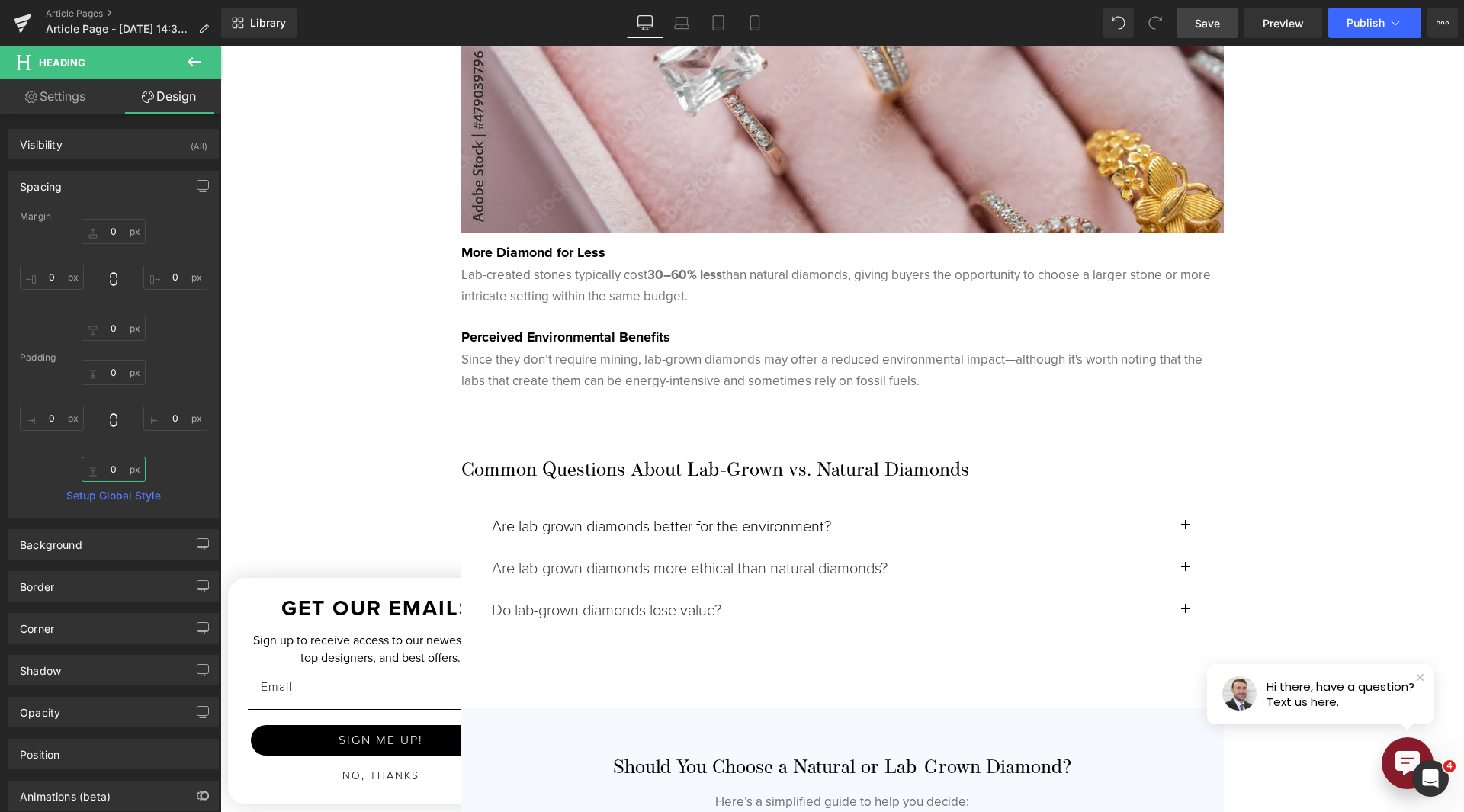
click at [103, 465] on input "0" at bounding box center [114, 469] width 64 height 25
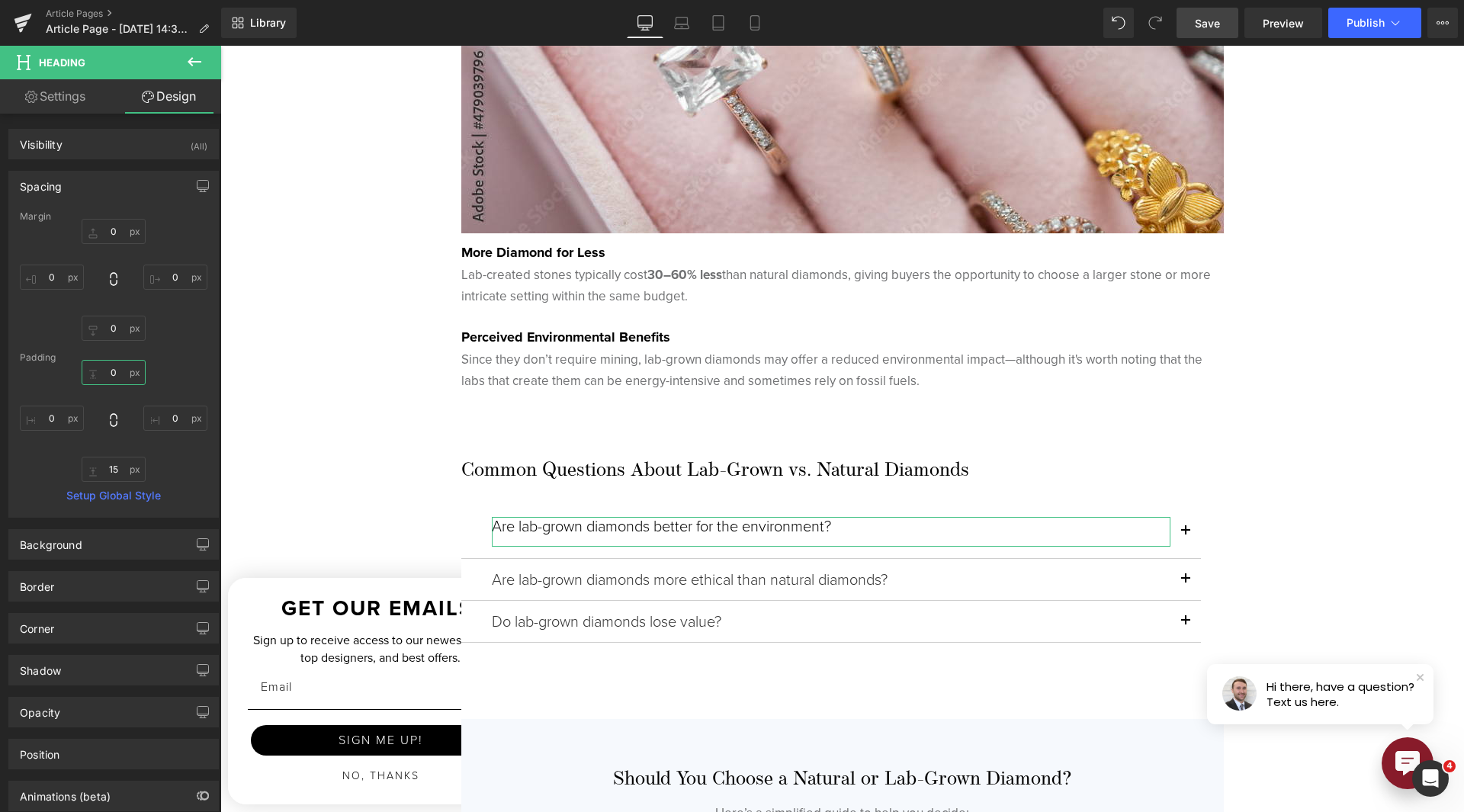
click at [110, 379] on input "0" at bounding box center [114, 372] width 64 height 25
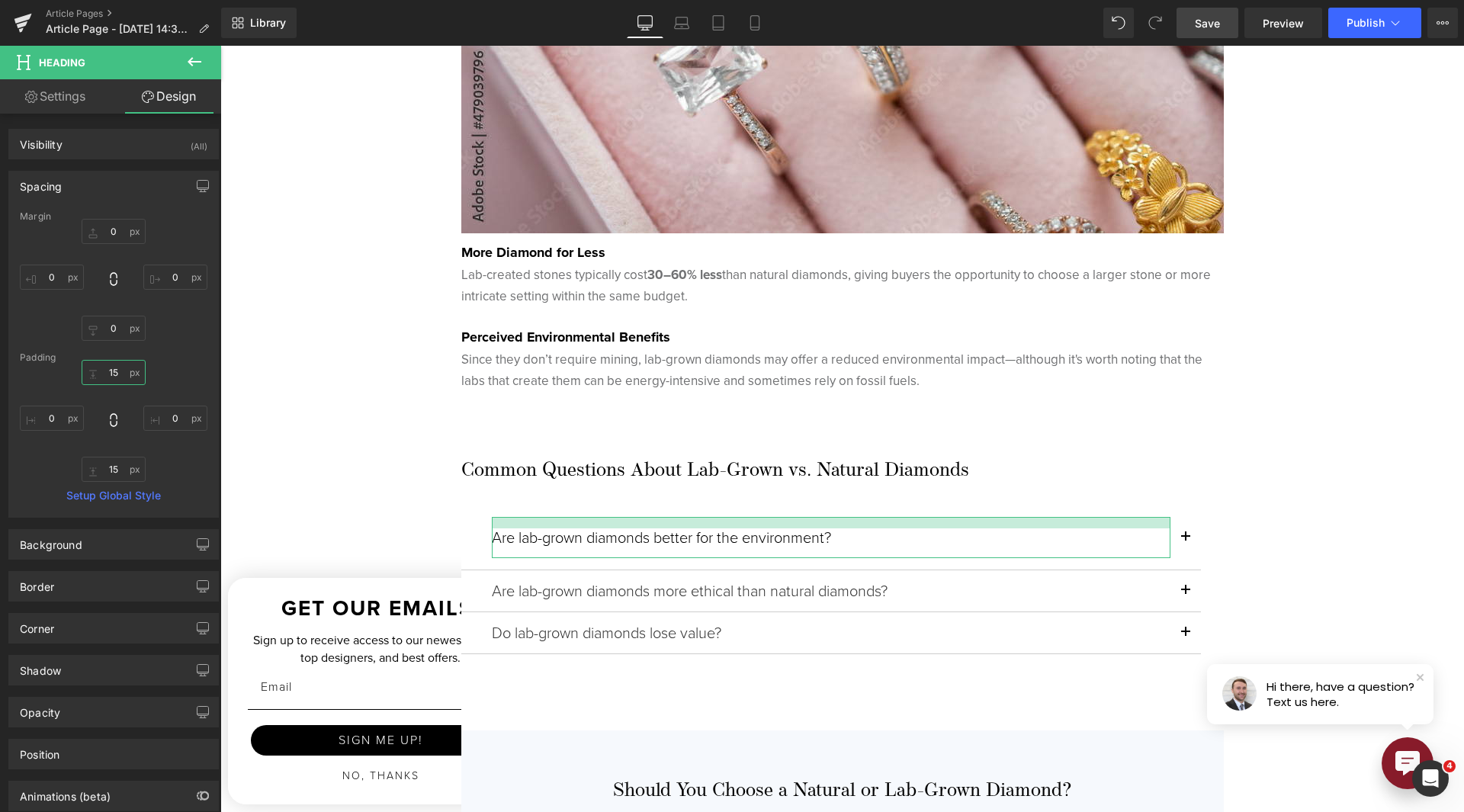
click at [120, 372] on input "15" at bounding box center [114, 372] width 64 height 25
click at [119, 372] on input "15" at bounding box center [114, 372] width 64 height 25
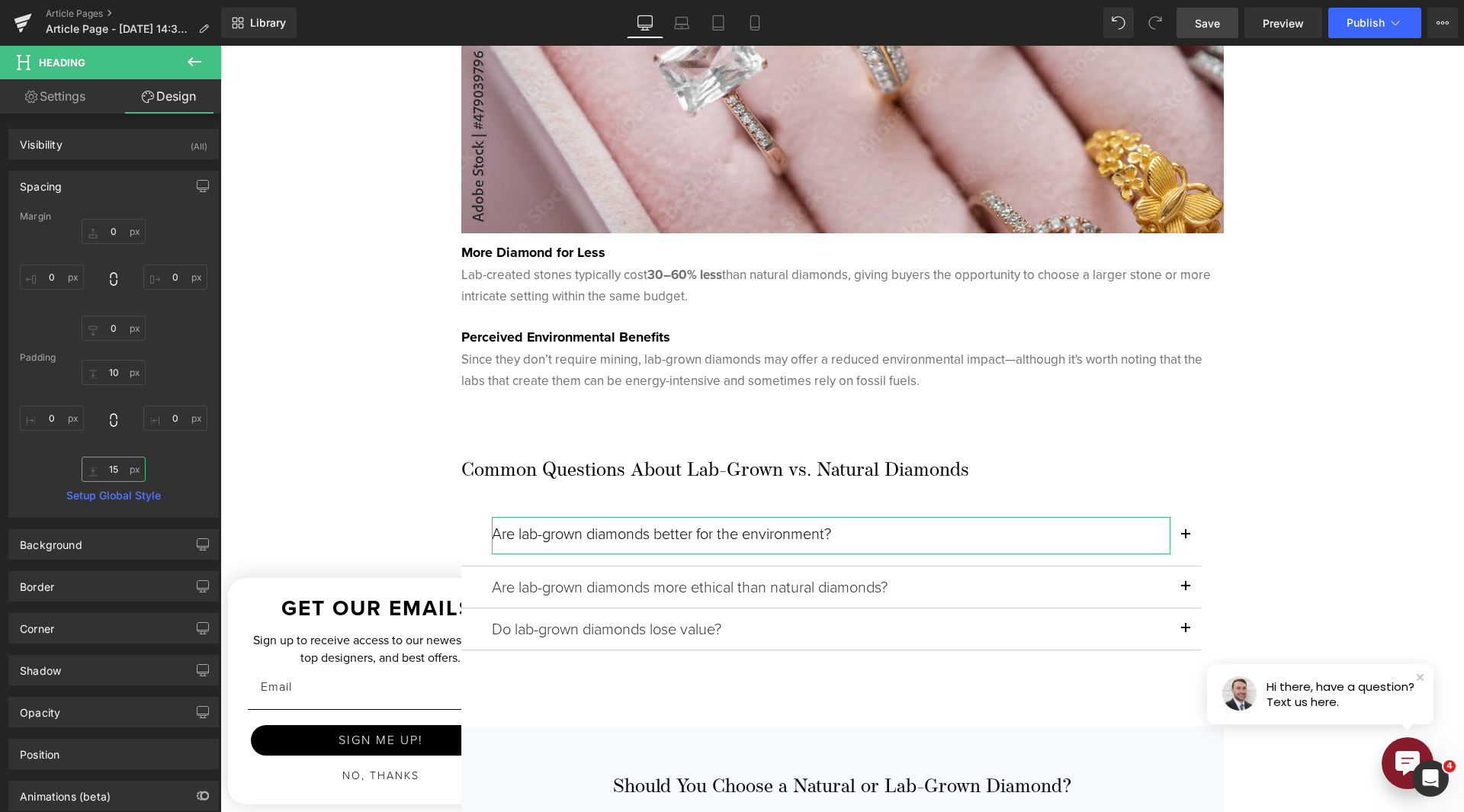
click at [114, 474] on input "15" at bounding box center [114, 469] width 64 height 25
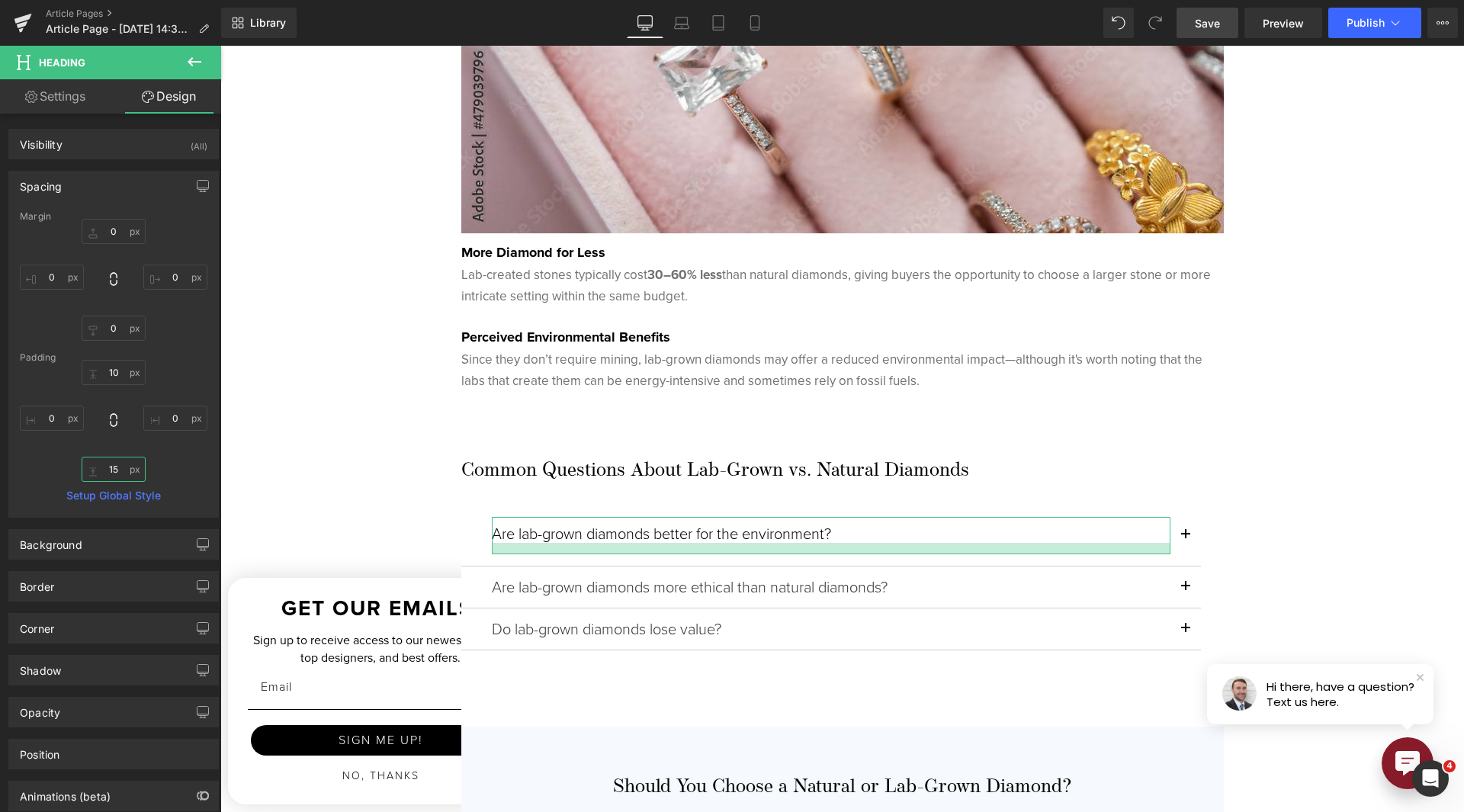
click at [114, 473] on input "15" at bounding box center [114, 469] width 64 height 25
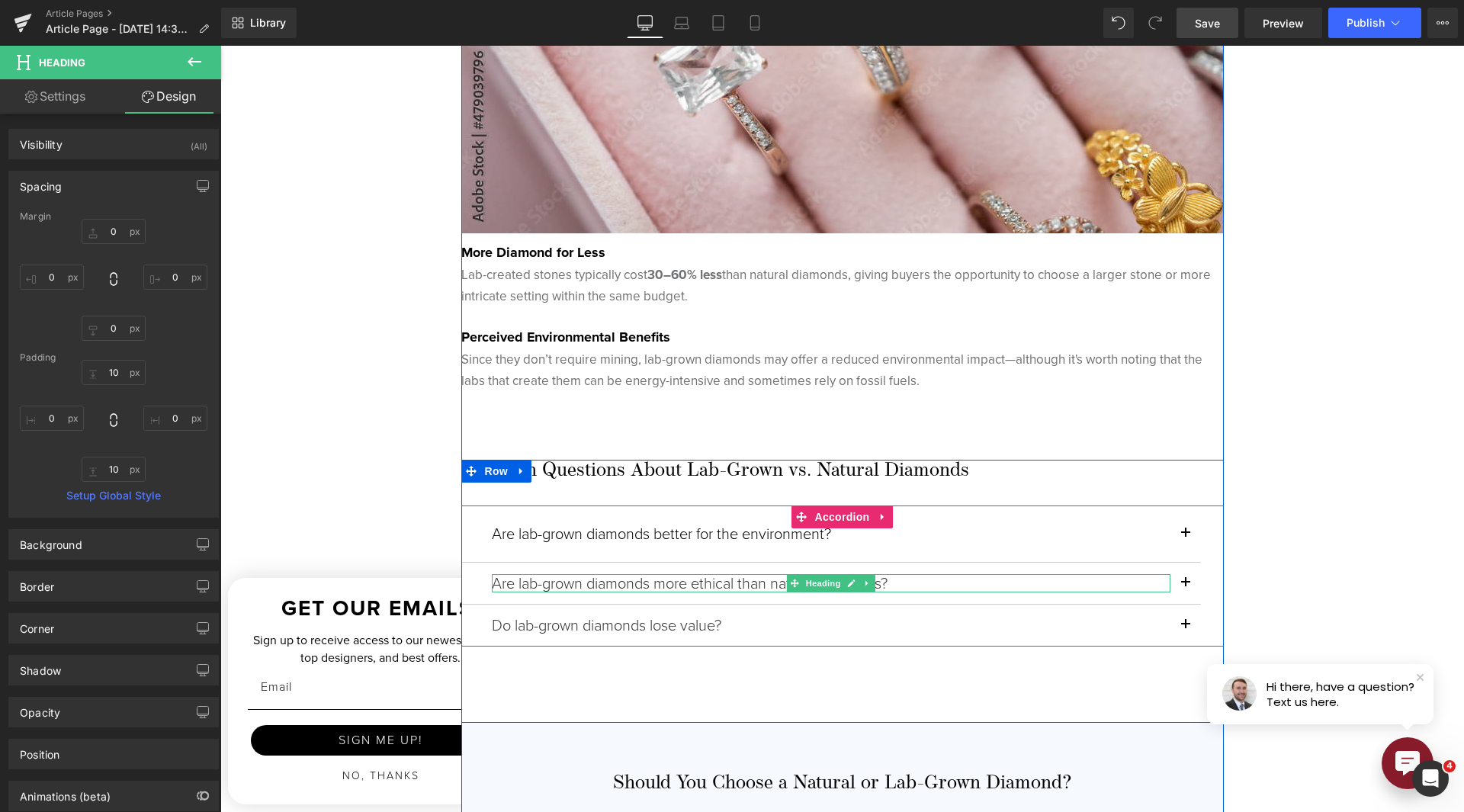
click at [631, 583] on h4 "Are lab-grown diamonds more ethical than natural diamonds?" at bounding box center [831, 583] width 679 height 19
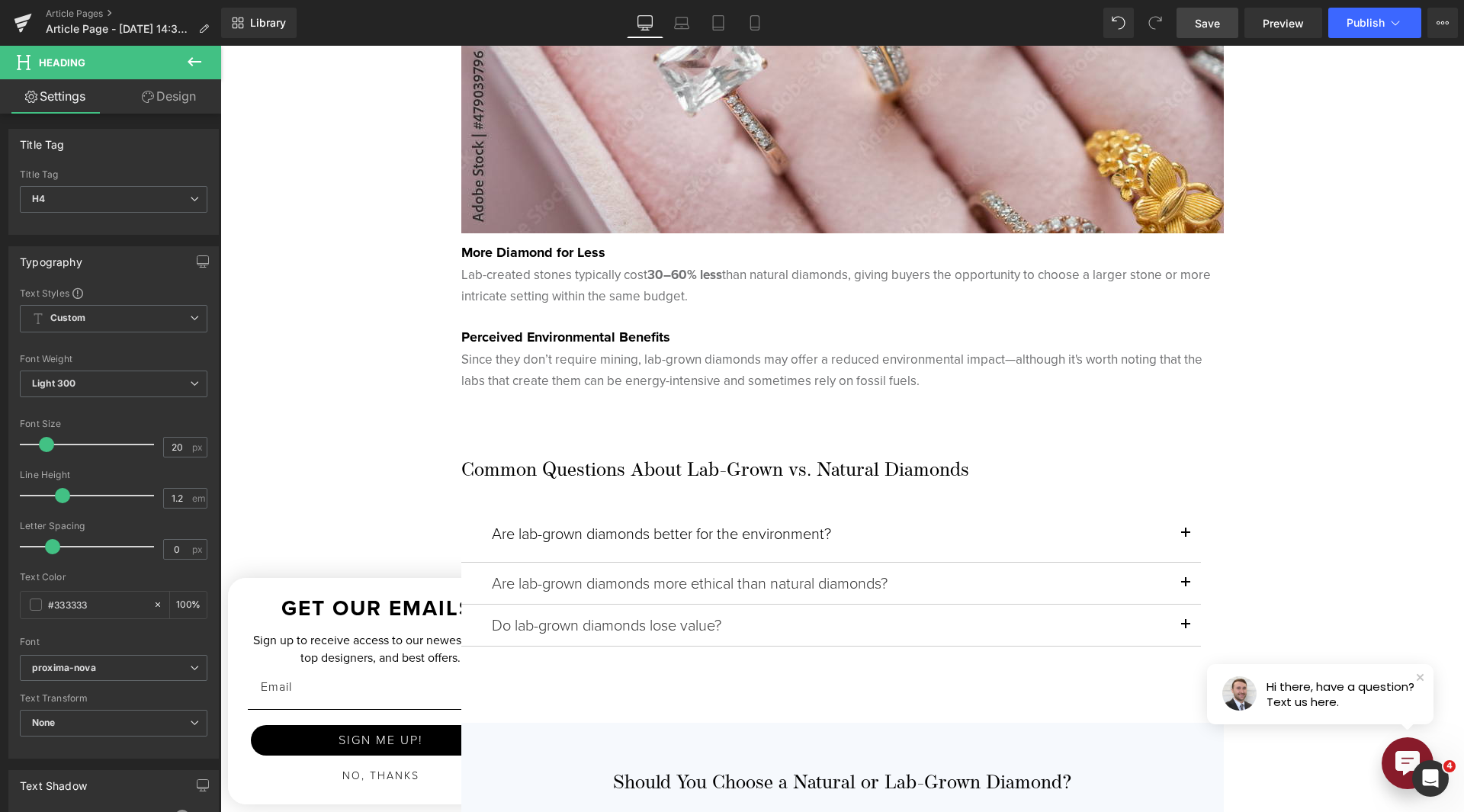
click at [183, 109] on link "Design" at bounding box center [169, 96] width 110 height 35
click at [0, 0] on div "Spacing" at bounding box center [0, 0] width 0 height 0
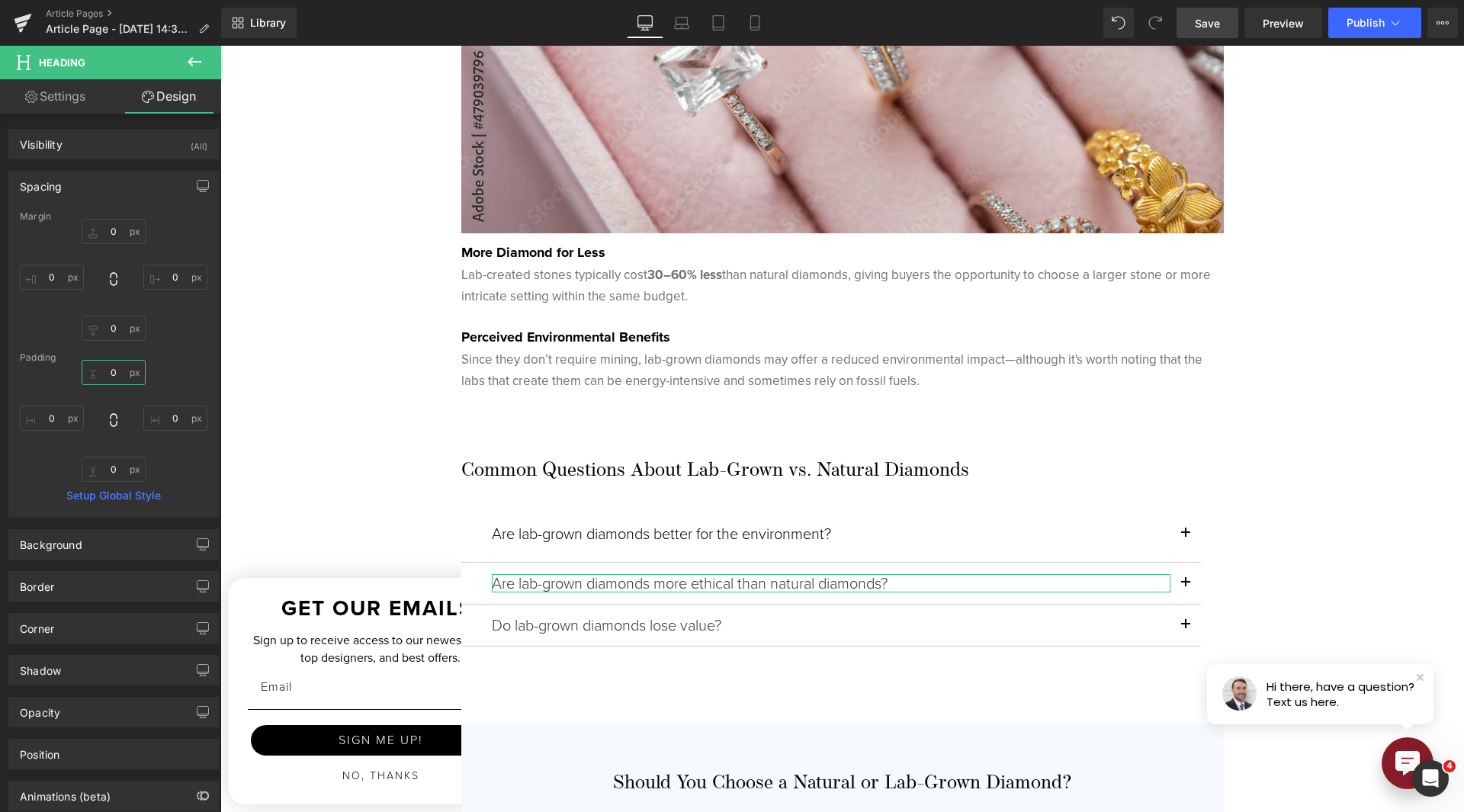
click at [117, 372] on input "0" at bounding box center [114, 372] width 64 height 25
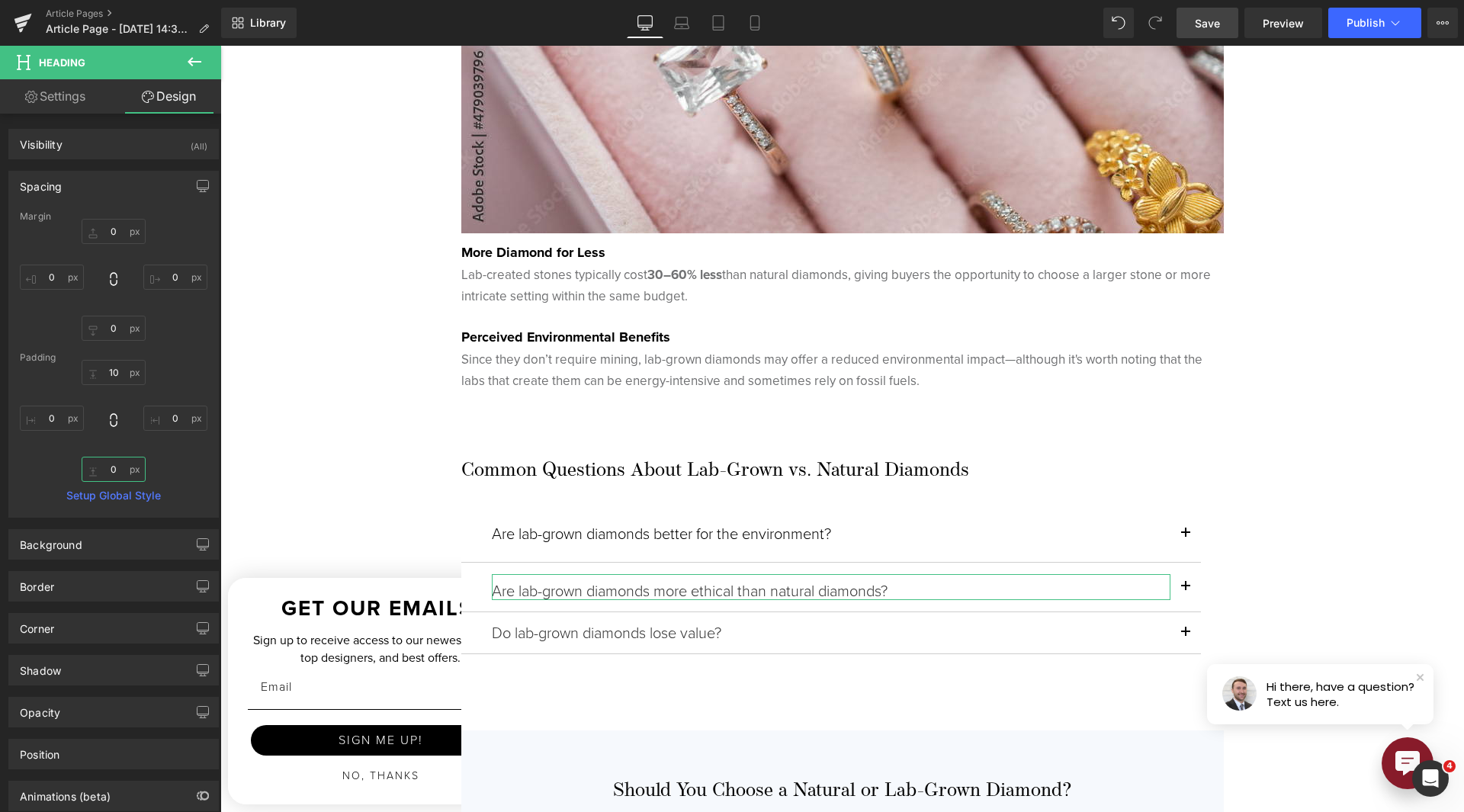
click at [117, 468] on input "0" at bounding box center [114, 469] width 64 height 25
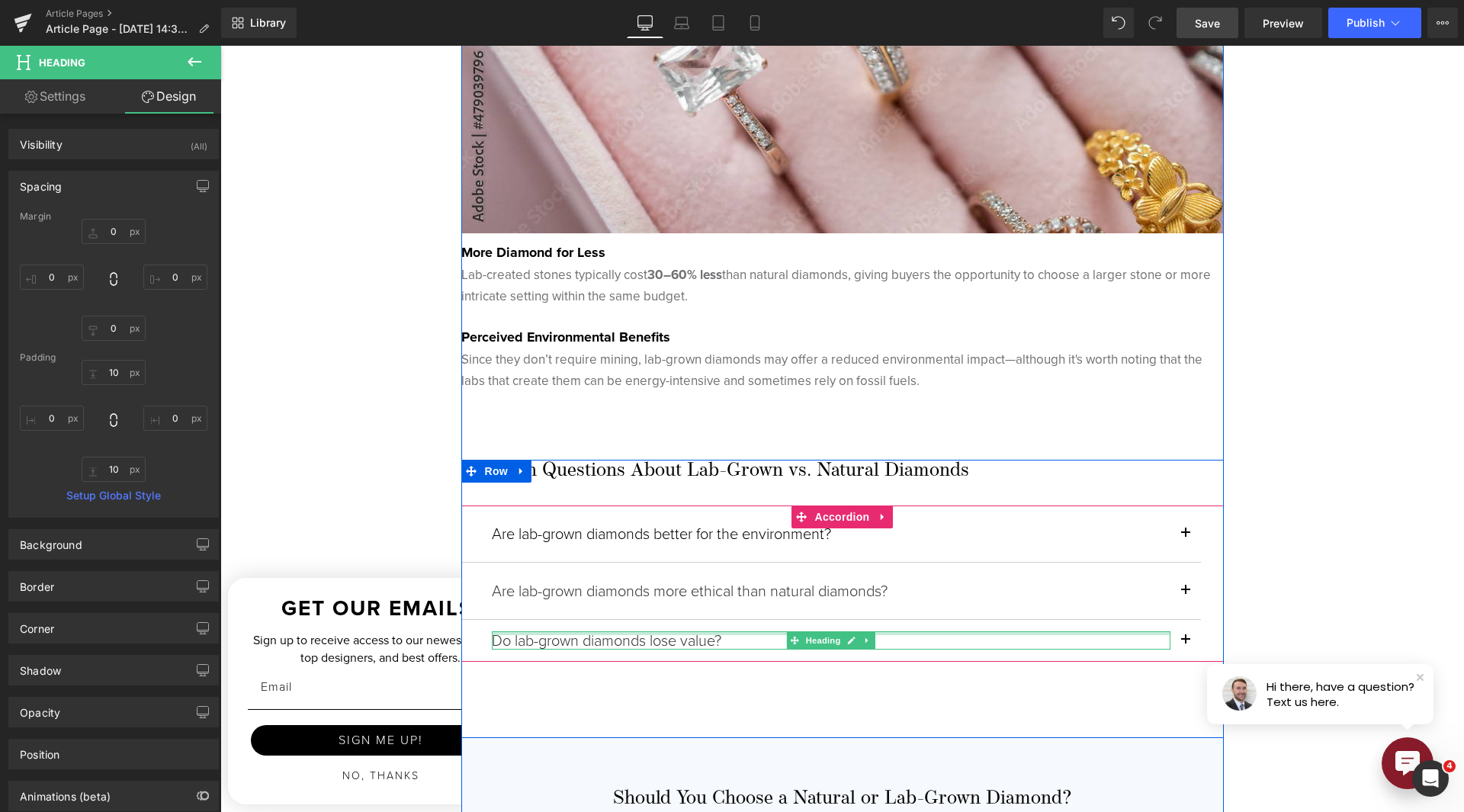
click at [572, 634] on div at bounding box center [831, 633] width 679 height 4
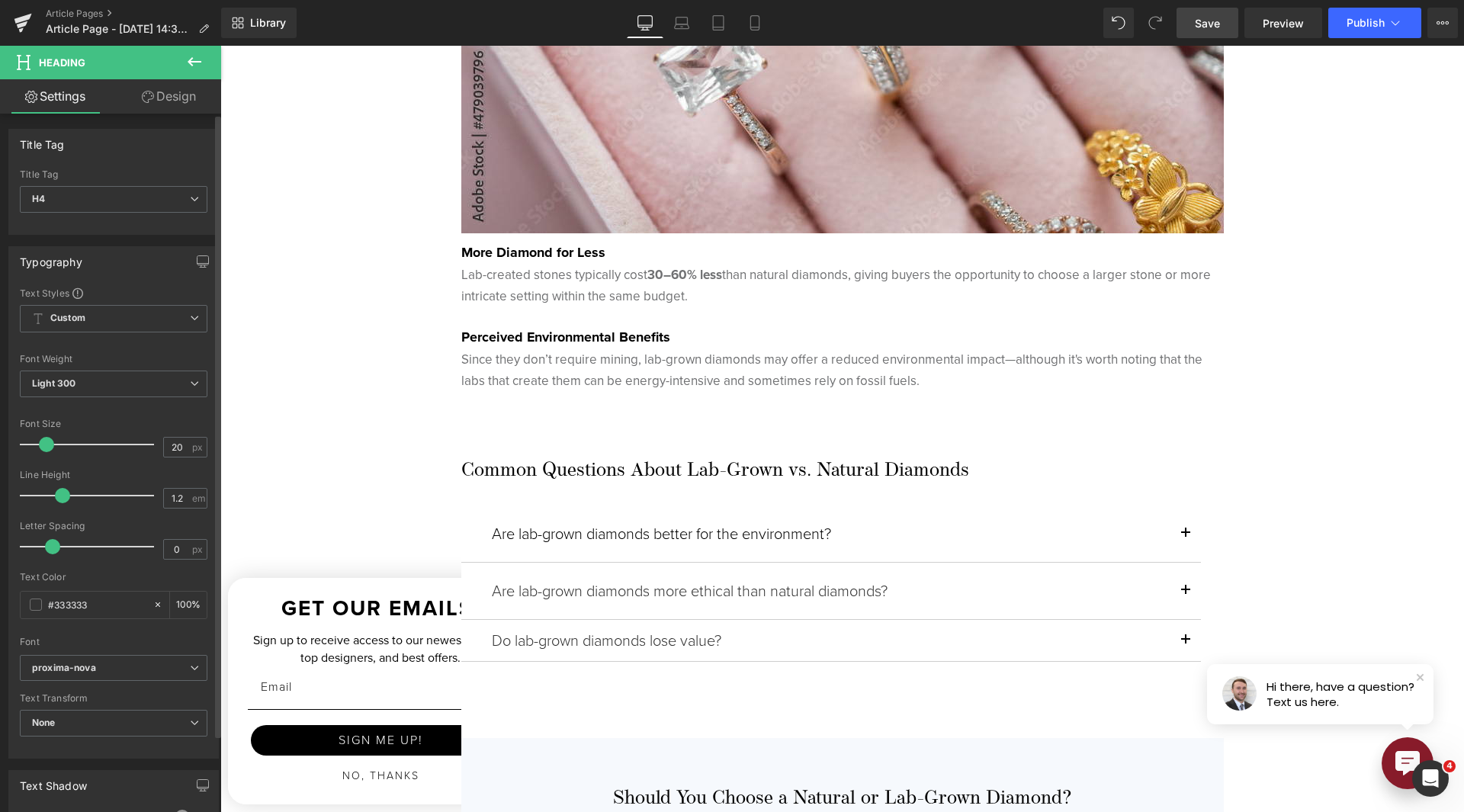
click at [191, 121] on div "Title Tag H1 H2 H3 H4 H5 H6 Title Tag H4 H1 H2 H3 H4 H5 H6" at bounding box center [114, 176] width 228 height 118
drag, startPoint x: 191, startPoint y: 118, endPoint x: 192, endPoint y: 110, distance: 8.1
click at [192, 118] on div "Title Tag H1 H2 H3 H4 H5 H6 Title Tag H4 H1 H2 H3 H4 H5 H6" at bounding box center [114, 176] width 228 height 118
click at [193, 109] on link "Design" at bounding box center [169, 96] width 110 height 35
click at [0, 0] on div "Spacing" at bounding box center [0, 0] width 0 height 0
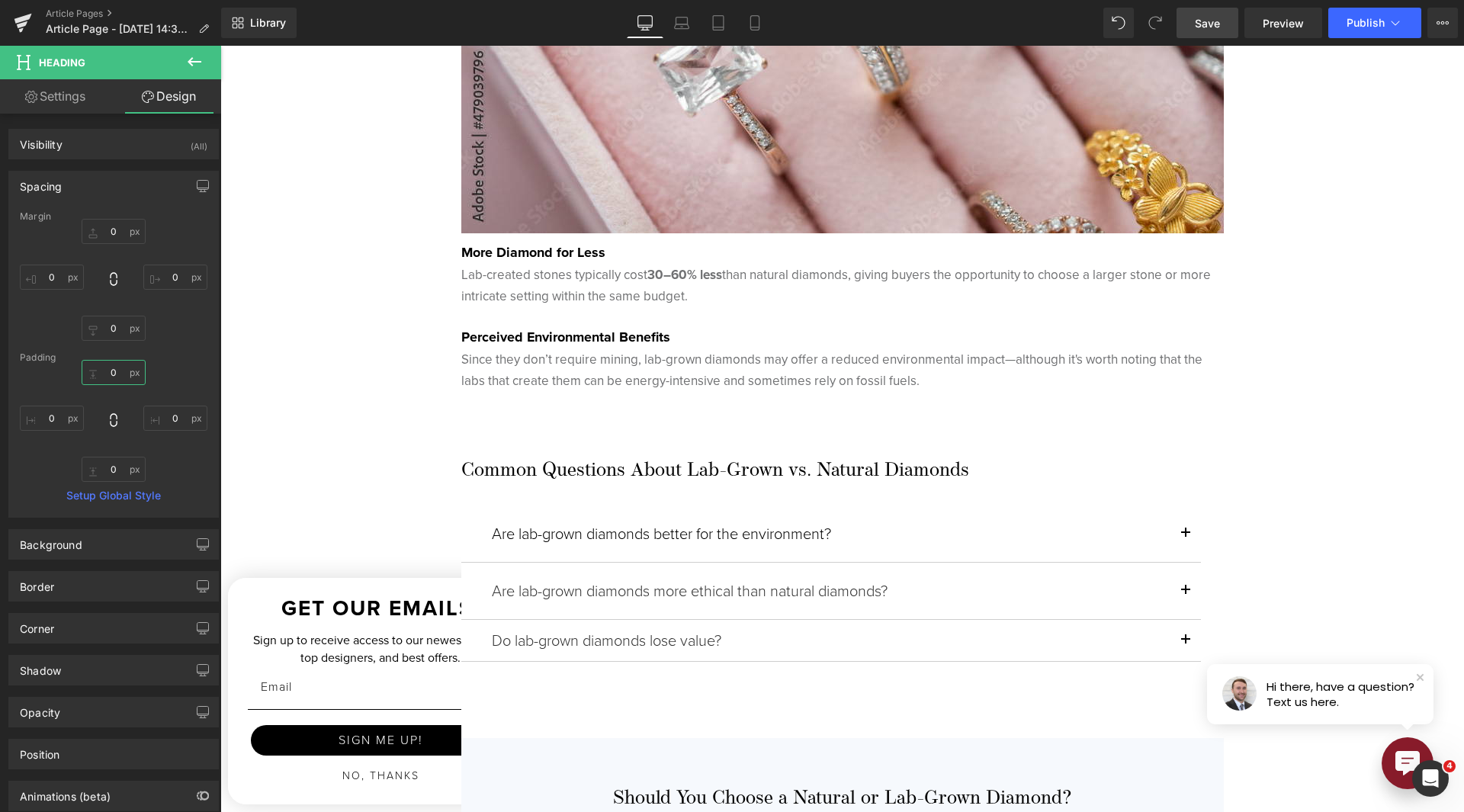
click at [102, 378] on input "0" at bounding box center [114, 372] width 64 height 25
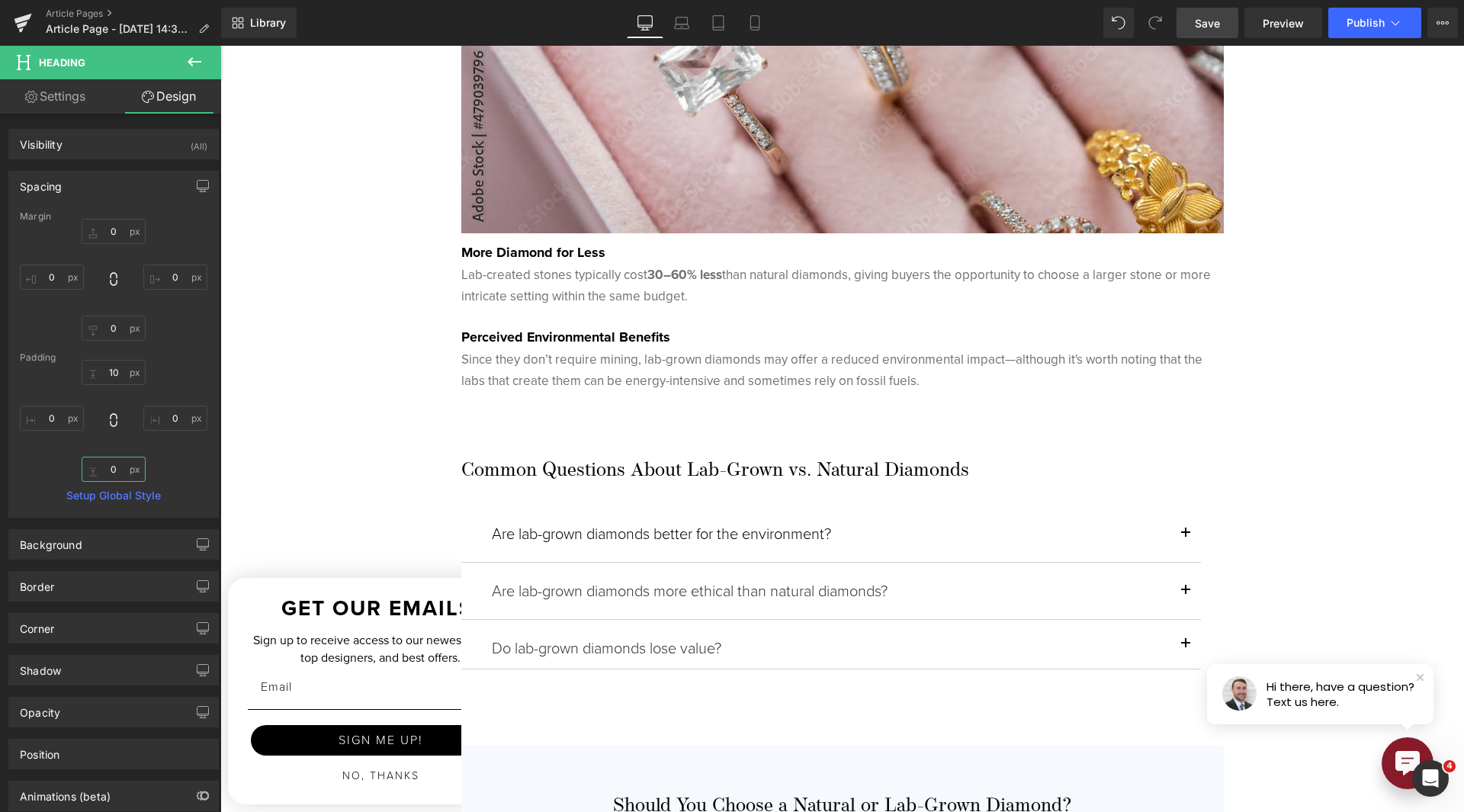
click at [110, 461] on input "0" at bounding box center [114, 469] width 64 height 25
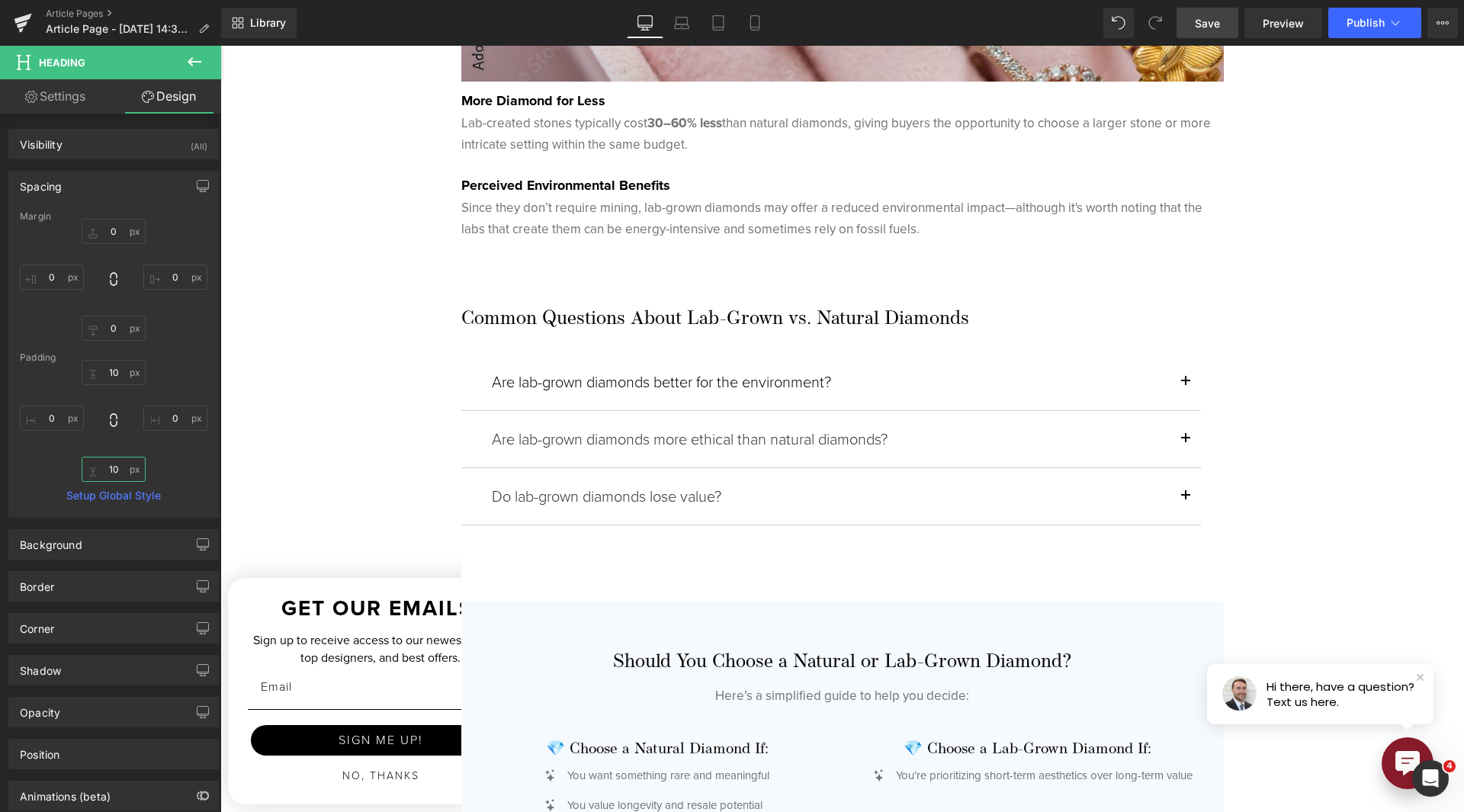
scroll to position [3278, 0]
click at [1212, 25] on span "Save" at bounding box center [1208, 23] width 25 height 16
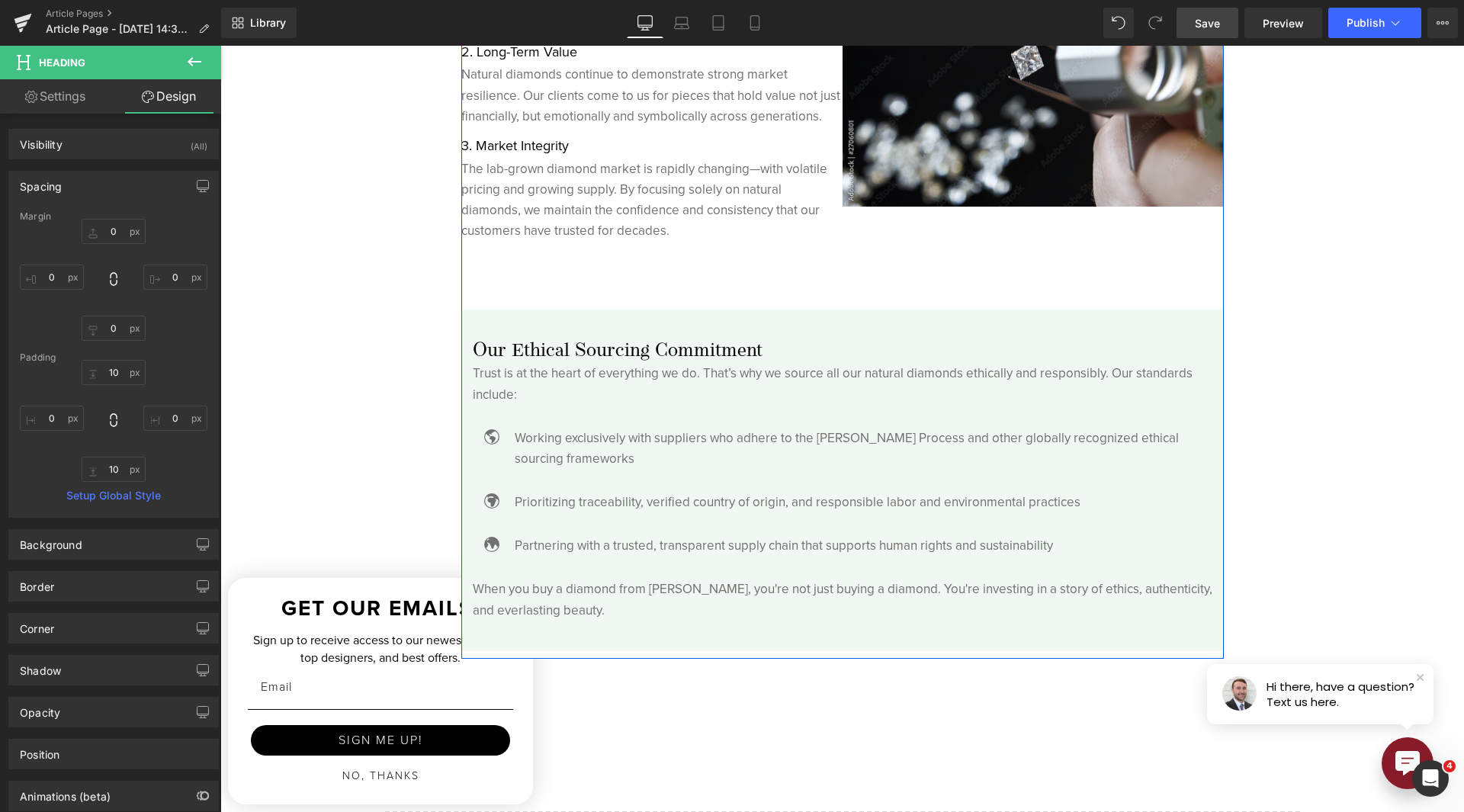
scroll to position [4498, 0]
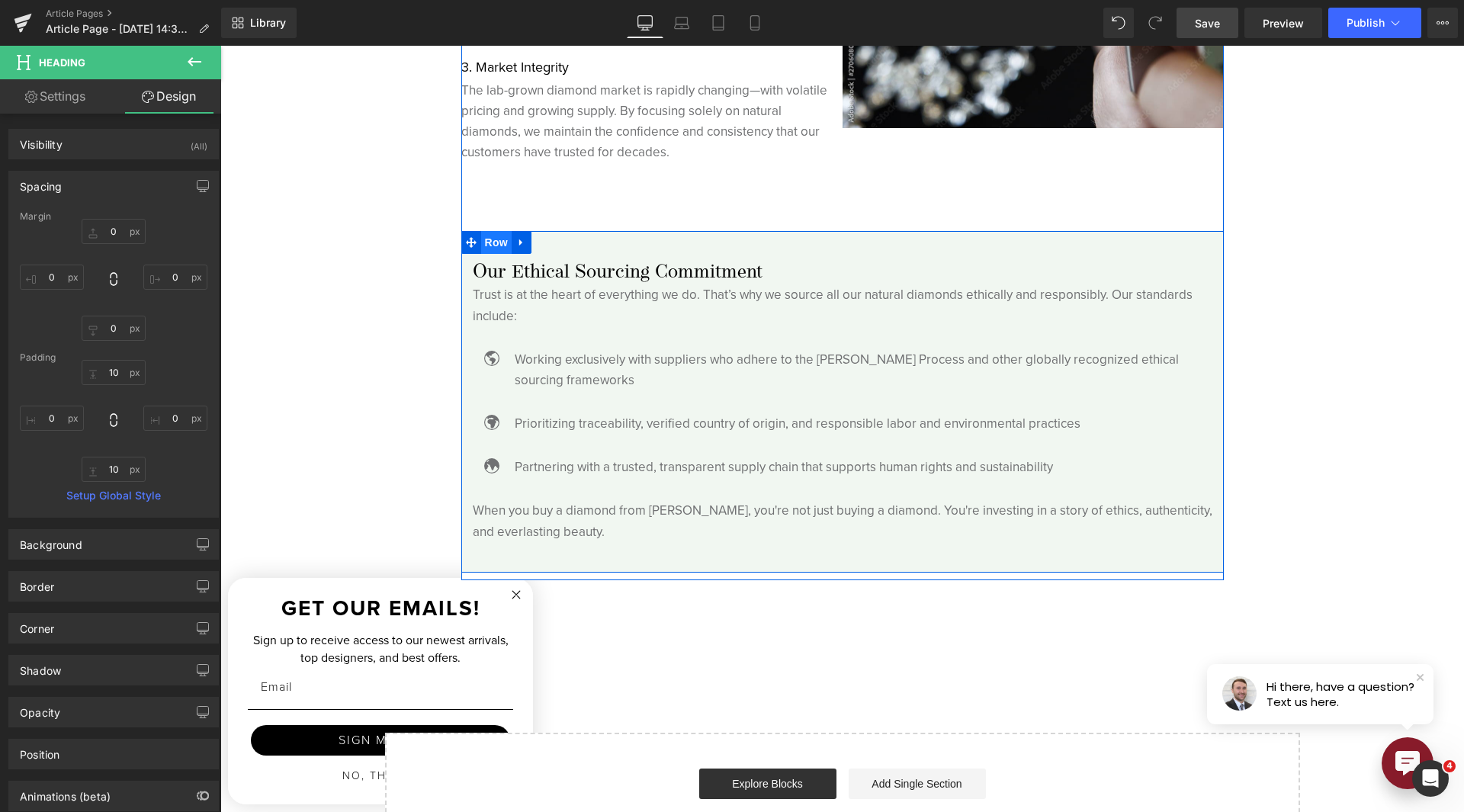
click at [481, 246] on span "Row" at bounding box center [496, 242] width 30 height 23
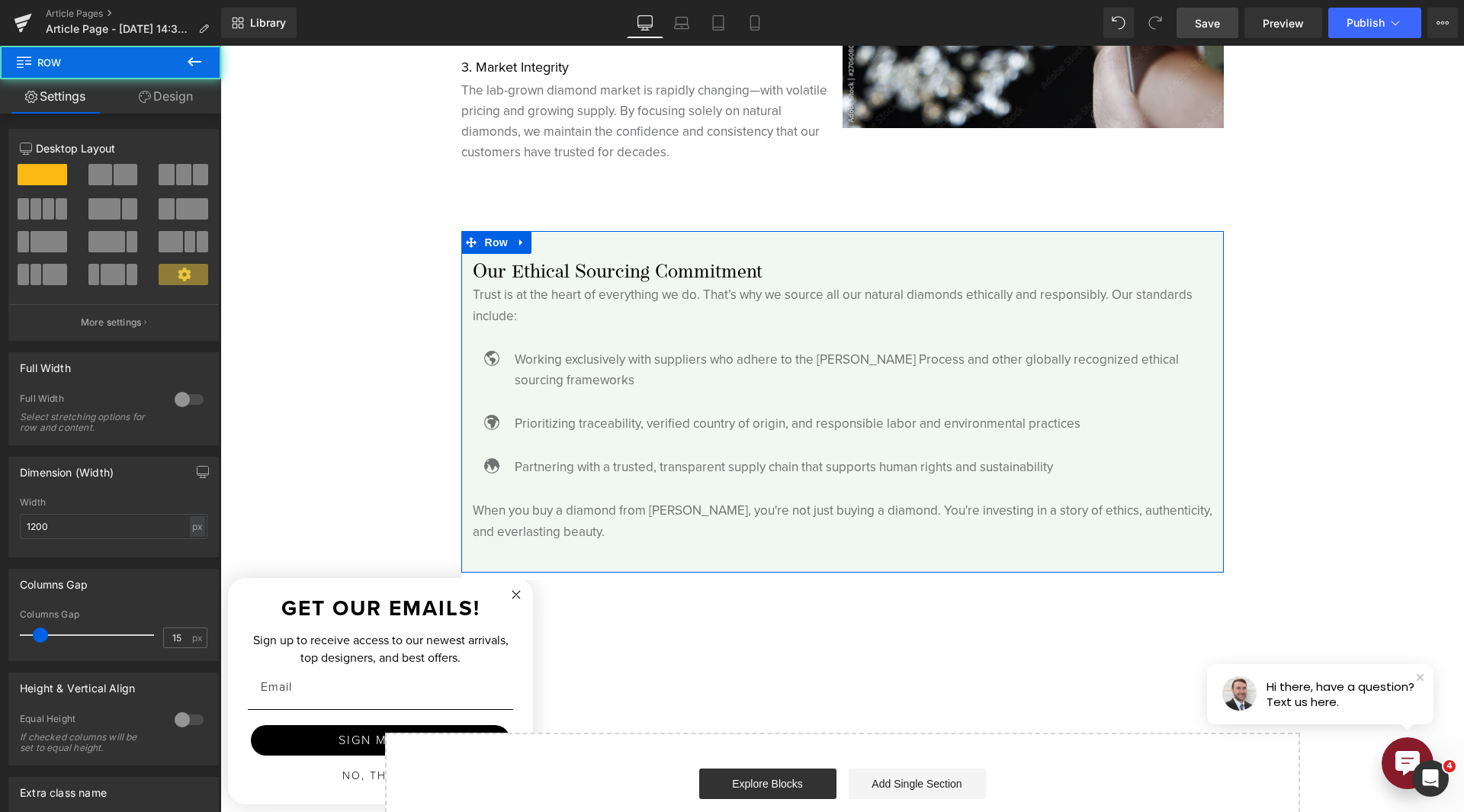
click at [137, 111] on link "Design" at bounding box center [166, 96] width 110 height 35
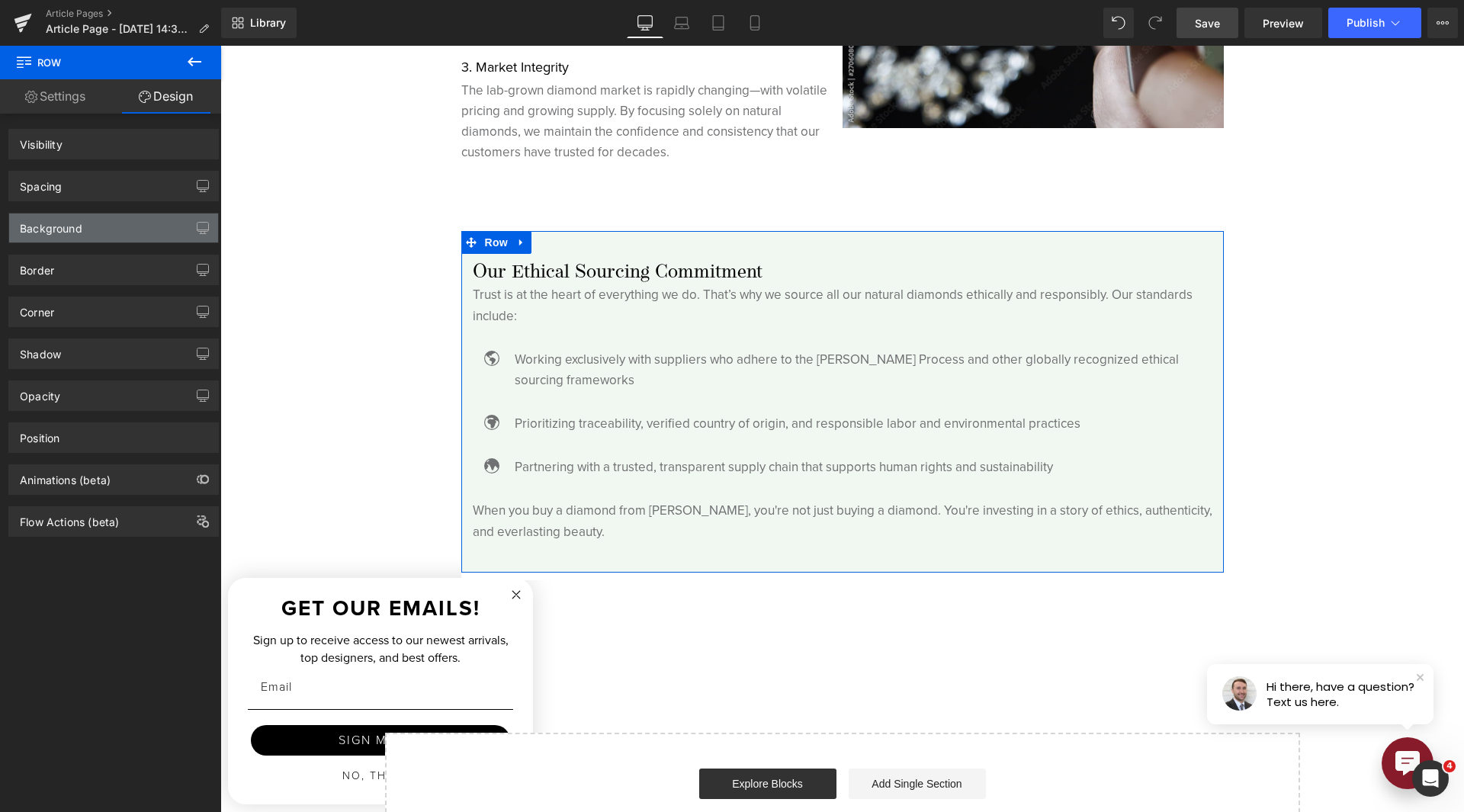
click at [77, 231] on div "Background" at bounding box center [51, 224] width 62 height 21
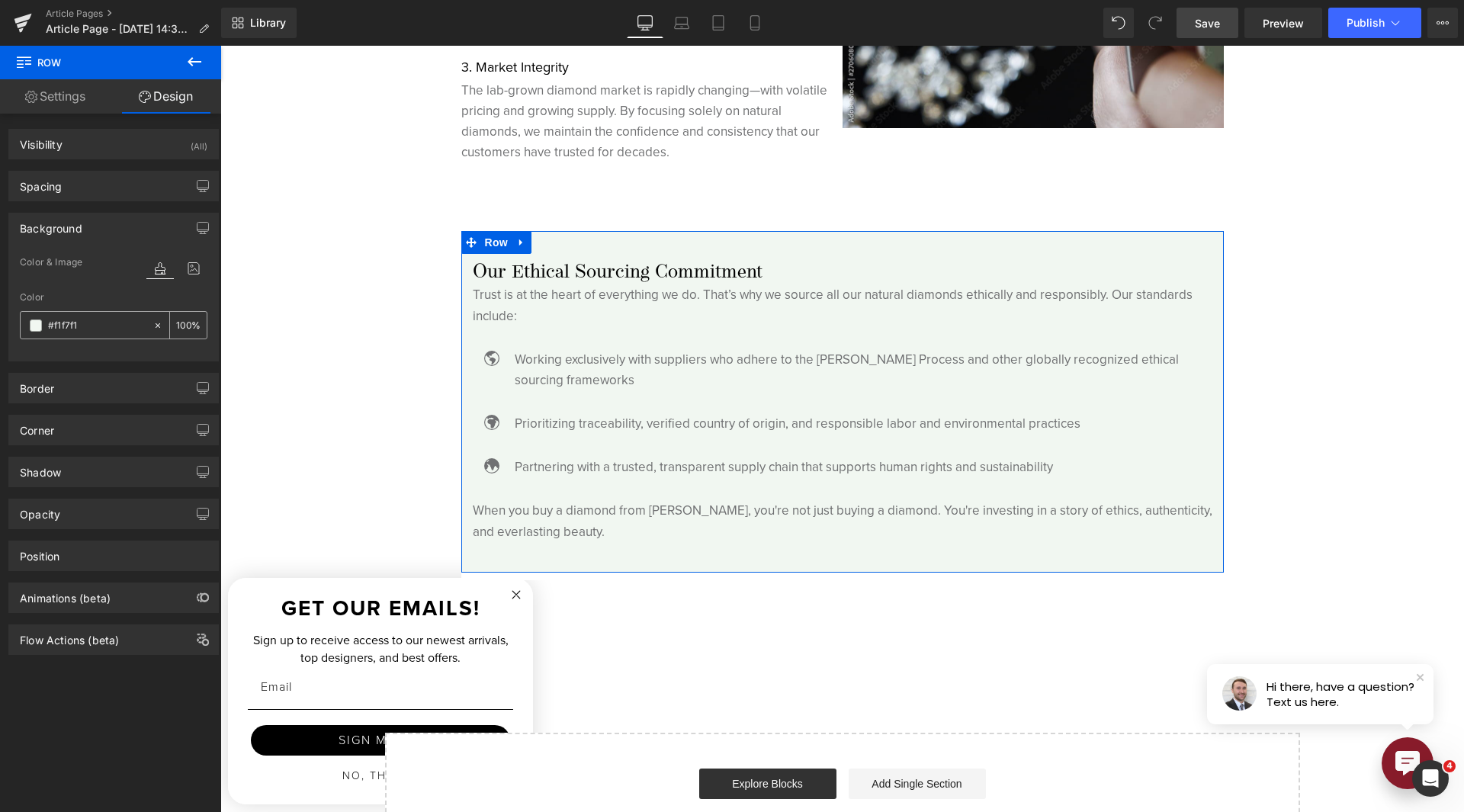
click at [30, 326] on span at bounding box center [36, 326] width 12 height 12
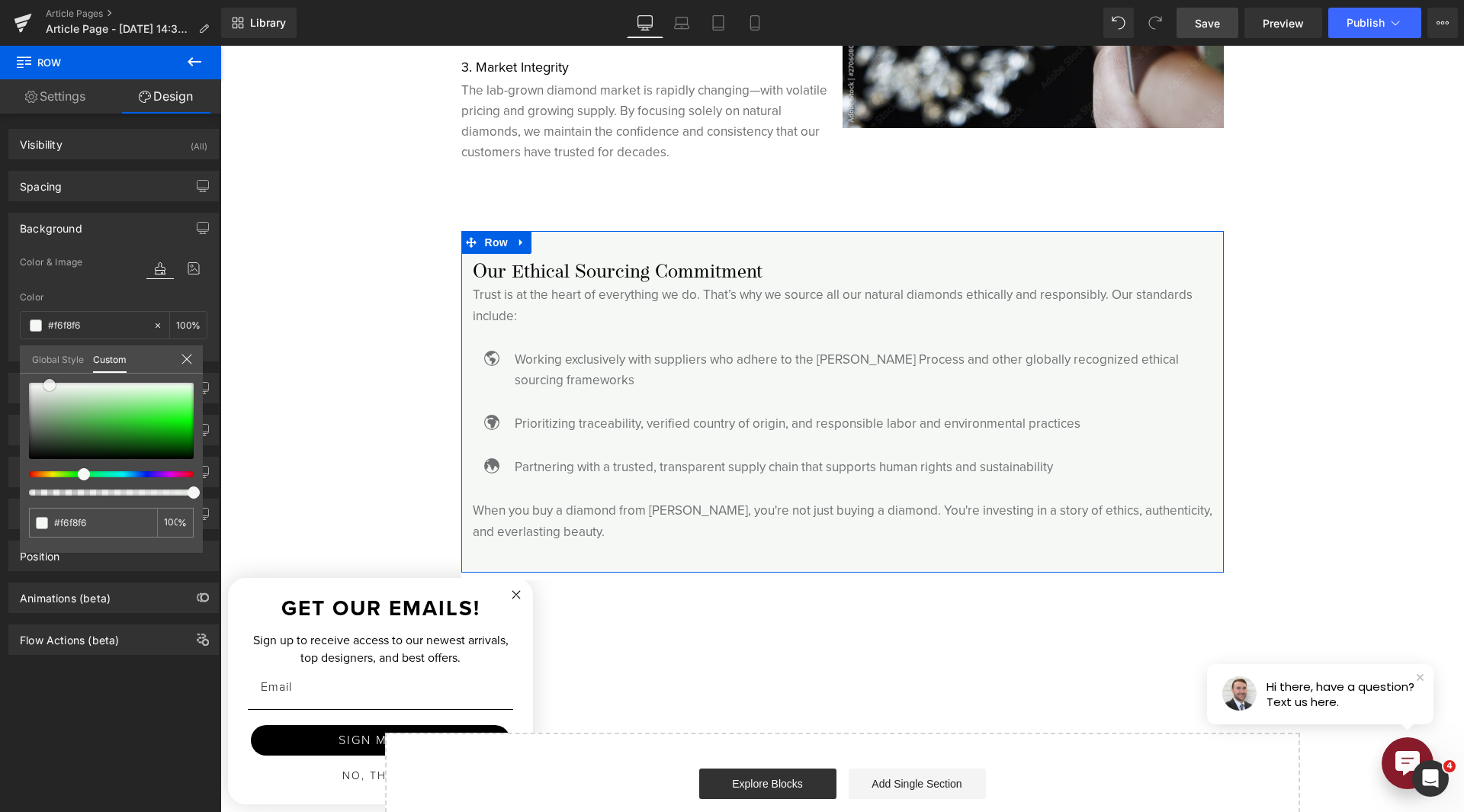
drag, startPoint x: 67, startPoint y: 387, endPoint x: 45, endPoint y: 386, distance: 22.0
click at [45, 386] on span at bounding box center [50, 386] width 12 height 12
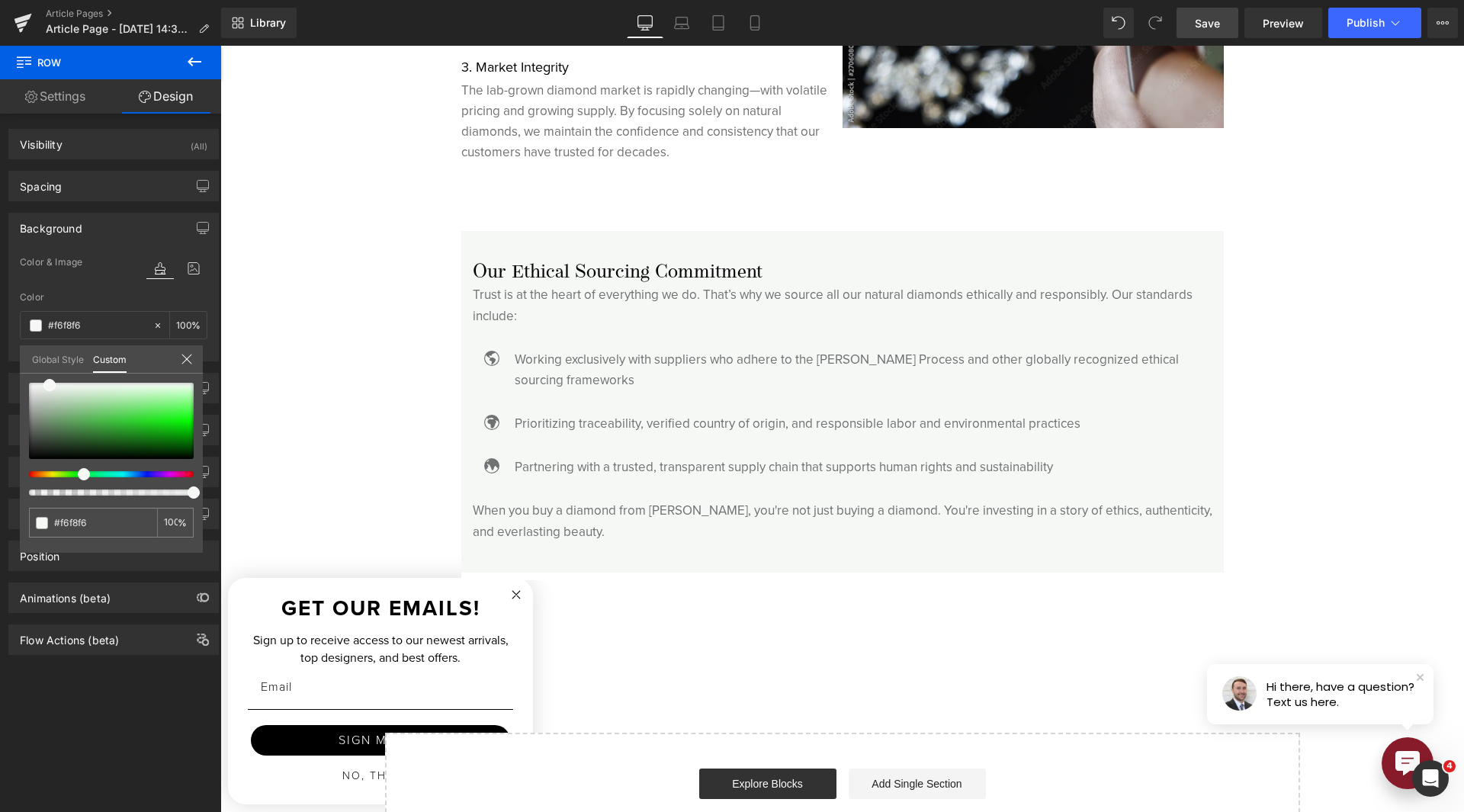
click at [1200, 19] on span "Save" at bounding box center [1208, 23] width 25 height 16
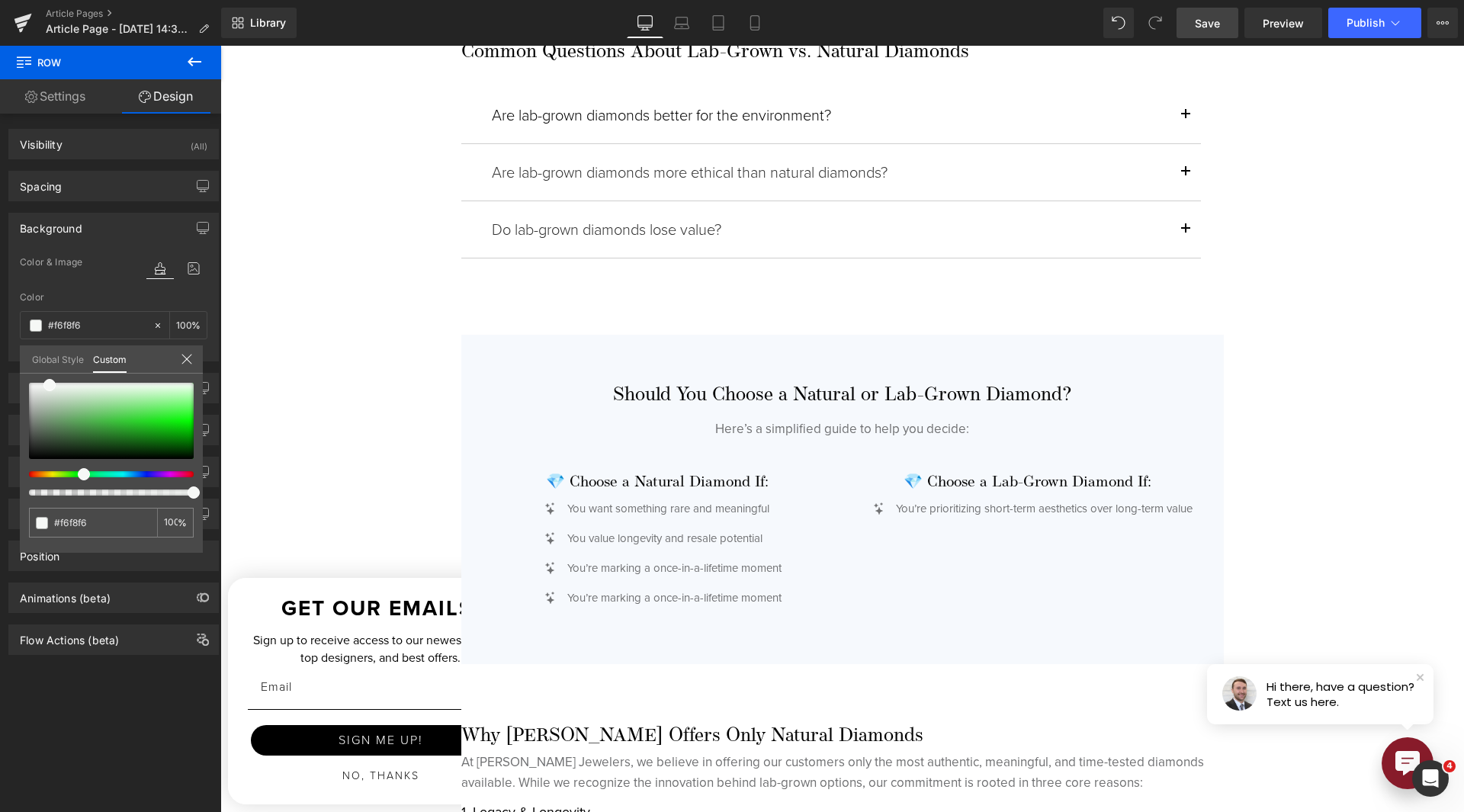
scroll to position [3736, 0]
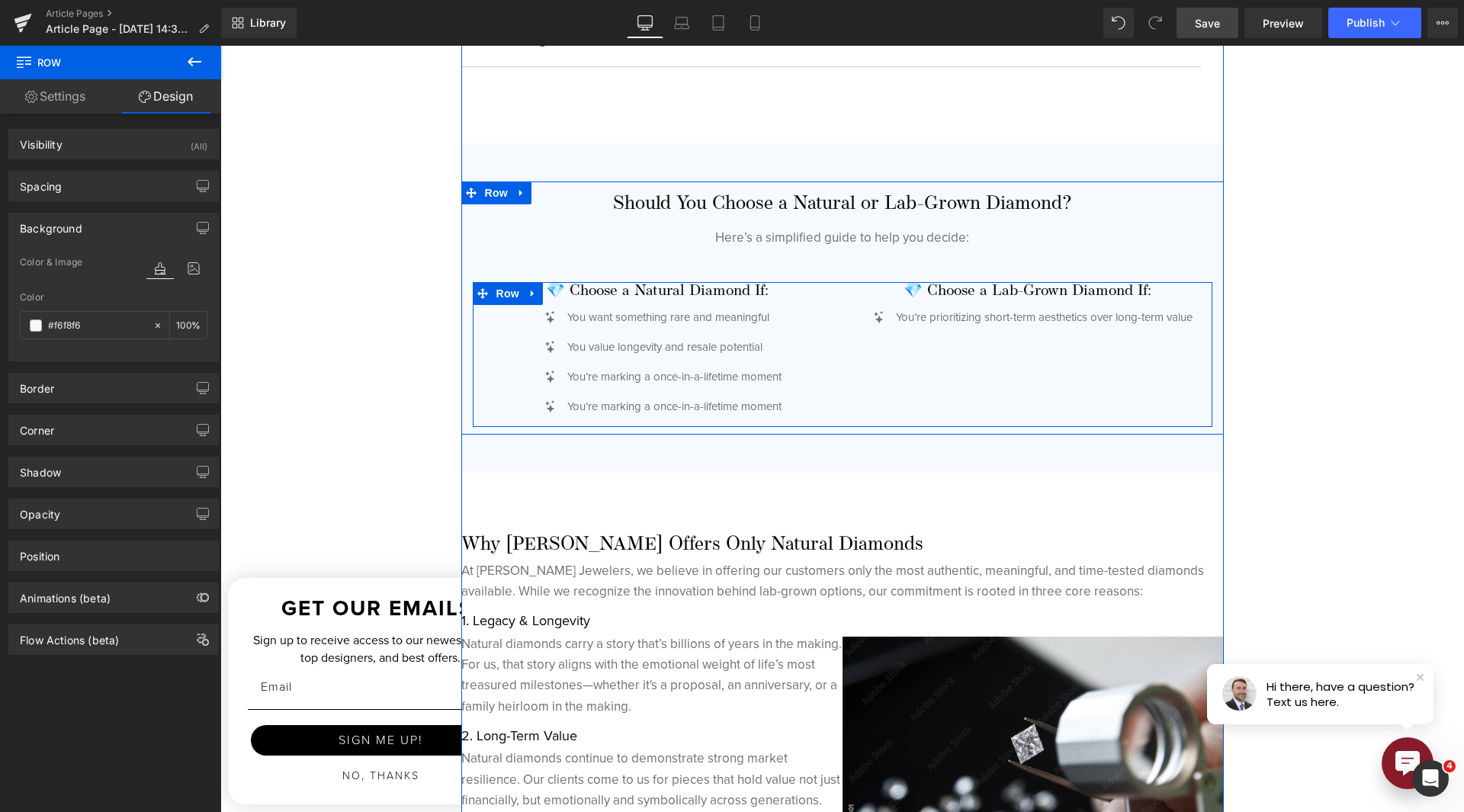
click at [513, 296] on span "Row" at bounding box center [508, 294] width 30 height 23
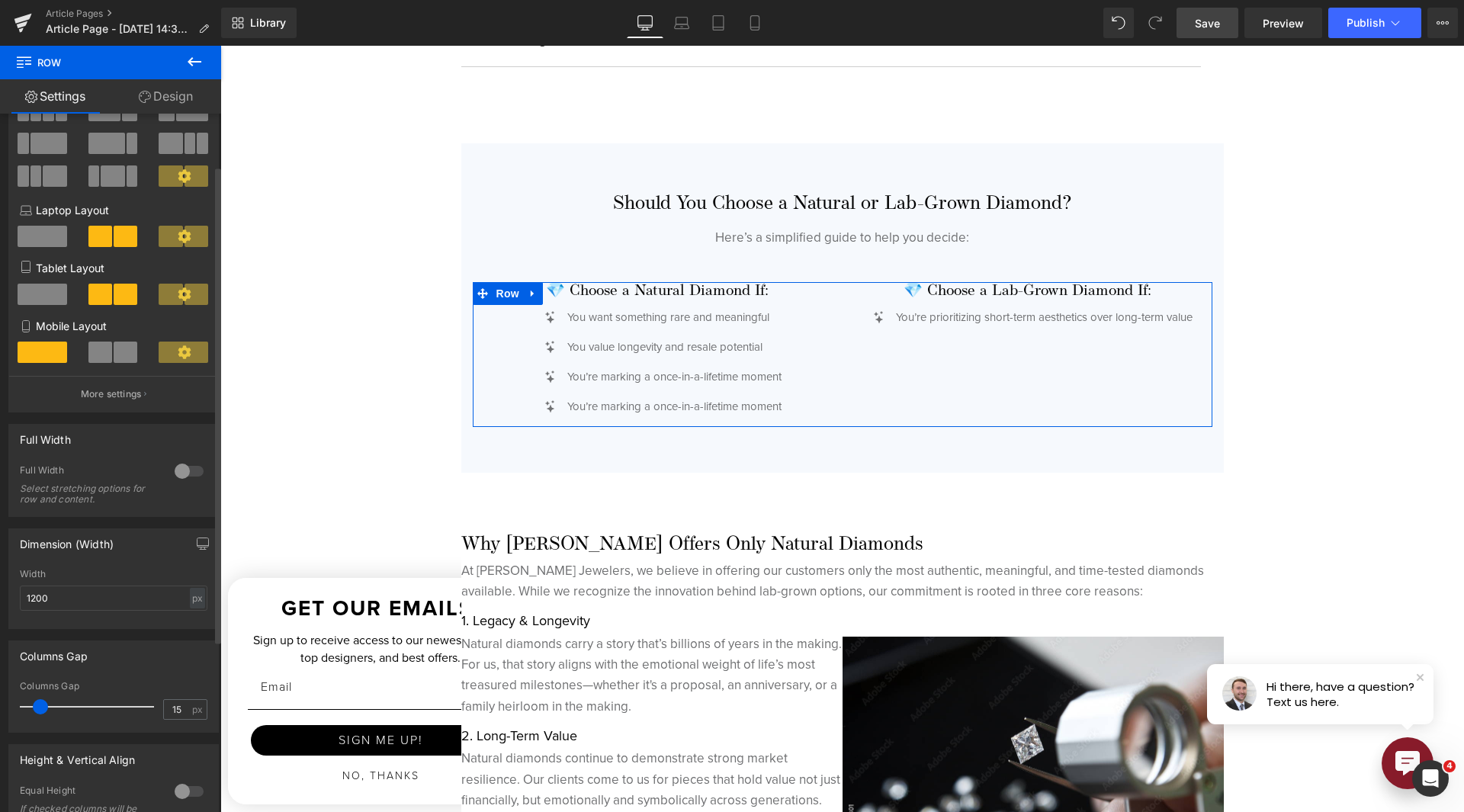
scroll to position [77, 0]
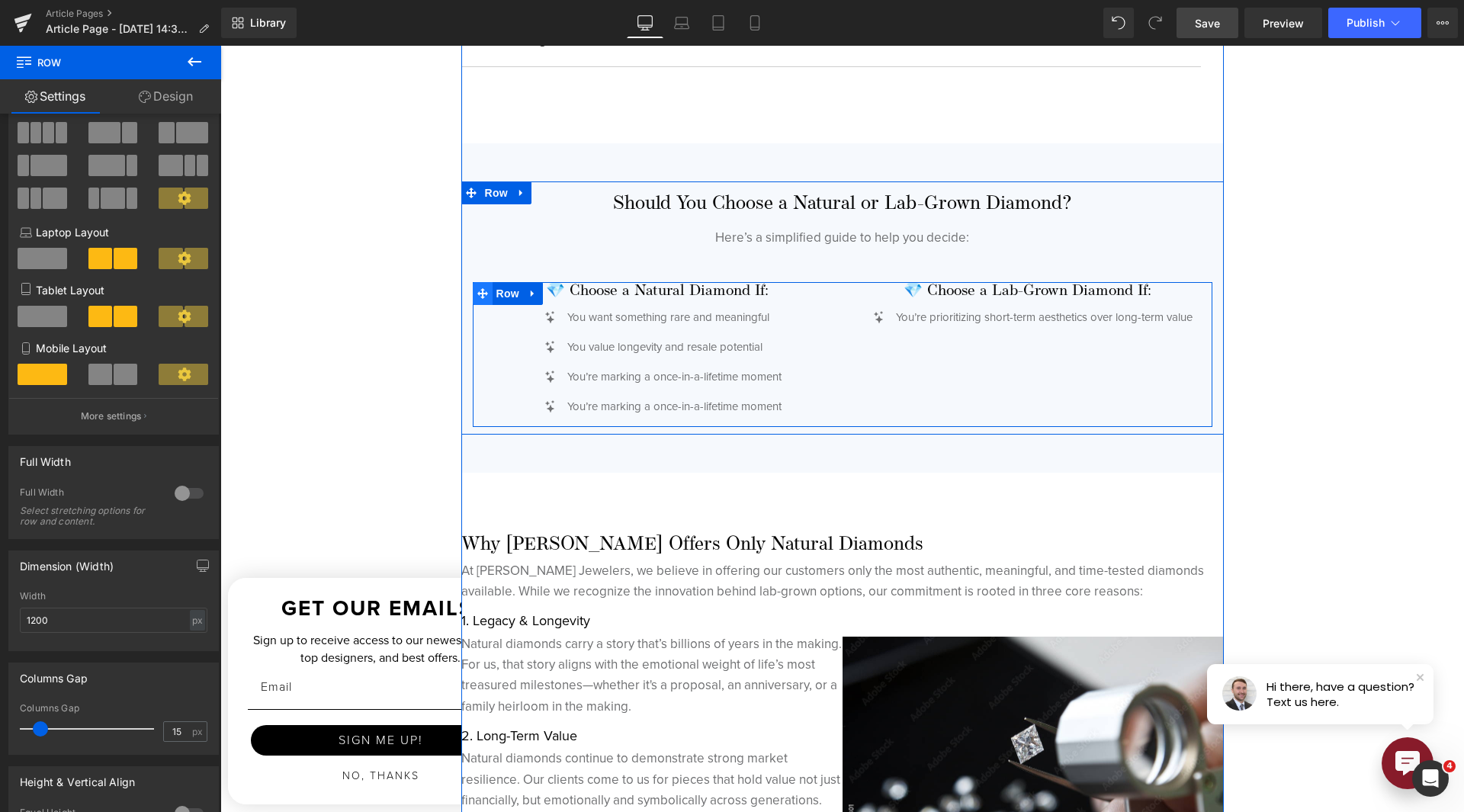
click at [485, 300] on span at bounding box center [483, 294] width 20 height 23
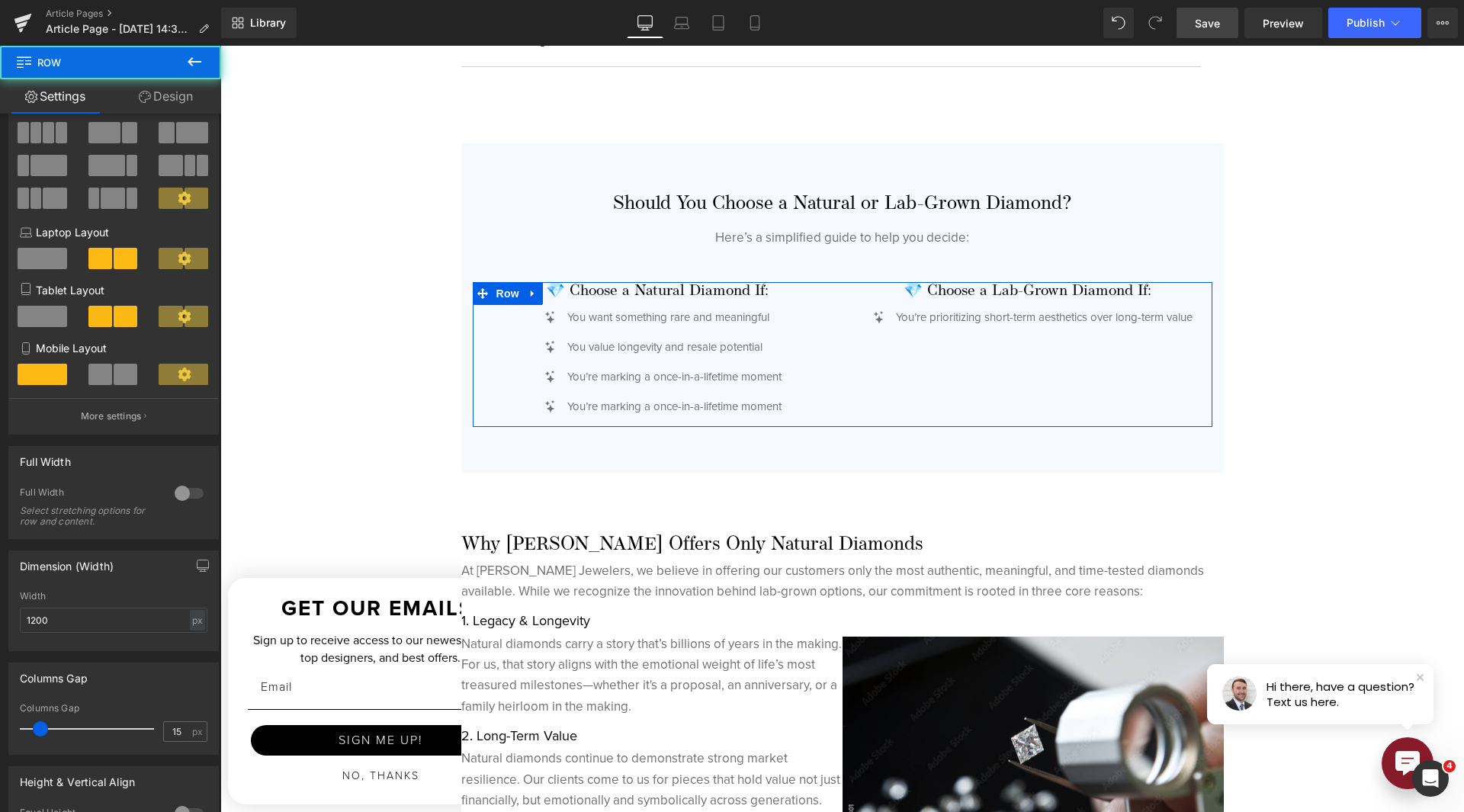
click at [174, 105] on link "Design" at bounding box center [166, 96] width 110 height 35
click at [0, 0] on div "Spacing" at bounding box center [0, 0] width 0 height 0
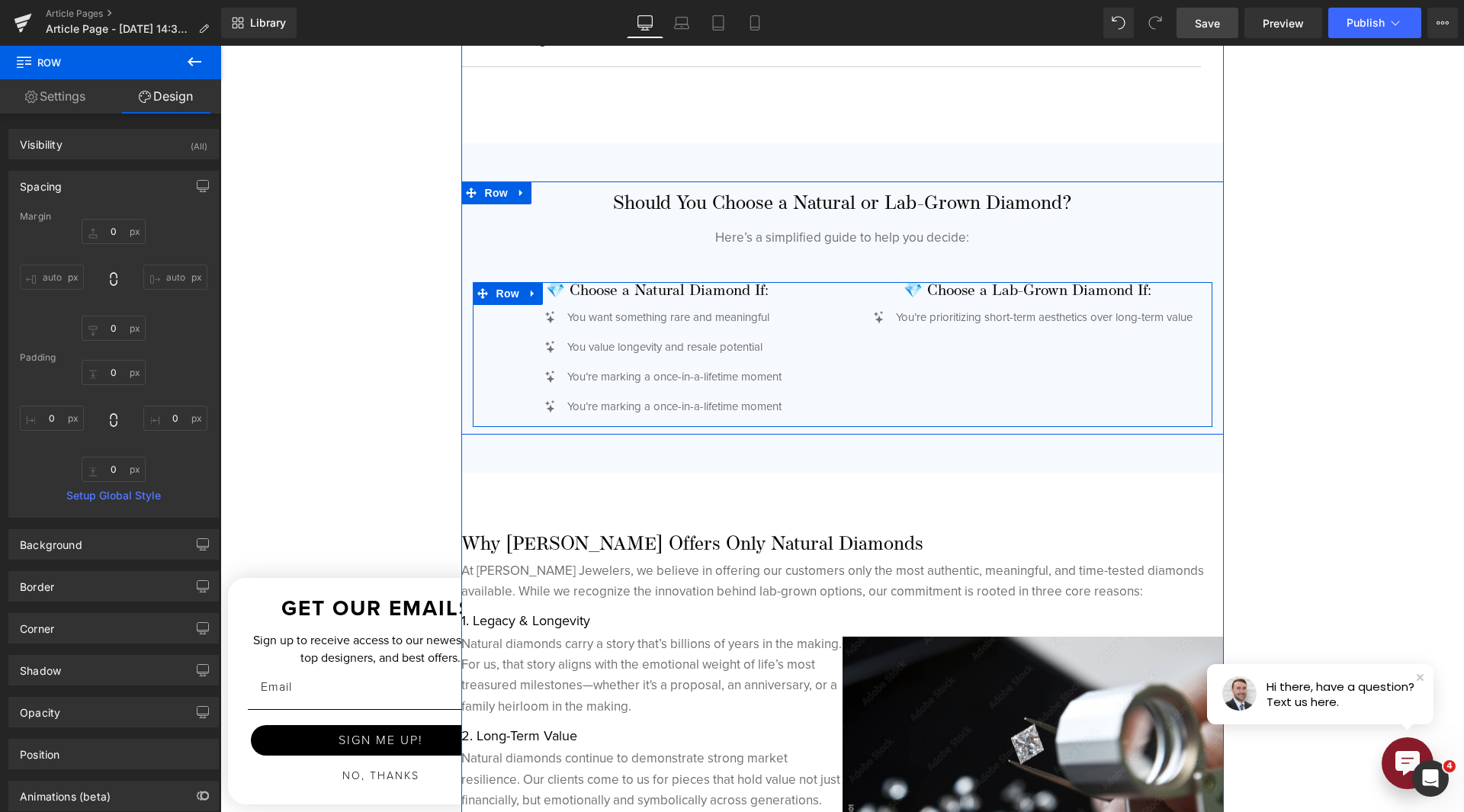
drag, startPoint x: 495, startPoint y: 285, endPoint x: 476, endPoint y: 327, distance: 46.1
click at [495, 284] on span "Row" at bounding box center [508, 294] width 30 height 23
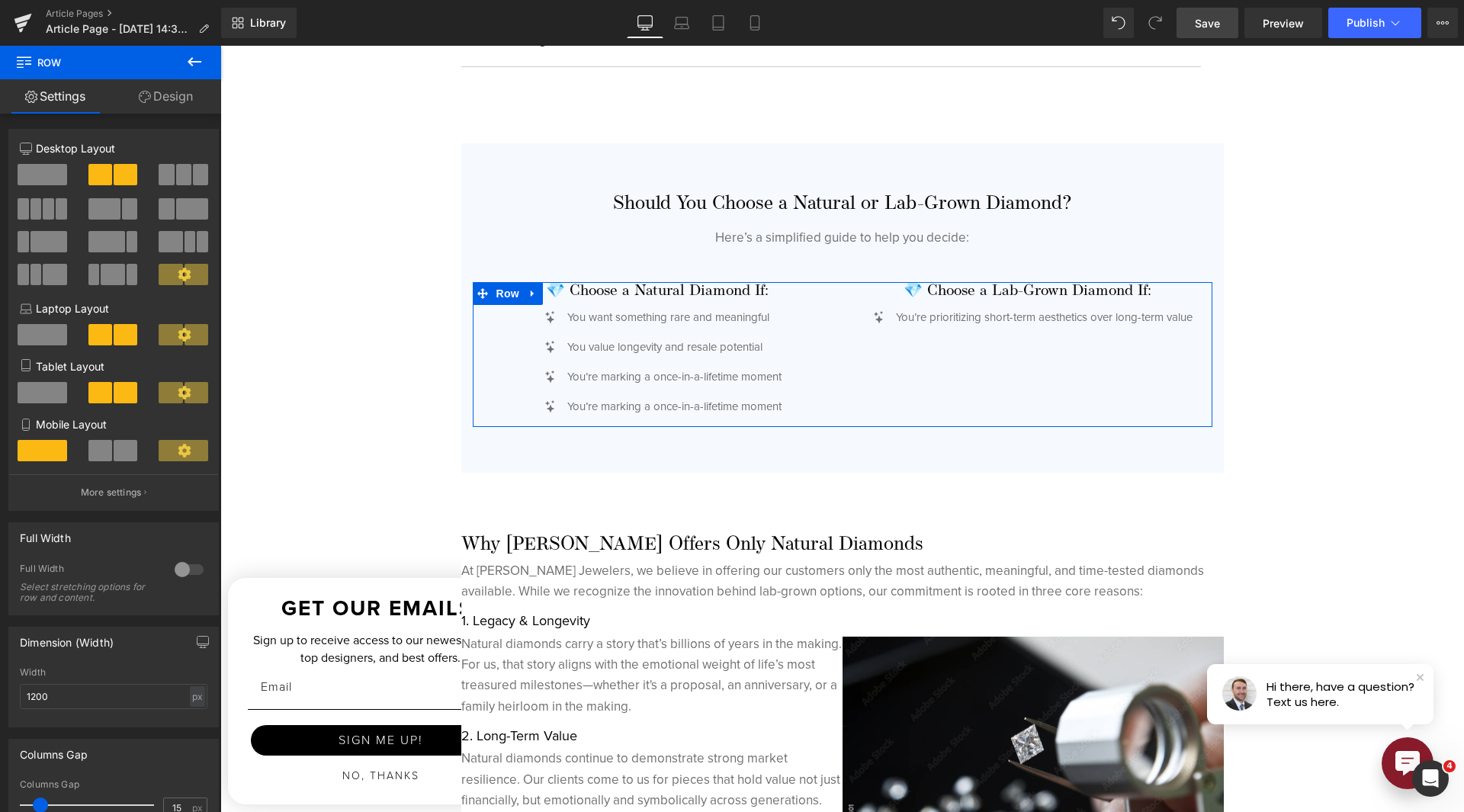
click at [171, 103] on link "Design" at bounding box center [166, 96] width 110 height 35
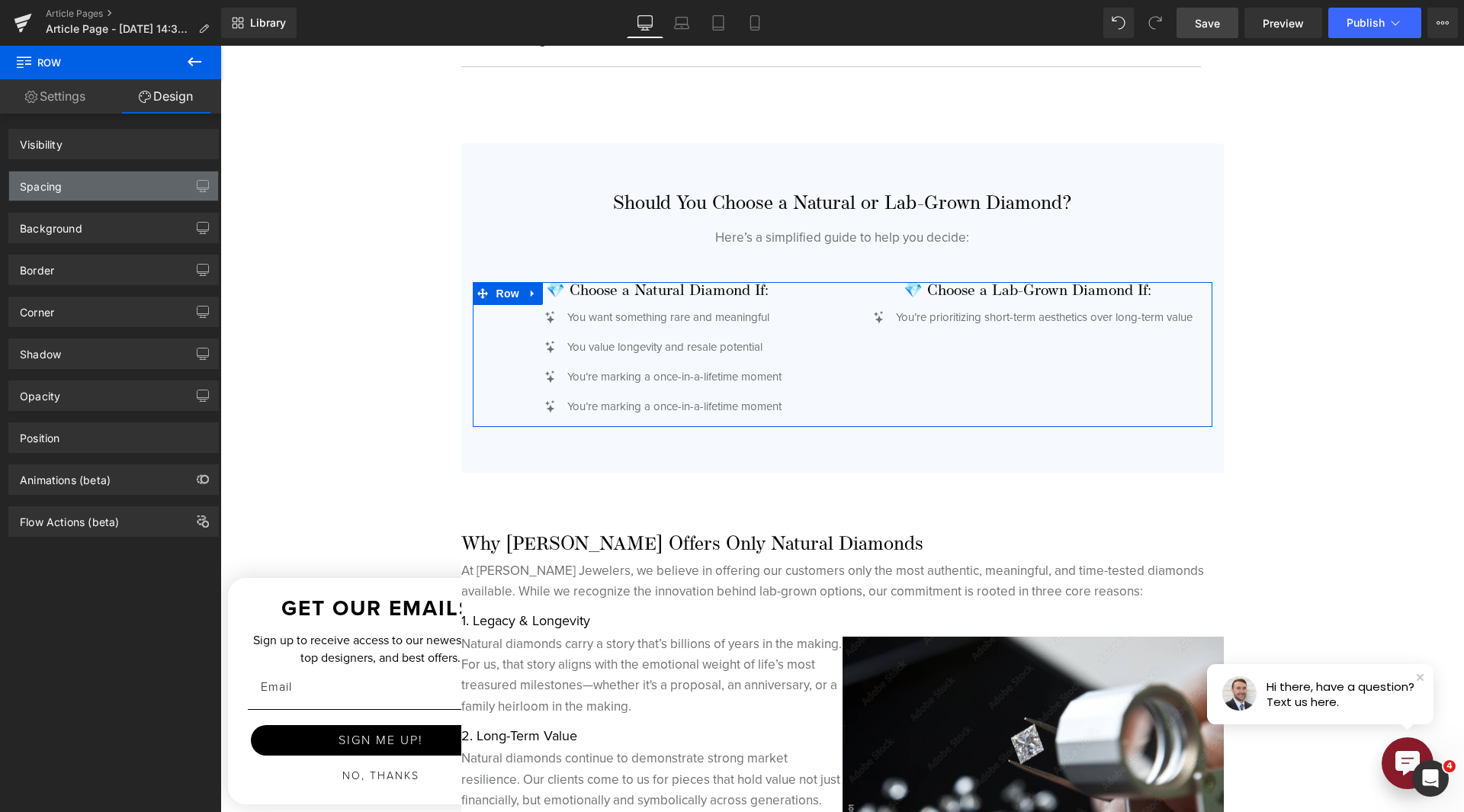
click at [86, 179] on div "Spacing" at bounding box center [113, 186] width 209 height 29
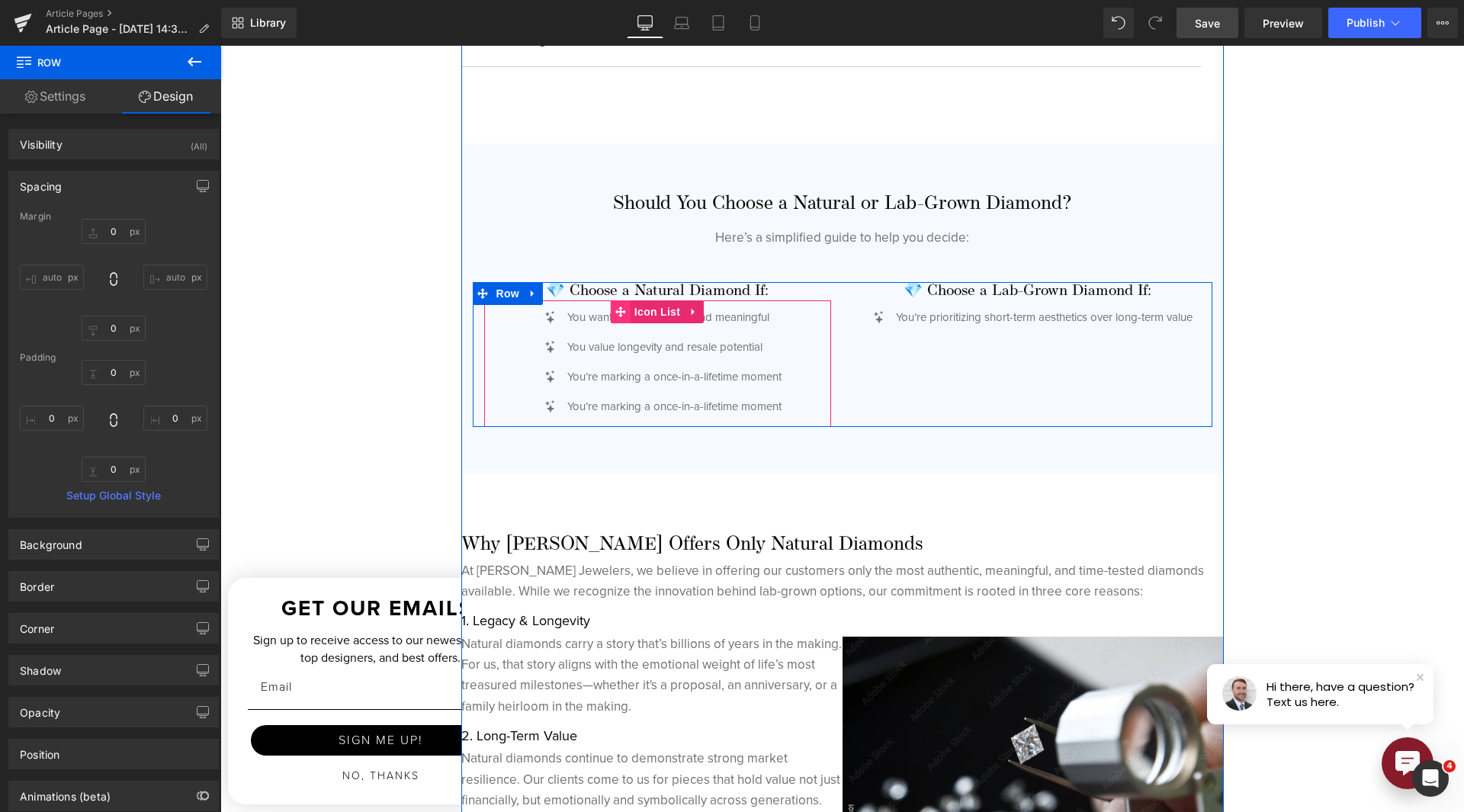
click at [620, 315] on icon at bounding box center [621, 311] width 11 height 12
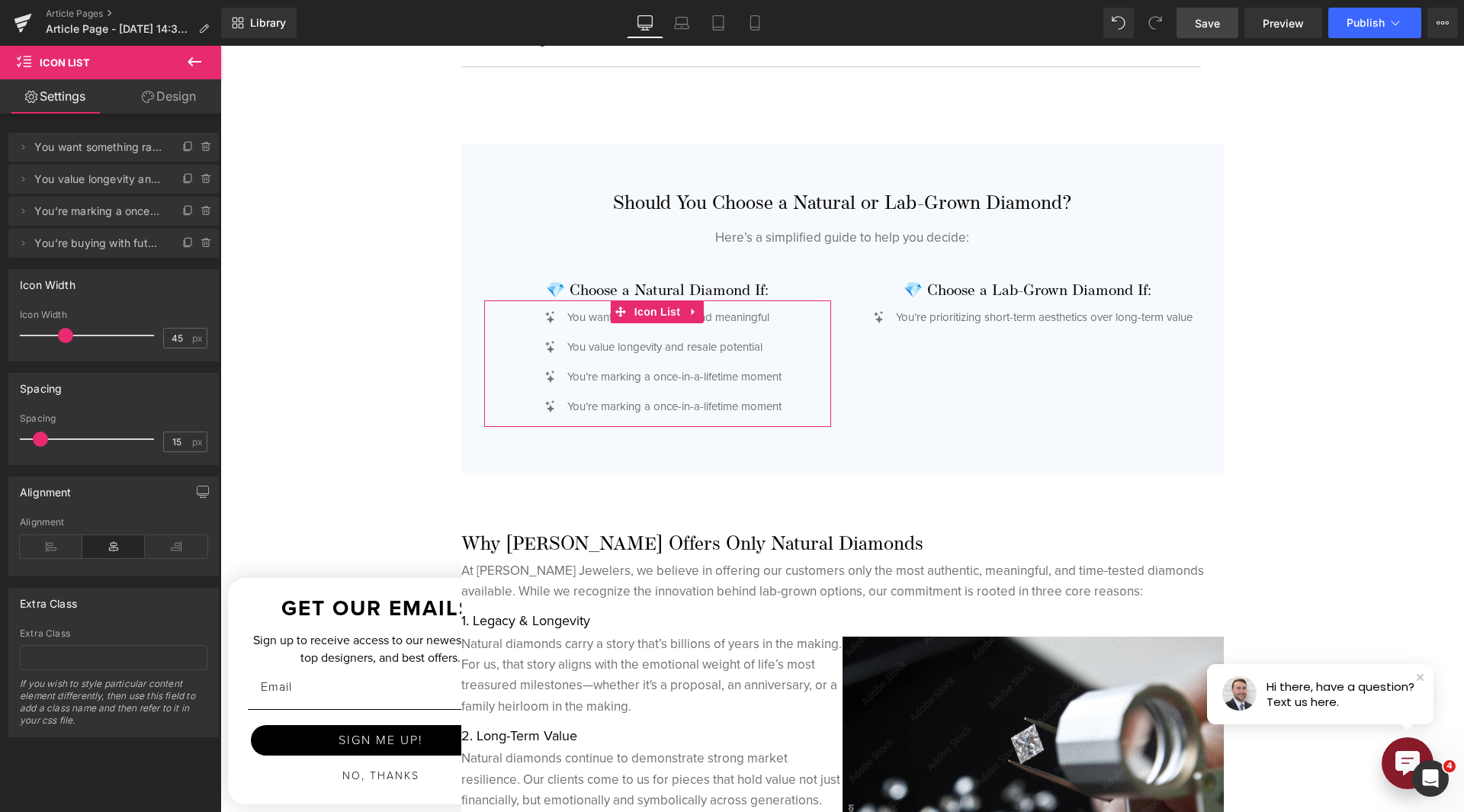
click at [159, 93] on link "Design" at bounding box center [169, 96] width 110 height 35
click at [0, 0] on div "Spacing" at bounding box center [0, 0] width 0 height 0
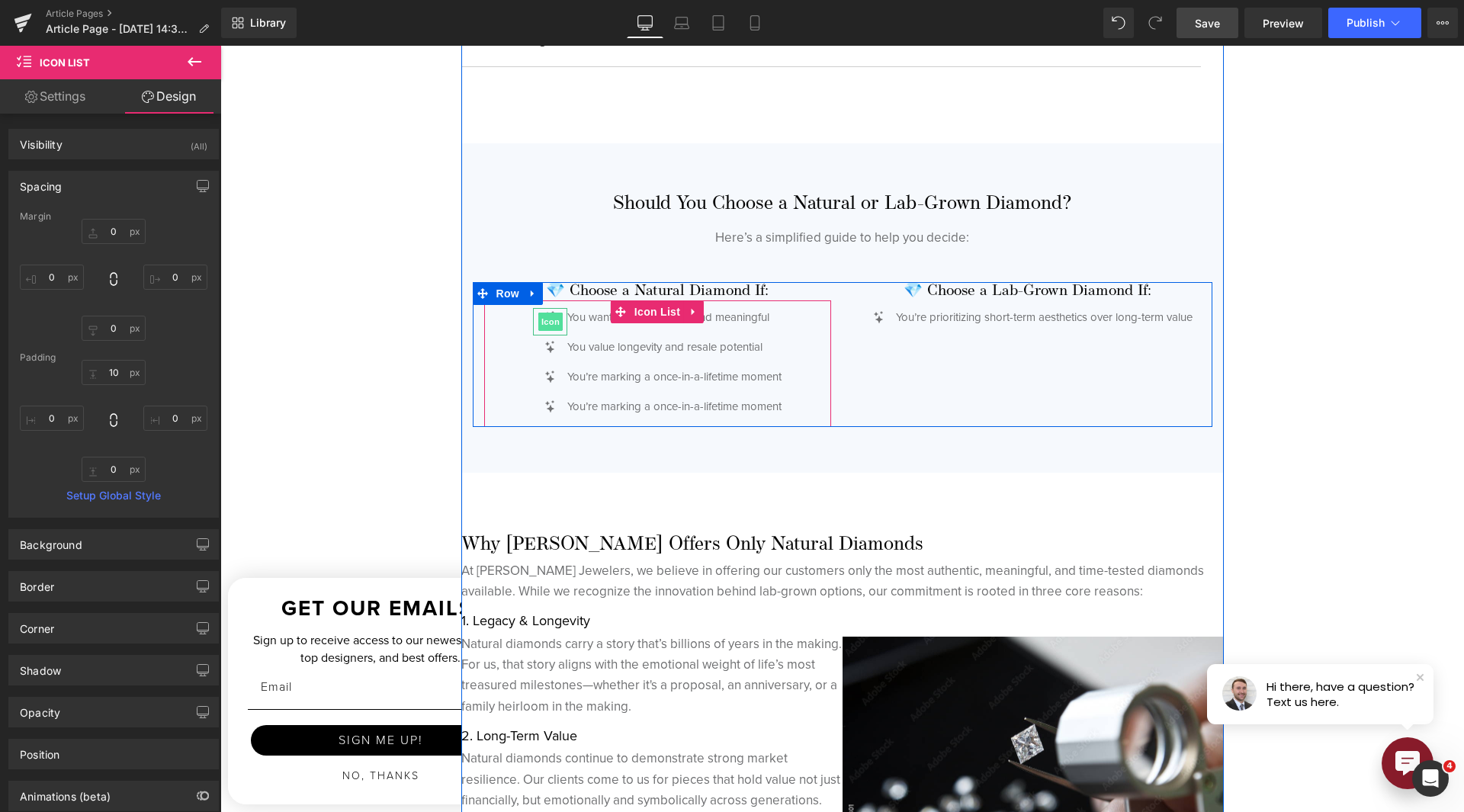
click at [539, 319] on span "Icon" at bounding box center [550, 321] width 24 height 19
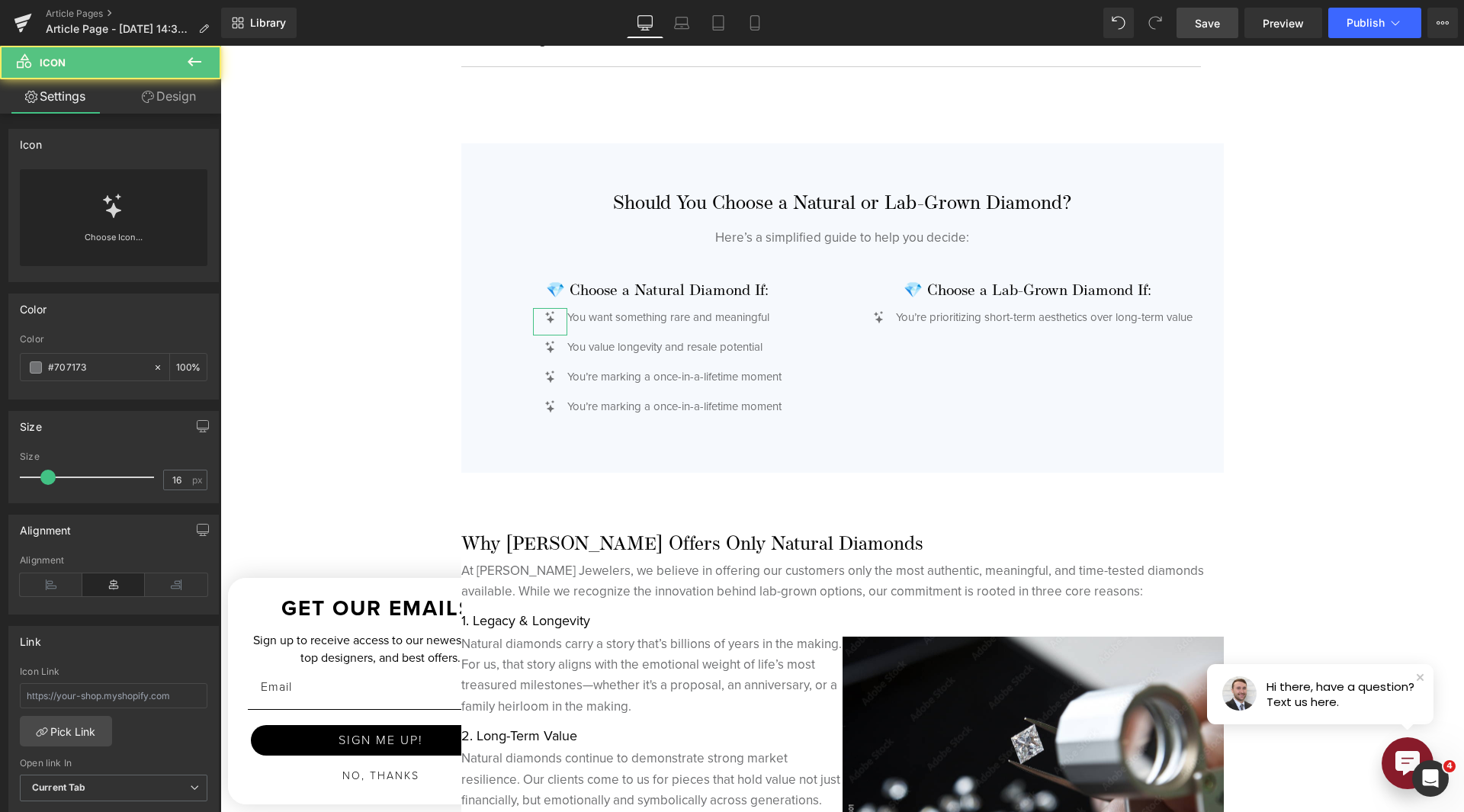
click at [166, 97] on link "Design" at bounding box center [169, 96] width 110 height 35
click at [0, 0] on div "Spacing" at bounding box center [0, 0] width 0 height 0
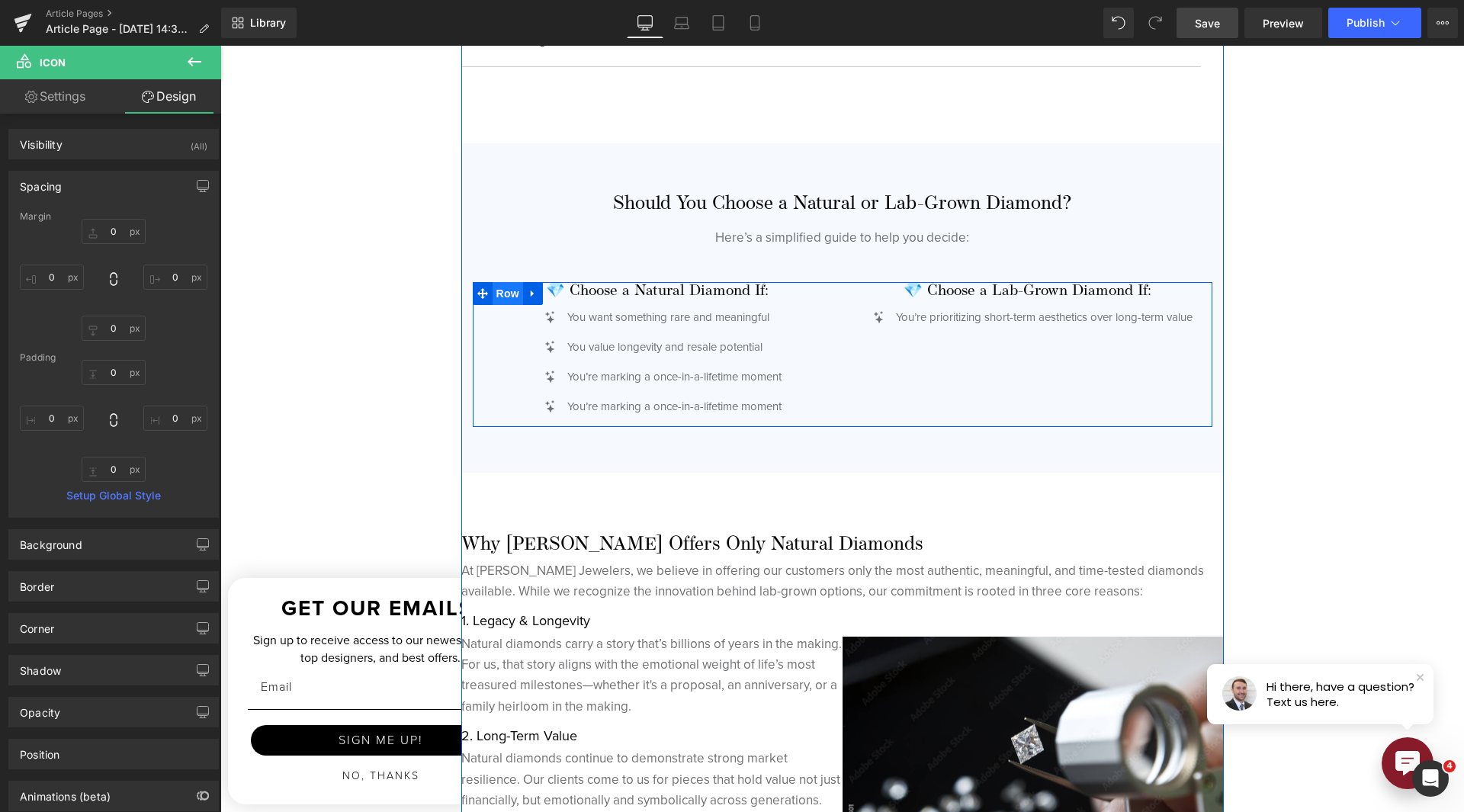
click at [498, 288] on span "Row" at bounding box center [508, 294] width 30 height 23
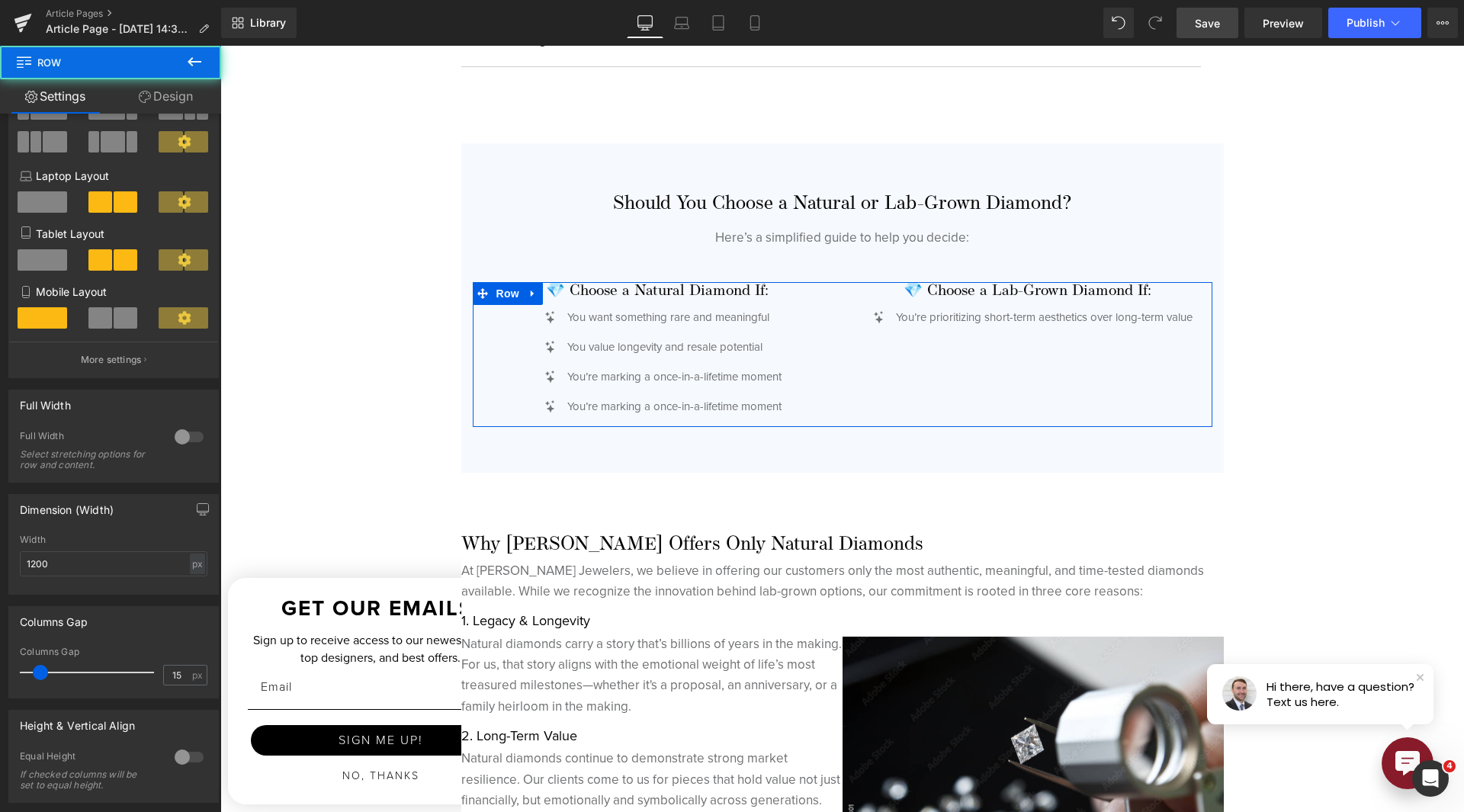
scroll to position [305, 0]
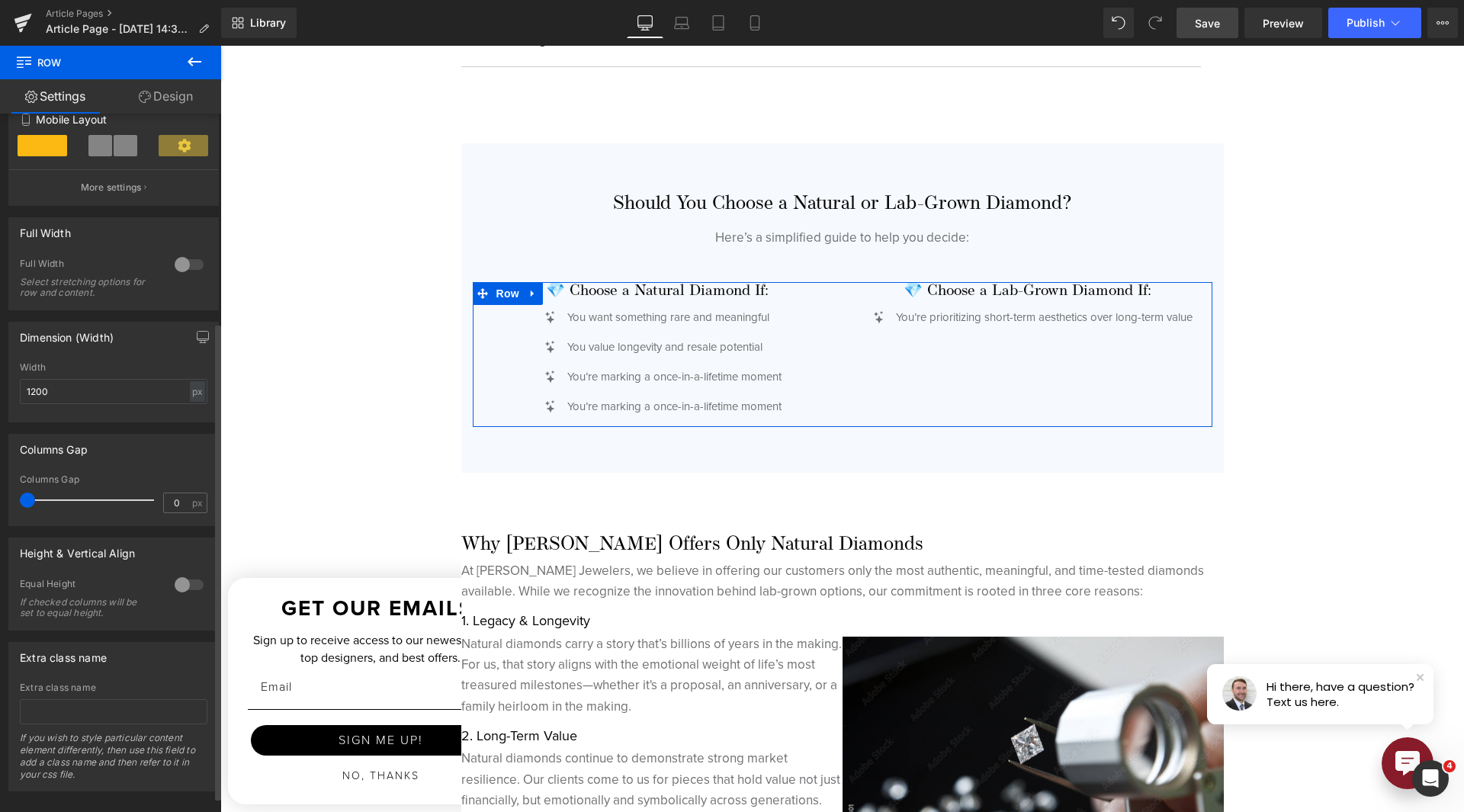
drag, startPoint x: 44, startPoint y: 501, endPoint x: 17, endPoint y: 499, distance: 27.1
click at [17, 499] on div "0px Columns Gap 0 px" at bounding box center [113, 499] width 209 height 51
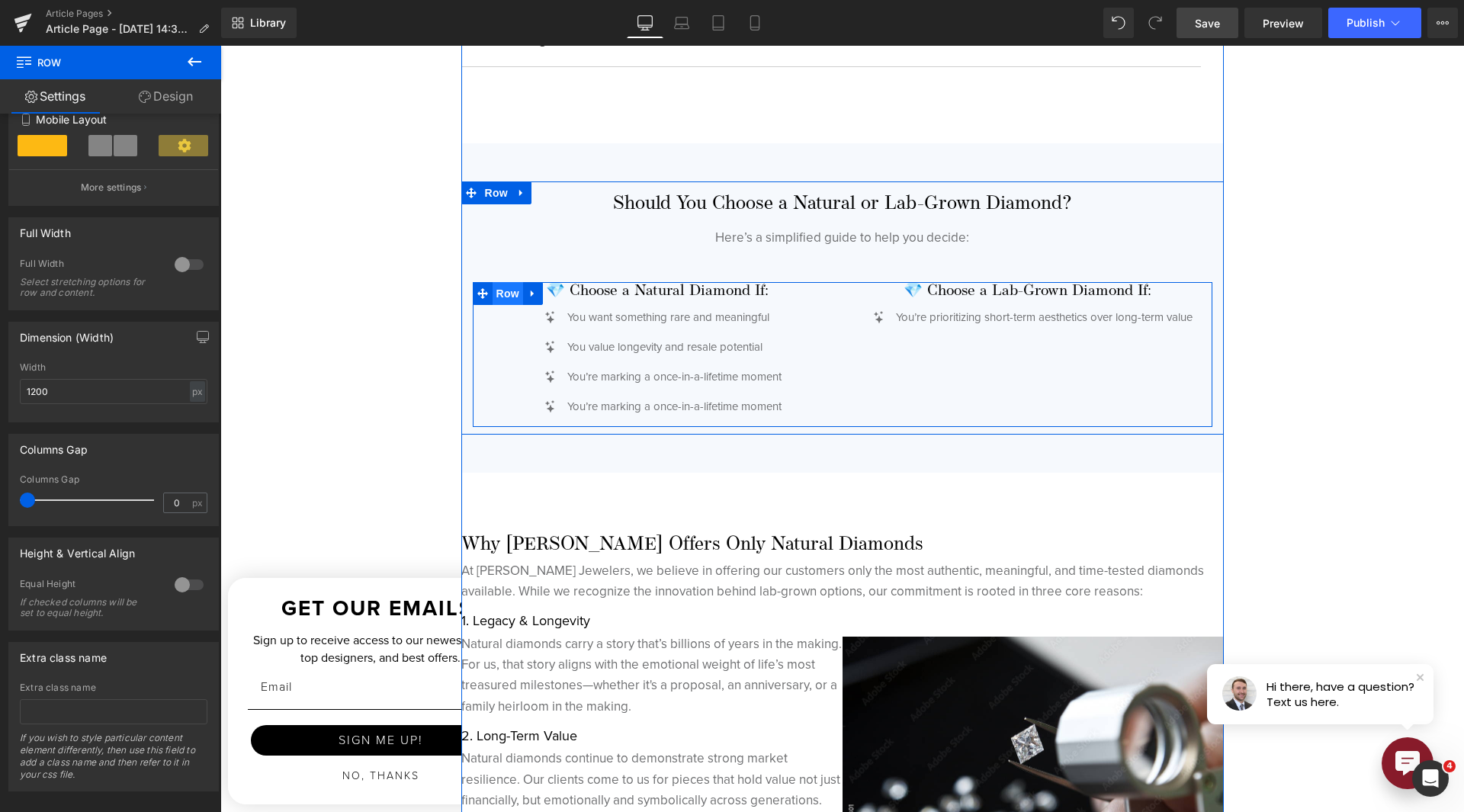
click at [508, 297] on span "Row" at bounding box center [508, 294] width 30 height 23
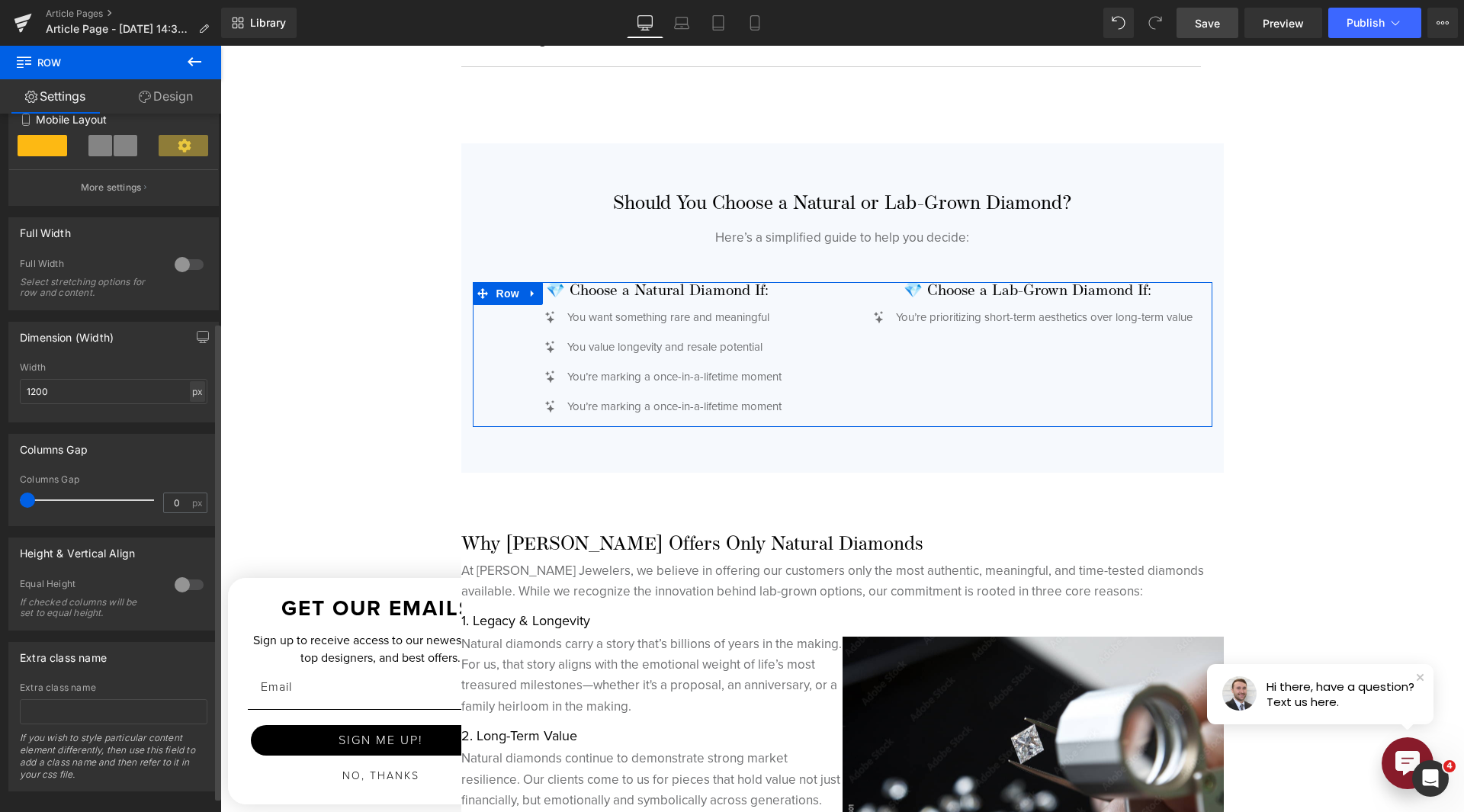
click at [190, 385] on div "px" at bounding box center [197, 391] width 15 height 20
click at [192, 406] on li "%" at bounding box center [197, 415] width 19 height 22
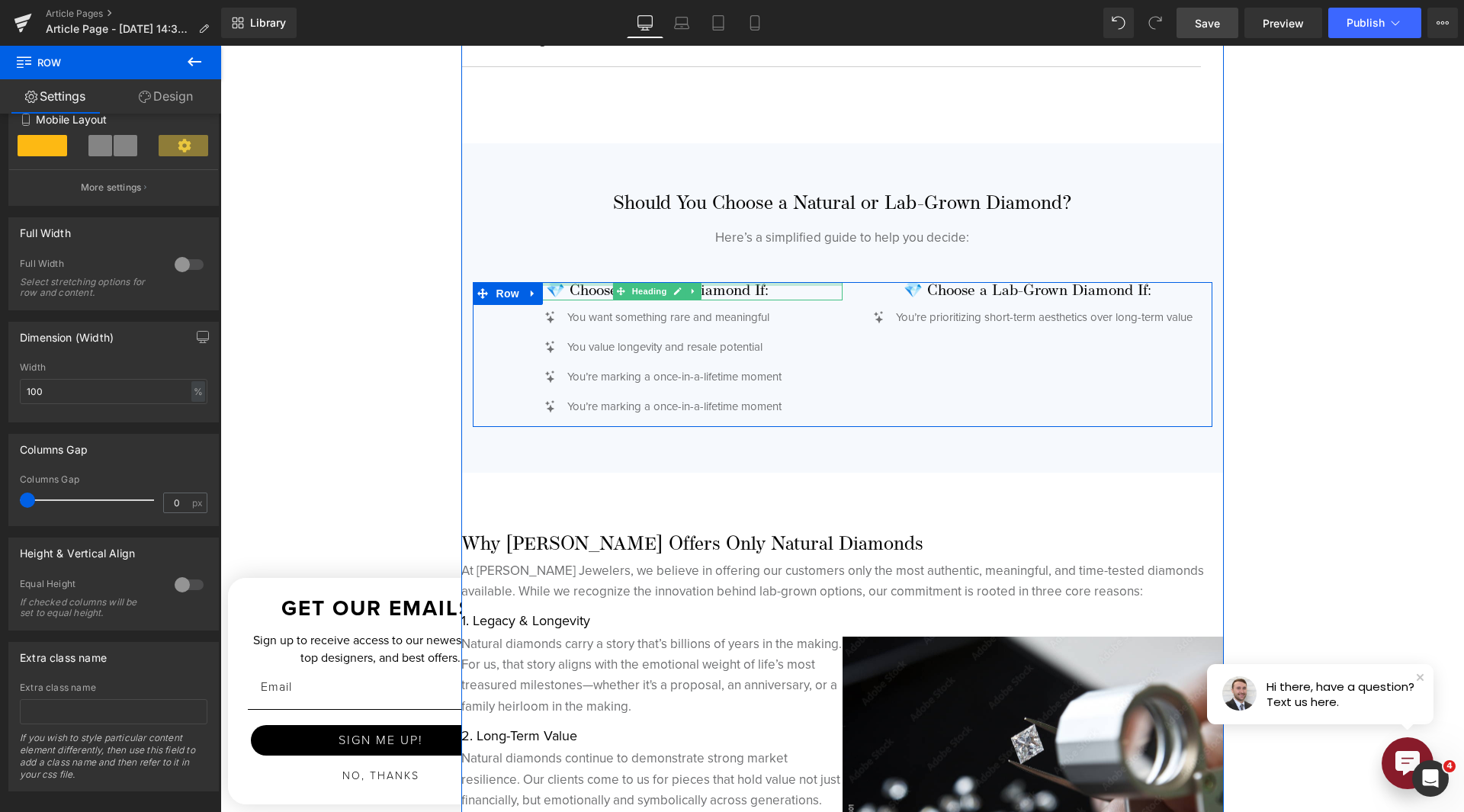
click at [740, 284] on div at bounding box center [657, 284] width 370 height 4
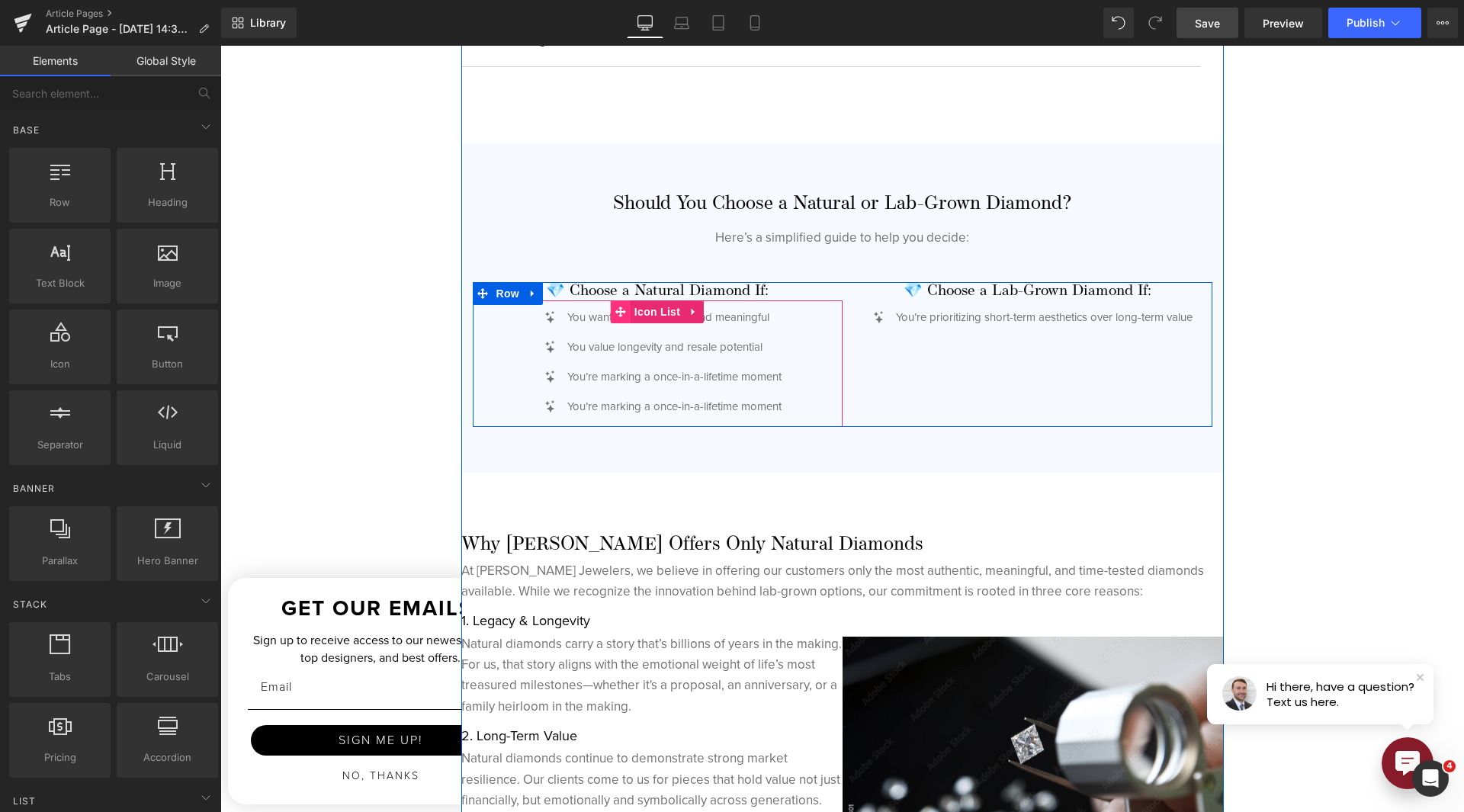
click at [617, 316] on icon at bounding box center [621, 311] width 11 height 12
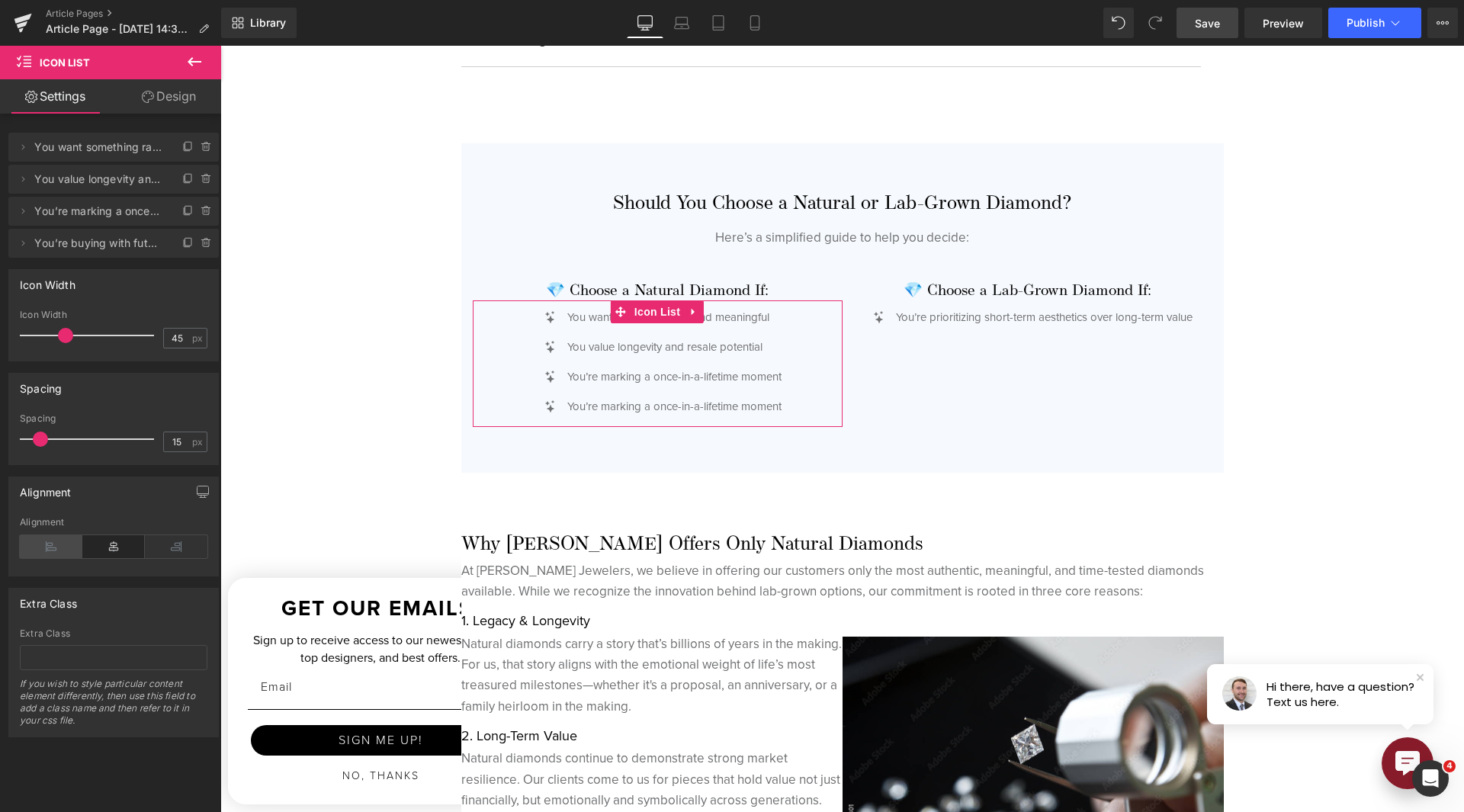
click at [66, 552] on icon at bounding box center [51, 547] width 62 height 23
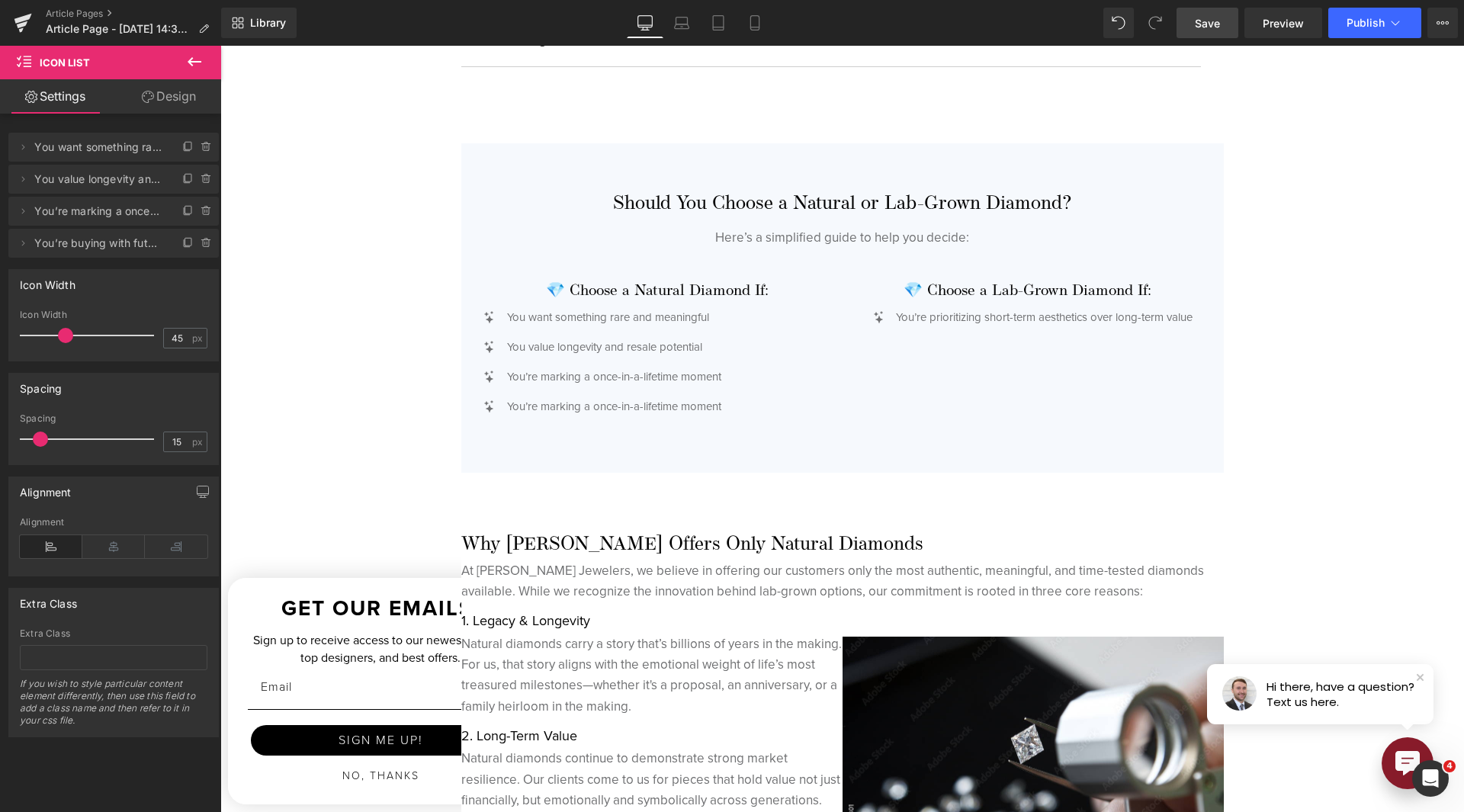
click at [56, 549] on icon at bounding box center [51, 547] width 62 height 23
click at [91, 547] on icon at bounding box center [113, 547] width 62 height 23
click at [1200, 28] on span "Save" at bounding box center [1208, 23] width 25 height 16
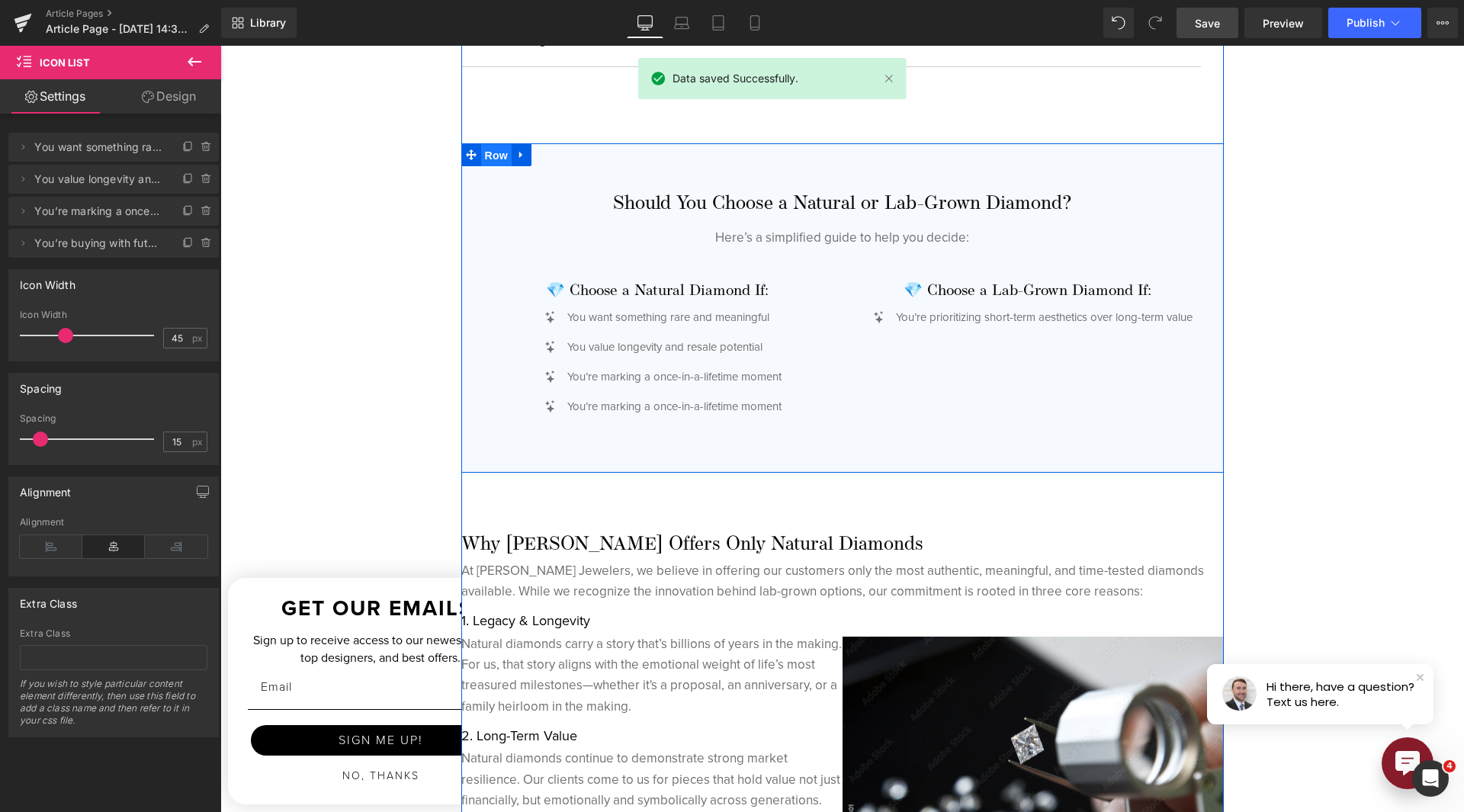
click at [481, 148] on span "Row" at bounding box center [496, 156] width 30 height 23
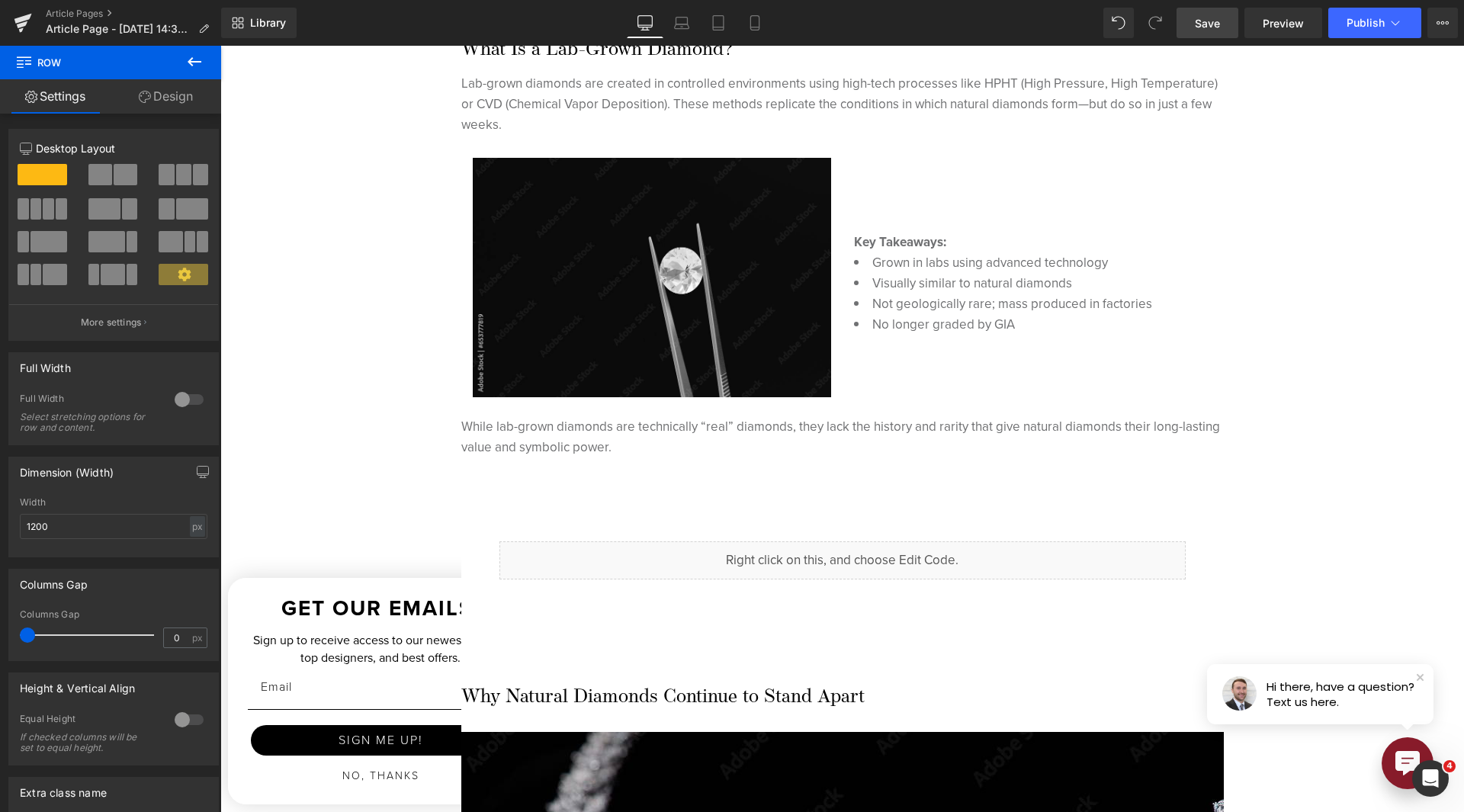
scroll to position [1068, 0]
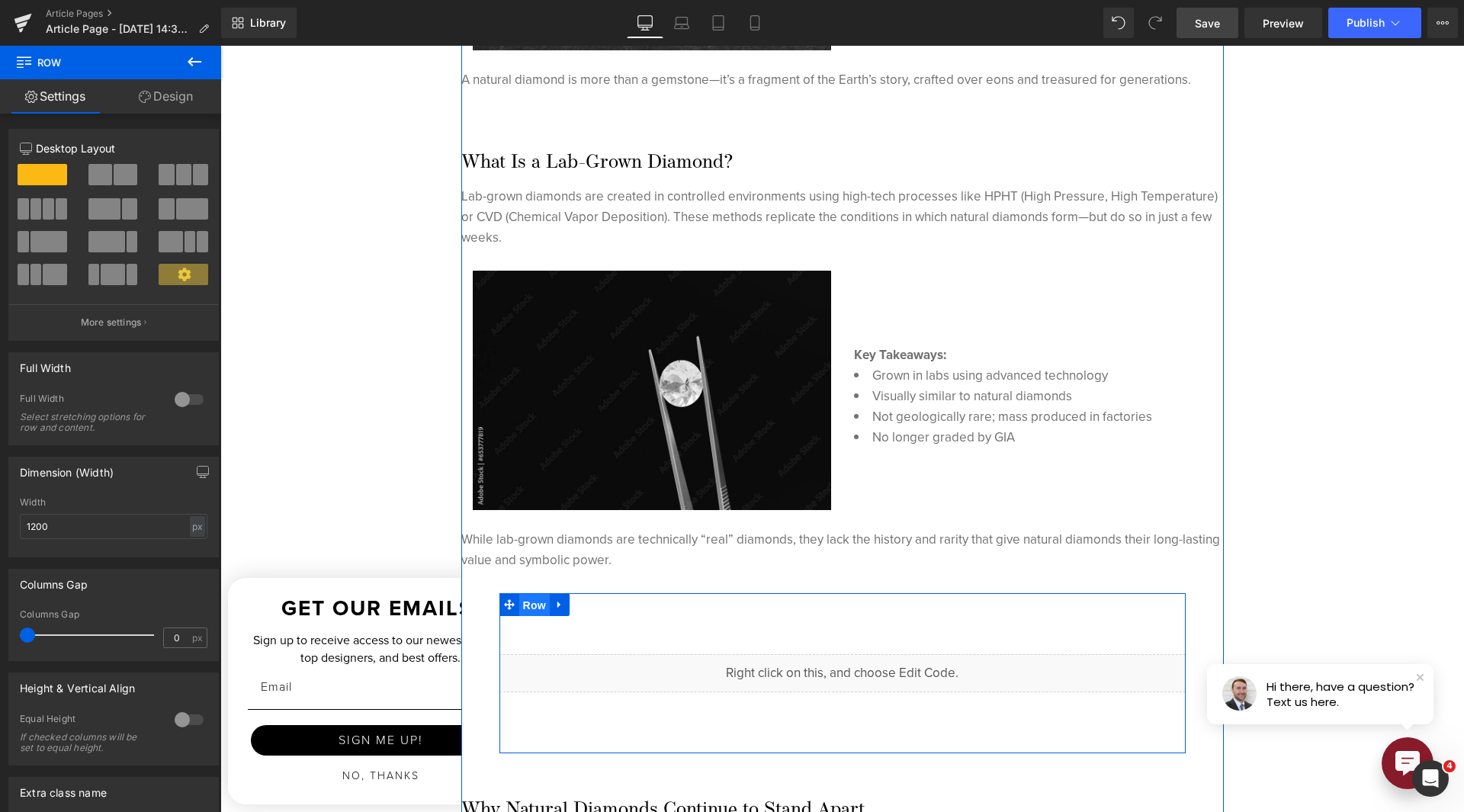
click at [519, 604] on span "Row" at bounding box center [534, 605] width 30 height 23
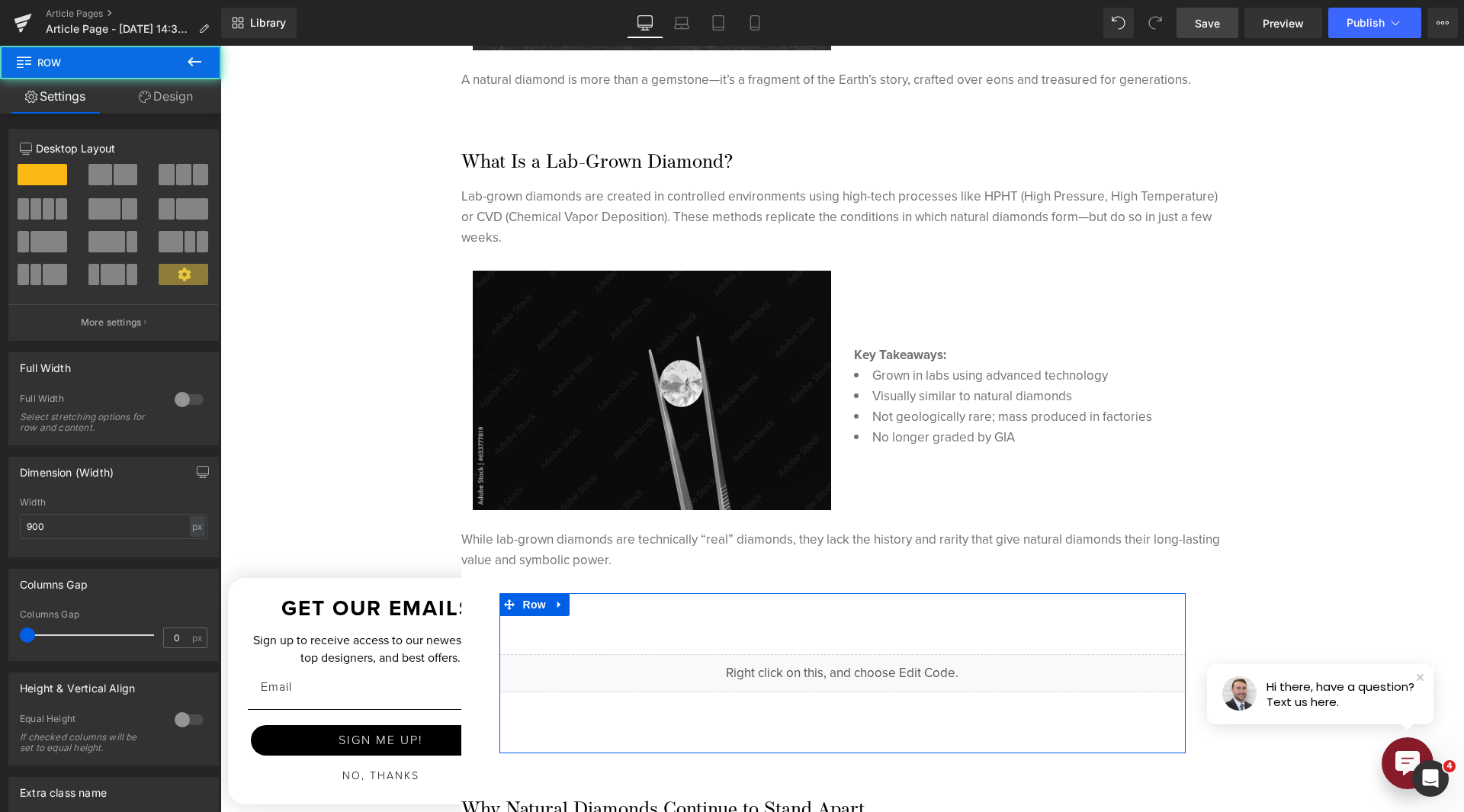
click at [195, 103] on link "Design" at bounding box center [166, 96] width 110 height 35
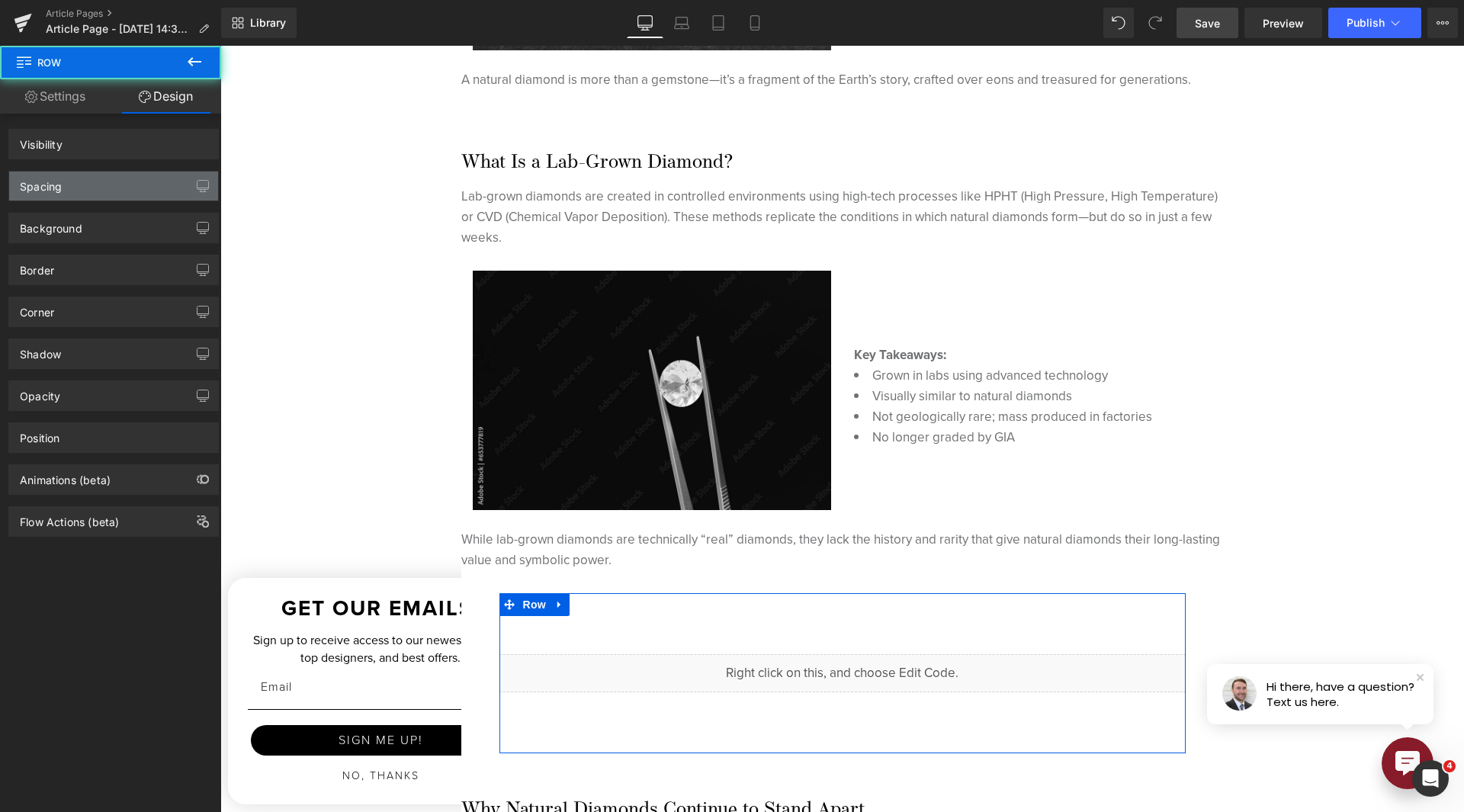
click at [134, 189] on div "Spacing" at bounding box center [113, 186] width 209 height 29
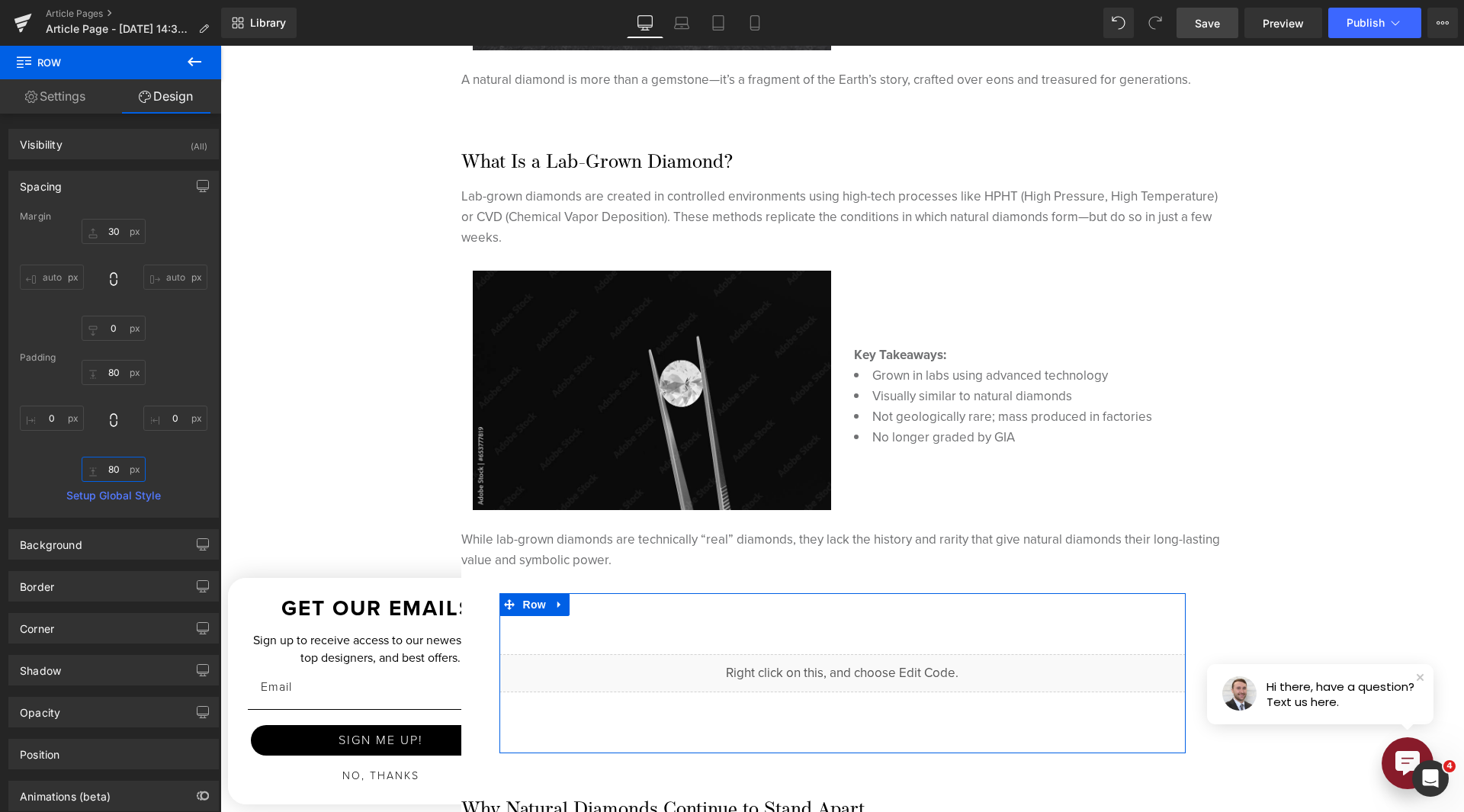
click at [110, 464] on input "80" at bounding box center [114, 469] width 64 height 25
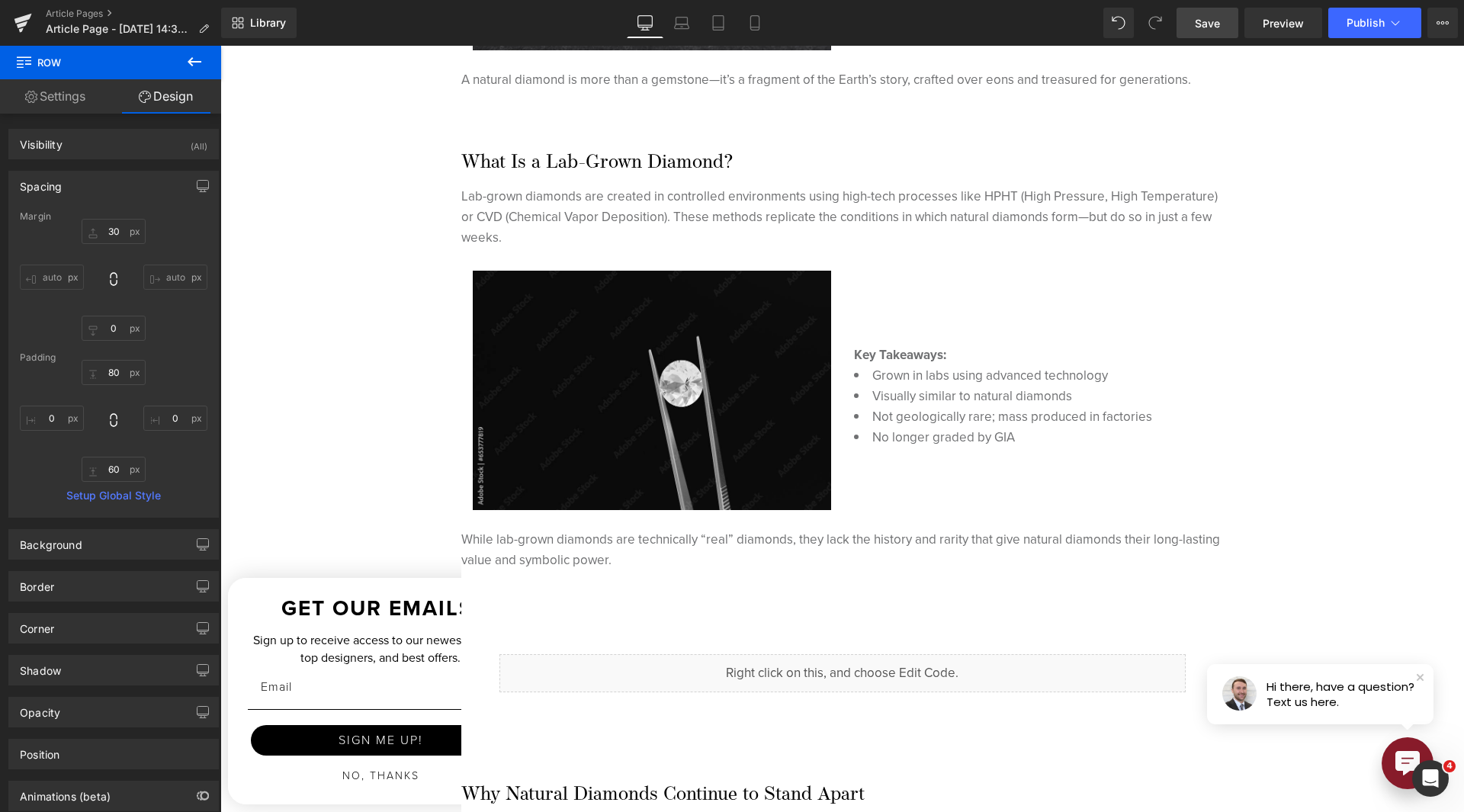
click at [1222, 30] on link "Save" at bounding box center [1207, 23] width 61 height 30
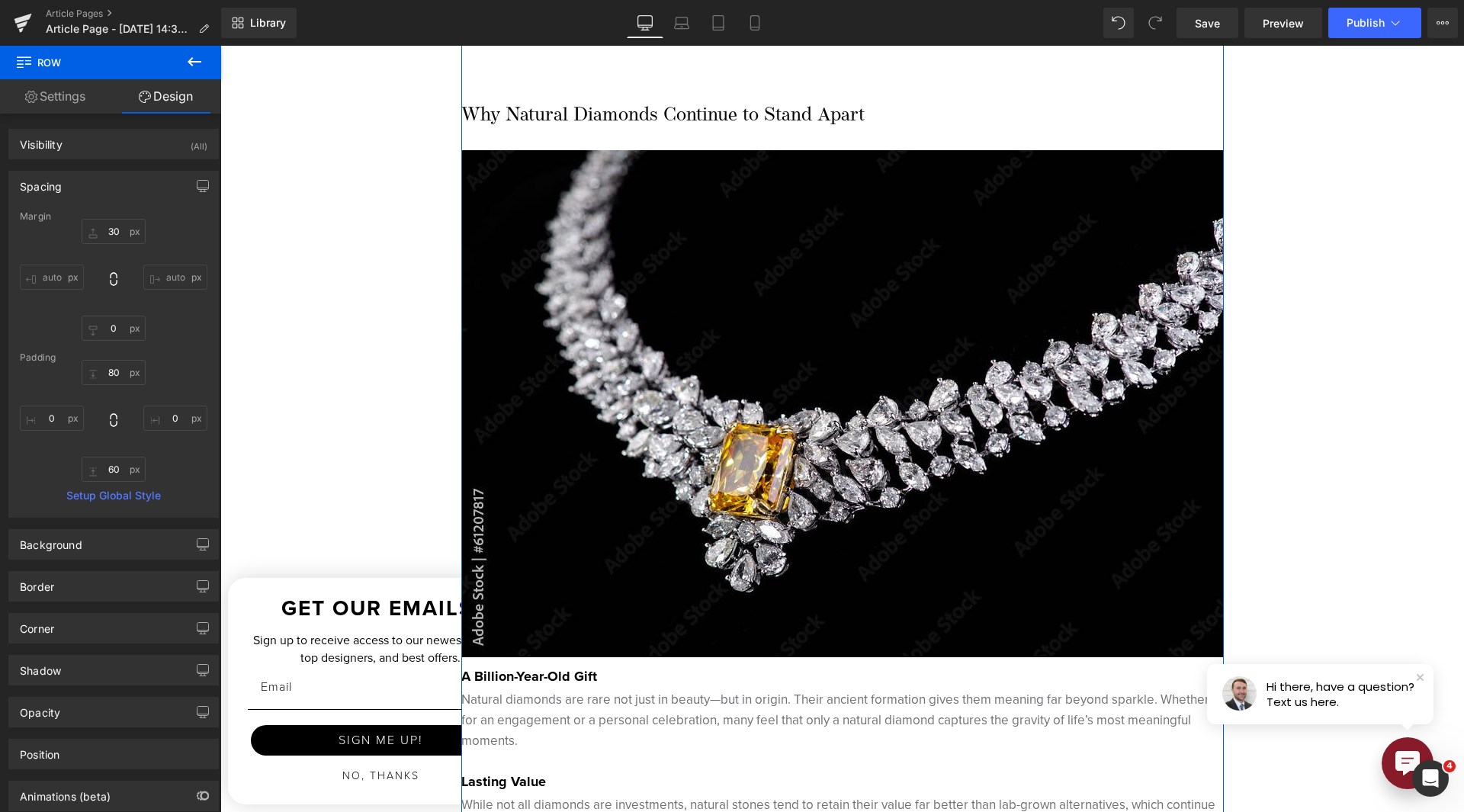
scroll to position [1525, 0]
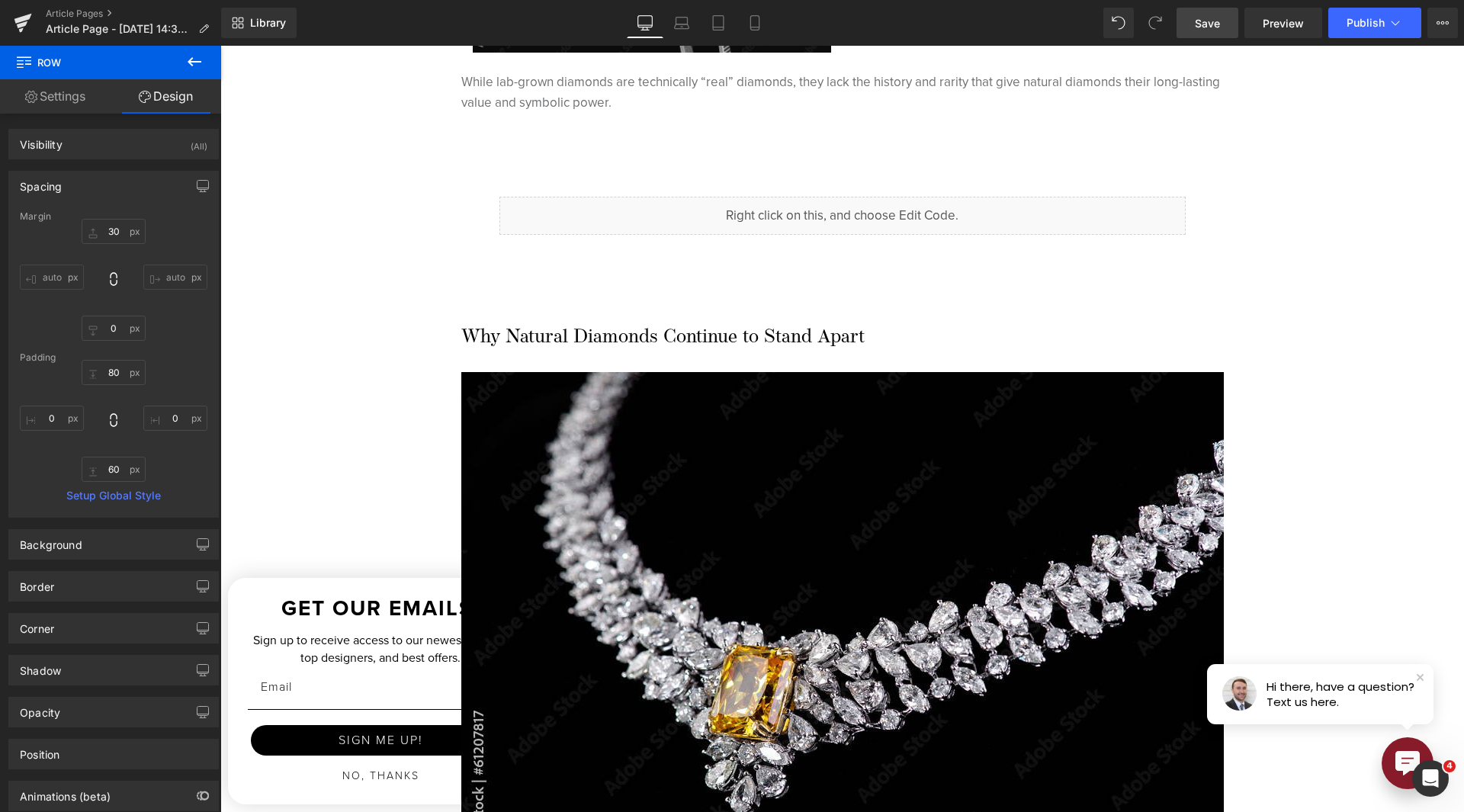
click at [1187, 16] on link "Save" at bounding box center [1207, 23] width 61 height 30
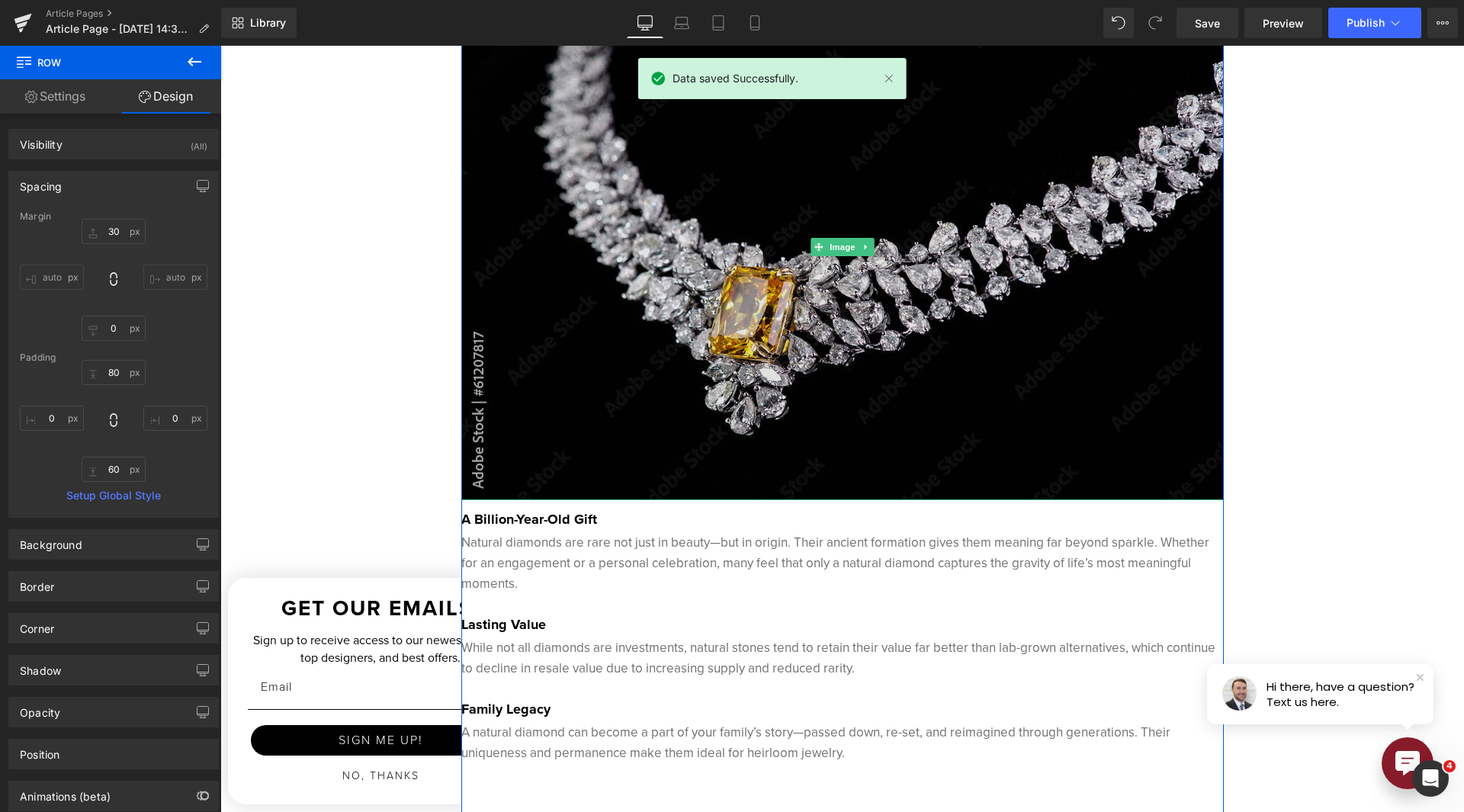
scroll to position [1906, 0]
